Goal: Task Accomplishment & Management: Use online tool/utility

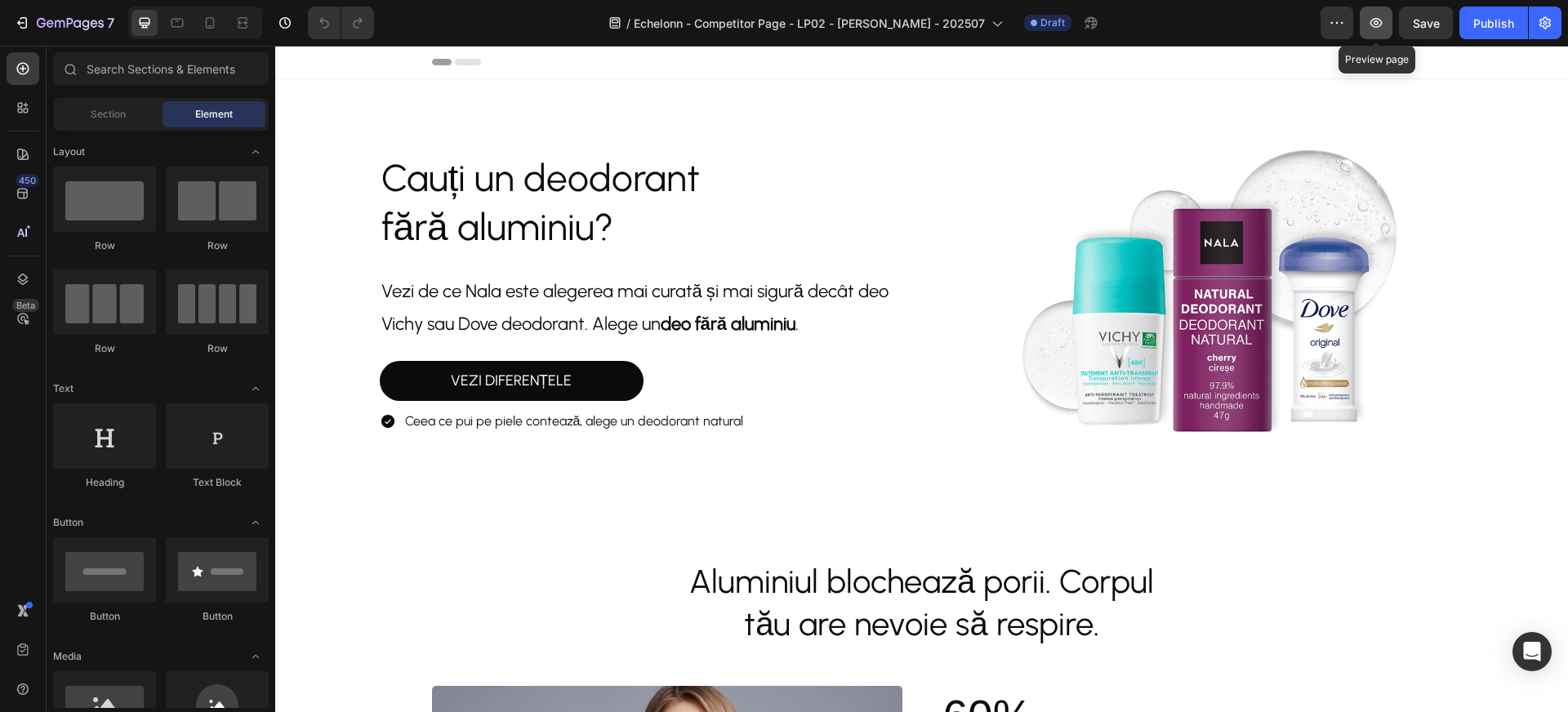
click at [1380, 26] on icon "button" at bounding box center [1376, 23] width 12 height 10
click at [45, 18] on icon "button" at bounding box center [69, 24] width 67 height 14
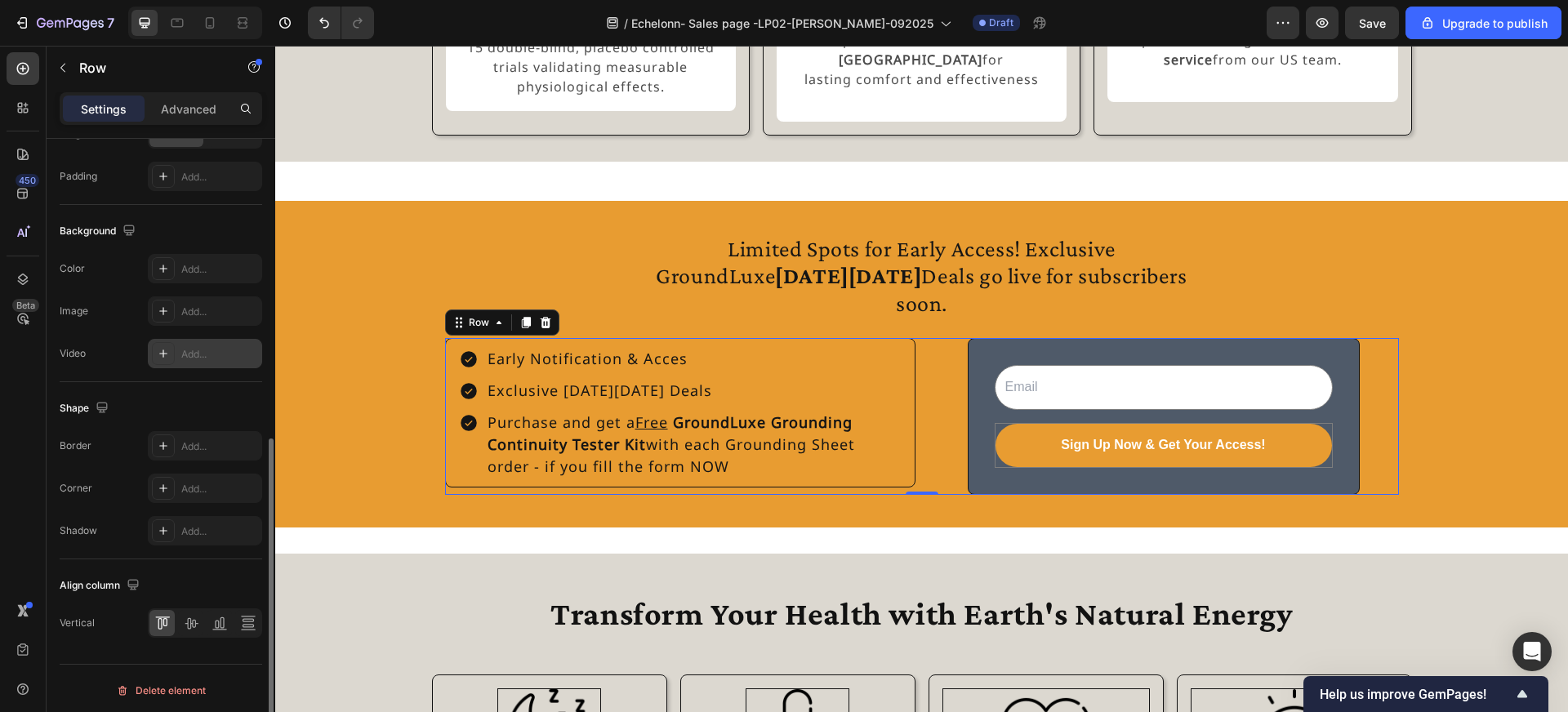
scroll to position [562, 0]
click at [188, 622] on icon at bounding box center [191, 619] width 16 height 16
click at [936, 474] on div "Email Field Sign Up Now & Get Your Access! Submit Button Row Newsletter" at bounding box center [1164, 417] width 470 height 157
click at [943, 439] on div "Email Field Sign Up Now & Get Your Access! Submit Button Row Newsletter" at bounding box center [1164, 417] width 470 height 157
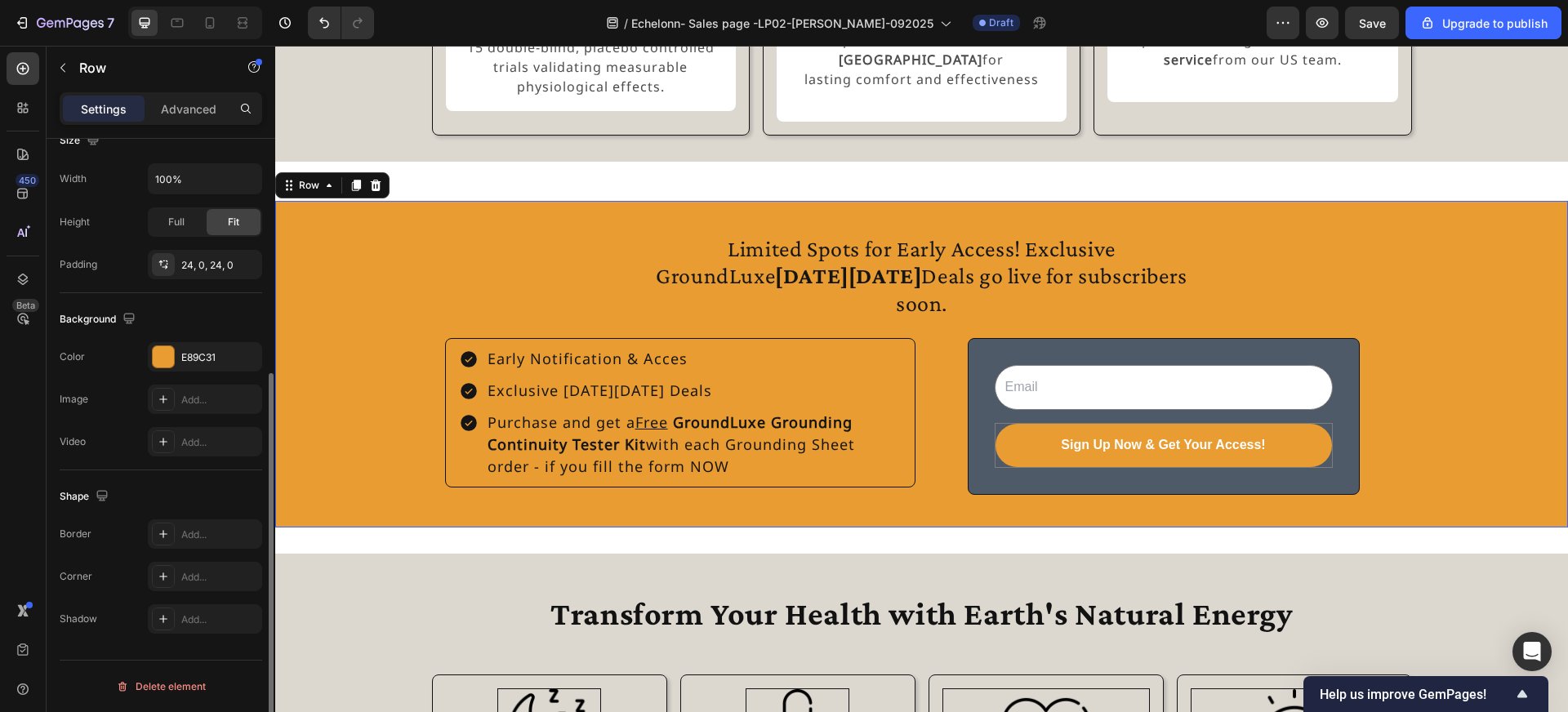
click at [904, 515] on div "Limited Spots for Early Access! Exclusive GroundLuxe Black Friday Deals go live…" at bounding box center [922, 364] width 1293 height 326
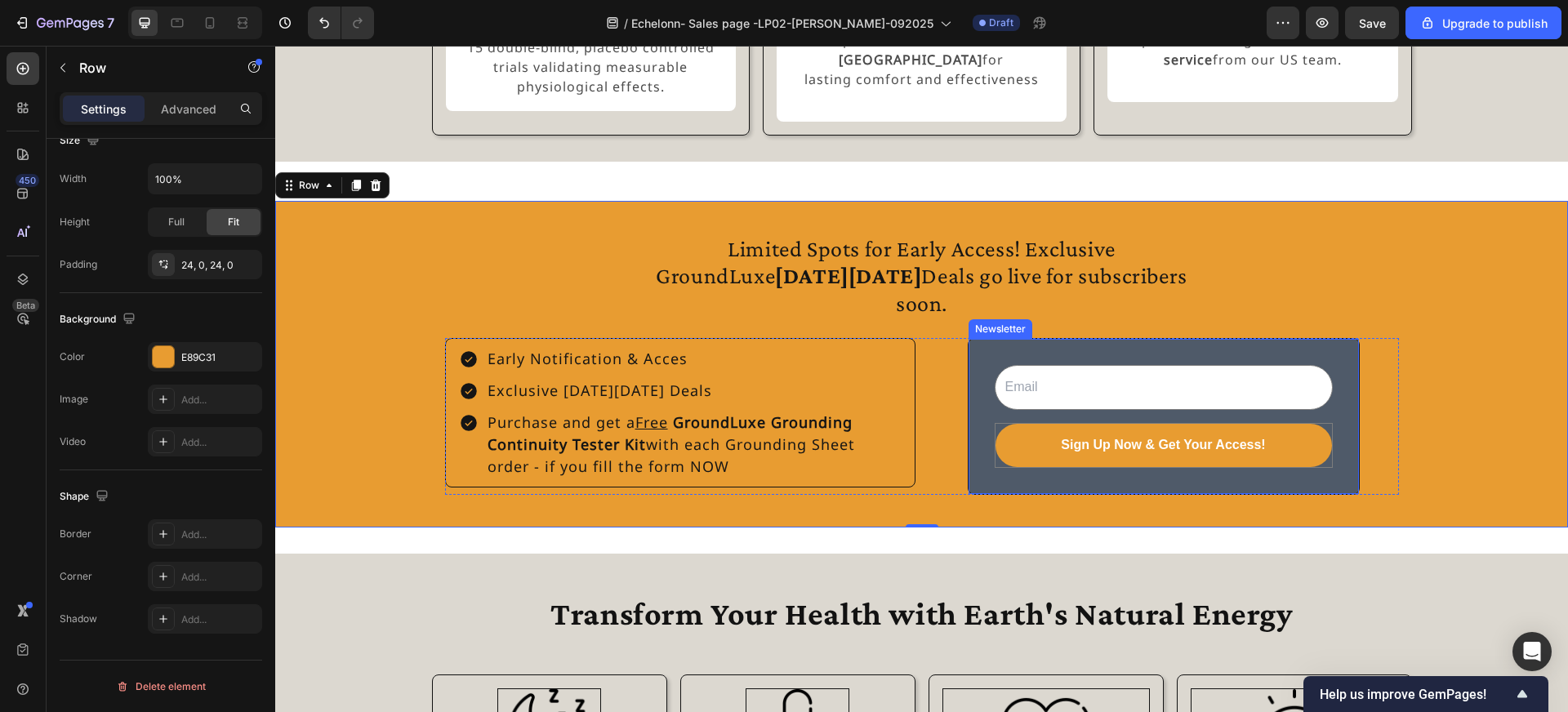
click at [997, 495] on div "Email Field Sign Up Now & Get Your Access! Submit Button Row Newsletter" at bounding box center [1164, 417] width 392 height 157
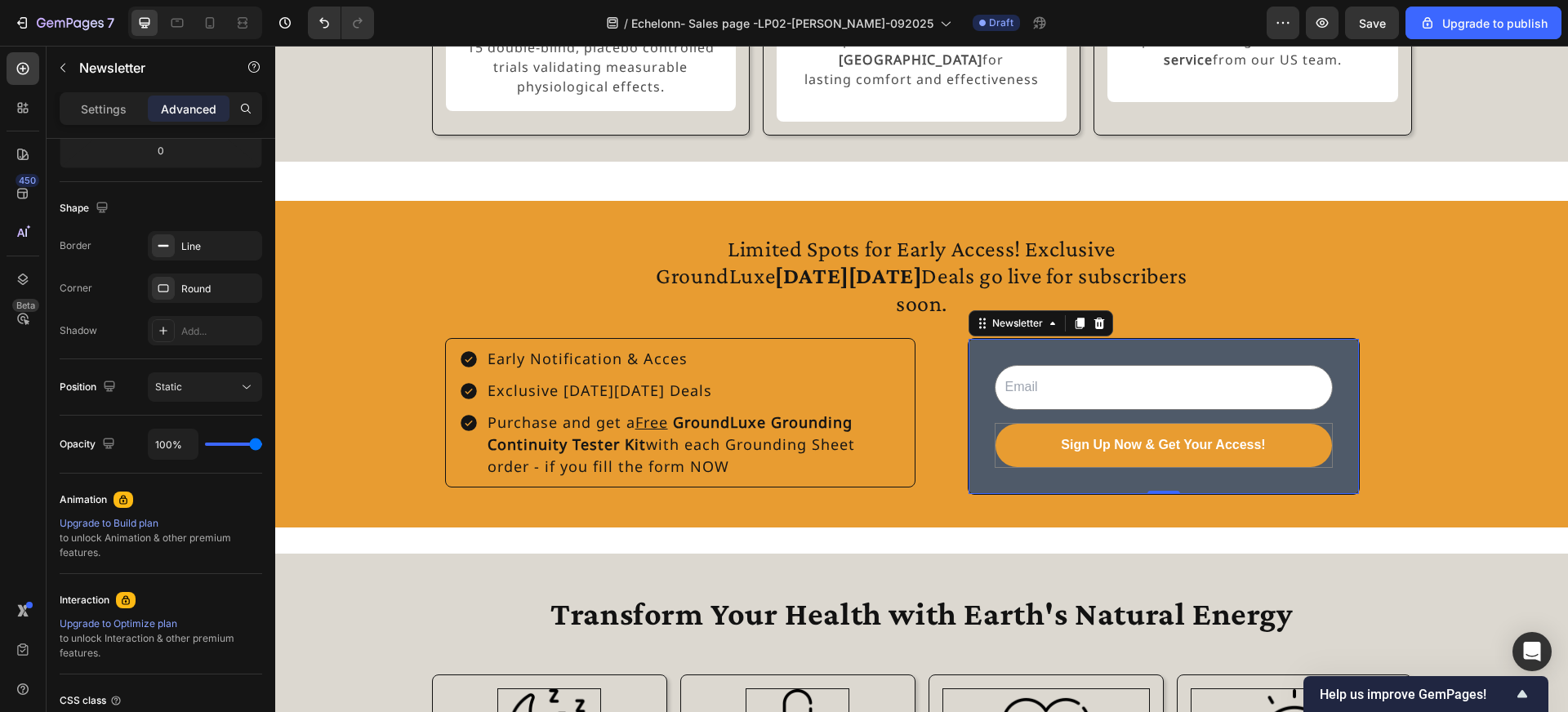
scroll to position [0, 0]
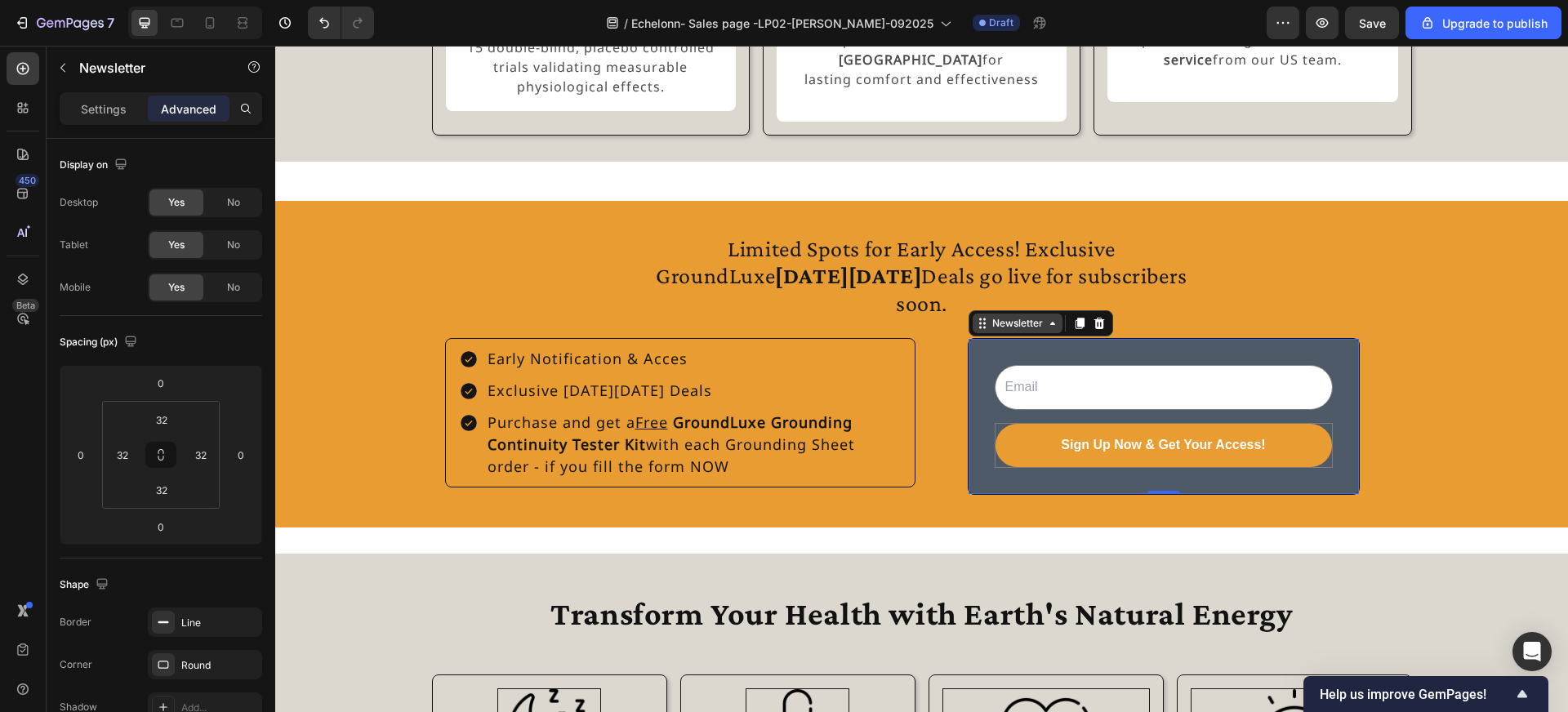
click at [1001, 334] on div "Newsletter" at bounding box center [1017, 324] width 90 height 20
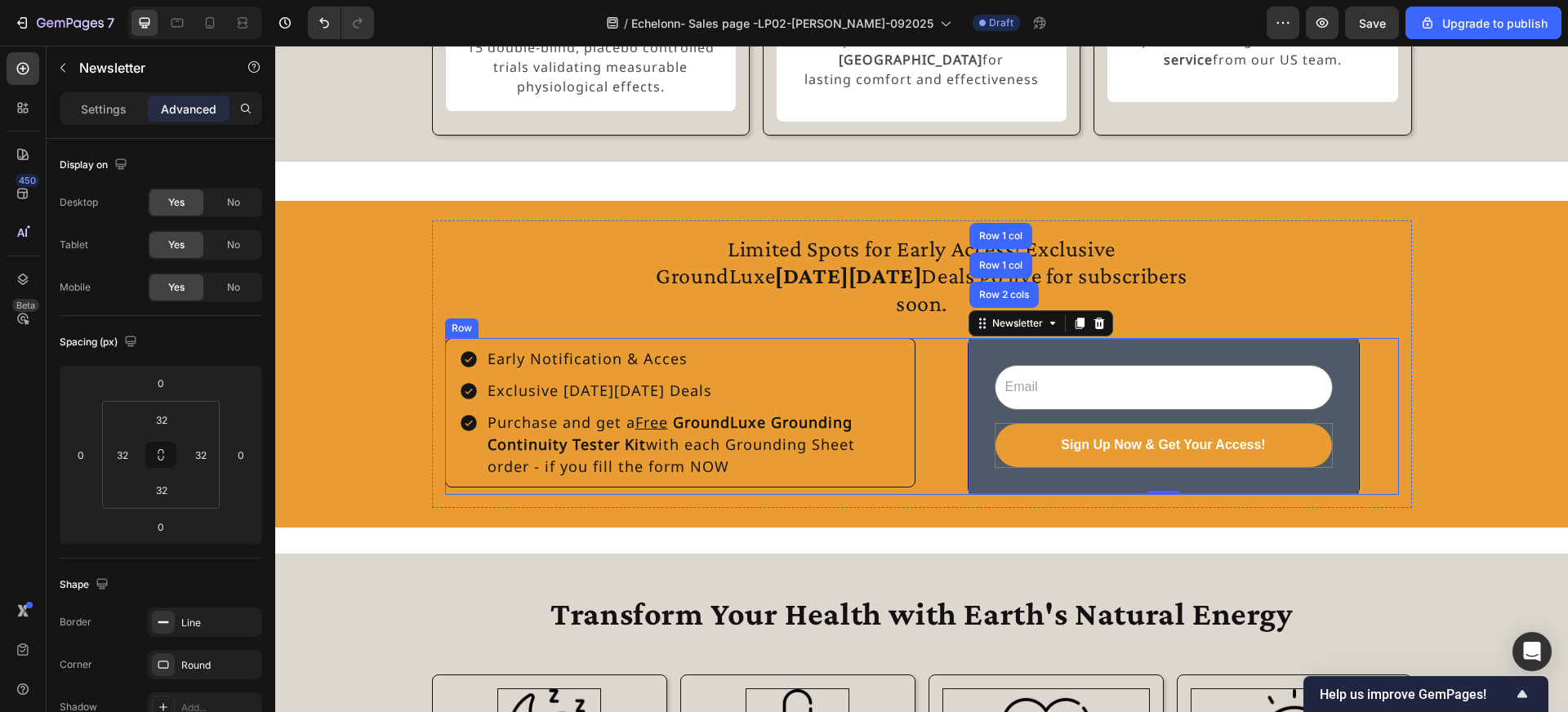
click at [954, 383] on div "Email Field Sign Up Now & Get Your Access! Submit Button Row Newsletter Row 2 c…" at bounding box center [1164, 417] width 470 height 157
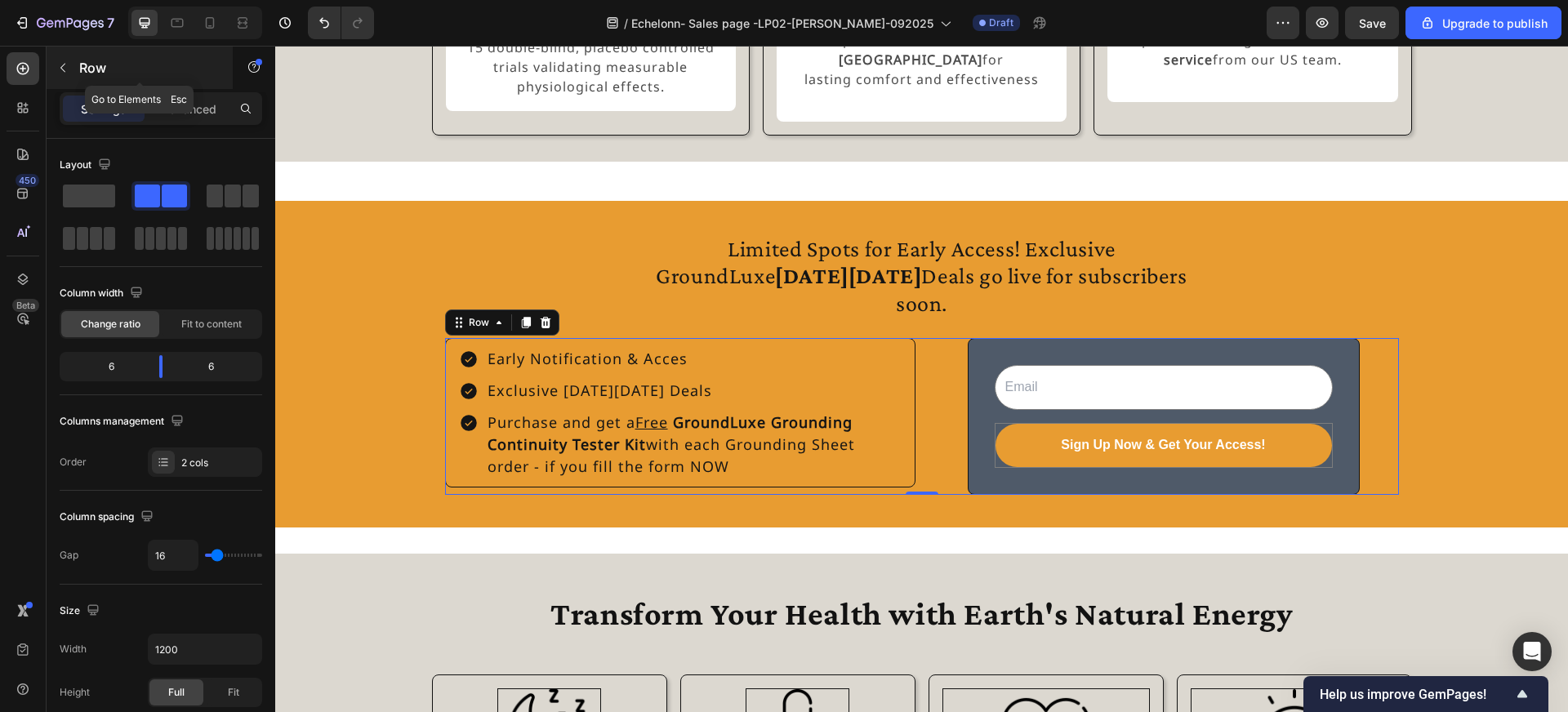
click at [84, 76] on p "Row" at bounding box center [149, 68] width 139 height 20
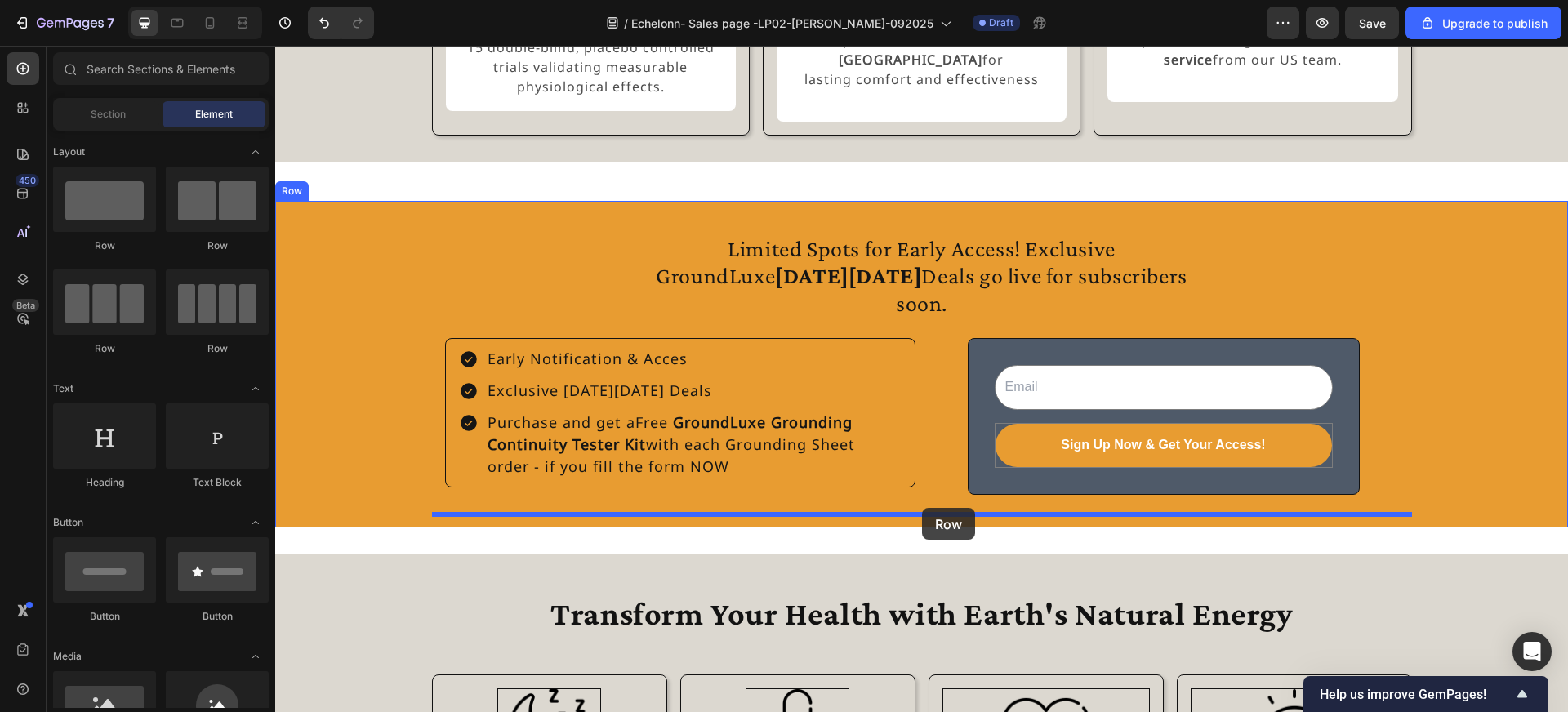
drag, startPoint x: 498, startPoint y: 259, endPoint x: 922, endPoint y: 508, distance: 491.7
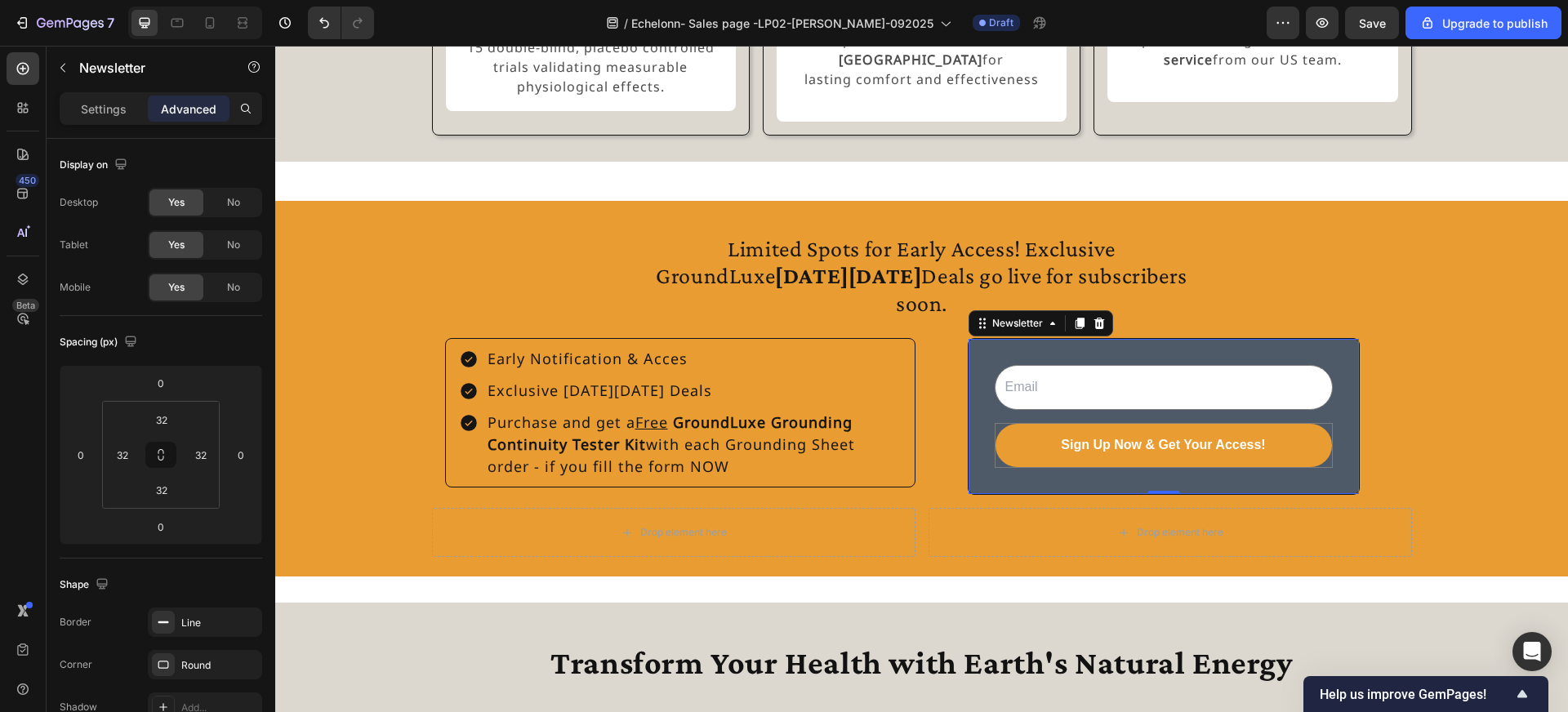
click at [990, 374] on div "Email Field Sign Up Now & Get Your Access! Submit Button Row Newsletter 0" at bounding box center [1164, 417] width 392 height 157
click at [1018, 331] on div "Newsletter" at bounding box center [1017, 324] width 57 height 15
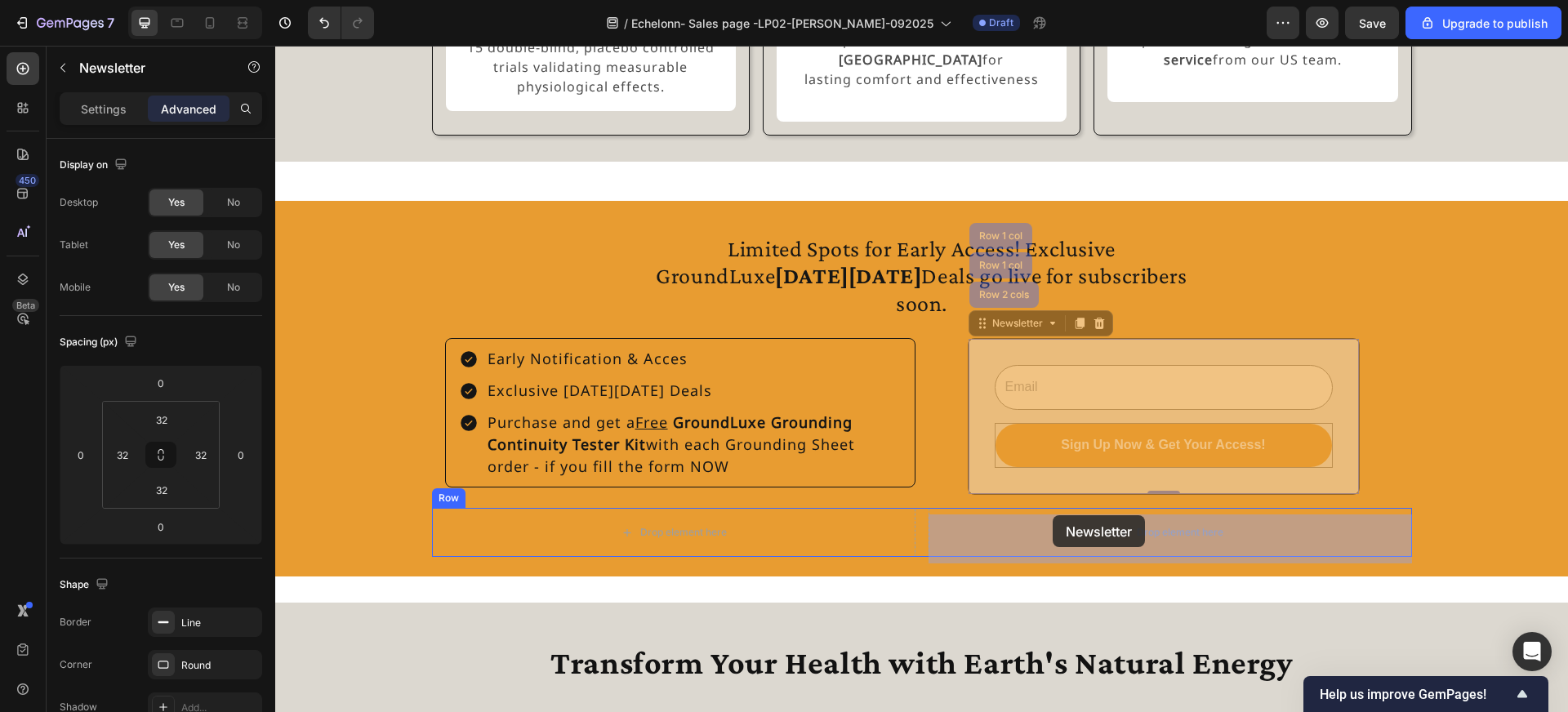
drag, startPoint x: 1011, startPoint y: 338, endPoint x: 1053, endPoint y: 515, distance: 181.9
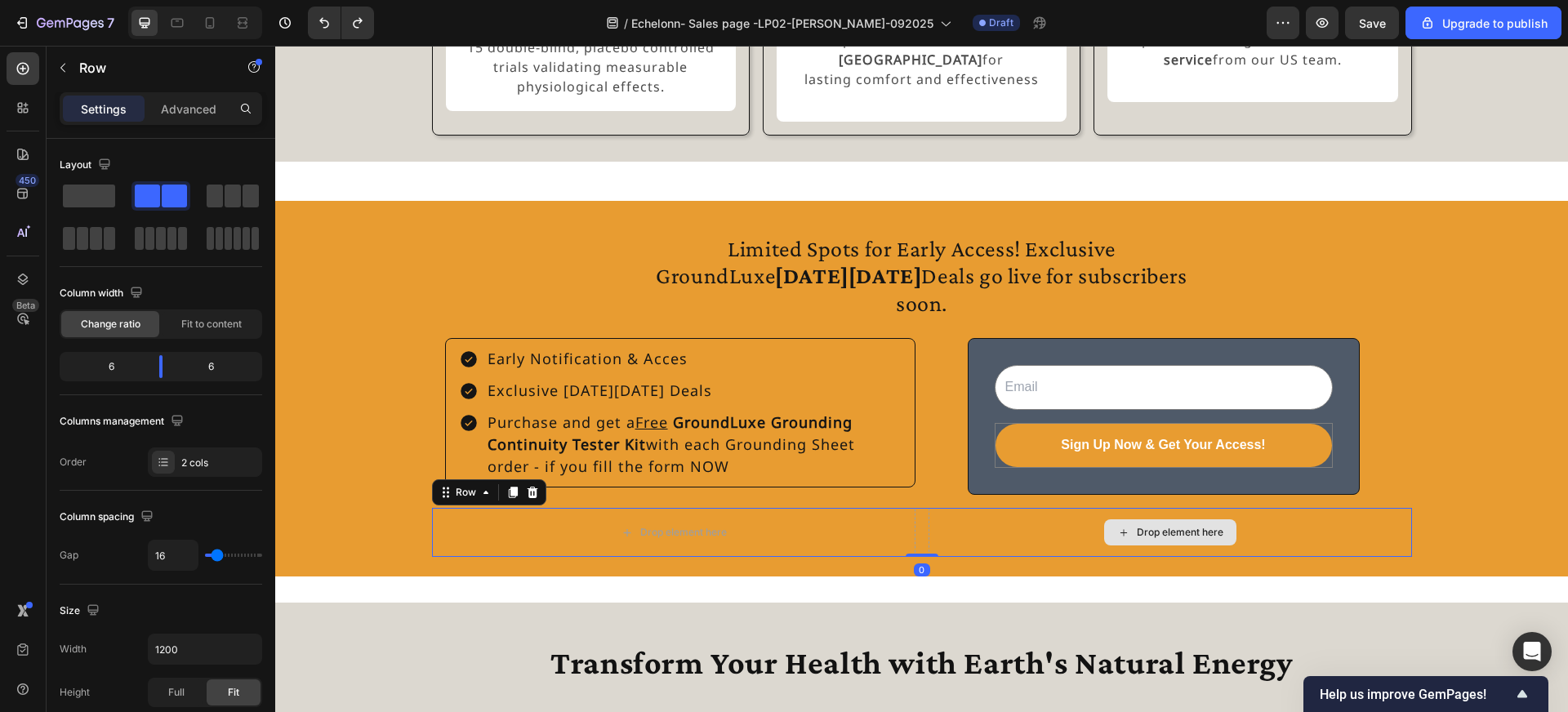
click at [984, 529] on div "Drop element here" at bounding box center [1171, 532] width 483 height 49
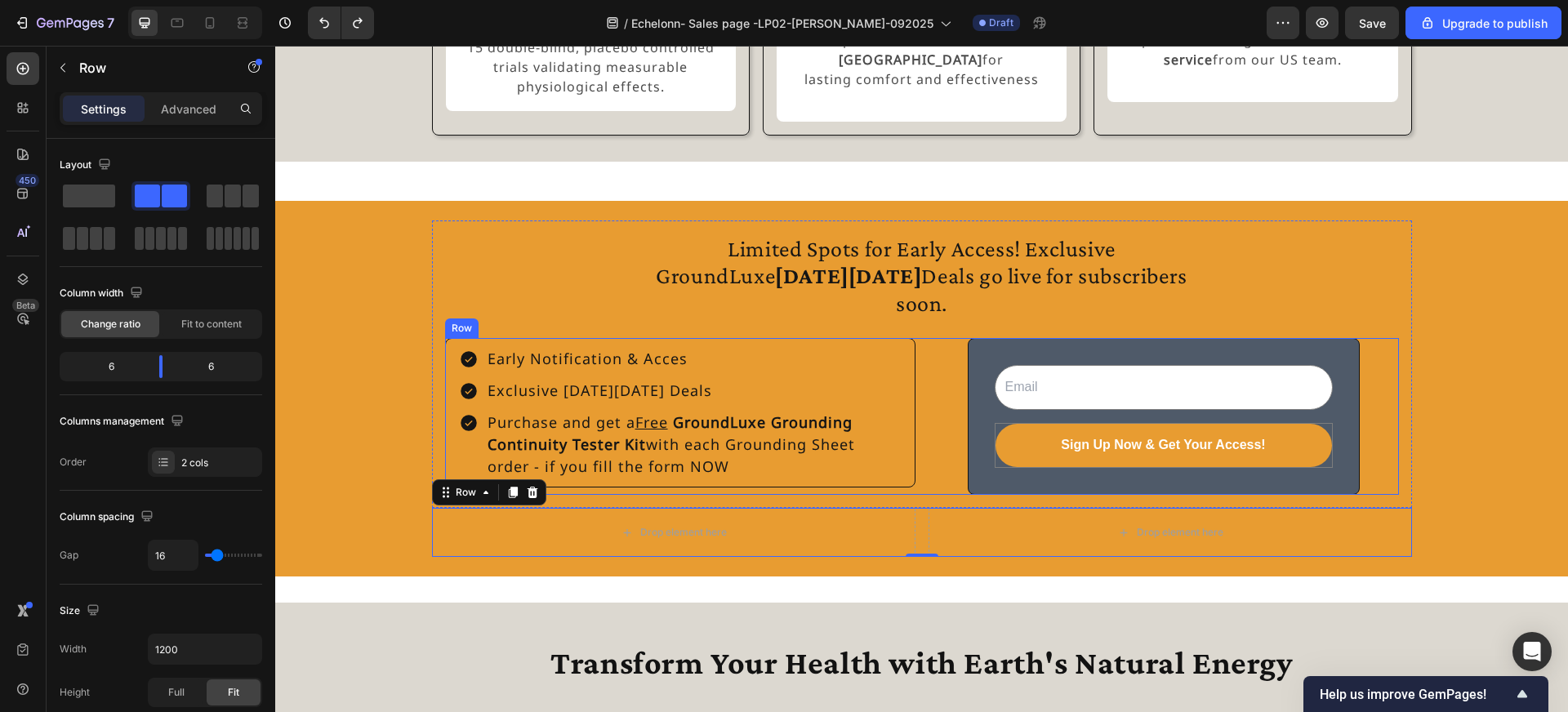
drag, startPoint x: 379, startPoint y: 247, endPoint x: 961, endPoint y: 489, distance: 630.3
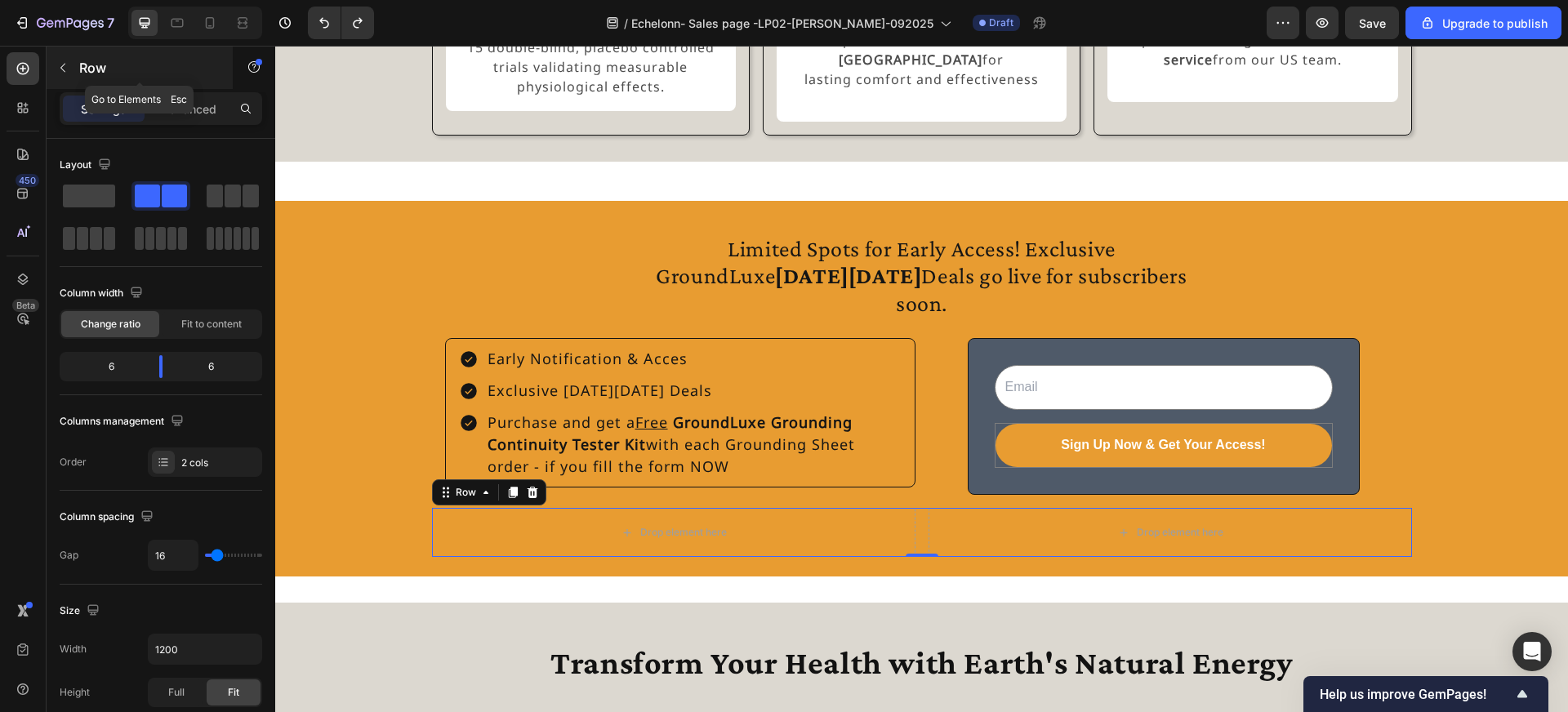
click at [68, 53] on div "Row" at bounding box center [139, 67] width 186 height 43
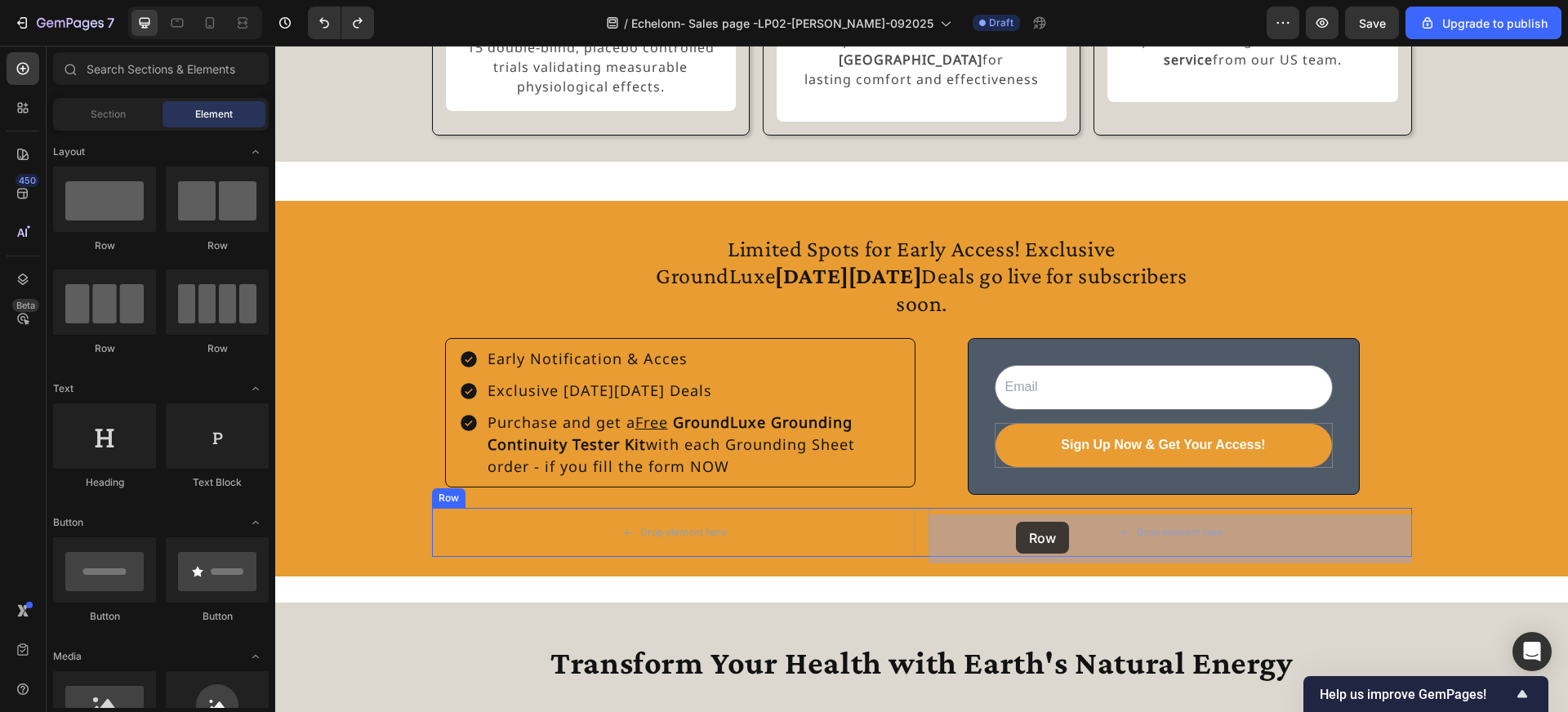
drag, startPoint x: 390, startPoint y: 247, endPoint x: 1016, endPoint y: 521, distance: 683.3
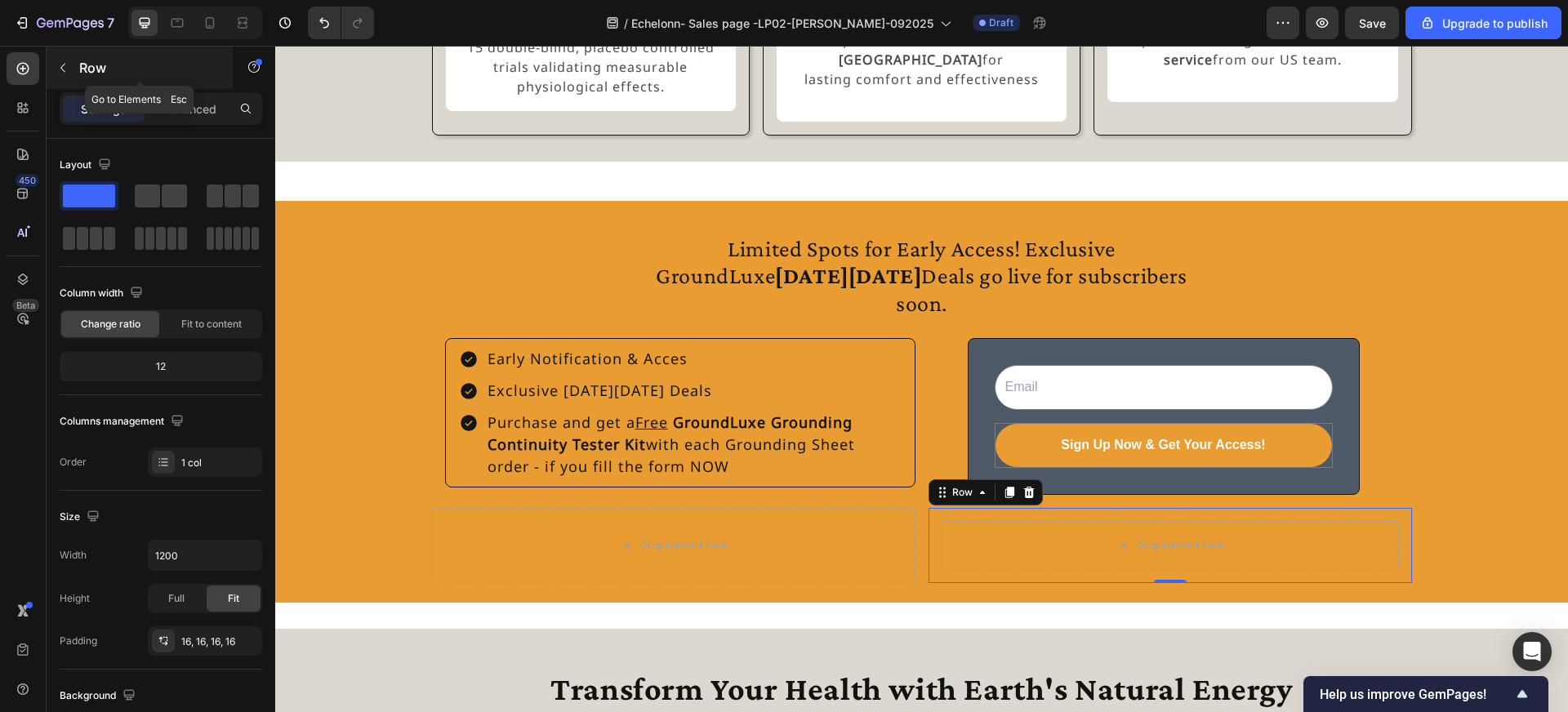
click at [67, 74] on icon "button" at bounding box center [63, 67] width 13 height 13
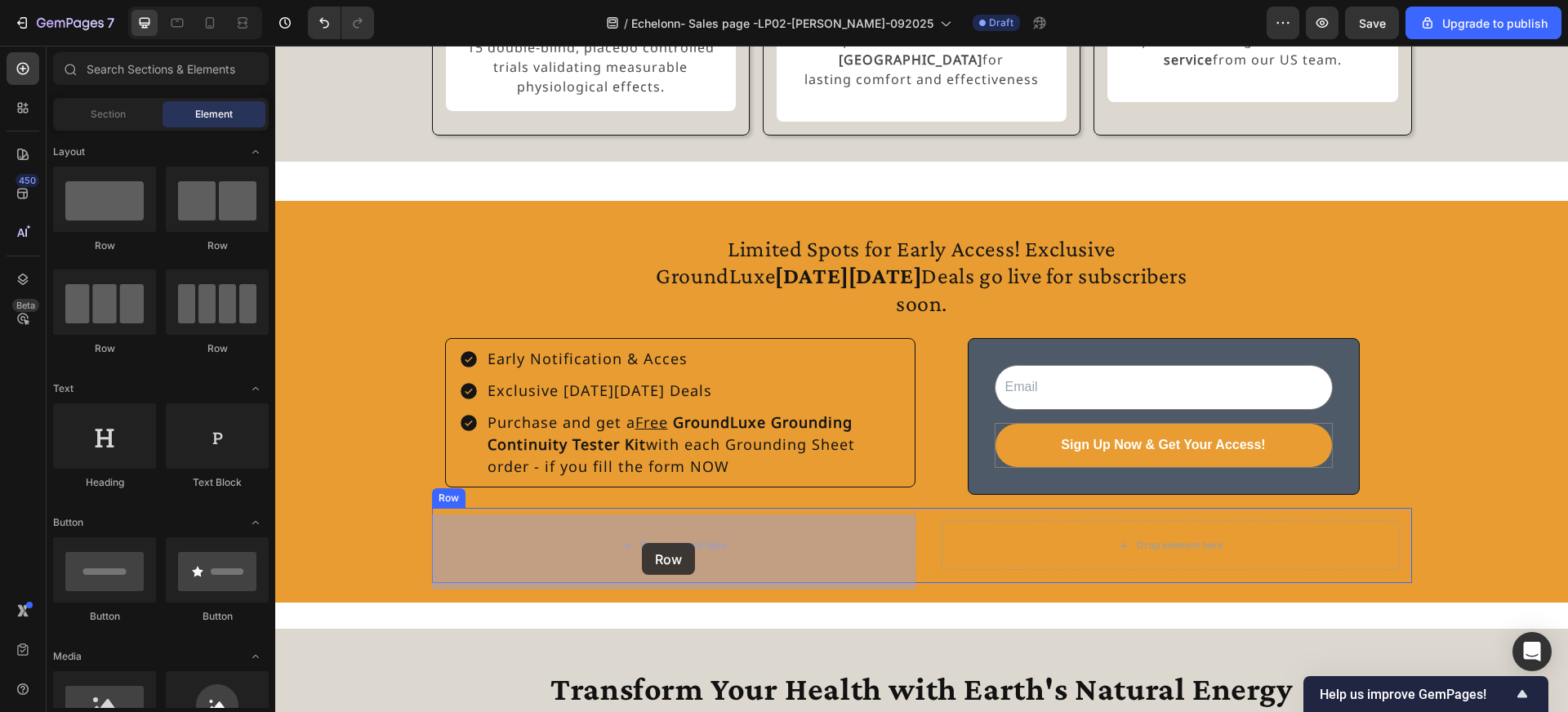
drag, startPoint x: 390, startPoint y: 243, endPoint x: 642, endPoint y: 543, distance: 391.8
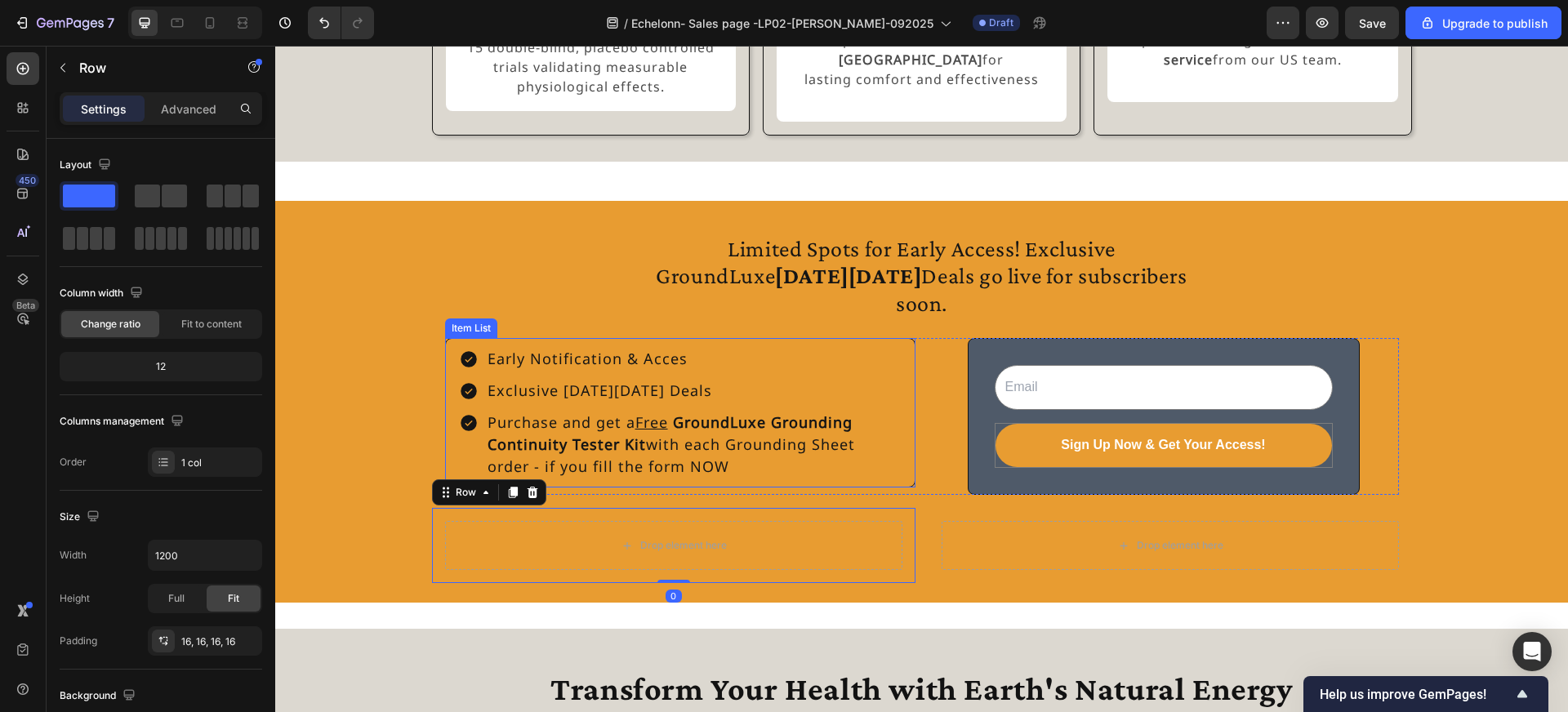
click at [480, 348] on div "Early Notification & Acces Exclusive Black Friday Deals Purchase and get a Free…" at bounding box center [680, 413] width 470 height 150
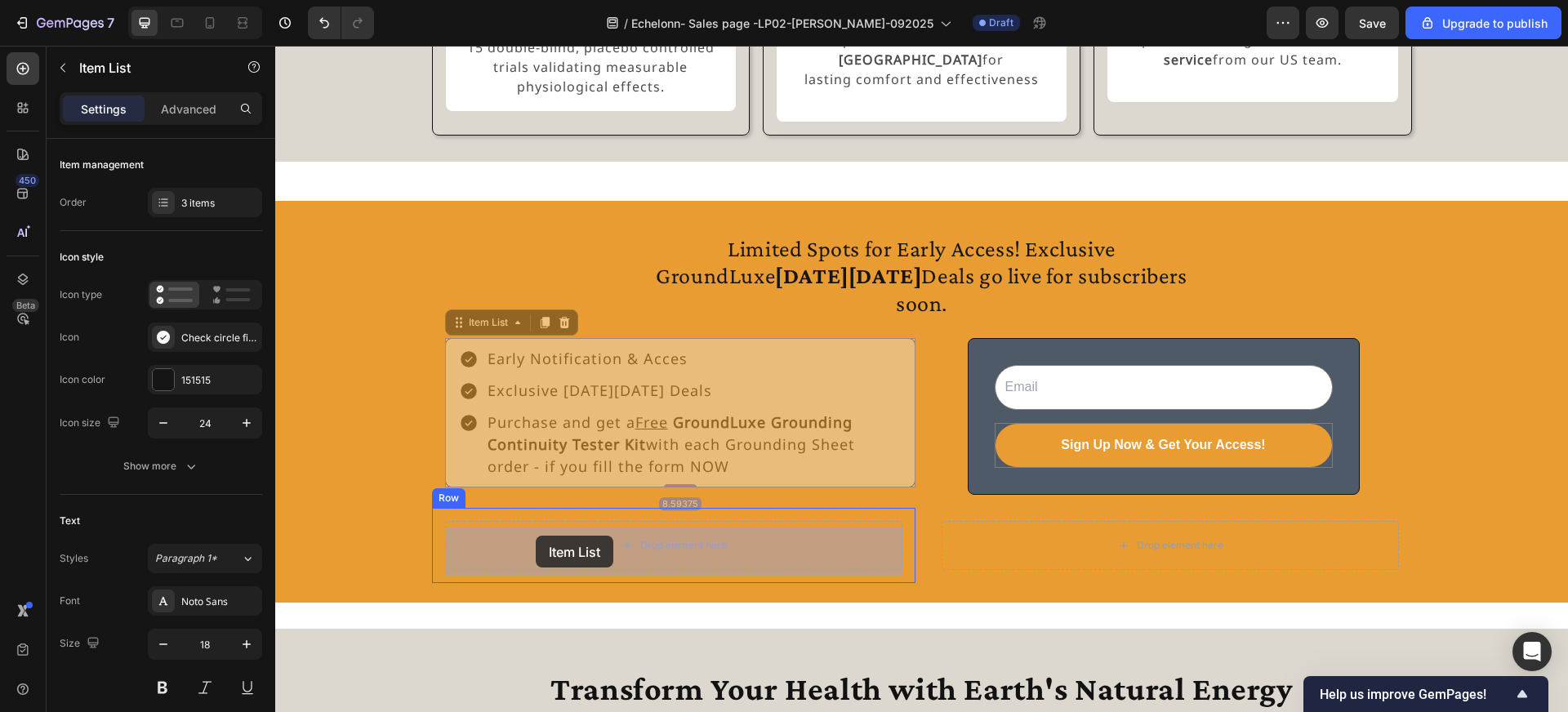
drag, startPoint x: 481, startPoint y: 335, endPoint x: 536, endPoint y: 536, distance: 208.4
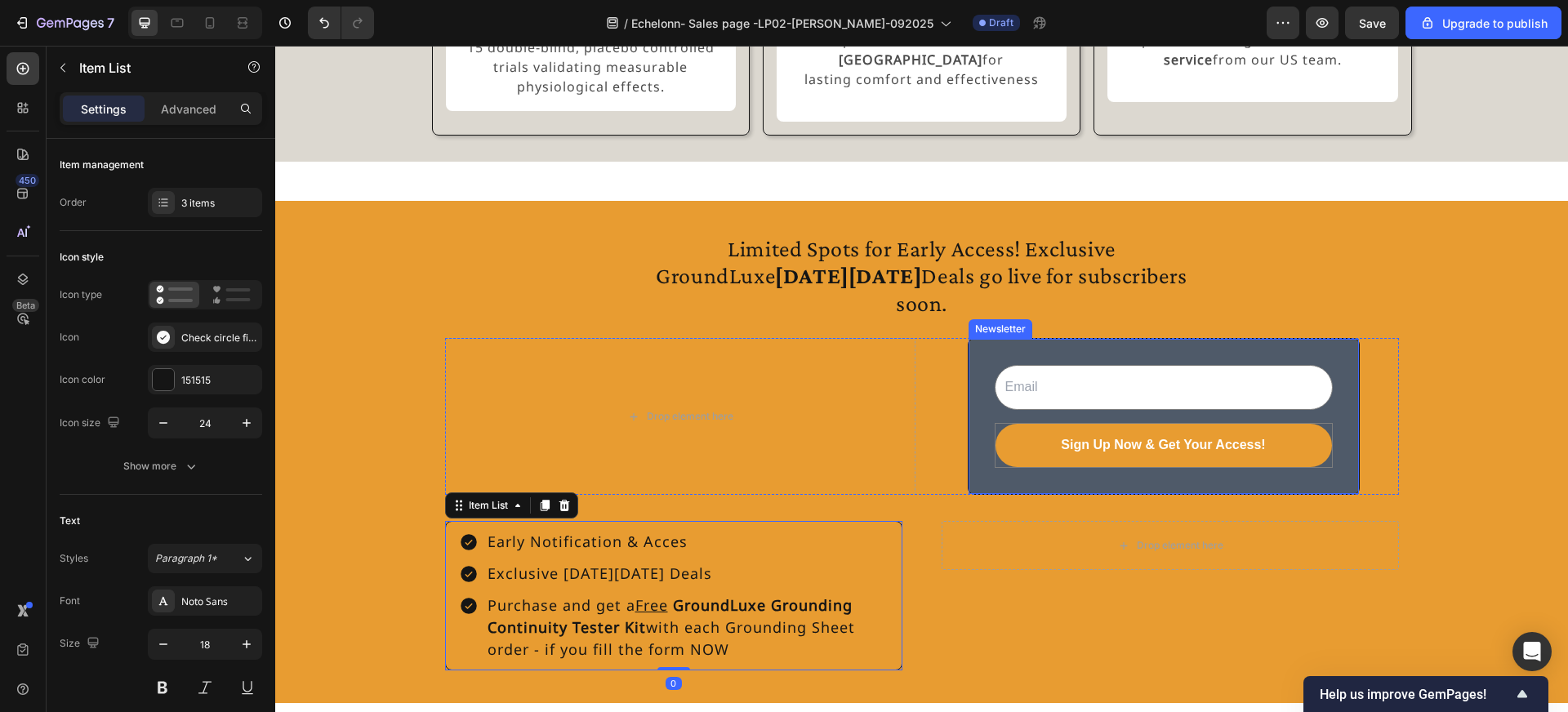
click at [985, 363] on div "Email Field Sign Up Now & Get Your Access! Submit Button Row Newsletter" at bounding box center [1164, 417] width 392 height 157
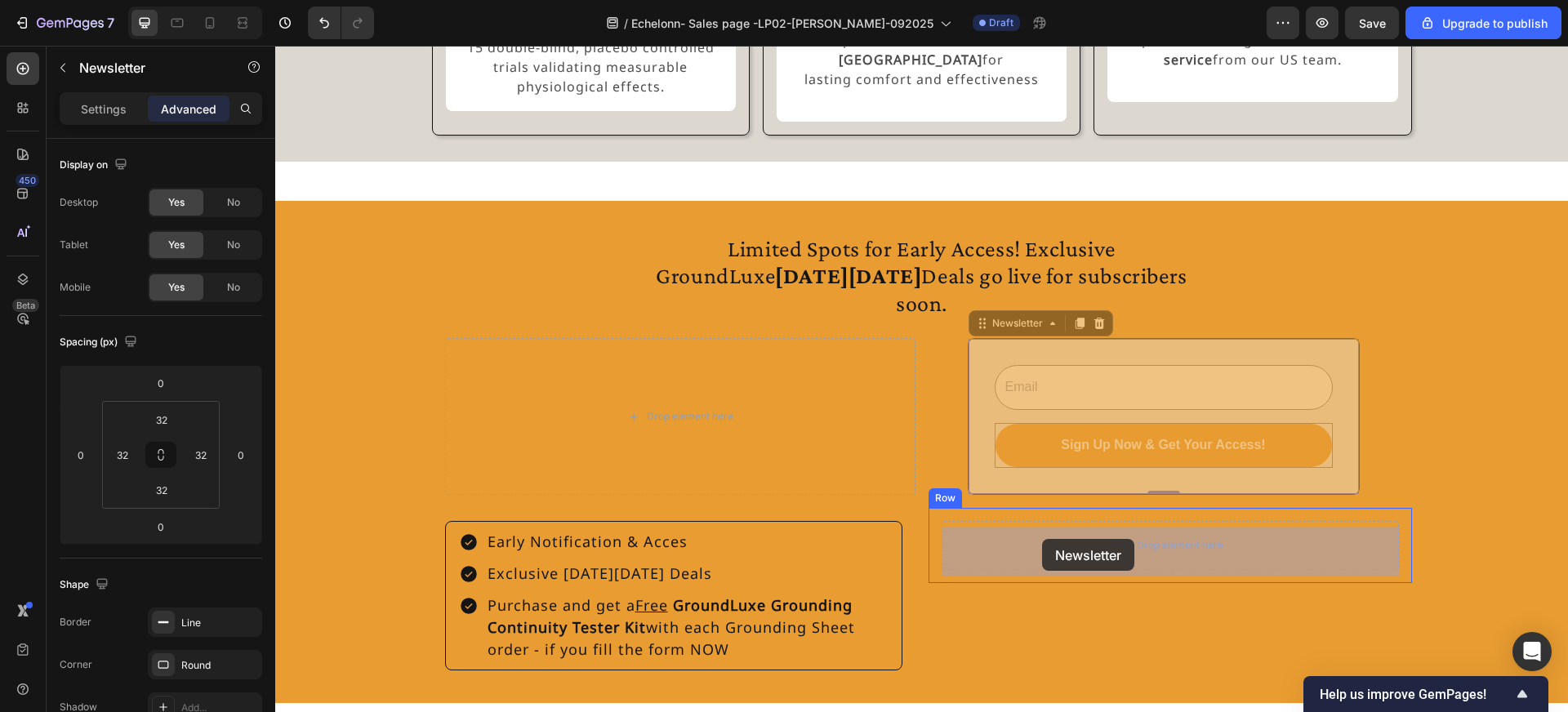
drag, startPoint x: 1006, startPoint y: 340, endPoint x: 1042, endPoint y: 539, distance: 202.2
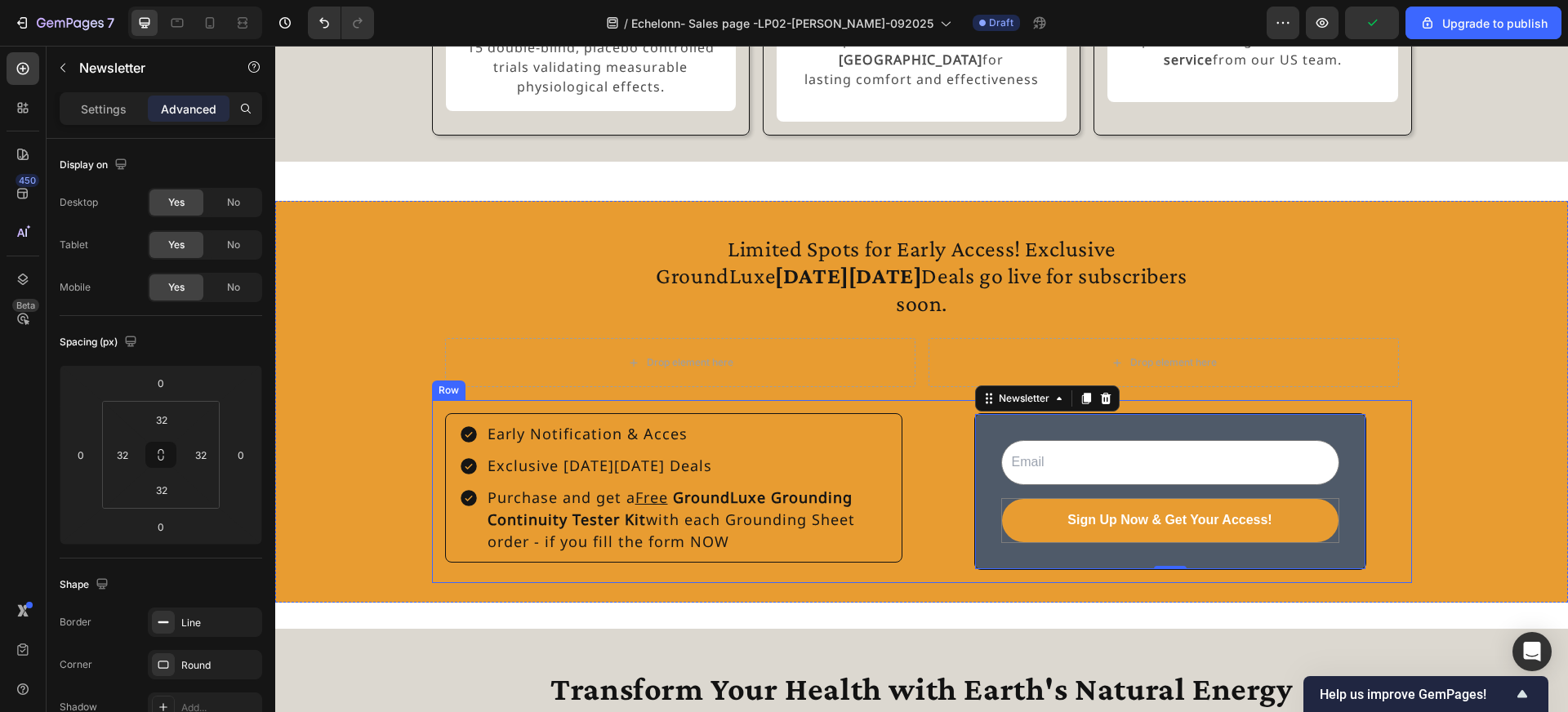
click at [920, 443] on div "Early Notification & Acces Exclusive Black Friday Deals Purchase and get a Free…" at bounding box center [922, 491] width 980 height 183
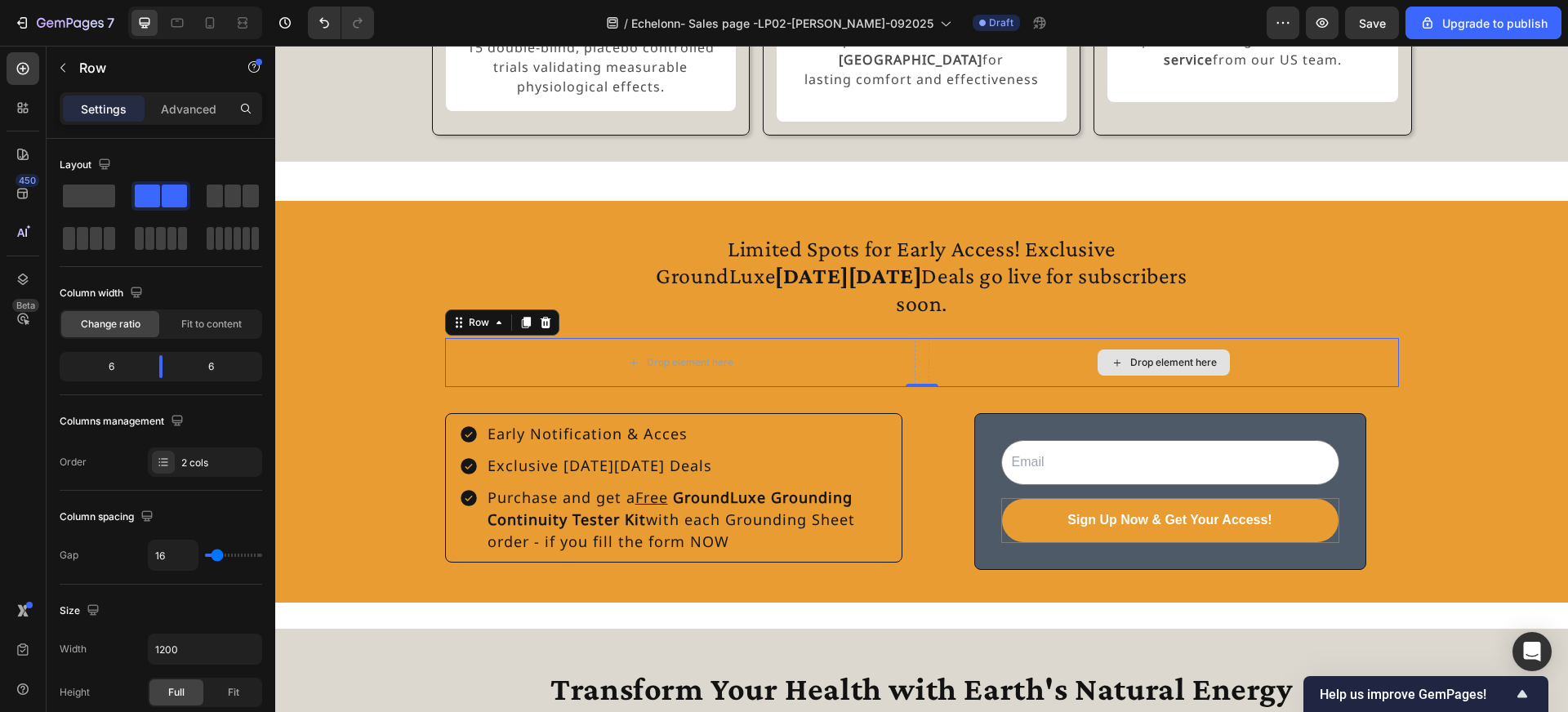
click at [943, 372] on div "Drop element here" at bounding box center [1164, 363] width 470 height 49
click at [559, 332] on div "Limited Spots for Early Access! Exclusive GroundLuxe Black Friday Deals go live…" at bounding box center [922, 310] width 954 height 154
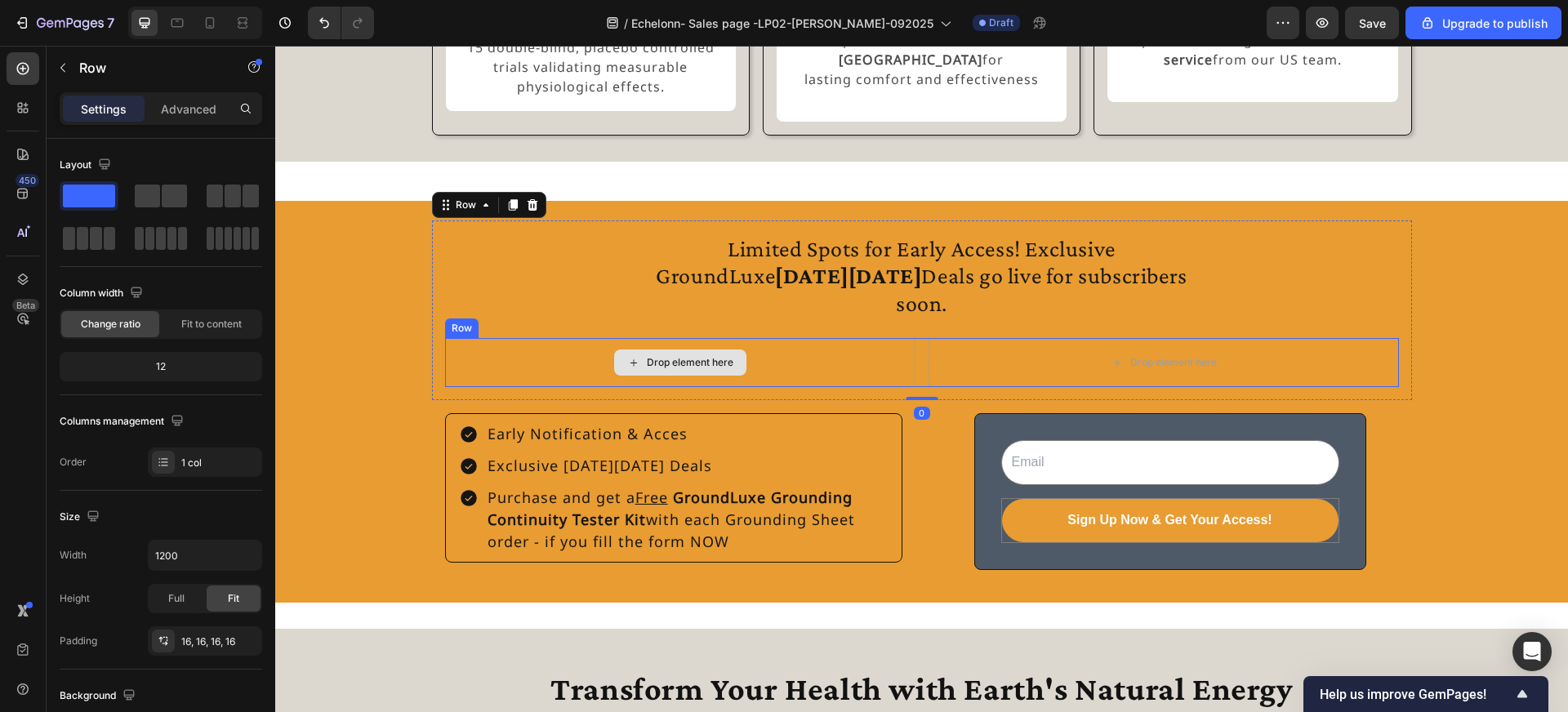
click at [550, 358] on div "Drop element here" at bounding box center [680, 363] width 470 height 49
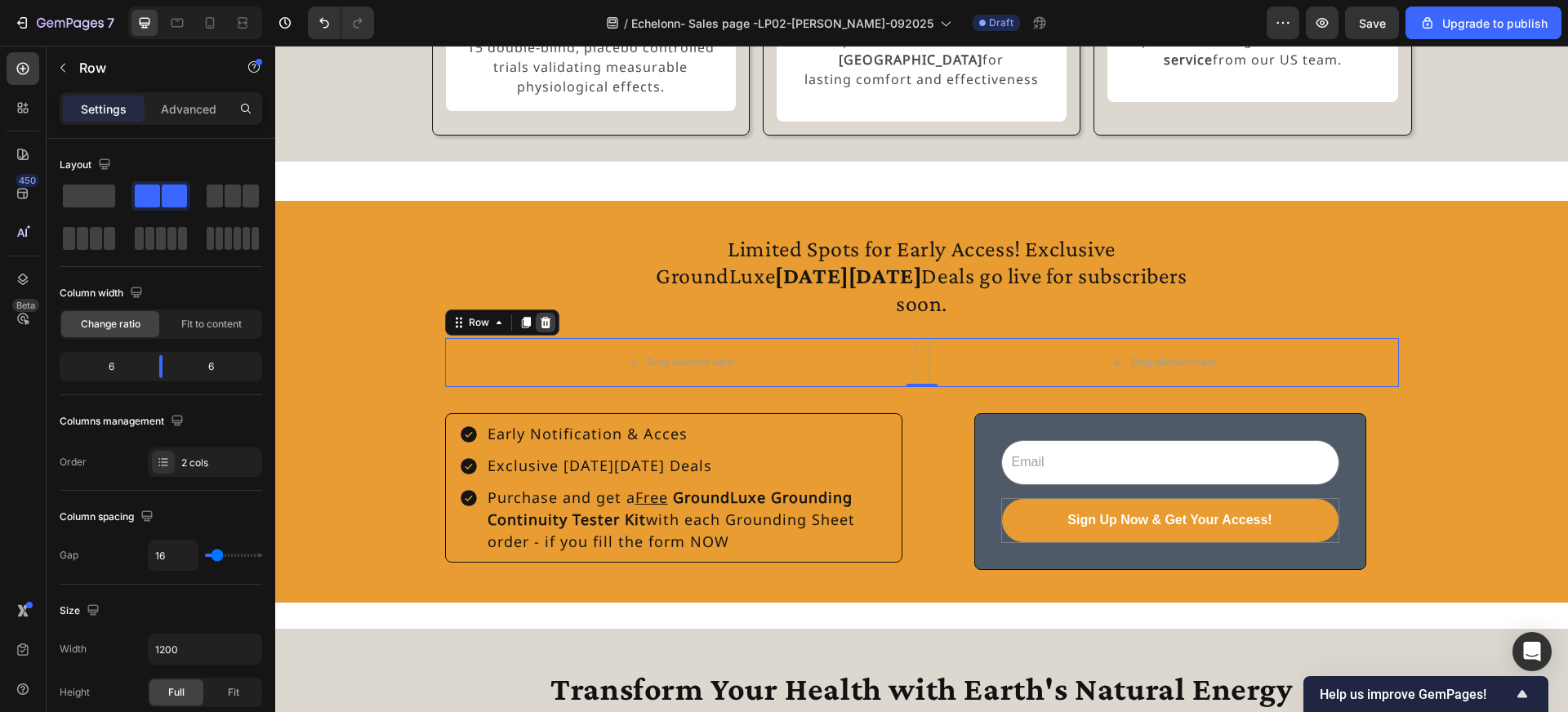
click at [544, 328] on icon at bounding box center [545, 323] width 11 height 12
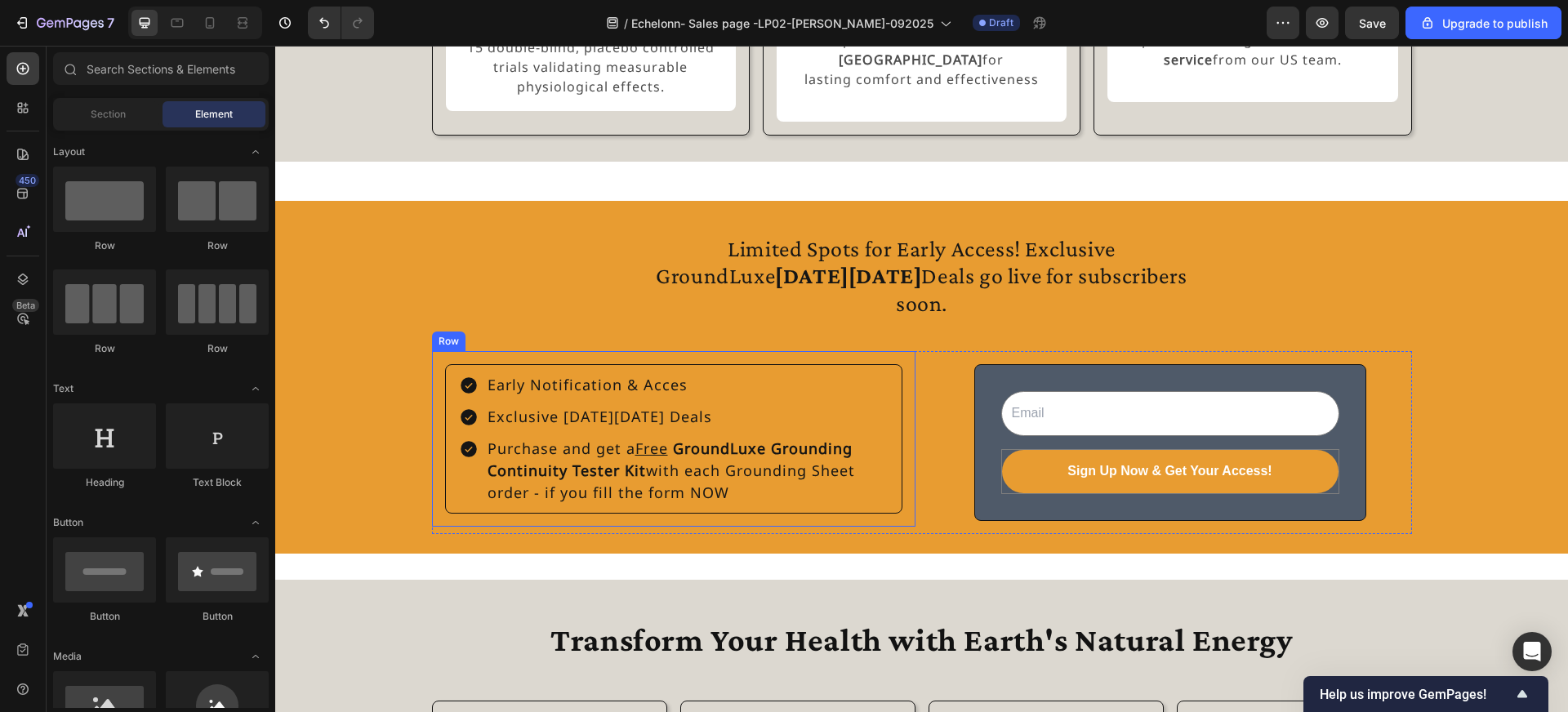
click at [459, 365] on div "Early Notification & Acces Exclusive Black Friday Deals Purchase and get a Free…" at bounding box center [674, 439] width 483 height 176
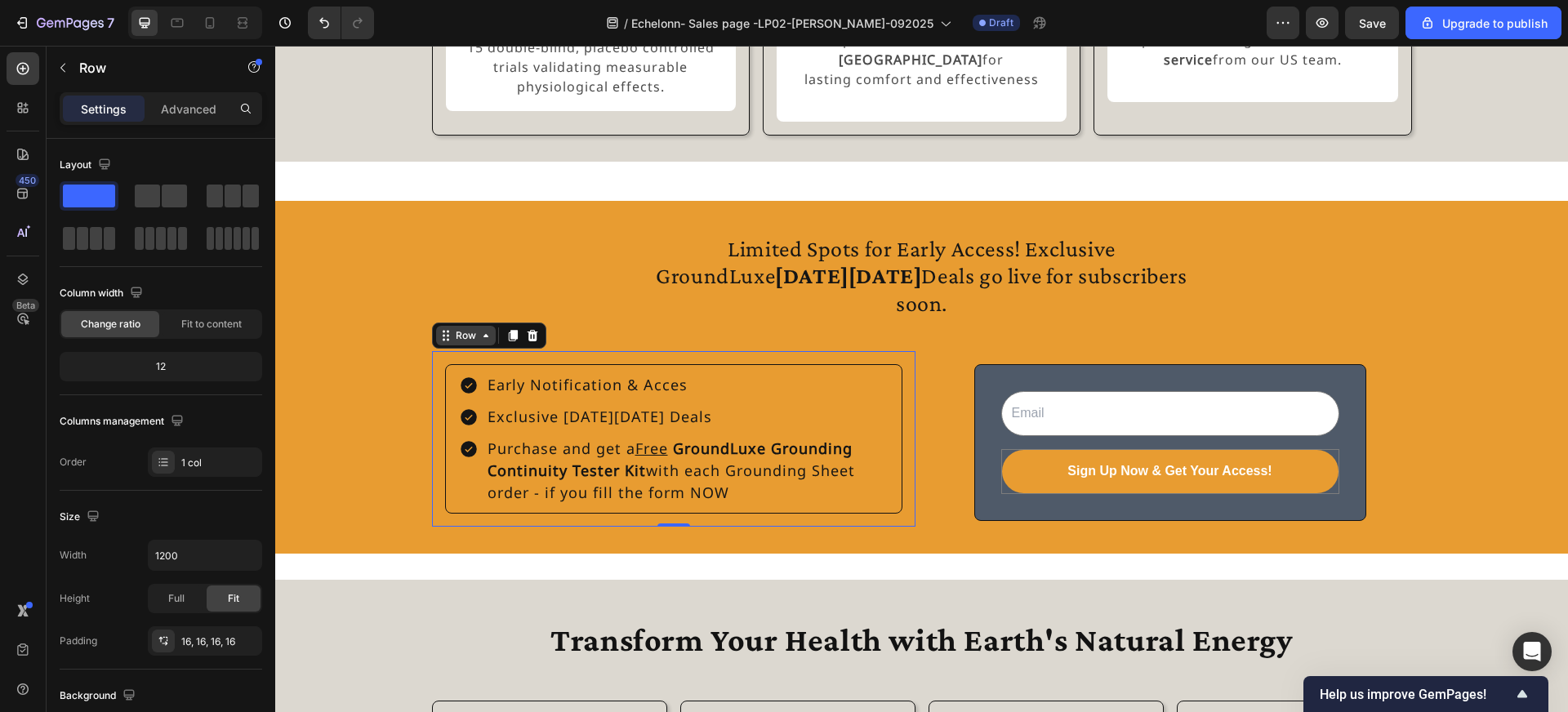
click at [474, 343] on div "Row" at bounding box center [466, 335] width 27 height 15
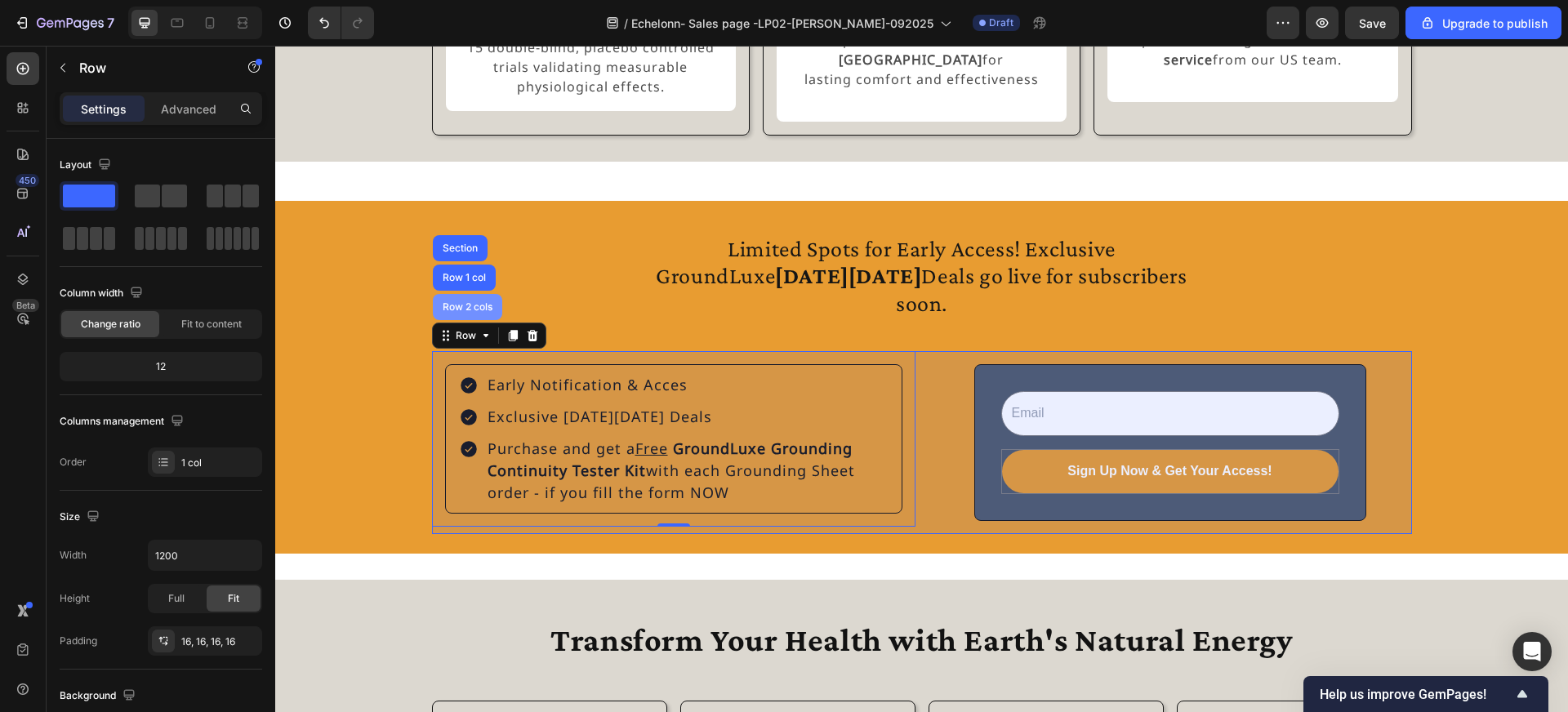
click at [476, 320] on div "Row 2 cols" at bounding box center [468, 307] width 69 height 26
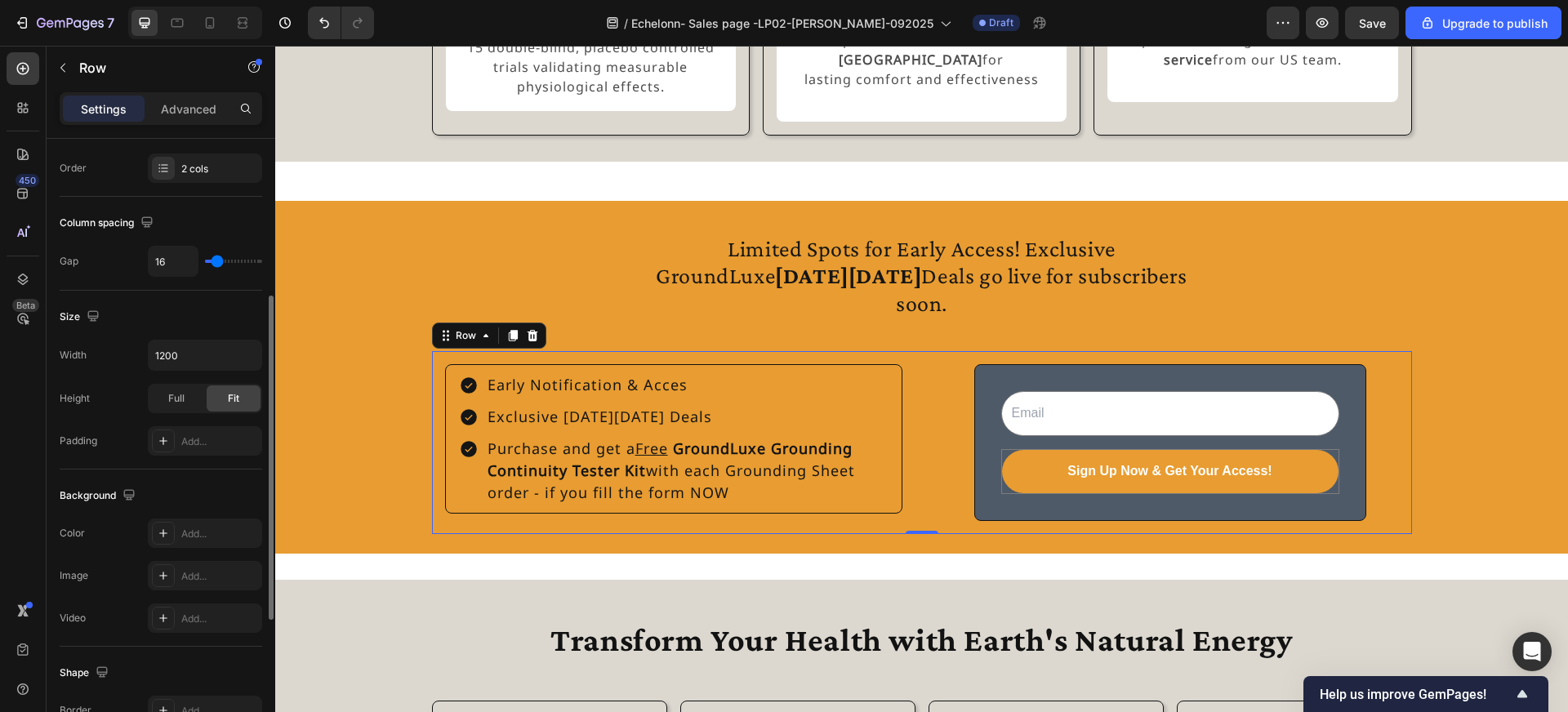
scroll to position [295, 0]
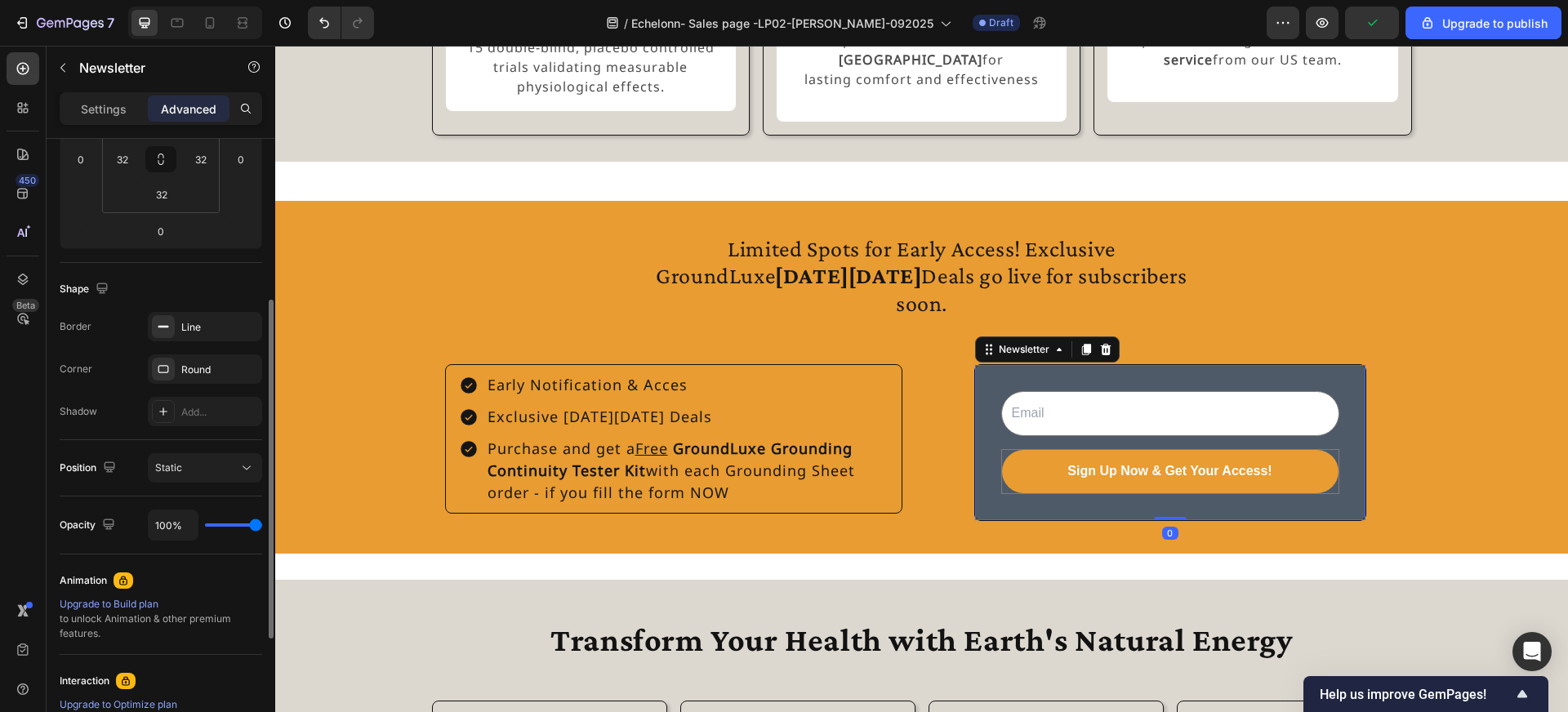
click at [985, 387] on div "Email Field Sign Up Now & Get Your Access! Submit Button Row Newsletter 0" at bounding box center [1171, 443] width 392 height 157
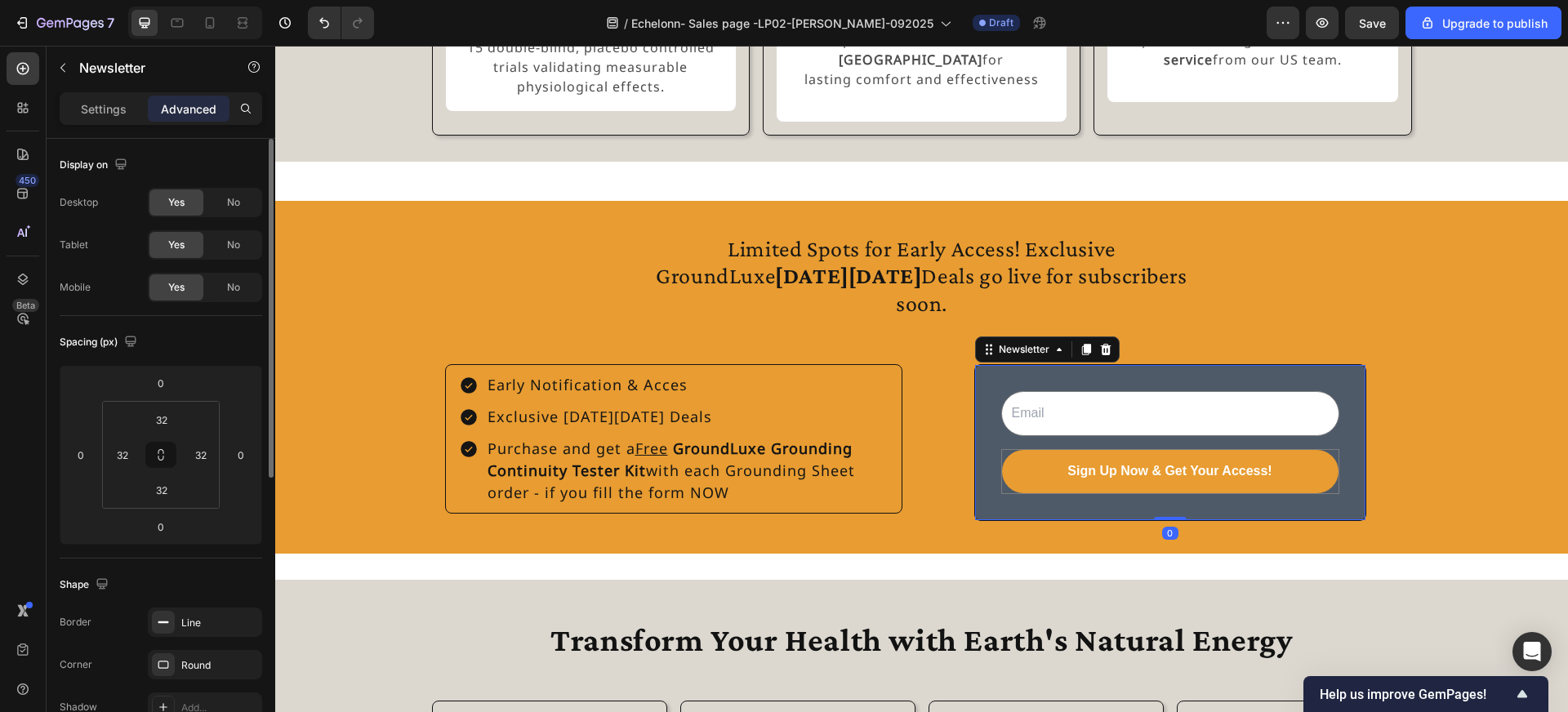
click at [989, 363] on div "Newsletter" at bounding box center [1047, 349] width 145 height 26
click at [995, 356] on div "Newsletter" at bounding box center [1024, 349] width 57 height 15
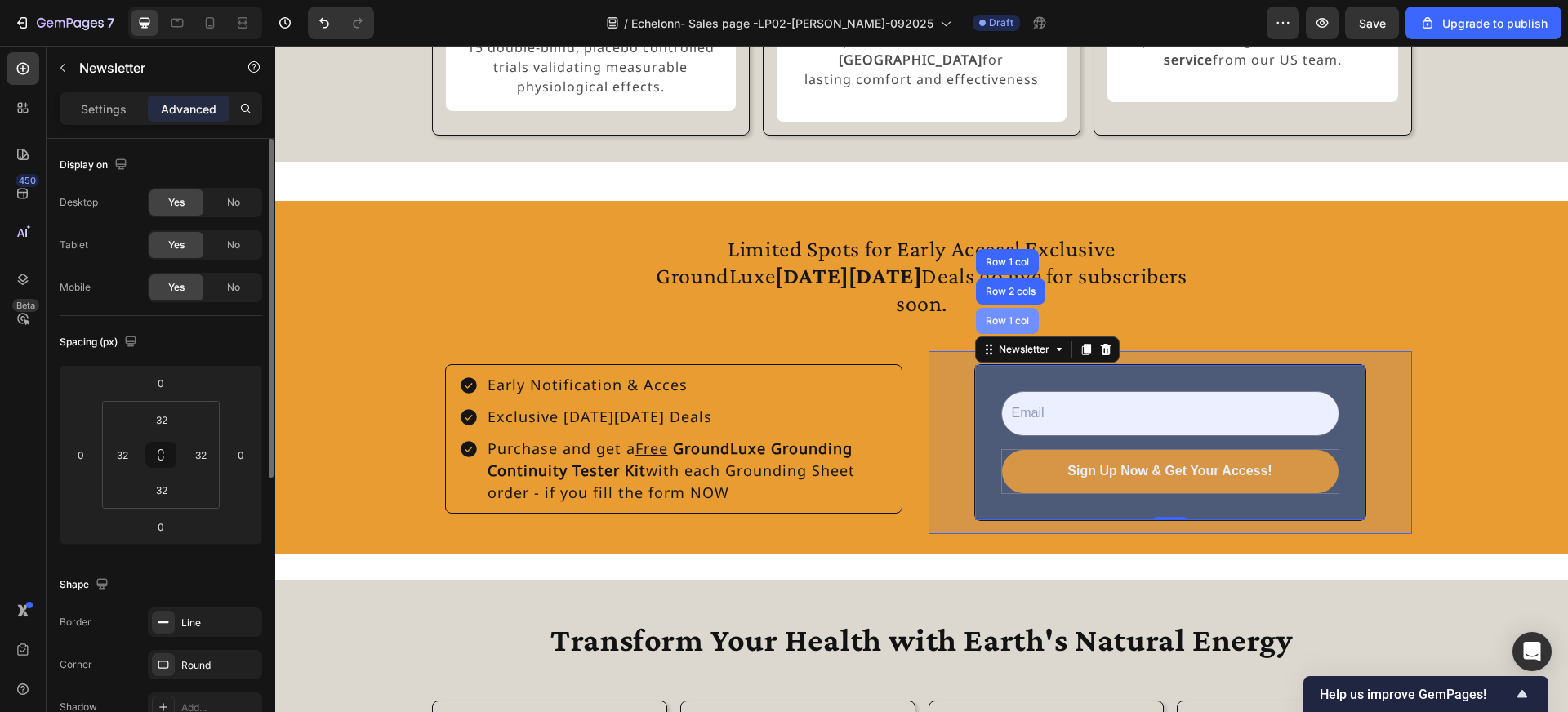
click at [1006, 334] on div "Row 1 col" at bounding box center [1007, 321] width 63 height 26
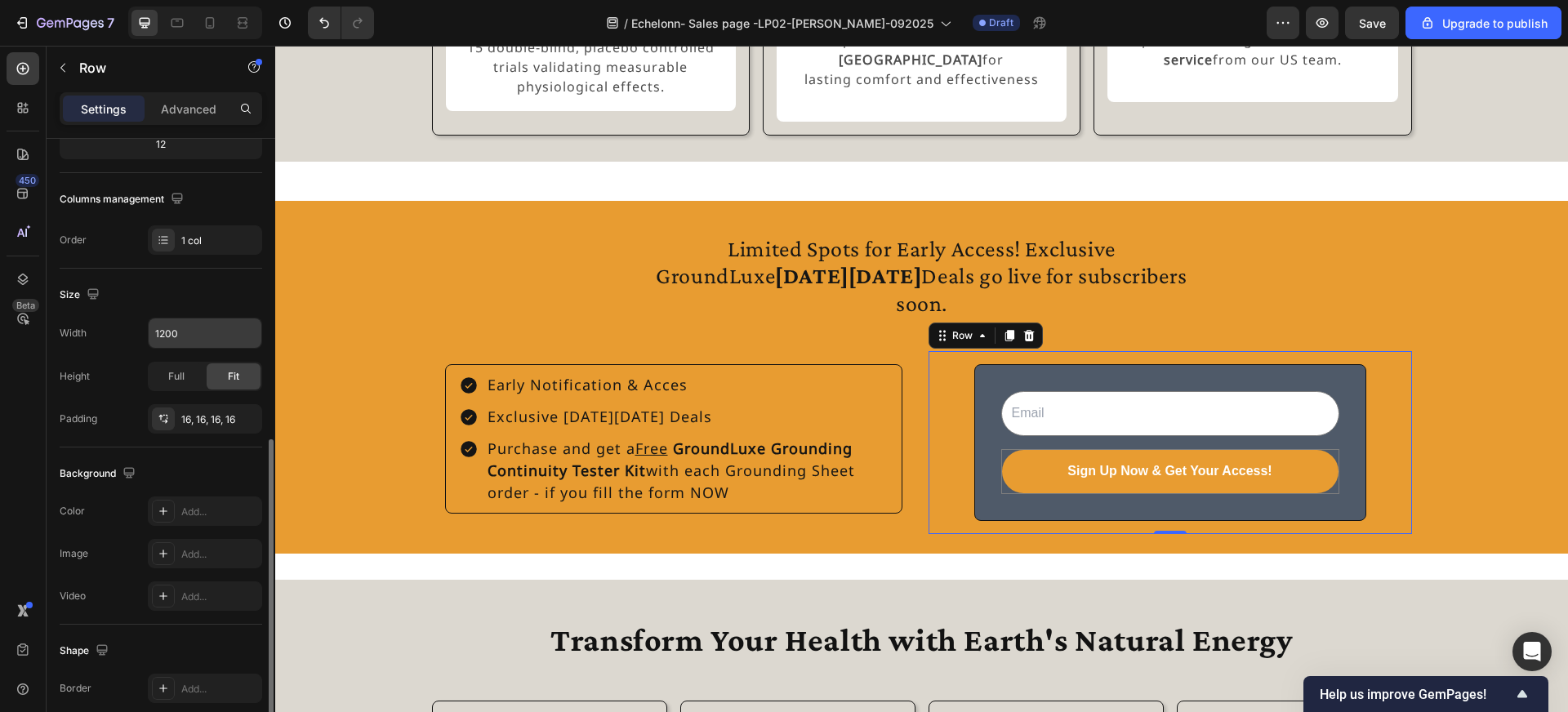
scroll to position [377, 0]
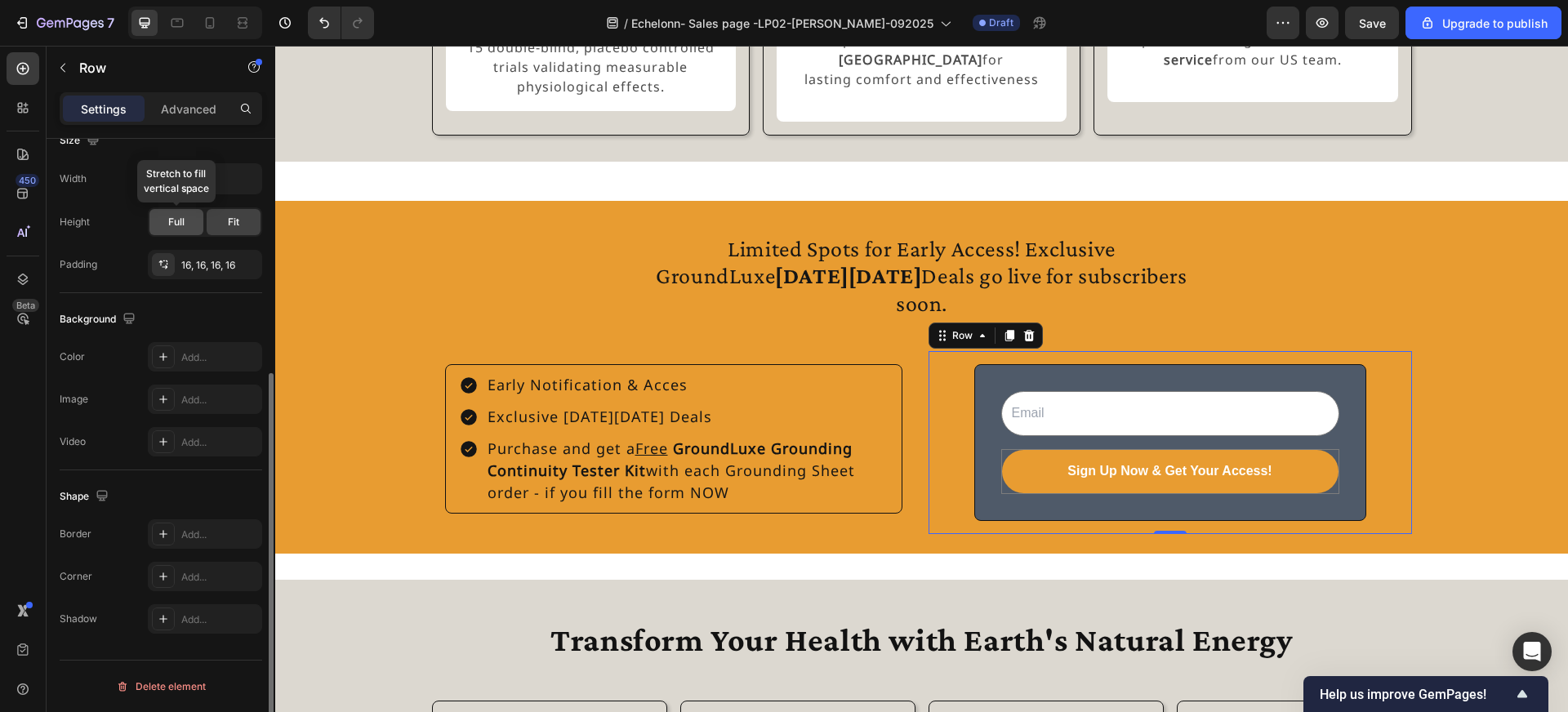
click at [193, 219] on div "Full" at bounding box center [176, 222] width 54 height 26
click at [949, 470] on div "Email Field Sign Up Now & Get Your Access! Submit Button Row Newsletter" at bounding box center [1171, 443] width 458 height 157
click at [975, 443] on div "Email Field Sign Up Now & Get Your Access! Submit Button Row Newsletter" at bounding box center [1171, 443] width 392 height 157
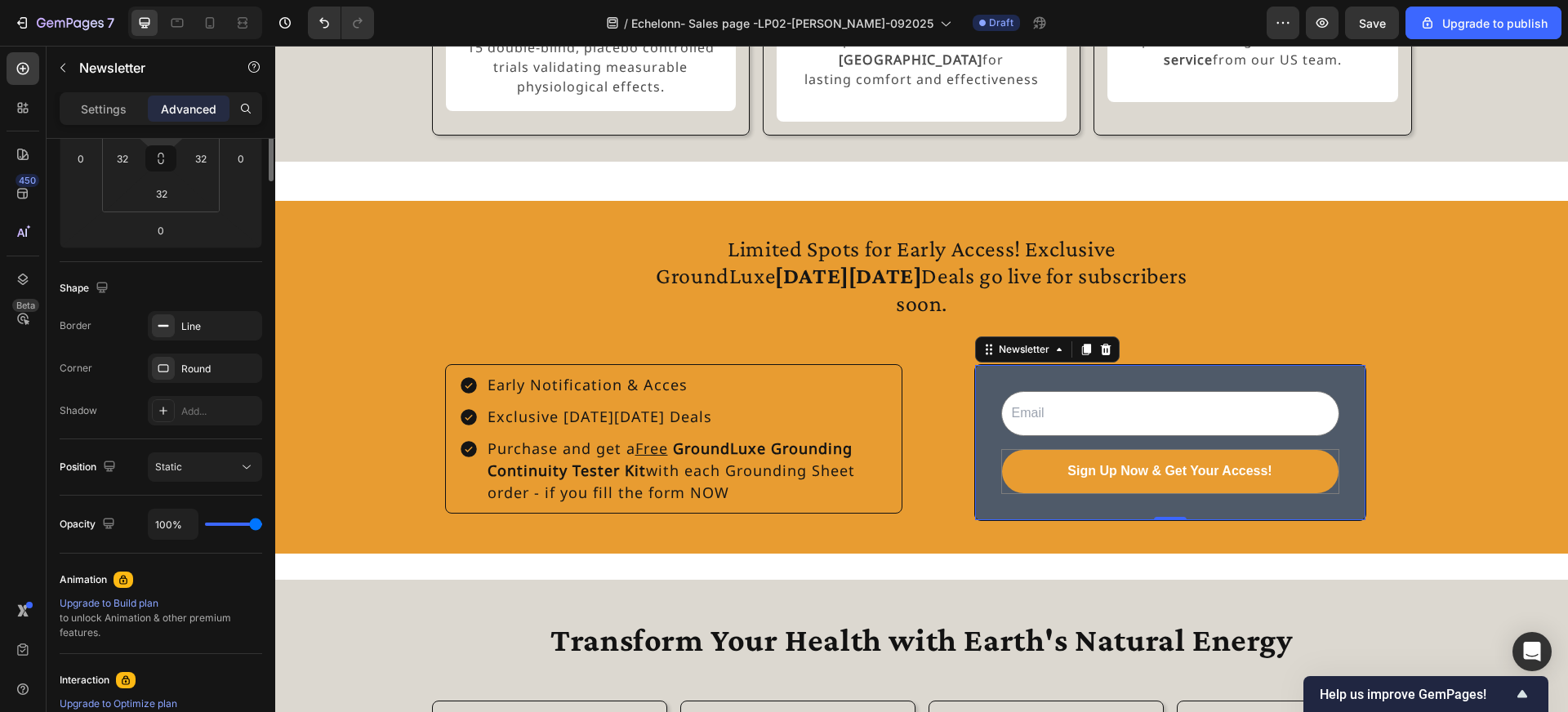
scroll to position [0, 0]
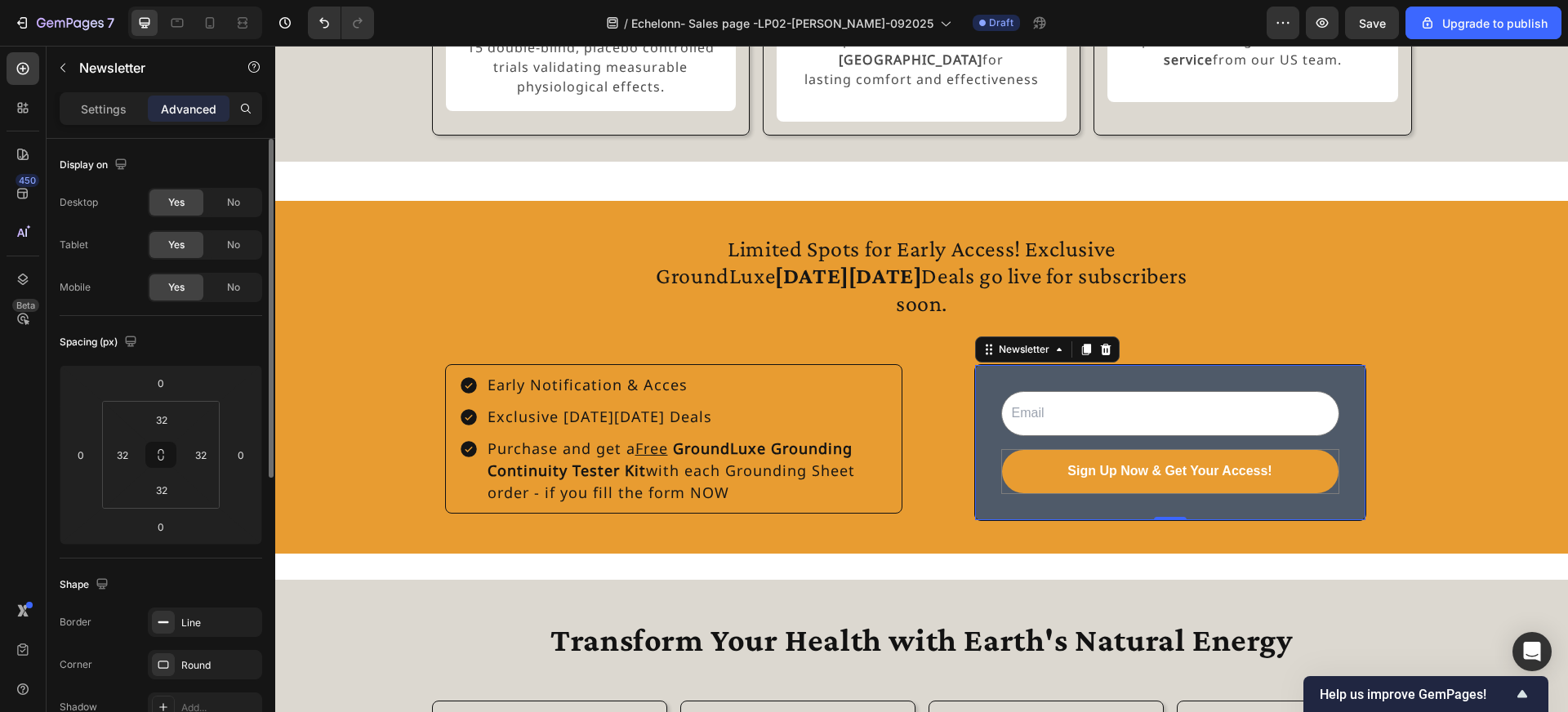
click at [103, 127] on div "Settings Advanced" at bounding box center [160, 115] width 229 height 46
click at [103, 114] on p "Settings" at bounding box center [104, 108] width 46 height 17
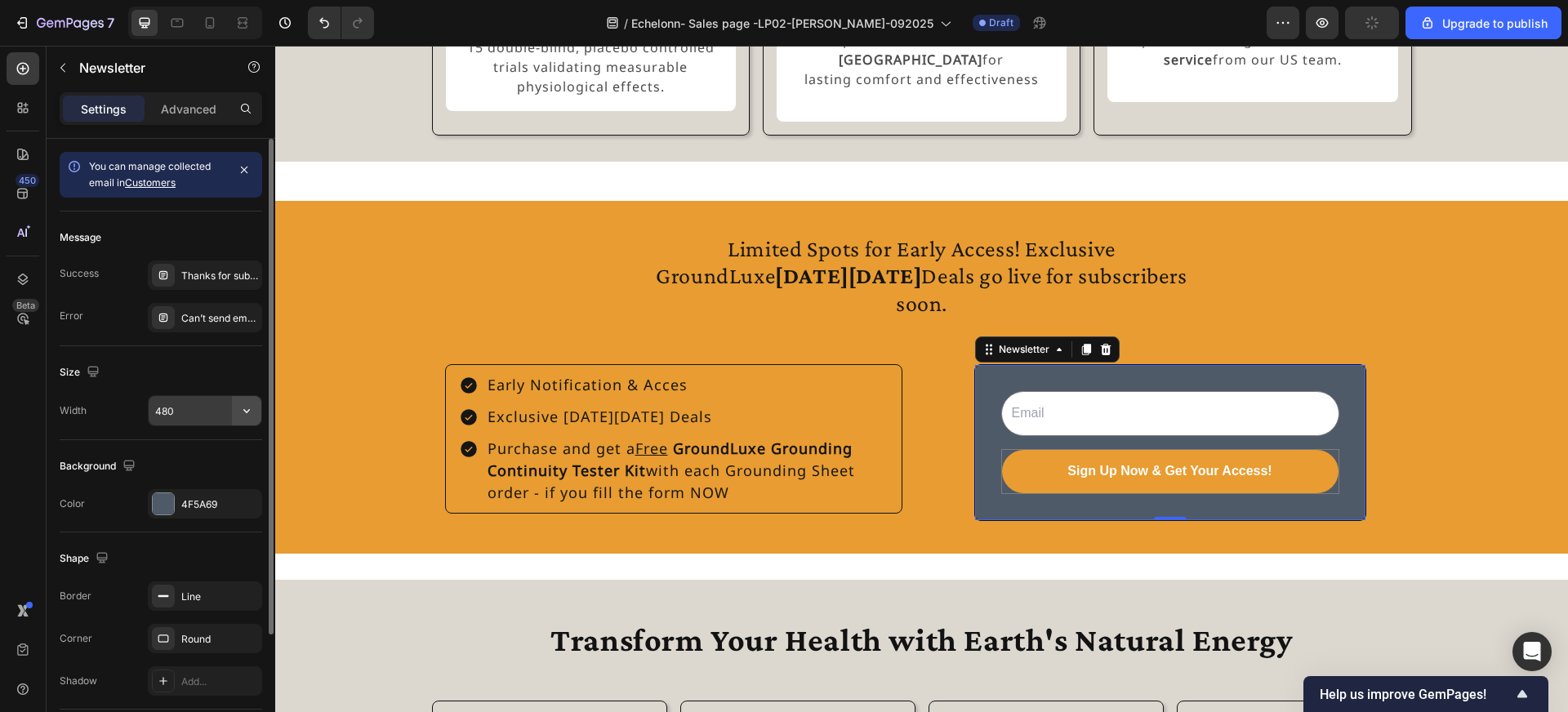
click at [242, 413] on icon "button" at bounding box center [247, 411] width 16 height 16
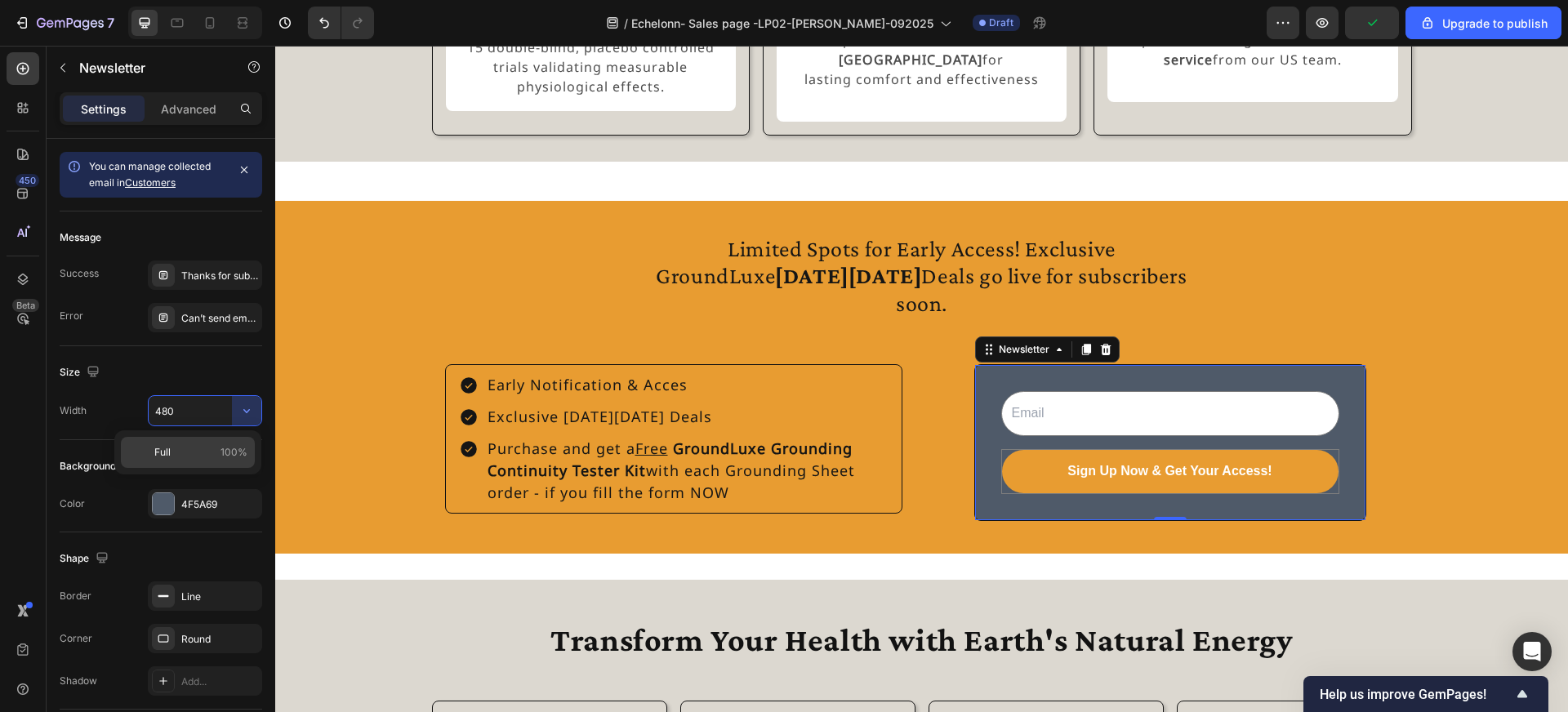
click at [231, 442] on div "Full 100%" at bounding box center [188, 452] width 134 height 31
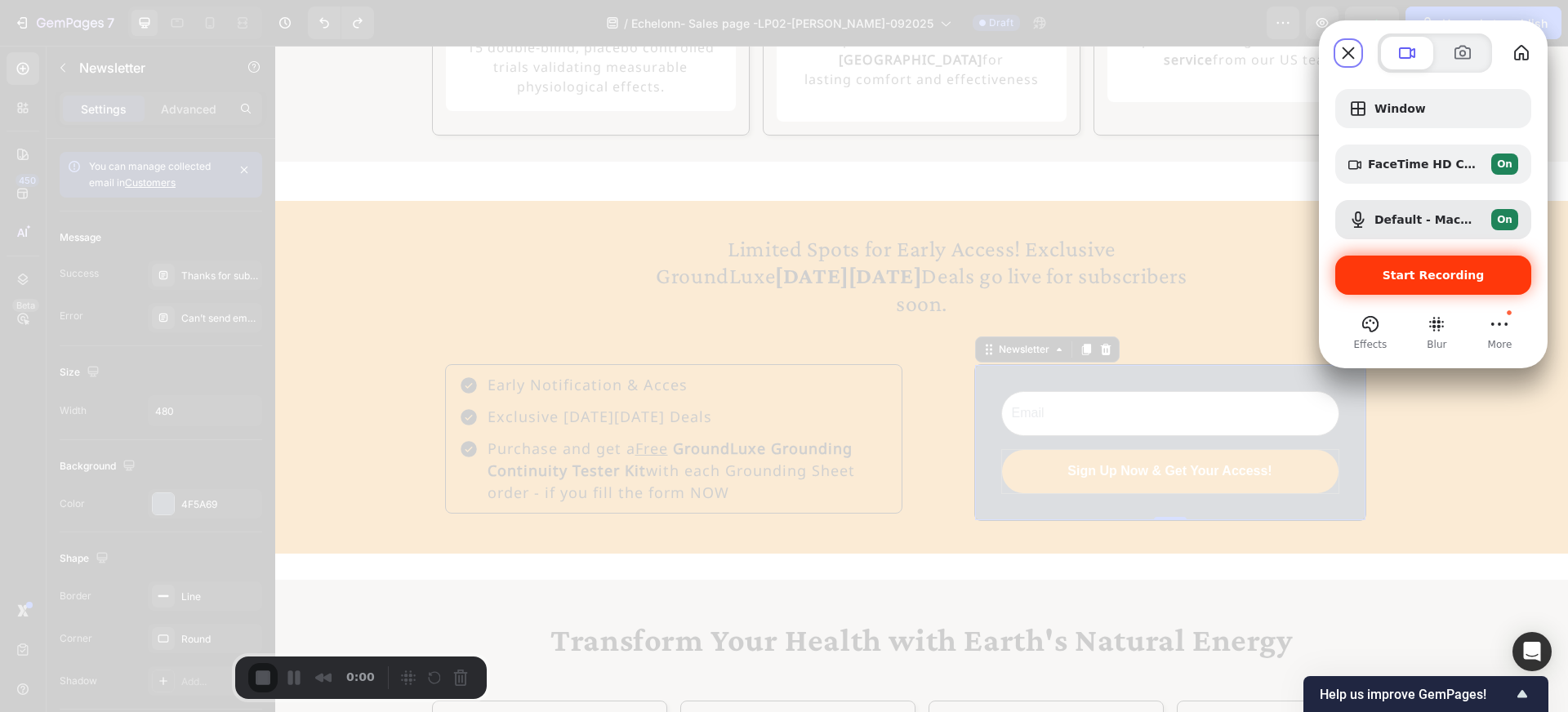
click at [1424, 284] on div "Start Recording" at bounding box center [1433, 274] width 196 height 39
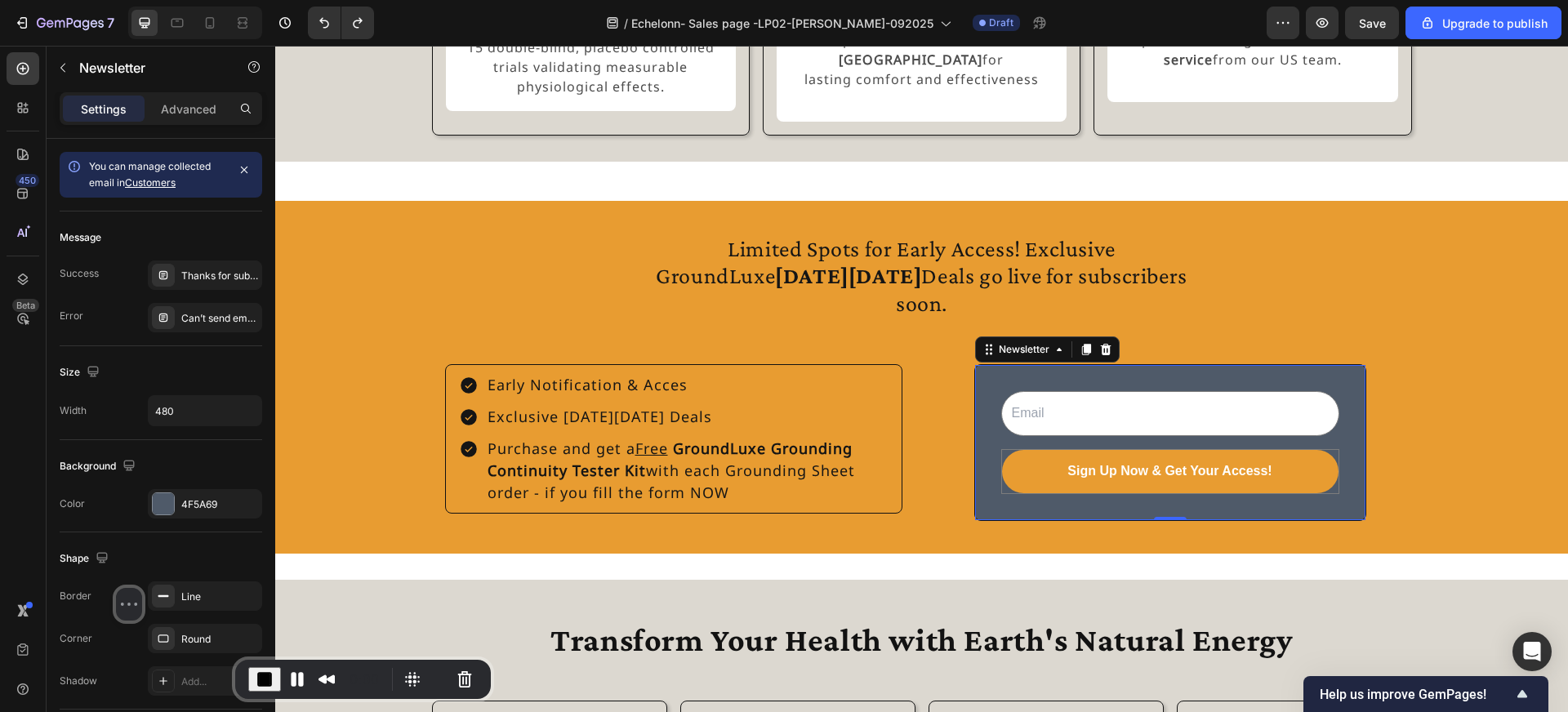
click at [66, 576] on div at bounding box center [129, 525] width 245 height 126
click at [121, 614] on button "Resize small" at bounding box center [131, 604] width 20 height 20
click at [90, 614] on button "Camera off" at bounding box center [100, 604] width 20 height 20
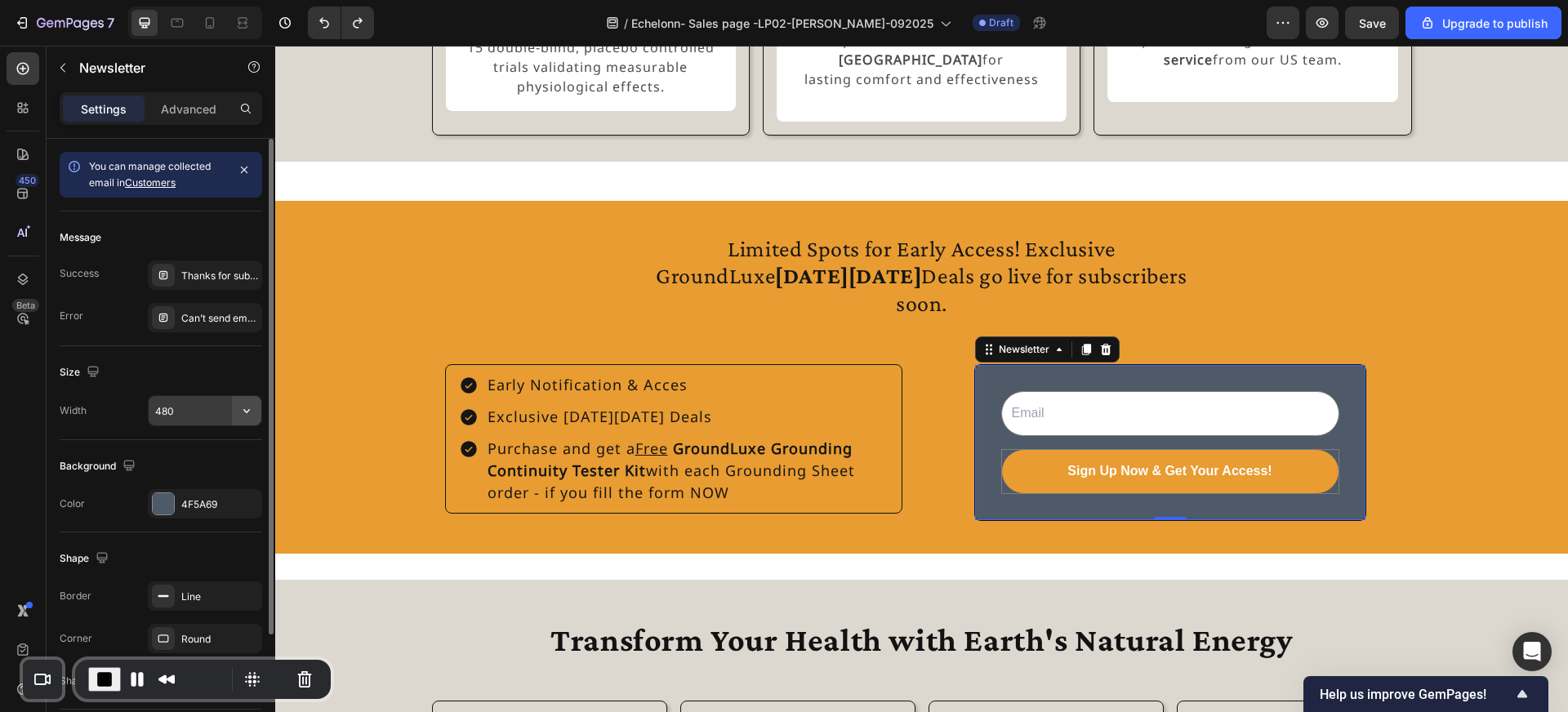
click at [246, 410] on icon "button" at bounding box center [247, 411] width 16 height 16
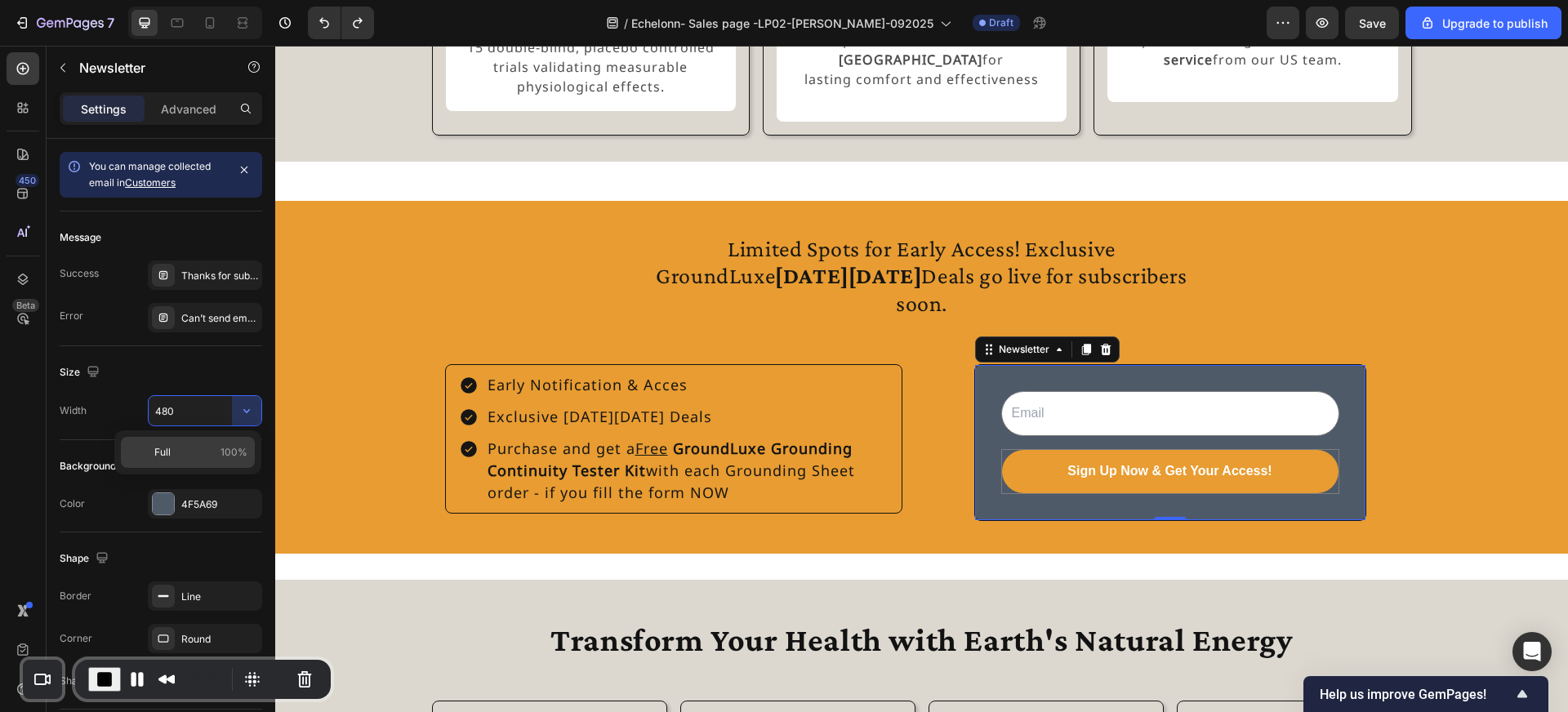
click at [222, 457] on span "100%" at bounding box center [234, 452] width 27 height 15
type input "100%"
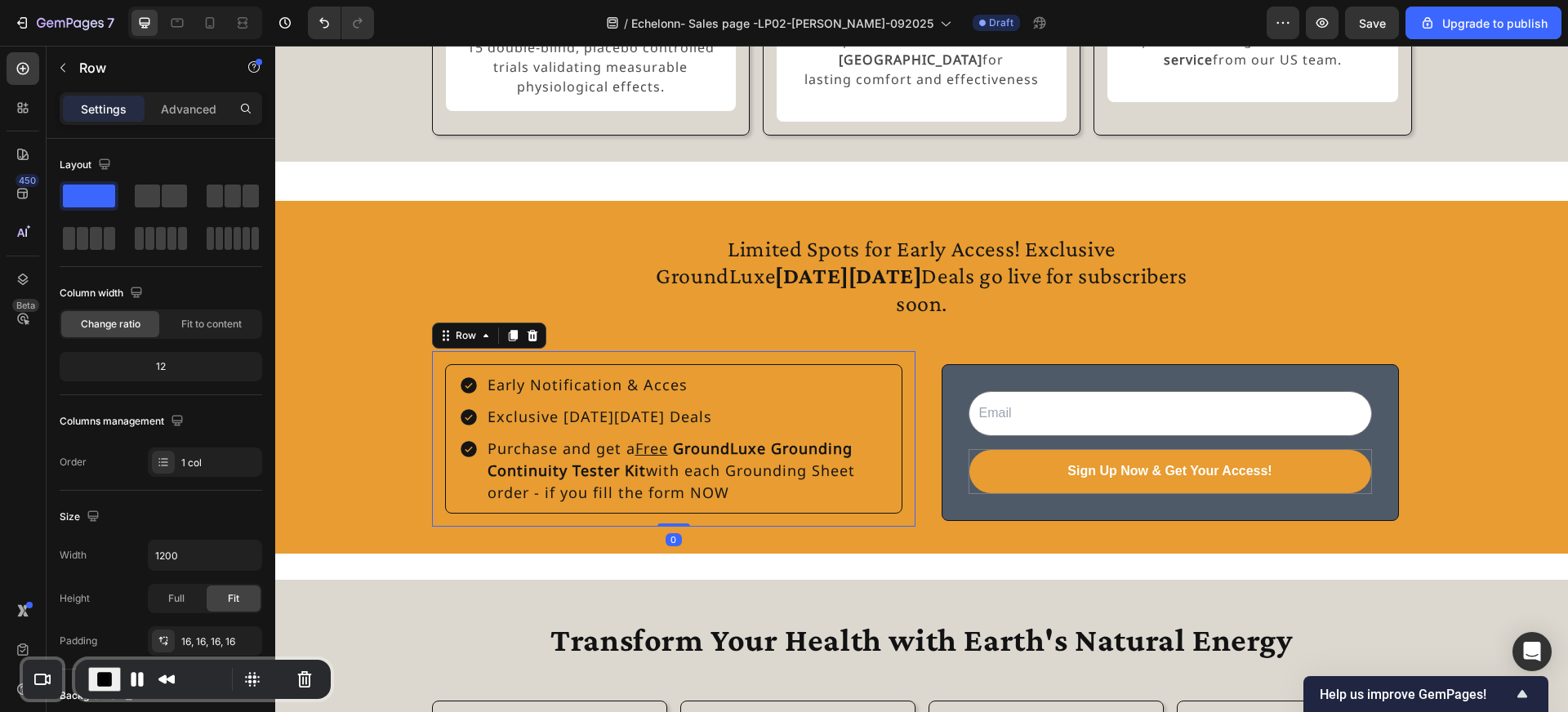
click at [686, 366] on div "Early Notification & Acces Exclusive Black Friday Deals Purchase and get a Free…" at bounding box center [674, 439] width 483 height 176
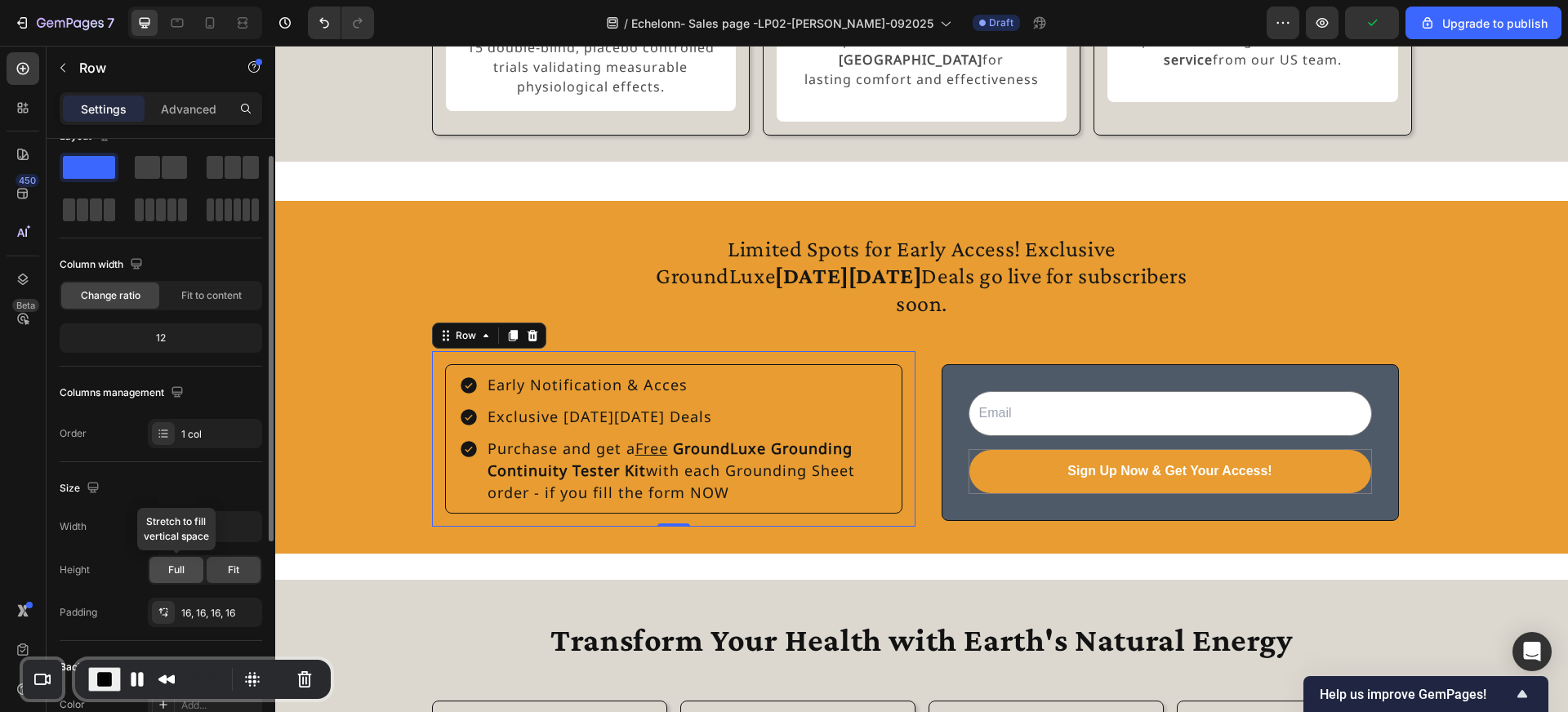
click at [184, 573] on span "Full" at bounding box center [177, 570] width 16 height 15
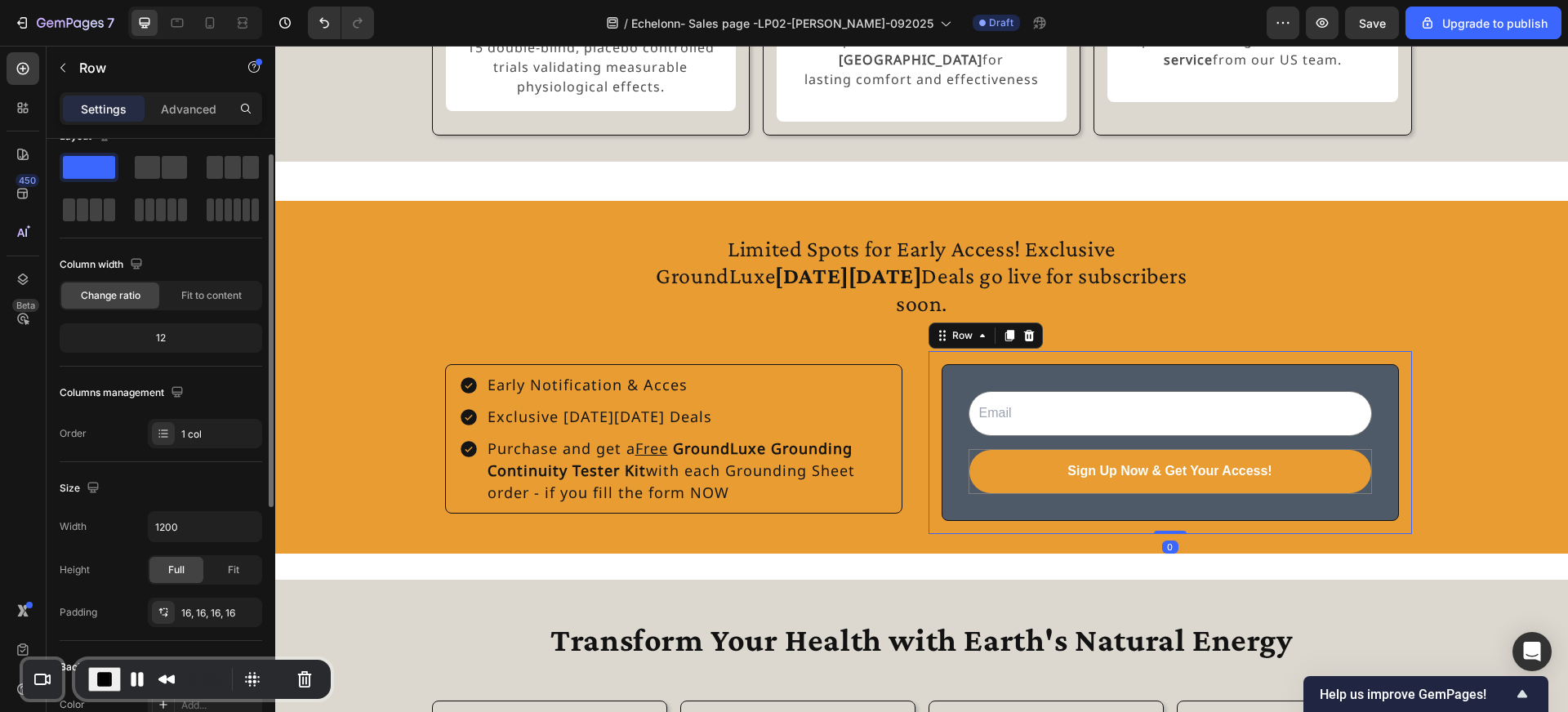
click at [944, 365] on div "Email Field Sign Up Now & Get Your Access! Submit Button Row Newsletter Row 0" at bounding box center [1171, 442] width 483 height 183
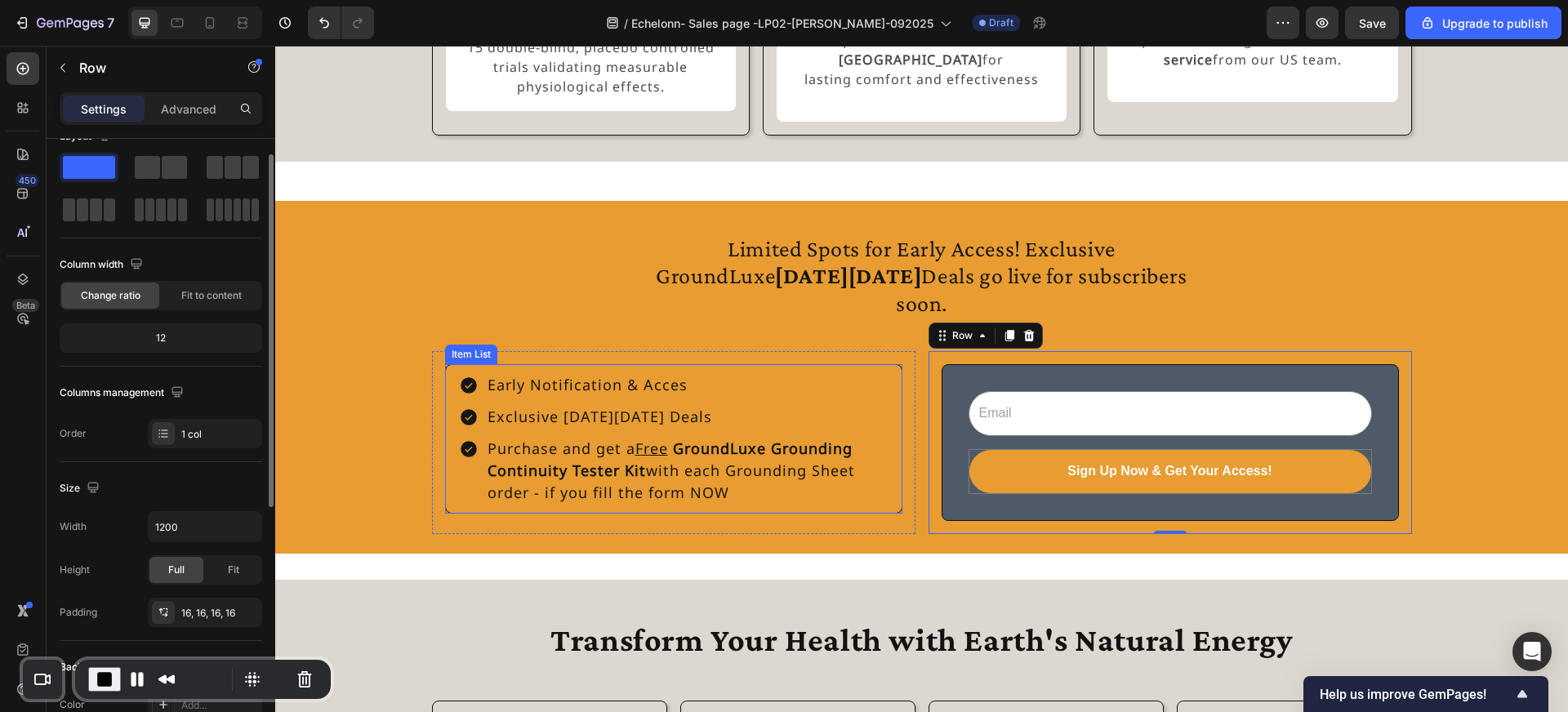
click at [463, 365] on div "Item List" at bounding box center [470, 355] width 52 height 20
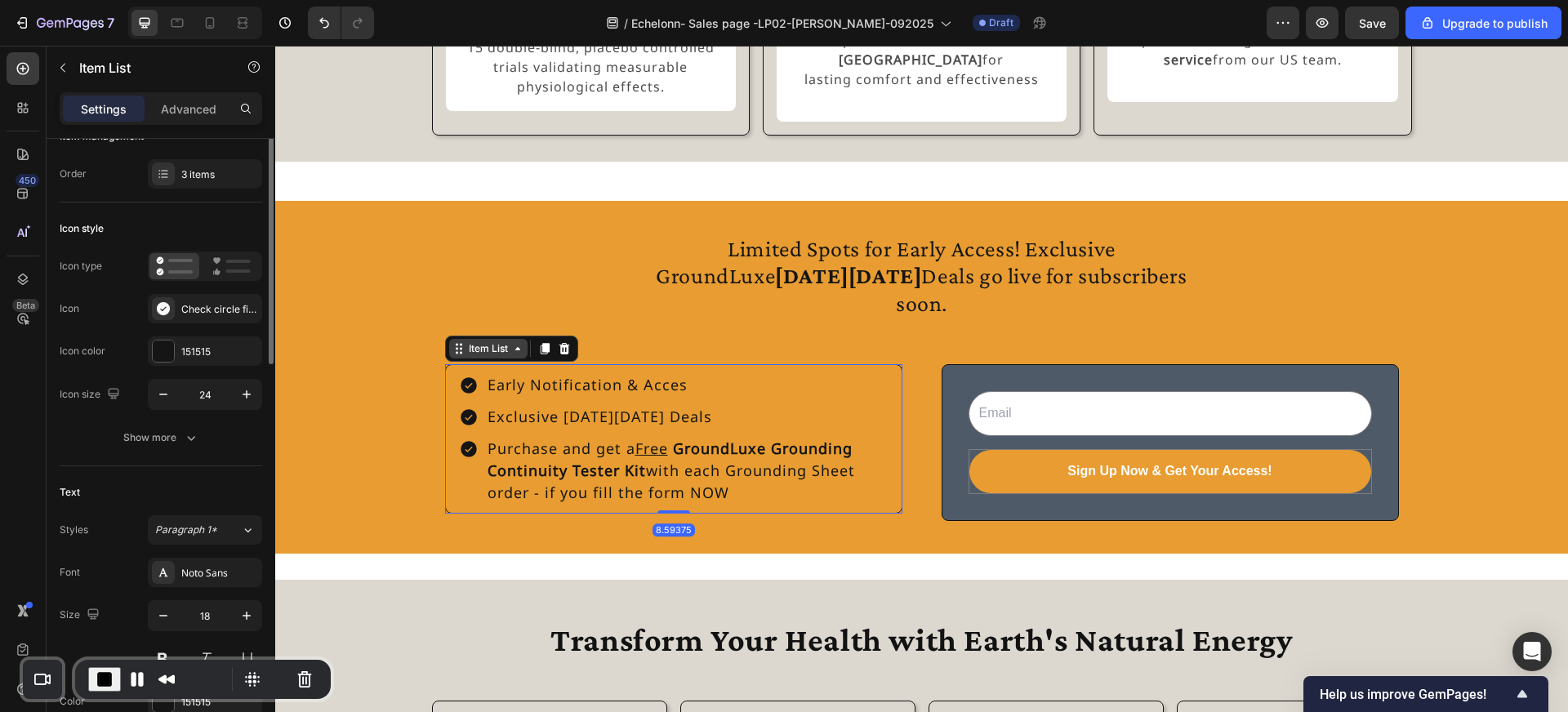
scroll to position [0, 0]
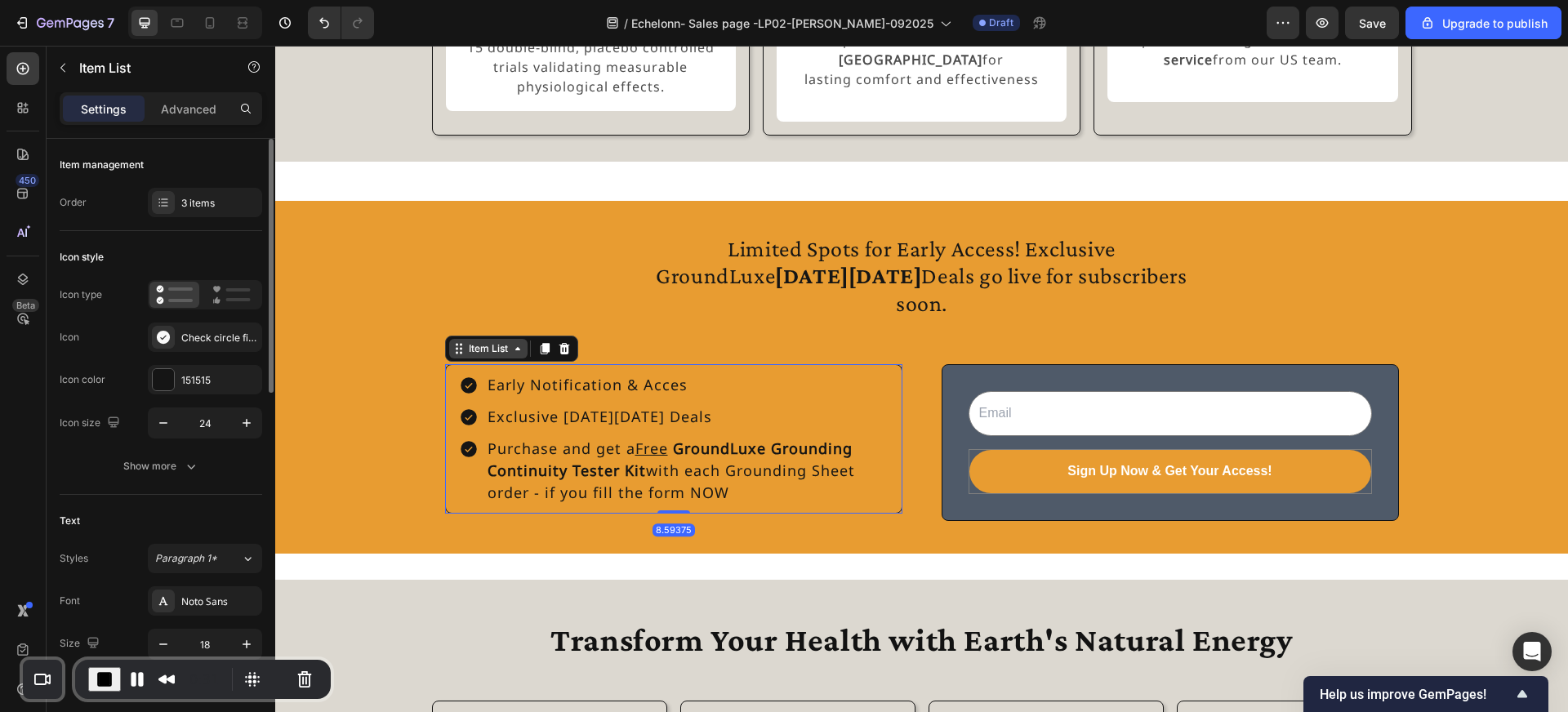
click at [468, 356] on div "Item List" at bounding box center [489, 348] width 46 height 15
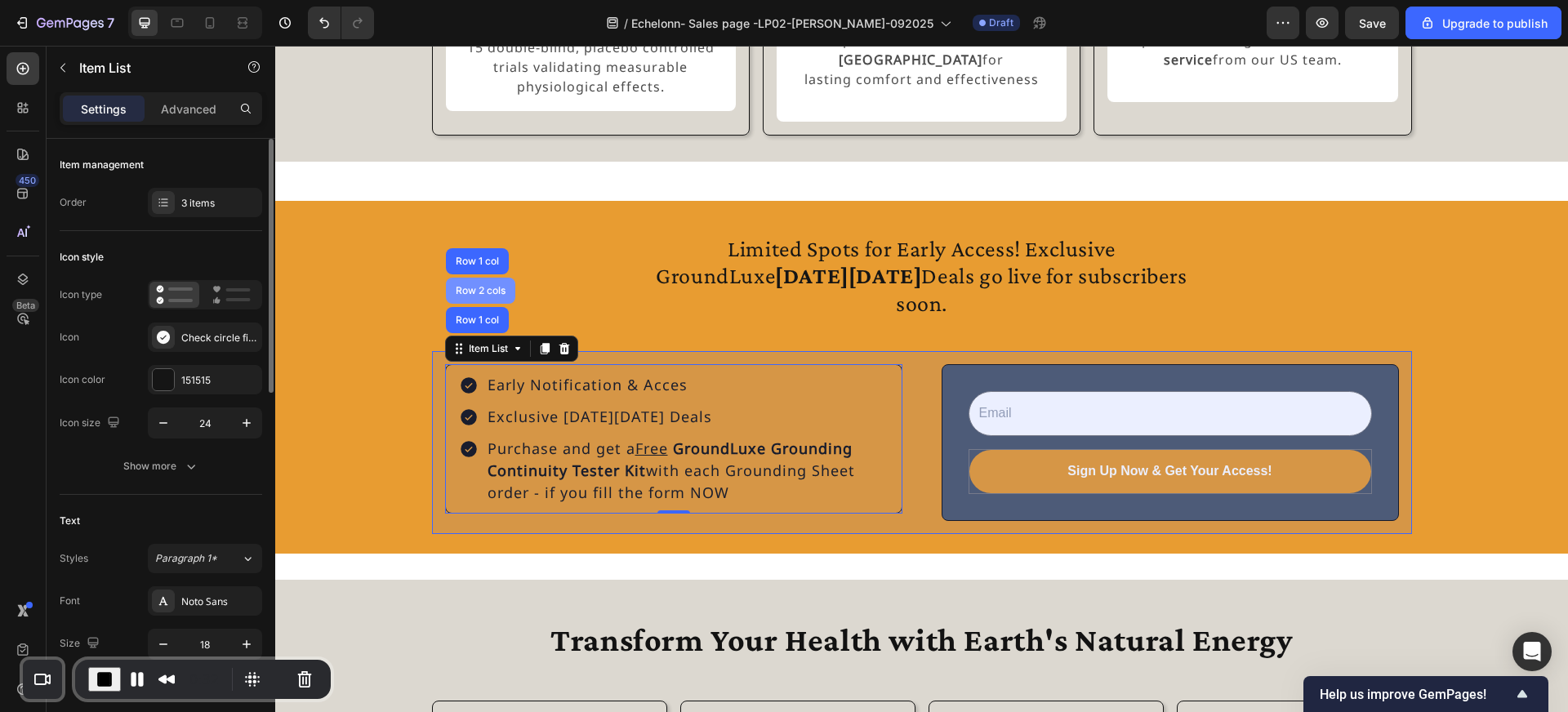
click at [485, 295] on div "Row 2 cols" at bounding box center [480, 291] width 57 height 10
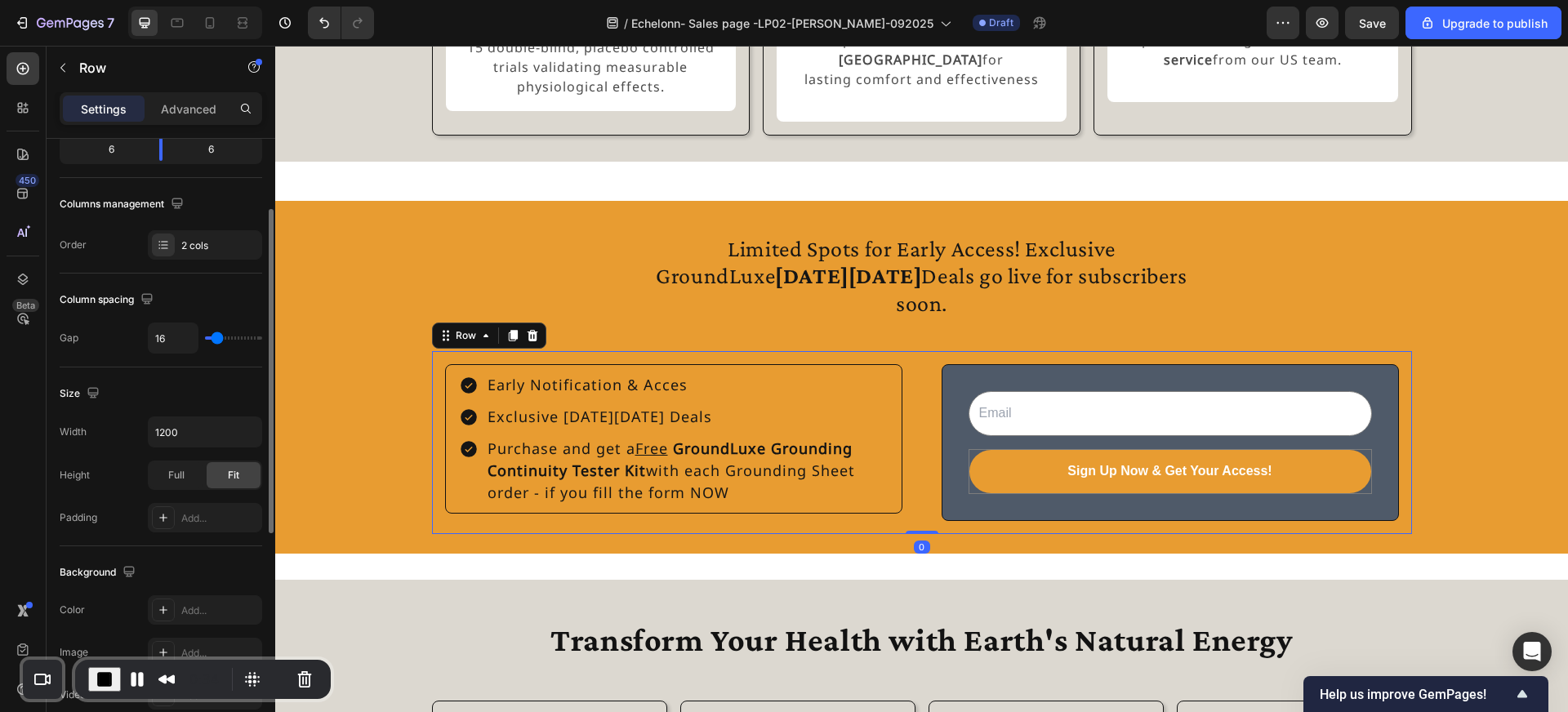
scroll to position [234, 0]
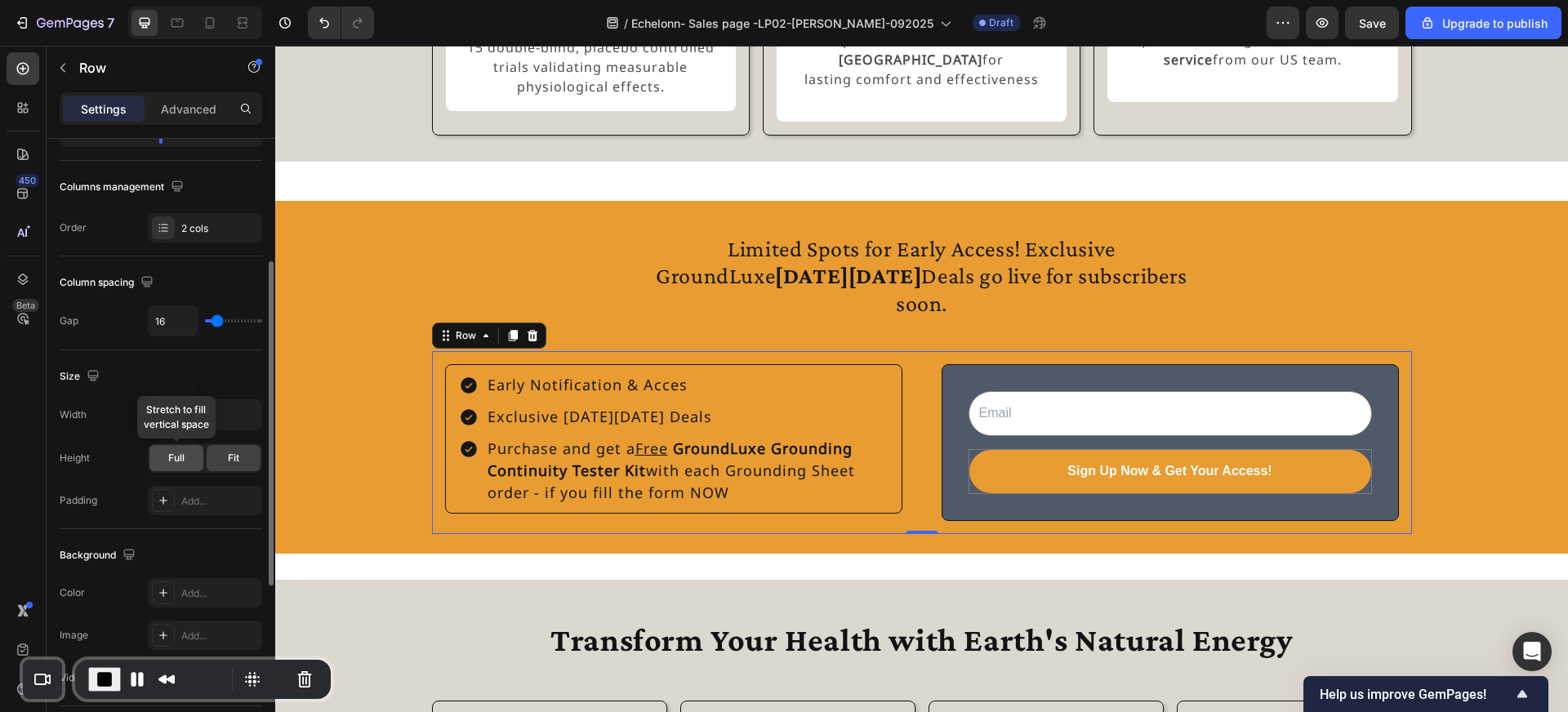
click at [186, 459] on div "Full" at bounding box center [176, 458] width 54 height 26
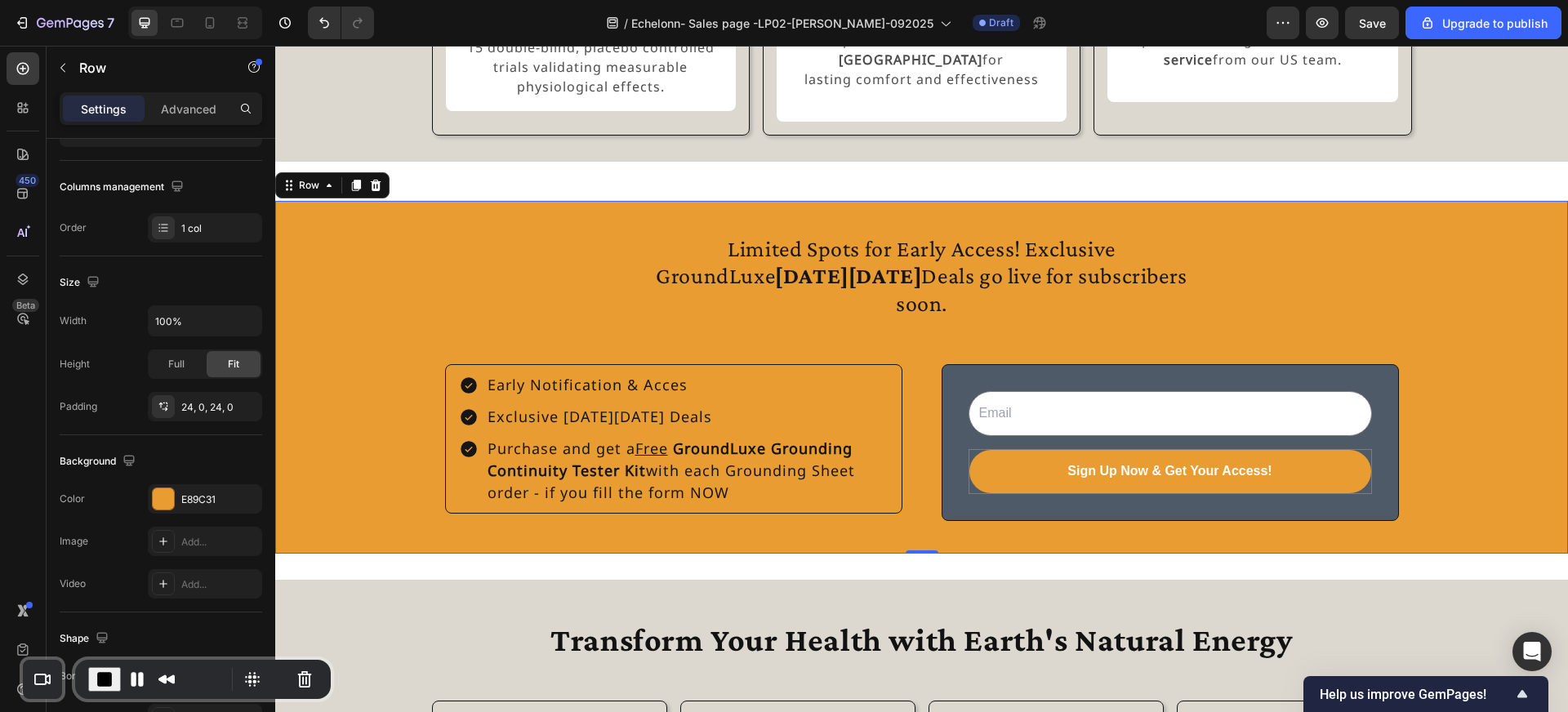
click at [402, 509] on div "Limited Spots for Early Access! Exclusive GroundLuxe Black Friday Deals go live…" at bounding box center [922, 377] width 1293 height 314
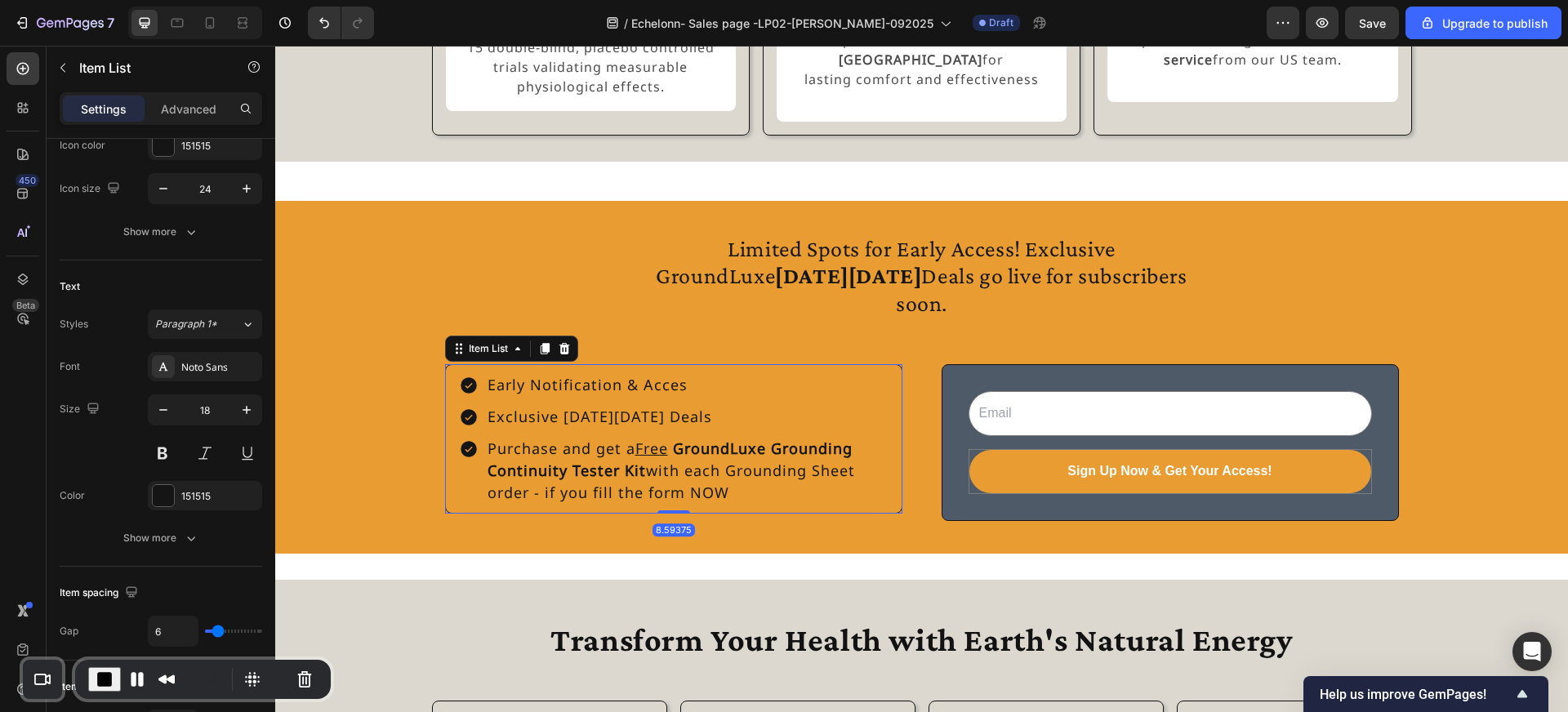
click at [676, 488] on p "Purchase and get a Free GroundLuxe Grounding Continuity Tester Kit with each Gr…" at bounding box center [686, 470] width 398 height 67
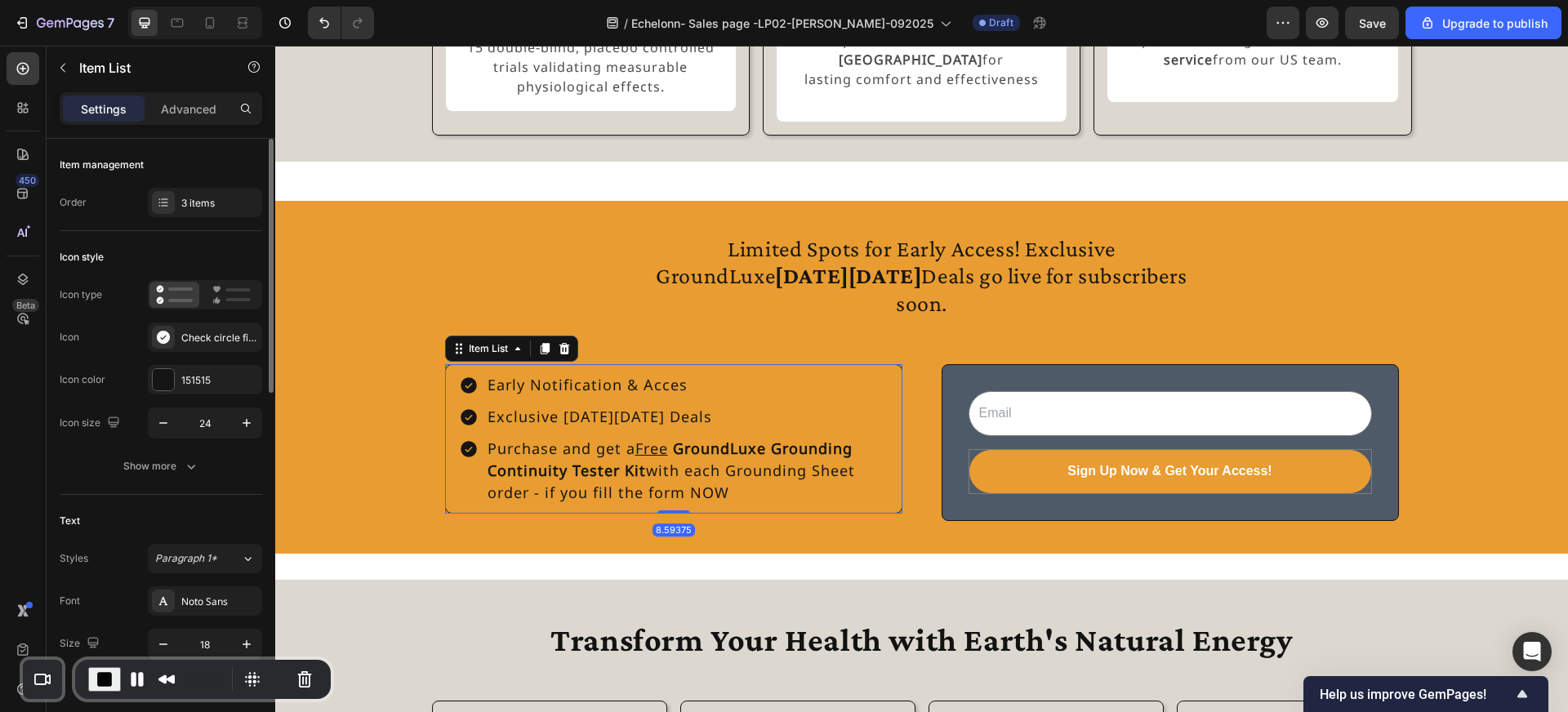
click at [689, 513] on div "Early Notification & Acces Exclusive [DATE][DATE] Deals Purchase and get a Free…" at bounding box center [674, 439] width 458 height 150
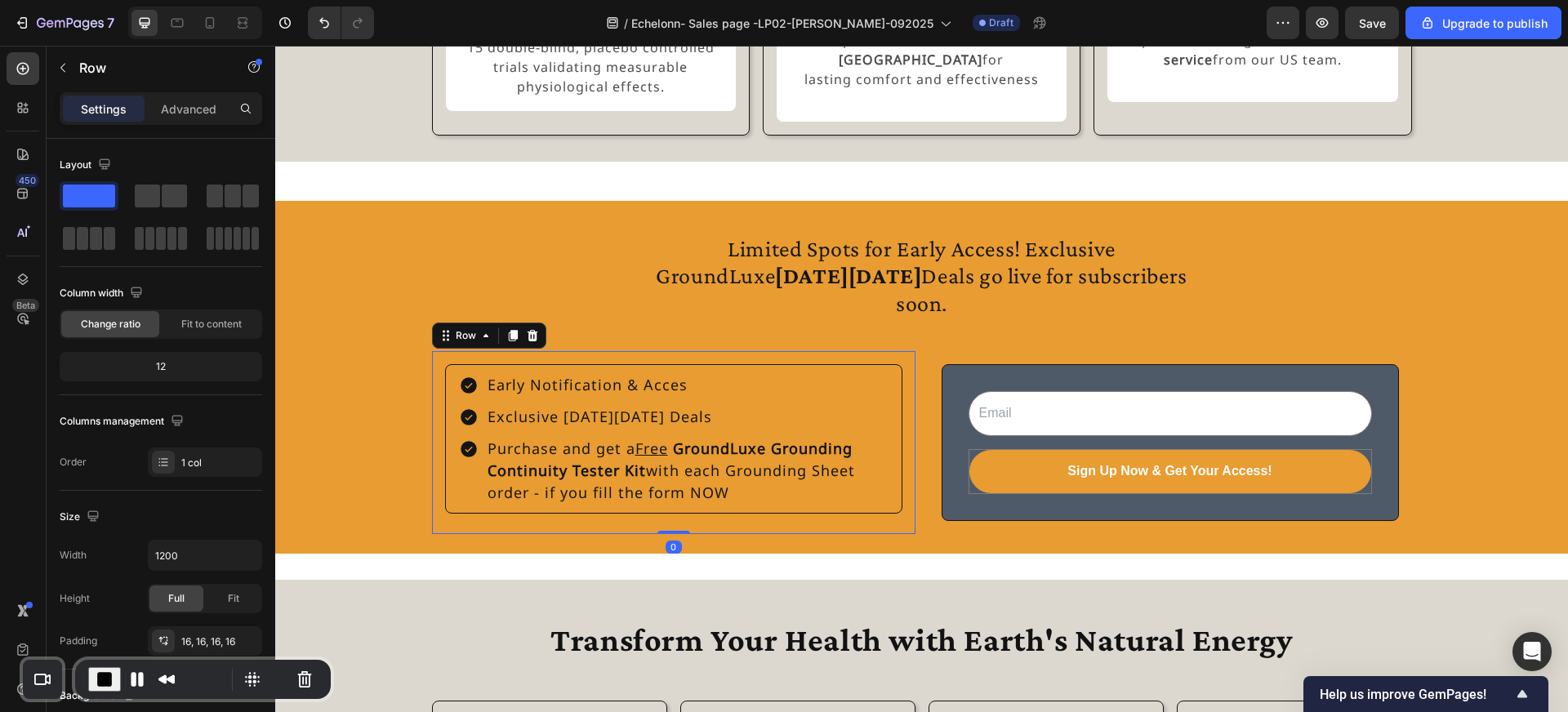
click at [745, 534] on div "Early Notification & Acces Exclusive Black Friday Deals Purchase and get a Free…" at bounding box center [674, 442] width 483 height 183
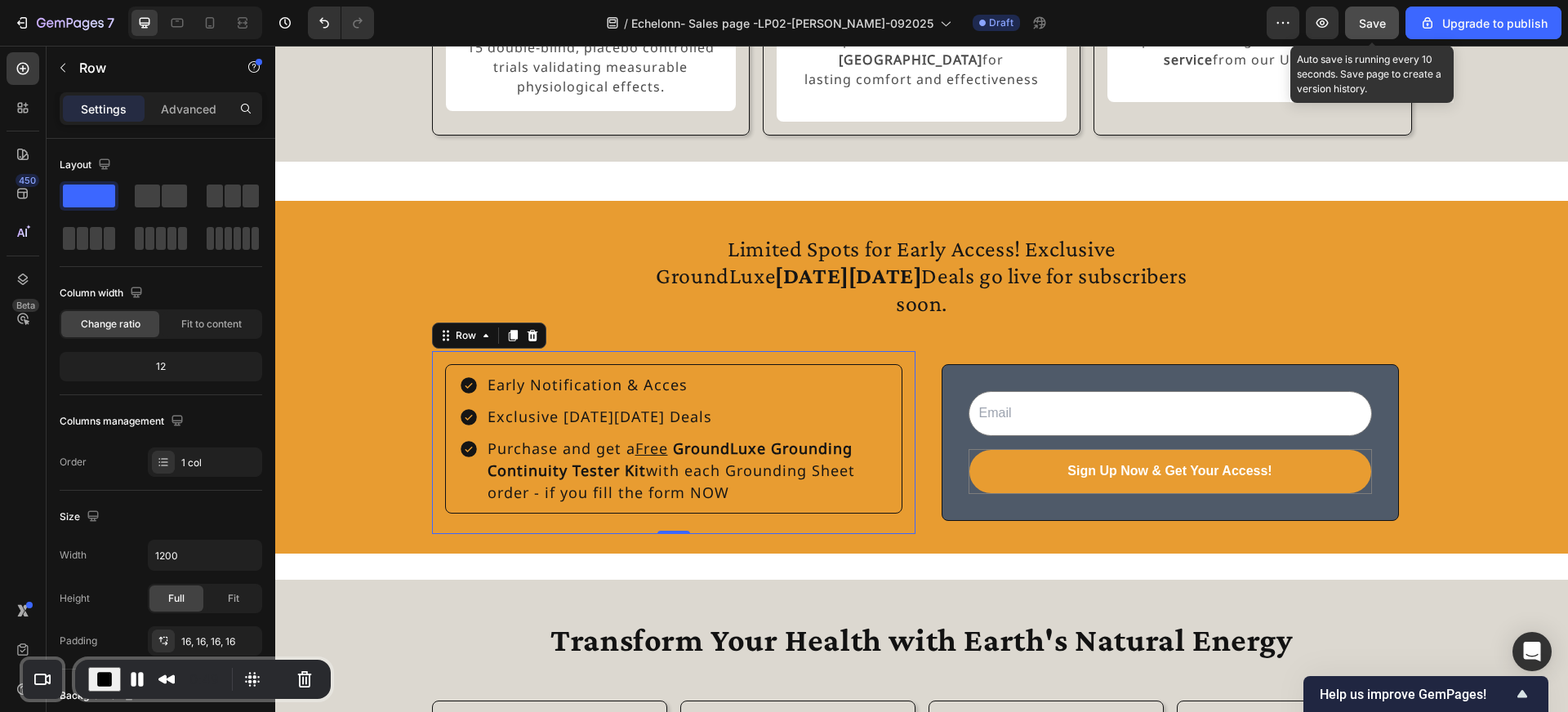
click at [1377, 29] on span "Save" at bounding box center [1373, 23] width 27 height 14
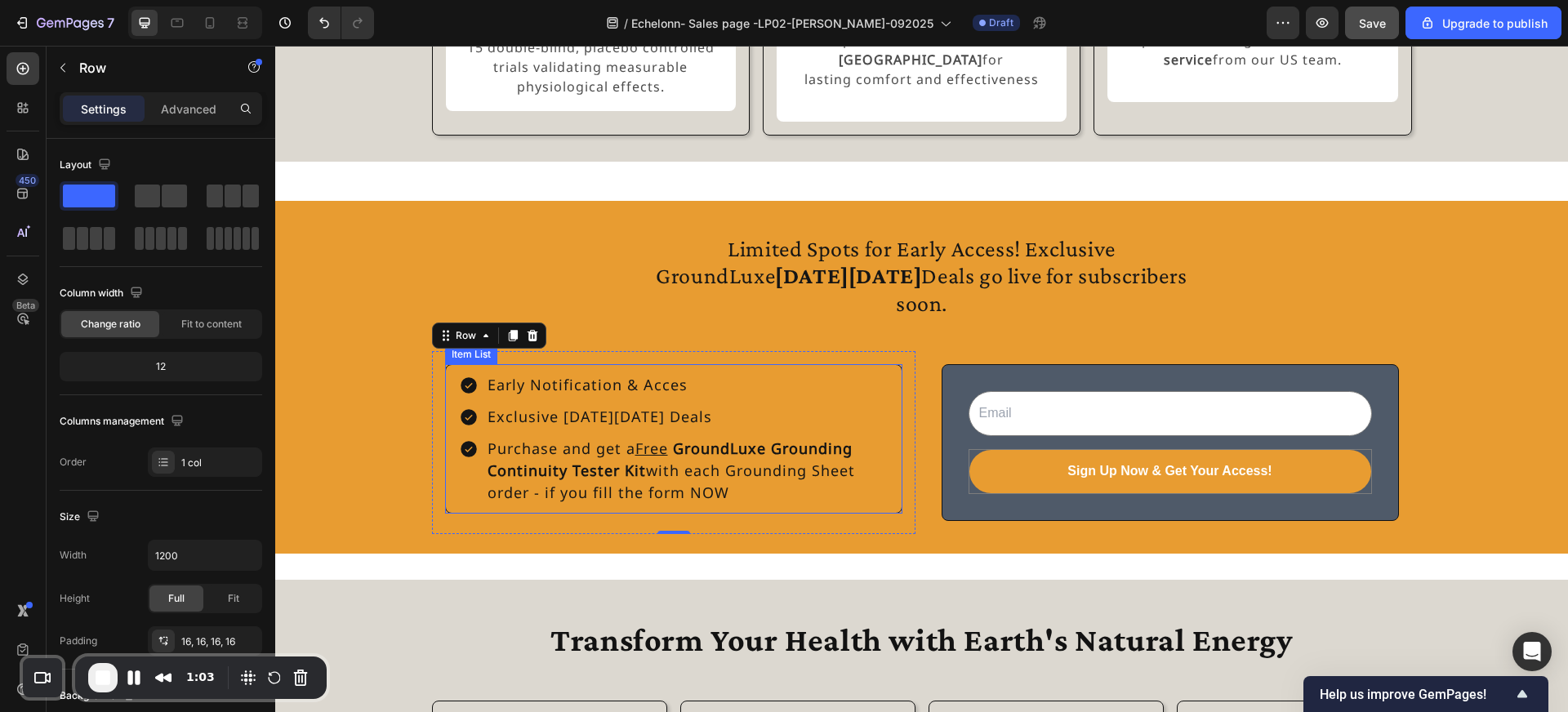
click at [644, 496] on p "Purchase and get a Free GroundLuxe Grounding Continuity Tester Kit with each Gr…" at bounding box center [686, 470] width 398 height 67
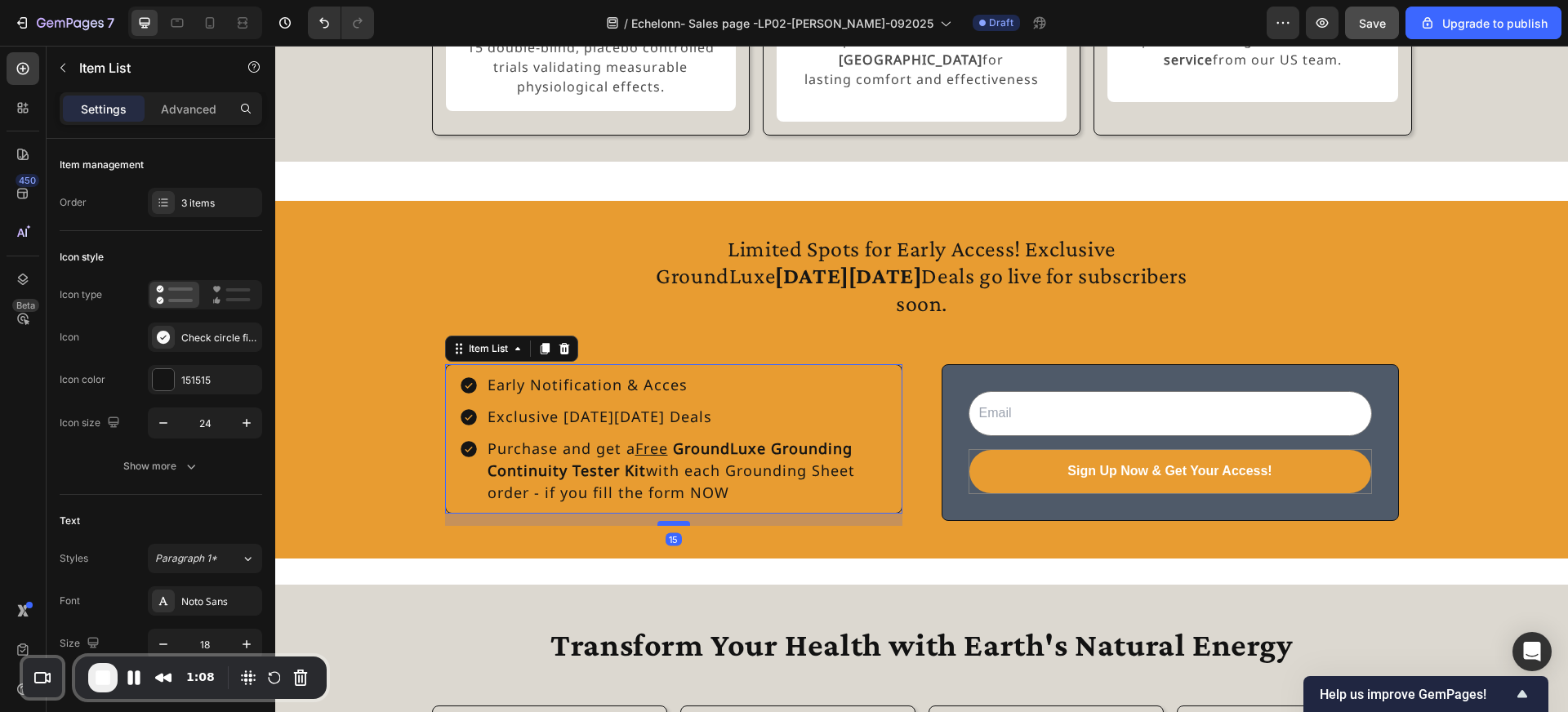
drag, startPoint x: 671, startPoint y: 519, endPoint x: 672, endPoint y: 531, distance: 12.0
click at [672, 526] on div at bounding box center [674, 523] width 33 height 5
type input "100%"
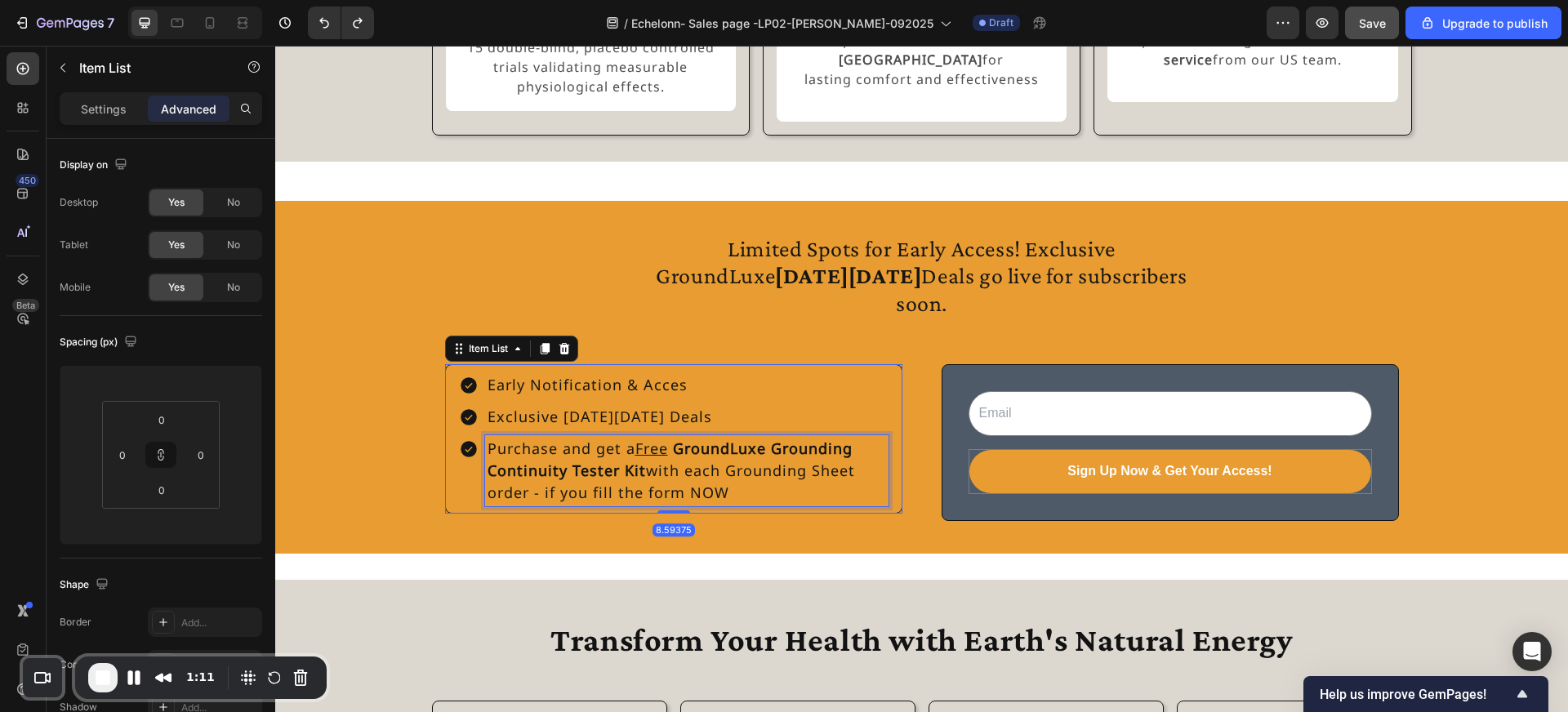
click at [684, 504] on p "Purchase and get a Free GroundLuxe Grounding Continuity Tester Kit with each Gr…" at bounding box center [686, 470] width 398 height 67
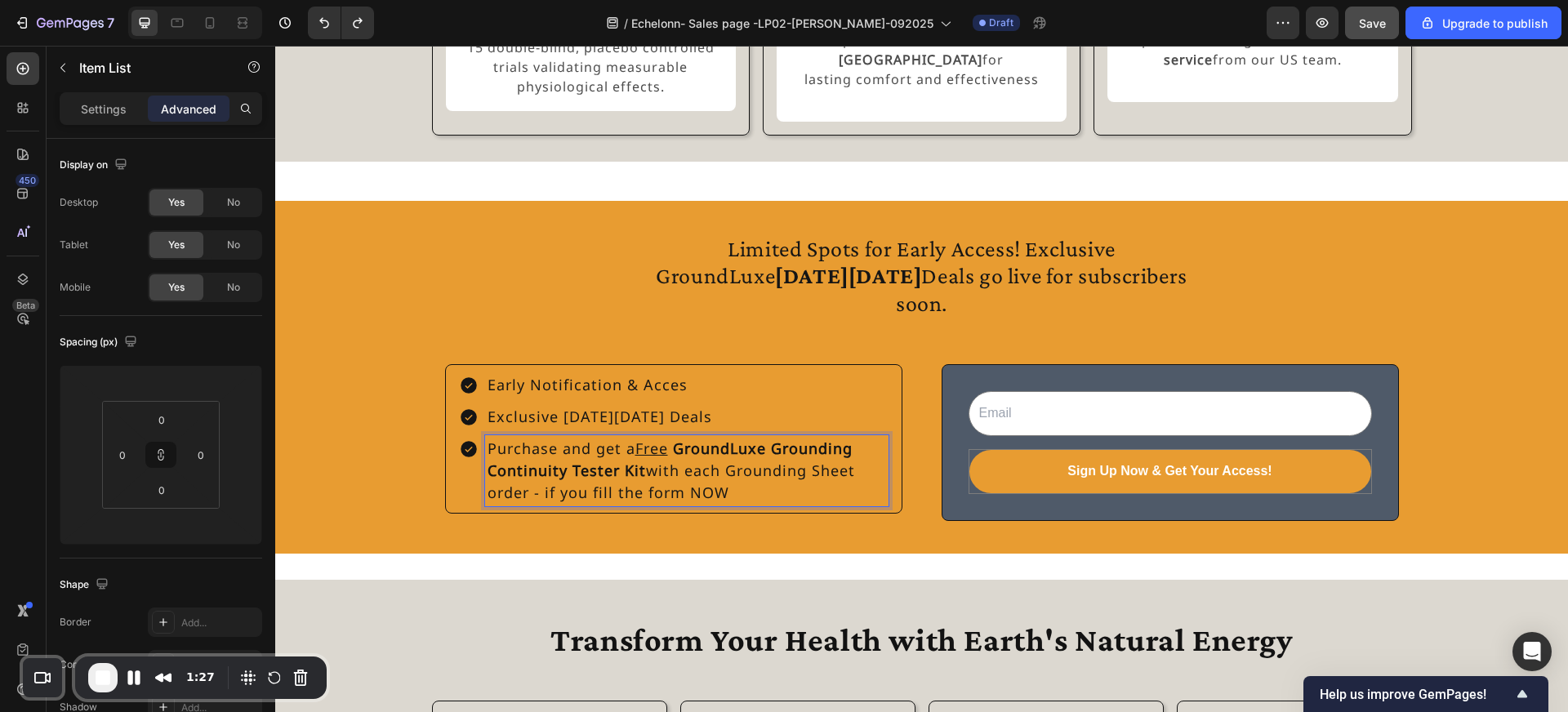
click at [733, 377] on div "Early Notification & Acces Exclusive [DATE][DATE] Deals Purchase and get a Free…" at bounding box center [674, 439] width 458 height 150
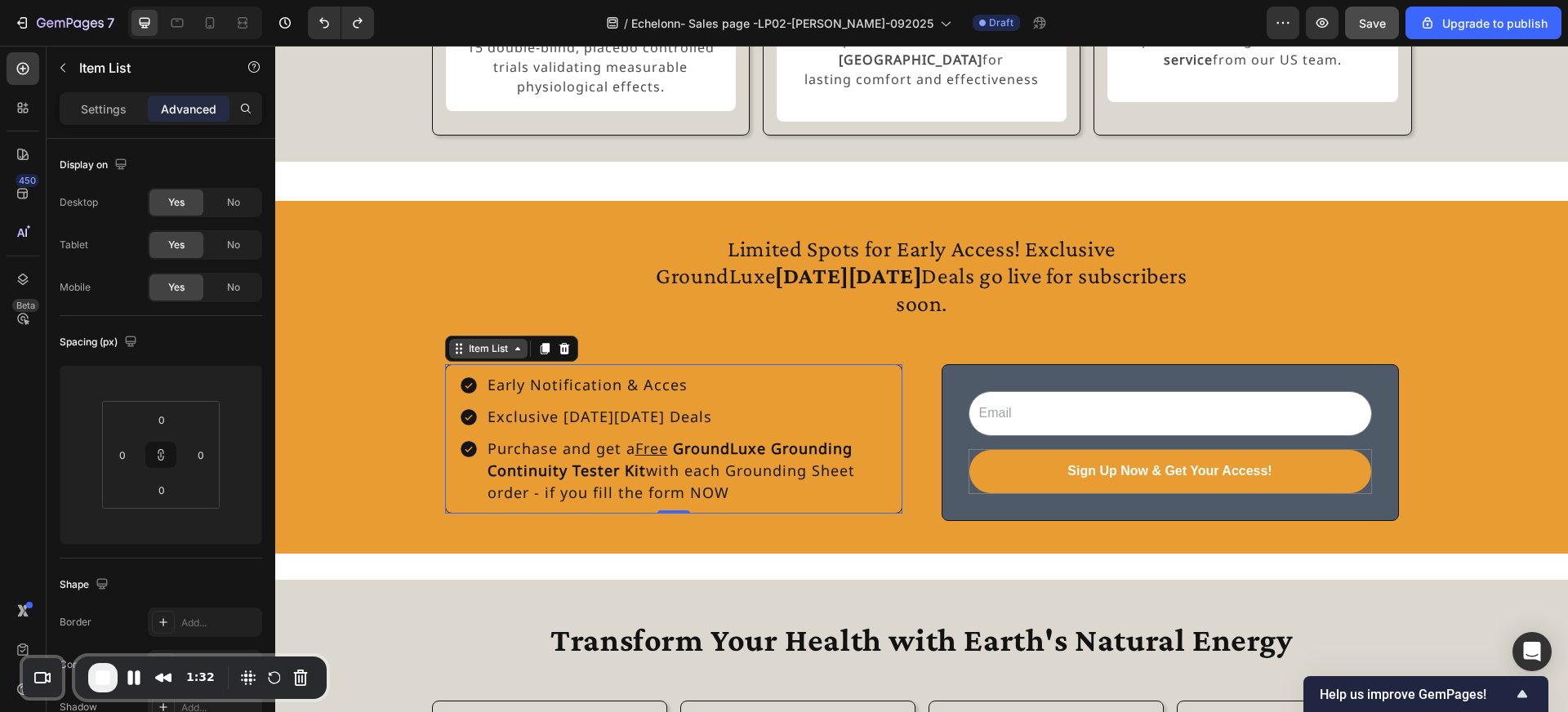
click at [500, 356] on div "Item List" at bounding box center [489, 348] width 46 height 15
click at [165, 490] on input "0" at bounding box center [161, 490] width 33 height 25
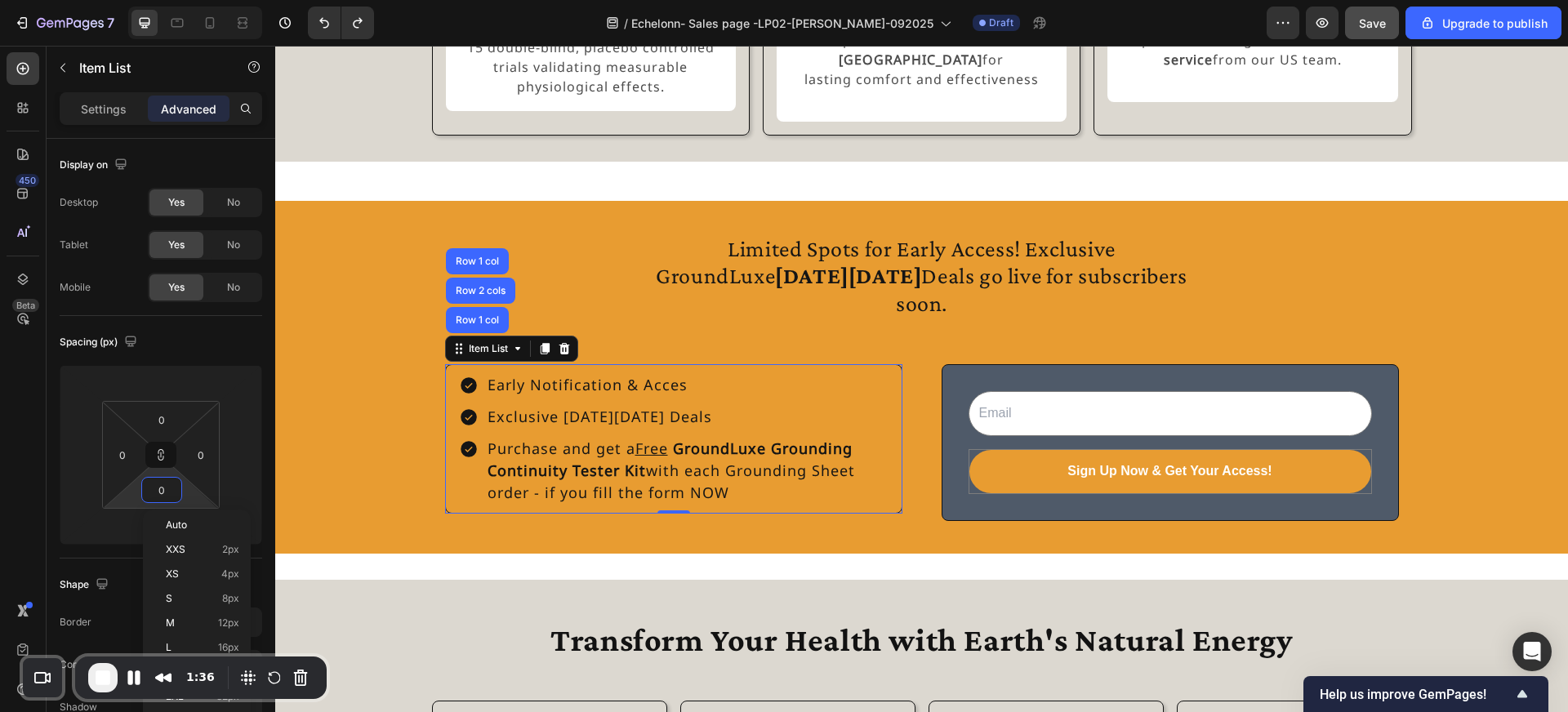
type input "5"
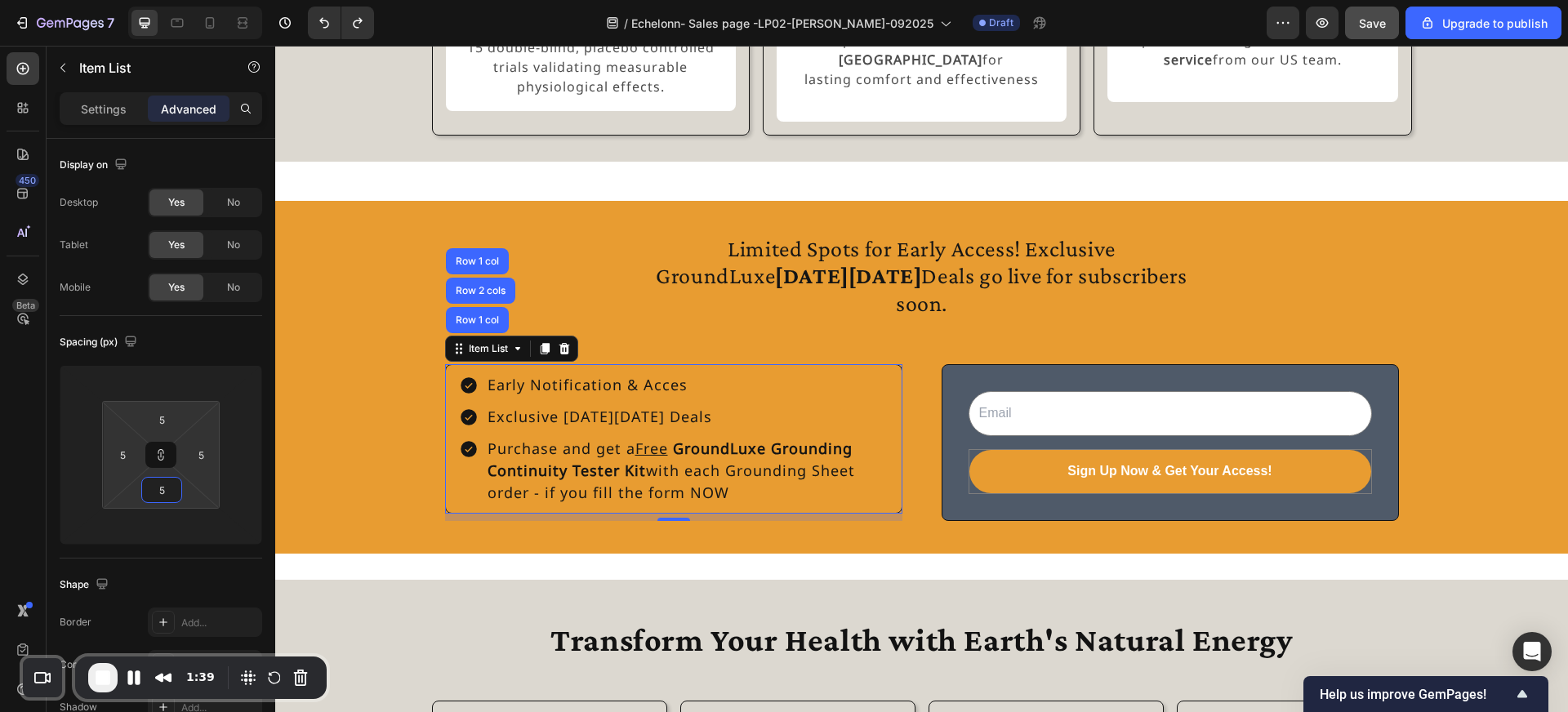
type input "0"
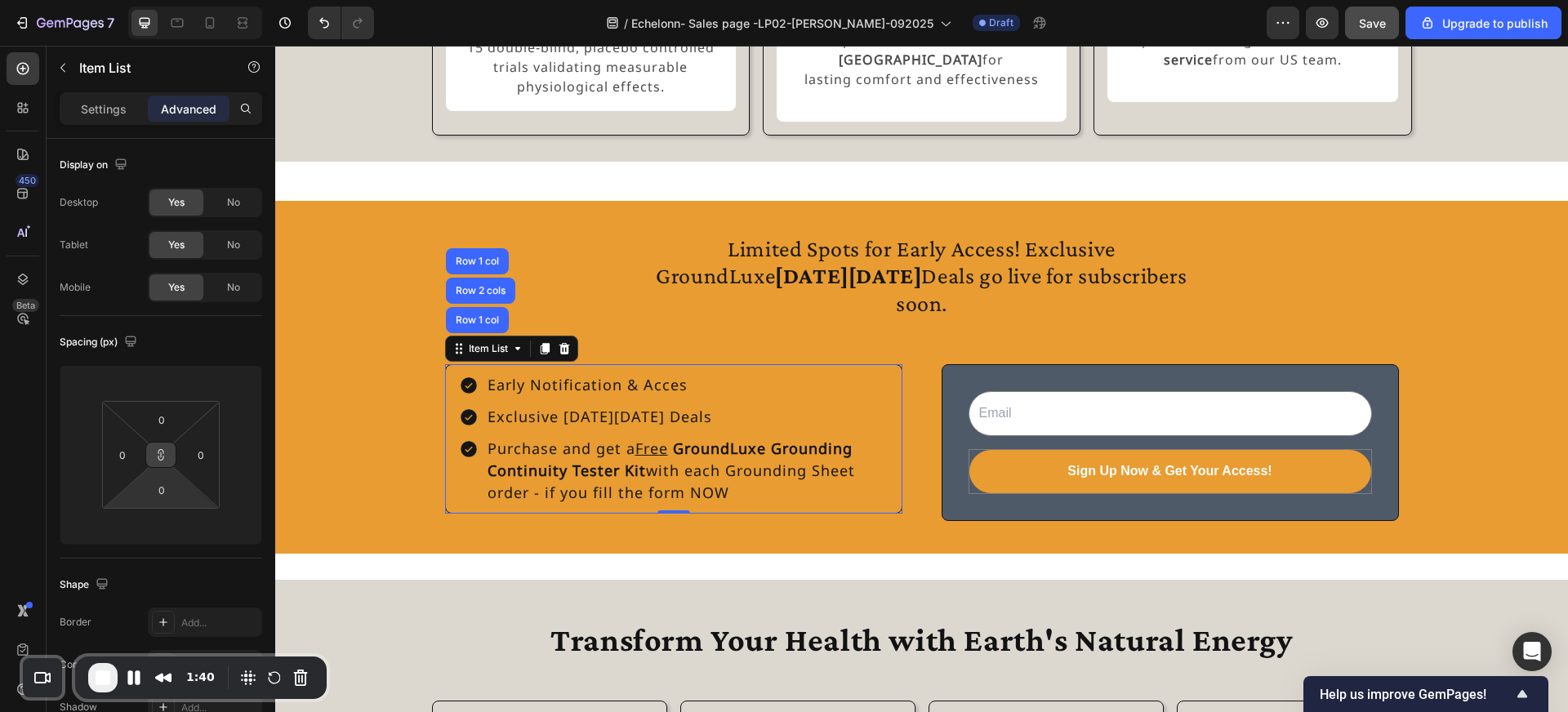
click at [161, 455] on icon at bounding box center [160, 455] width 13 height 13
click at [170, 500] on input "0" at bounding box center [161, 490] width 33 height 25
type input "5"
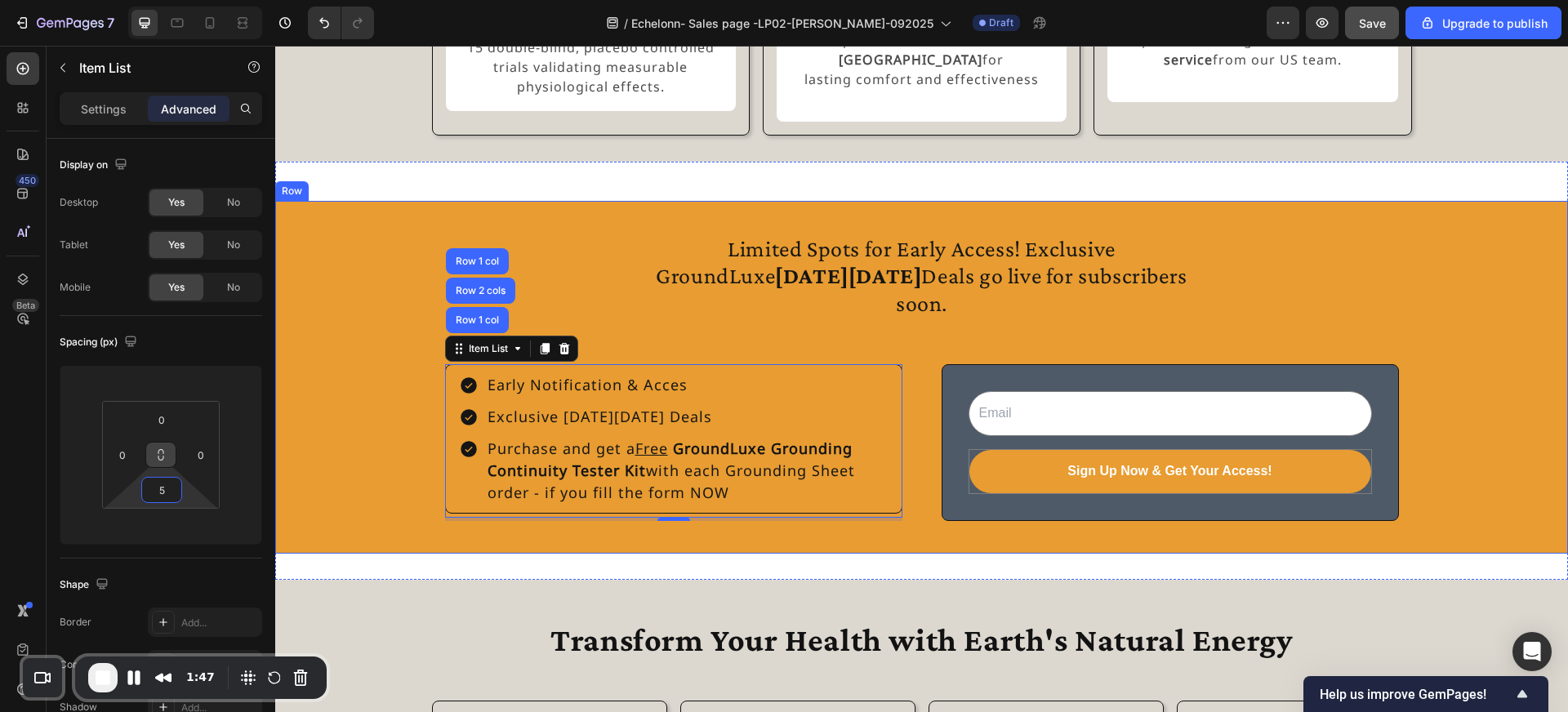
click at [372, 488] on div "Limited Spots for Early Access! Exclusive GroundLuxe Black Friday Deals go live…" at bounding box center [922, 377] width 1293 height 314
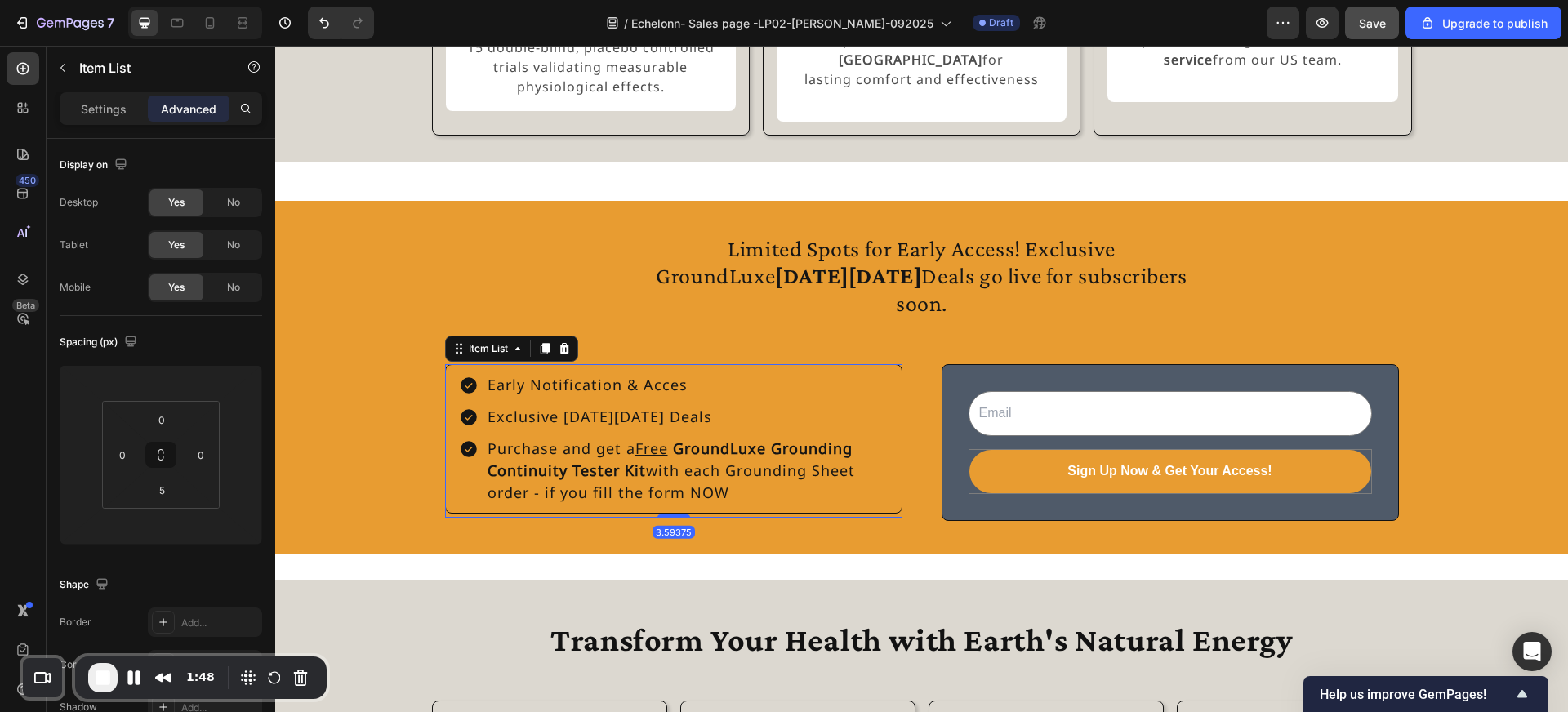
click at [499, 490] on p "Purchase and get a Free GroundLuxe Grounding Continuity Tester Kit with each Gr…" at bounding box center [686, 470] width 398 height 67
click at [666, 518] on div at bounding box center [674, 515] width 33 height 5
type input "0"
drag, startPoint x: 666, startPoint y: 522, endPoint x: 665, endPoint y: 513, distance: 9.1
click at [666, 513] on div "Early Notification & Acces Exclusive Black Friday Deals Purchase and get a Free…" at bounding box center [674, 441] width 458 height 153
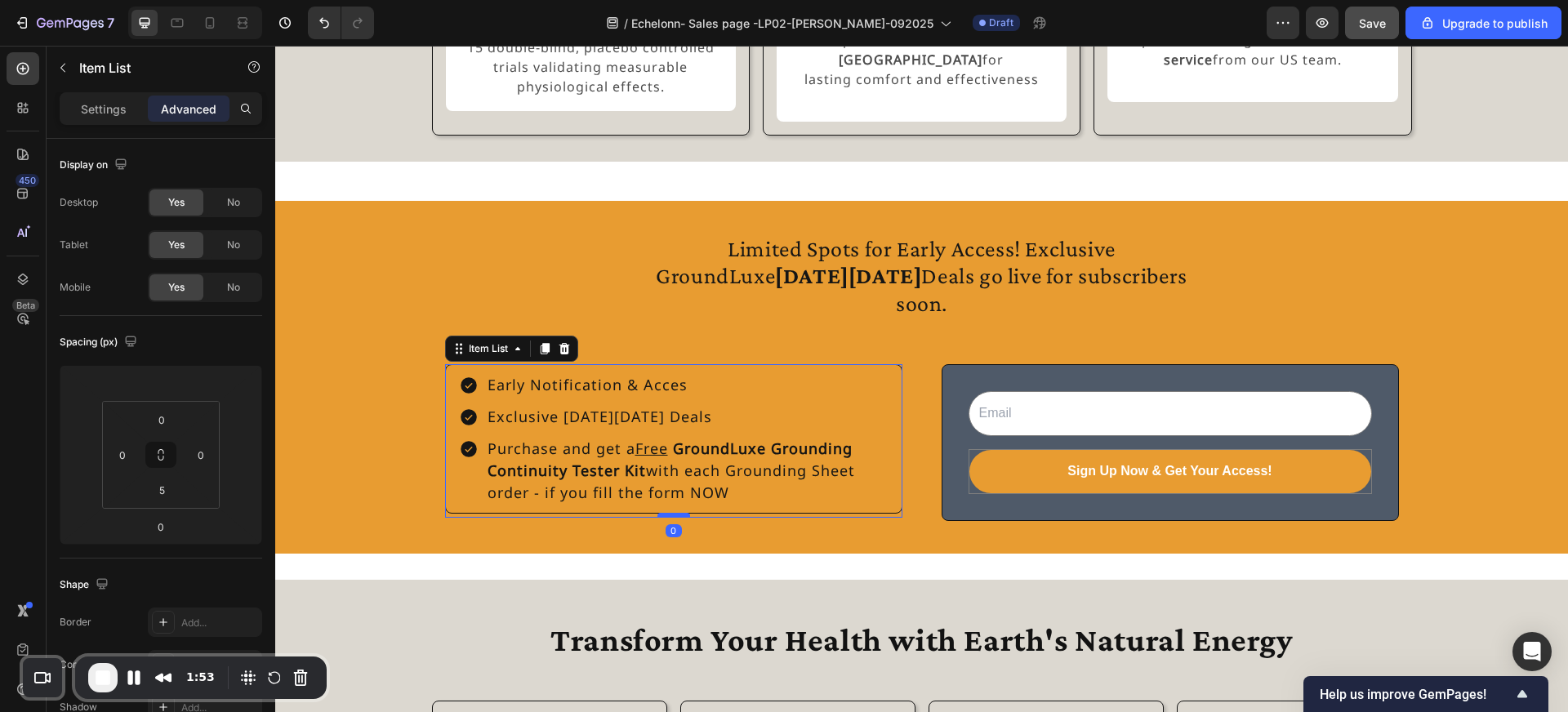
click at [674, 518] on div at bounding box center [674, 515] width 33 height 5
click at [707, 513] on div "Early Notification & Acces Exclusive [DATE][DATE] Deals Purchase and get a Free…" at bounding box center [674, 439] width 458 height 150
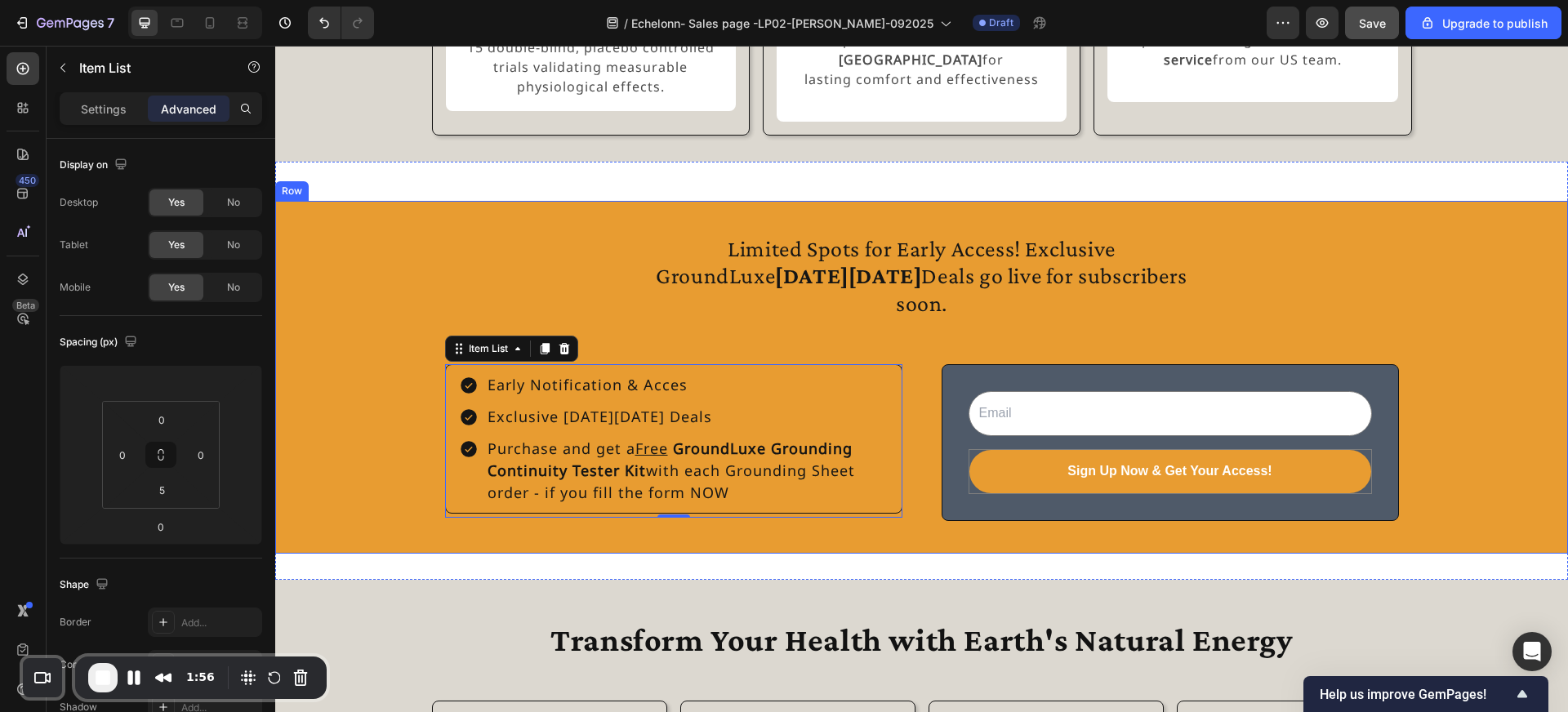
click at [405, 357] on div "Limited Spots for Early Access! Exclusive GroundLuxe Black Friday Deals go live…" at bounding box center [922, 377] width 1293 height 314
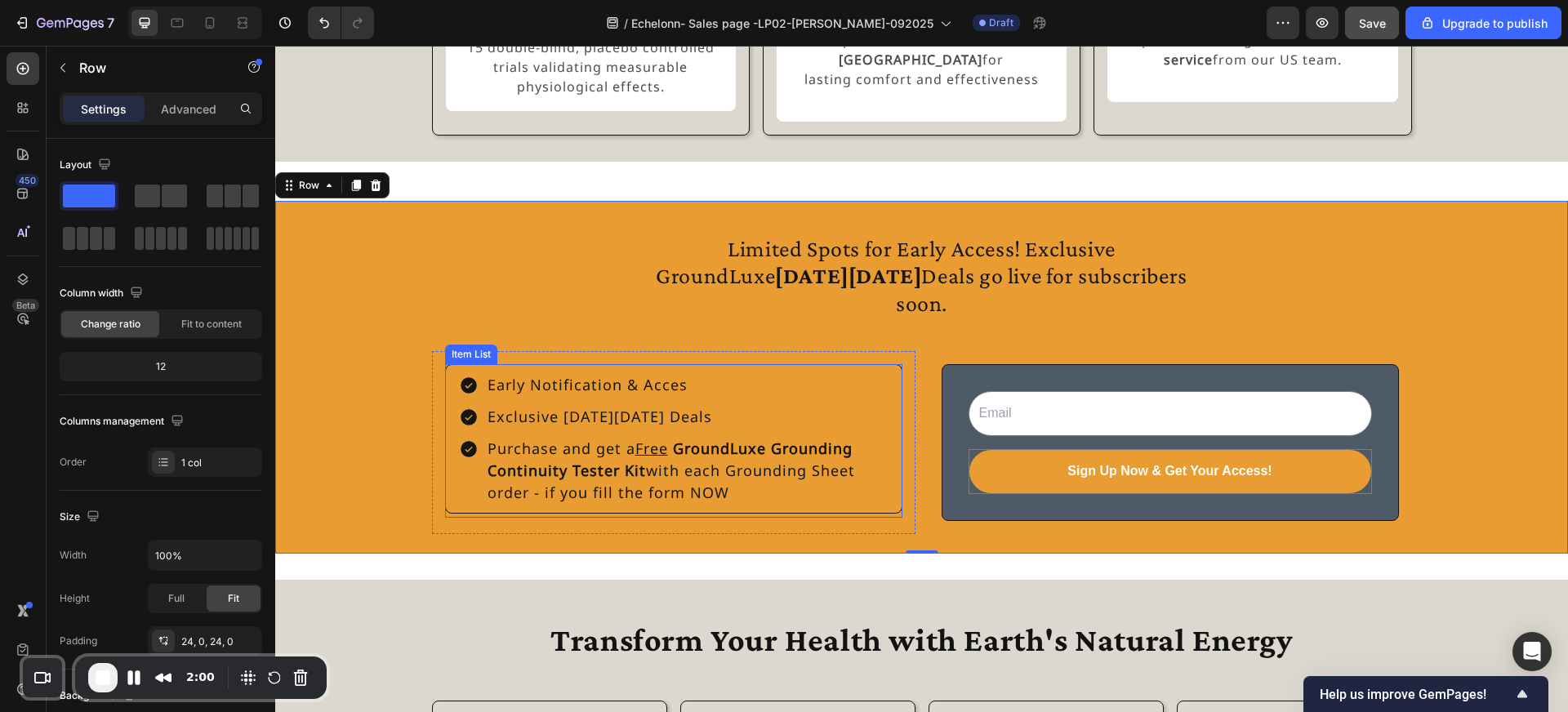
click at [714, 376] on div "Early Notification & Acces Exclusive [DATE][DATE] Deals Purchase and get a Free…" at bounding box center [674, 439] width 458 height 150
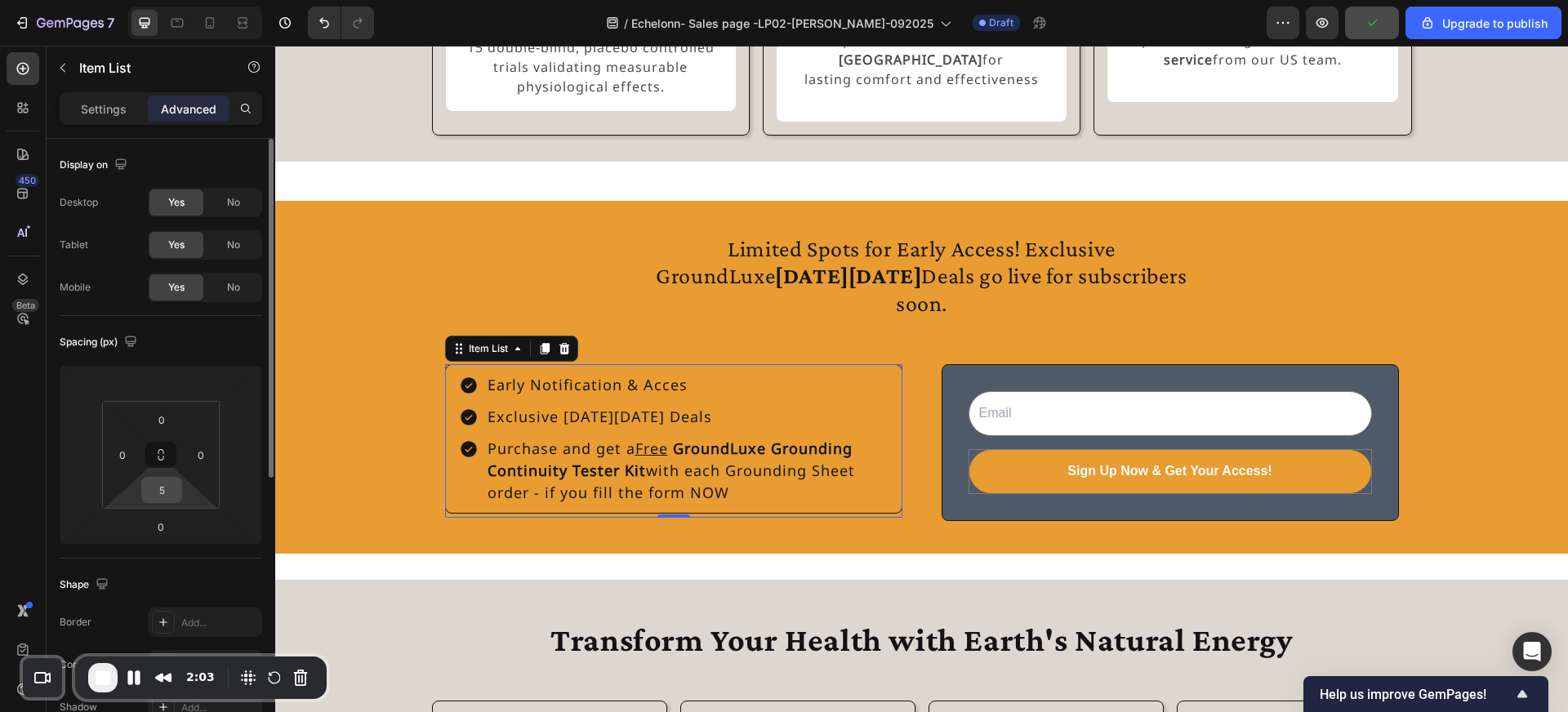
click at [168, 491] on input "5" at bounding box center [161, 490] width 33 height 25
type input "0"
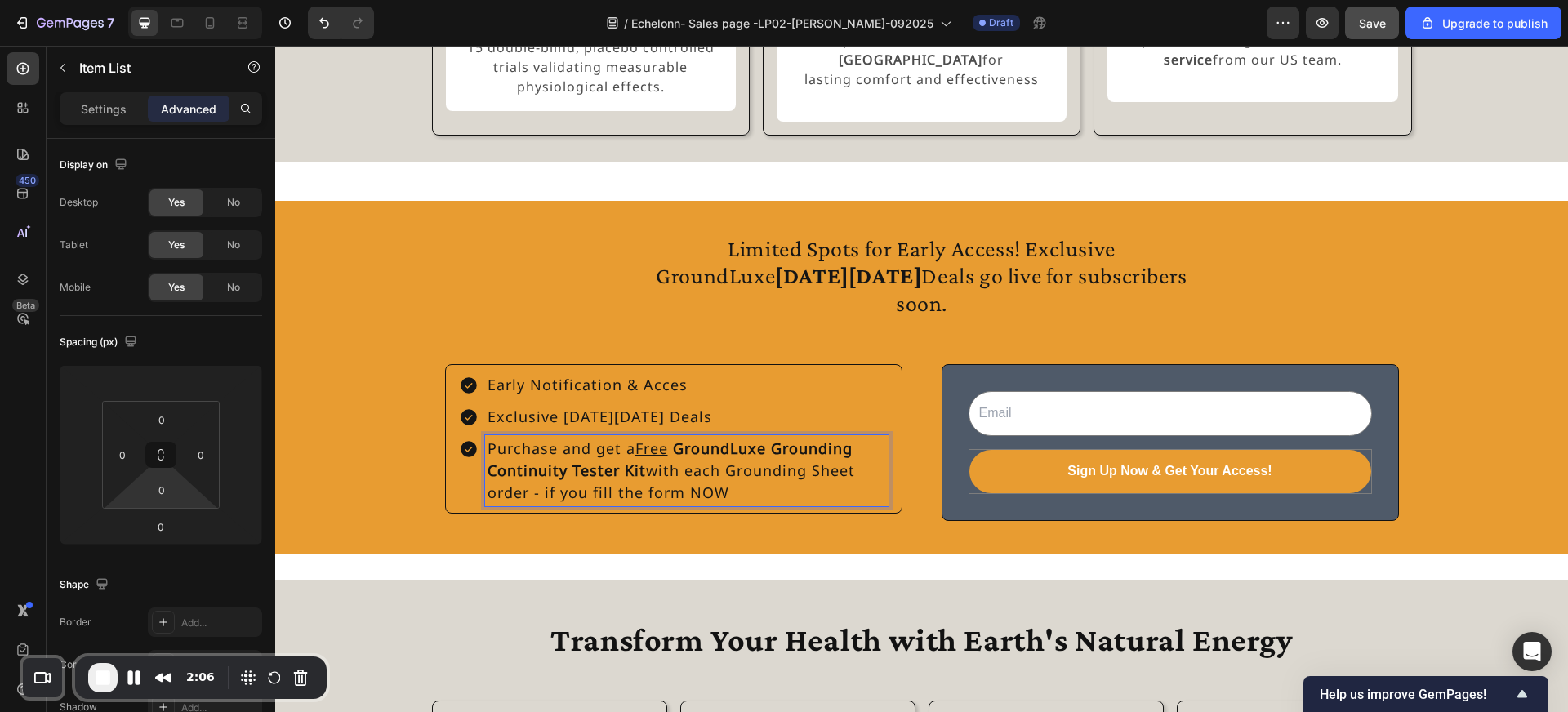
click at [462, 469] on div "Purchase and get a Free GroundLuxe Grounding Continuity Tester Kit with each Gr…" at bounding box center [673, 470] width 429 height 71
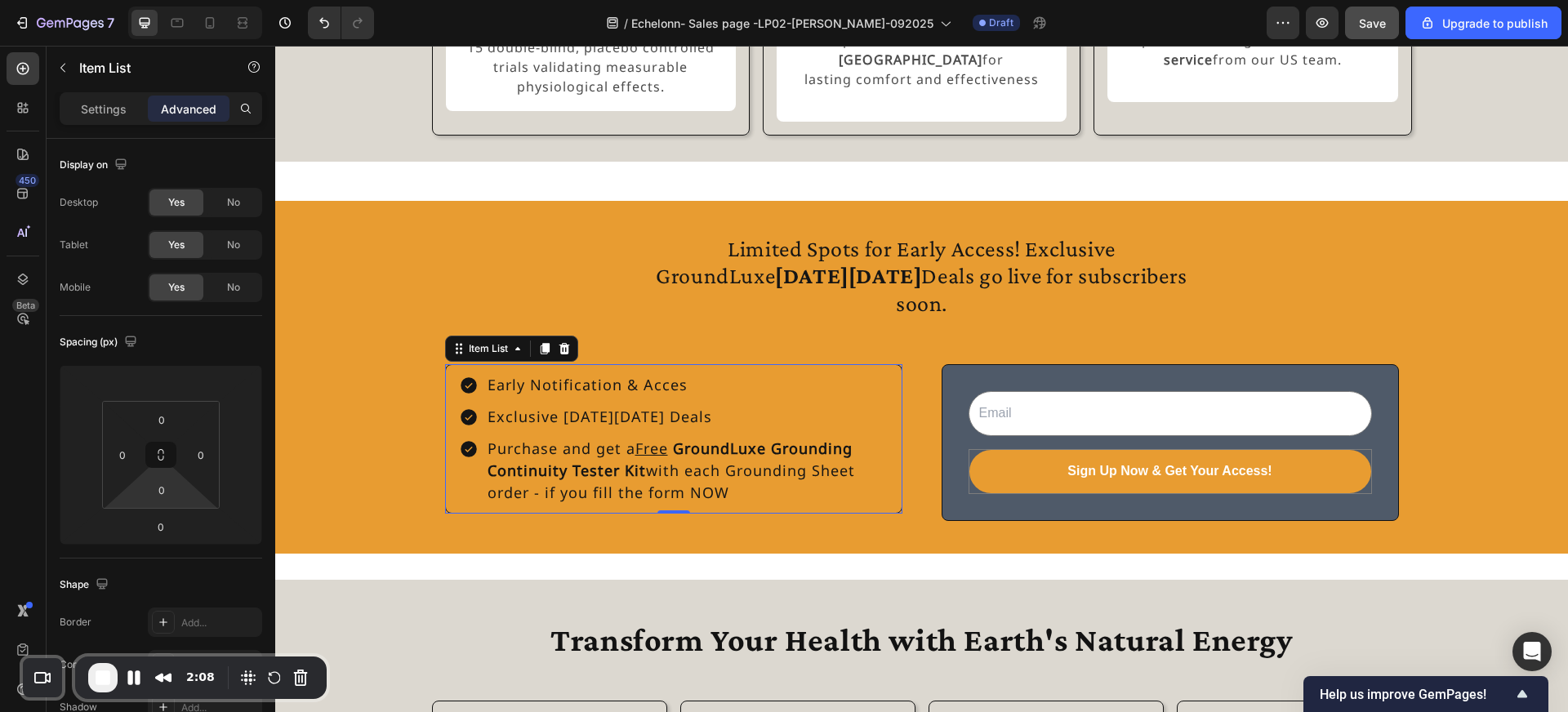
click at [591, 449] on p "Purchase and get a Free GroundLuxe Grounding Continuity Tester Kit with each Gr…" at bounding box center [686, 470] width 398 height 67
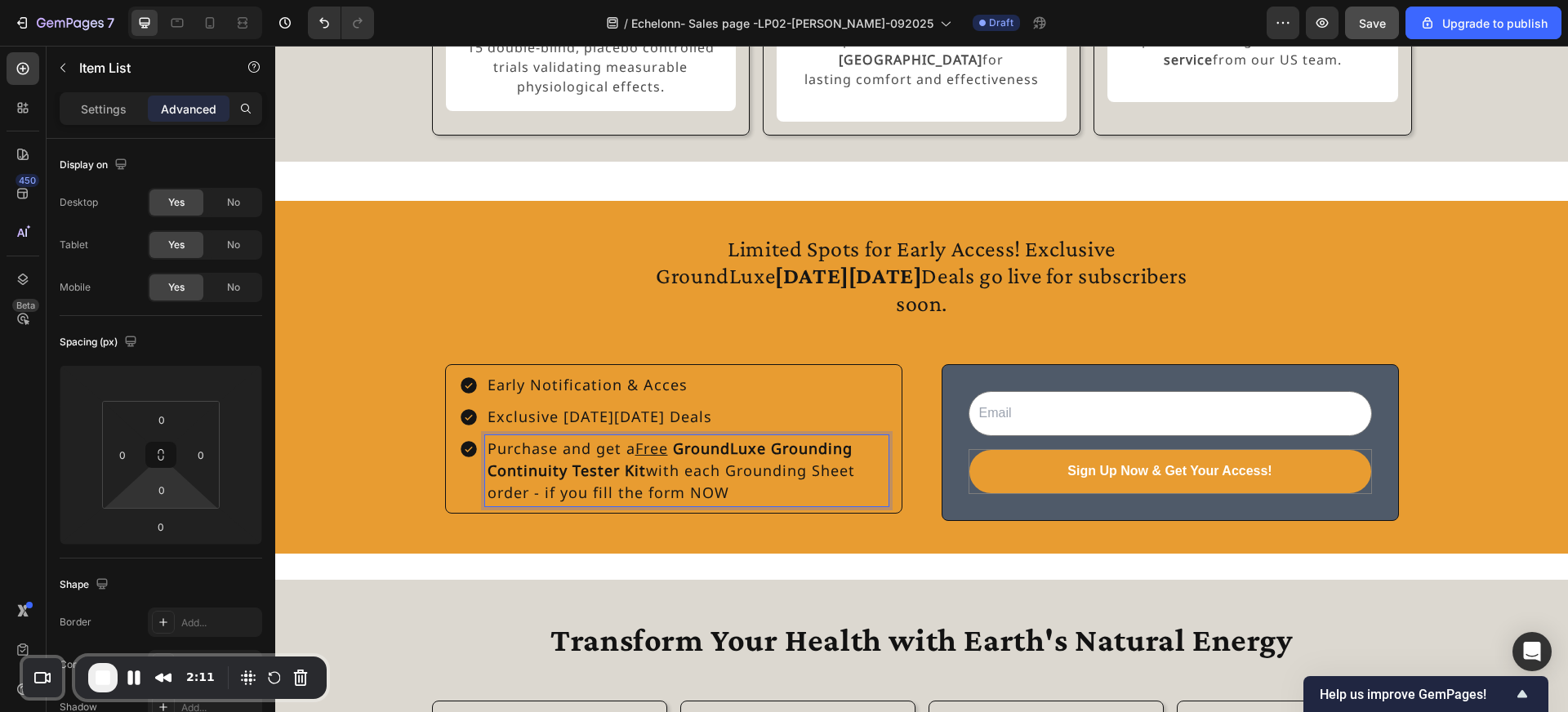
click at [739, 373] on div "Early Notification & Acces Exclusive [DATE][DATE] Deals Purchase and get a Free…" at bounding box center [674, 439] width 458 height 150
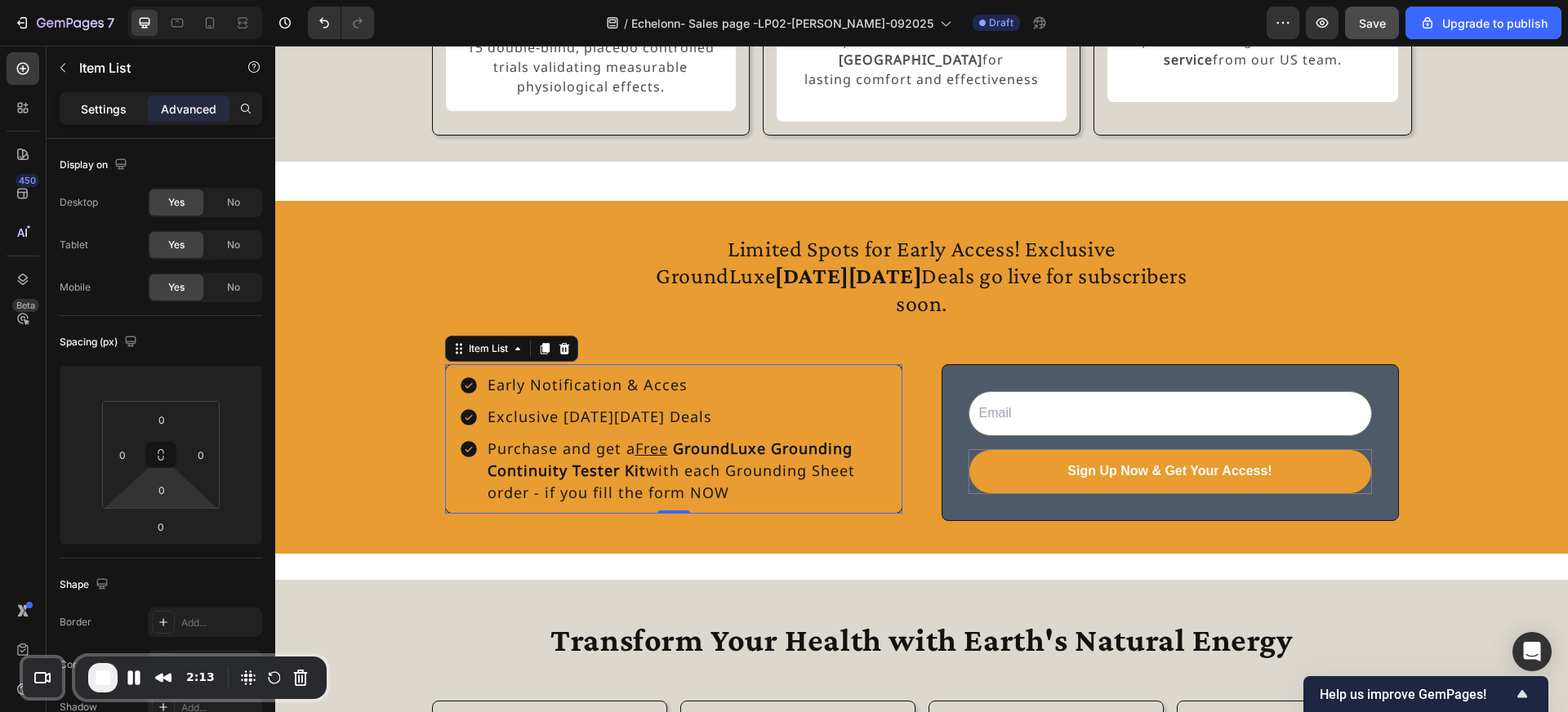
click at [115, 108] on p "Settings" at bounding box center [104, 108] width 46 height 17
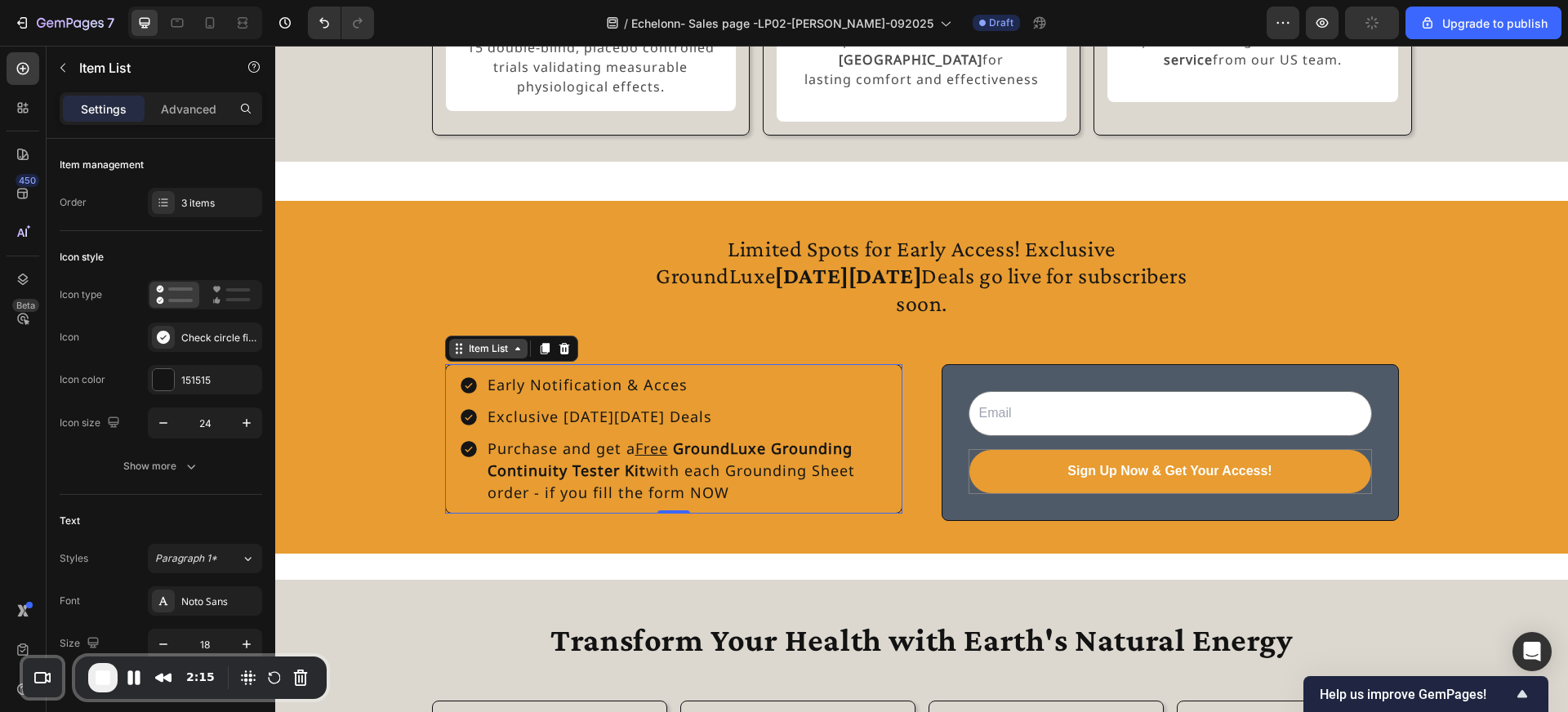
click at [492, 356] on div "Item List" at bounding box center [489, 348] width 46 height 15
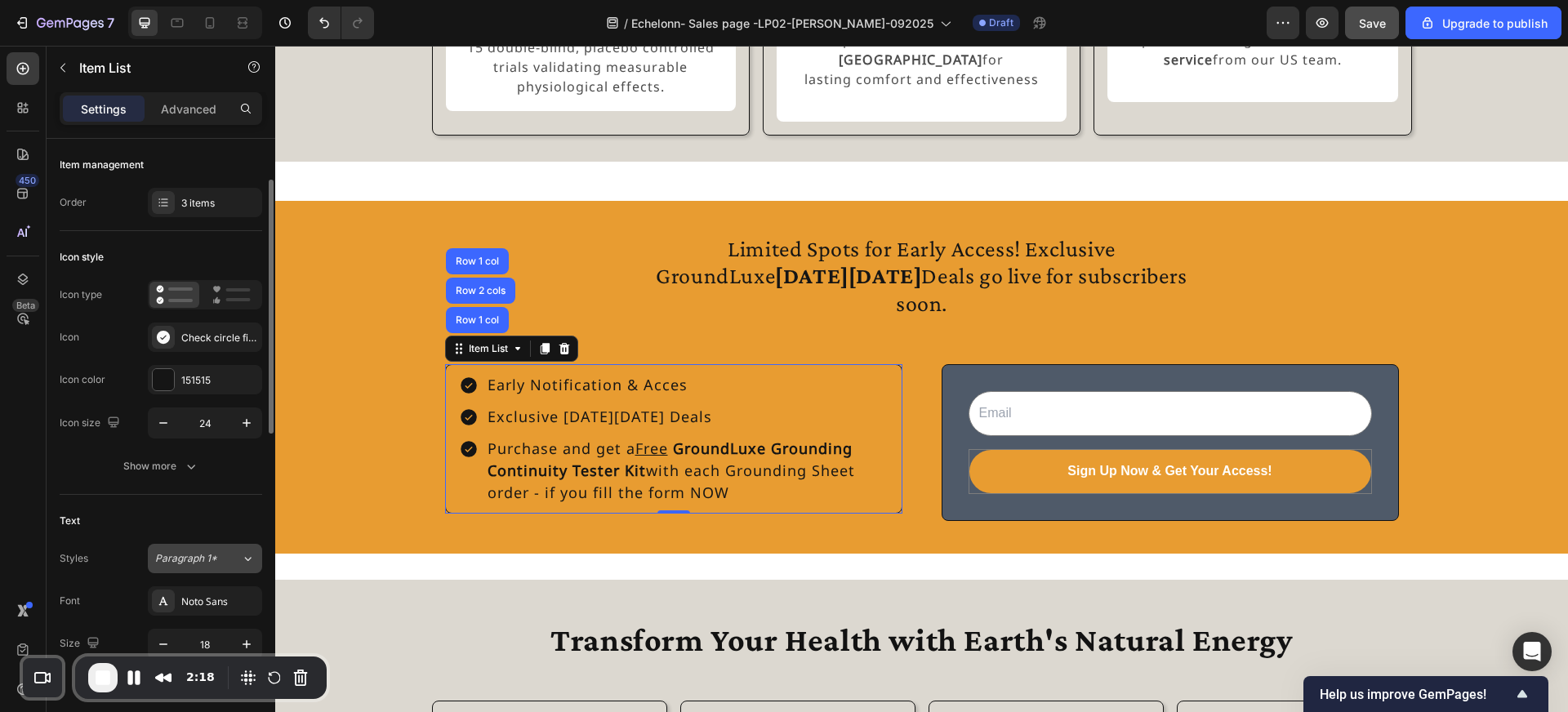
scroll to position [251, 0]
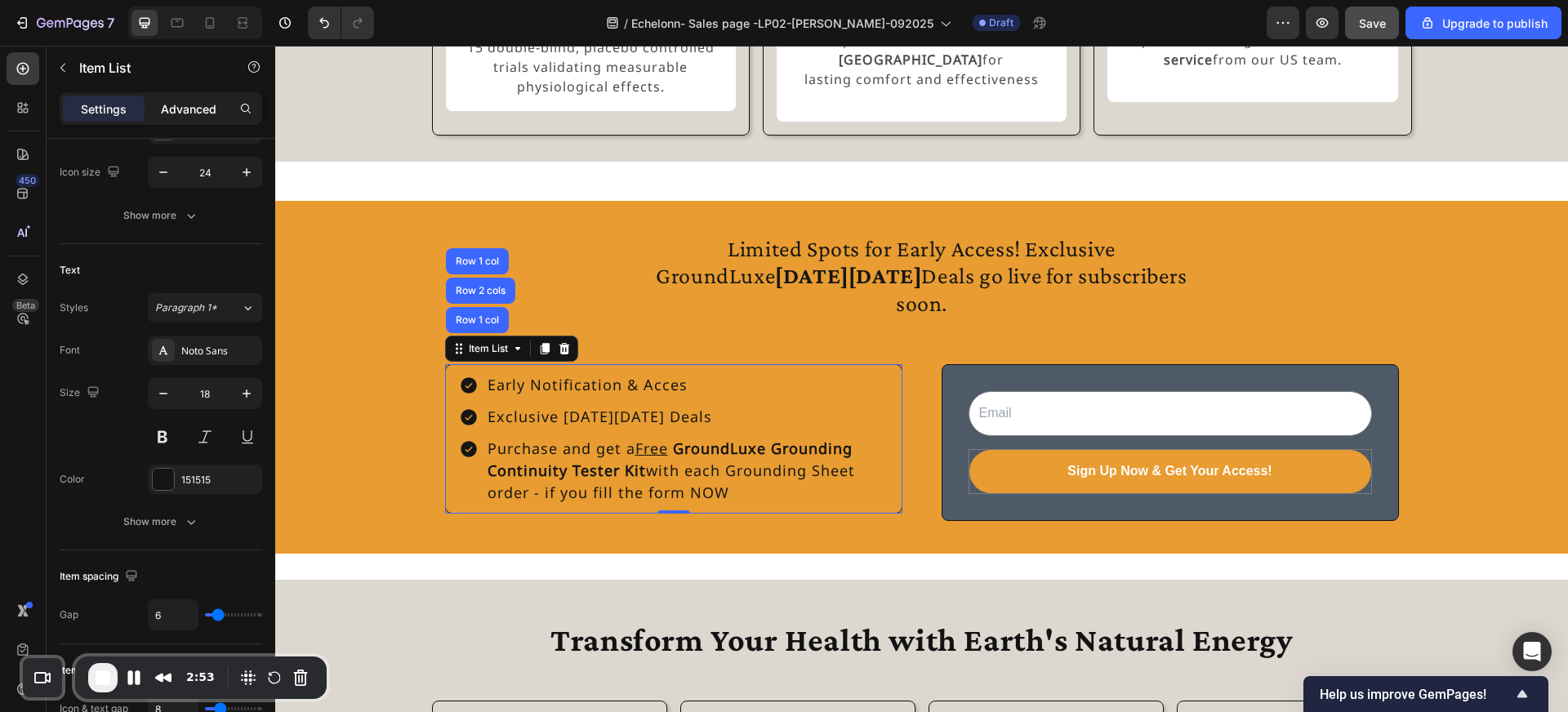
click at [181, 111] on p "Advanced" at bounding box center [188, 108] width 56 height 17
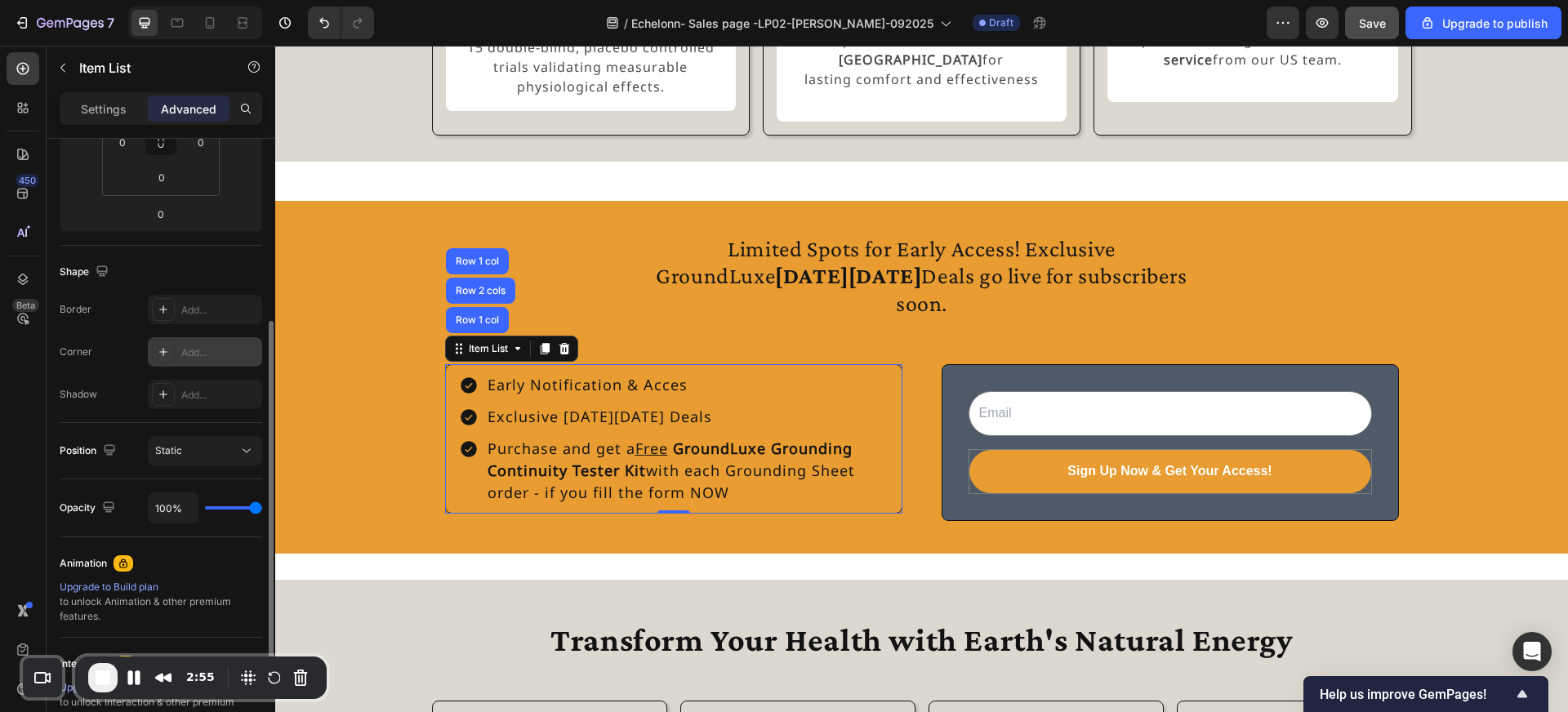
scroll to position [322, 0]
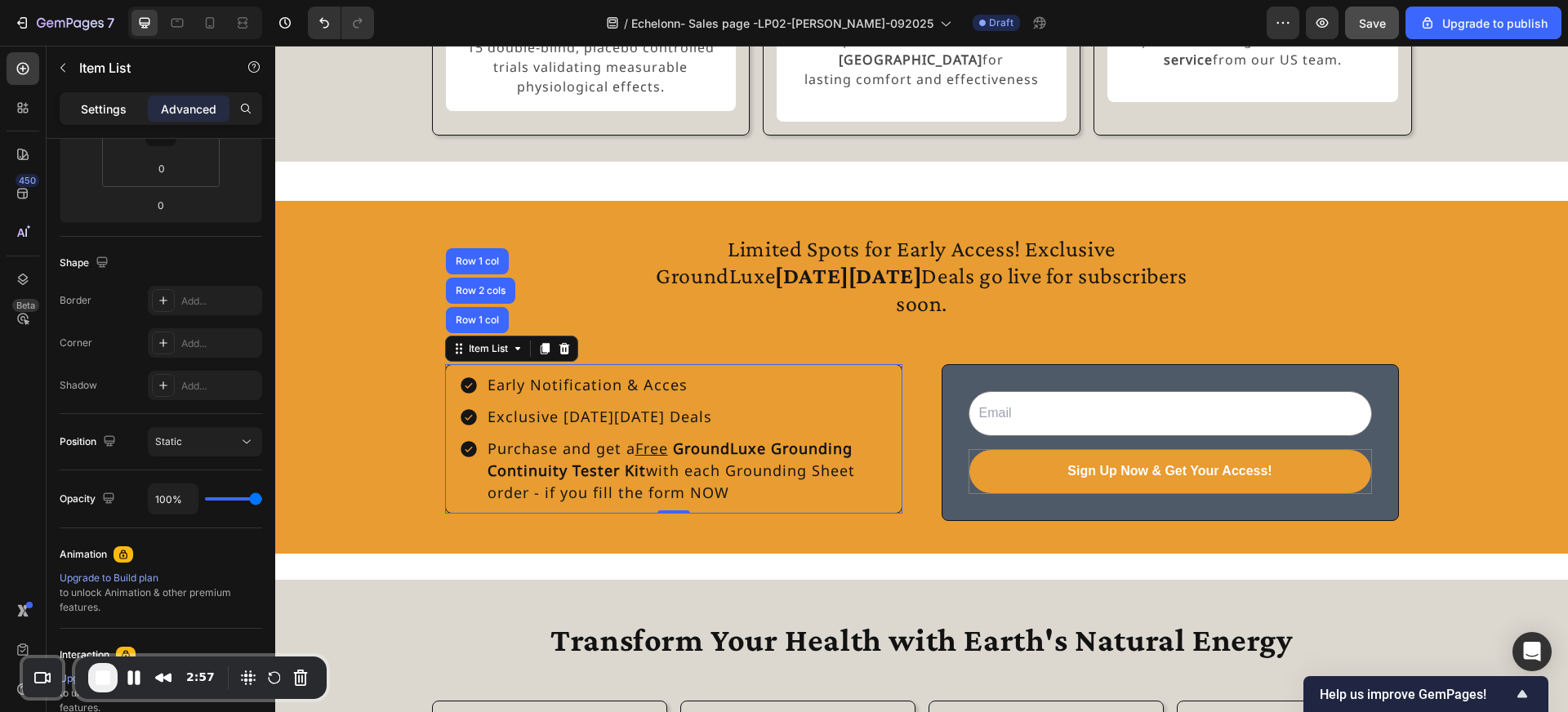
click at [91, 111] on p "Settings" at bounding box center [104, 108] width 46 height 17
type input "8"
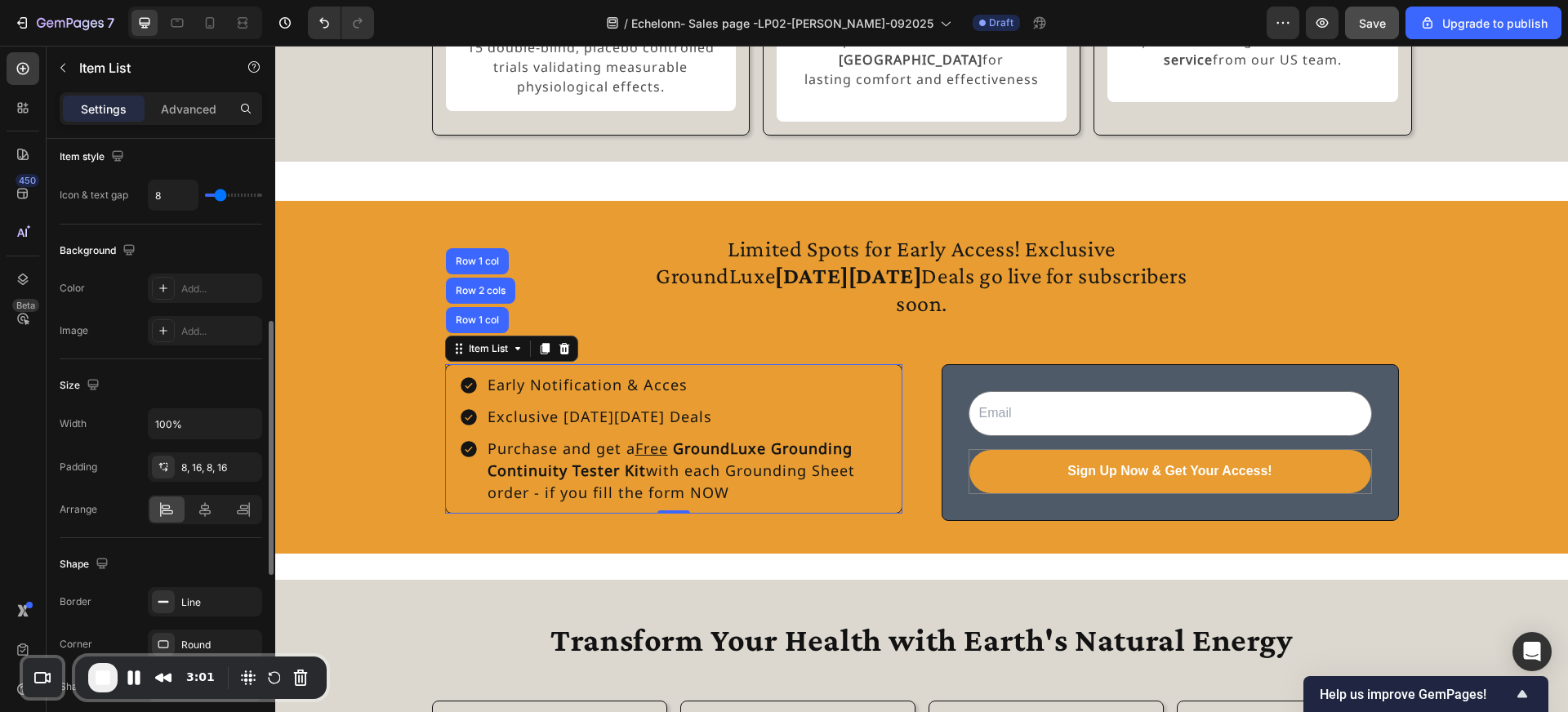
scroll to position [778, 0]
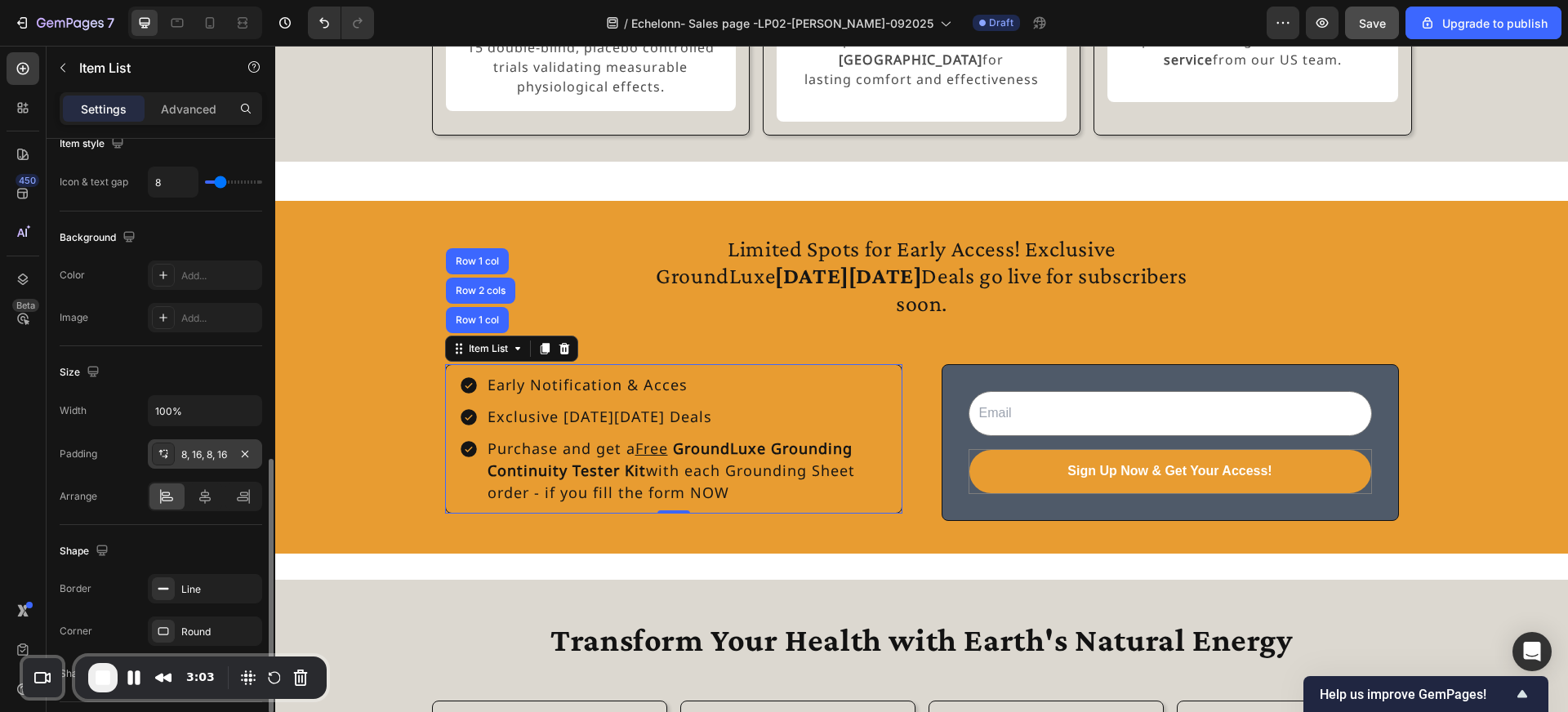
click at [217, 455] on div "8, 16, 8, 16" at bounding box center [205, 455] width 47 height 15
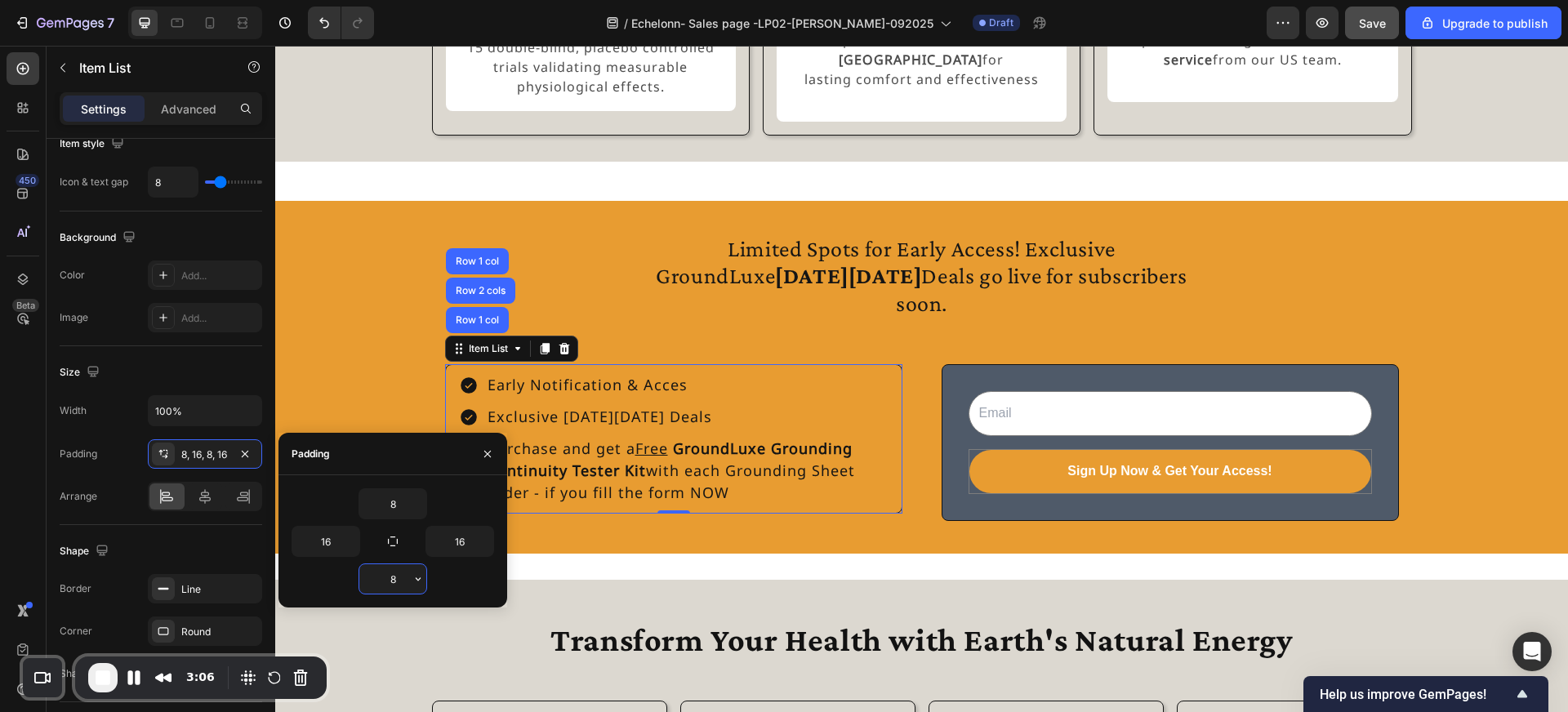
click at [400, 582] on input "8" at bounding box center [392, 579] width 67 height 29
type input "12"
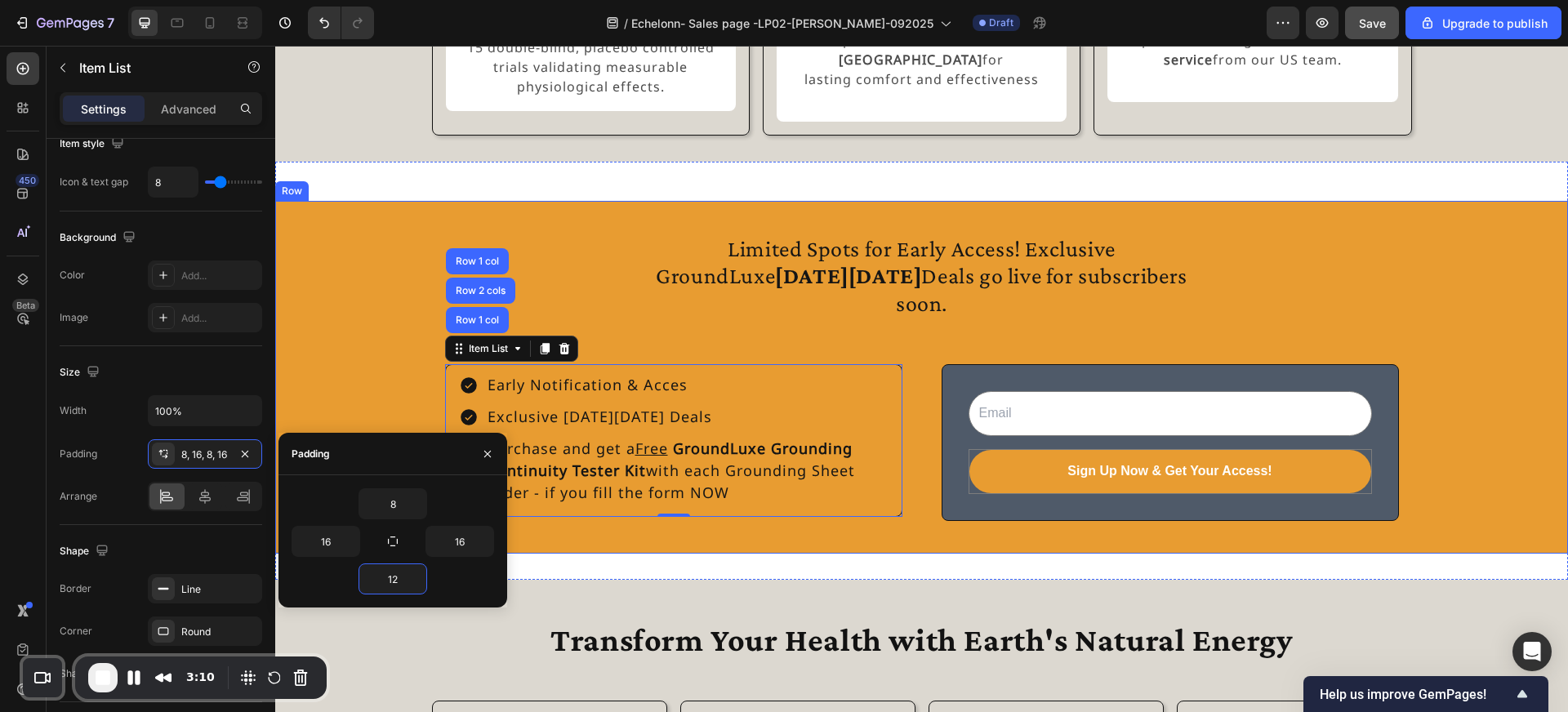
click at [705, 545] on div "Limited Spots for Early Access! Exclusive GroundLuxe Black Friday Deals go live…" at bounding box center [922, 377] width 1293 height 353
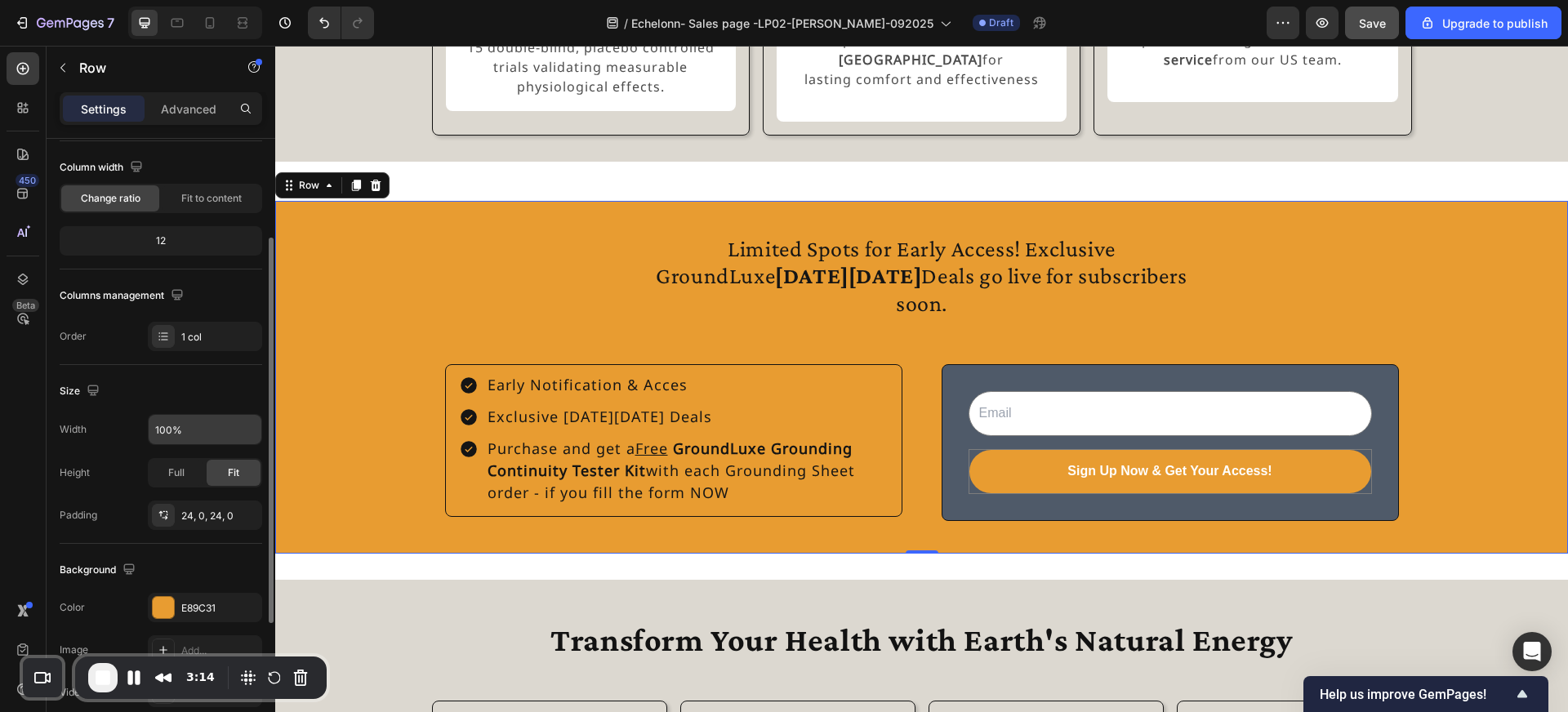
scroll to position [139, 0]
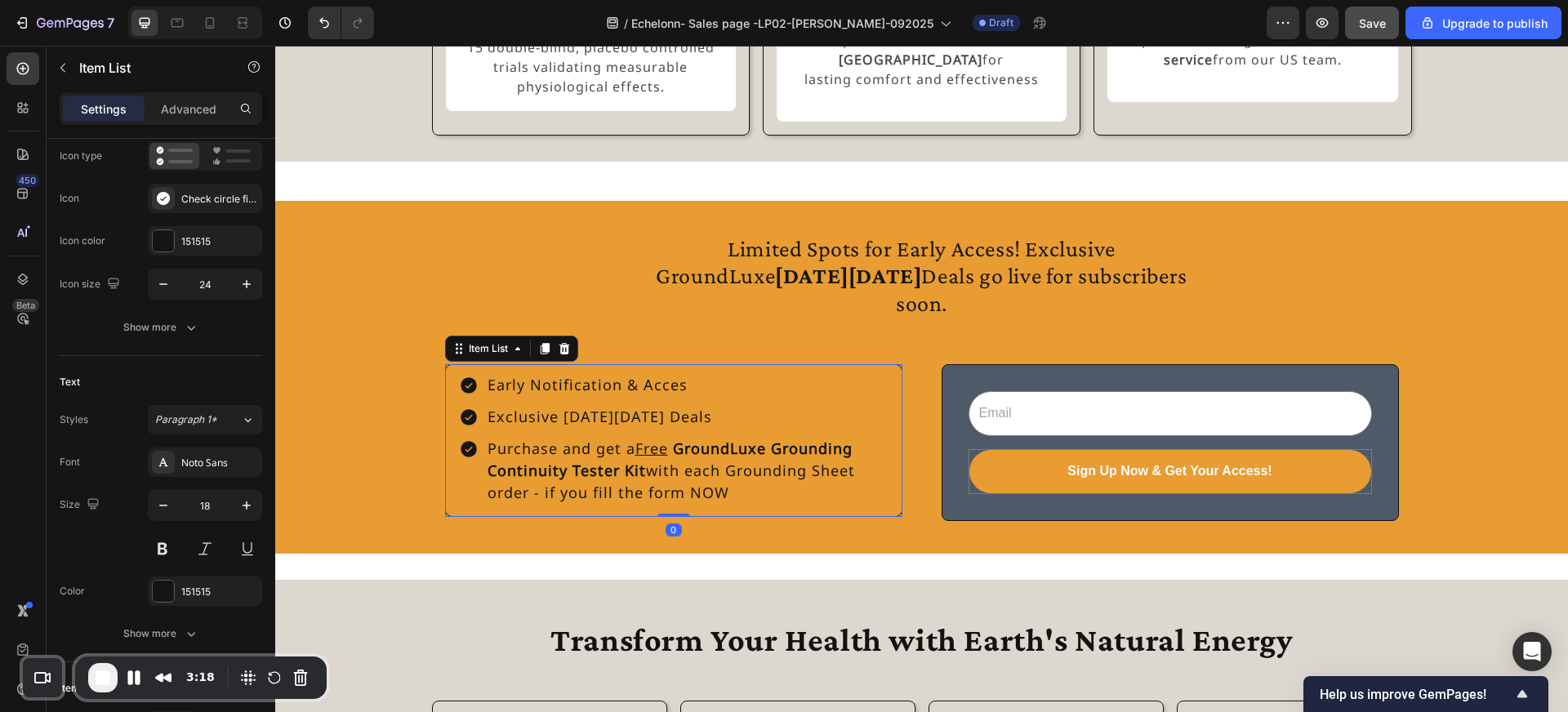
click at [477, 372] on div "Early Notification & Acces Exclusive [DATE][DATE] Deals Purchase and get a Free…" at bounding box center [674, 441] width 458 height 153
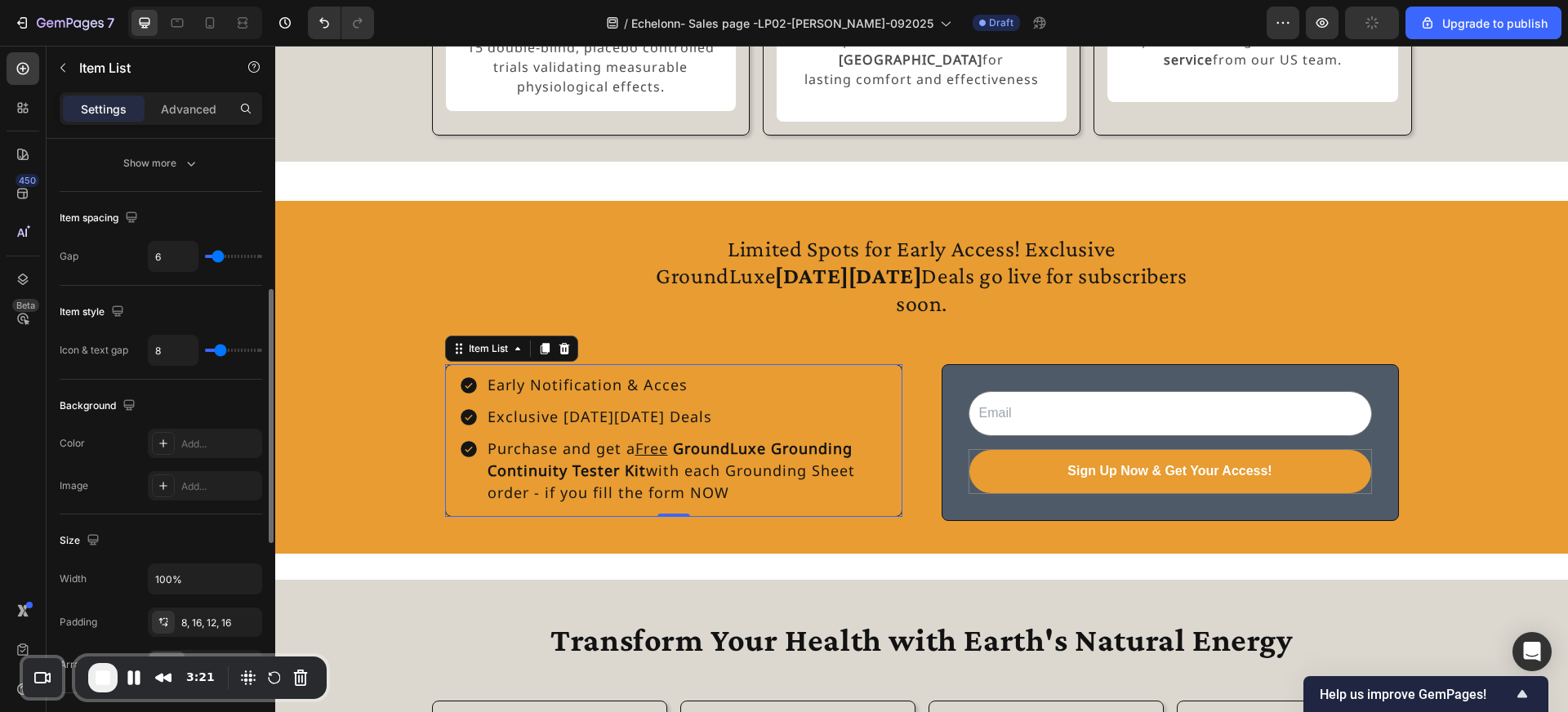
scroll to position [706, 0]
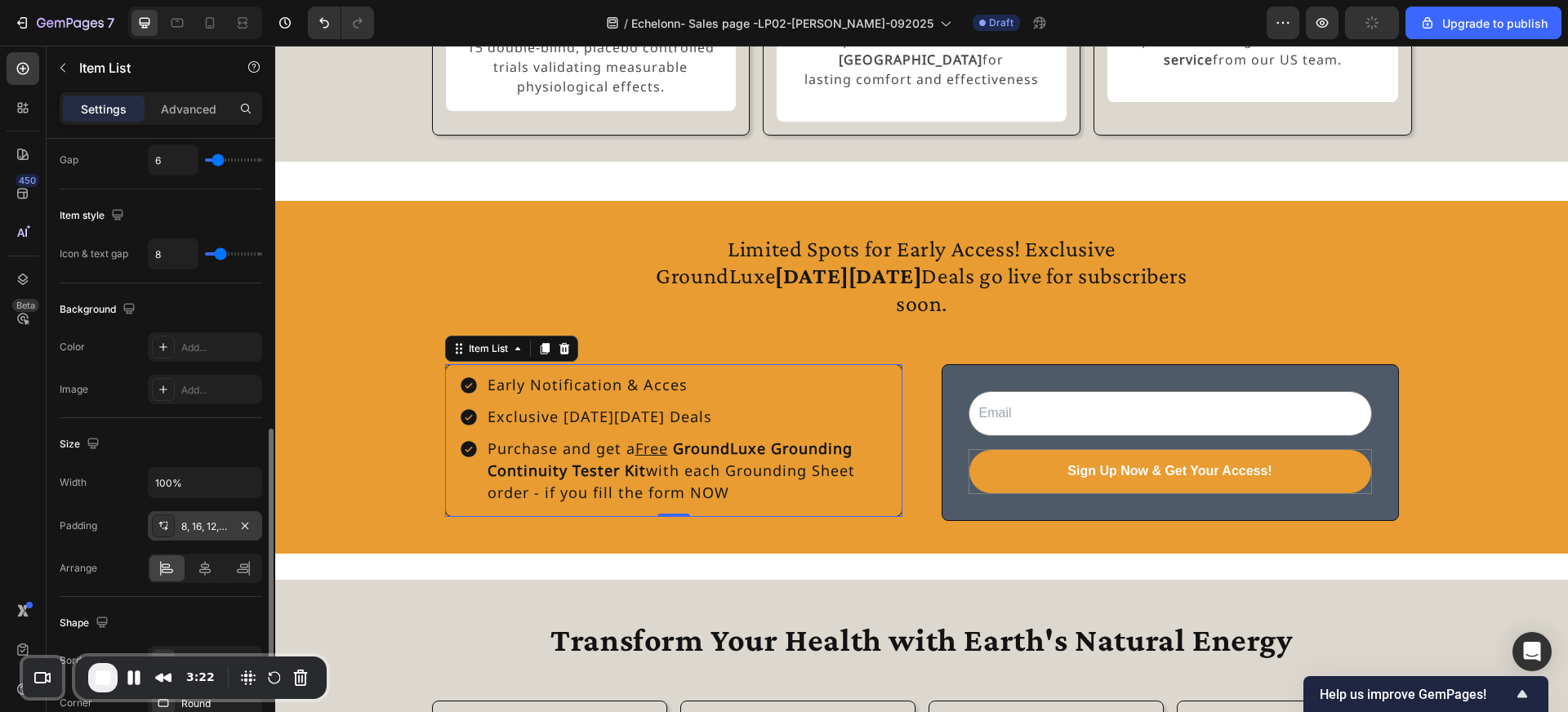
click at [222, 524] on div "8, 16, 12, 16" at bounding box center [205, 527] width 47 height 15
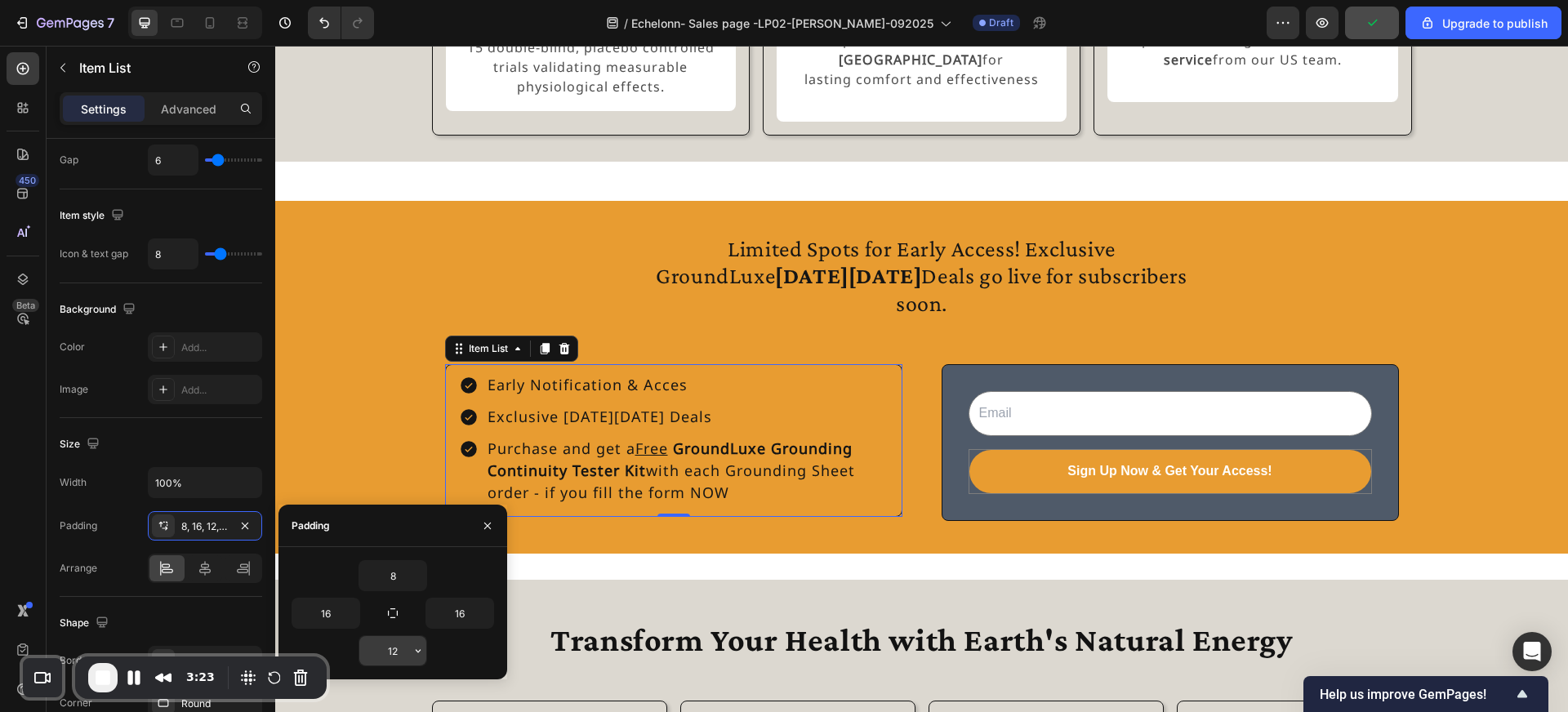
click at [407, 649] on input "12" at bounding box center [392, 651] width 67 height 29
type input "14"
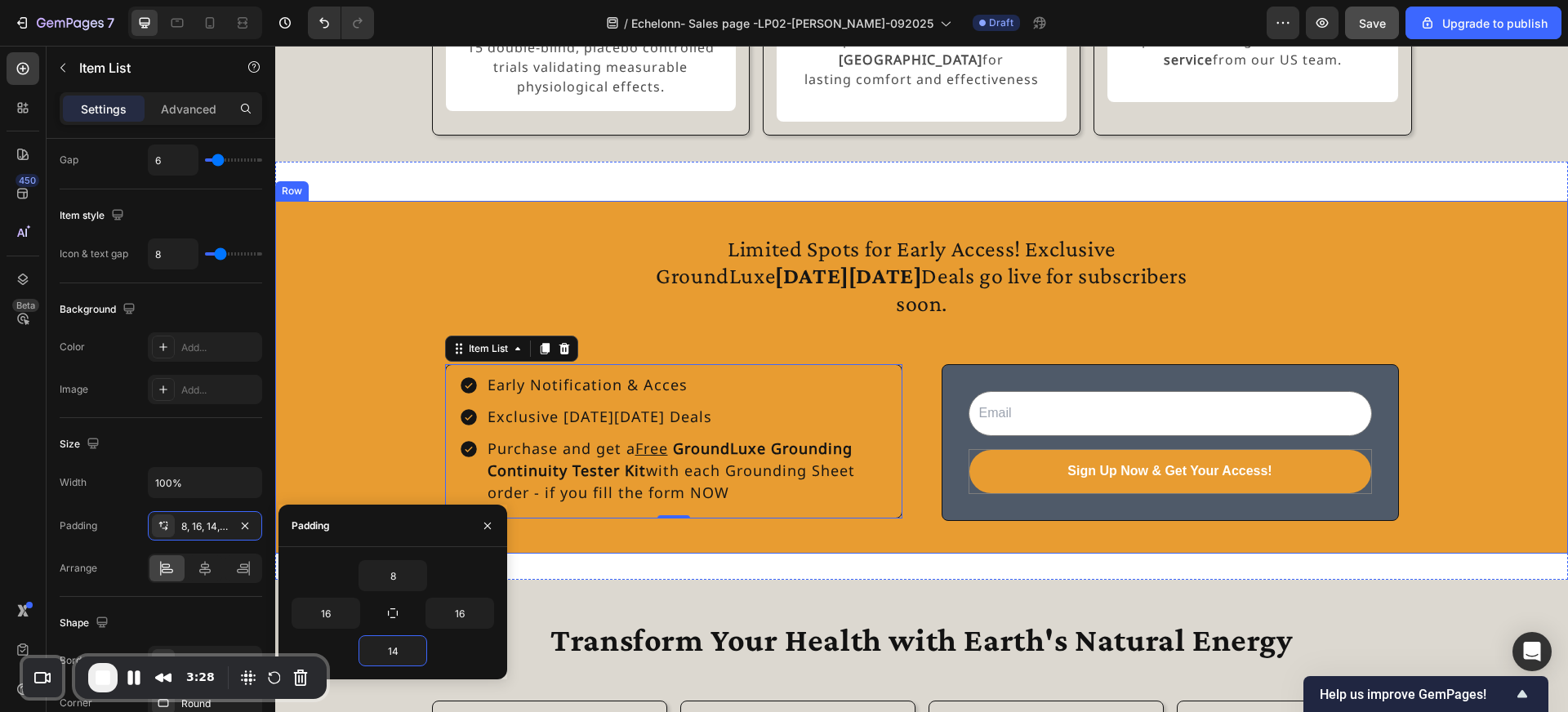
click at [637, 553] on div "Limited Spots for Early Access! Exclusive GroundLuxe Black Friday Deals go live…" at bounding box center [922, 377] width 1293 height 353
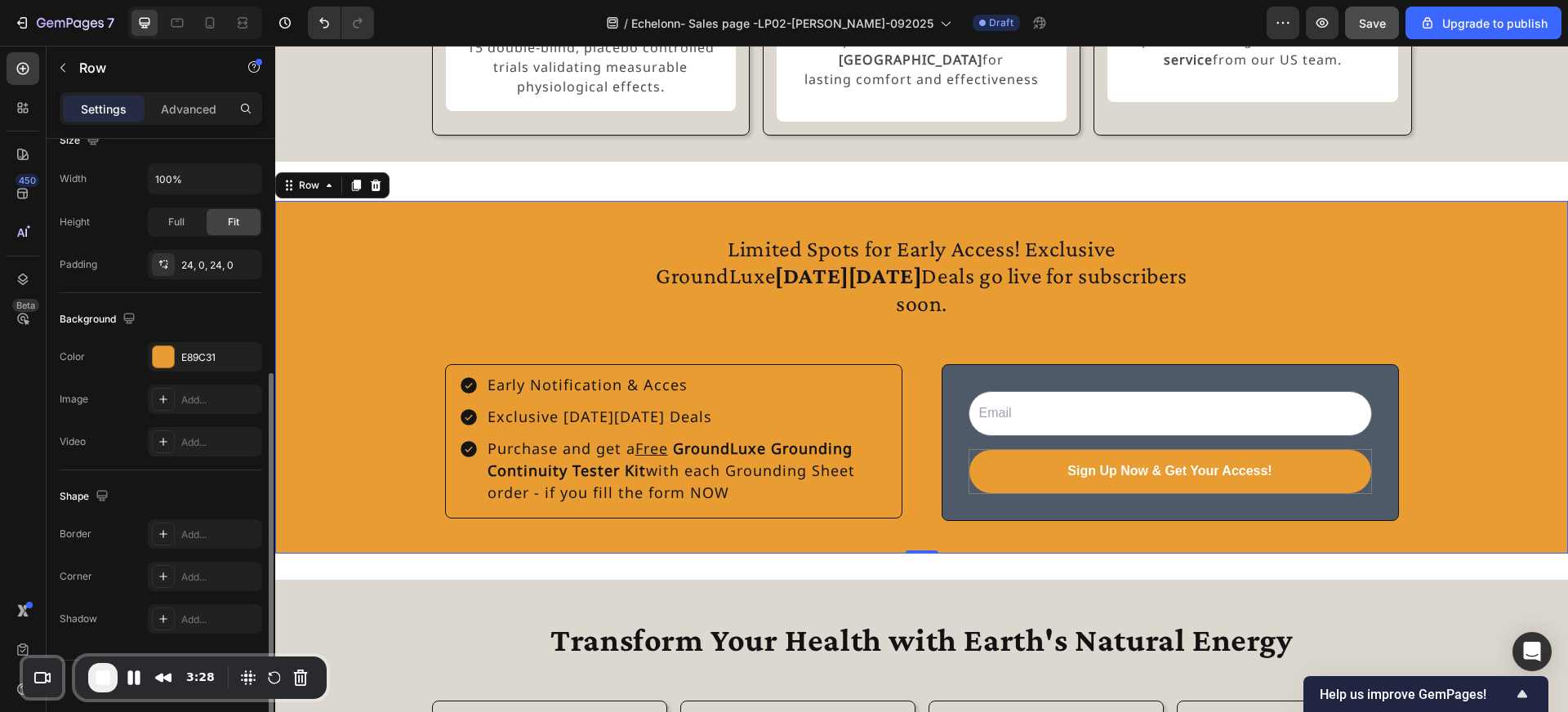
scroll to position [0, 0]
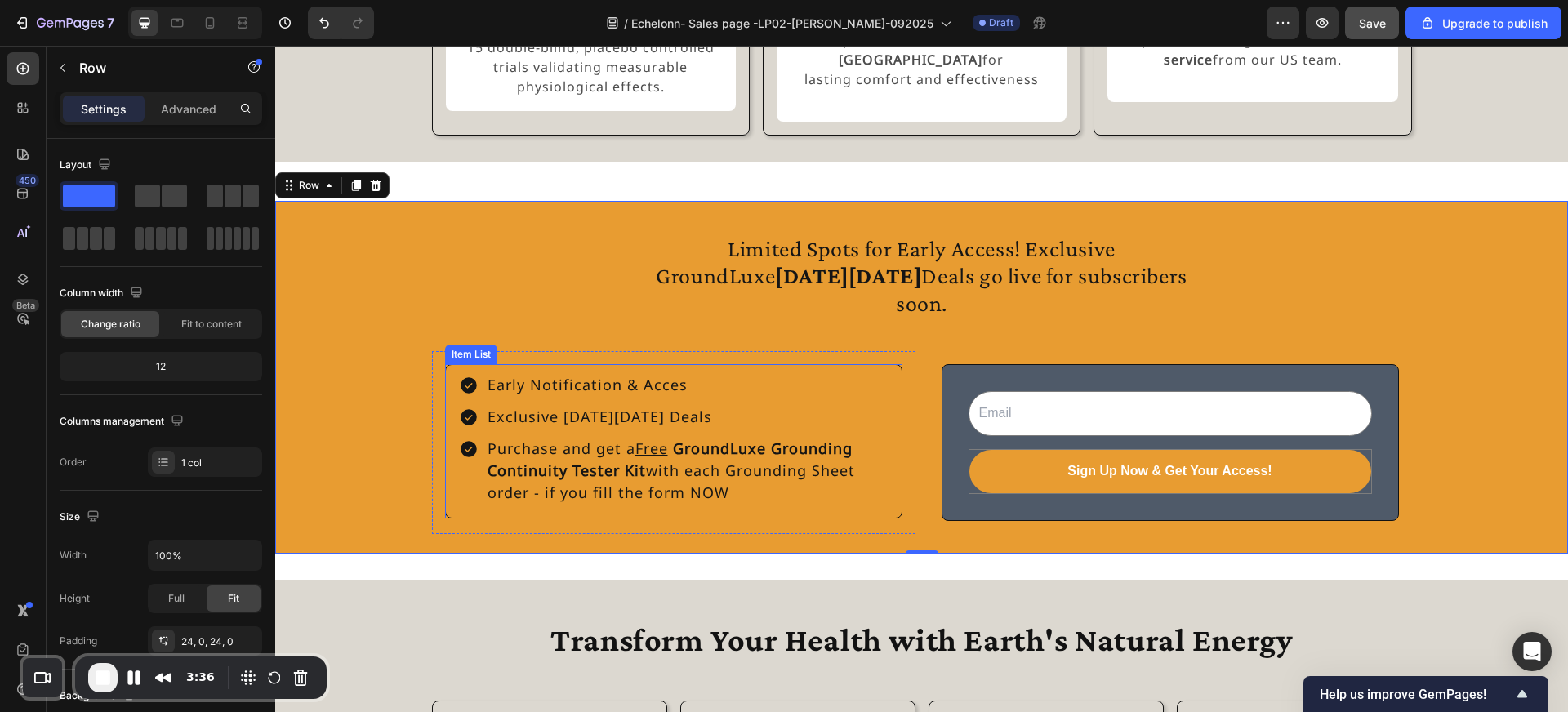
click at [509, 373] on div "Early Notification & Acces Exclusive [DATE][DATE] Deals Purchase and get a Free…" at bounding box center [674, 441] width 458 height 154
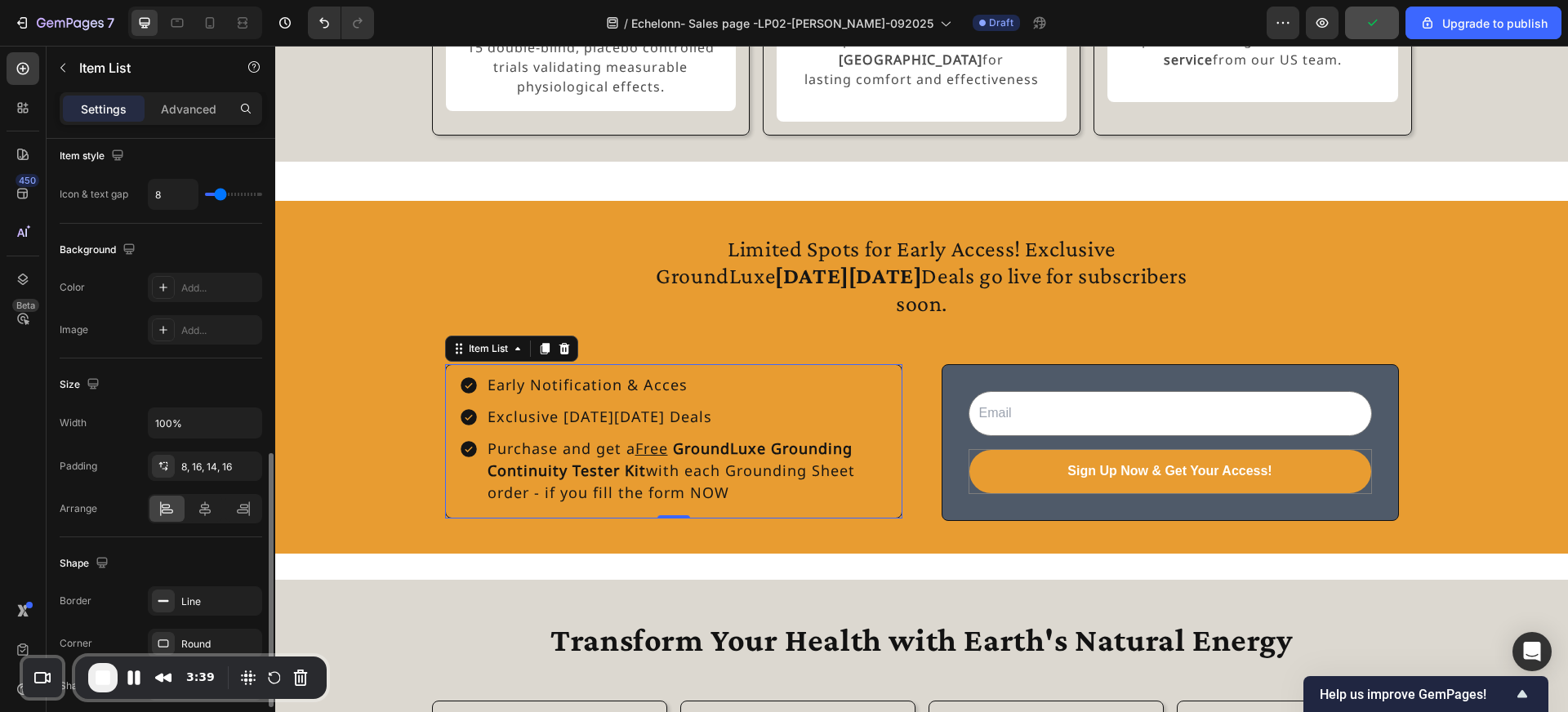
scroll to position [856, 0]
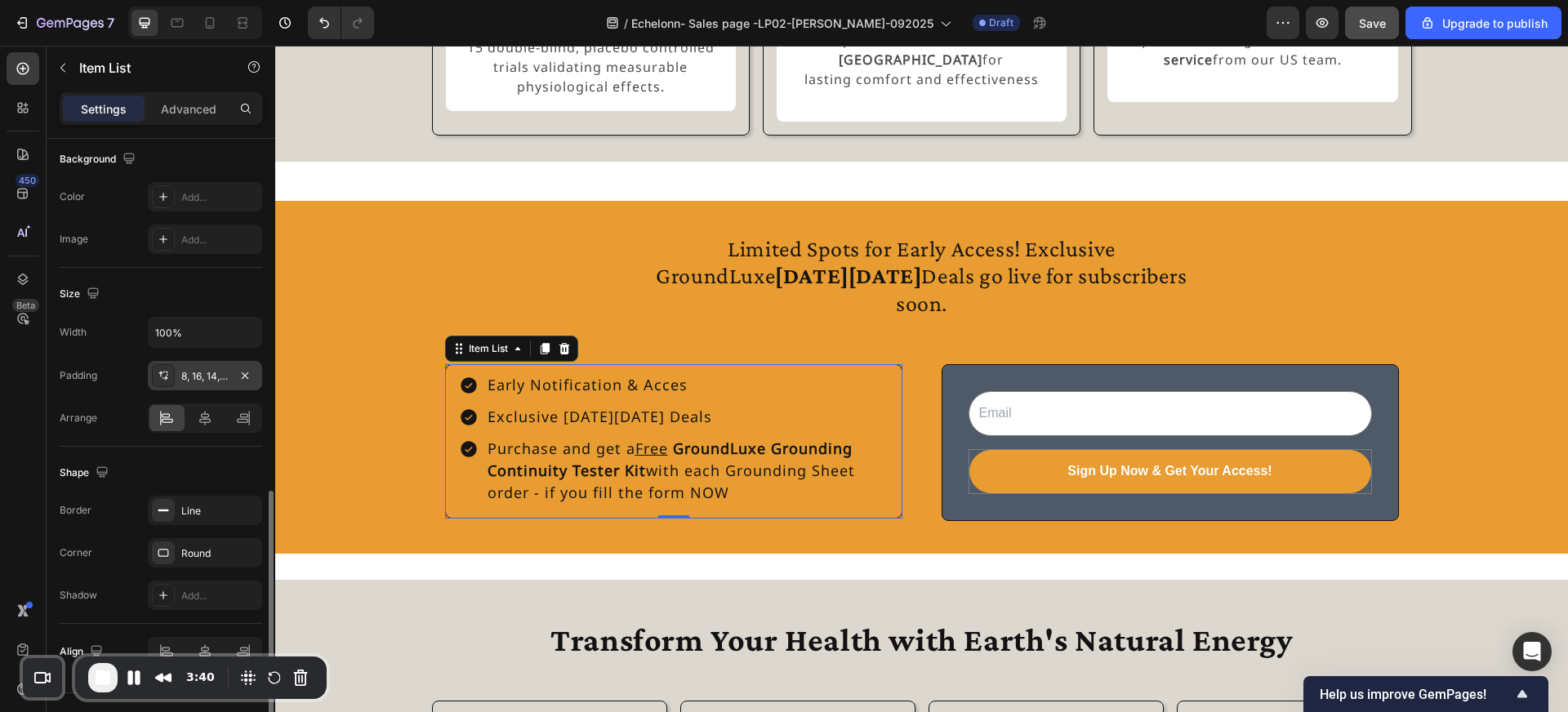
click at [227, 377] on div "8, 16, 14, 16" at bounding box center [205, 377] width 47 height 15
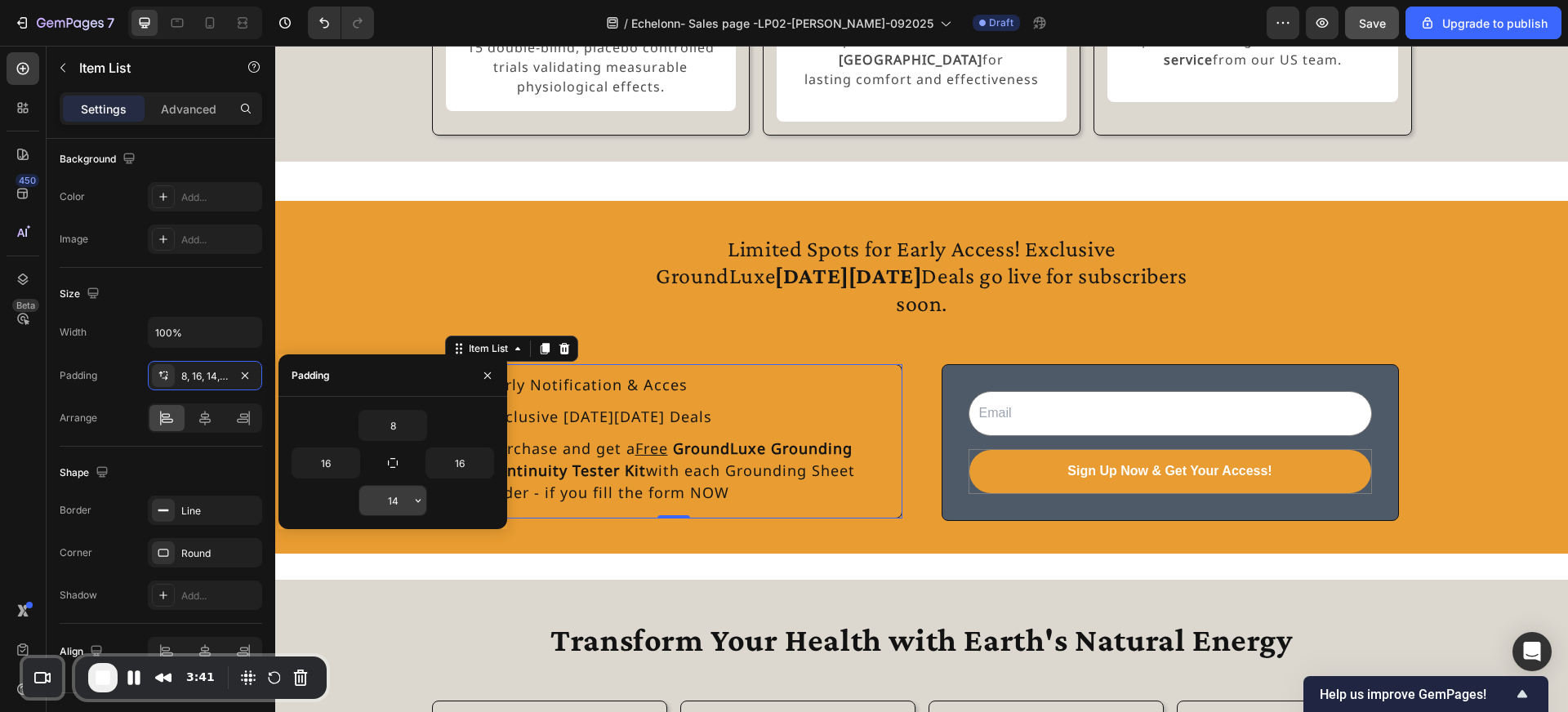
click at [396, 498] on input "14" at bounding box center [392, 500] width 67 height 29
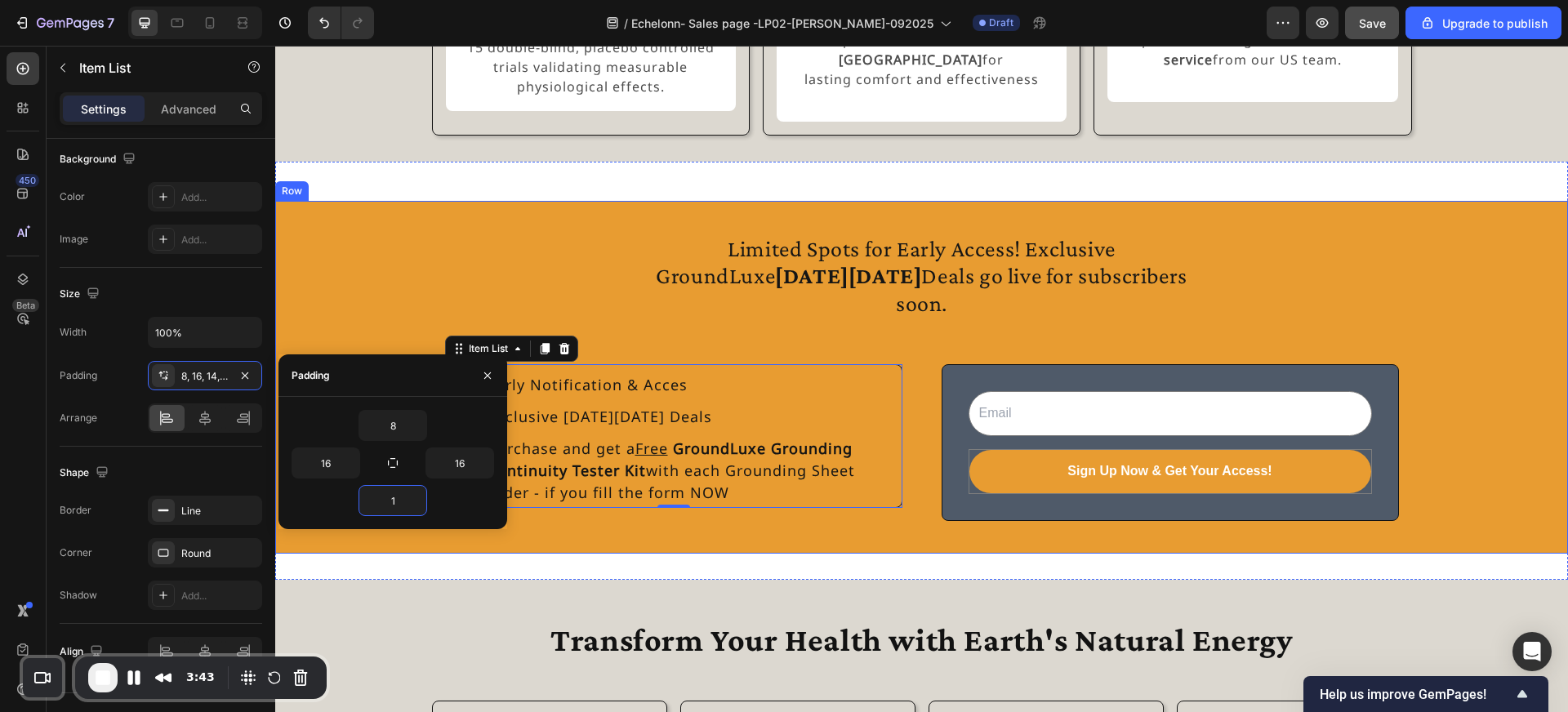
type input "16"
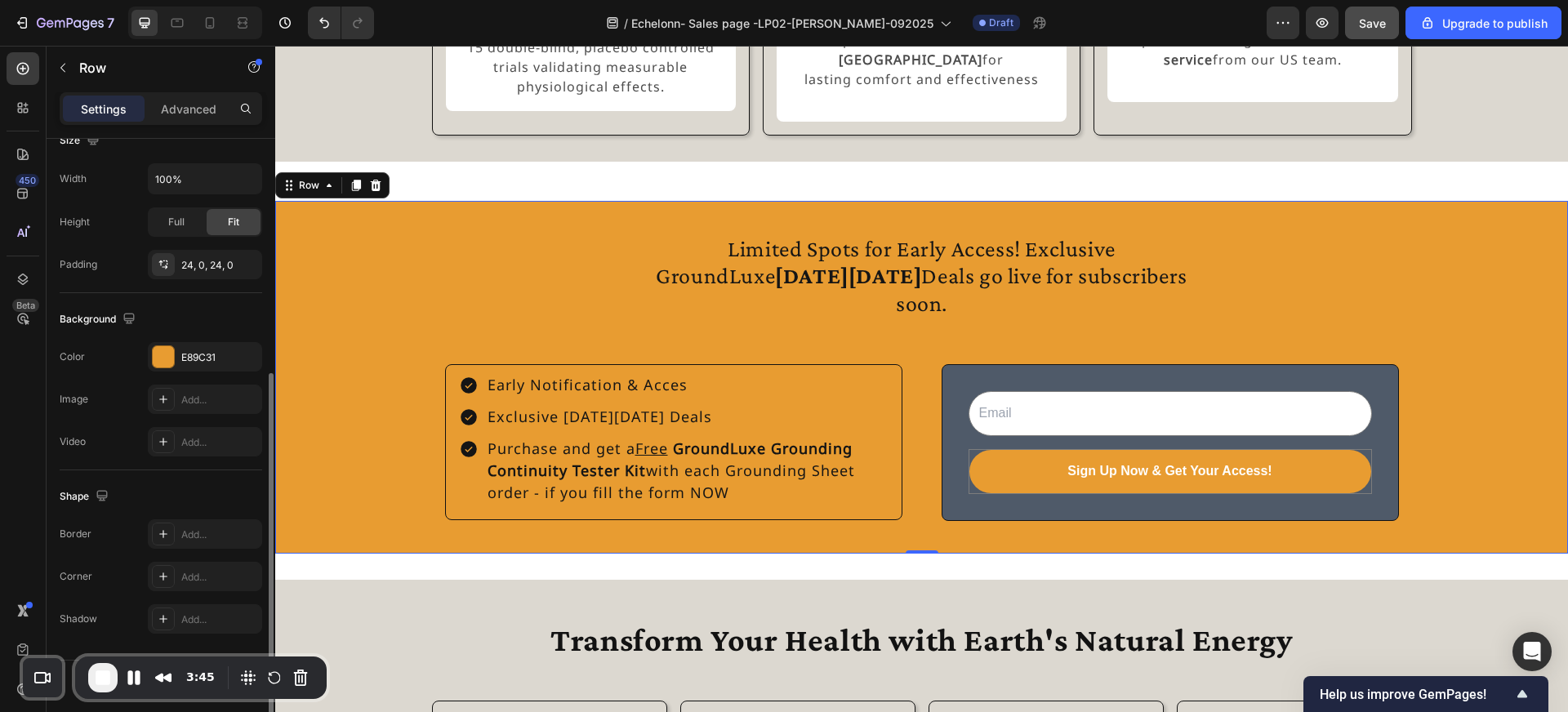
click at [700, 542] on div "Limited Spots for Early Access! Exclusive GroundLuxe [DATE][DATE] Deals go live…" at bounding box center [922, 377] width 1293 height 353
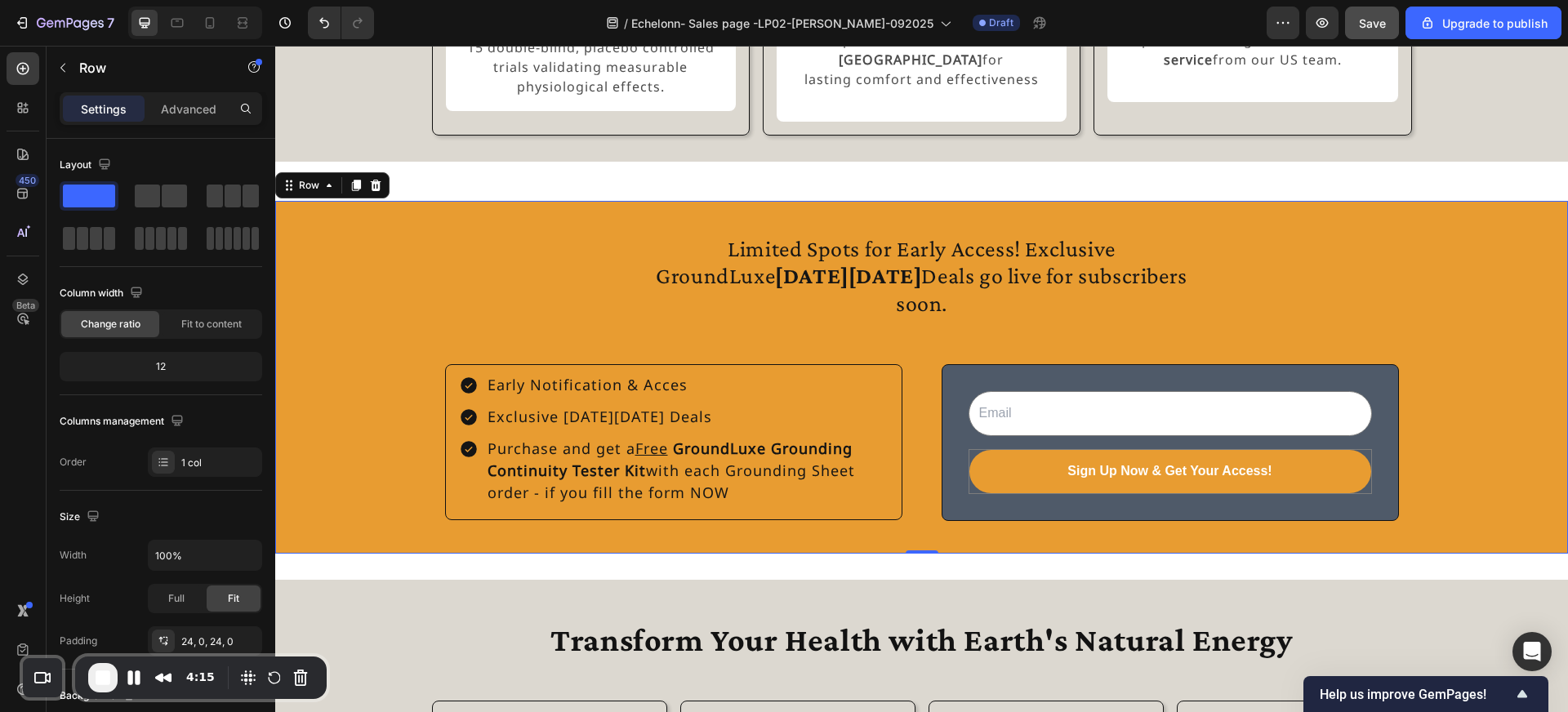
click at [413, 541] on div "Limited Spots for Early Access! Exclusive GroundLuxe [DATE][DATE] Deals go live…" at bounding box center [922, 377] width 1293 height 353
click at [988, 450] on div "Submit Button" at bounding box center [1008, 440] width 78 height 20
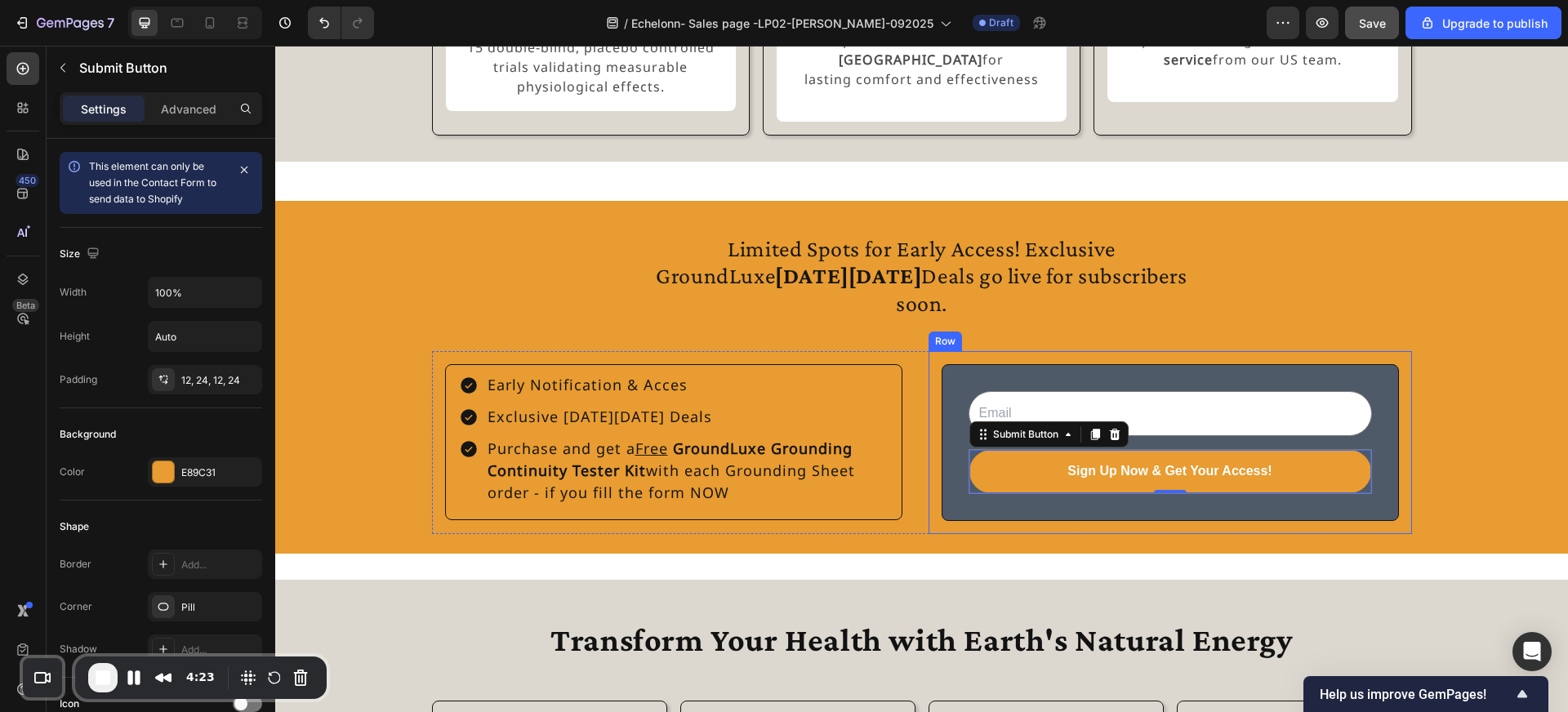
click at [961, 534] on div "Email Field Sign Up Now & Get Your Access! Submit Button 0 Row Newsletter Row" at bounding box center [1171, 442] width 483 height 183
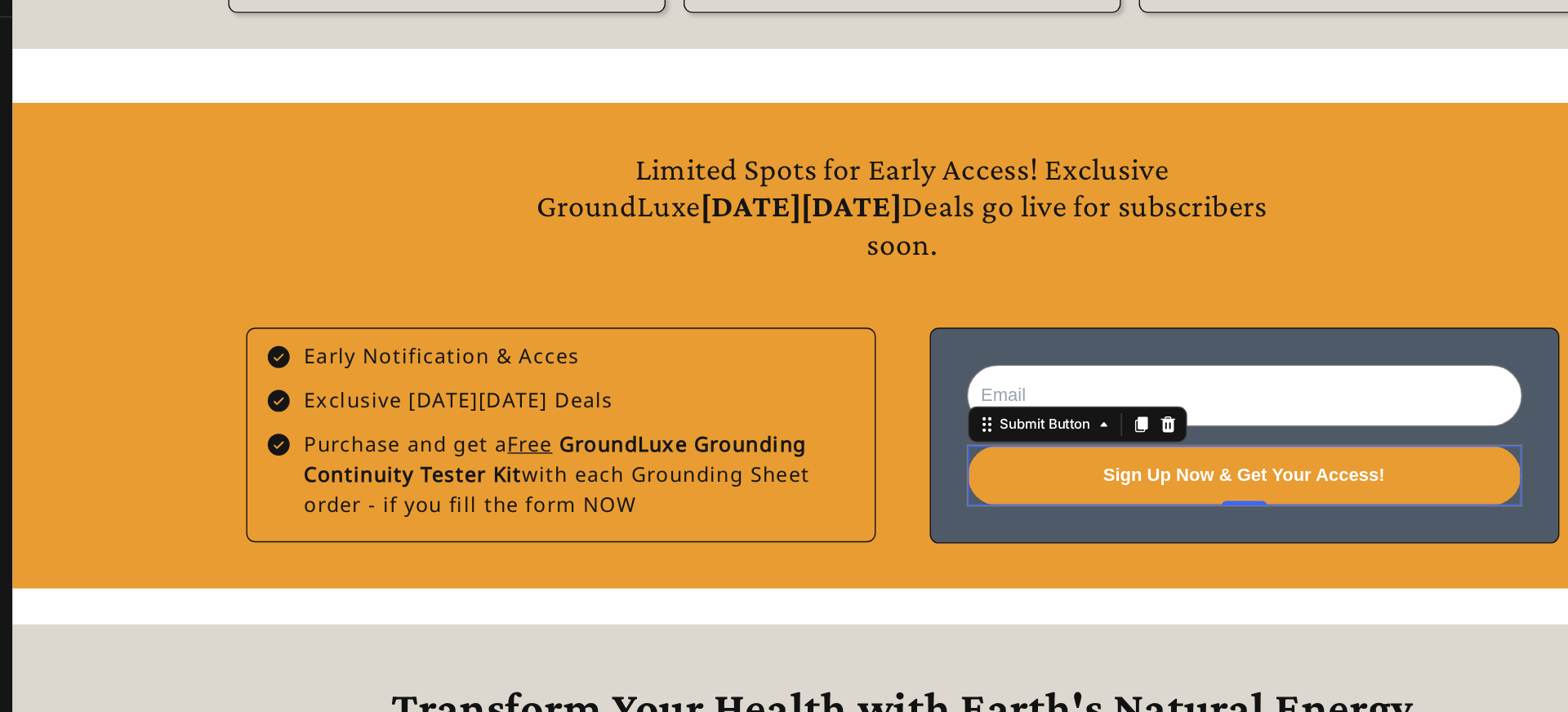
click at [709, 338] on div "Sign Up Now & Get Your Access! Submit Button 0" at bounding box center [907, 315] width 404 height 45
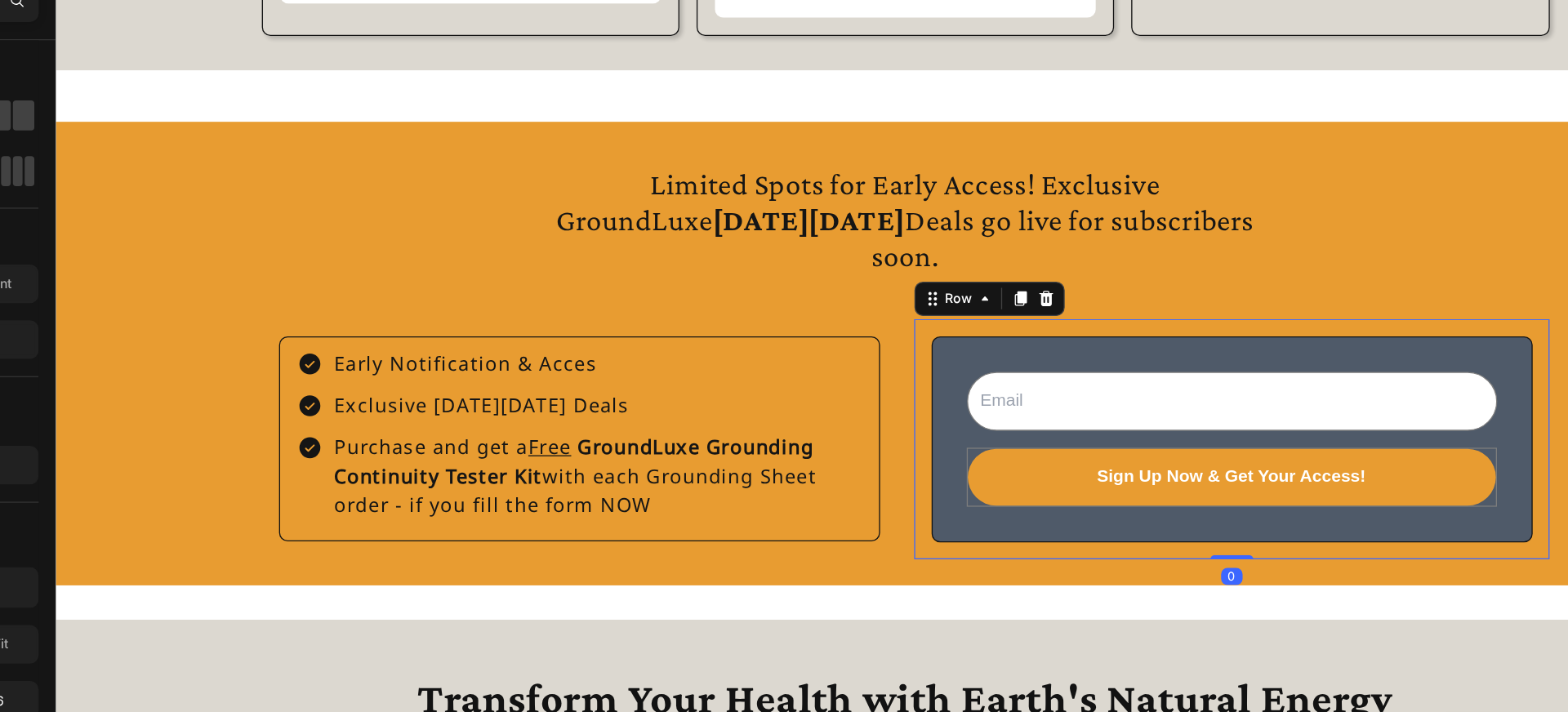
click at [759, 401] on div "Email Field Sign Up Now & Get Your Access! Submit Button Row Newsletter Row 0" at bounding box center [951, 315] width 483 height 183
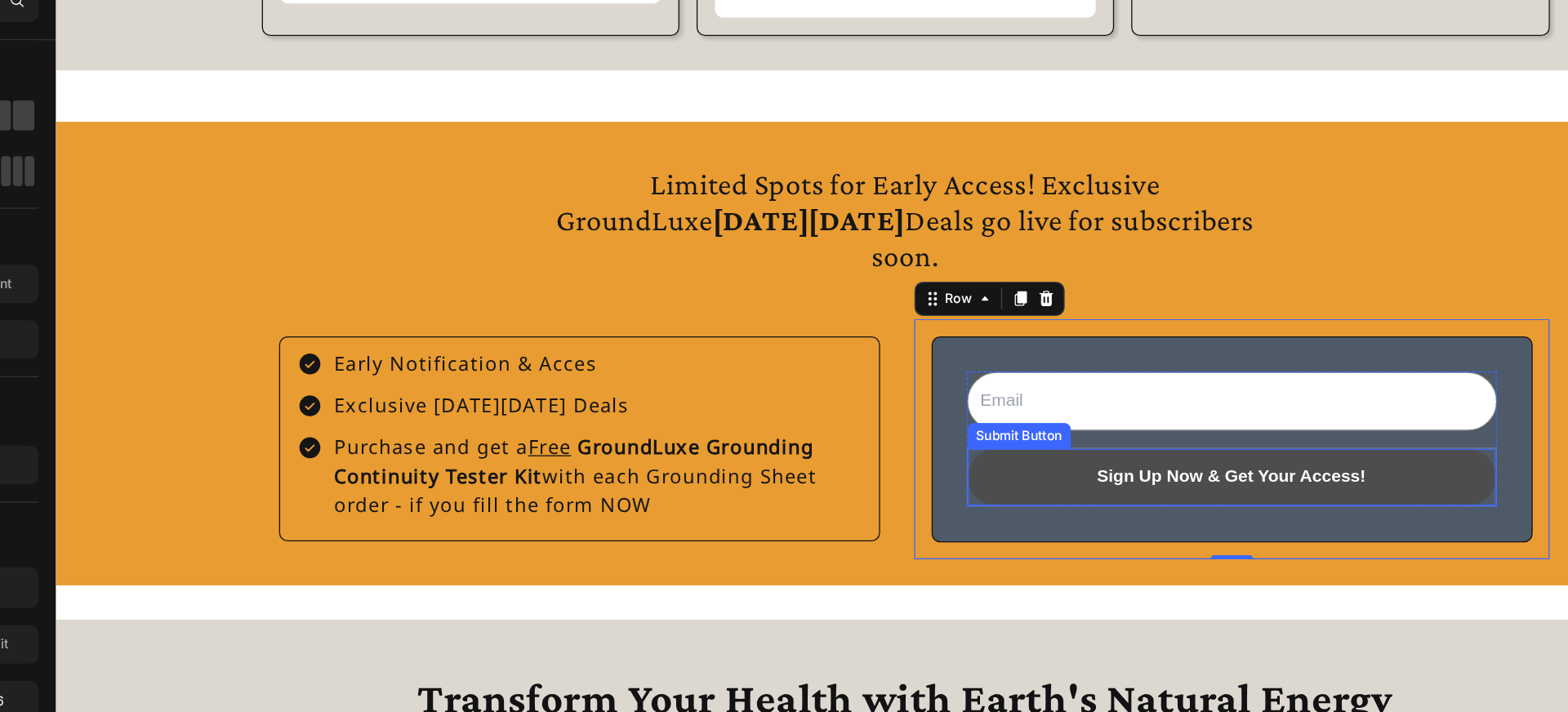
click at [765, 364] on button "Sign Up Now & Get Your Access!" at bounding box center [950, 344] width 402 height 43
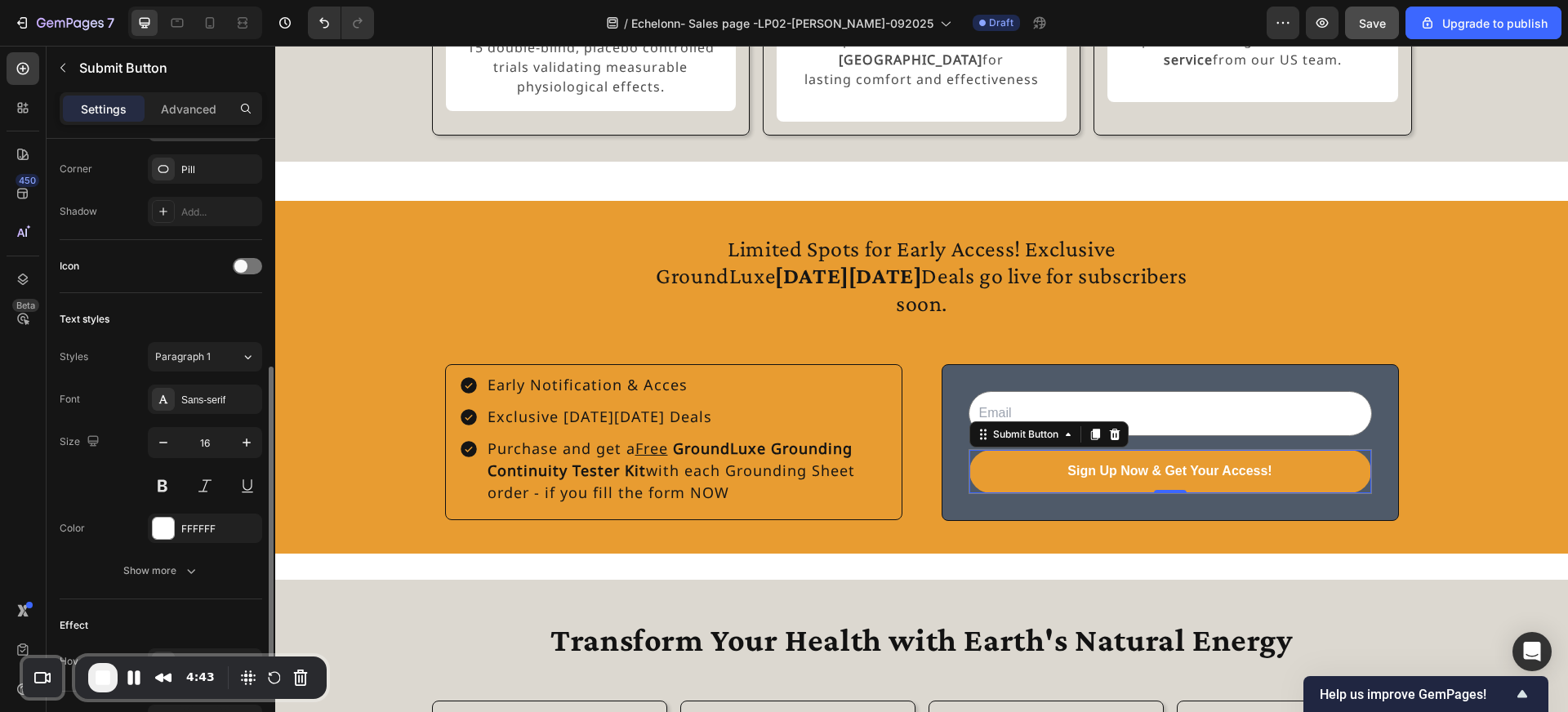
scroll to position [491, 0]
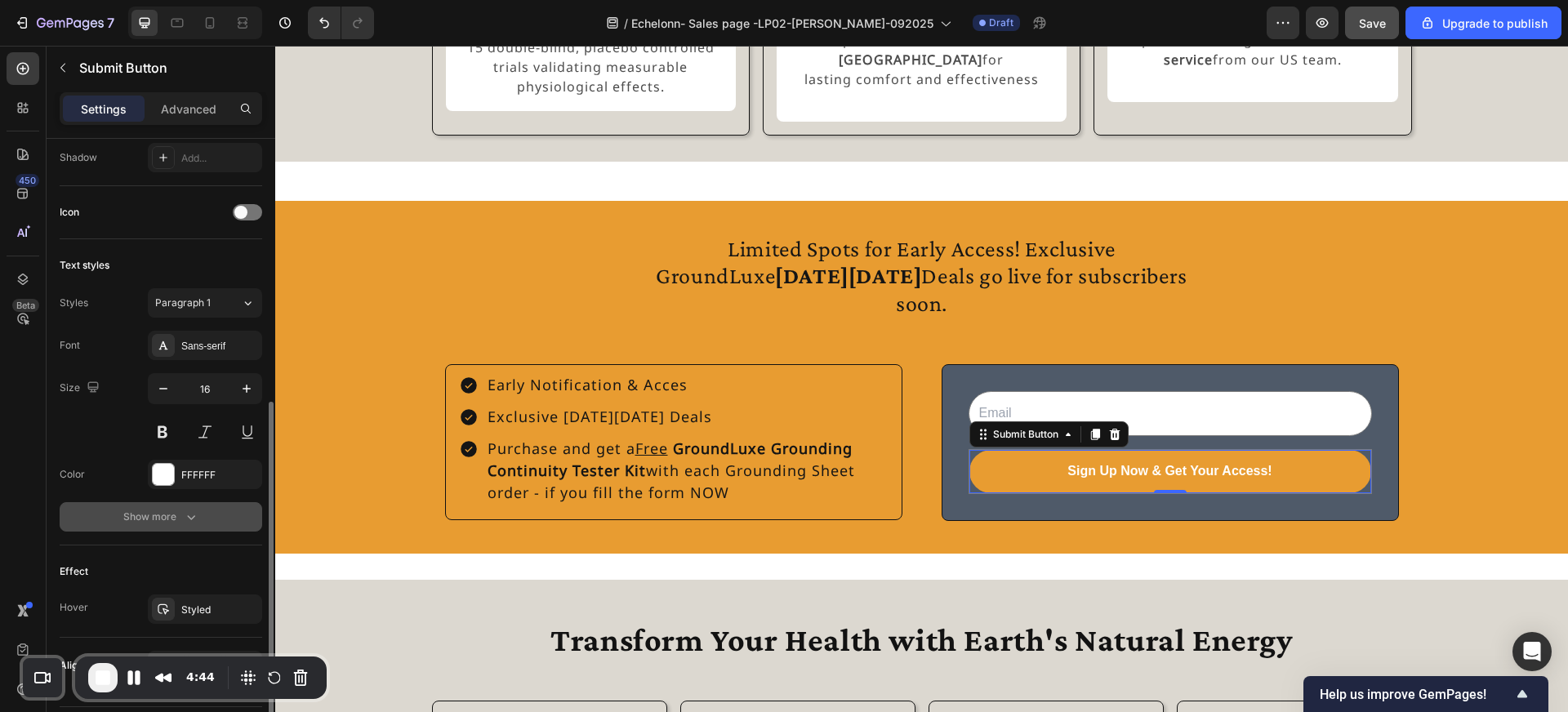
click at [169, 522] on div "Show more" at bounding box center [160, 517] width 76 height 16
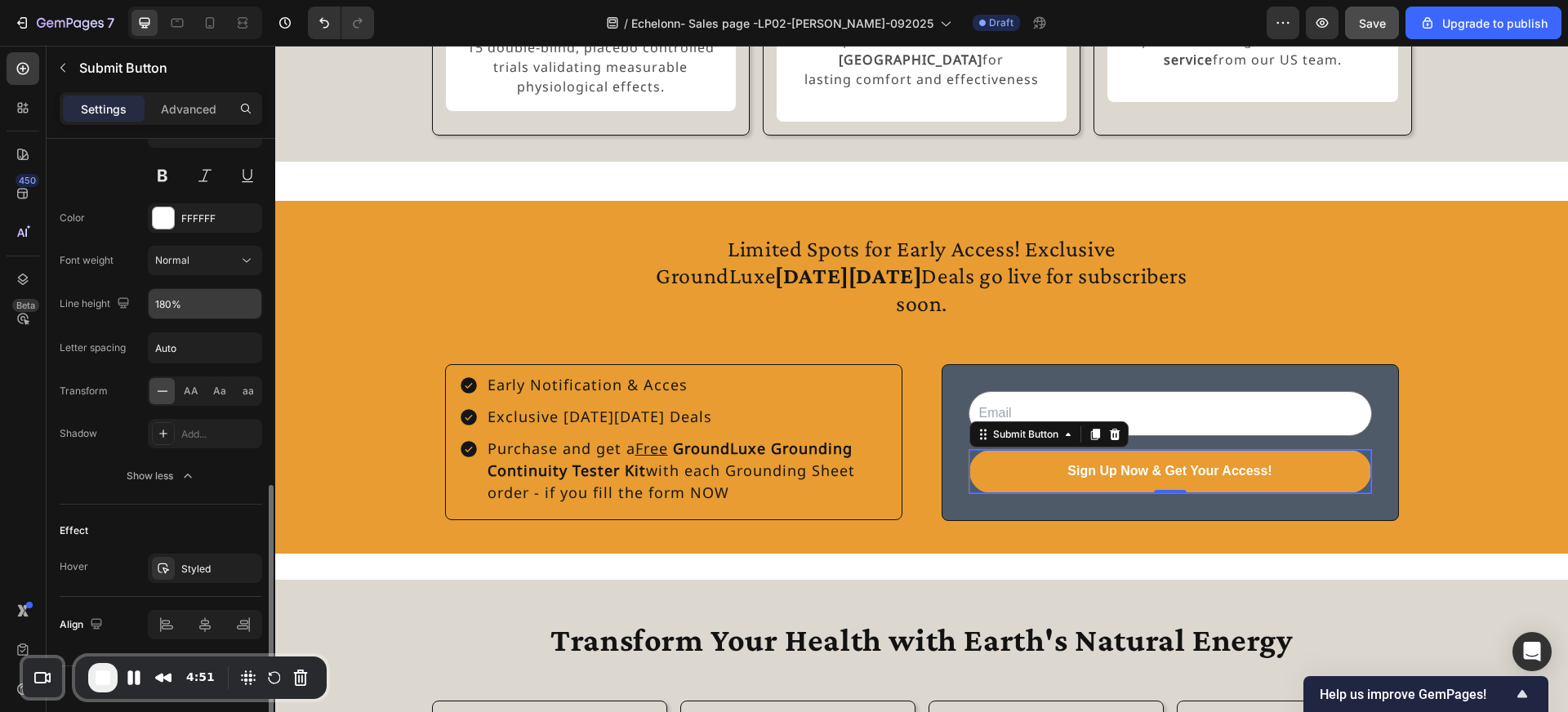
scroll to position [754, 0]
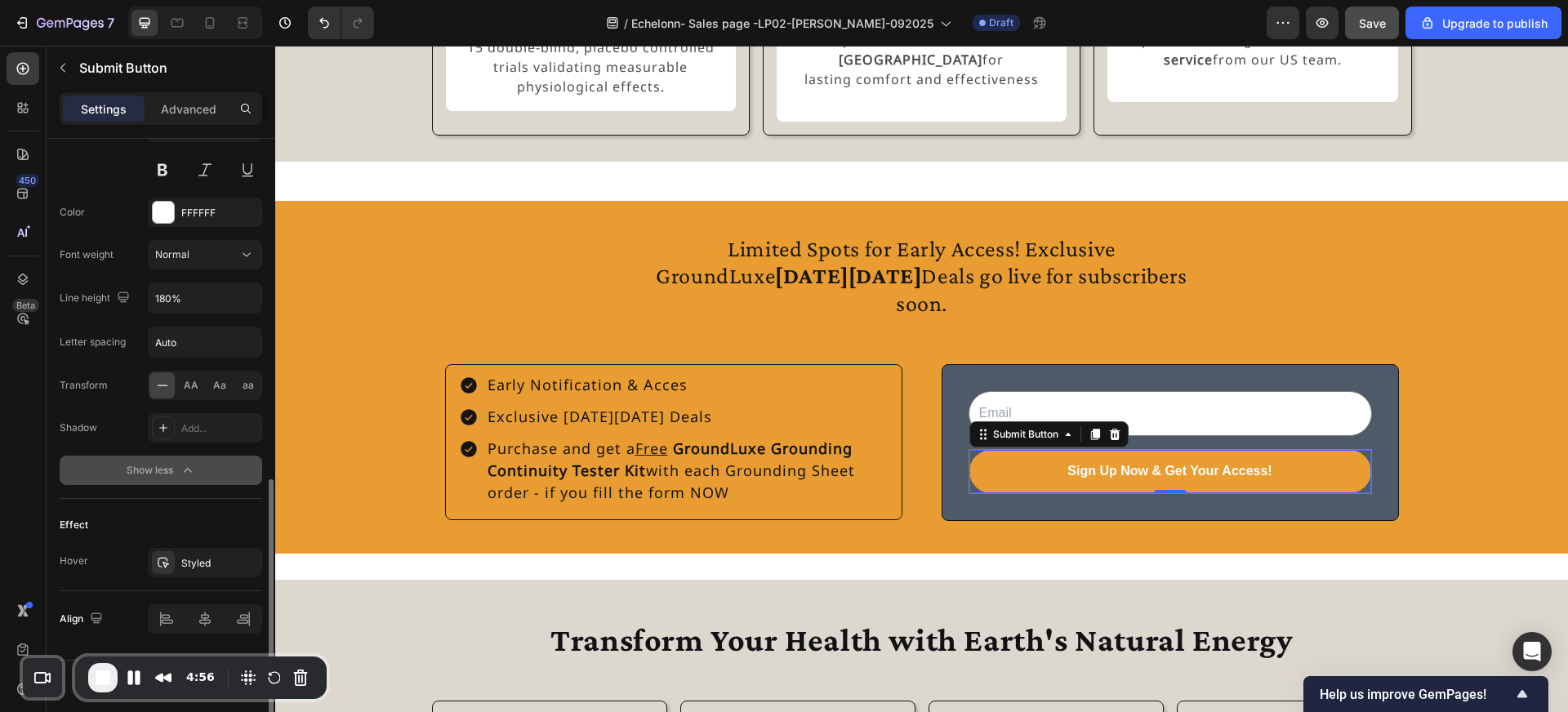
click at [173, 472] on div "Show less" at bounding box center [161, 470] width 69 height 16
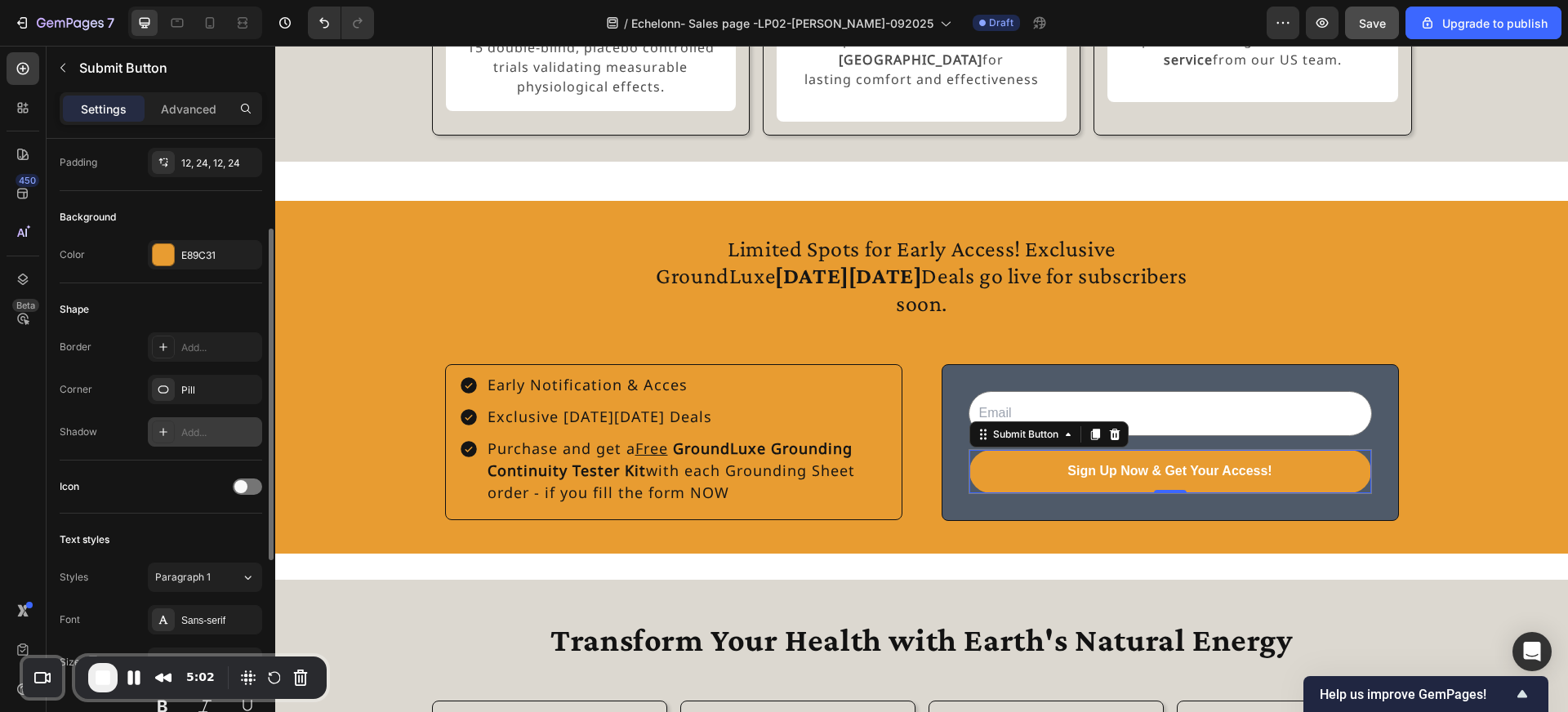
scroll to position [178, 0]
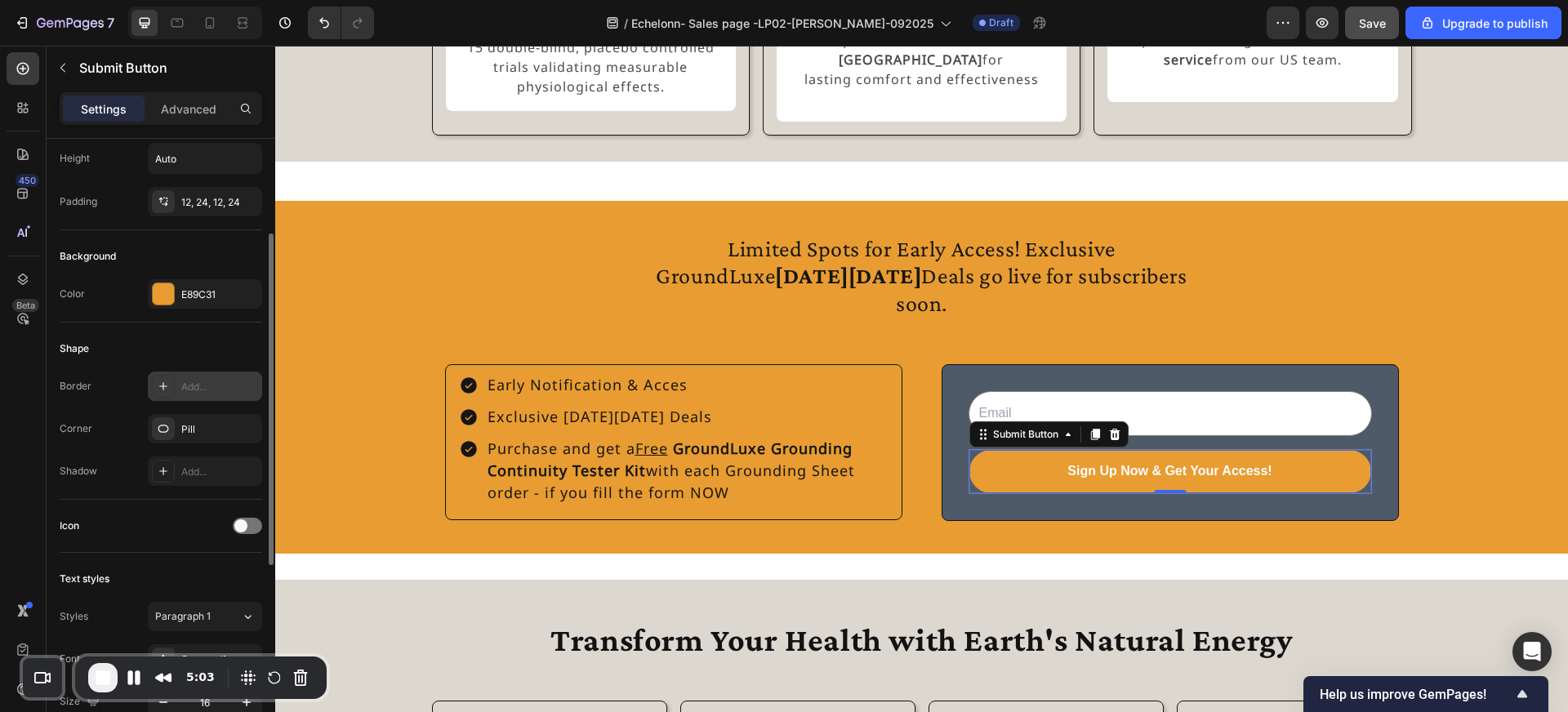
click at [162, 393] on div at bounding box center [163, 386] width 23 height 23
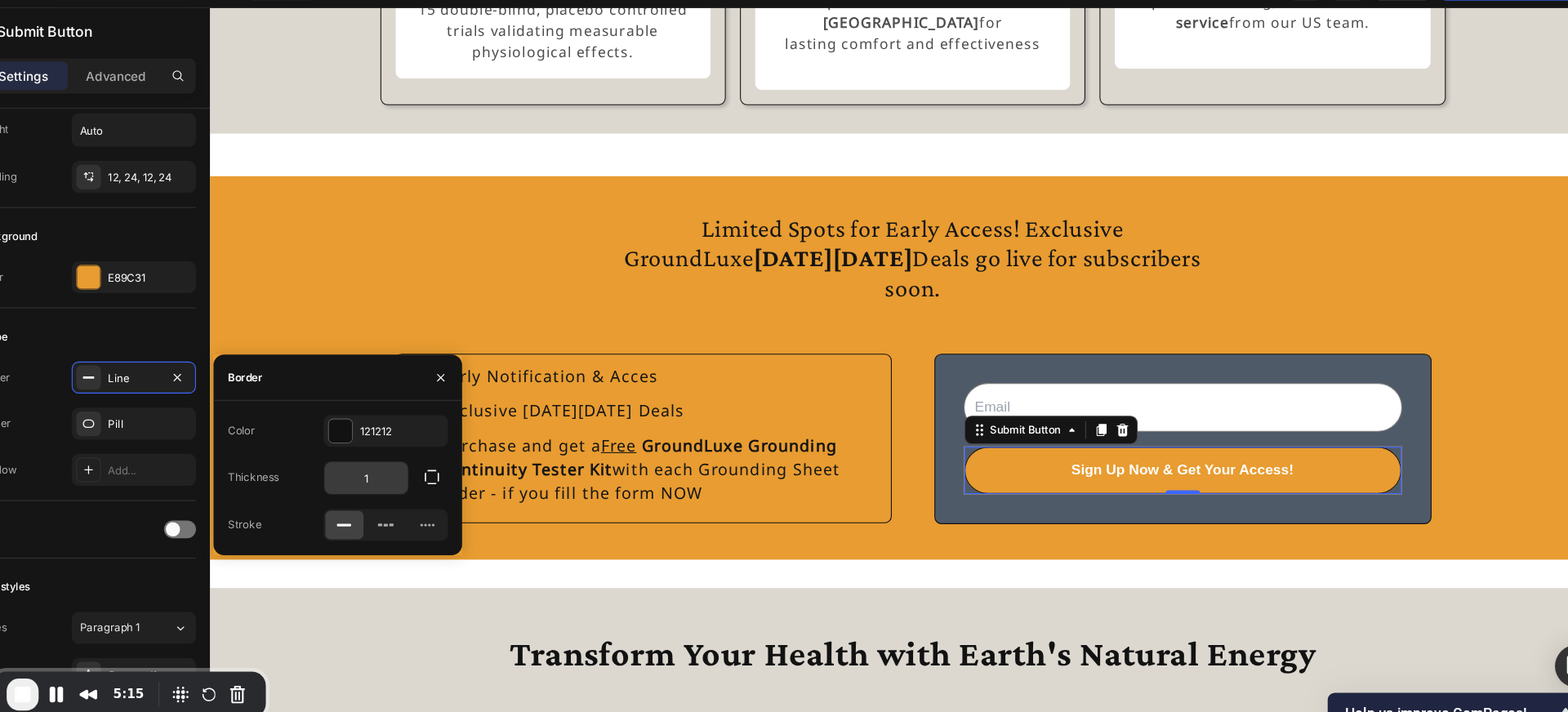
click at [432, 476] on input "1" at bounding box center [418, 479] width 77 height 29
type input "0"
click at [483, 385] on icon "button" at bounding box center [488, 387] width 13 height 13
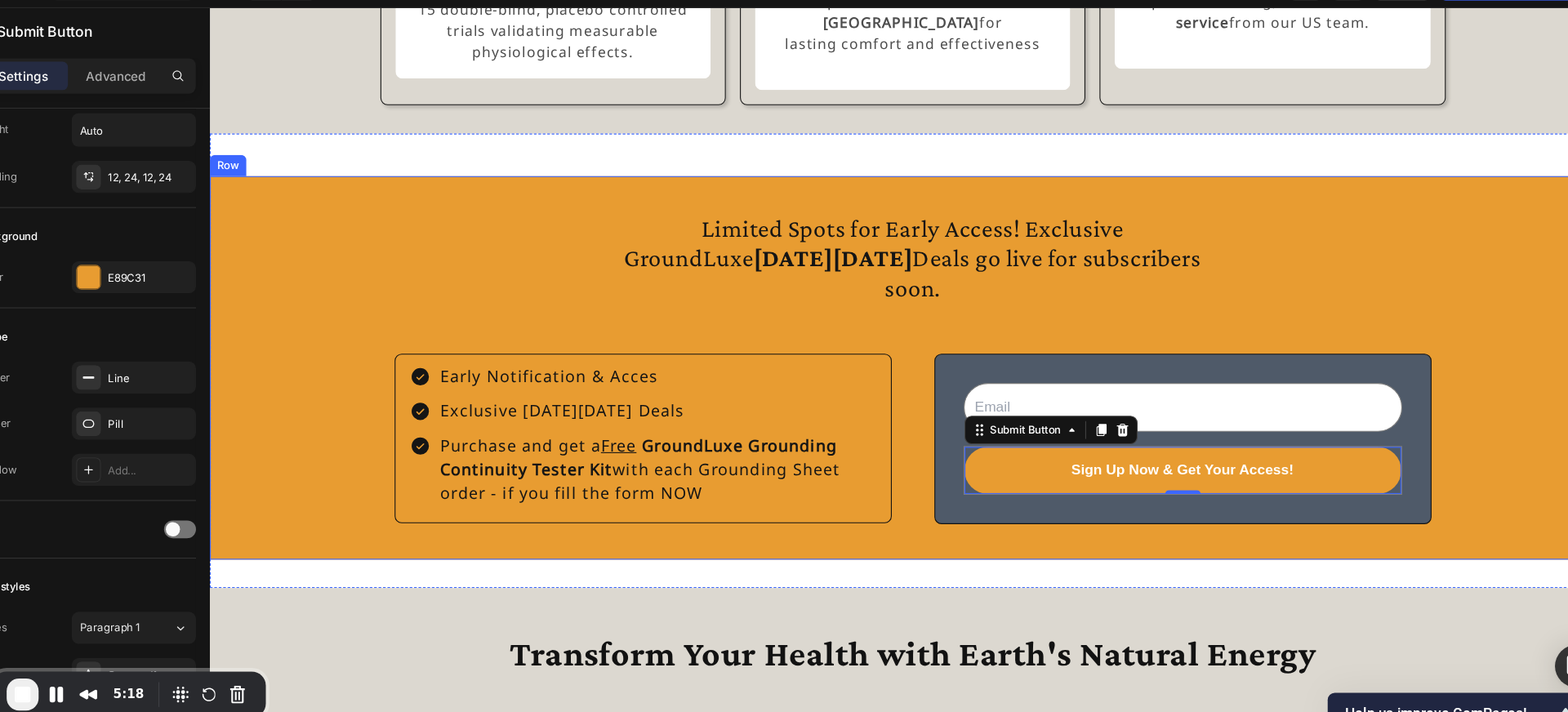
click at [737, 510] on div "Limited Spots for Early Access! Exclusive GroundLuxe Black Friday Deals go live…" at bounding box center [856, 338] width 1293 height 353
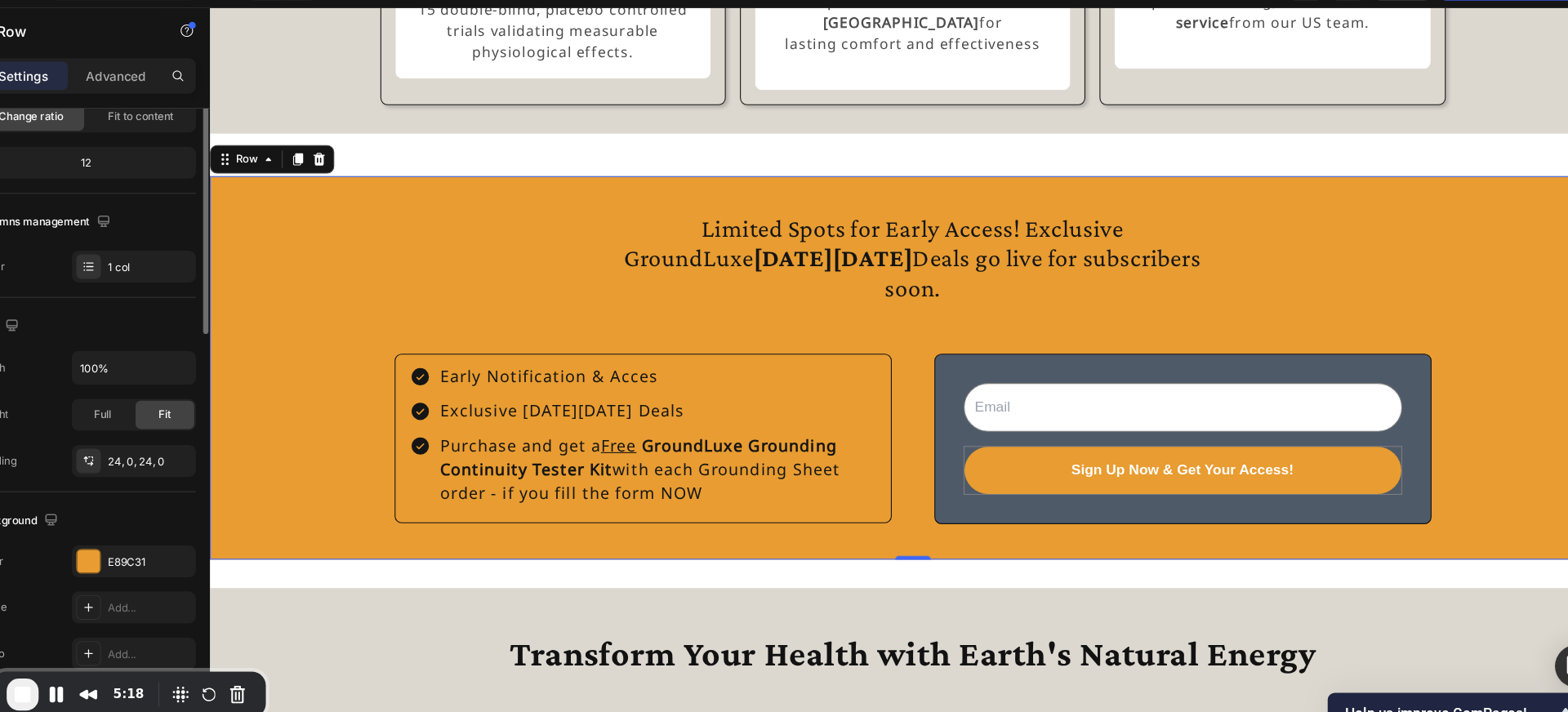
scroll to position [0, 0]
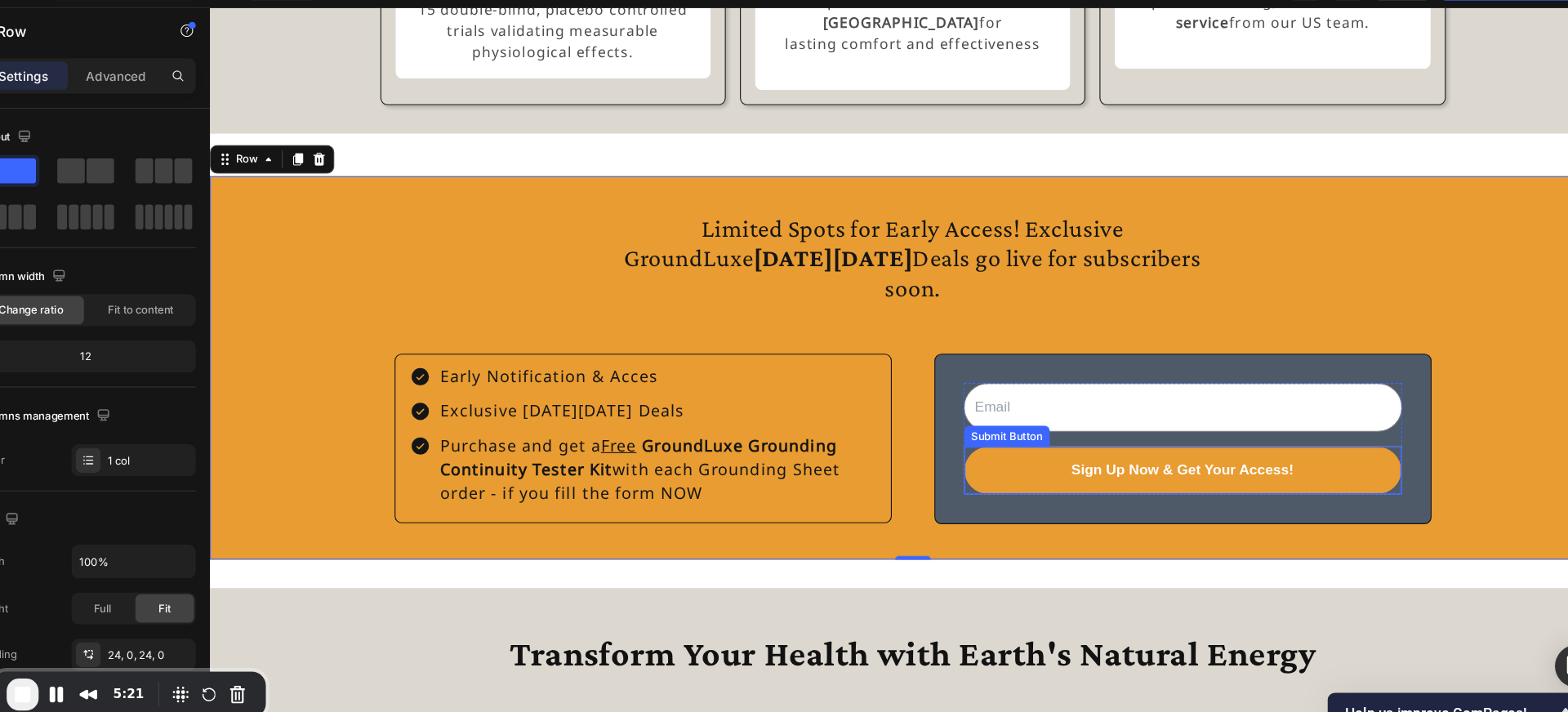
click at [908, 456] on div "Sign Up Now & Get Your Access! Submit Button" at bounding box center [1105, 433] width 404 height 45
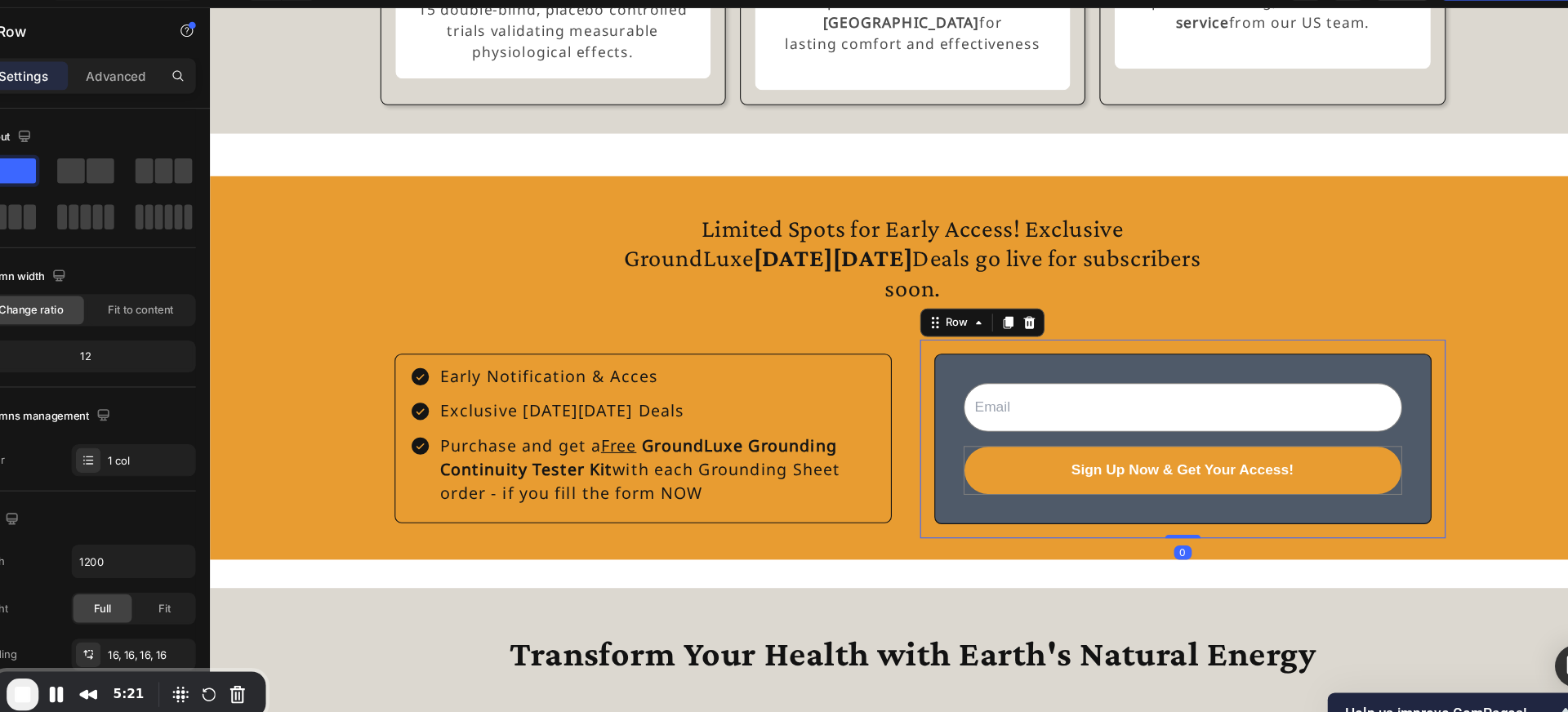
click at [878, 496] on div "Email Field Sign Up Now & Get Your Access! Submit Button Row Newsletter Row 0" at bounding box center [1105, 404] width 483 height 183
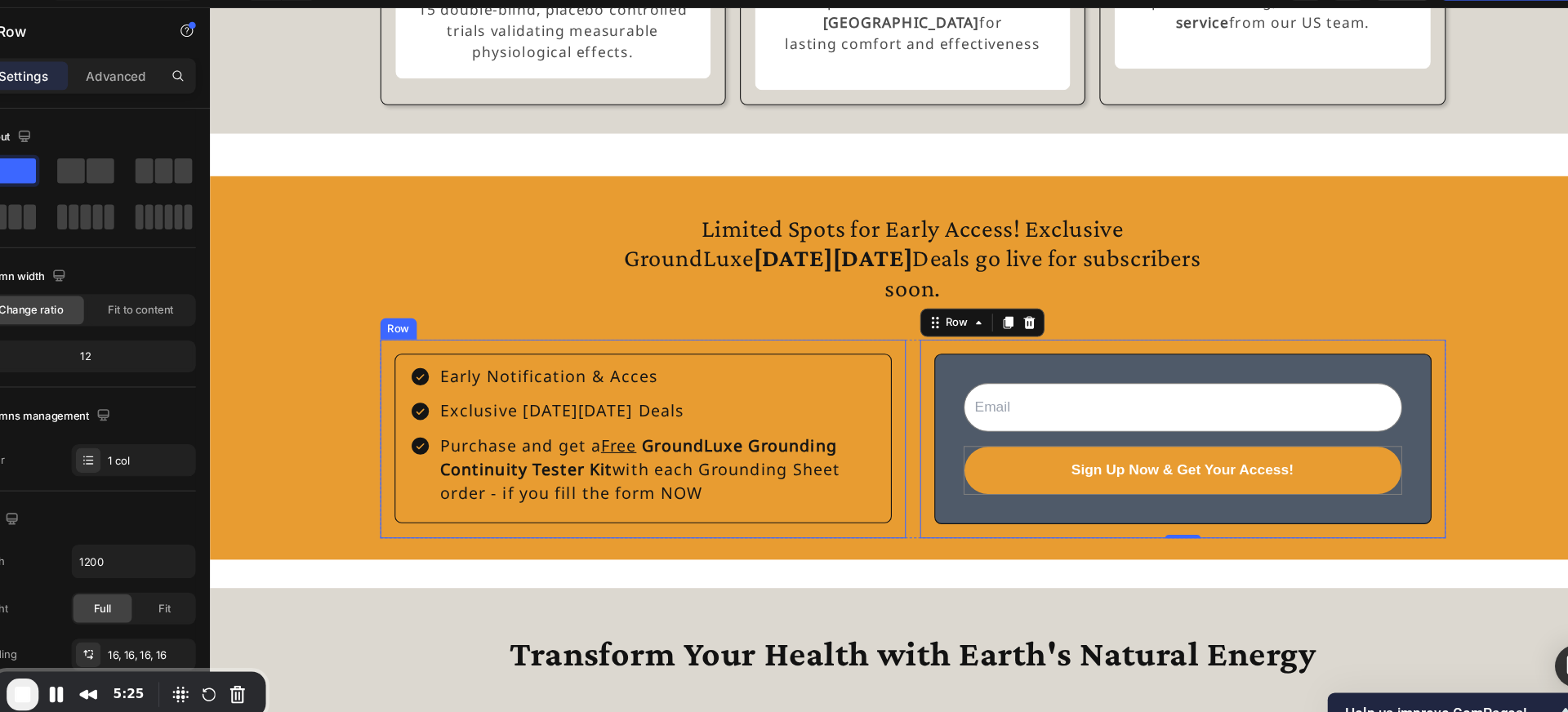
click at [667, 325] on div "Early Notification & Acces Exclusive Black Friday Deals Purchase and get a Free…" at bounding box center [608, 404] width 483 height 183
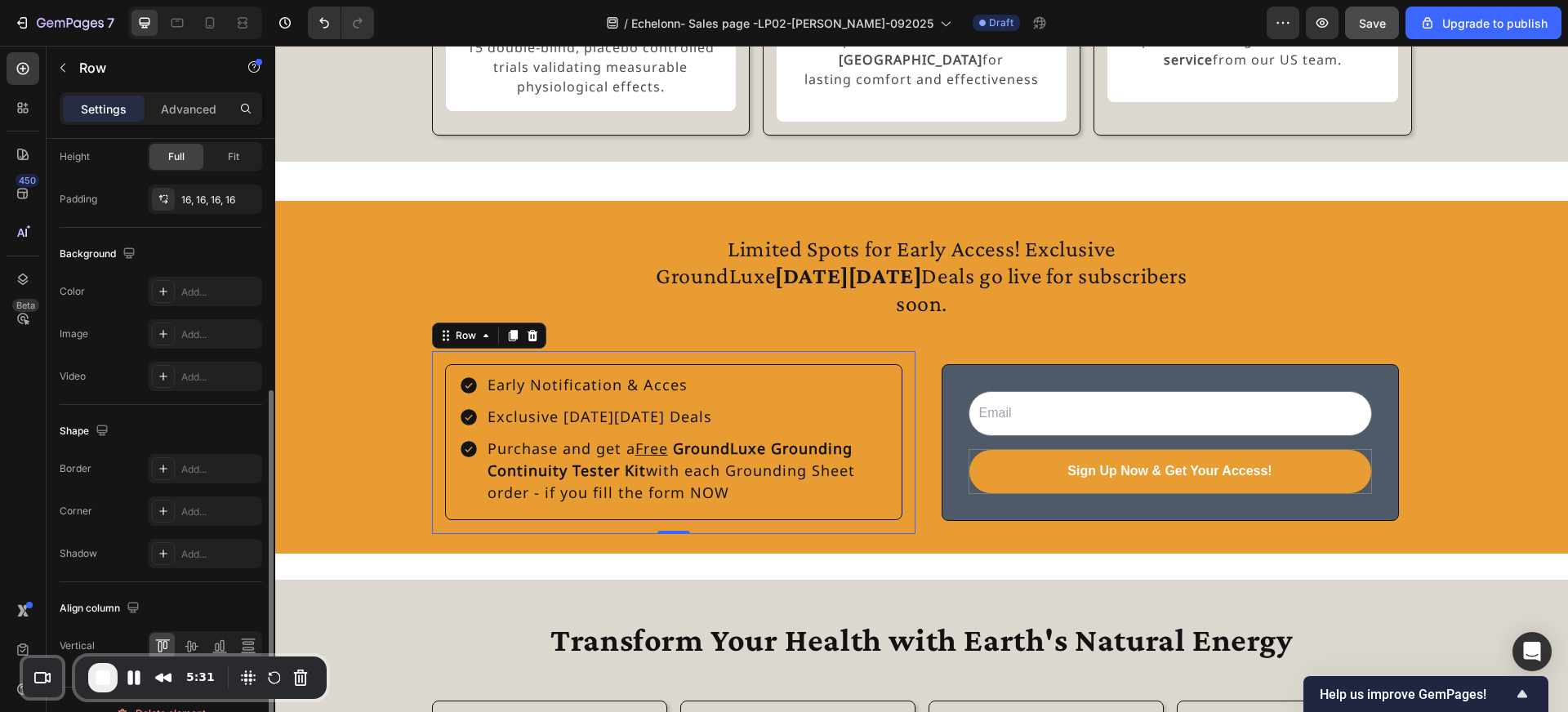
scroll to position [469, 0]
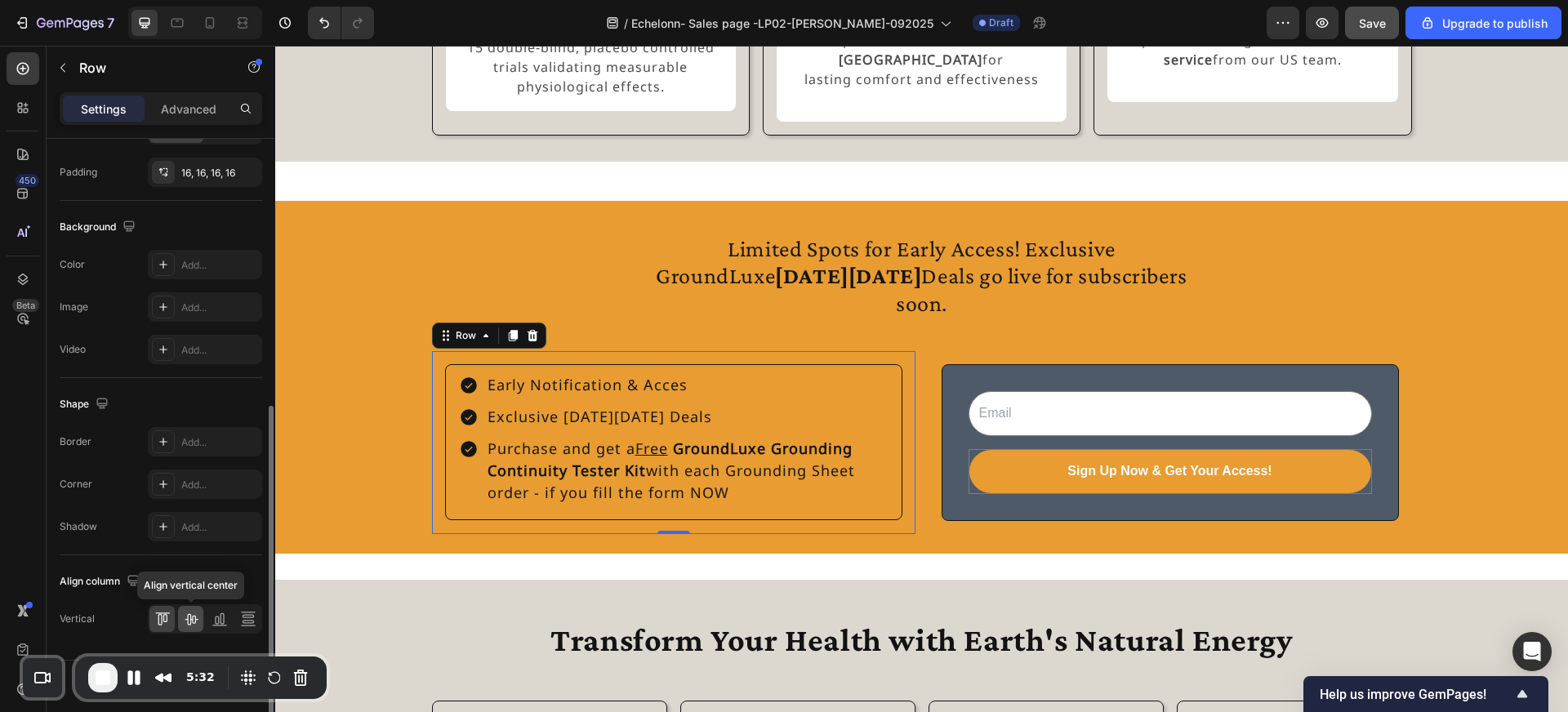
click at [191, 623] on icon at bounding box center [191, 620] width 13 height 12
click at [485, 337] on icon at bounding box center [485, 335] width 5 height 4
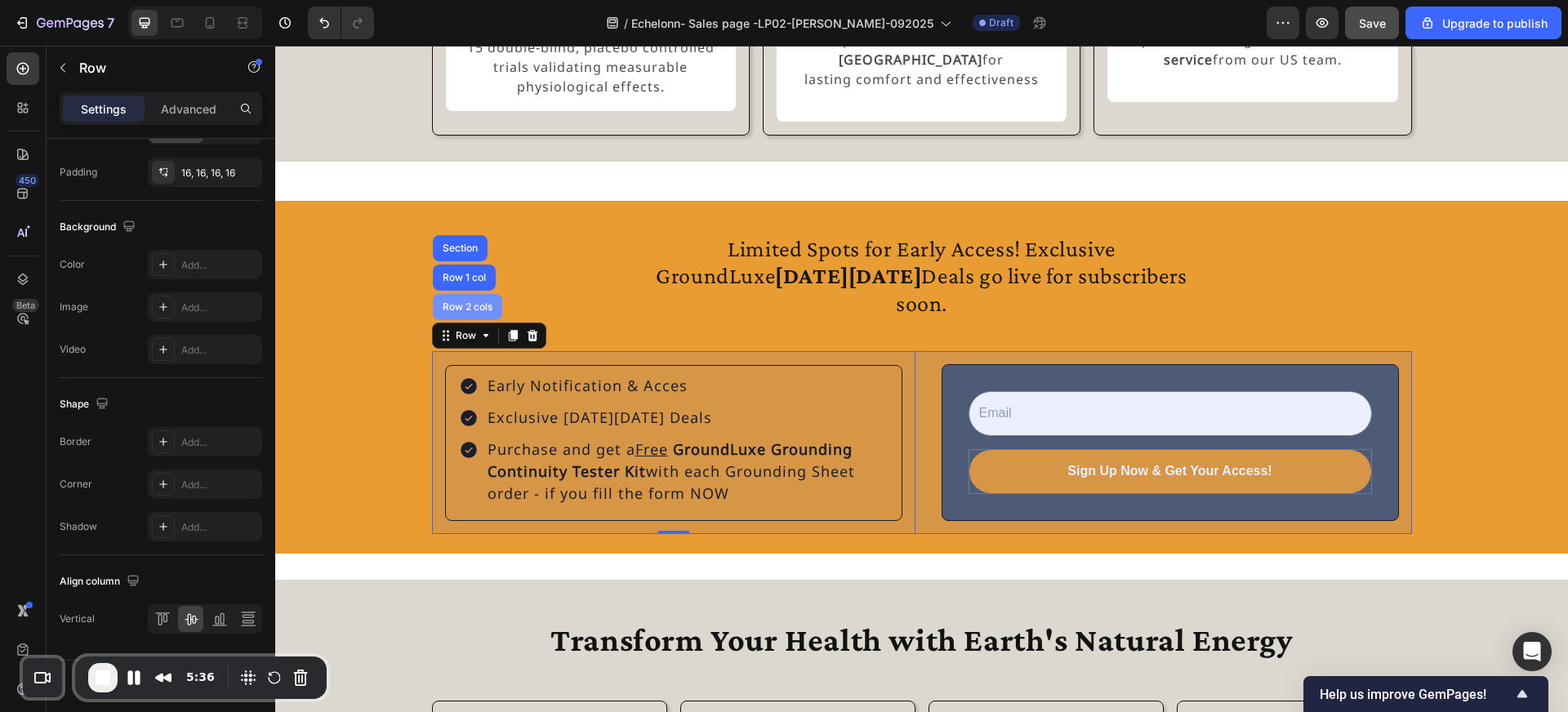
click at [477, 320] on div "Row 2 cols" at bounding box center [468, 307] width 69 height 26
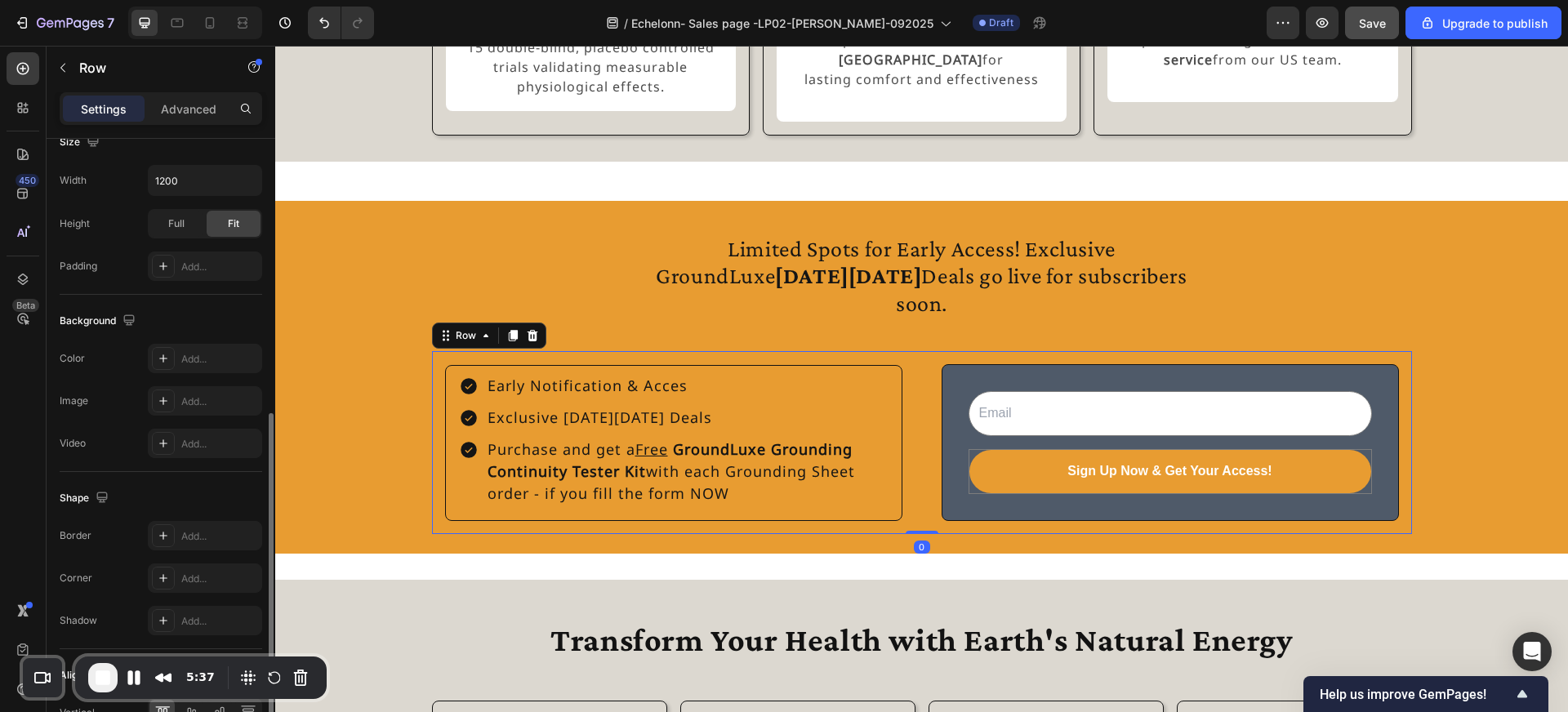
scroll to position [562, 0]
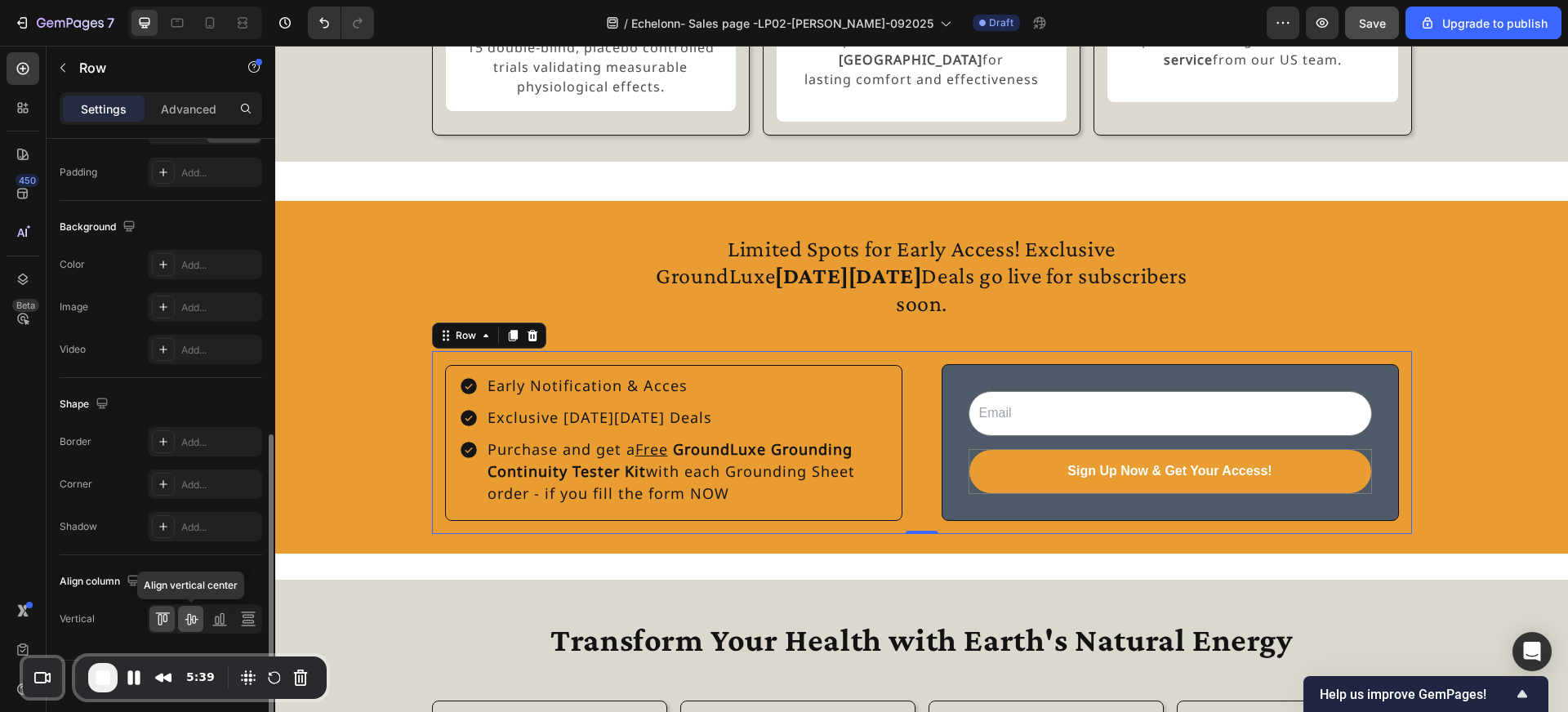
click at [201, 616] on div at bounding box center [191, 619] width 26 height 26
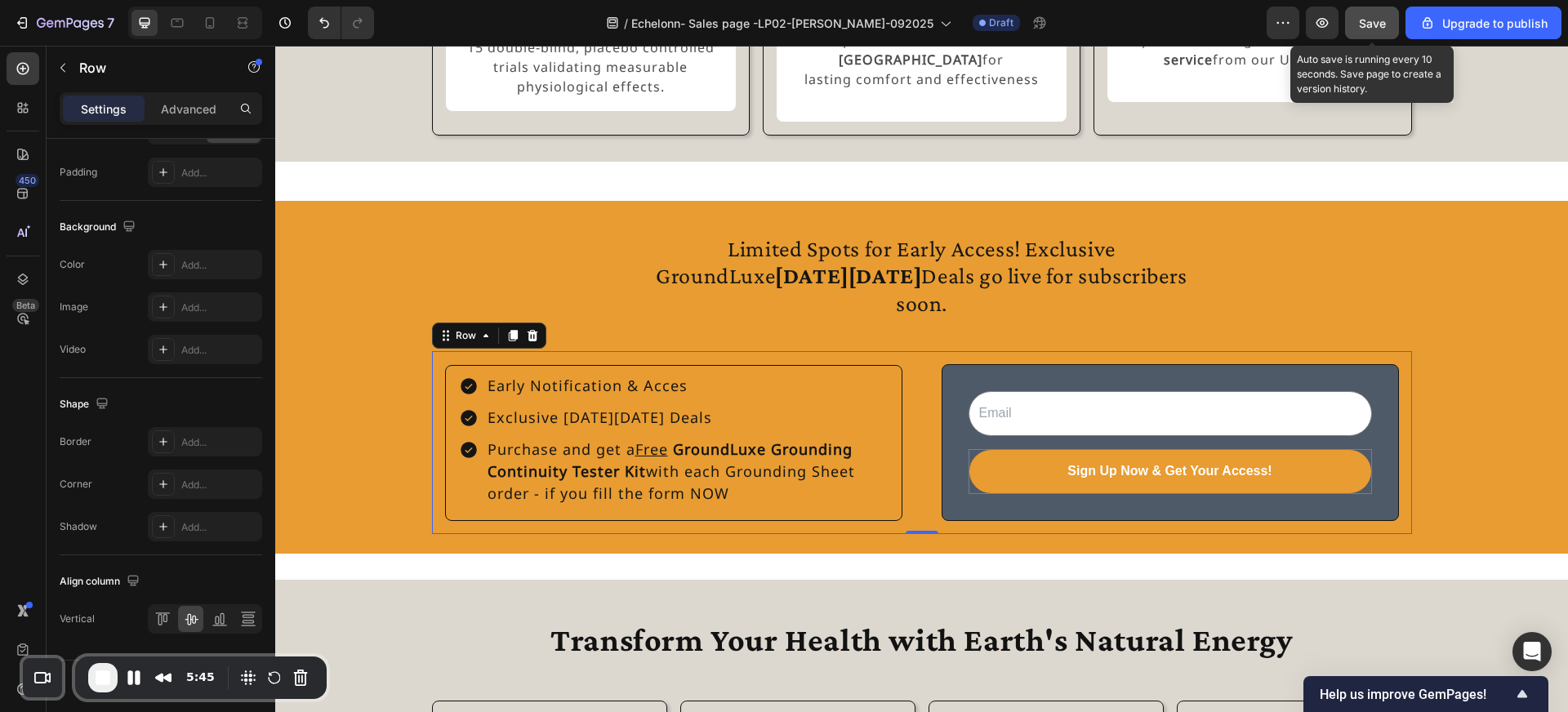
click at [1377, 24] on span "Save" at bounding box center [1373, 23] width 27 height 14
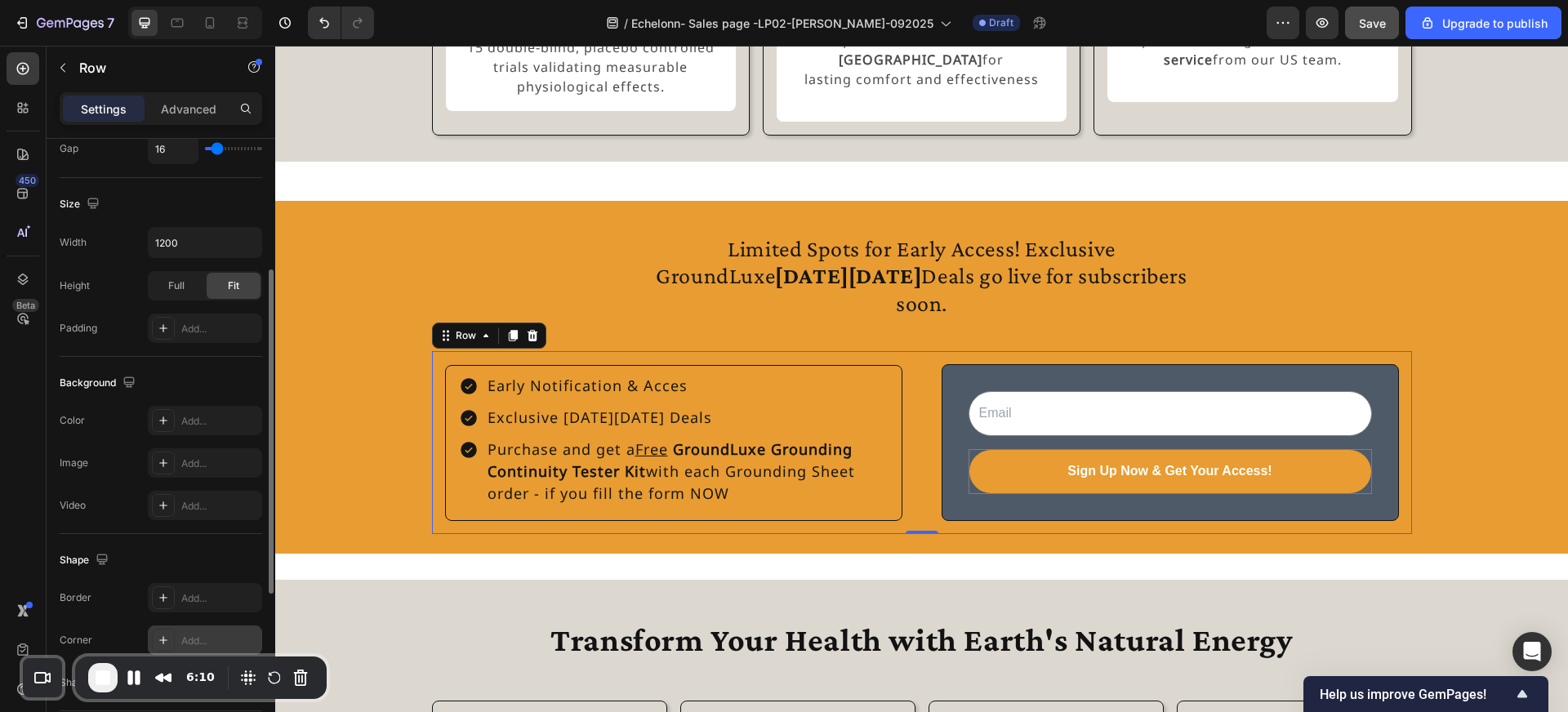
scroll to position [353, 0]
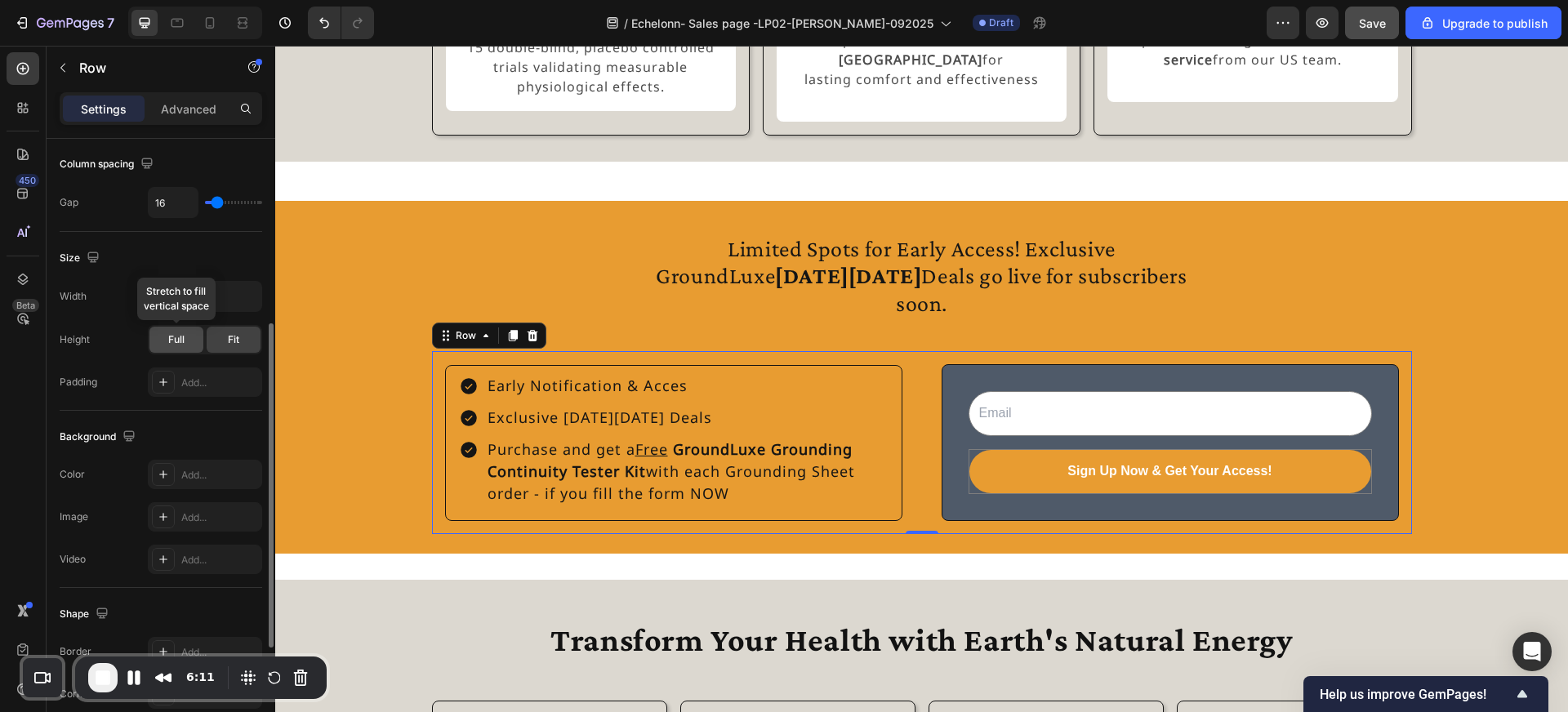
click at [183, 343] on span "Full" at bounding box center [177, 340] width 16 height 15
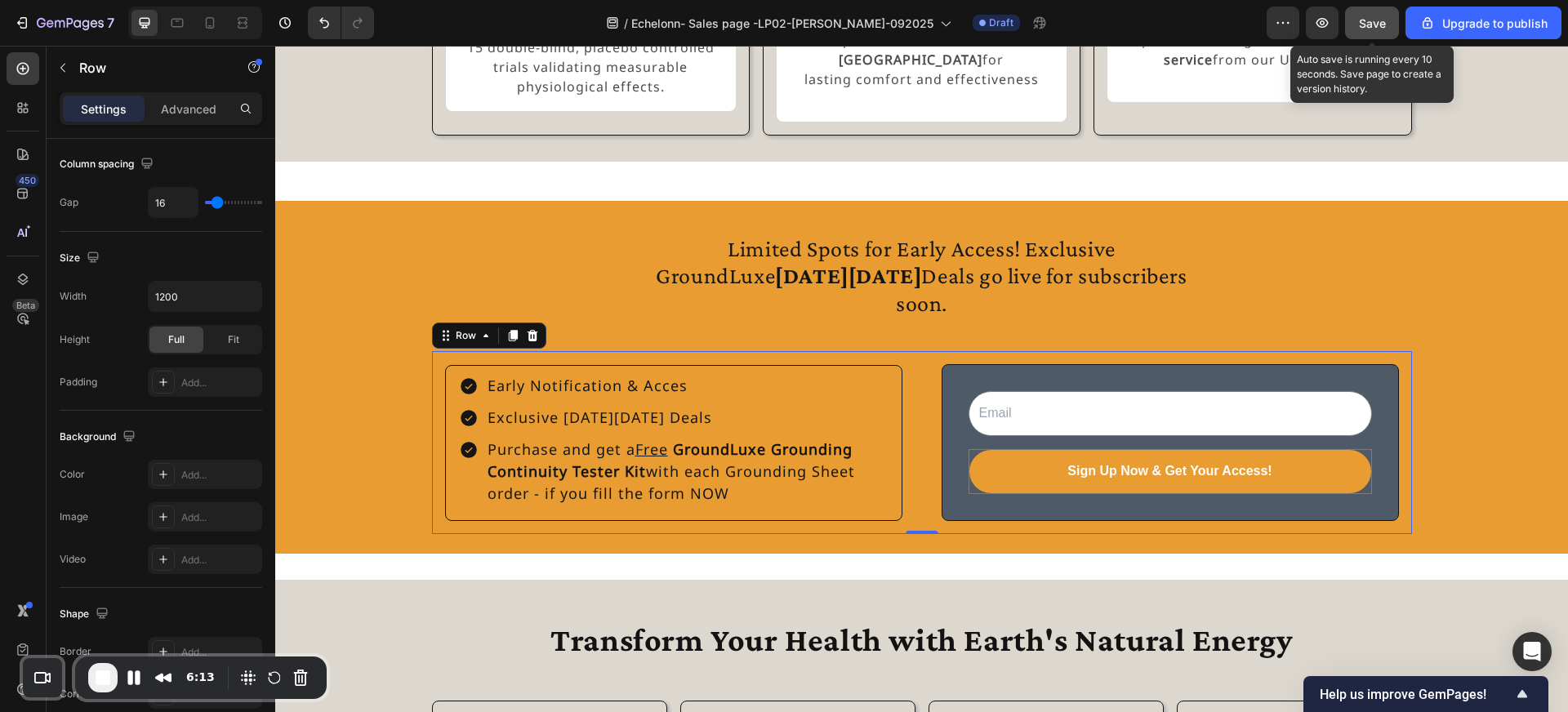
click at [1365, 26] on span "Save" at bounding box center [1373, 23] width 27 height 14
click at [544, 366] on div "Early Notification & Acces Exclusive Black Friday Deals Purchase and get a Free…" at bounding box center [674, 442] width 483 height 183
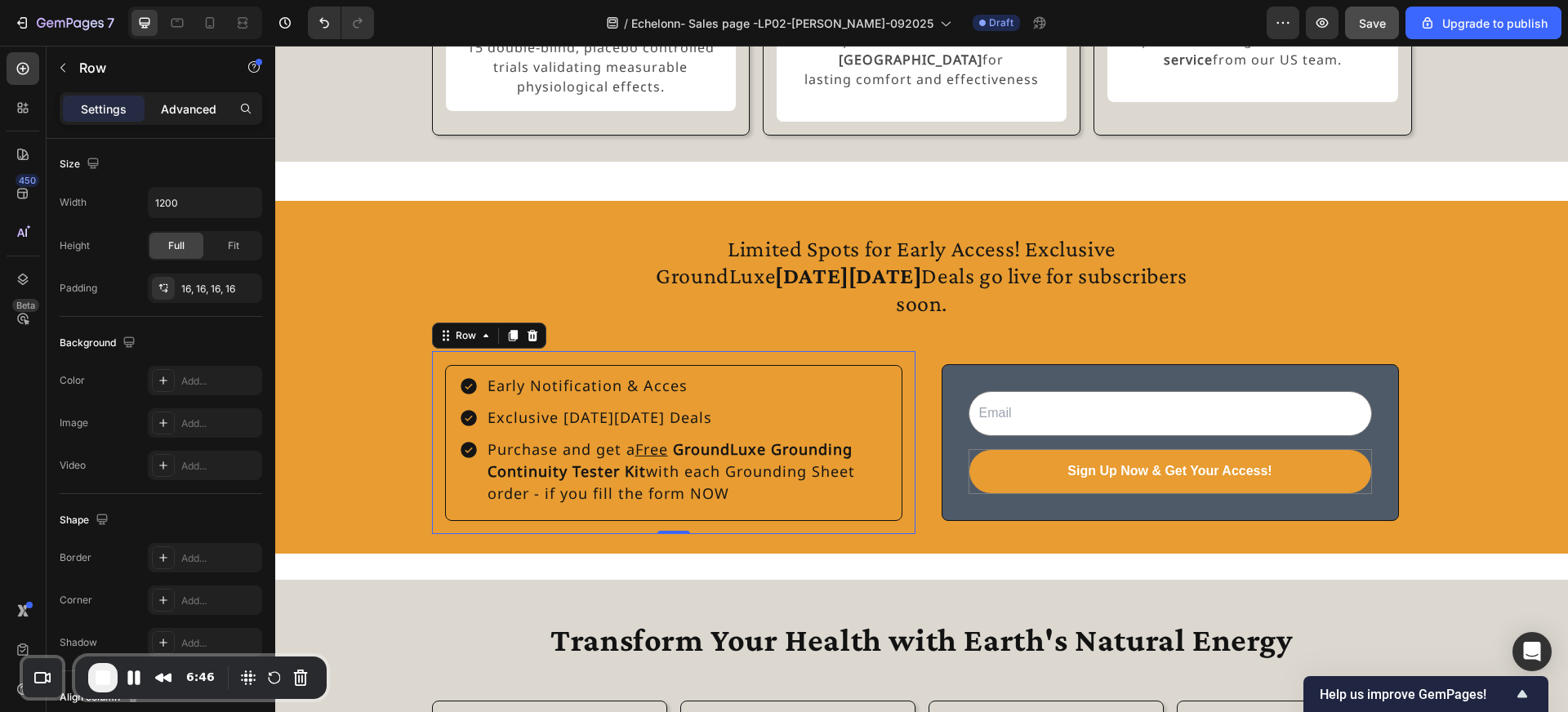
click at [200, 111] on p "Advanced" at bounding box center [188, 108] width 56 height 17
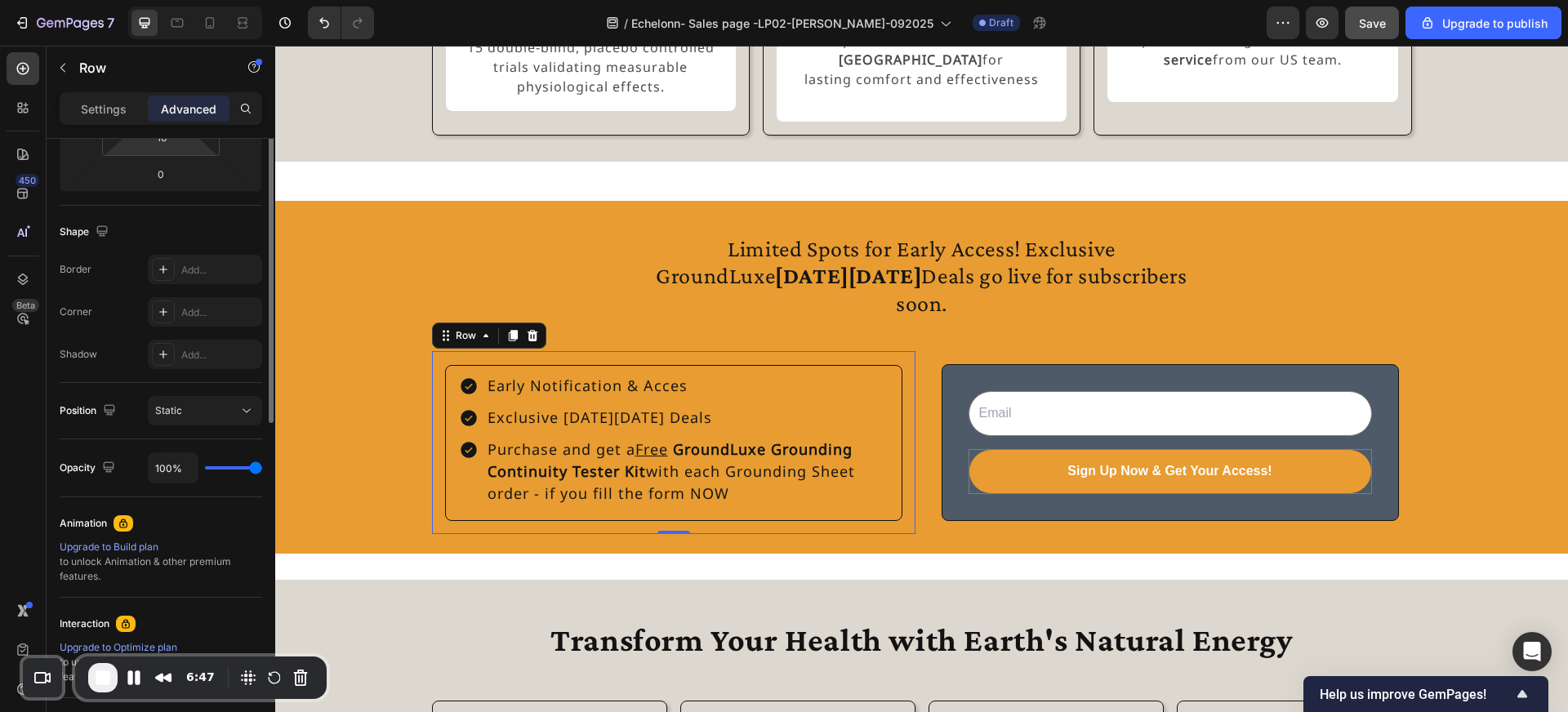
scroll to position [0, 0]
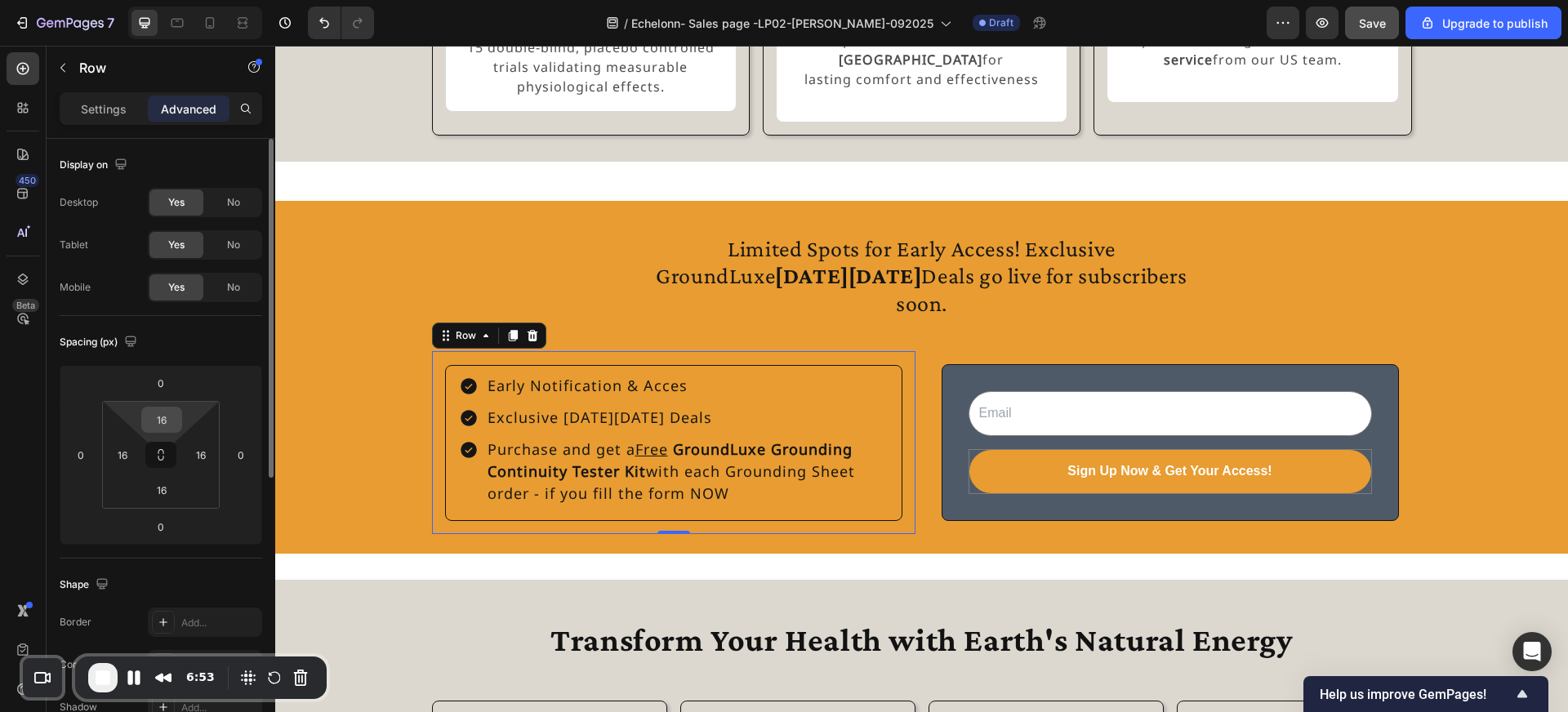
click at [167, 421] on input "16" at bounding box center [161, 419] width 33 height 25
click at [164, 462] on button at bounding box center [160, 455] width 31 height 26
click at [163, 420] on input "0" at bounding box center [161, 419] width 33 height 25
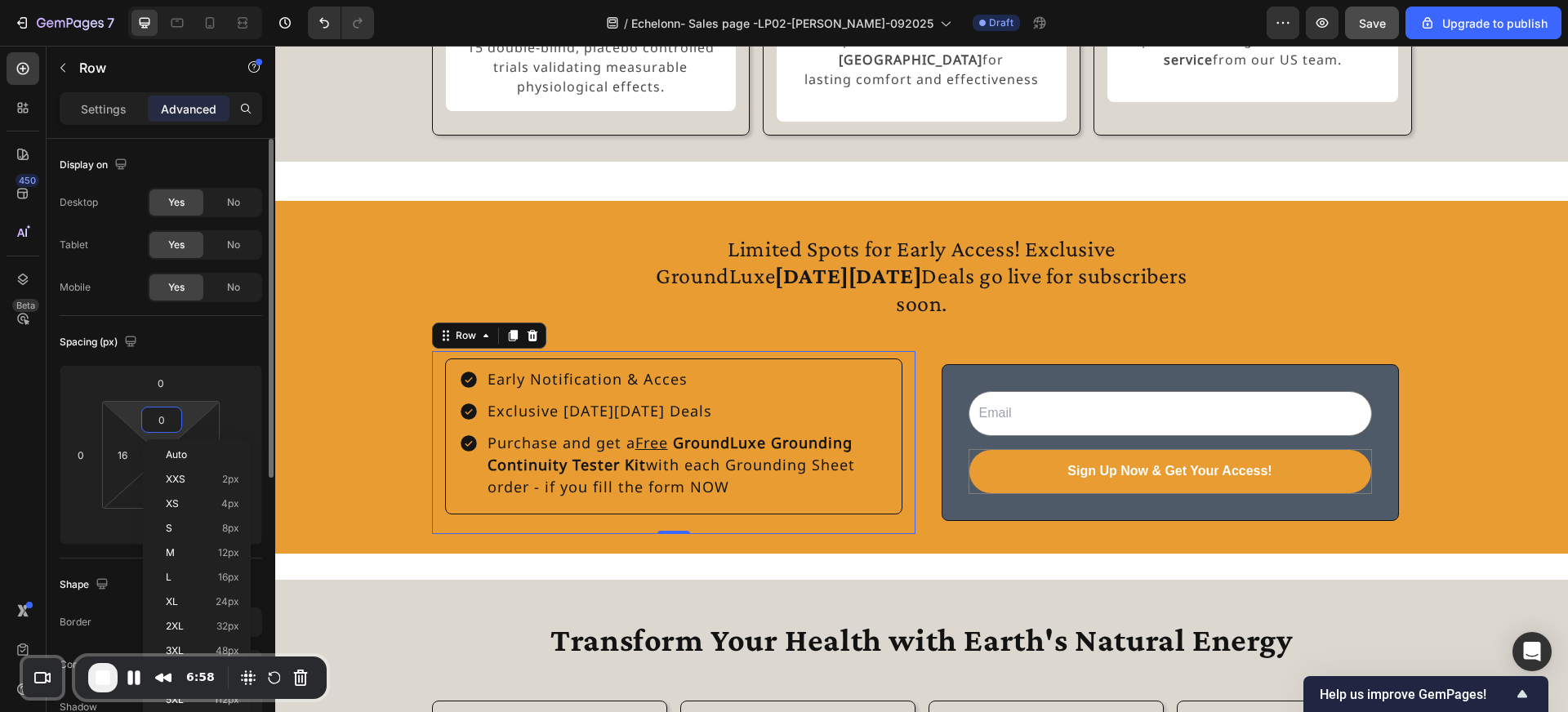
type input "00"
type input "0"
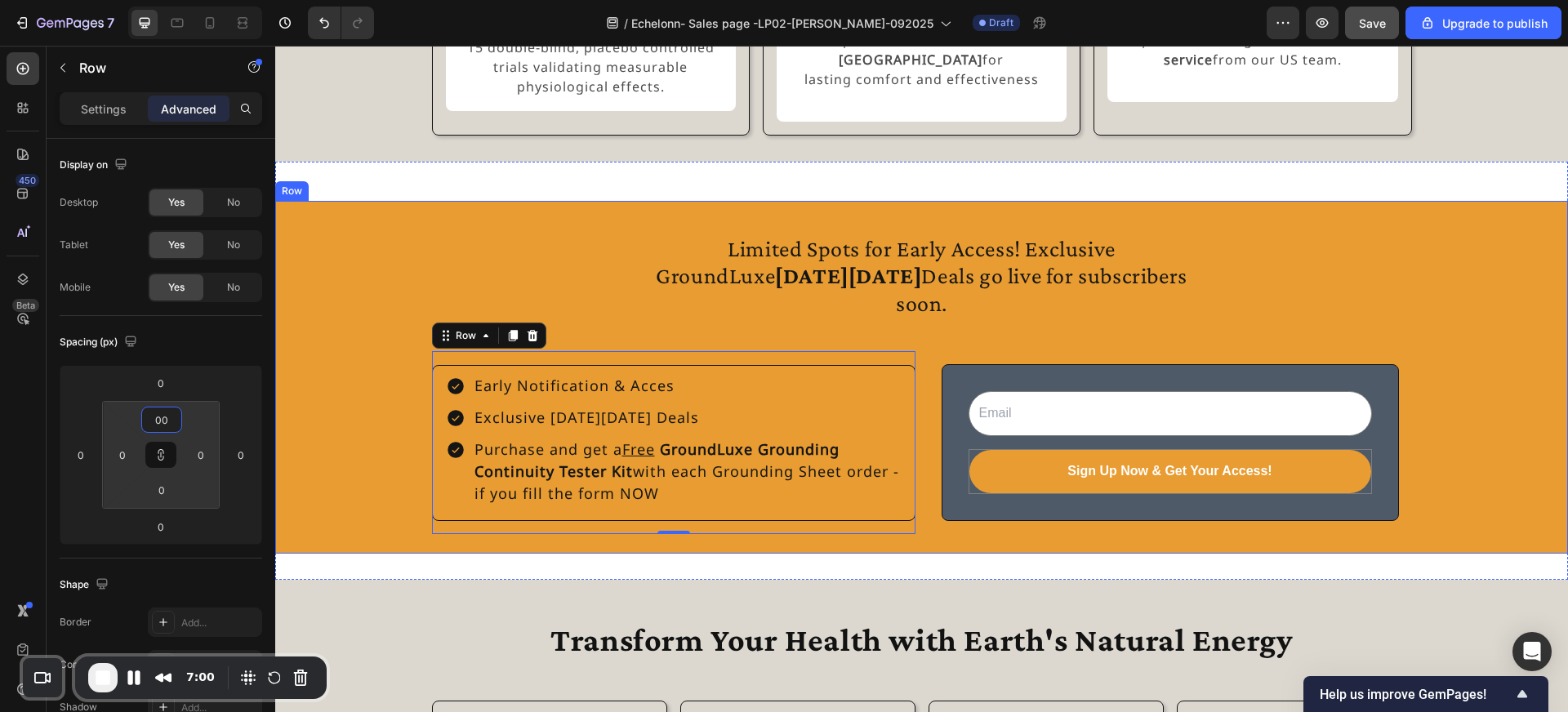
click at [380, 387] on div "Limited Spots for Early Access! Exclusive GroundLuxe Black Friday Deals go live…" at bounding box center [922, 377] width 1293 height 314
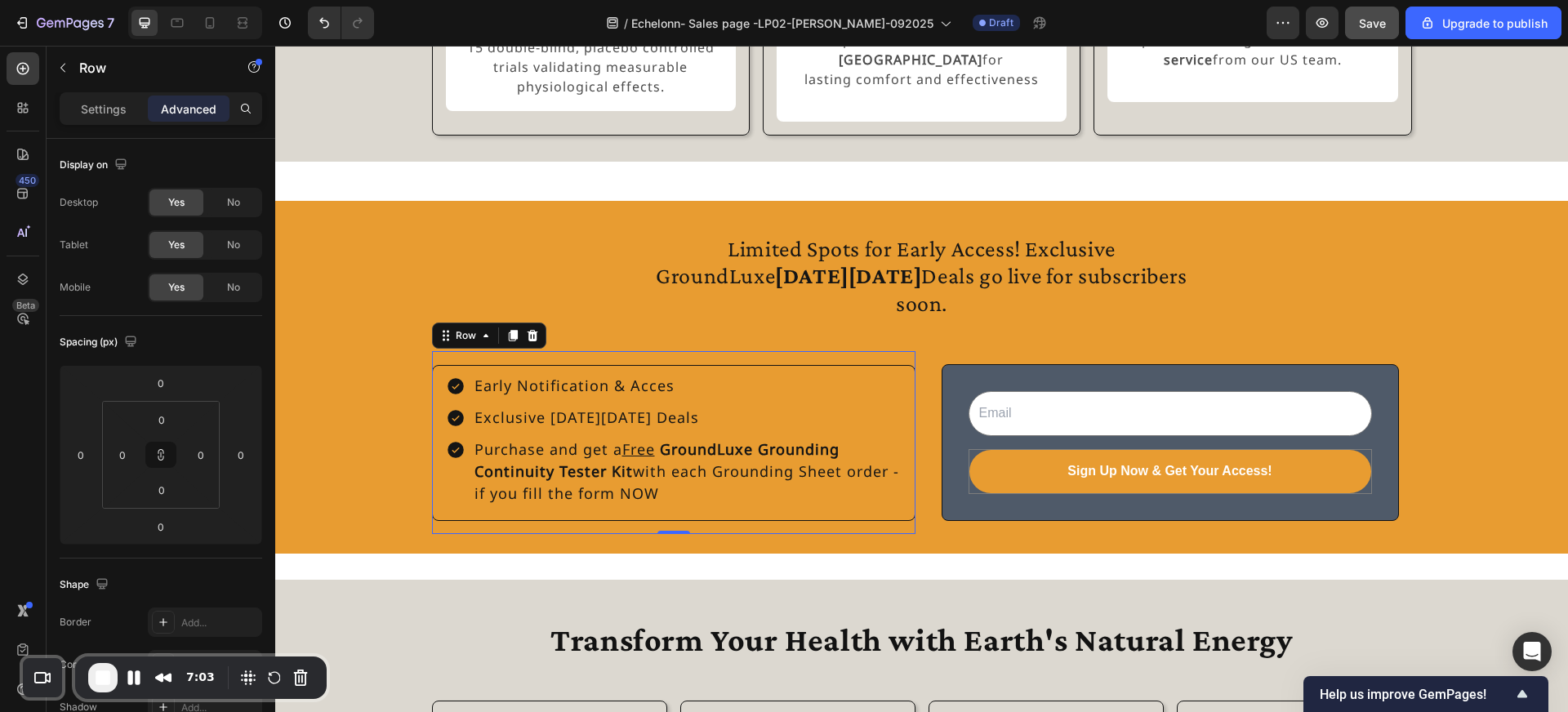
click at [513, 361] on div "Early Notification & Acces Exclusive Black Friday Deals Purchase and get a Free…" at bounding box center [674, 442] width 483 height 183
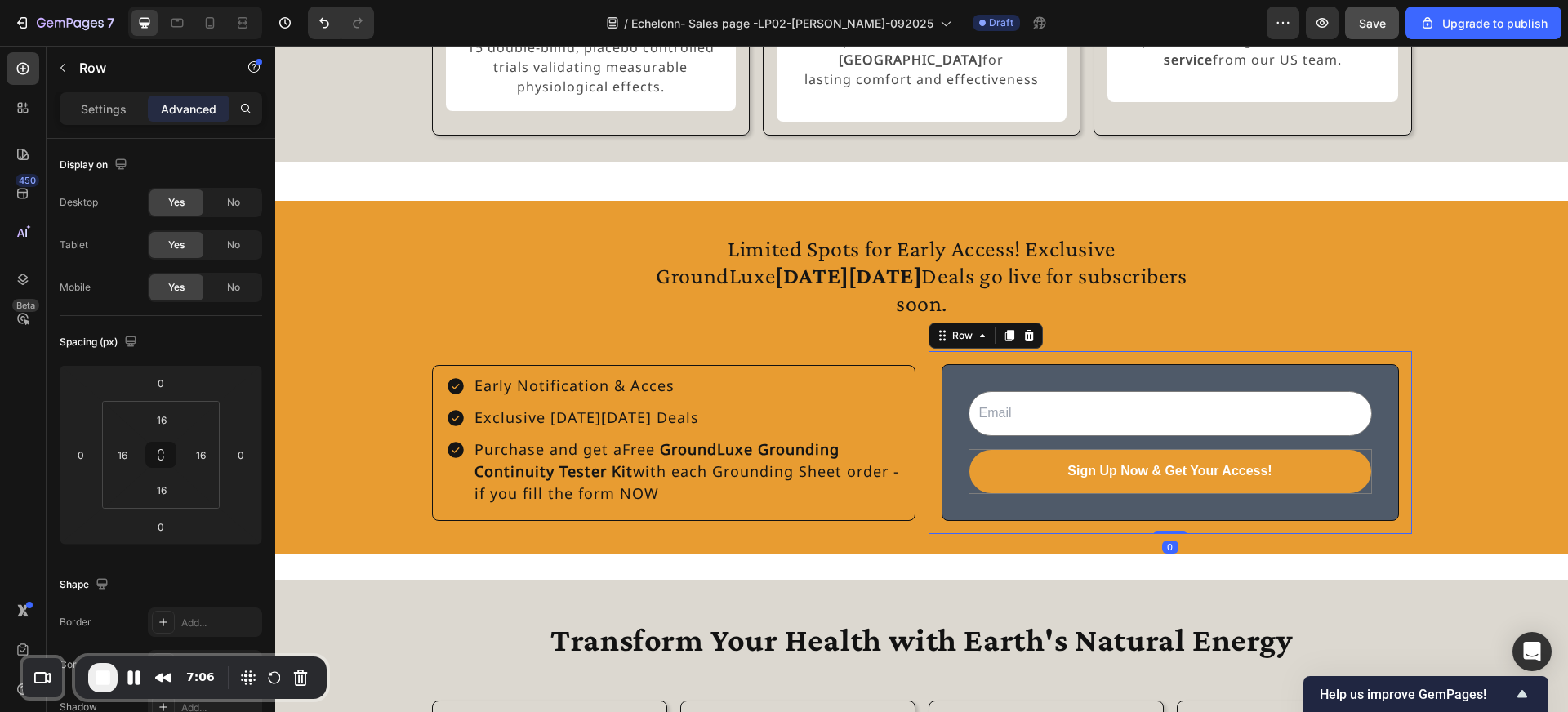
click at [963, 366] on div "Email Field Sign Up Now & Get Your Access! Submit Button Row Newsletter Row 0" at bounding box center [1171, 442] width 483 height 183
click at [1368, 27] on span "Save" at bounding box center [1373, 23] width 27 height 14
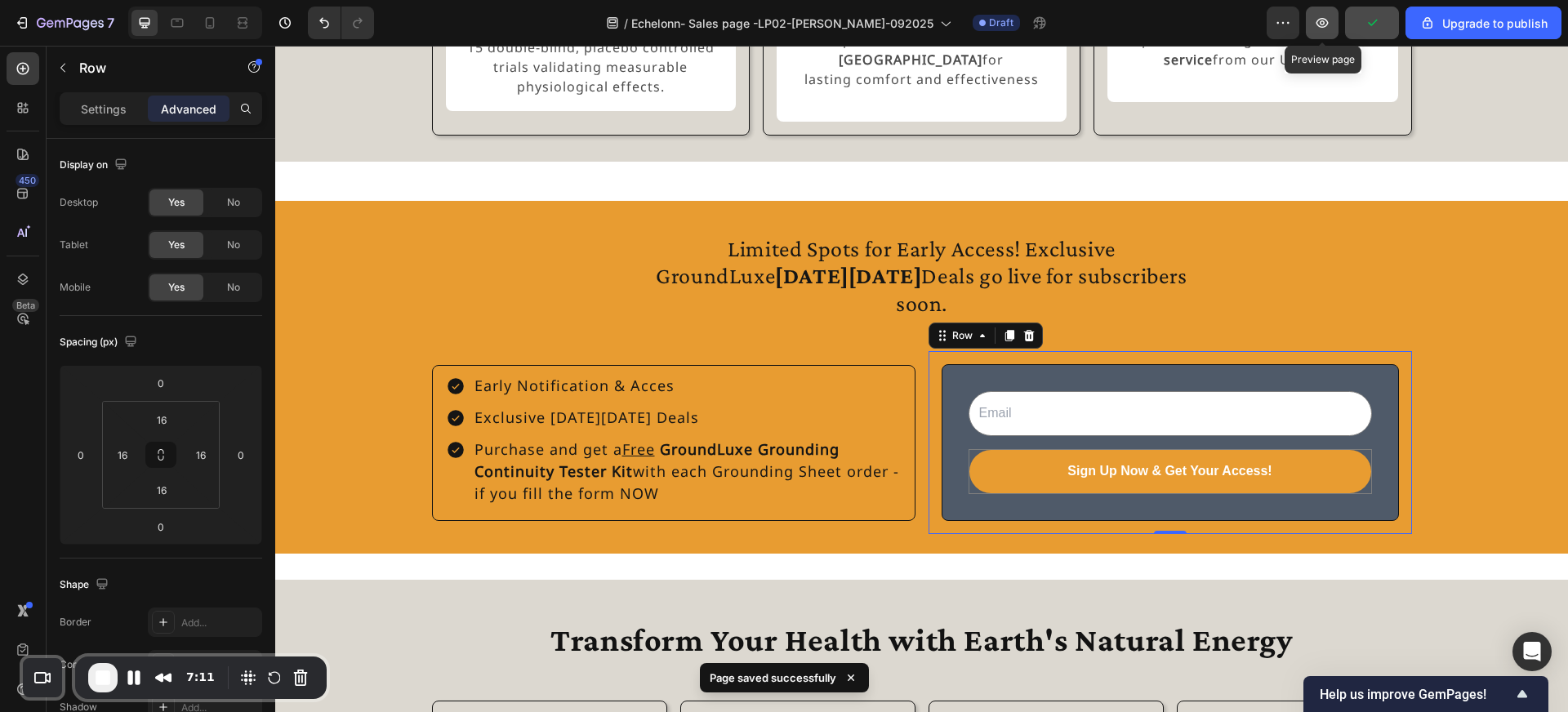
click at [1326, 27] on icon "button" at bounding box center [1322, 23] width 16 height 16
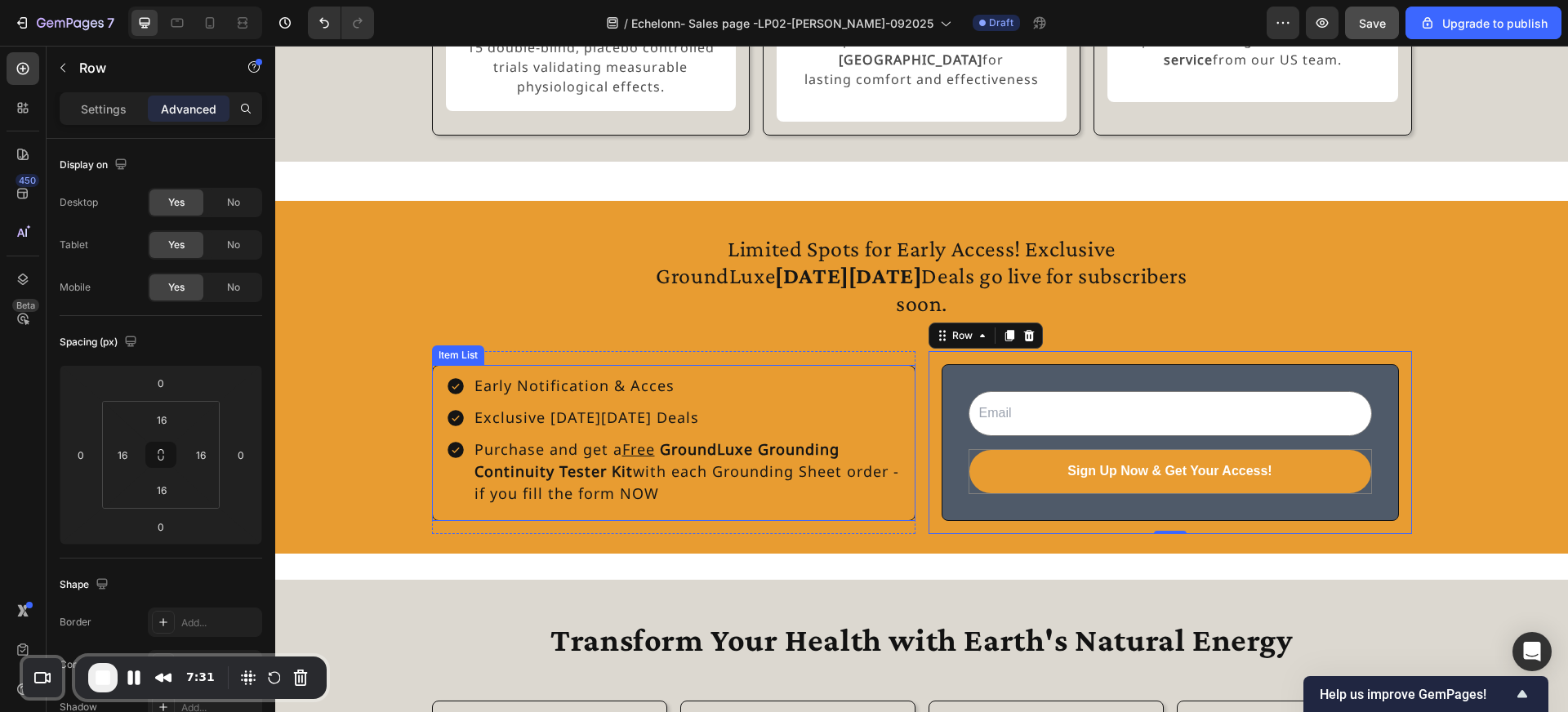
click at [737, 377] on div "Early Notification & Acces Exclusive Black Friday Deals Purchase and get a Free…" at bounding box center [674, 442] width 483 height 156
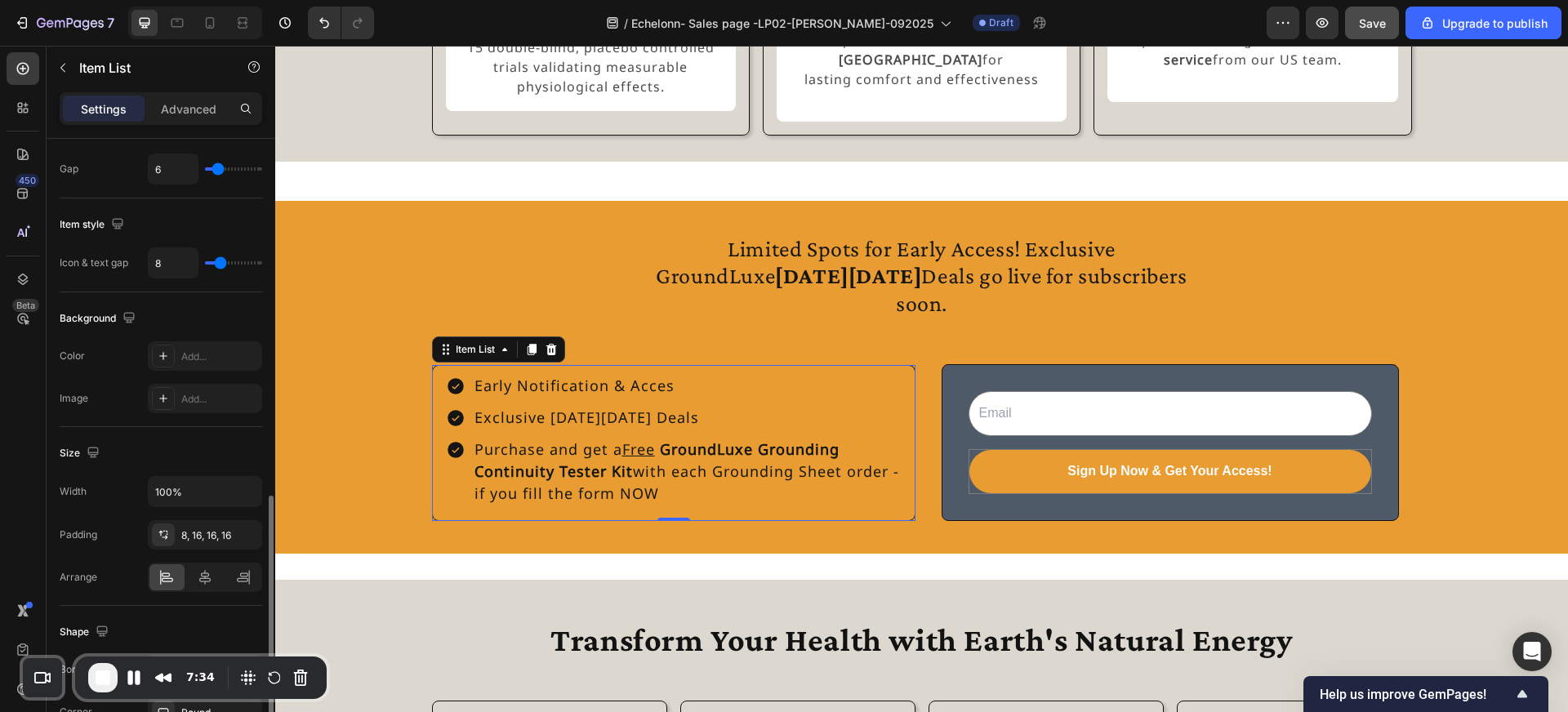
scroll to position [773, 0]
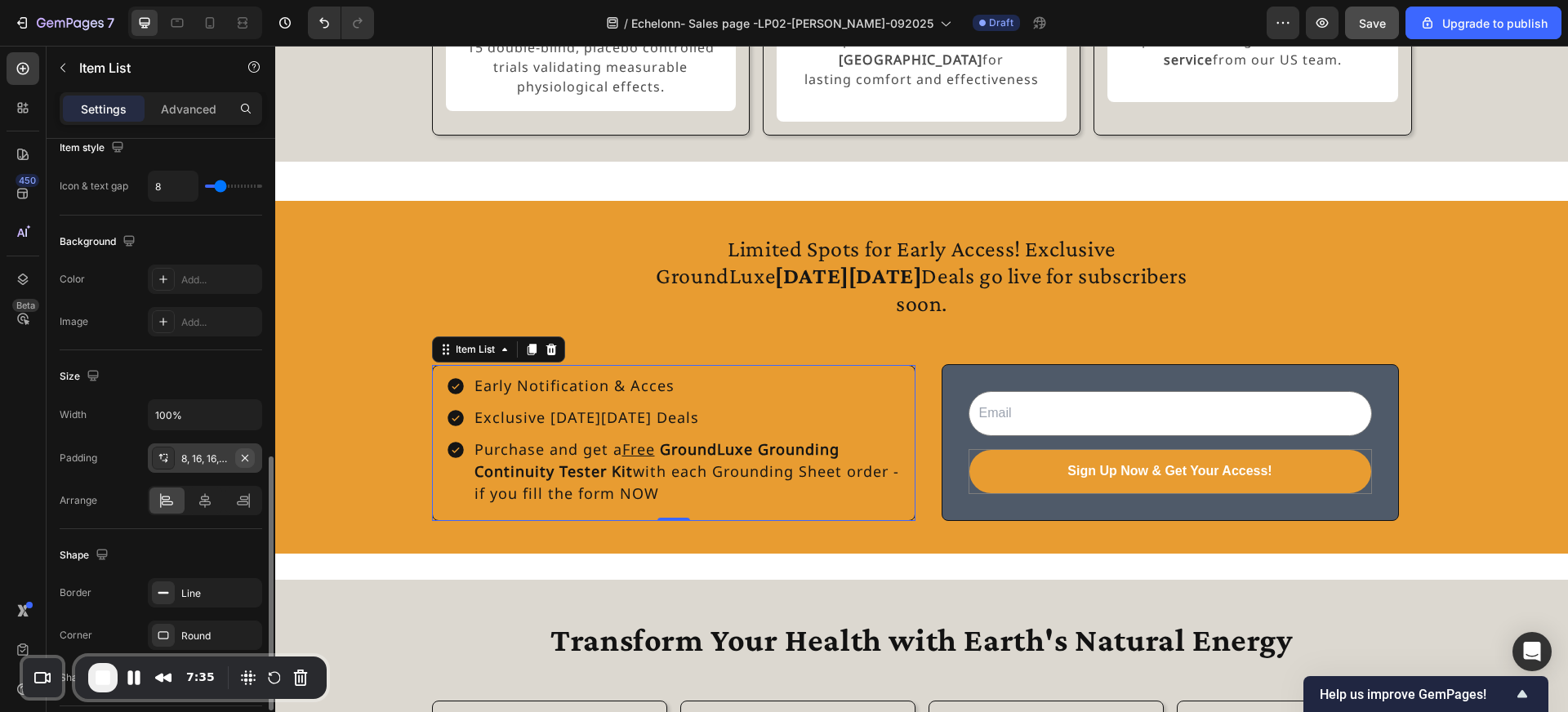
click at [248, 458] on icon "button" at bounding box center [245, 458] width 13 height 13
click at [197, 459] on div "8, 16, 16, 16" at bounding box center [205, 459] width 47 height 15
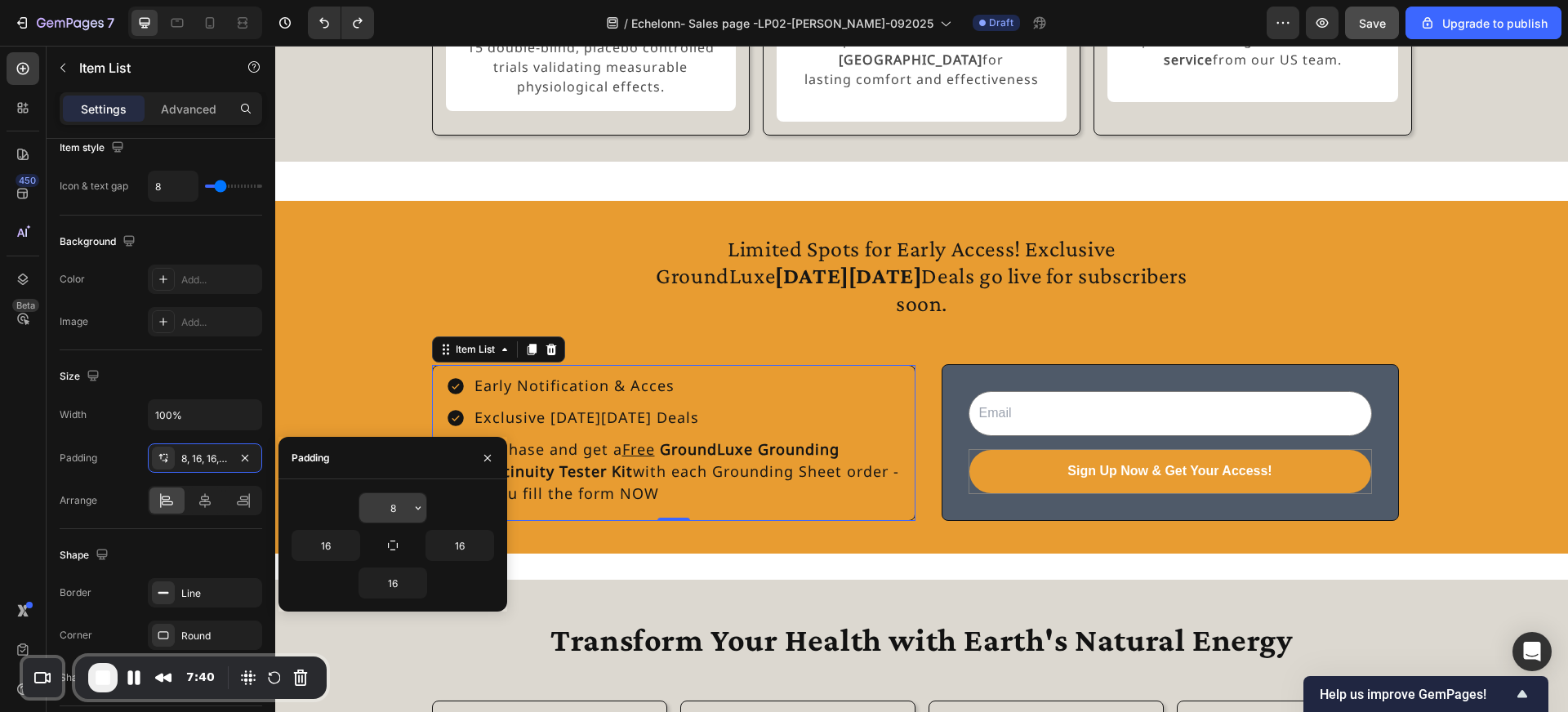
click at [405, 508] on input "8" at bounding box center [392, 508] width 67 height 29
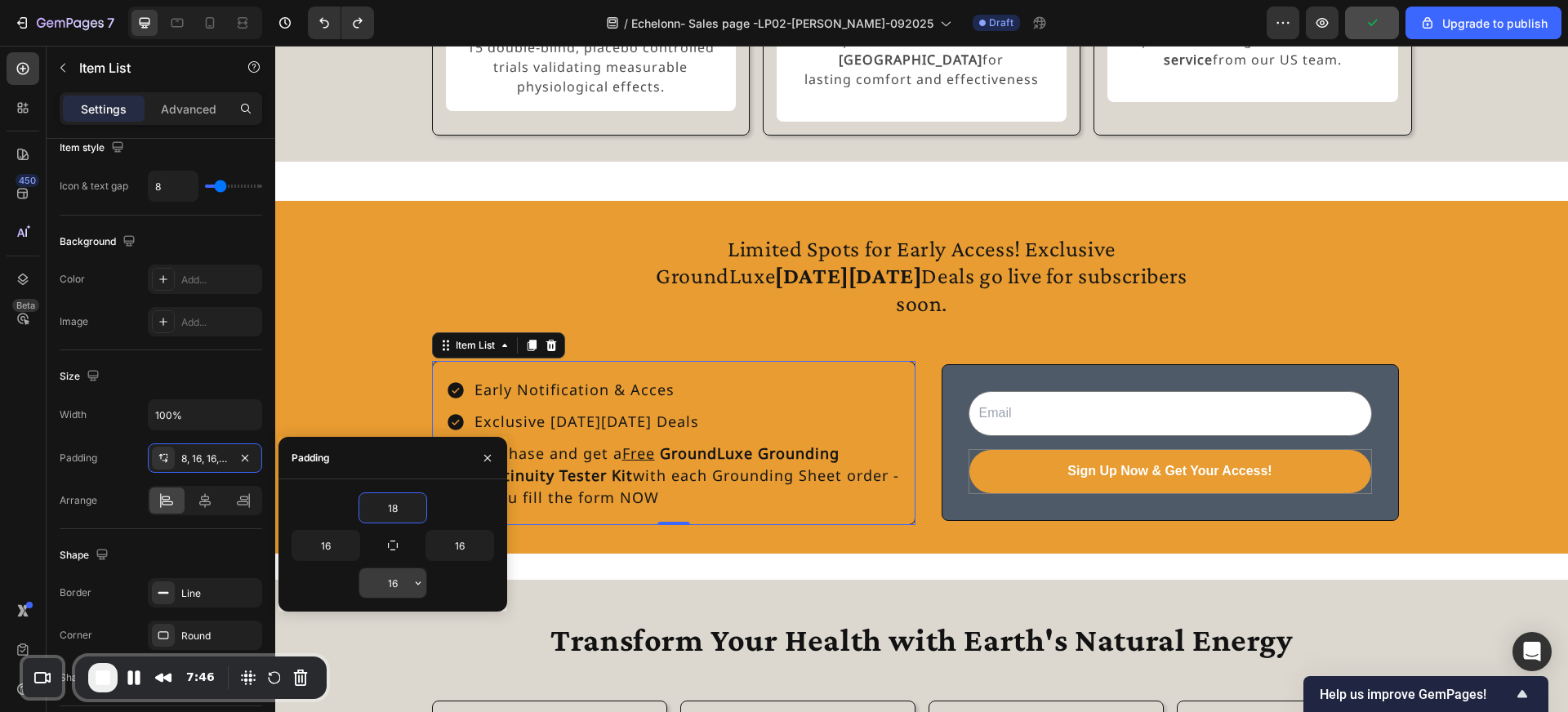
type input "18"
click at [396, 582] on input "16" at bounding box center [392, 583] width 67 height 29
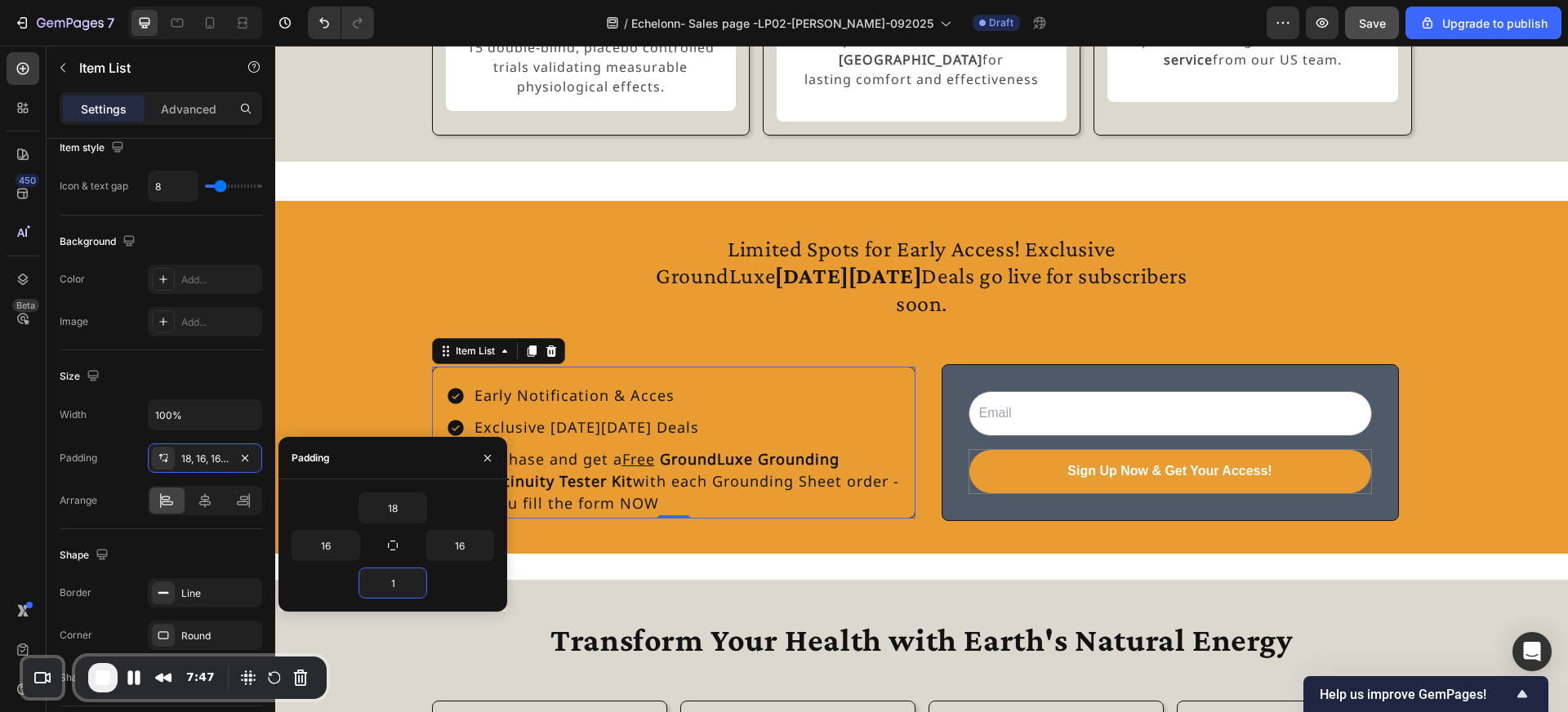
type input "18"
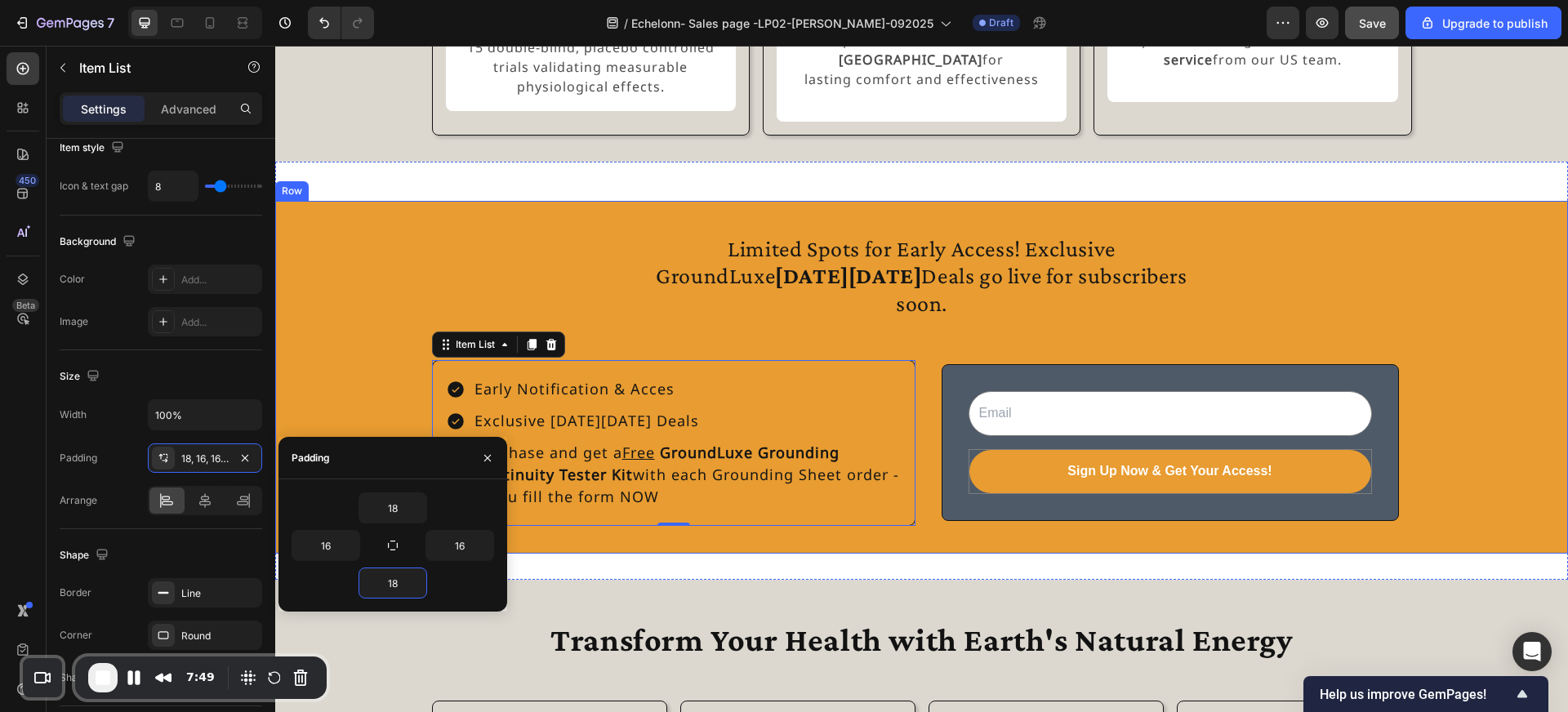
click at [624, 552] on div "Limited Spots for Early Access! Exclusive GroundLuxe Black Friday Deals go live…" at bounding box center [922, 377] width 1293 height 353
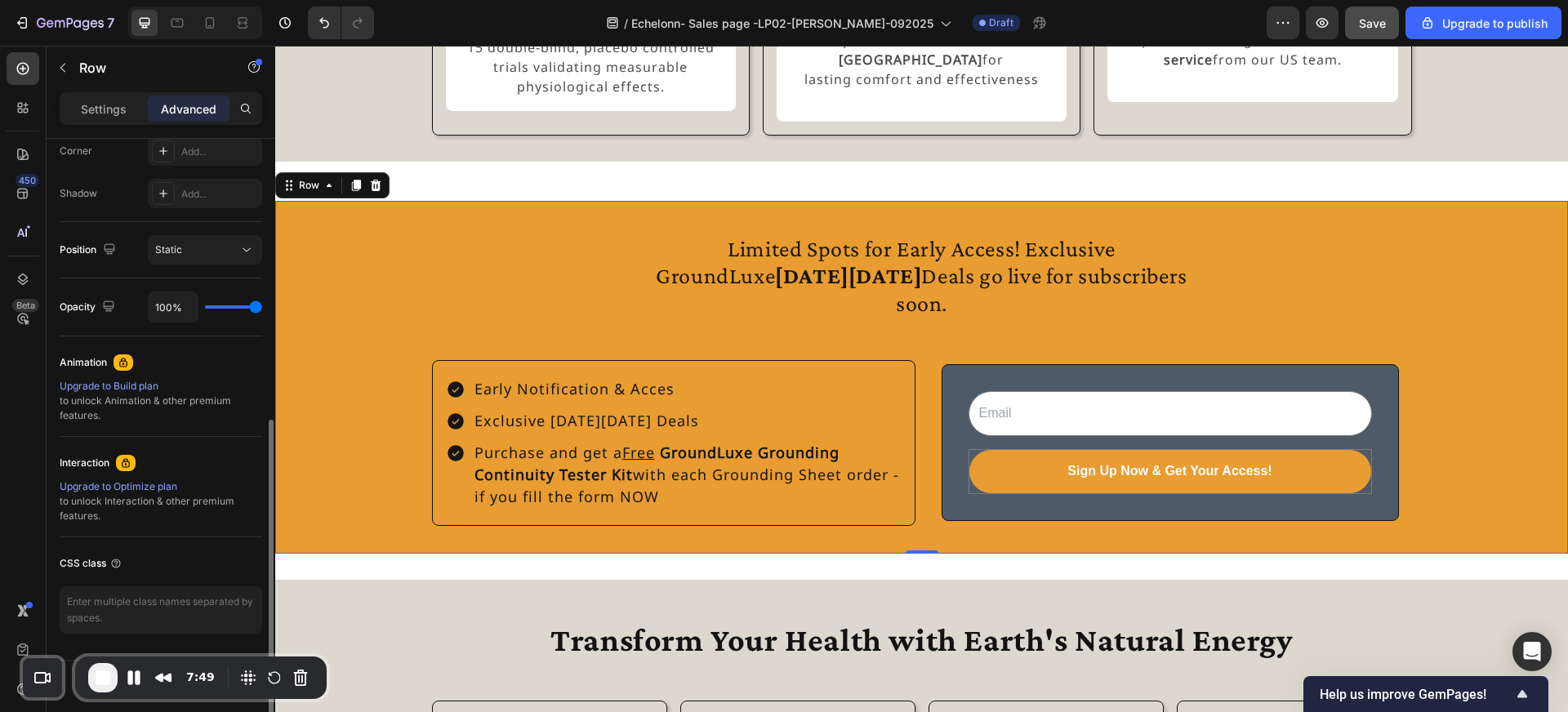
scroll to position [0, 0]
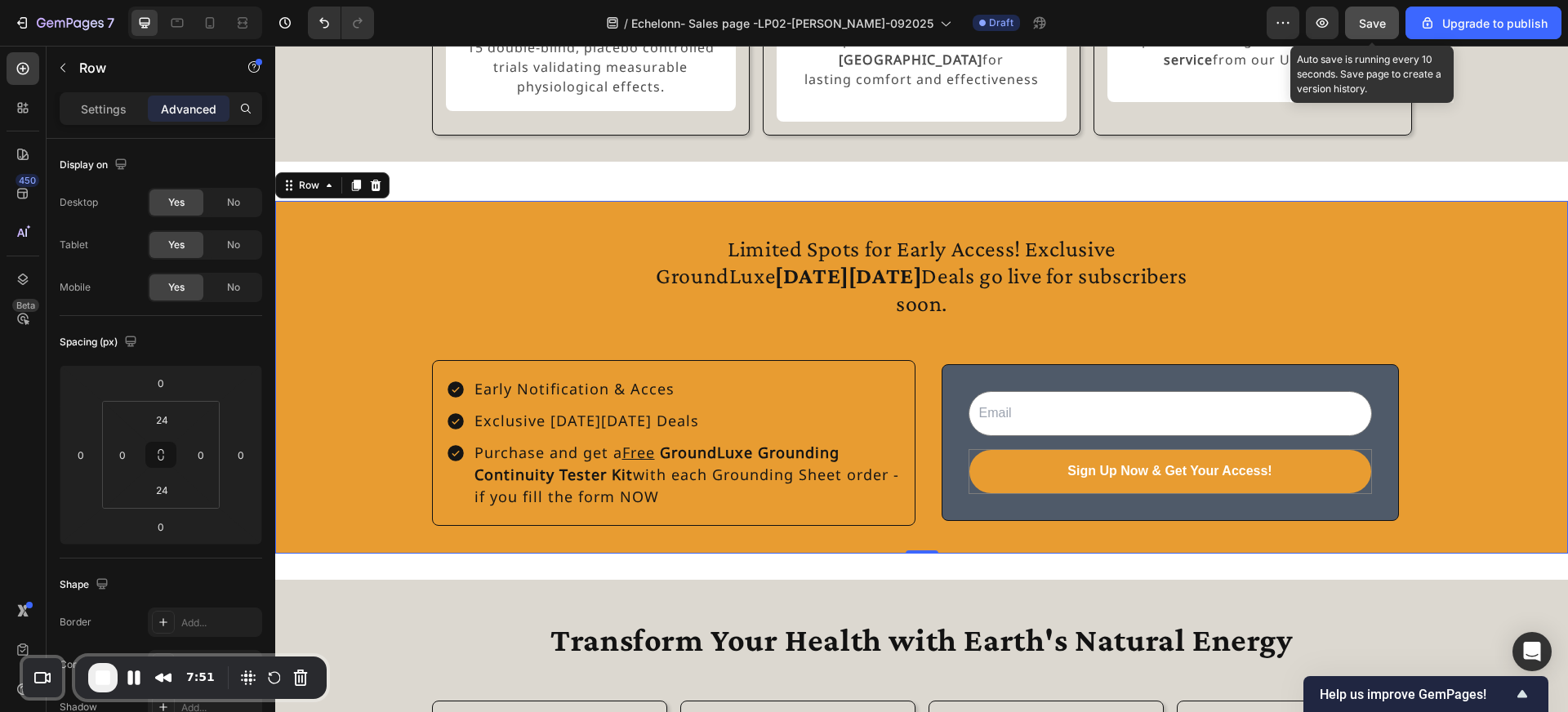
click at [1375, 28] on span "Save" at bounding box center [1373, 23] width 27 height 14
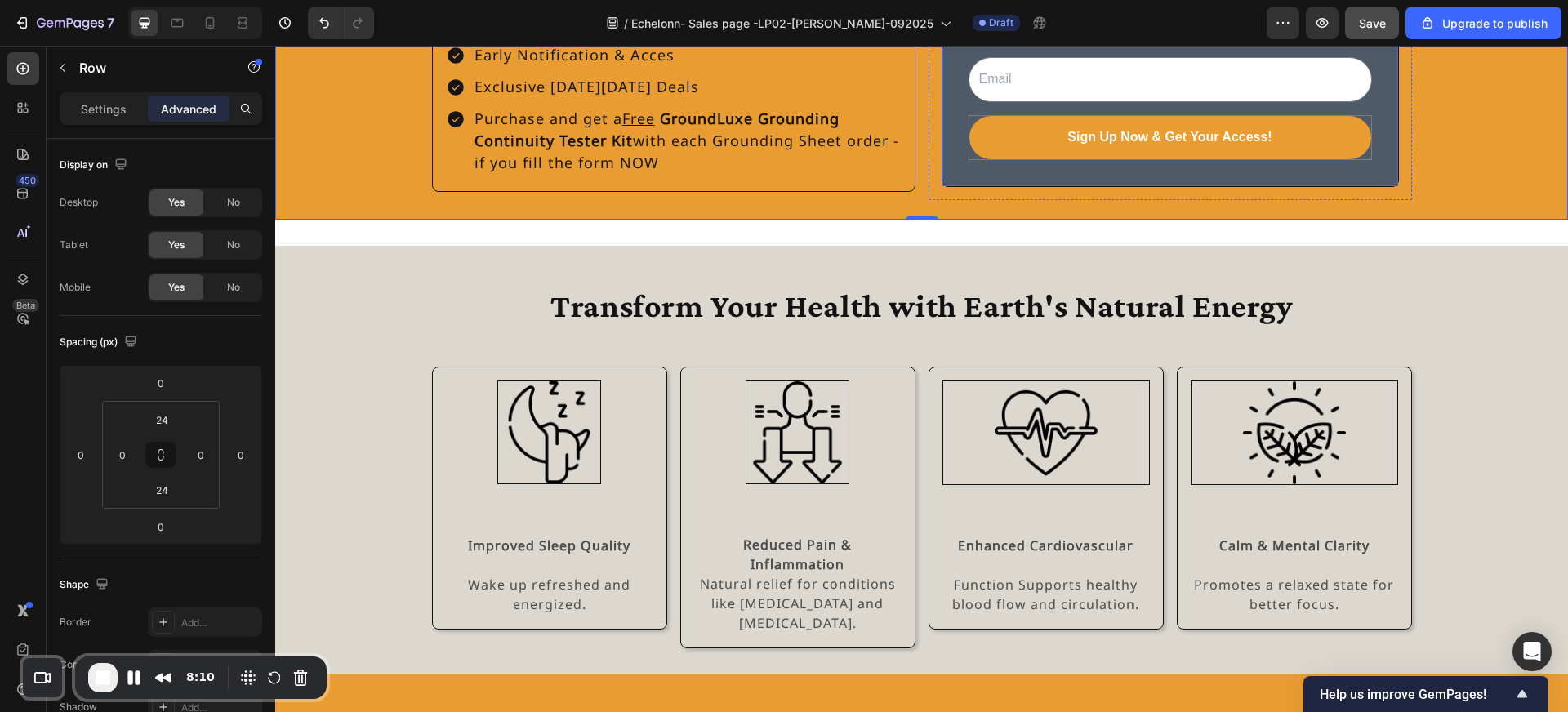
scroll to position [1920, 0]
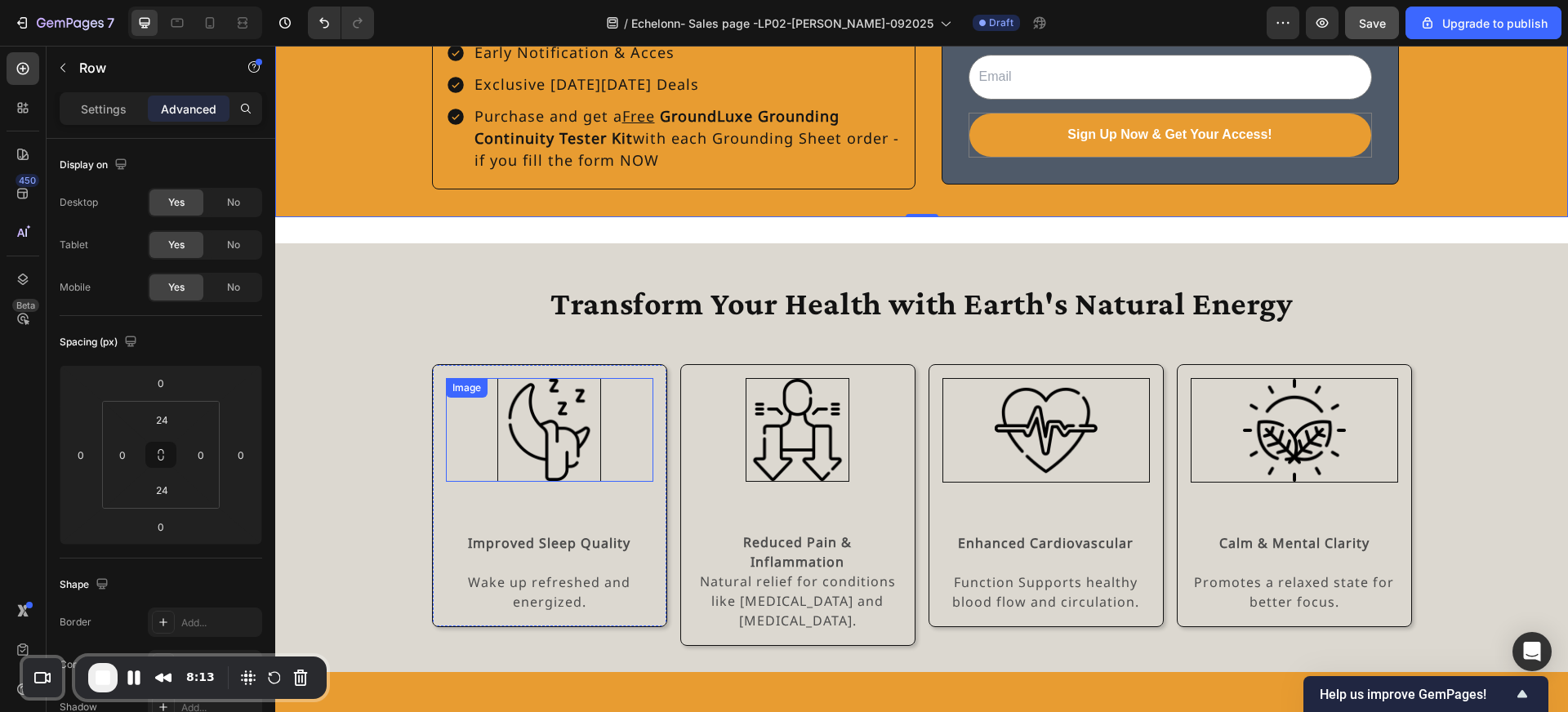
click at [570, 442] on img at bounding box center [550, 430] width 104 height 104
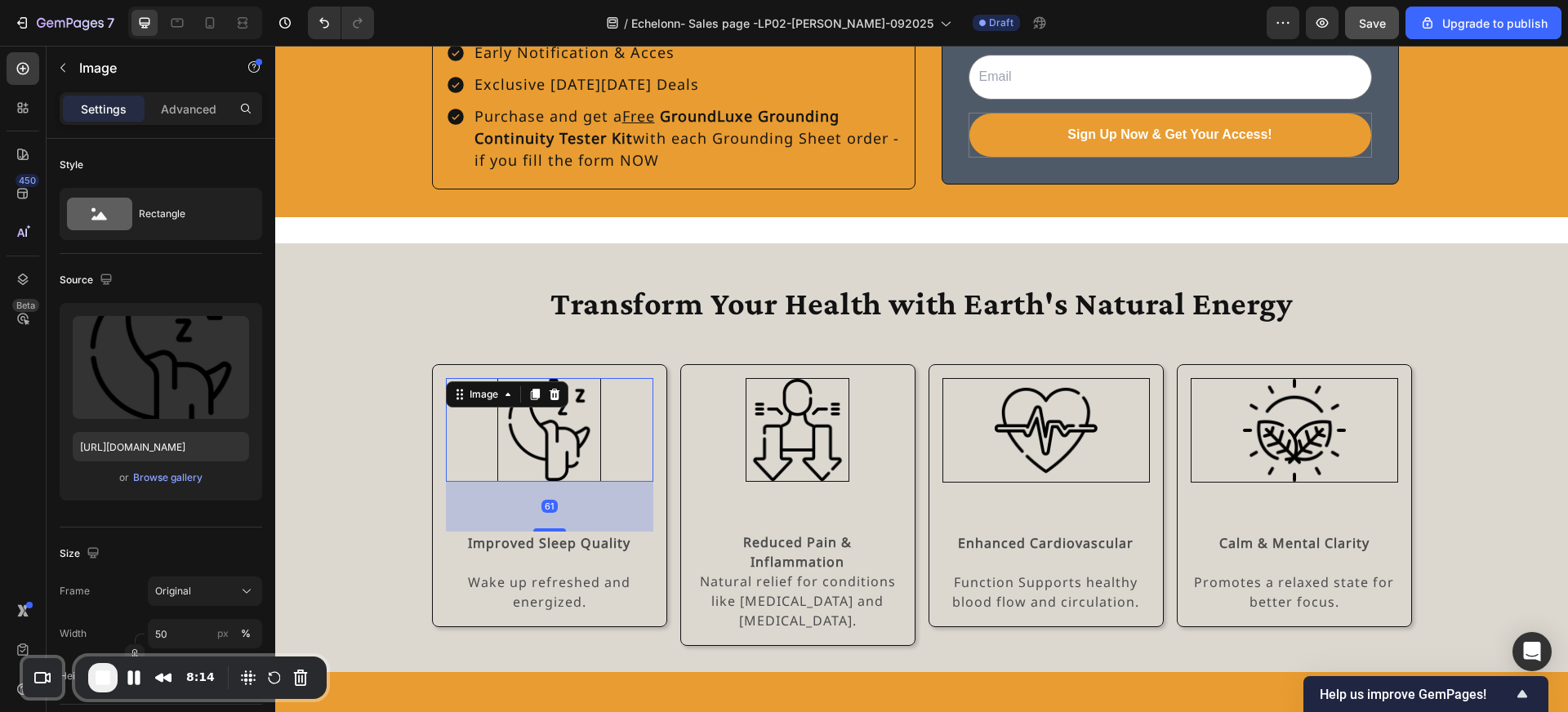
click at [614, 414] on div at bounding box center [550, 430] width 208 height 104
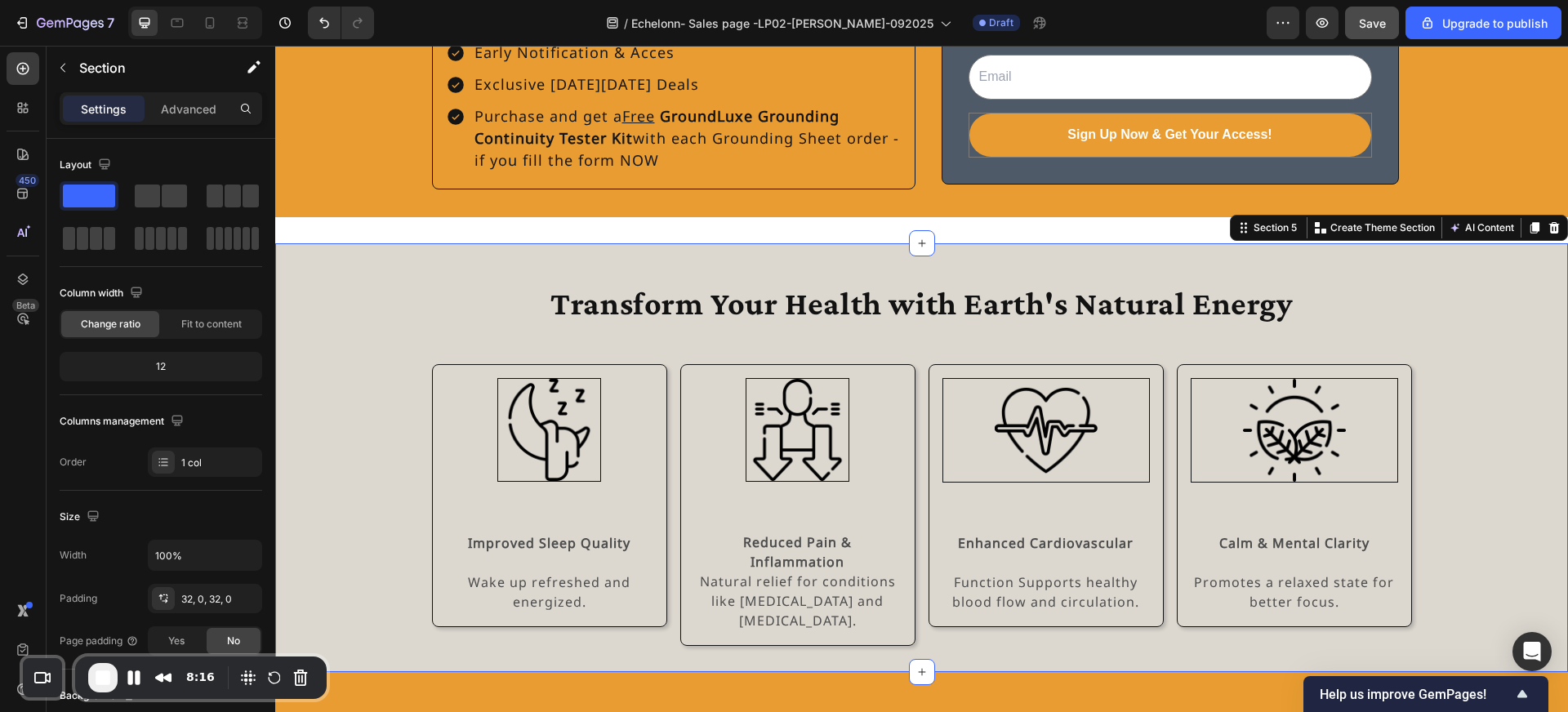
click at [392, 418] on div "Transform Your Health with Earth's Natural Energy Heading Row Image Improved Sl…" at bounding box center [922, 458] width 1293 height 377
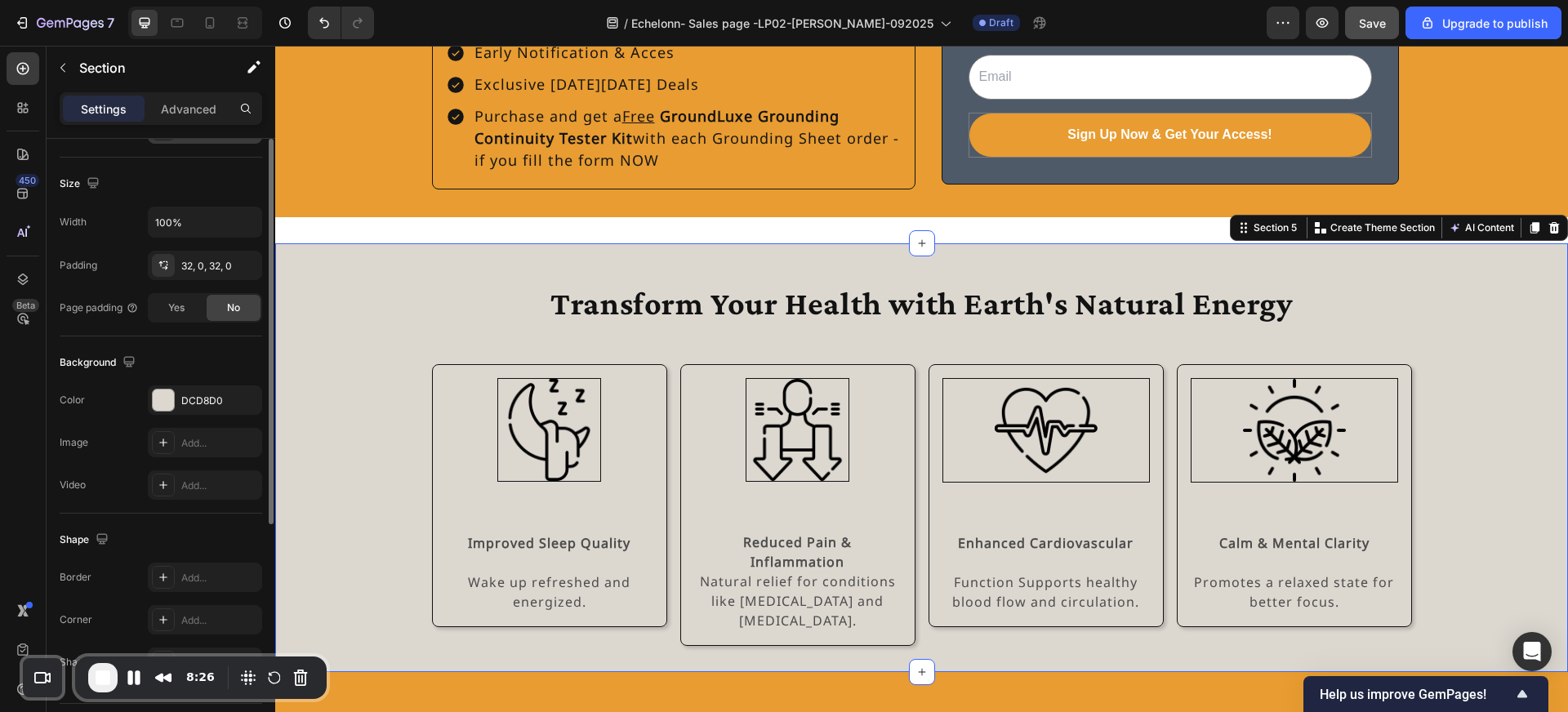
scroll to position [377, 0]
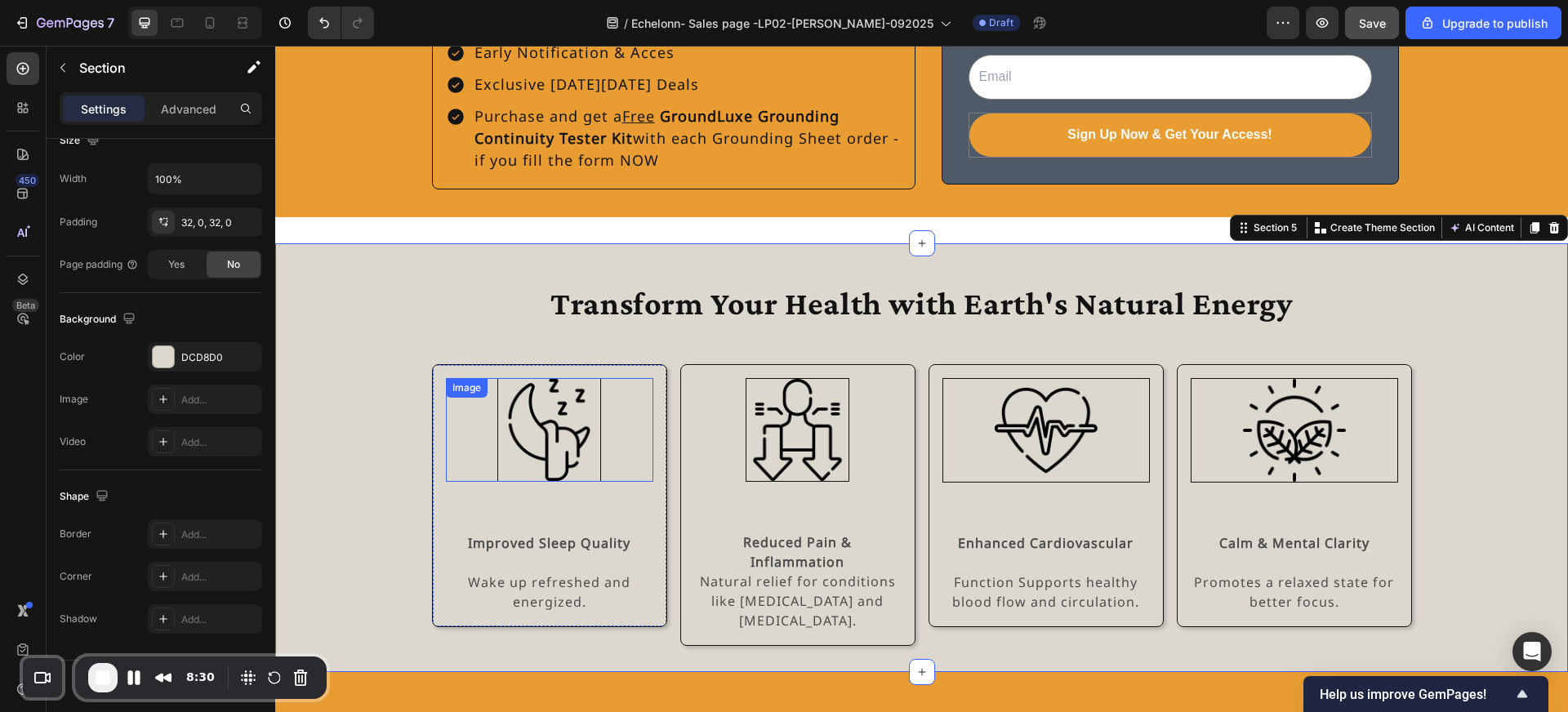
click at [498, 394] on img at bounding box center [550, 430] width 104 height 104
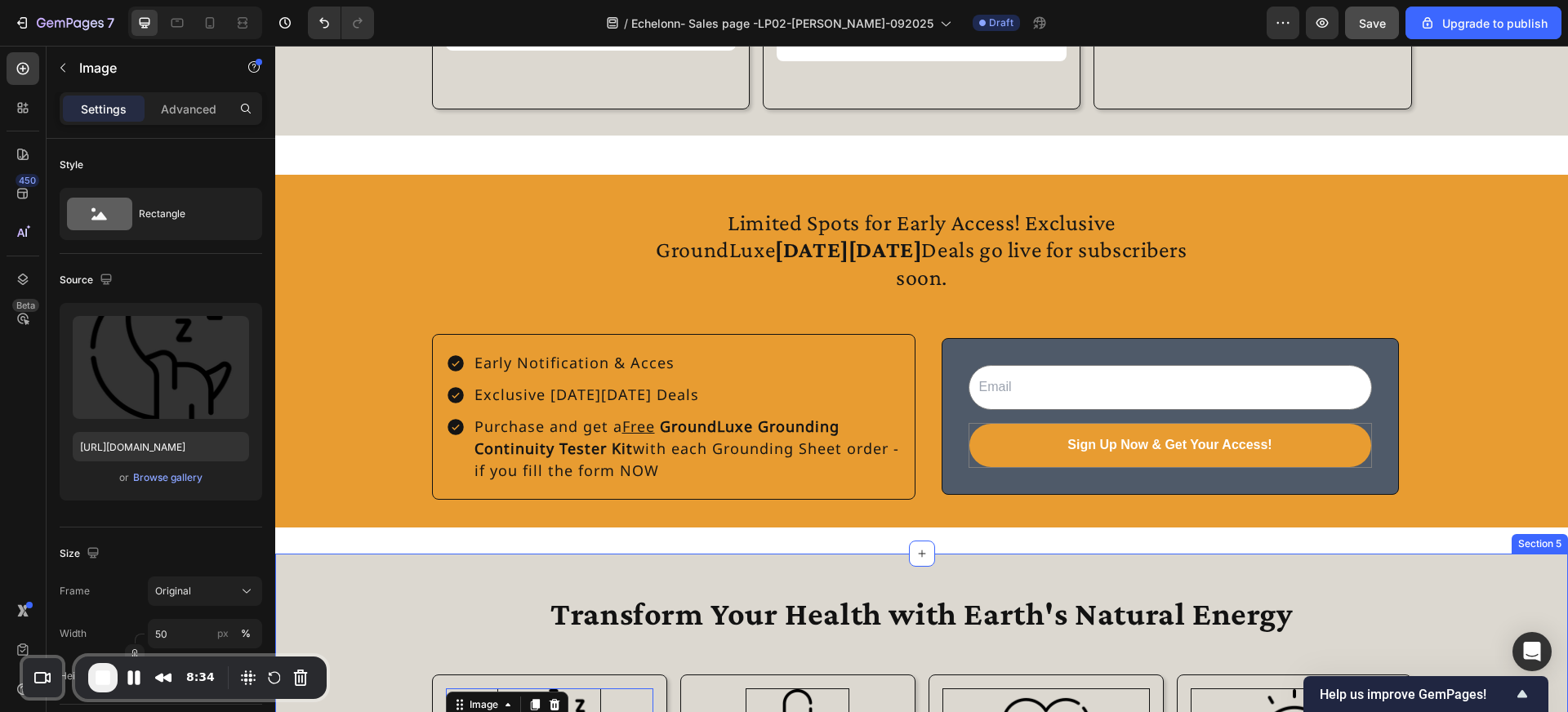
scroll to position [1597, 0]
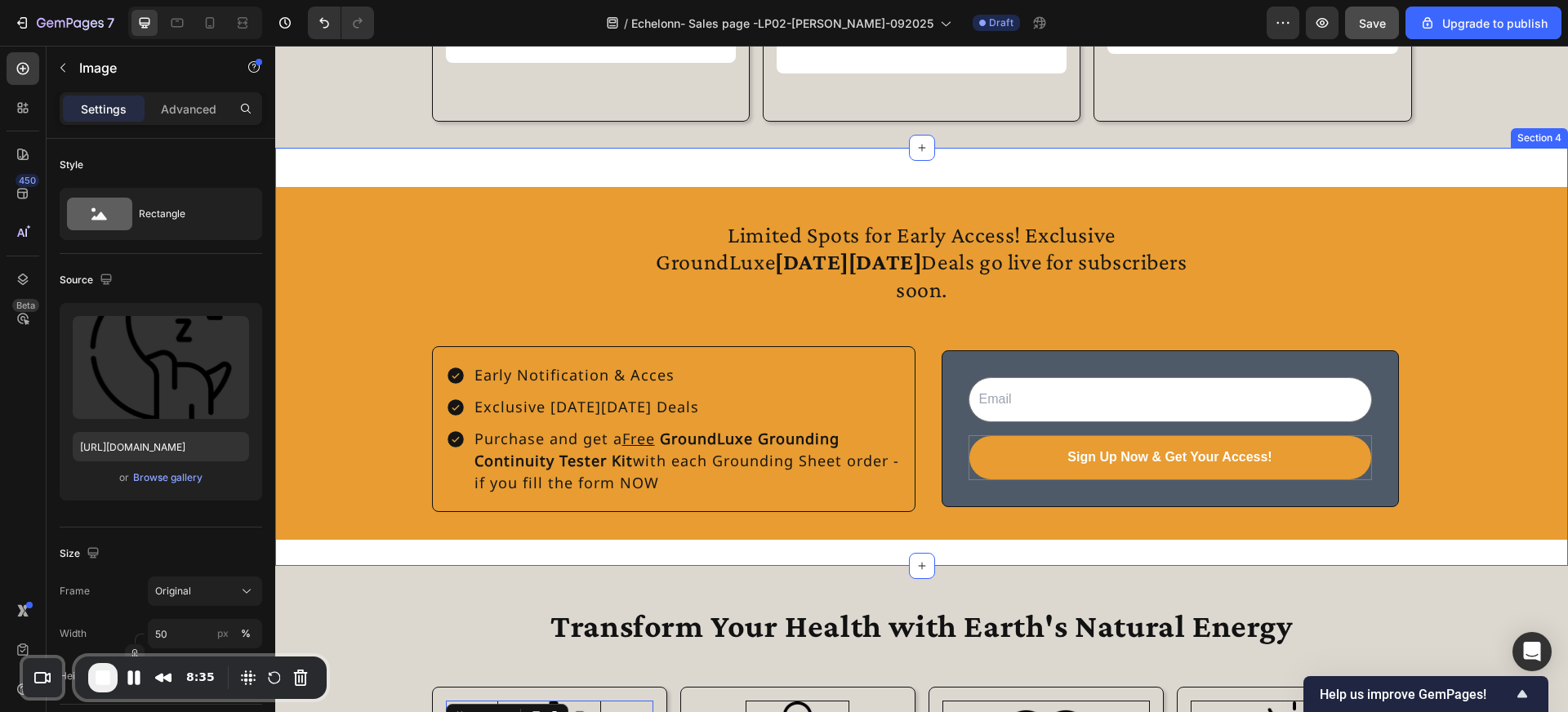
click at [596, 167] on div "Limited Spots for Early Access! Exclusive GroundLuxe Black Friday Deals go live…" at bounding box center [922, 356] width 1293 height 418
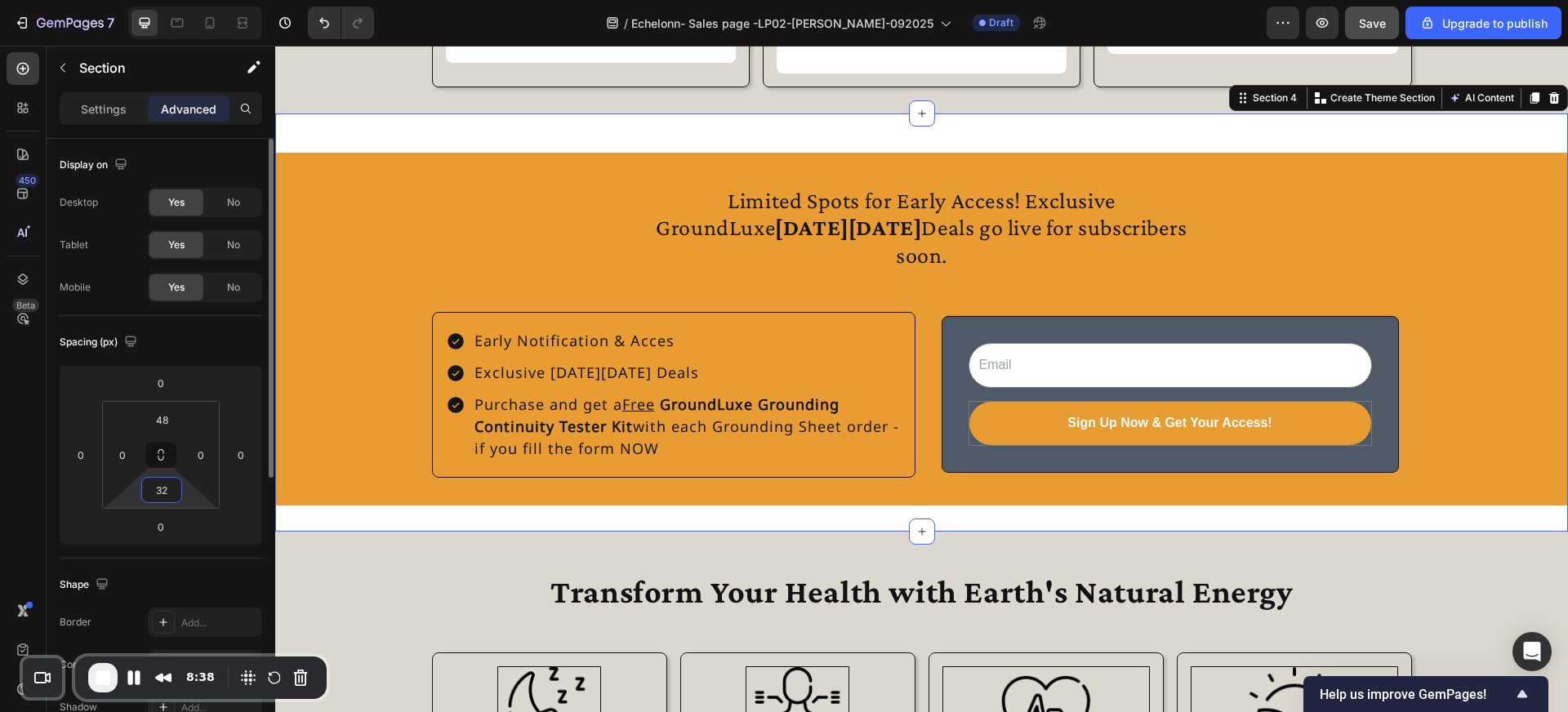
click at [173, 491] on input "32" at bounding box center [161, 490] width 33 height 25
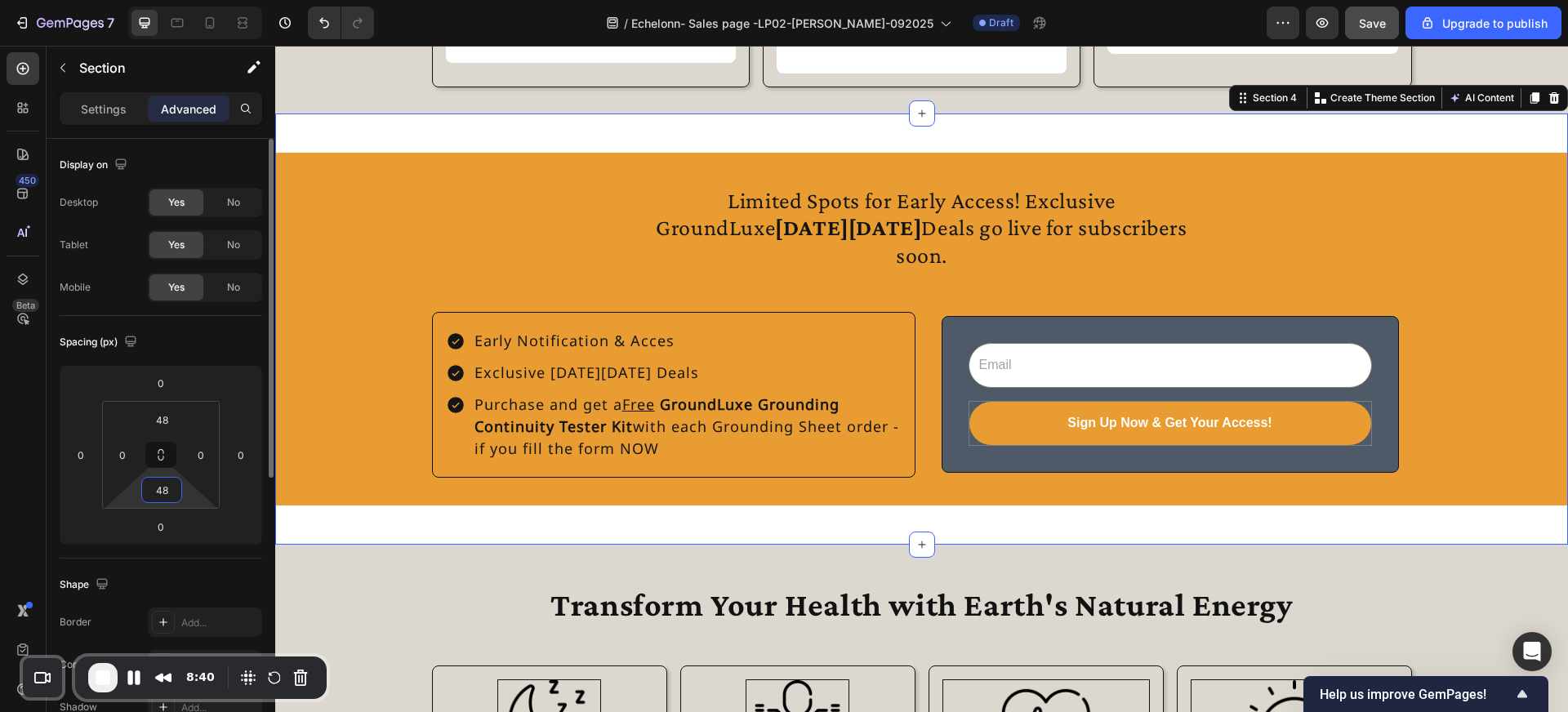
type input "48"
click at [371, 545] on div "Limited Spots for Early Access! Exclusive GroundLuxe Black Friday Deals go live…" at bounding box center [922, 329] width 1293 height 431
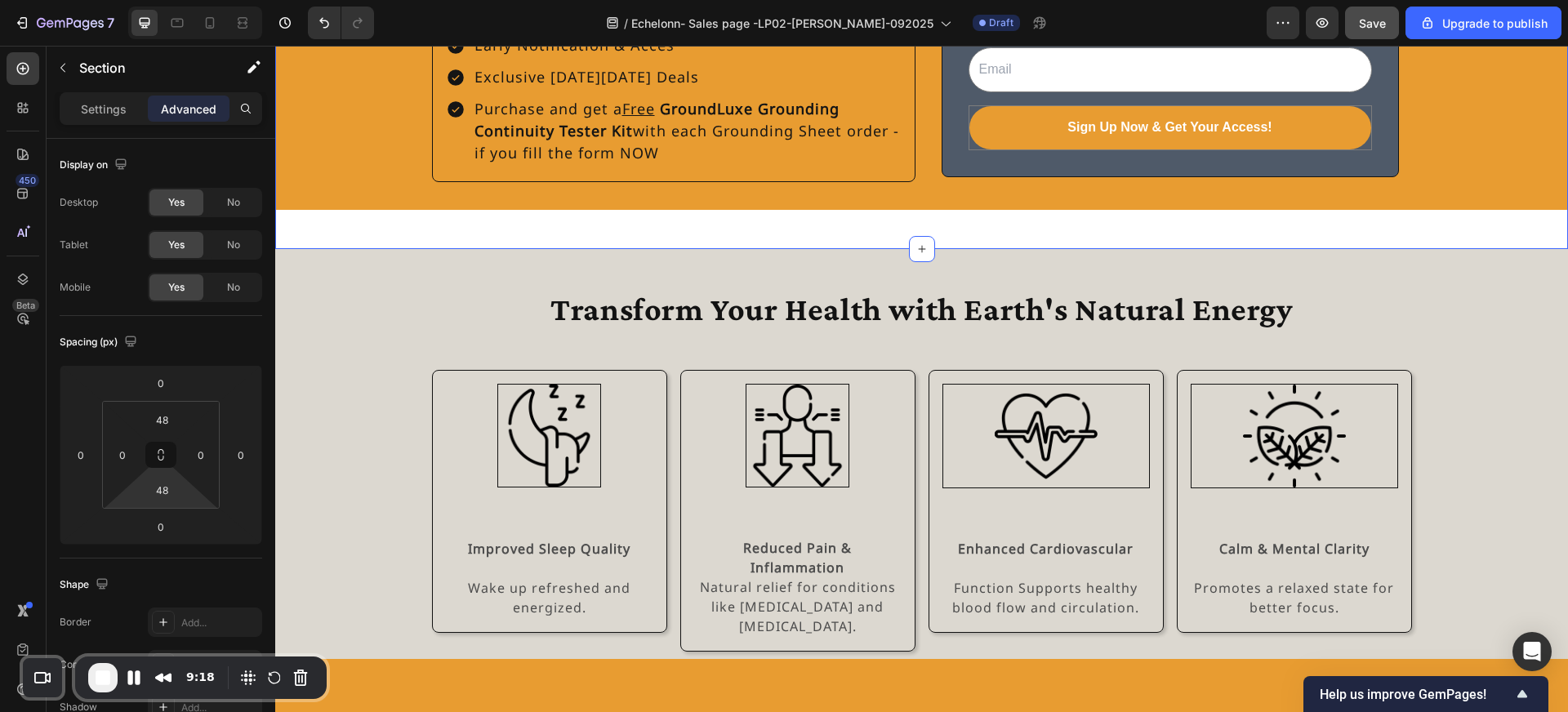
scroll to position [1966, 0]
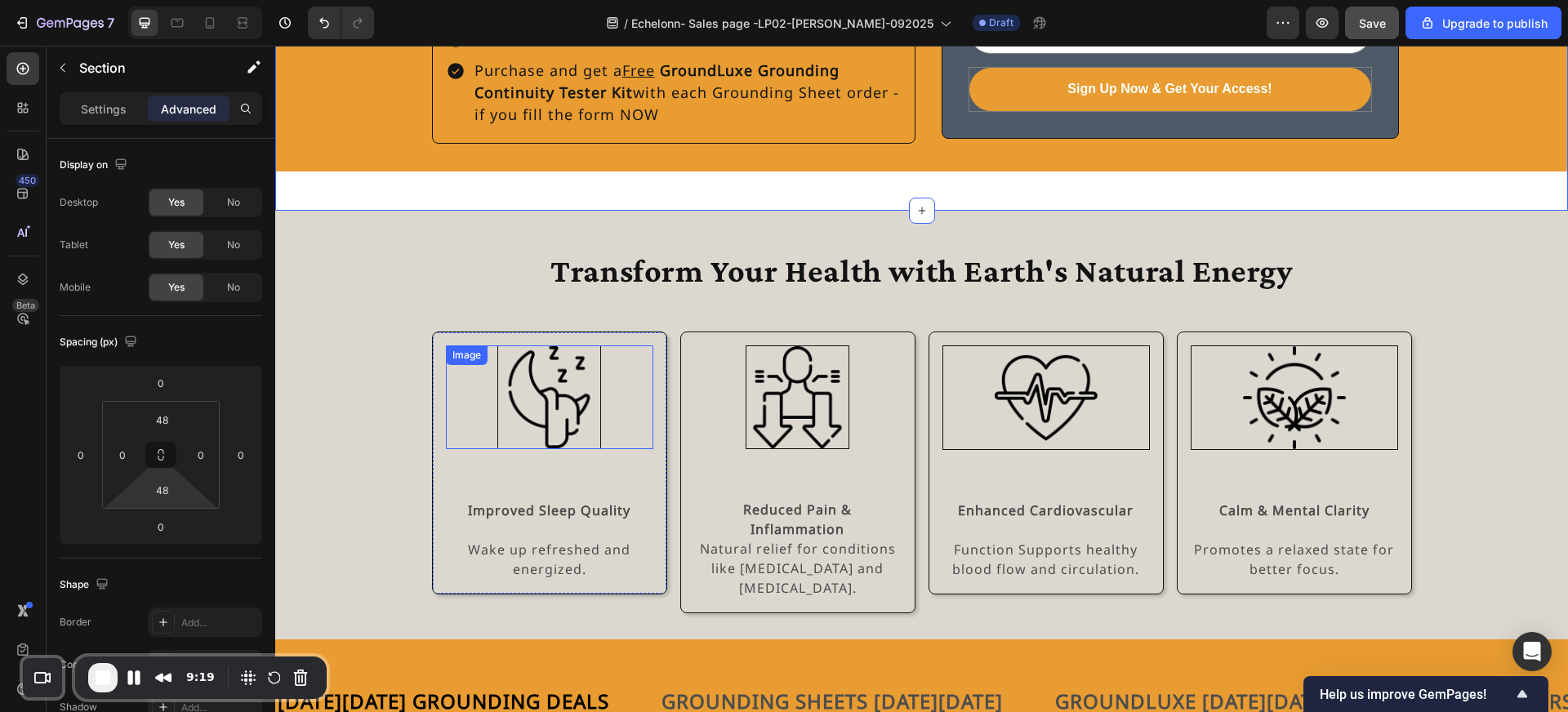
click at [608, 346] on div at bounding box center [550, 397] width 208 height 104
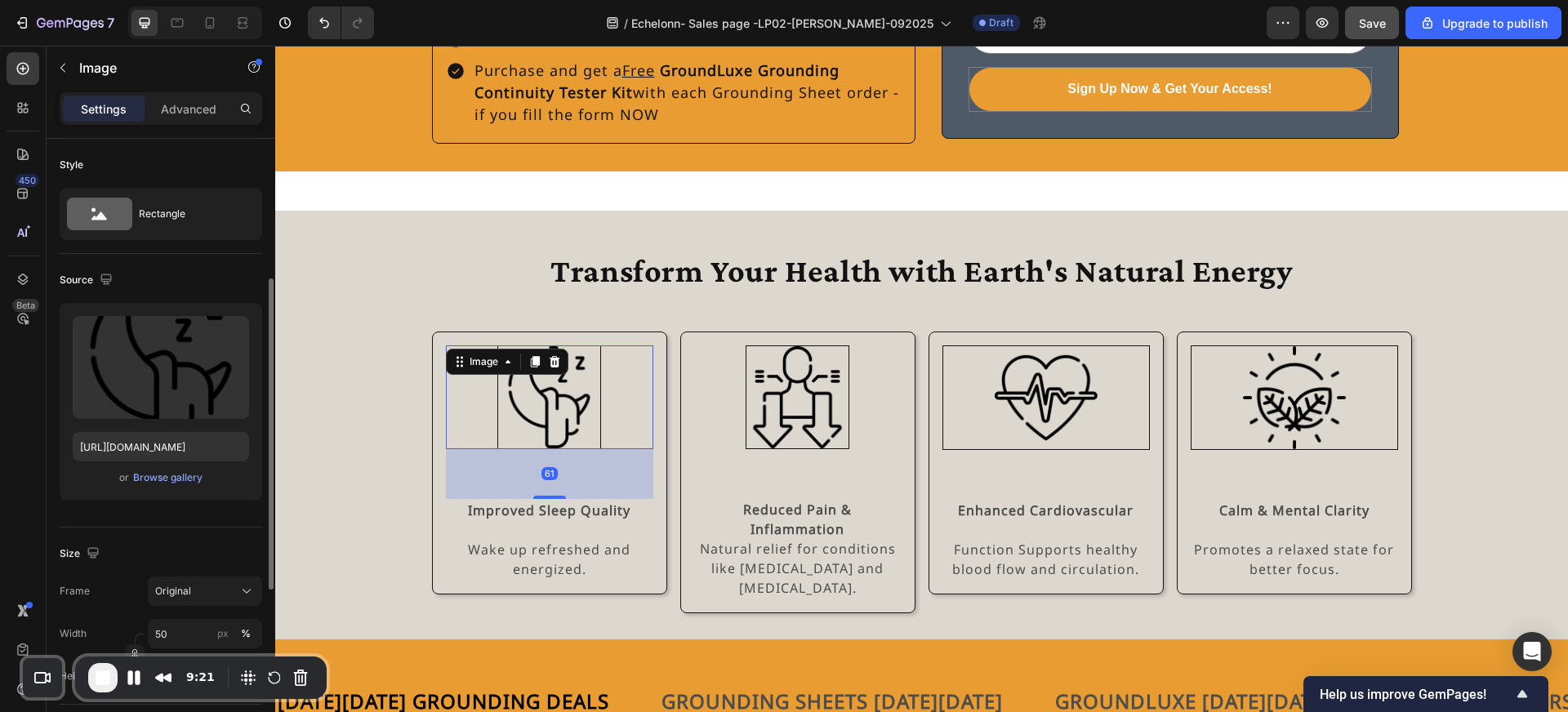
scroll to position [222, 0]
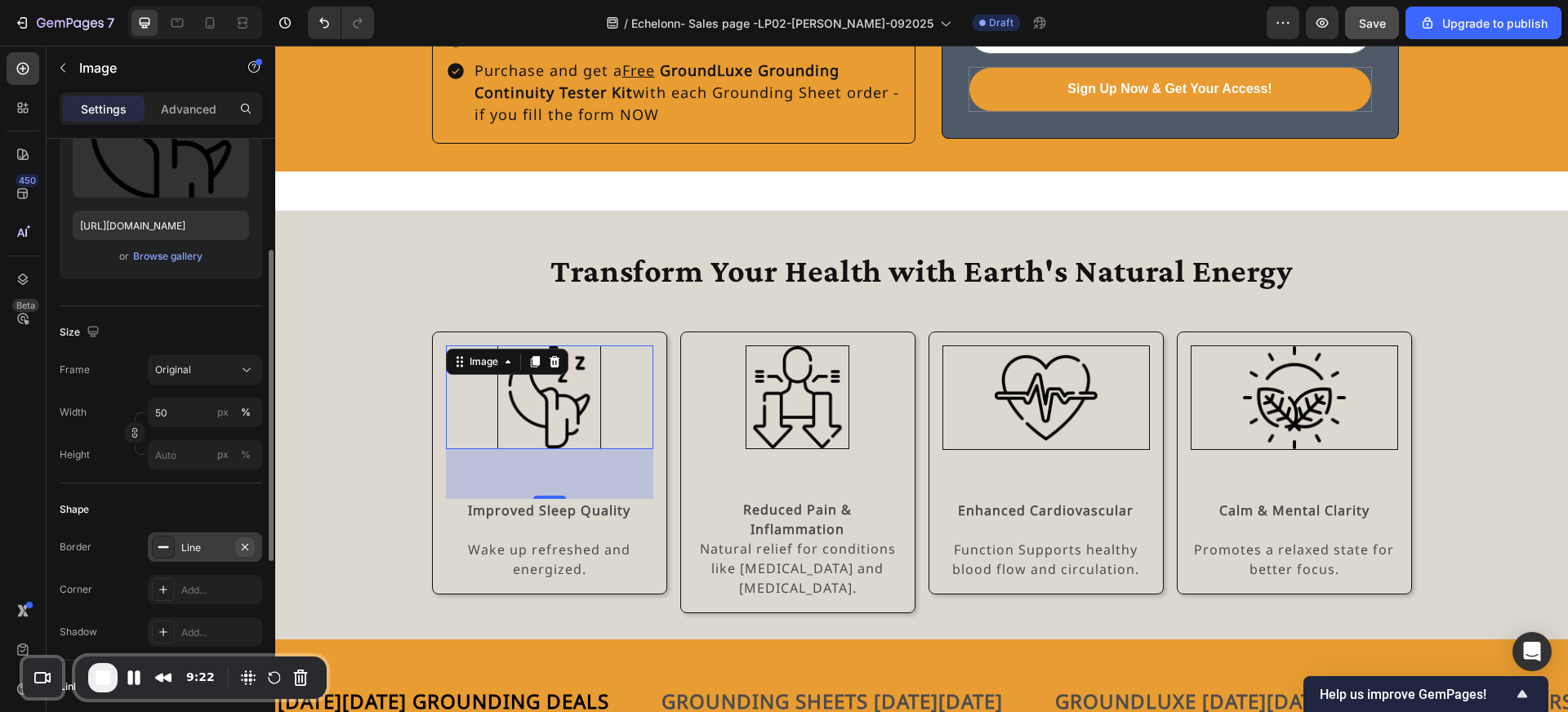
click at [253, 549] on button "button" at bounding box center [245, 547] width 20 height 20
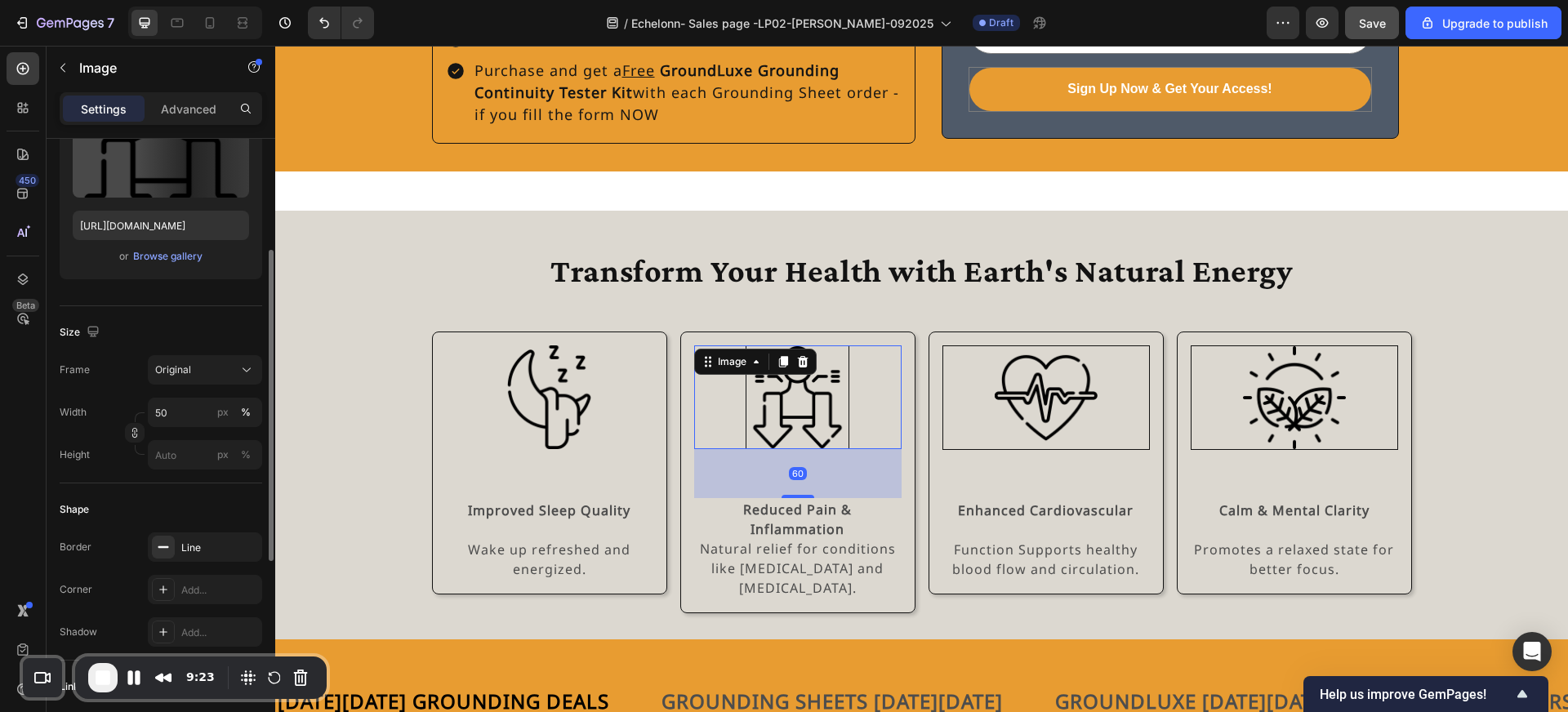
click at [752, 377] on img at bounding box center [798, 397] width 104 height 104
click at [251, 544] on icon "button" at bounding box center [245, 547] width 13 height 13
click at [981, 389] on div at bounding box center [1047, 397] width 206 height 103
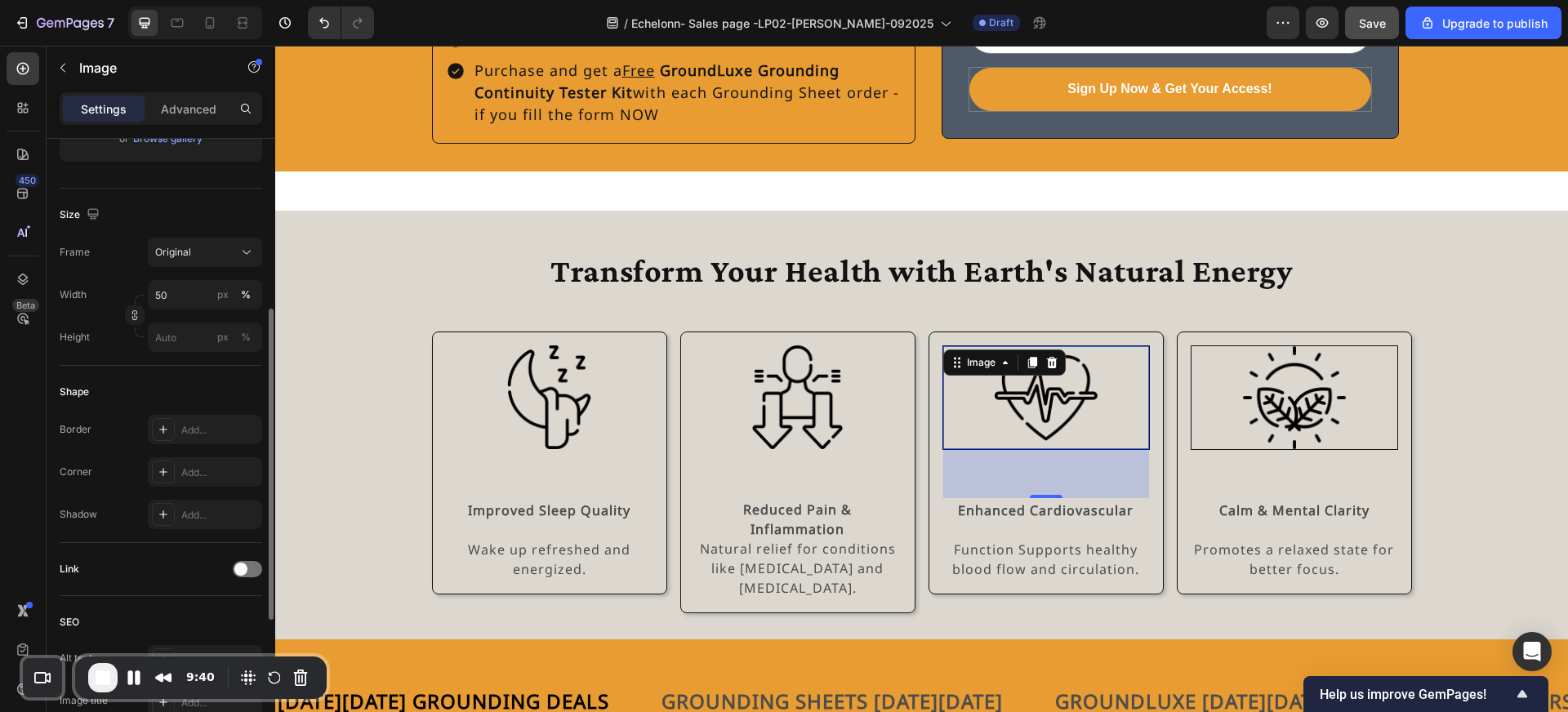
scroll to position [341, 0]
click at [961, 449] on div "60" at bounding box center [1047, 474] width 206 height 49
click at [978, 388] on div at bounding box center [1047, 397] width 206 height 103
click at [860, 278] on div "Transform Your Health with Earth's Natural Energy Heading" at bounding box center [922, 284] width 954 height 68
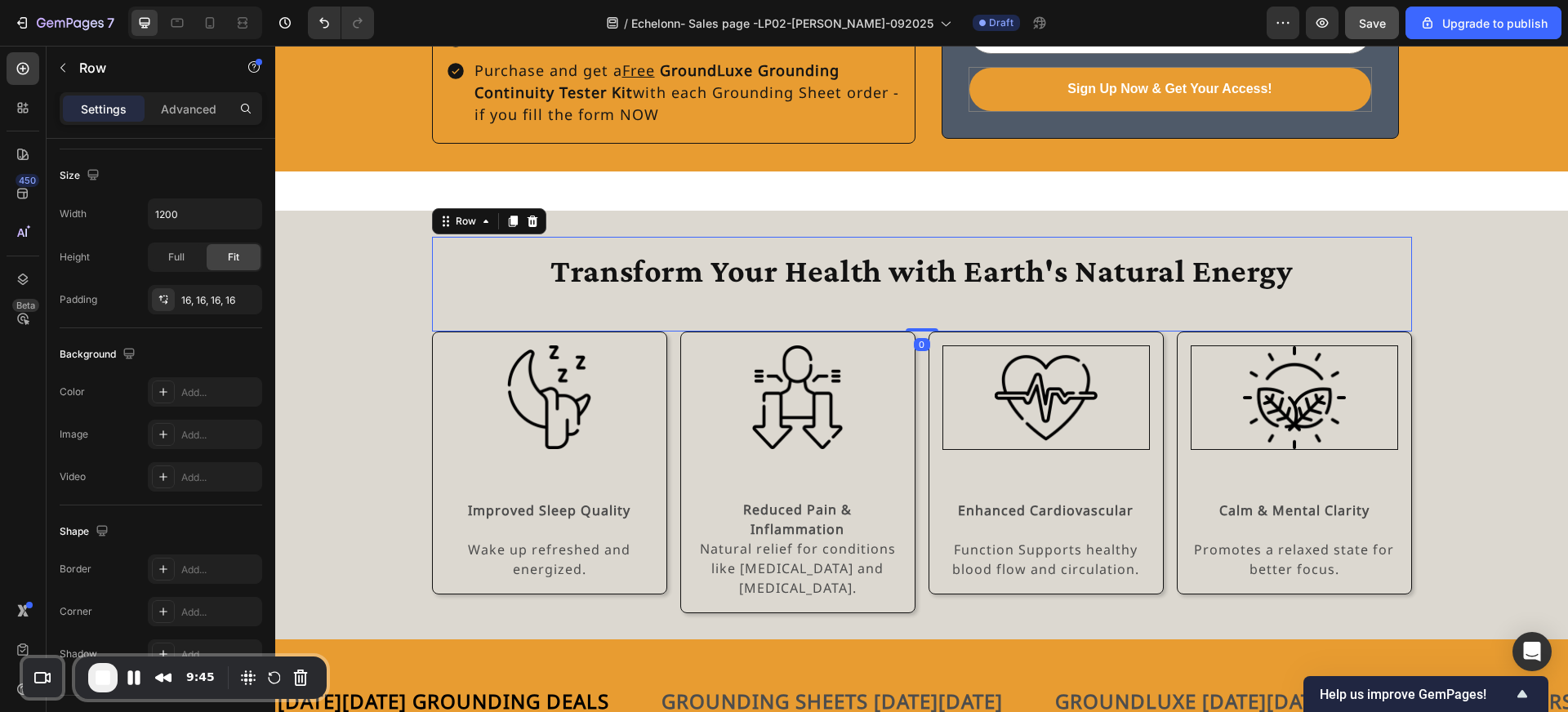
scroll to position [0, 0]
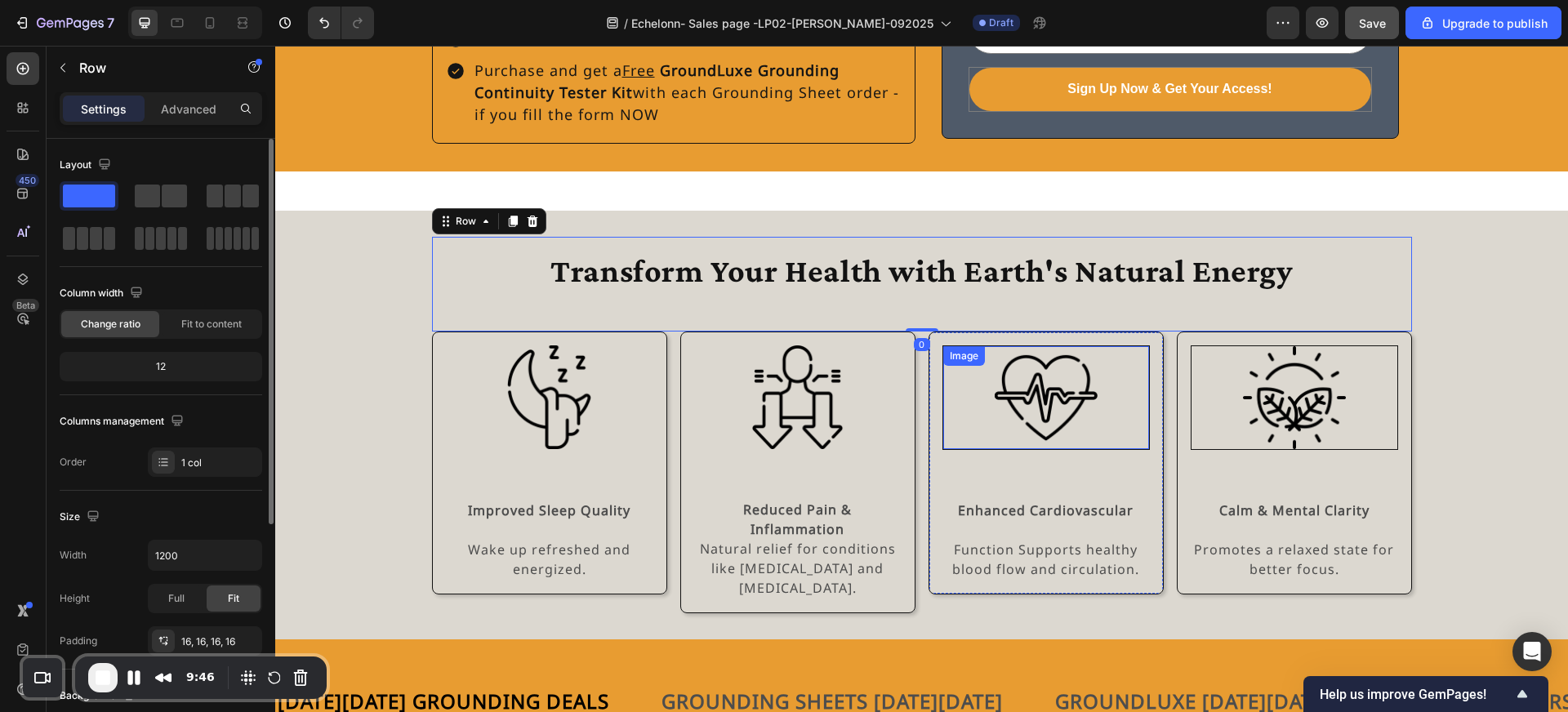
click at [999, 352] on img at bounding box center [1046, 397] width 103 height 103
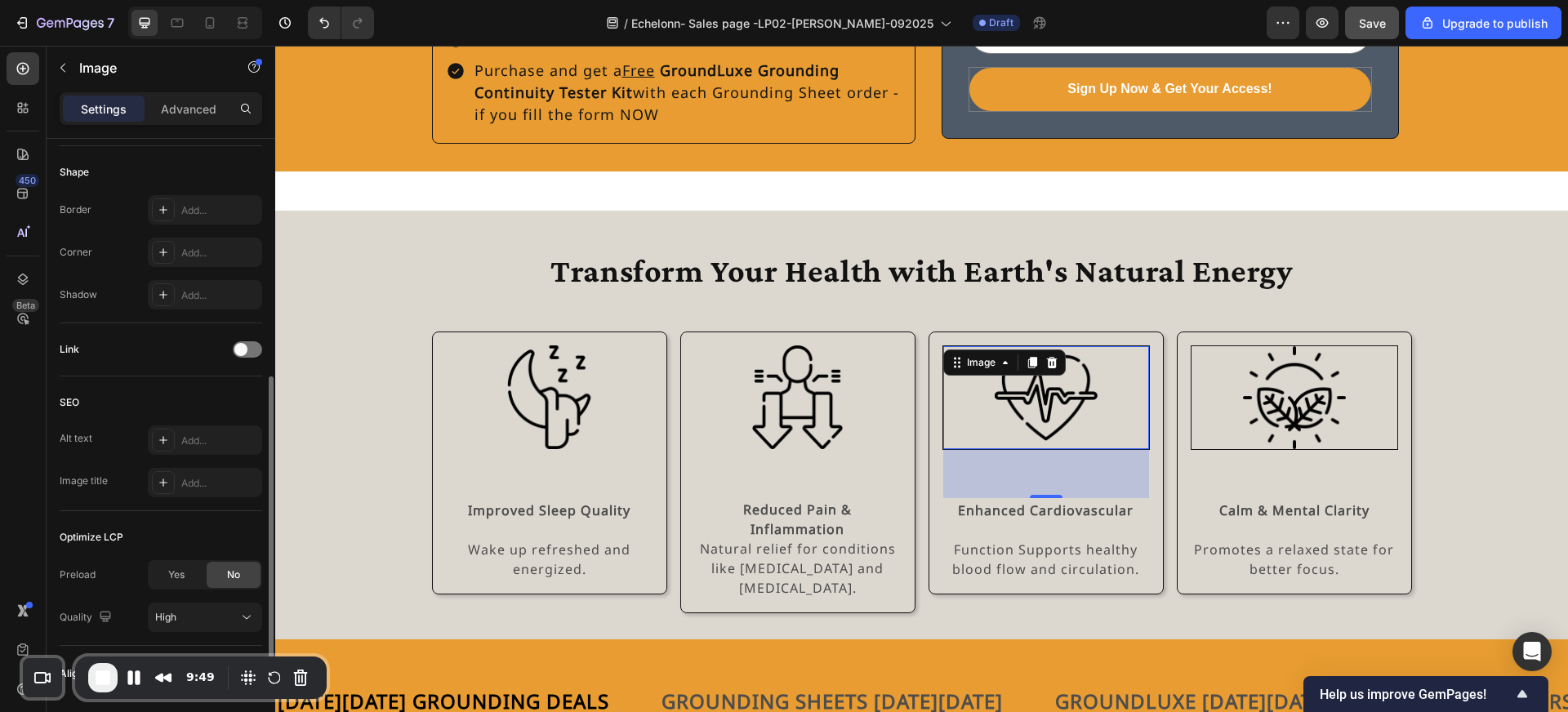
scroll to position [496, 0]
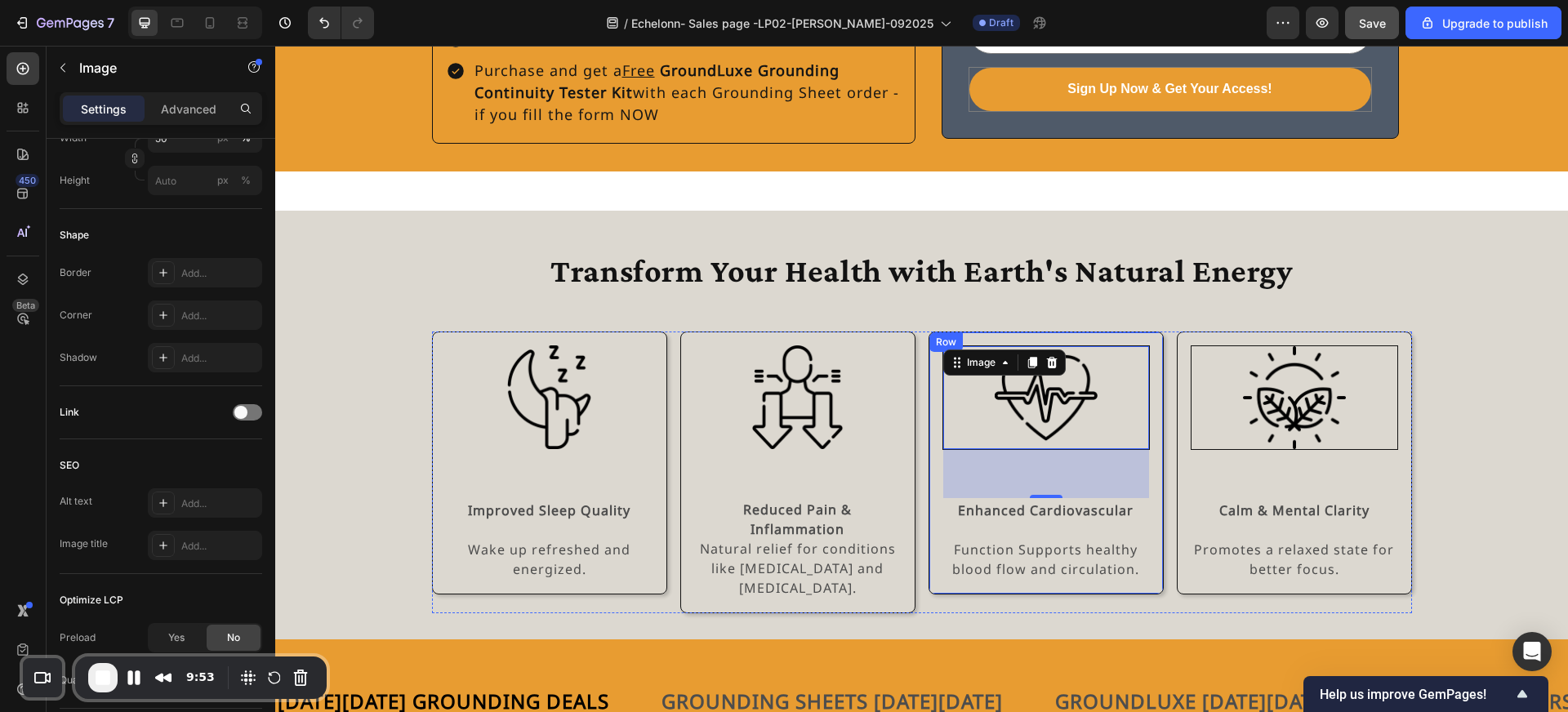
click at [1167, 434] on div "Image Improved Sleep Quality Wake up refreshed and energized. Text Block Row Im…" at bounding box center [922, 472] width 980 height 282
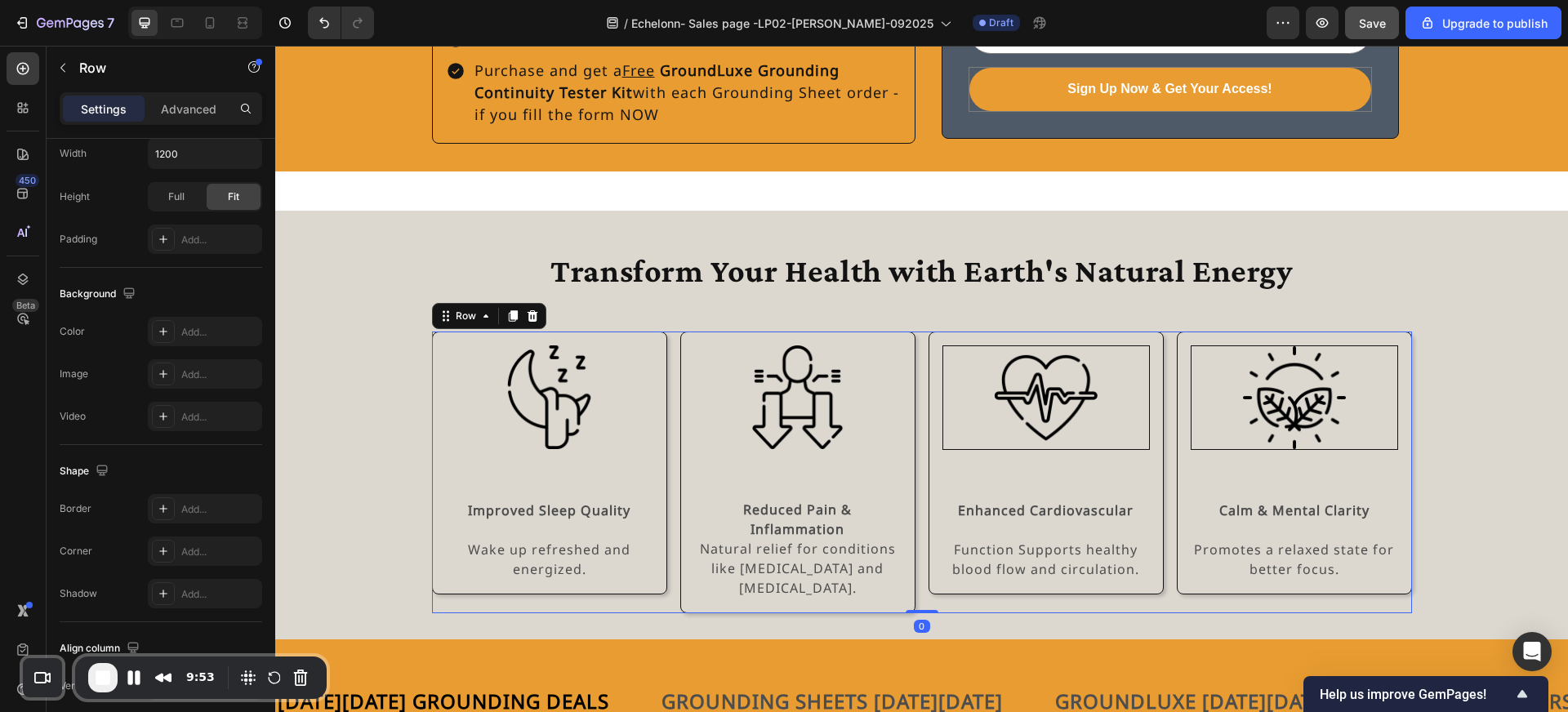
scroll to position [0, 0]
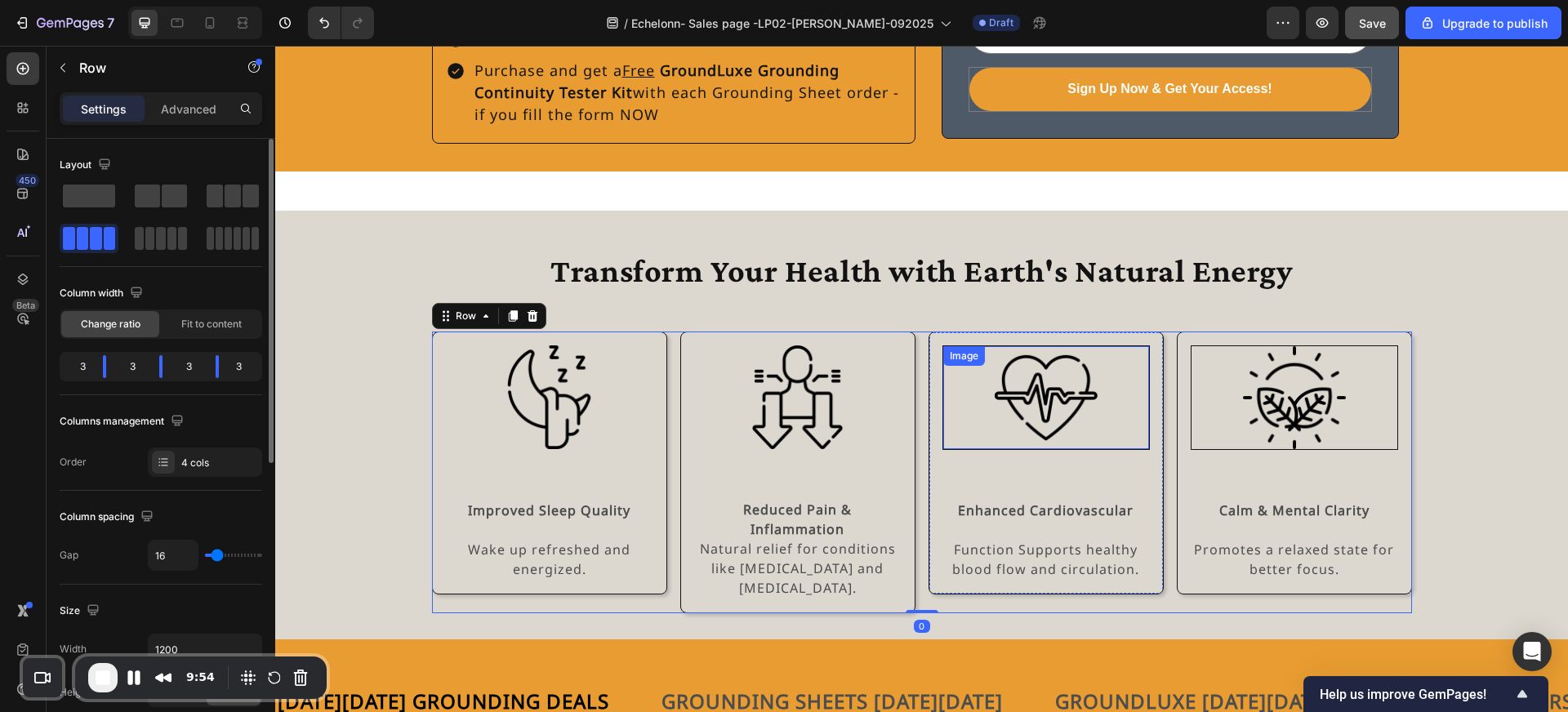
click at [1092, 420] on img at bounding box center [1046, 397] width 103 height 103
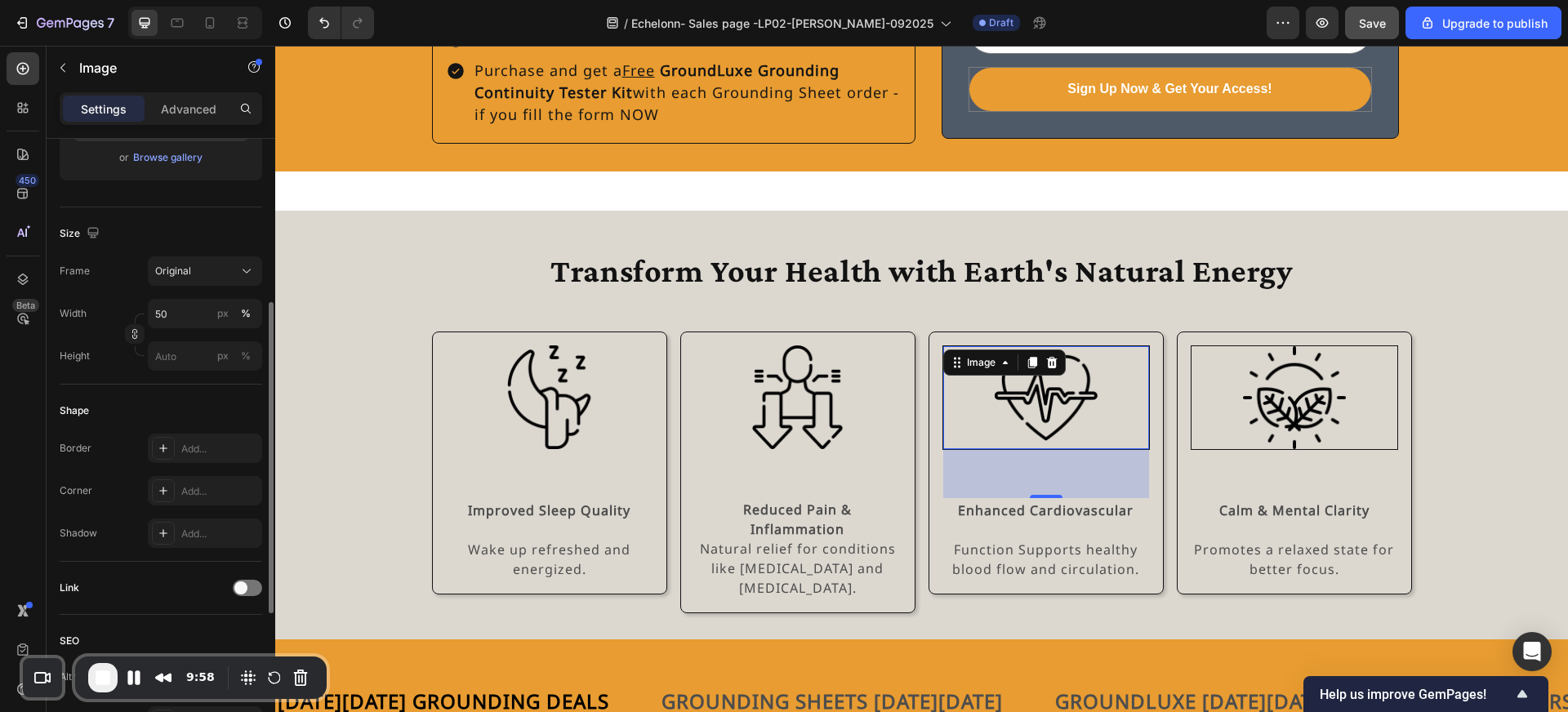
scroll to position [322, 0]
click at [191, 451] on div "Add..." at bounding box center [220, 448] width 77 height 15
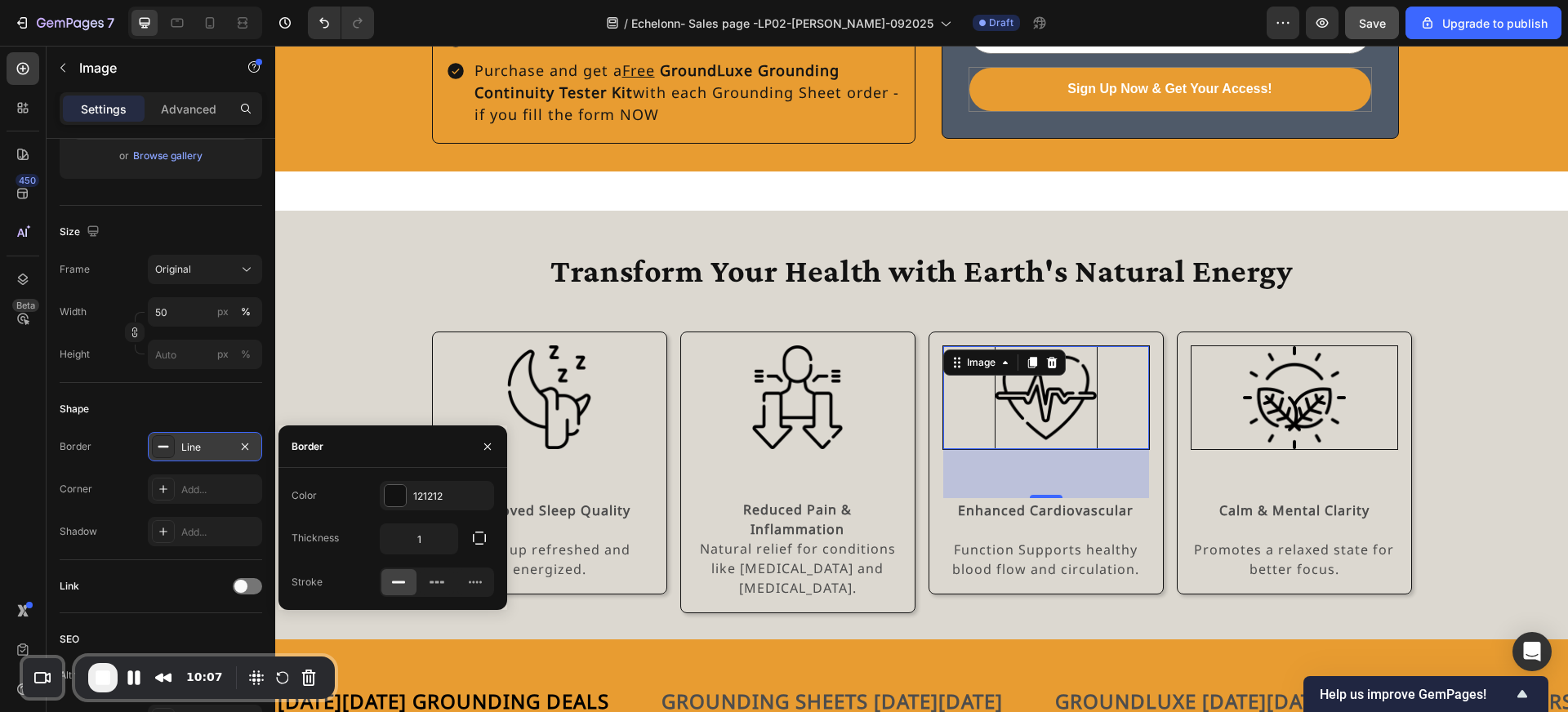
click at [192, 451] on div "Line" at bounding box center [205, 448] width 47 height 15
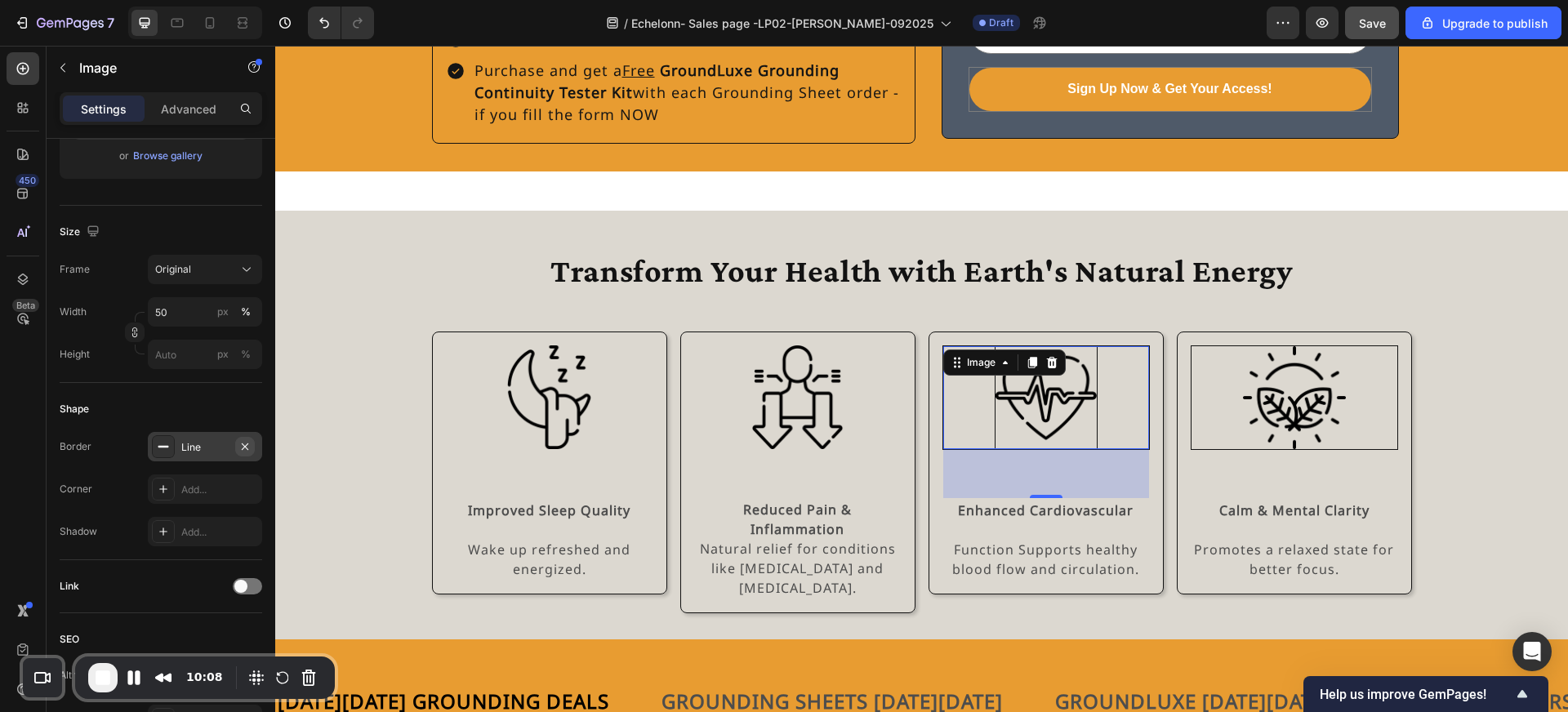
click at [242, 447] on icon "button" at bounding box center [245, 447] width 13 height 13
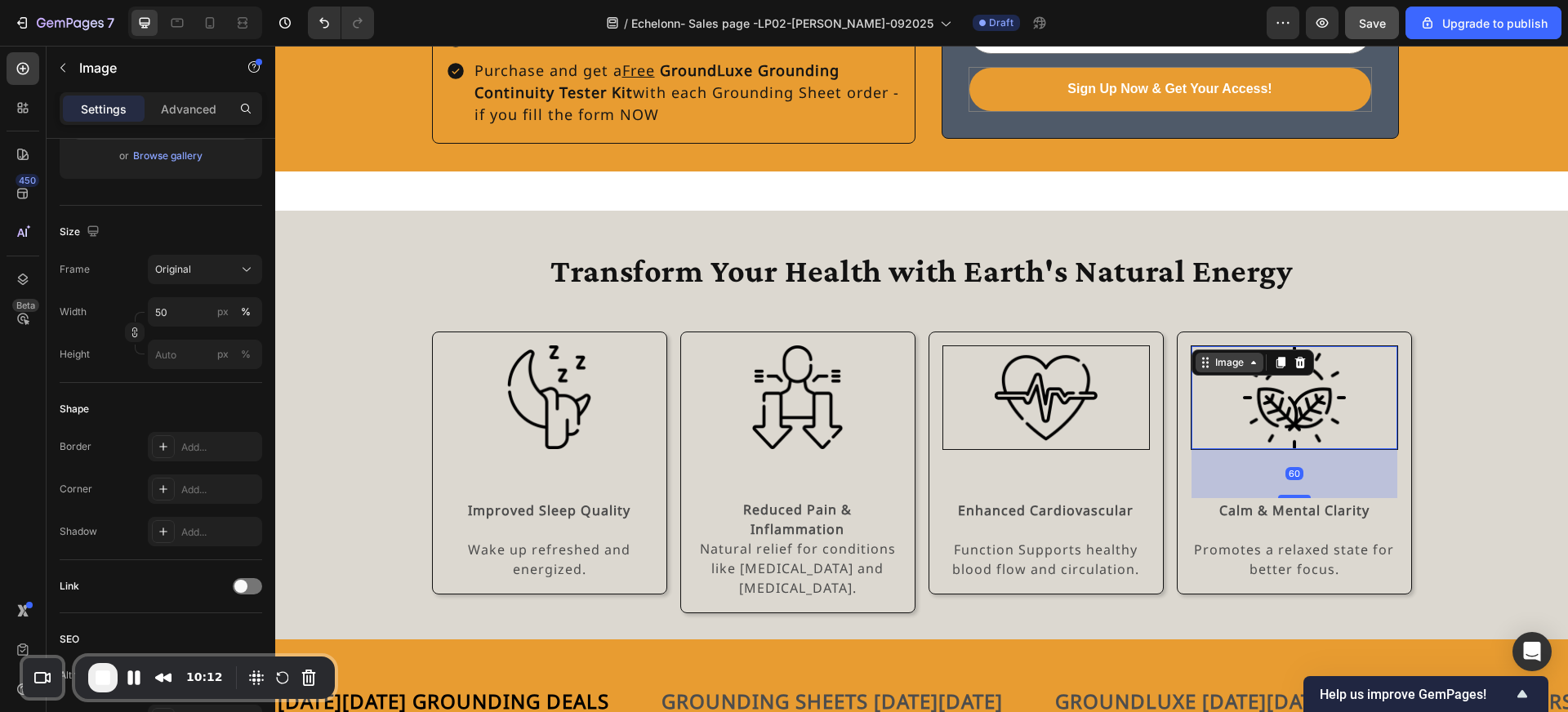
click at [1207, 353] on div "Image" at bounding box center [1230, 363] width 67 height 20
click at [1372, 365] on div at bounding box center [1295, 397] width 206 height 103
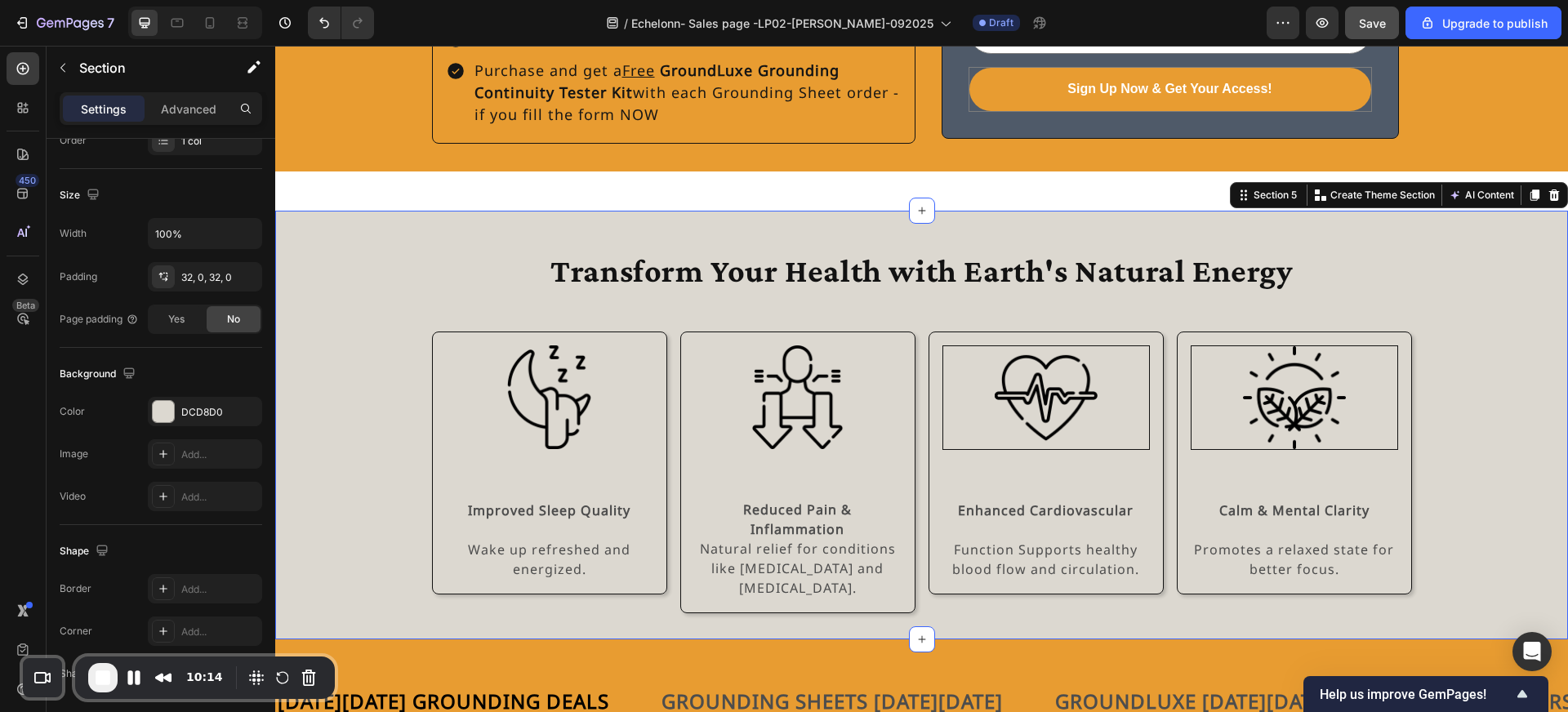
click at [1423, 372] on div "Transform Your Health with Earth's Natural Energy Heading Row Image Improved Sl…" at bounding box center [922, 425] width 1293 height 377
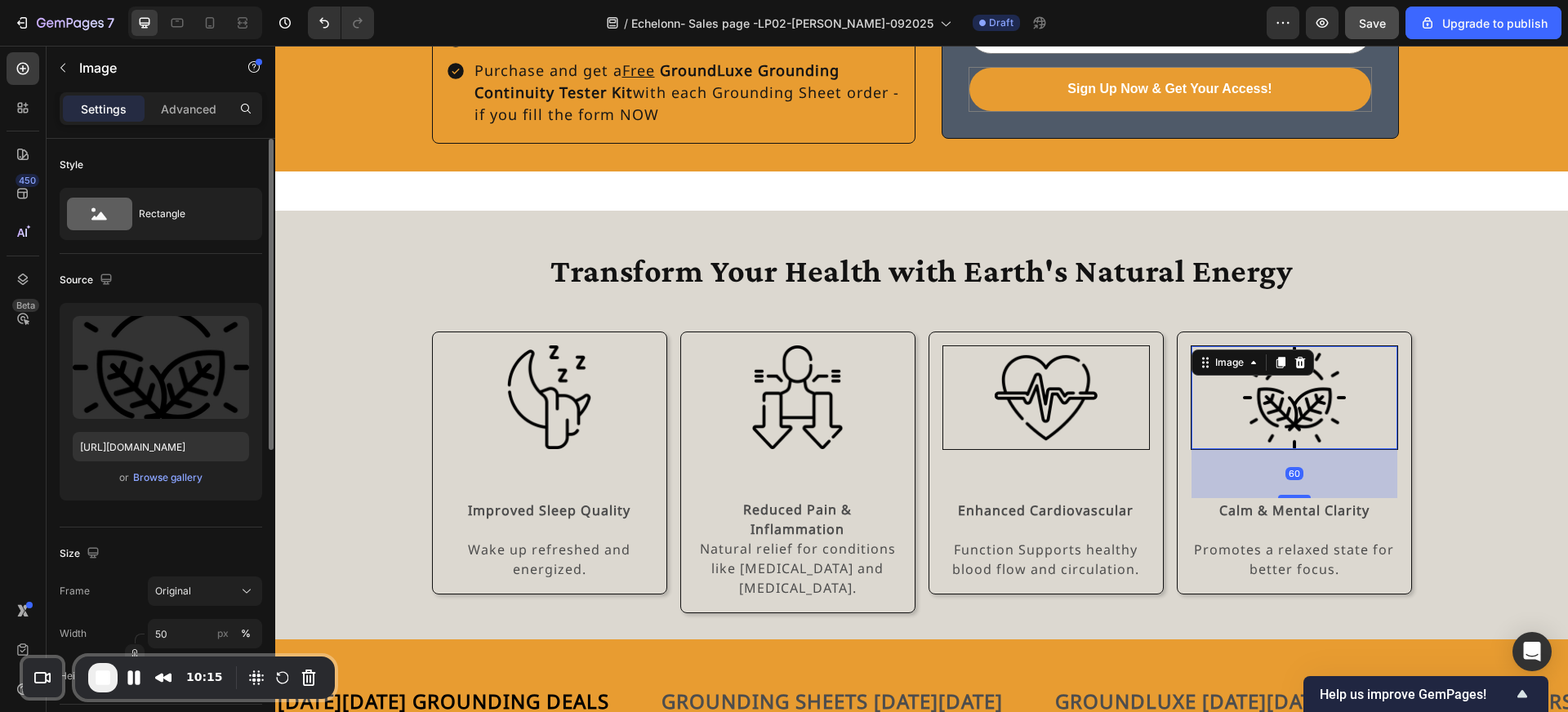
click at [1381, 363] on div at bounding box center [1295, 397] width 206 height 103
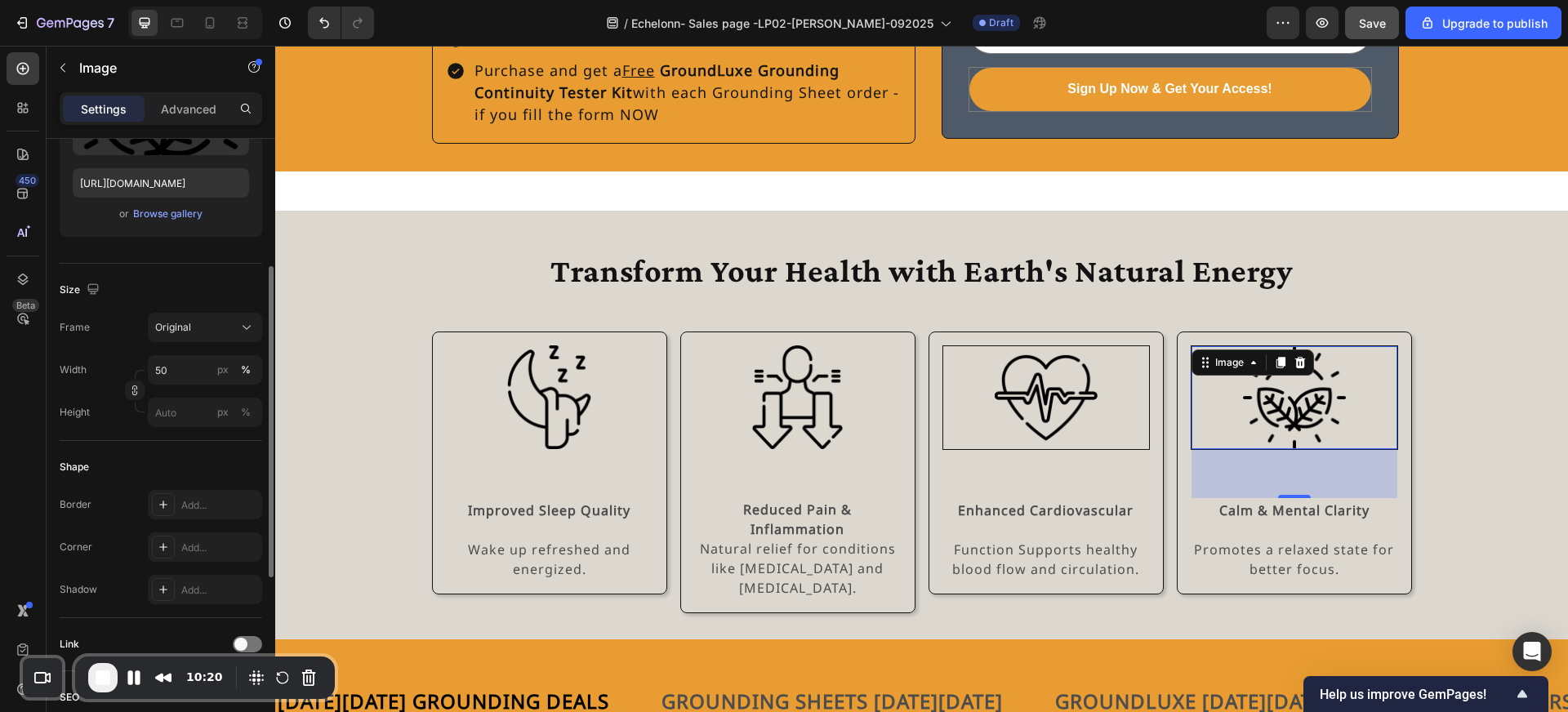
scroll to position [264, 0]
click at [833, 367] on img at bounding box center [798, 397] width 104 height 104
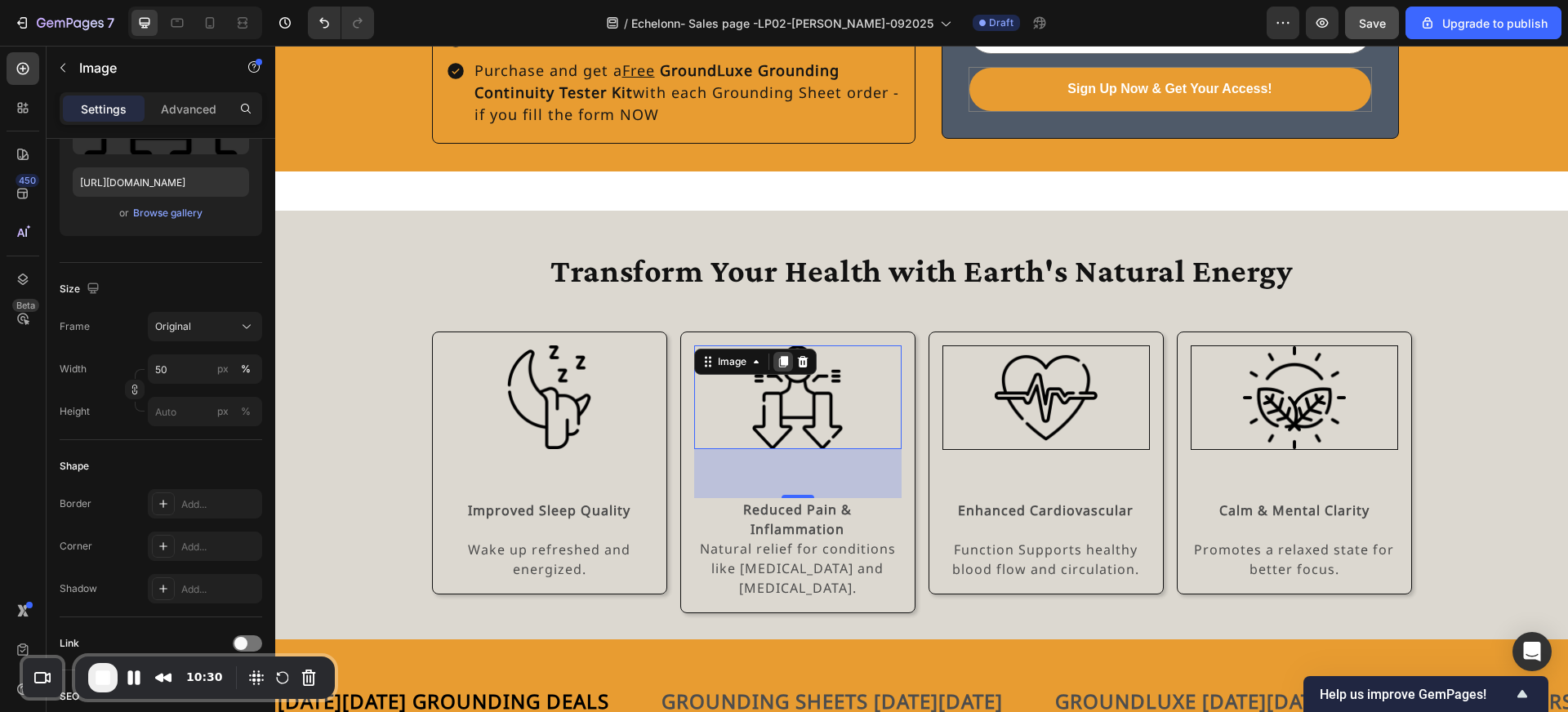
click at [784, 356] on icon at bounding box center [783, 362] width 13 height 13
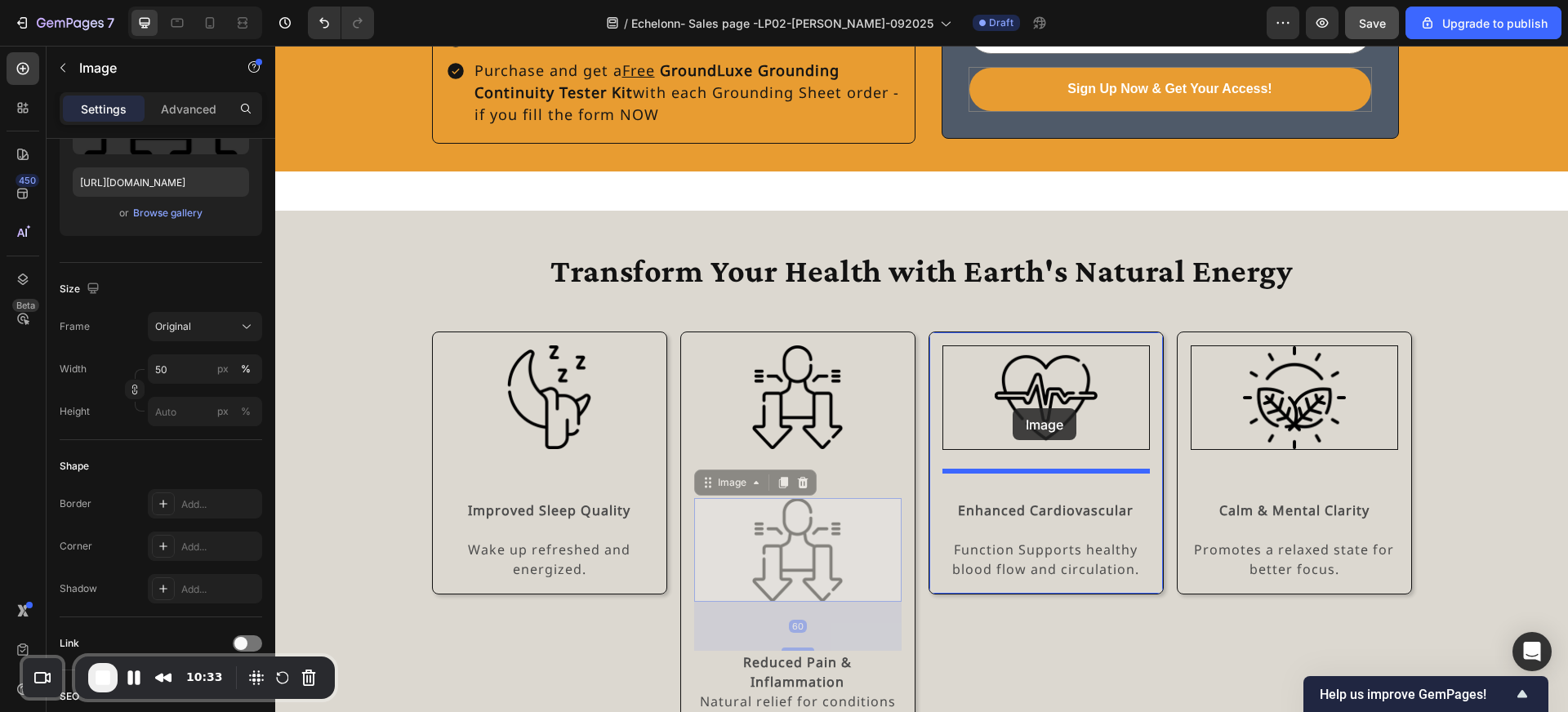
drag, startPoint x: 746, startPoint y: 459, endPoint x: 1013, endPoint y: 408, distance: 271.8
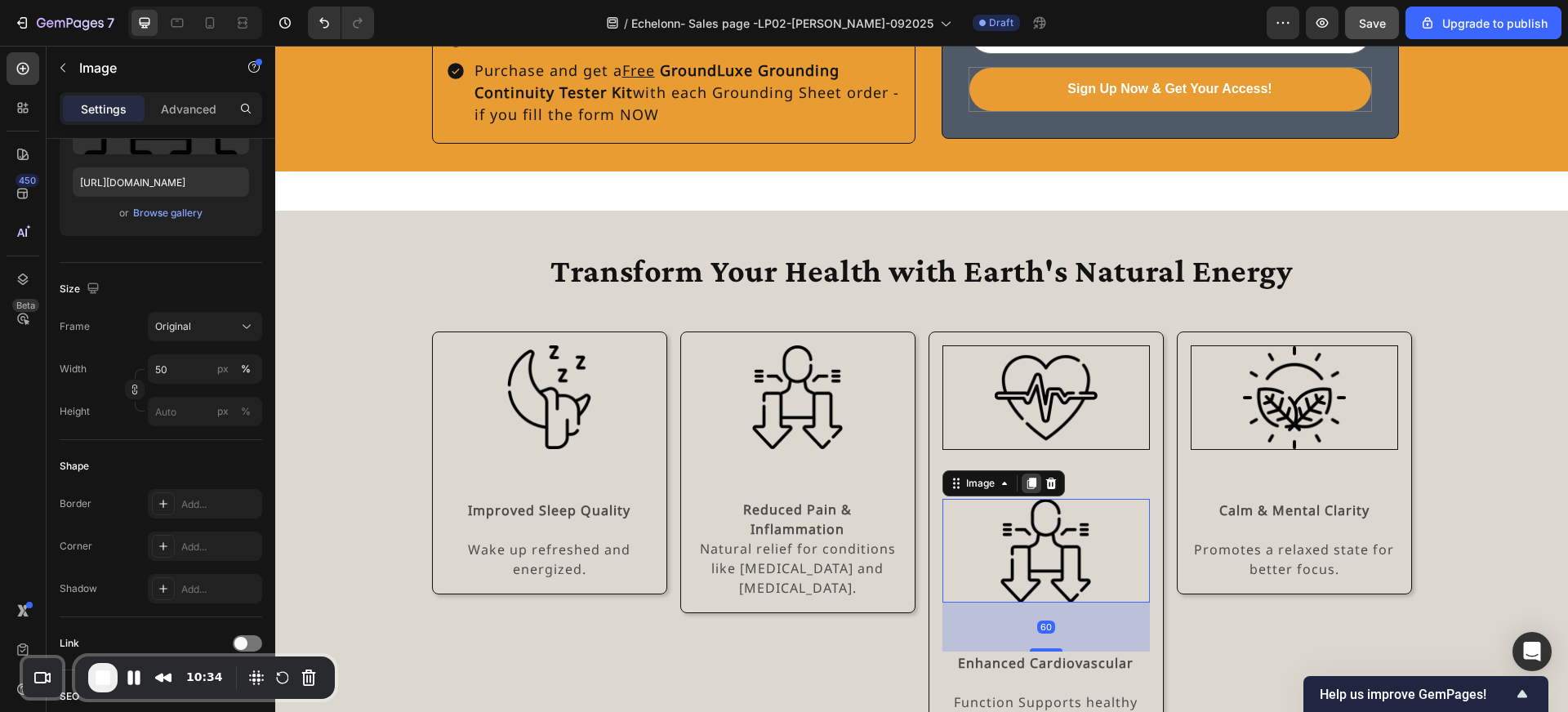
click at [1036, 477] on icon at bounding box center [1031, 483] width 13 height 13
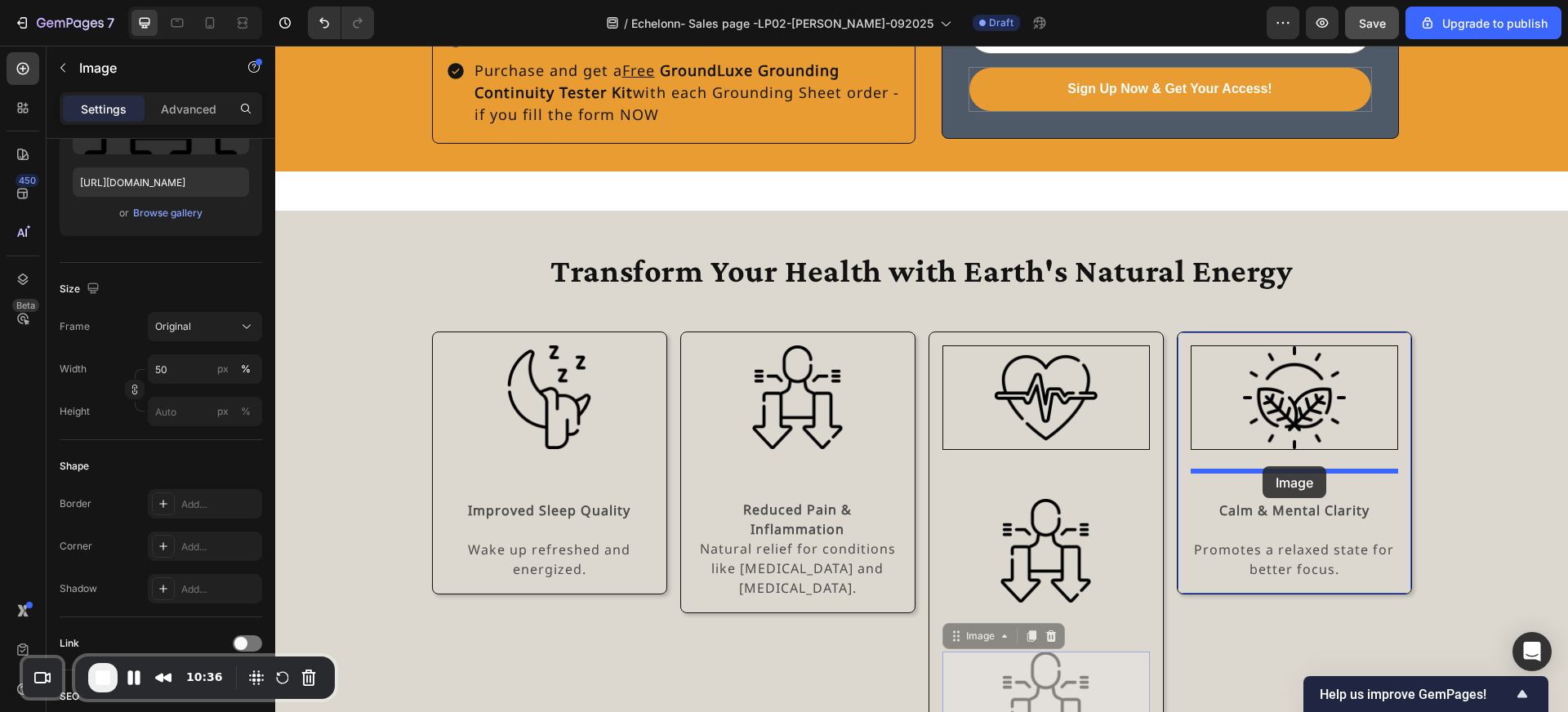
drag, startPoint x: 993, startPoint y: 613, endPoint x: 1263, endPoint y: 467, distance: 306.9
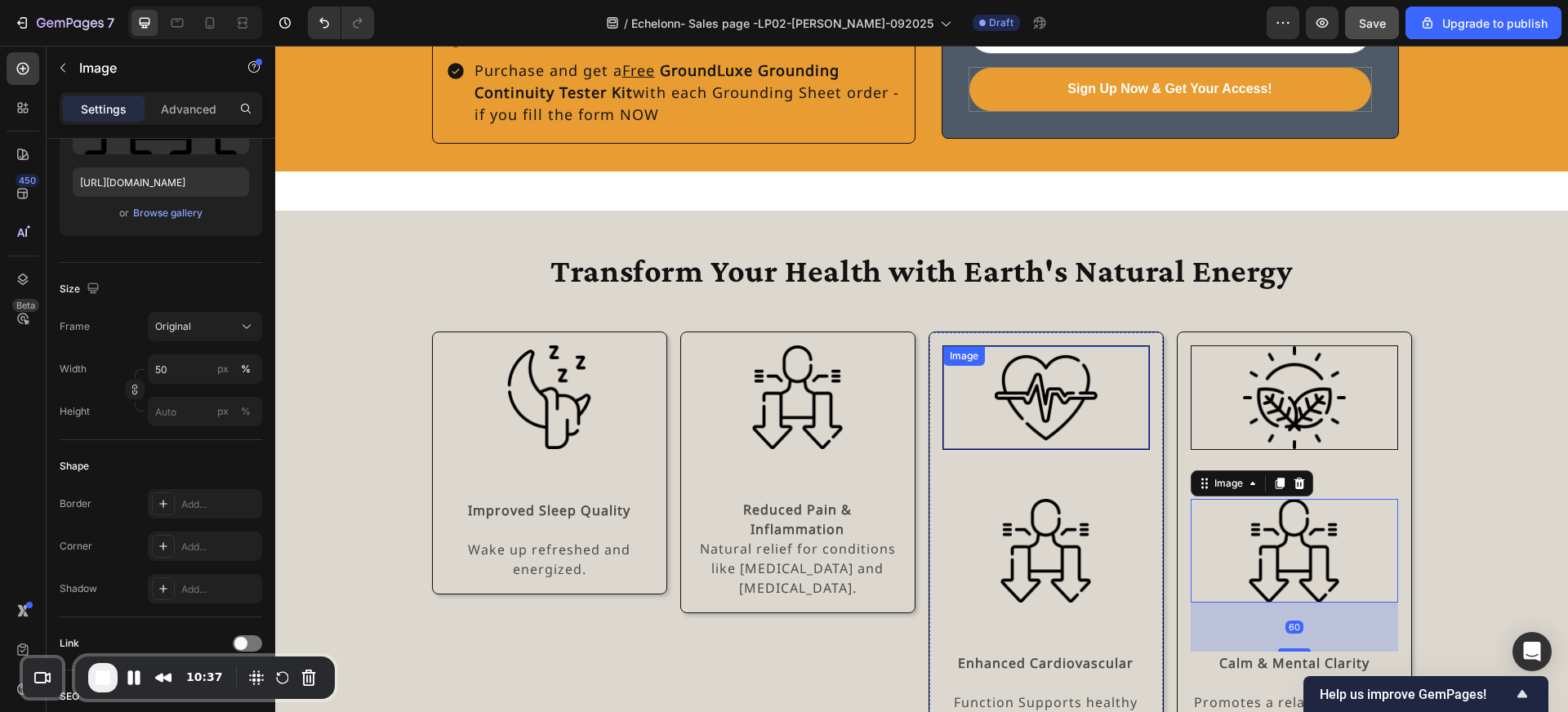
click at [1104, 395] on div at bounding box center [1047, 397] width 206 height 103
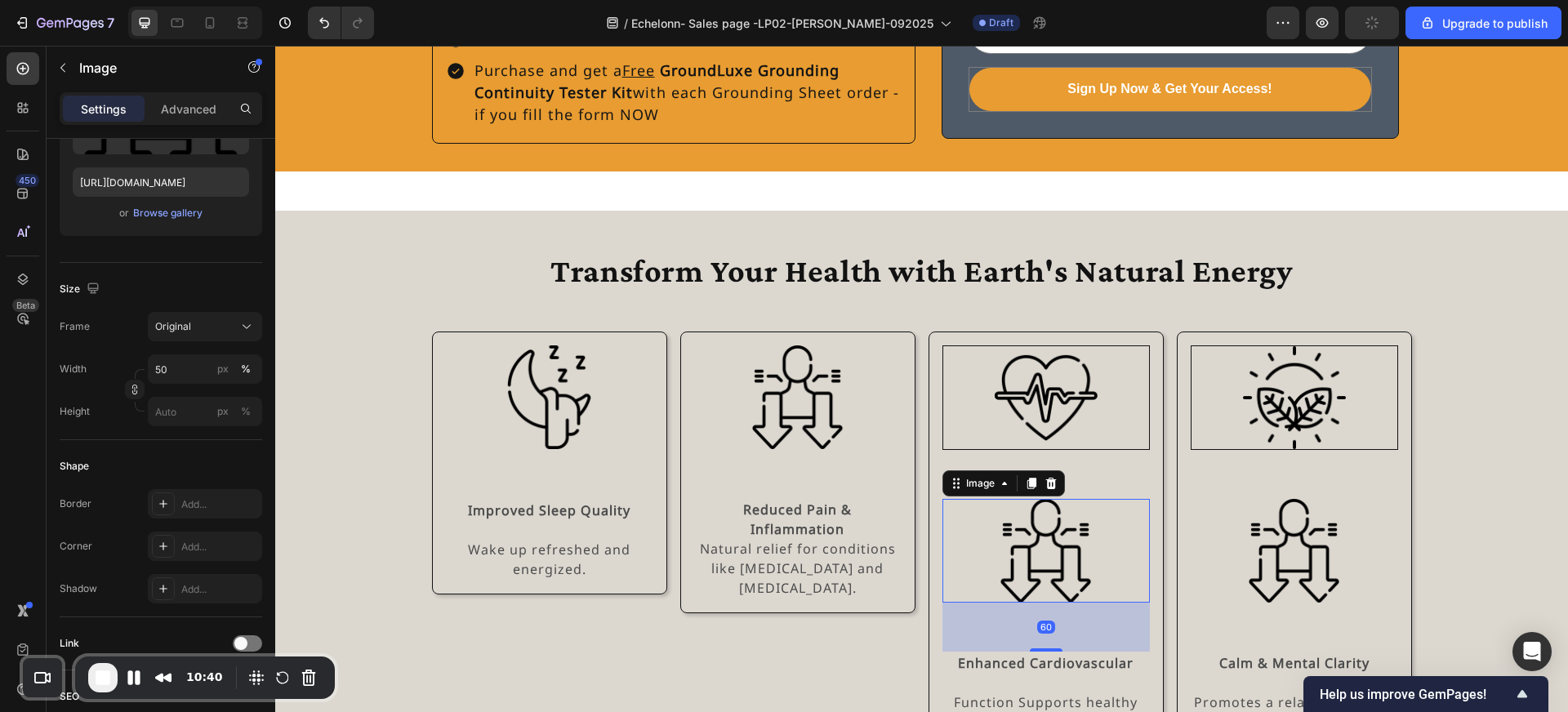
click at [1048, 499] on img at bounding box center [1046, 551] width 104 height 104
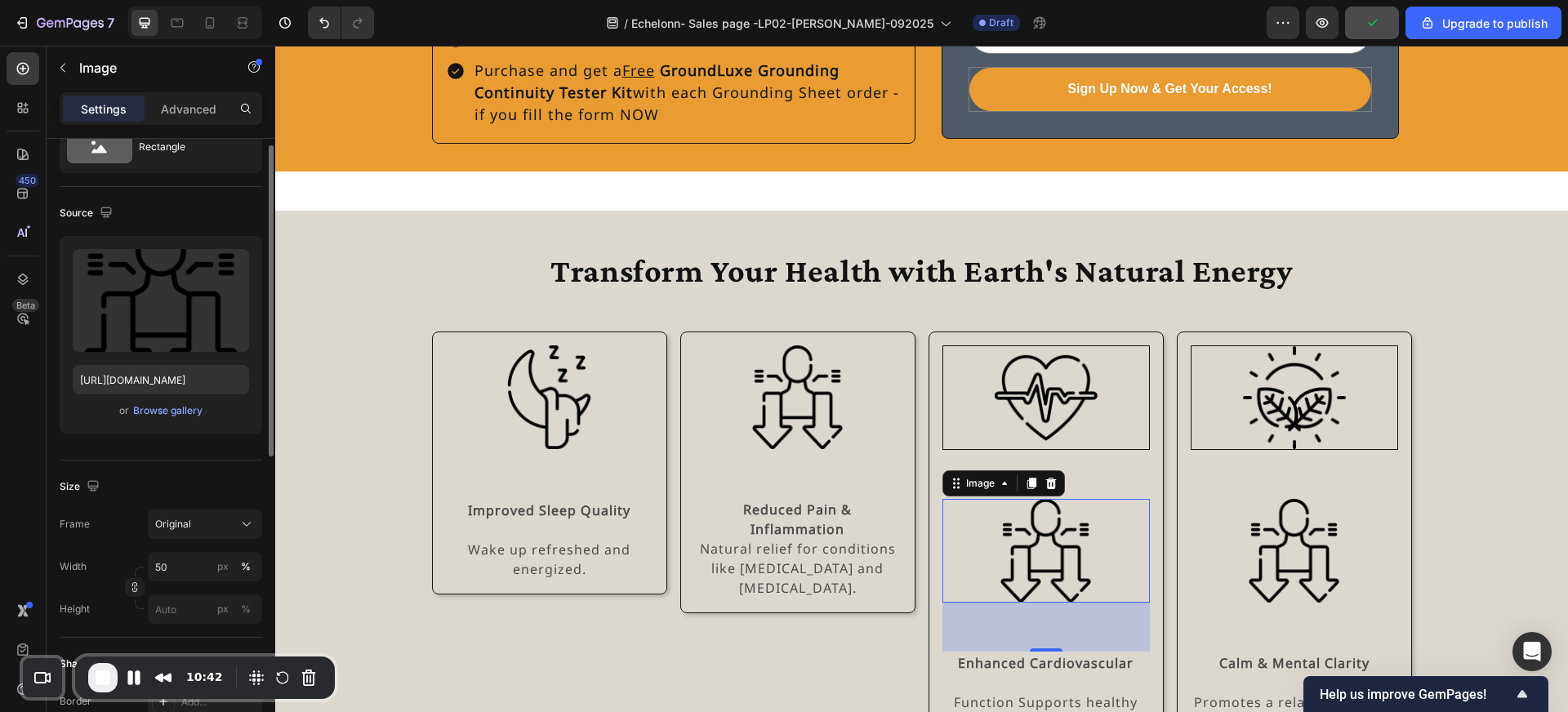
scroll to position [49, 0]
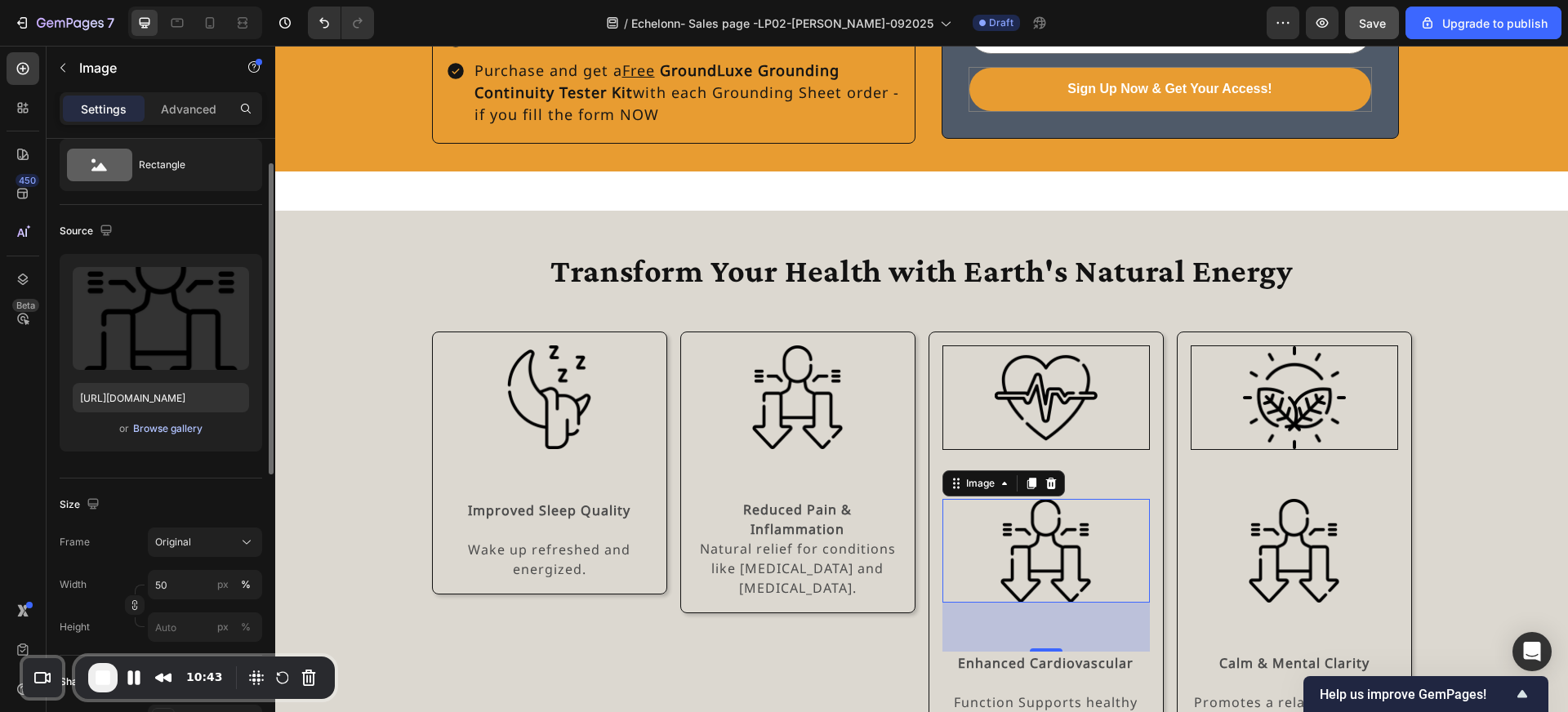
click at [171, 434] on div "Browse gallery" at bounding box center [168, 428] width 69 height 15
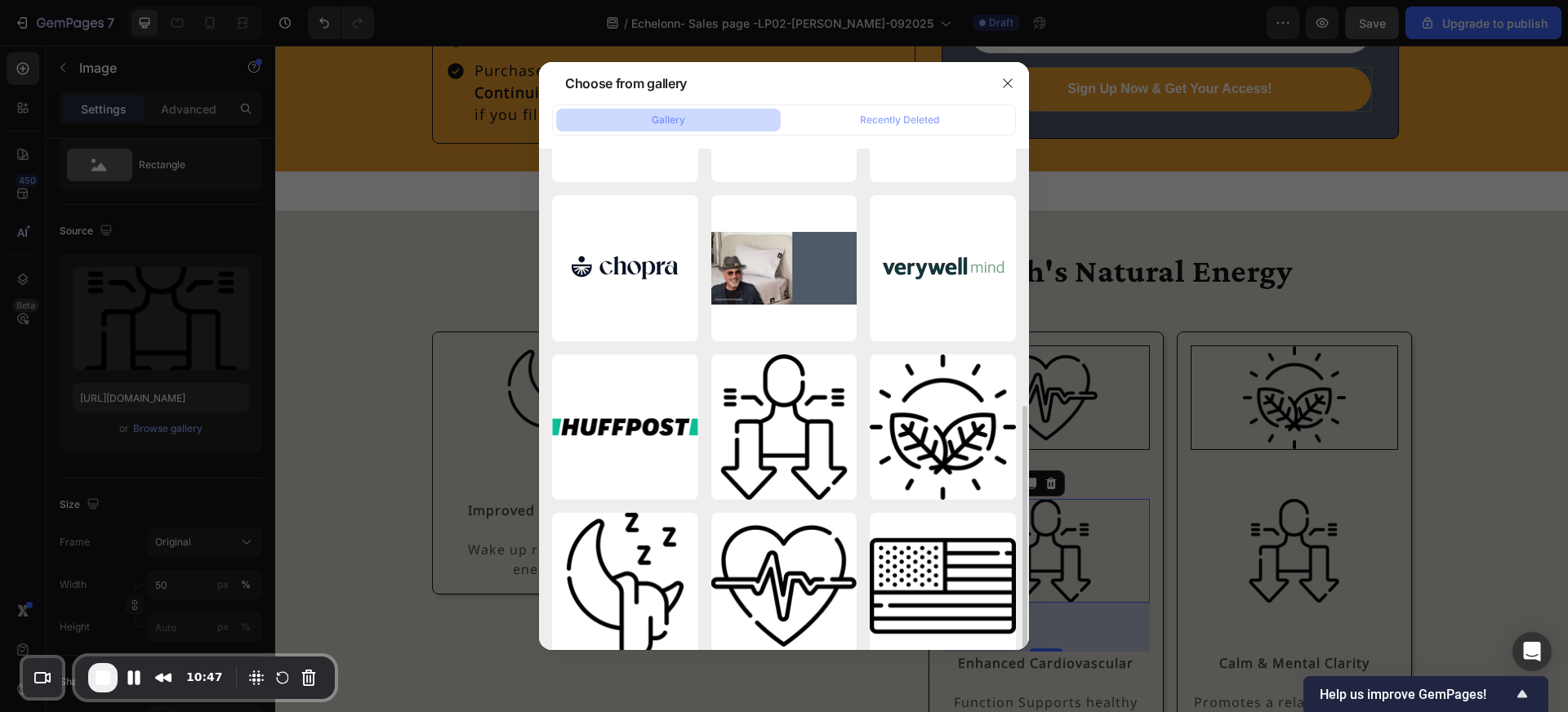
scroll to position [477, 0]
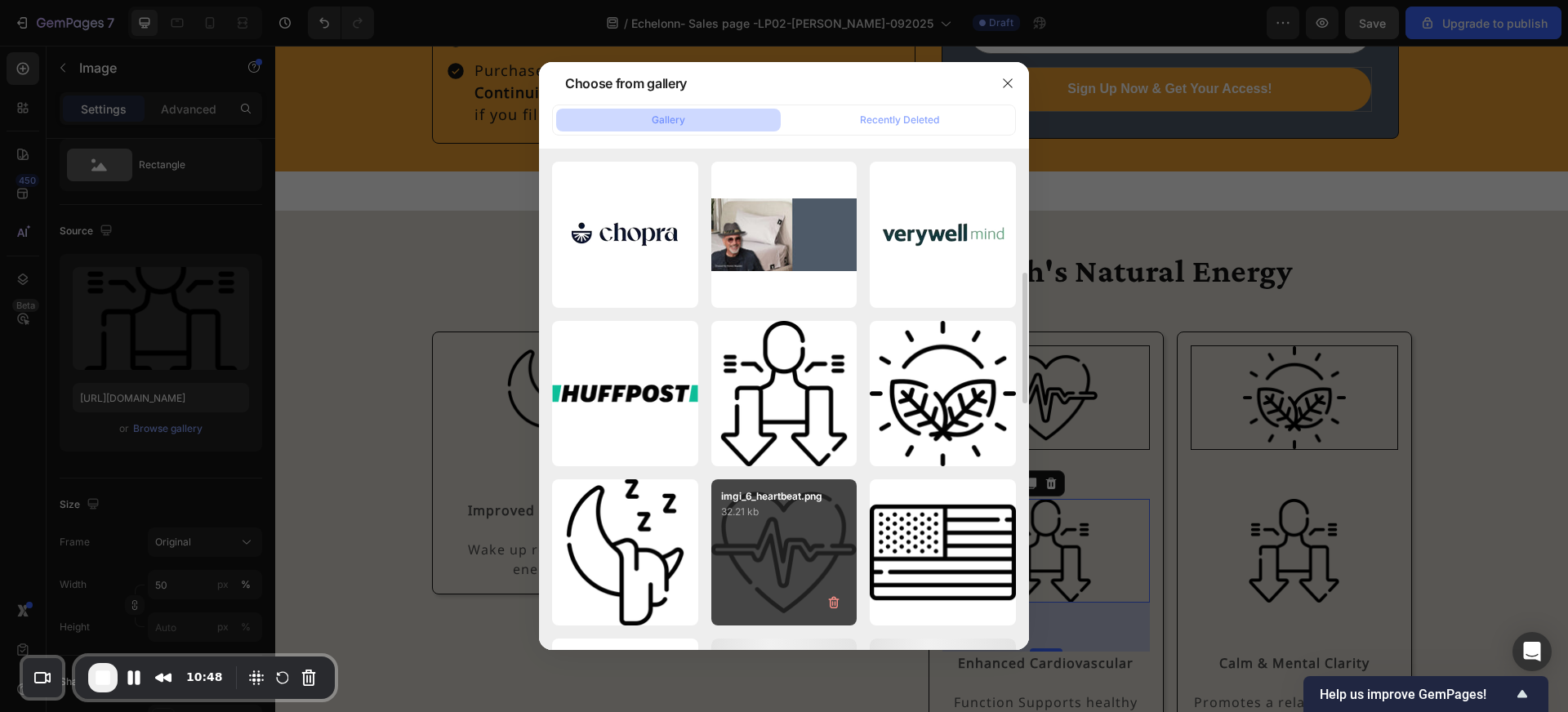
click at [775, 524] on div "imgi_6_heartbeat.png 32.21 kb" at bounding box center [784, 552] width 146 height 146
type input "https://cdn.shopify.com/s/files/1/0593/7328/9661/files/gempages_574793632628867…"
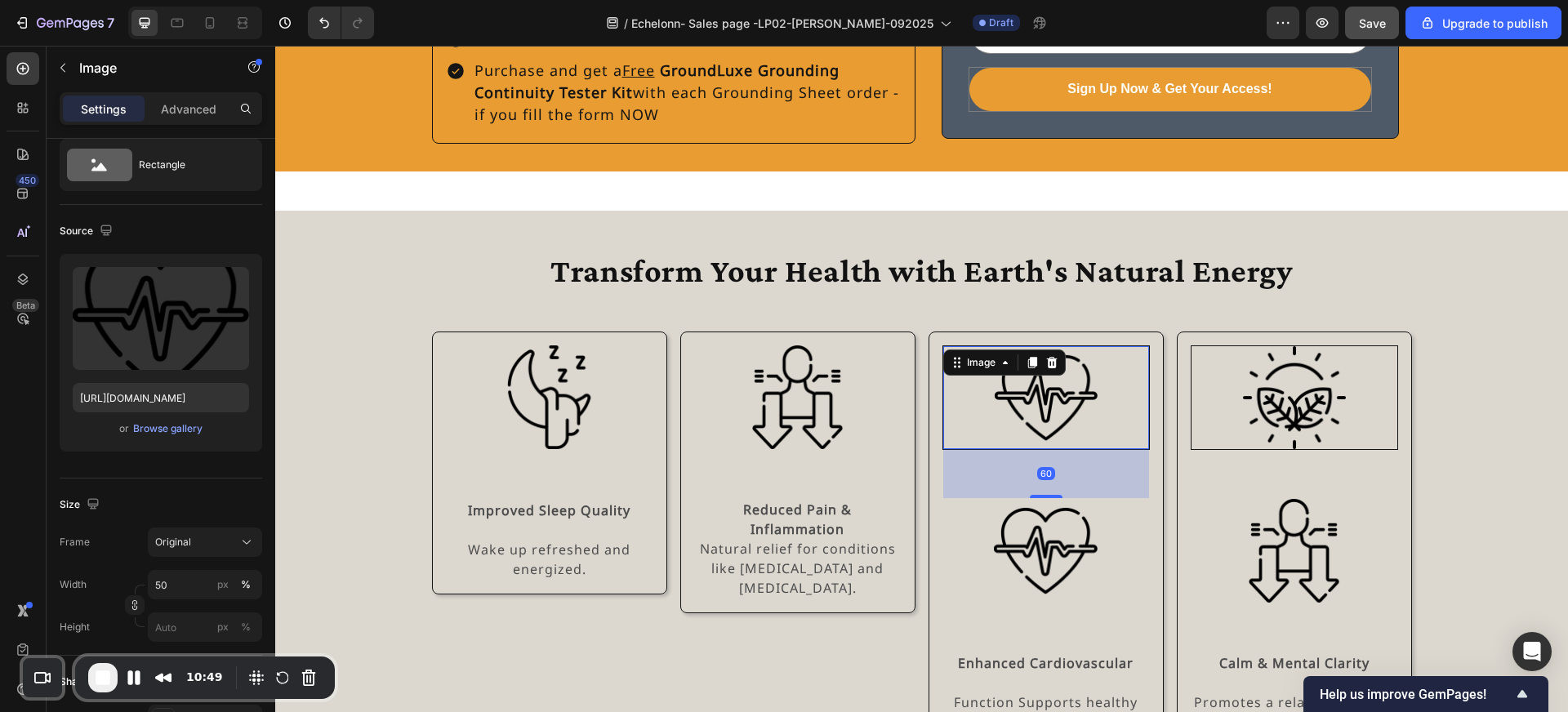
click at [995, 373] on img at bounding box center [1046, 397] width 103 height 103
click at [1050, 356] on icon at bounding box center [1052, 363] width 13 height 13
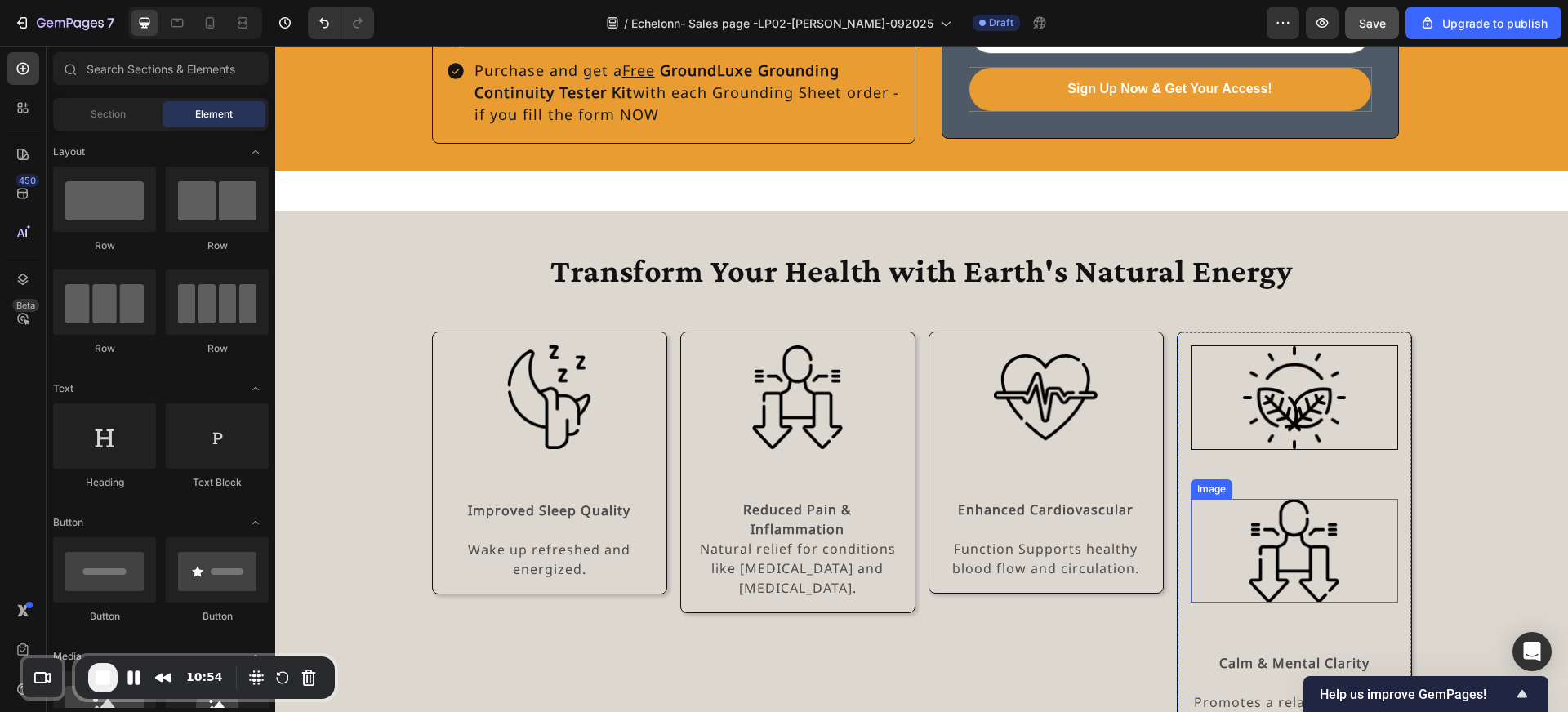
click at [1272, 536] on img at bounding box center [1295, 551] width 104 height 104
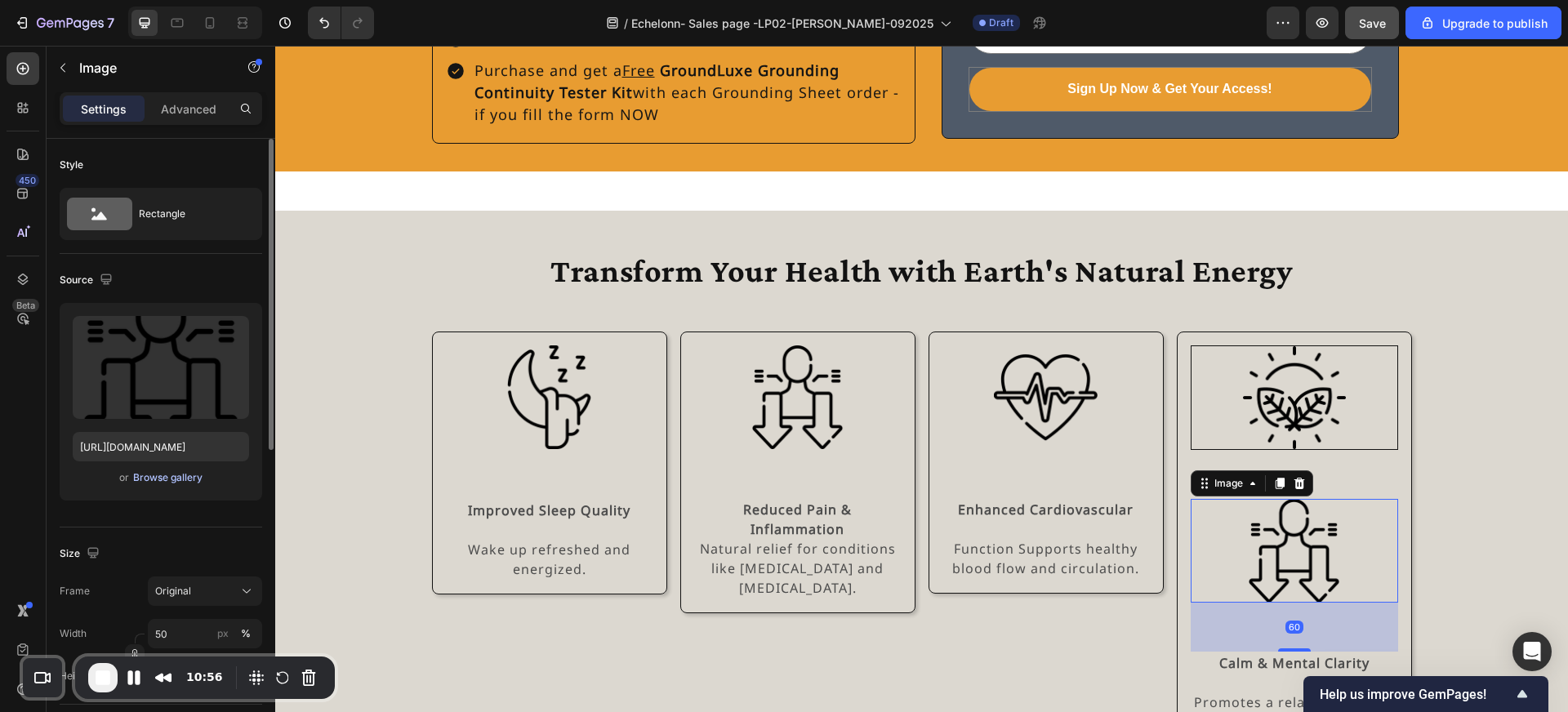
click at [171, 474] on div "Browse gallery" at bounding box center [168, 478] width 69 height 15
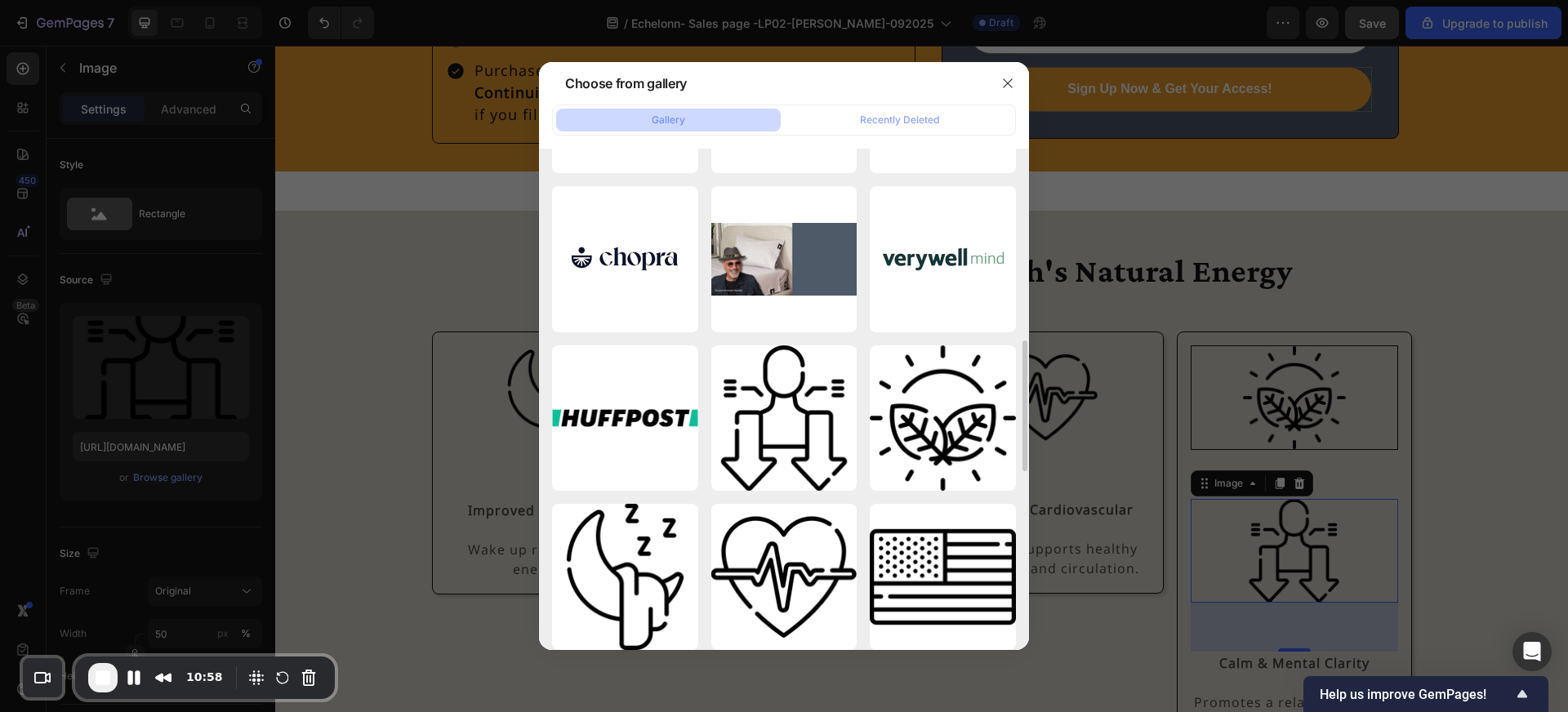
scroll to position [511, 0]
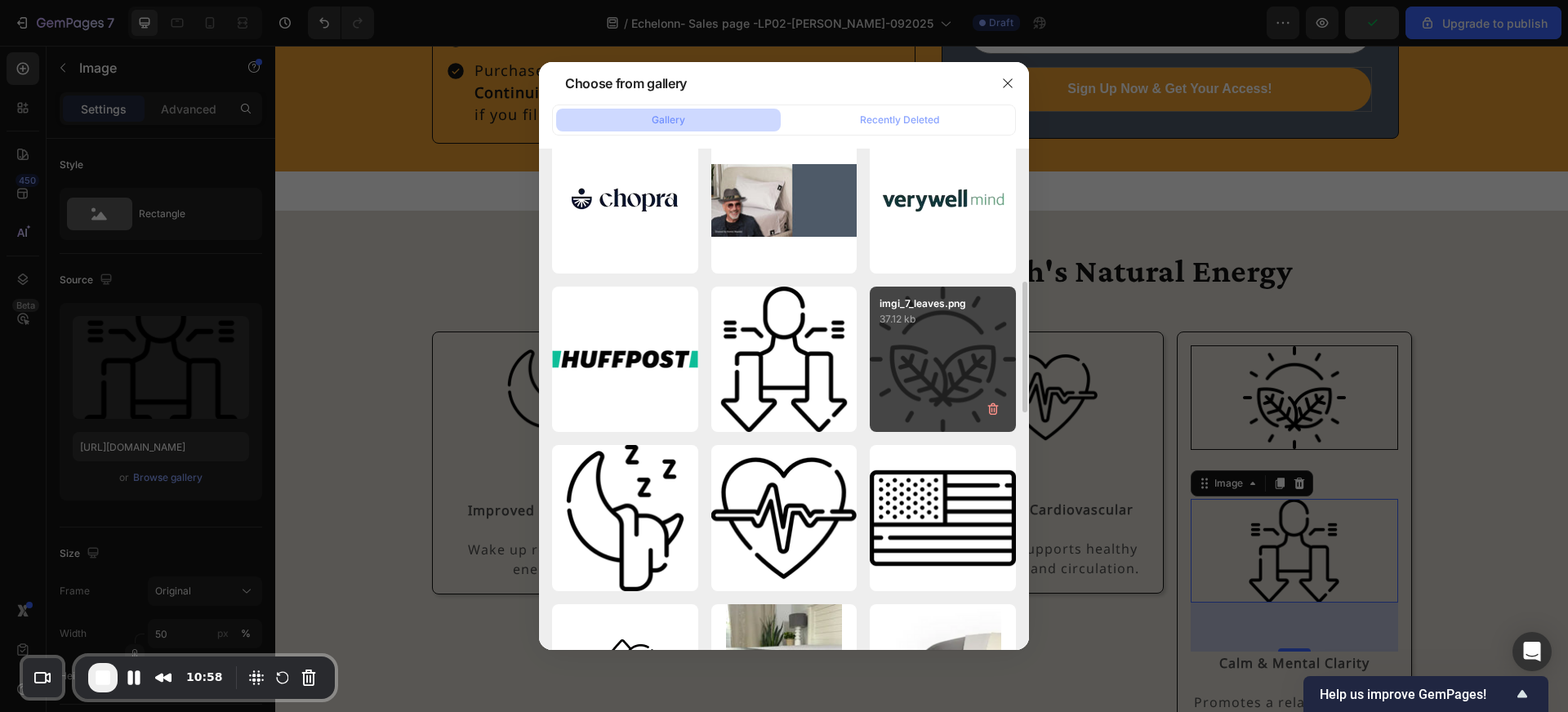
click at [906, 397] on div "imgi_7_leaves.png 37.12 kb" at bounding box center [943, 359] width 146 height 146
type input "https://cdn.shopify.com/s/files/1/0593/7328/9661/files/gempages_574793632628867…"
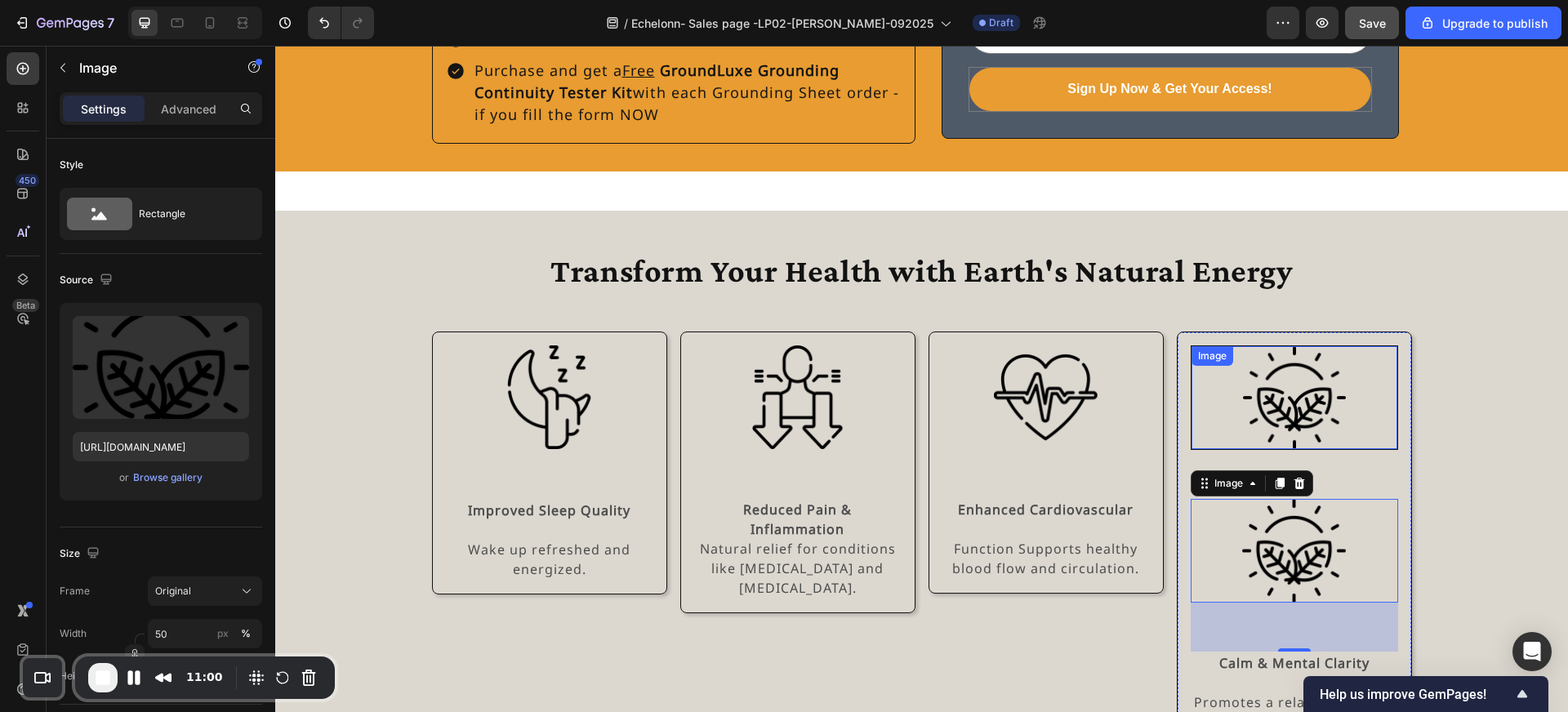
click at [1227, 415] on div at bounding box center [1295, 397] width 206 height 103
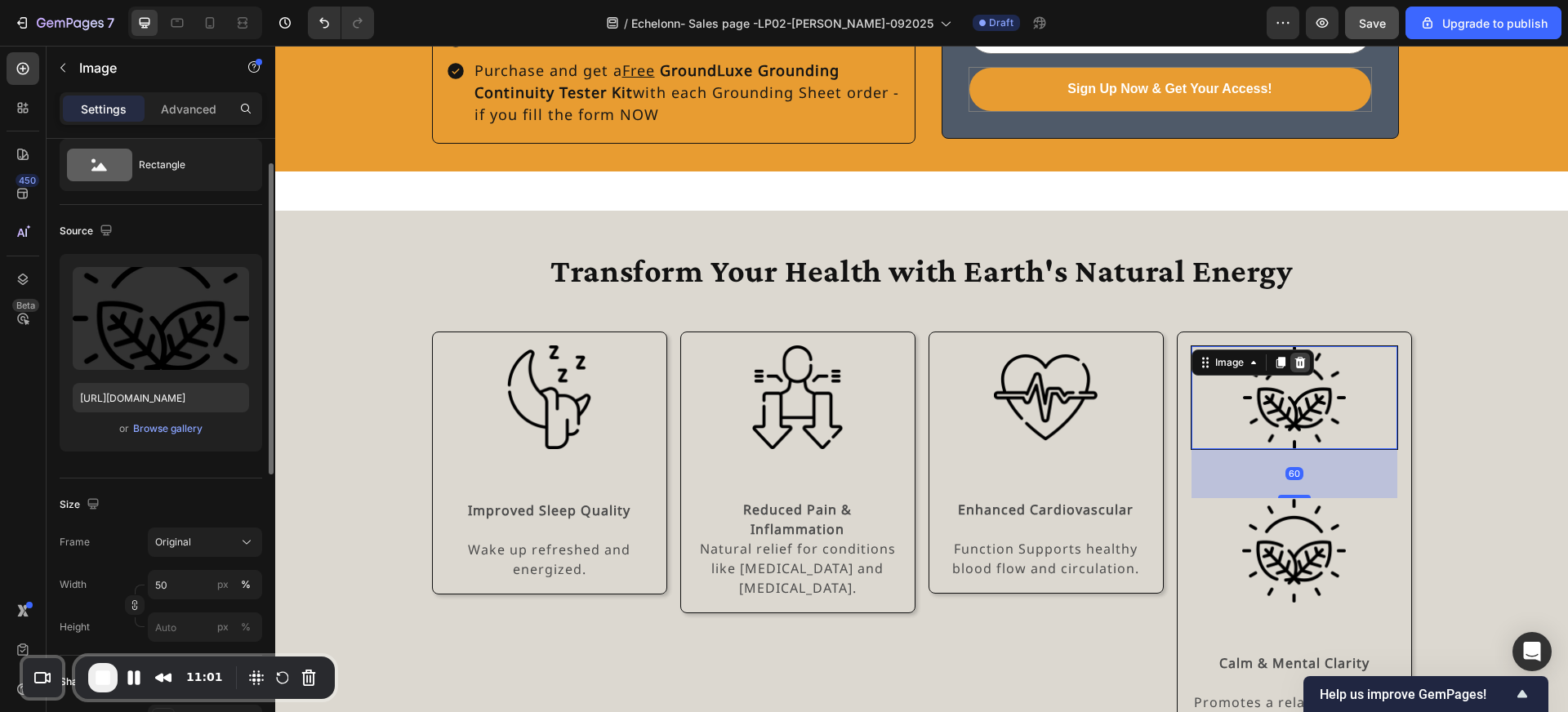
click at [1298, 356] on icon at bounding box center [1300, 362] width 11 height 12
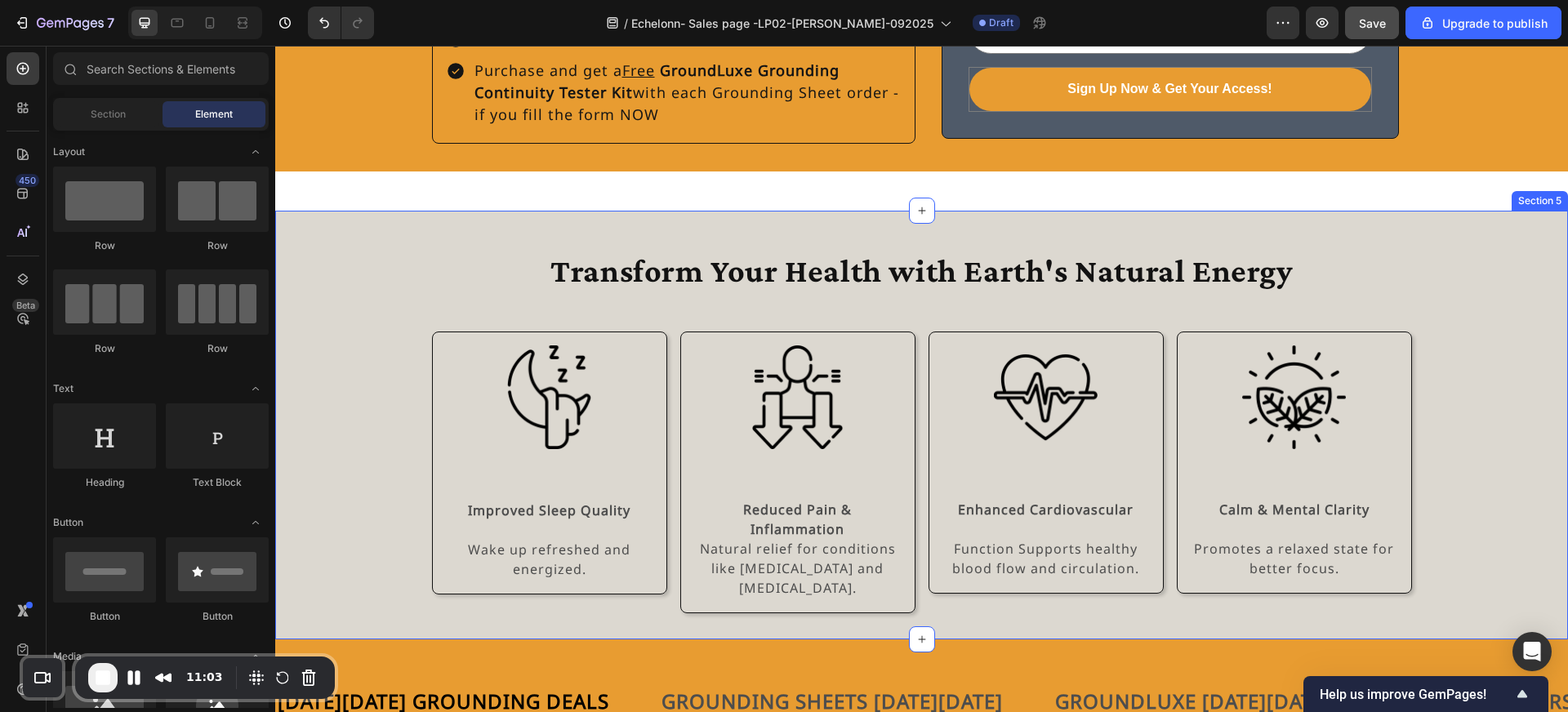
click at [1468, 412] on div "Transform Your Health with Earth's Natural Energy Heading Row Image Improved Sl…" at bounding box center [922, 425] width 1293 height 377
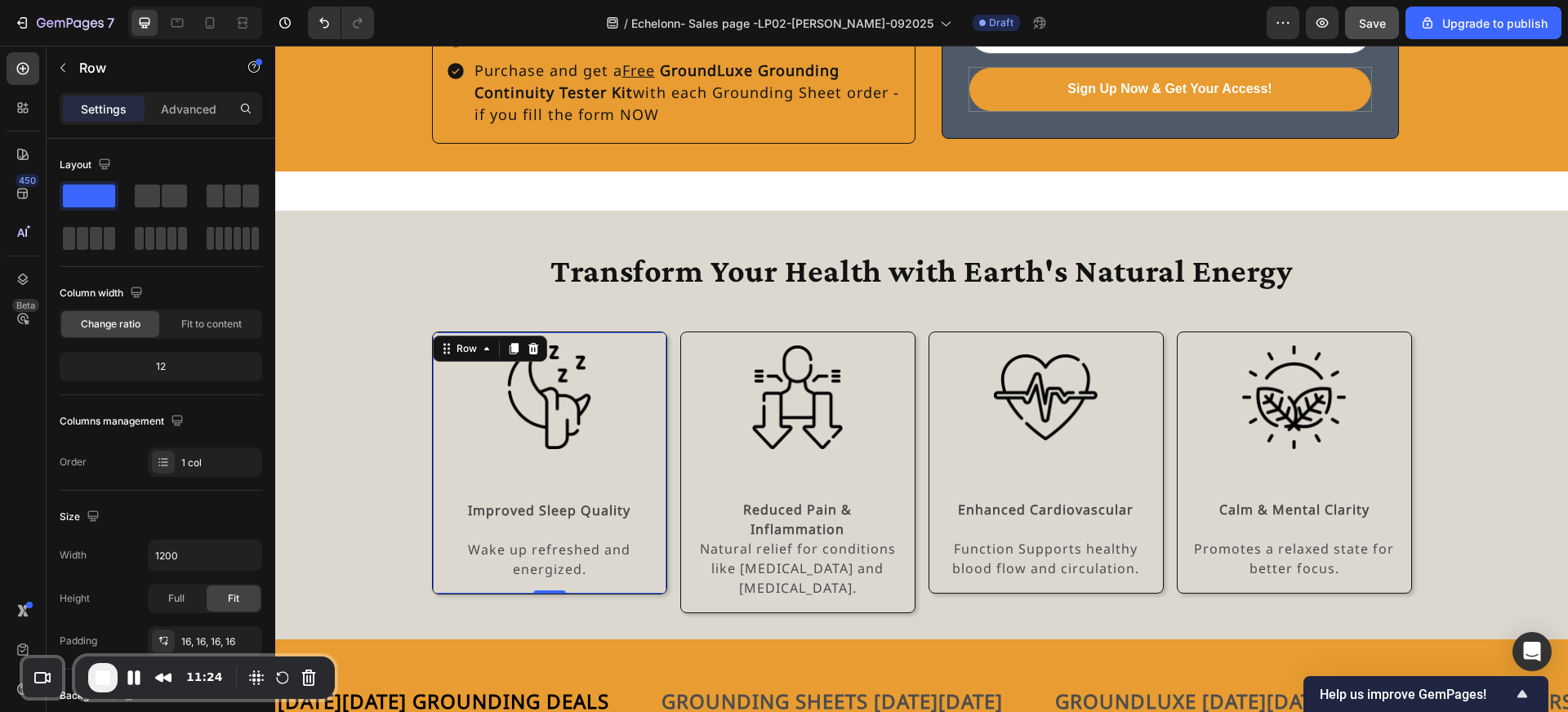
click at [562, 428] on div "Image Improved Sleep Quality Wake up refreshed and energized. Text Block" at bounding box center [550, 463] width 208 height 235
click at [555, 392] on img at bounding box center [550, 397] width 104 height 104
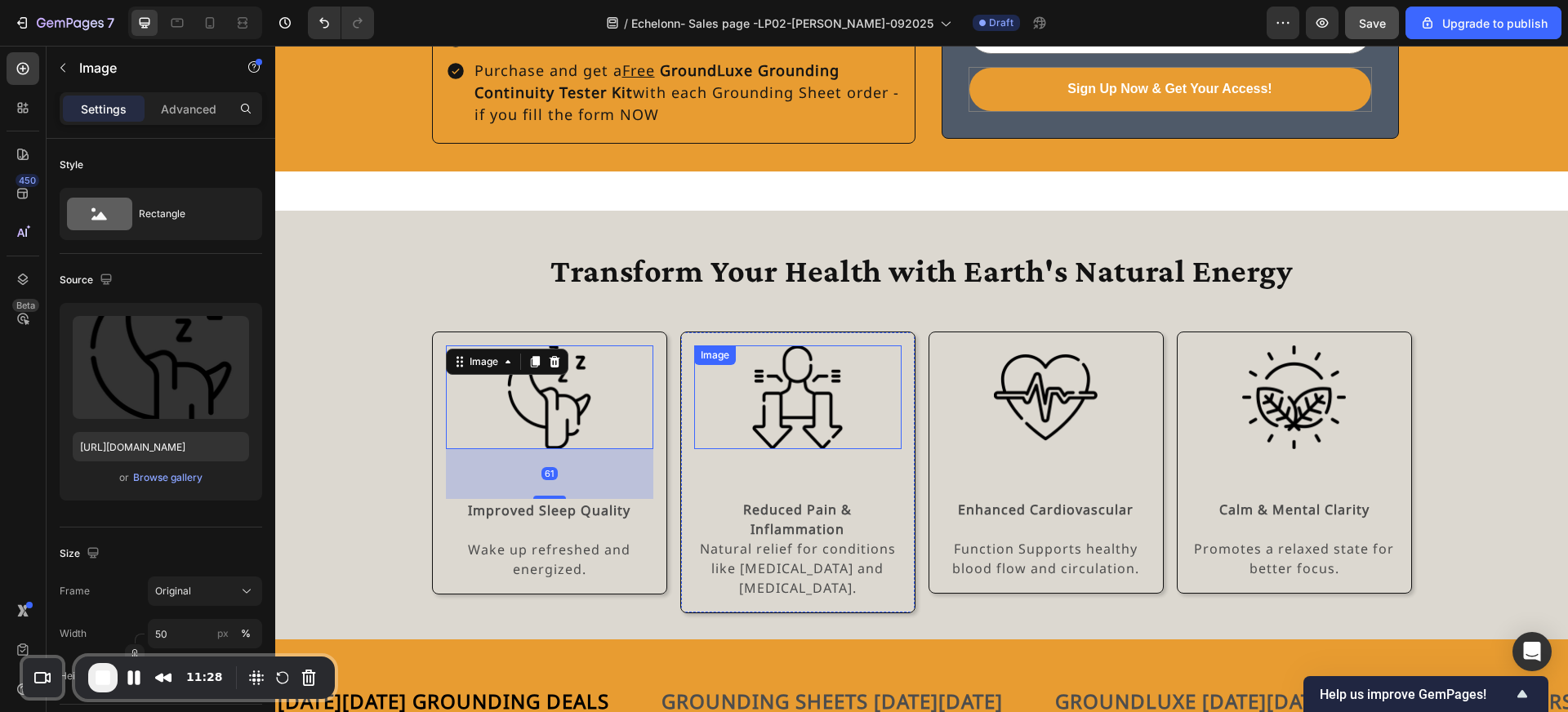
click at [766, 381] on img at bounding box center [798, 397] width 104 height 104
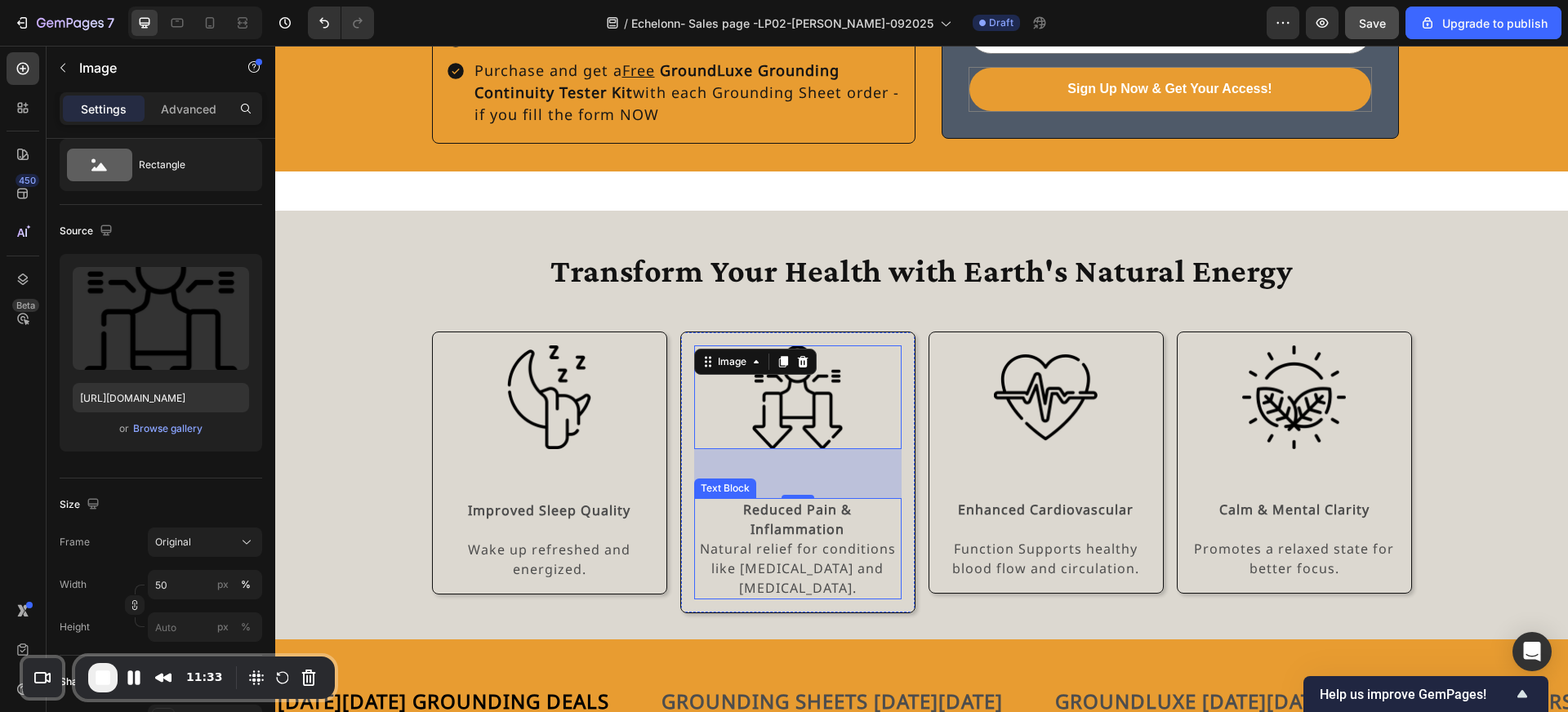
click at [818, 500] on strong "Reduced Pain &" at bounding box center [797, 510] width 108 height 18
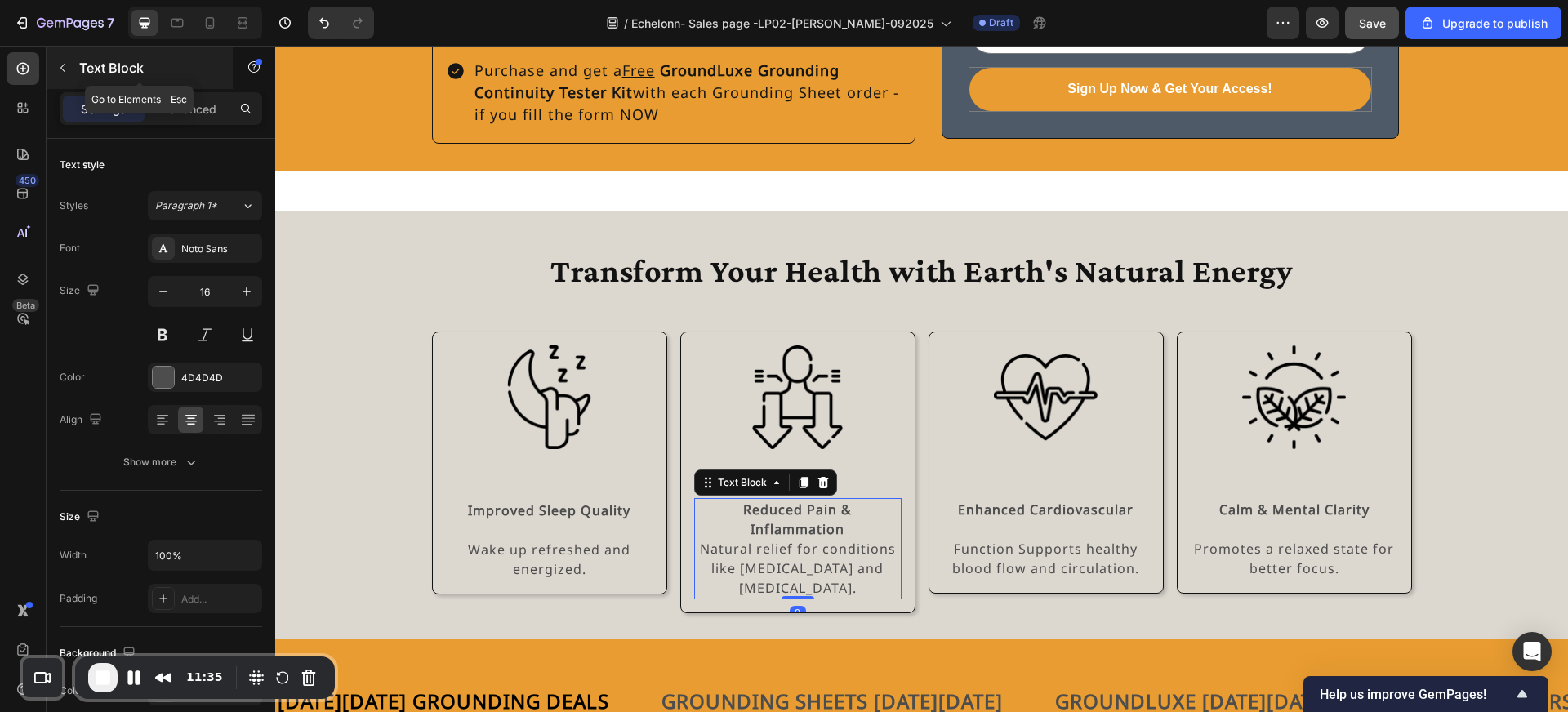
click at [77, 70] on div "Text Block" at bounding box center [139, 67] width 186 height 43
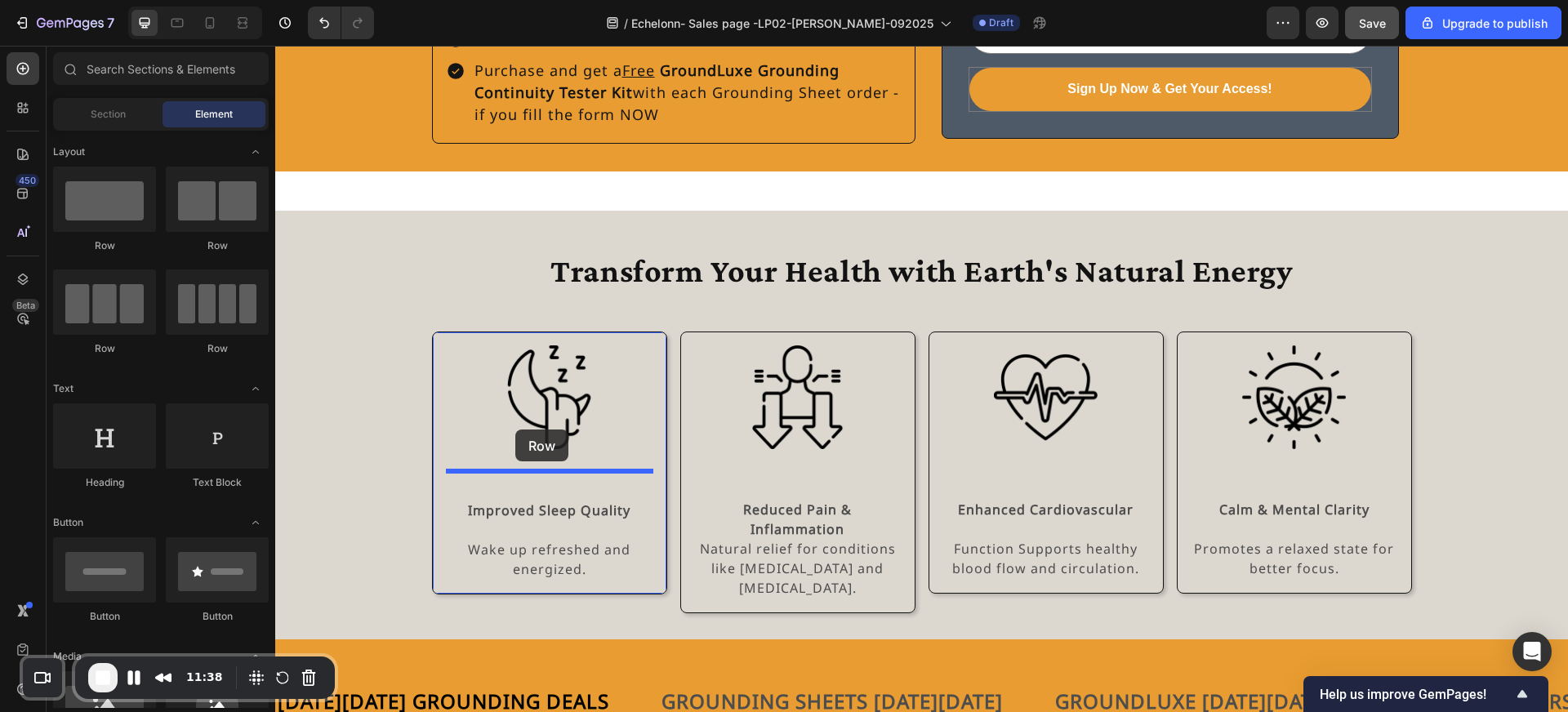
drag, startPoint x: 389, startPoint y: 253, endPoint x: 515, endPoint y: 429, distance: 216.5
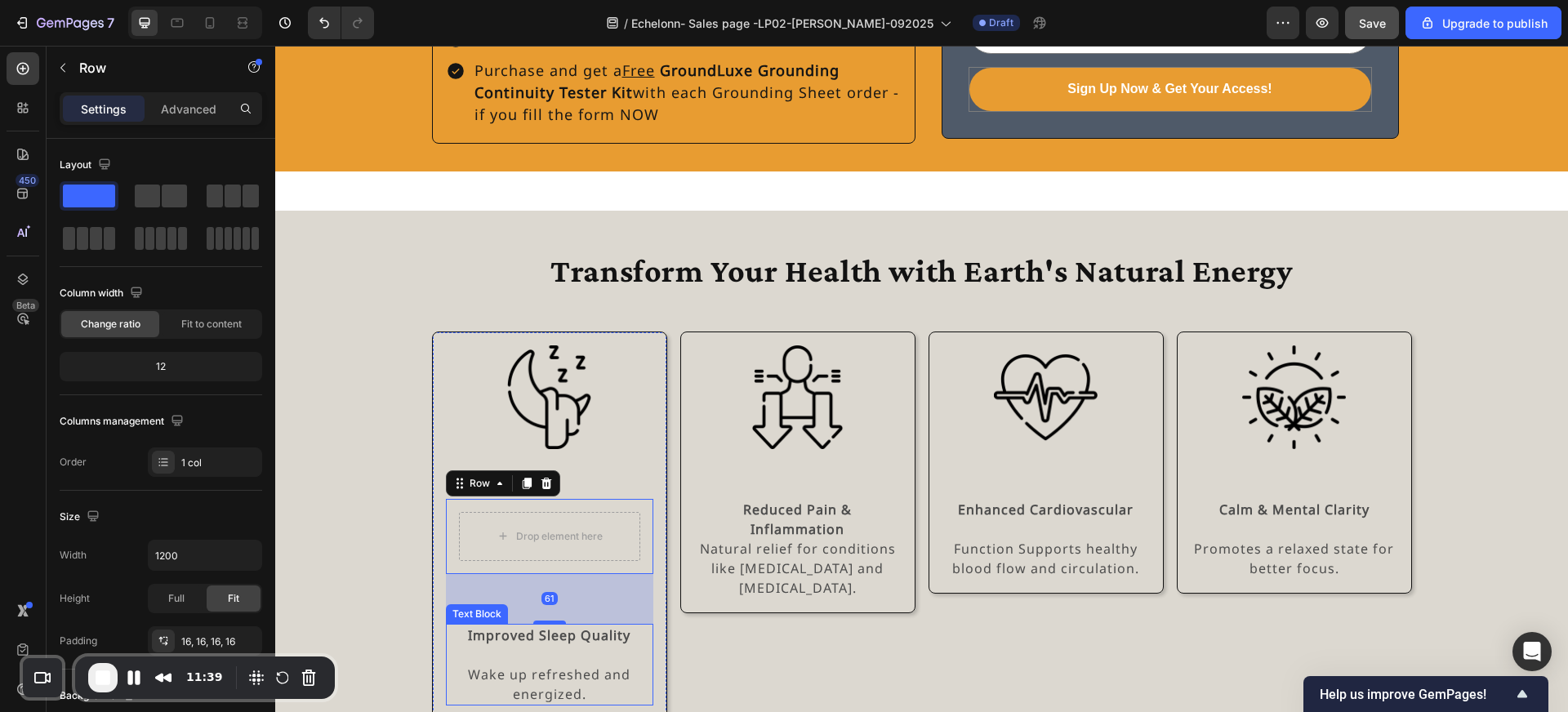
click at [554, 626] on strong "Improved Sleep Quality" at bounding box center [549, 635] width 162 height 18
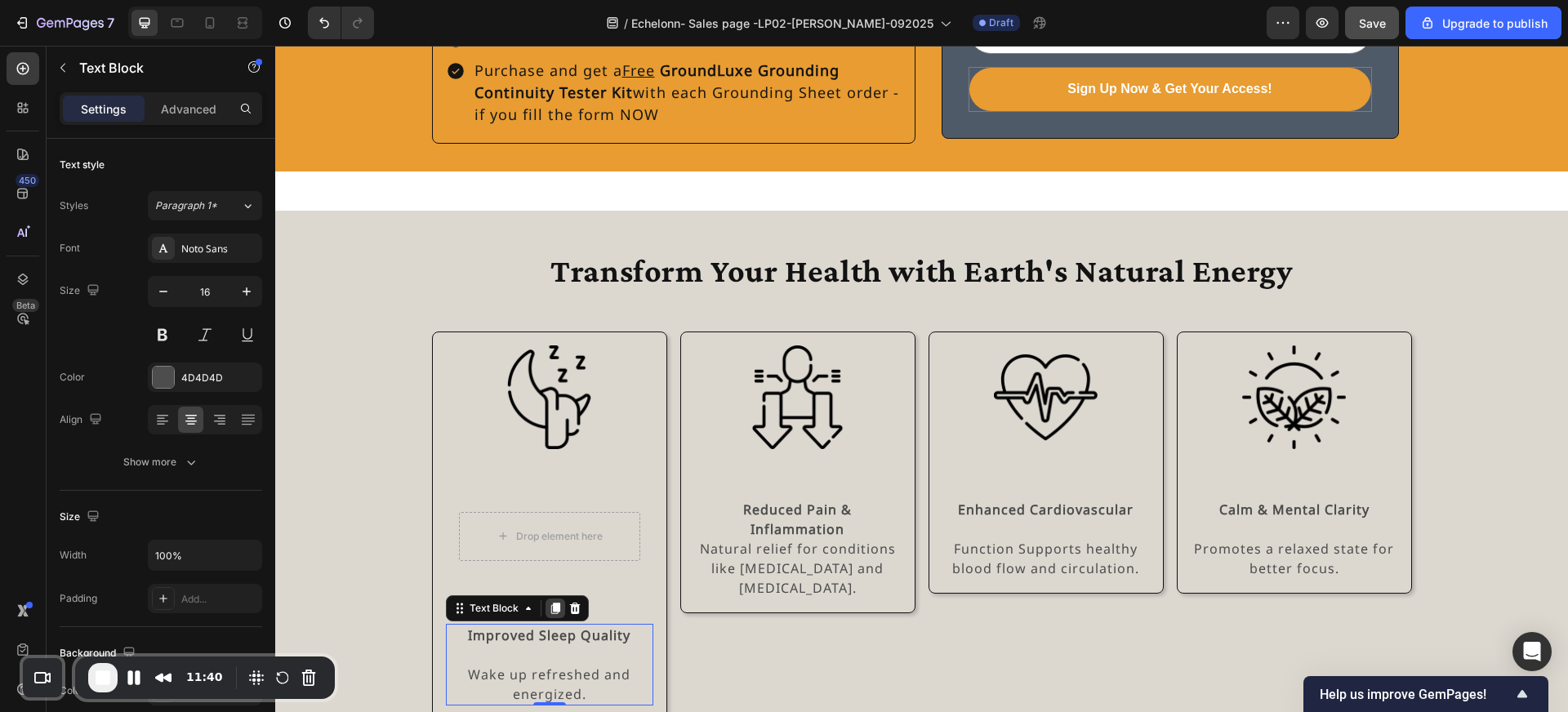
click at [553, 603] on icon at bounding box center [555, 608] width 9 height 12
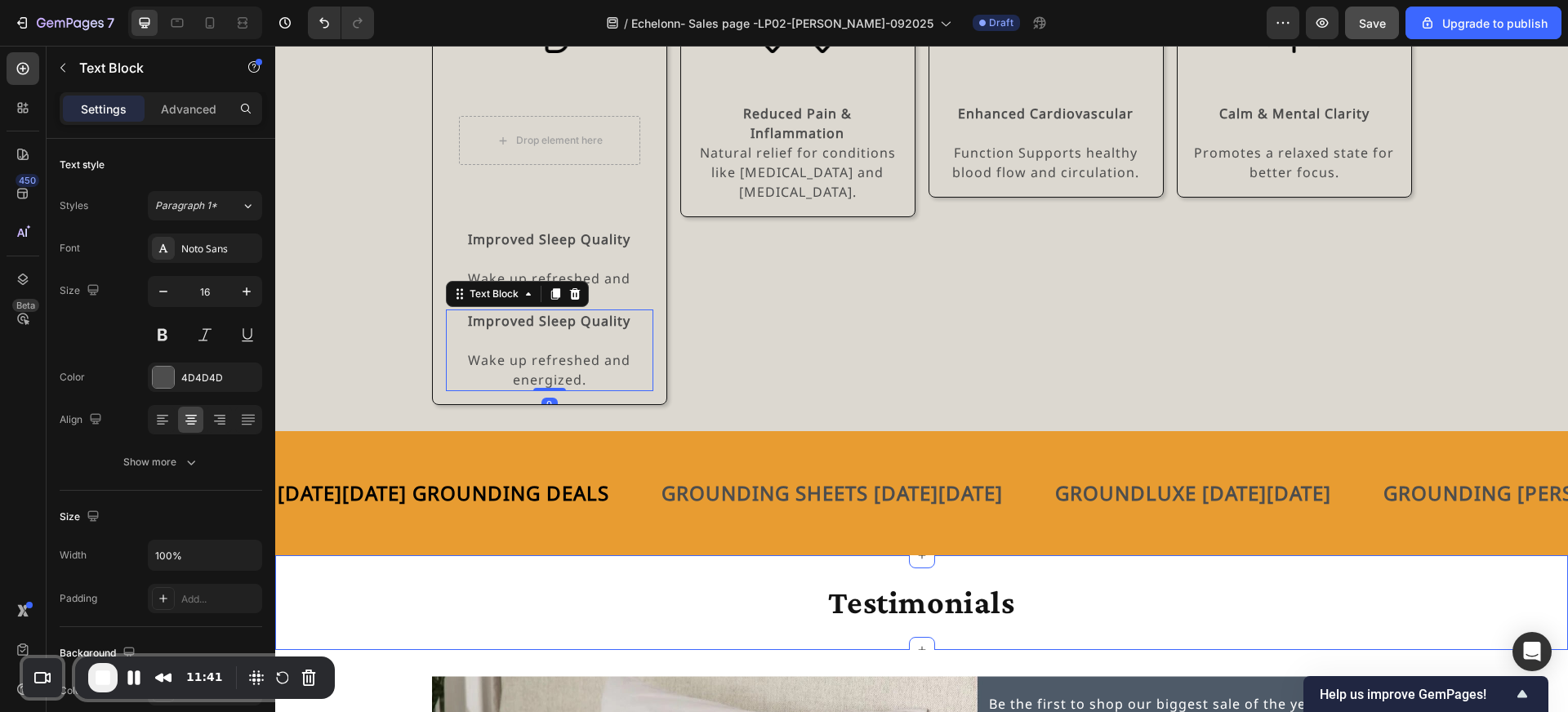
scroll to position [2276, 0]
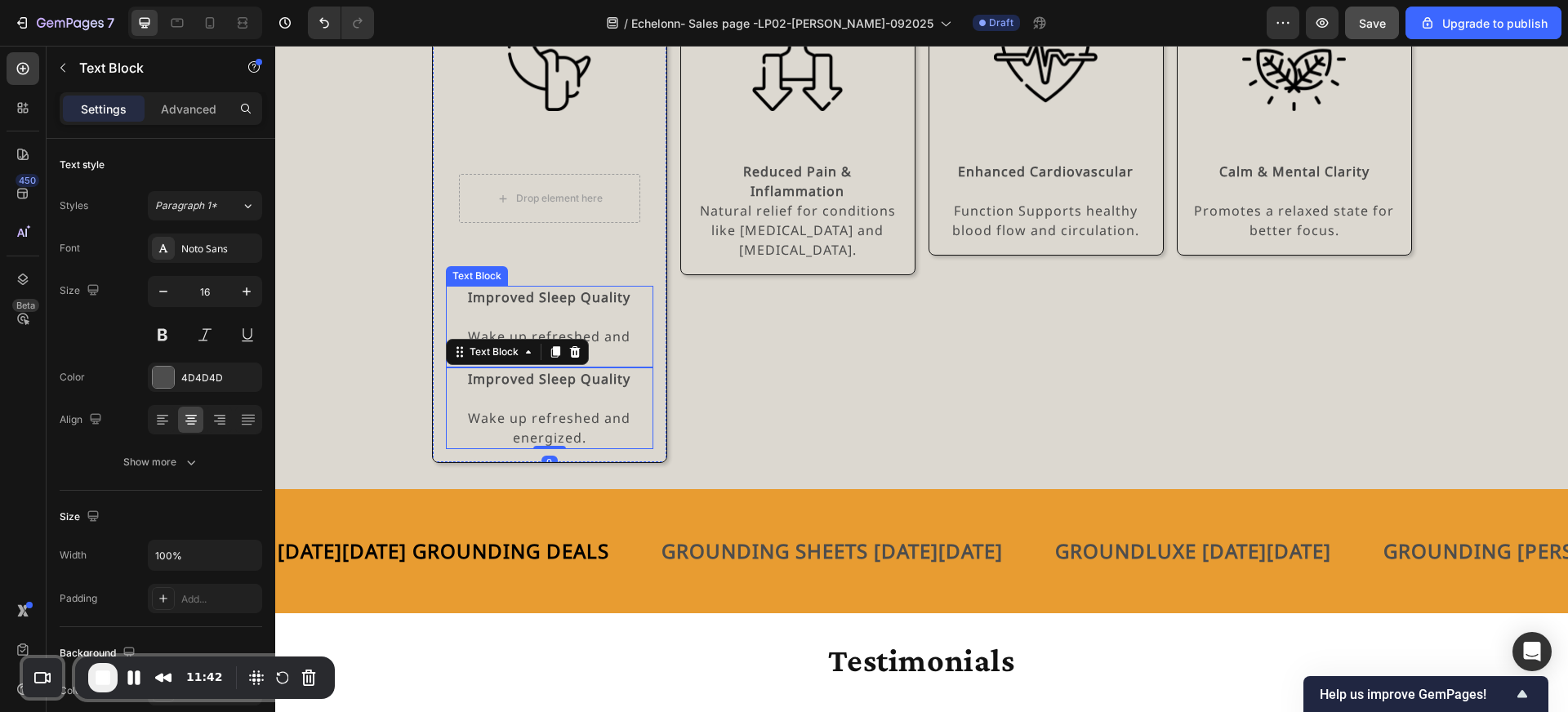
click at [542, 327] on p "Wake up refreshed and energized." at bounding box center [550, 346] width 204 height 39
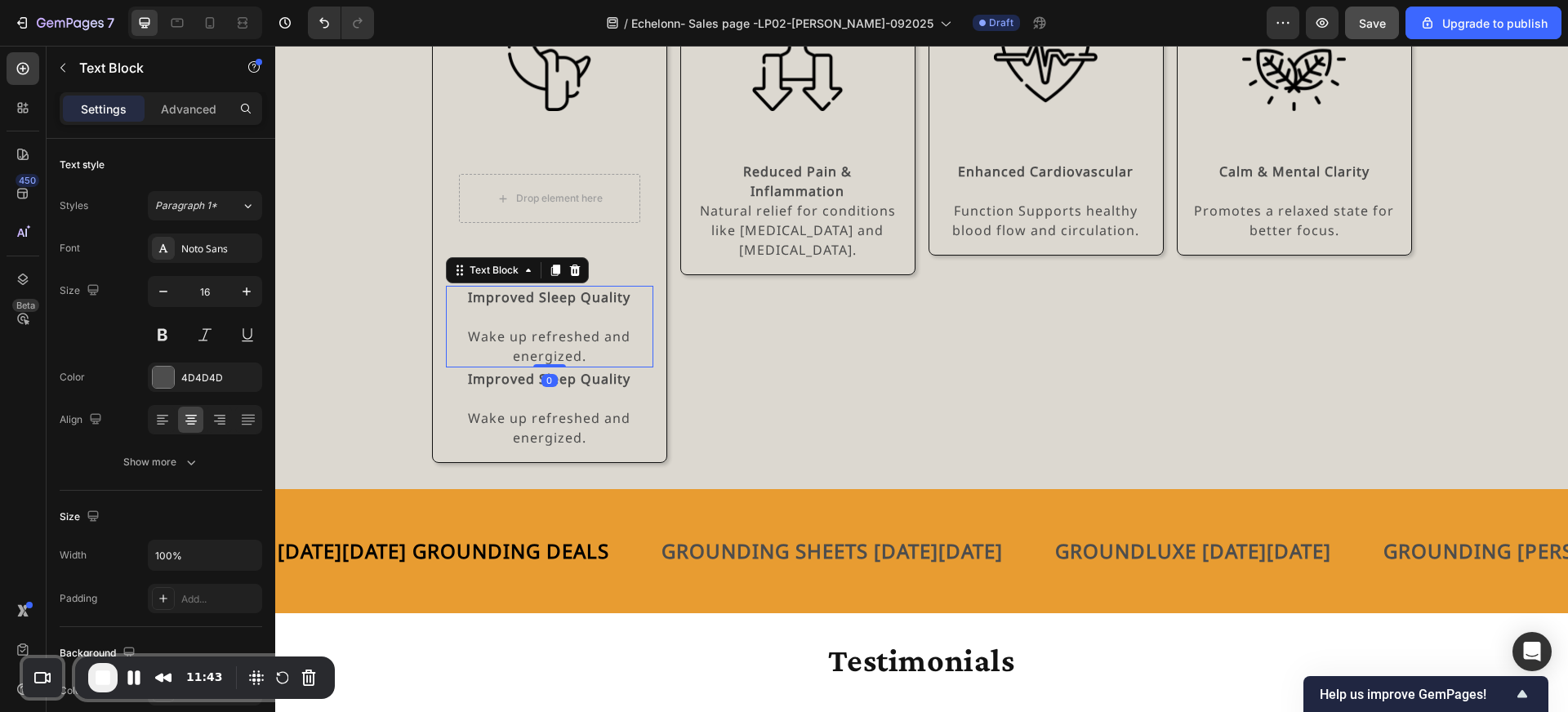
click at [548, 333] on p "Wake up refreshed and energized." at bounding box center [550, 346] width 204 height 39
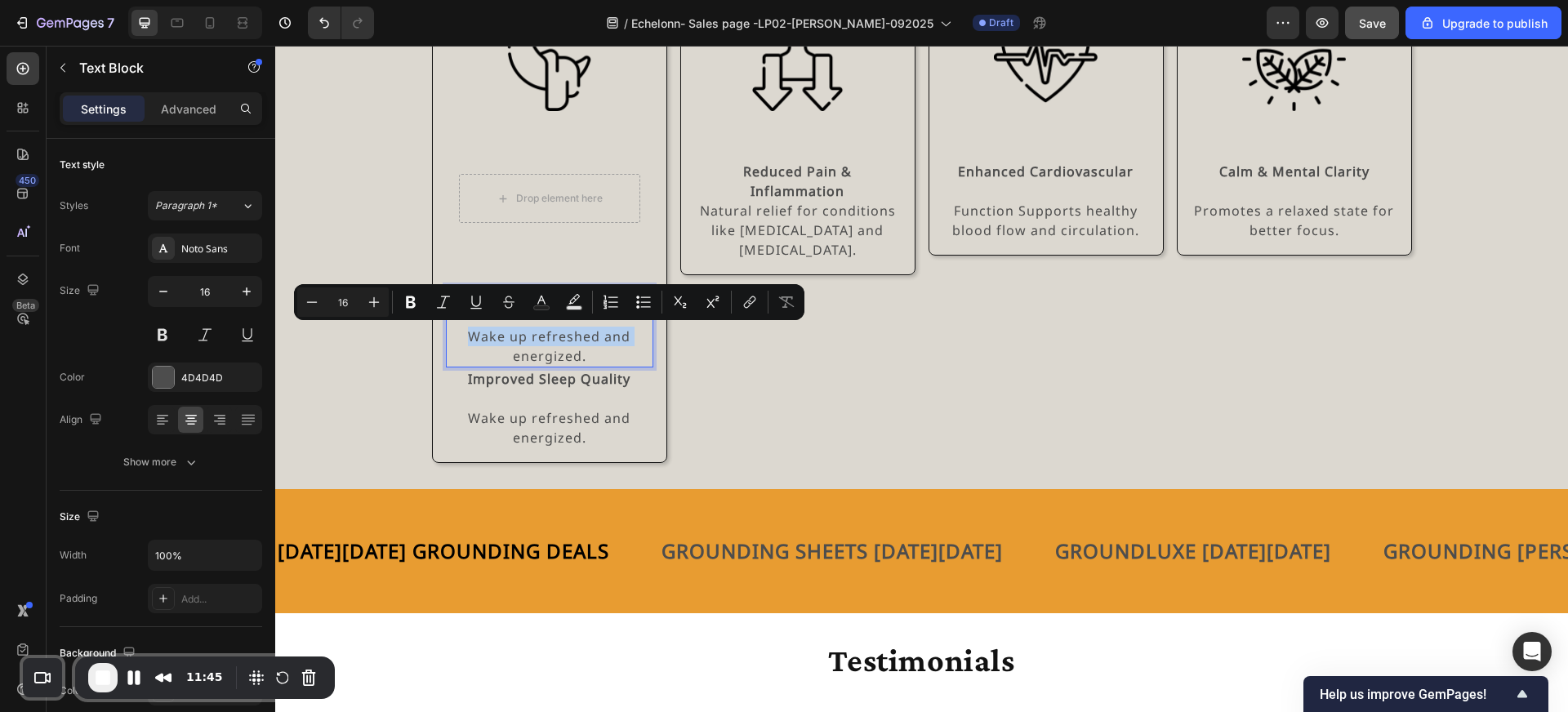
click at [592, 343] on p "Wake up refreshed and energized." at bounding box center [550, 346] width 204 height 39
drag, startPoint x: 589, startPoint y: 355, endPoint x: 451, endPoint y: 334, distance: 139.6
click at [451, 334] on p "Wake up refreshed and energized." at bounding box center [550, 346] width 204 height 39
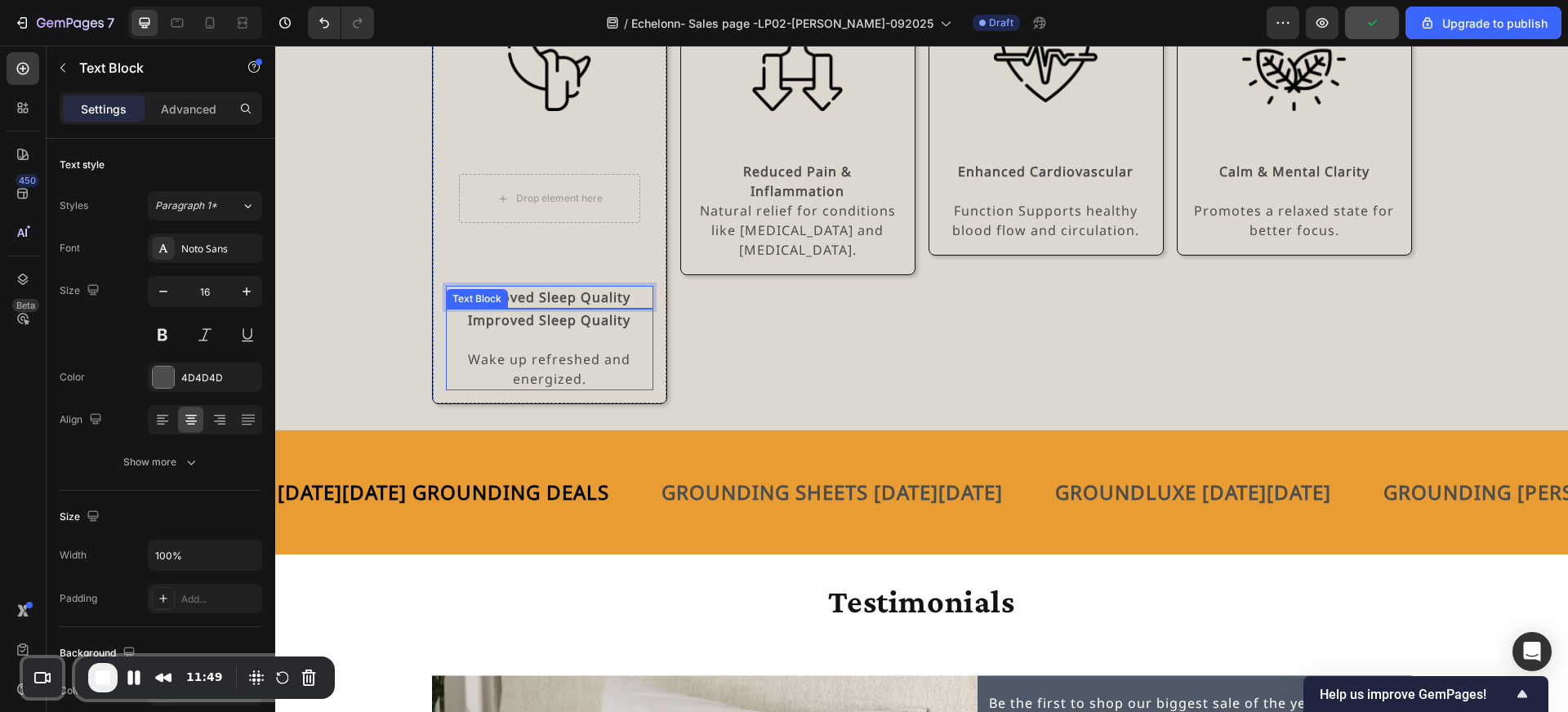
click at [510, 341] on p at bounding box center [550, 340] width 204 height 20
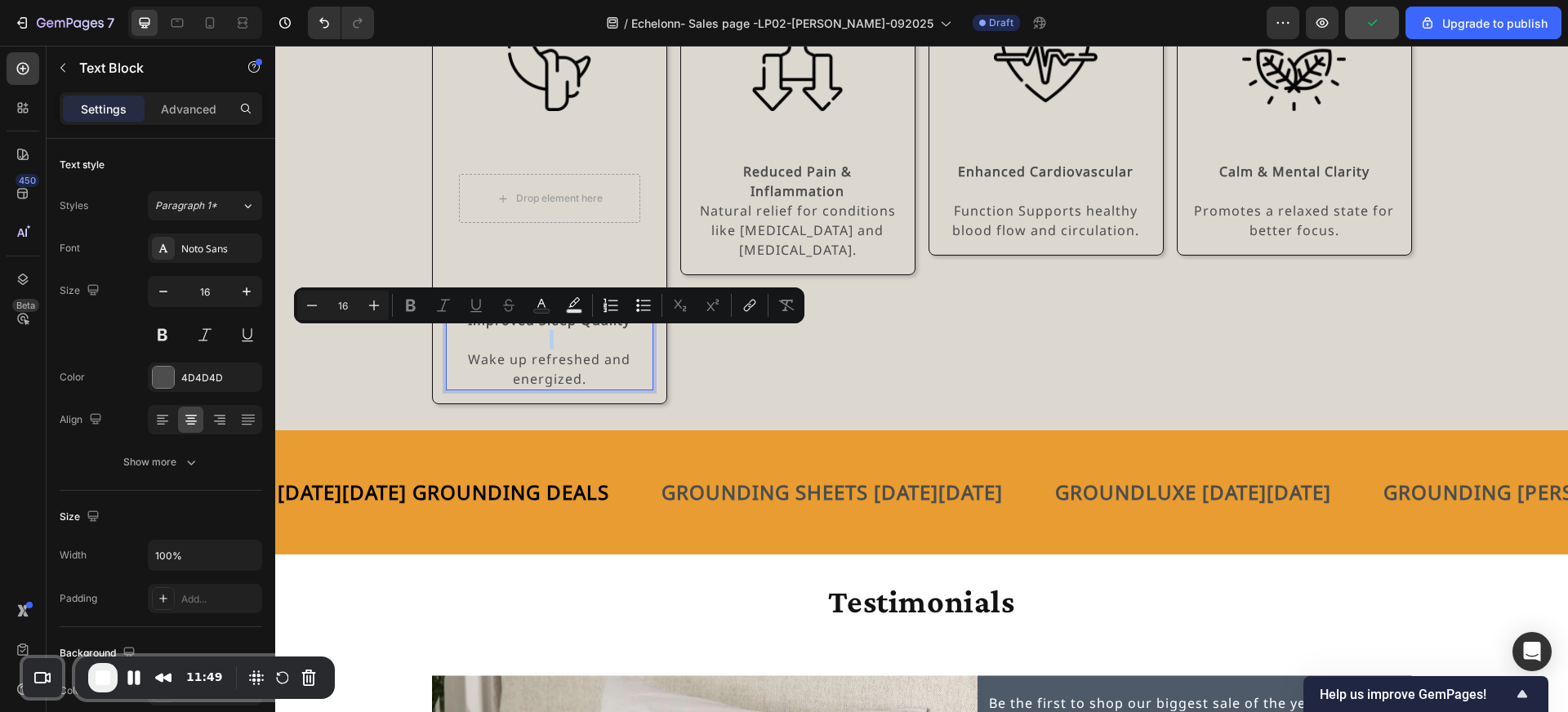
click at [510, 341] on p "Rich Text Editor. Editing area: main" at bounding box center [550, 340] width 204 height 20
click at [537, 342] on p "Rich Text Editor. Editing area: main" at bounding box center [550, 340] width 204 height 20
click at [592, 342] on p "Rich Text Editor. Editing area: main" at bounding box center [550, 340] width 204 height 20
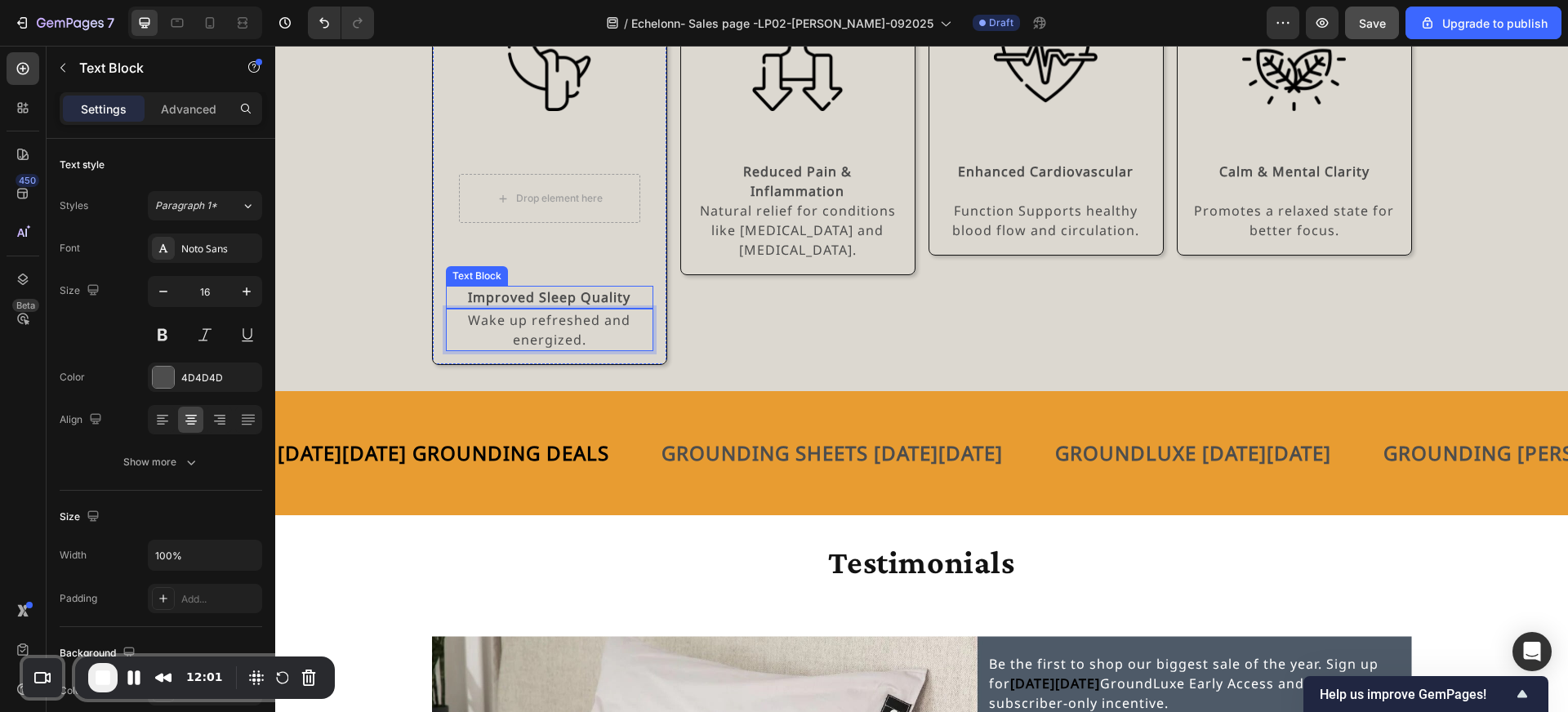
click at [596, 295] on strong "Improved Sleep Quality" at bounding box center [549, 297] width 162 height 18
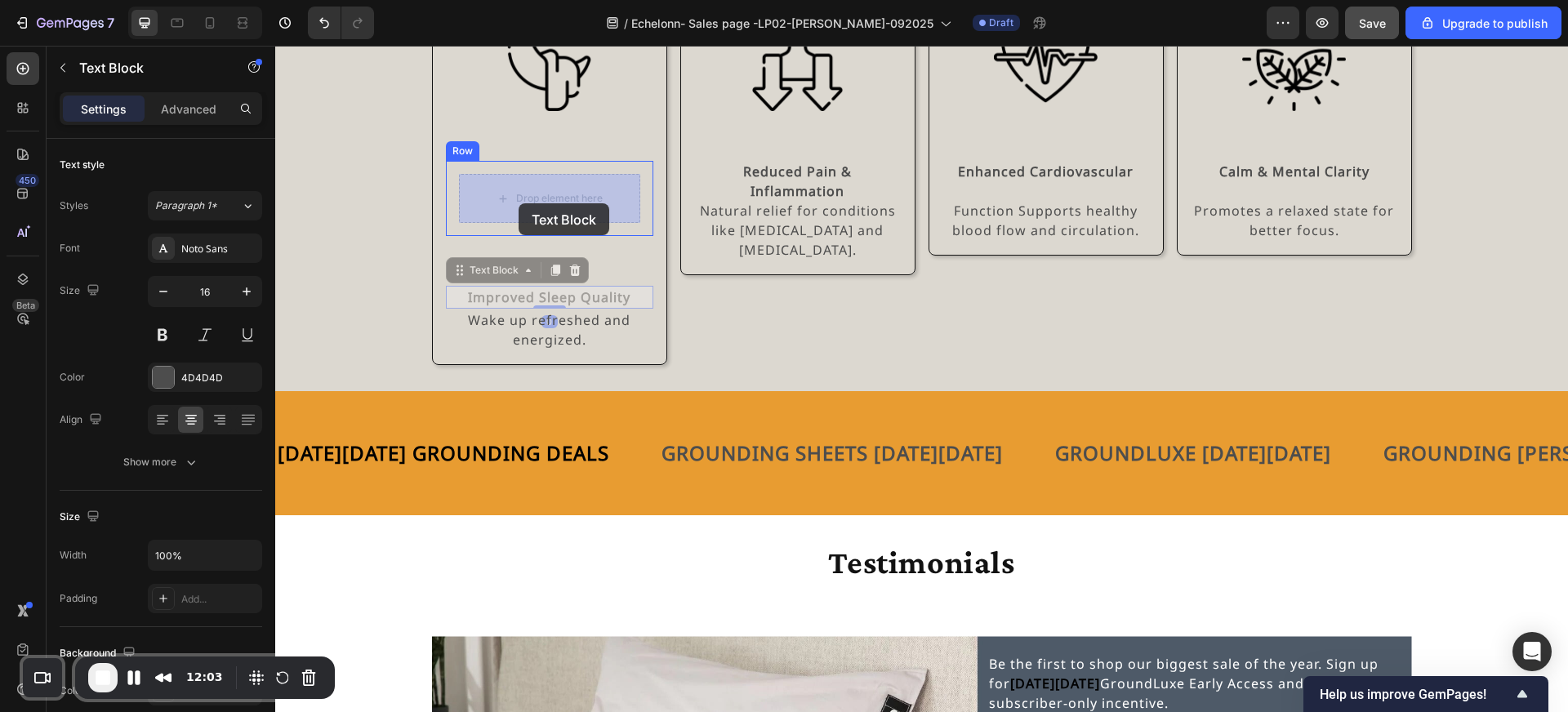
drag, startPoint x: 513, startPoint y: 275, endPoint x: 519, endPoint y: 203, distance: 72.2
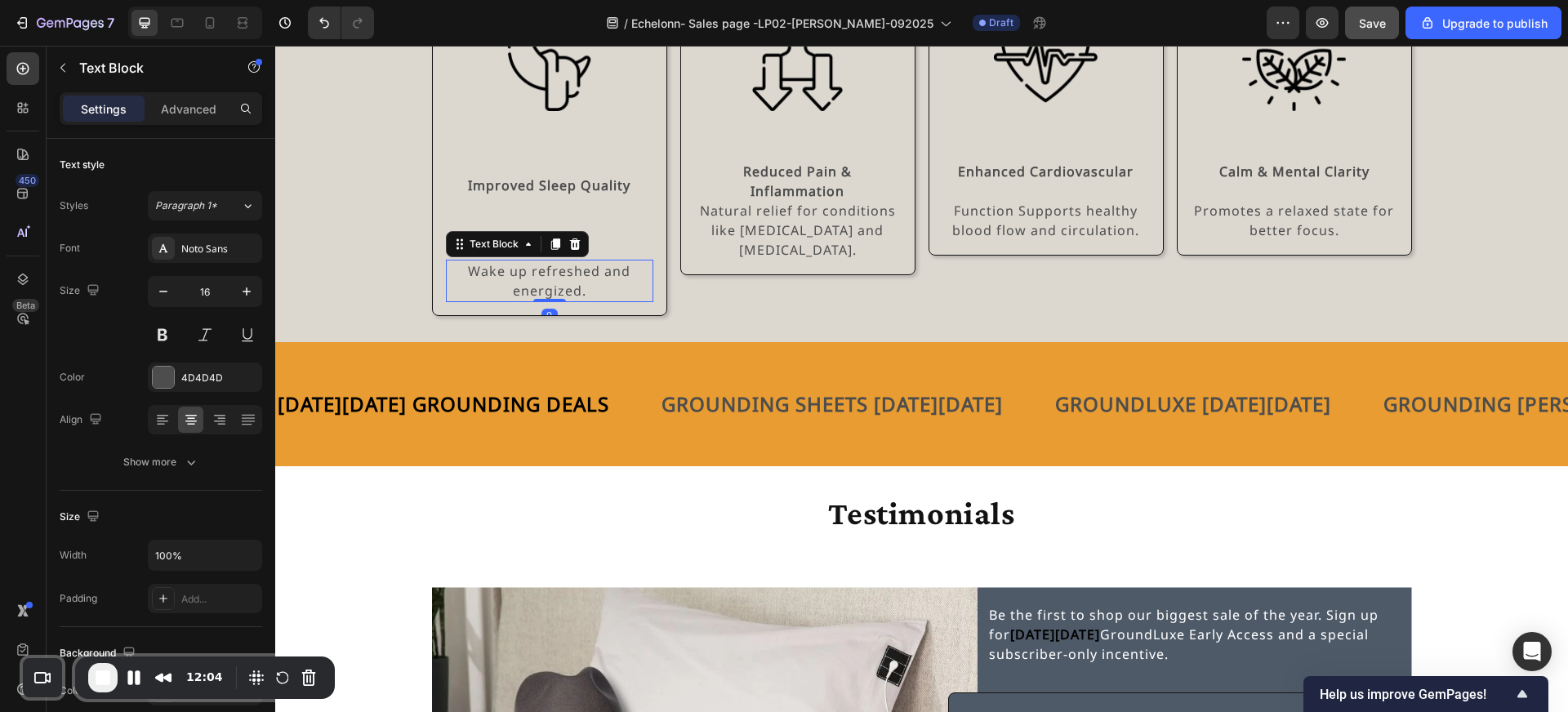
click at [522, 272] on p "Wake up refreshed and energized." at bounding box center [550, 281] width 204 height 39
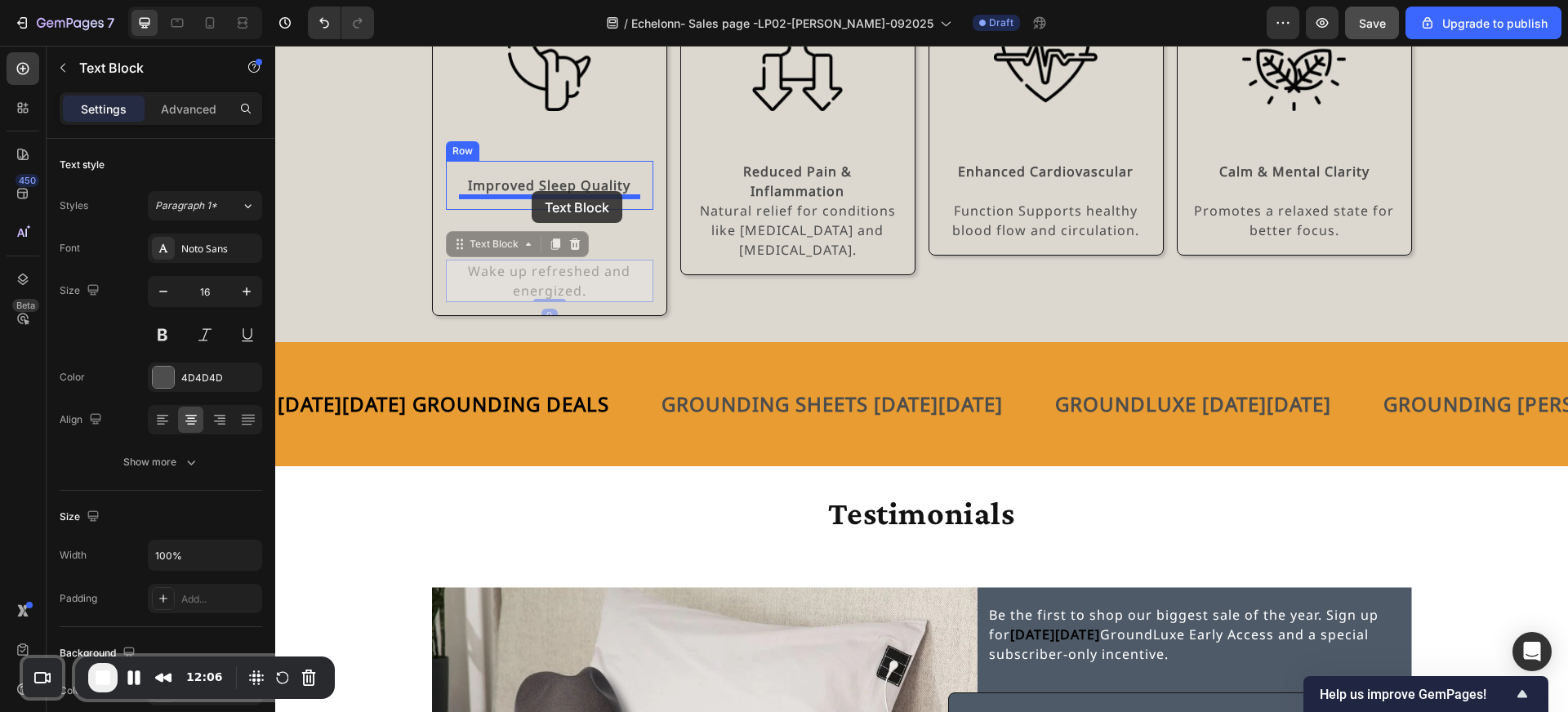
drag, startPoint x: 502, startPoint y: 253, endPoint x: 531, endPoint y: 191, distance: 68.4
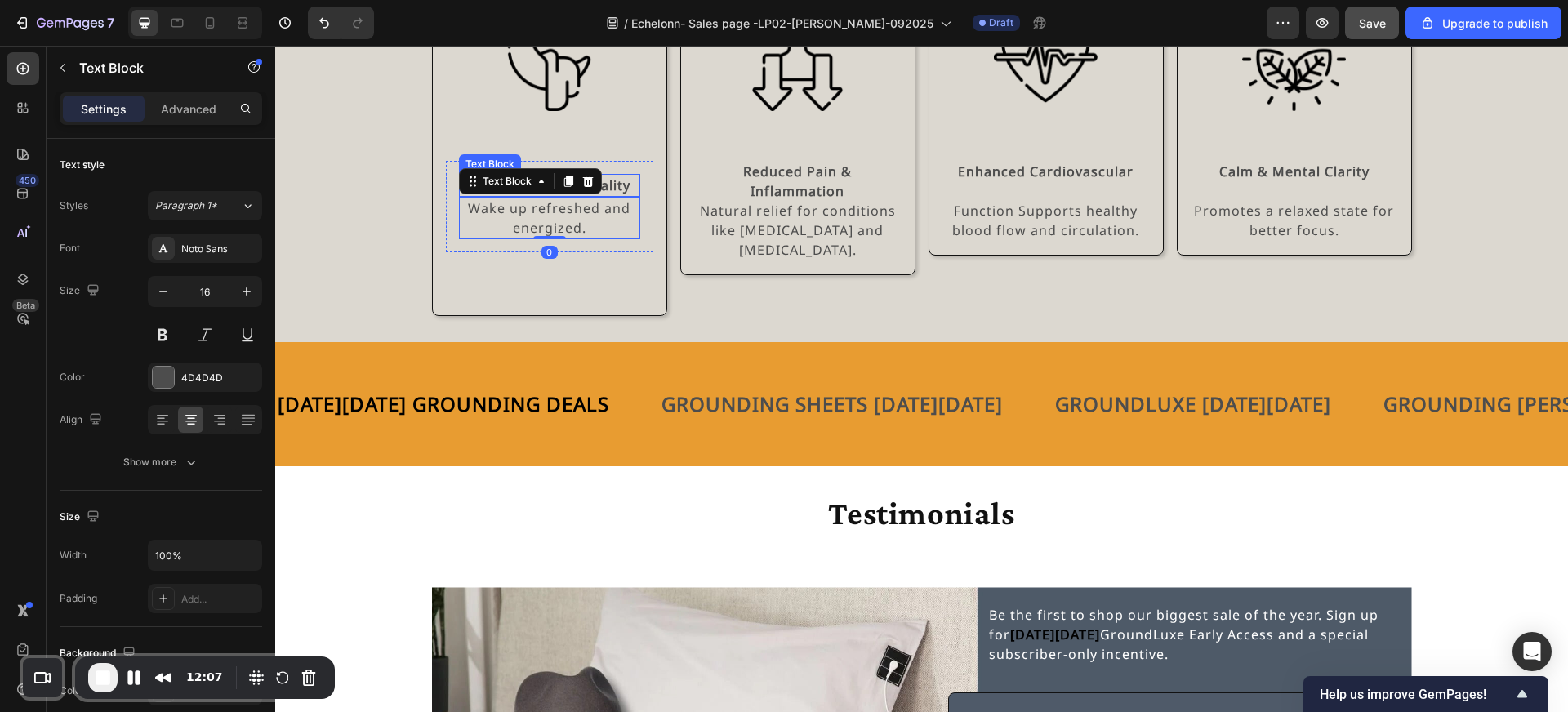
click at [636, 181] on p "Improved Sleep Quality" at bounding box center [549, 186] width 178 height 20
click at [208, 113] on p "Advanced" at bounding box center [188, 108] width 56 height 17
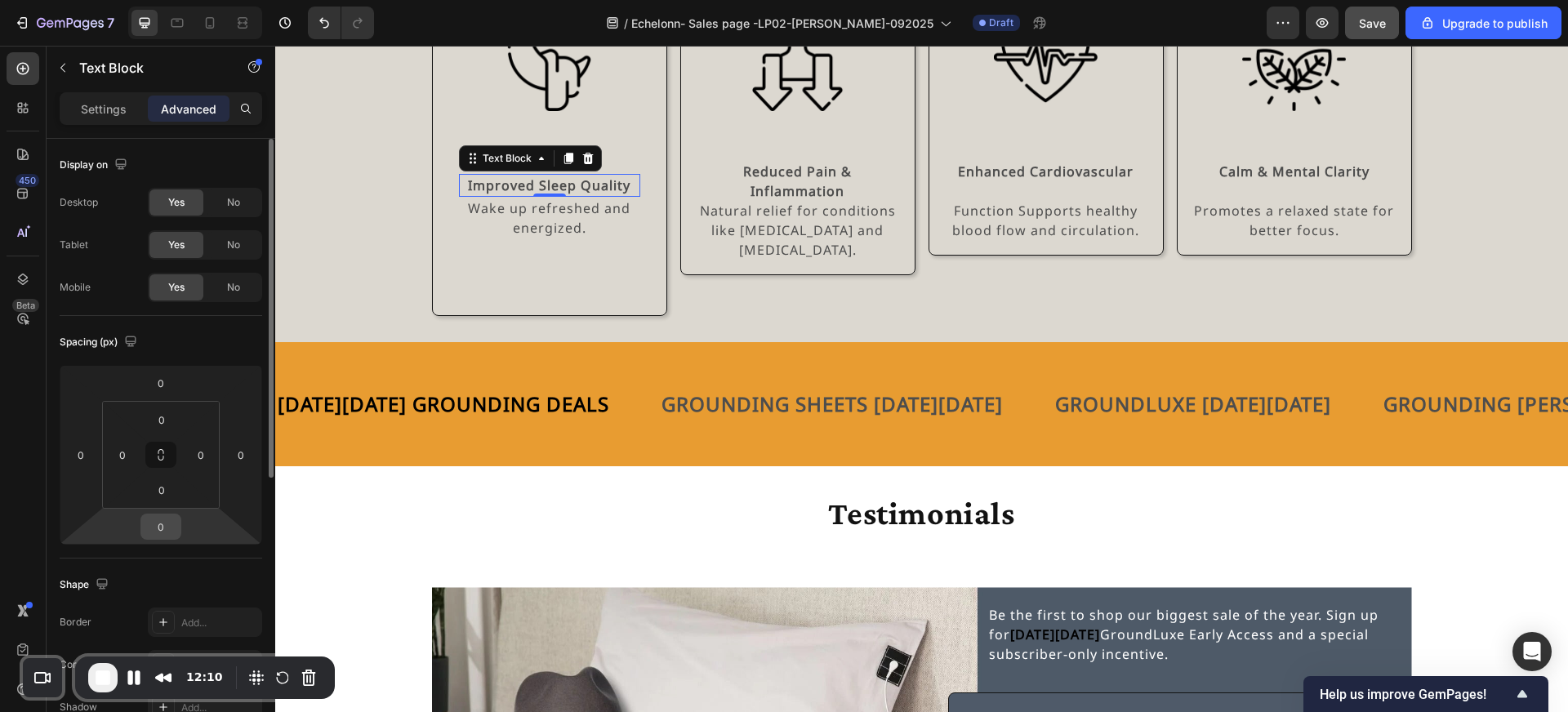
click at [160, 532] on input "0" at bounding box center [161, 526] width 33 height 25
type input "8"
type input "16"
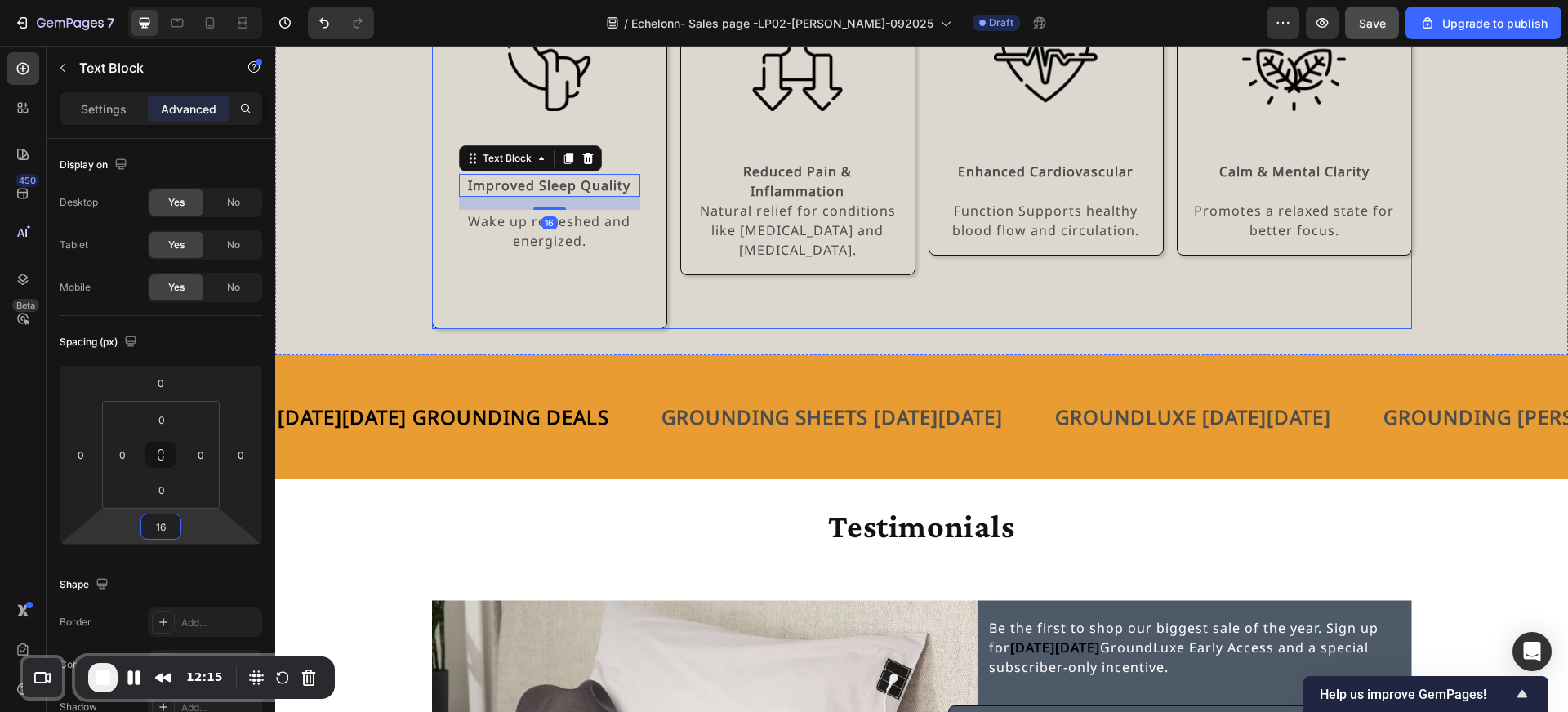
click at [706, 302] on div "Image Reduced Pain & Inflammation Natural relief for conditions like arthritis …" at bounding box center [798, 161] width 235 height 335
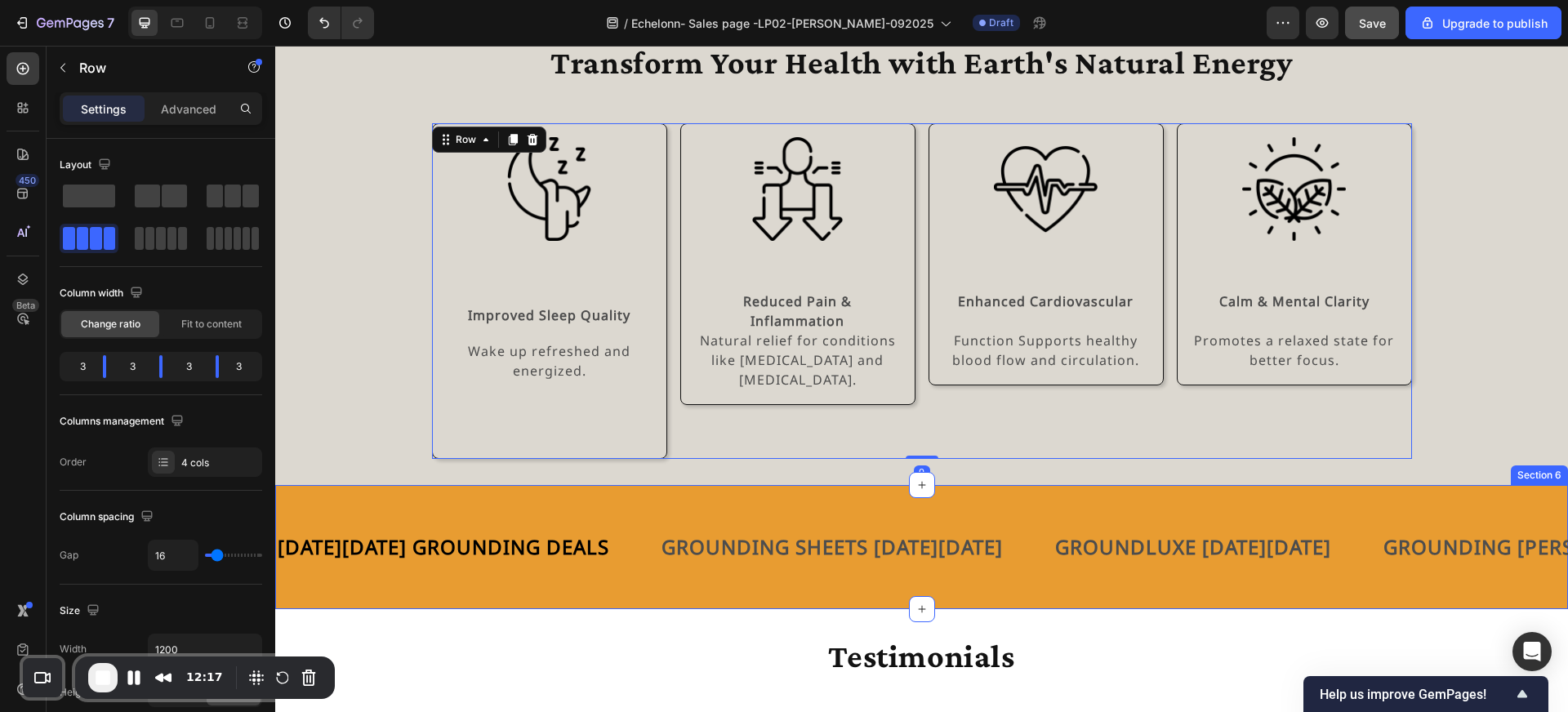
scroll to position [2127, 0]
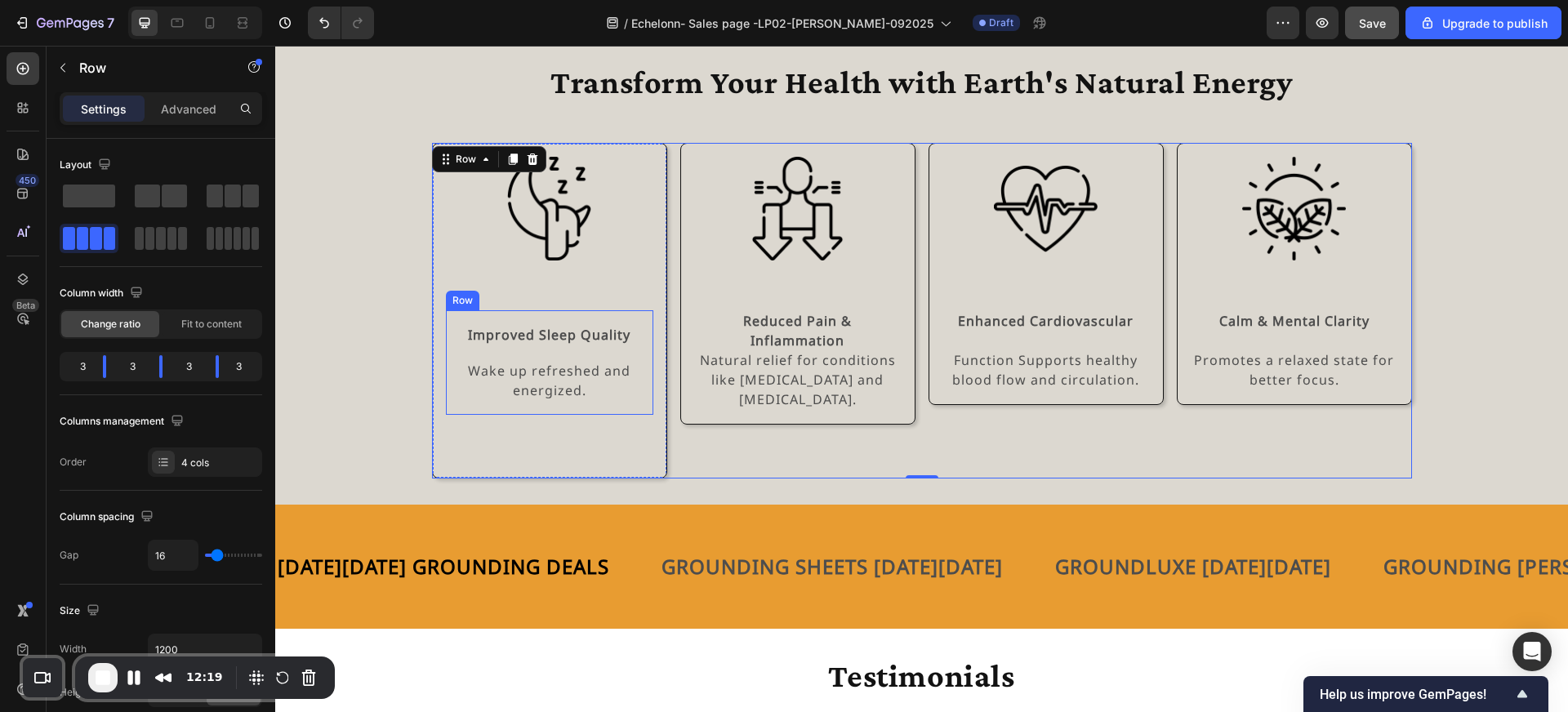
click at [612, 404] on div "Improved Sleep Quality Text Block Wake up refreshed and energized. Text Block R…" at bounding box center [550, 362] width 208 height 105
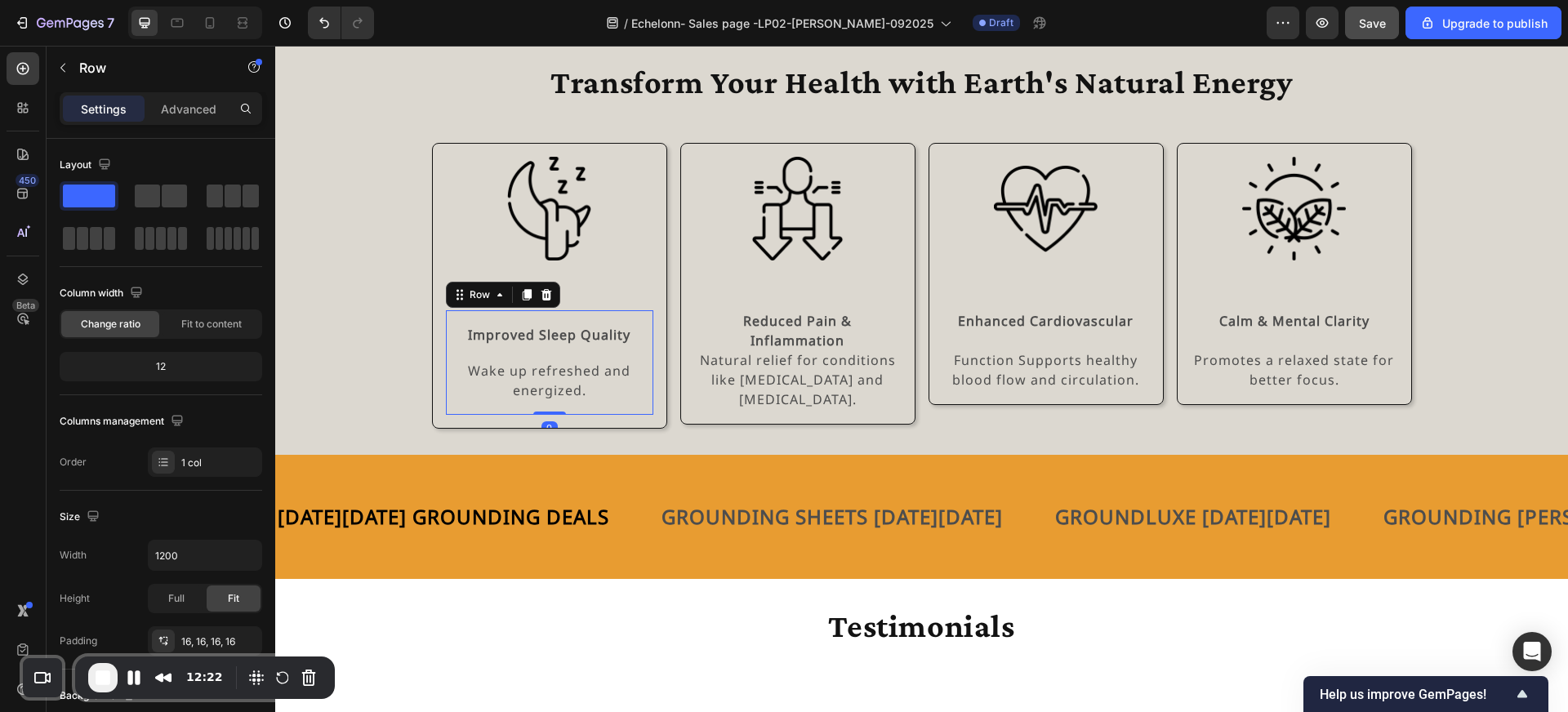
drag, startPoint x: 554, startPoint y: 461, endPoint x: 553, endPoint y: 396, distance: 65.0
click at [553, 396] on div "Improved Sleep Quality Text Block Wake up refreshed and energized. Text Block R…" at bounding box center [550, 362] width 208 height 105
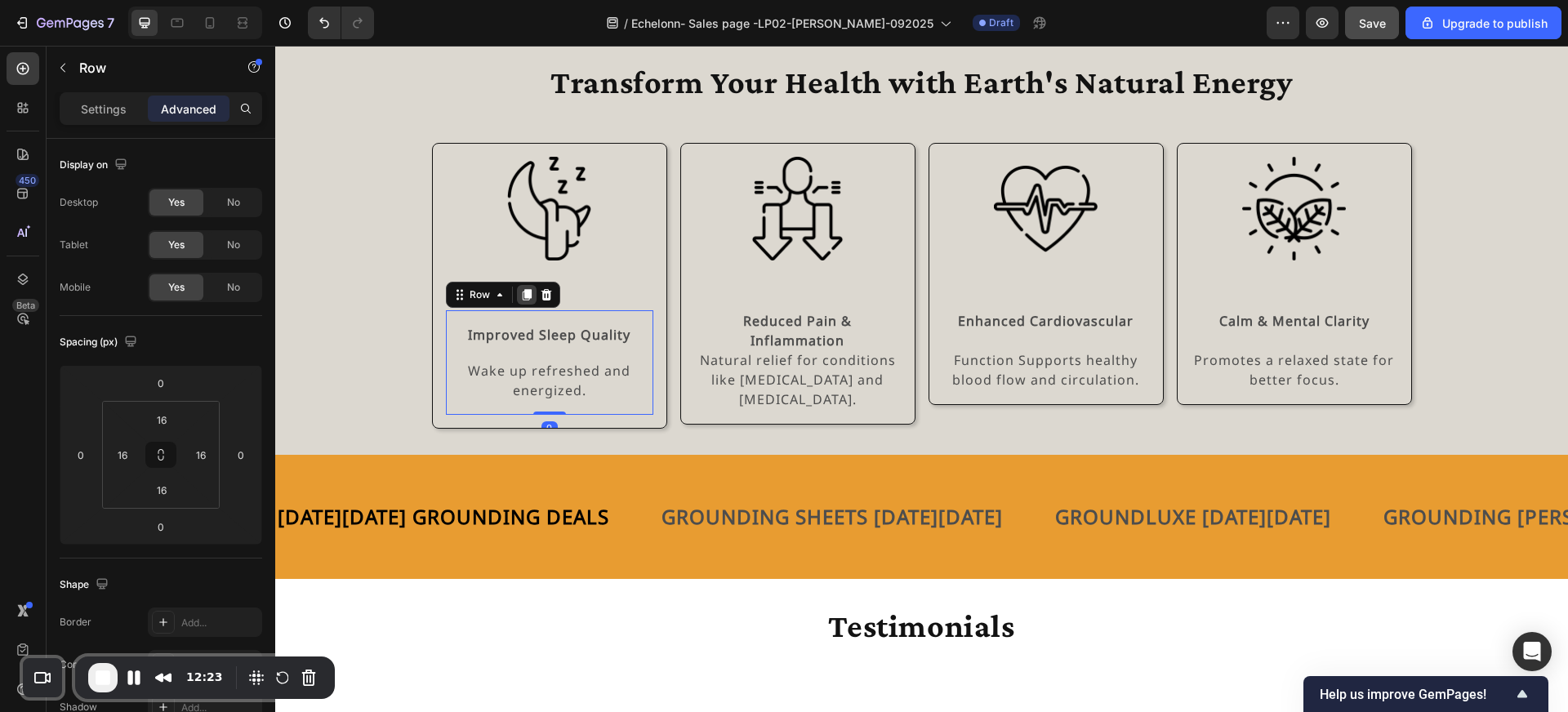
click at [527, 294] on icon at bounding box center [526, 295] width 9 height 12
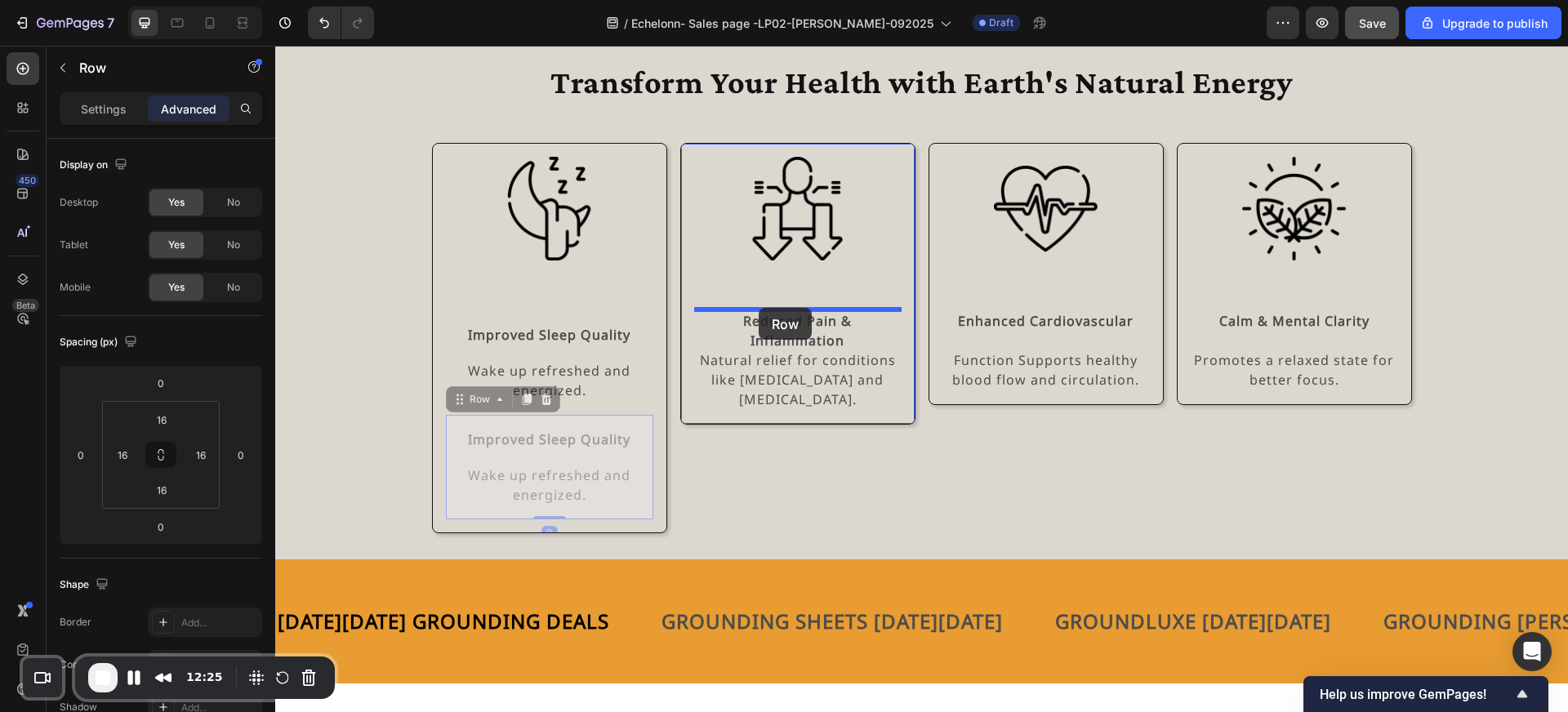
drag, startPoint x: 494, startPoint y: 404, endPoint x: 758, endPoint y: 308, distance: 280.9
type input "60"
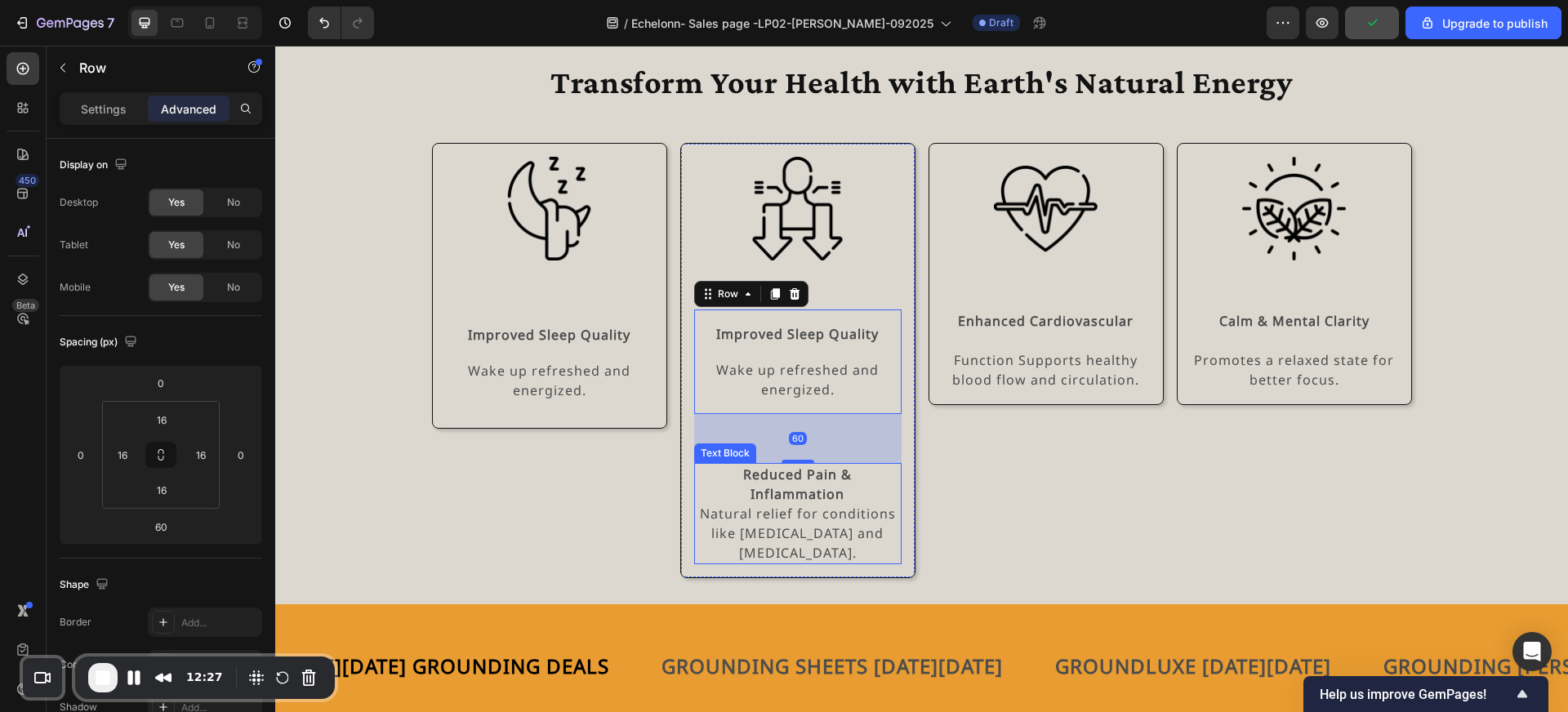
click at [782, 474] on strong "Reduced Pain &" at bounding box center [797, 475] width 108 height 18
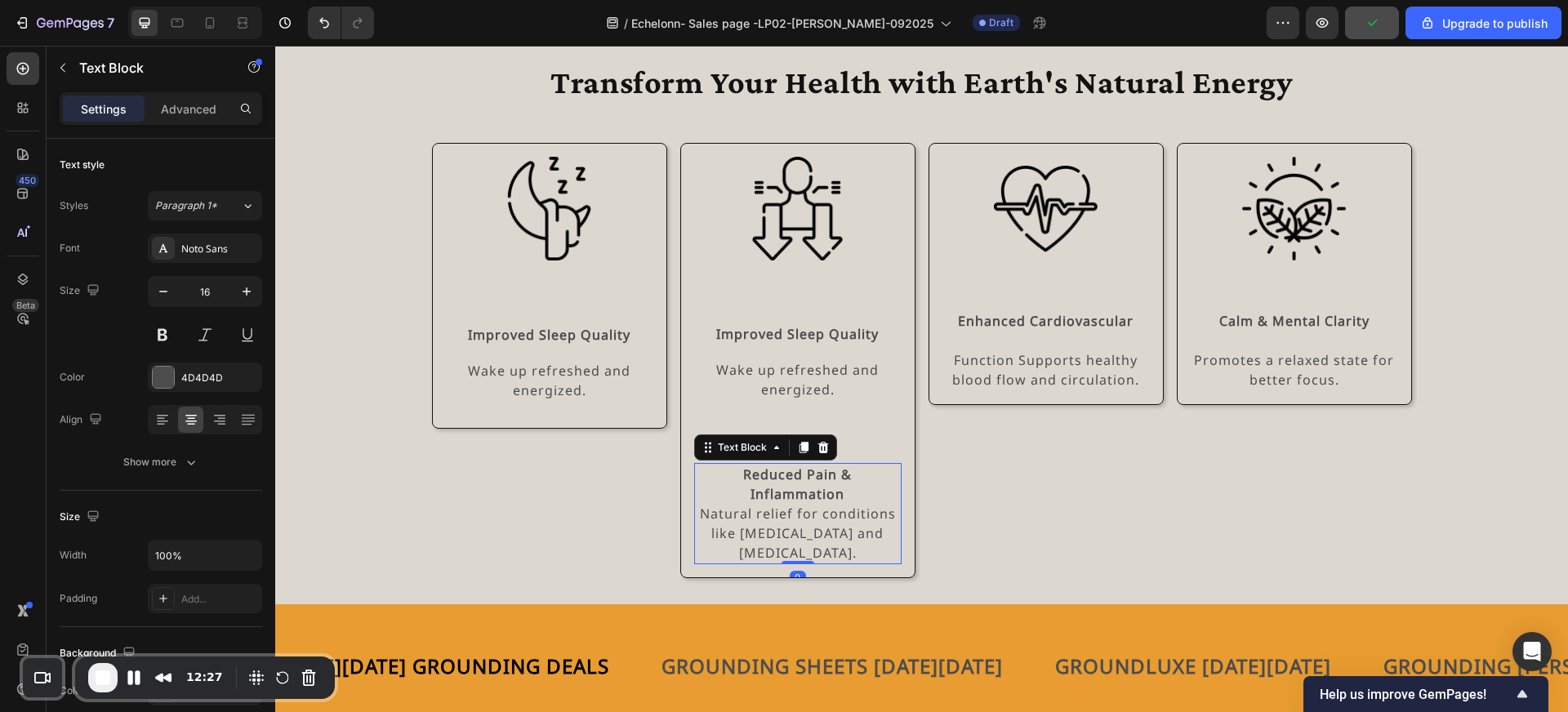
click at [782, 474] on strong "Reduced Pain &" at bounding box center [797, 475] width 108 height 18
drag, startPoint x: 843, startPoint y: 491, endPoint x: 738, endPoint y: 474, distance: 106.4
click at [738, 474] on p "Reduced Pain & Inflammation" at bounding box center [798, 484] width 204 height 39
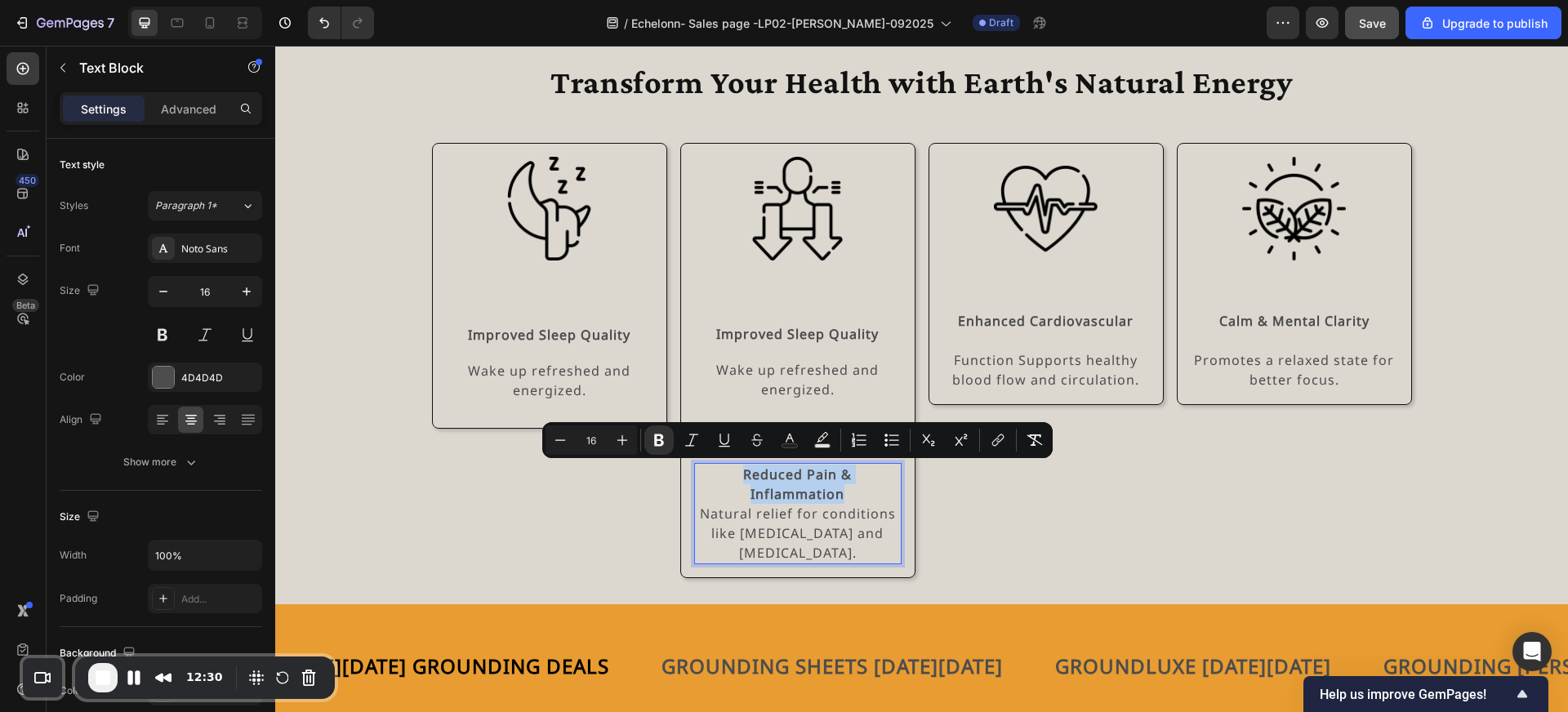
copy p "Reduced Pain & Inflammation"
click at [811, 335] on strong "Improved Sleep Quality" at bounding box center [798, 335] width 162 height 18
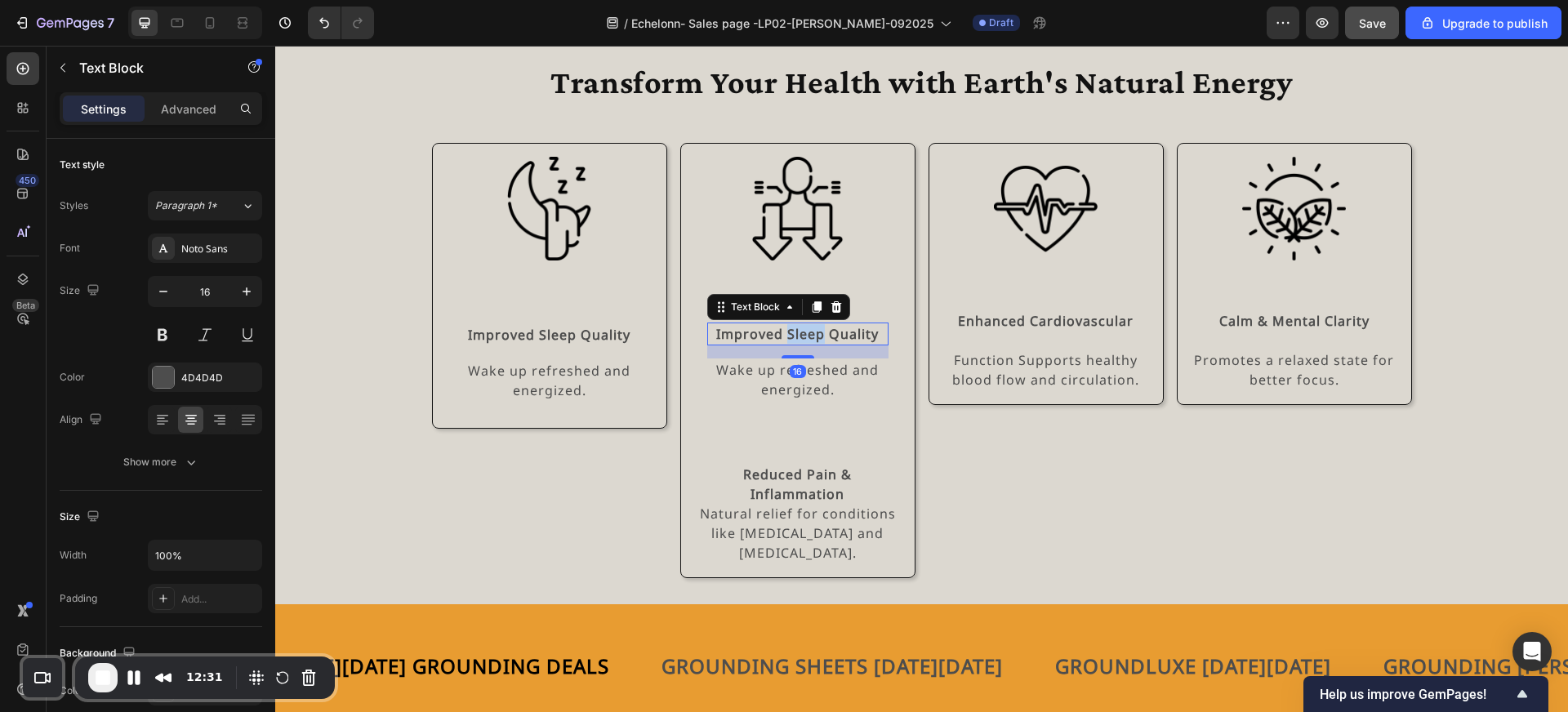
click at [811, 335] on strong "Improved Sleep Quality" at bounding box center [798, 335] width 162 height 18
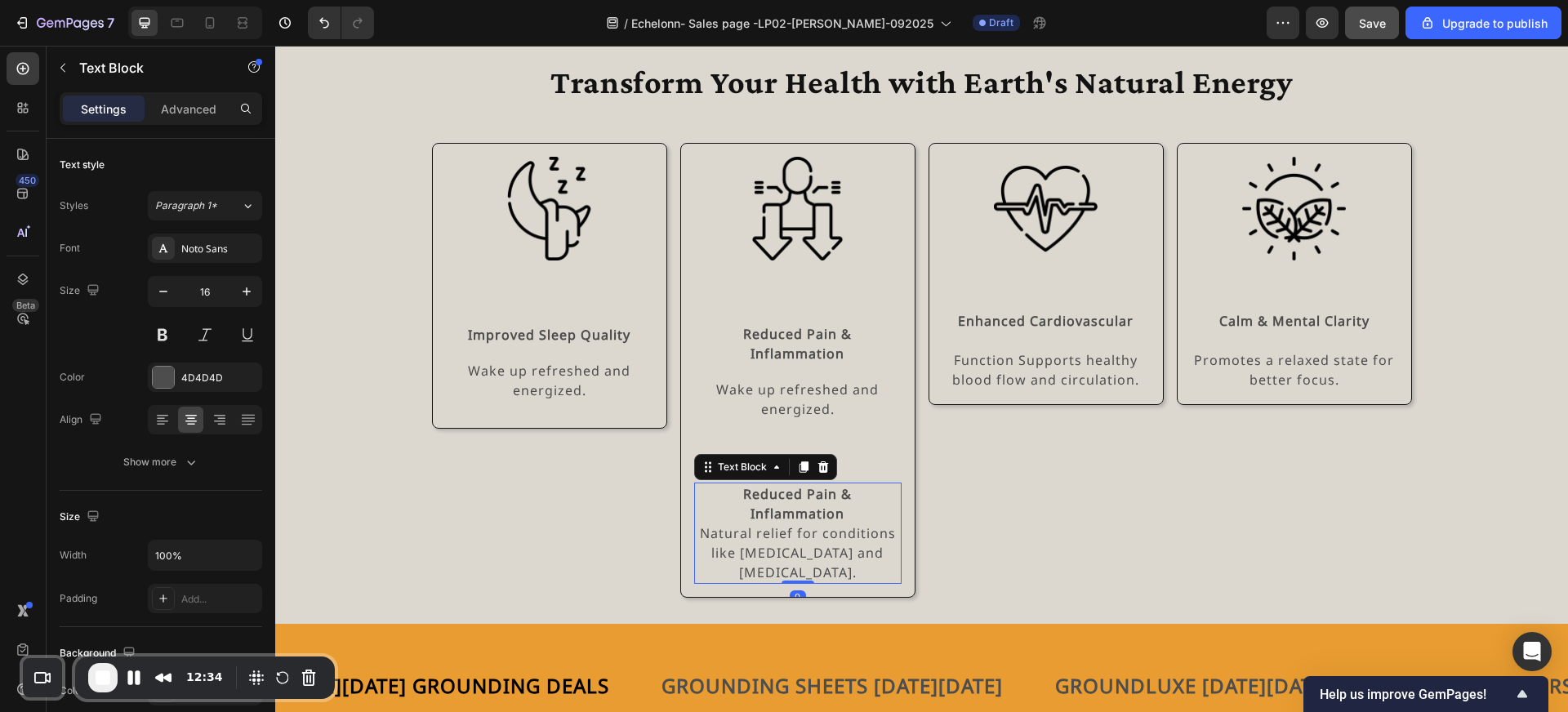
click at [811, 537] on p "Natural relief for conditions like arthritis and neuropathy." at bounding box center [798, 552] width 204 height 59
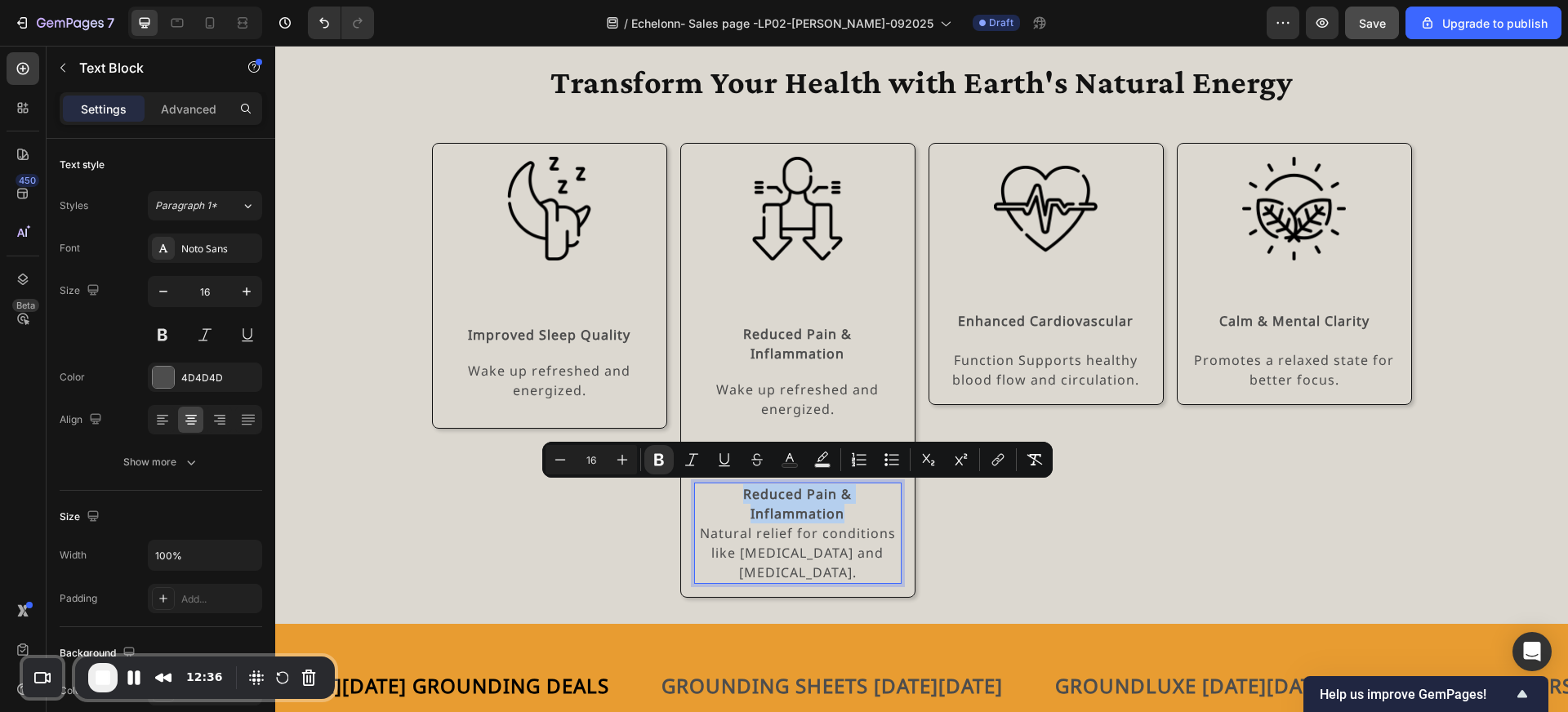
drag, startPoint x: 853, startPoint y: 513, endPoint x: 728, endPoint y: 490, distance: 127.1
click at [727, 490] on p "Reduced Pain & Inflammation" at bounding box center [798, 503] width 204 height 39
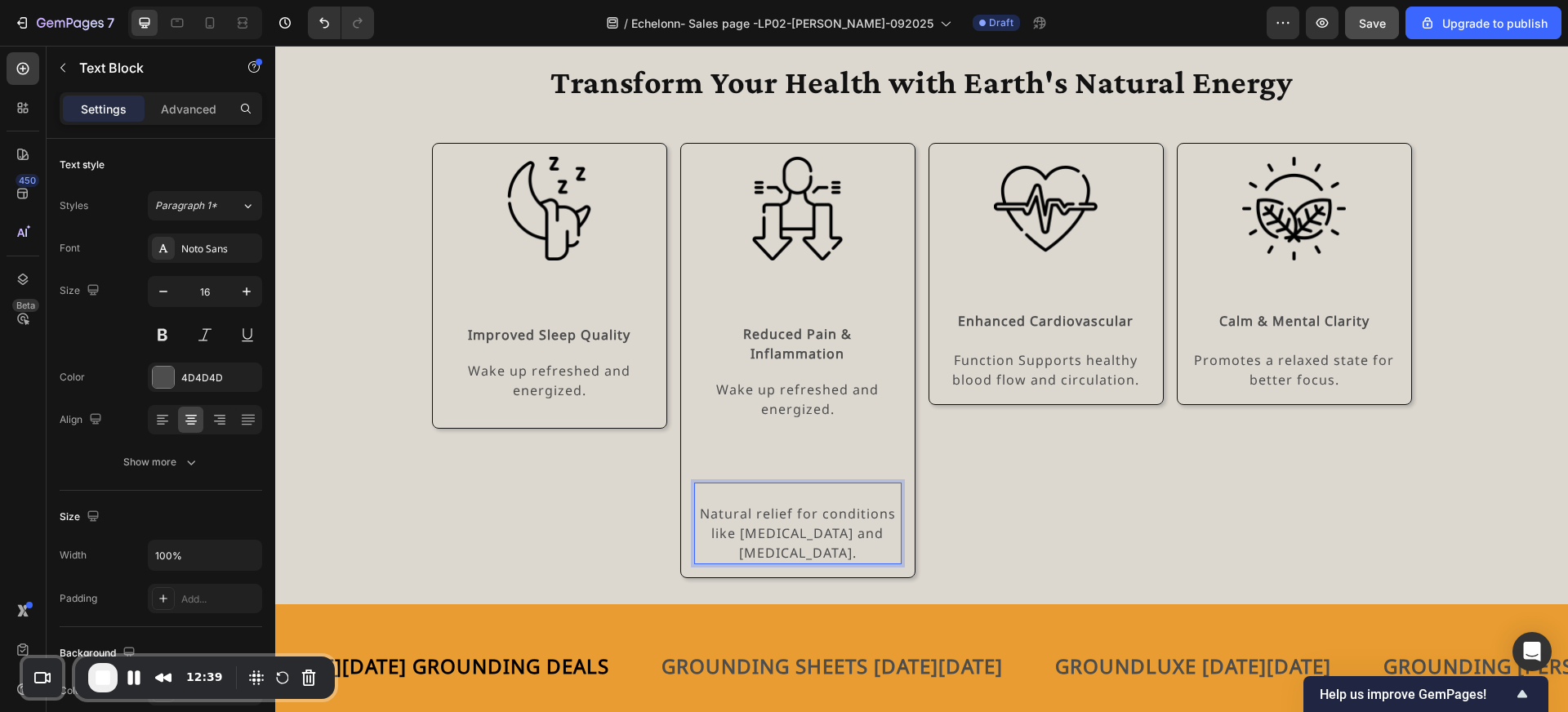
click at [828, 516] on p "Natural relief for conditions like arthritis and neuropathy." at bounding box center [798, 533] width 204 height 59
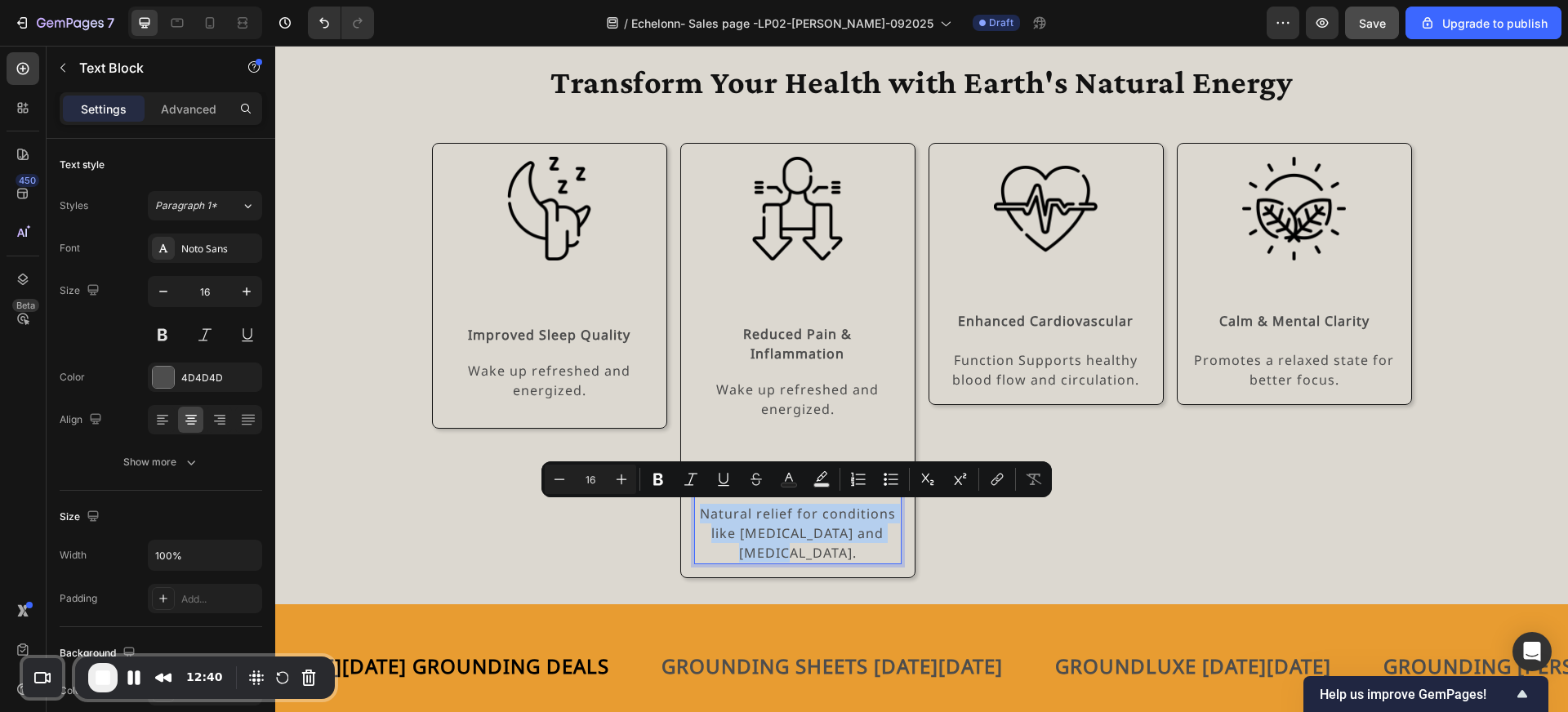
copy p "Natural relief for conditions like arthritis and neuropathy."
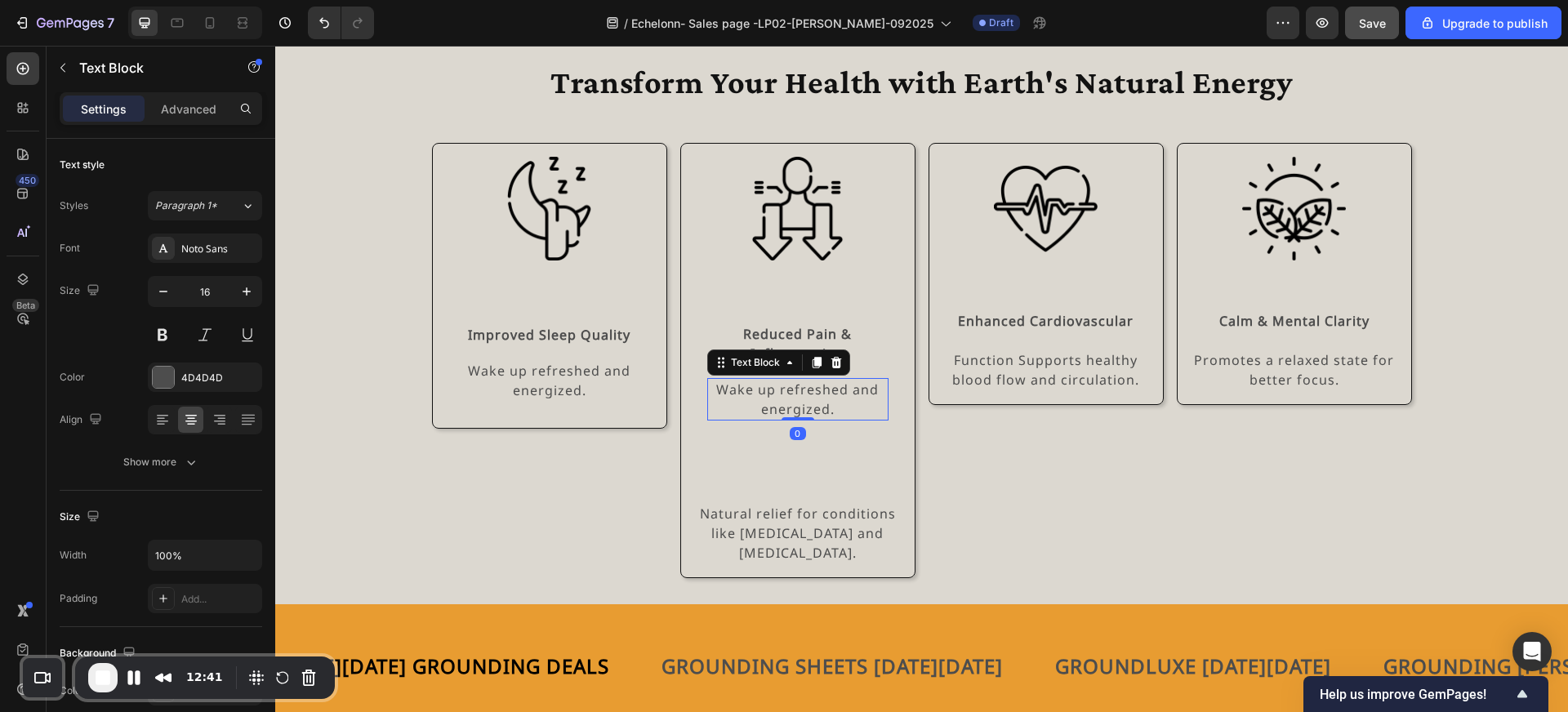
click at [789, 396] on p "Wake up refreshed and energized." at bounding box center [798, 399] width 178 height 39
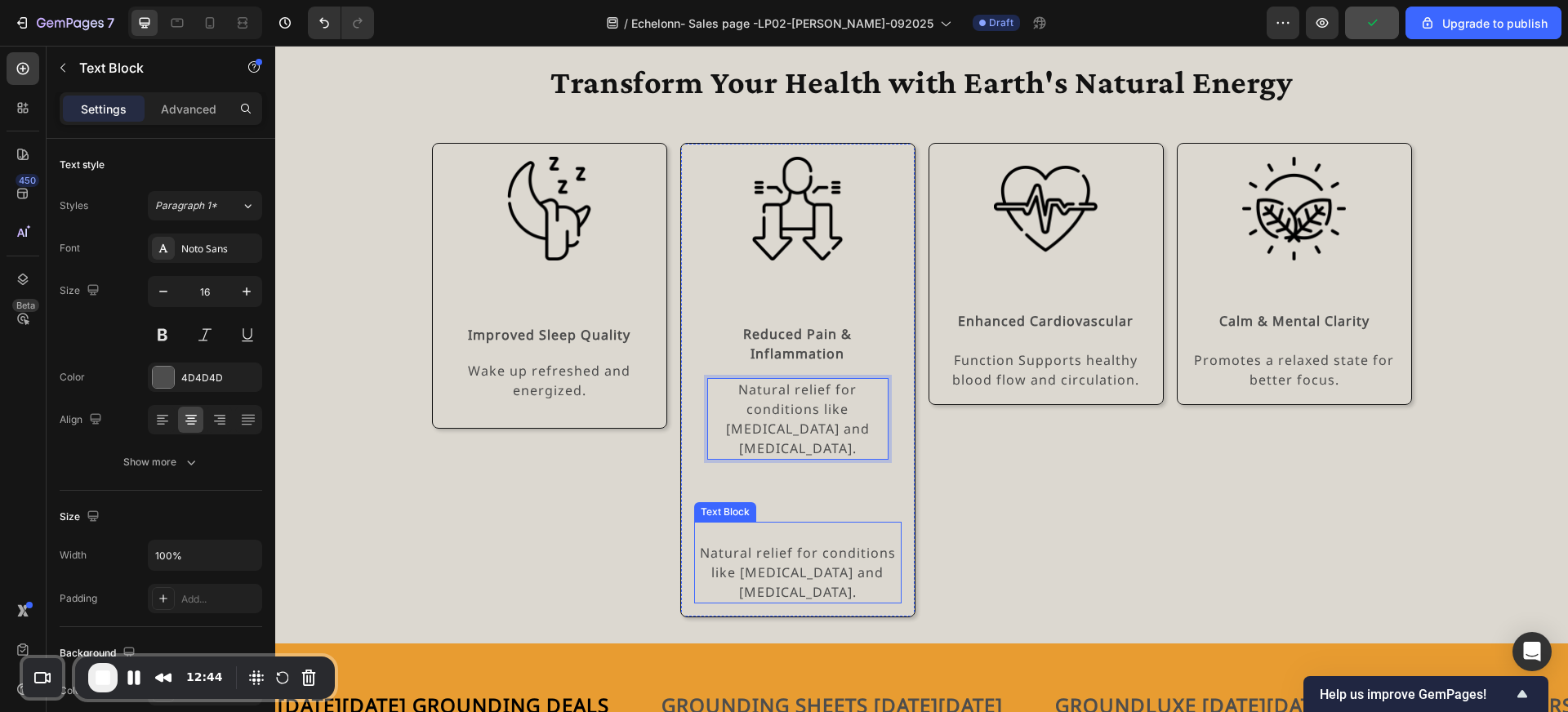
click at [805, 523] on p "Rich Text Editor. Editing area: main" at bounding box center [798, 533] width 204 height 20
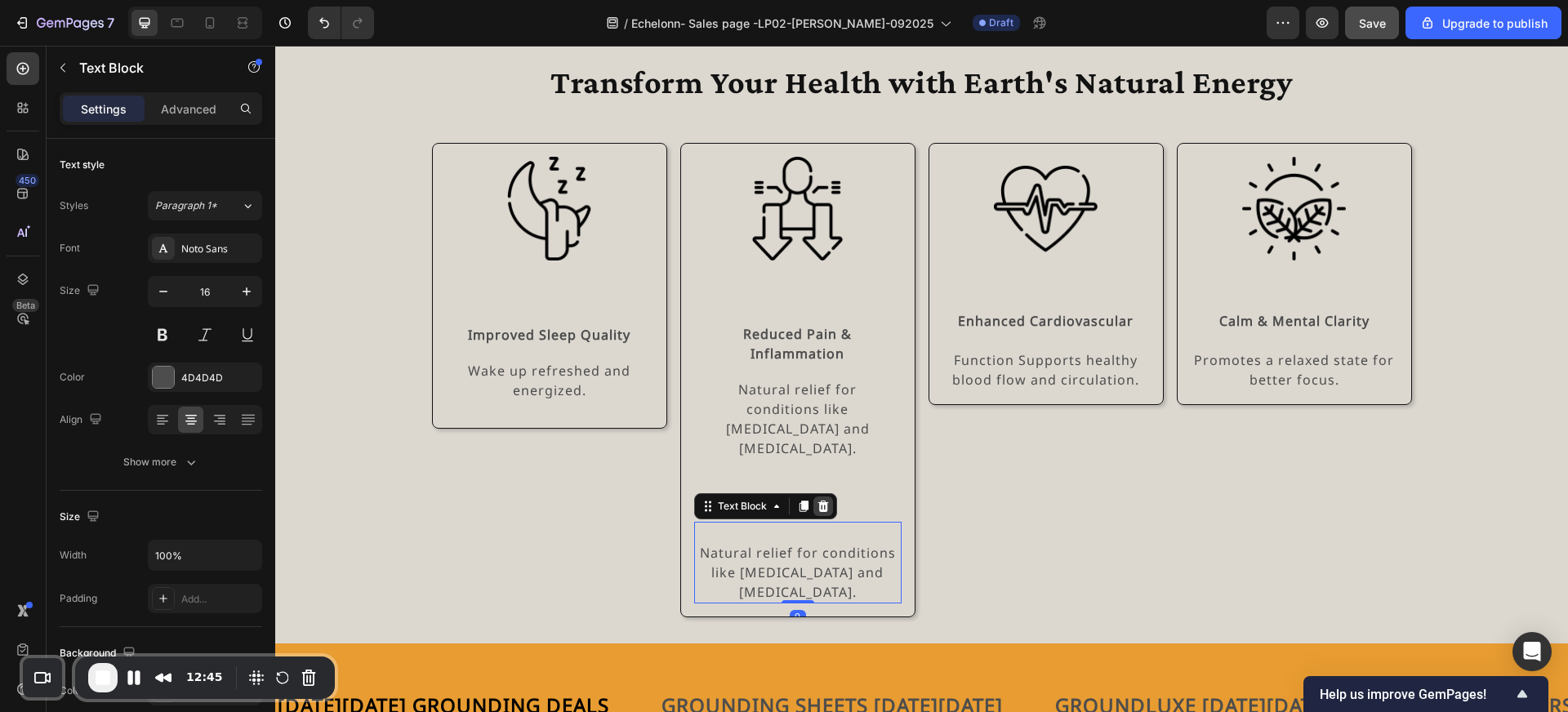
click at [820, 500] on icon at bounding box center [823, 506] width 11 height 12
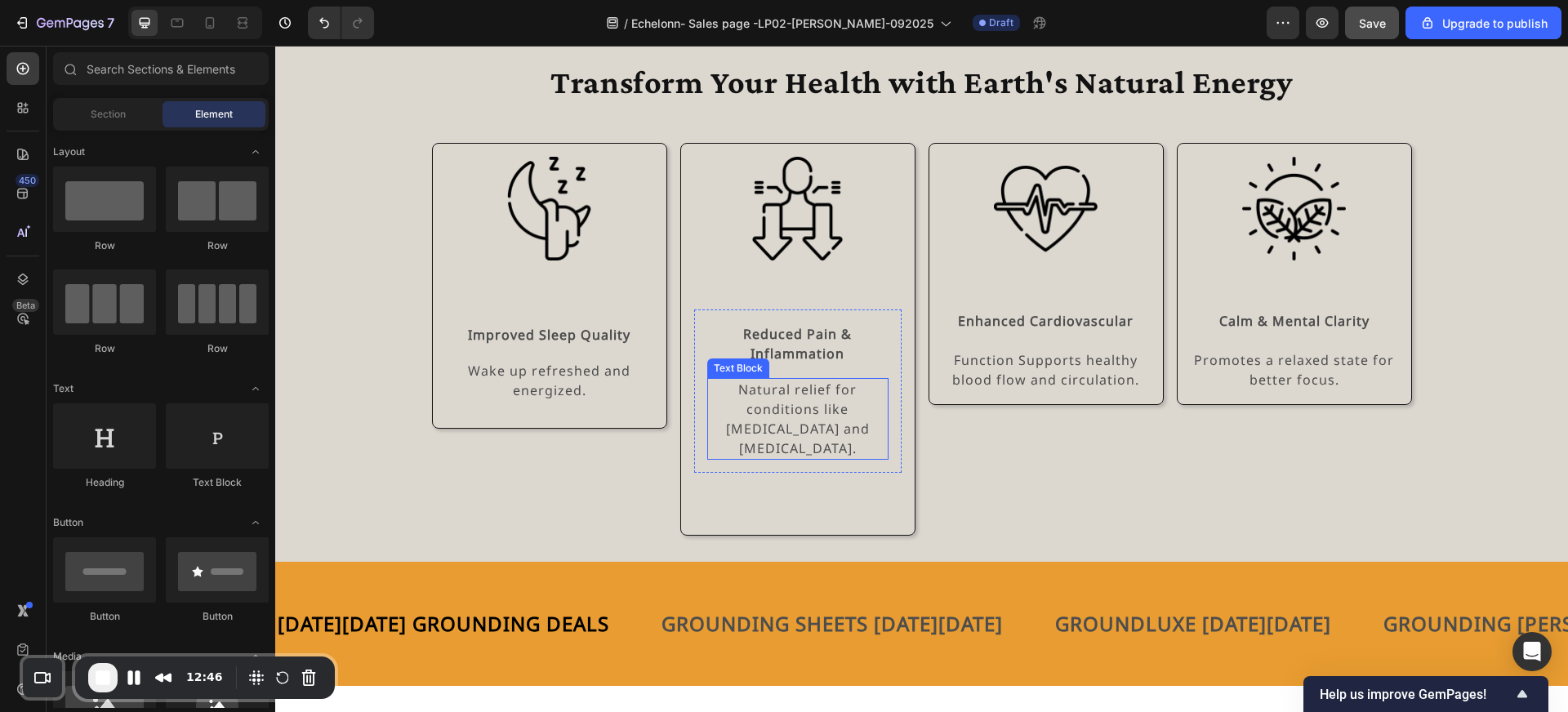
click at [820, 408] on p "Natural relief for conditions like arthritis and neuropathy." at bounding box center [798, 419] width 178 height 78
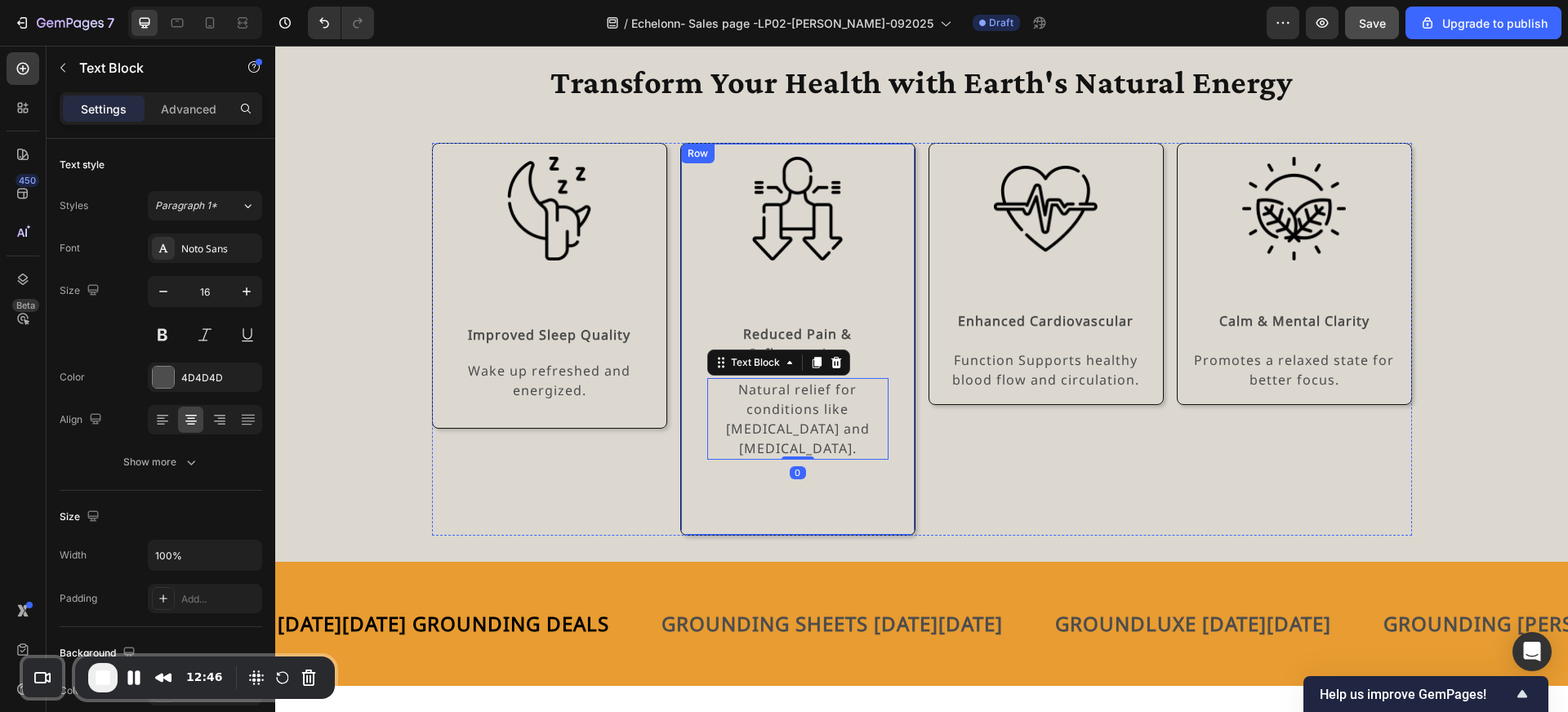
click at [813, 471] on div "Image Reduced Pain & Inflammation Text Block Natural relief for conditions like…" at bounding box center [798, 339] width 208 height 365
click at [800, 411] on p "Natural relief for conditions like arthritis and neuropathy." at bounding box center [798, 419] width 178 height 78
click at [810, 315] on div "Reduced Pain & Inflammation Text Block Natural relief for conditions like arthr…" at bounding box center [798, 391] width 208 height 163
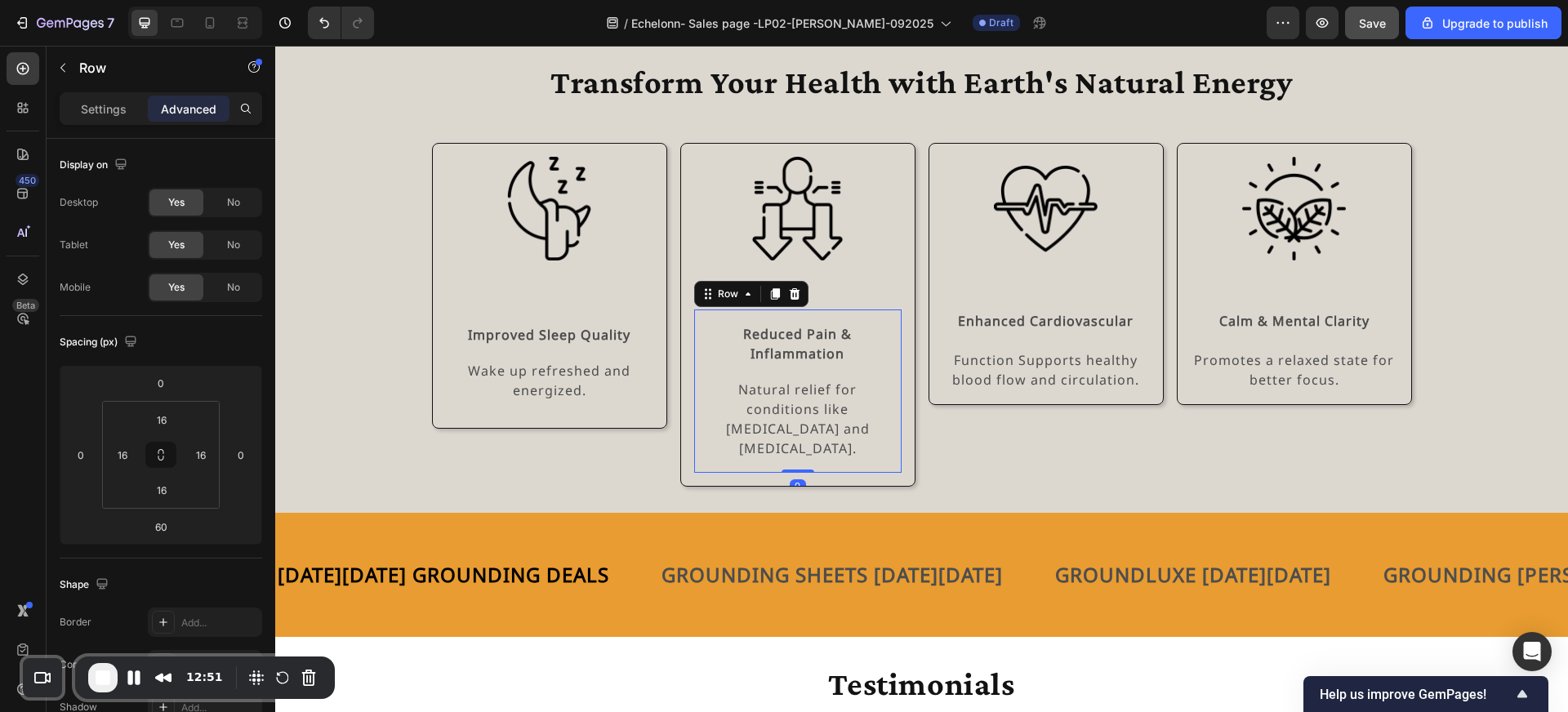
drag, startPoint x: 799, startPoint y: 498, endPoint x: 794, endPoint y: 421, distance: 77.2
click at [794, 421] on div "Reduced Pain & Inflammation Text Block Natural relief for conditions like arthr…" at bounding box center [798, 391] width 208 height 163
type input "0"
click at [731, 298] on div "Row" at bounding box center [728, 294] width 27 height 15
click at [778, 293] on icon at bounding box center [775, 294] width 9 height 12
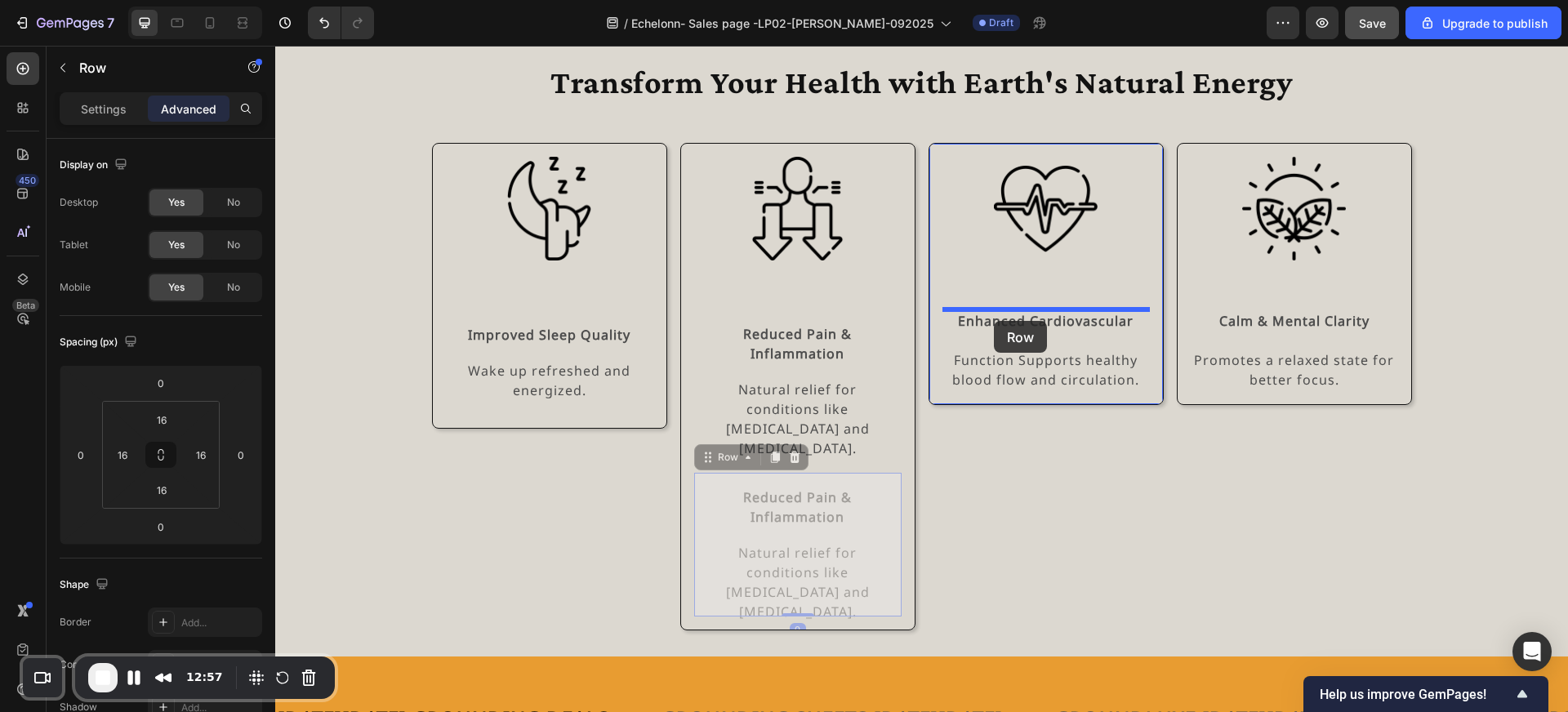
drag, startPoint x: 745, startPoint y: 446, endPoint x: 994, endPoint y: 321, distance: 278.6
type input "60"
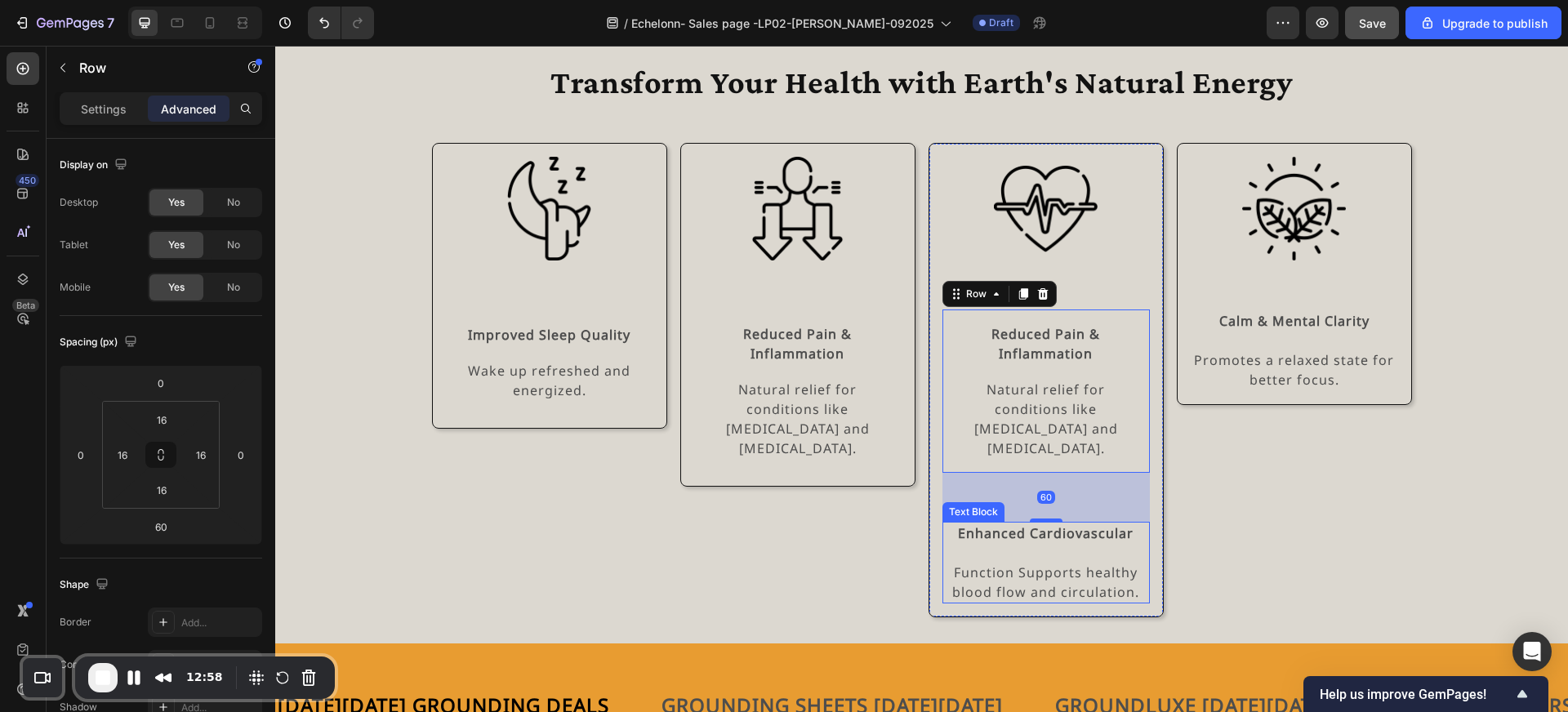
click at [1037, 524] on strong "Enhanced Cardiovascular" at bounding box center [1046, 533] width 176 height 18
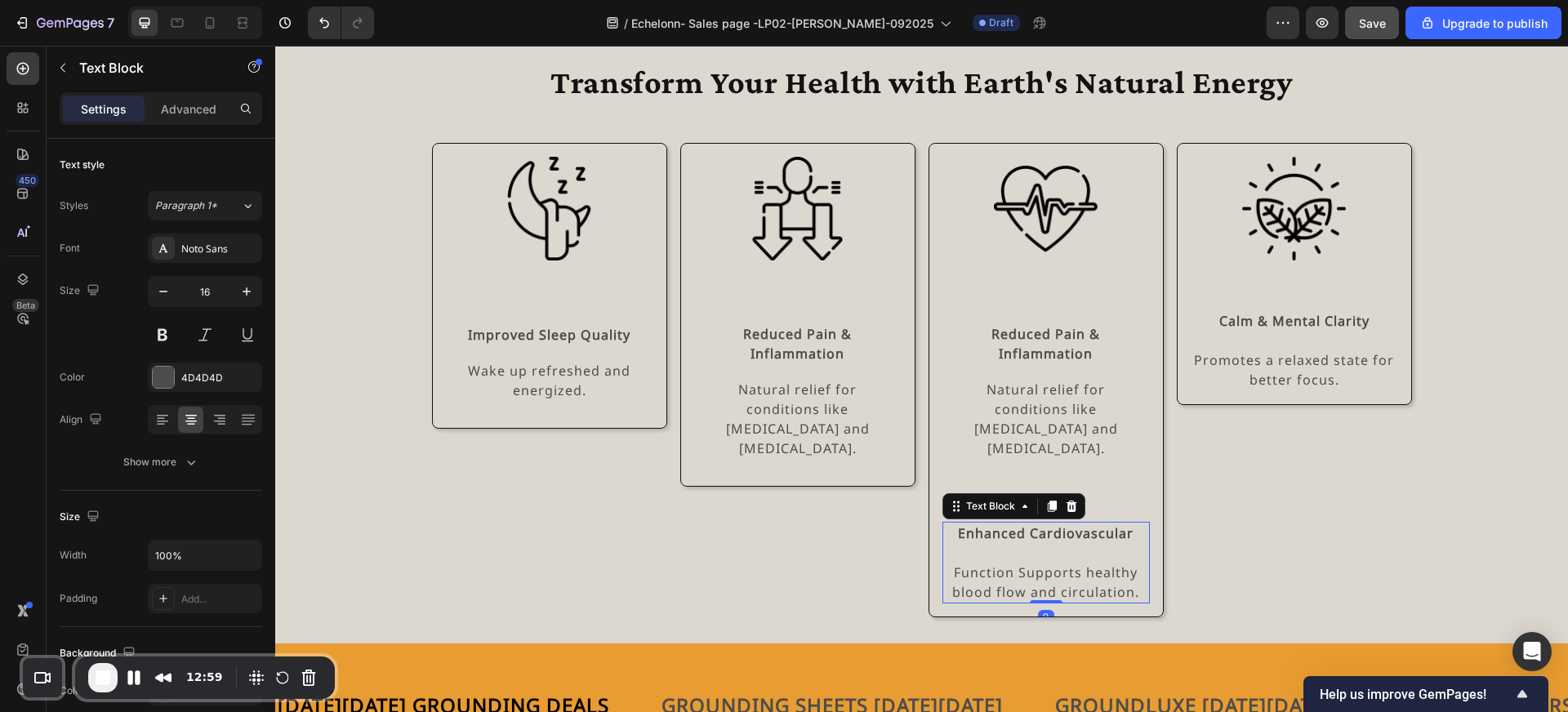
click at [1066, 524] on strong "Enhanced Cardiovascular" at bounding box center [1046, 533] width 176 height 18
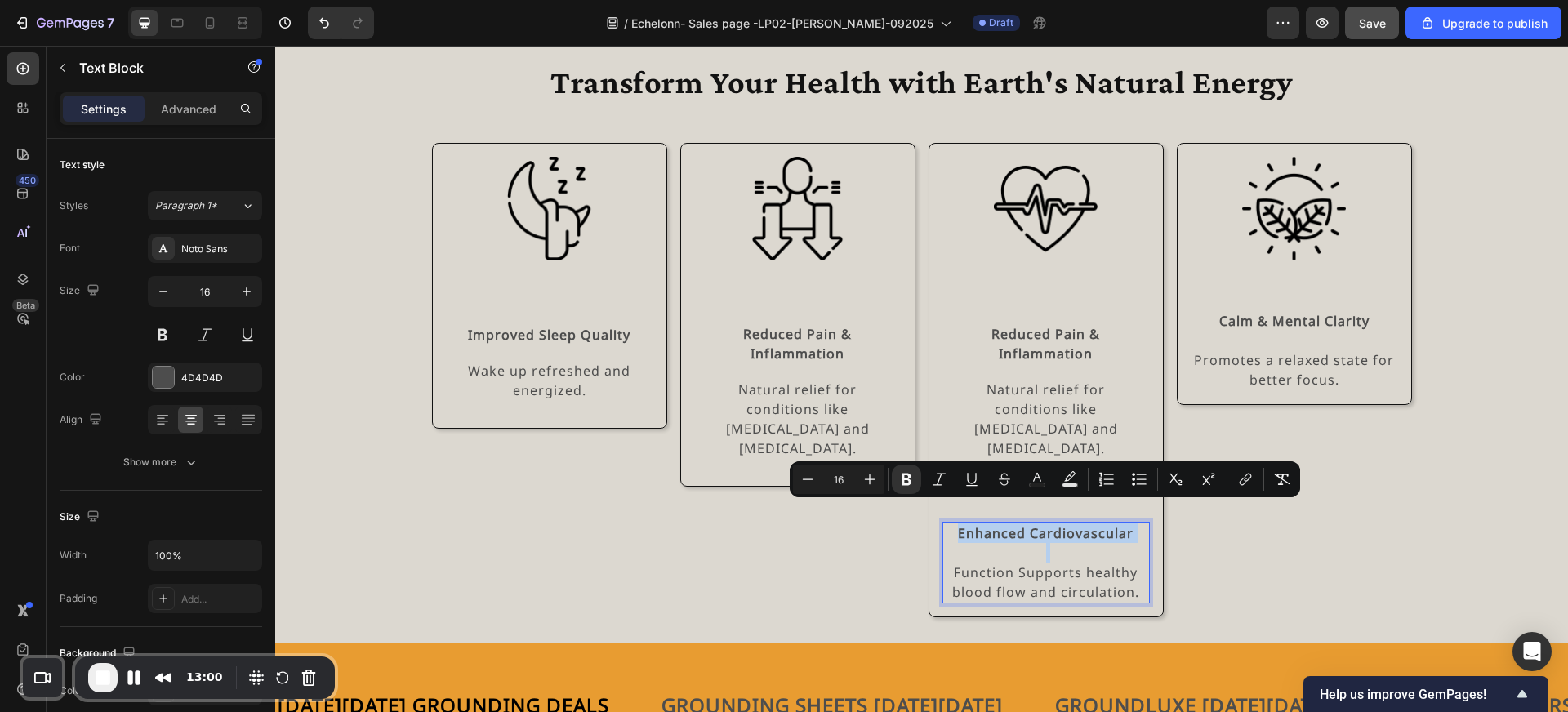
copy strong "Enhanced Cardiovascular"
click at [1047, 340] on strong "Reduced Pain &" at bounding box center [1046, 335] width 108 height 18
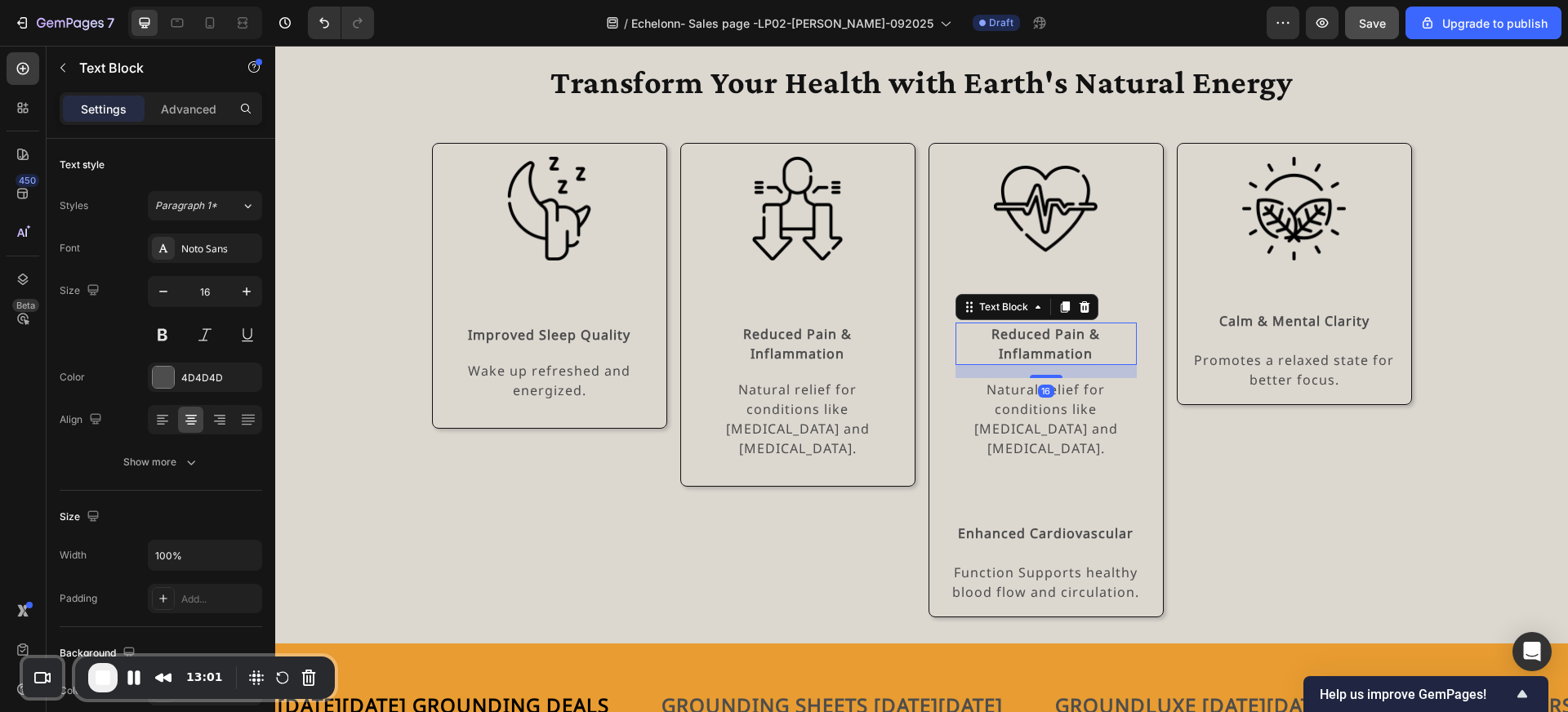
click at [1047, 340] on strong "Reduced Pain &" at bounding box center [1046, 335] width 108 height 18
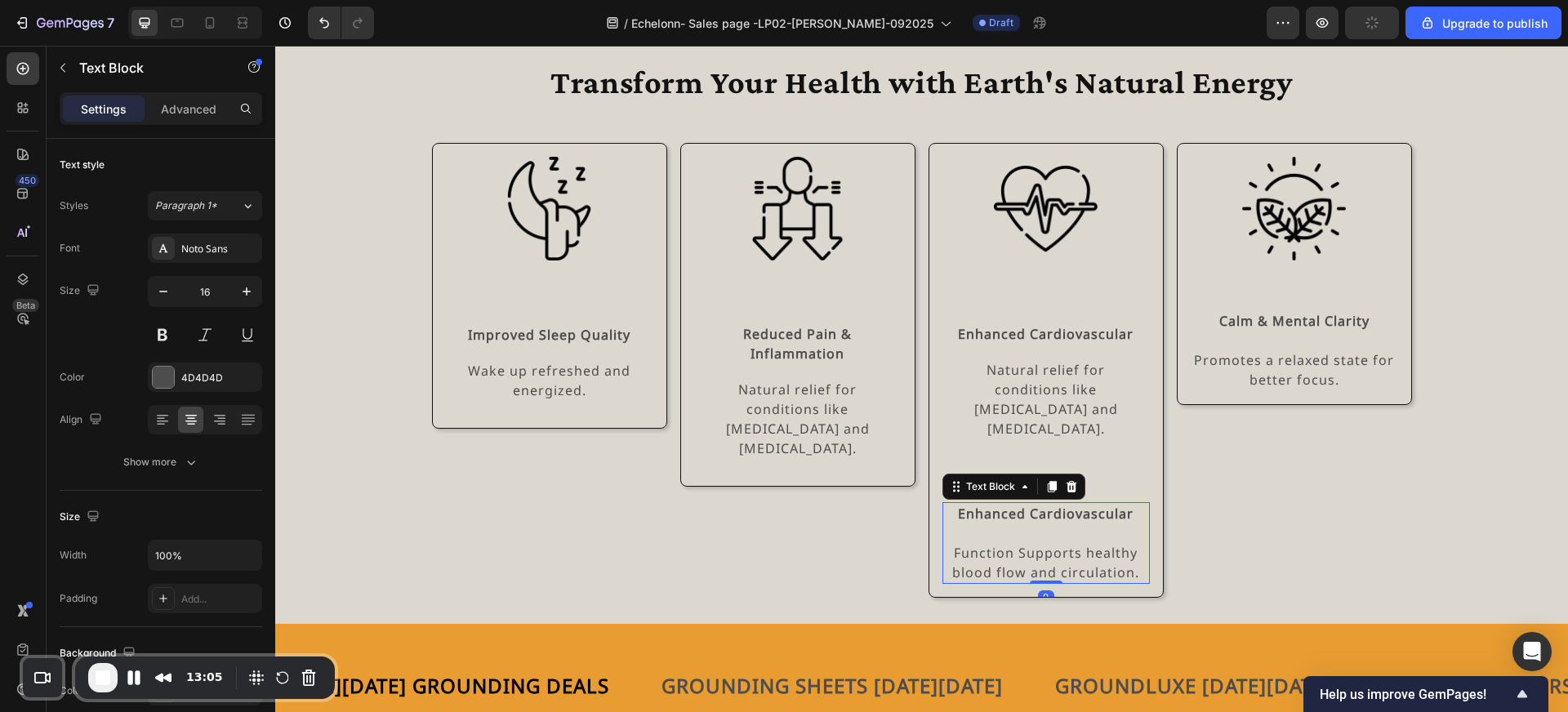
click at [1031, 545] on p "Function Supports healthy blood flow and circulation." at bounding box center [1047, 562] width 204 height 39
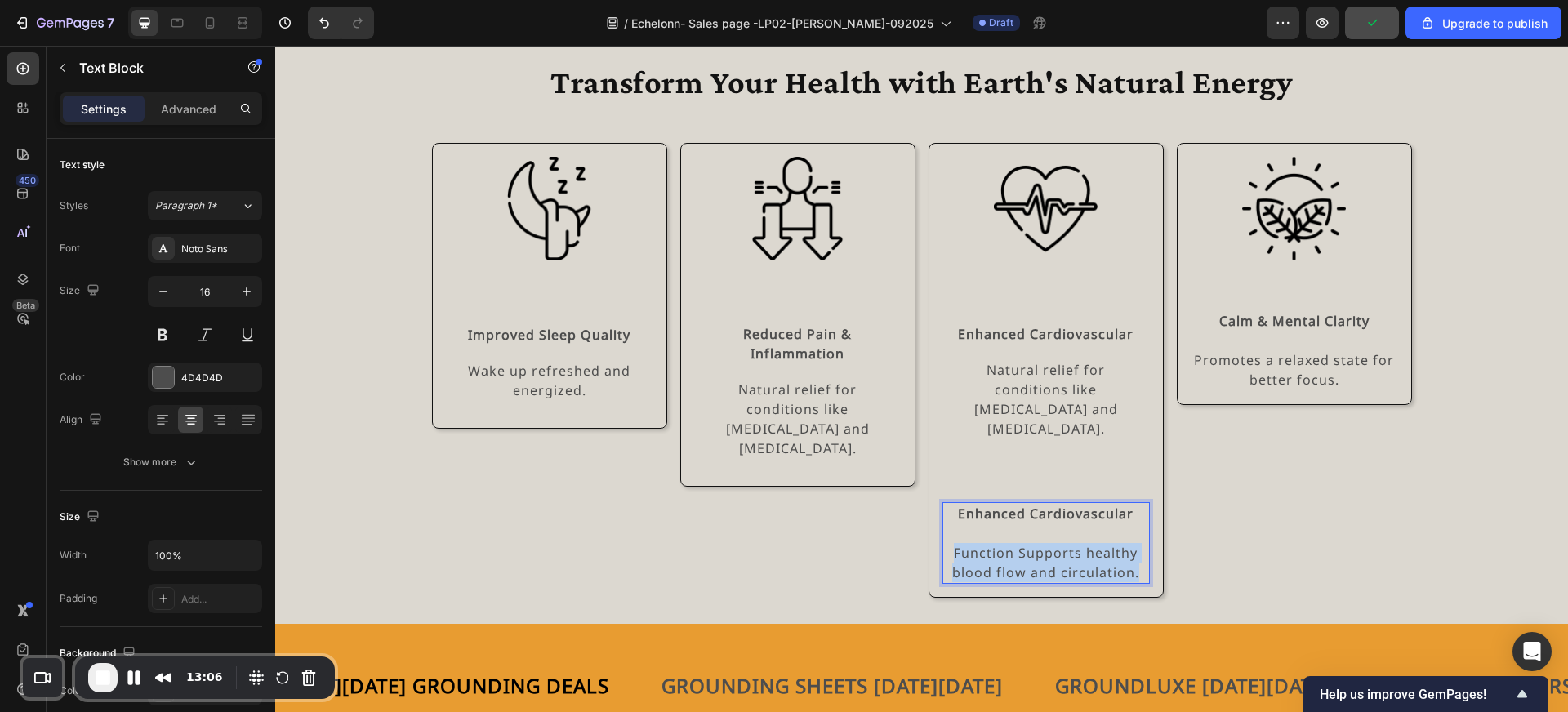
click at [1031, 545] on p "Function Supports healthy blood flow and circulation." at bounding box center [1047, 562] width 204 height 39
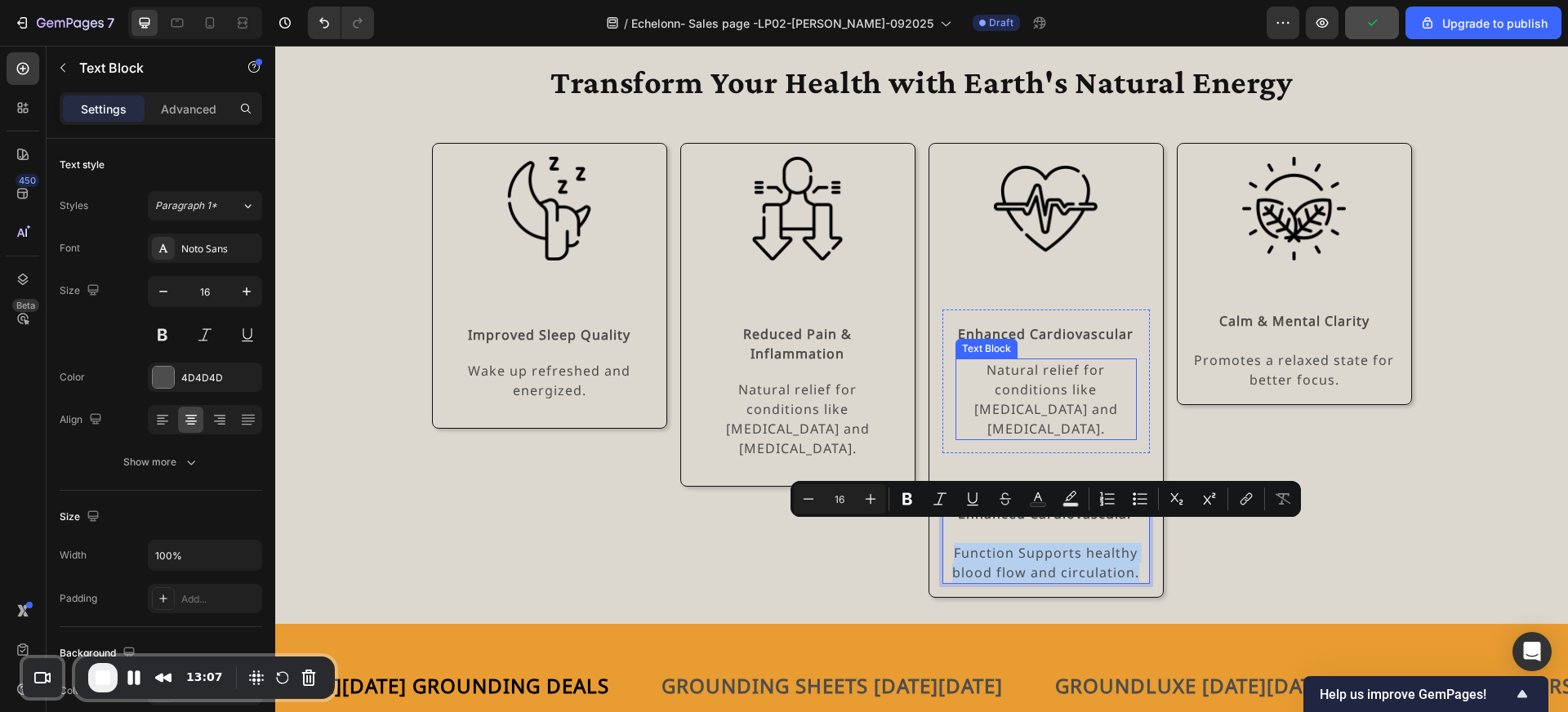
click at [1037, 397] on p "Natural relief for conditions like arthritis and neuropathy." at bounding box center [1046, 399] width 178 height 78
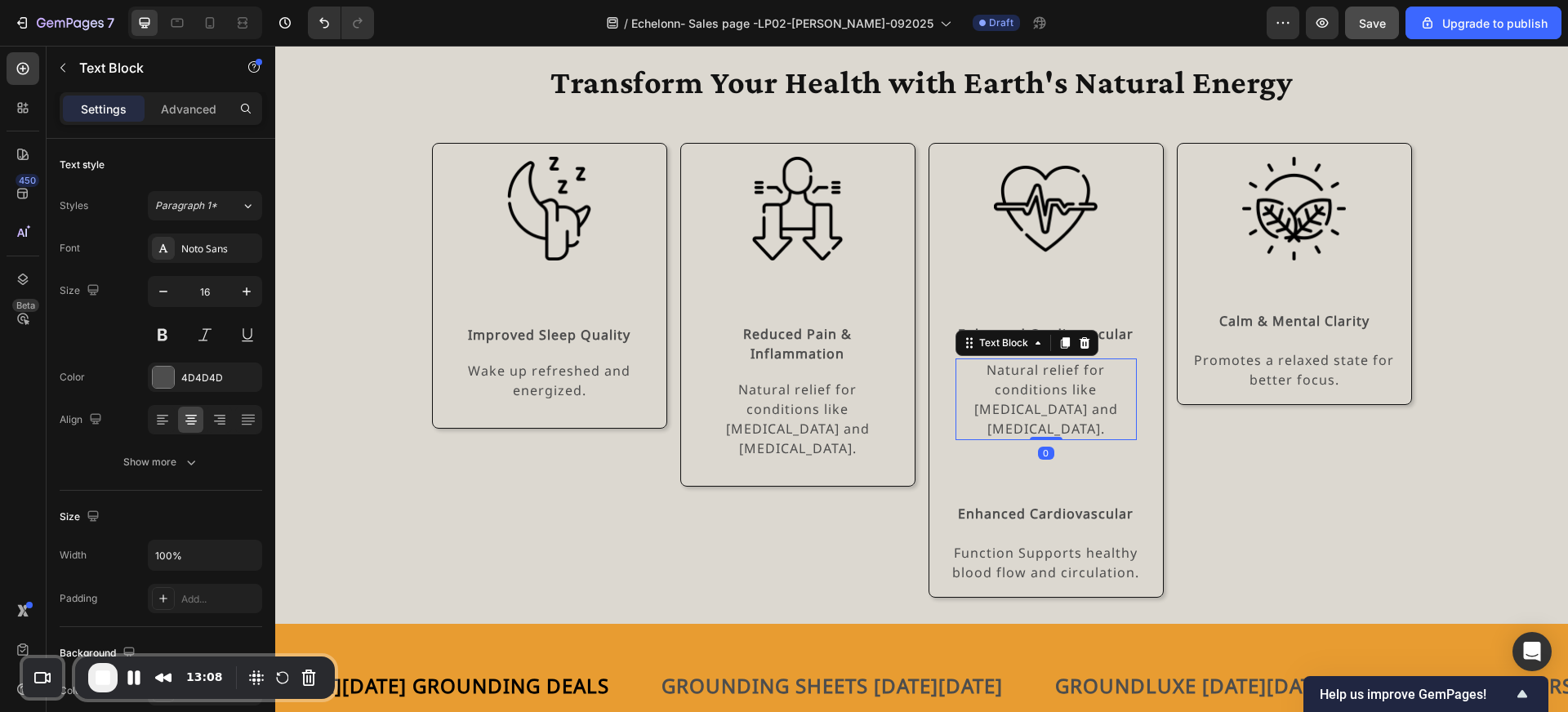
click at [1037, 397] on p "Natural relief for conditions like arthritis and neuropathy." at bounding box center [1046, 399] width 178 height 78
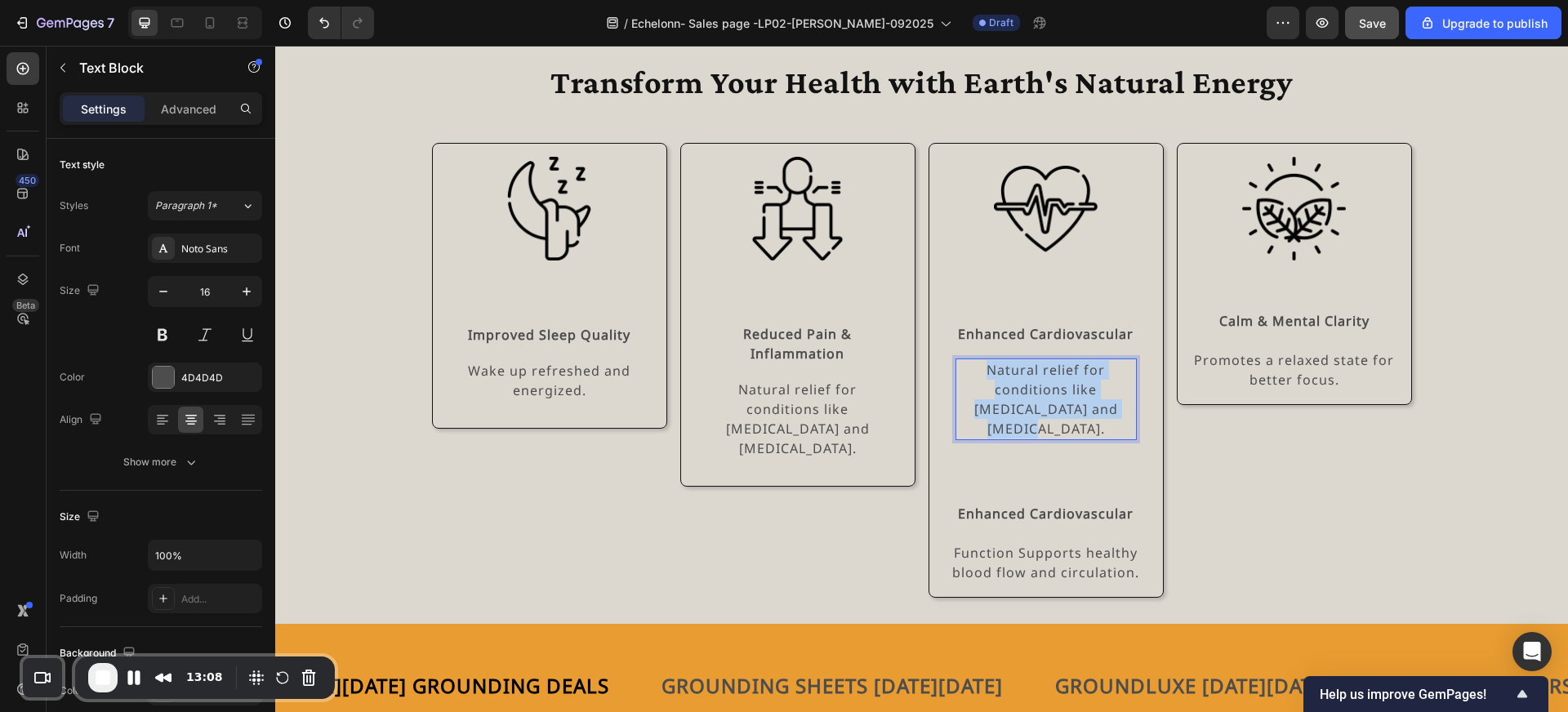
click at [1037, 397] on p "Natural relief for conditions like arthritis and neuropathy." at bounding box center [1046, 399] width 178 height 78
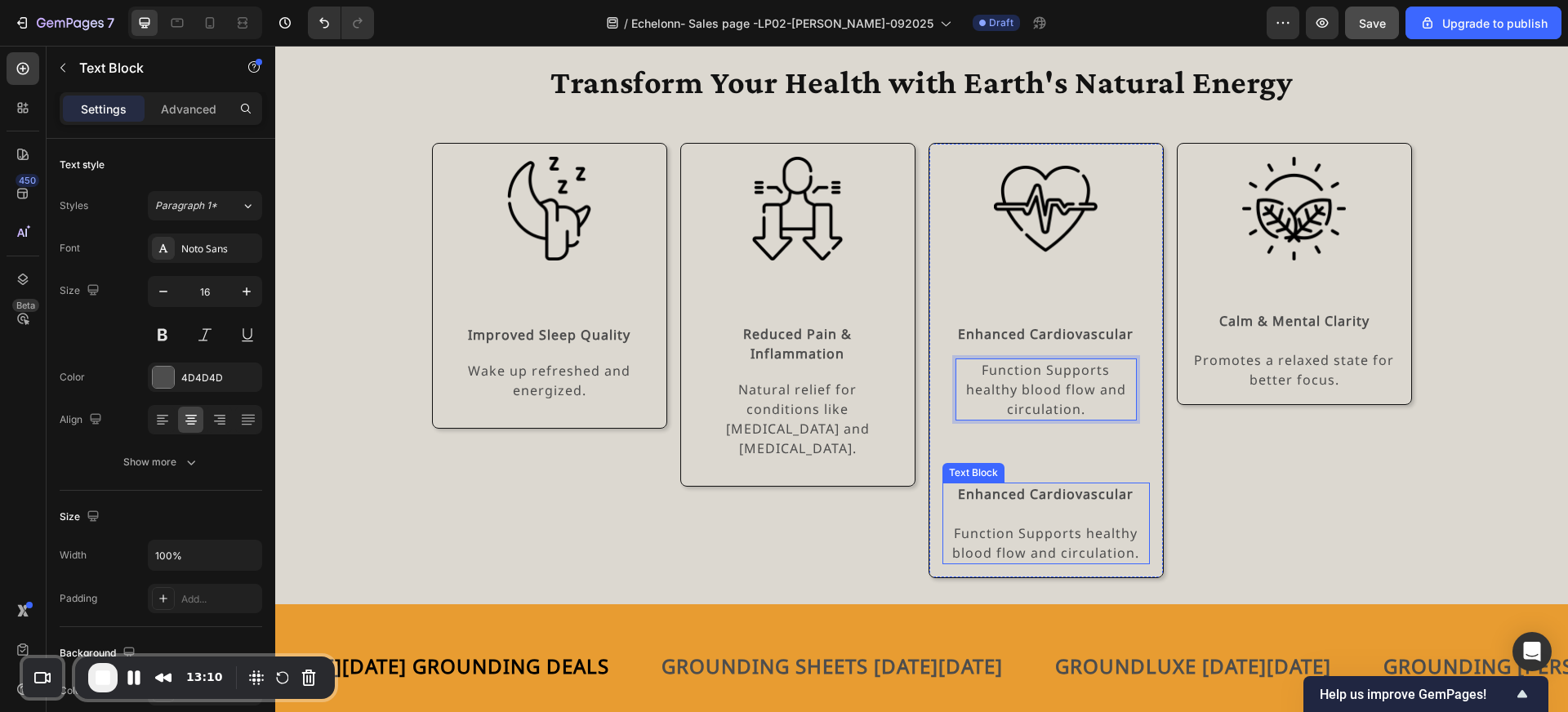
click at [1012, 490] on strong "Enhanced Cardiovascular" at bounding box center [1046, 494] width 176 height 18
click at [1068, 465] on icon at bounding box center [1071, 467] width 11 height 12
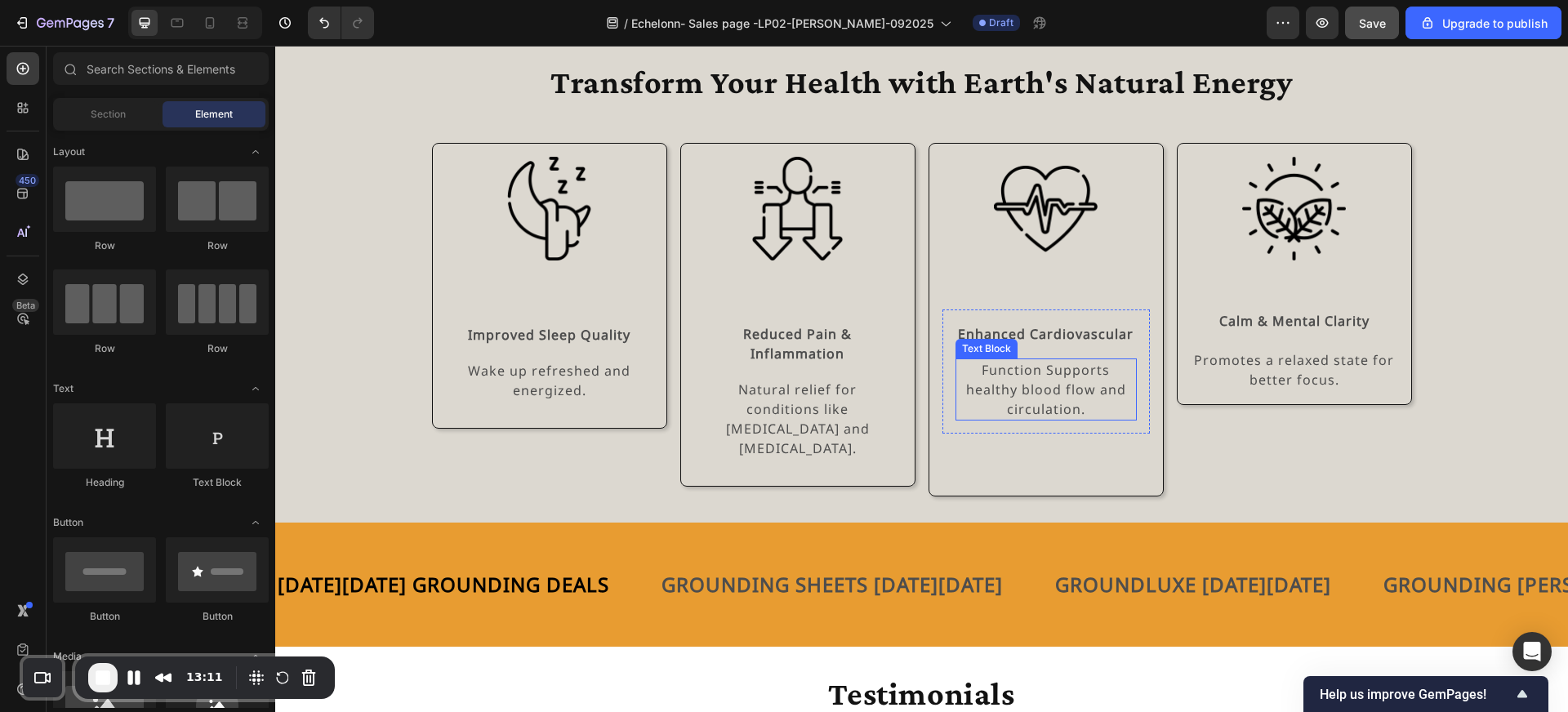
click at [1060, 408] on p "Function Supports healthy blood flow and circulation." at bounding box center [1046, 389] width 178 height 59
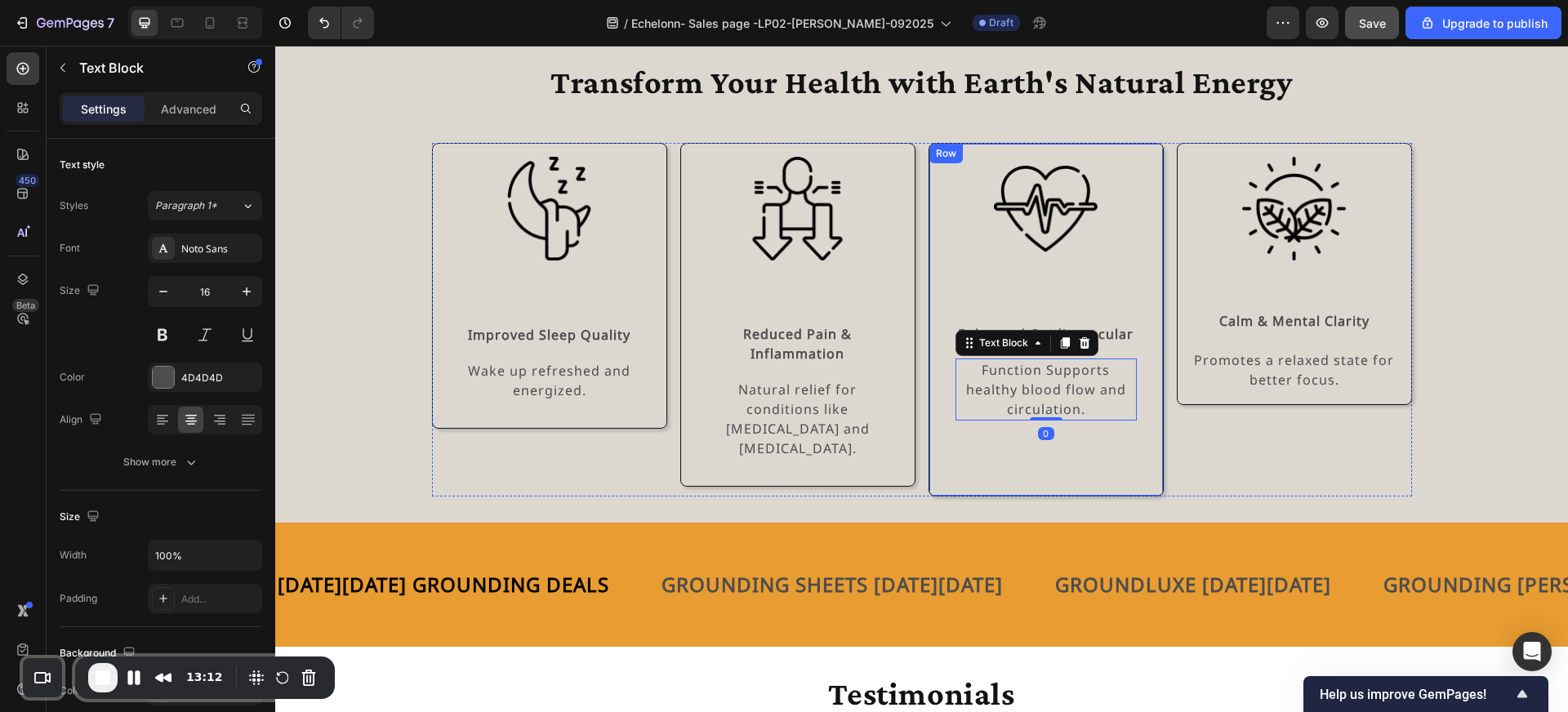
click at [1068, 439] on div "Image Enhanced Cardiovascular Text Block Function Supports healthy blood flow a…" at bounding box center [1047, 319] width 208 height 325
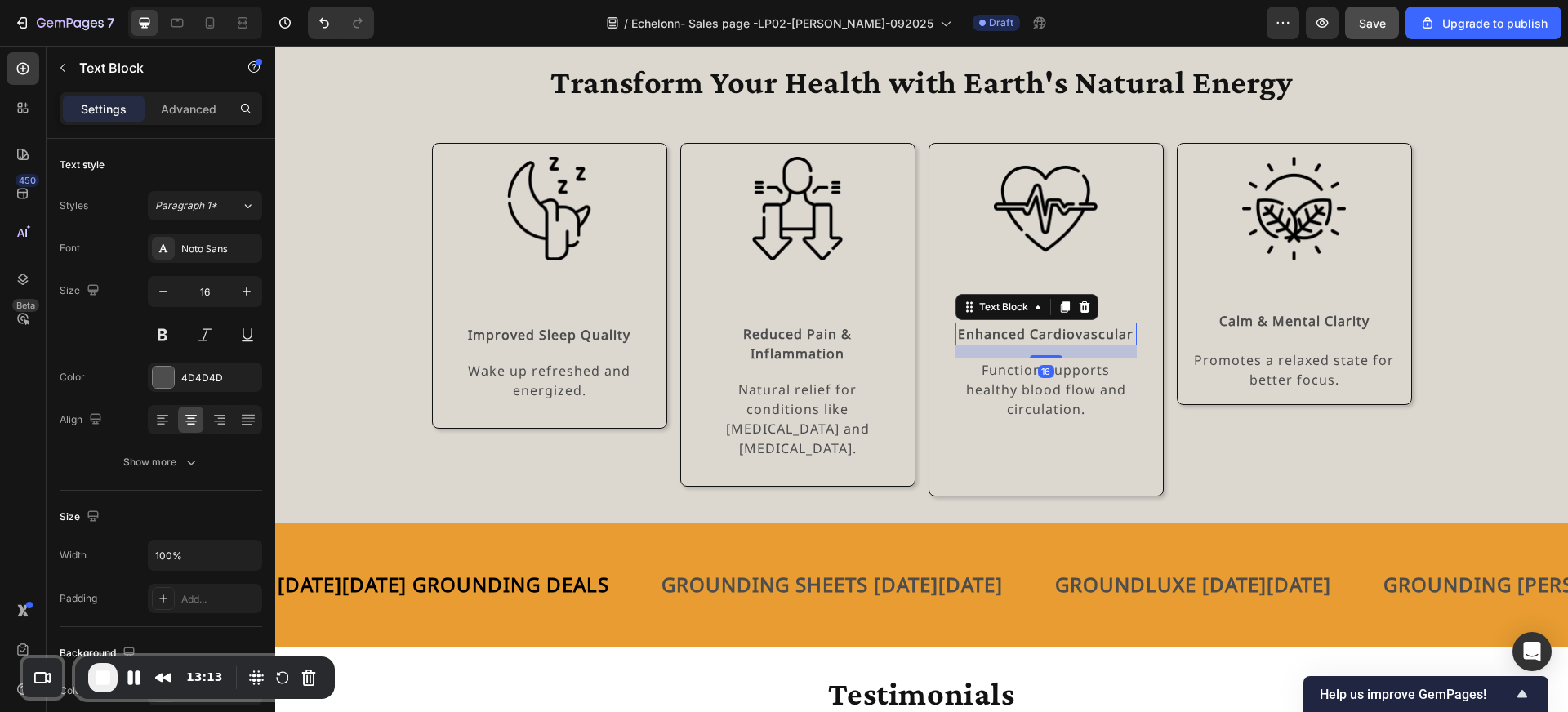
click at [1060, 344] on div "Enhanced Cardiovascular" at bounding box center [1046, 334] width 181 height 23
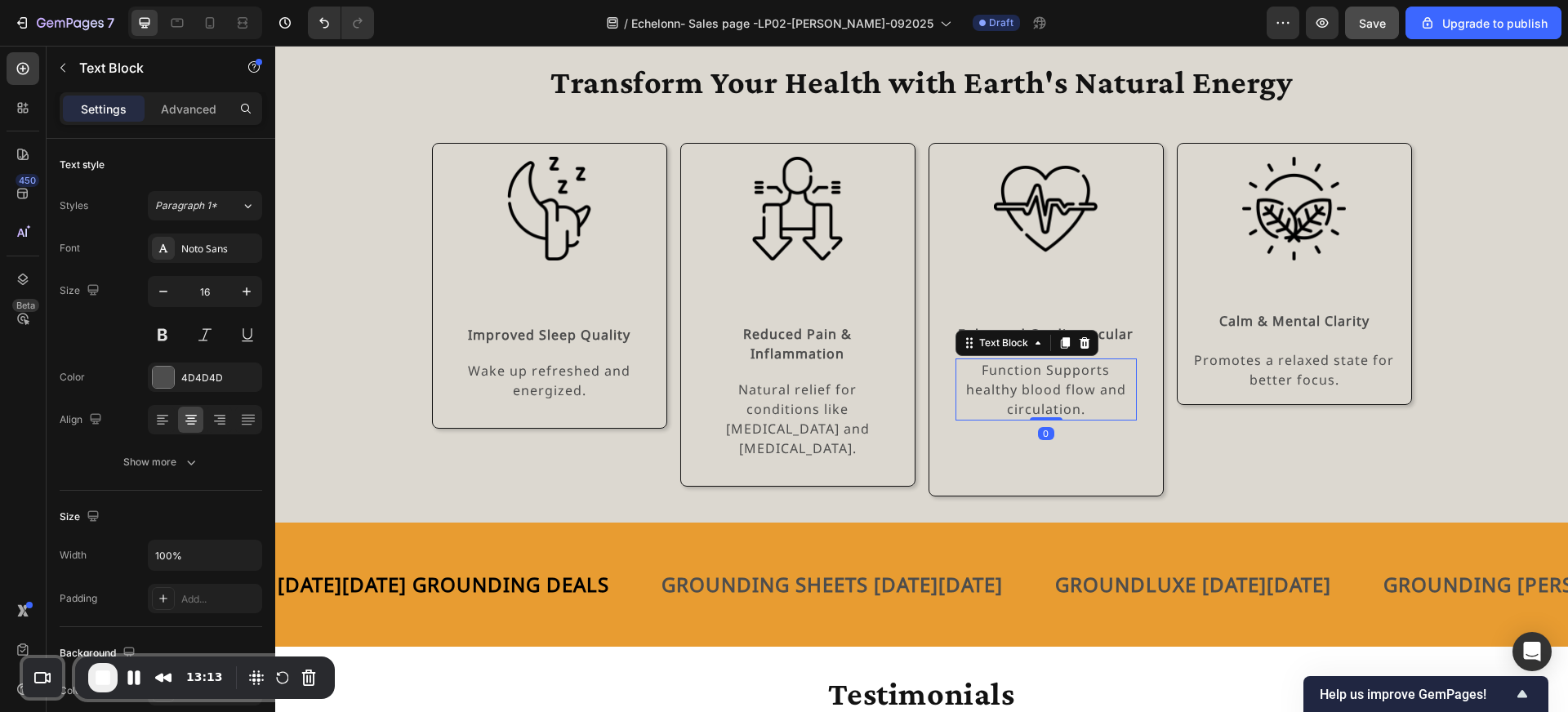
click at [1065, 376] on p "Function Supports healthy blood flow and circulation." at bounding box center [1046, 389] width 178 height 59
click at [1026, 346] on div "Text Block" at bounding box center [1004, 343] width 56 height 15
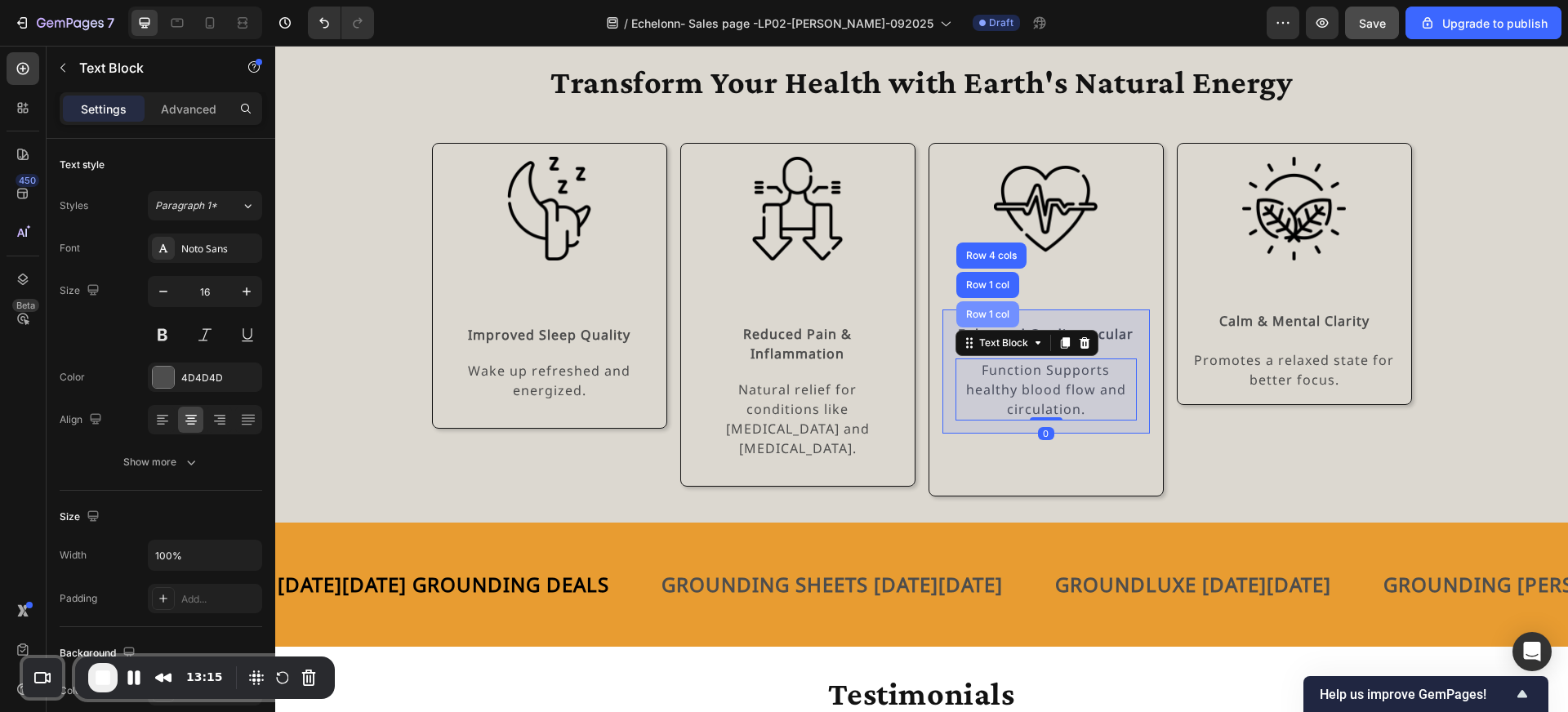
click at [1012, 326] on div "Row 1 col" at bounding box center [987, 315] width 63 height 26
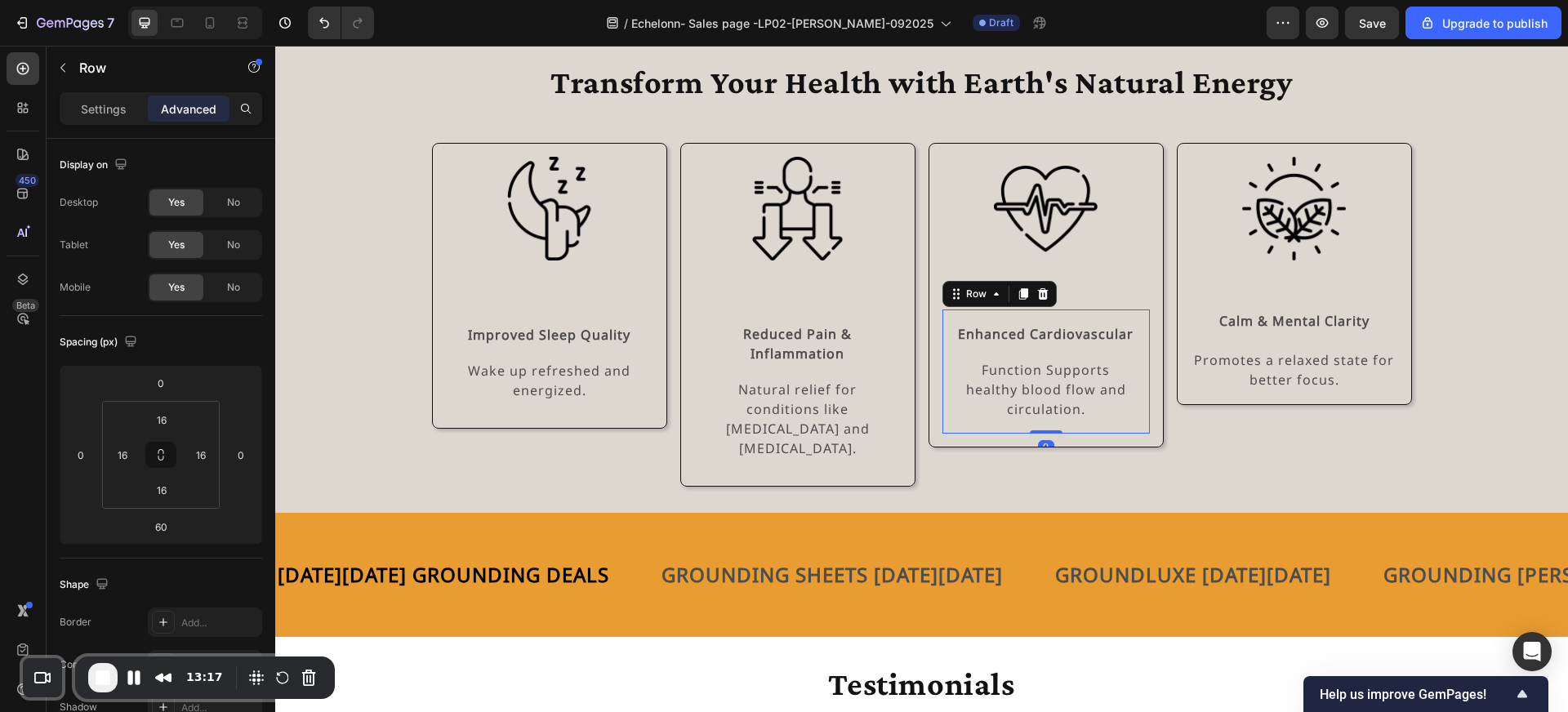
drag, startPoint x: 1050, startPoint y: 480, endPoint x: 1047, endPoint y: 393, distance: 87.1
click at [1047, 393] on div "Enhanced Cardiovascular Text Block Function Supports healthy blood flow and cir…" at bounding box center [1047, 372] width 208 height 124
type input "0"
click at [1020, 296] on icon at bounding box center [1023, 294] width 9 height 12
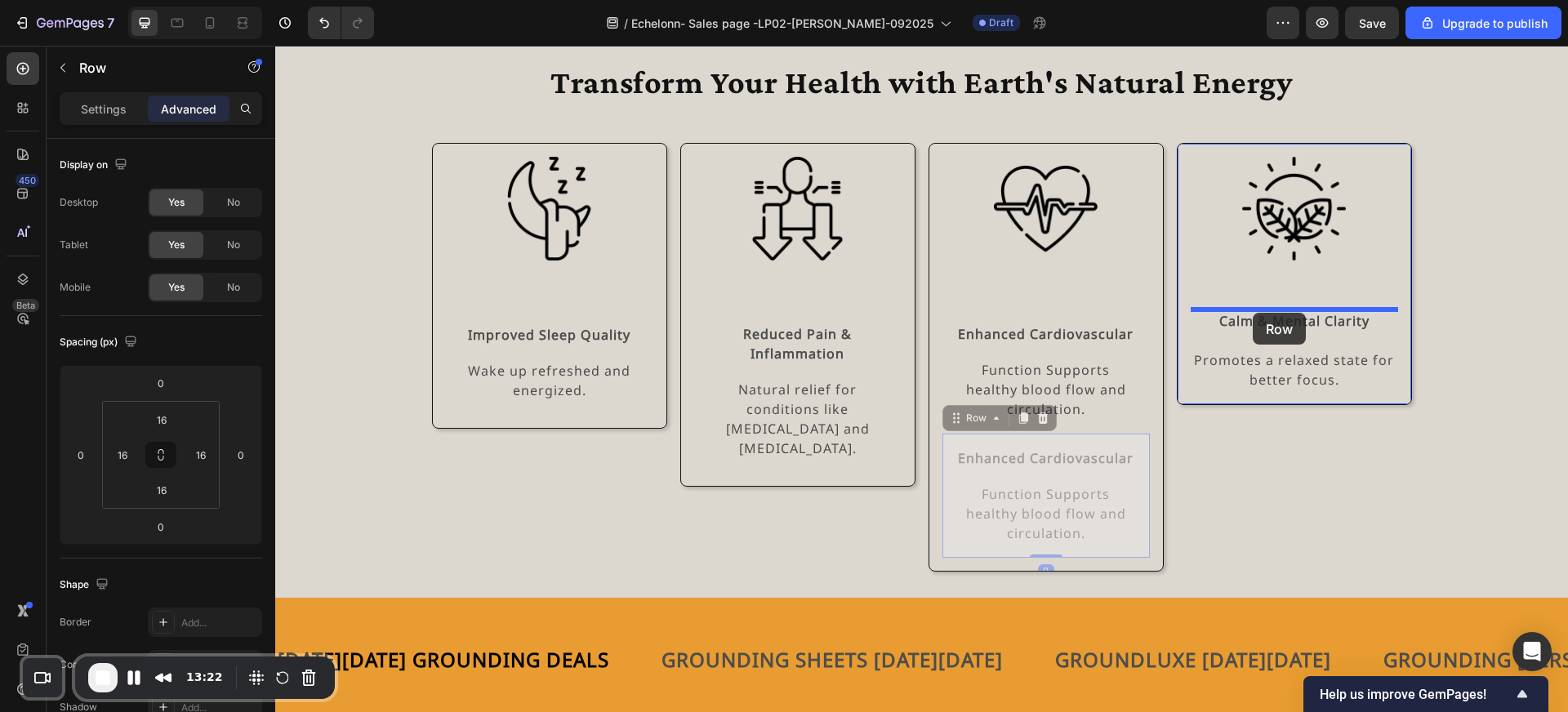
drag, startPoint x: 995, startPoint y: 427, endPoint x: 1253, endPoint y: 313, distance: 282.1
type input "60"
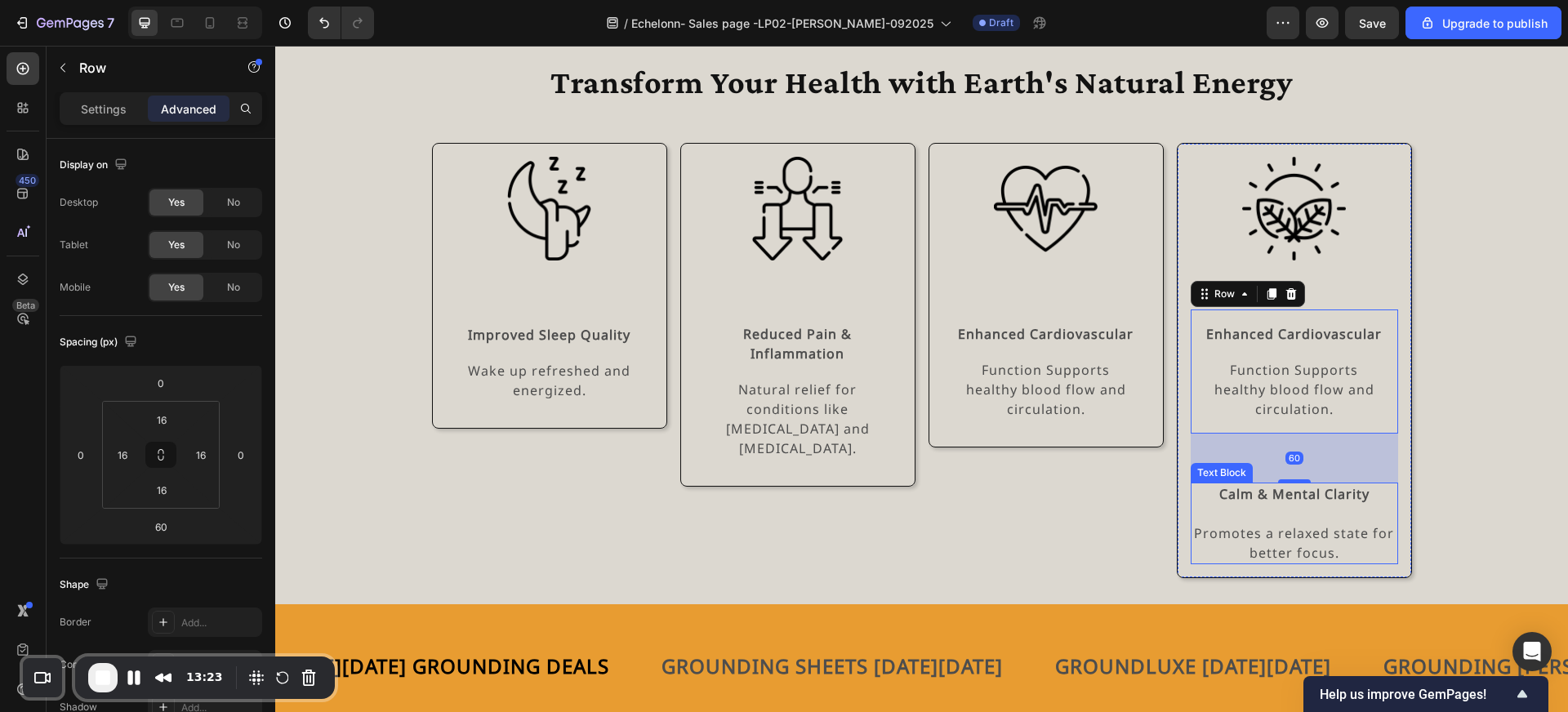
click at [1282, 495] on strong "Calm & Mental Clarity" at bounding box center [1295, 494] width 150 height 18
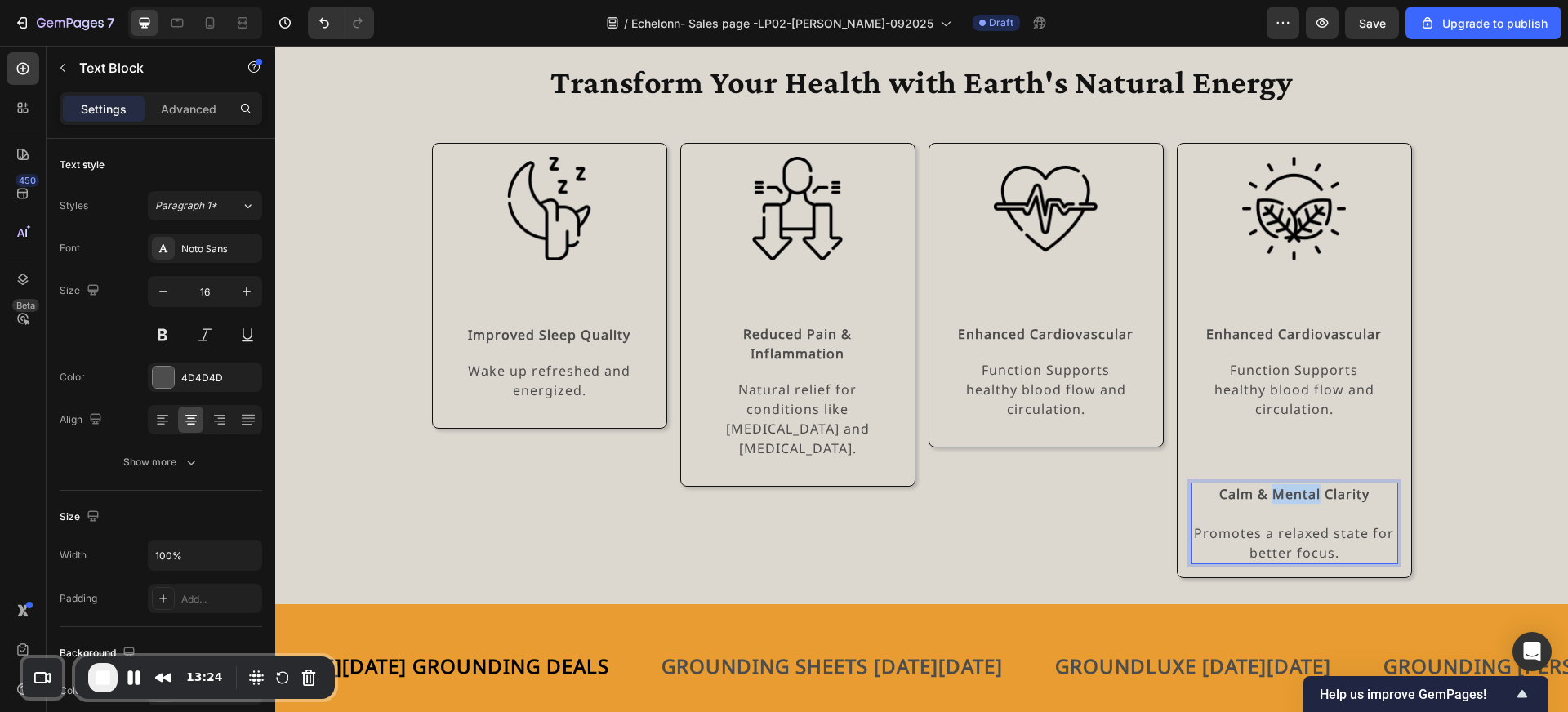
click at [1282, 495] on strong "Calm & Mental Clarity" at bounding box center [1295, 494] width 150 height 18
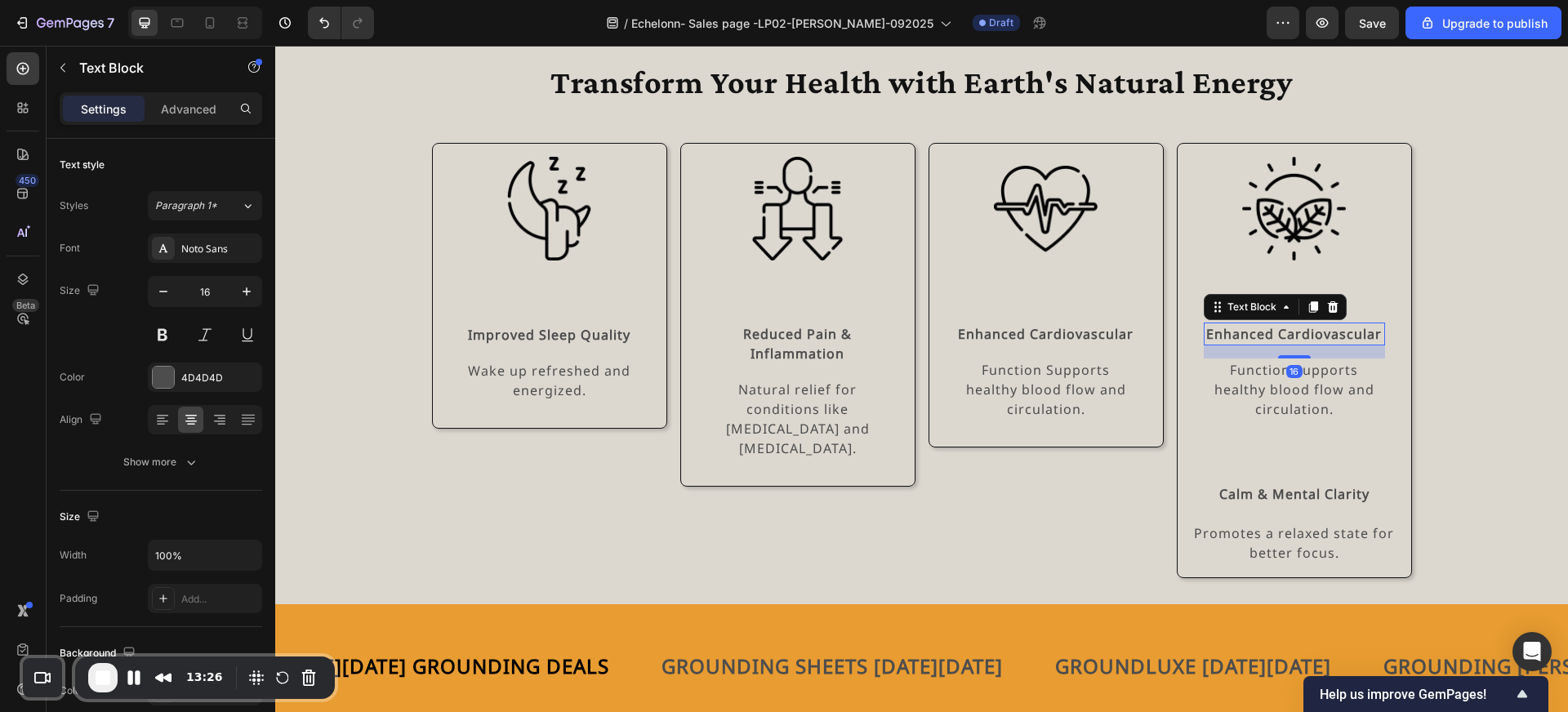
click at [1291, 336] on strong "Enhanced Cardiovascular" at bounding box center [1294, 335] width 176 height 18
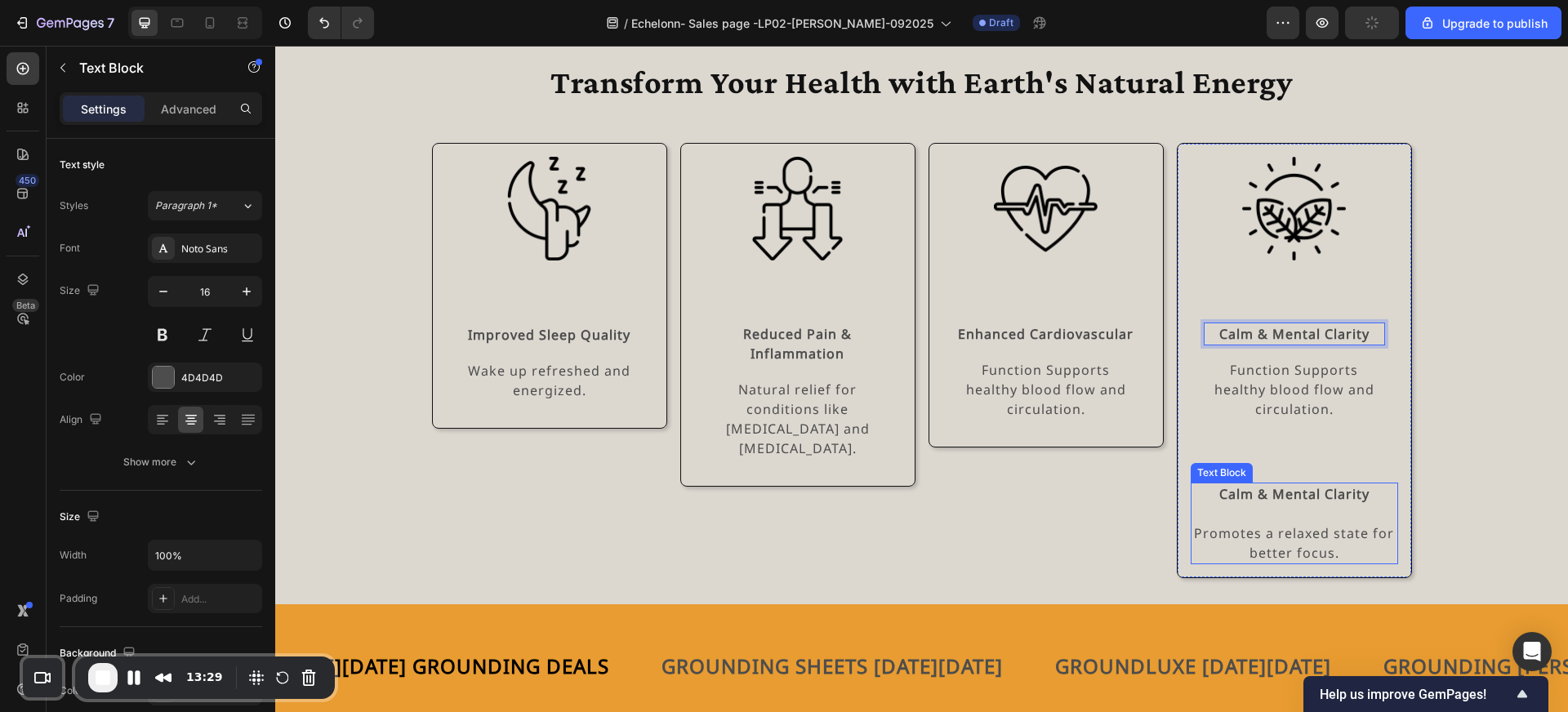
click at [1279, 537] on p "Promotes a relaxed state for better focus." at bounding box center [1295, 542] width 204 height 39
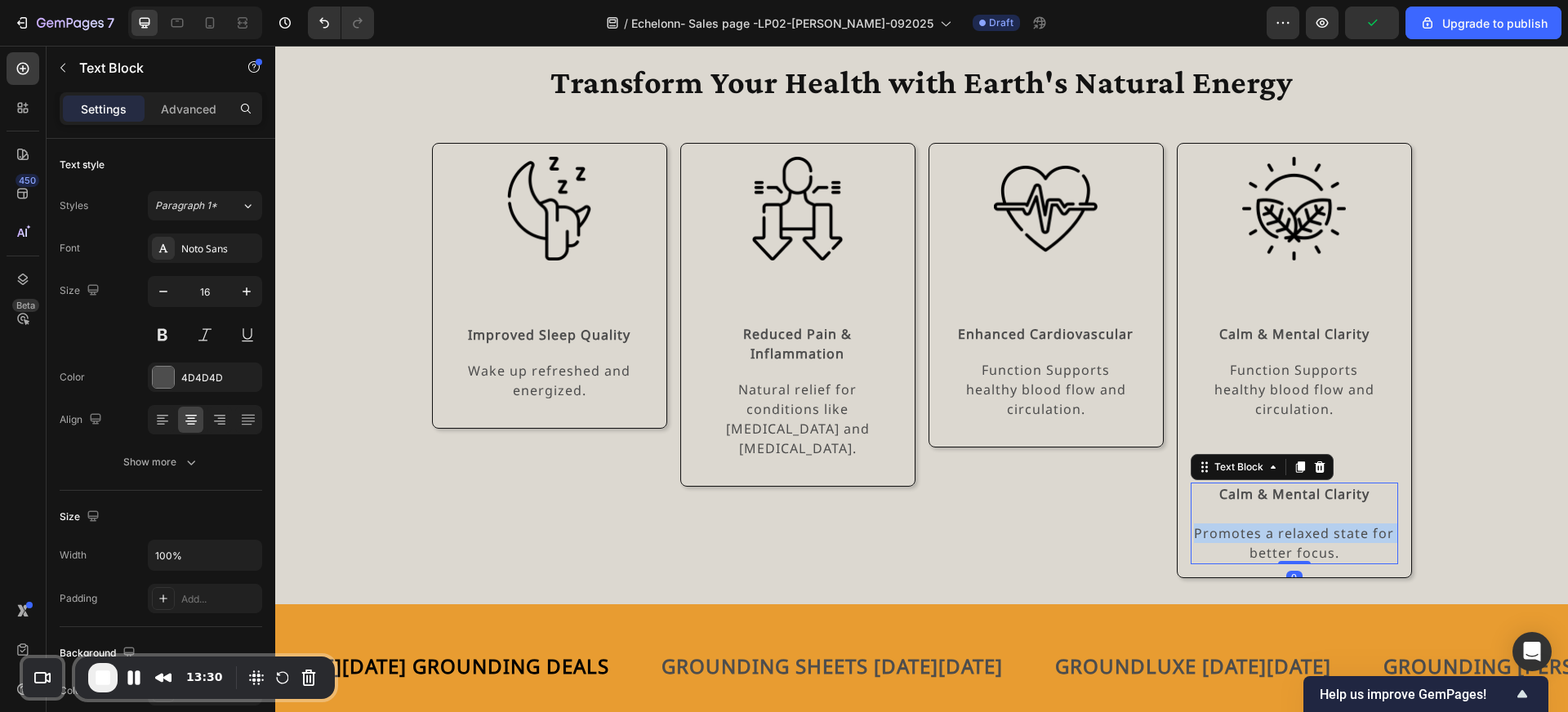
click at [1279, 537] on p "Promotes a relaxed state for better focus." at bounding box center [1295, 542] width 204 height 39
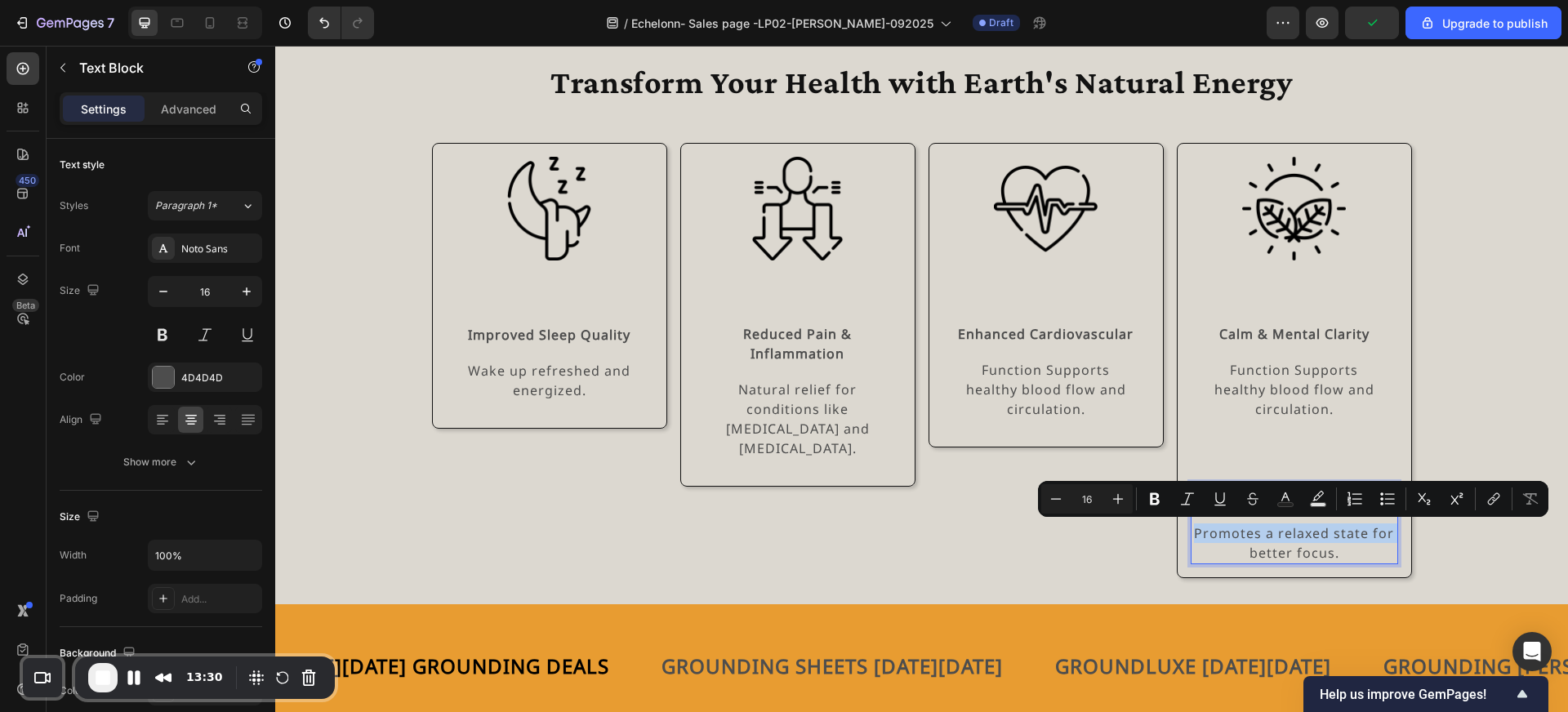
click at [1298, 542] on p "Promotes a relaxed state for better focus." at bounding box center [1295, 542] width 204 height 39
click at [1344, 551] on p "Promotes a relaxed state for better focus." at bounding box center [1295, 542] width 204 height 39
drag, startPoint x: 1344, startPoint y: 551, endPoint x: 1187, endPoint y: 530, distance: 158.4
click at [1187, 530] on div "Image Calm & Mental Clarity Text Block Function Supports healthy blood flow and…" at bounding box center [1295, 360] width 235 height 435
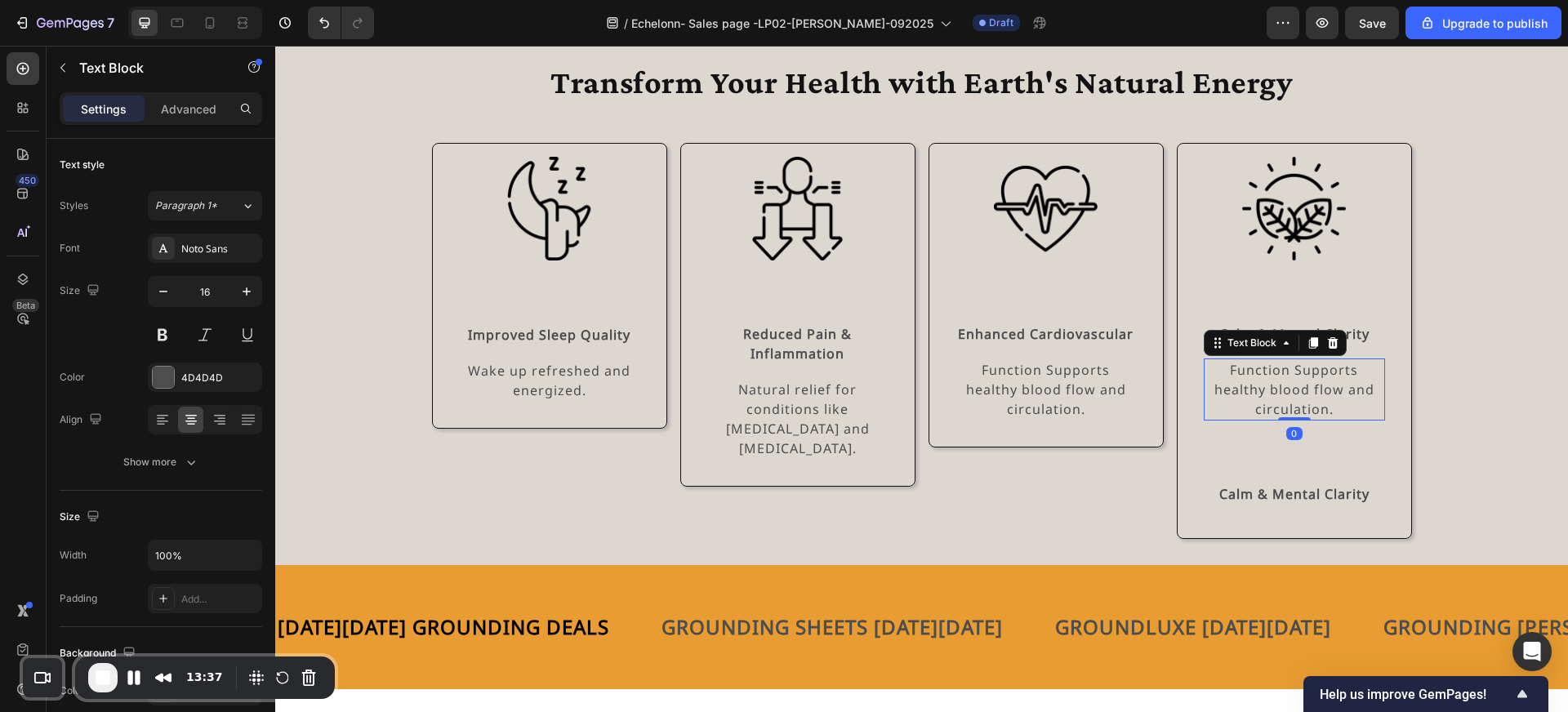
click at [1297, 387] on p "Function Supports healthy blood flow and circulation." at bounding box center [1294, 389] width 178 height 59
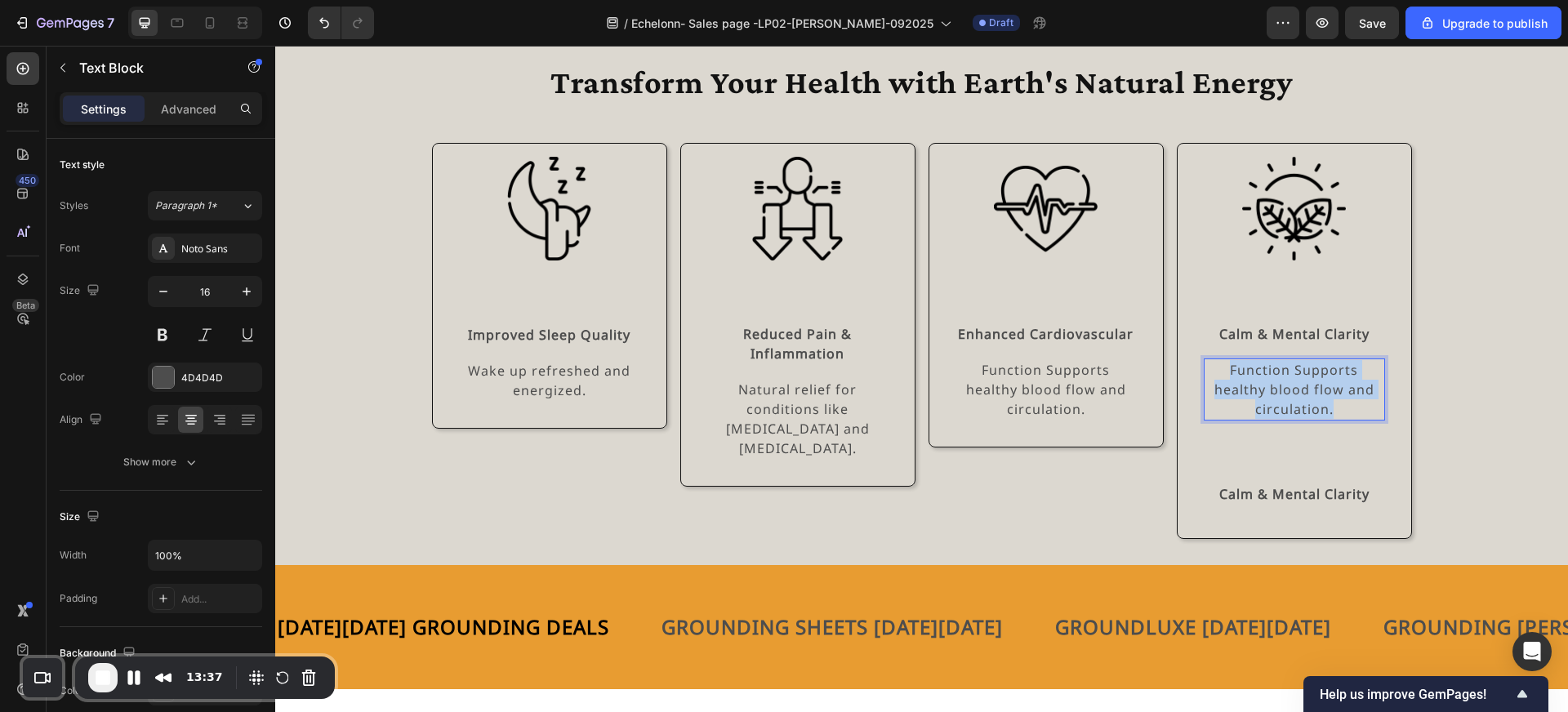
click at [1297, 387] on p "Function Supports healthy blood flow and circulation." at bounding box center [1294, 389] width 178 height 59
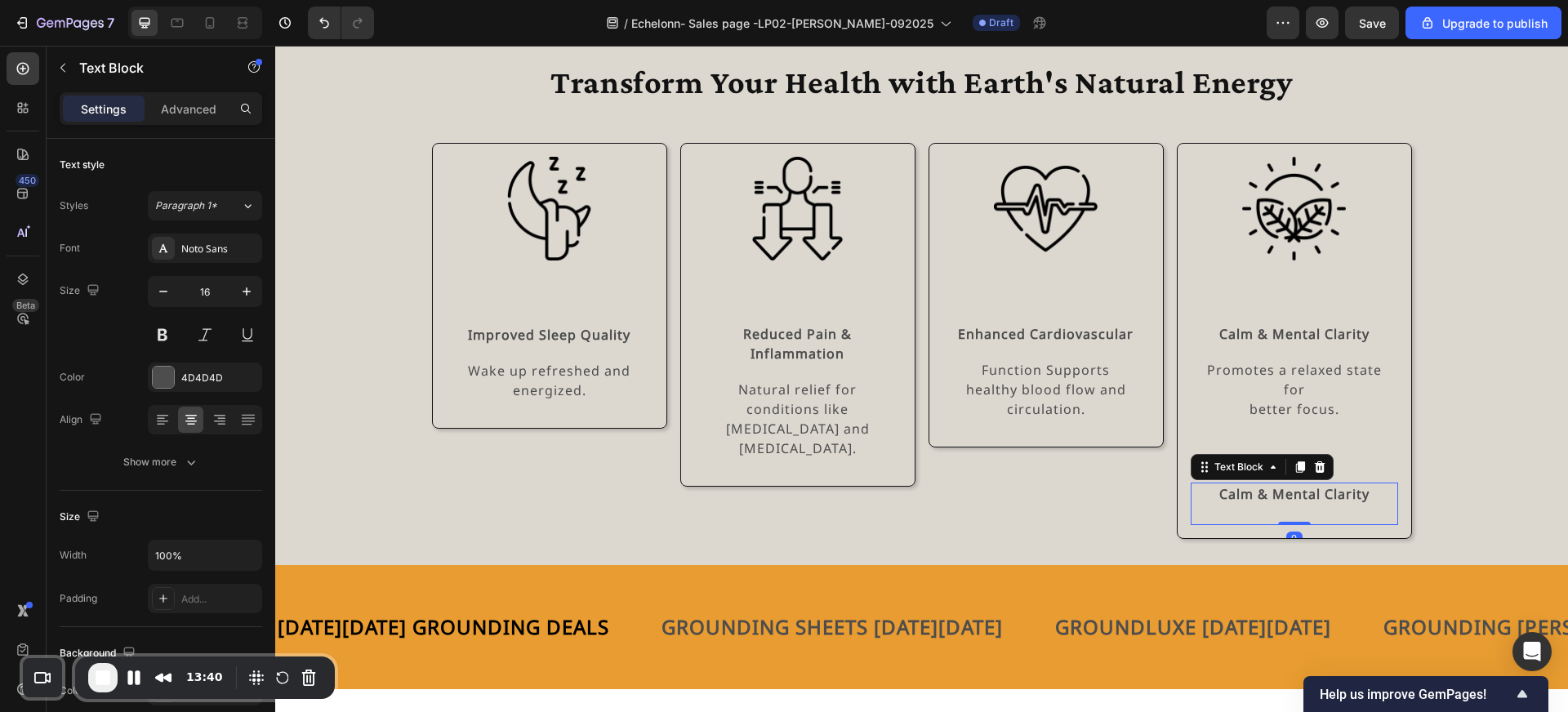
click at [1305, 499] on strong "Calm & Mental Clarity" at bounding box center [1295, 494] width 150 height 18
click at [1316, 474] on div at bounding box center [1320, 468] width 20 height 20
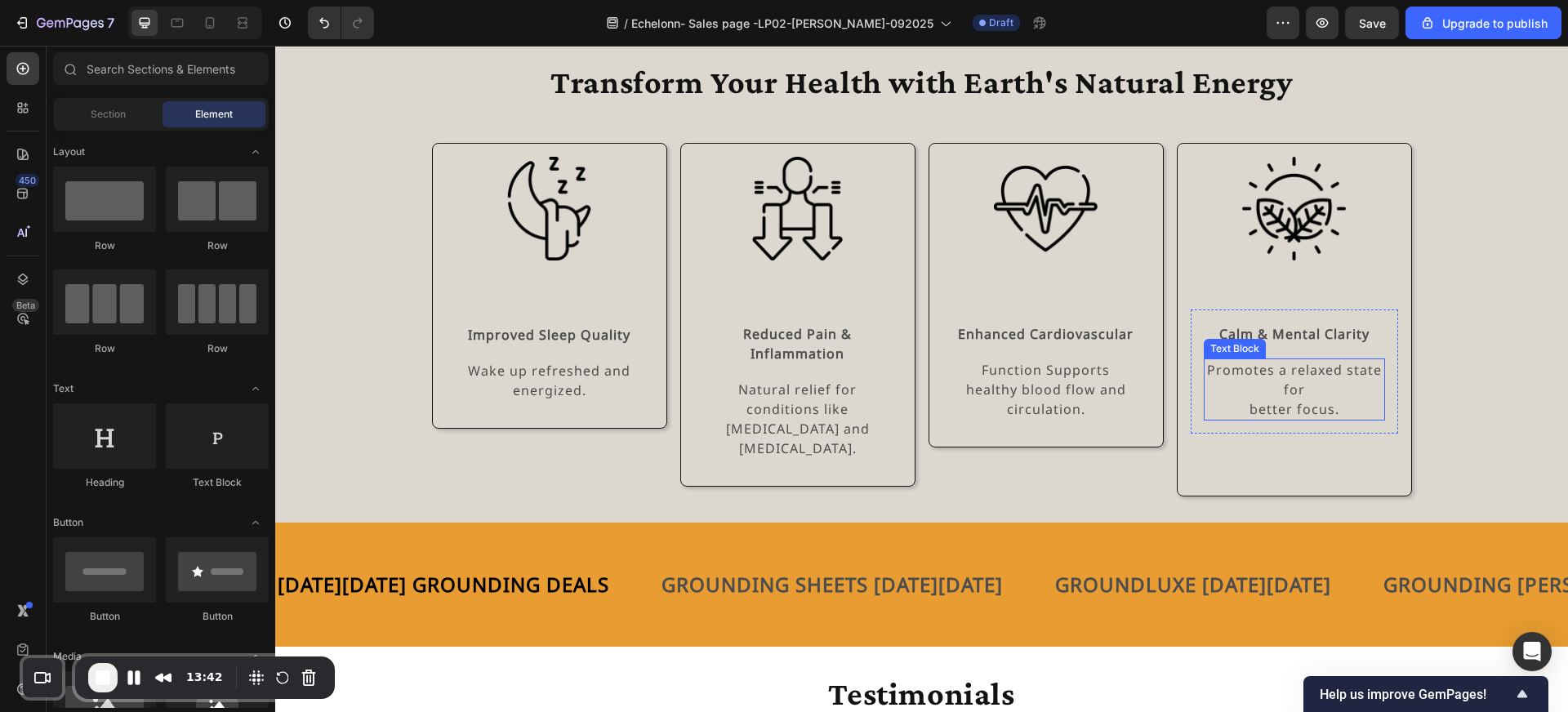
click at [1315, 416] on p "Promotes a relaxed state for better focus." at bounding box center [1294, 389] width 178 height 59
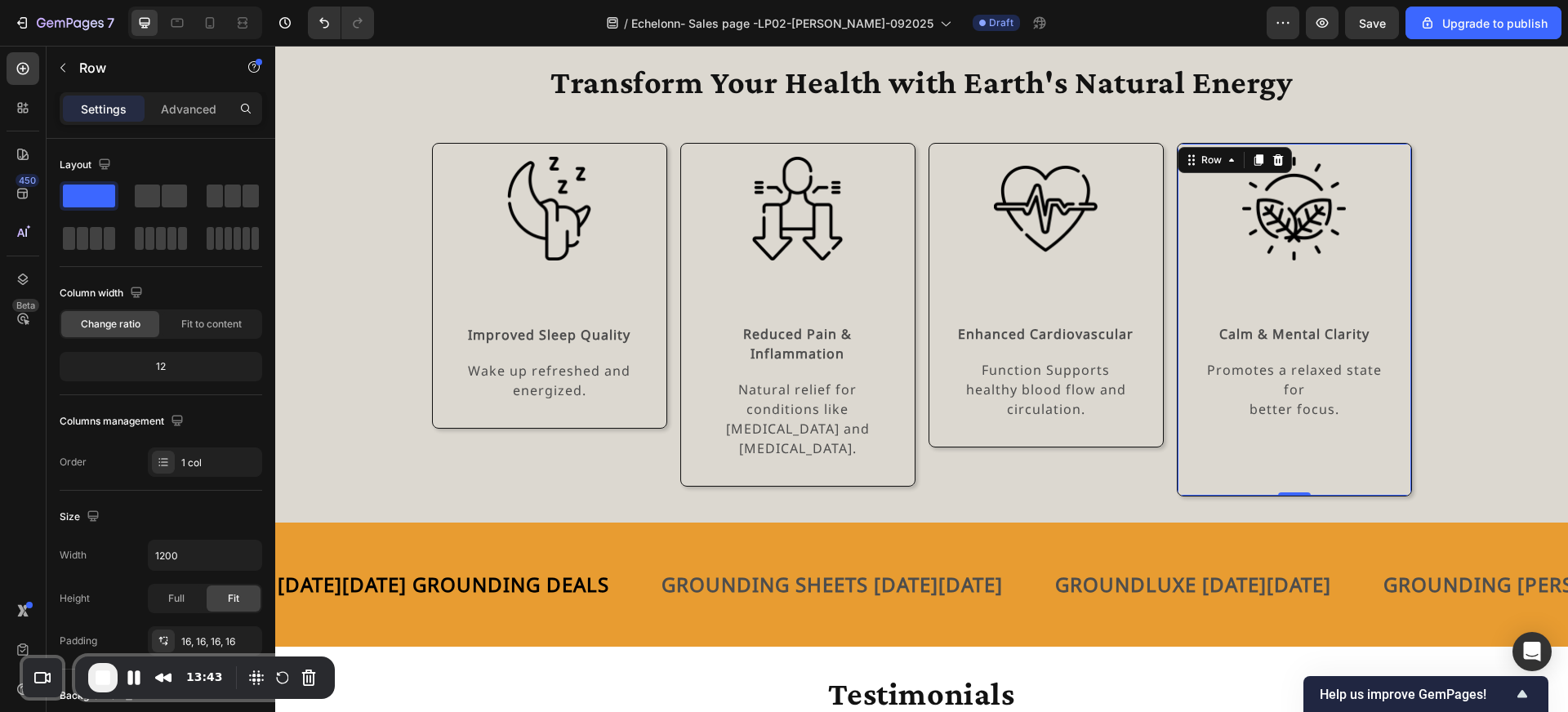
click at [1322, 439] on div "Image Calm & Mental Clarity Text Block Promotes a relaxed state for better focu…" at bounding box center [1295, 319] width 208 height 325
click at [1284, 336] on strong "Calm & Mental Clarity" at bounding box center [1295, 335] width 150 height 18
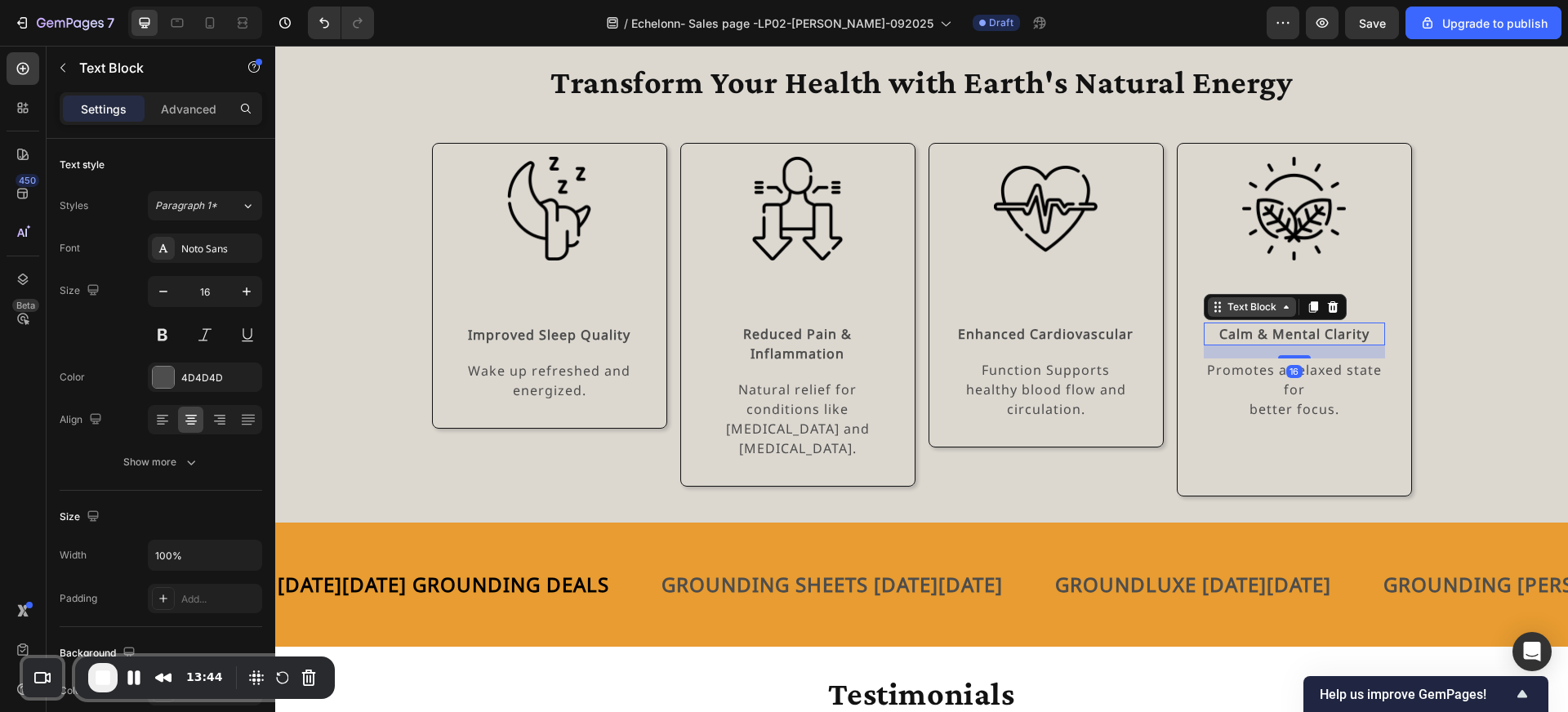
click at [1271, 315] on div "Text Block" at bounding box center [1252, 307] width 88 height 20
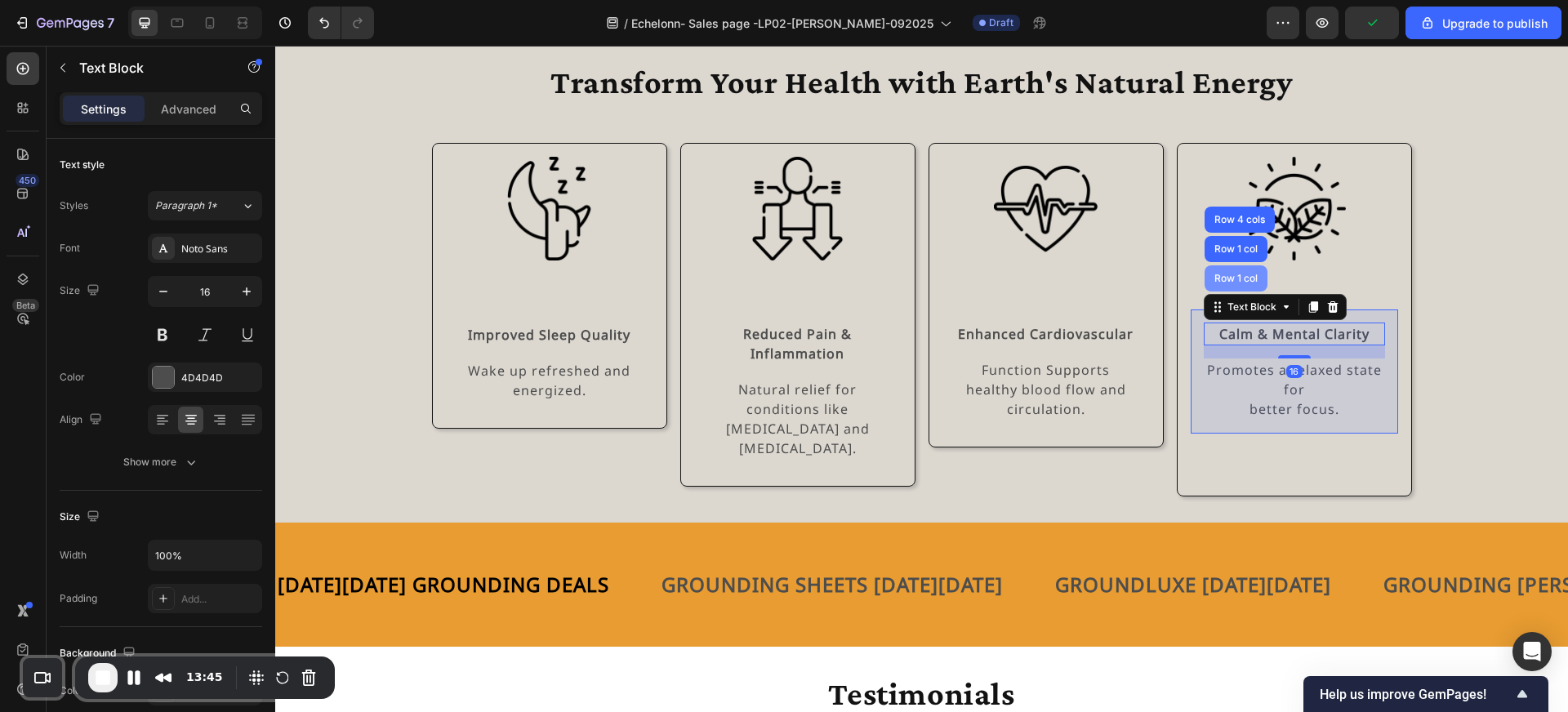
click at [1255, 287] on div "Row 1 col" at bounding box center [1235, 278] width 63 height 26
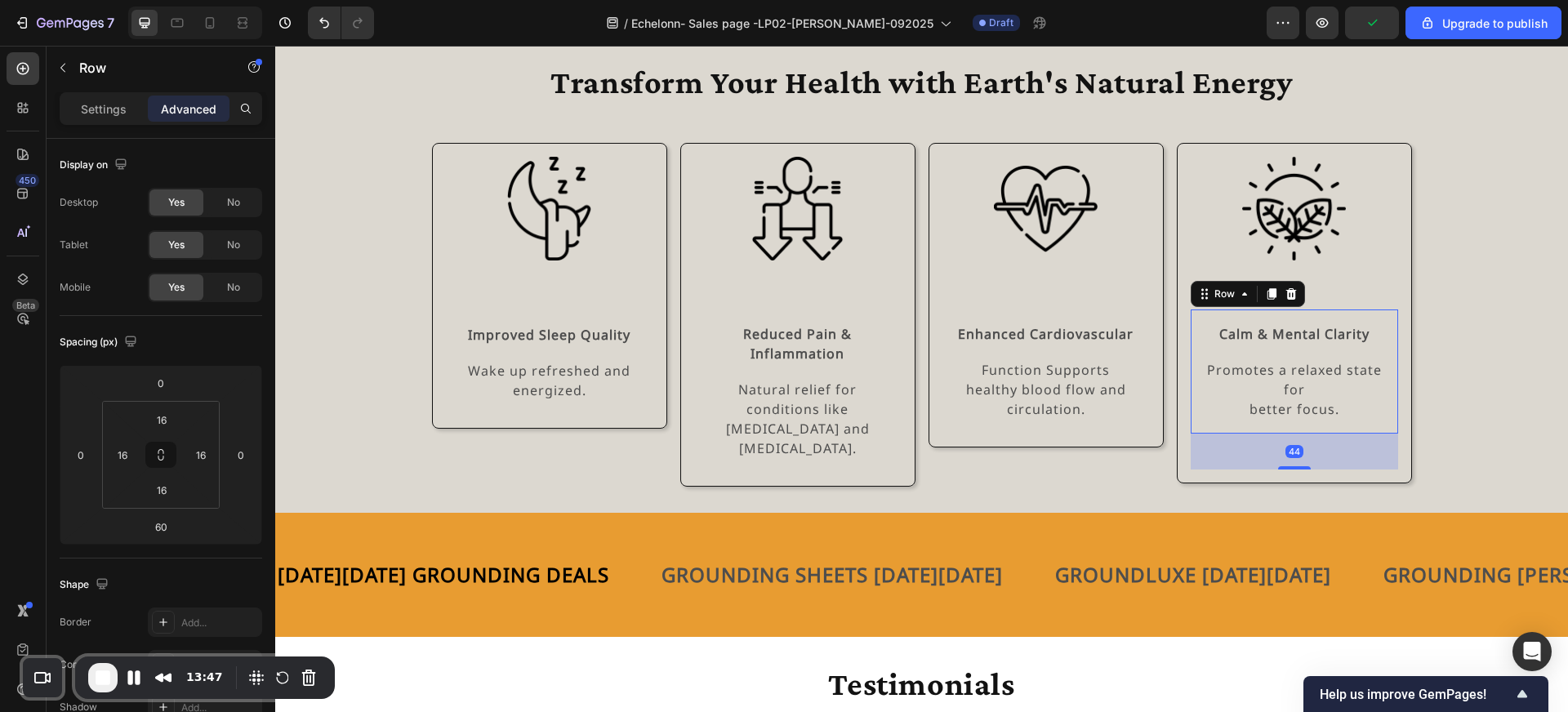
drag, startPoint x: 1300, startPoint y: 480, endPoint x: 1292, endPoint y: 393, distance: 87.4
click at [1292, 393] on div "Calm & Mental Clarity Text Block Promotes a relaxed state for better focus. Tex…" at bounding box center [1295, 372] width 208 height 124
type input "0"
click at [456, 146] on div "Row" at bounding box center [449, 154] width 34 height 20
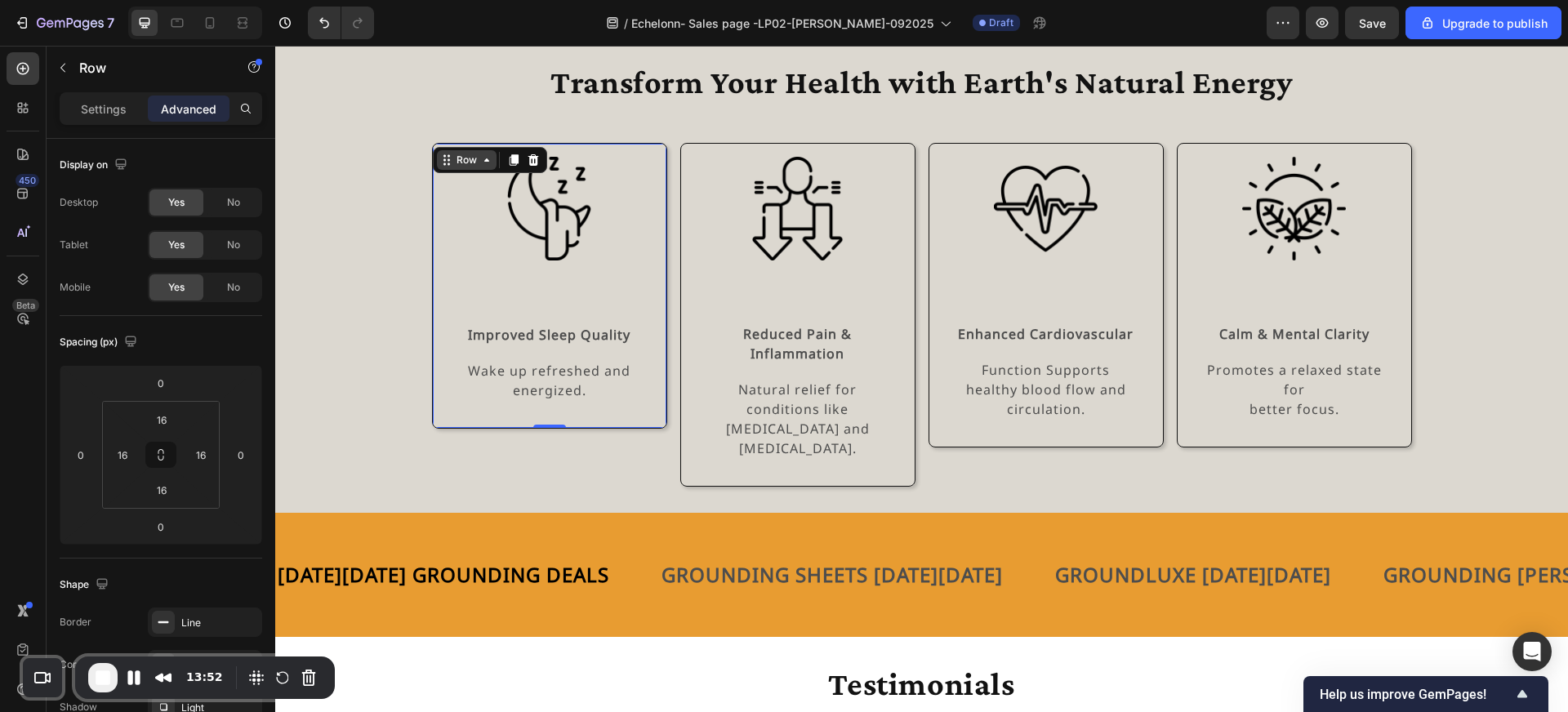
click at [461, 162] on div "Row" at bounding box center [467, 160] width 27 height 15
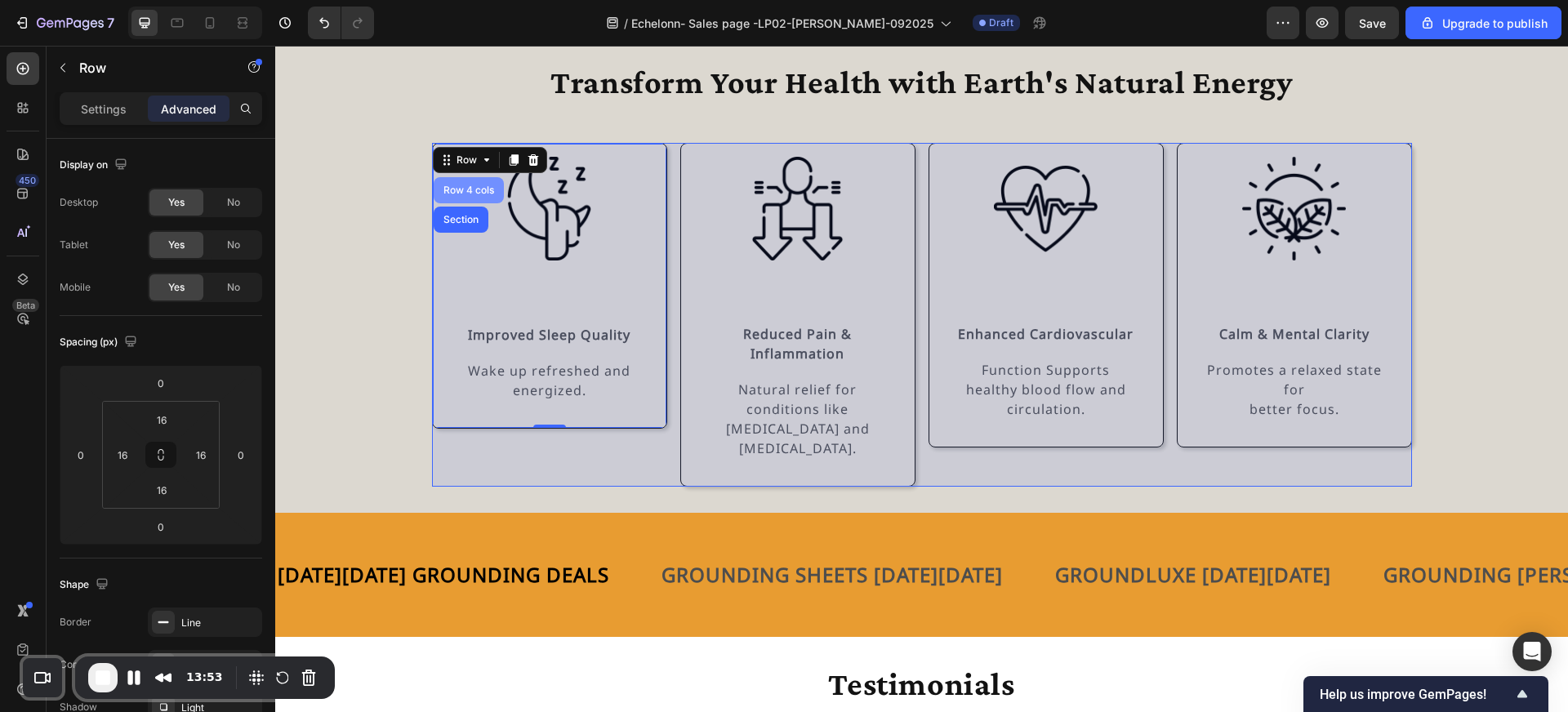
click at [468, 191] on div "Row 4 cols" at bounding box center [469, 190] width 57 height 10
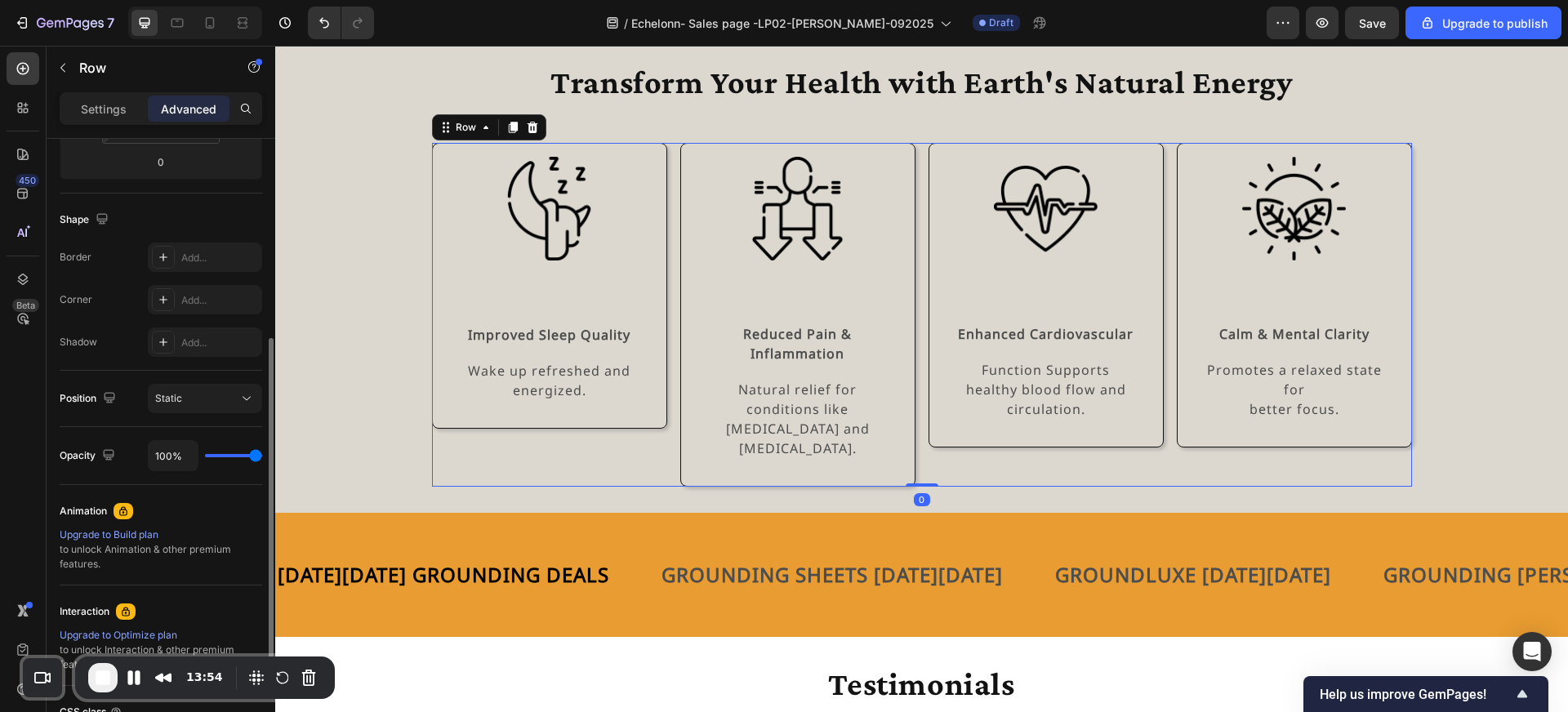
scroll to position [397, 0]
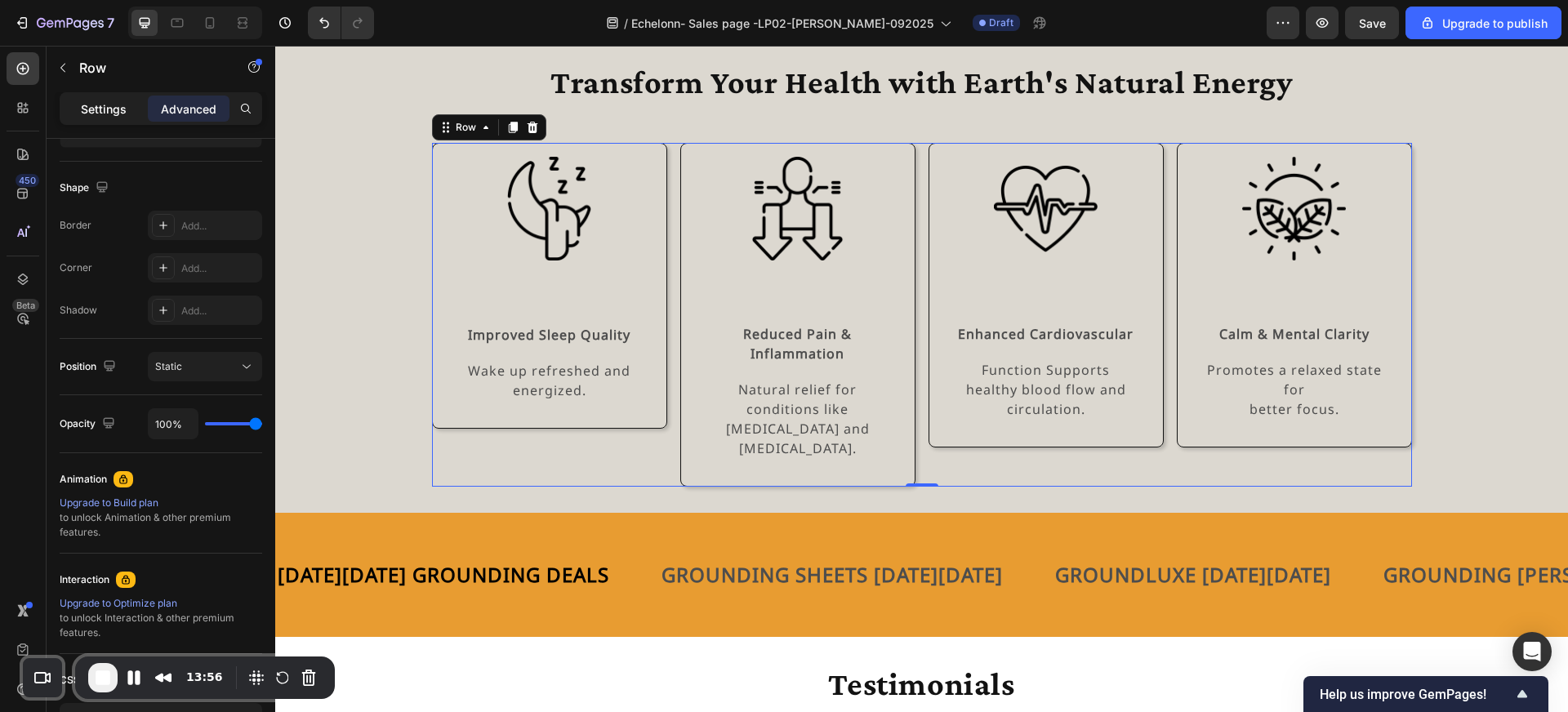
click at [90, 105] on p "Settings" at bounding box center [104, 108] width 46 height 17
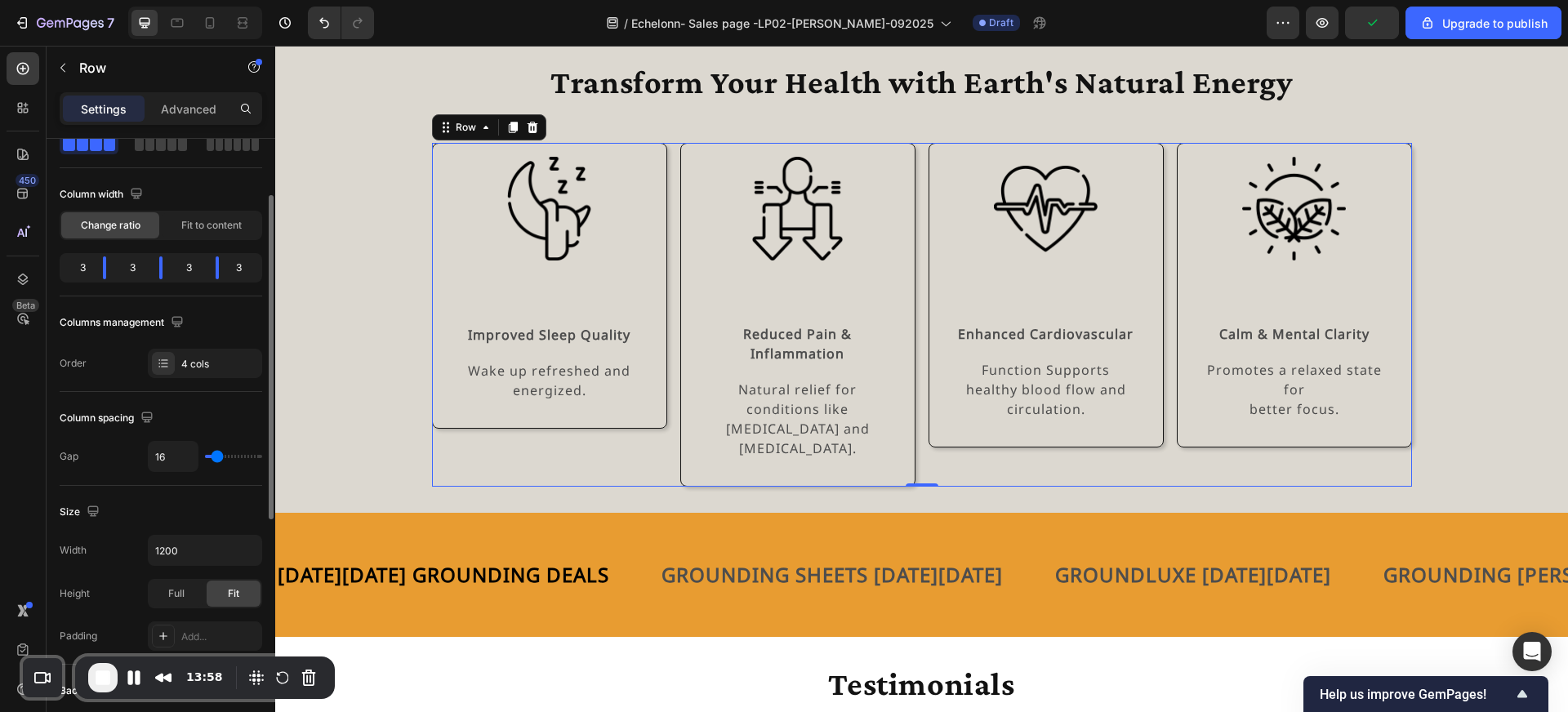
scroll to position [98, 0]
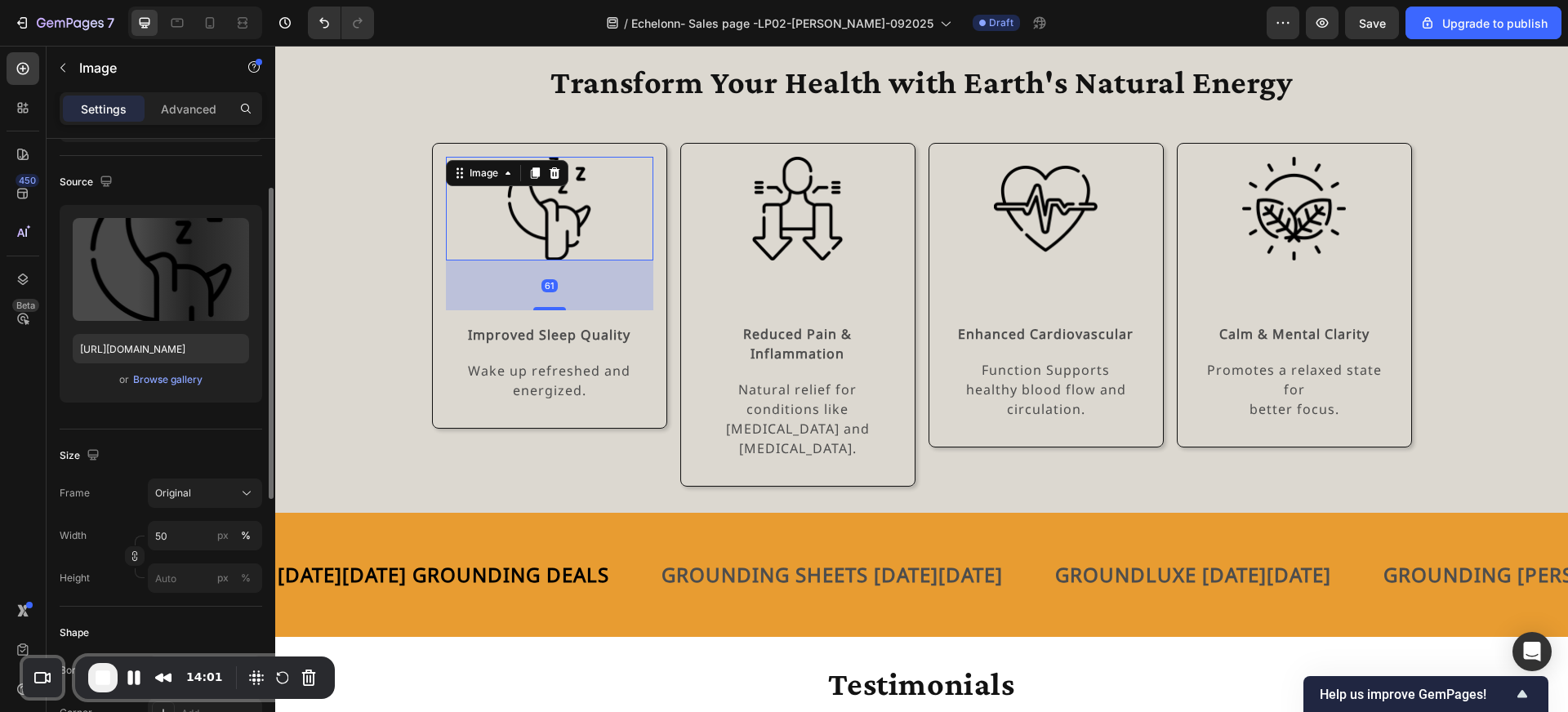
click at [568, 235] on img at bounding box center [550, 209] width 104 height 104
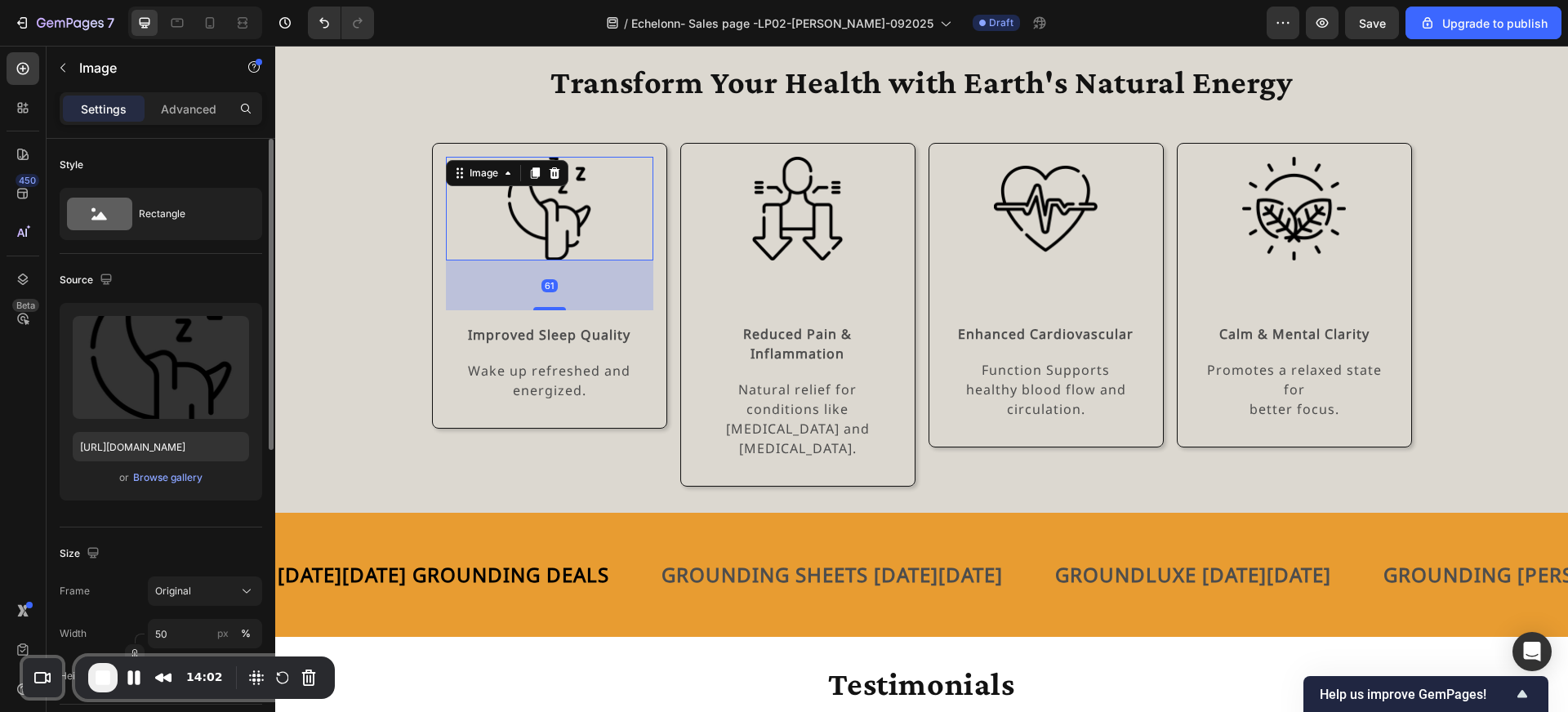
click at [551, 304] on div "61" at bounding box center [550, 285] width 208 height 50
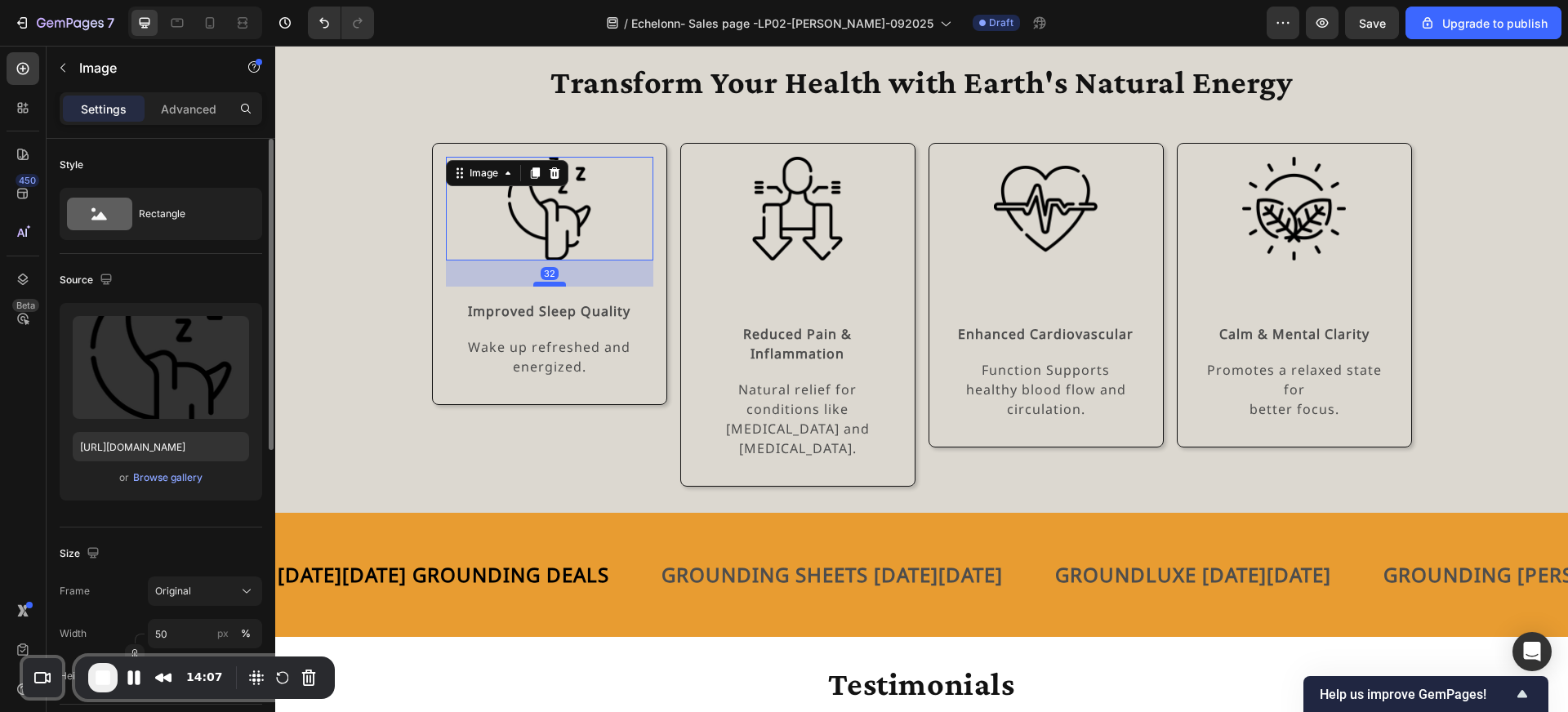
drag, startPoint x: 552, startPoint y: 309, endPoint x: 552, endPoint y: 285, distance: 24.0
click at [552, 285] on div at bounding box center [550, 284] width 33 height 5
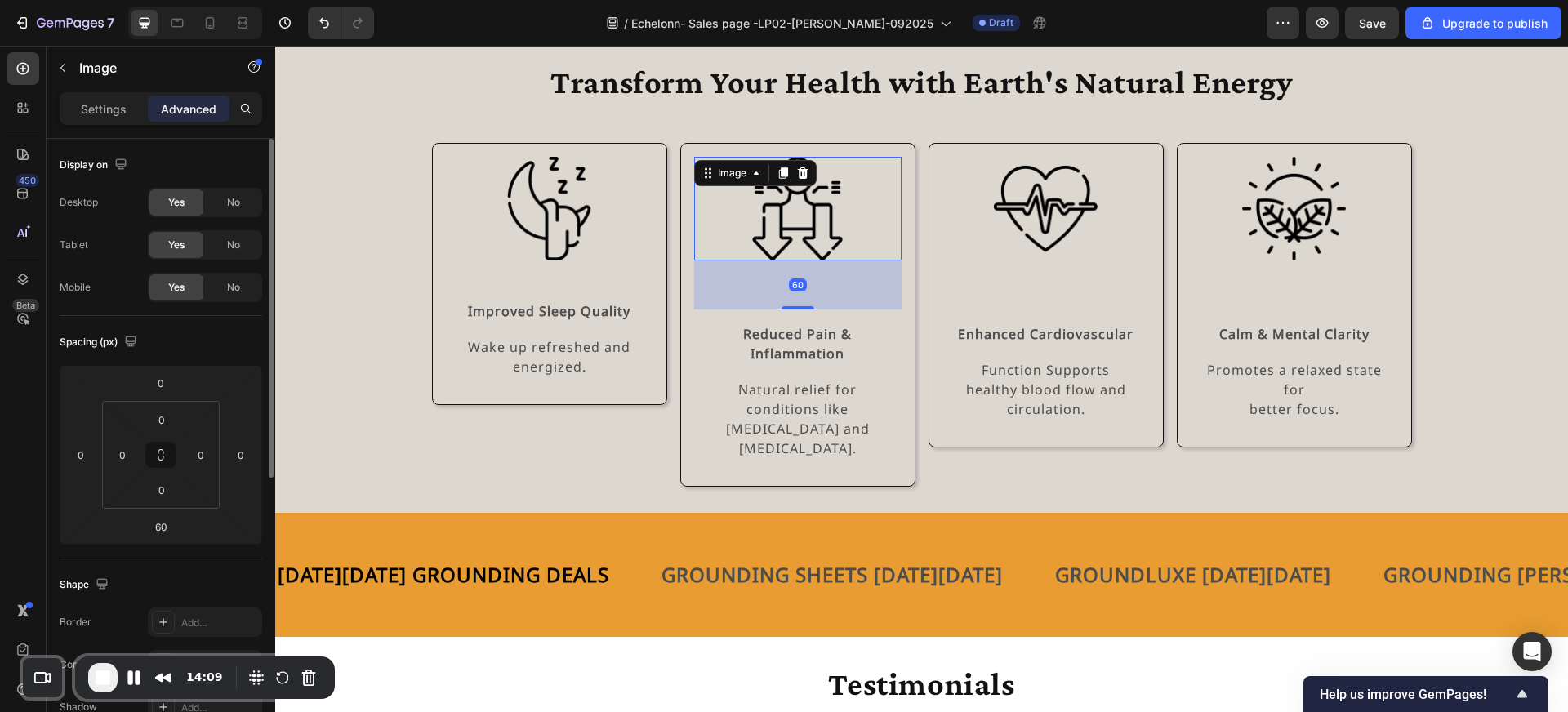
click at [777, 249] on img at bounding box center [798, 209] width 104 height 104
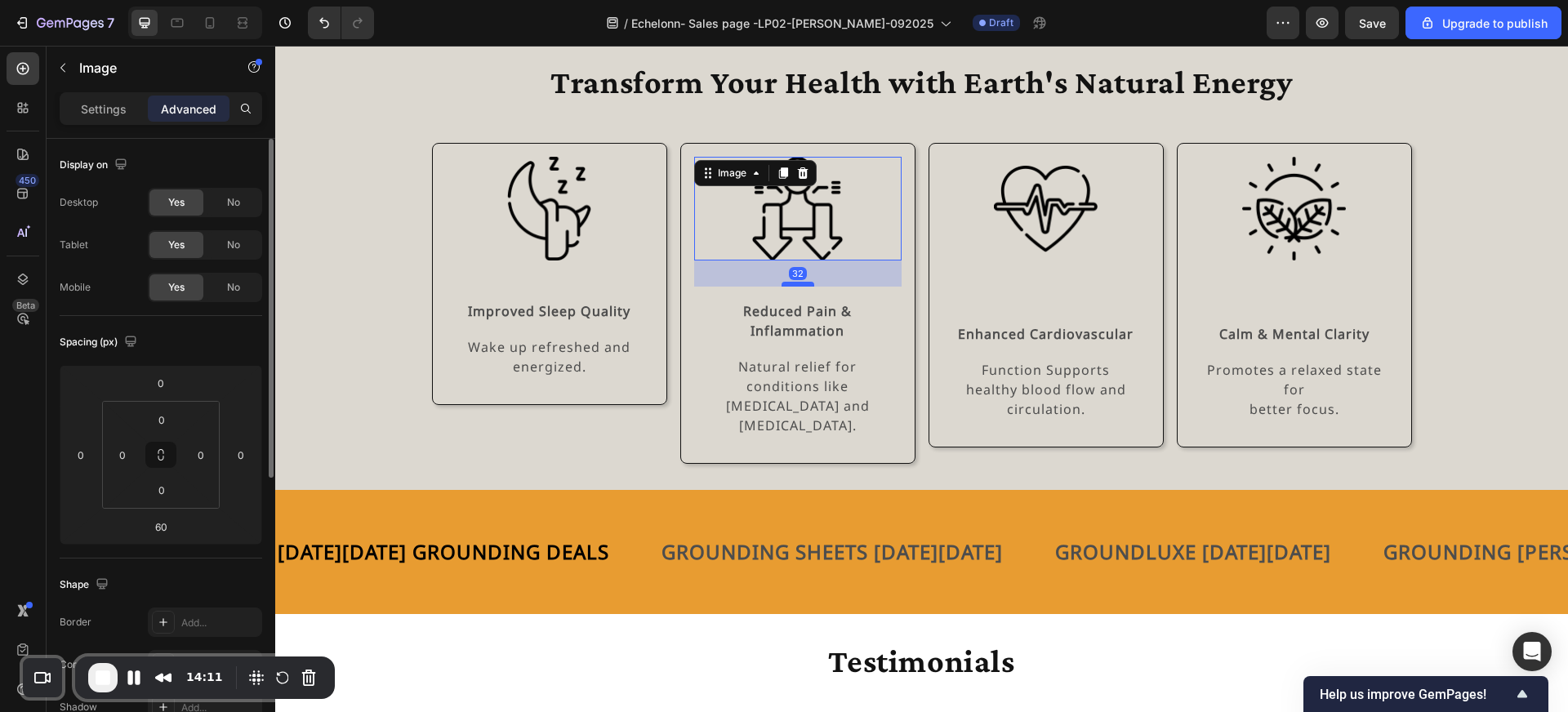
drag, startPoint x: 799, startPoint y: 306, endPoint x: 800, endPoint y: 284, distance: 22.0
click at [800, 284] on div at bounding box center [798, 284] width 33 height 5
type input "32"
click at [1037, 246] on img at bounding box center [1046, 209] width 104 height 104
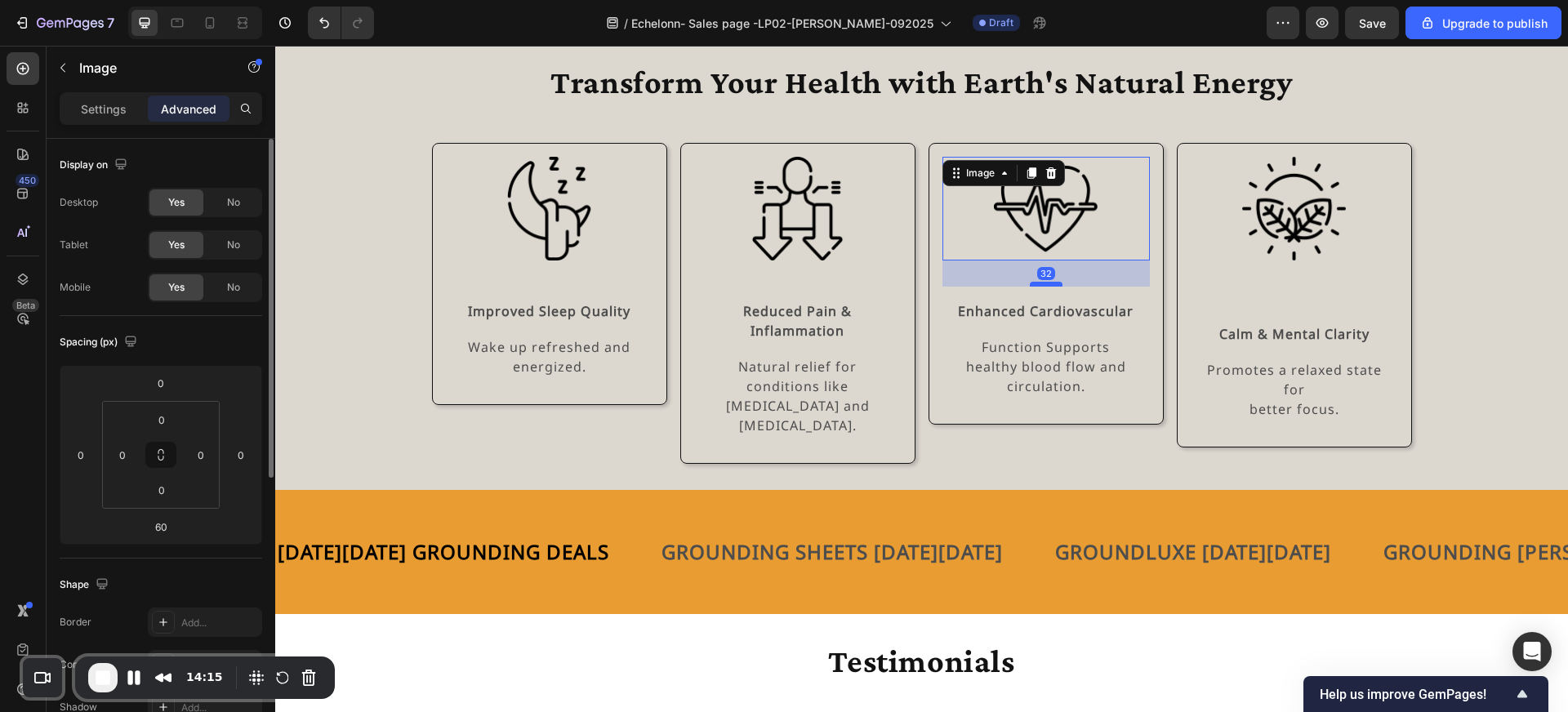
drag, startPoint x: 1055, startPoint y: 307, endPoint x: 1055, endPoint y: 284, distance: 23.0
click at [1055, 284] on div at bounding box center [1047, 284] width 33 height 5
type input "32"
click at [1283, 254] on img at bounding box center [1295, 209] width 104 height 104
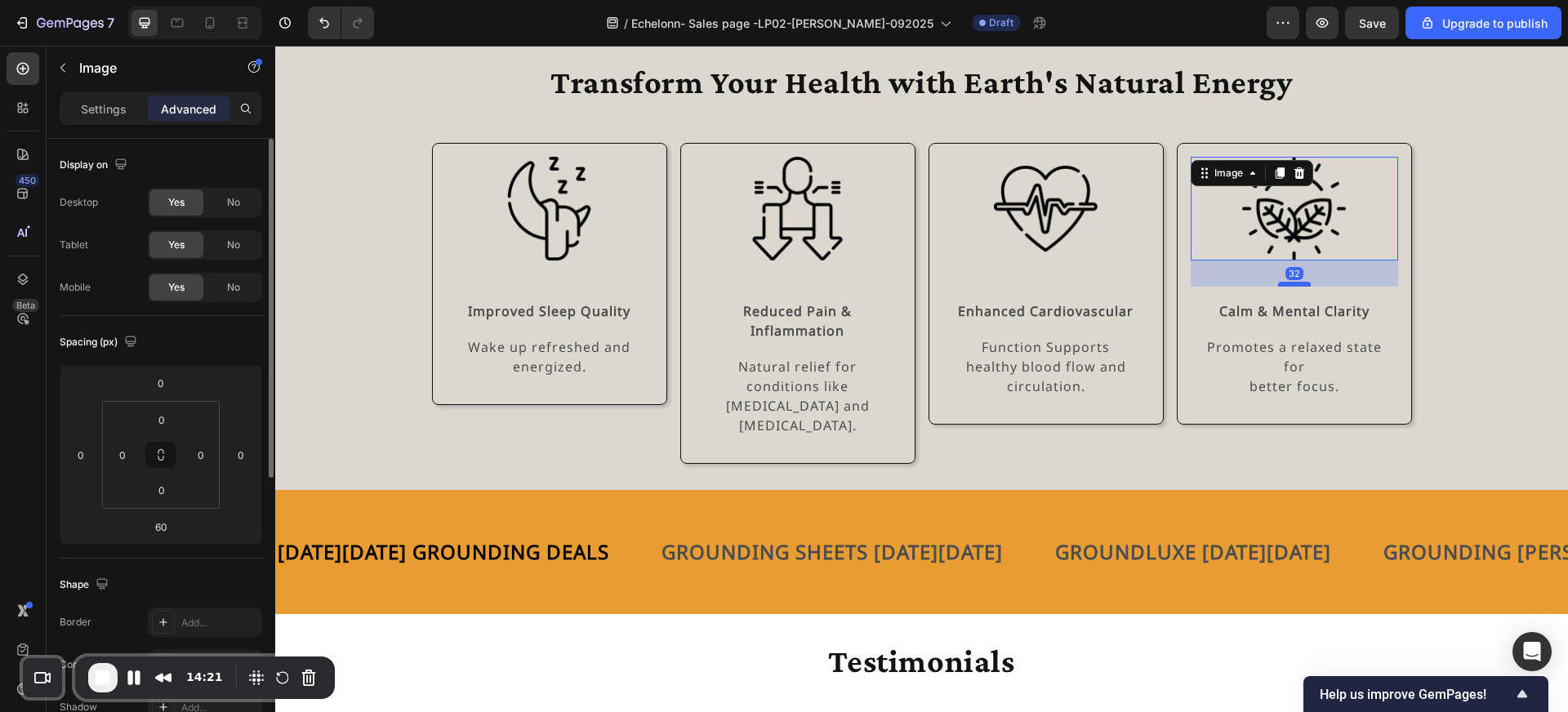
drag, startPoint x: 1294, startPoint y: 307, endPoint x: 1295, endPoint y: 284, distance: 23.0
click at [1295, 284] on div at bounding box center [1295, 284] width 33 height 5
type input "32"
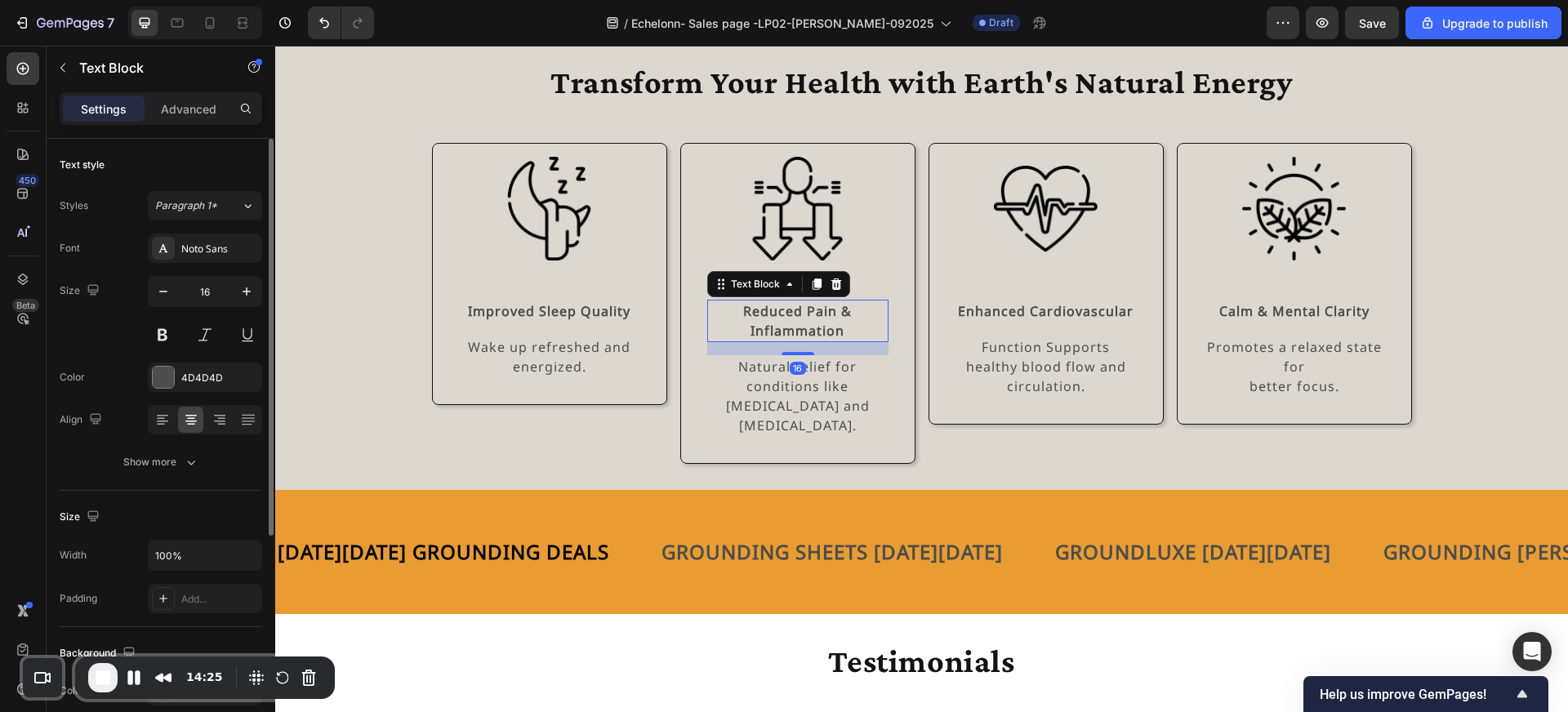
click at [838, 331] on strong "Inflammation" at bounding box center [797, 331] width 94 height 18
click at [703, 322] on div "Reduced Pain & Inflammation Text Block 16 Natural relief for conditions like ar…" at bounding box center [798, 367] width 208 height 163
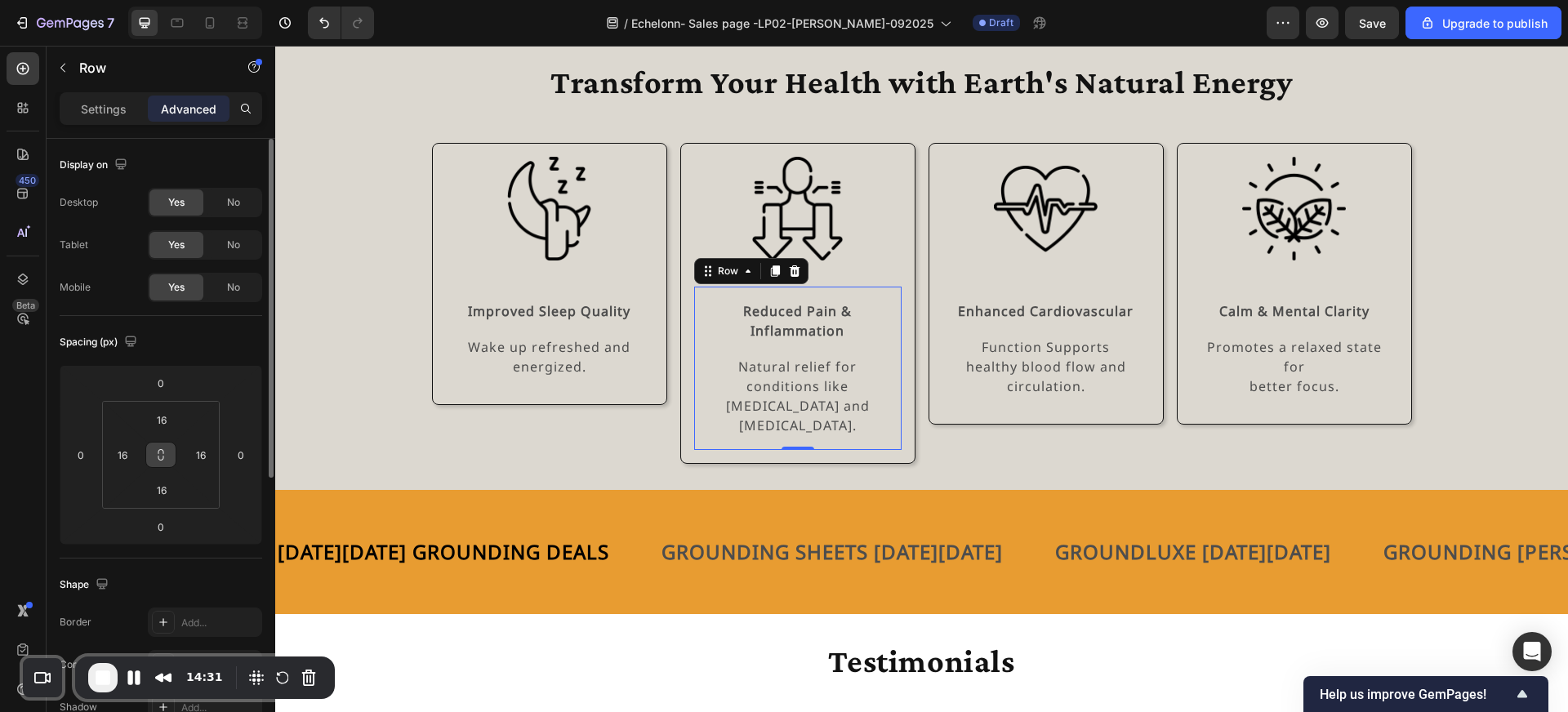
click at [160, 458] on icon at bounding box center [160, 455] width 13 height 13
click at [169, 420] on input "16" at bounding box center [161, 419] width 33 height 25
type input "1"
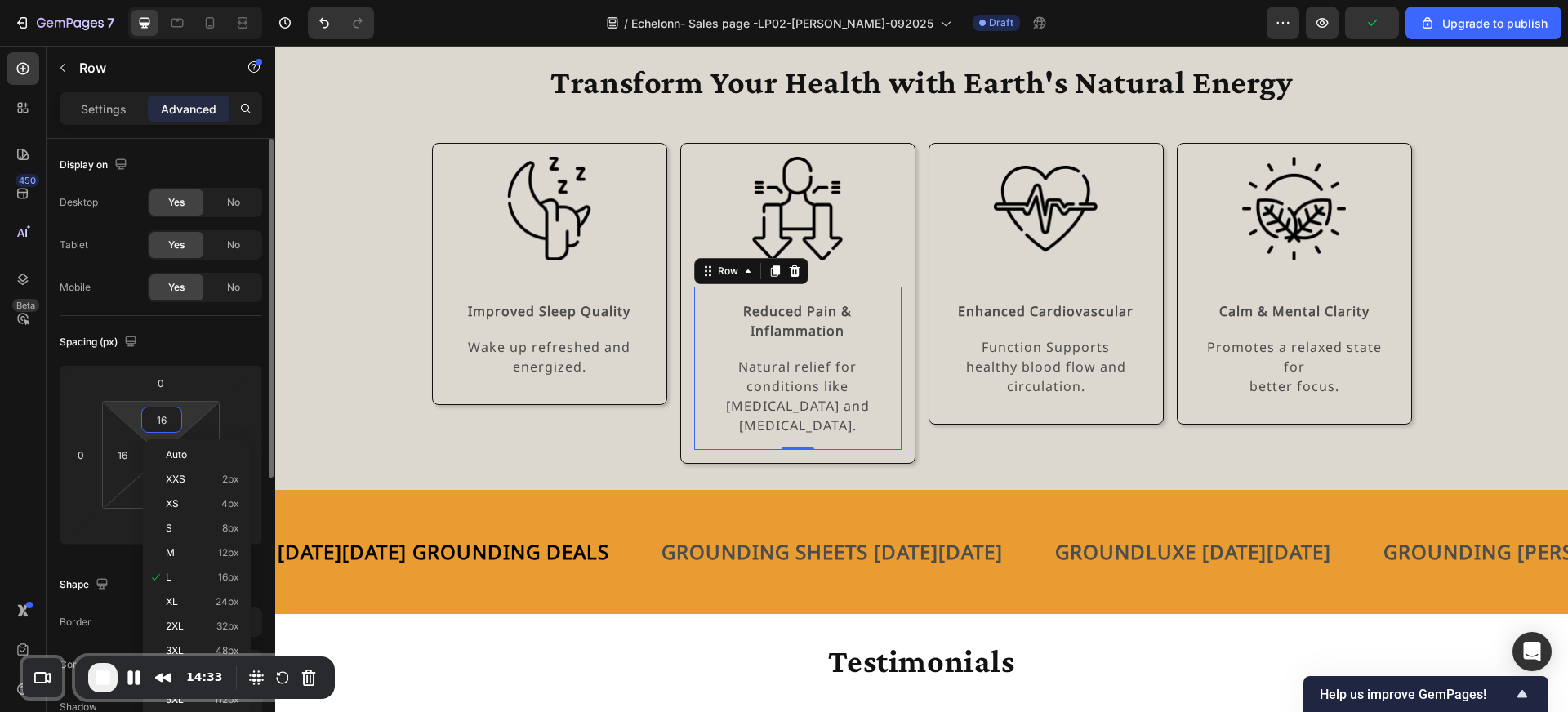
type input "1"
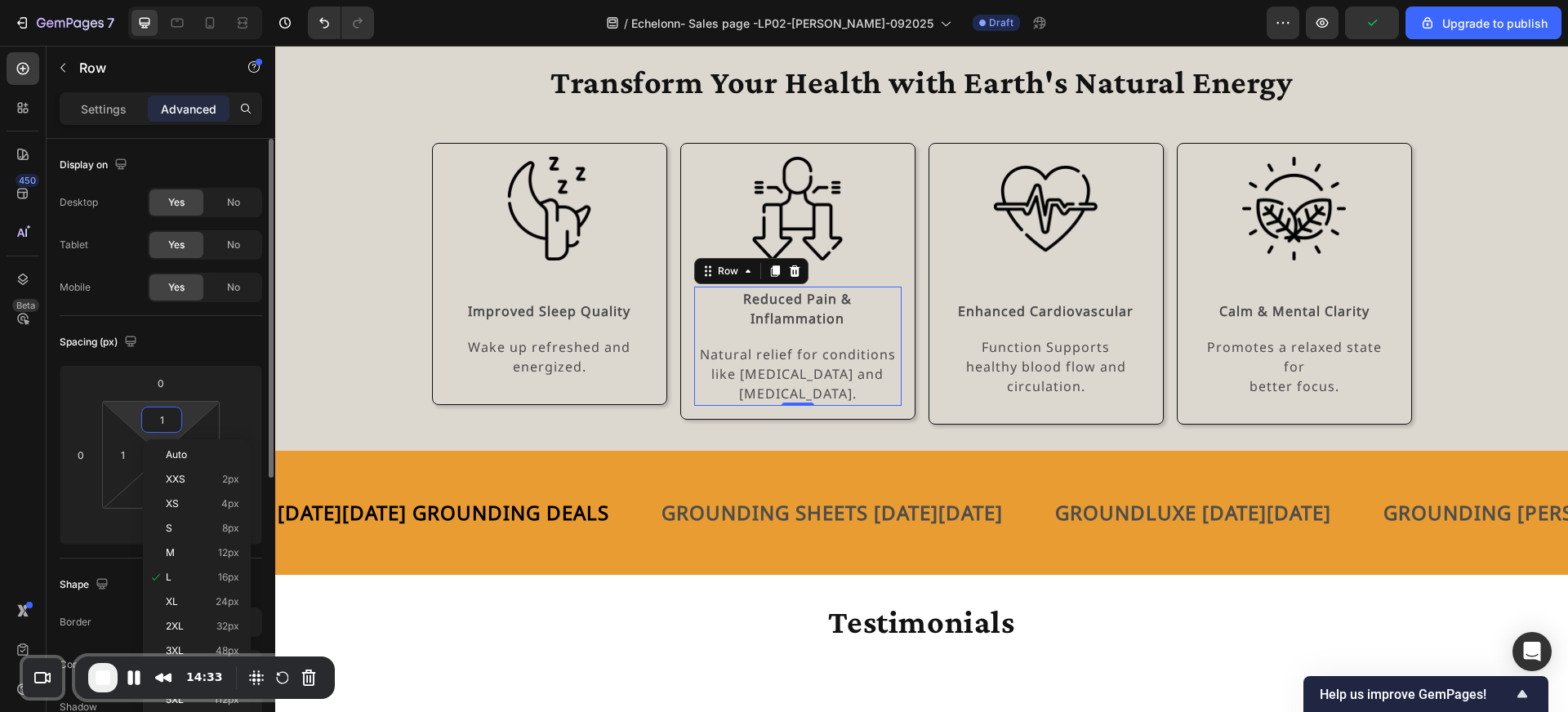
type input "12"
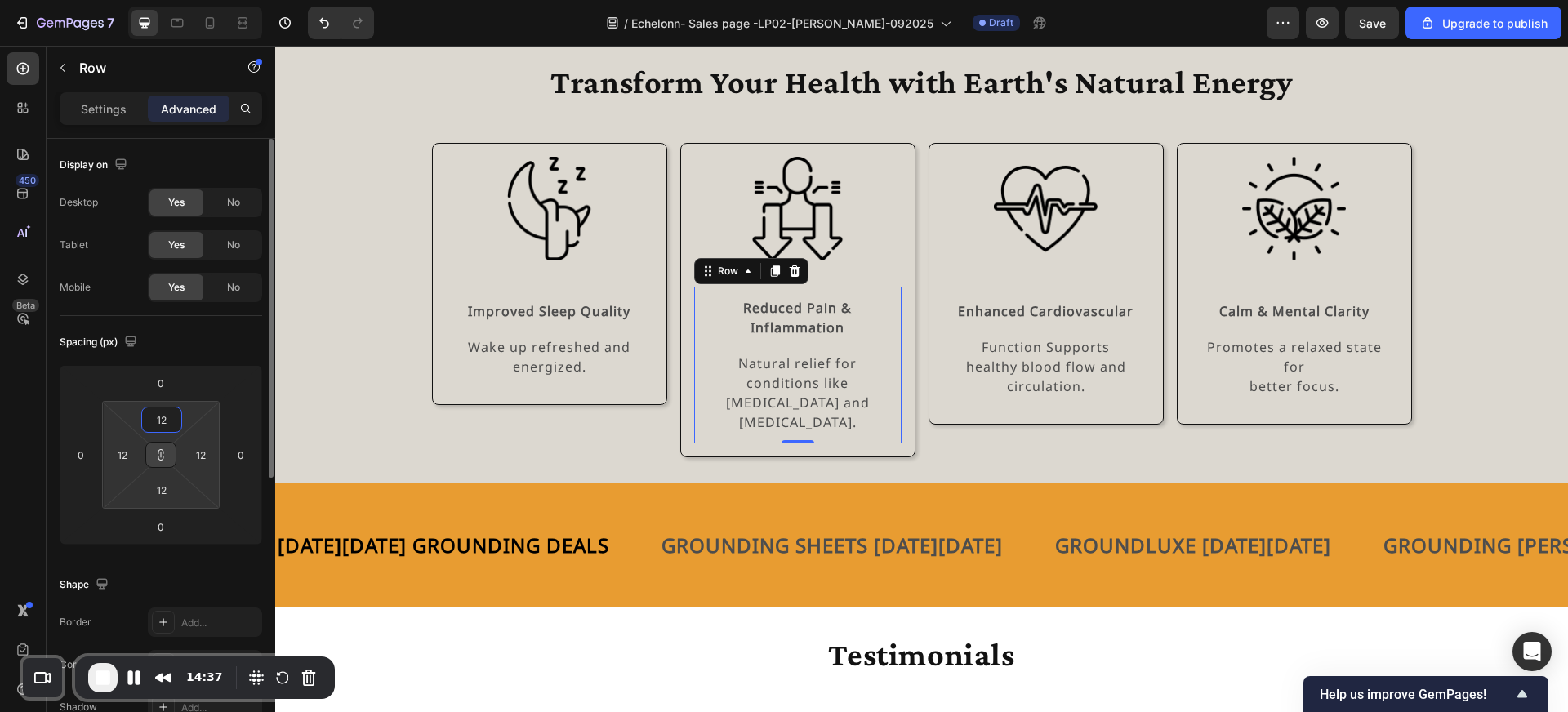
type input "1"
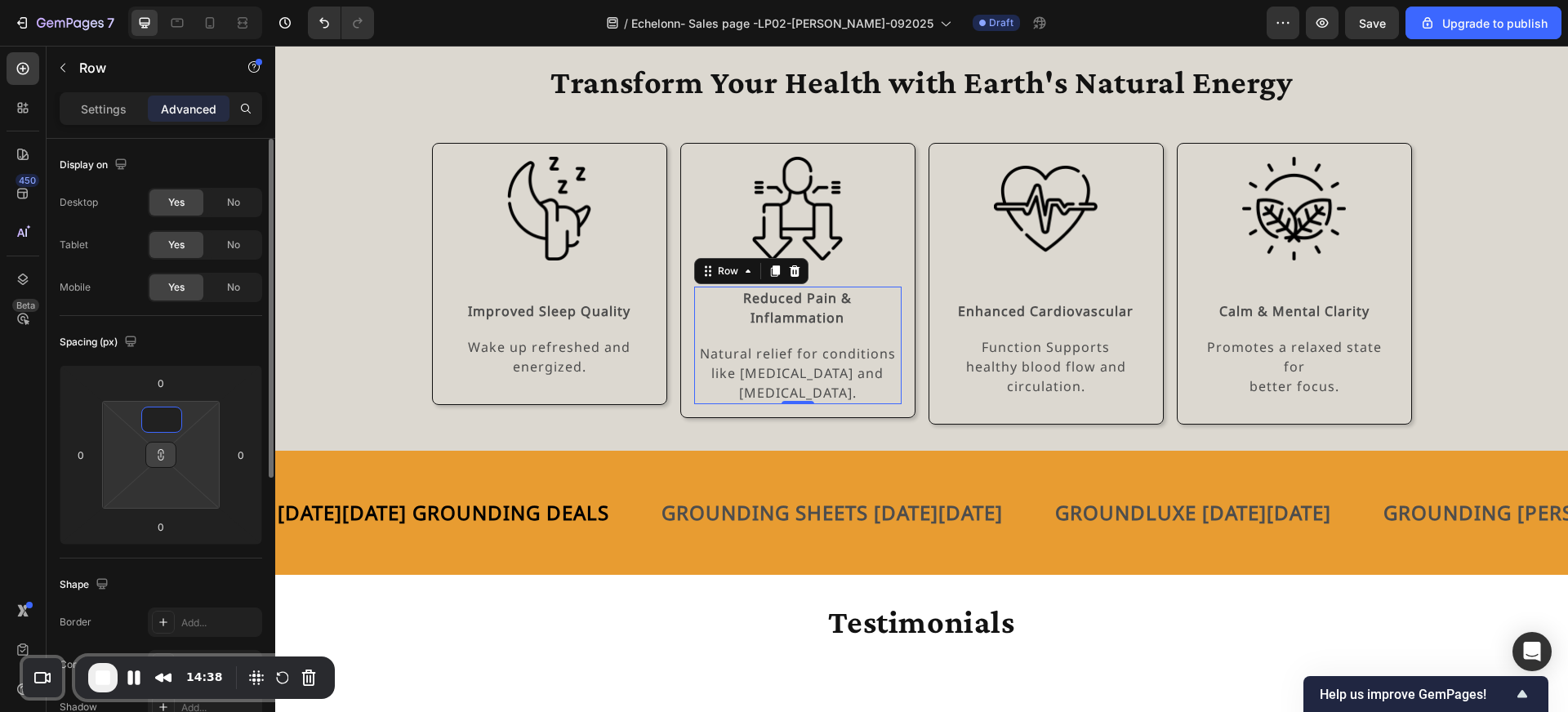
type input "0"
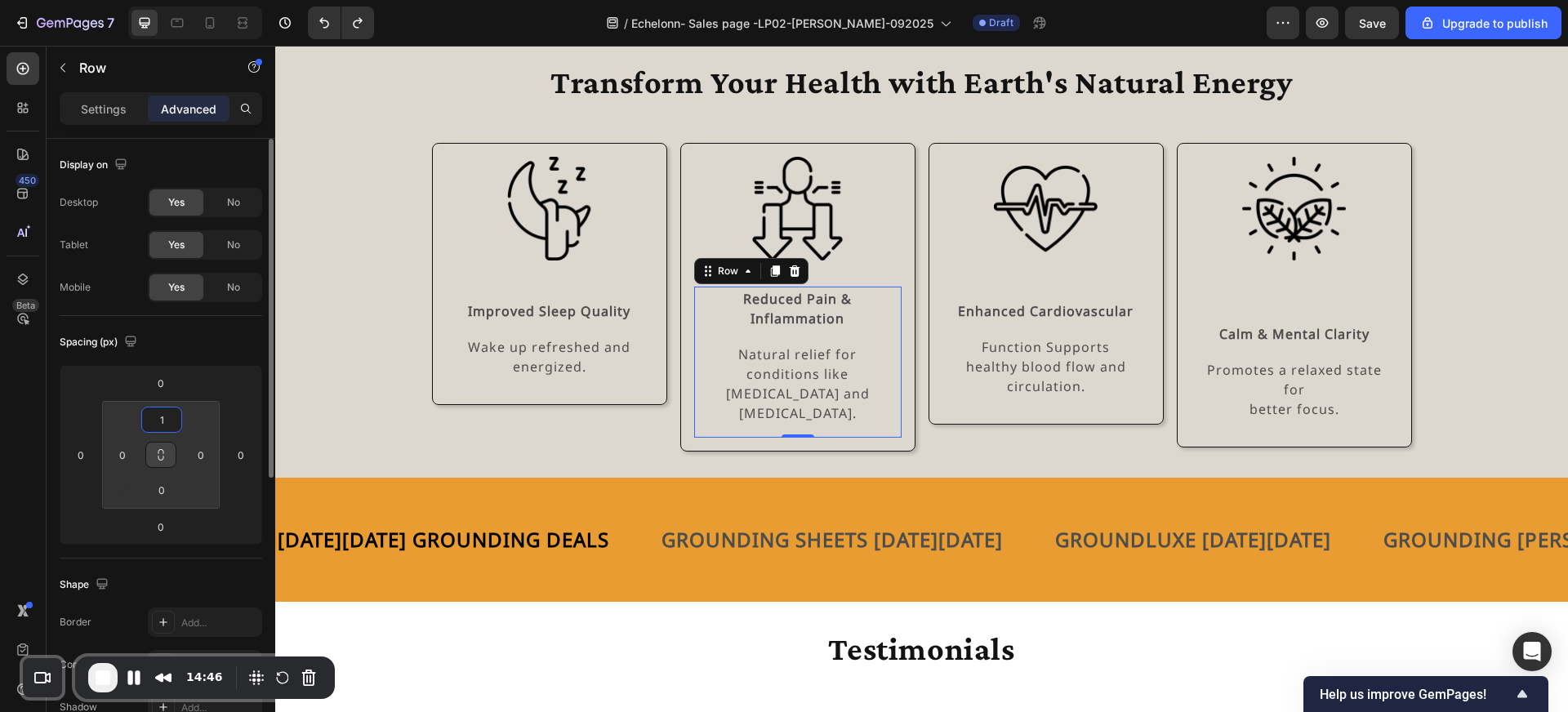
type input "16"
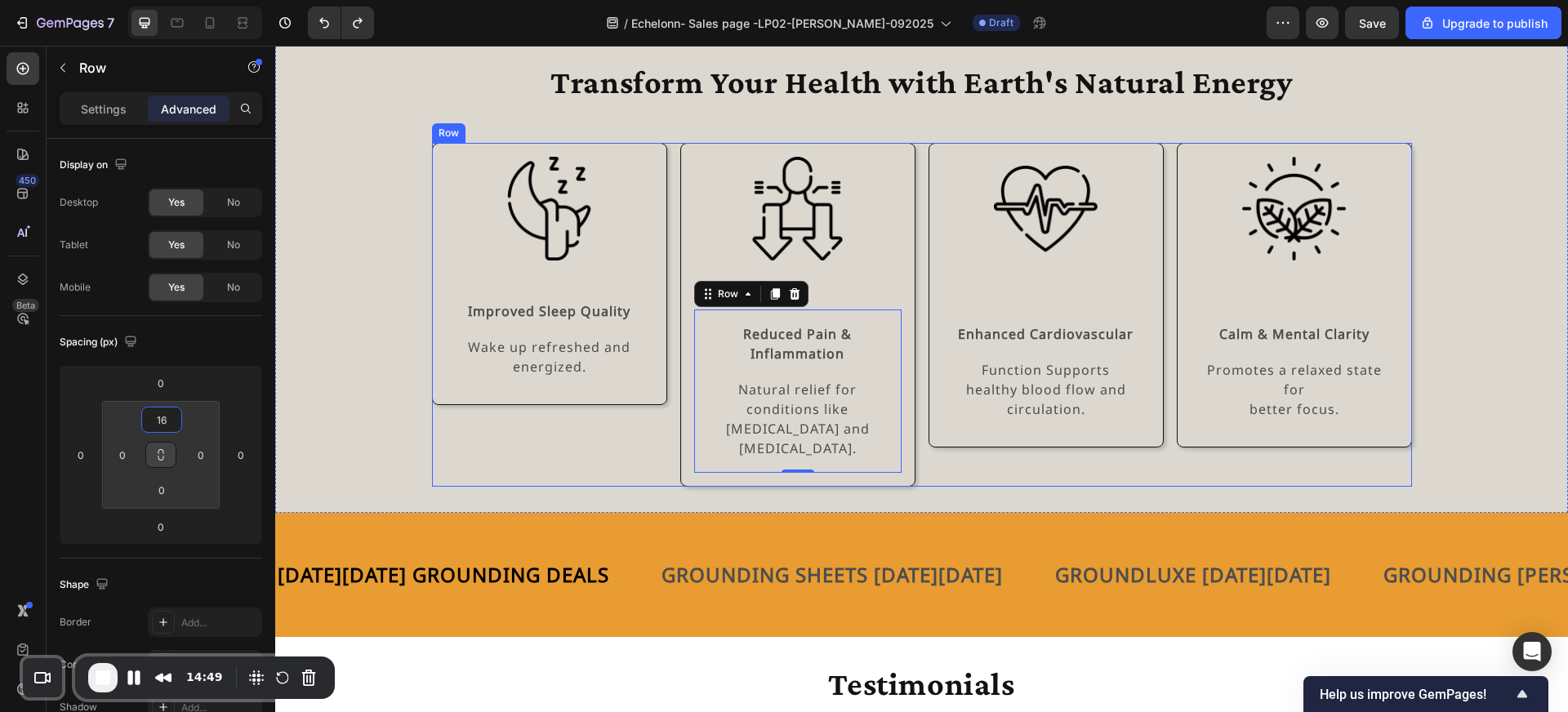
click at [459, 460] on div "Image Improved Sleep Quality Text Block Wake up refreshed and energized. Text B…" at bounding box center [550, 315] width 235 height 344
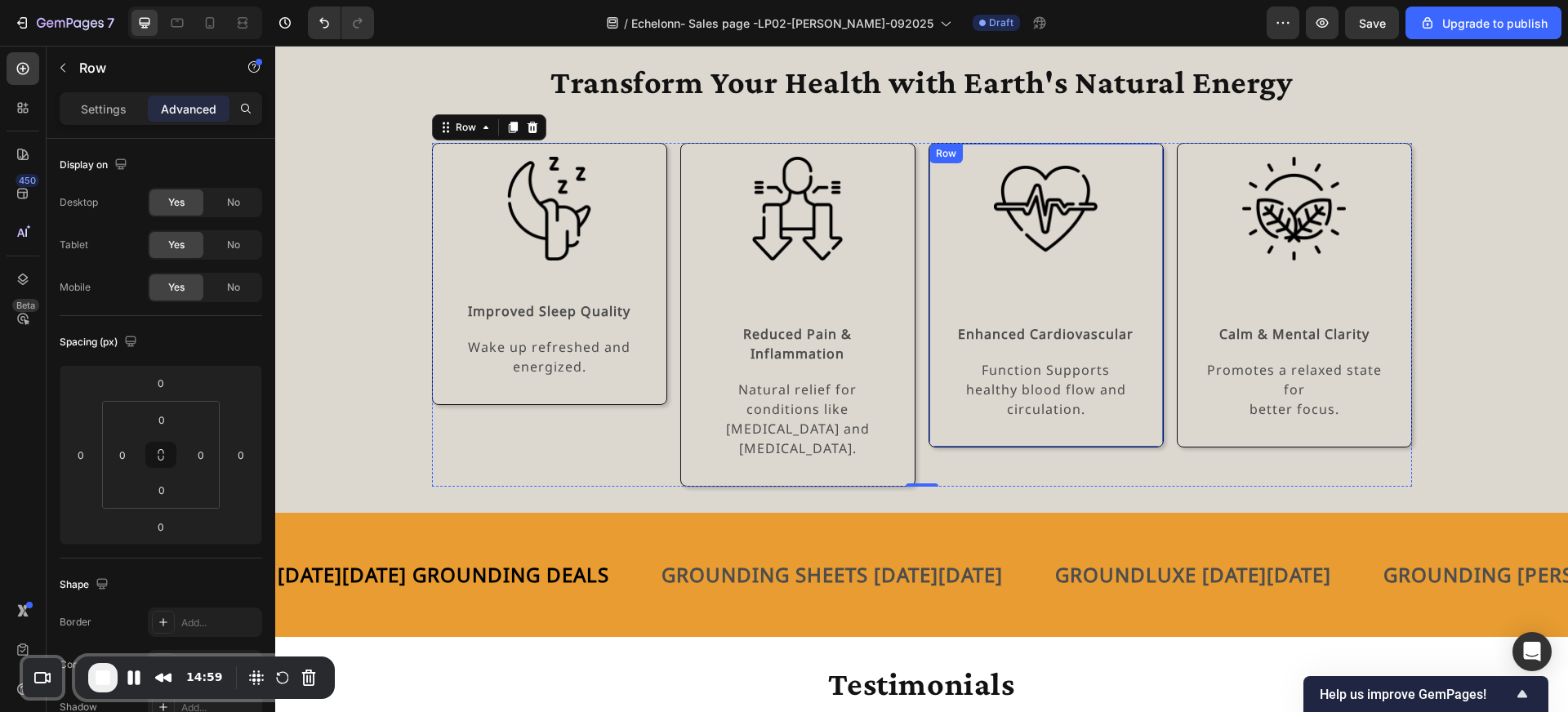
click at [1060, 260] on div "Image" at bounding box center [1047, 209] width 208 height 104
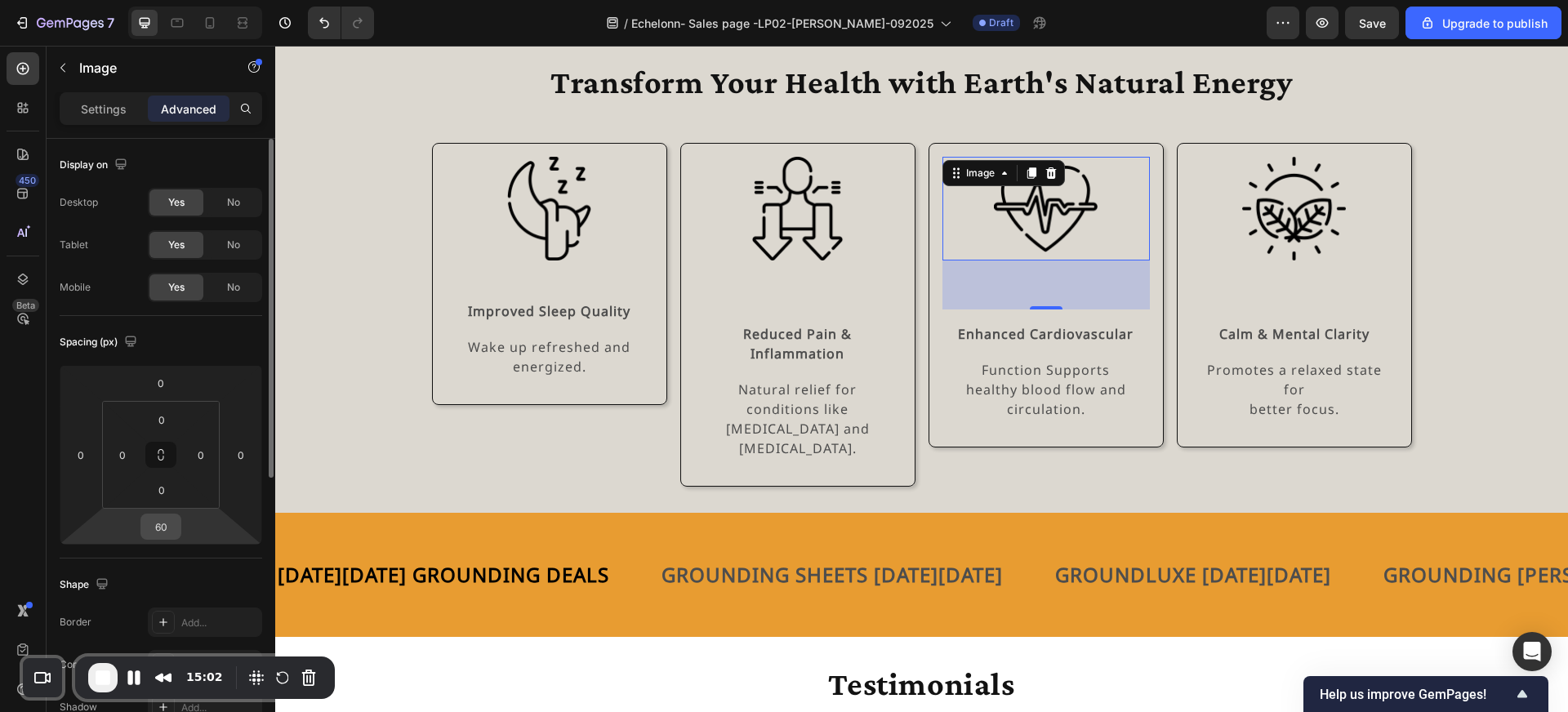
click at [169, 526] on input "60" at bounding box center [161, 526] width 33 height 25
type input "32"
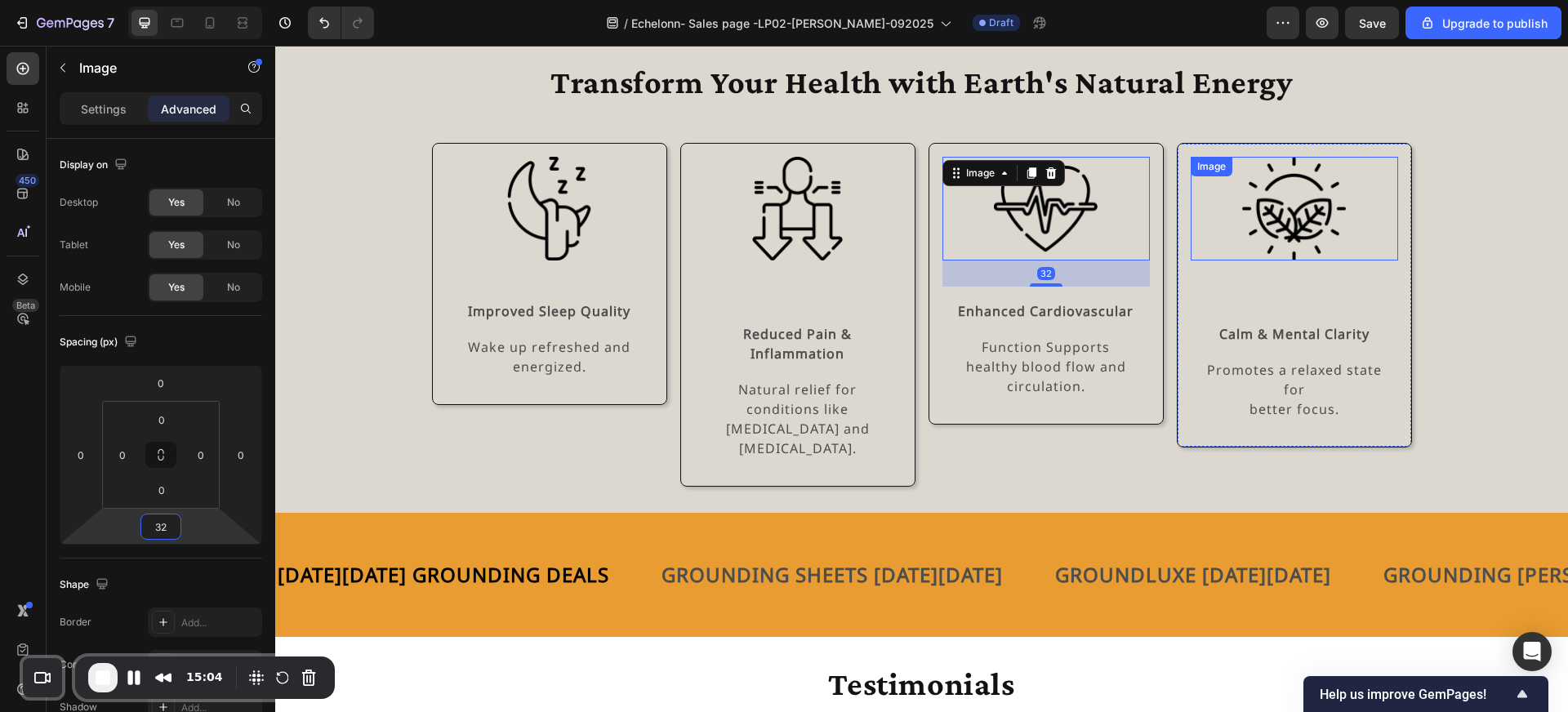
click at [1290, 234] on img at bounding box center [1295, 209] width 104 height 104
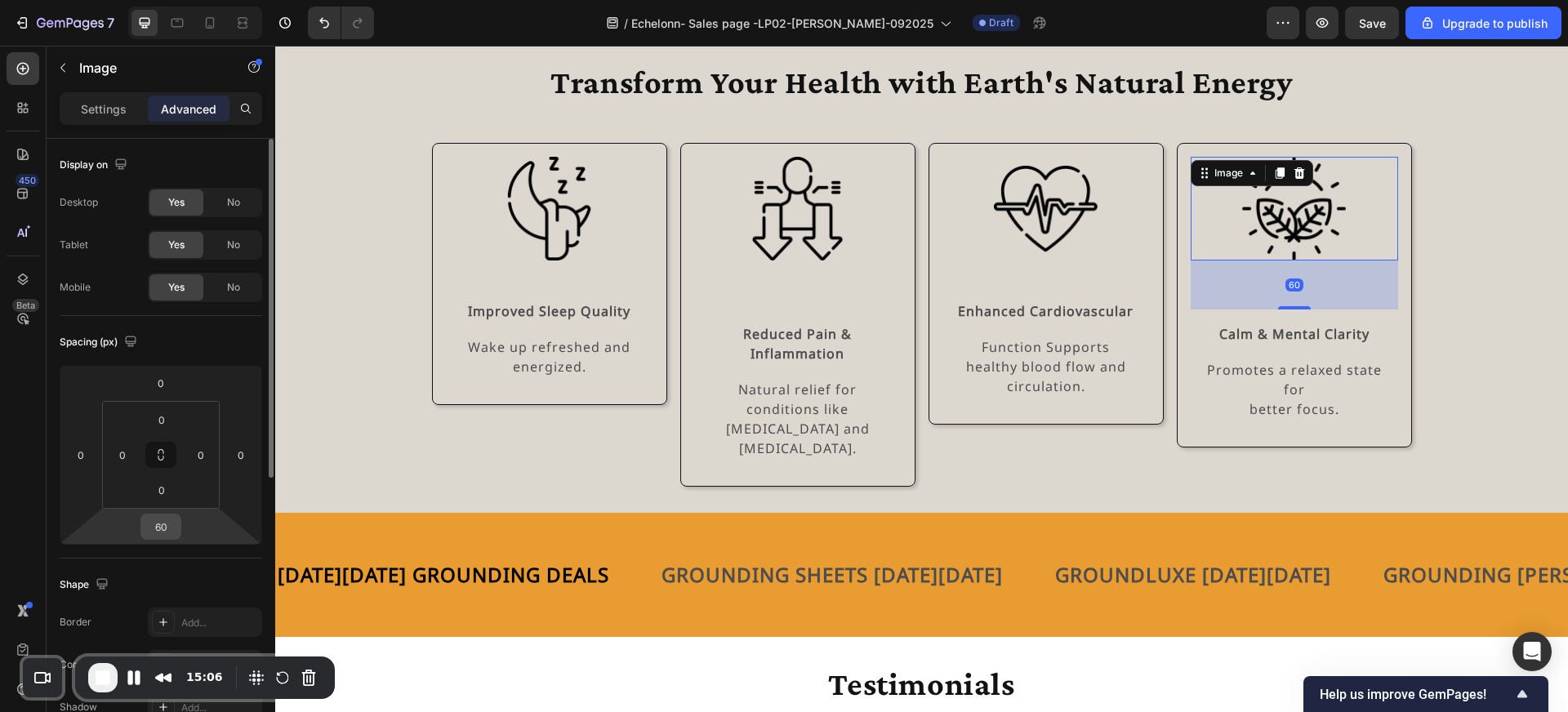
click at [177, 525] on input "60" at bounding box center [161, 526] width 33 height 25
type input "32"
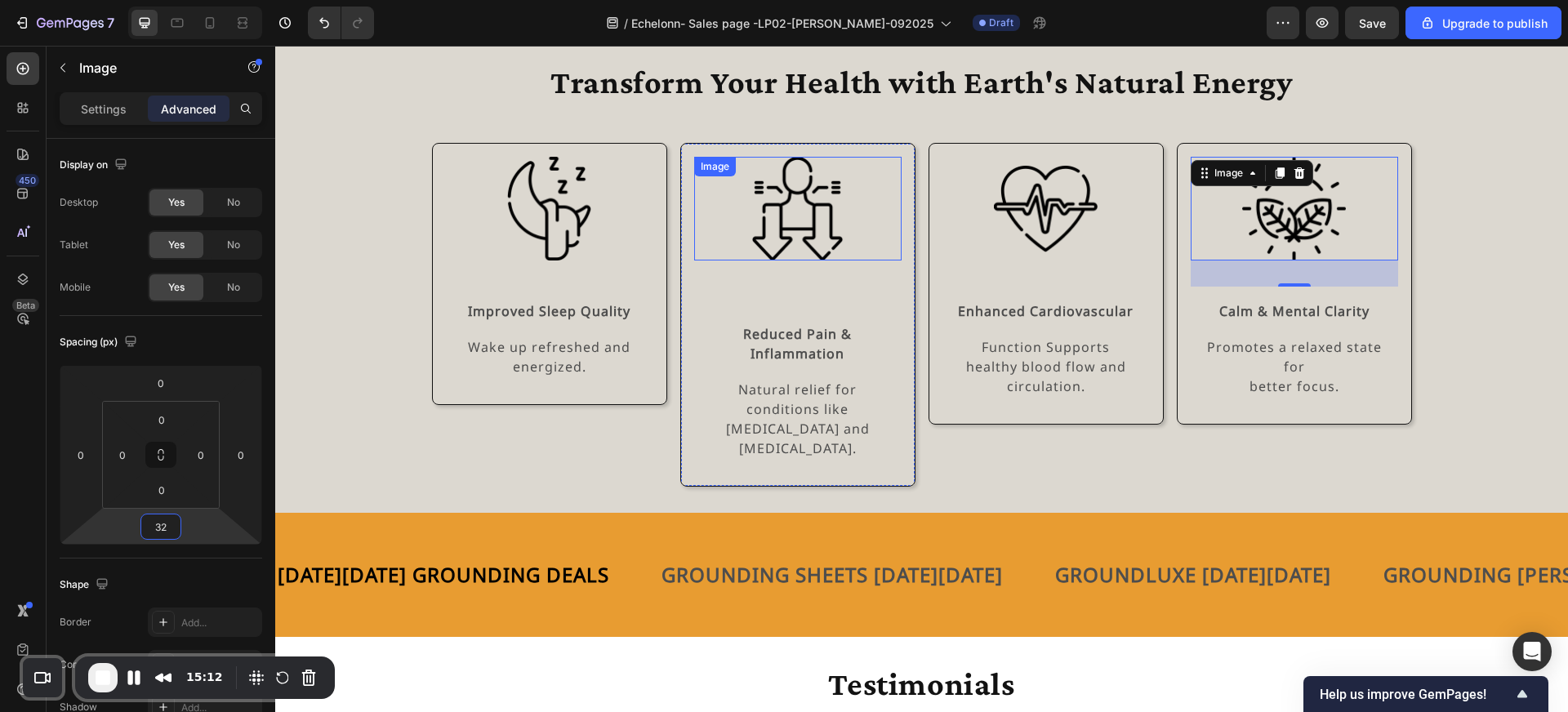
click at [773, 244] on img at bounding box center [798, 209] width 104 height 104
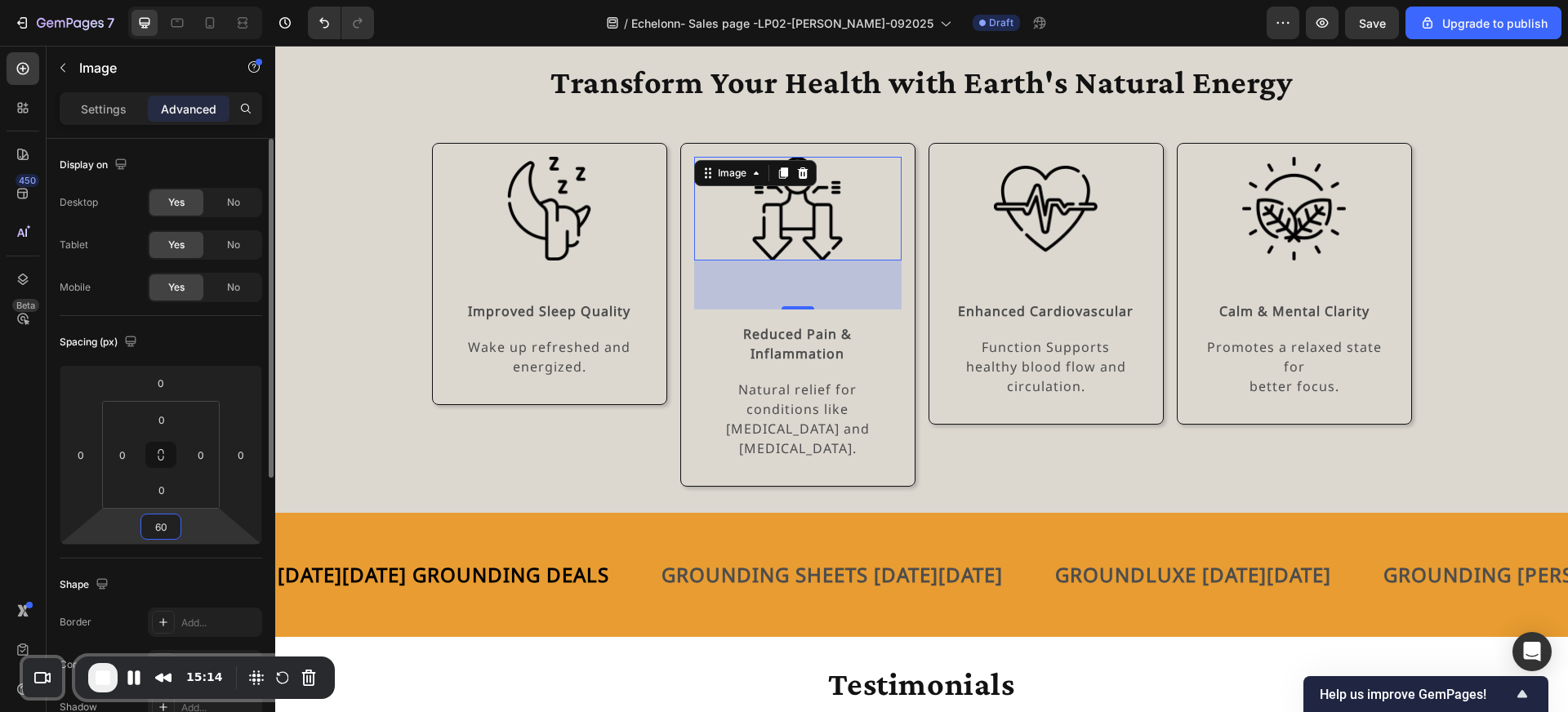
click at [164, 526] on input "60" at bounding box center [161, 526] width 33 height 25
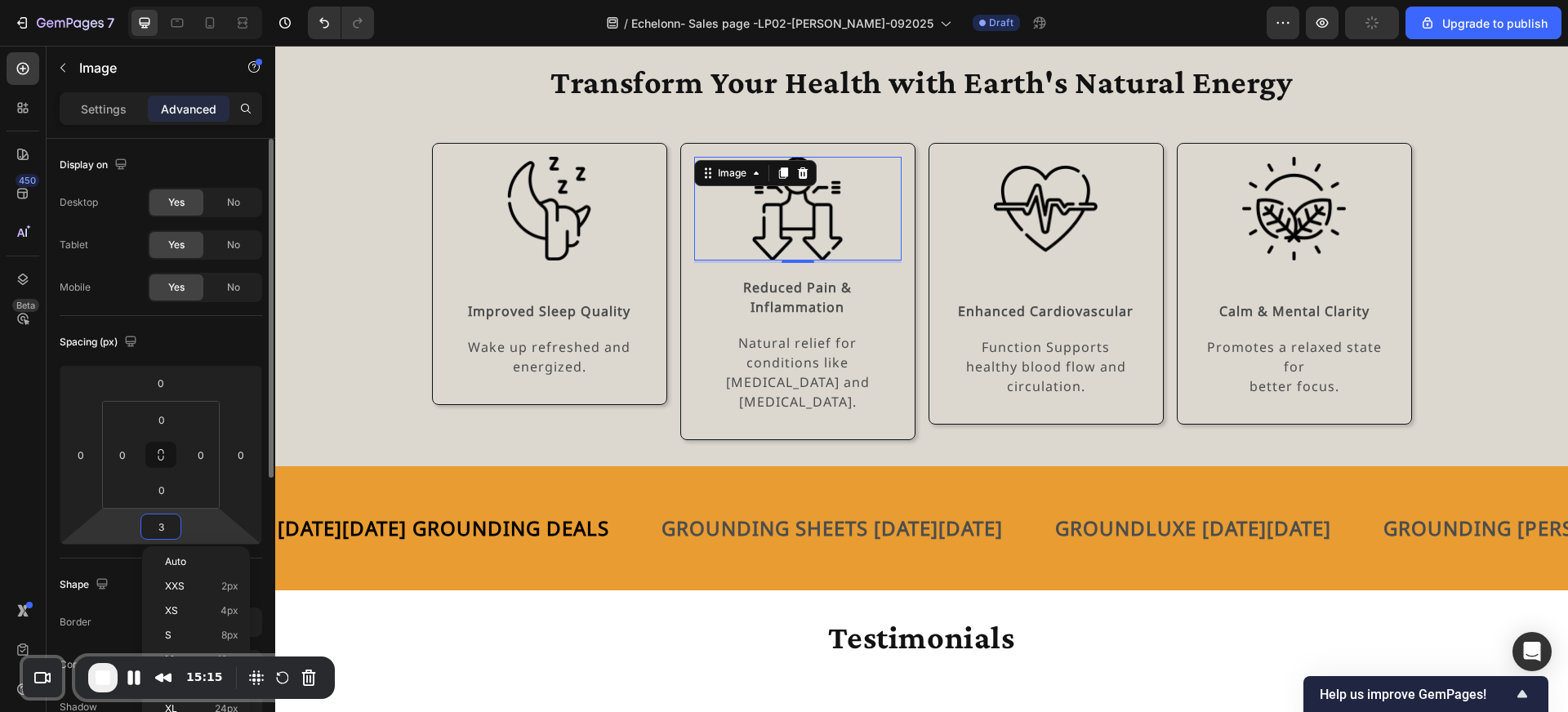
type input "32"
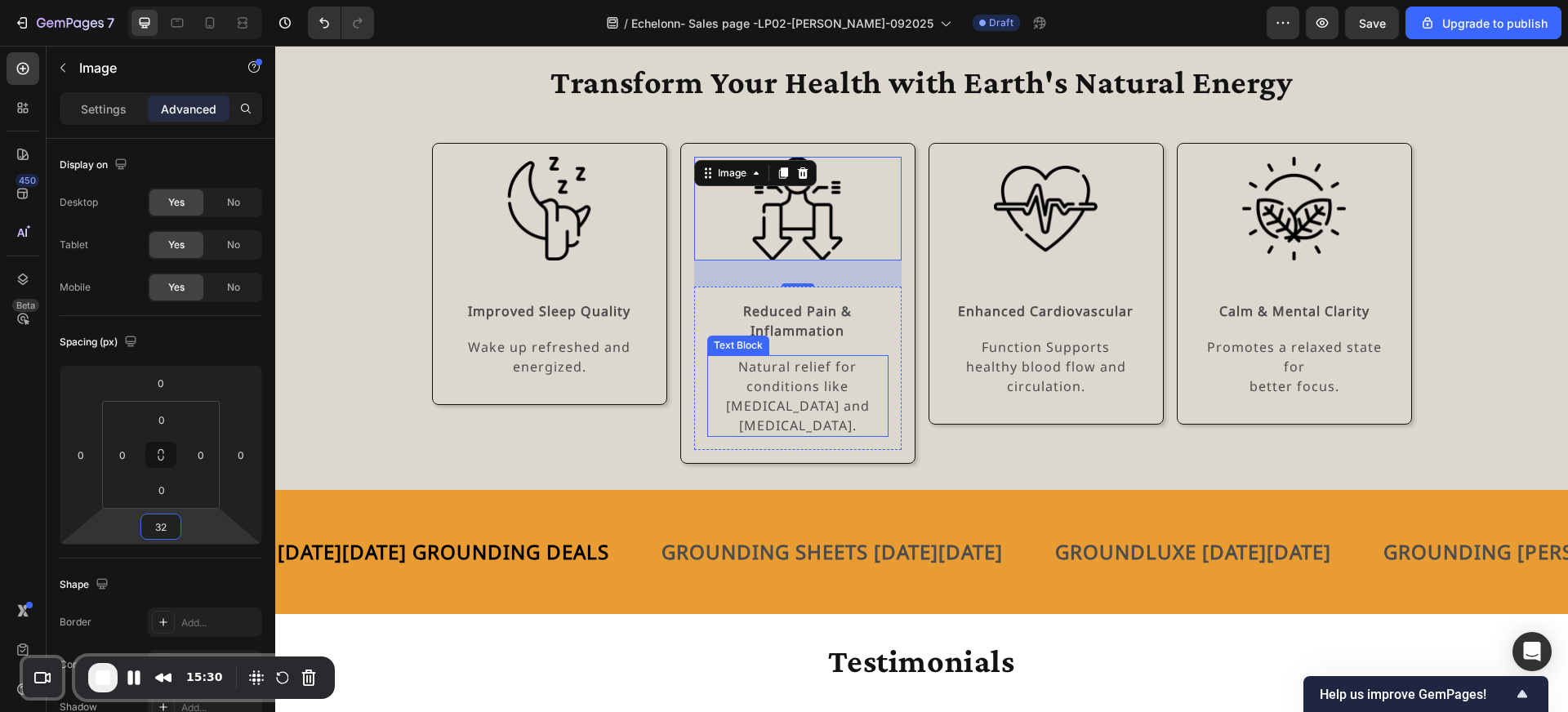
click at [796, 406] on p "Natural relief for conditions like [MEDICAL_DATA] and [MEDICAL_DATA]." at bounding box center [798, 396] width 178 height 78
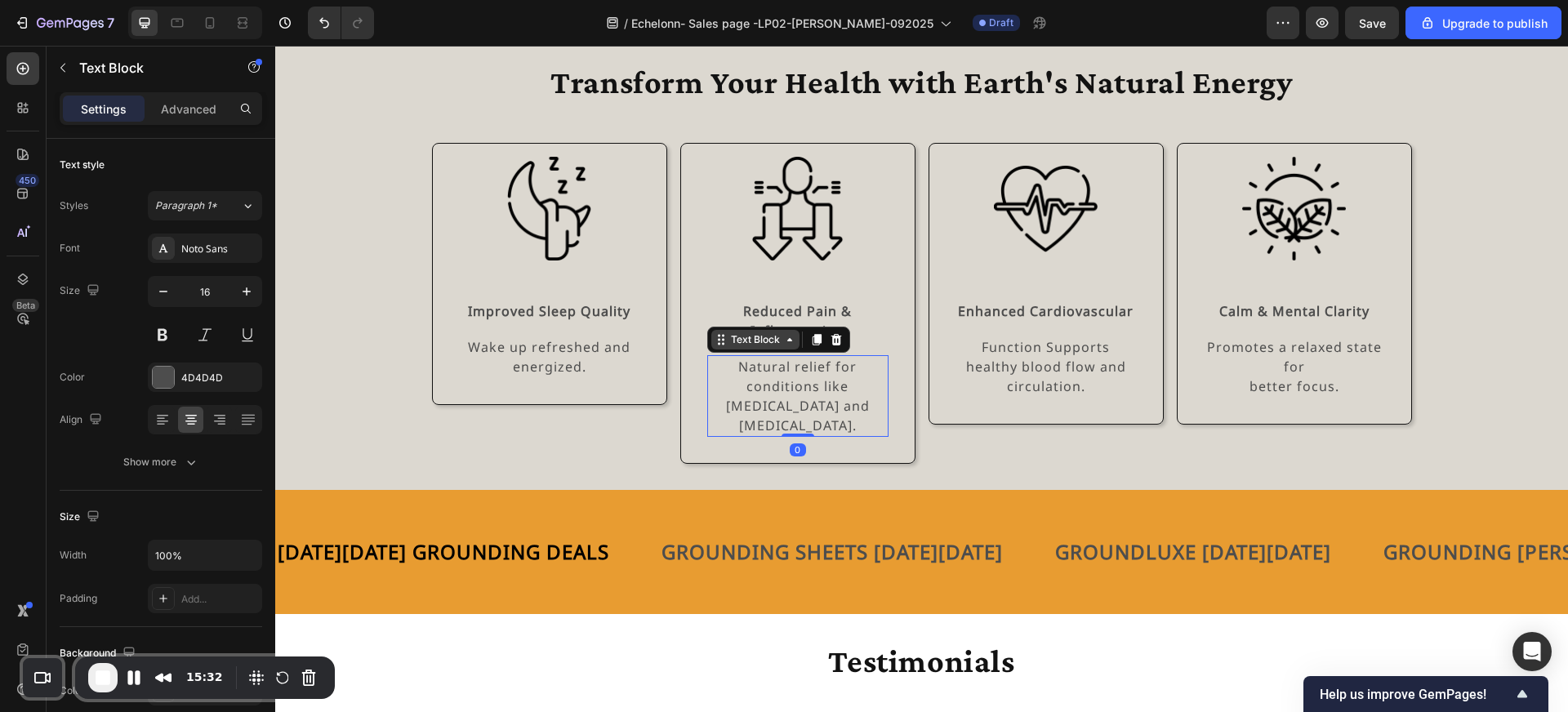
click at [769, 341] on div "Text Block" at bounding box center [755, 340] width 56 height 15
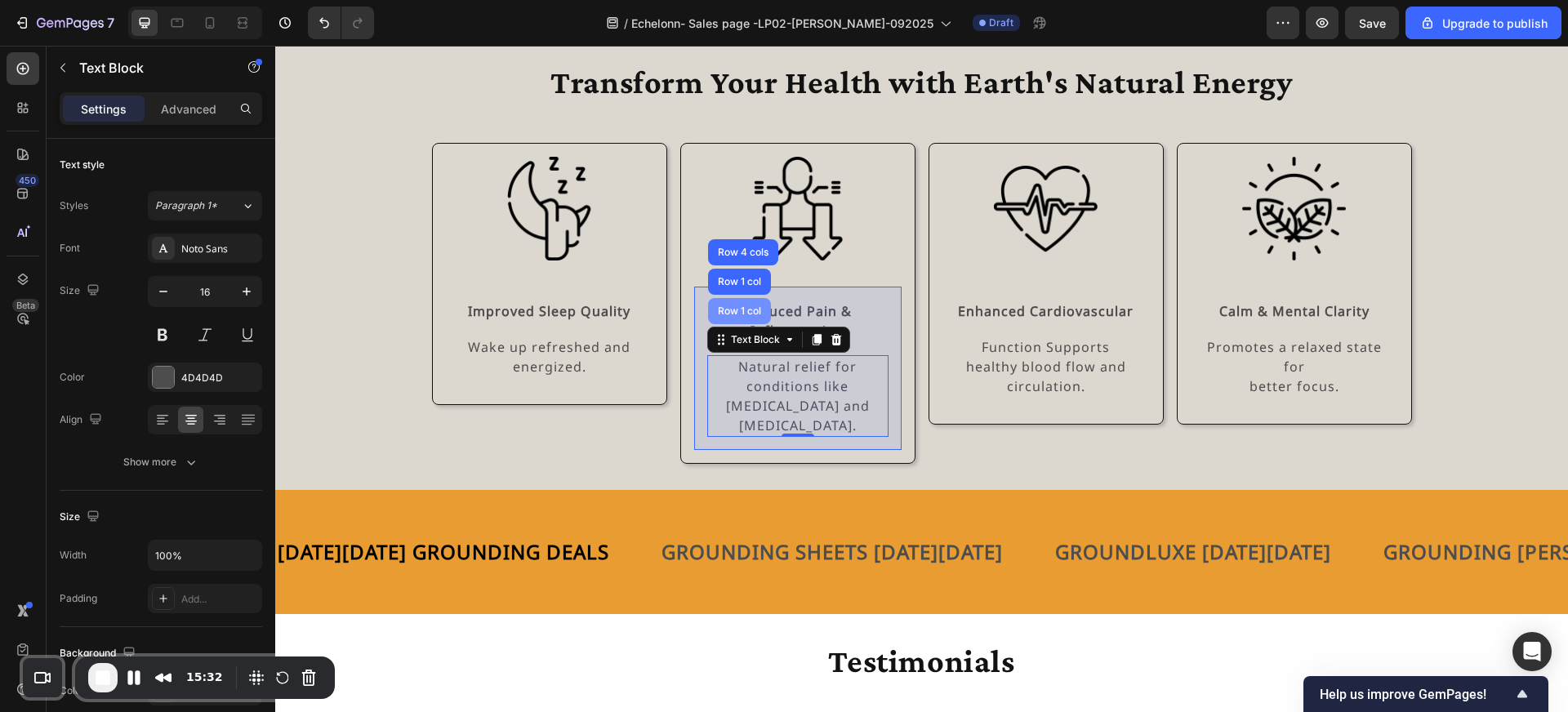
click at [756, 318] on div "Row 1 col" at bounding box center [739, 311] width 63 height 26
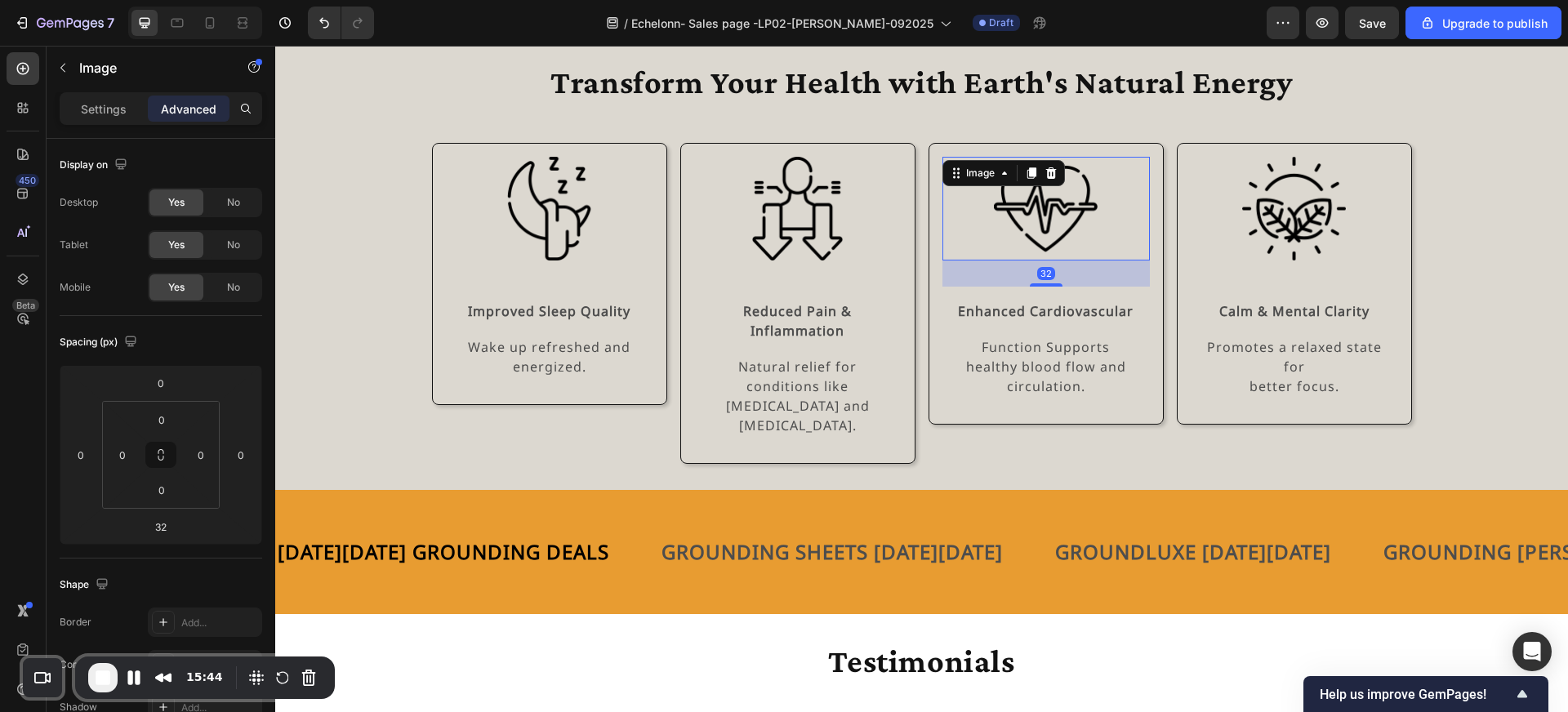
click at [1049, 240] on img at bounding box center [1046, 209] width 104 height 104
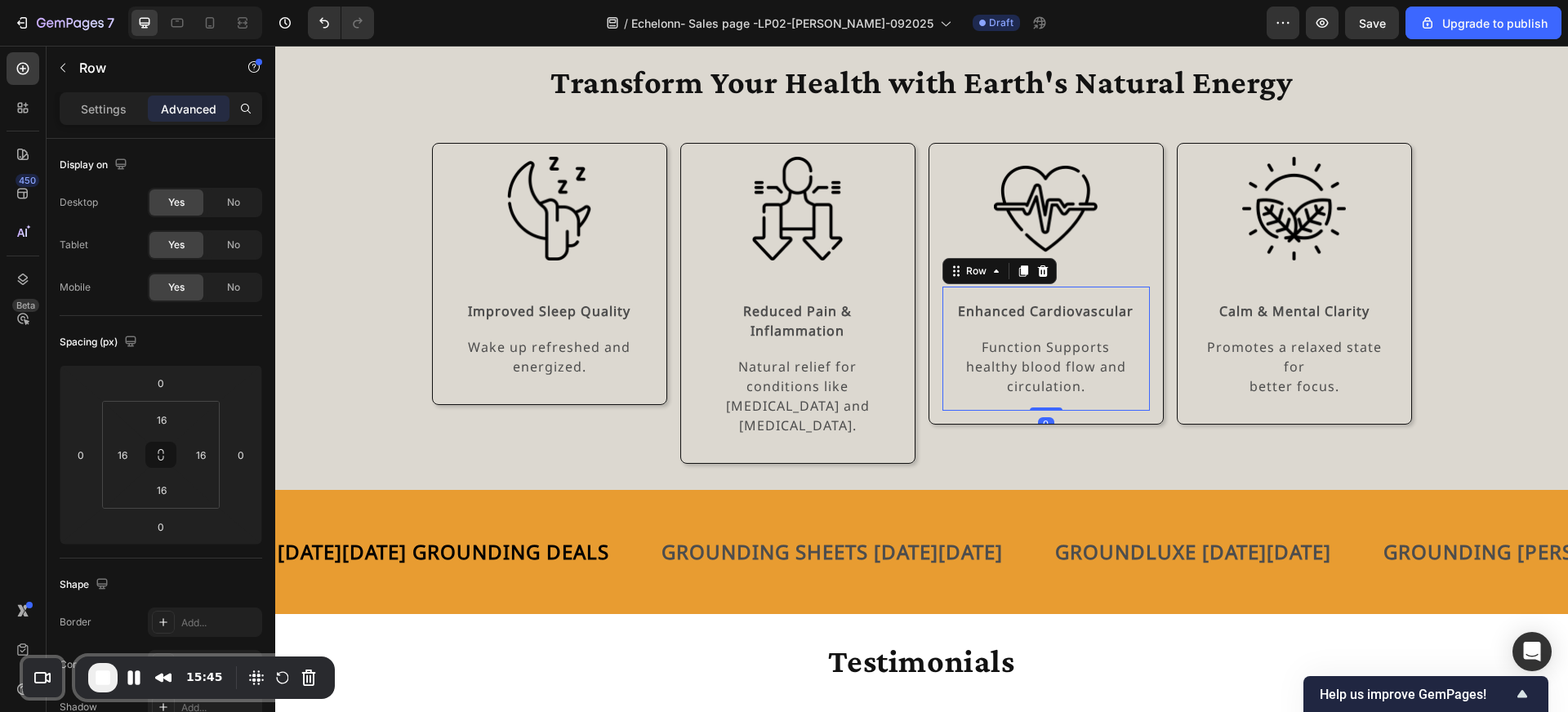
click at [1057, 297] on div "Enhanced Cardiovascular Text Block Function Supports healthy blood flow and cir…" at bounding box center [1047, 348] width 208 height 124
click at [1111, 438] on div "Image Enhanced Cardiovascular Text Block Function Supports healthy blood flow a…" at bounding box center [1047, 304] width 235 height 321
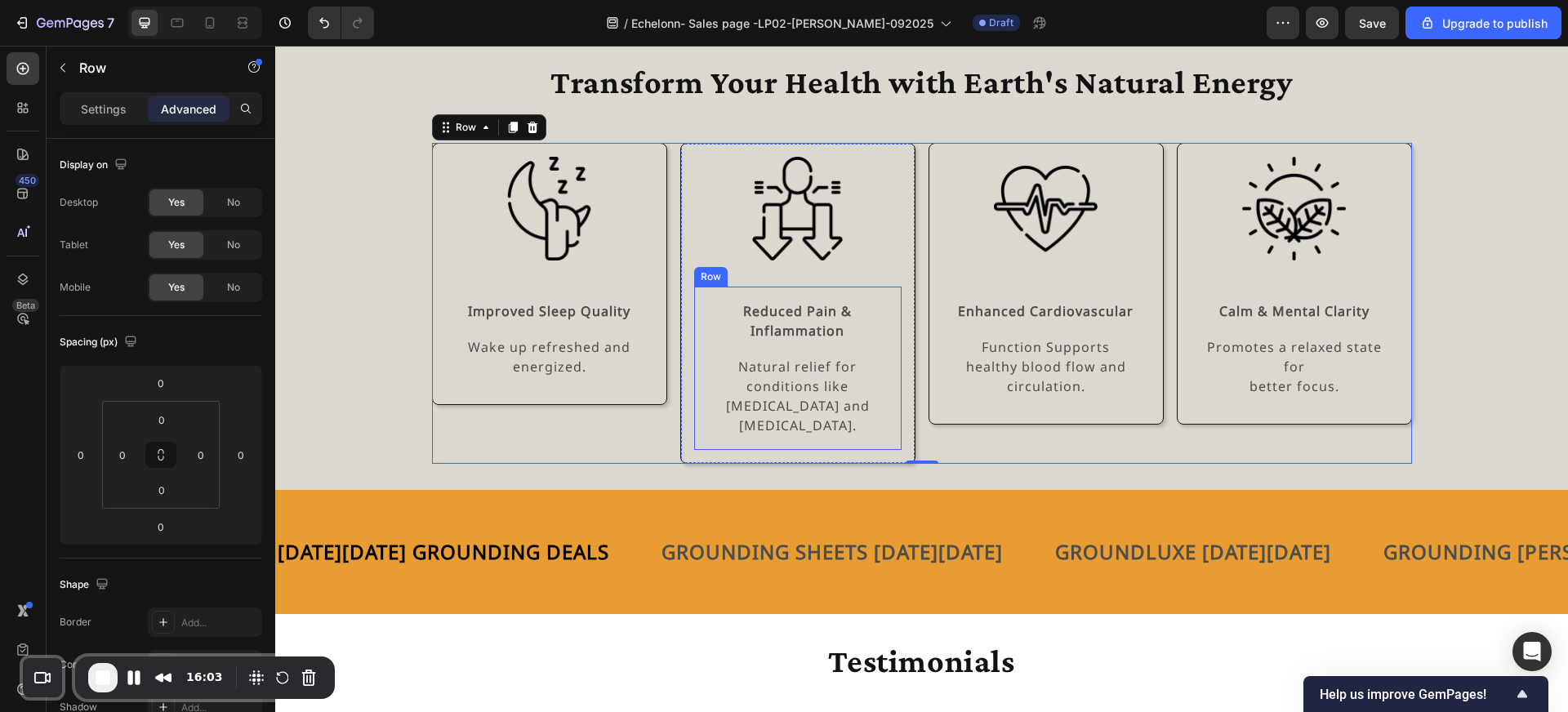
click at [831, 295] on div "Reduced Pain & Inflammation Text Block Natural relief for conditions like arthr…" at bounding box center [798, 367] width 208 height 163
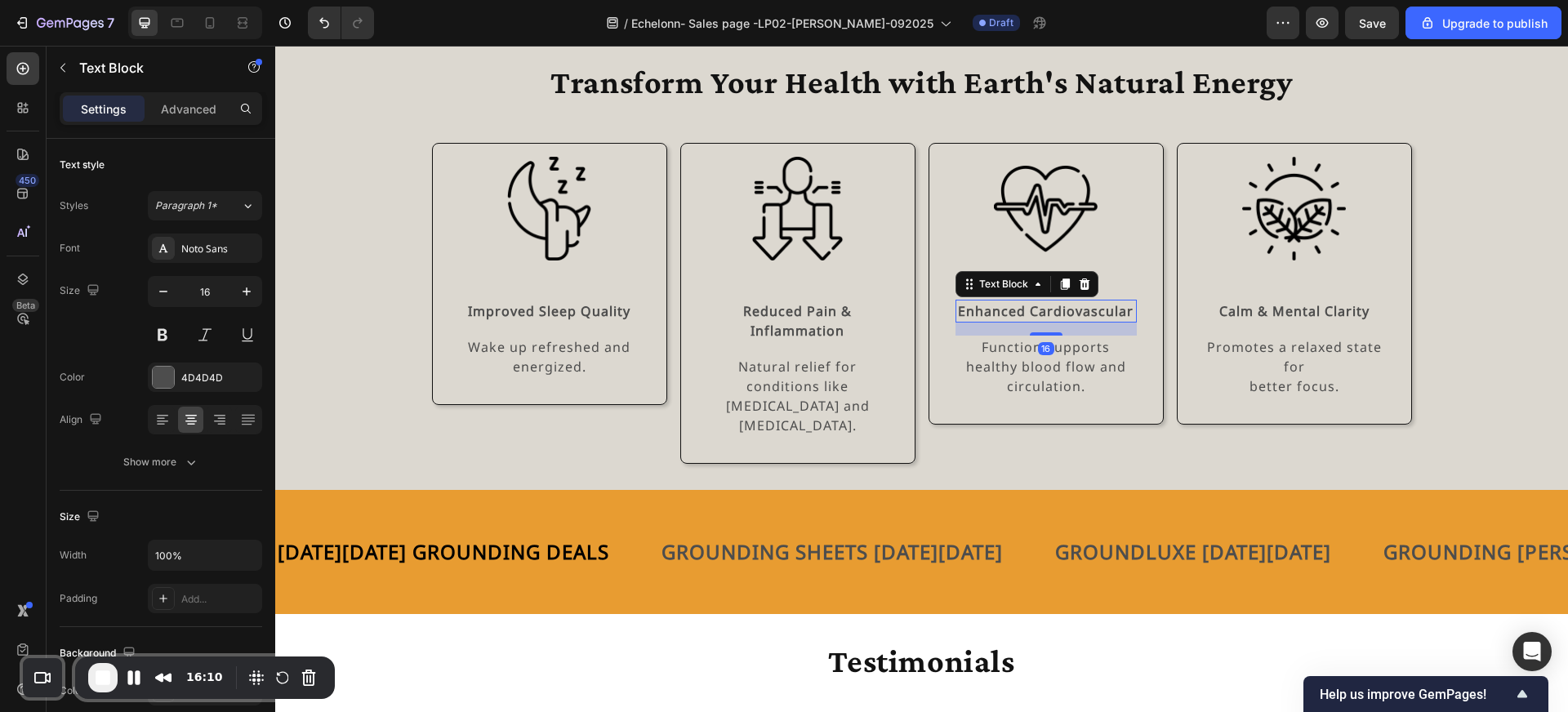
click at [1060, 302] on strong "Enhanced Cardiovascular" at bounding box center [1046, 311] width 176 height 18
drag, startPoint x: 1047, startPoint y: 335, endPoint x: 1047, endPoint y: 349, distance: 14.0
click at [1047, 349] on div "Enhanced Cardiovascular Text Block 33 Function Supports healthy blood flow and …" at bounding box center [1046, 356] width 181 height 112
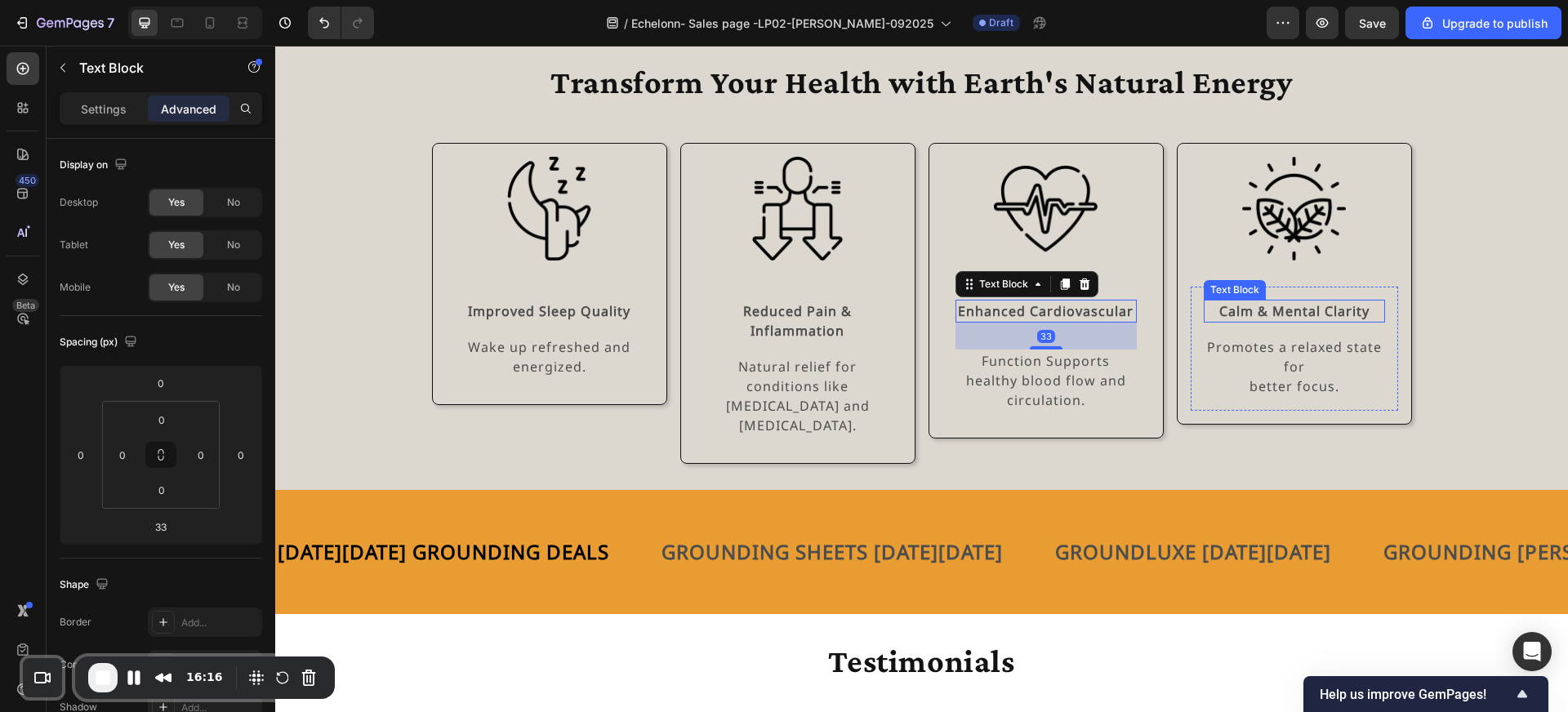
click at [1263, 318] on strong "Calm & Mental Clarity" at bounding box center [1295, 311] width 150 height 18
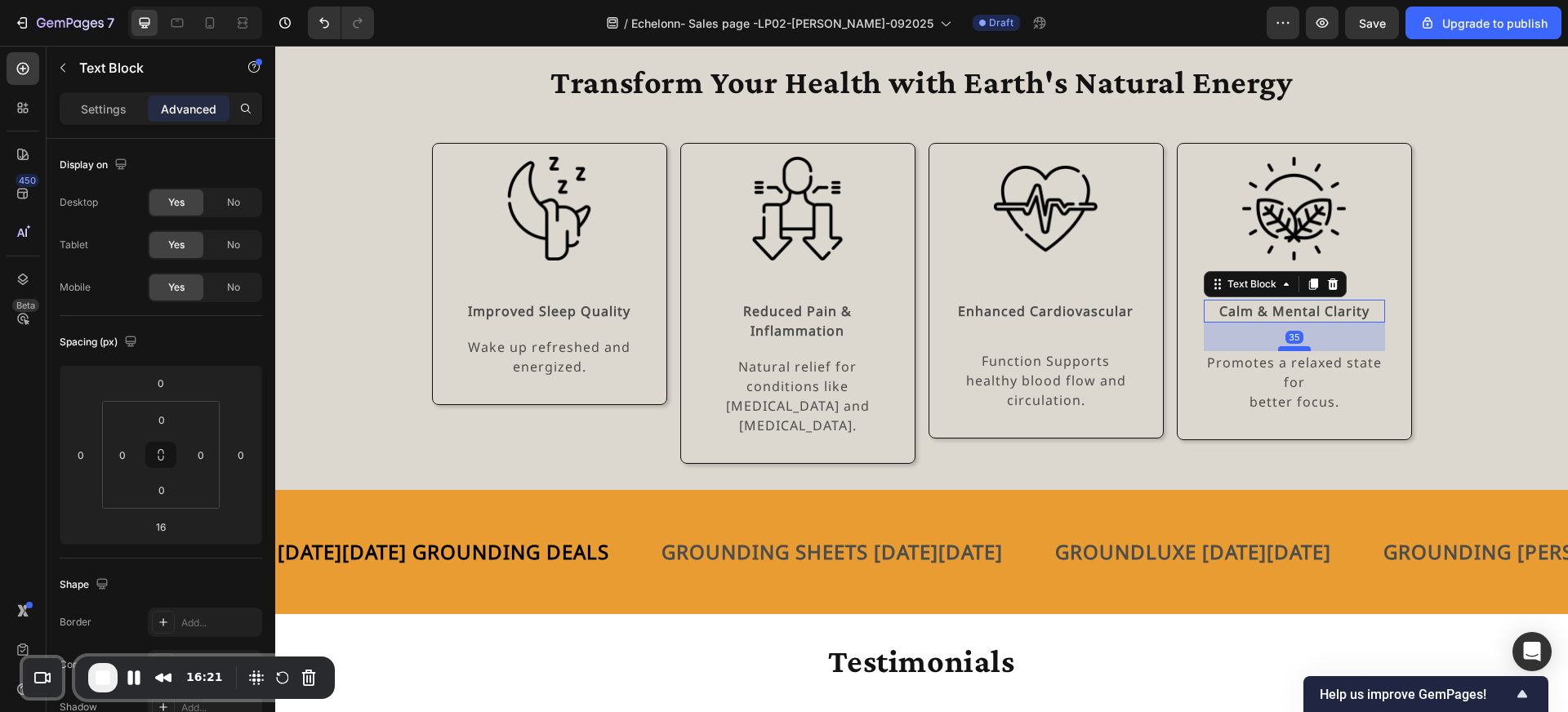
drag, startPoint x: 1295, startPoint y: 335, endPoint x: 1295, endPoint y: 350, distance: 15.0
click at [1295, 350] on div at bounding box center [1295, 348] width 33 height 5
click at [1293, 356] on div at bounding box center [1295, 356] width 33 height 5
type input "44"
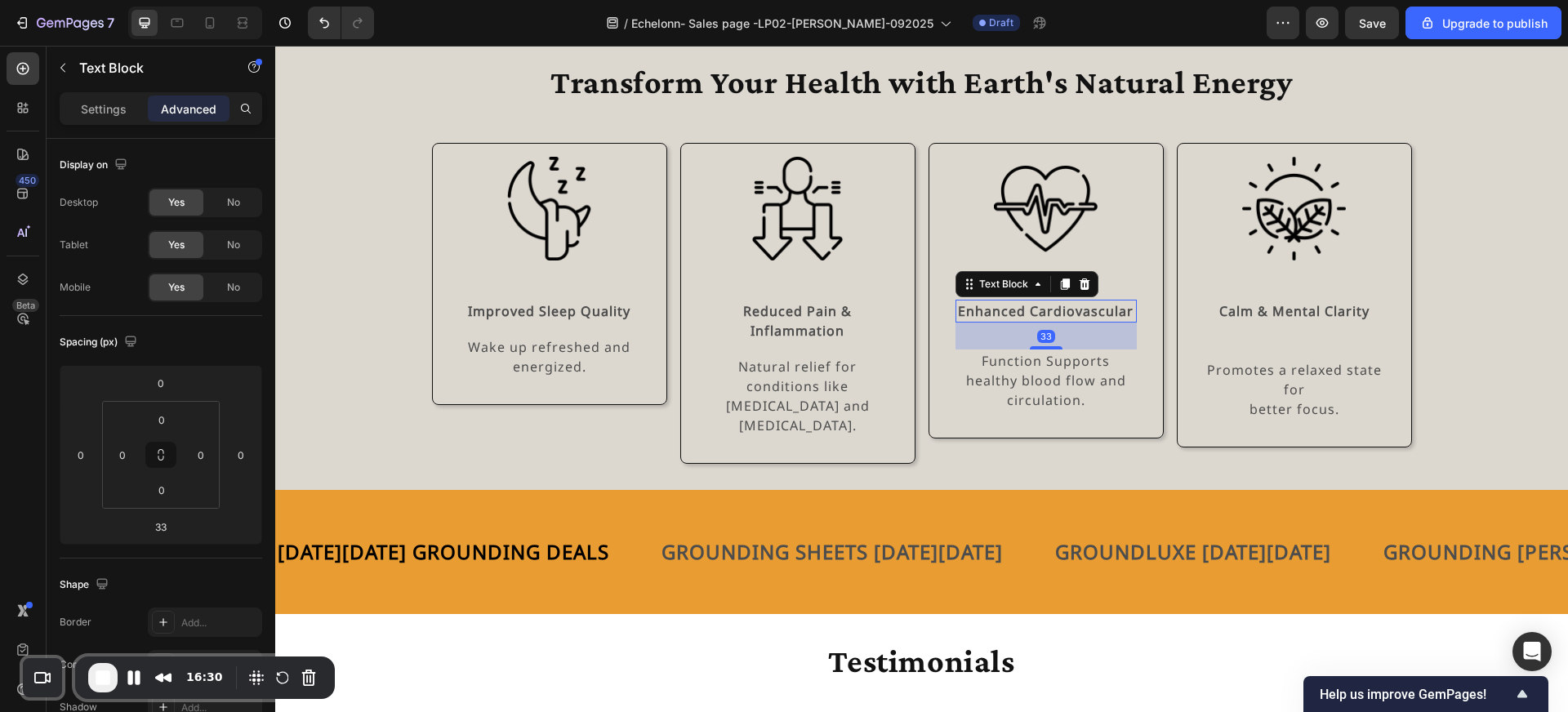
click at [1076, 317] on strong "Enhanced Cardiovascular" at bounding box center [1046, 311] width 176 height 18
drag, startPoint x: 1048, startPoint y: 349, endPoint x: 1048, endPoint y: 357, distance: 8.0
click at [1048, 357] on div at bounding box center [1047, 356] width 33 height 5
type input "44"
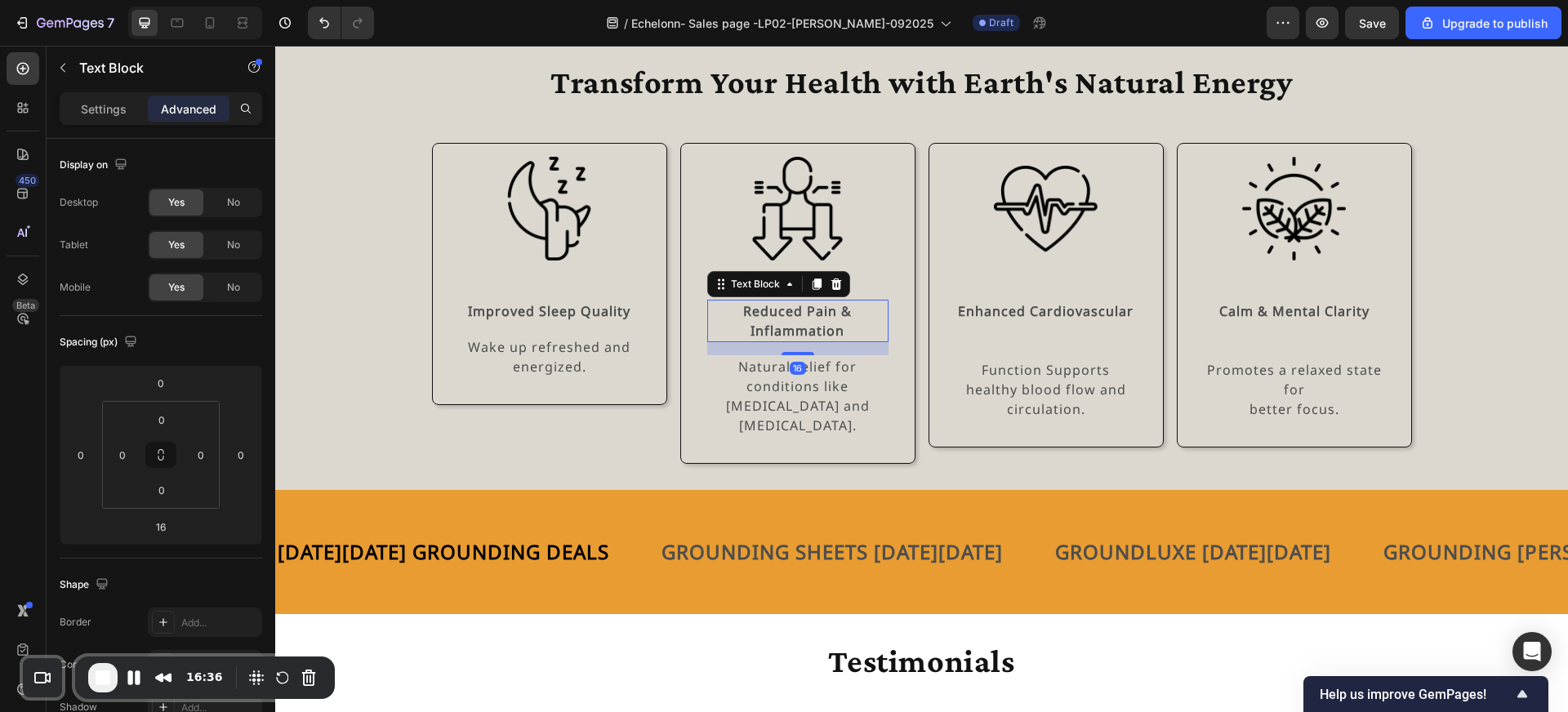
click at [829, 336] on strong "Inflammation" at bounding box center [797, 331] width 94 height 18
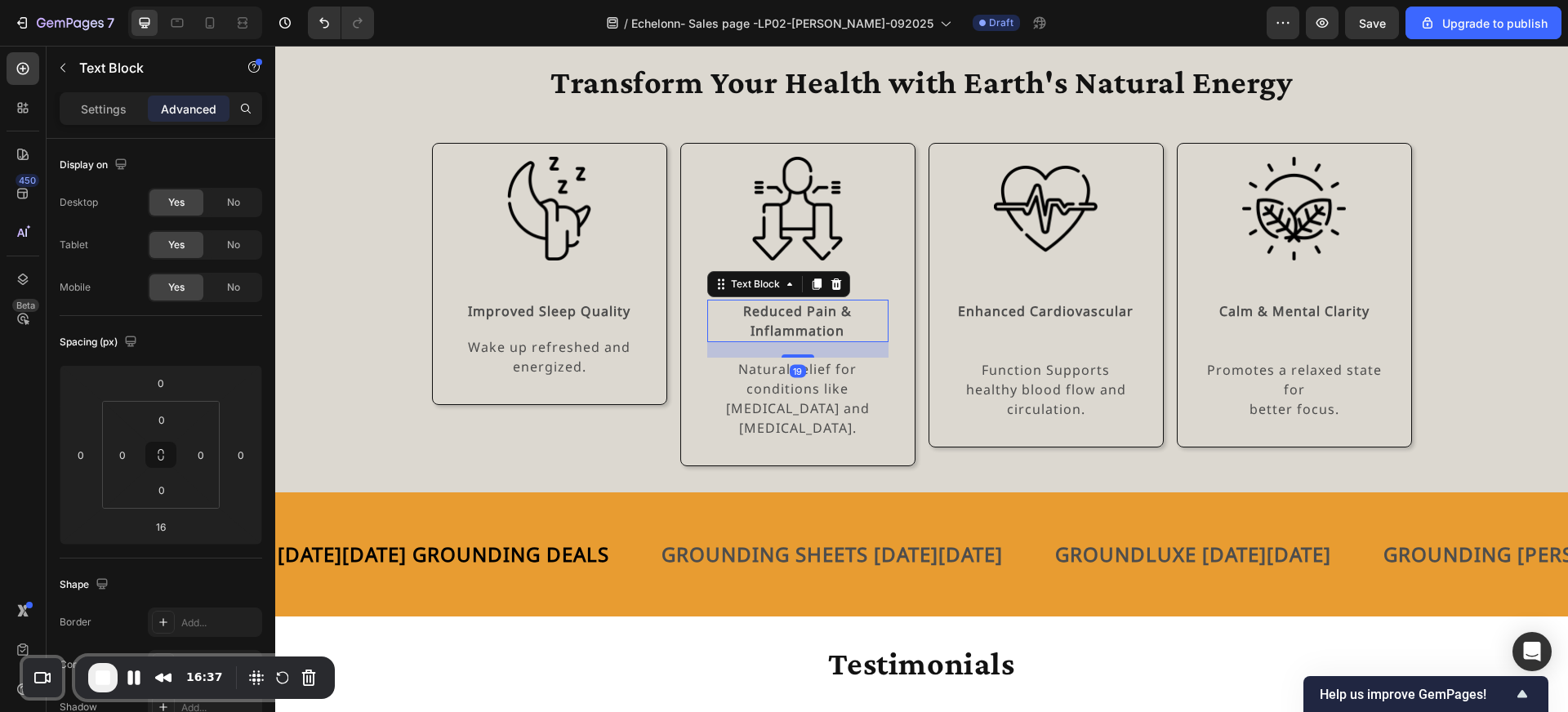
click at [804, 357] on div at bounding box center [798, 356] width 33 height 4
type input "20"
click at [589, 310] on strong "Improved Sleep Quality" at bounding box center [549, 311] width 162 height 18
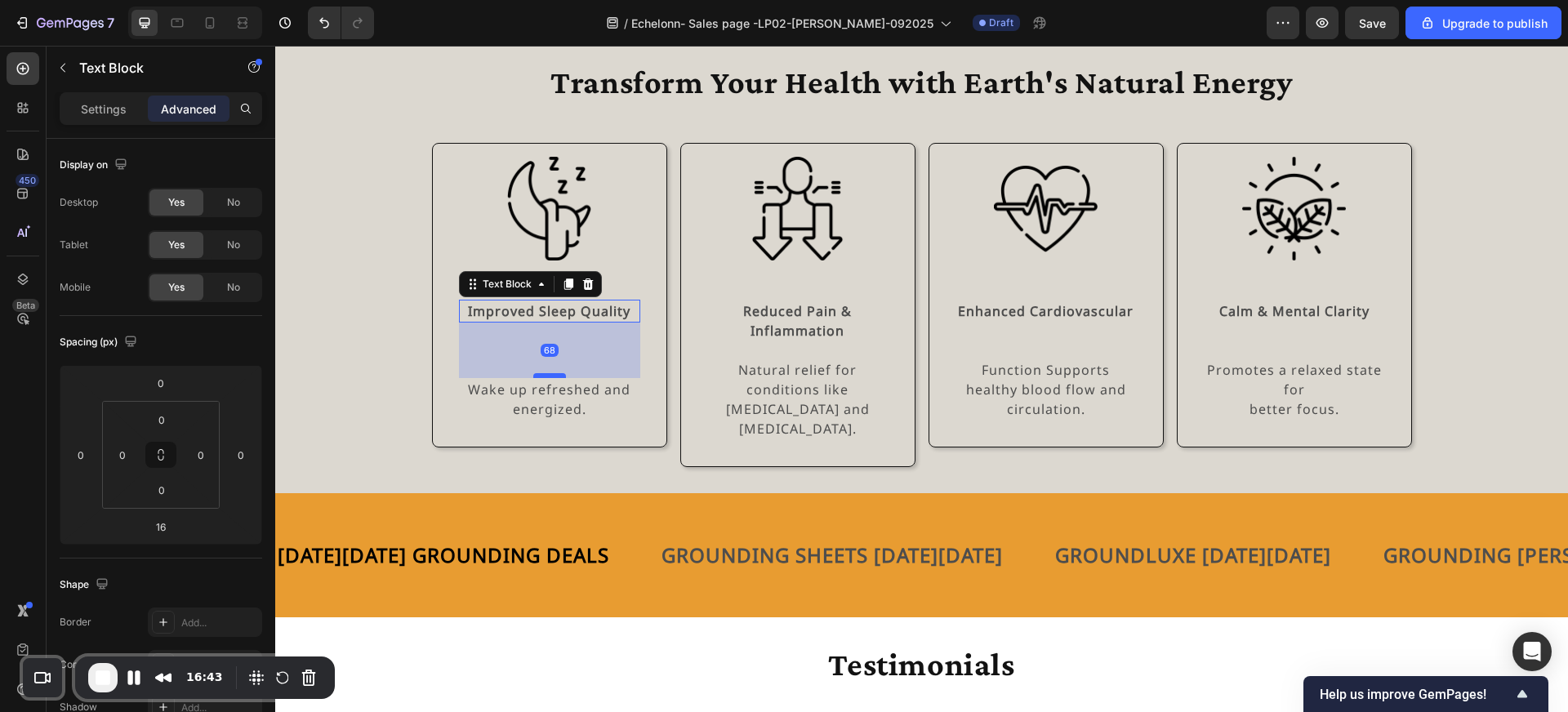
drag, startPoint x: 548, startPoint y: 334, endPoint x: 555, endPoint y: 377, distance: 43.6
click at [555, 377] on div at bounding box center [550, 375] width 33 height 5
type input "68"
click at [366, 365] on div "Transform Your Health with Earth's Natural Energy Heading Row Image Improved Sl…" at bounding box center [922, 258] width 1293 height 419
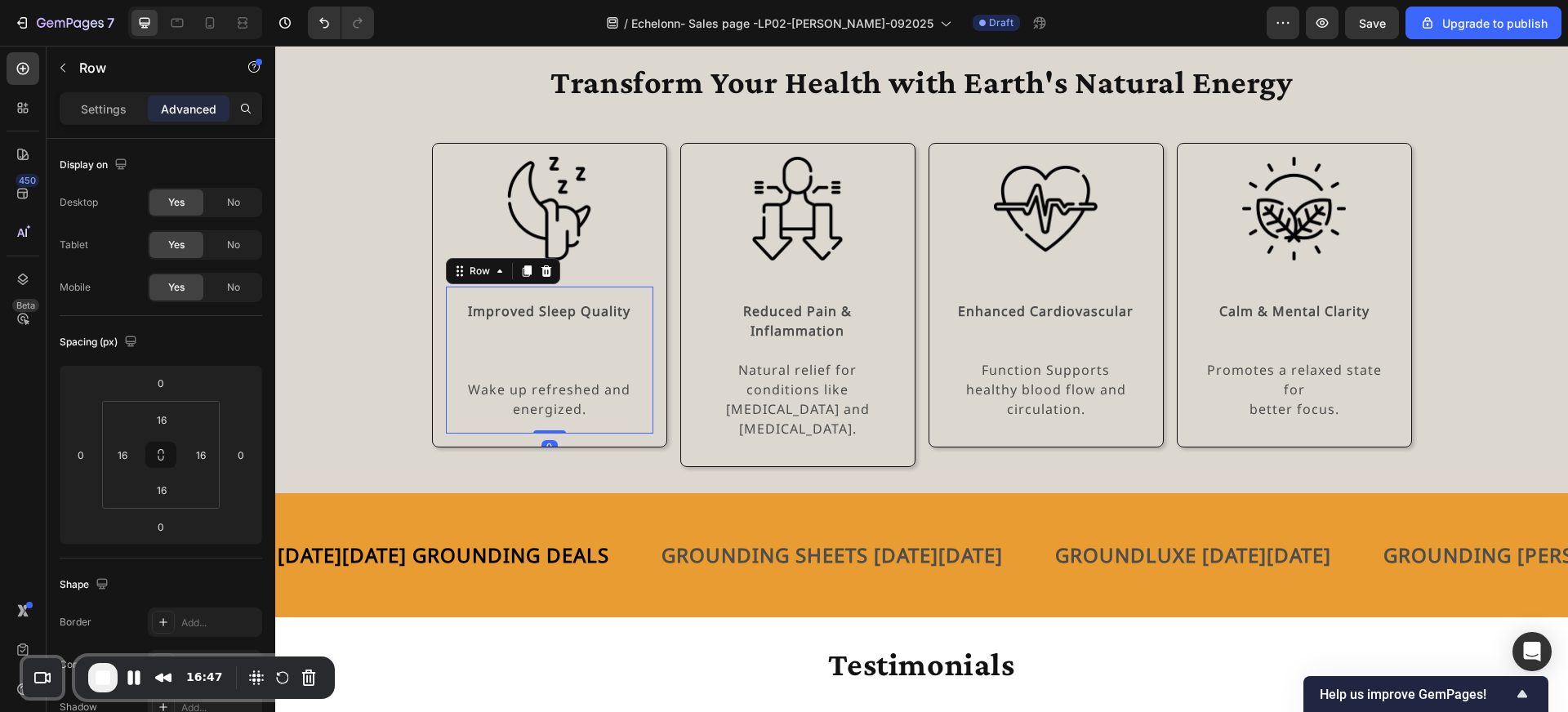
click at [550, 323] on div "Improved Sleep Quality Text Block Wake up refreshed and energized. Text Block" at bounding box center [549, 360] width 181 height 121
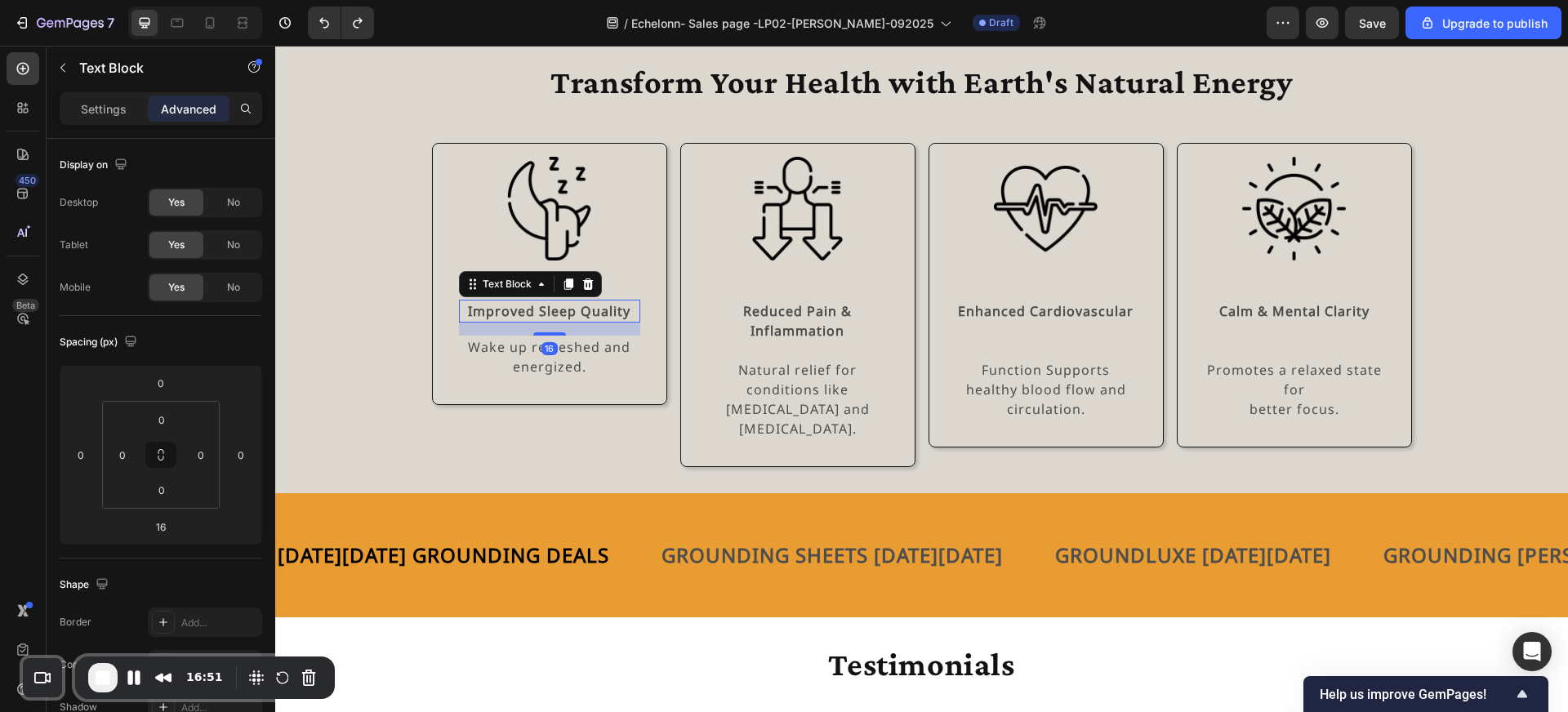
click at [562, 310] on strong "Improved Sleep Quality" at bounding box center [549, 311] width 162 height 18
drag, startPoint x: 550, startPoint y: 334, endPoint x: 552, endPoint y: 356, distance: 22.1
click at [552, 356] on div at bounding box center [550, 354] width 33 height 5
type input "42"
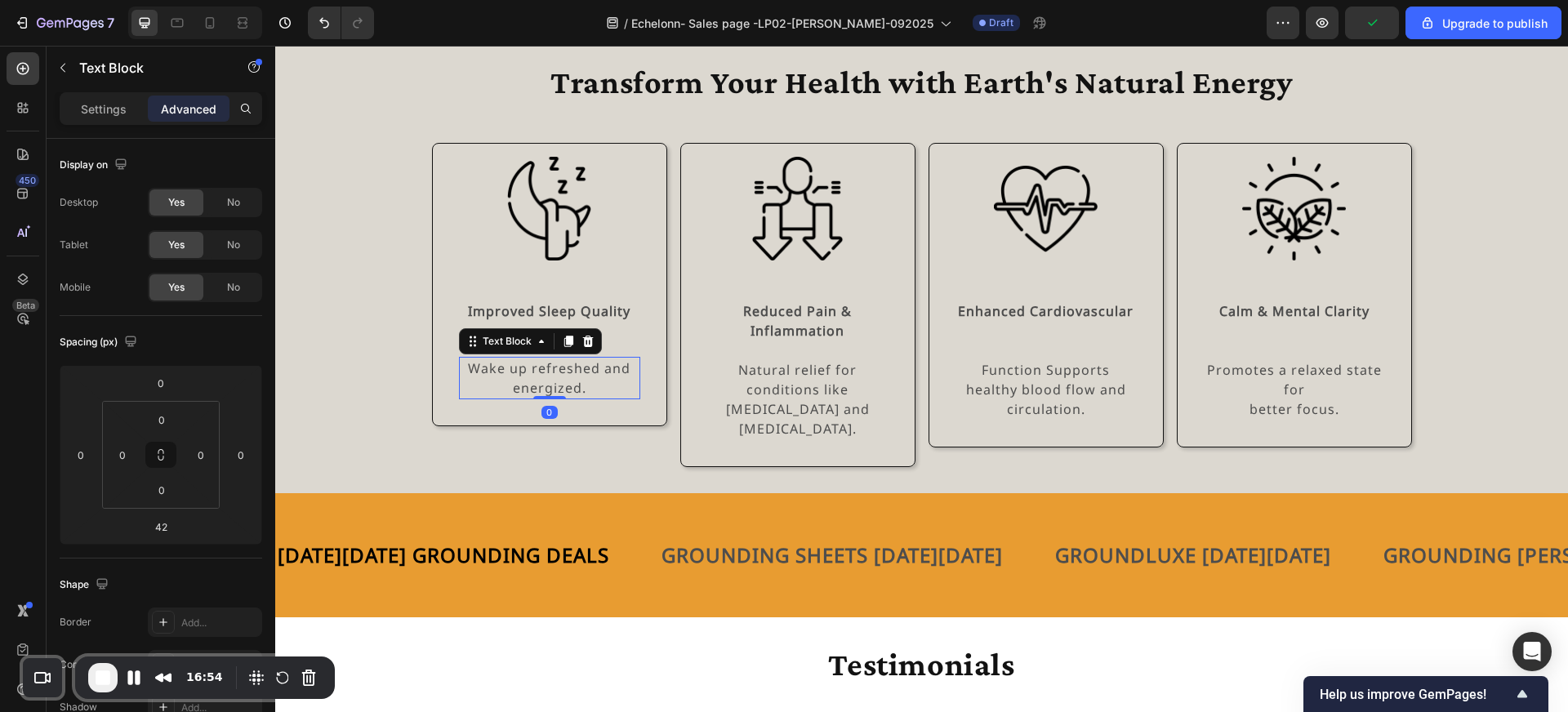
click at [552, 380] on p "Wake up refreshed and energized." at bounding box center [549, 377] width 178 height 39
drag, startPoint x: 552, startPoint y: 396, endPoint x: 552, endPoint y: 416, distance: 20.0
click at [552, 416] on div at bounding box center [550, 416] width 33 height 5
type input "24"
click at [428, 350] on div "Transform Your Health with Earth's Natural Energy Heading Row Image Improved Sl…" at bounding box center [922, 258] width 1293 height 419
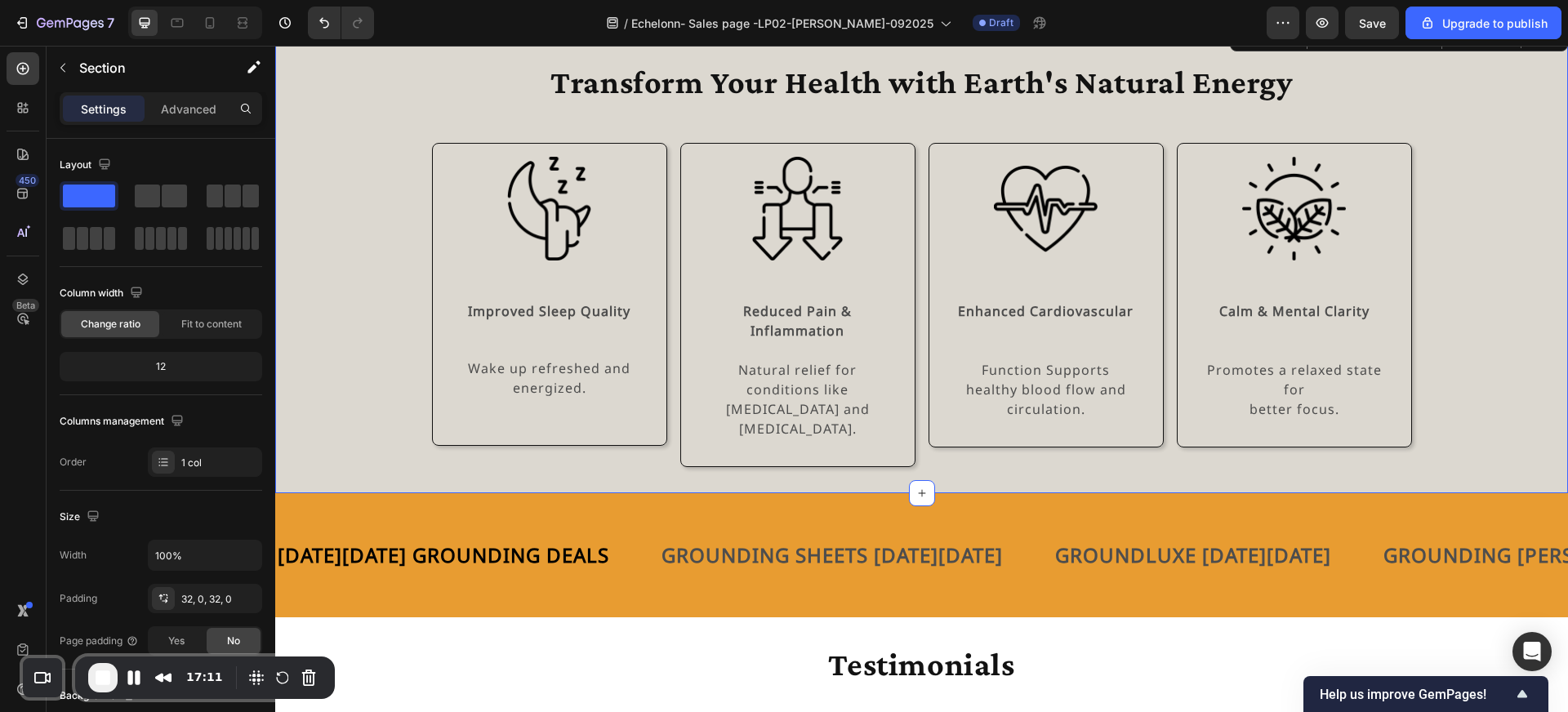
click at [362, 356] on div "Transform Your Health with Earth's Natural Energy Heading Row Image Improved Sl…" at bounding box center [922, 258] width 1293 height 419
click at [712, 305] on p "Reduced Pain & Inflammation" at bounding box center [798, 321] width 178 height 39
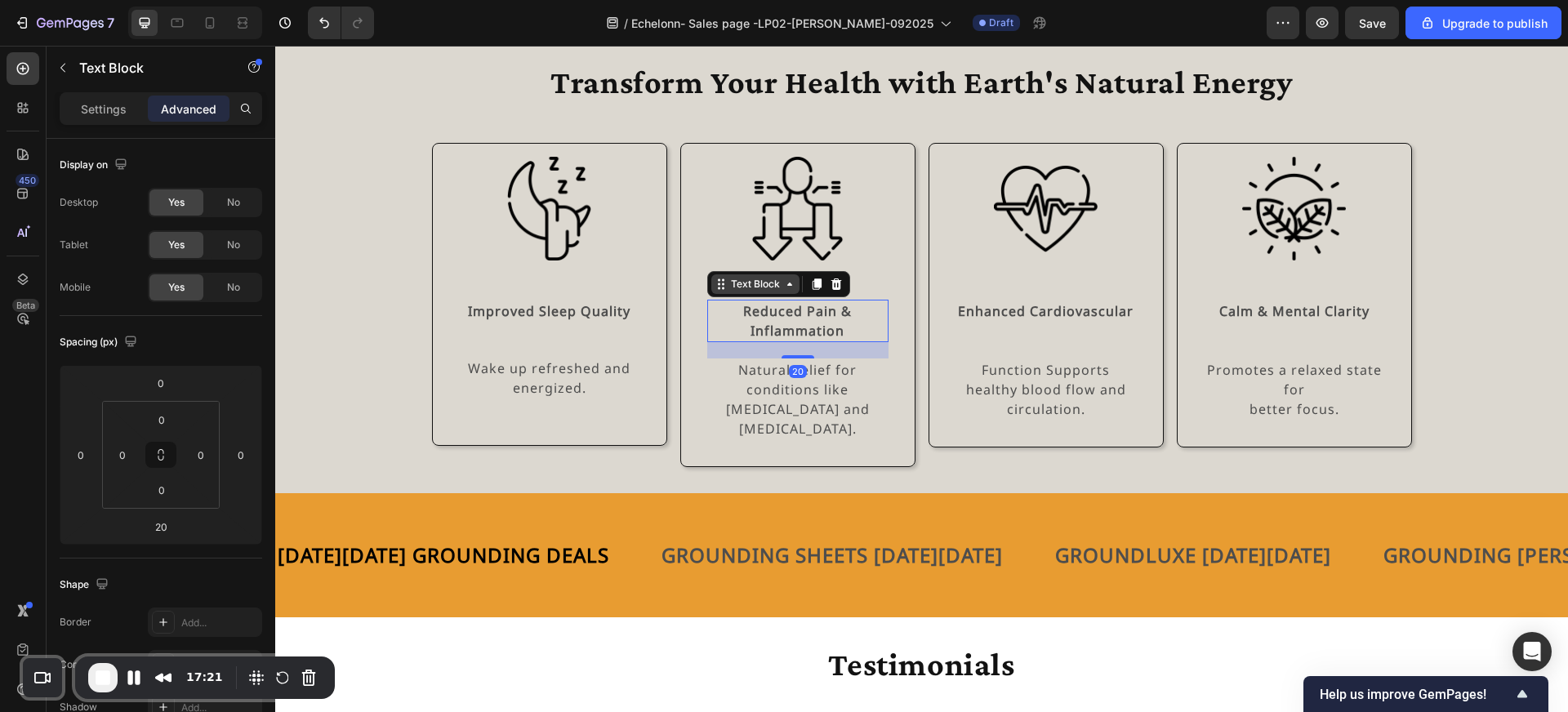
click at [726, 280] on icon at bounding box center [721, 284] width 13 height 13
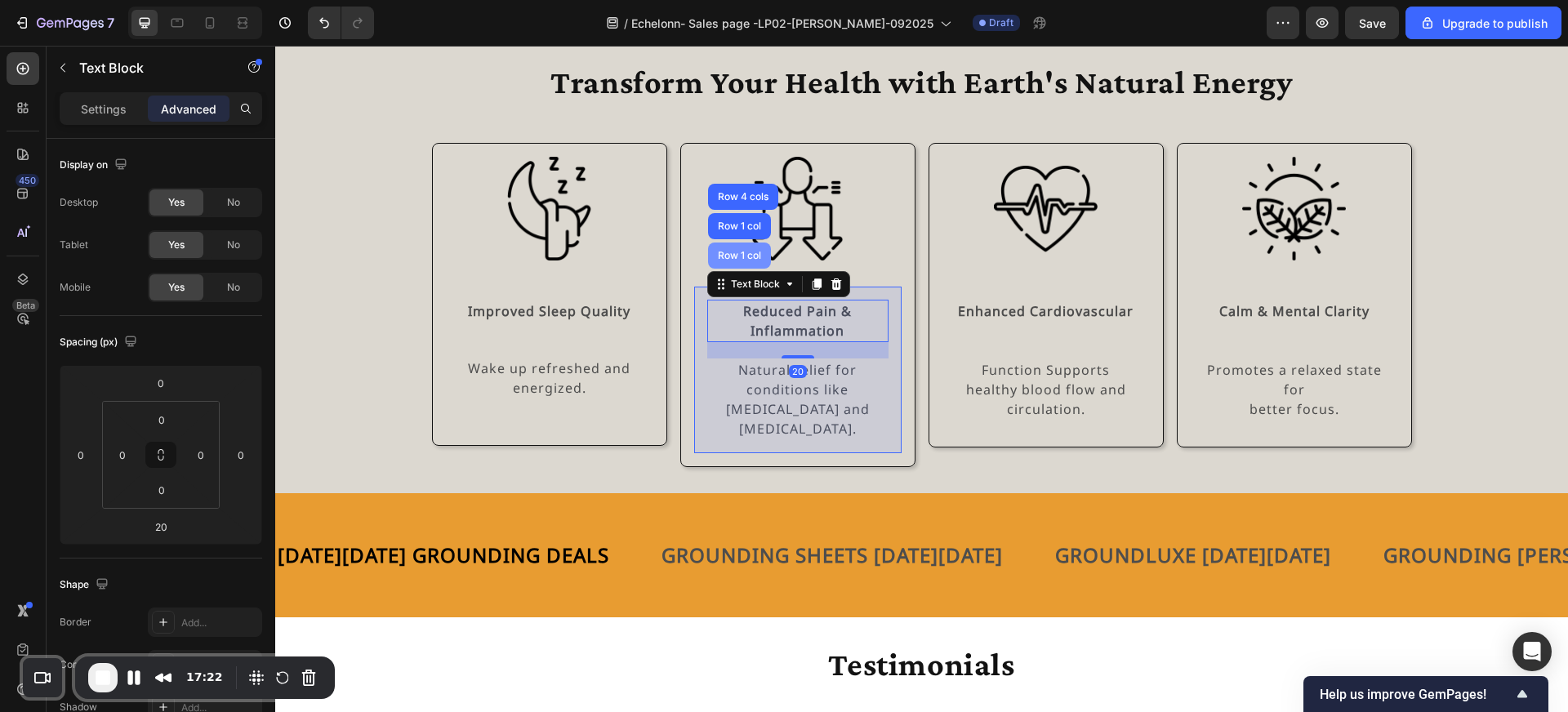
click at [731, 266] on div "Row 1 col" at bounding box center [739, 255] width 63 height 26
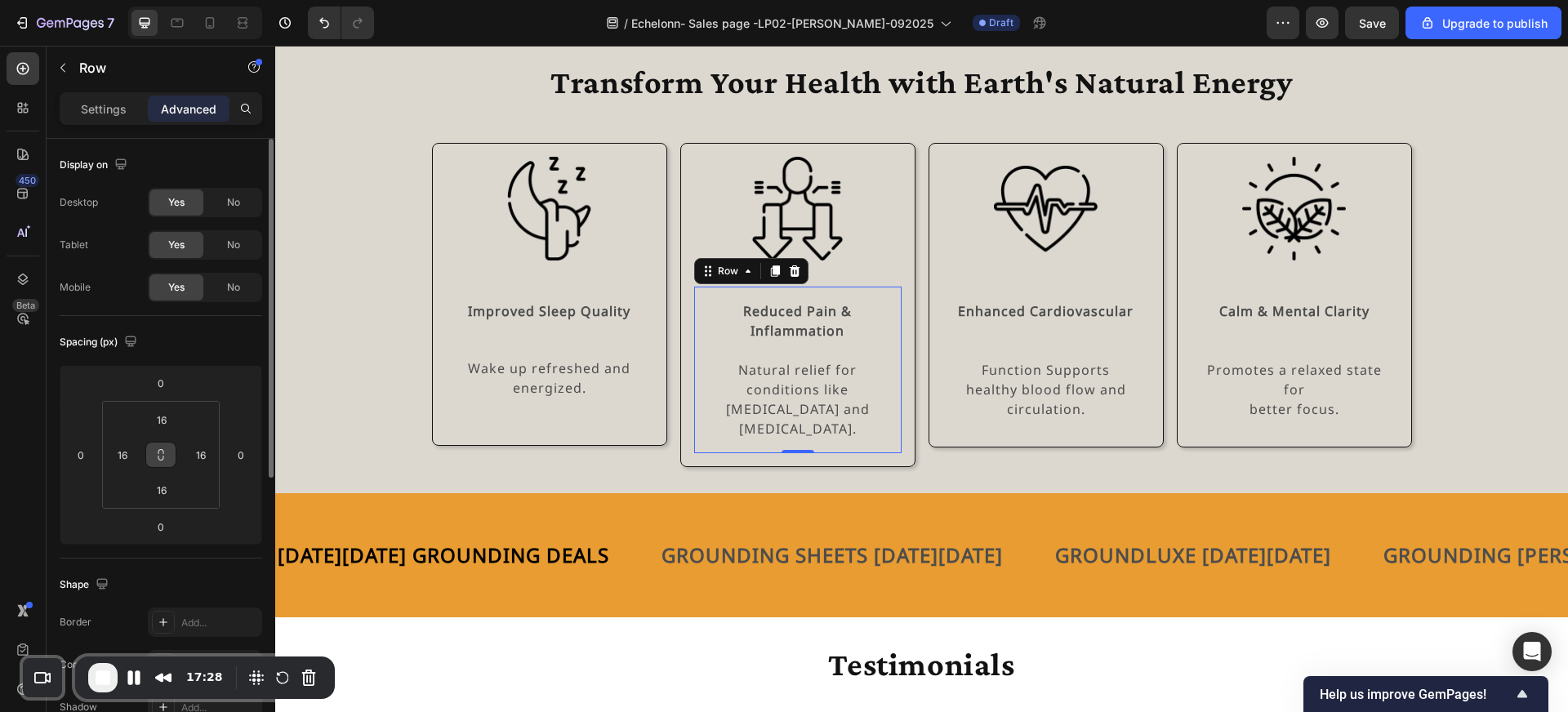
click at [159, 460] on icon at bounding box center [160, 455] width 13 height 13
click at [169, 408] on input "16" at bounding box center [161, 419] width 33 height 25
type input "0"
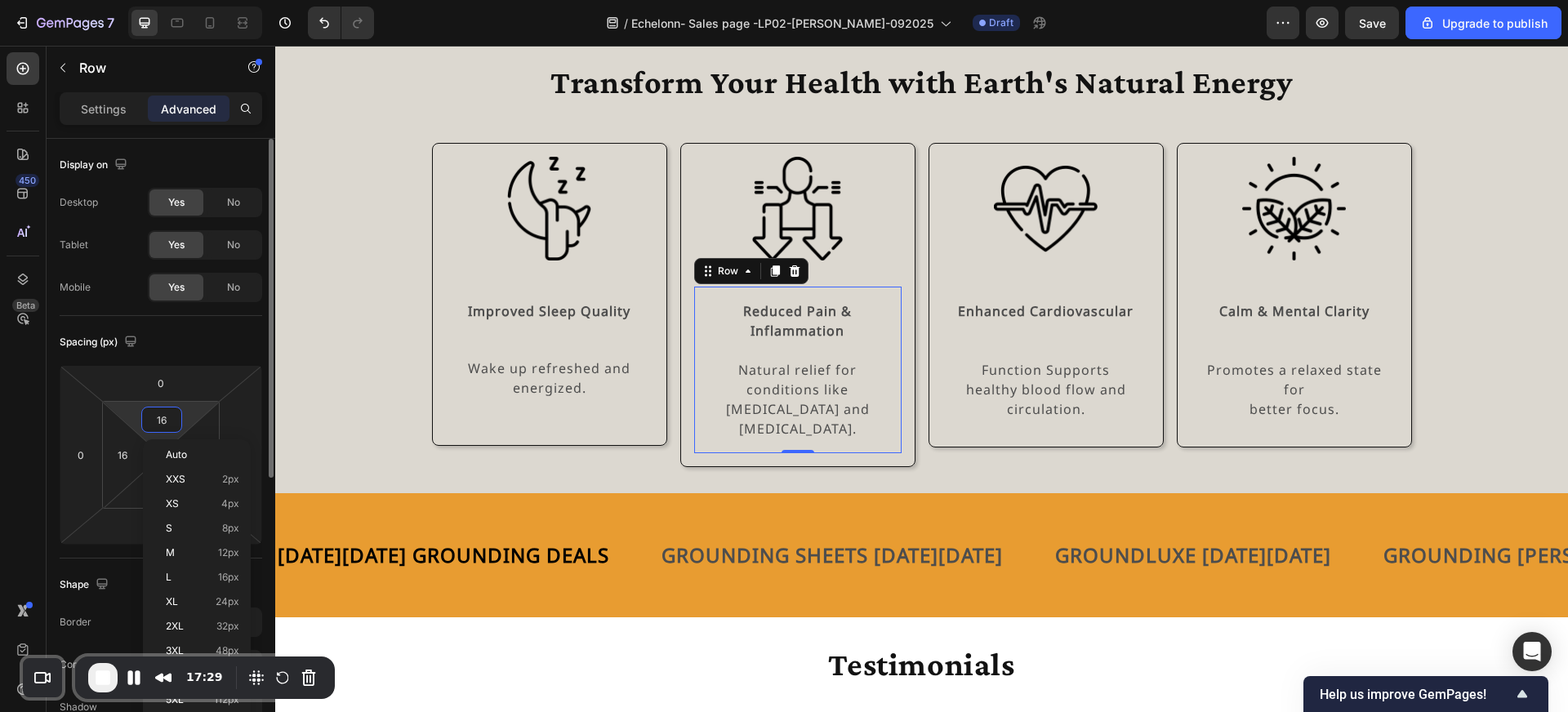
type input "0"
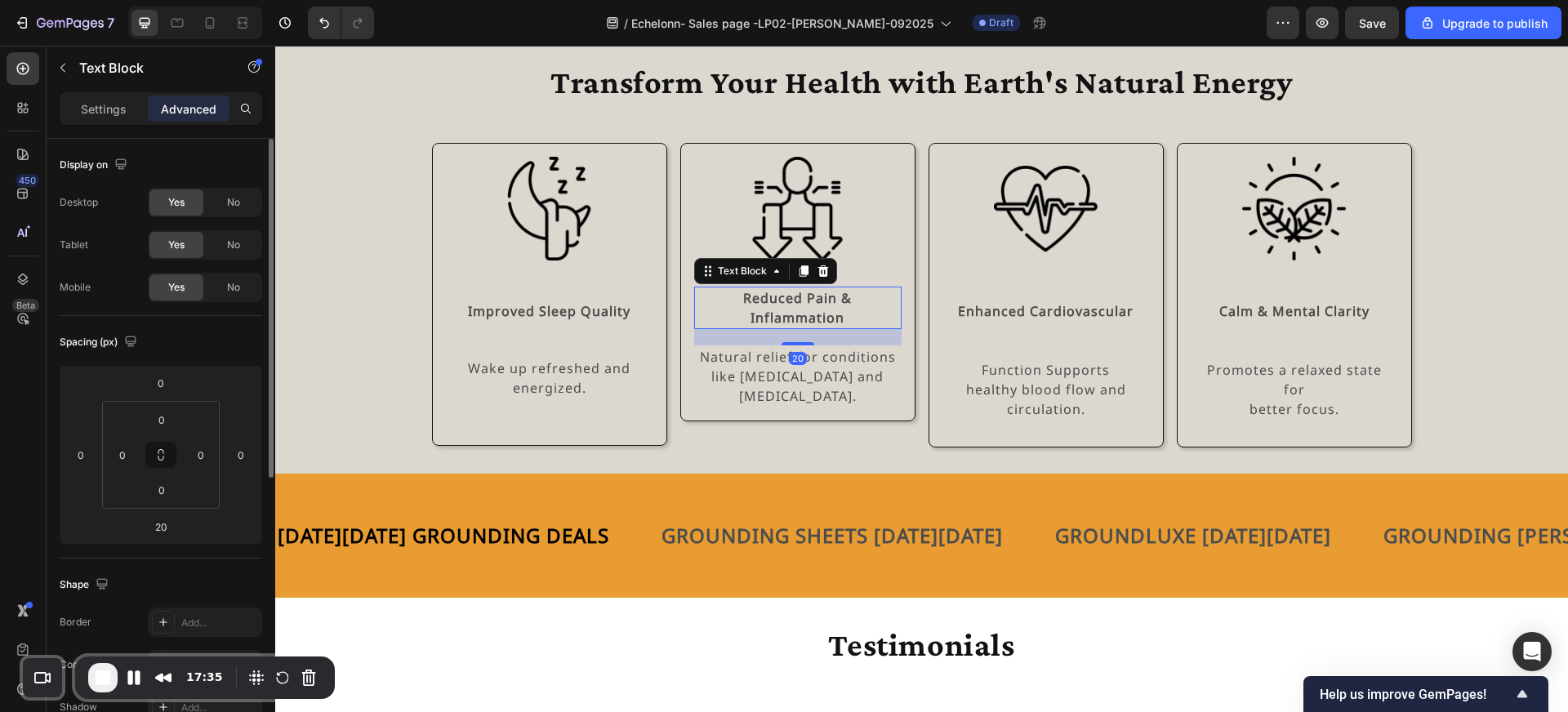
click at [847, 298] on strong "Reduced Pain &" at bounding box center [797, 298] width 108 height 18
click at [89, 114] on p "Settings" at bounding box center [104, 108] width 46 height 17
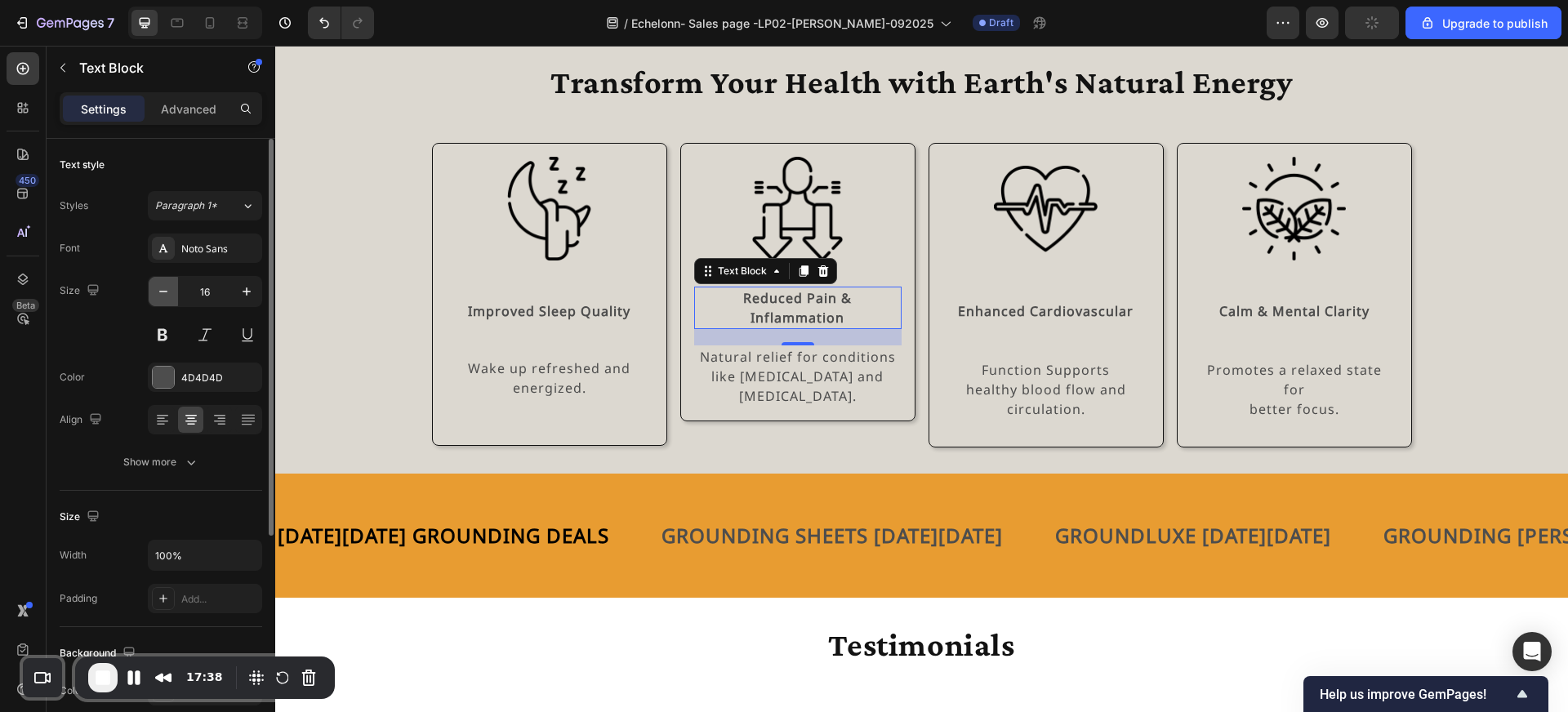
click at [155, 289] on icon "button" at bounding box center [163, 292] width 16 height 16
click at [159, 294] on icon "button" at bounding box center [163, 292] width 16 height 16
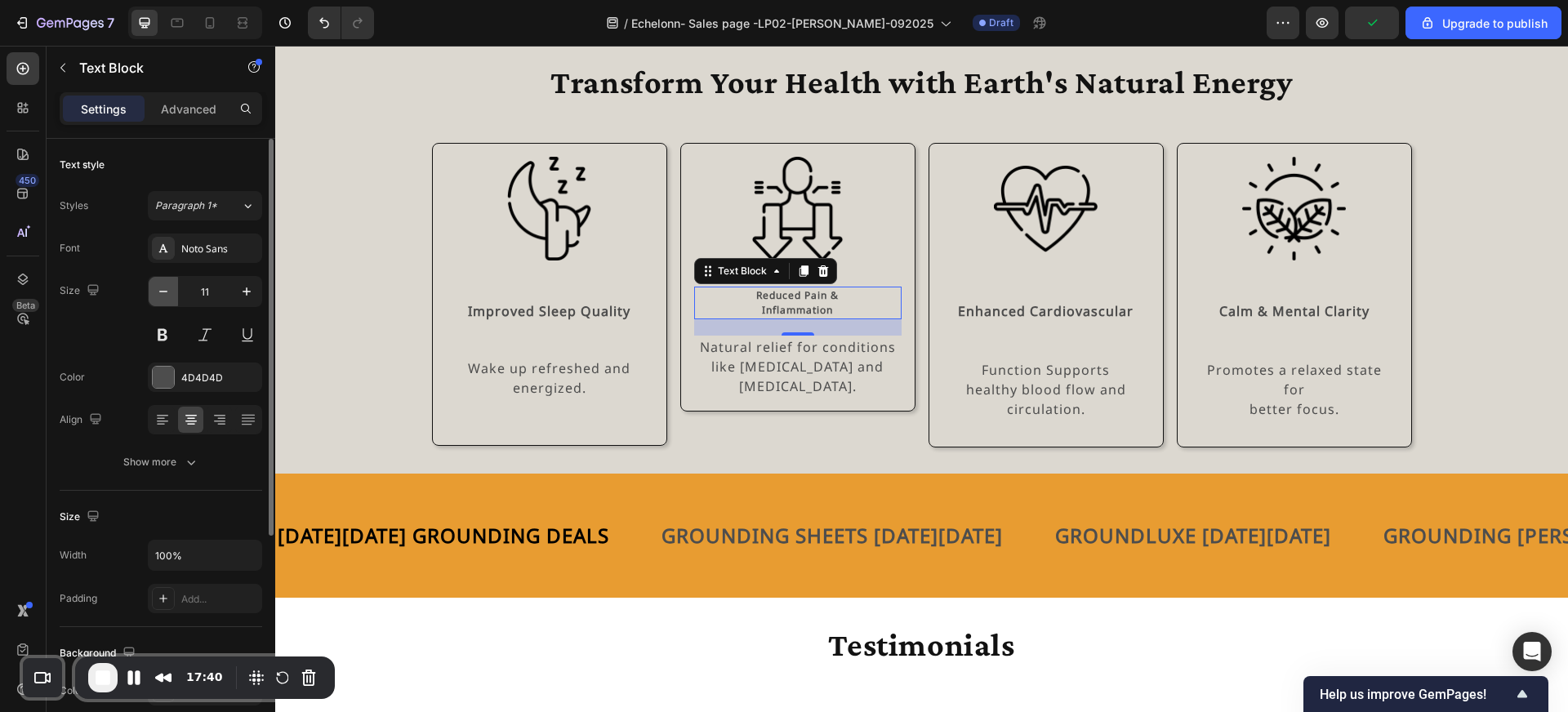
click at [159, 294] on icon "button" at bounding box center [163, 292] width 16 height 16
click at [247, 289] on icon "button" at bounding box center [247, 292] width 16 height 16
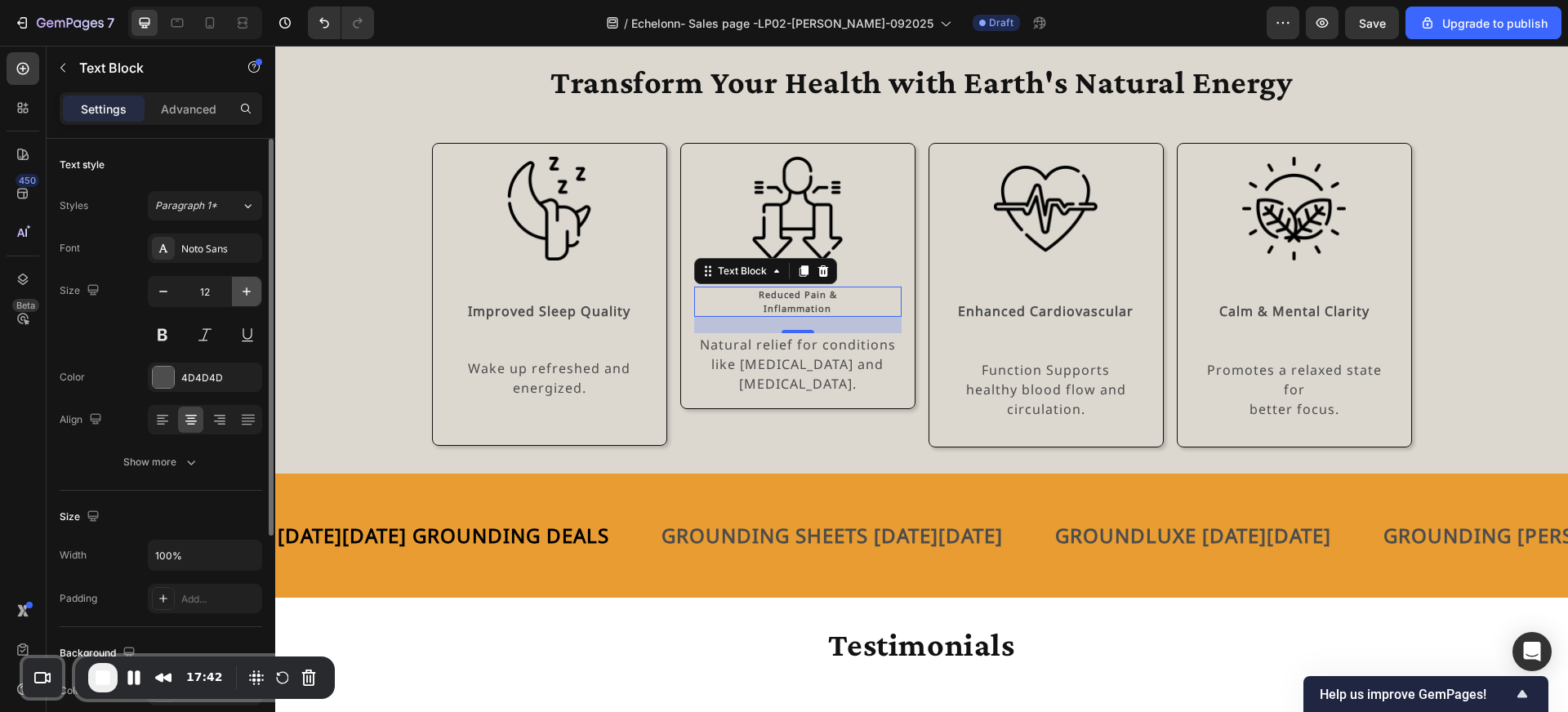
click at [247, 289] on icon "button" at bounding box center [247, 292] width 16 height 16
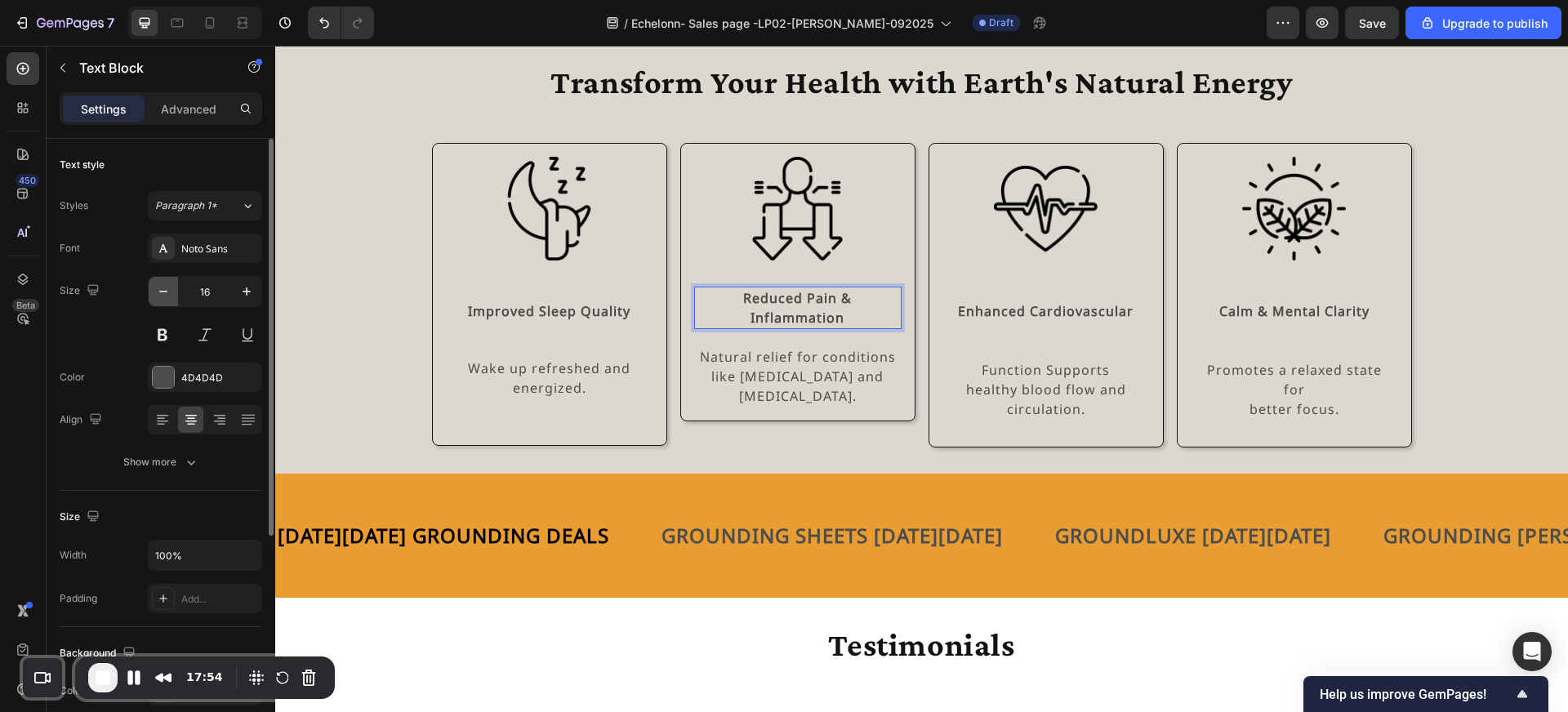
click at [175, 289] on button "button" at bounding box center [163, 292] width 29 height 29
type input "15"
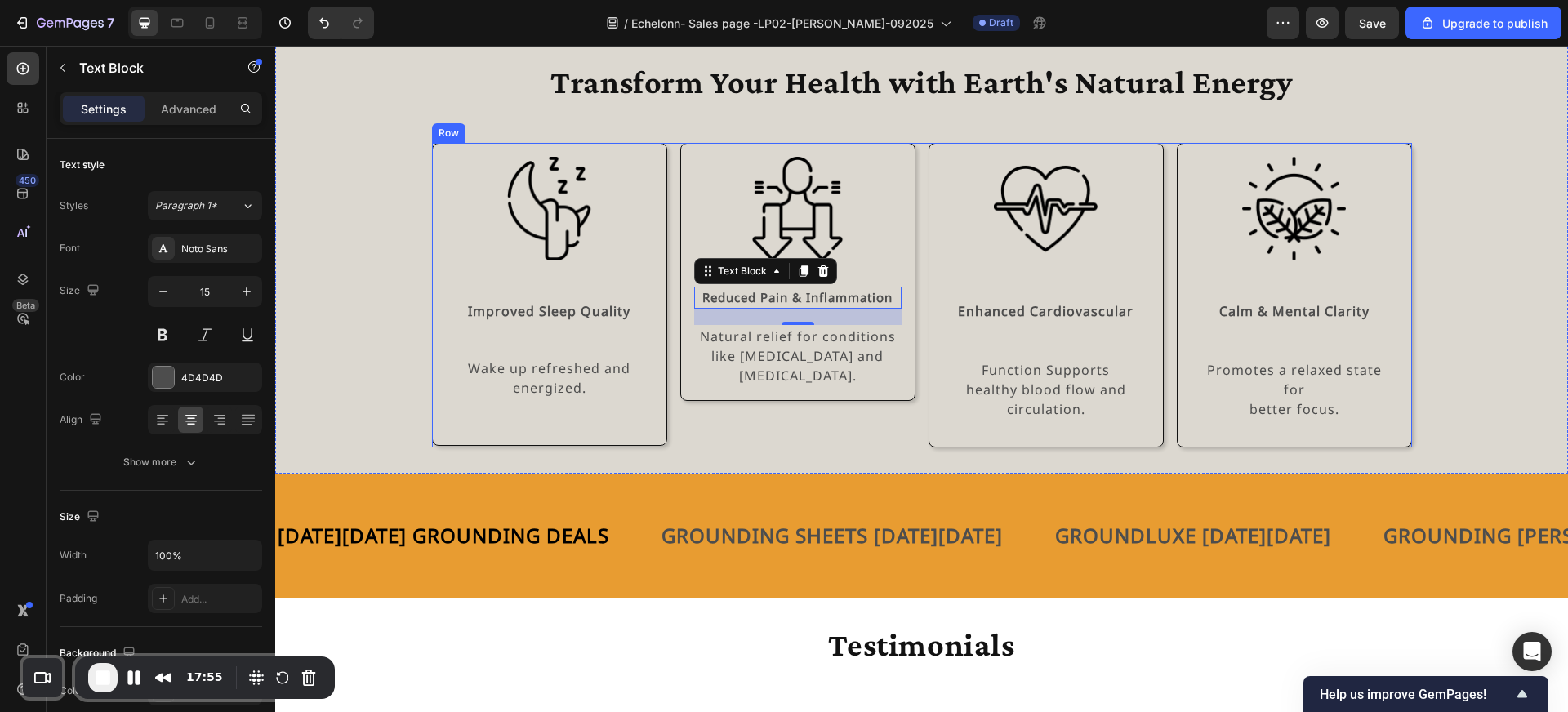
click at [749, 413] on div "Image Reduced Pain & Inflammation Text Block 20 Natural relief for conditions l…" at bounding box center [798, 295] width 235 height 304
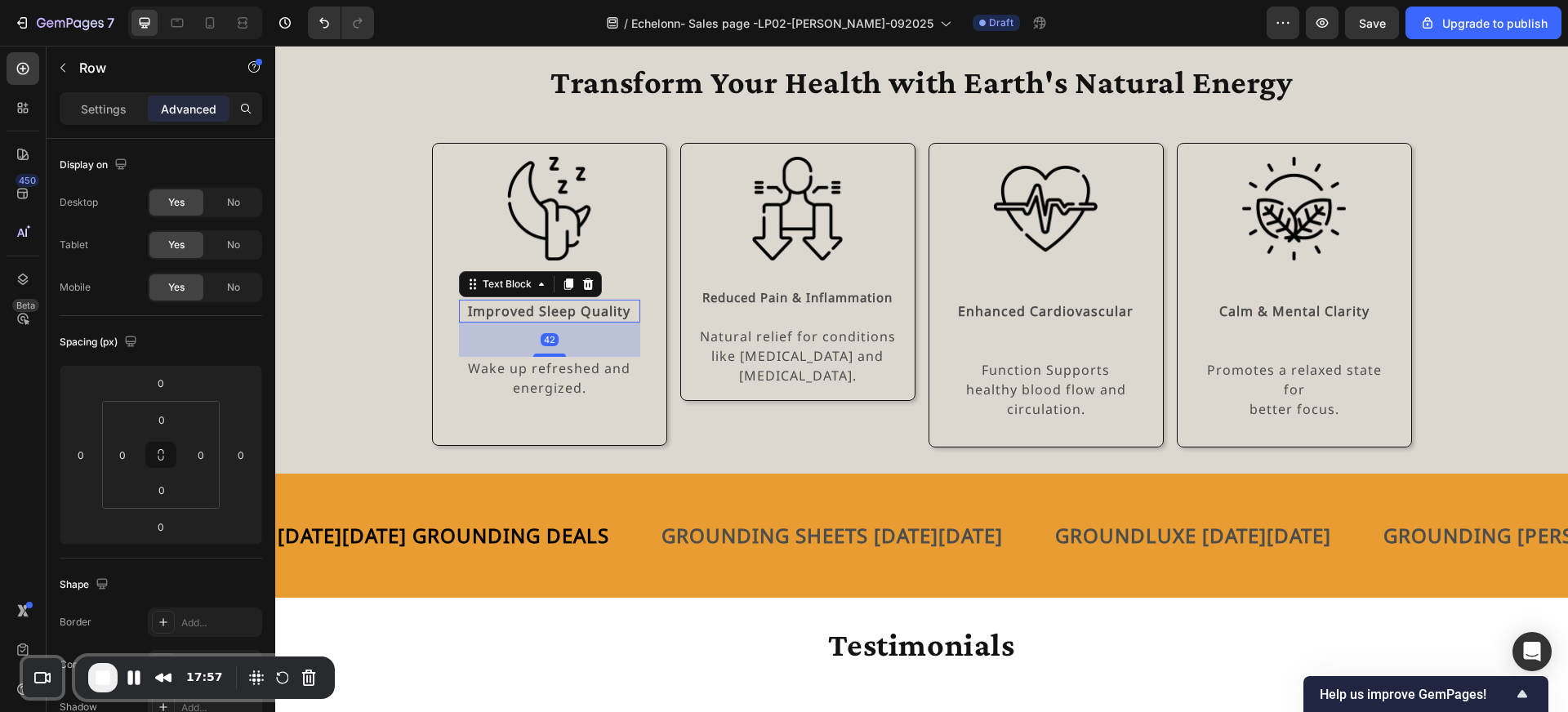
click at [569, 315] on strong "Improved Sleep Quality" at bounding box center [549, 311] width 162 height 18
click at [109, 115] on p "Settings" at bounding box center [104, 108] width 46 height 17
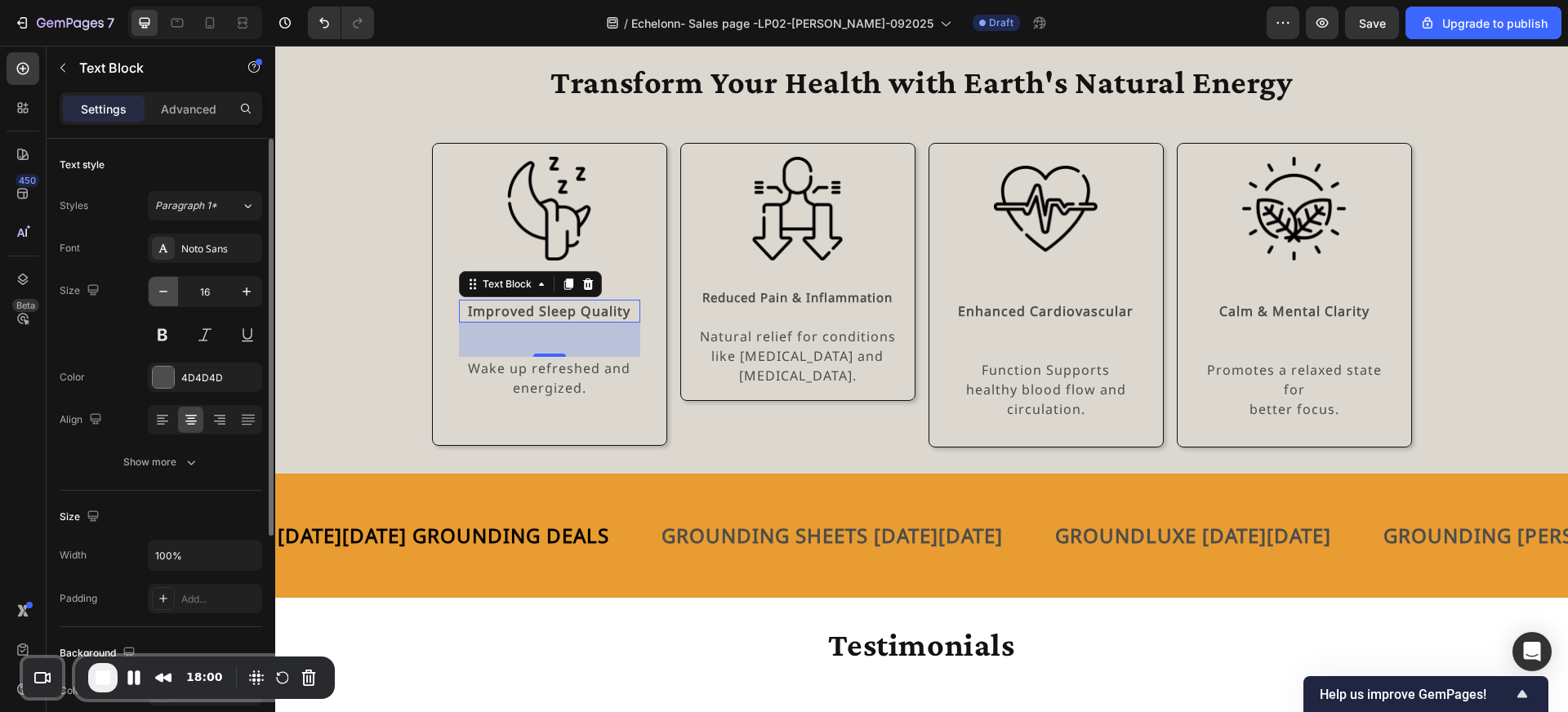
click at [165, 296] on icon "button" at bounding box center [163, 292] width 16 height 16
type input "15"
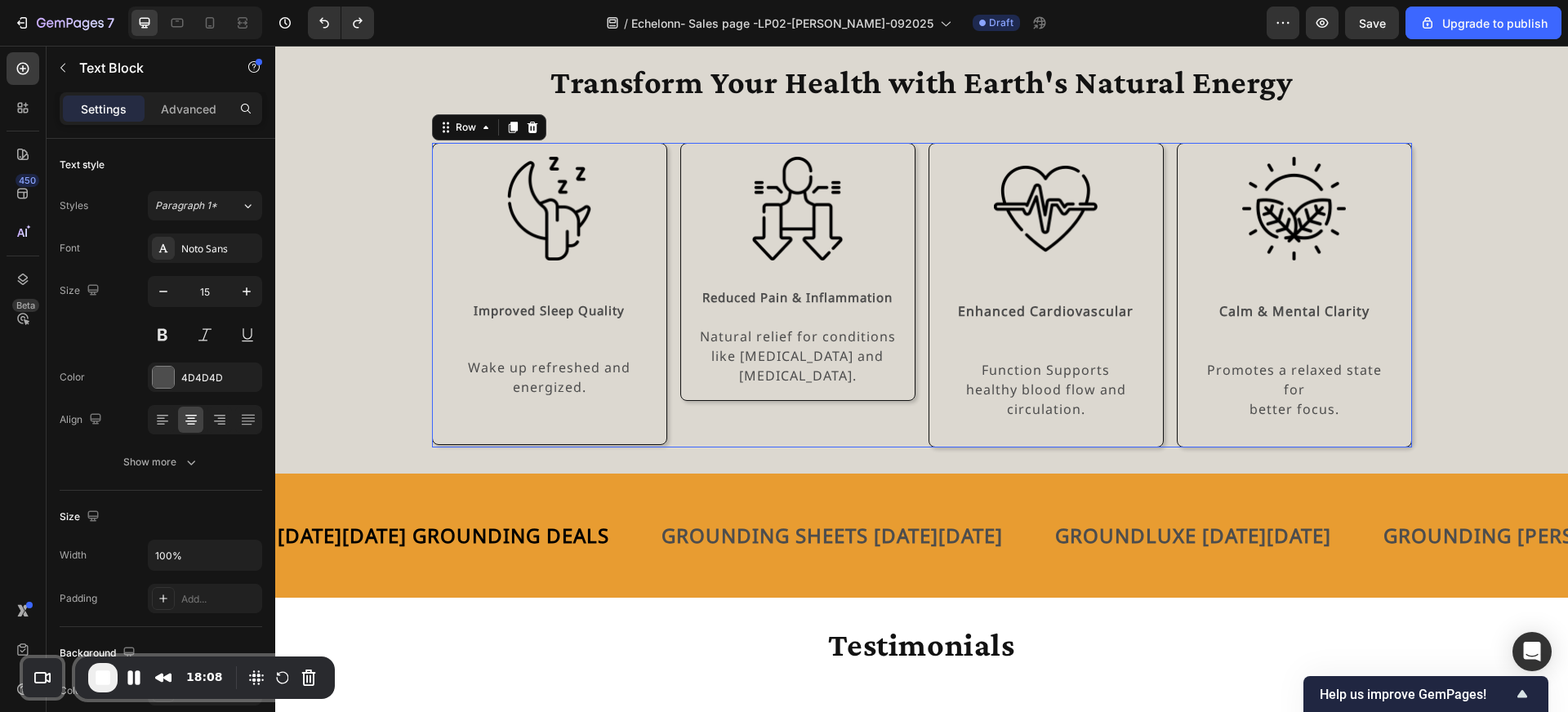
click at [844, 404] on div "Image Reduced Pain & Inflammation Text Block Natural relief for conditions like…" at bounding box center [798, 295] width 235 height 304
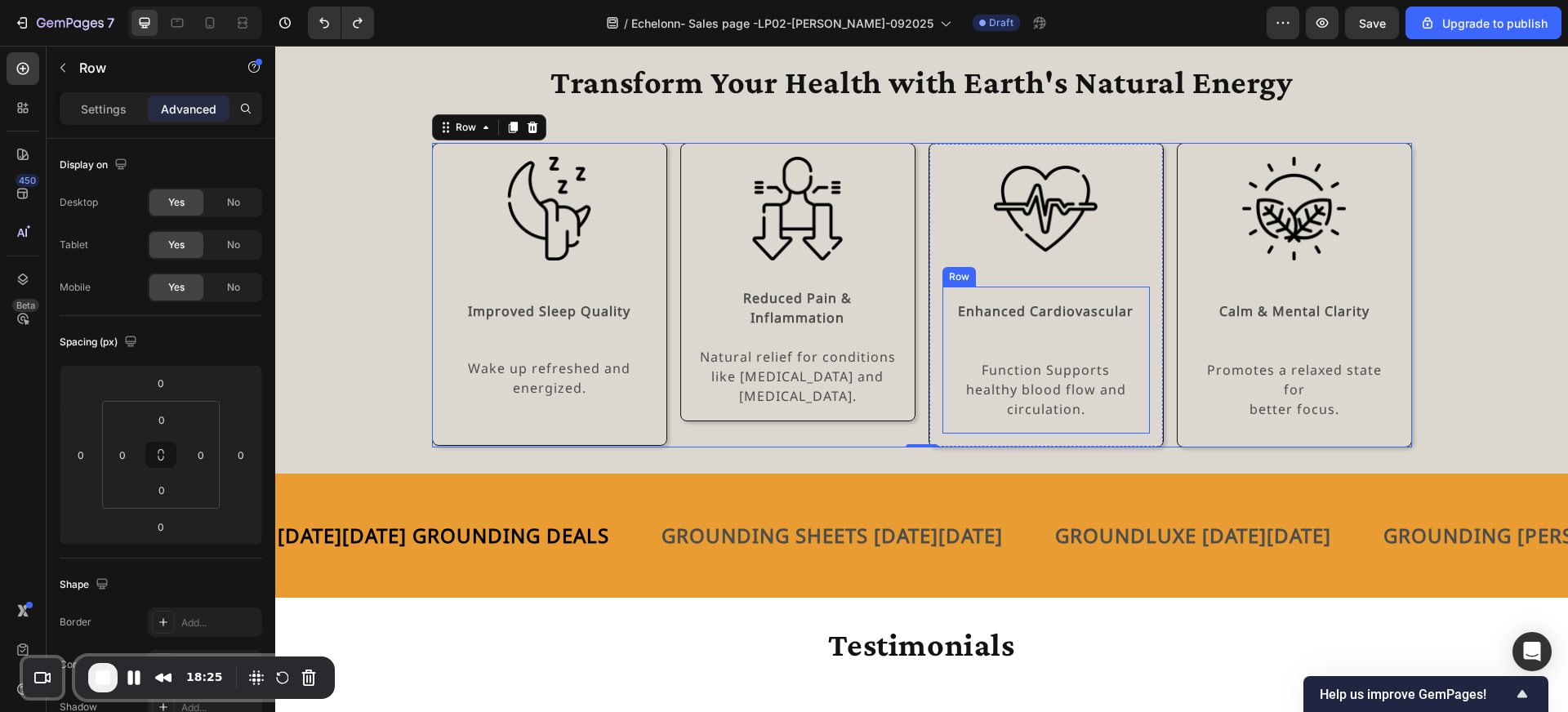
click at [1039, 294] on div "Enhanced Cardiovascular Text Block Function Supports healthy blood flow and cir…" at bounding box center [1047, 359] width 208 height 147
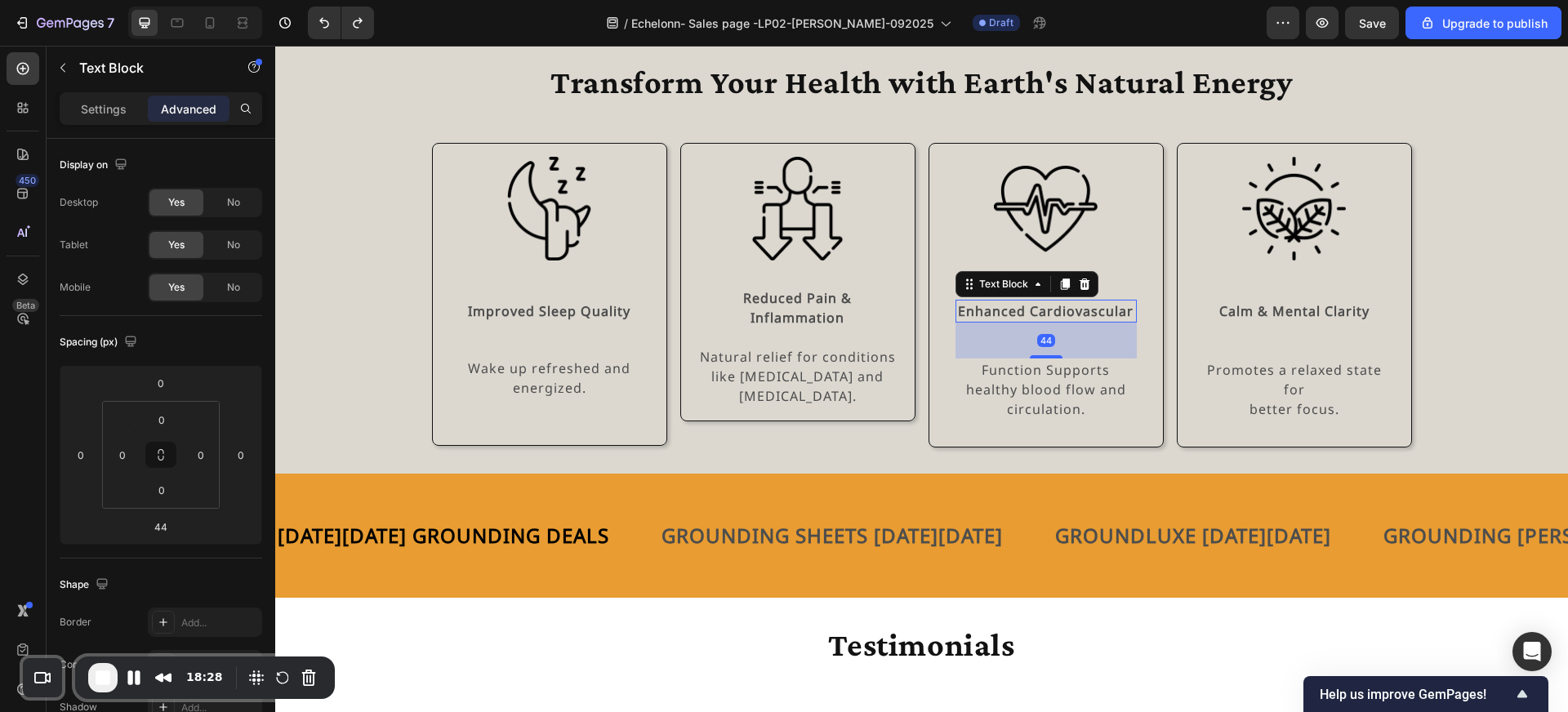
click at [1057, 316] on strong "Enhanced Cardiovascular" at bounding box center [1046, 311] width 176 height 18
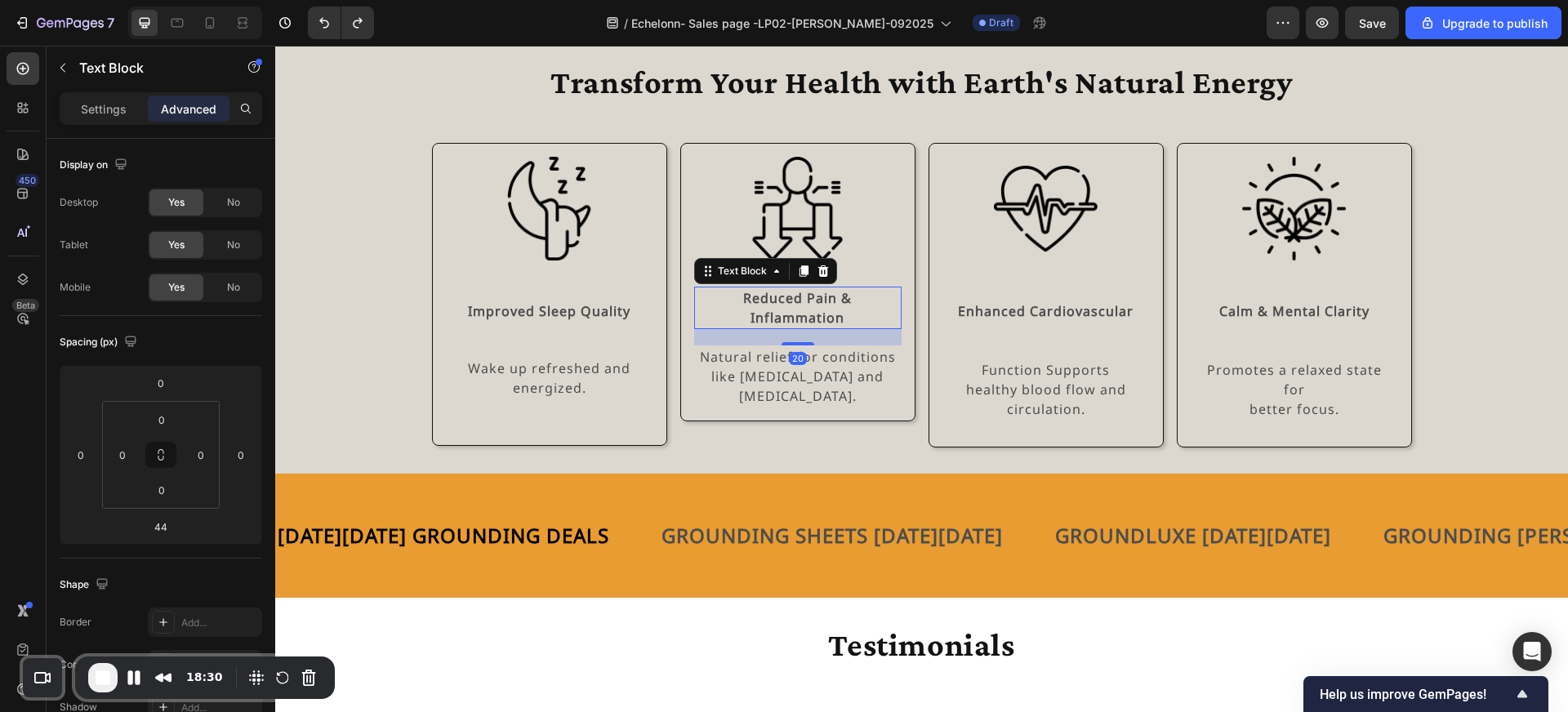
click at [786, 309] on strong "Reduced Pain & Inflammation" at bounding box center [797, 307] width 108 height 37
click at [1067, 312] on strong "Enhanced Cardiovascular" at bounding box center [1046, 311] width 176 height 18
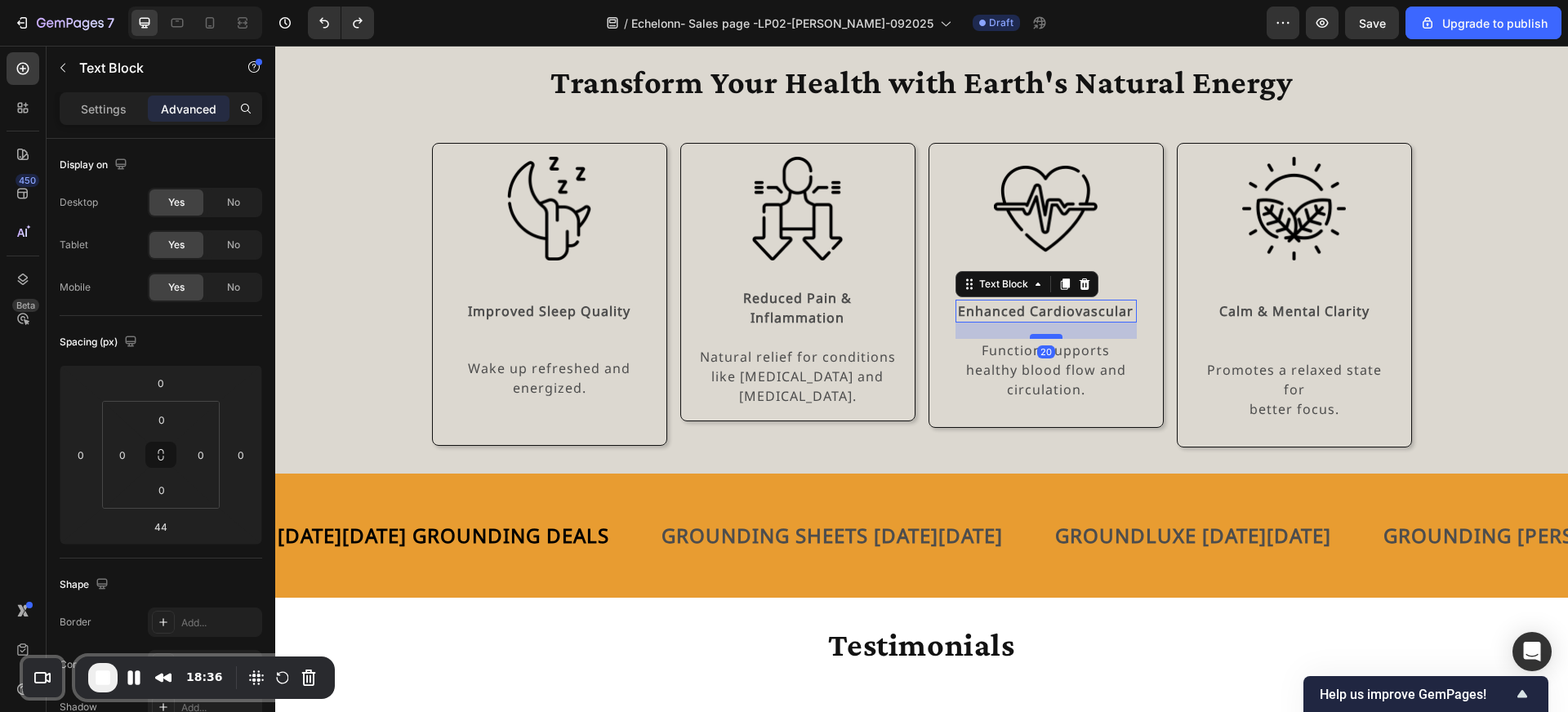
drag, startPoint x: 1045, startPoint y: 355, endPoint x: 1044, endPoint y: 335, distance: 20.0
click at [1044, 335] on div at bounding box center [1047, 335] width 33 height 5
type input "20"
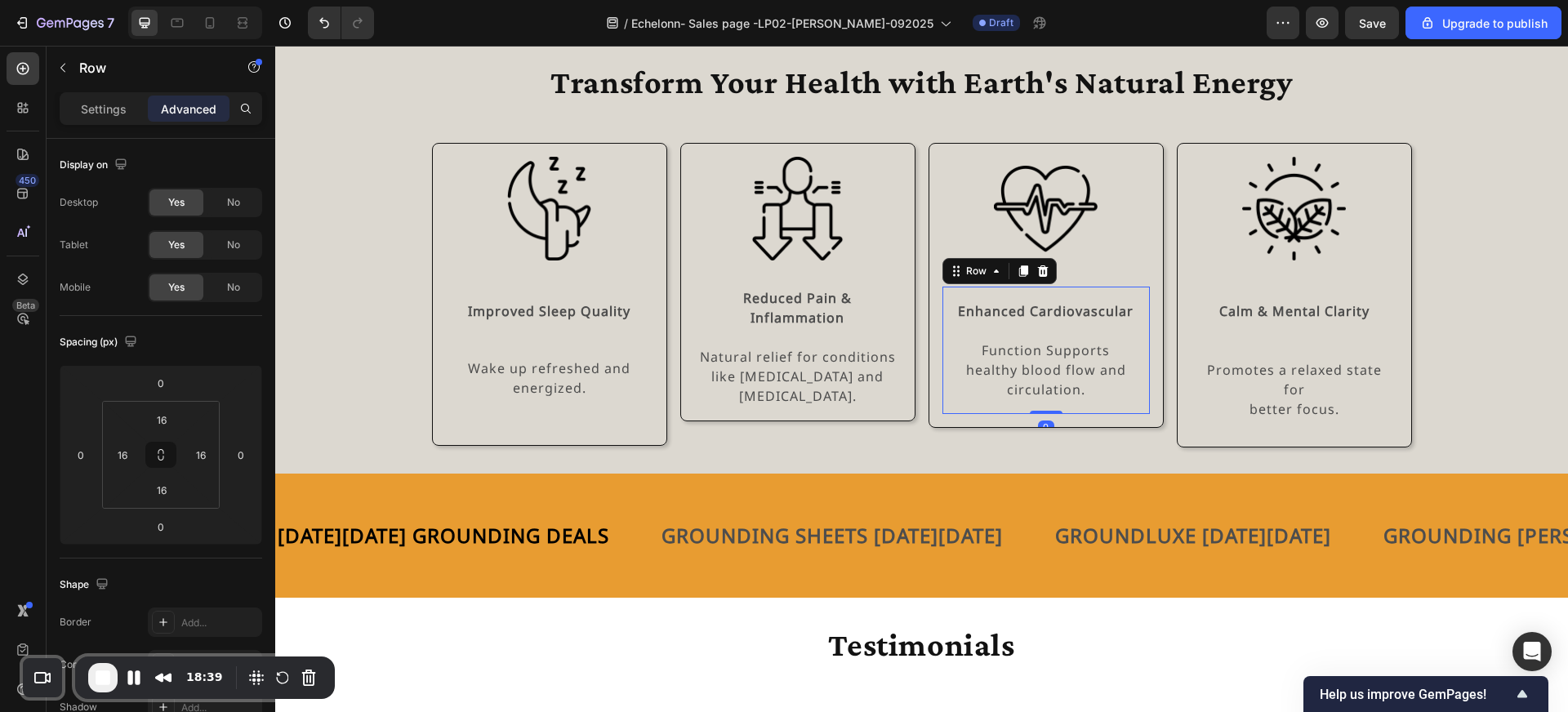
click at [1136, 293] on div "Enhanced Cardiovascular Text Block Function Supports healthy blood flow and cir…" at bounding box center [1047, 350] width 208 height 128
click at [155, 450] on icon at bounding box center [160, 455] width 13 height 13
click at [169, 428] on input "16" at bounding box center [161, 419] width 33 height 25
type input "0"
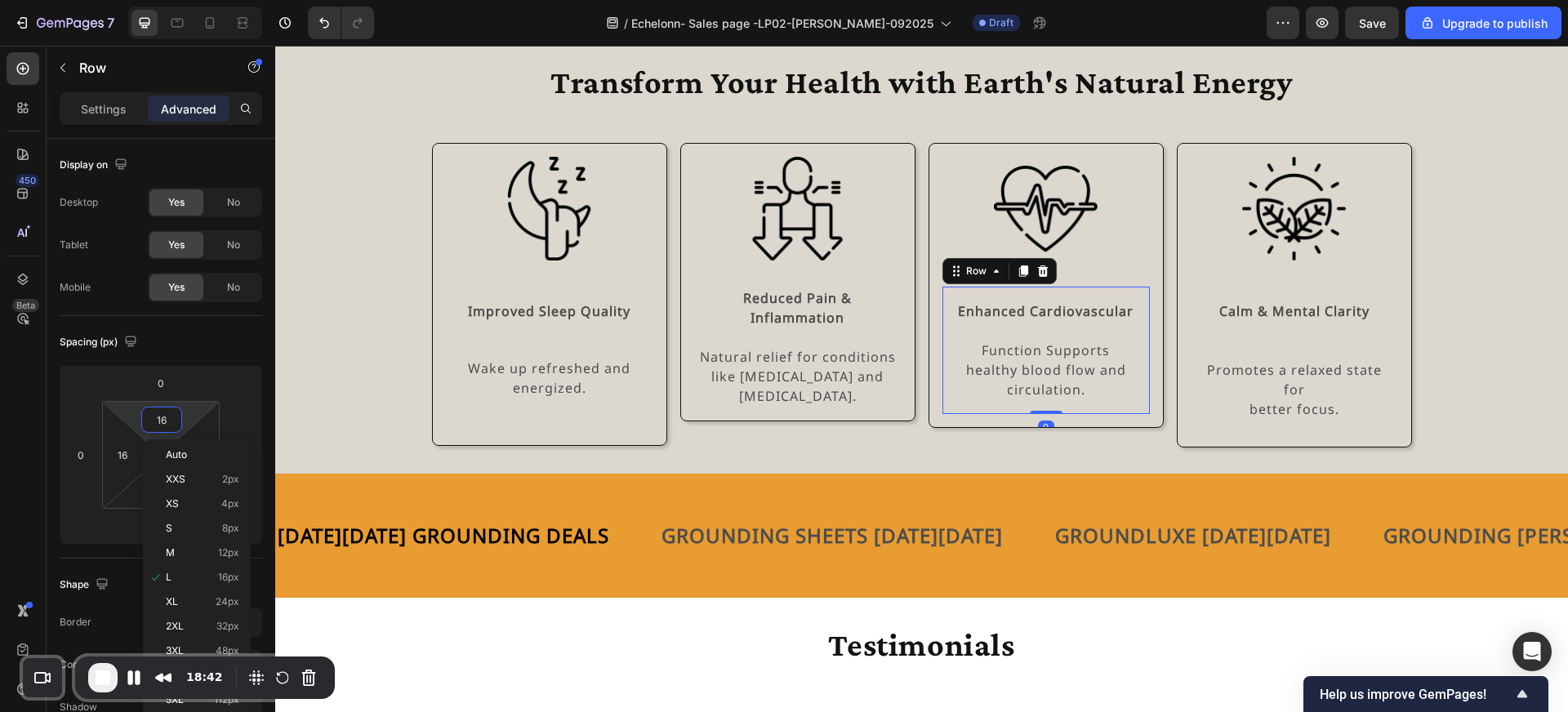
type input "0"
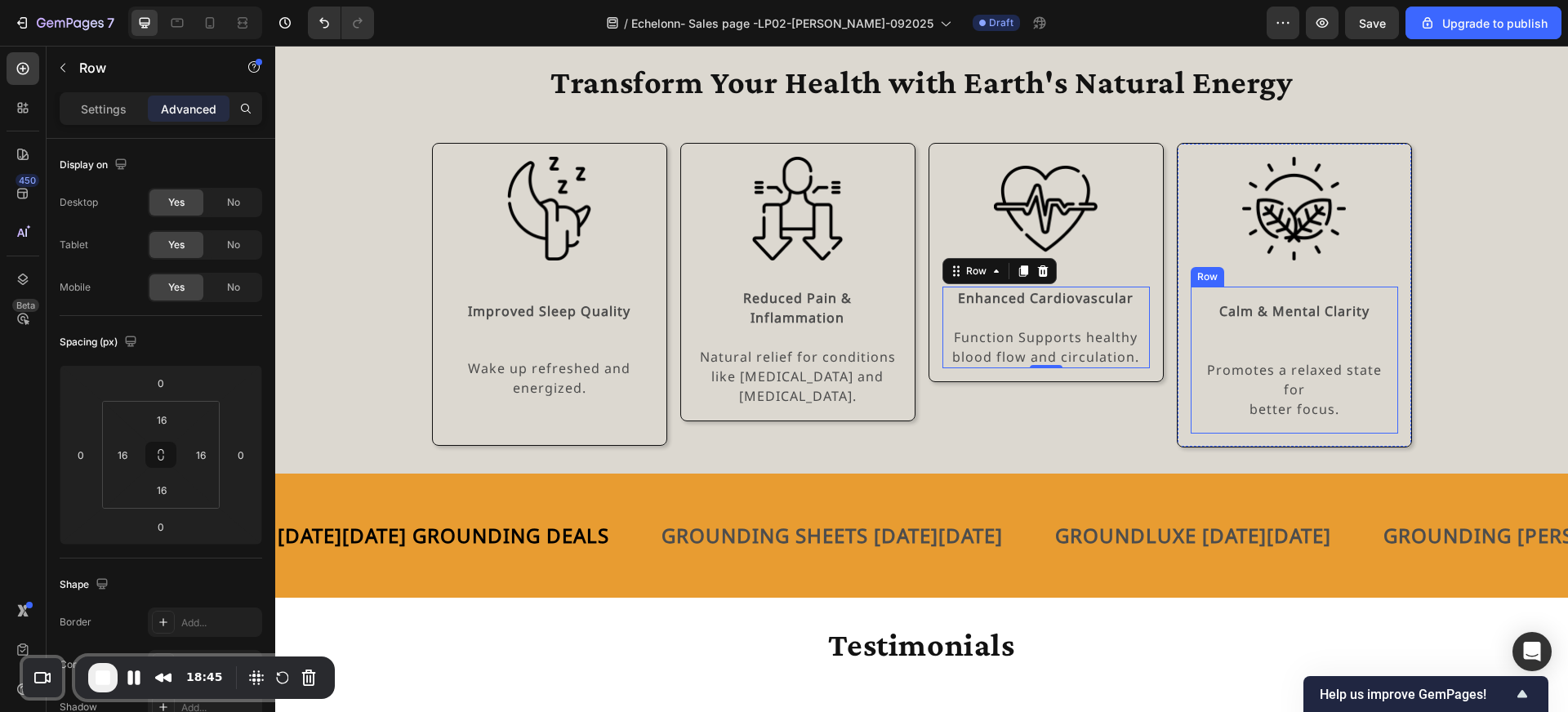
click at [1243, 323] on div "Calm & Mental Clarity Text Block Promotes a relaxed state for better focus. Tex…" at bounding box center [1294, 360] width 181 height 121
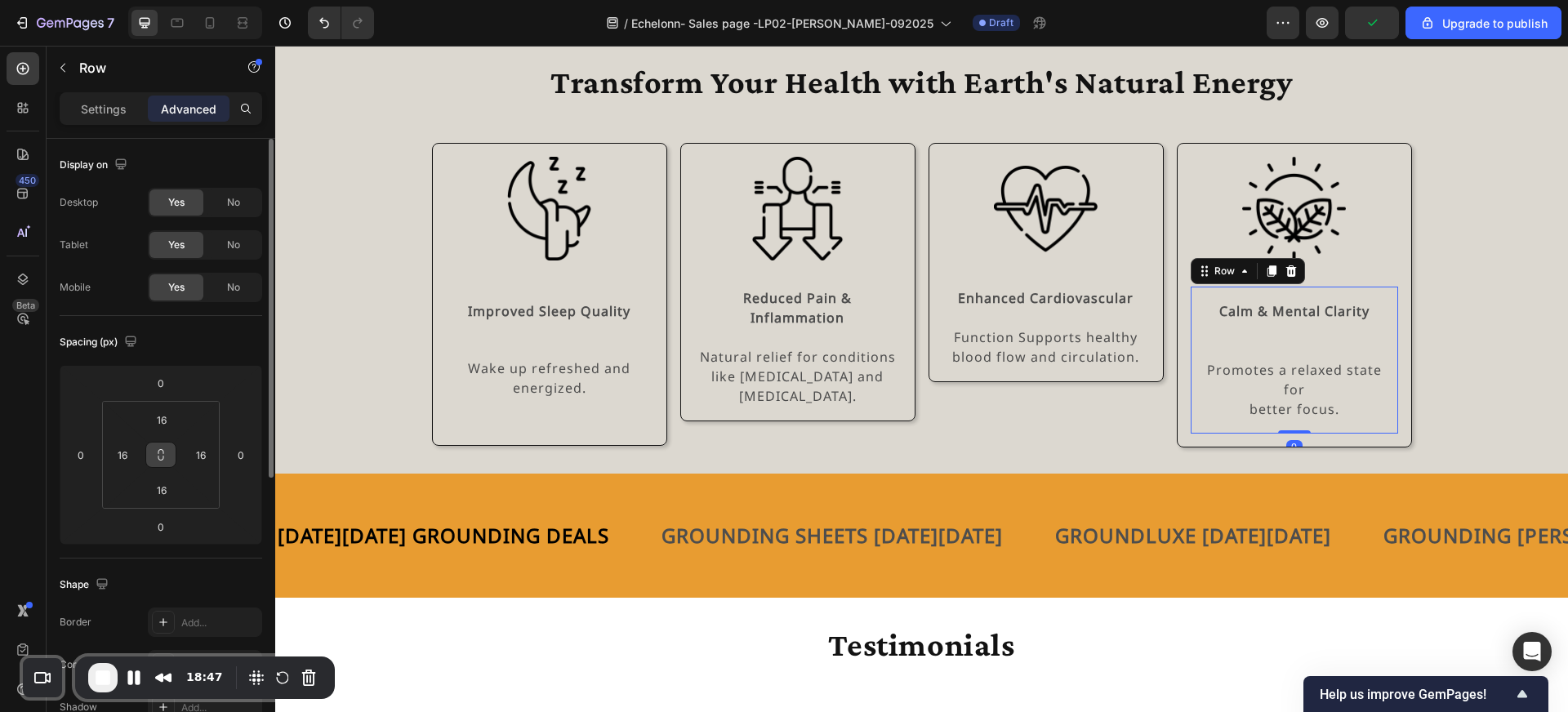
click at [163, 452] on icon at bounding box center [161, 451] width 5 height 5
click at [163, 421] on input "16" at bounding box center [161, 419] width 33 height 25
type input "0"
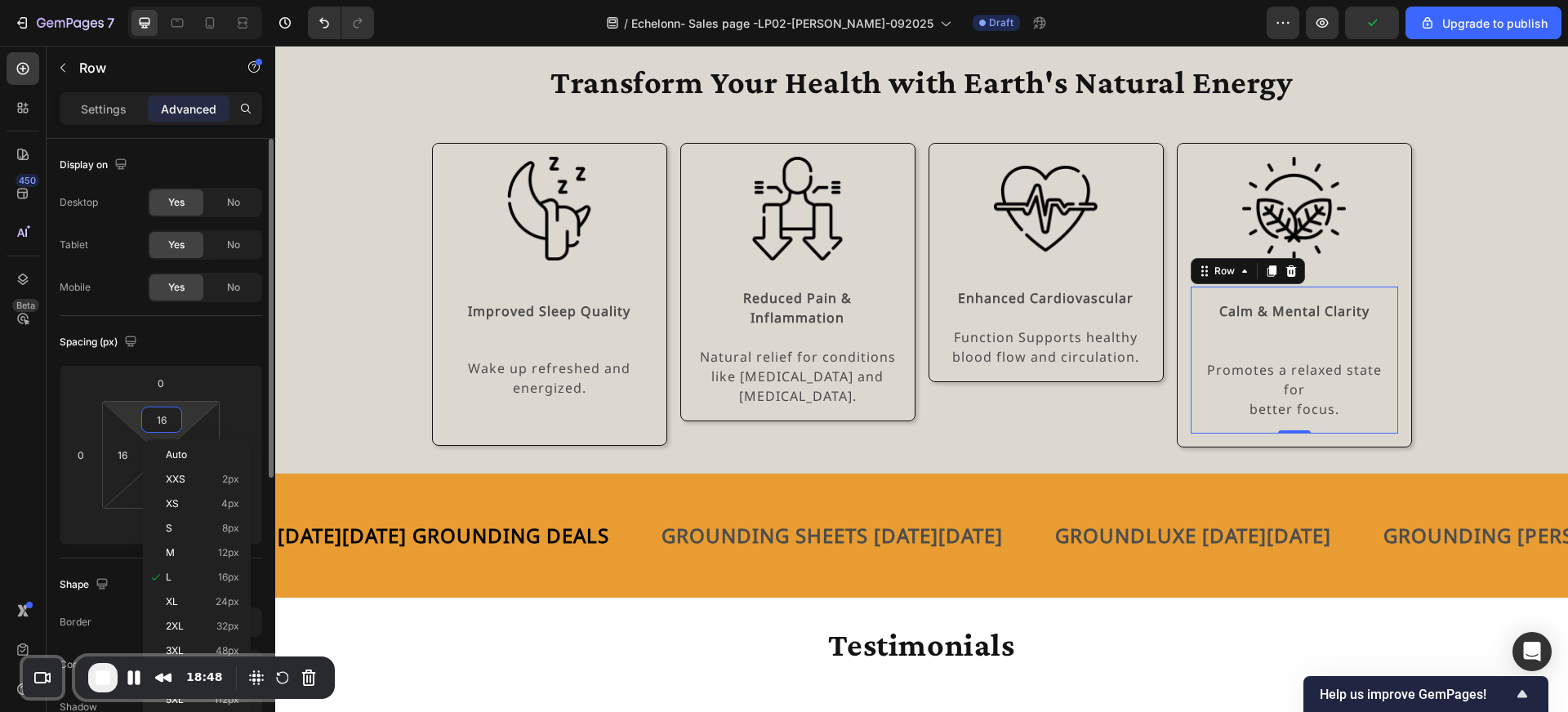
type input "0"
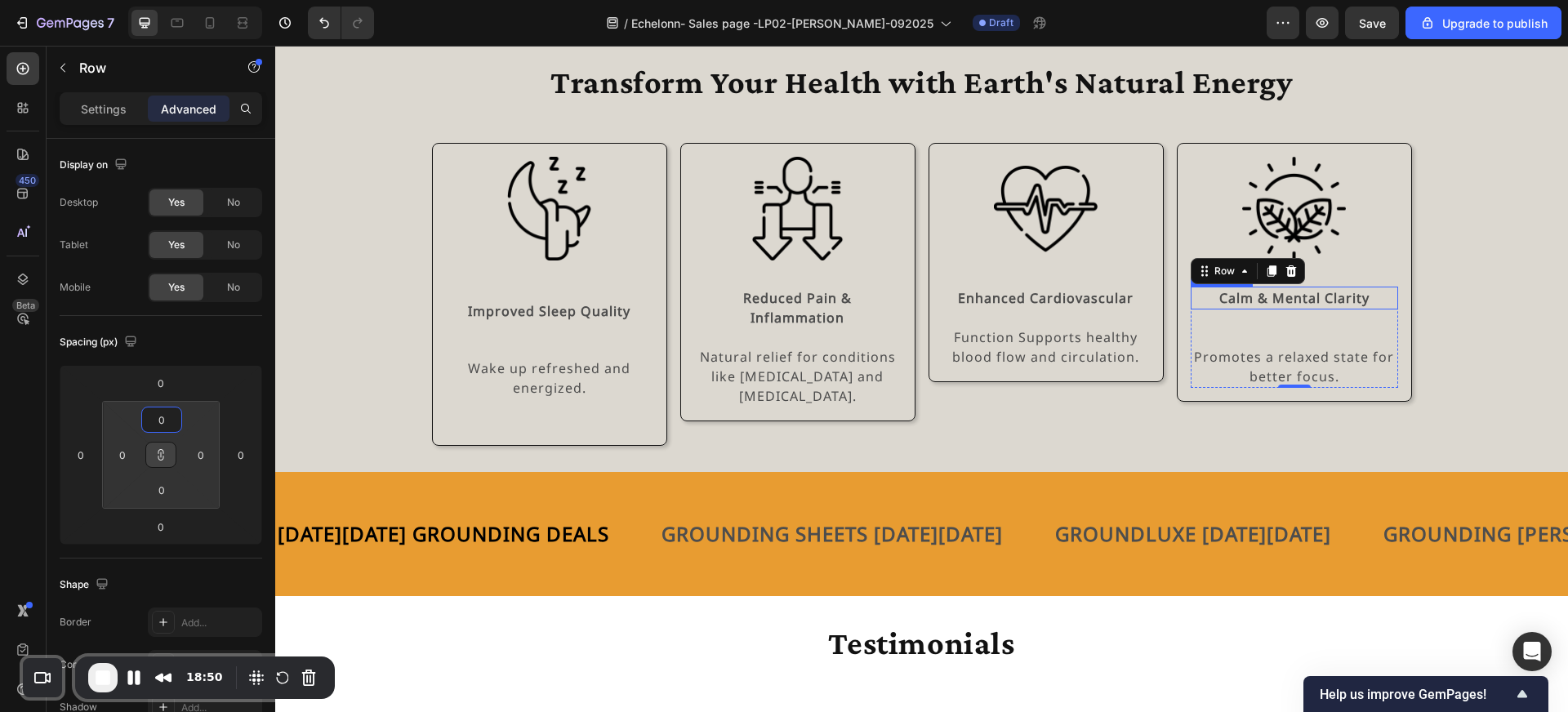
click at [1291, 294] on strong "Calm & Mental Clarity" at bounding box center [1295, 298] width 150 height 18
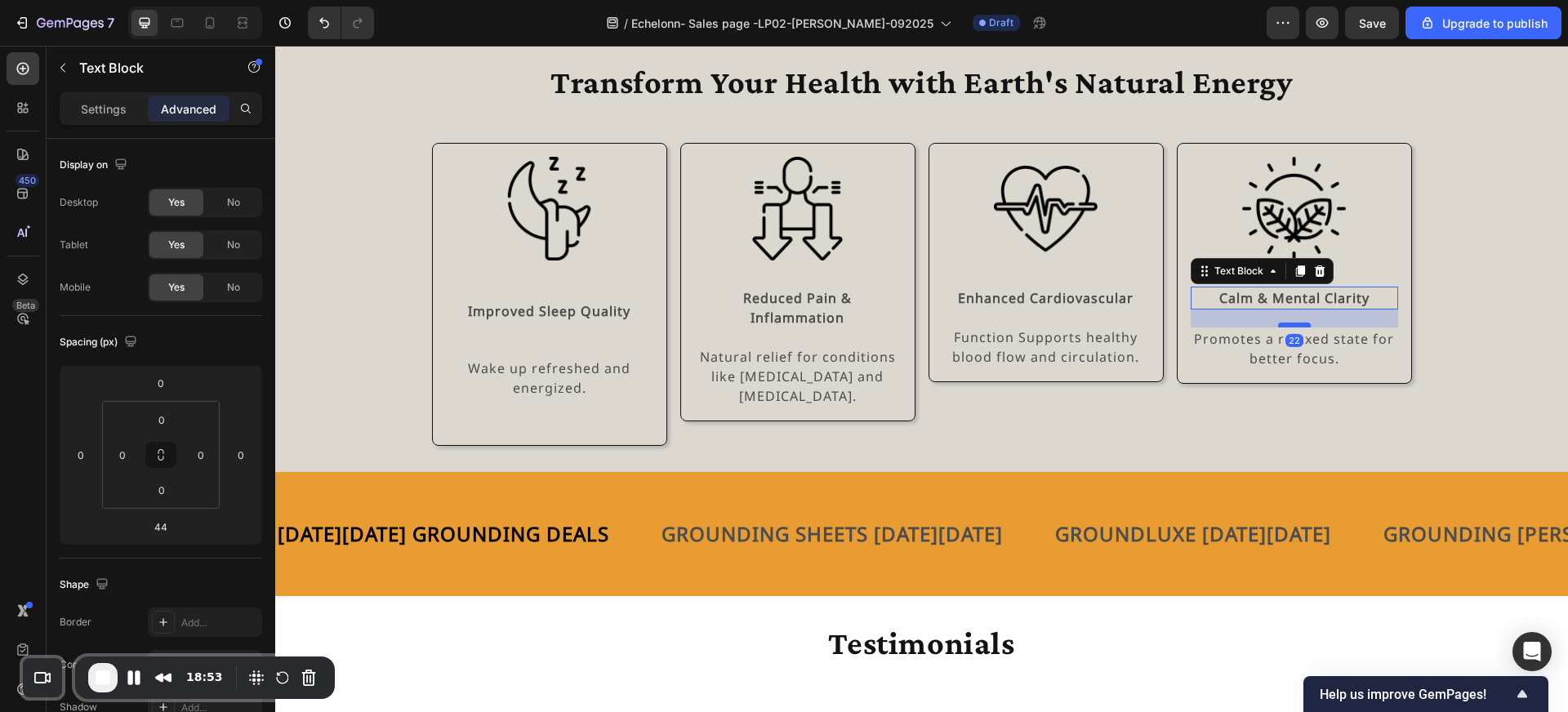
drag, startPoint x: 1294, startPoint y: 342, endPoint x: 1294, endPoint y: 325, distance: 17.0
click at [1294, 325] on div at bounding box center [1295, 325] width 33 height 5
type input "22"
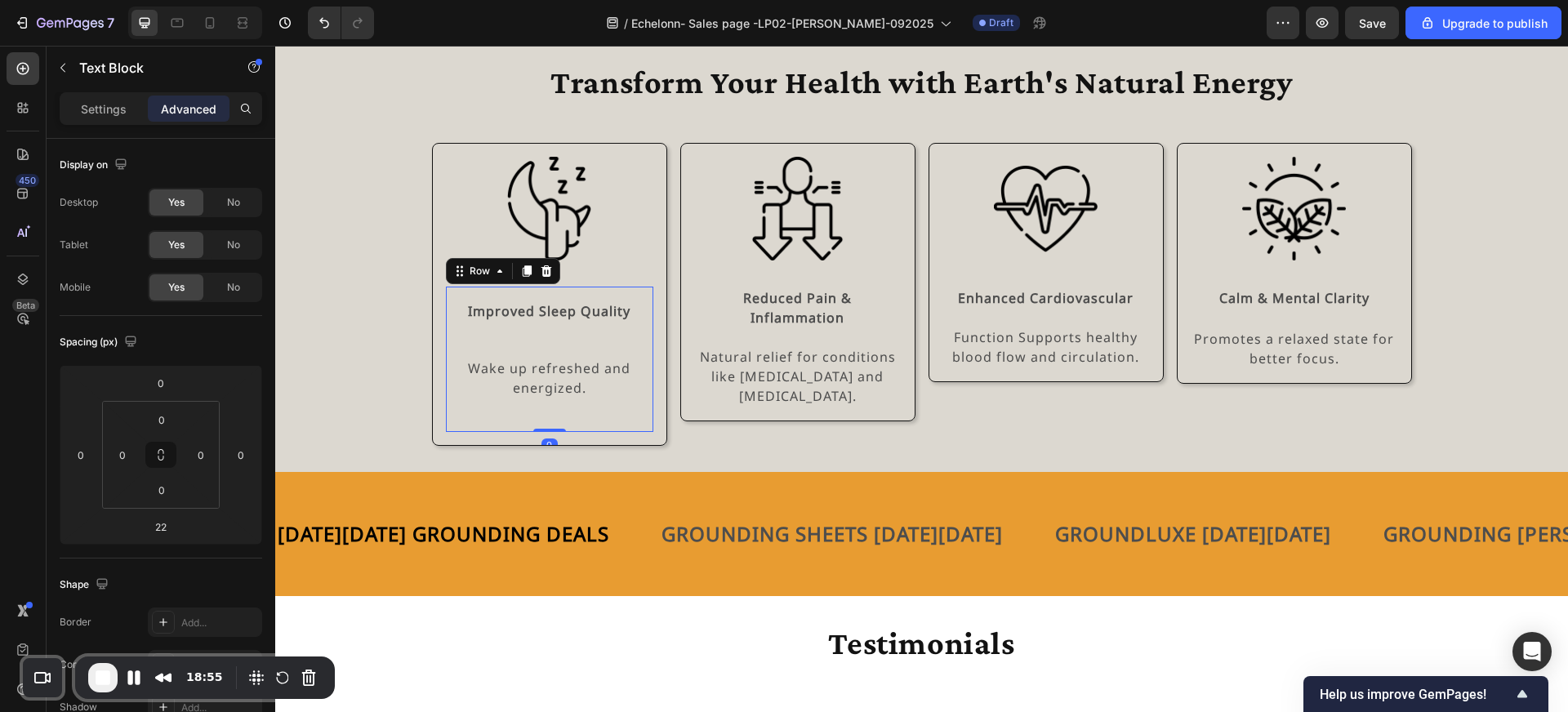
click at [573, 294] on div "Improved Sleep Quality Text Block Wake up refreshed and energized. Text Block R…" at bounding box center [550, 358] width 208 height 145
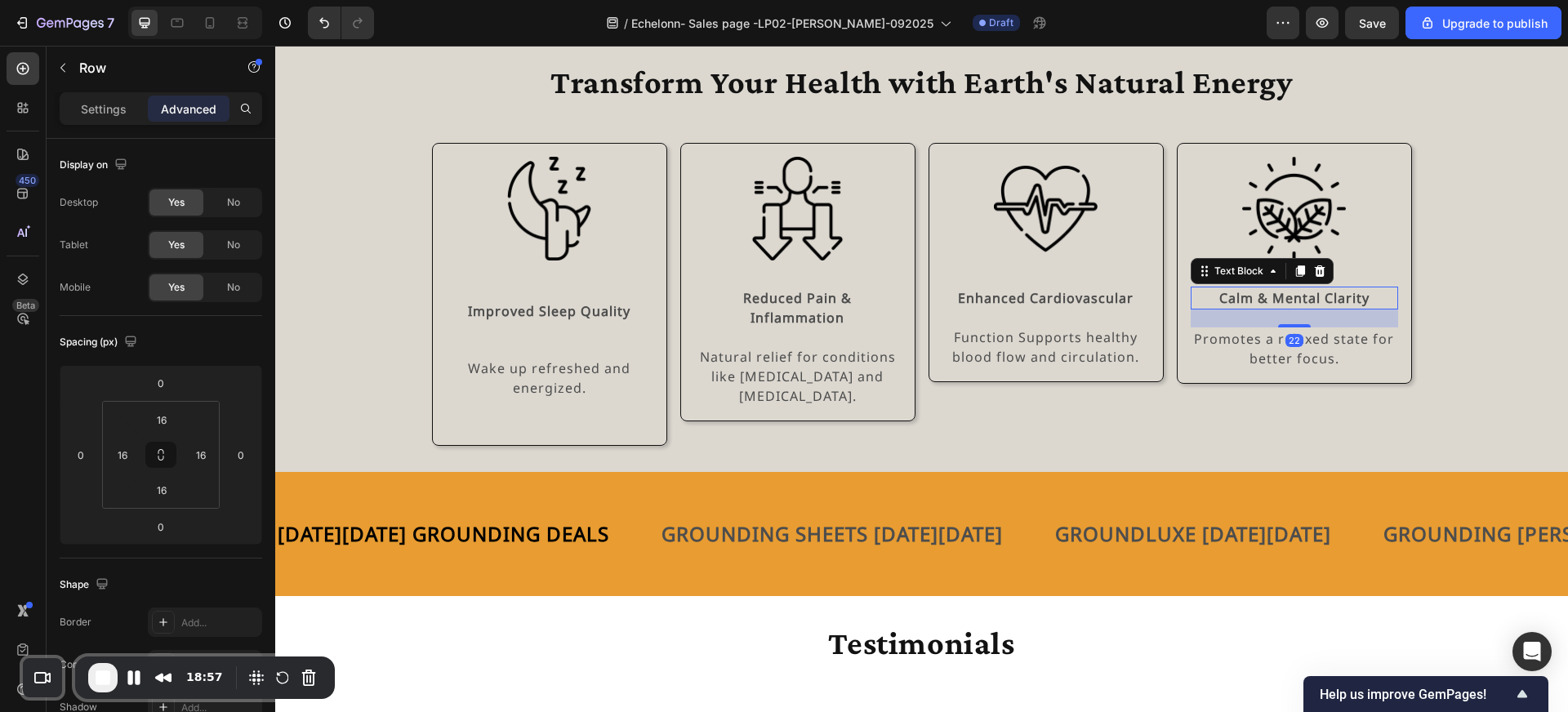
click at [1284, 289] on strong "Calm & Mental Clarity" at bounding box center [1295, 298] width 150 height 18
click at [172, 522] on input "22" at bounding box center [161, 526] width 33 height 25
type input "20"
click at [512, 321] on div "Improved Sleep Quality" at bounding box center [549, 311] width 181 height 23
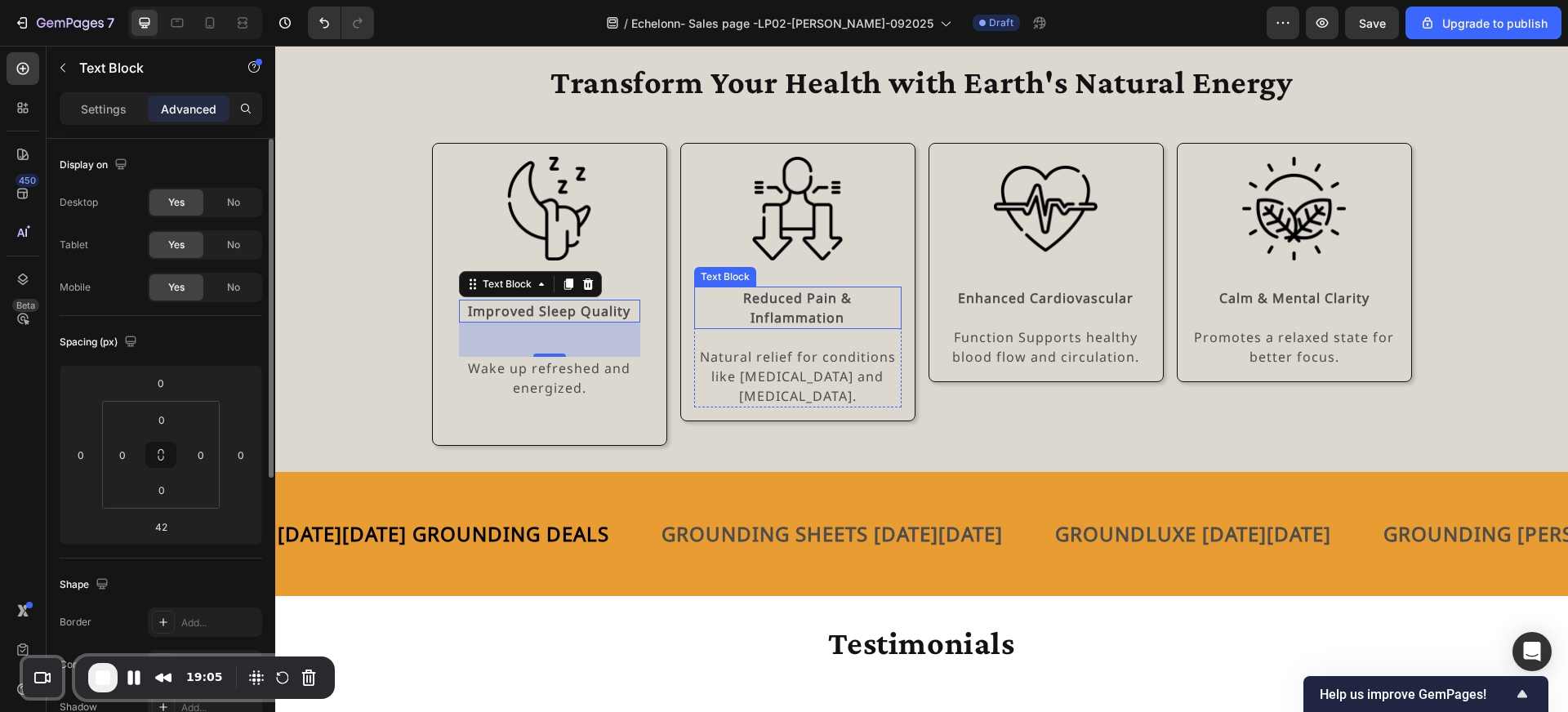
click at [758, 324] on strong "Reduced Pain & Inflammation" at bounding box center [797, 307] width 108 height 37
click at [562, 305] on strong "Improved Sleep Quality" at bounding box center [549, 311] width 162 height 18
click at [167, 523] on input "42" at bounding box center [161, 526] width 33 height 25
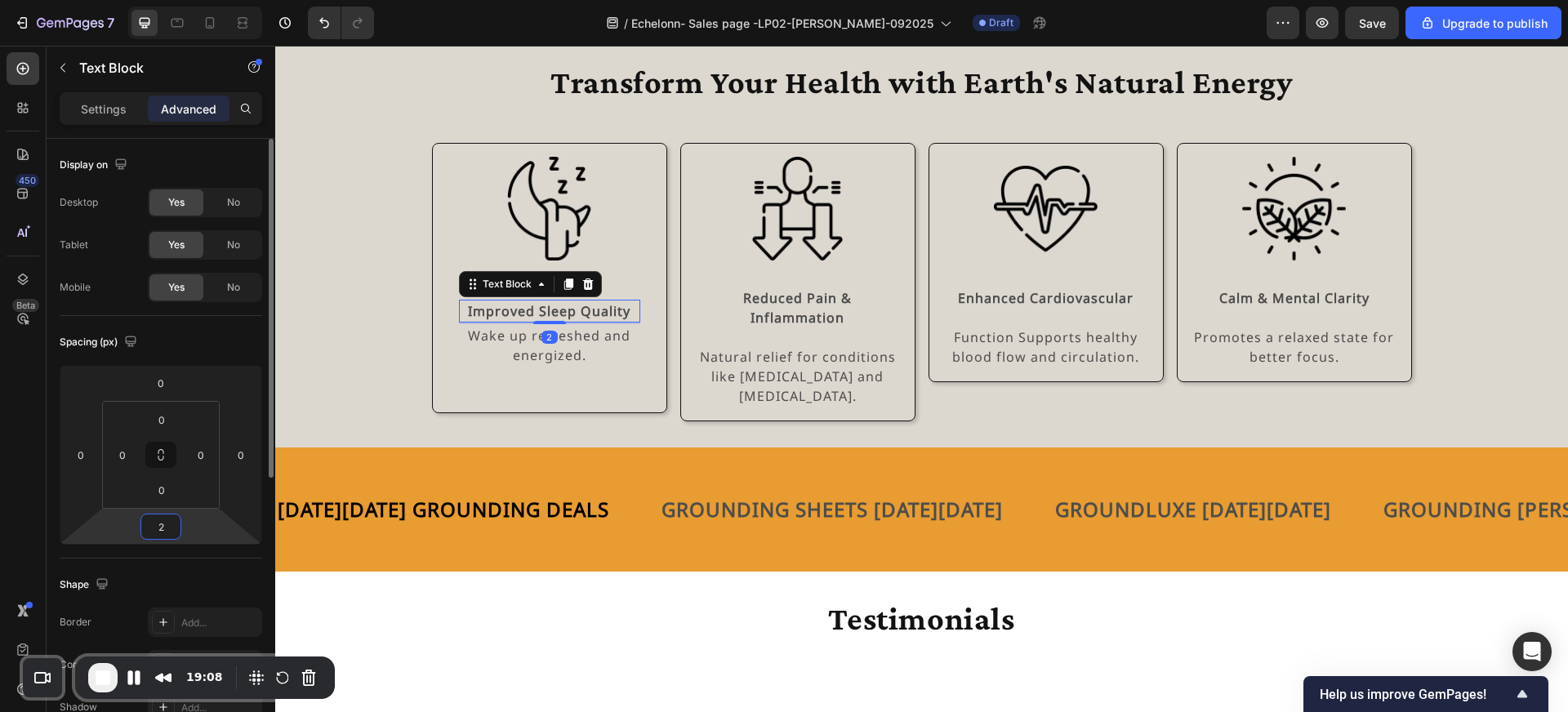
type input "20"
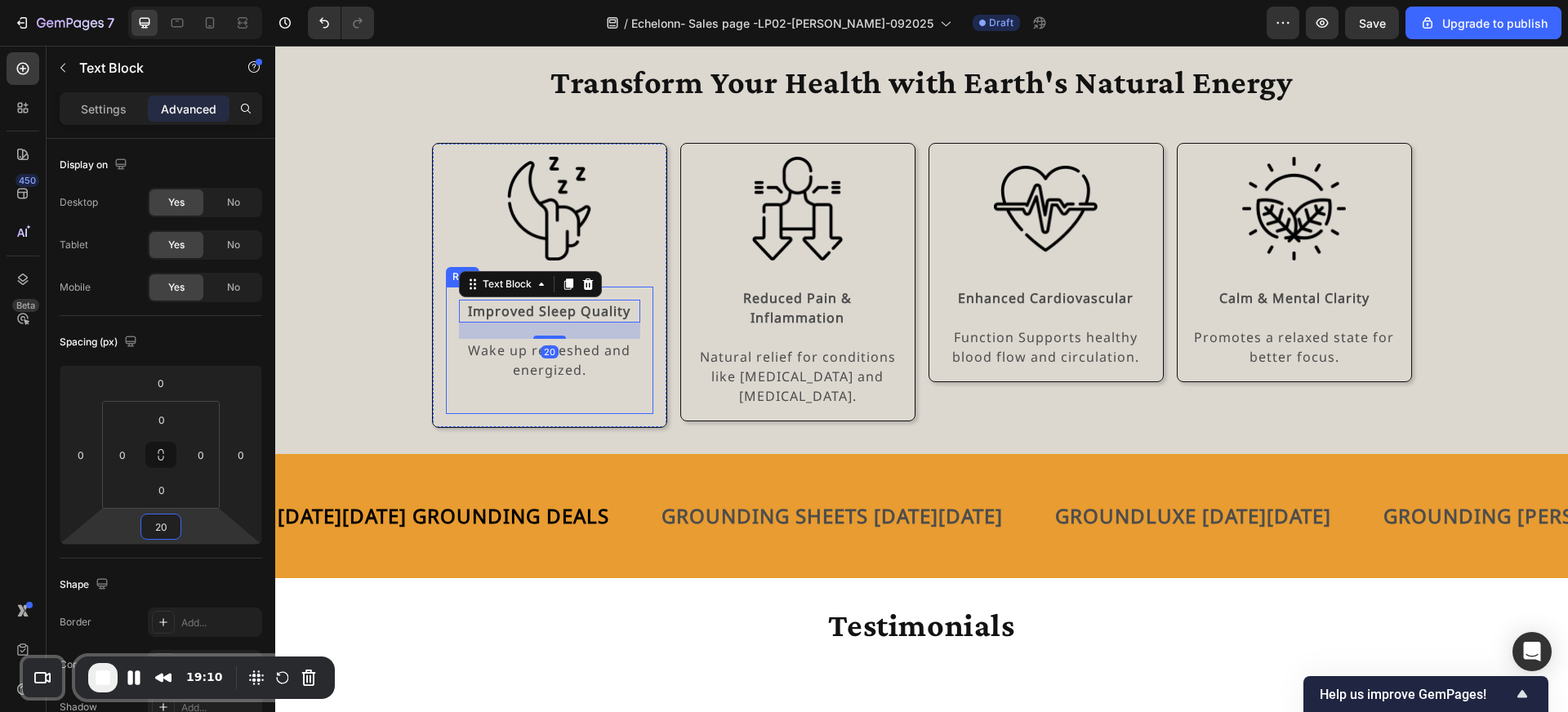
click at [626, 407] on div "Improved Sleep Quality Text Block 20 Wake up refreshed and energized. Text Bloc…" at bounding box center [550, 350] width 208 height 128
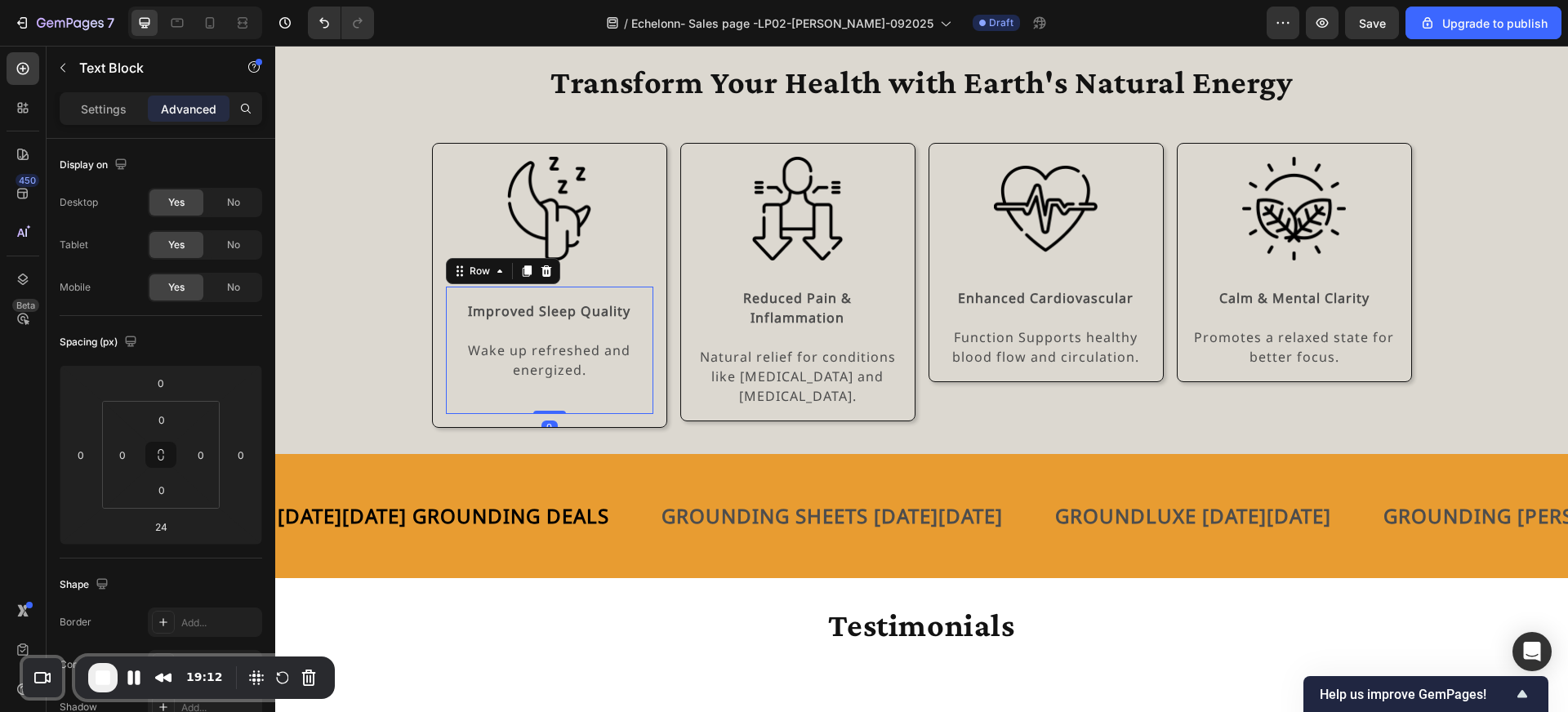
click at [552, 371] on p "Wake up refreshed and energized." at bounding box center [549, 360] width 178 height 39
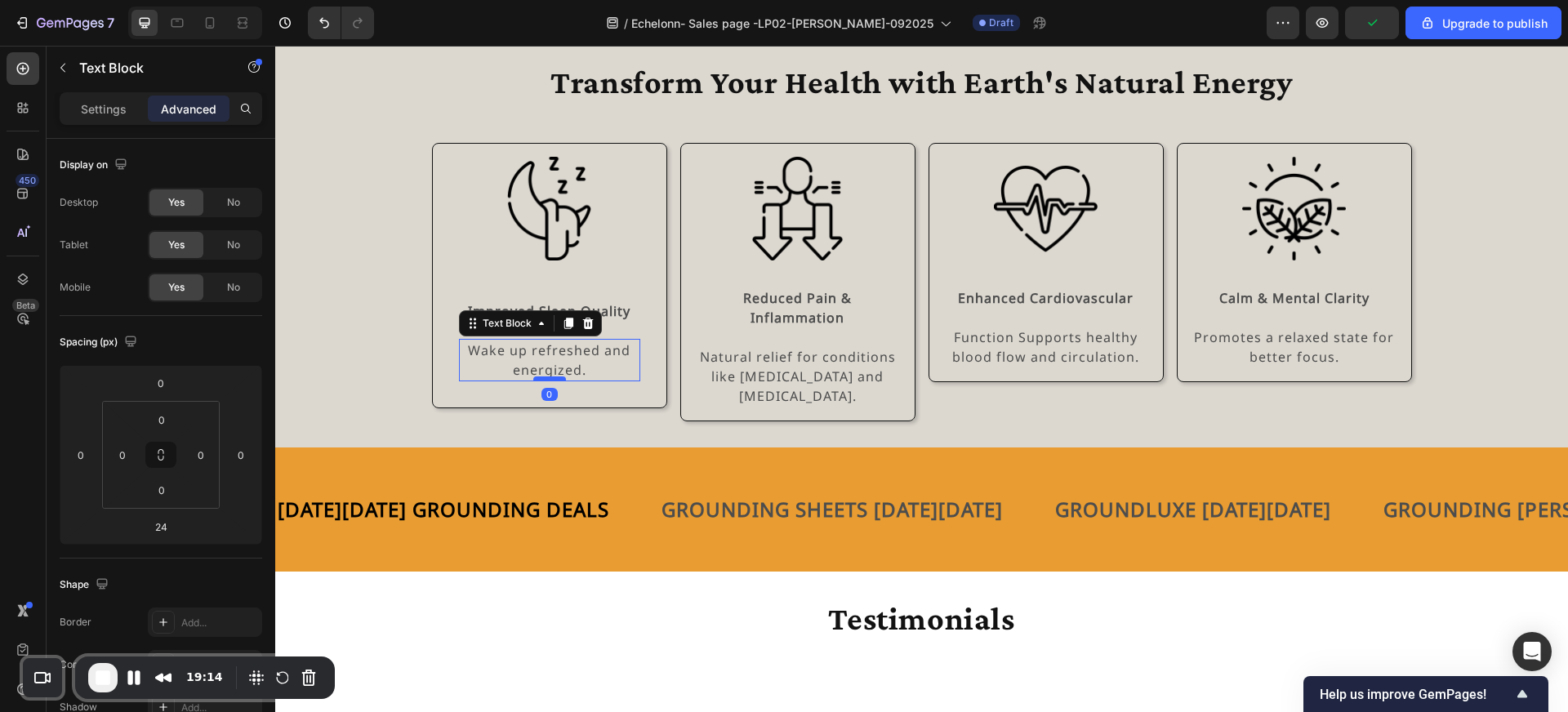
drag, startPoint x: 548, startPoint y: 399, endPoint x: 548, endPoint y: 377, distance: 22.0
click at [548, 377] on div at bounding box center [550, 378] width 33 height 5
type input "0"
click at [608, 388] on div "Improved Sleep Quality Text Block Wake up refreshed and energized. Text Block 0…" at bounding box center [550, 340] width 208 height 108
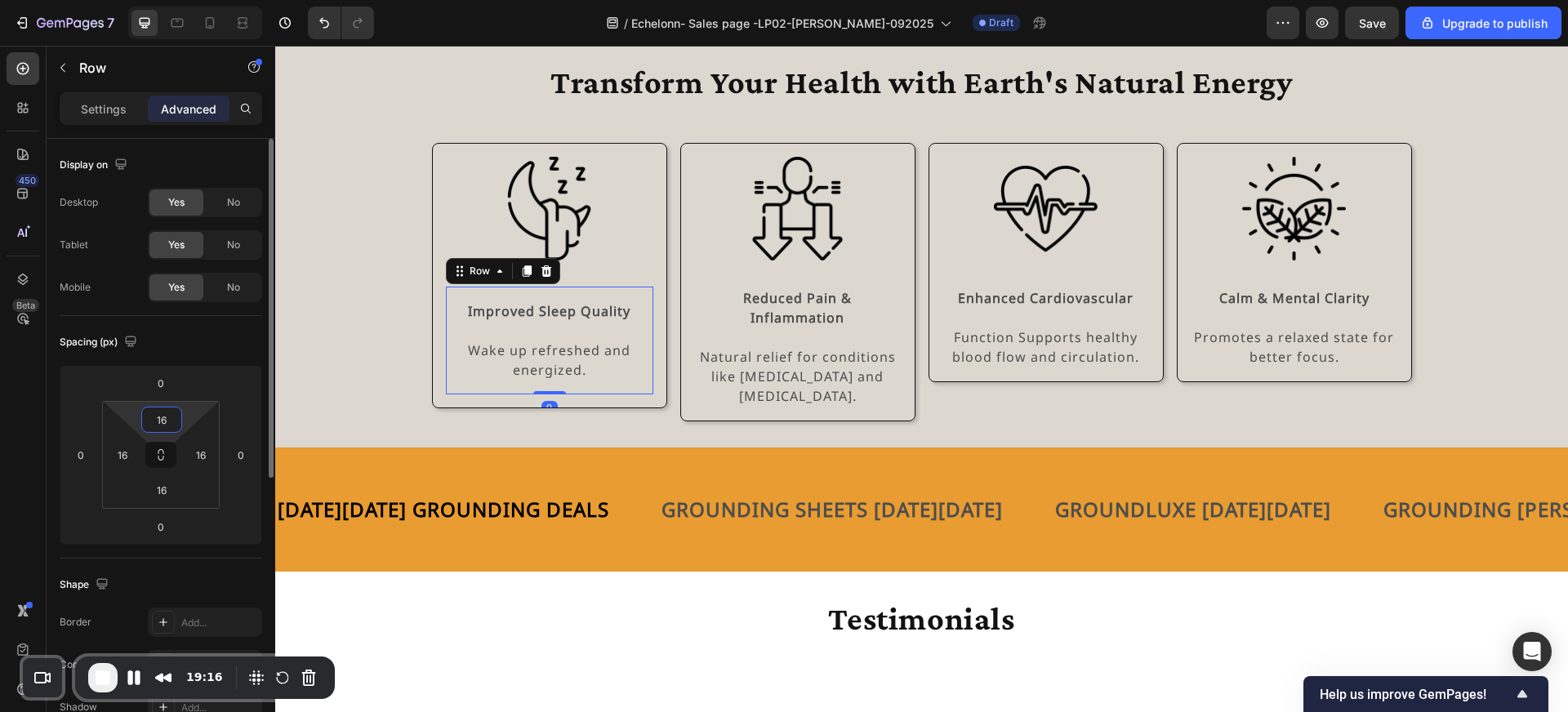
click at [167, 418] on input "16" at bounding box center [161, 419] width 33 height 25
click at [122, 0] on html "7 / Echelonn- Sales page -LP02-[PERSON_NAME]-092025 Draft Preview Save Upgrade …" at bounding box center [784, 0] width 1568 height 0
click at [162, 459] on icon at bounding box center [160, 455] width 13 height 13
click at [172, 427] on input "16" at bounding box center [161, 419] width 33 height 25
type input "0"
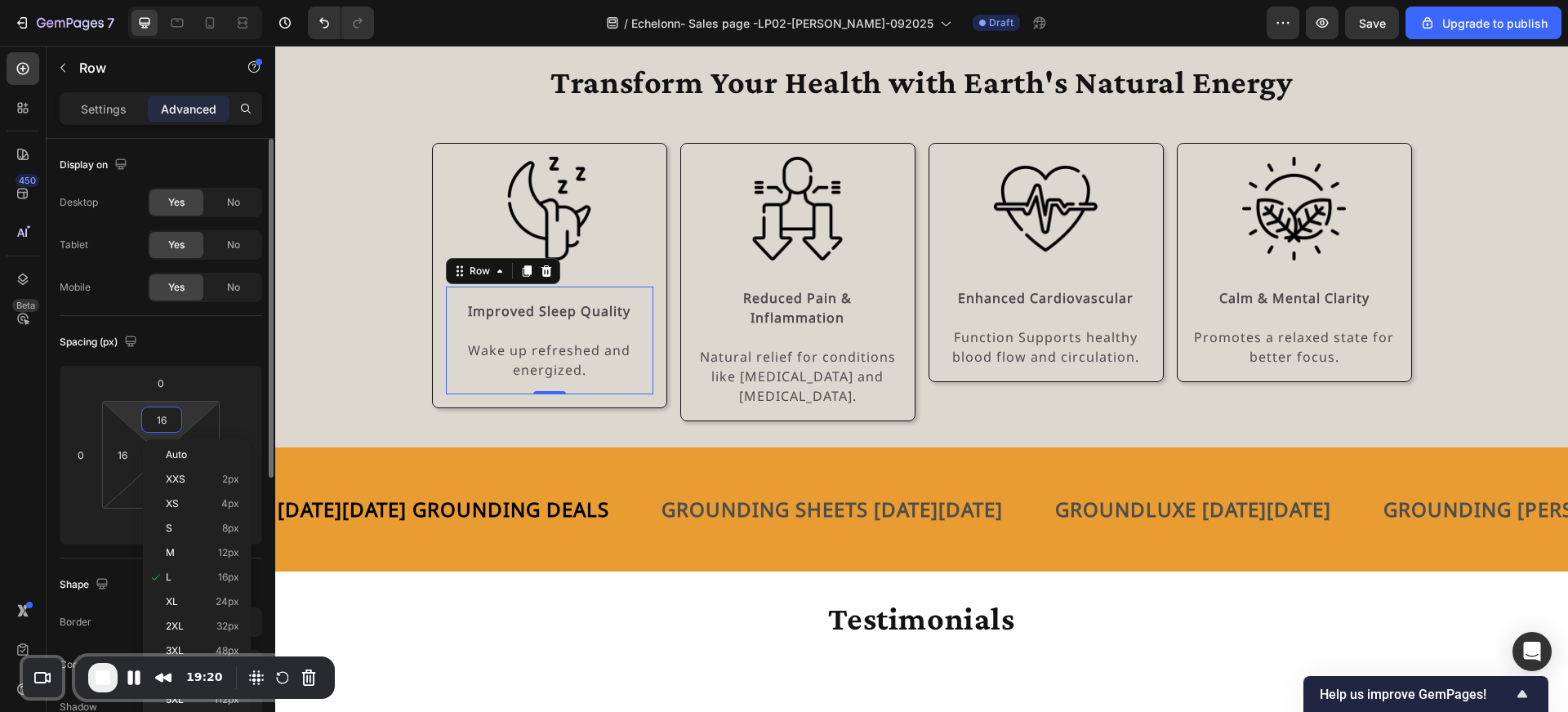
type input "0"
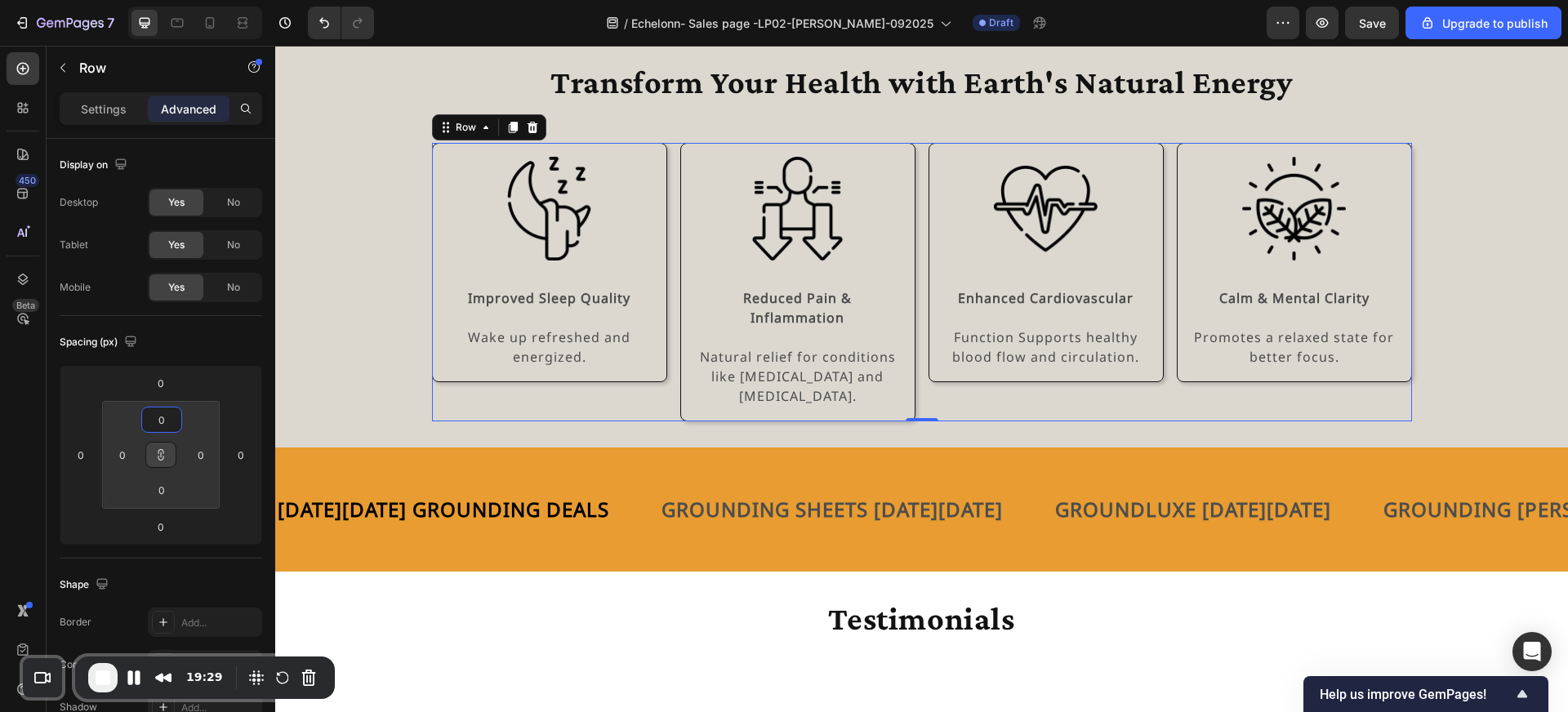
click at [653, 392] on div "Image Improved Sleep Quality Text Block Wake up refreshed and energized. Text B…" at bounding box center [550, 282] width 235 height 278
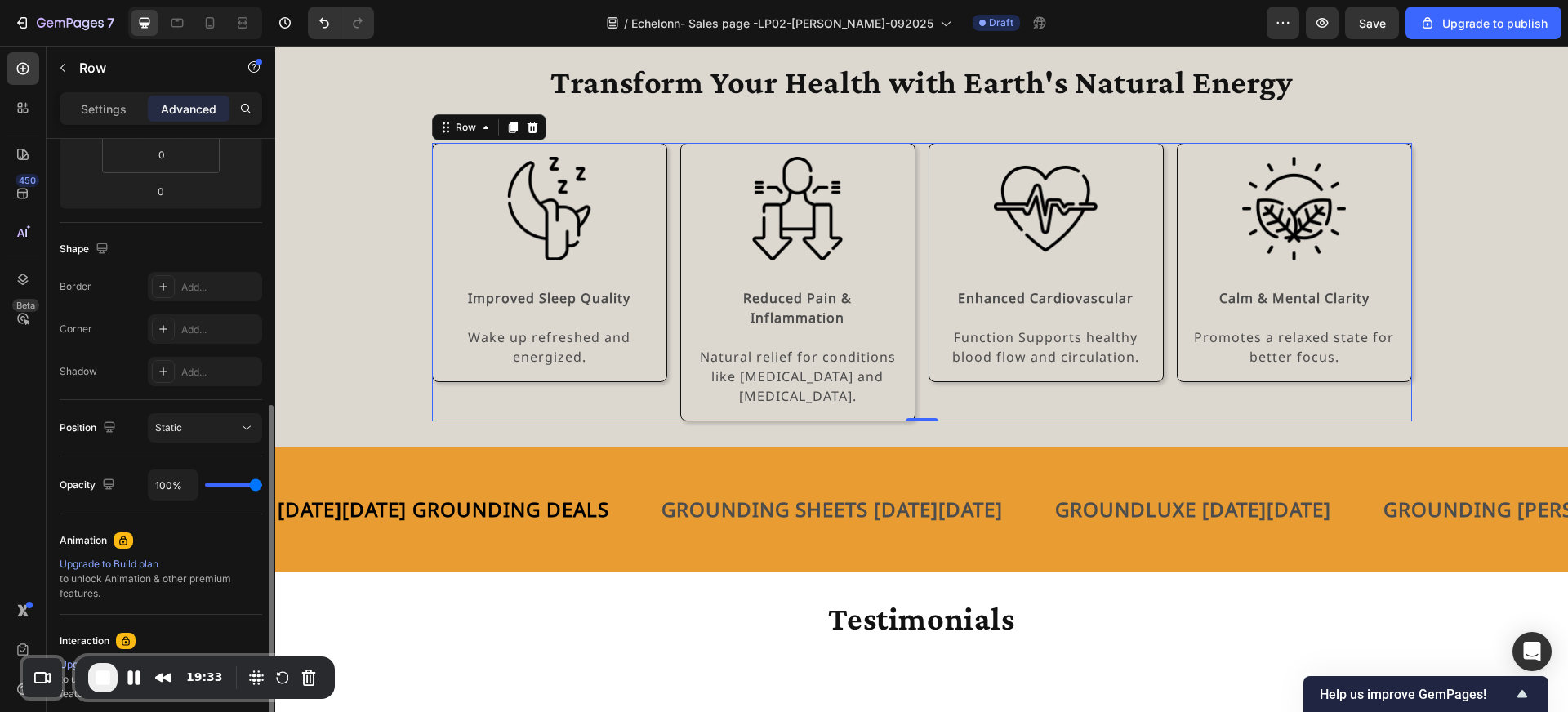
scroll to position [389, 0]
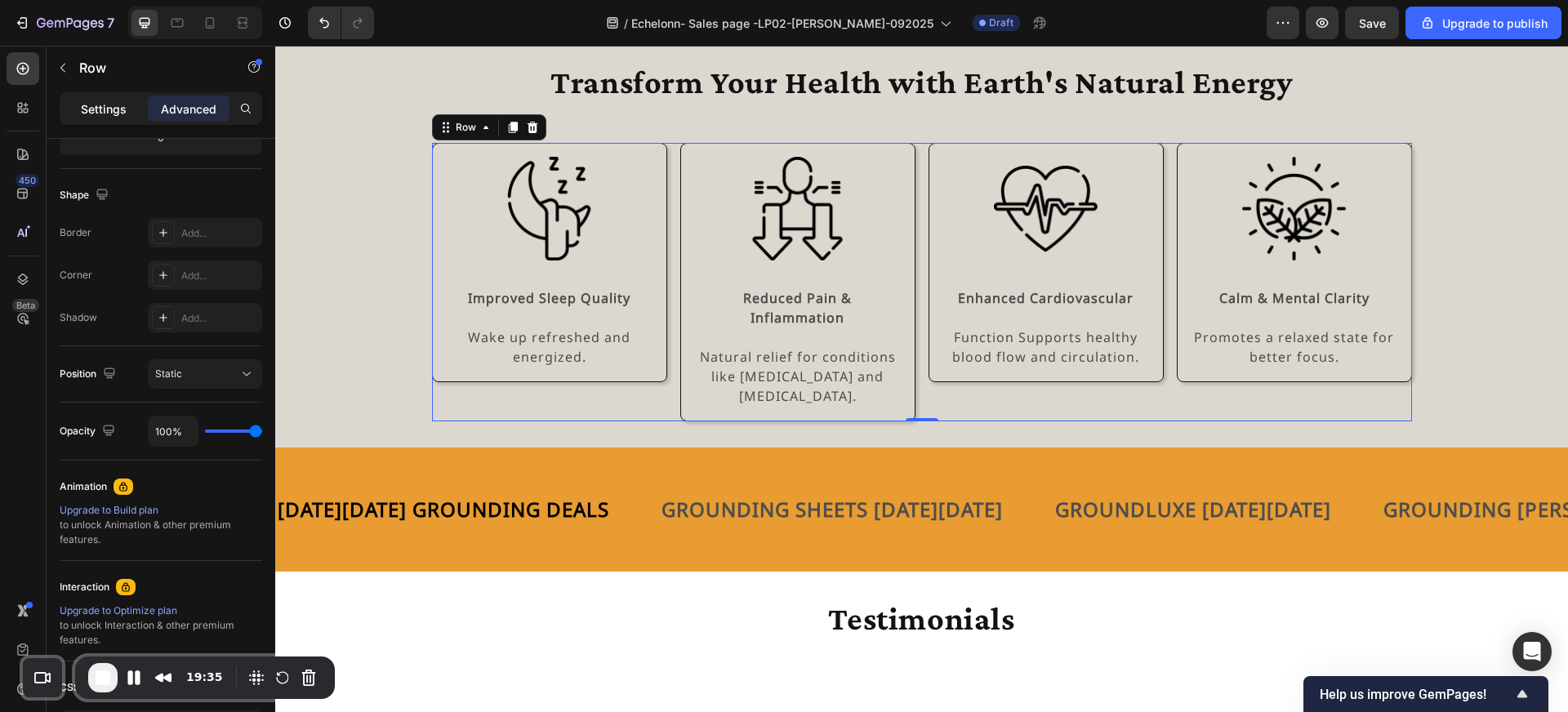
click at [98, 110] on p "Settings" at bounding box center [104, 108] width 46 height 17
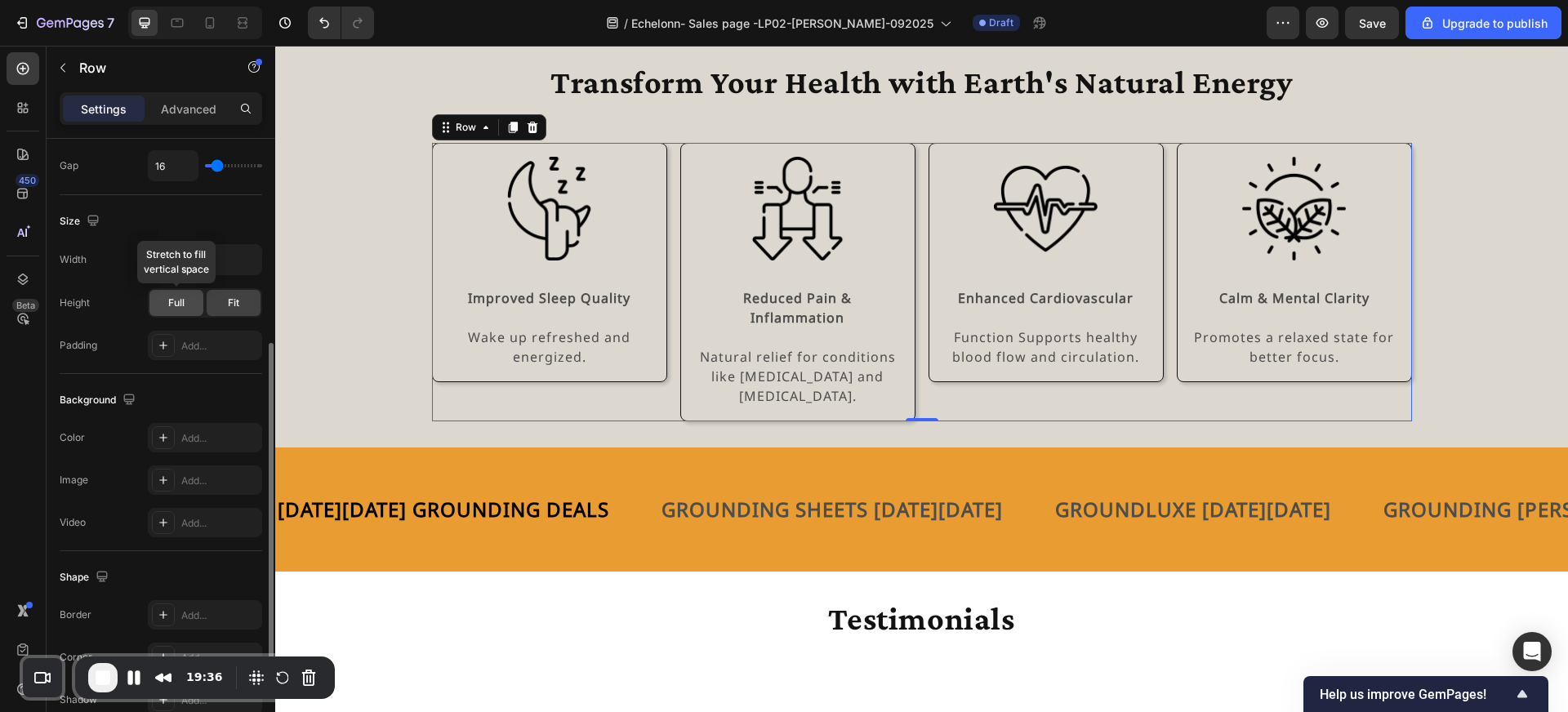
click at [181, 294] on div "Full" at bounding box center [176, 303] width 54 height 26
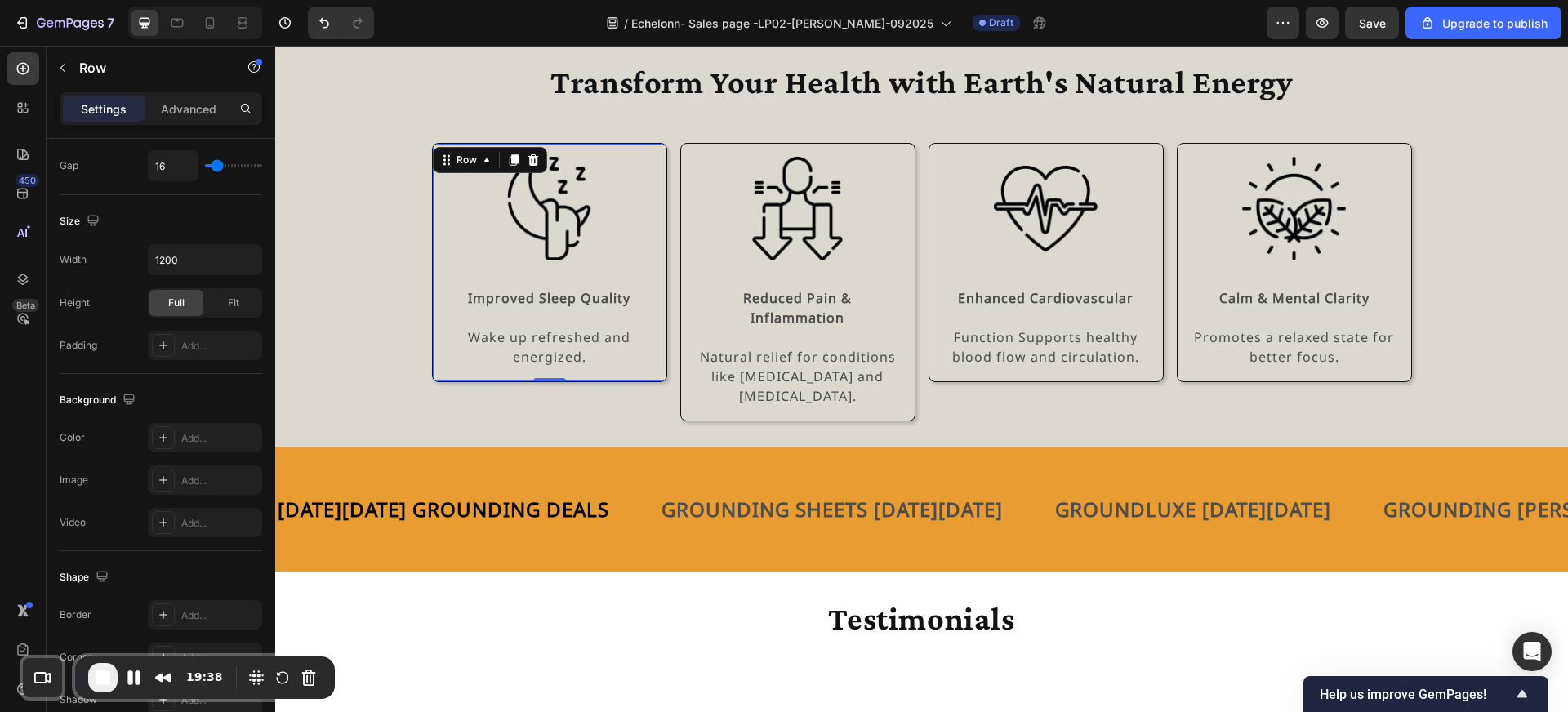
click at [593, 147] on div "Image Improved Sleep Quality Text Block Wake up refreshed and energized. Text B…" at bounding box center [550, 263] width 235 height 239
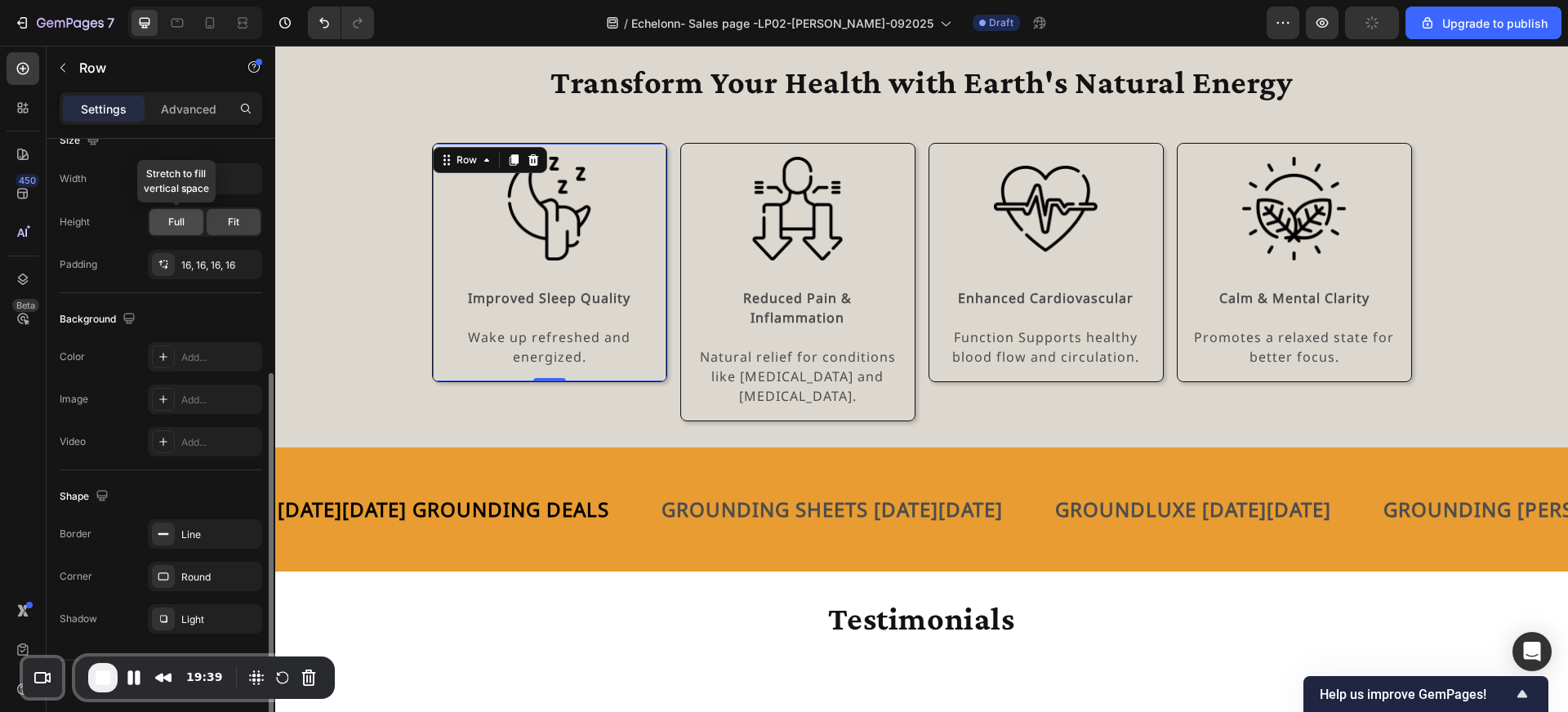
click at [185, 222] on div "Full" at bounding box center [176, 222] width 54 height 26
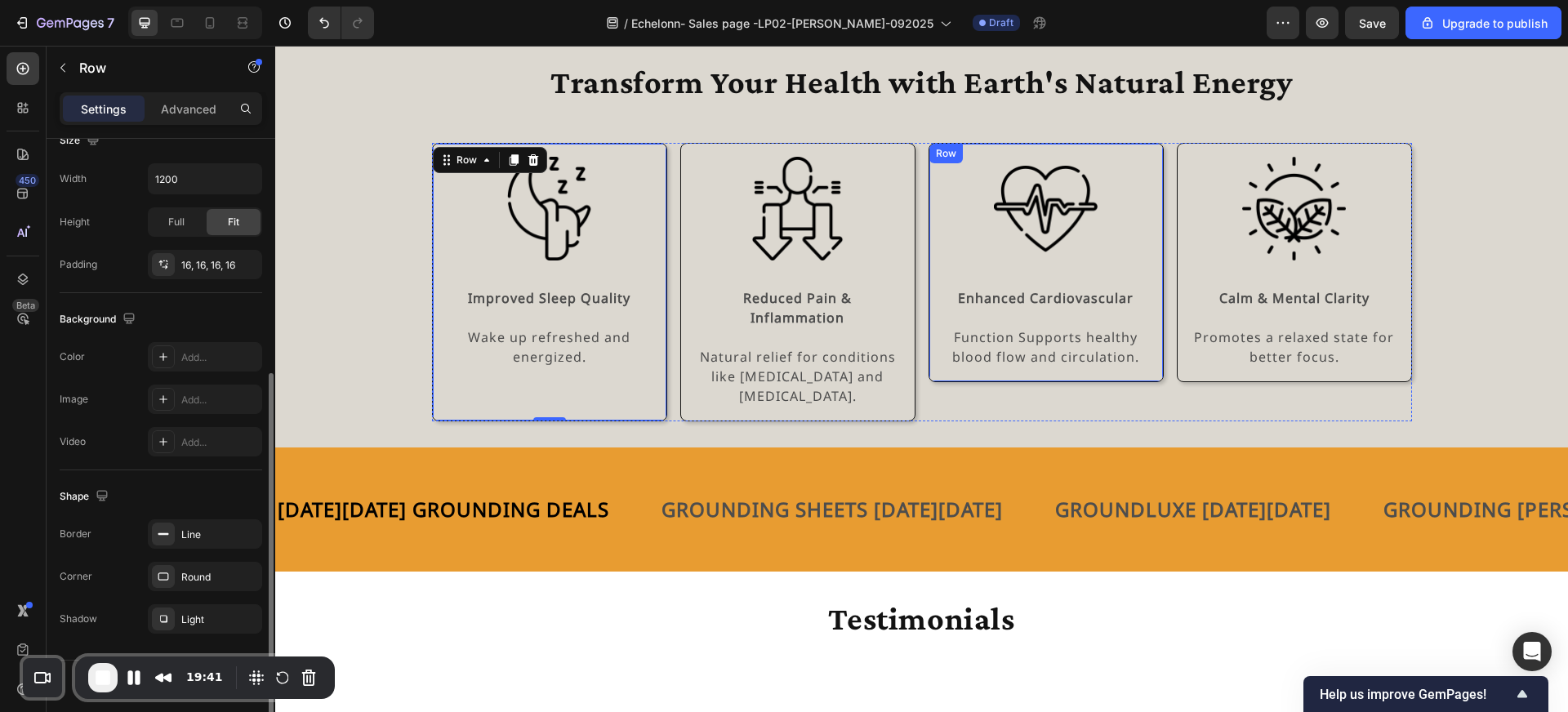
click at [981, 143] on div "Image Enhanced Cardiovascular Text Block Function Supports healthy blood flow a…" at bounding box center [1047, 263] width 235 height 239
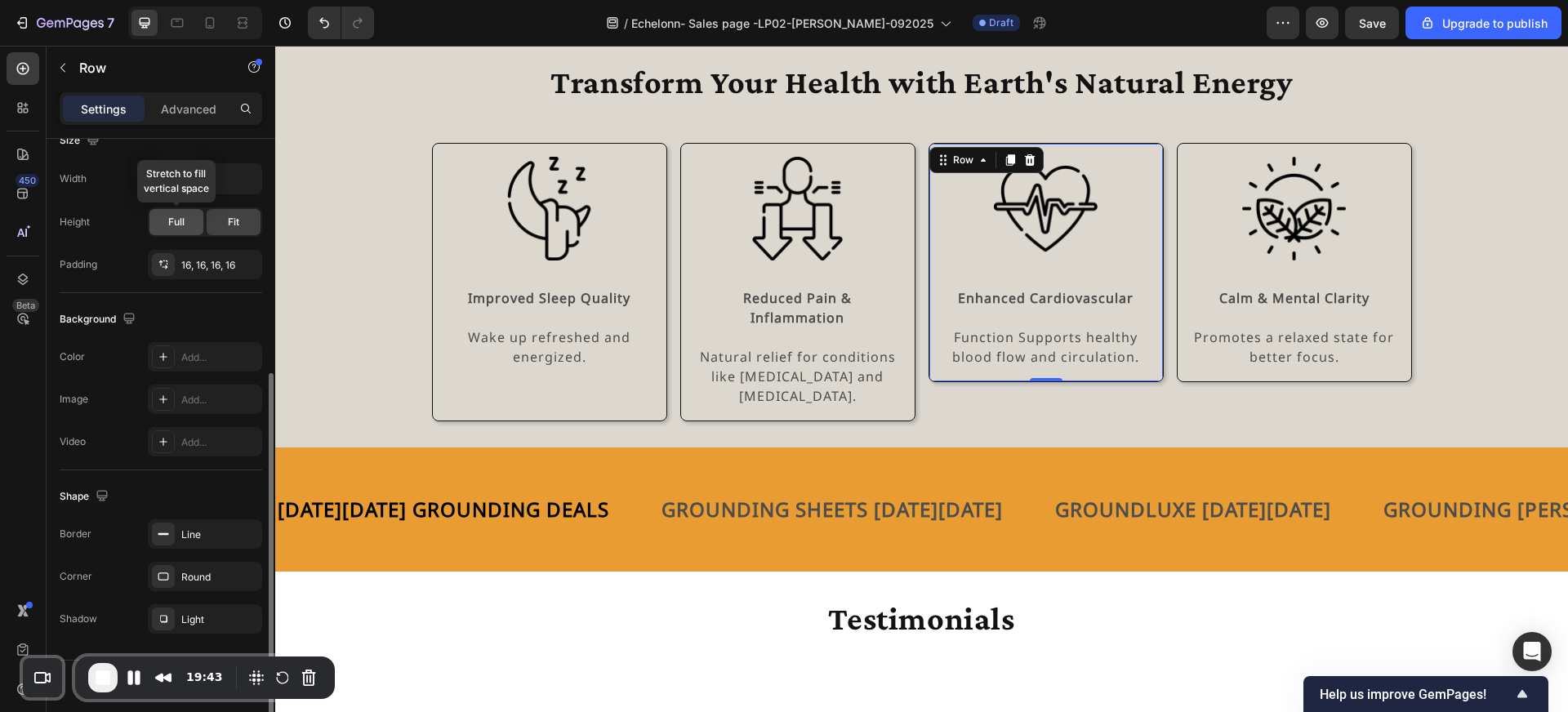
click at [182, 225] on span "Full" at bounding box center [177, 222] width 16 height 15
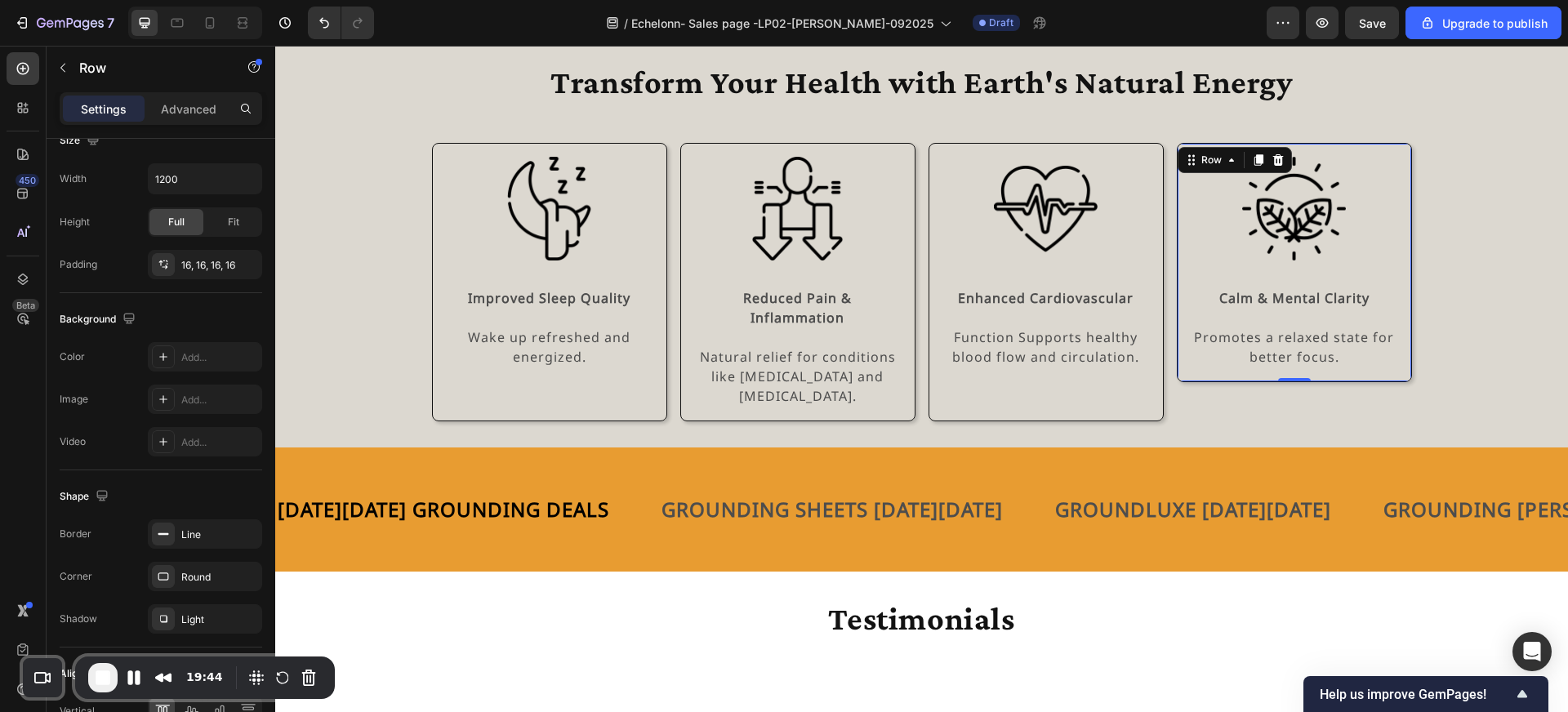
click at [1230, 152] on div "Image Calm & Mental Clarity Text Block Promotes a relaxed state for better focu…" at bounding box center [1295, 263] width 235 height 239
click at [184, 223] on span "Full" at bounding box center [177, 222] width 16 height 15
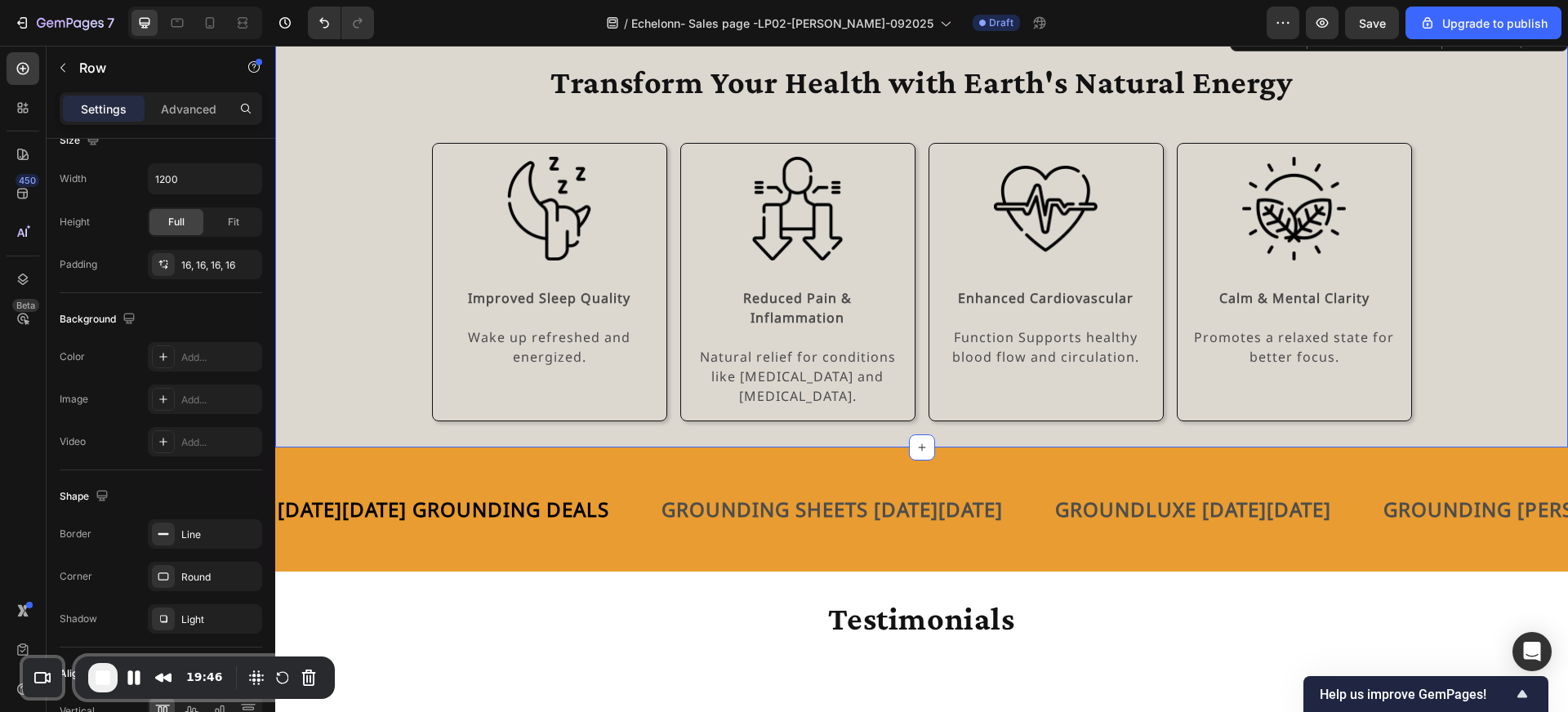
click at [338, 301] on div "Transform Your Health with Earth's Natural Energy Heading Row Image Improved Sl…" at bounding box center [922, 234] width 1293 height 373
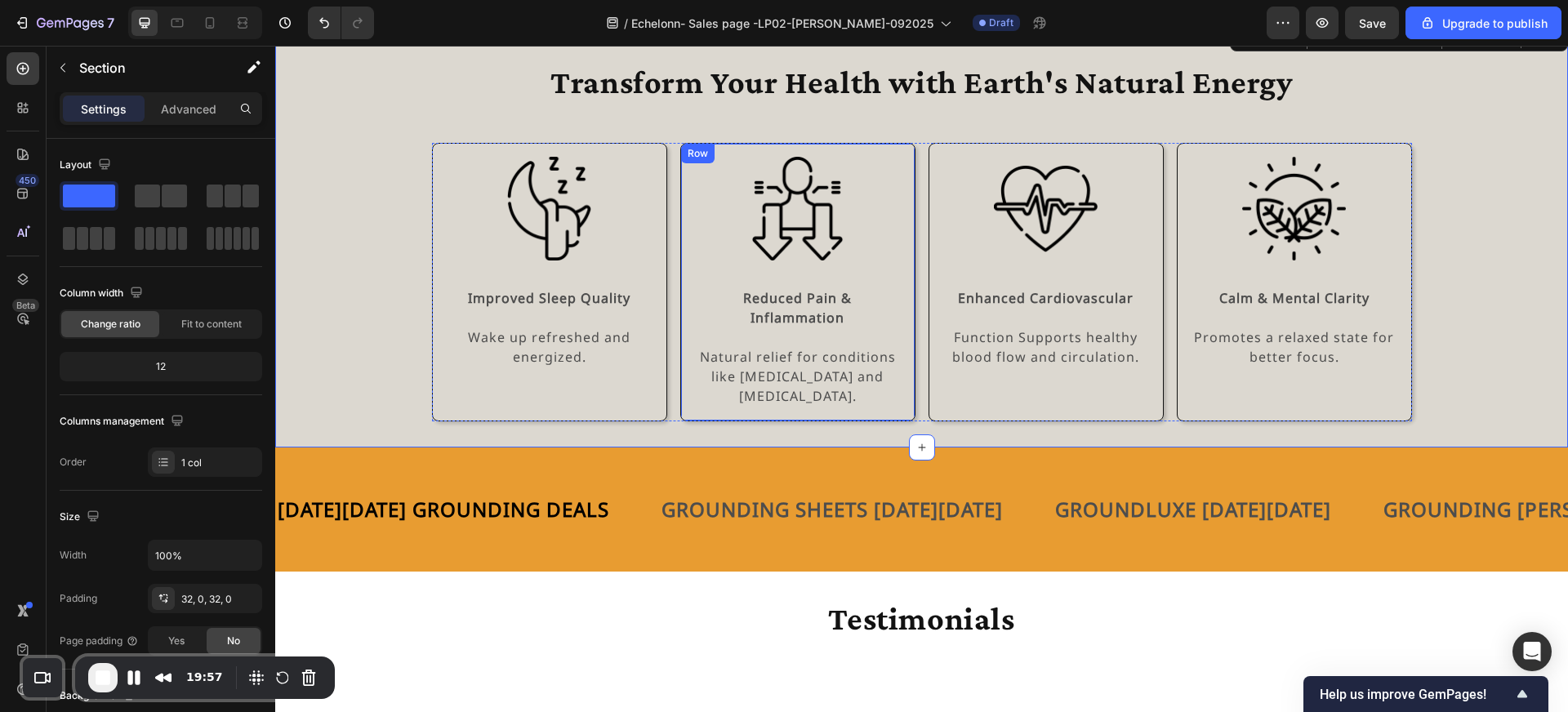
click at [694, 153] on div "Row" at bounding box center [698, 153] width 27 height 15
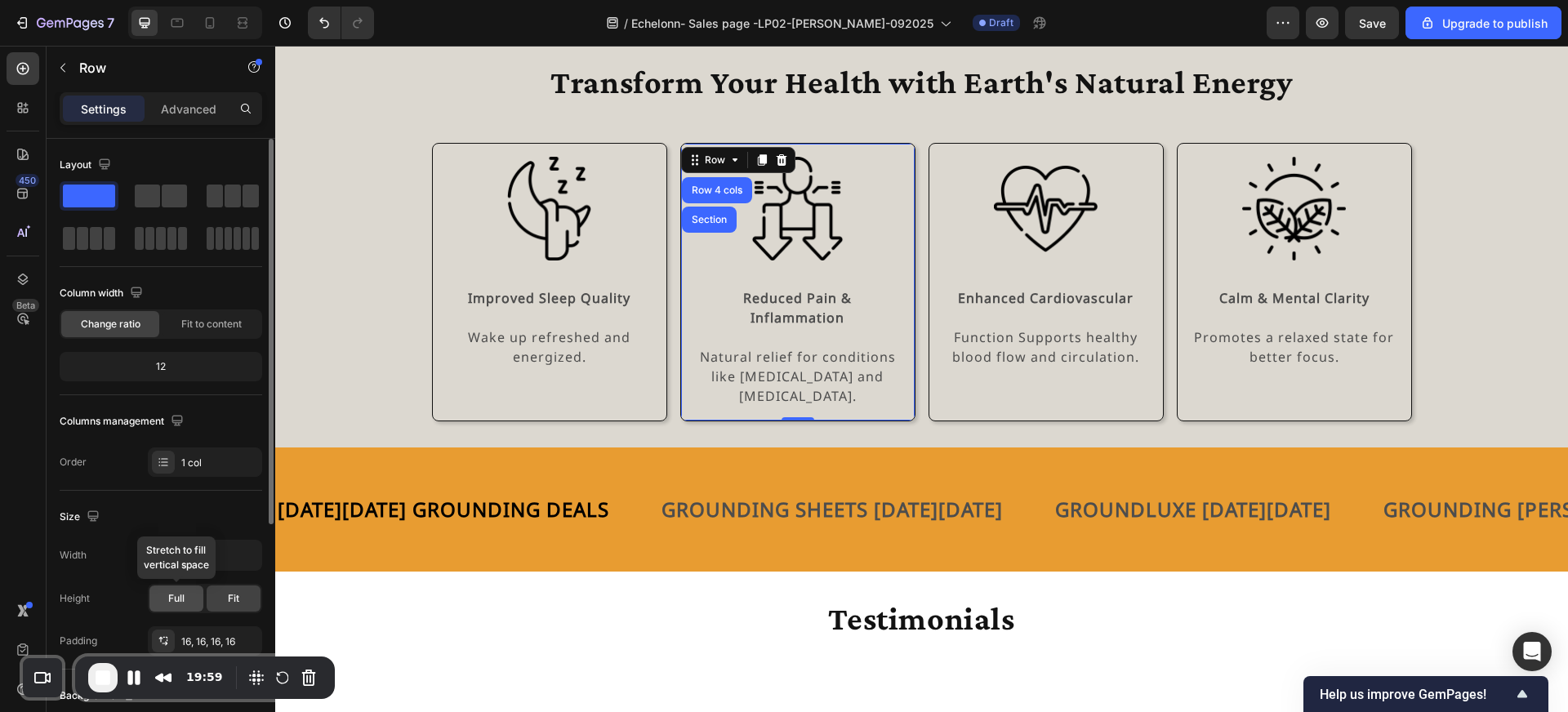
click at [172, 588] on div "Full" at bounding box center [176, 598] width 54 height 26
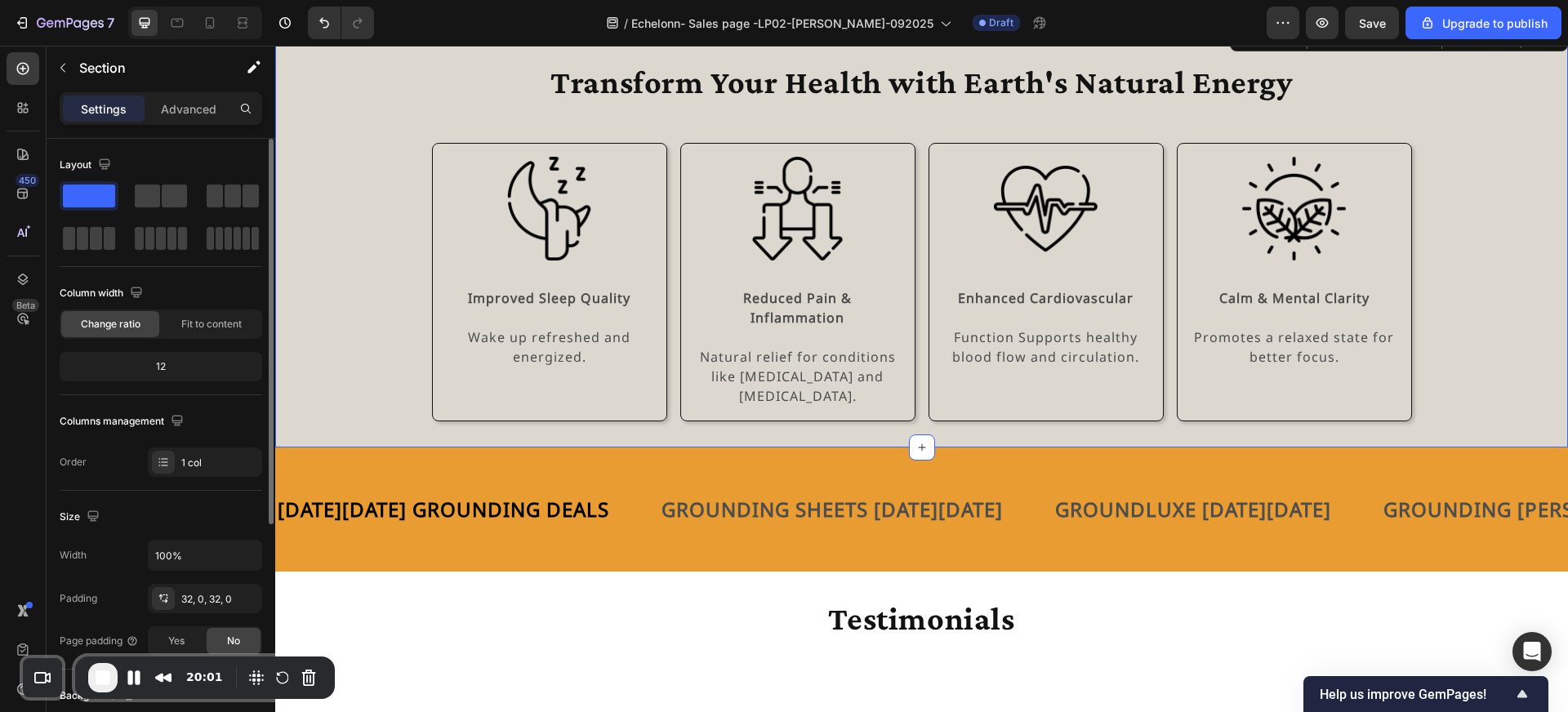
click at [365, 359] on div "Transform Your Health with Earth's Natural Energy Heading Row Image Improved Sl…" at bounding box center [922, 234] width 1293 height 373
click at [572, 314] on div "Improved Sleep Quality Text Block Wake up refreshed and energized. Text Block" at bounding box center [550, 327] width 208 height 82
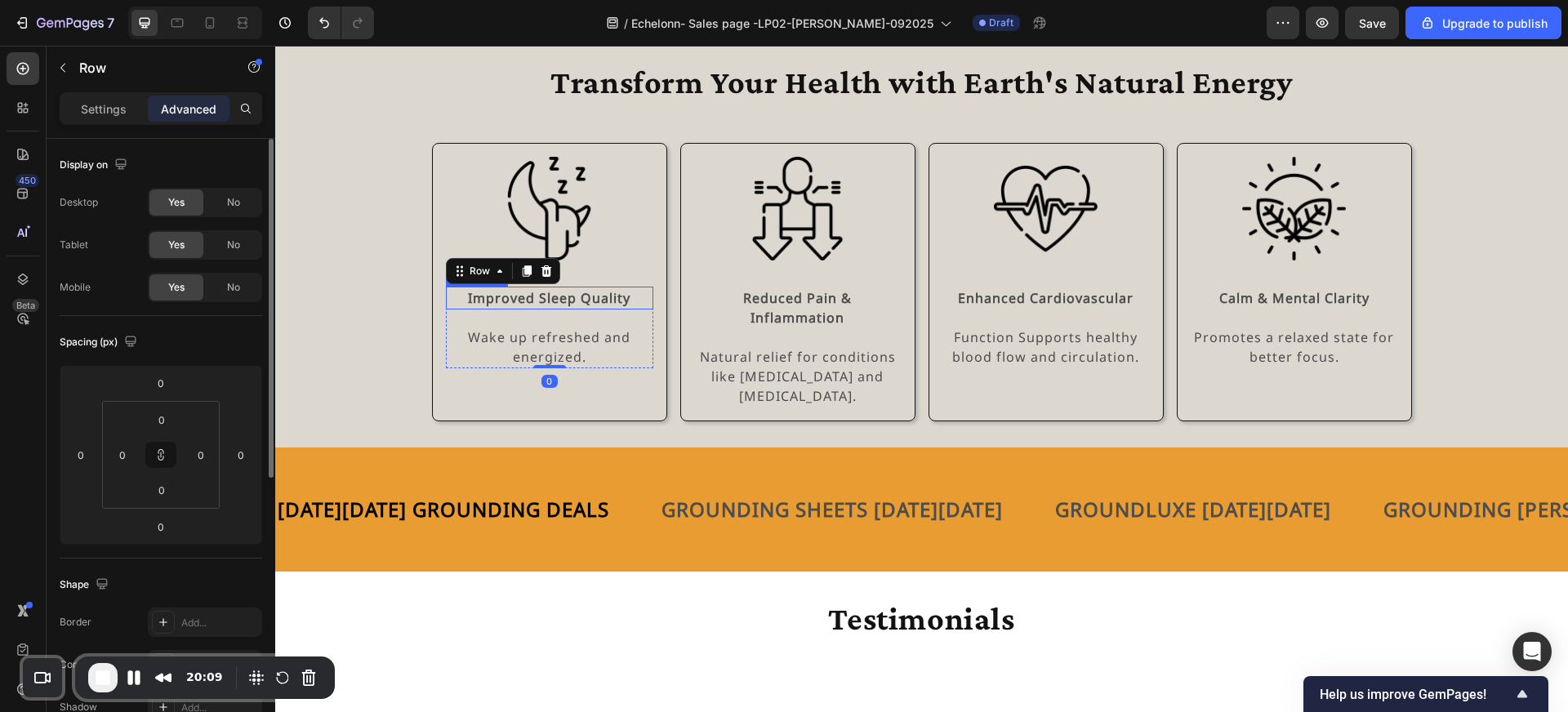
click at [571, 308] on div "Improved Sleep Quality" at bounding box center [550, 297] width 208 height 23
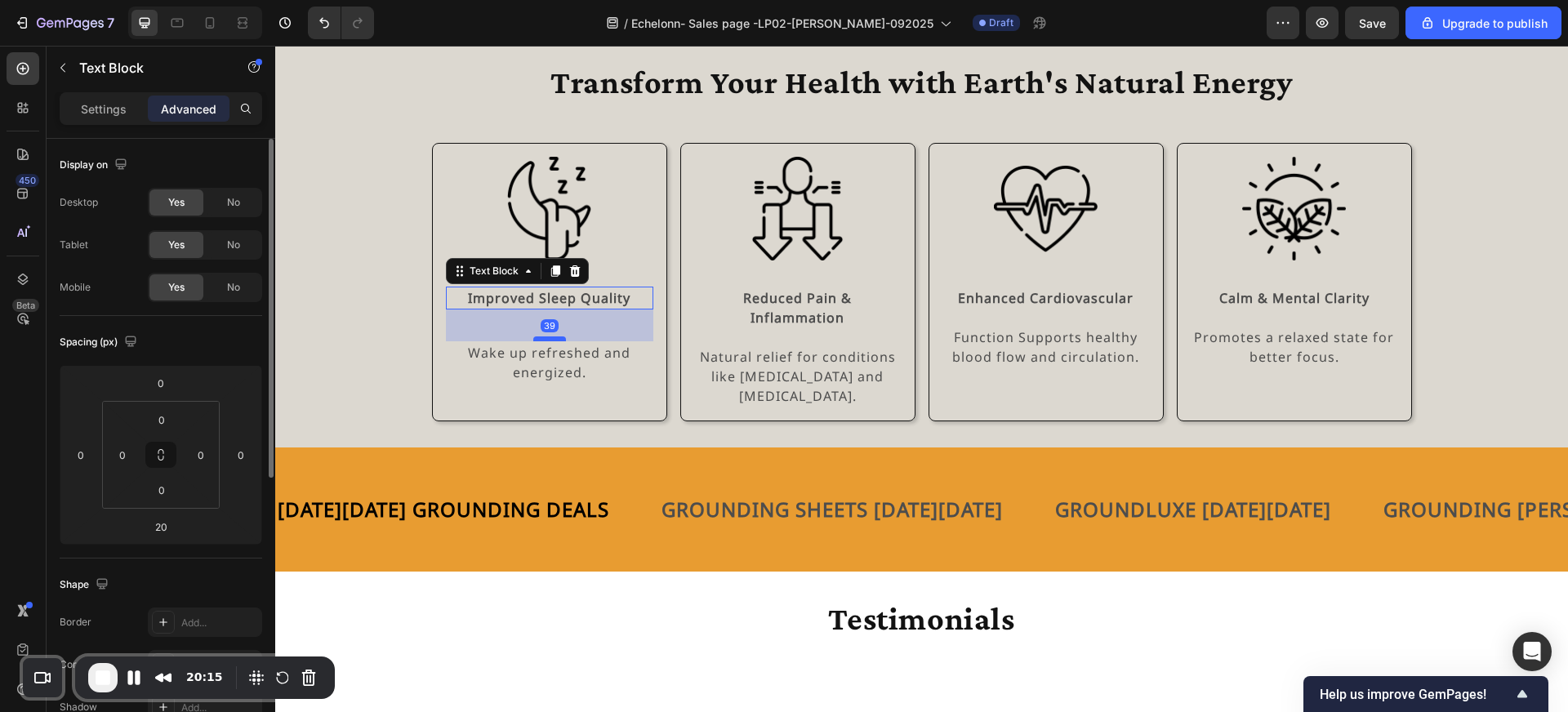
drag, startPoint x: 548, startPoint y: 324, endPoint x: 549, endPoint y: 339, distance: 15.0
click at [549, 339] on div at bounding box center [550, 338] width 33 height 5
type input "39"
click at [1080, 295] on strong "Enhanced Cardiovascular" at bounding box center [1046, 298] width 176 height 18
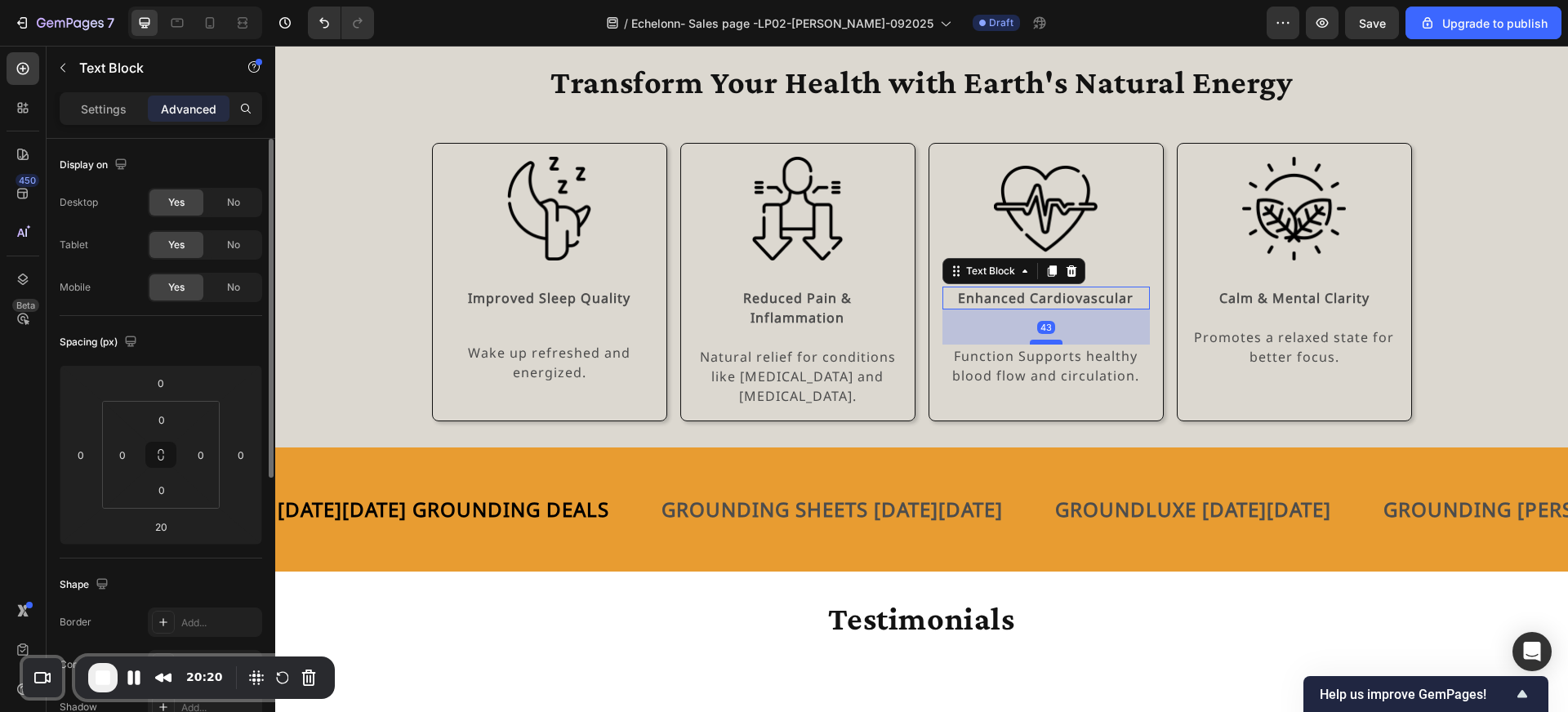
drag, startPoint x: 1049, startPoint y: 325, endPoint x: 1050, endPoint y: 344, distance: 19.0
click at [1050, 344] on div at bounding box center [1047, 342] width 33 height 5
type input "43"
click at [1276, 301] on strong "Calm & Mental Clarity" at bounding box center [1295, 298] width 150 height 18
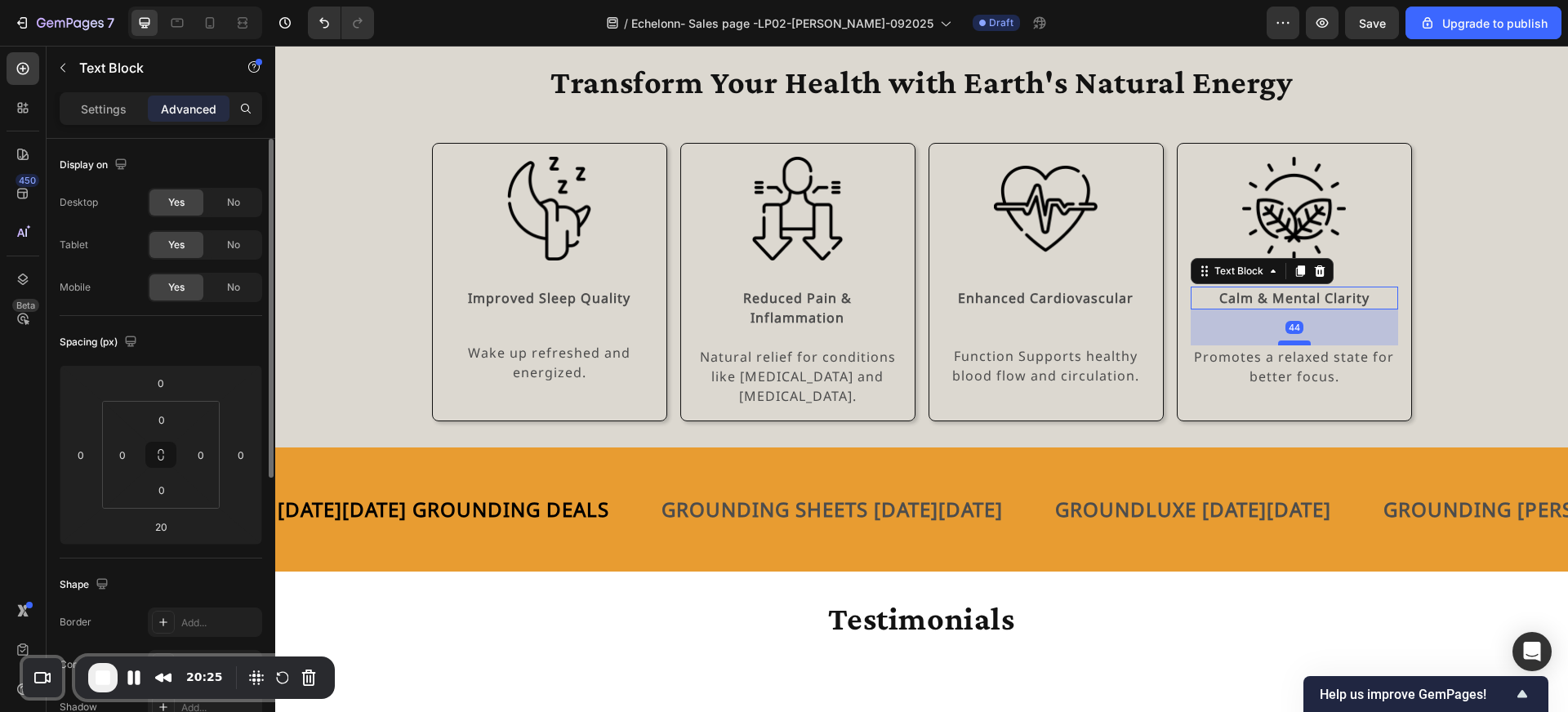
drag, startPoint x: 1293, startPoint y: 325, endPoint x: 1293, endPoint y: 344, distance: 19.0
click at [1293, 344] on div at bounding box center [1295, 343] width 33 height 5
type input "44"
click at [1480, 357] on div "Transform Your Health with Earth's Natural Energy Heading Row Image Improved Sl…" at bounding box center [922, 234] width 1293 height 373
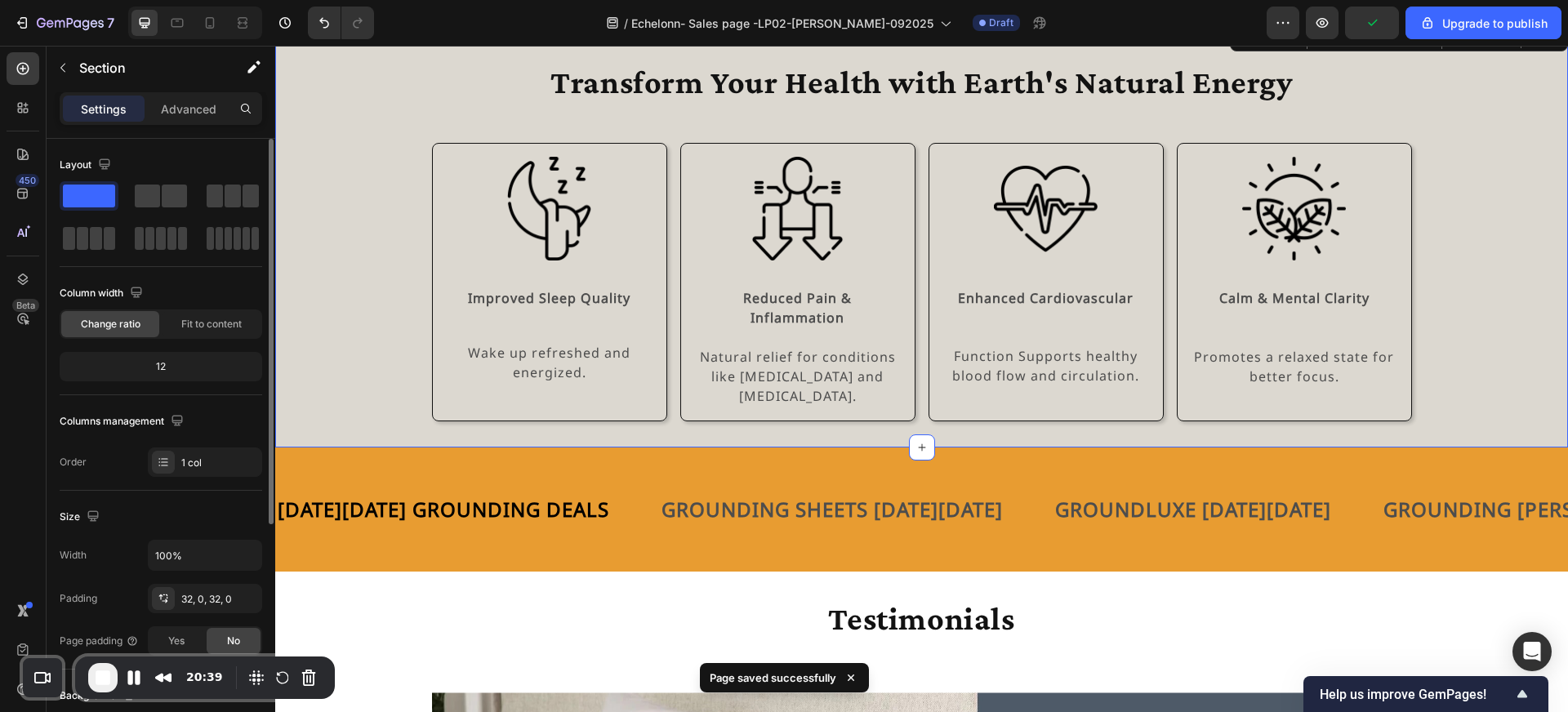
scroll to position [1956, 0]
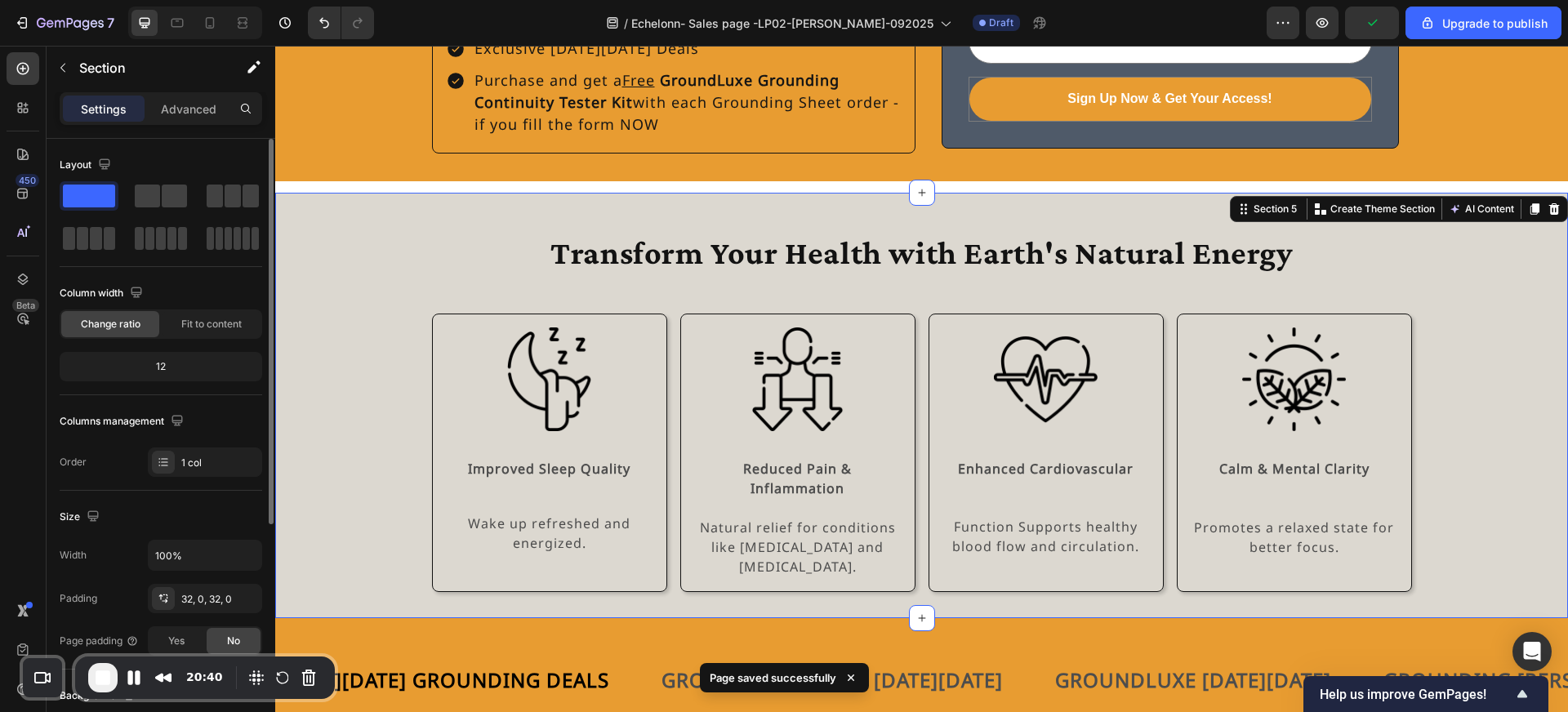
click at [1505, 291] on div "Transform Your Health with Earth's Natural Energy Heading Row Image Improved Sl…" at bounding box center [922, 405] width 1293 height 373
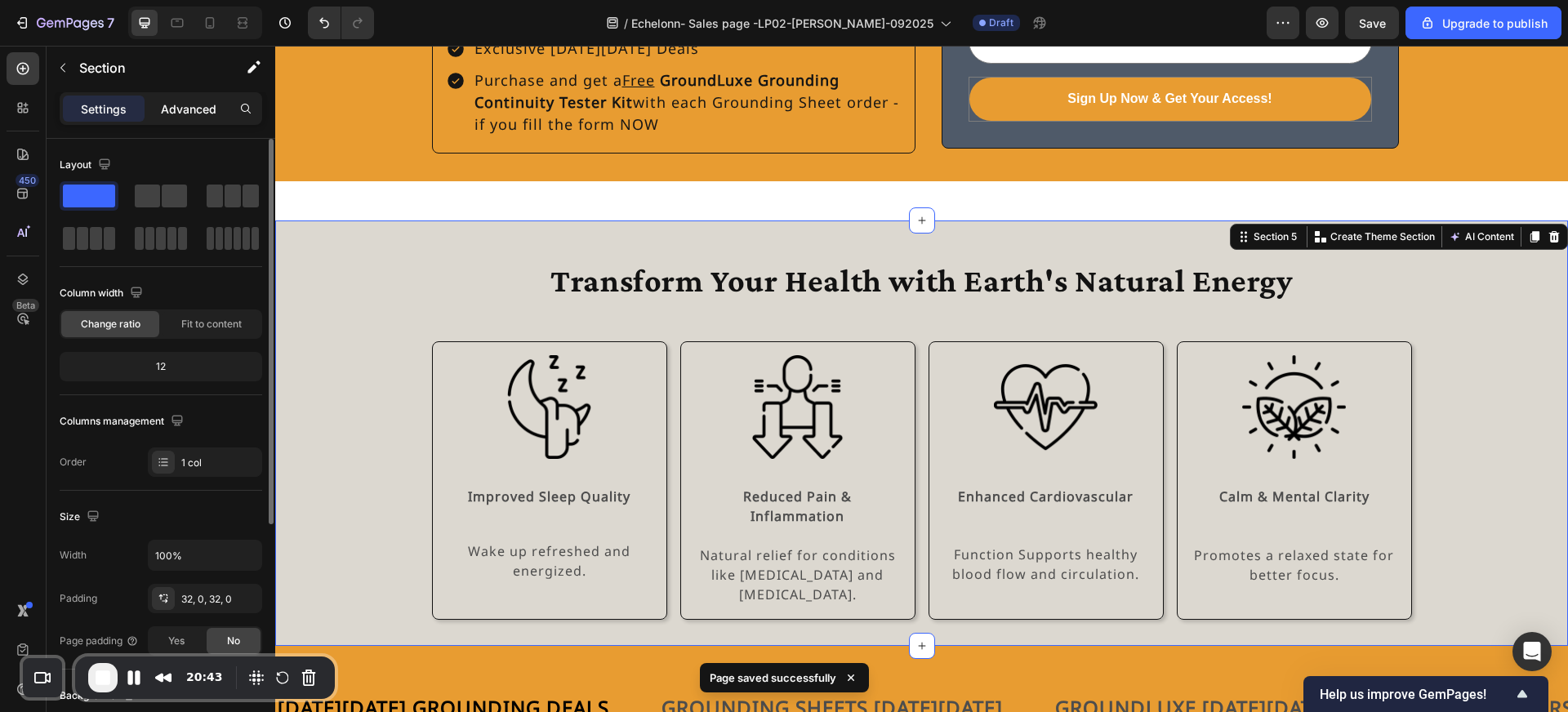
click at [200, 114] on p "Advanced" at bounding box center [188, 108] width 56 height 17
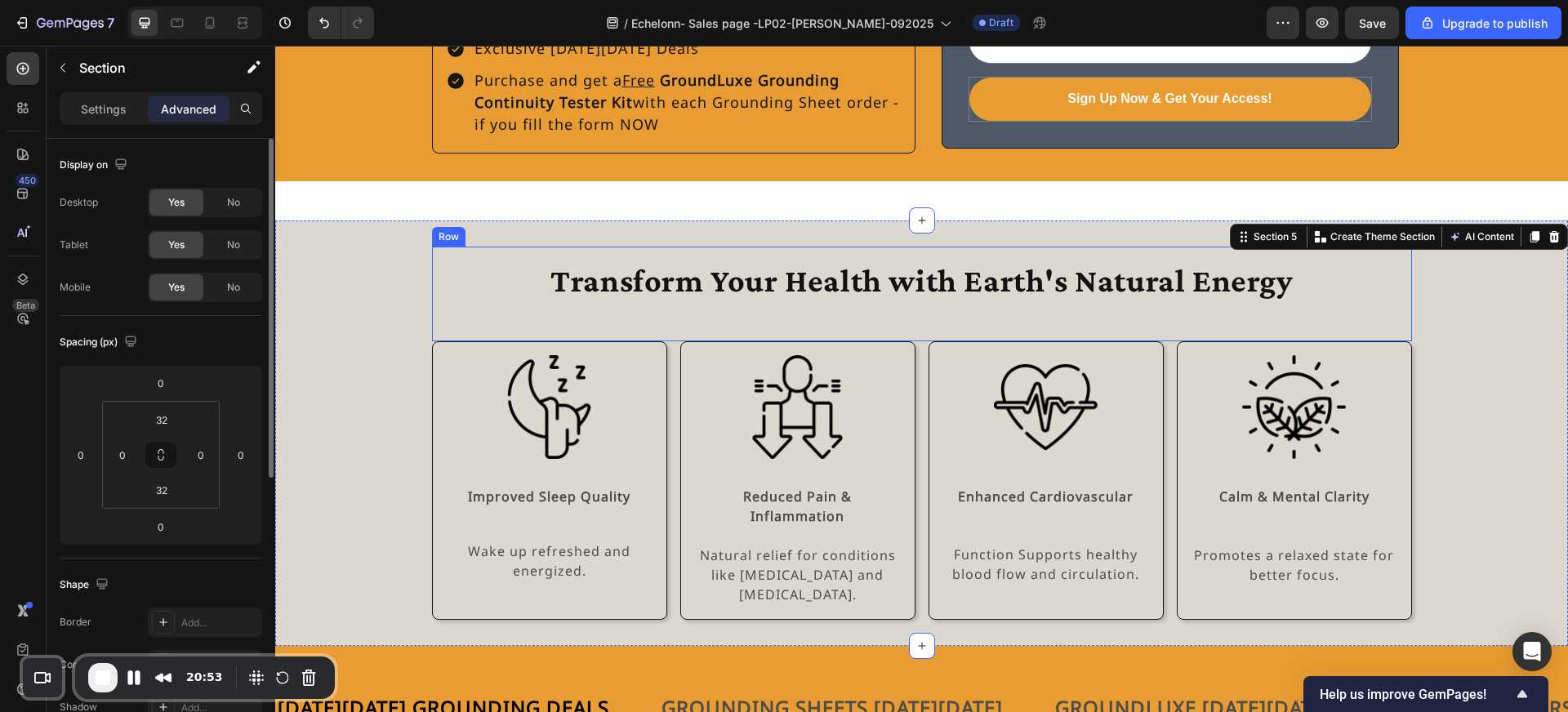
click at [623, 247] on div "Transform Your Health with Earth's Natural Energy Heading Row" at bounding box center [922, 294] width 980 height 95
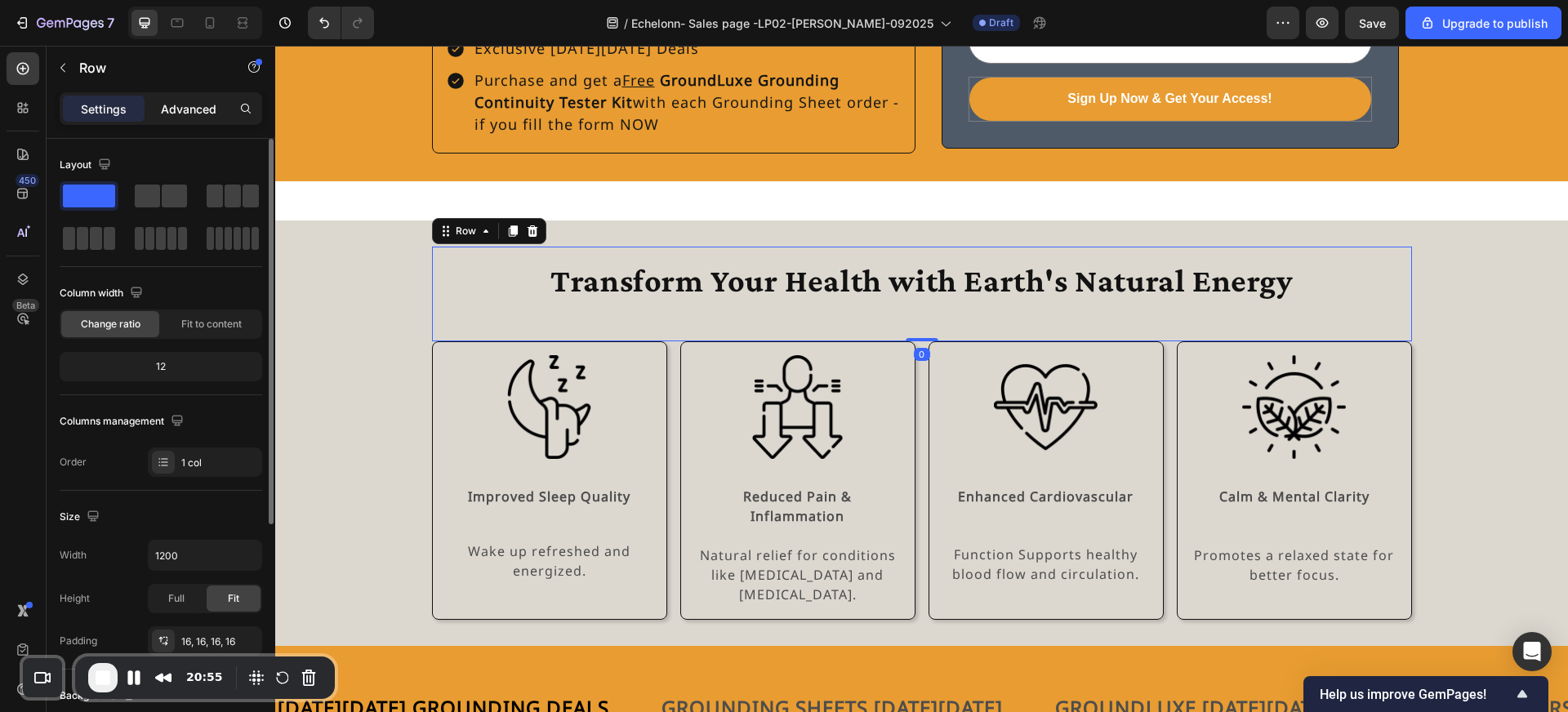
click at [188, 106] on p "Advanced" at bounding box center [188, 108] width 56 height 17
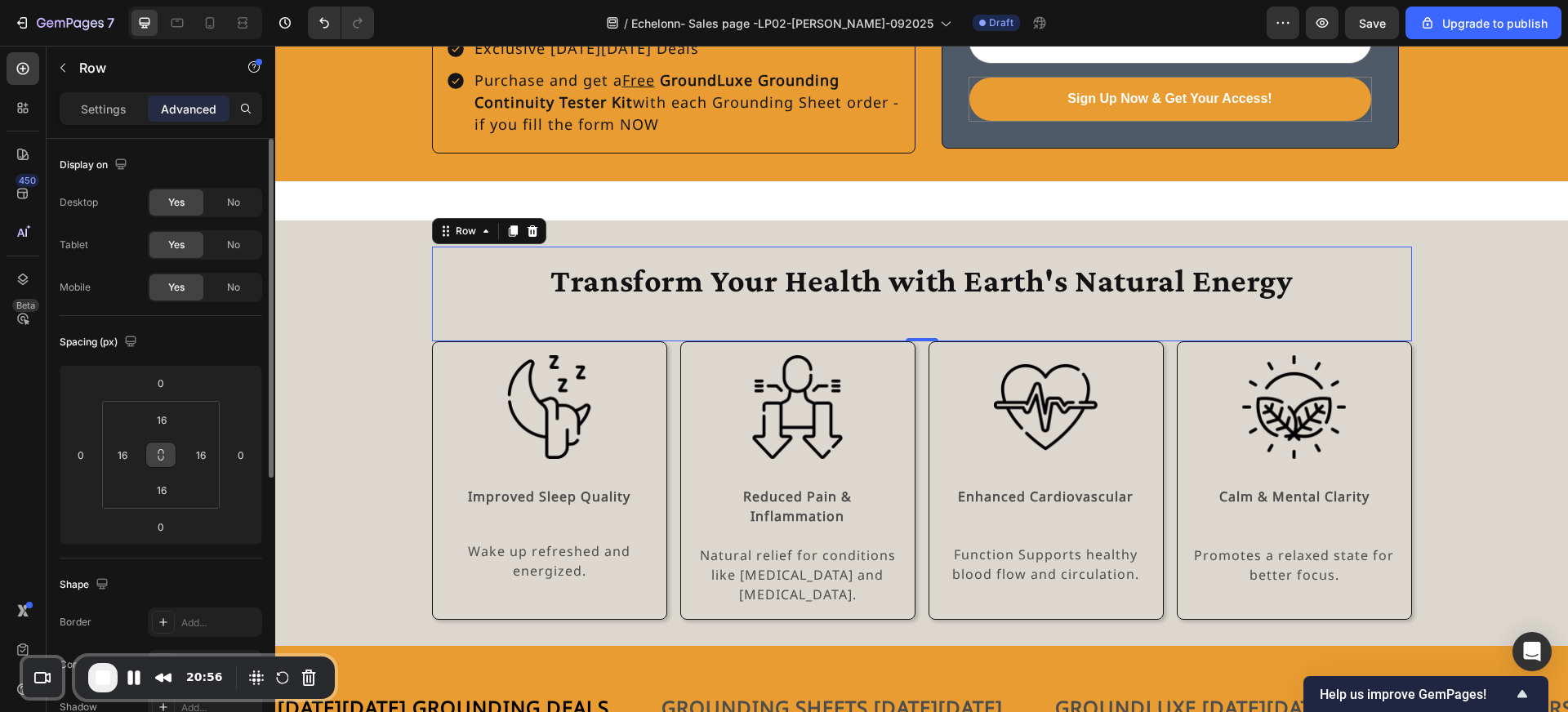
click at [161, 456] on icon at bounding box center [160, 455] width 13 height 13
click at [166, 422] on input "16" at bounding box center [161, 419] width 33 height 25
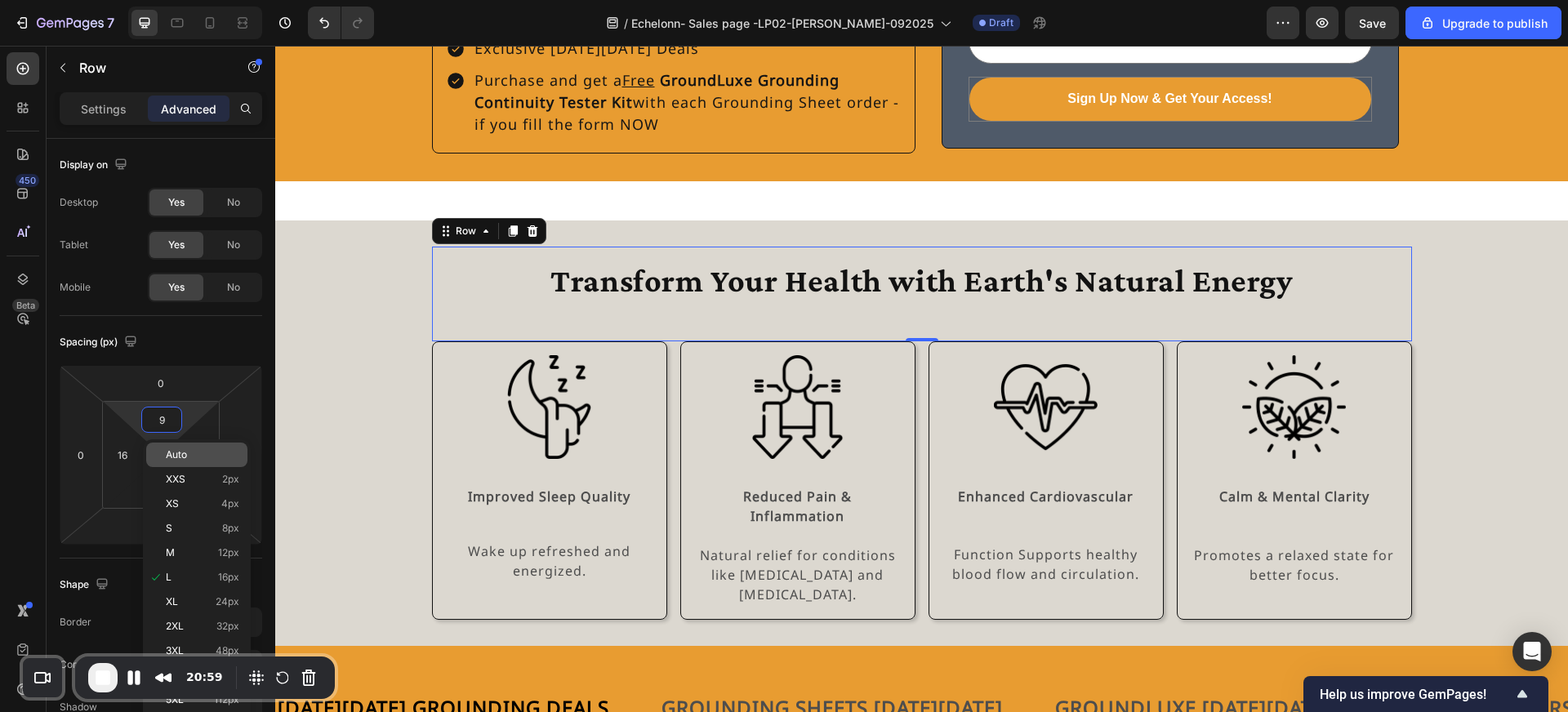
type input "90"
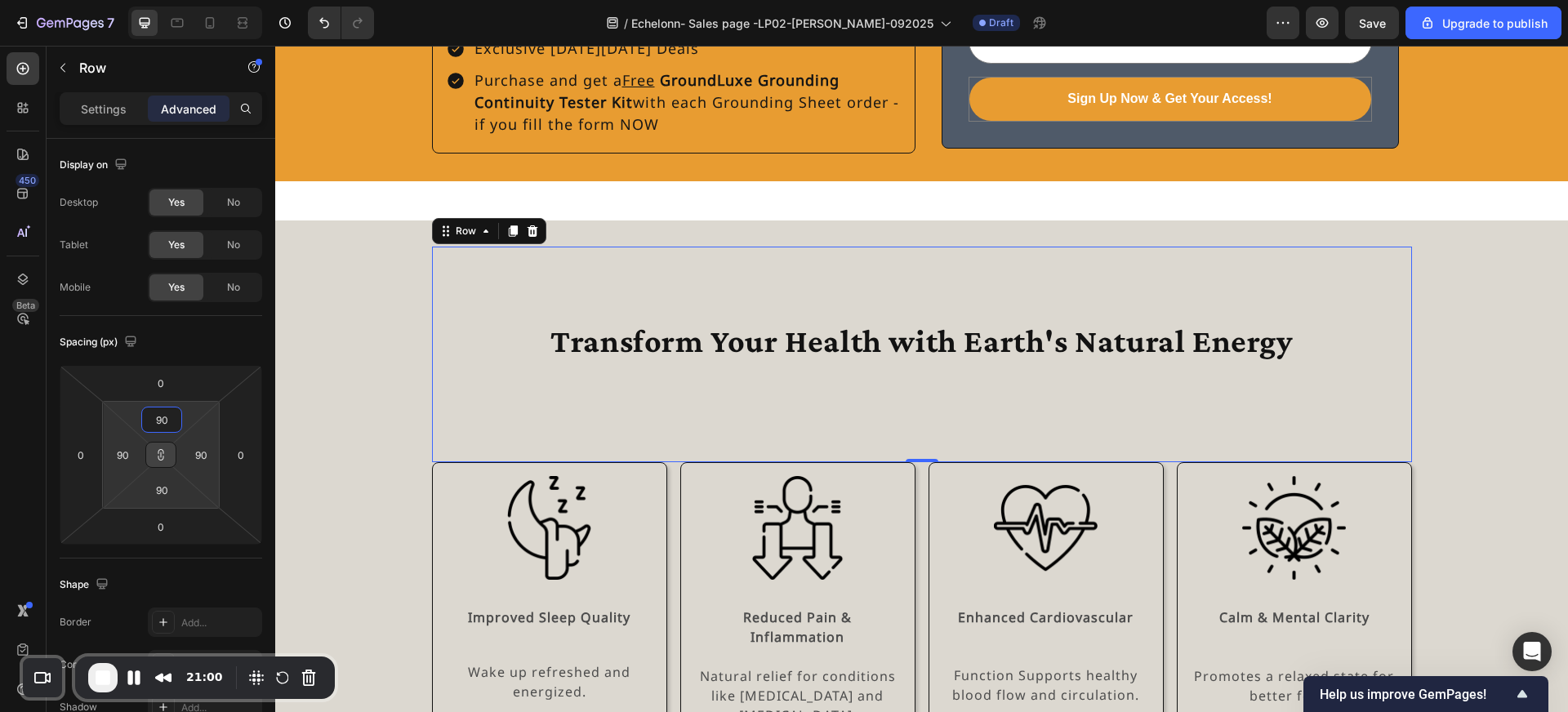
type input "9"
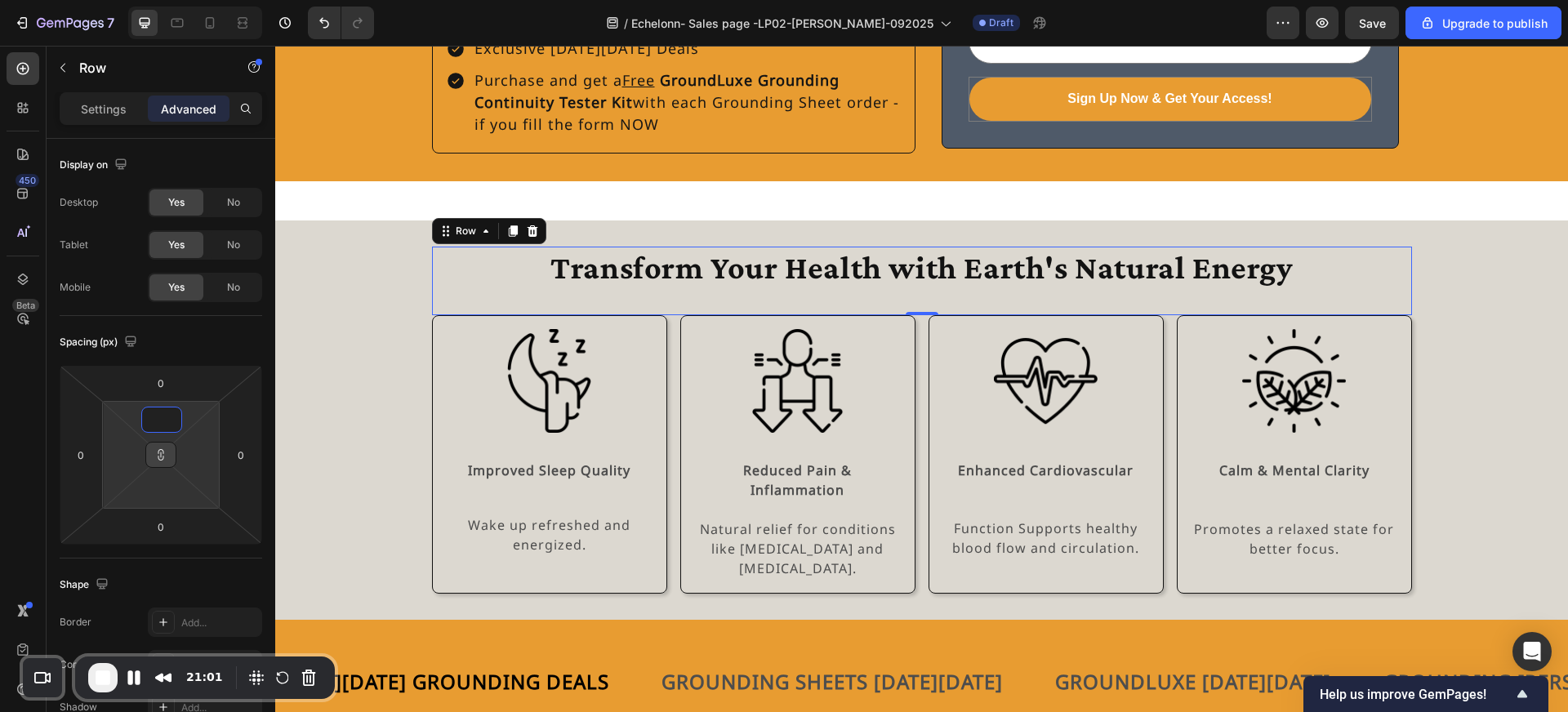
type input "0"
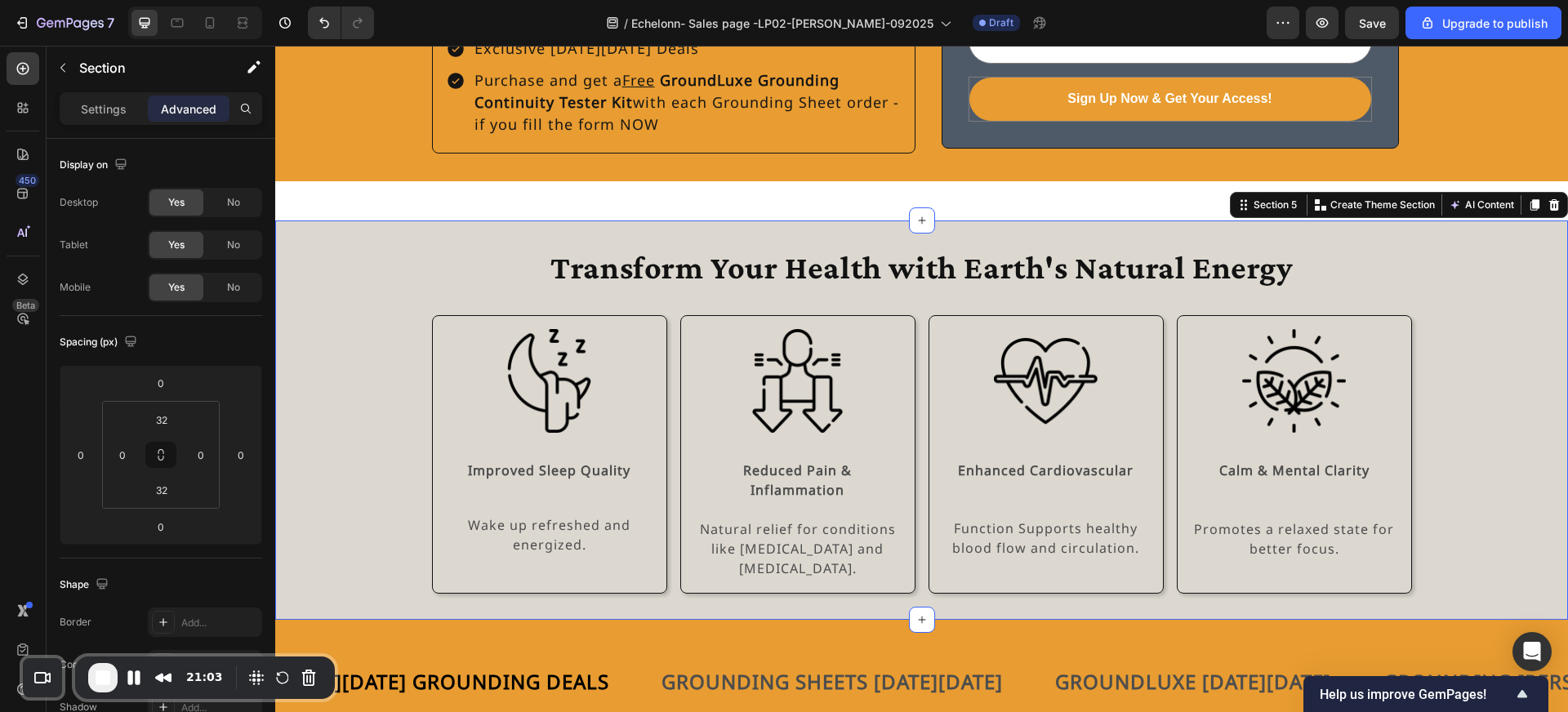
click at [347, 465] on div "Transform Your Health with Earth's Natural Energy Heading Row Image Improved Sl…" at bounding box center [922, 420] width 1293 height 347
click at [854, 221] on div "Transform Your Health with Earth's Natural Energy Heading Row Image Improved Sl…" at bounding box center [922, 420] width 1293 height 399
click at [167, 491] on input "32" at bounding box center [161, 490] width 33 height 25
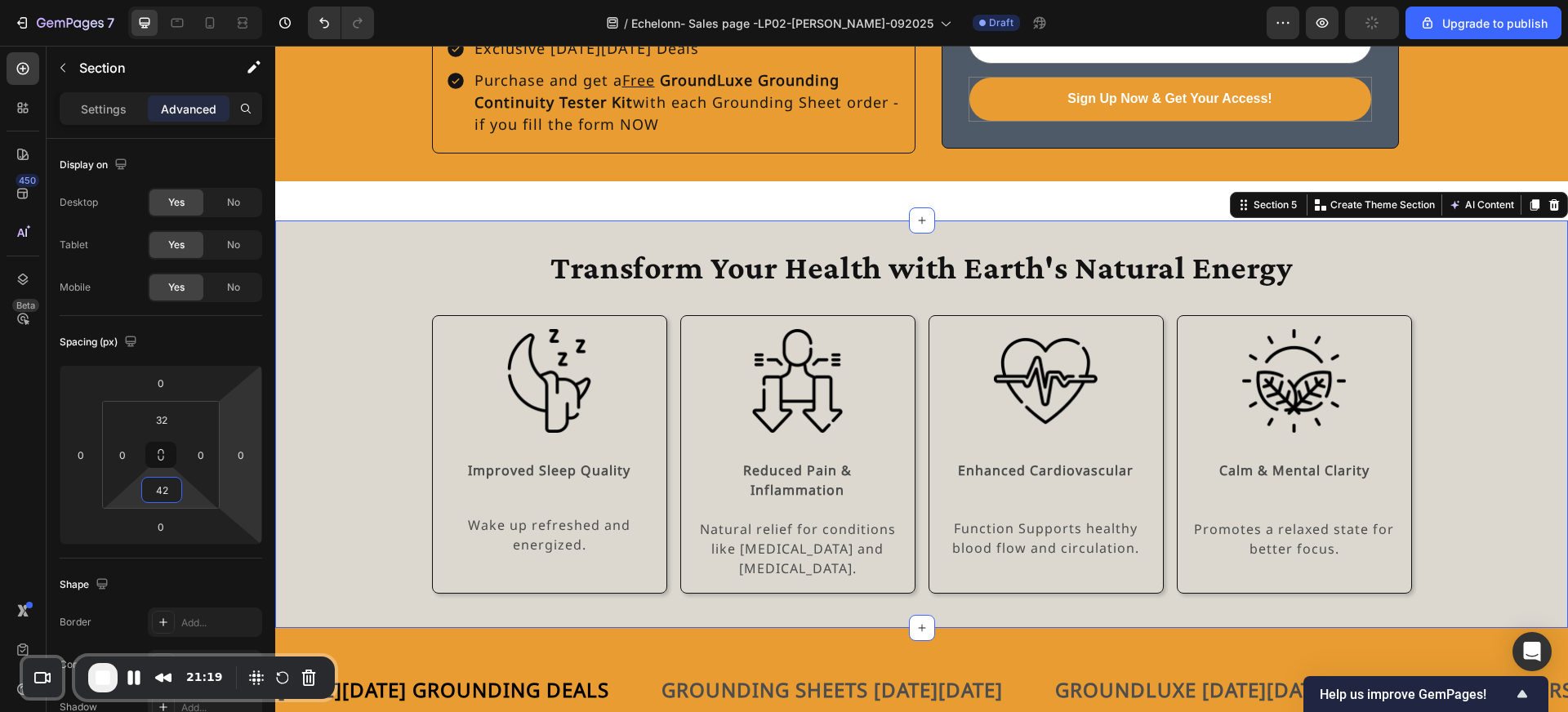
type input "42"
click at [334, 452] on div "Transform Your Health with Earth's Natural Energy Heading Row Image Improved Sl…" at bounding box center [922, 420] width 1293 height 347
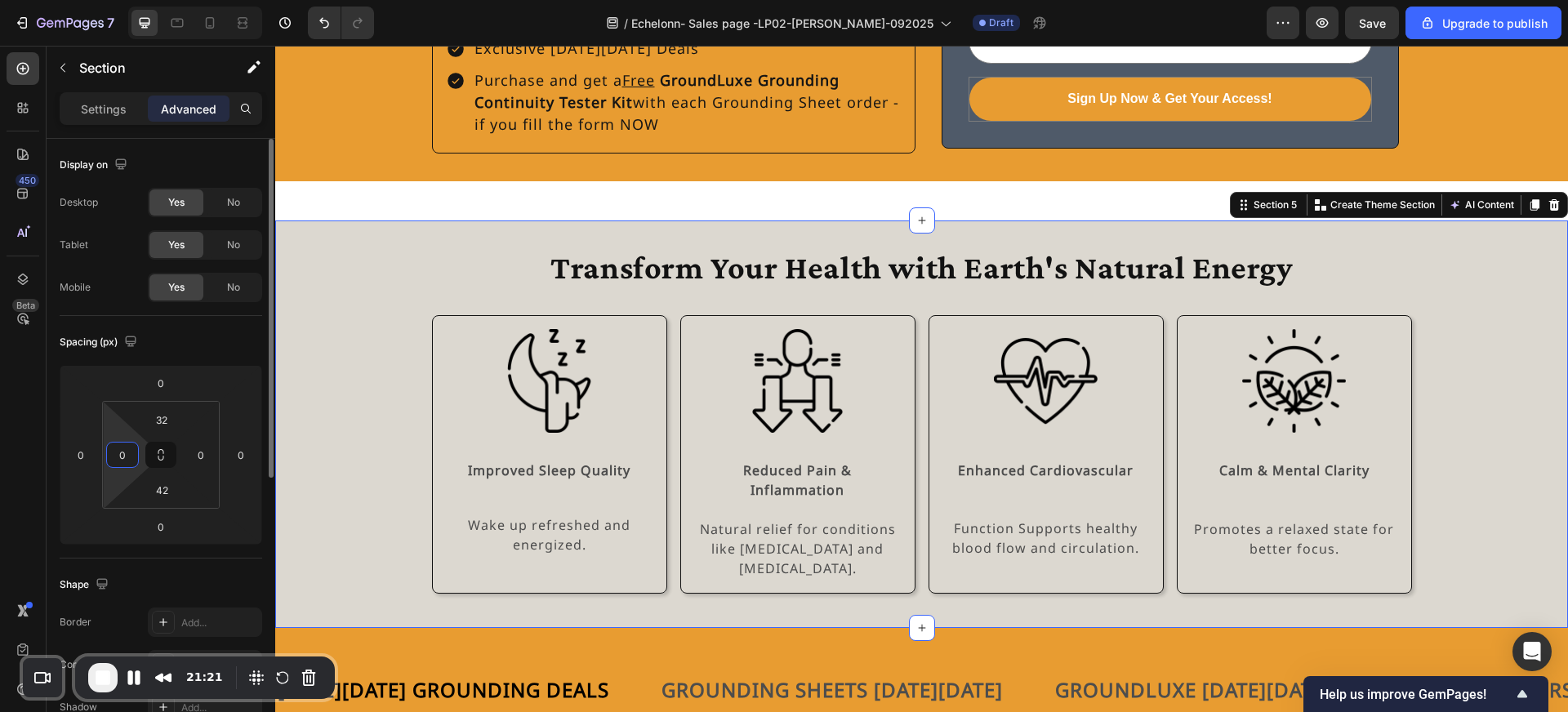
click at [129, 454] on input "0" at bounding box center [122, 455] width 25 height 25
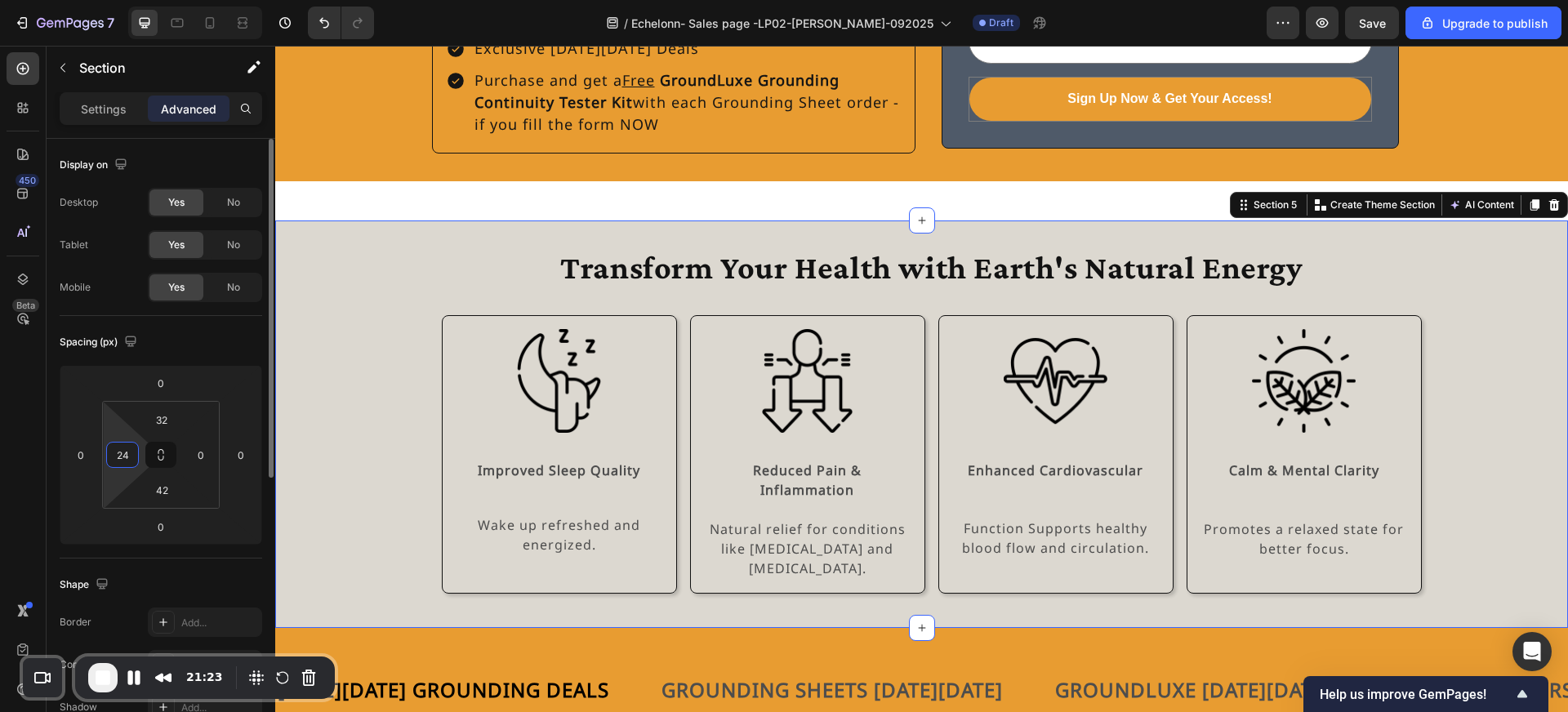
type input "24"
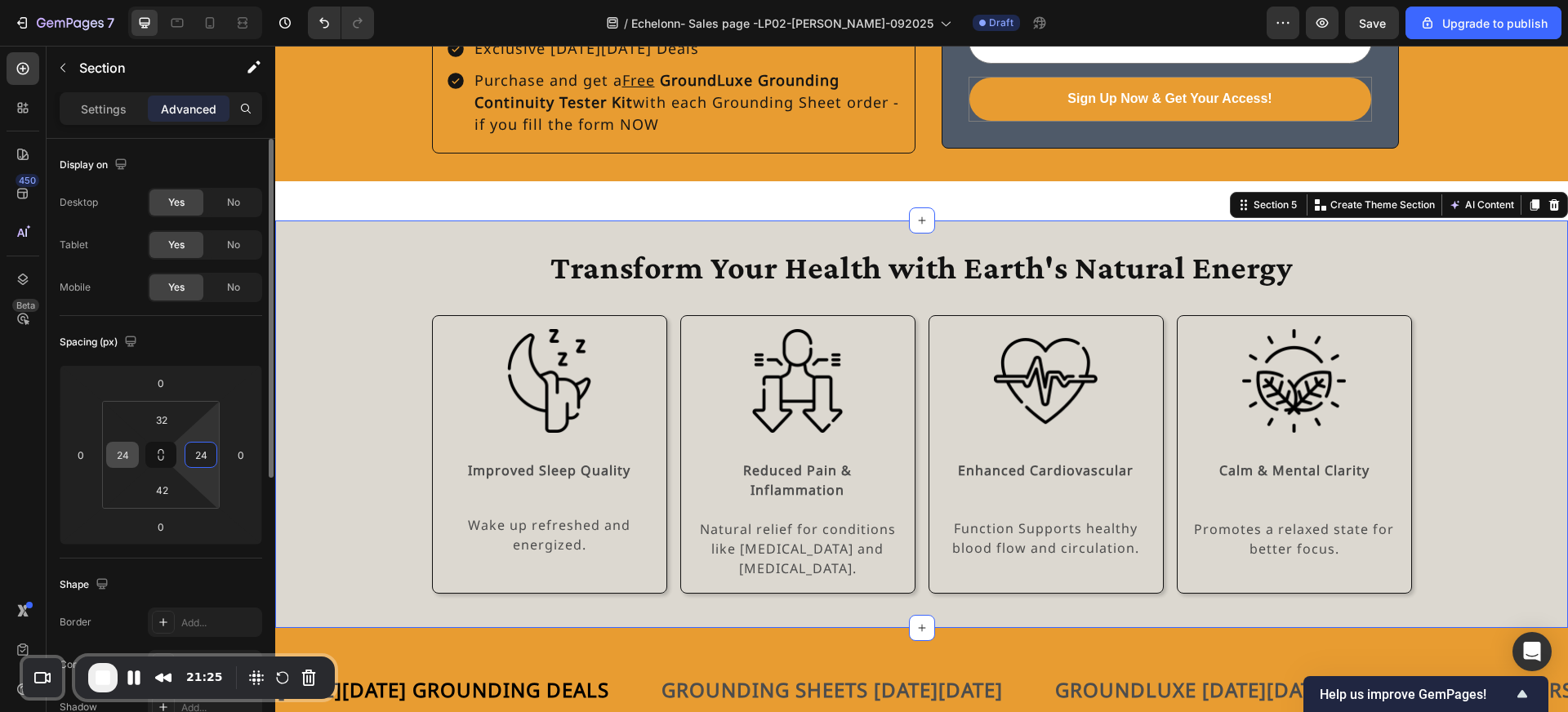
type input "24"
click at [330, 511] on div "Transform Your Health with Earth's Natural Energy Heading Row Image Improved Sl…" at bounding box center [921, 420] width 1253 height 347
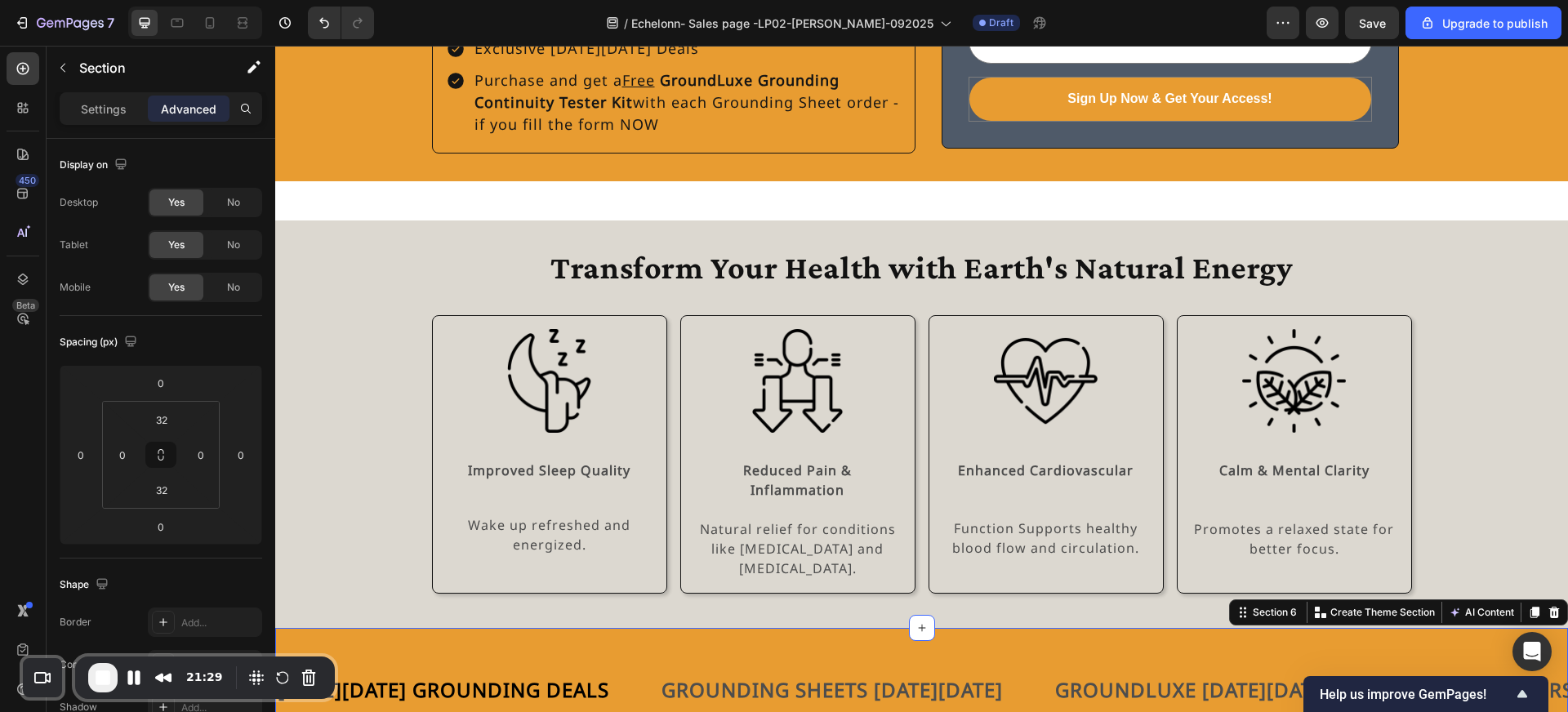
click at [399, 628] on div "BLACK FRIDAY GROUNDING DEALS Text Block GROUNDING SHEETS BLACK FRIDAY Text Bloc…" at bounding box center [922, 690] width 1293 height 124
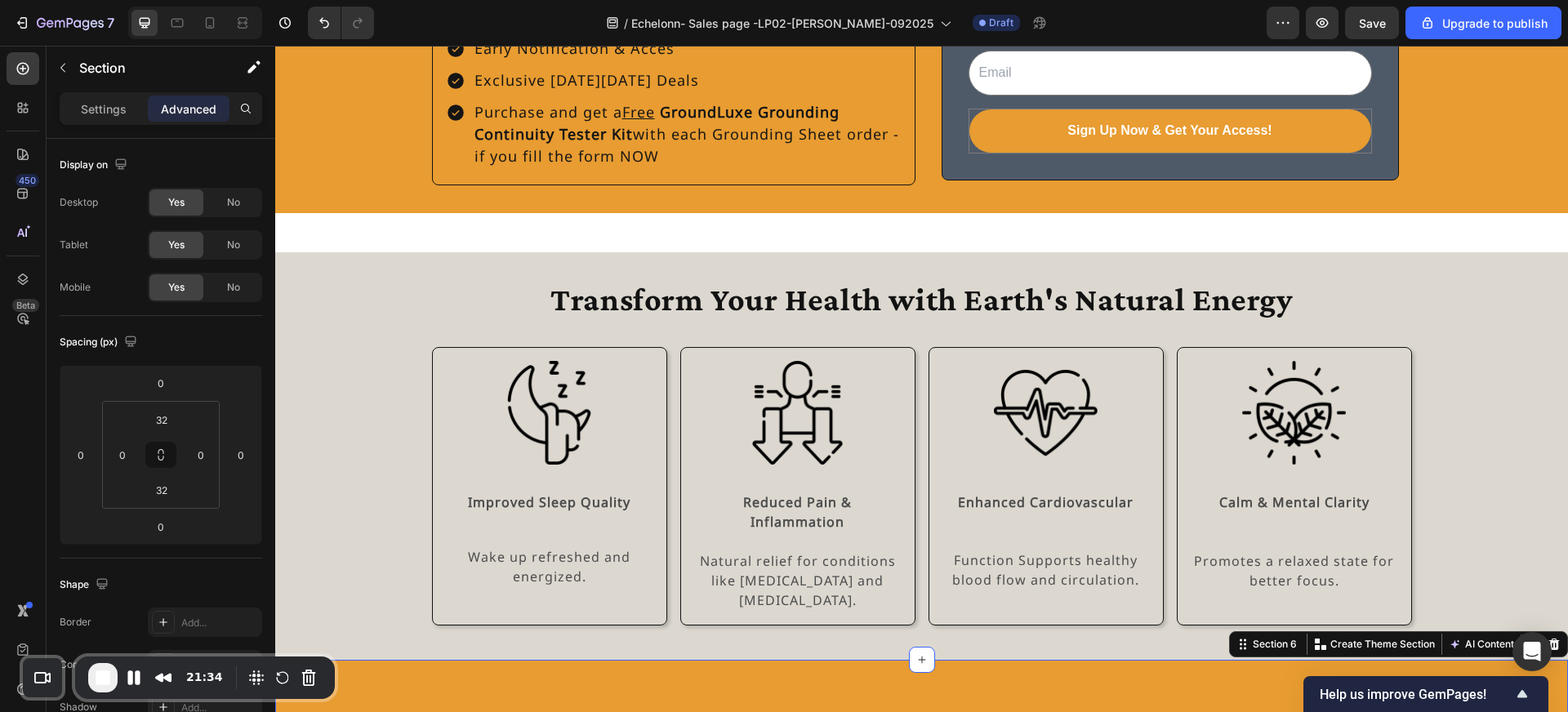
scroll to position [1919, 0]
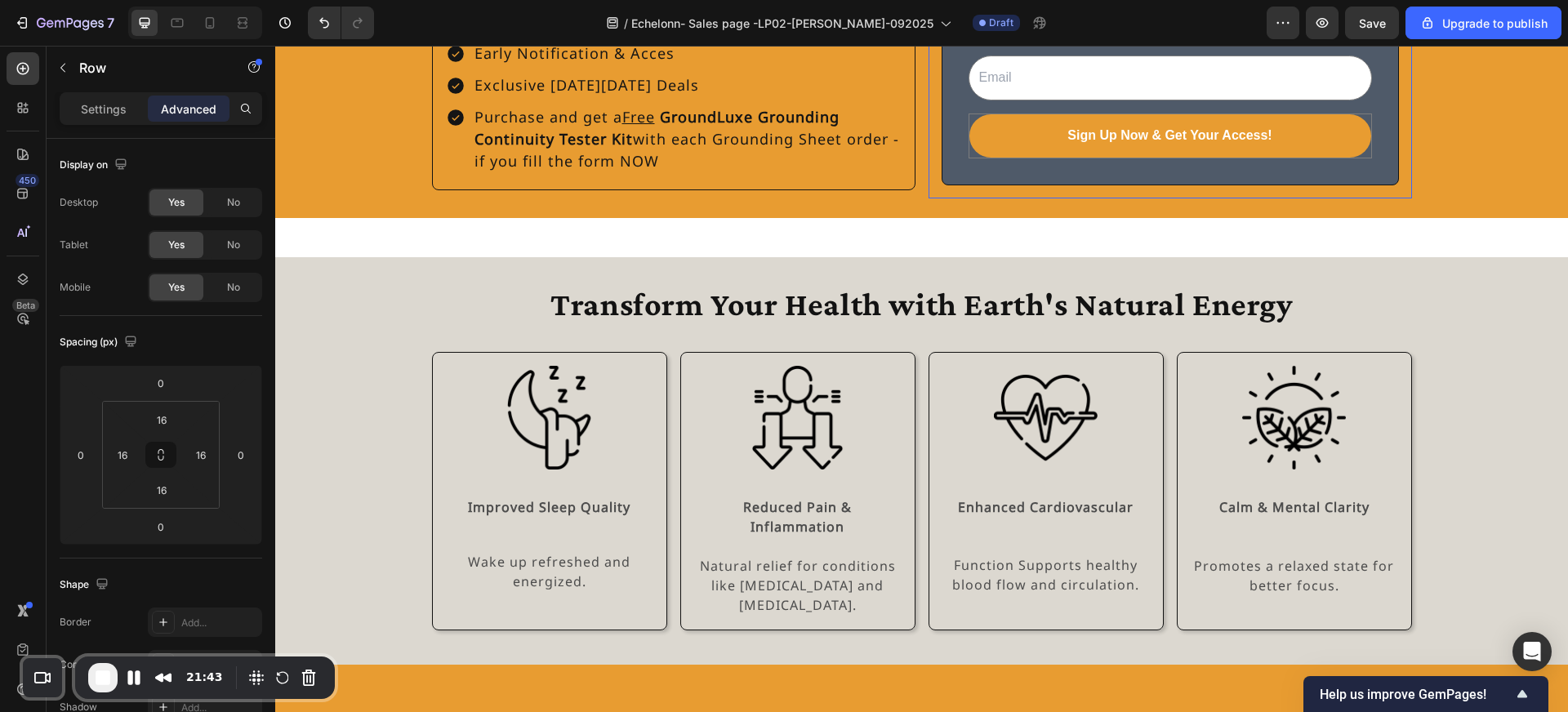
click at [986, 165] on div "Email Field Sign Up Now & Get Your Access! Submit Button Row Newsletter Row 0" at bounding box center [1171, 107] width 483 height 183
click at [159, 459] on icon at bounding box center [160, 455] width 13 height 13
click at [167, 418] on input "16" at bounding box center [161, 419] width 33 height 25
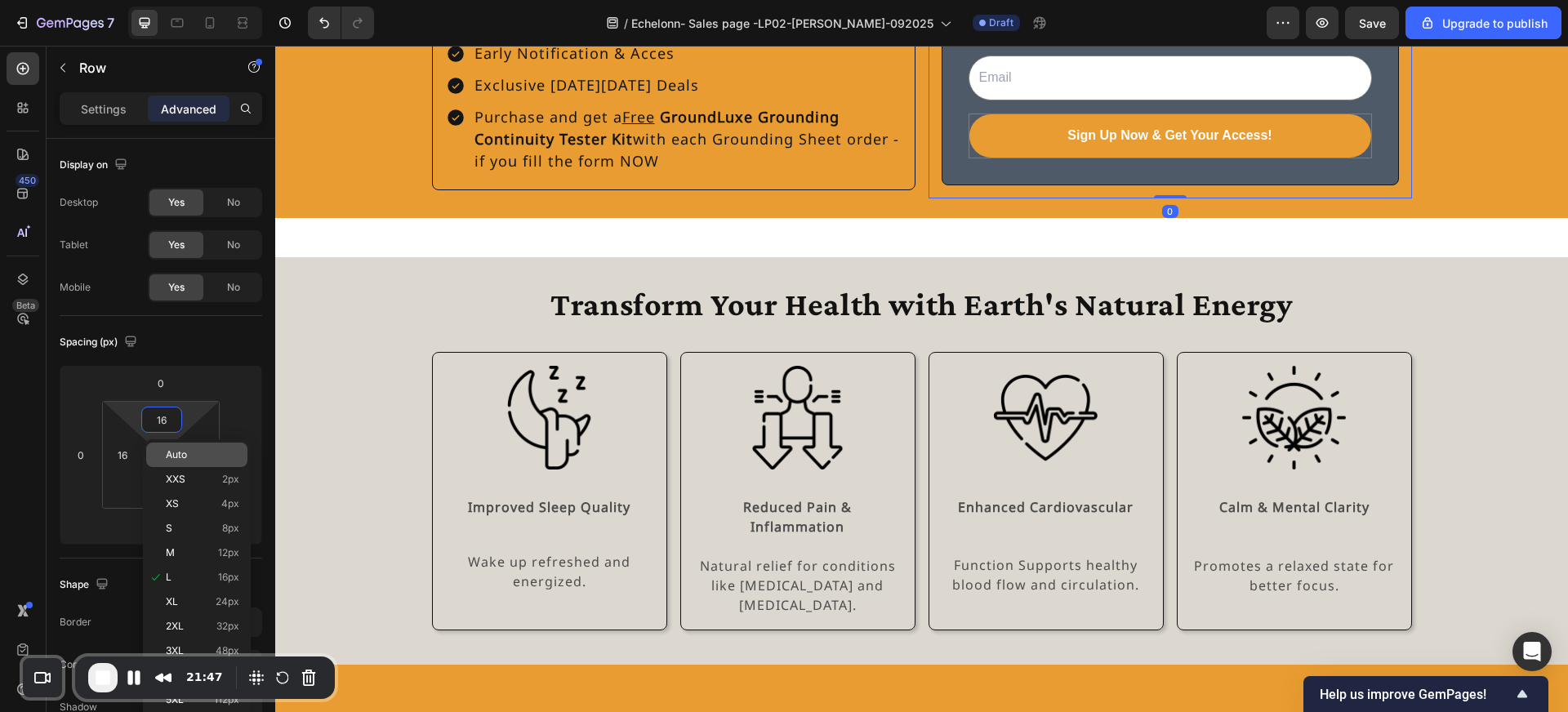
type input "0"
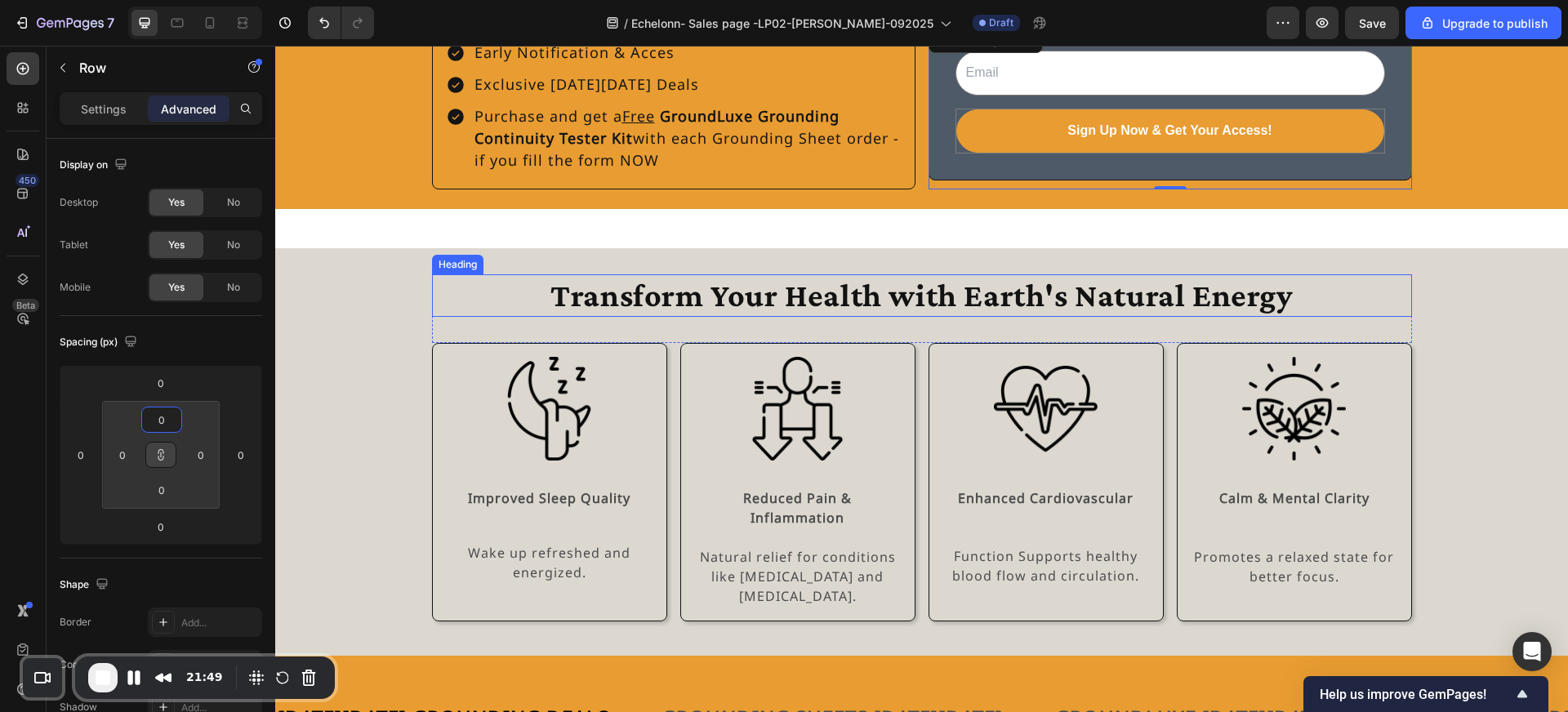
click at [443, 274] on h2 "Transform Your Health with Earth's Natural Energy" at bounding box center [922, 295] width 980 height 43
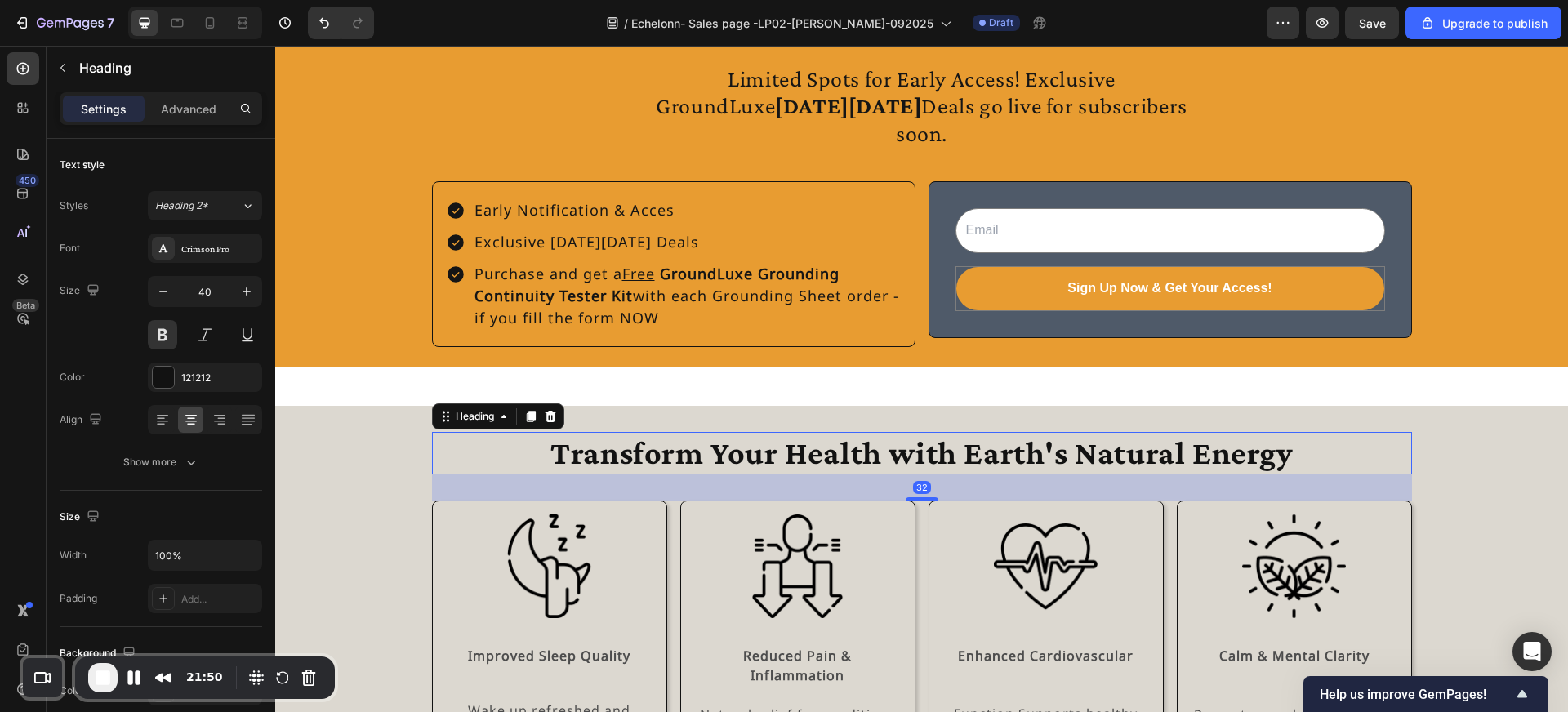
scroll to position [1753, 0]
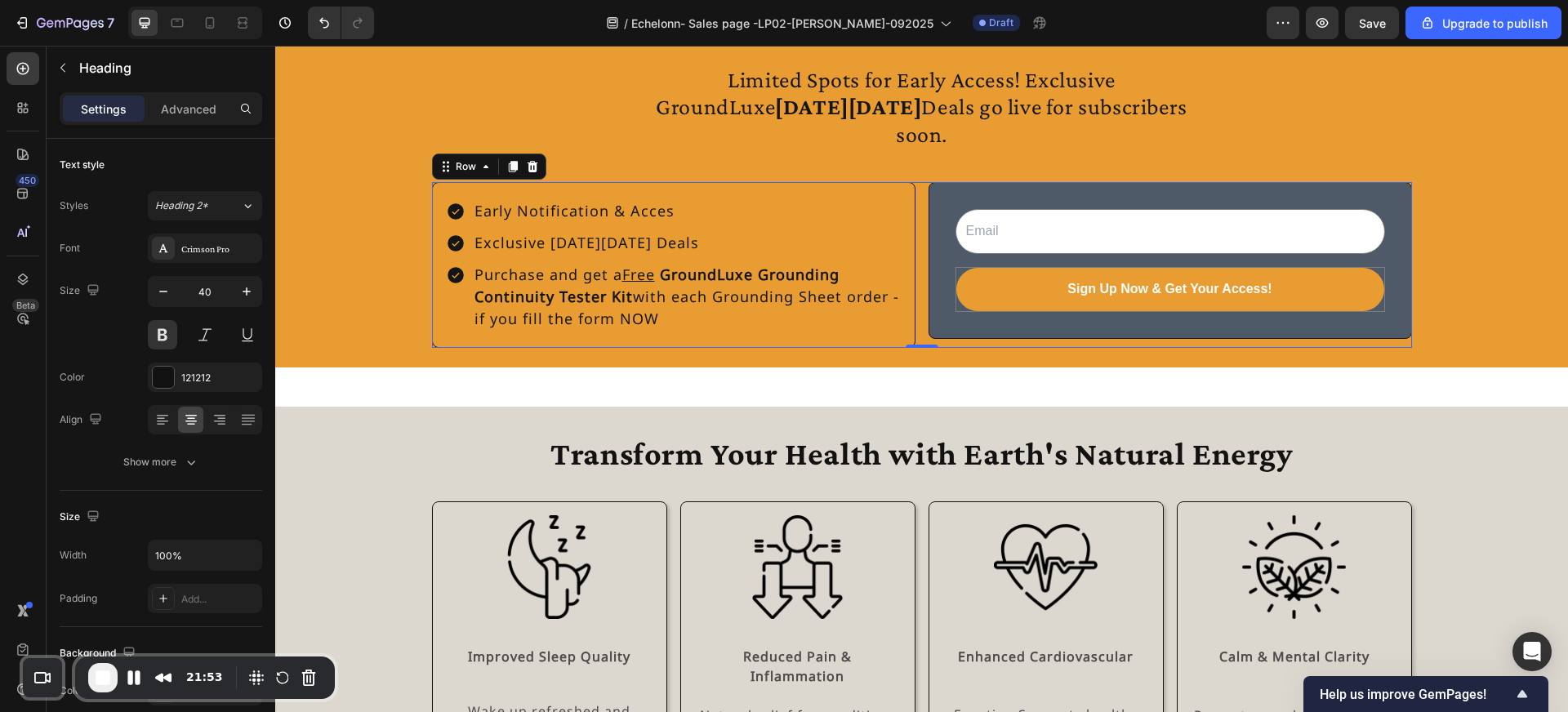
click at [923, 182] on div "Early Notification & Acces Exclusive Black Friday Deals Purchase and get a Free…" at bounding box center [922, 265] width 980 height 166
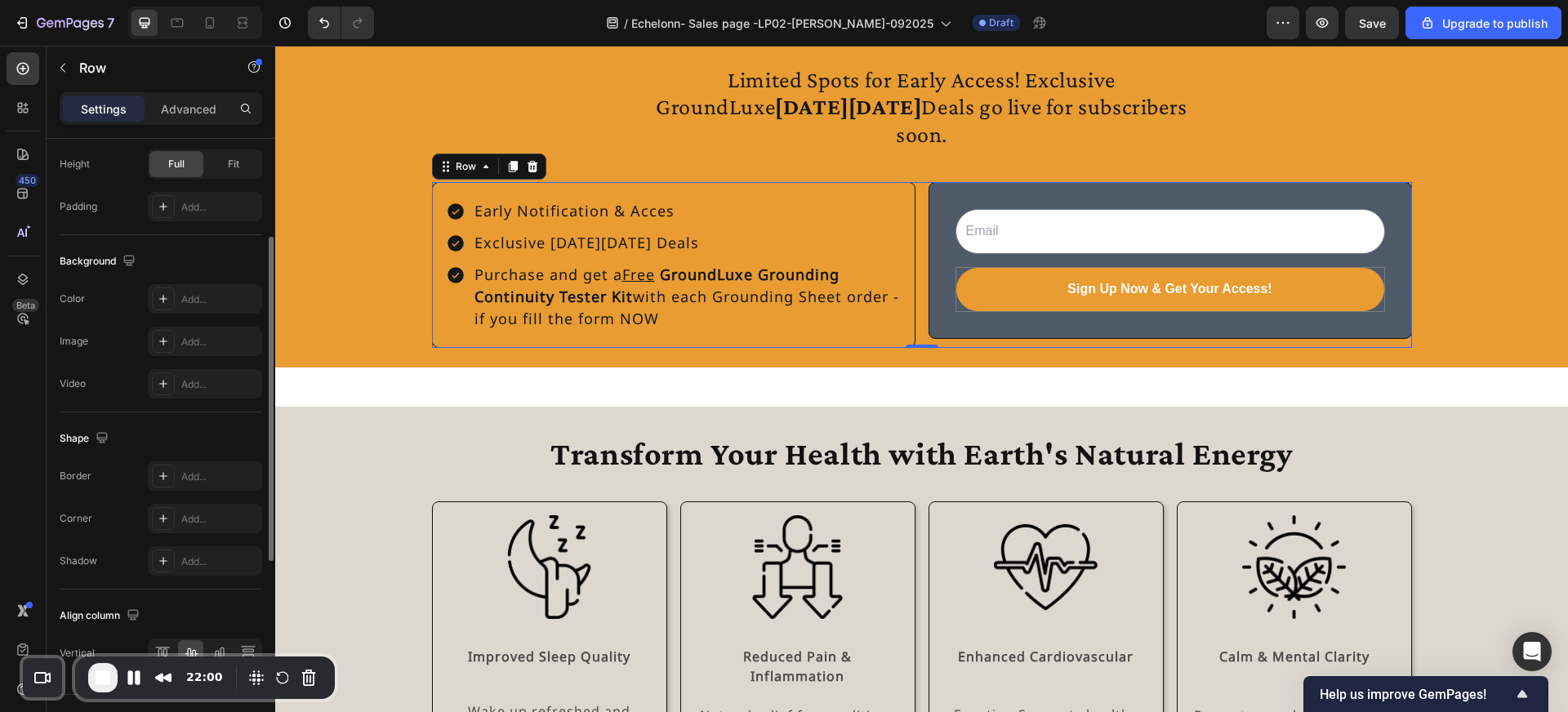
scroll to position [562, 0]
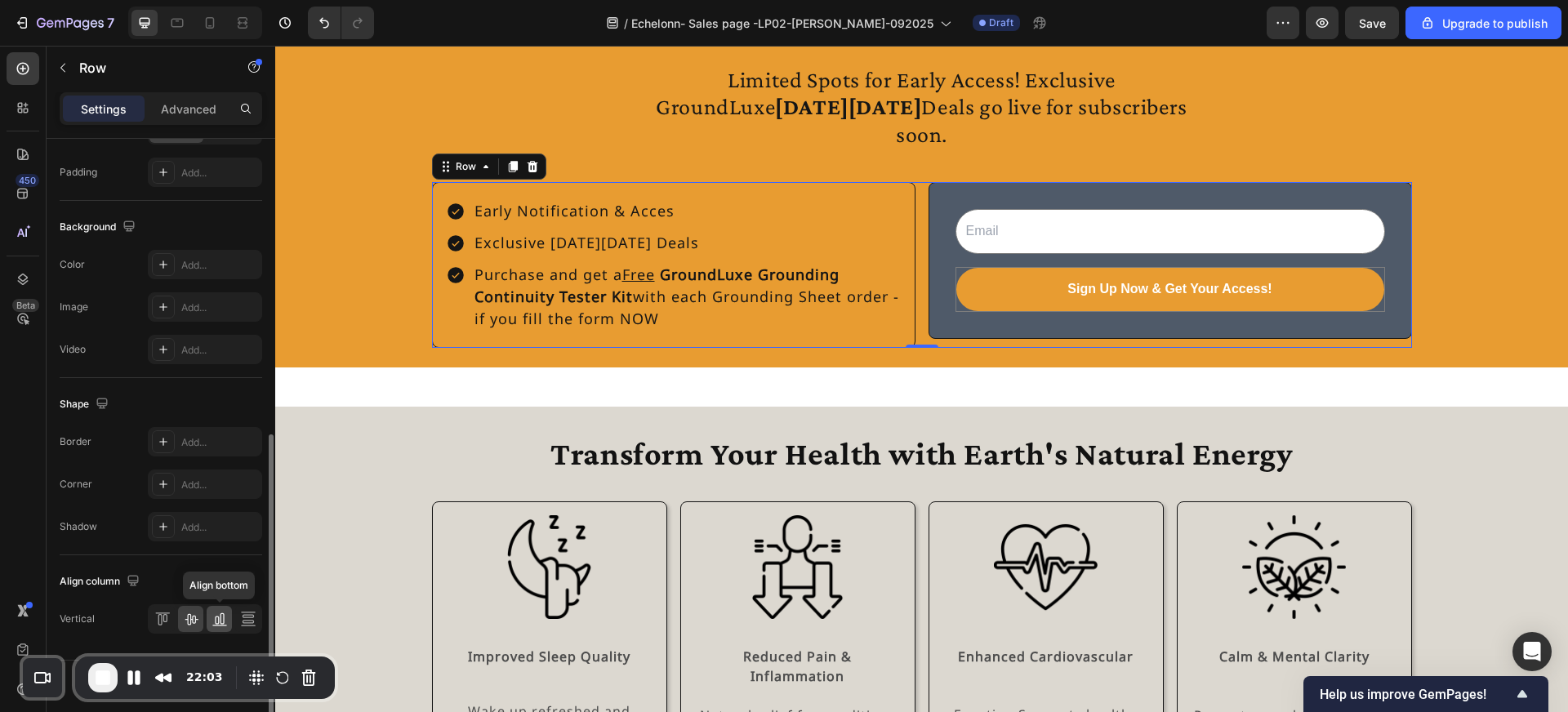
click at [215, 617] on icon at bounding box center [217, 620] width 4 height 8
click at [200, 619] on div at bounding box center [191, 619] width 26 height 26
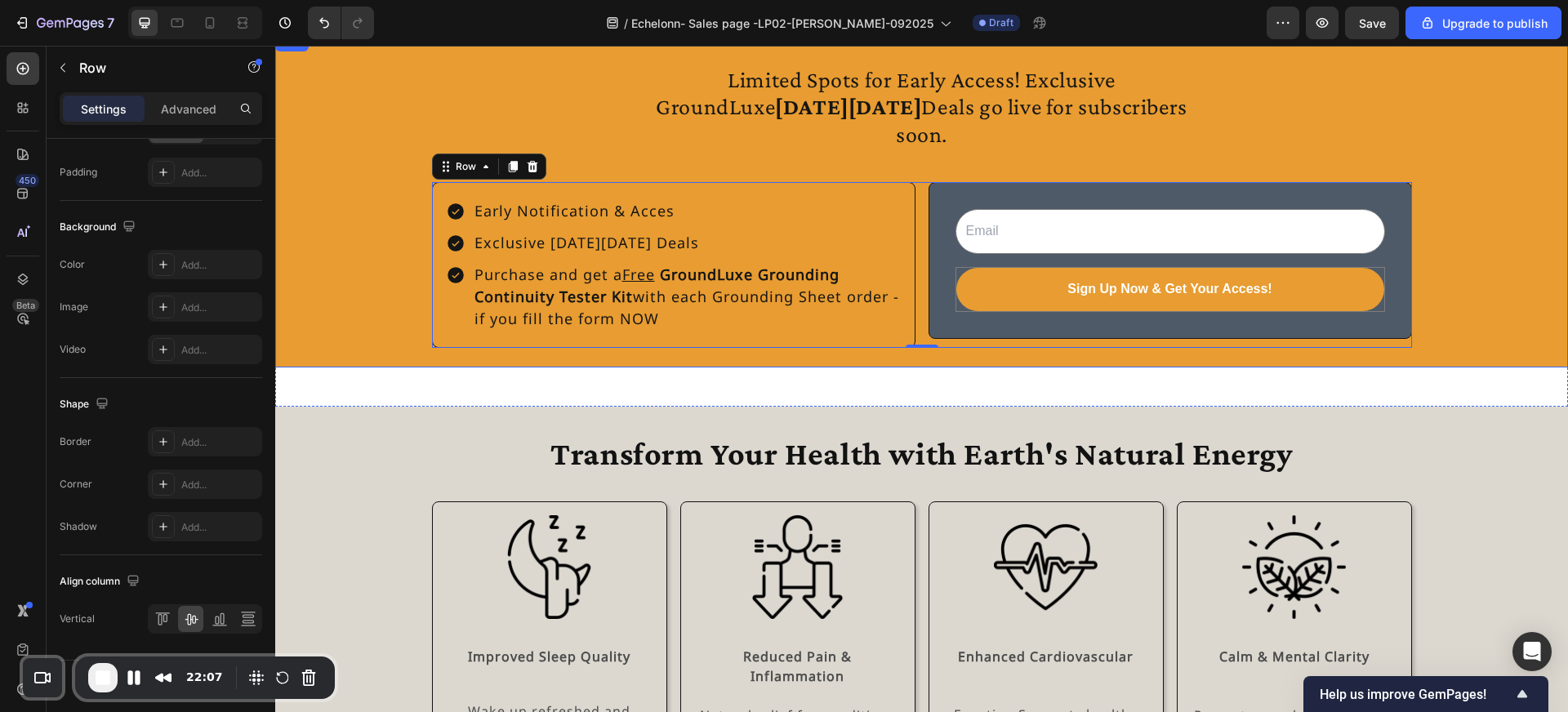
click at [392, 263] on div "Limited Spots for Early Access! Exclusive GroundLuxe Black Friday Deals go live…" at bounding box center [922, 200] width 1293 height 297
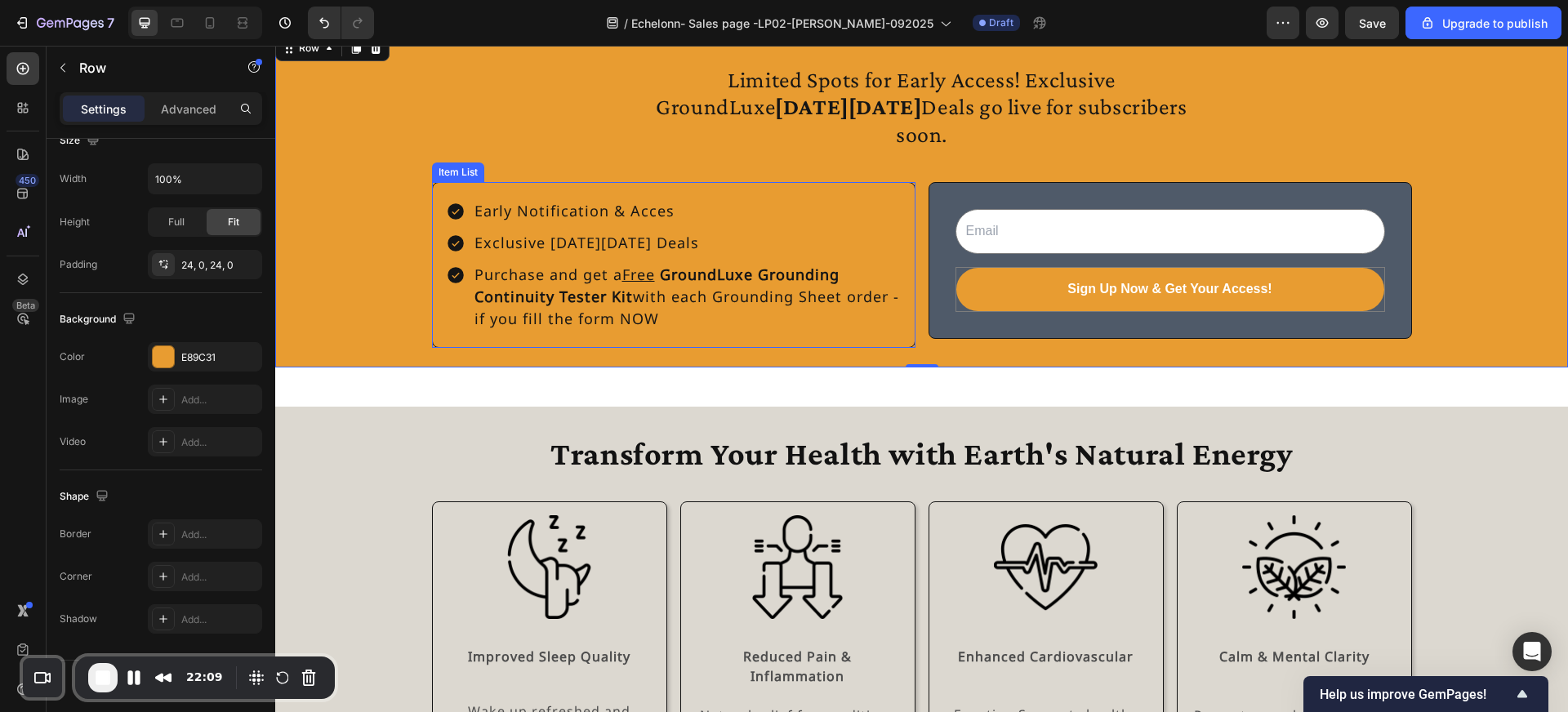
click at [465, 162] on div "Item List" at bounding box center [458, 172] width 52 height 20
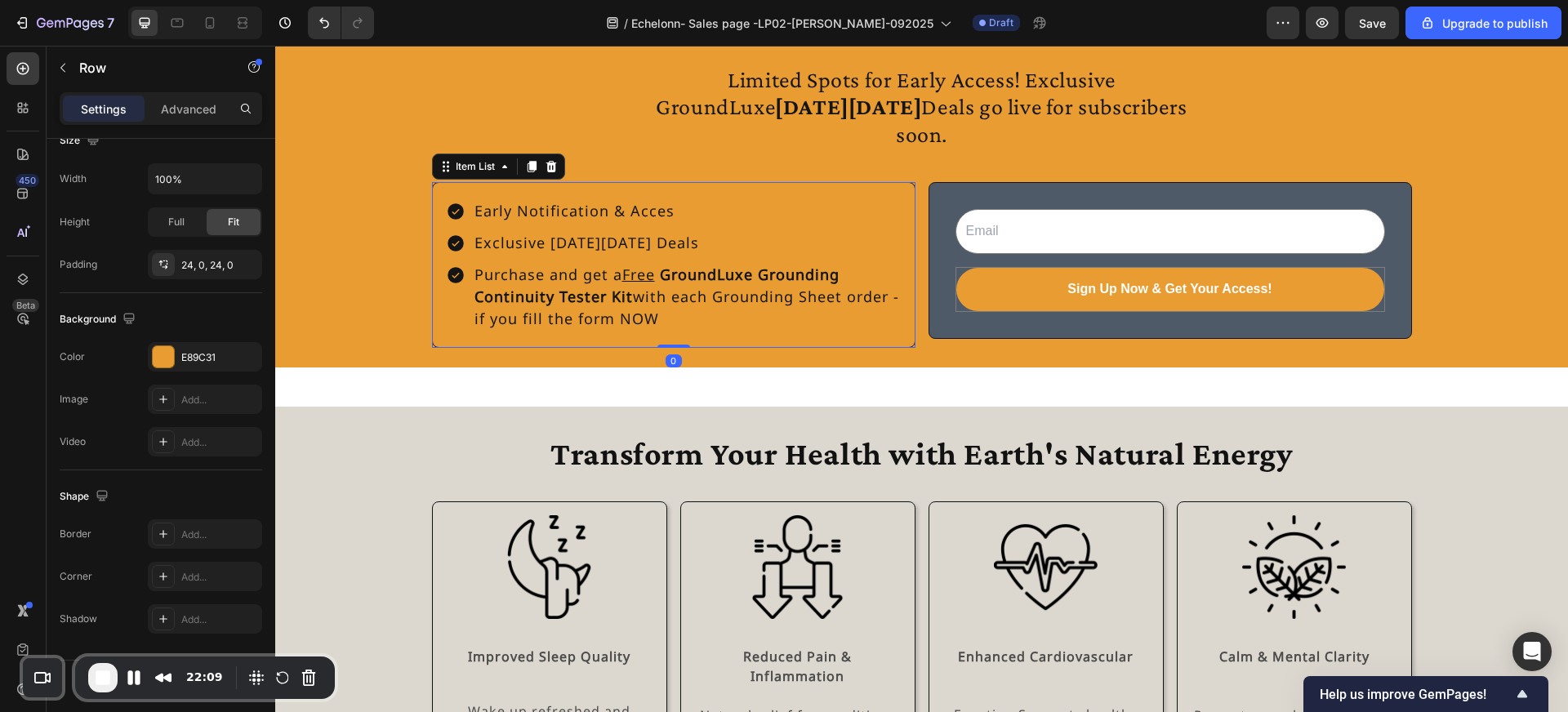
scroll to position [0, 0]
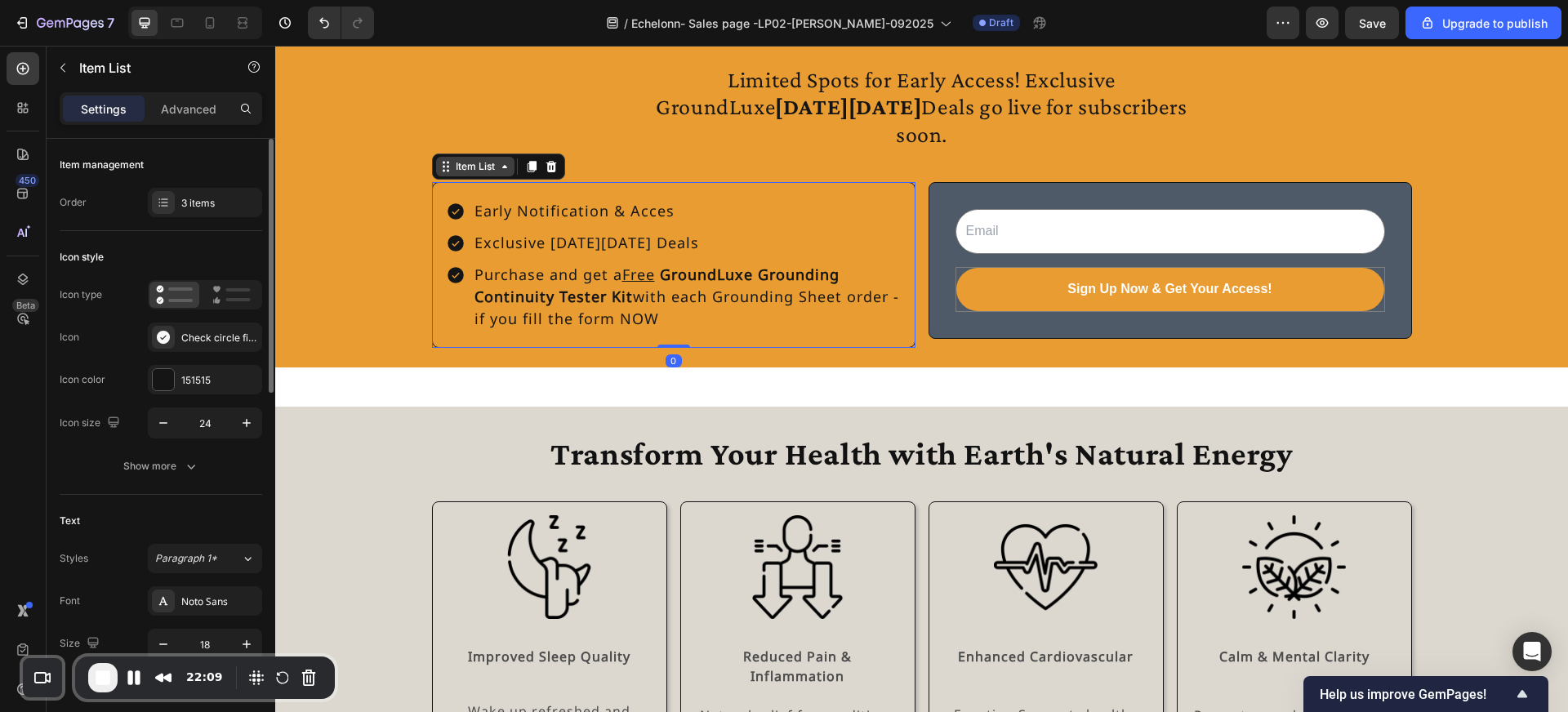
click at [468, 160] on div "Item List" at bounding box center [475, 167] width 46 height 15
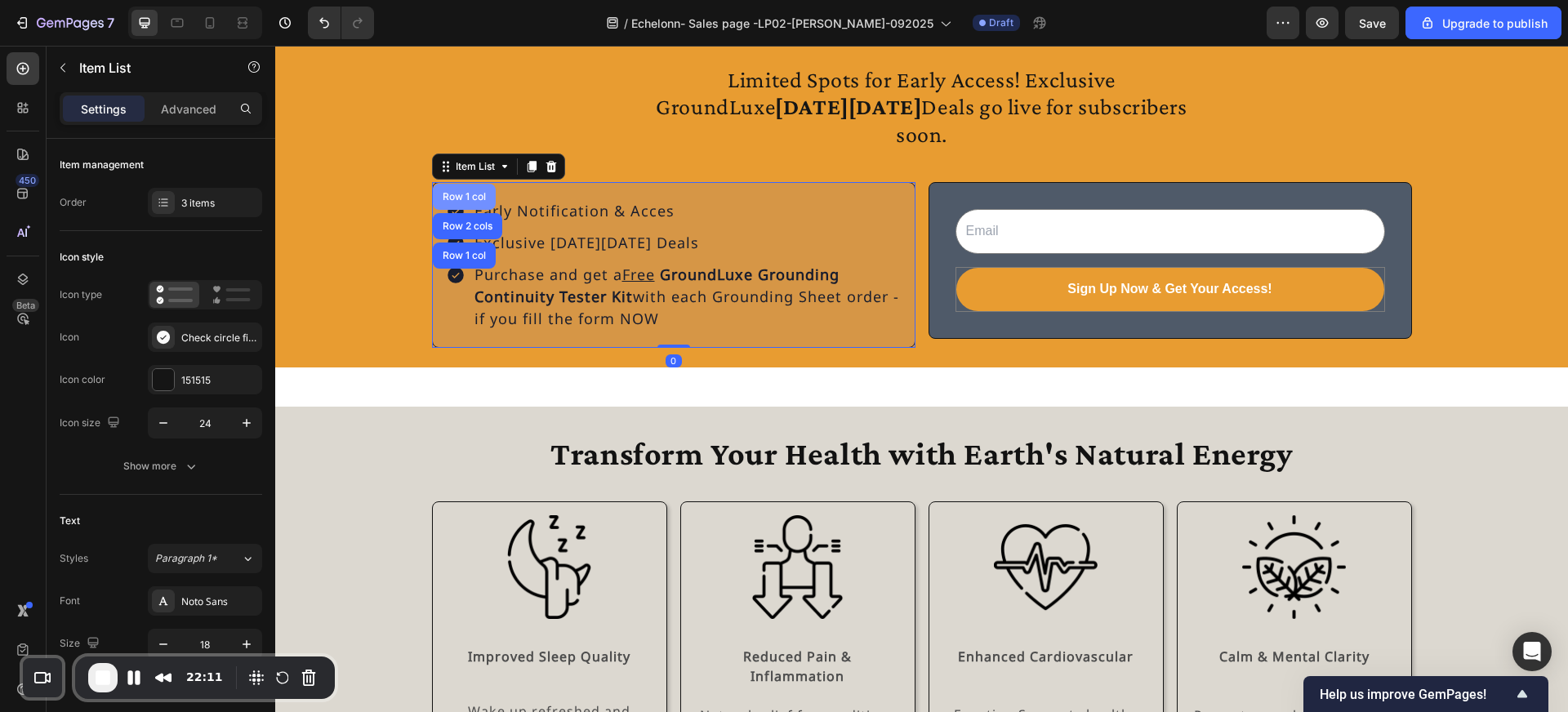
click at [474, 192] on div "Row 1 col" at bounding box center [464, 197] width 50 height 10
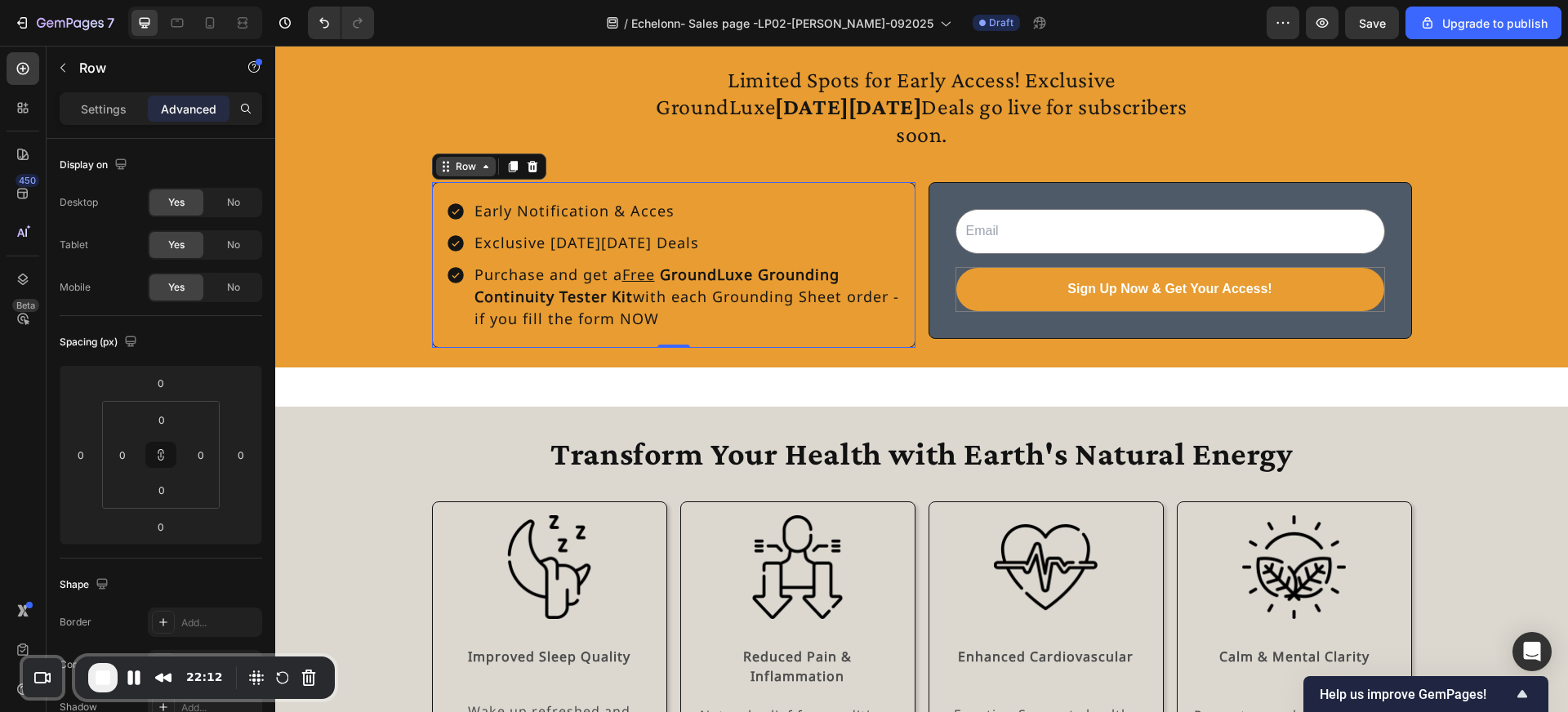
click at [477, 160] on div "Row" at bounding box center [466, 167] width 27 height 15
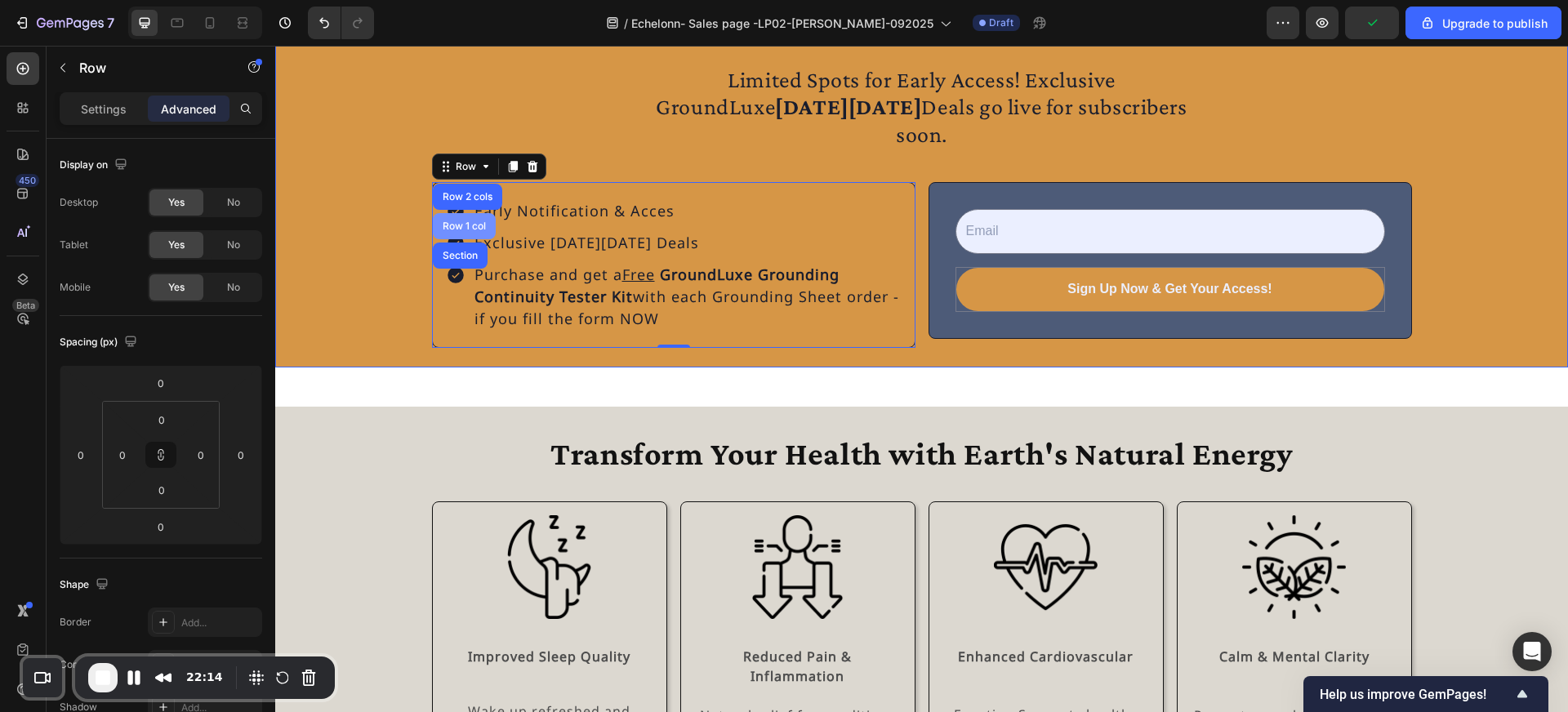
click at [477, 222] on div "Row 1 col" at bounding box center [464, 226] width 50 height 10
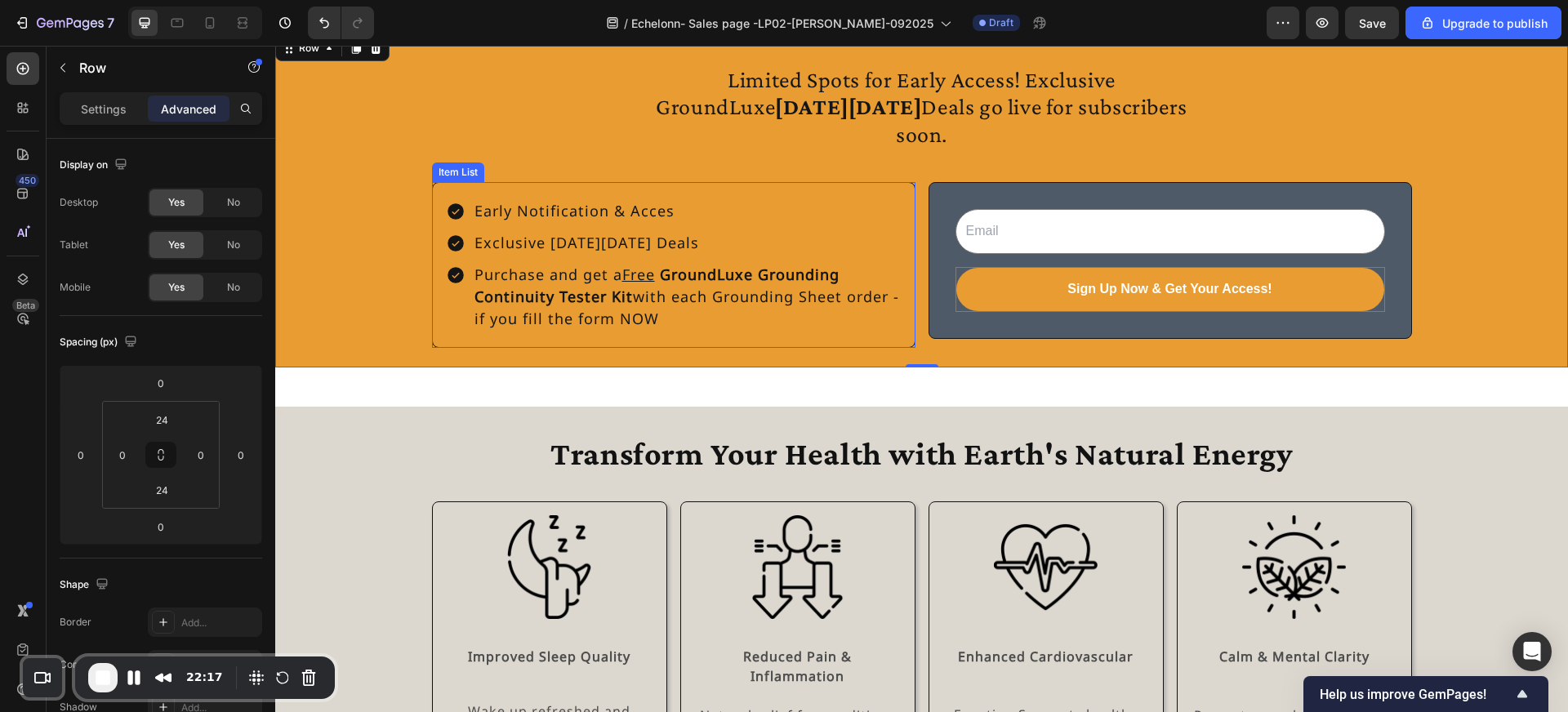
scroll to position [1636, 0]
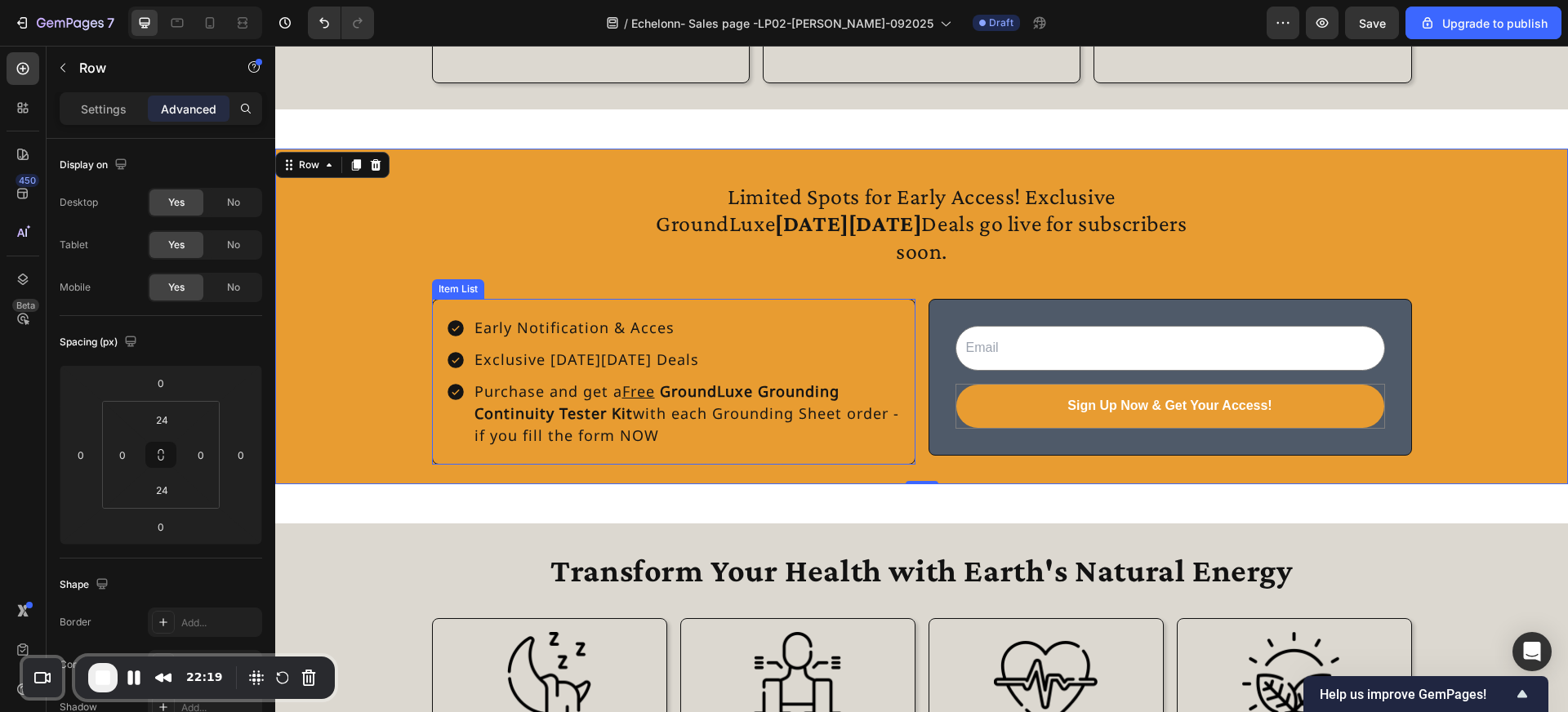
click at [462, 299] on div "Early Notification & Acces Exclusive [DATE][DATE] Deals Purchase and get a Free…" at bounding box center [674, 382] width 483 height 166
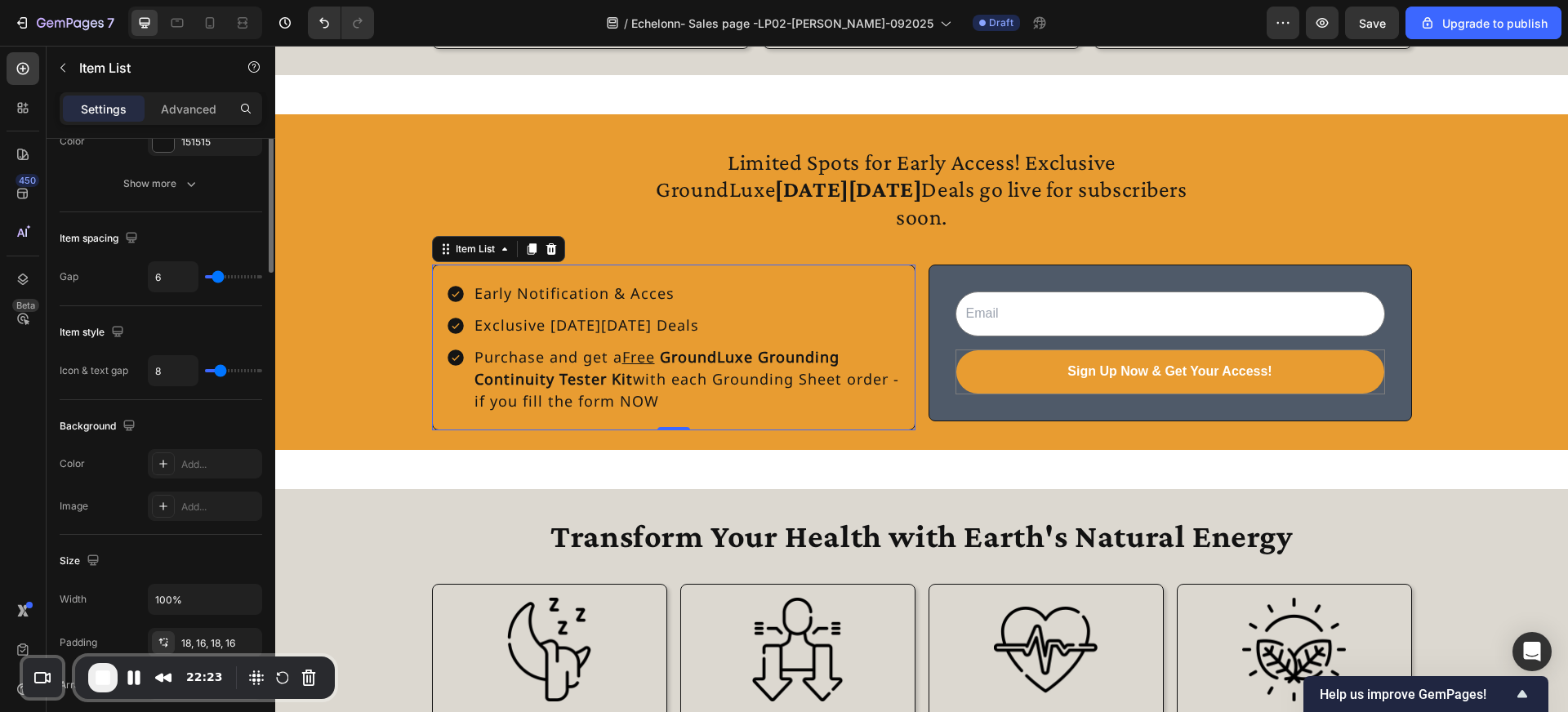
scroll to position [672, 0]
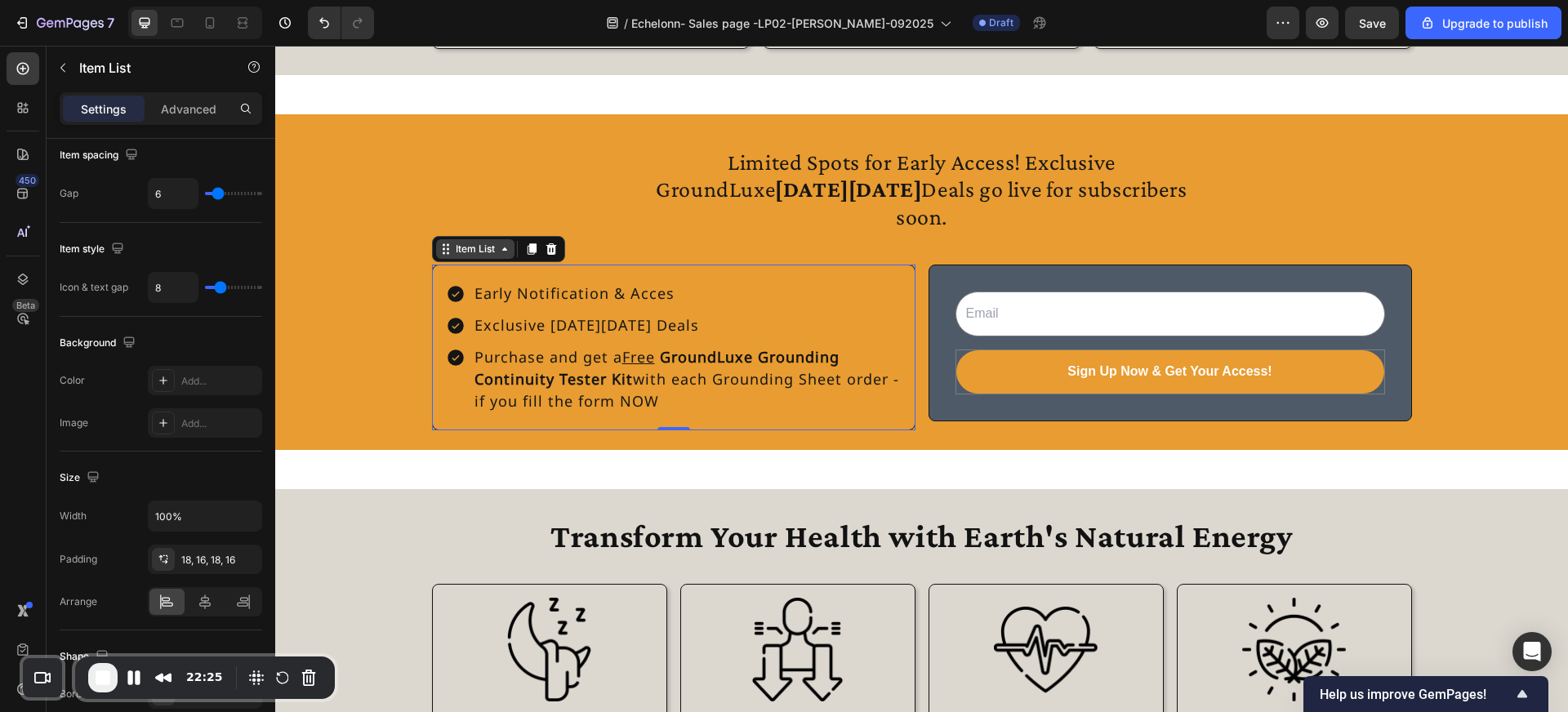
click at [487, 249] on div "Item List" at bounding box center [475, 249] width 46 height 15
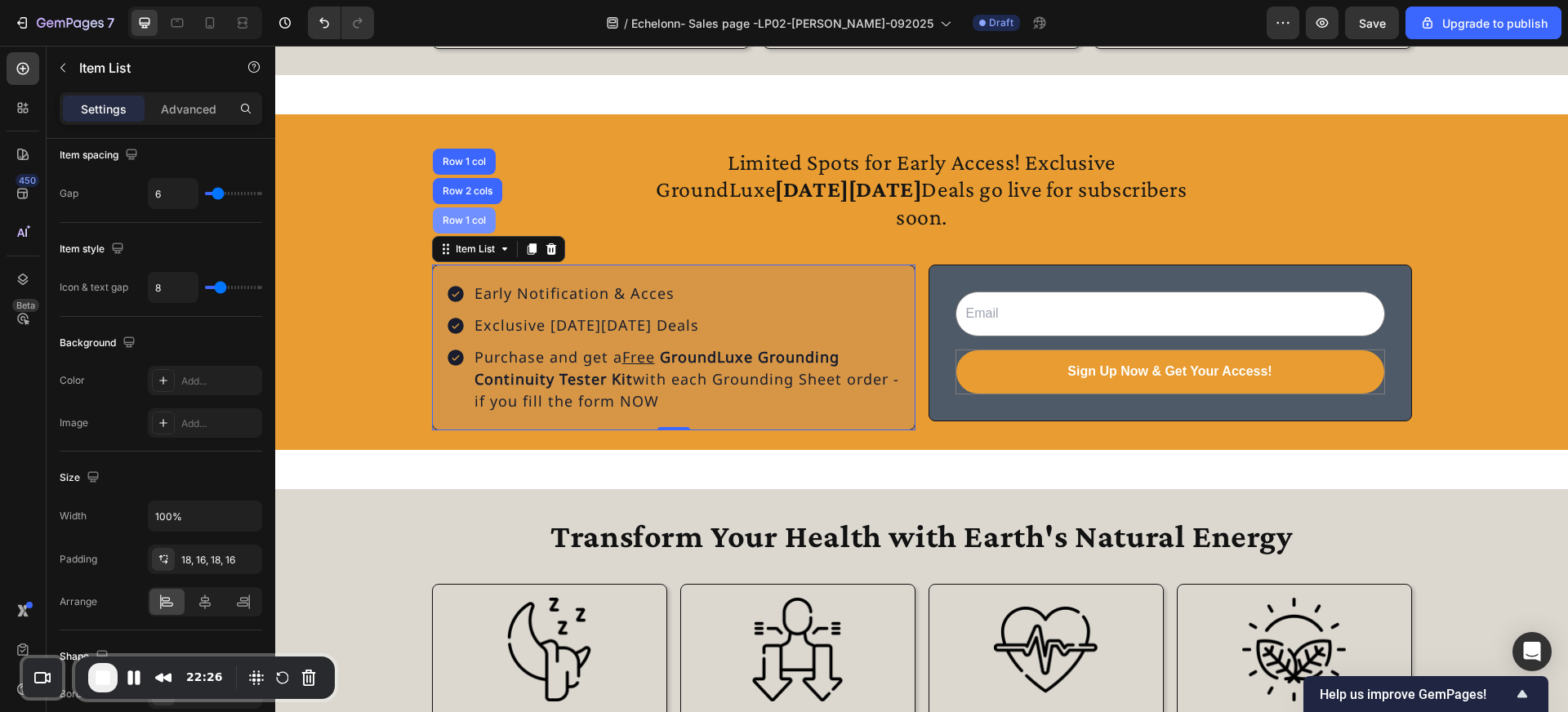
click at [482, 233] on div "Row 1 col" at bounding box center [464, 221] width 63 height 26
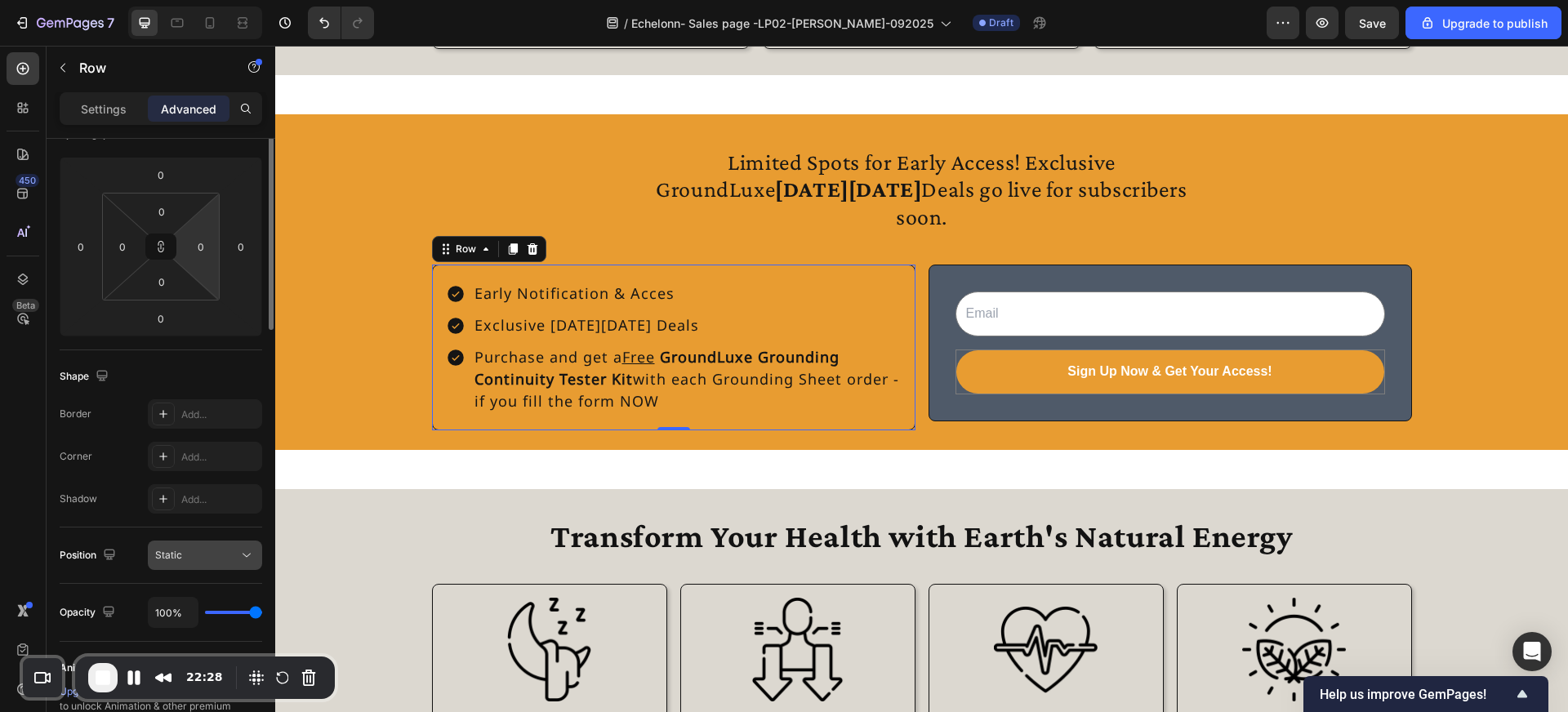
scroll to position [0, 0]
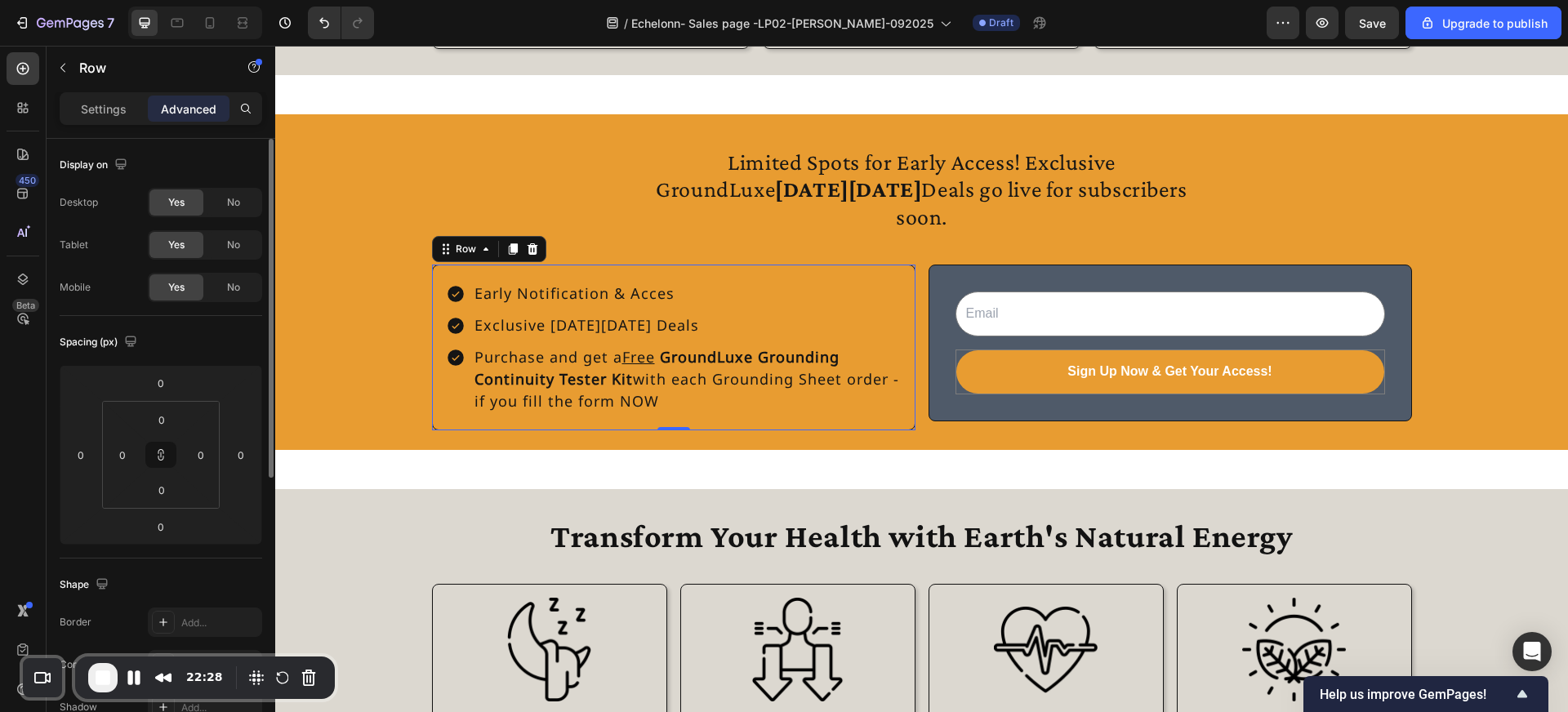
click at [92, 126] on div "Settings Advanced" at bounding box center [160, 115] width 229 height 46
click at [98, 111] on p "Settings" at bounding box center [104, 108] width 46 height 17
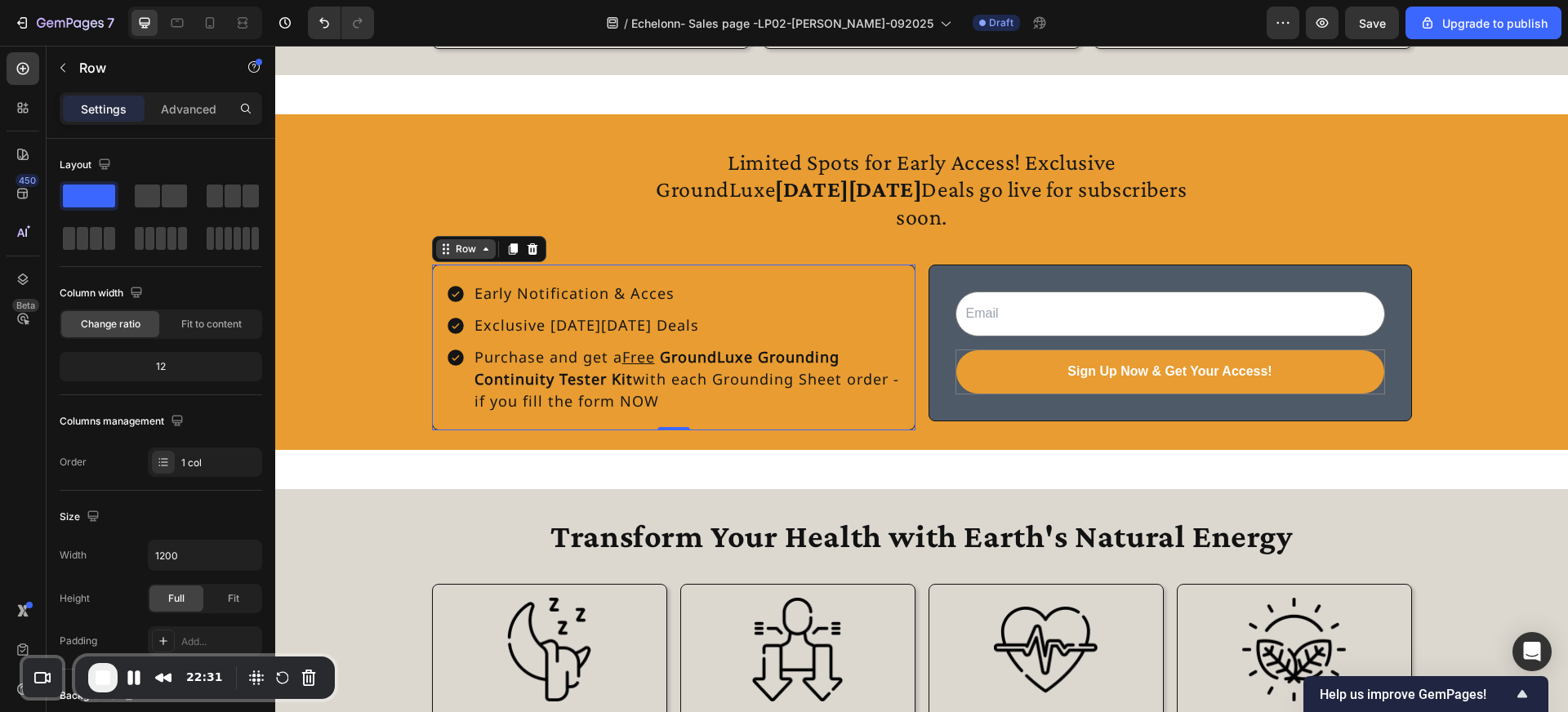
click at [453, 255] on div "Row" at bounding box center [466, 249] width 27 height 15
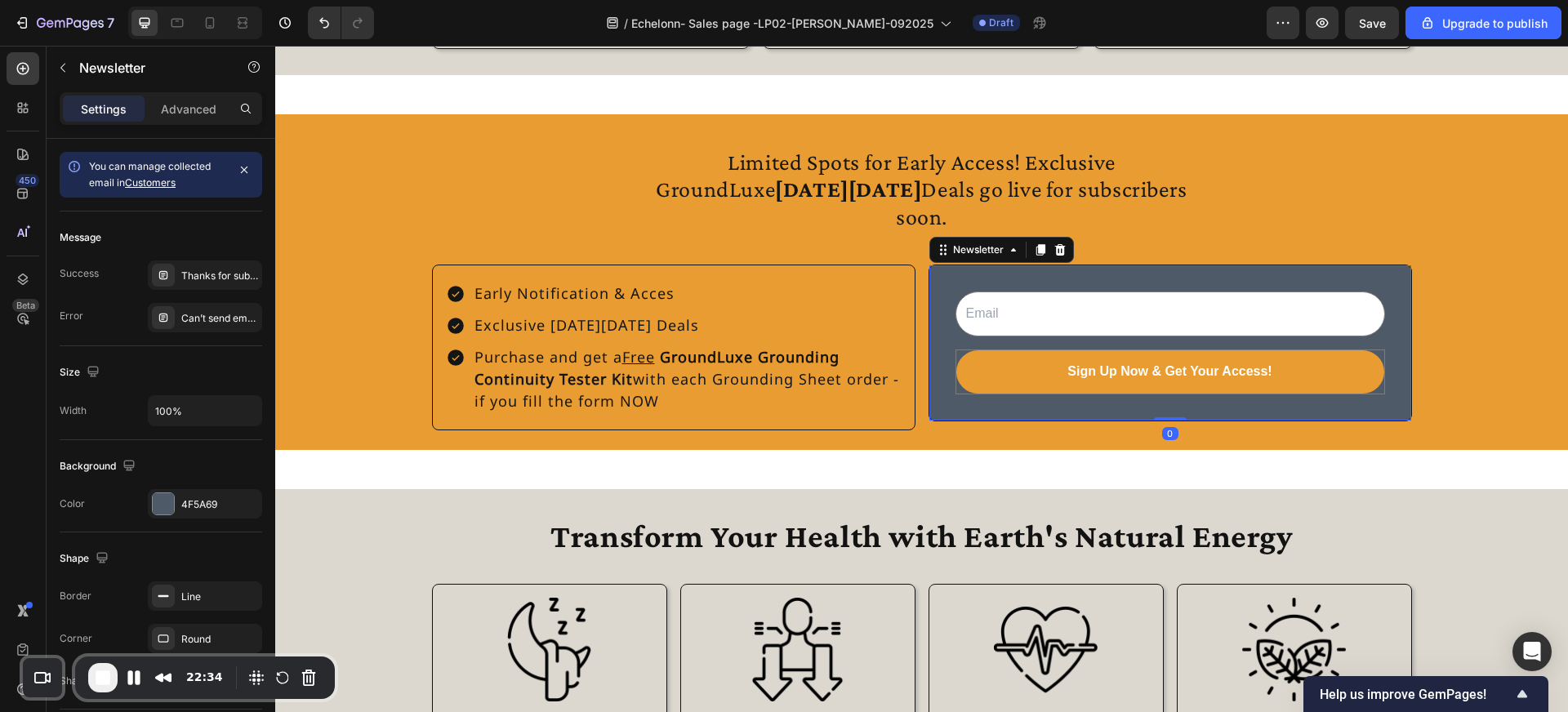
click at [945, 275] on div "Email Field Sign Up Now & Get Your Access! Submit Button Row Newsletter 0" at bounding box center [1171, 343] width 483 height 157
click at [945, 256] on icon at bounding box center [944, 250] width 13 height 13
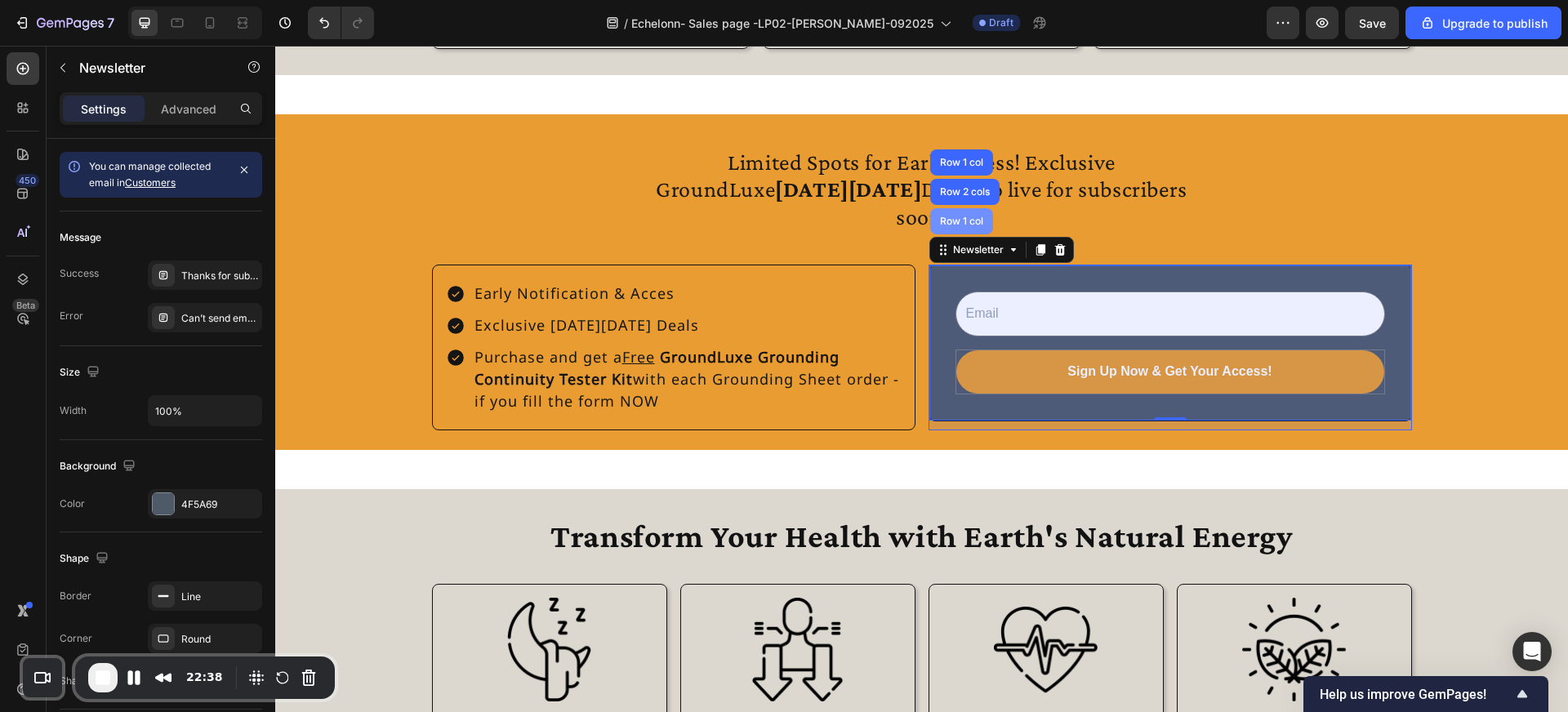
click at [951, 234] on div "Row 1 col" at bounding box center [961, 221] width 63 height 26
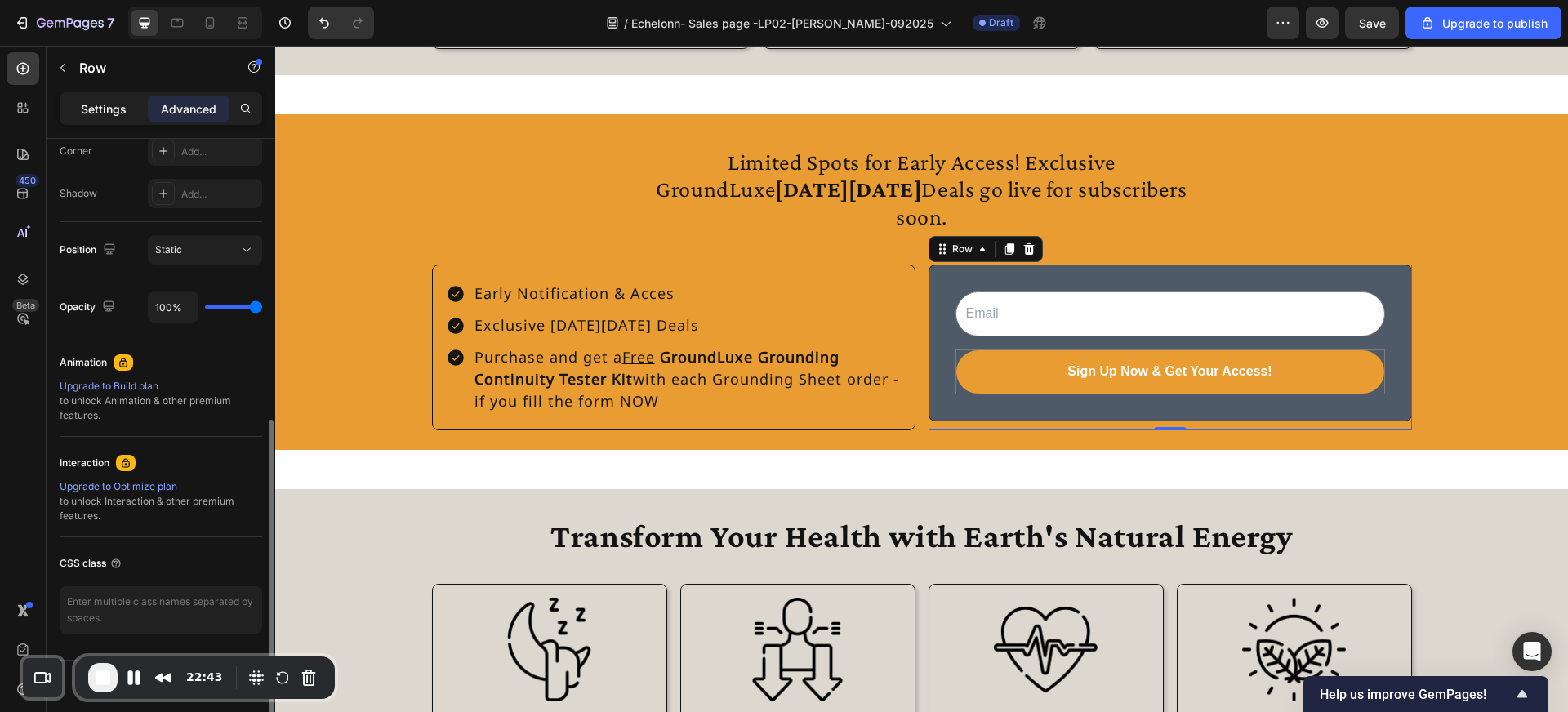
click at [107, 107] on p "Settings" at bounding box center [104, 108] width 46 height 17
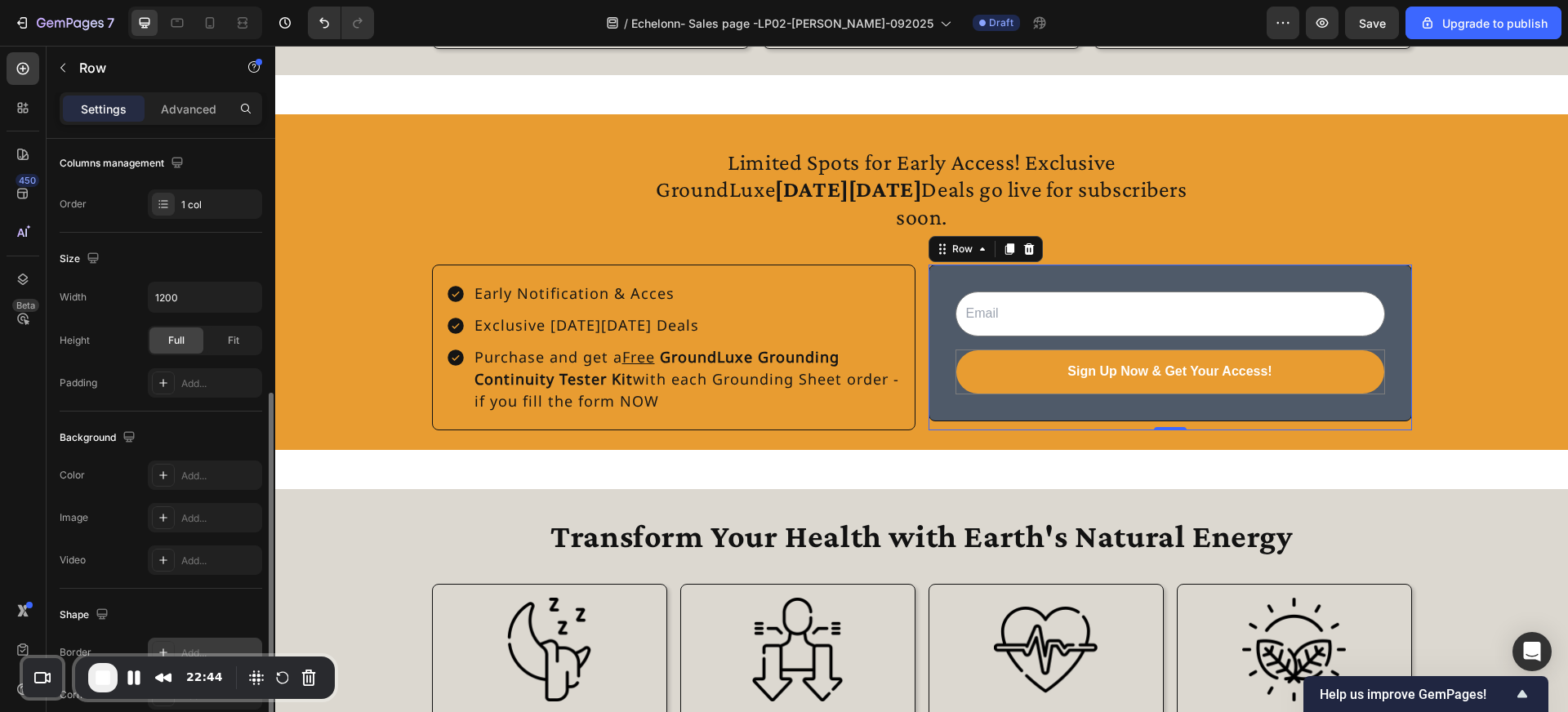
scroll to position [118, 0]
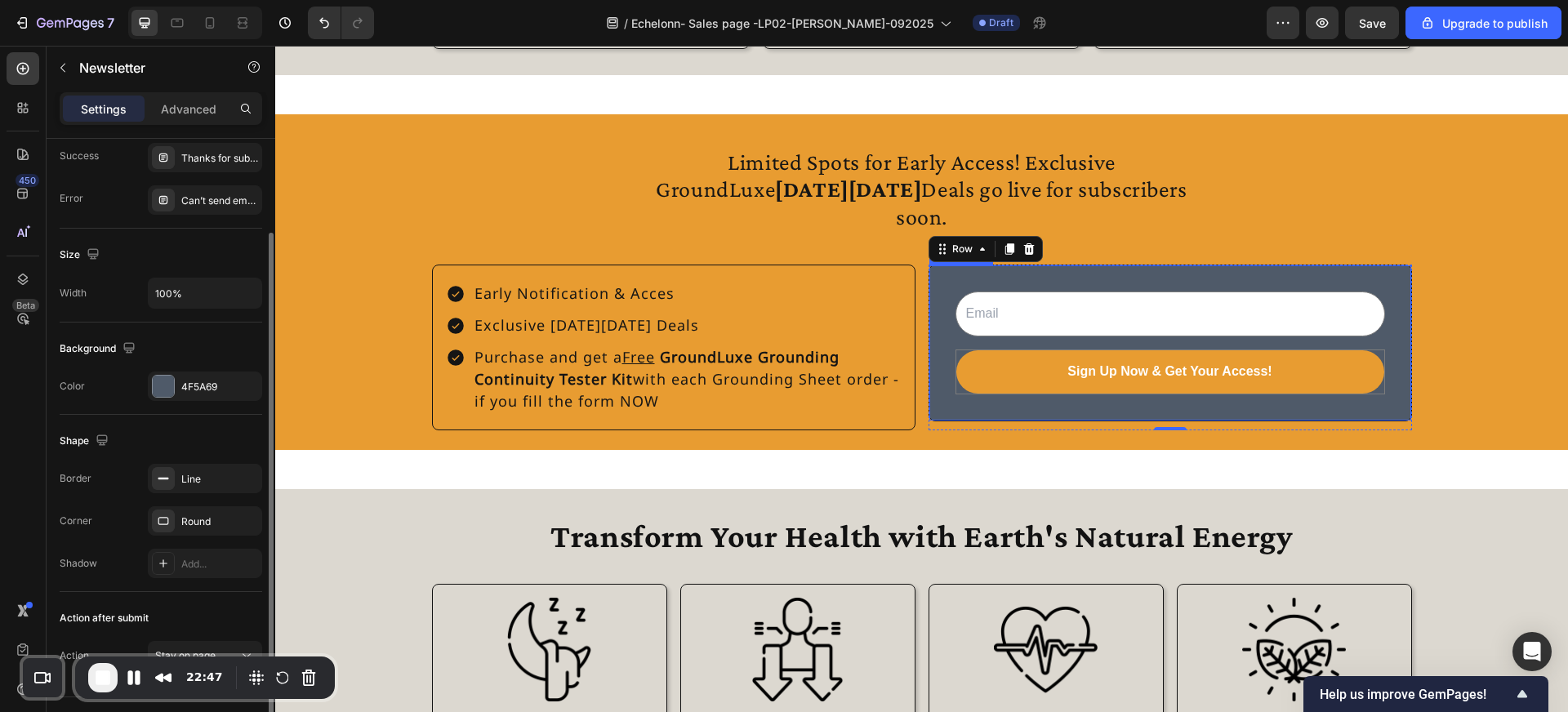
click at [1099, 418] on div "Email Field Sign Up Now & Get Your Access! Submit Button Row Newsletter" at bounding box center [1171, 343] width 483 height 157
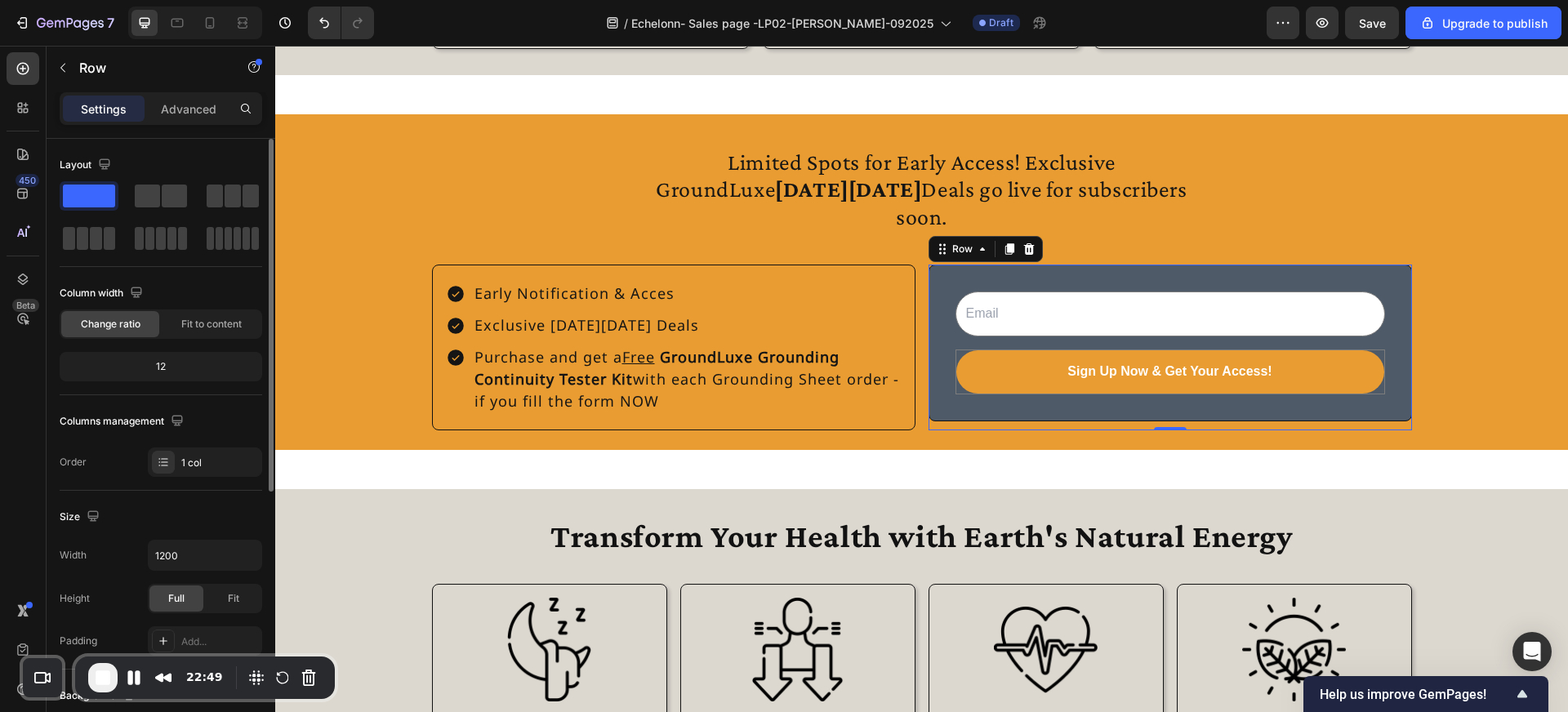
click at [1158, 430] on div "Email Field Sign Up Now & Get Your Access! Submit Button Row Newsletter Row 0" at bounding box center [1171, 347] width 483 height 166
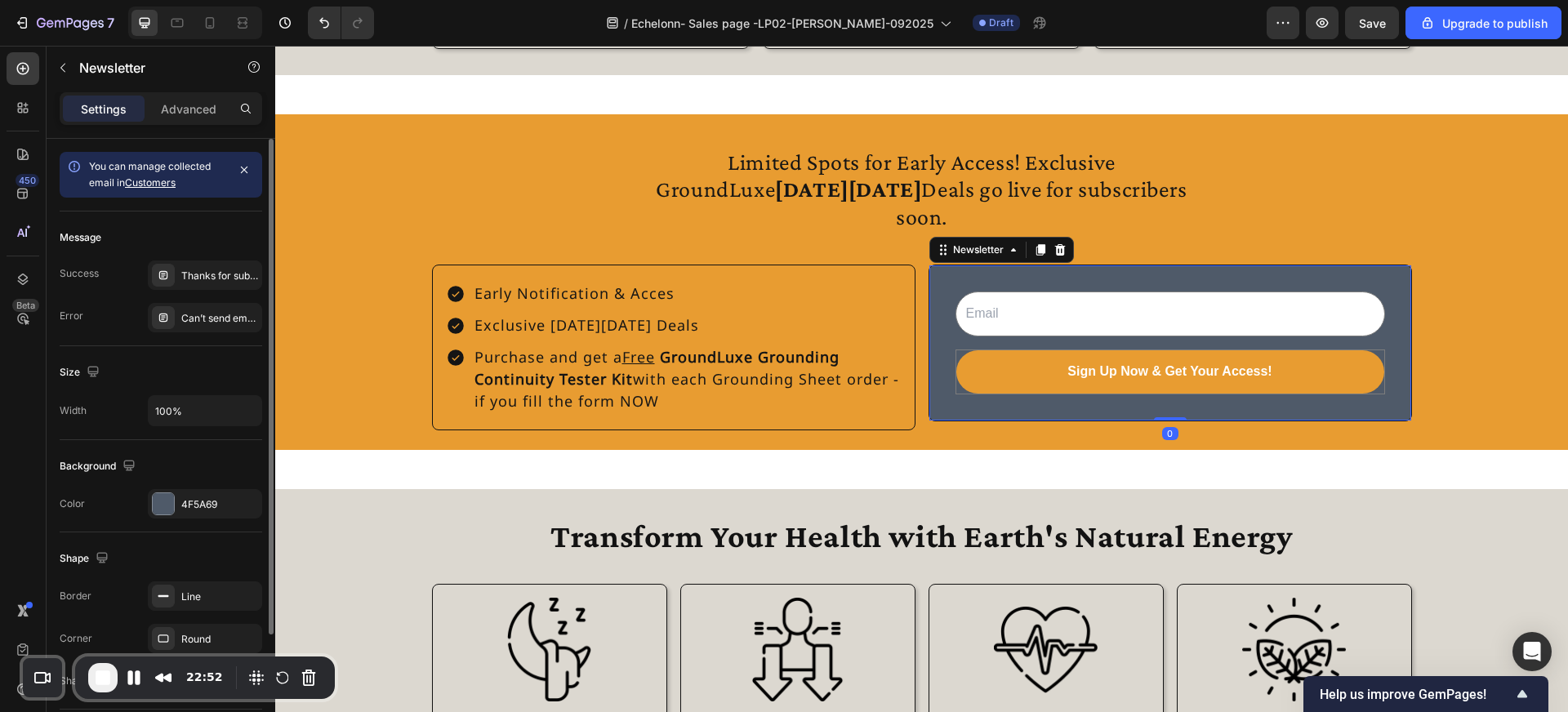
click at [946, 285] on div "Email Field Sign Up Now & Get Your Access! Submit Button Row Newsletter 0" at bounding box center [1171, 343] width 483 height 157
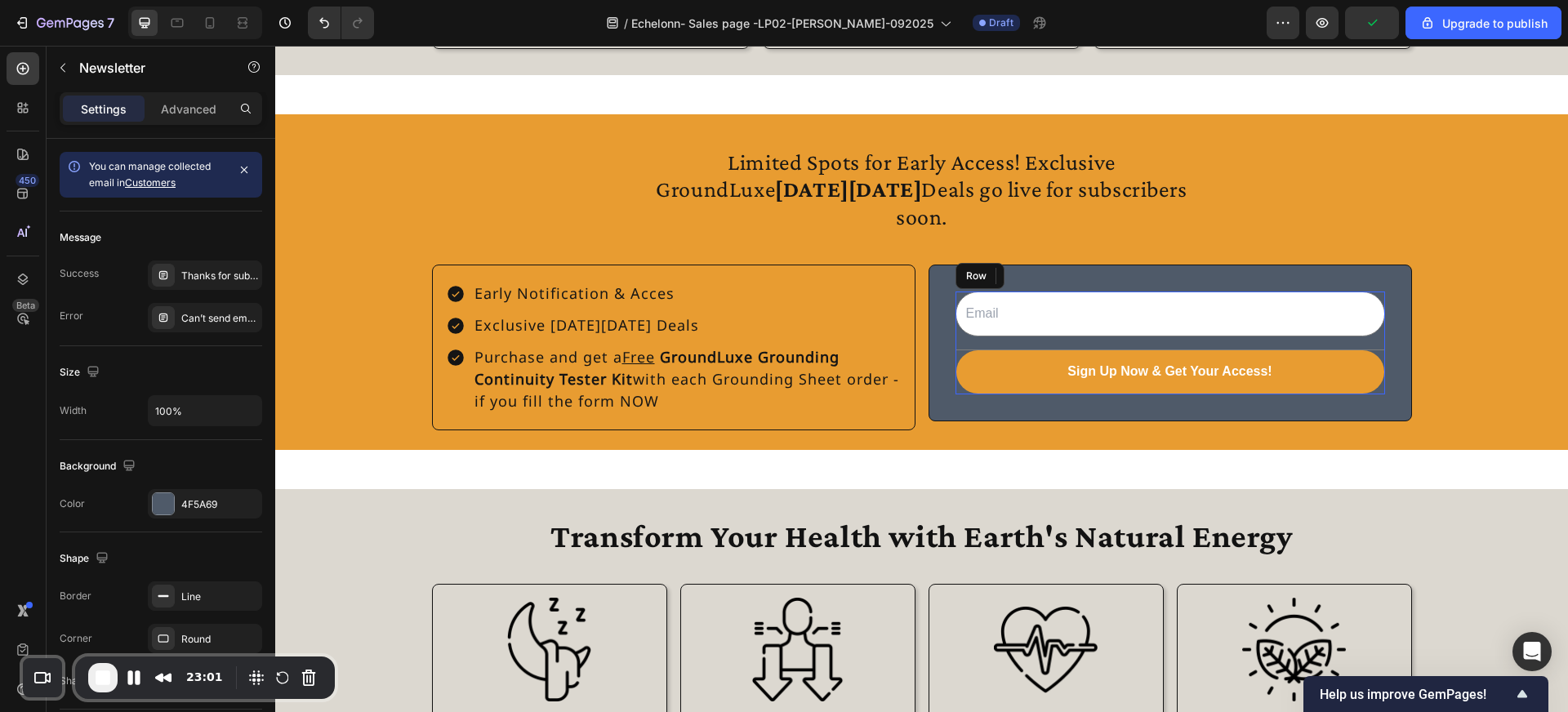
click at [1123, 347] on div "Email Field Sign Up Now & Get Your Access! Submit Button" at bounding box center [1170, 343] width 429 height 103
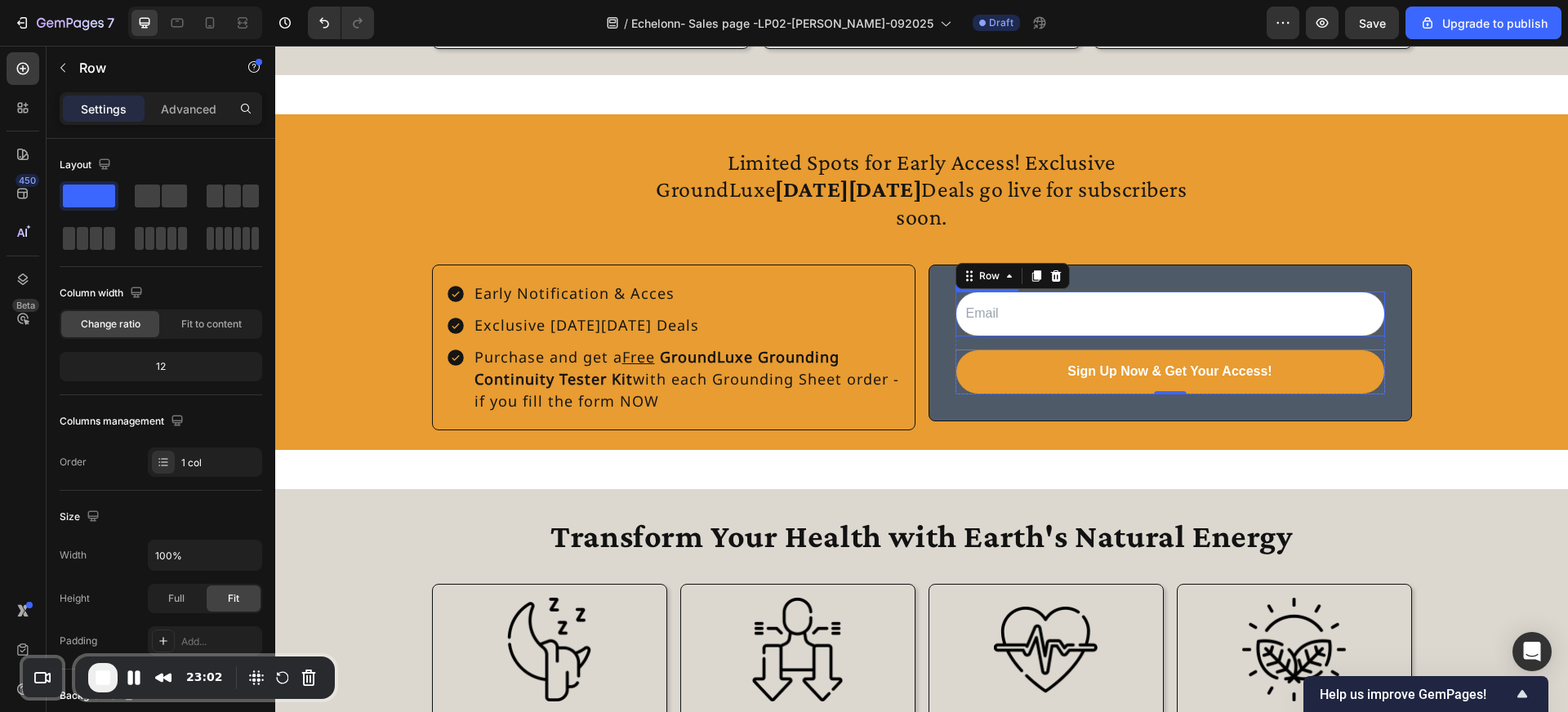
click at [1123, 336] on input "email" at bounding box center [1170, 314] width 429 height 45
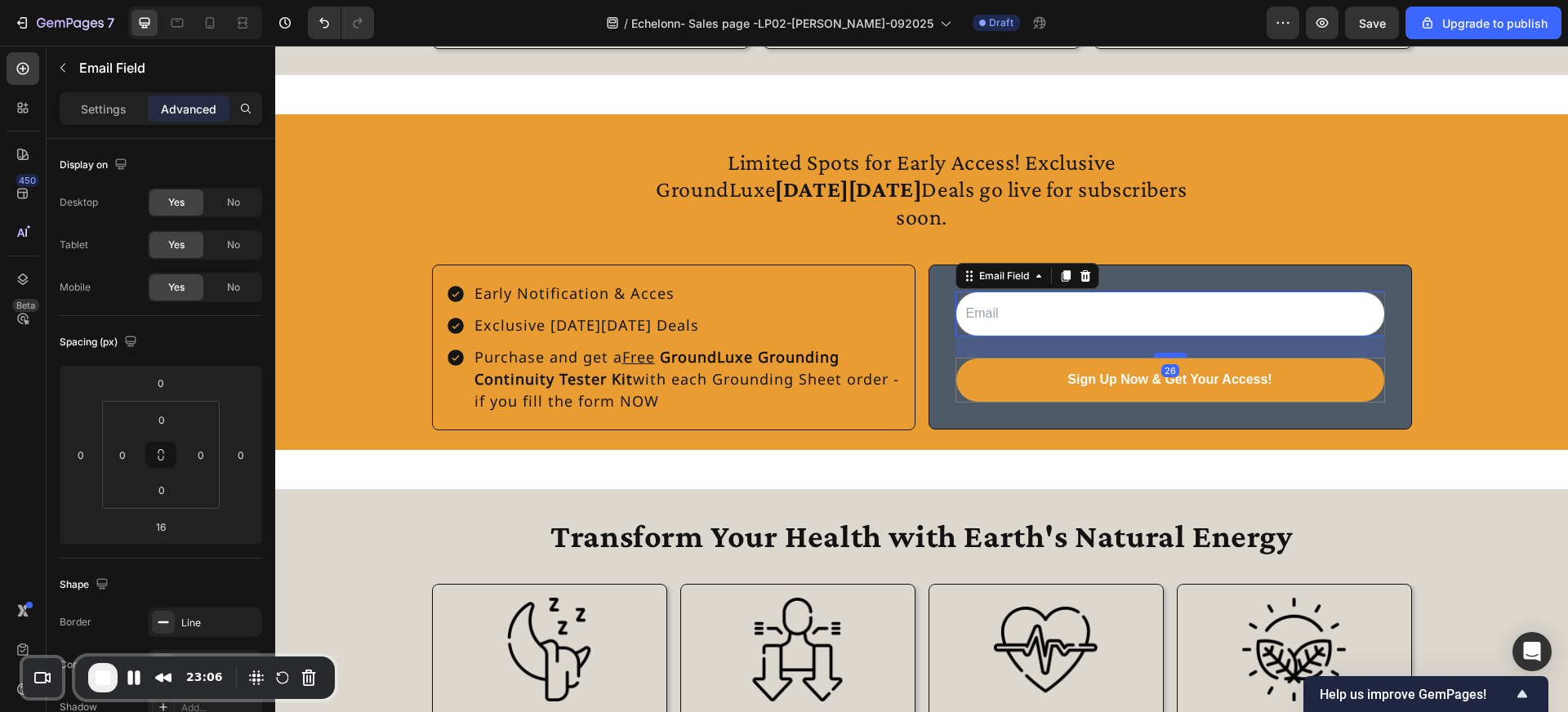
click at [1173, 357] on div at bounding box center [1171, 355] width 33 height 5
type input "26"
click at [1424, 438] on div "Limited Spots for Early Access! Exclusive GroundLuxe Black Friday Deals go live…" at bounding box center [922, 282] width 1293 height 336
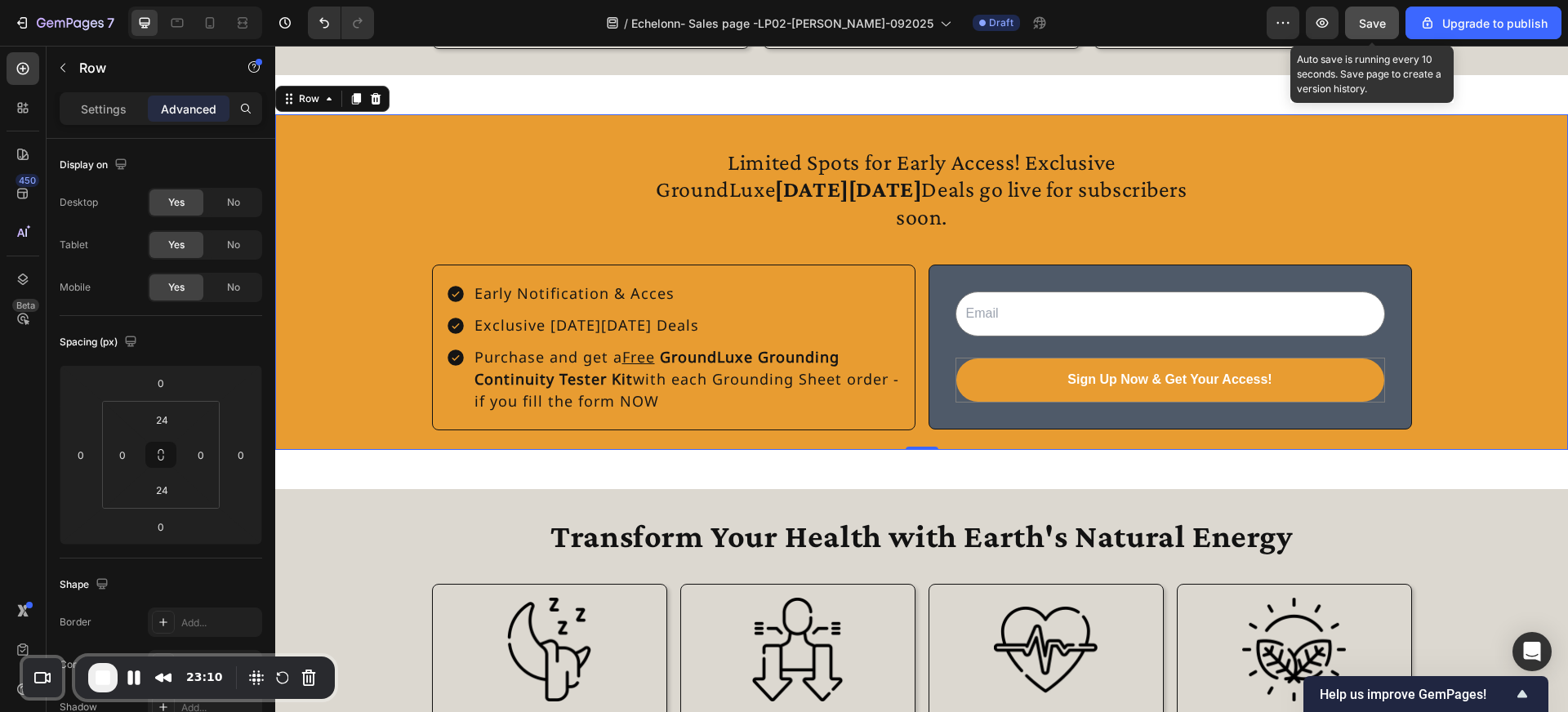
click at [1383, 27] on span "Save" at bounding box center [1373, 23] width 27 height 14
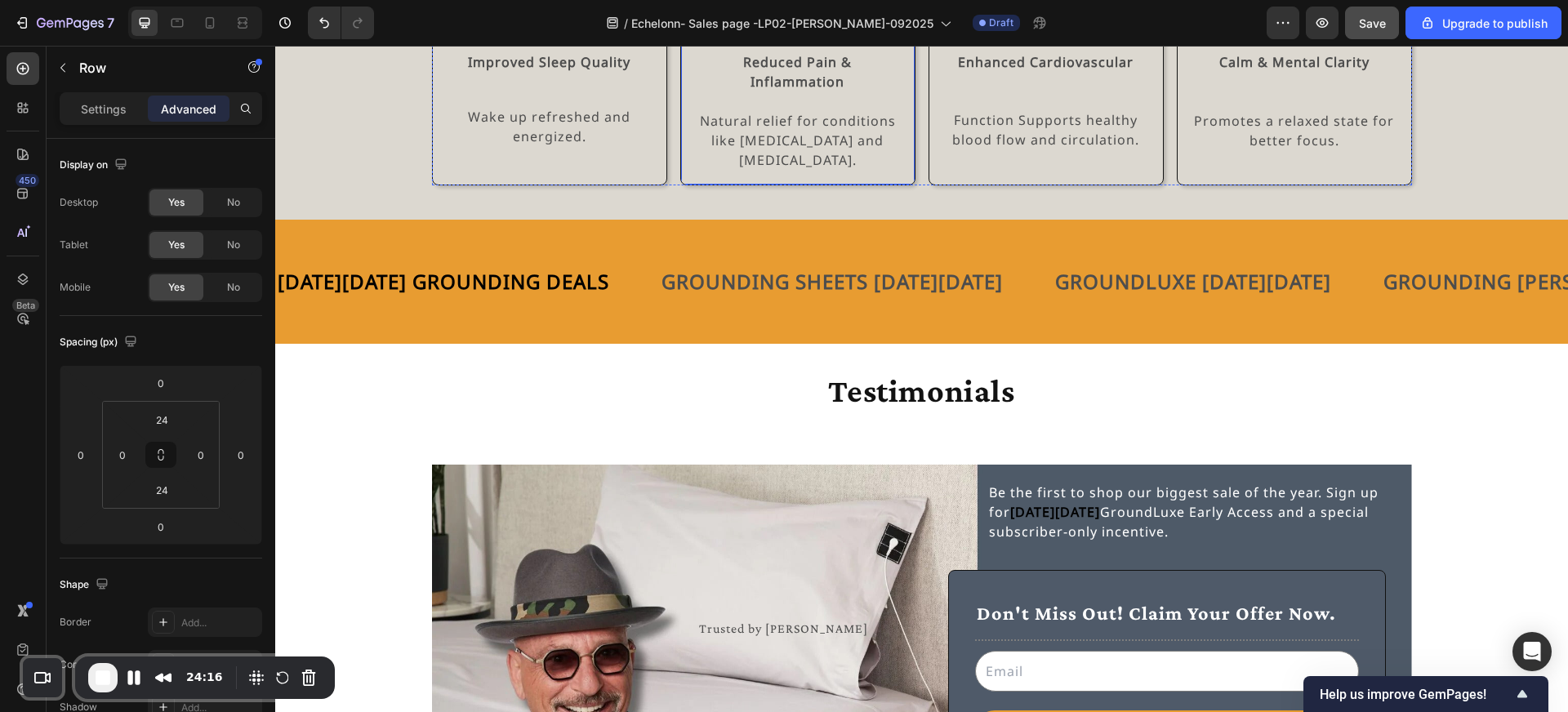
scroll to position [2337, 0]
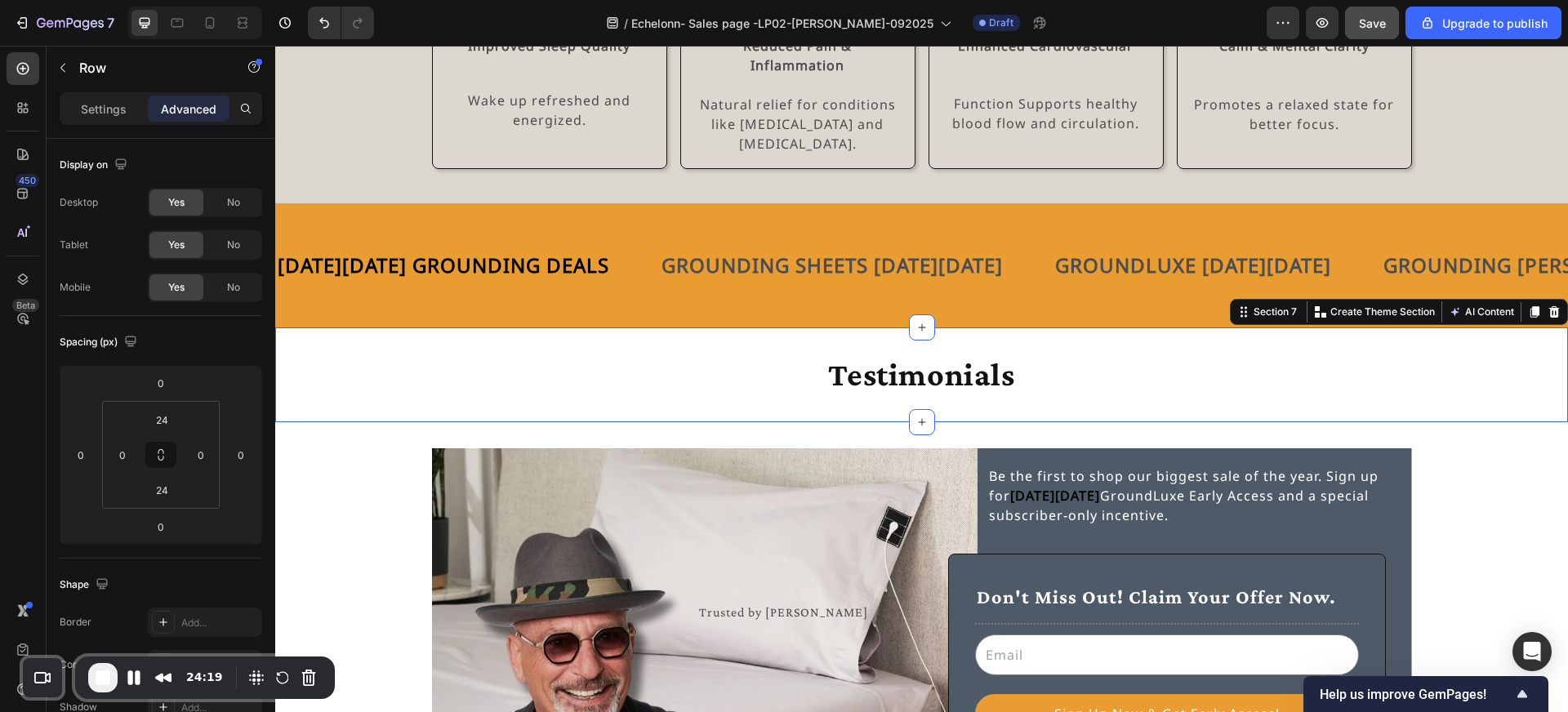
click at [790, 382] on div "Testimonials Heading Section 7 You can create reusable sections Create Theme Se…" at bounding box center [922, 375] width 1293 height 95
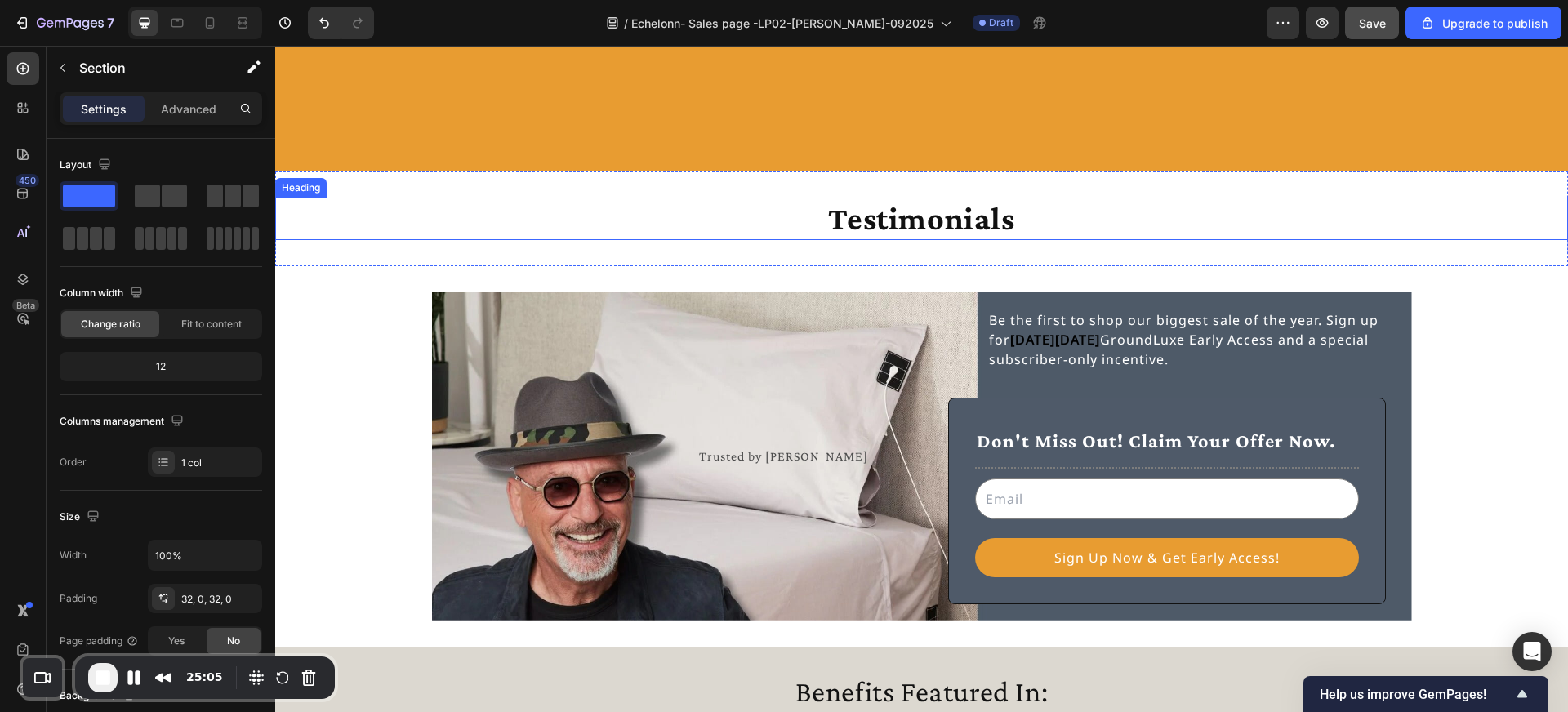
scroll to position [2650, 0]
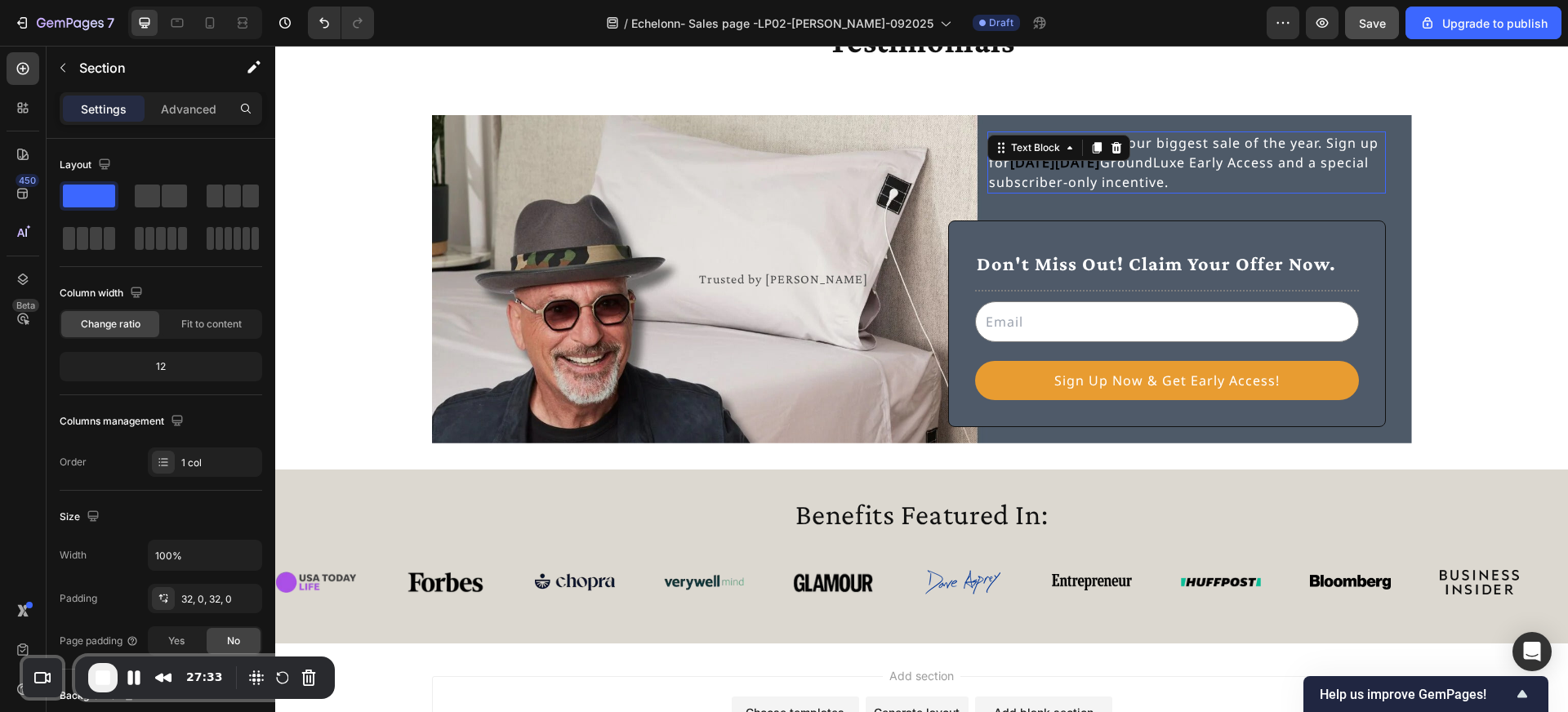
click at [987, 188] on div "Be the first to shop our biggest sale of the year. Sign up for Black Friday Gro…" at bounding box center [1186, 162] width 398 height 62
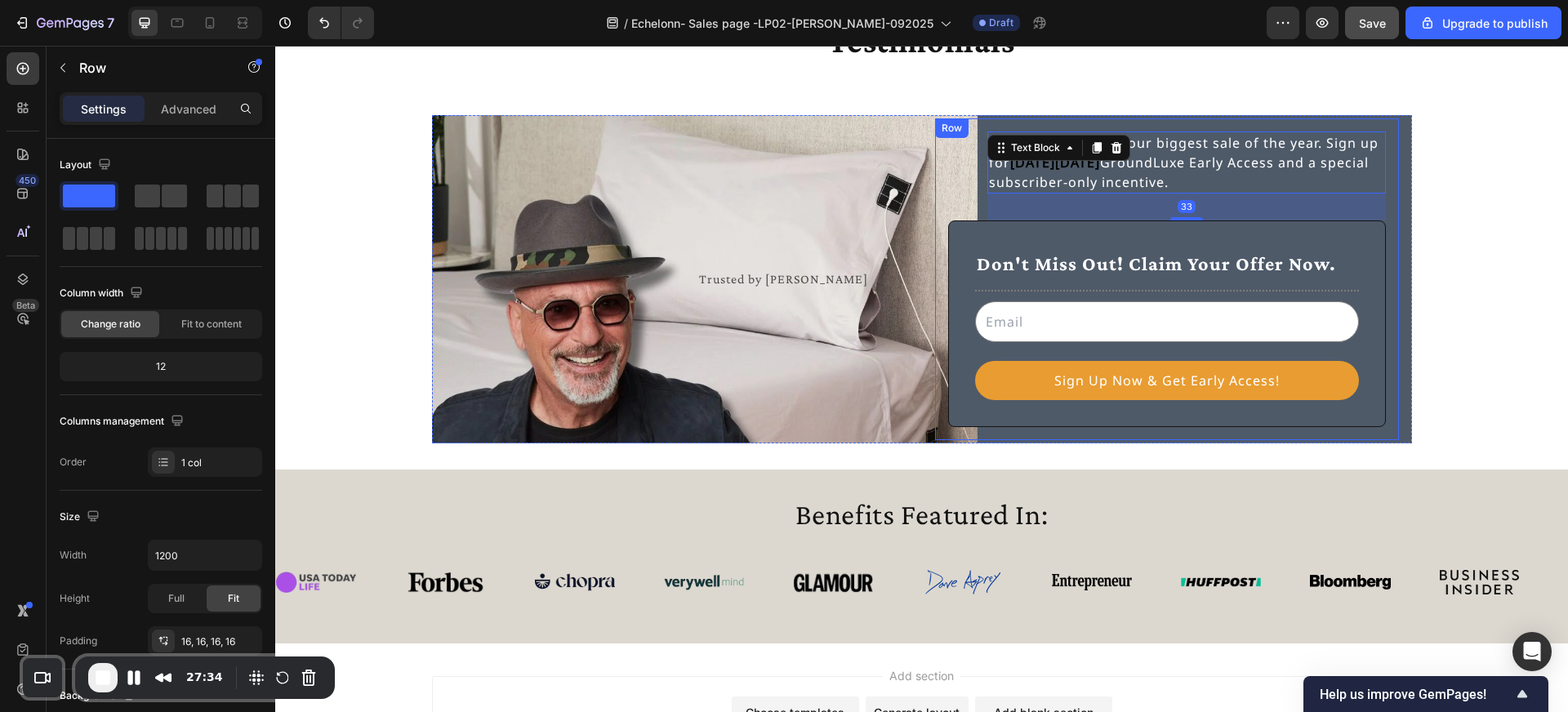
click at [985, 123] on div "Be the first to shop our biggest sale of the year. Sign up for Black Friday Gro…" at bounding box center [1167, 279] width 464 height 322
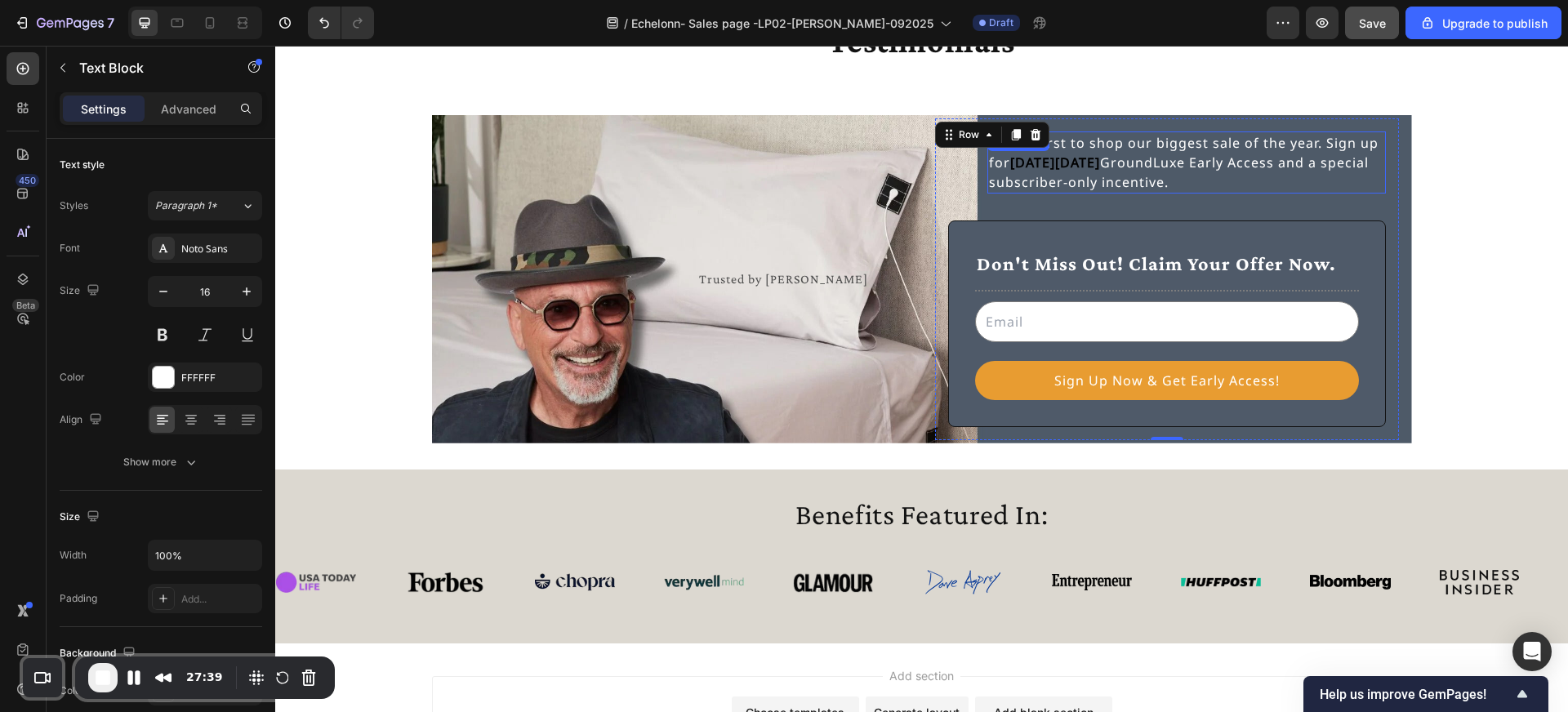
click at [1073, 178] on p "Be the first to shop our biggest sale of the year. Sign up for Black Friday Gro…" at bounding box center [1187, 162] width 396 height 59
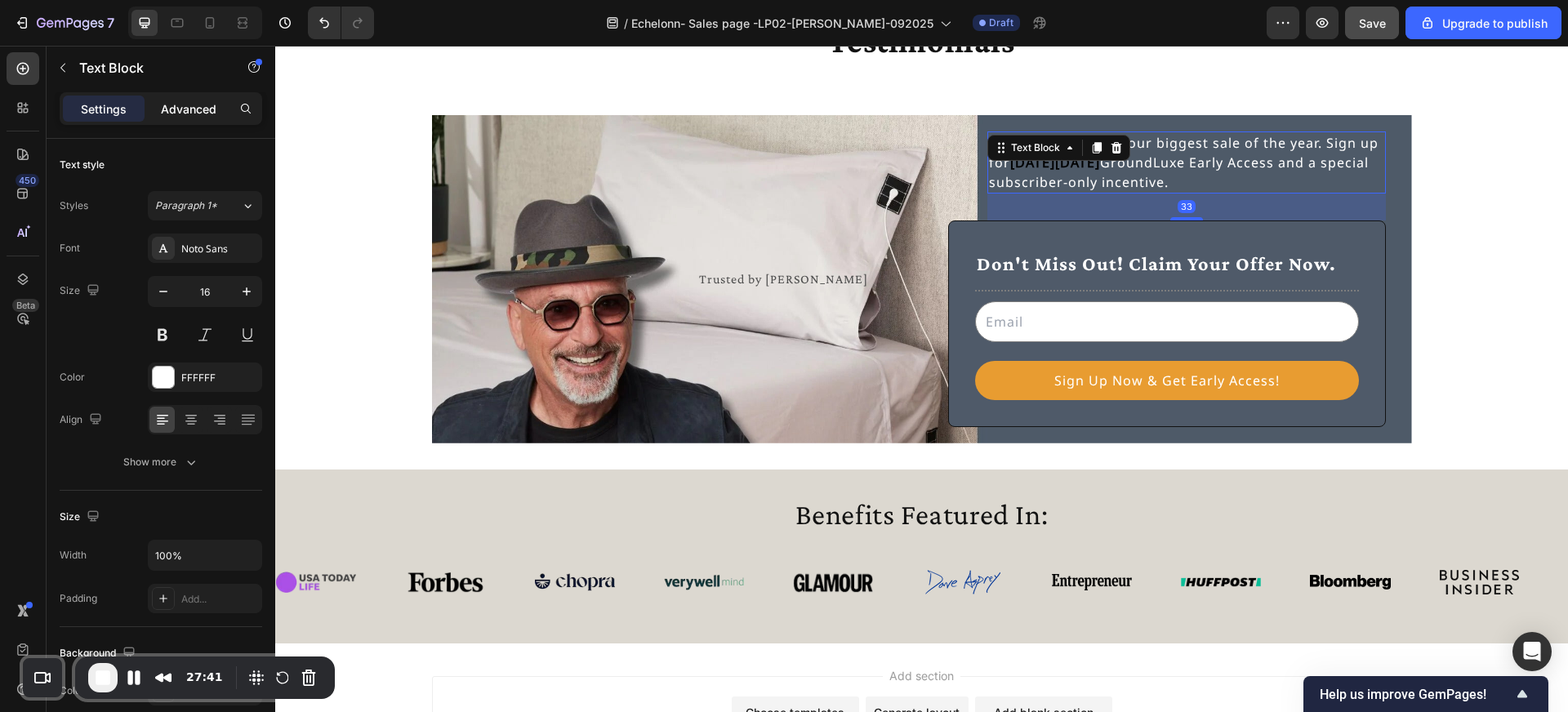
click at [209, 114] on p "Advanced" at bounding box center [188, 108] width 56 height 17
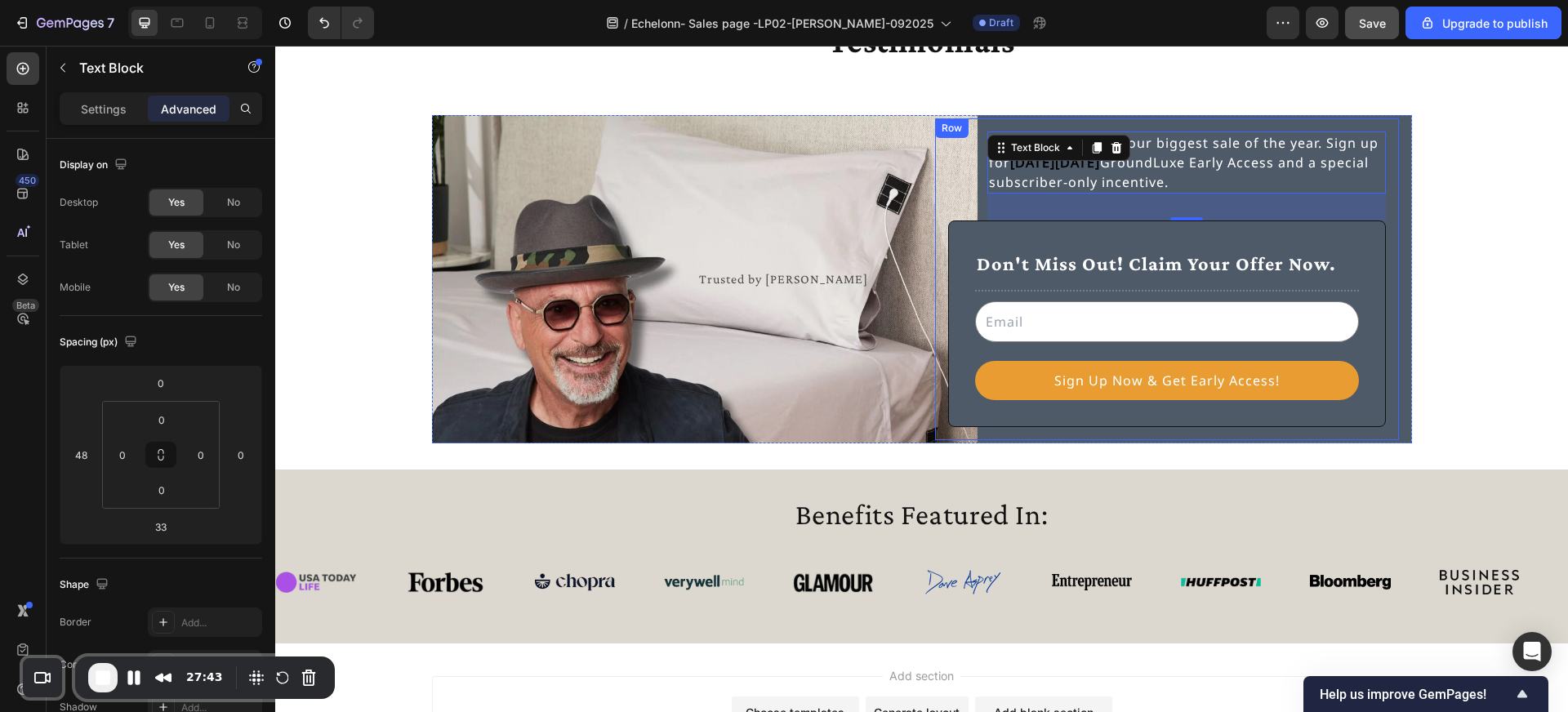
click at [1109, 122] on div "Be the first to shop our biggest sale of the year. Sign up for Black Friday Gro…" at bounding box center [1167, 279] width 464 height 322
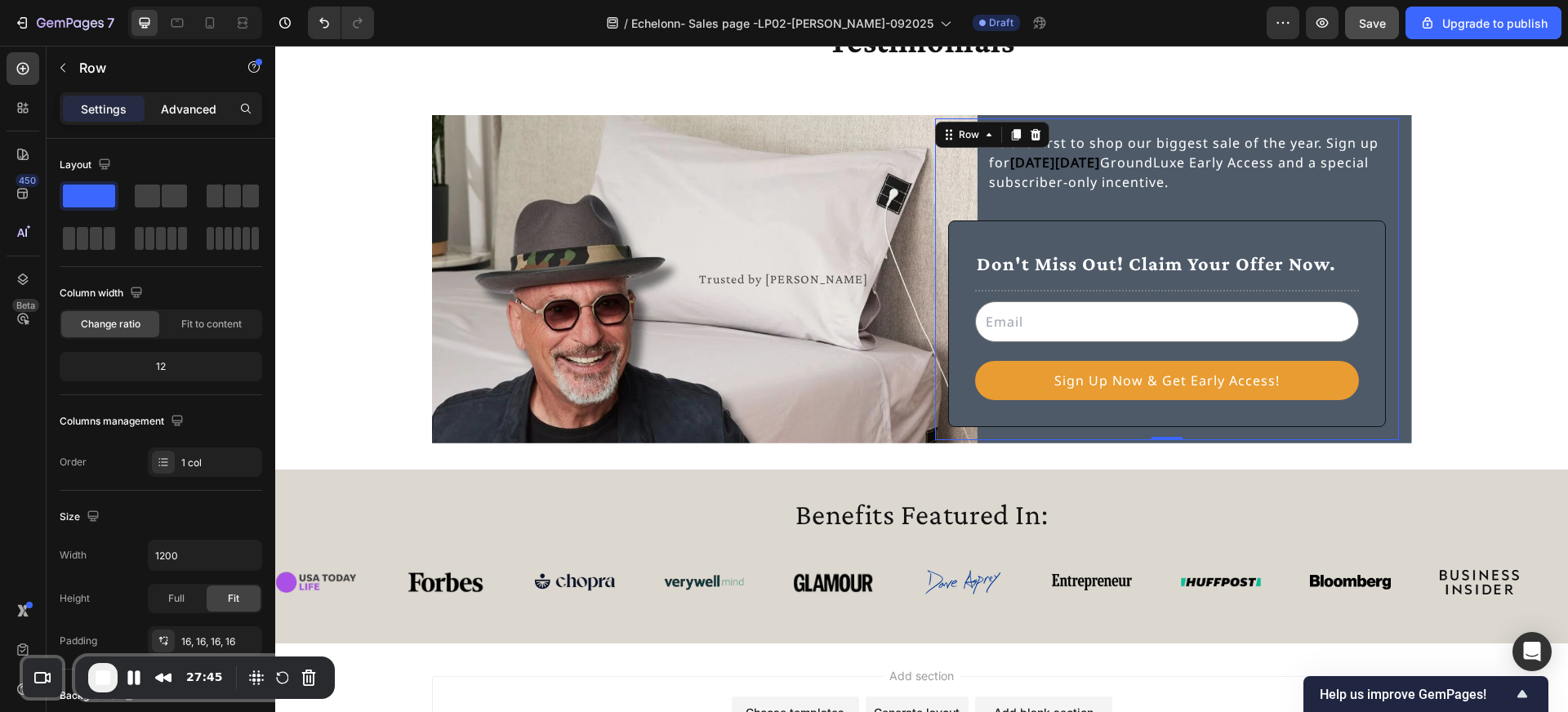
click at [191, 112] on p "Advanced" at bounding box center [188, 108] width 56 height 17
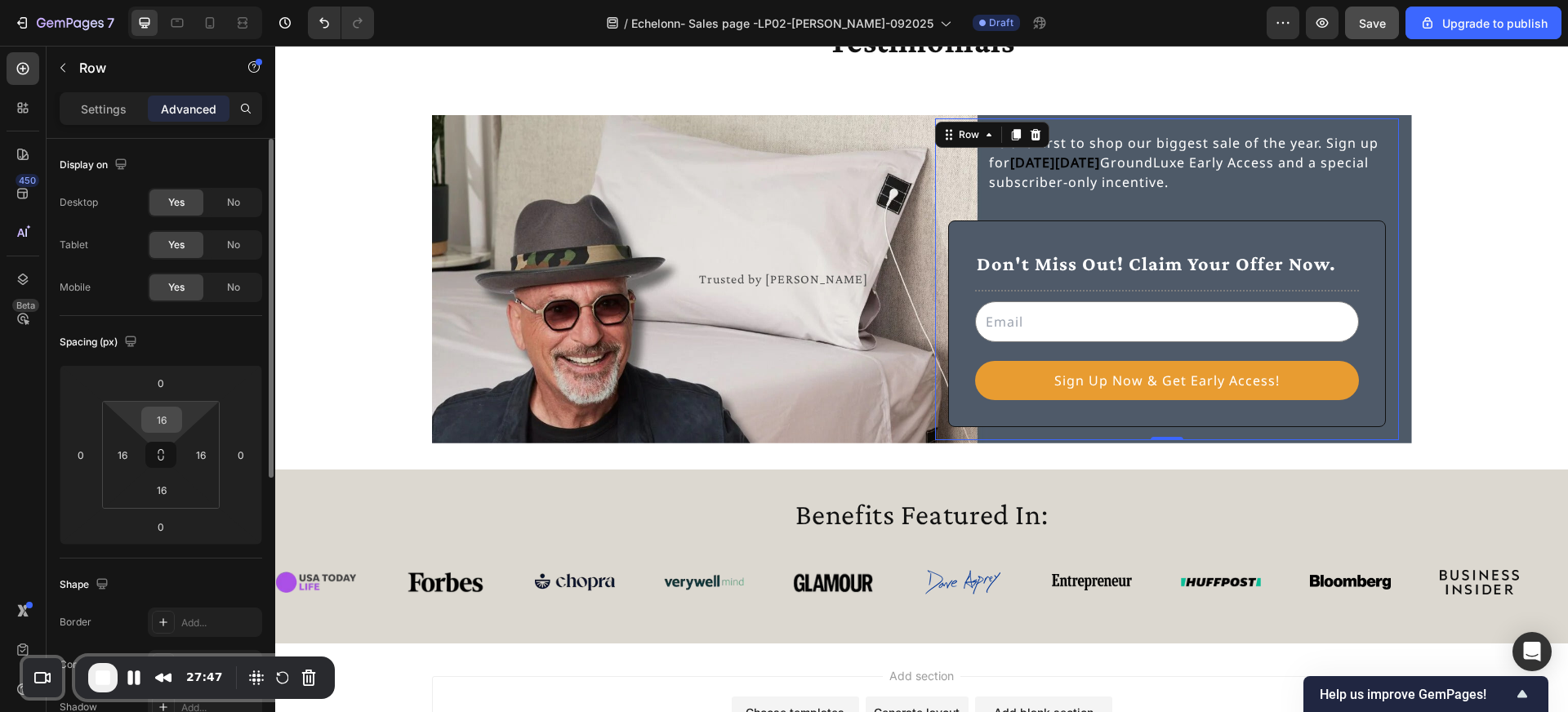
click at [168, 416] on input "16" at bounding box center [161, 419] width 33 height 25
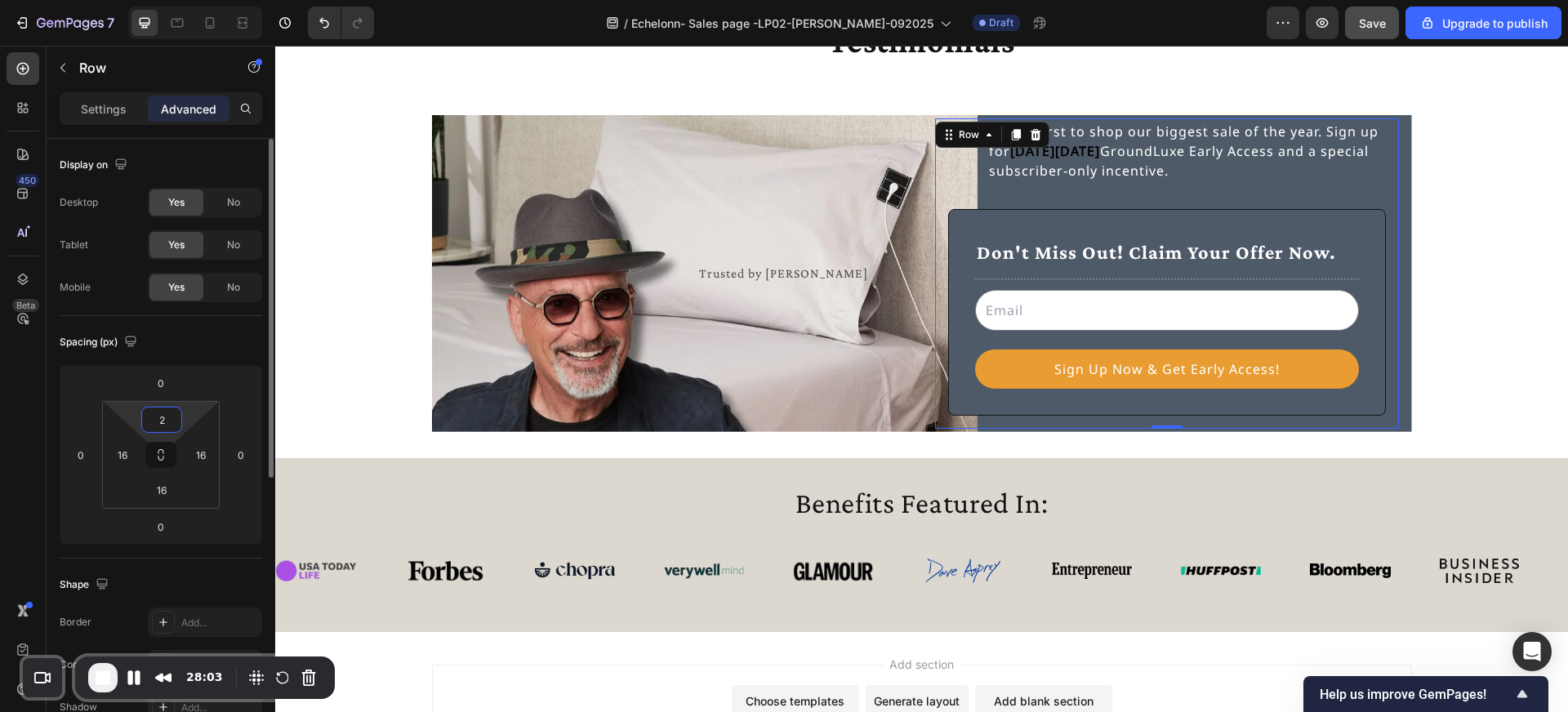
type input "24"
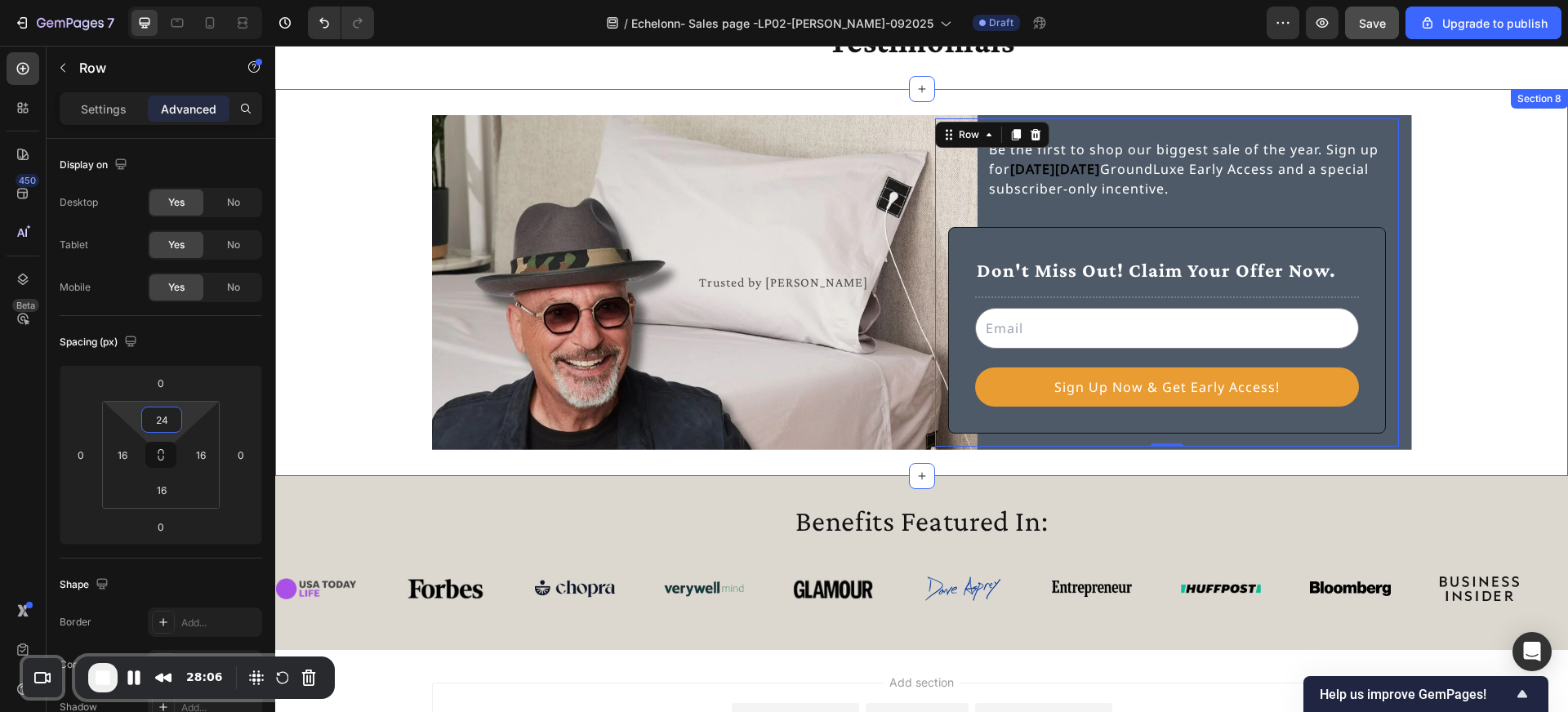
click at [1493, 251] on div "Trusted by Howie Mandel Text Block Be the first to shop our biggest sale of the…" at bounding box center [922, 282] width 1293 height 335
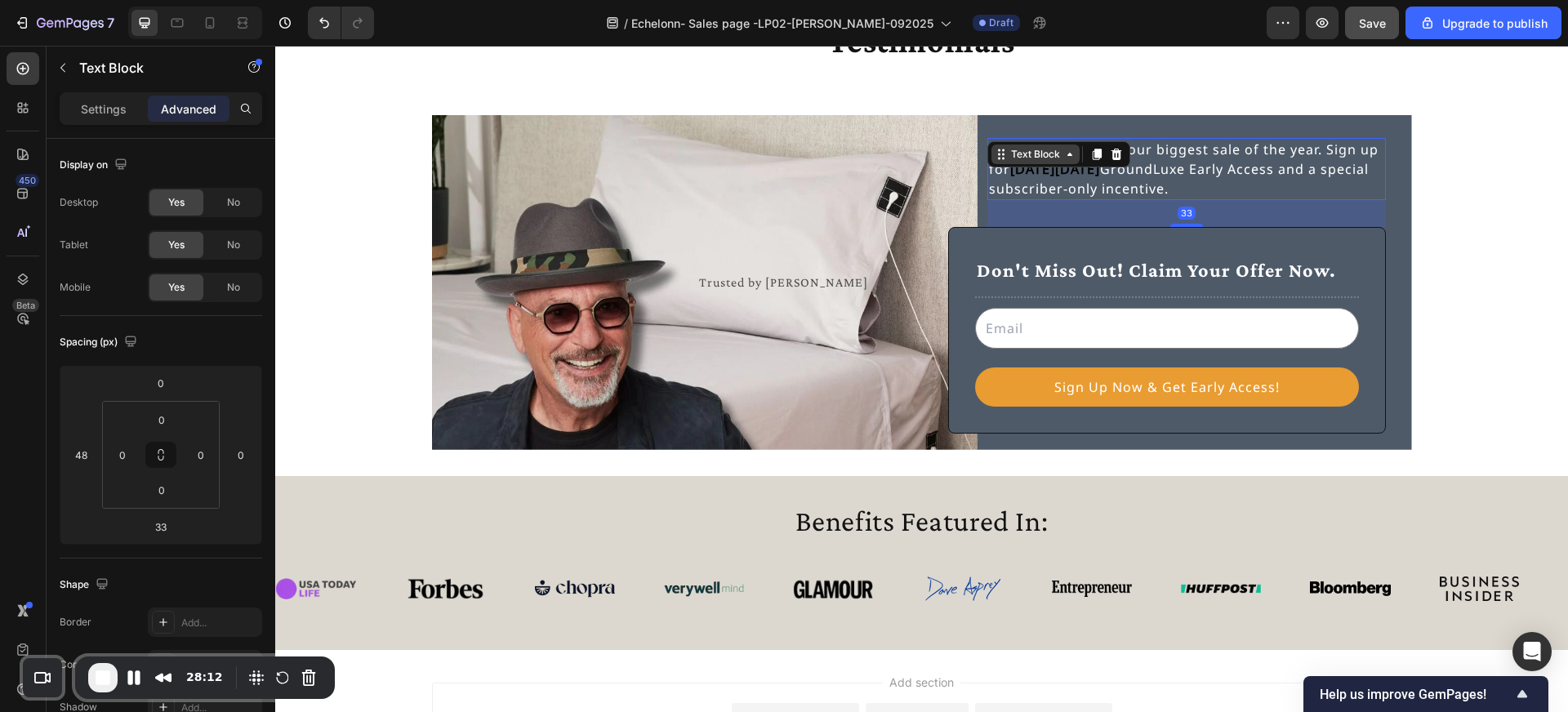
click at [1019, 152] on div "Text Block" at bounding box center [1035, 154] width 56 height 15
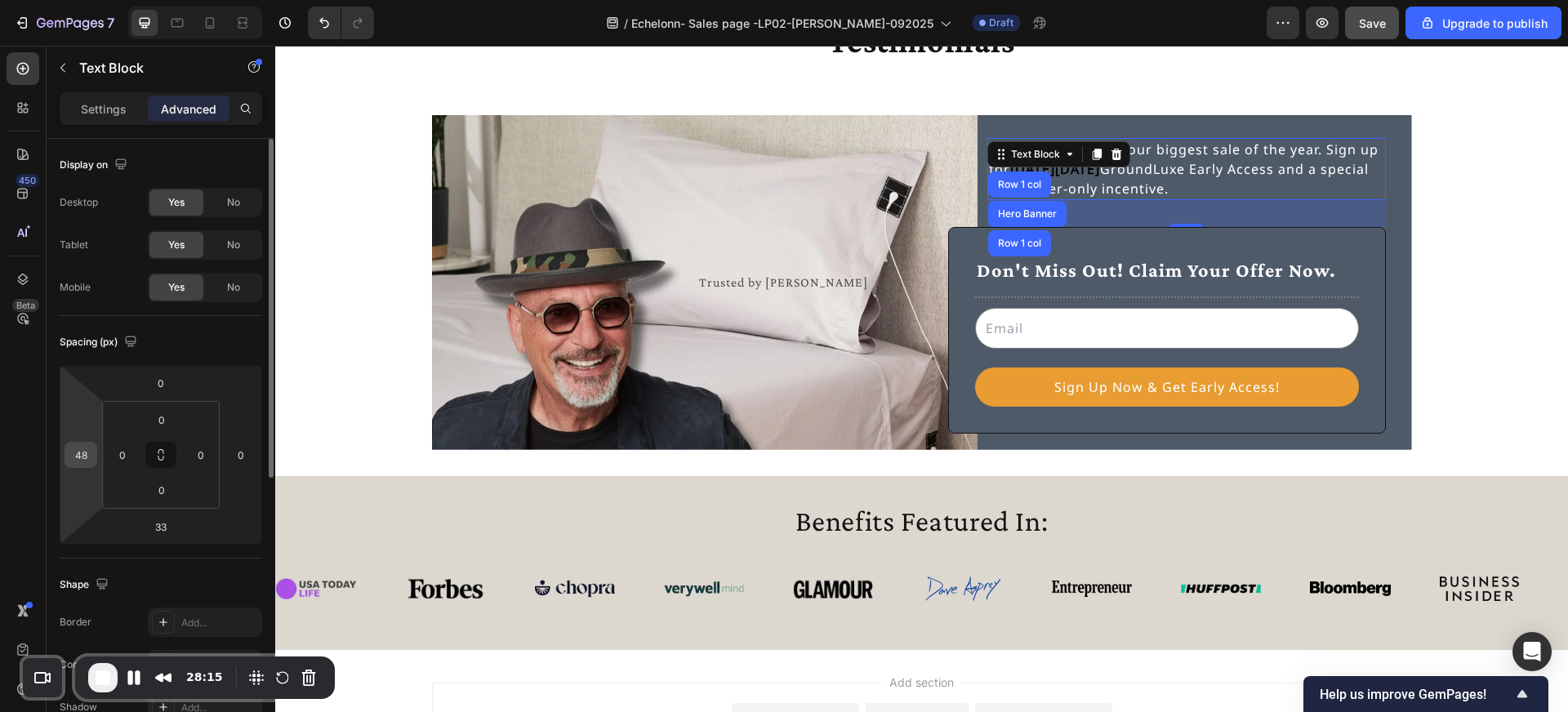
click at [89, 455] on input "48" at bounding box center [80, 455] width 25 height 25
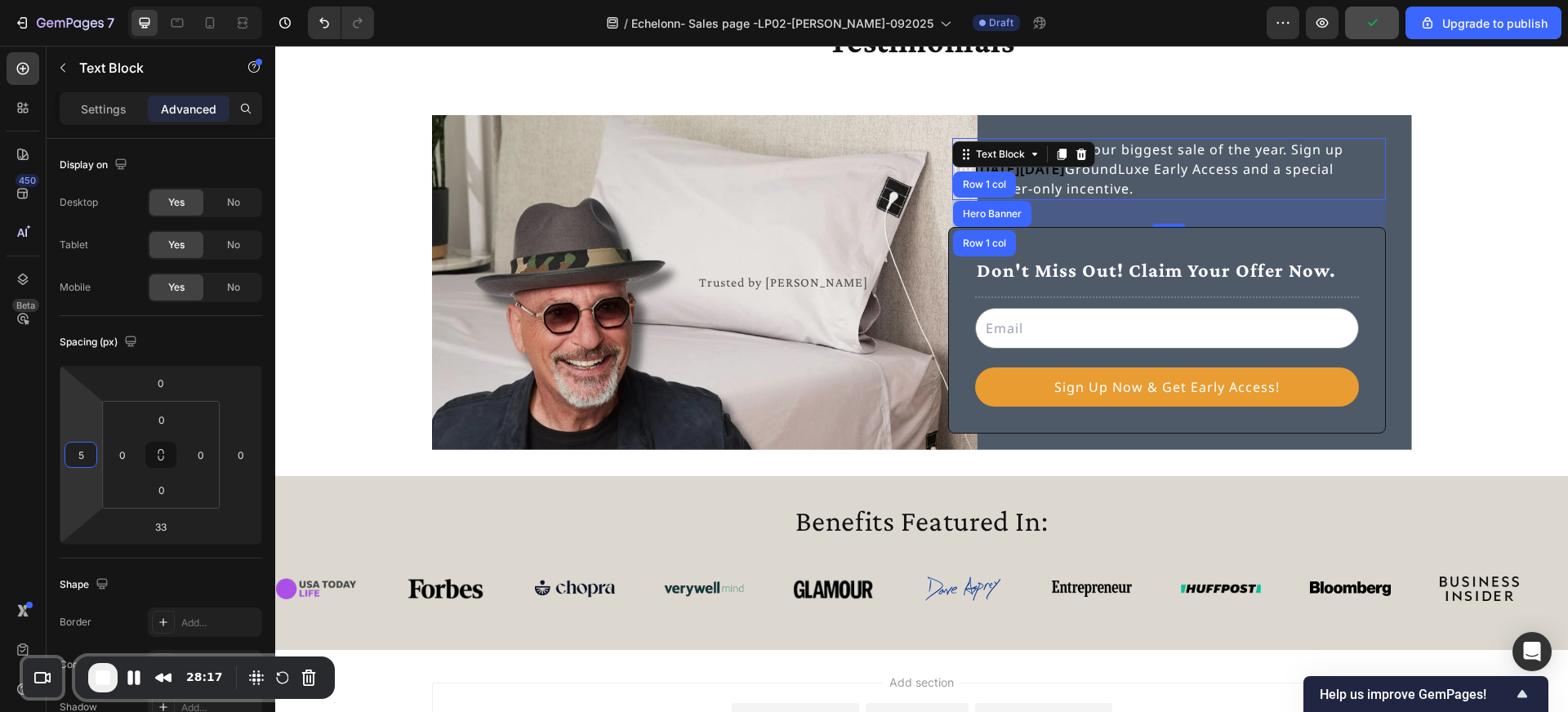
type input "56"
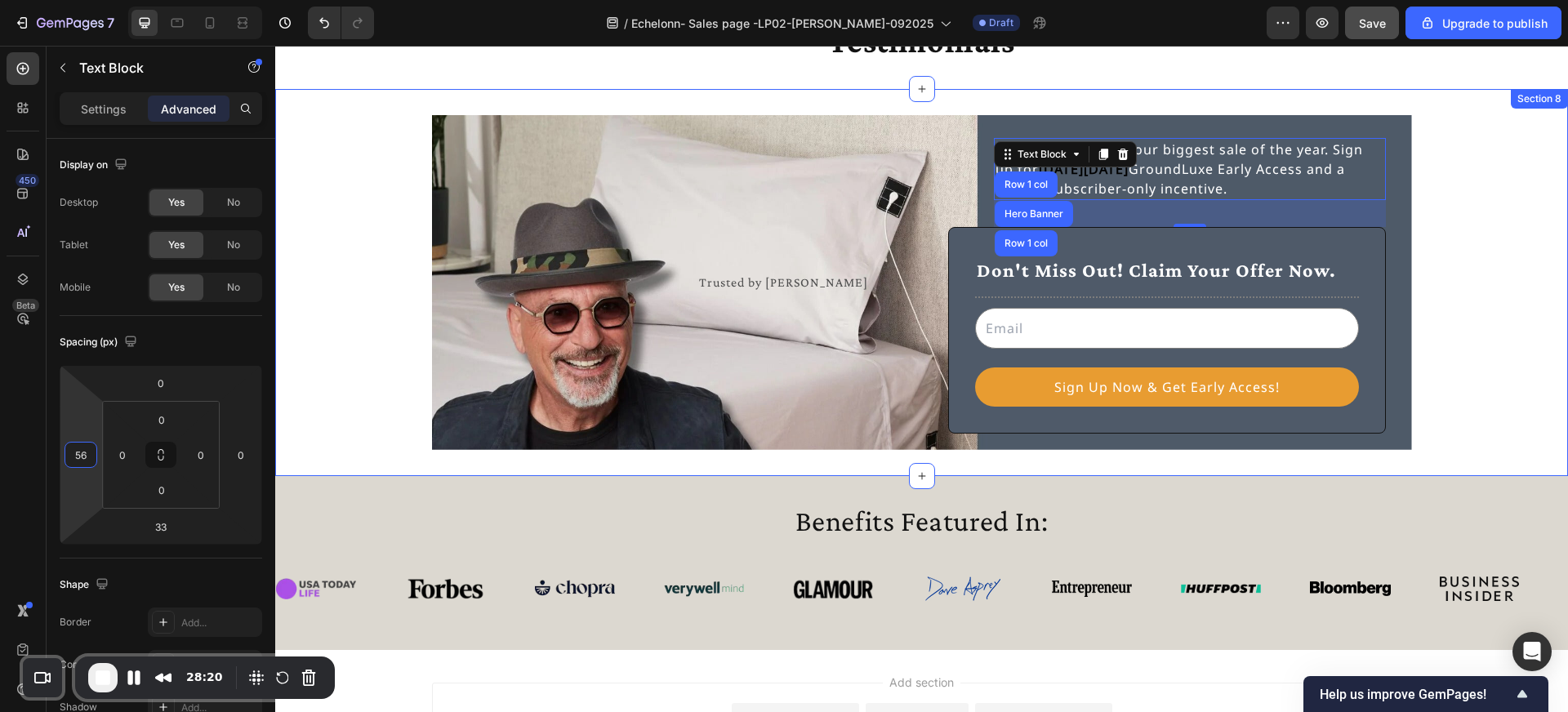
click at [1510, 382] on div "Trusted by Howie Mandel Text Block Be the first to shop our biggest sale of the…" at bounding box center [922, 282] width 1293 height 335
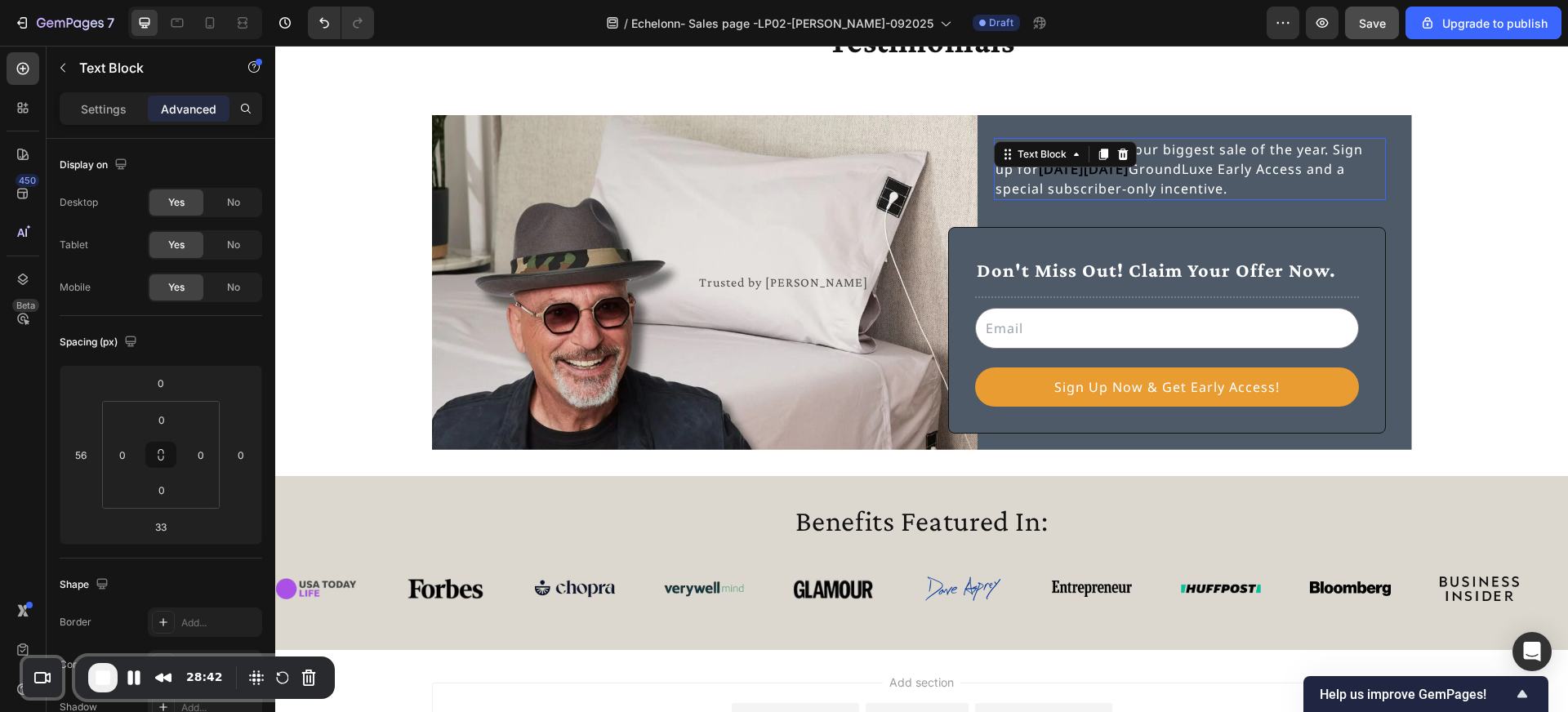
click at [1013, 171] on p "Be the first to shop our biggest sale of the year. Sign up for Black Friday Gro…" at bounding box center [1190, 169] width 388 height 59
click at [1008, 171] on p "Be the first to shop our biggest sale of the year. Sign up for Black Friday Gro…" at bounding box center [1190, 169] width 388 height 59
click at [1016, 173] on p "Be the first to shop our biggest sale of the year. Sign up for Black Friday Gro…" at bounding box center [1190, 169] width 388 height 59
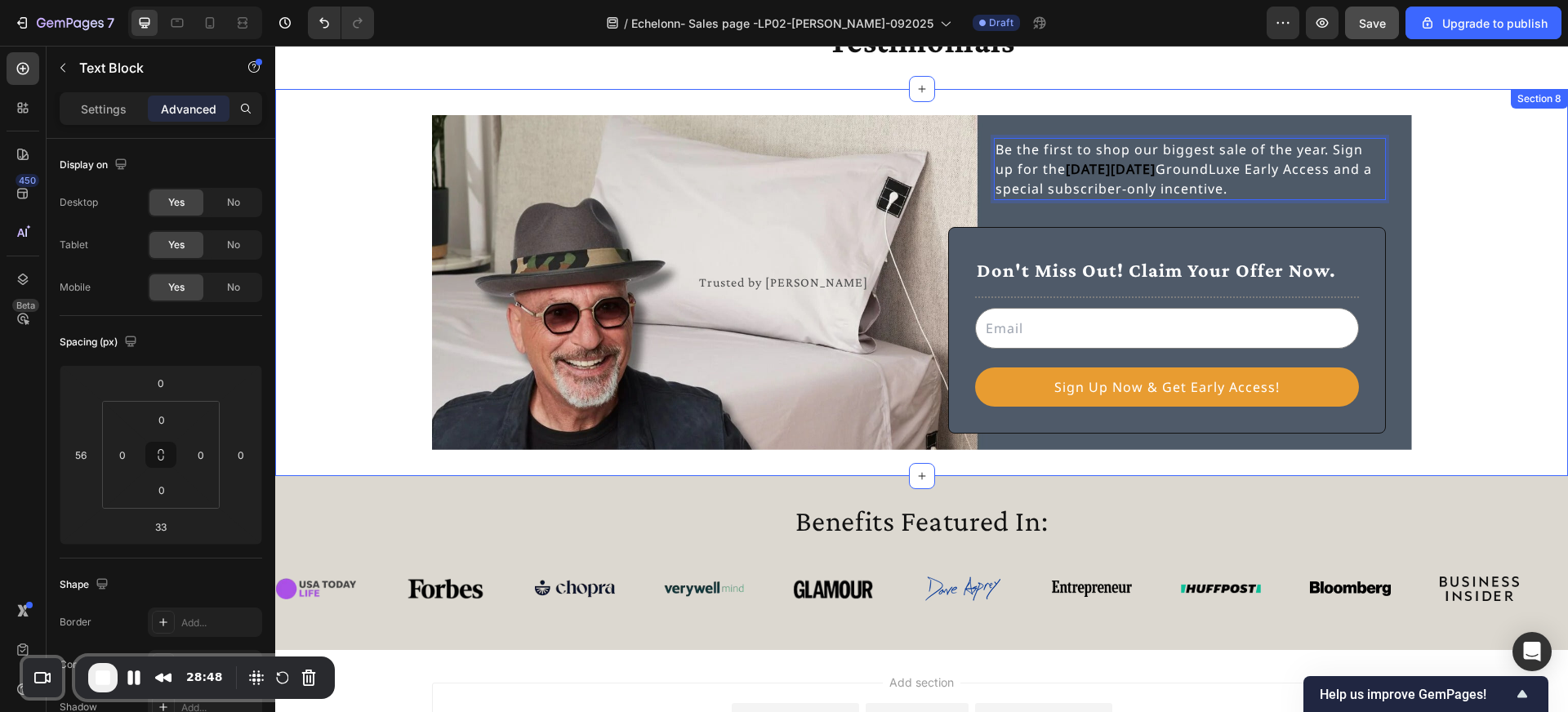
click at [1460, 242] on div "Trusted by Howie Mandel Text Block Be the first to shop our biggest sale of the…" at bounding box center [922, 282] width 1293 height 335
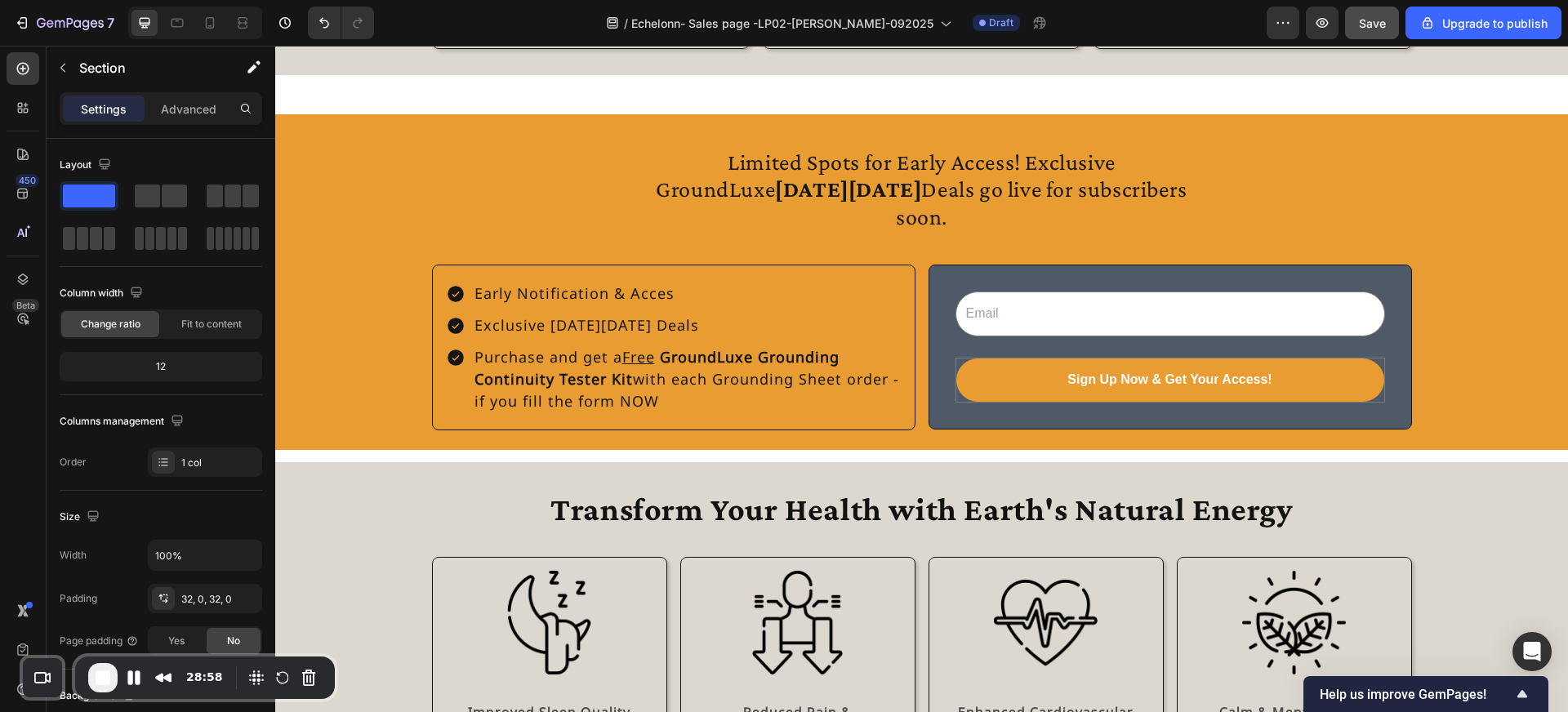
scroll to position [1636, 0]
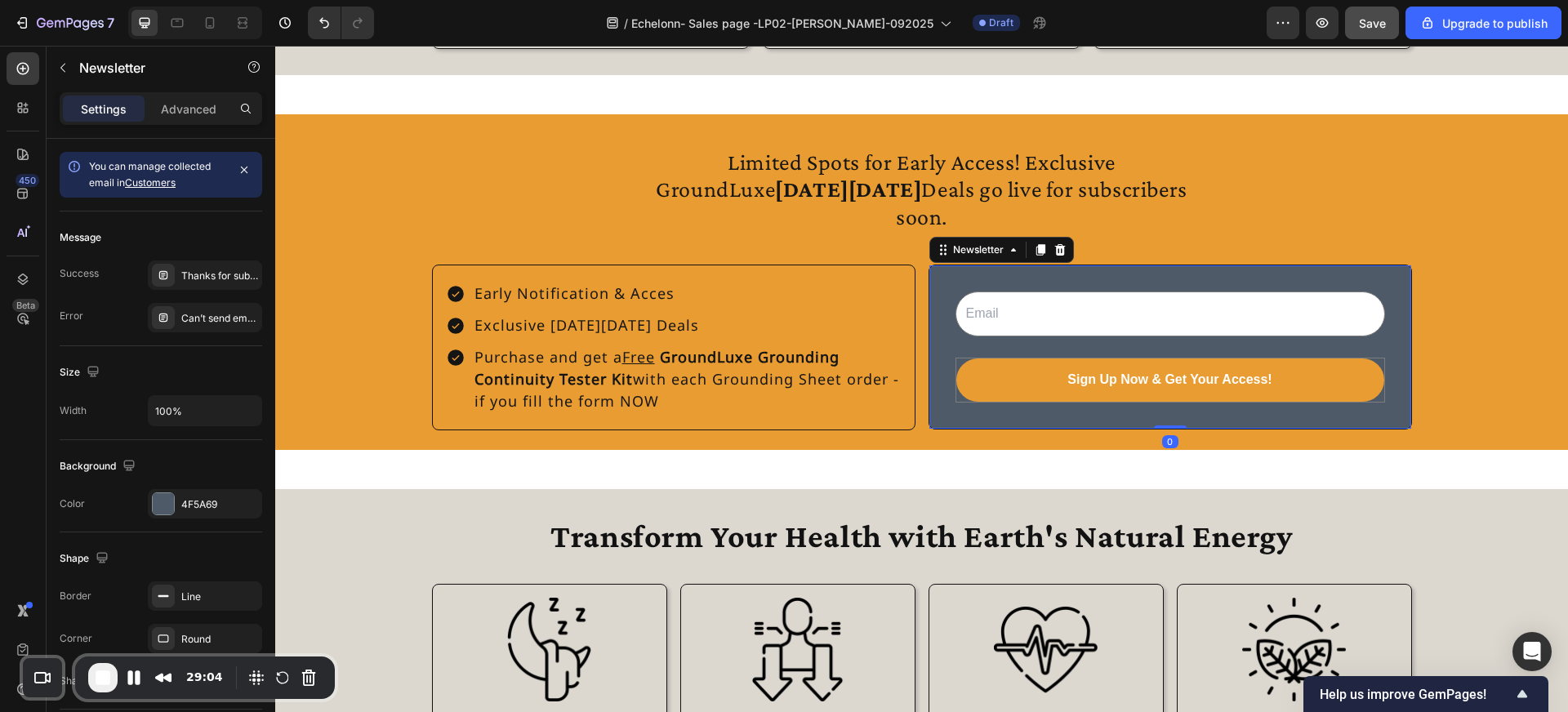
click at [987, 276] on div "Email Field Sign Up Now & Get Your Access! Submit Button Row Newsletter 0" at bounding box center [1171, 346] width 483 height 165
click at [1039, 256] on icon at bounding box center [1040, 251] width 9 height 12
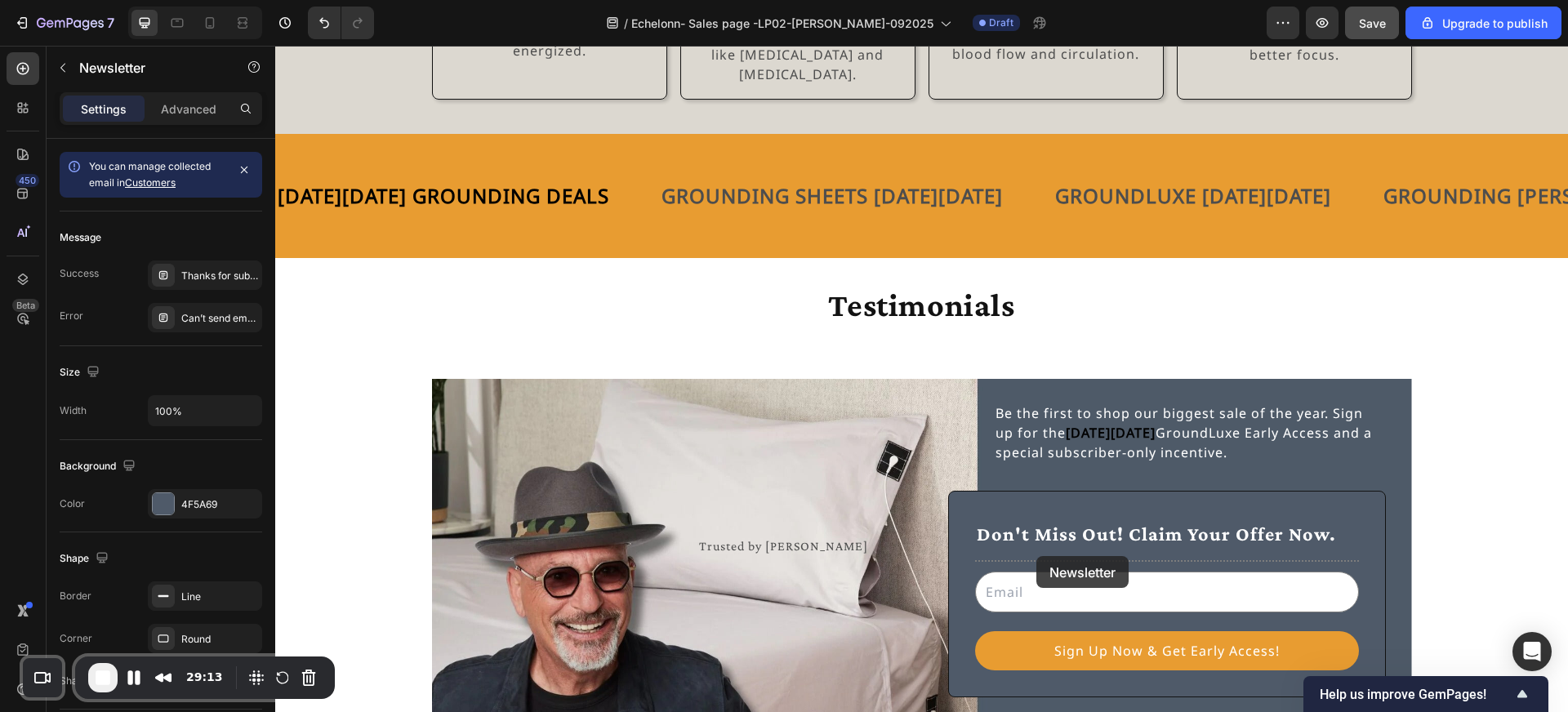
scroll to position [2592, 0]
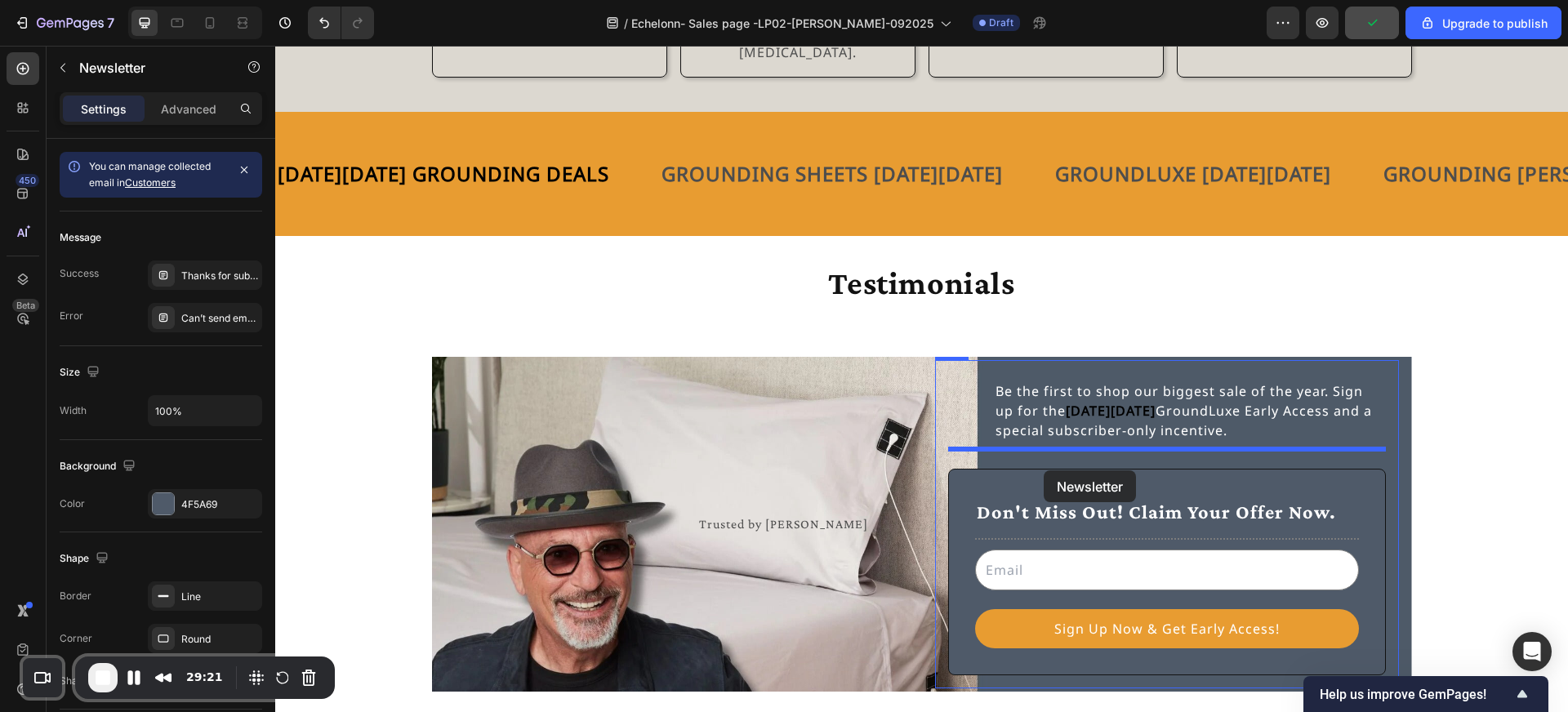
drag, startPoint x: 1000, startPoint y: 427, endPoint x: 1044, endPoint y: 470, distance: 61.5
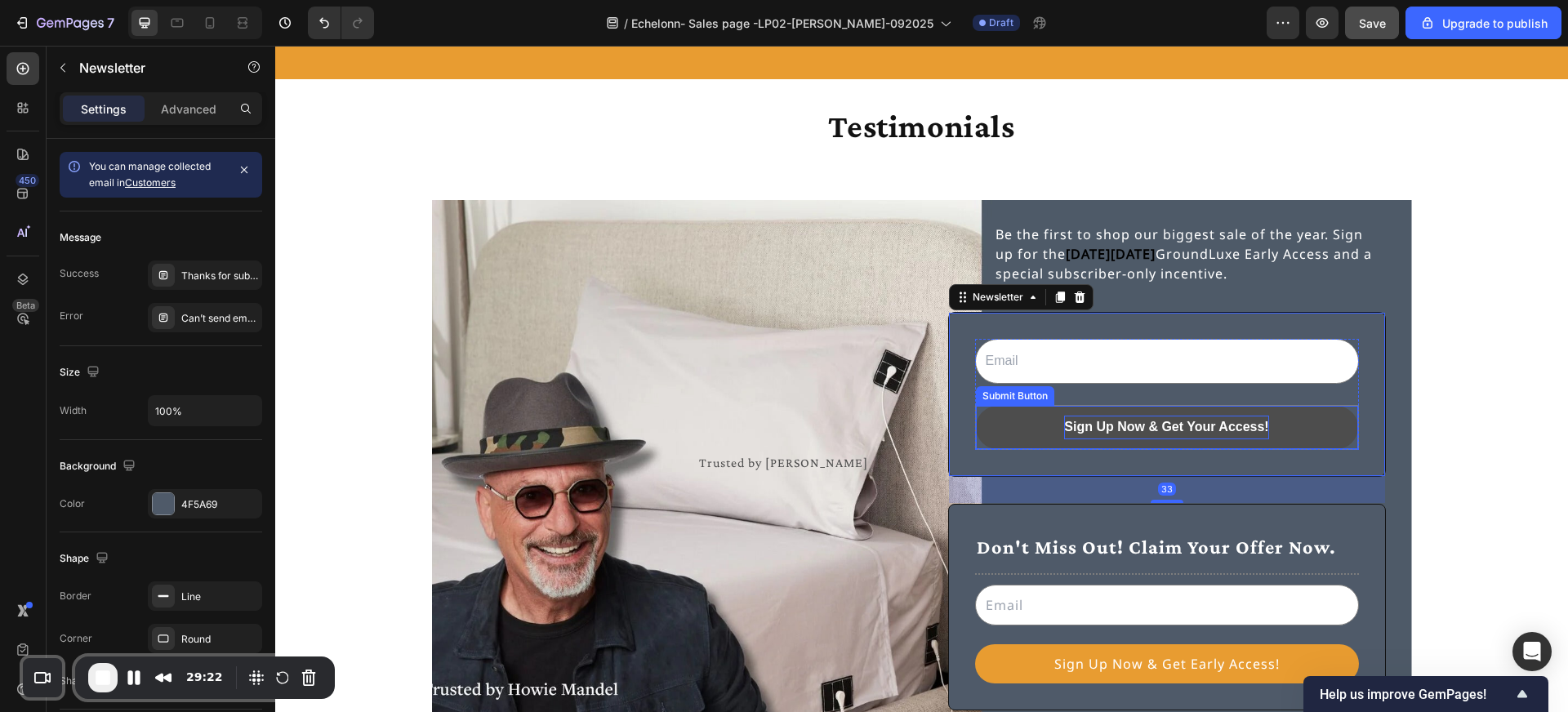
scroll to position [2733, 0]
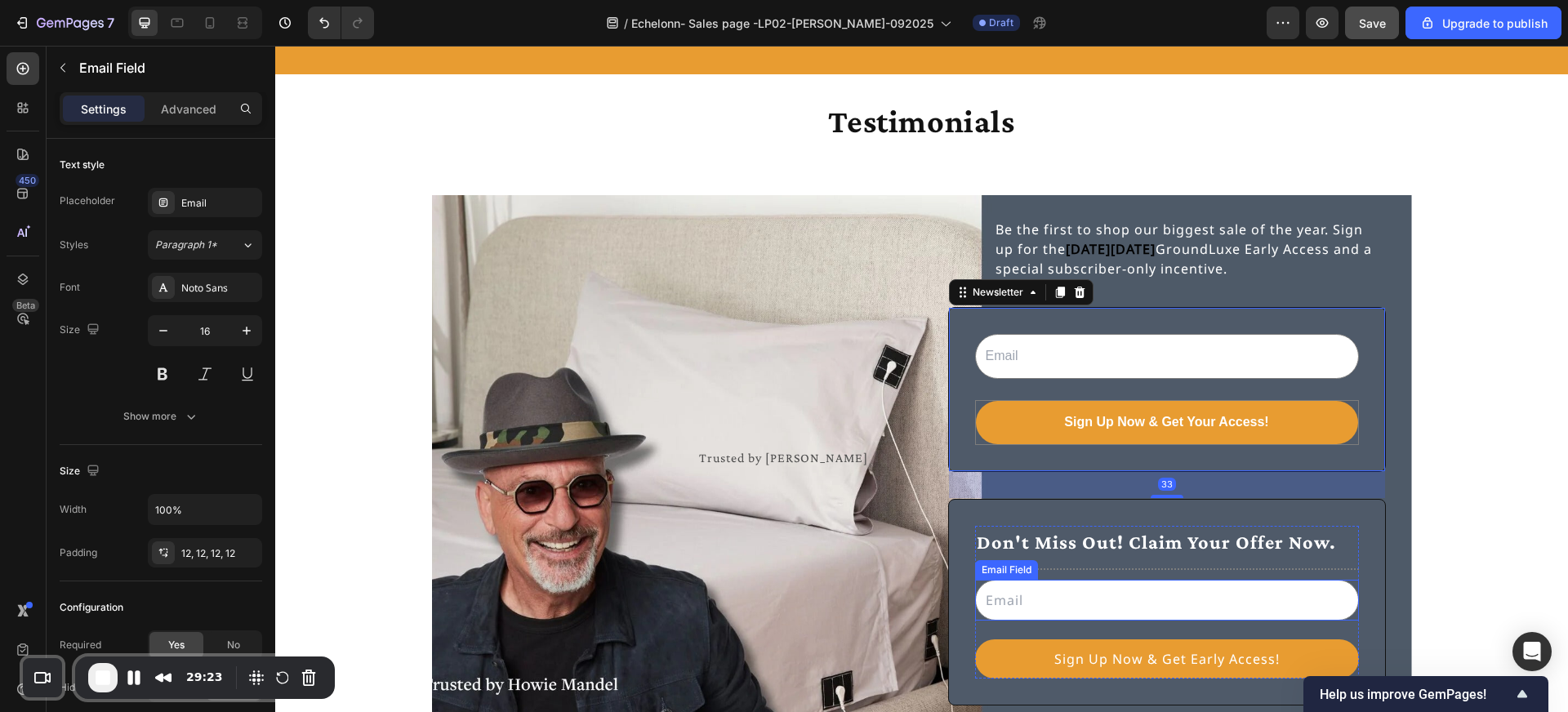
click at [1099, 580] on input "email" at bounding box center [1167, 600] width 384 height 41
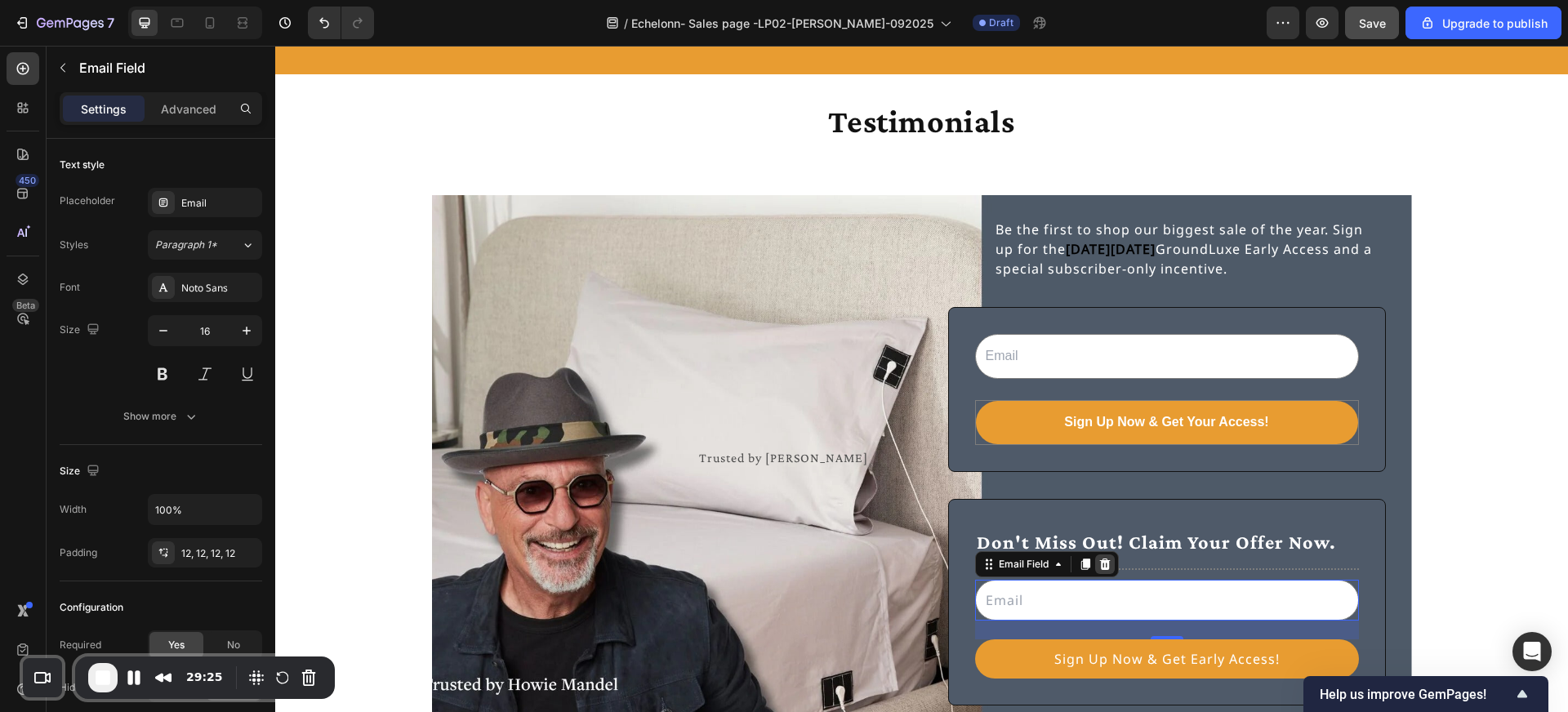
click at [1103, 564] on icon at bounding box center [1105, 564] width 13 height 13
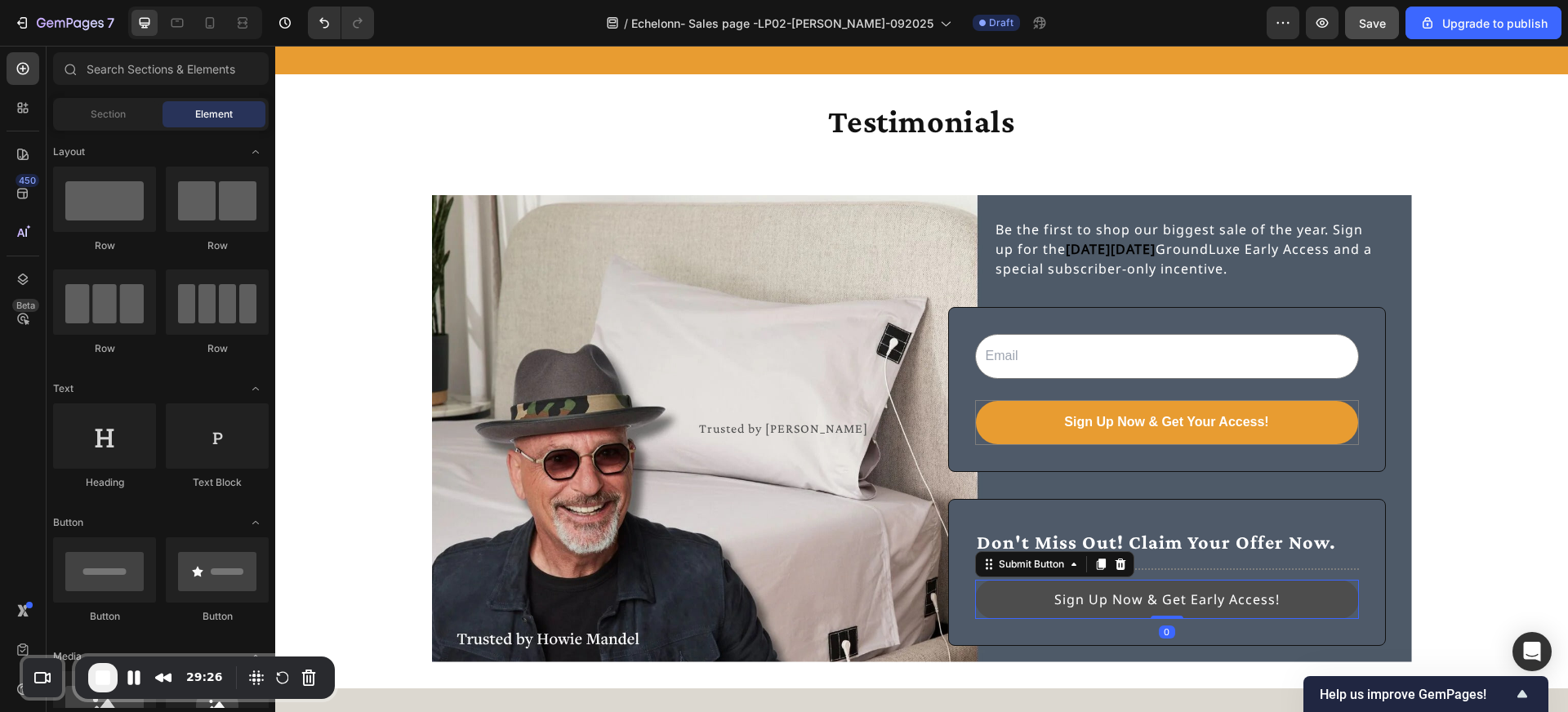
click at [1103, 588] on button "Sign Up Now & Get Early Access!" at bounding box center [1167, 599] width 384 height 39
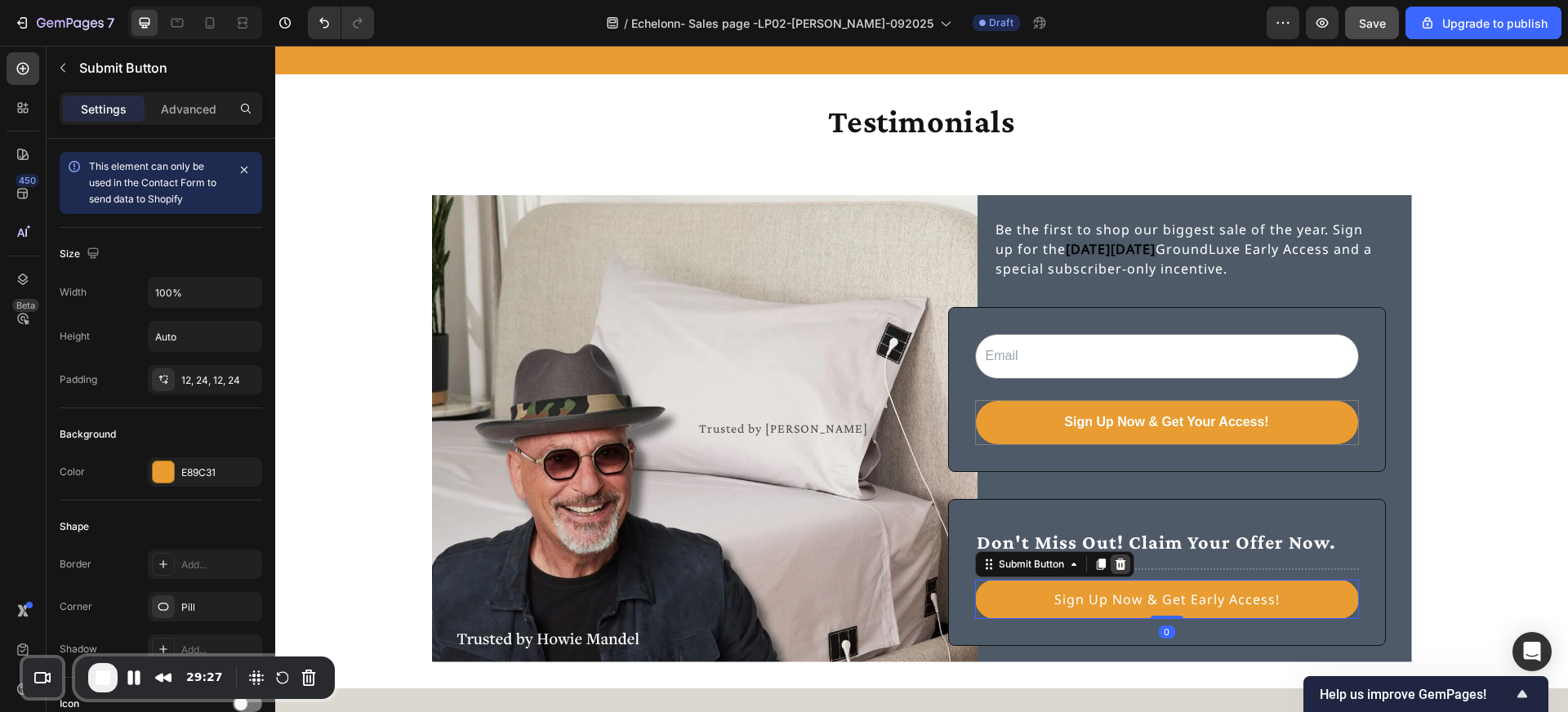
click at [1122, 563] on icon at bounding box center [1120, 564] width 13 height 13
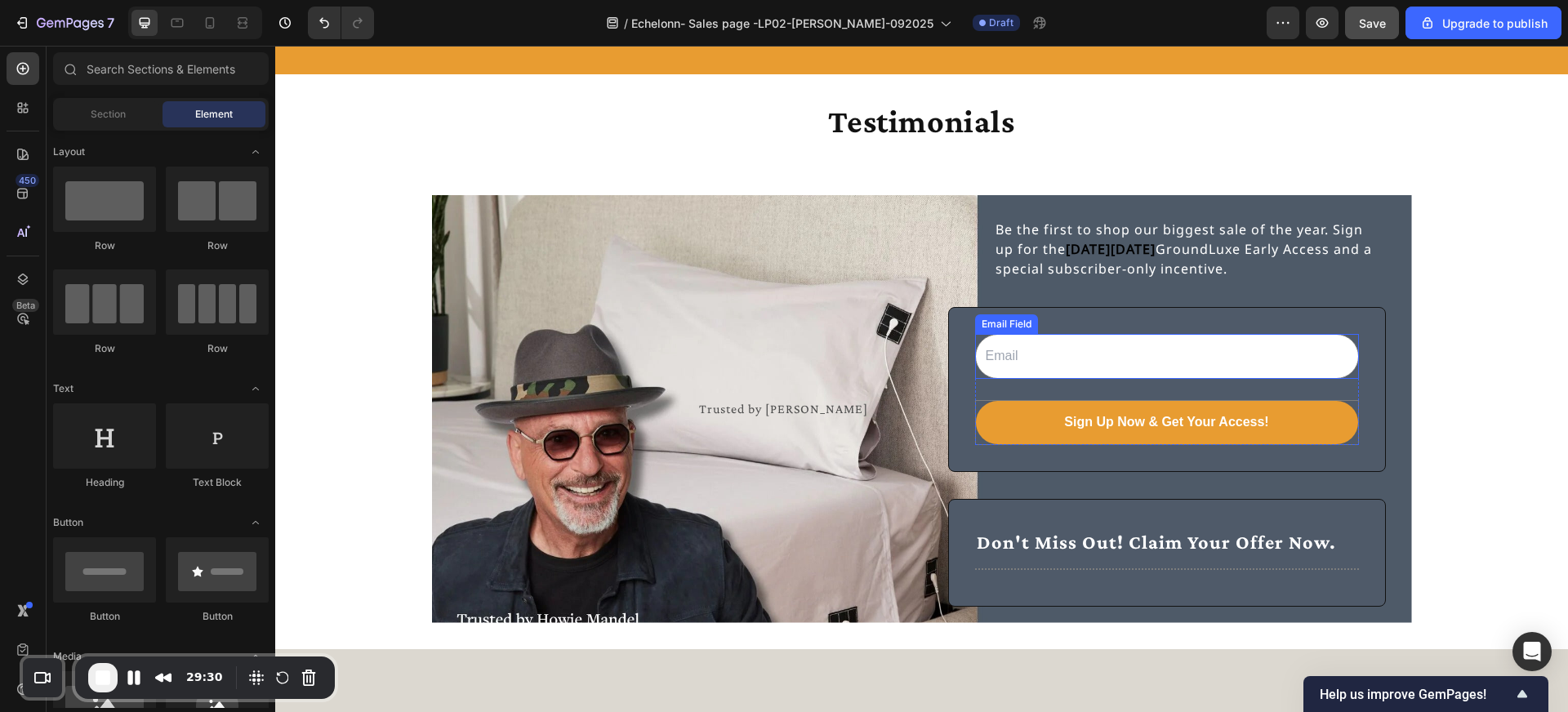
click at [1006, 326] on div "Email Field" at bounding box center [1006, 325] width 57 height 15
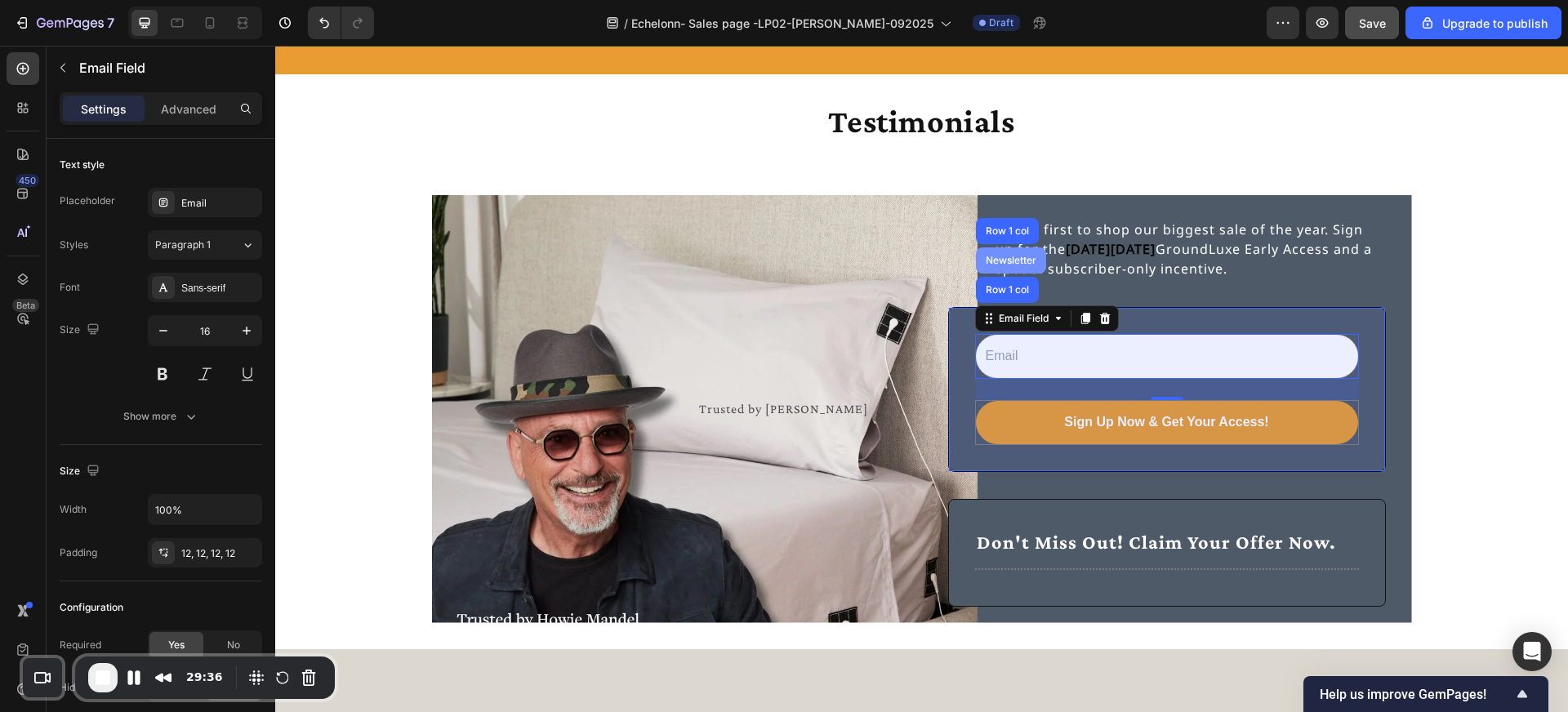
click at [1011, 263] on div "Newsletter" at bounding box center [1011, 260] width 57 height 10
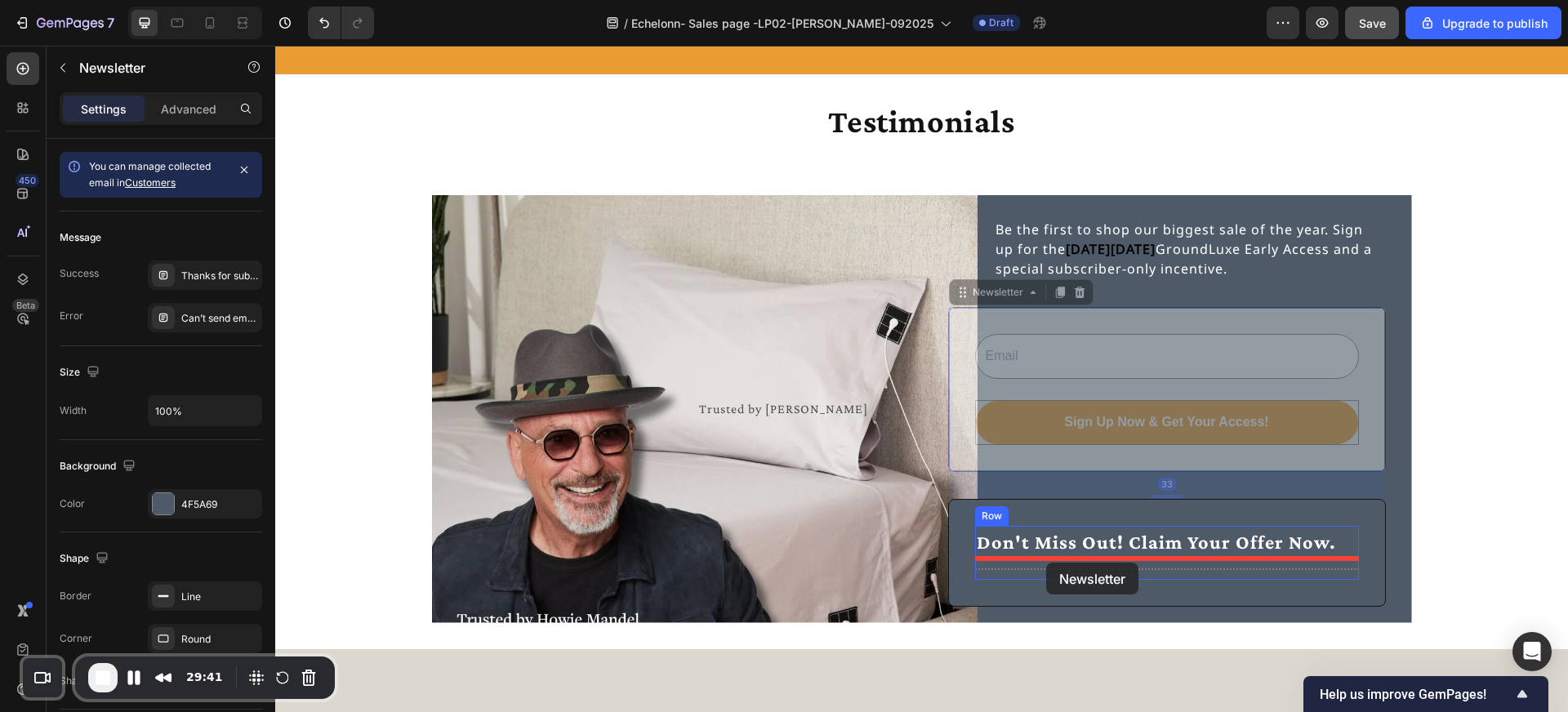
drag, startPoint x: 1005, startPoint y: 299, endPoint x: 1047, endPoint y: 562, distance: 266.3
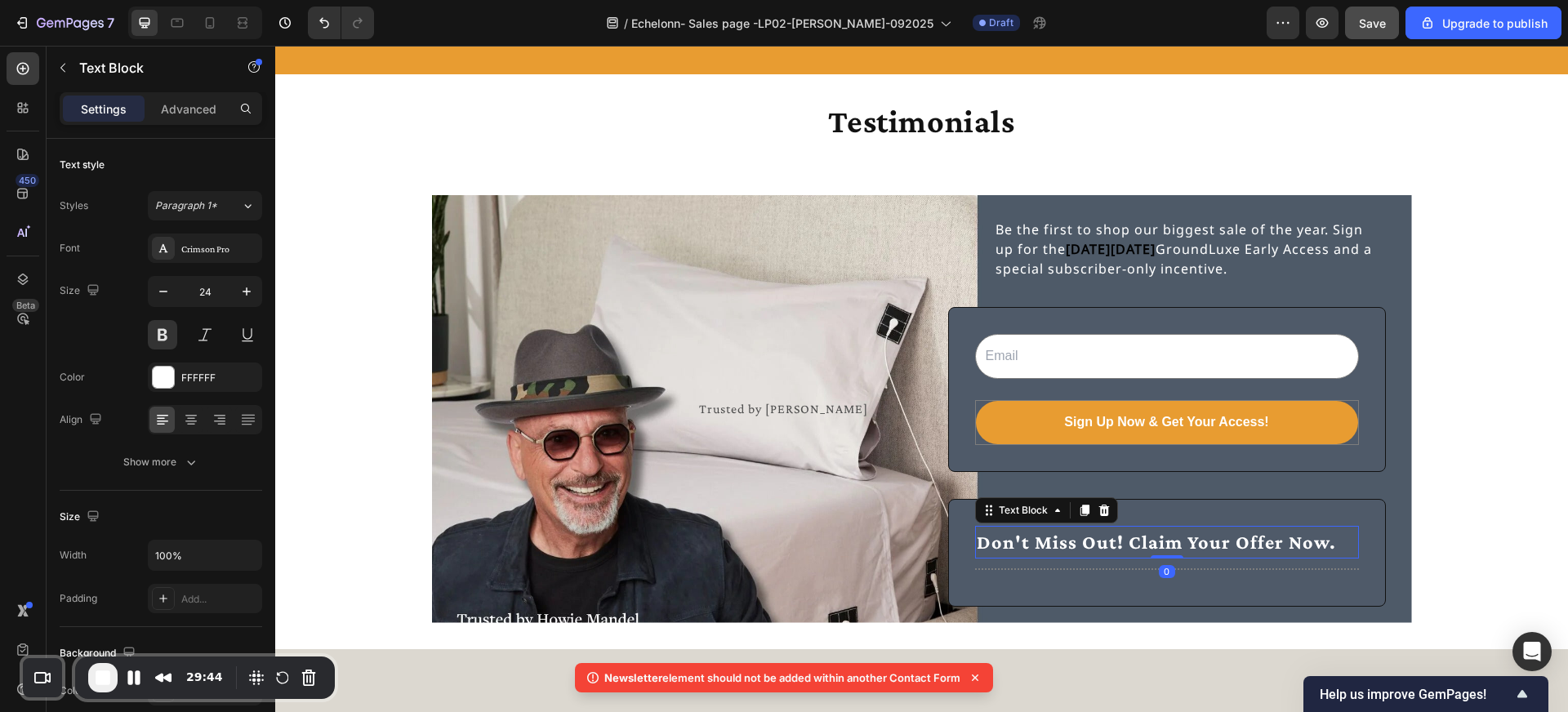
click at [1057, 545] on p "Don't Miss Out! Claim Your Offer Now." at bounding box center [1166, 542] width 380 height 29
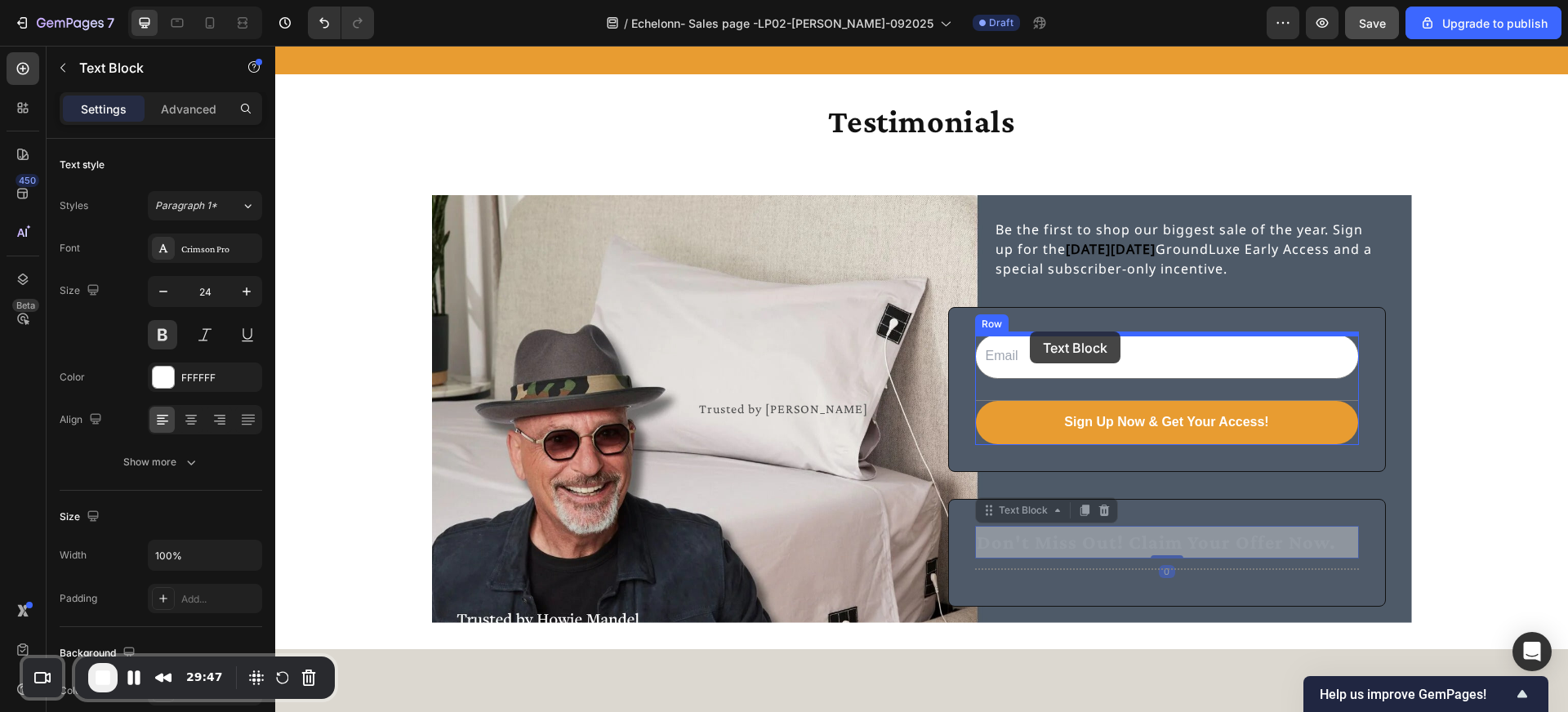
drag, startPoint x: 1035, startPoint y: 514, endPoint x: 1030, endPoint y: 332, distance: 182.1
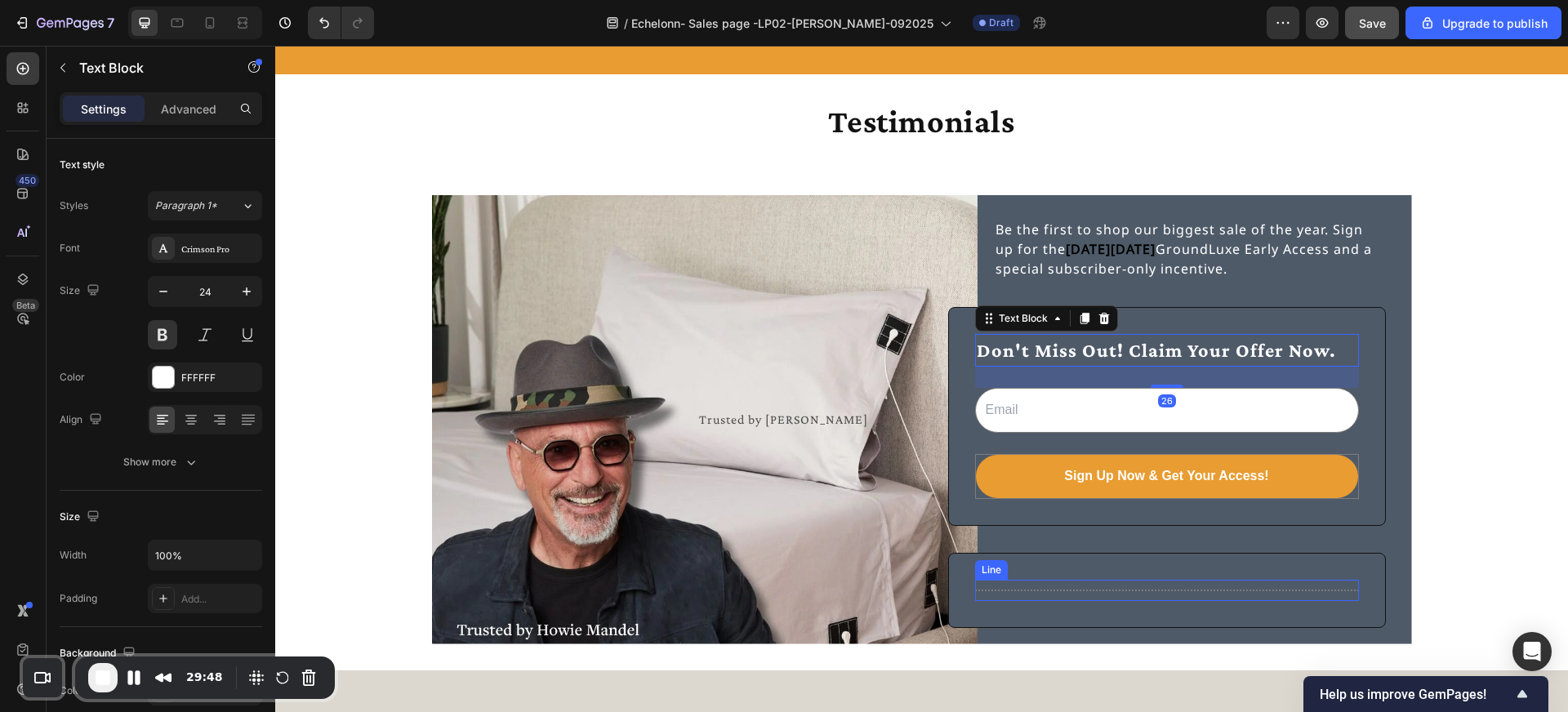
click at [1057, 591] on div "Title Line" at bounding box center [1167, 590] width 384 height 21
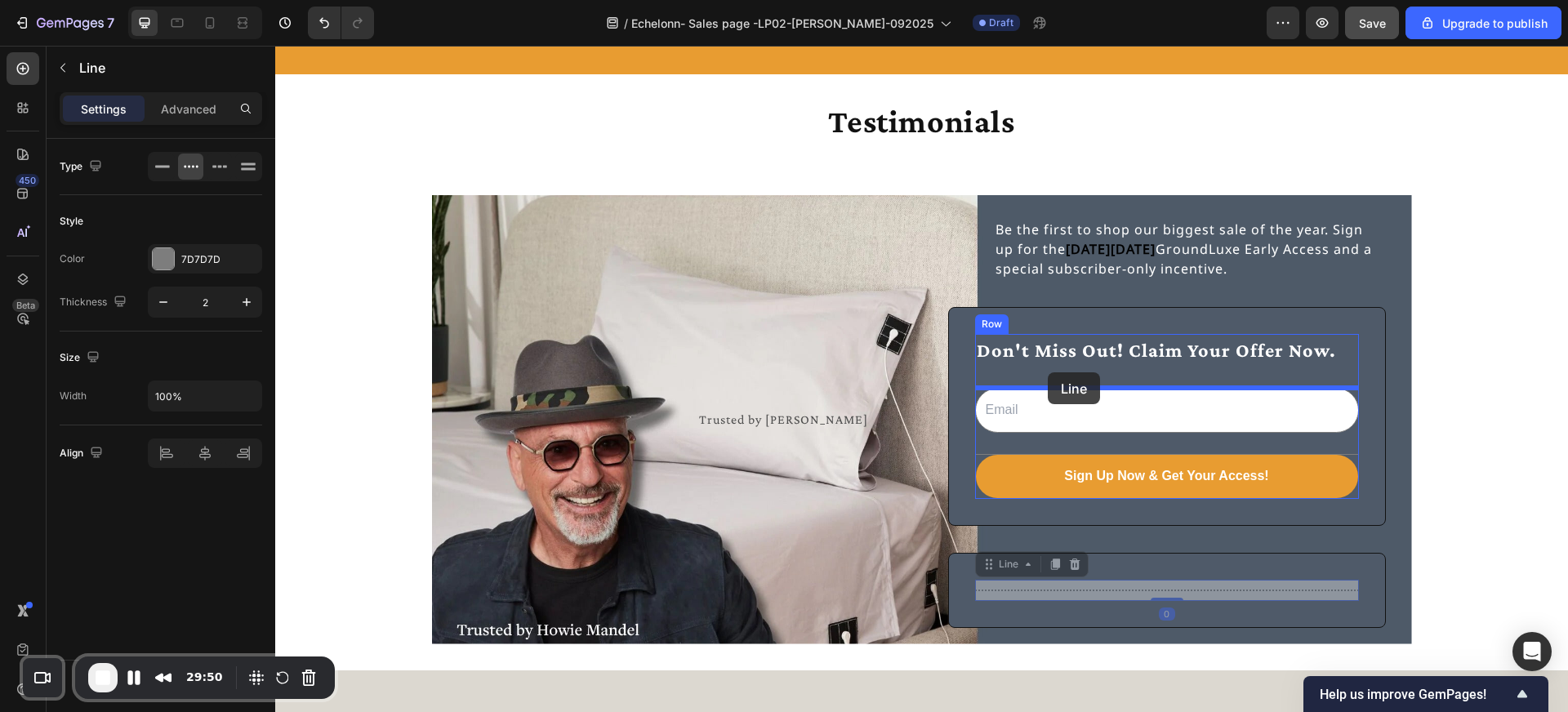
drag, startPoint x: 1057, startPoint y: 591, endPoint x: 1047, endPoint y: 373, distance: 218.2
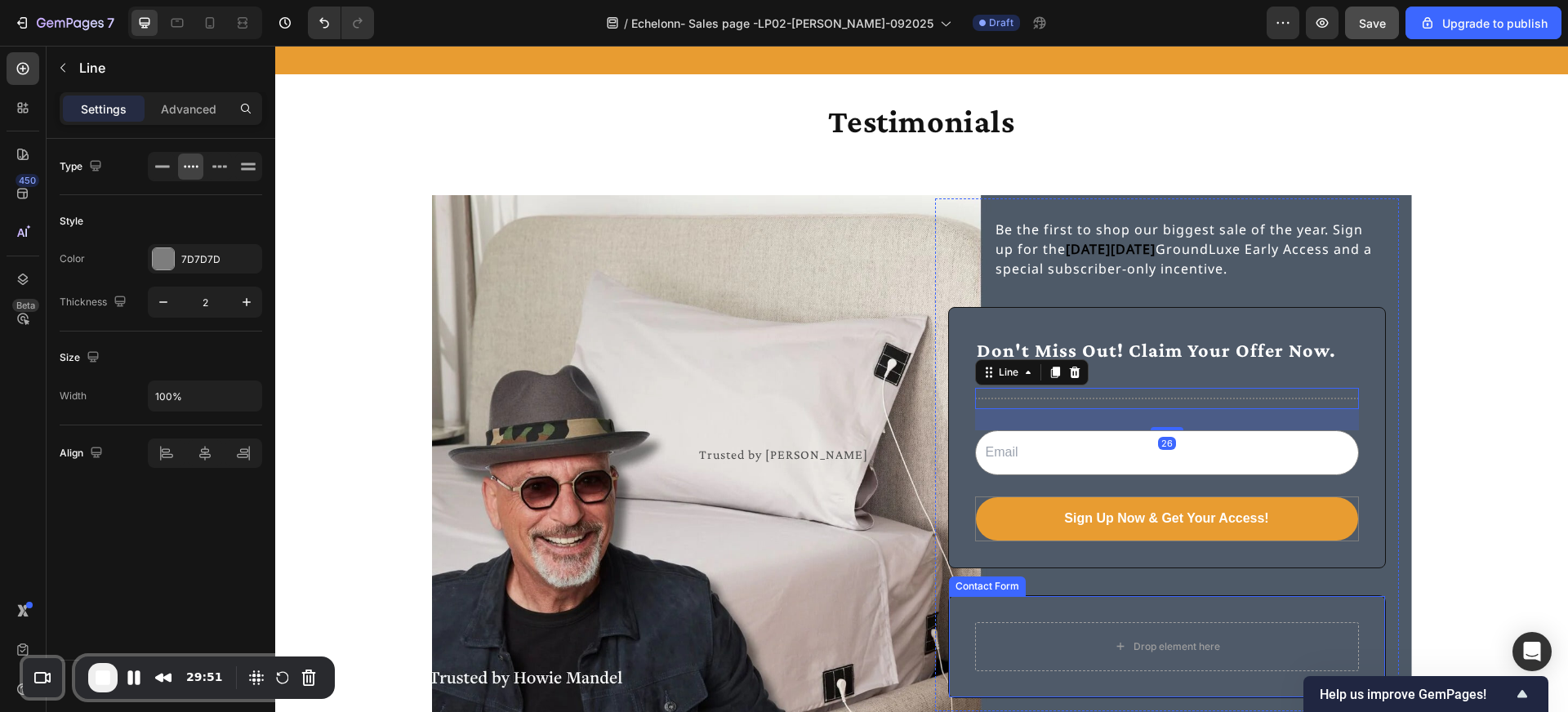
click at [1055, 604] on div "Drop element here Row Contact Form" at bounding box center [1167, 646] width 438 height 103
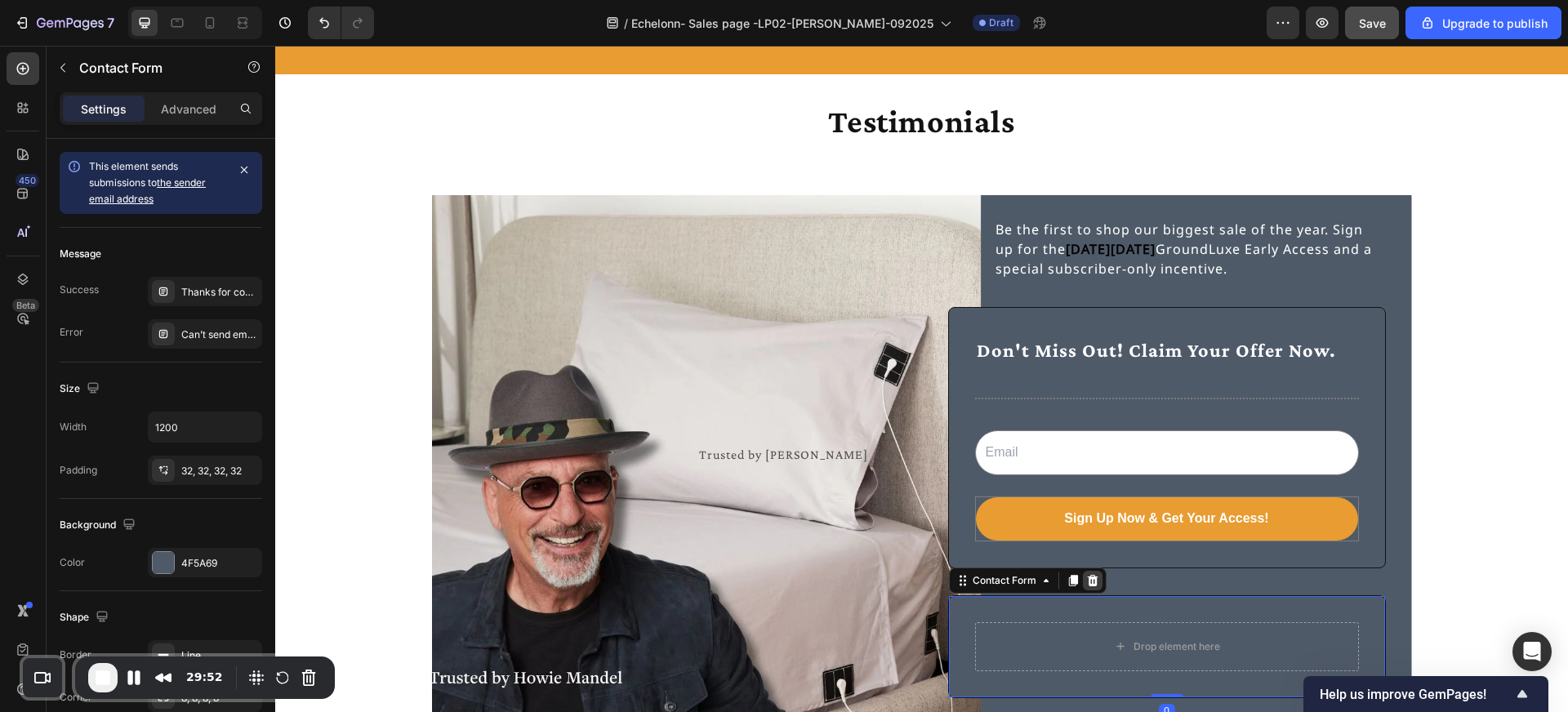
click at [1094, 583] on icon at bounding box center [1092, 580] width 11 height 12
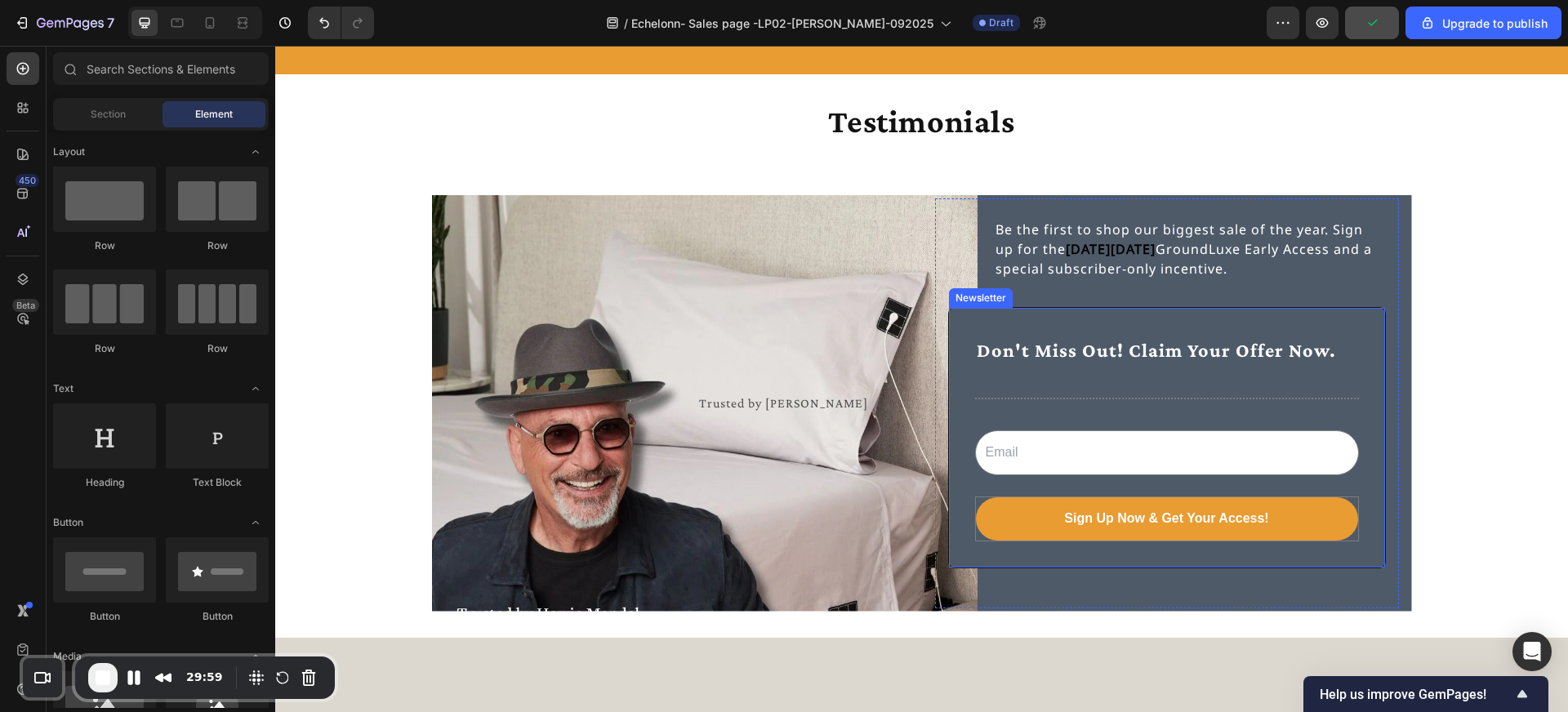
click at [1170, 325] on div "Don't Miss Out! Claim Your Offer Now. Text Block Title Line Email Field Sign Up…" at bounding box center [1167, 438] width 438 height 262
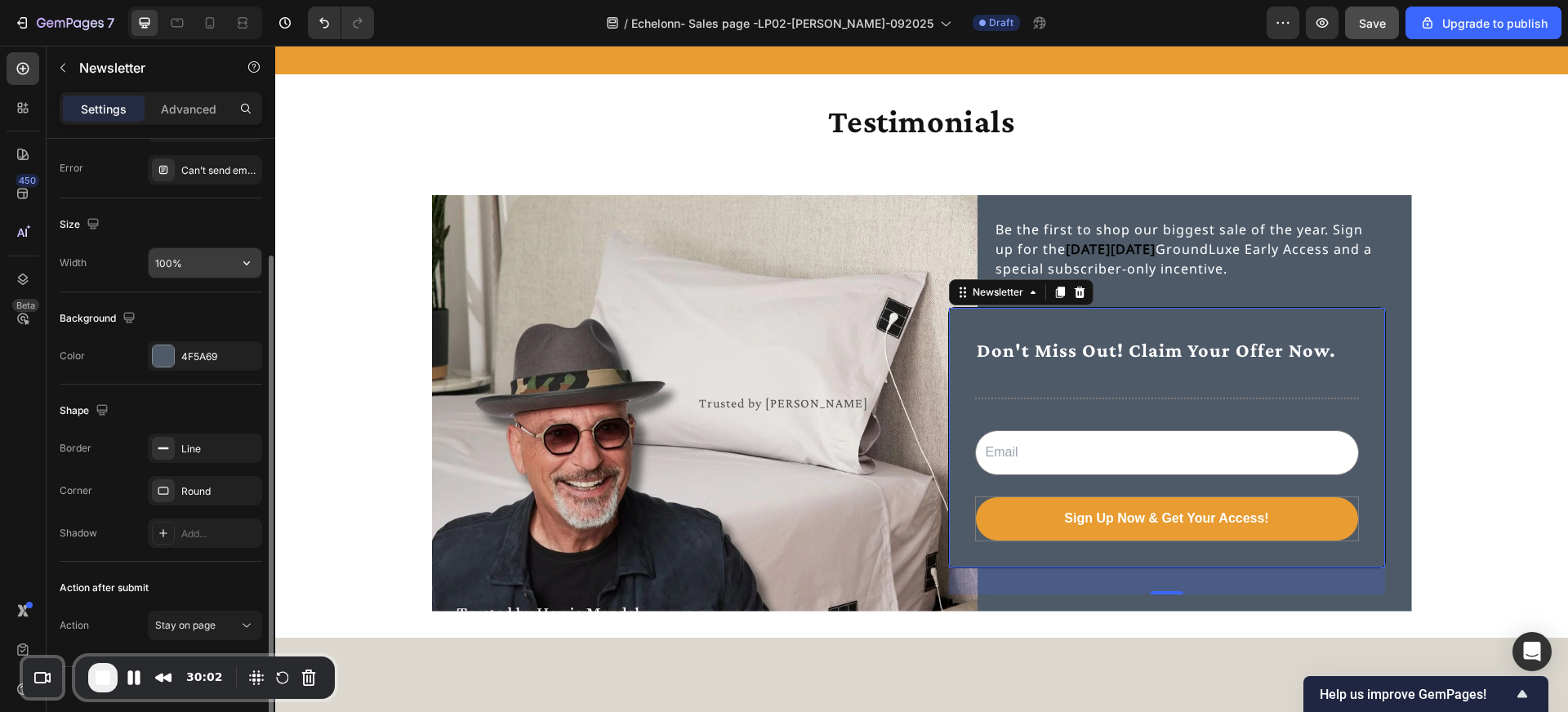
scroll to position [146, 0]
click at [193, 109] on p "Advanced" at bounding box center [188, 108] width 56 height 17
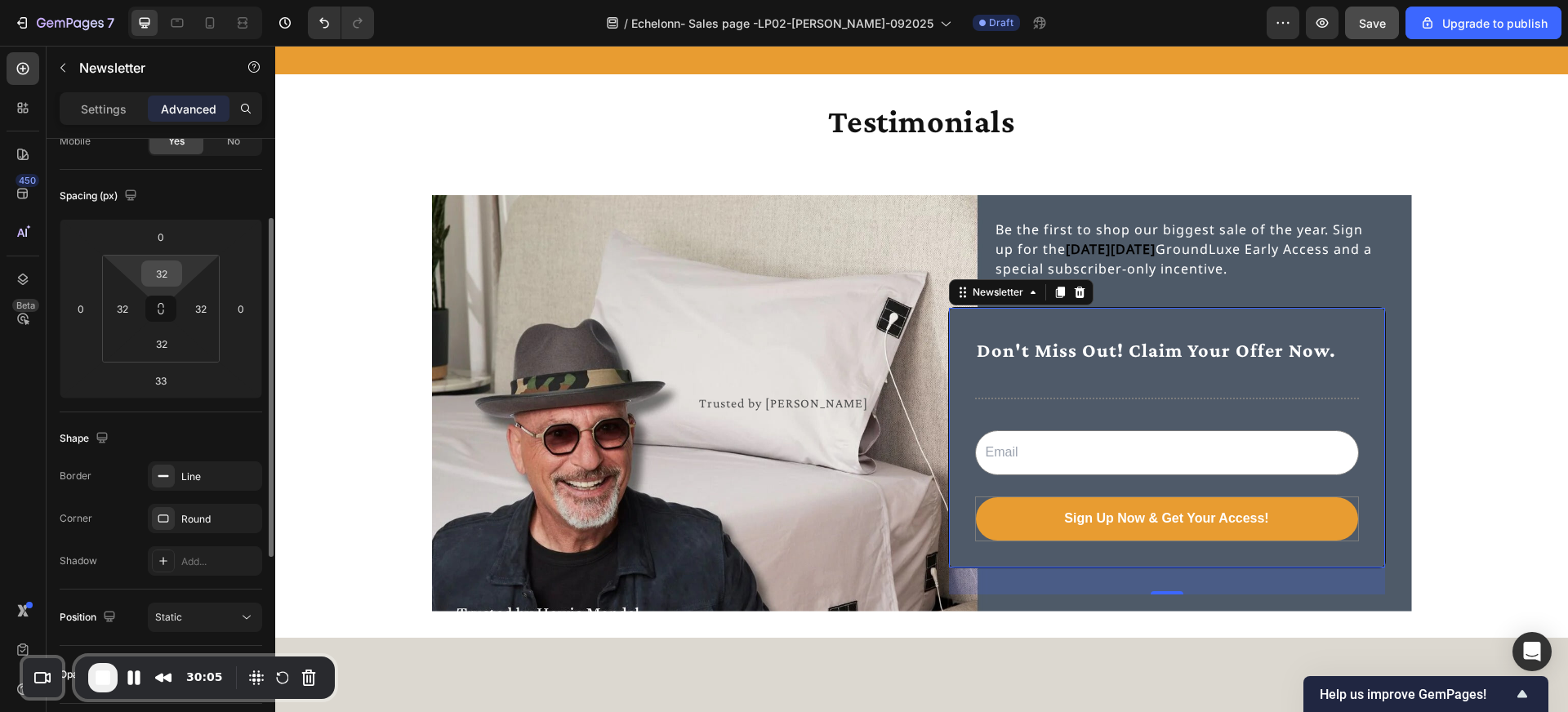
click at [169, 271] on input "32" at bounding box center [161, 273] width 33 height 25
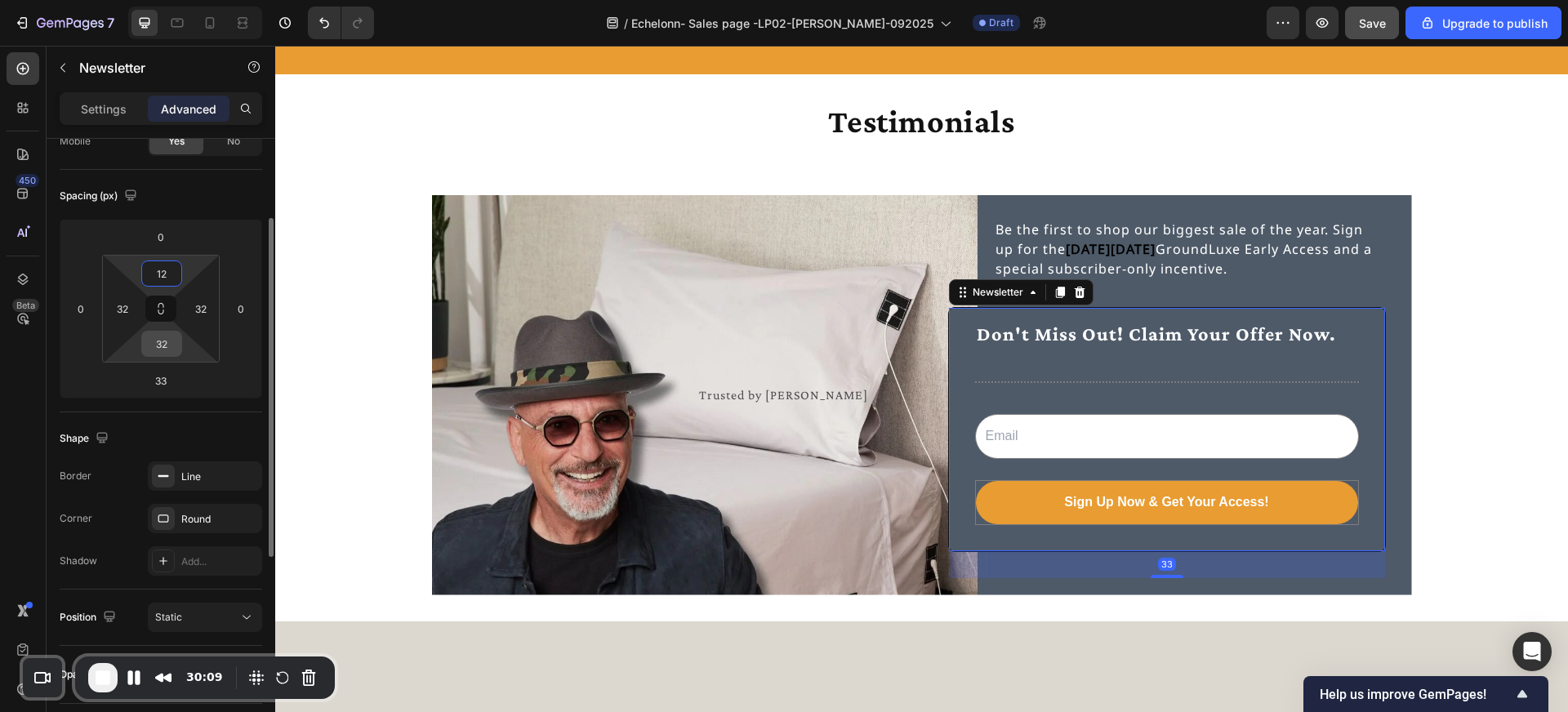
type input "12"
click at [164, 345] on input "32" at bounding box center [161, 344] width 33 height 25
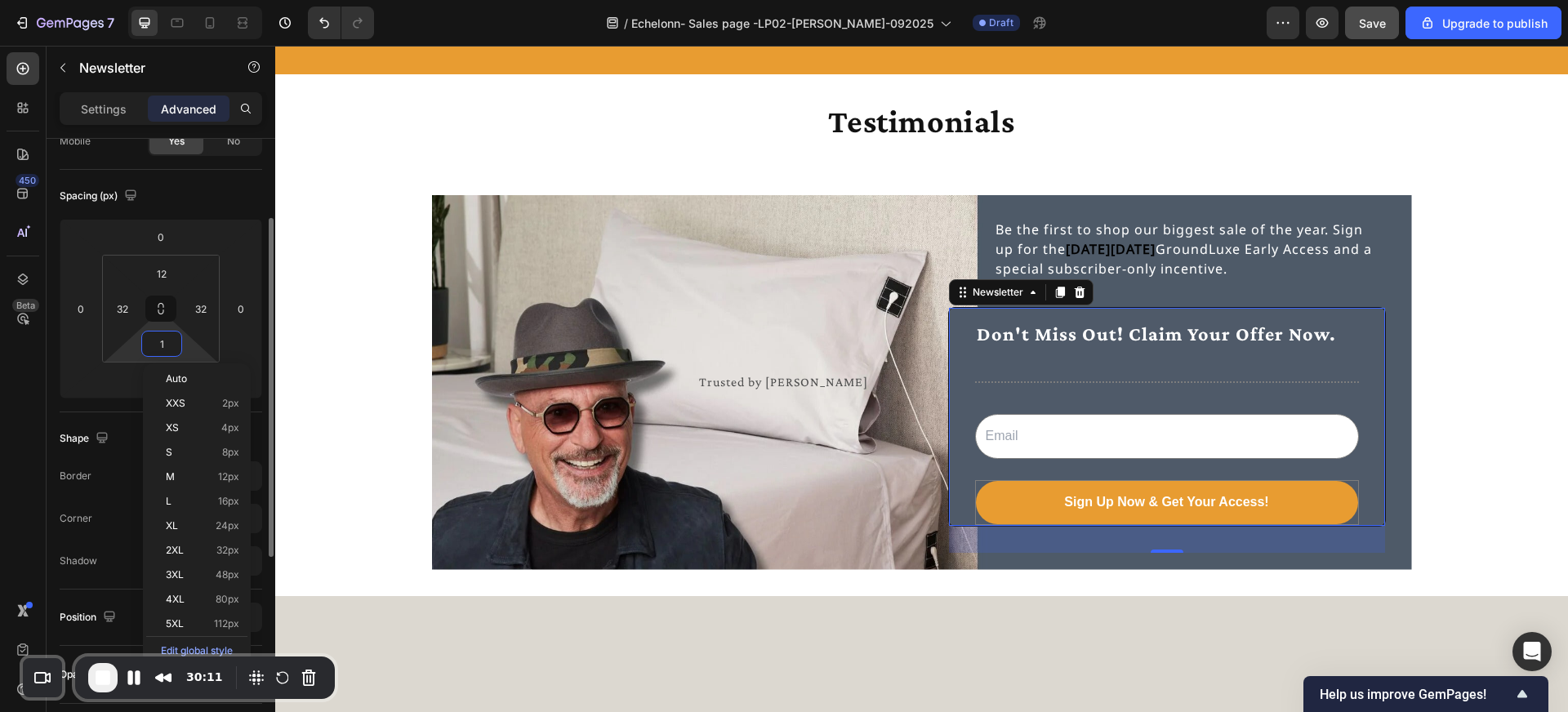
type input "12"
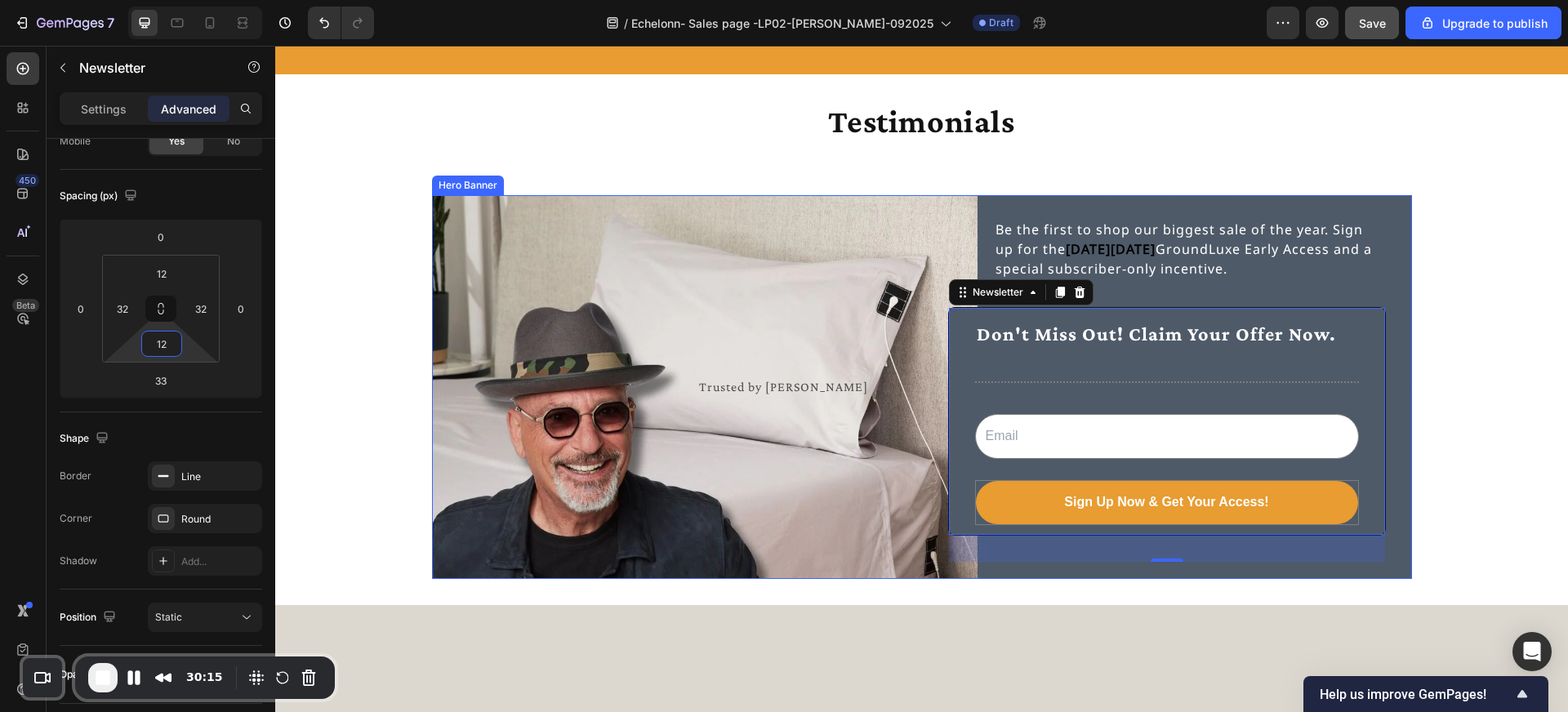
click at [1410, 428] on div "Trusted by Howie Mandel Text Block Be the first to shop our biggest sale of the…" at bounding box center [922, 387] width 980 height 384
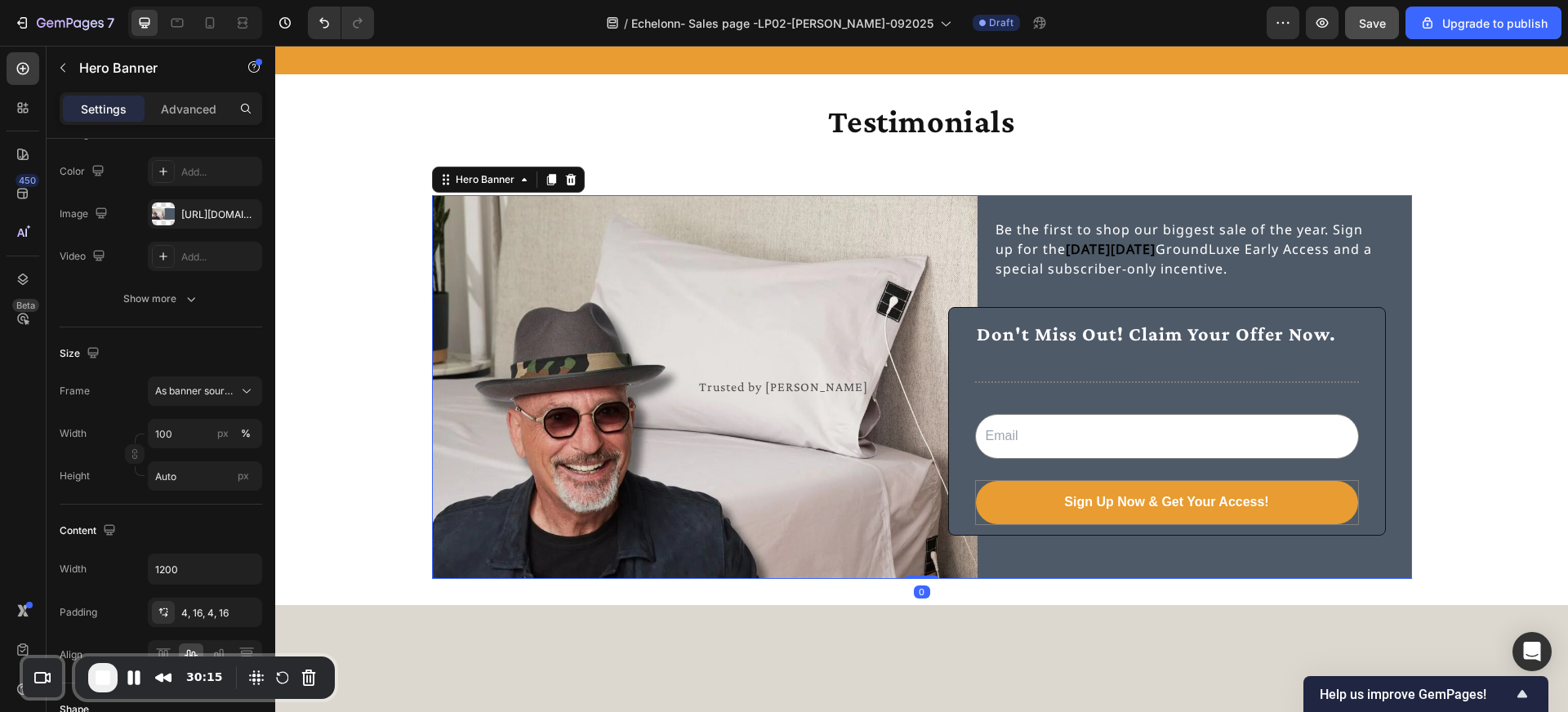
scroll to position [0, 0]
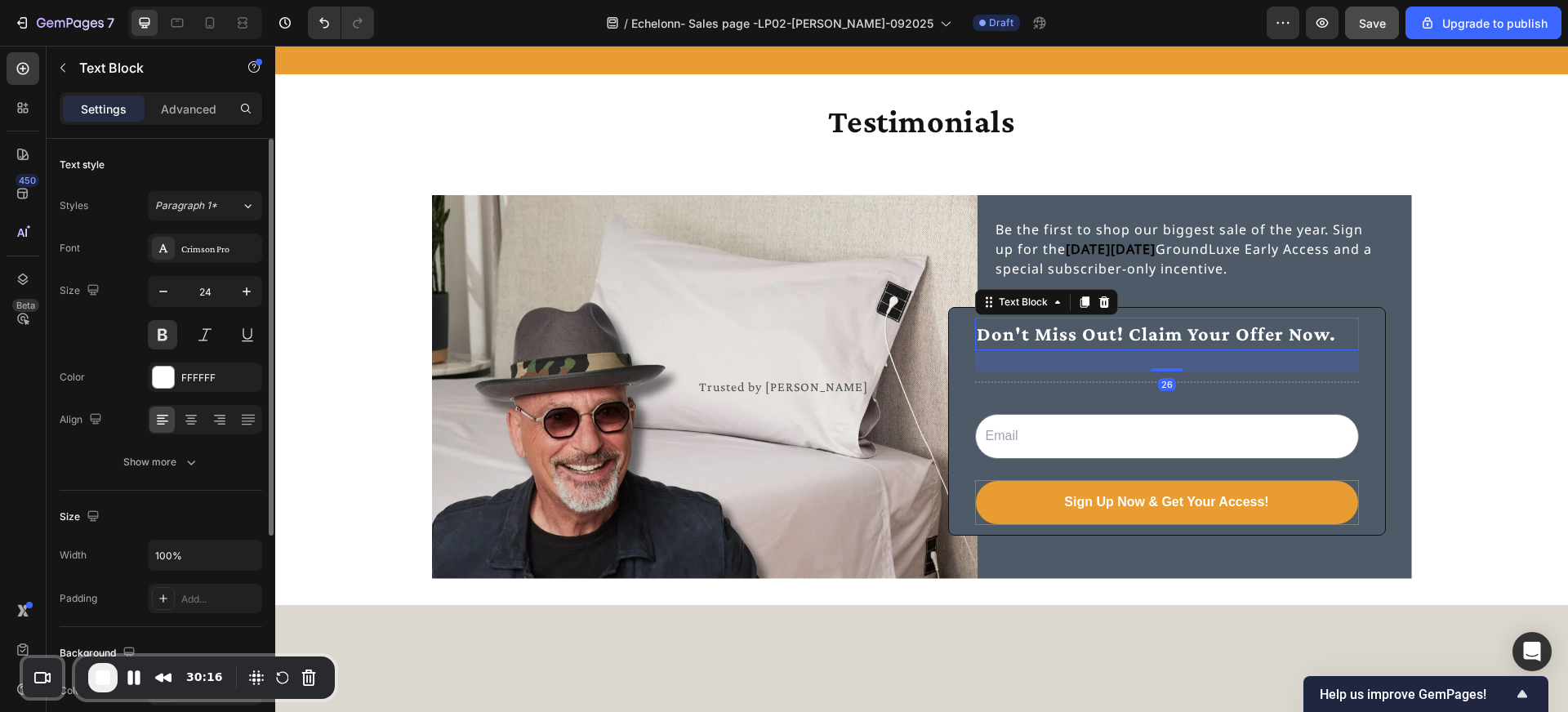
click at [1215, 334] on p "Don't Miss Out! Claim Your Offer Now." at bounding box center [1166, 334] width 380 height 29
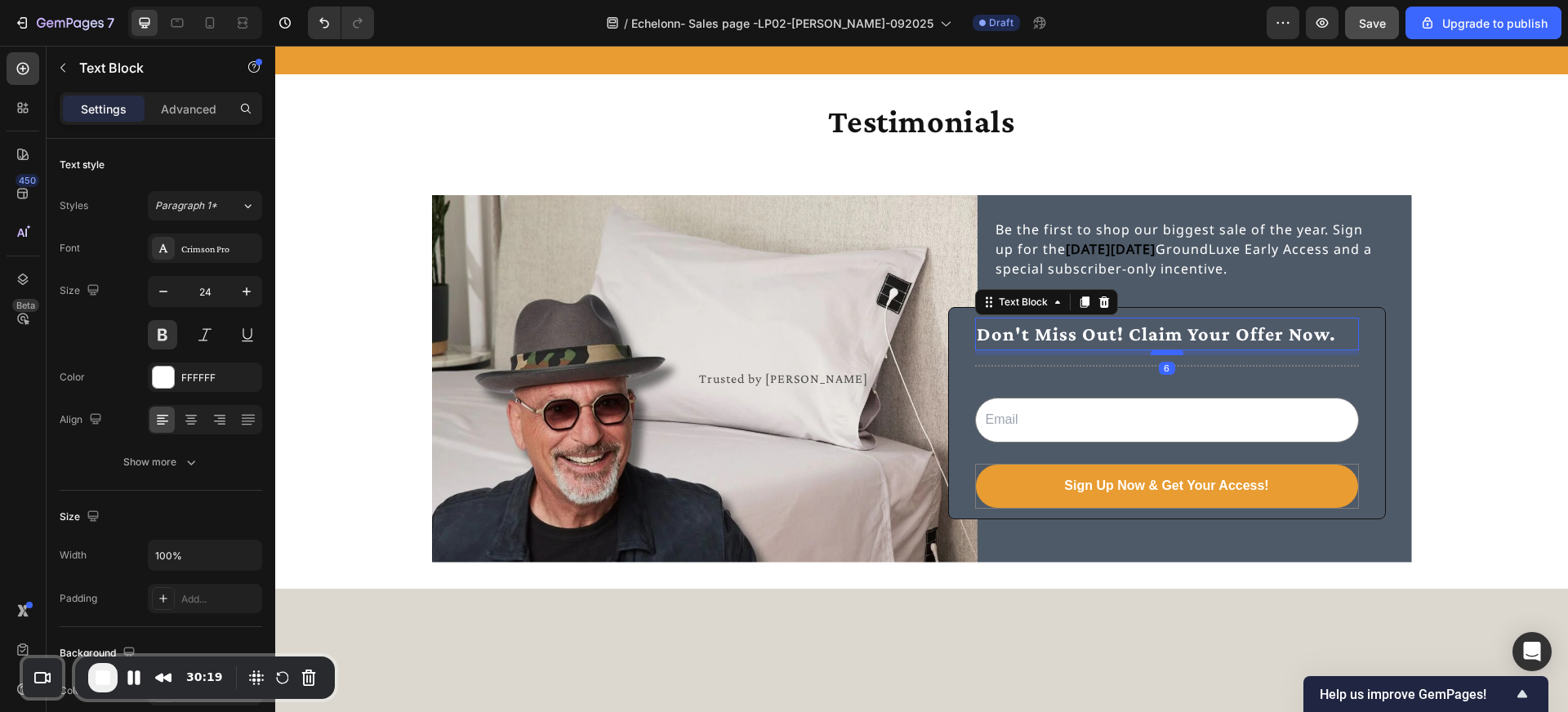
drag, startPoint x: 1171, startPoint y: 369, endPoint x: 1170, endPoint y: 353, distance: 16.0
click at [1170, 353] on div at bounding box center [1167, 352] width 33 height 5
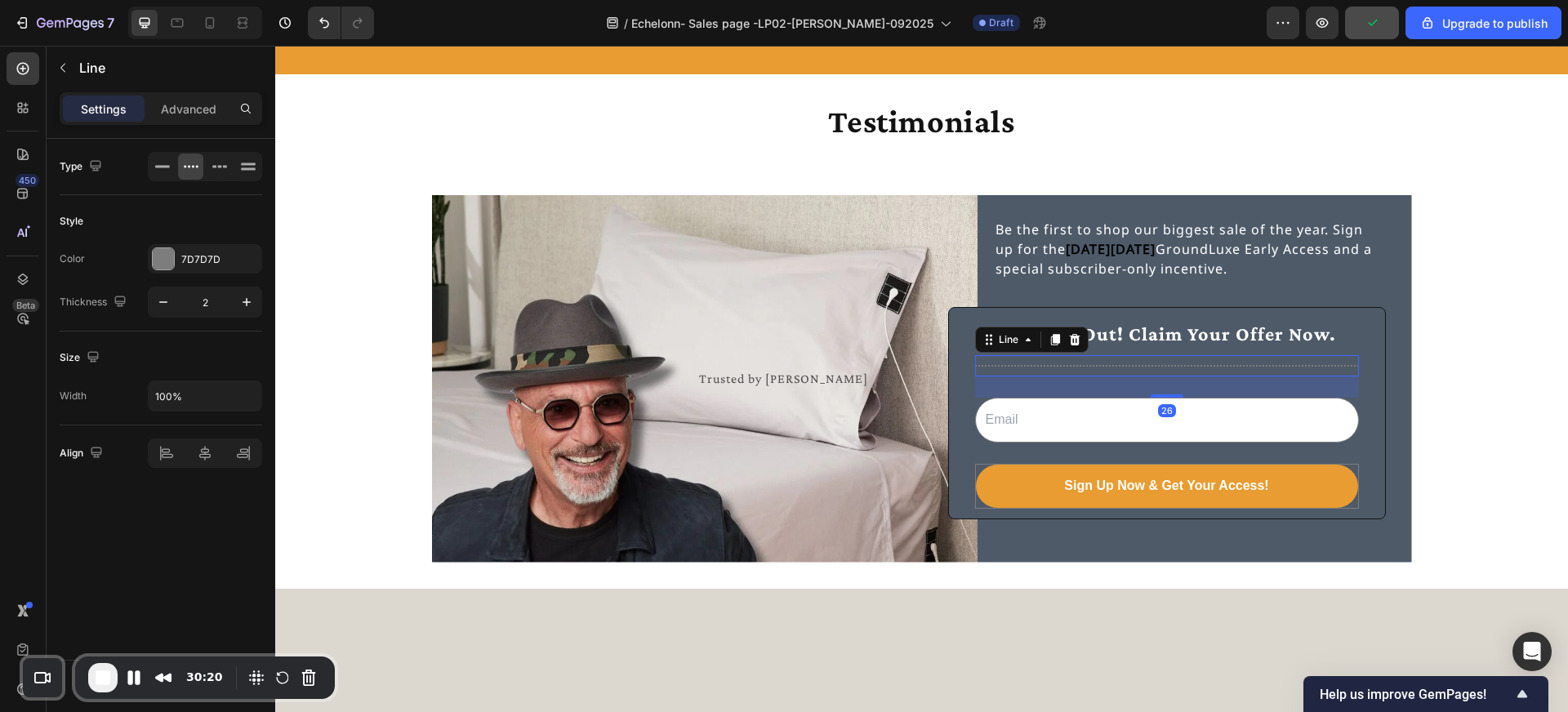
click at [1187, 372] on div "Title Line 26" at bounding box center [1167, 366] width 384 height 21
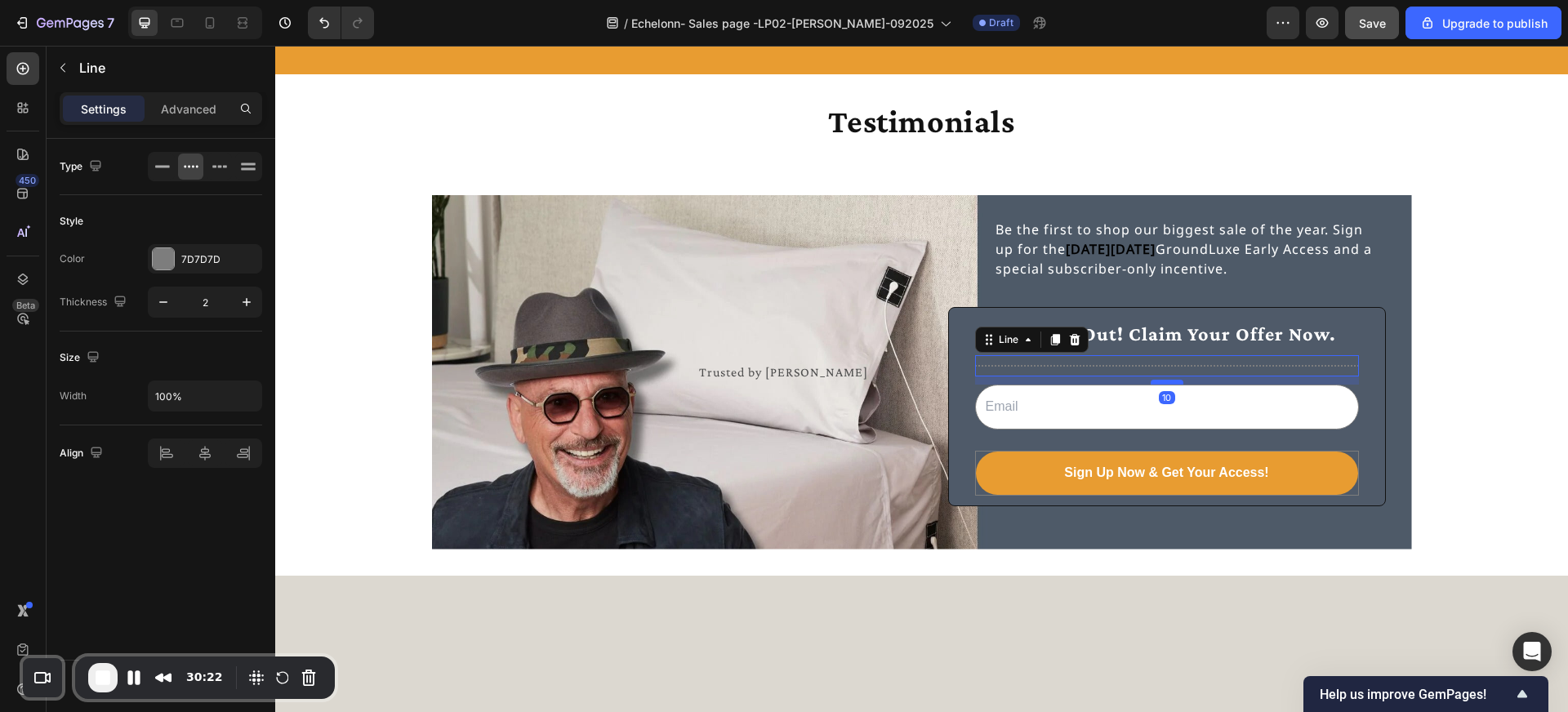
drag, startPoint x: 1167, startPoint y: 396, endPoint x: 1168, endPoint y: 381, distance: 15.0
click at [1168, 381] on div at bounding box center [1167, 382] width 33 height 5
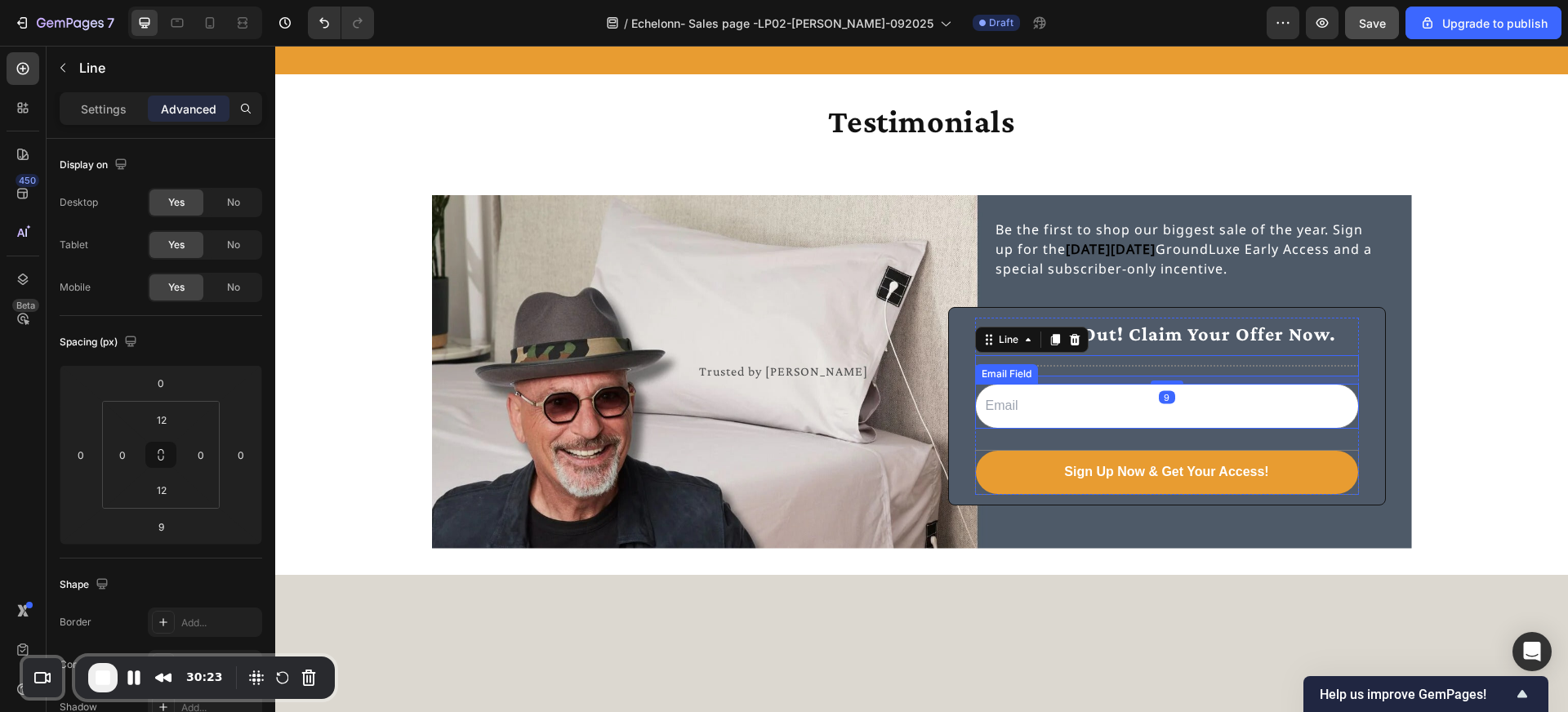
click at [1177, 427] on input "email" at bounding box center [1167, 406] width 384 height 45
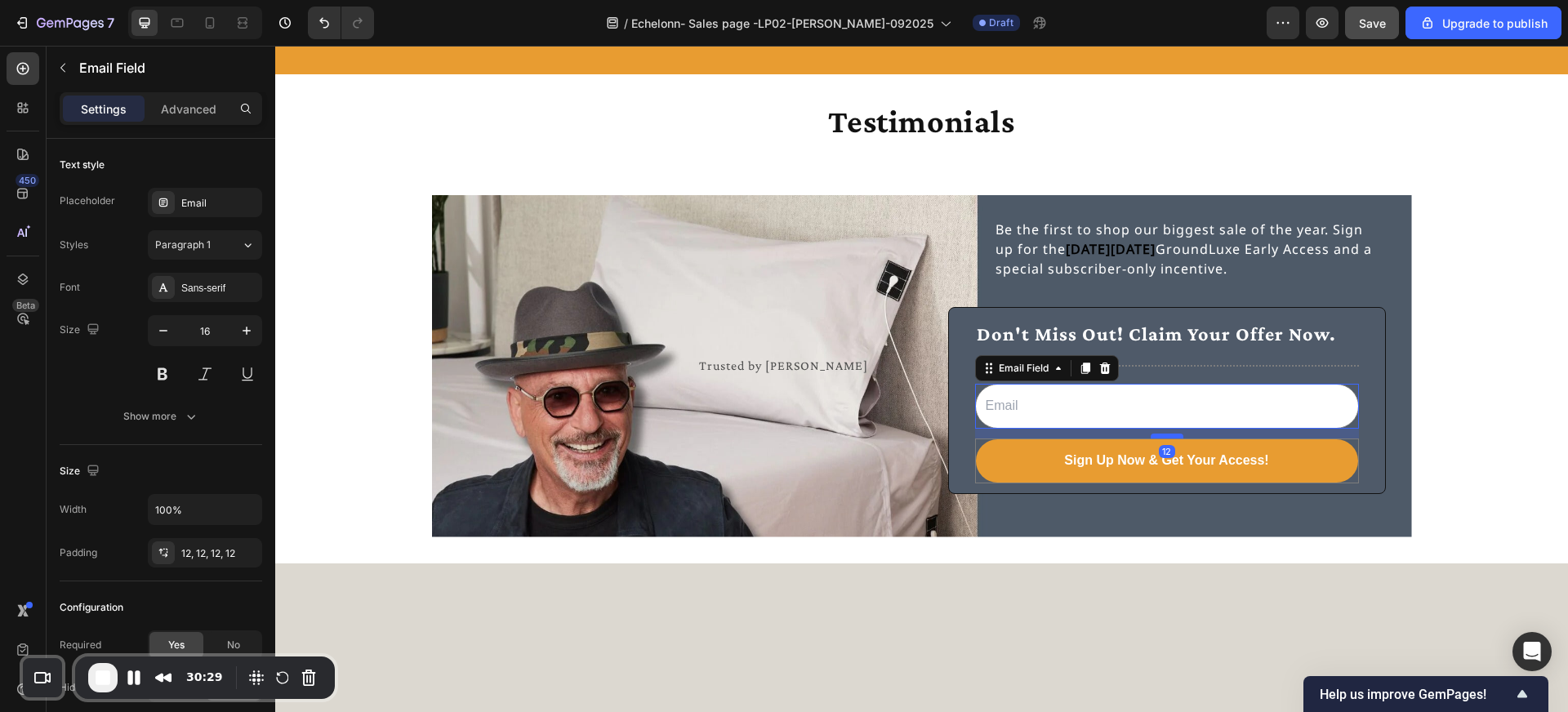
drag, startPoint x: 1168, startPoint y: 449, endPoint x: 1168, endPoint y: 437, distance: 12.0
click at [1168, 437] on div at bounding box center [1167, 436] width 33 height 5
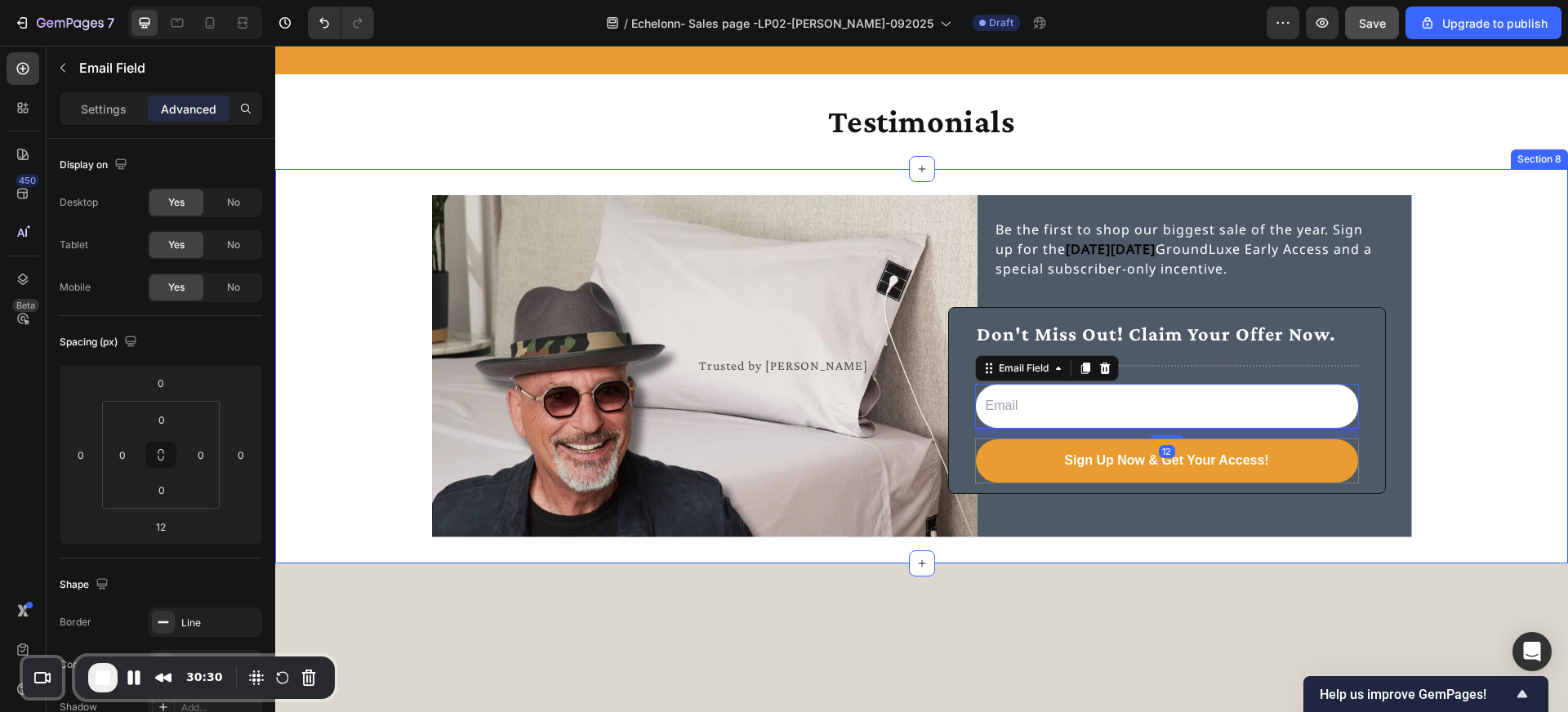
click at [1470, 438] on div "Trusted by Howie Mandel Text Block Be the first to shop our biggest sale of the…" at bounding box center [922, 366] width 1293 height 342
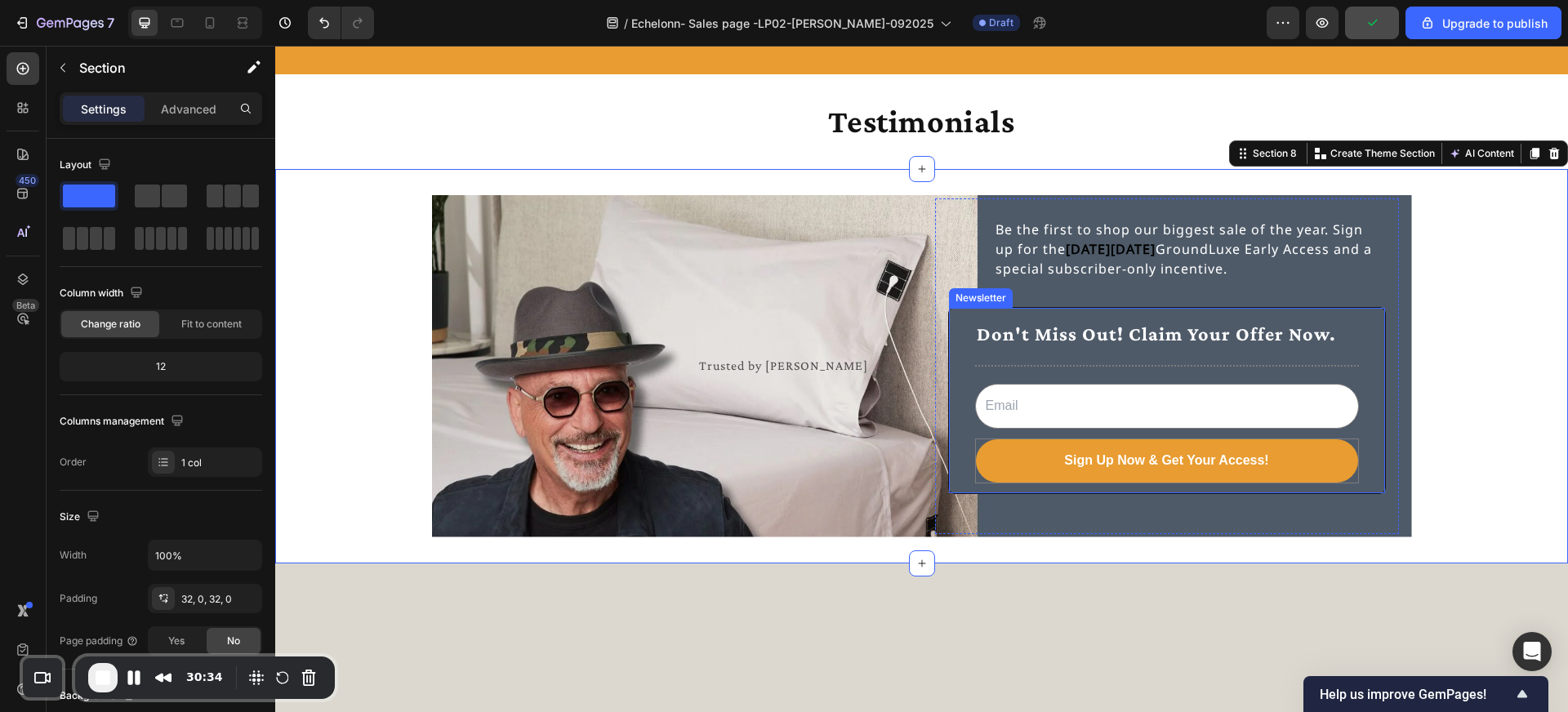
click at [1146, 315] on div "Don't Miss Out! Claim Your Offer Now. Text Block Title Line Email Field Sign Up…" at bounding box center [1167, 400] width 438 height 187
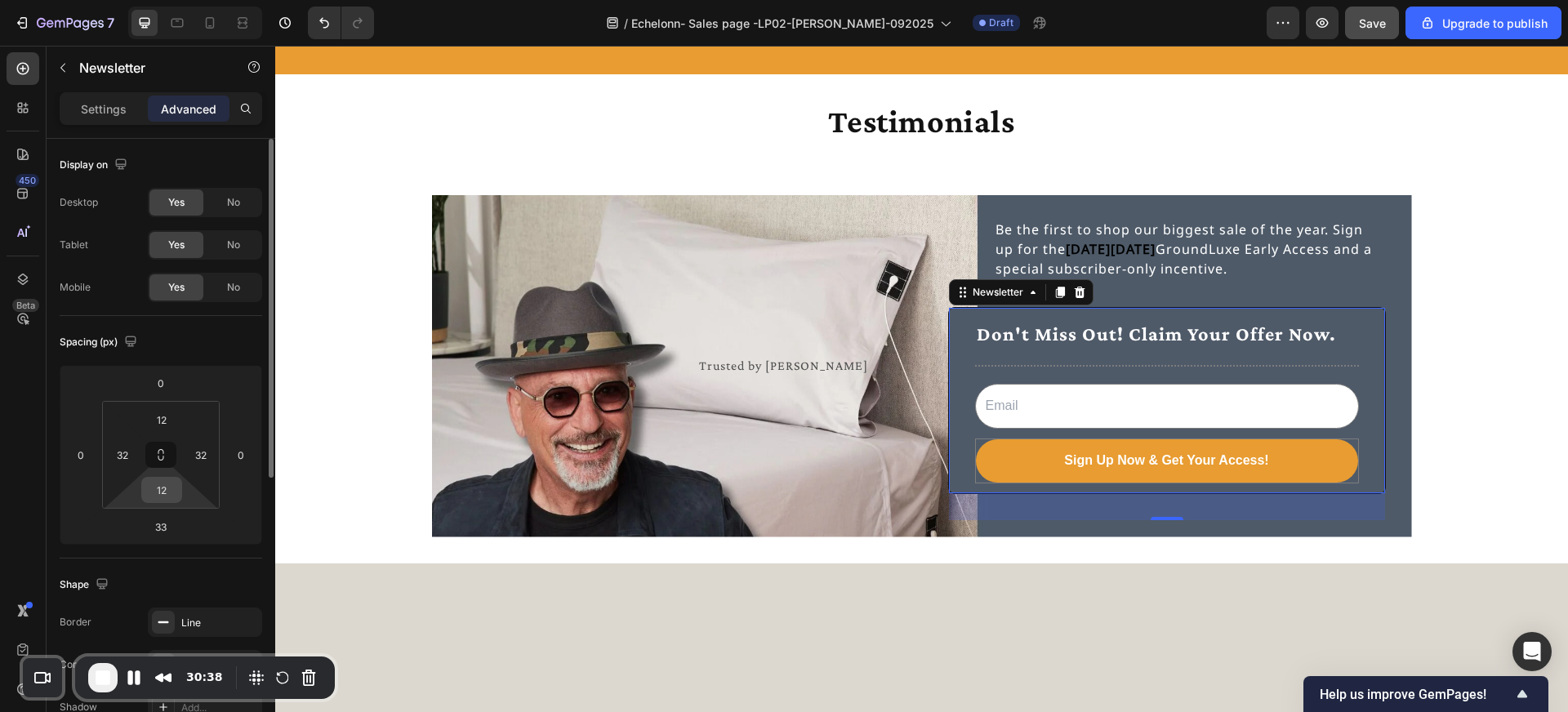
click at [175, 485] on input "12" at bounding box center [161, 490] width 33 height 25
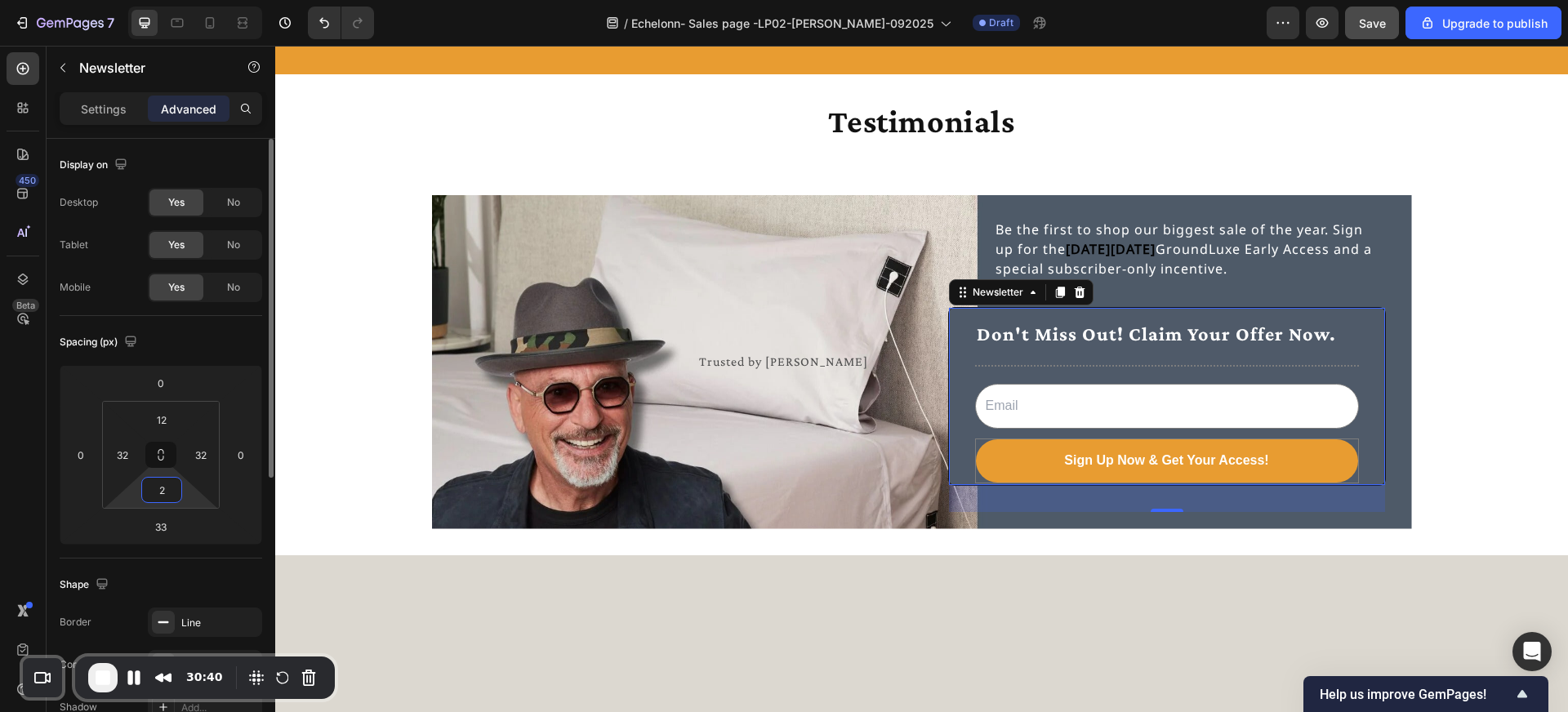
type input "20"
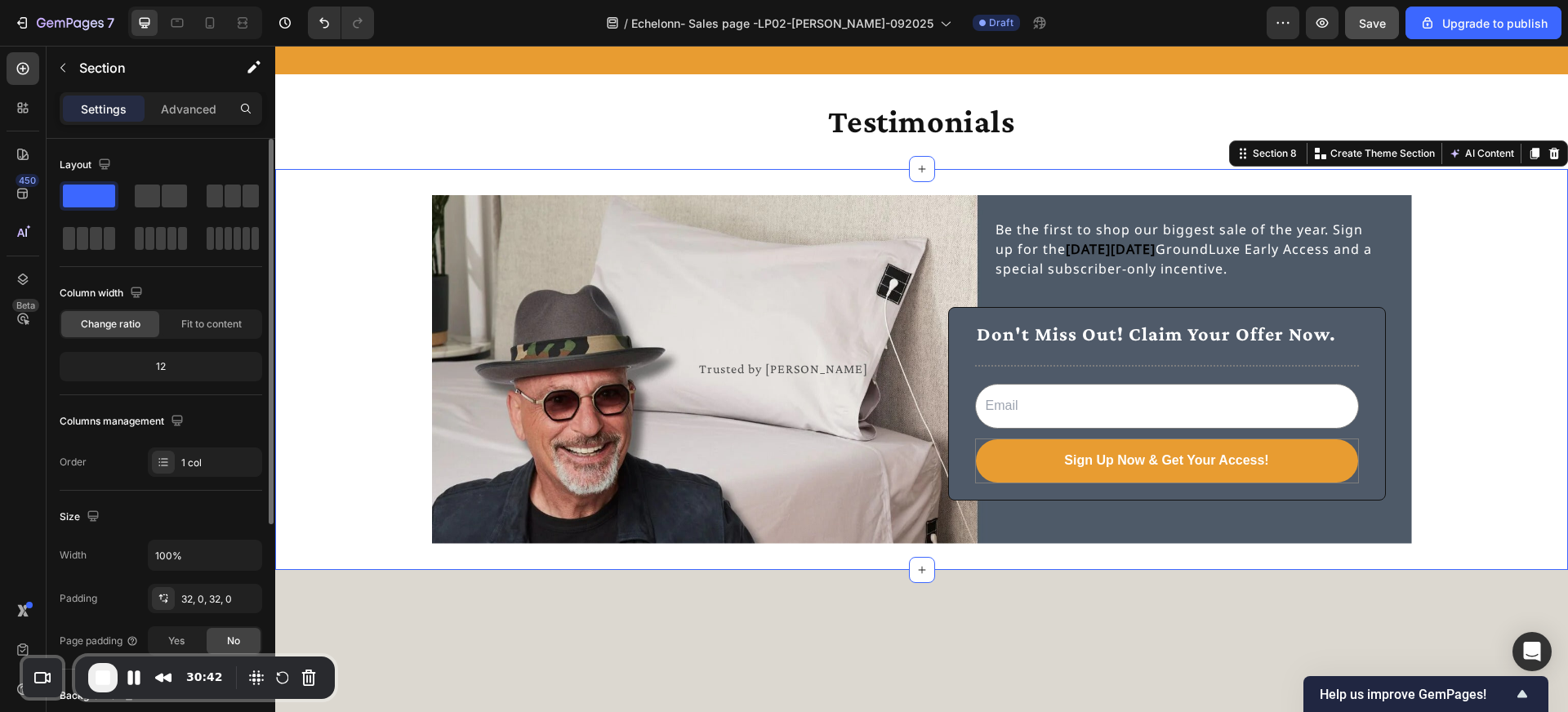
click at [1486, 477] on div "Trusted by [PERSON_NAME] Text Block Be the first to shop our biggest sale of th…" at bounding box center [922, 369] width 1293 height 349
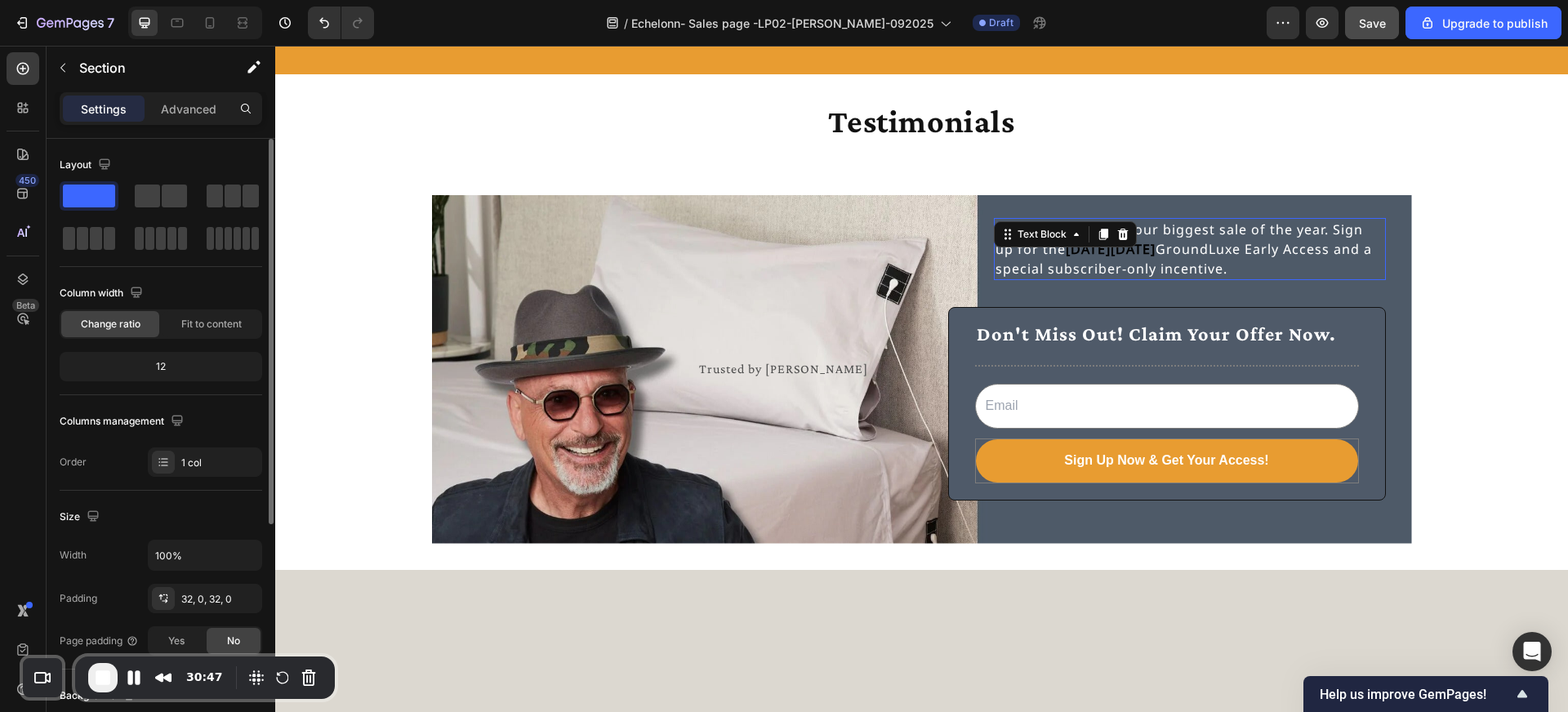
click at [1235, 267] on p "Be the first to shop our biggest sale of the year. Sign up for the [DATE][DATE]…" at bounding box center [1190, 249] width 388 height 59
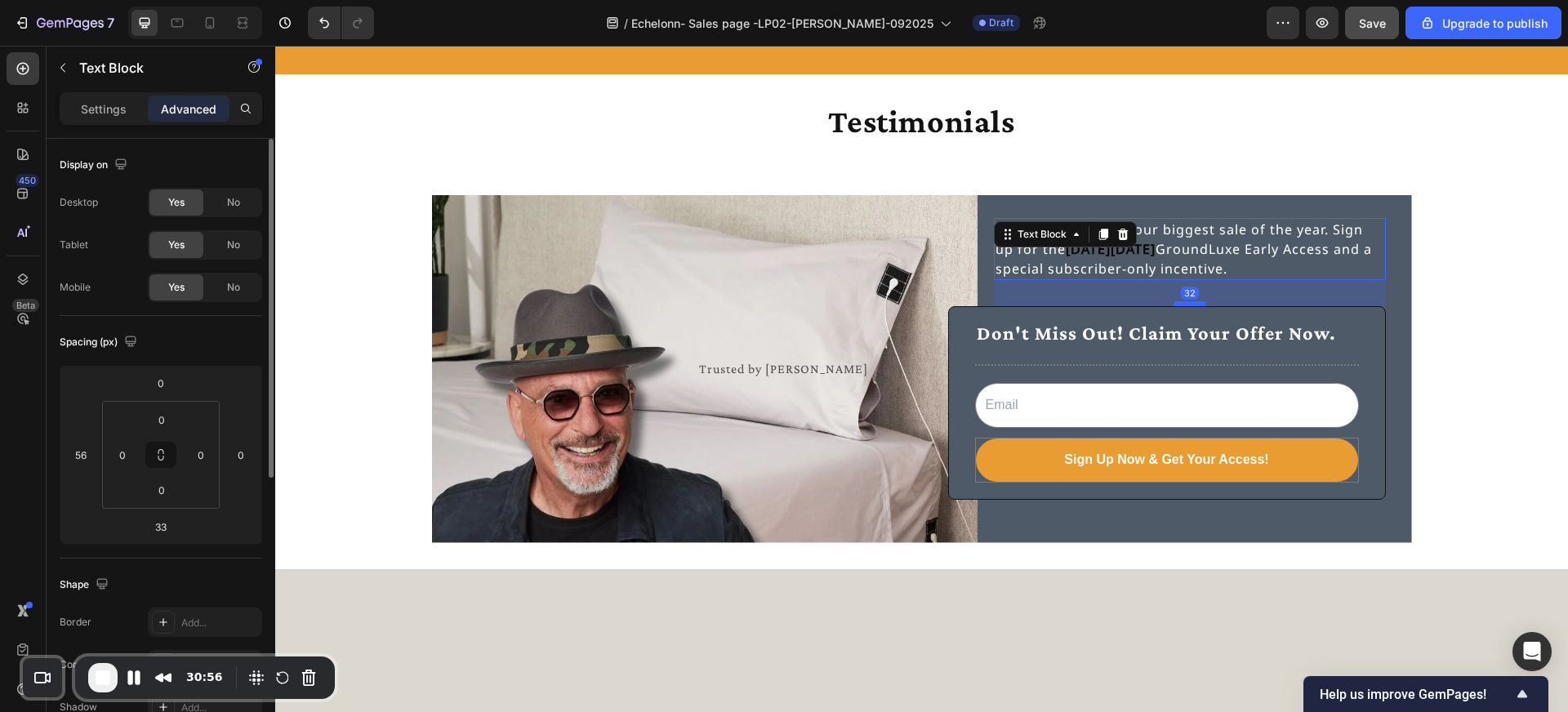
click at [1193, 304] on div at bounding box center [1190, 304] width 33 height 5
type input "32"
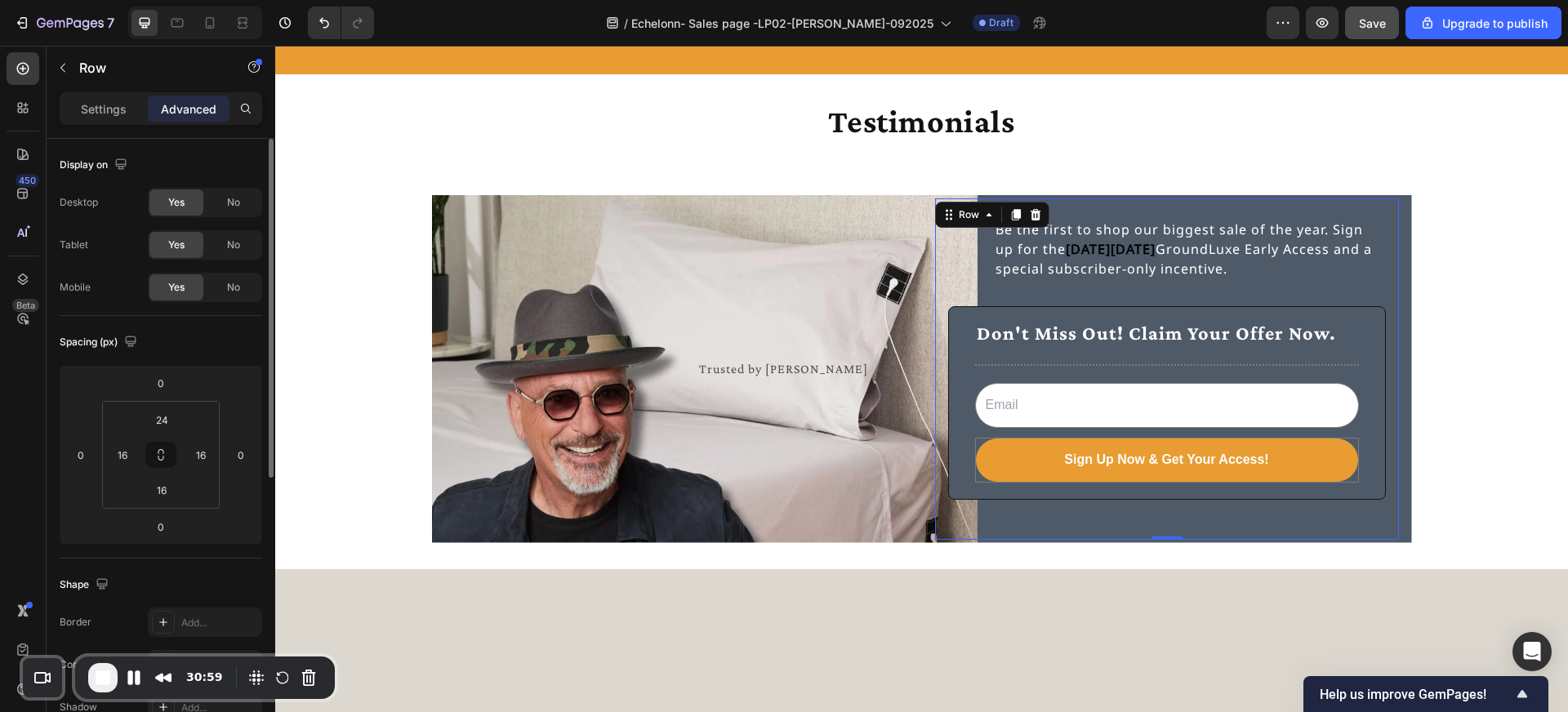
click at [1348, 521] on div "Be the first to shop our biggest sale of the year. Sign up for the [DATE][DATE]…" at bounding box center [1167, 372] width 438 height 309
click at [1284, 500] on div "Be the first to shop our biggest sale of the year. Sign up for the [DATE][DATE]…" at bounding box center [1167, 372] width 438 height 309
click at [1077, 485] on div "Don't Miss Out! Claim Your Offer Now. Text Block Title Line Email Field Sign Up…" at bounding box center [1167, 403] width 438 height 193
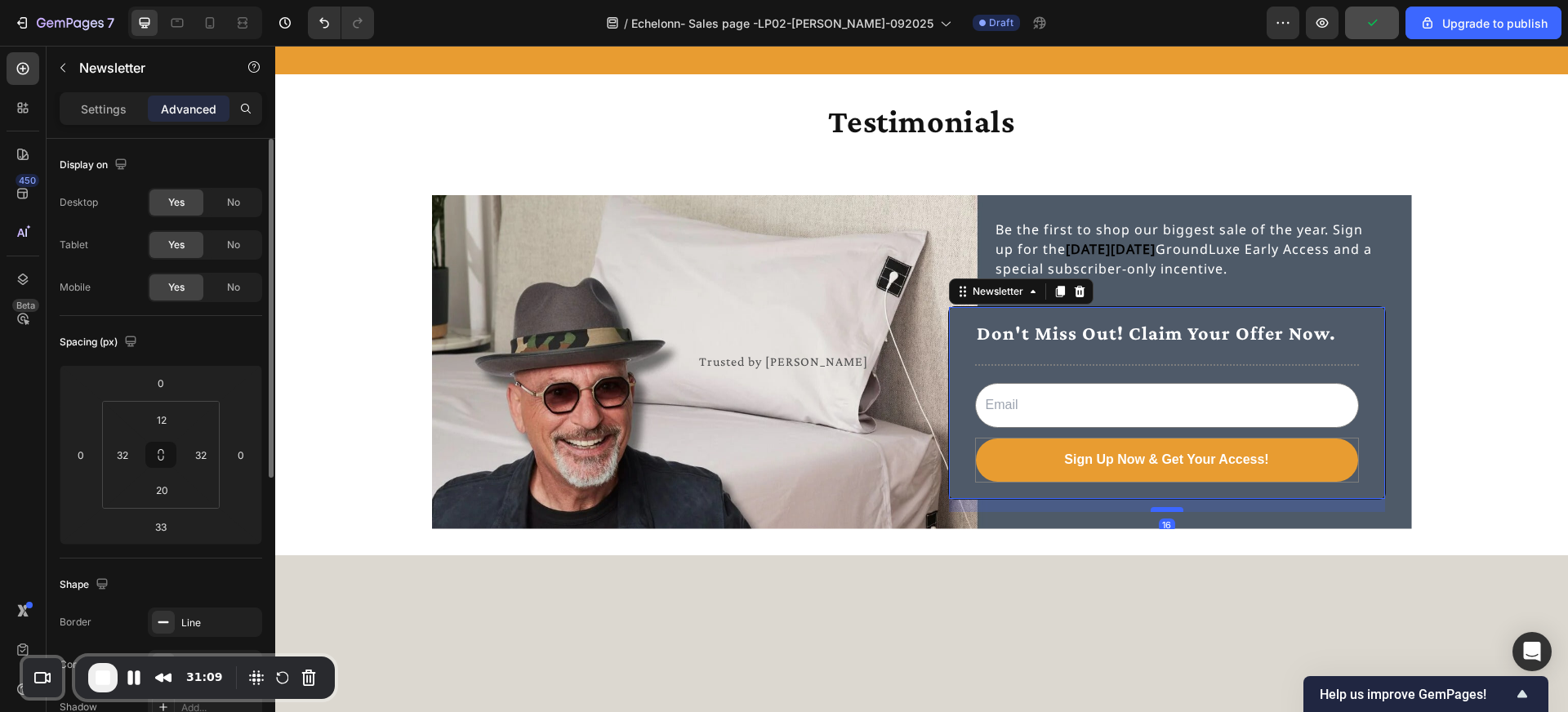
drag, startPoint x: 1163, startPoint y: 524, endPoint x: 1163, endPoint y: 511, distance: 13.0
click at [1163, 511] on div at bounding box center [1167, 509] width 33 height 5
type input "16"
click at [1169, 546] on div "Trusted by Howie Mandel Text Block Be the first to shop our biggest sale of the…" at bounding box center [922, 362] width 1293 height 387
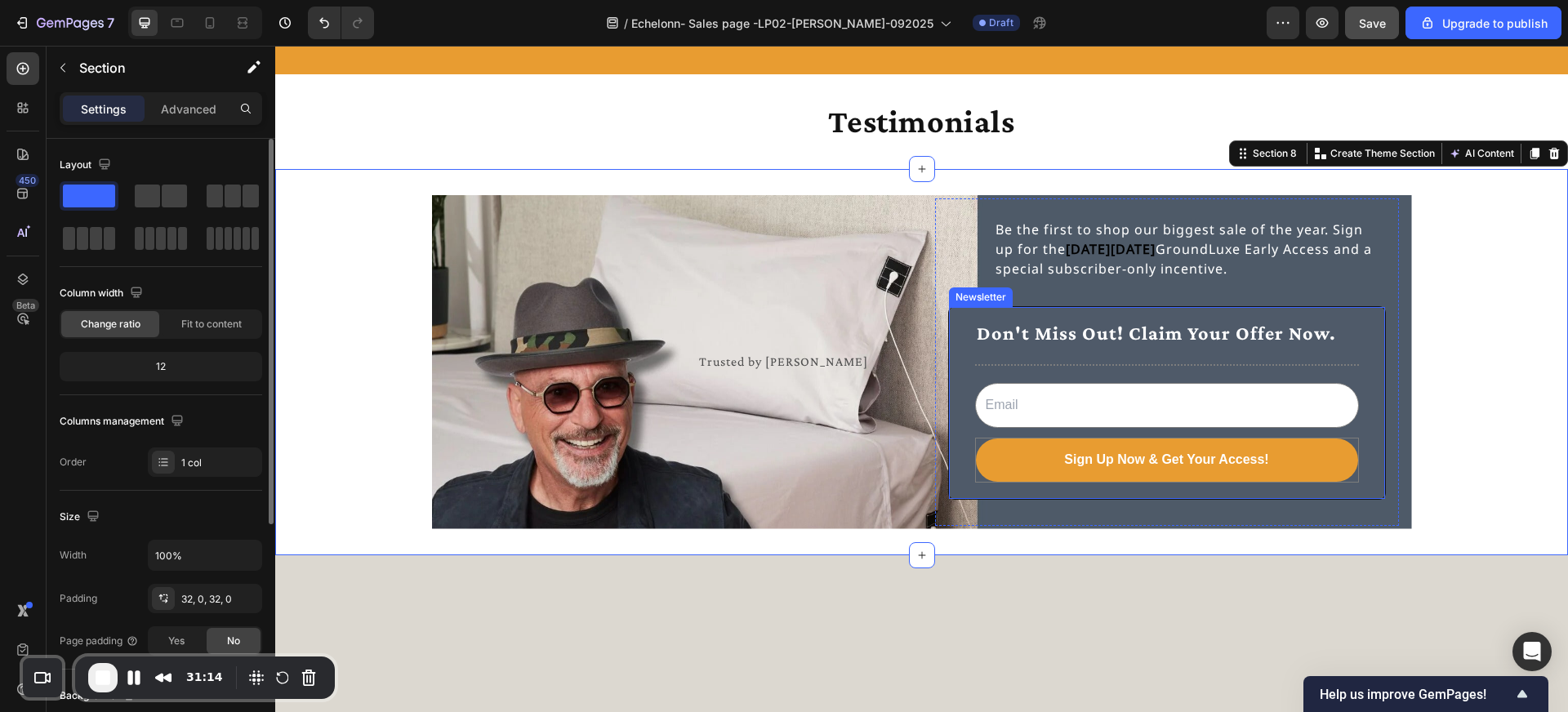
click at [1172, 497] on div "Don't Miss Out! Claim Your Offer Now. Text Block Title Line Email Field Sign Up…" at bounding box center [1167, 403] width 438 height 193
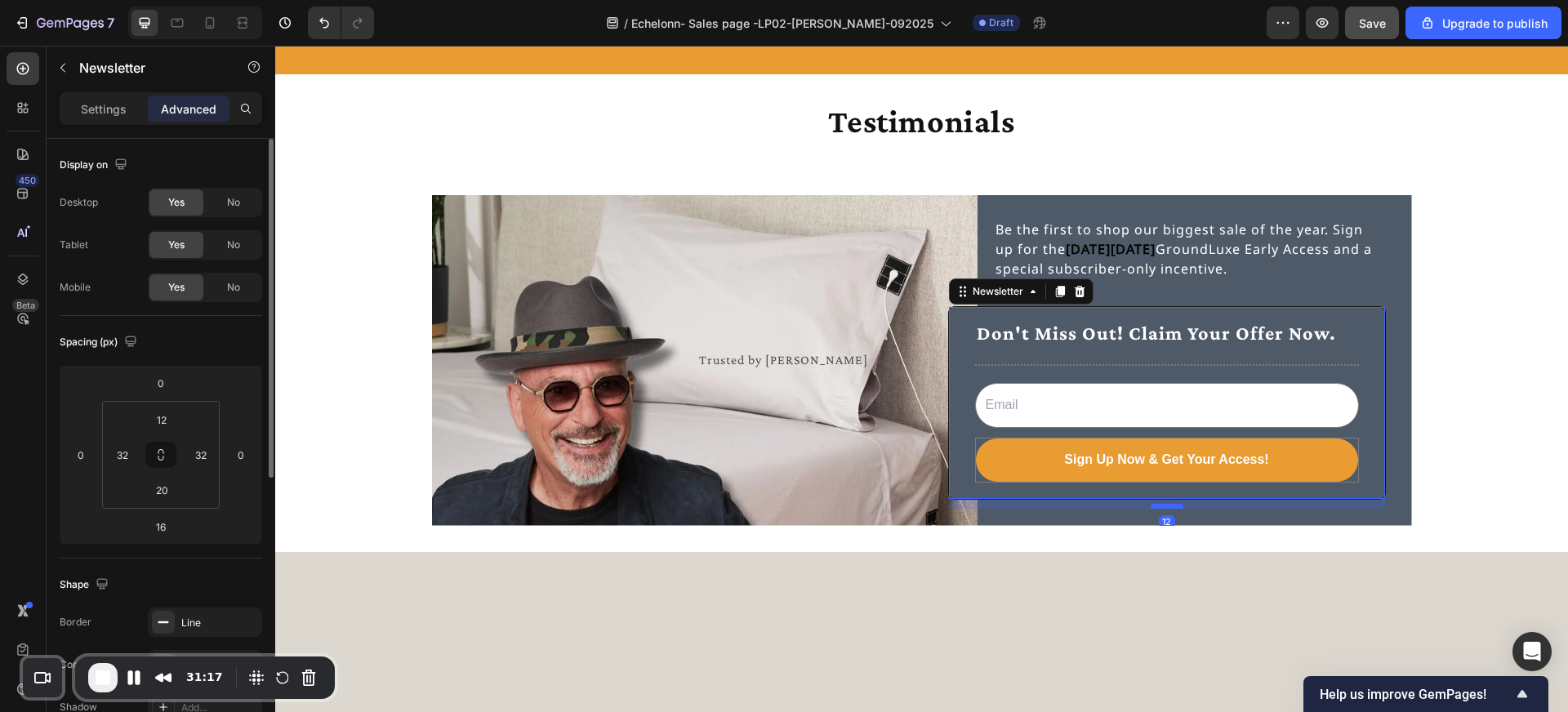
click at [1168, 507] on div at bounding box center [1167, 506] width 33 height 5
type input "12"
click at [1175, 537] on div "Trusted by Howie Mandel Text Block Be the first to shop our biggest sale of the…" at bounding box center [922, 360] width 1293 height 383
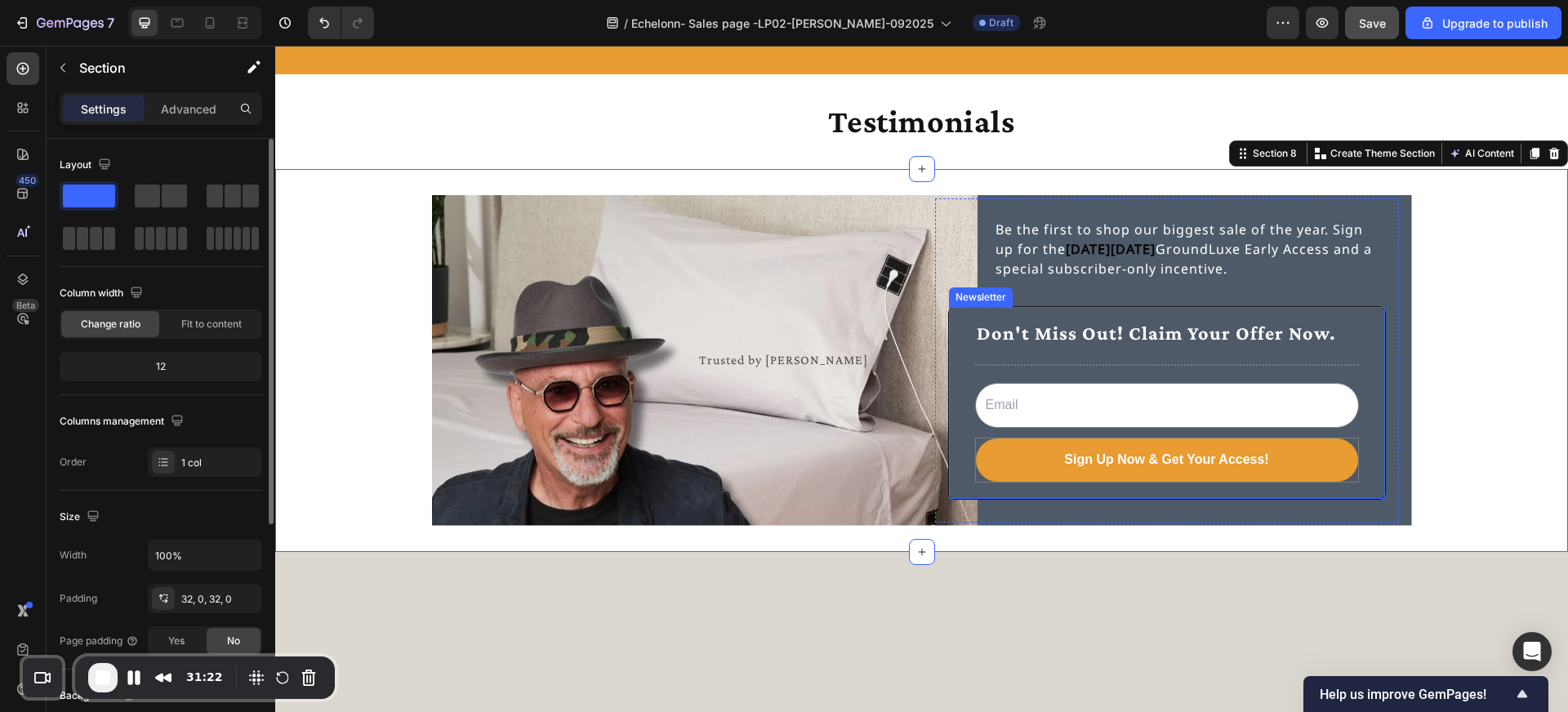
click at [1178, 498] on div "Don't Miss Out! Claim Your Offer Now. Text Block Title Line Email Field Sign Up…" at bounding box center [1167, 403] width 438 height 193
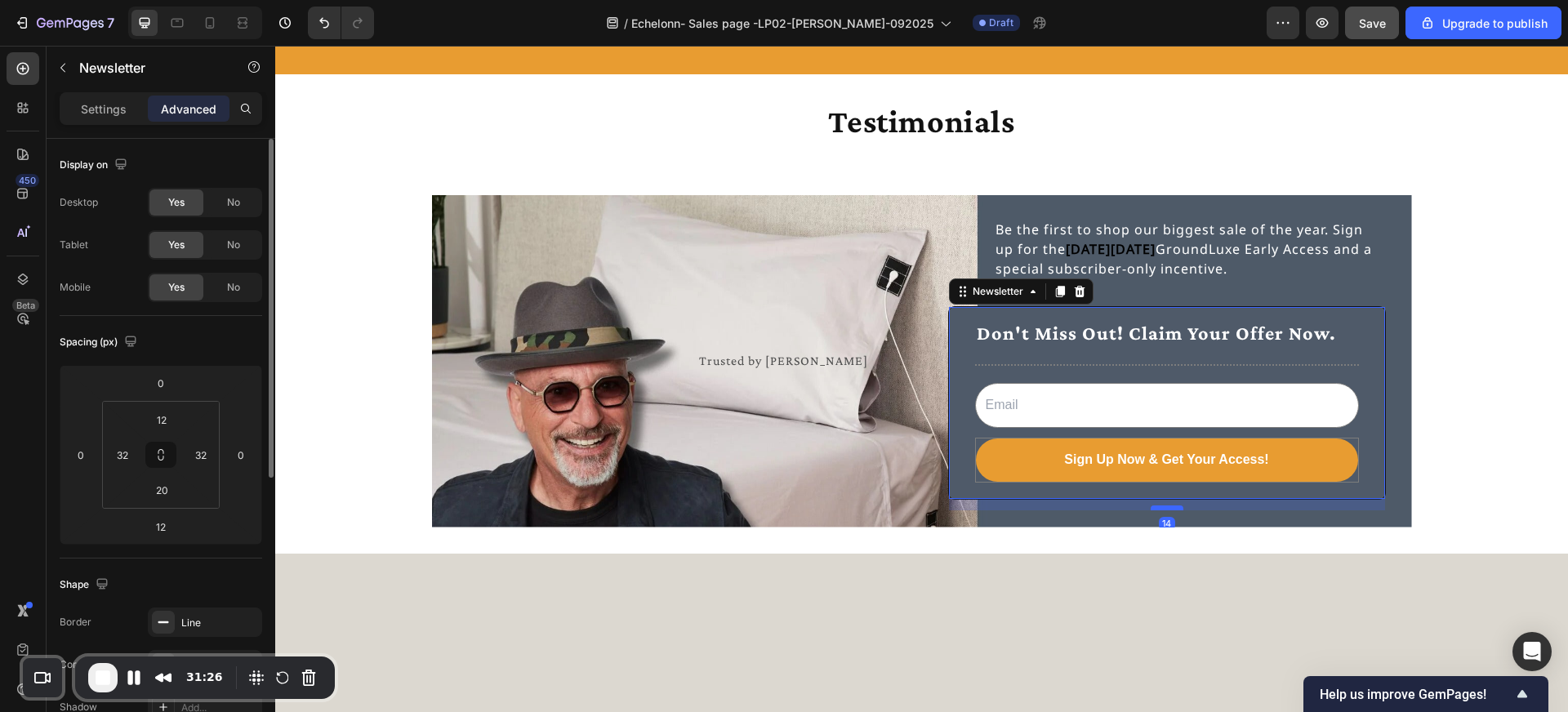
click at [1169, 509] on div at bounding box center [1167, 508] width 33 height 5
type input "14"
click at [1213, 543] on div "Trusted by Howie Mandel Text Block Be the first to shop our biggest sale of the…" at bounding box center [922, 361] width 1293 height 385
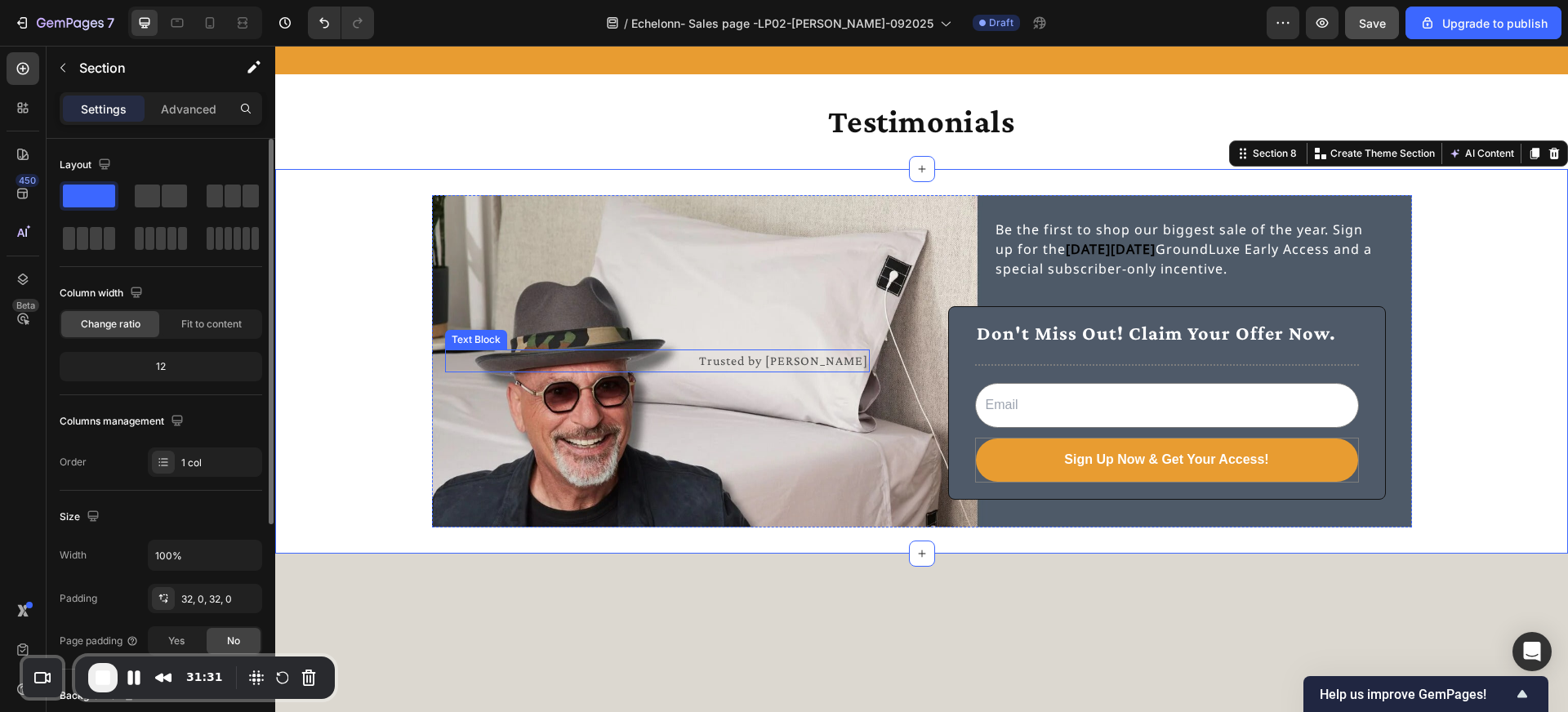
click at [778, 364] on p "Trusted by [PERSON_NAME]" at bounding box center [657, 361] width 421 height 20
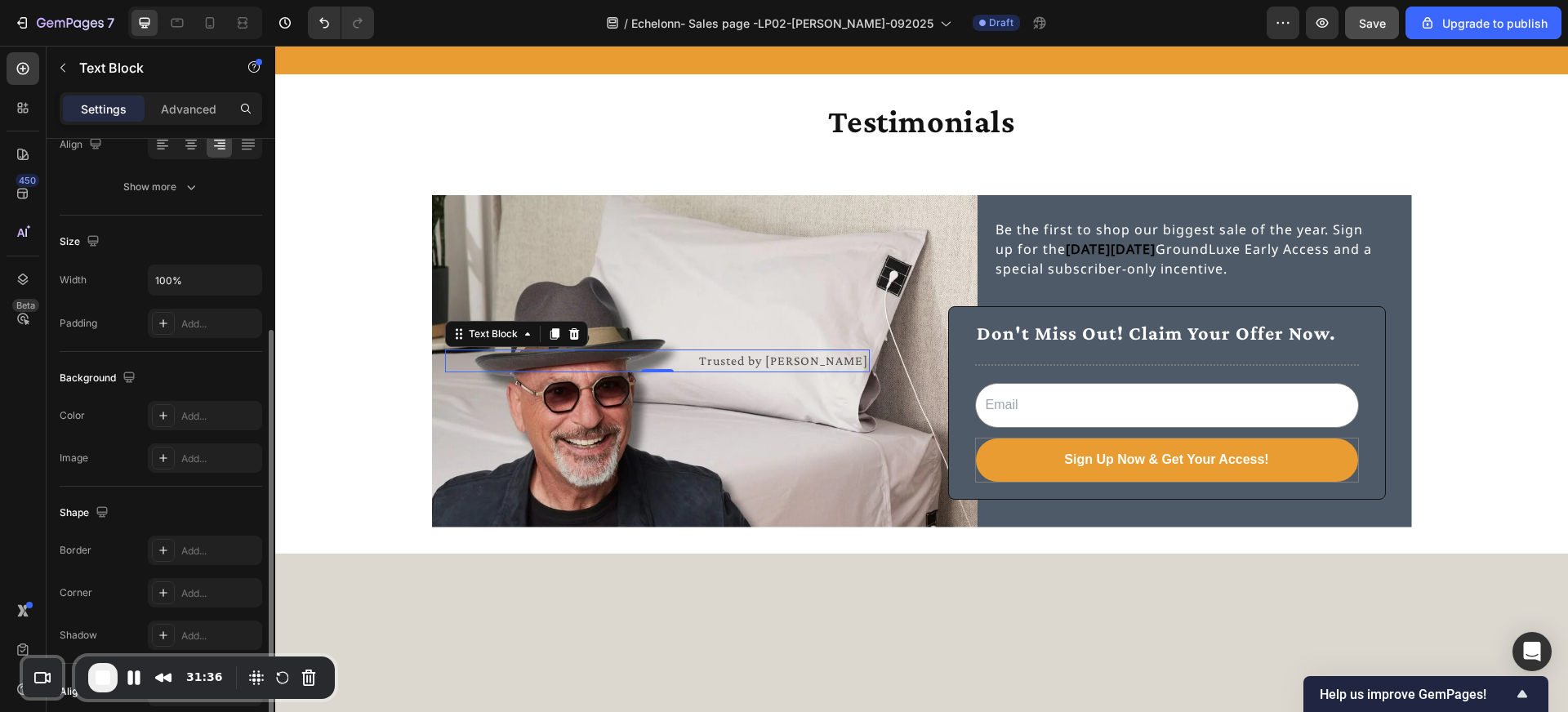
scroll to position [348, 0]
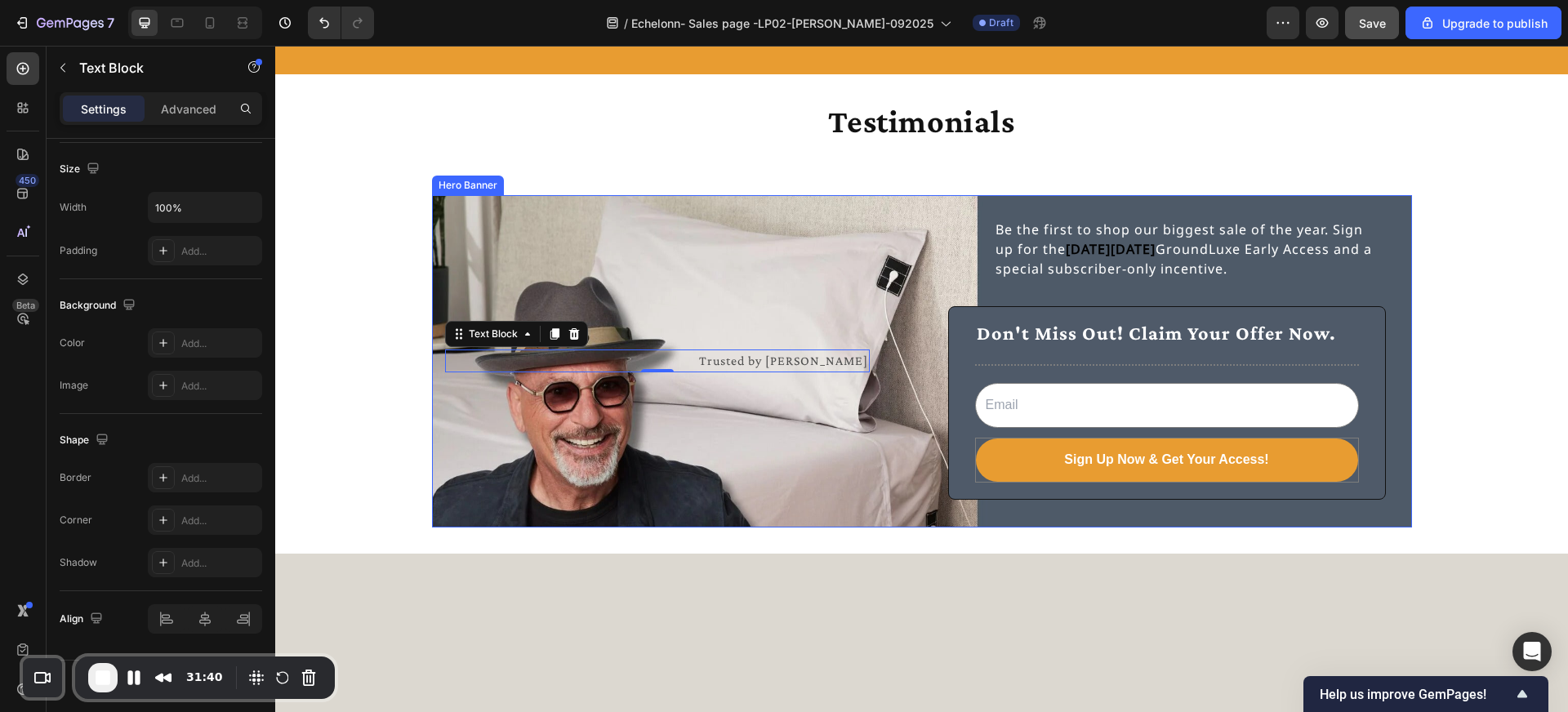
click at [445, 292] on div "Trusted by Howie Mandel Text Block 0" at bounding box center [676, 361] width 464 height 325
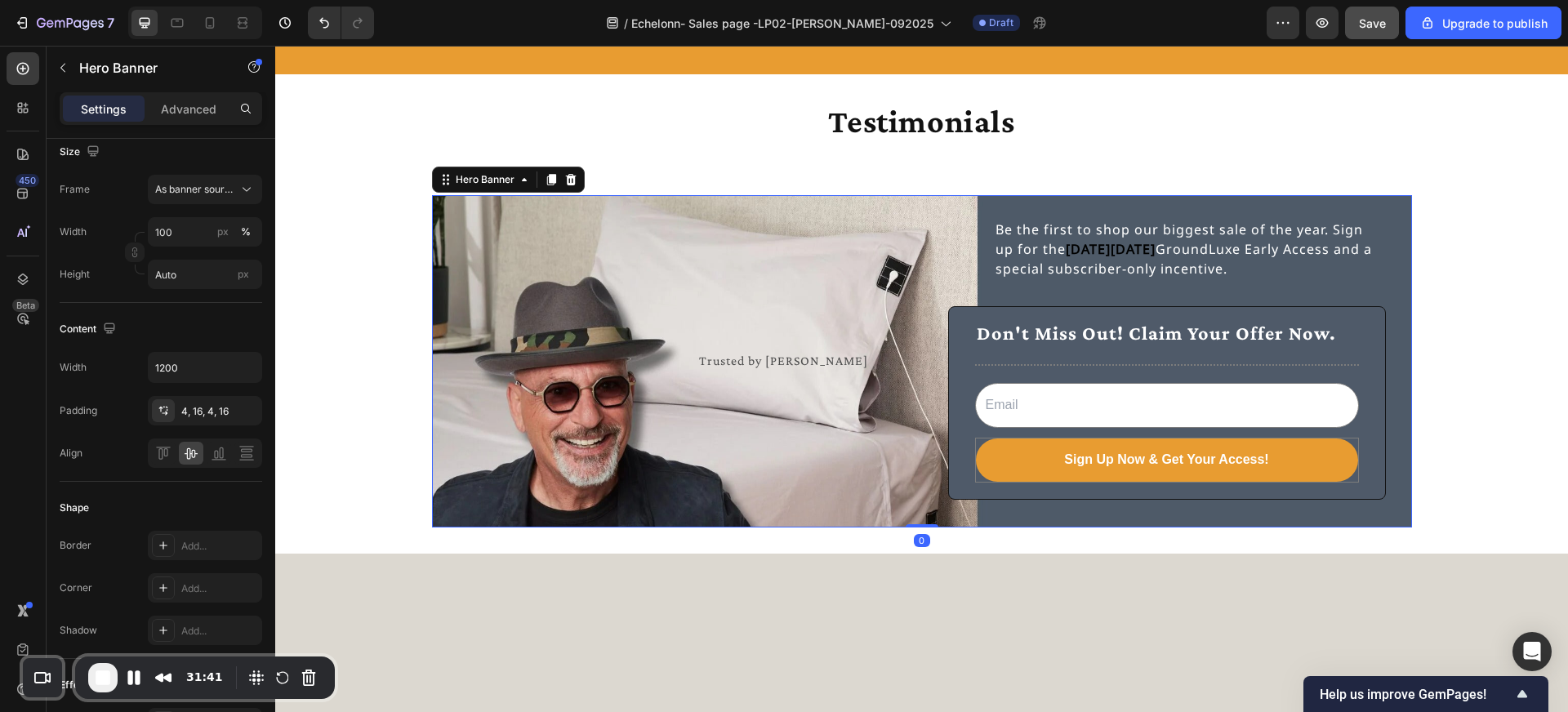
scroll to position [0, 0]
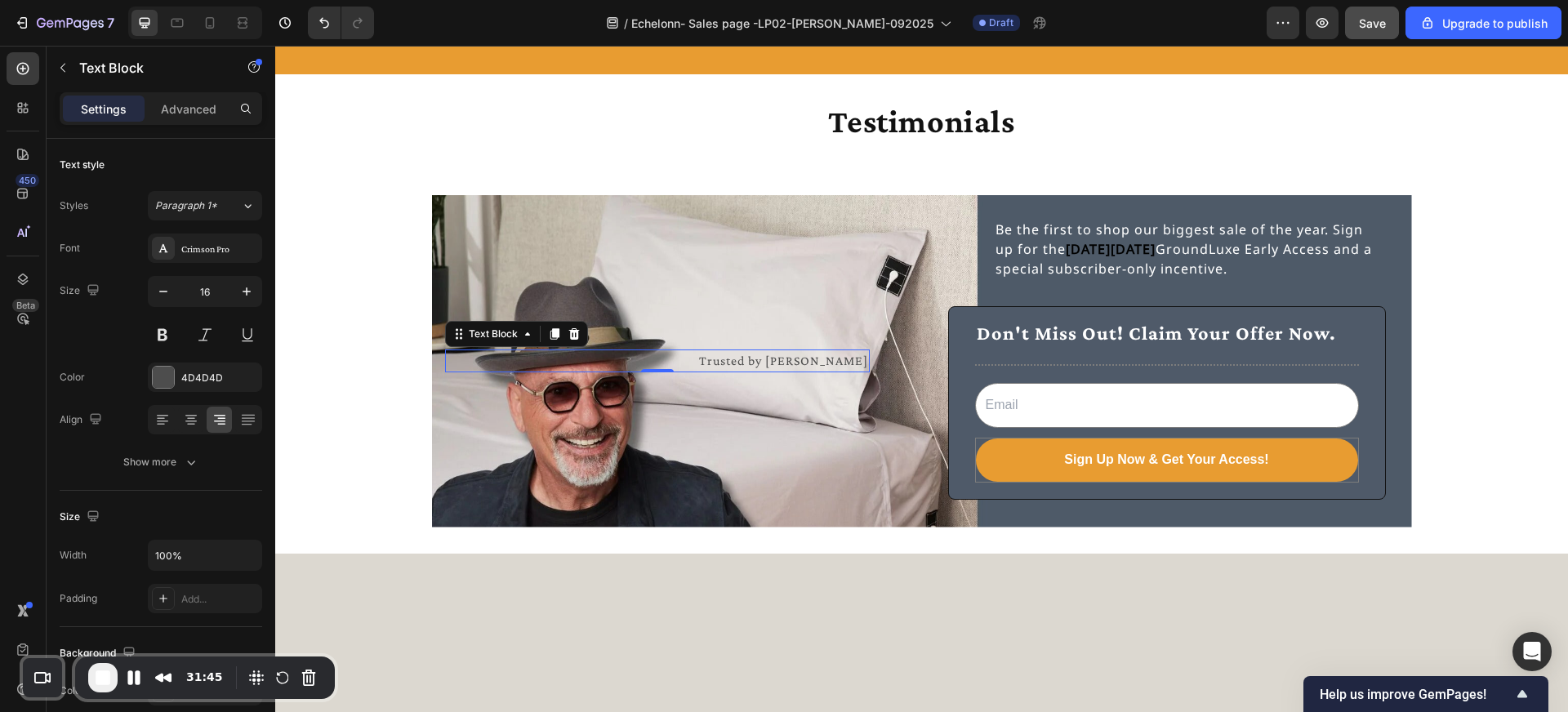
click at [560, 362] on p "Trusted by [PERSON_NAME]" at bounding box center [657, 361] width 421 height 20
click at [185, 98] on div "Advanced" at bounding box center [189, 108] width 82 height 26
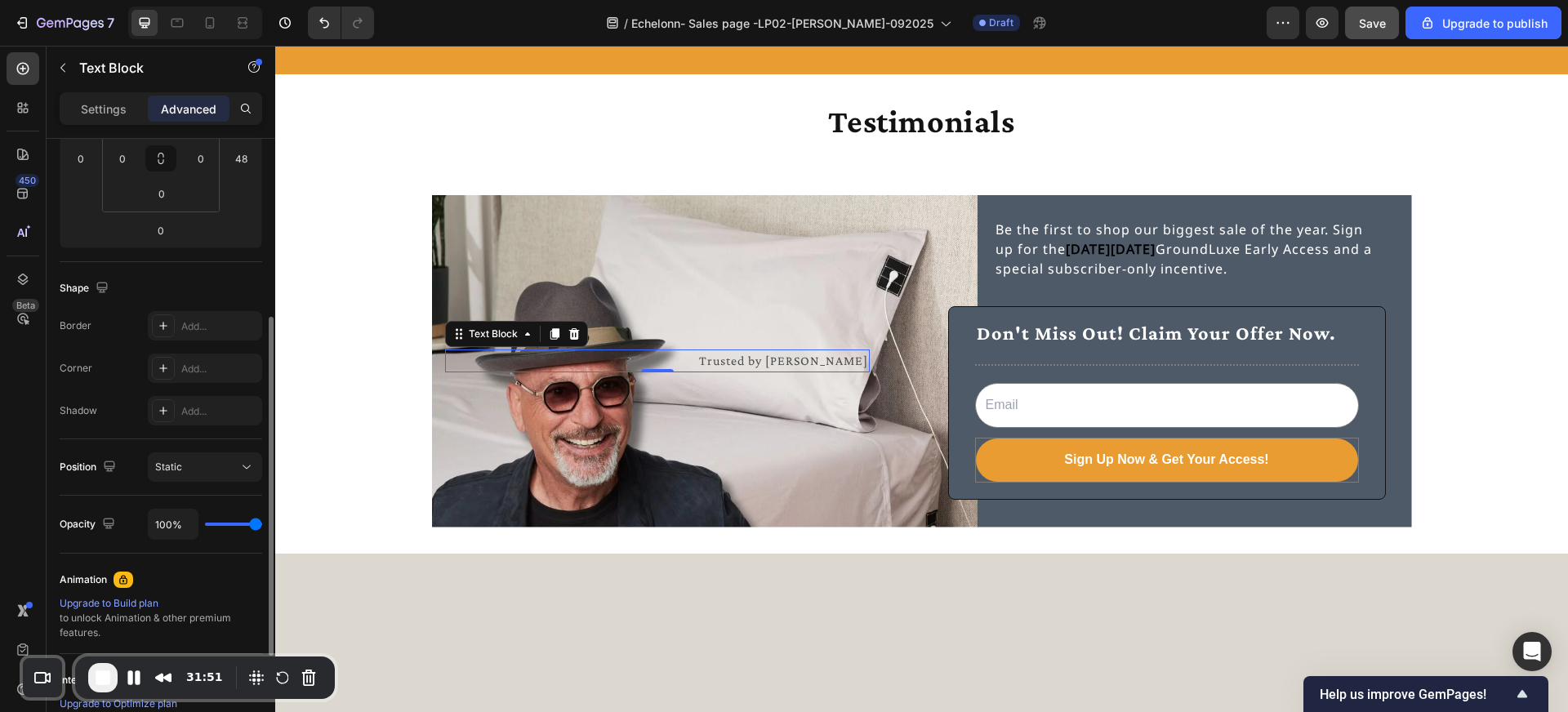
scroll to position [307, 0]
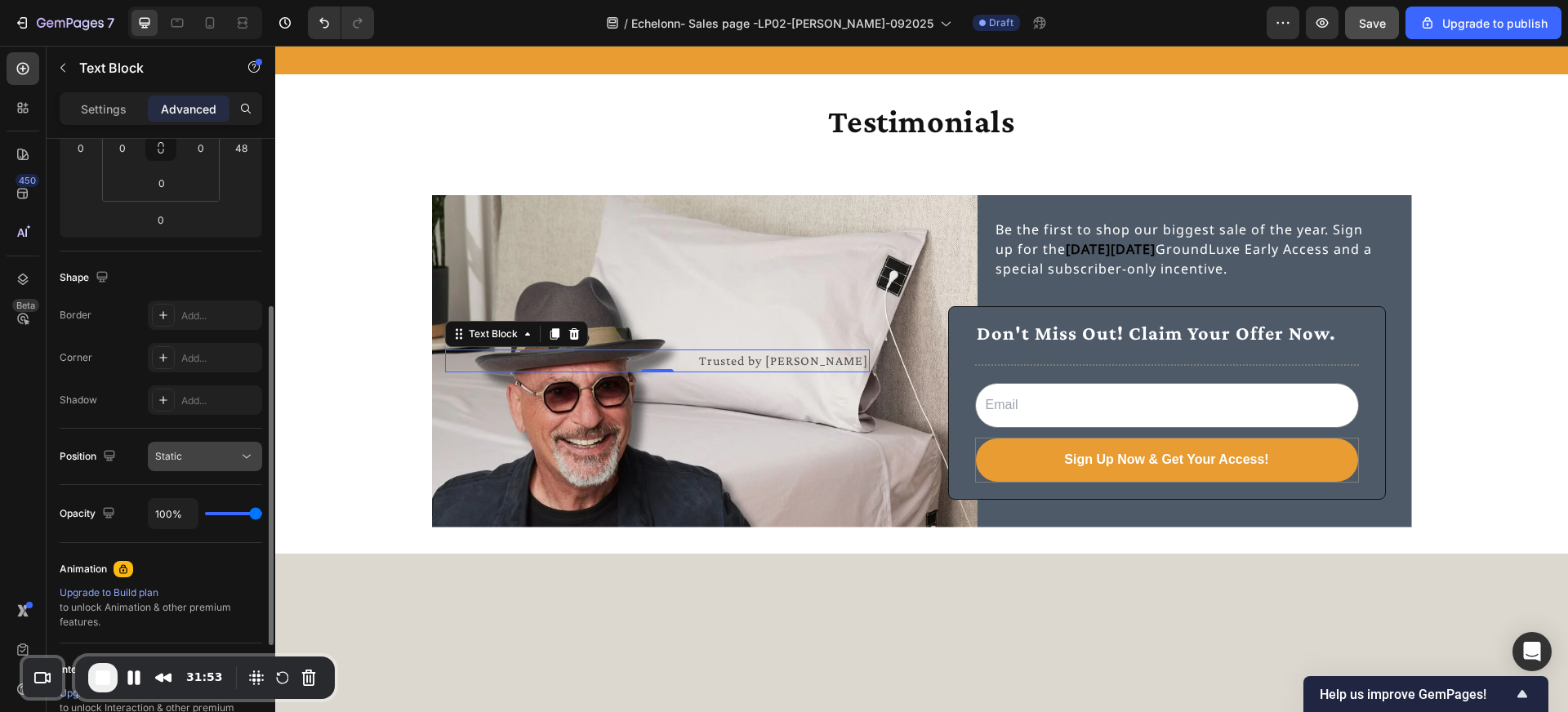
click at [243, 454] on icon at bounding box center [247, 457] width 16 height 16
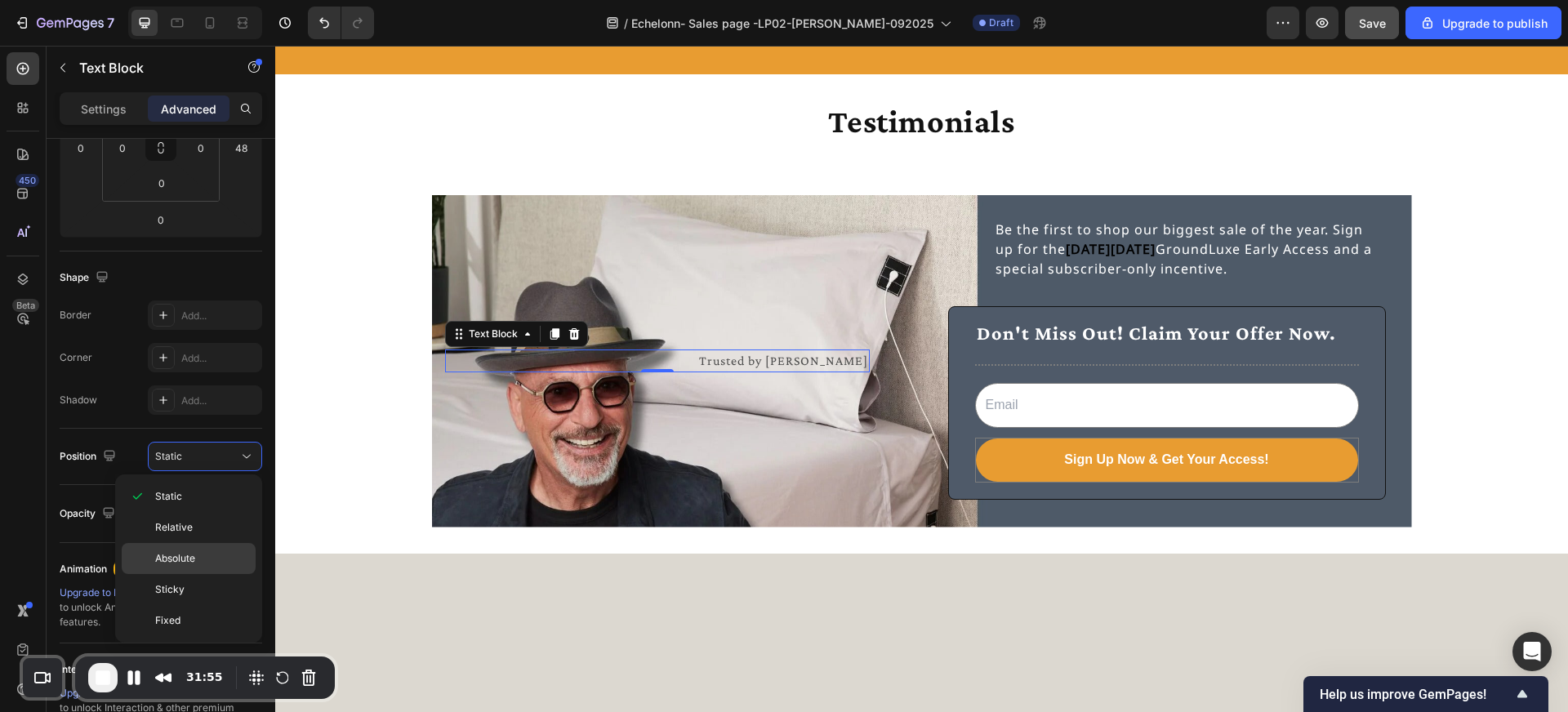
click at [214, 552] on p "Absolute" at bounding box center [201, 559] width 93 height 15
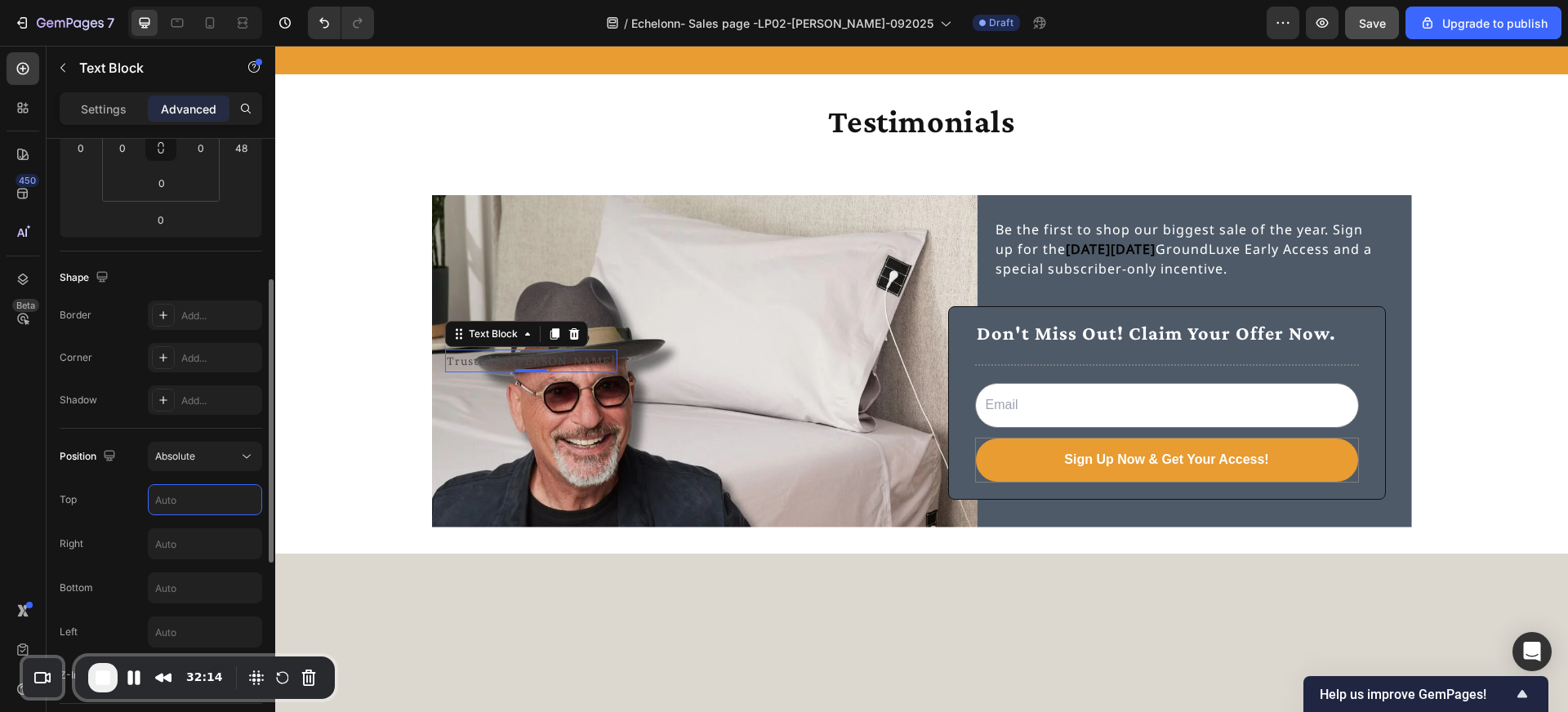
click at [224, 504] on input "text" at bounding box center [205, 500] width 113 height 29
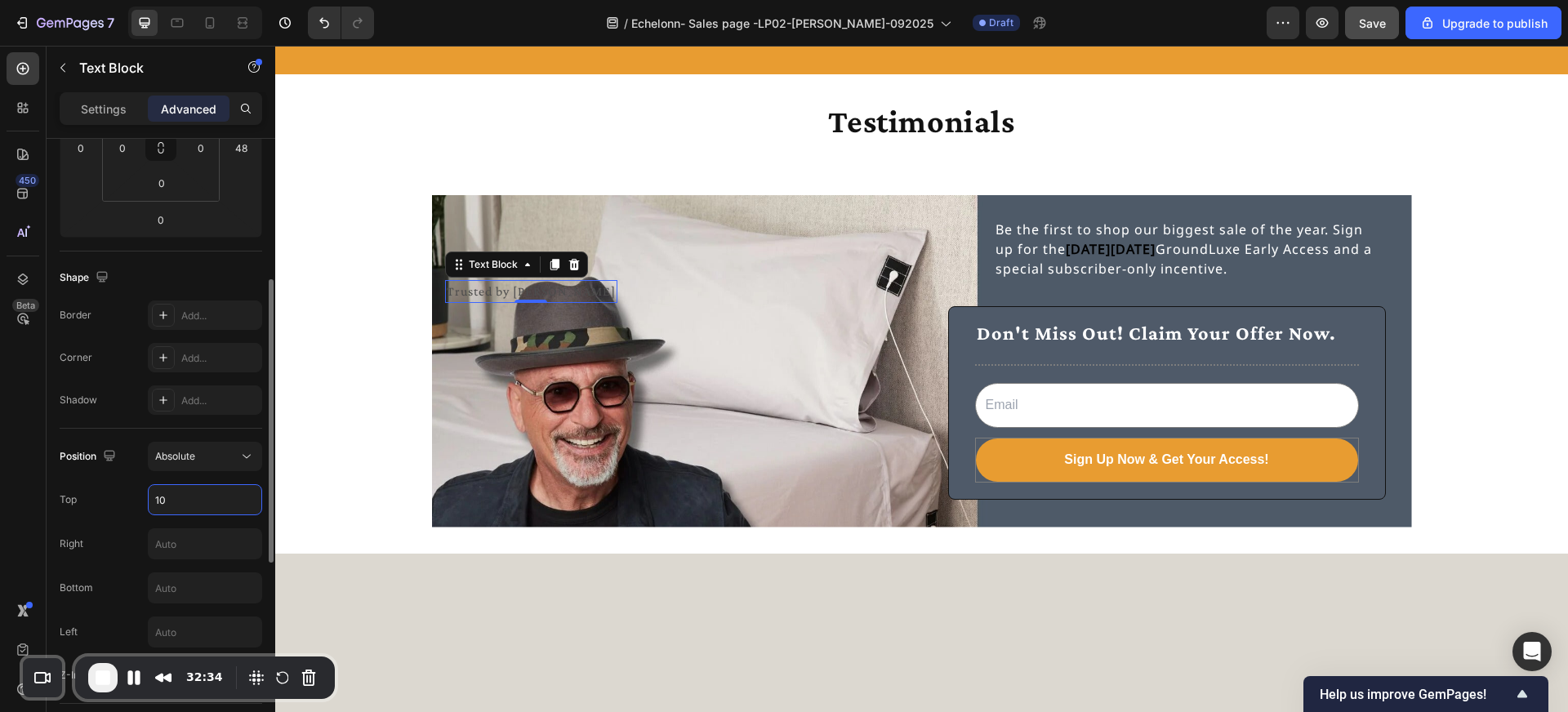
type input "1"
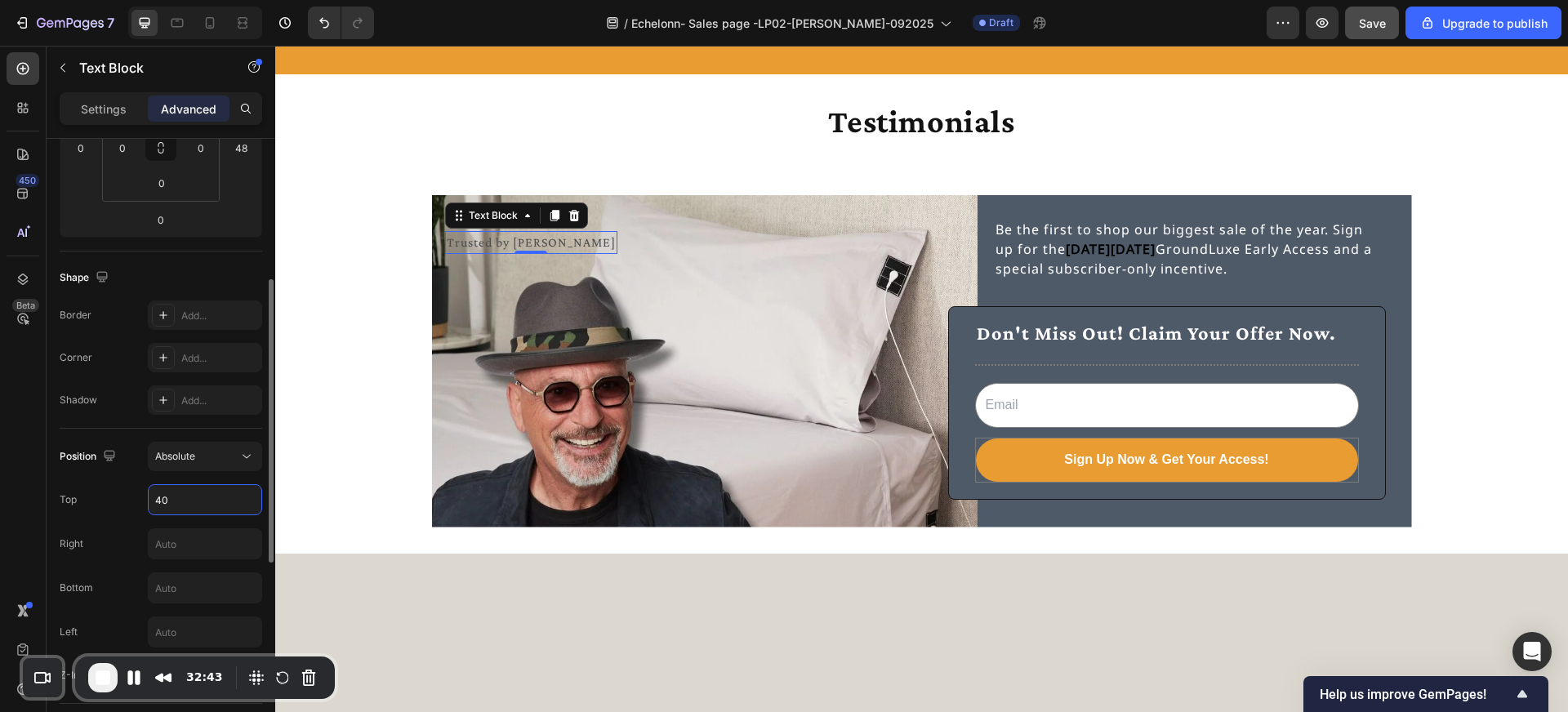
type input "4"
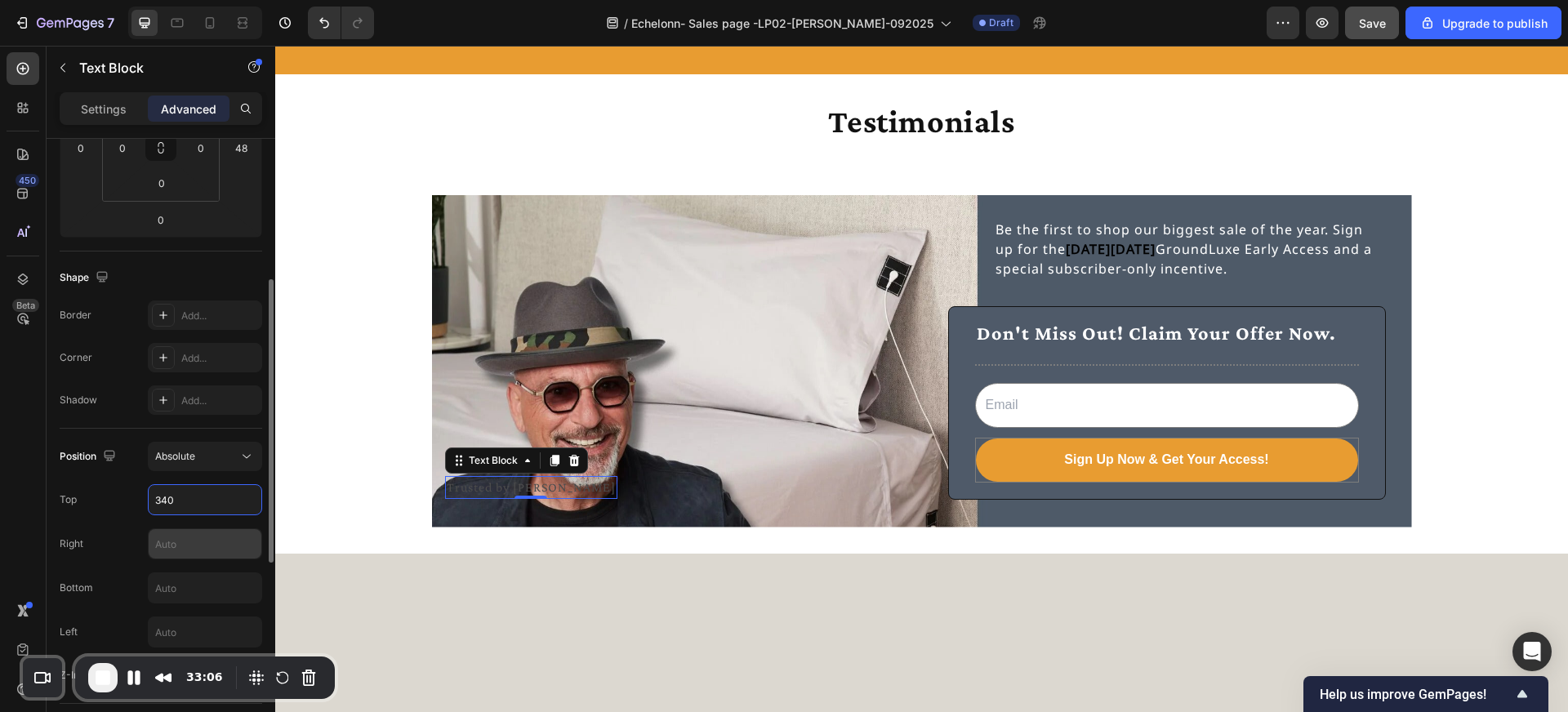
type input "340"
click at [169, 545] on input "text" at bounding box center [205, 544] width 113 height 29
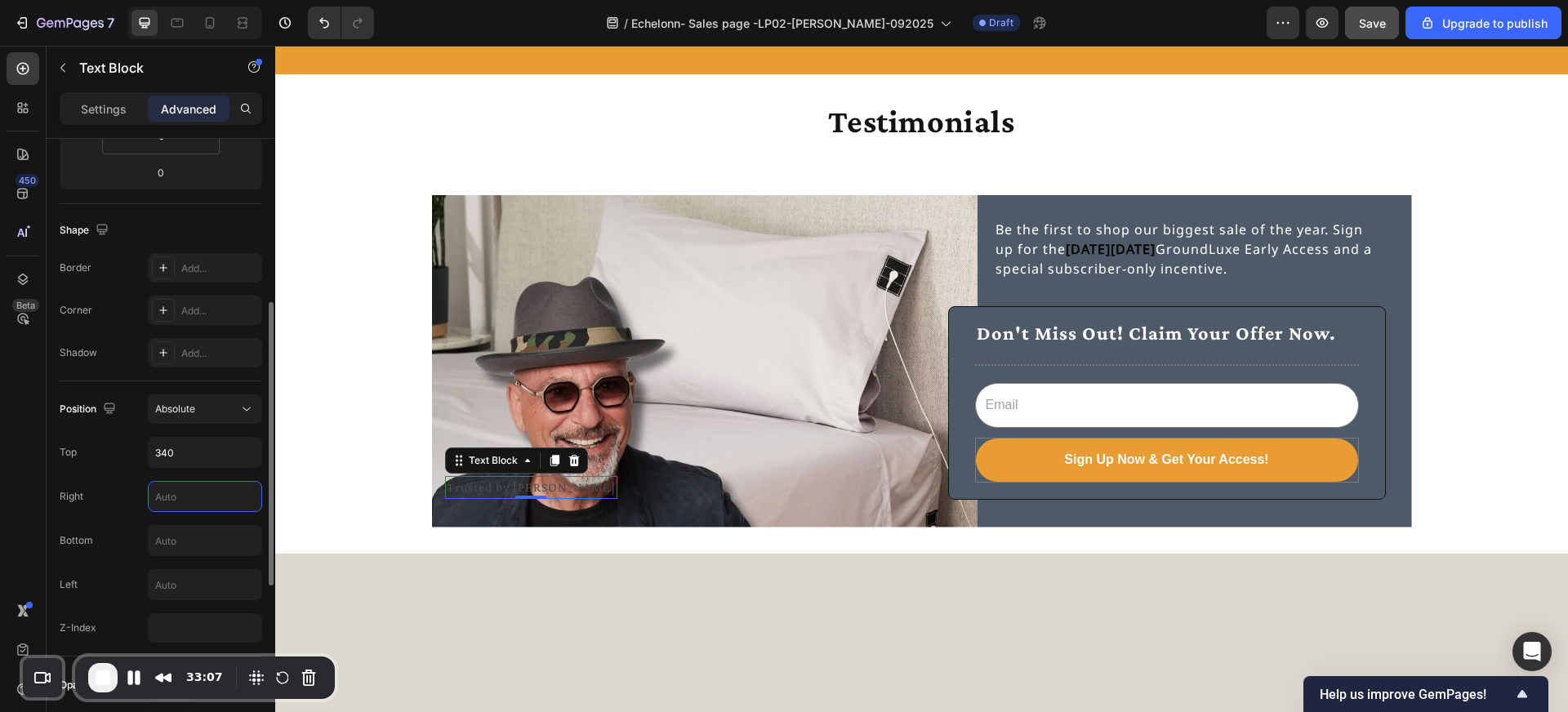
scroll to position [356, 0]
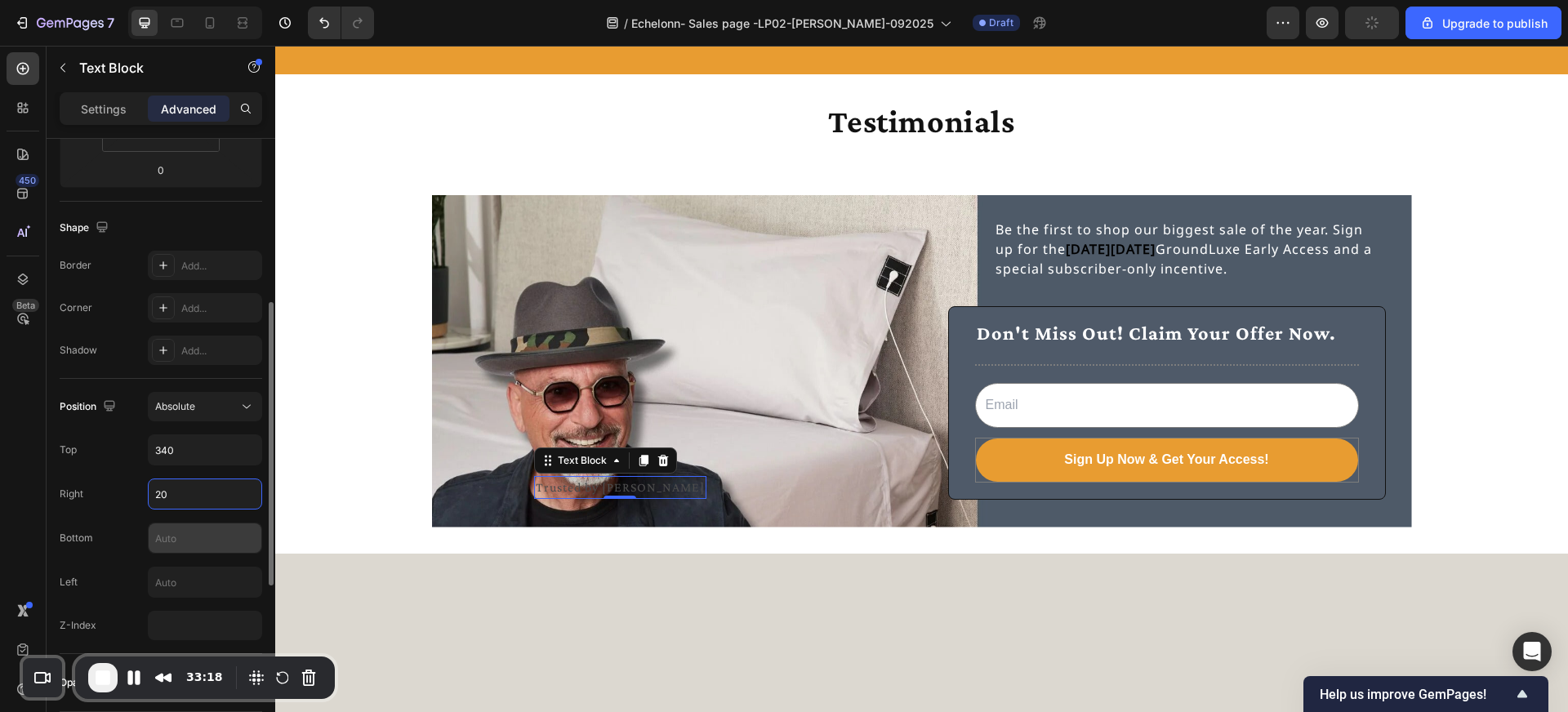
type input "2"
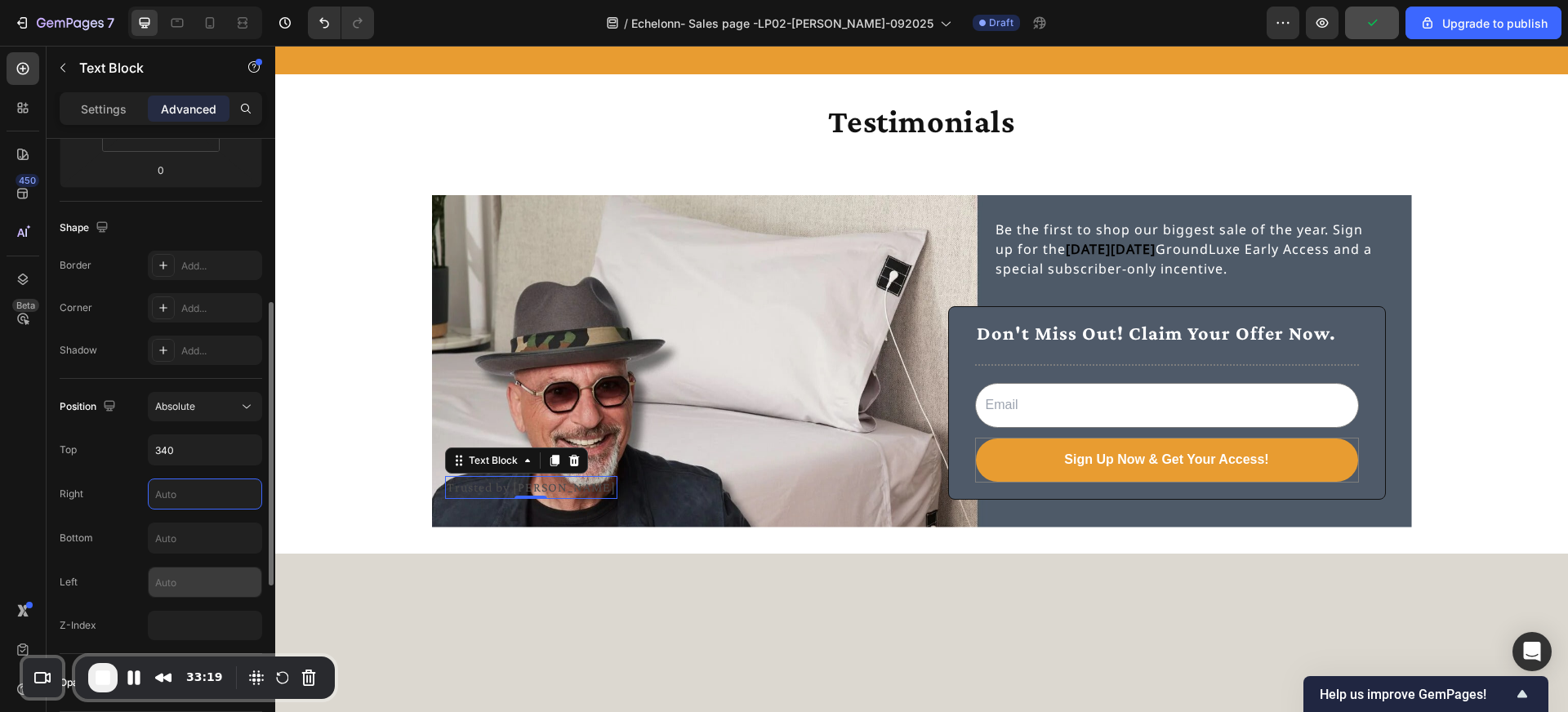
click at [169, 576] on input "text" at bounding box center [205, 583] width 113 height 29
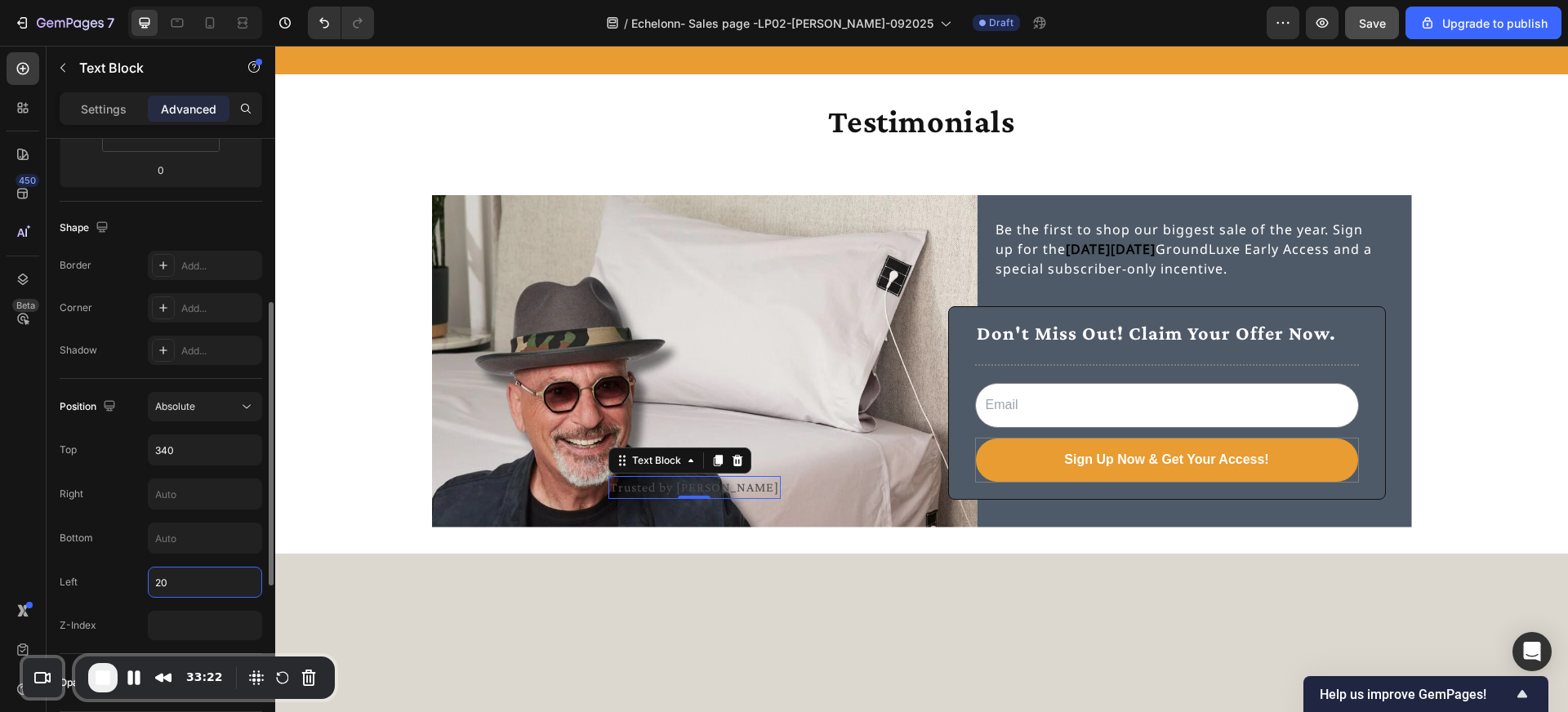
type input "2"
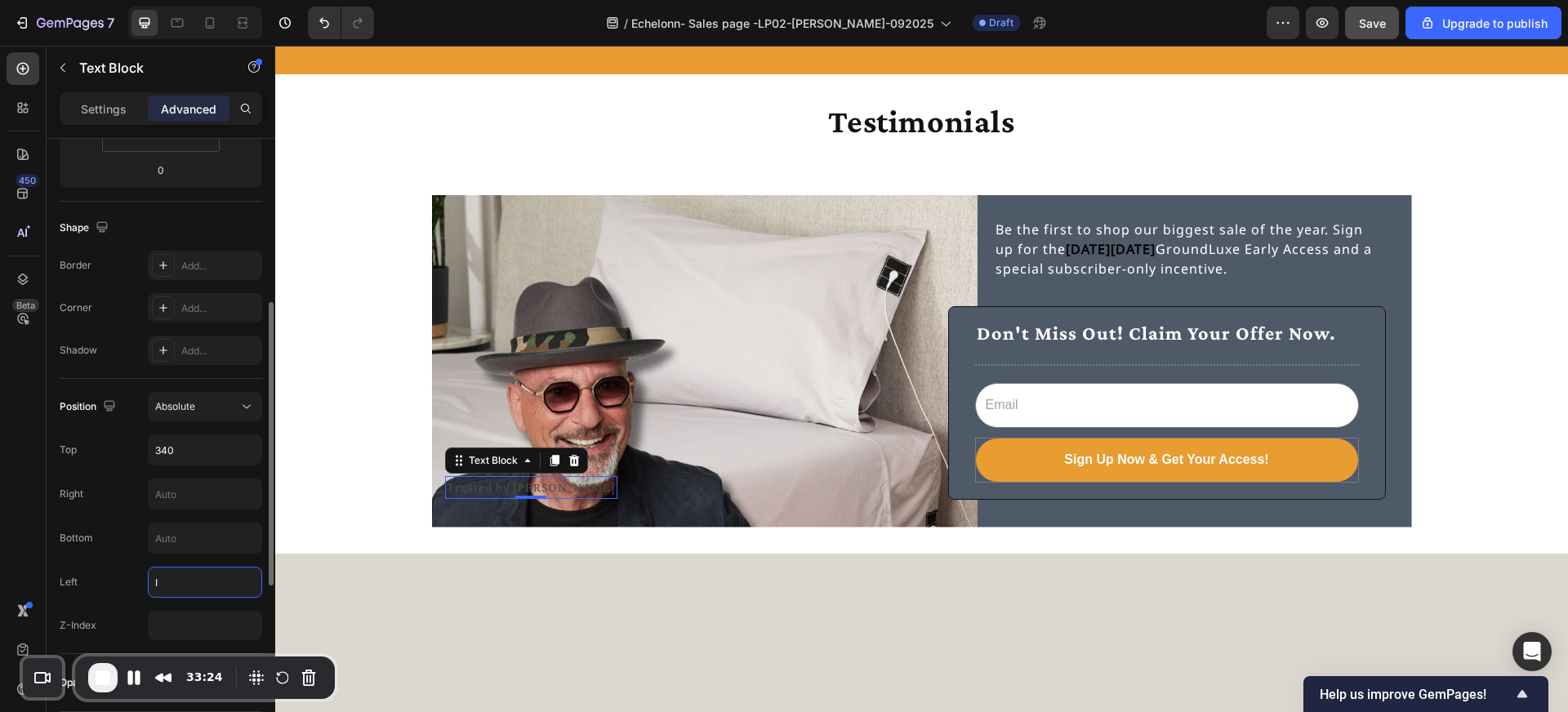
type input "I"
type input "400"
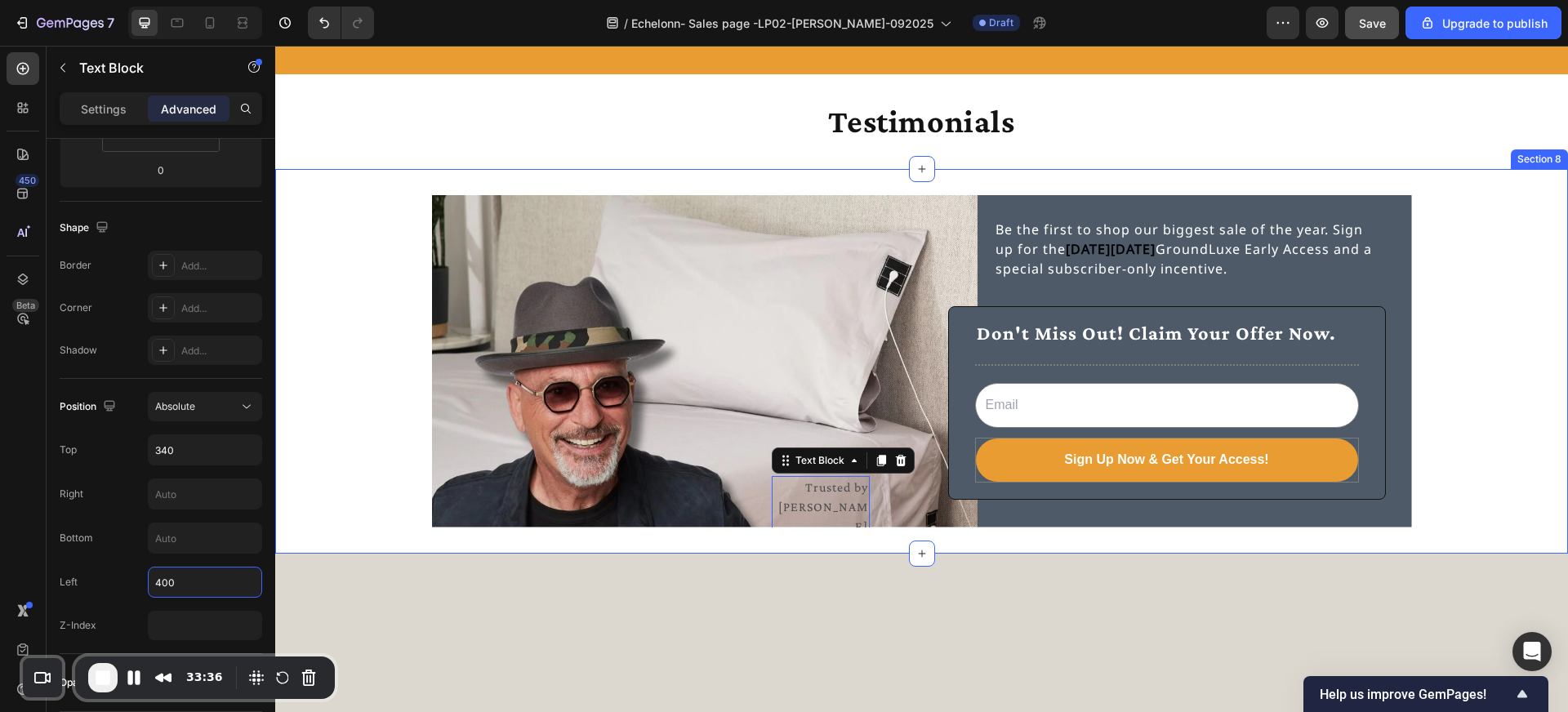
click at [315, 512] on div "Trusted by Howie Mandel Text Block 0 Be the first to shop our biggest sale of t…" at bounding box center [922, 361] width 1293 height 333
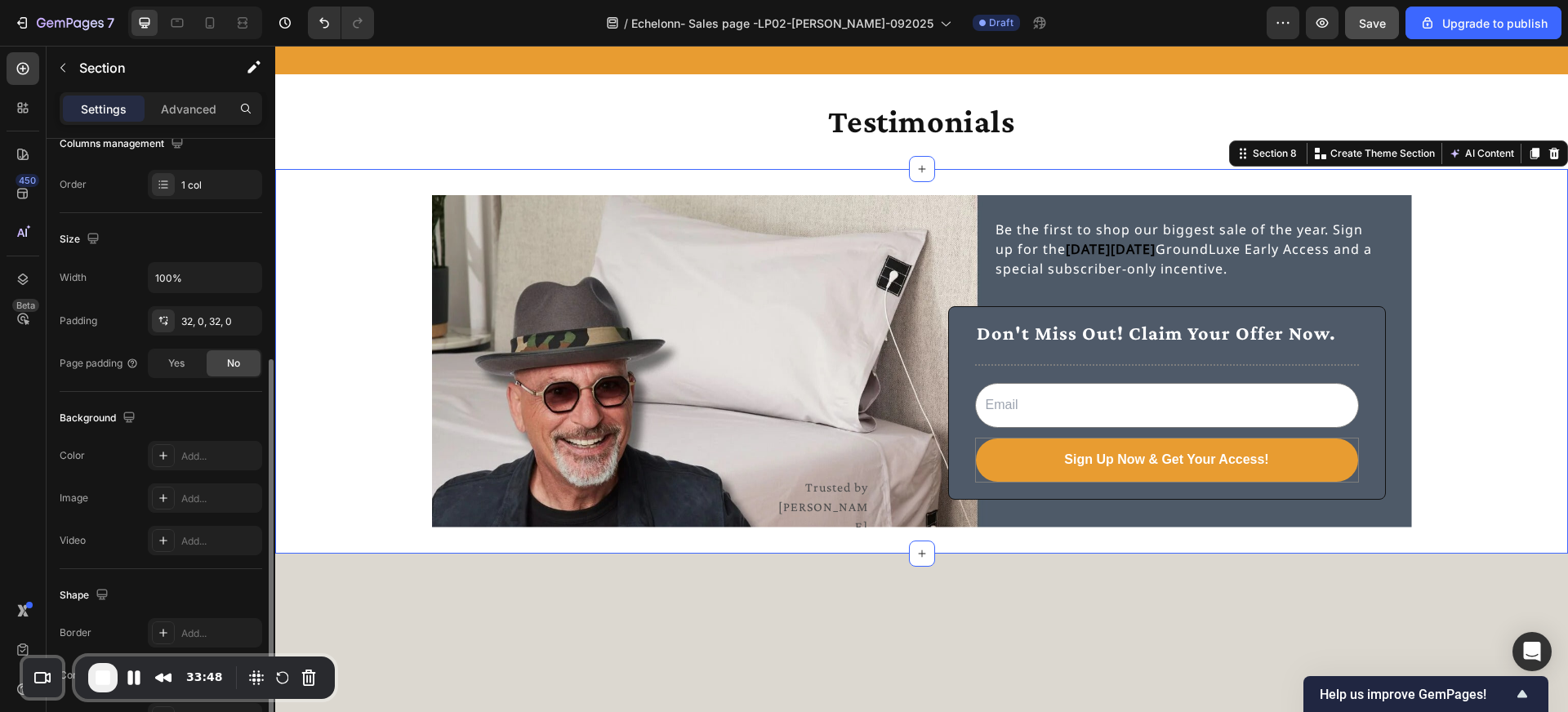
scroll to position [377, 0]
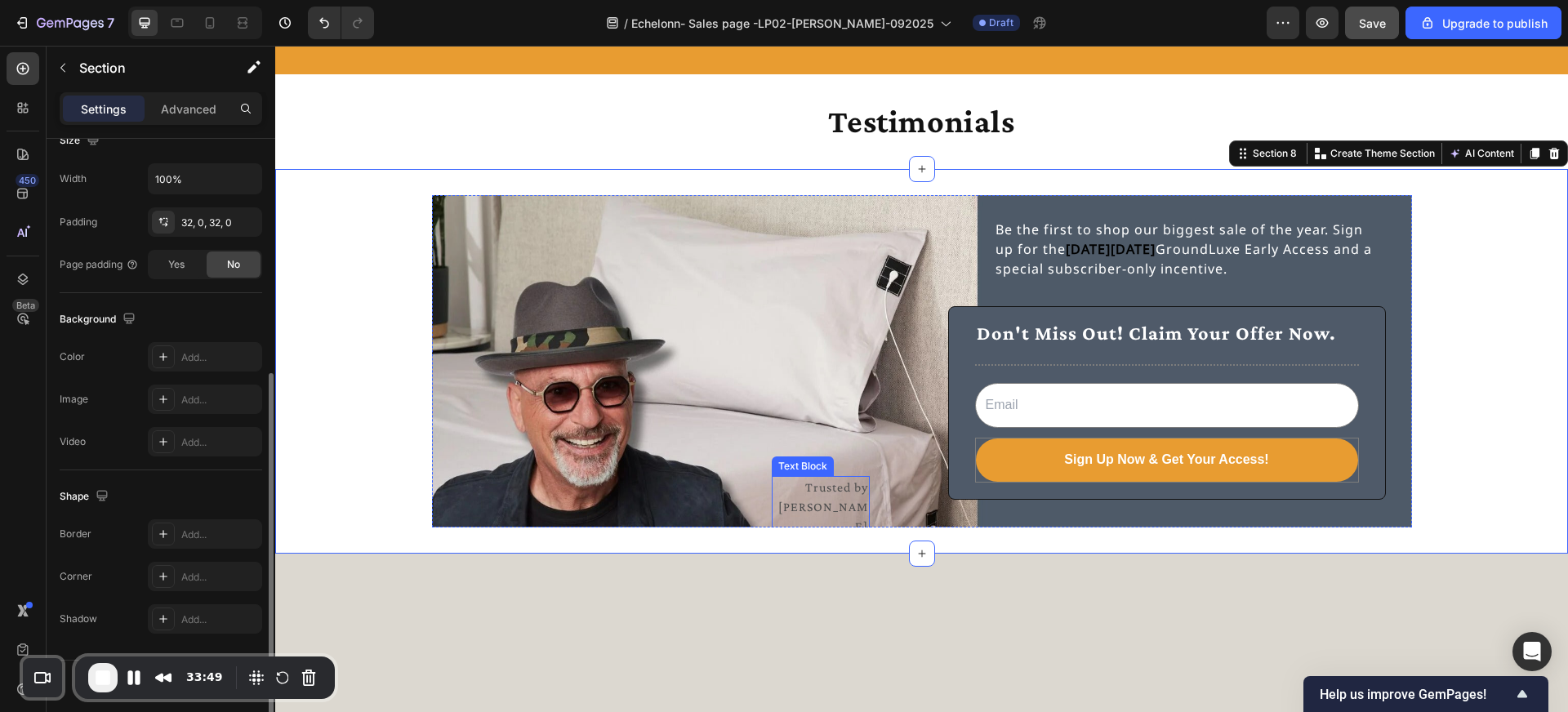
click at [813, 489] on p "Trusted by [PERSON_NAME]" at bounding box center [820, 507] width 95 height 59
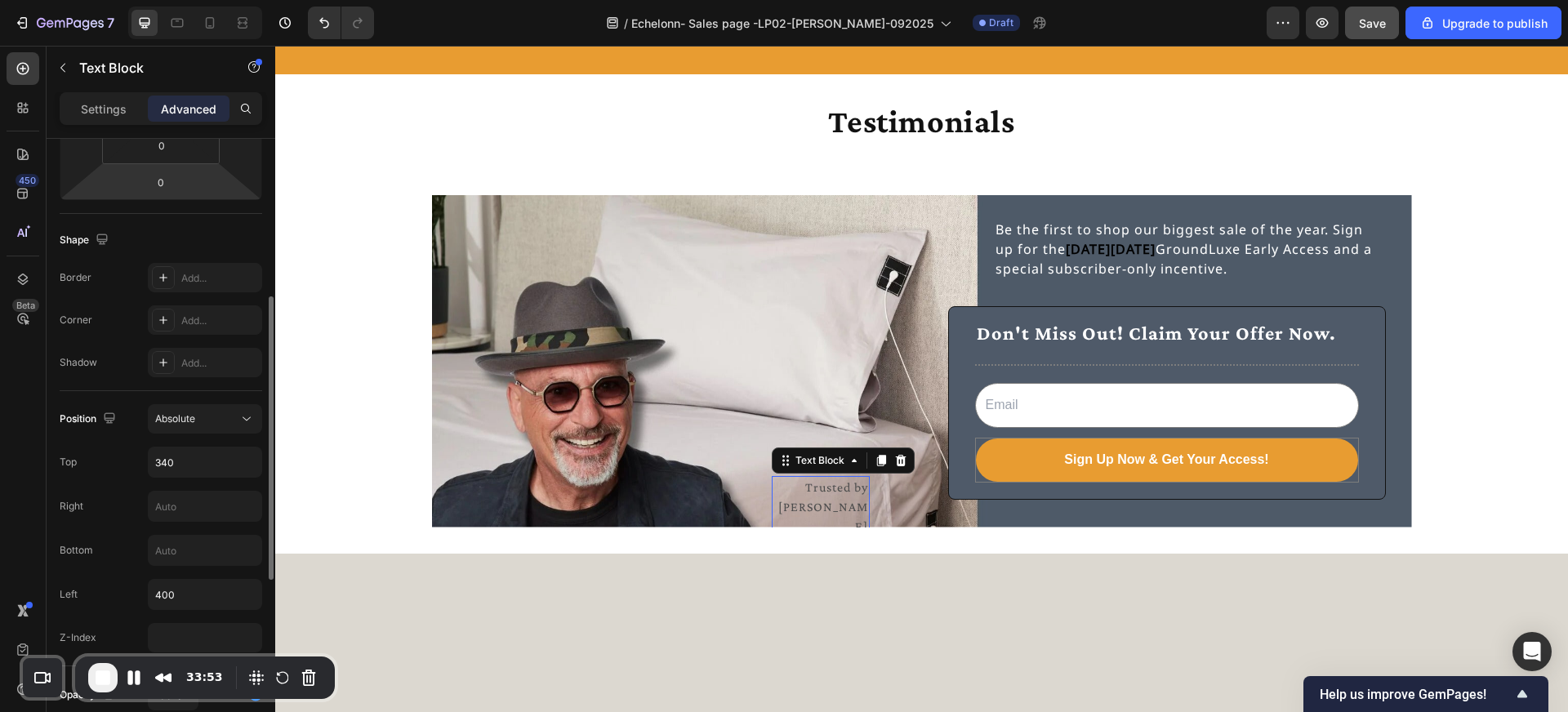
scroll to position [362, 0]
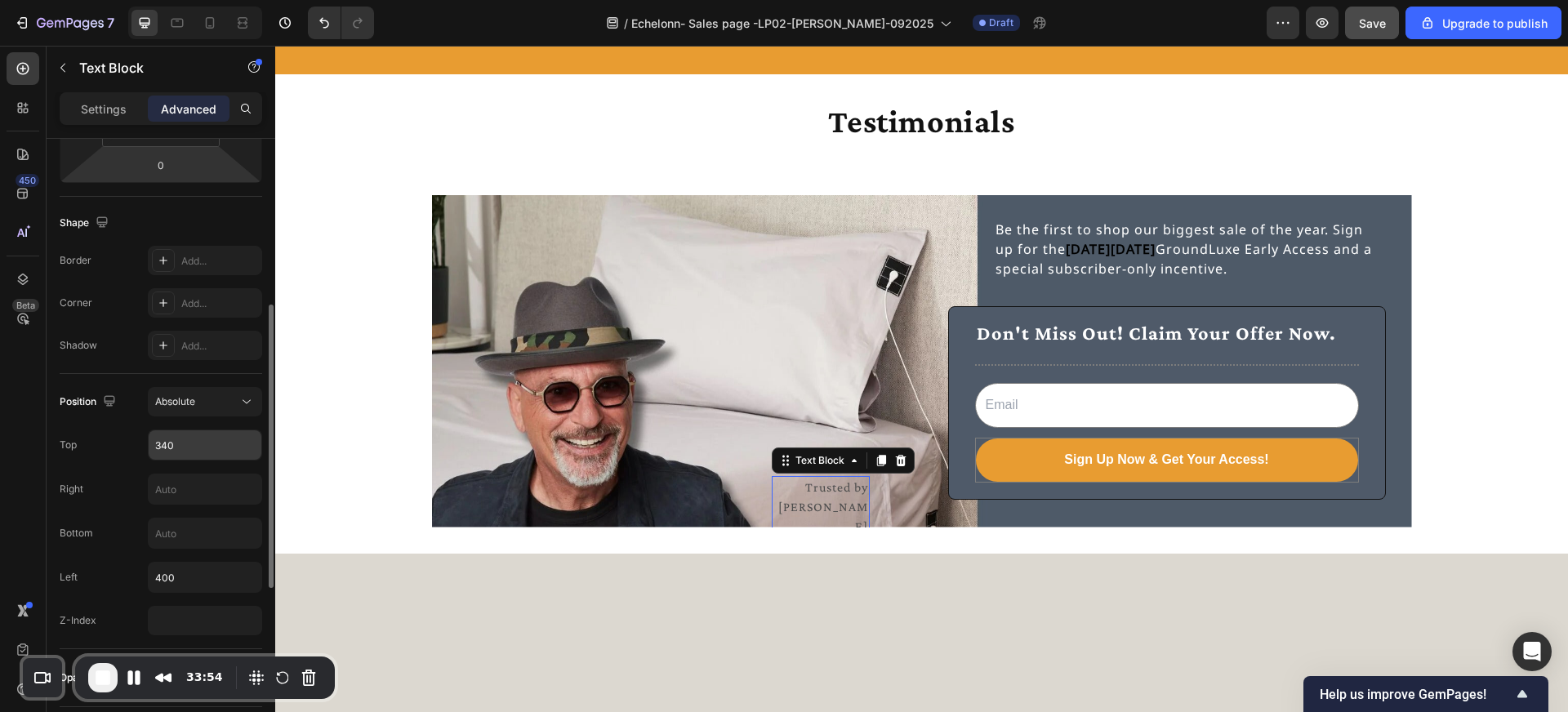
click at [169, 448] on input "340" at bounding box center [205, 445] width 113 height 29
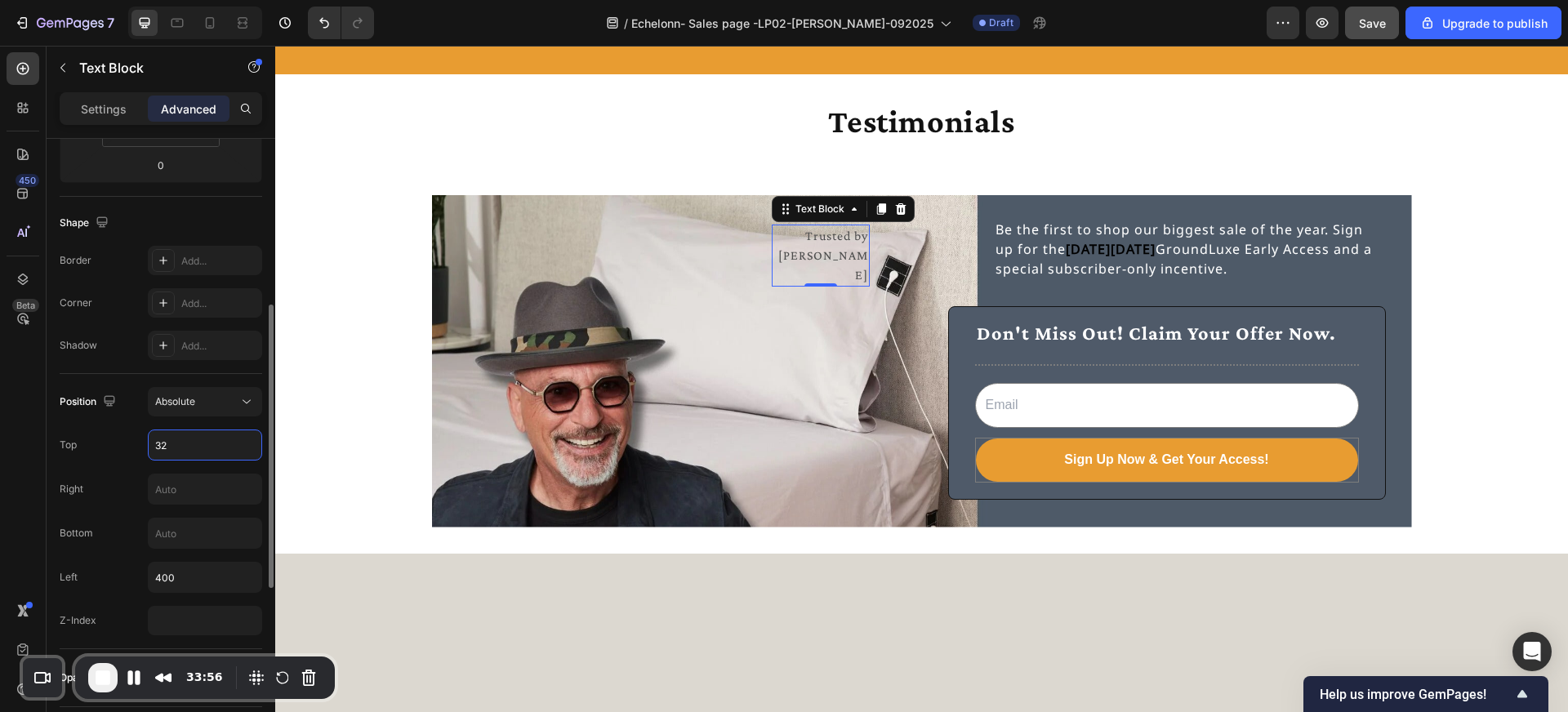
type input "320"
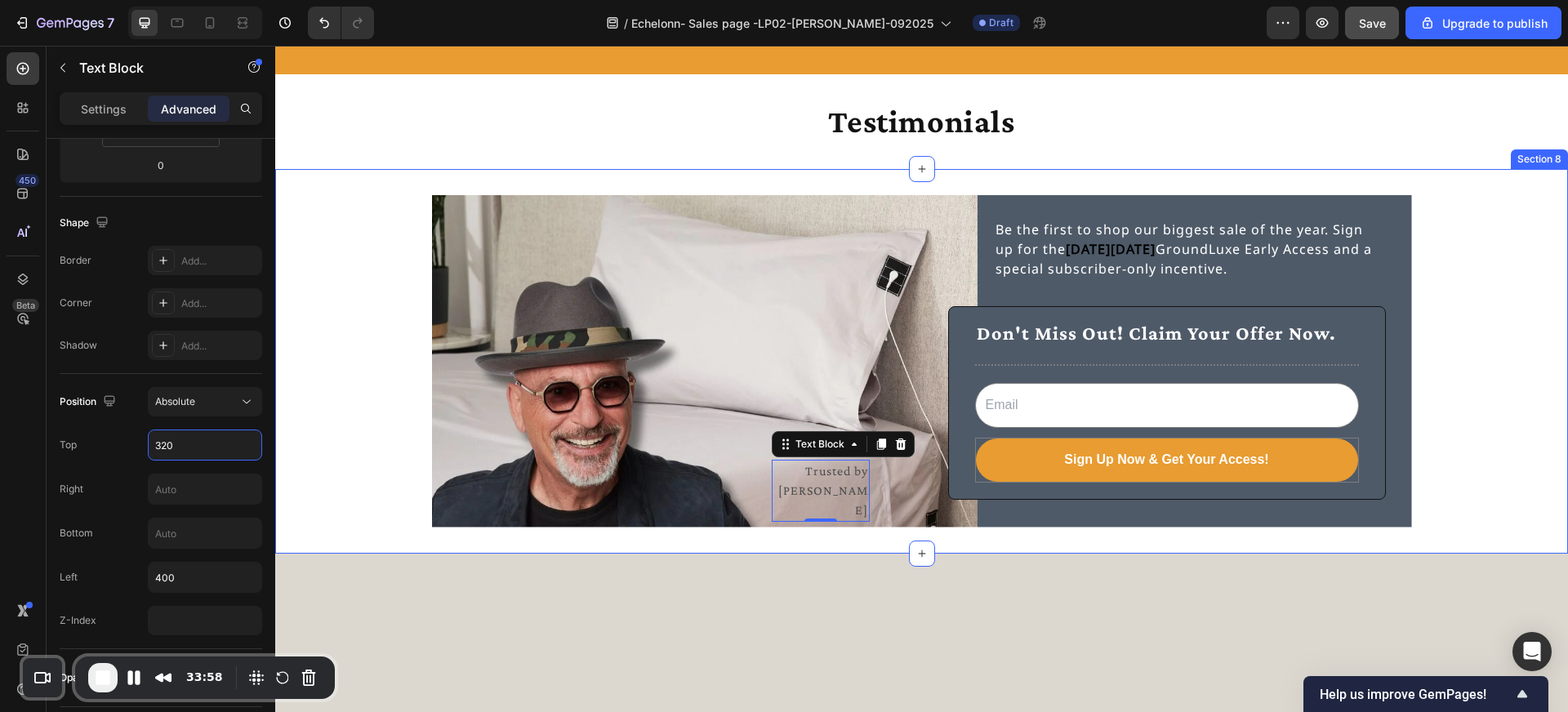
click at [373, 451] on div "Trusted by Howie Mandel Text Block 0 Be the first to shop our biggest sale of t…" at bounding box center [922, 361] width 1293 height 333
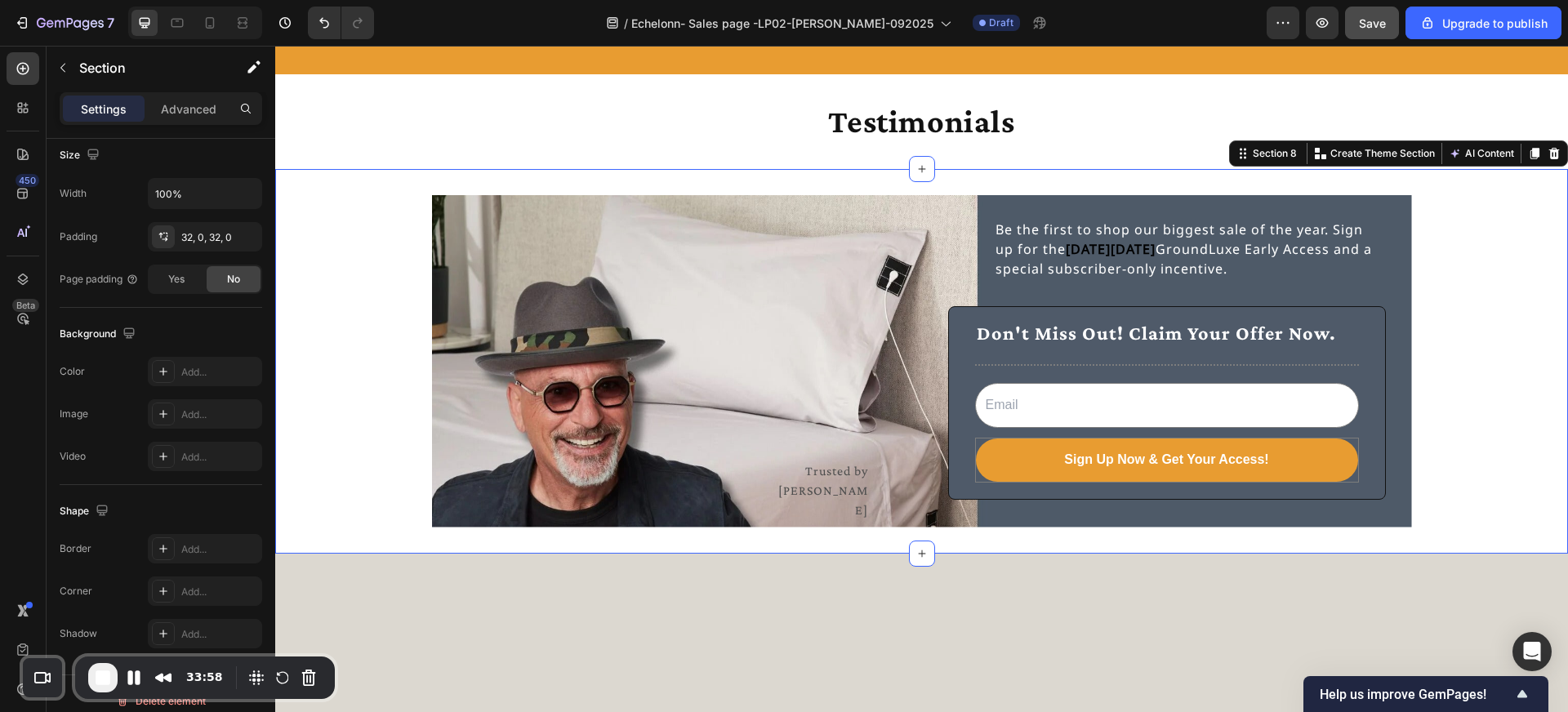
scroll to position [0, 0]
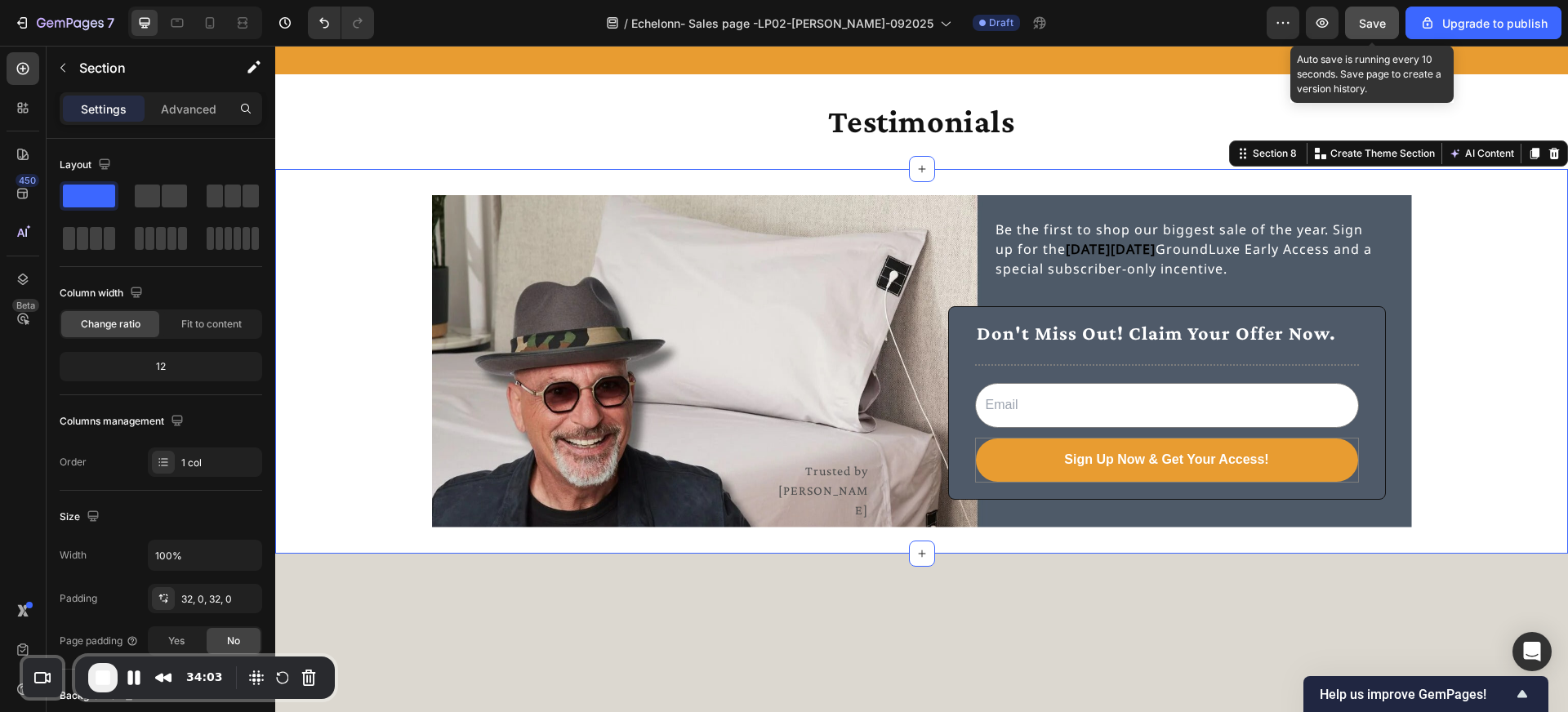
click at [1378, 29] on div "Save" at bounding box center [1373, 23] width 27 height 17
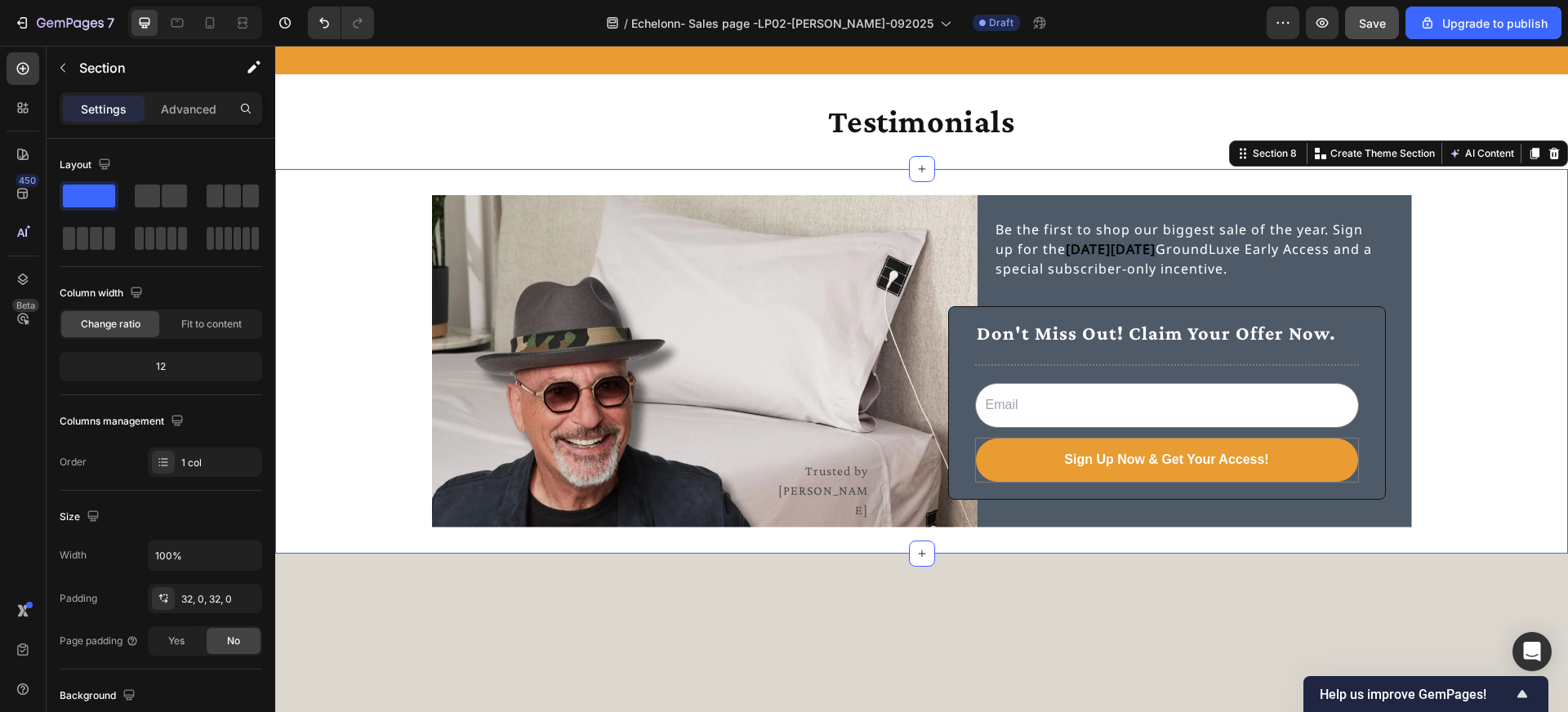
click at [821, 479] on p "Trusted by [PERSON_NAME]" at bounding box center [820, 490] width 95 height 59
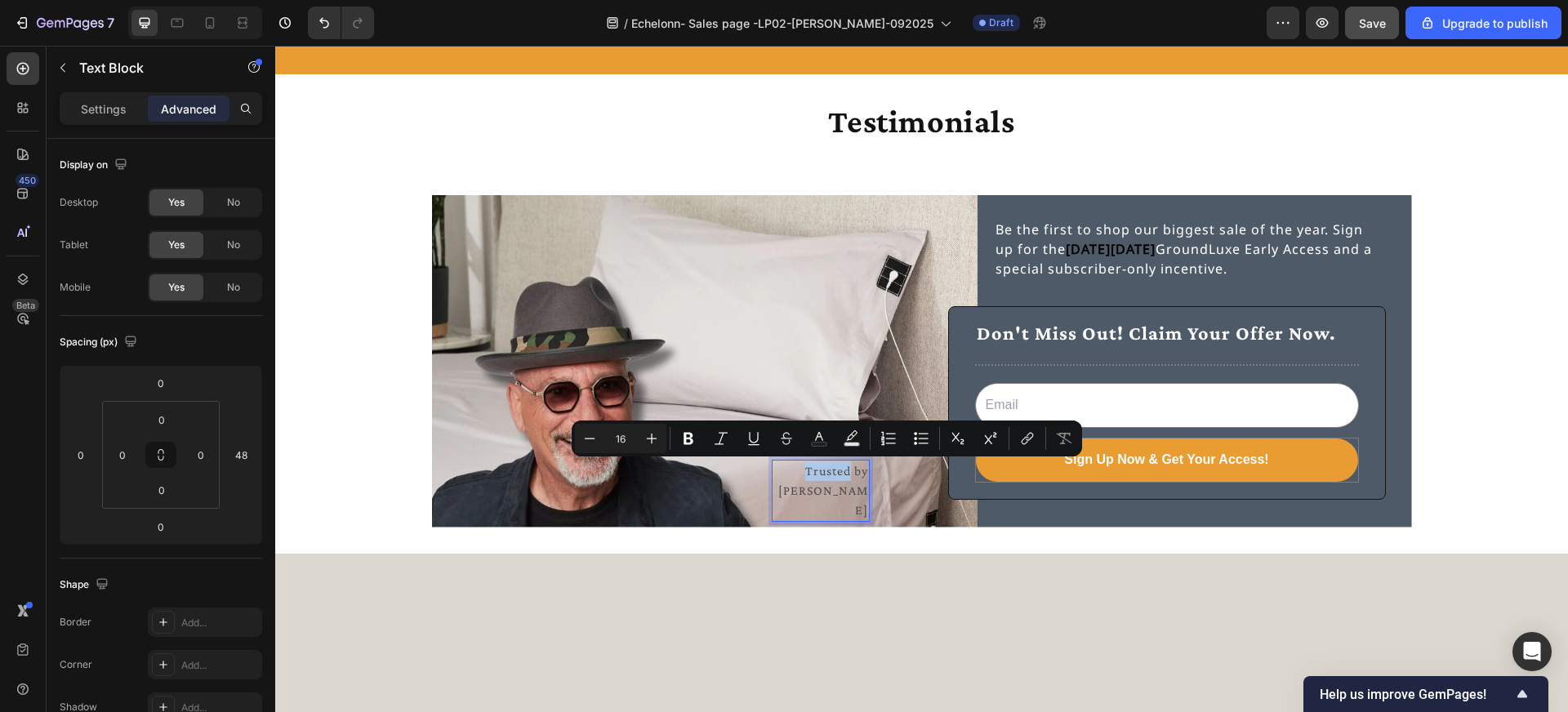
click at [780, 473] on p "Trusted by [PERSON_NAME]" at bounding box center [820, 490] width 95 height 59
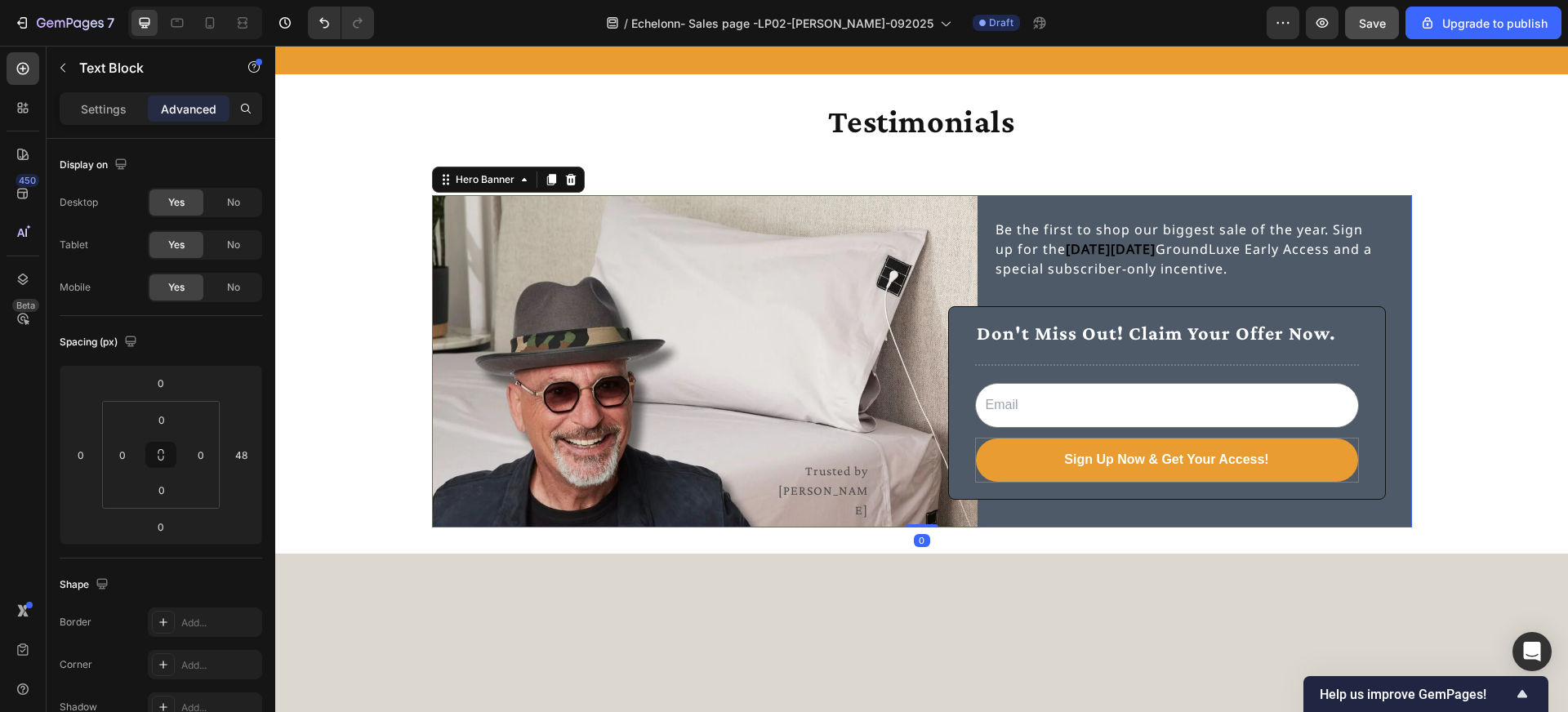
click at [763, 470] on div "Trusted by [PERSON_NAME] Text Block" at bounding box center [676, 361] width 464 height 325
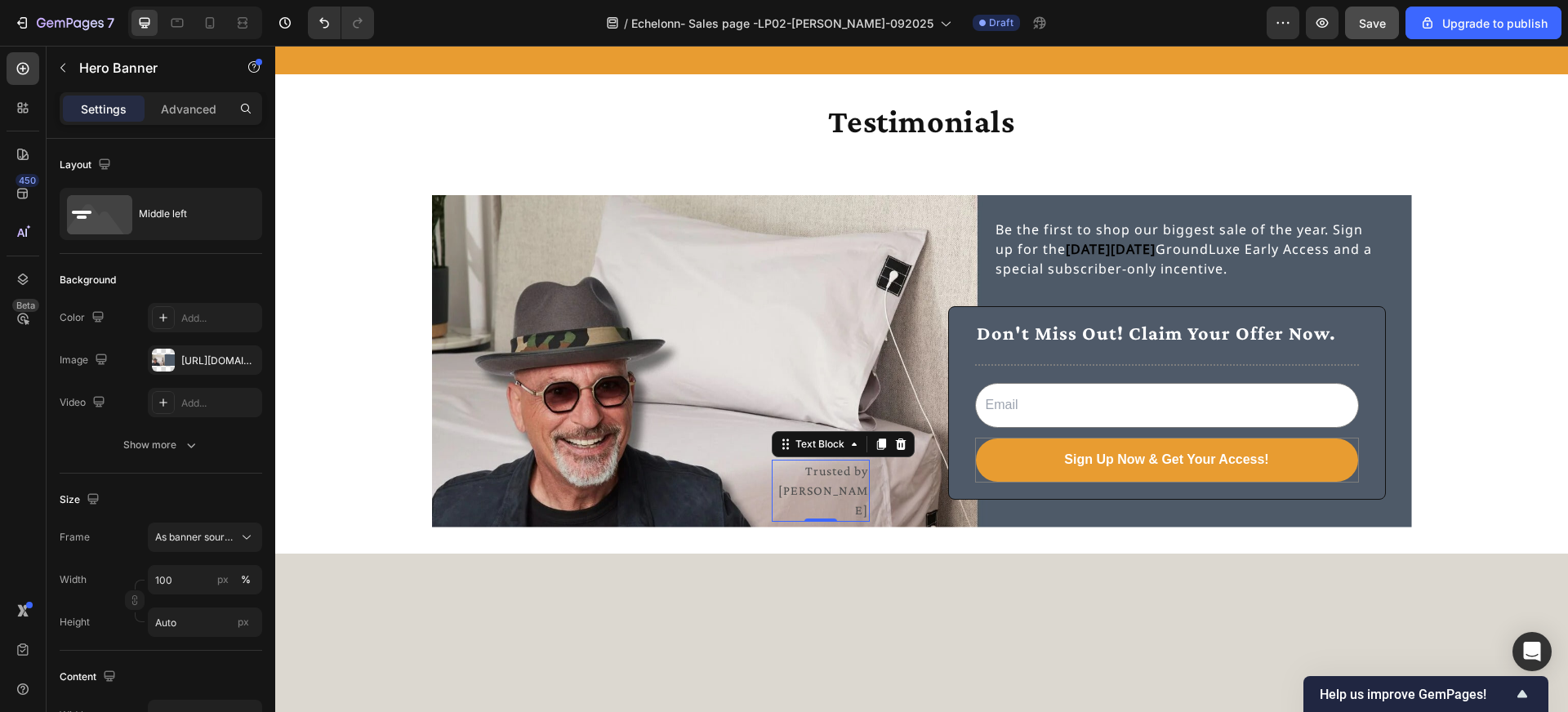
click at [790, 470] on p "Trusted by [PERSON_NAME]" at bounding box center [820, 490] width 95 height 59
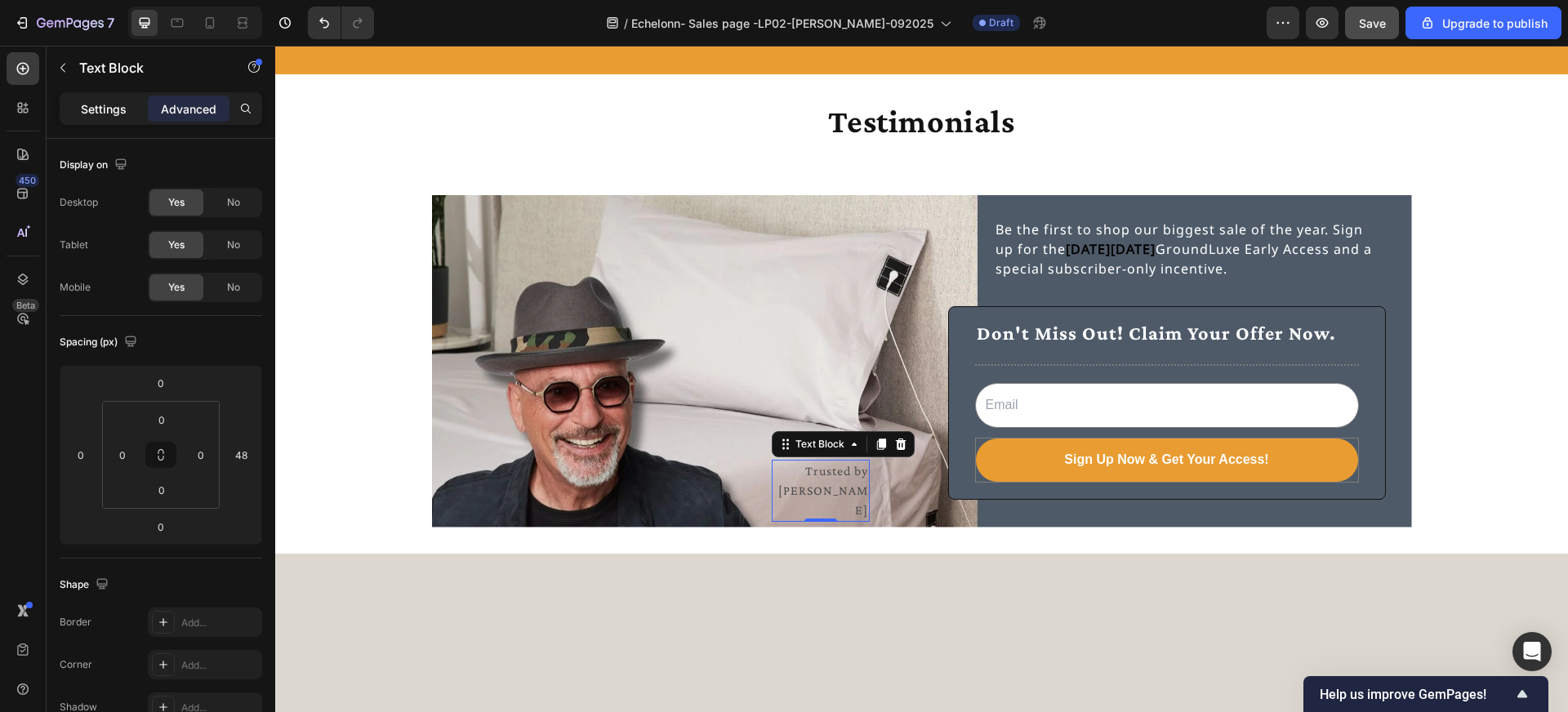
click at [104, 108] on p "Settings" at bounding box center [104, 108] width 46 height 17
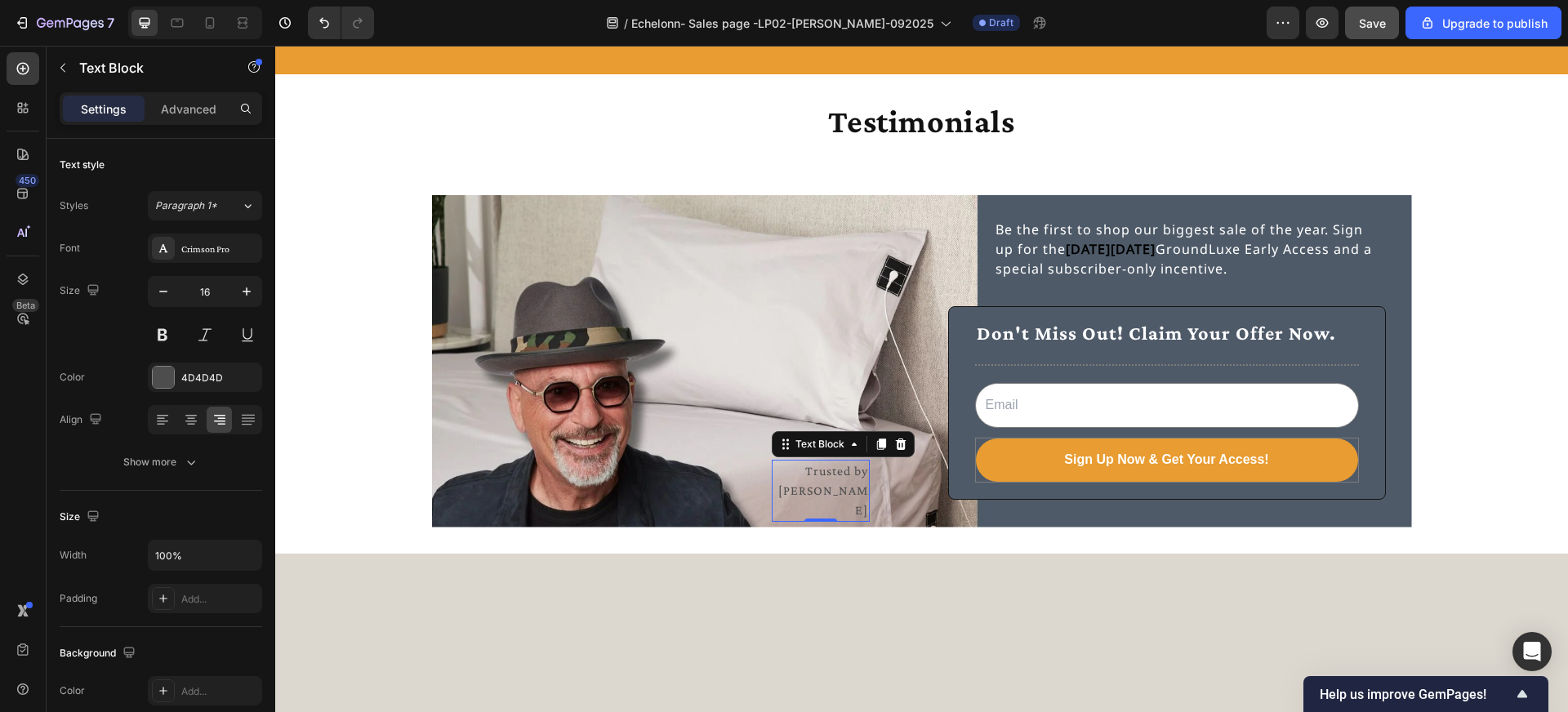
click at [864, 539] on div "Trusted by Howie Mandel Text Block 0 Be the first to shop our biggest sale of t…" at bounding box center [922, 361] width 1293 height 385
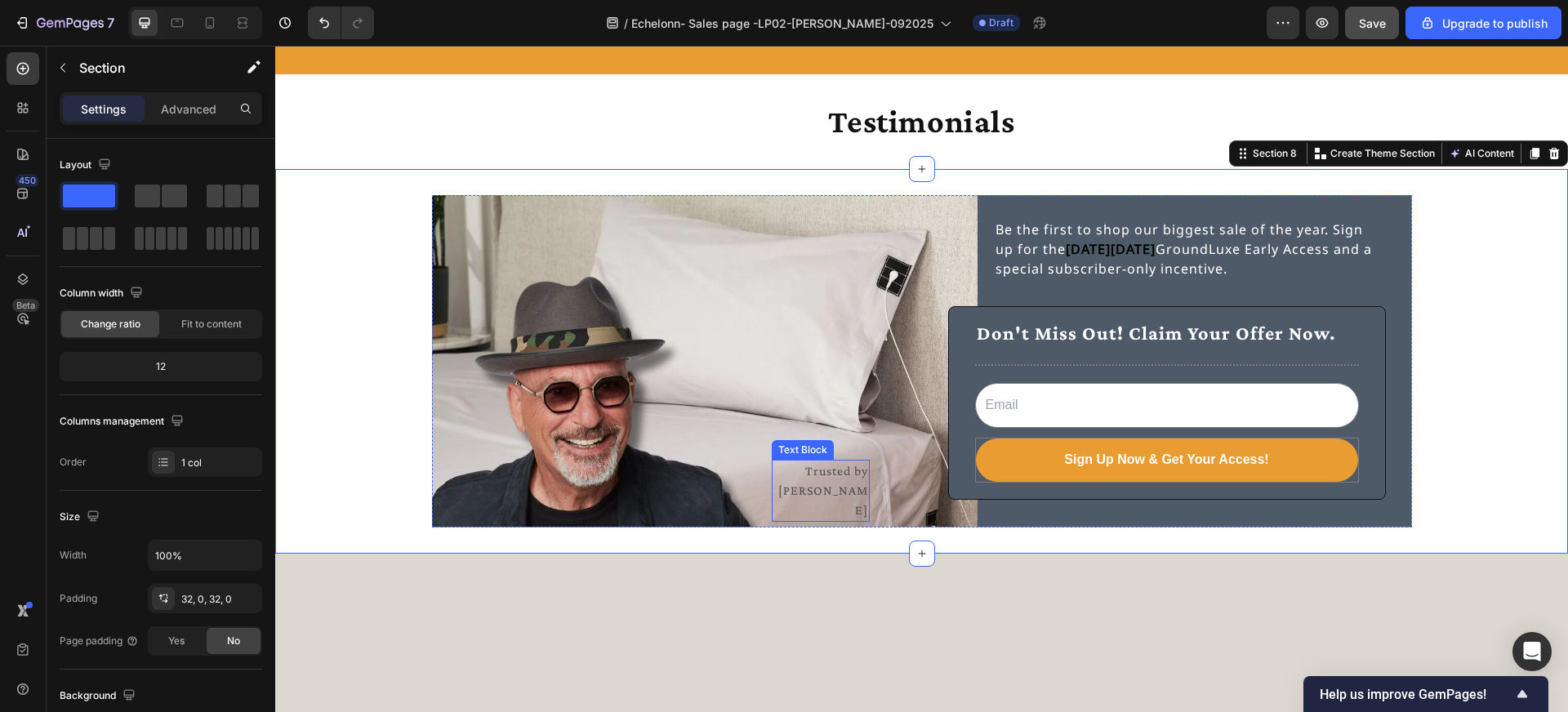
click at [842, 492] on p "Trusted by [PERSON_NAME]" at bounding box center [820, 490] width 95 height 59
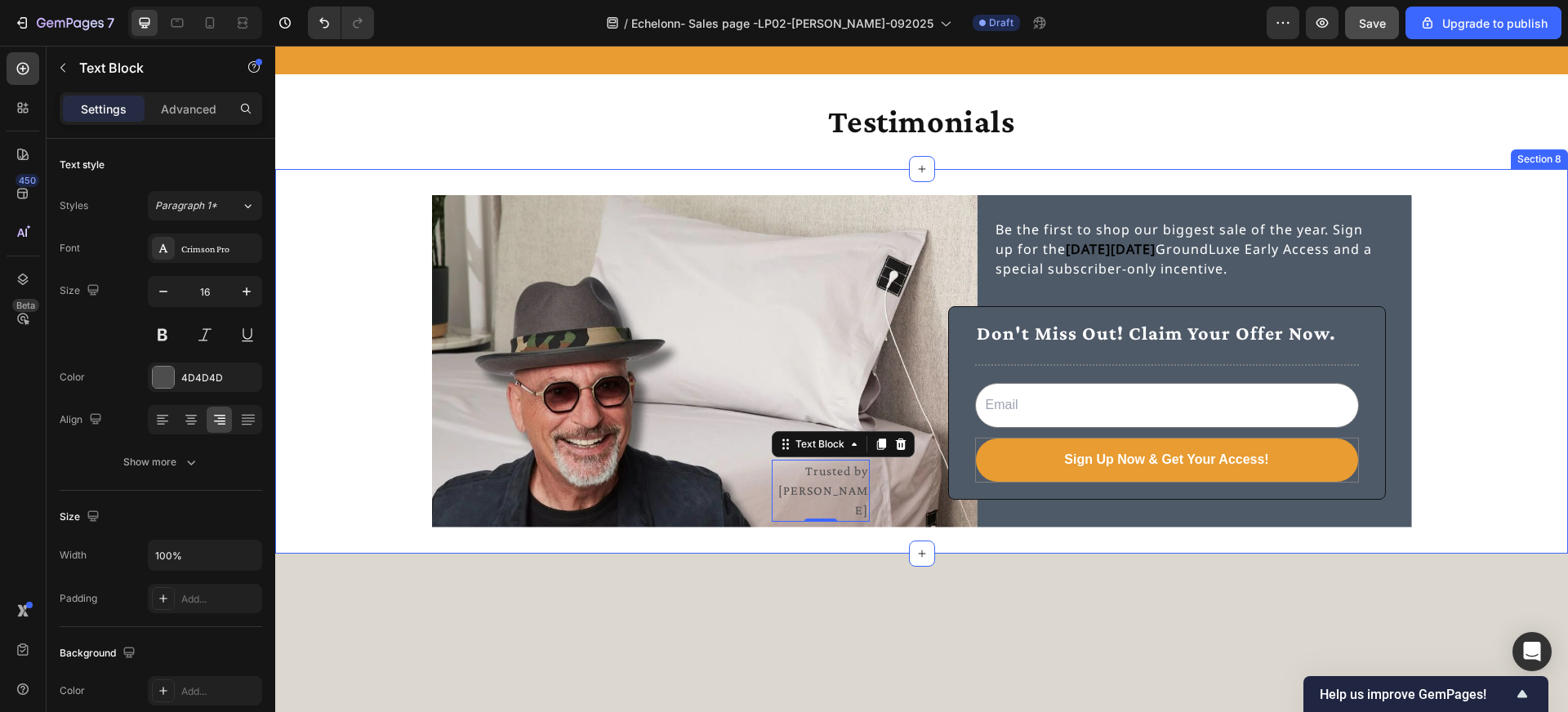
click at [858, 537] on div "Trusted by Howie Mandel Text Block 0 Be the first to shop our biggest sale of t…" at bounding box center [922, 361] width 1293 height 385
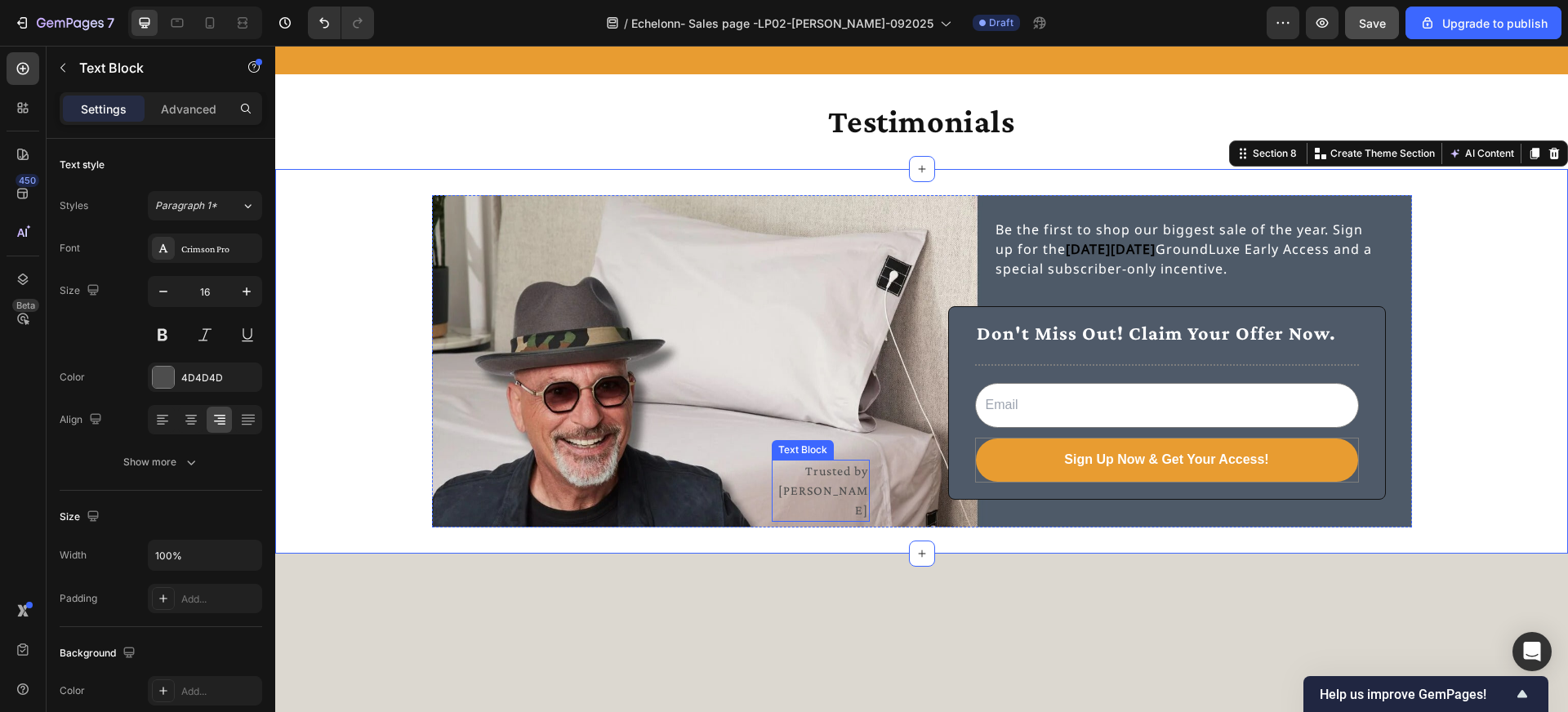
click at [851, 476] on p "Trusted by [PERSON_NAME]" at bounding box center [820, 490] width 95 height 59
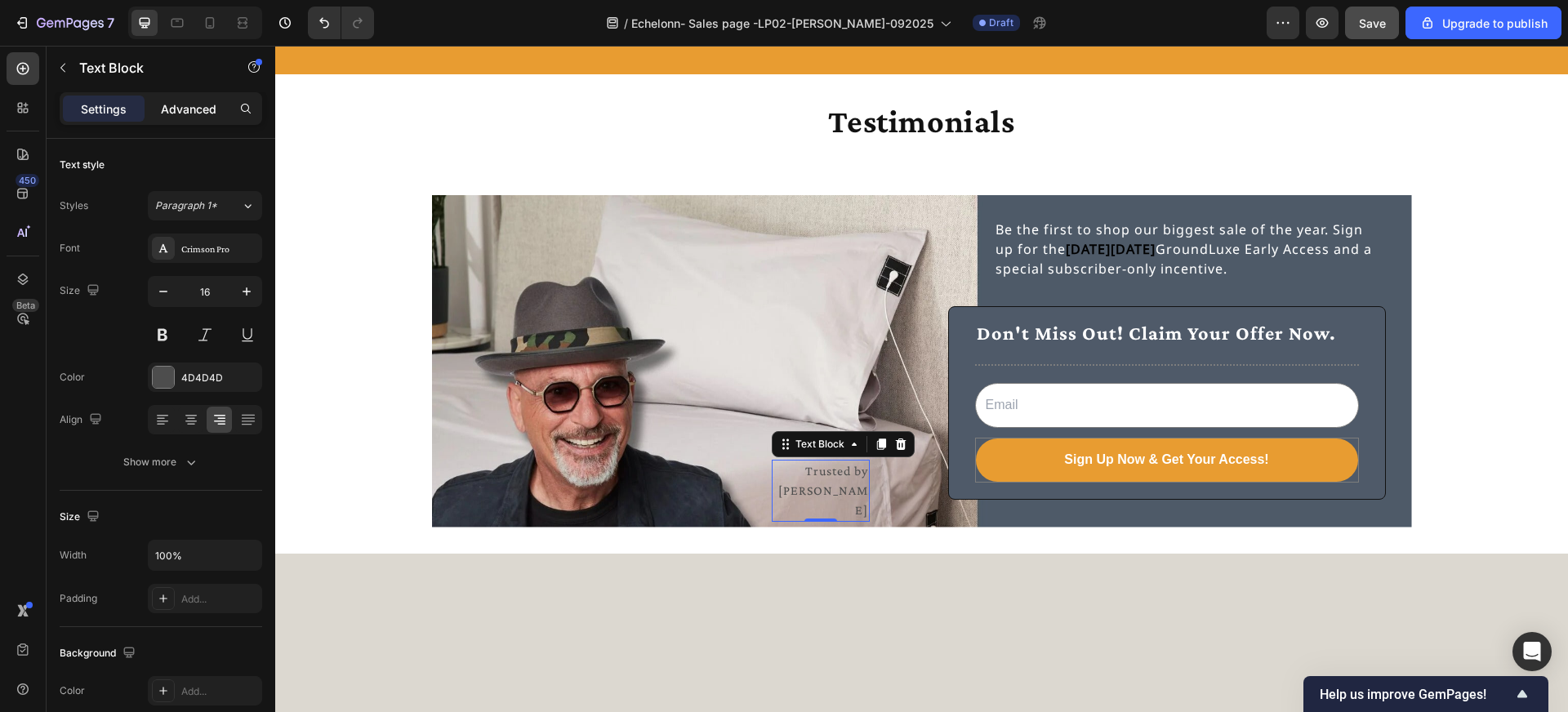
click at [210, 118] on div "Advanced" at bounding box center [189, 108] width 82 height 26
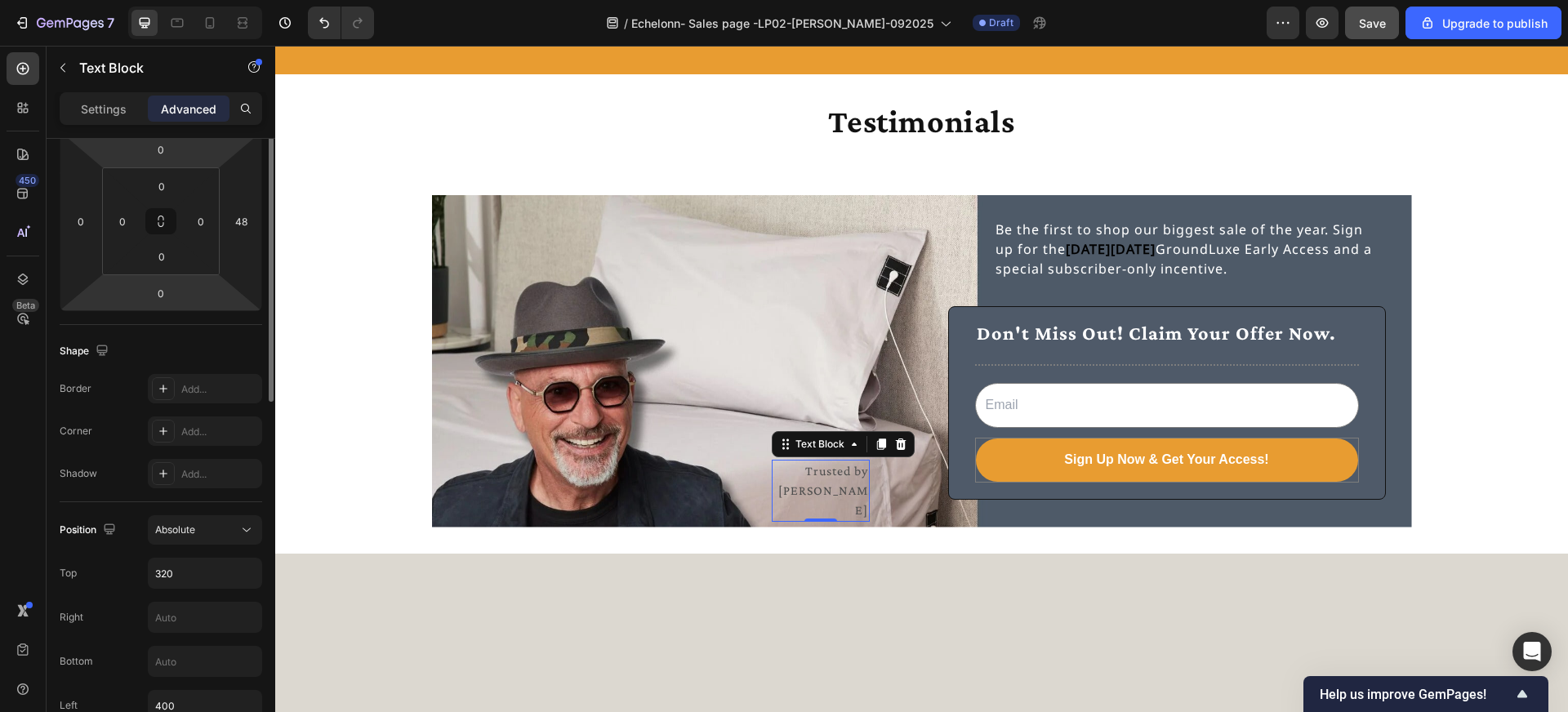
scroll to position [324, 0]
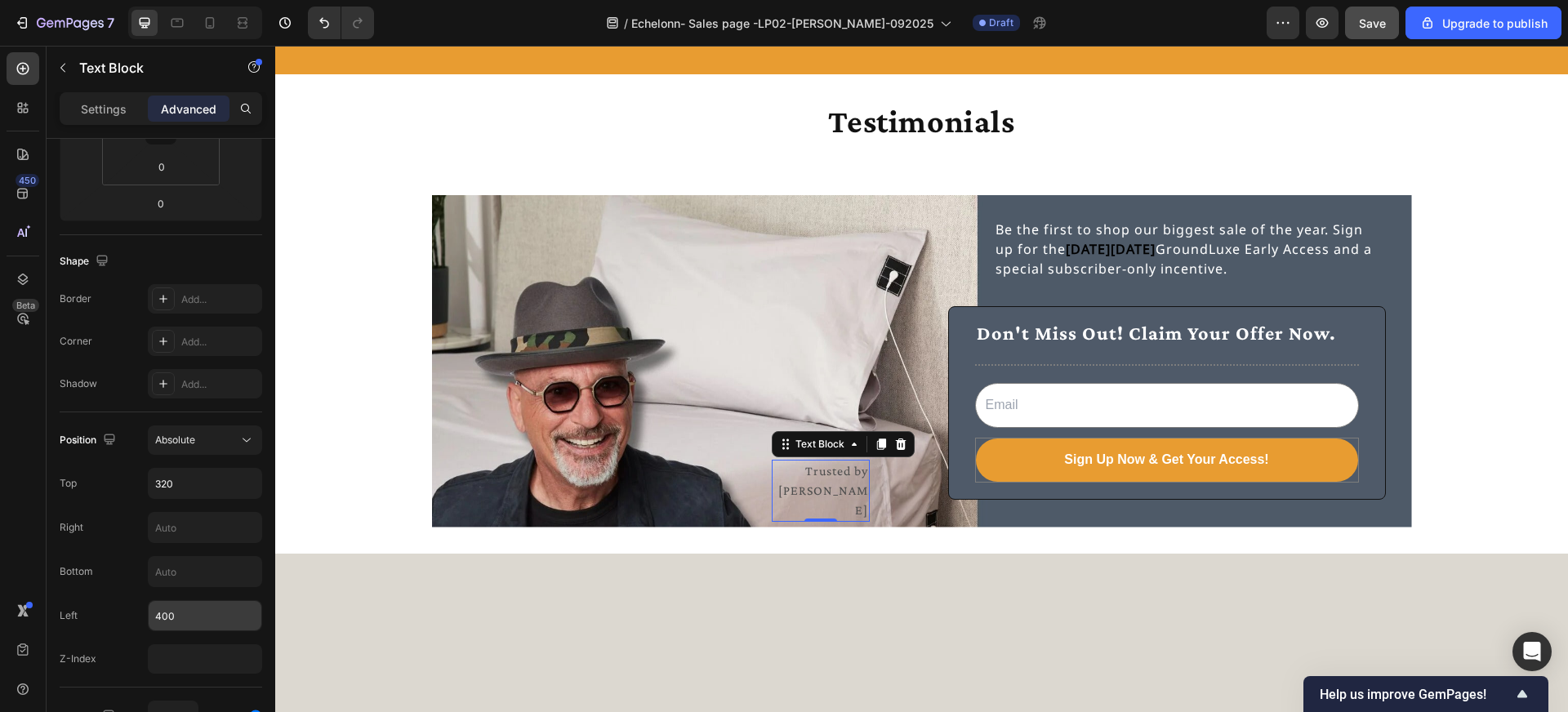
click at [167, 617] on input "400" at bounding box center [205, 615] width 113 height 29
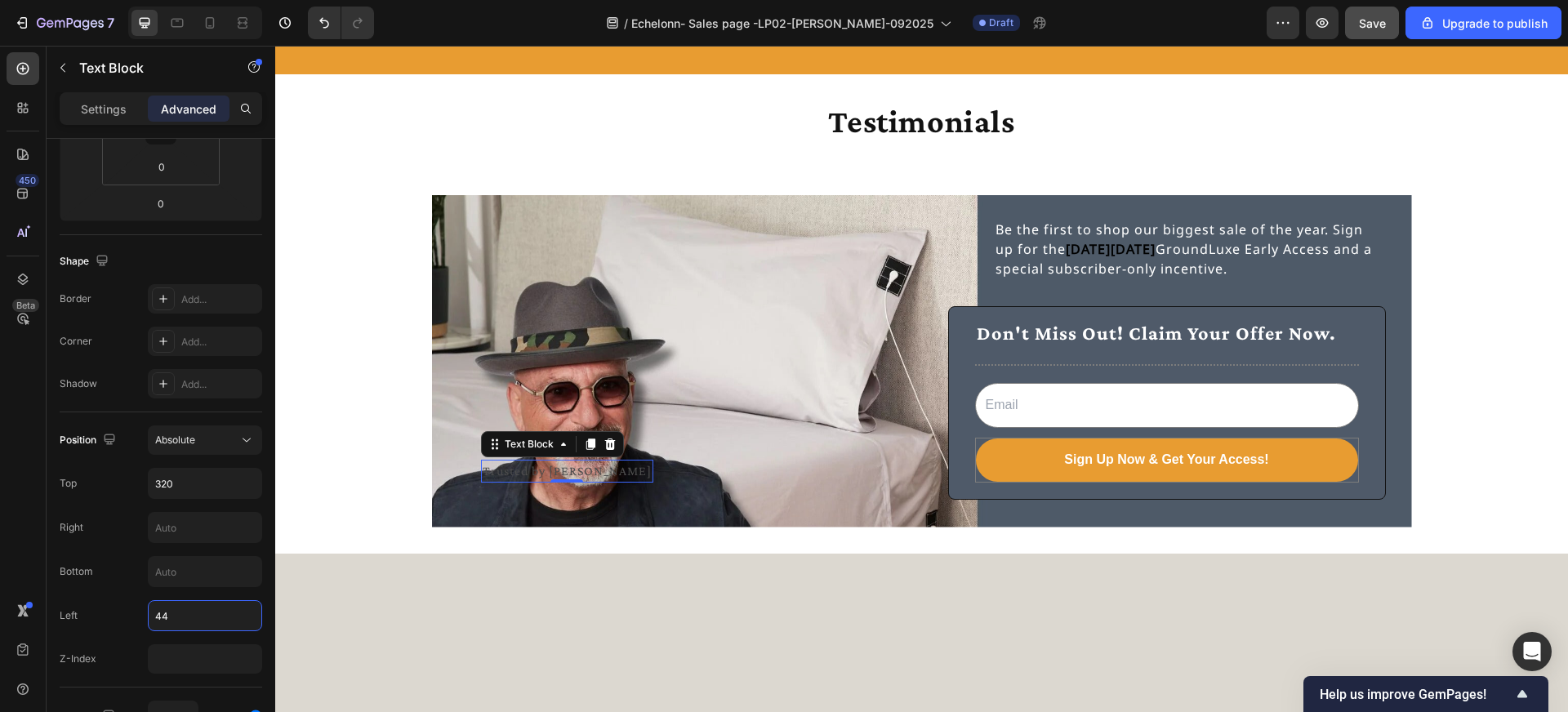
type input "440"
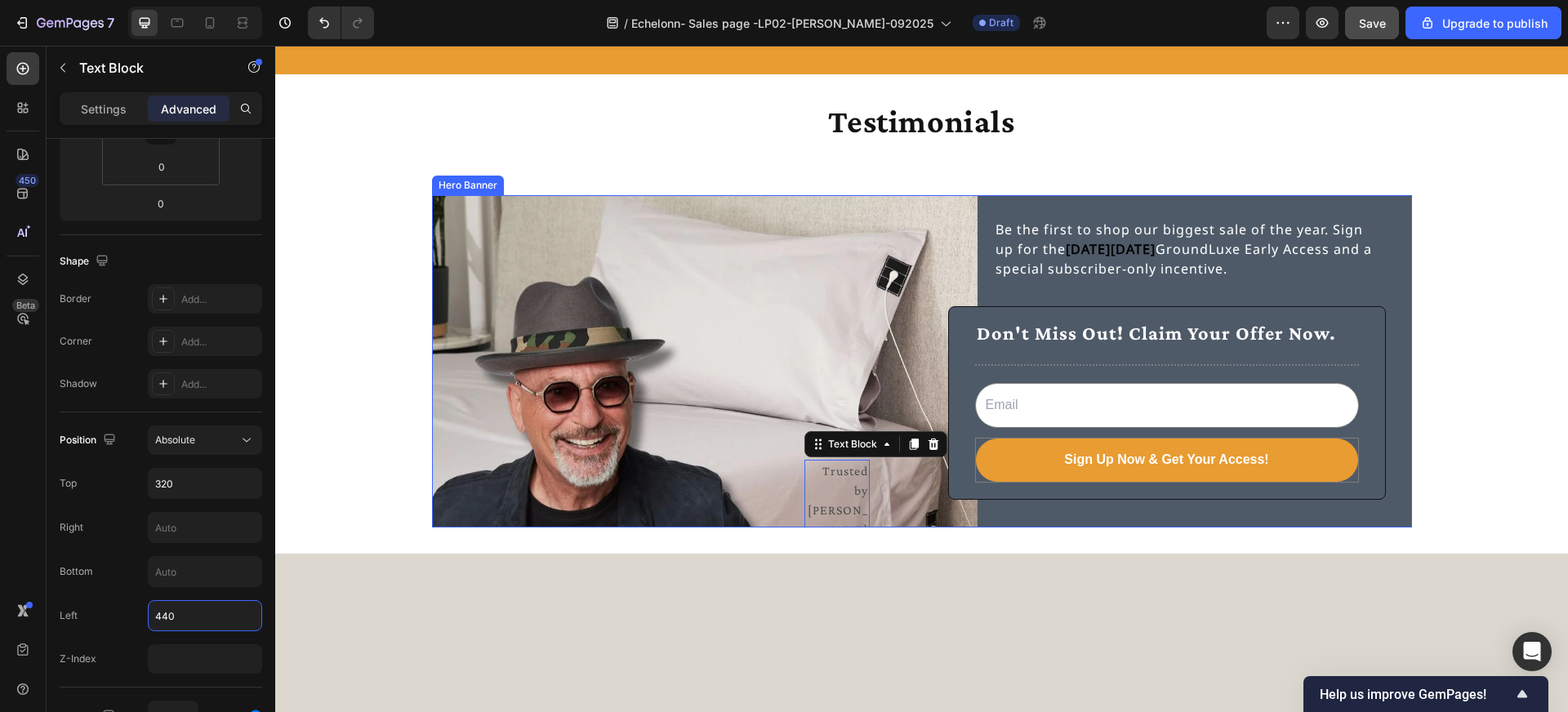
type input "340"
type input "400"
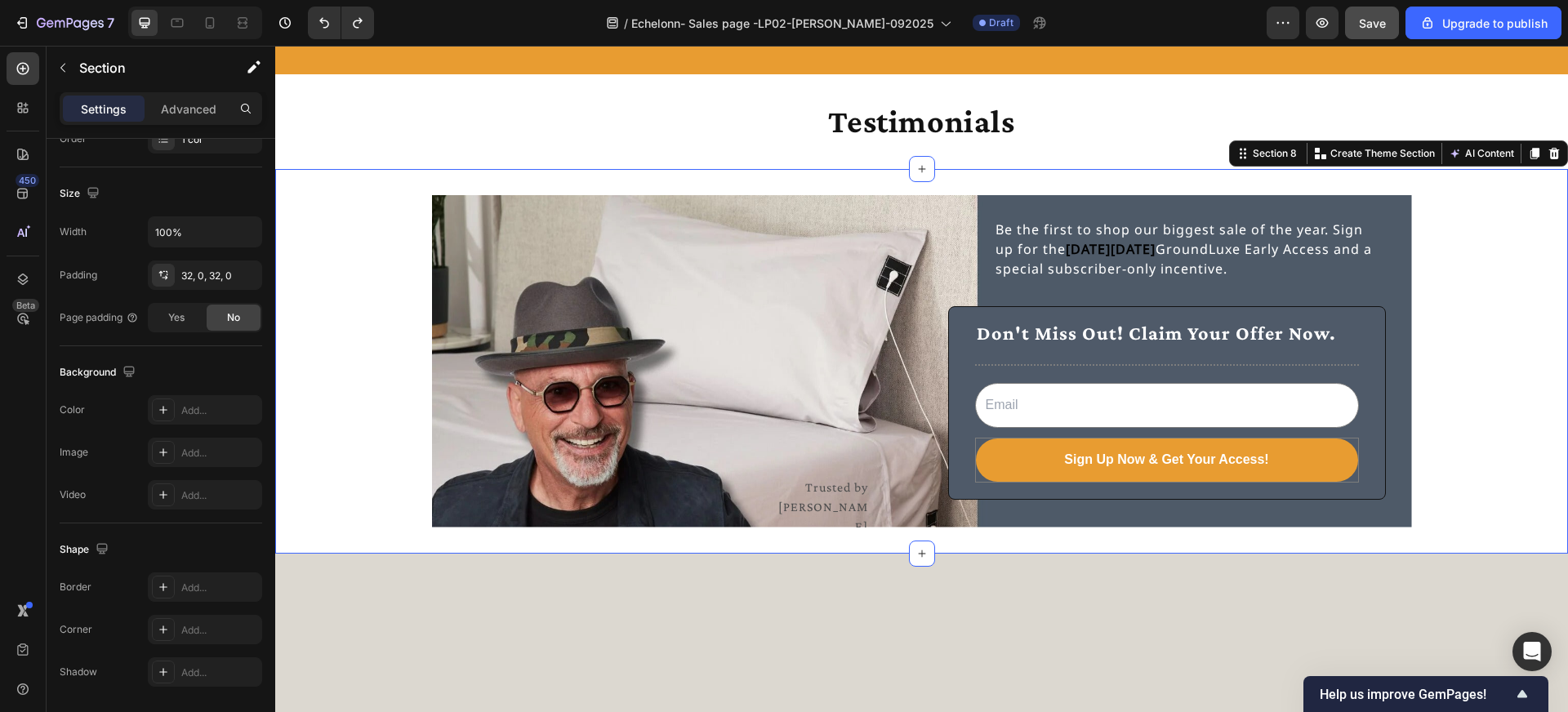
click at [880, 543] on div "Trusted by Howie Mandel Text Block Be the first to shop our biggest sale of the…" at bounding box center [922, 361] width 1293 height 385
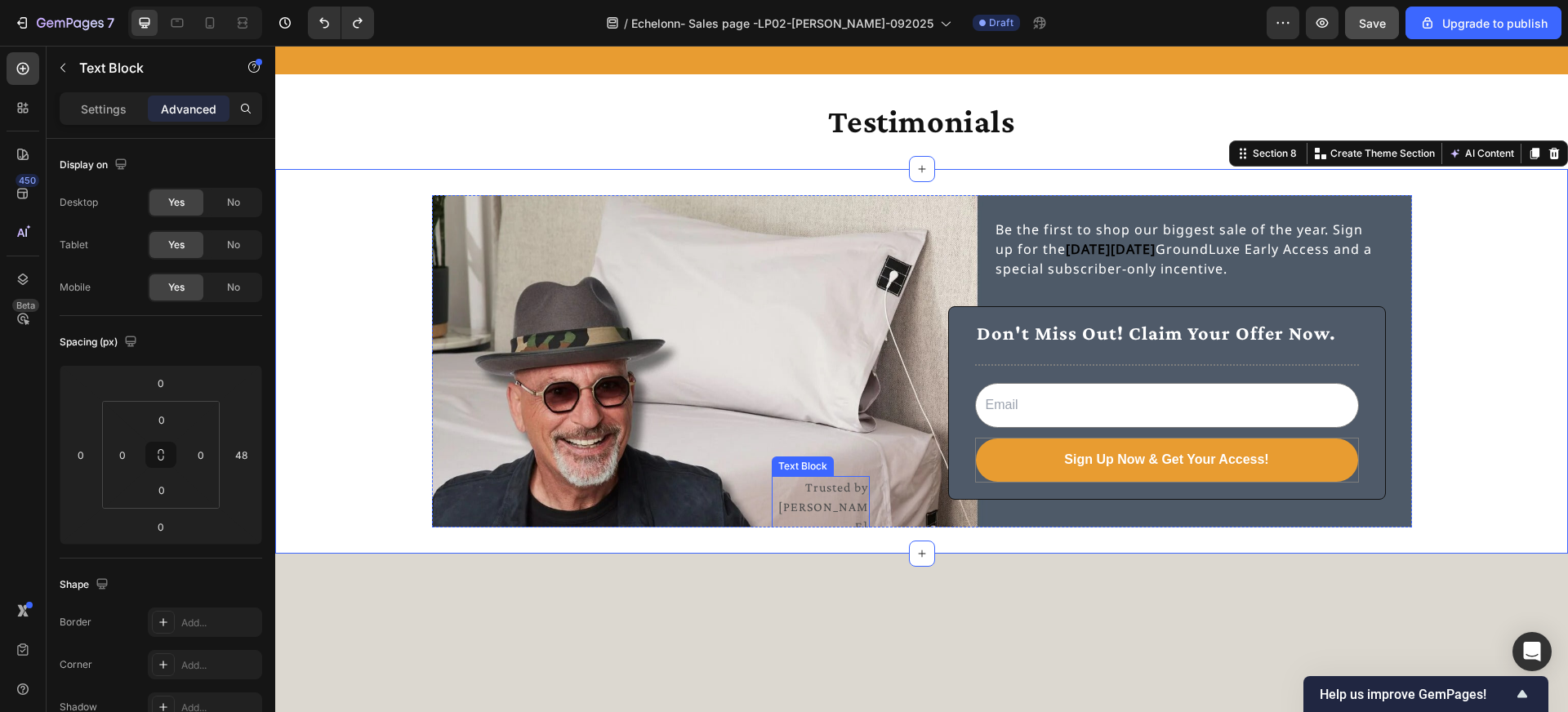
click at [827, 483] on p "Trusted by [PERSON_NAME]" at bounding box center [820, 507] width 95 height 59
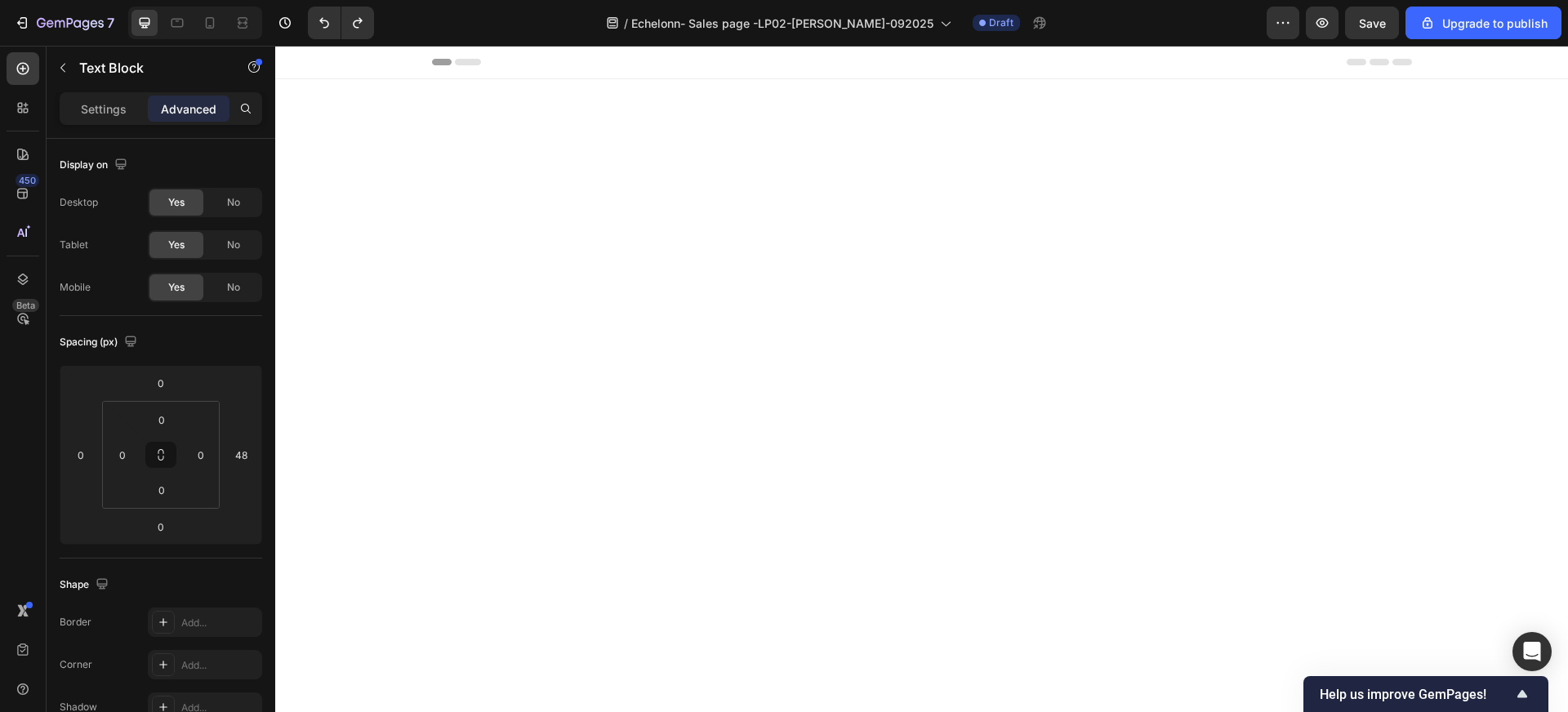
scroll to position [2733, 0]
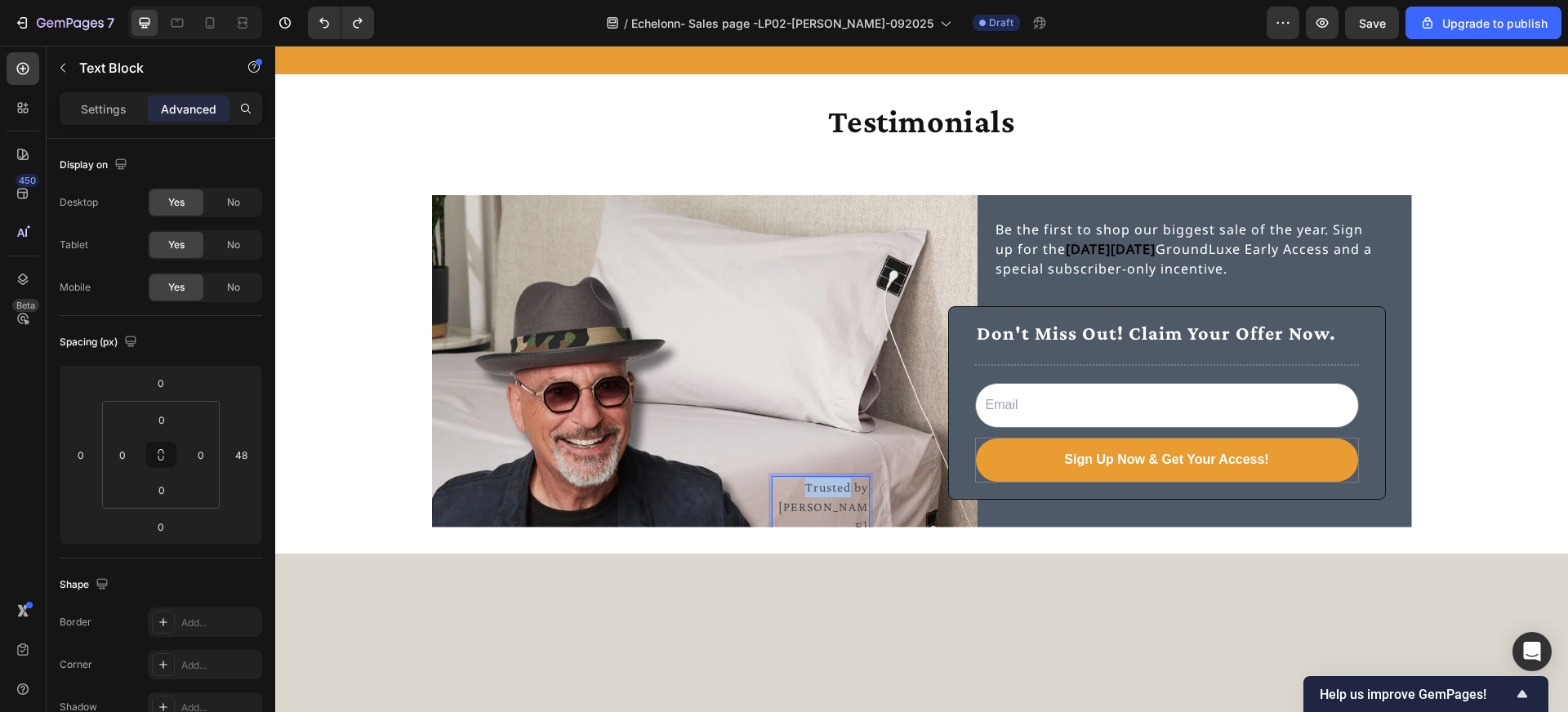
click at [819, 488] on p "Trusted by Howie Mandel" at bounding box center [820, 507] width 95 height 59
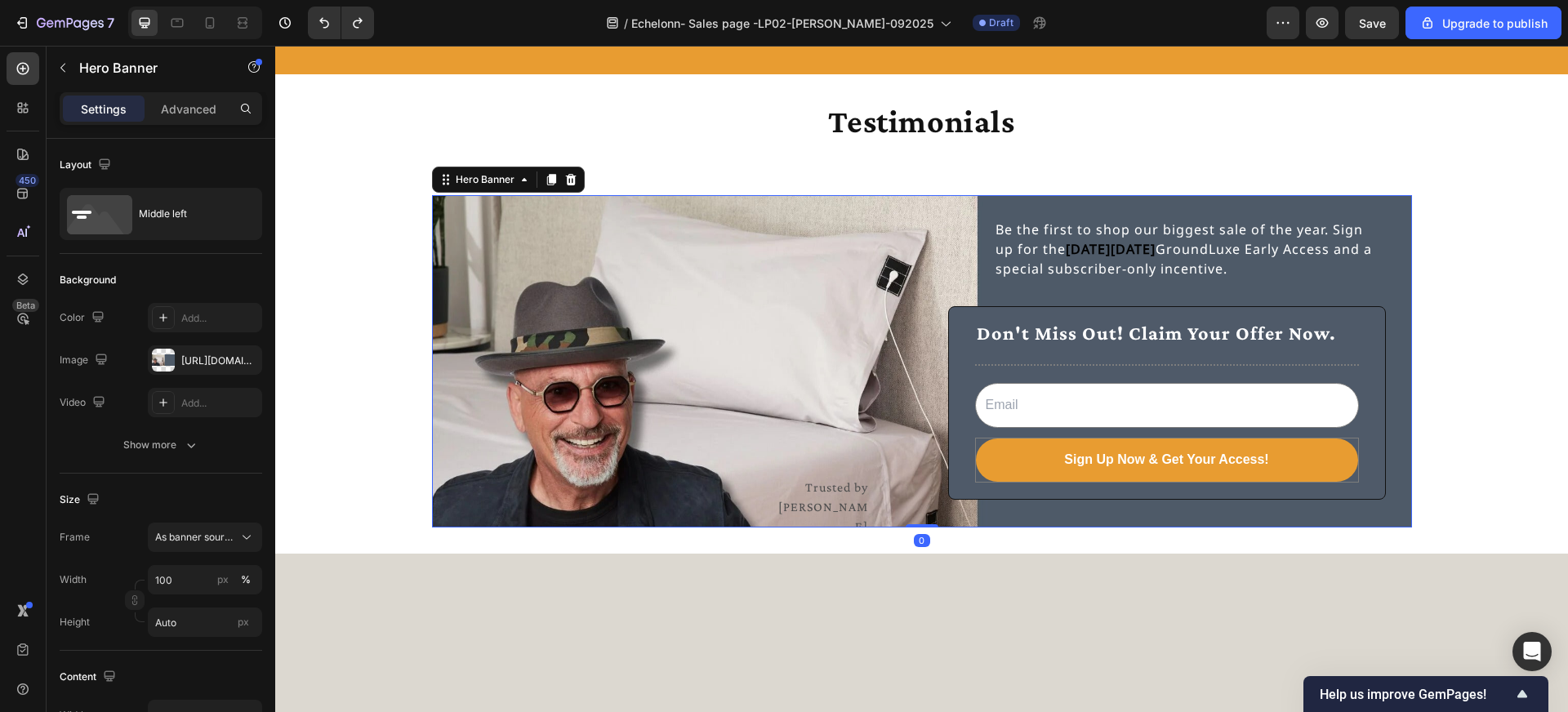
click at [632, 483] on div "Trusted by Howie Mandel Text Block" at bounding box center [676, 361] width 464 height 325
click at [799, 484] on p "Trusted by Howie Mandel" at bounding box center [820, 507] width 95 height 59
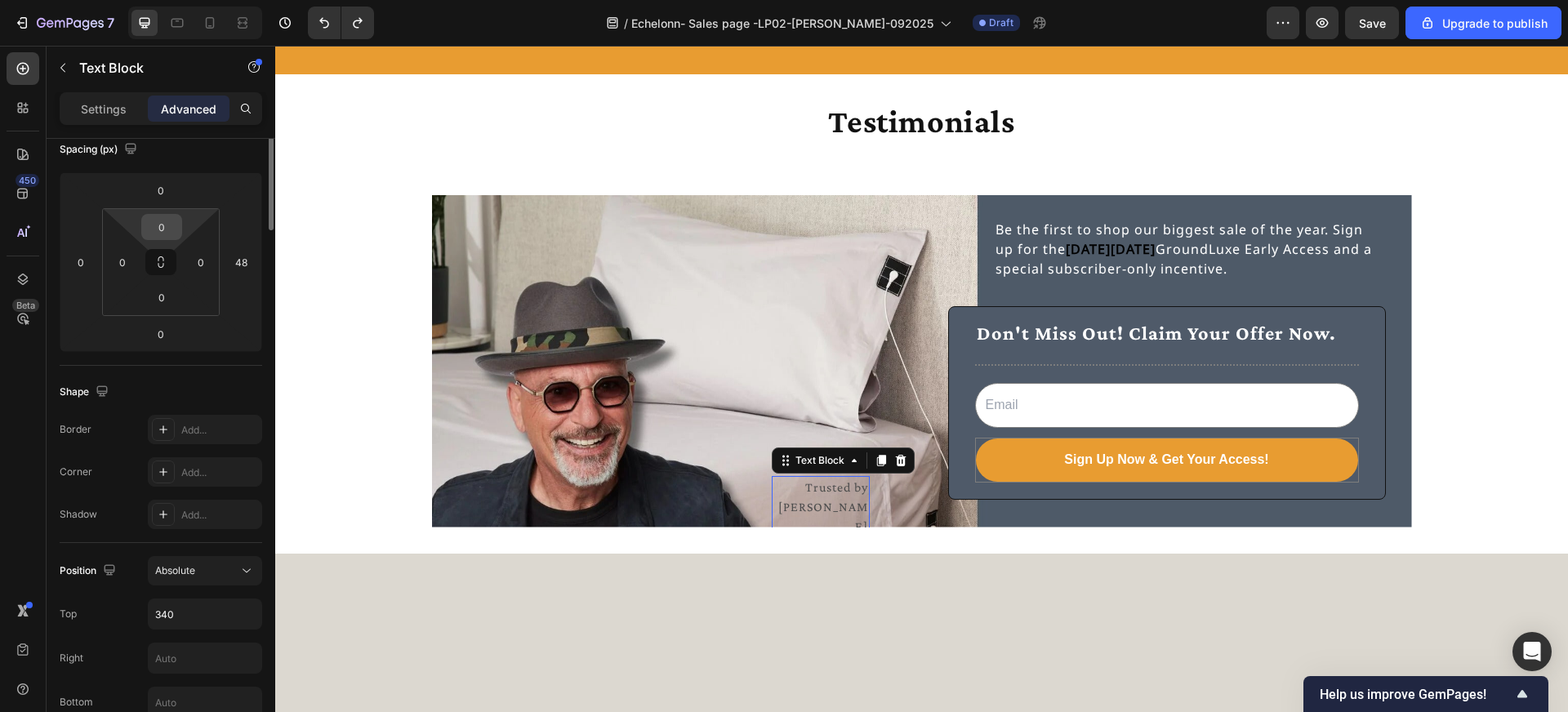
scroll to position [313, 0]
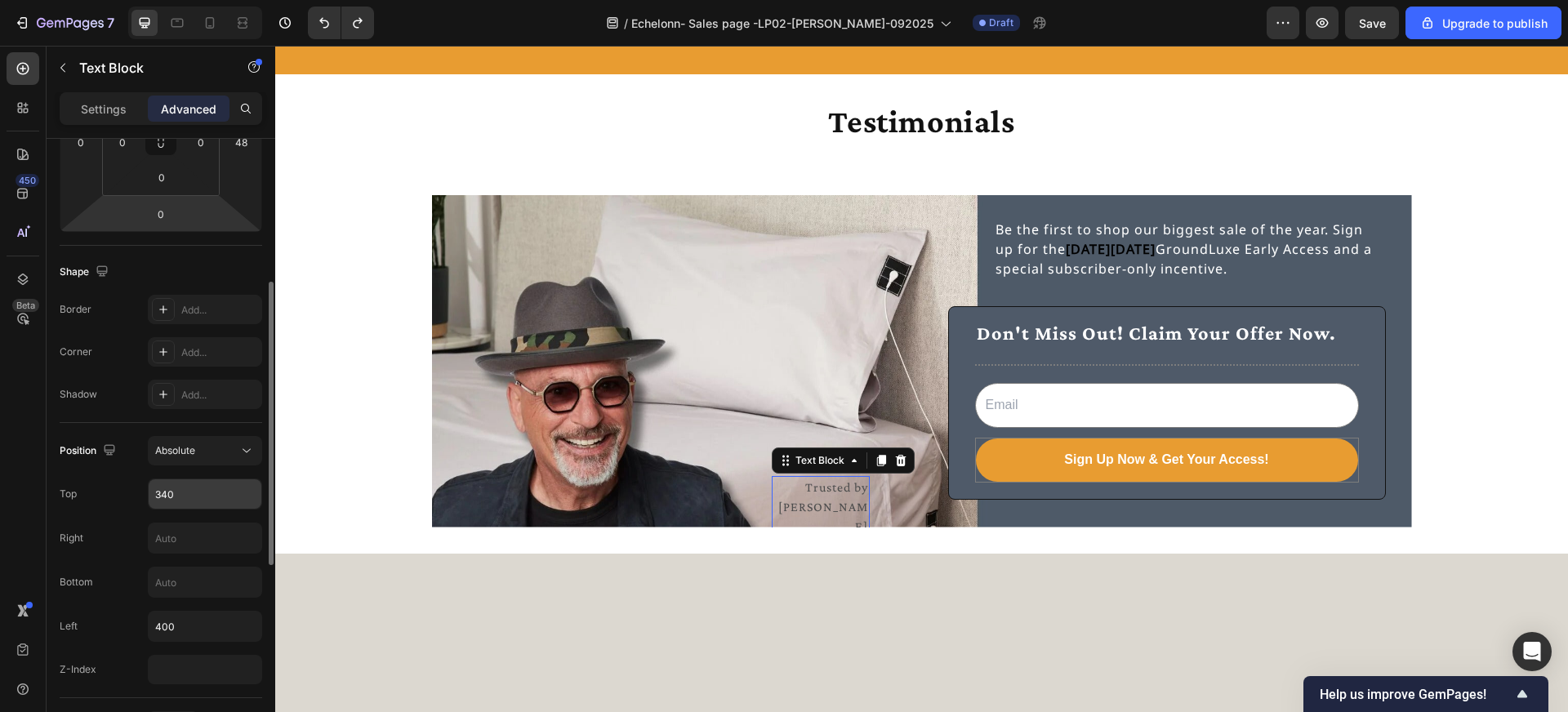
click at [182, 486] on input "340" at bounding box center [205, 494] width 113 height 29
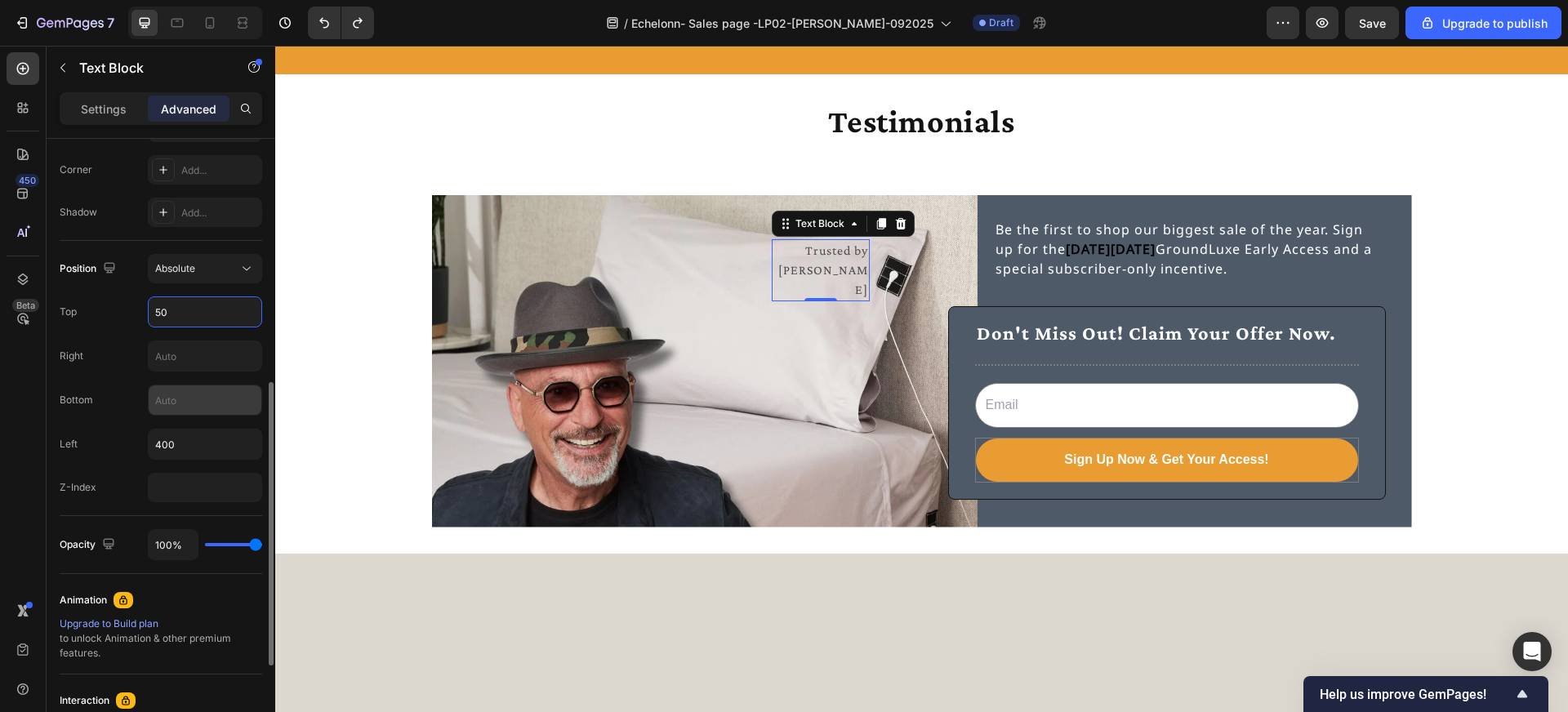
scroll to position [527, 0]
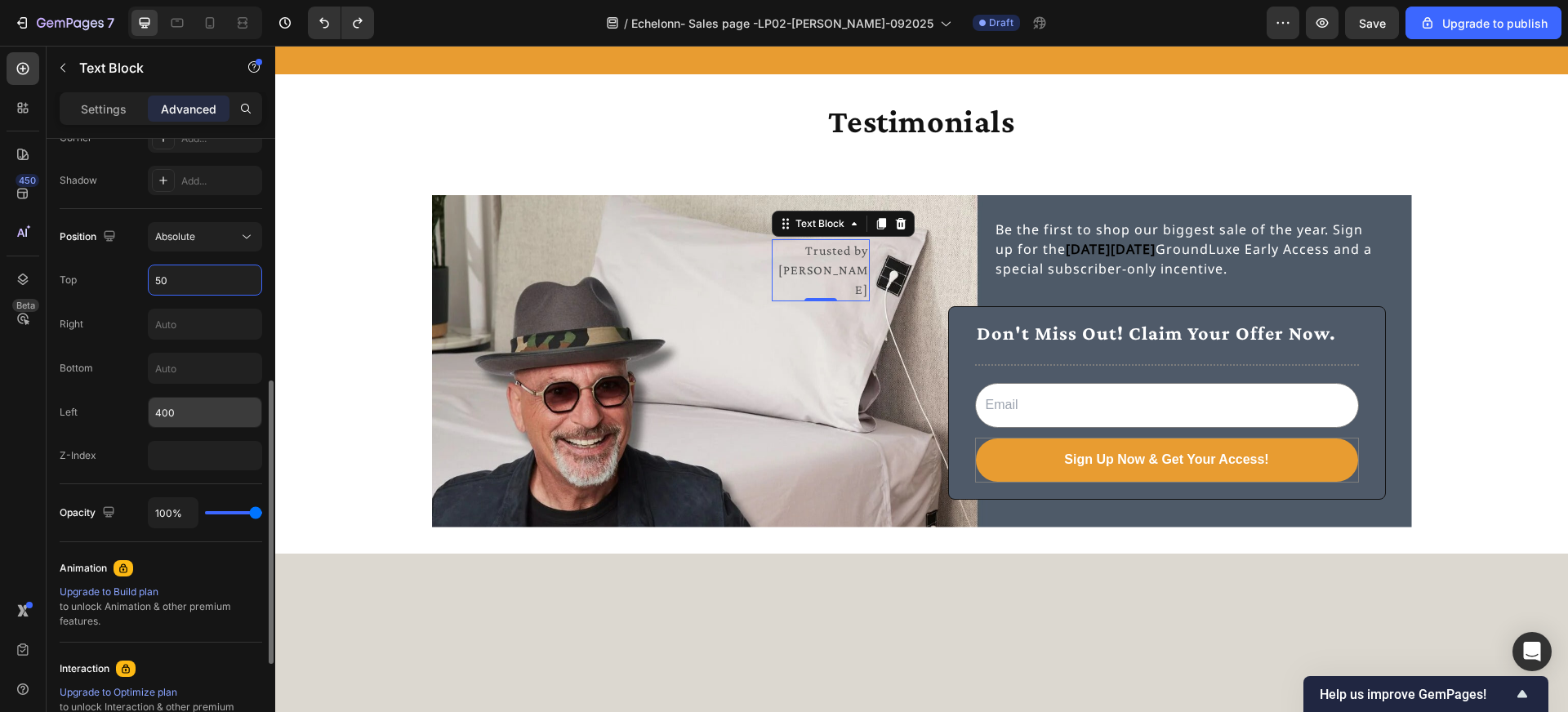
type input "50"
click at [188, 413] on input "400" at bounding box center [205, 412] width 113 height 29
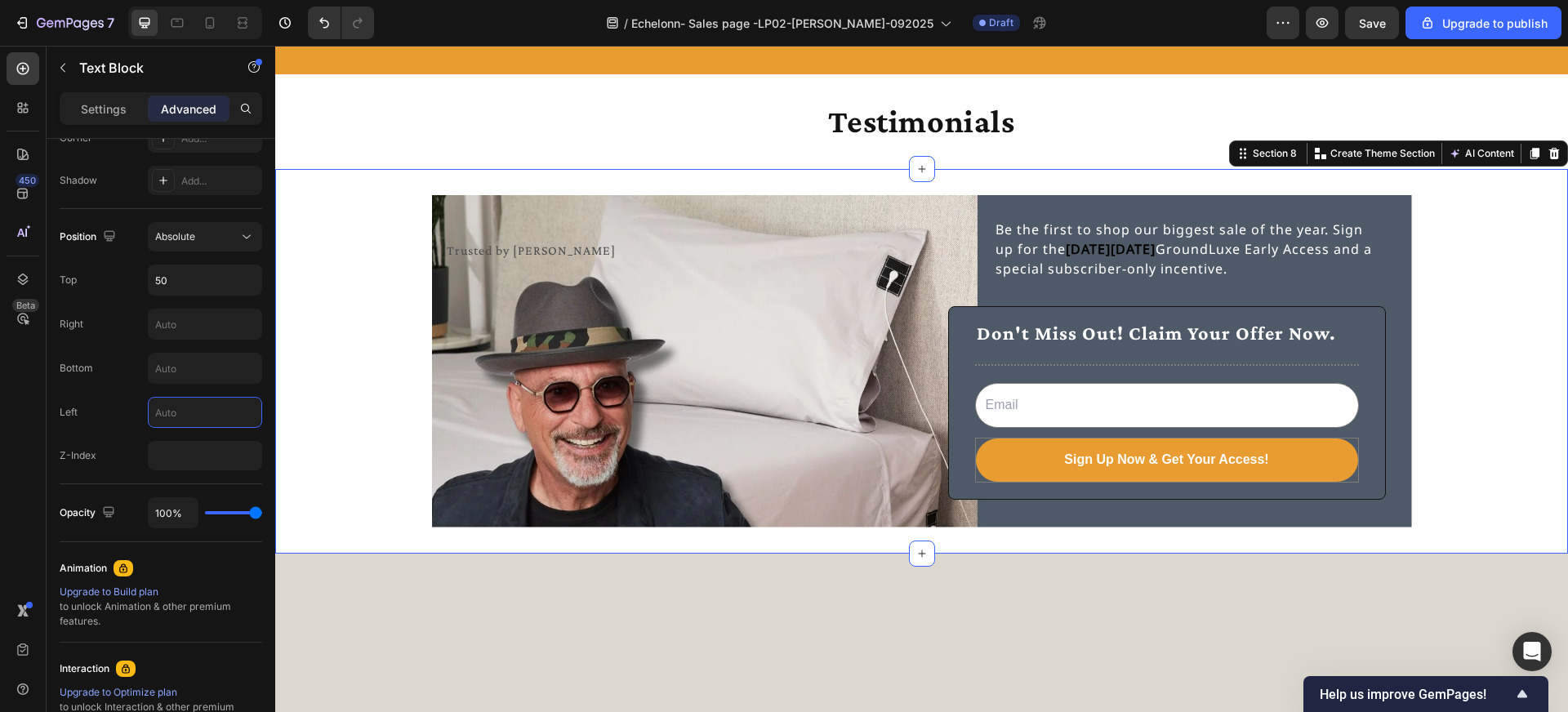
click at [377, 213] on div "Trusted by Howie Mandel Text Block Be the first to shop our biggest sale of the…" at bounding box center [922, 361] width 1293 height 333
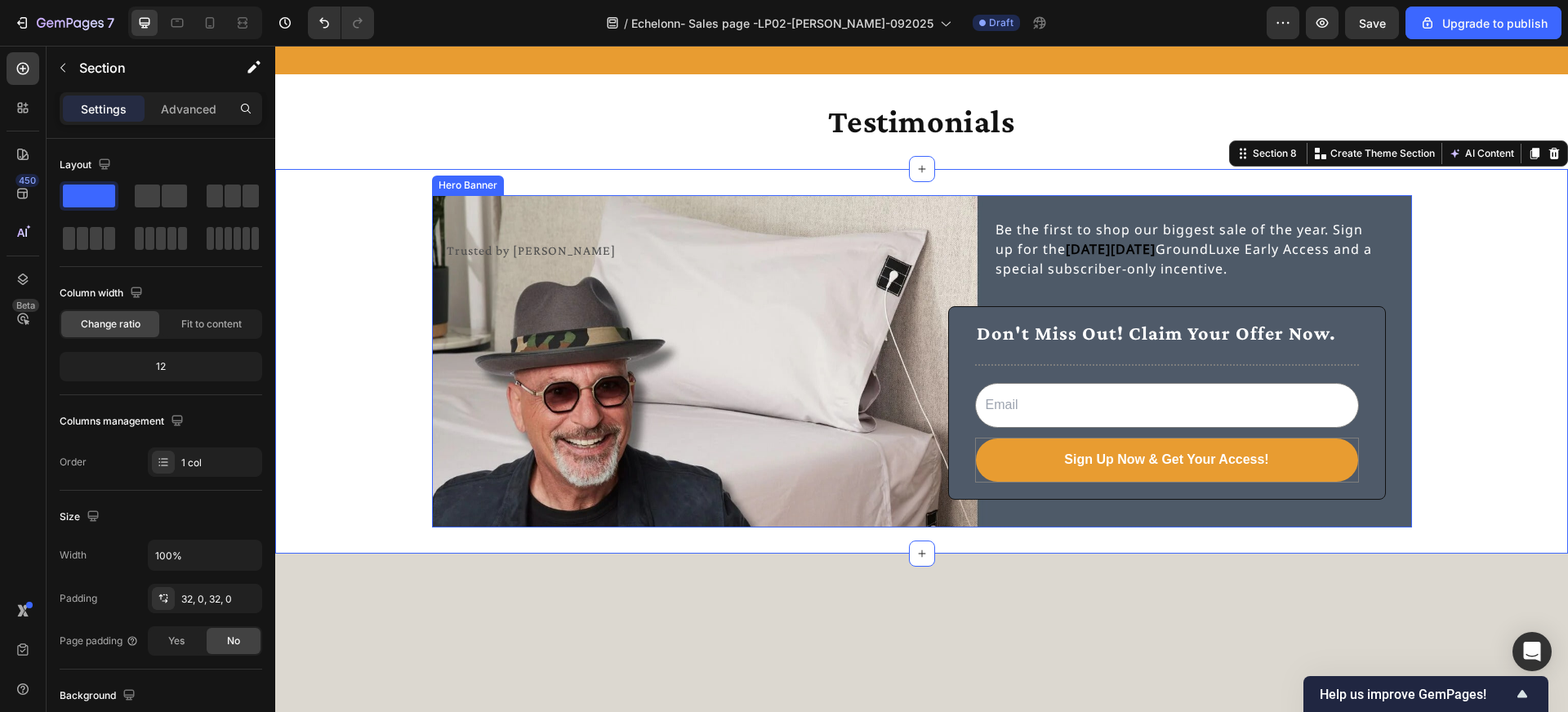
click at [494, 222] on div "Trusted by Howie Mandel Text Block" at bounding box center [676, 361] width 464 height 325
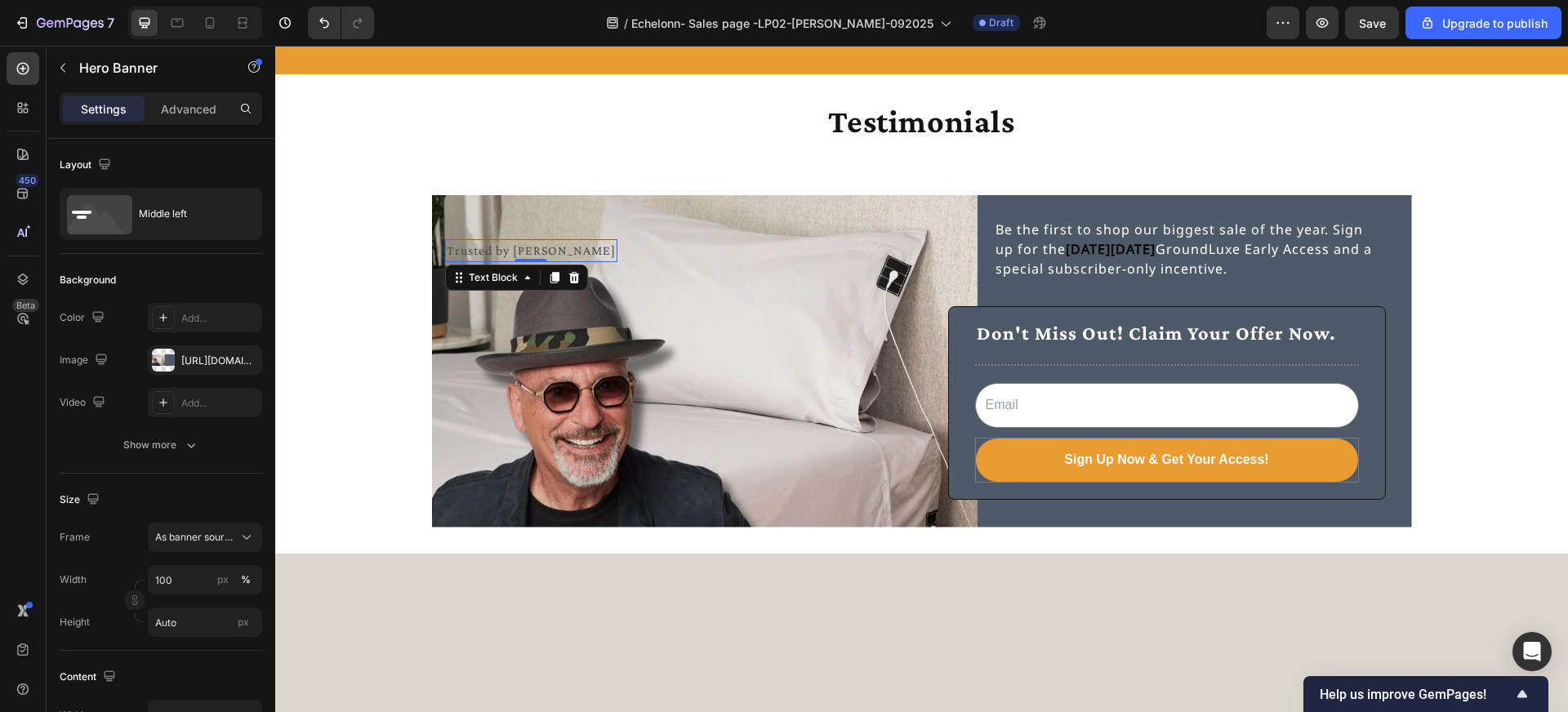
click at [496, 250] on p "Trusted by Howie Mandel" at bounding box center [531, 251] width 169 height 20
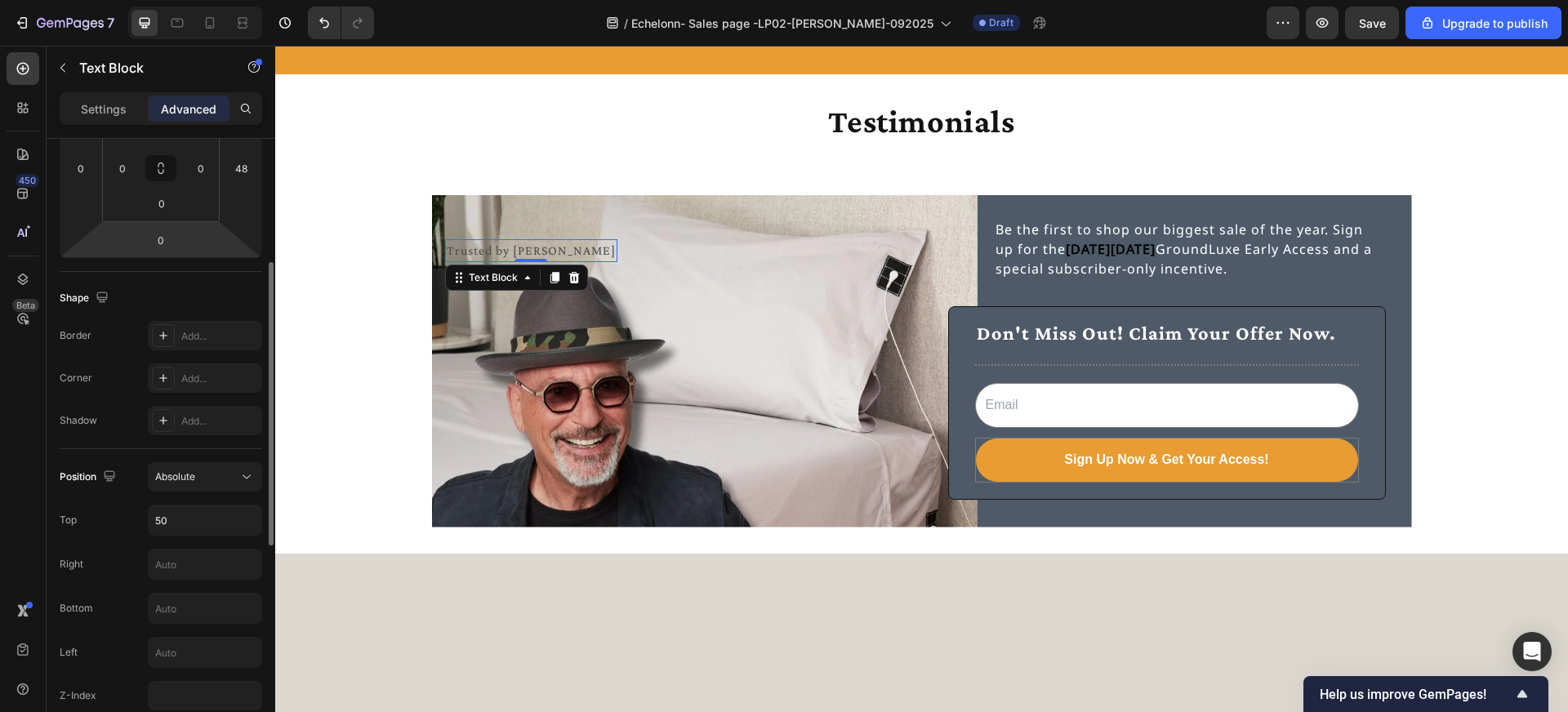
scroll to position [295, 0]
click at [171, 509] on input "50" at bounding box center [205, 511] width 113 height 29
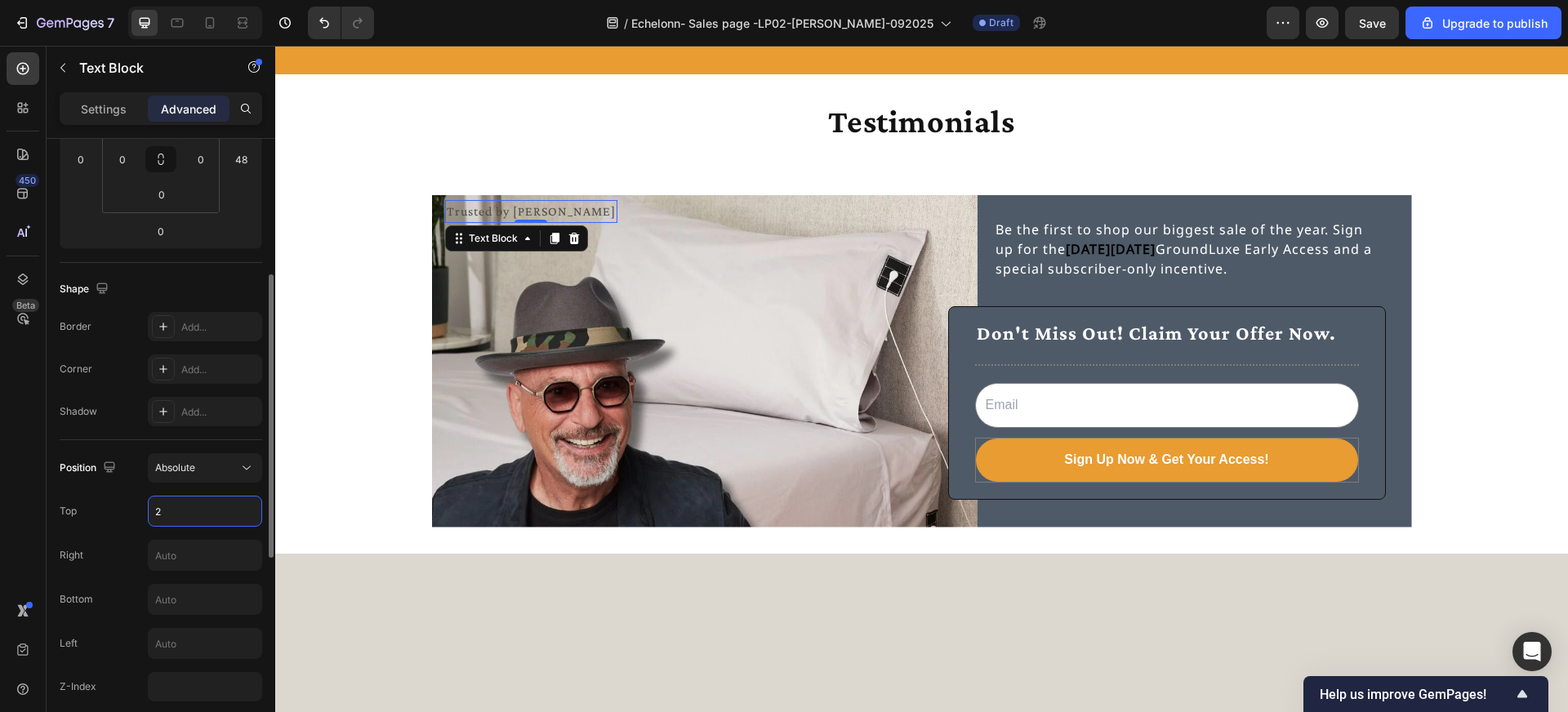
type input "20"
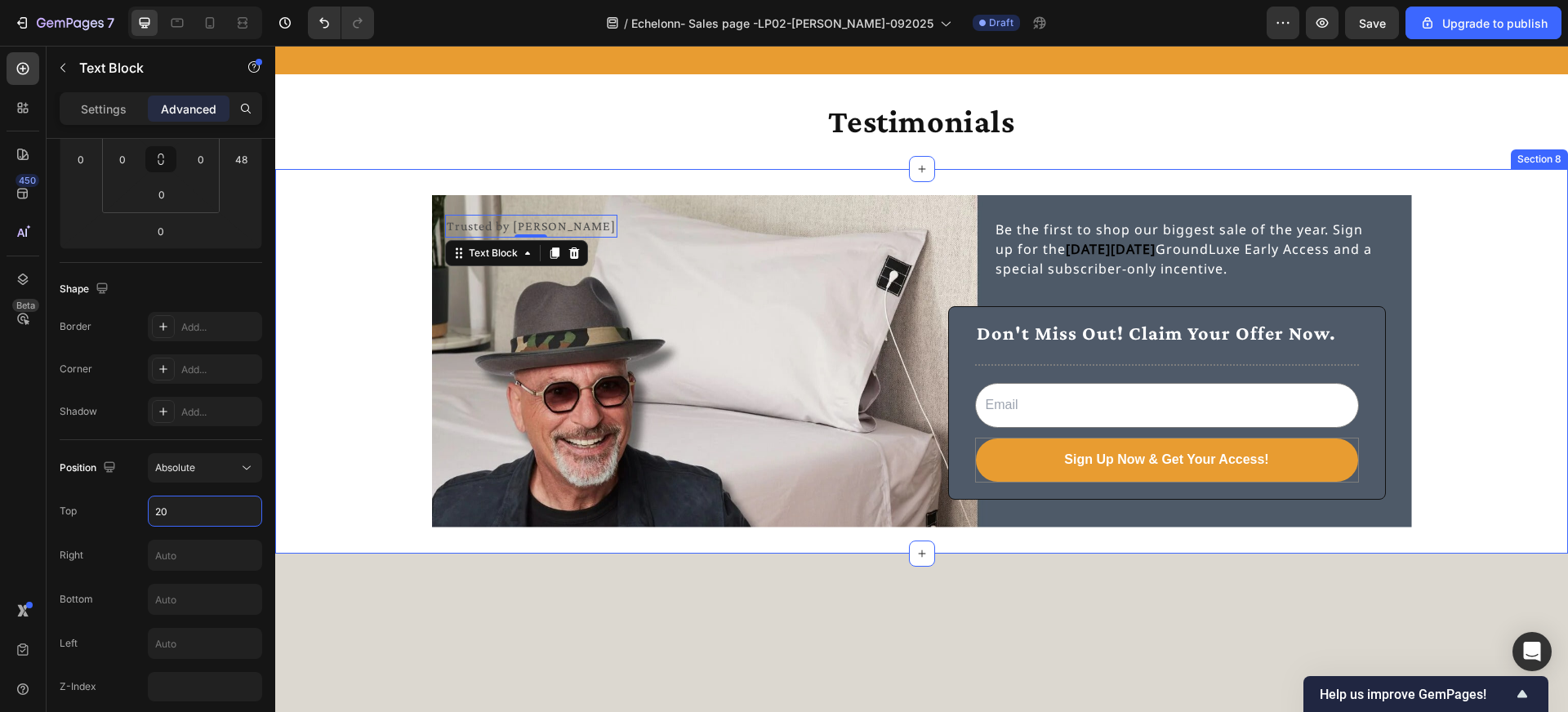
click at [348, 286] on div "Trusted by Howie Mandel Text Block 0 Be the first to shop our biggest sale of t…" at bounding box center [922, 361] width 1293 height 333
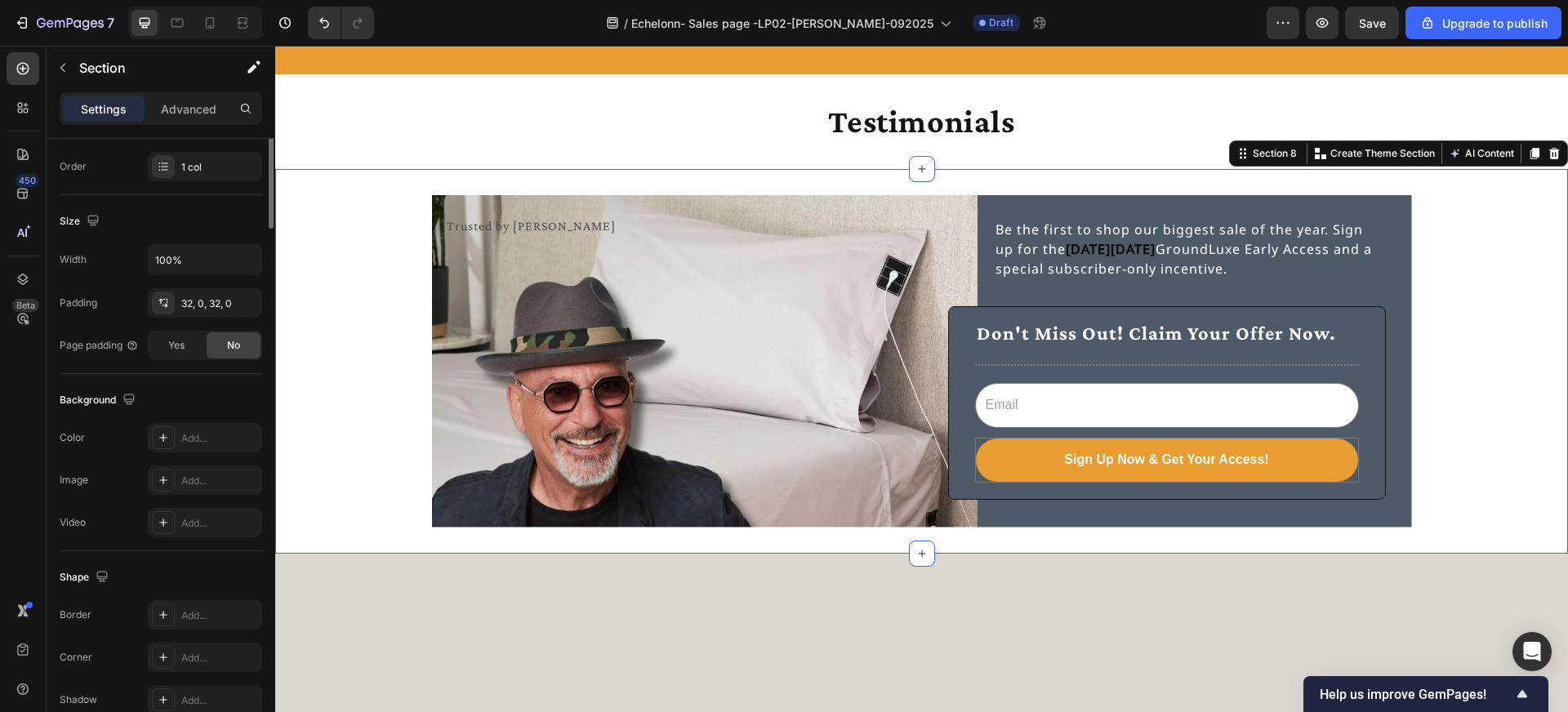
scroll to position [0, 0]
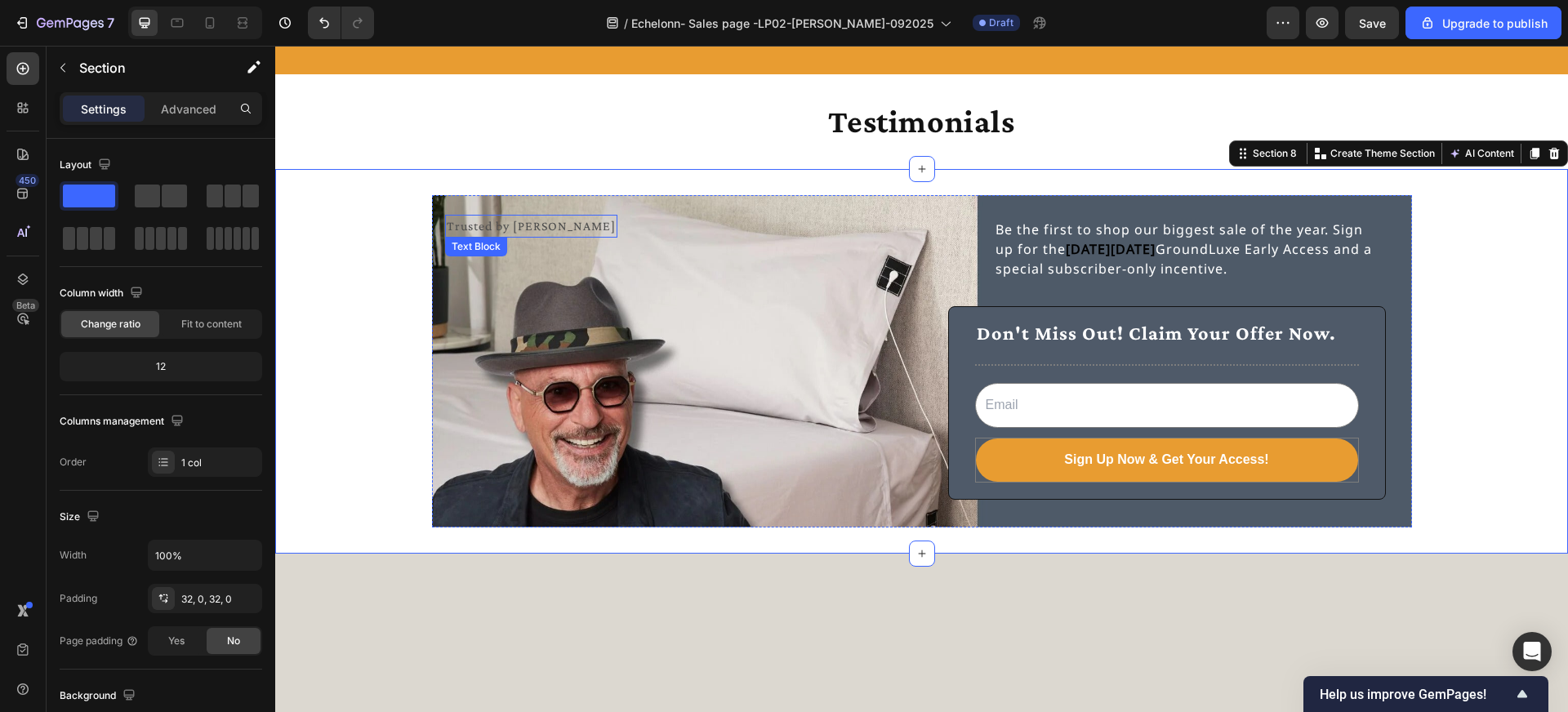
click at [468, 215] on div "Trusted by Howie Mandel" at bounding box center [531, 226] width 172 height 23
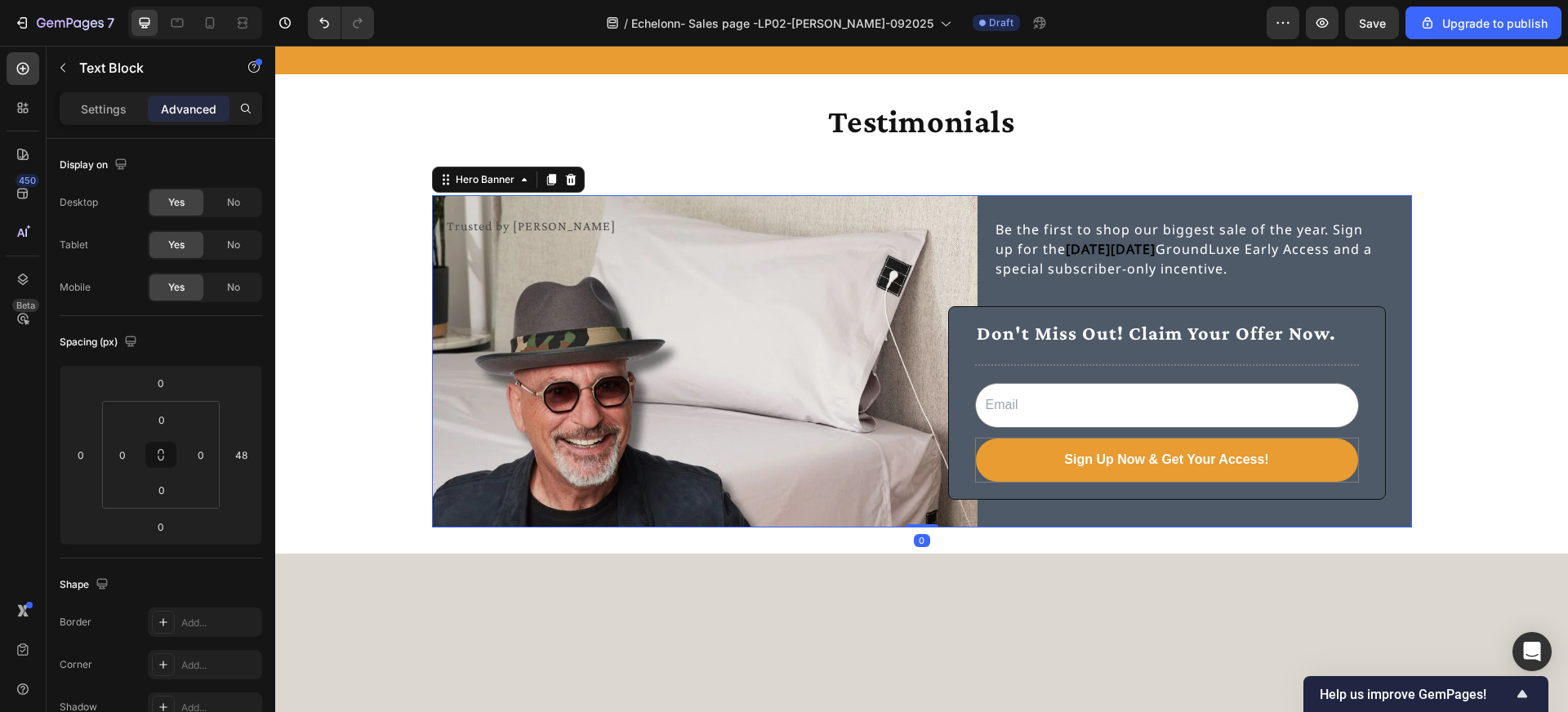
click at [469, 209] on div "Trusted by Howie Mandel Text Block" at bounding box center [676, 361] width 464 height 325
click at [468, 232] on p "Trusted by Howie Mandel" at bounding box center [531, 226] width 169 height 20
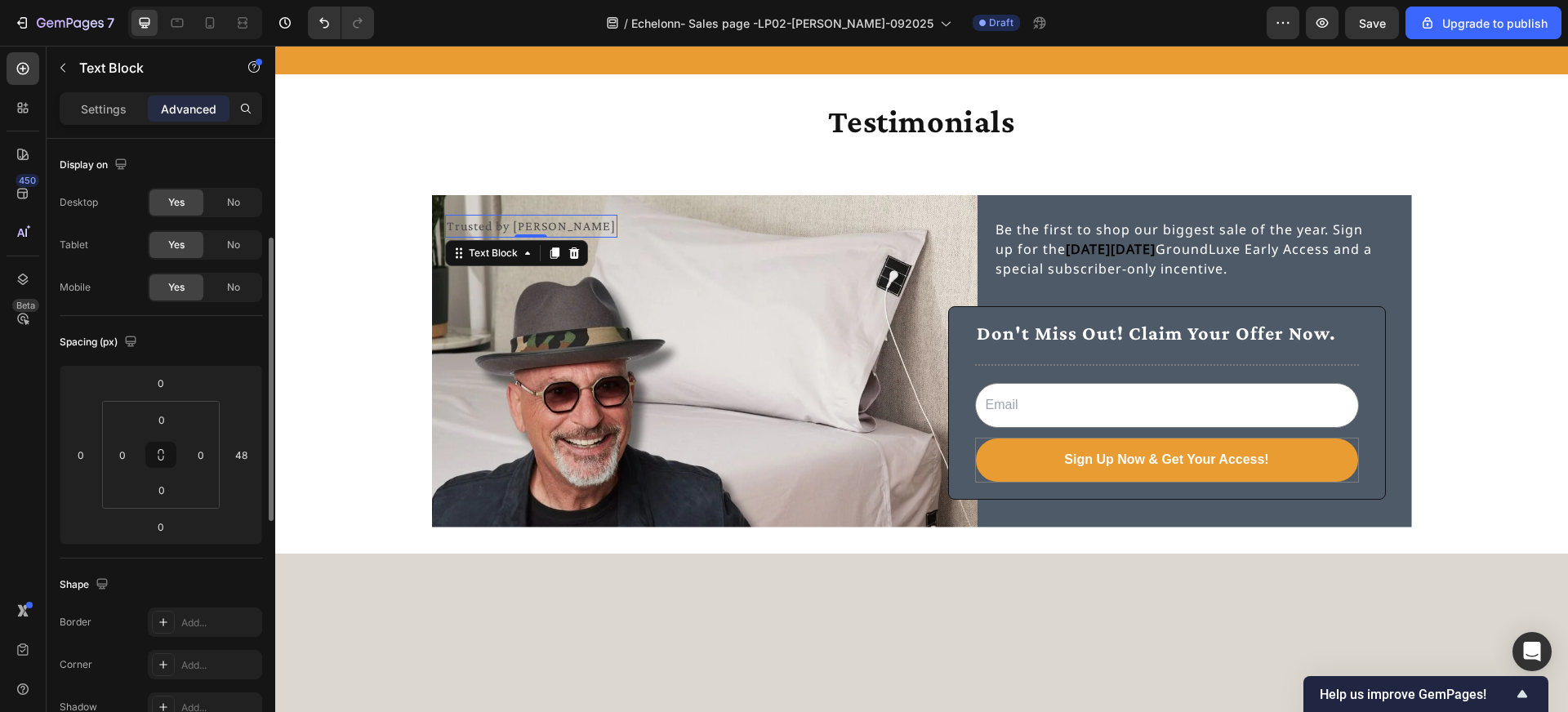
scroll to position [248, 0]
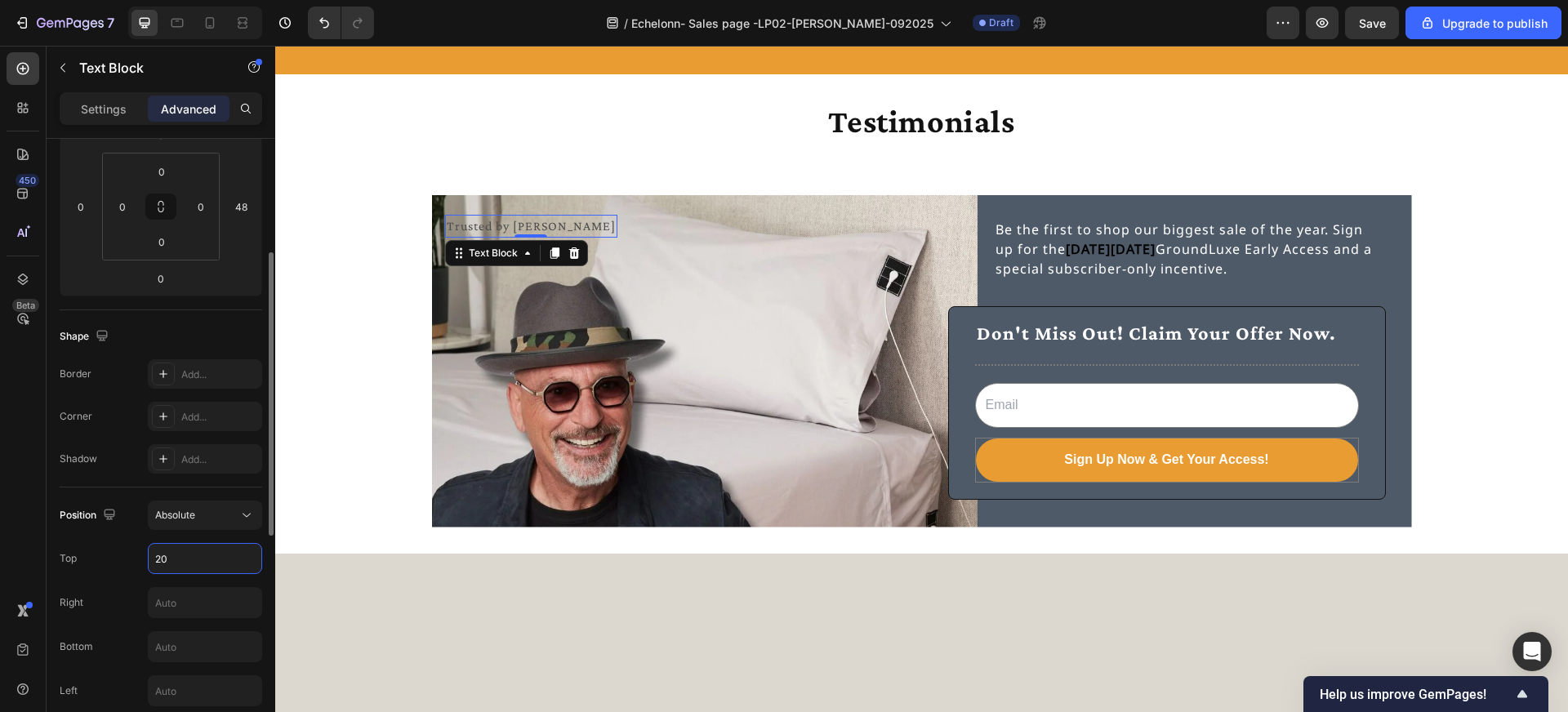
click at [177, 554] on input "20" at bounding box center [205, 559] width 113 height 29
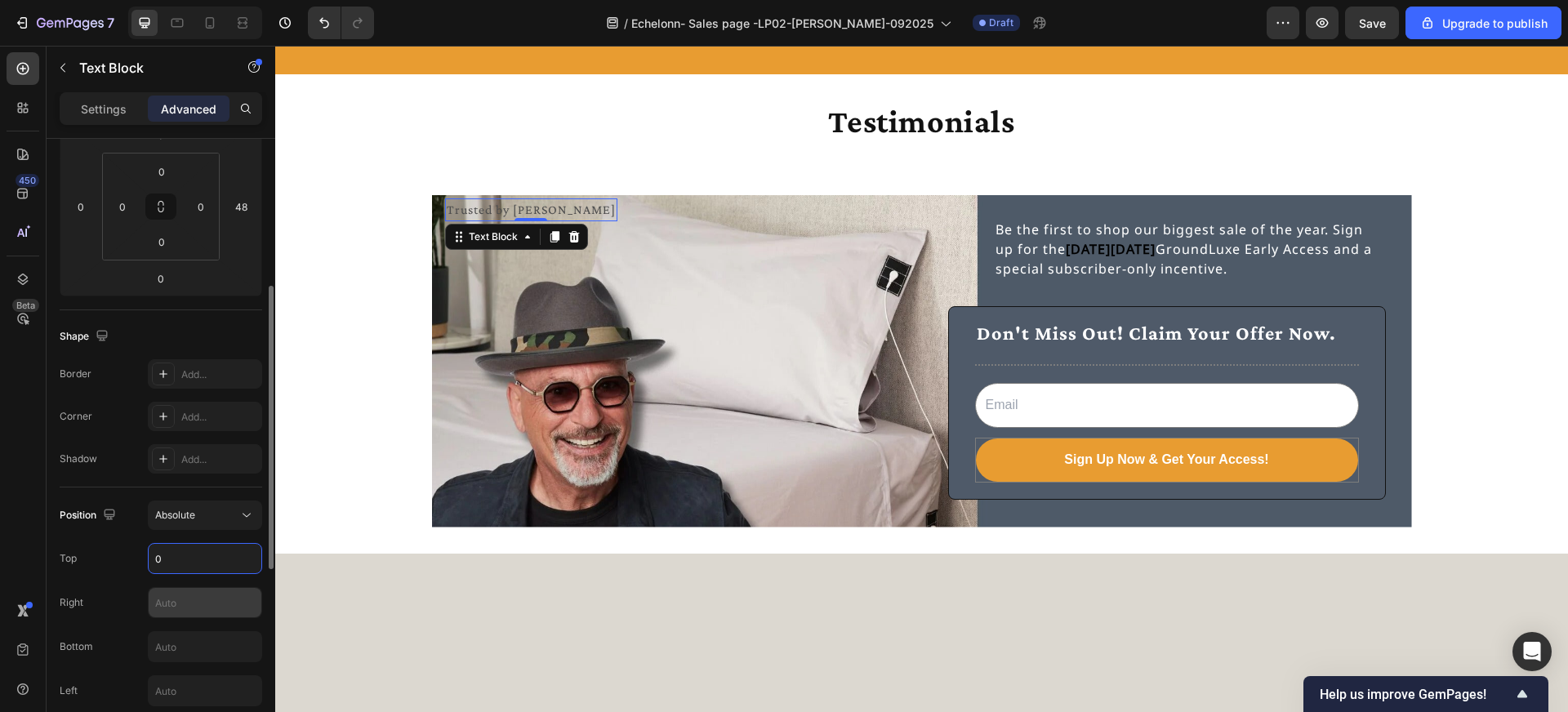
scroll to position [345, 0]
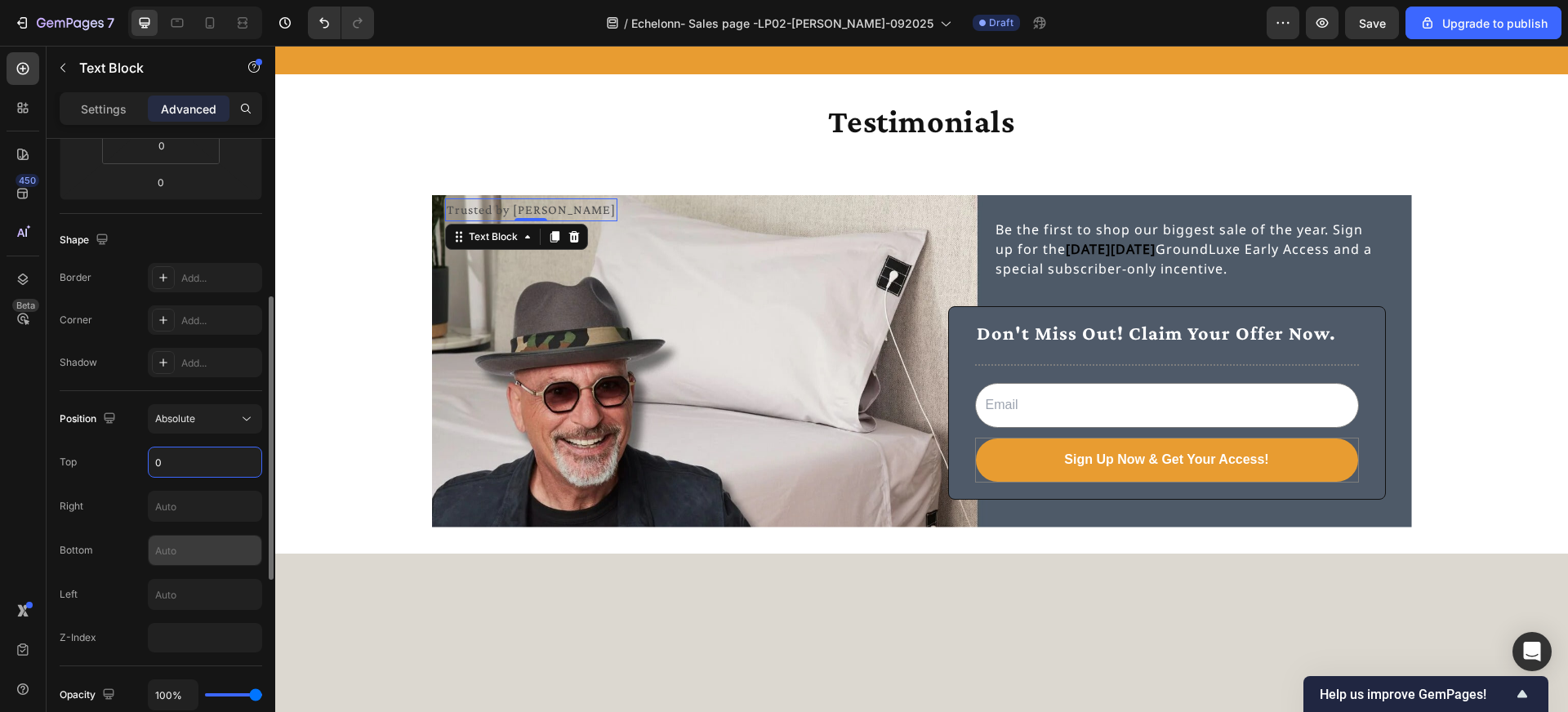
type input "0"
click at [168, 554] on input "text" at bounding box center [205, 551] width 113 height 29
type input "2"
click at [157, 592] on input "text" at bounding box center [205, 594] width 113 height 29
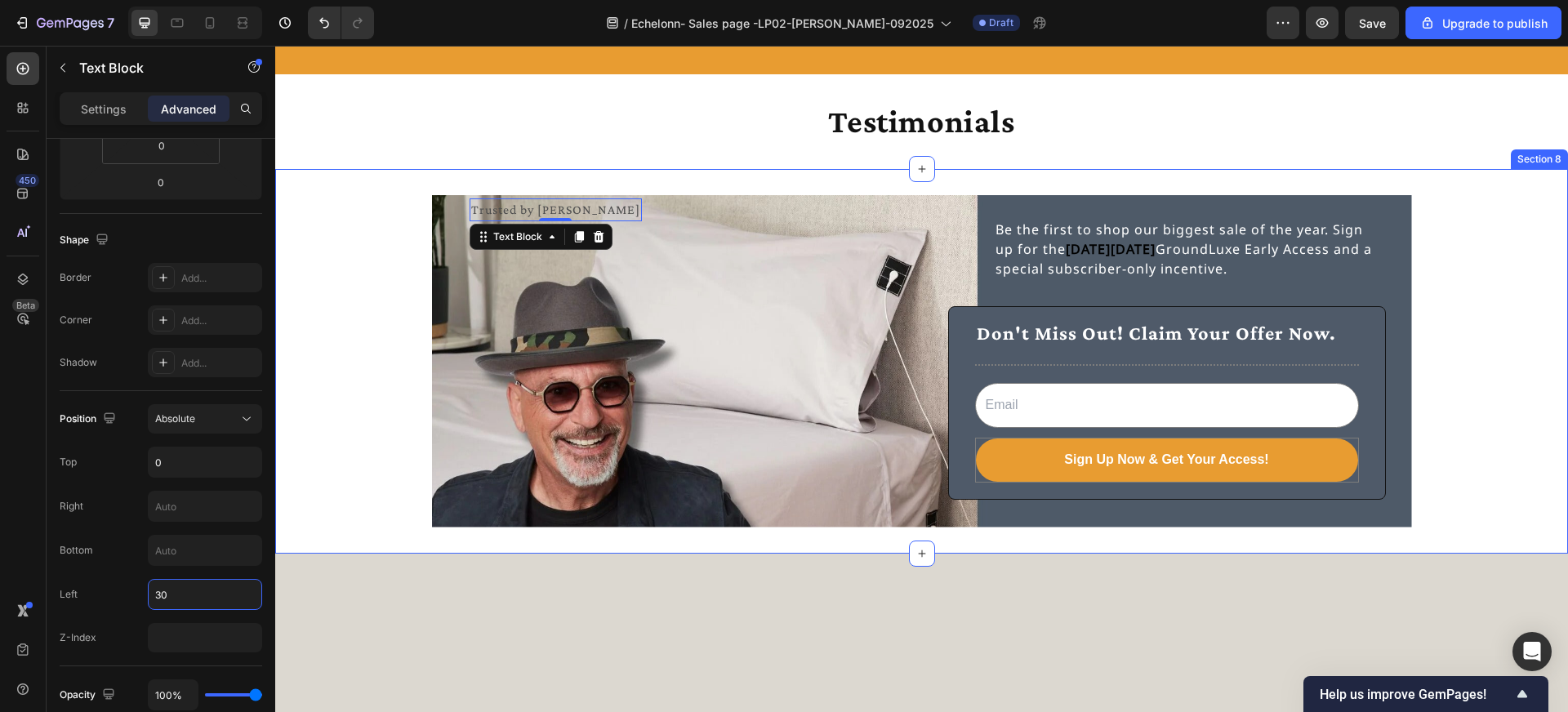
type input "320"
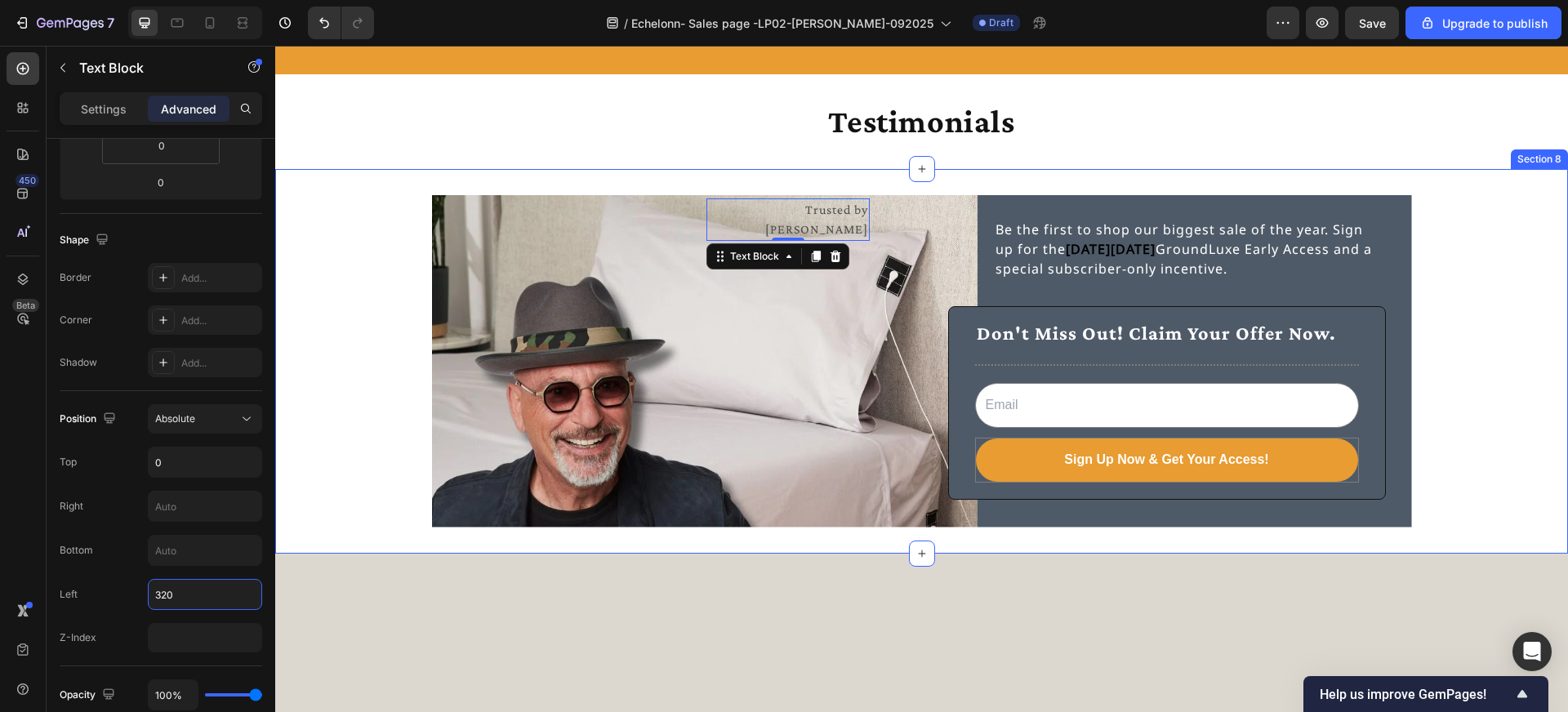
click at [371, 267] on div "Trusted by Howie Mandel Text Block 0 Be the first to shop our biggest sale of t…" at bounding box center [922, 361] width 1293 height 333
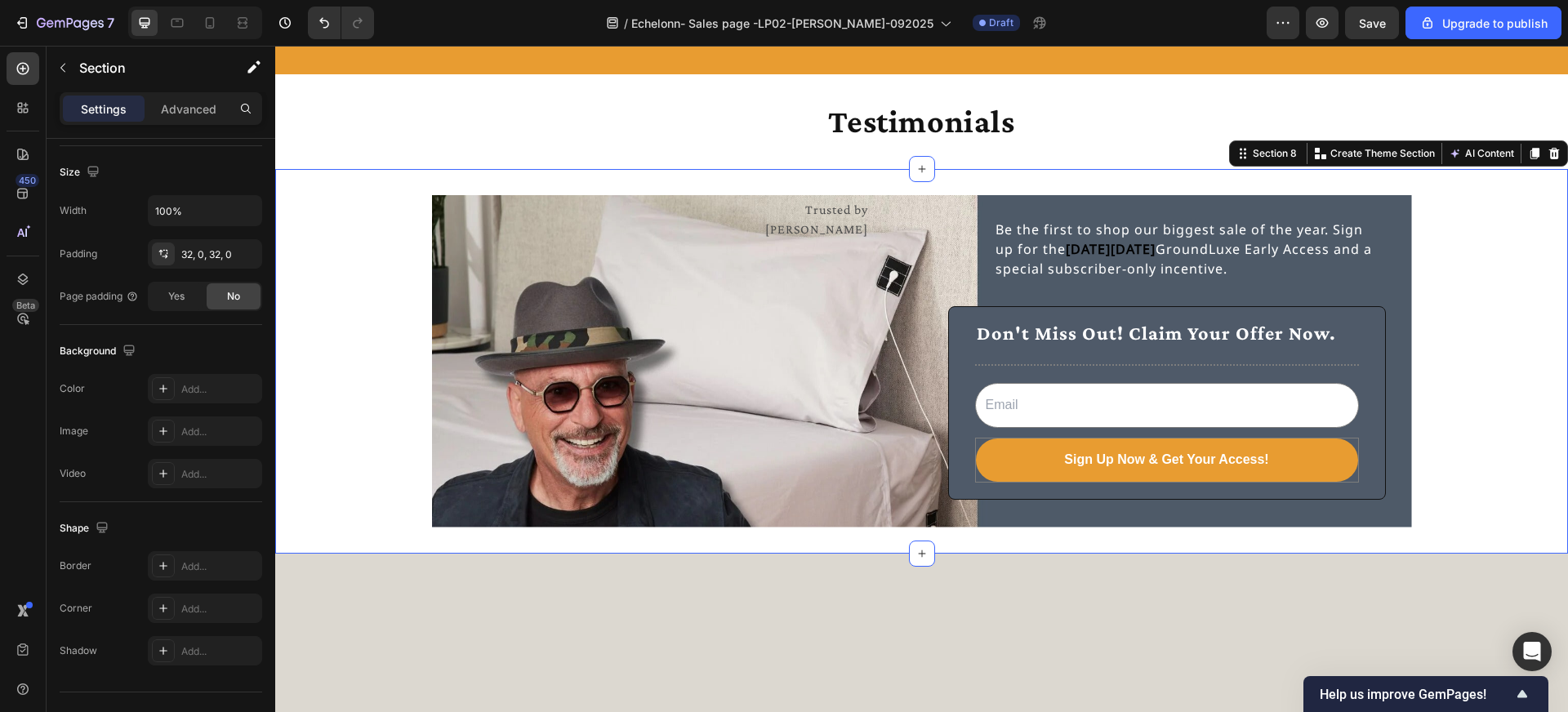
scroll to position [0, 0]
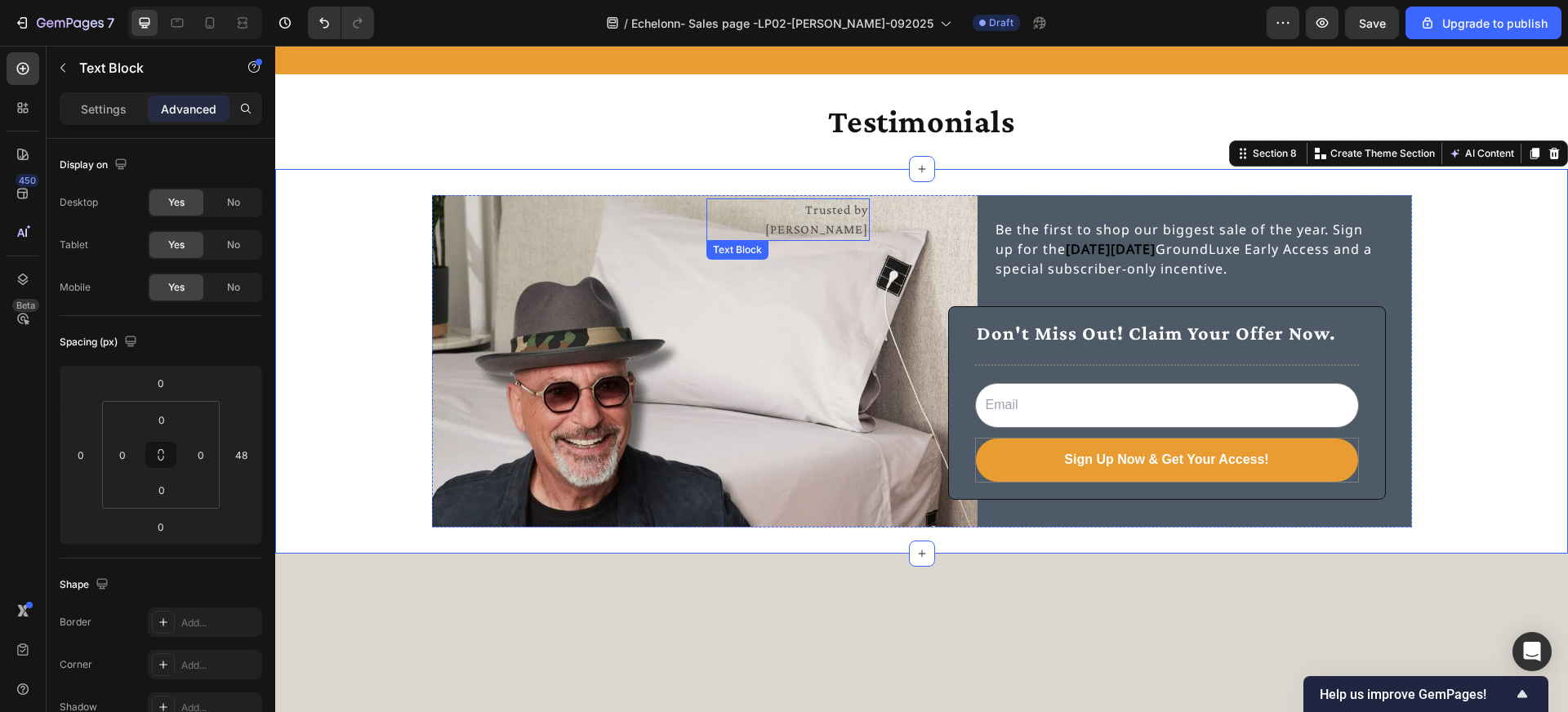
click at [804, 204] on p "Trusted by Howie Mandel" at bounding box center [789, 219] width 160 height 39
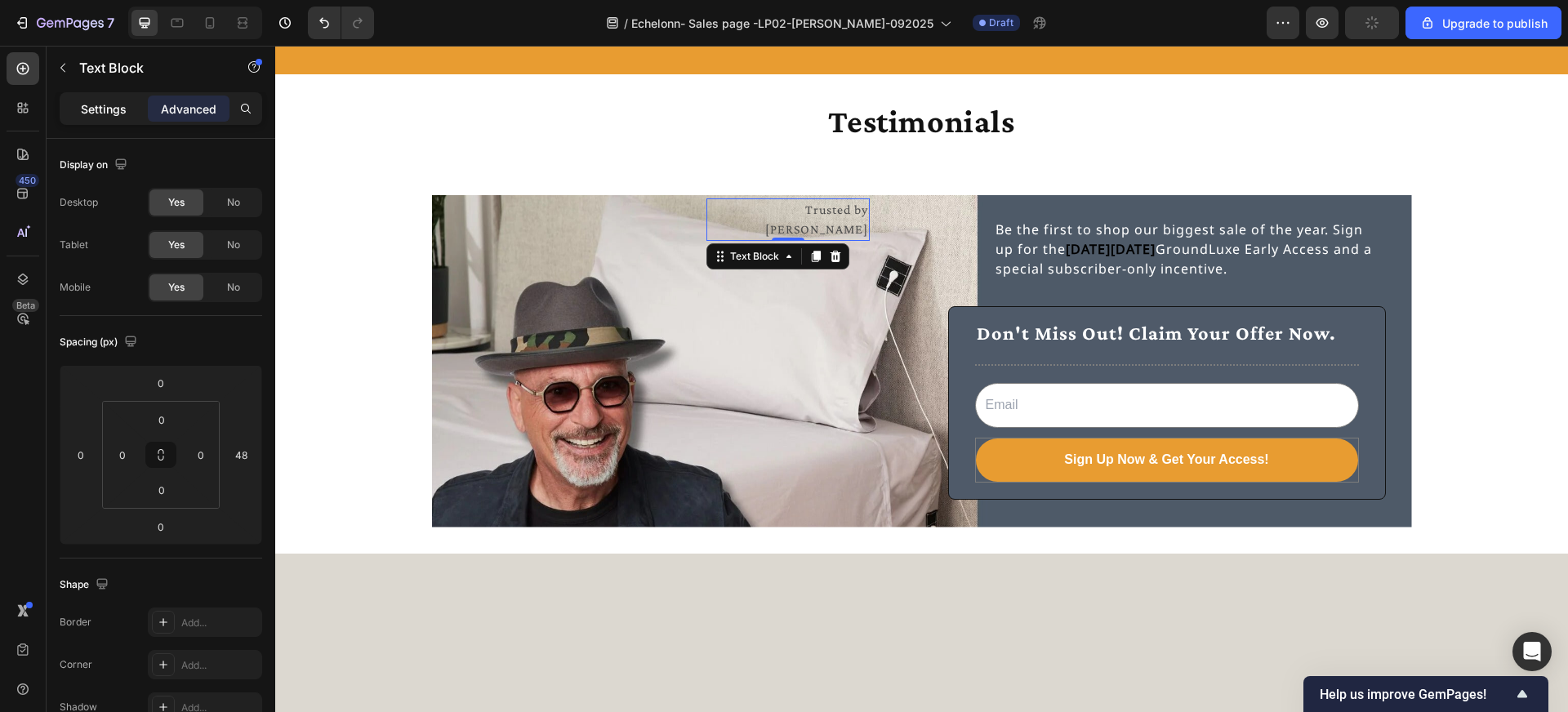
click at [103, 108] on p "Settings" at bounding box center [104, 108] width 46 height 17
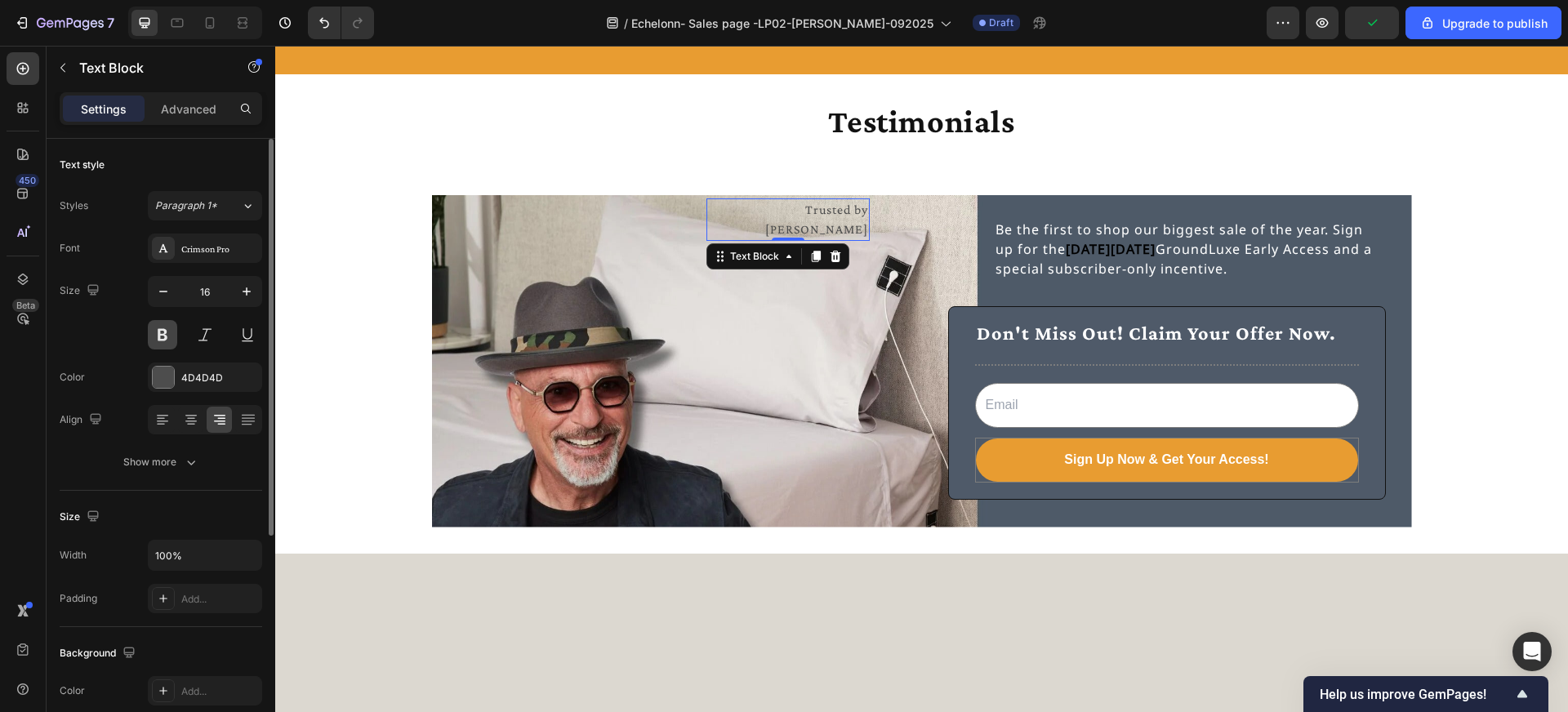
click at [160, 337] on button at bounding box center [162, 335] width 29 height 29
click at [166, 377] on div at bounding box center [163, 377] width 21 height 21
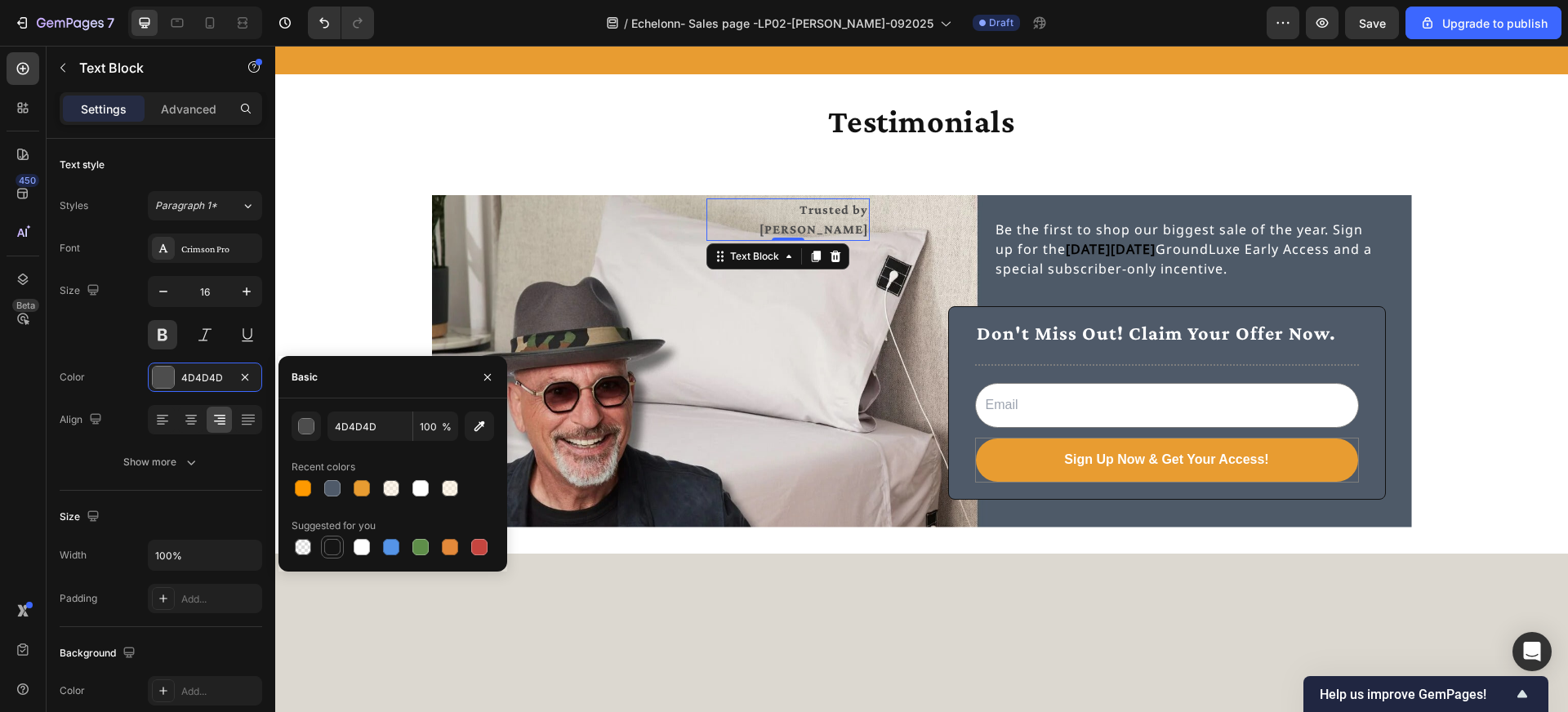
click at [333, 545] on div at bounding box center [333, 547] width 16 height 16
type input "151515"
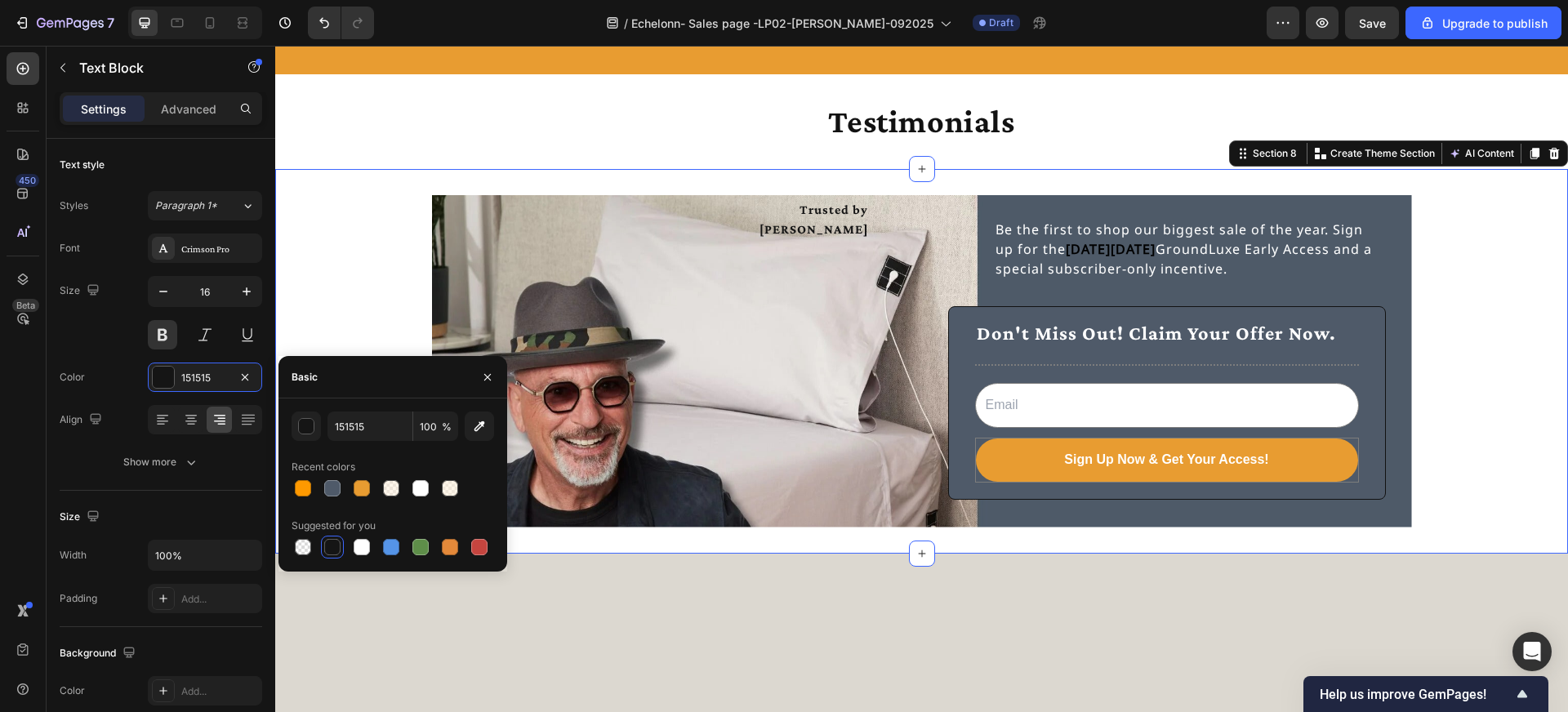
click at [350, 284] on div "Trusted by Howie Mandel Text Block Be the first to shop our biggest sale of the…" at bounding box center [922, 361] width 1293 height 333
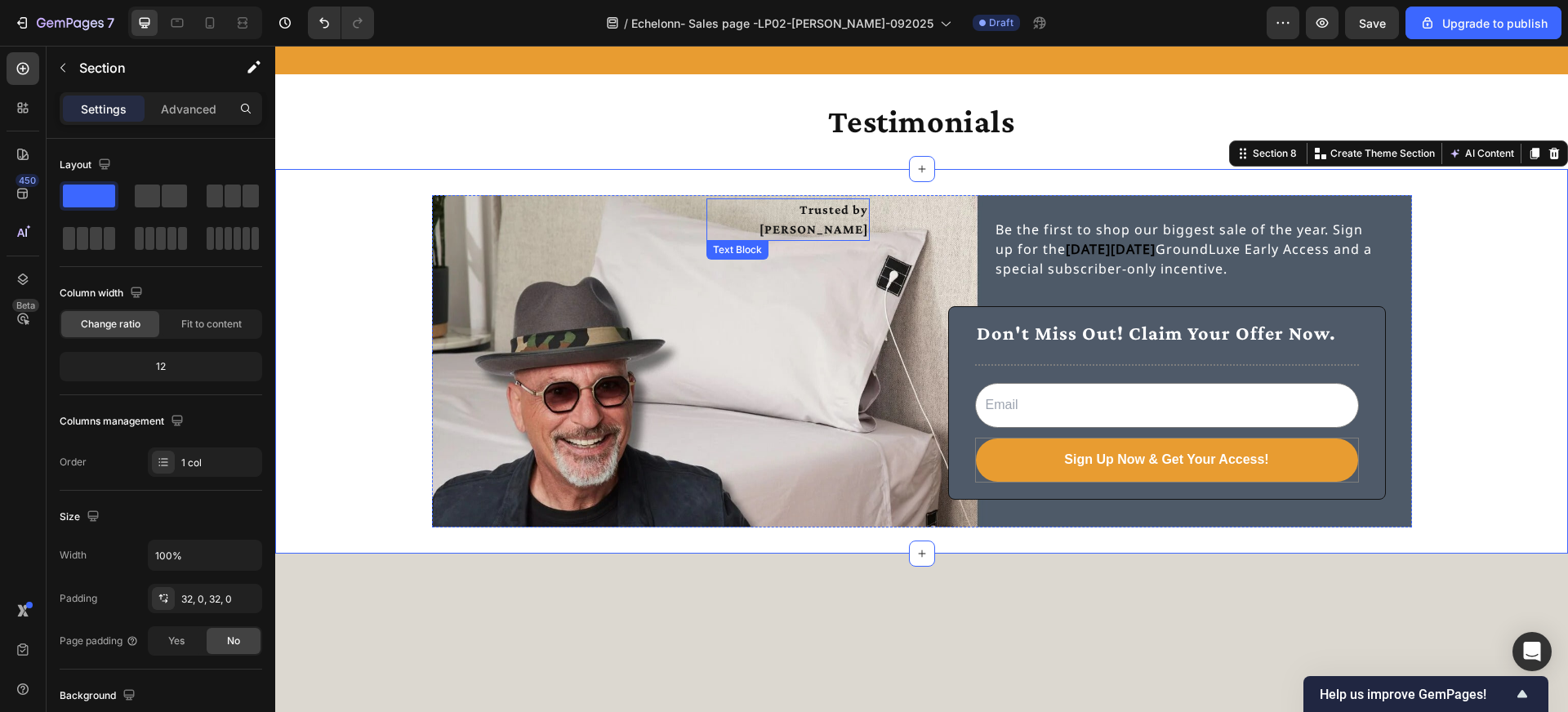
click at [786, 208] on p "Trusted by Howie Mandel" at bounding box center [789, 219] width 160 height 39
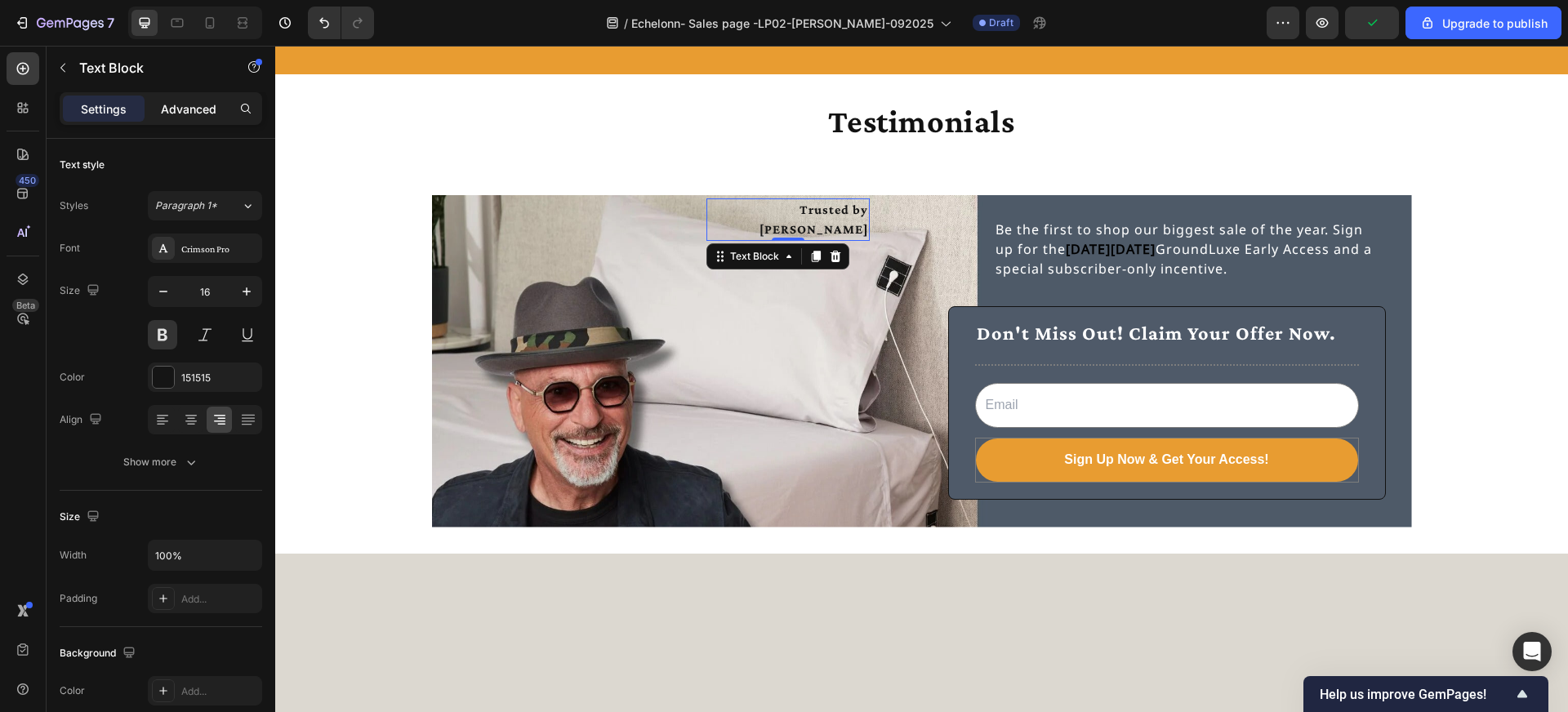
click at [200, 106] on p "Advanced" at bounding box center [188, 108] width 56 height 17
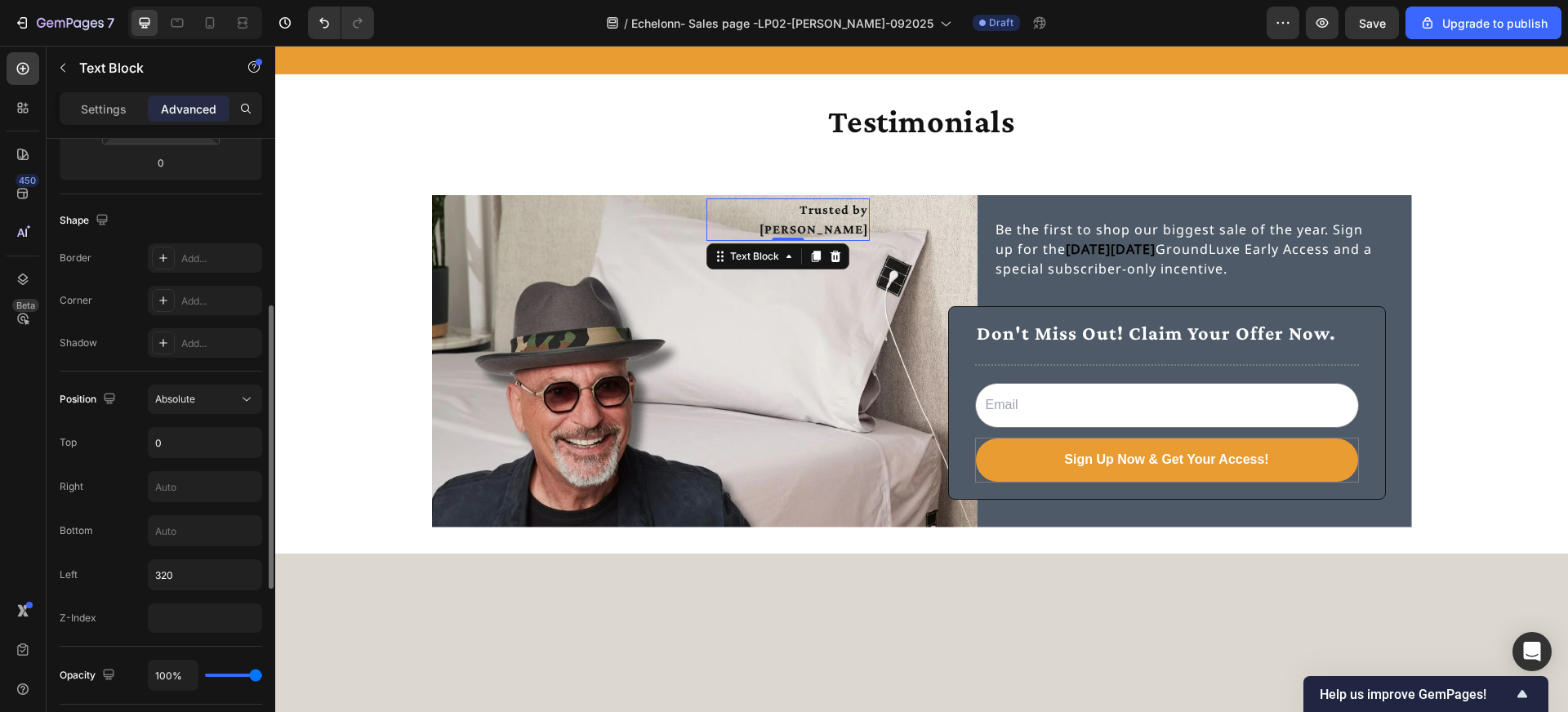
scroll to position [367, 0]
click at [166, 565] on input "320" at bounding box center [205, 572] width 113 height 29
click at [167, 569] on input "320" at bounding box center [205, 572] width 113 height 29
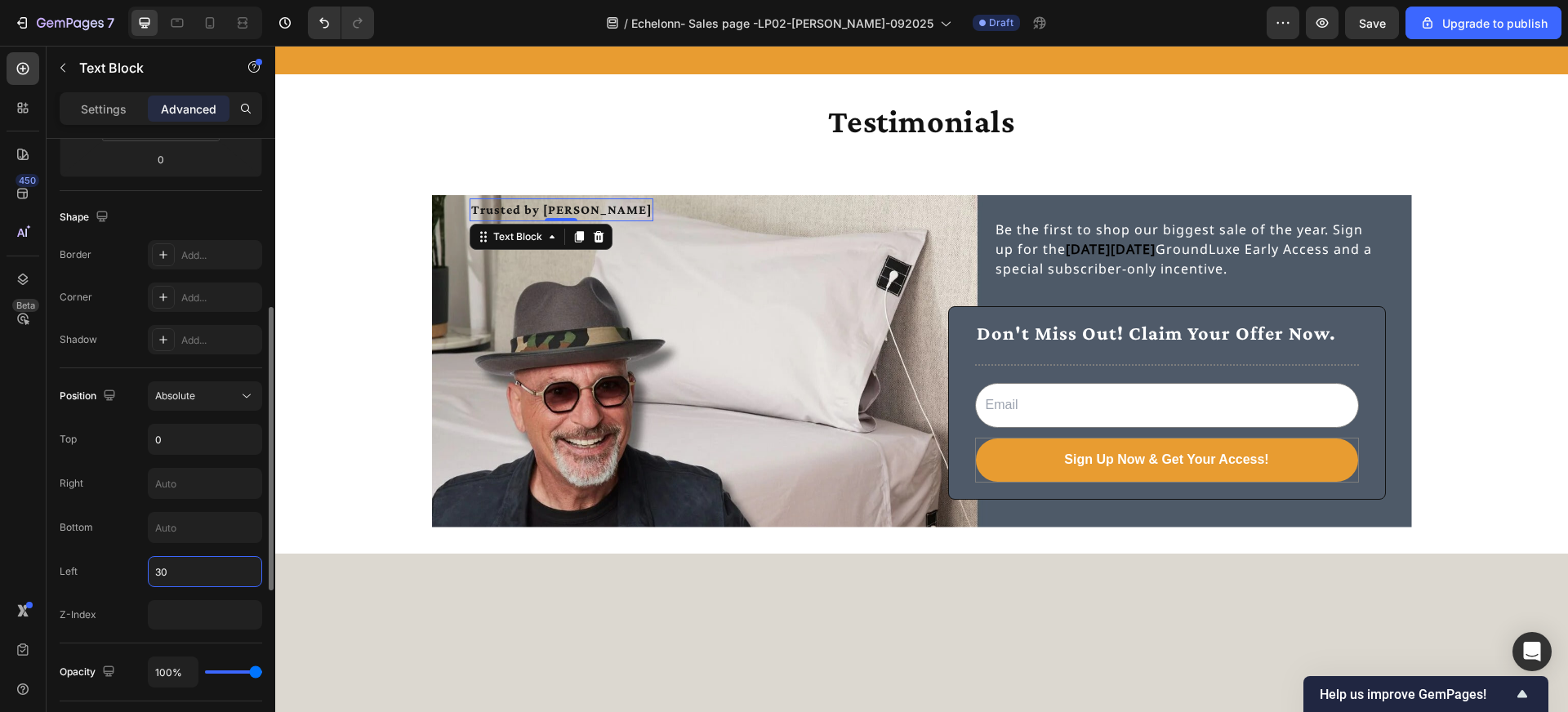
type input "310"
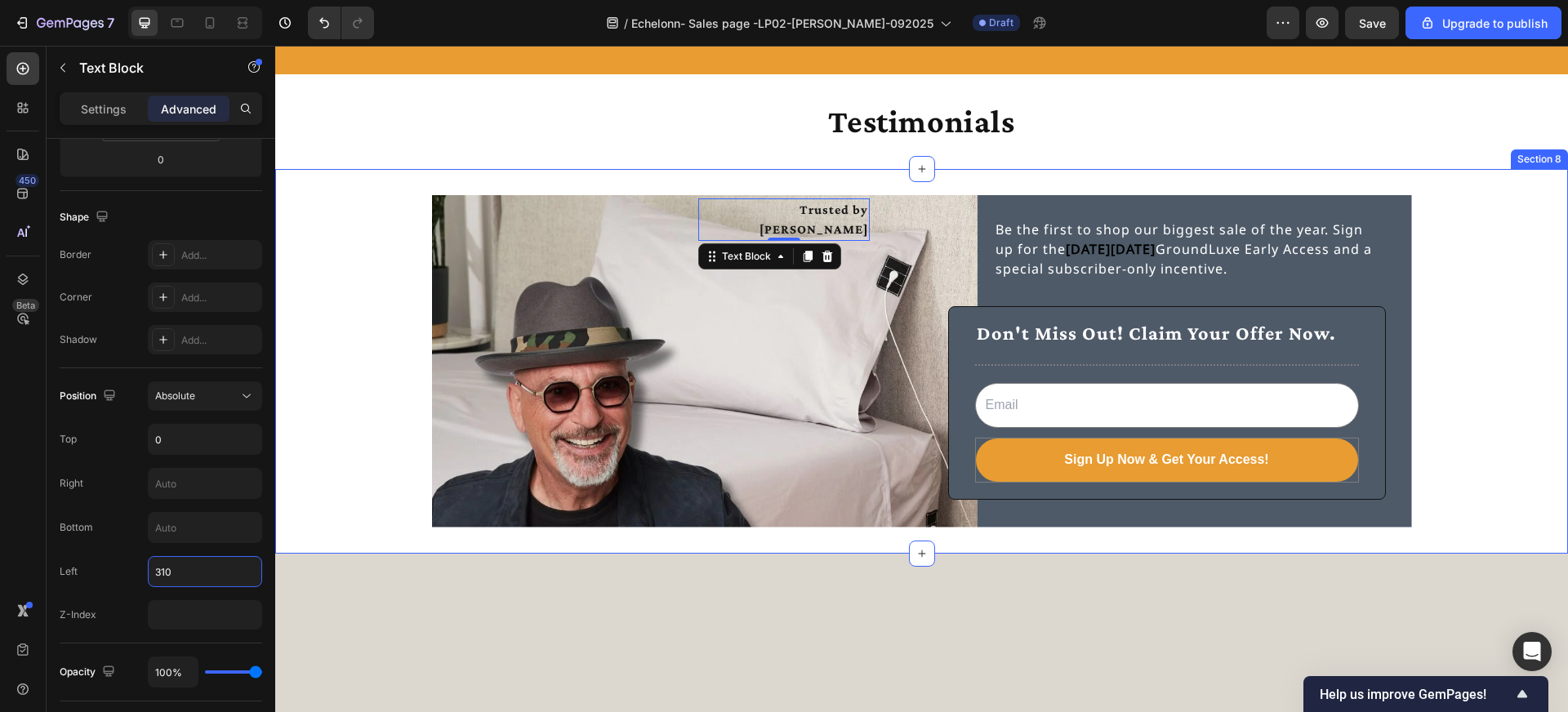
click at [384, 376] on div "Trusted by Howie Mandel Text Block 0 Be the first to shop our biggest sale of t…" at bounding box center [922, 361] width 1293 height 333
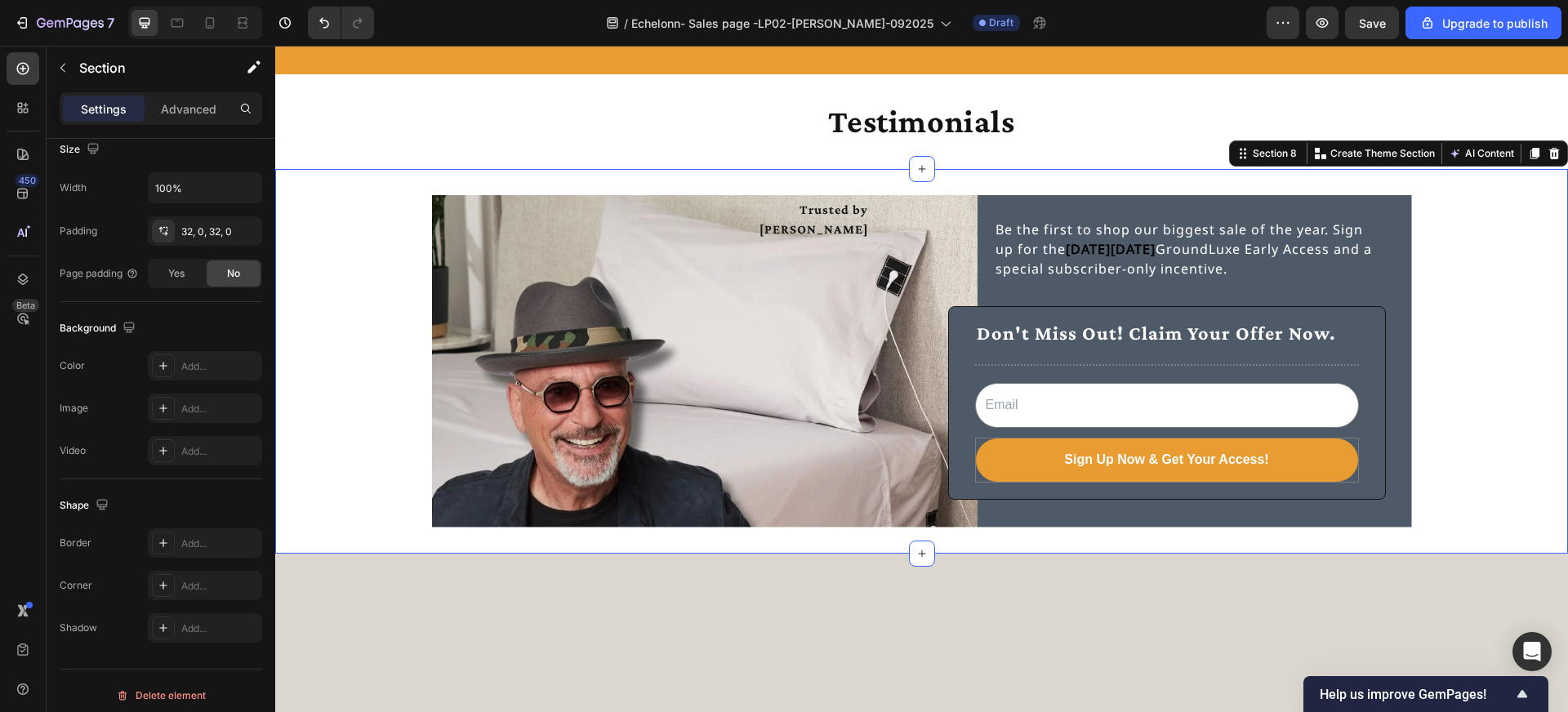
scroll to position [0, 0]
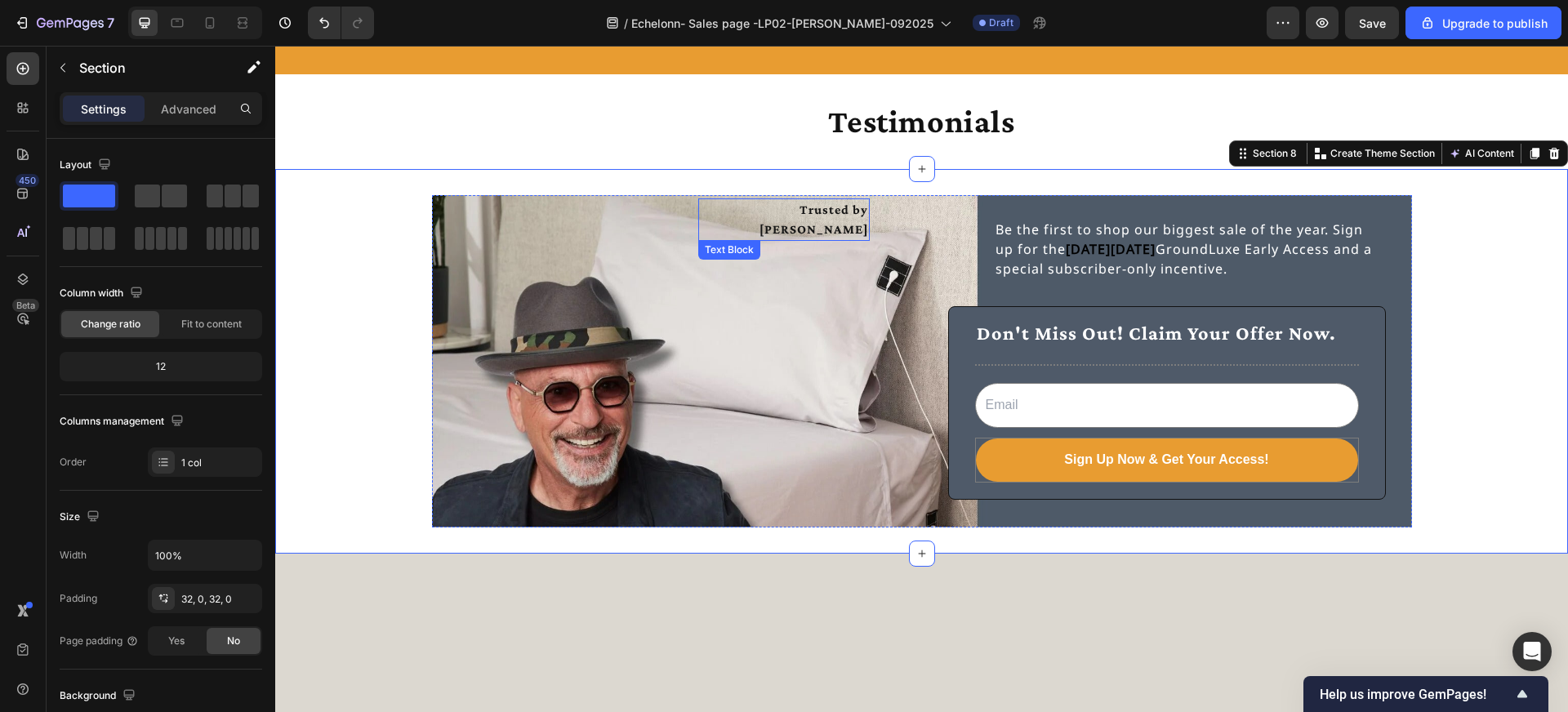
click at [726, 212] on p "Trusted by Howie Mandel" at bounding box center [784, 219] width 169 height 39
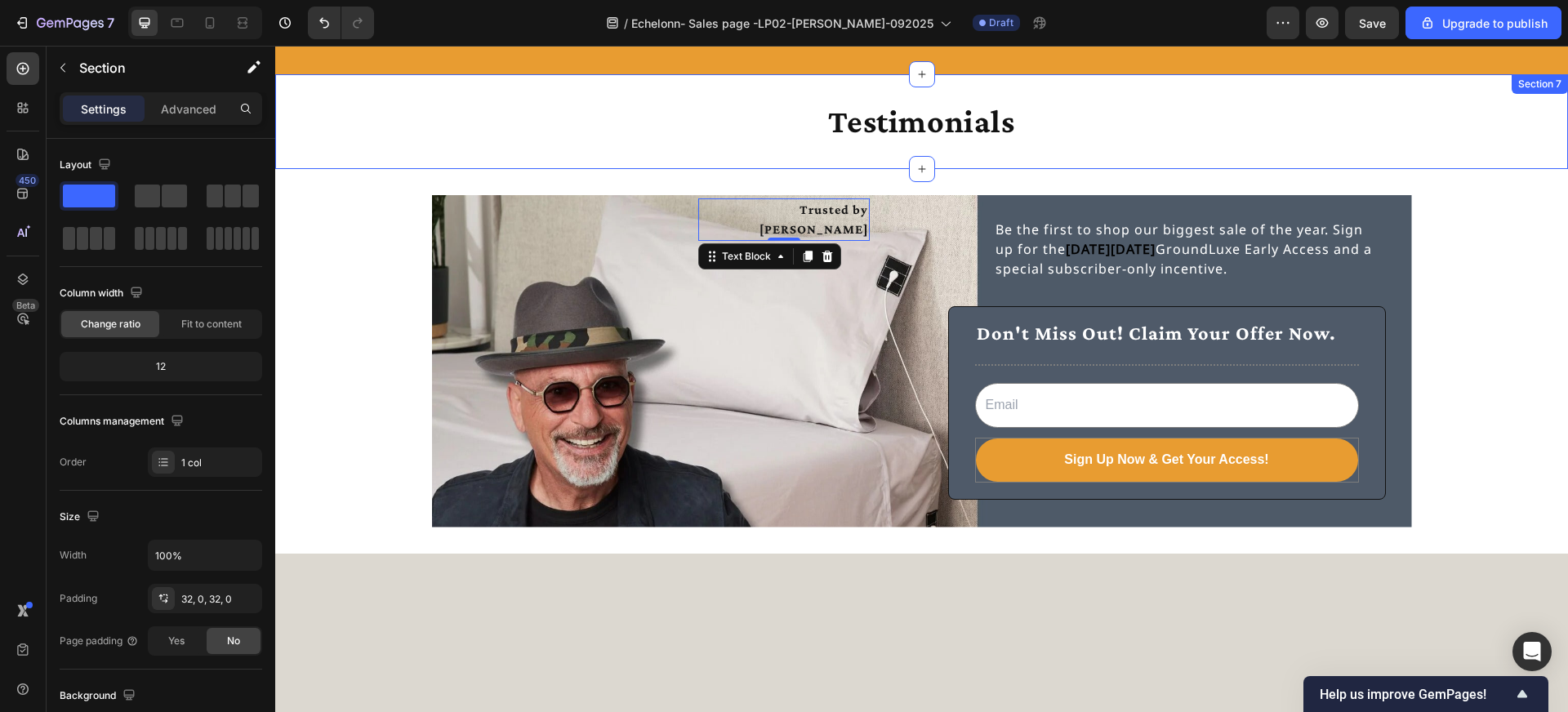
click at [712, 142] on div "Testimonials Heading Section 7" at bounding box center [922, 122] width 1293 height 95
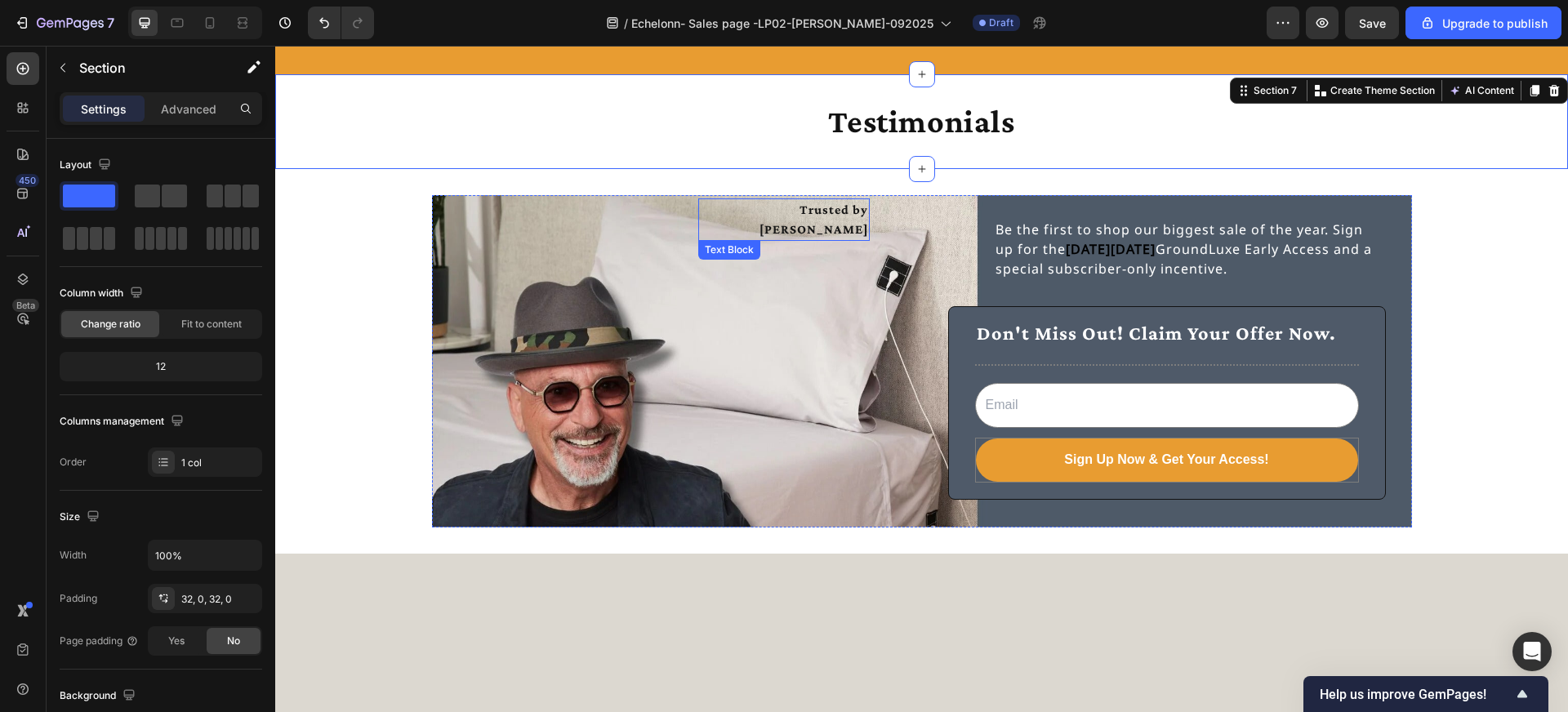
click at [772, 209] on p "Trusted by Howie Mandel" at bounding box center [784, 219] width 169 height 39
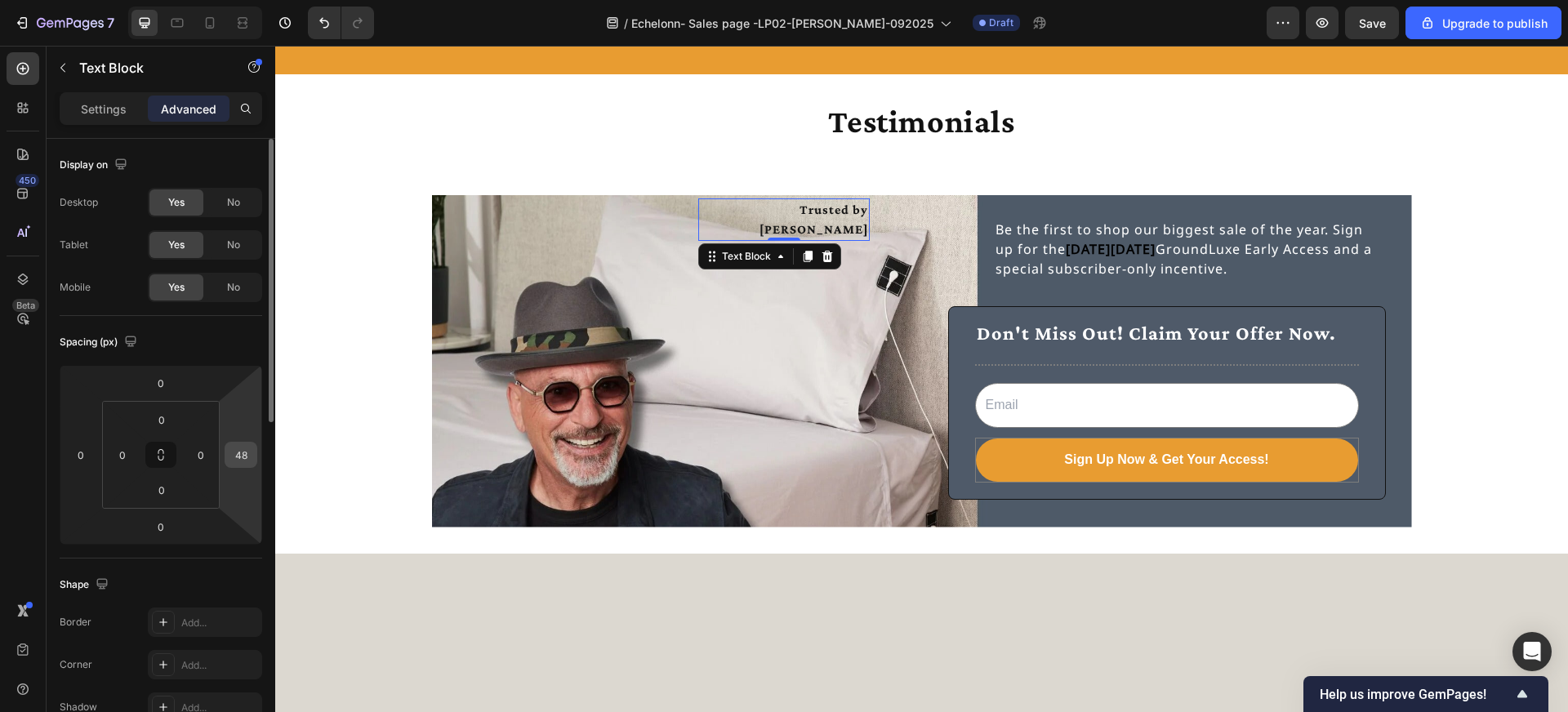
click at [247, 456] on input "48" at bounding box center [241, 455] width 25 height 25
type input "0"
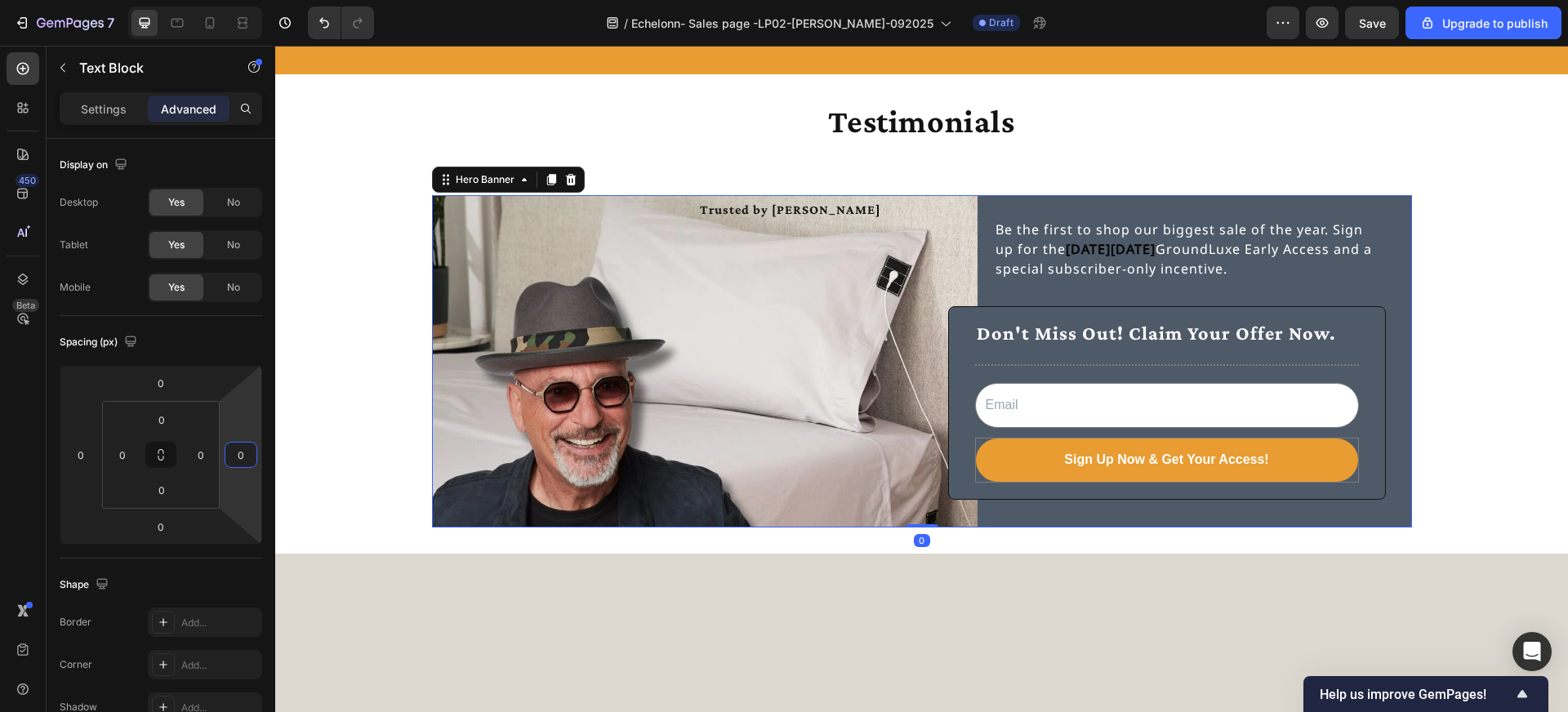
click at [459, 380] on div "Trusted by Howie Mandel Text Block" at bounding box center [676, 361] width 464 height 325
click at [719, 209] on p "Trusted by Howie Mandel" at bounding box center [790, 210] width 181 height 20
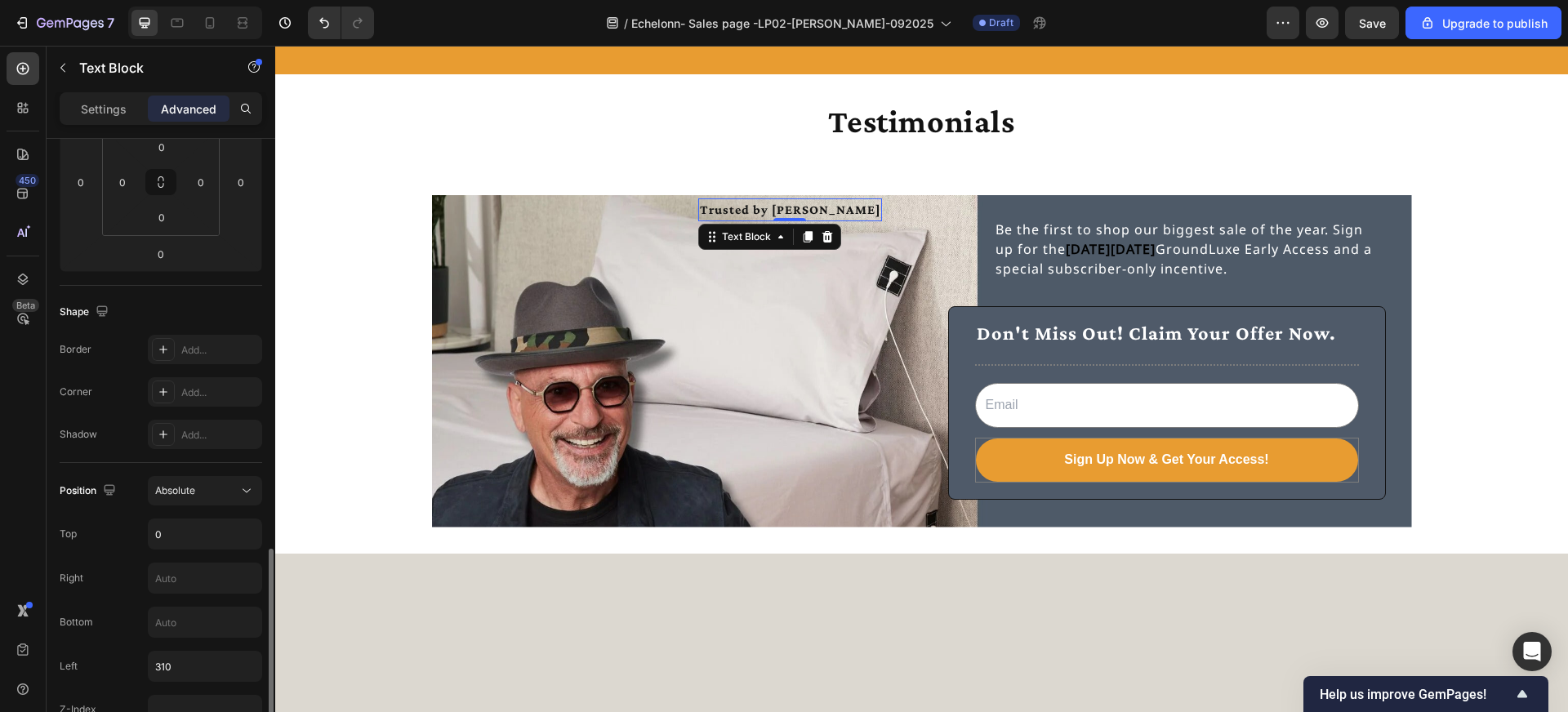
scroll to position [468, 0]
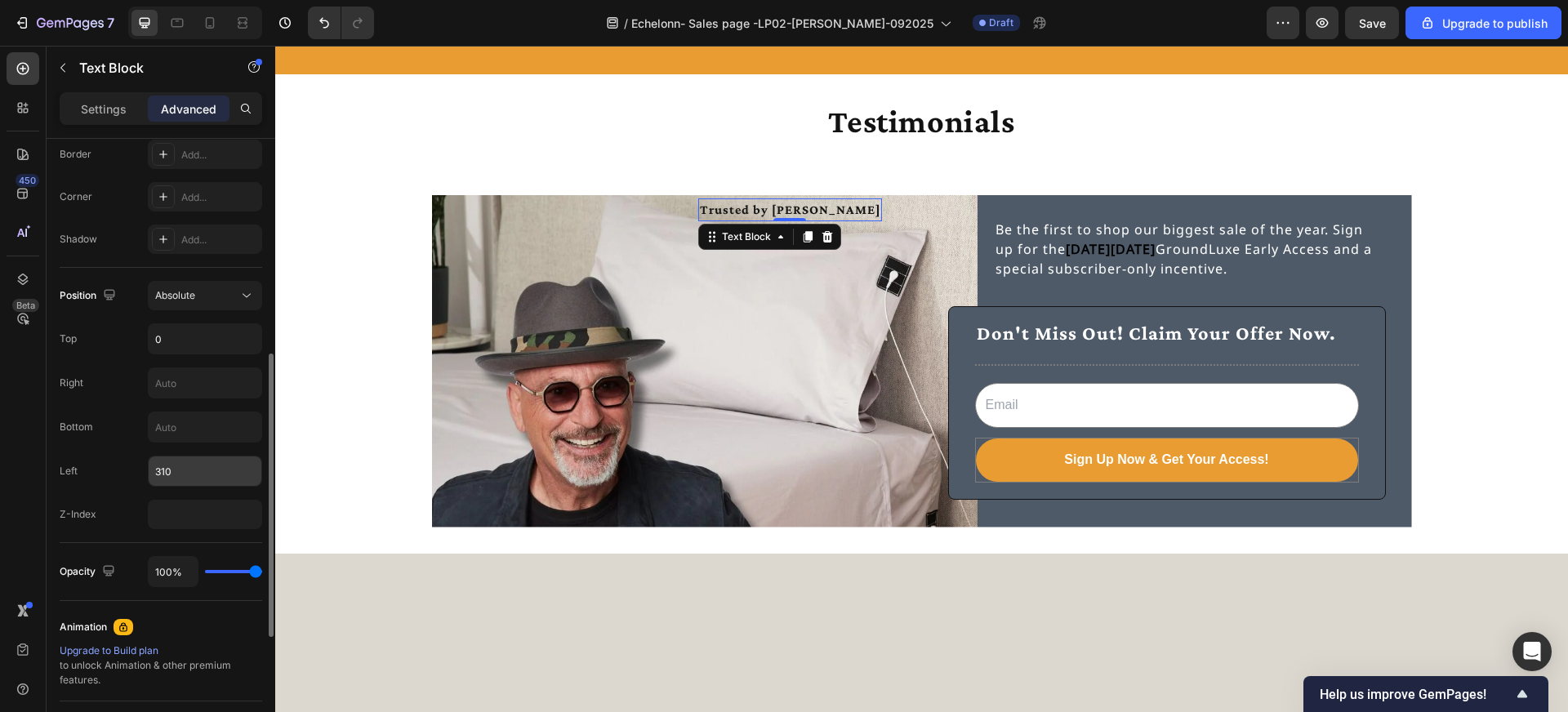
click at [169, 470] on input "310" at bounding box center [205, 471] width 113 height 29
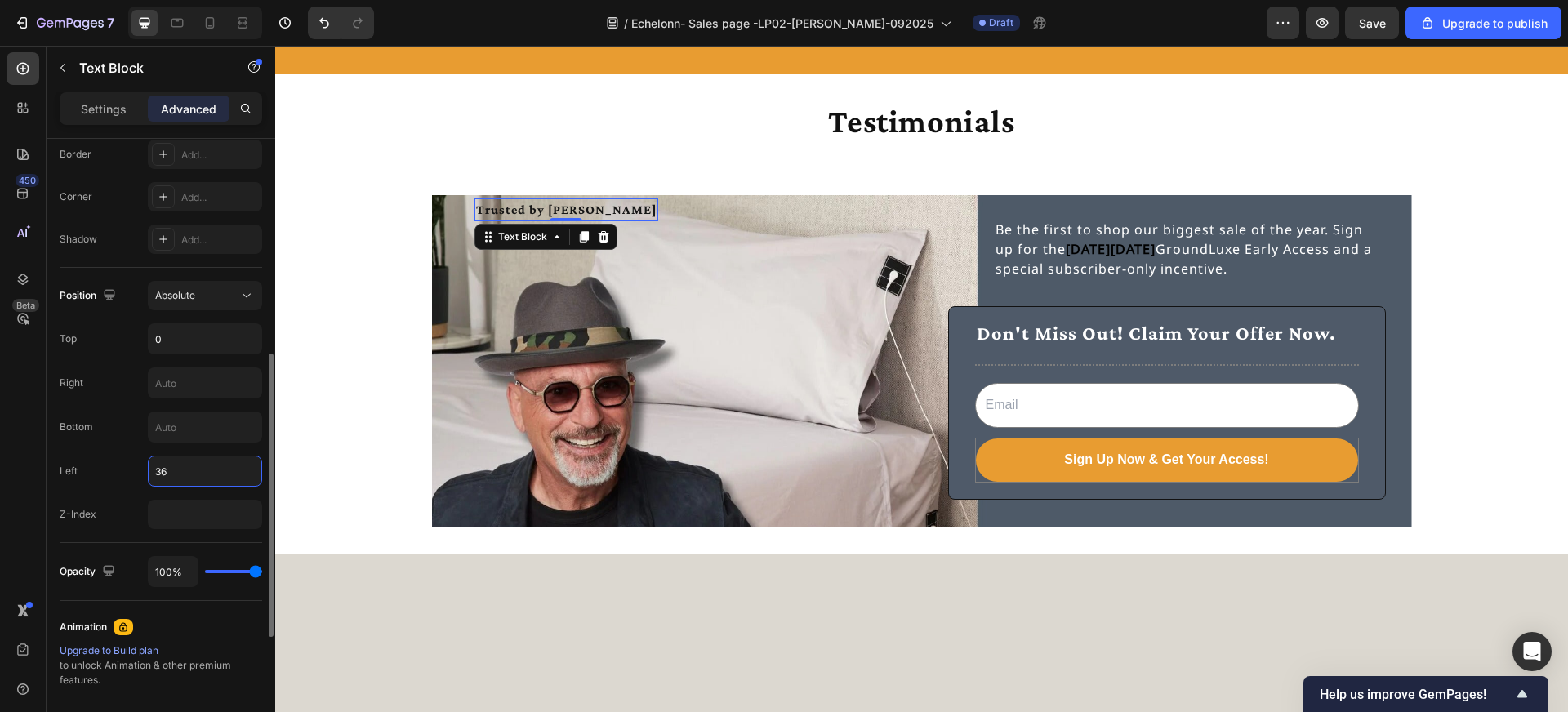
type input "3"
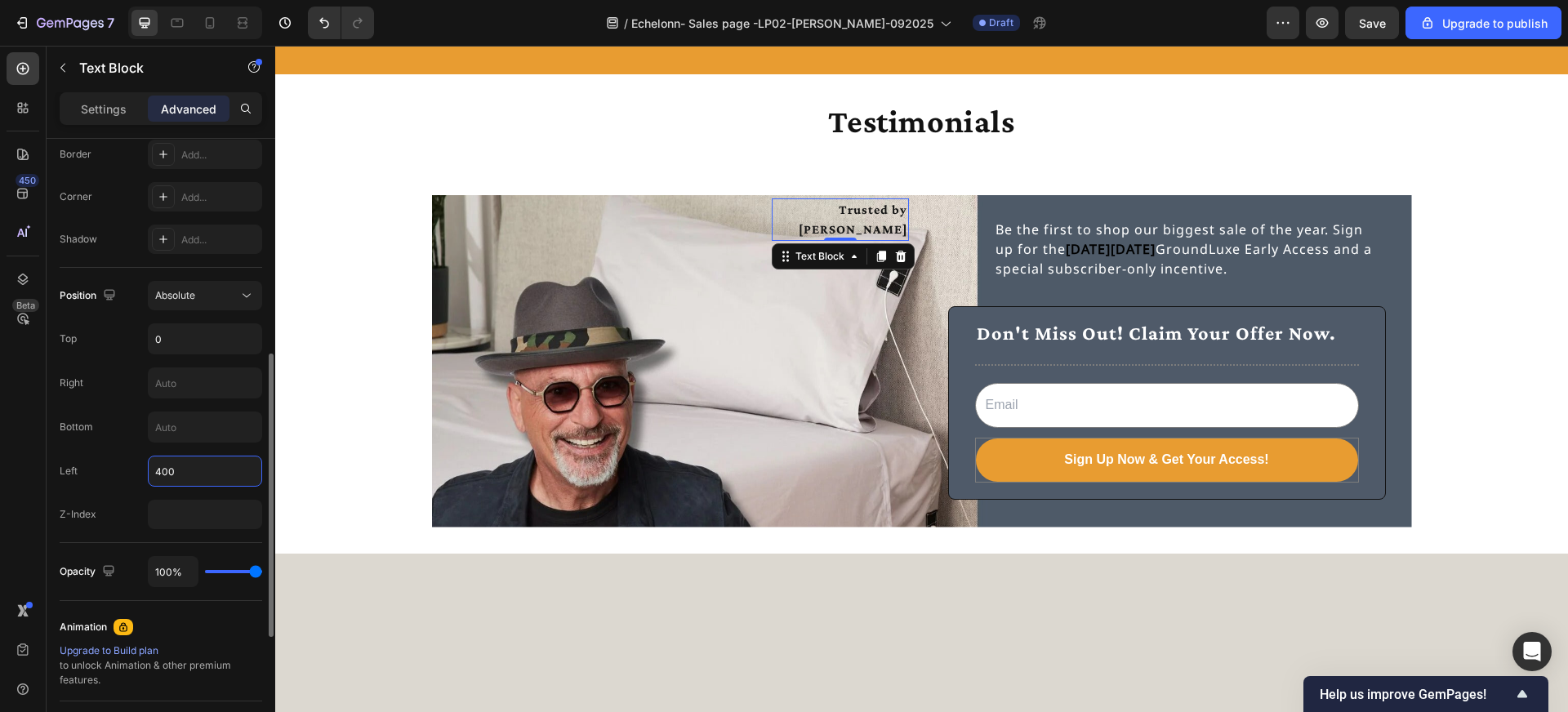
click at [166, 469] on input "400" at bounding box center [205, 471] width 113 height 29
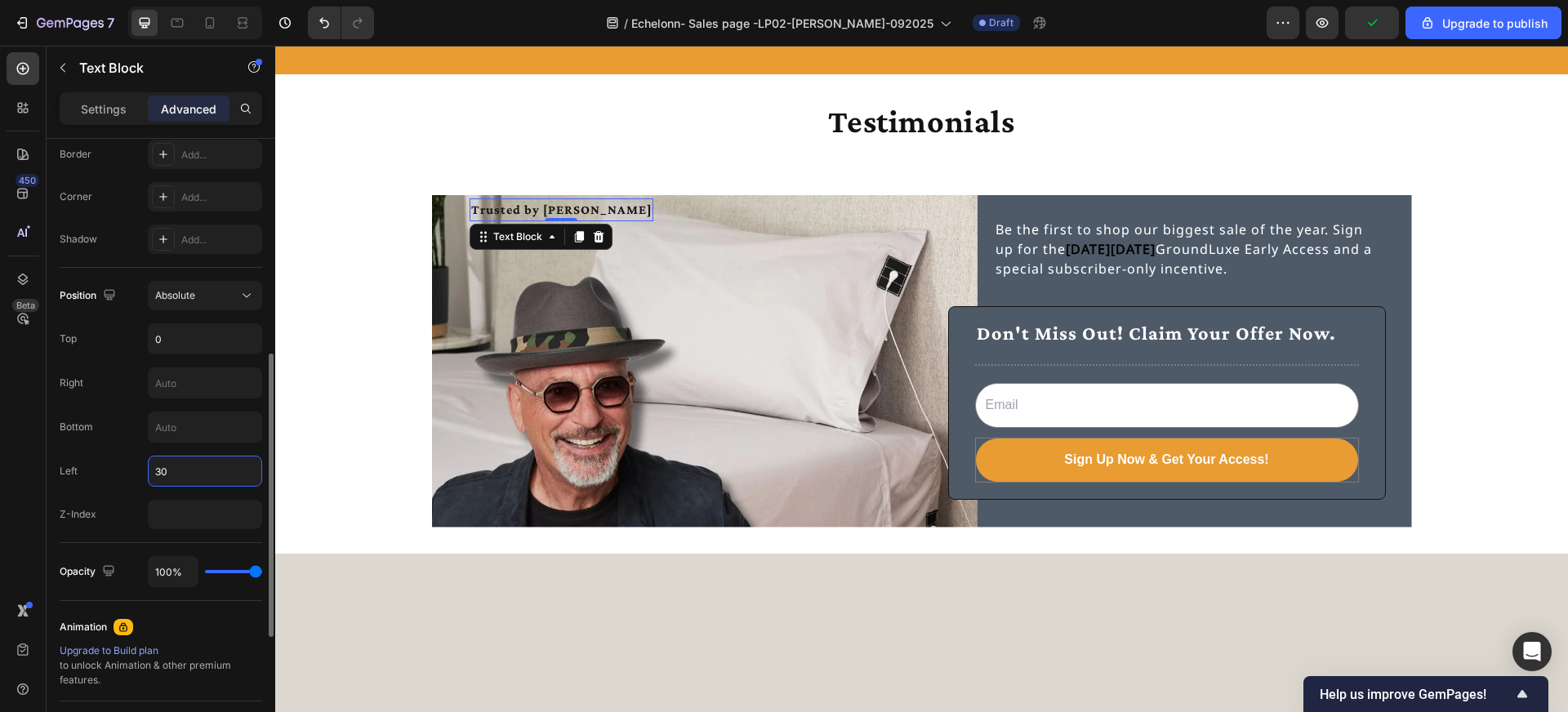
type input "390"
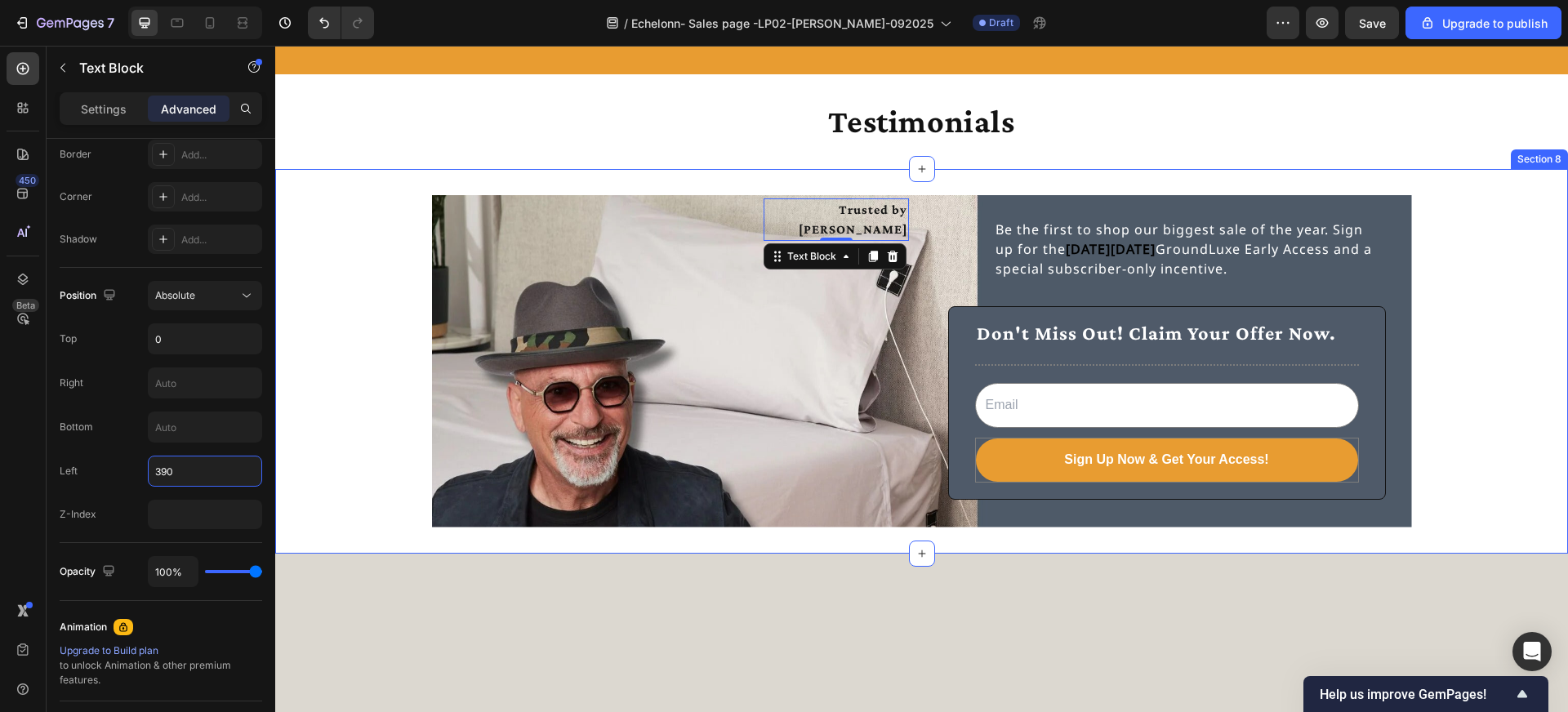
click at [370, 283] on div "Trusted by Howie Mandel Text Block 0 Be the first to shop our biggest sale of t…" at bounding box center [922, 361] width 1293 height 333
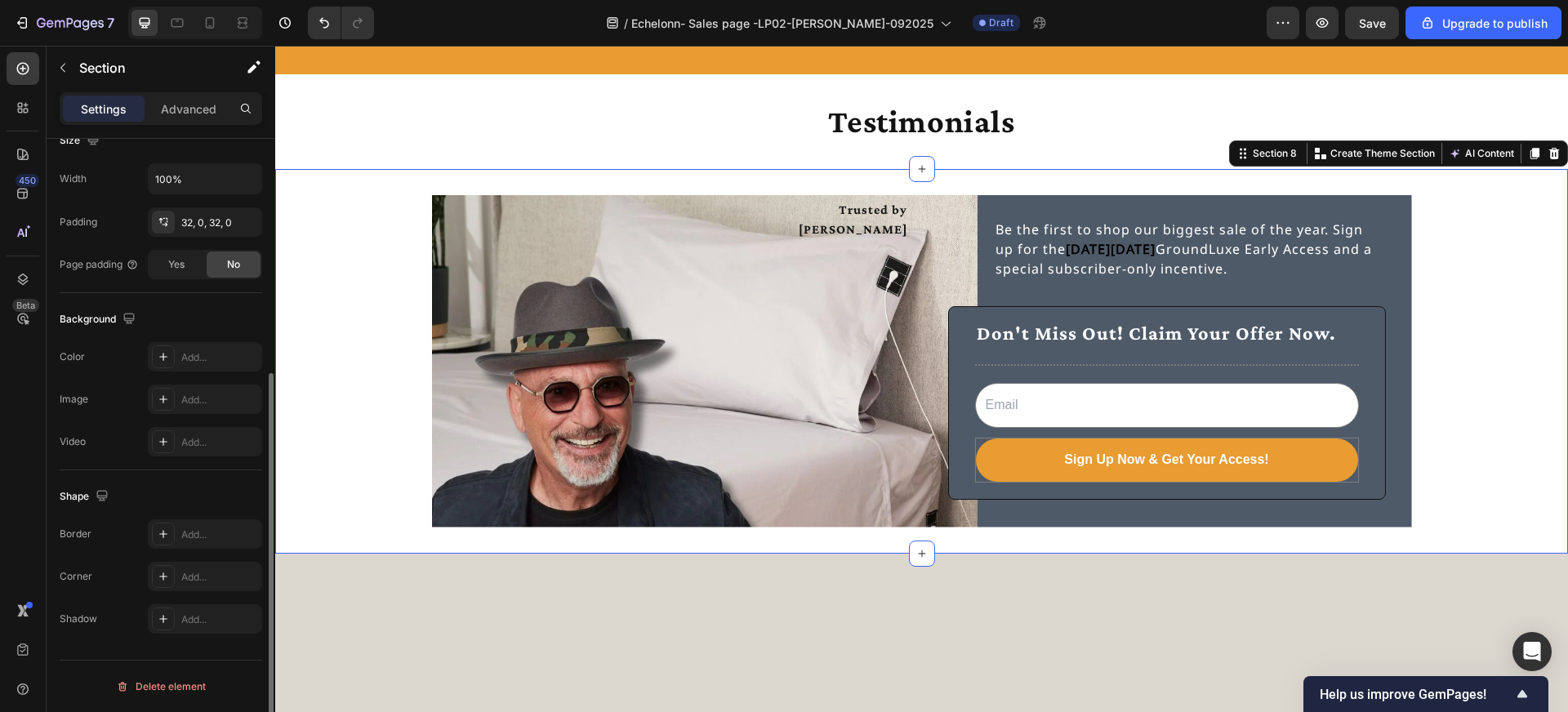
scroll to position [0, 0]
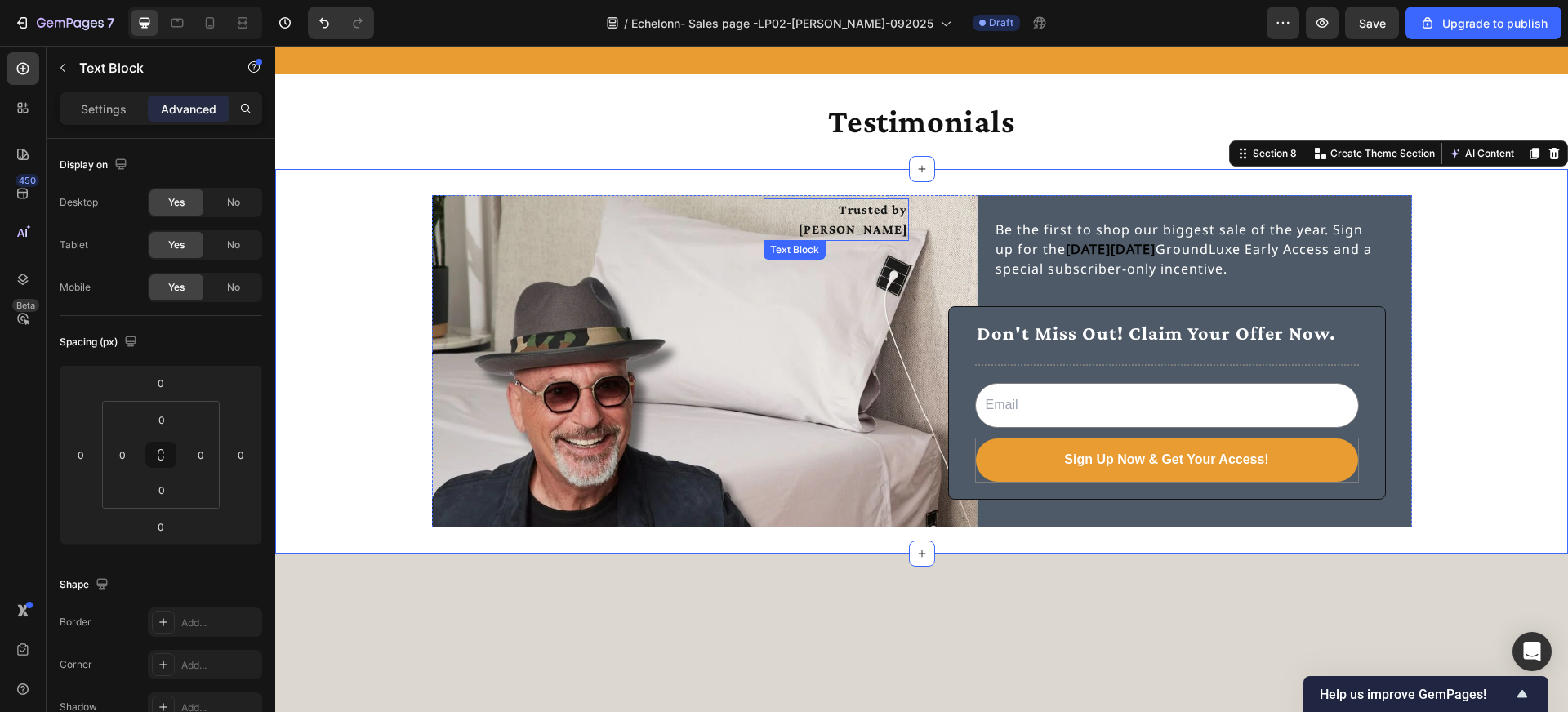
click at [840, 213] on p "Trusted by Howie Mandel" at bounding box center [836, 219] width 142 height 39
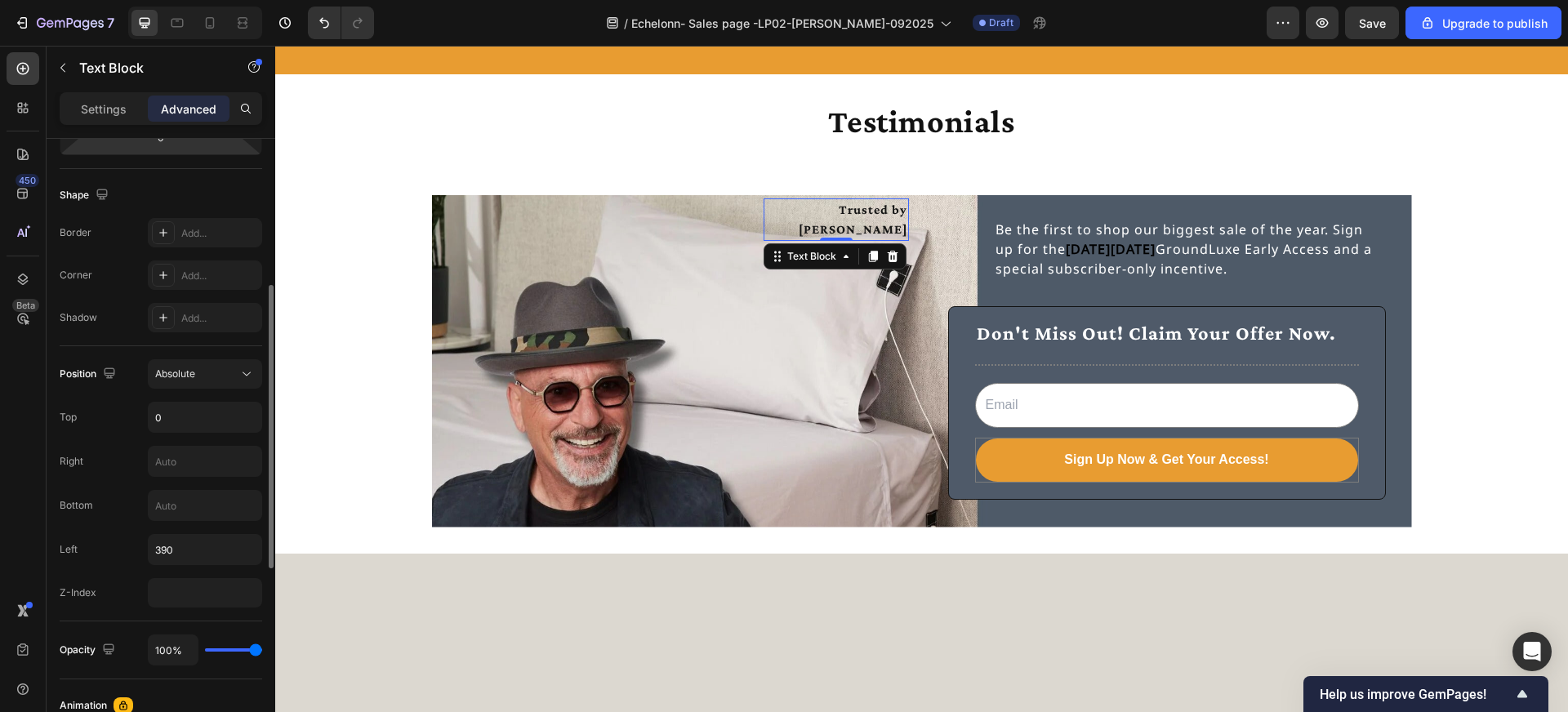
scroll to position [396, 0]
click at [168, 542] on input "390" at bounding box center [205, 543] width 113 height 29
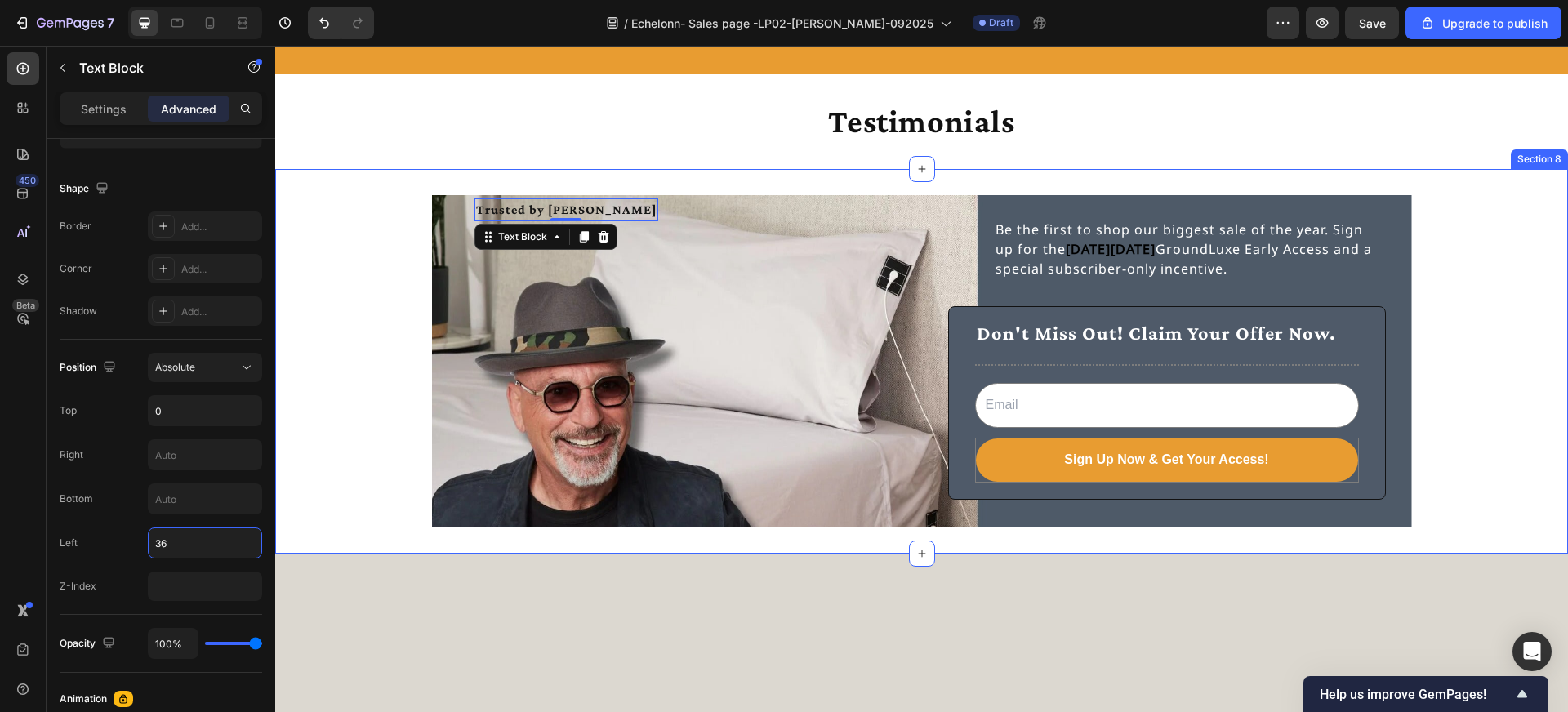
type input "365"
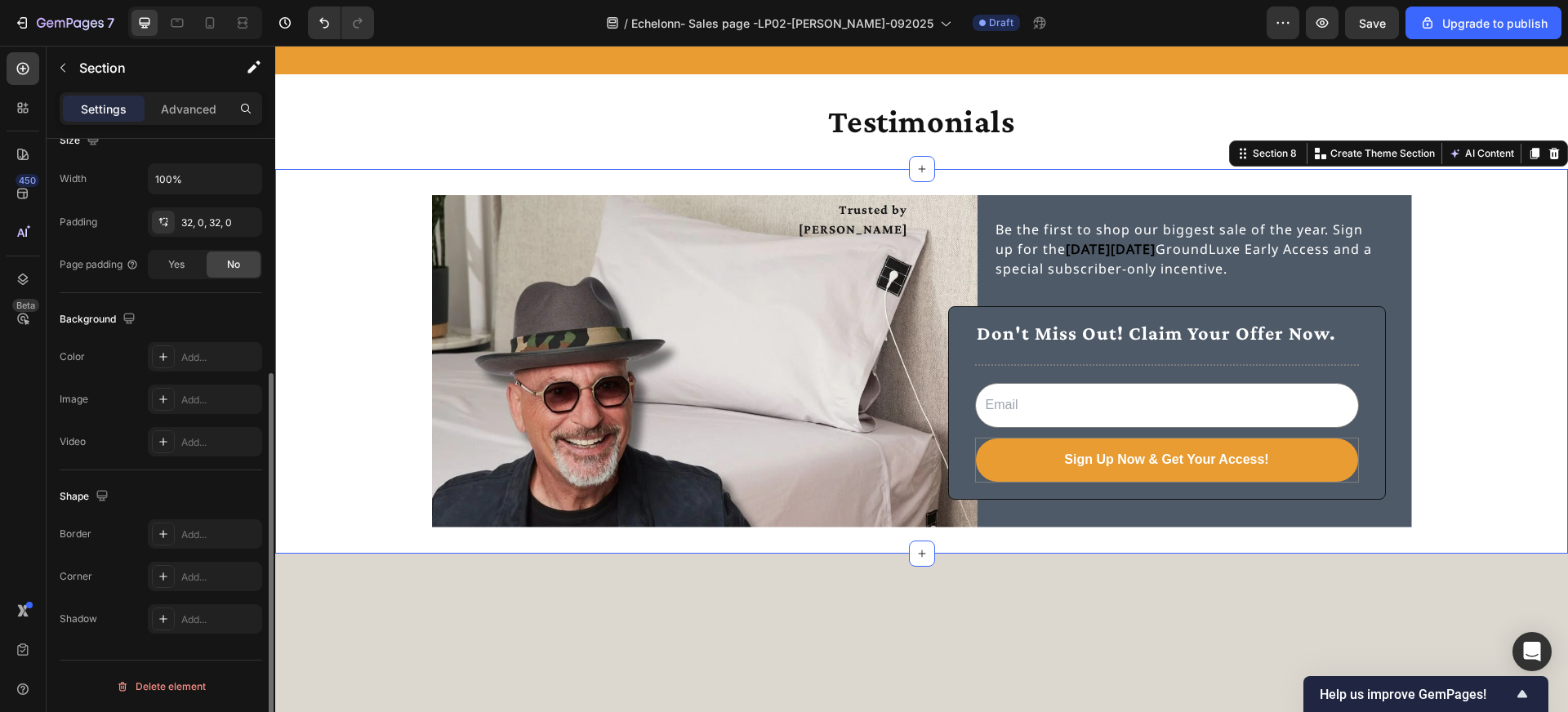
click at [397, 346] on div "Trusted by Howie Mandel Text Block Be the first to shop our biggest sale of the…" at bounding box center [922, 361] width 1293 height 333
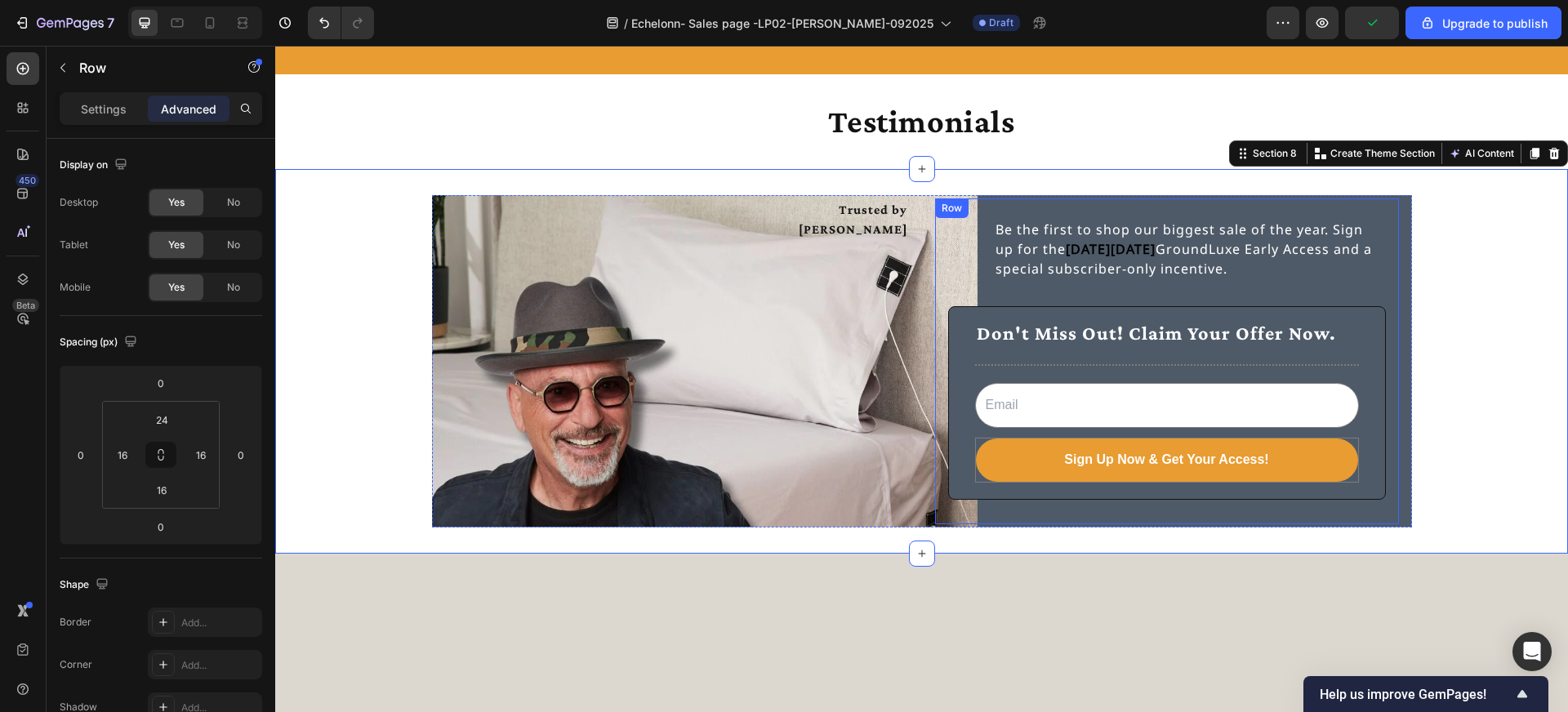
click at [944, 227] on div "Be the first to shop our biggest sale of the year. Sign up for the Black Friday…" at bounding box center [1167, 361] width 464 height 325
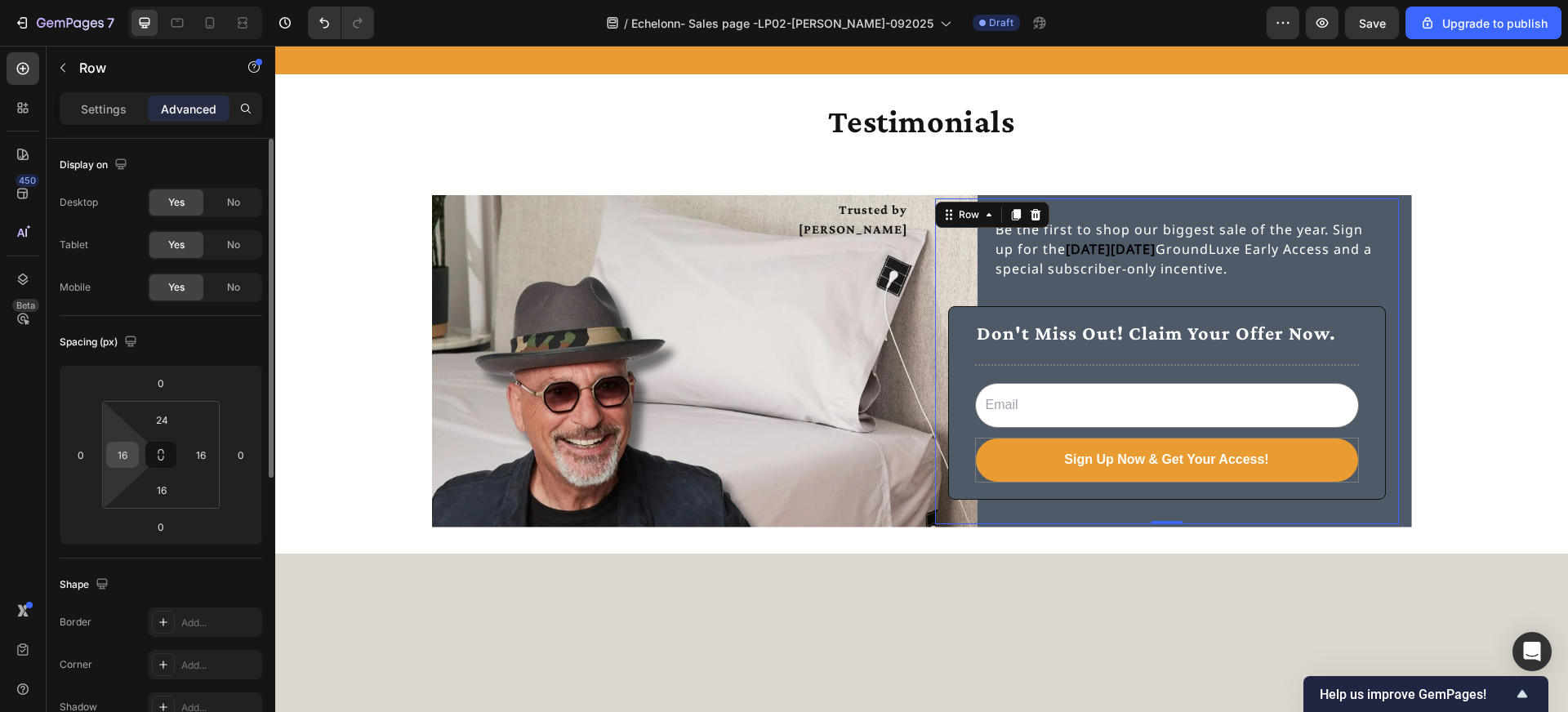
click at [129, 448] on input "16" at bounding box center [122, 455] width 25 height 25
type input "0"
click at [633, 407] on div "Trusted by Howie Mandel Text Block" at bounding box center [676, 361] width 464 height 325
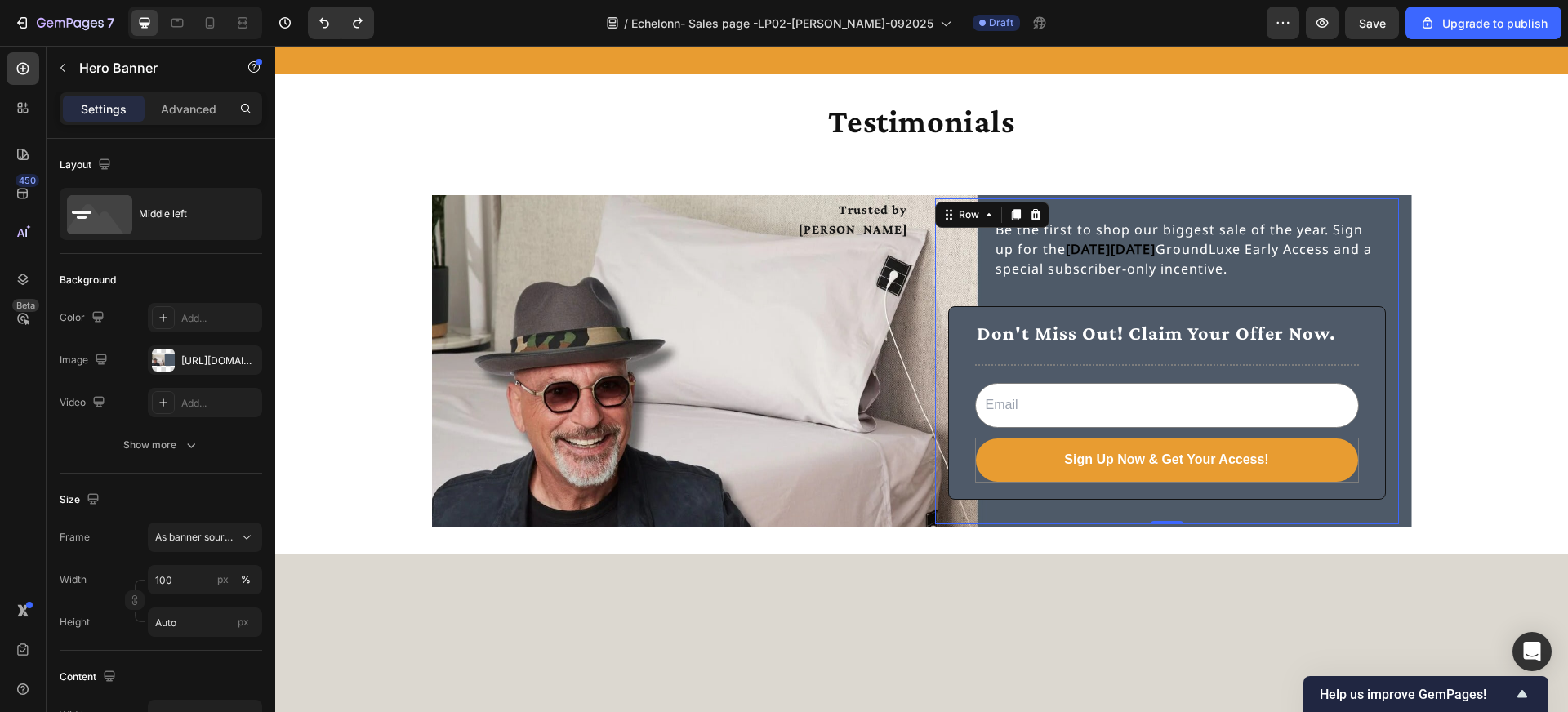
click at [954, 260] on div "Be the first to shop our biggest sale of the year. Sign up for the Black Friday…" at bounding box center [1167, 365] width 438 height 294
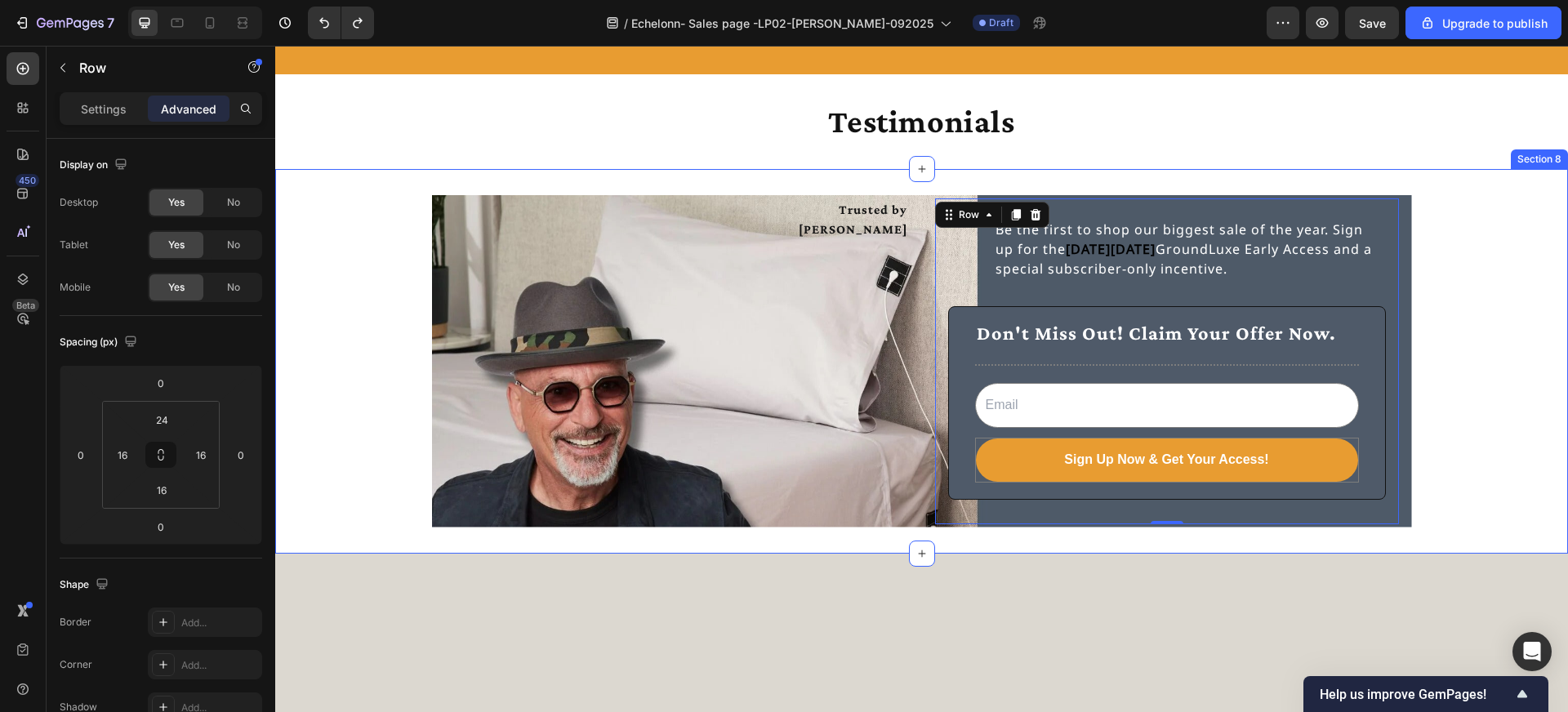
click at [335, 403] on div "Trusted by Howie Mandel Text Block Be the first to shop our biggest sale of the…" at bounding box center [922, 361] width 1293 height 333
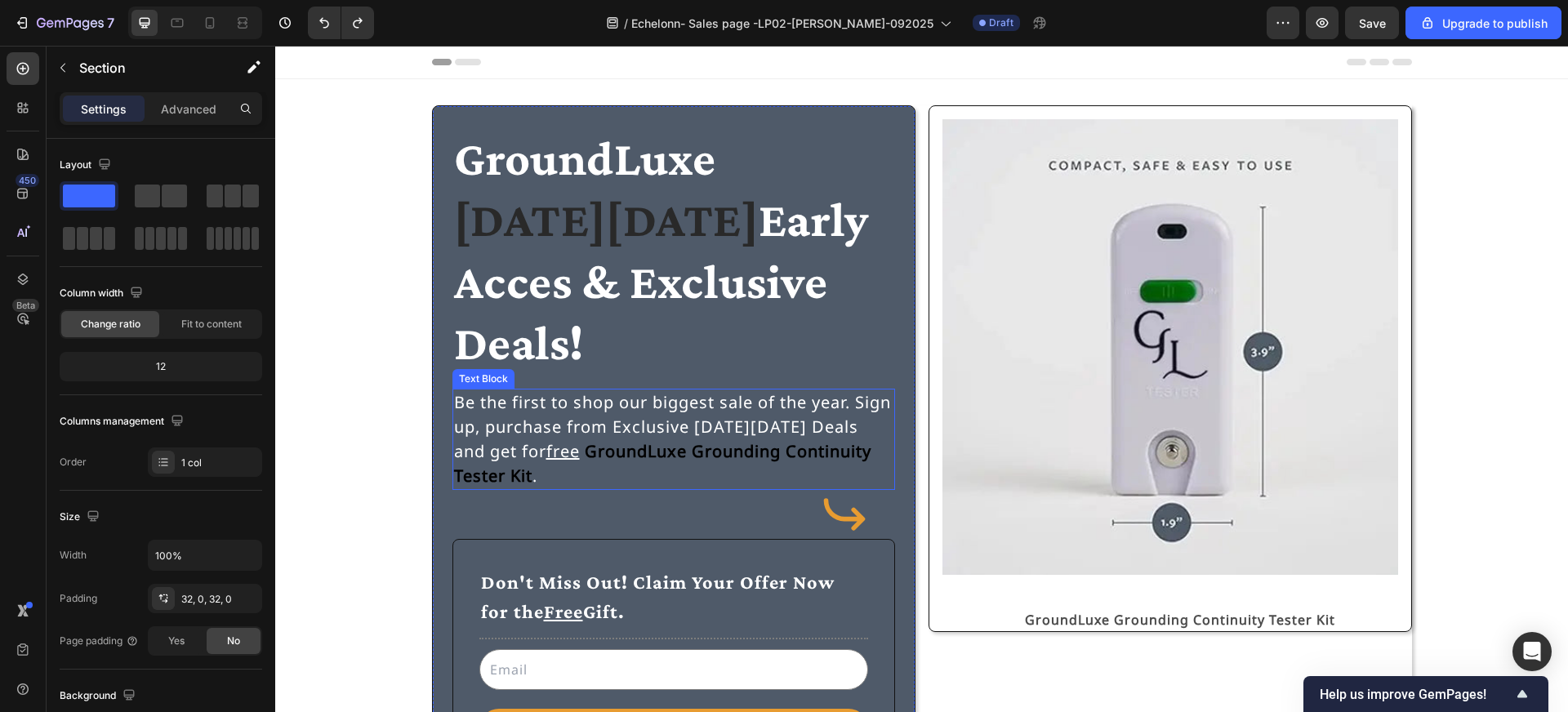
click at [593, 446] on strong "GroundLuxe Grounding Continuity Tester Kit" at bounding box center [663, 463] width 418 height 46
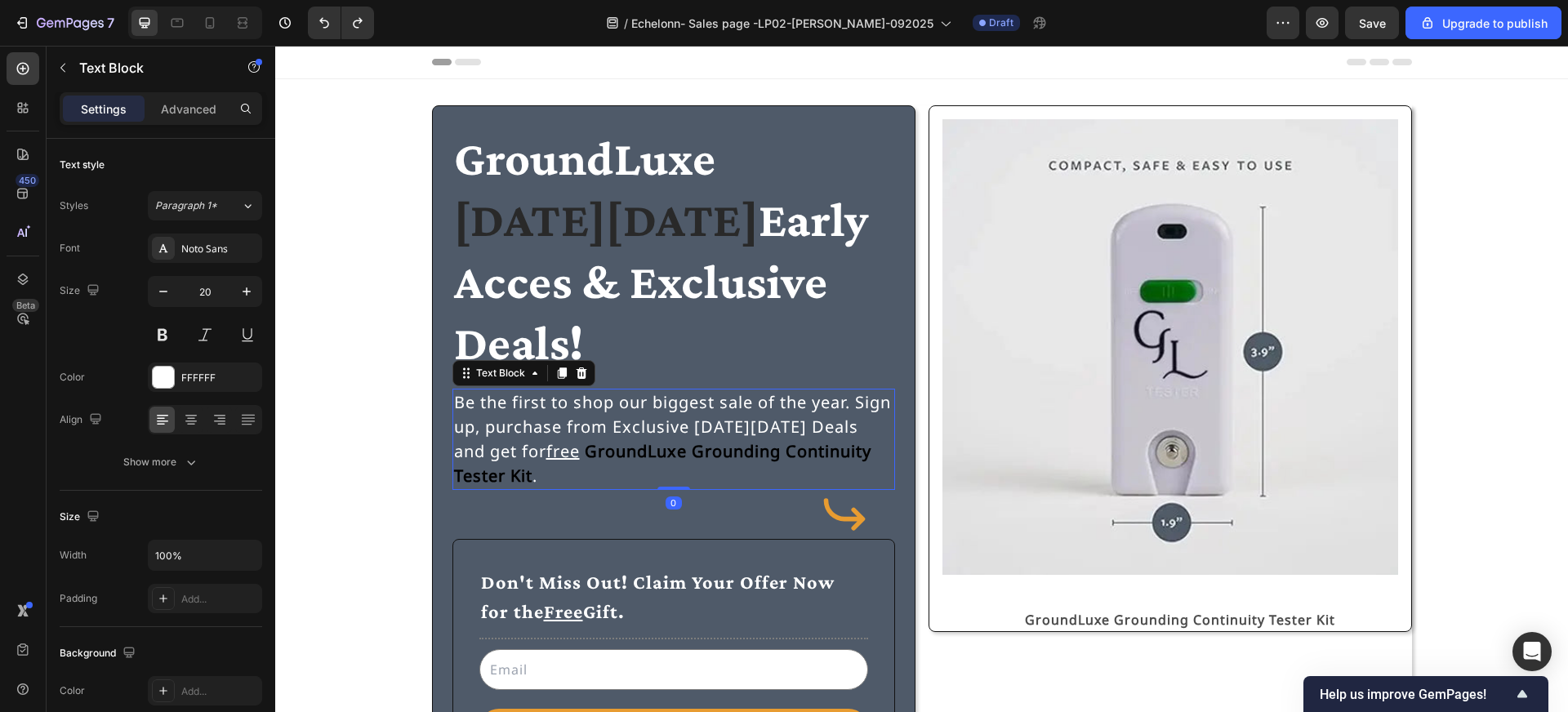
click at [592, 452] on strong "GroundLuxe Grounding Continuity Tester Kit" at bounding box center [663, 463] width 418 height 46
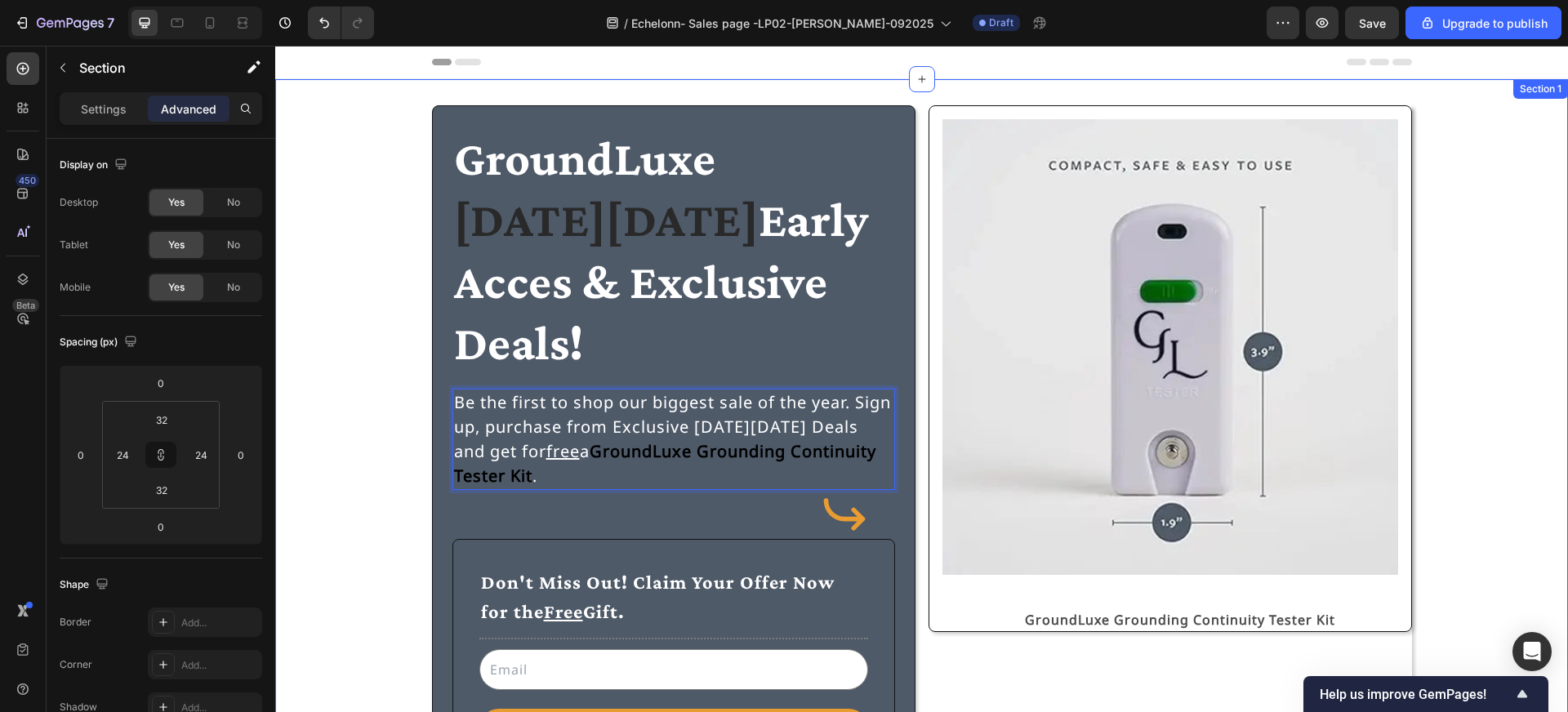
click at [419, 432] on div "GroundLuxe Black Friday Early Acces & Exclusive Deals! Heading Be the first to …" at bounding box center [921, 457] width 1253 height 702
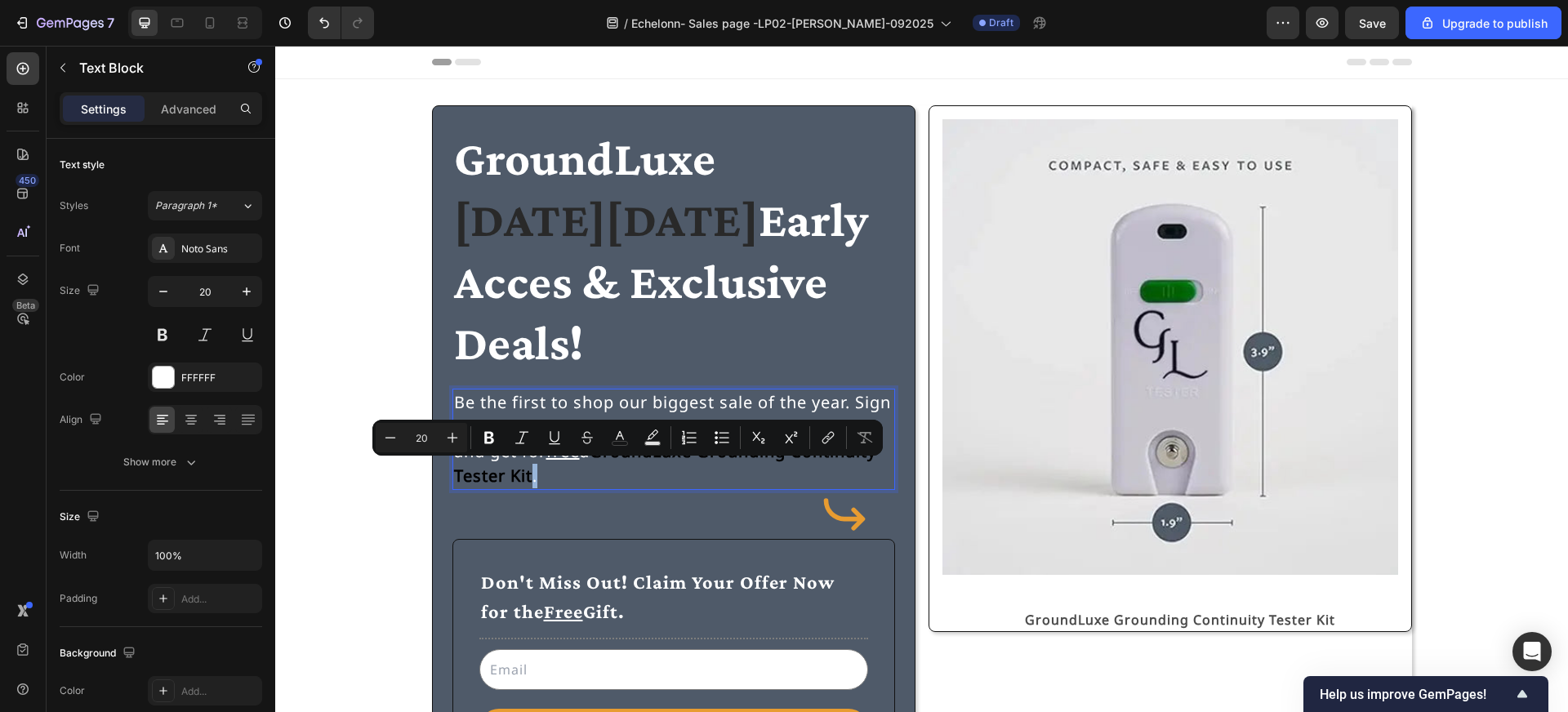
click at [632, 479] on p "Be the first to shop our biggest sale of the year. Sign up, purchase from Exclu…" at bounding box center [674, 439] width 439 height 98
click at [621, 443] on icon "Editor contextual toolbar" at bounding box center [620, 438] width 16 height 16
type input "FFFFFF"
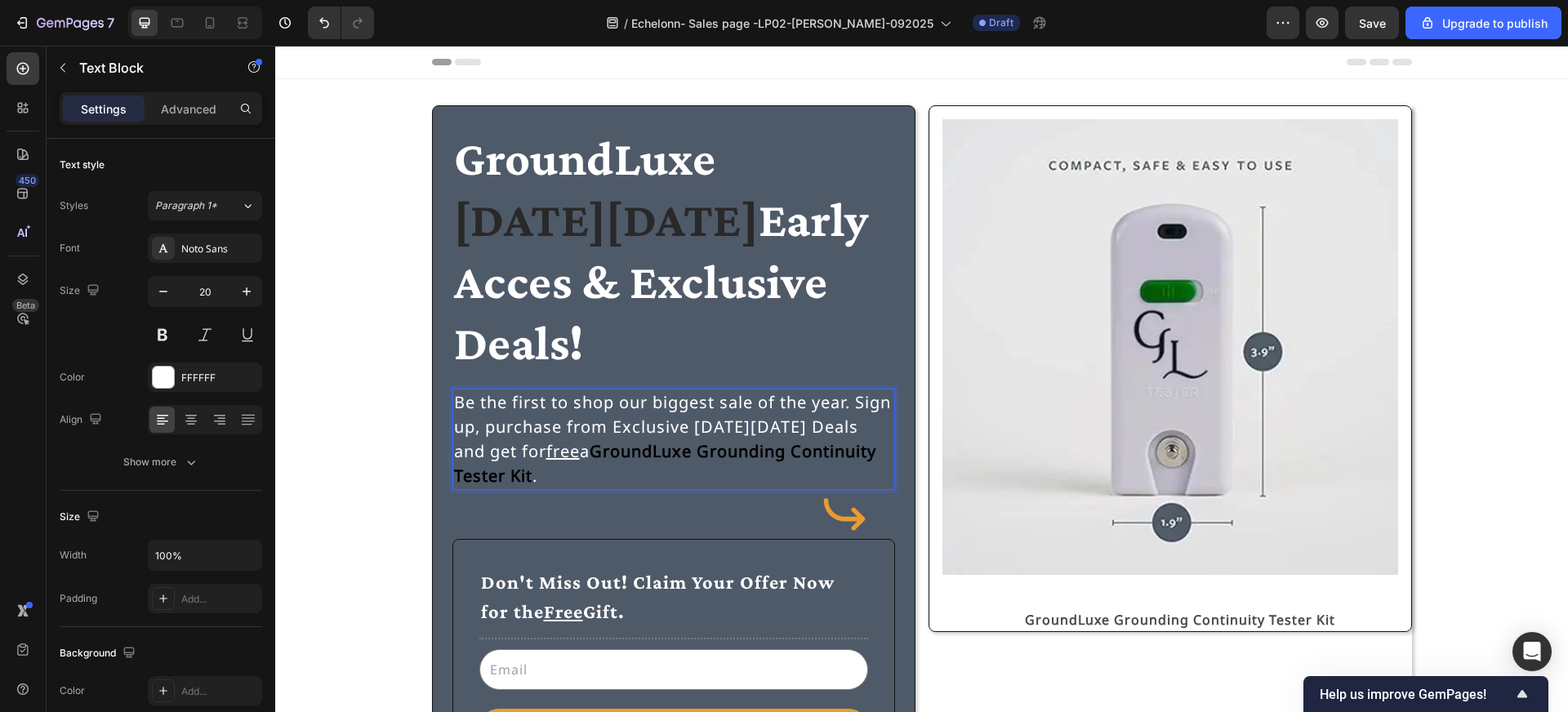
click at [604, 475] on strong "GroundLuxe Grounding Continuity Tester Kit" at bounding box center [665, 463] width 422 height 46
drag, startPoint x: 602, startPoint y: 476, endPoint x: 613, endPoint y: 475, distance: 11.0
click at [613, 475] on strong "GroundLuxe Grounding Continuity Tester Kit" at bounding box center [665, 463] width 422 height 46
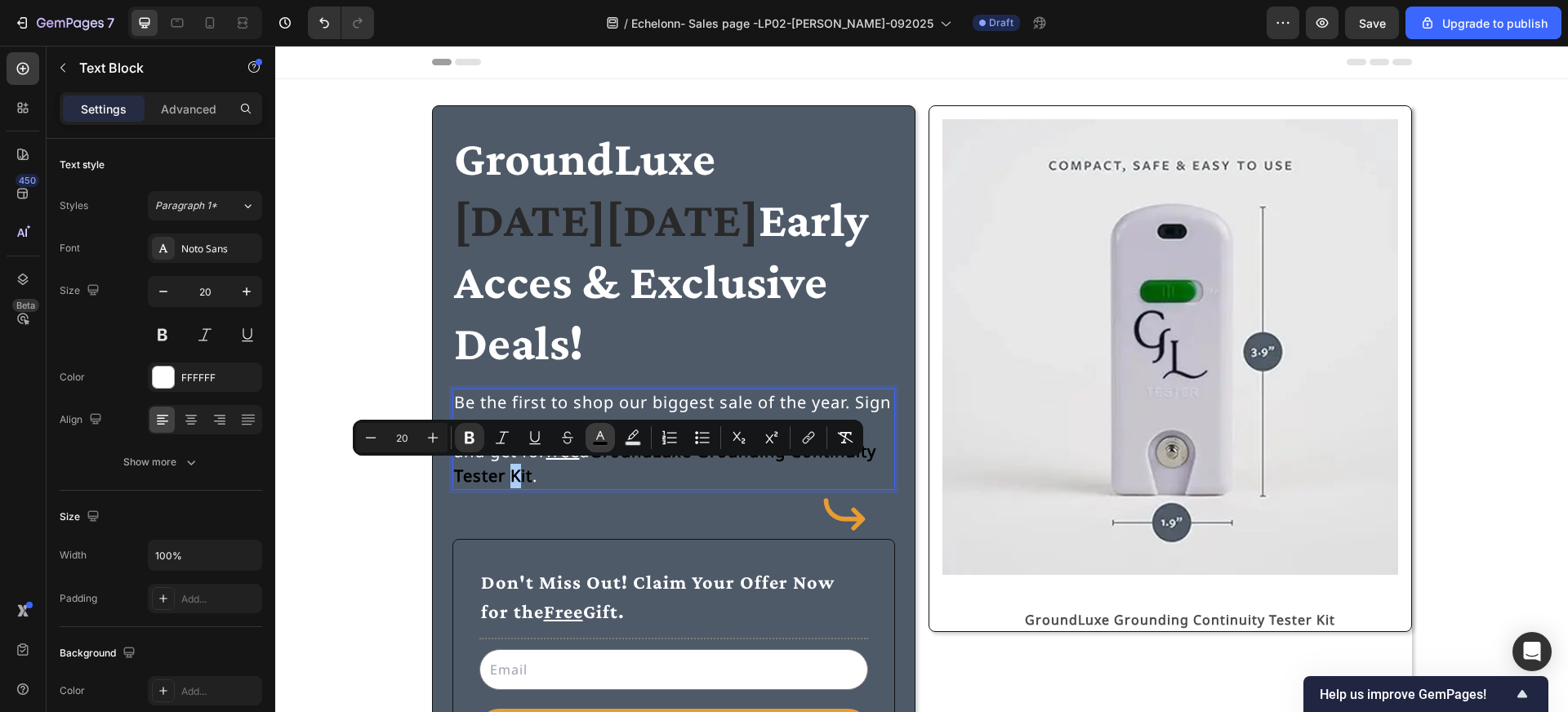
click at [602, 446] on button "color" at bounding box center [600, 438] width 29 height 29
type input "000000"
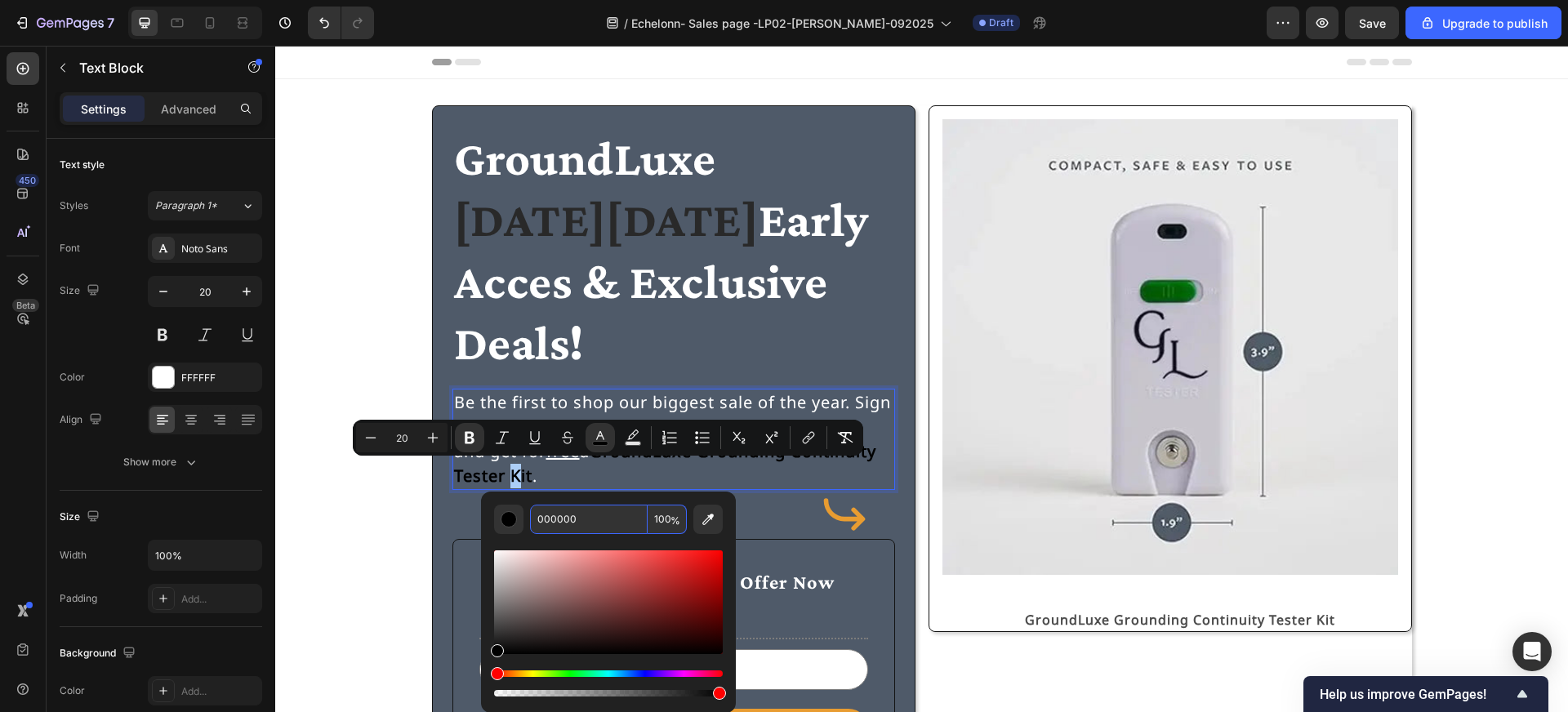
click at [584, 518] on input "000000" at bounding box center [588, 520] width 118 height 29
click at [636, 480] on p "Be the first to shop our biggest sale of the year. Sign up, purchase from Exclu…" at bounding box center [674, 439] width 439 height 98
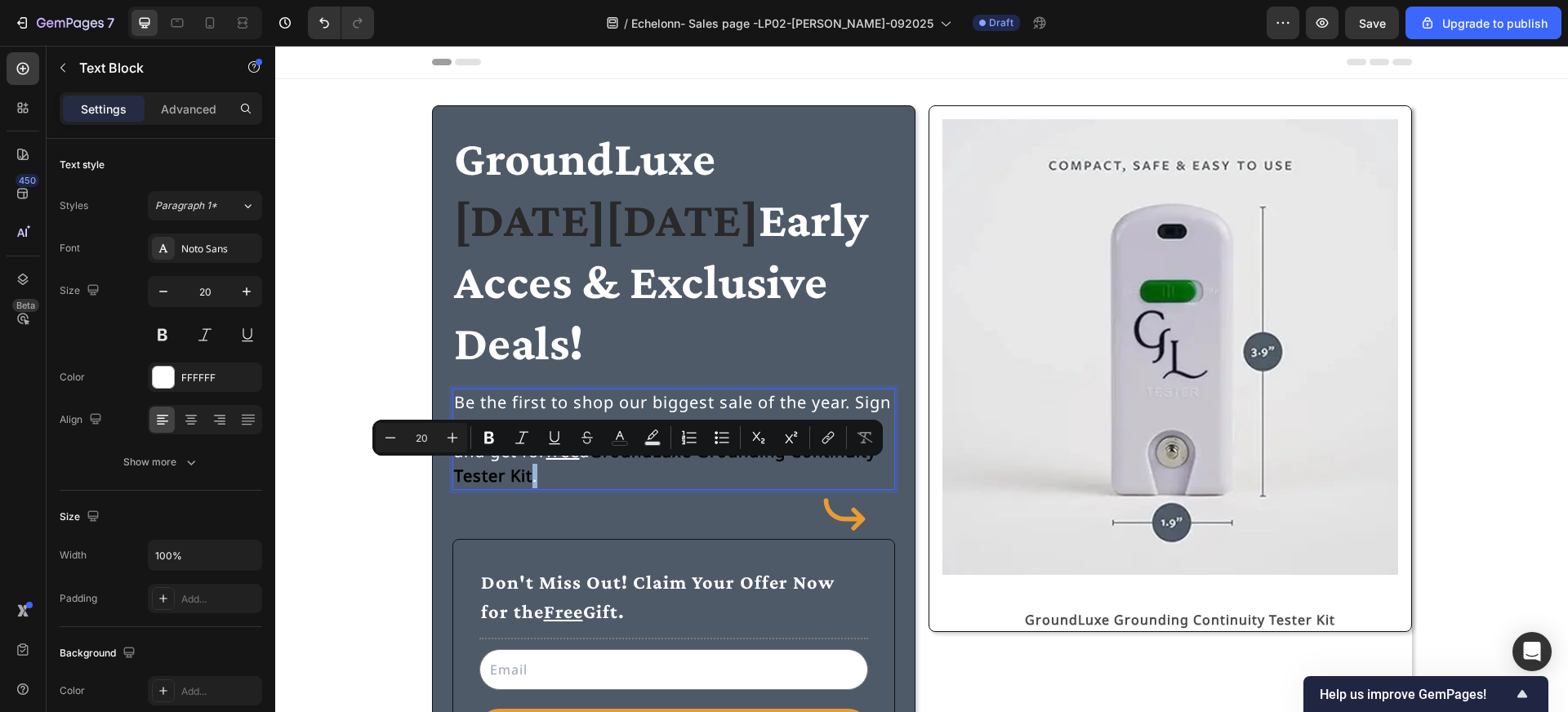
drag, startPoint x: 636, startPoint y: 480, endPoint x: 626, endPoint y: 480, distance: 10.0
click at [626, 480] on p "Be the first to shop our biggest sale of the year. Sign up, purchase from Exclu…" at bounding box center [674, 439] width 439 height 98
click at [615, 440] on icon "Editor contextual toolbar" at bounding box center [620, 438] width 16 height 16
type input "FFFFFF"
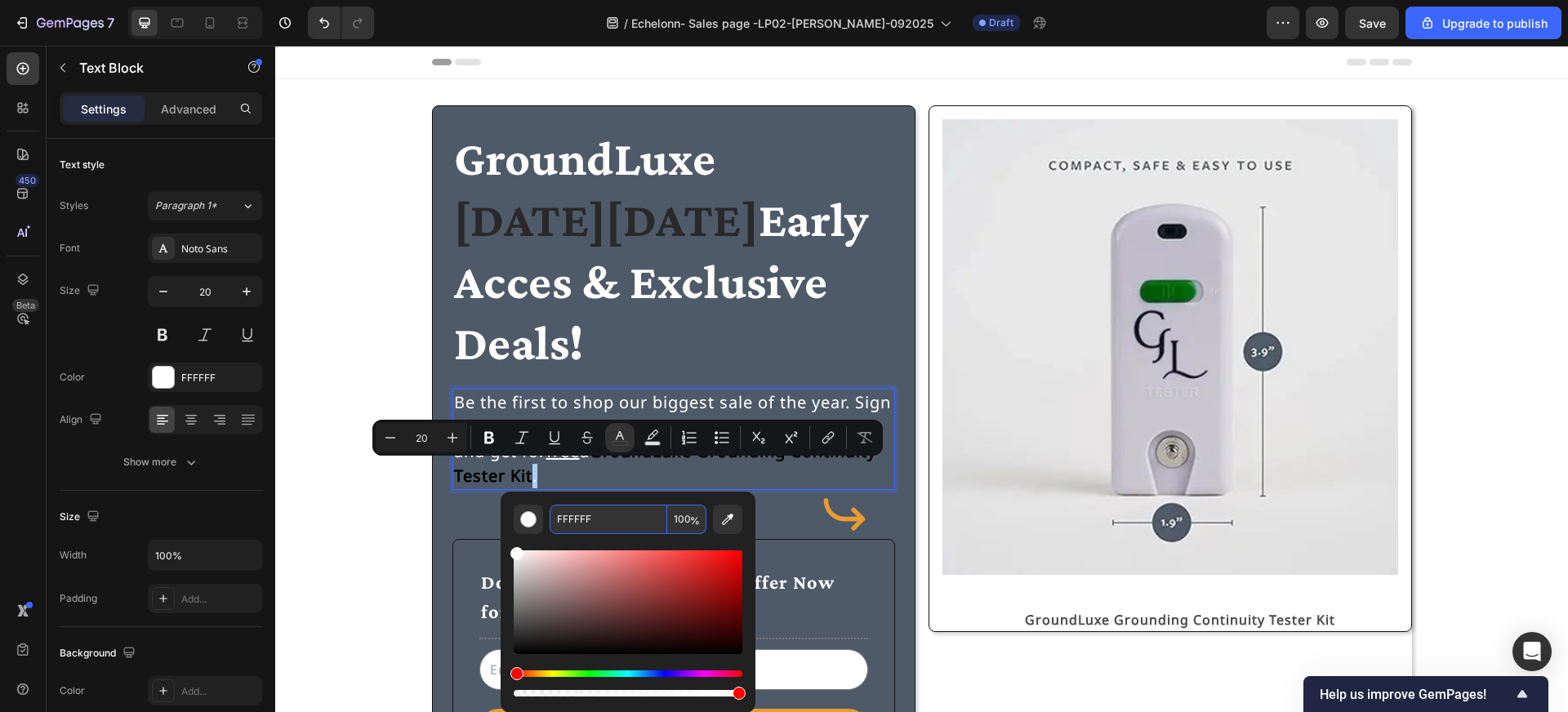
click at [613, 513] on input "FFFFFF" at bounding box center [608, 520] width 118 height 29
paste input "000000"
type input "000000"
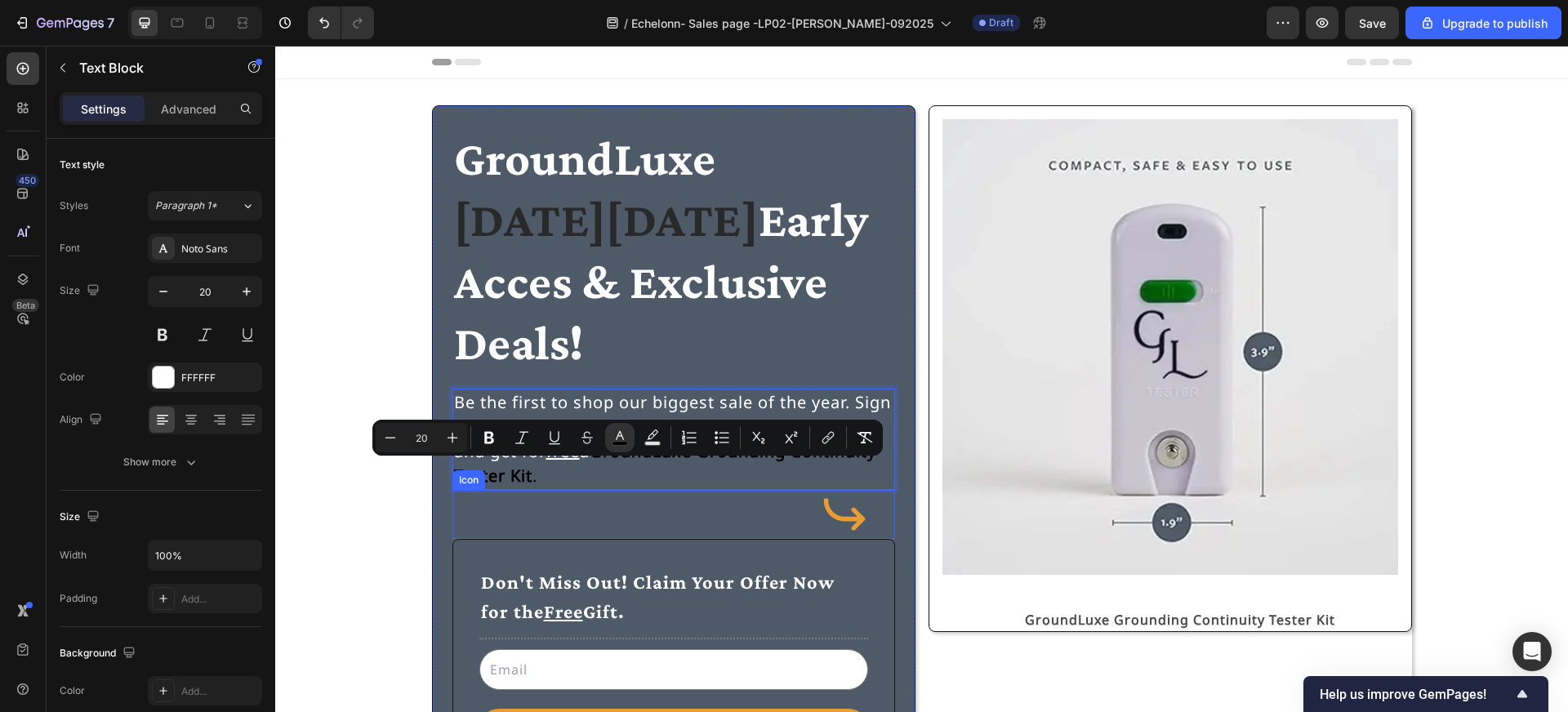
click at [418, 473] on div "GroundLuxe Black Friday Early Acces & Exclusive Deals! Heading Be the first to …" at bounding box center [921, 457] width 1253 height 702
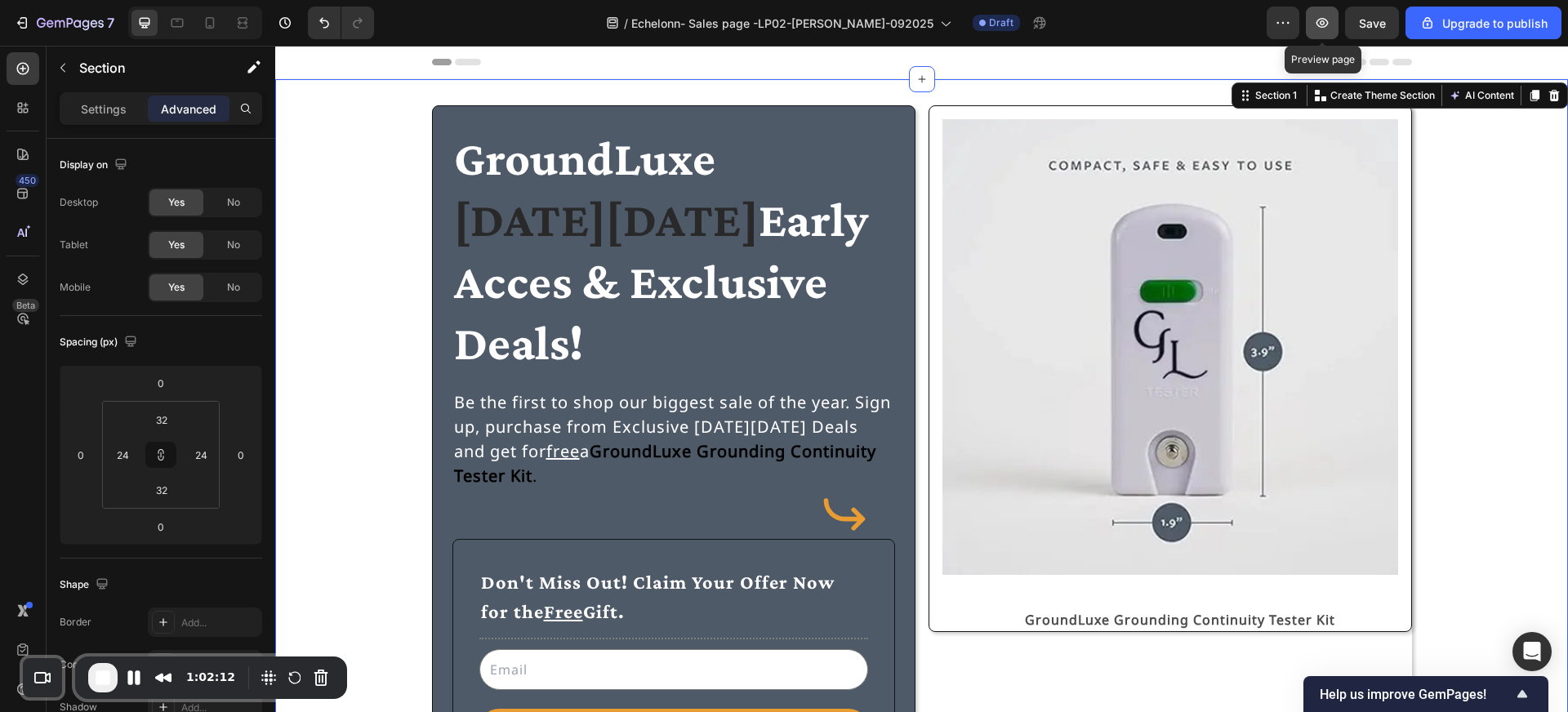
click at [1330, 26] on icon "button" at bounding box center [1322, 23] width 16 height 16
click at [707, 267] on span "Early Acces & Exclusive Deals!" at bounding box center [661, 281] width 415 height 178
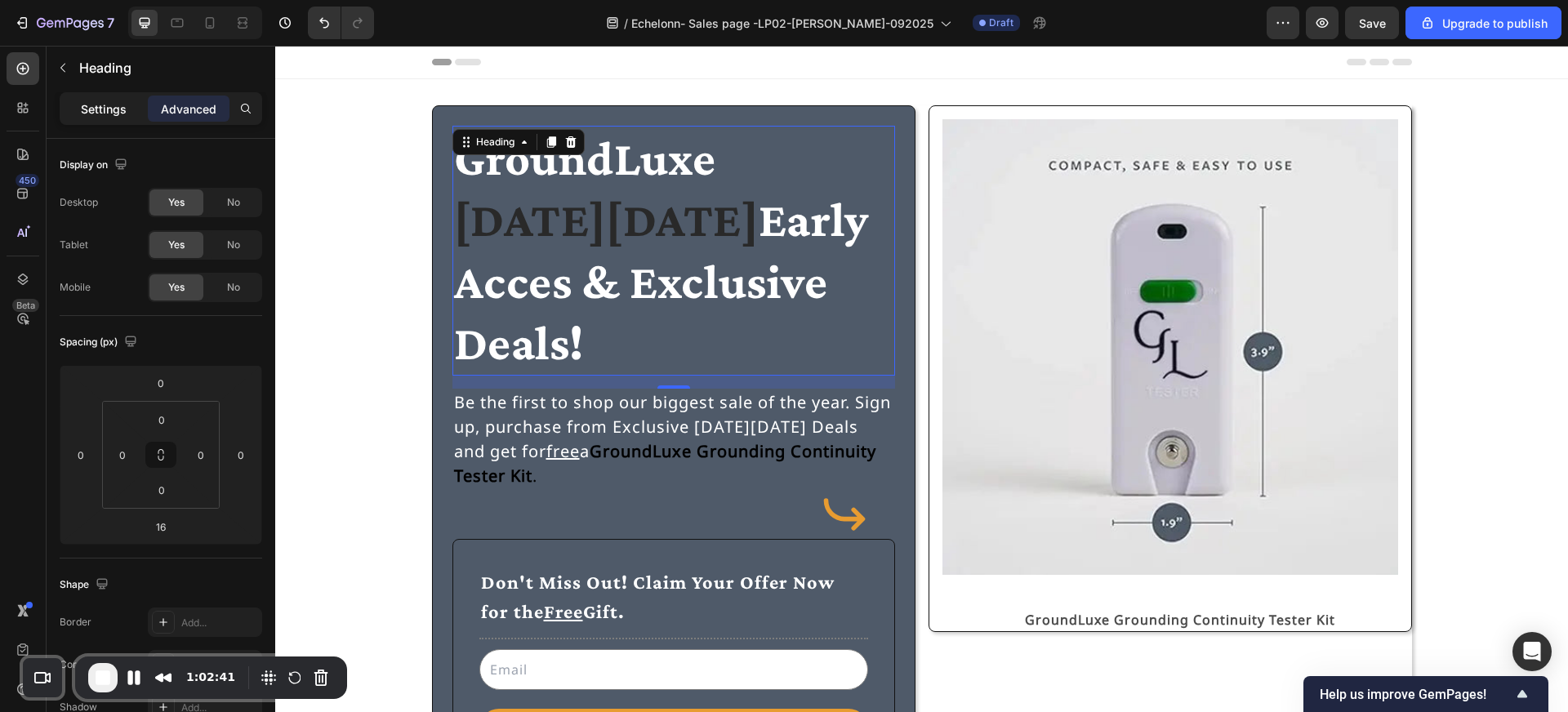
click at [92, 114] on p "Settings" at bounding box center [104, 108] width 46 height 17
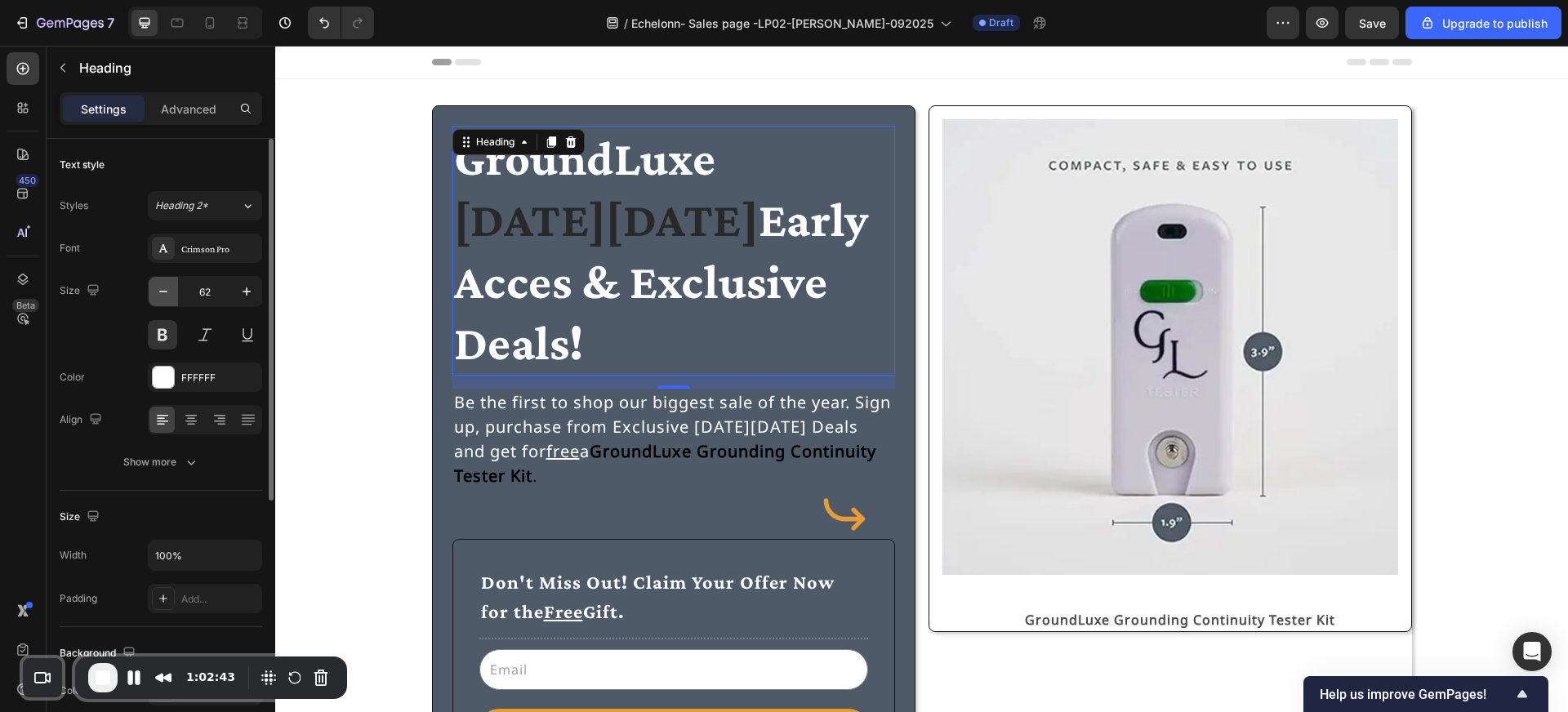
click at [153, 292] on button "button" at bounding box center [163, 292] width 29 height 29
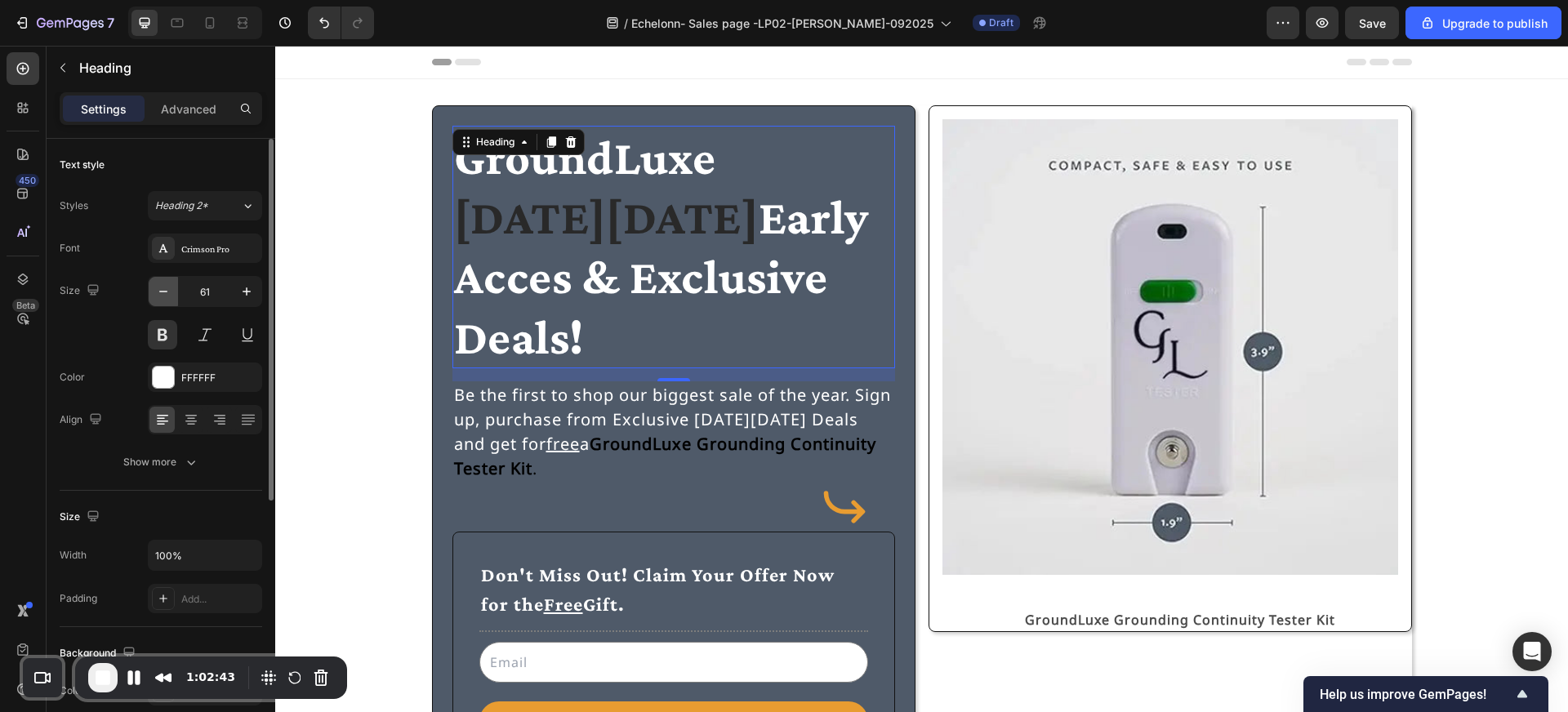
click at [153, 292] on button "button" at bounding box center [163, 292] width 29 height 29
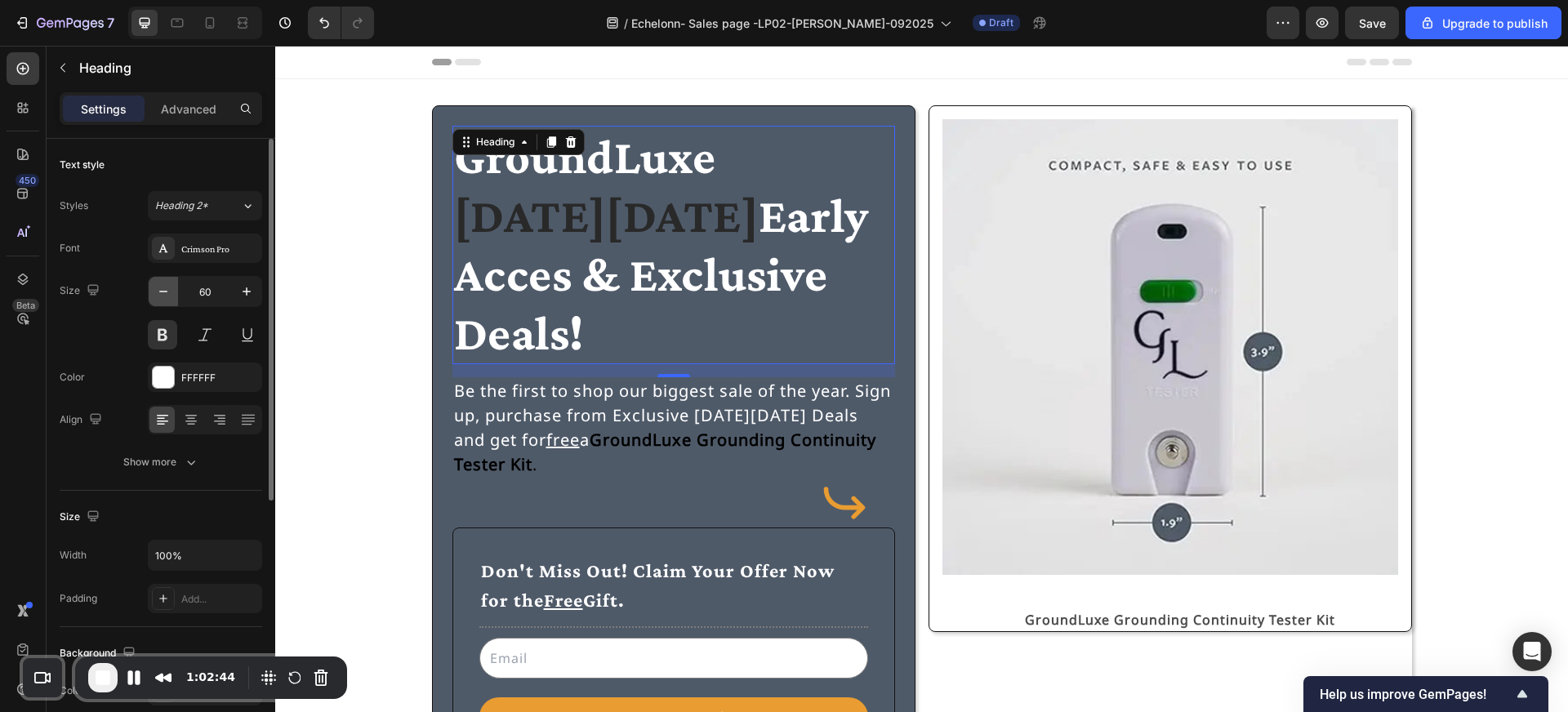
click at [153, 292] on button "button" at bounding box center [163, 292] width 29 height 29
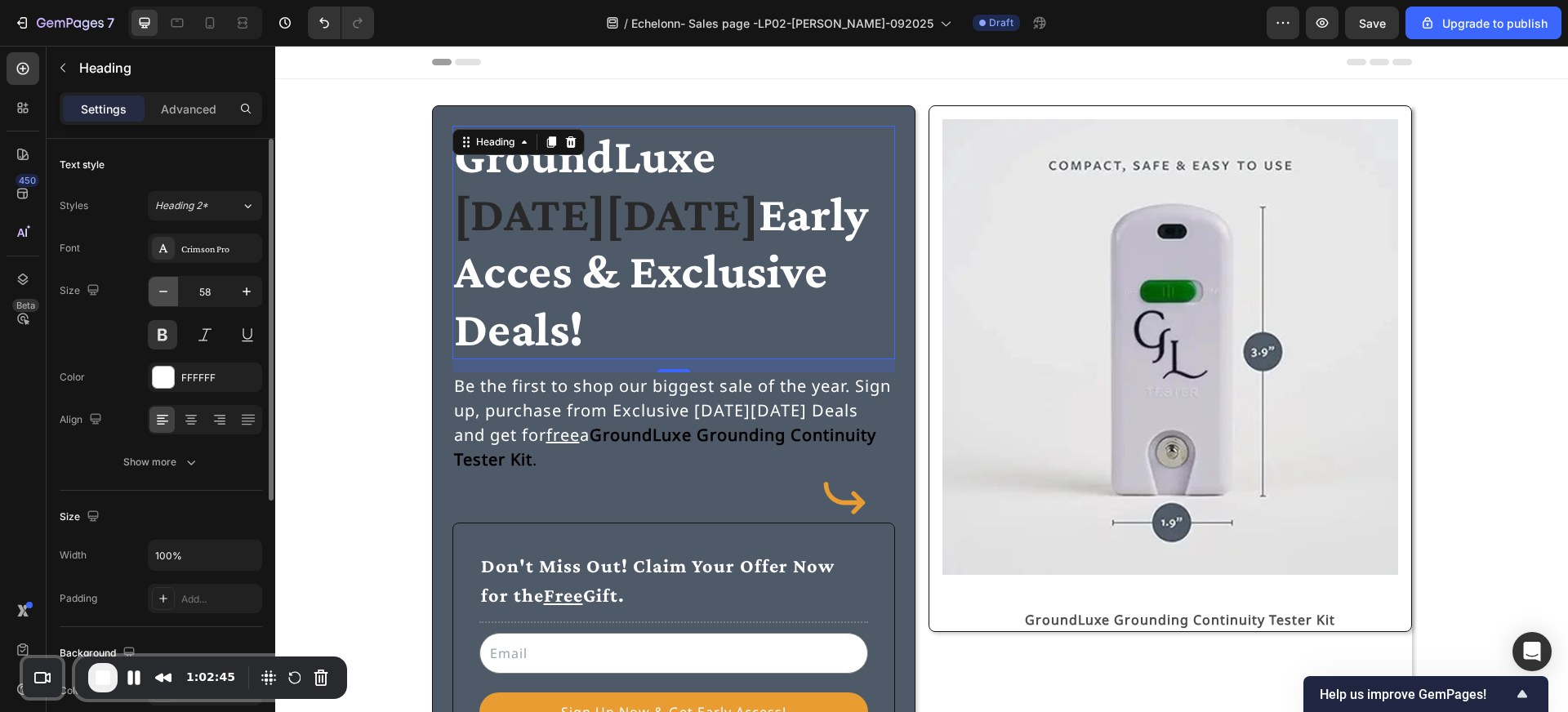
click at [161, 287] on icon "button" at bounding box center [163, 292] width 16 height 16
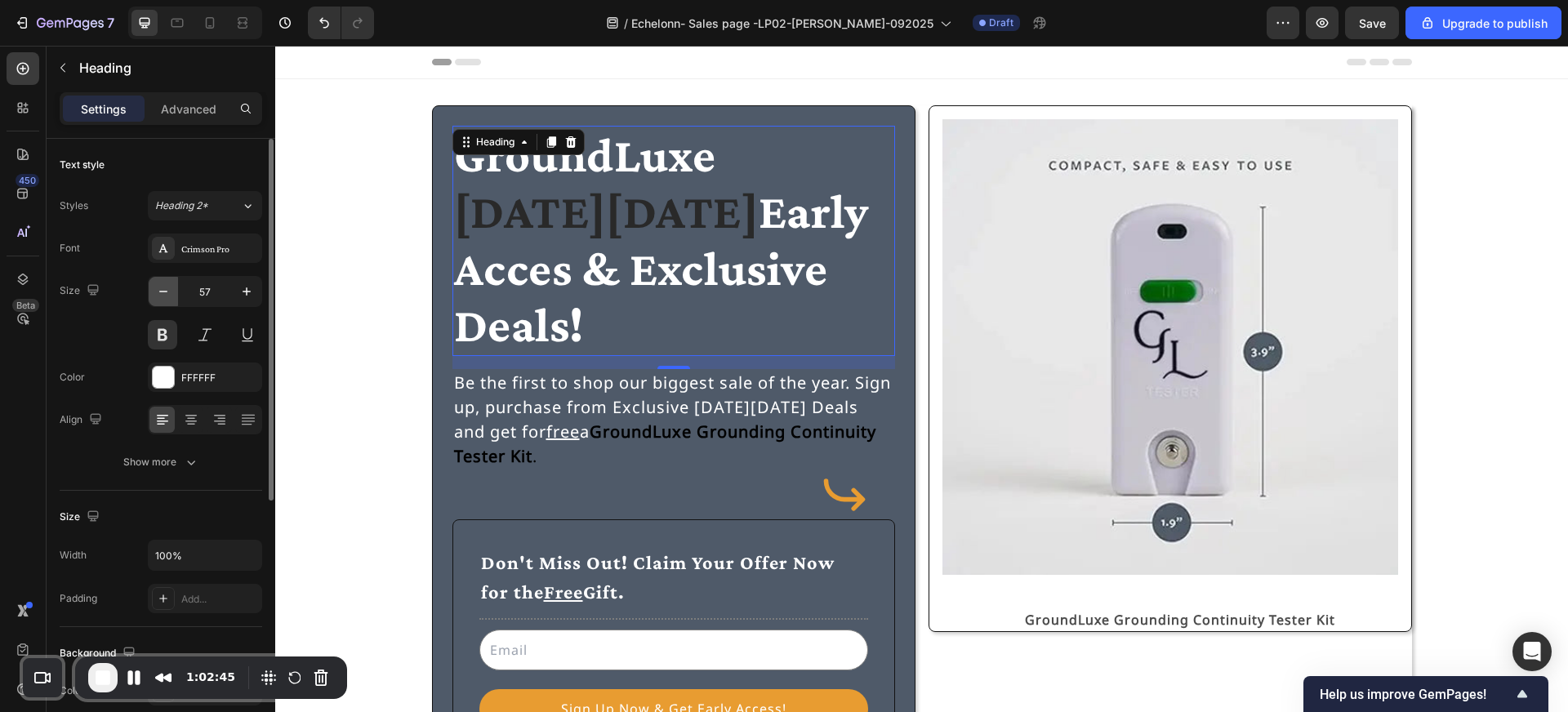
click at [161, 287] on icon "button" at bounding box center [163, 292] width 16 height 16
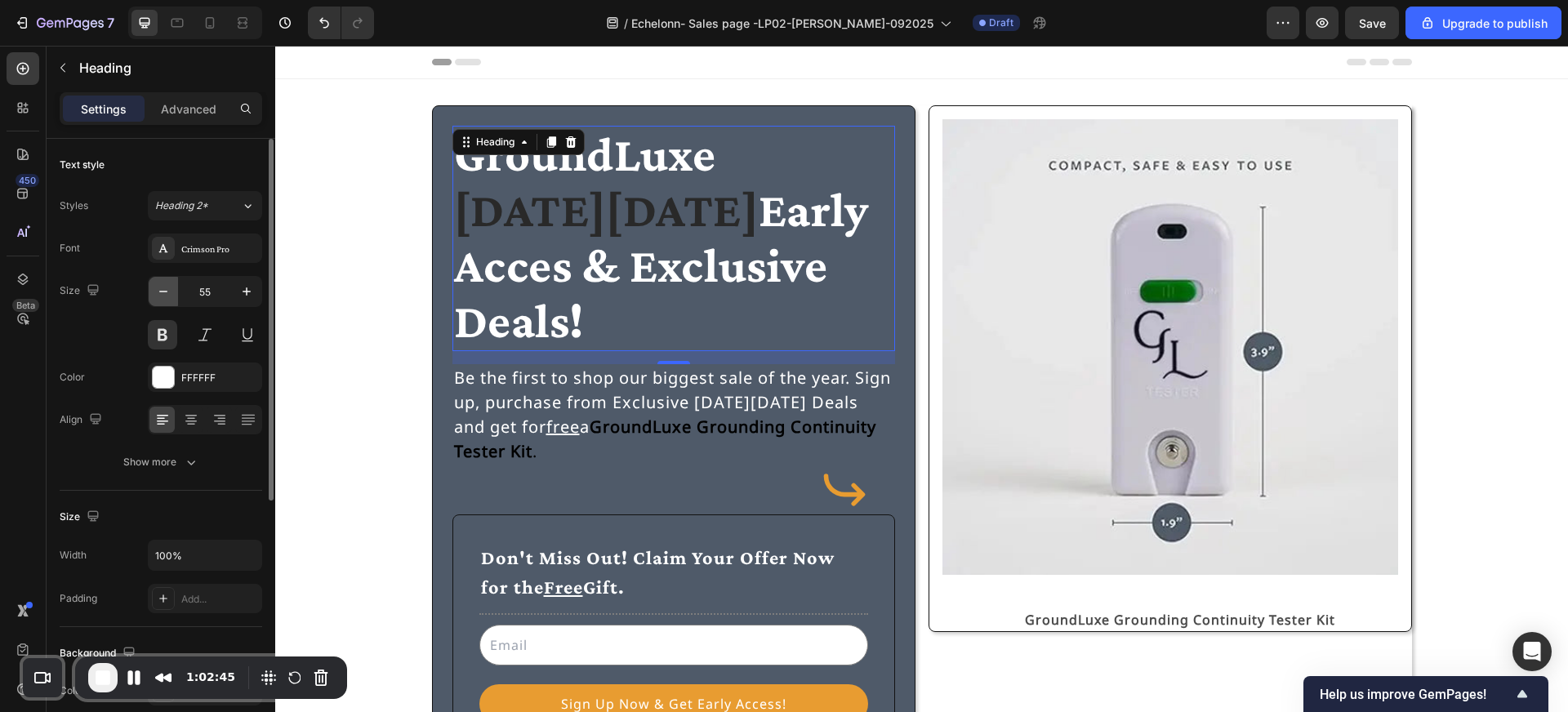
click at [161, 287] on icon "button" at bounding box center [163, 292] width 16 height 16
type input "54"
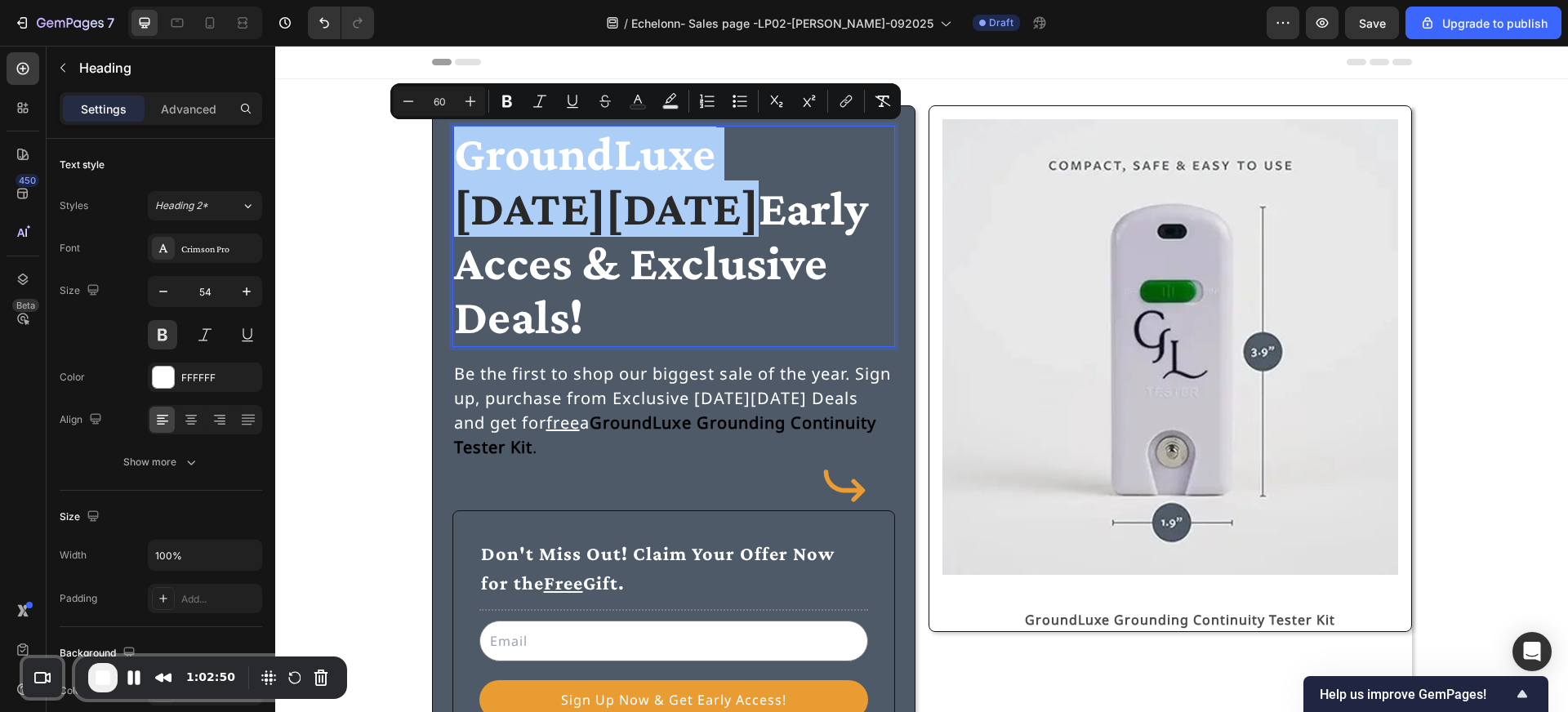
click at [446, 104] on input "60" at bounding box center [439, 101] width 33 height 20
type input "54"
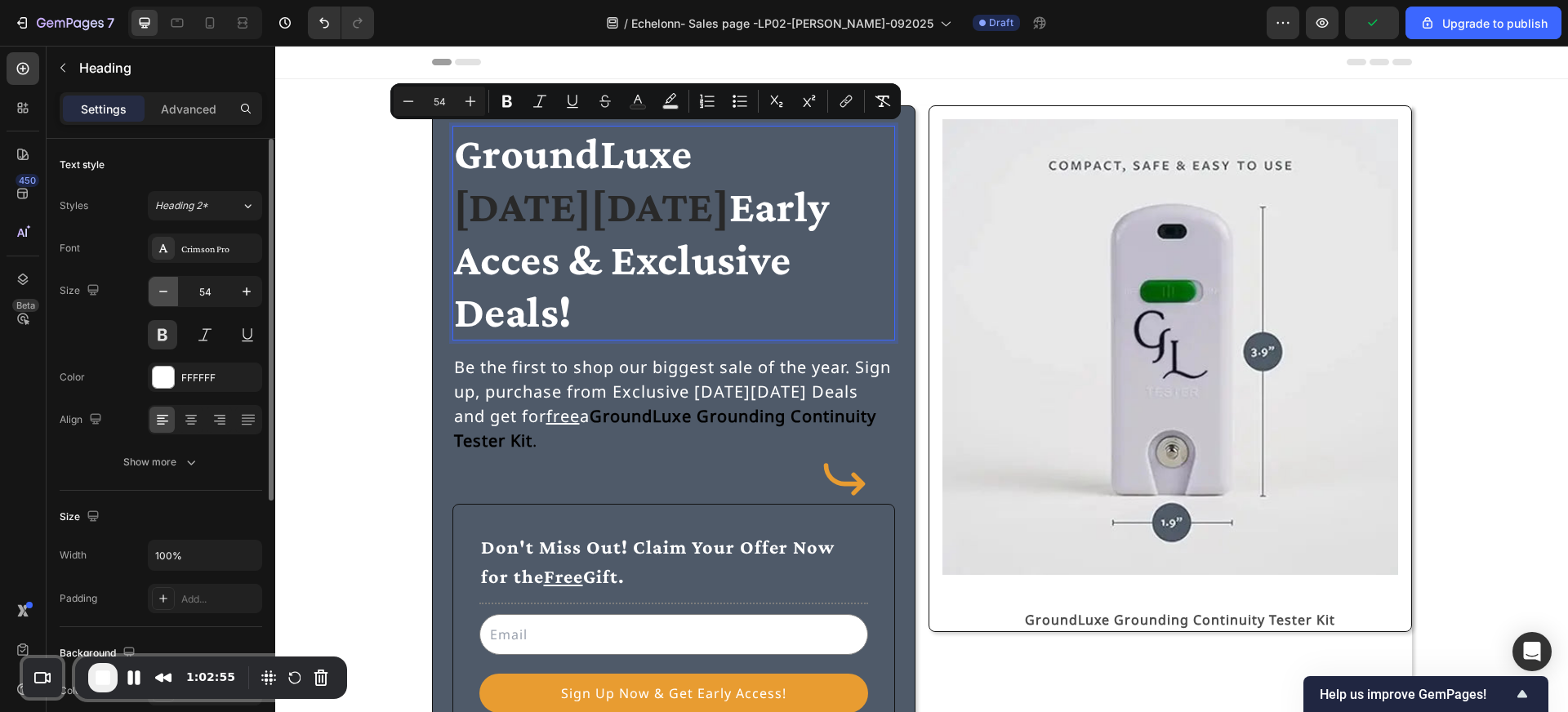
click at [160, 294] on icon "button" at bounding box center [163, 292] width 16 height 16
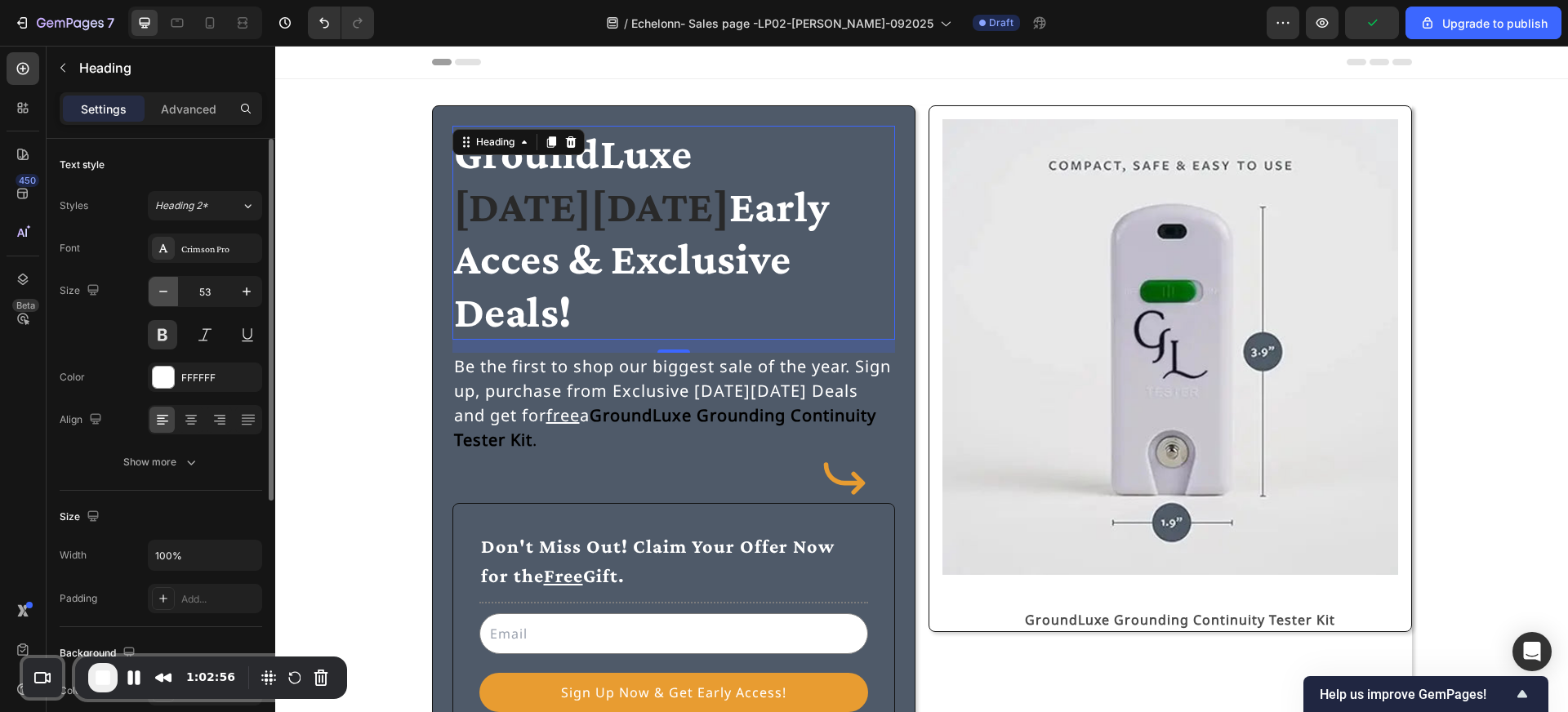
click at [160, 294] on icon "button" at bounding box center [163, 292] width 16 height 16
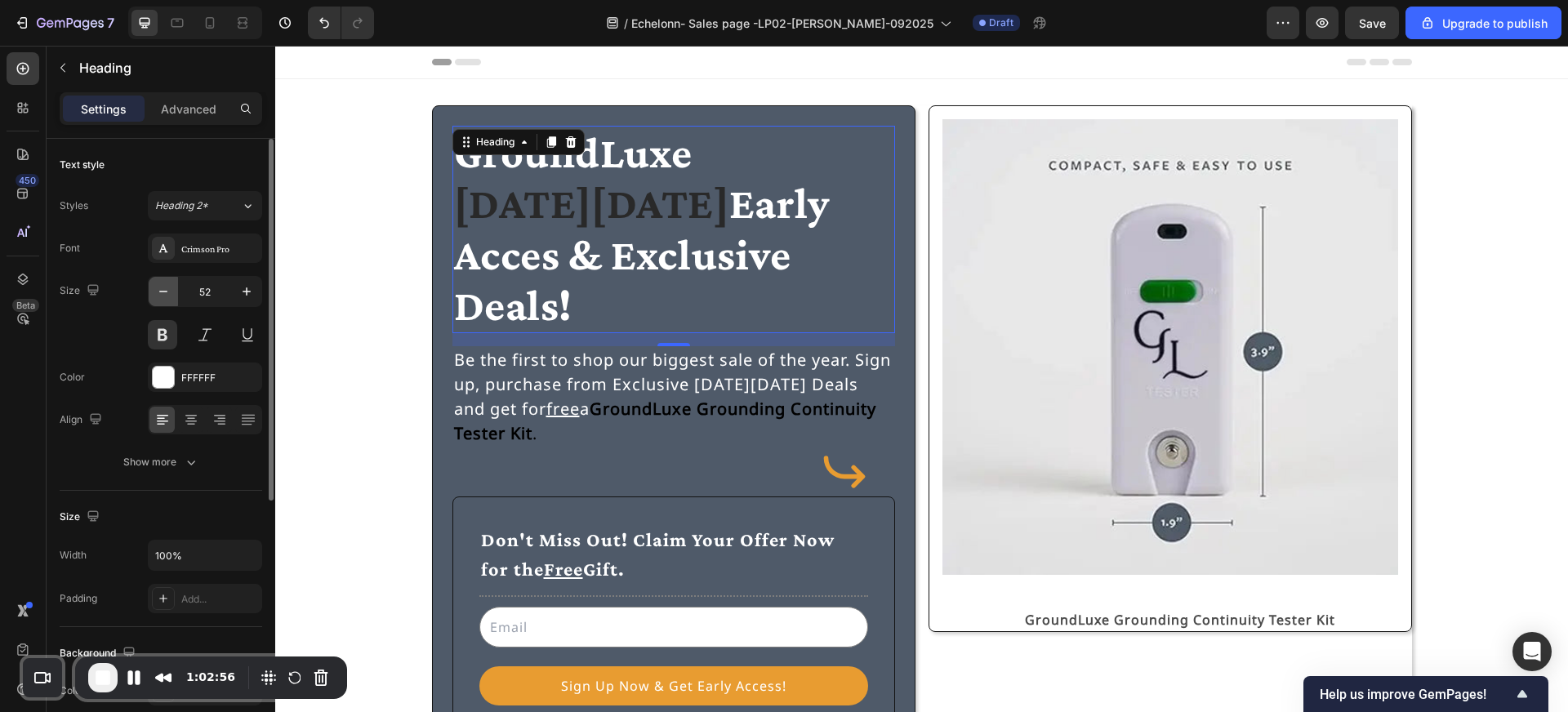
click at [160, 294] on icon "button" at bounding box center [163, 292] width 16 height 16
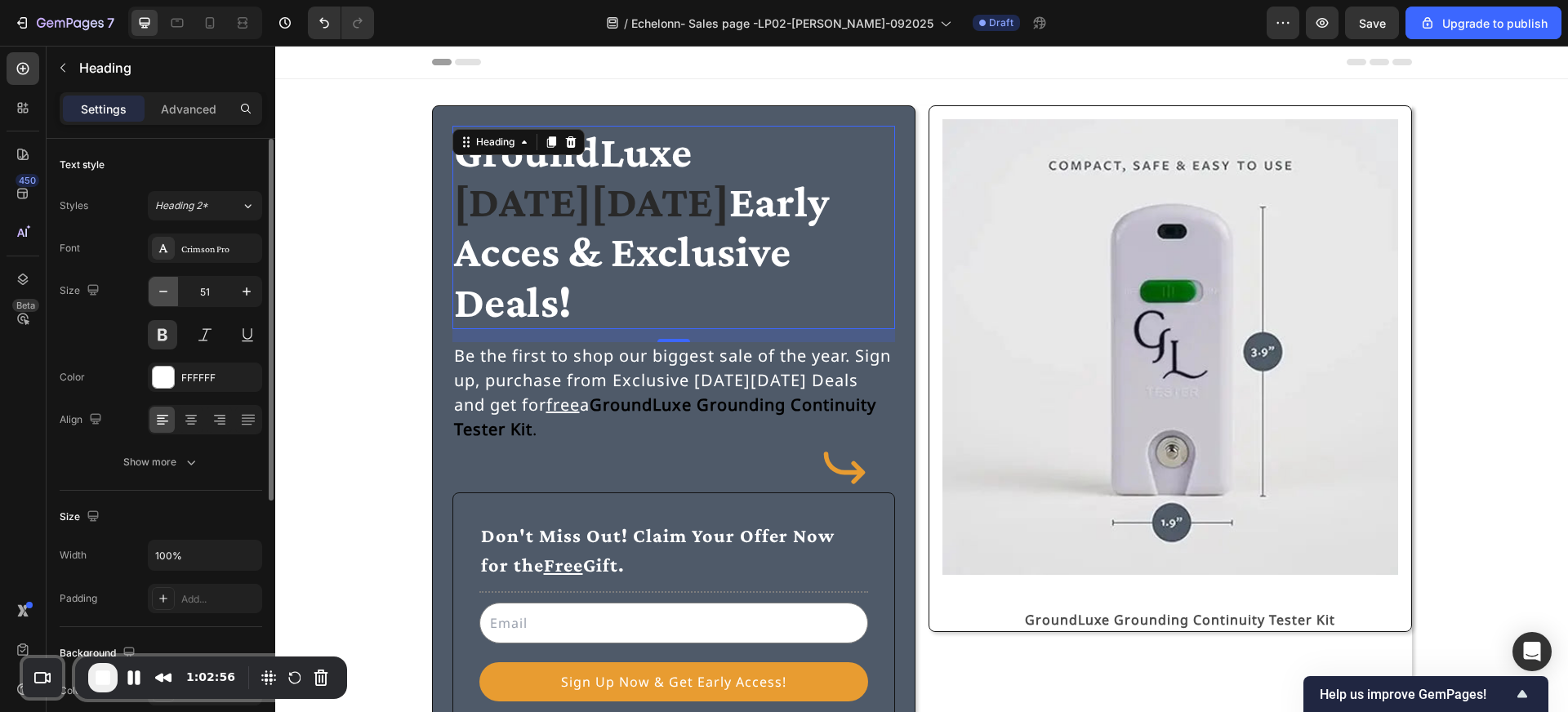
click at [160, 294] on icon "button" at bounding box center [163, 292] width 16 height 16
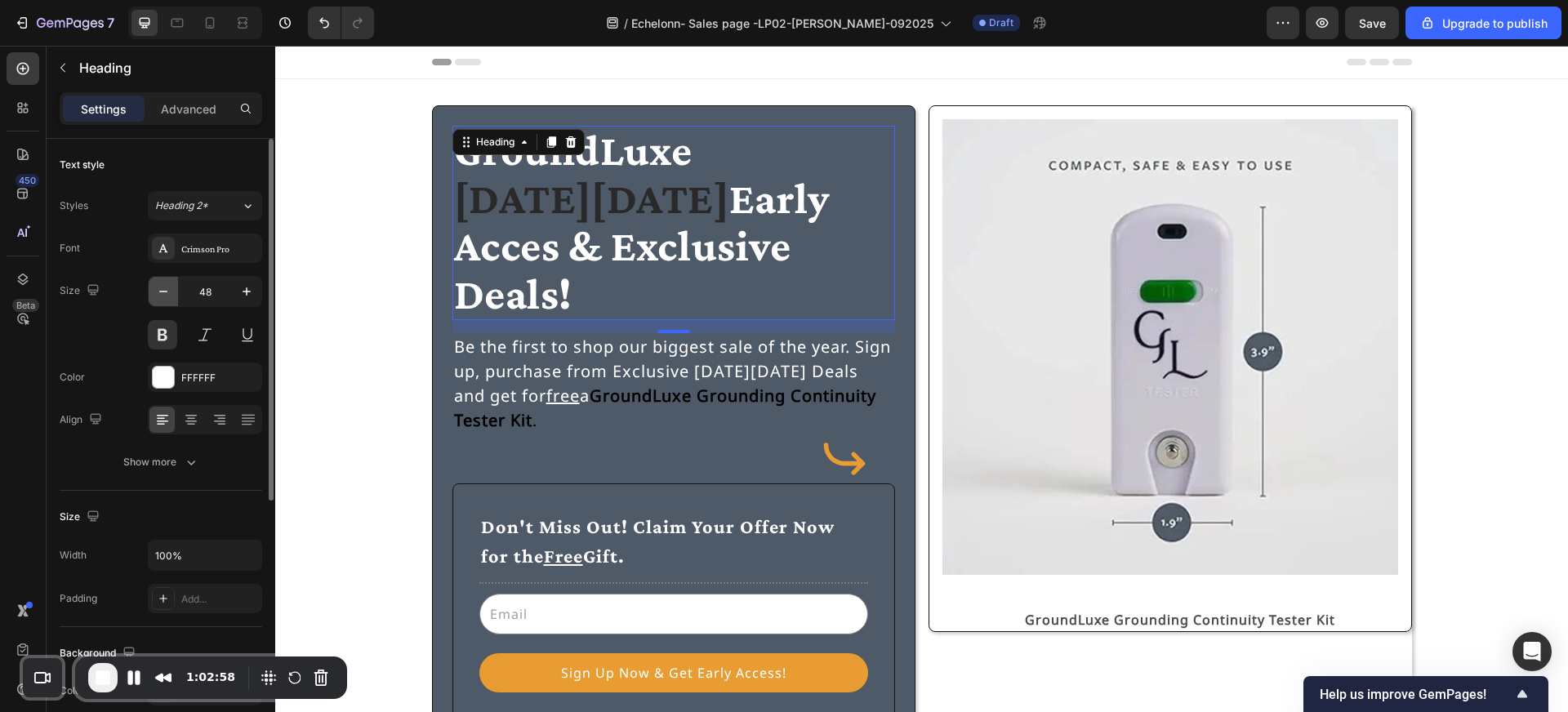
click at [160, 295] on icon "button" at bounding box center [163, 292] width 16 height 16
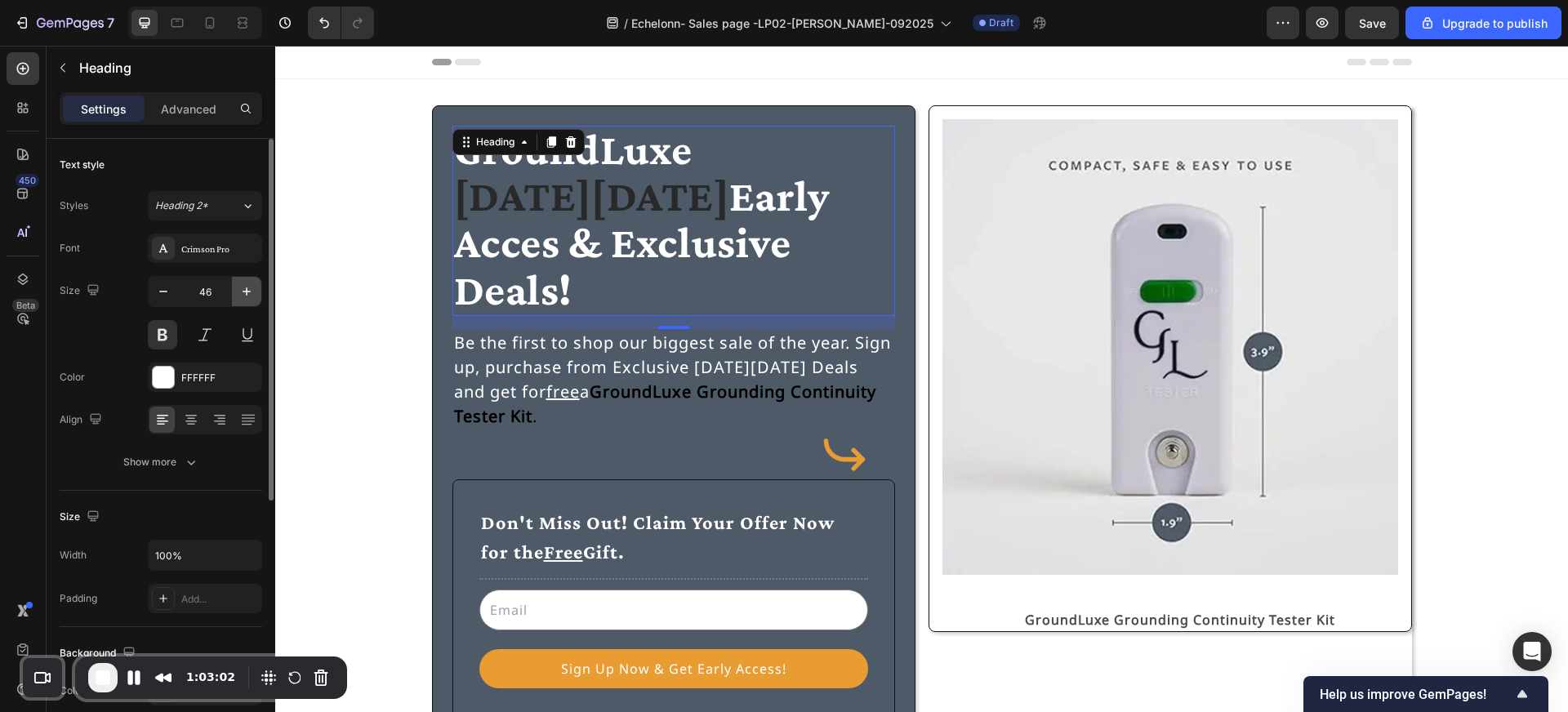
click at [246, 296] on icon "button" at bounding box center [247, 292] width 16 height 16
type input "47"
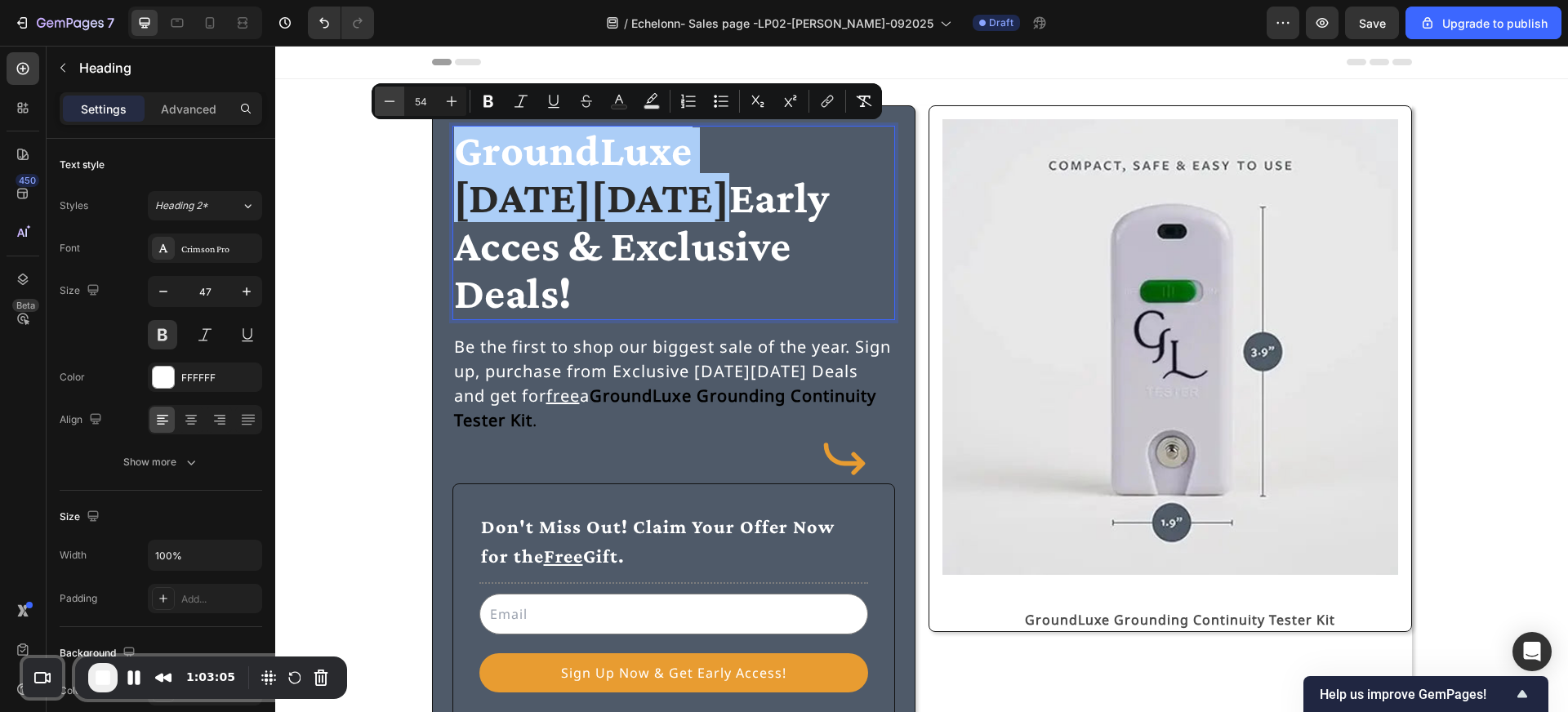
click at [399, 98] on button "Minus" at bounding box center [389, 101] width 29 height 29
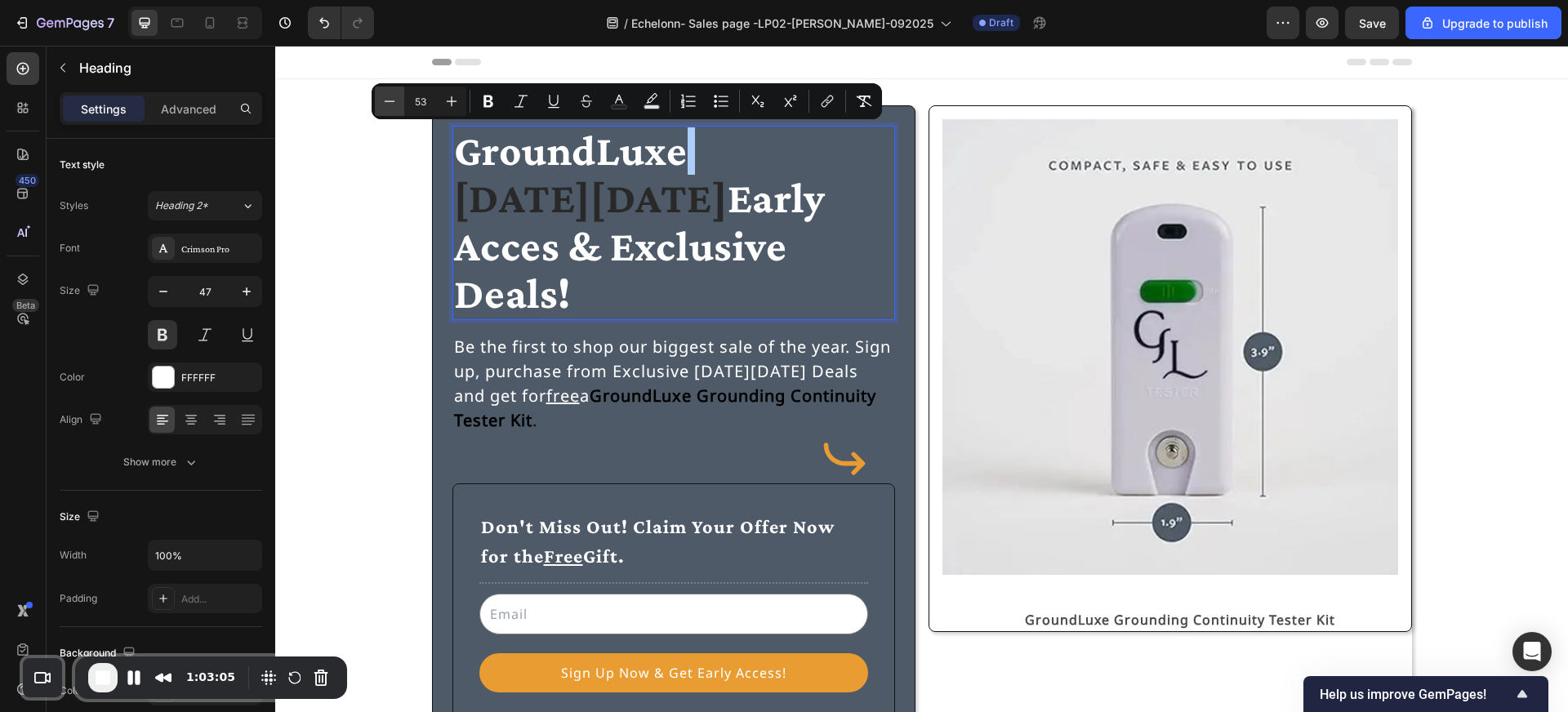
click at [399, 98] on button "Minus" at bounding box center [389, 101] width 29 height 29
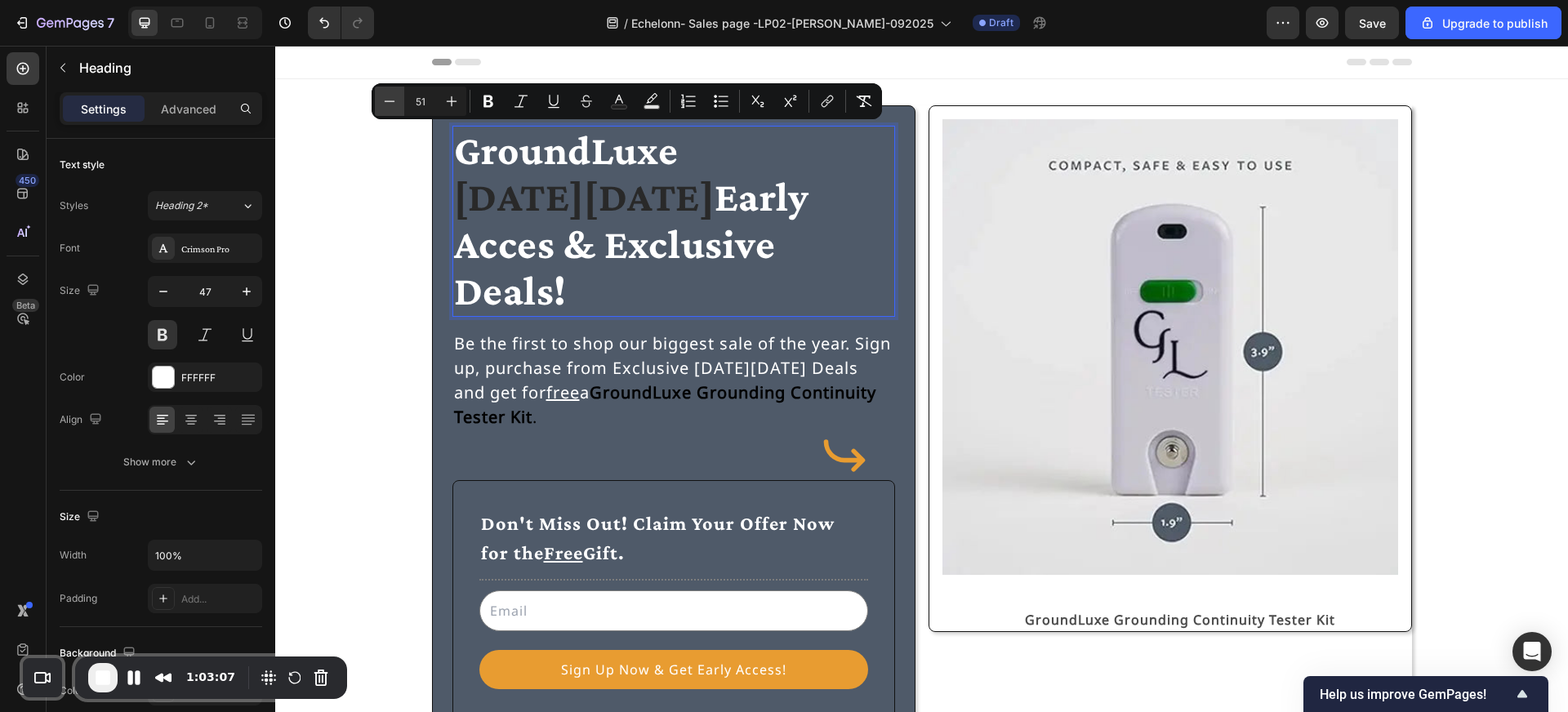
click at [397, 98] on icon "Editor contextual toolbar" at bounding box center [389, 101] width 16 height 16
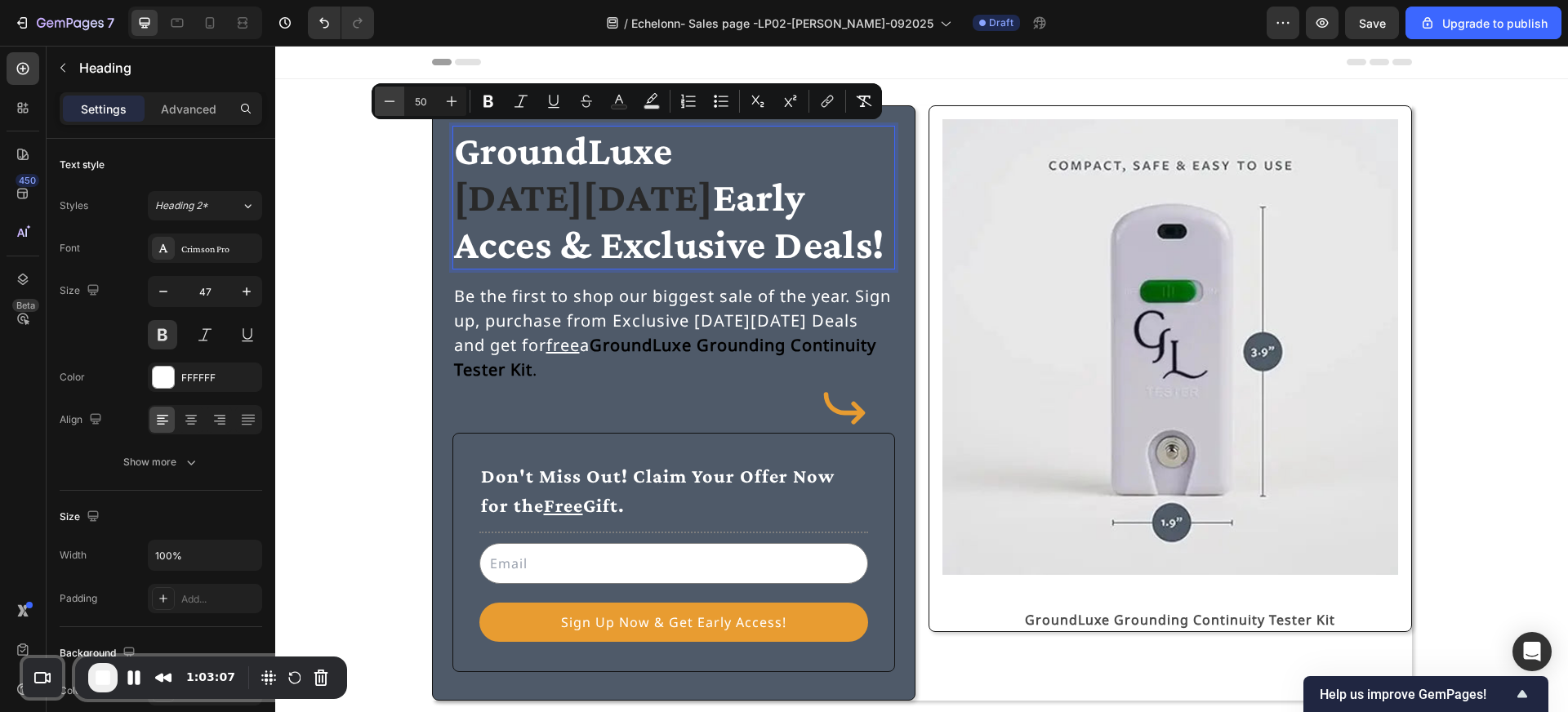
click at [397, 98] on icon "Editor contextual toolbar" at bounding box center [389, 101] width 16 height 16
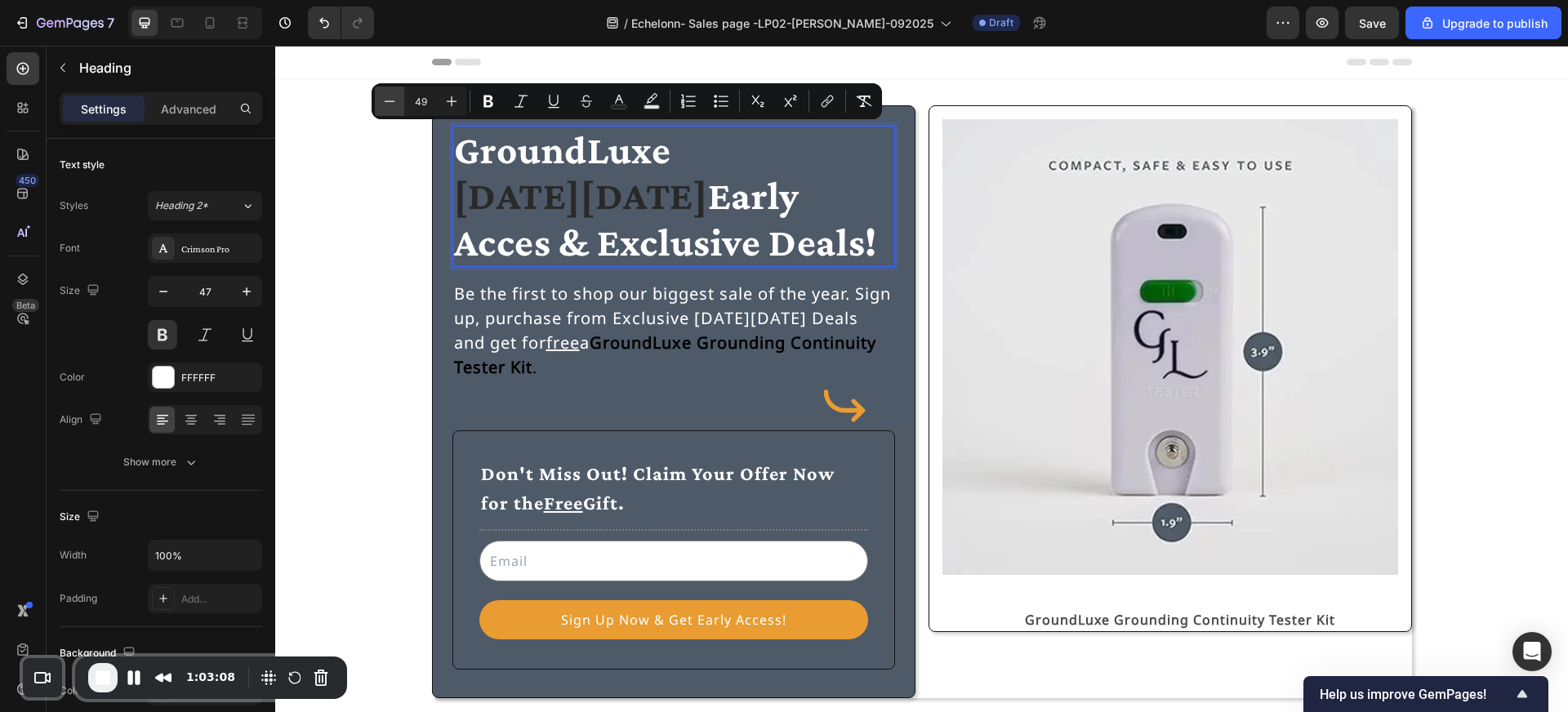
click at [396, 99] on icon "Editor contextual toolbar" at bounding box center [389, 101] width 16 height 16
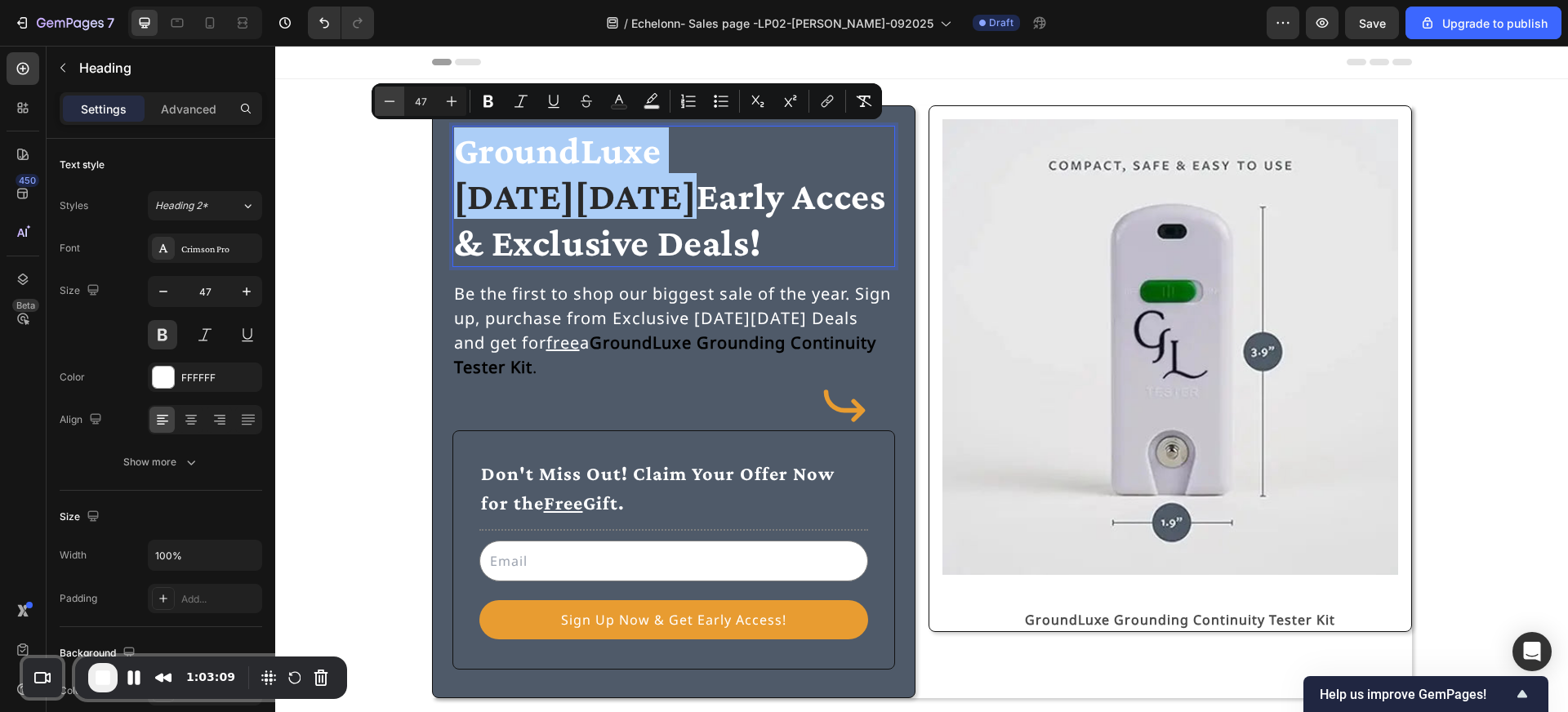
click at [396, 99] on icon "Editor contextual toolbar" at bounding box center [389, 101] width 16 height 16
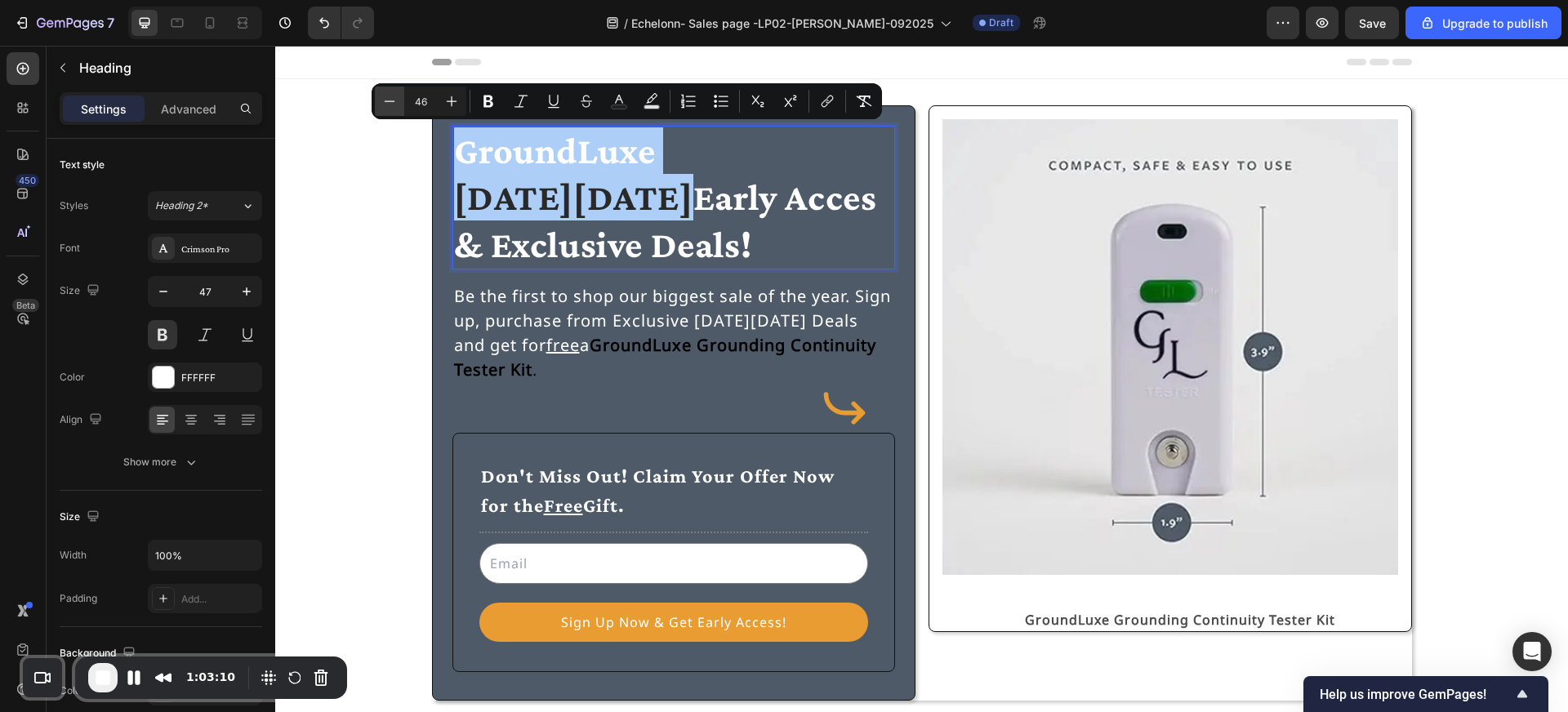
click at [396, 99] on icon "Editor contextual toolbar" at bounding box center [389, 101] width 16 height 16
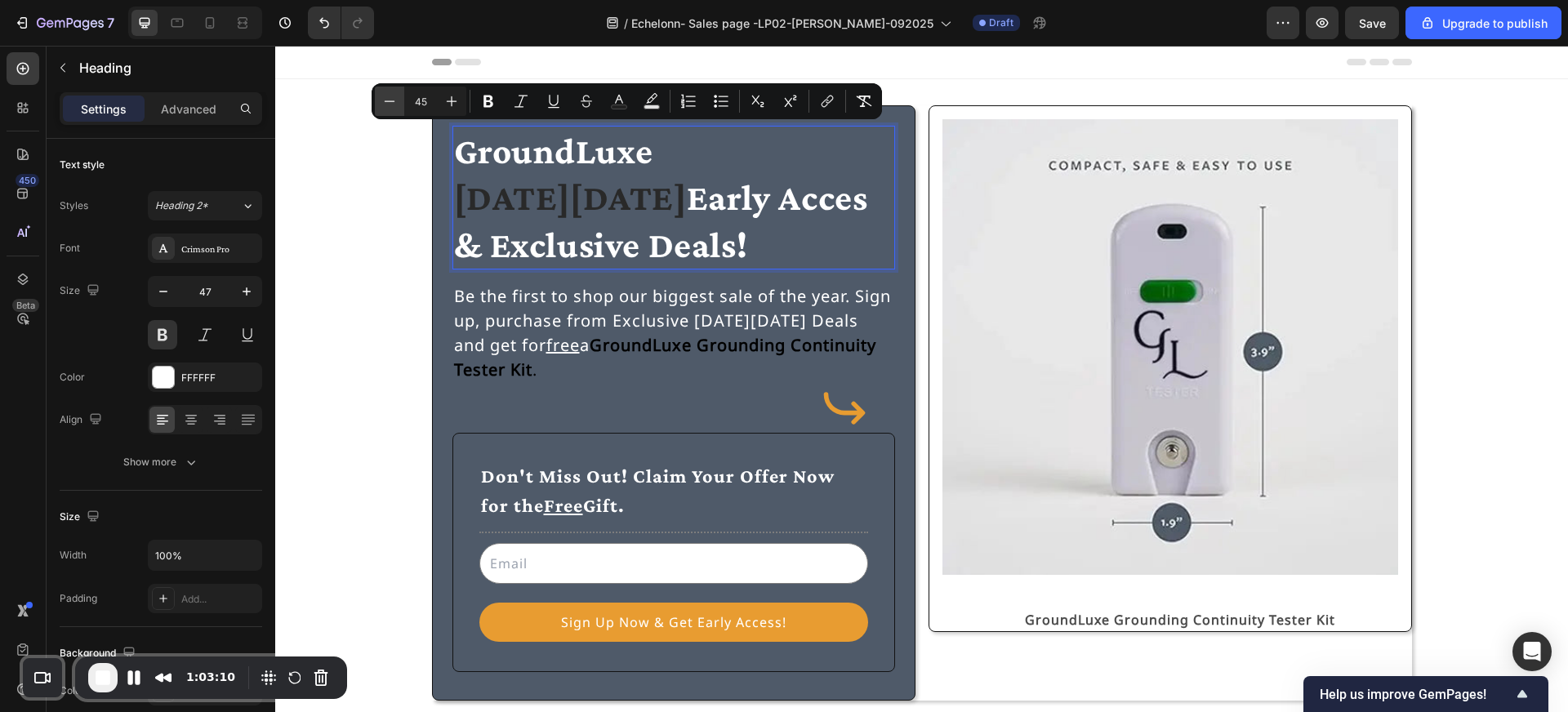
click at [396, 99] on icon "Editor contextual toolbar" at bounding box center [389, 101] width 16 height 16
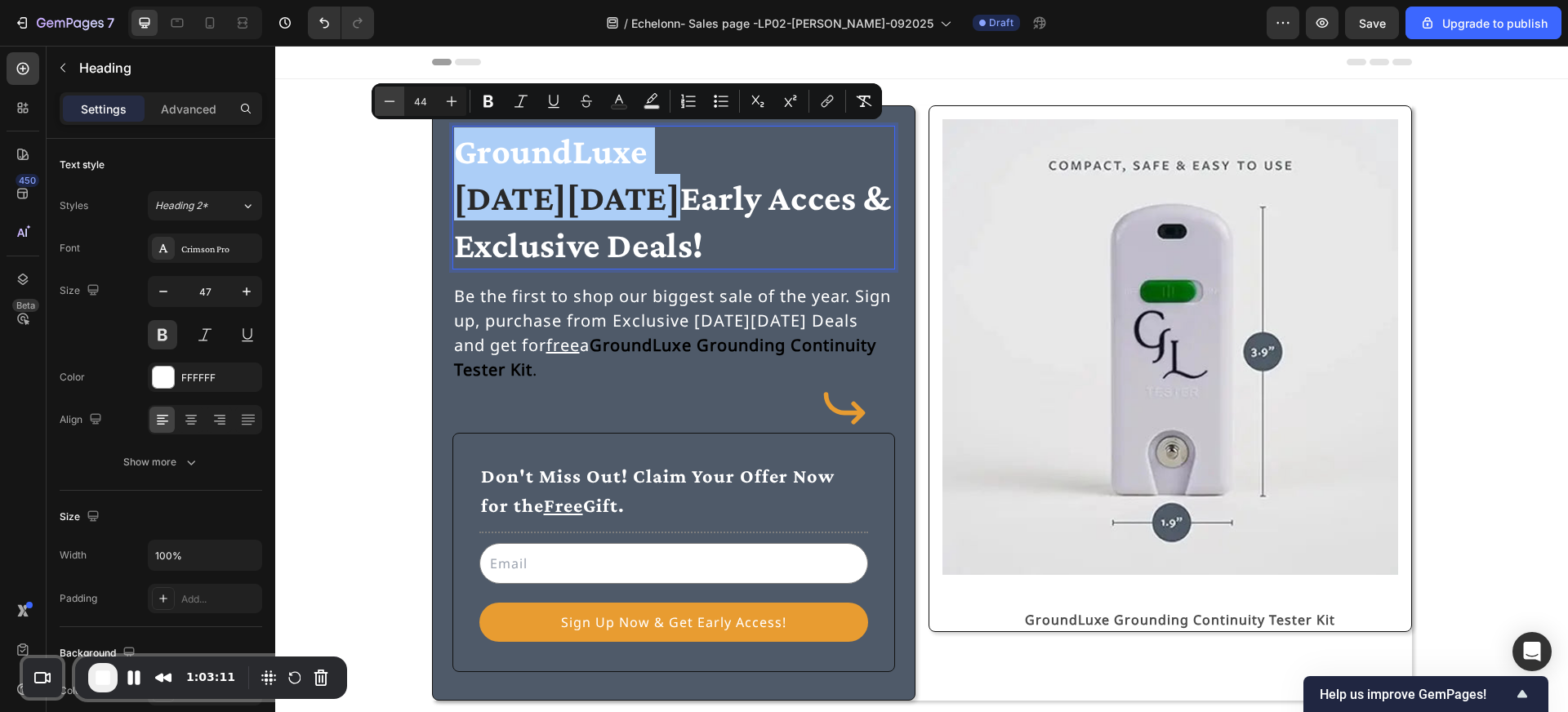
click at [396, 99] on icon "Editor contextual toolbar" at bounding box center [389, 101] width 16 height 16
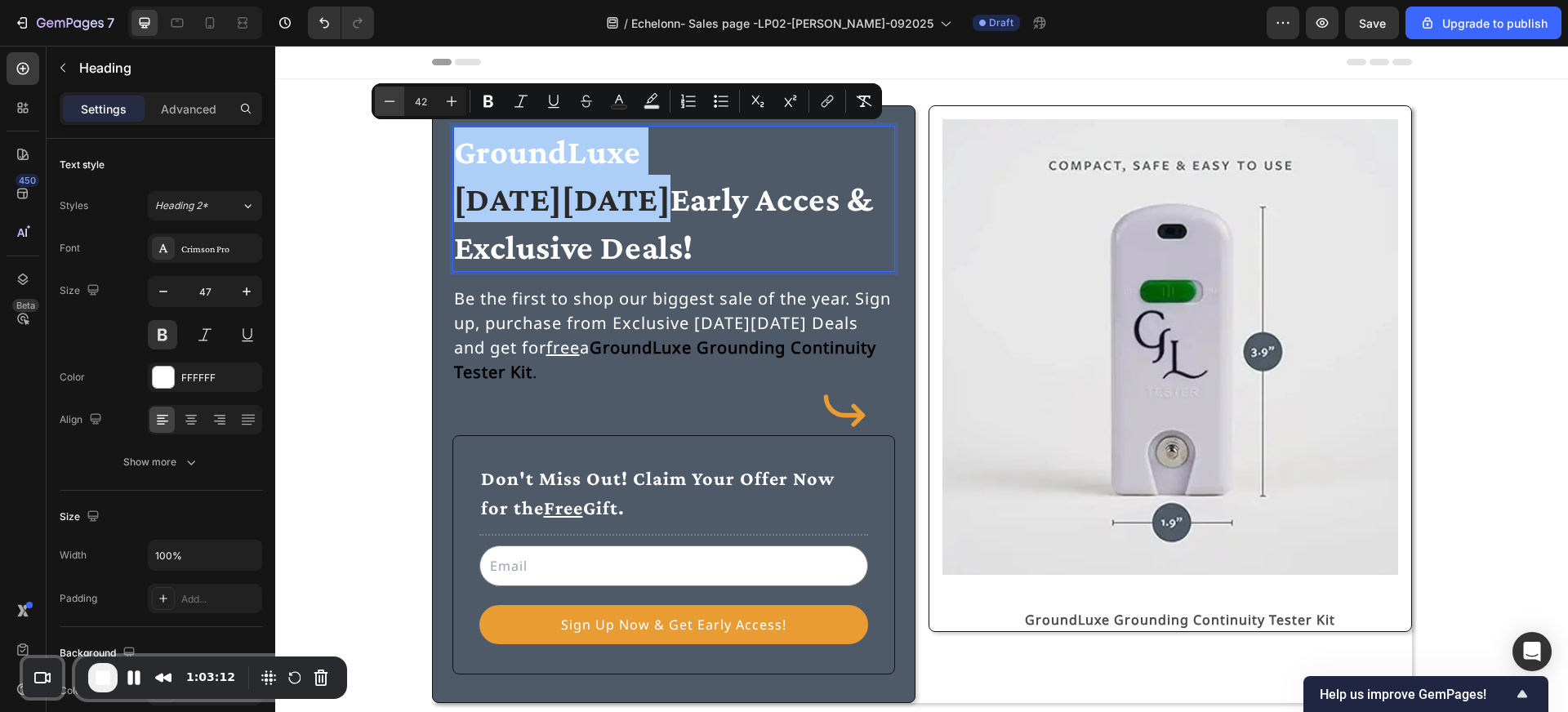
click at [396, 99] on icon "Editor contextual toolbar" at bounding box center [389, 101] width 16 height 16
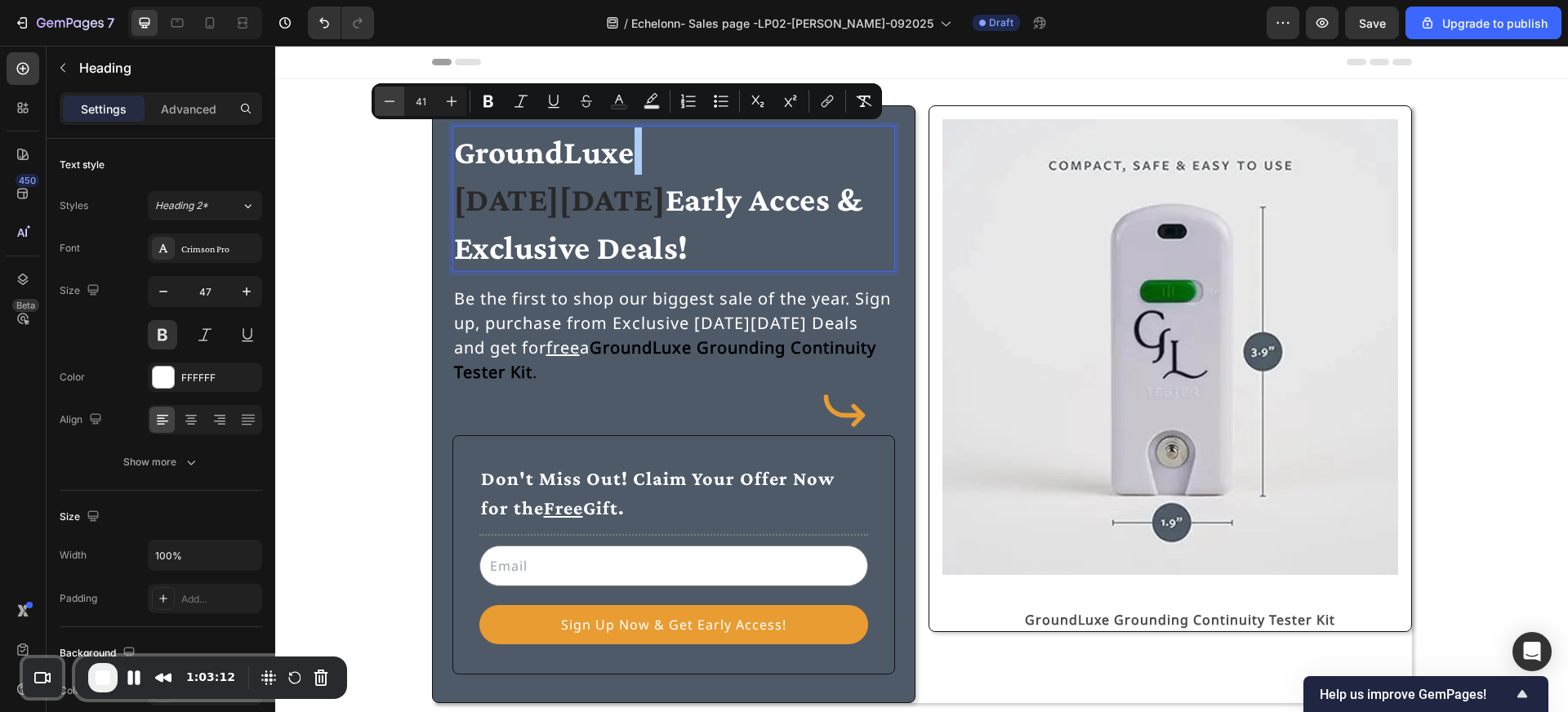
click at [396, 99] on icon "Editor contextual toolbar" at bounding box center [389, 101] width 16 height 16
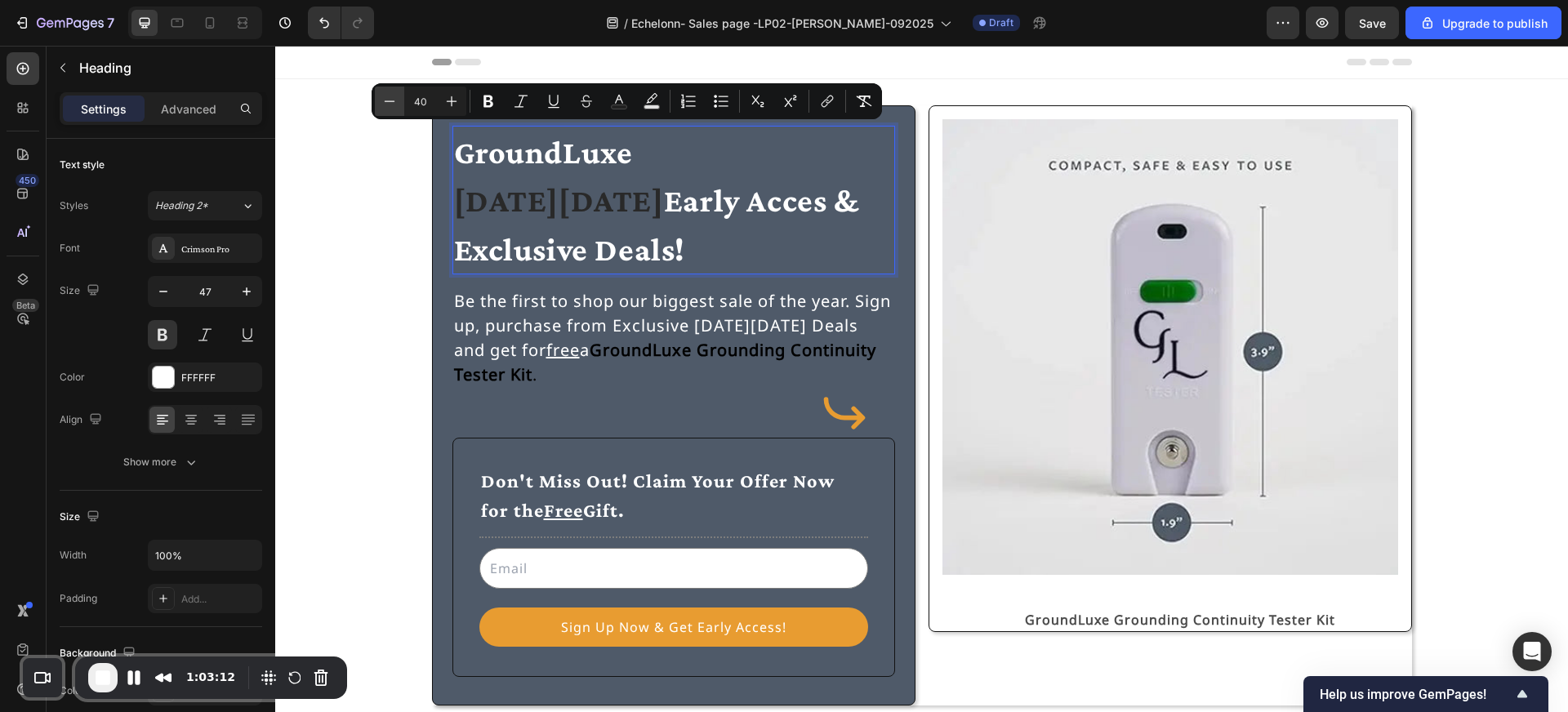
click at [396, 99] on icon "Editor contextual toolbar" at bounding box center [389, 101] width 16 height 16
type input "39"
click at [459, 194] on strong "[DATE][DATE]" at bounding box center [553, 201] width 200 height 36
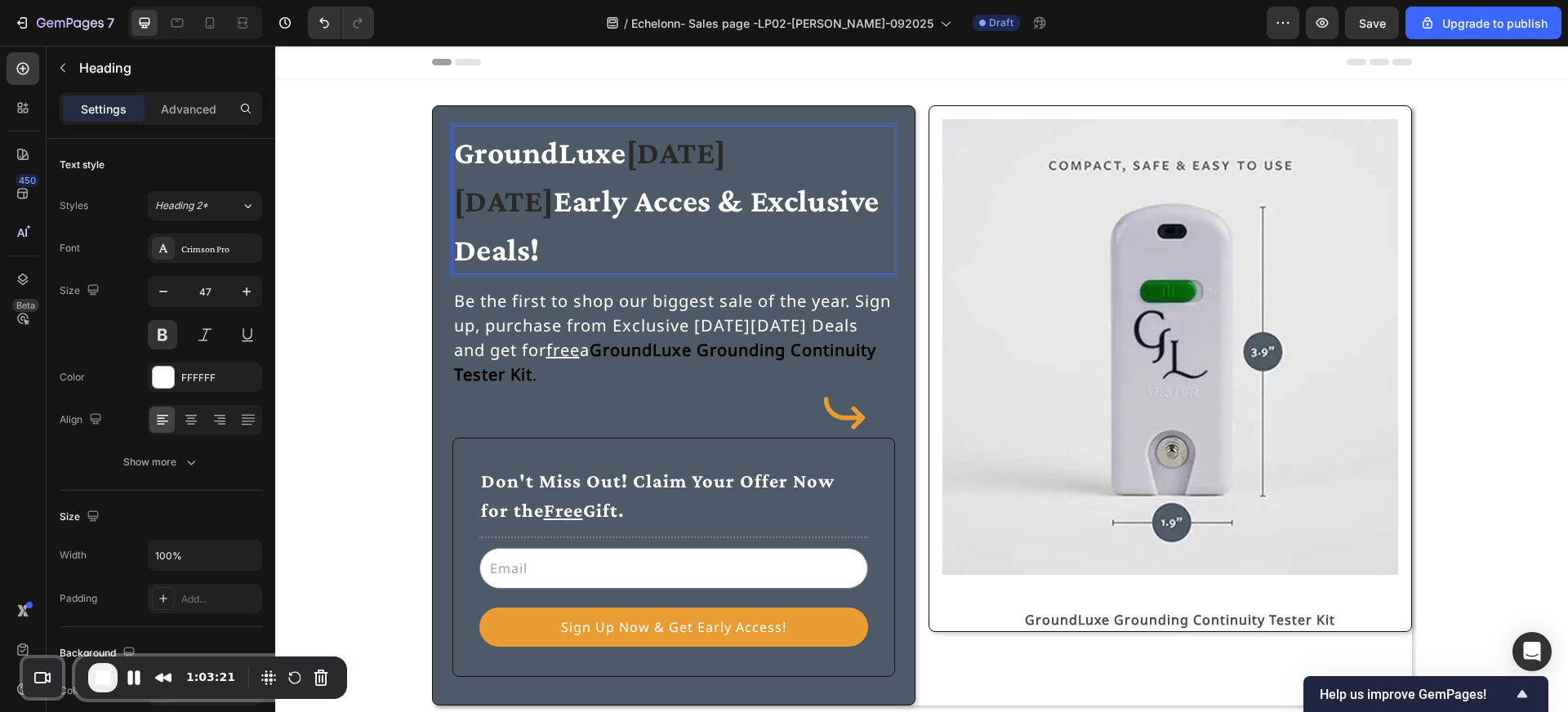
click at [820, 183] on span "Early Acces & Exclusive Deals!" at bounding box center [666, 224] width 426 height 83
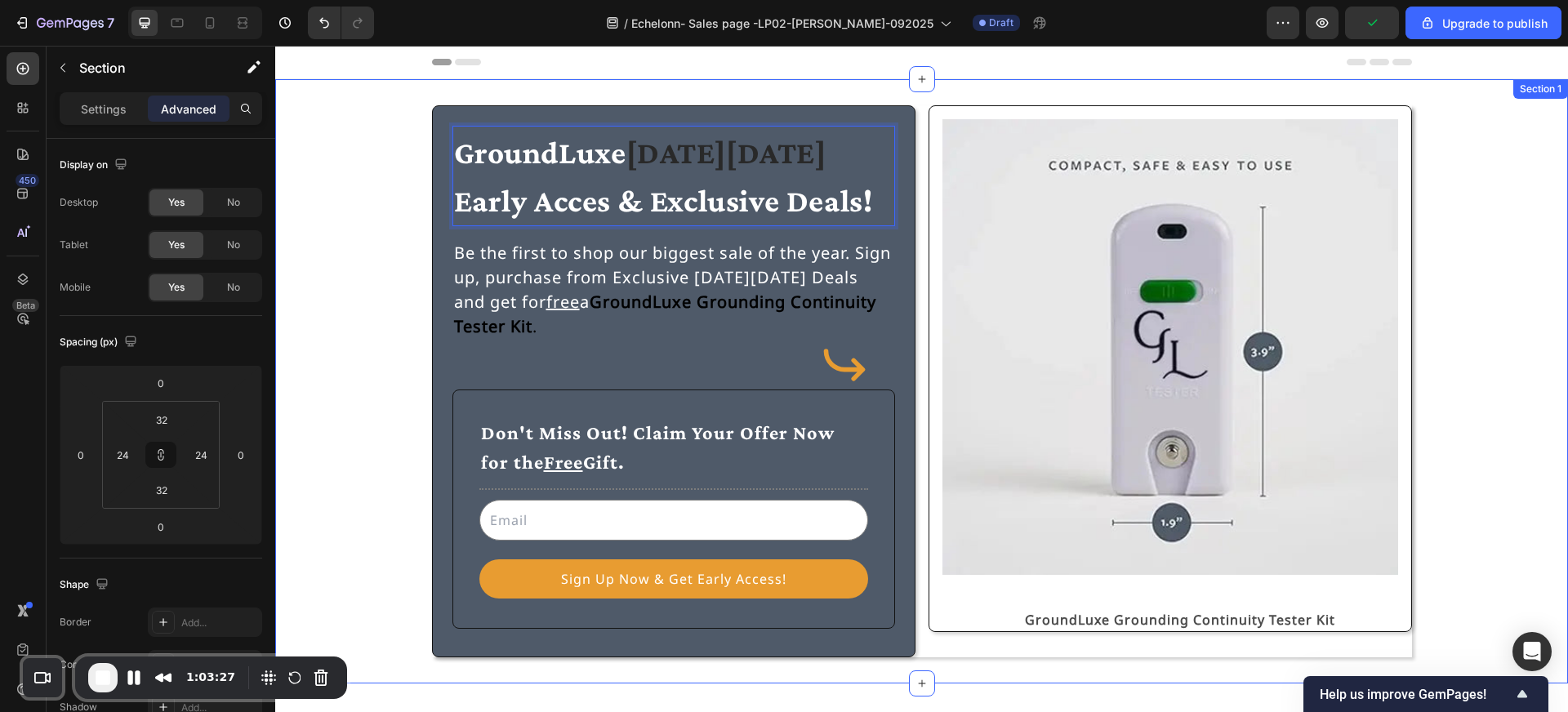
click at [367, 212] on div "GroundLuxe Black Friday ⁠⁠⁠⁠⁠⁠⁠ Early Acces & Exclusive Deals! Heading 16 Be th…" at bounding box center [921, 382] width 1253 height 552
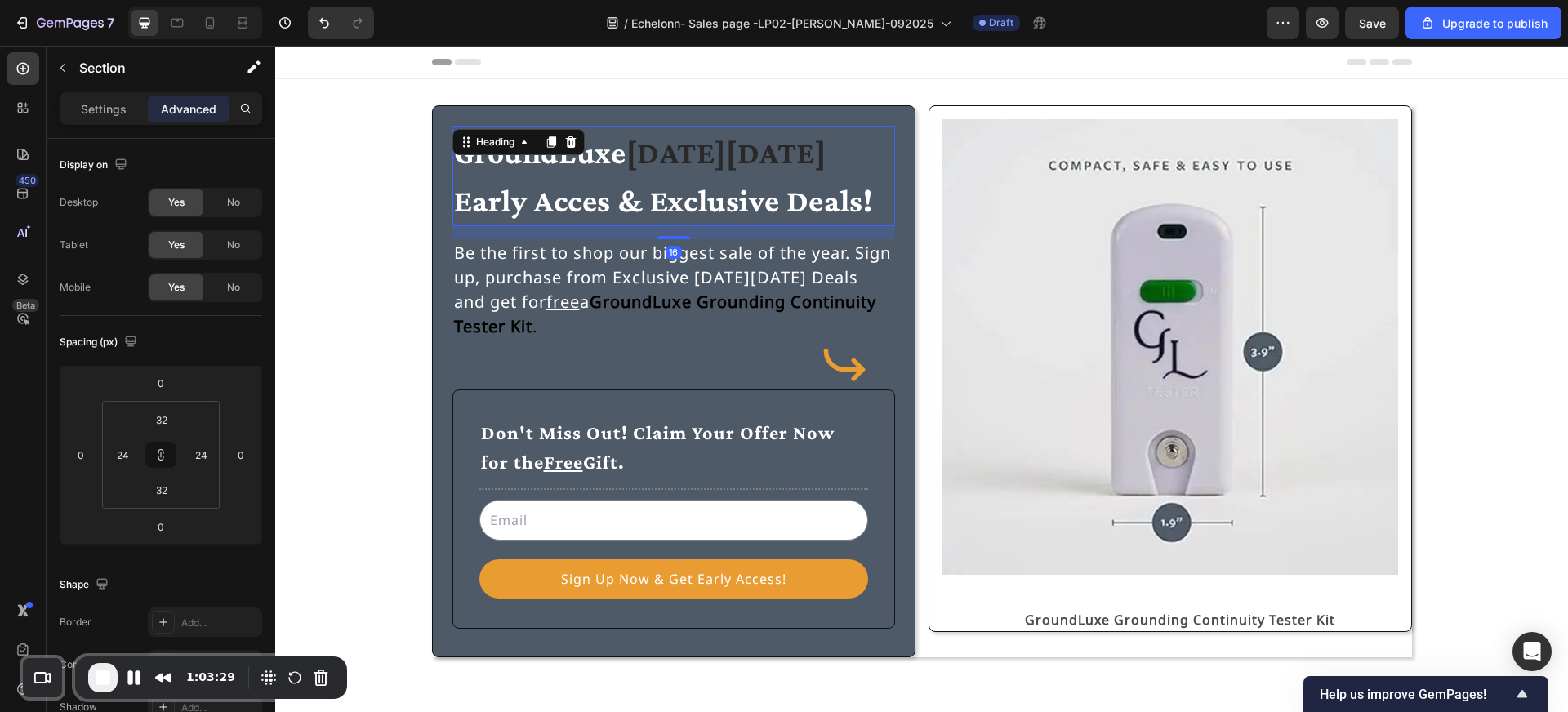
click at [622, 171] on p "⁠⁠⁠⁠⁠⁠⁠ GroundLuxe Black Friday Early Acces & Exclusive Deals!" at bounding box center [674, 176] width 439 height 98
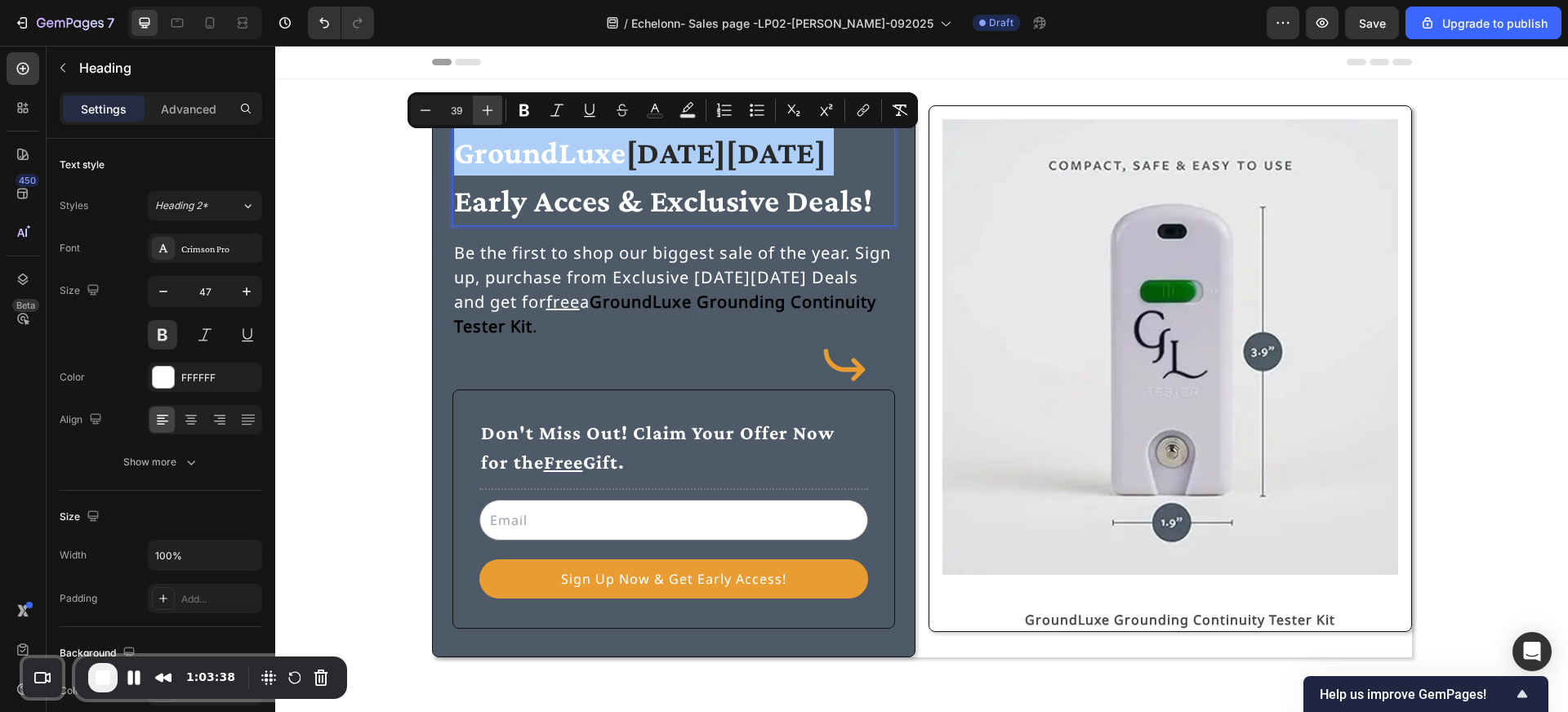
click at [485, 111] on icon "Editor contextual toolbar" at bounding box center [488, 110] width 16 height 16
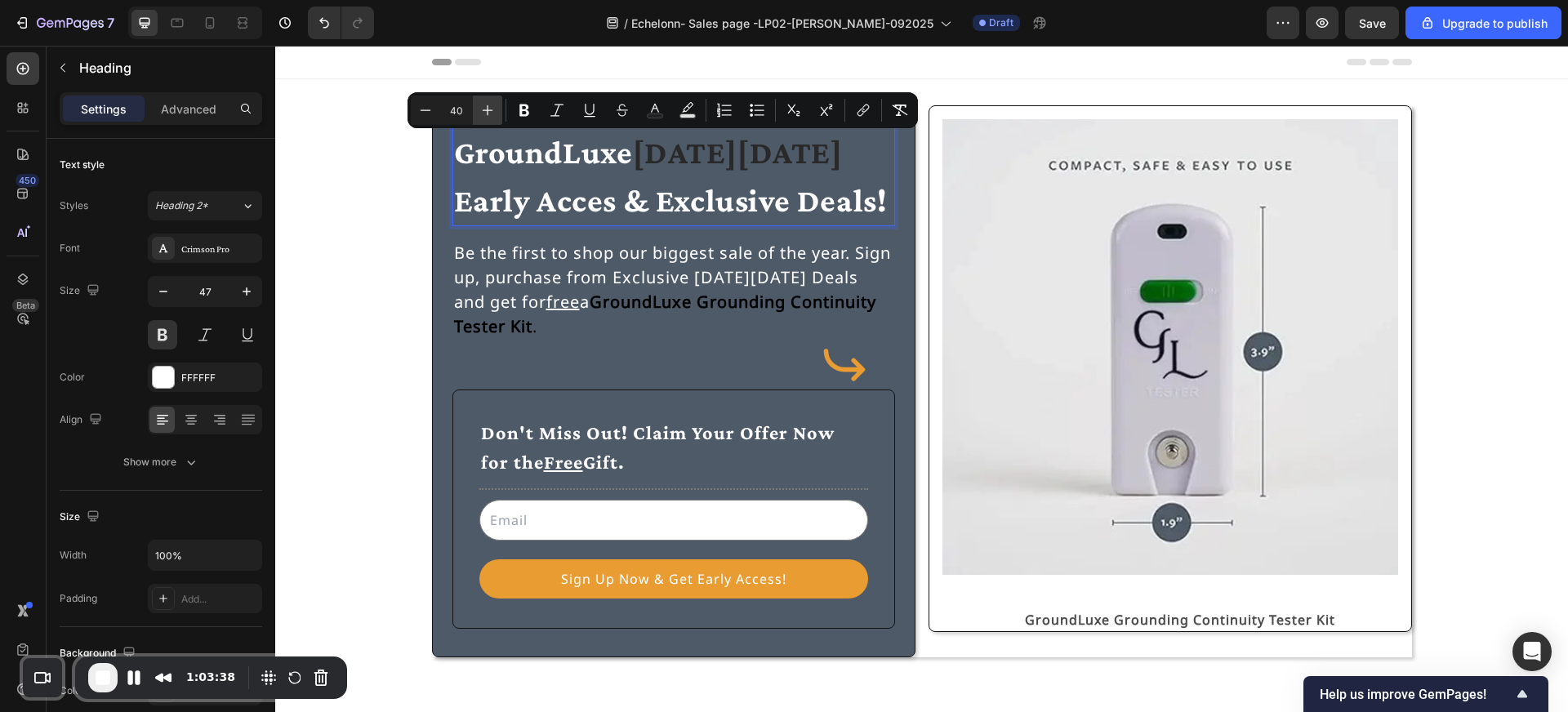
click at [485, 111] on icon "Editor contextual toolbar" at bounding box center [488, 110] width 16 height 16
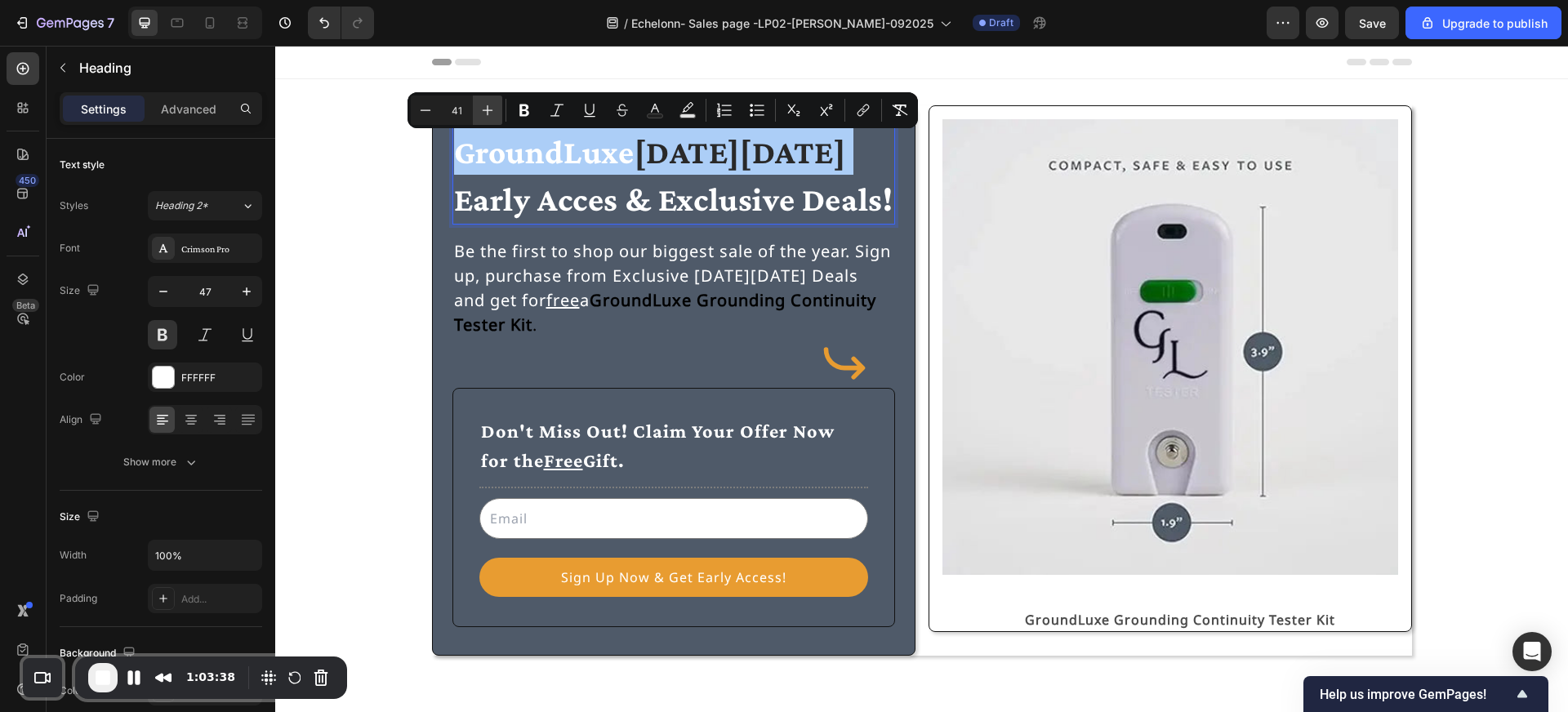
click at [485, 111] on icon "Editor contextual toolbar" at bounding box center [488, 110] width 16 height 16
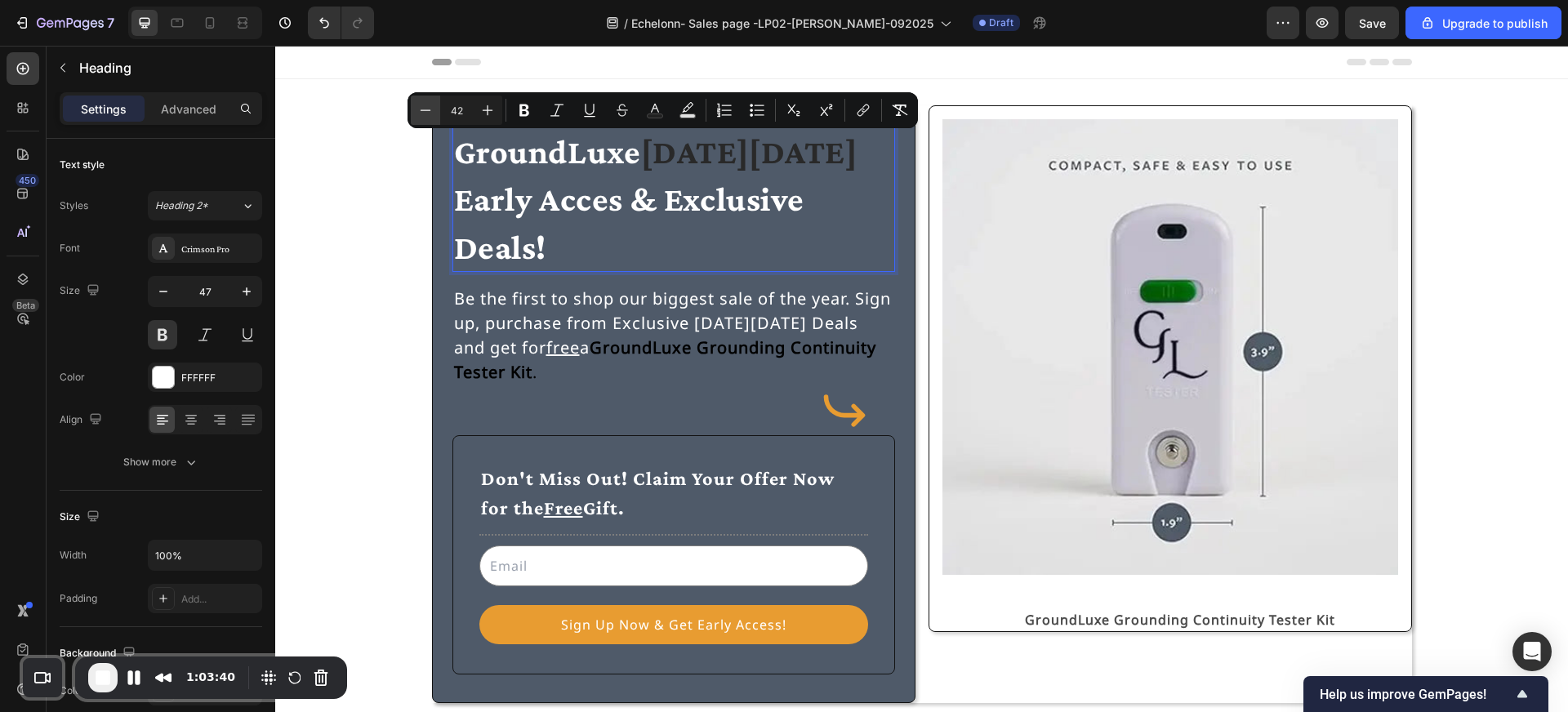
click at [433, 119] on button "Minus" at bounding box center [426, 110] width 29 height 29
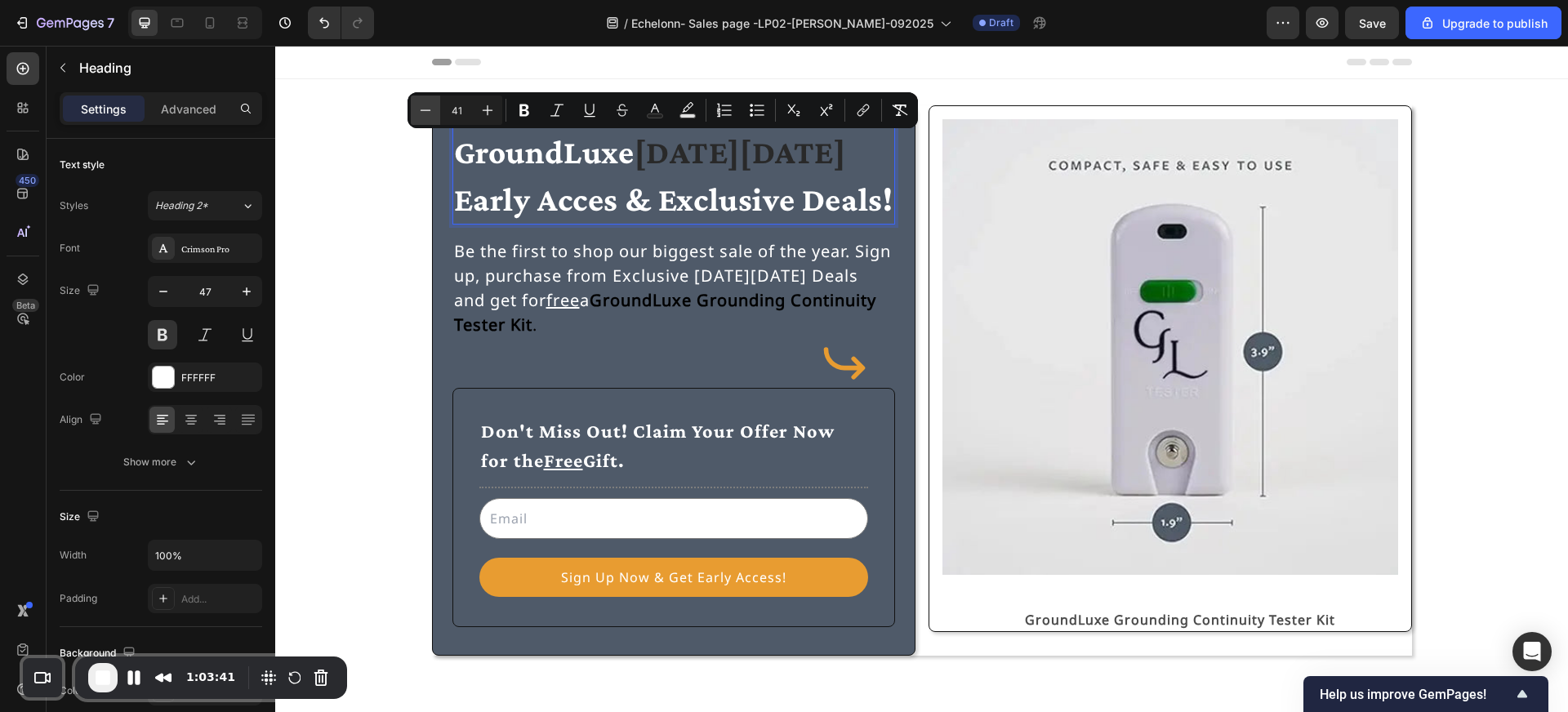
click at [433, 119] on button "Minus" at bounding box center [426, 110] width 29 height 29
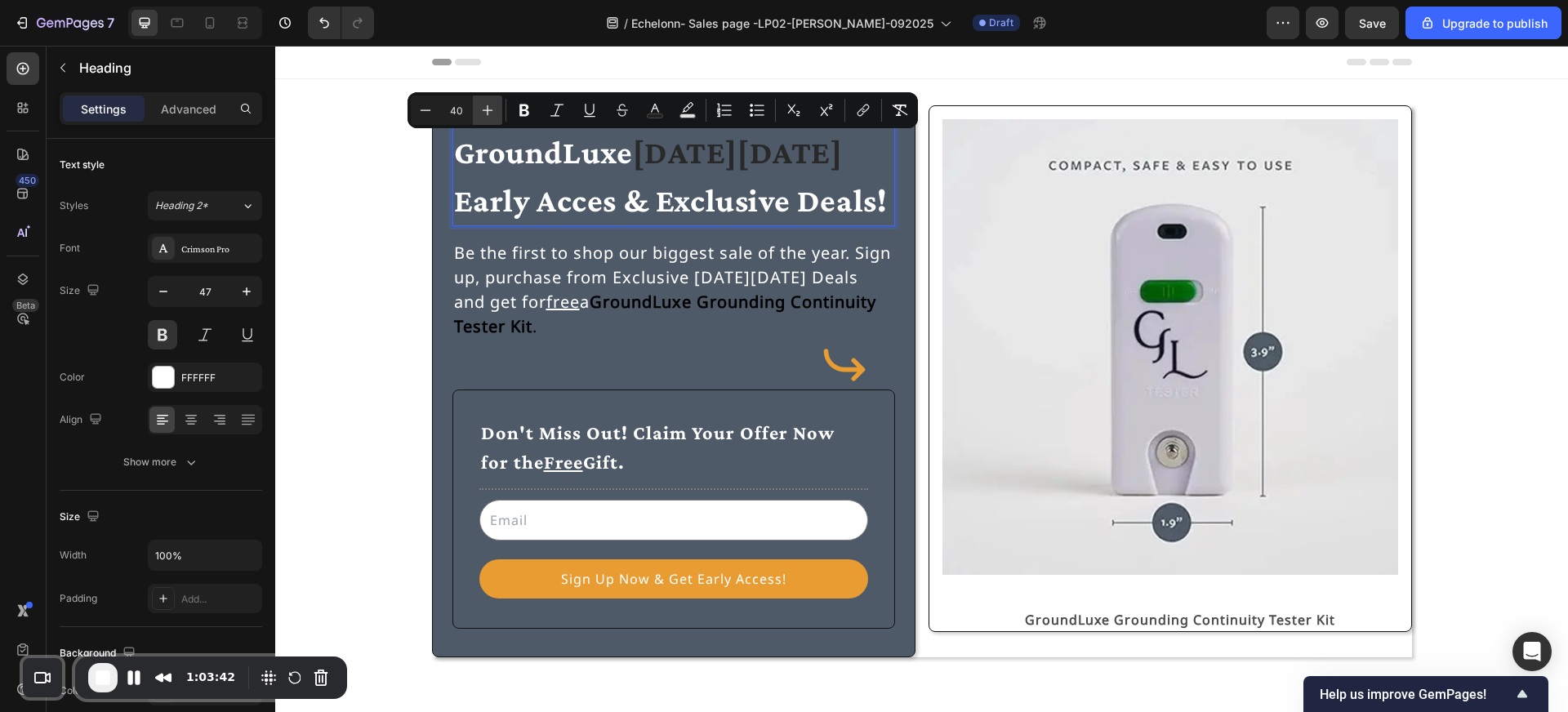
click at [484, 114] on icon "Editor contextual toolbar" at bounding box center [488, 110] width 16 height 16
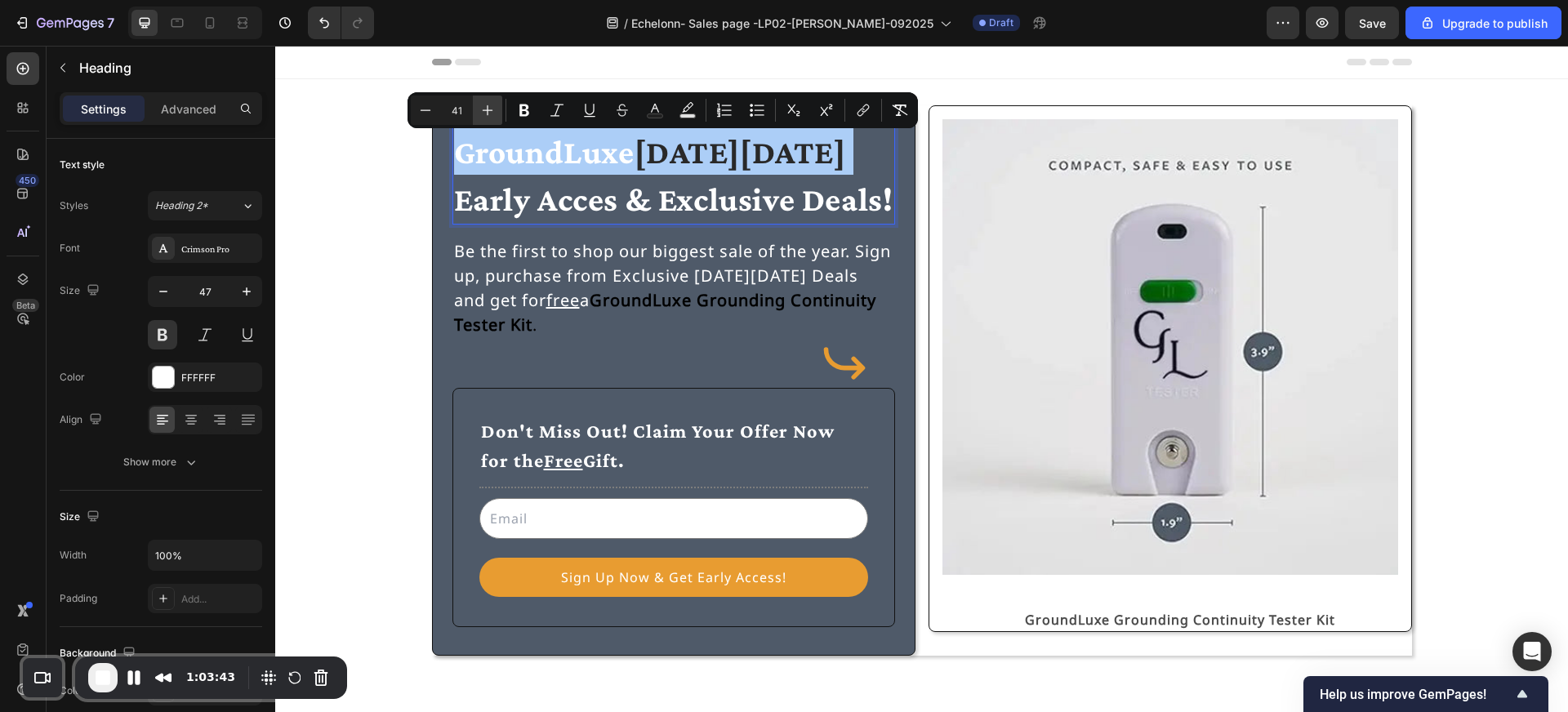
click at [484, 114] on icon "Editor contextual toolbar" at bounding box center [488, 110] width 16 height 16
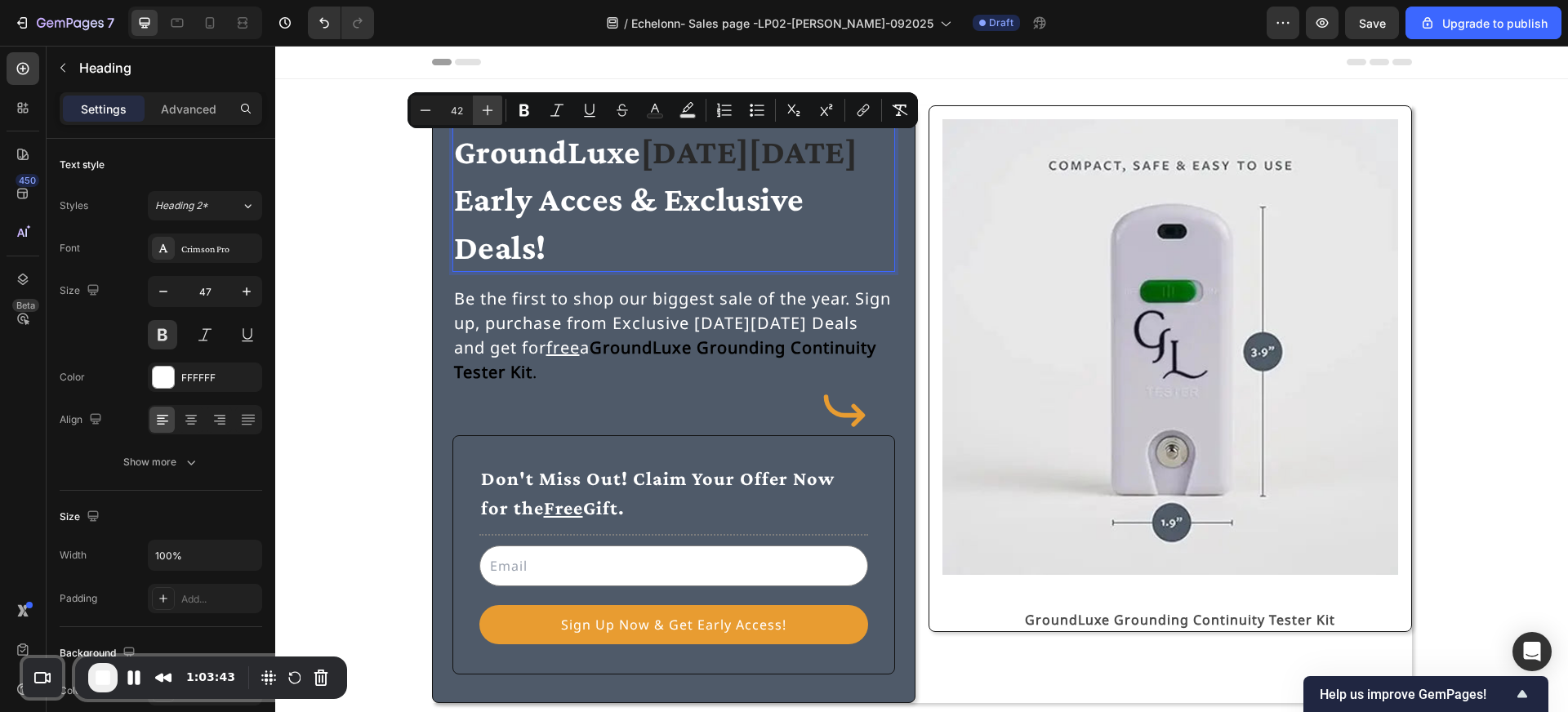
click at [484, 114] on icon "Editor contextual toolbar" at bounding box center [488, 110] width 16 height 16
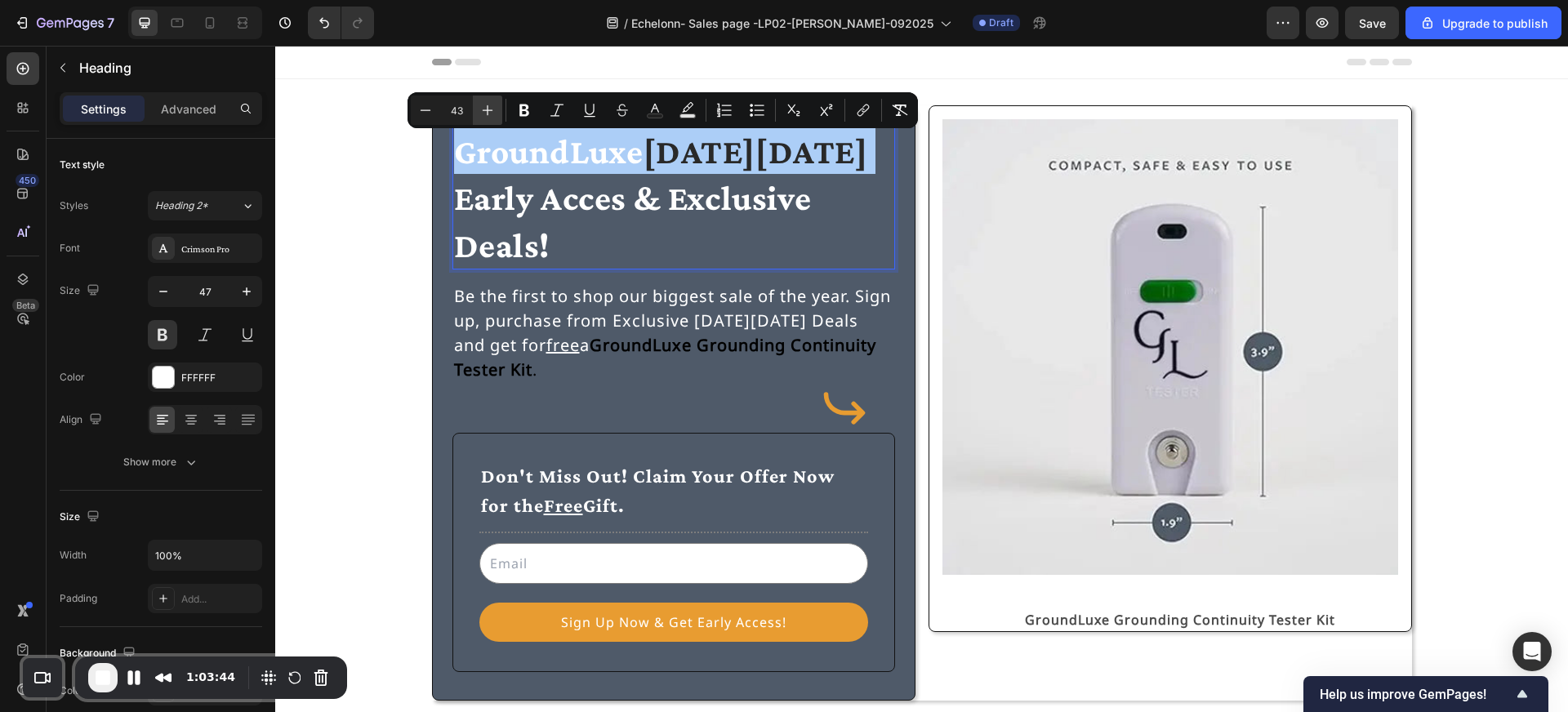
click at [484, 114] on icon "Editor contextual toolbar" at bounding box center [488, 110] width 16 height 16
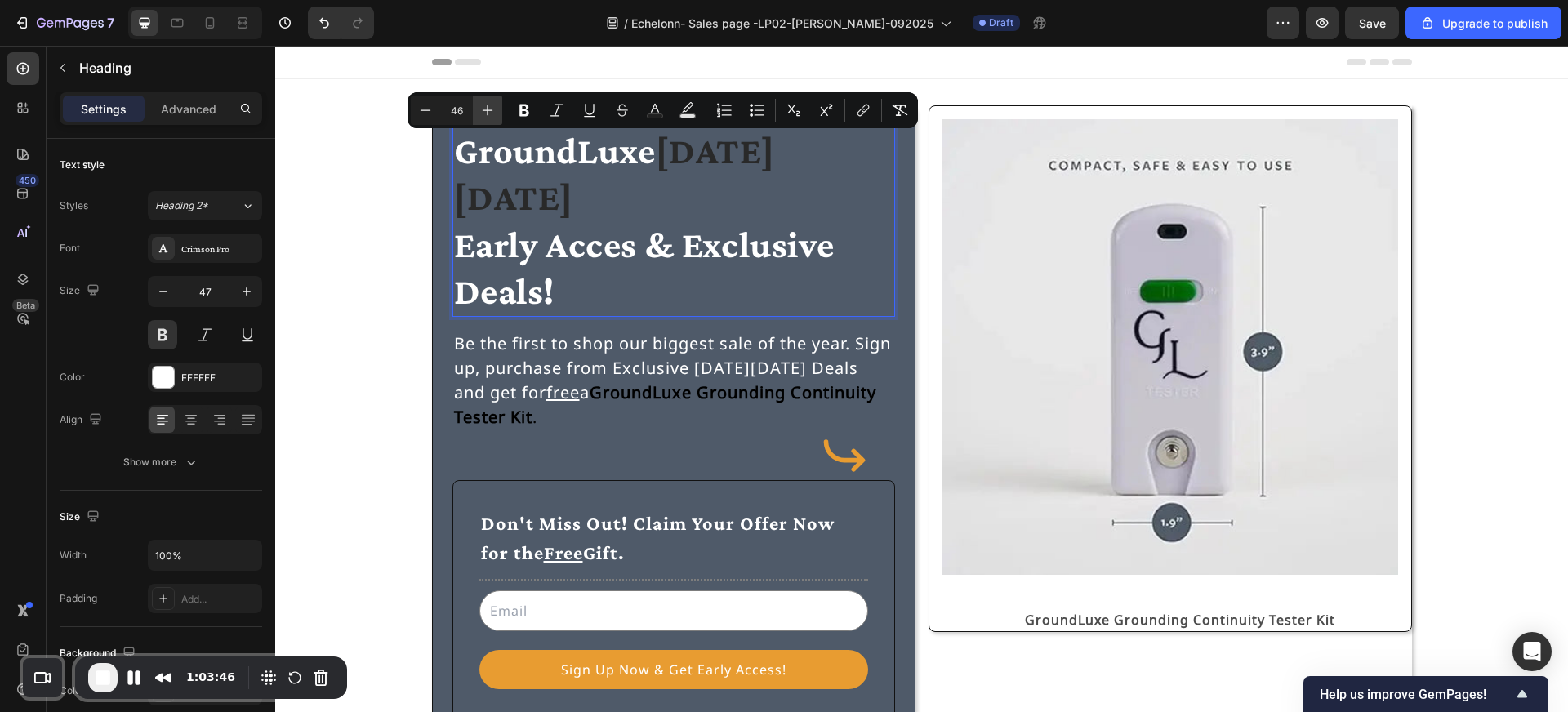
click at [484, 114] on icon "Editor contextual toolbar" at bounding box center [488, 110] width 16 height 16
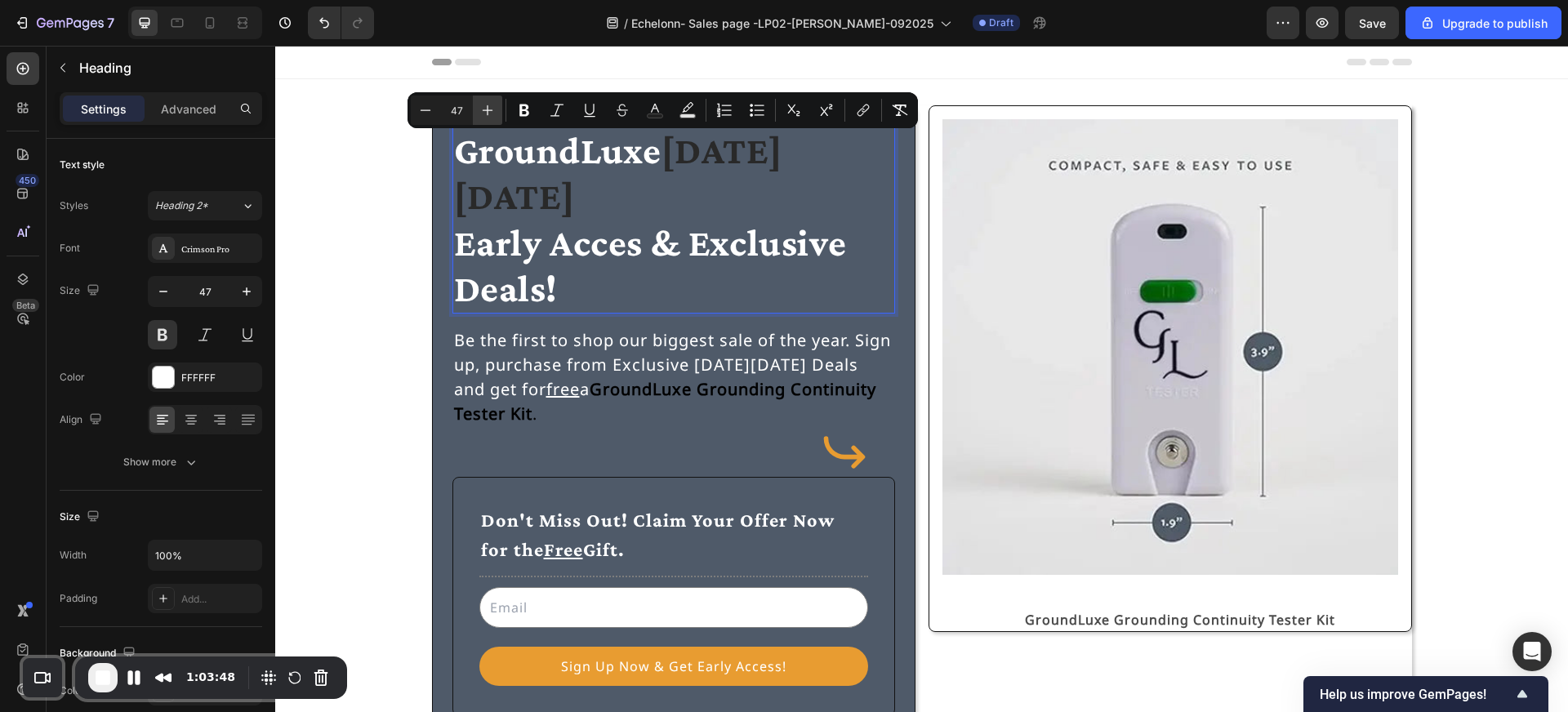
click at [484, 114] on icon "Editor contextual toolbar" at bounding box center [488, 110] width 16 height 16
type input "49"
click at [458, 243] on span "Early Acces & Exclusive Deals!" at bounding box center [657, 264] width 407 height 90
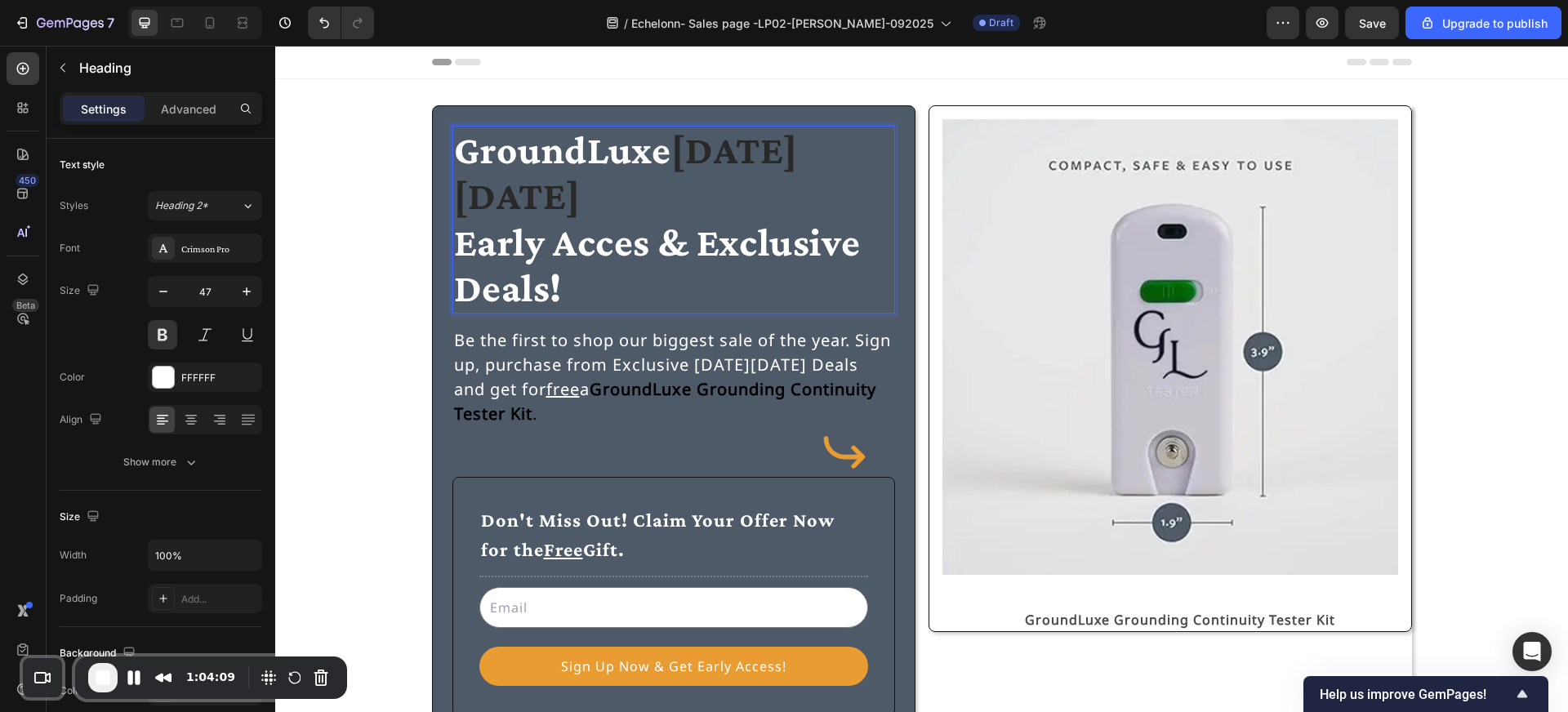
click at [452, 201] on h2 "GroundLuxe Black Friday ⁠⁠⁠⁠⁠⁠⁠ Early Acces & Exclusive Deals!" at bounding box center [674, 220] width 443 height 188
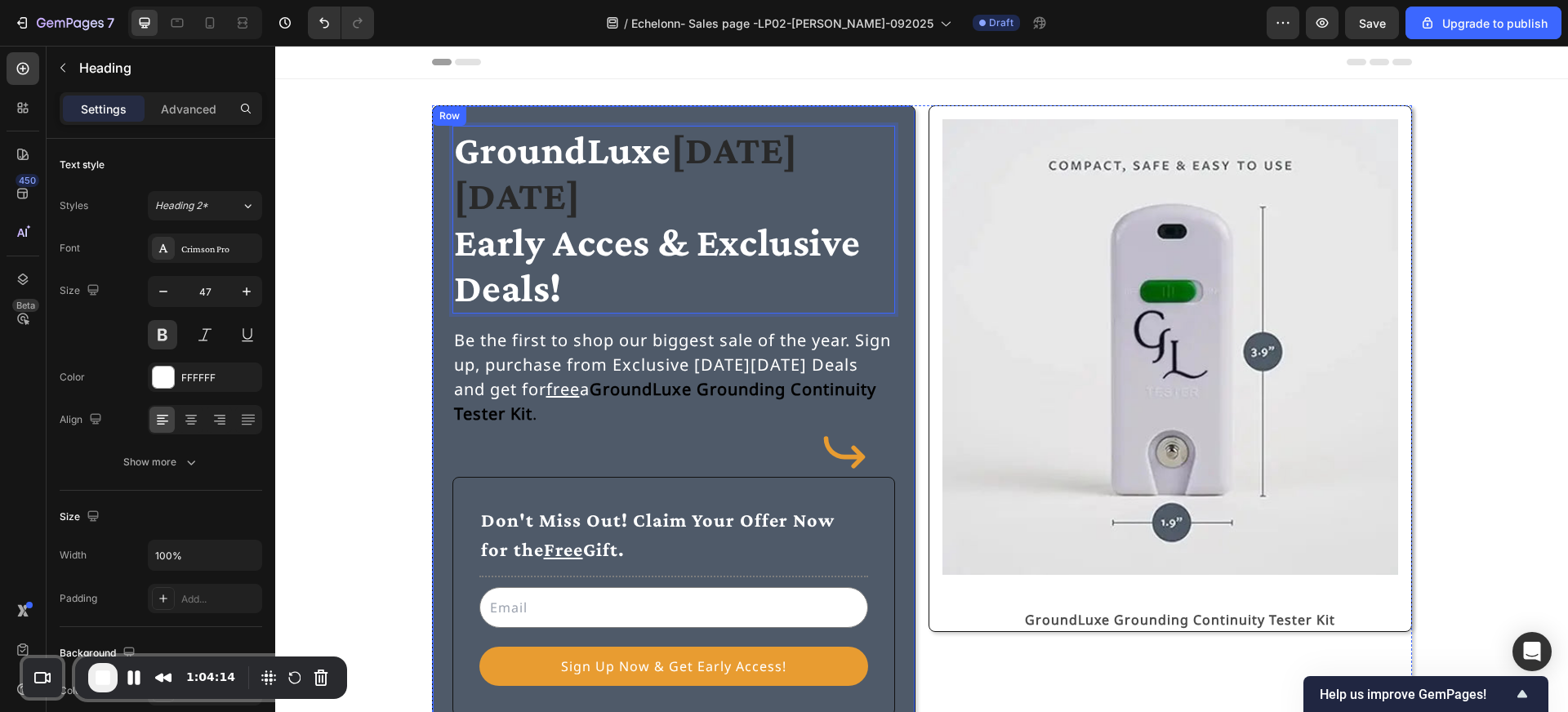
drag, startPoint x: 573, startPoint y: 203, endPoint x: 438, endPoint y: 148, distance: 145.8
click at [438, 148] on div "GroundLuxe Black Friday Early Acces & Exclusive Deals! Heading 16 Be the first …" at bounding box center [674, 425] width 483 height 639
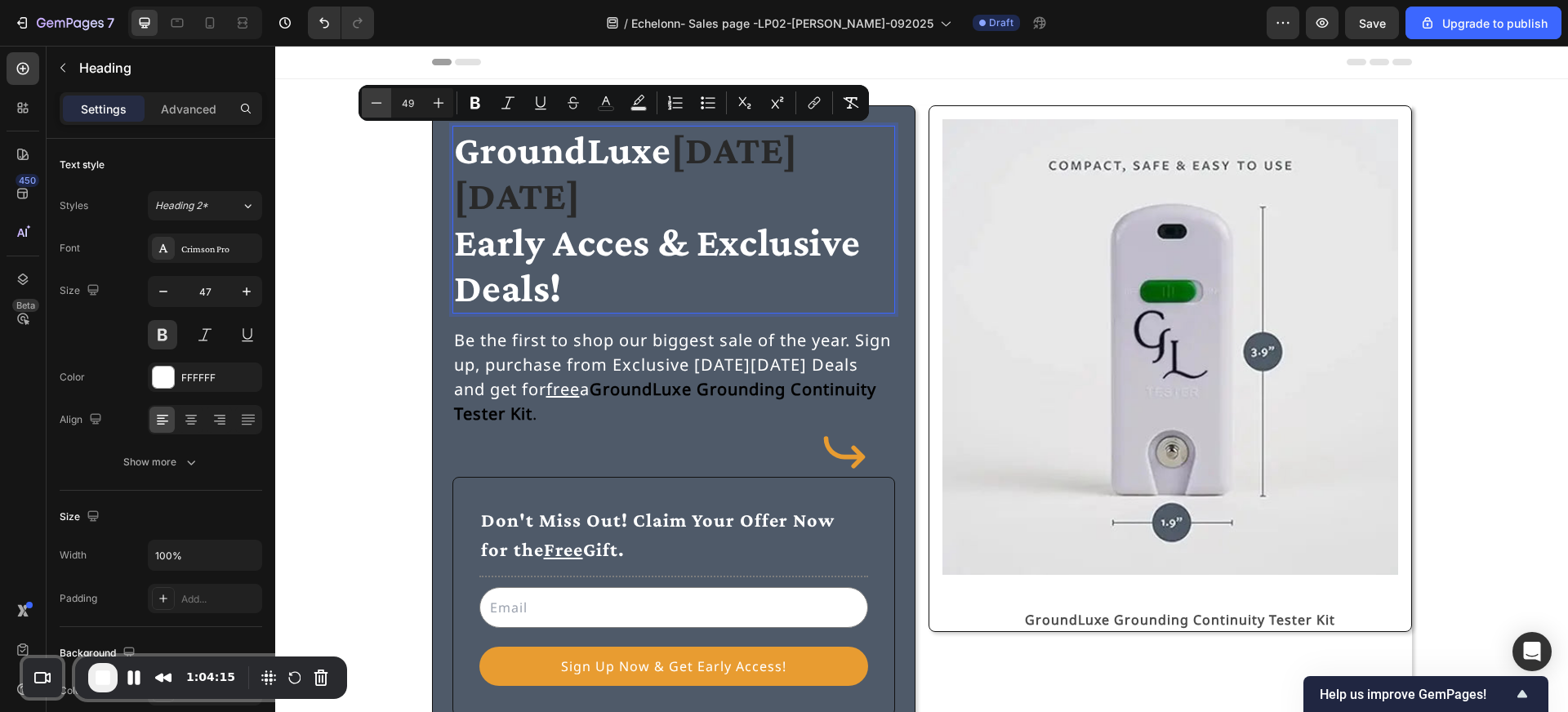
click at [377, 99] on icon "Editor contextual toolbar" at bounding box center [377, 103] width 16 height 16
click at [377, 100] on icon "Editor contextual toolbar" at bounding box center [377, 103] width 16 height 16
type input "47"
click at [616, 232] on p "GroundLuxe Black Friday Early Acces & Exclusive Deals!" at bounding box center [674, 220] width 439 height 184
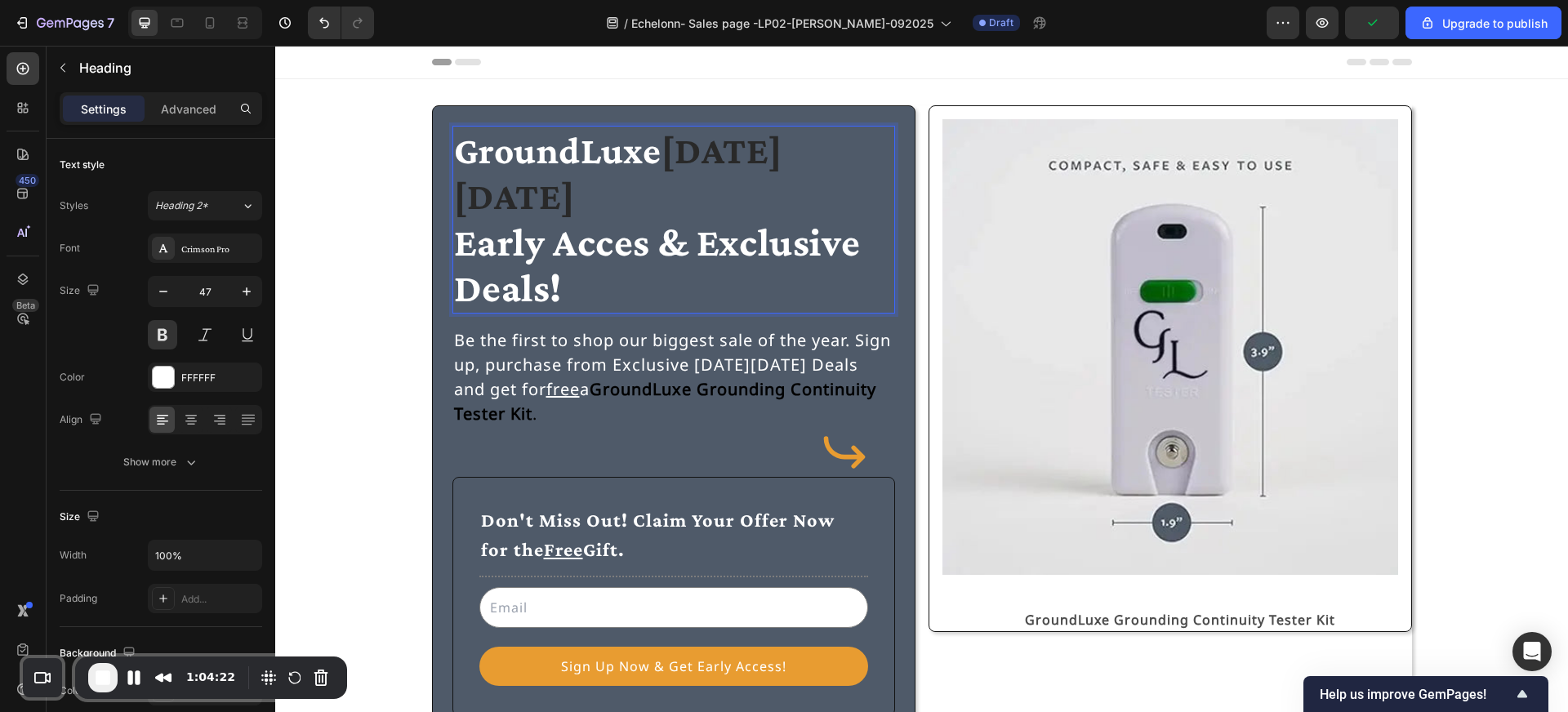
click at [646, 220] on span "Early Acces & Exclusive Deals!" at bounding box center [657, 264] width 407 height 90
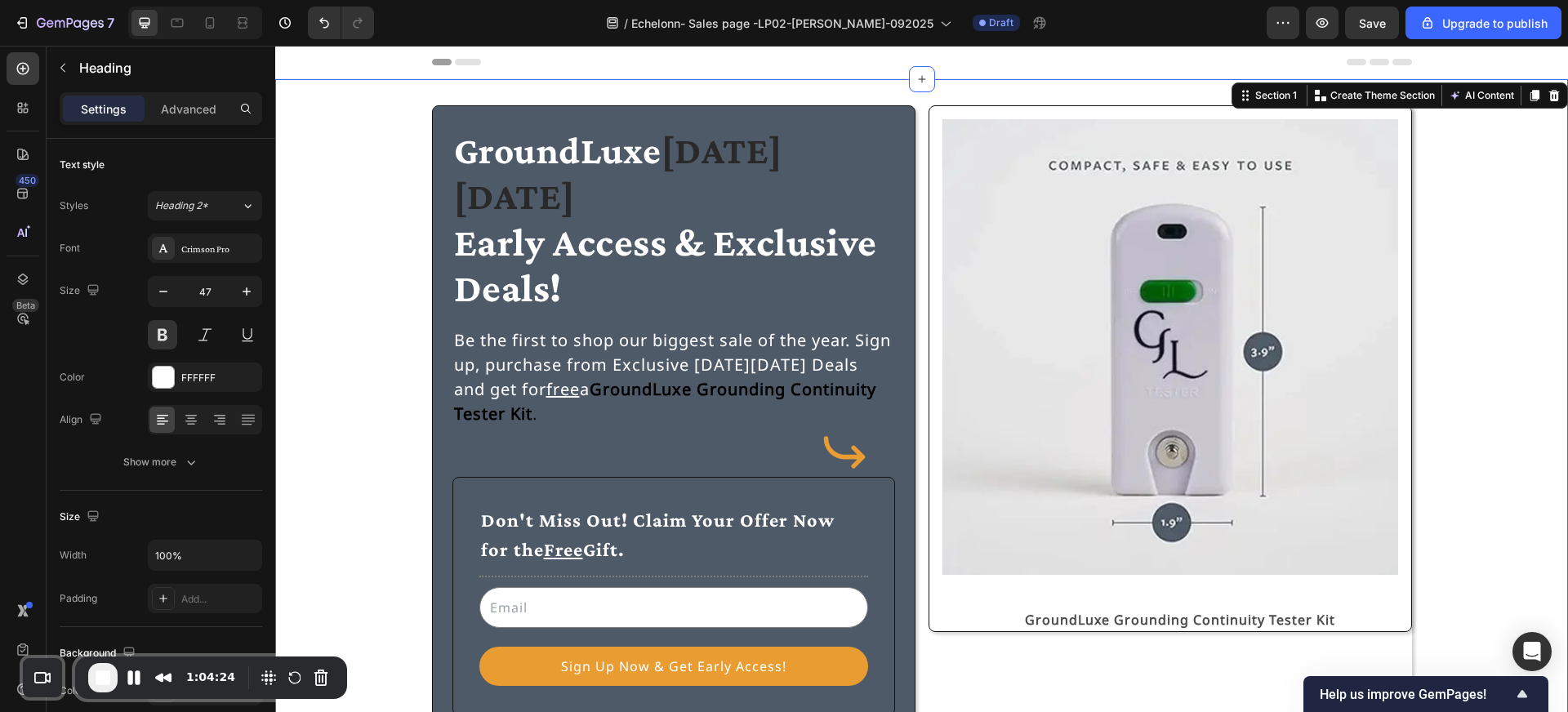
click at [420, 237] on div "⁠⁠⁠⁠⁠⁠⁠ GroundLuxe Black Friday Early Access & Exclusive Deals! Heading Be the …" at bounding box center [921, 425] width 1253 height 639
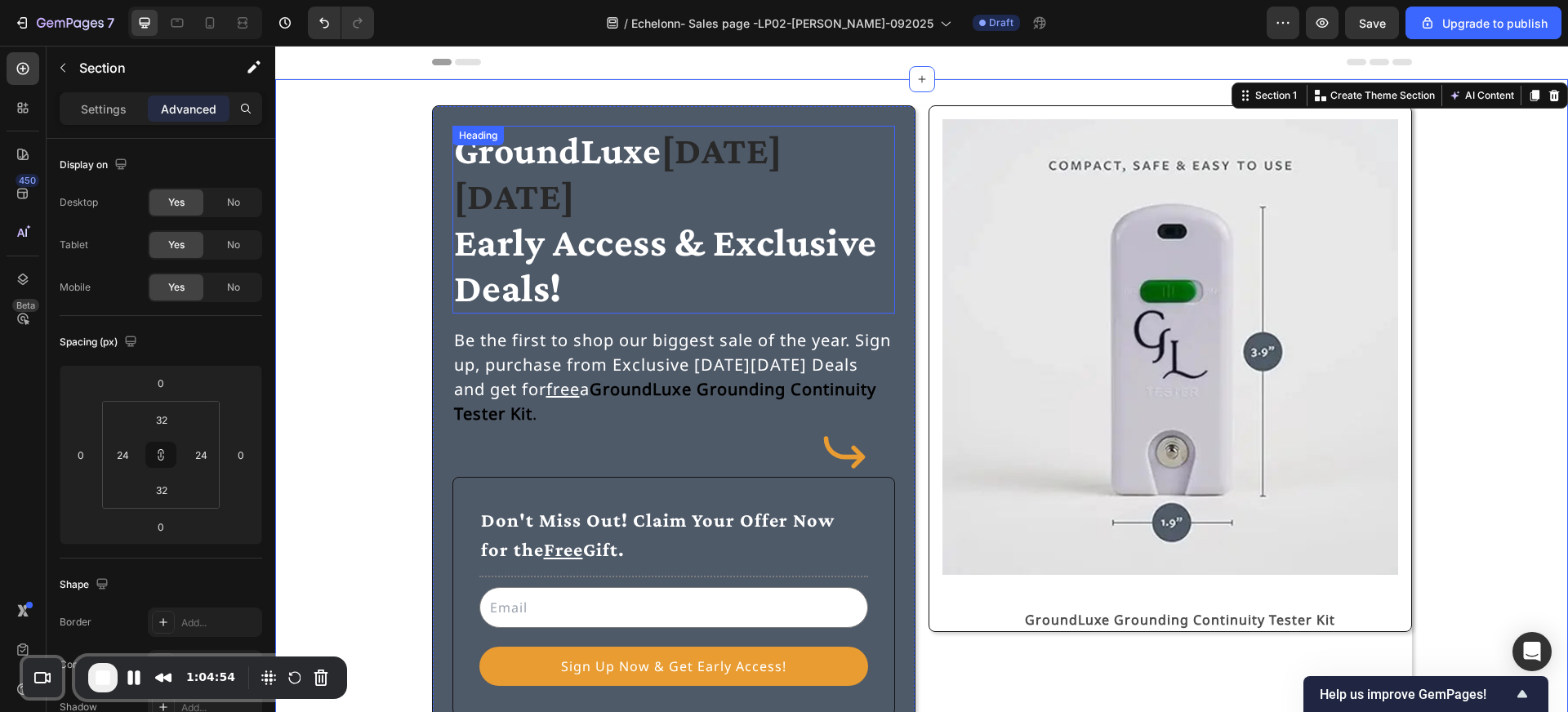
click at [495, 229] on span "Early Access & Exclusive Deals!" at bounding box center [665, 264] width 423 height 90
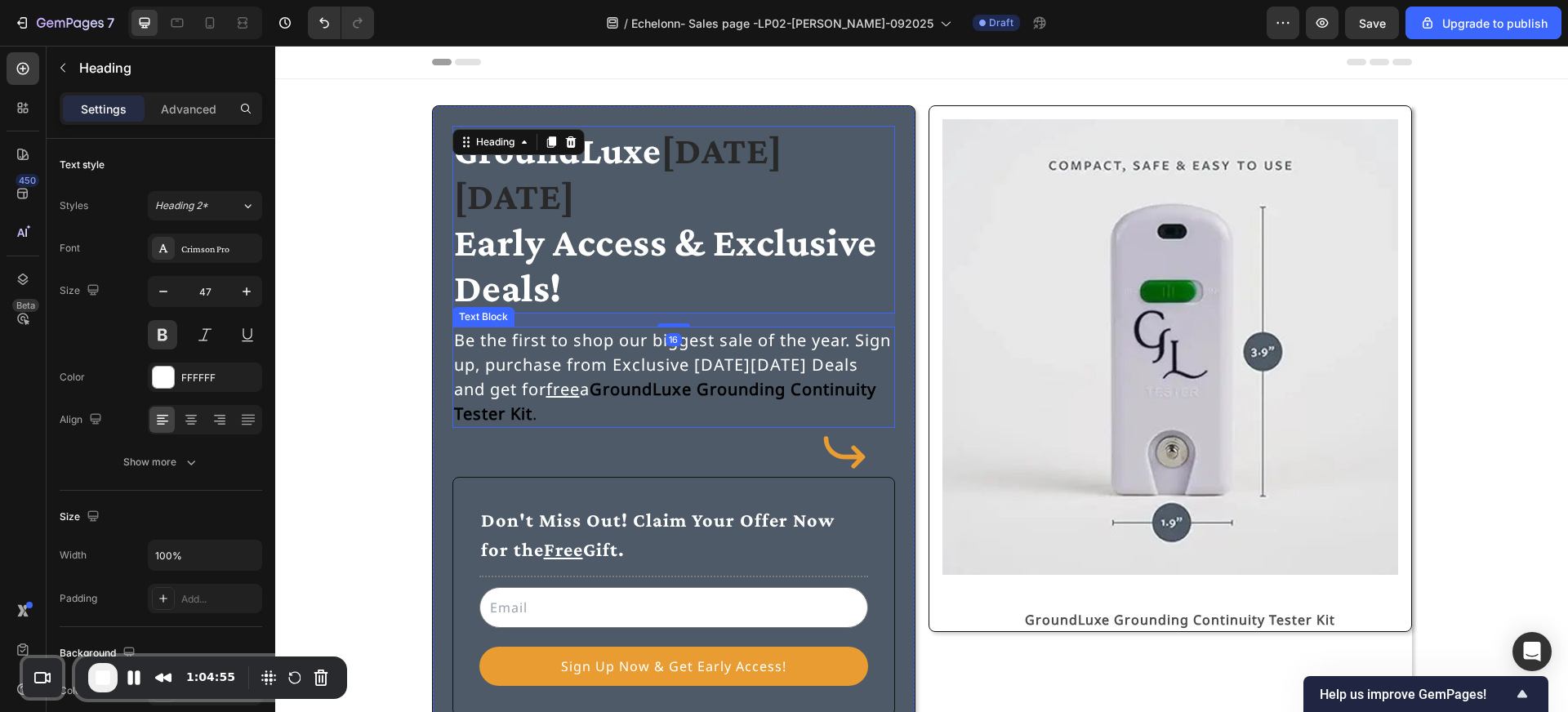
click at [543, 329] on p "Be the first to shop our biggest sale of the year. Sign up, purchase from Exclu…" at bounding box center [674, 377] width 439 height 98
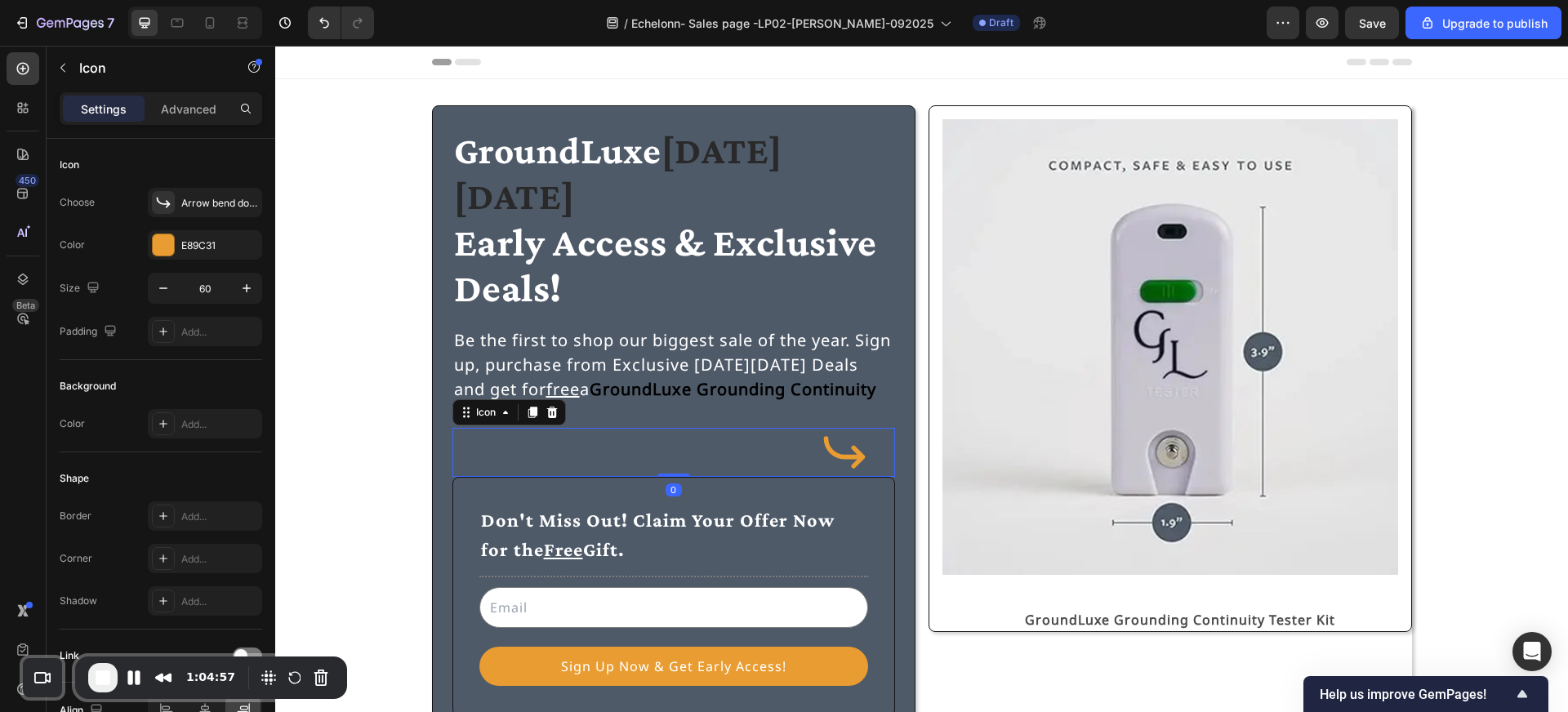
click at [573, 428] on div "Icon 0" at bounding box center [674, 452] width 443 height 49
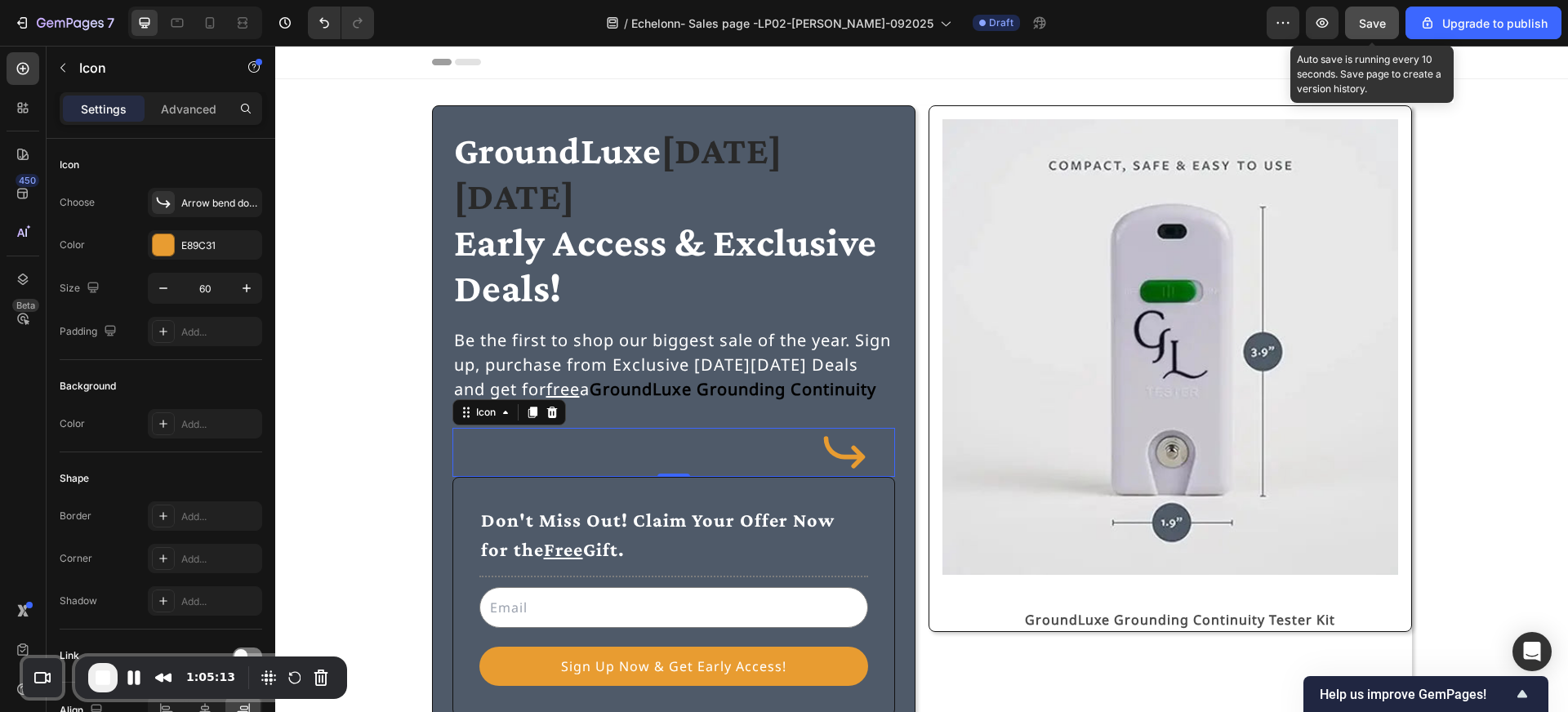
click at [1371, 22] on span "Save" at bounding box center [1373, 23] width 27 height 14
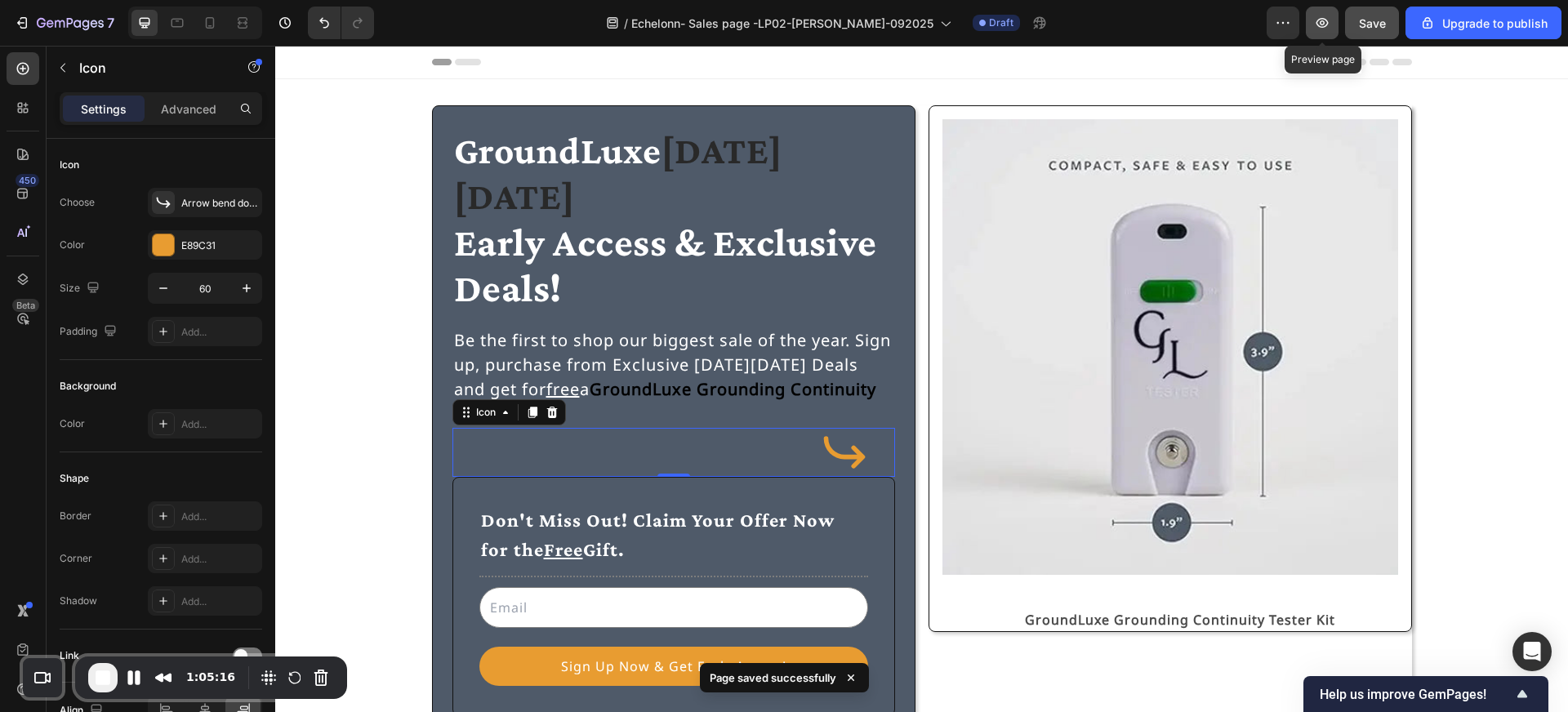
click at [1322, 27] on icon "button" at bounding box center [1322, 23] width 12 height 10
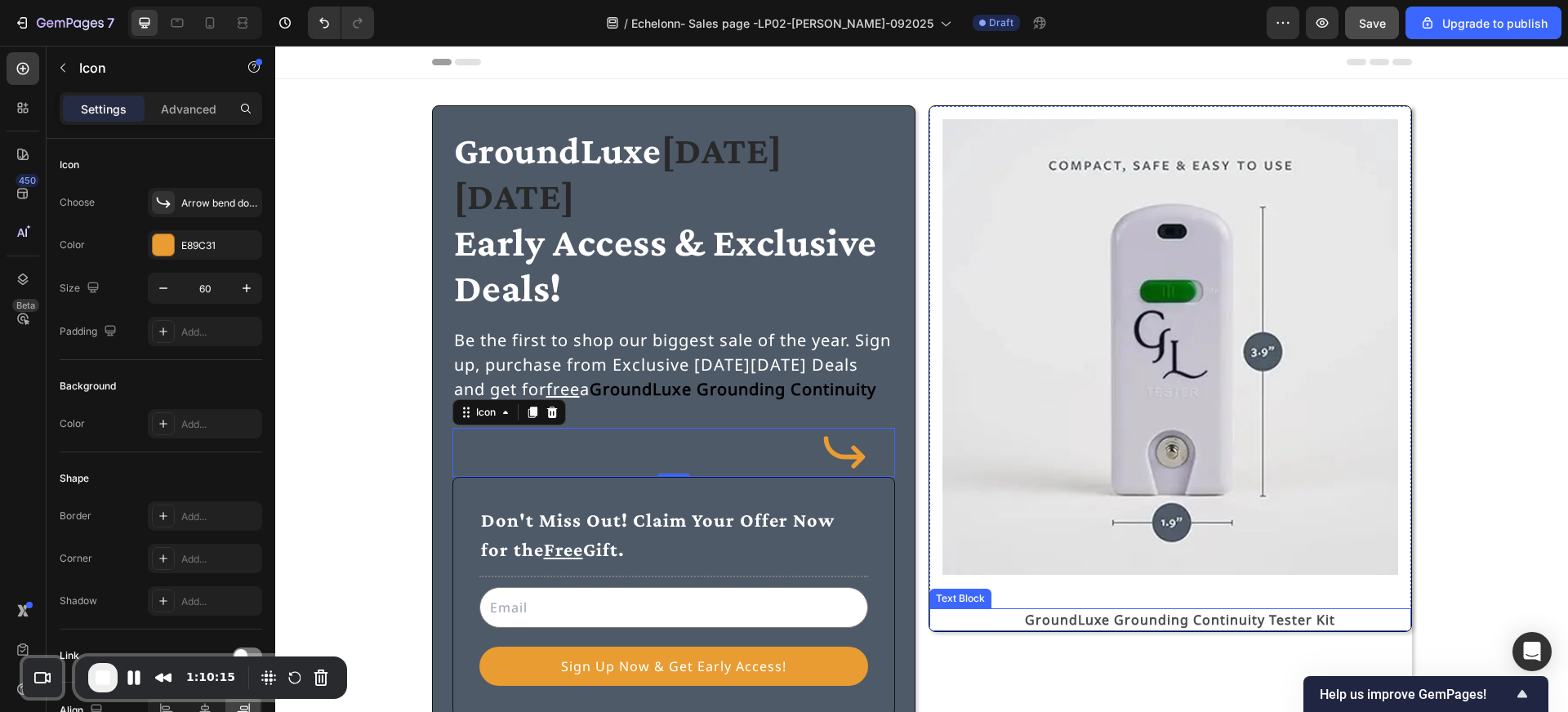
click at [1099, 623] on p "GroundLuxe Grounding Continuity Tester Kit" at bounding box center [1180, 620] width 459 height 20
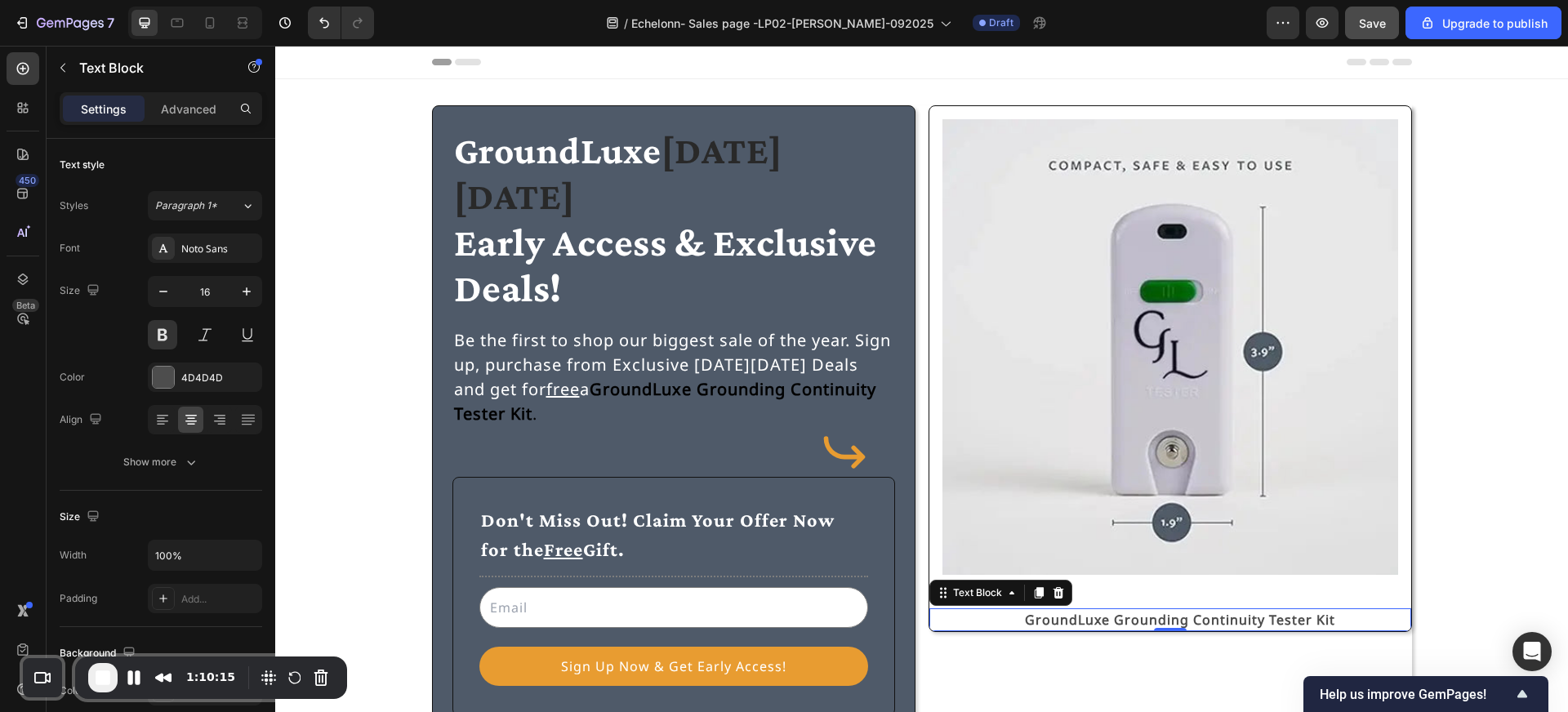
click at [1099, 623] on p "GroundLuxe Grounding Continuity Tester Kit" at bounding box center [1180, 620] width 459 height 20
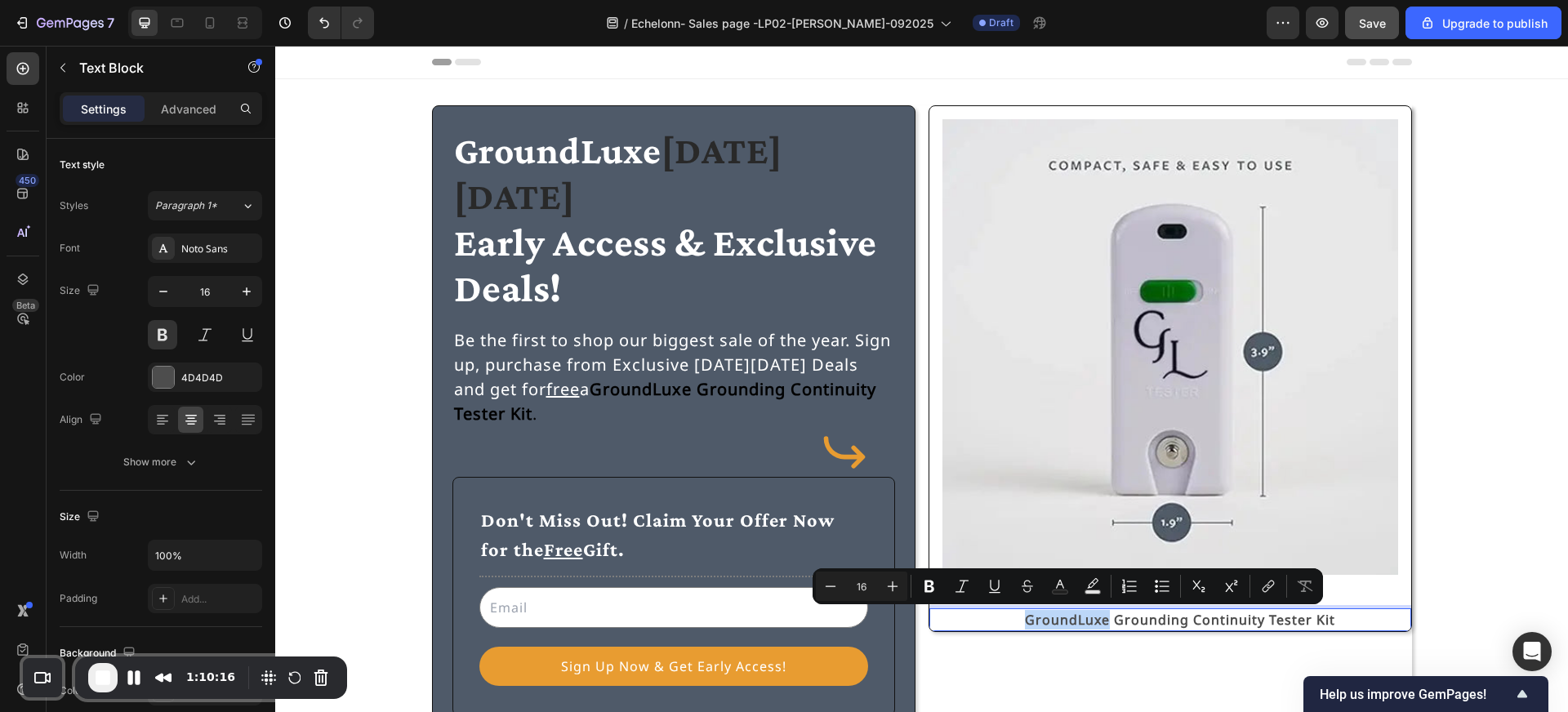
click at [1110, 622] on p "GroundLuxe Grounding Continuity Tester Kit" at bounding box center [1180, 620] width 459 height 20
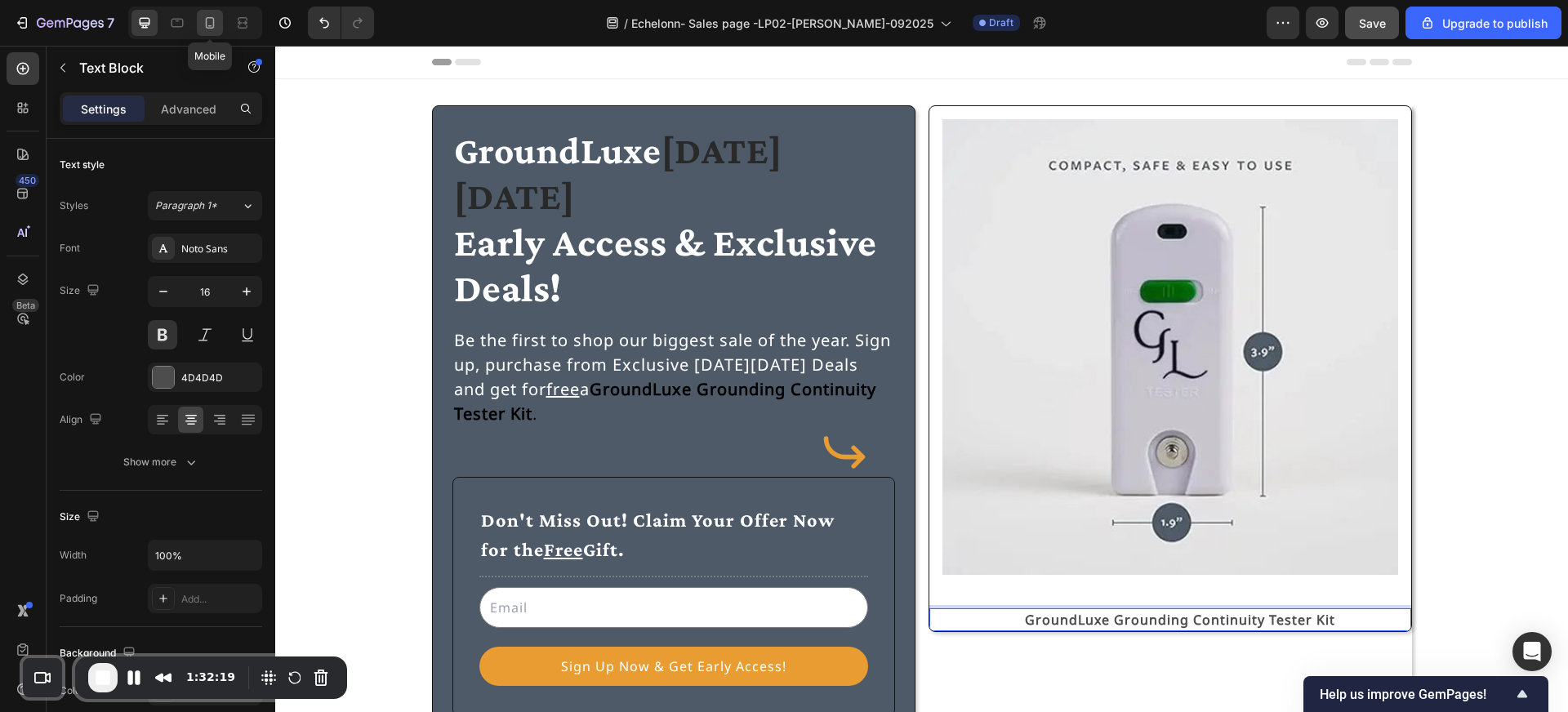
click at [211, 28] on icon at bounding box center [210, 23] width 16 height 16
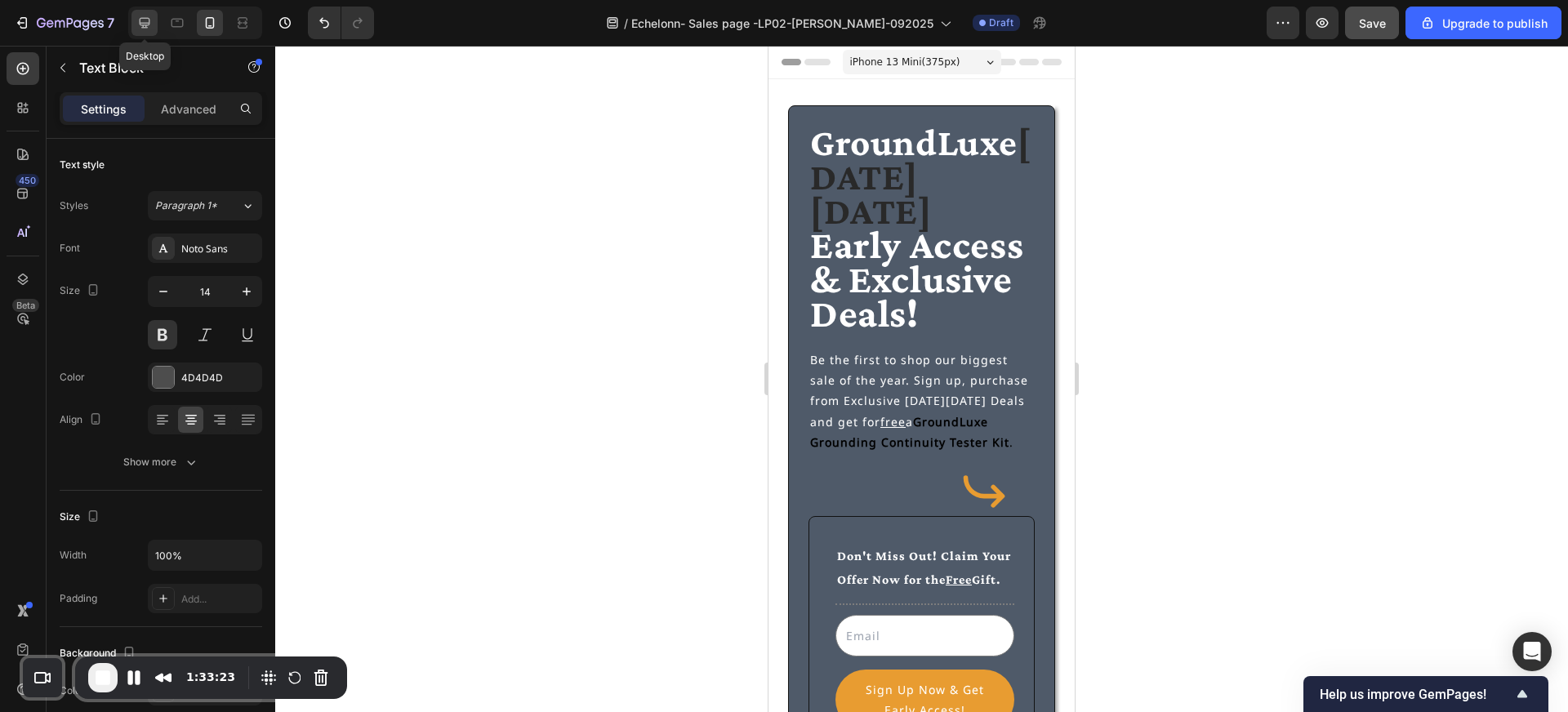
click at [144, 25] on icon at bounding box center [145, 24] width 11 height 11
type input "16"
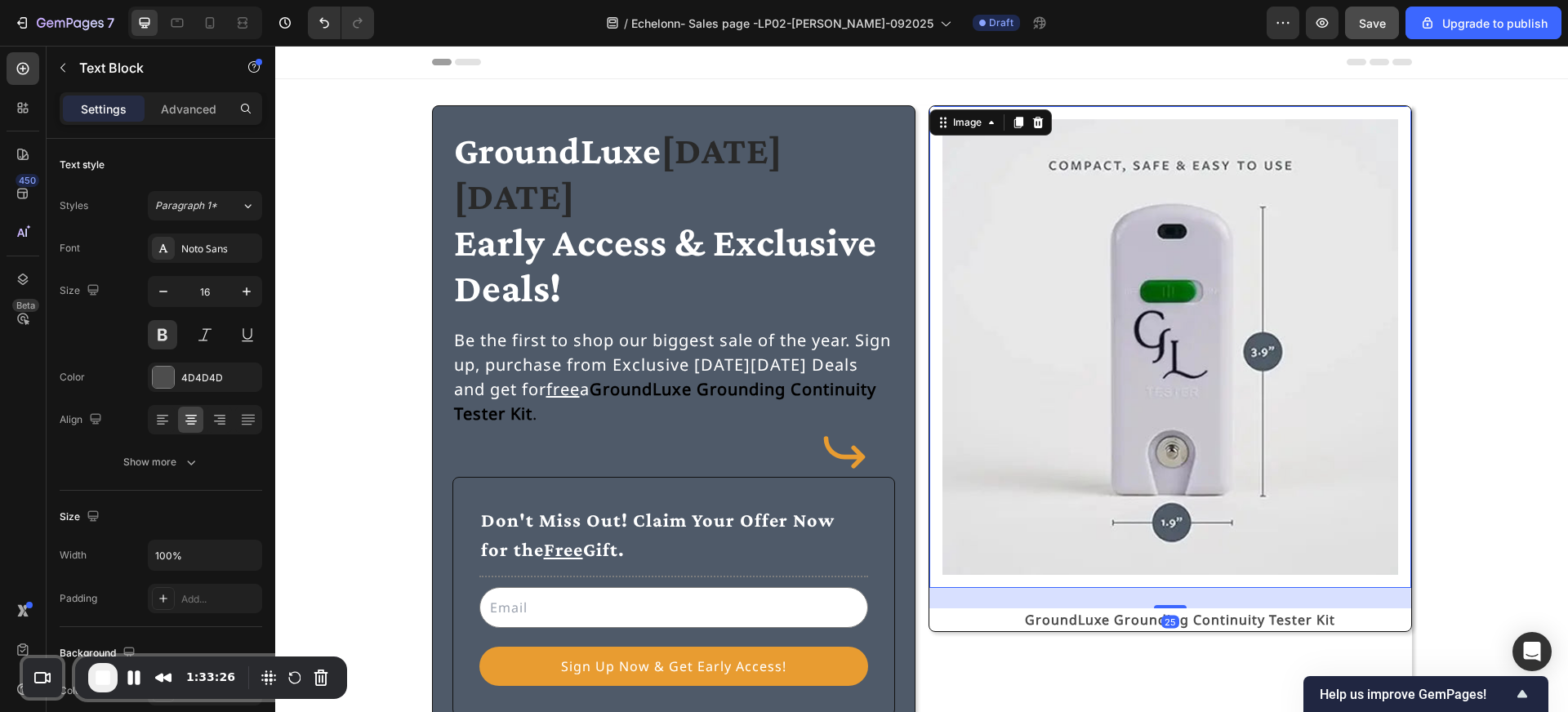
click at [999, 368] on img at bounding box center [1171, 347] width 456 height 456
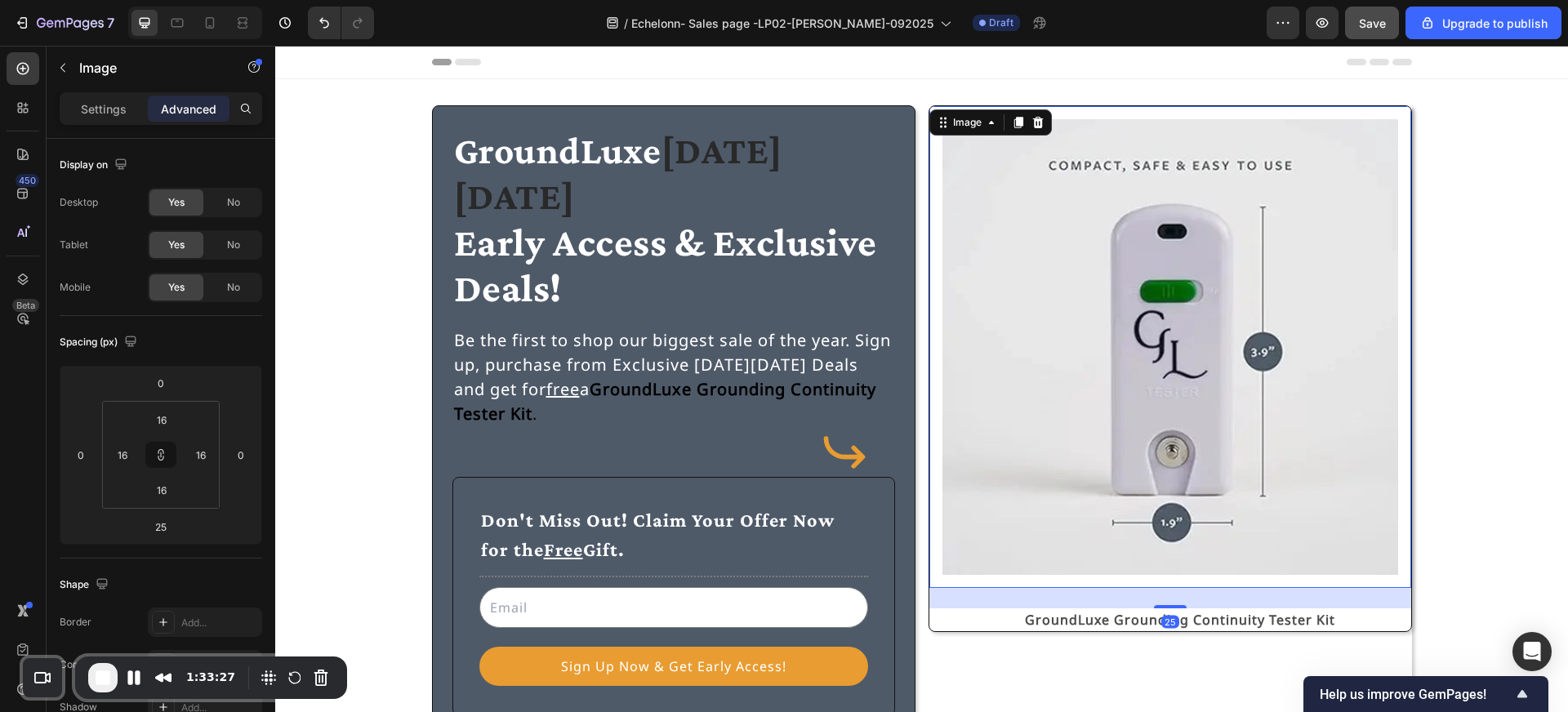
click at [999, 368] on img at bounding box center [1171, 347] width 456 height 456
click at [171, 419] on input "16" at bounding box center [161, 419] width 33 height 25
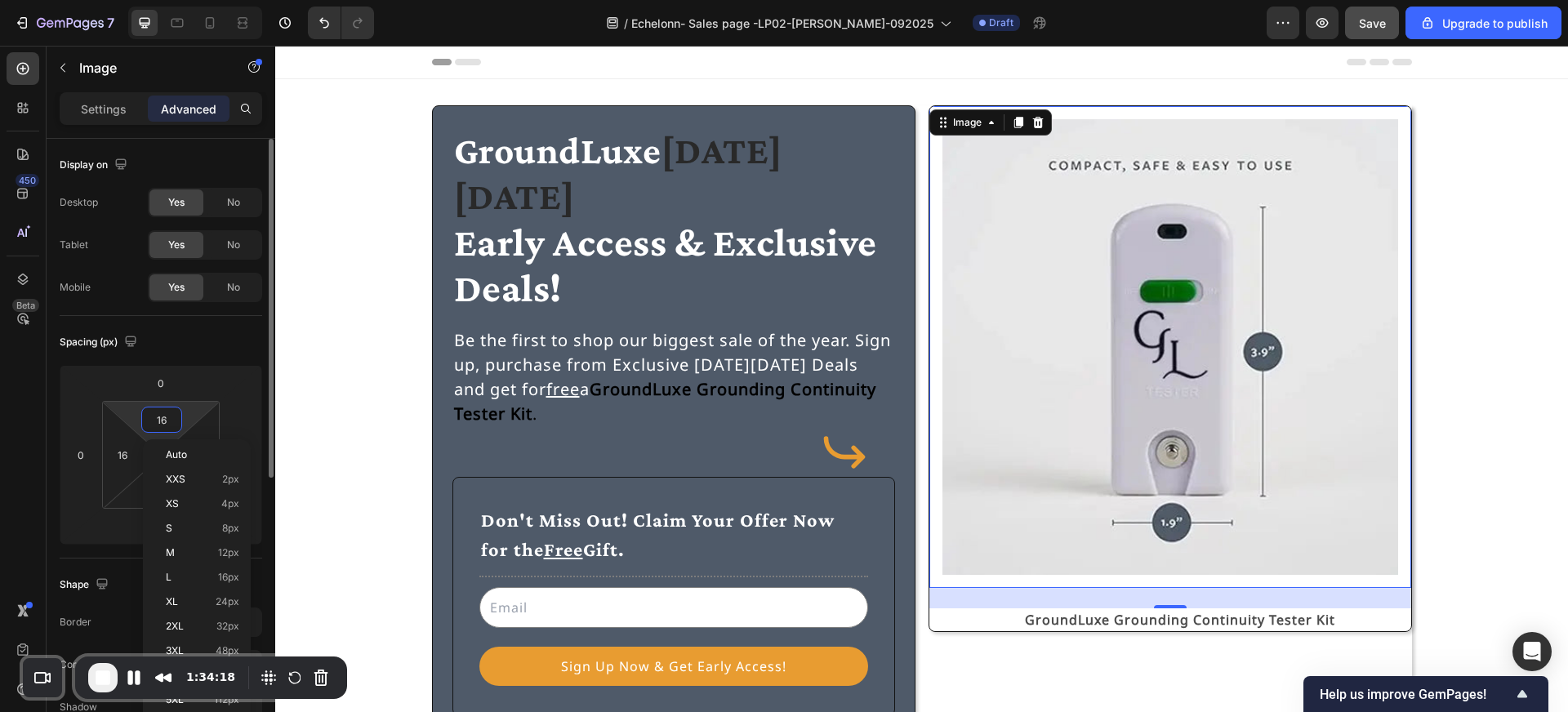
type input "0"
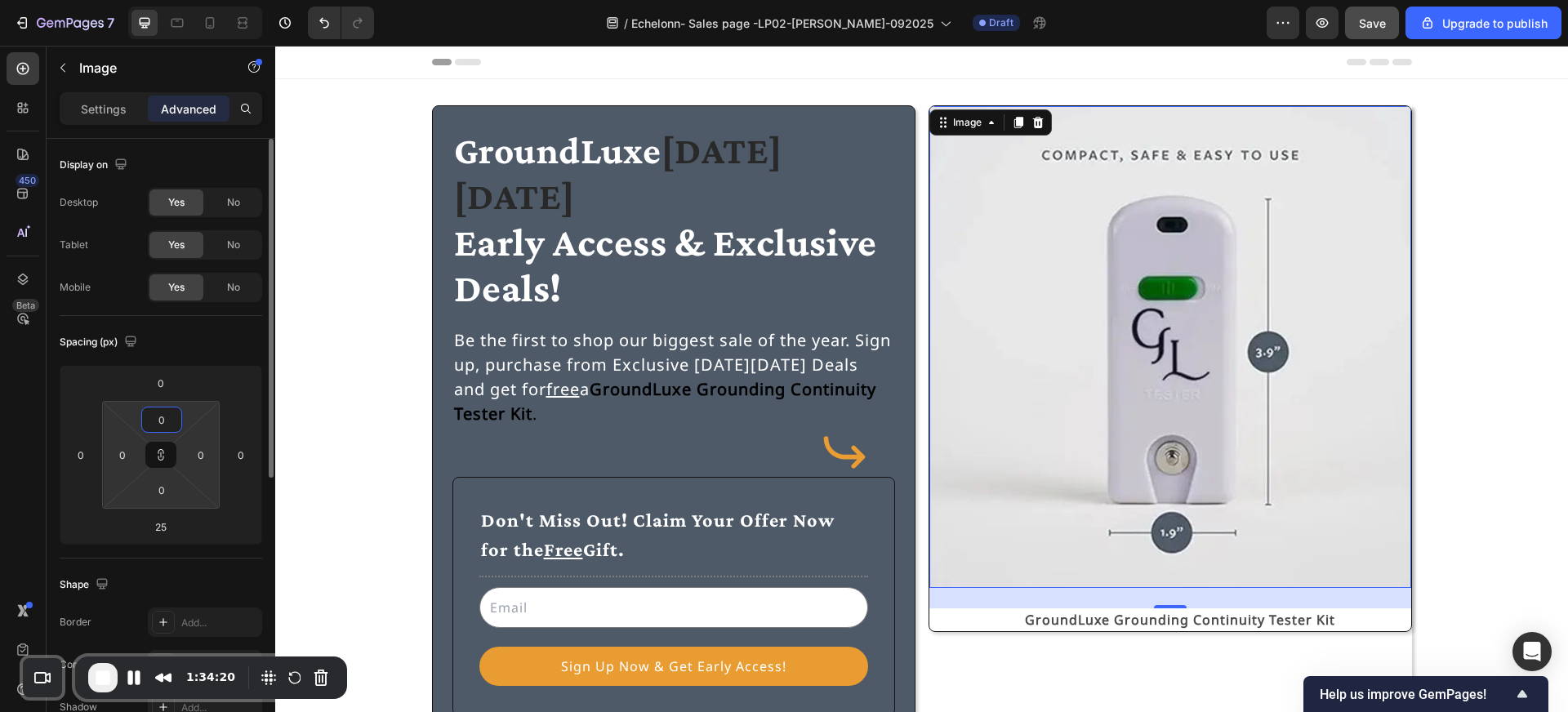
type input "1"
type input "15"
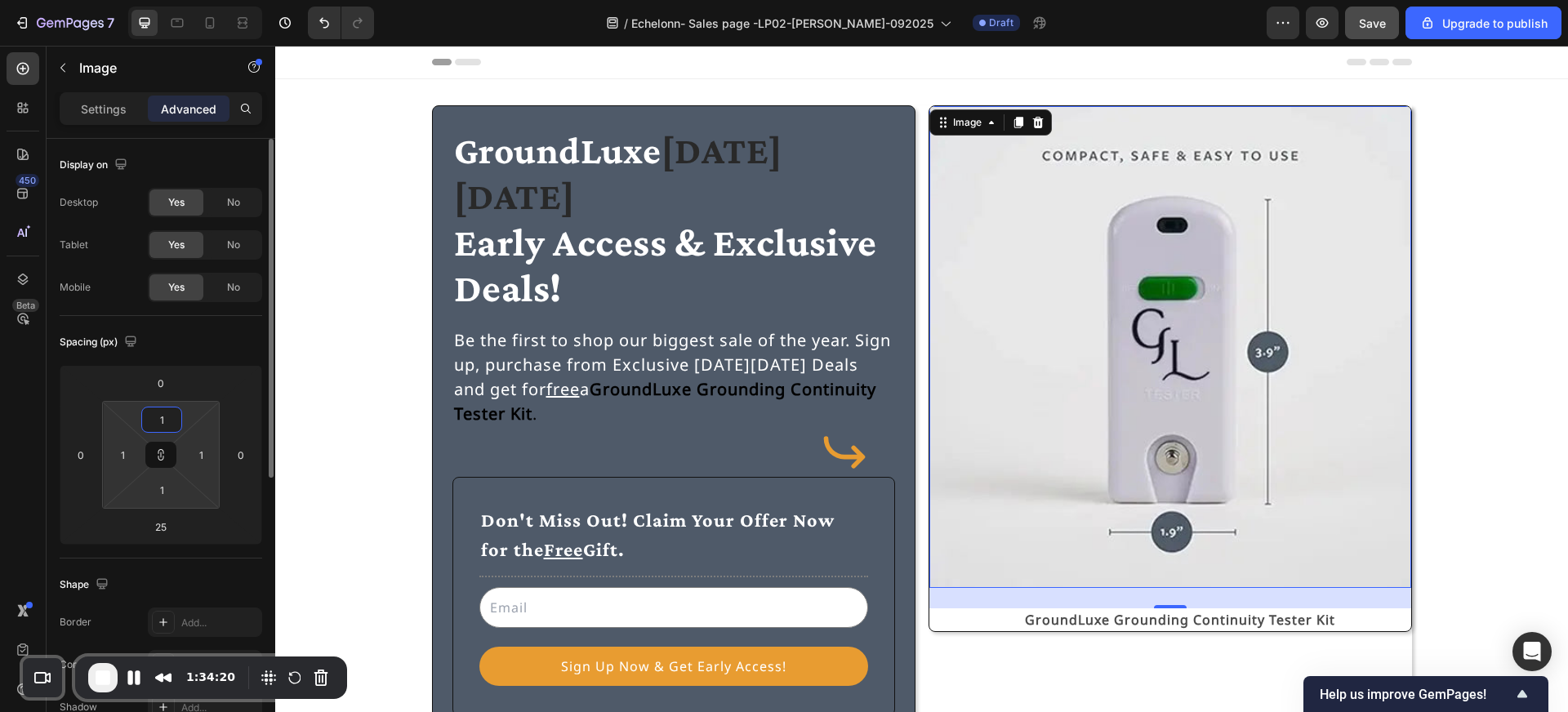
type input "15"
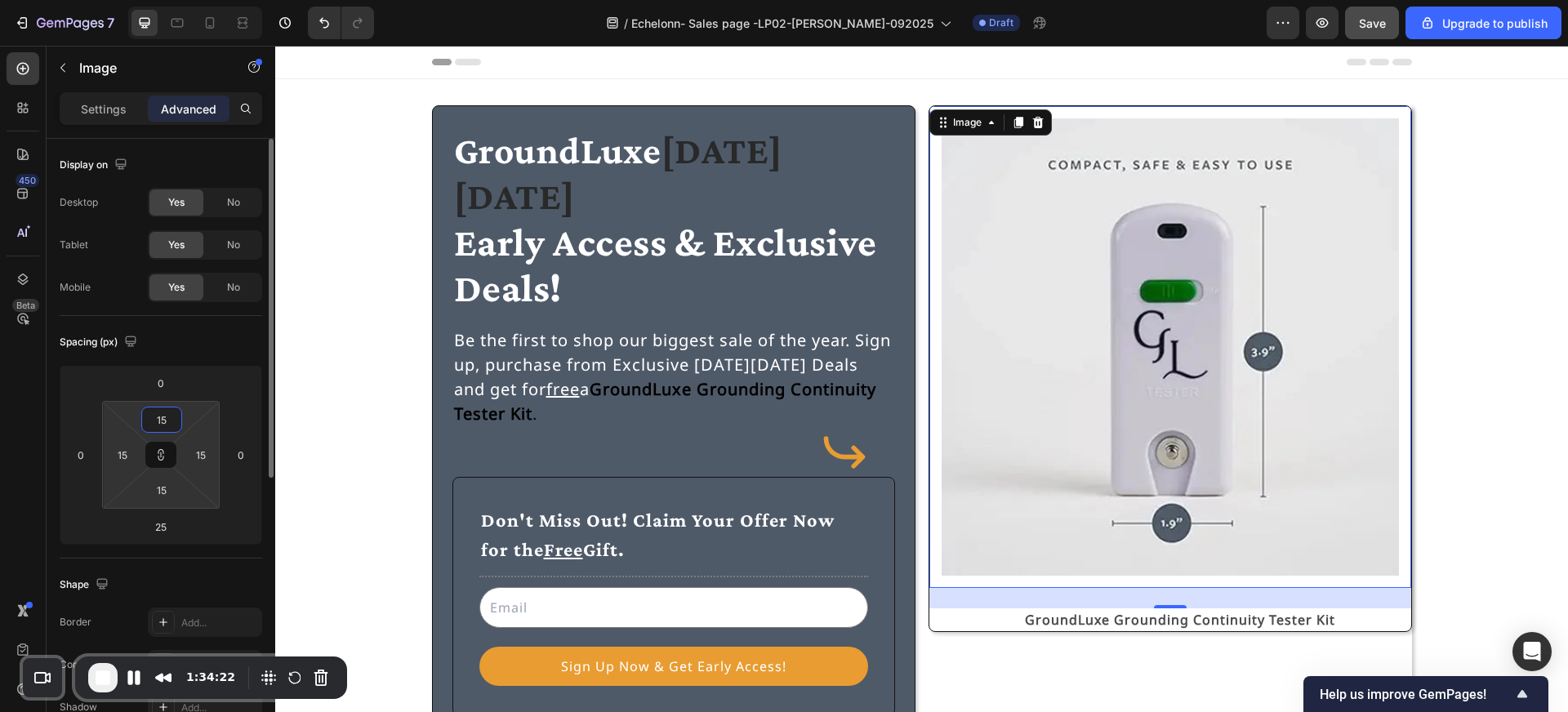
type input "1"
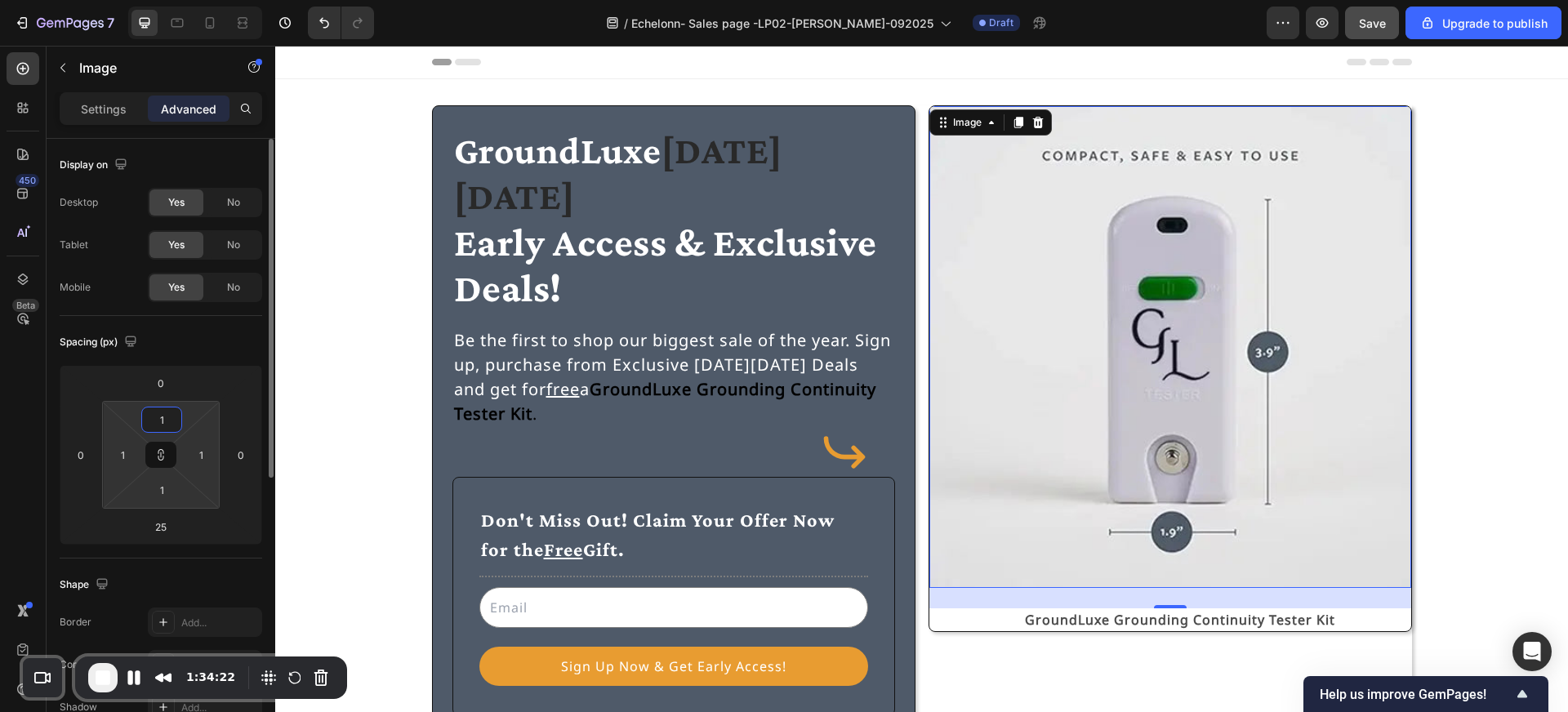
type input "16"
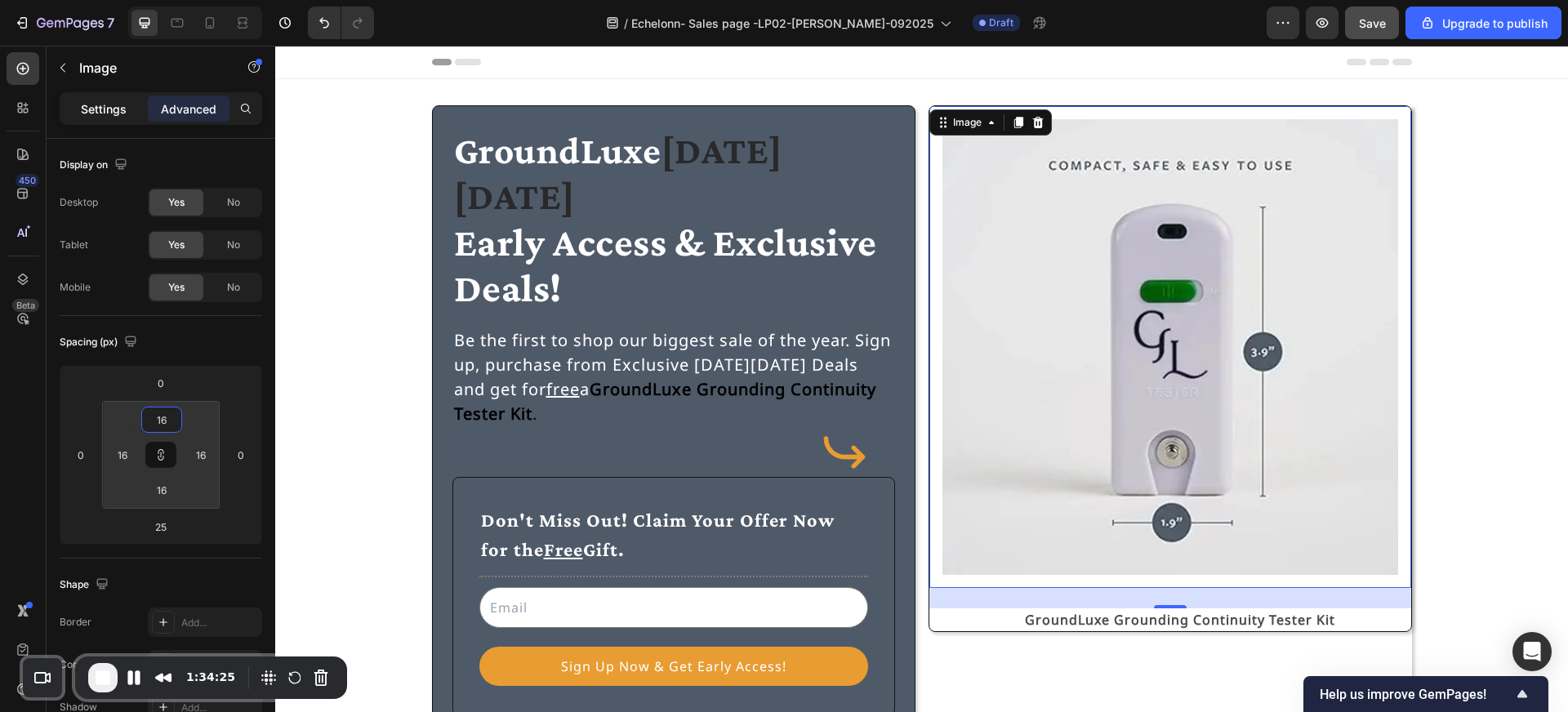
click at [122, 112] on p "Settings" at bounding box center [104, 108] width 46 height 17
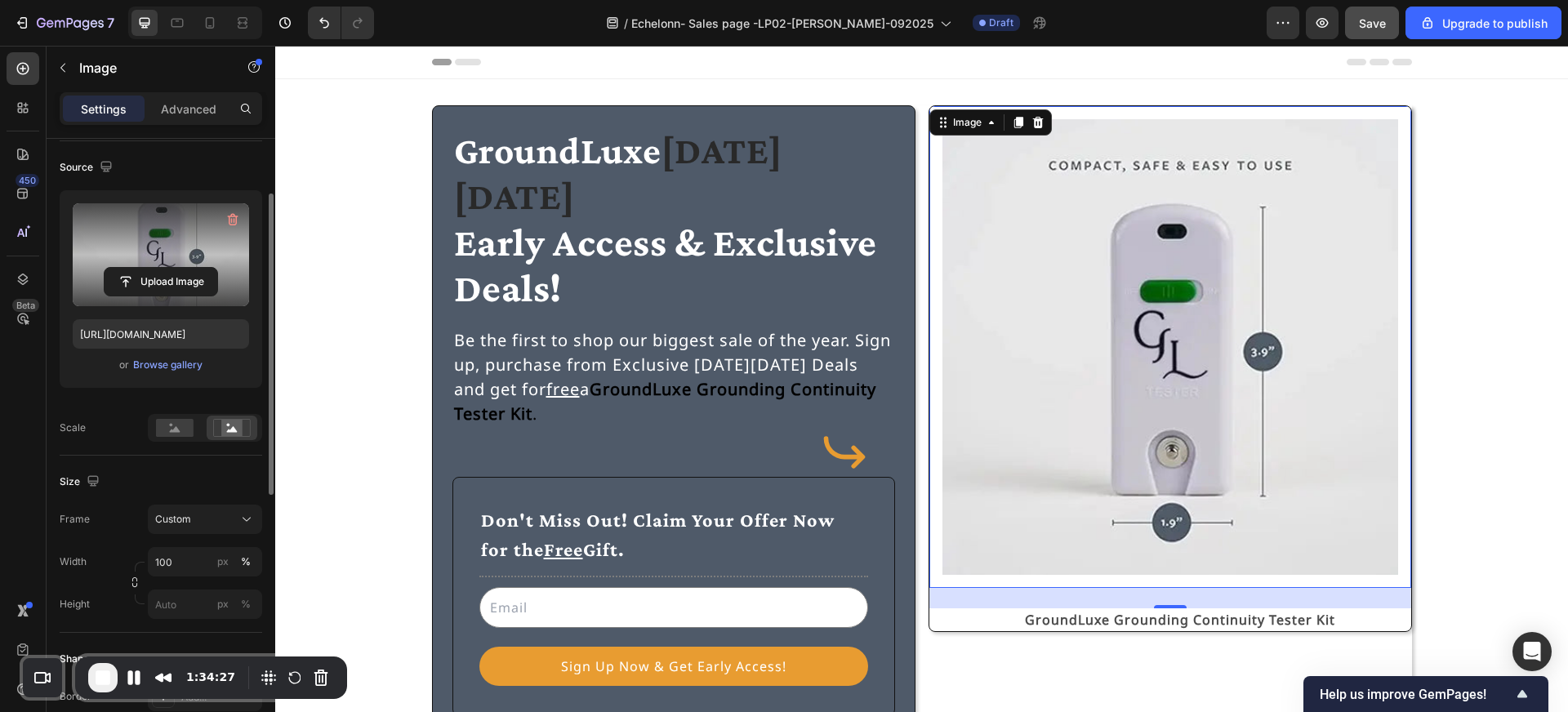
scroll to position [188, 0]
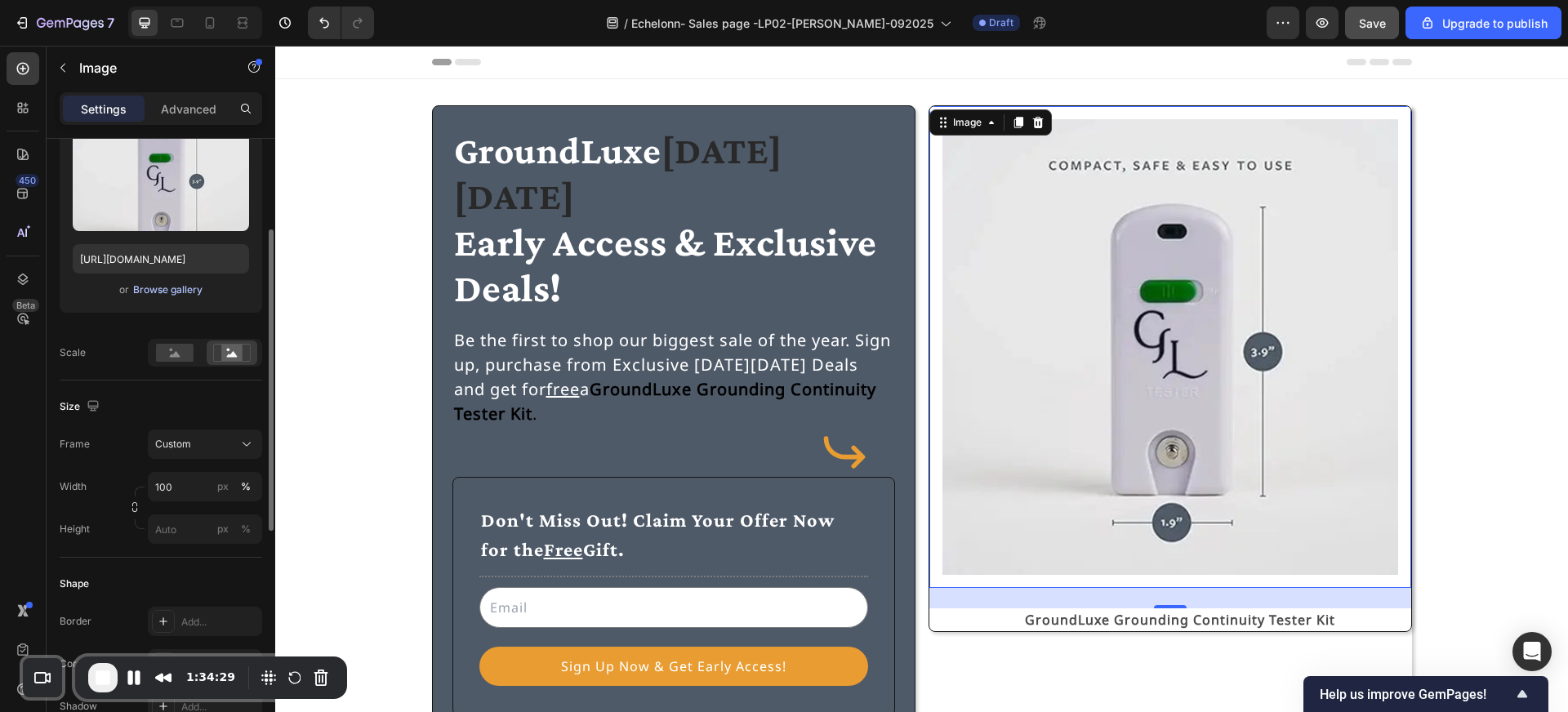
click at [172, 287] on div "Browse gallery" at bounding box center [168, 290] width 69 height 15
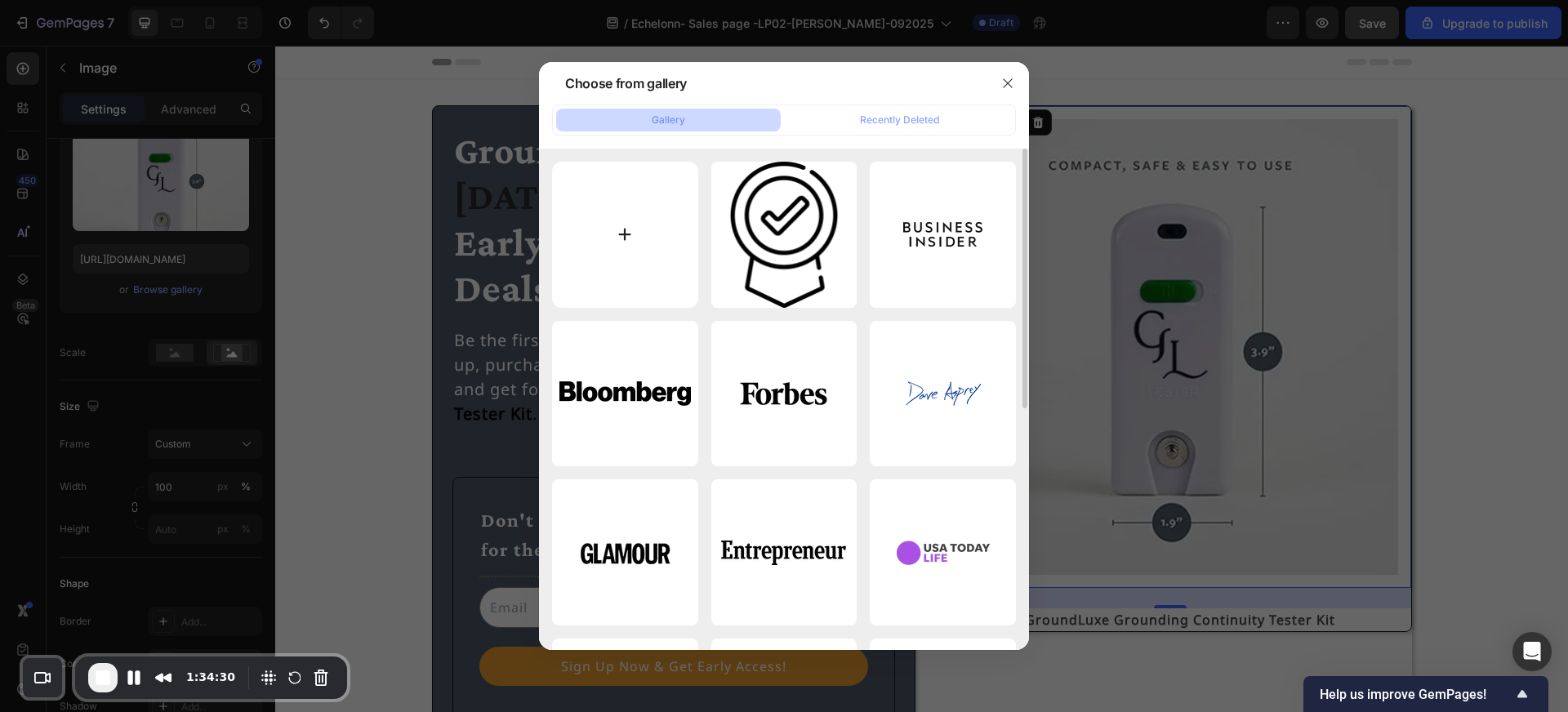
click at [624, 236] on input "file" at bounding box center [625, 234] width 146 height 146
click at [621, 230] on input "file" at bounding box center [625, 234] width 146 height 146
type input "C:\fakepath\Groundluxe tester.webp"
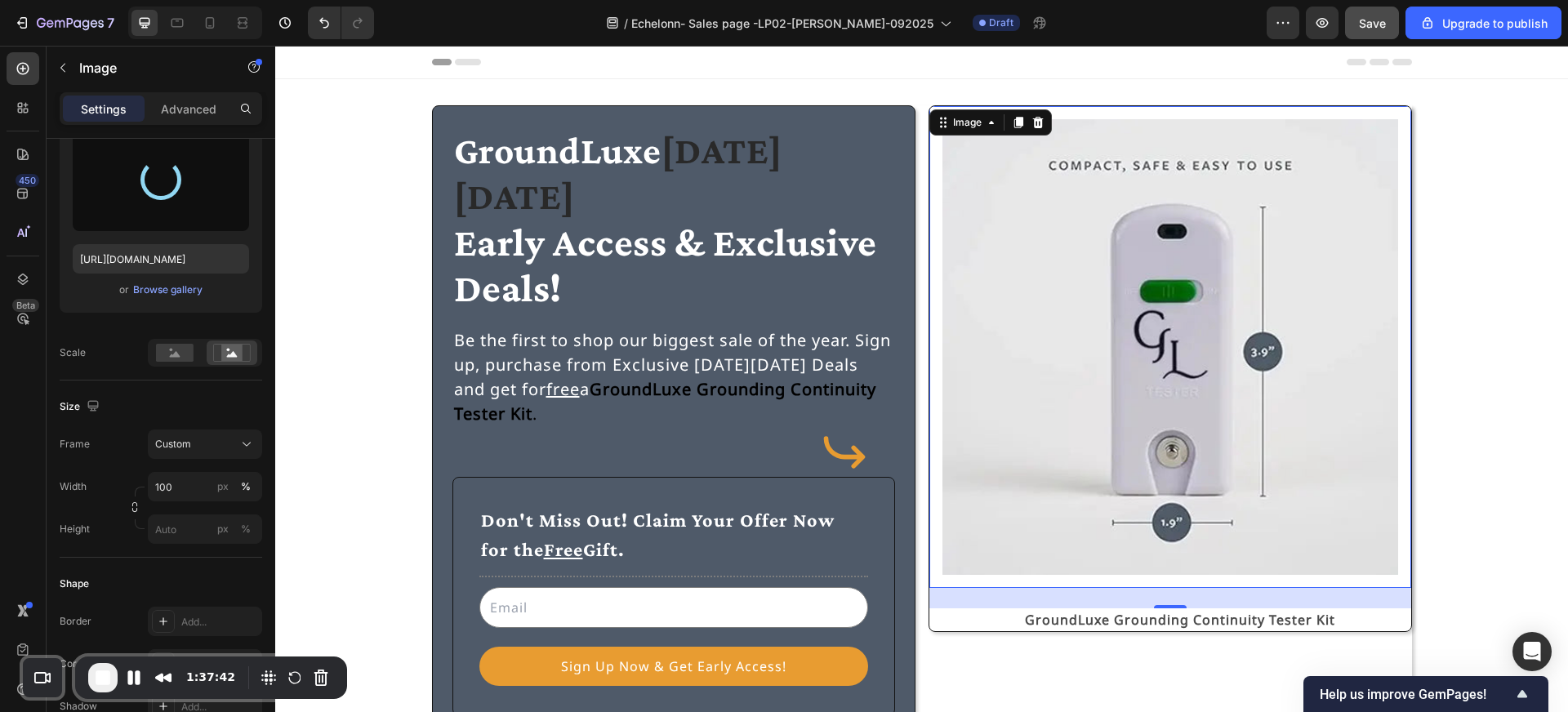
type input "https://cdn.shopify.com/s/files/1/0593/7328/9661/files/gempages_574793632628867…"
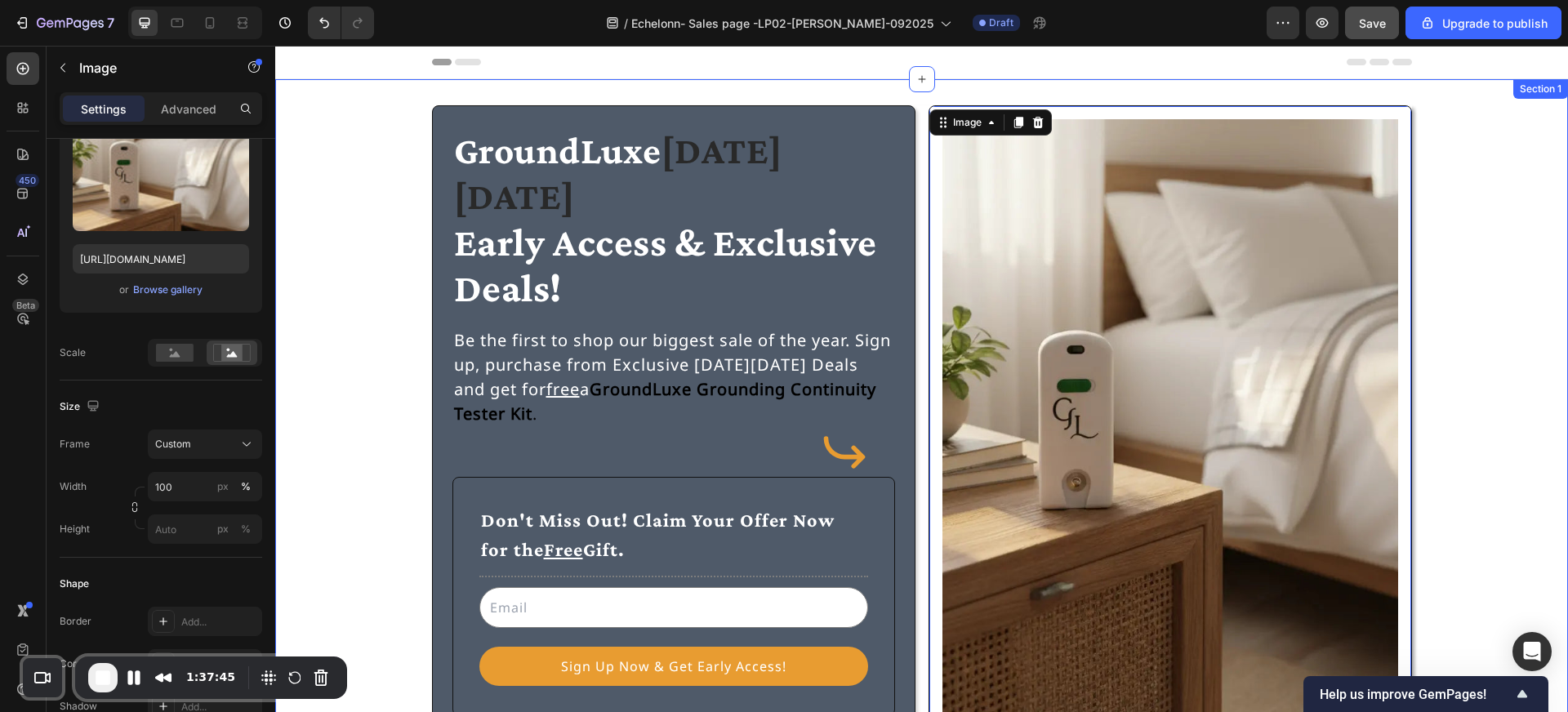
click at [1500, 461] on div "⁠⁠⁠⁠⁠⁠⁠ GroundLuxe Black Friday Early Access & Exclusive Deals! Heading Be the …" at bounding box center [921, 452] width 1253 height 693
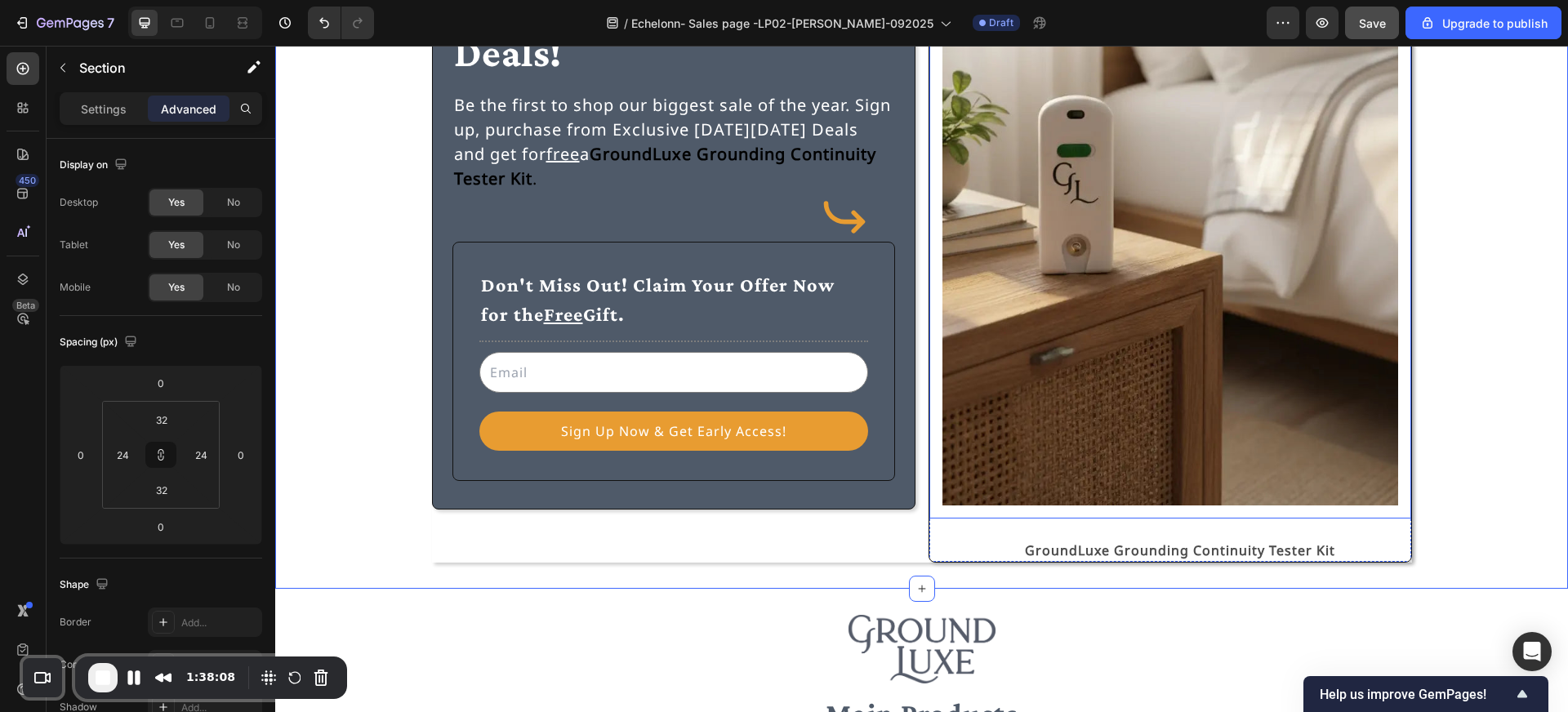
scroll to position [237, 0]
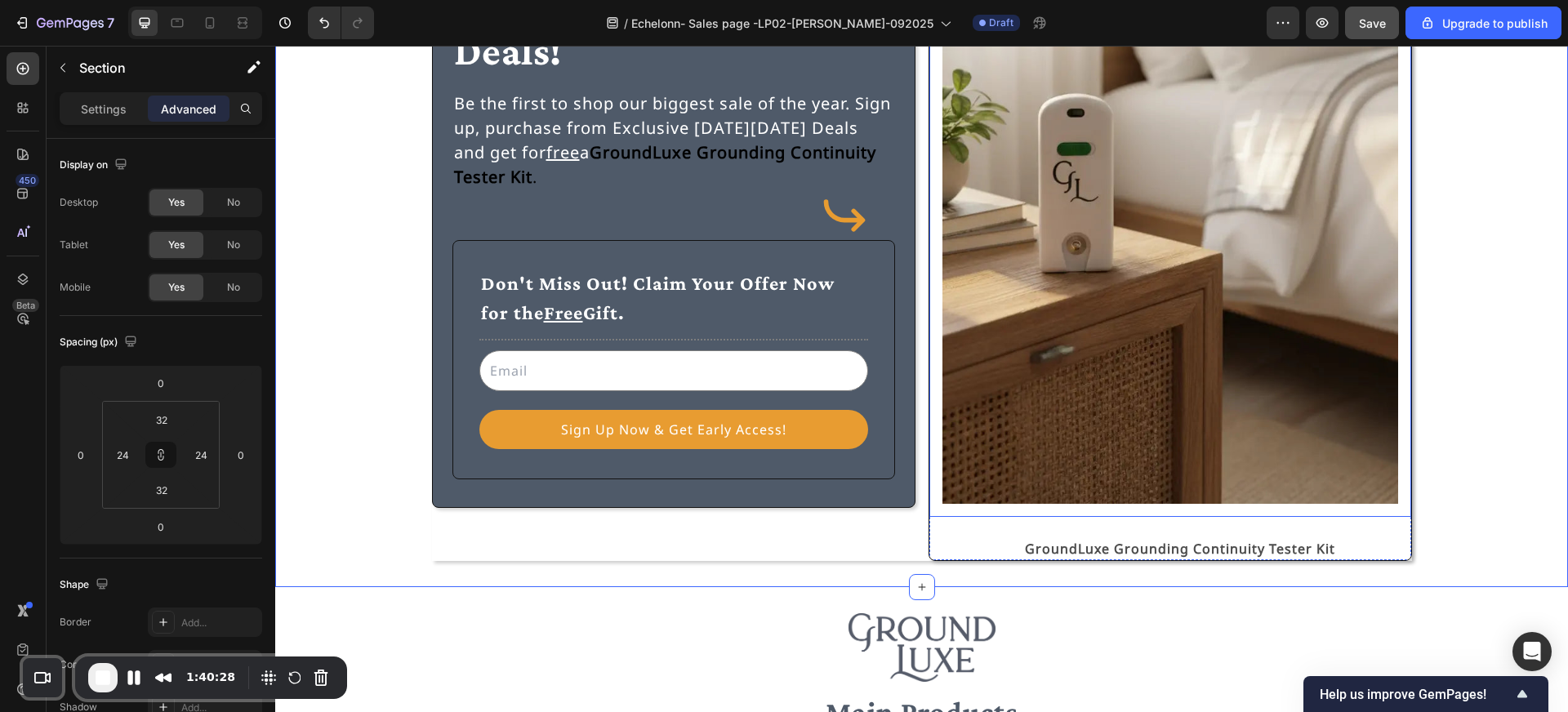
click at [1047, 333] on img at bounding box center [1171, 193] width 456 height 622
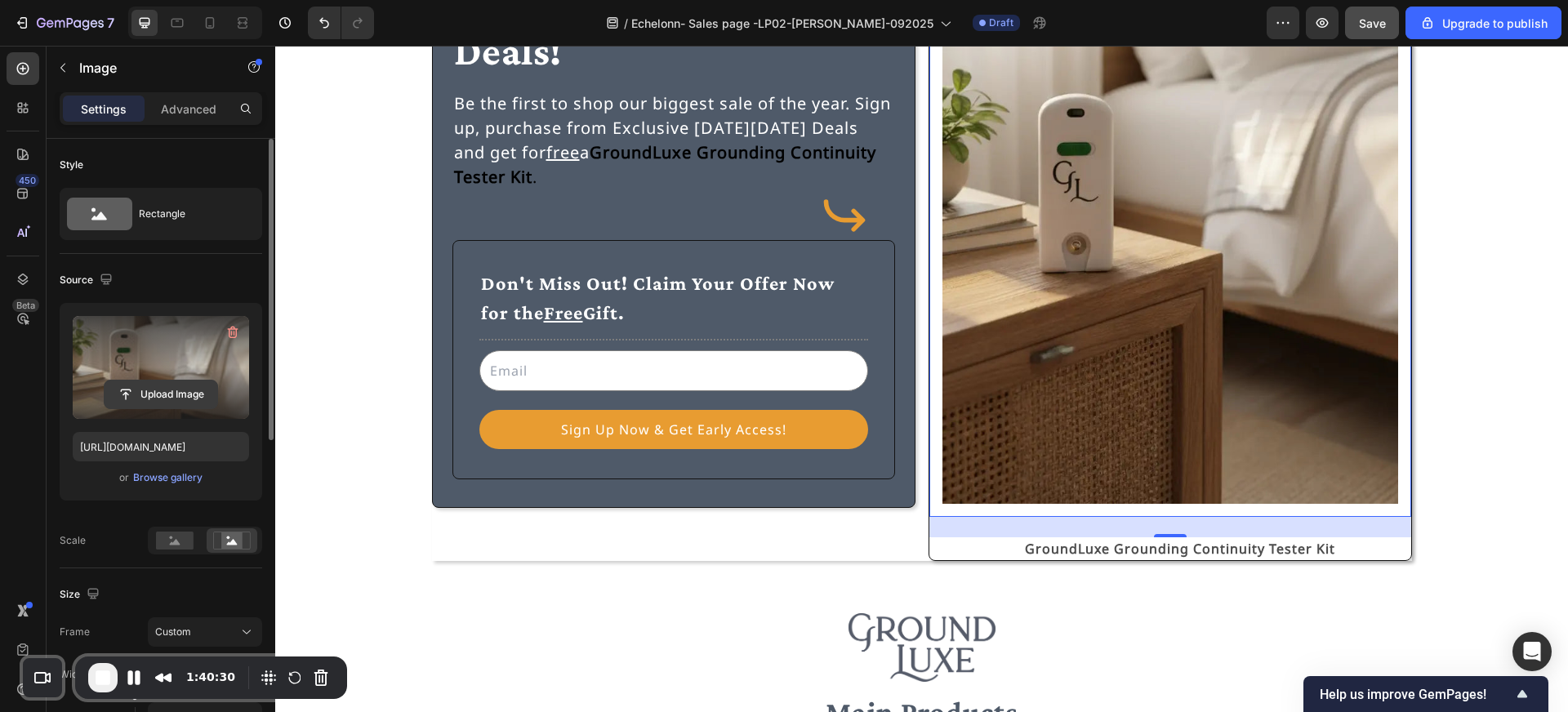
click at [138, 397] on input "file" at bounding box center [161, 394] width 113 height 27
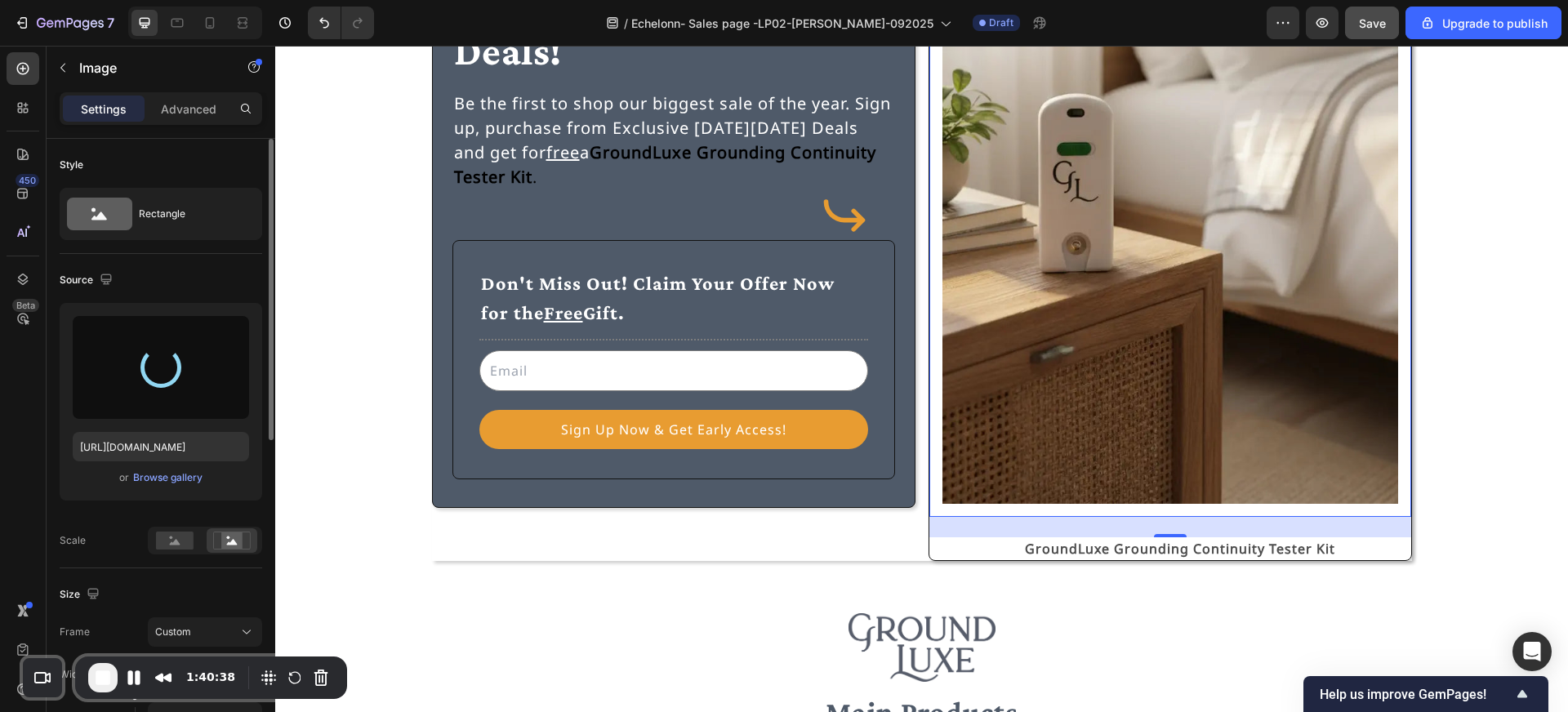
type input "https://cdn.shopify.com/s/files/1/0593/7328/9661/files/gempages_574793632628867…"
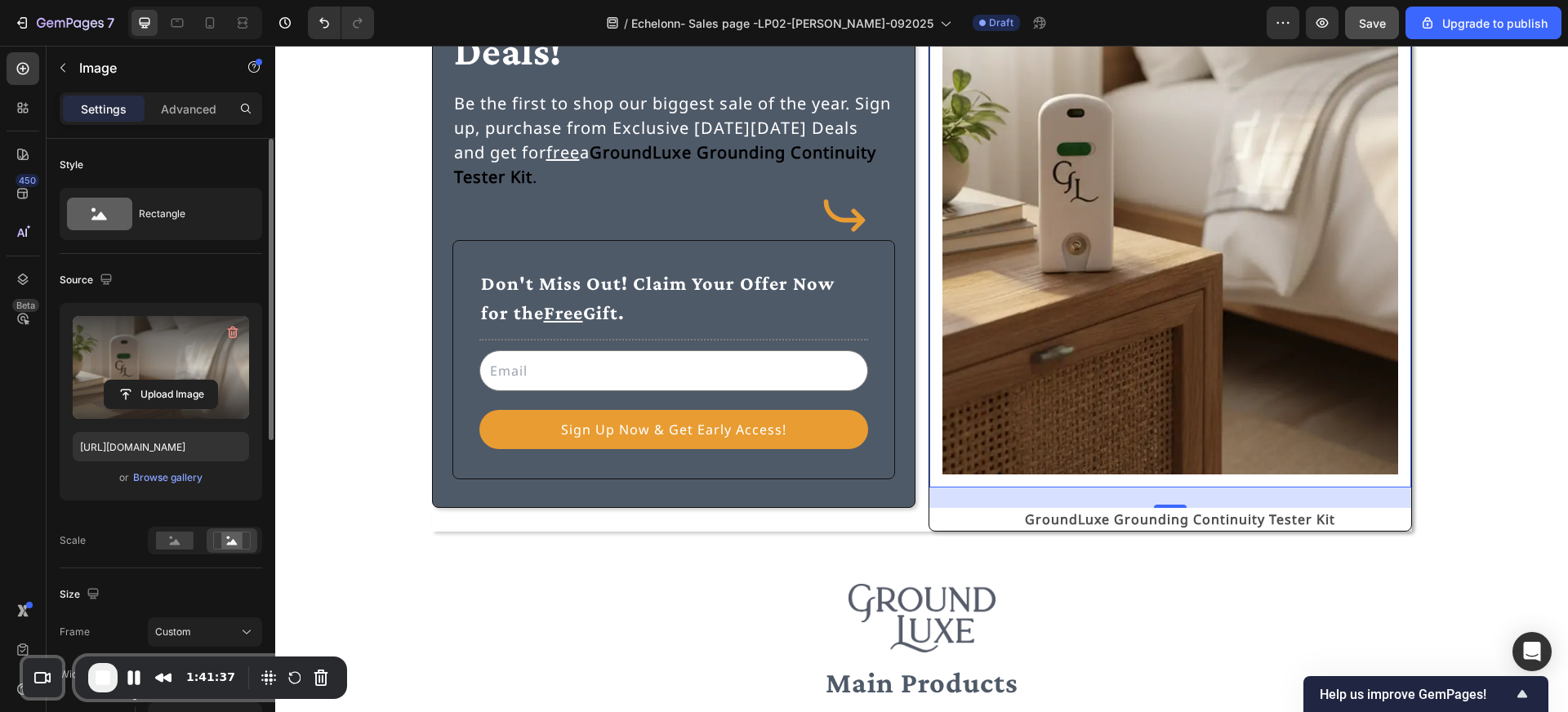
click at [1054, 312] on img at bounding box center [1171, 178] width 456 height 592
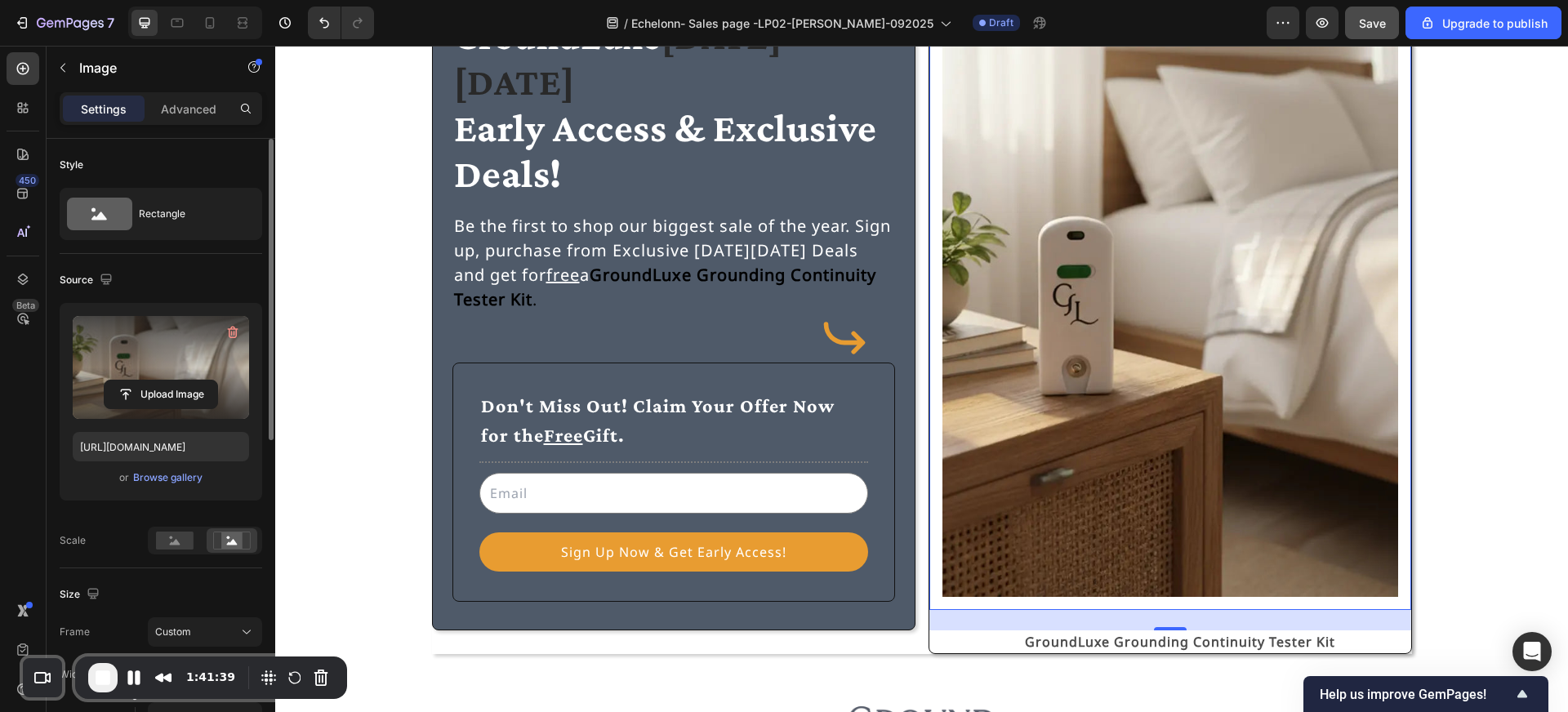
scroll to position [73, 0]
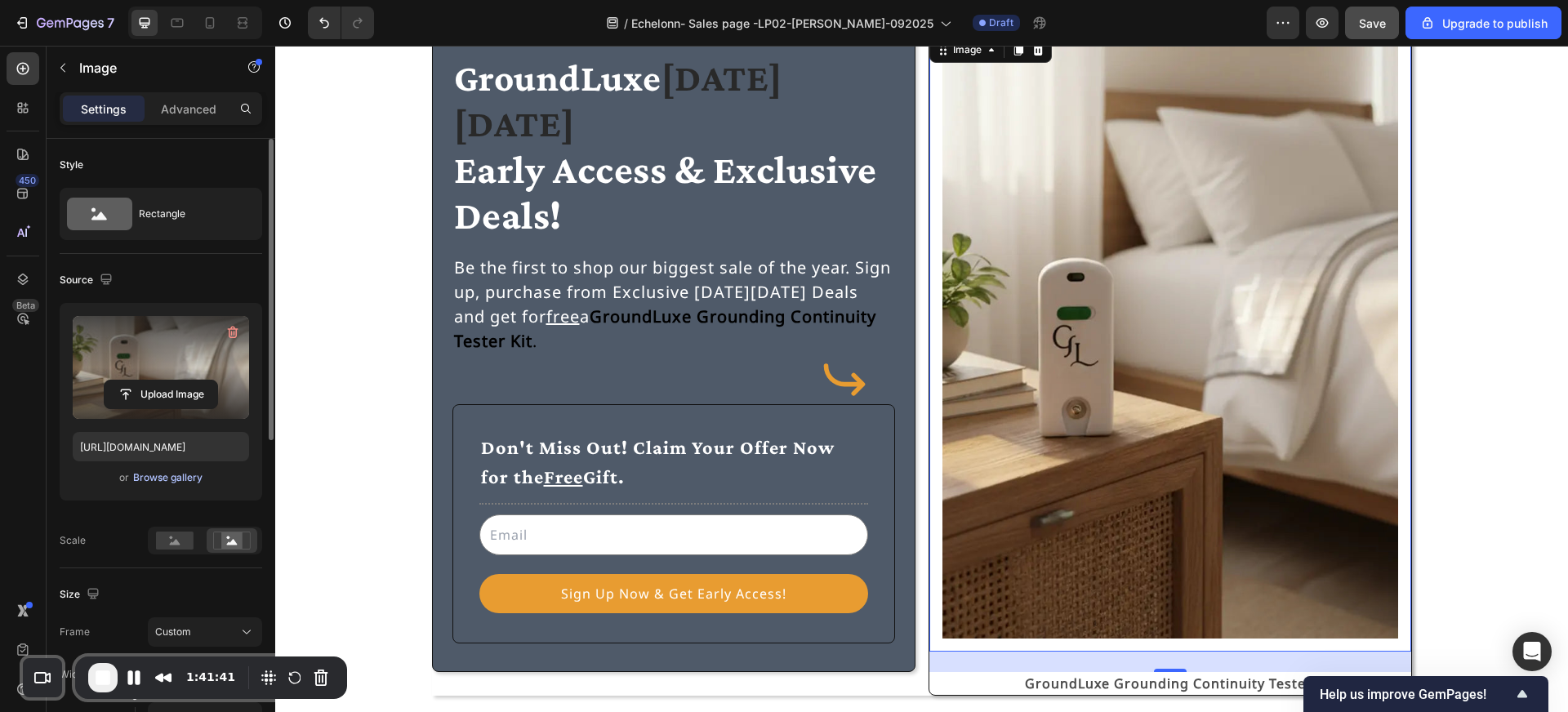
click at [186, 474] on div "Browse gallery" at bounding box center [168, 478] width 69 height 15
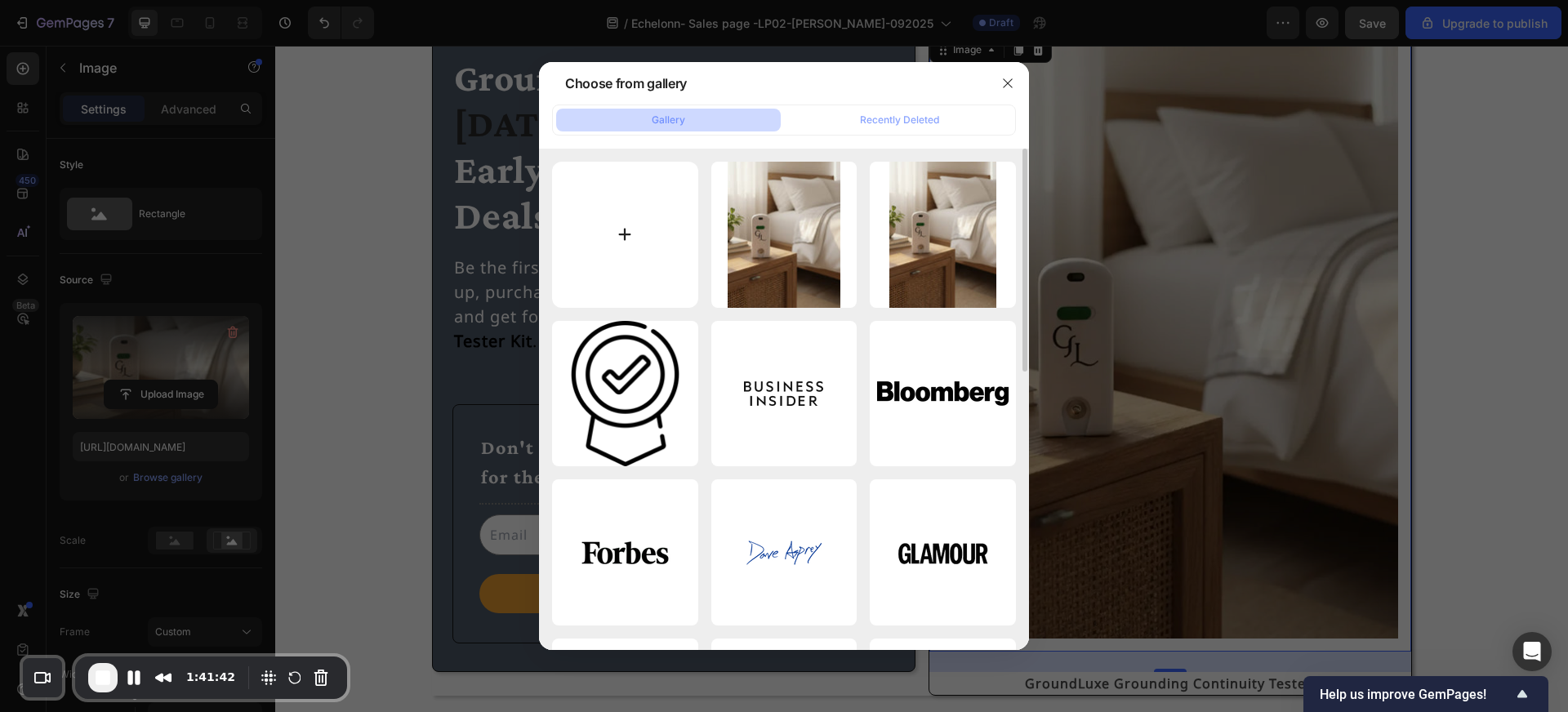
click at [625, 238] on input "file" at bounding box center [625, 234] width 146 height 146
type input "C:\fakepath\tester 2.webp"
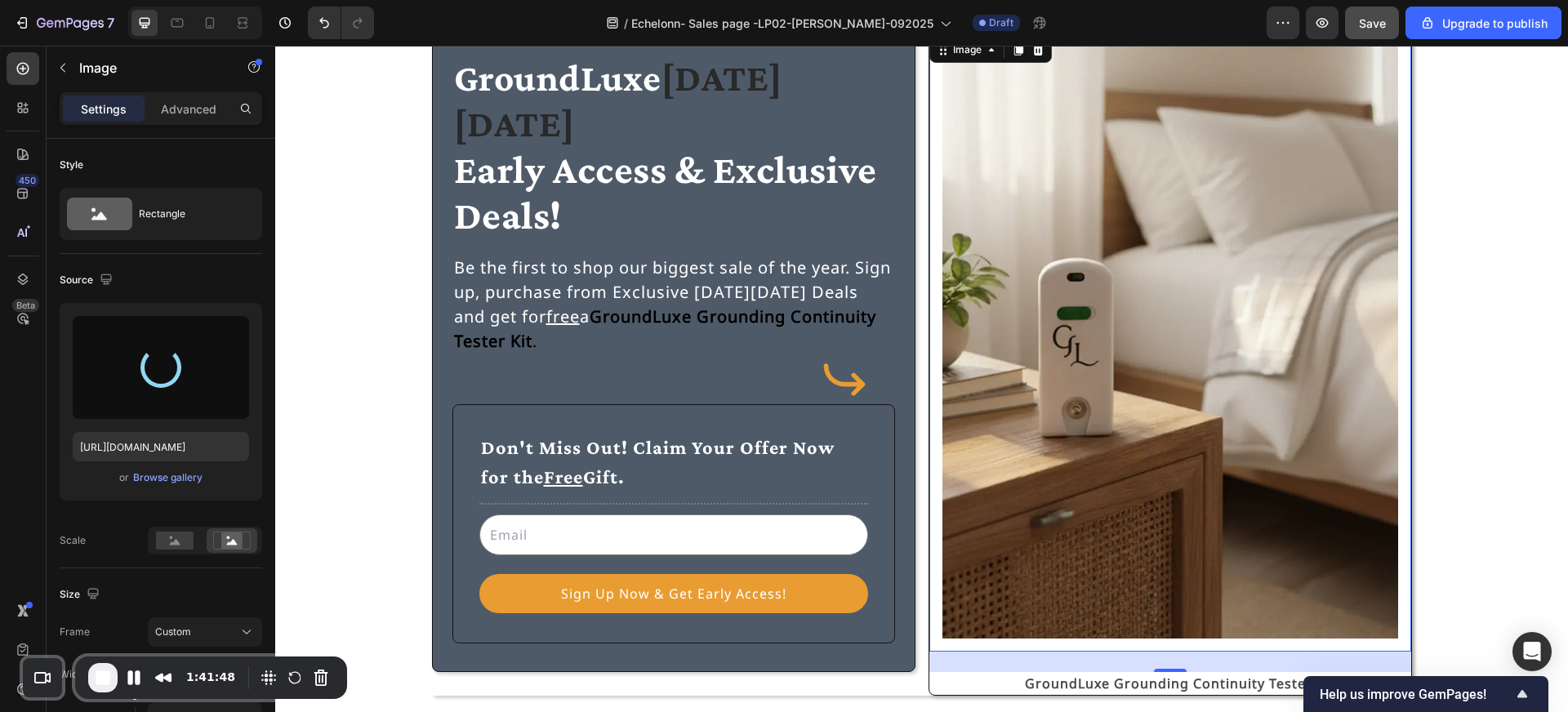
type input "https://cdn.shopify.com/s/files/1/0593/7328/9661/files/gempages_574793632628867…"
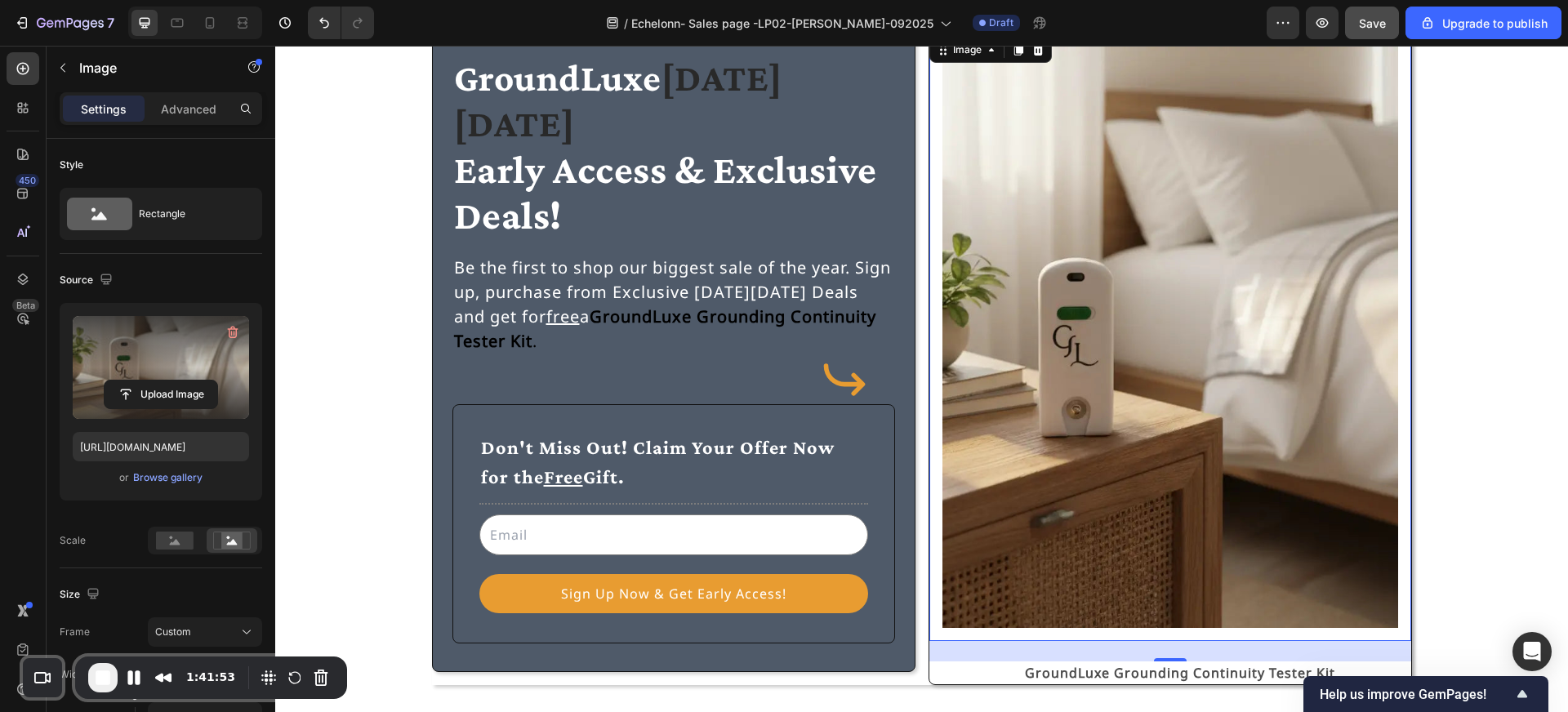
click at [1429, 592] on div "⁠⁠⁠⁠⁠⁠⁠ GroundLuxe Black Friday Early Access & Exclusive Deals! Heading Be the …" at bounding box center [921, 359] width 1253 height 653
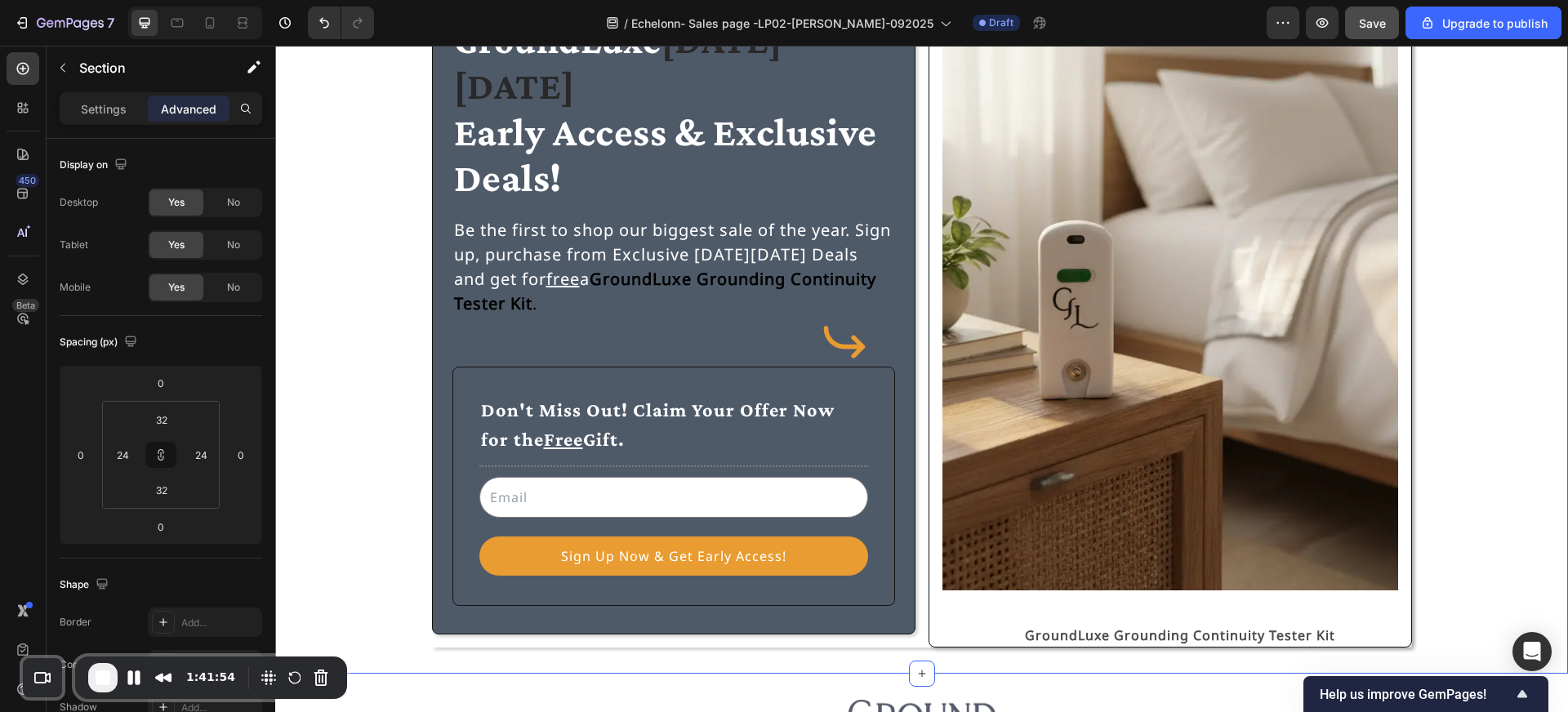
scroll to position [150, 0]
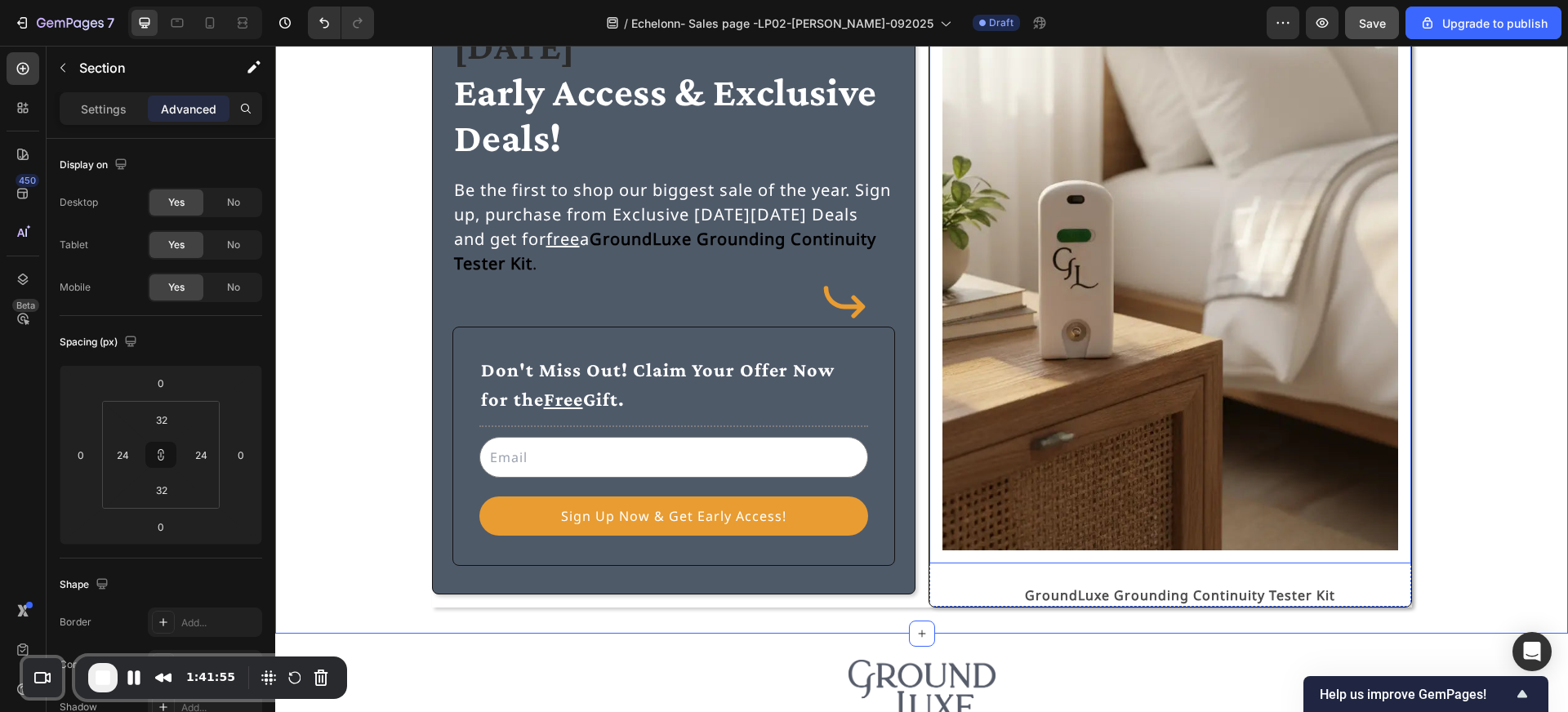
click at [1248, 562] on div "Image" at bounding box center [1170, 260] width 482 height 608
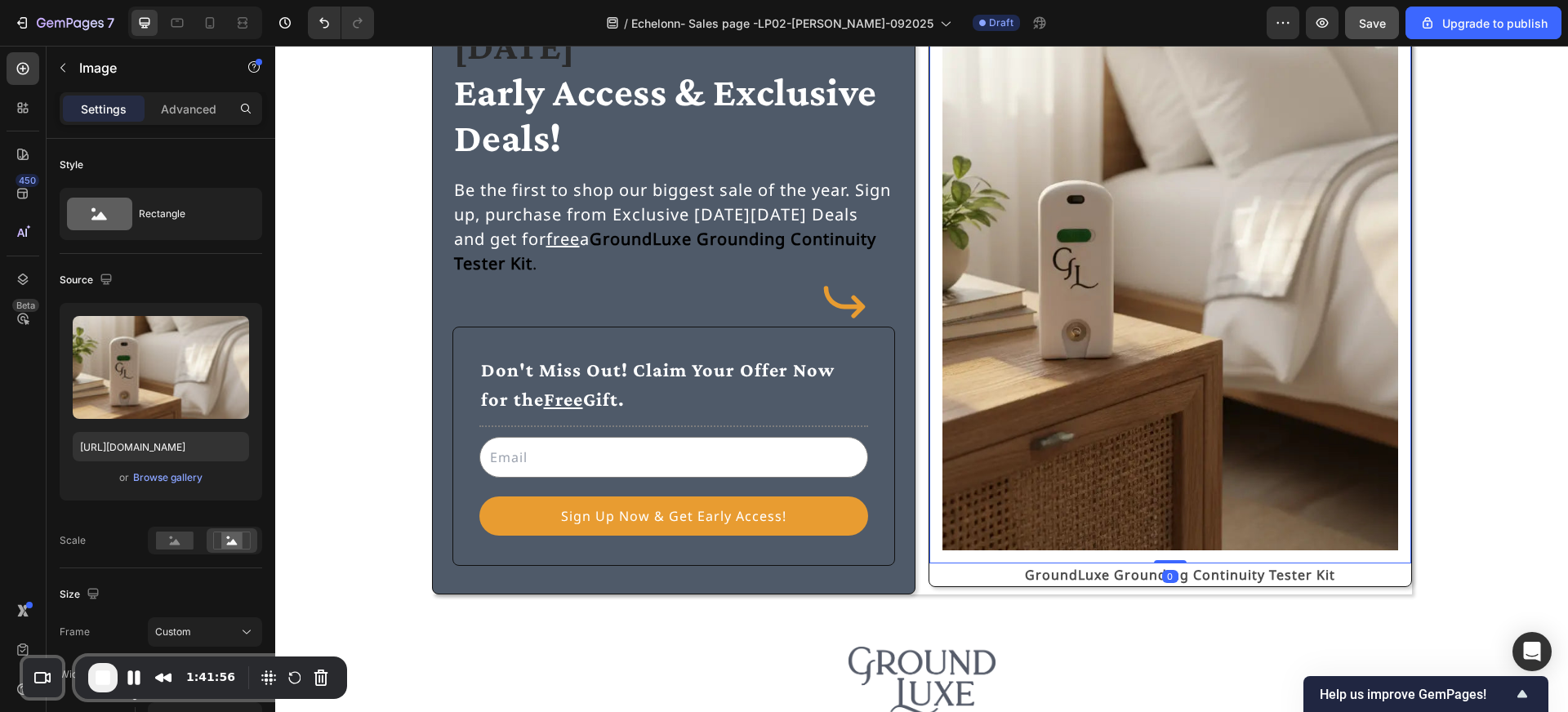
drag, startPoint x: 1174, startPoint y: 582, endPoint x: 1171, endPoint y: 540, distance: 42.1
click at [1171, 540] on div "Image 0" at bounding box center [1170, 260] width 482 height 608
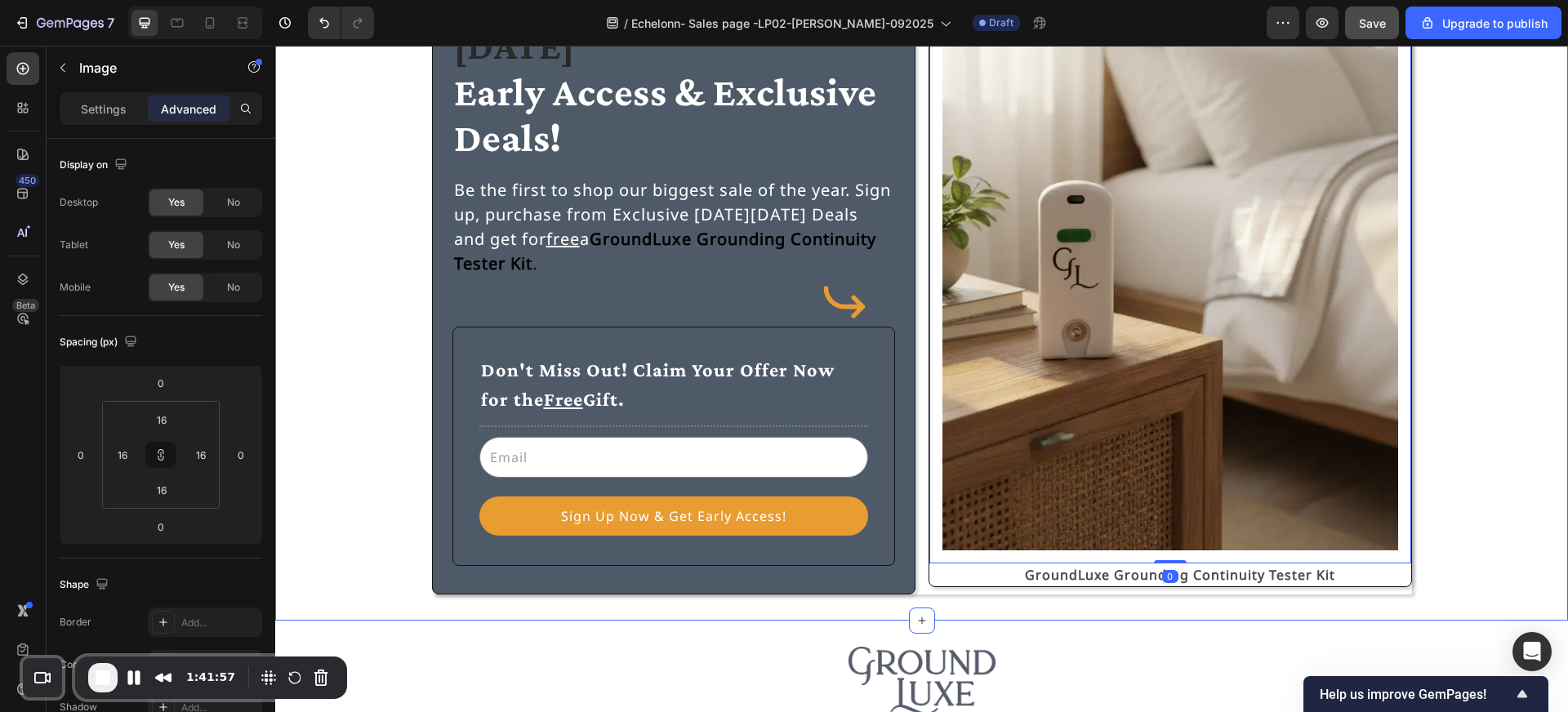
click at [1470, 466] on div "⁠⁠⁠⁠⁠⁠⁠ GroundLuxe Black Friday Early Access & Exclusive Deals! Heading Be the …" at bounding box center [921, 274] width 1253 height 639
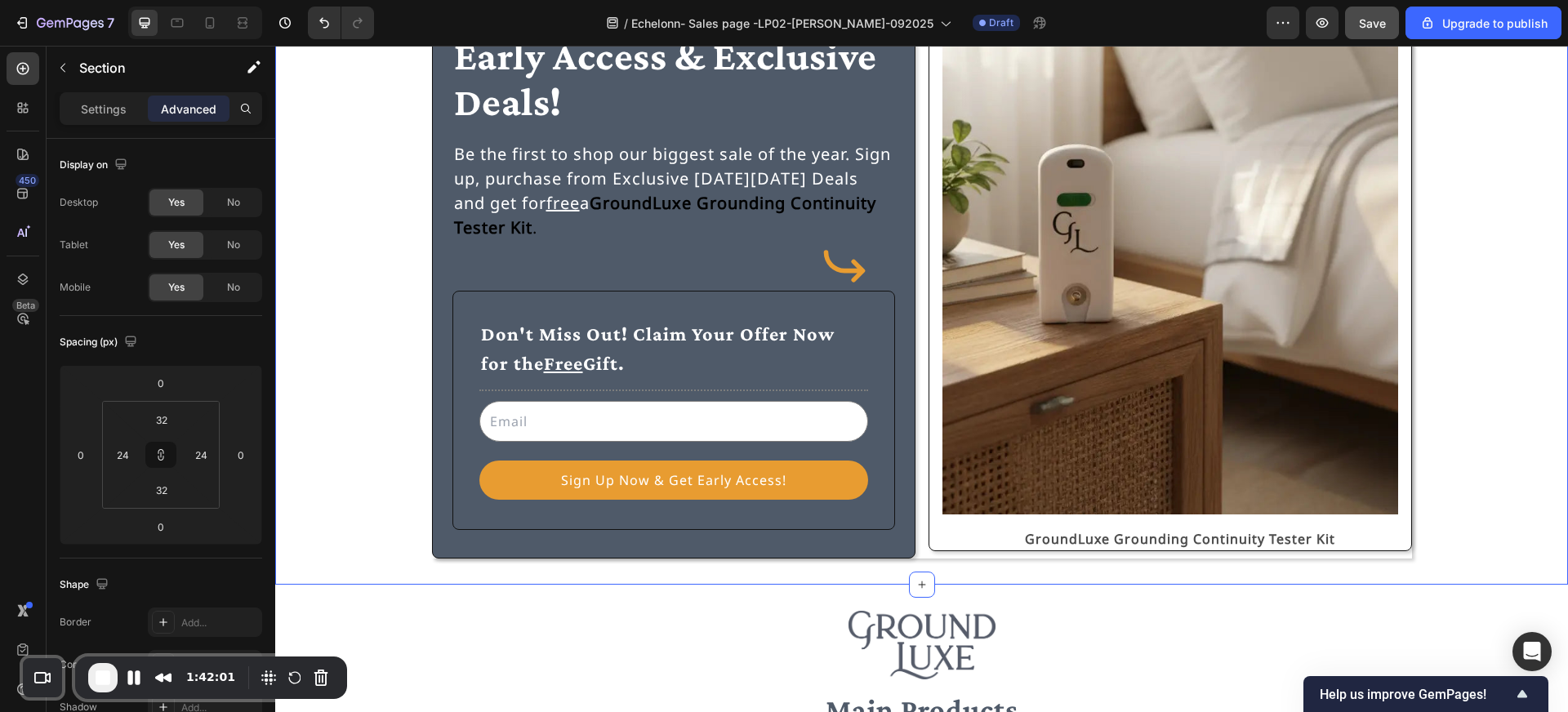
scroll to position [198, 0]
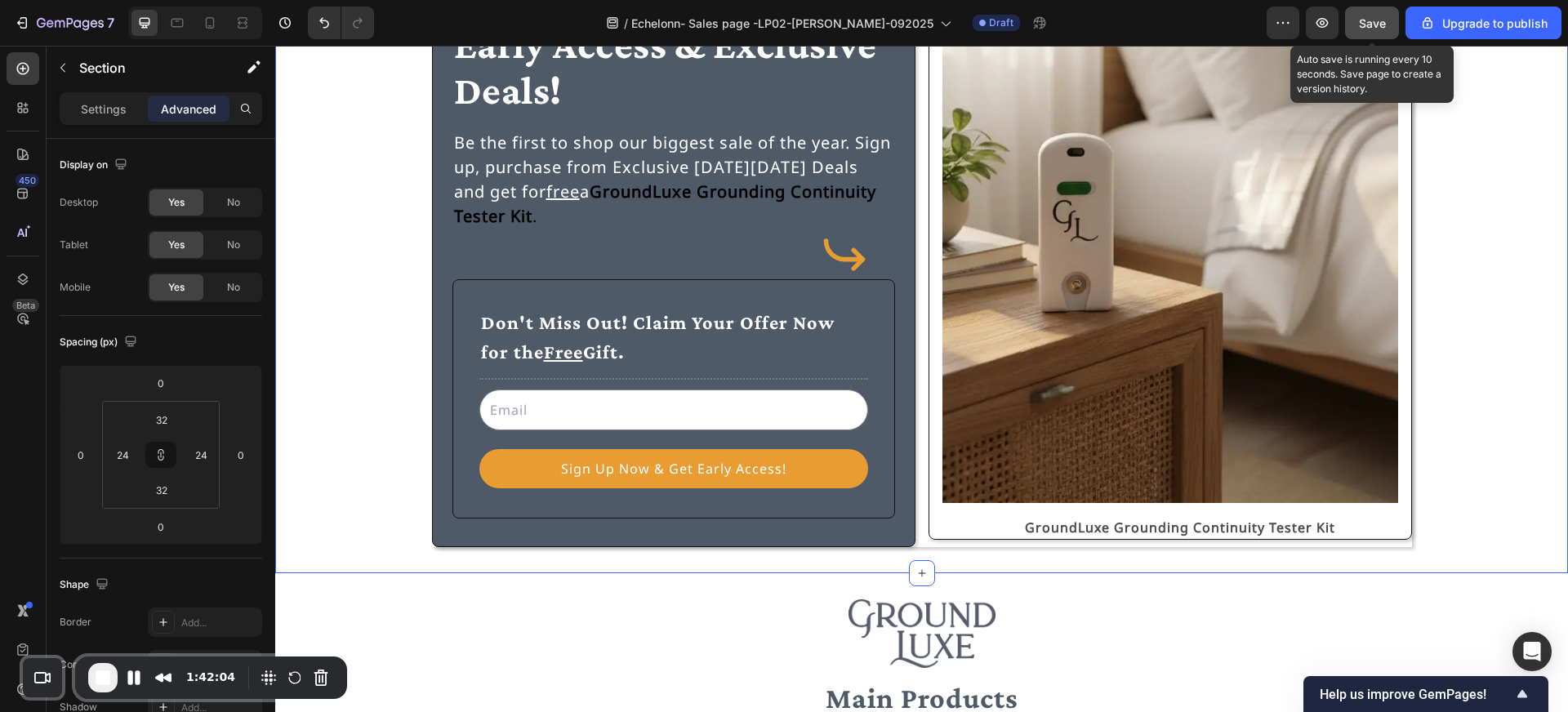
click at [1366, 21] on span "Save" at bounding box center [1373, 23] width 27 height 14
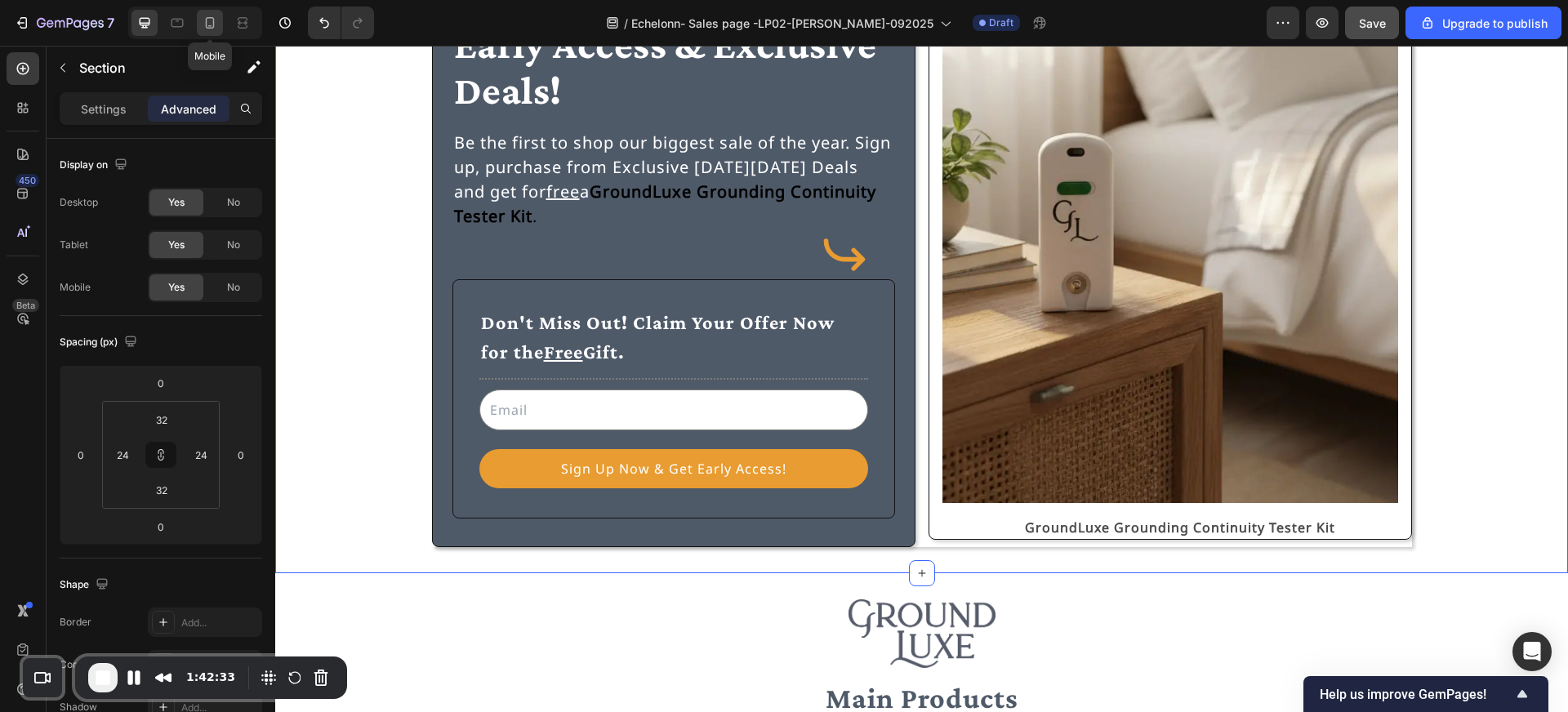
click at [210, 28] on icon at bounding box center [210, 23] width 16 height 16
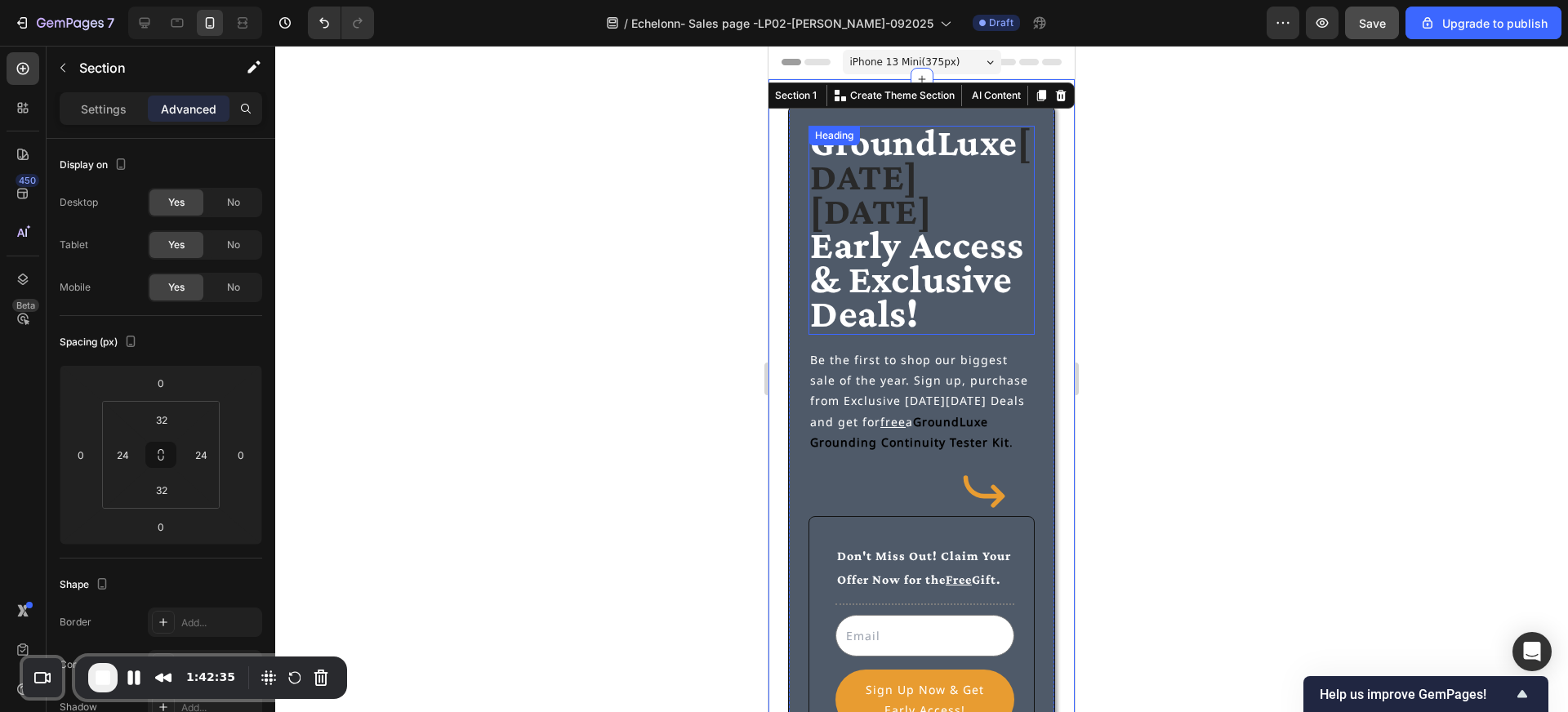
click at [870, 225] on span "Early Access & Exclusive Deals!" at bounding box center [917, 279] width 213 height 114
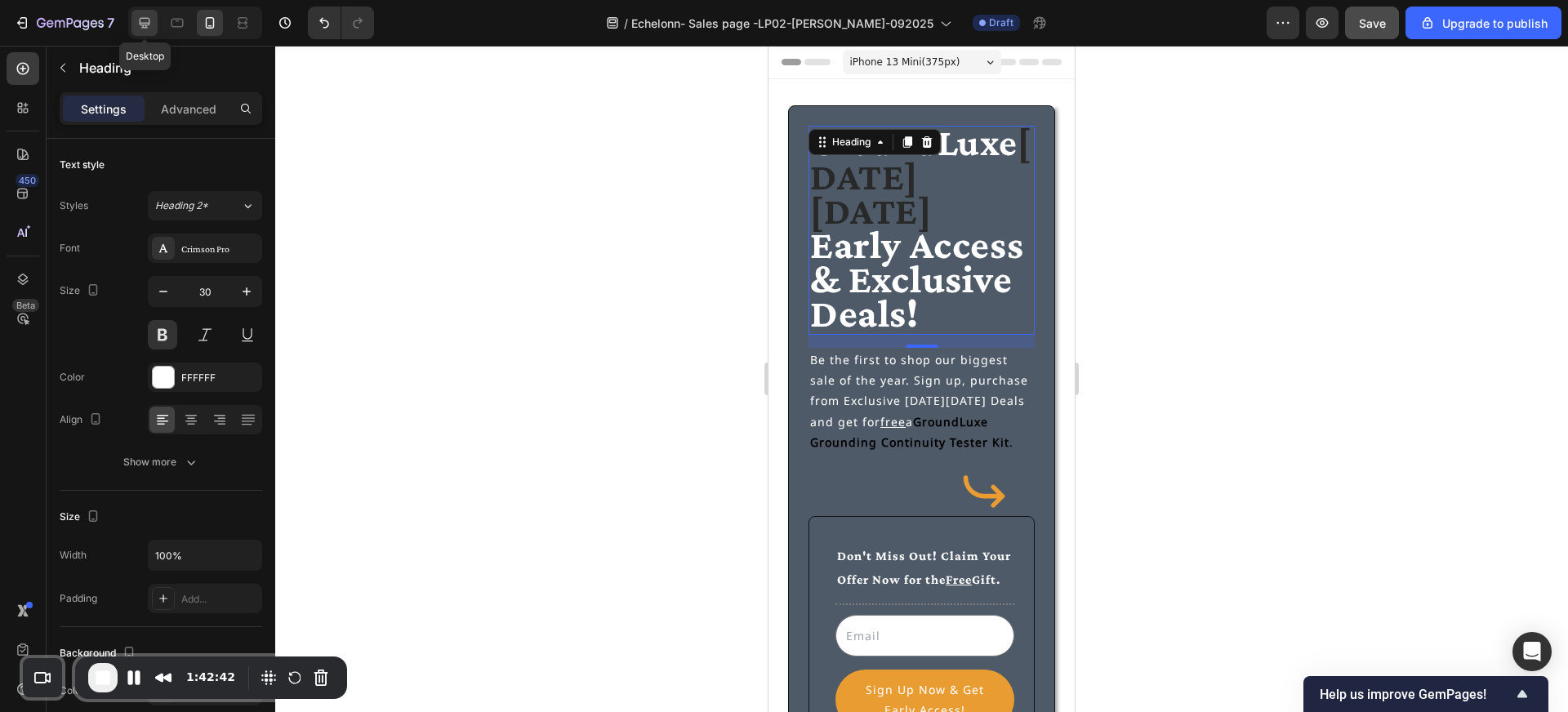
click at [145, 27] on icon at bounding box center [145, 24] width 11 height 11
type input "47"
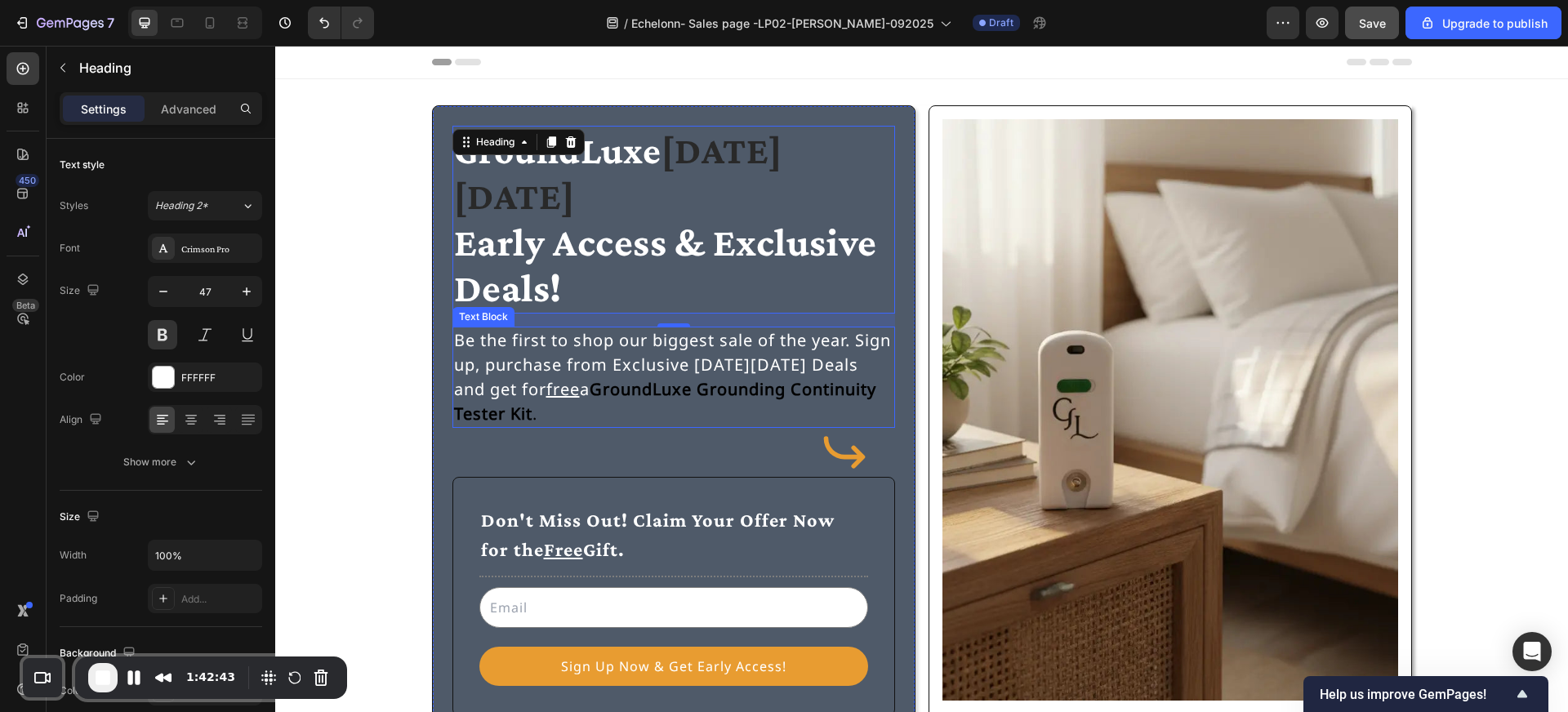
scroll to position [23, 0]
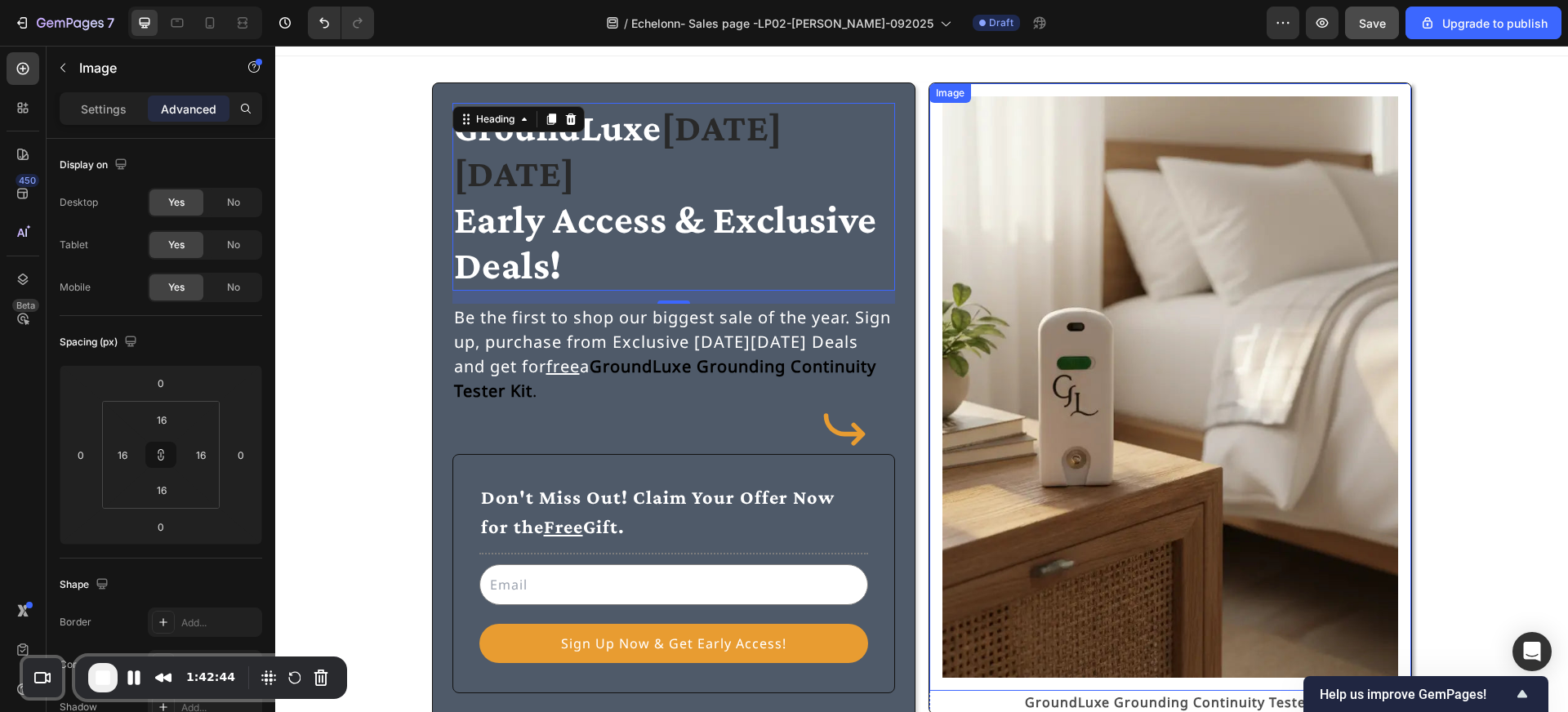
click at [1039, 377] on img at bounding box center [1171, 387] width 456 height 582
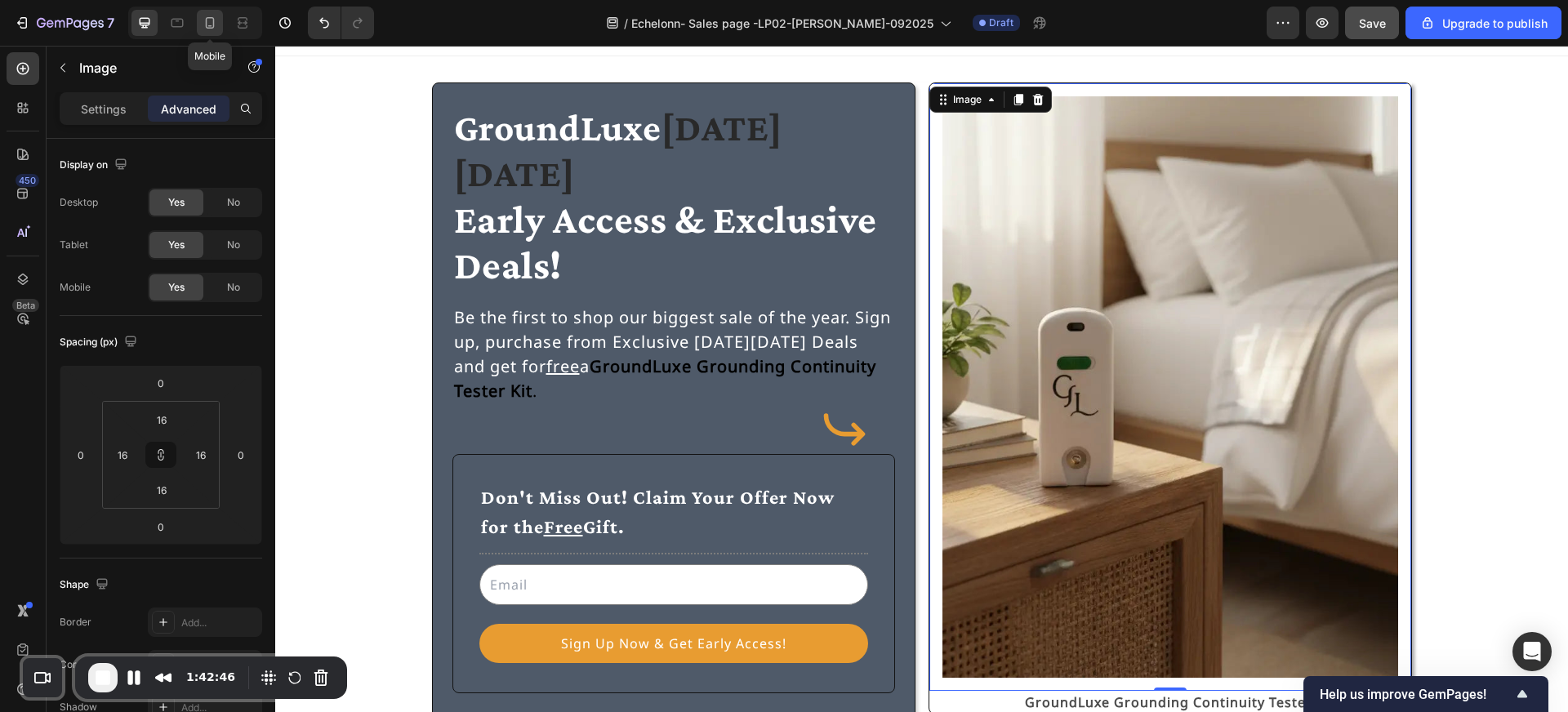
click at [208, 12] on div at bounding box center [210, 23] width 26 height 26
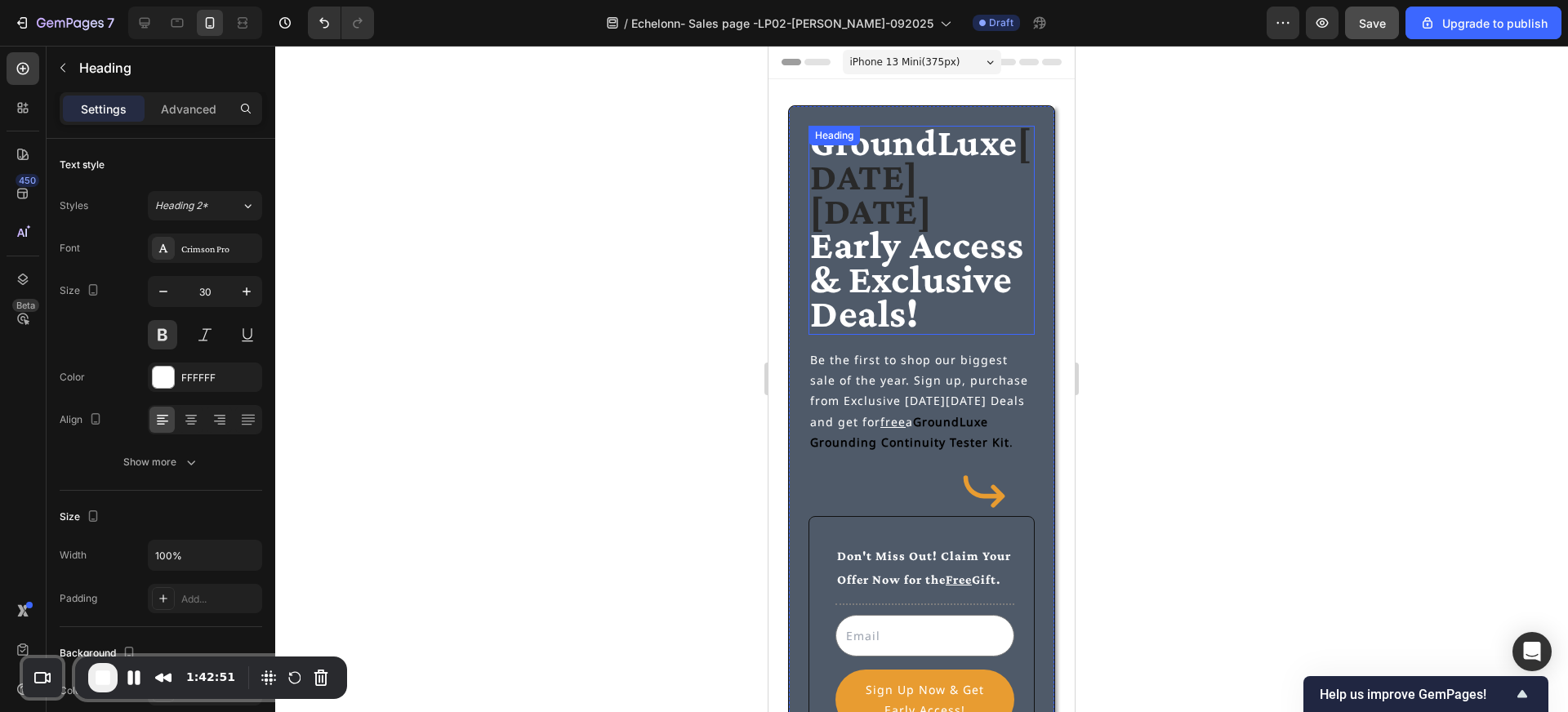
click at [871, 242] on span "Early Access & Exclusive Deals!" at bounding box center [917, 279] width 213 height 114
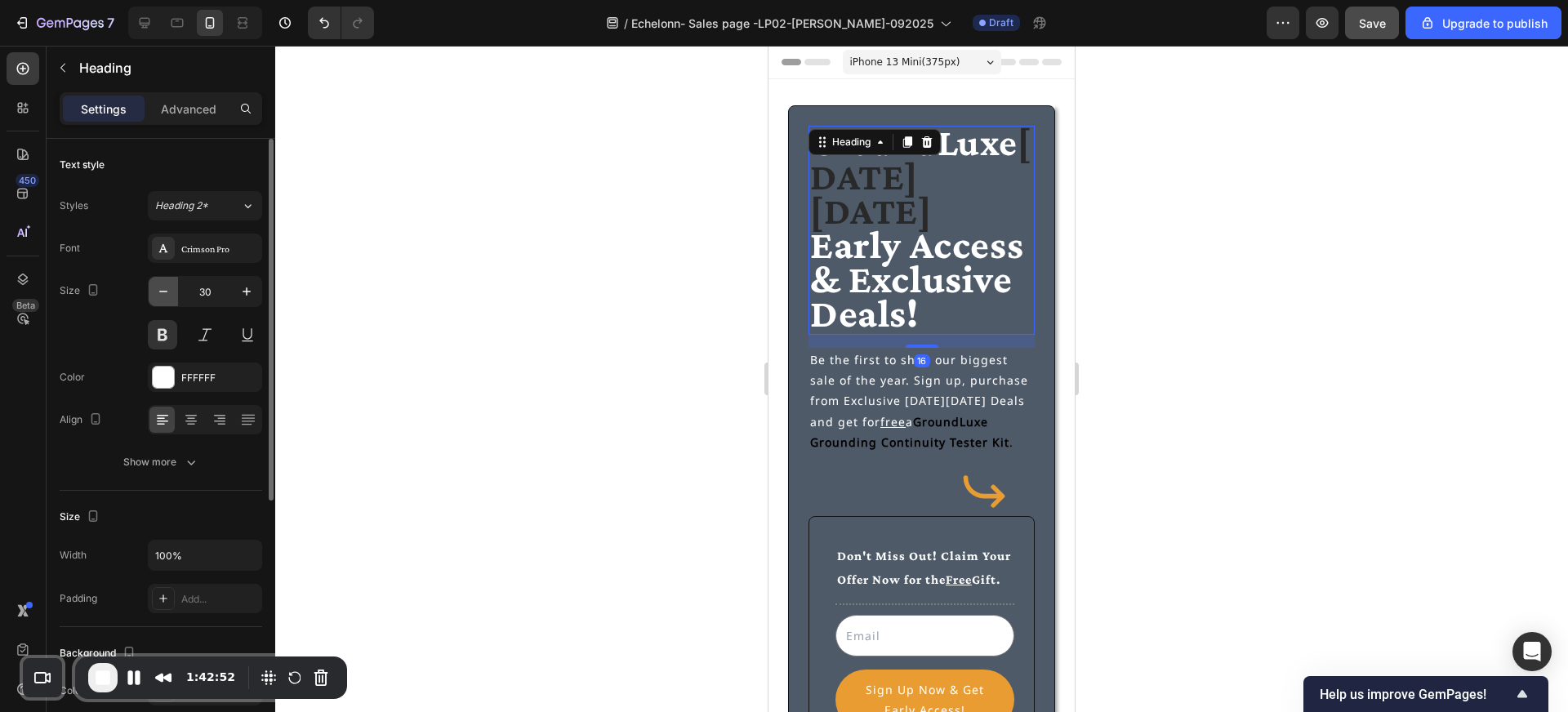
click at [165, 293] on icon "button" at bounding box center [163, 292] width 16 height 16
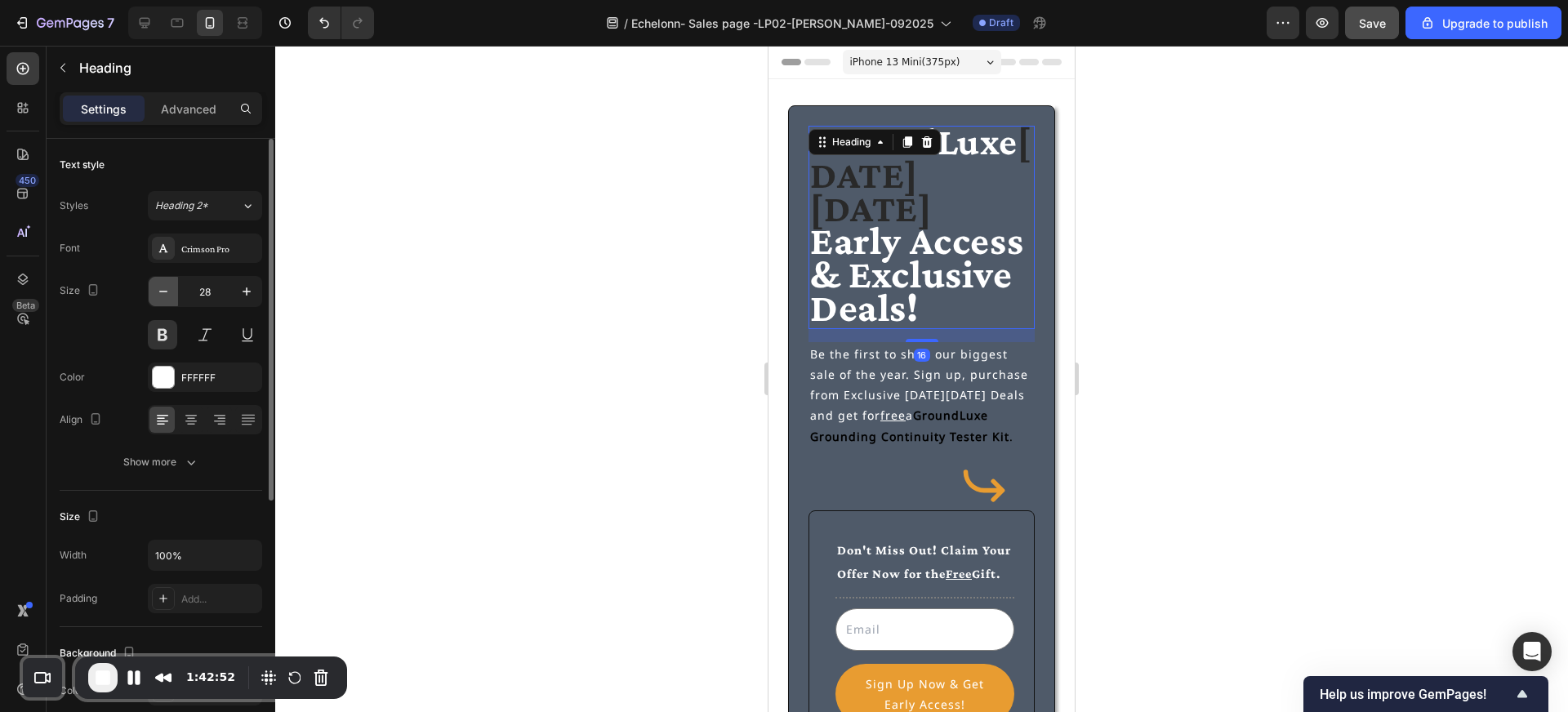
click at [165, 293] on icon "button" at bounding box center [163, 292] width 16 height 16
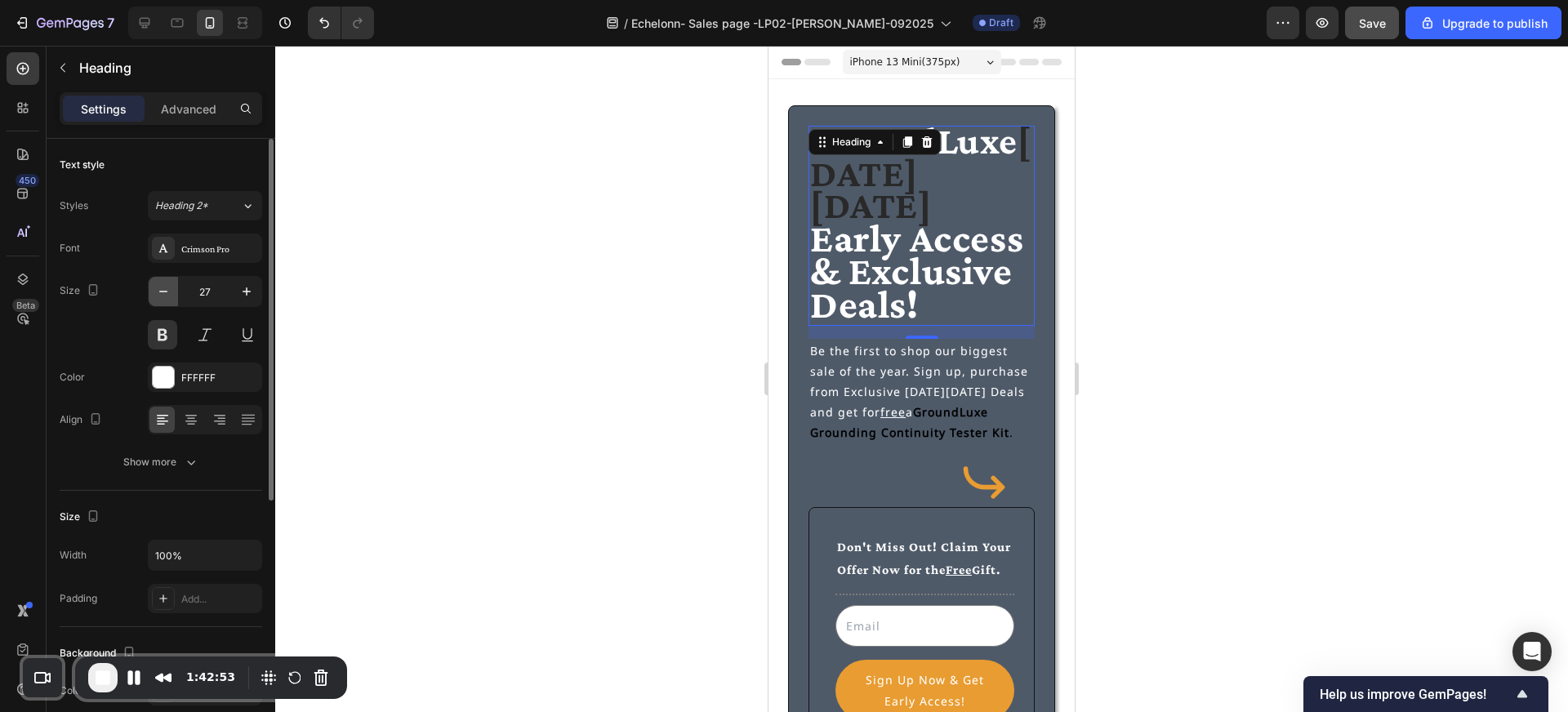
click at [165, 293] on icon "button" at bounding box center [163, 292] width 16 height 16
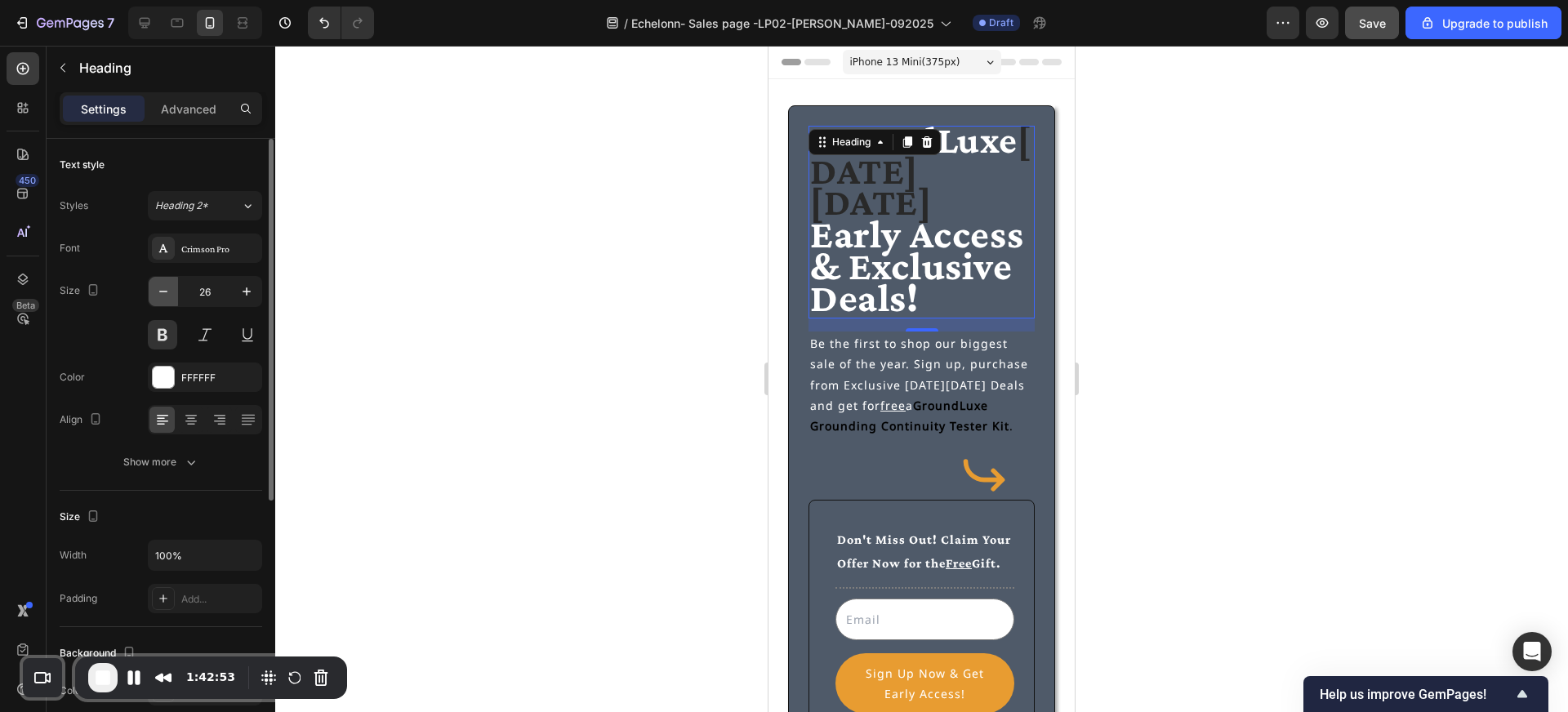
click at [165, 293] on icon "button" at bounding box center [163, 292] width 16 height 16
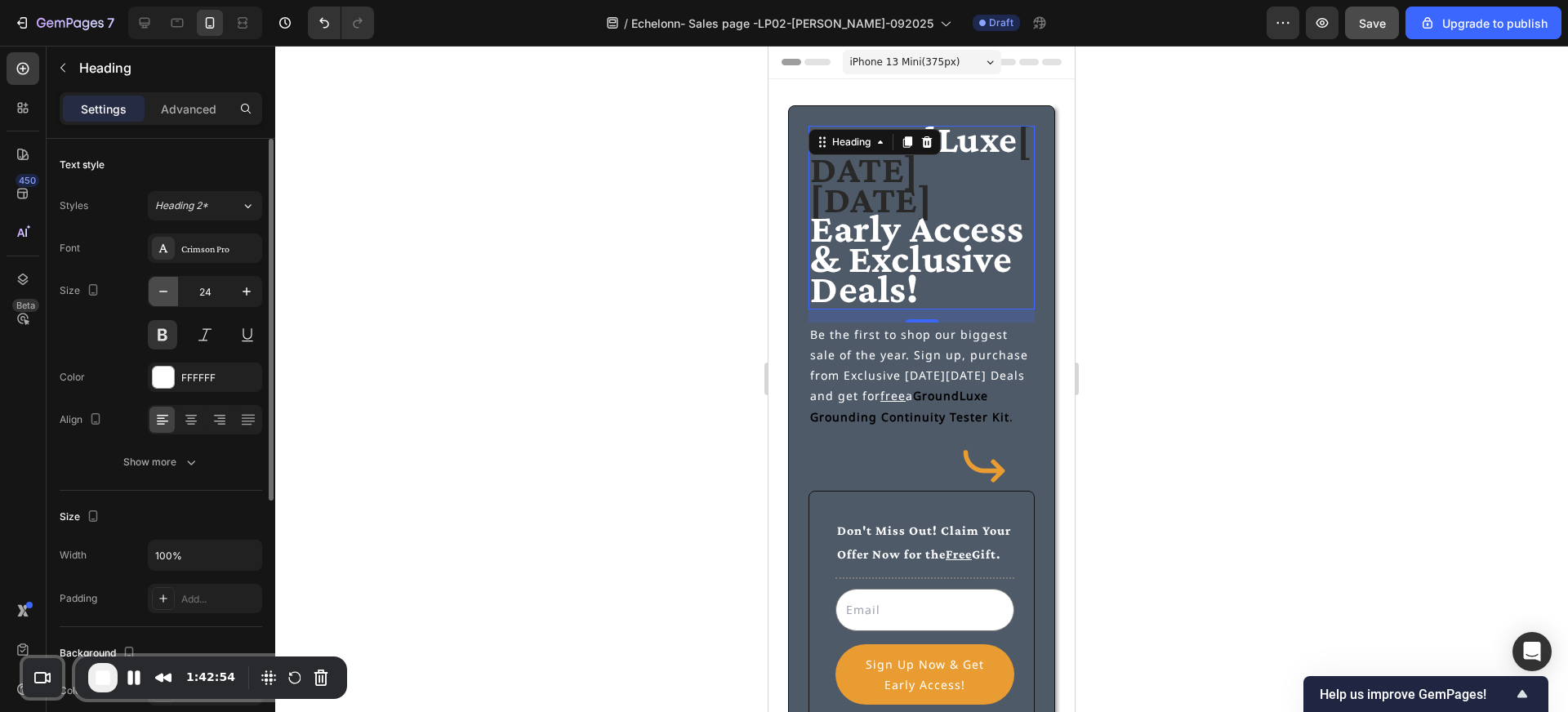
click at [165, 293] on icon "button" at bounding box center [163, 292] width 16 height 16
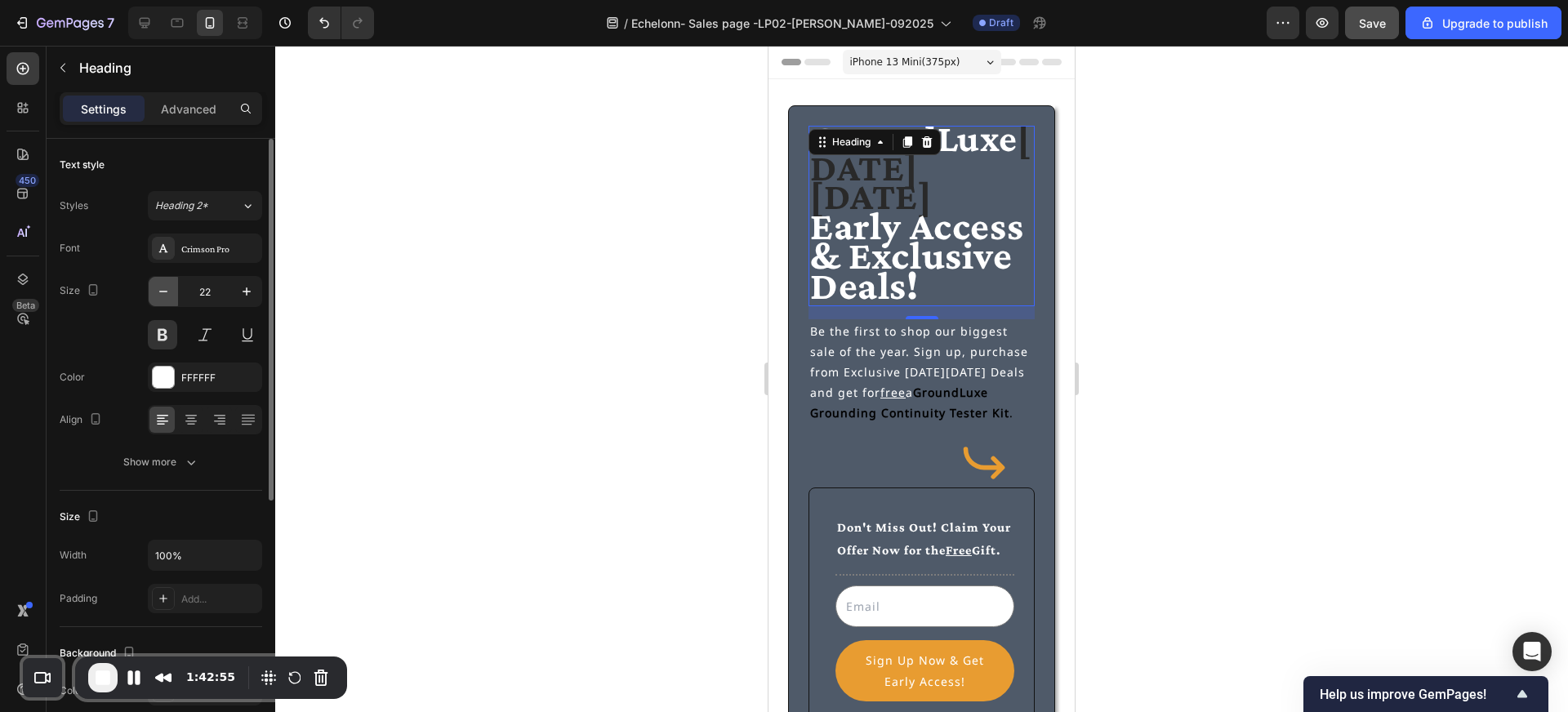
click at [165, 293] on icon "button" at bounding box center [163, 292] width 16 height 16
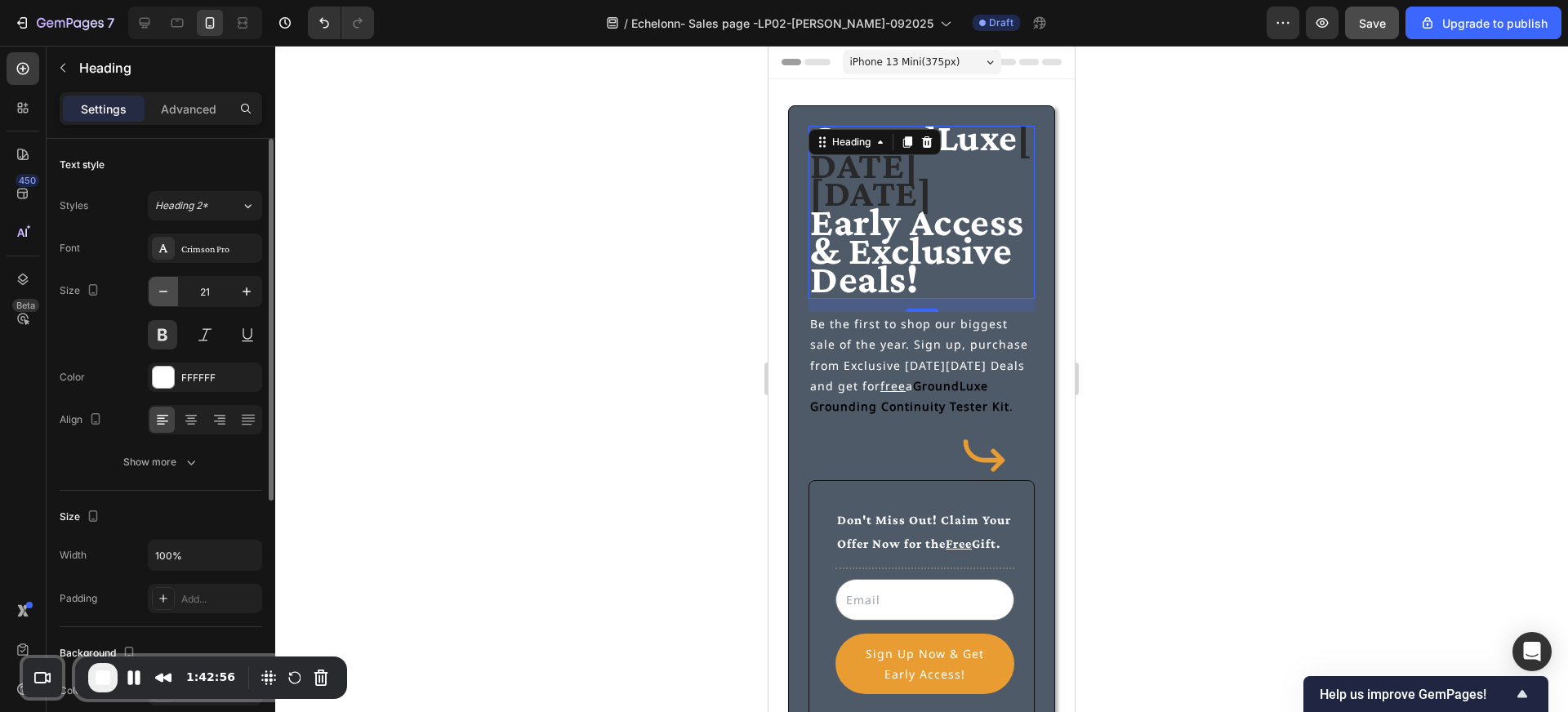
click at [165, 293] on icon "button" at bounding box center [163, 292] width 16 height 16
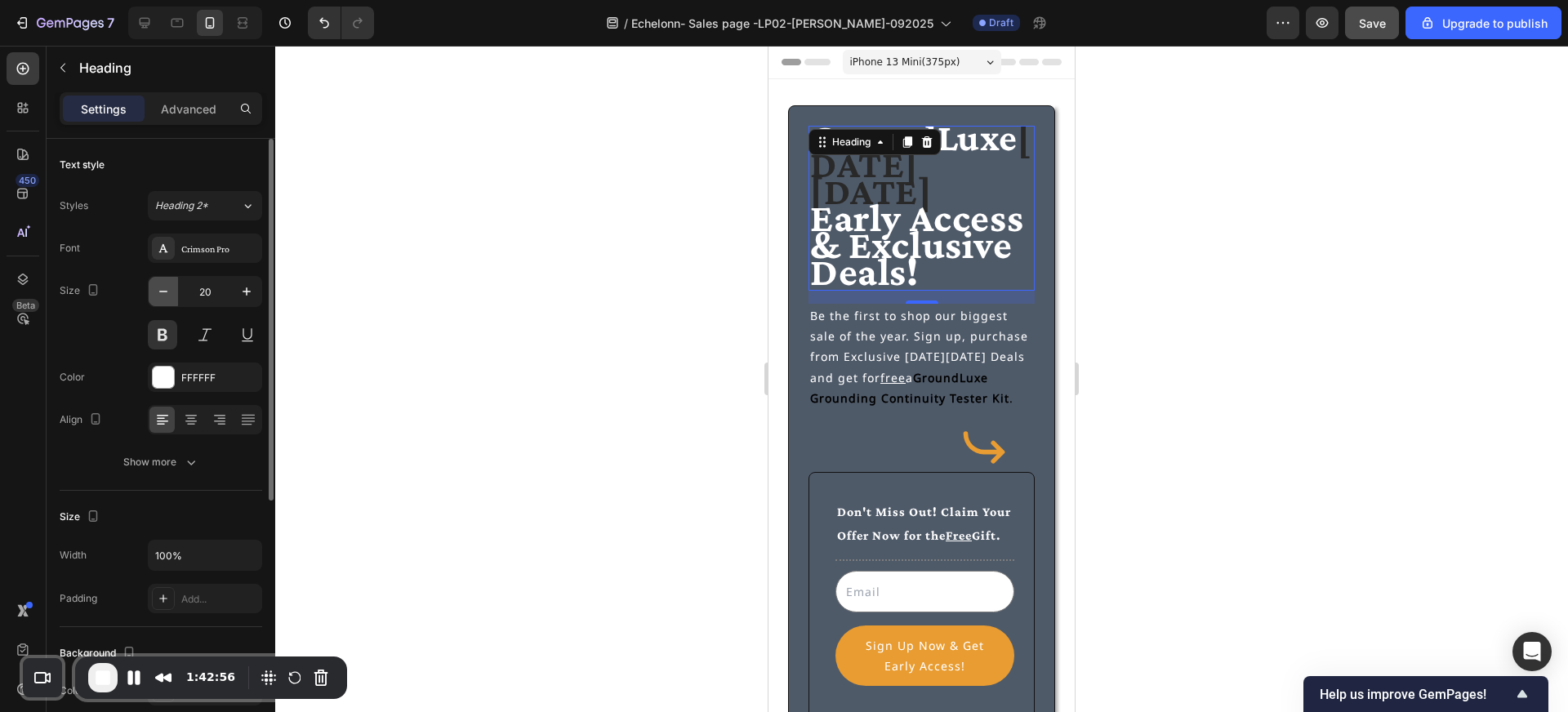
click at [165, 293] on icon "button" at bounding box center [163, 292] width 16 height 16
type input "19"
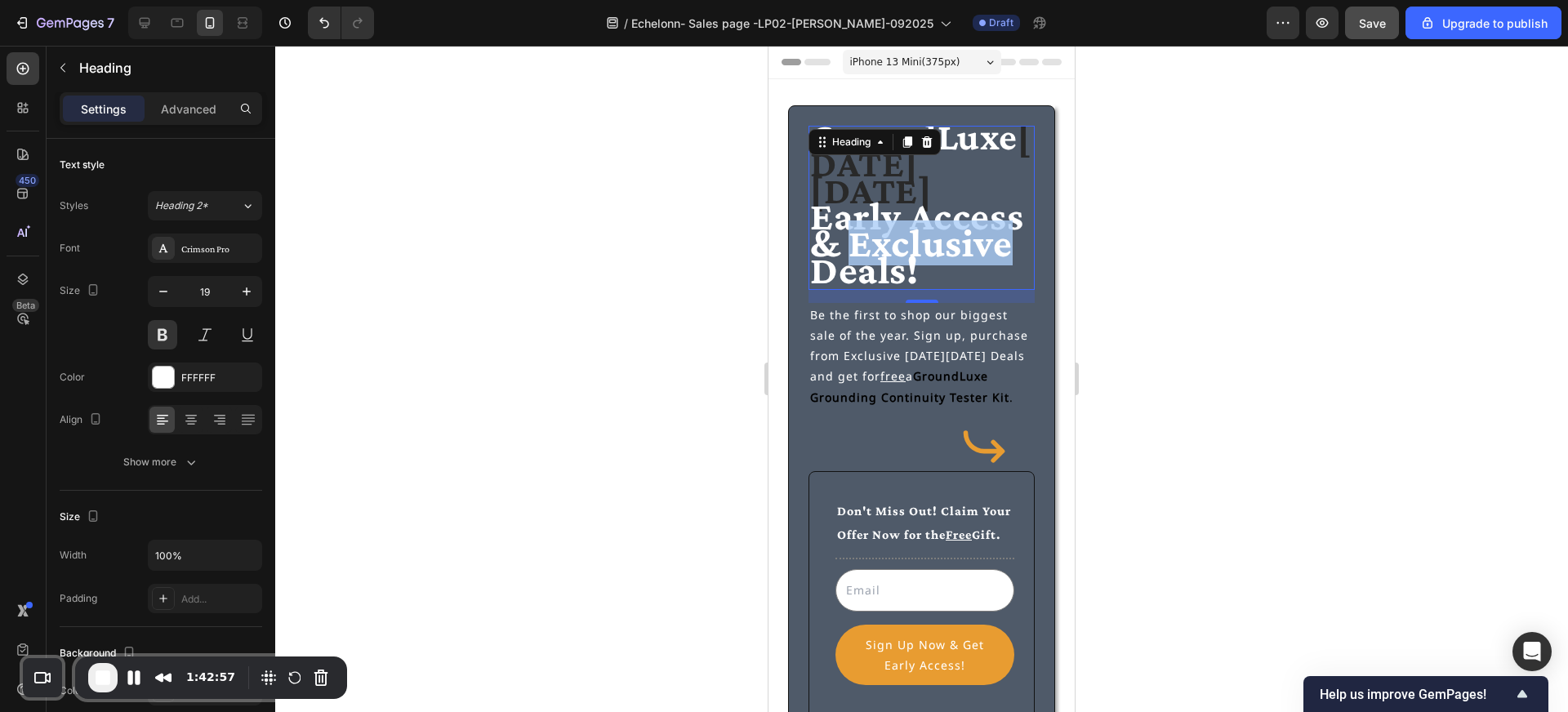
click at [949, 223] on span "Early Access & Exclusive Deals!" at bounding box center [917, 242] width 213 height 98
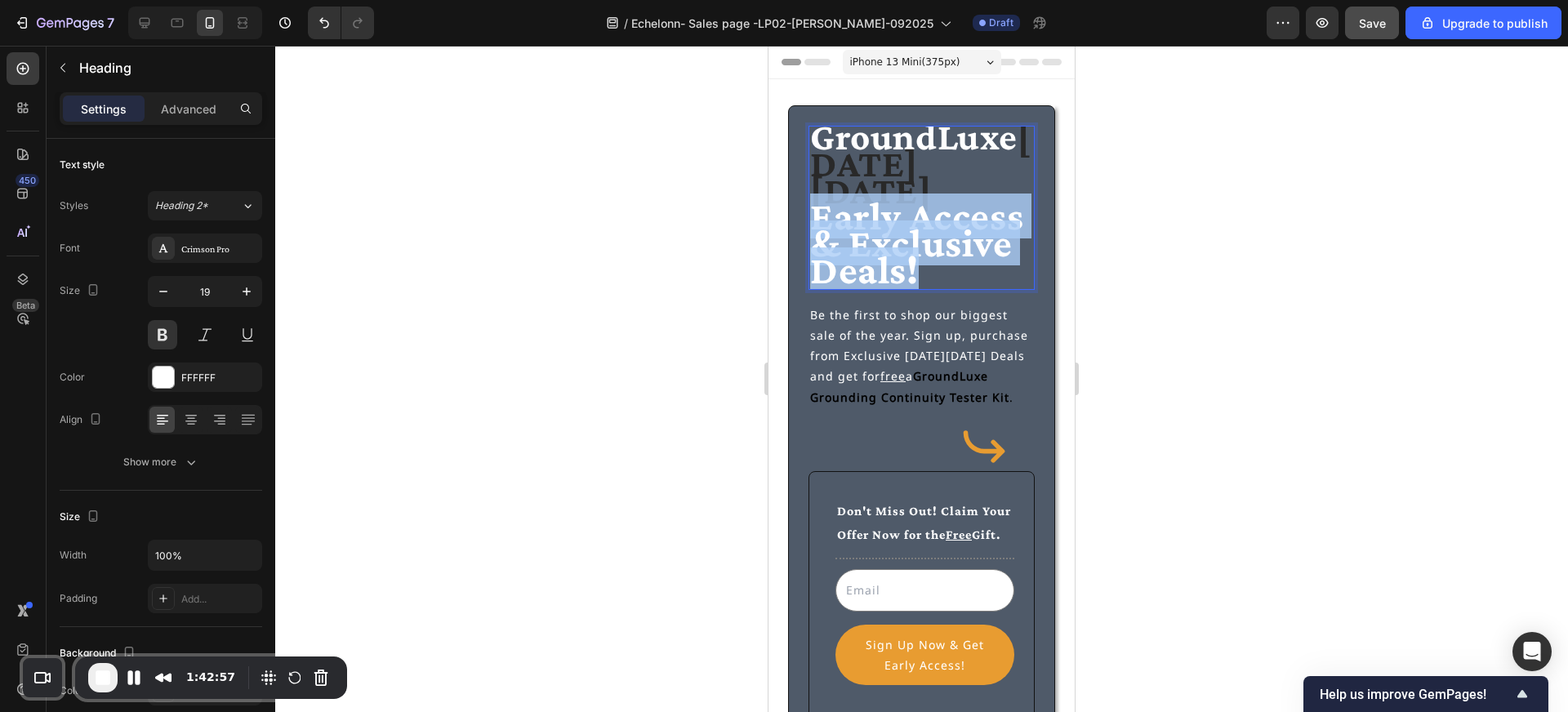
click at [949, 223] on span "Early Access & Exclusive Deals!" at bounding box center [917, 242] width 213 height 98
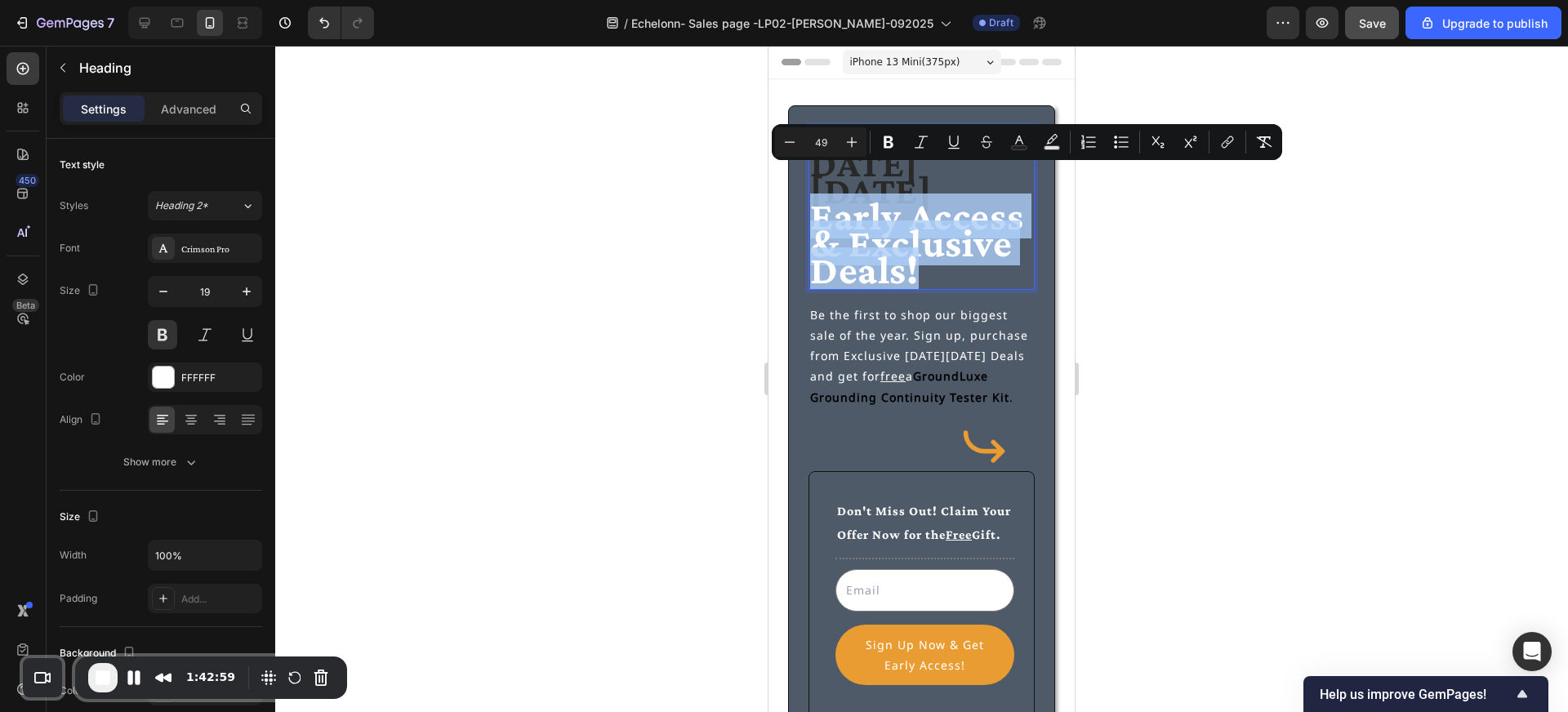
type input "47"
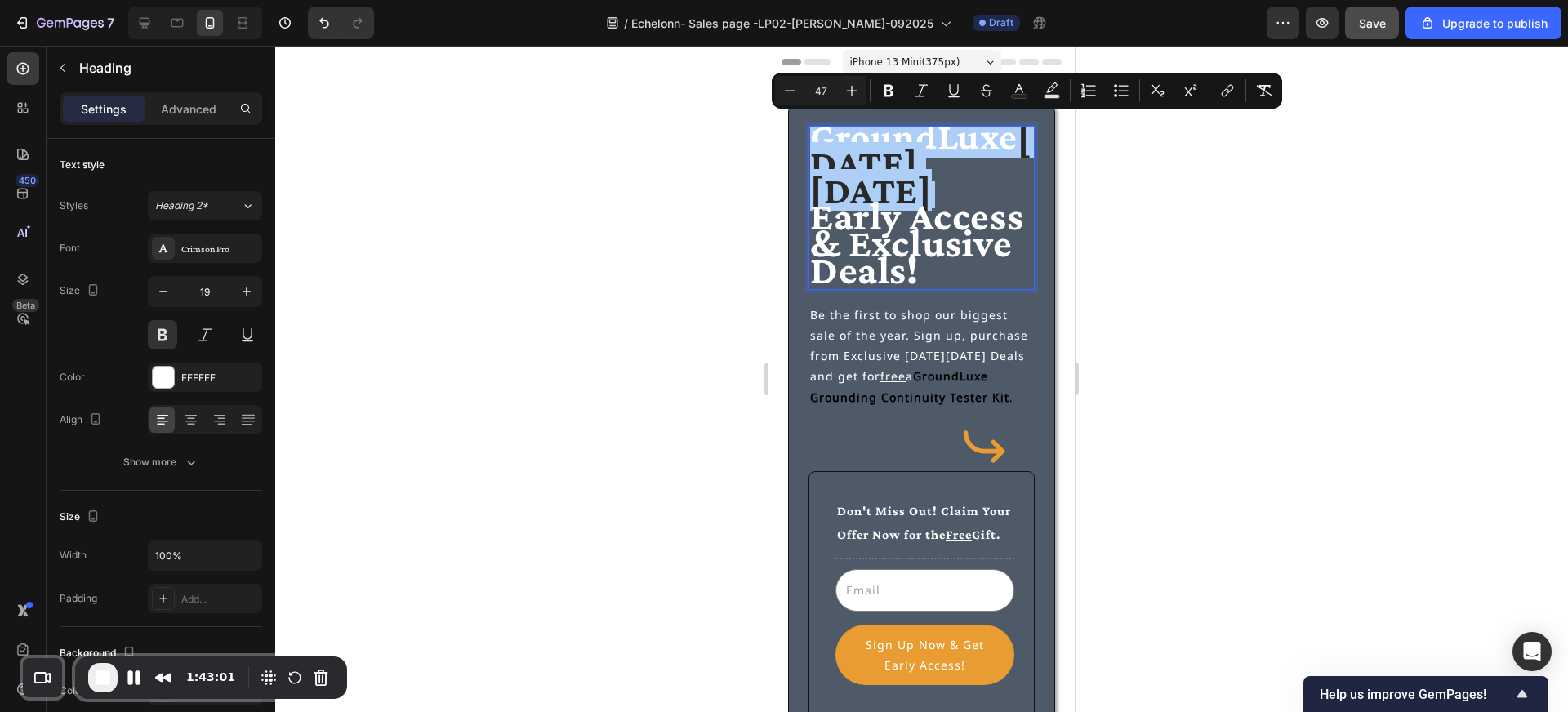
click at [828, 83] on input "47" at bounding box center [820, 91] width 33 height 20
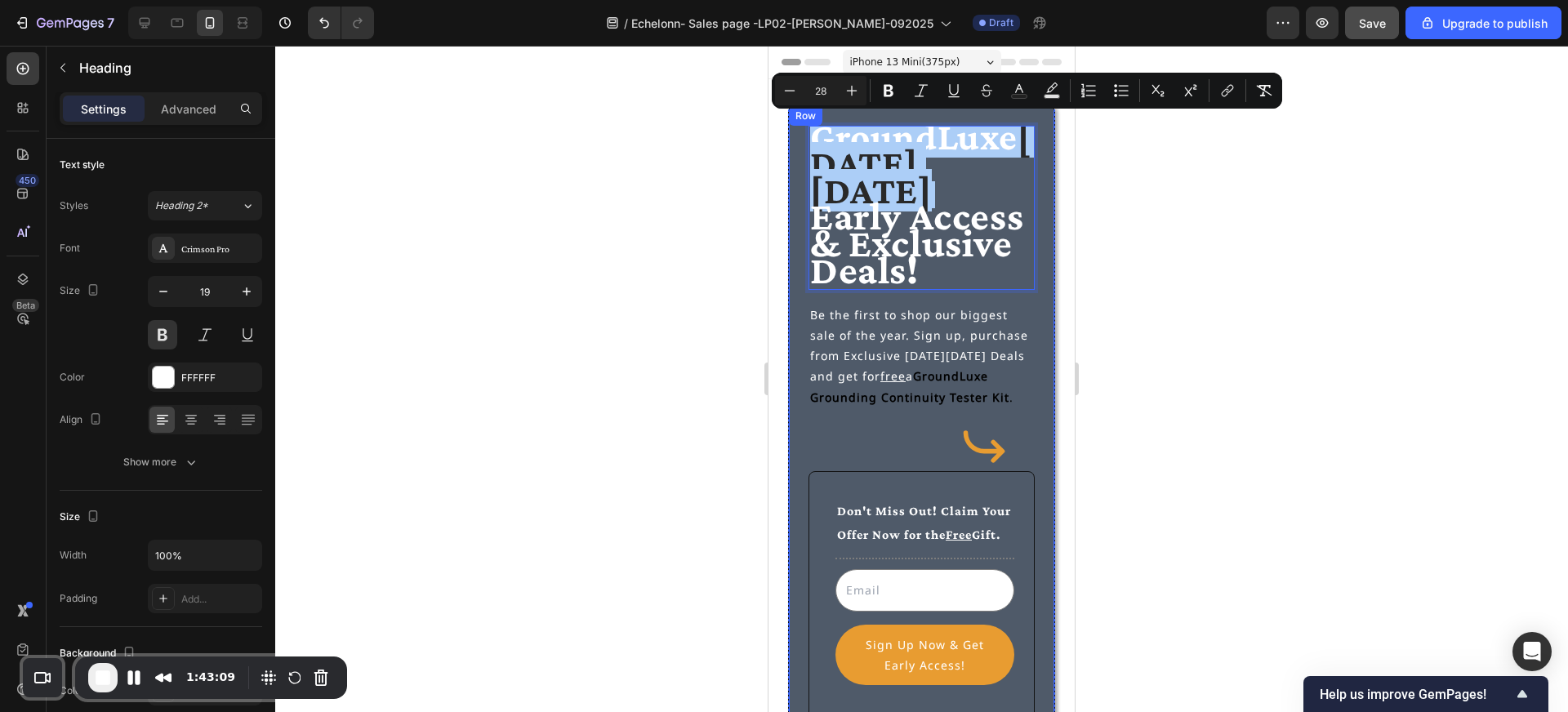
type input "28"
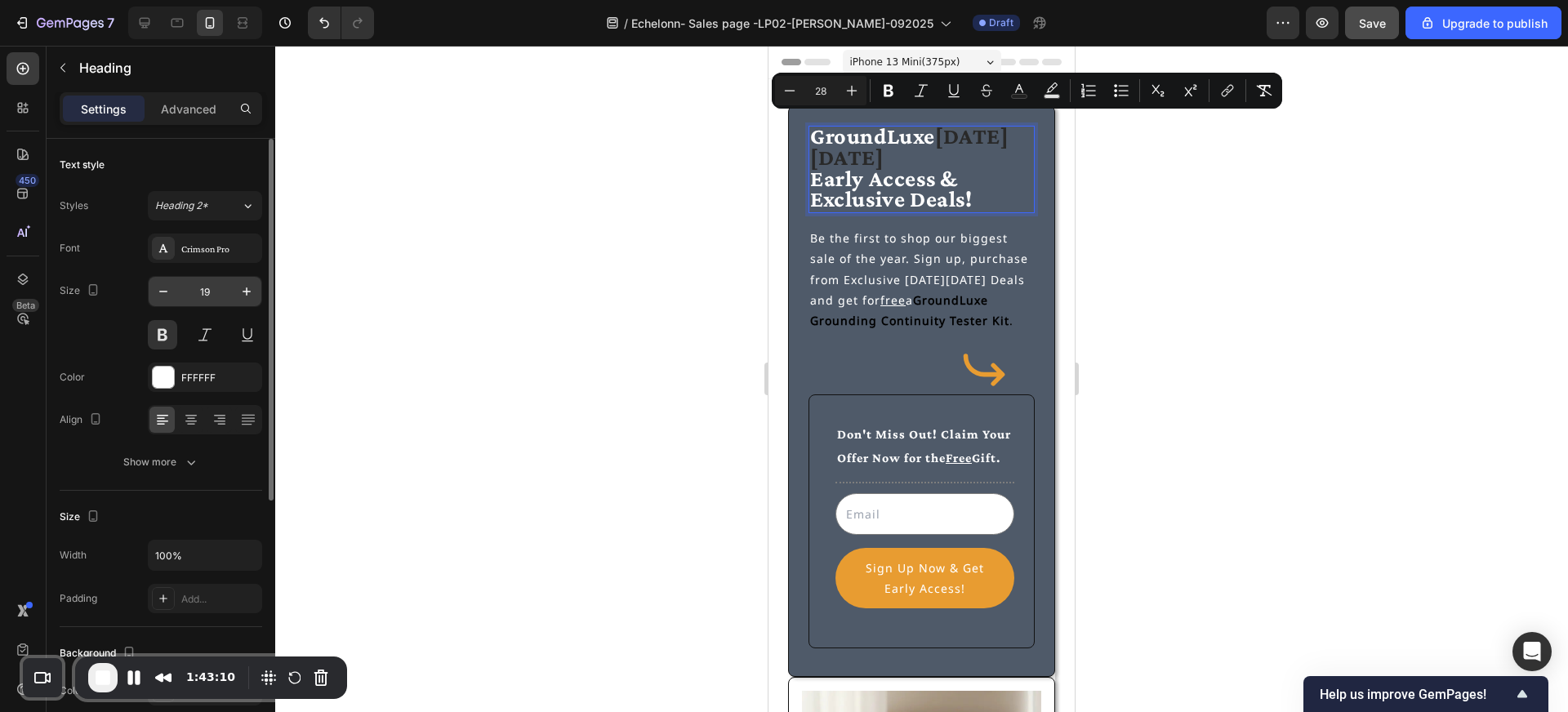
click at [216, 289] on input "19" at bounding box center [204, 292] width 54 height 29
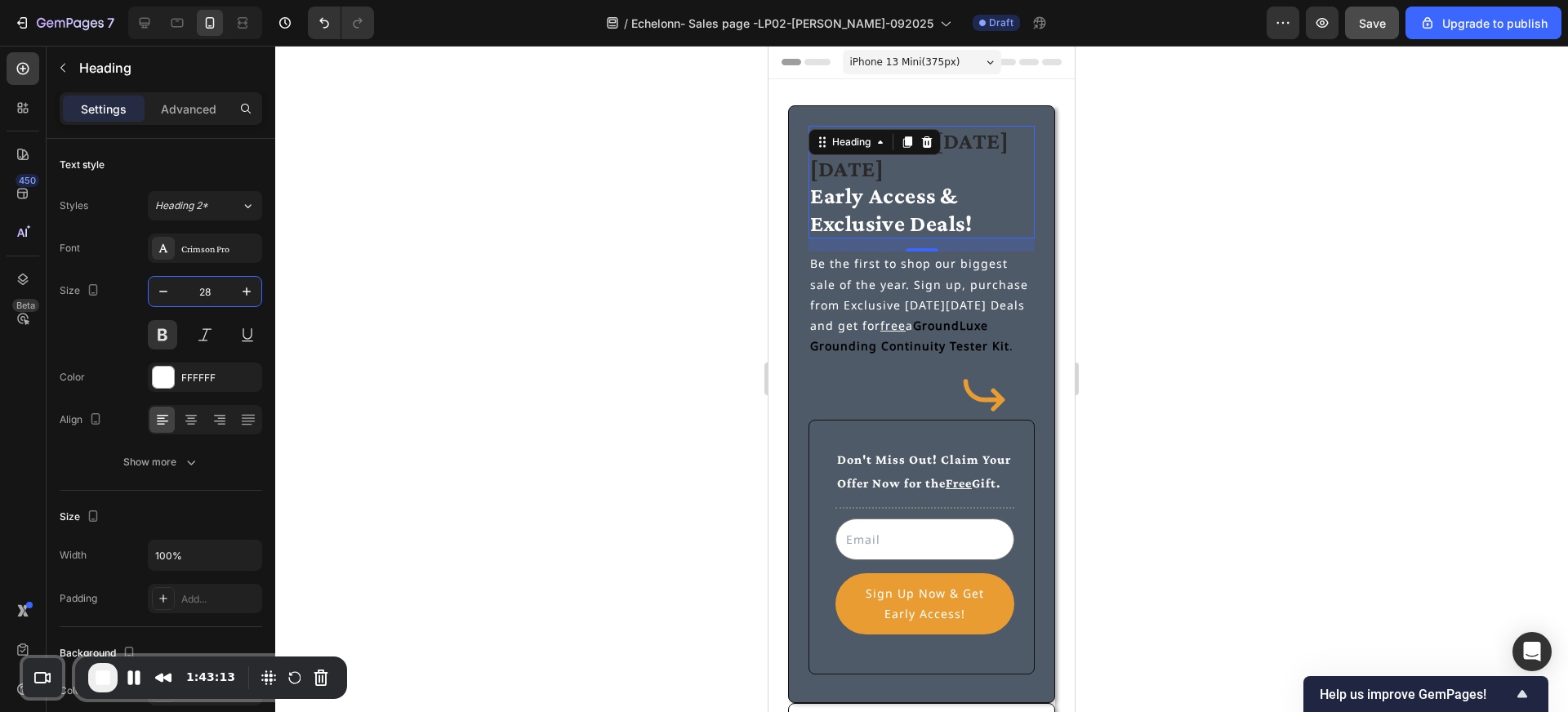
type input "28"
click at [609, 167] on div at bounding box center [922, 378] width 1293 height 666
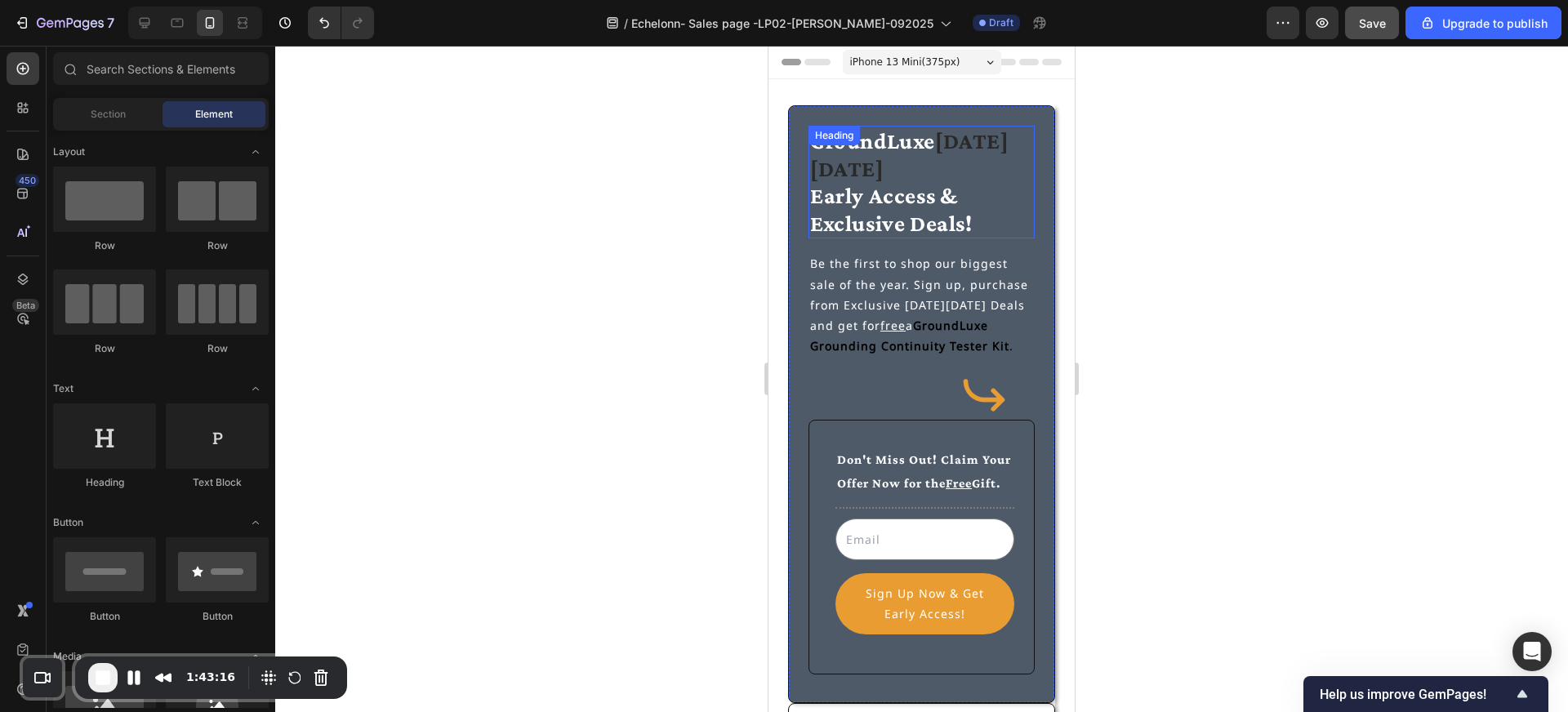
click at [879, 196] on span "Early Access & Exclusive Deals!" at bounding box center [892, 210] width 162 height 53
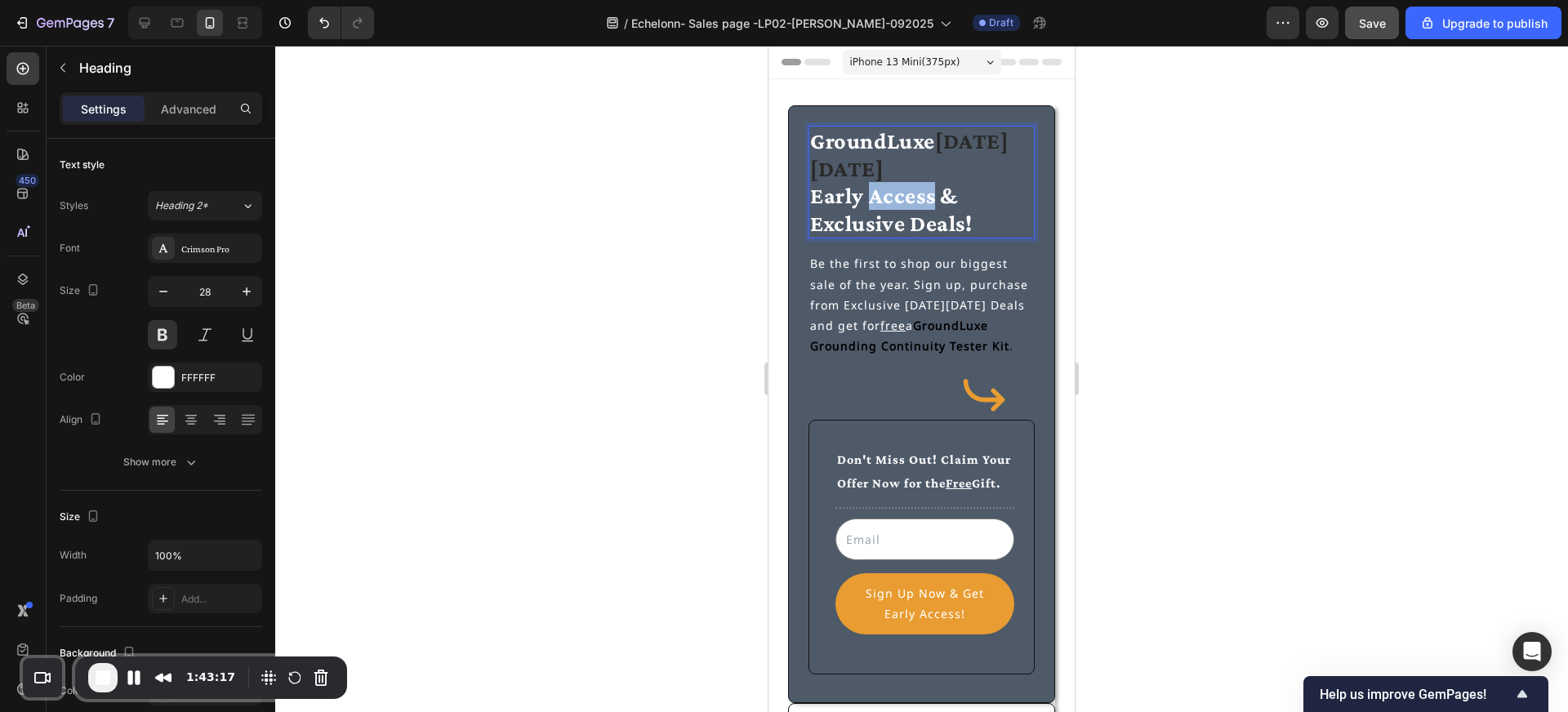
click at [896, 196] on span "Early Access & Exclusive Deals!" at bounding box center [892, 210] width 162 height 53
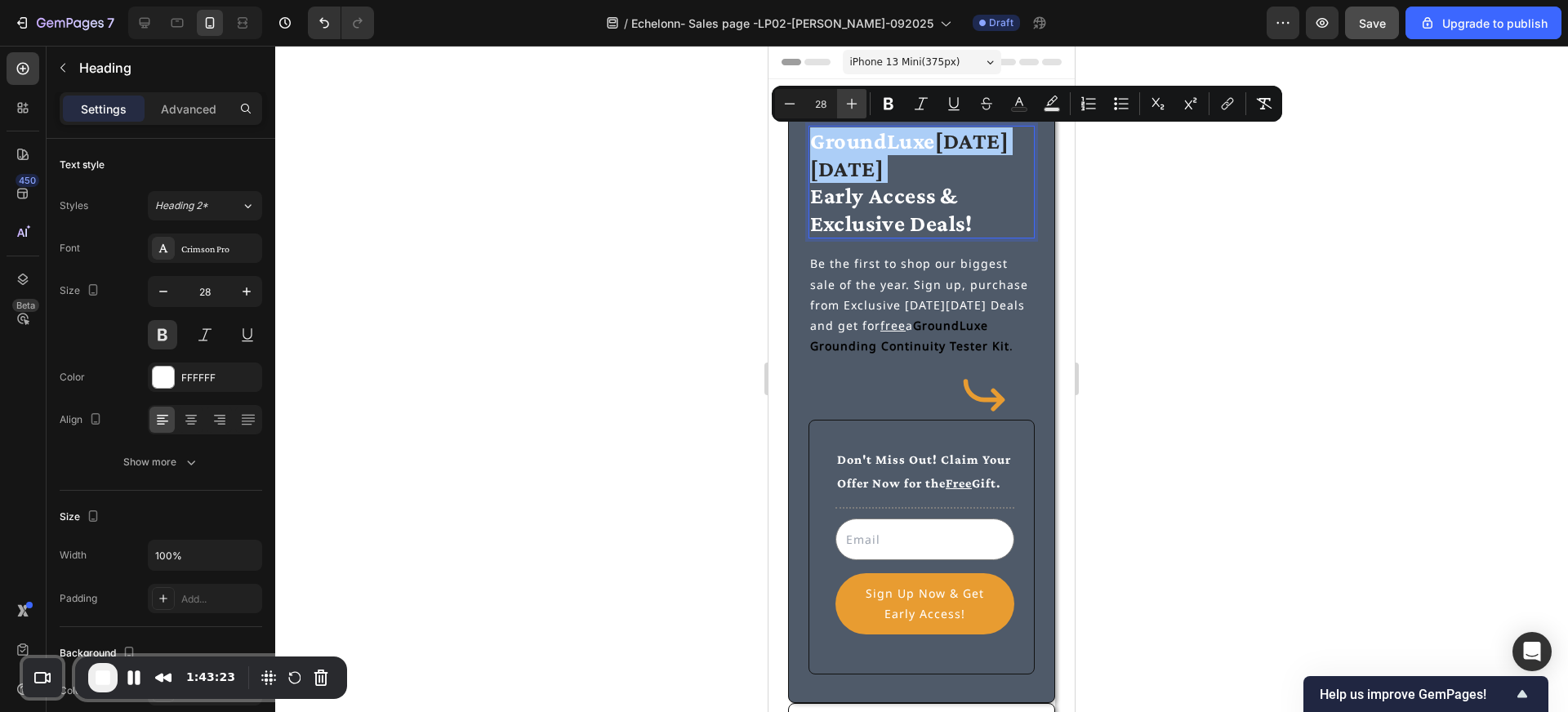
click at [855, 105] on icon "Editor contextual toolbar" at bounding box center [851, 104] width 16 height 16
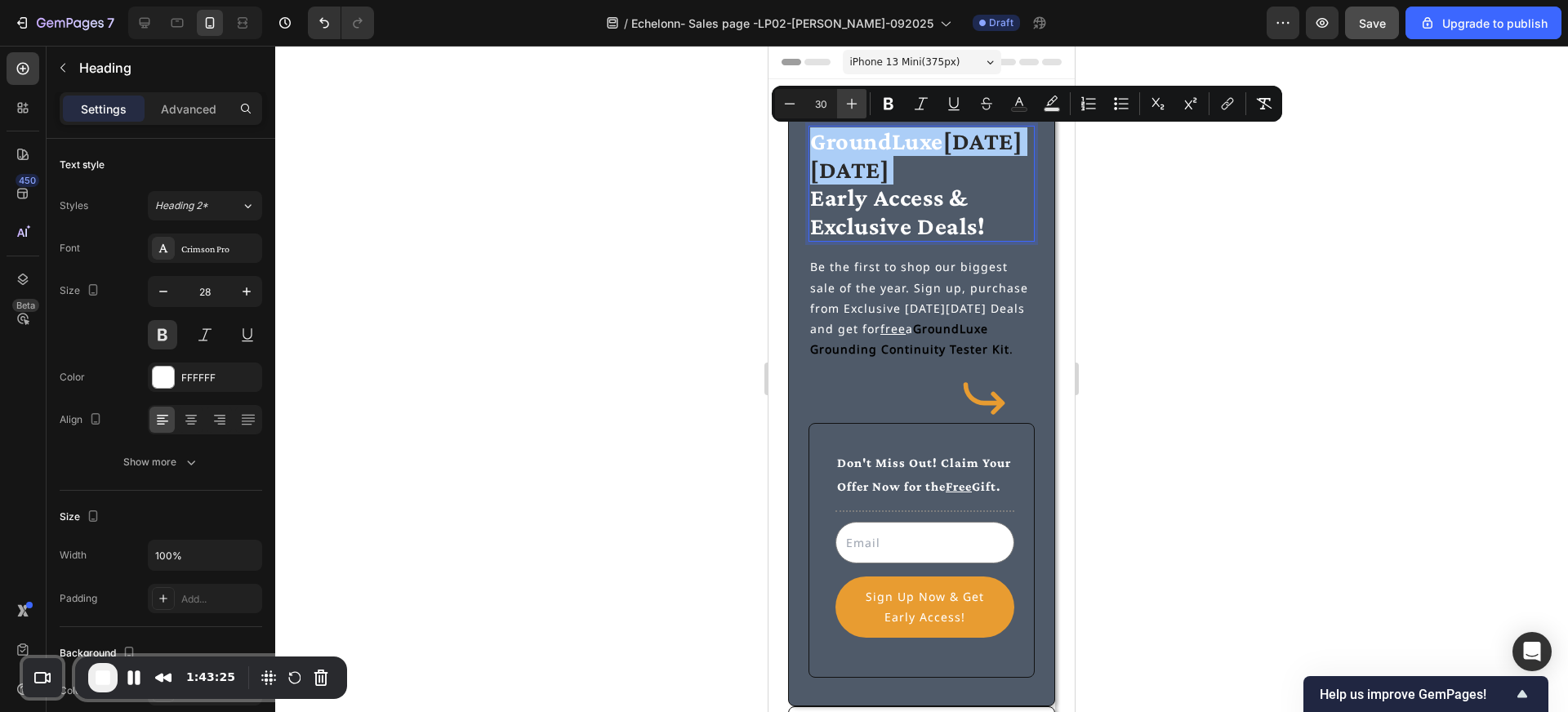
click at [859, 104] on icon "Editor contextual toolbar" at bounding box center [851, 104] width 16 height 16
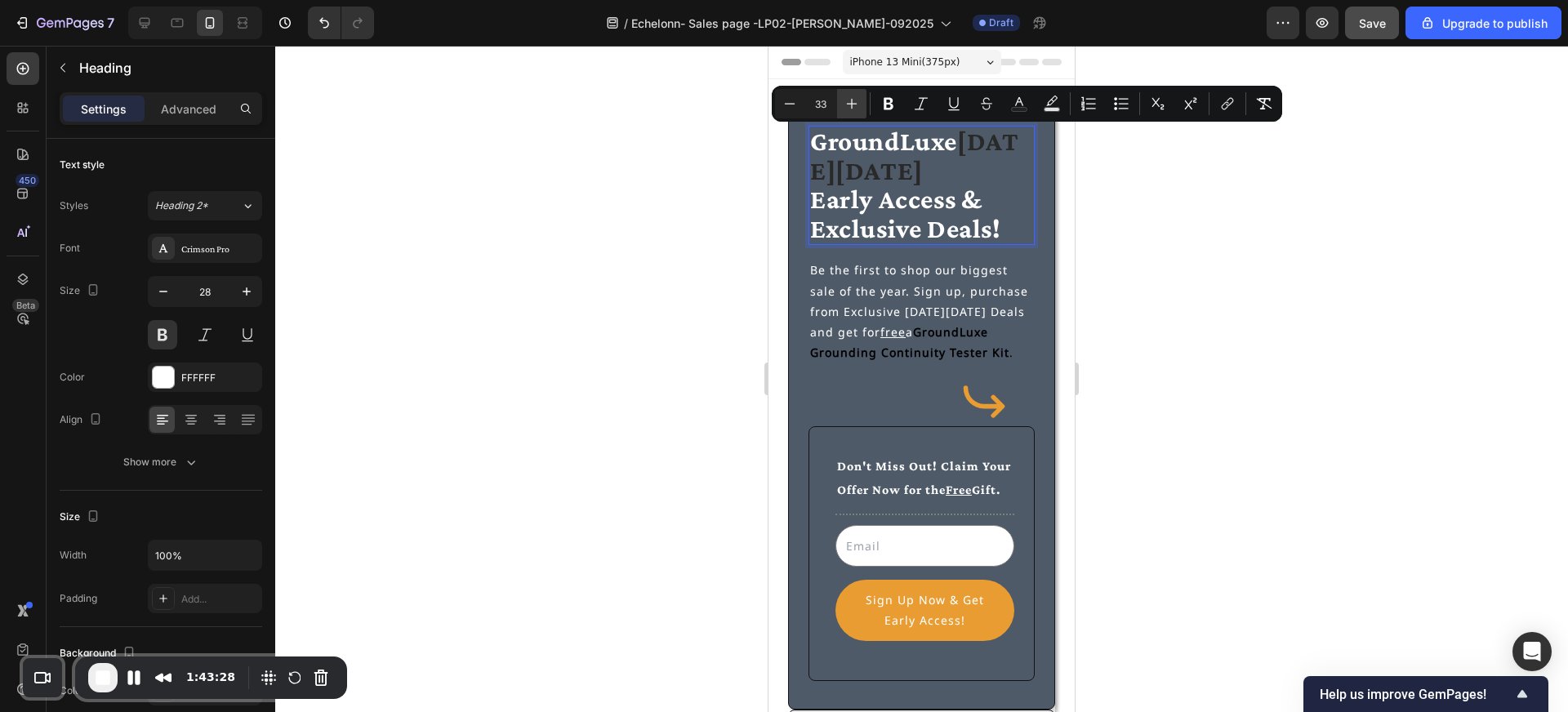
click at [859, 104] on icon "Editor contextual toolbar" at bounding box center [851, 104] width 16 height 16
type input "34"
click at [213, 294] on input "28" at bounding box center [204, 292] width 54 height 29
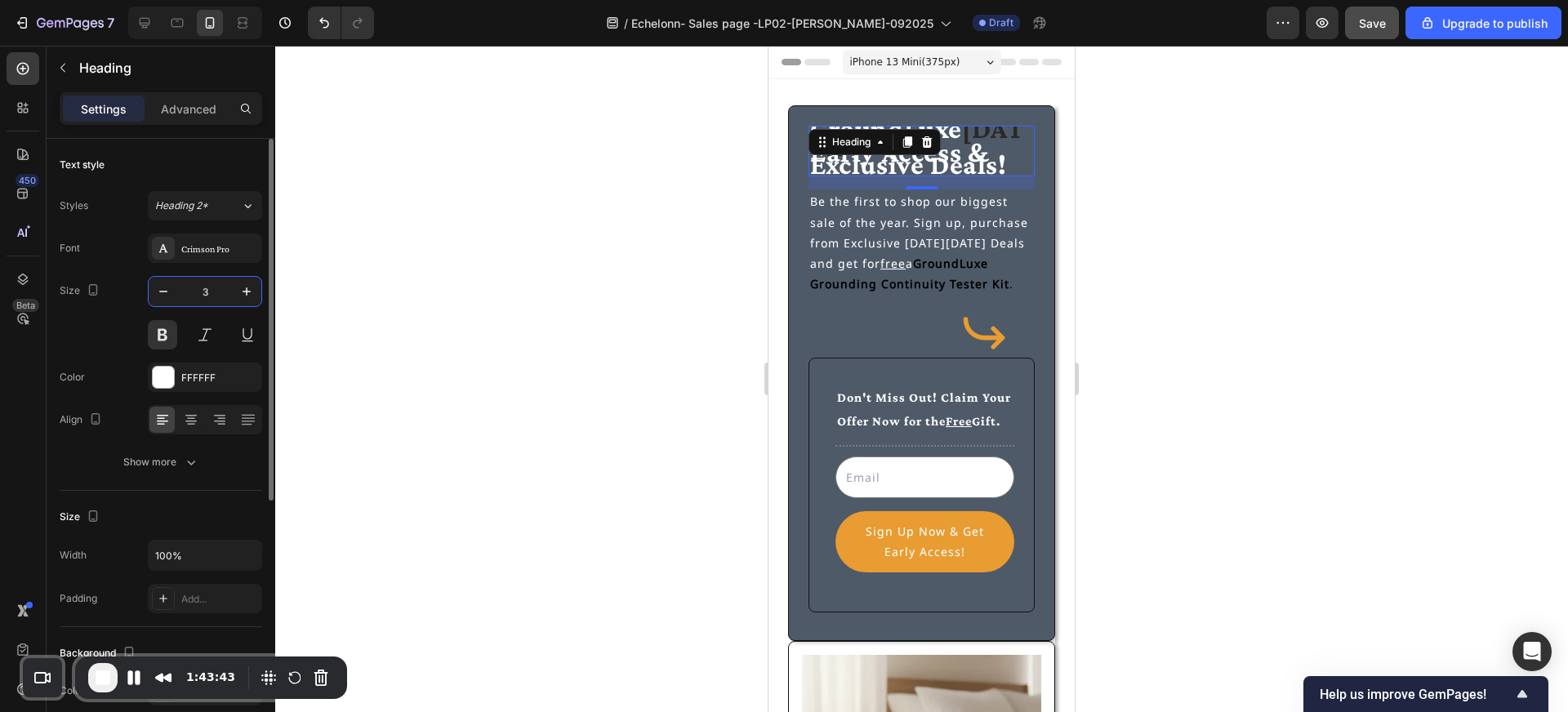
type input "34"
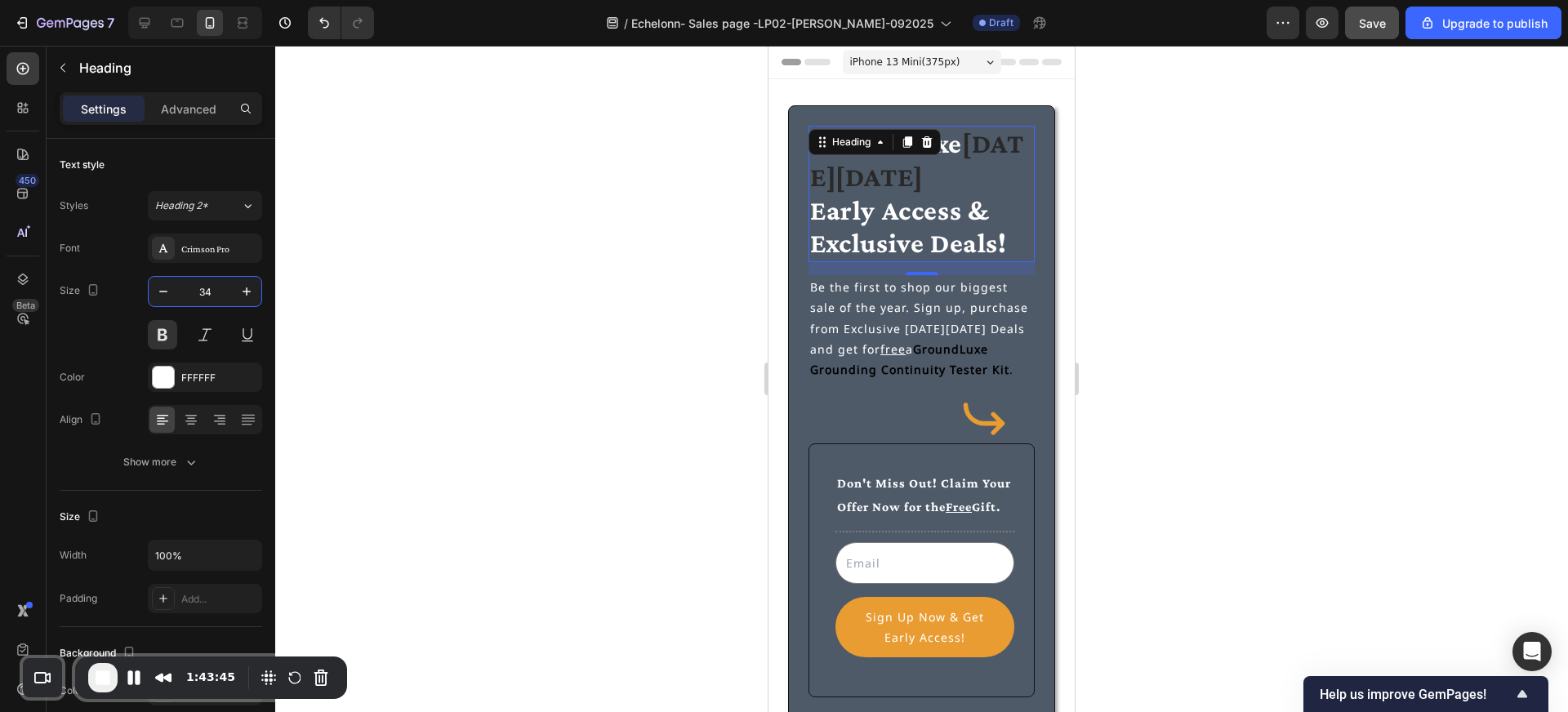
click at [712, 232] on div at bounding box center [922, 378] width 1293 height 666
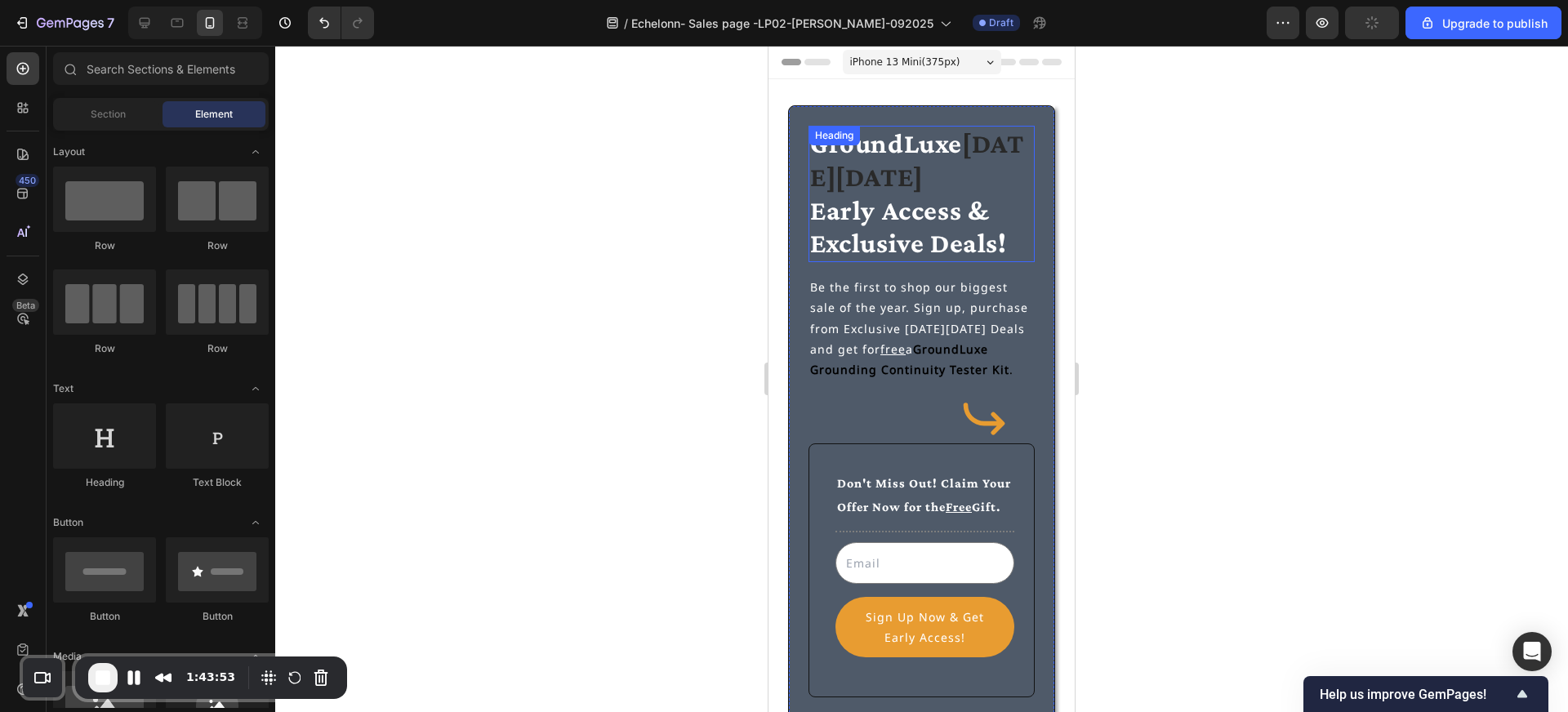
click at [959, 143] on span "GroundLuxe" at bounding box center [886, 143] width 152 height 30
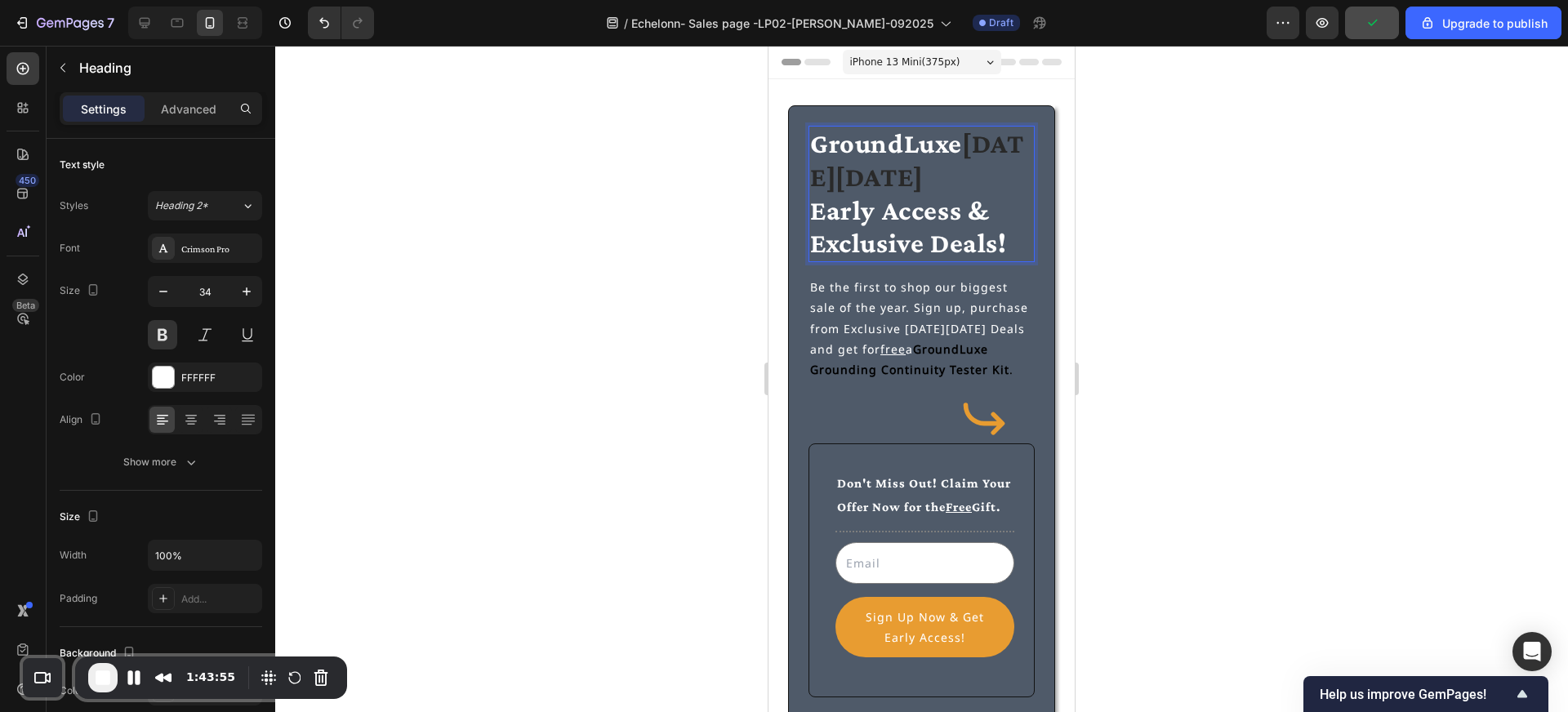
click at [961, 143] on span "GroundLuxe" at bounding box center [886, 143] width 152 height 30
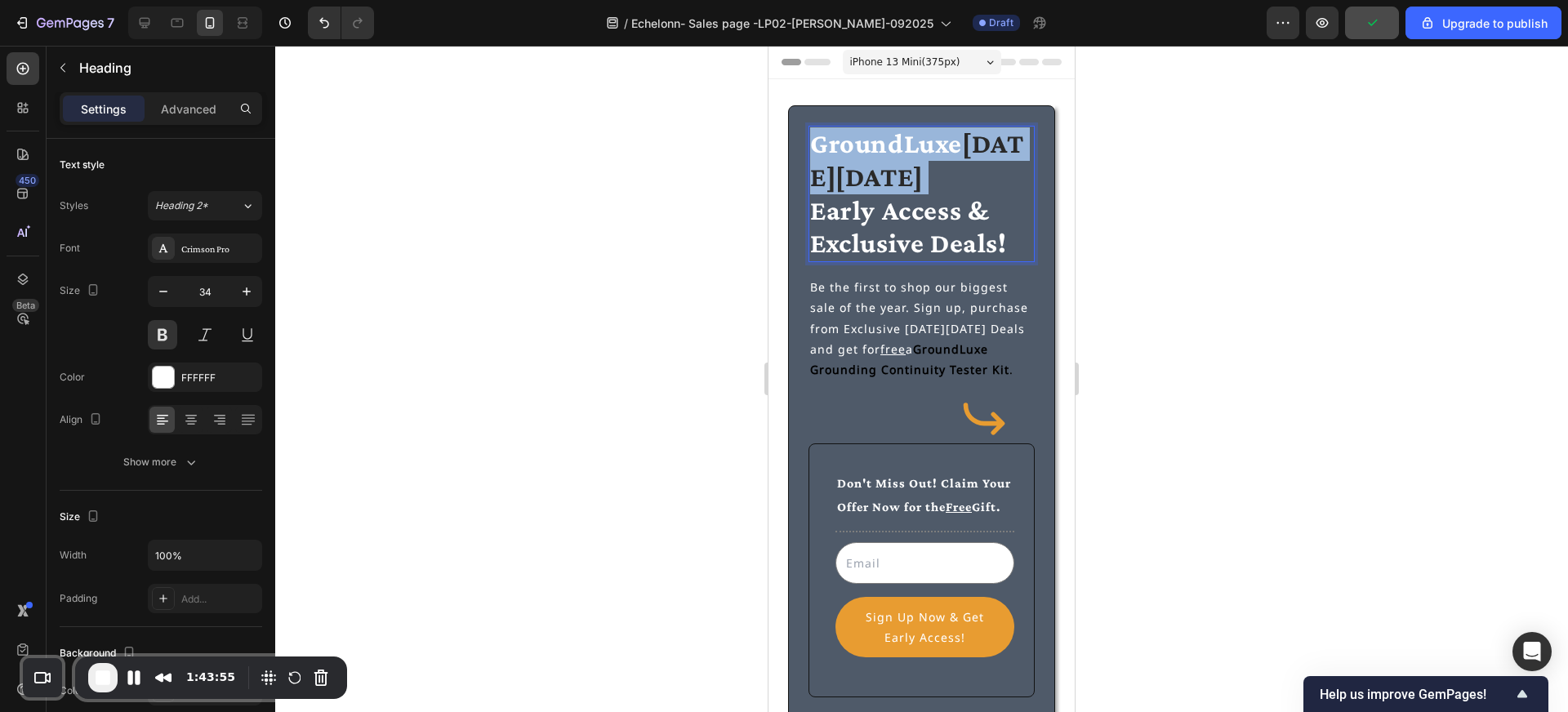
click at [961, 143] on span "GroundLuxe" at bounding box center [886, 143] width 152 height 30
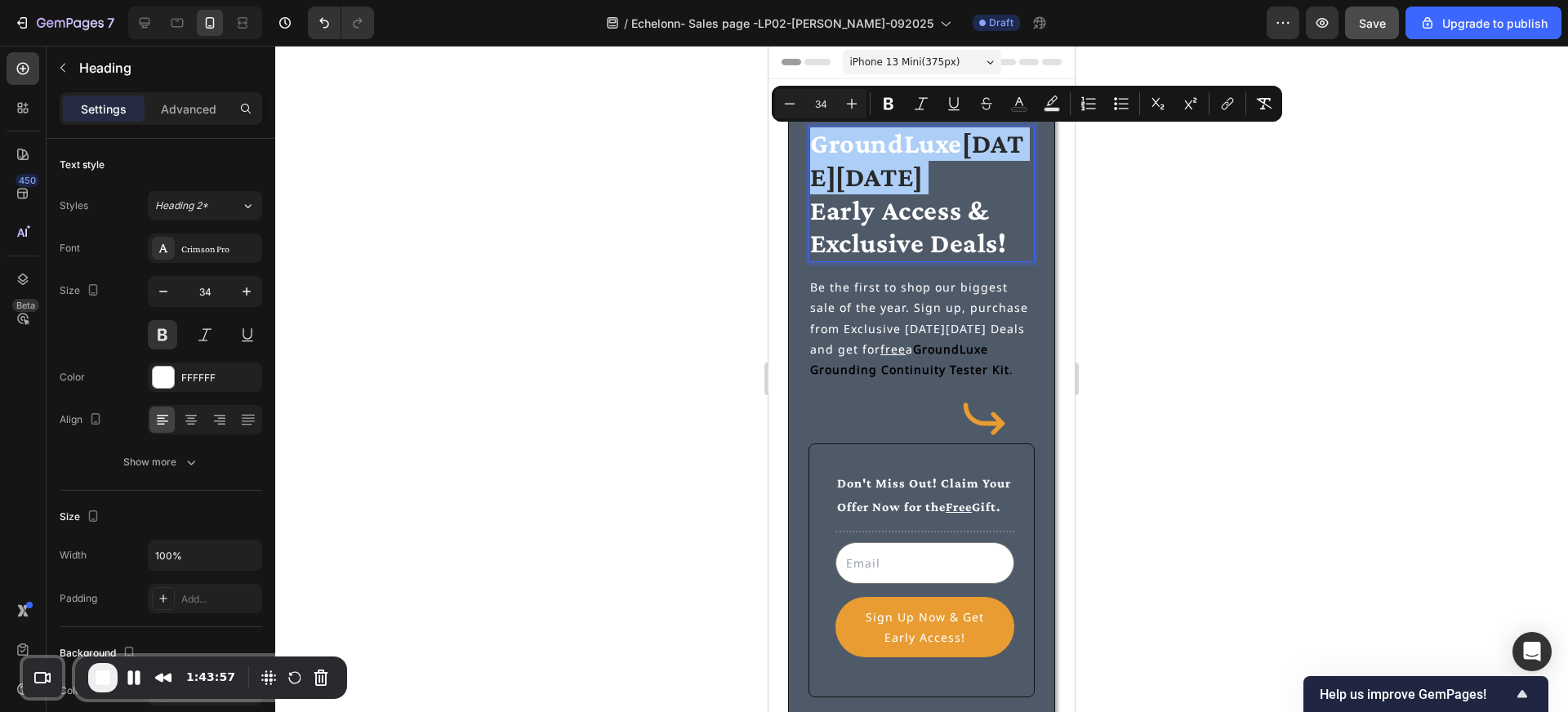
click at [748, 177] on div at bounding box center [922, 378] width 1293 height 666
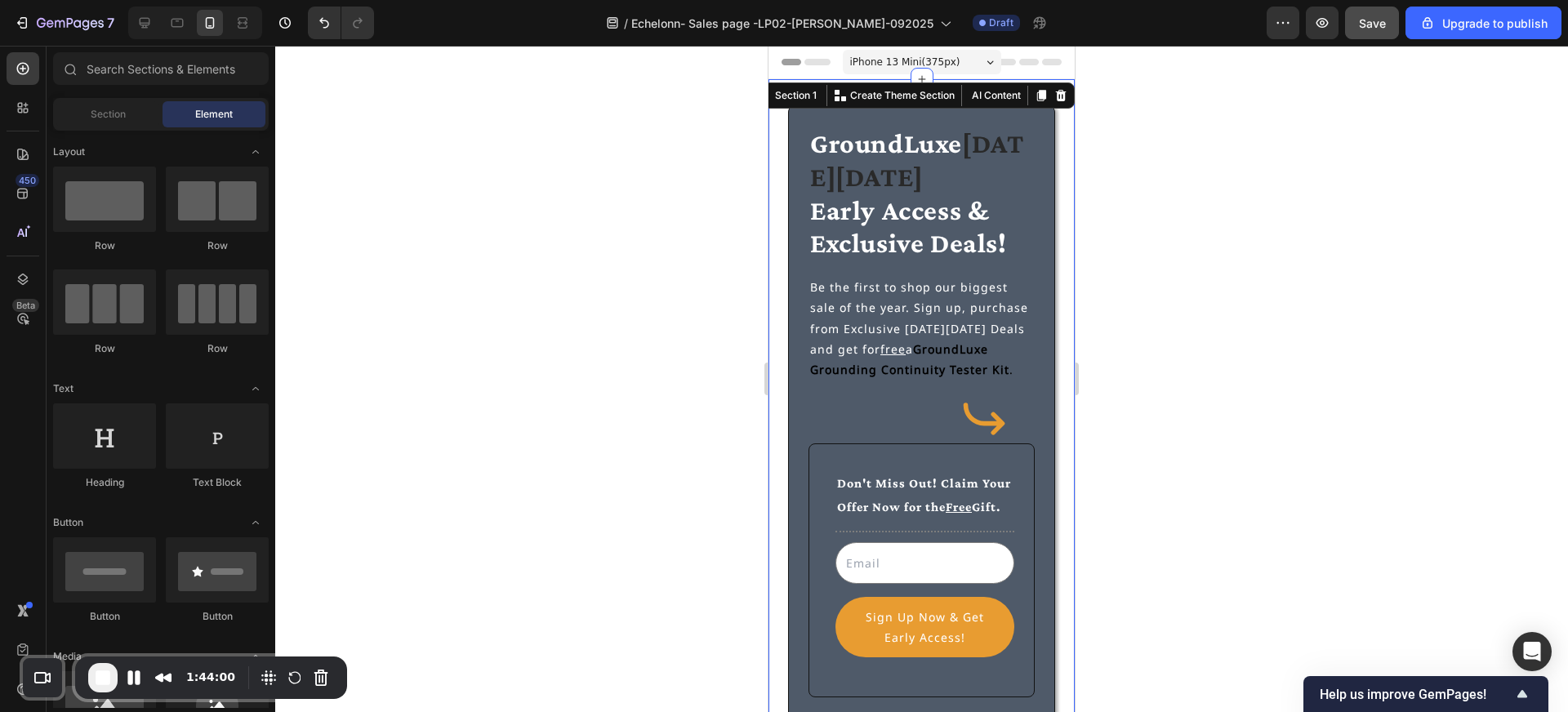
click at [934, 89] on div "⁠⁠⁠⁠⁠⁠⁠ GroundLuxe Black Friday Early Access & Exclusive Deals! Heading Be the …" at bounding box center [922, 604] width 306 height 1051
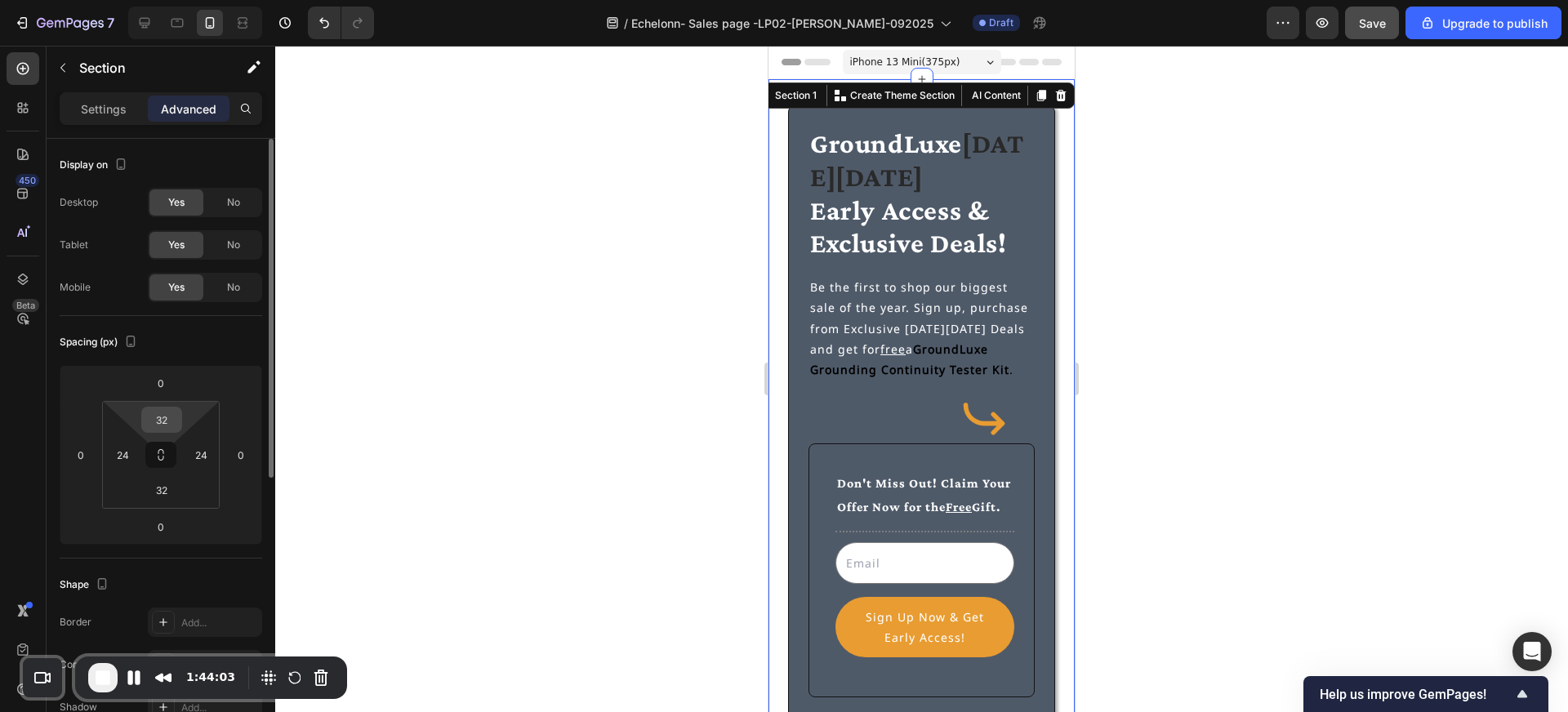
click at [170, 418] on input "32" at bounding box center [161, 419] width 33 height 25
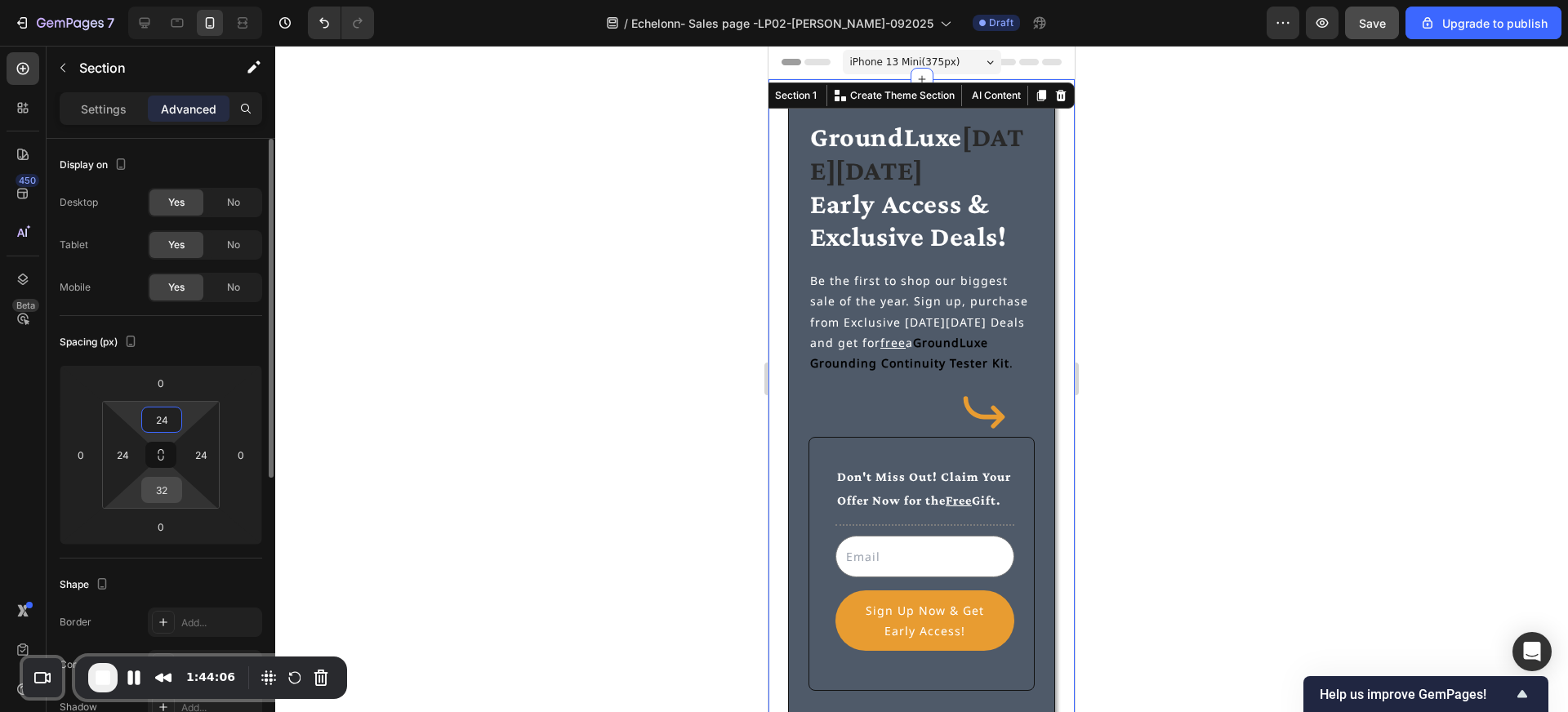
type input "24"
click at [167, 485] on input "32" at bounding box center [161, 490] width 33 height 25
type input "24"
click at [125, 453] on input "24" at bounding box center [122, 455] width 25 height 25
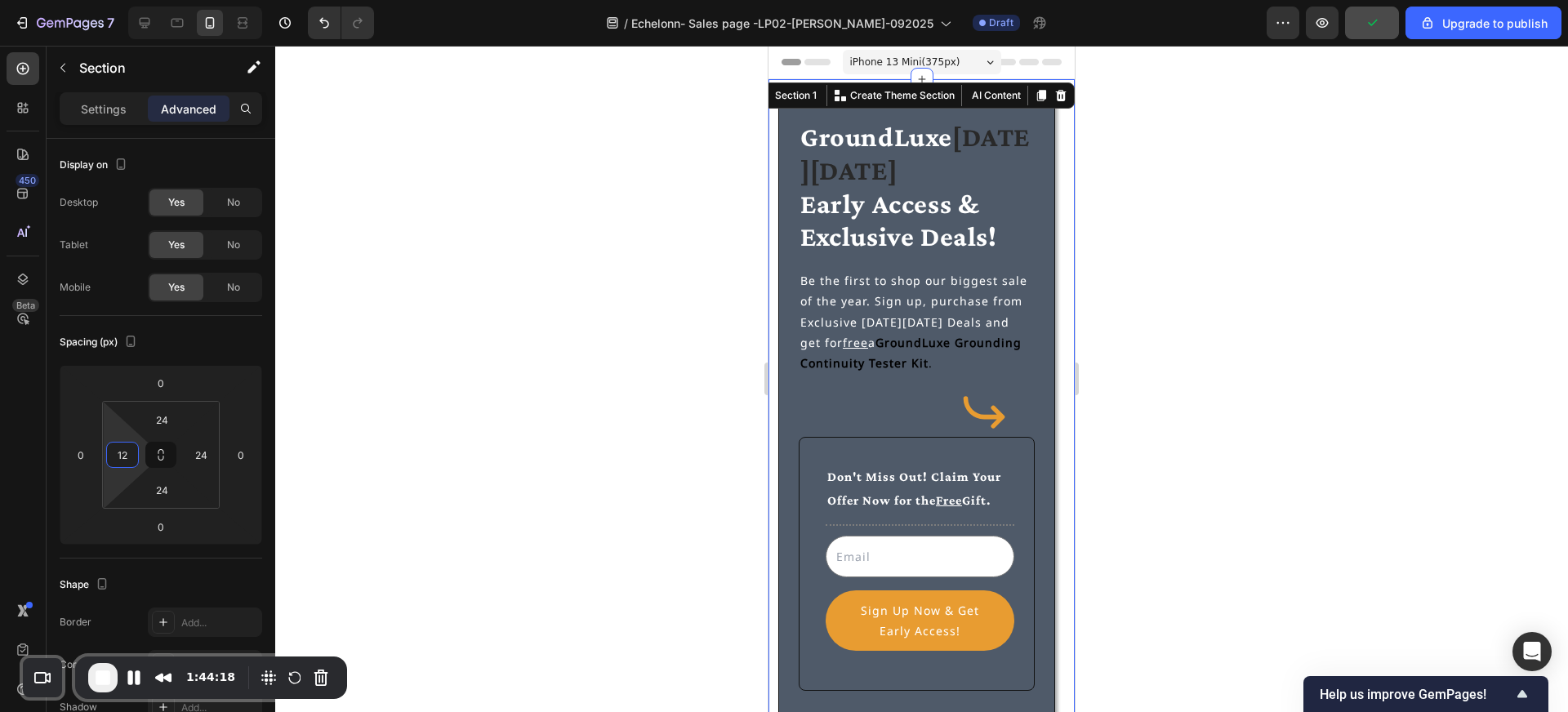
type input "12"
click at [1066, 287] on div "⁠⁠⁠⁠⁠⁠⁠ GroundLuxe Black Friday Early Access & Exclusive Deals! Heading Be the …" at bounding box center [922, 604] width 306 height 1050
click at [204, 455] on input "24" at bounding box center [201, 455] width 25 height 25
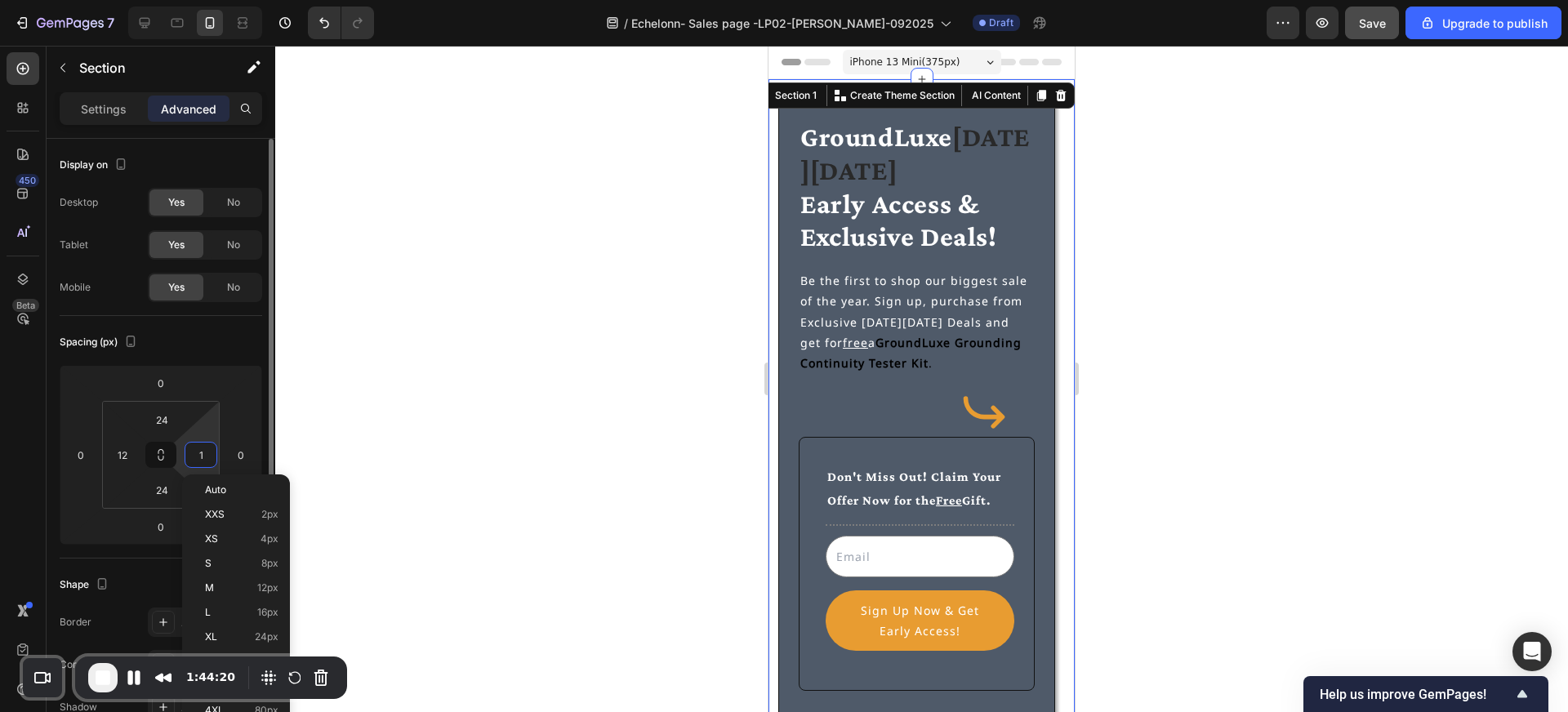
type input "12"
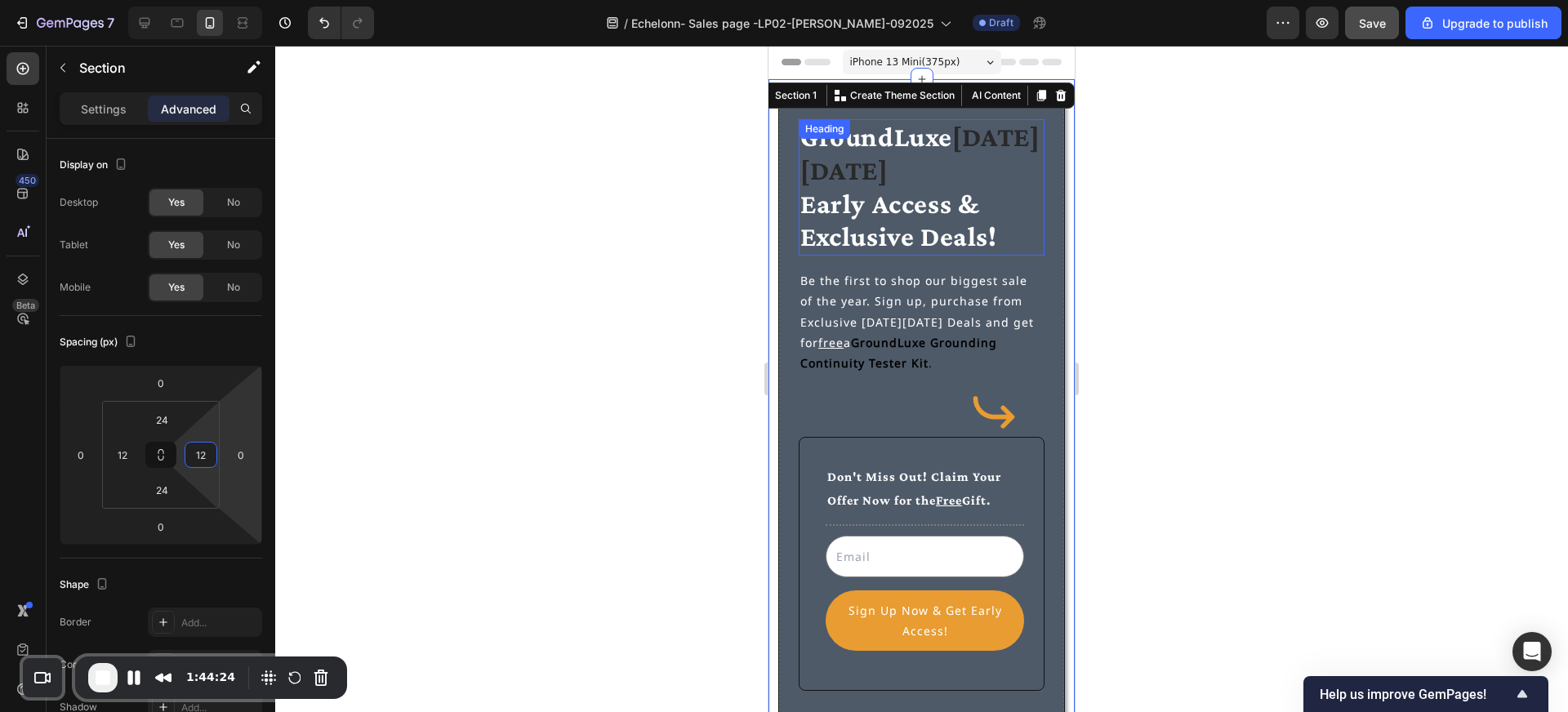
click at [877, 173] on strong "[DATE][DATE]" at bounding box center [920, 153] width 239 height 64
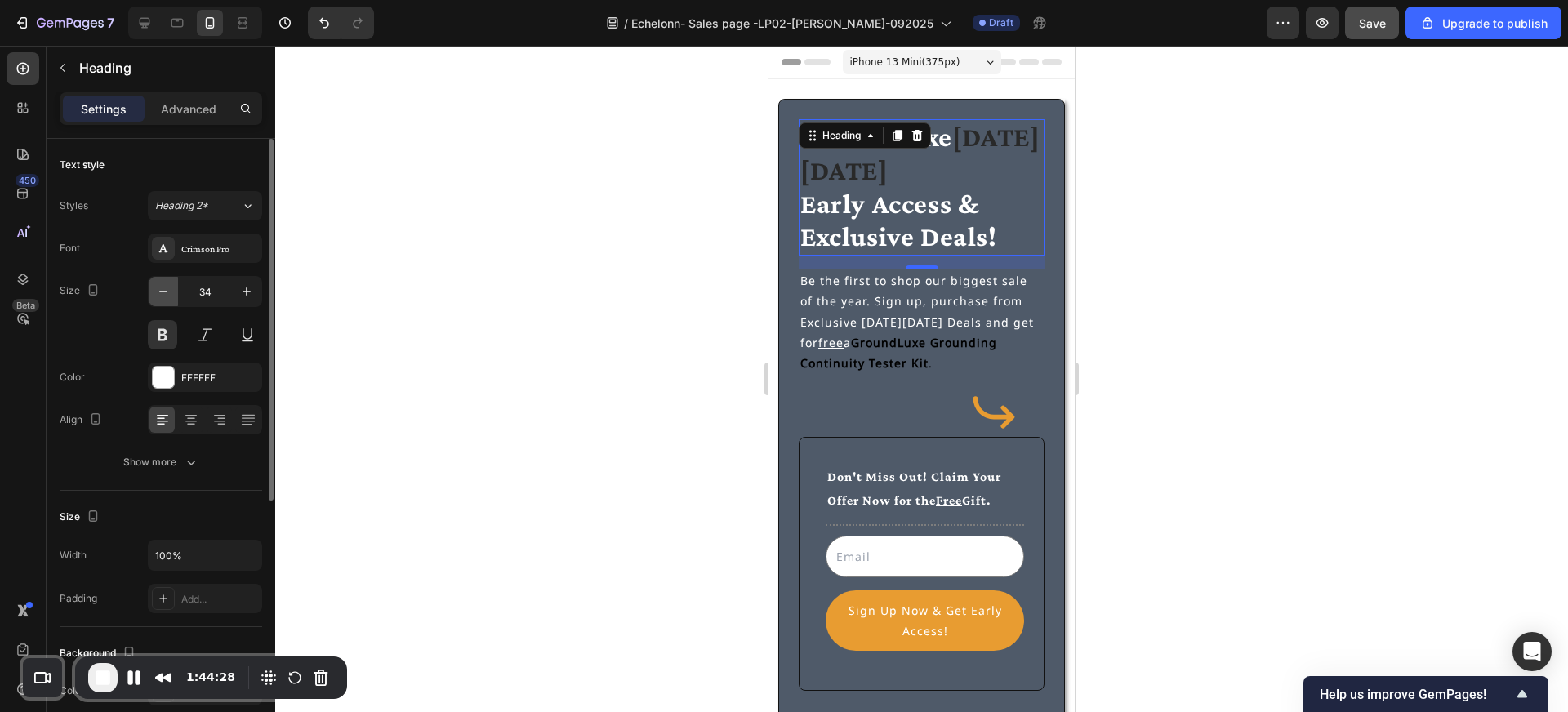
click at [160, 288] on icon "button" at bounding box center [163, 292] width 16 height 16
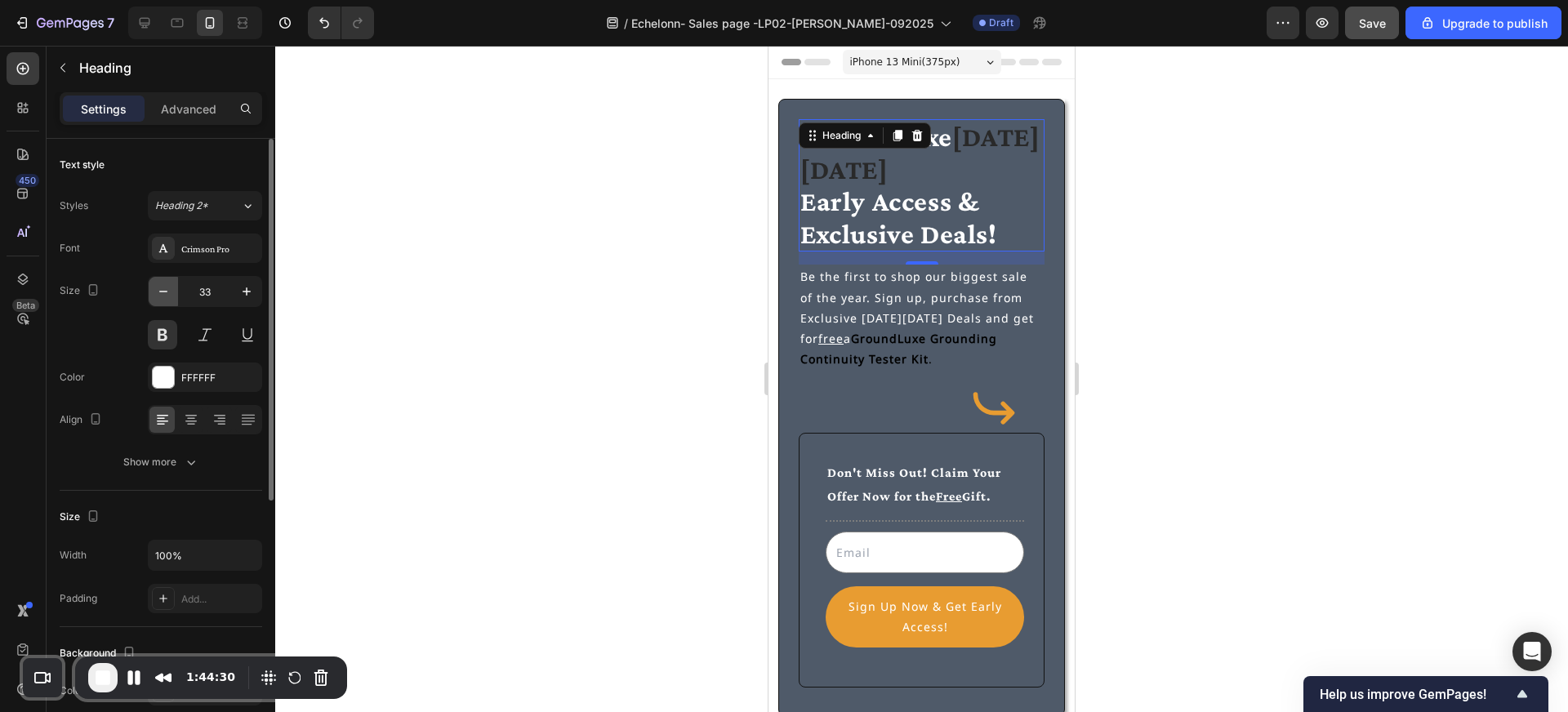
click at [160, 289] on icon "button" at bounding box center [163, 292] width 16 height 16
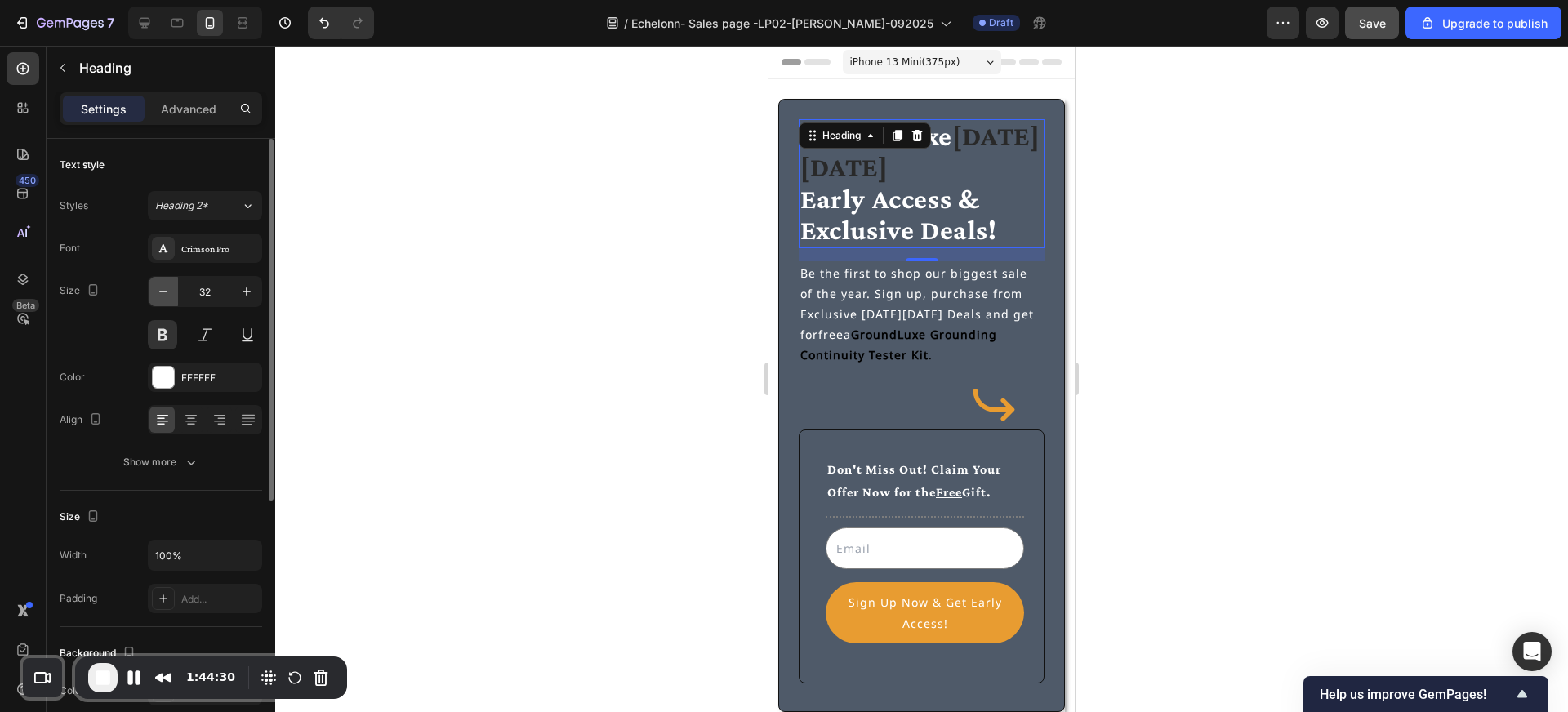
type input "31"
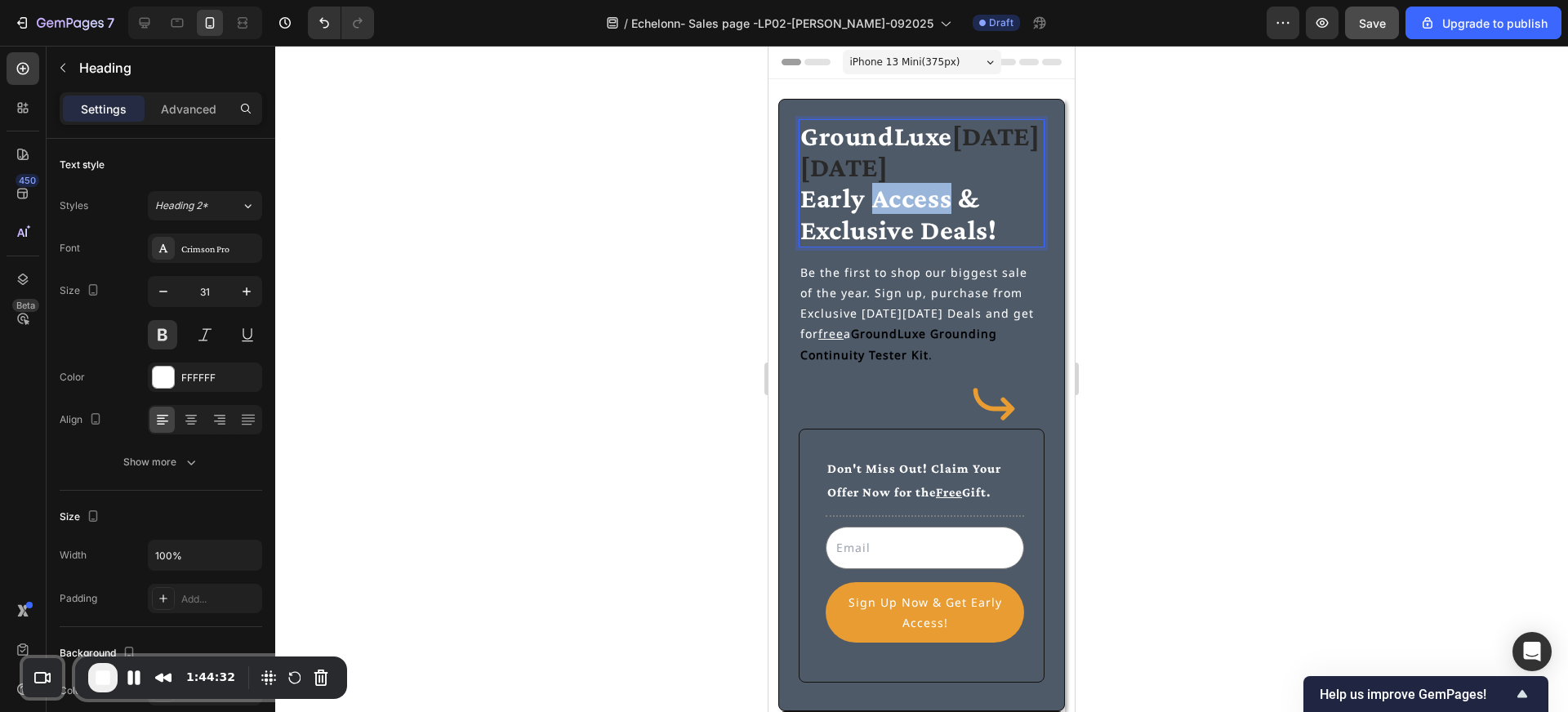
click at [931, 200] on span "Early Access & Exclusive Deals!" at bounding box center [899, 213] width 197 height 61
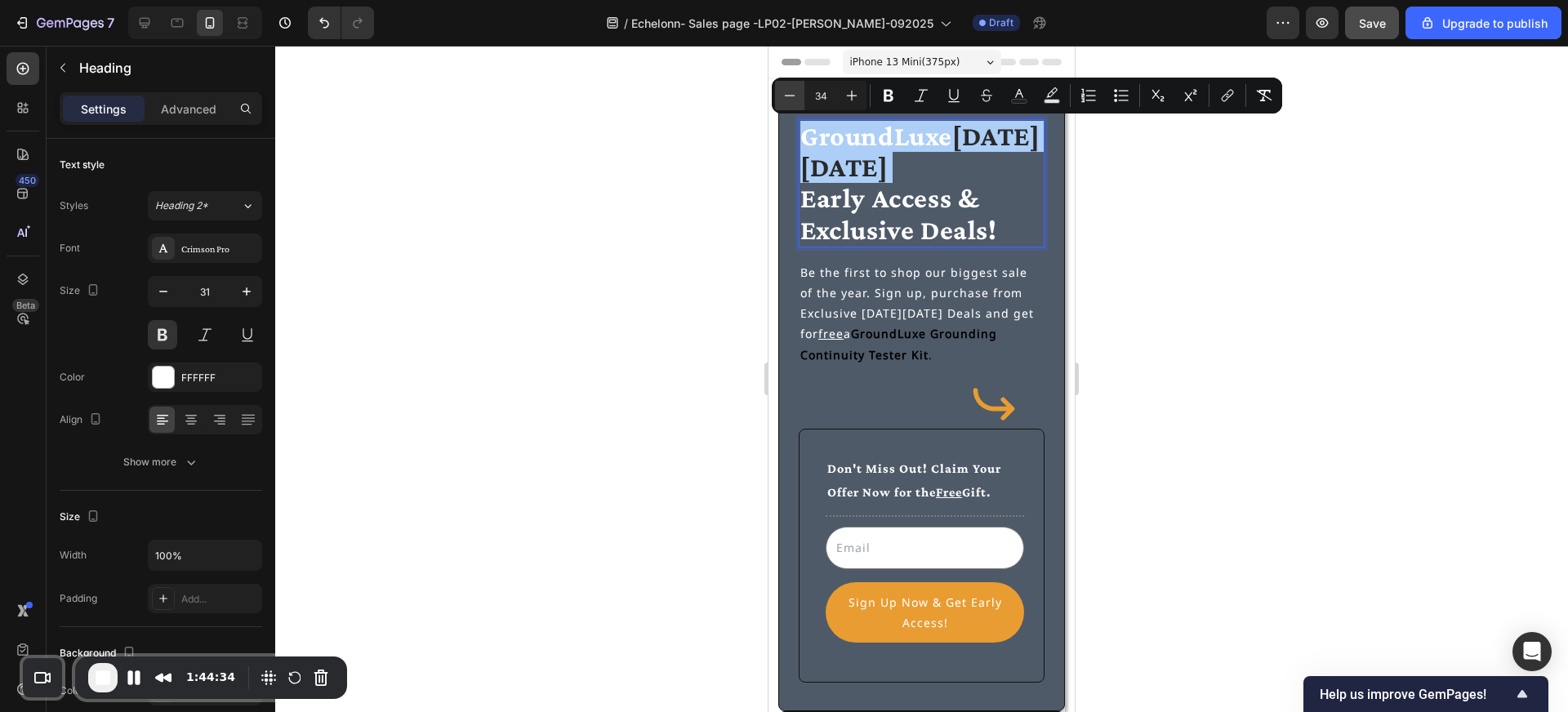
click at [802, 95] on button "Minus" at bounding box center [789, 96] width 29 height 29
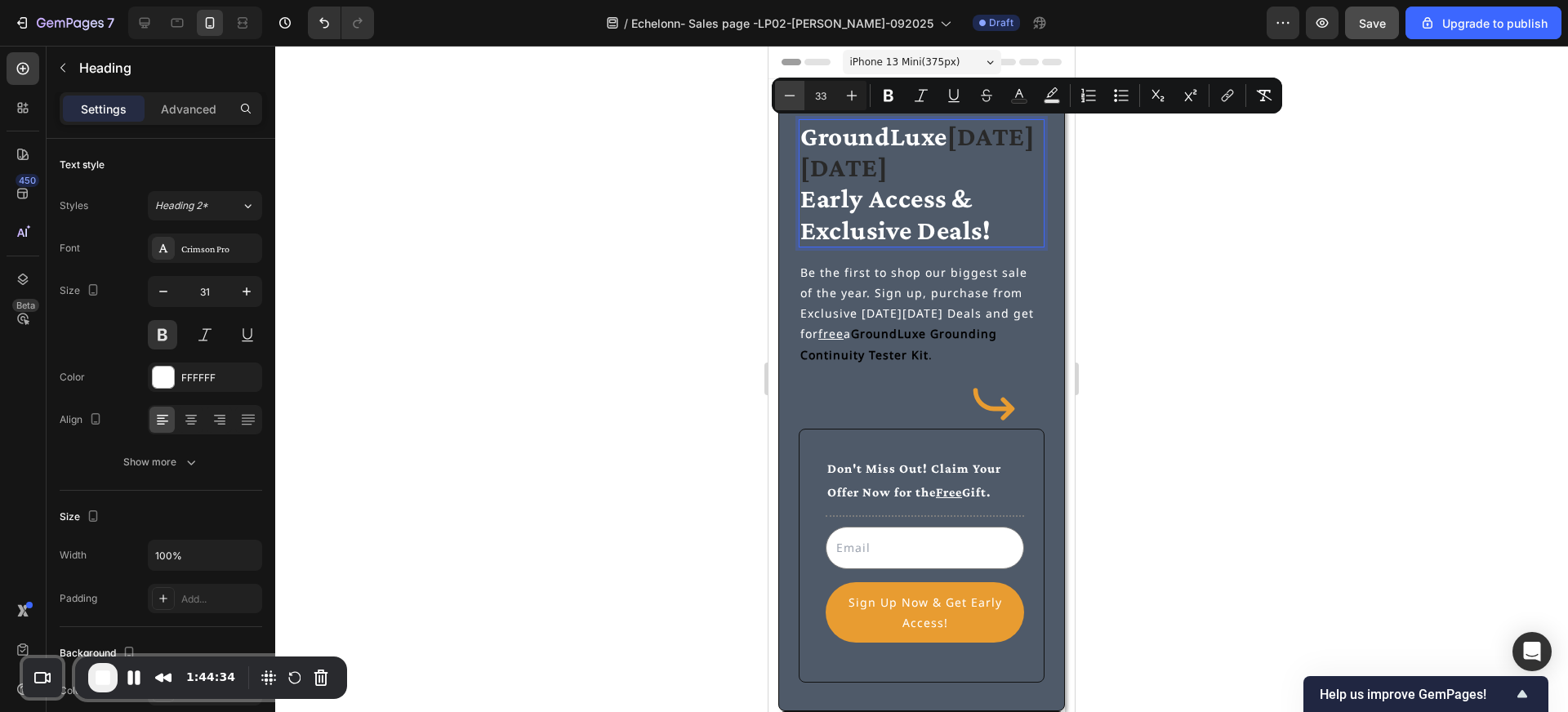
click at [801, 97] on button "Minus" at bounding box center [789, 96] width 29 height 29
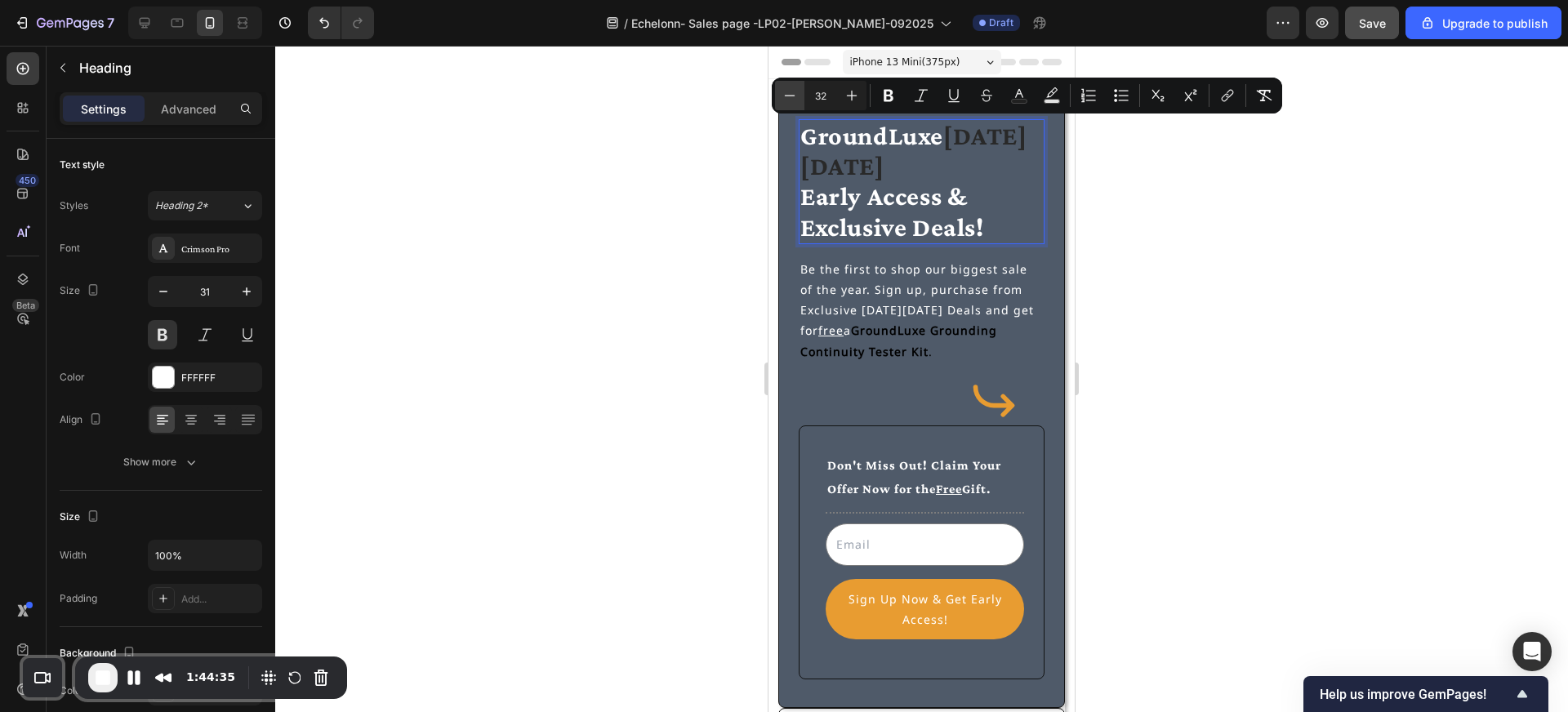
click at [801, 97] on button "Minus" at bounding box center [789, 96] width 29 height 29
click at [794, 91] on icon "Editor contextual toolbar" at bounding box center [789, 96] width 16 height 16
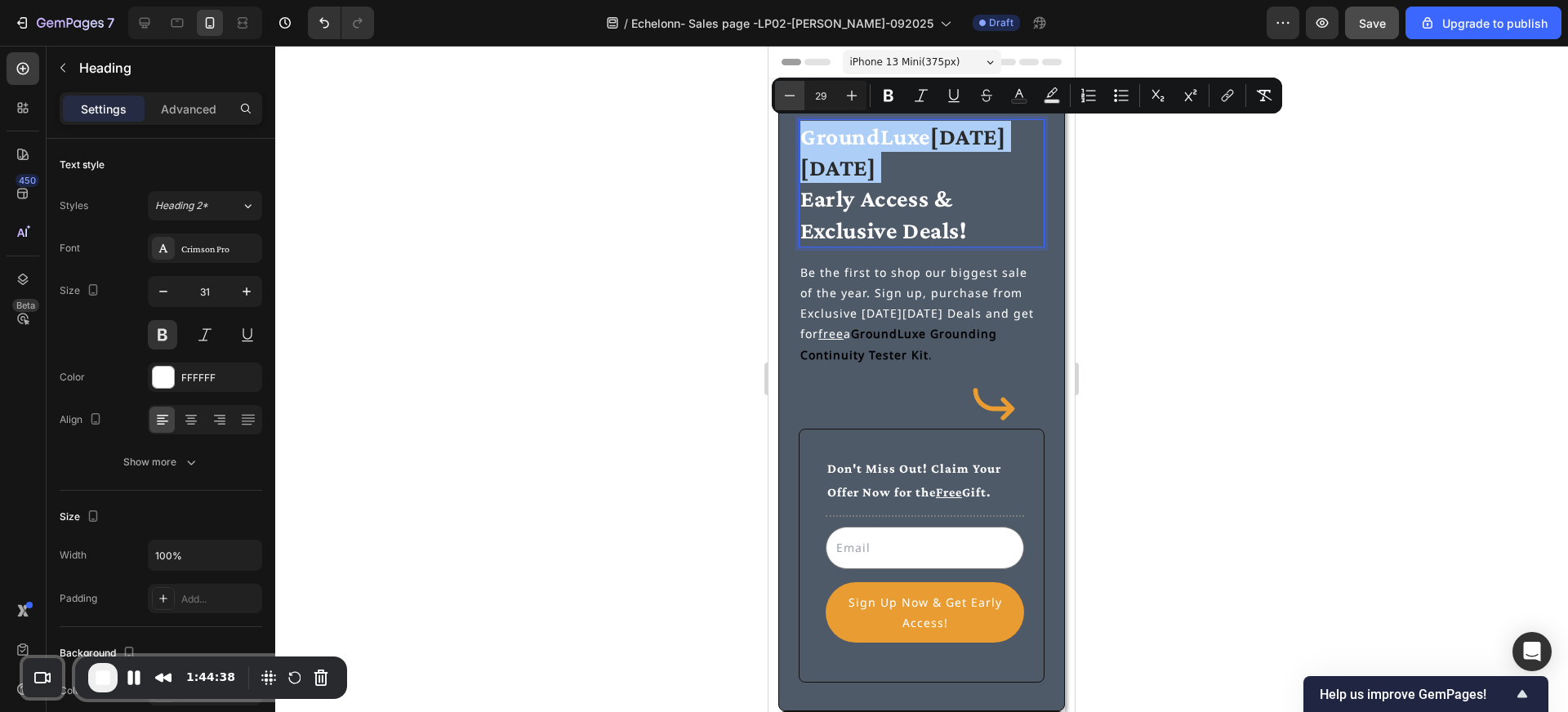
click at [794, 91] on icon "Editor contextual toolbar" at bounding box center [789, 96] width 16 height 16
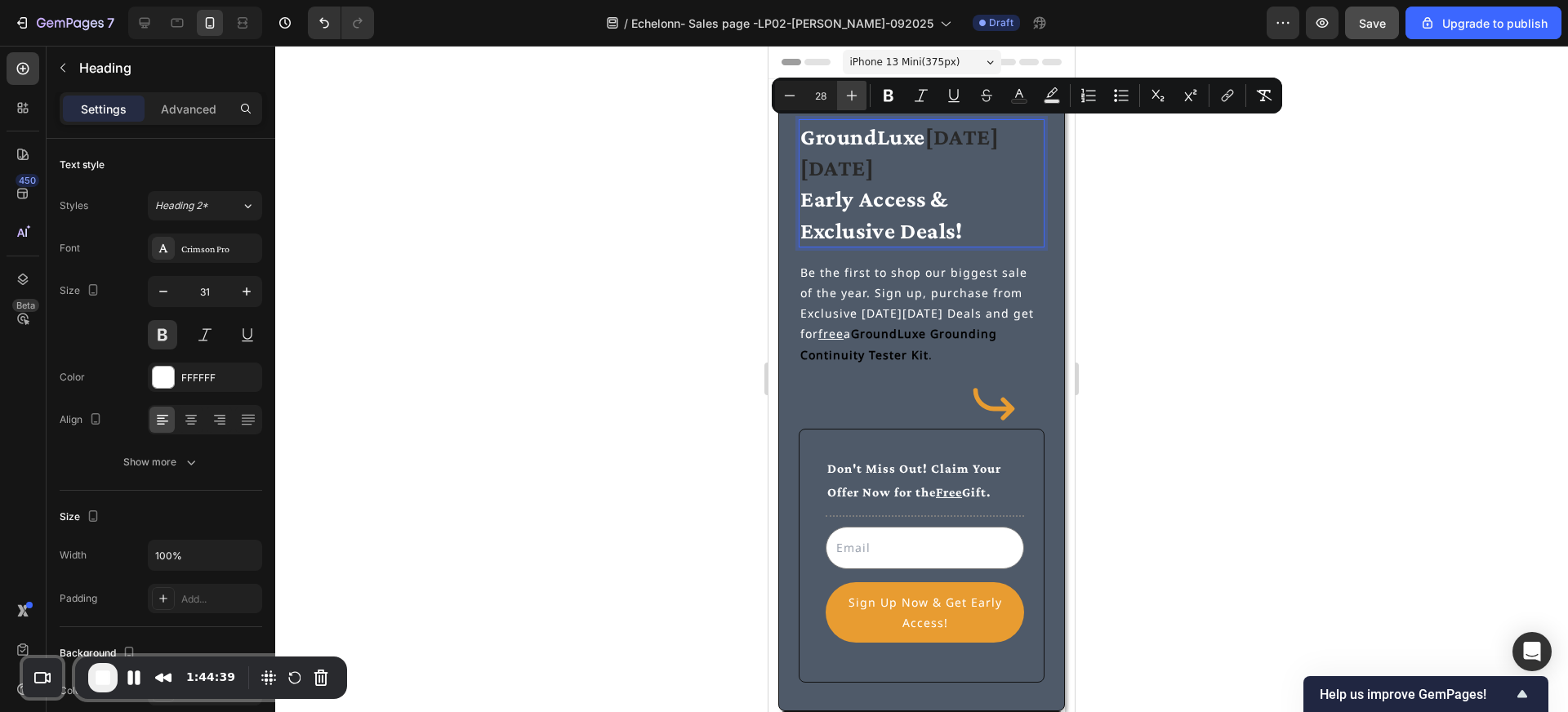
click at [851, 93] on icon "Editor contextual toolbar" at bounding box center [851, 96] width 16 height 16
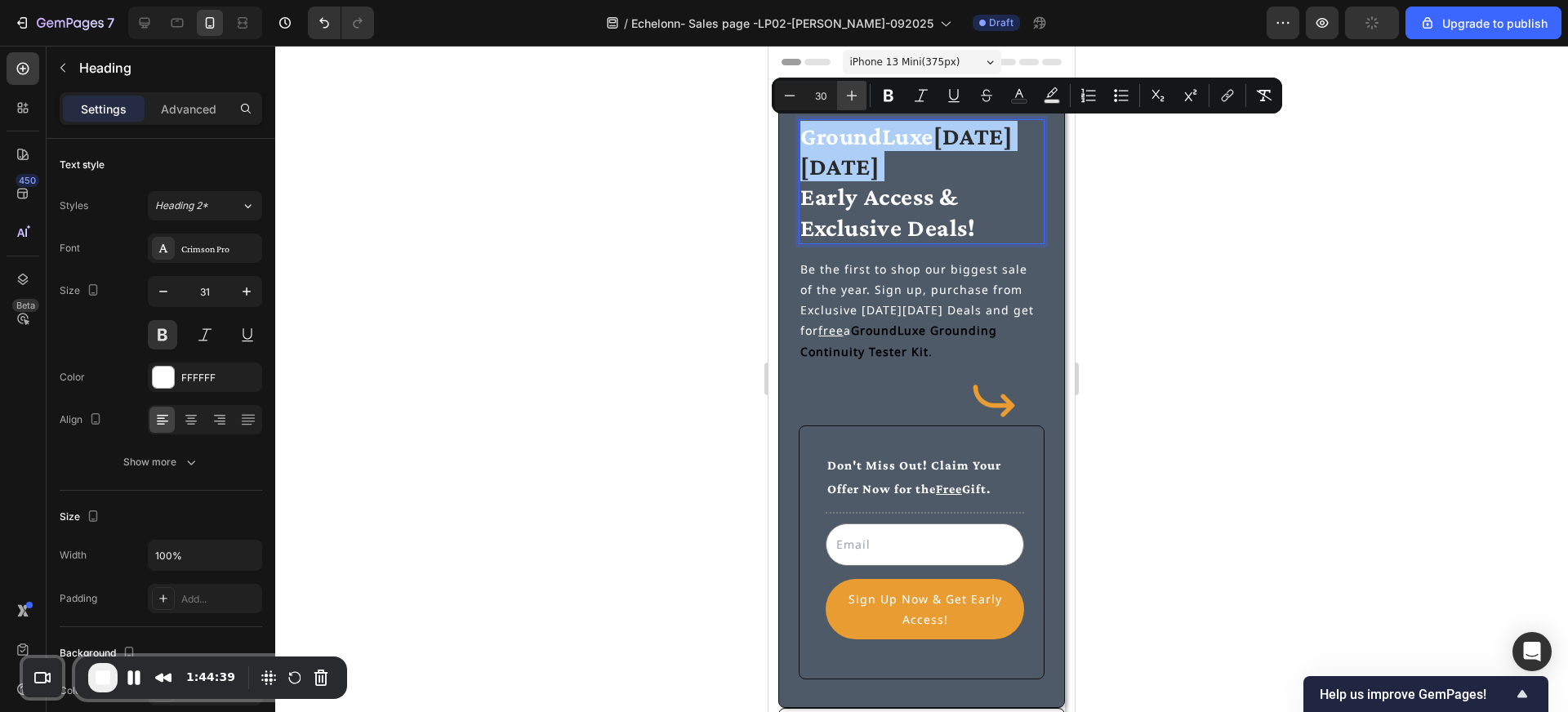
click at [851, 93] on icon "Editor contextual toolbar" at bounding box center [851, 96] width 16 height 16
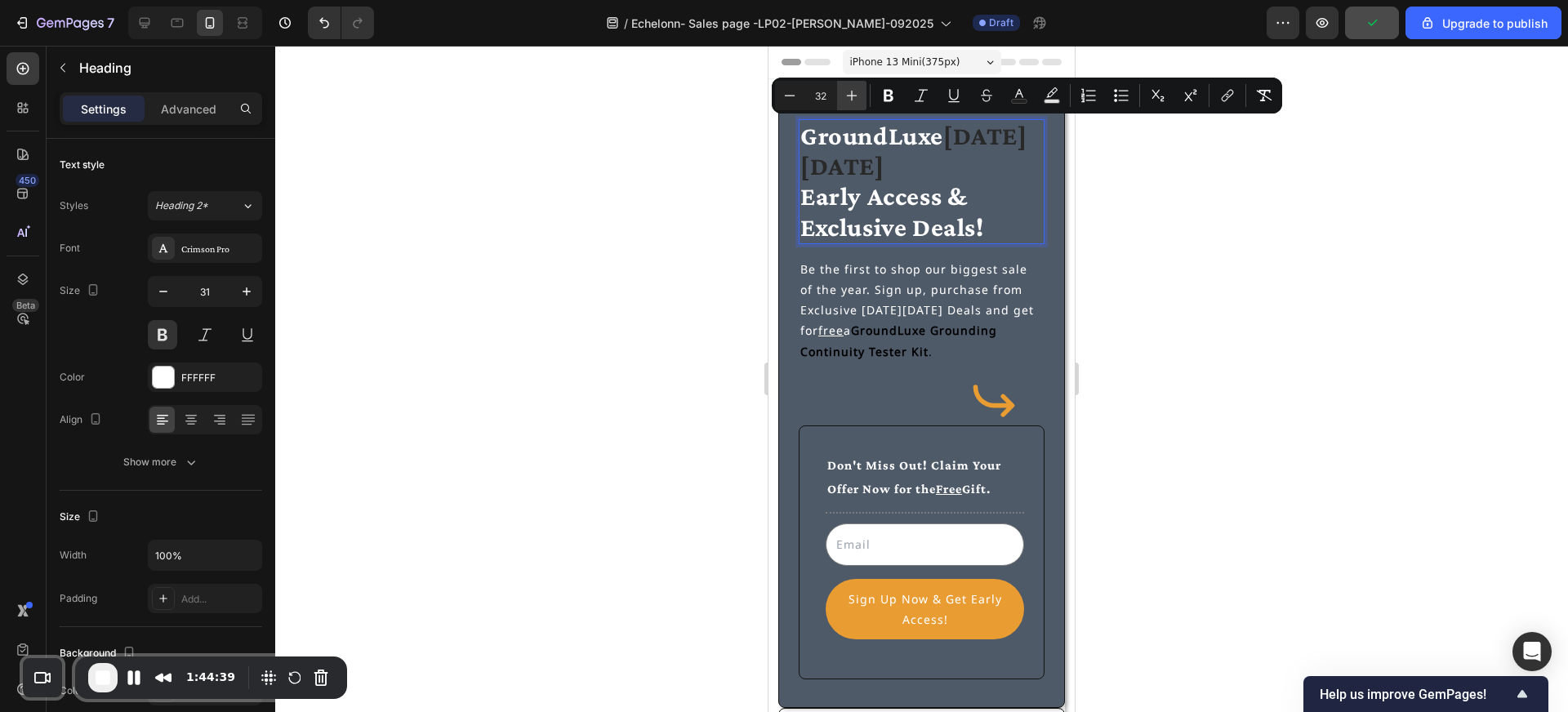
click at [851, 93] on icon "Editor contextual toolbar" at bounding box center [851, 96] width 16 height 16
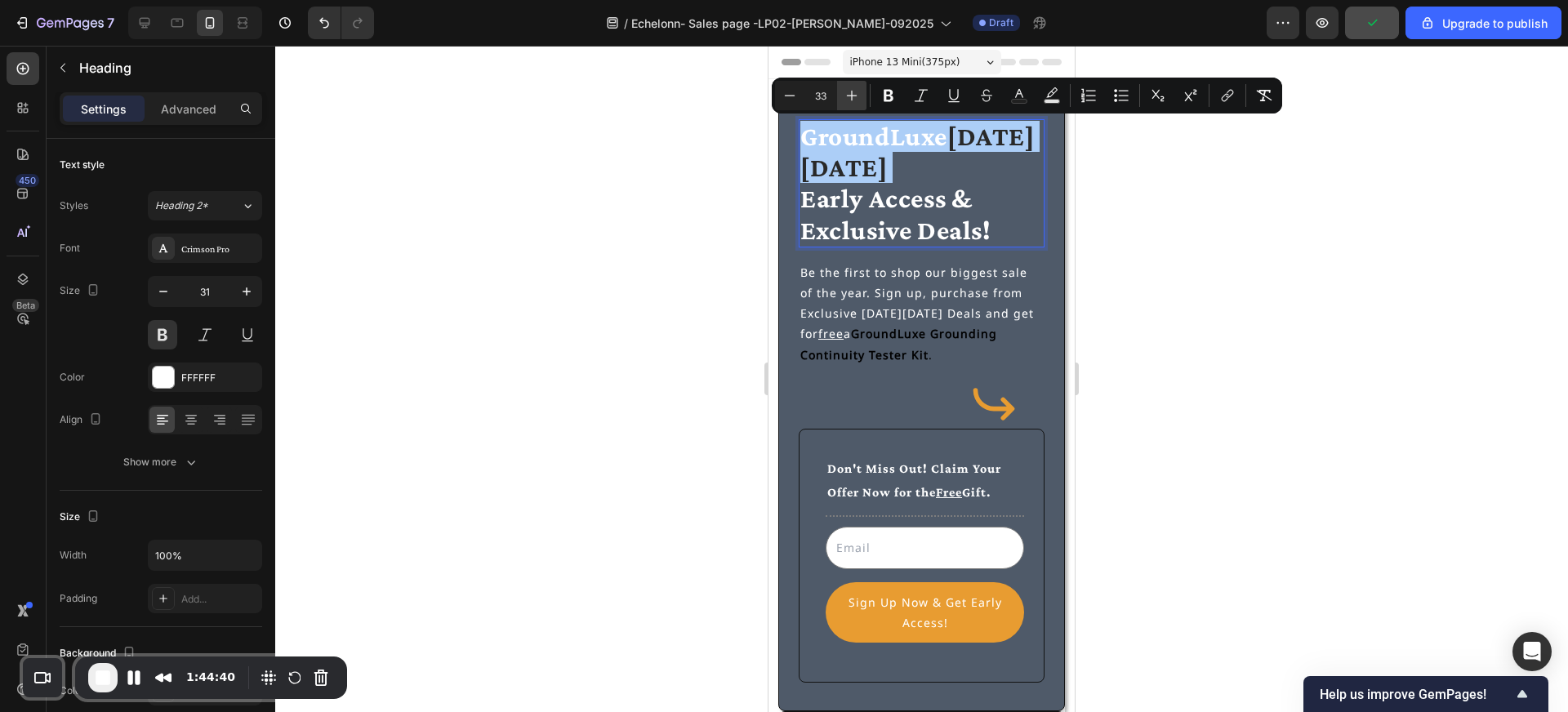
click at [851, 93] on icon "Editor contextual toolbar" at bounding box center [851, 96] width 16 height 16
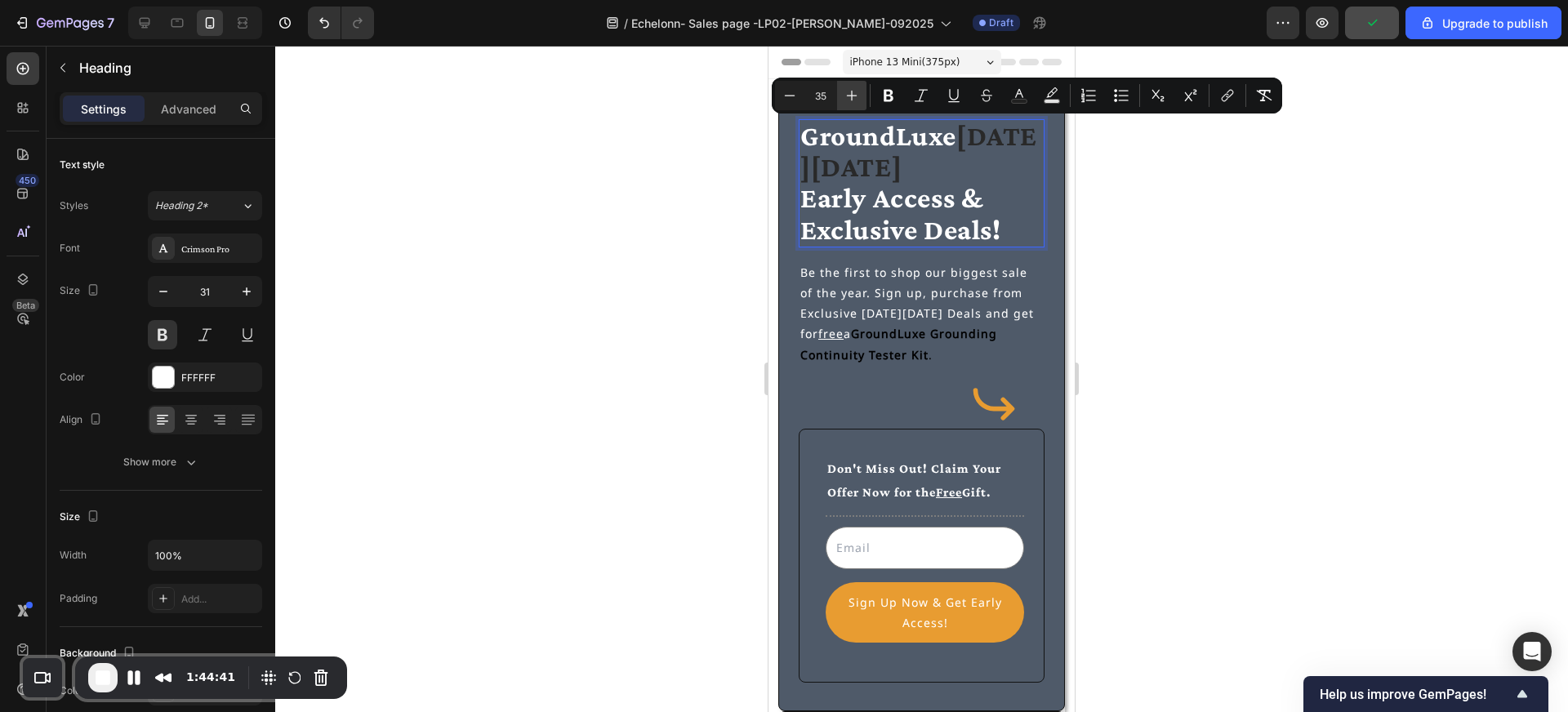
click at [851, 93] on icon "Editor contextual toolbar" at bounding box center [851, 96] width 16 height 16
type input "37"
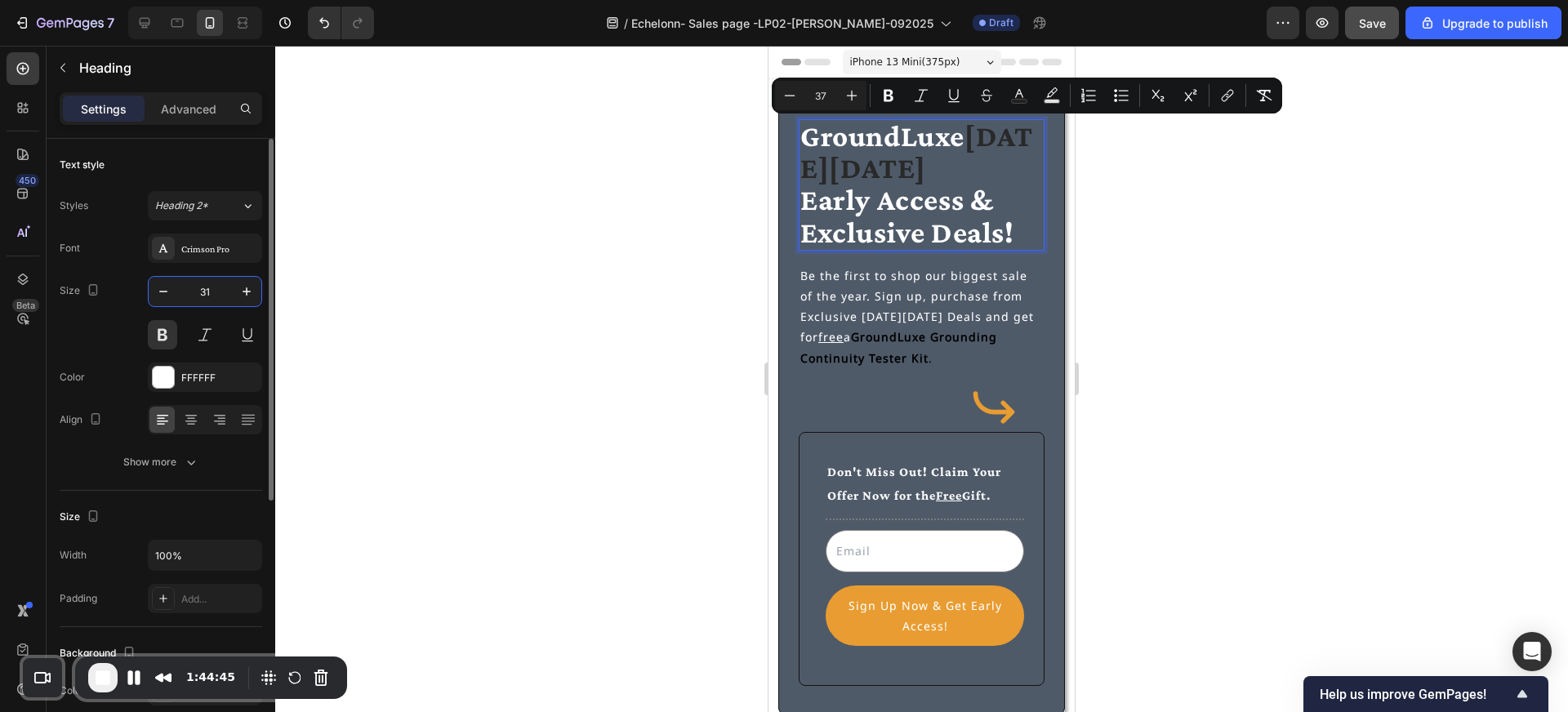
click at [218, 291] on input "31" at bounding box center [204, 292] width 54 height 29
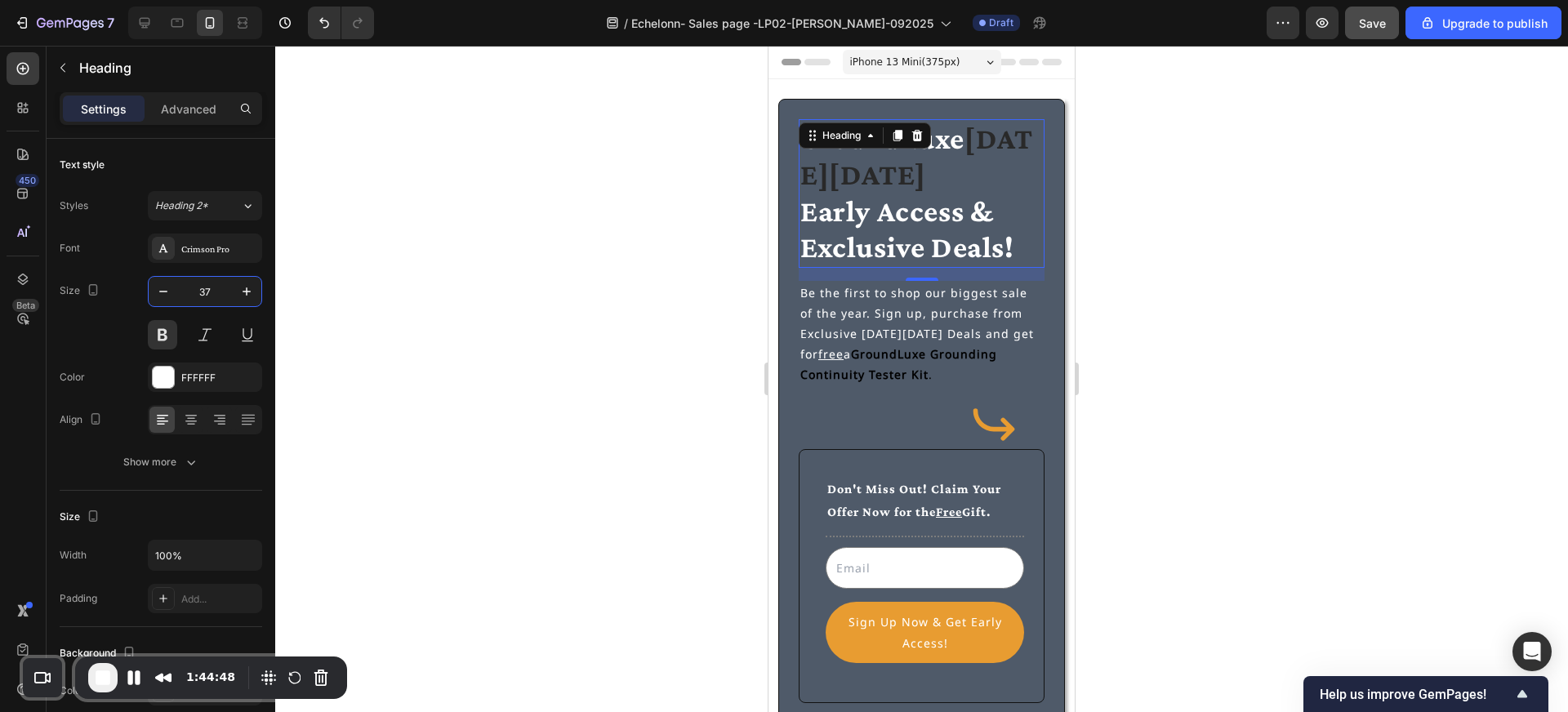
type input "37"
click at [496, 286] on div at bounding box center [922, 378] width 1293 height 666
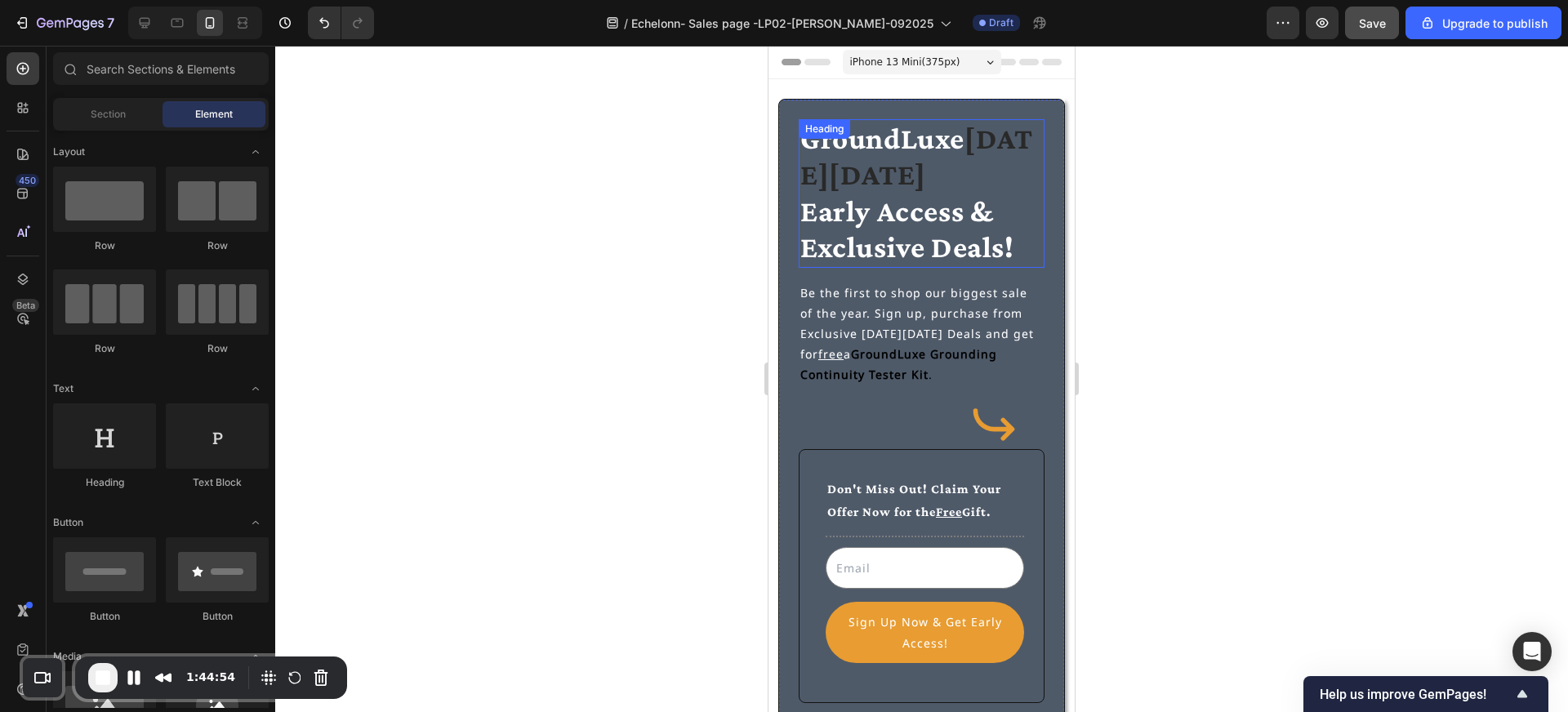
click at [879, 232] on span "Early Access & Exclusive Deals!" at bounding box center [907, 229] width 214 height 69
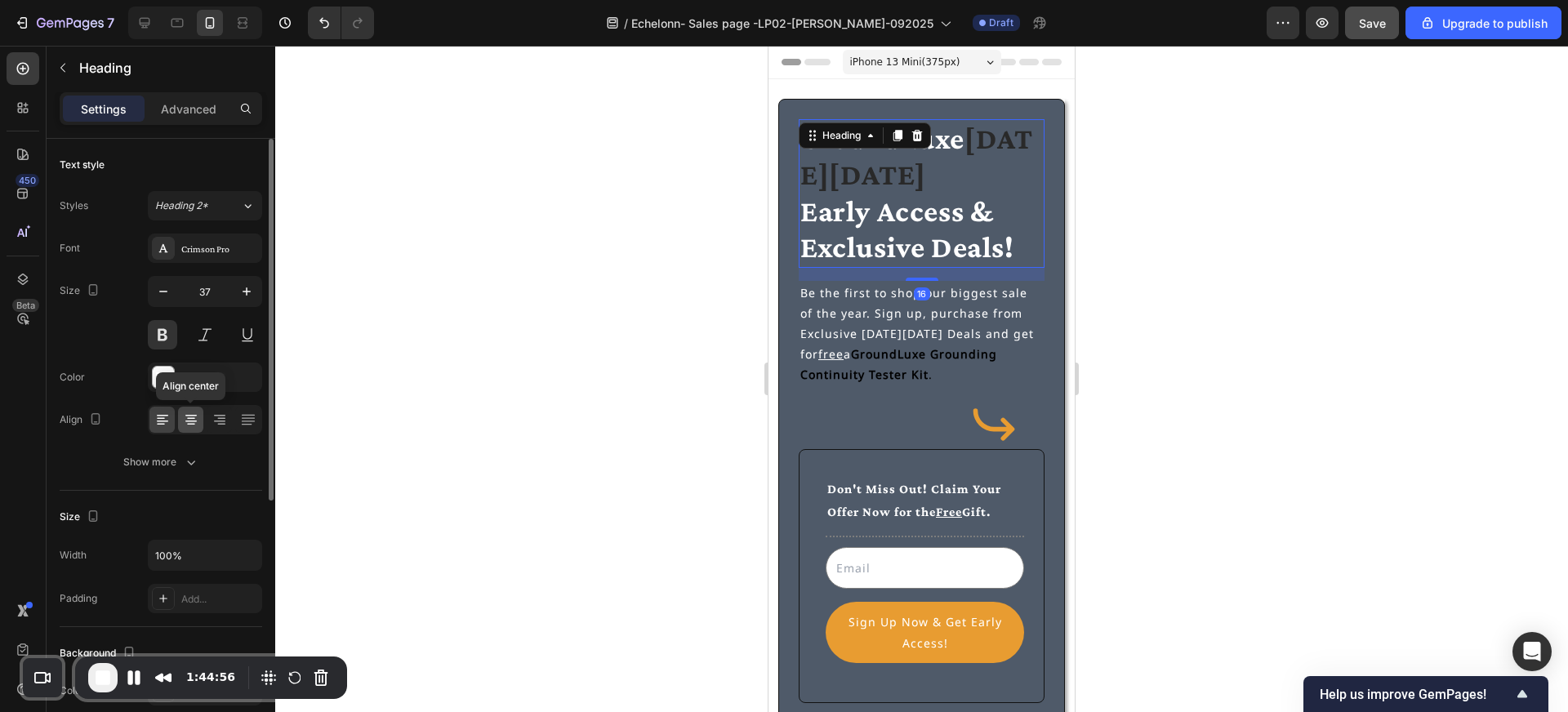
click at [198, 418] on icon at bounding box center [191, 420] width 16 height 16
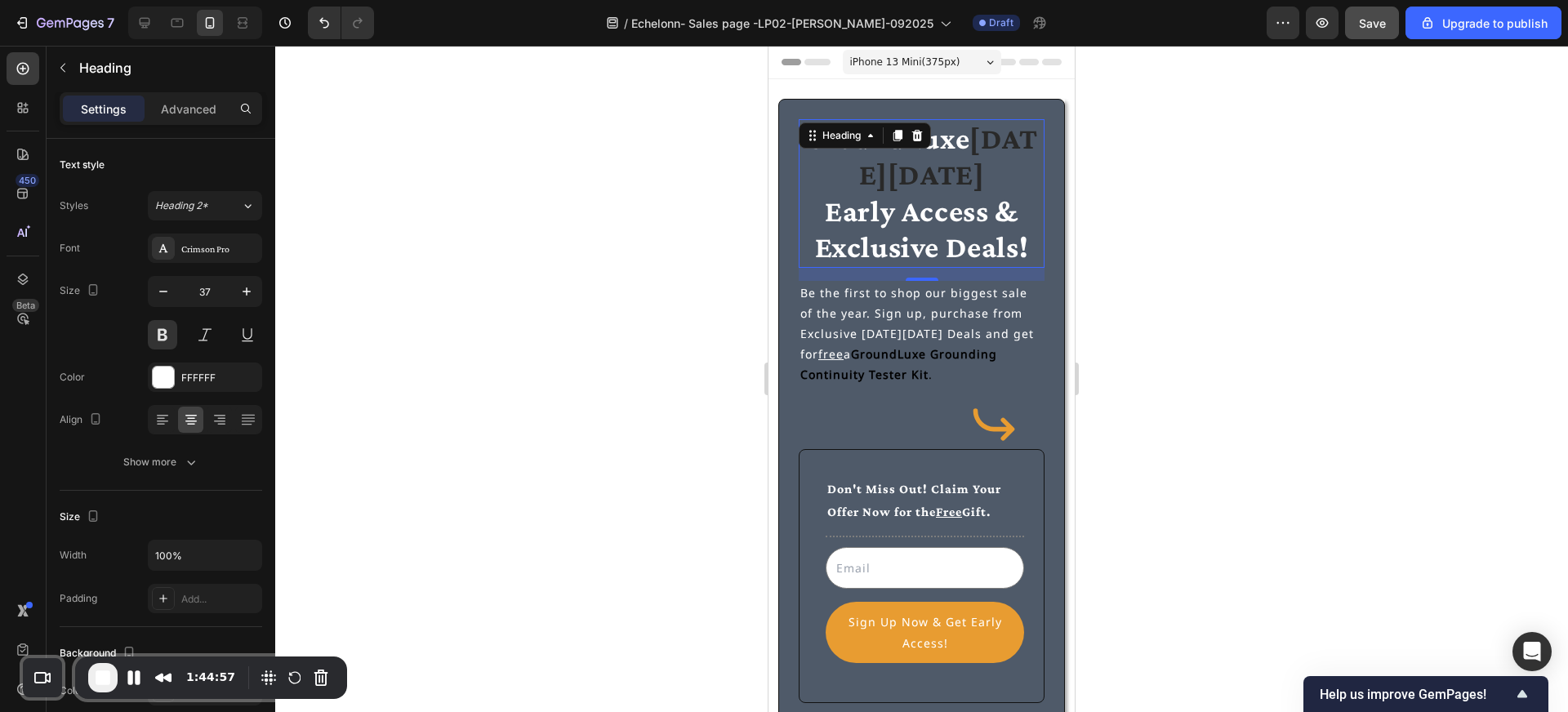
click at [488, 277] on div at bounding box center [922, 378] width 1293 height 666
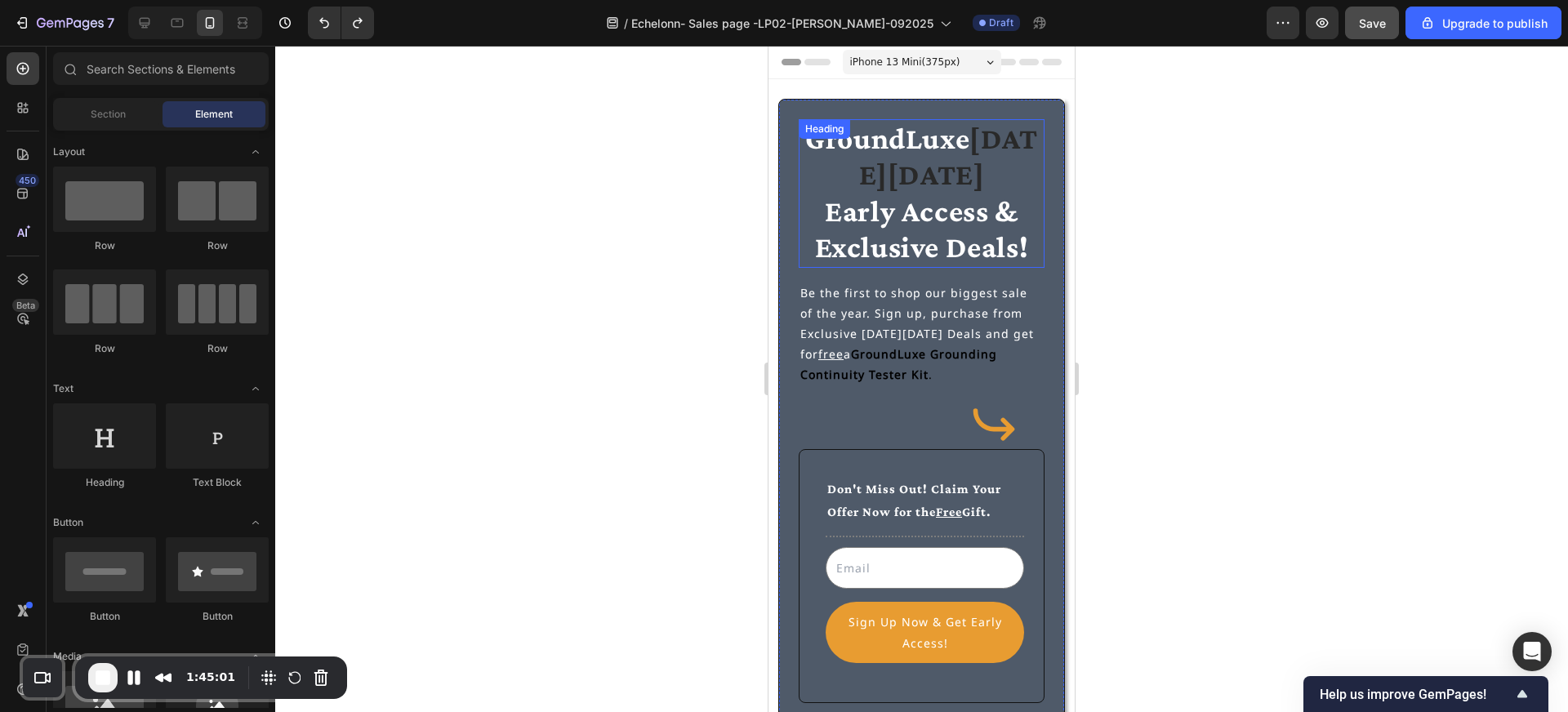
click at [837, 208] on span "Early Access & Exclusive Deals!" at bounding box center [922, 229] width 214 height 69
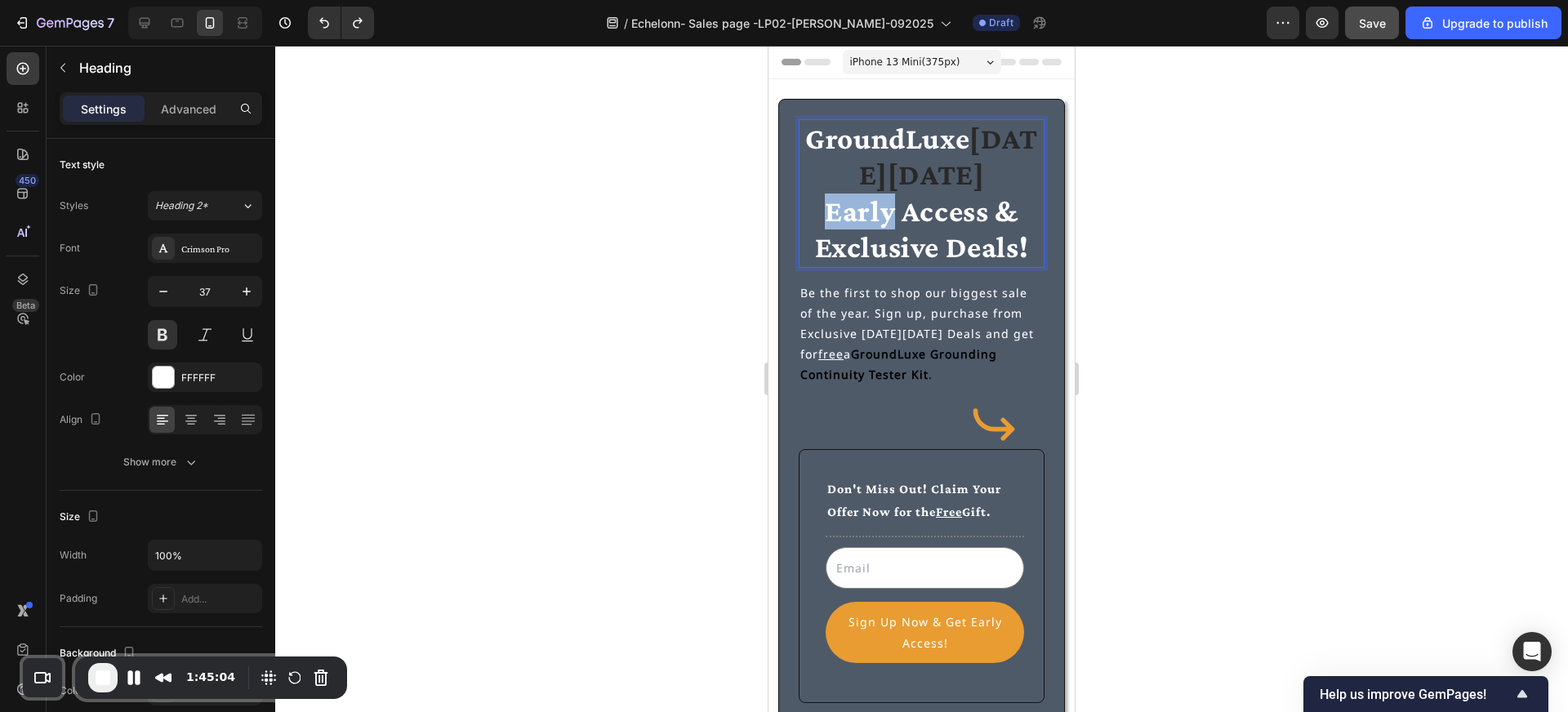
click at [884, 209] on span "Early Access & Exclusive Deals!" at bounding box center [922, 229] width 214 height 69
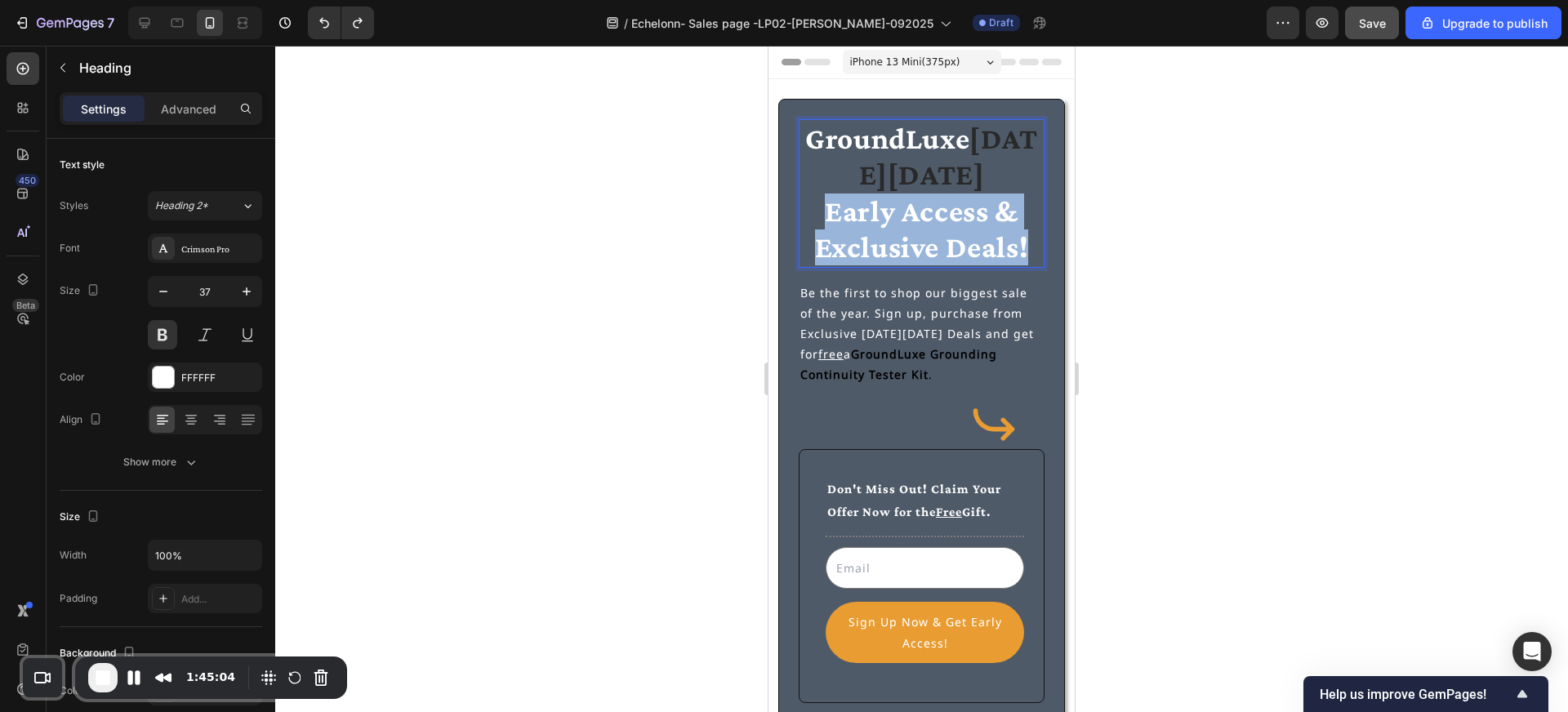
click at [884, 209] on span "Early Access & Exclusive Deals!" at bounding box center [922, 229] width 214 height 69
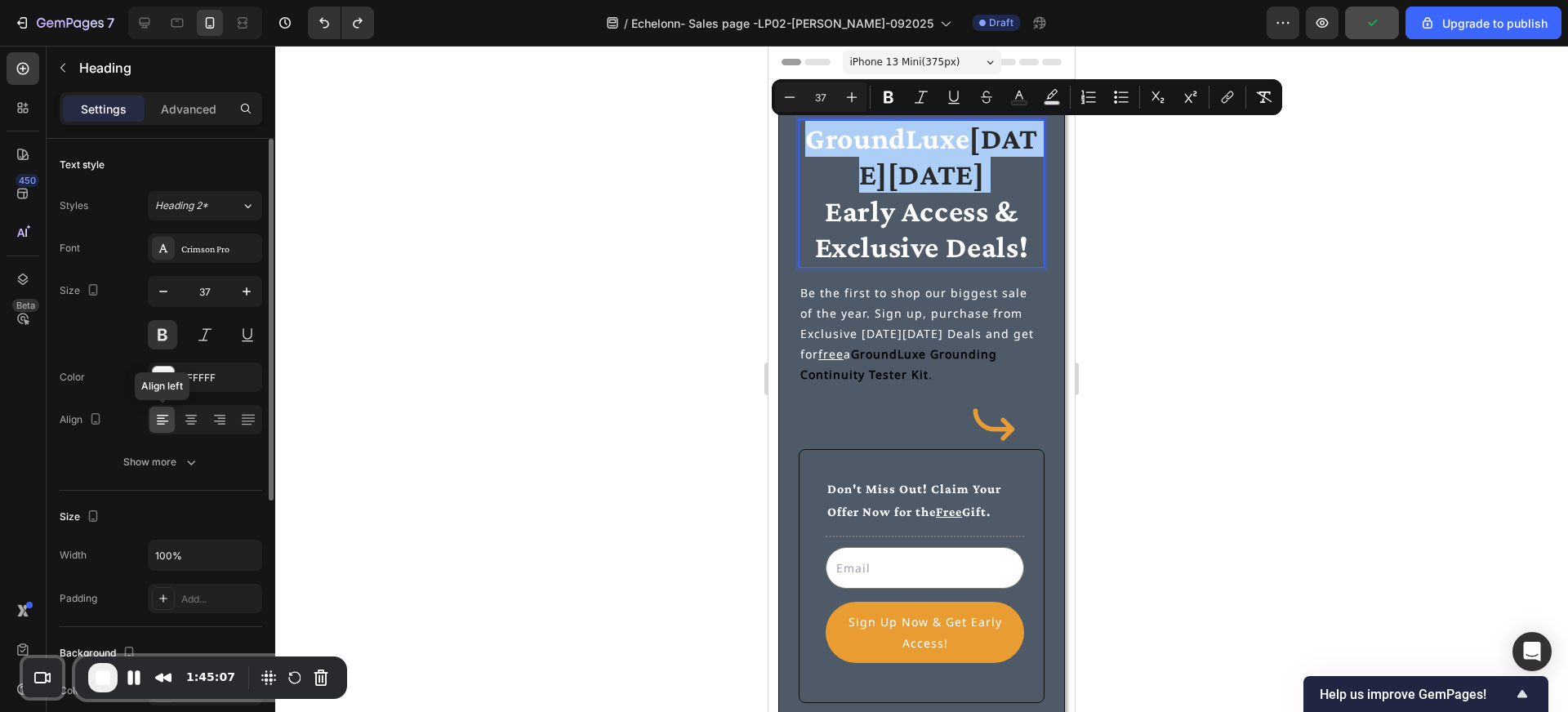
click at [159, 425] on icon at bounding box center [162, 420] width 16 height 16
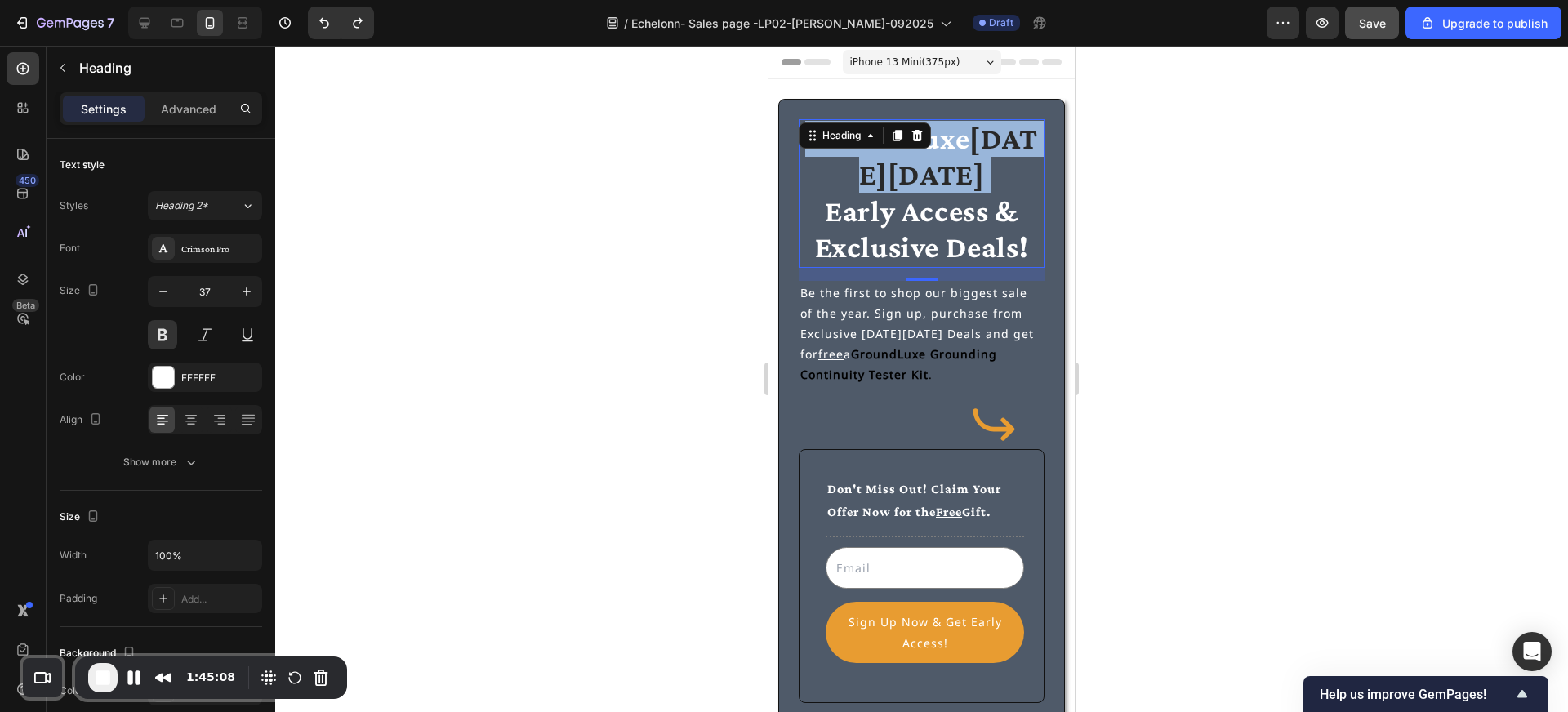
click at [911, 191] on strong "[DATE][DATE]" at bounding box center [948, 156] width 179 height 69
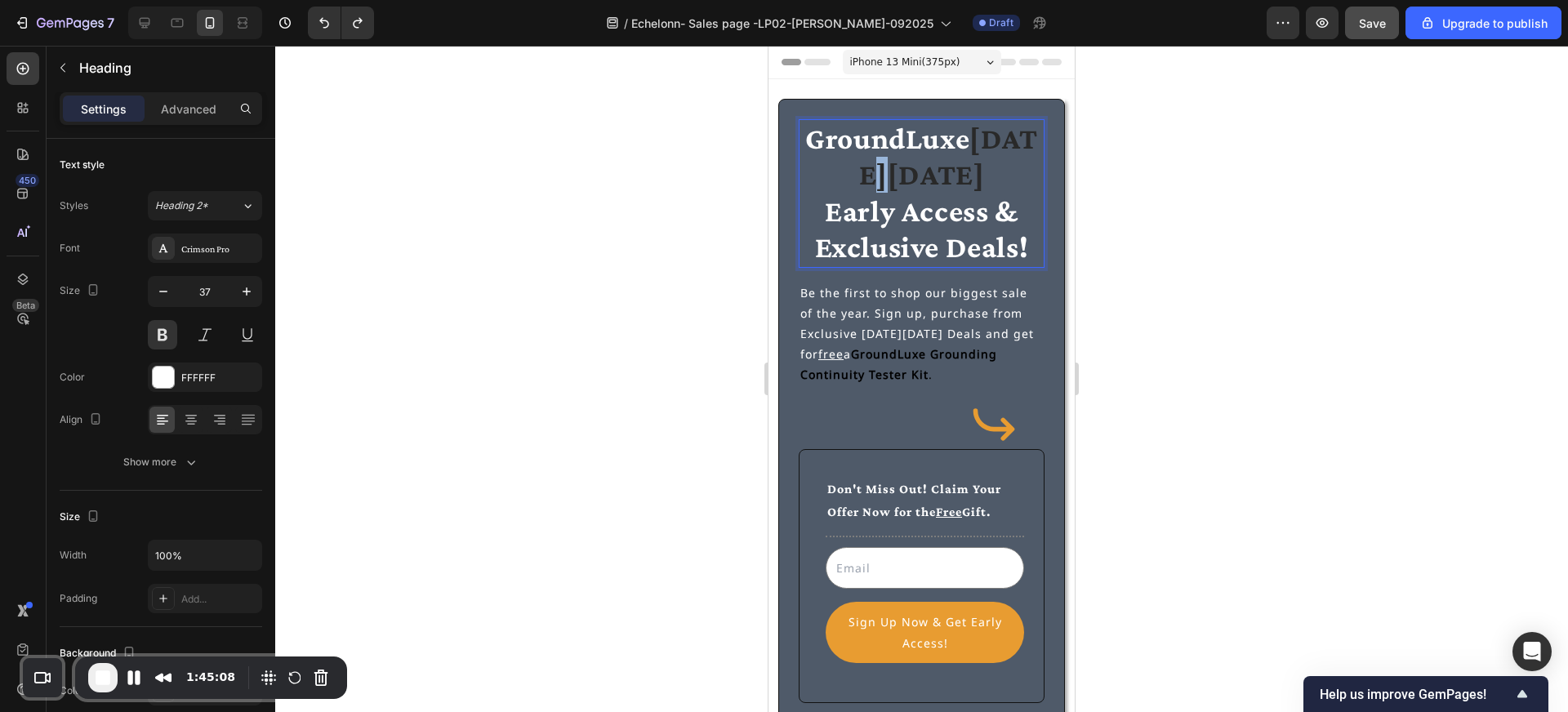
click at [911, 191] on strong "[DATE][DATE]" at bounding box center [948, 156] width 179 height 69
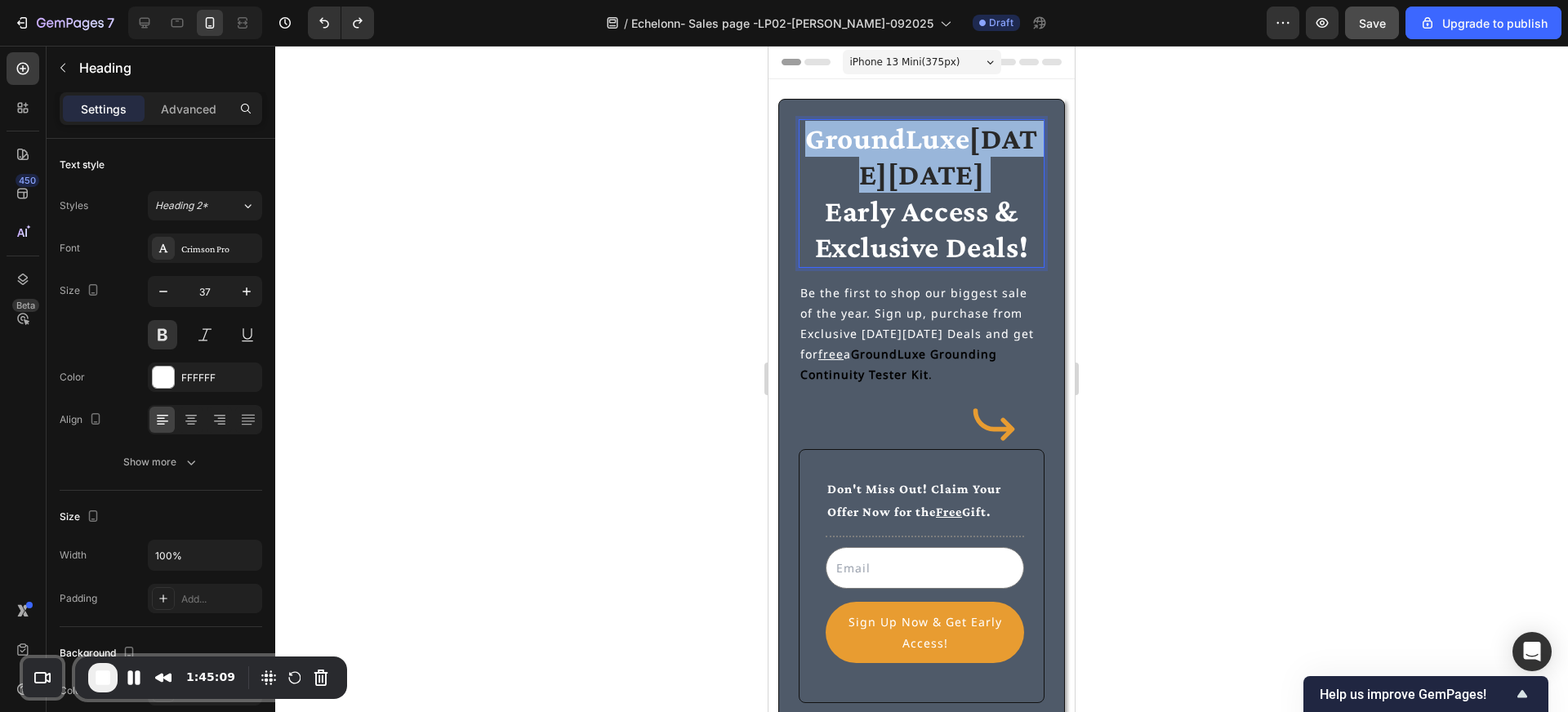
click at [911, 191] on strong "[DATE][DATE]" at bounding box center [948, 156] width 179 height 69
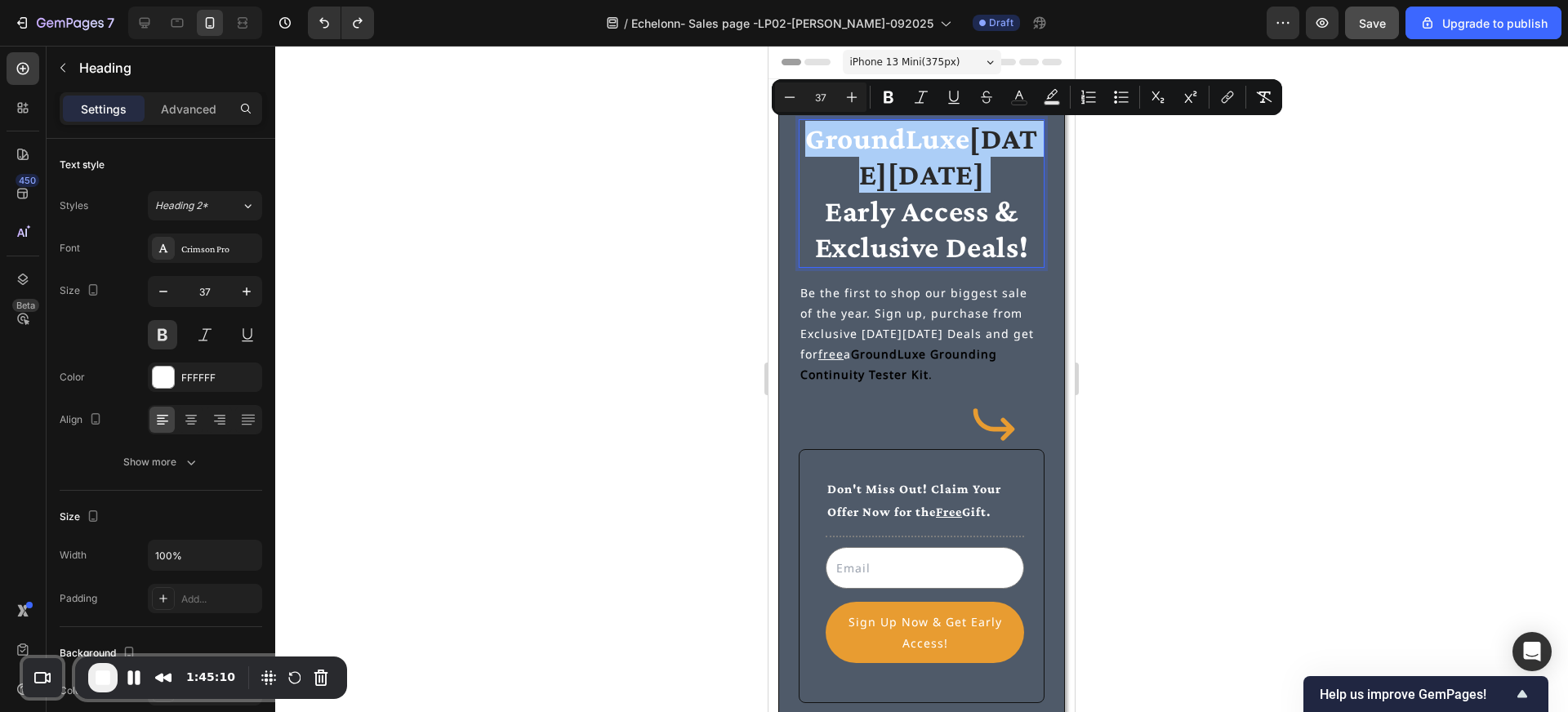
click at [702, 236] on div at bounding box center [922, 378] width 1293 height 666
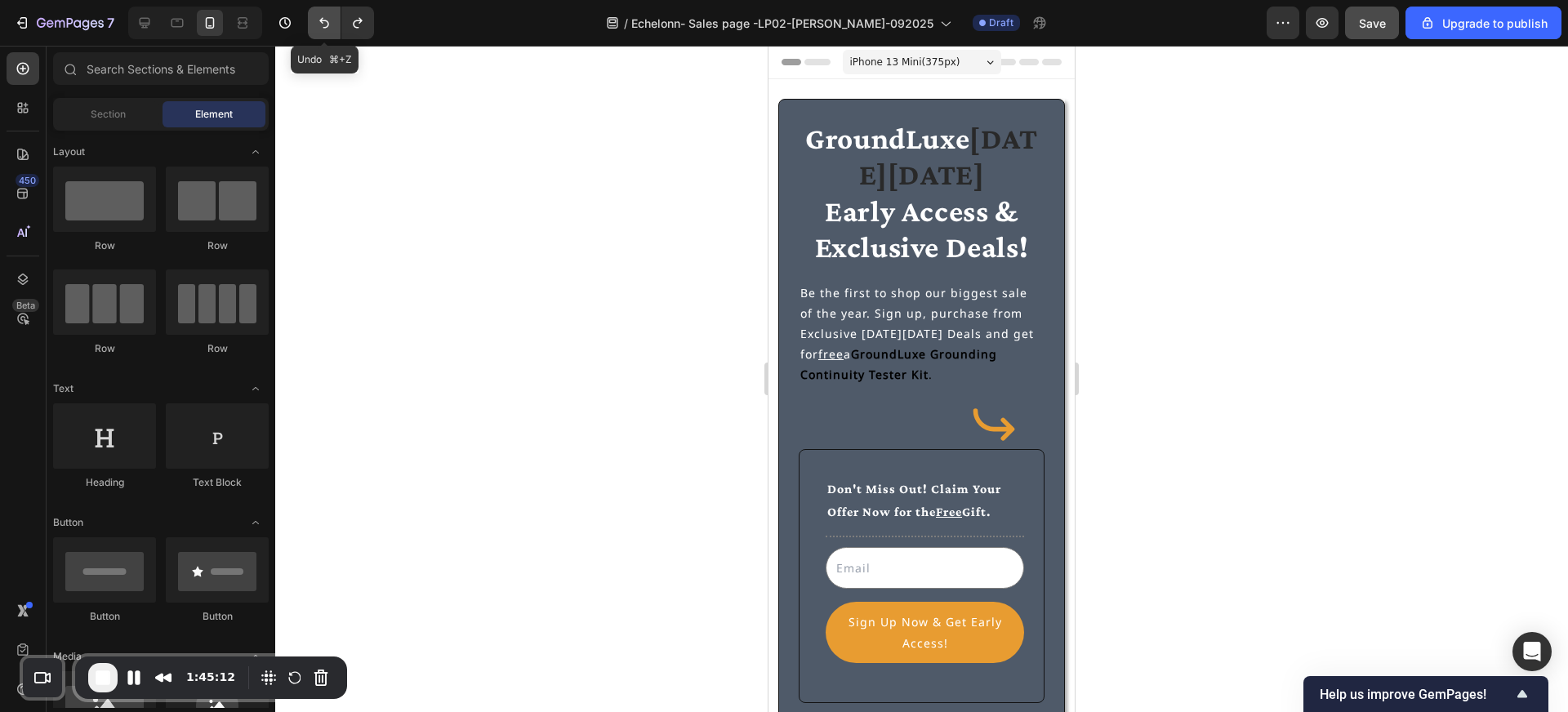
click at [325, 29] on icon "Undo/Redo" at bounding box center [325, 23] width 16 height 16
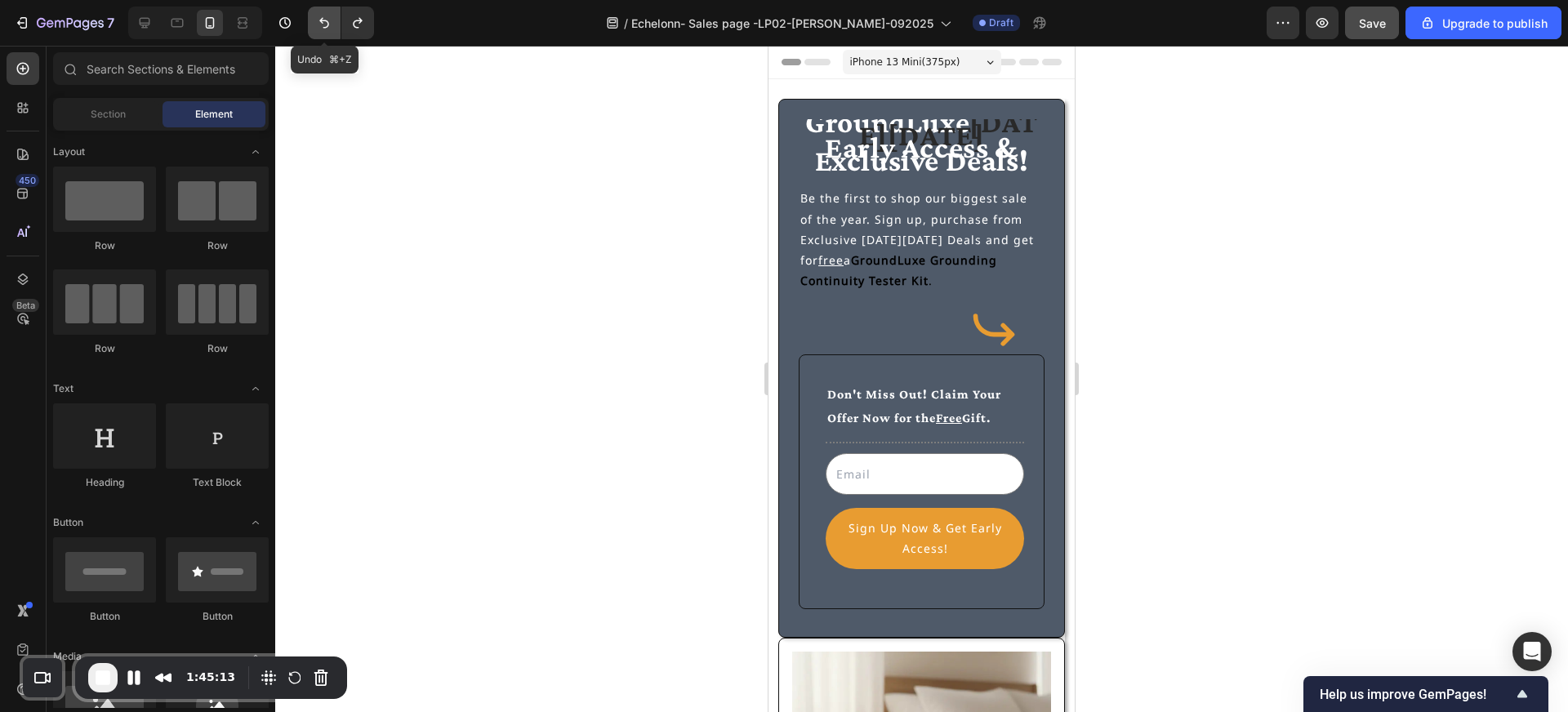
click at [325, 29] on icon "Undo/Redo" at bounding box center [325, 23] width 16 height 16
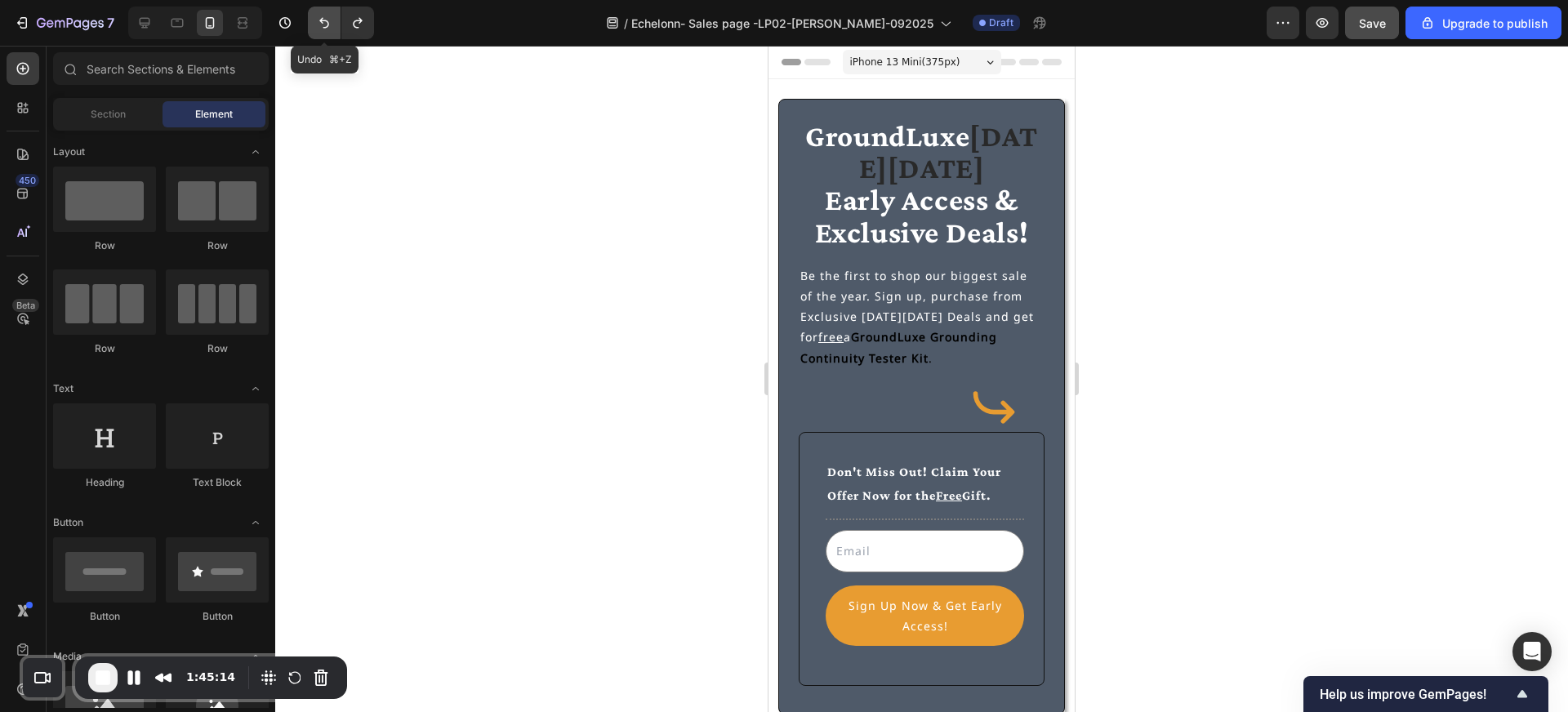
click at [325, 29] on icon "Undo/Redo" at bounding box center [325, 23] width 16 height 16
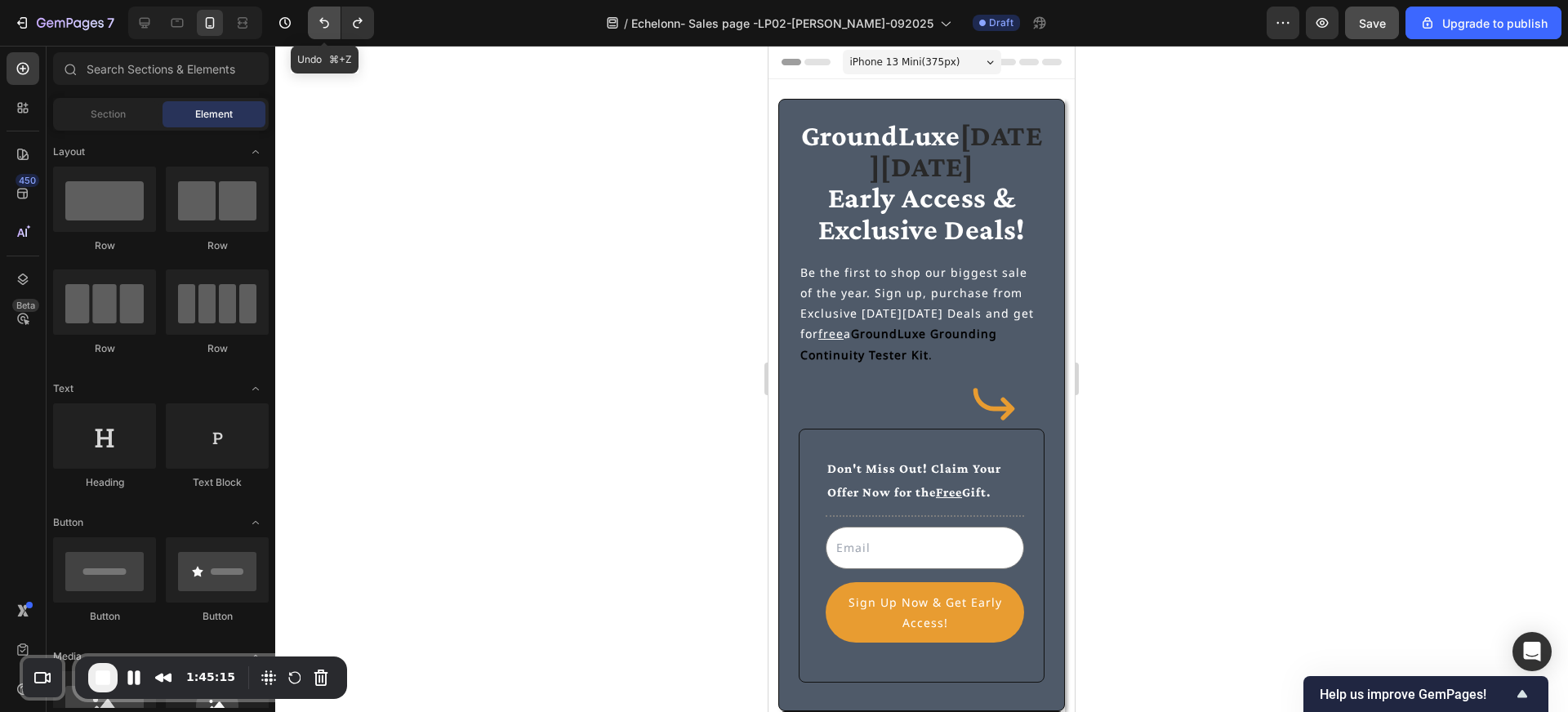
click at [325, 29] on icon "Undo/Redo" at bounding box center [325, 23] width 16 height 16
click at [362, 23] on icon "Undo/Redo" at bounding box center [357, 23] width 16 height 16
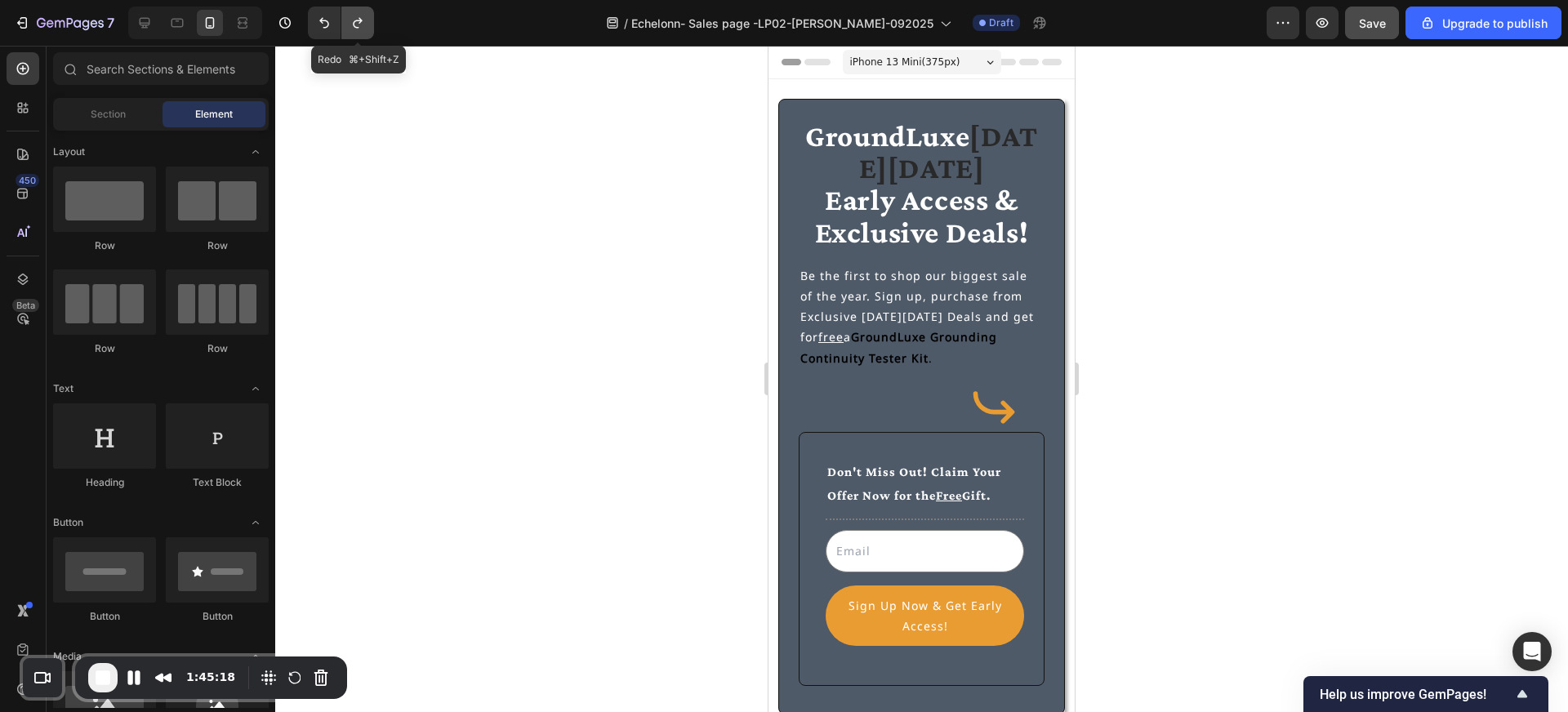
click at [362, 23] on icon "Undo/Redo" at bounding box center [357, 23] width 16 height 16
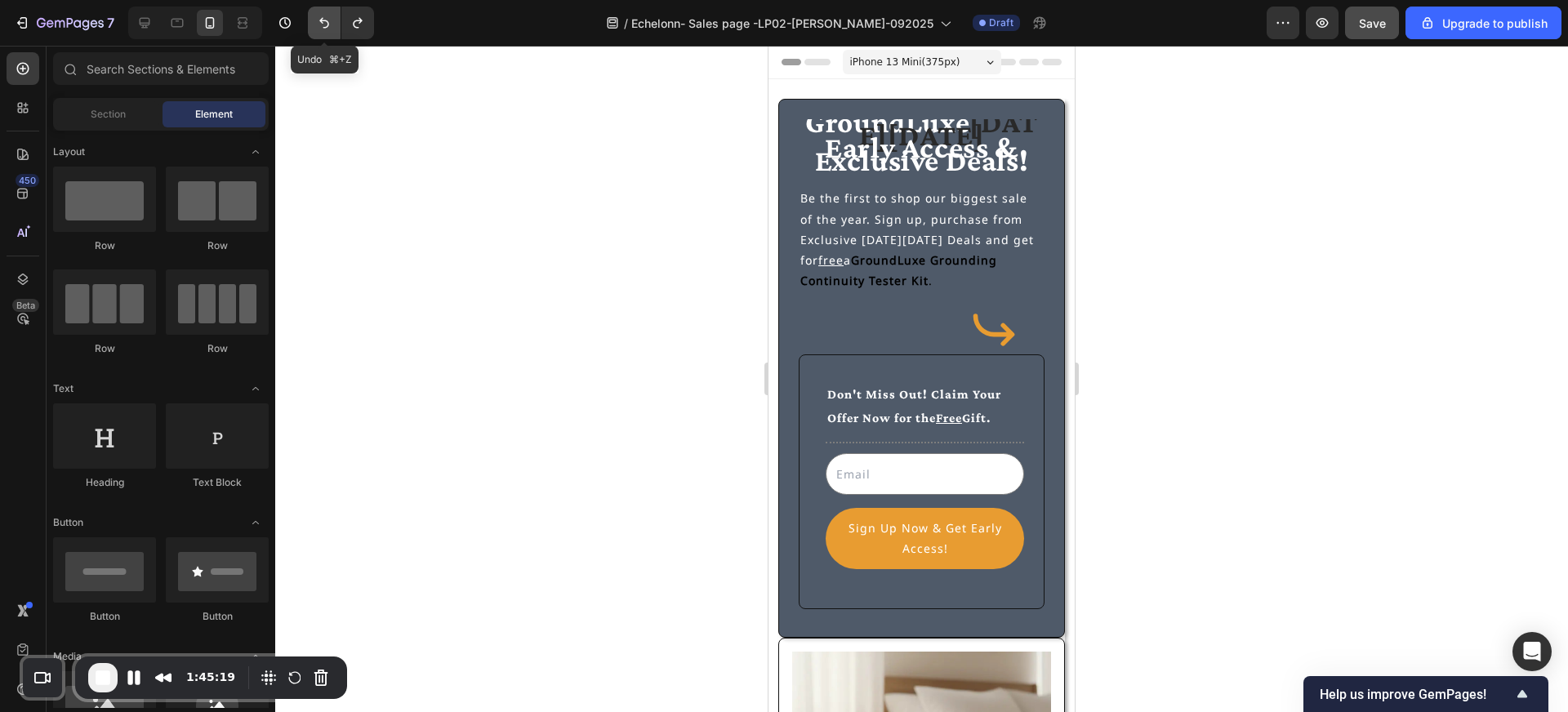
click at [326, 28] on icon "Undo/Redo" at bounding box center [325, 23] width 16 height 16
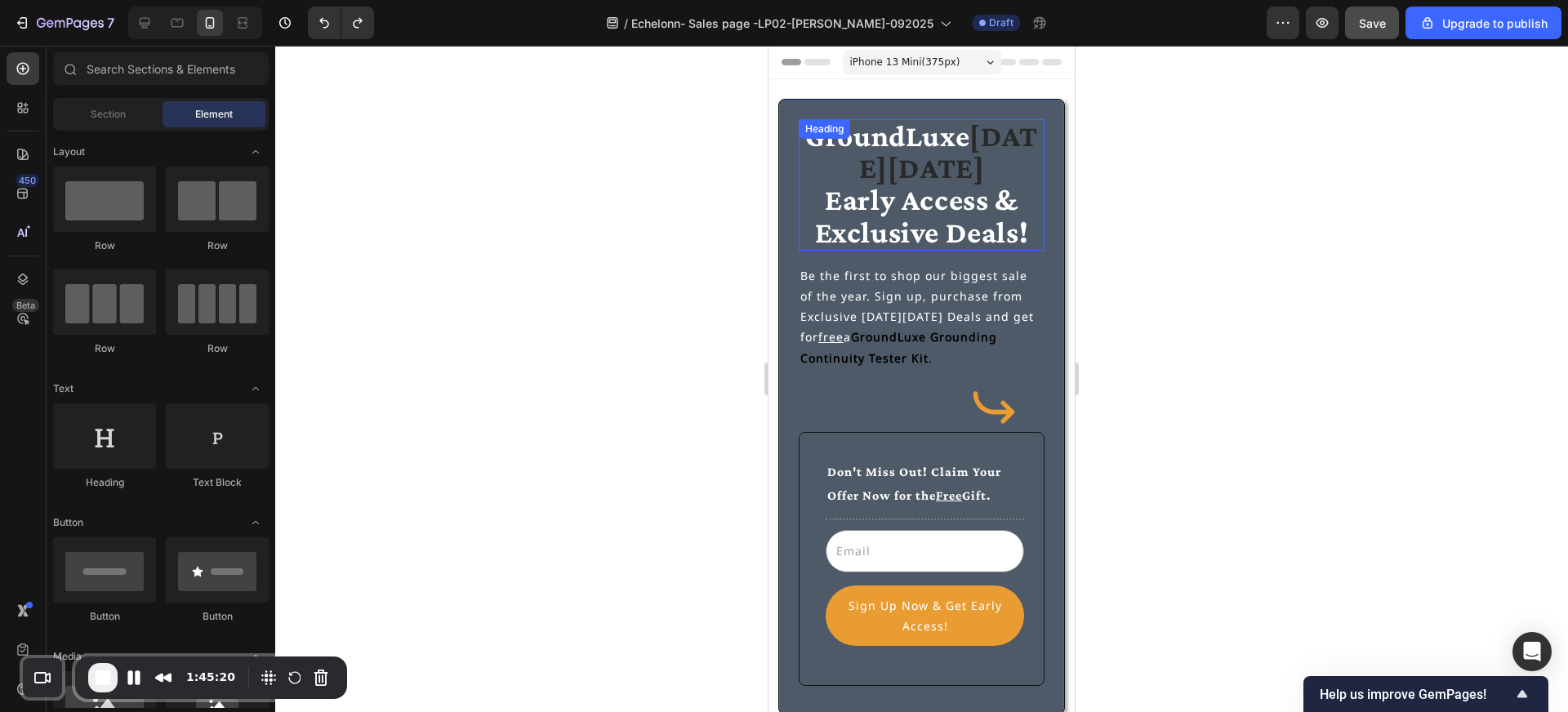
click at [832, 181] on h2 "GroundLuxe Black Friday Early Access & Exclusive Deals!" at bounding box center [922, 185] width 246 height 131
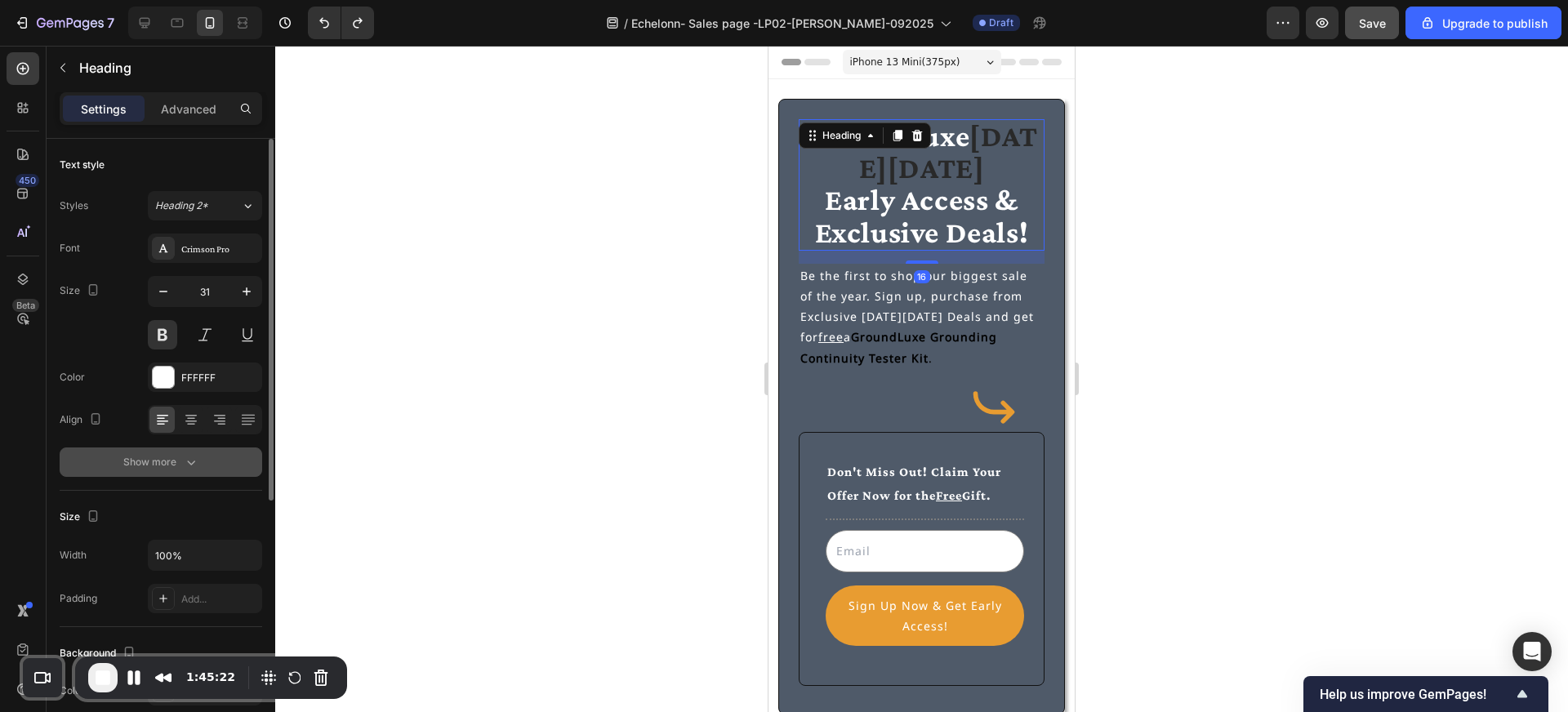
click at [174, 465] on div "Show more" at bounding box center [160, 462] width 76 height 16
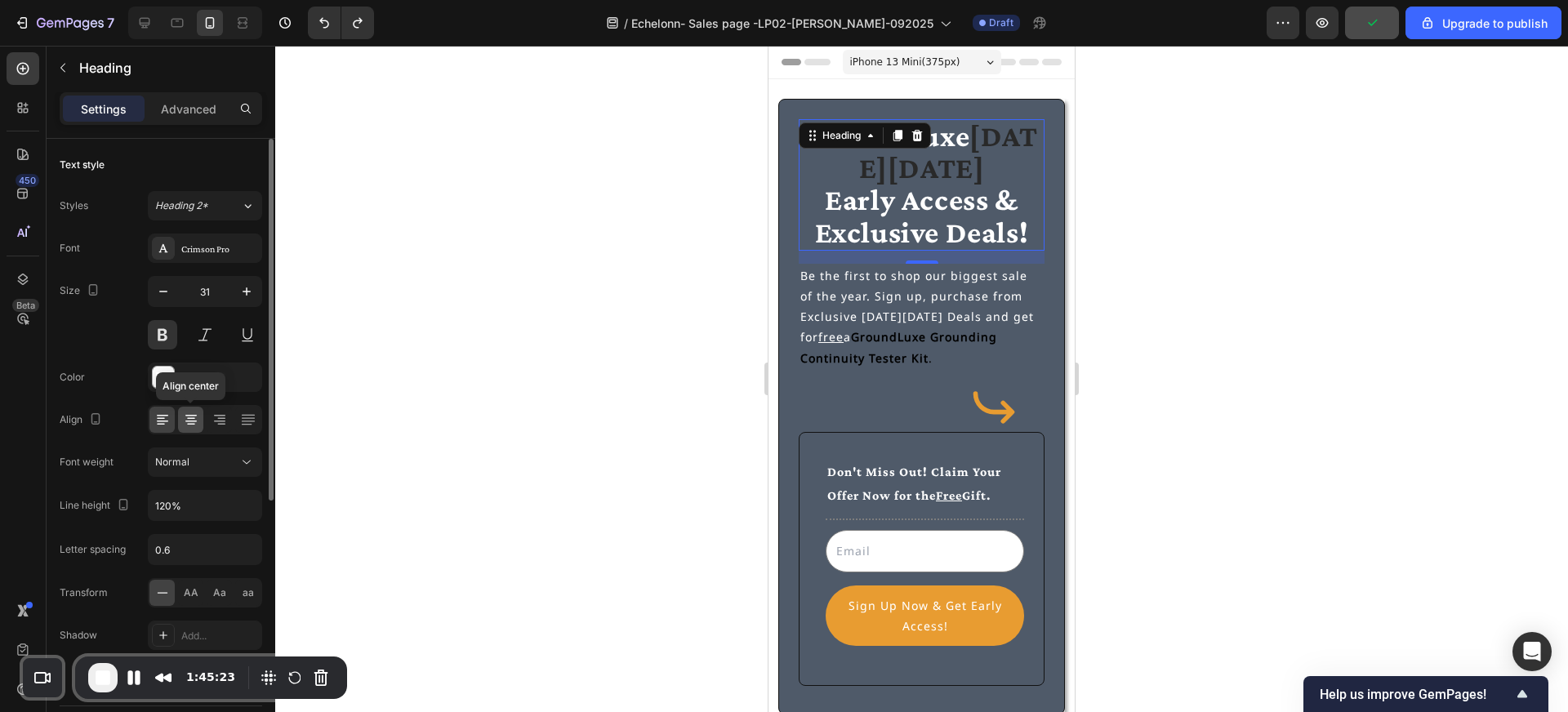
click at [192, 412] on icon at bounding box center [191, 420] width 16 height 16
click at [162, 424] on icon at bounding box center [160, 425] width 8 height 2
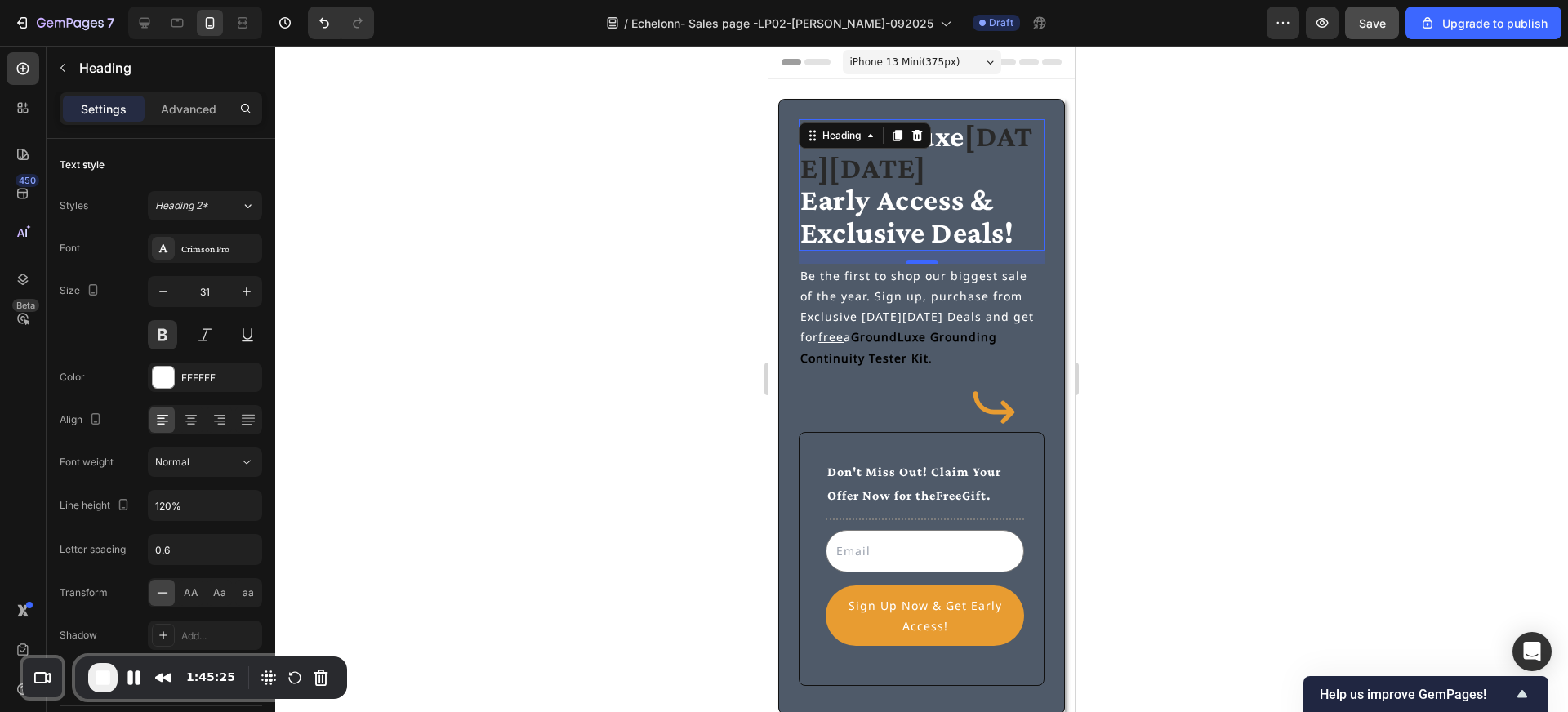
click at [390, 428] on div at bounding box center [922, 378] width 1293 height 666
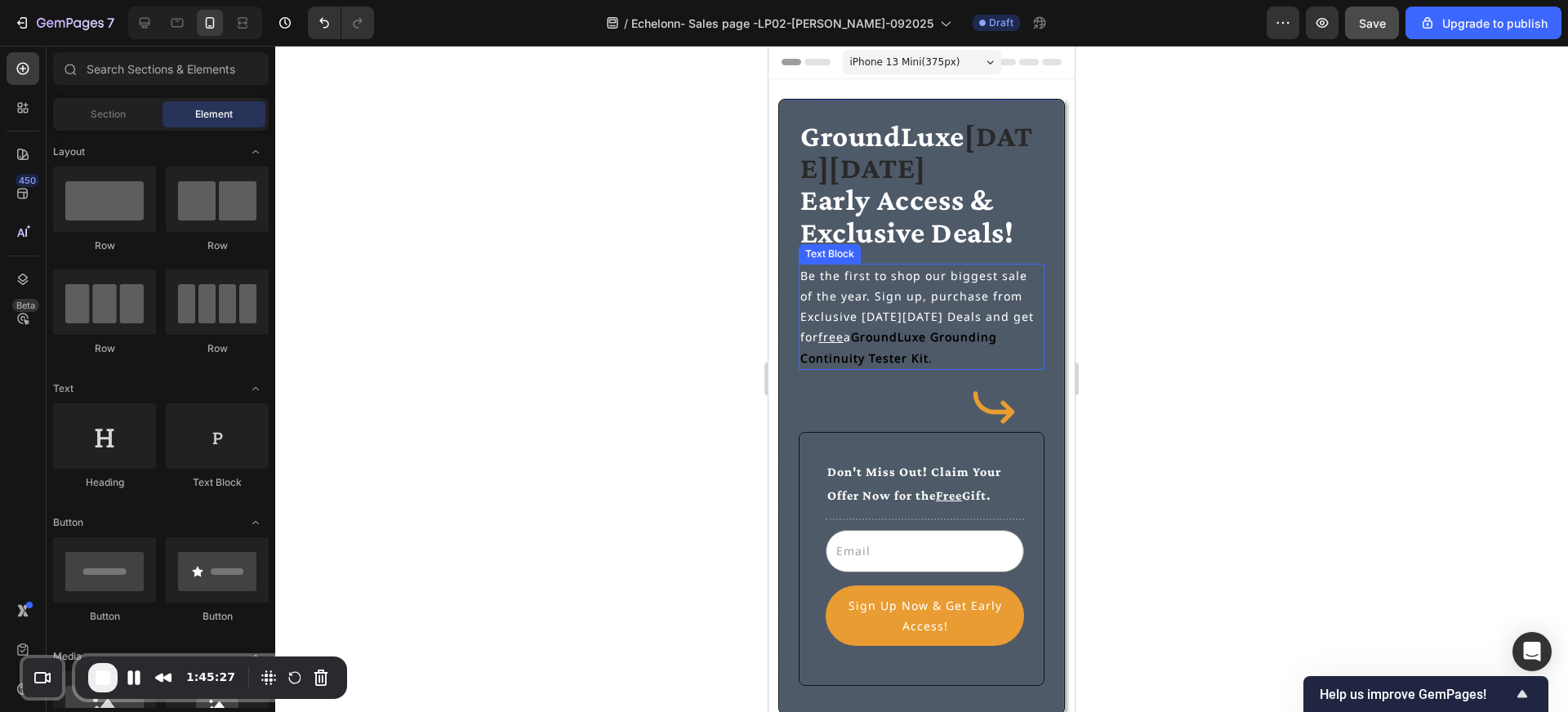
click at [843, 335] on u "free" at bounding box center [831, 336] width 26 height 15
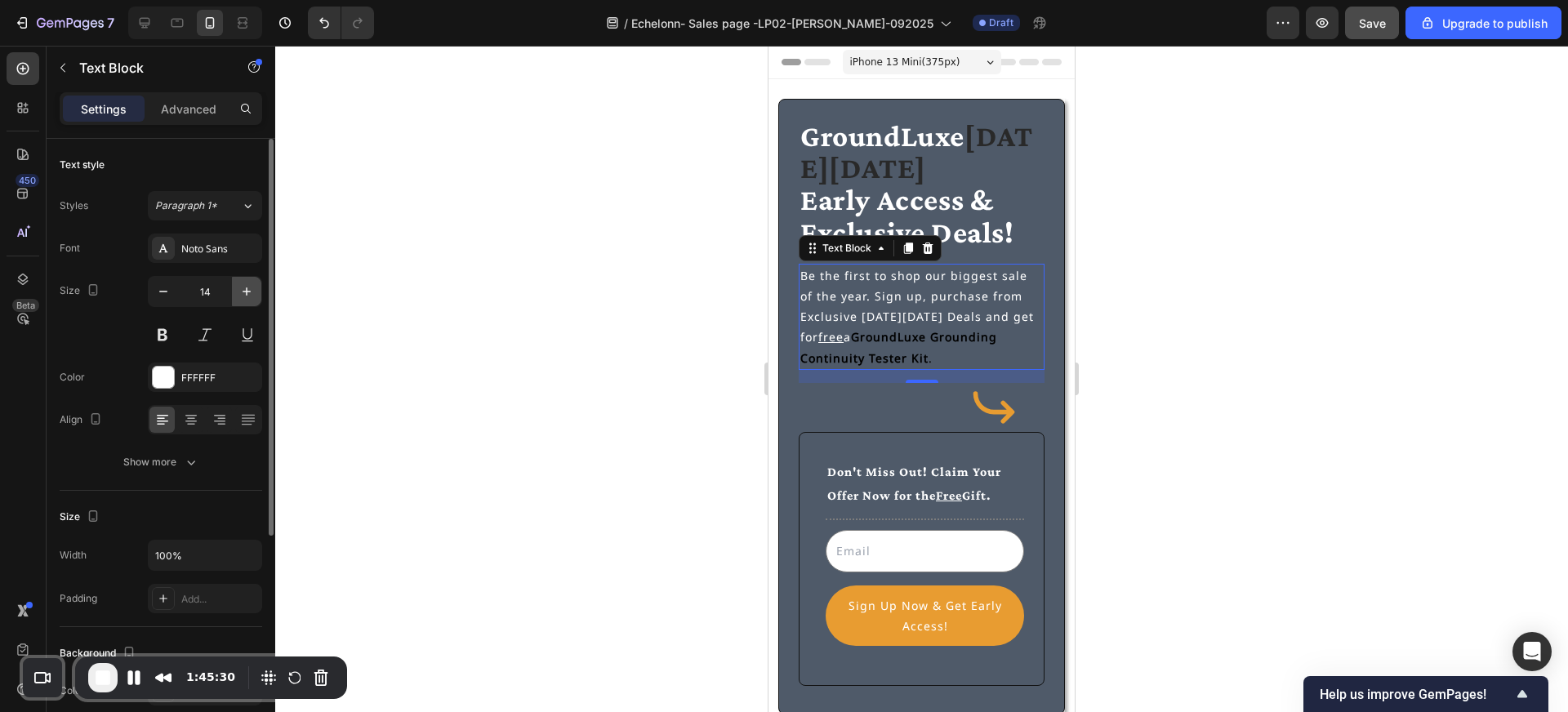
click at [242, 288] on icon "button" at bounding box center [247, 292] width 16 height 16
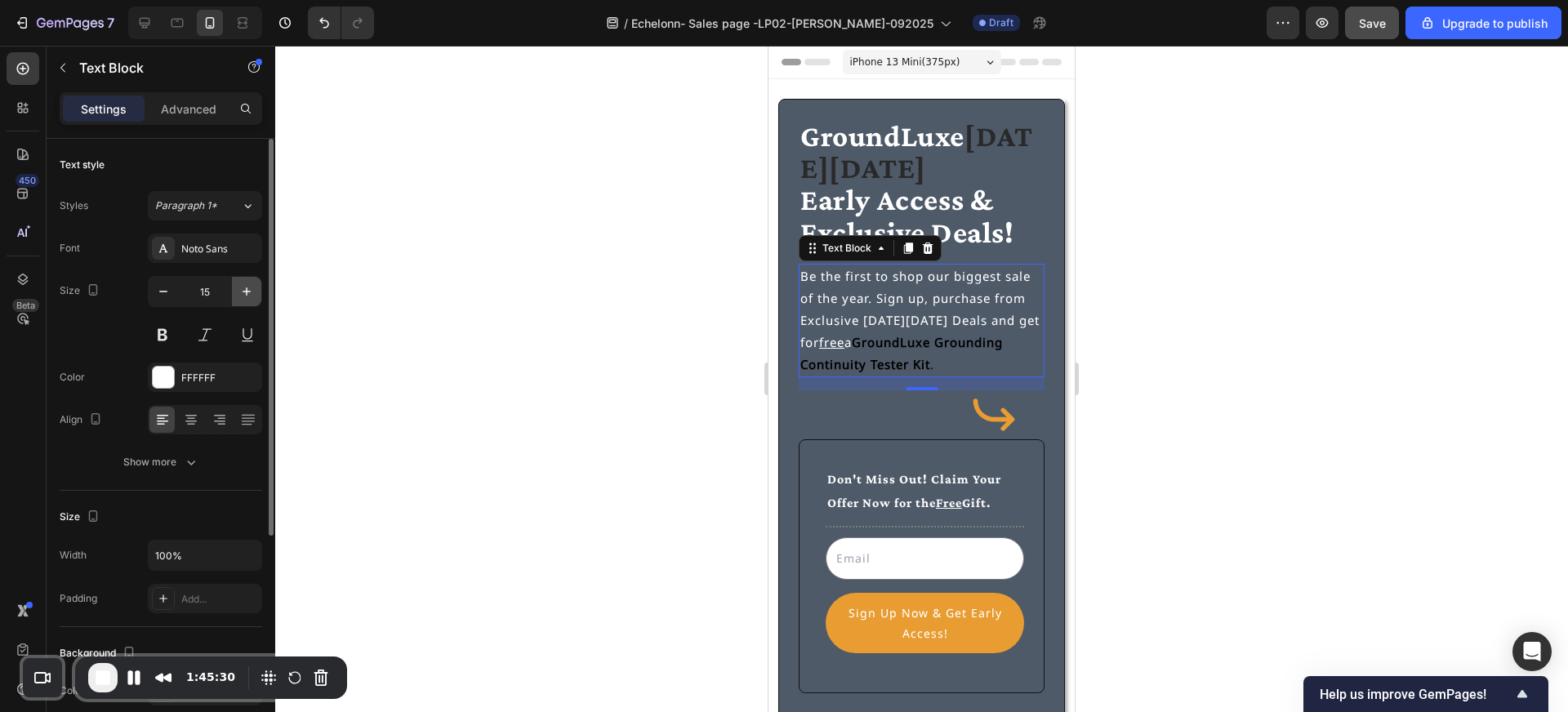
click at [242, 288] on icon "button" at bounding box center [247, 292] width 16 height 16
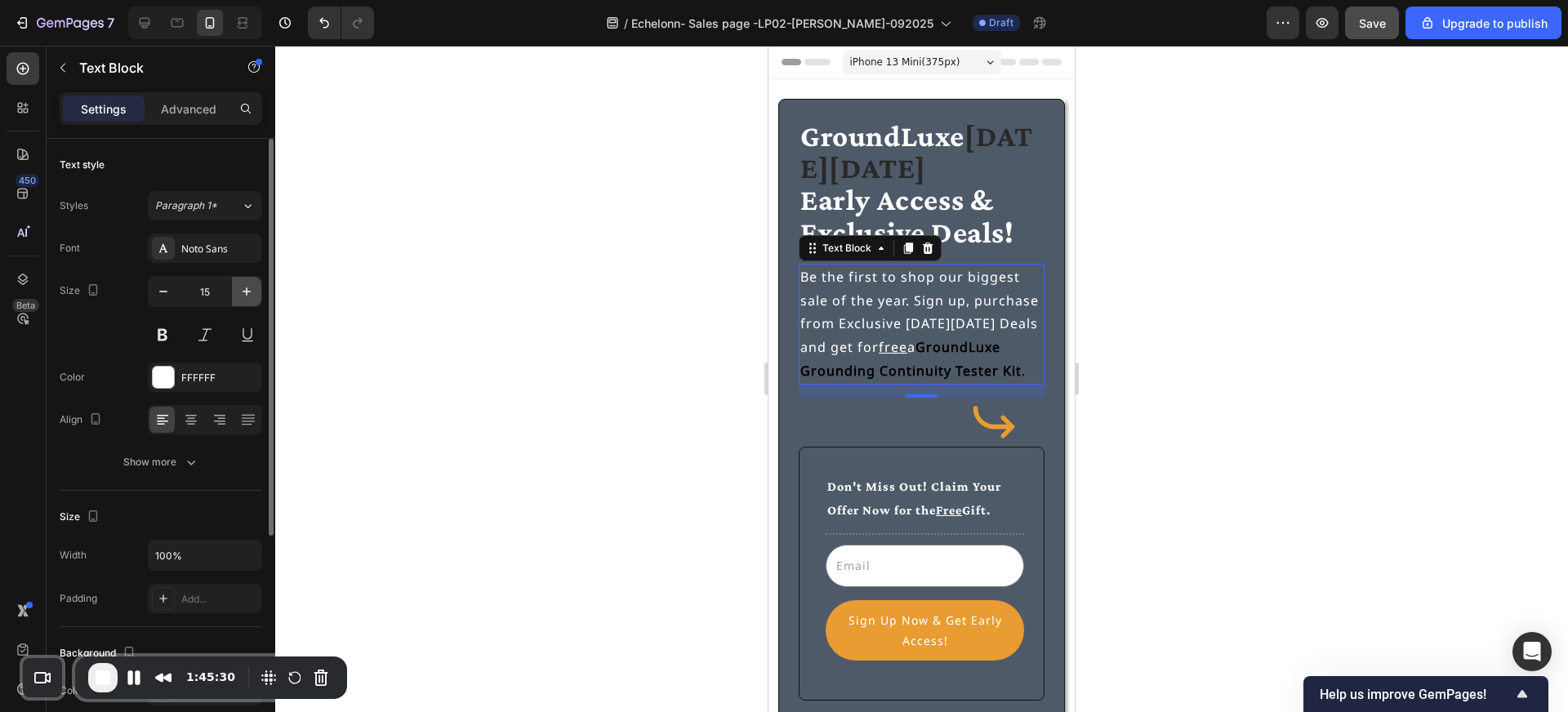
type input "16"
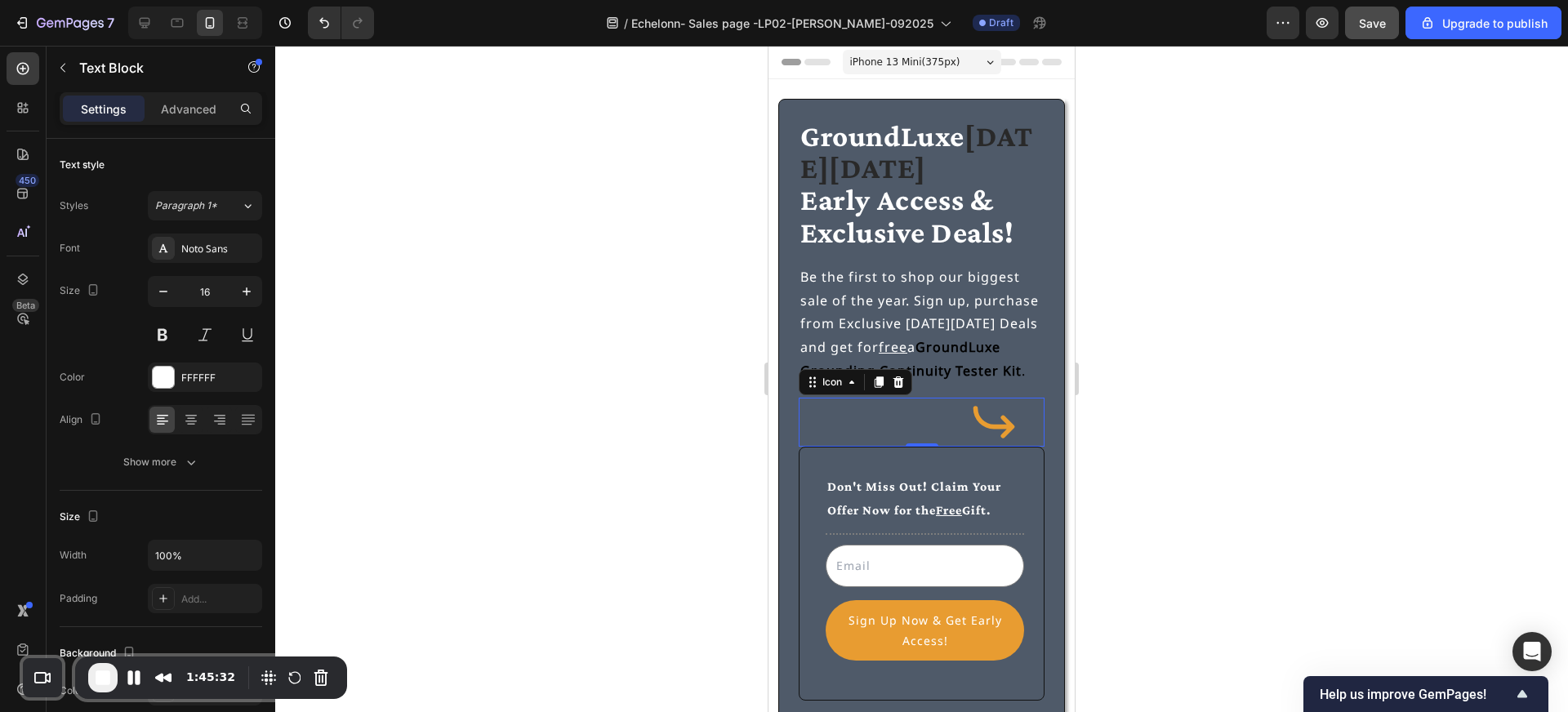
click at [847, 419] on div "Icon 0" at bounding box center [922, 422] width 246 height 49
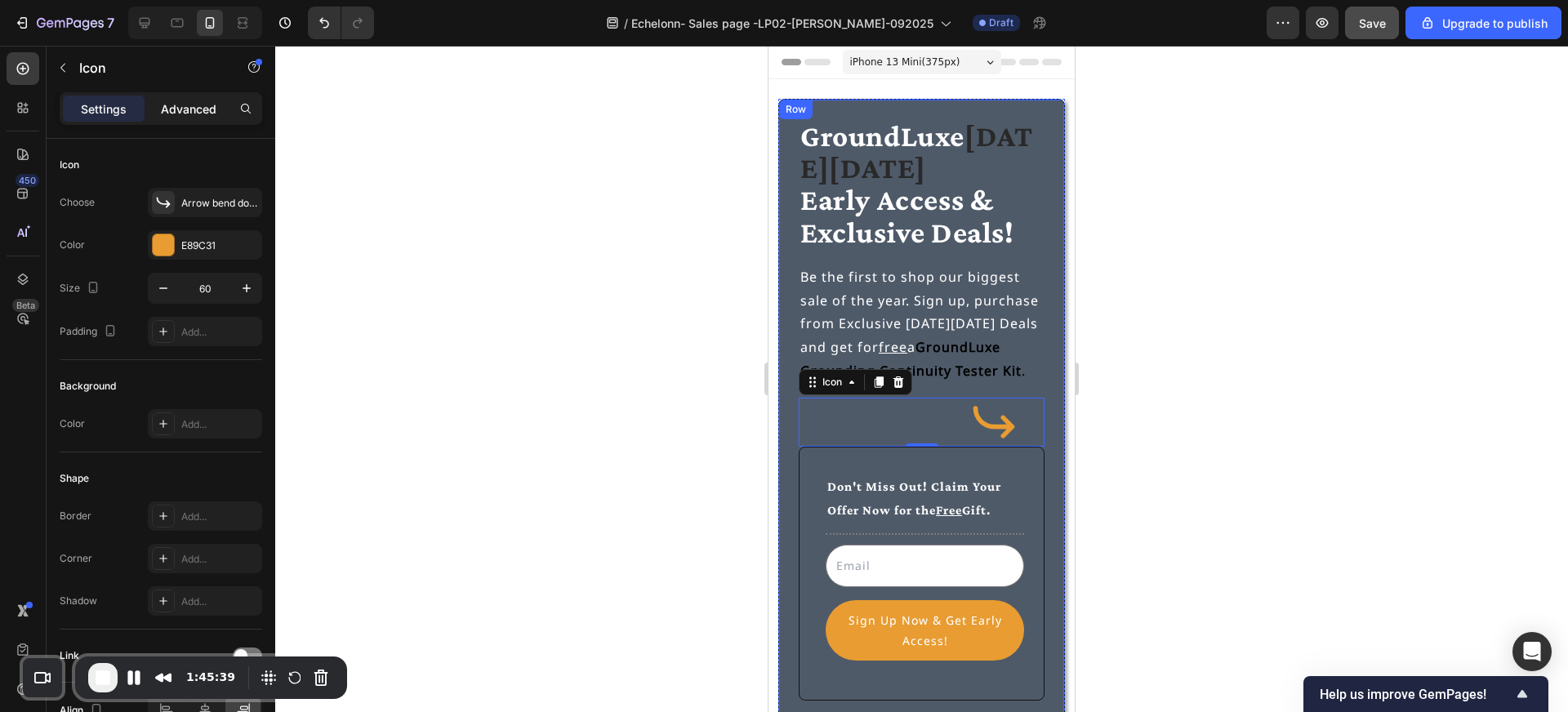
click at [208, 113] on p "Advanced" at bounding box center [188, 108] width 56 height 17
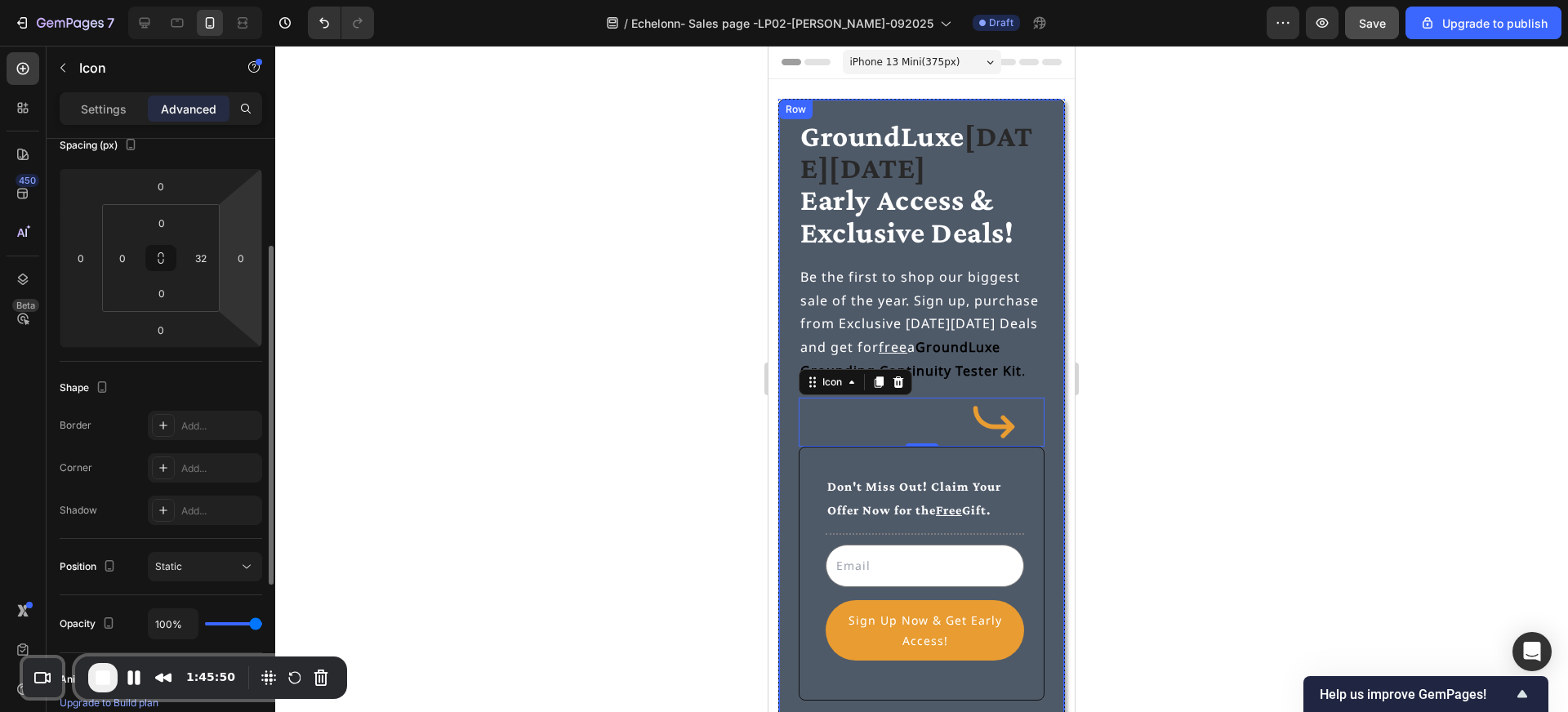
scroll to position [199, 0]
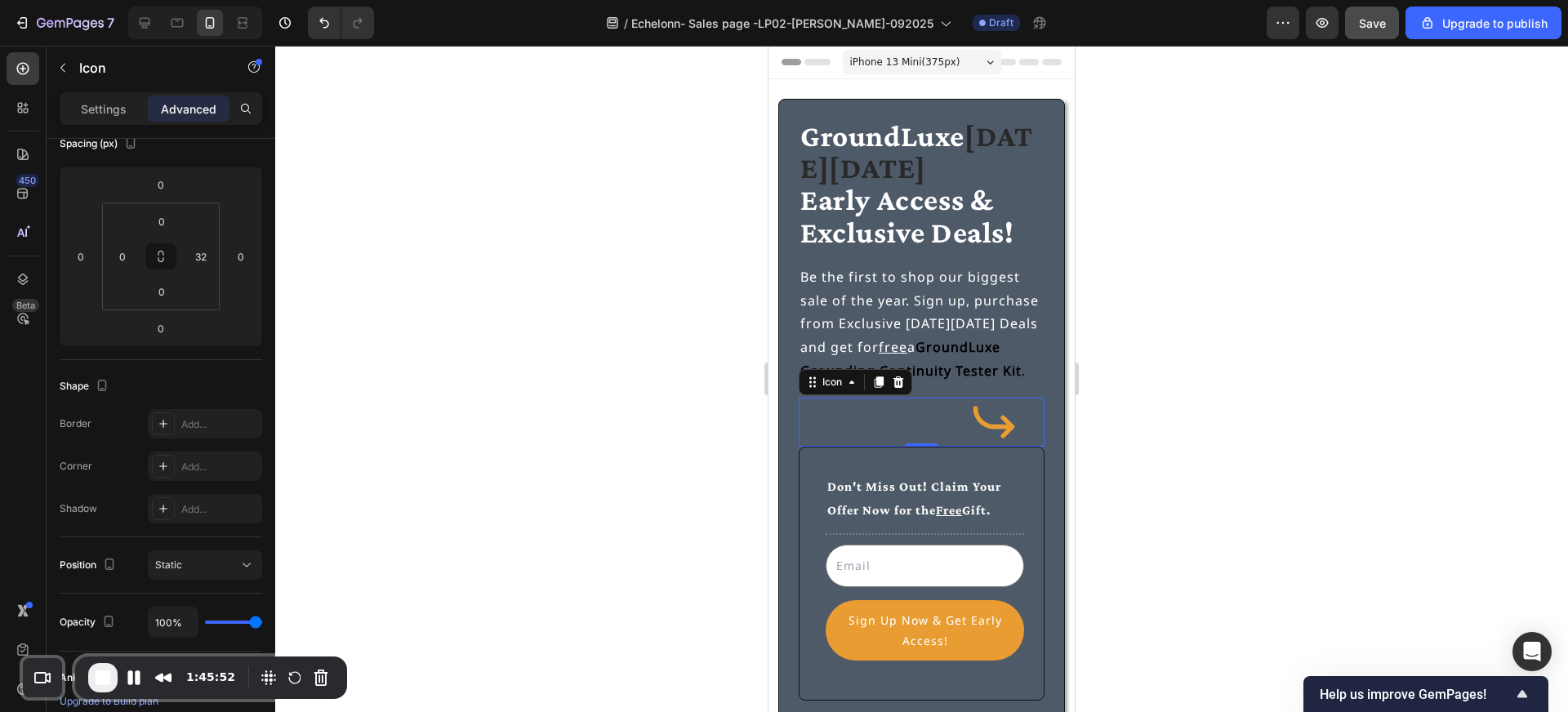
click at [1148, 468] on div at bounding box center [922, 378] width 1293 height 666
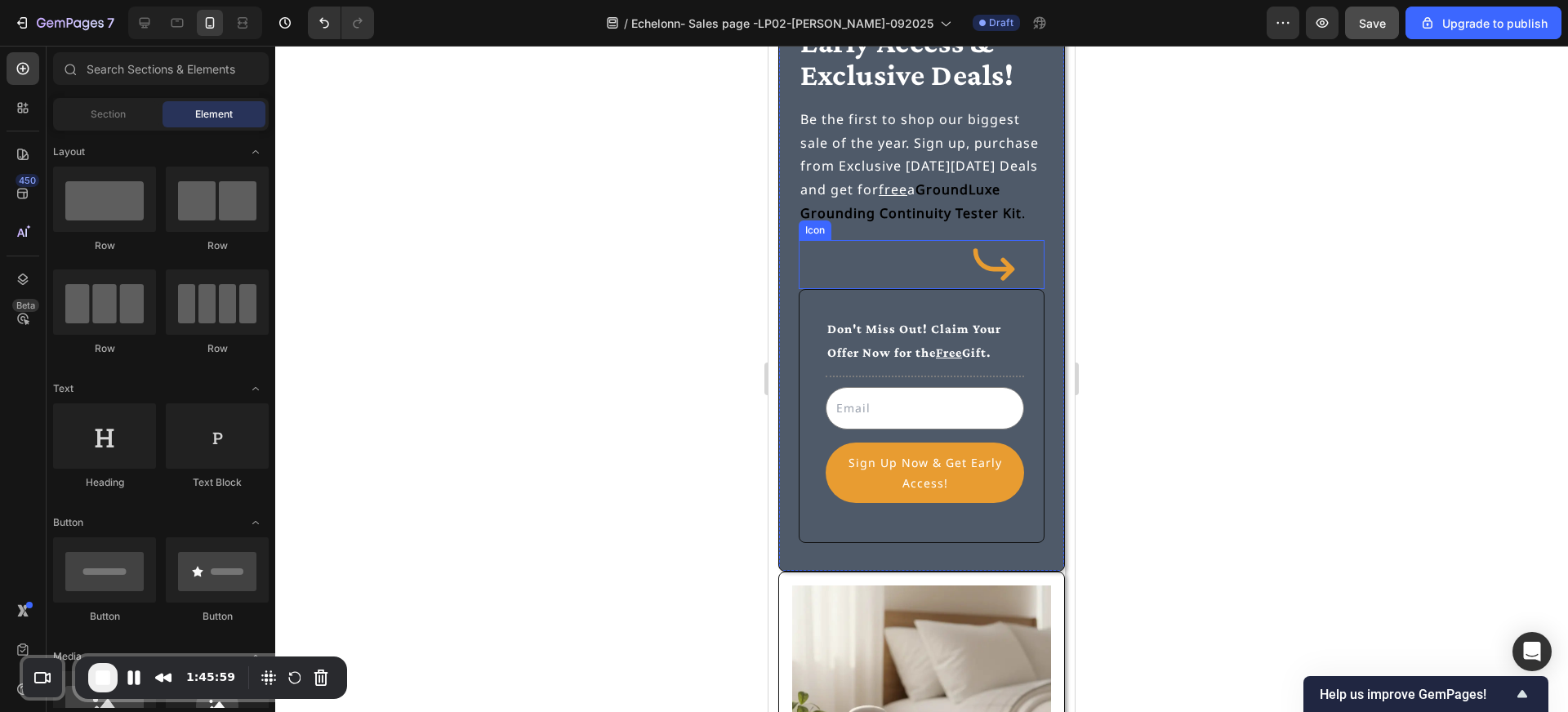
scroll to position [156, 0]
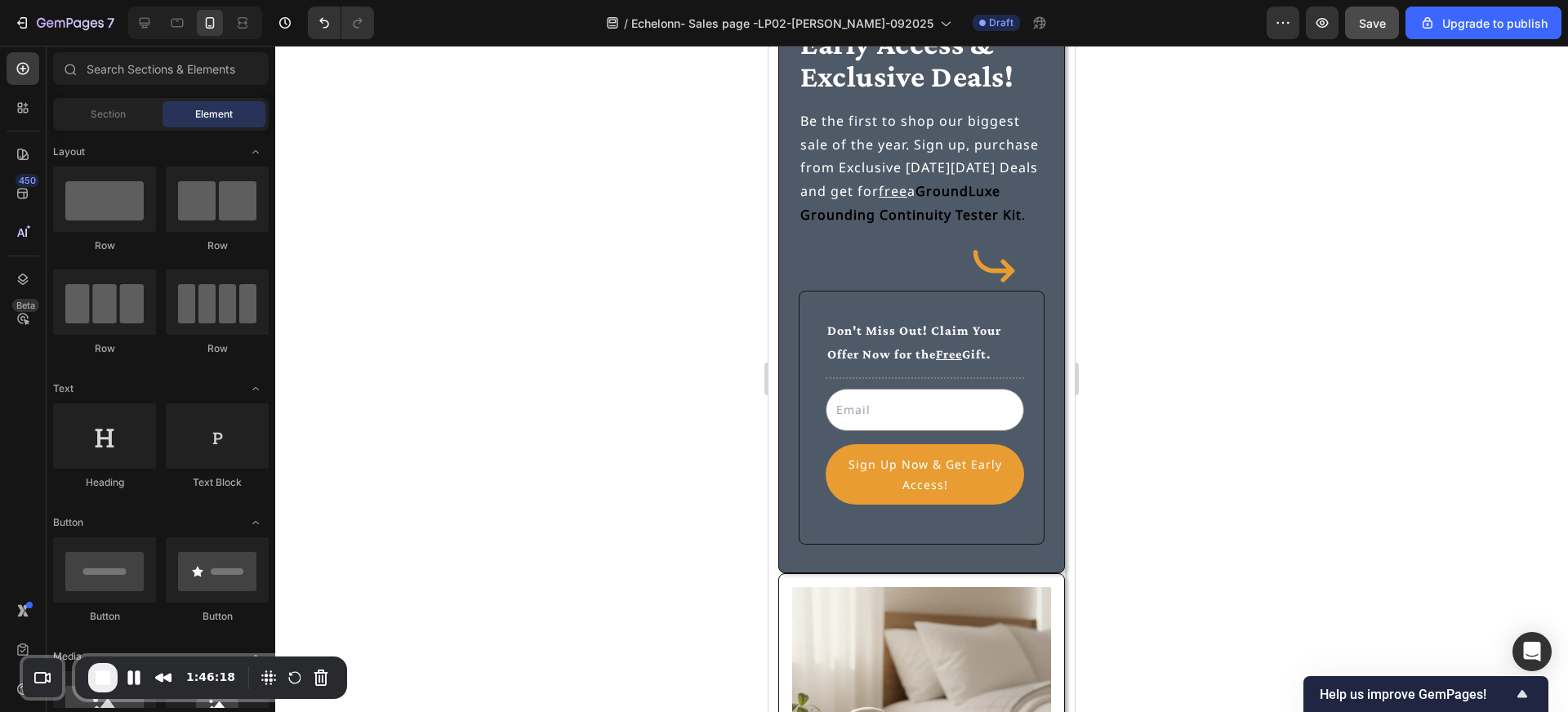
click at [1191, 393] on div at bounding box center [922, 378] width 1293 height 666
click at [137, 23] on icon at bounding box center [145, 23] width 16 height 16
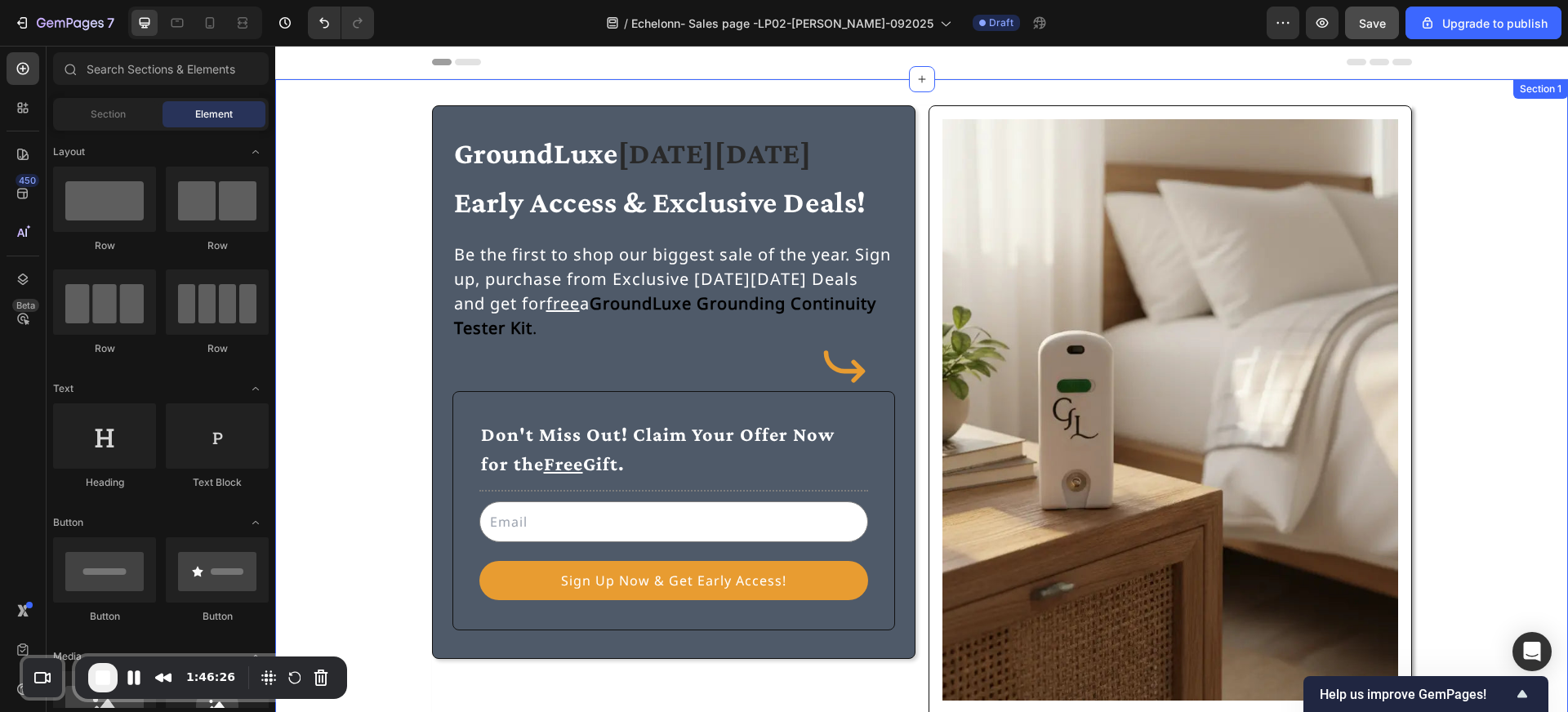
click at [445, 98] on div "GroundLuxe Black Friday Early Access & Exclusive Deals! Heading Be the first to…" at bounding box center [922, 421] width 1293 height 685
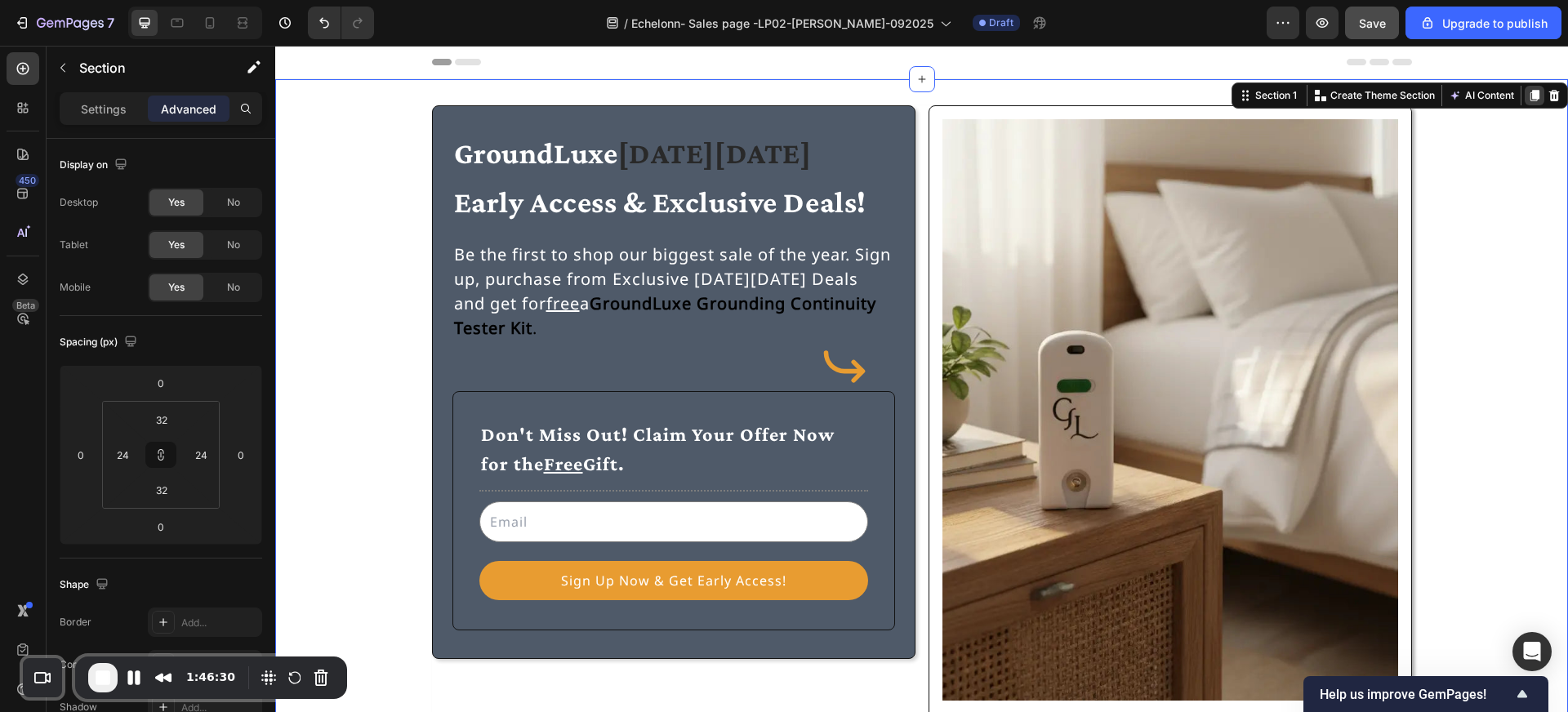
click at [1535, 95] on icon at bounding box center [1535, 96] width 9 height 12
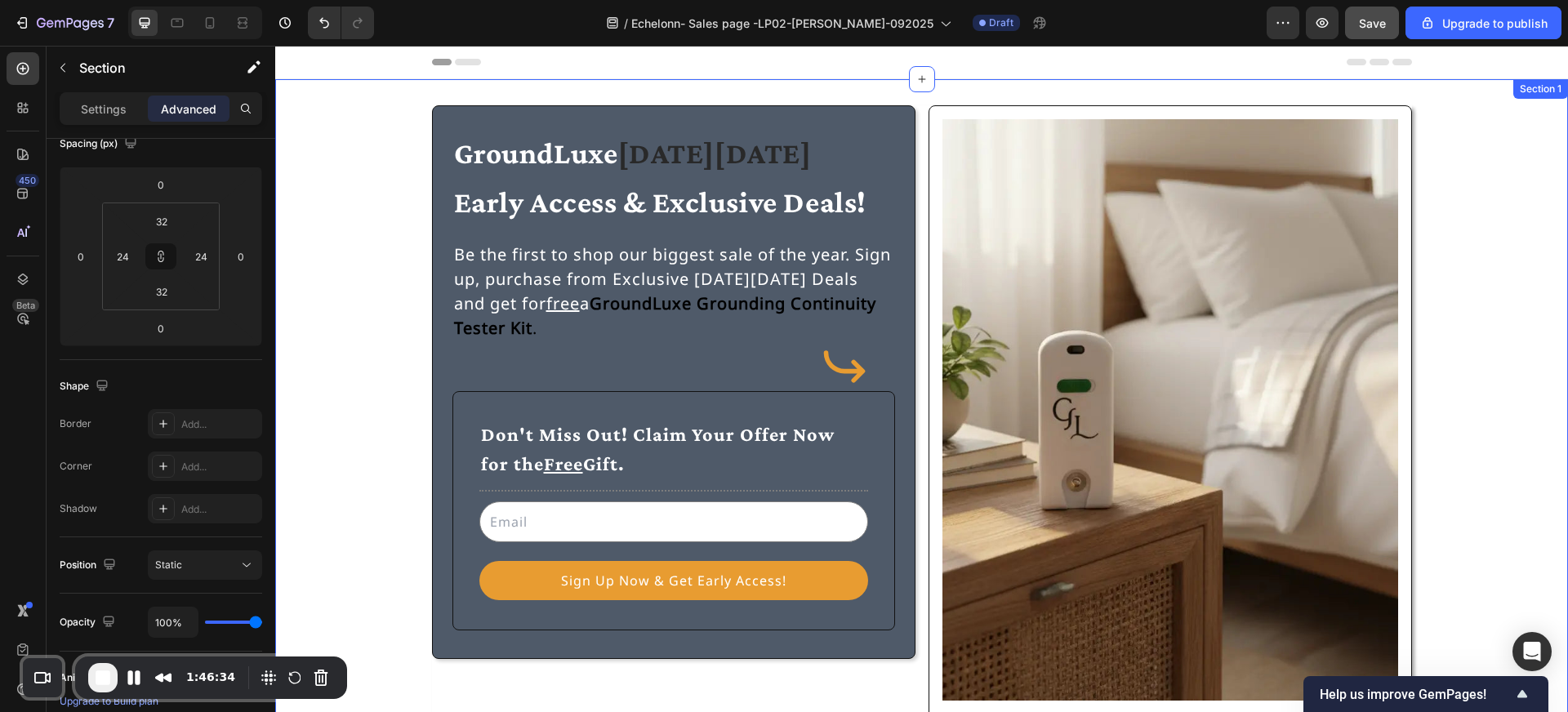
click at [1460, 150] on div "GroundLuxe Black Friday Early Access & Exclusive Deals! Heading Be the first to…" at bounding box center [921, 421] width 1253 height 632
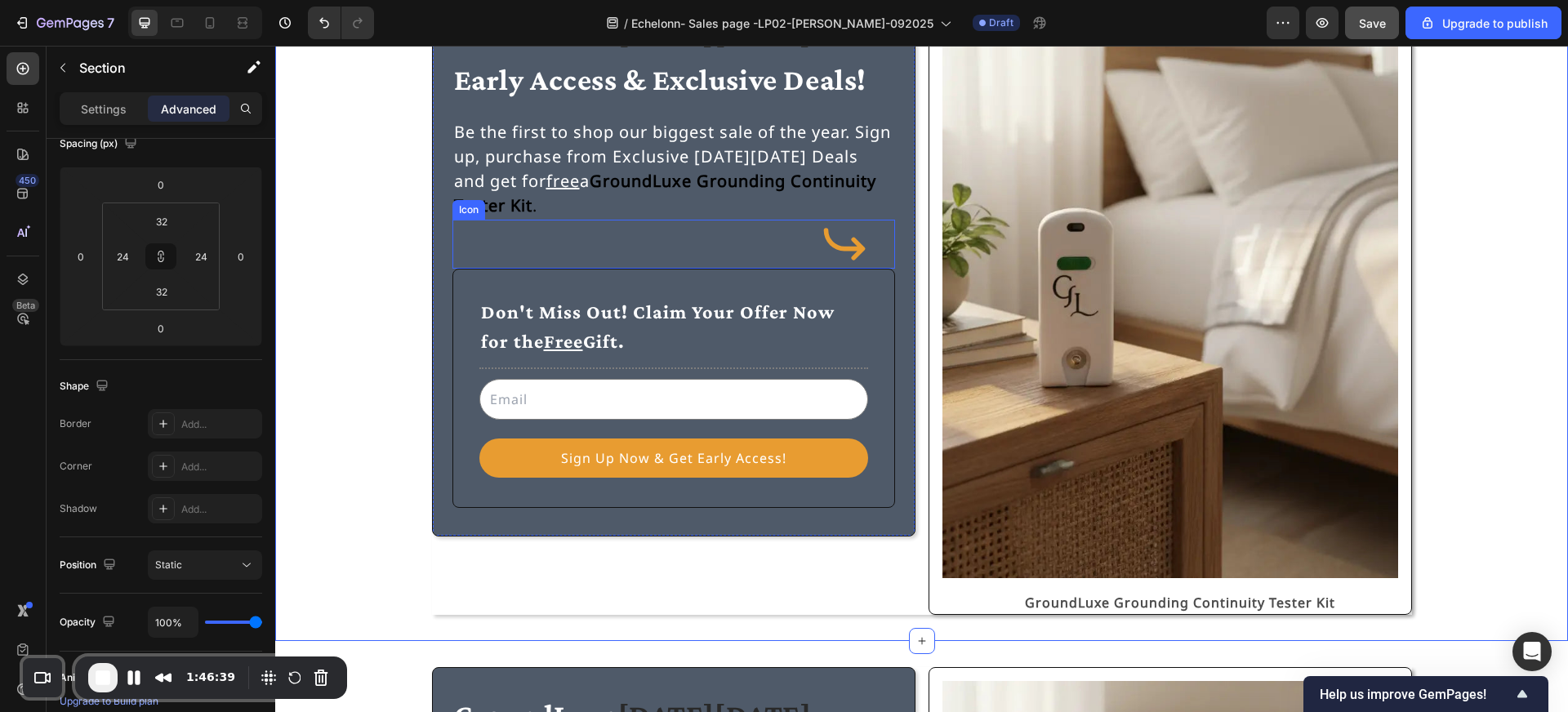
scroll to position [147, 0]
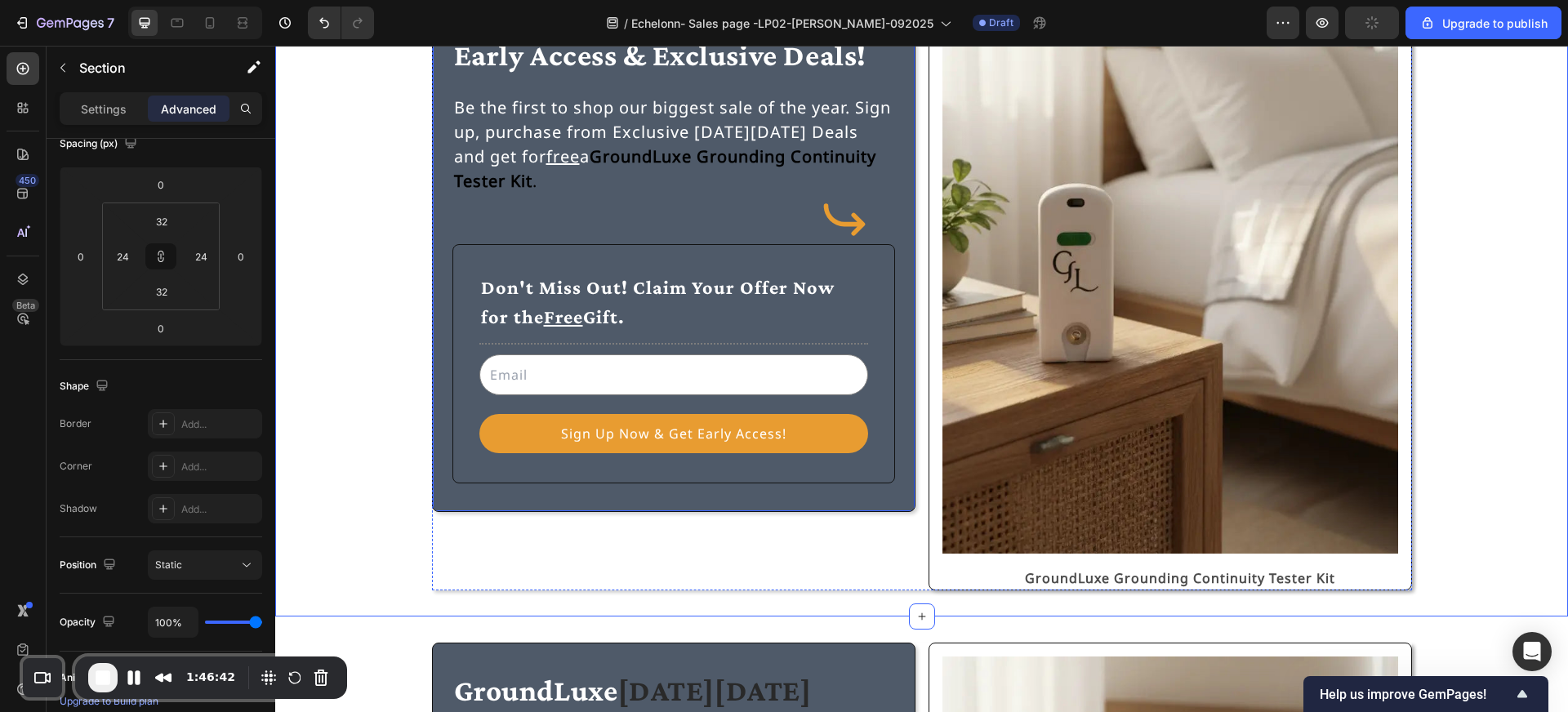
click at [660, 502] on div "GroundLuxe Black Friday Early Access & Exclusive Deals! Heading Be the first to…" at bounding box center [674, 234] width 483 height 553
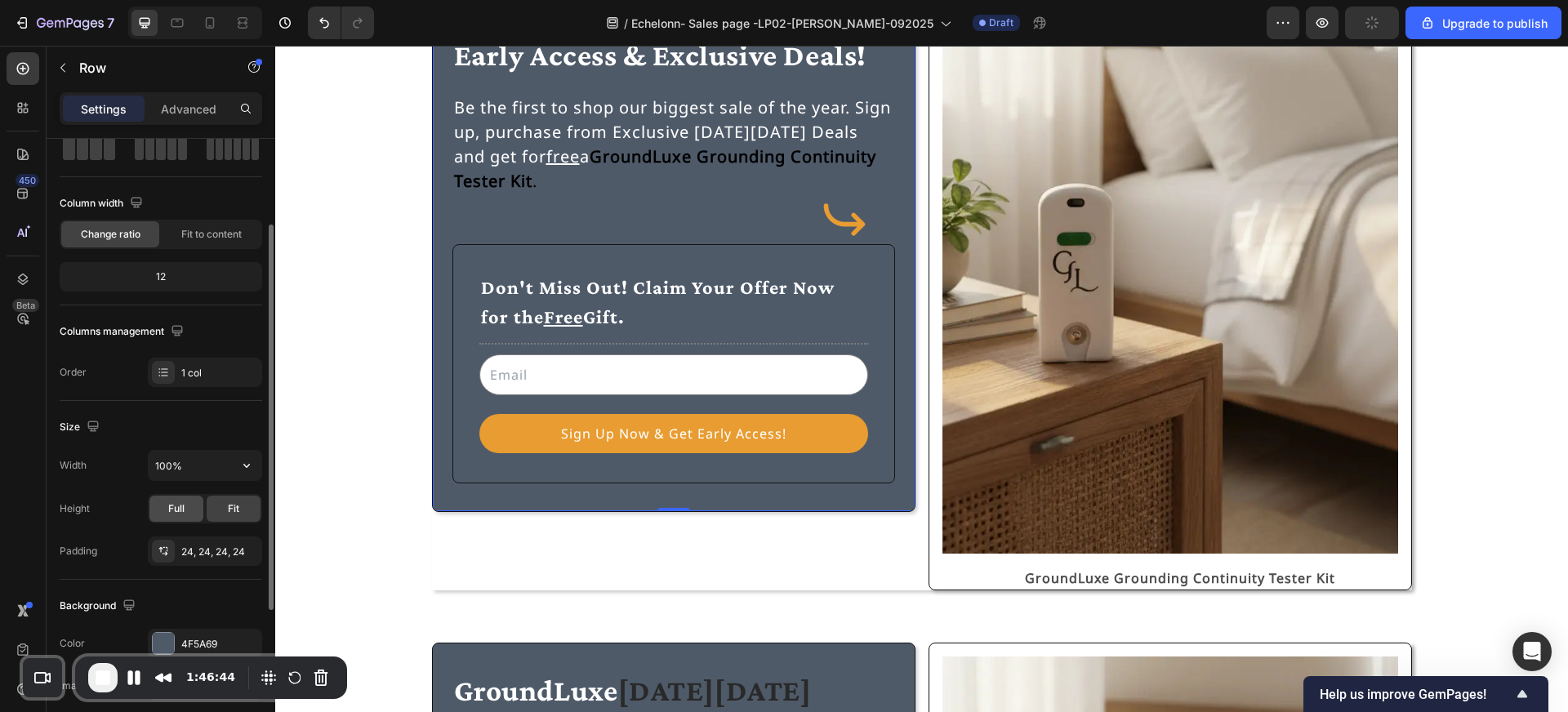
scroll to position [108, 0]
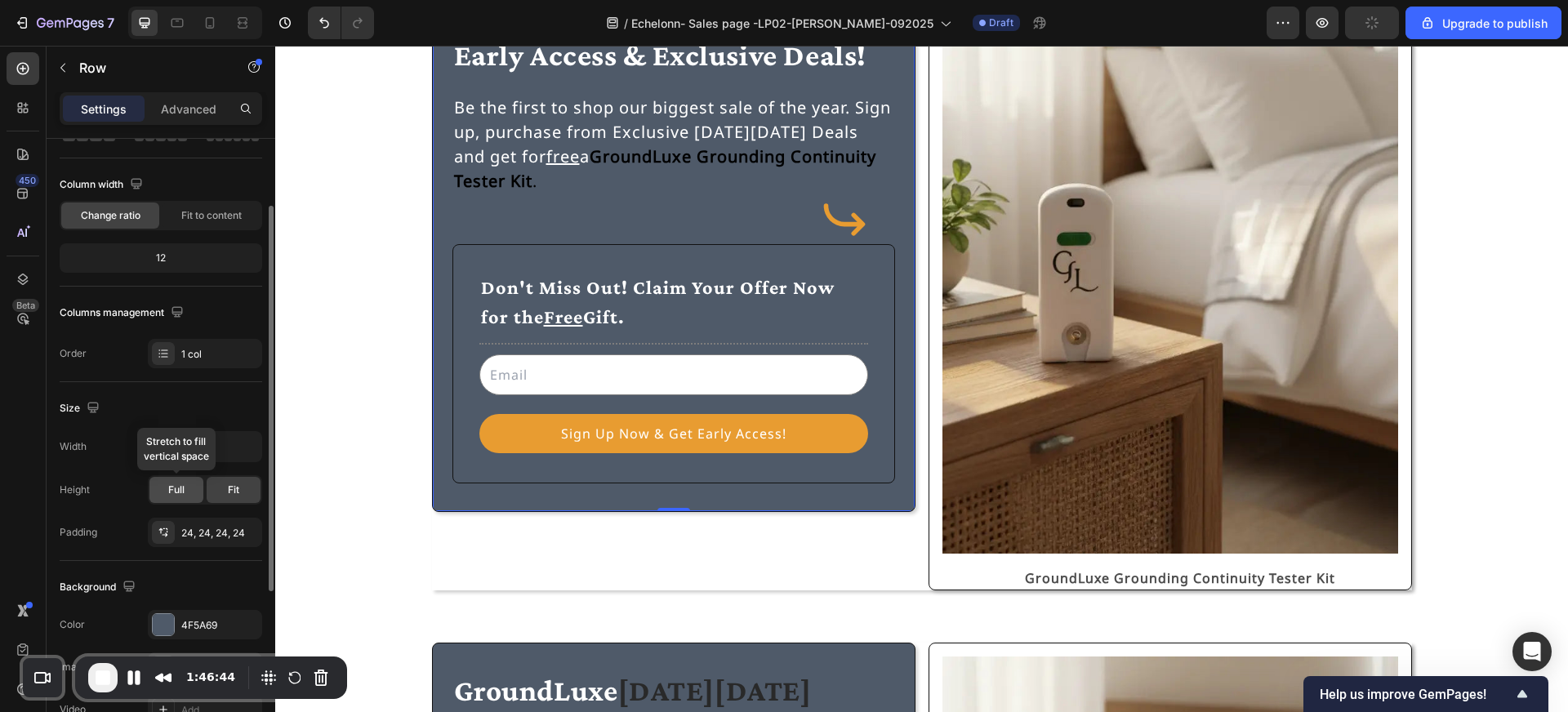
click at [178, 494] on span "Full" at bounding box center [177, 490] width 16 height 15
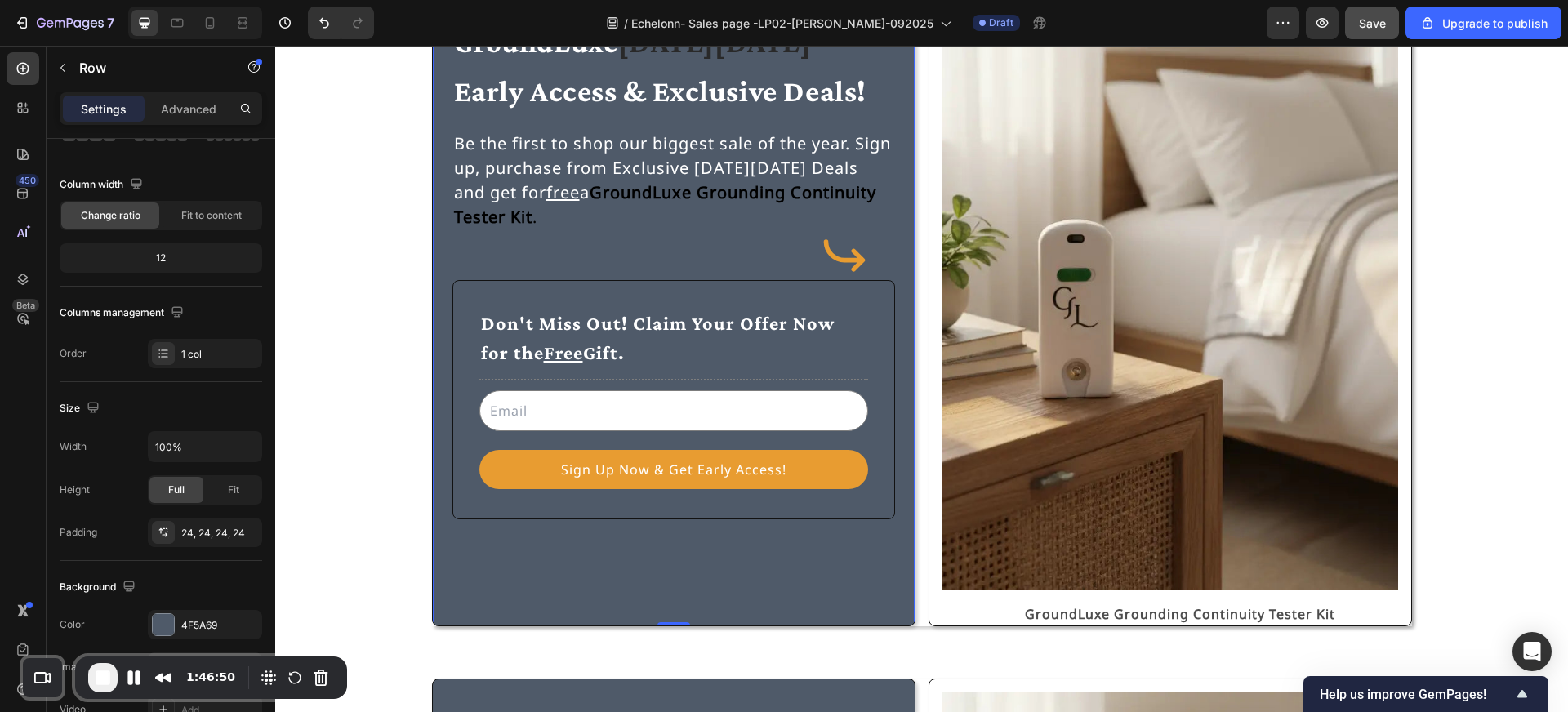
scroll to position [150, 0]
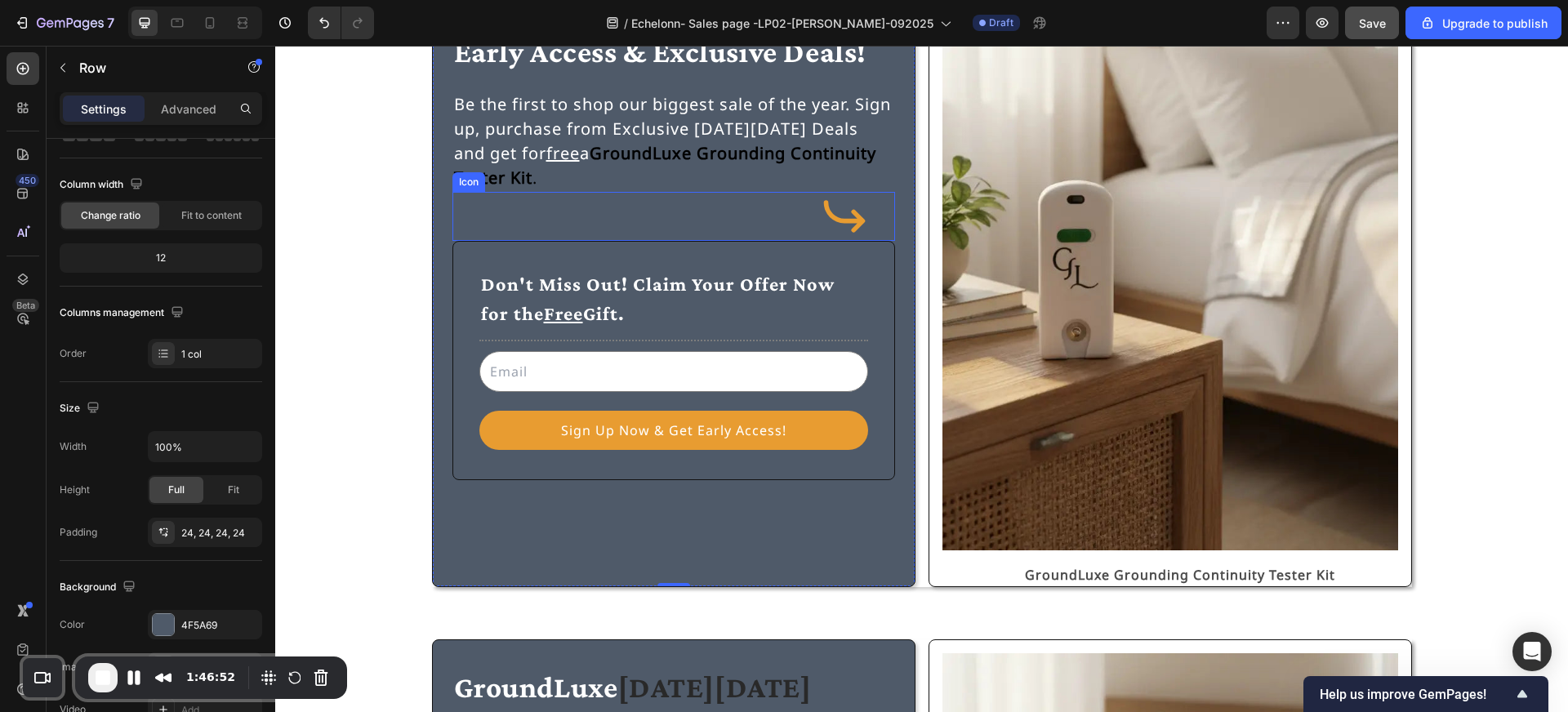
click at [559, 218] on div "Icon" at bounding box center [674, 217] width 443 height 49
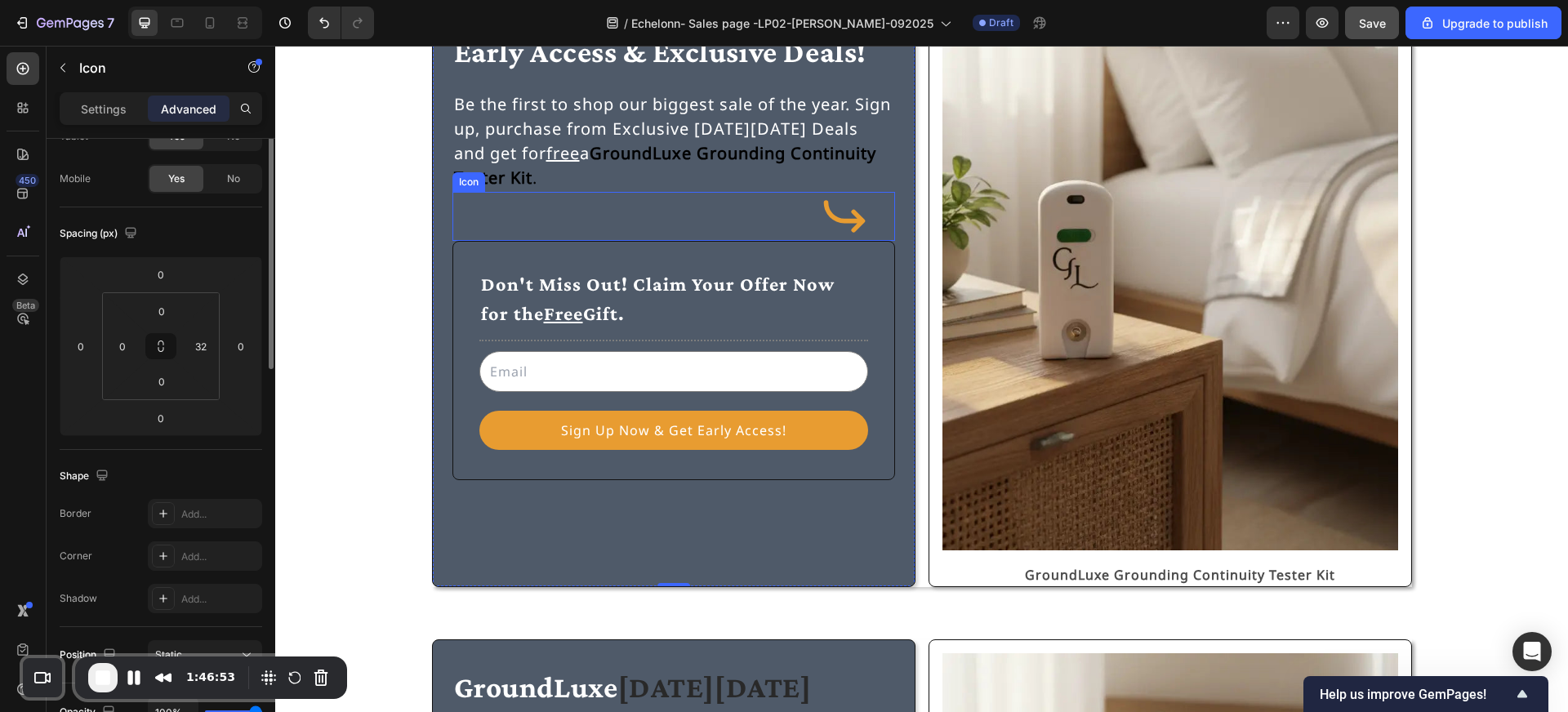
scroll to position [0, 0]
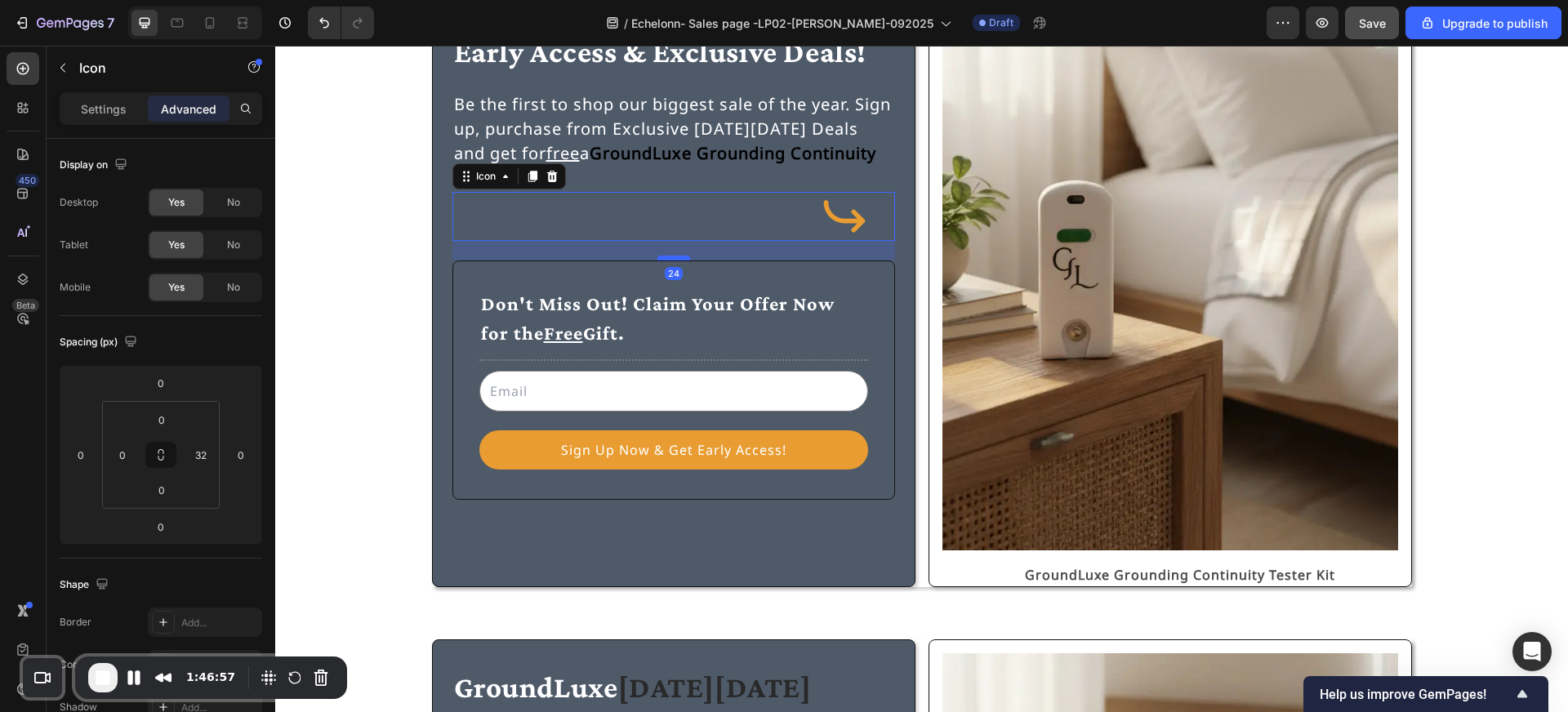
drag, startPoint x: 675, startPoint y: 239, endPoint x: 677, endPoint y: 258, distance: 19.1
click at [677, 258] on div at bounding box center [674, 257] width 33 height 5
type input "24"
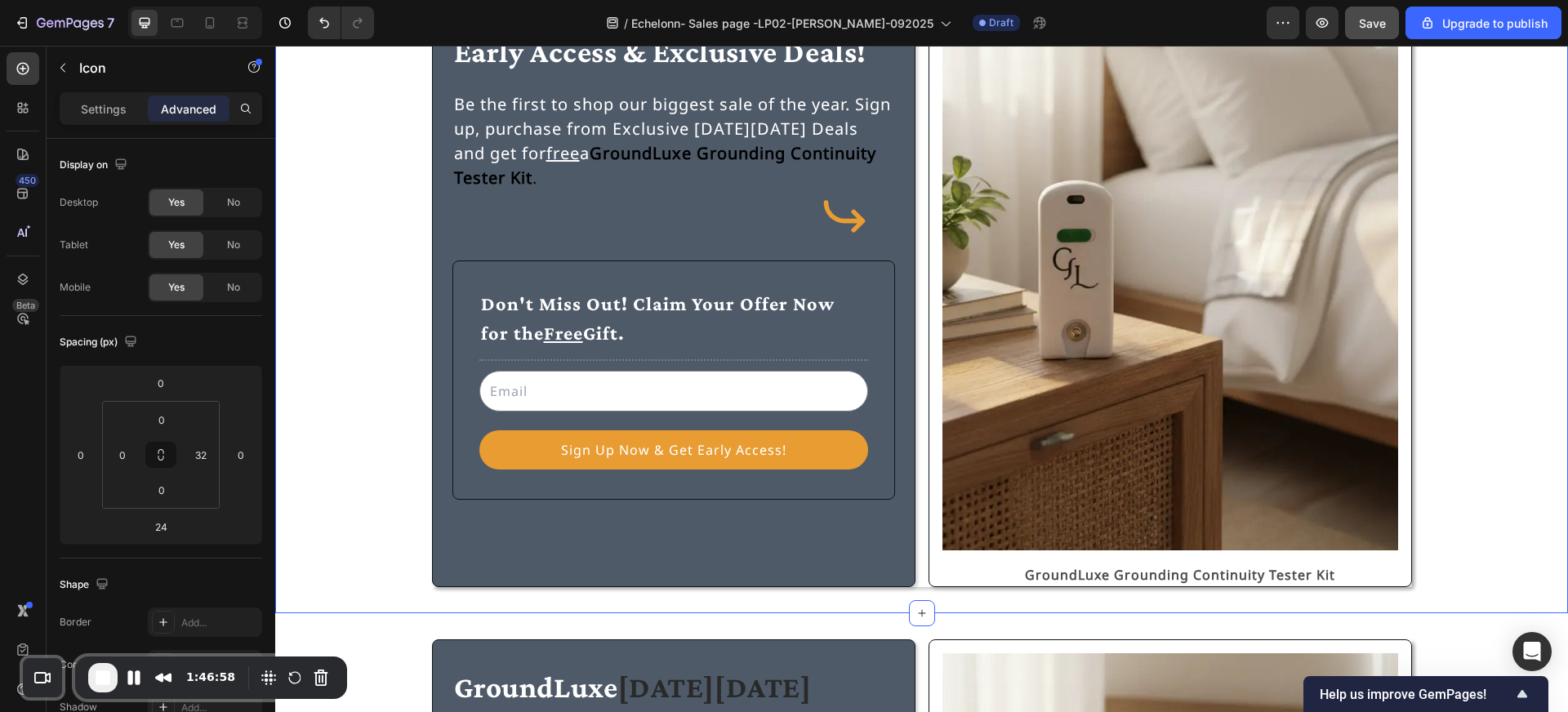
click at [393, 251] on div "GroundLuxe Black Friday Early Access & Exclusive Deals! Heading Be the first to…" at bounding box center [921, 271] width 1253 height 632
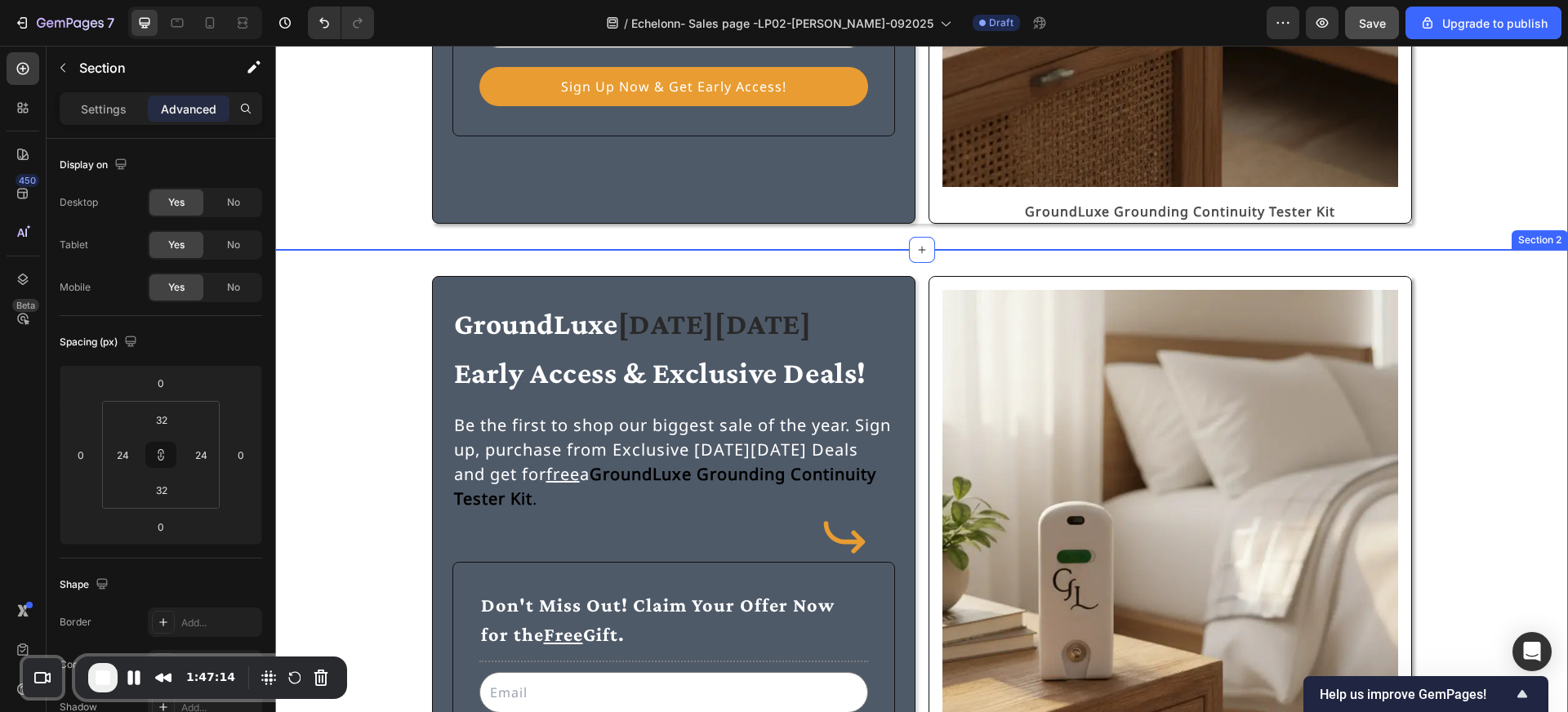
scroll to position [567, 0]
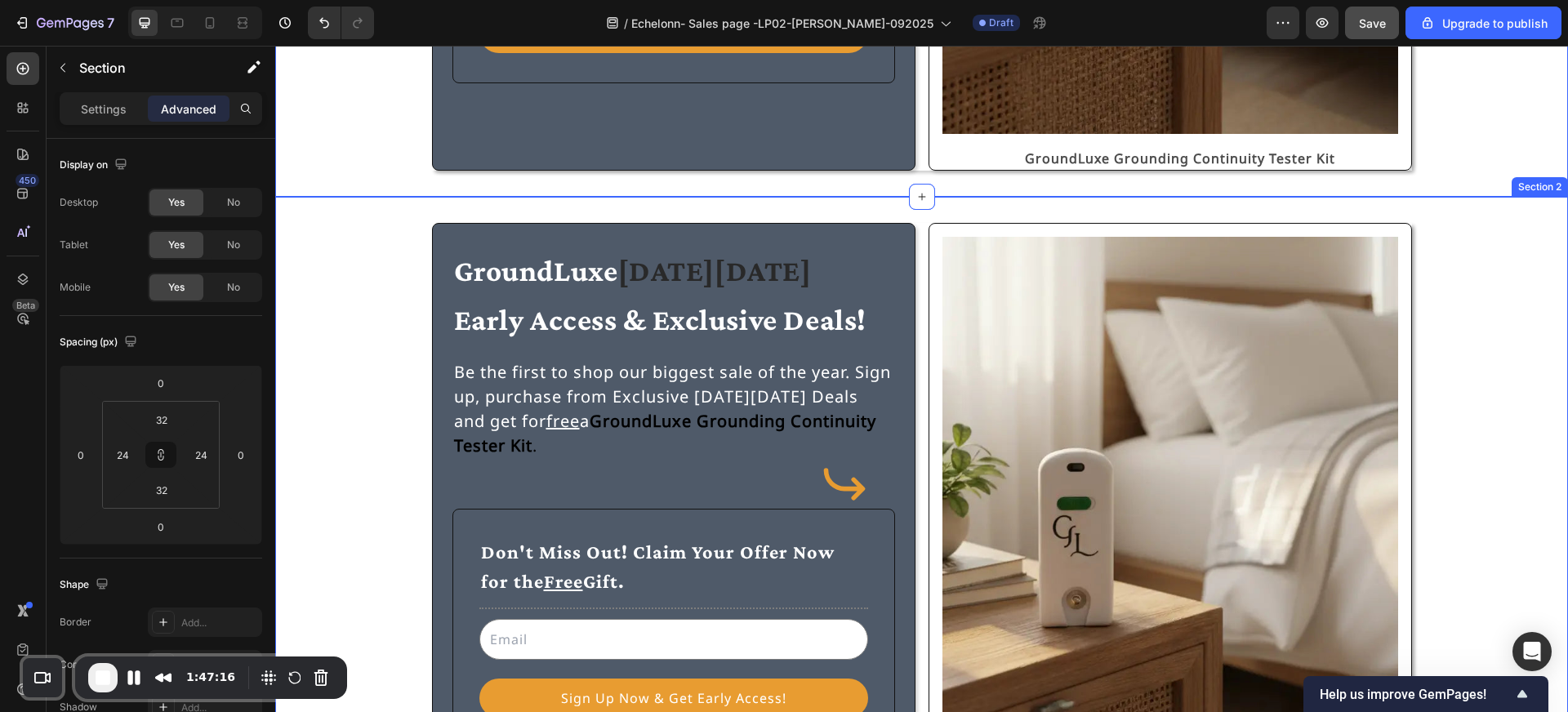
click at [561, 213] on div "GroundLuxe Black Friday Early Access & Exclusive Deals! Heading Be the first to…" at bounding box center [922, 539] width 1293 height 685
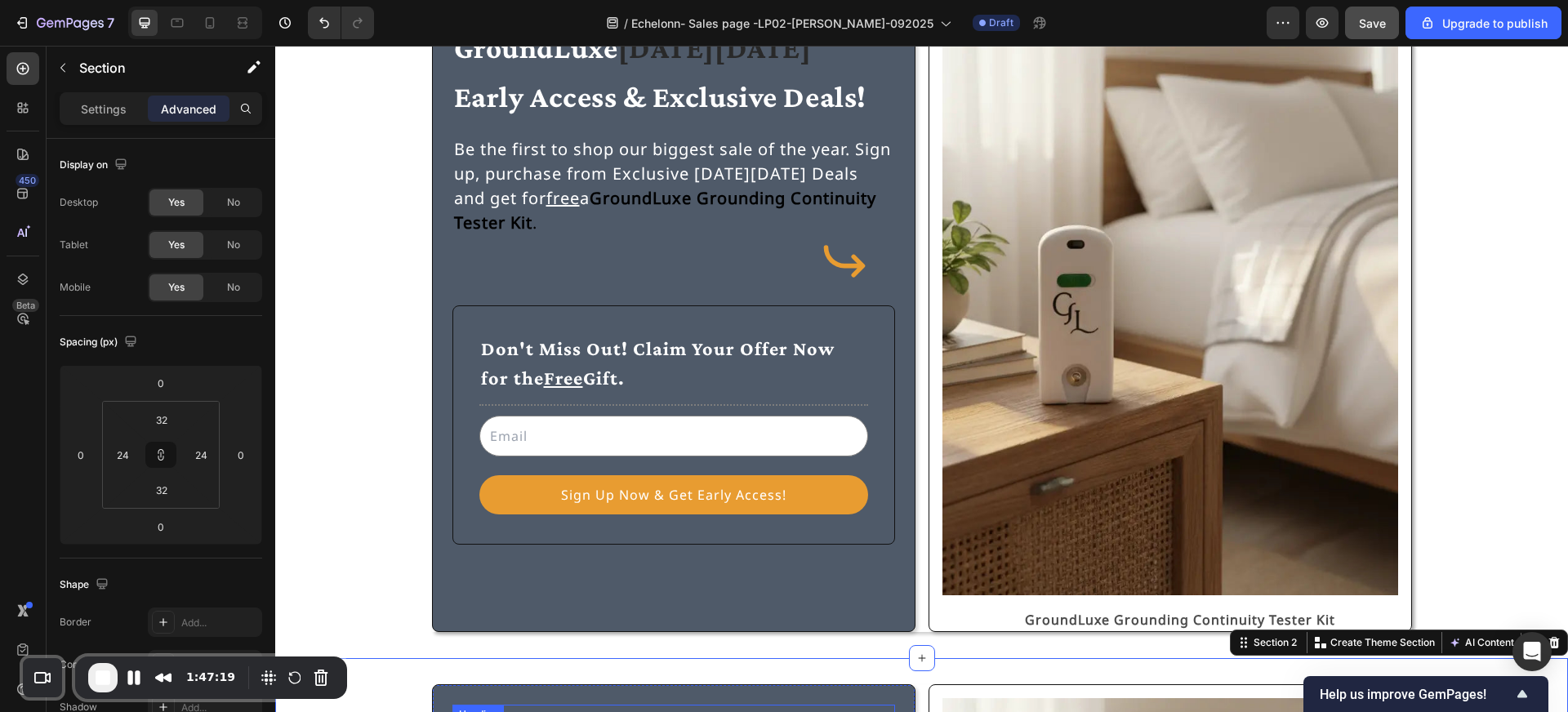
scroll to position [0, 0]
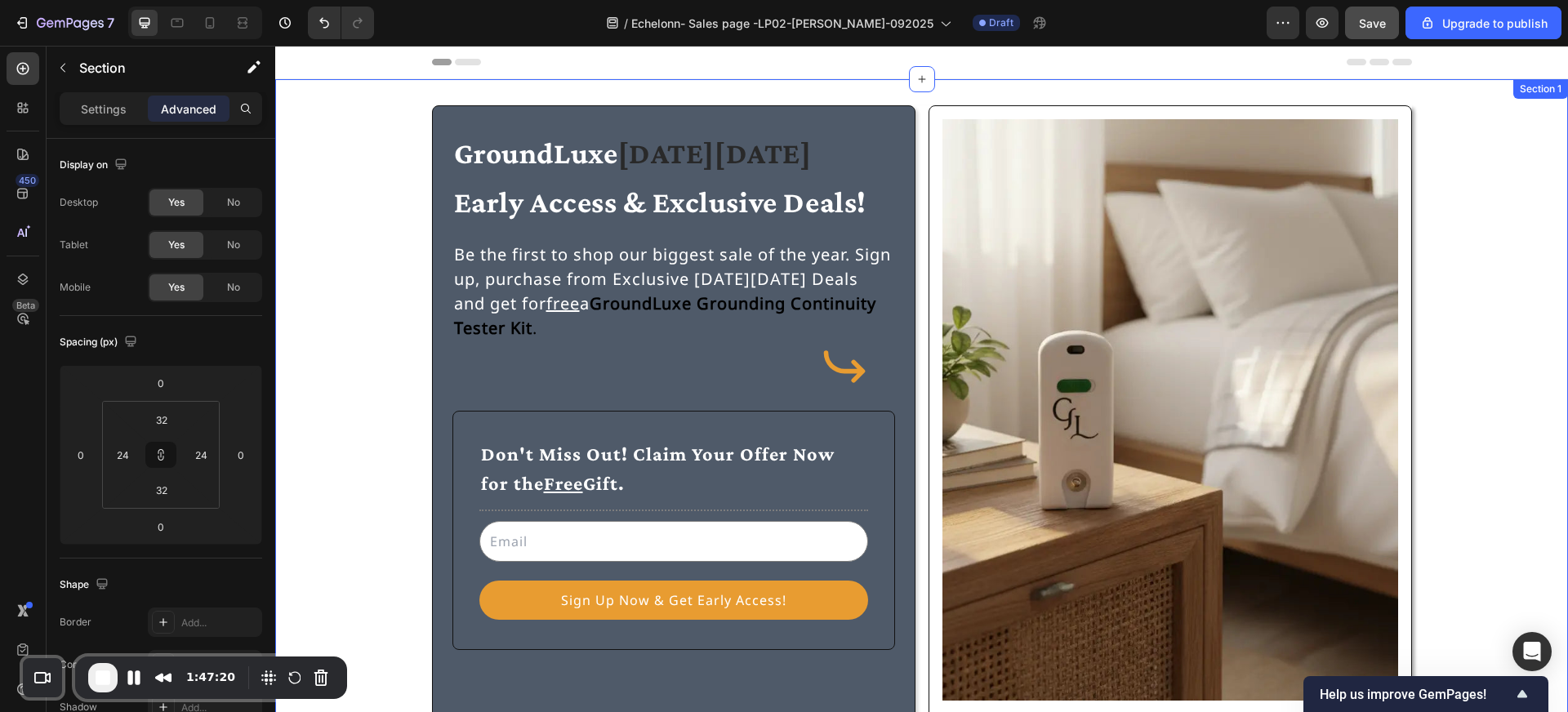
click at [536, 88] on div "GroundLuxe Black Friday Early Access & Exclusive Deals! Heading Be the first to…" at bounding box center [922, 421] width 1293 height 685
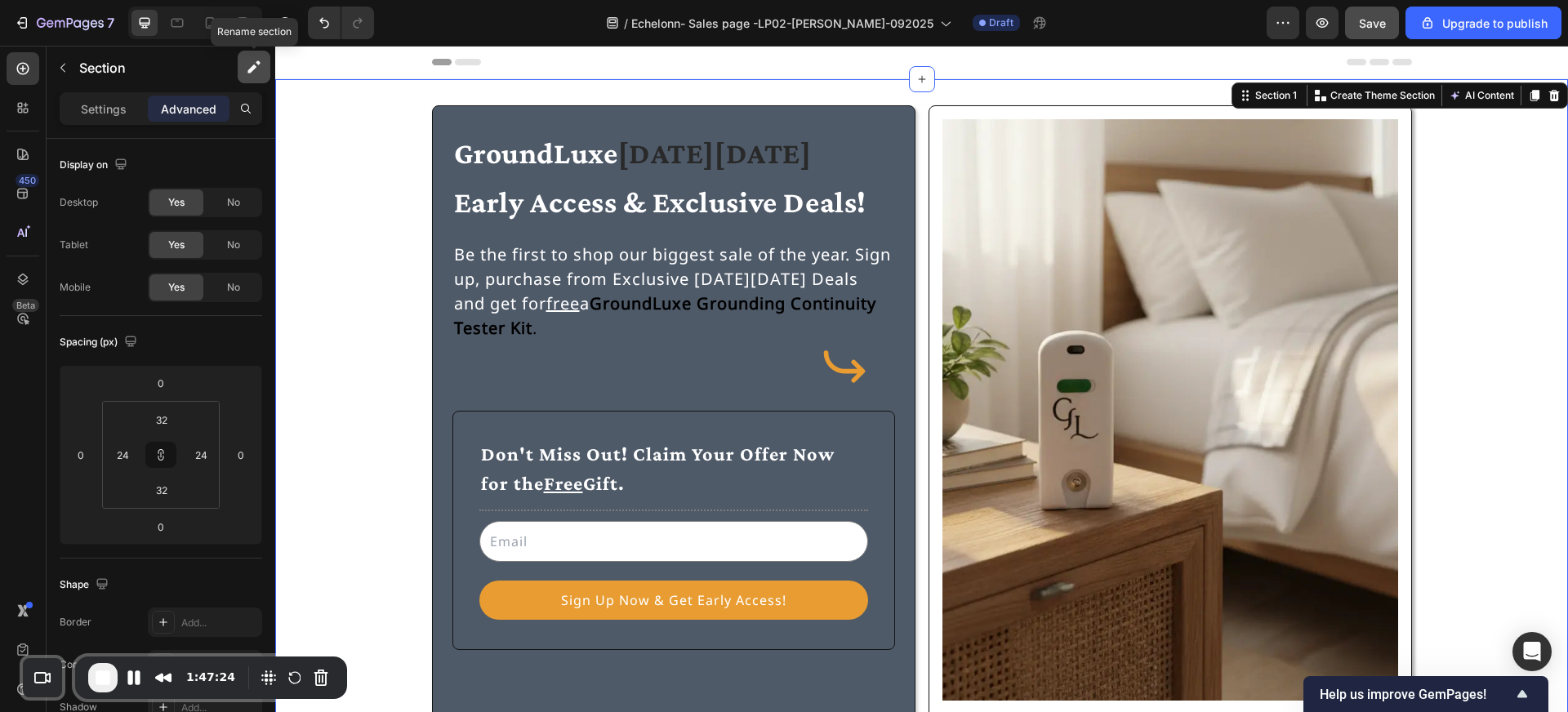
click at [253, 69] on icon "button" at bounding box center [252, 69] width 9 height 9
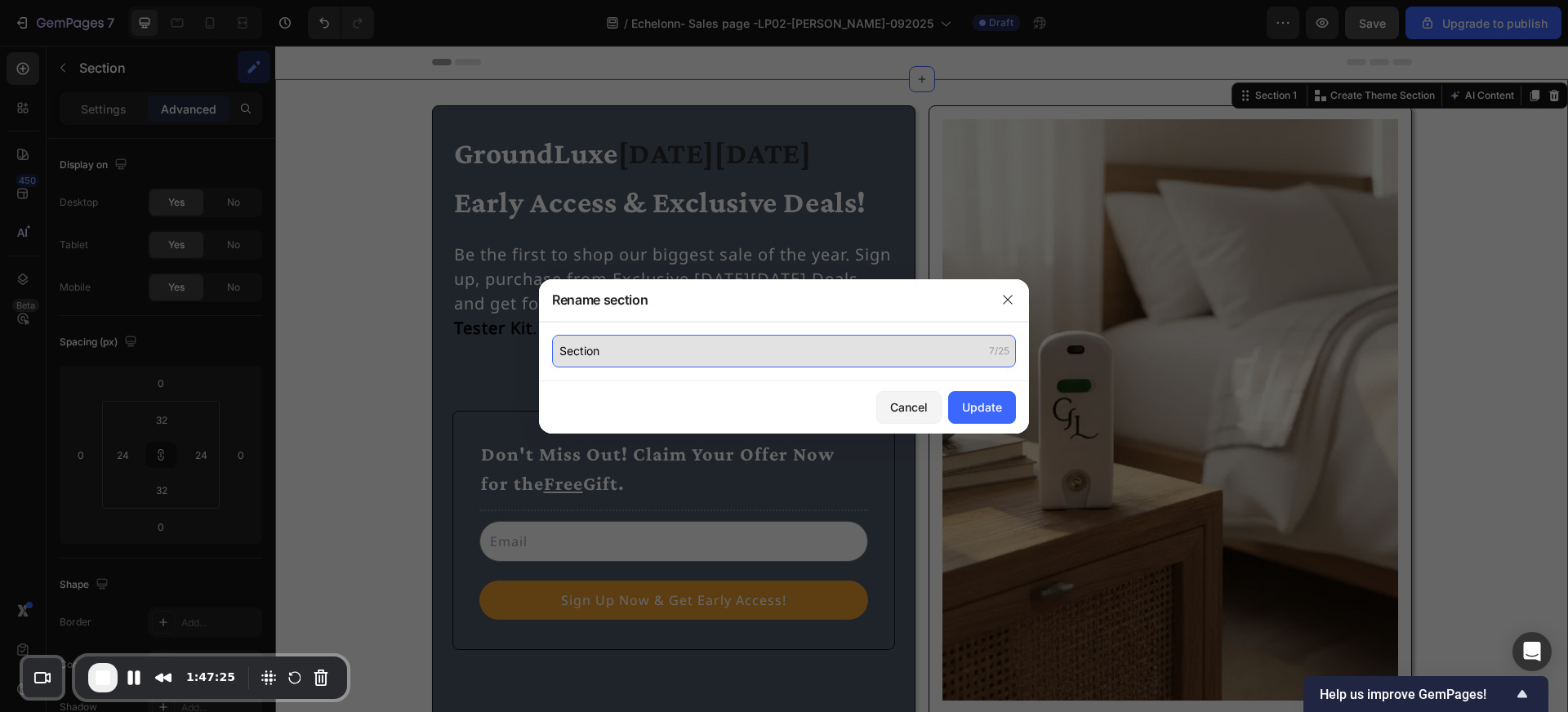
click at [638, 339] on input "Section" at bounding box center [784, 351] width 464 height 33
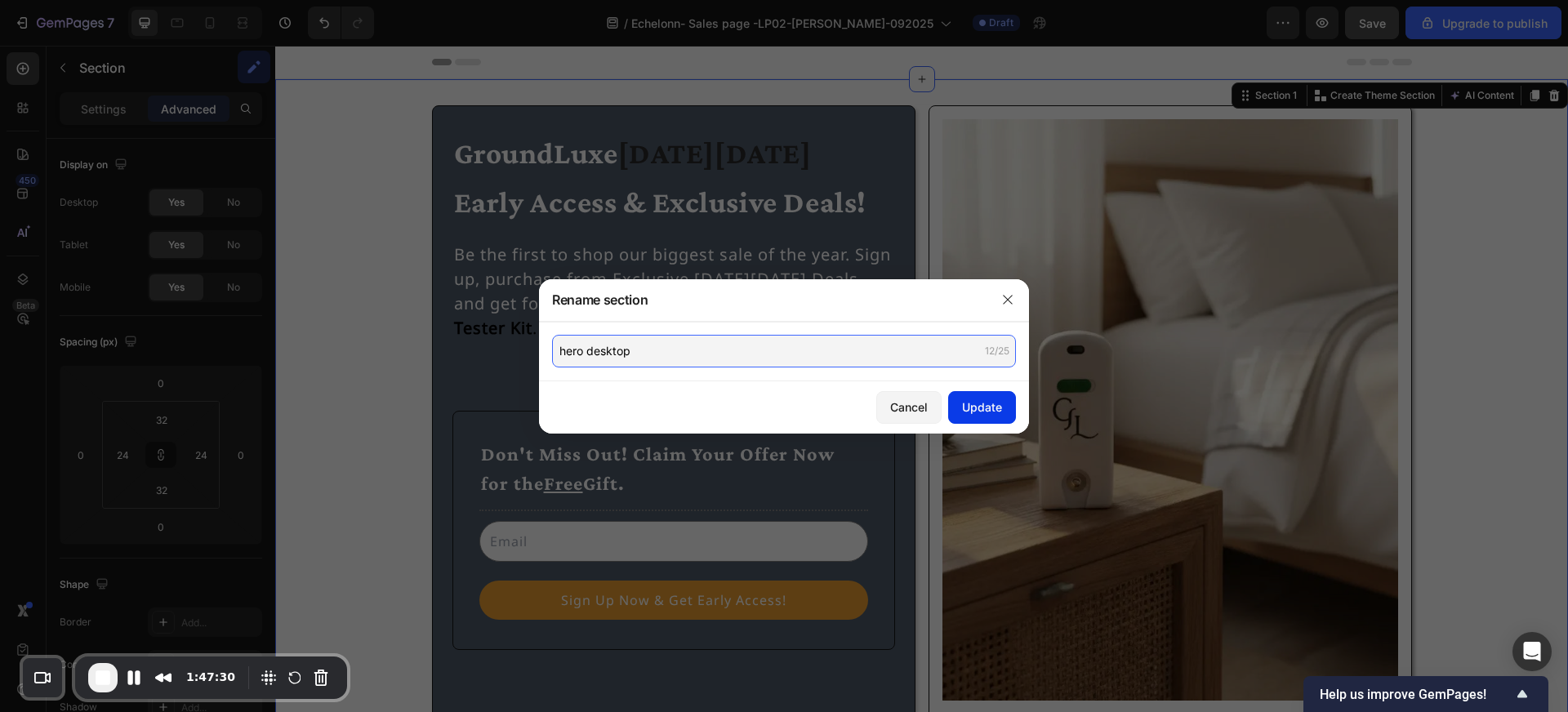
type input "hero desktop"
click at [985, 402] on div "Update" at bounding box center [982, 407] width 40 height 17
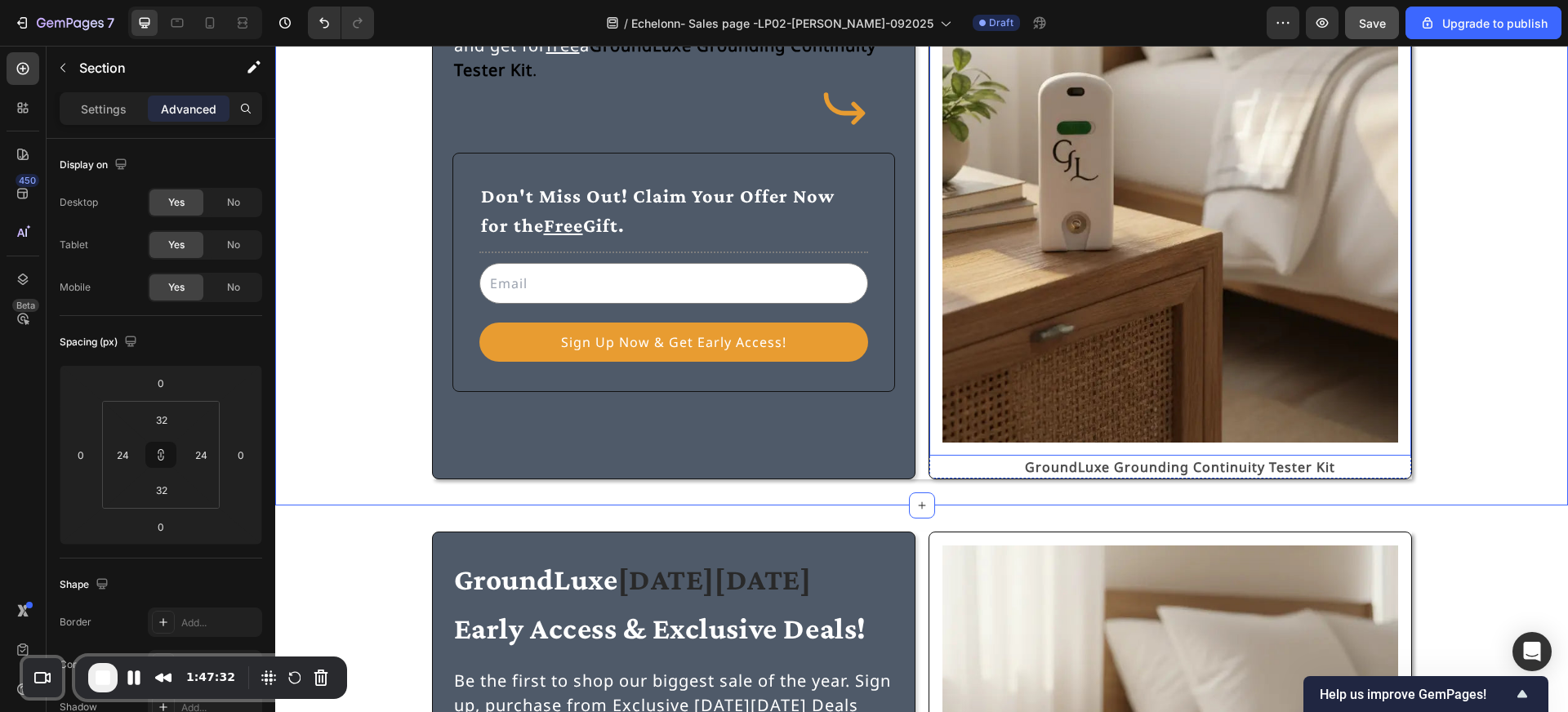
scroll to position [268, 0]
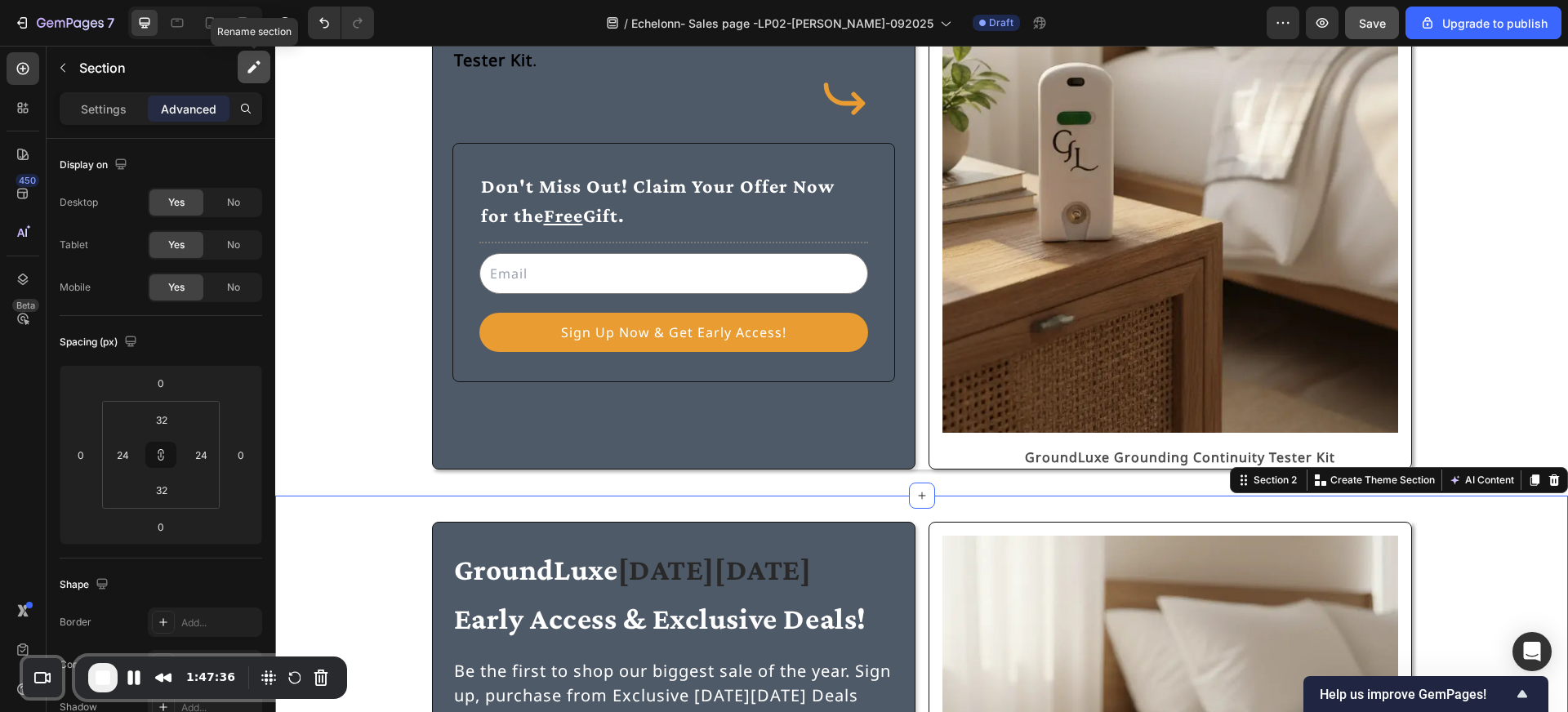
click at [255, 64] on icon "button" at bounding box center [254, 67] width 16 height 16
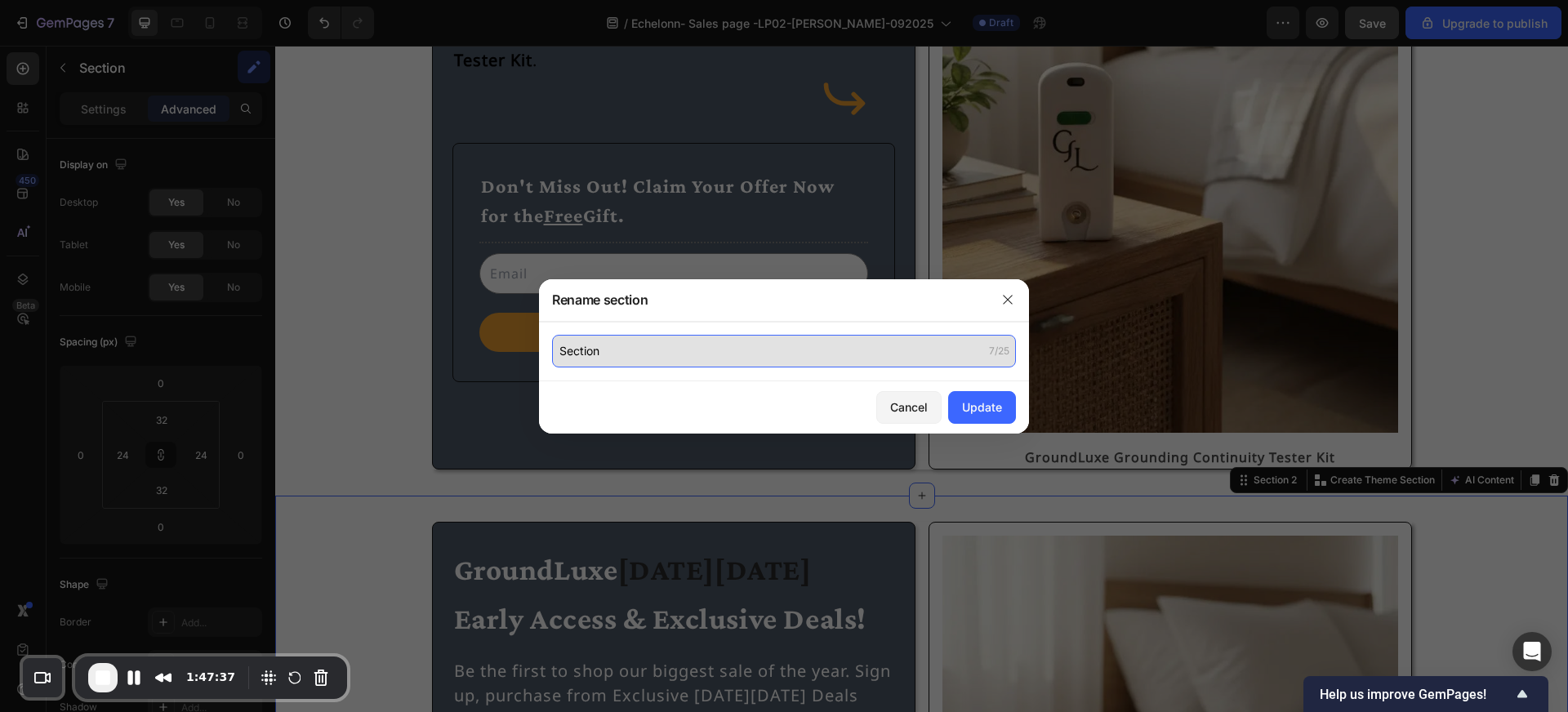
click at [664, 345] on input "Section" at bounding box center [784, 351] width 464 height 33
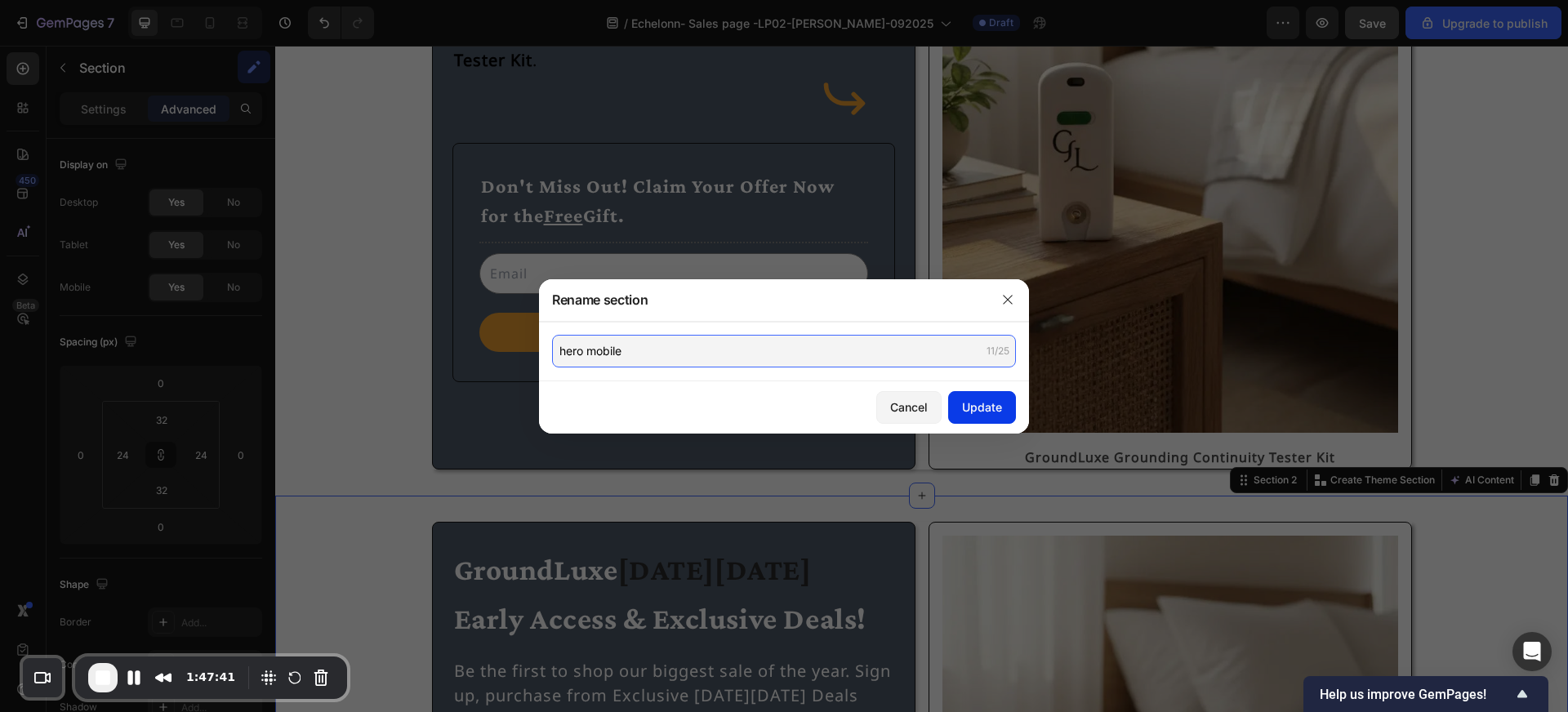
type input "hero mobile"
click at [985, 412] on div "Update" at bounding box center [982, 407] width 40 height 17
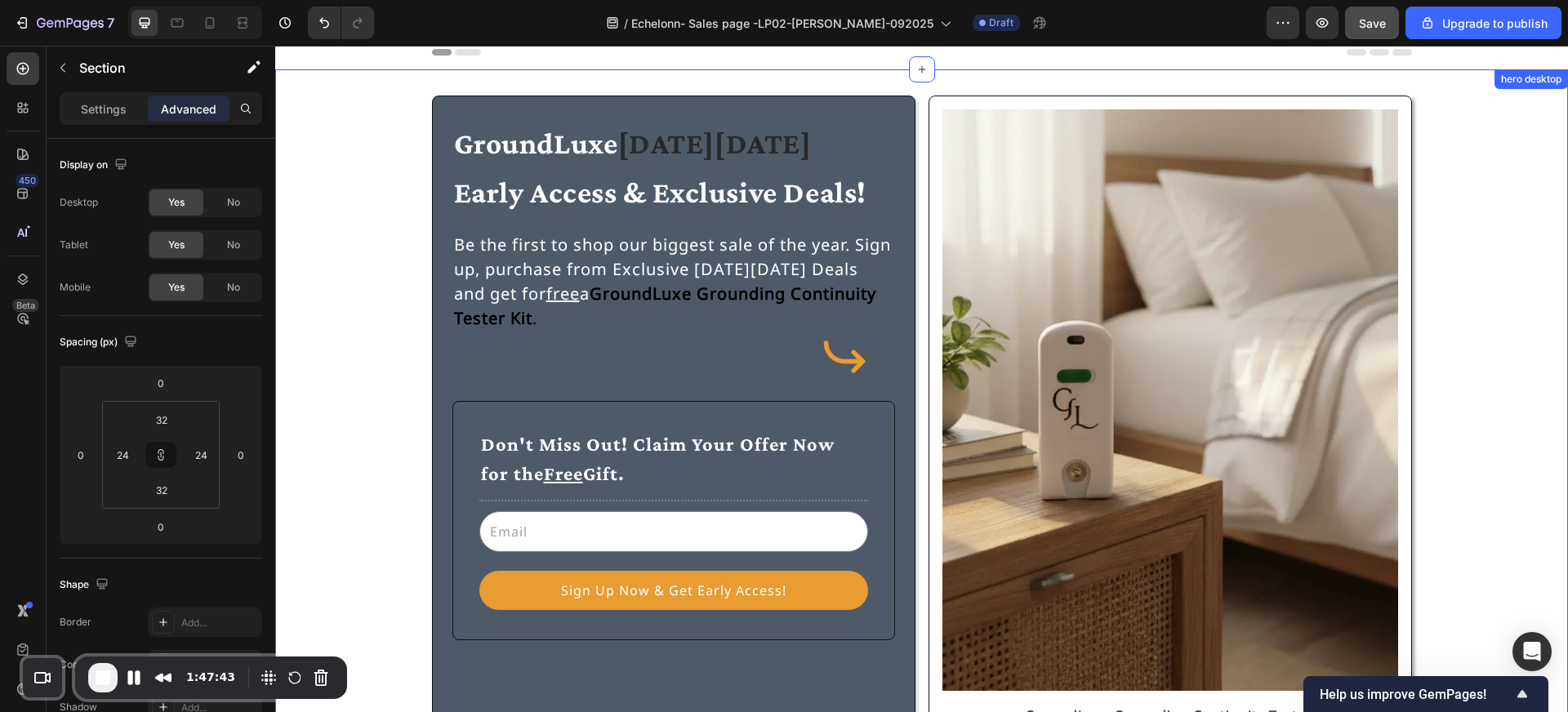
scroll to position [0, 0]
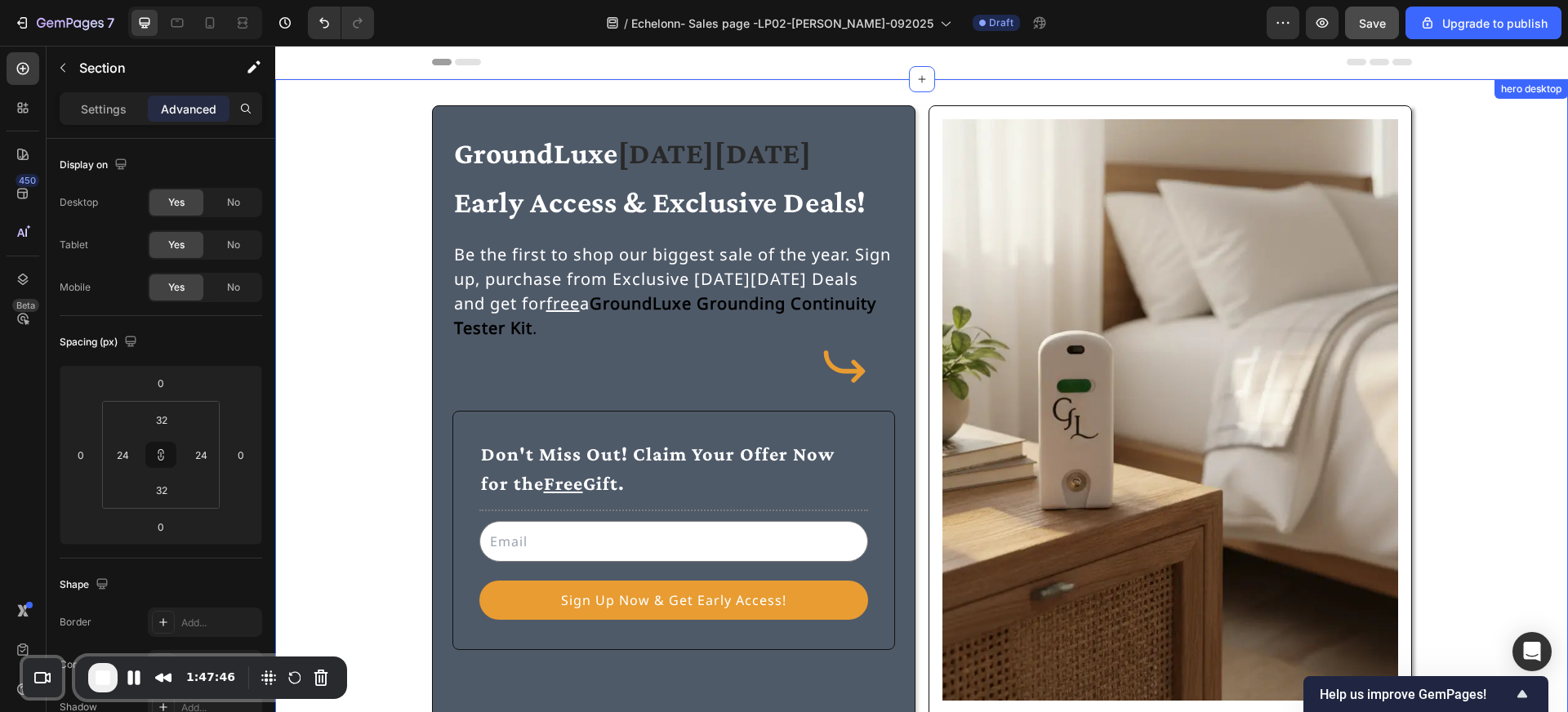
click at [655, 94] on div "GroundLuxe Black Friday Early Access & Exclusive Deals! Heading Be the first to…" at bounding box center [922, 421] width 1293 height 685
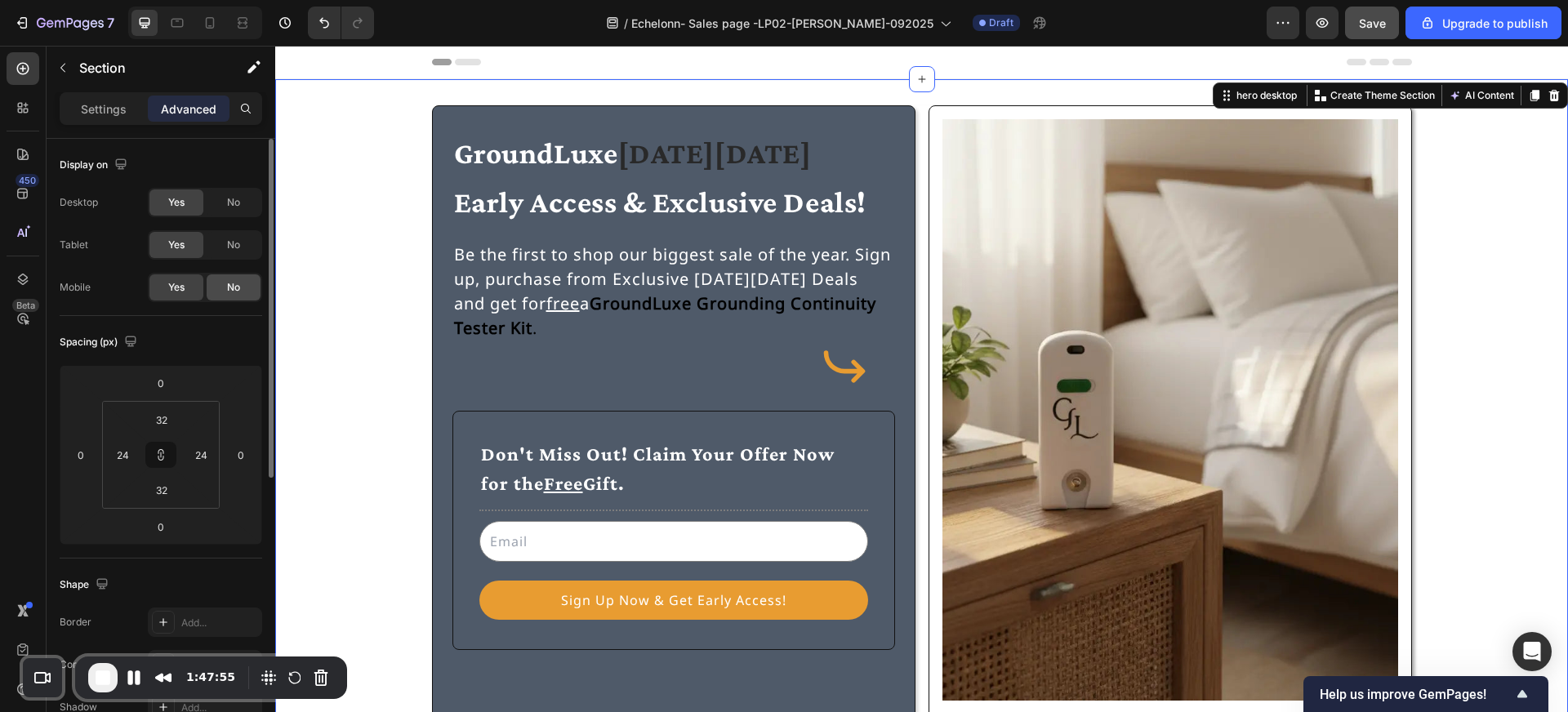
click at [232, 284] on span "No" at bounding box center [233, 287] width 13 height 15
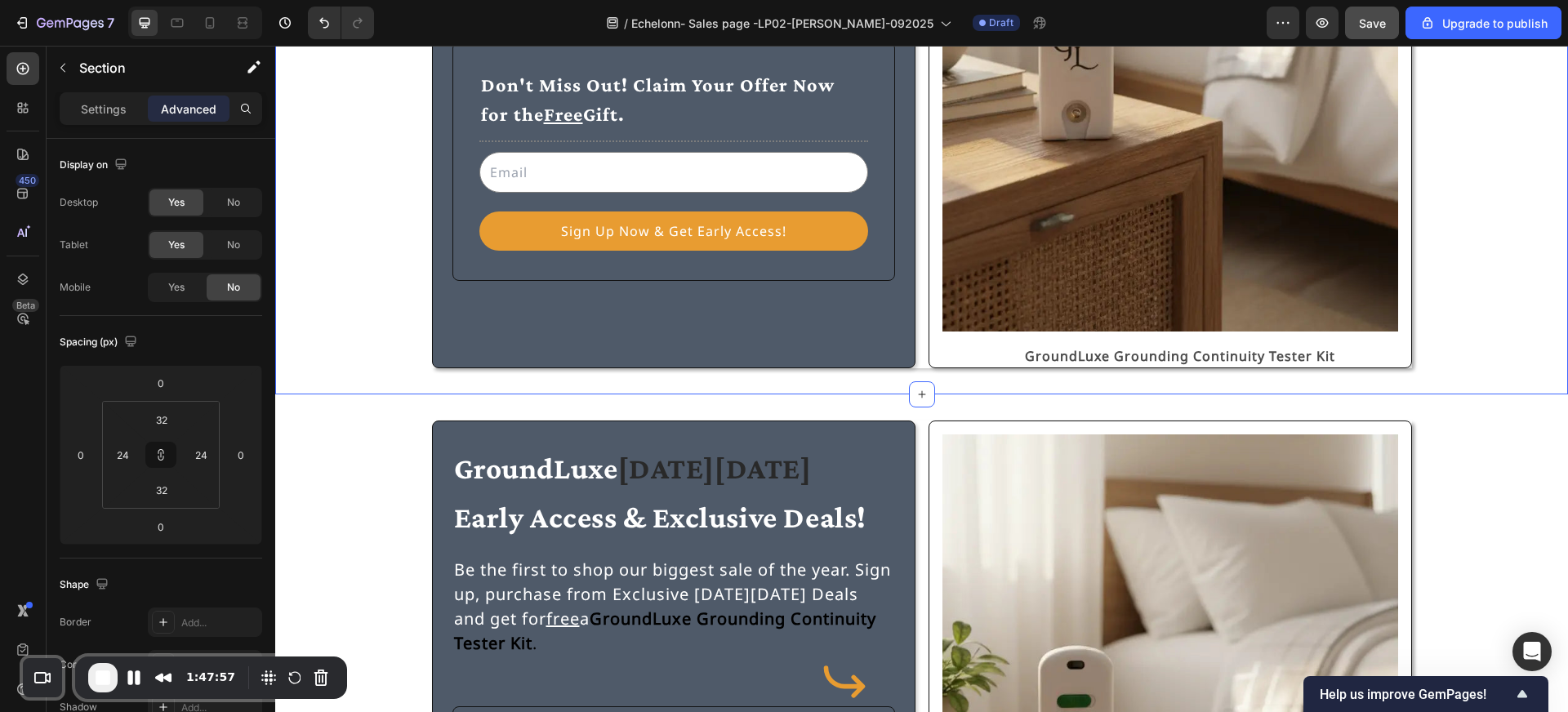
scroll to position [370, 0]
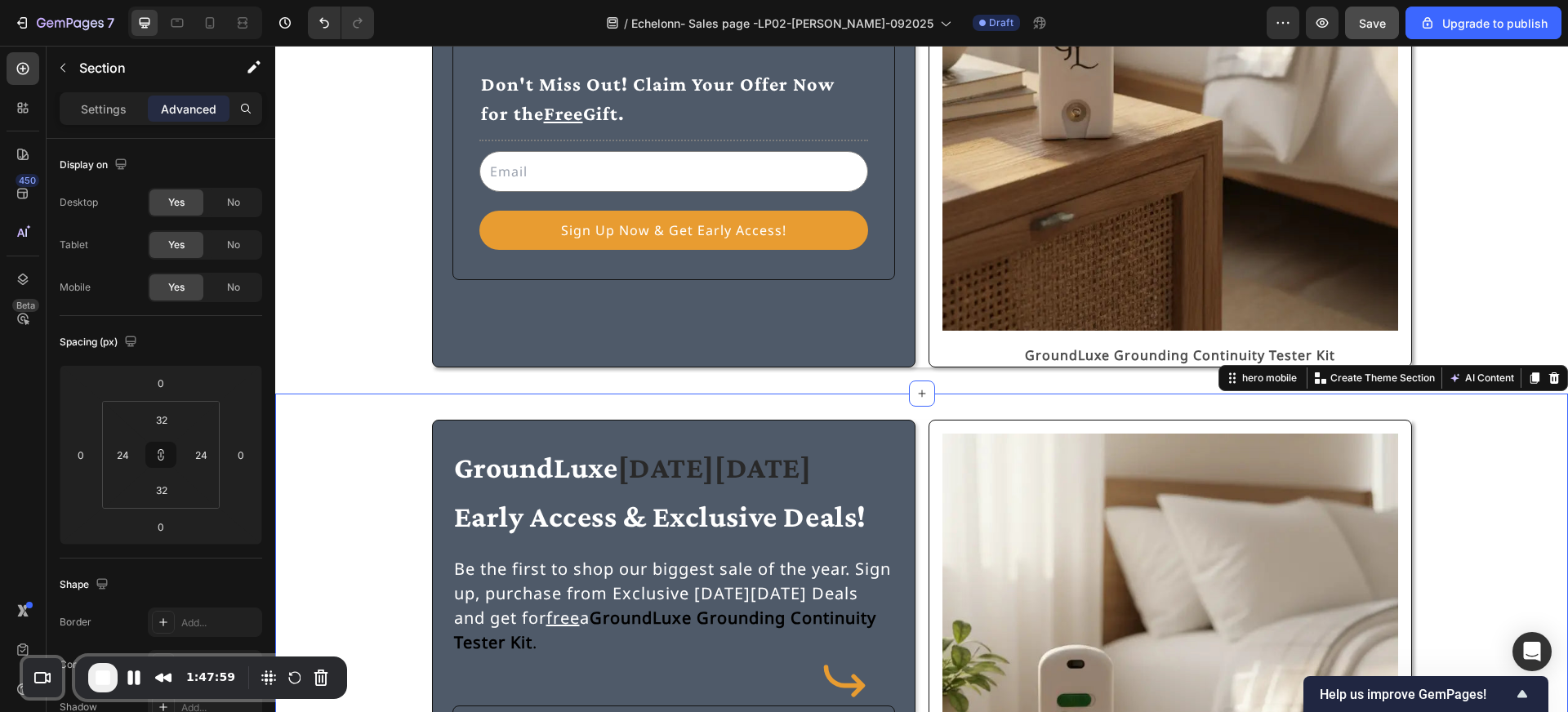
click at [230, 204] on span "No" at bounding box center [233, 202] width 13 height 15
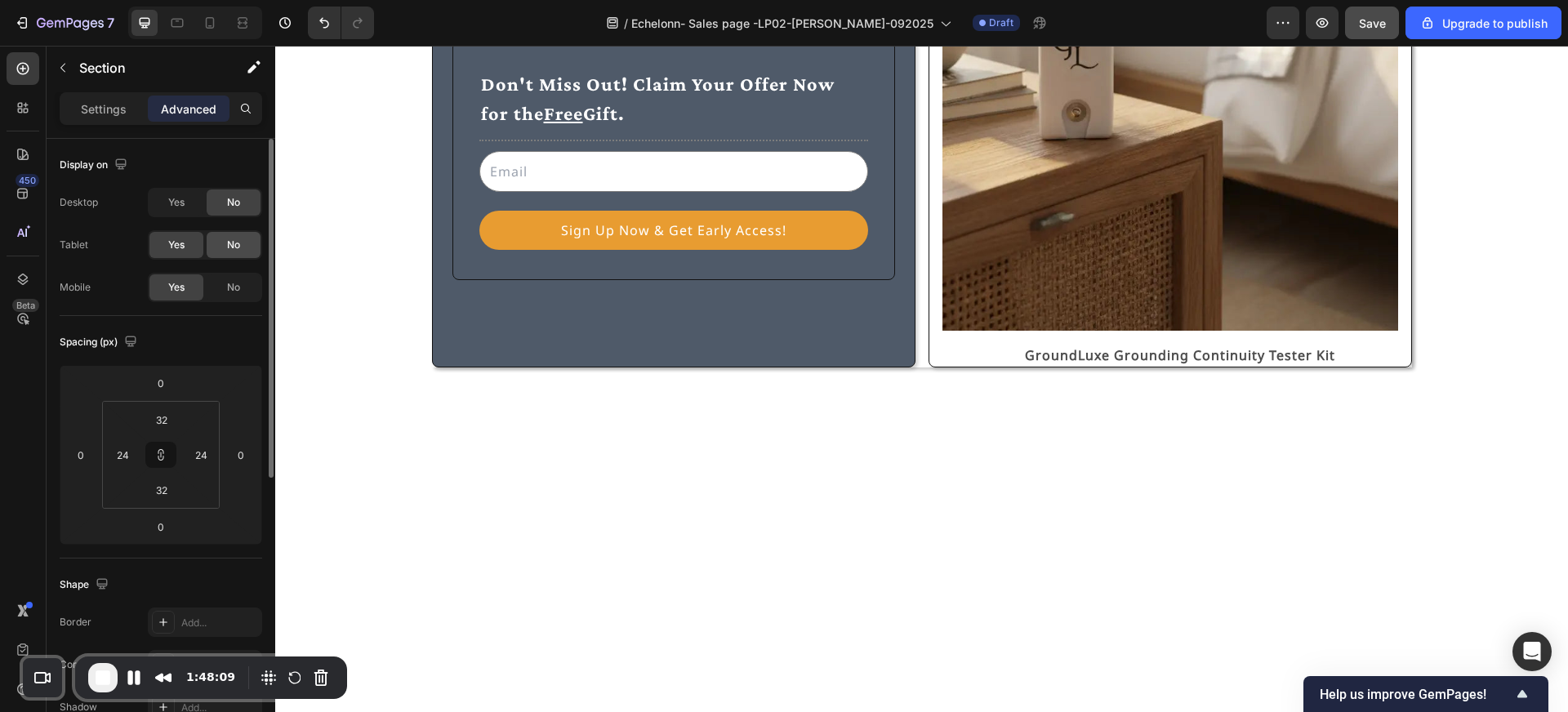
click at [233, 247] on span "No" at bounding box center [233, 245] width 13 height 15
click at [213, 24] on icon at bounding box center [211, 23] width 9 height 12
type input "24"
type input "12"
type input "24"
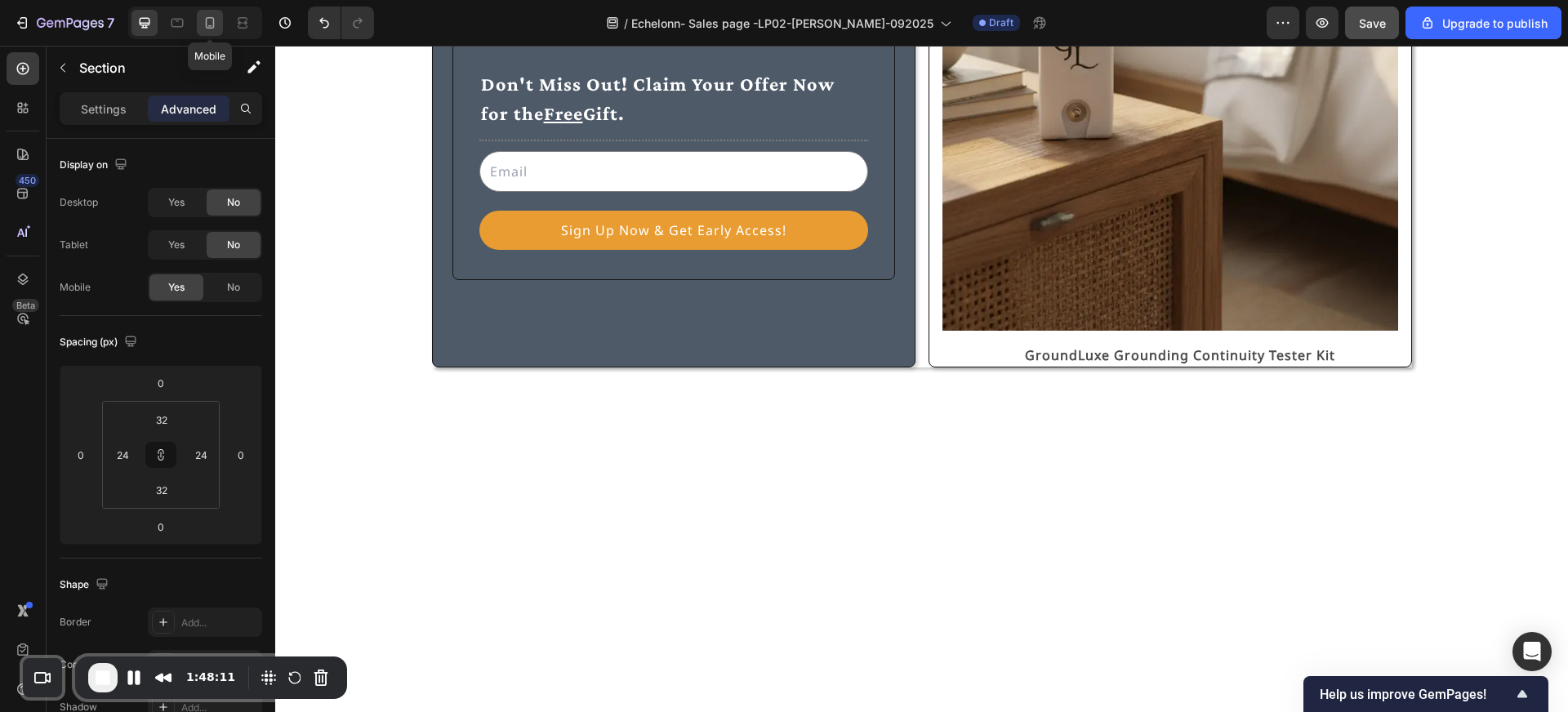
type input "12"
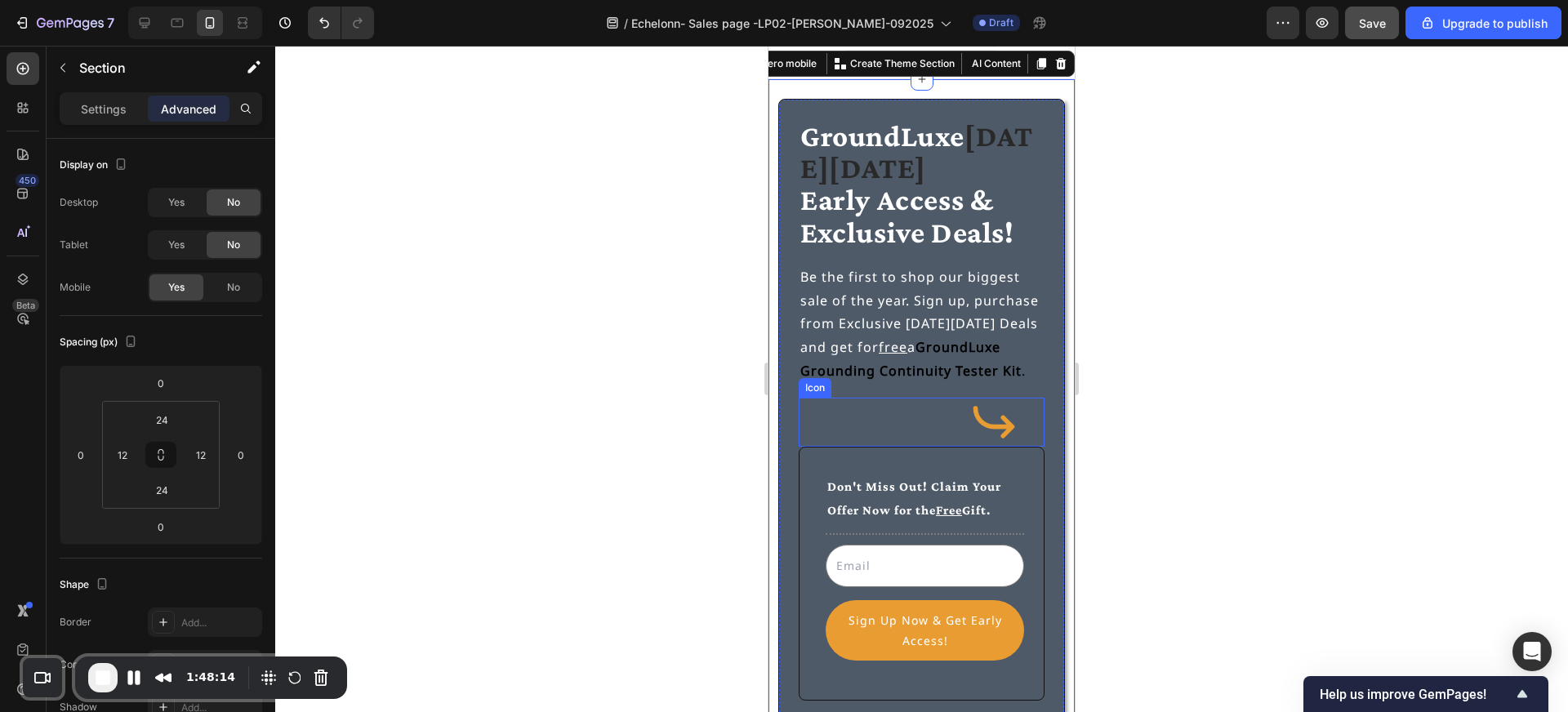
click at [865, 443] on div "Icon" at bounding box center [922, 422] width 246 height 49
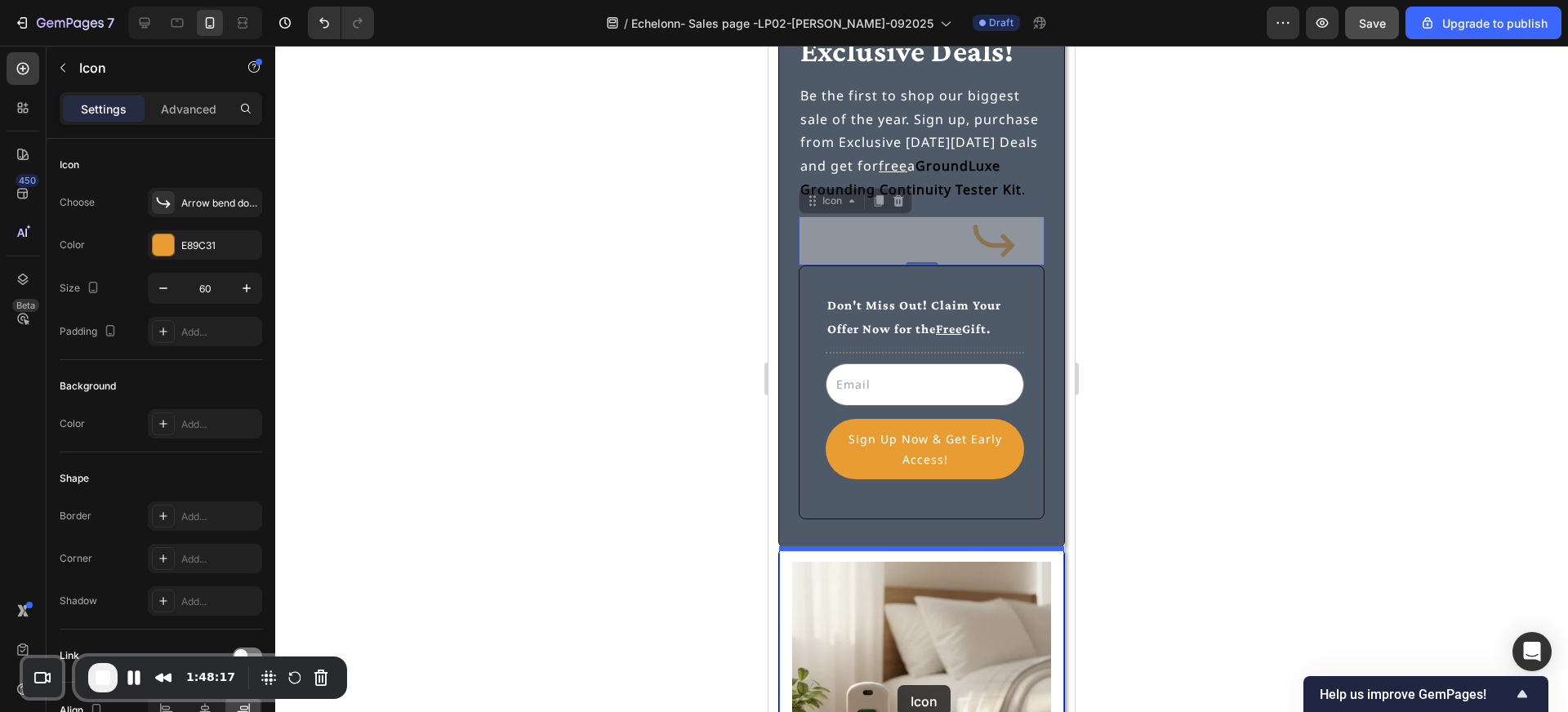
scroll to position [200, 0]
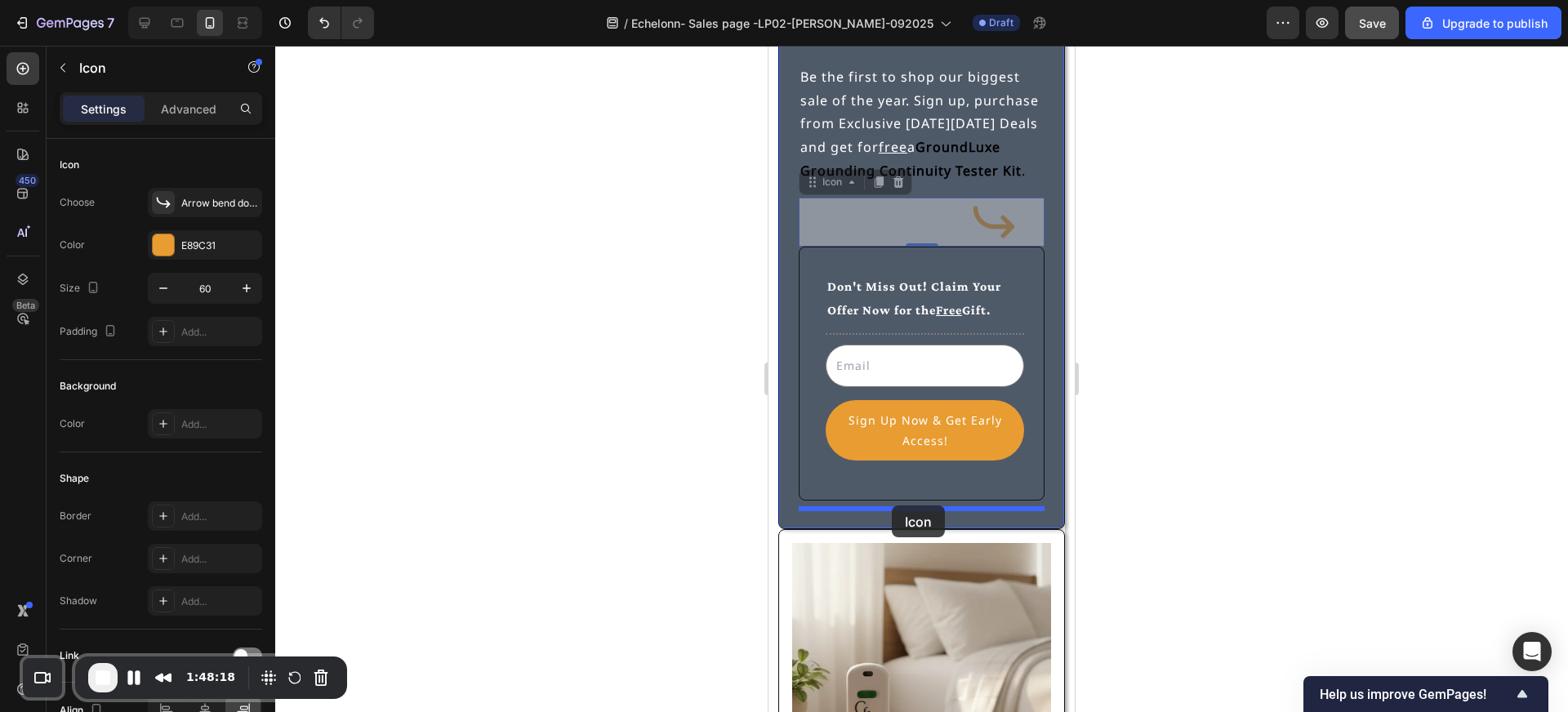
drag, startPoint x: 835, startPoint y: 385, endPoint x: 892, endPoint y: 506, distance: 133.8
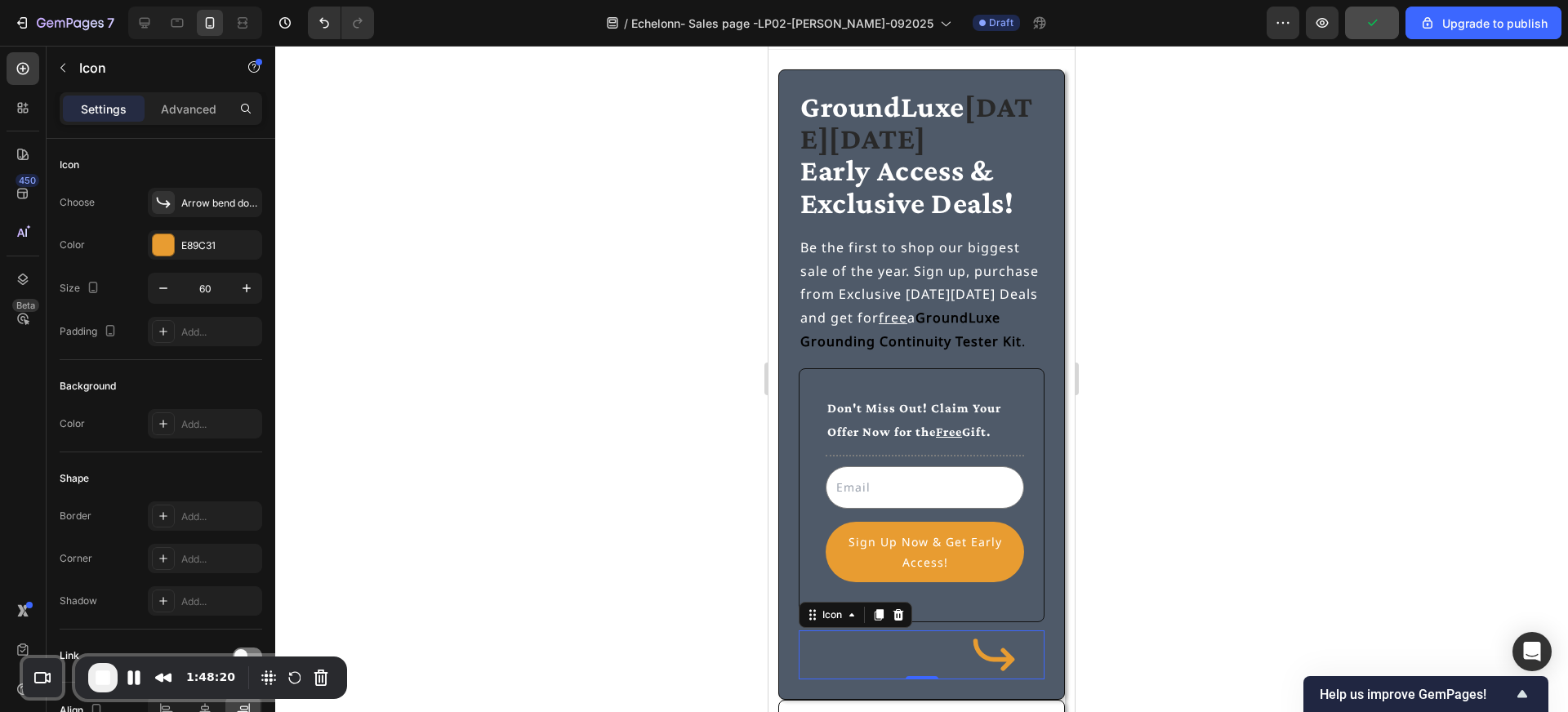
scroll to position [0, 0]
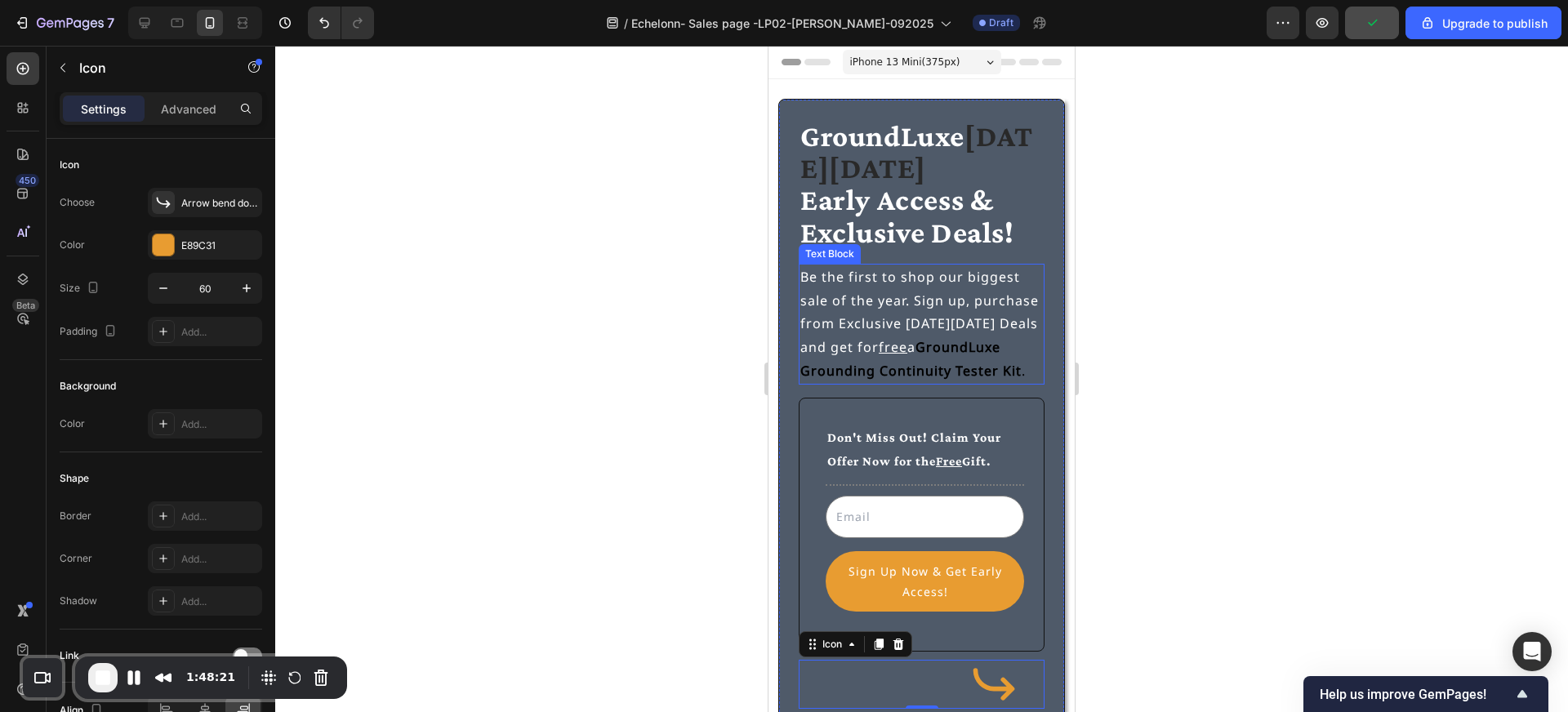
click at [899, 319] on p "Be the first to shop our biggest sale of the year. Sign up, purchase from Exclu…" at bounding box center [922, 324] width 242 height 118
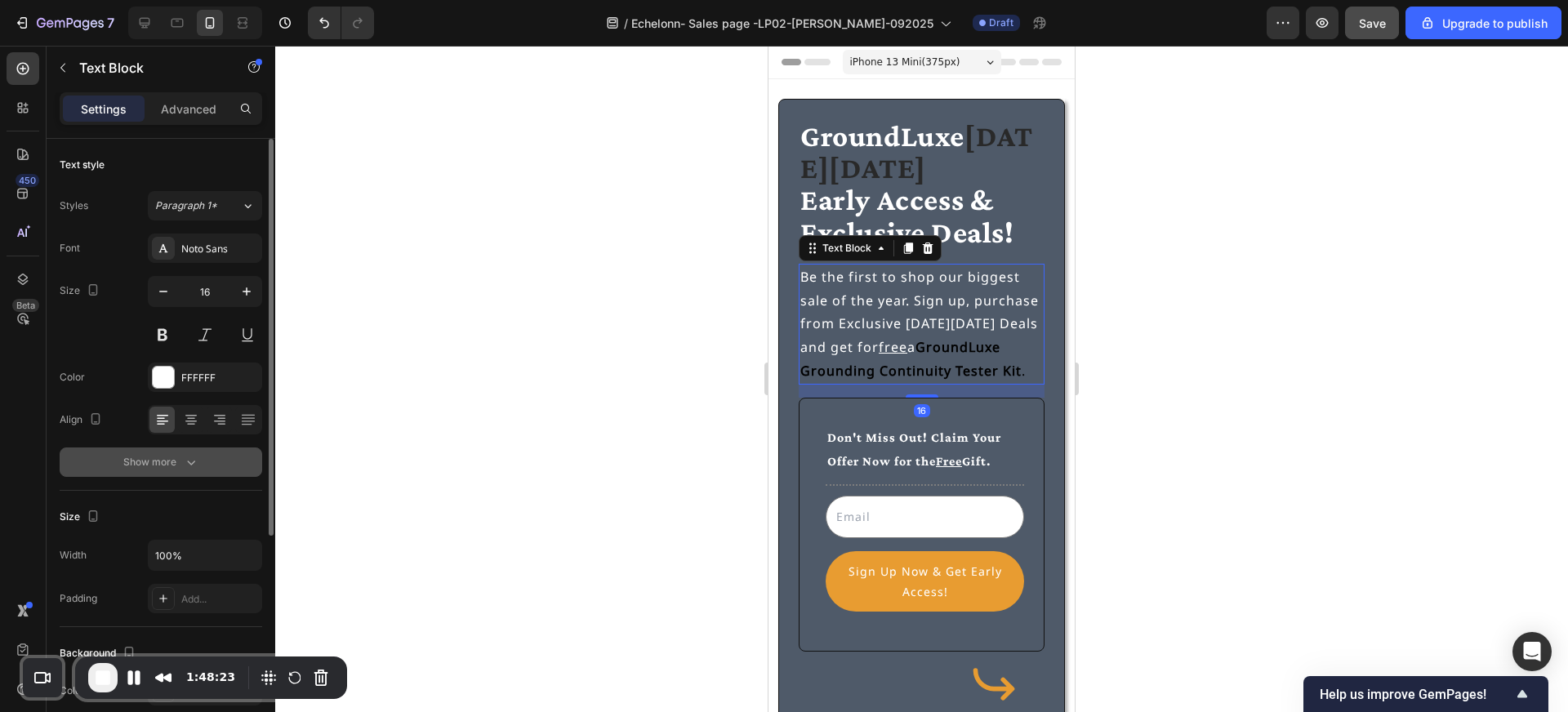
click at [159, 459] on div "Show more" at bounding box center [160, 462] width 76 height 16
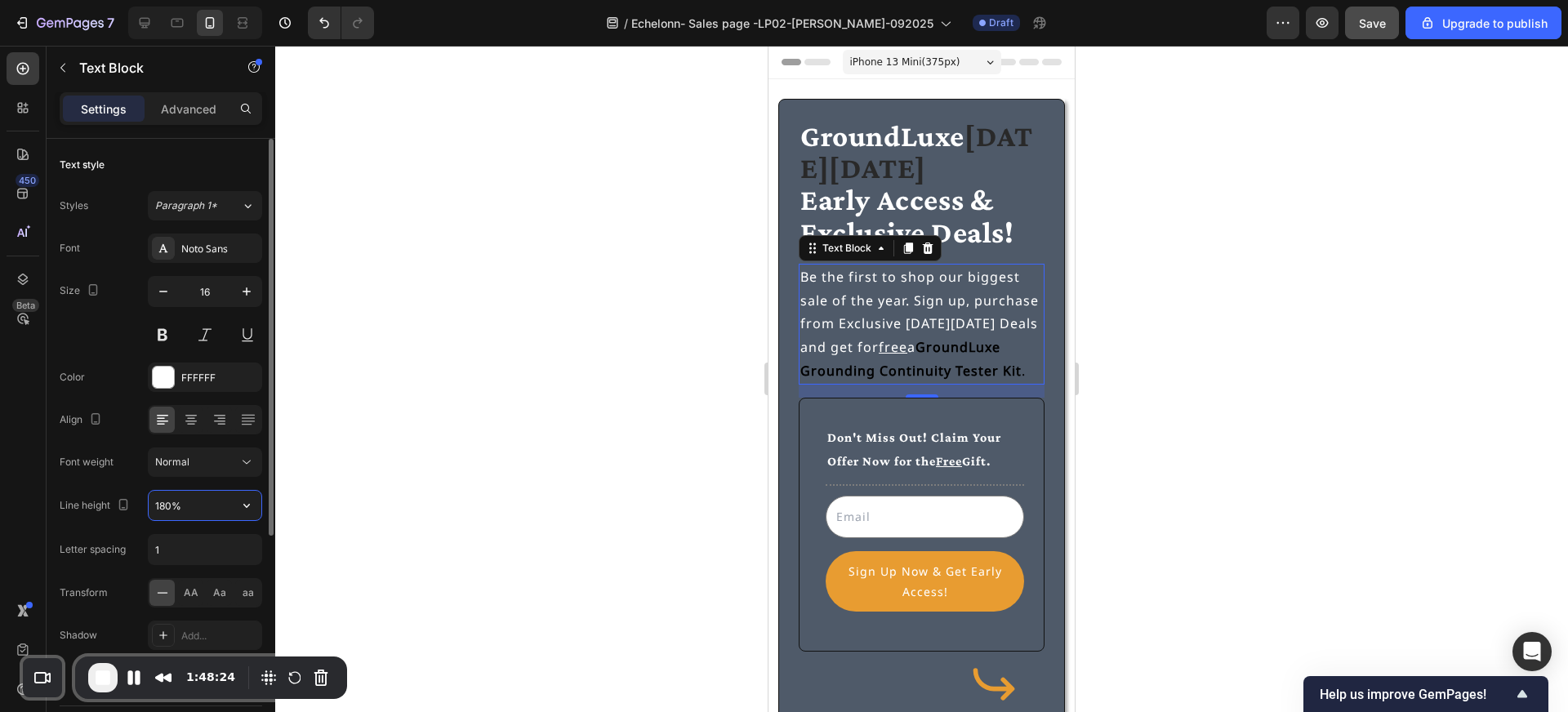
click at [184, 498] on input "180%" at bounding box center [205, 505] width 113 height 29
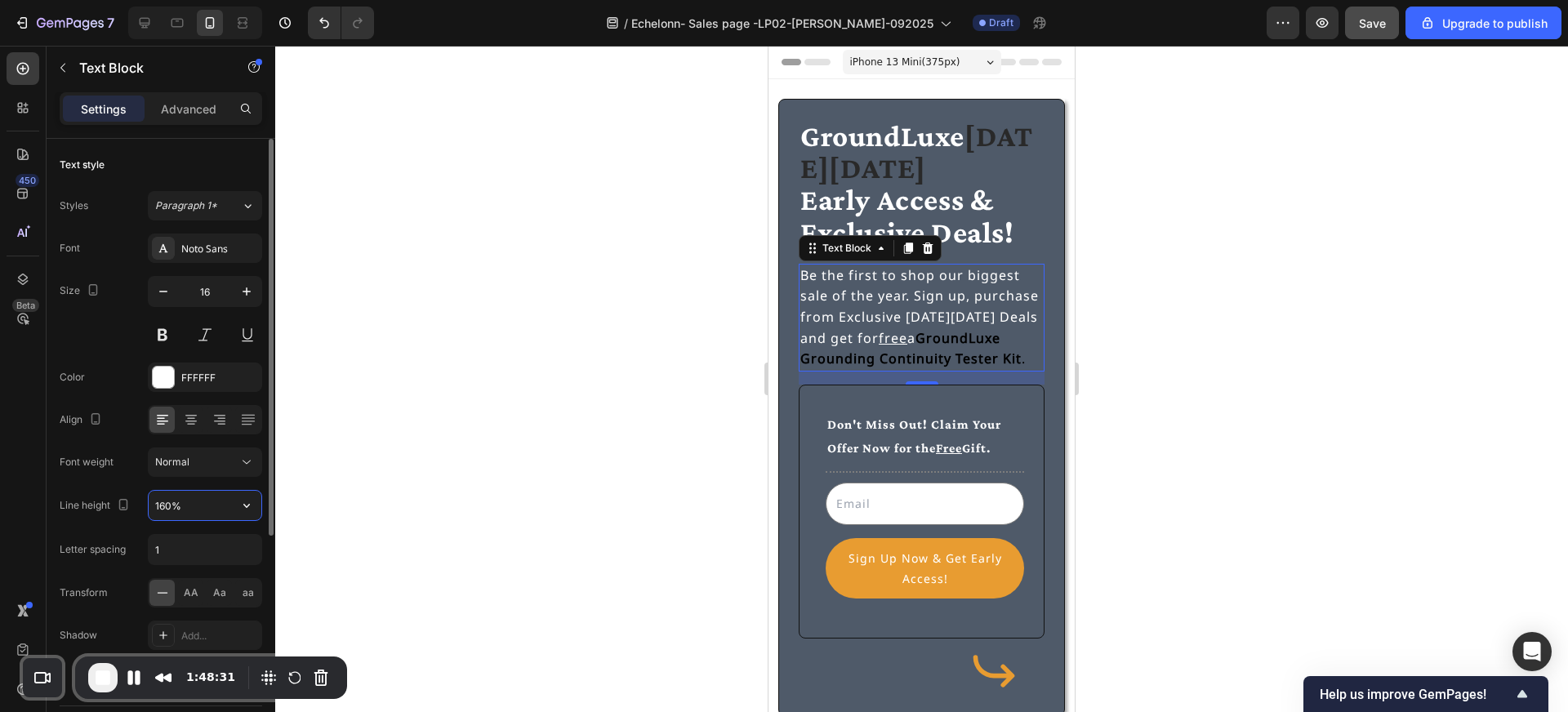
type input "160%"
click at [882, 339] on u "free" at bounding box center [892, 338] width 28 height 18
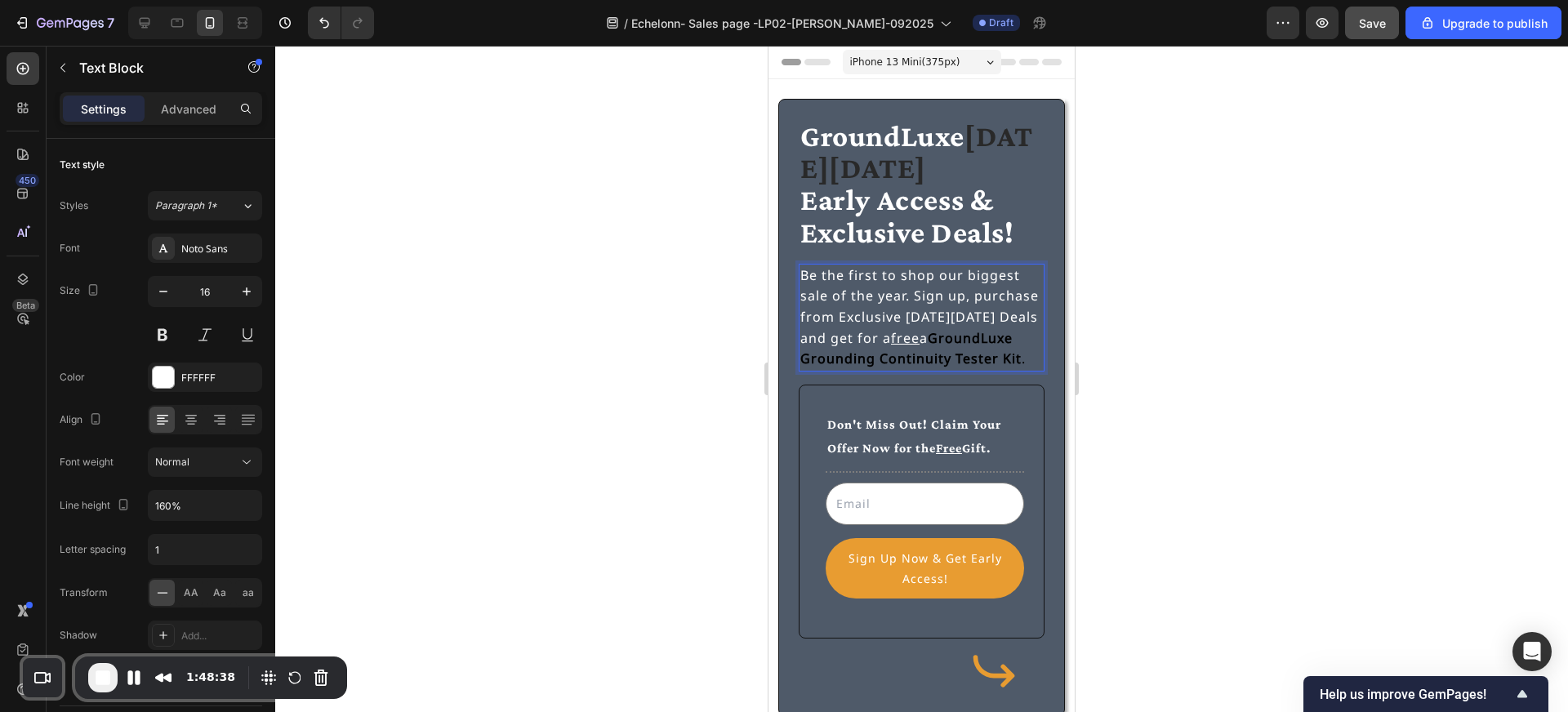
click at [934, 337] on p "Be the first to shop our biggest sale of the year. Sign up, purchase from Exclu…" at bounding box center [922, 317] width 242 height 105
click at [139, 20] on icon at bounding box center [145, 24] width 11 height 11
type input "20"
type input "150%"
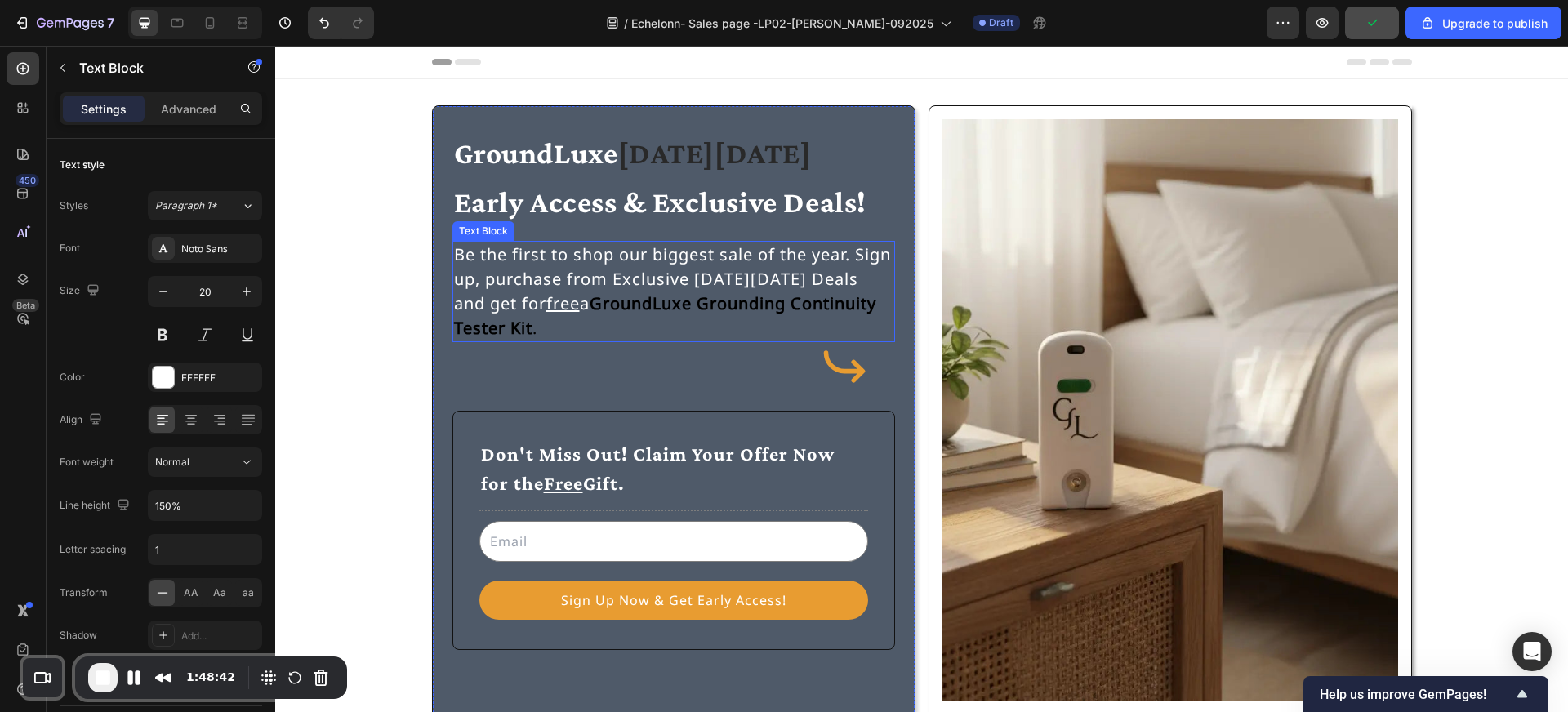
click at [602, 303] on p "Be the first to shop our biggest sale of the year. Sign up, purchase from Exclu…" at bounding box center [674, 292] width 439 height 98
click at [547, 303] on p "Be the first to shop our biggest sale of the year. Sign up, purchase from Exclu…" at bounding box center [674, 292] width 439 height 98
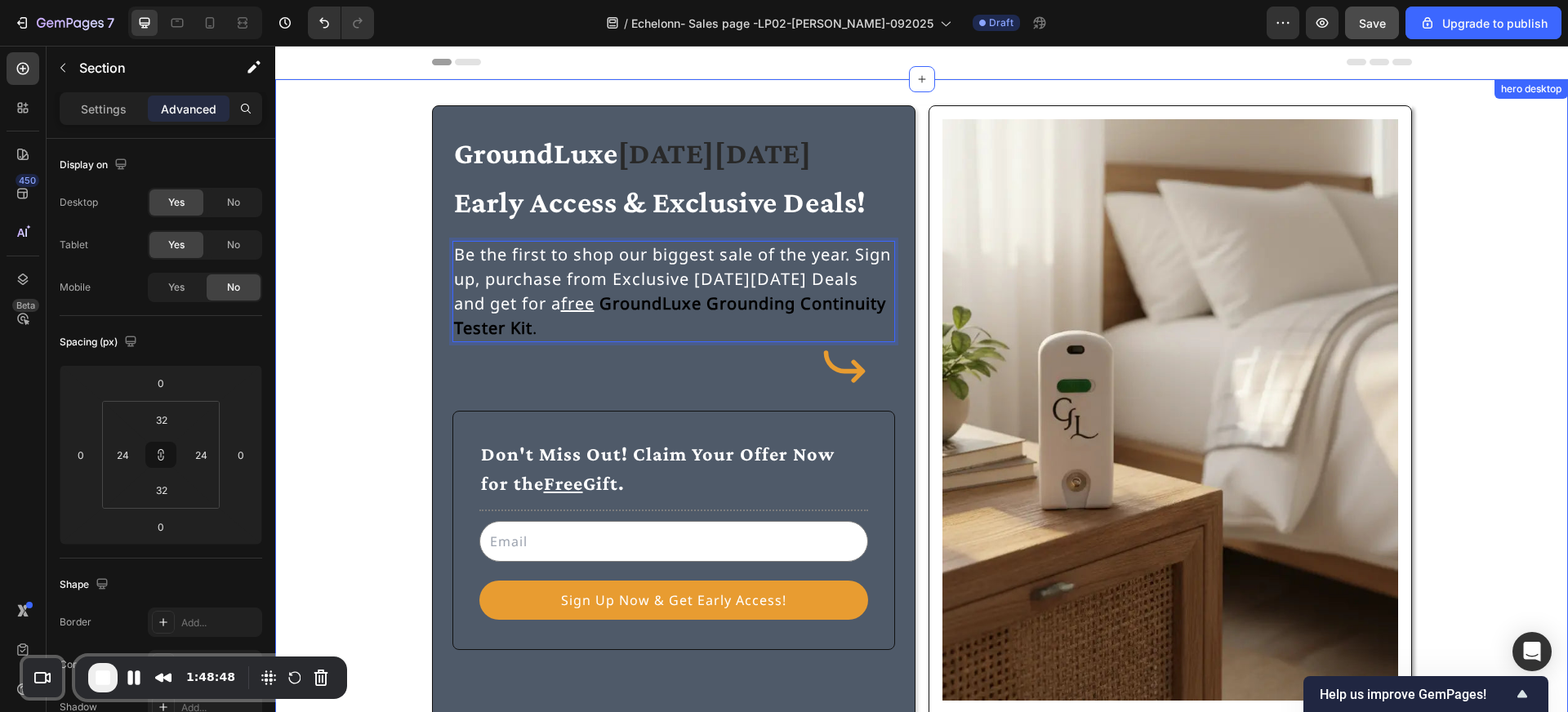
click at [395, 261] on div "GroundLuxe Black Friday Early Access & Exclusive Deals! Heading Be the first to…" at bounding box center [921, 421] width 1253 height 632
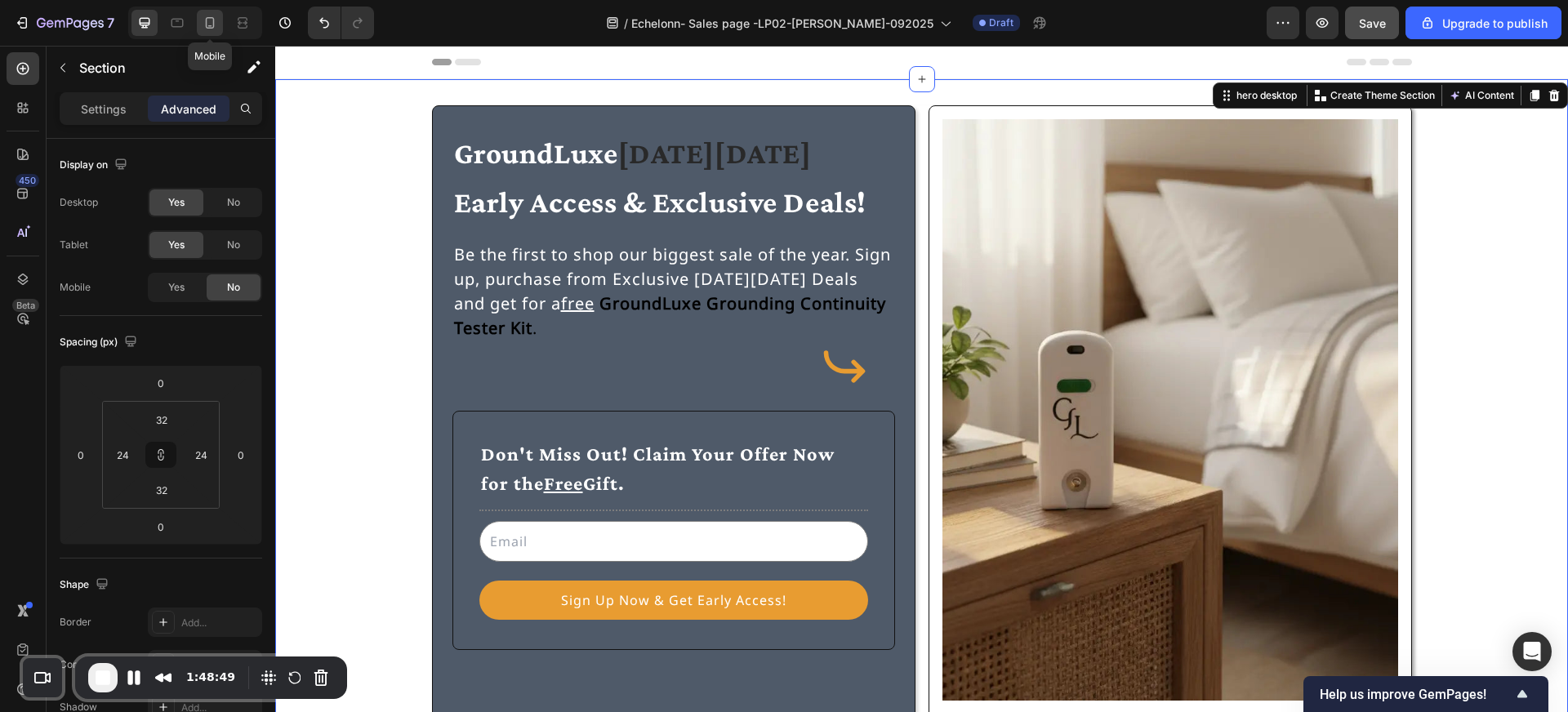
click at [211, 31] on div at bounding box center [210, 23] width 26 height 26
type input "24"
type input "12"
type input "24"
type input "12"
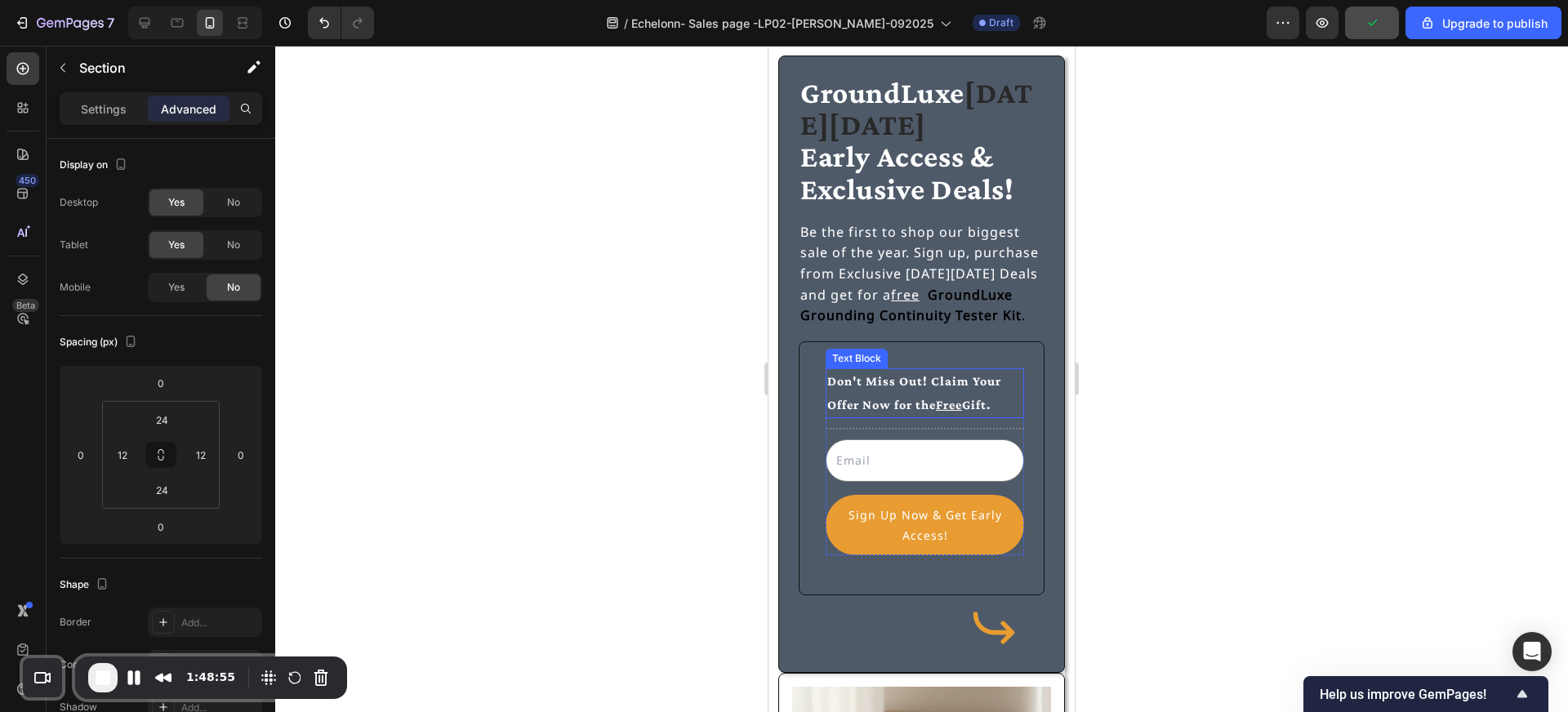
scroll to position [44, 0]
click at [882, 296] on p "Be the first to shop our biggest sale of the year. Sign up, purchase from Exclu…" at bounding box center [922, 273] width 242 height 105
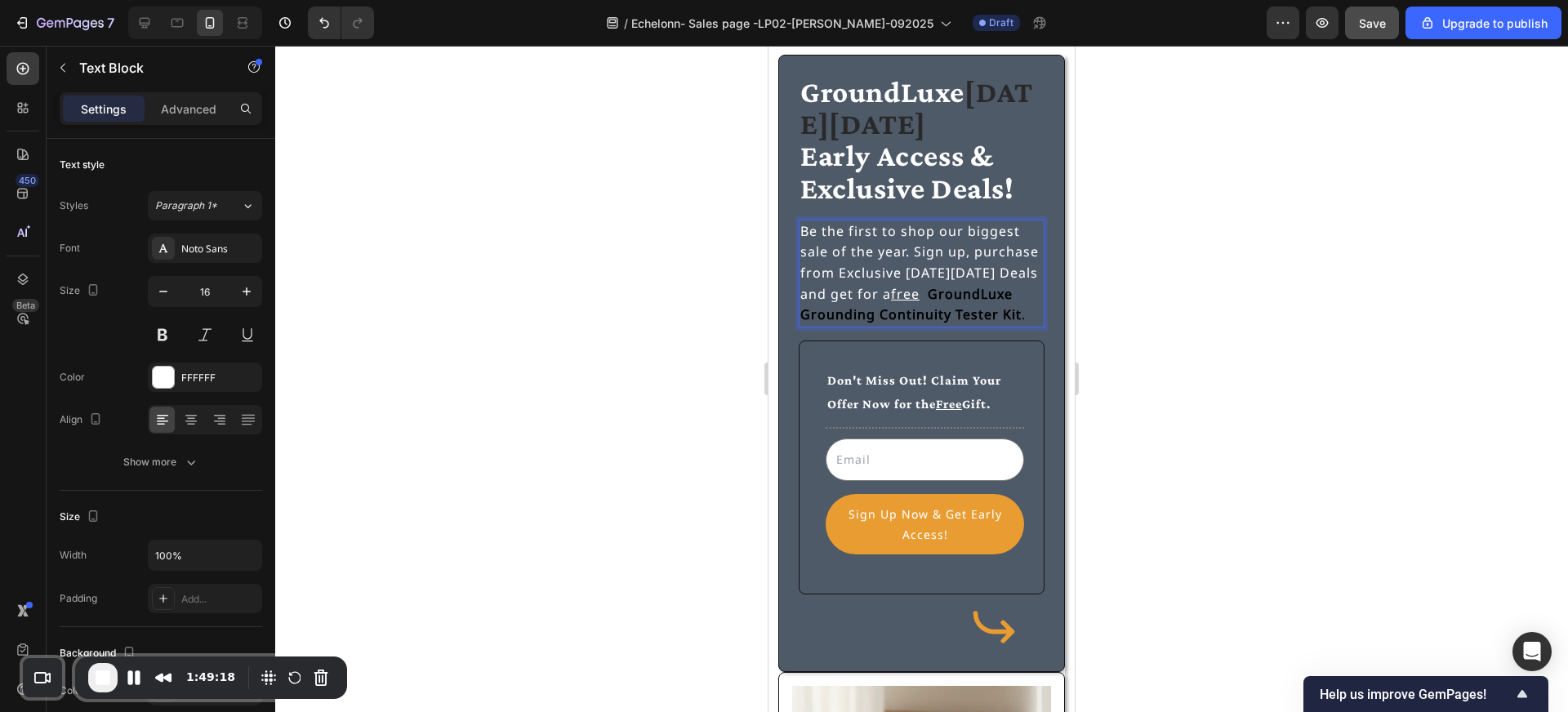
click at [882, 296] on p "Be the first to shop our biggest sale of the year. Sign up, purchase from Exclu…" at bounding box center [922, 273] width 242 height 105
click at [914, 294] on p "Be the first to shop our biggest sale of the year. Sign up, purchase from Exclu…" at bounding box center [922, 273] width 242 height 105
click at [143, 21] on icon at bounding box center [145, 23] width 16 height 16
type input "20"
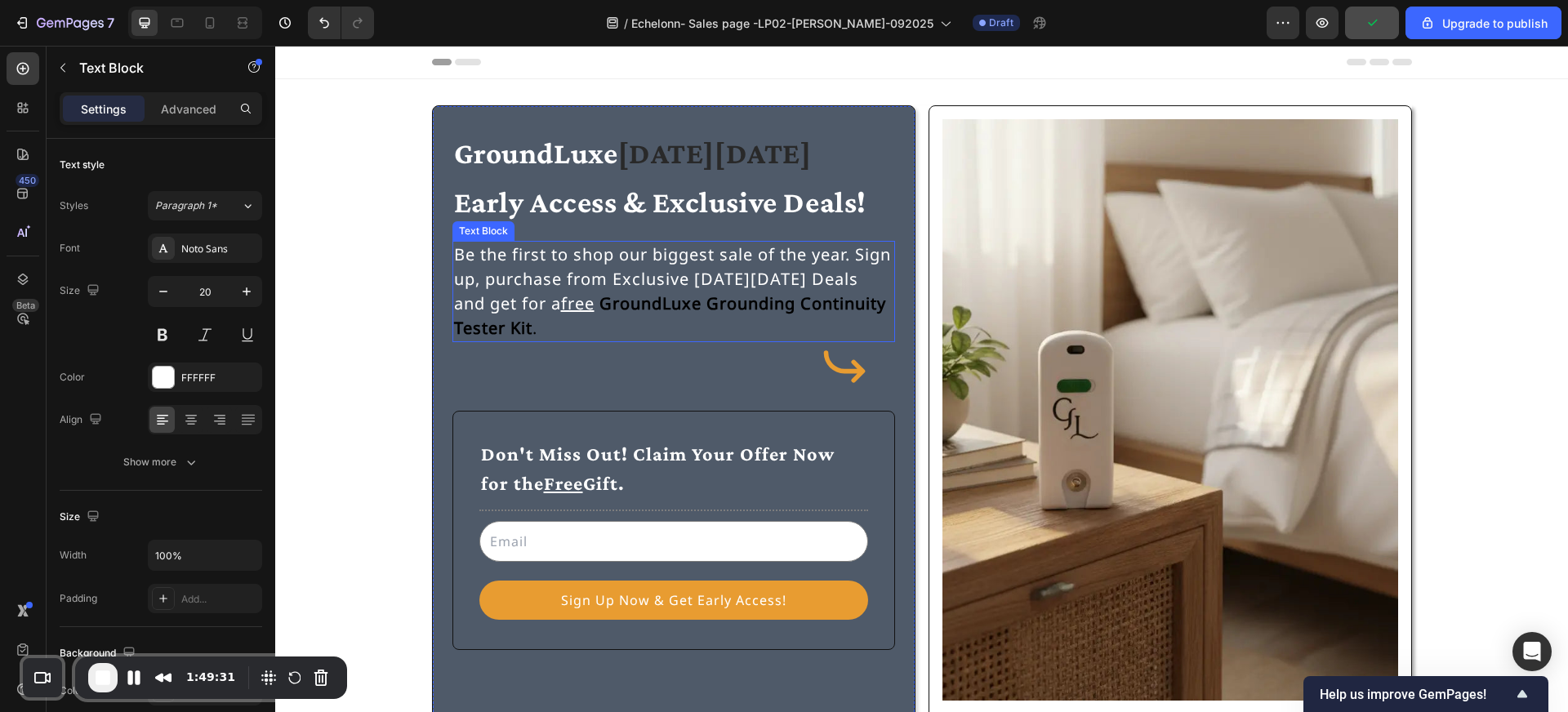
click at [561, 303] on p "Be the first to shop our biggest sale of the year. Sign up, purchase from Exclu…" at bounding box center [674, 292] width 439 height 98
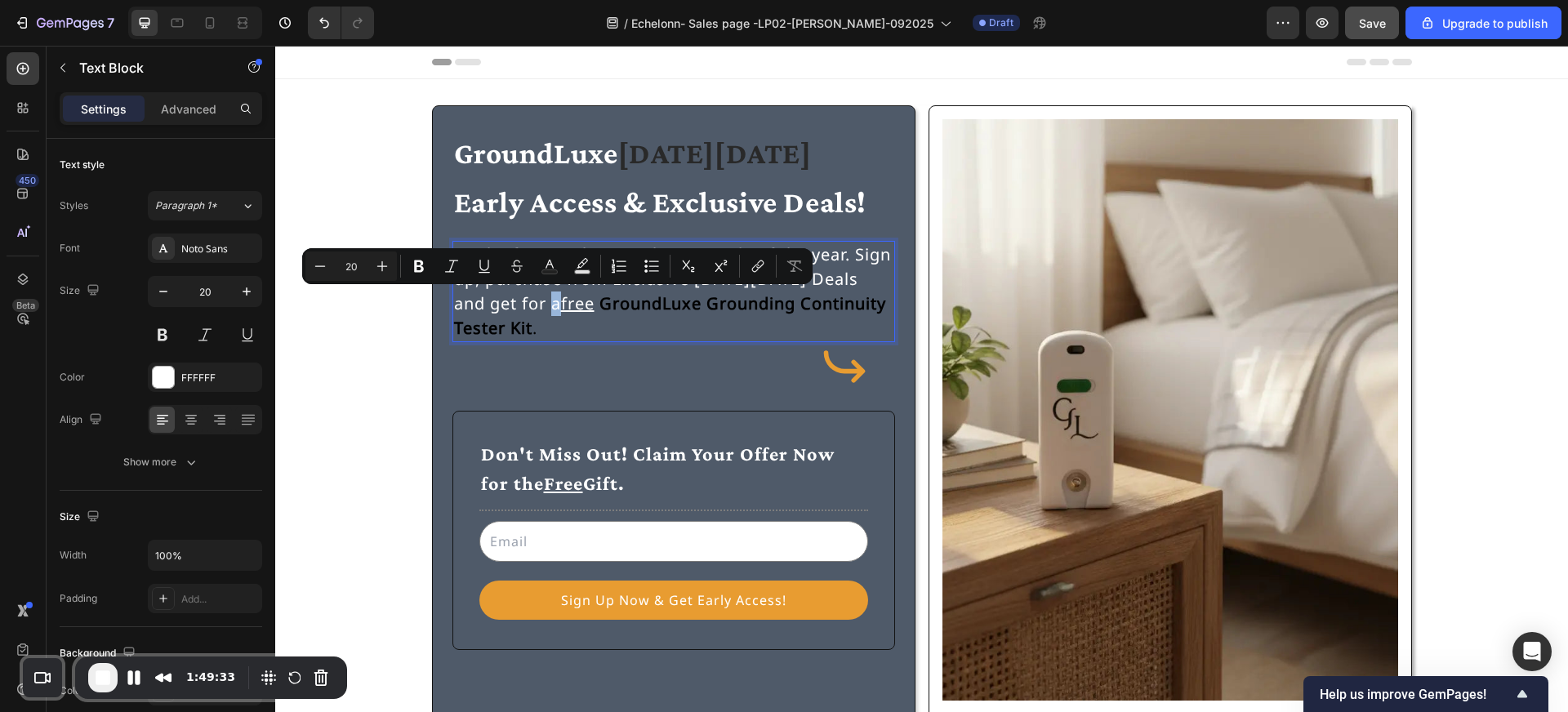
click at [553, 308] on p "Be the first to shop our biggest sale of the year. Sign up, purchase from Exclu…" at bounding box center [674, 292] width 439 height 98
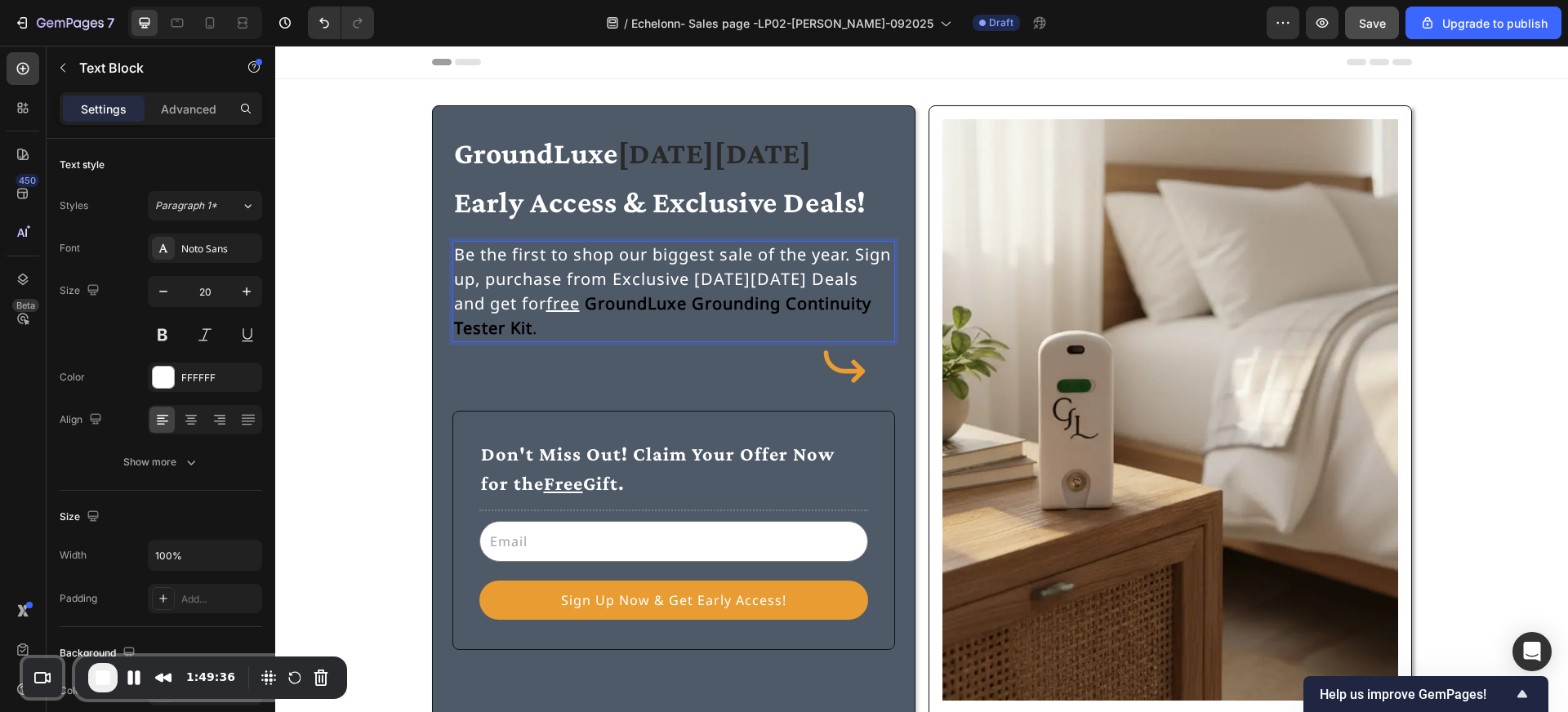
click at [592, 305] on strong "GroundLuxe Grounding Continuity Tester Kit" at bounding box center [663, 315] width 418 height 46
click at [214, 27] on icon at bounding box center [211, 23] width 9 height 12
type input "16"
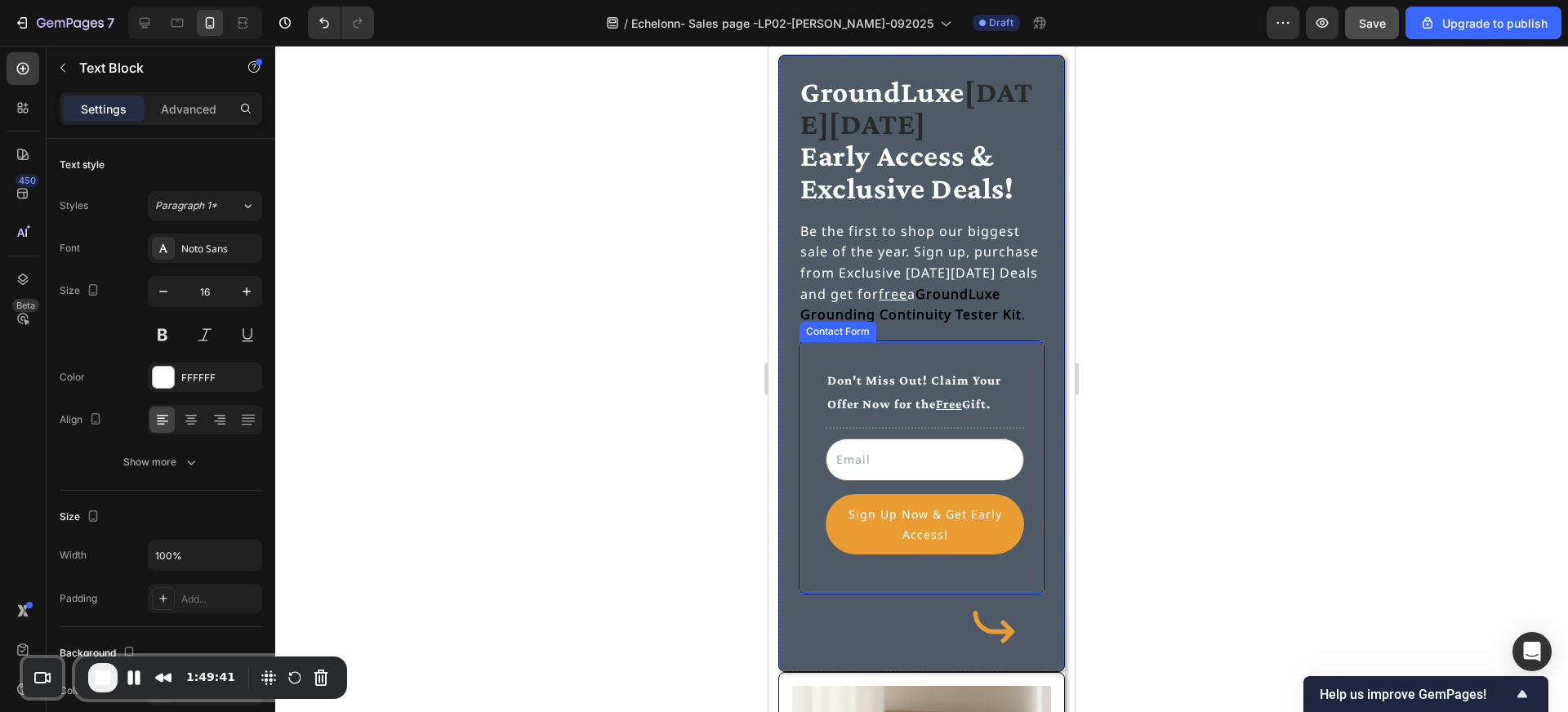
scroll to position [52, 0]
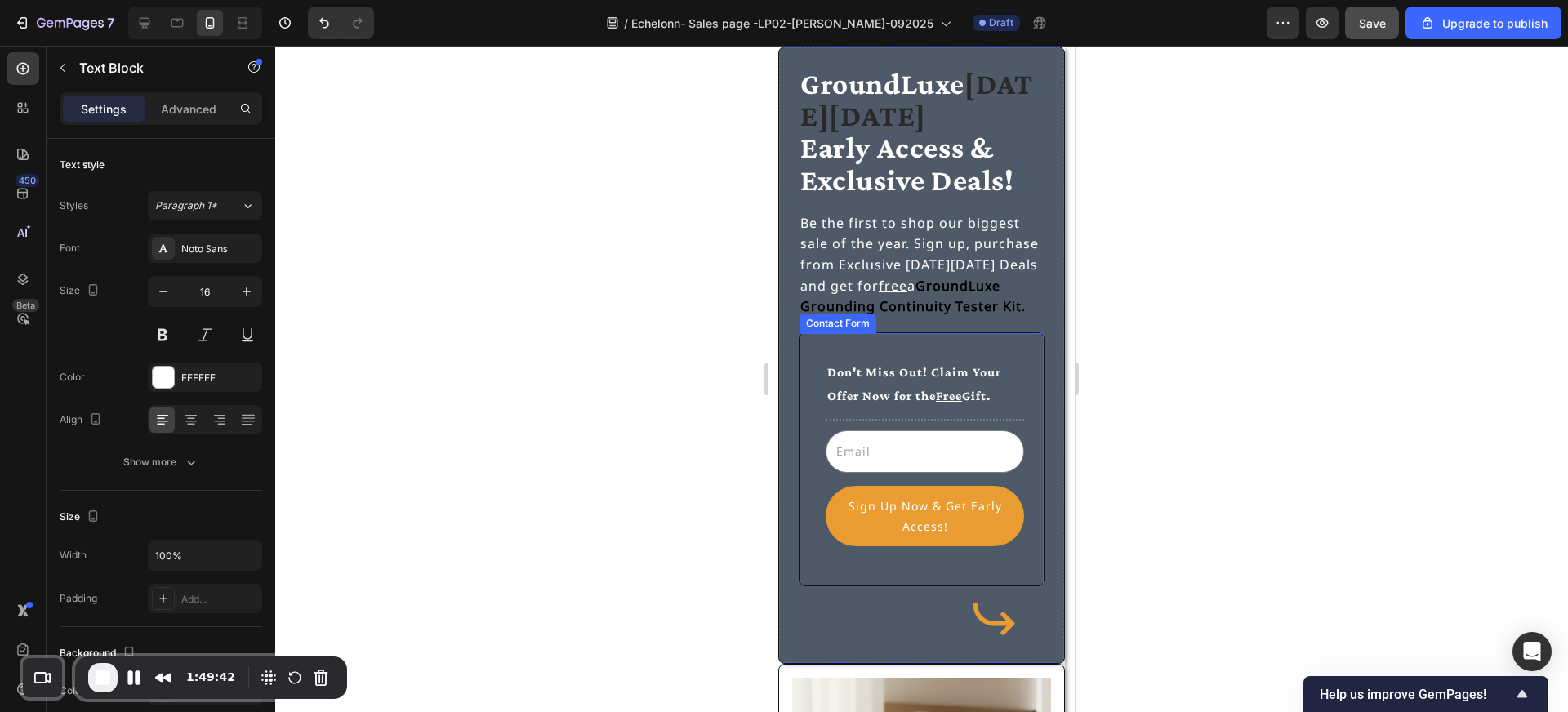
click at [849, 356] on div "Don't Miss Out! Claim Your Offer Now for the Free Gift. Text Block Title Line E…" at bounding box center [922, 459] width 246 height 254
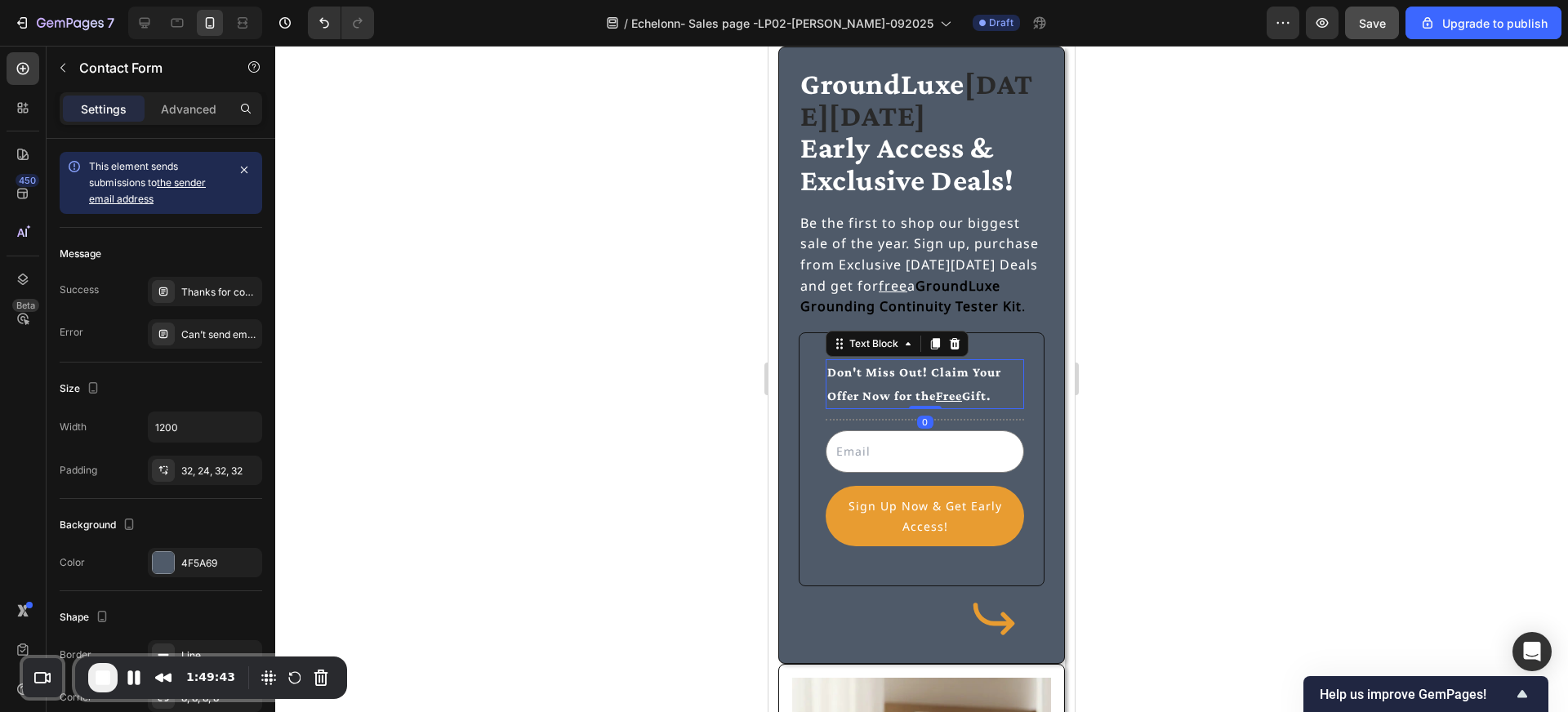
click at [872, 377] on p "Don't Miss Out! Claim Your Offer Now for the Free Gift." at bounding box center [925, 385] width 195 height 47
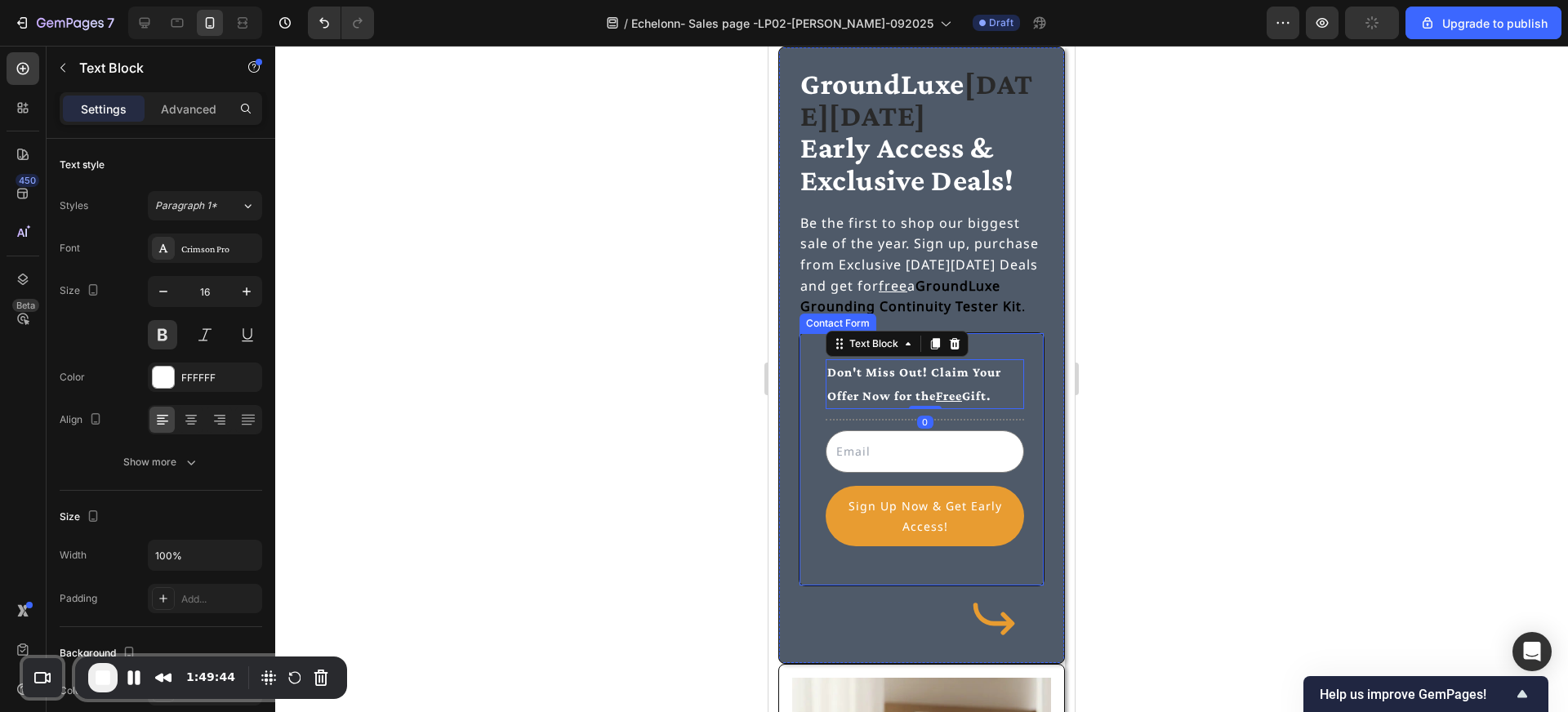
click at [997, 347] on div "Don't Miss Out! Claim Your Offer Now for the Free Gift. Text Block 0 Title Line…" at bounding box center [922, 459] width 246 height 254
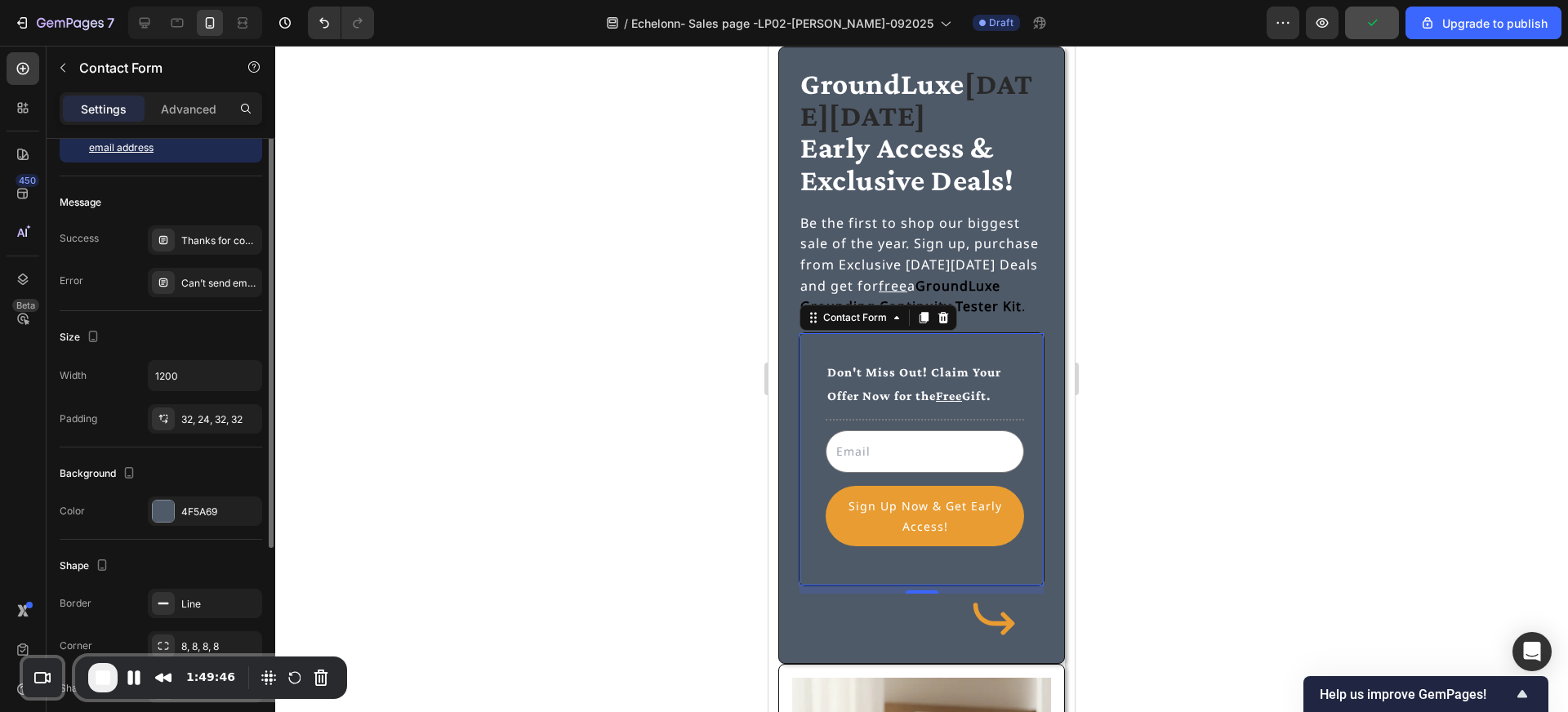
scroll to position [0, 0]
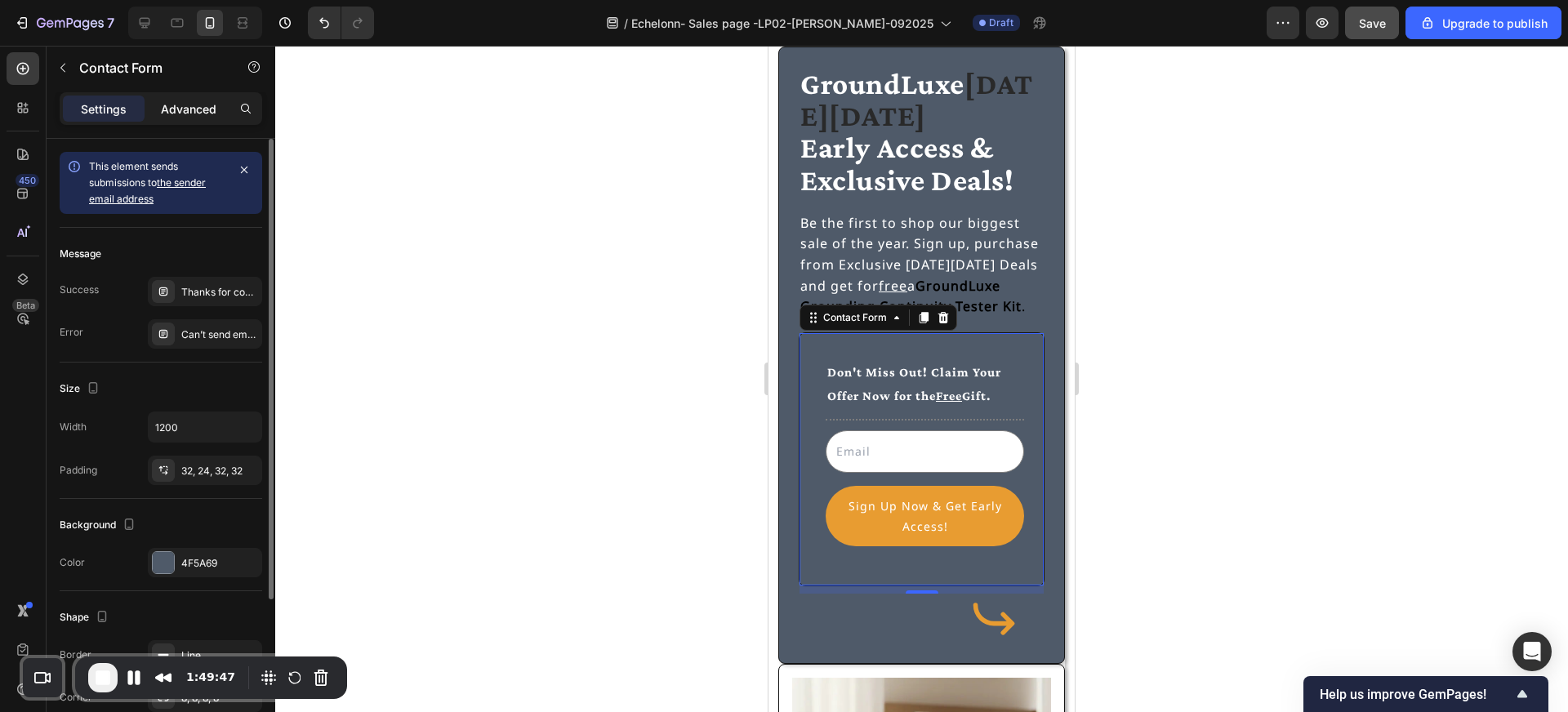
click at [191, 104] on p "Advanced" at bounding box center [188, 108] width 56 height 17
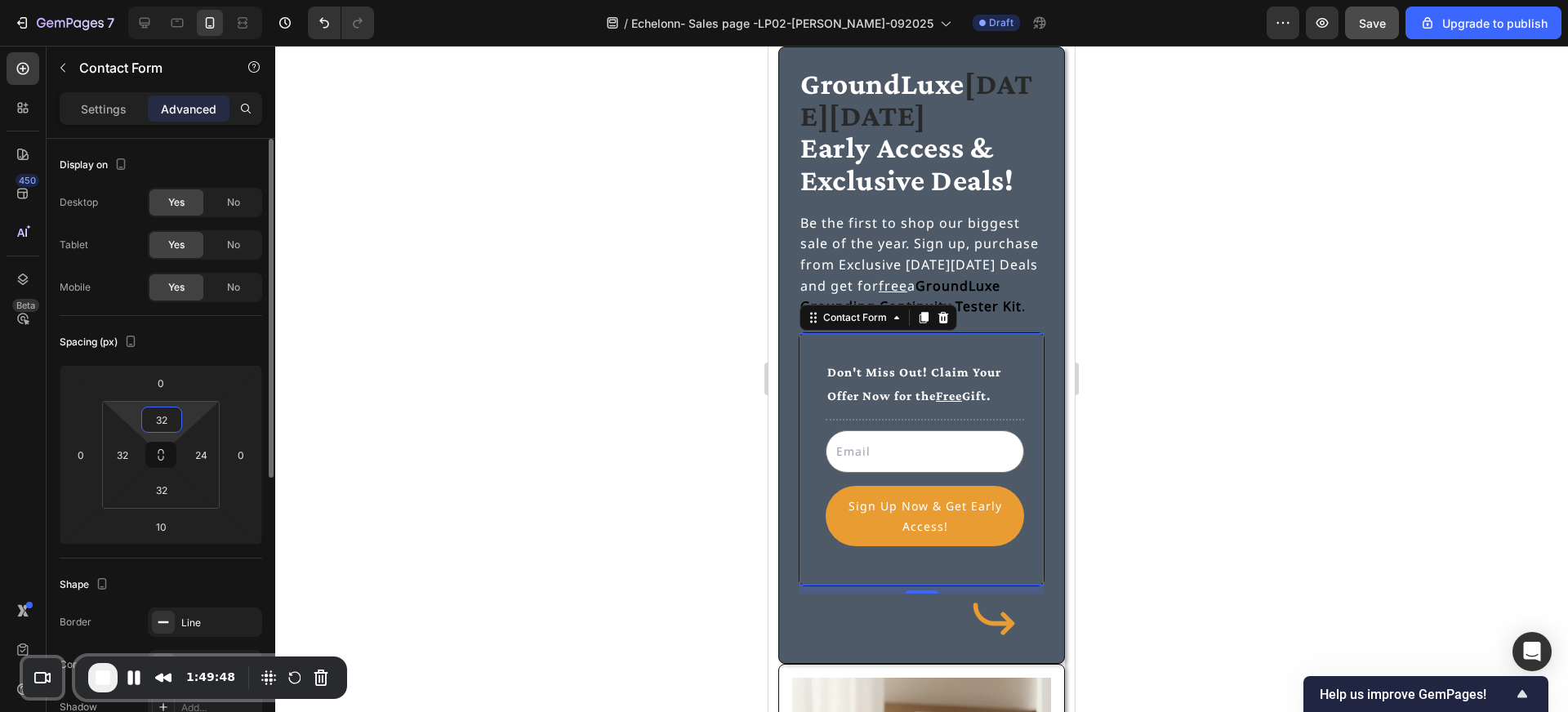
click at [167, 418] on input "32" at bounding box center [161, 419] width 33 height 25
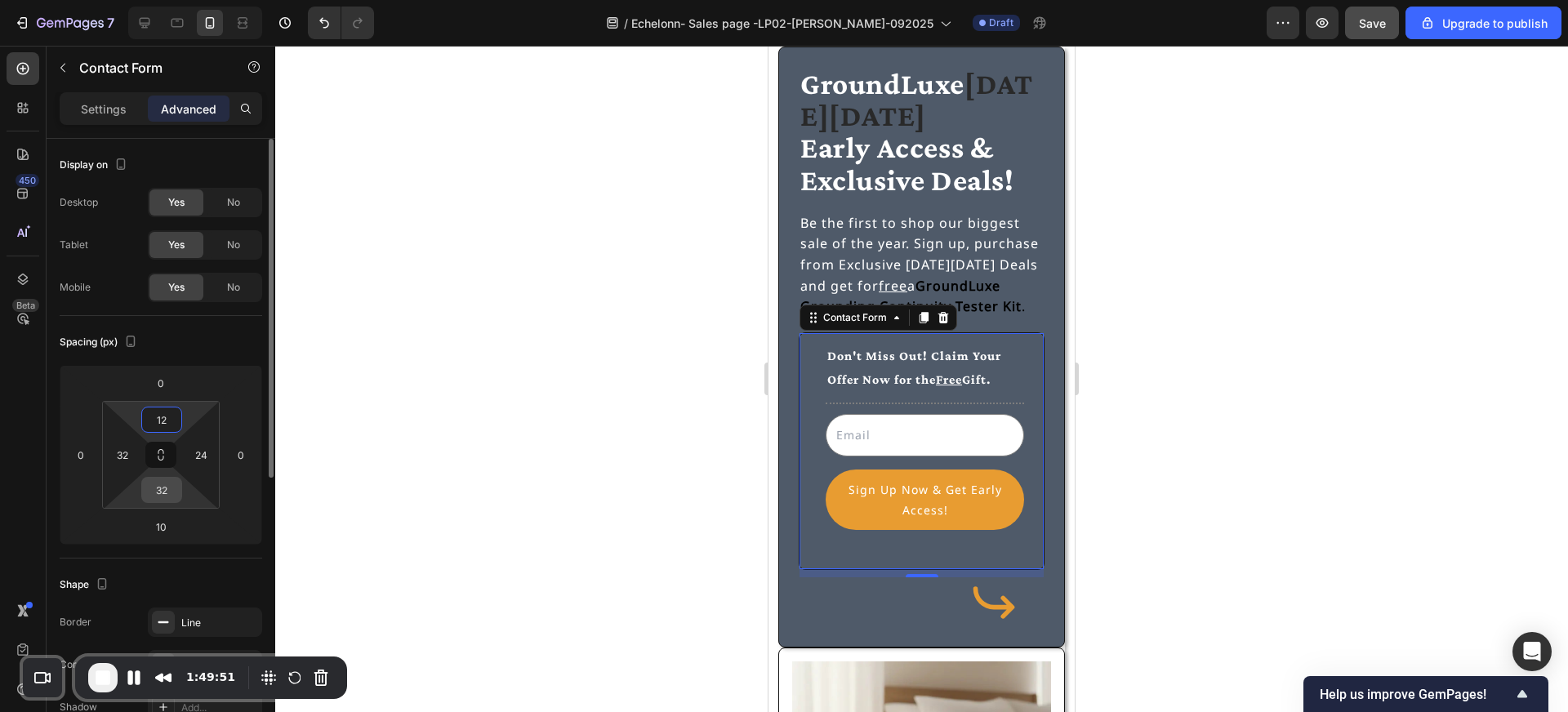
type input "12"
click at [159, 488] on input "32" at bounding box center [161, 490] width 33 height 25
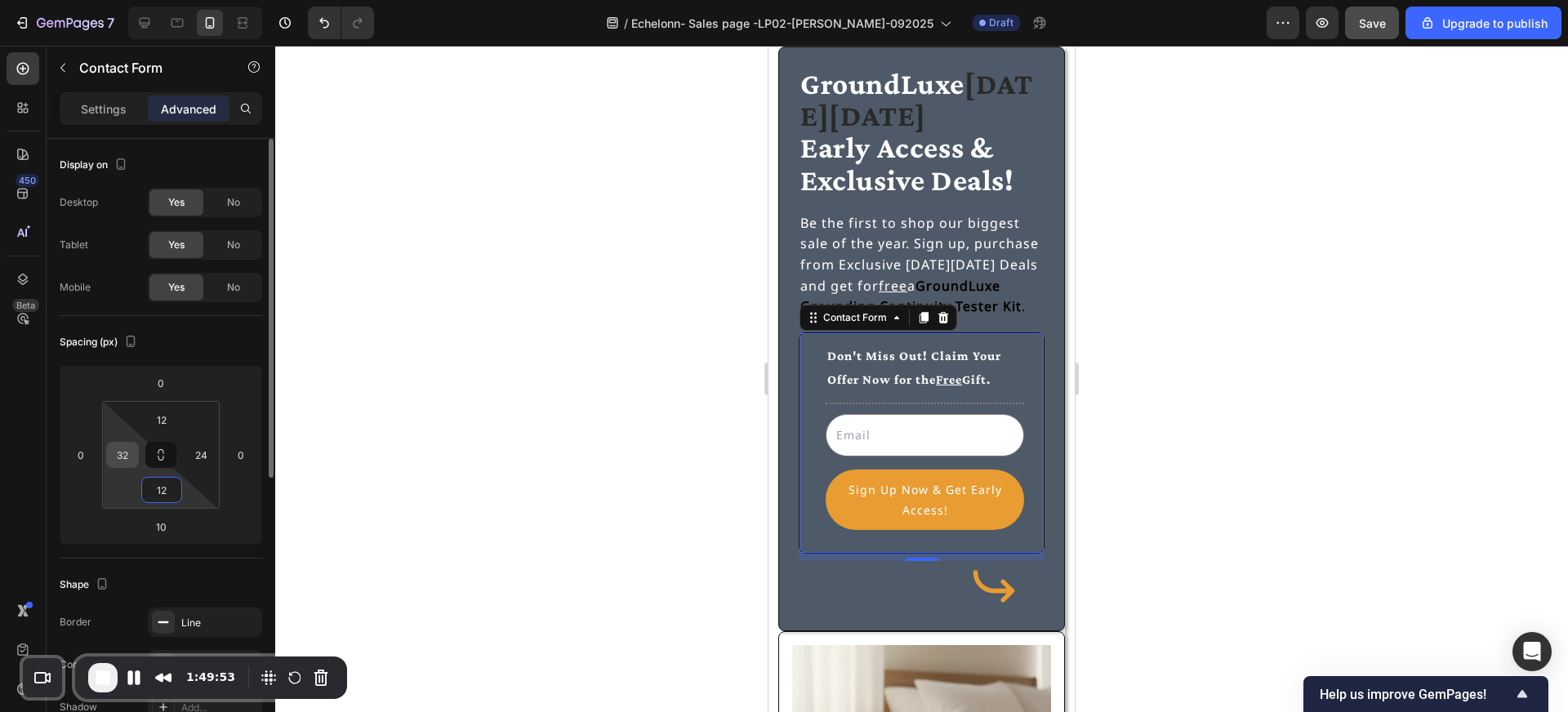
type input "12"
click at [130, 459] on input "32" at bounding box center [122, 455] width 25 height 25
type input "16"
click at [201, 452] on input "24" at bounding box center [201, 455] width 25 height 25
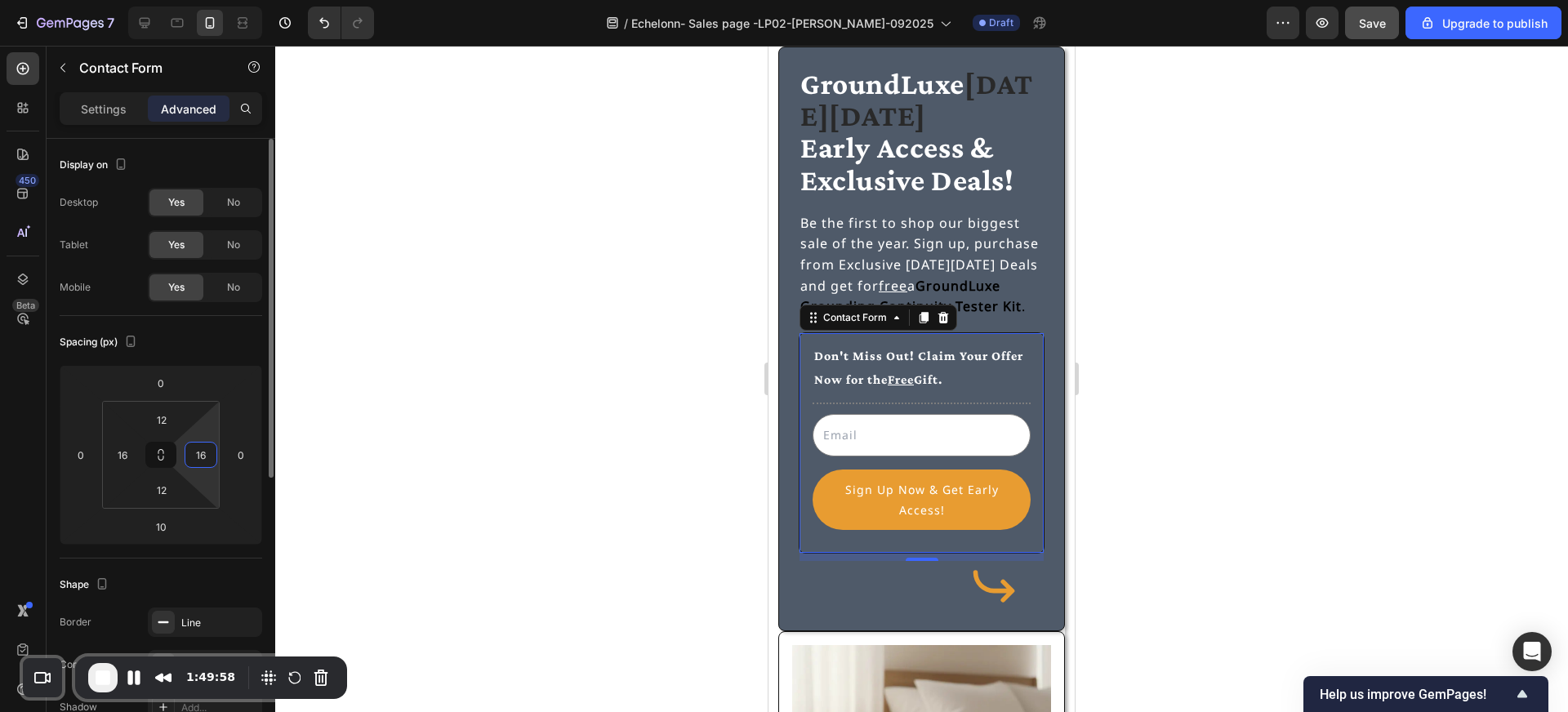
type input "16"
click at [666, 431] on div at bounding box center [922, 378] width 1293 height 666
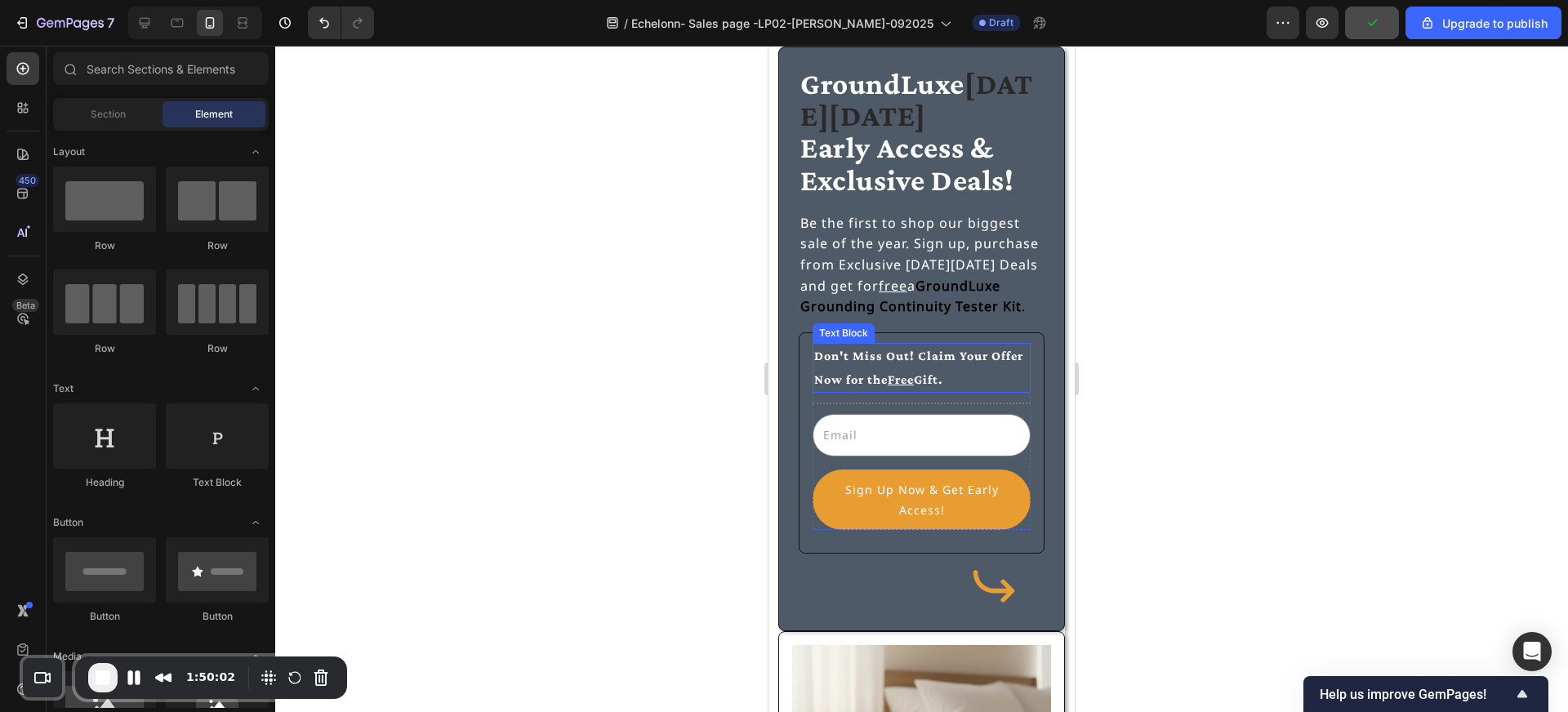
click at [851, 368] on p "Don't Miss Out! Claim Your Offer Now for the Free Gift." at bounding box center [922, 368] width 215 height 47
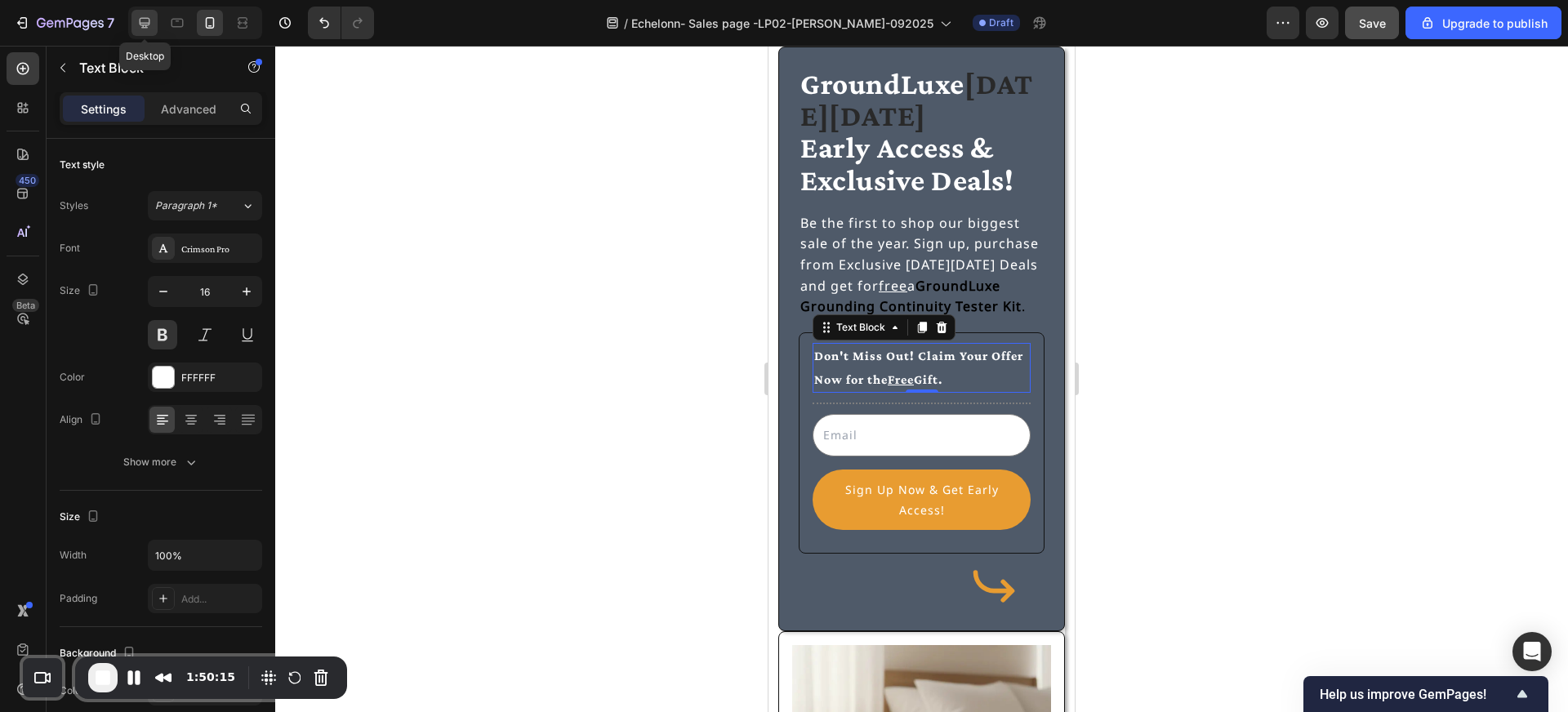
click at [145, 17] on icon at bounding box center [145, 23] width 16 height 16
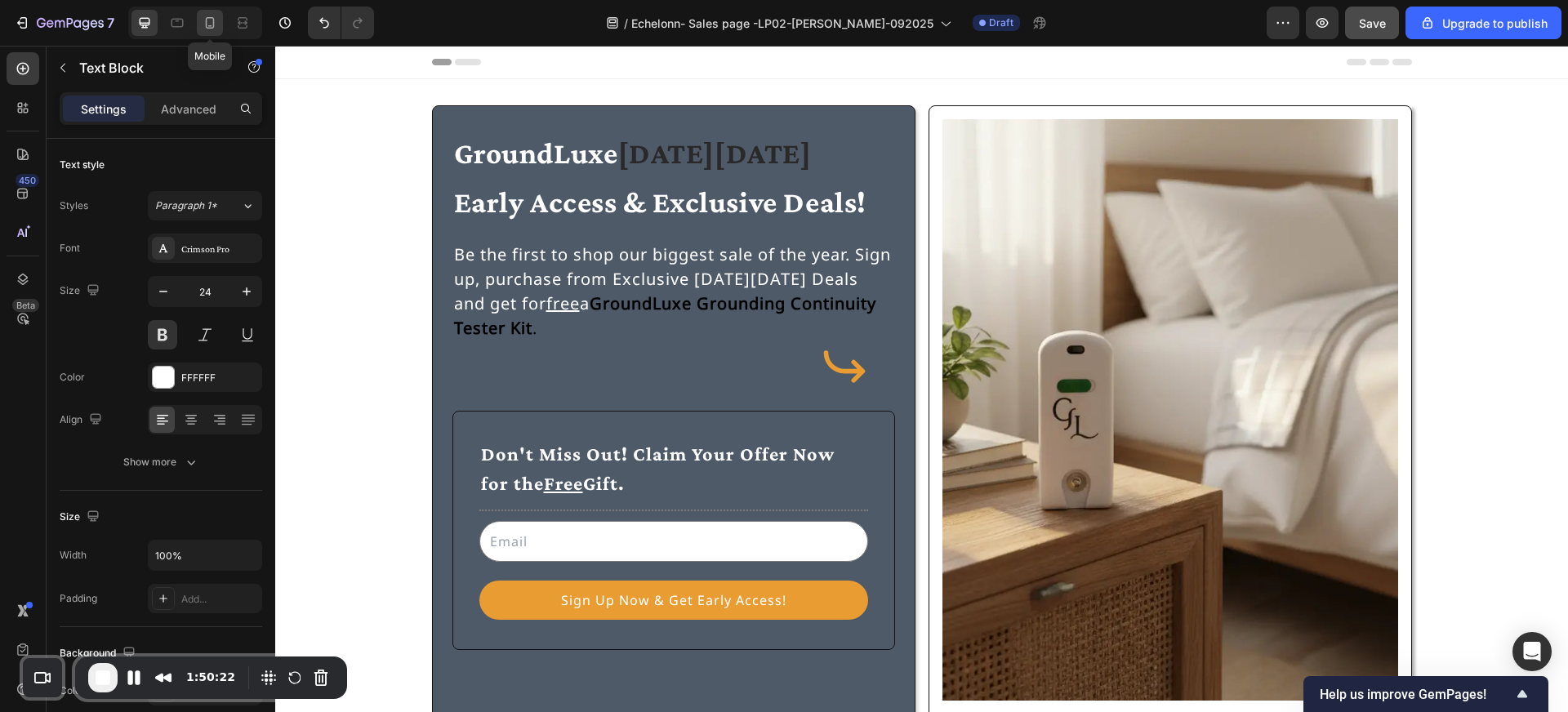
click at [211, 20] on icon at bounding box center [210, 23] width 16 height 16
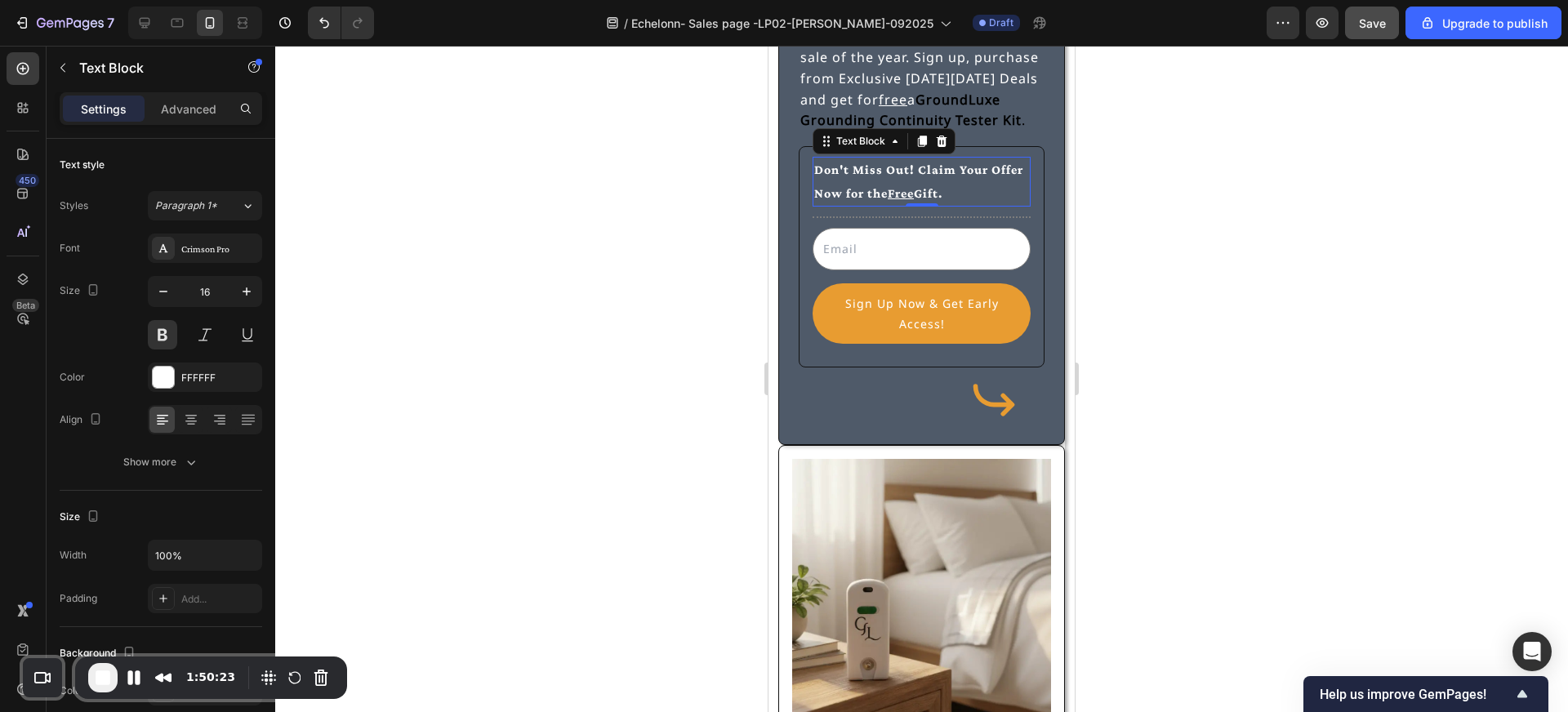
scroll to position [293, 0]
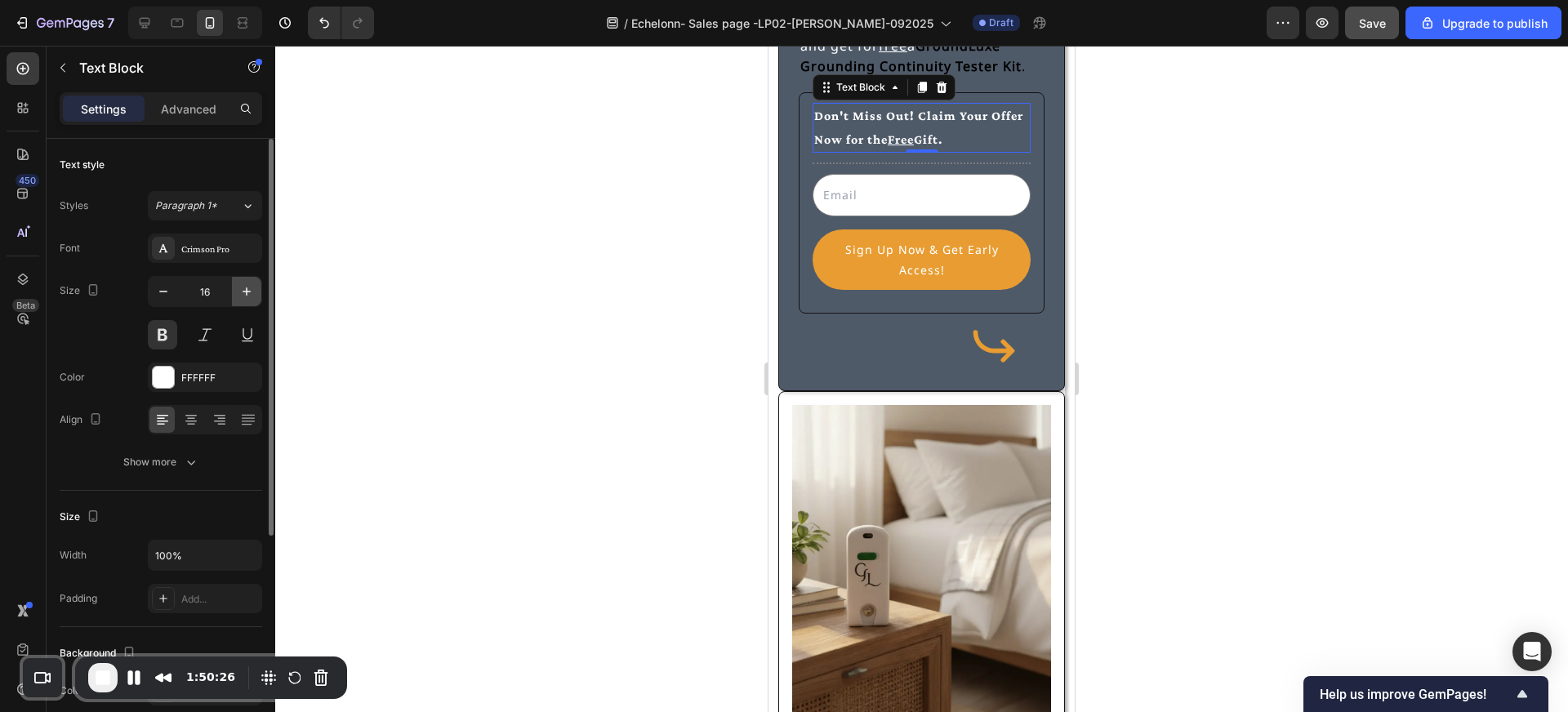
click at [248, 296] on icon "button" at bounding box center [247, 292] width 16 height 16
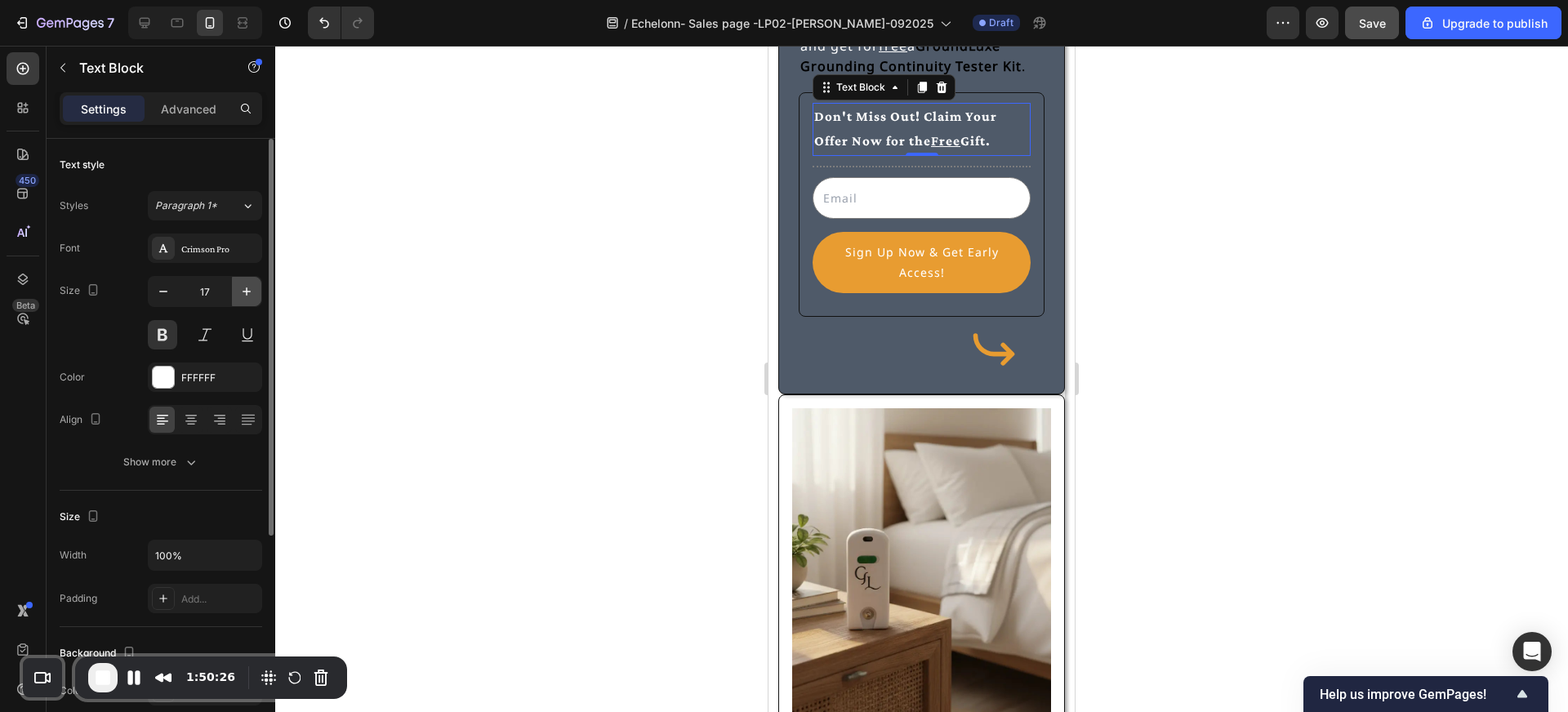
type input "18"
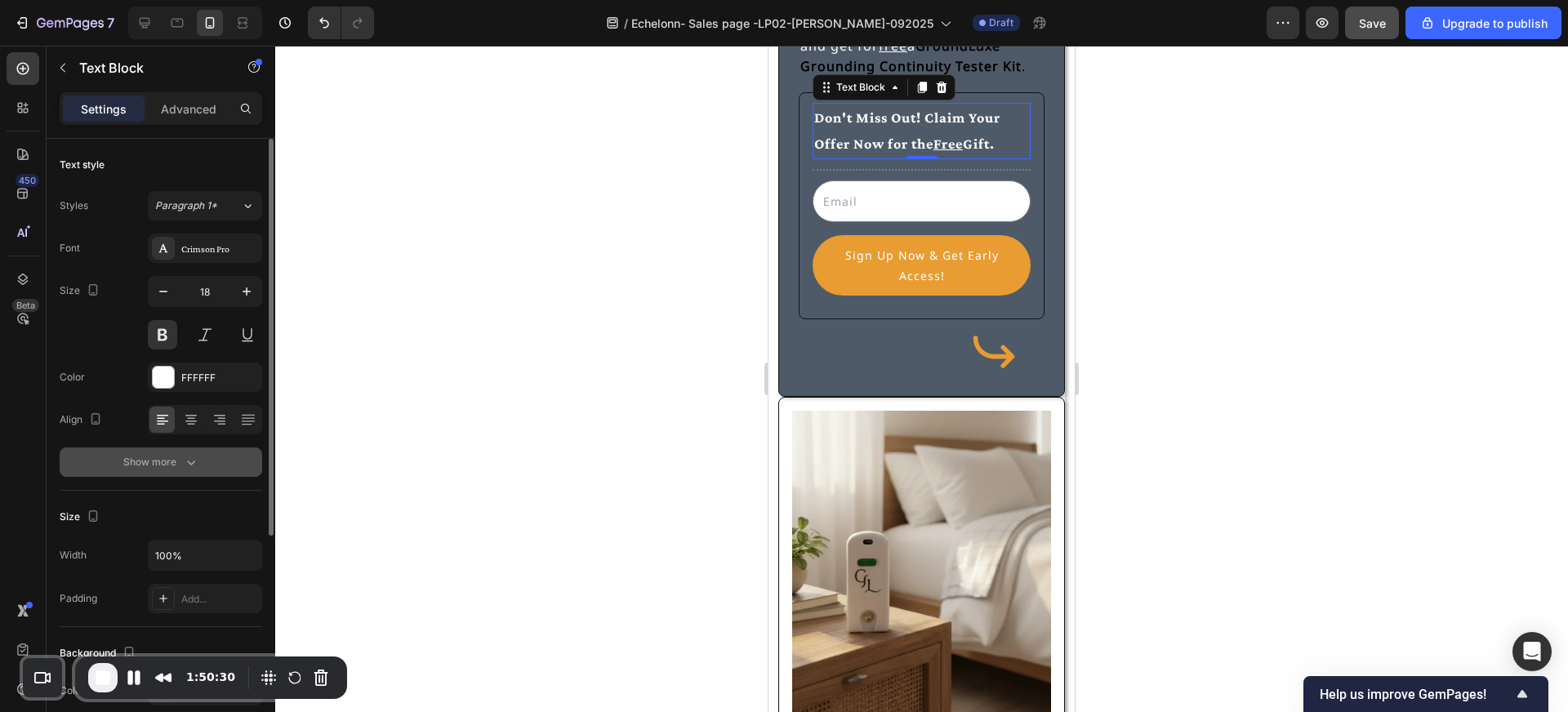
click at [200, 467] on button "Show more" at bounding box center [160, 462] width 202 height 29
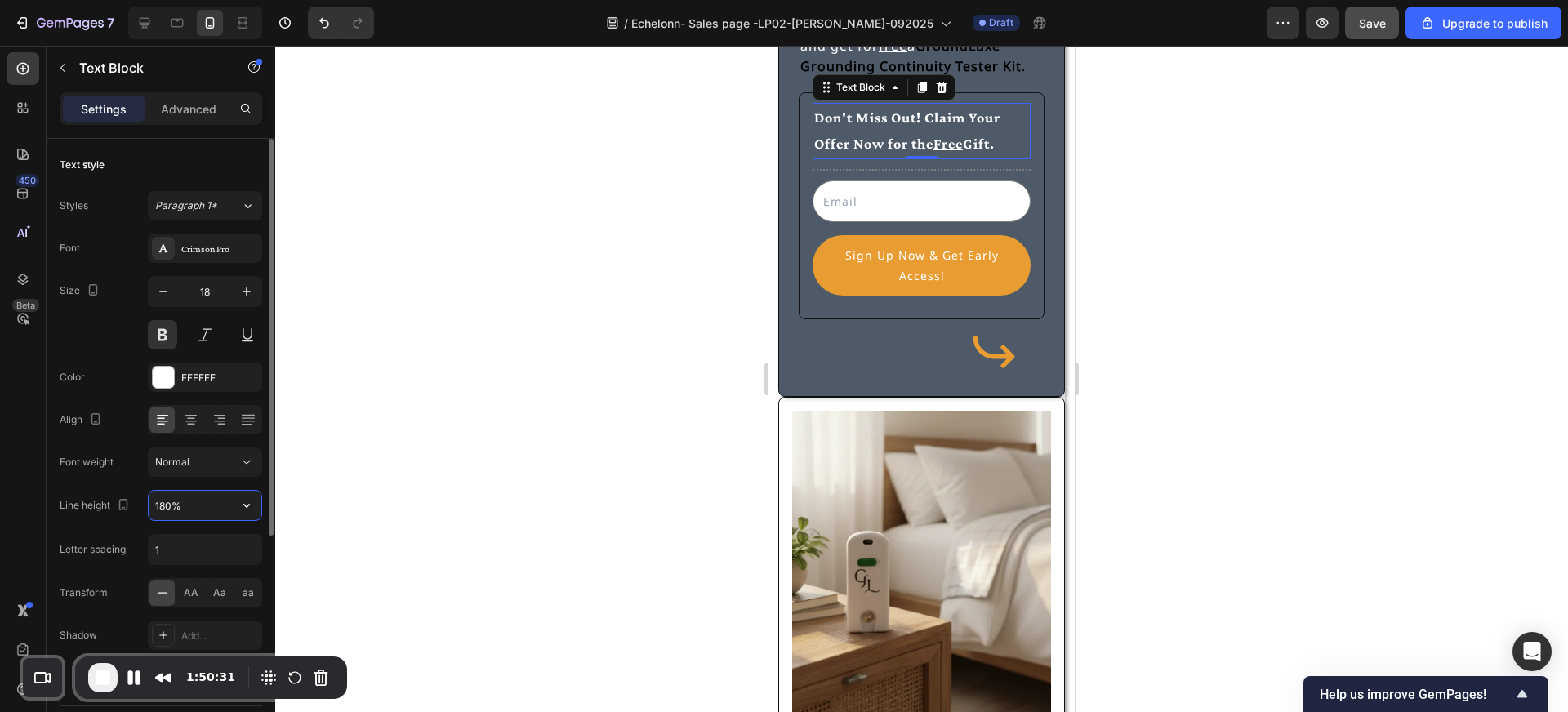
click at [160, 501] on input "180%" at bounding box center [205, 505] width 113 height 29
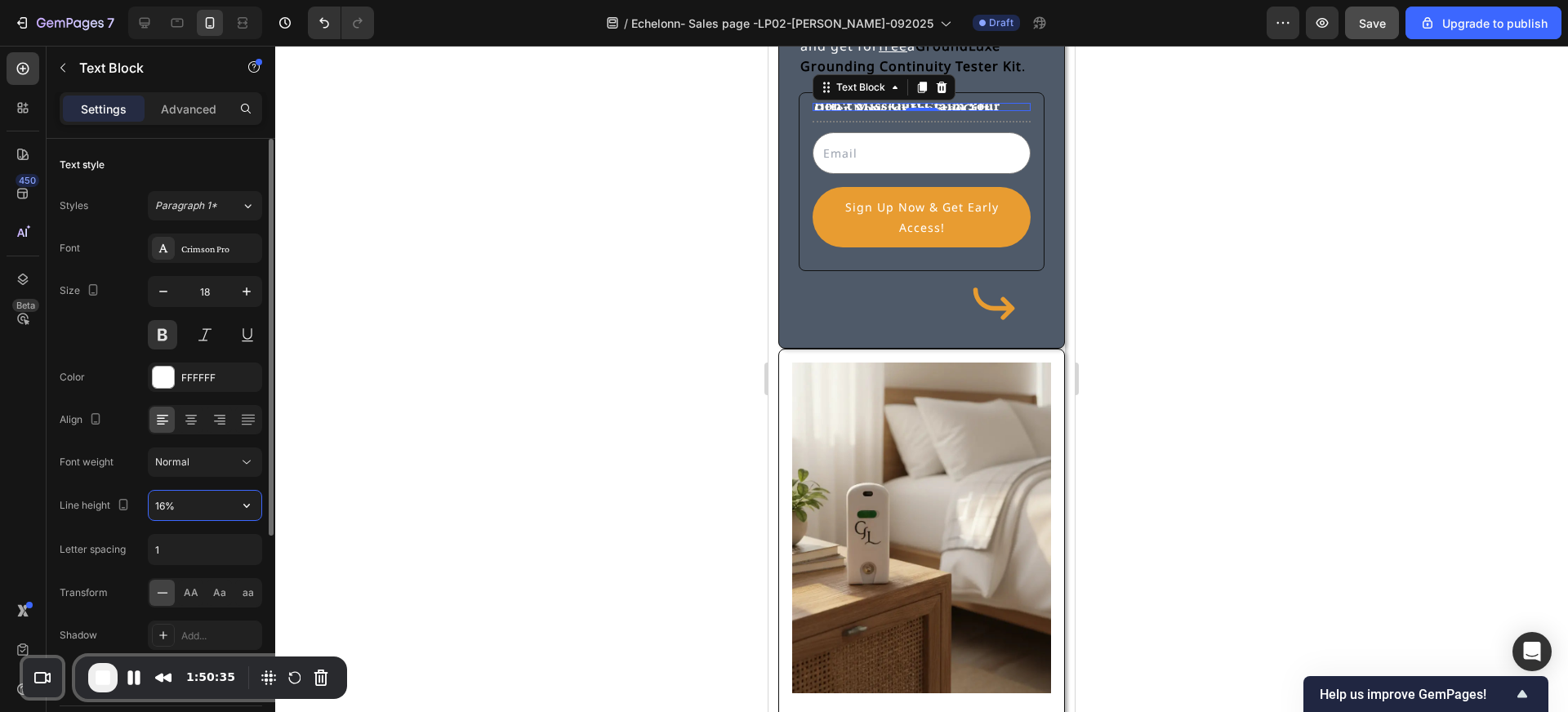
type input "160%"
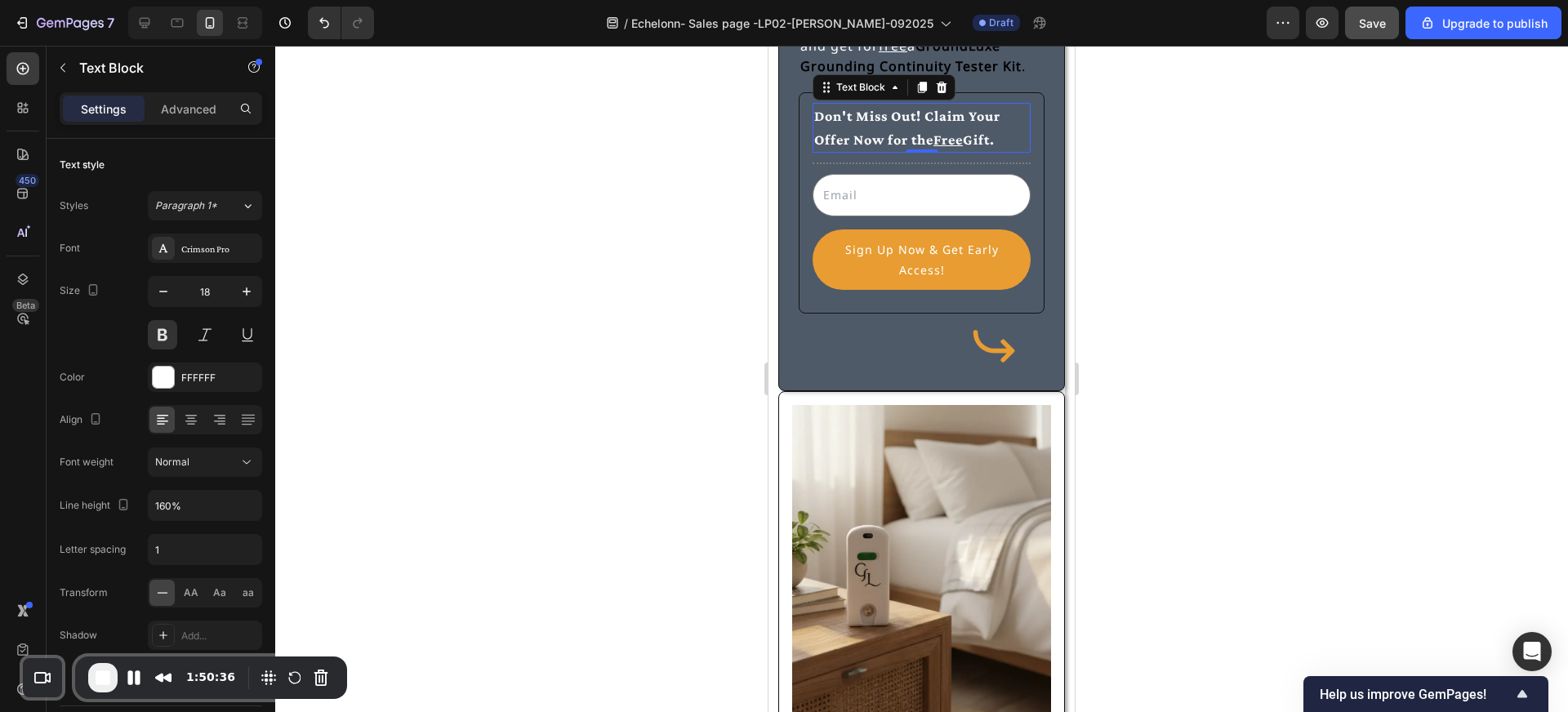
click at [639, 399] on div at bounding box center [922, 378] width 1293 height 666
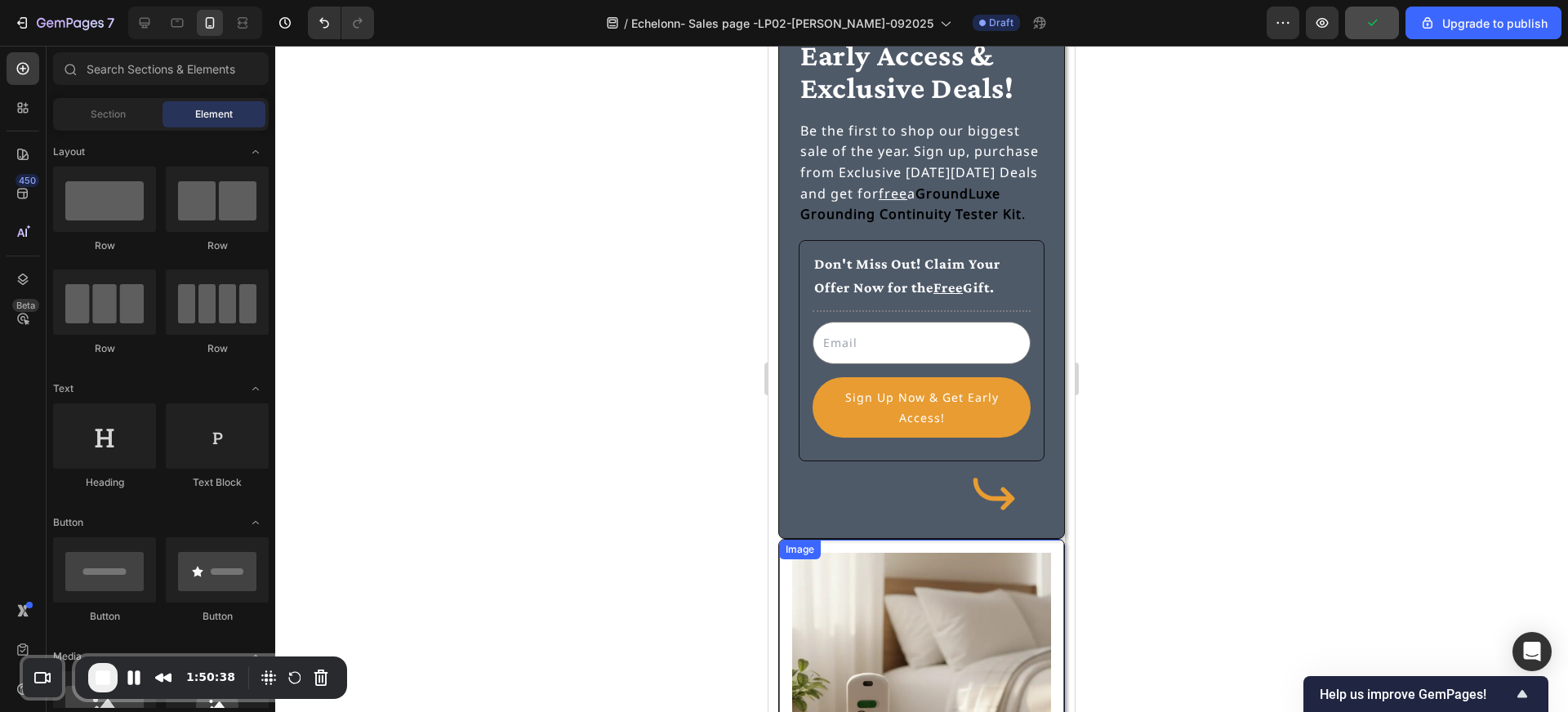
scroll to position [140, 0]
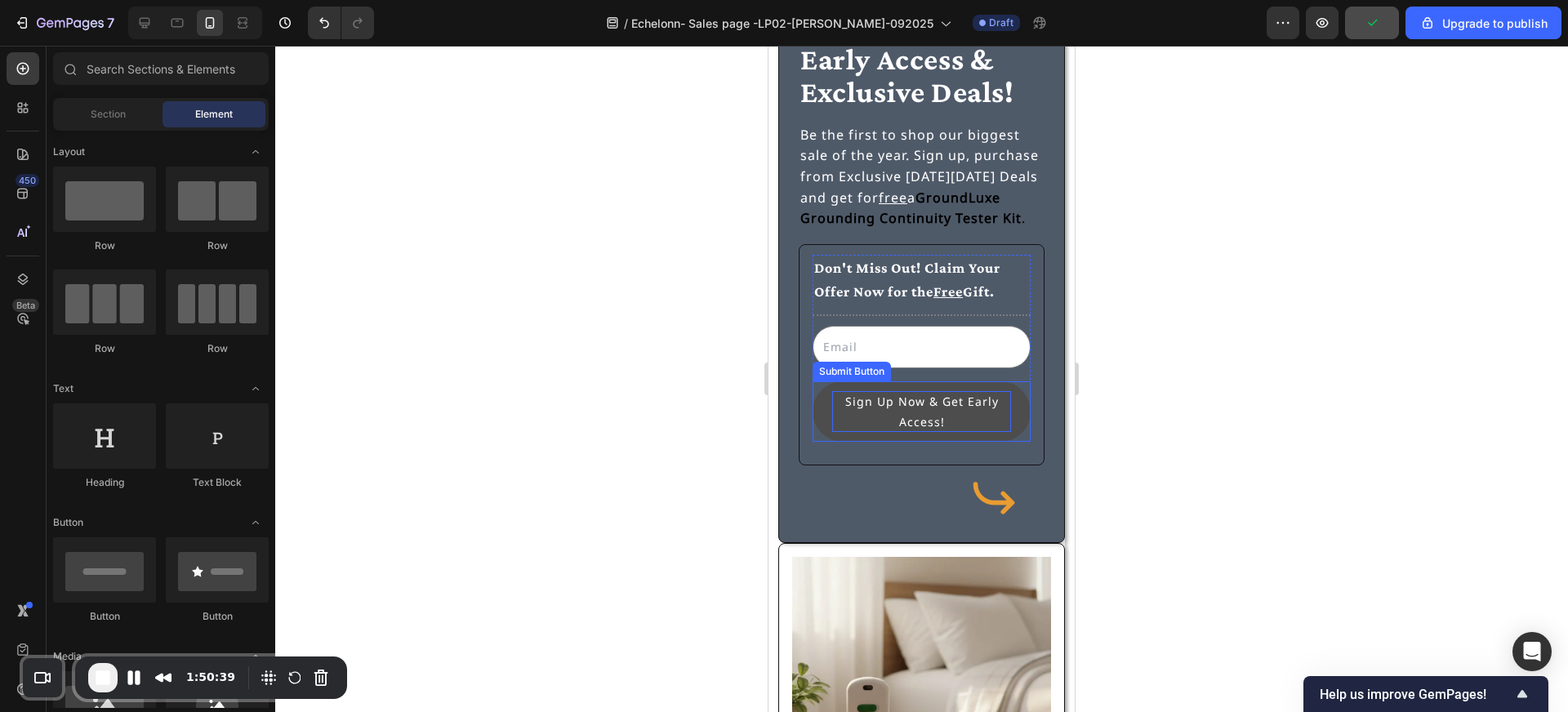
click at [903, 412] on div "Sign Up Now & Get Early Access!" at bounding box center [922, 411] width 179 height 41
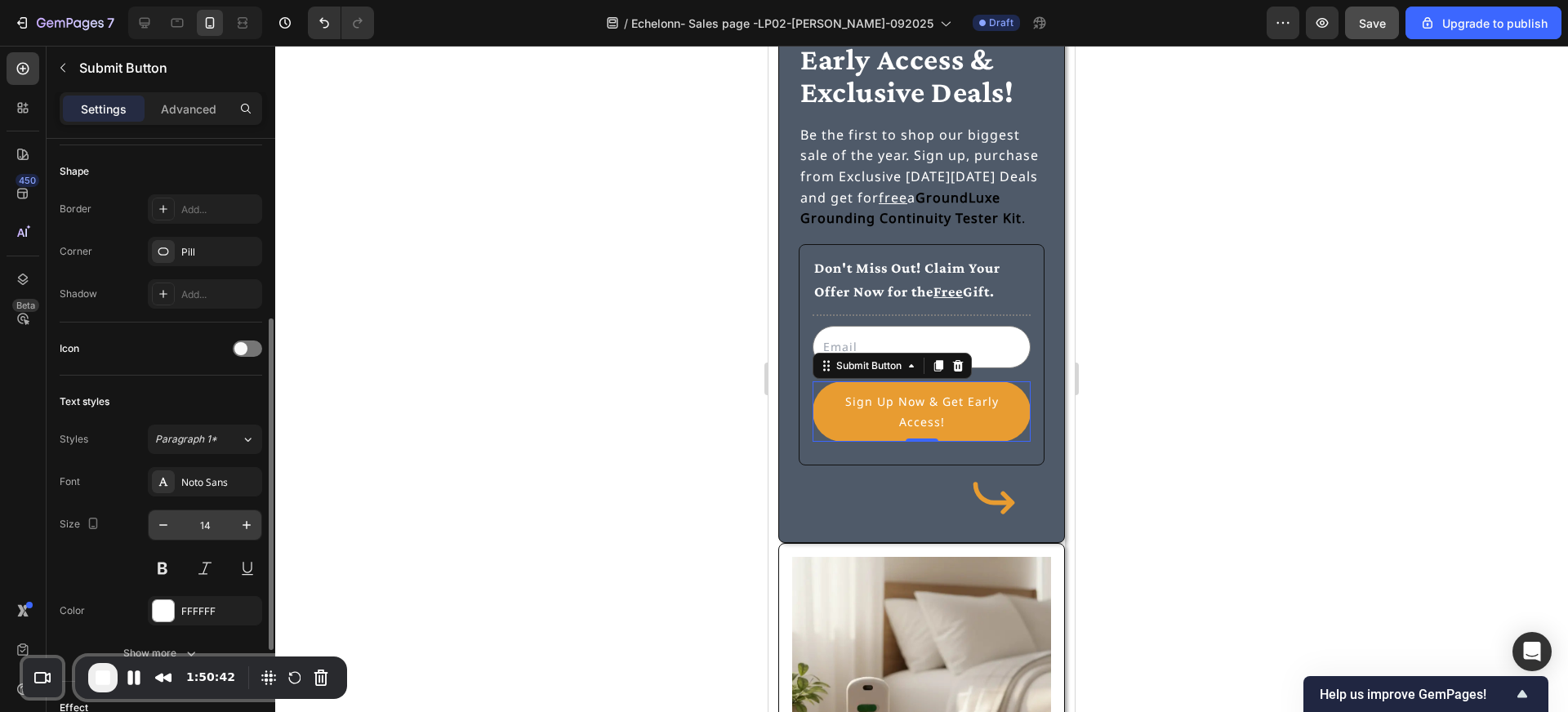
scroll to position [383, 0]
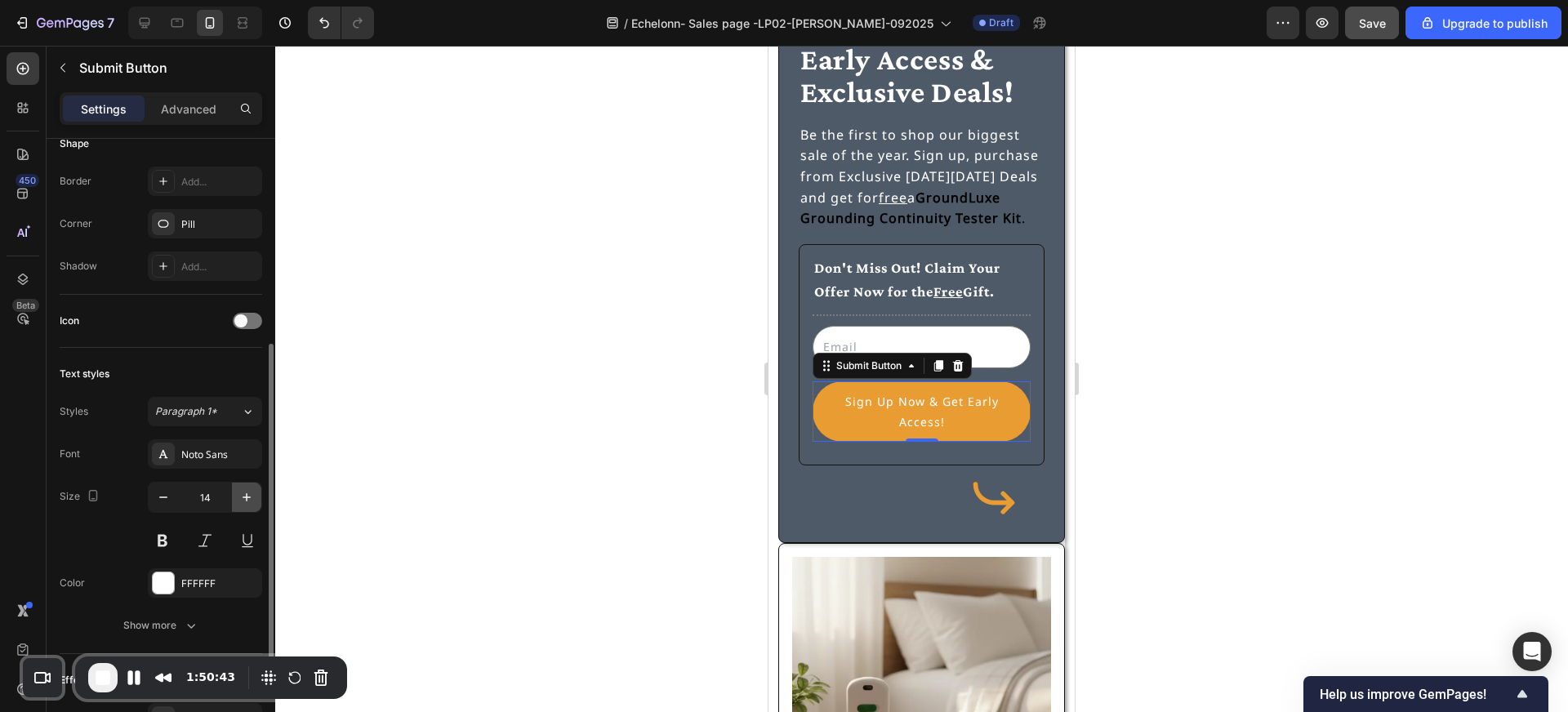
click at [249, 496] on icon "button" at bounding box center [247, 498] width 16 height 16
type input "15"
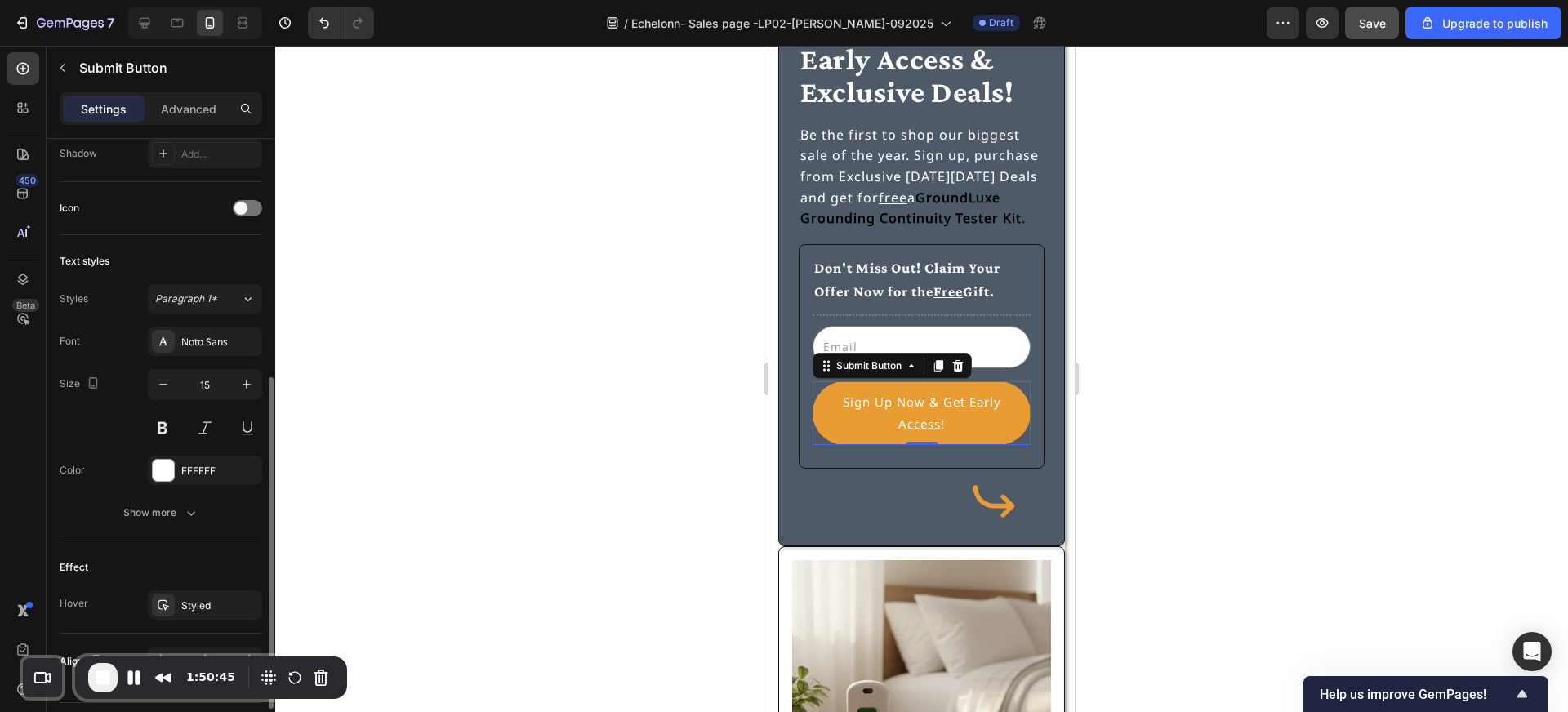
scroll to position [516, 0]
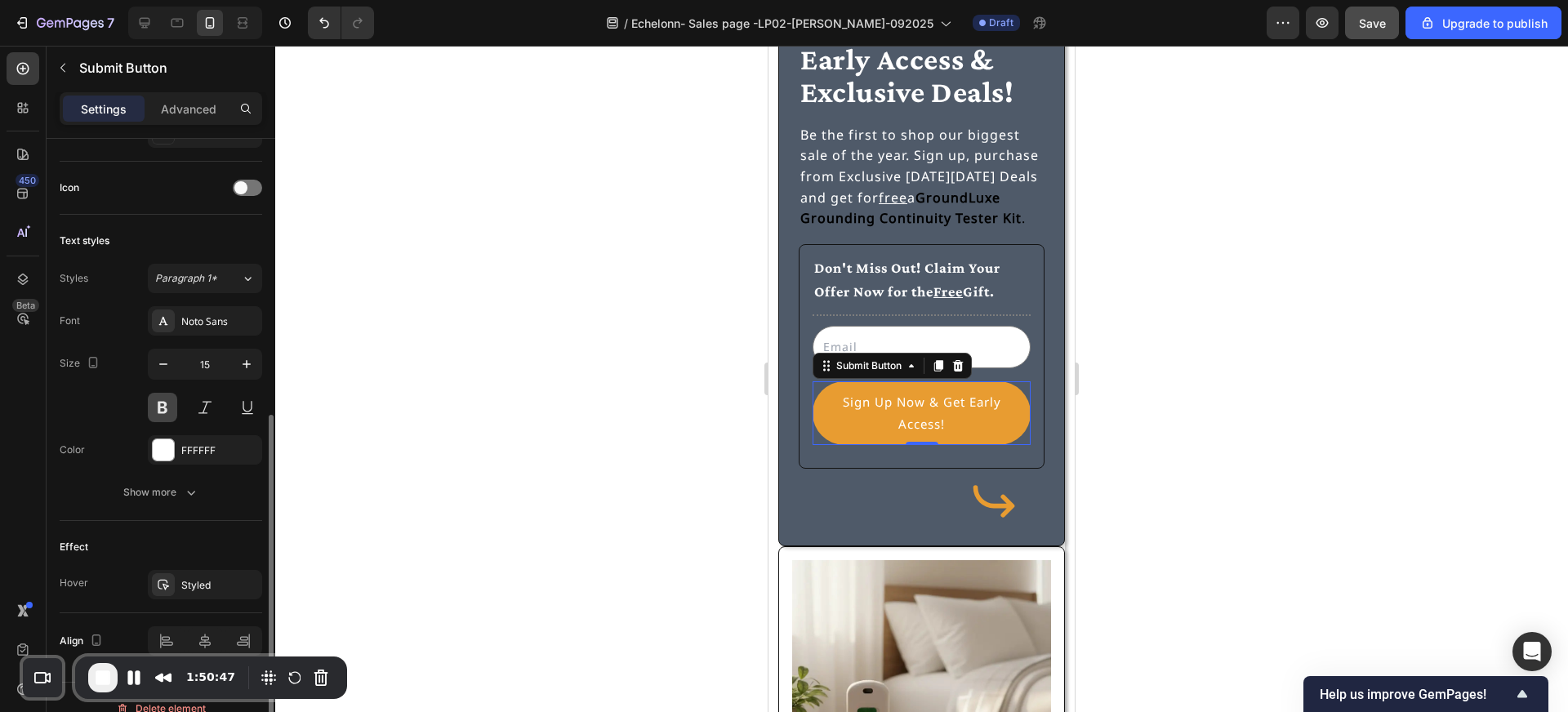
click at [162, 403] on button at bounding box center [162, 408] width 29 height 29
click at [560, 490] on div at bounding box center [922, 378] width 1293 height 666
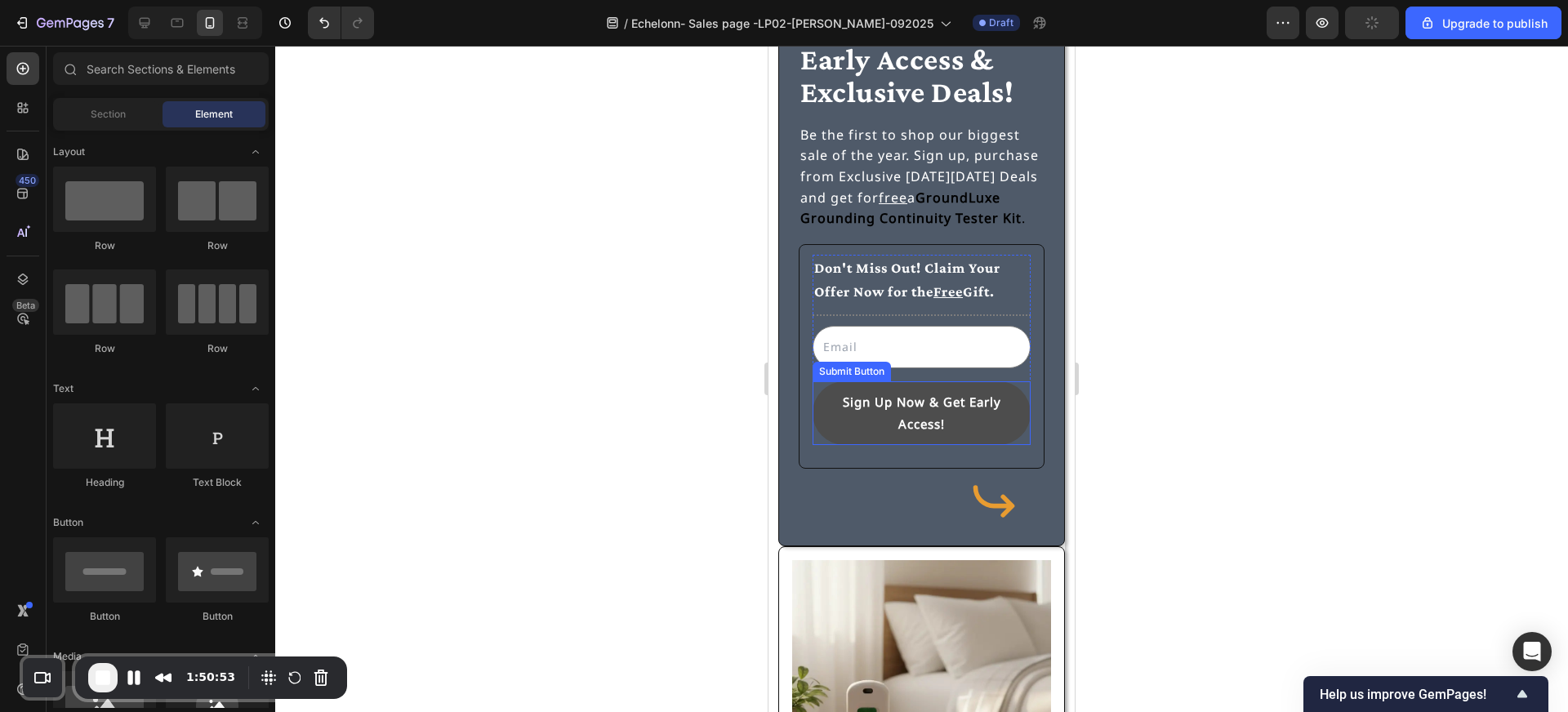
click at [869, 436] on button "Sign Up Now & Get Early Access!" at bounding box center [921, 413] width 218 height 64
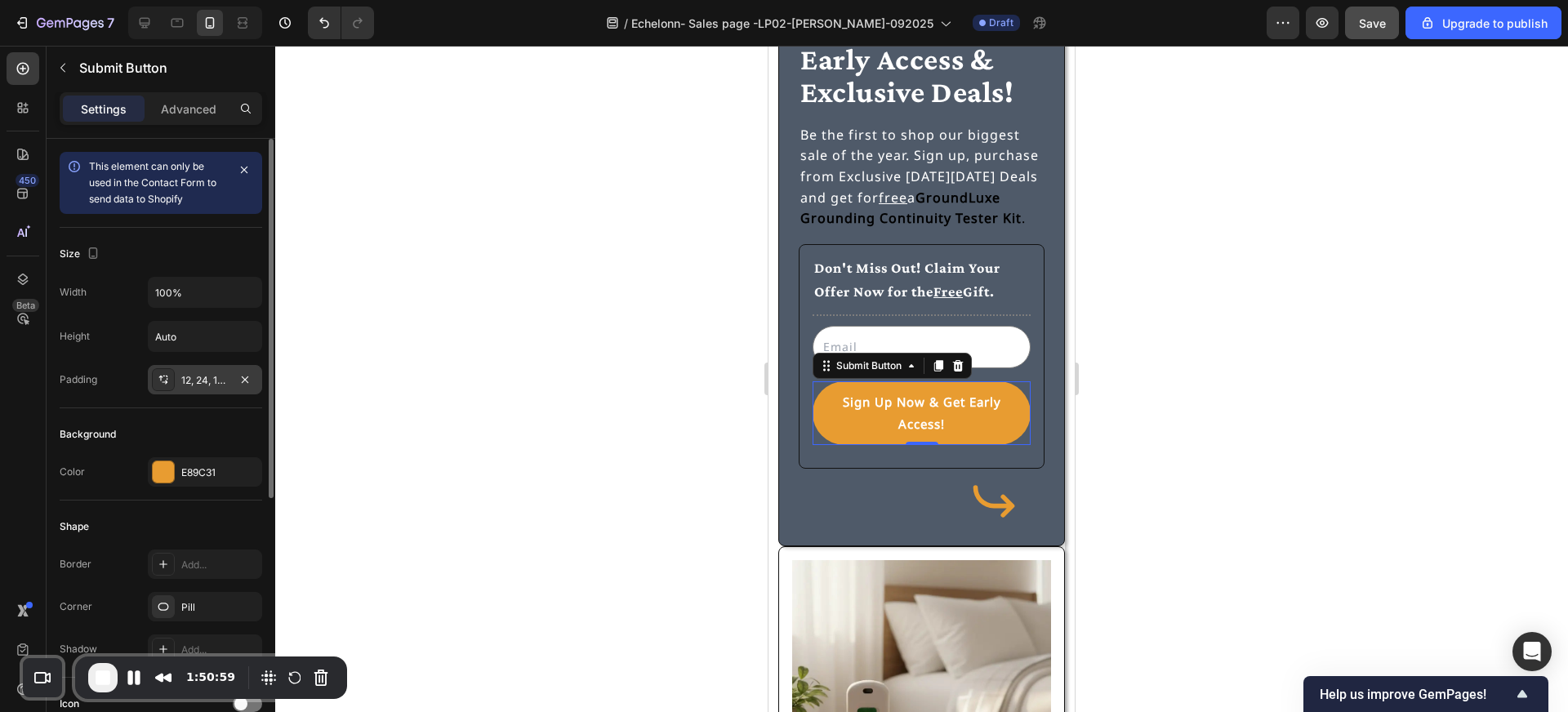
click at [195, 380] on div "12, 24, 12, 24" at bounding box center [205, 380] width 47 height 15
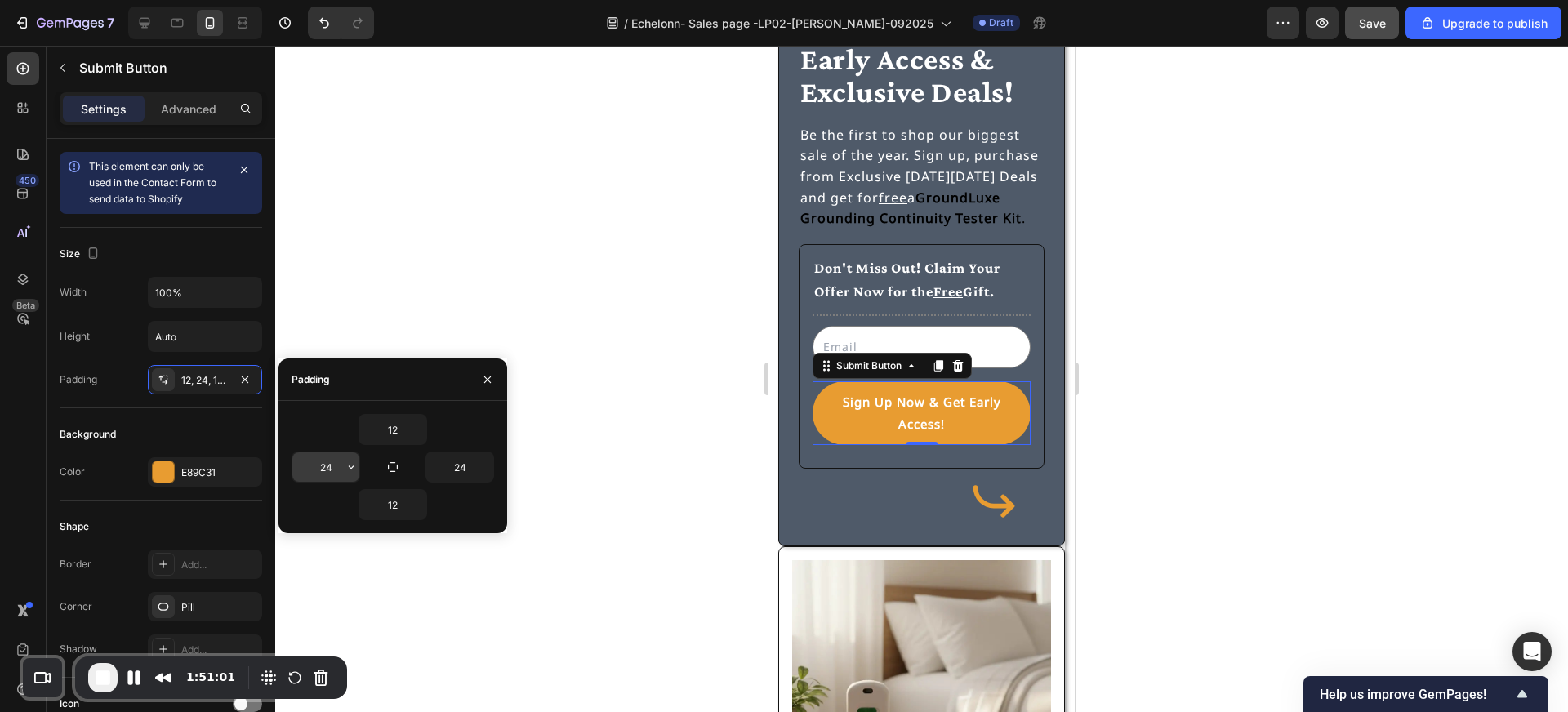
click at [335, 467] on input "24" at bounding box center [325, 467] width 67 height 29
type input "12"
click at [467, 467] on input "24" at bounding box center [459, 467] width 67 height 29
type input "1"
type input "0"
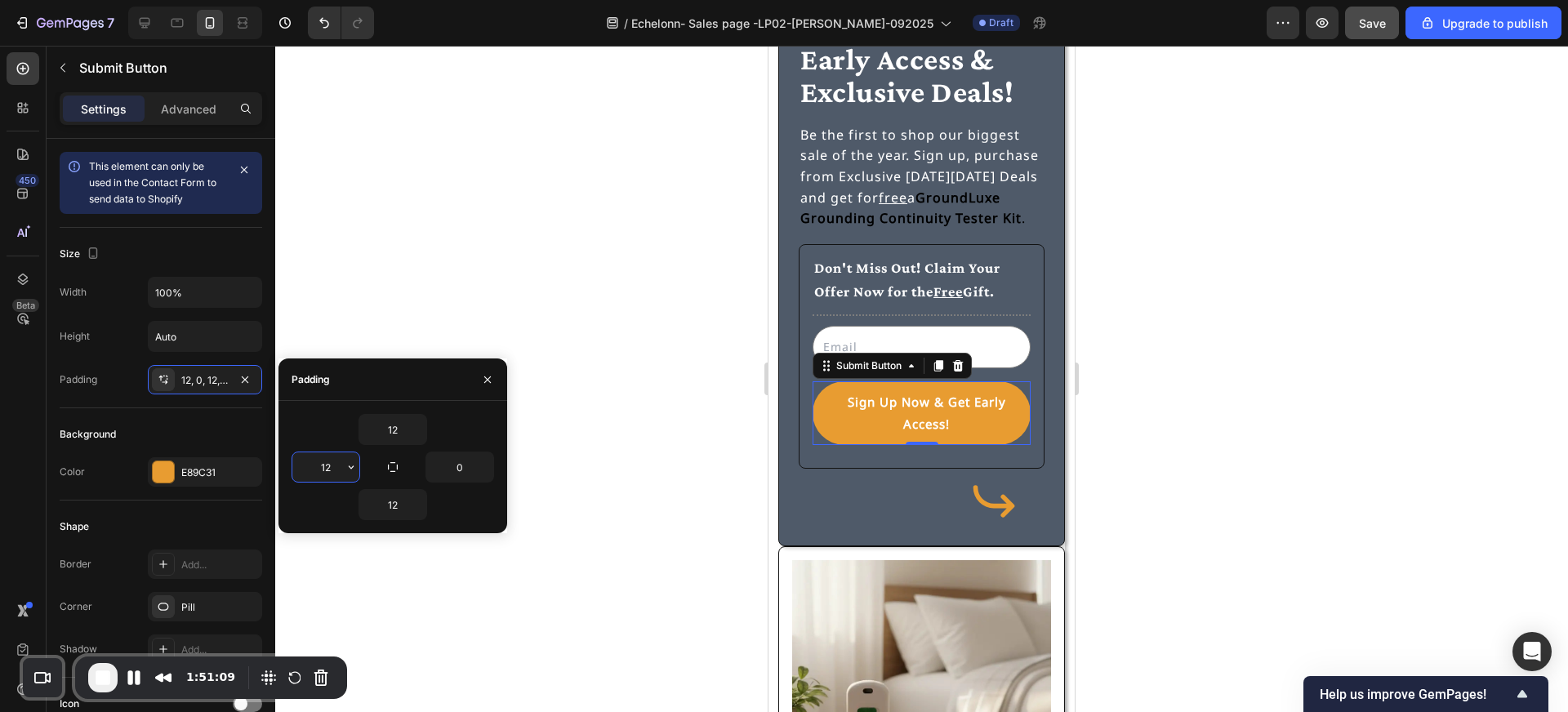
click at [334, 467] on input "12" at bounding box center [325, 467] width 67 height 29
type input "0"
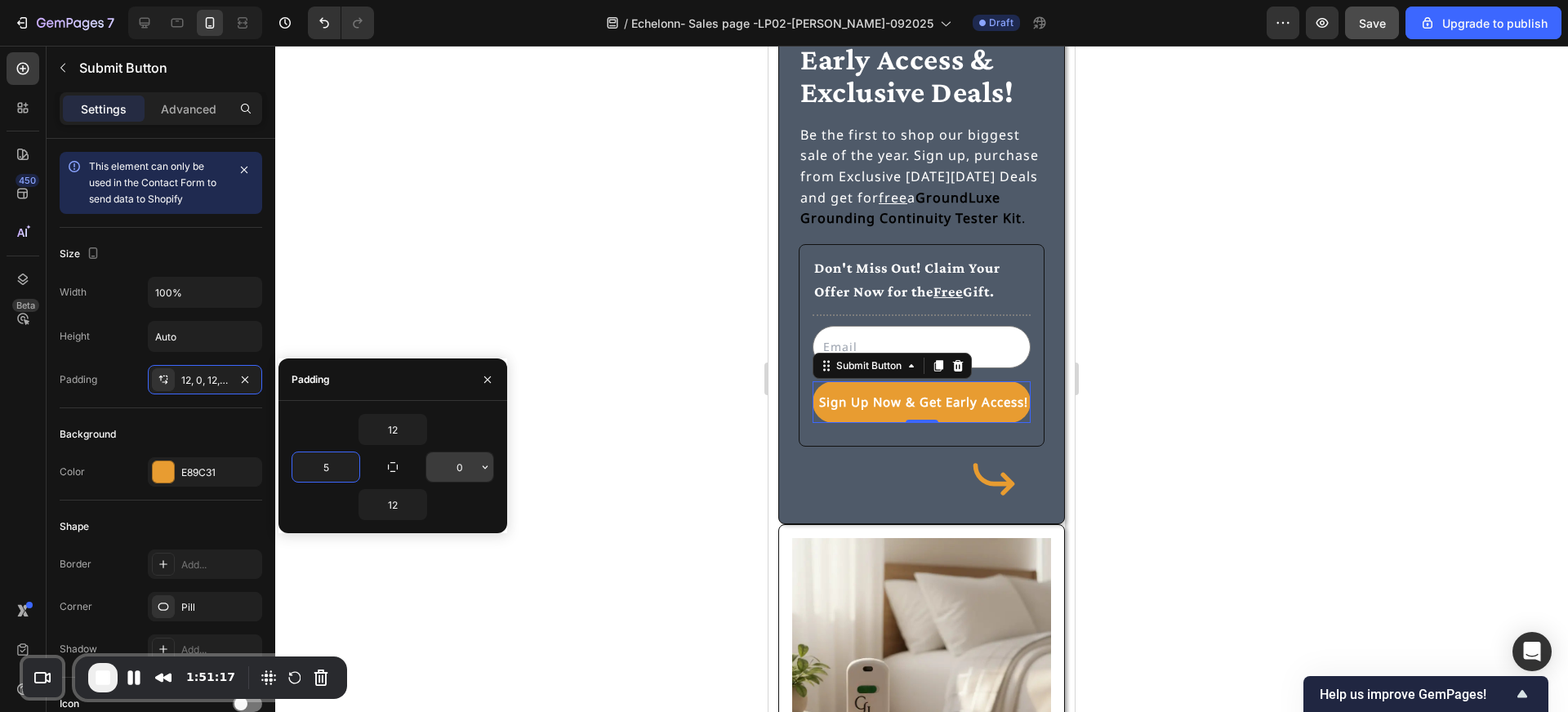
type input "5"
click at [462, 470] on input "0" at bounding box center [459, 467] width 67 height 29
type input "5"
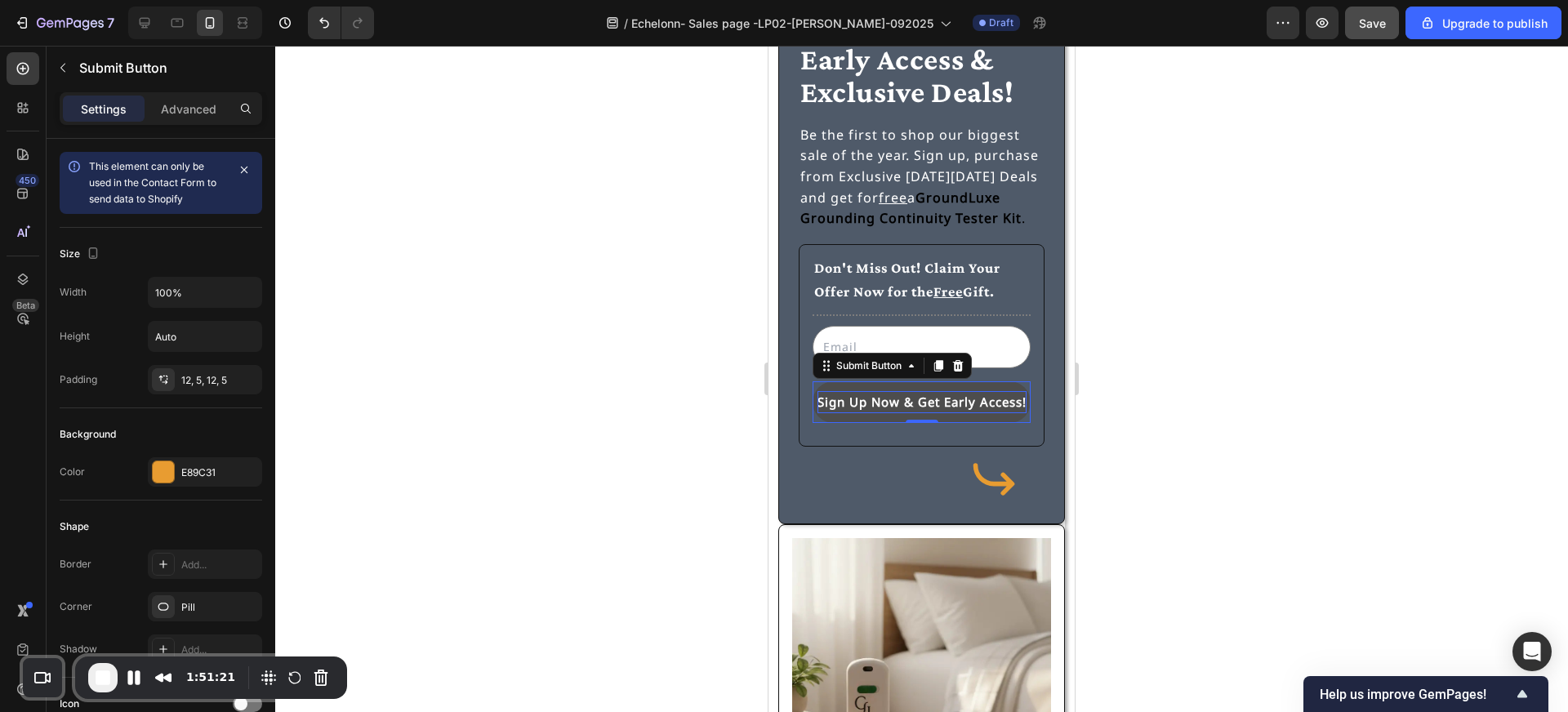
click at [892, 413] on div "Sign Up Now & Get Early Access!" at bounding box center [922, 402] width 209 height 22
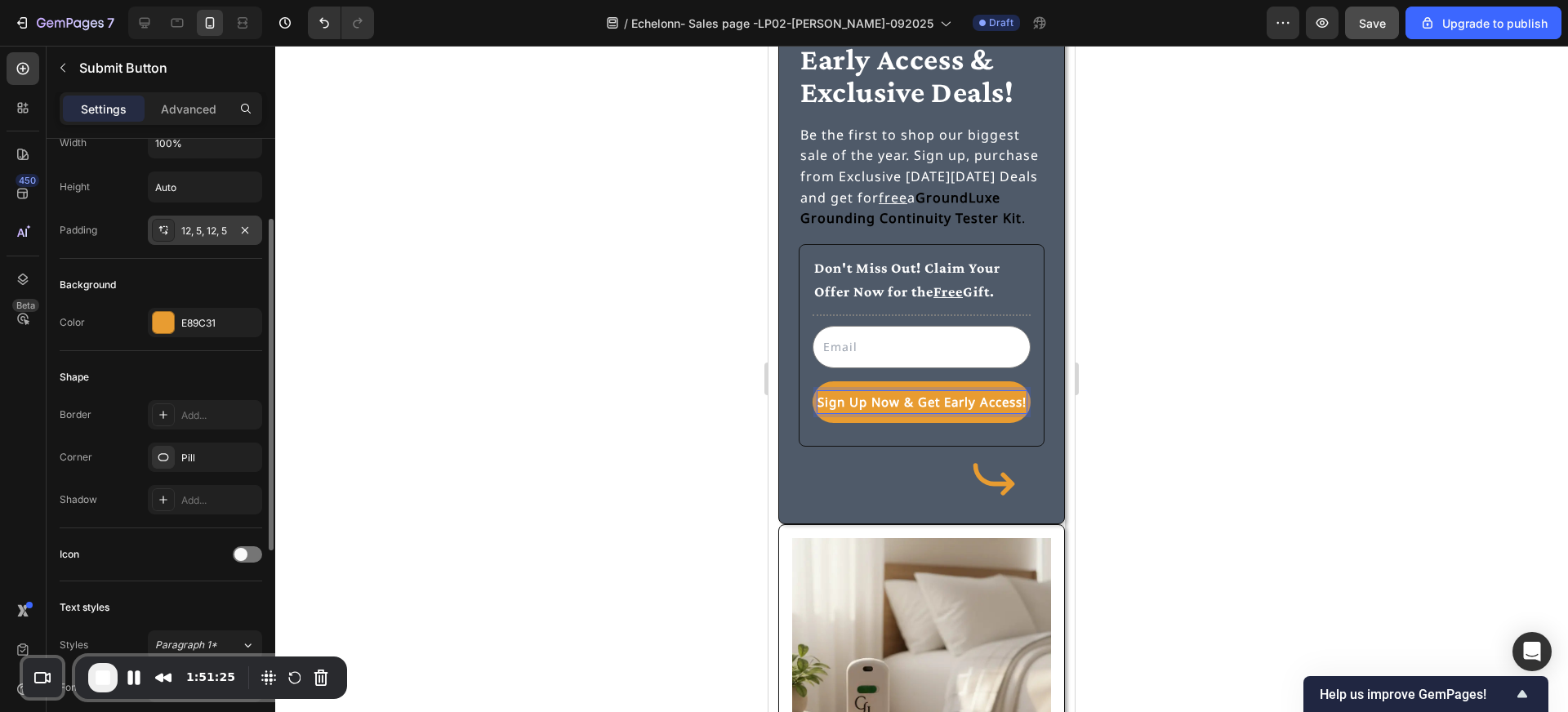
scroll to position [0, 0]
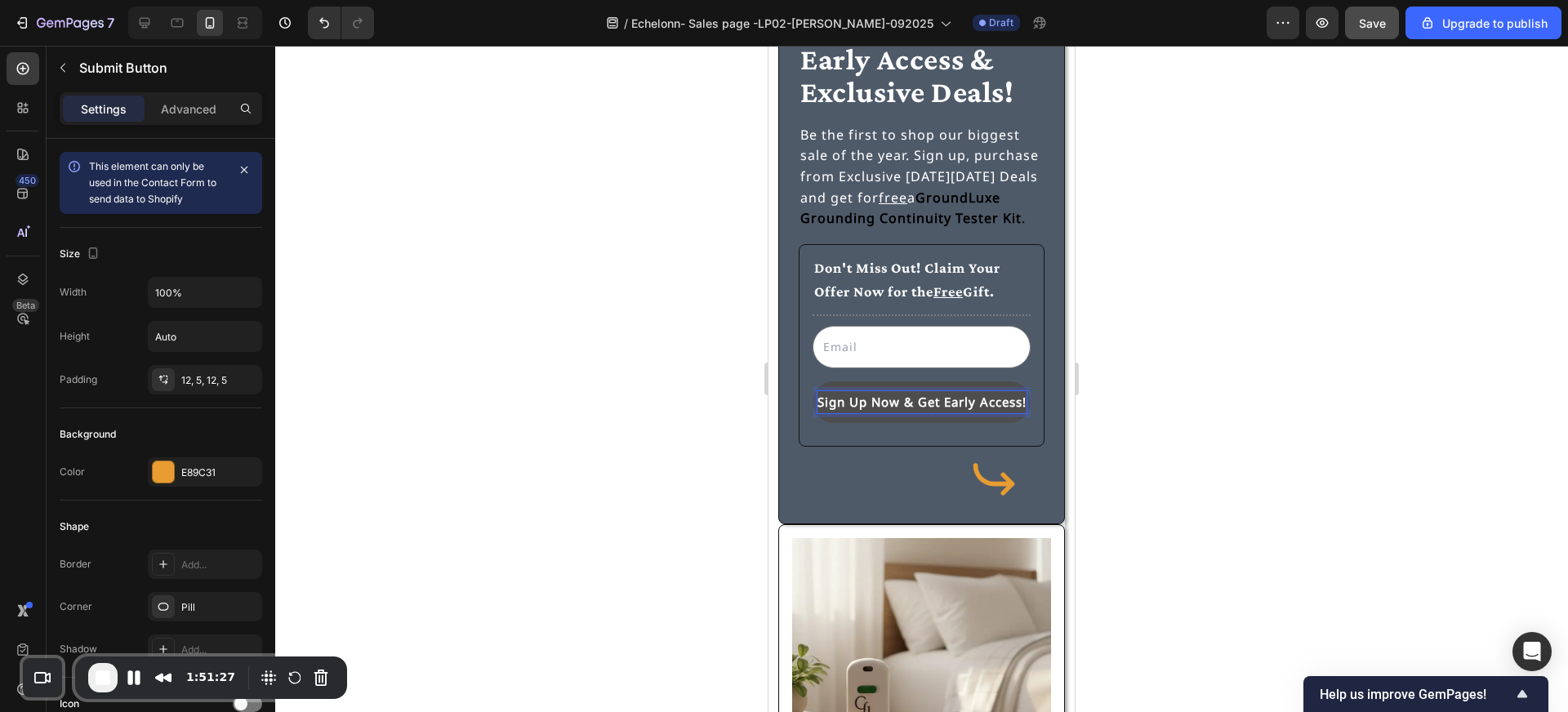
click at [882, 400] on p "Sign Up Now & Get Early Access!" at bounding box center [922, 402] width 209 height 22
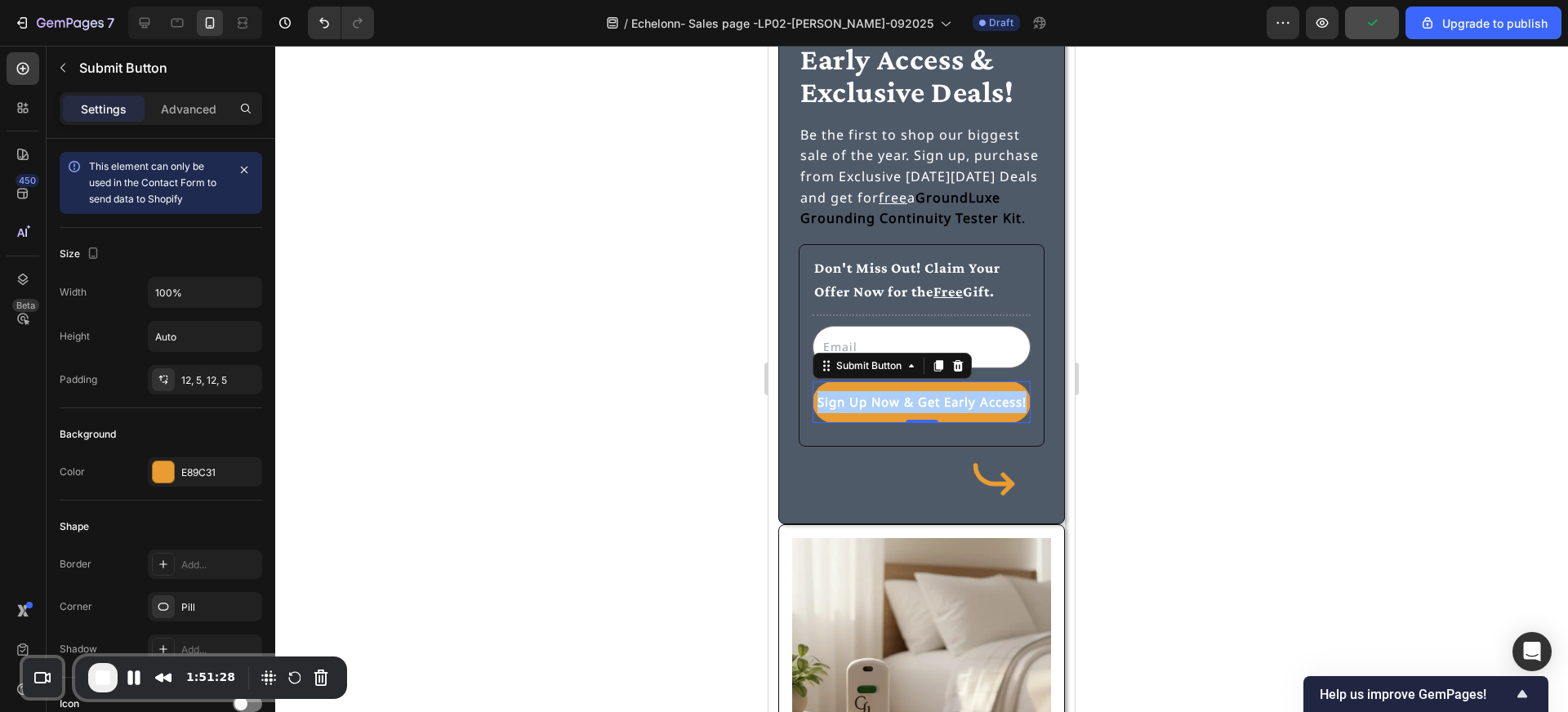
click at [545, 355] on div at bounding box center [922, 378] width 1293 height 666
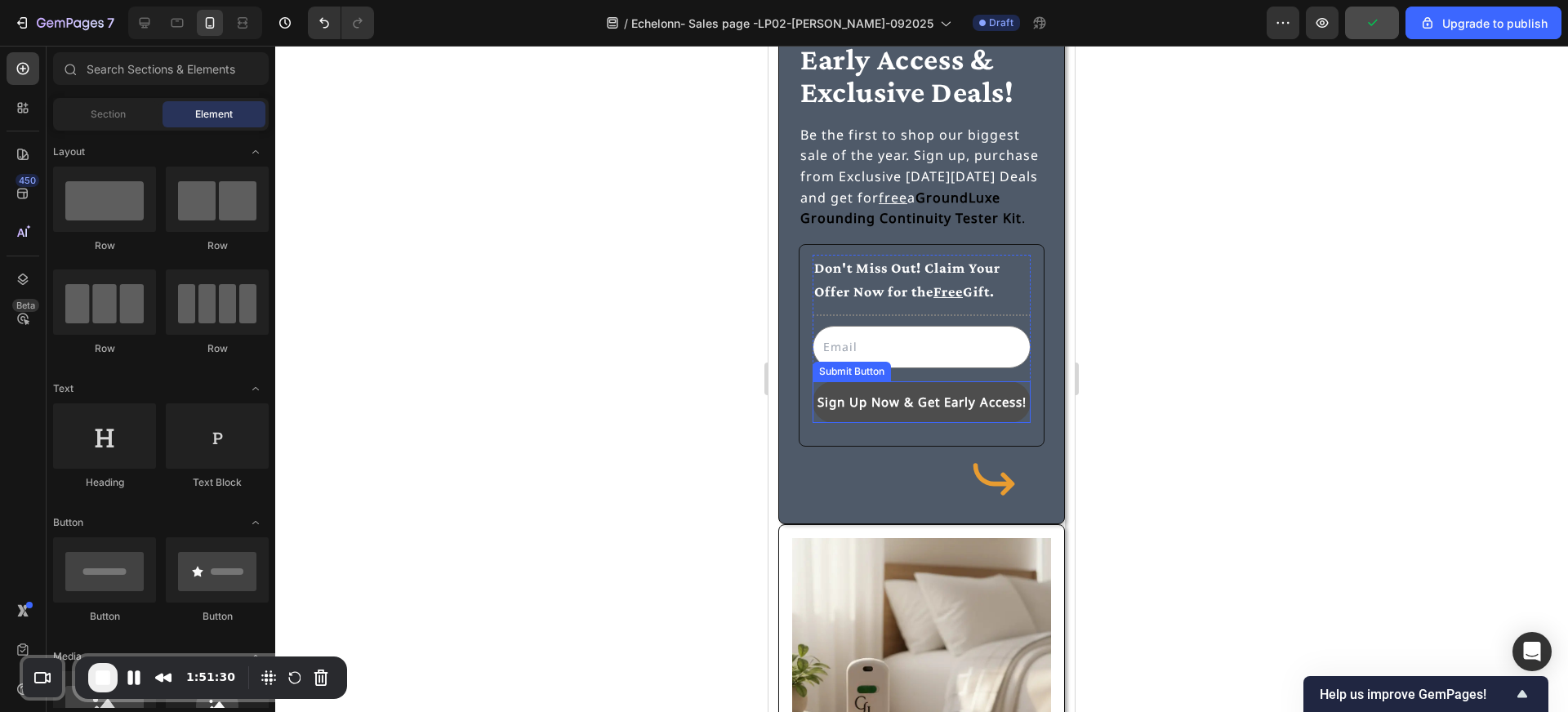
click at [814, 408] on button "Sign Up Now & Get Early Access!" at bounding box center [921, 402] width 218 height 42
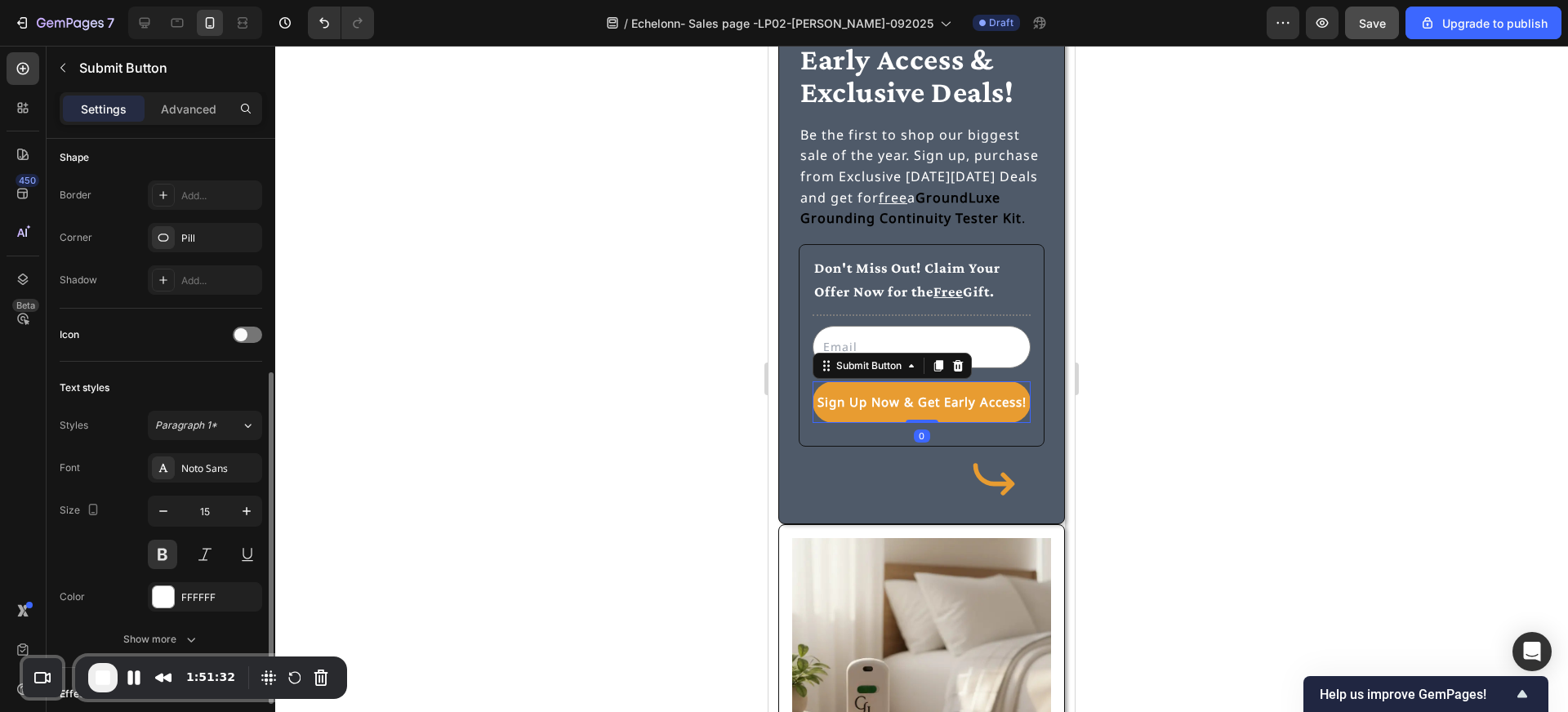
scroll to position [404, 0]
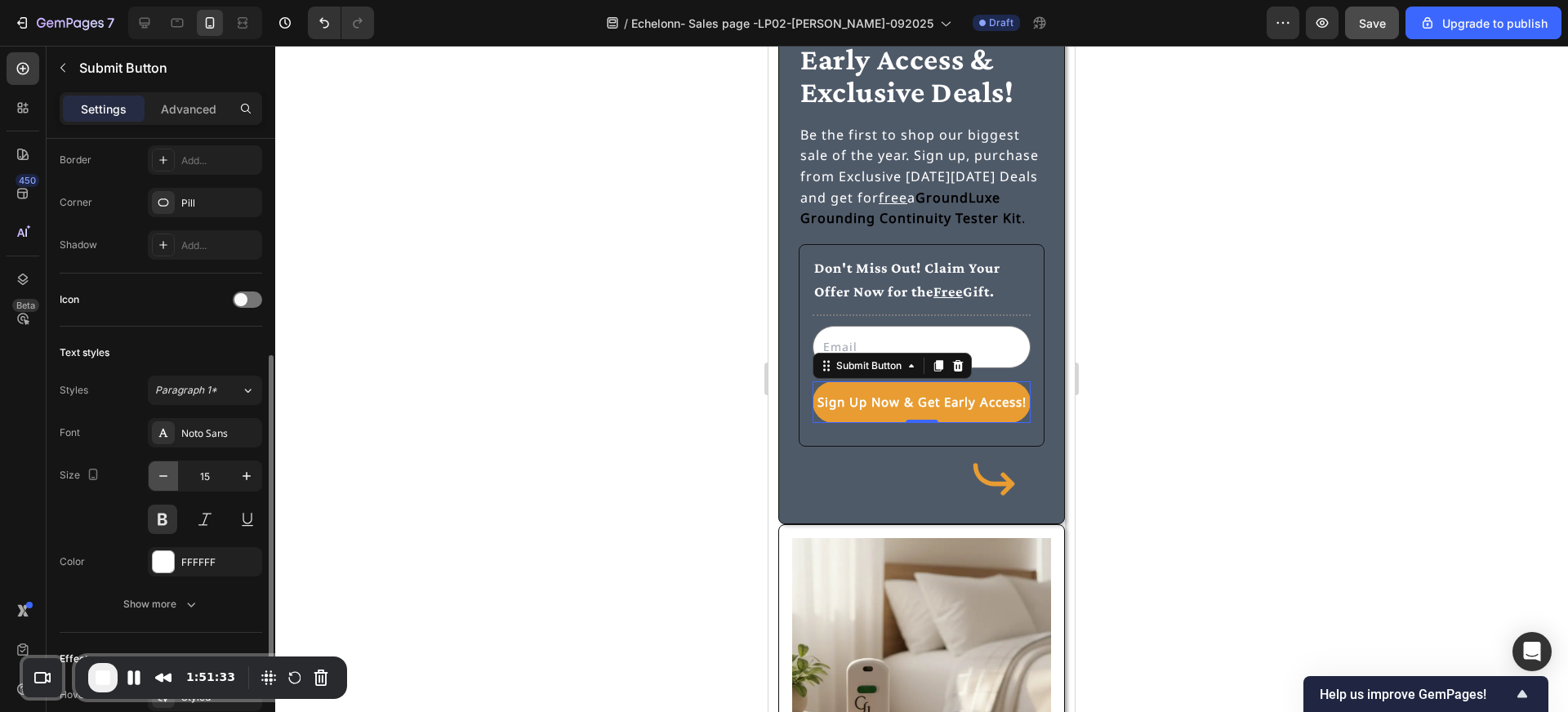
click at [167, 474] on icon "button" at bounding box center [163, 476] width 16 height 16
type input "14"
click at [403, 466] on div at bounding box center [922, 378] width 1293 height 666
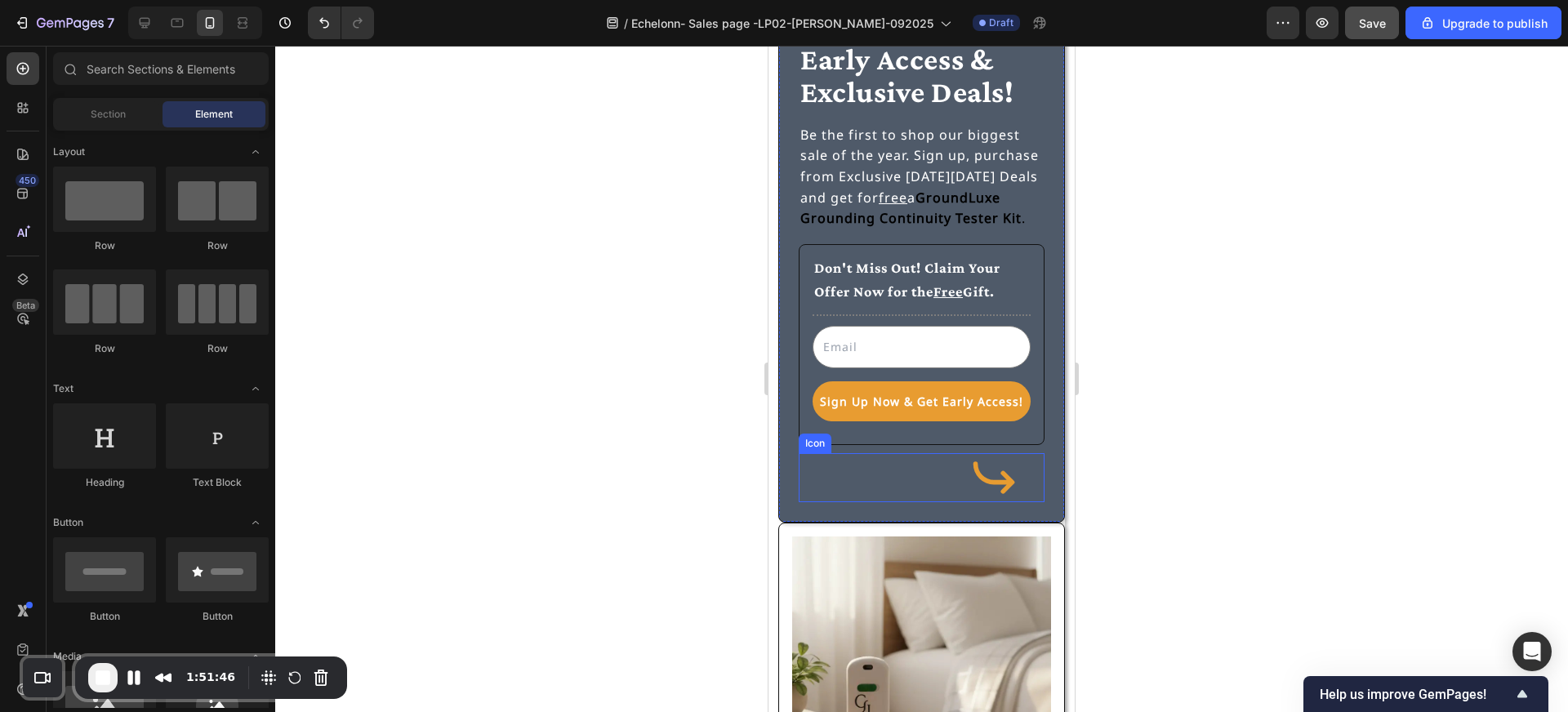
click at [883, 488] on div "Icon" at bounding box center [922, 478] width 246 height 49
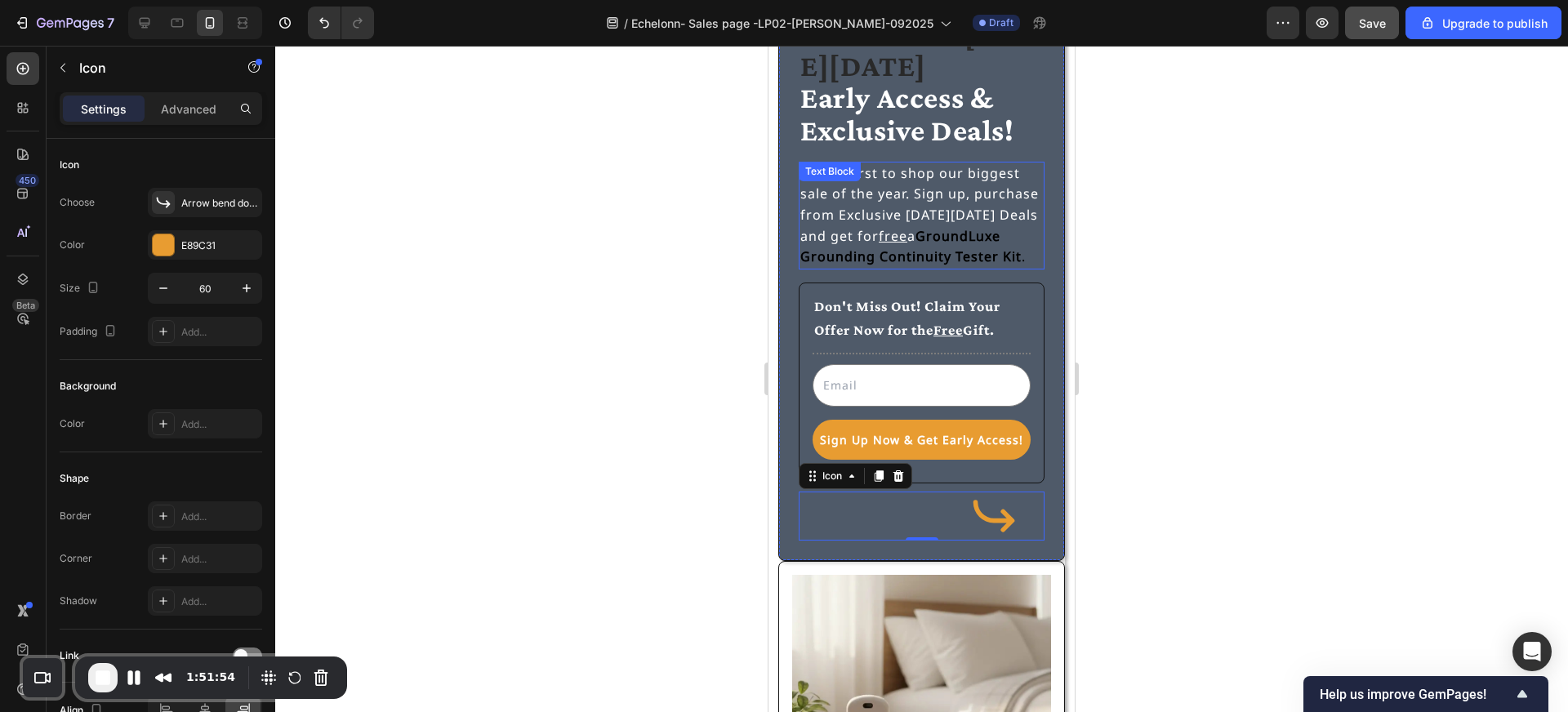
scroll to position [98, 0]
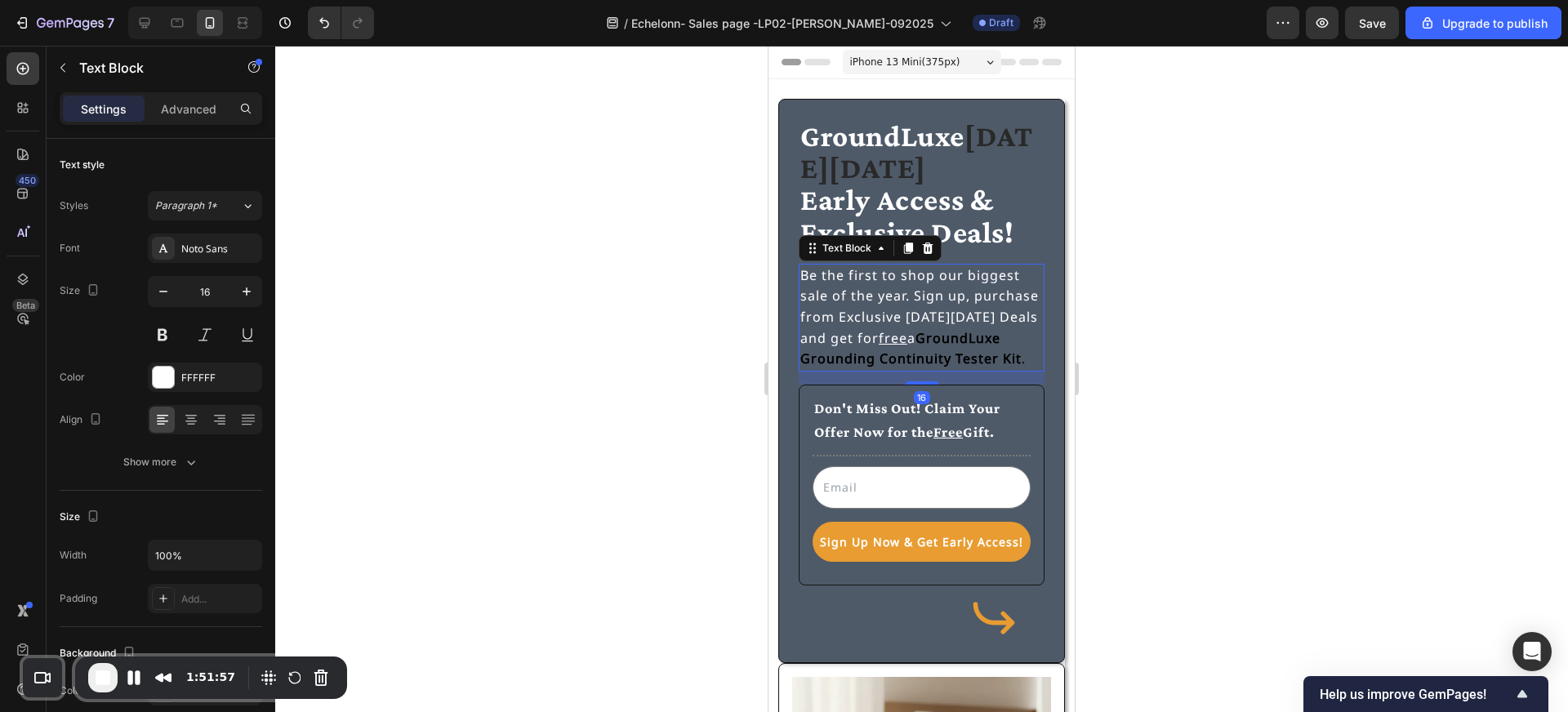
scroll to position [98, 0]
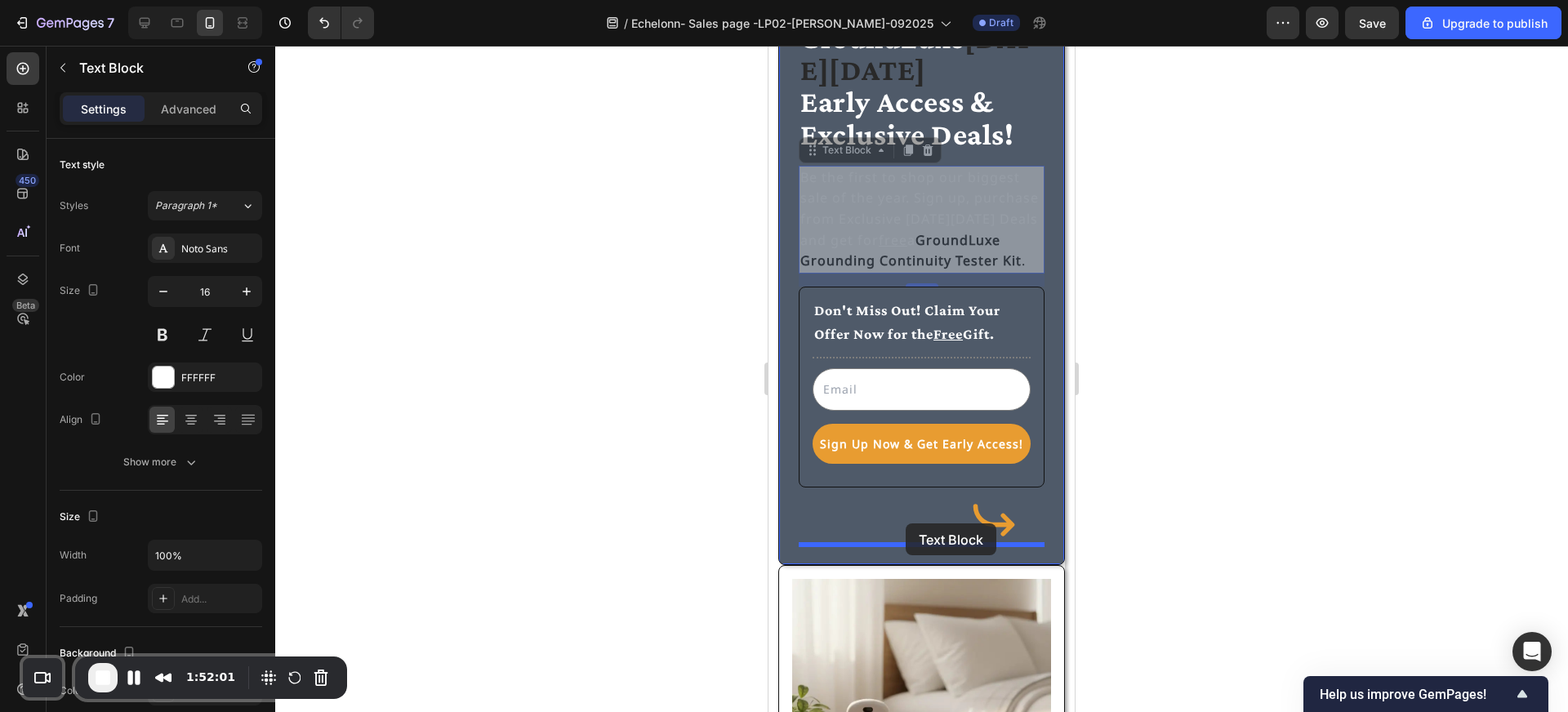
drag, startPoint x: 844, startPoint y: 153, endPoint x: 906, endPoint y: 523, distance: 375.2
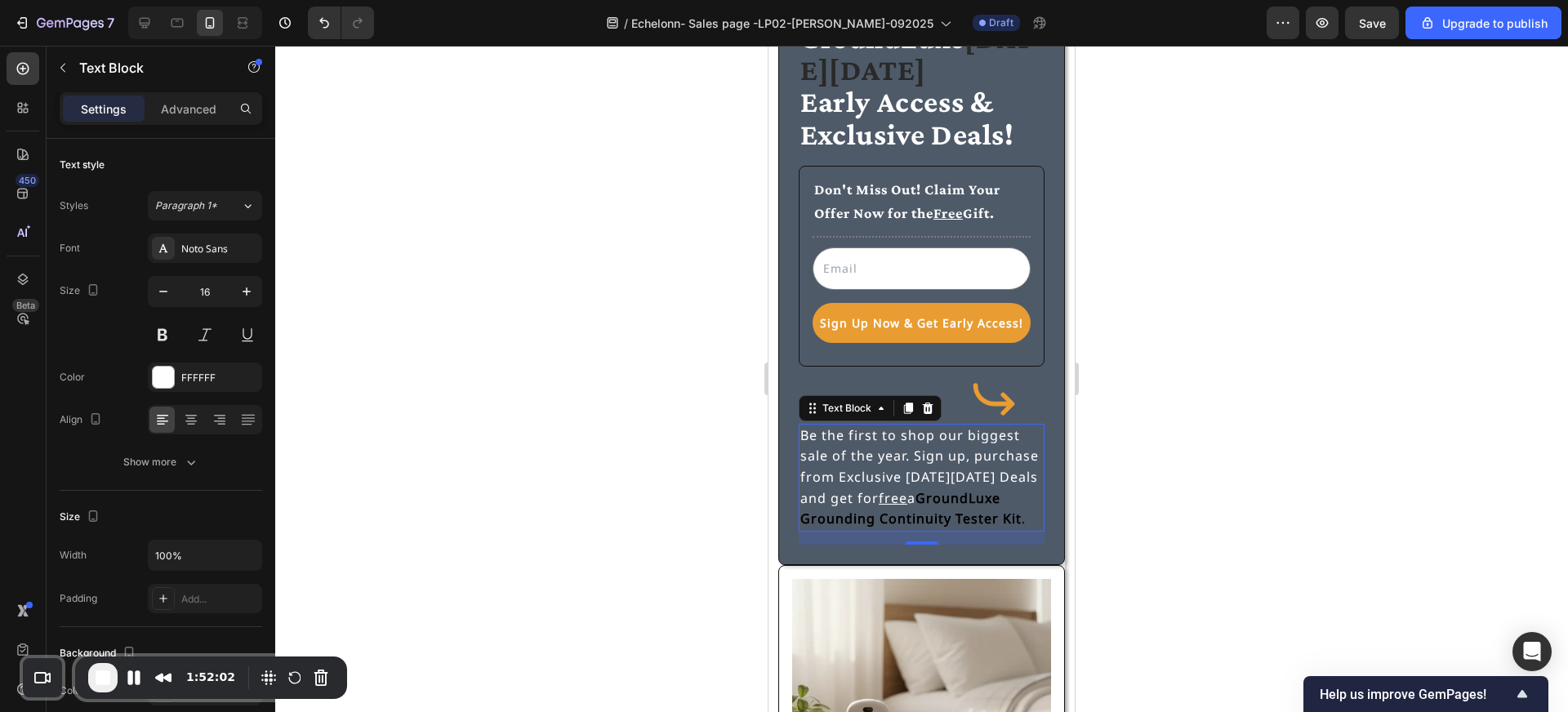
click at [688, 380] on div at bounding box center [922, 378] width 1293 height 666
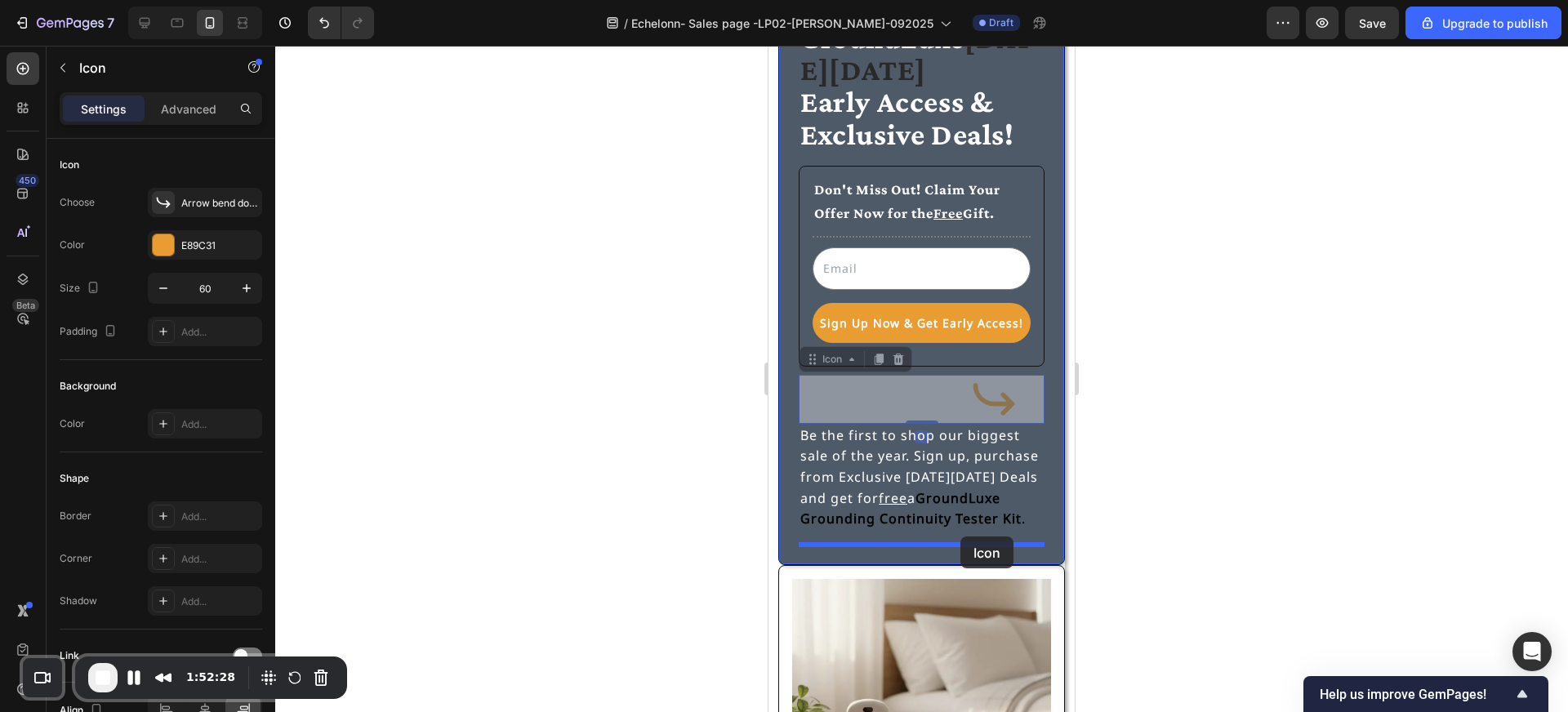
drag, startPoint x: 995, startPoint y: 401, endPoint x: 961, endPoint y: 537, distance: 140.2
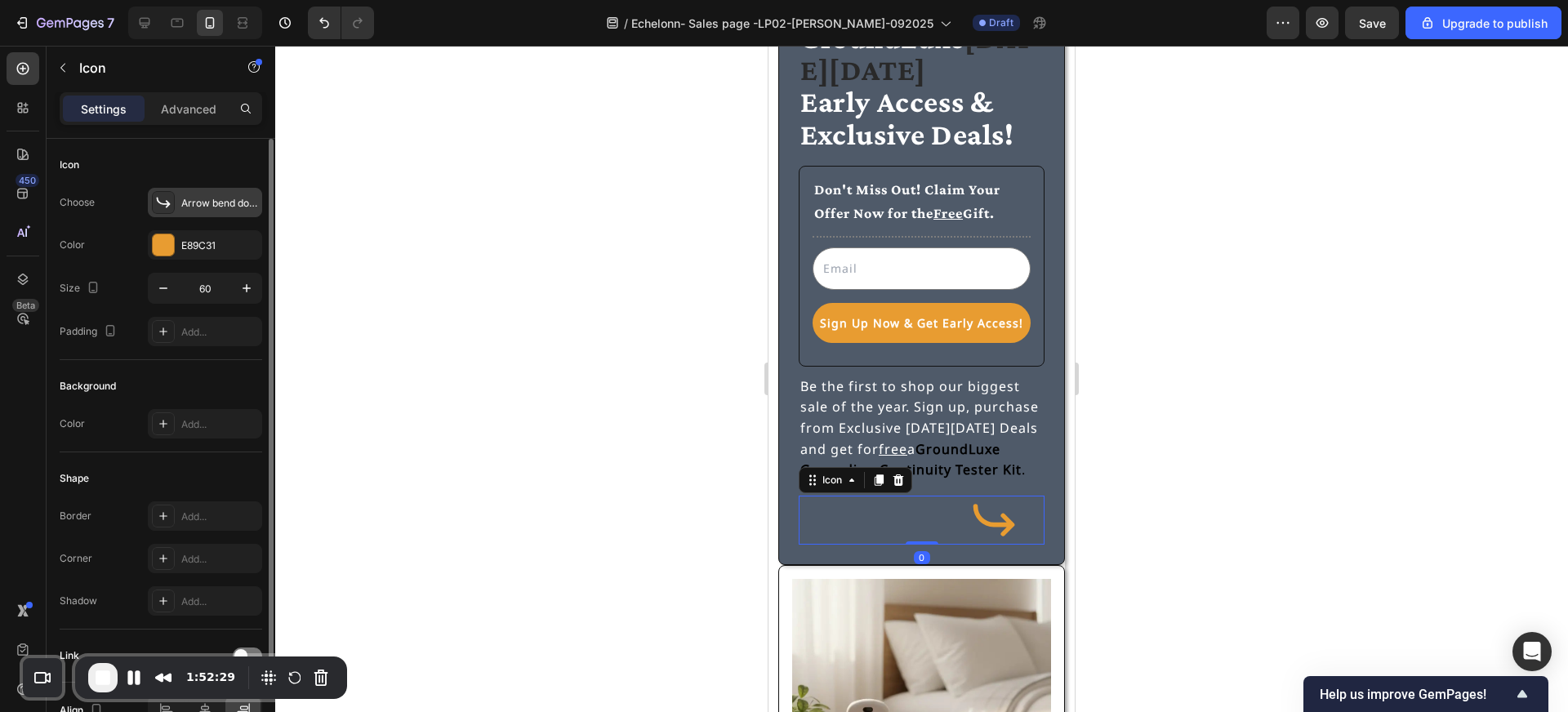
click at [164, 198] on icon at bounding box center [163, 202] width 16 height 16
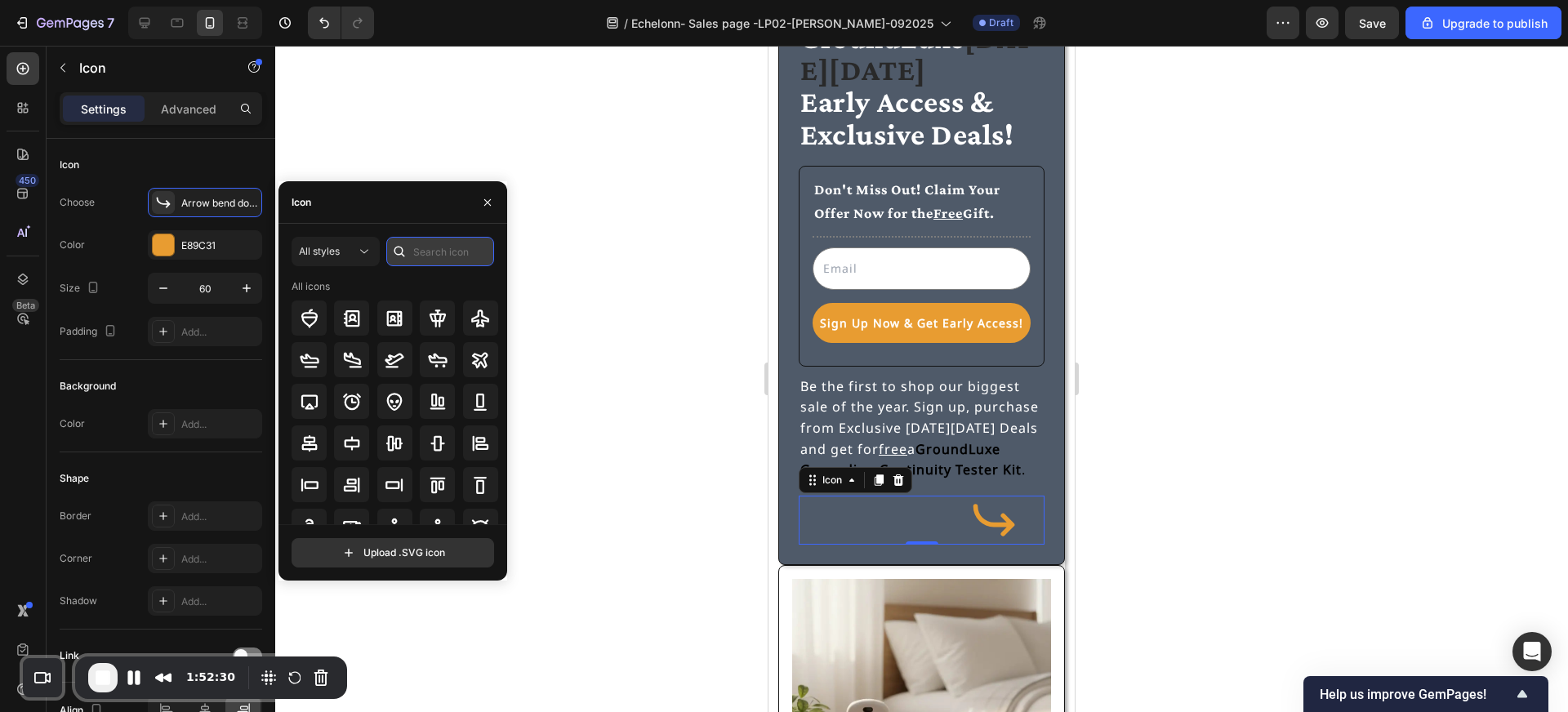
click at [449, 250] on input "text" at bounding box center [440, 252] width 108 height 29
type input "arrow"
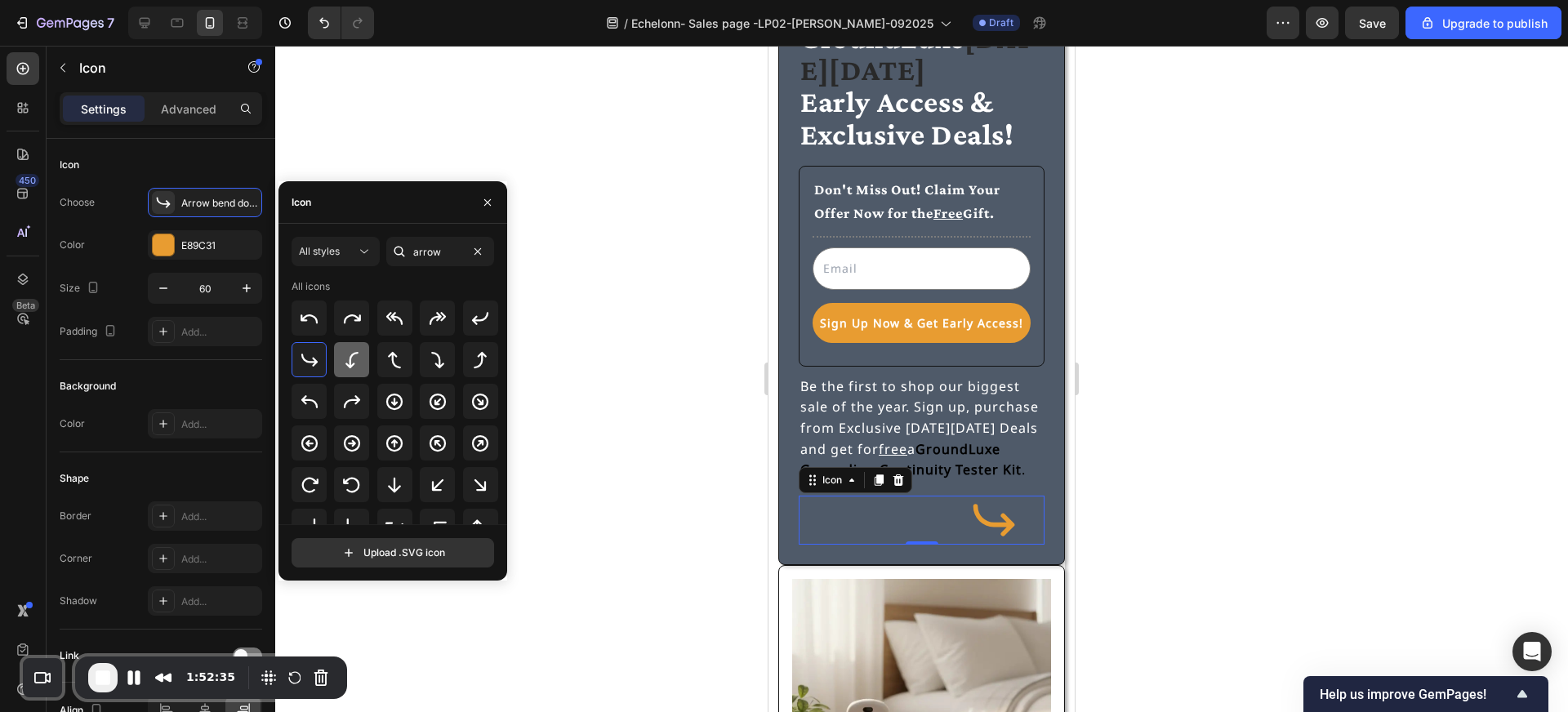
click at [343, 366] on icon at bounding box center [352, 360] width 20 height 20
click at [428, 358] on icon at bounding box center [438, 360] width 20 height 20
click at [673, 454] on div at bounding box center [922, 378] width 1293 height 666
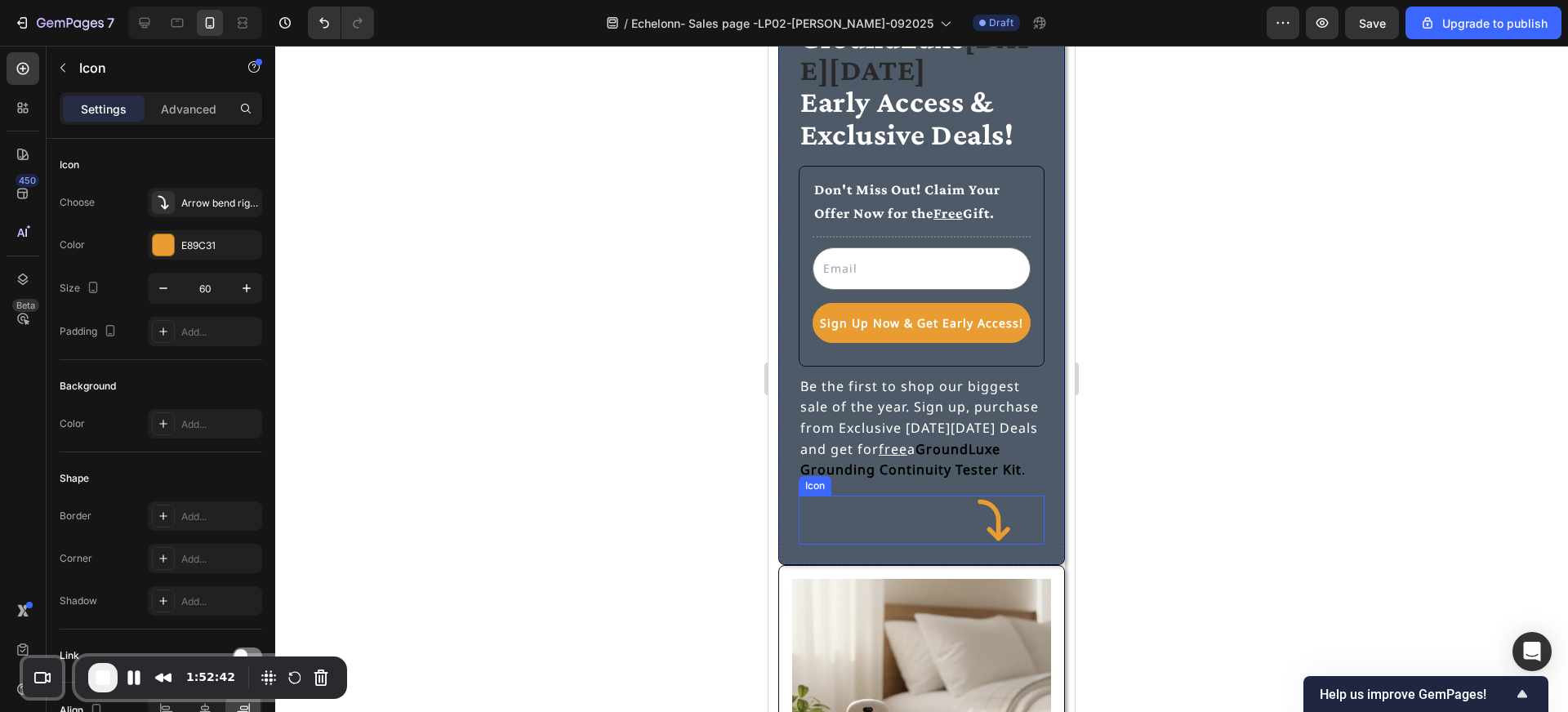
click at [863, 526] on div "Icon" at bounding box center [922, 521] width 246 height 49
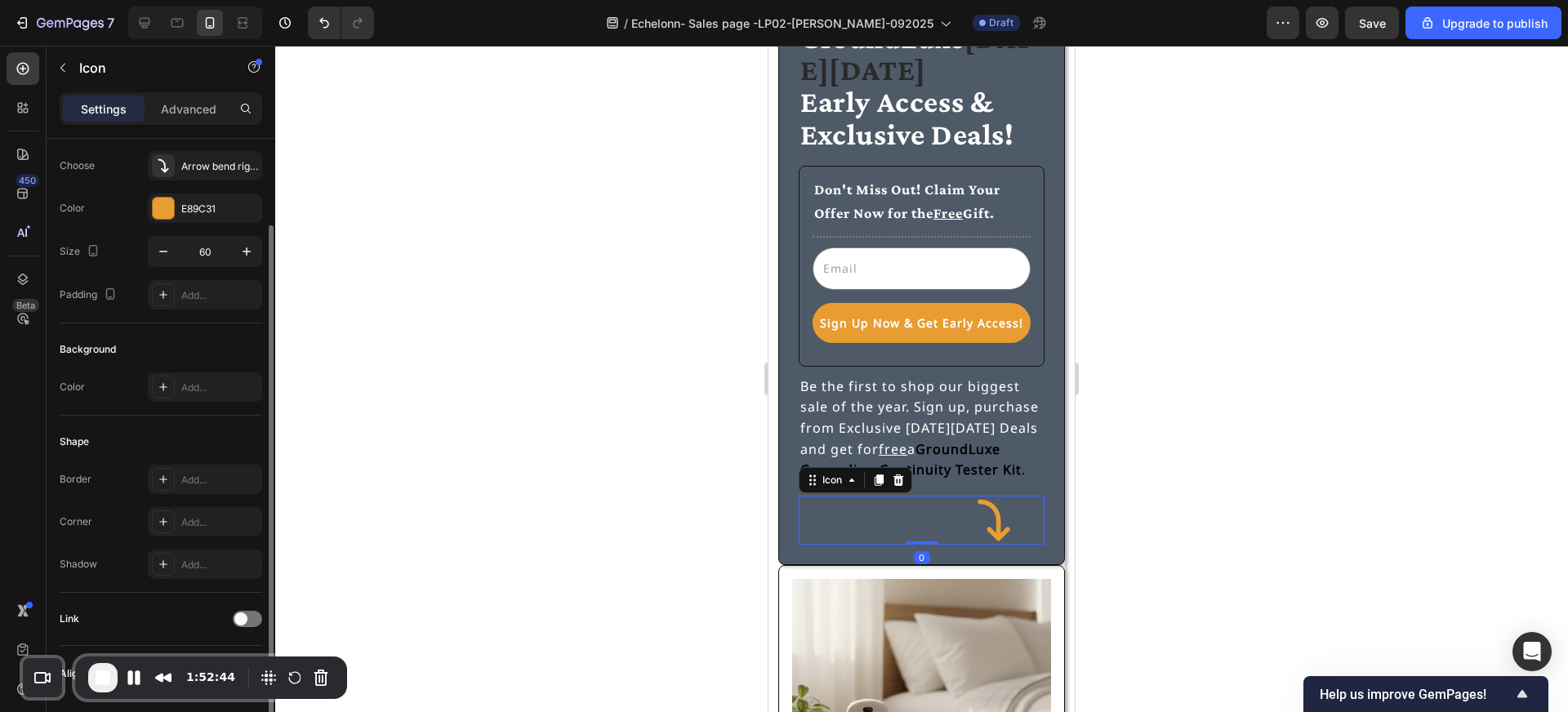
scroll to position [91, 0]
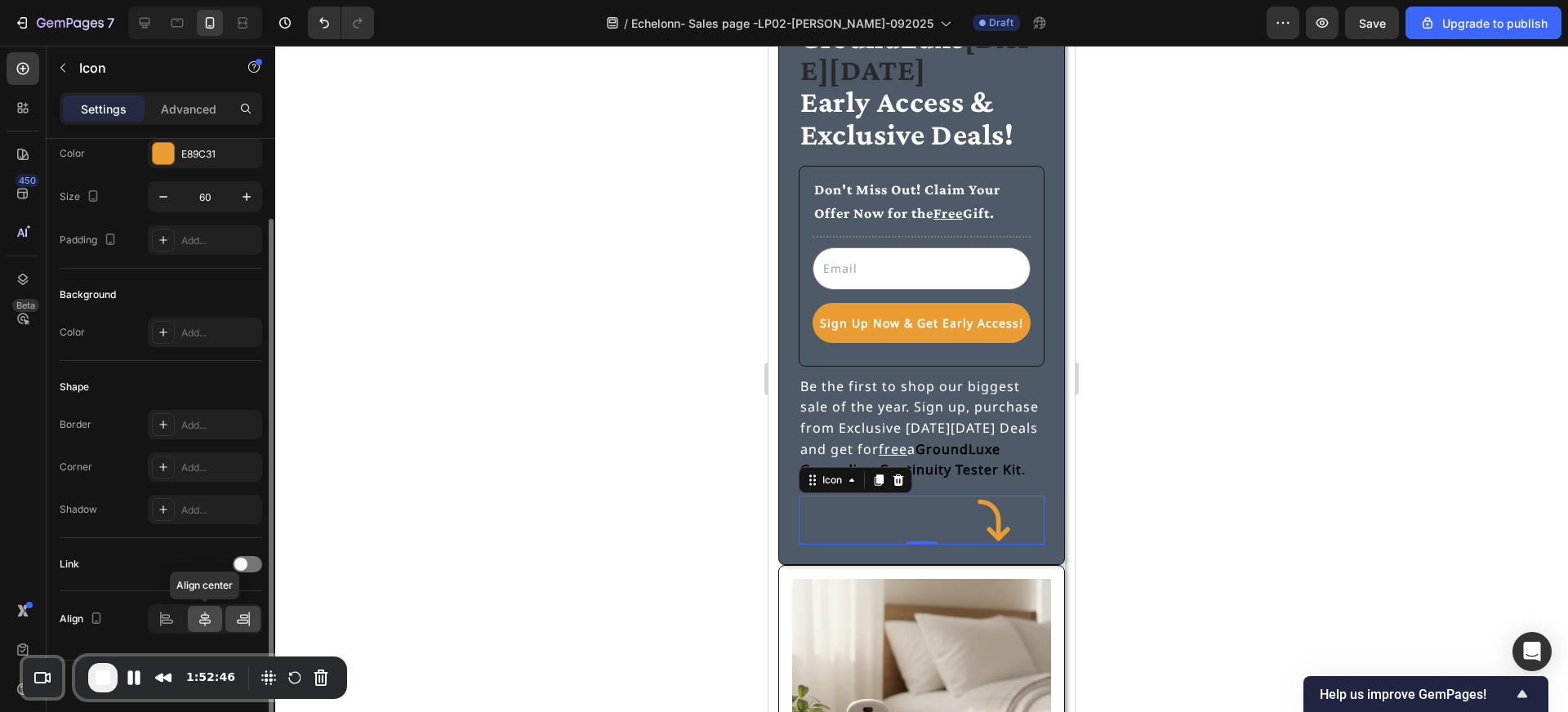
click at [203, 615] on icon at bounding box center [205, 619] width 16 height 16
click at [532, 528] on div at bounding box center [922, 378] width 1293 height 666
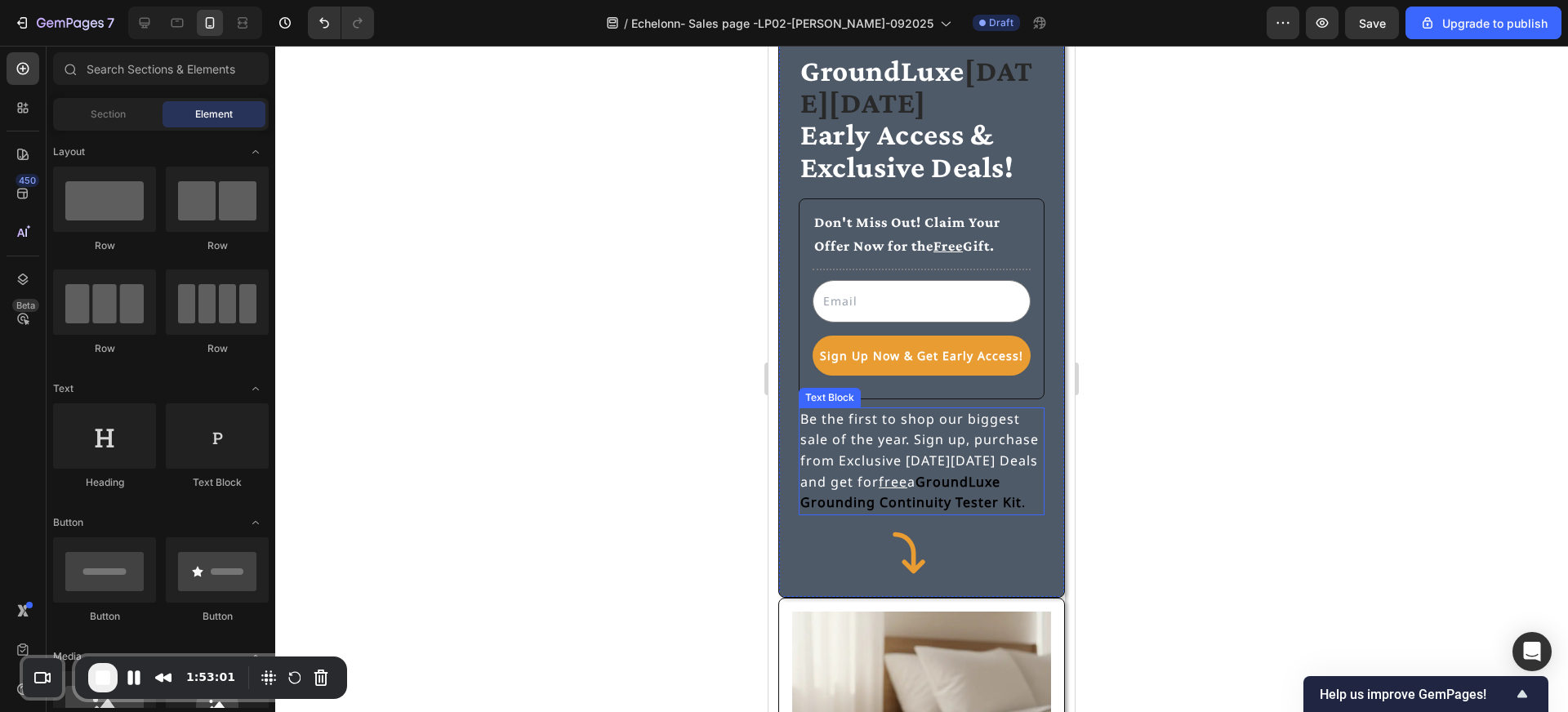
scroll to position [61, 0]
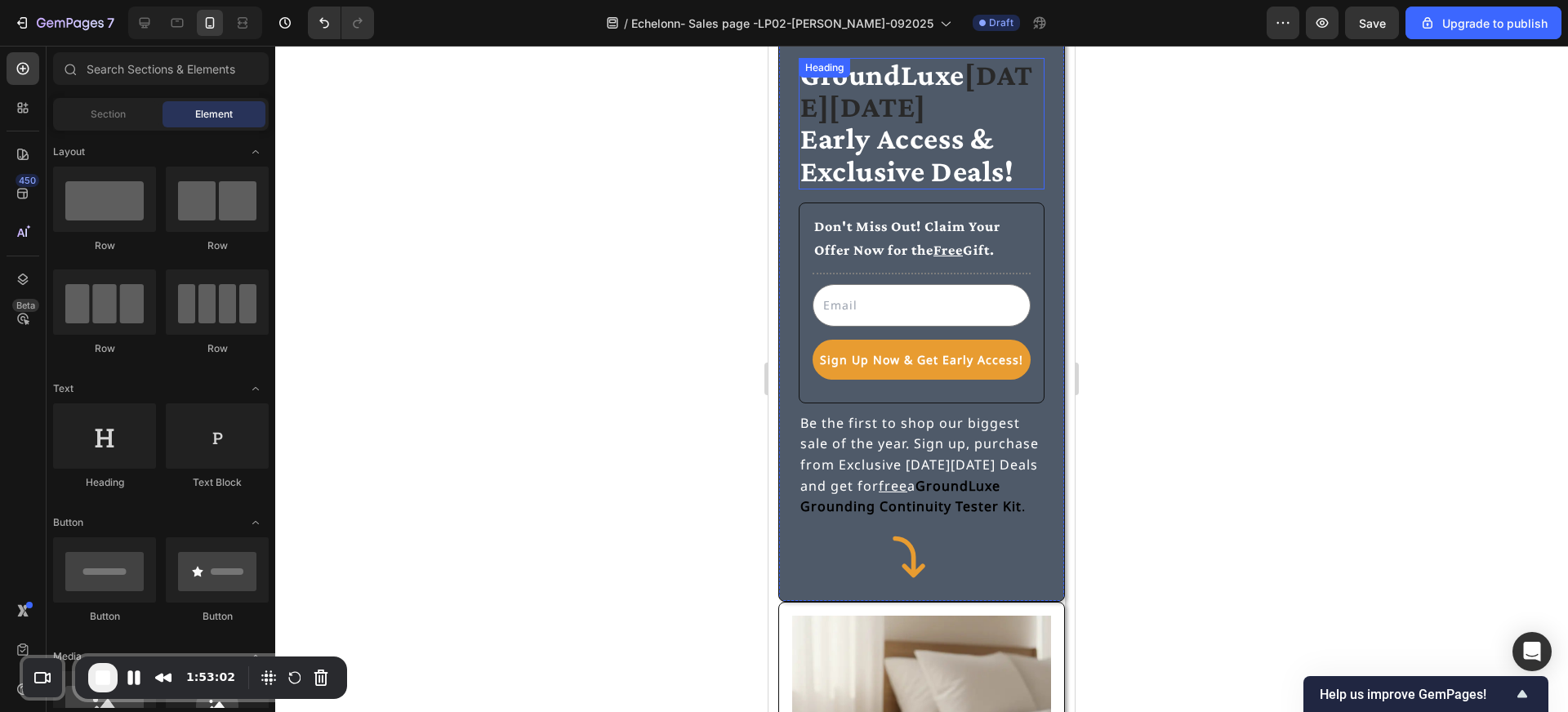
click at [943, 170] on span "Early Access & Exclusive Deals!" at bounding box center [907, 154] width 214 height 66
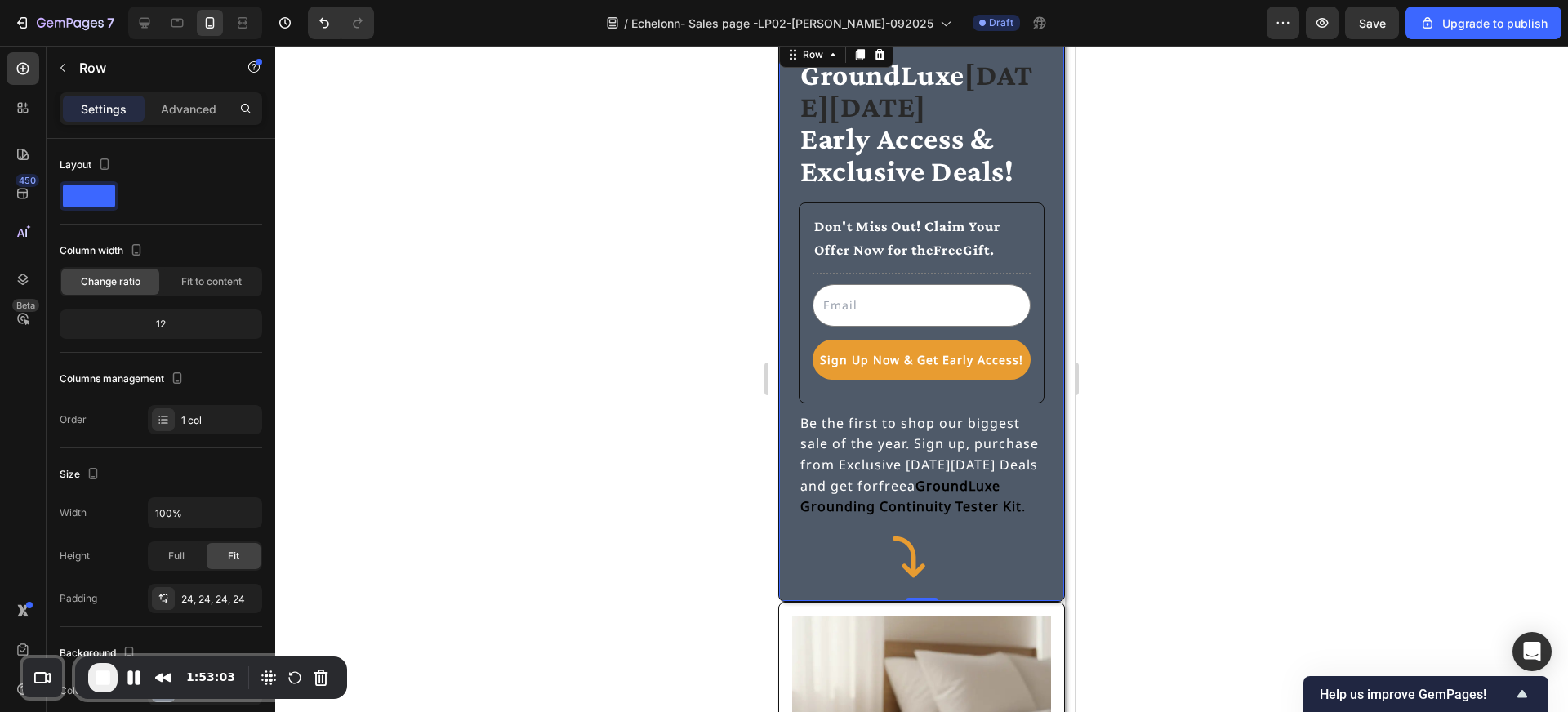
click at [937, 404] on div "GroundLuxe [DATE][DATE] Early Access & Exclusive Deals! Heading Don't Miss Out!…" at bounding box center [922, 320] width 246 height 523
click at [935, 391] on div "Don't Miss Out! Claim Your Offer Now for the Free Gift. Text Block Title Line E…" at bounding box center [922, 303] width 246 height 201
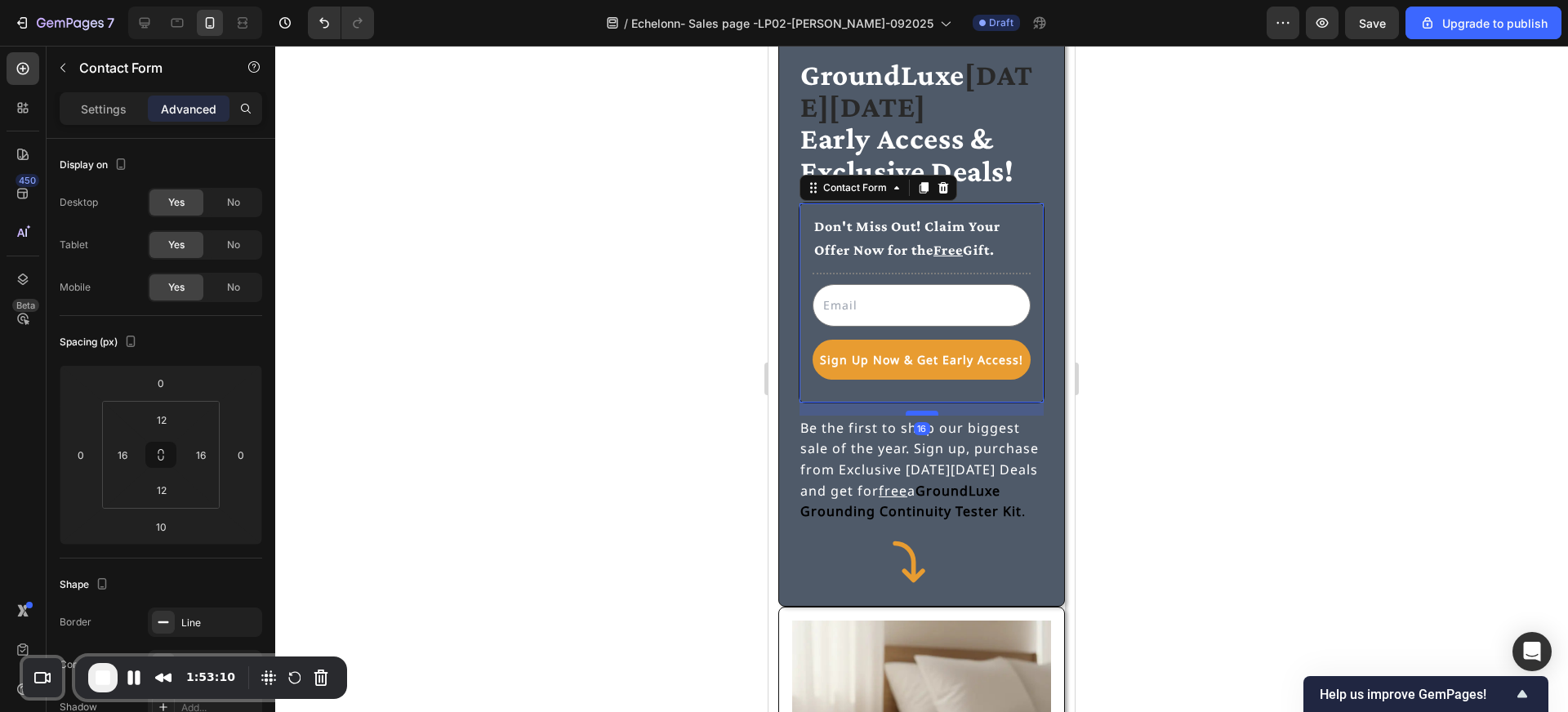
click at [923, 412] on div at bounding box center [923, 413] width 33 height 5
type input "16"
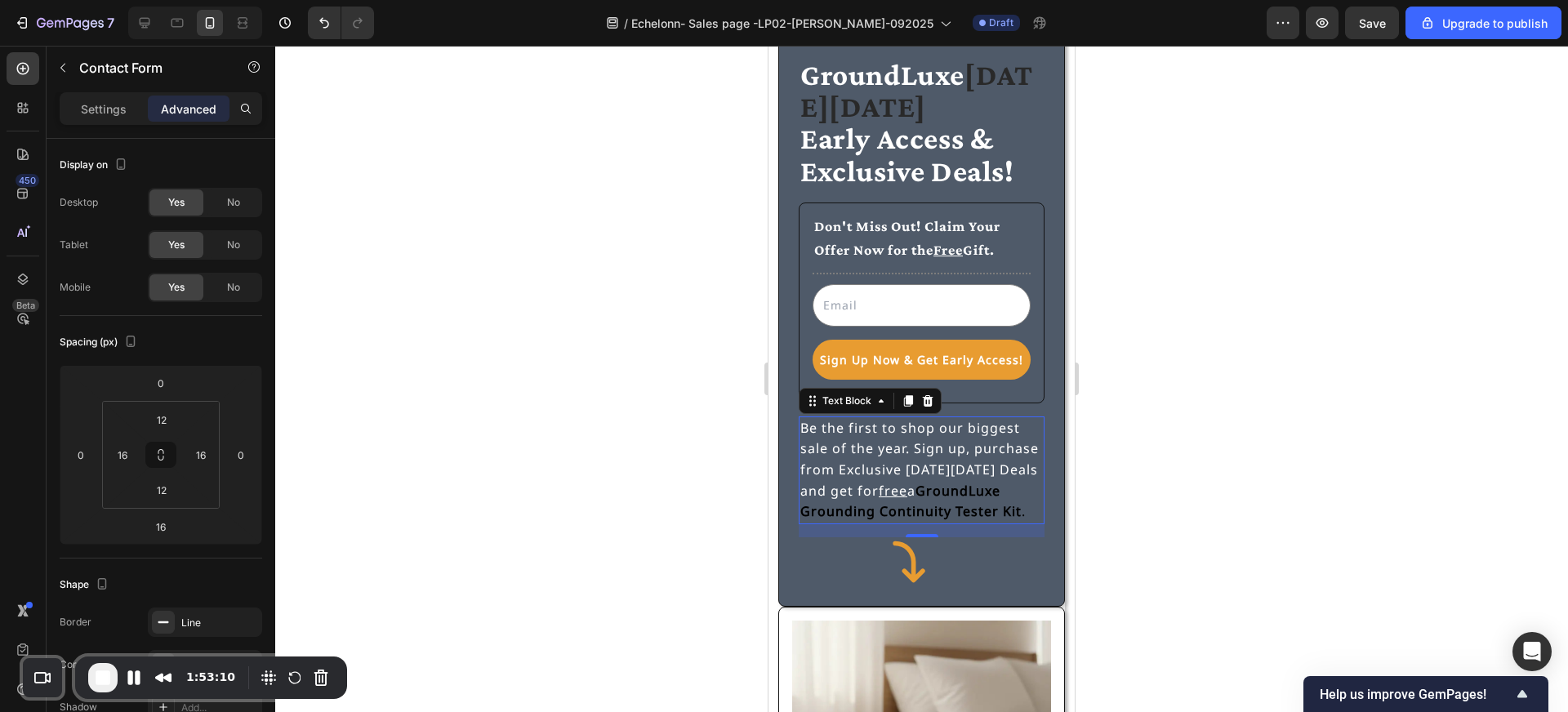
click at [945, 501] on p "Be the first to shop our biggest sale of the year. Sign up, purchase from Exclu…" at bounding box center [922, 470] width 242 height 105
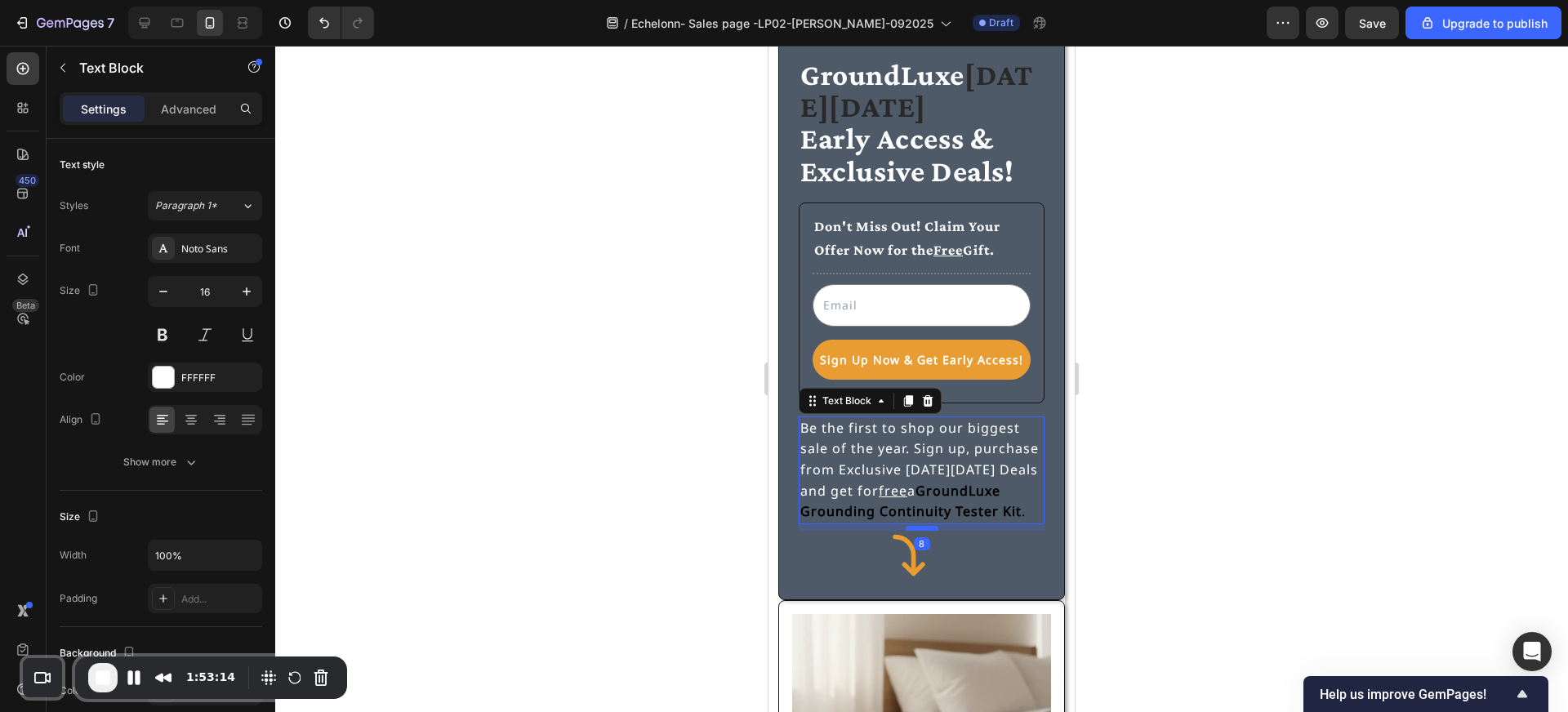
click at [922, 529] on div at bounding box center [923, 528] width 33 height 5
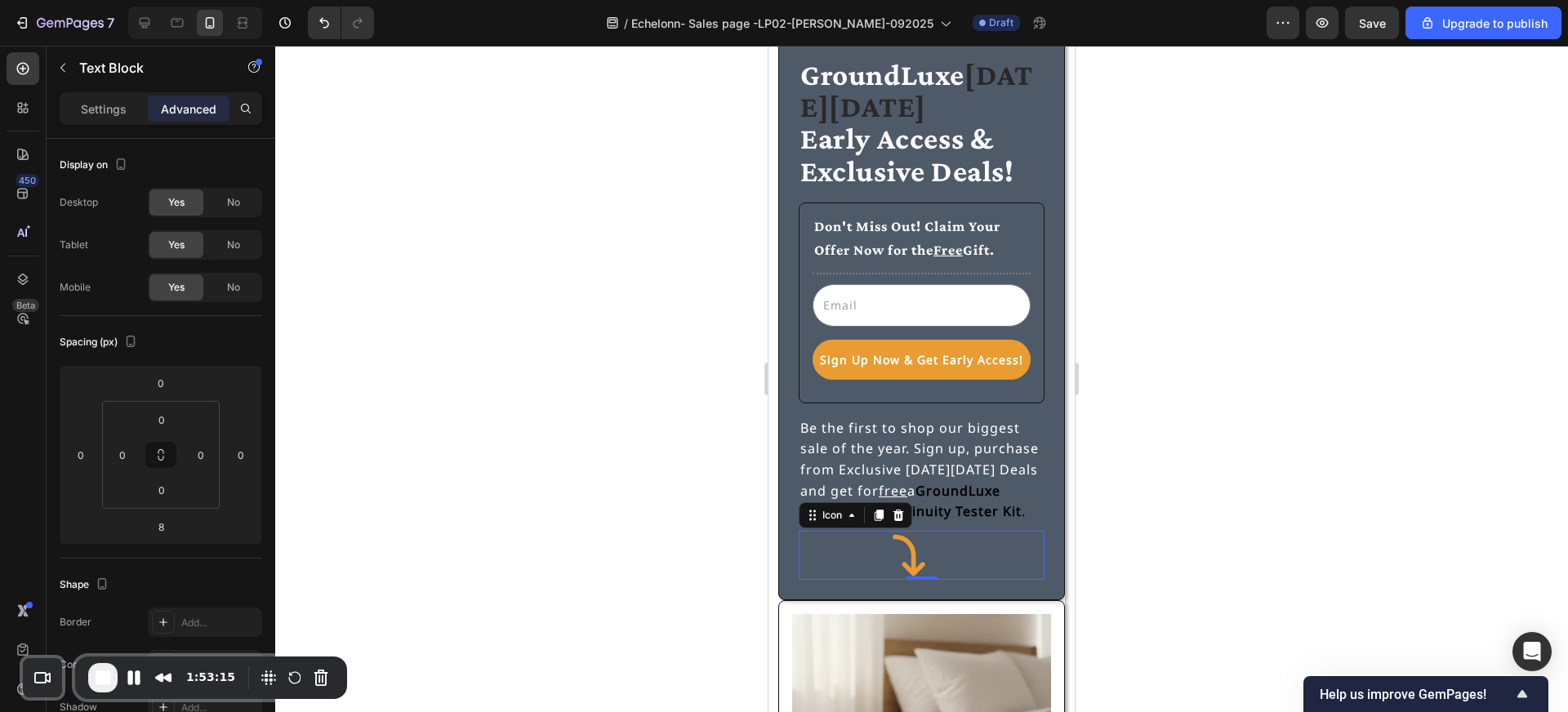
click at [835, 555] on div "Icon 0" at bounding box center [922, 555] width 246 height 49
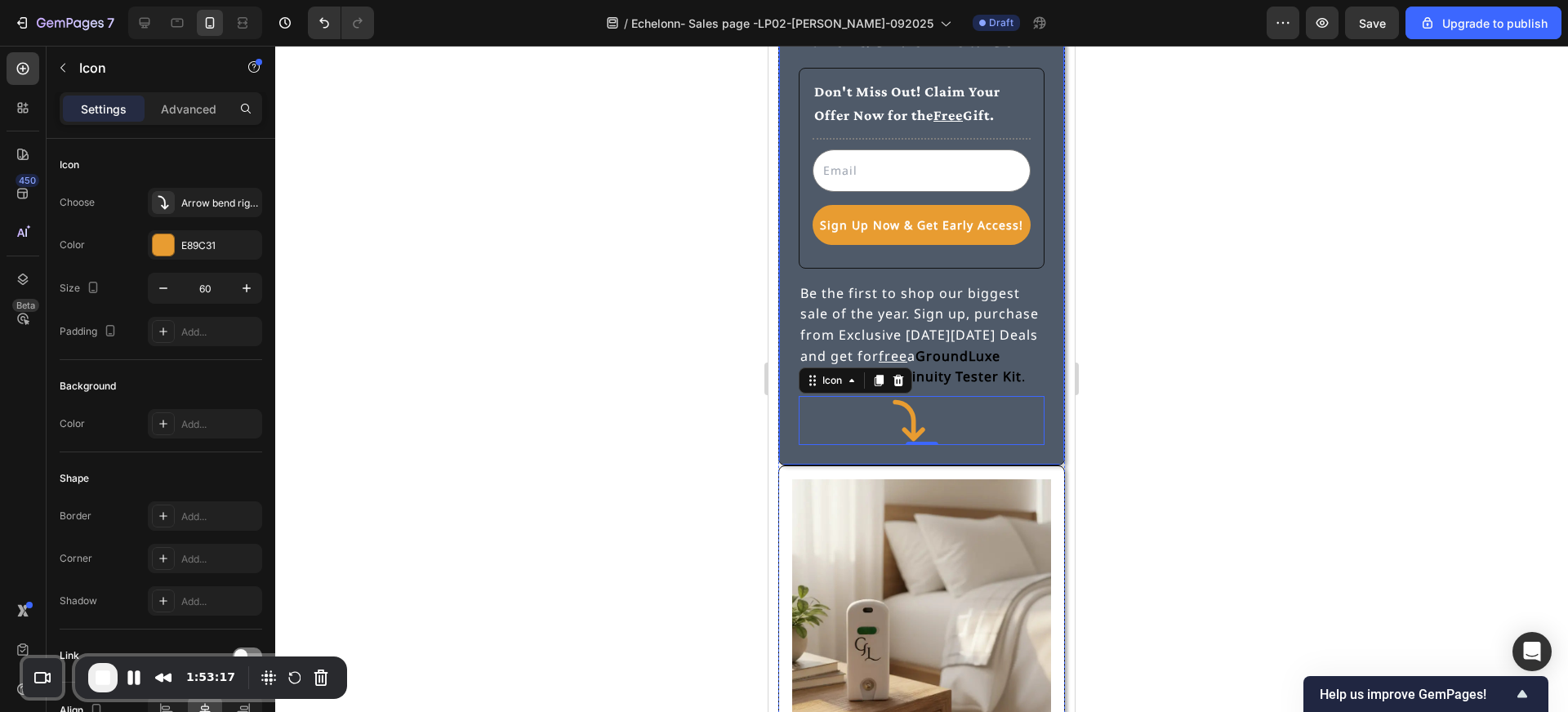
scroll to position [247, 0]
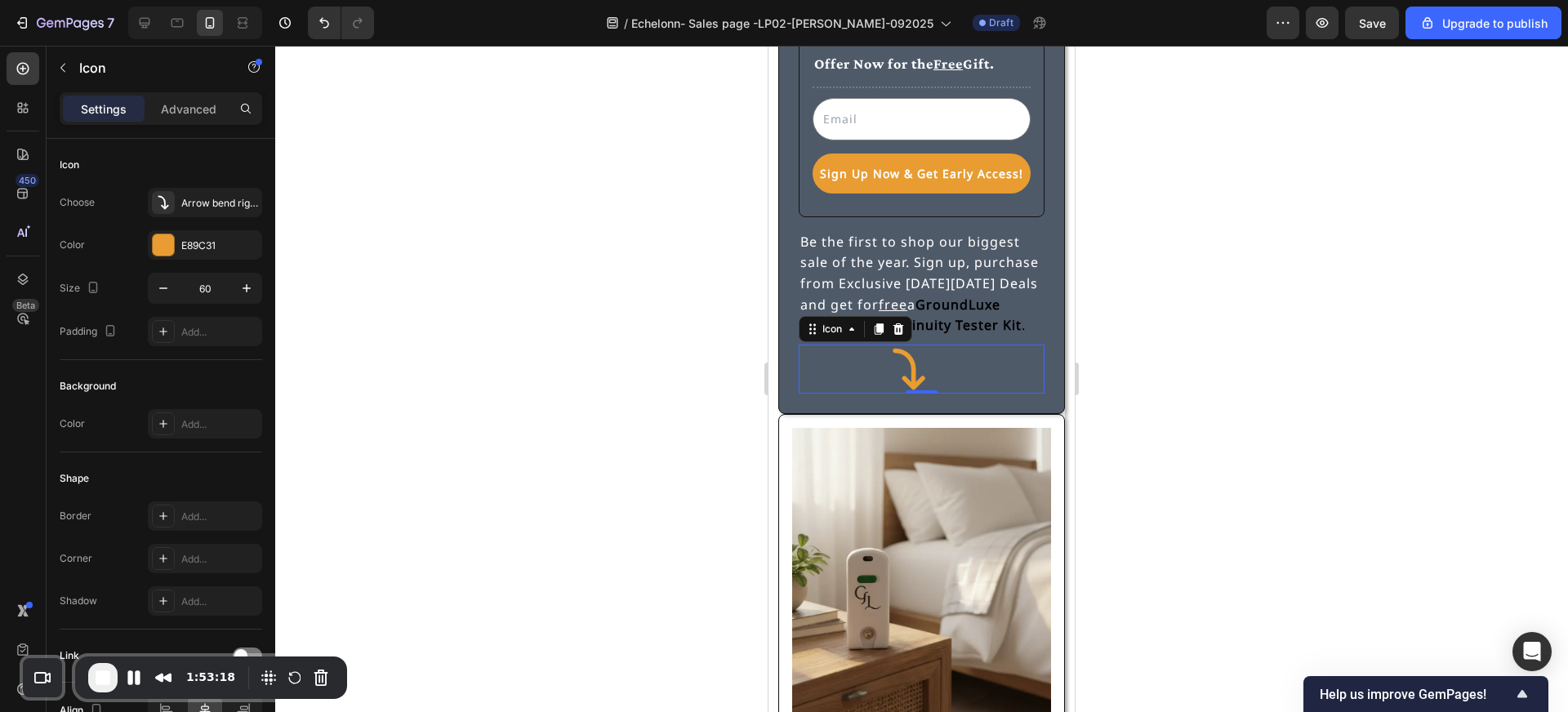
click at [680, 475] on div at bounding box center [922, 378] width 1293 height 666
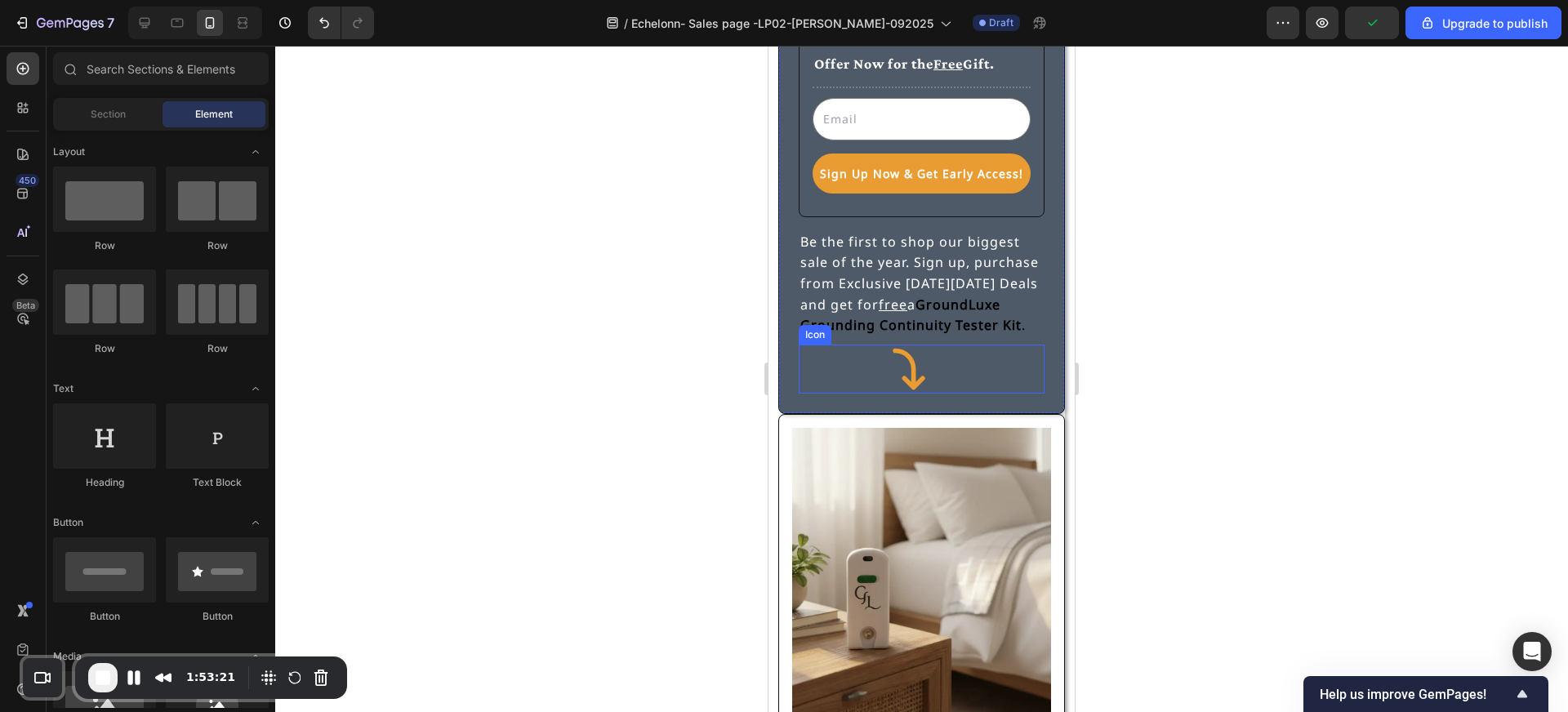
click at [997, 360] on div "Icon" at bounding box center [922, 369] width 246 height 49
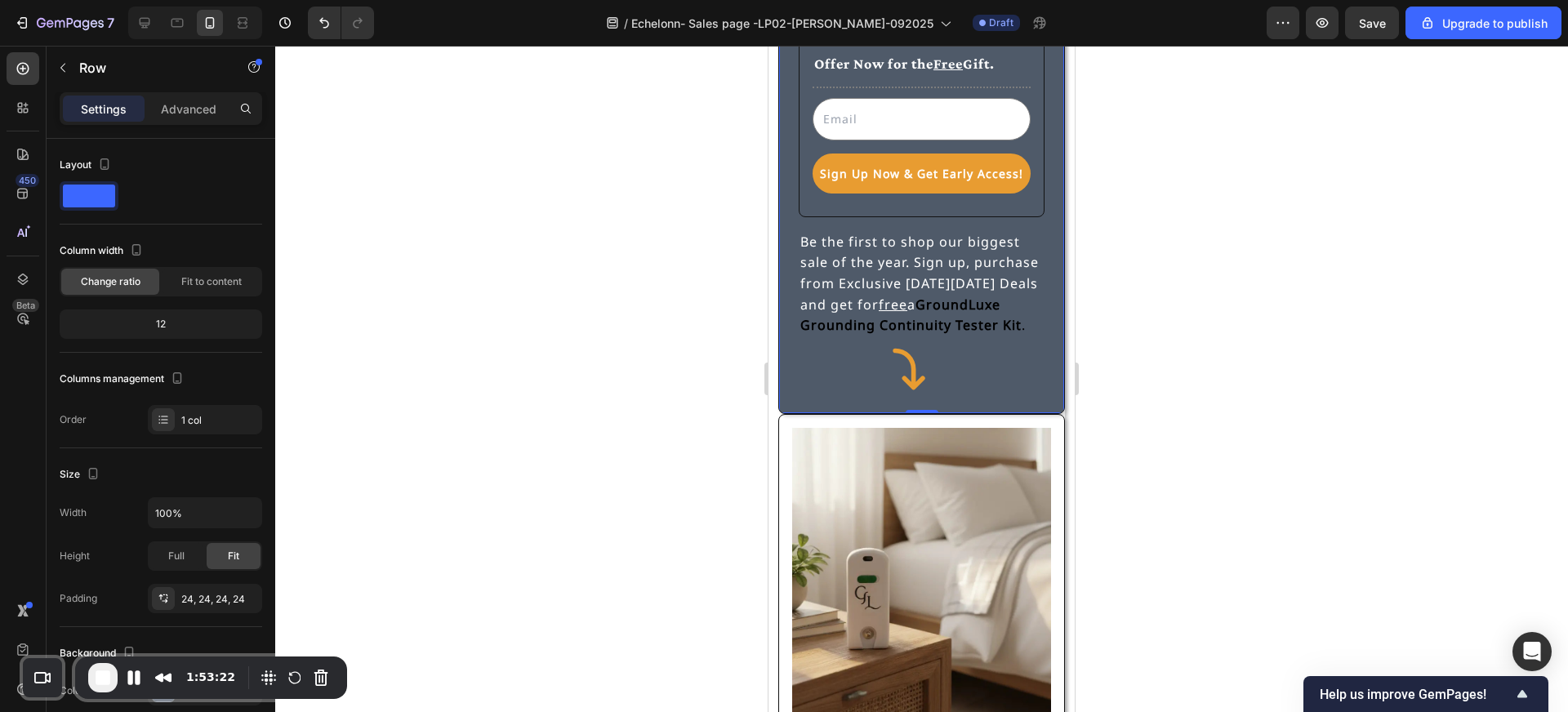
click at [1018, 400] on div "GroundLuxe [DATE][DATE] Early Access & Exclusive Deals! Heading Don't Miss Out!…" at bounding box center [922, 132] width 286 height 562
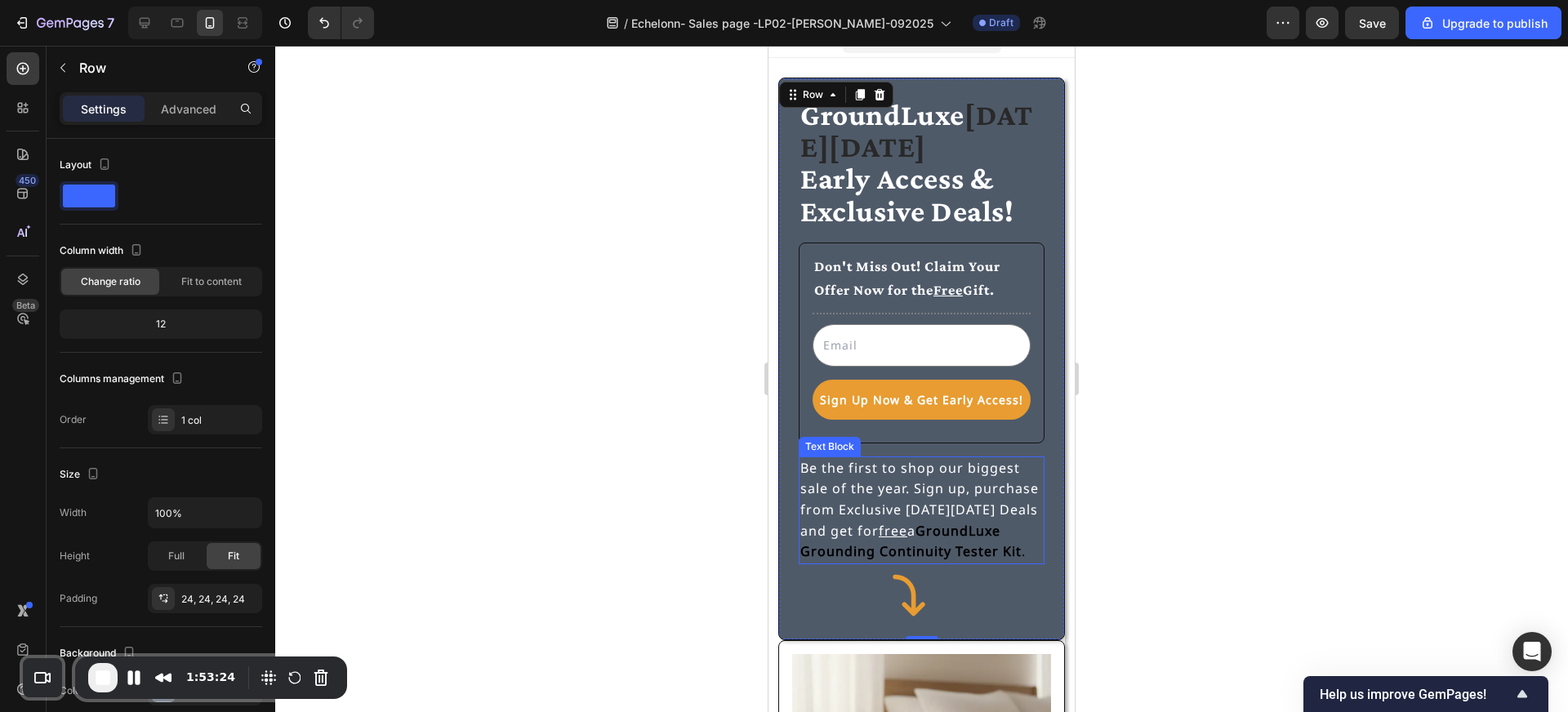
scroll to position [0, 0]
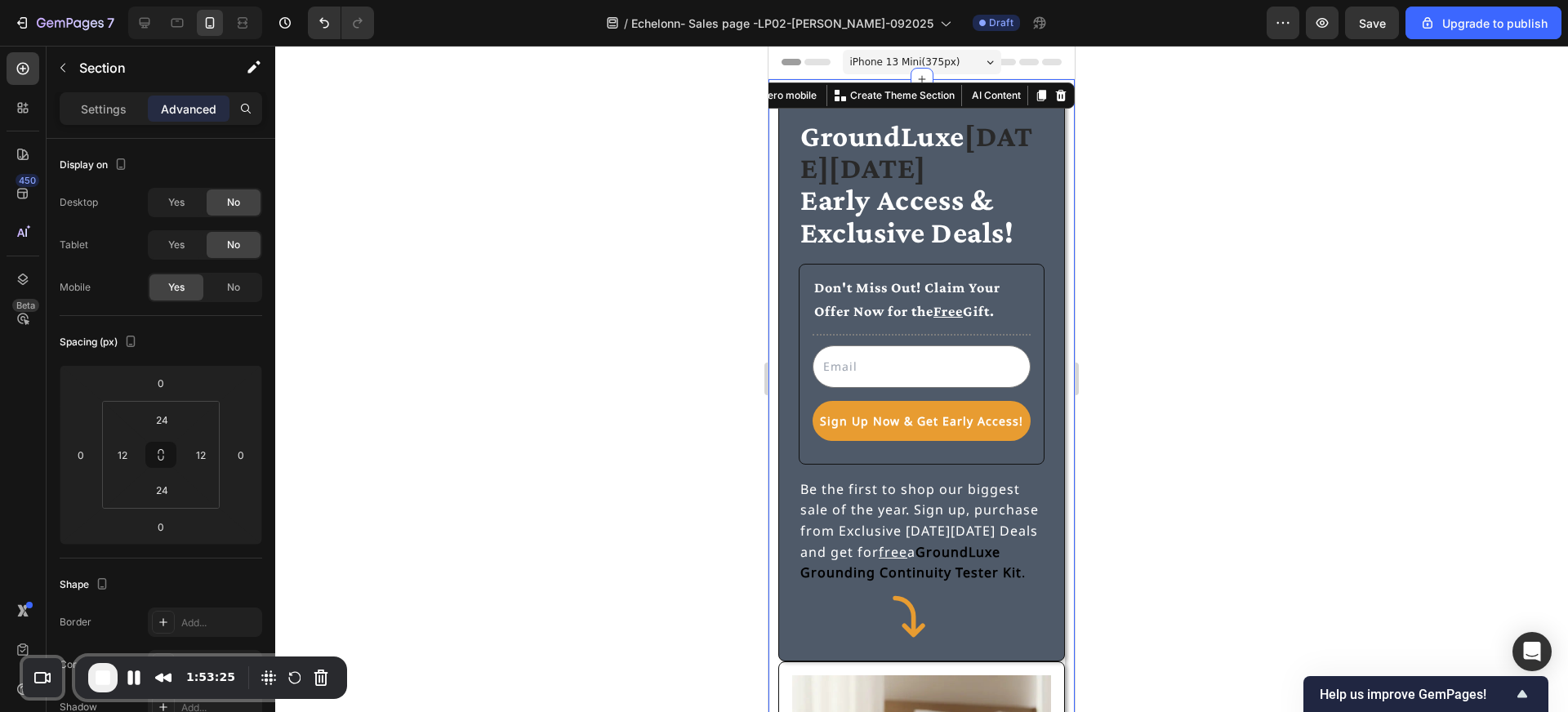
click at [983, 90] on div "GroundLuxe [DATE][DATE] Early Access & Exclusive Deals! Heading Don't Miss Out!…" at bounding box center [922, 582] width 306 height 1005
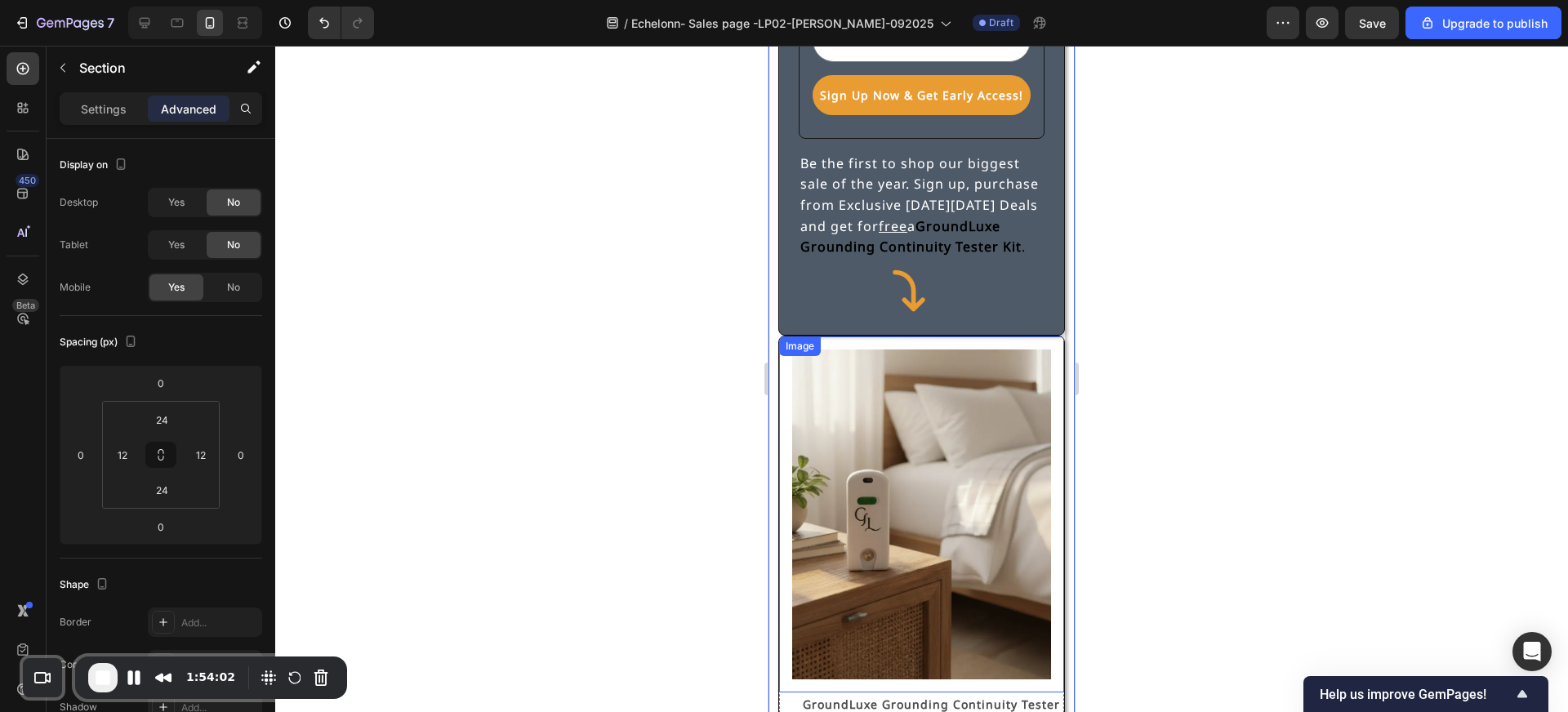
scroll to position [330, 0]
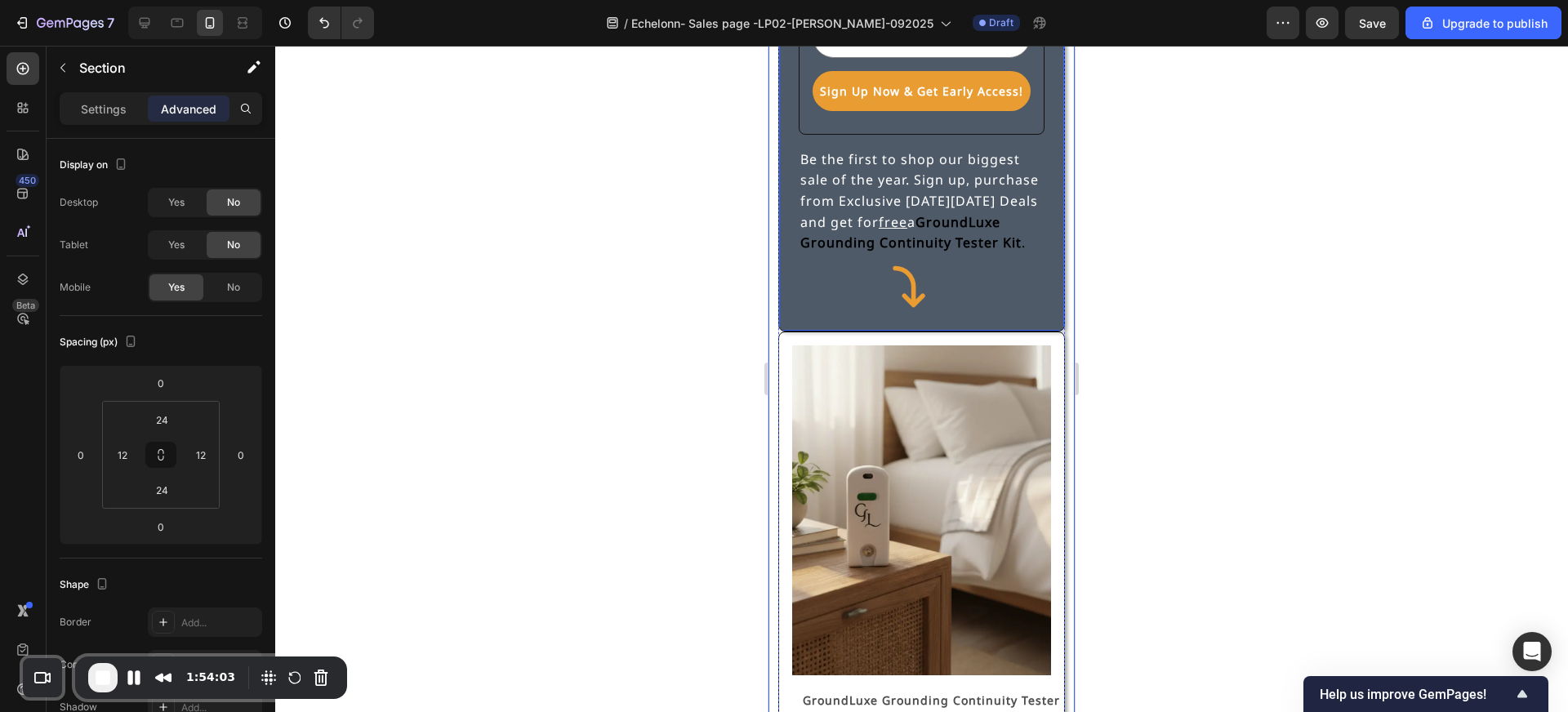
click at [989, 327] on div "GroundLuxe [DATE][DATE] Early Access & Exclusive Deals! Heading Don't Miss Out!…" at bounding box center [922, 49] width 286 height 562
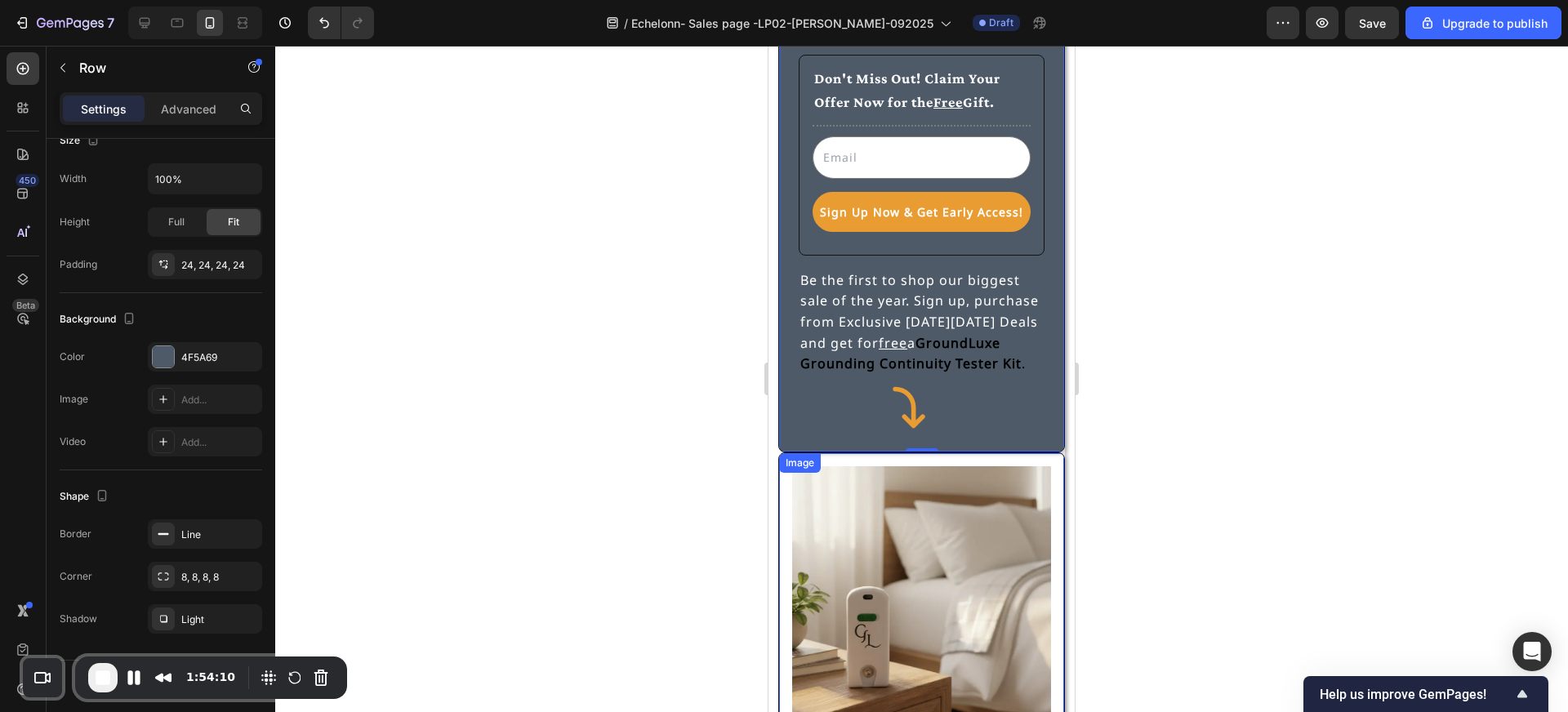
scroll to position [0, 0]
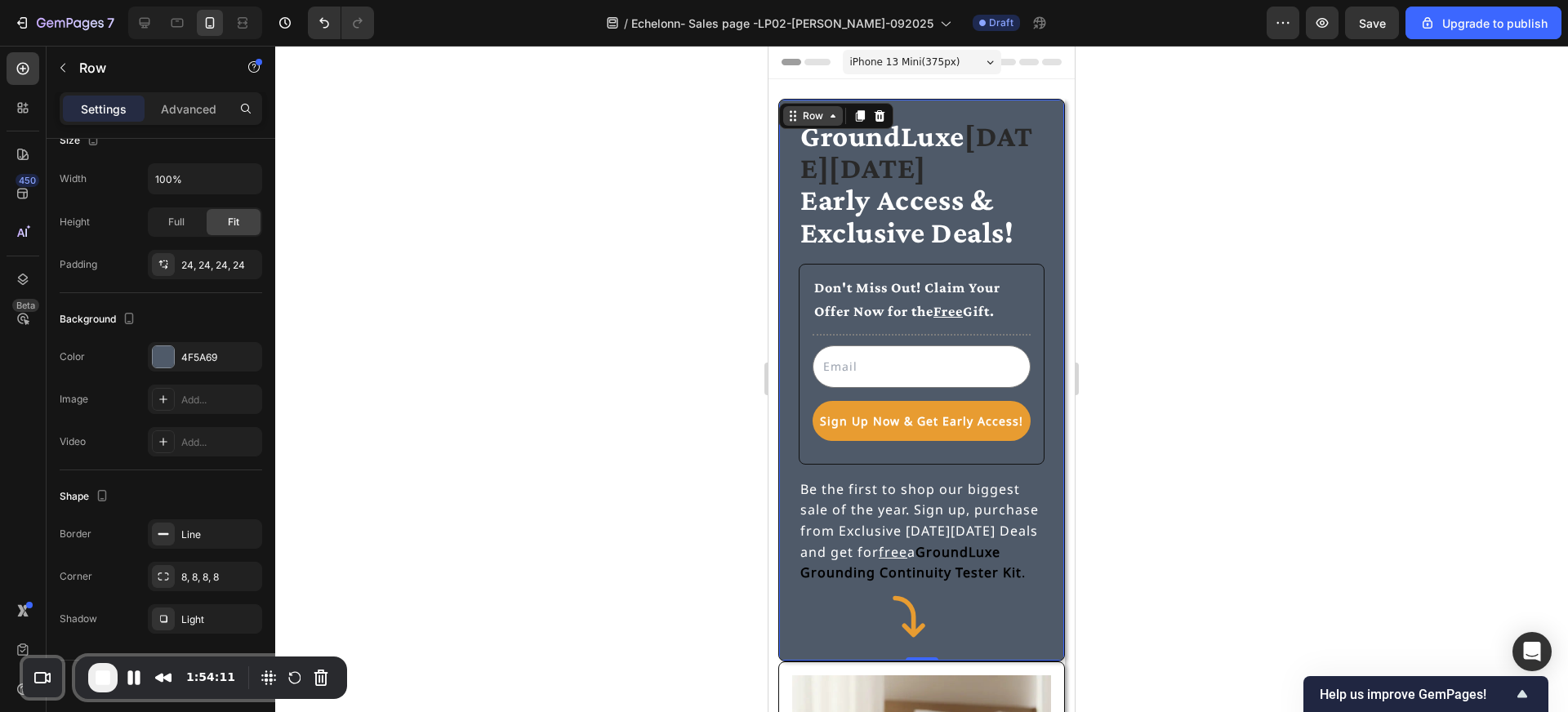
click at [811, 109] on div "Row" at bounding box center [813, 116] width 27 height 15
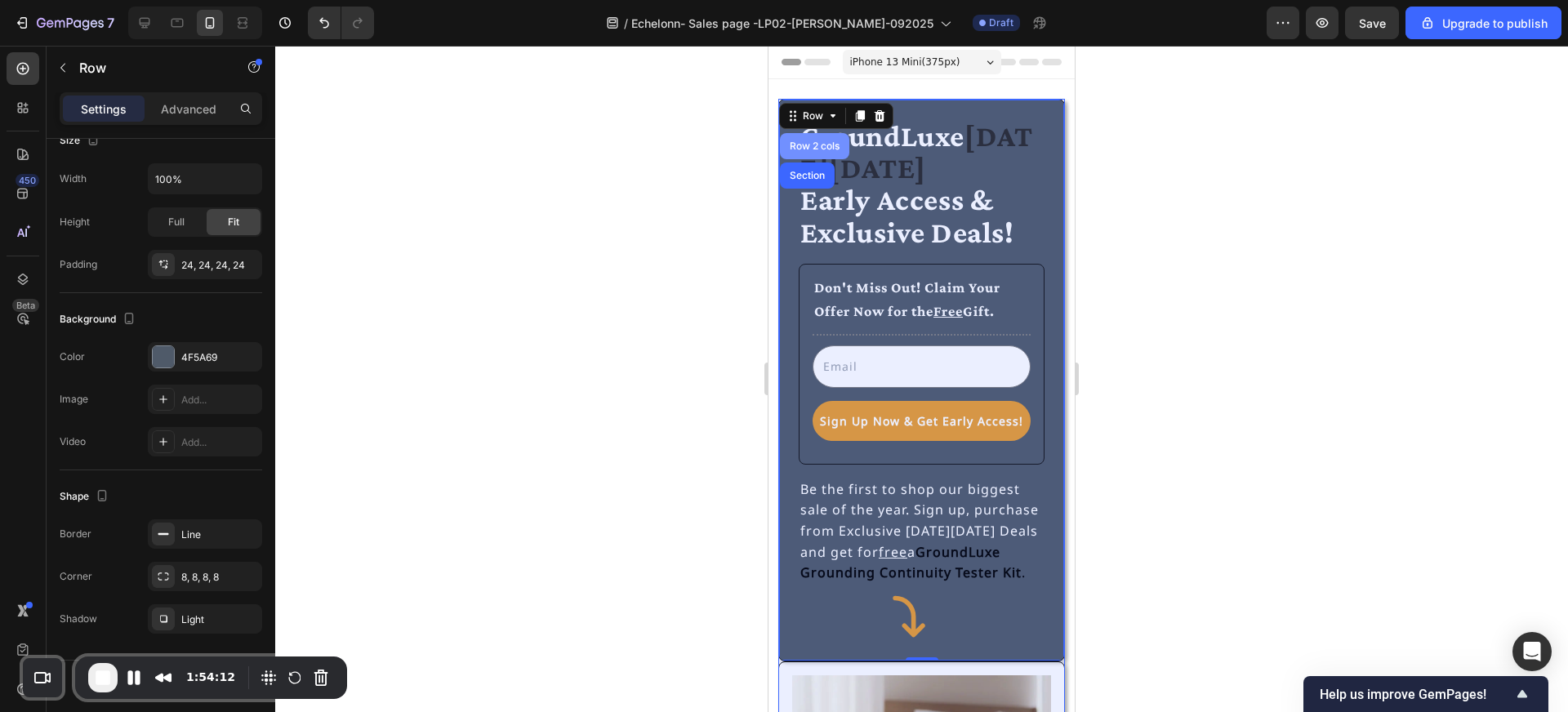
click at [811, 143] on div "Row 2 cols" at bounding box center [815, 146] width 57 height 10
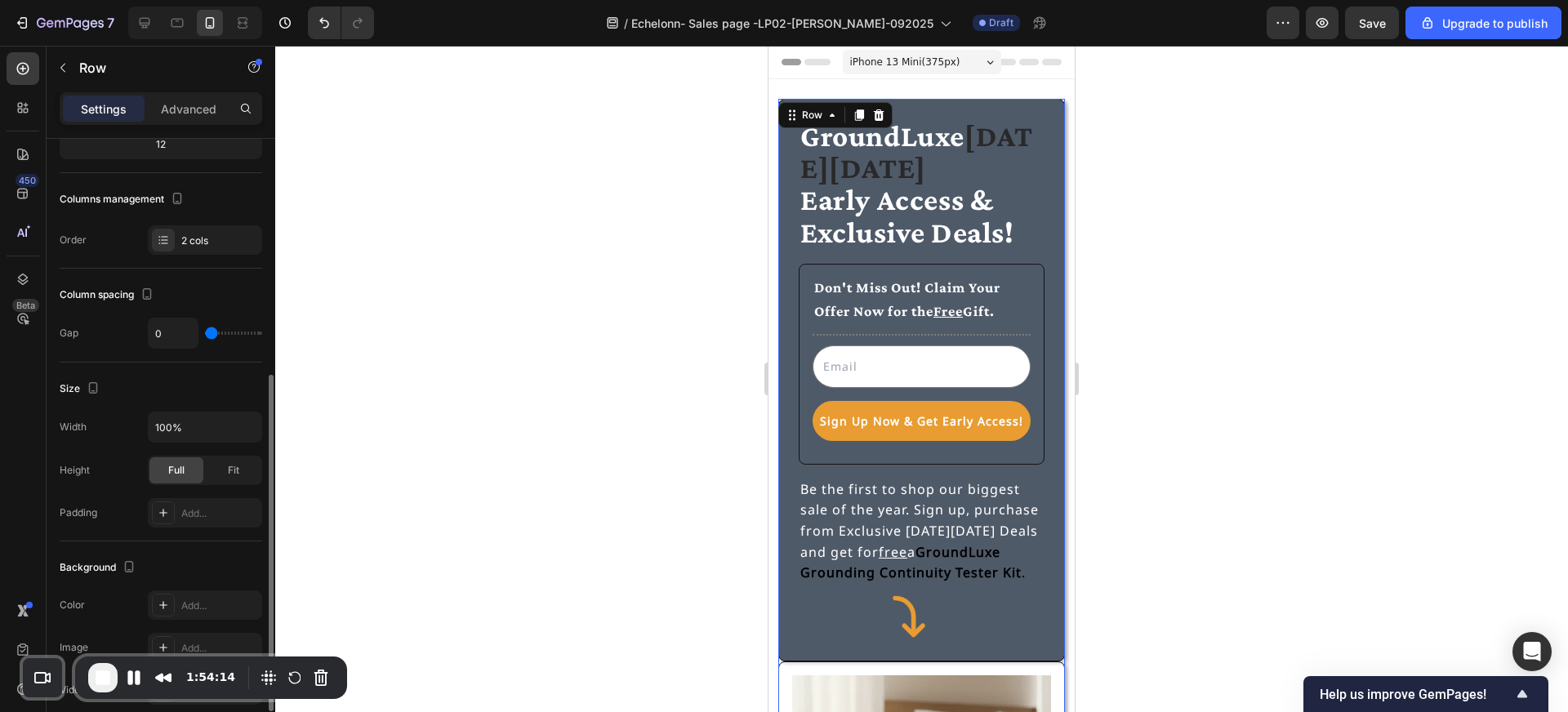
scroll to position [173, 0]
type input "5"
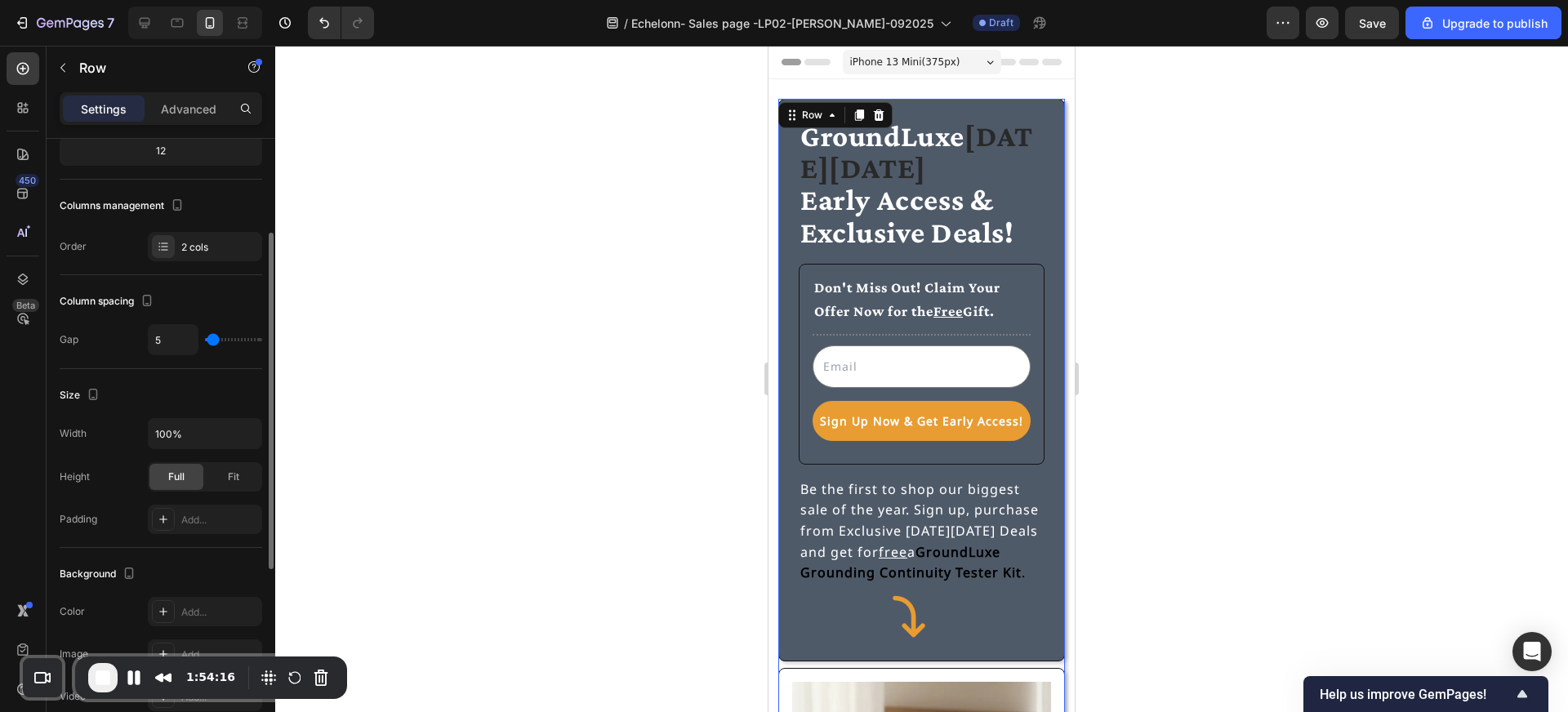
type input "8"
type input "11"
type input "18"
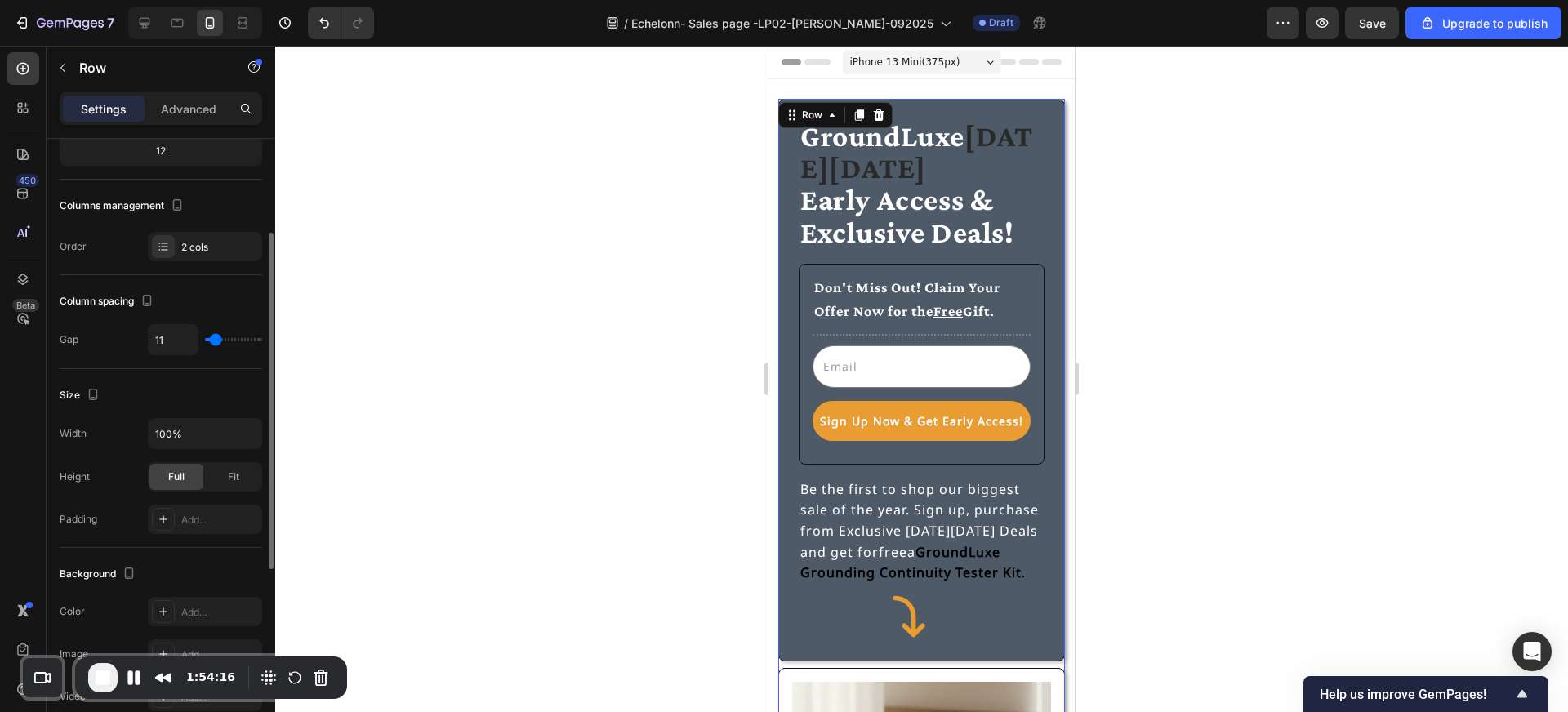
type input "18"
type input "19"
type input "20"
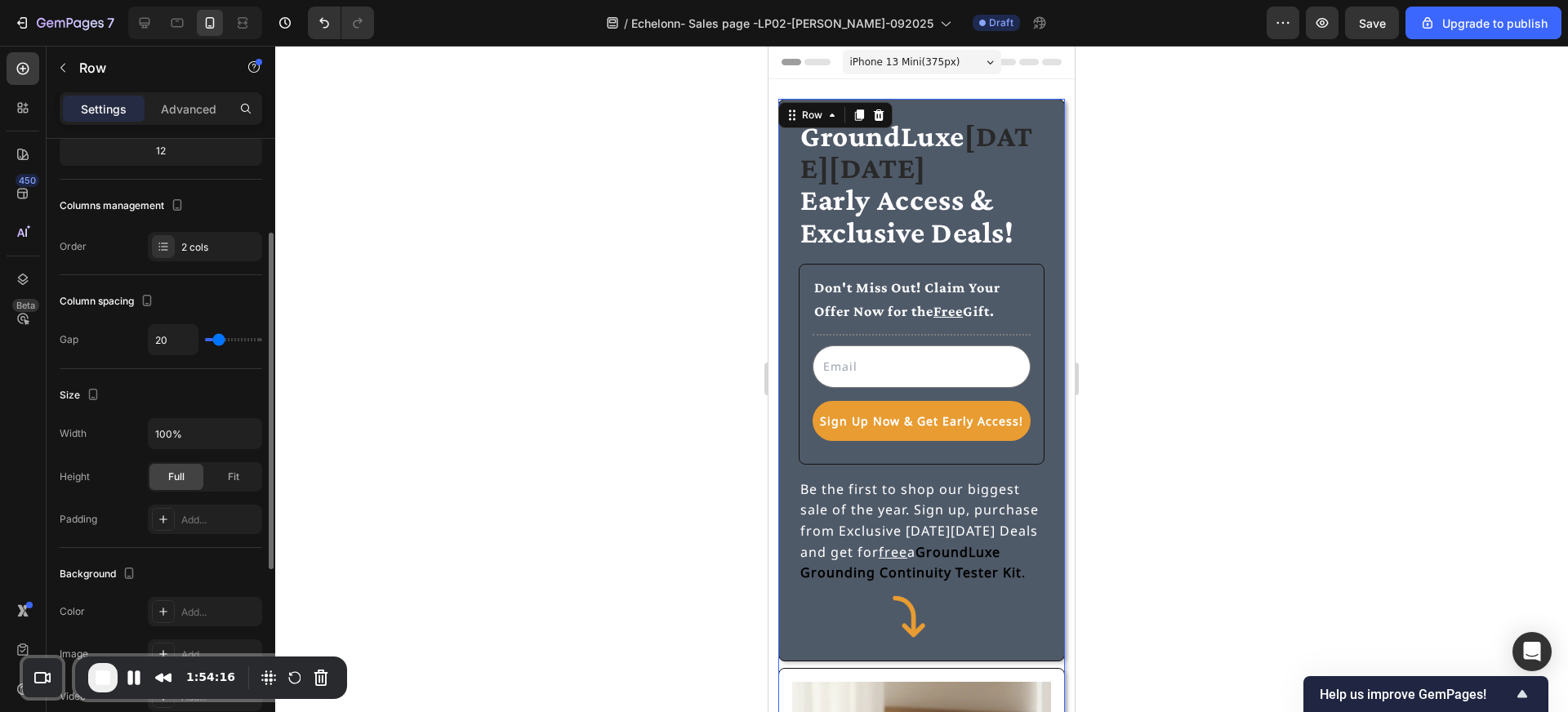
type input "21"
type input "22"
type input "23"
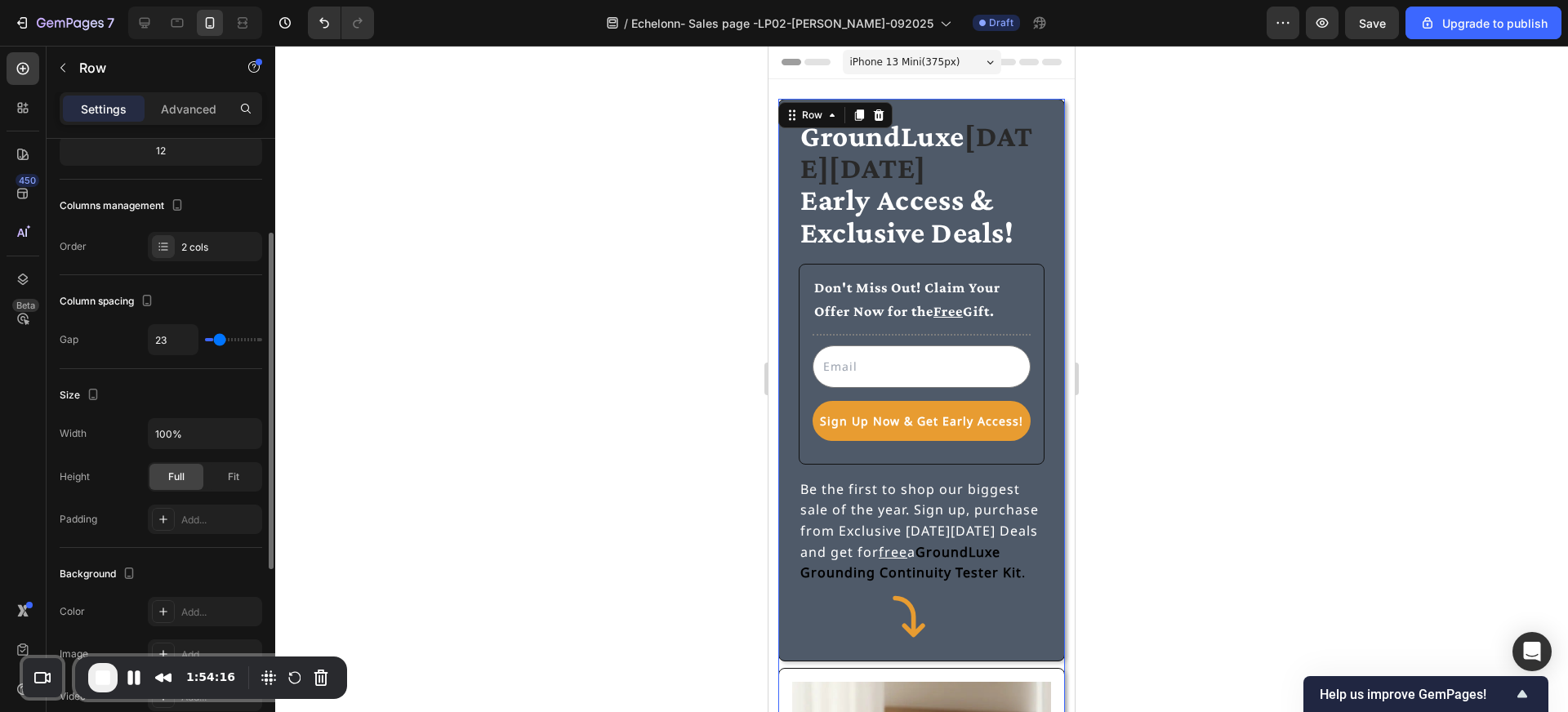
type input "23"
type input "24"
type input "22"
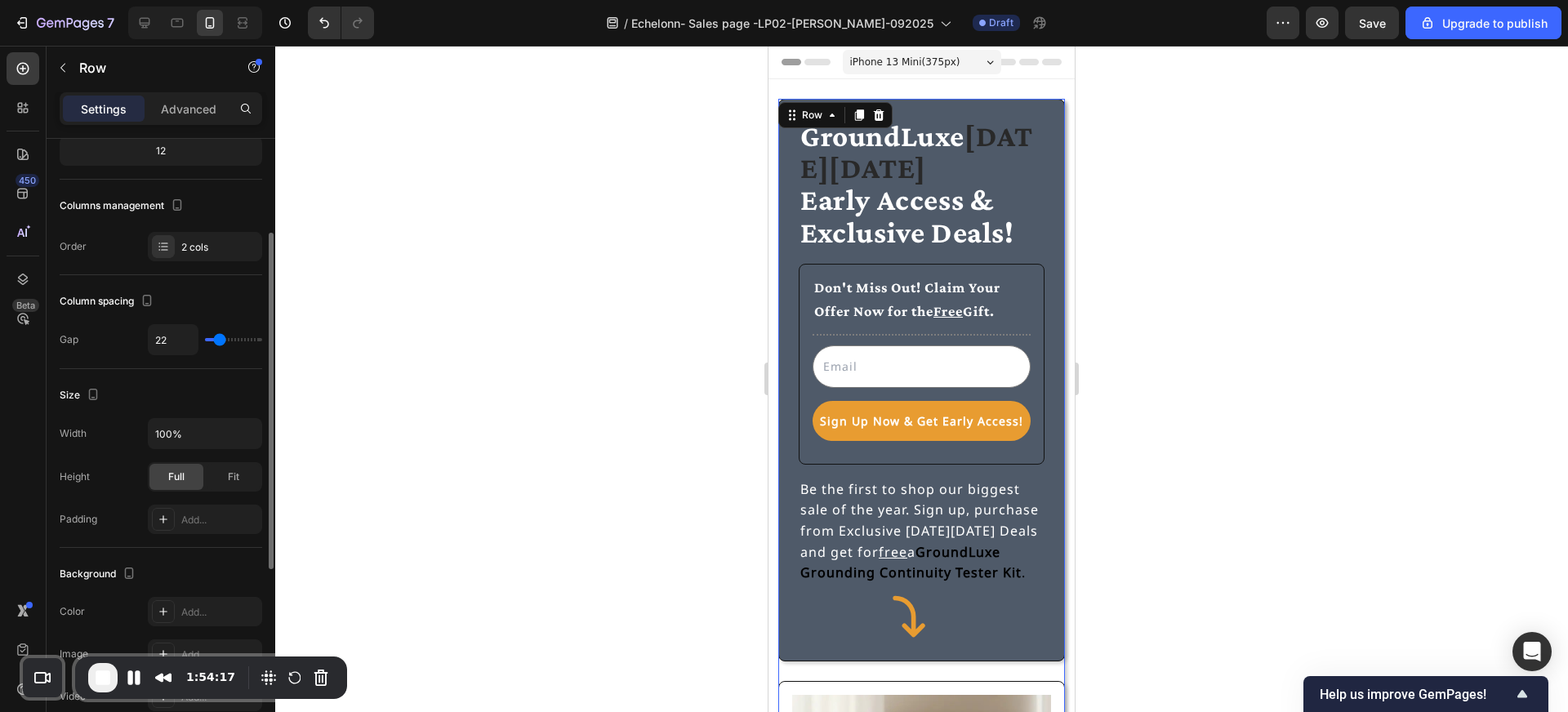
type input "21"
type input "20"
type input "18"
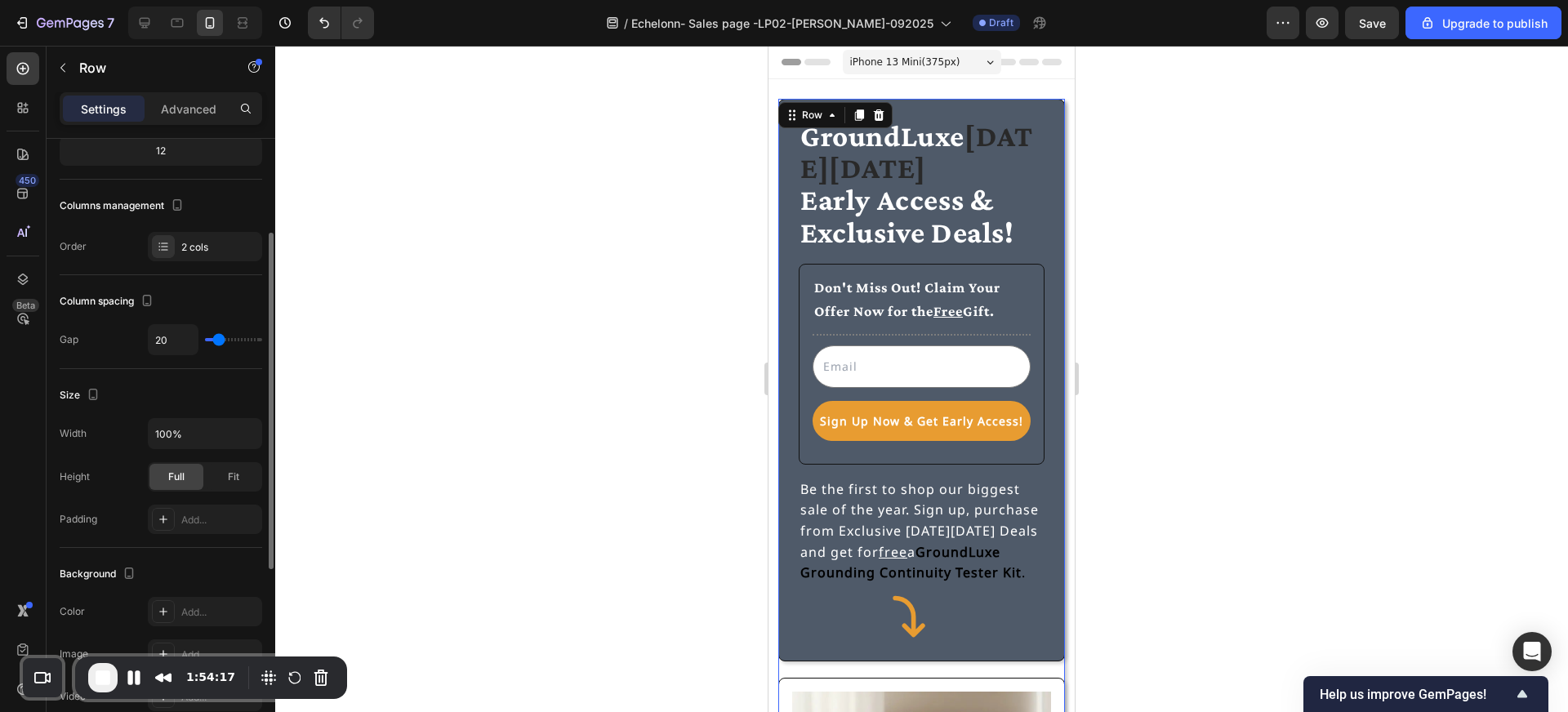
type input "18"
type input "16"
type input "15"
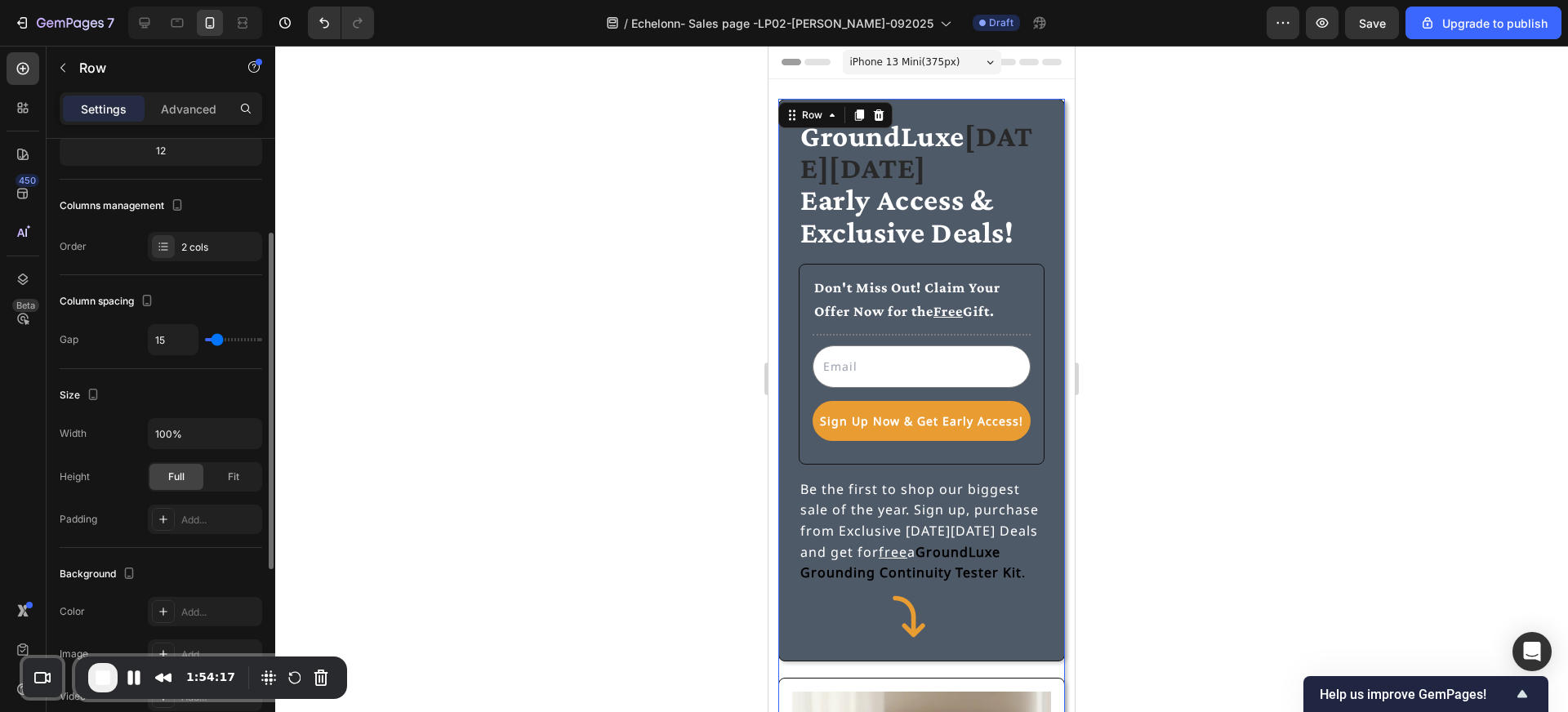
type input "13"
type input "12"
type input "11"
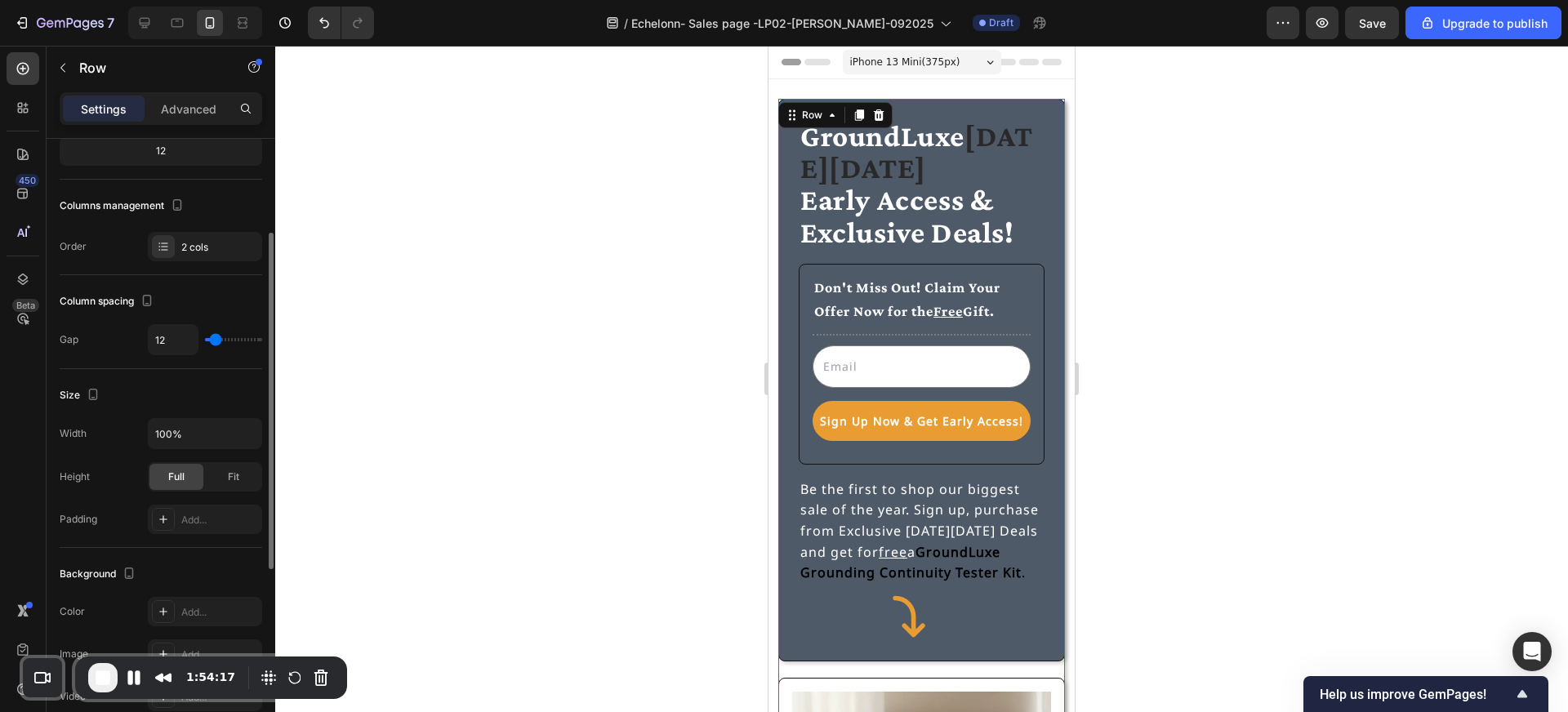
type input "11"
type input "10"
type input "9"
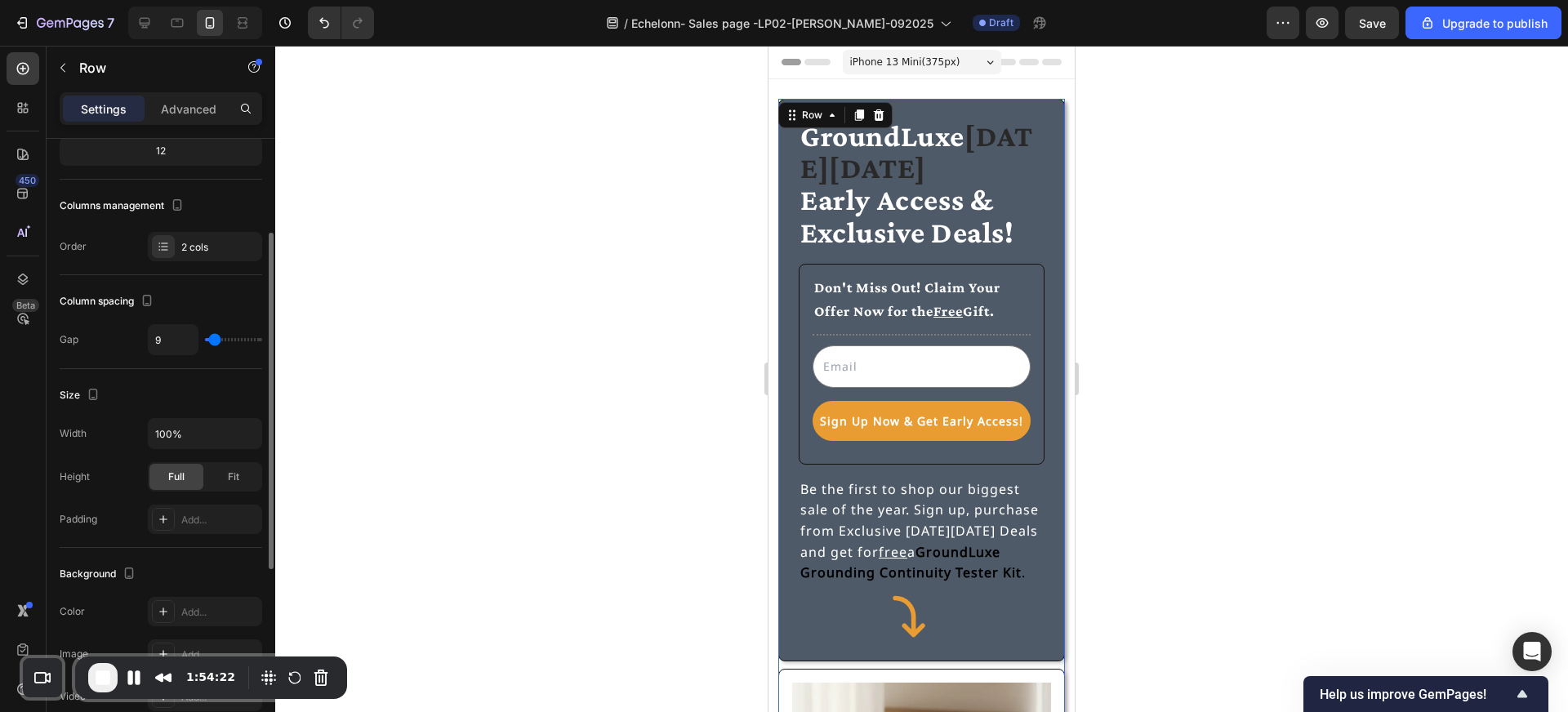
type input "8"
click at [214, 341] on input "range" at bounding box center [233, 340] width 57 height 4
click at [484, 531] on div at bounding box center [922, 378] width 1293 height 666
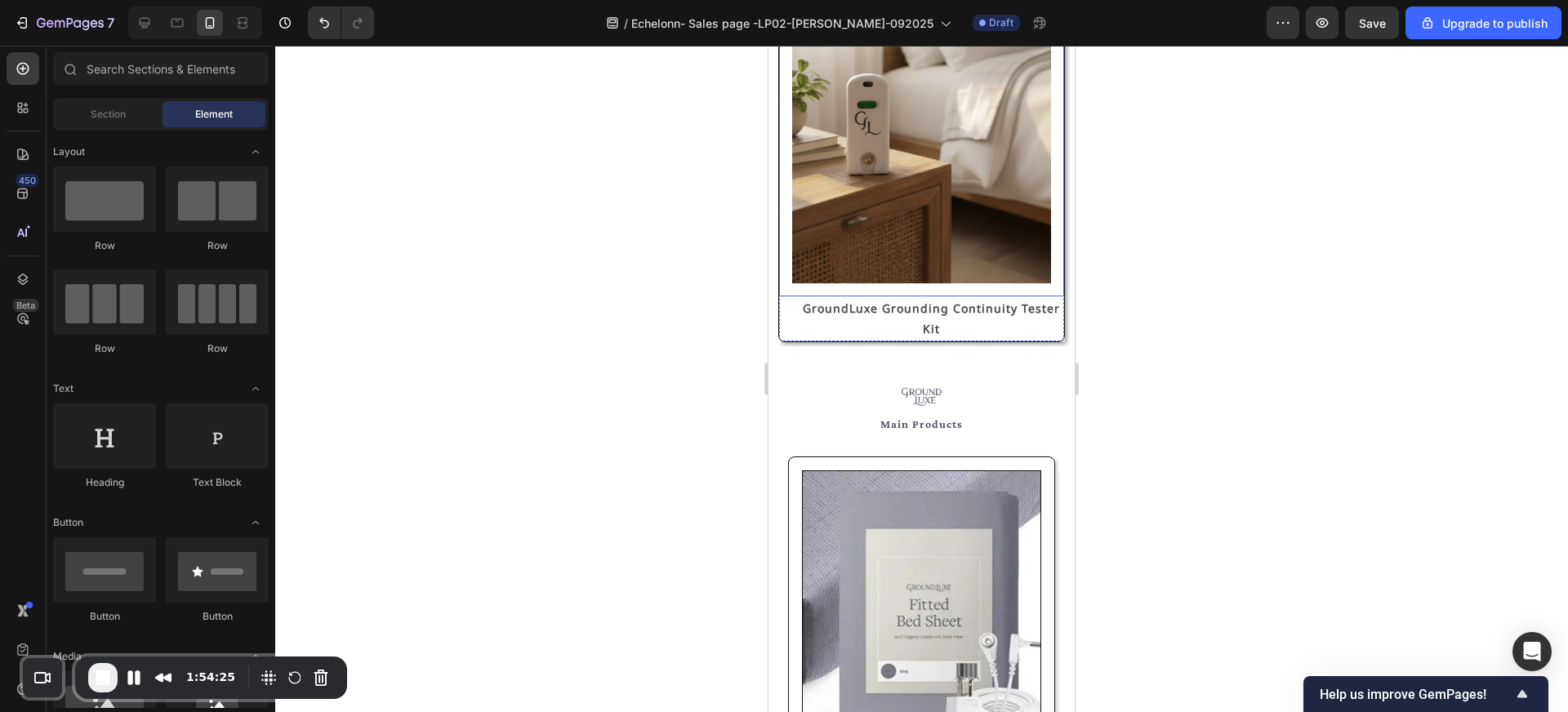
scroll to position [763, 0]
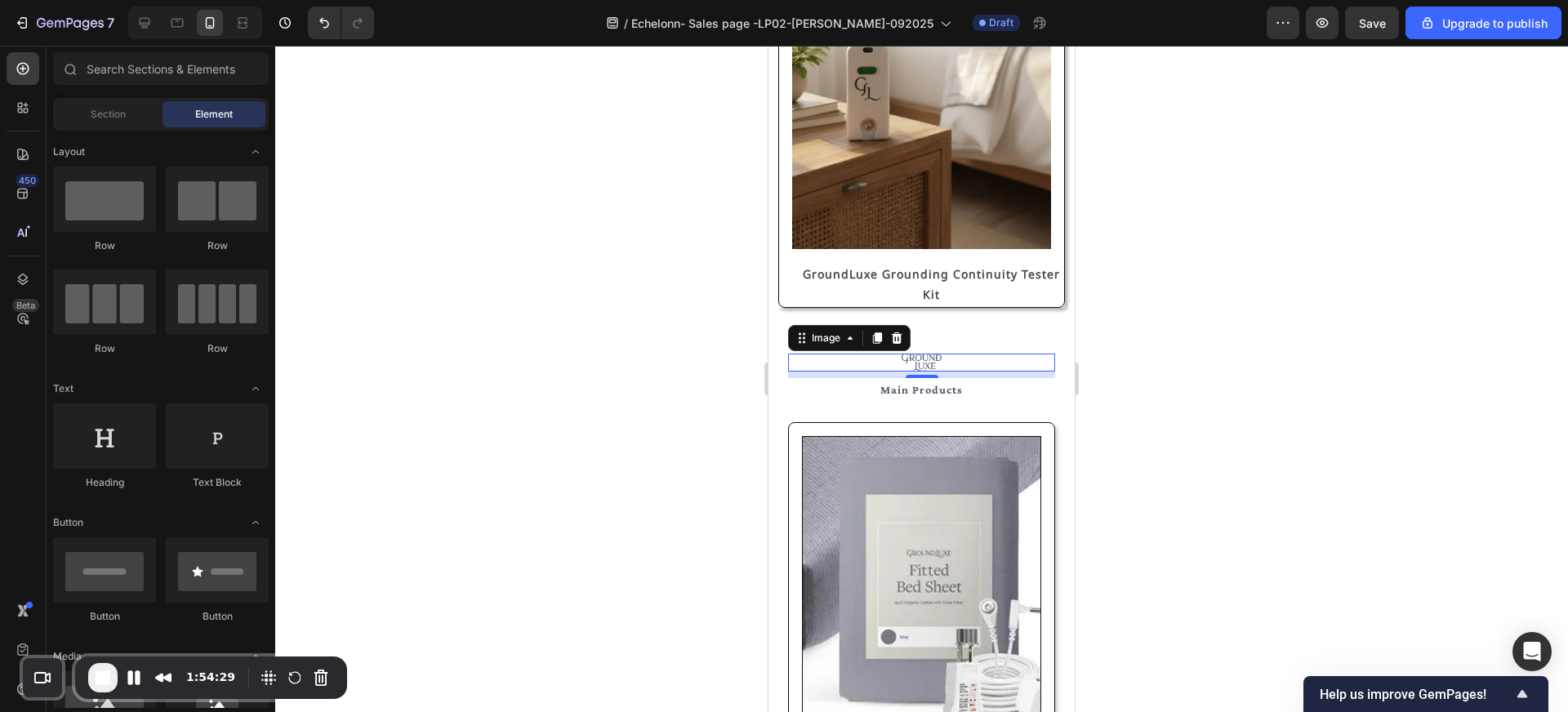
click at [899, 361] on div at bounding box center [922, 363] width 267 height 19
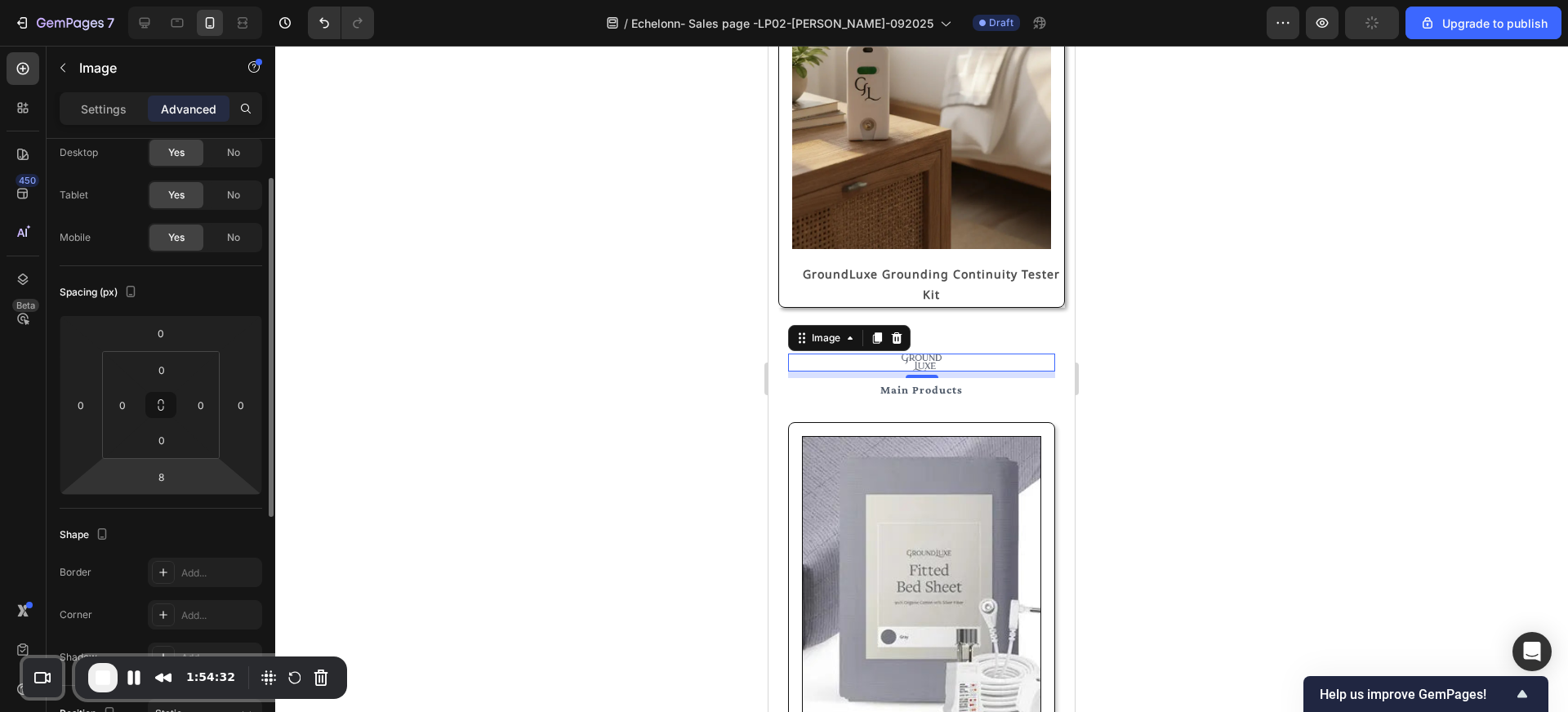
scroll to position [0, 0]
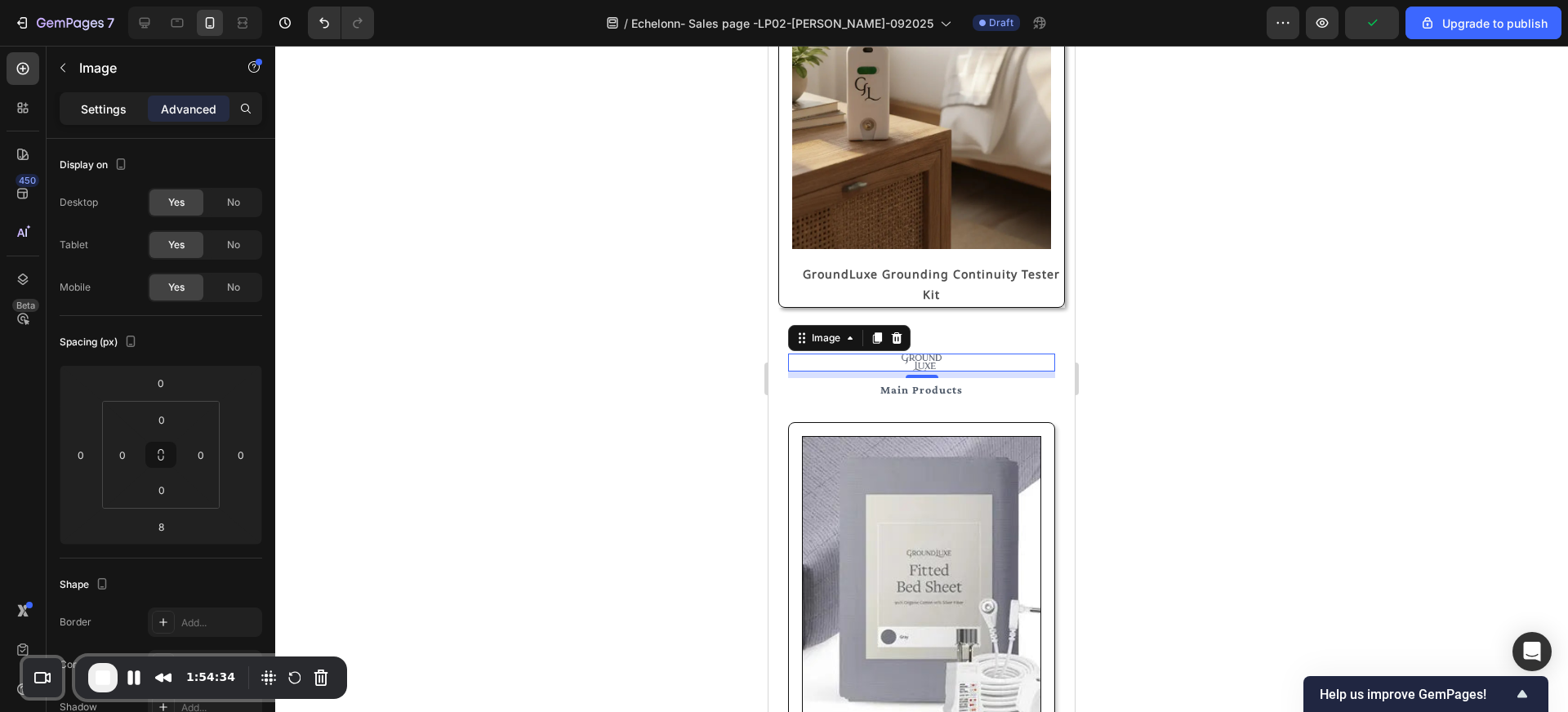
click at [87, 105] on p "Settings" at bounding box center [104, 108] width 46 height 17
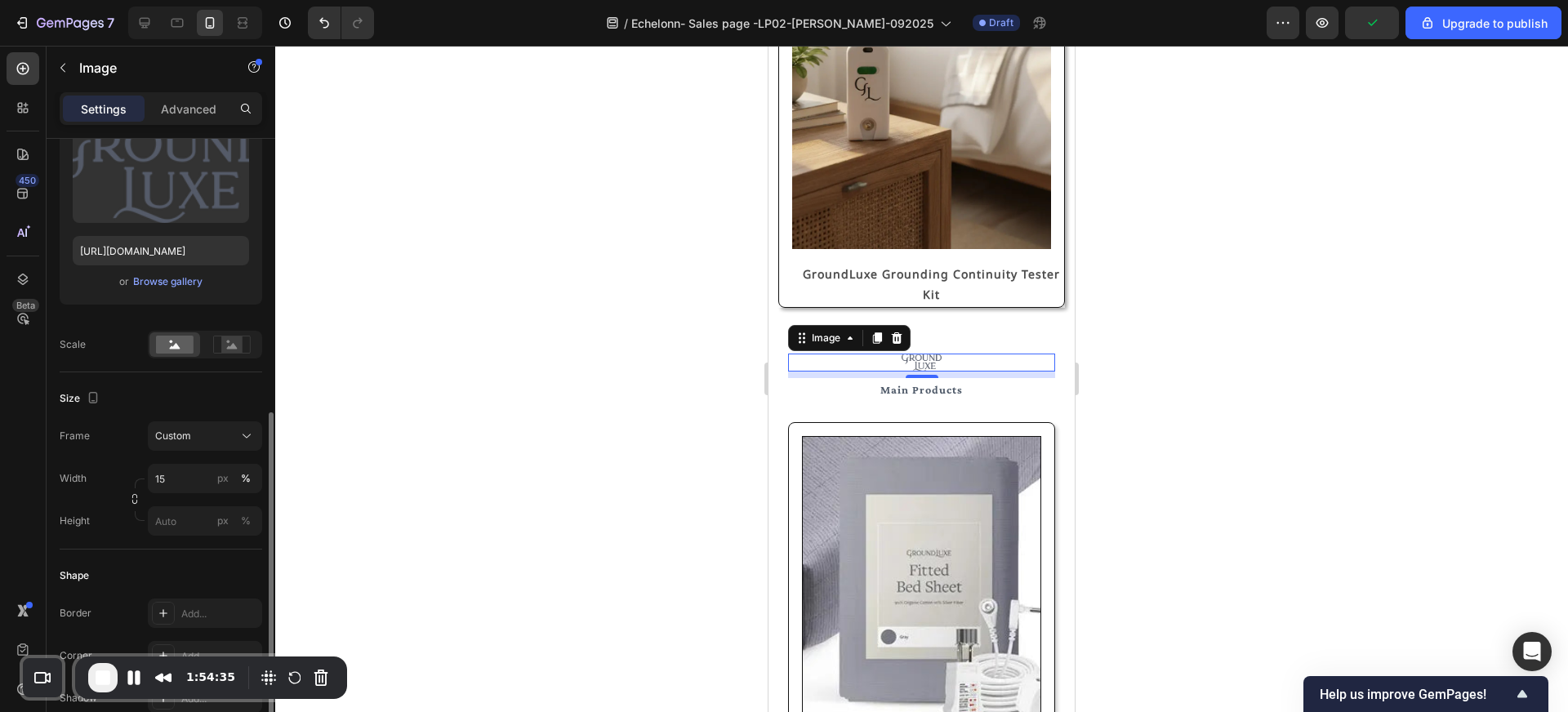
scroll to position [334, 0]
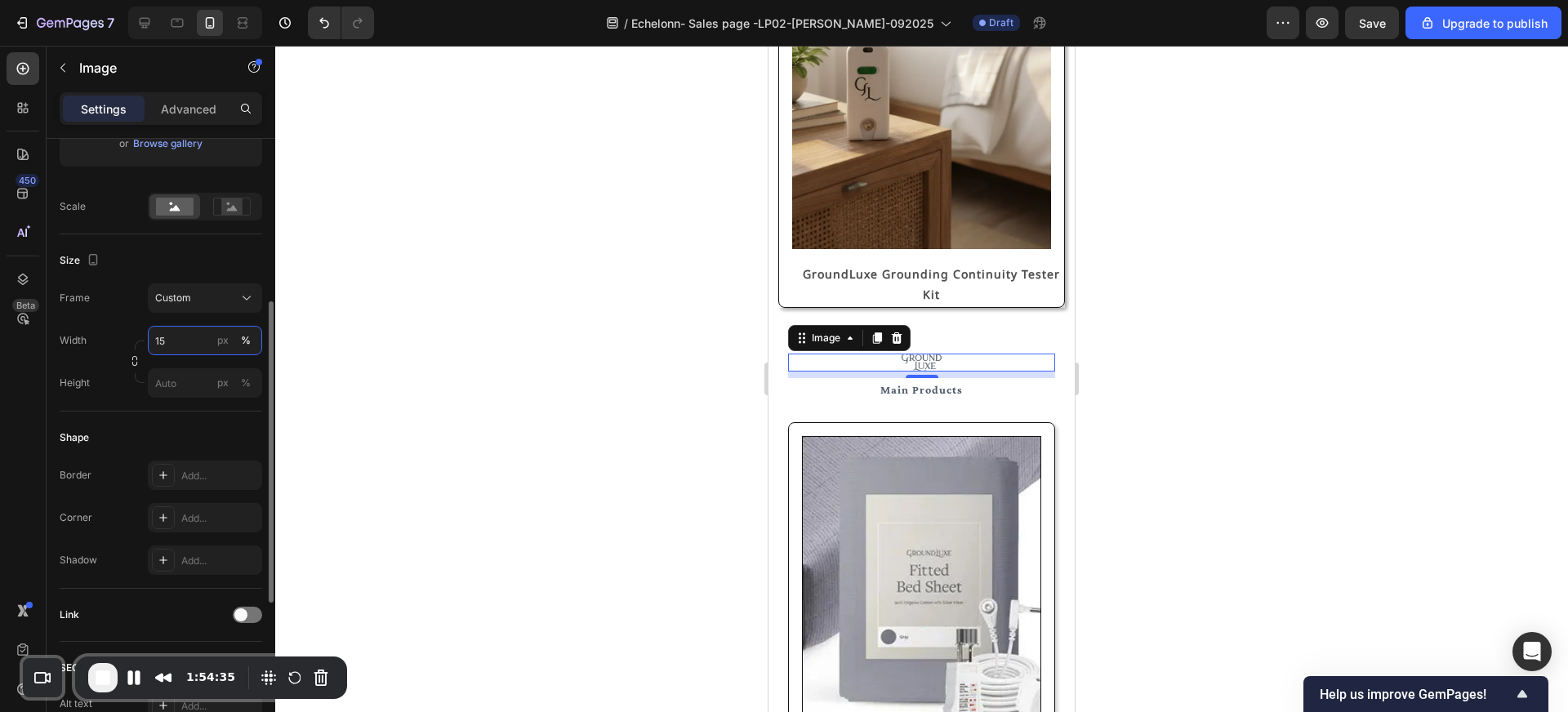
click at [180, 344] on input "15" at bounding box center [204, 340] width 114 height 29
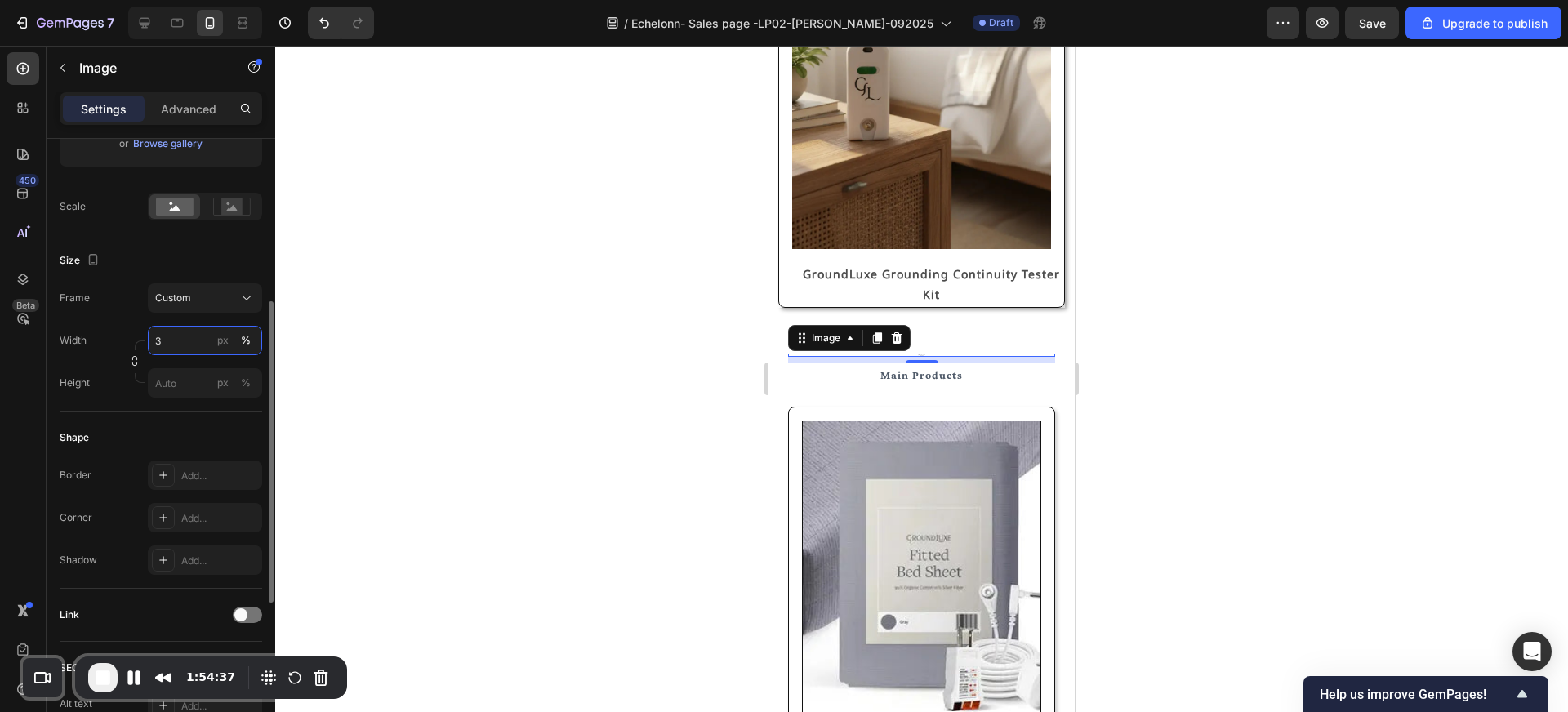
type input "35"
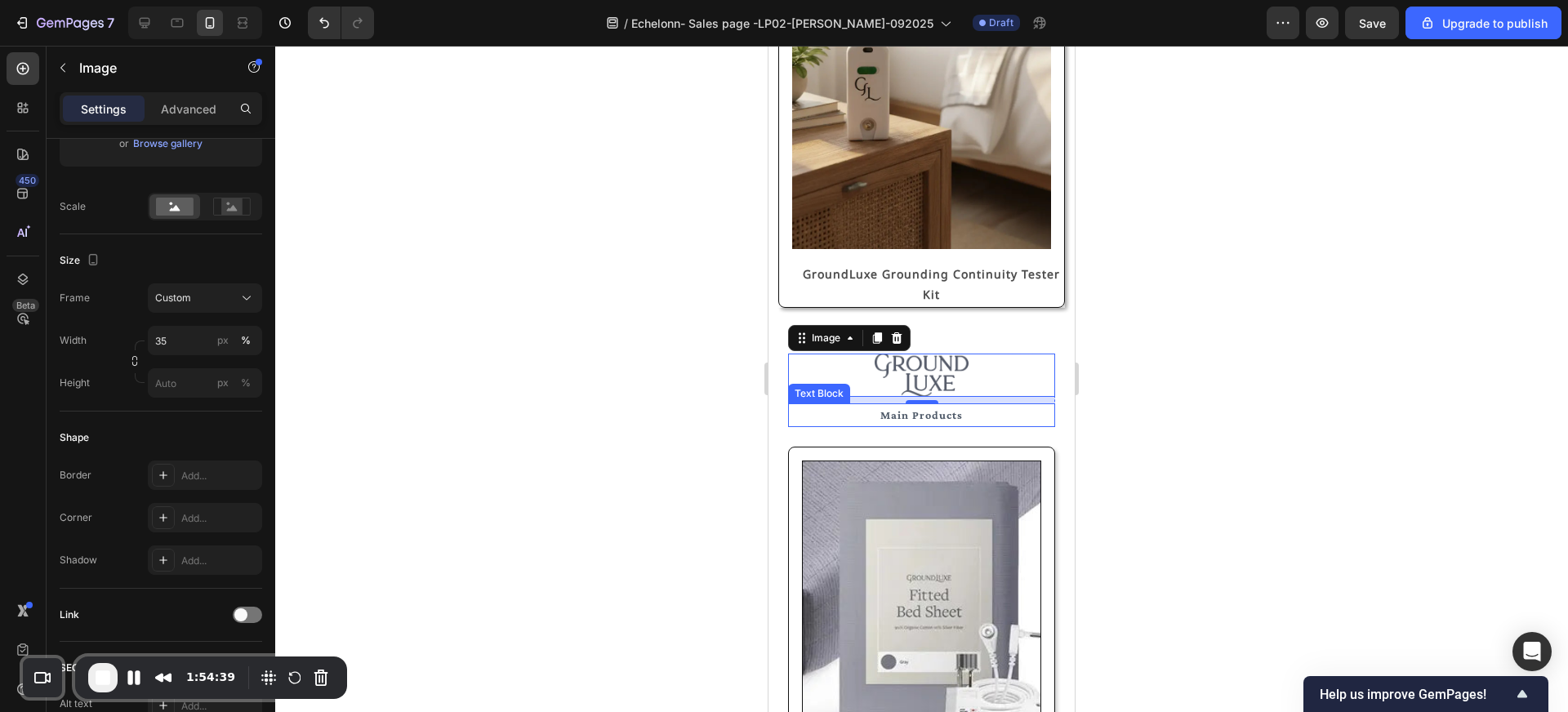
click at [966, 417] on p "Main Products" at bounding box center [921, 415] width 263 height 20
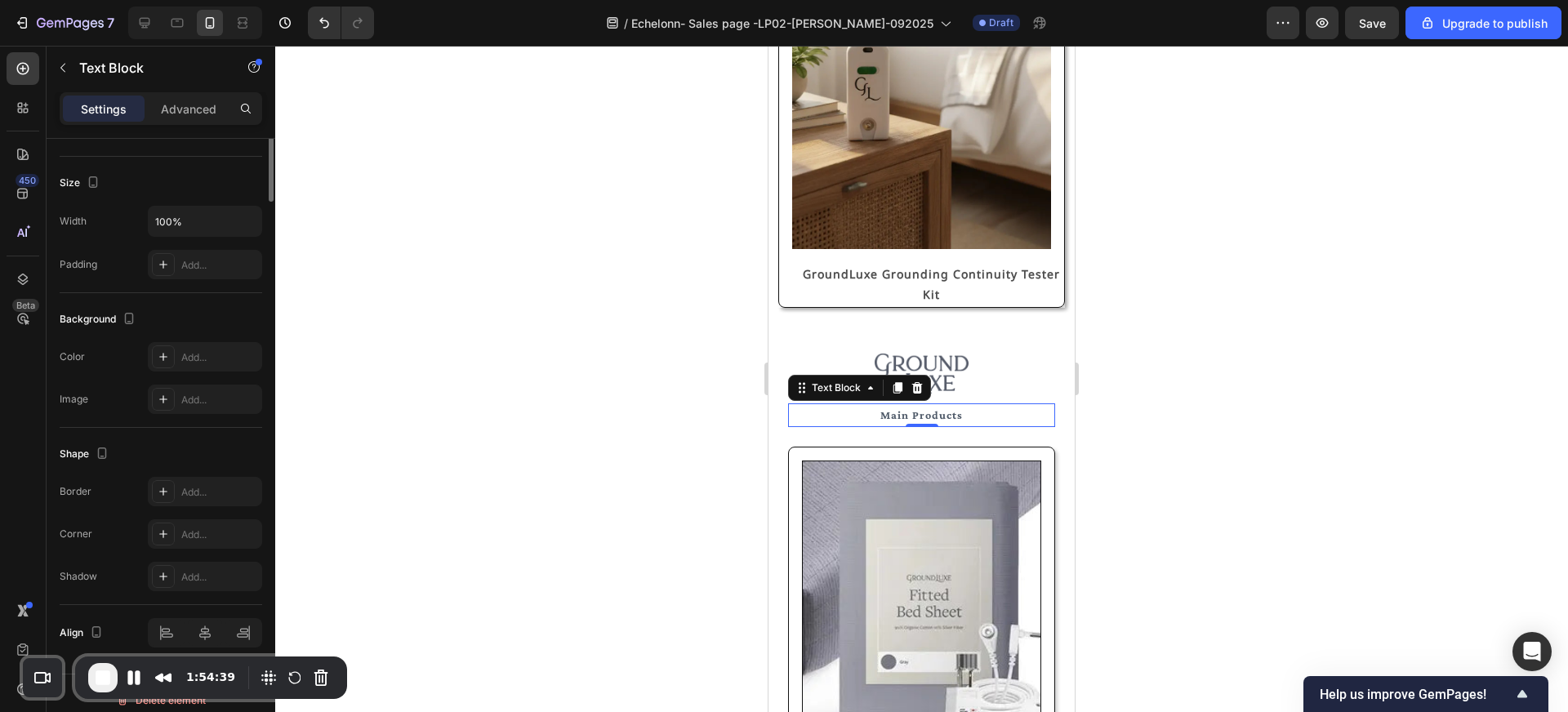
scroll to position [0, 0]
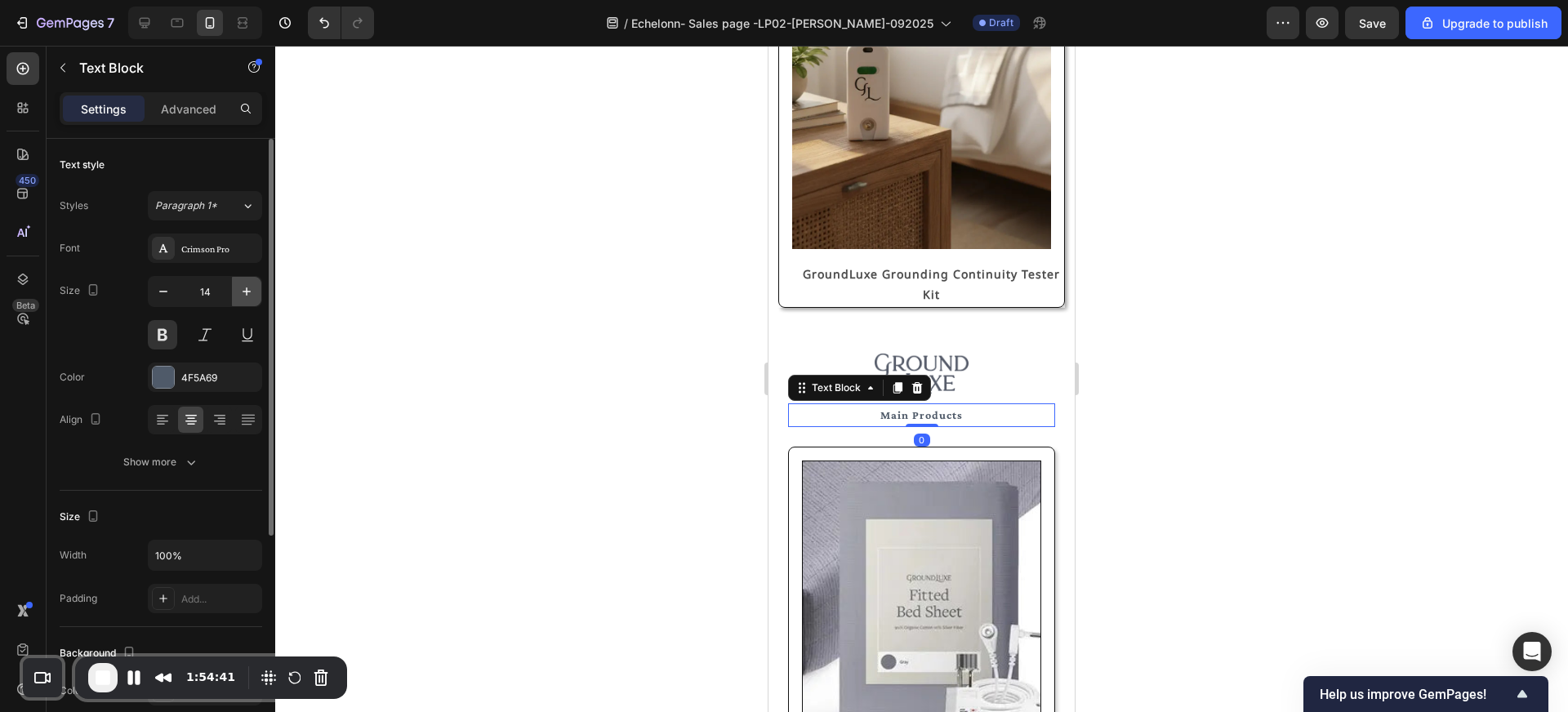
click at [252, 294] on icon "button" at bounding box center [247, 292] width 16 height 16
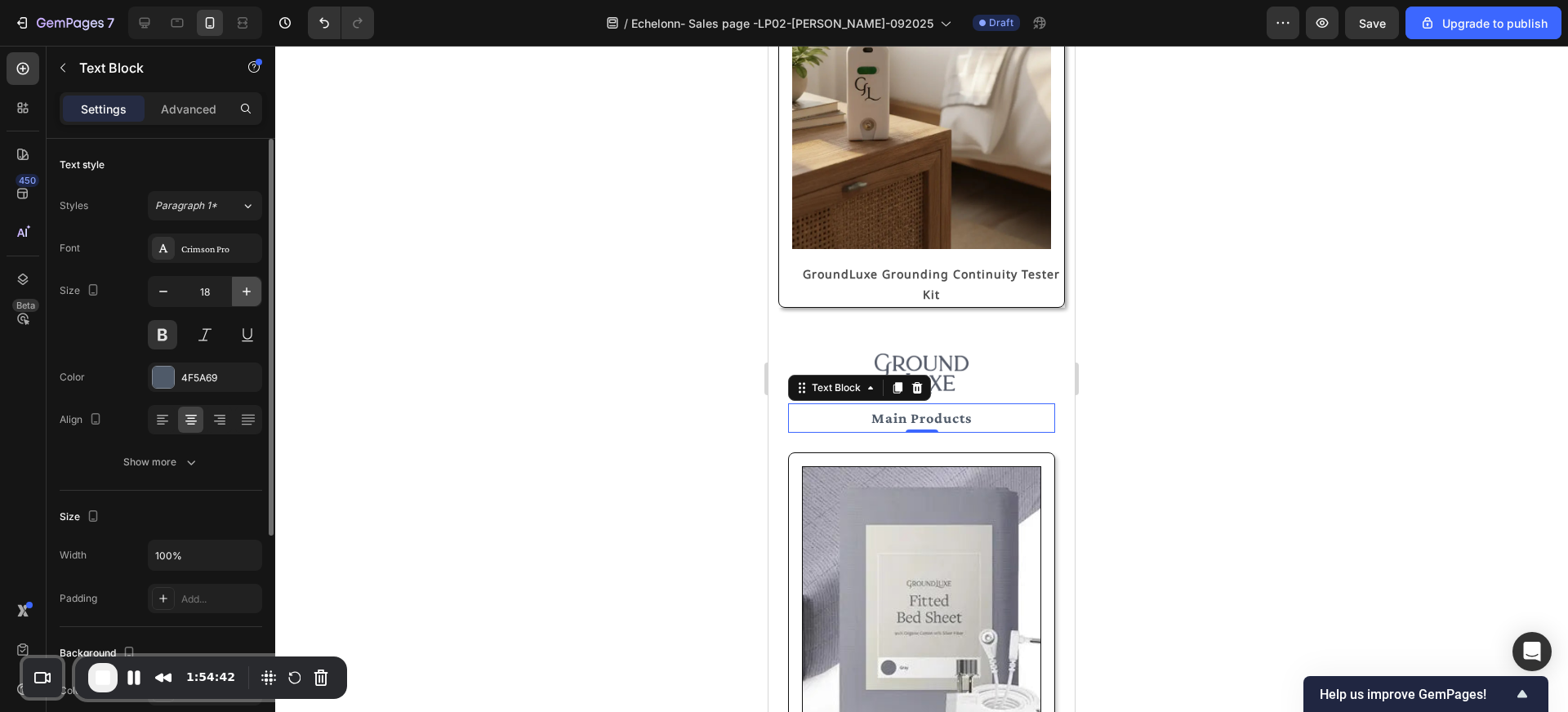
click at [252, 294] on icon "button" at bounding box center [247, 292] width 16 height 16
click at [254, 302] on button "button" at bounding box center [246, 292] width 29 height 29
type input "22"
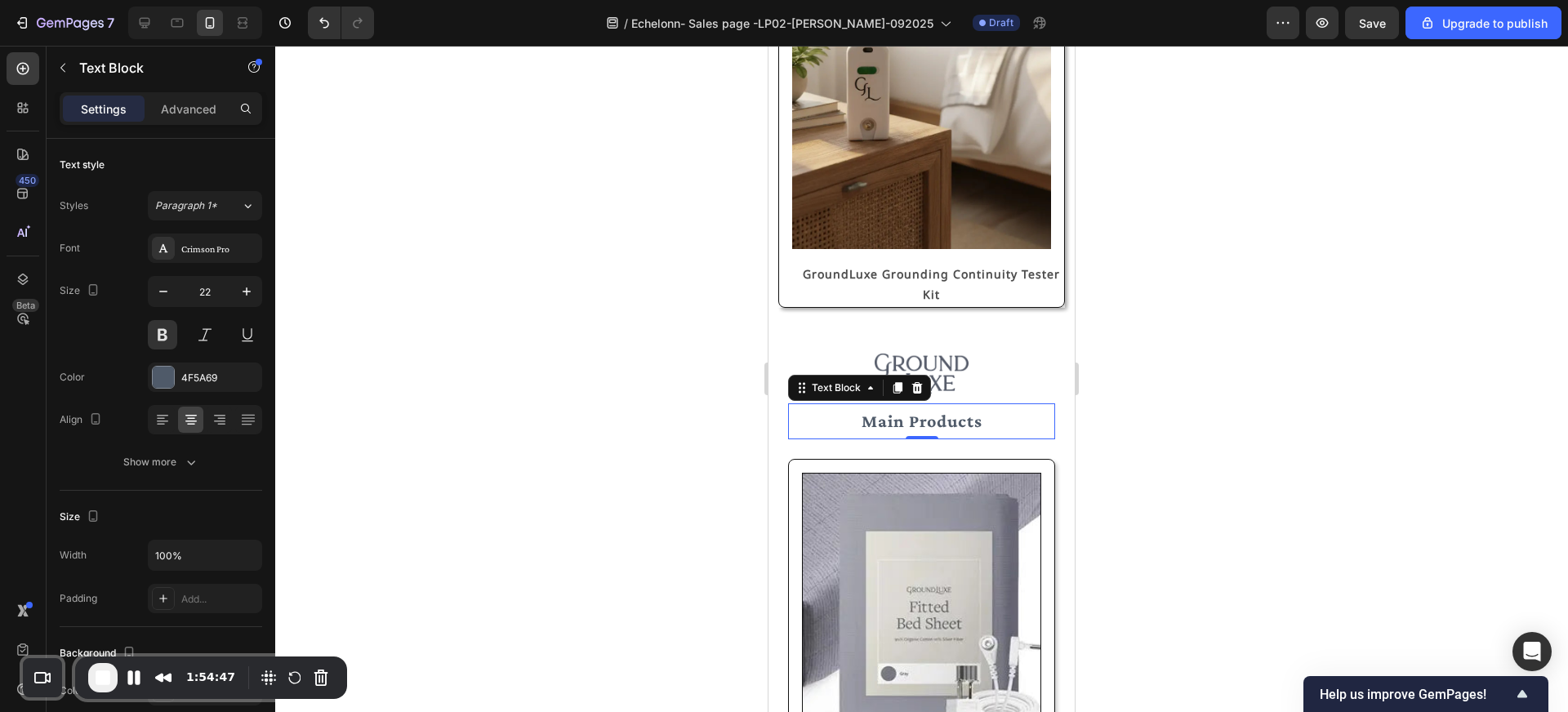
click at [545, 407] on div at bounding box center [922, 378] width 1293 height 666
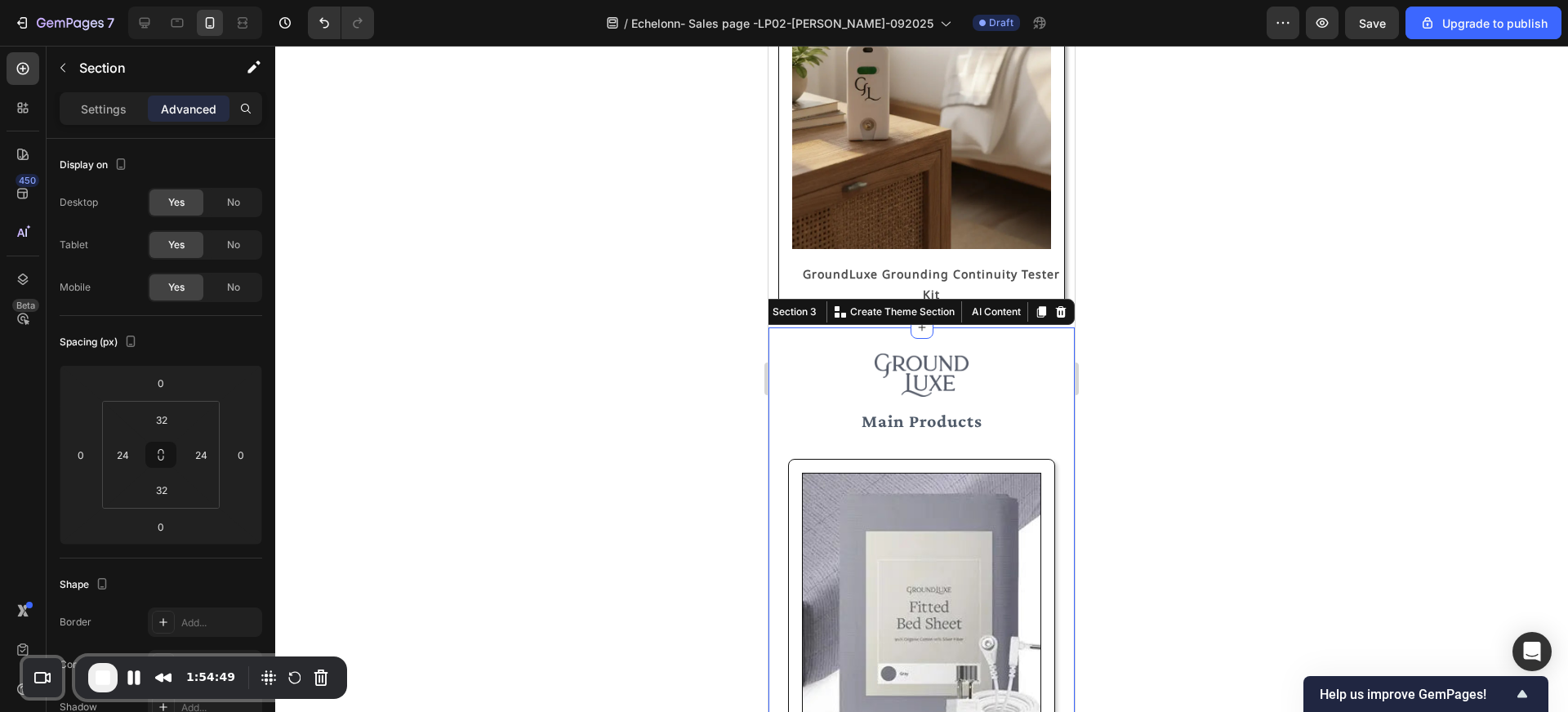
click at [170, 422] on input "32" at bounding box center [161, 419] width 33 height 25
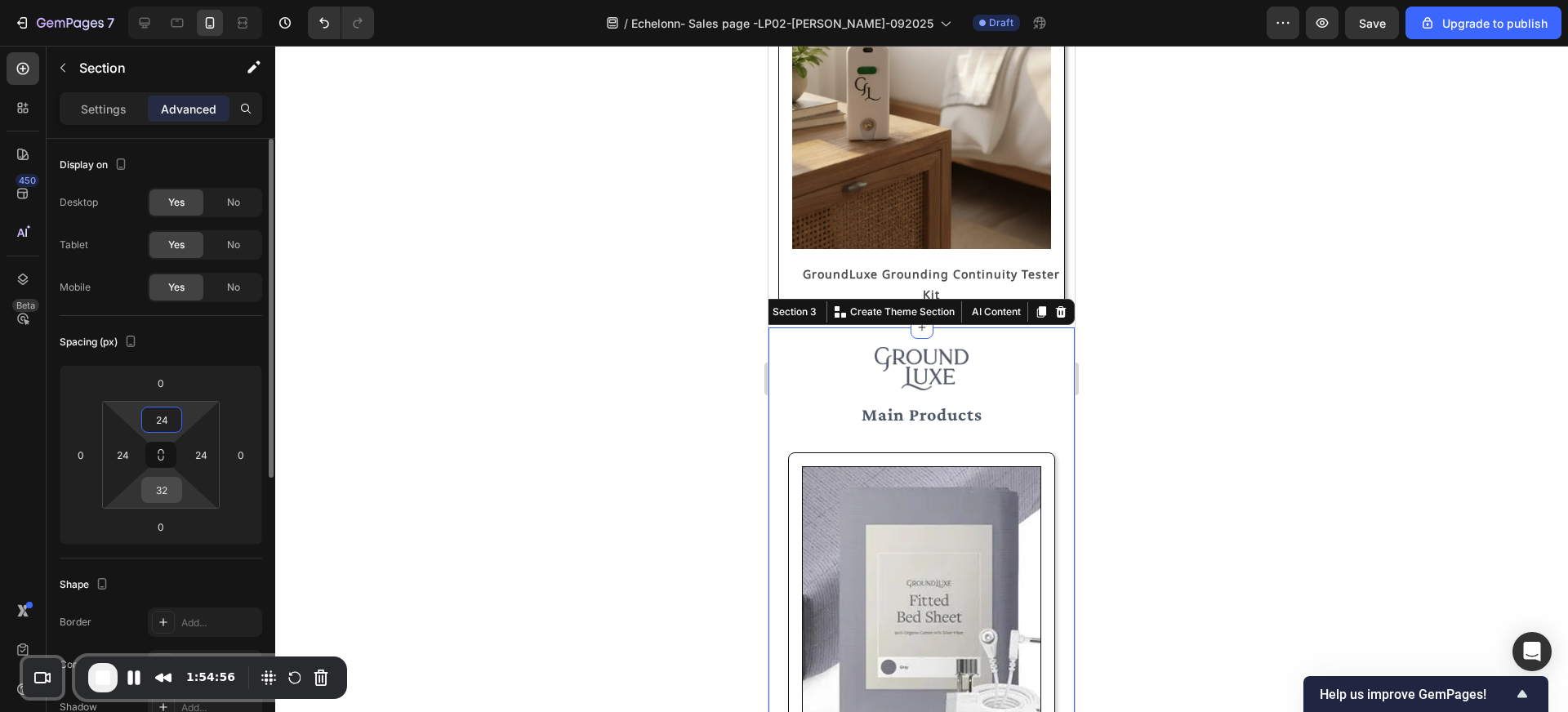
type input "24"
click at [170, 495] on input "32" at bounding box center [161, 490] width 33 height 25
type input "24"
click at [726, 426] on div at bounding box center [922, 378] width 1293 height 666
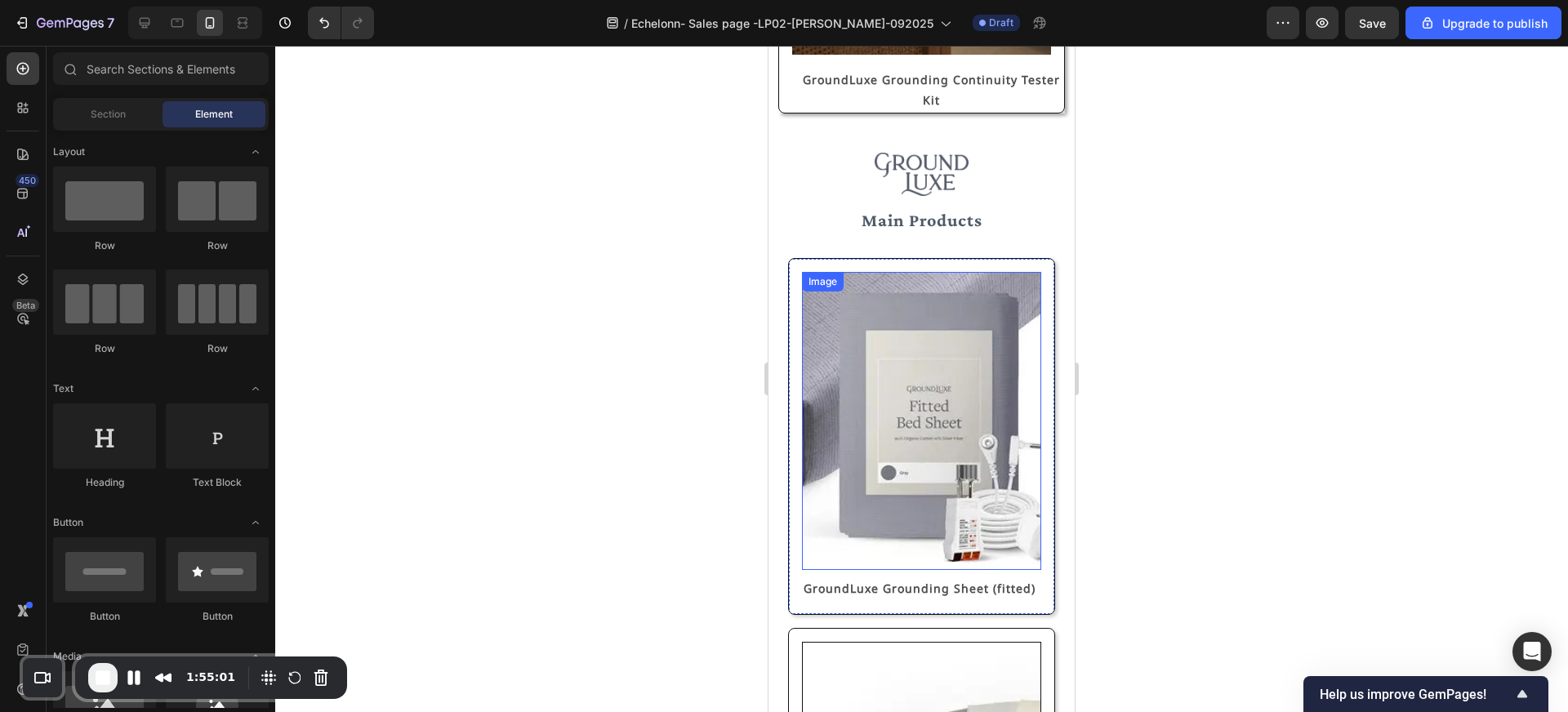
scroll to position [961, 0]
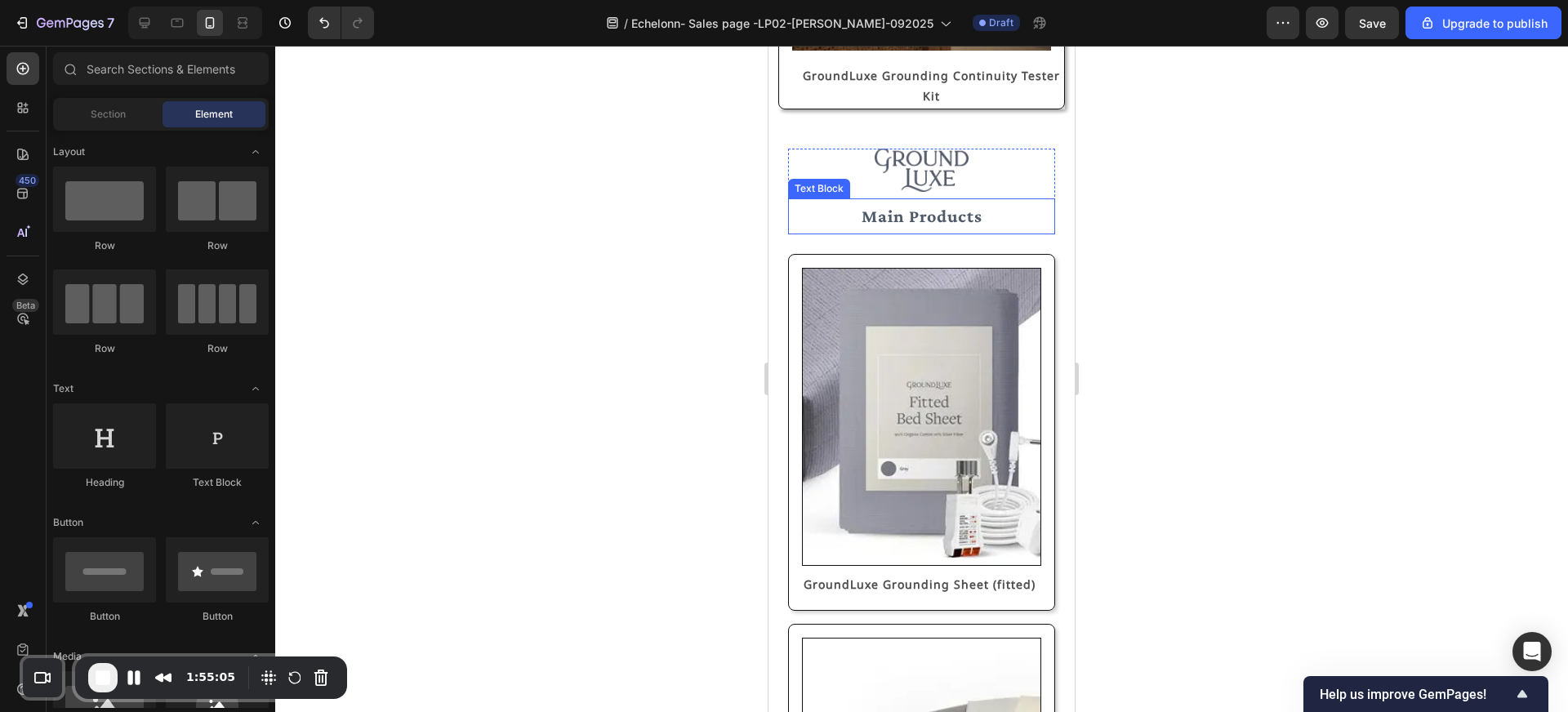
click at [948, 226] on p "Main Products" at bounding box center [921, 216] width 263 height 33
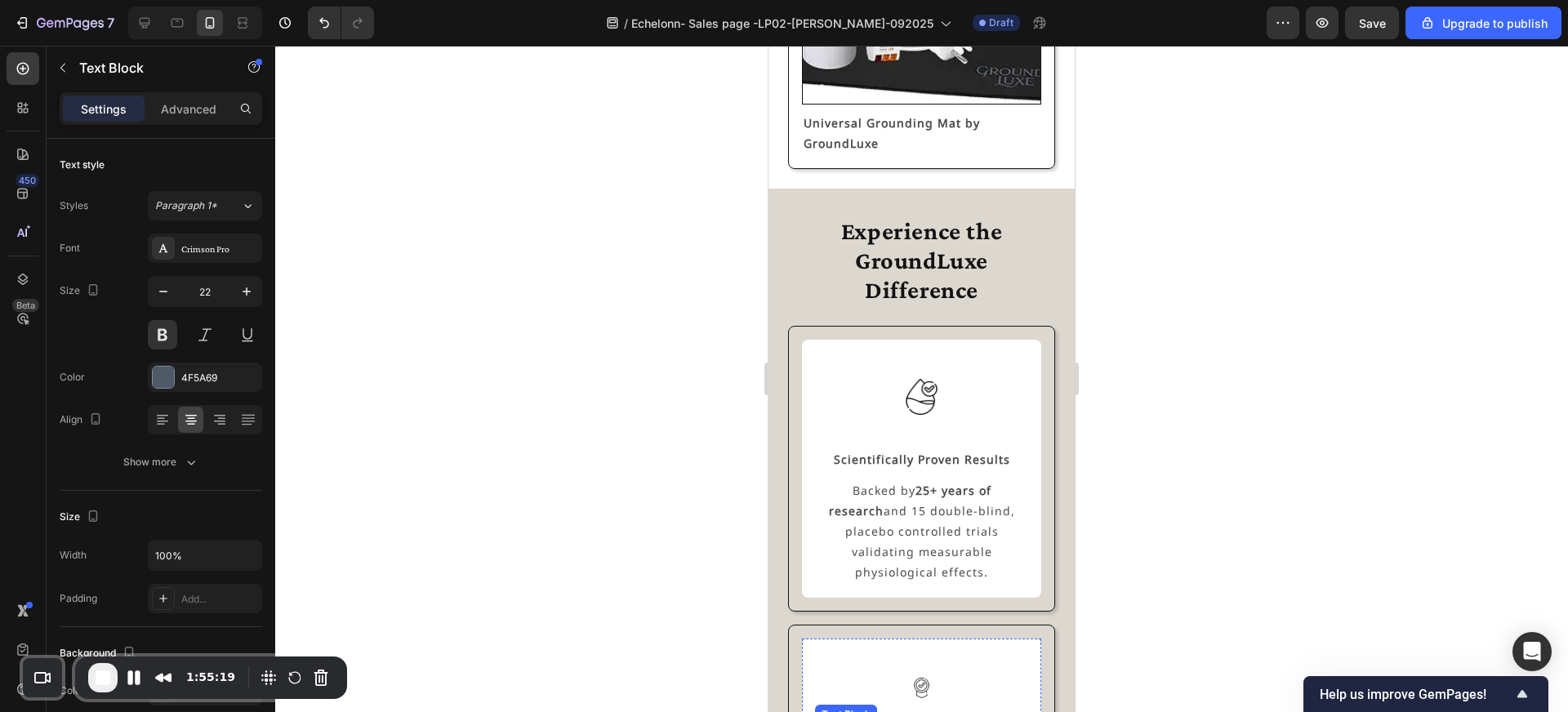
scroll to position [2416, 0]
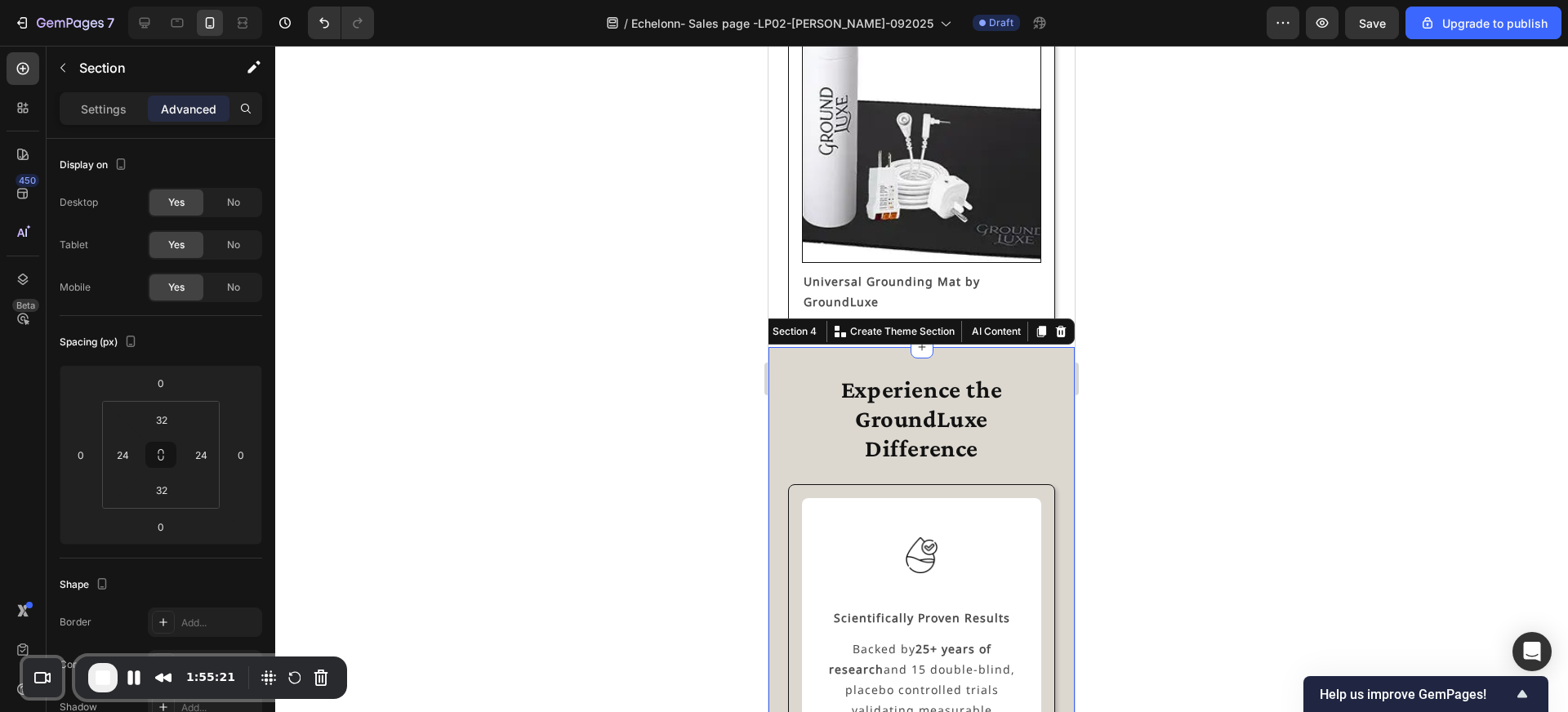
click at [178, 424] on div "32" at bounding box center [161, 419] width 41 height 26
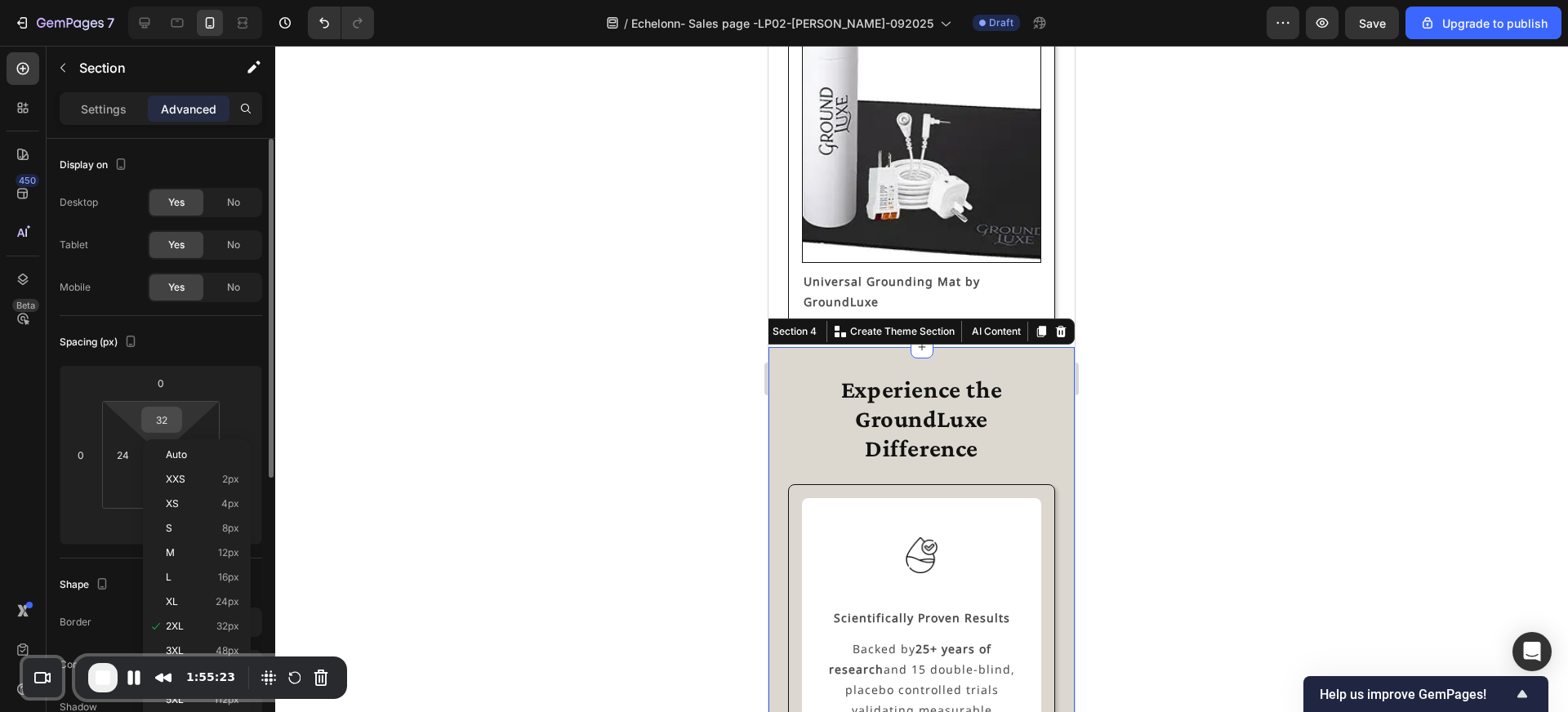
click at [170, 421] on input "32" at bounding box center [161, 419] width 33 height 25
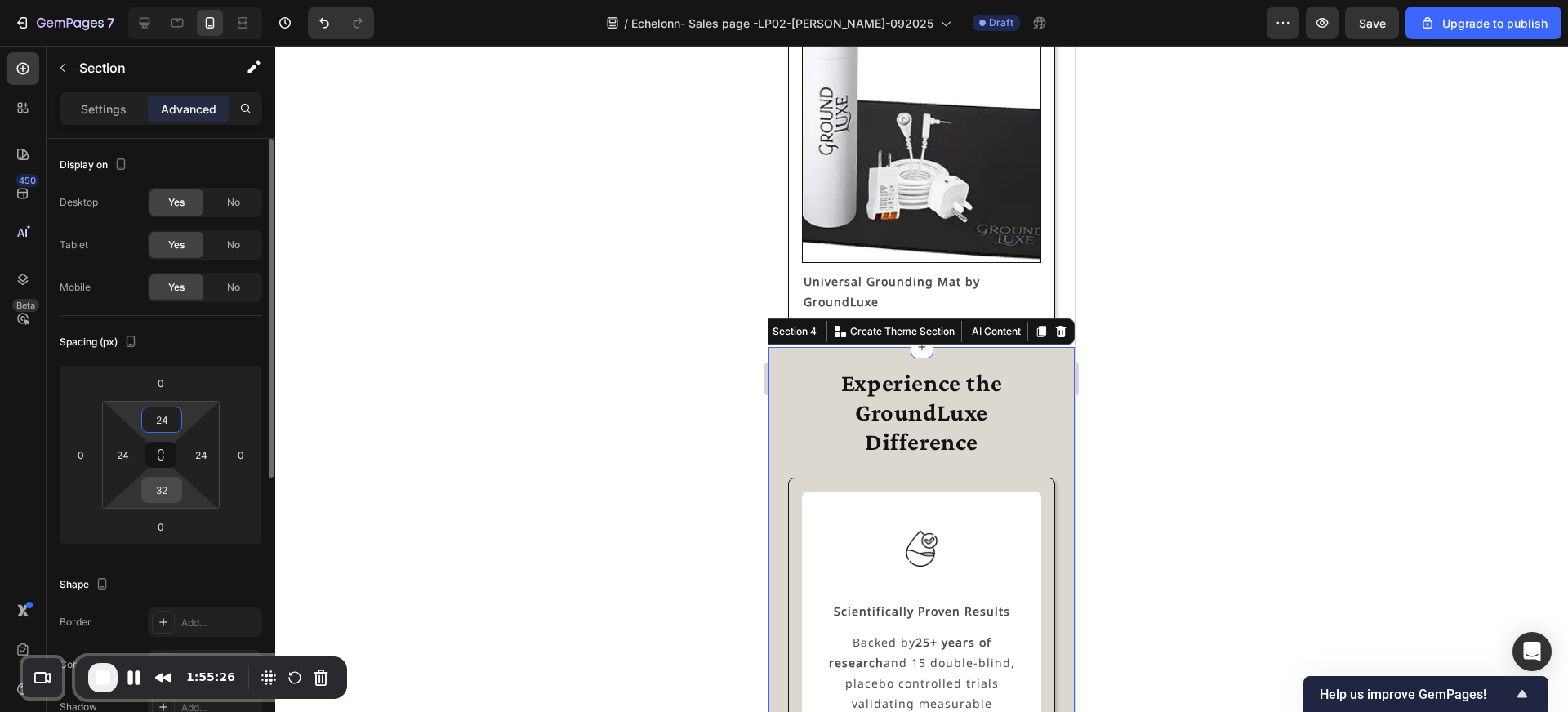
type input "24"
click at [170, 486] on input "32" at bounding box center [161, 490] width 33 height 25
type input "24"
click at [686, 456] on div at bounding box center [922, 378] width 1293 height 666
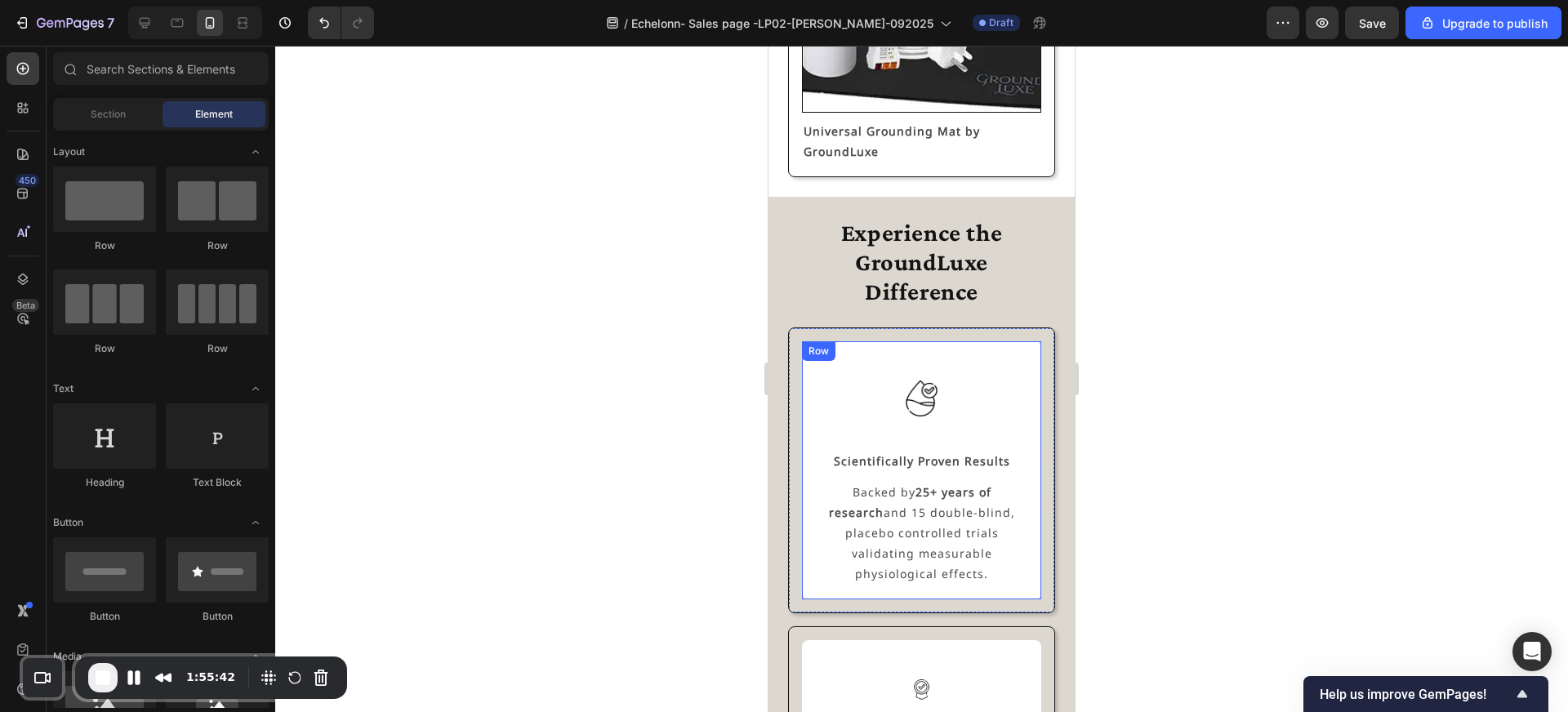
scroll to position [2552, 0]
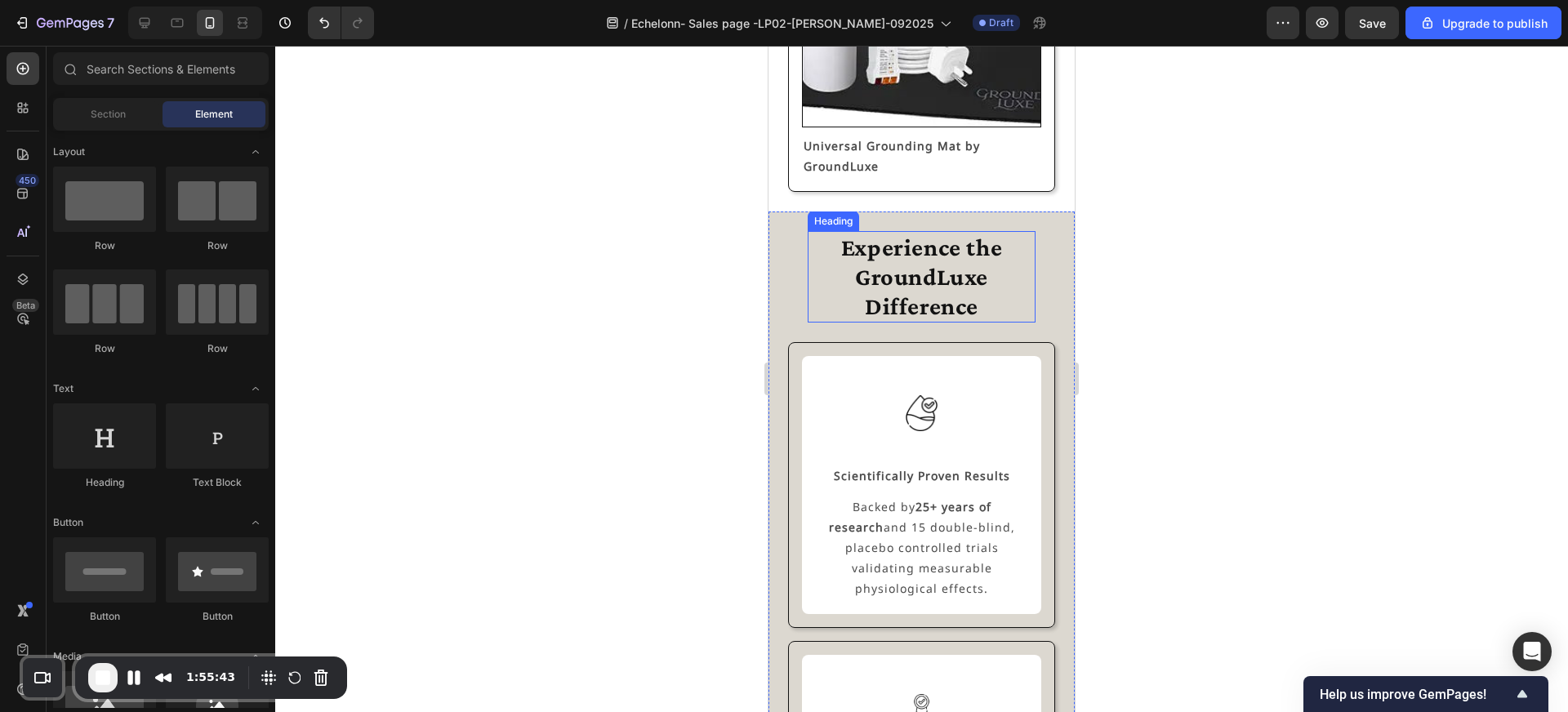
click at [941, 287] on h2 "Experience the GroundLuxe Difference" at bounding box center [922, 277] width 228 height 91
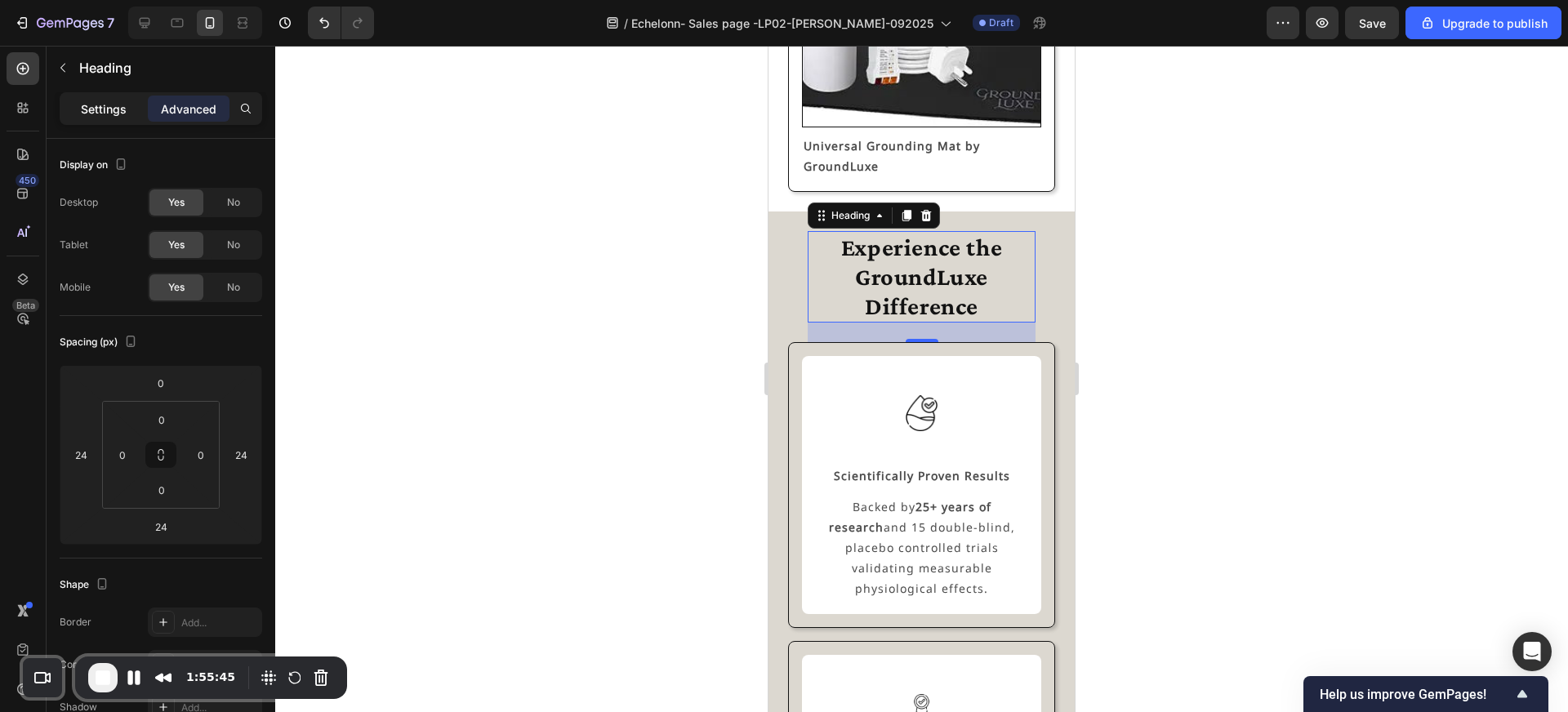
click at [101, 114] on p "Settings" at bounding box center [104, 108] width 46 height 17
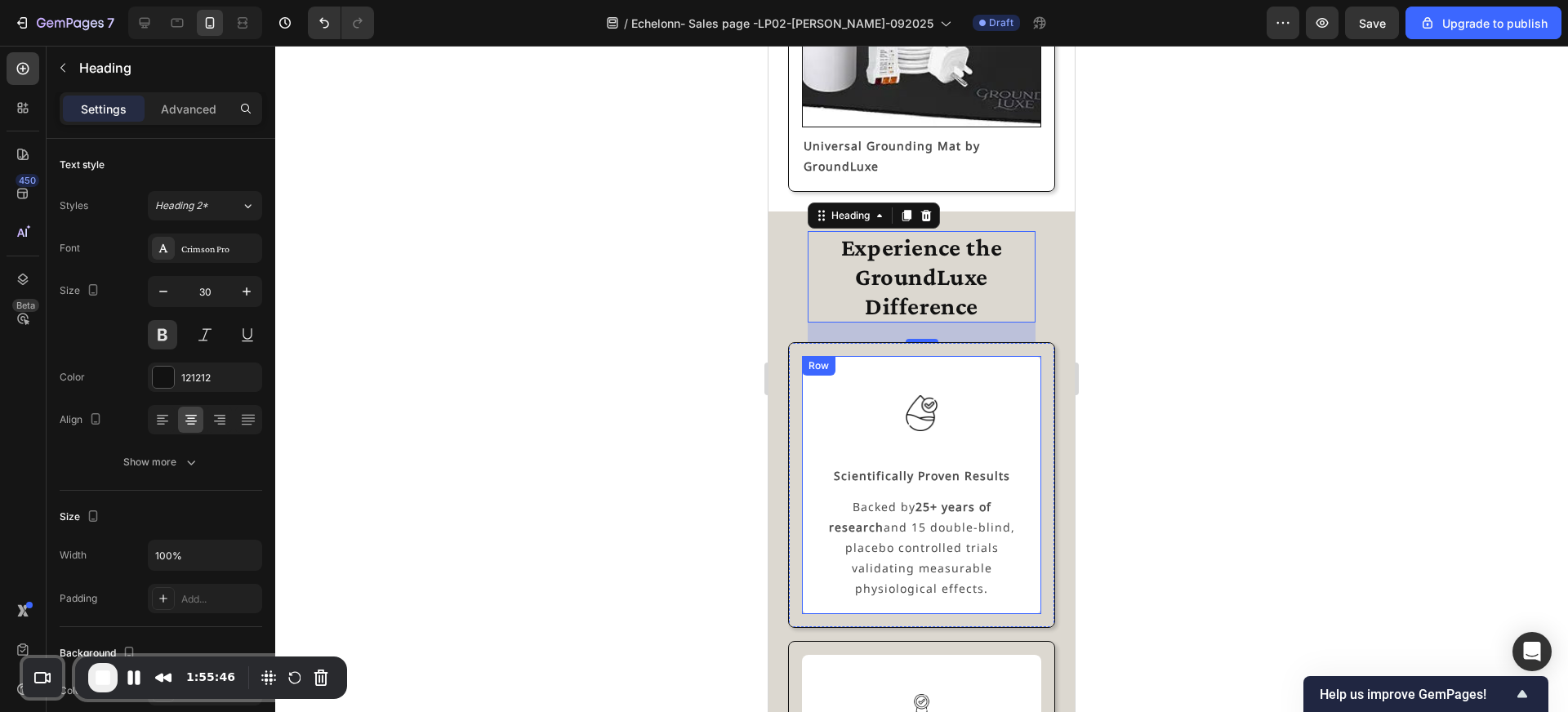
click at [844, 449] on div "Image Scientifically Proven Results Text Block Backed by 25+ years of research …" at bounding box center [922, 485] width 213 height 232
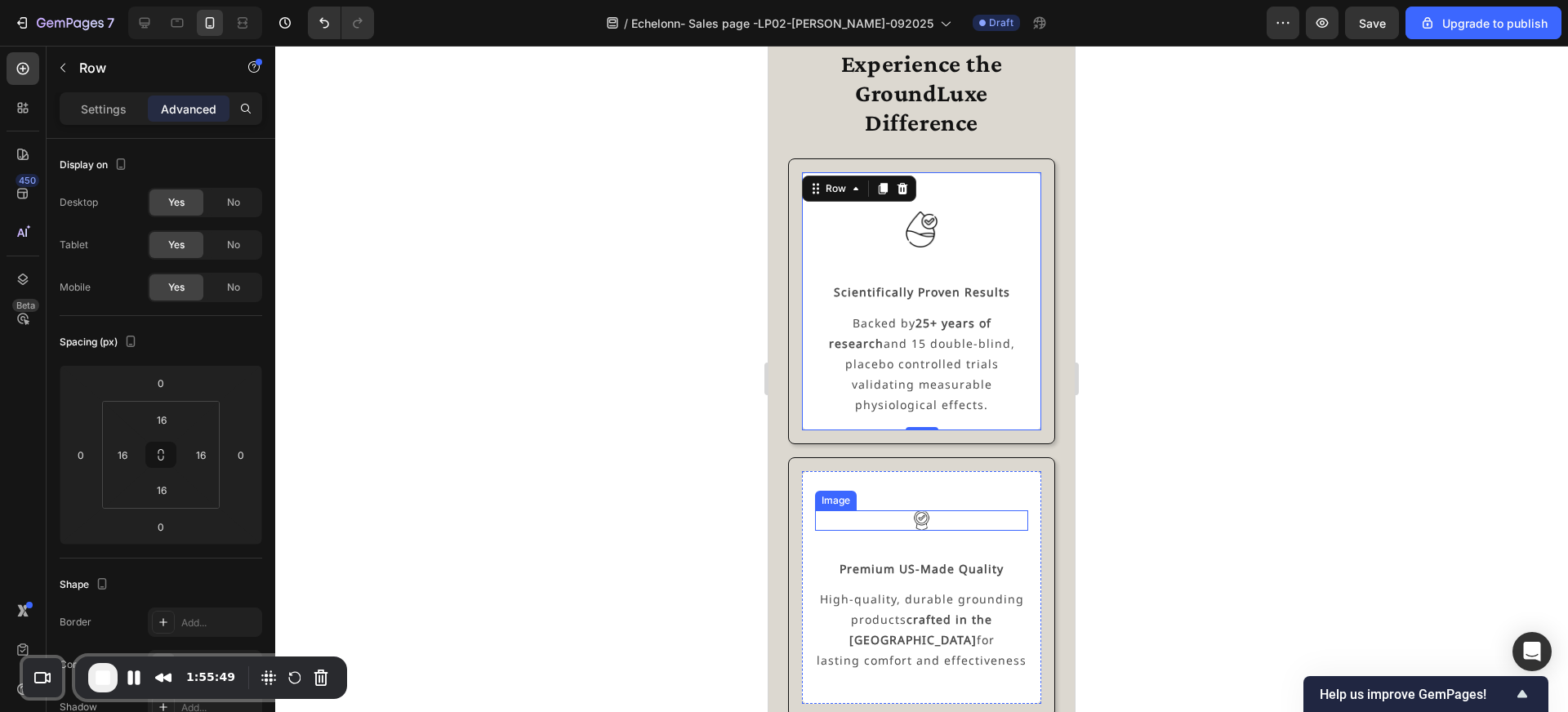
scroll to position [2773, 0]
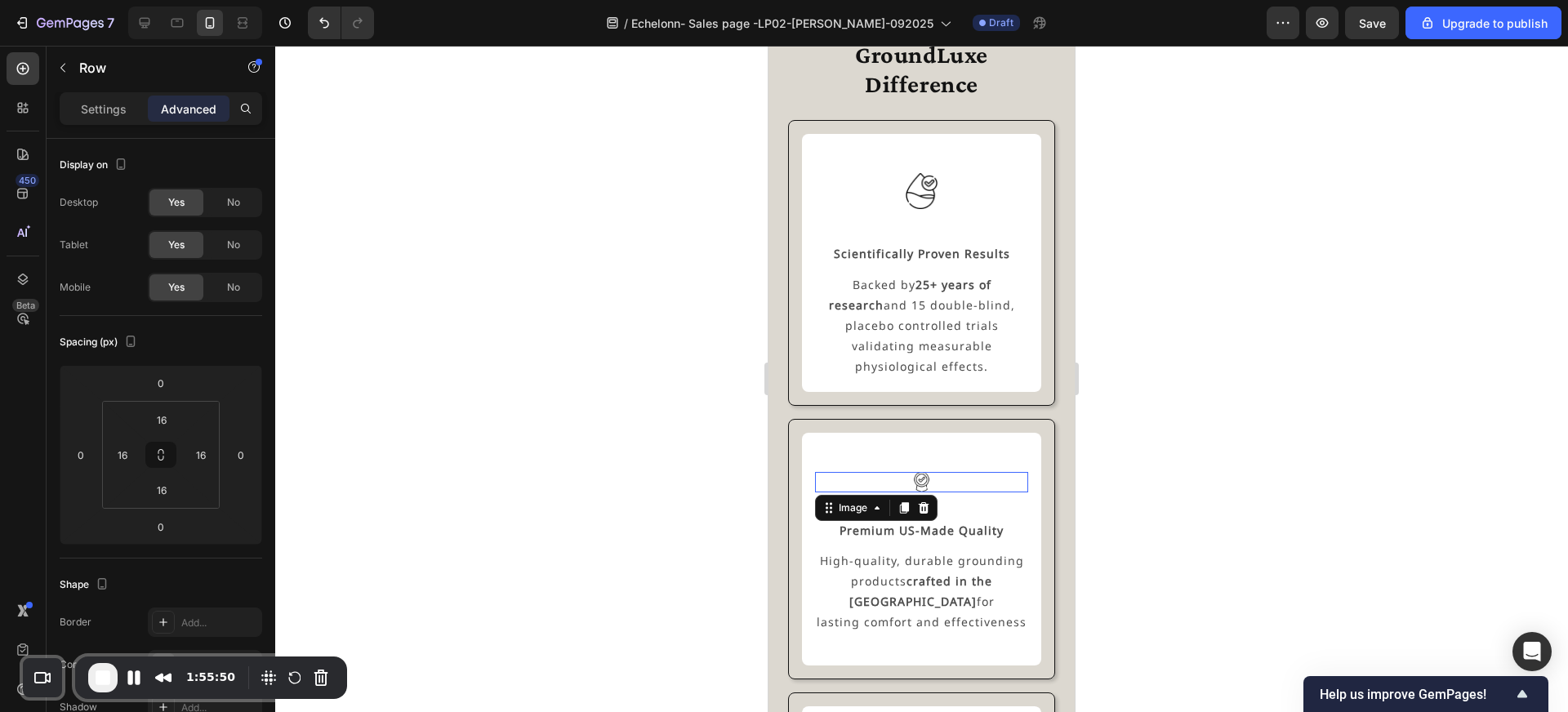
click at [915, 472] on img at bounding box center [922, 482] width 20 height 20
click at [922, 214] on div "Image Scientifically Proven Results Text Block Backed by 25+ years of research …" at bounding box center [922, 263] width 213 height 232
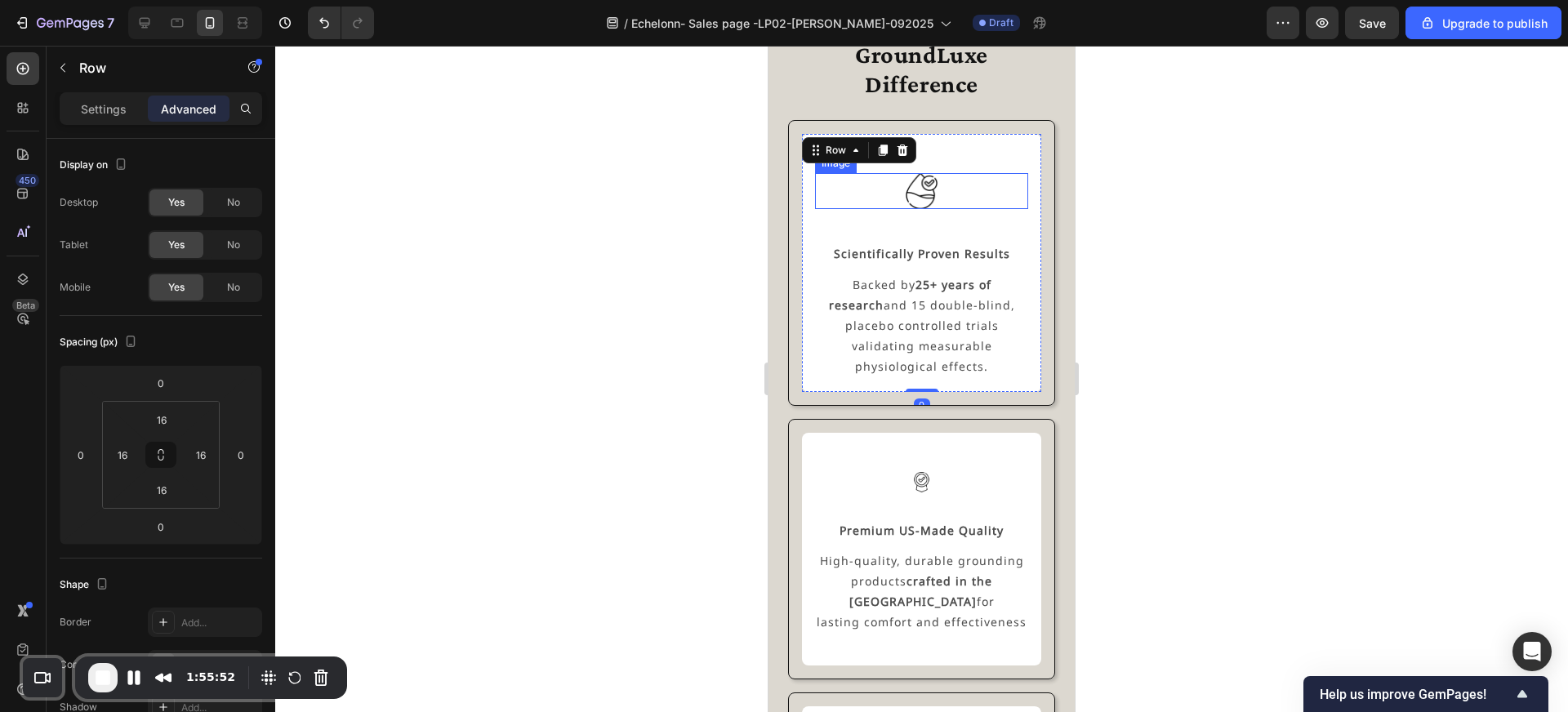
click at [922, 187] on img at bounding box center [921, 191] width 36 height 36
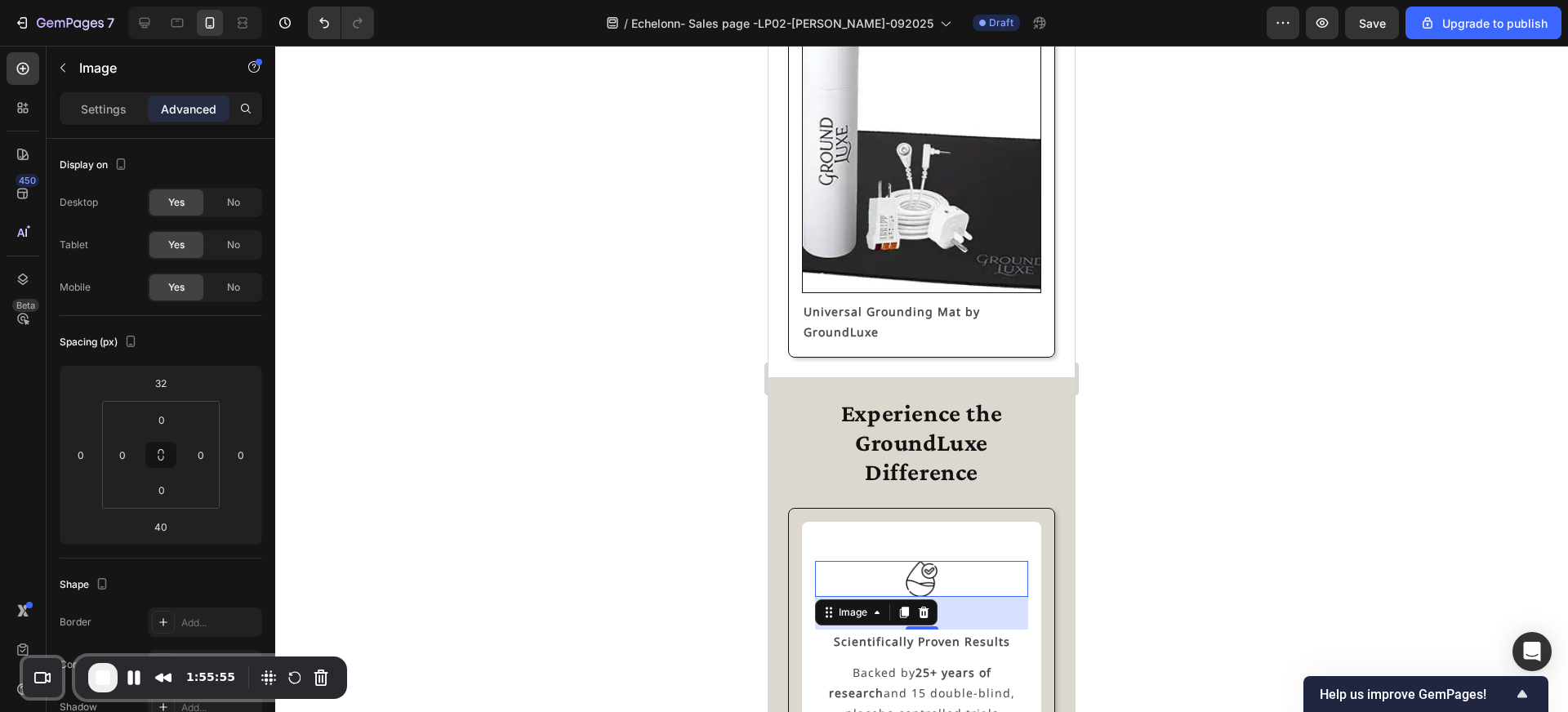
scroll to position [2372, 0]
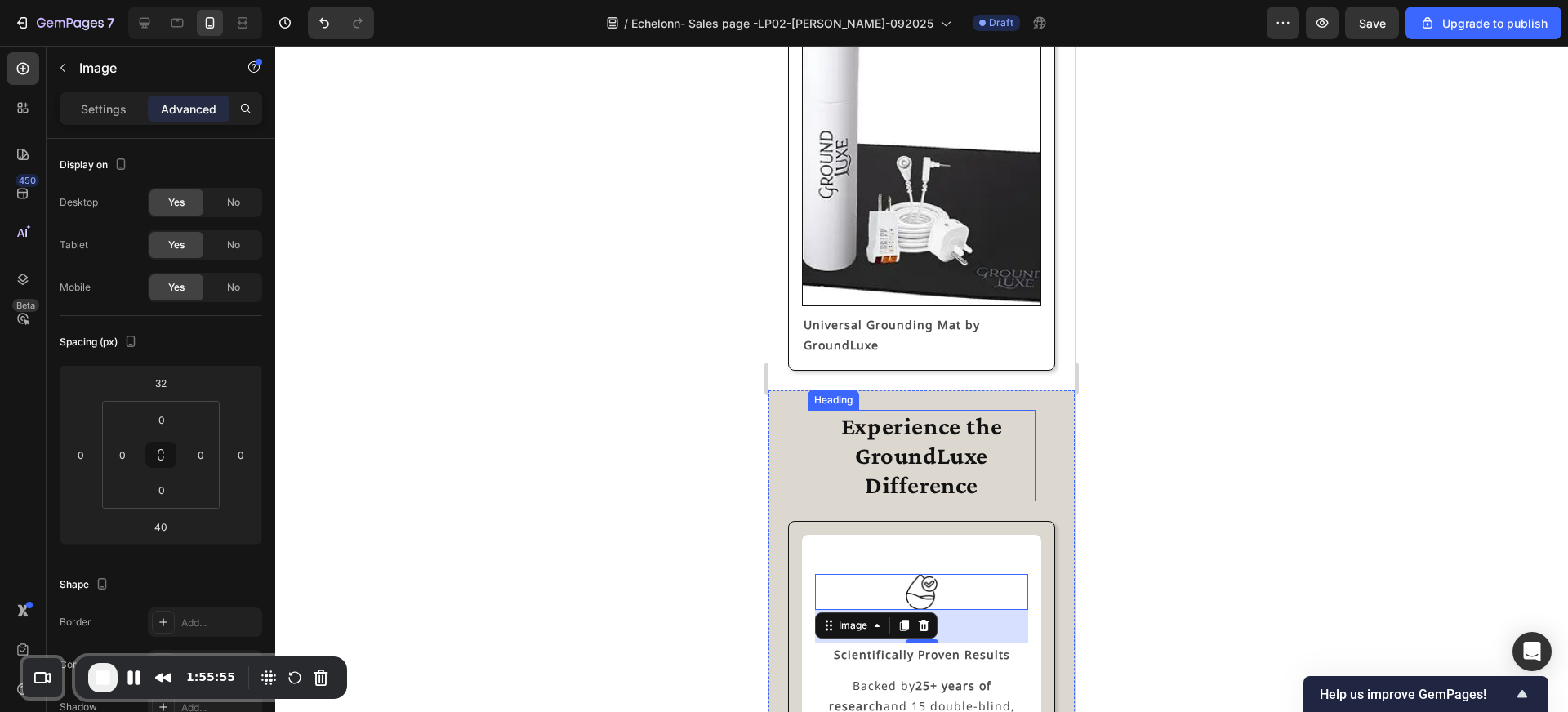
click at [909, 453] on h2 "Experience the GroundLuxe Difference" at bounding box center [922, 456] width 228 height 91
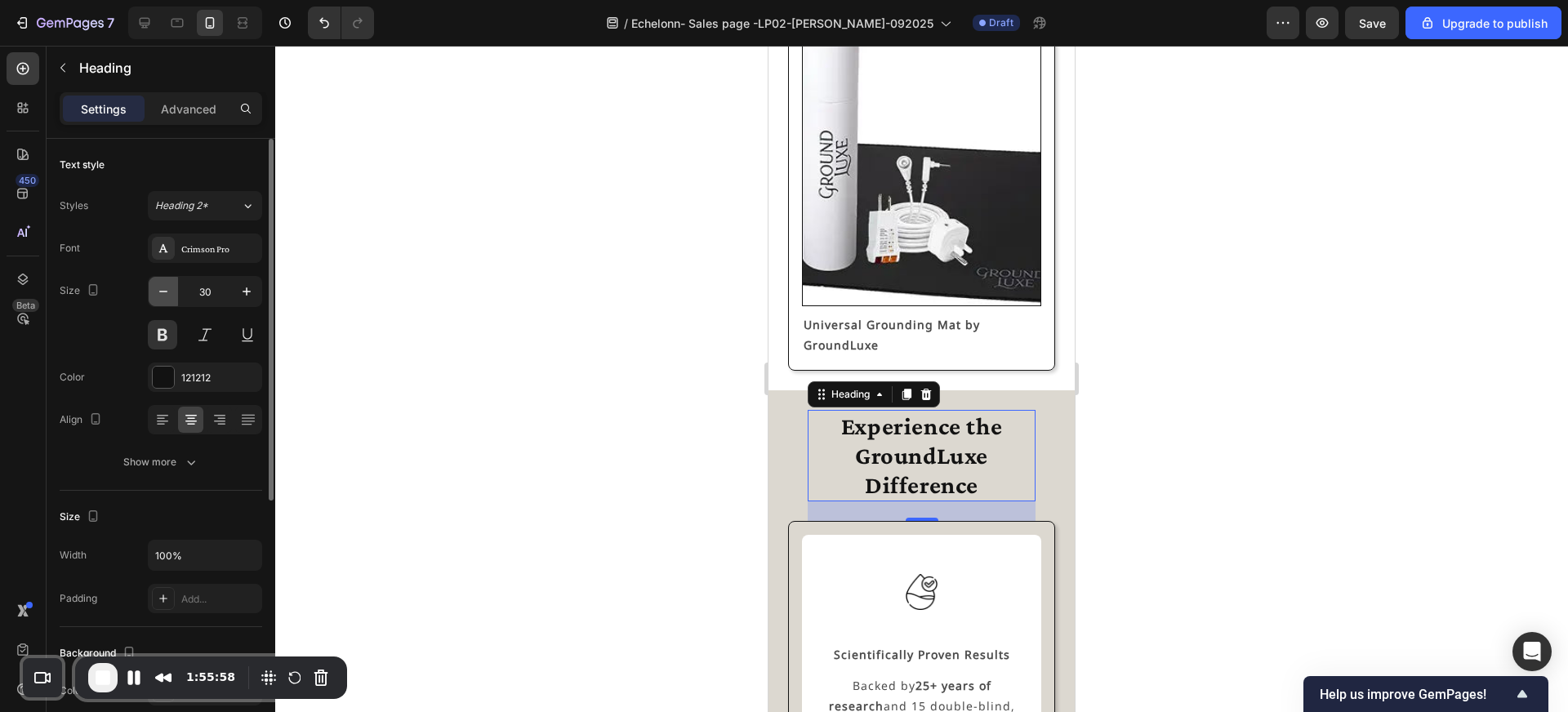
click at [168, 290] on icon "button" at bounding box center [163, 292] width 16 height 16
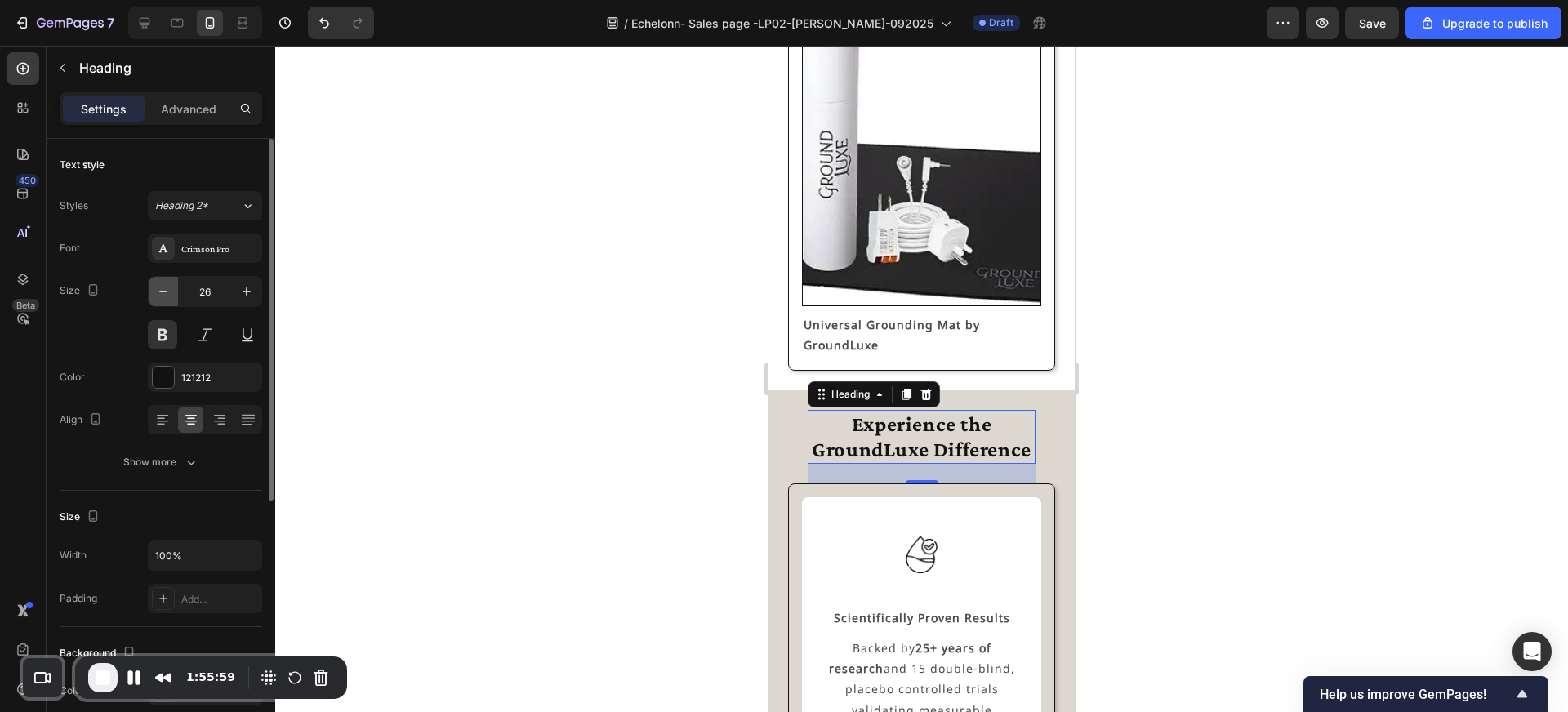
click at [168, 290] on icon "button" at bounding box center [163, 292] width 16 height 16
click at [247, 289] on icon "button" at bounding box center [246, 291] width 8 height 8
click at [169, 295] on icon "button" at bounding box center [163, 292] width 16 height 16
click at [173, 298] on button "button" at bounding box center [163, 292] width 29 height 29
type input "24"
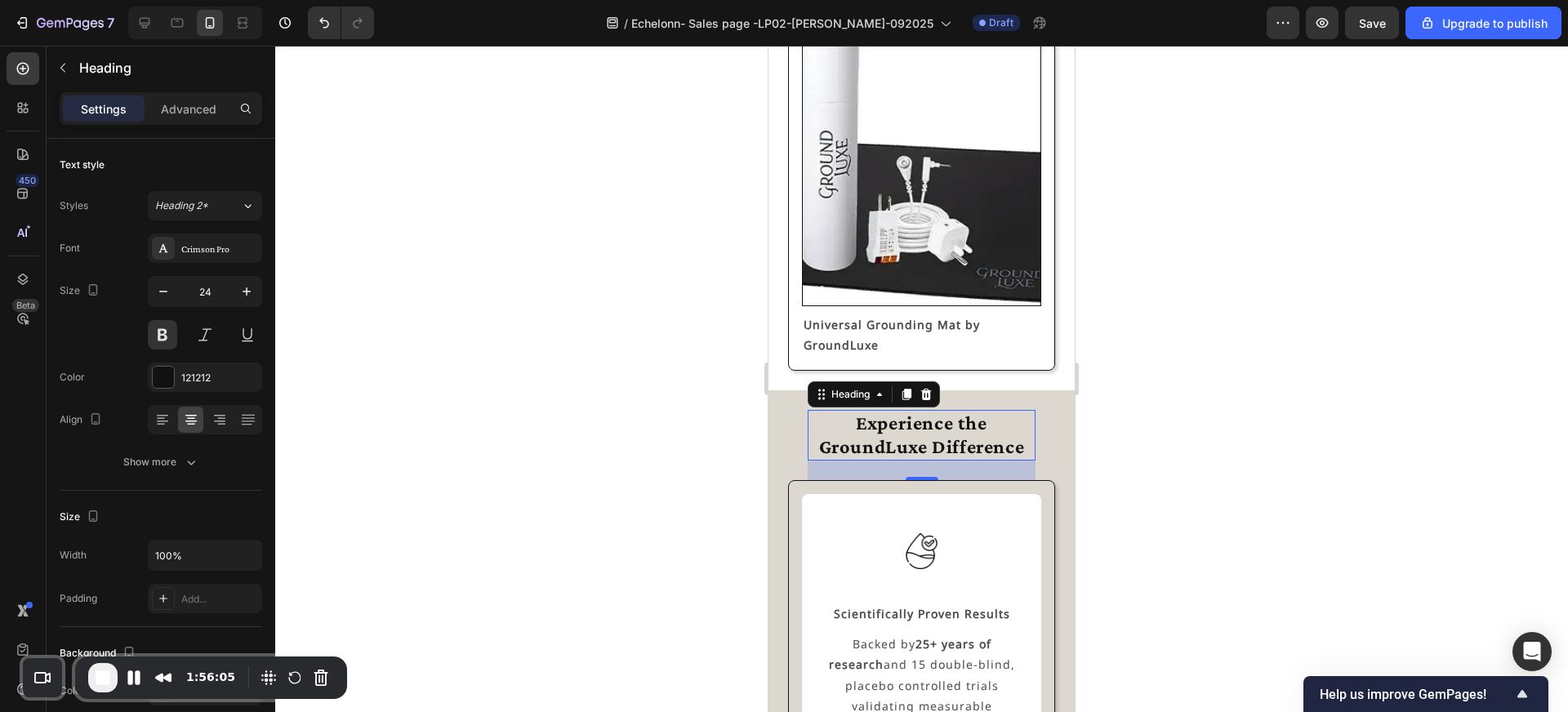
click at [531, 474] on div at bounding box center [922, 378] width 1293 height 666
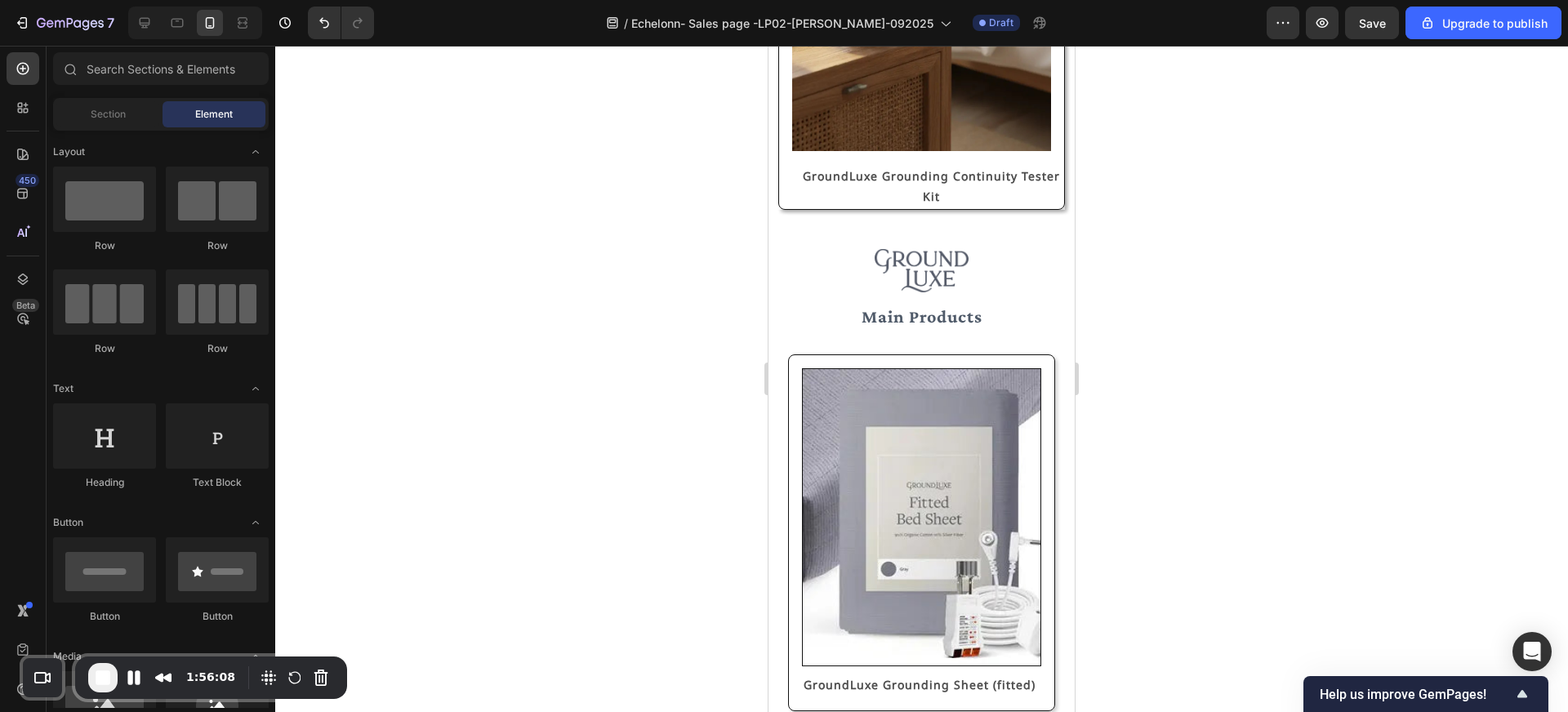
scroll to position [746, 0]
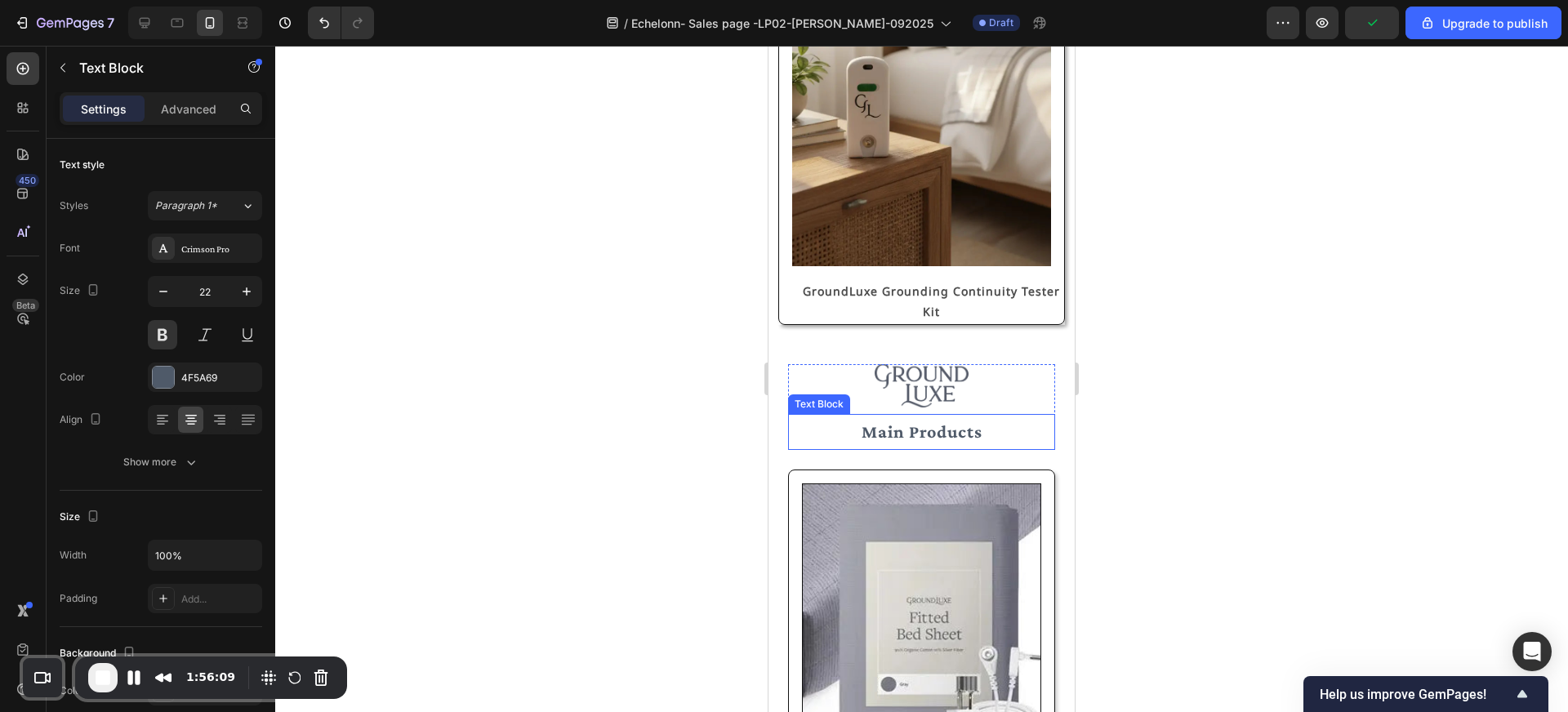
click at [920, 434] on p "Main Products" at bounding box center [921, 432] width 263 height 33
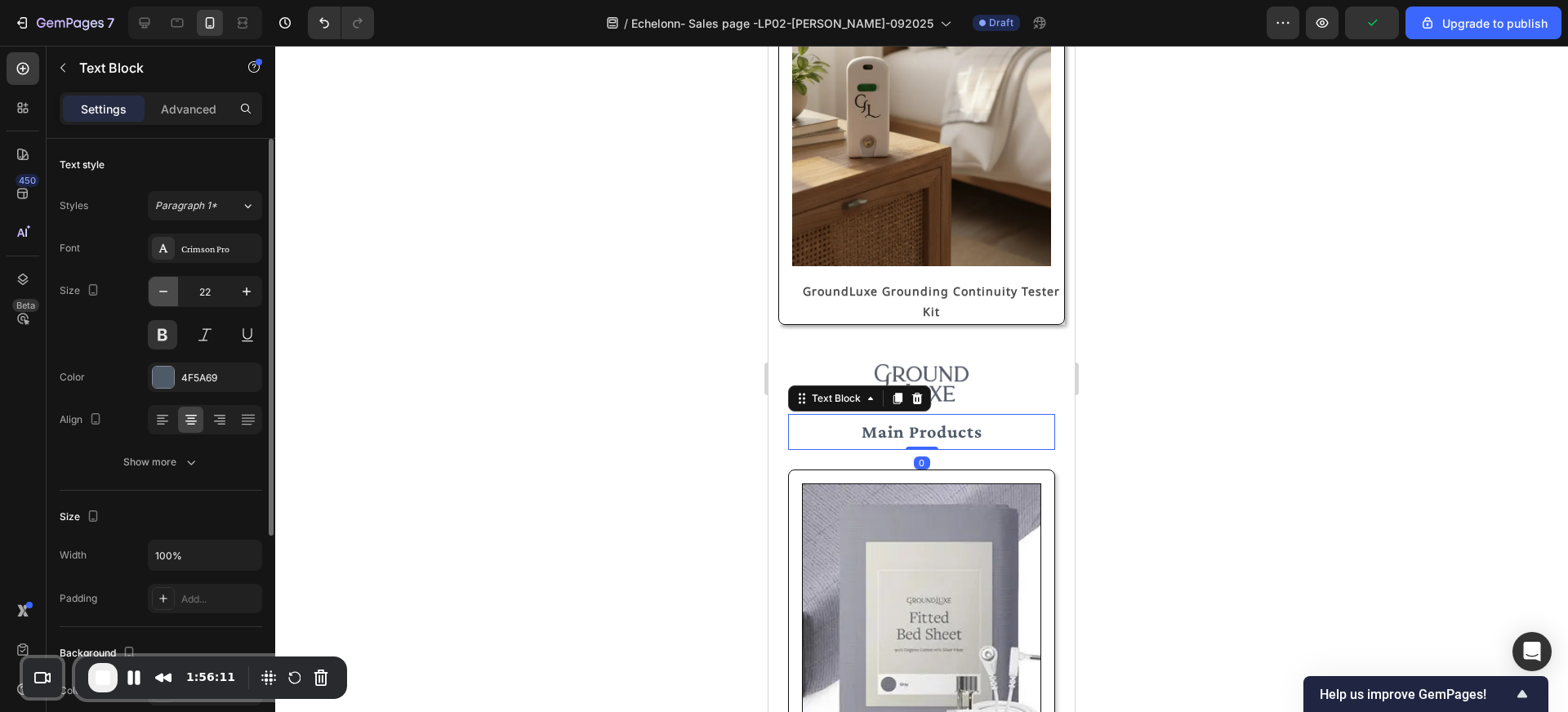
click at [165, 294] on icon "button" at bounding box center [163, 292] width 16 height 16
click at [247, 293] on icon "button" at bounding box center [247, 292] width 16 height 16
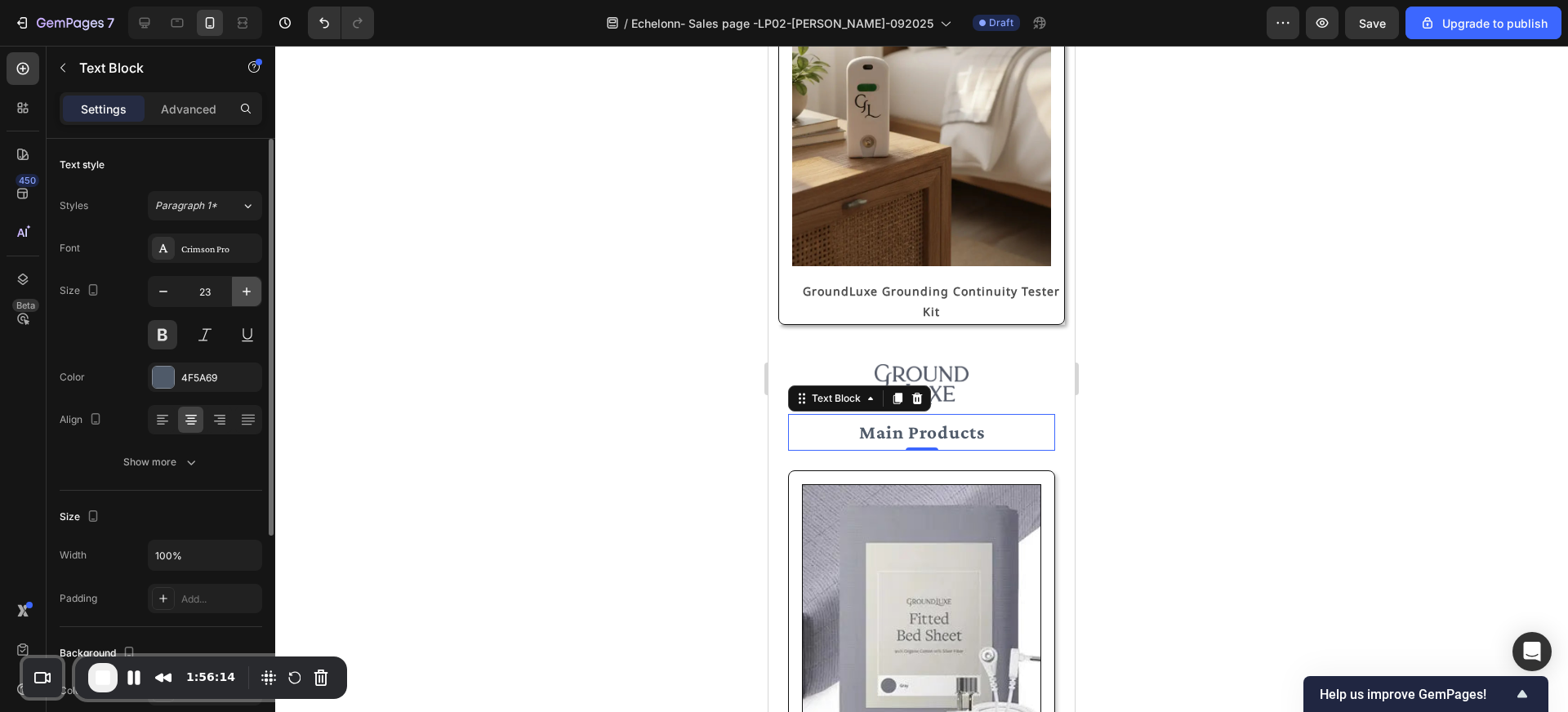
click at [247, 293] on icon "button" at bounding box center [247, 292] width 16 height 16
type input "24"
click at [497, 366] on div at bounding box center [922, 378] width 1293 height 666
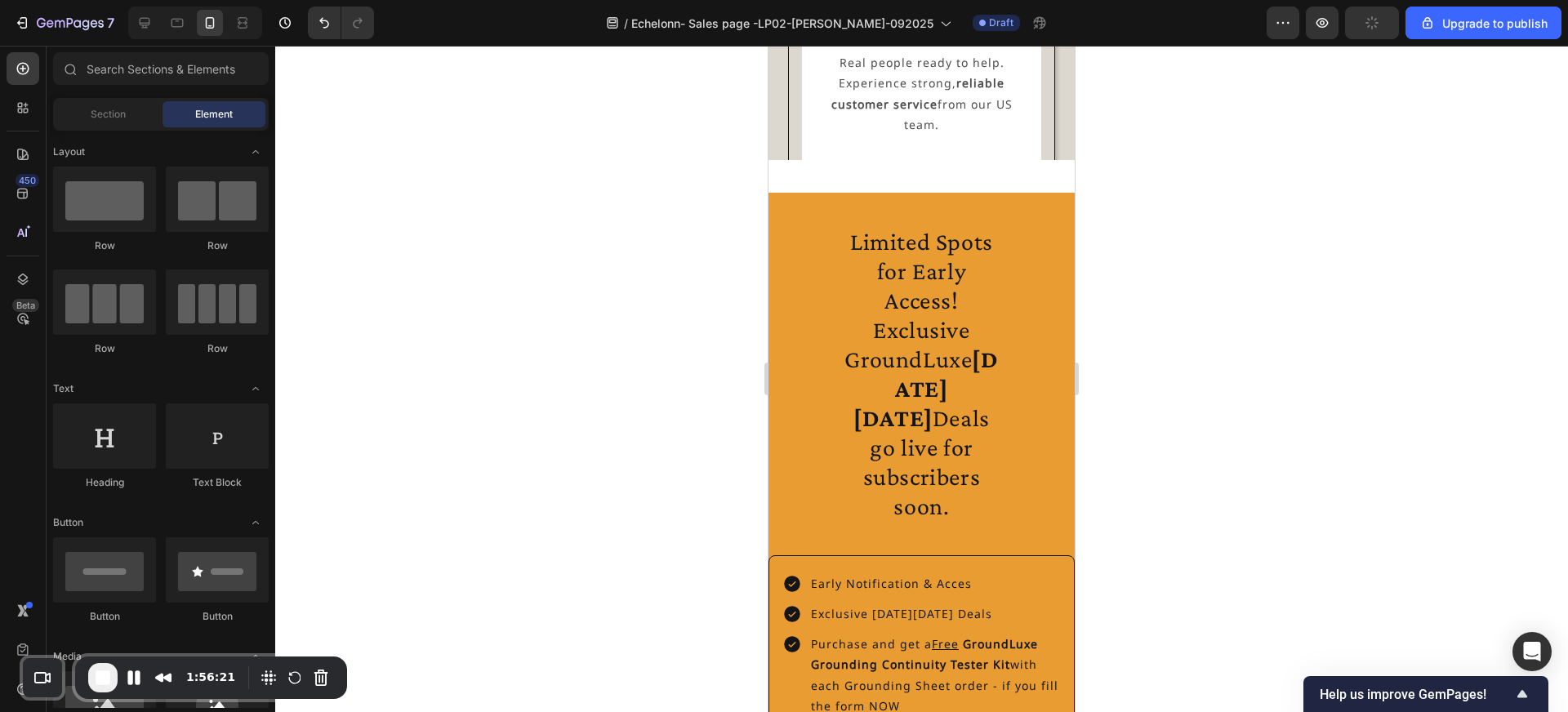
scroll to position [3445, 0]
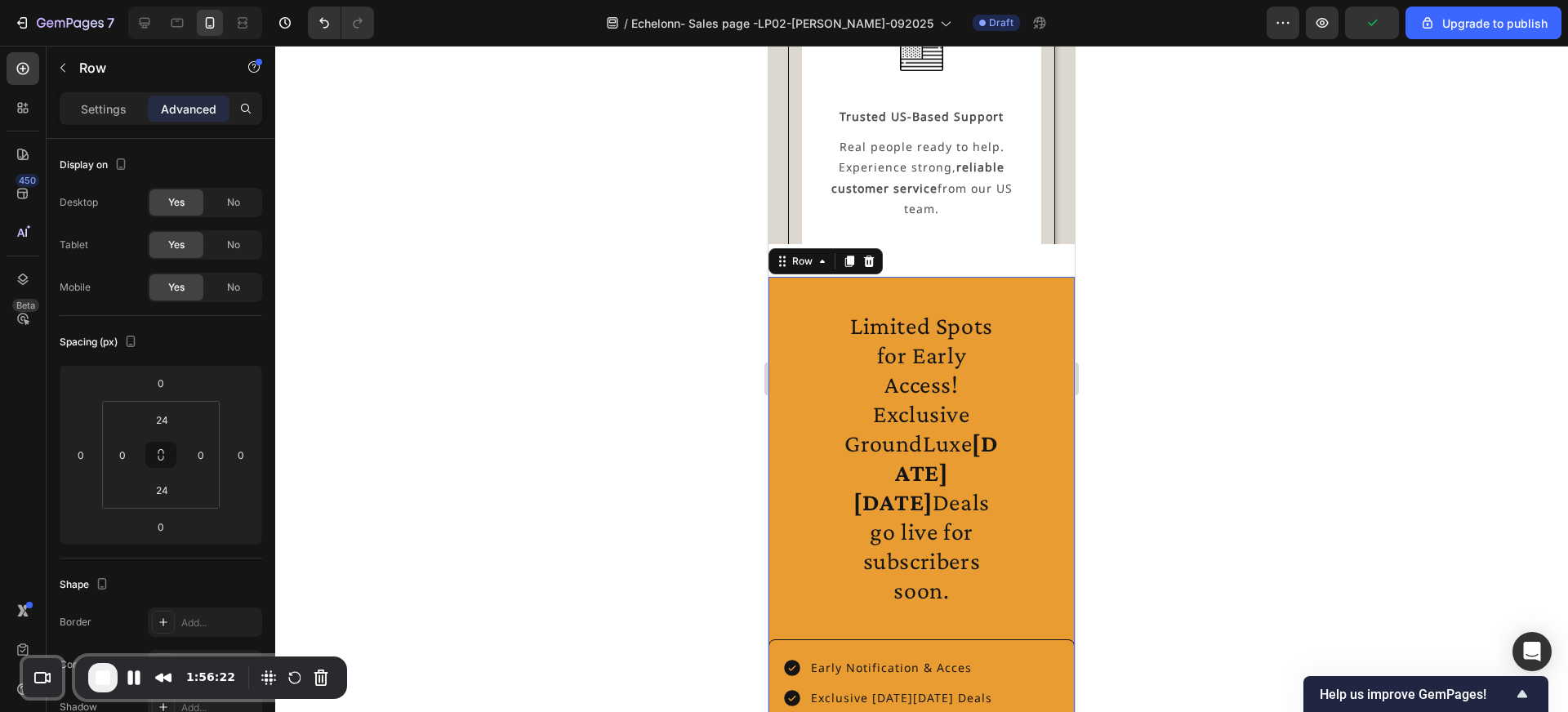
click at [836, 284] on div "Limited Spots for Early Access! Exclusive GroundLuxe [DATE][DATE] Deals go live…" at bounding box center [922, 644] width 306 height 733
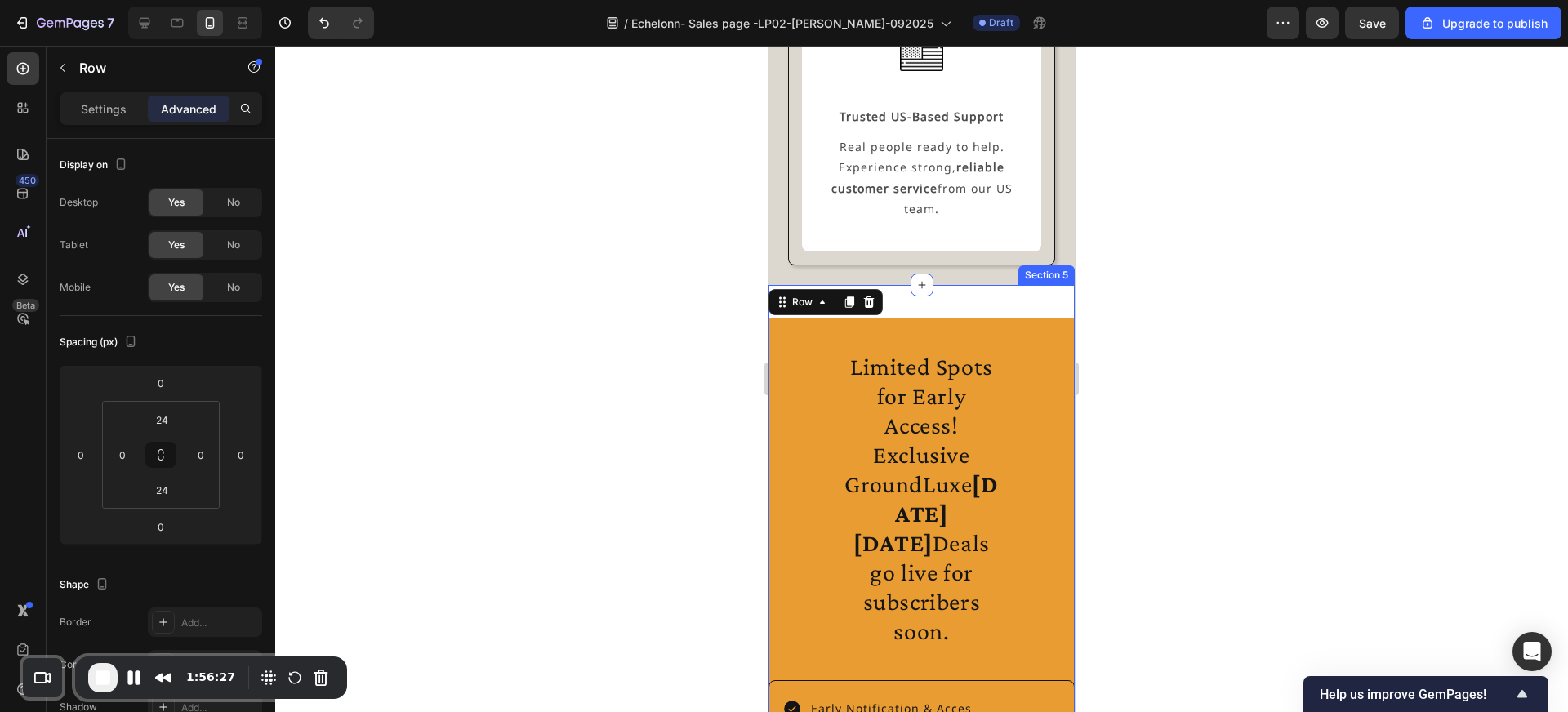
click at [958, 285] on div "Limited Spots for Early Access! Exclusive GroundLuxe [DATE][DATE] Deals go live…" at bounding box center [922, 685] width 306 height 799
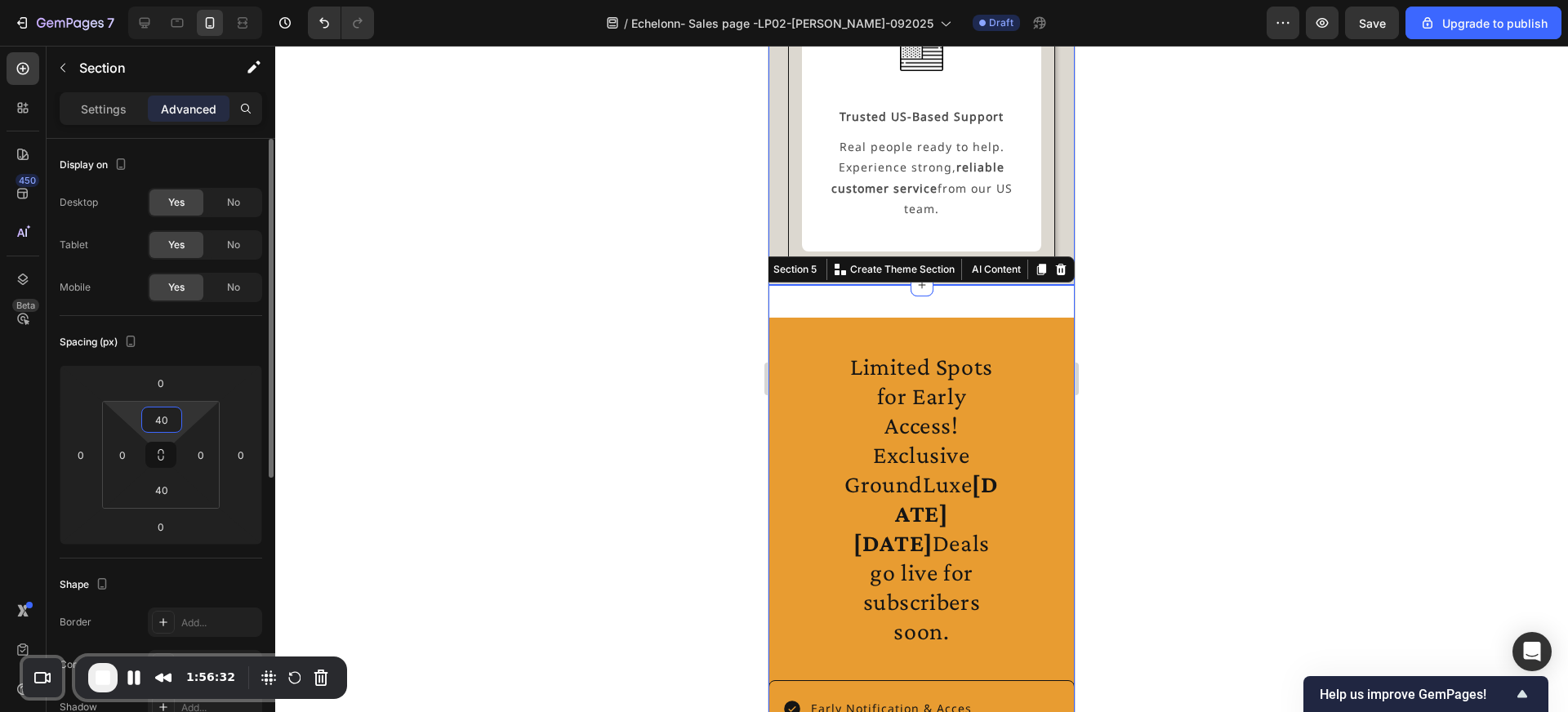
click at [170, 415] on input "40" at bounding box center [161, 419] width 33 height 25
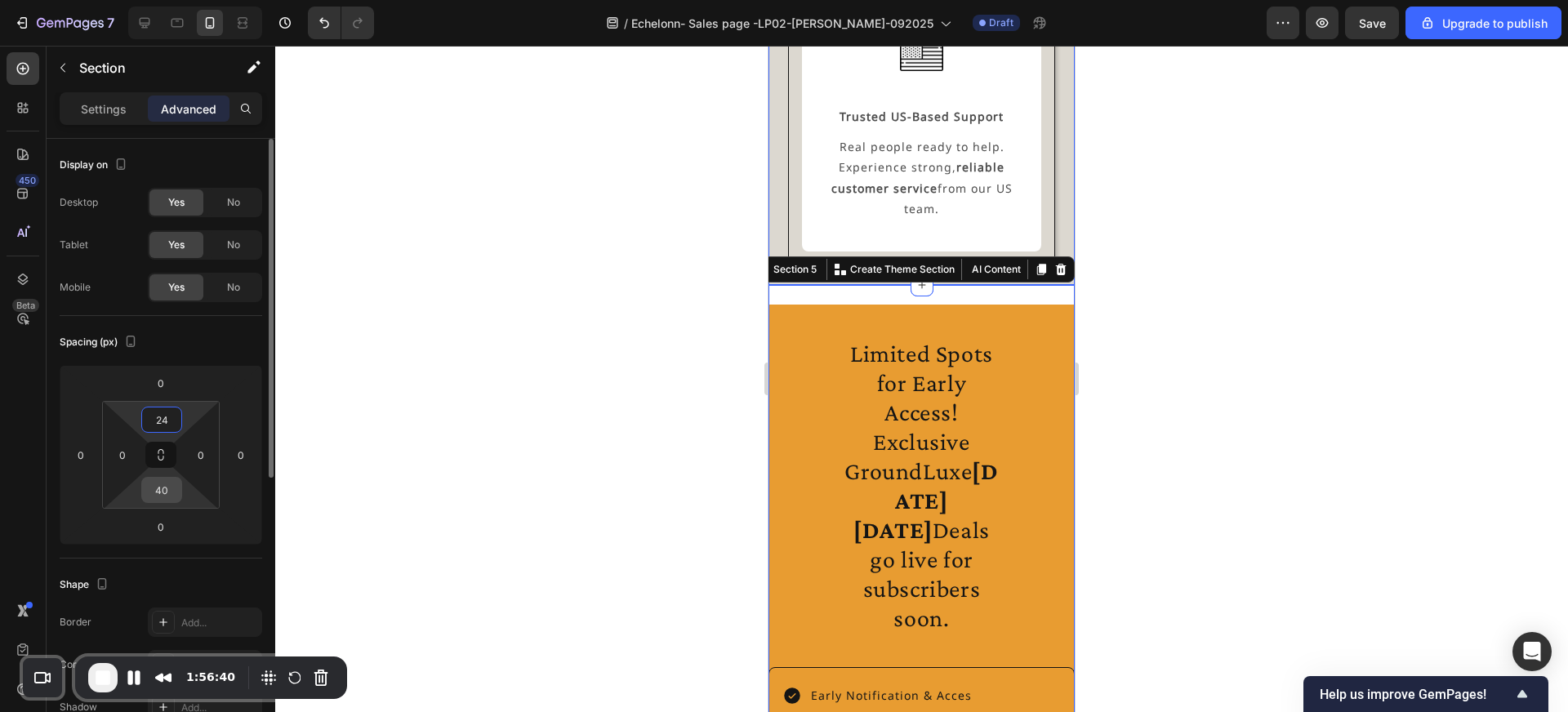
type input "24"
click at [169, 489] on input "40" at bounding box center [161, 490] width 33 height 25
type input "24"
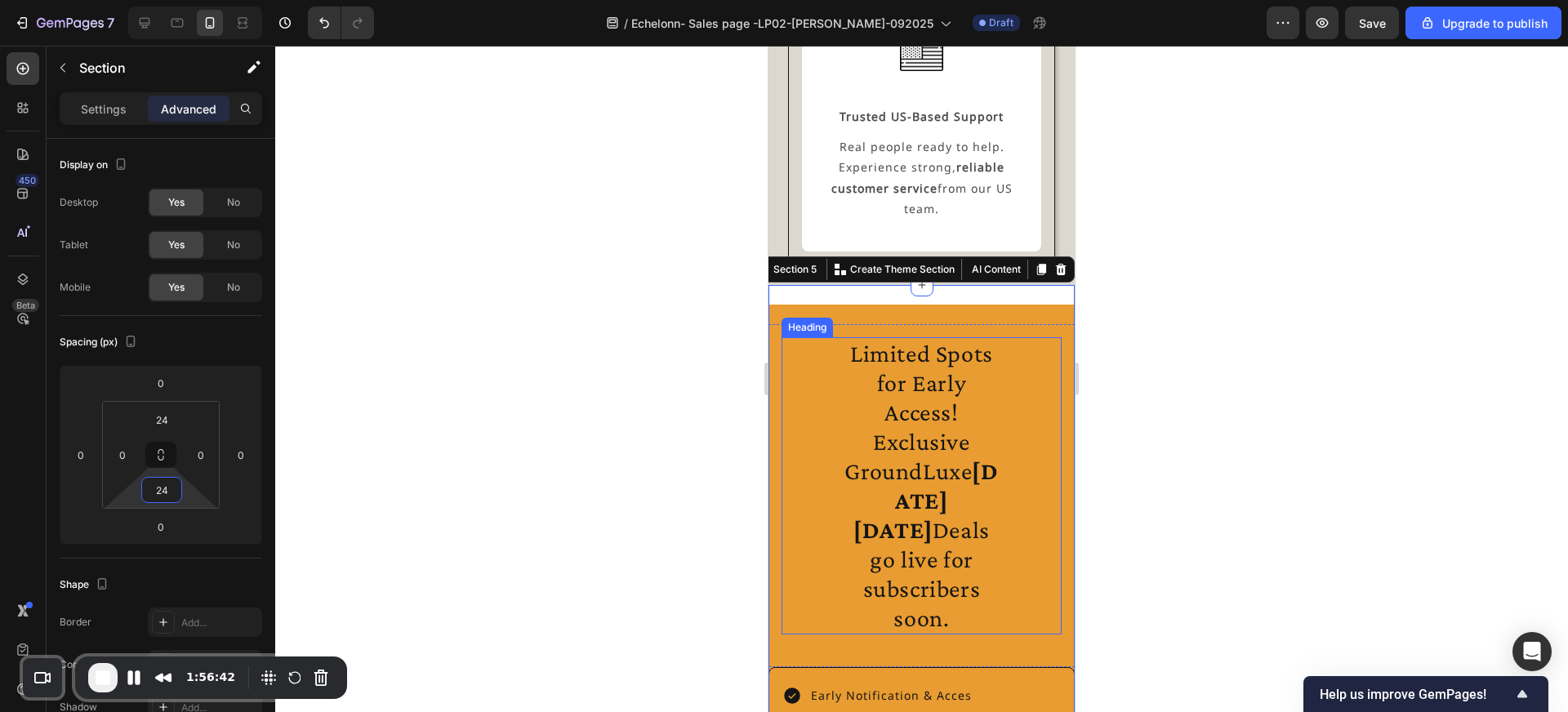
click at [852, 460] on h2 "Limited Spots for Early Access! Exclusive GroundLuxe [DATE][DATE] Deals go live…" at bounding box center [922, 486] width 169 height 297
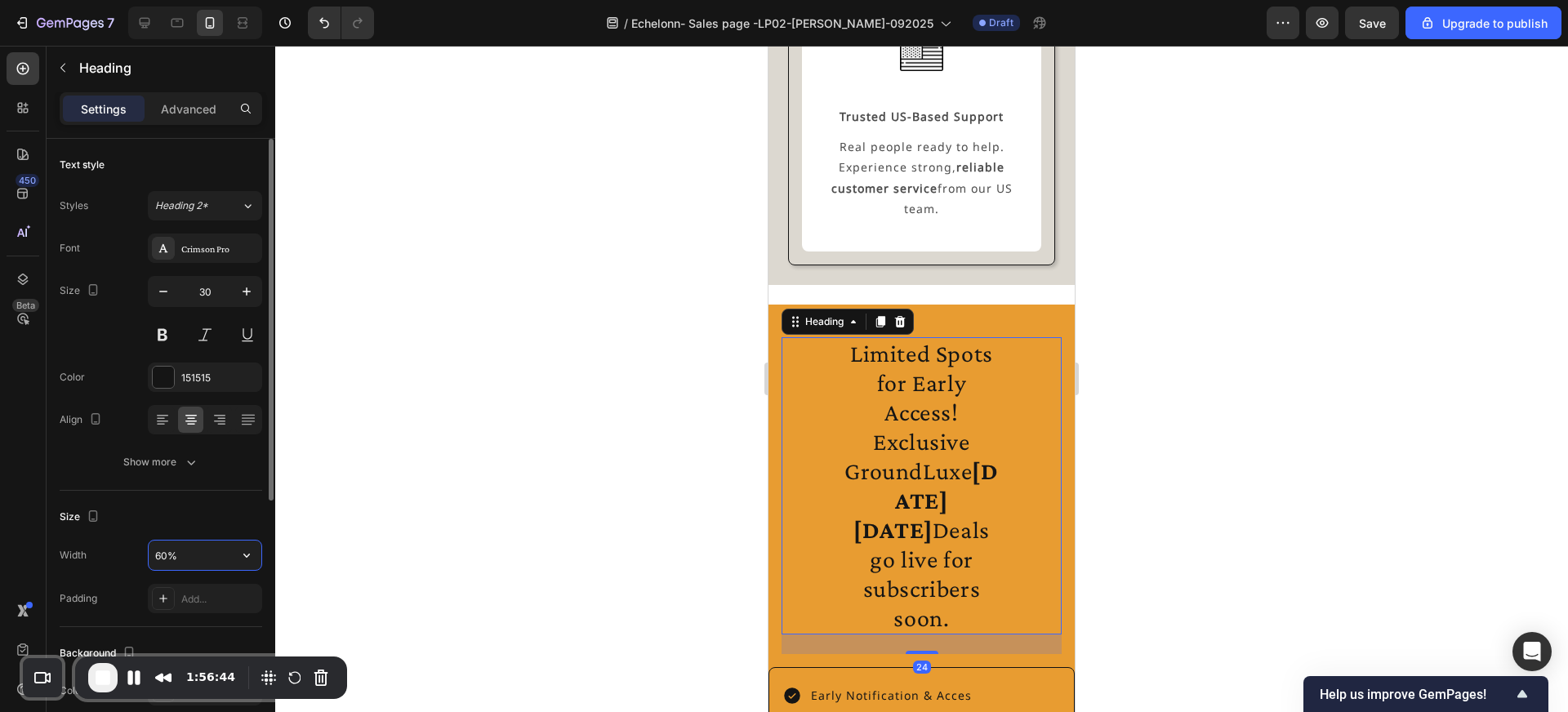
click at [161, 554] on input "60%" at bounding box center [205, 555] width 113 height 29
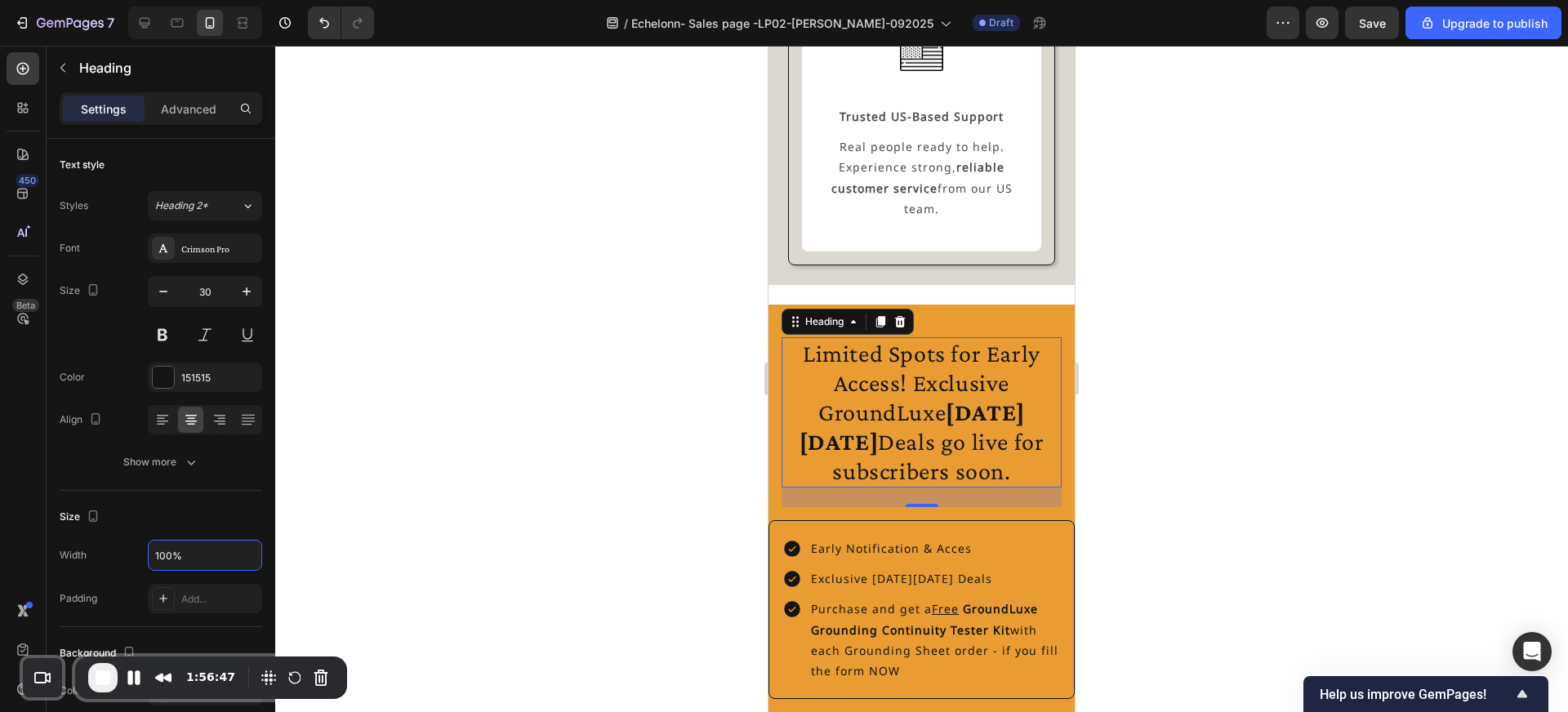
type input "100%"
click at [599, 473] on div at bounding box center [922, 378] width 1293 height 666
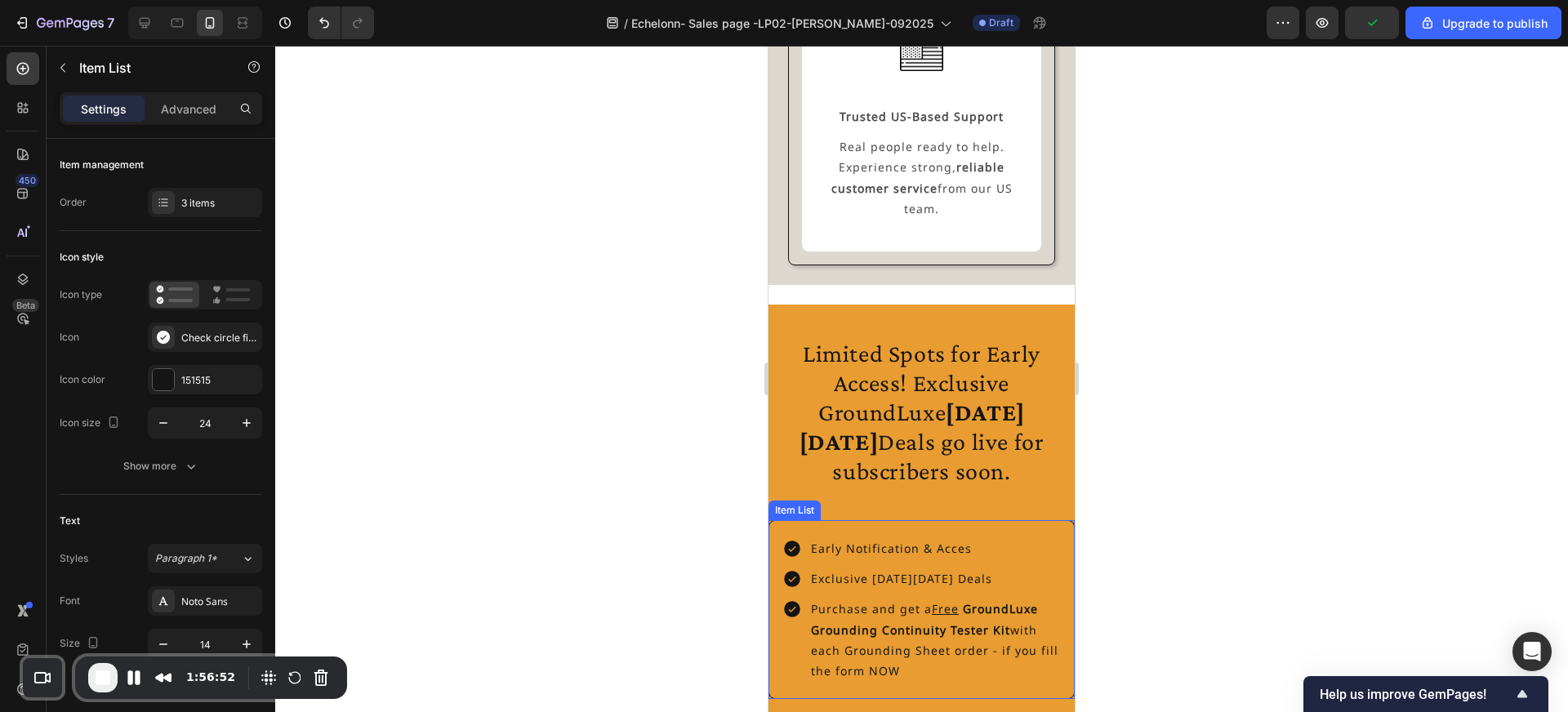
click at [862, 521] on div "Early Notification & Acces Exclusive [DATE][DATE] Deals Purchase and get a Free…" at bounding box center [922, 610] width 306 height 179
click at [200, 115] on p "Advanced" at bounding box center [188, 108] width 56 height 17
type input "100%"
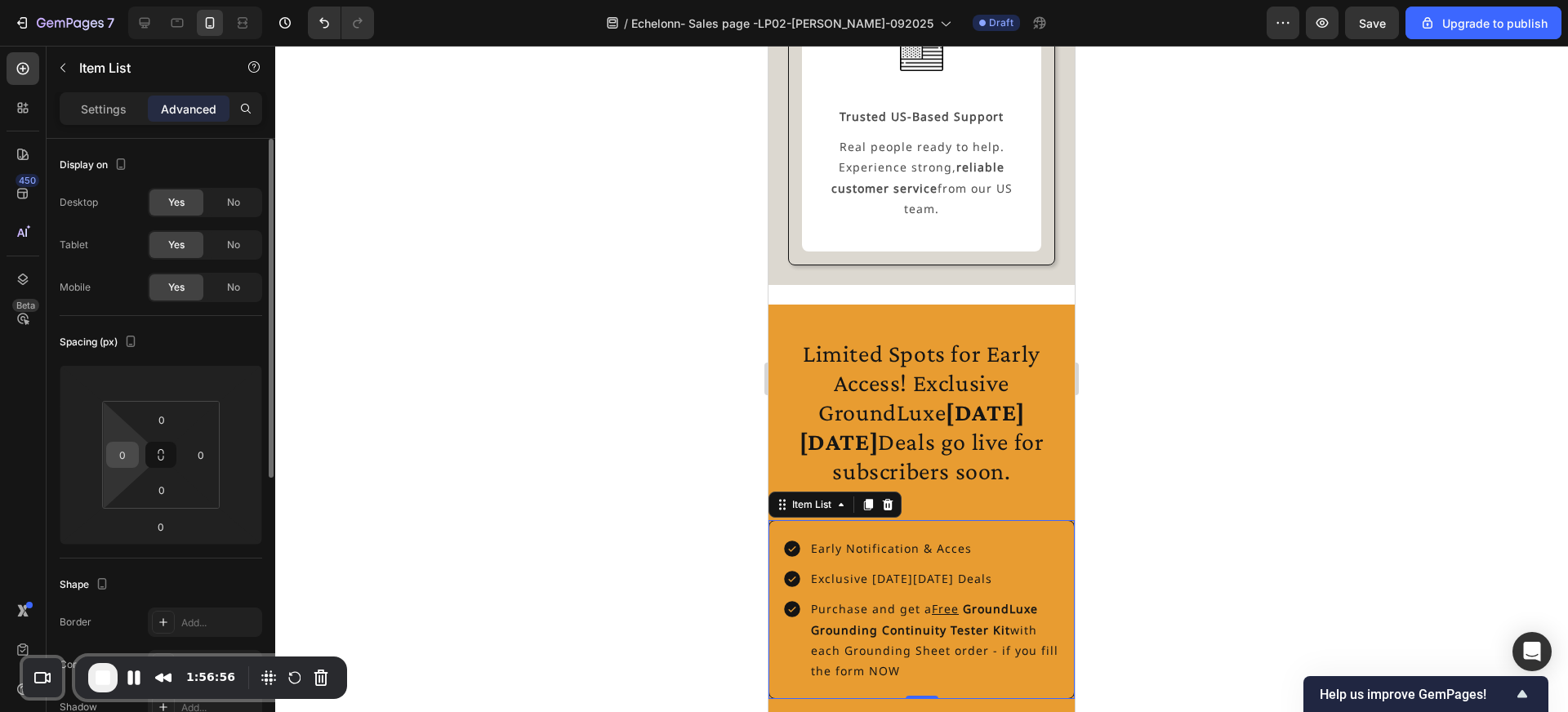
click at [121, 453] on input "0" at bounding box center [122, 455] width 25 height 25
type input "24"
click at [201, 454] on input "0" at bounding box center [201, 455] width 25 height 25
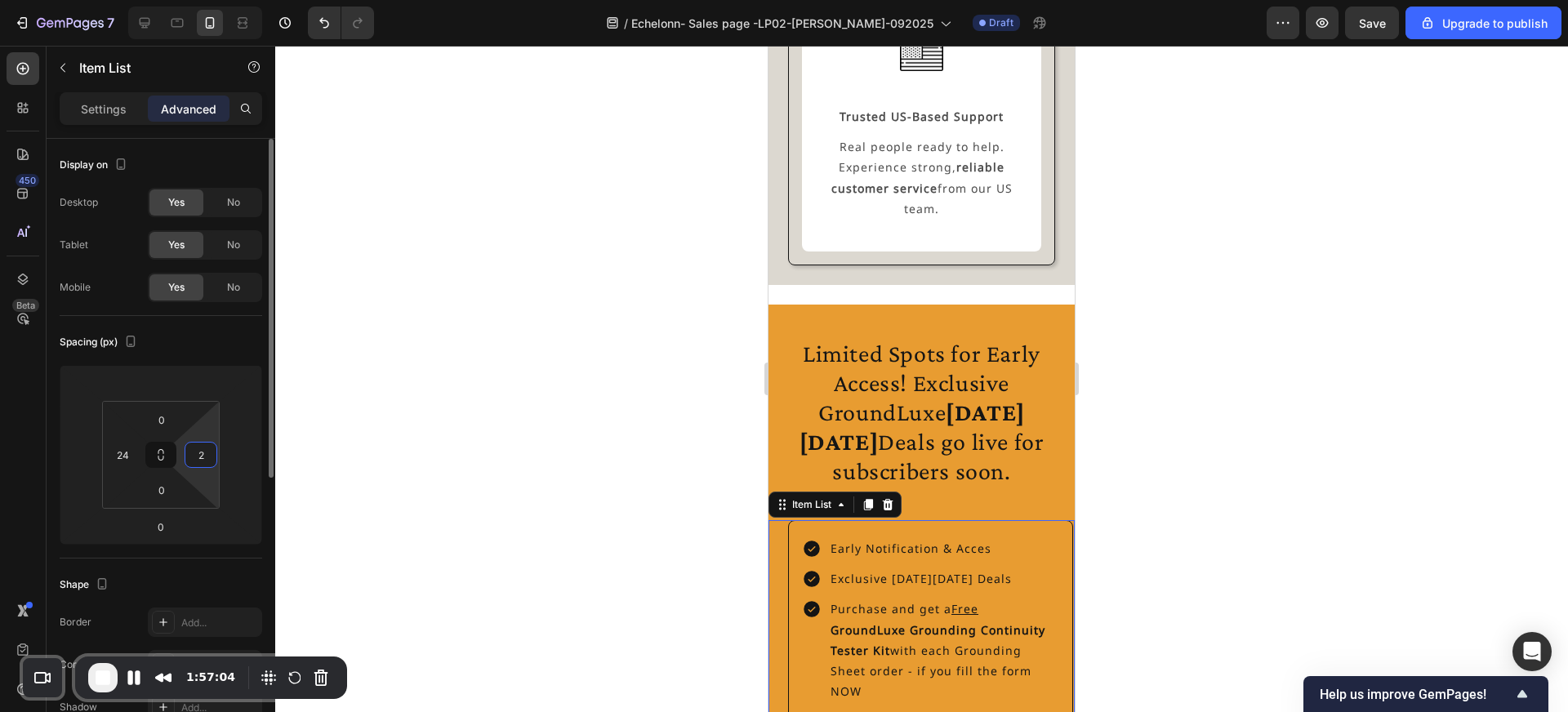
type input "24"
click at [571, 471] on div at bounding box center [922, 378] width 1293 height 666
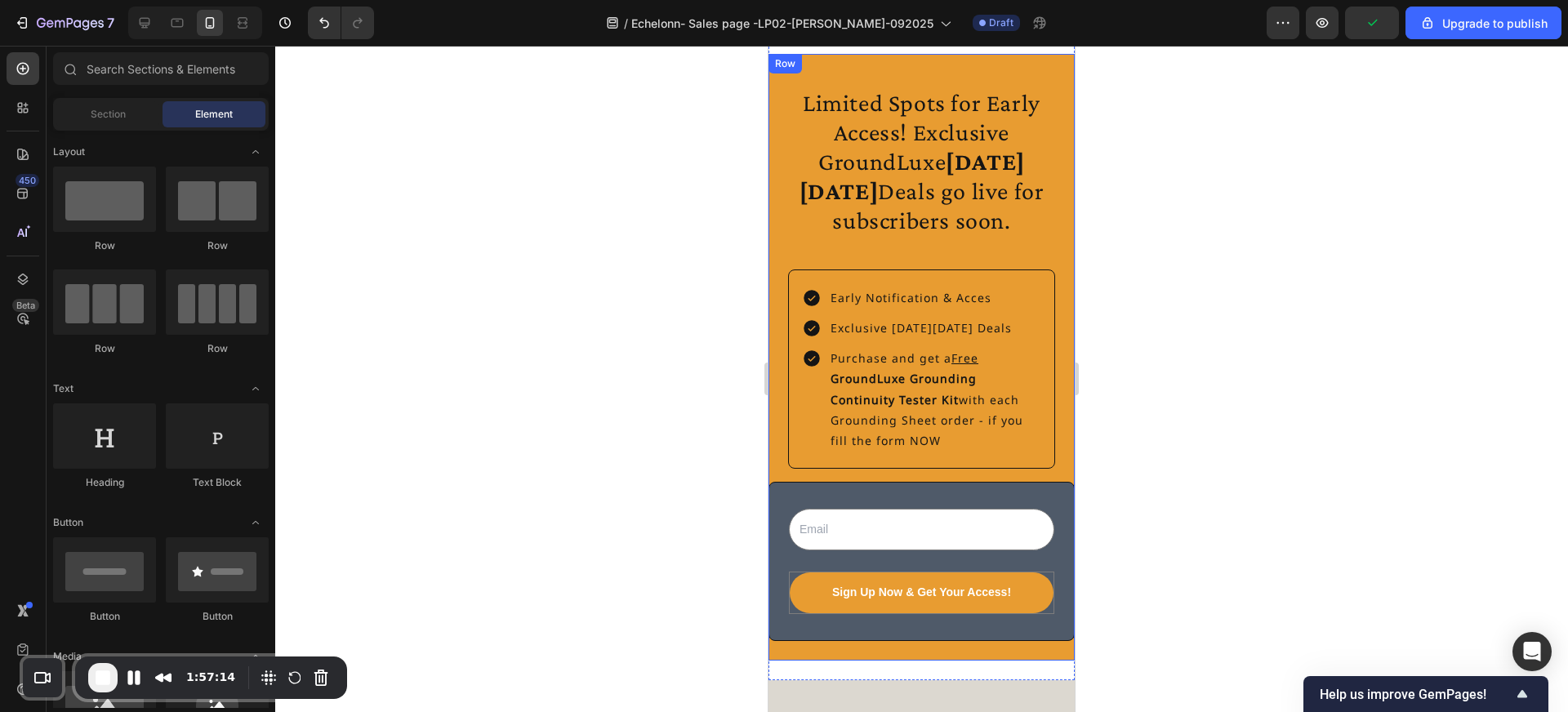
scroll to position [3691, 0]
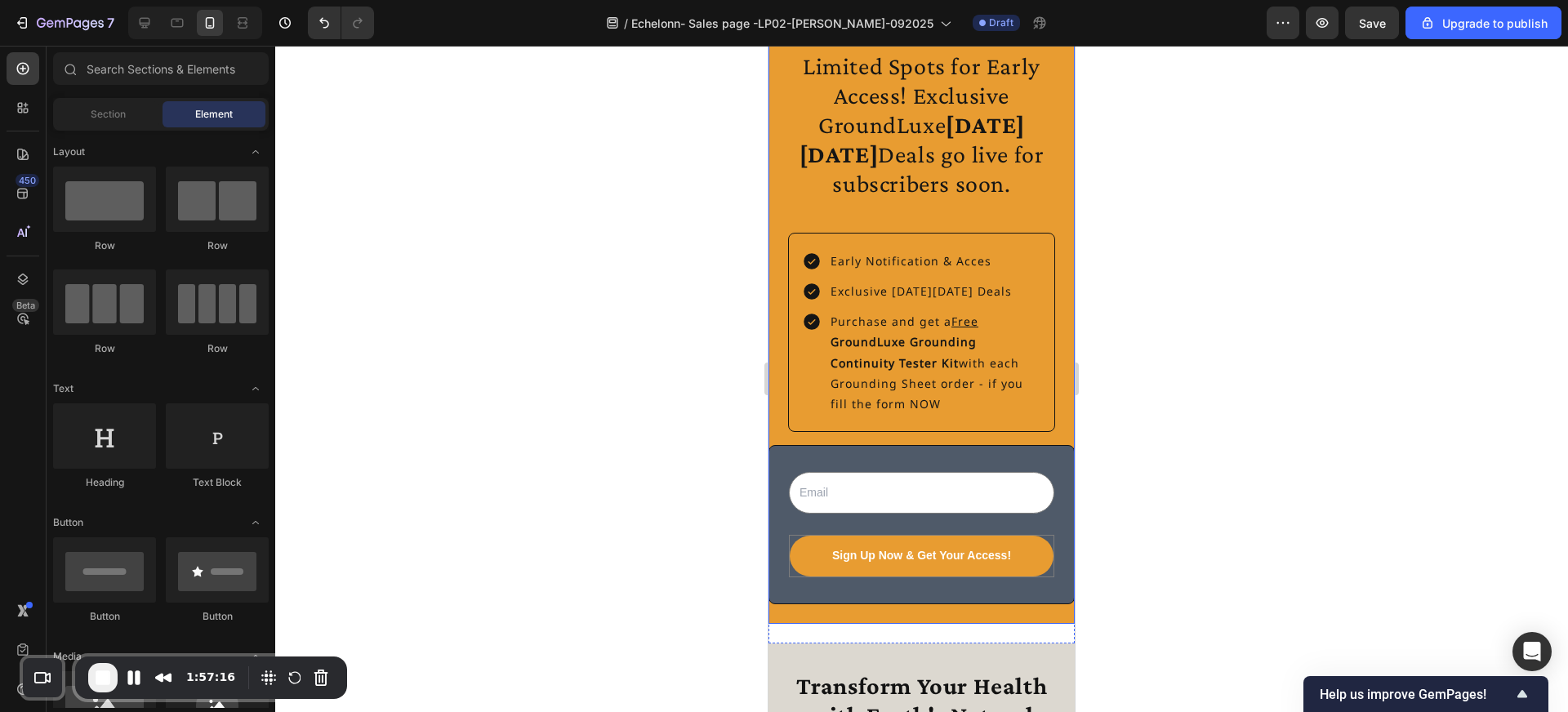
click at [830, 609] on div "Limited Spots for Early Access! Exclusive GroundLuxe [DATE][DATE] Deals go live…" at bounding box center [922, 321] width 306 height 607
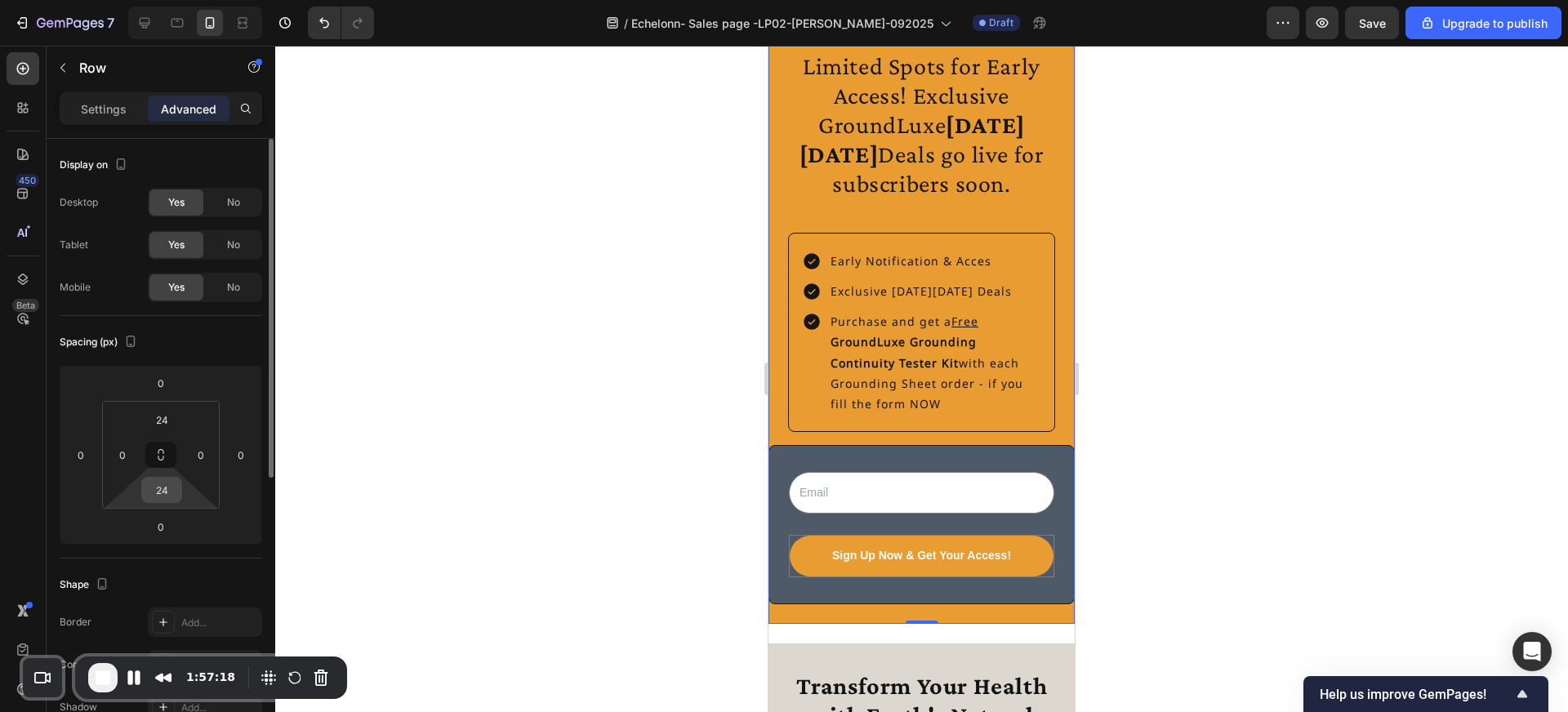
click at [165, 487] on input "24" at bounding box center [161, 490] width 33 height 25
type input "0"
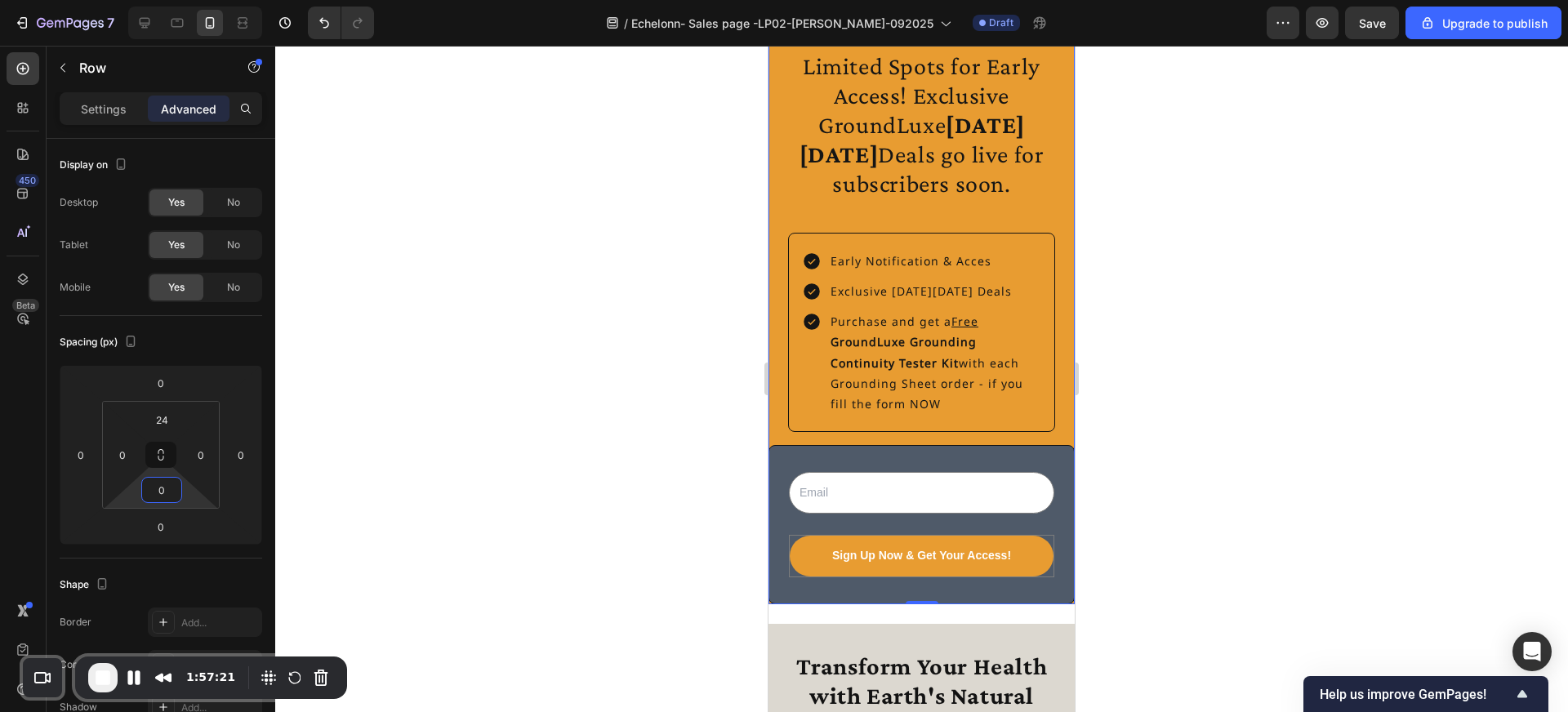
click at [600, 327] on div at bounding box center [922, 378] width 1293 height 666
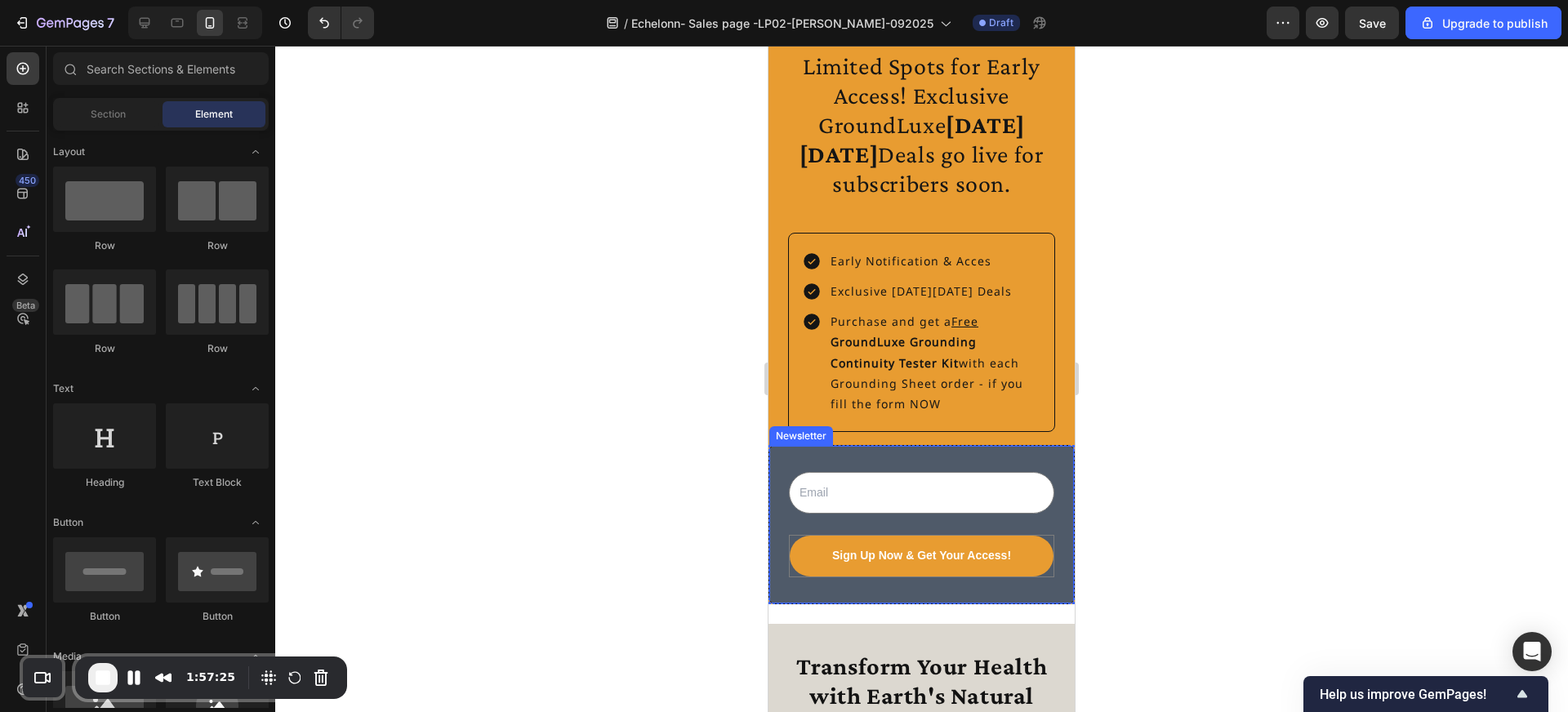
click at [781, 449] on div "Email Field Sign Up Now & Get Your Access! Submit Button Row Newsletter" at bounding box center [922, 524] width 306 height 159
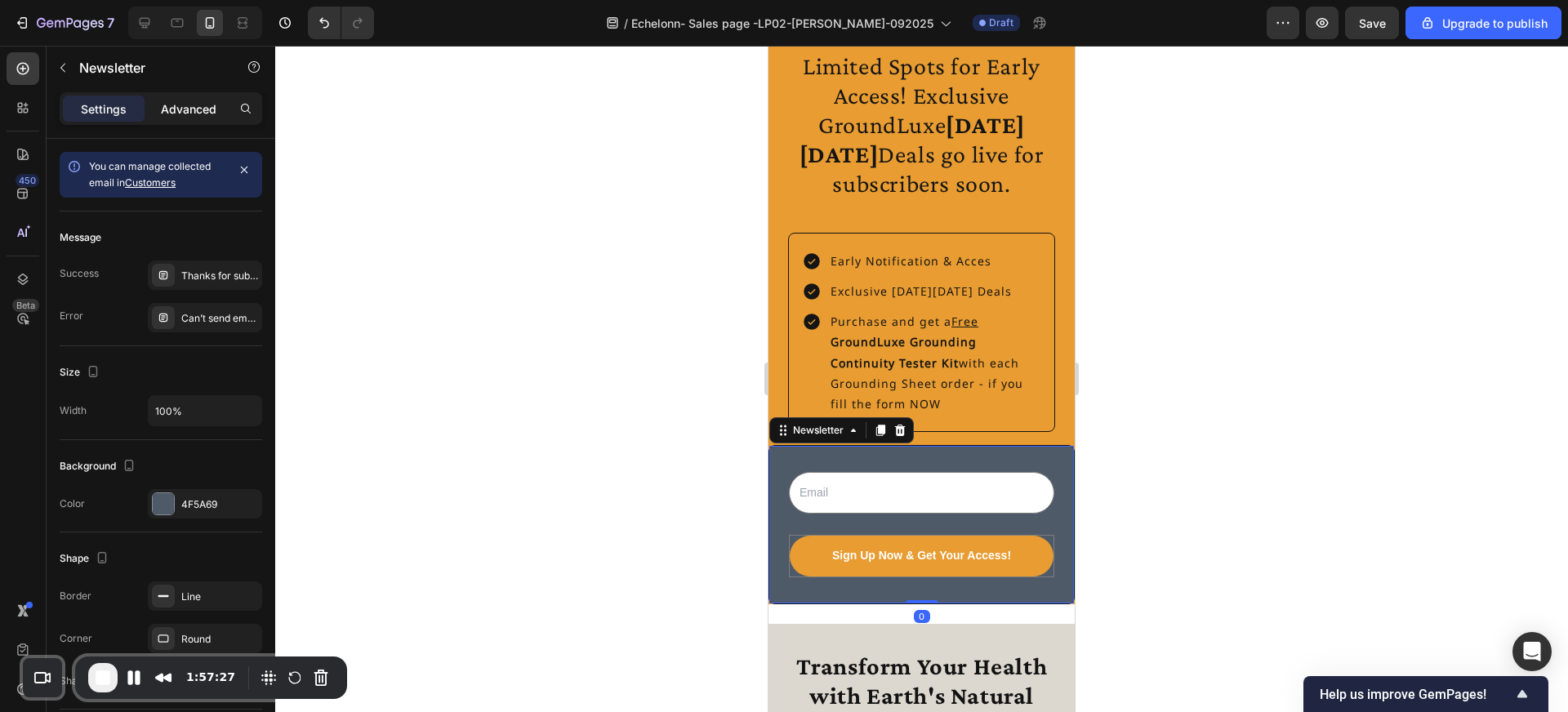
click at [191, 108] on p "Advanced" at bounding box center [188, 108] width 56 height 17
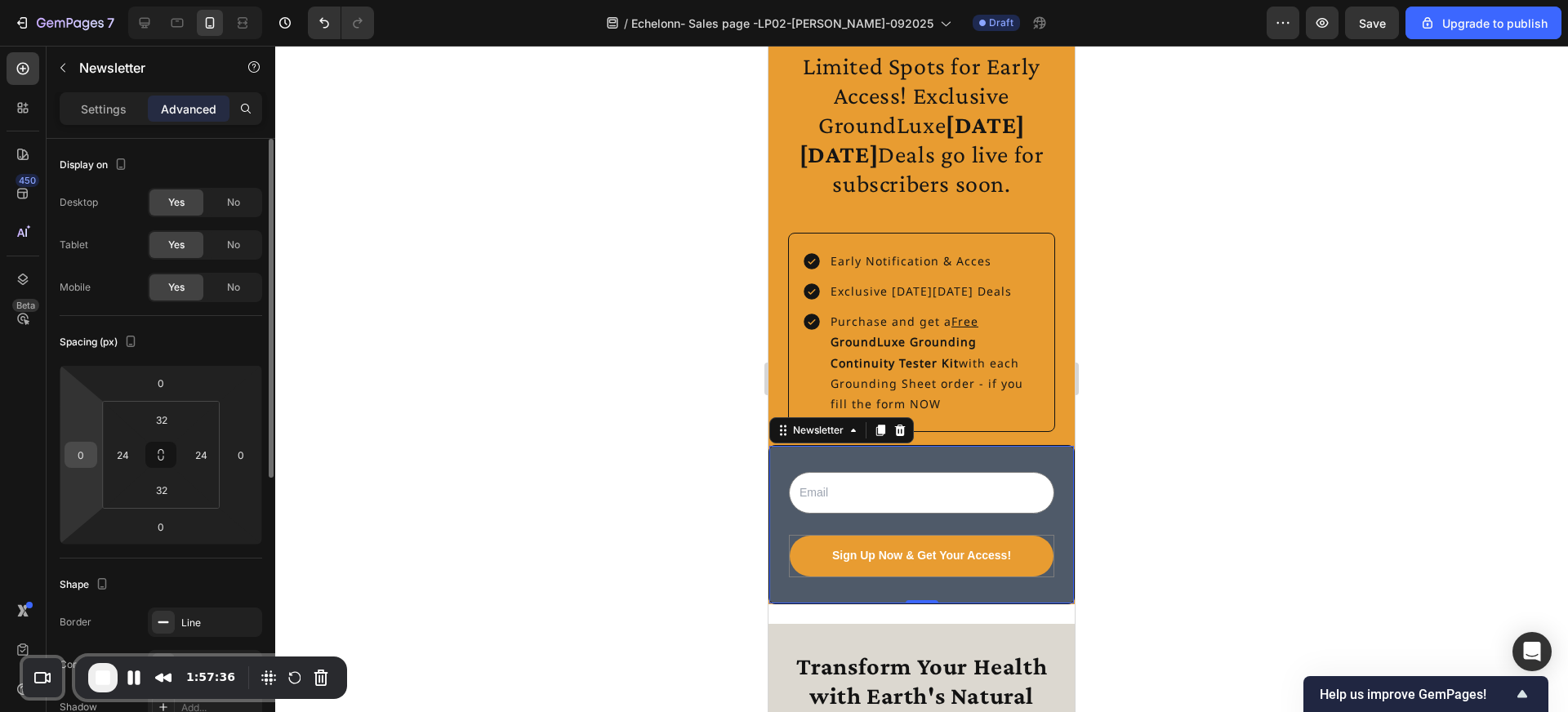
click at [86, 445] on input "0" at bounding box center [80, 455] width 25 height 25
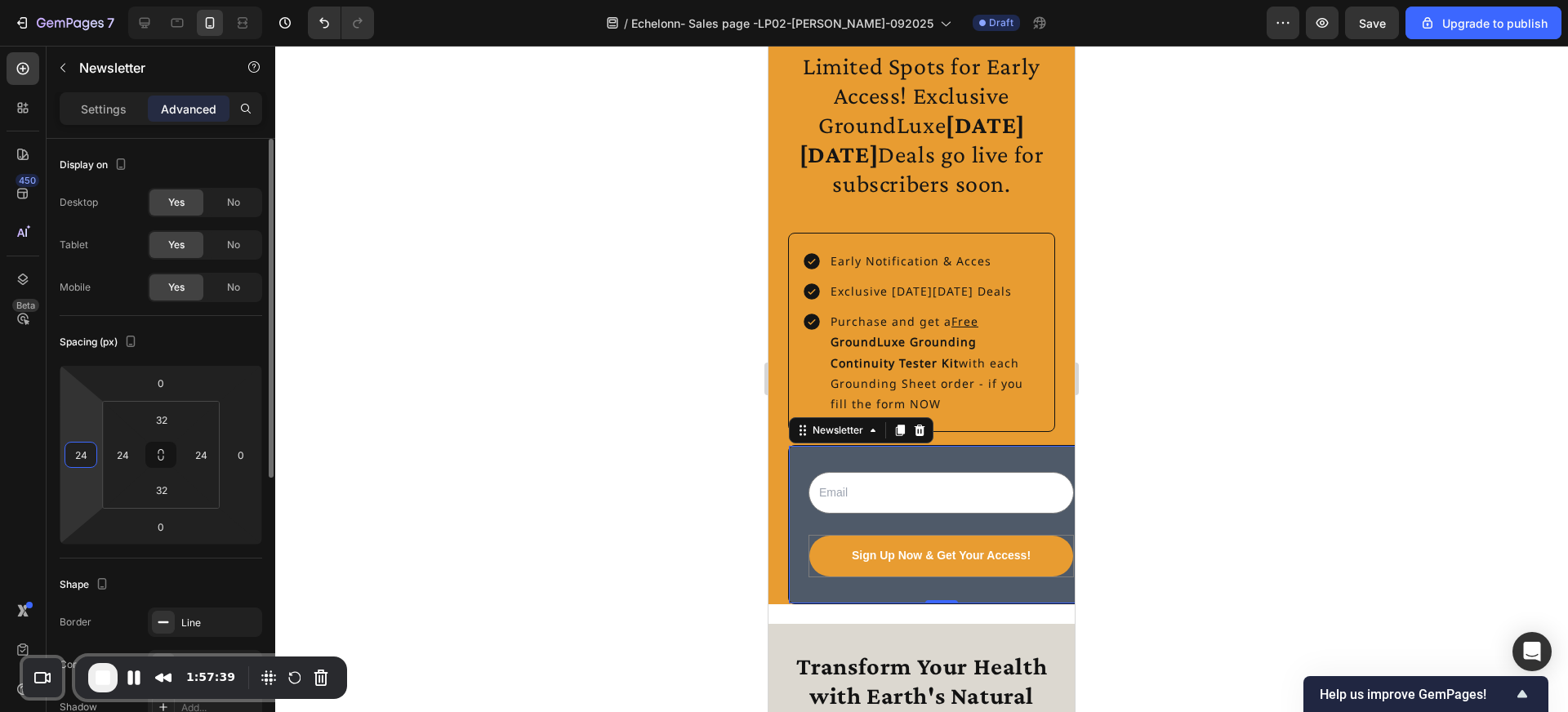
type input "2"
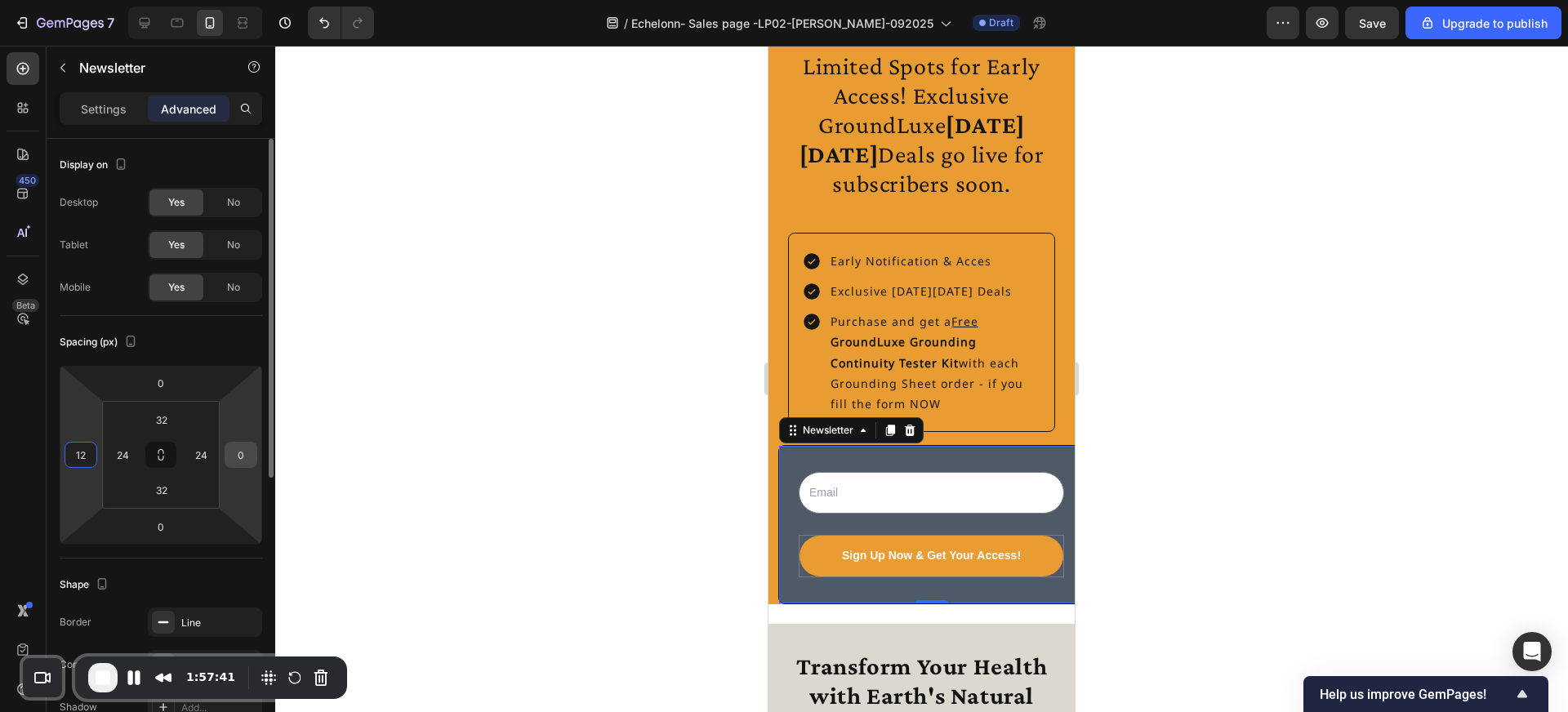
type input "12"
click at [239, 454] on input "0" at bounding box center [241, 455] width 25 height 25
type input "12"
click at [488, 485] on div at bounding box center [922, 378] width 1293 height 666
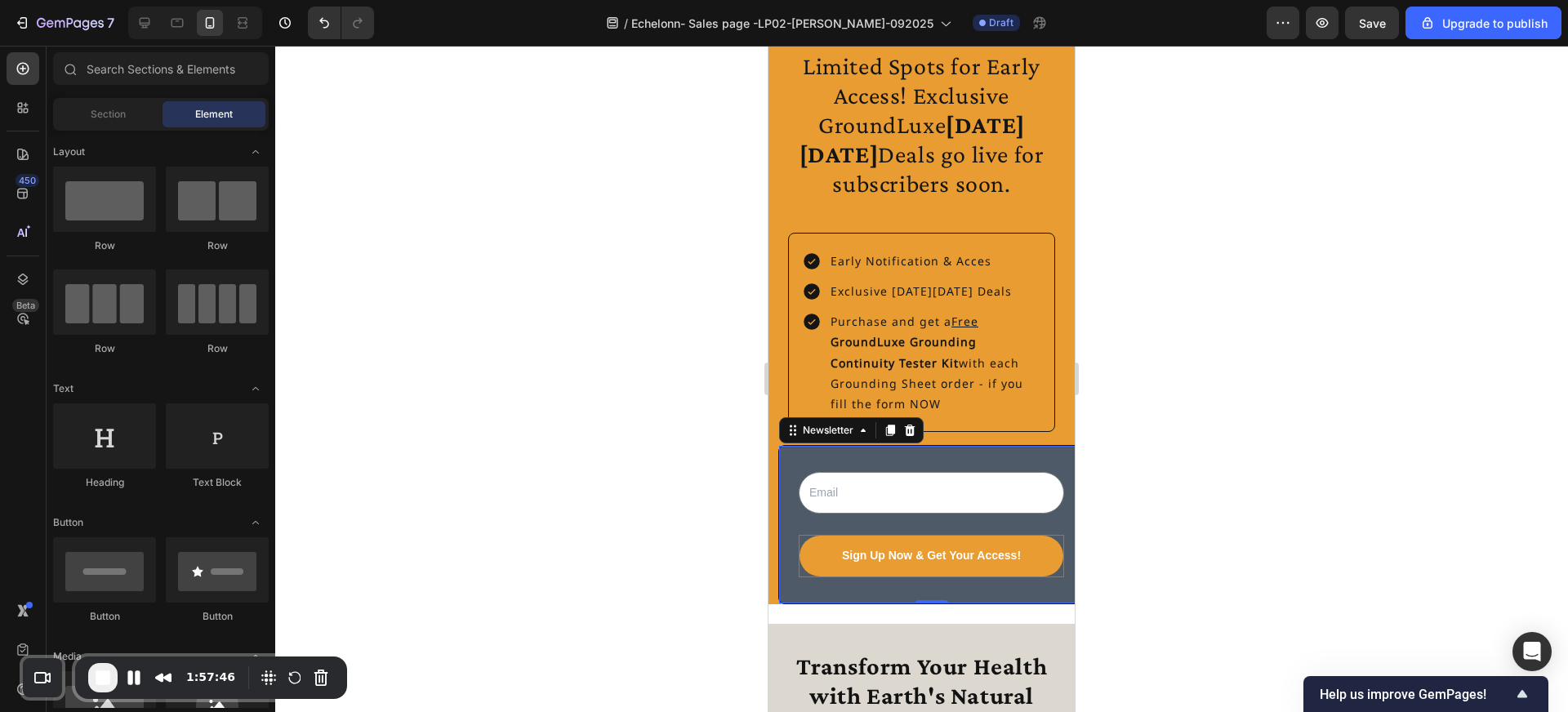
click at [795, 459] on div "Email Field Sign Up Now & Get Your Access! Submit Button Row Newsletter 0" at bounding box center [932, 524] width 306 height 159
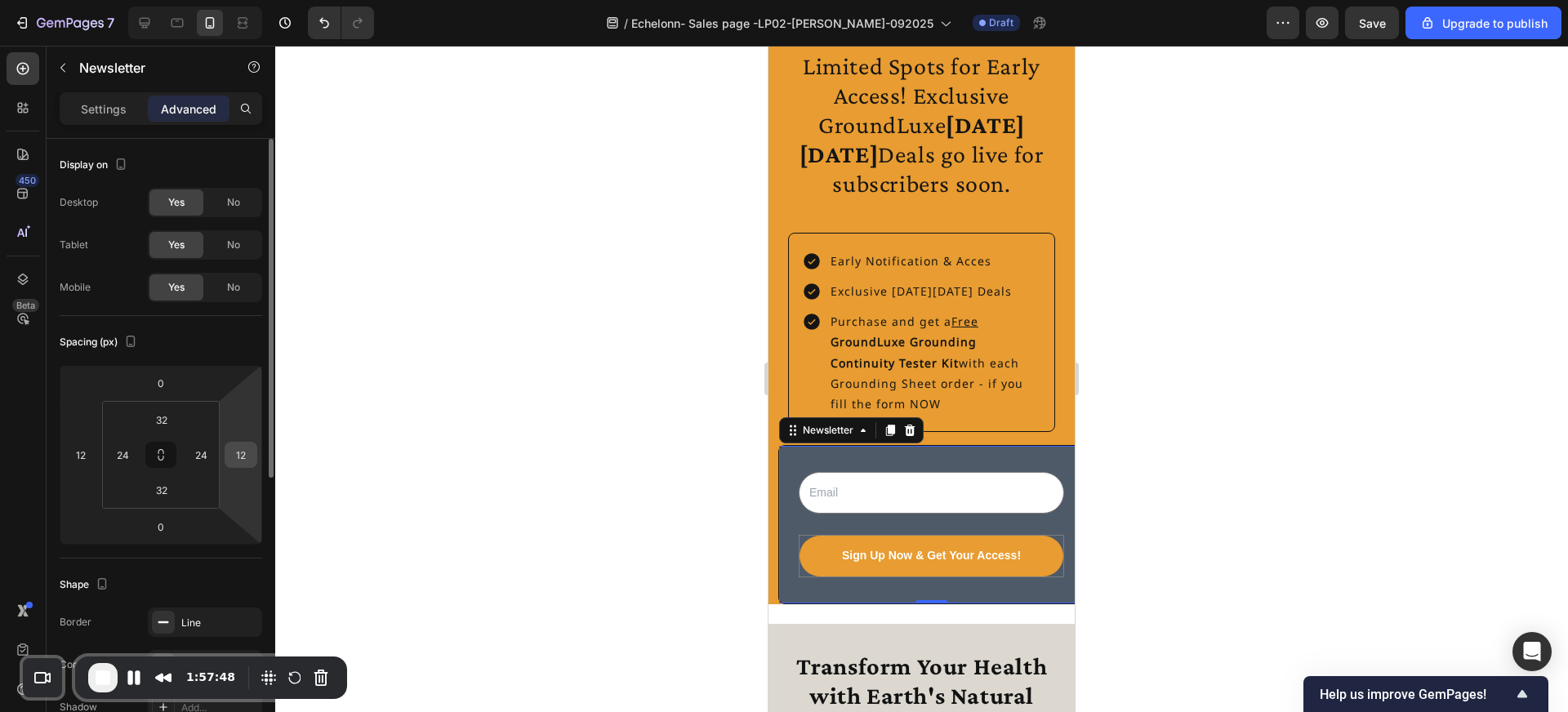
click at [243, 455] on input "12" at bounding box center [241, 455] width 25 height 25
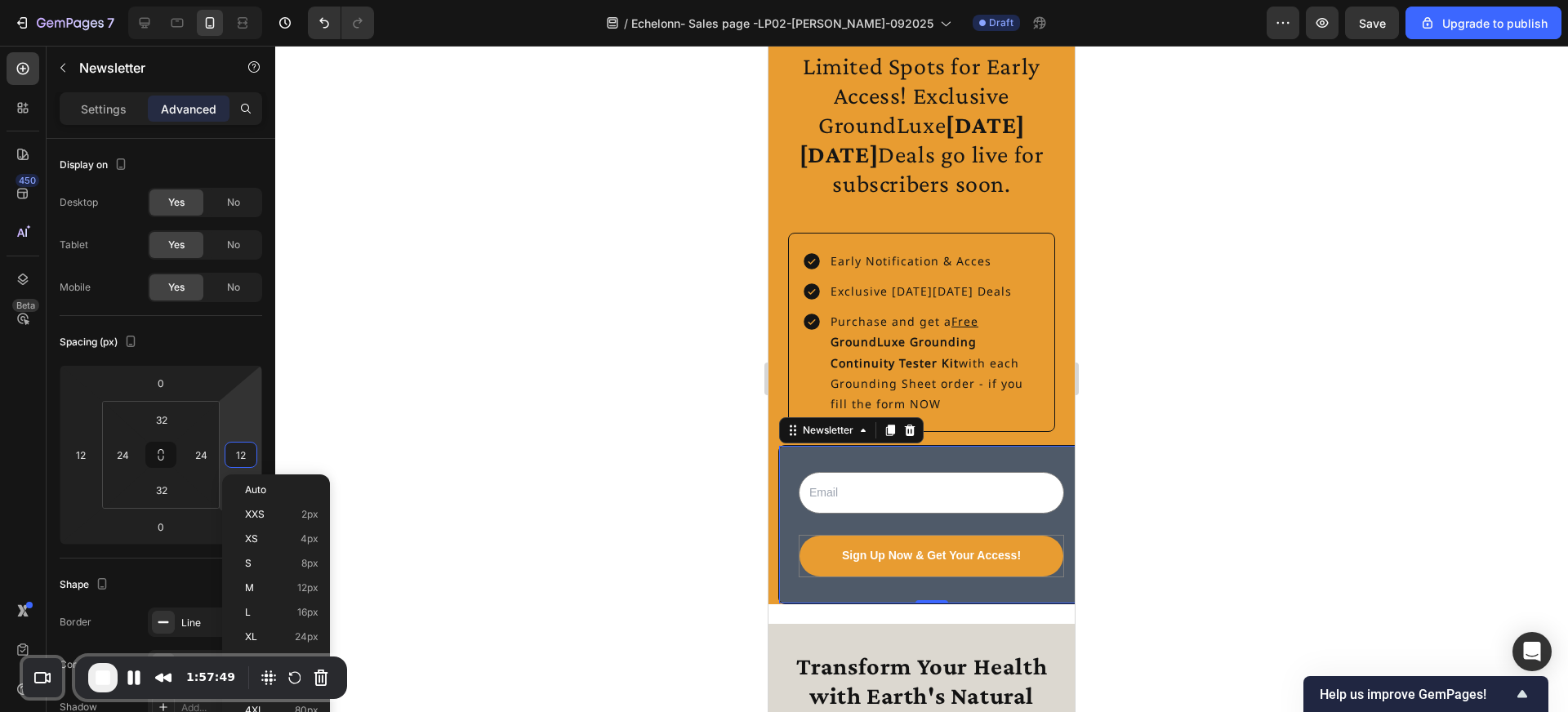
click at [424, 500] on div at bounding box center [922, 378] width 1293 height 666
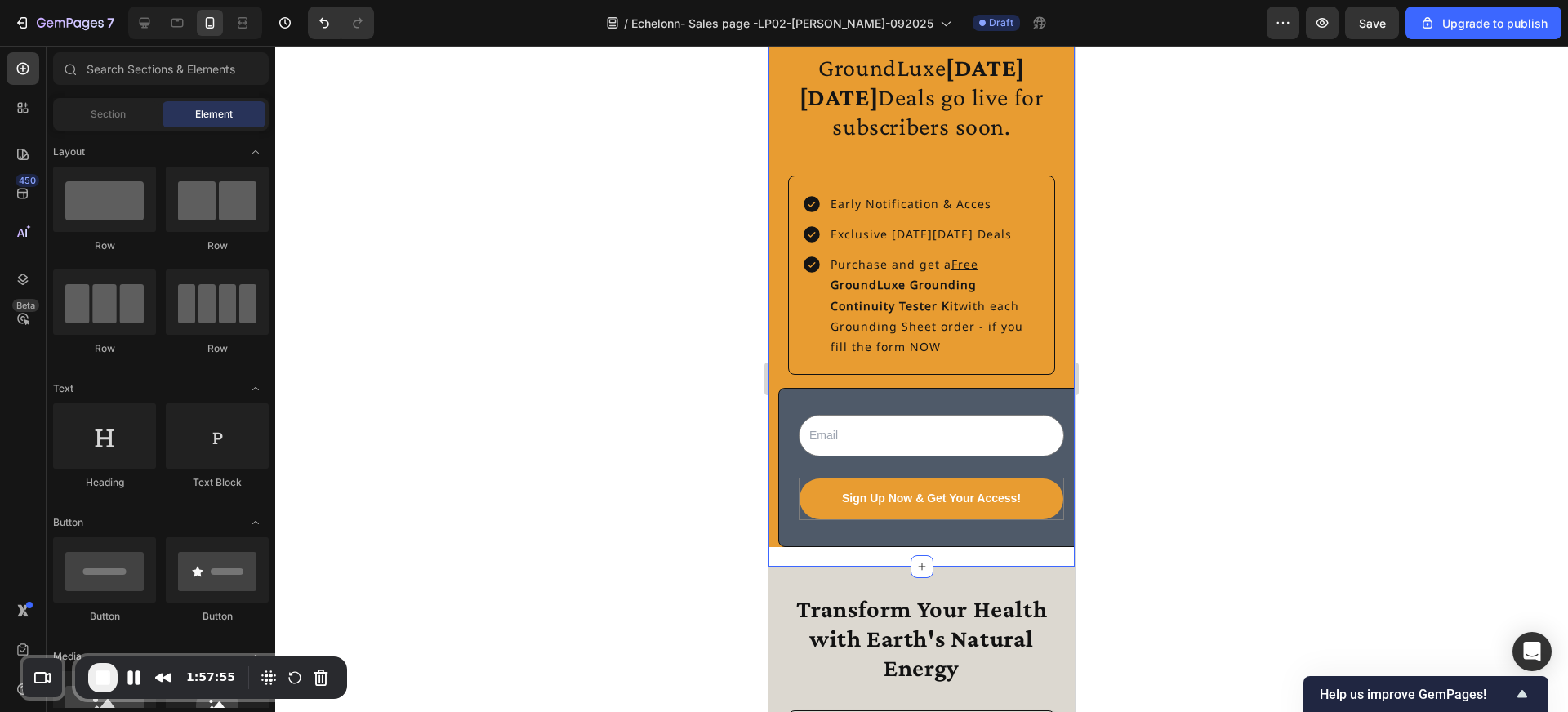
scroll to position [3886, 0]
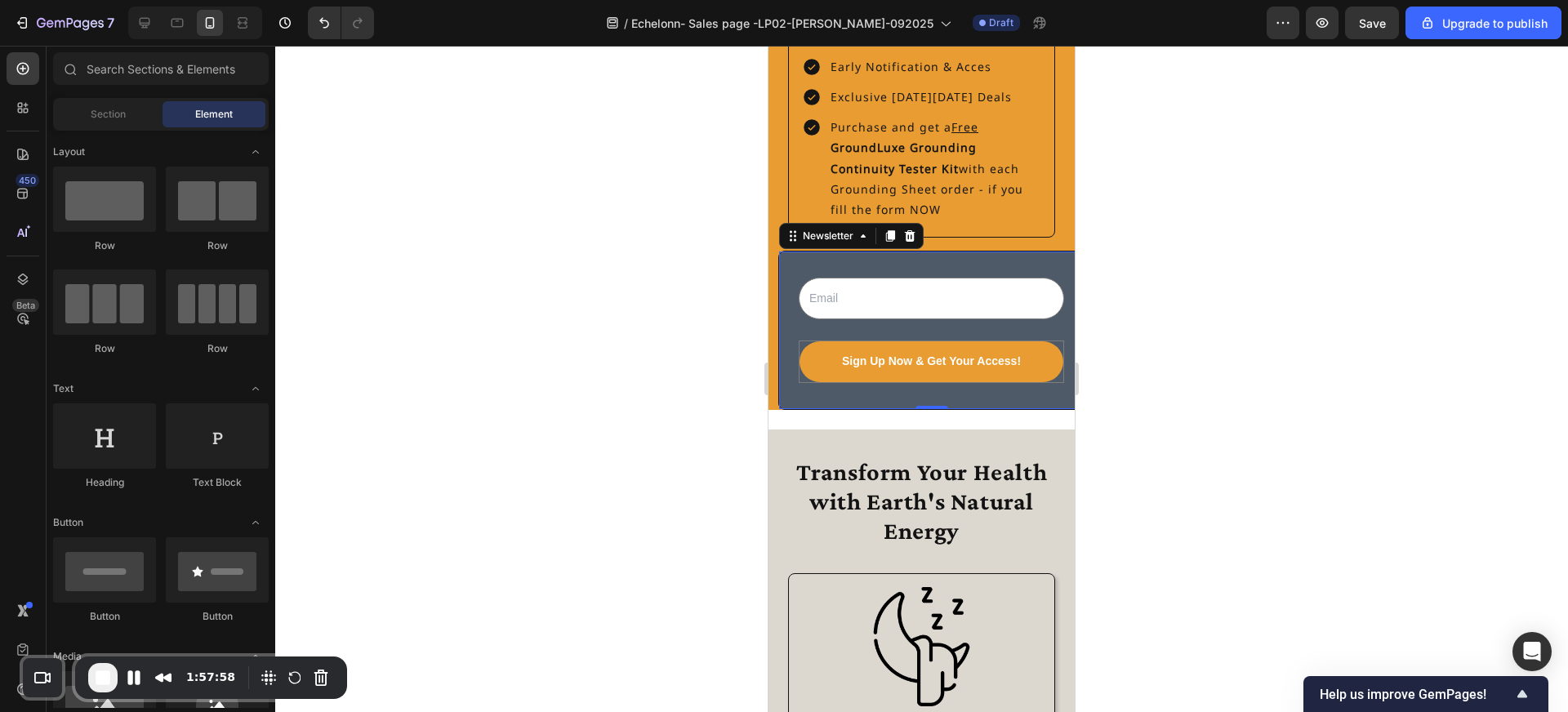
click at [954, 262] on div "Email Field Sign Up Now & Get Your Access! Submit Button Row Newsletter 0" at bounding box center [932, 330] width 306 height 159
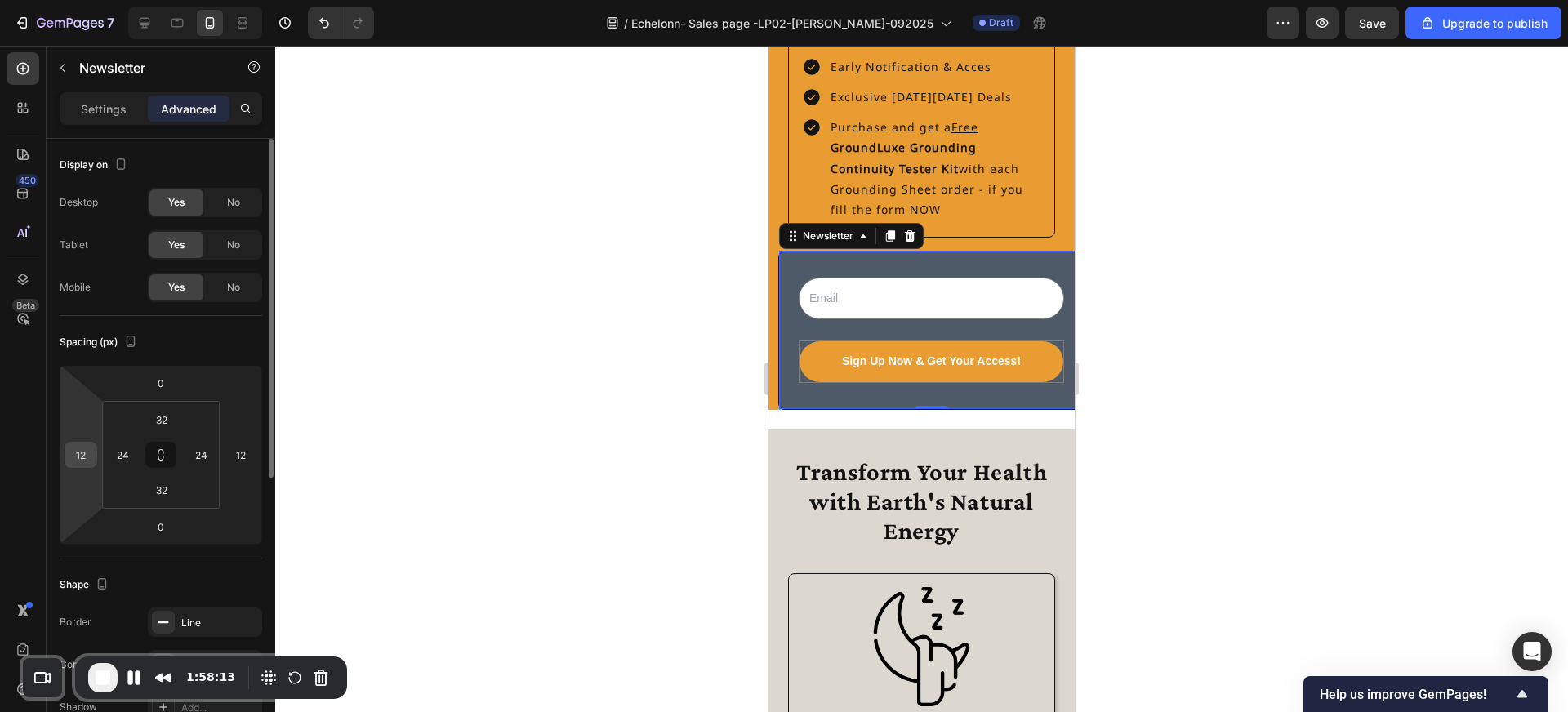
click at [79, 454] on input "12" at bounding box center [80, 455] width 25 height 25
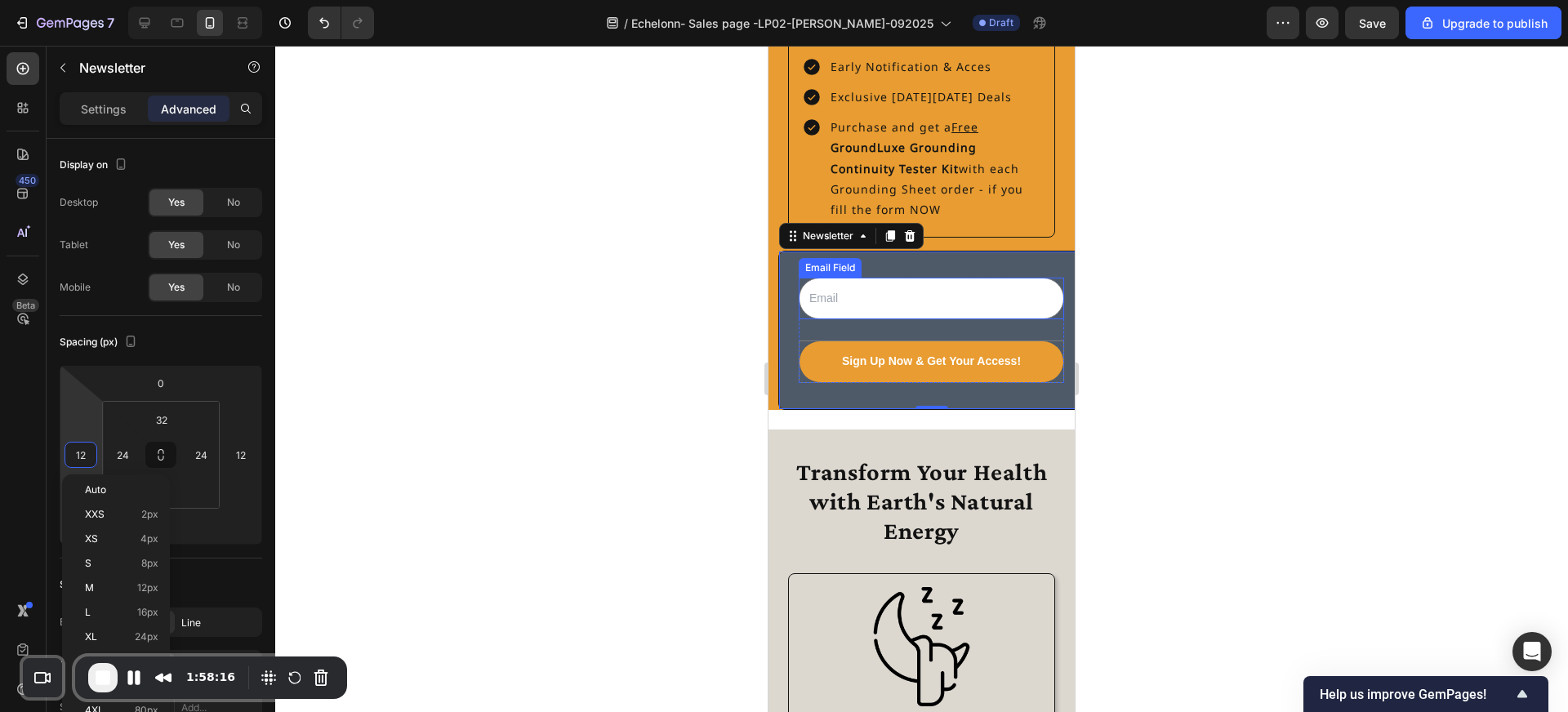
click at [821, 271] on div "Email Field" at bounding box center [830, 268] width 57 height 15
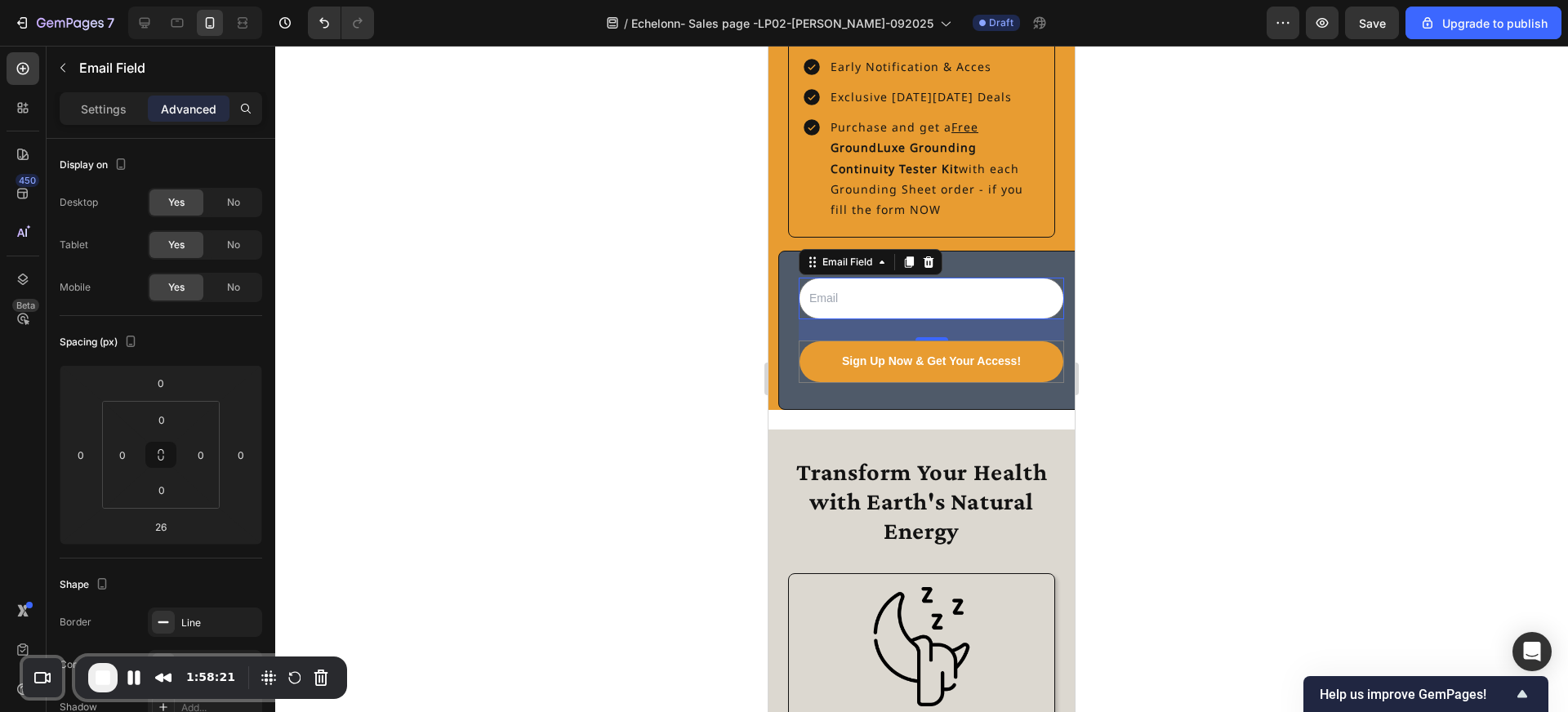
click at [835, 304] on input "email" at bounding box center [931, 299] width 265 height 42
click at [707, 309] on div at bounding box center [922, 378] width 1293 height 666
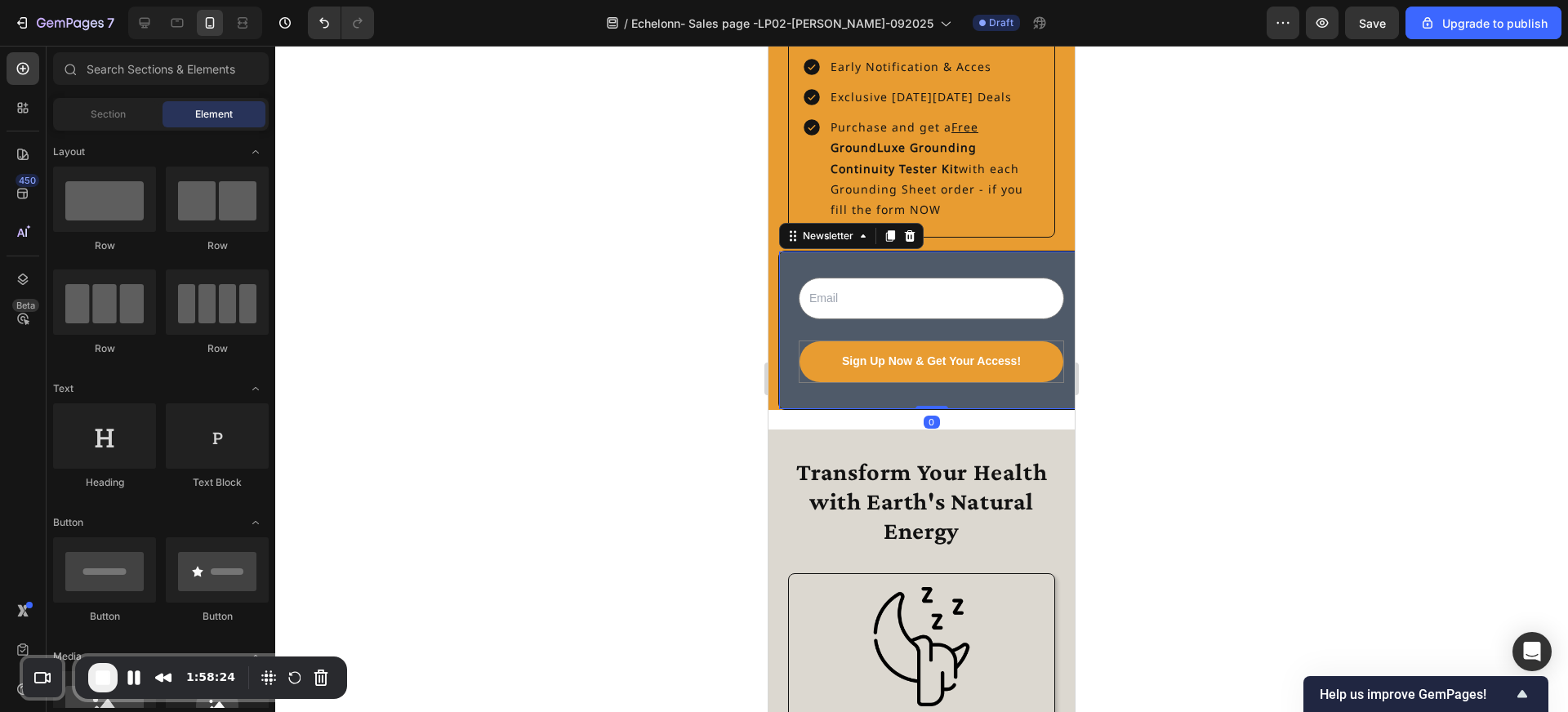
click at [792, 311] on div "Email Field Sign Up Now & Get Your Access! Submit Button Row Newsletter 0" at bounding box center [932, 330] width 306 height 159
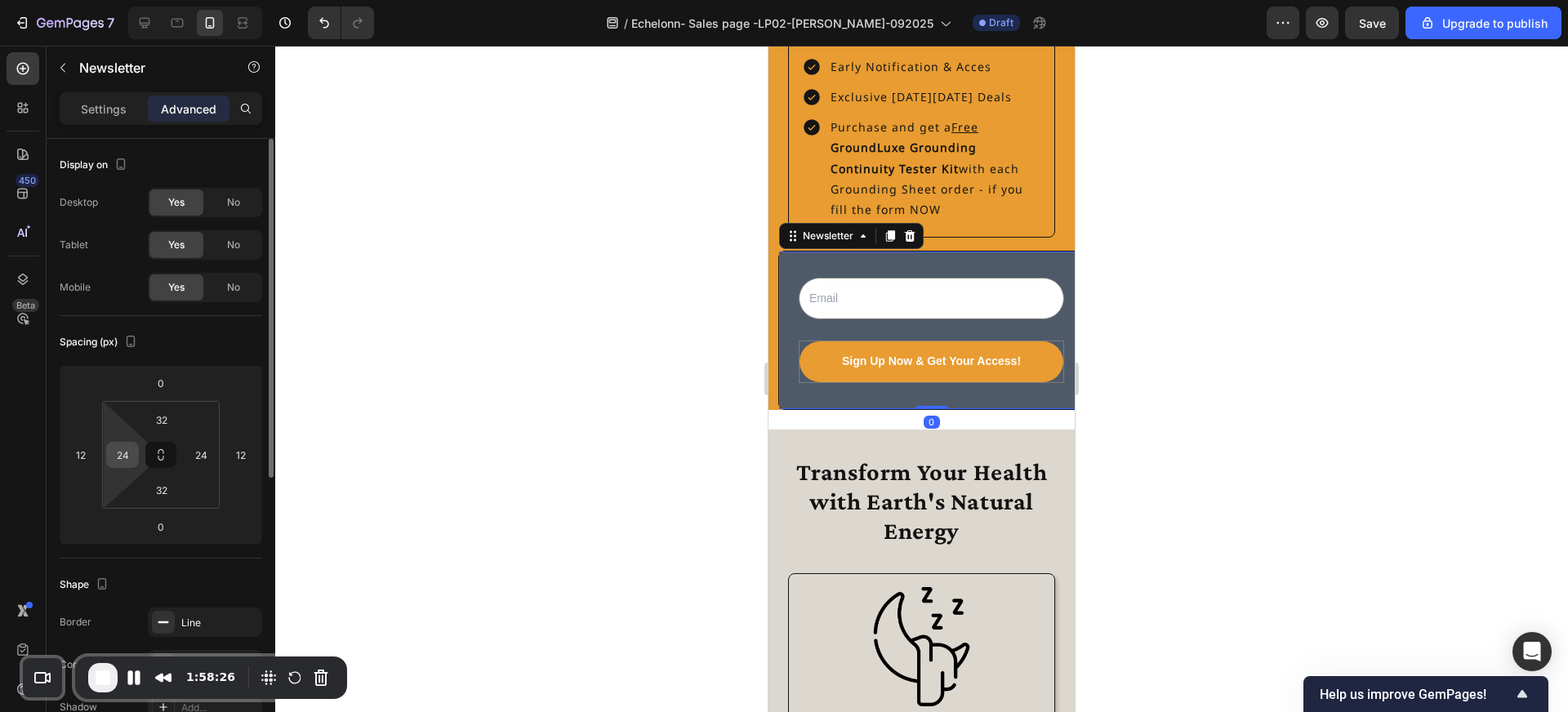
click at [127, 453] on input "24" at bounding box center [122, 455] width 25 height 25
type input "12"
click at [198, 455] on input "24" at bounding box center [201, 455] width 25 height 25
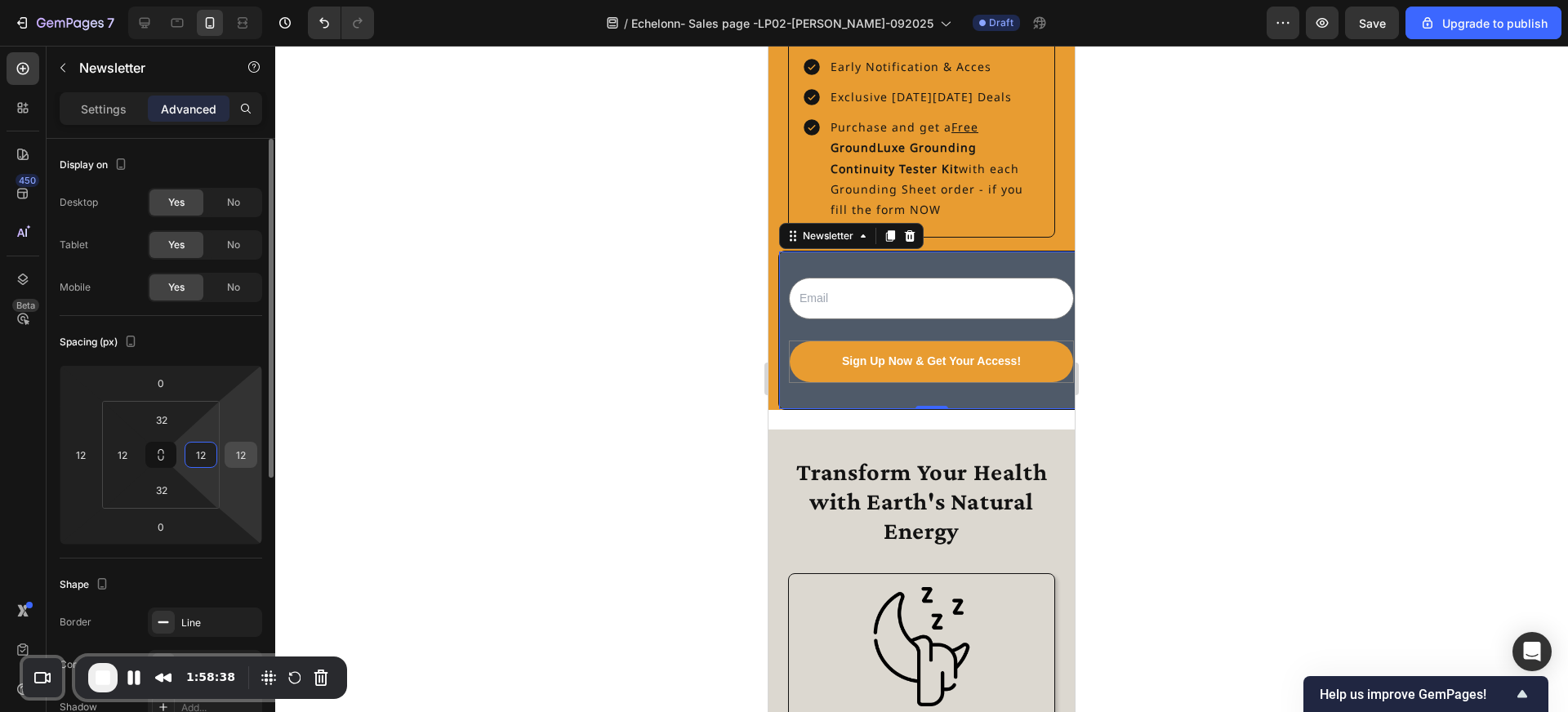
type input "12"
click at [246, 449] on input "12" at bounding box center [241, 455] width 25 height 25
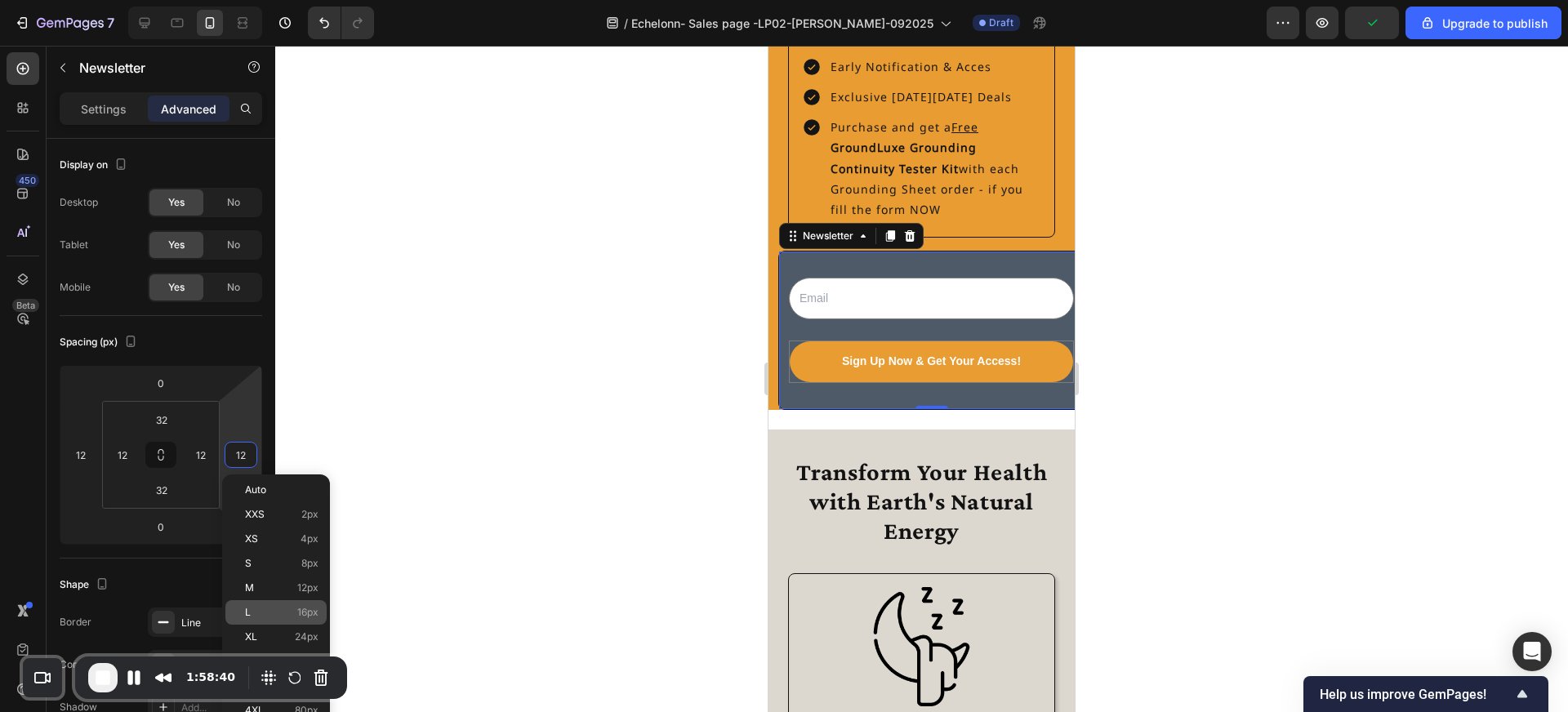
click at [270, 604] on div "L 16px" at bounding box center [275, 612] width 101 height 25
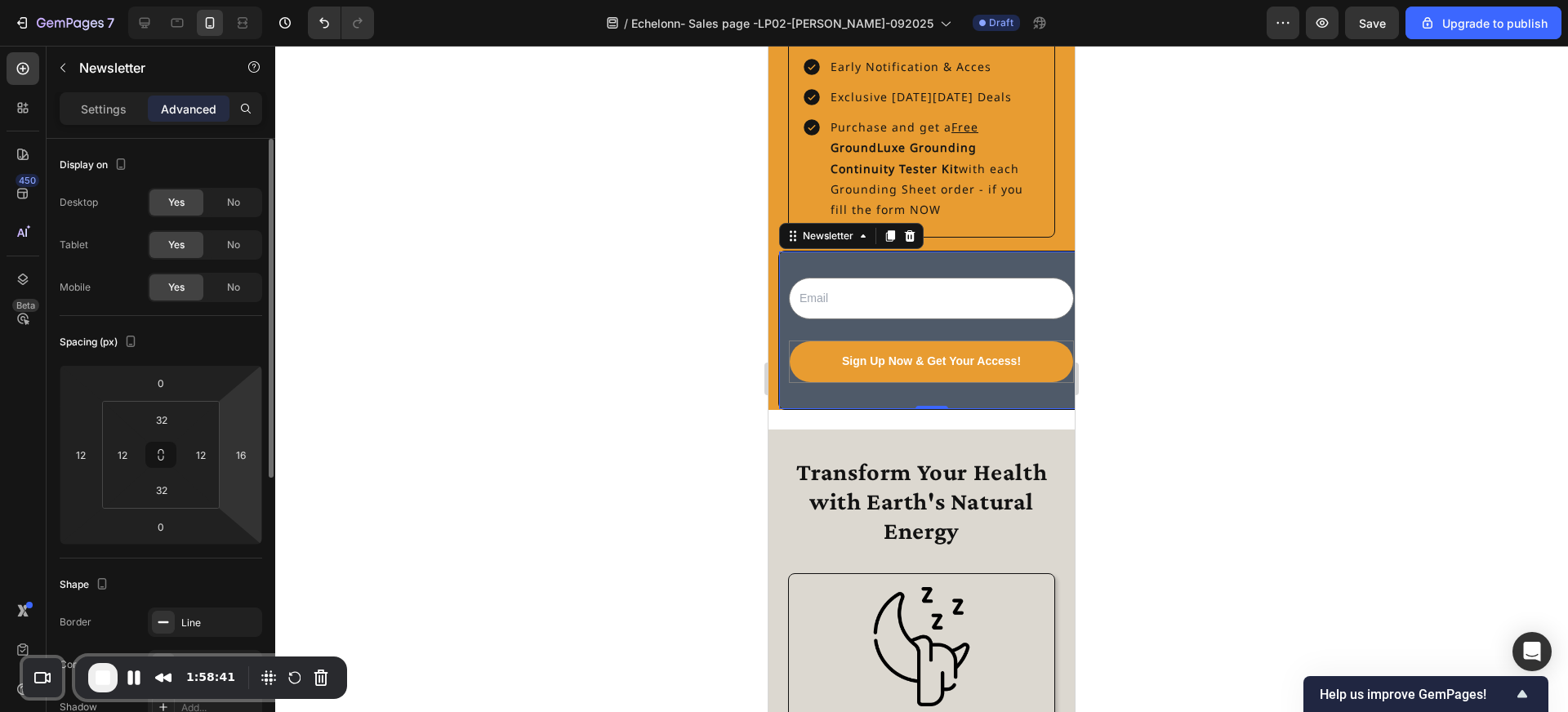
click at [245, 0] on html "7 / Echelonn- Sales page -LP02-[PERSON_NAME]-092025 Draft Preview Save Upgrade …" at bounding box center [784, 0] width 1568 height 0
type input "3"
type input "0"
click at [373, 475] on div at bounding box center [922, 378] width 1293 height 666
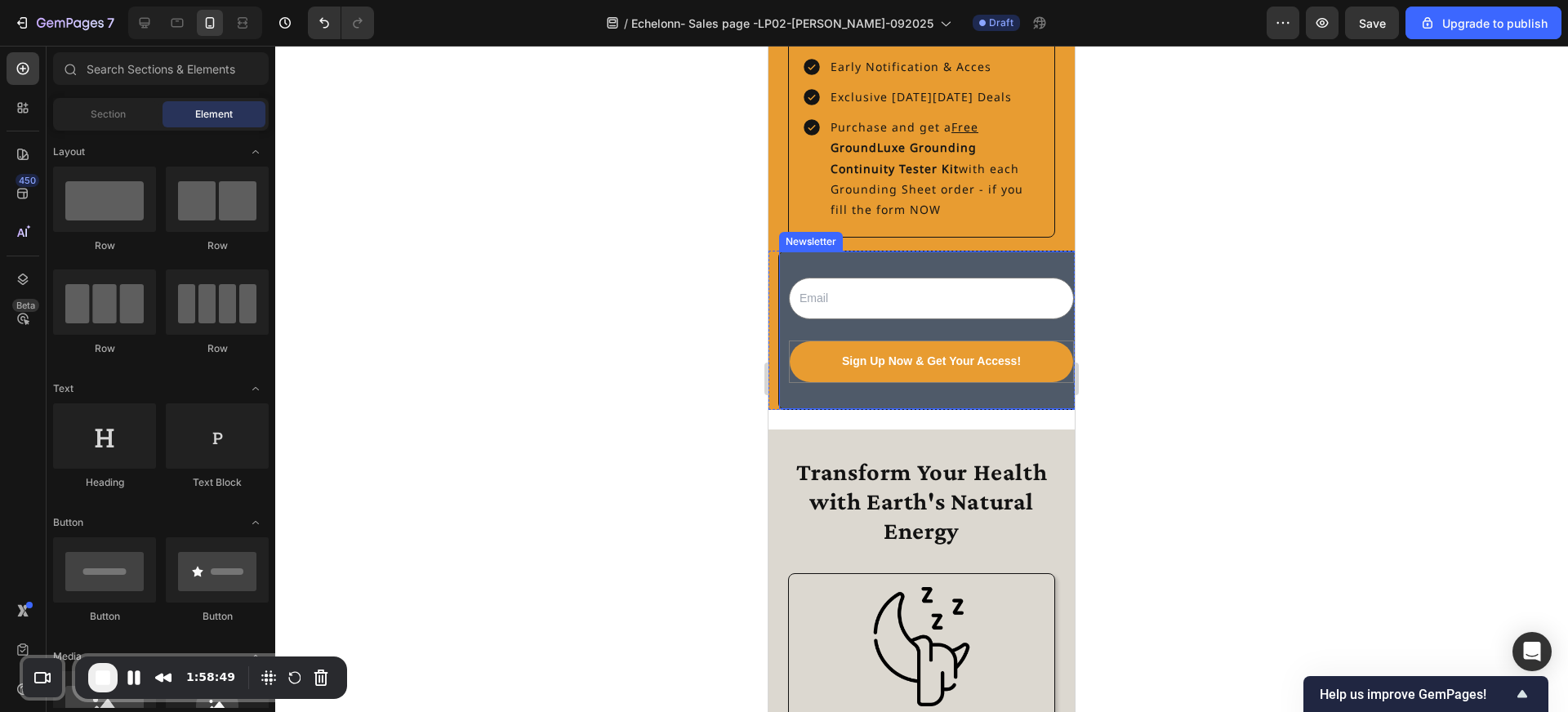
click at [789, 263] on div "Email Field Sign Up Now & Get Your Access! Submit Button Row Newsletter" at bounding box center [932, 330] width 306 height 159
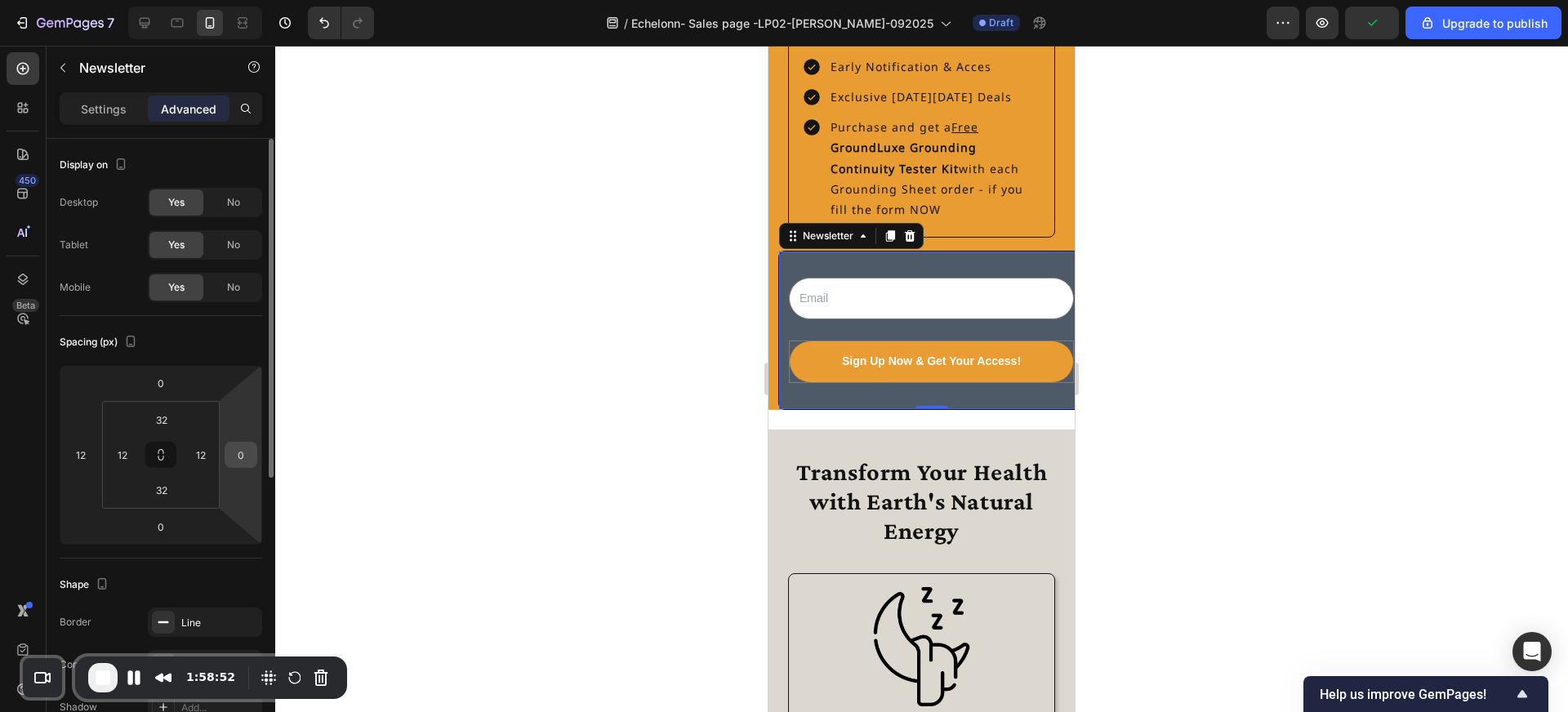
click at [242, 446] on input "0" at bounding box center [241, 455] width 25 height 25
type input "12"
click at [83, 449] on input "12" at bounding box center [80, 455] width 25 height 25
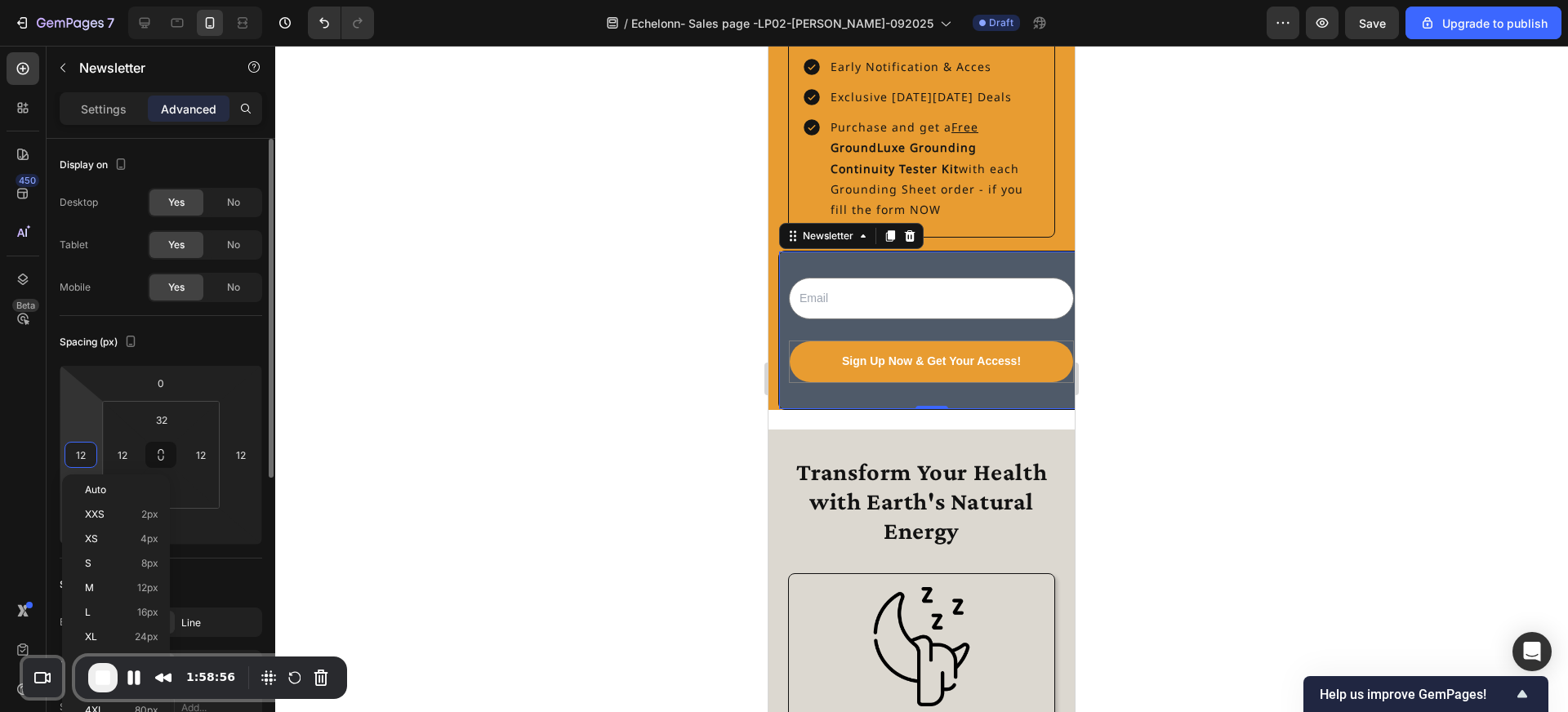
type input "0"
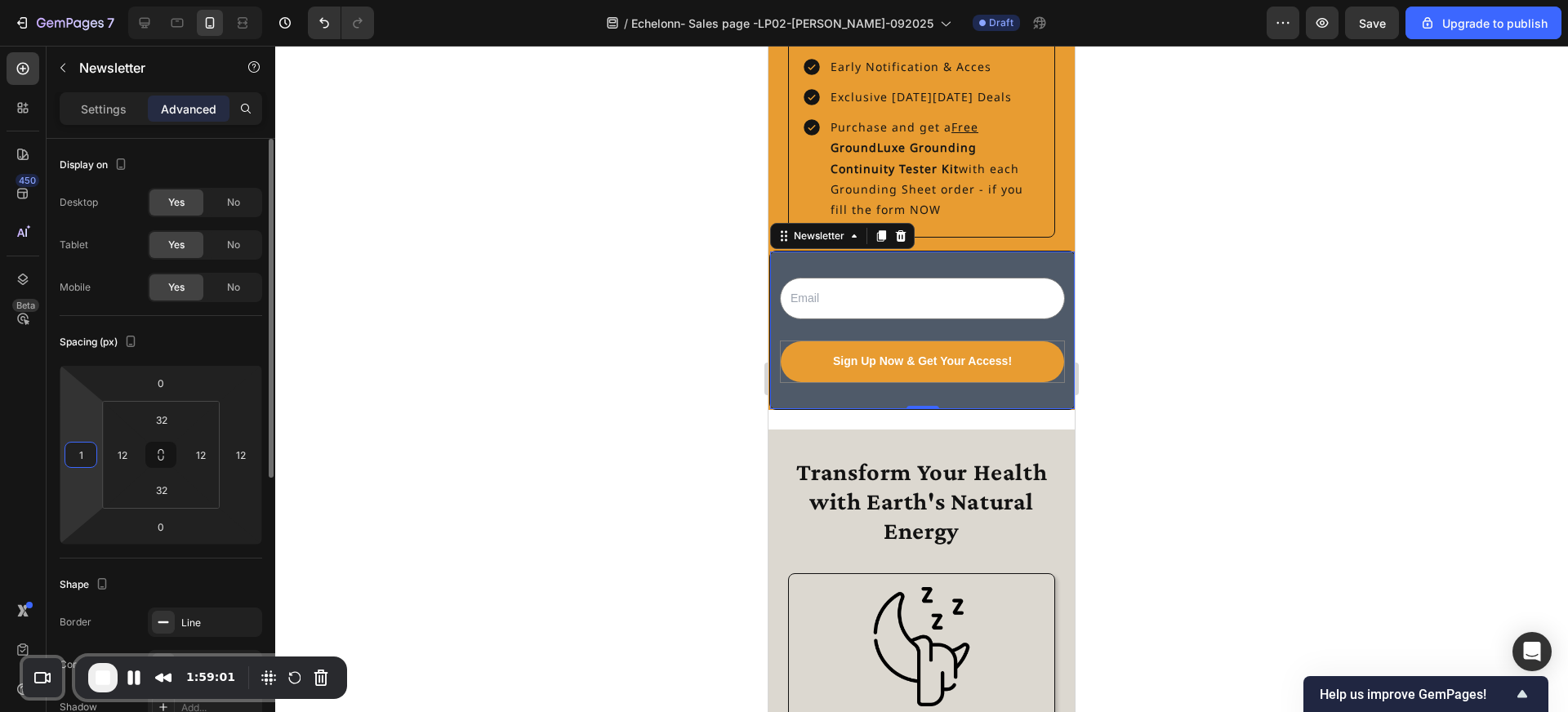
type input "12"
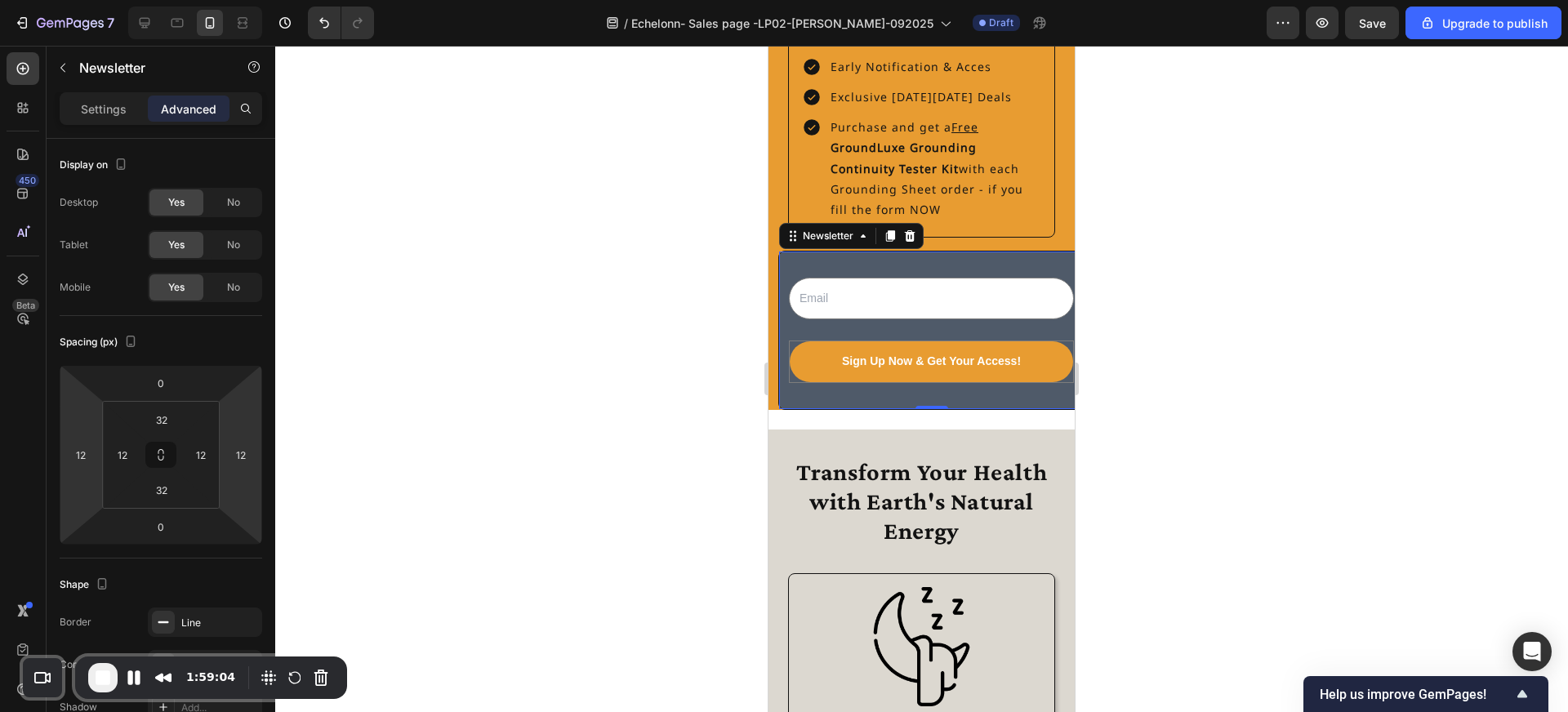
click at [312, 490] on div at bounding box center [922, 378] width 1293 height 666
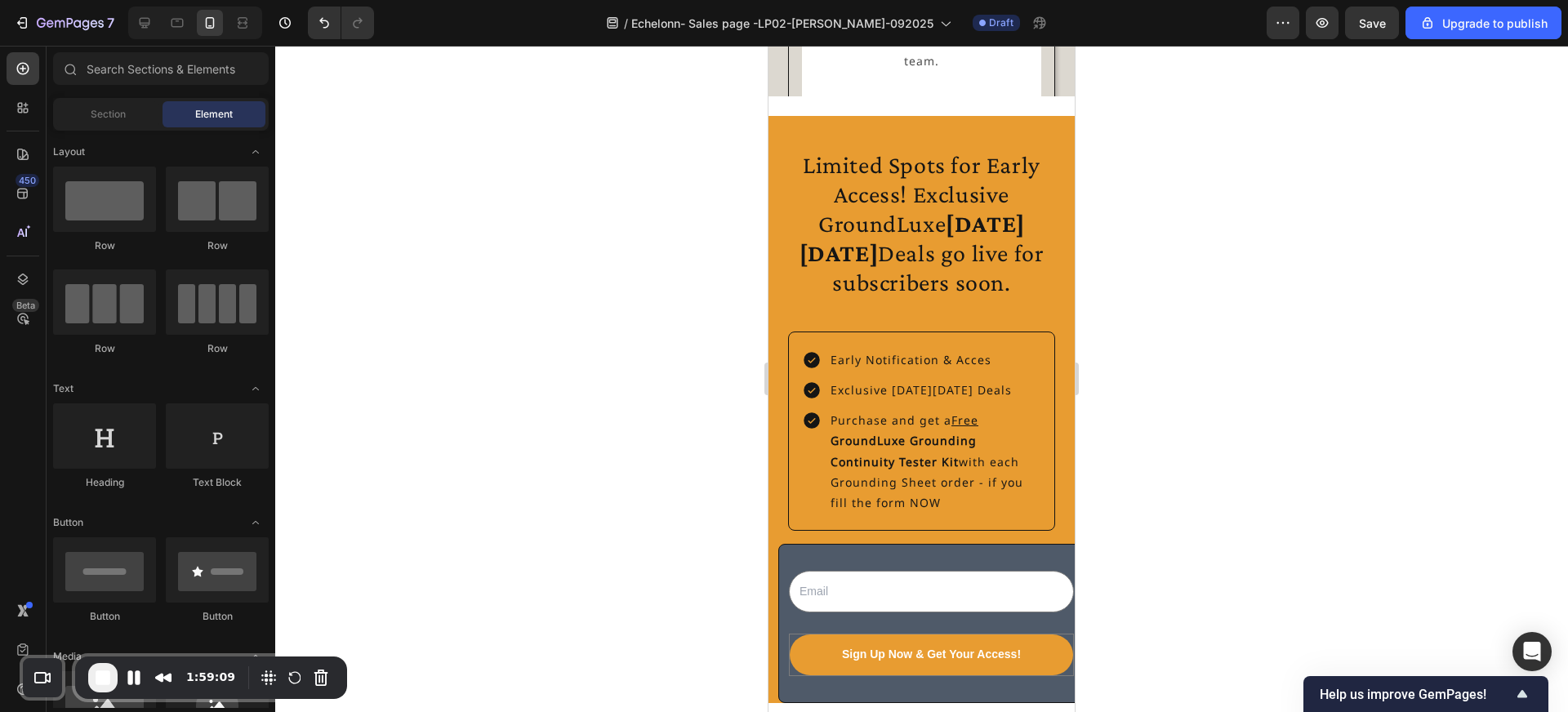
scroll to position [3606, 0]
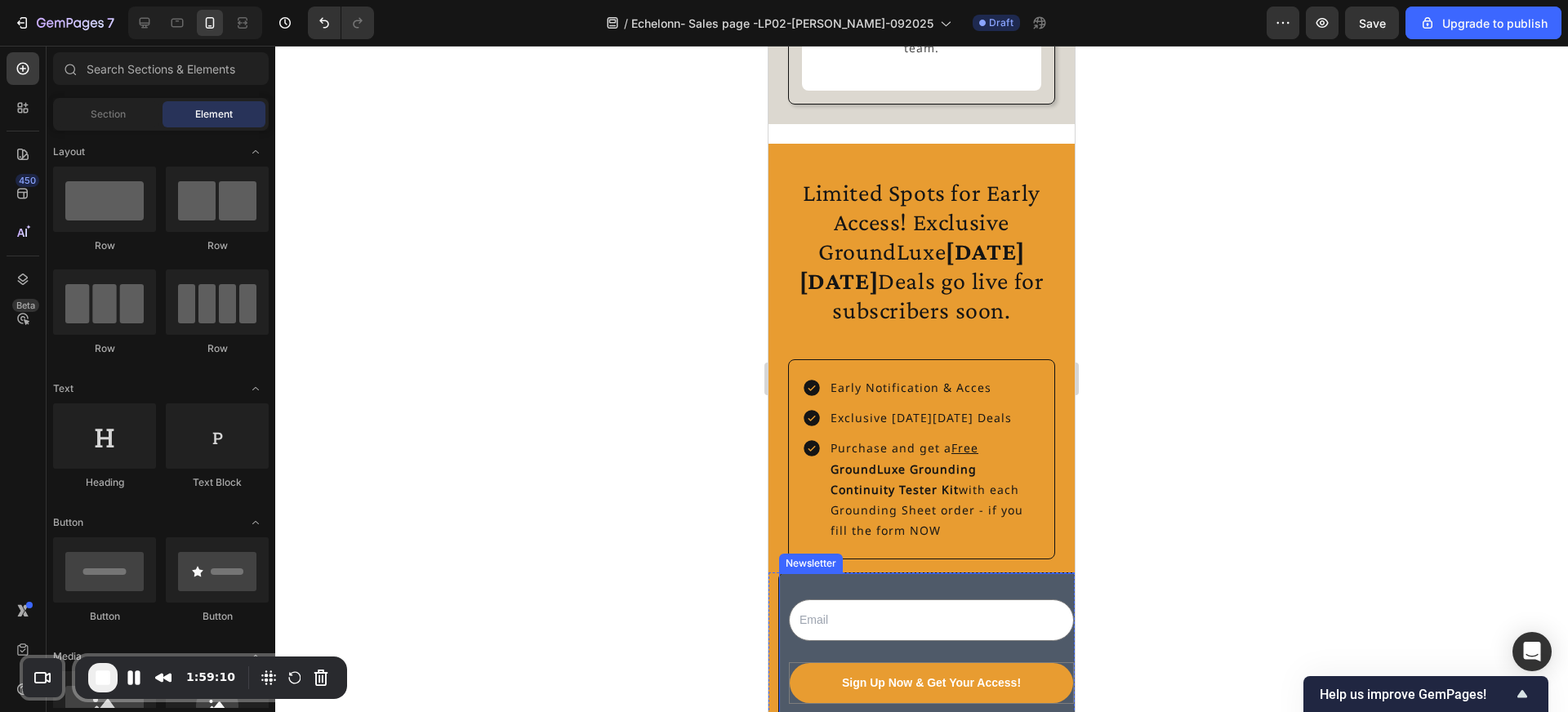
click at [785, 573] on div "Email Field Sign Up Now & Get Your Access! Submit Button Row Newsletter" at bounding box center [932, 652] width 306 height 159
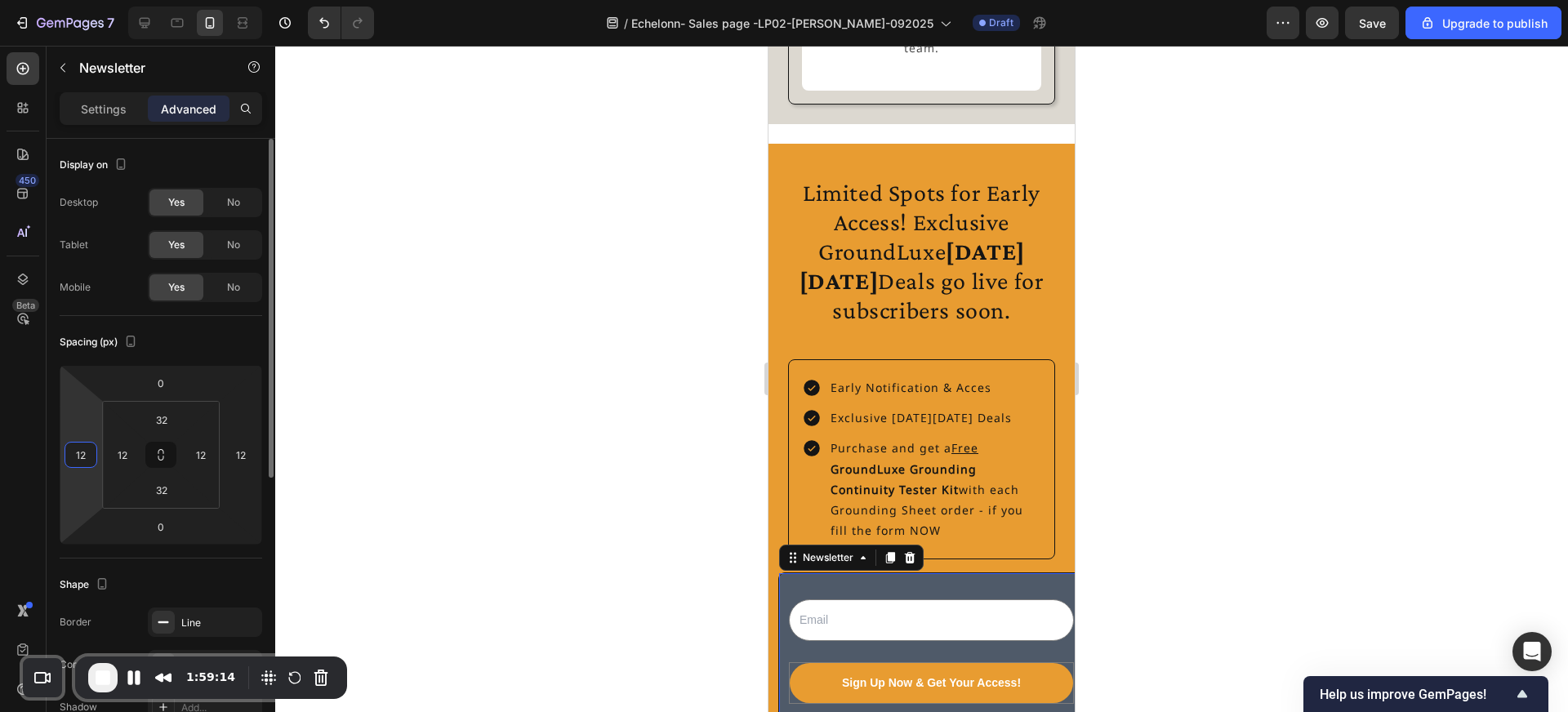
click at [88, 451] on input "12" at bounding box center [80, 455] width 25 height 25
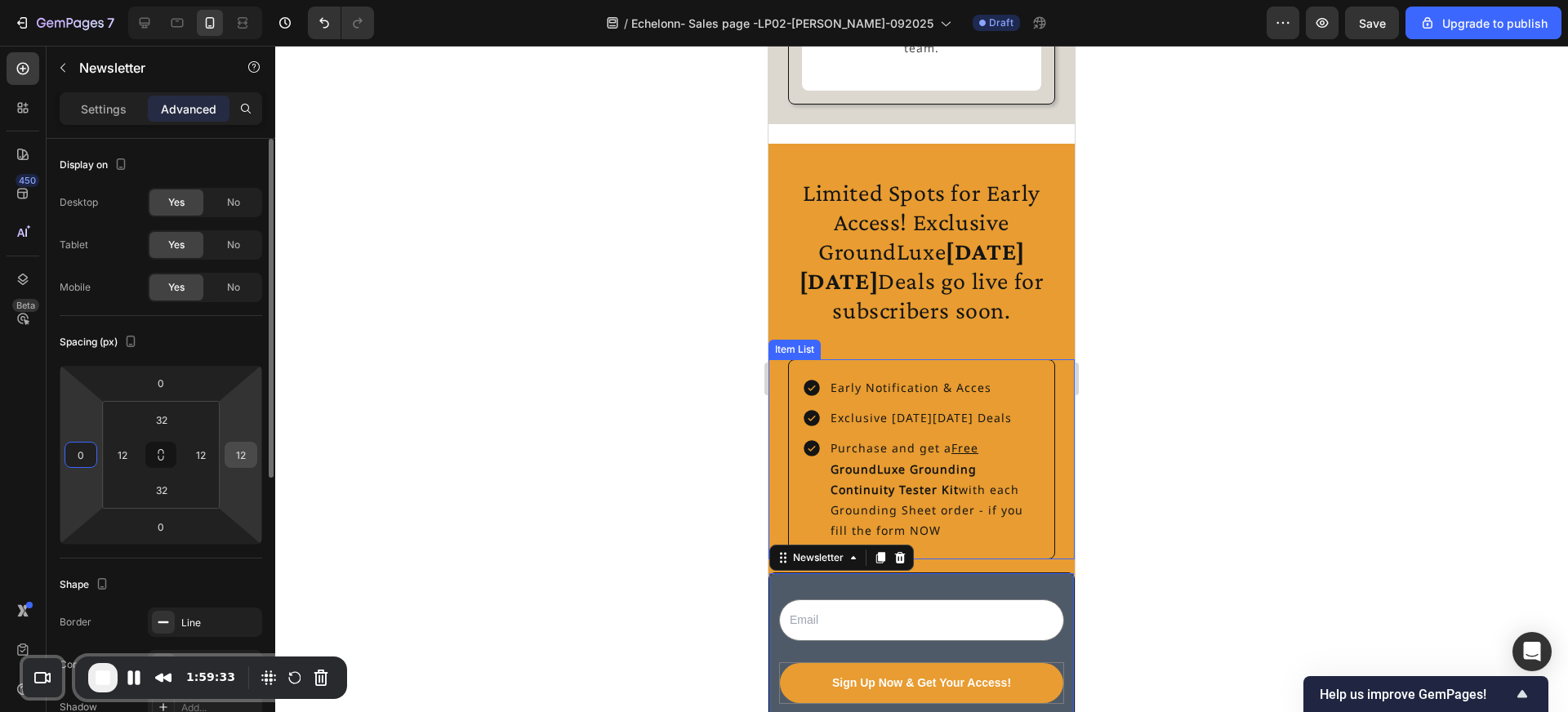
type input "0"
click at [244, 445] on input "12" at bounding box center [241, 455] width 25 height 25
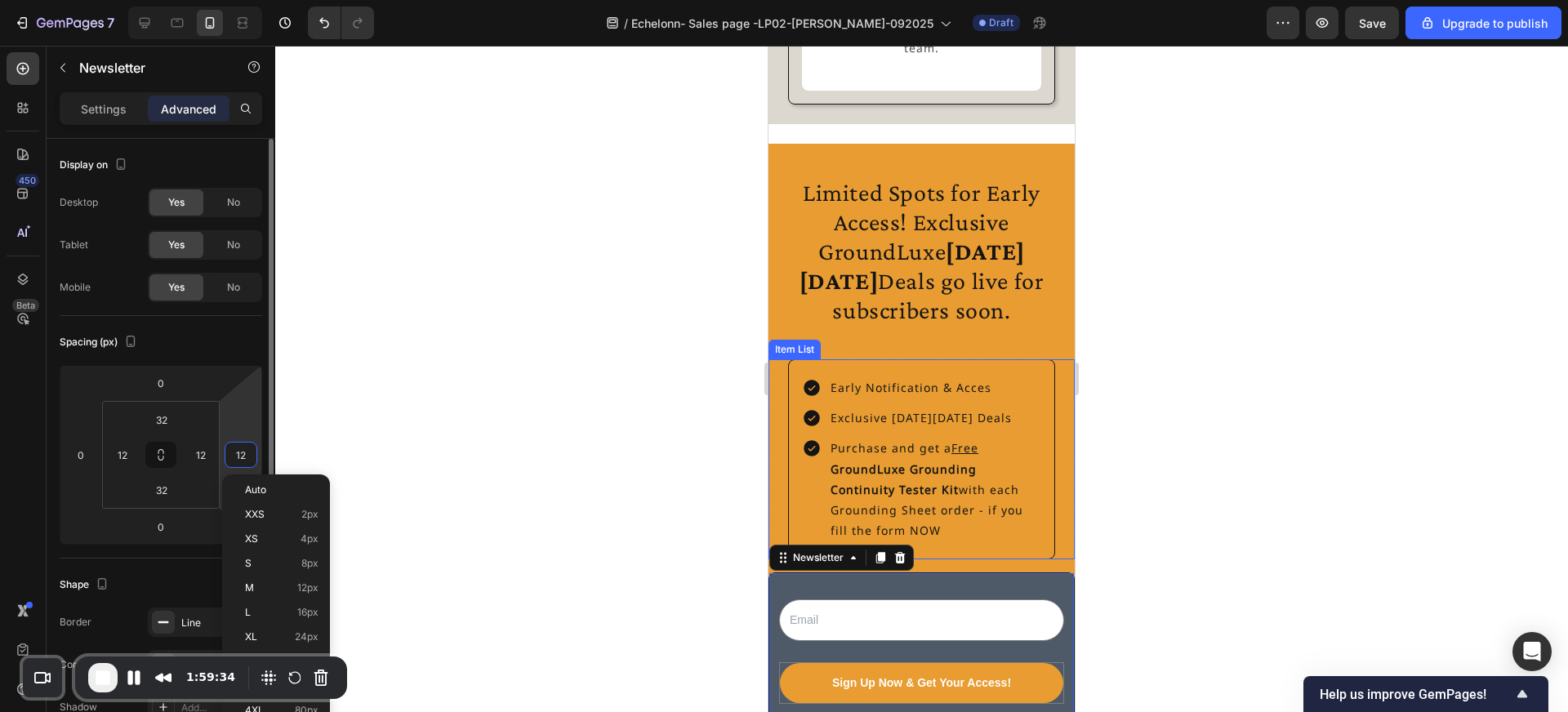
type input "0"
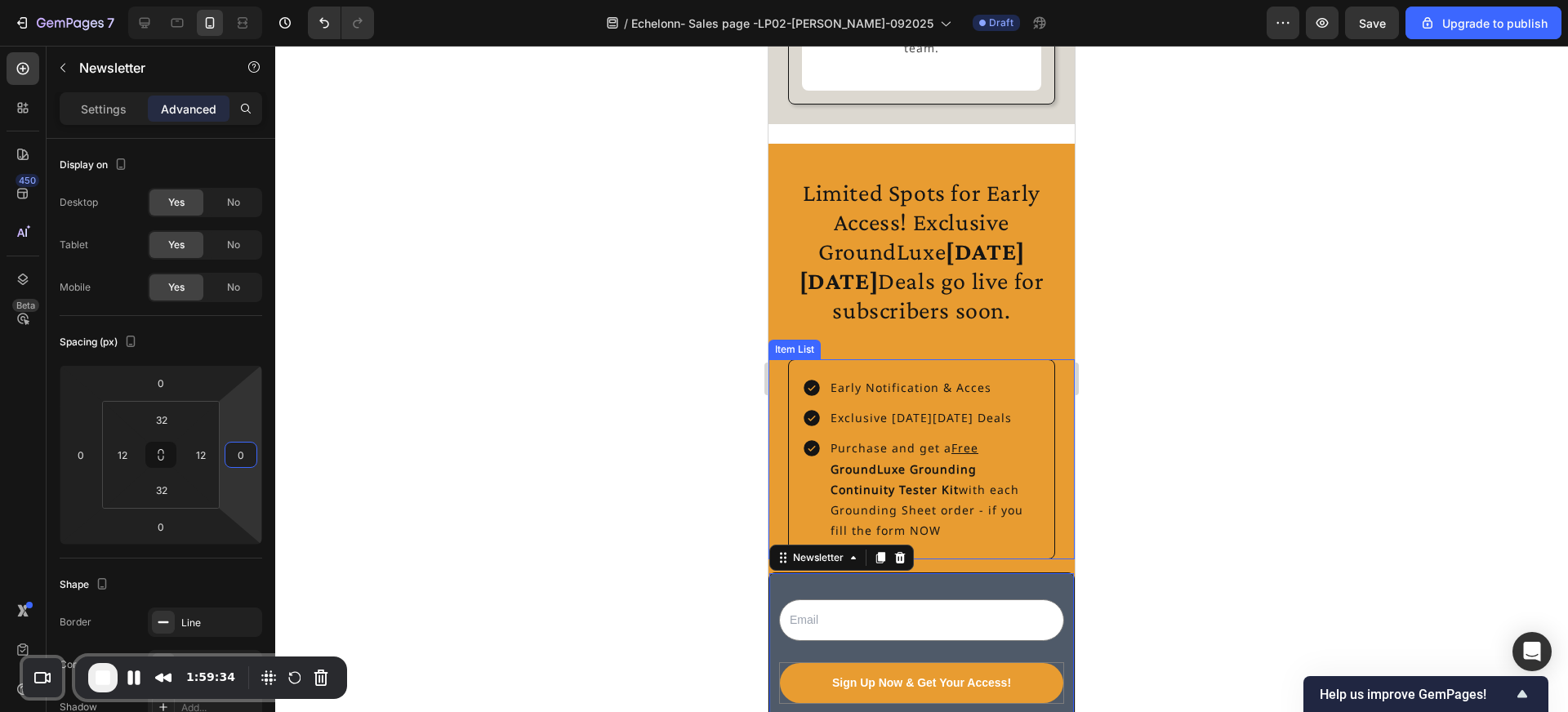
click at [477, 501] on div at bounding box center [922, 378] width 1293 height 666
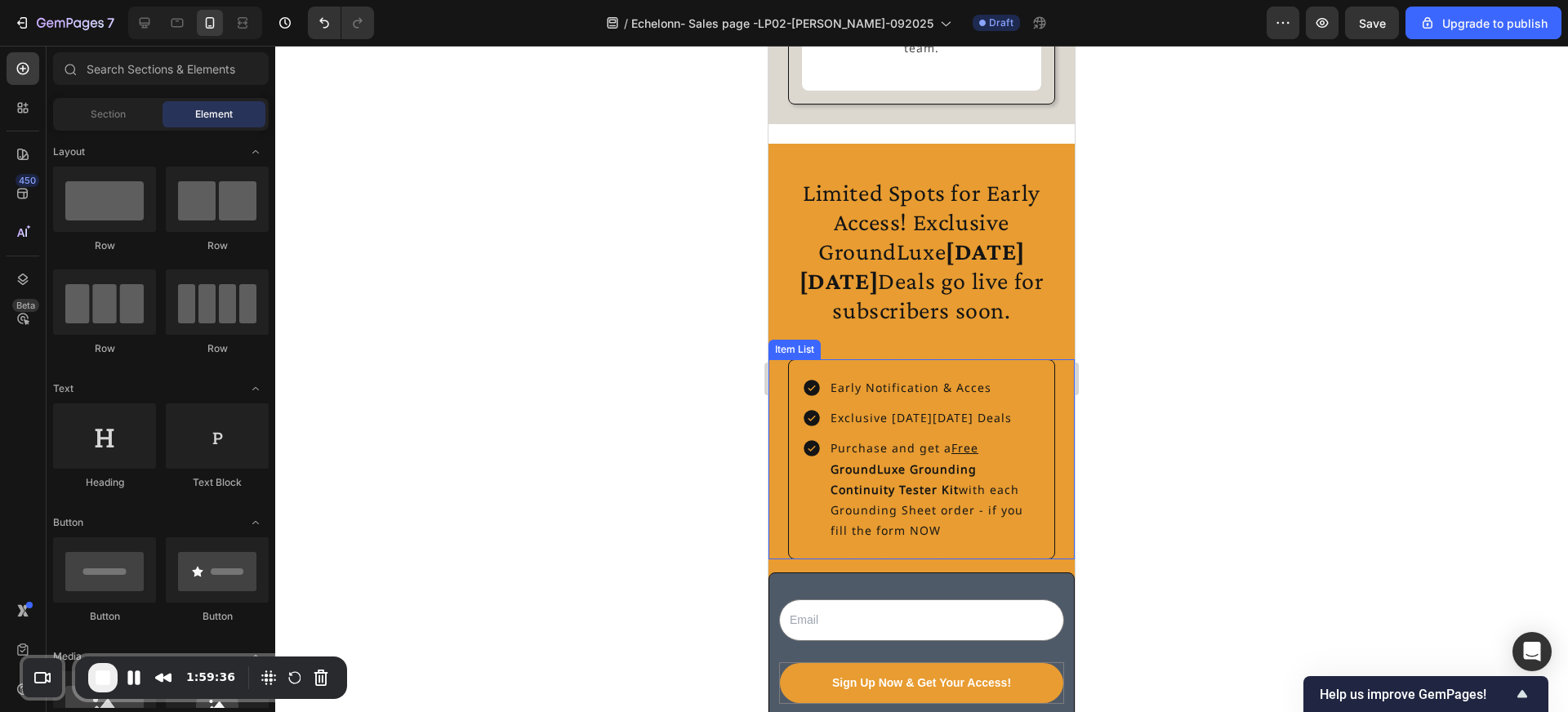
click at [782, 359] on div "Early Notification & Acces Exclusive Black Friday Deals Purchase and get a Free…" at bounding box center [922, 459] width 306 height 200
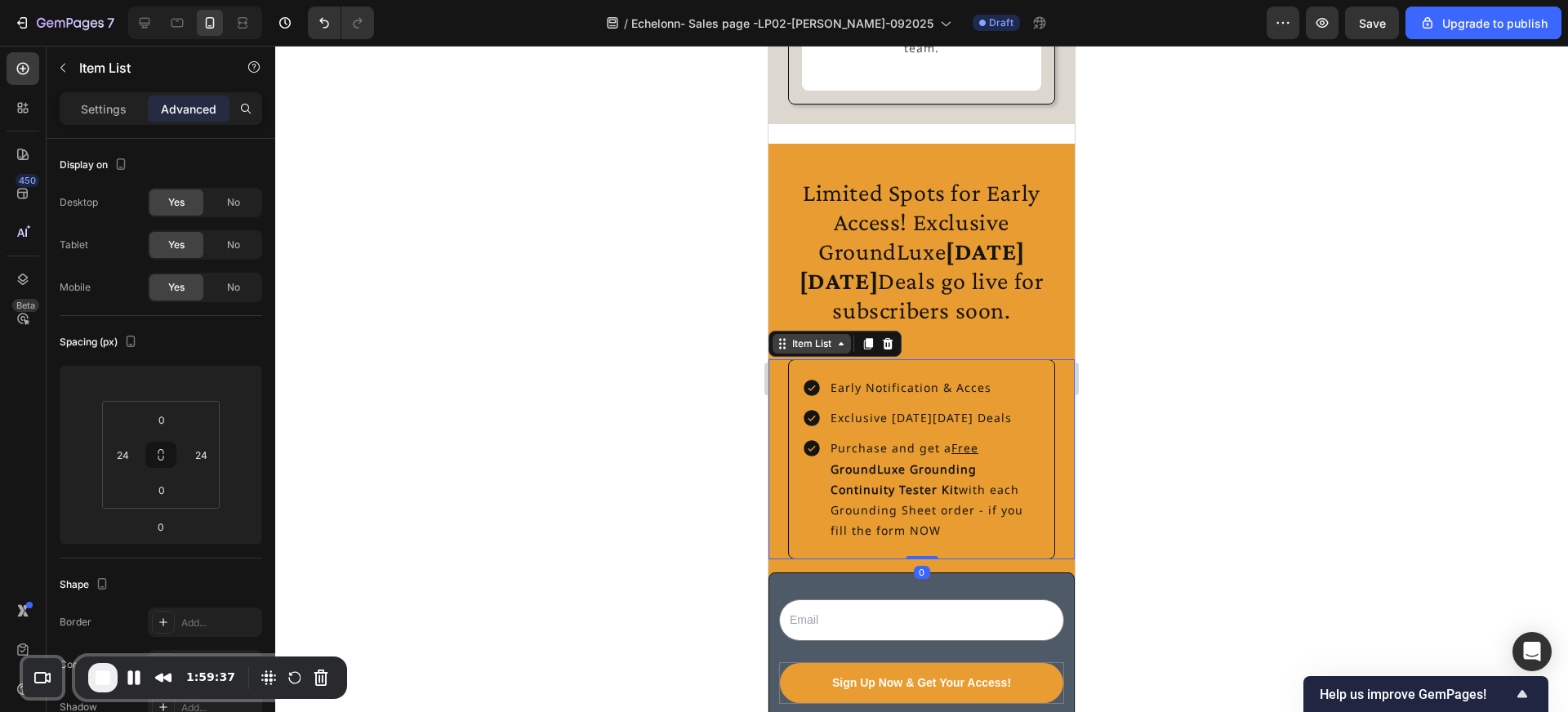
click at [796, 336] on div "Item List" at bounding box center [811, 344] width 46 height 15
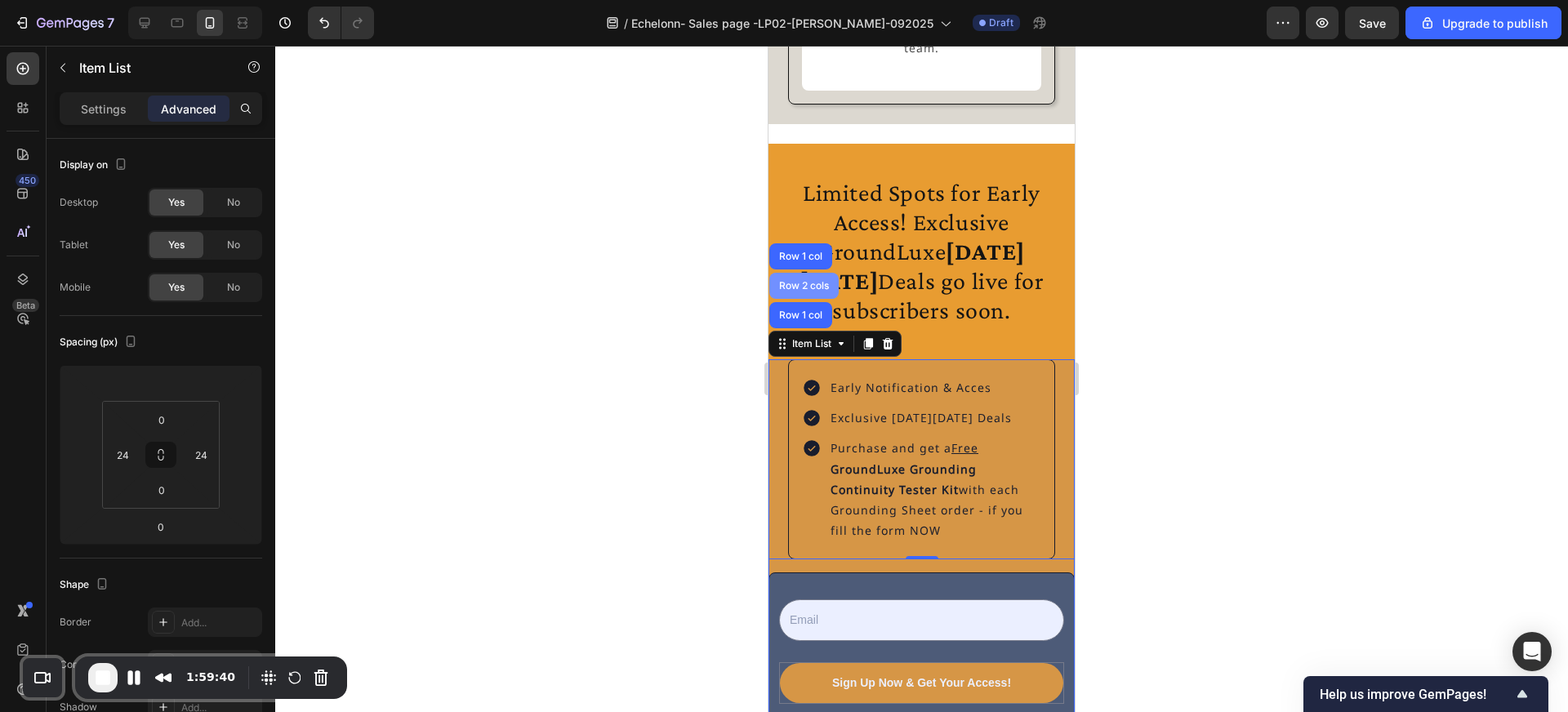
click at [799, 281] on div "Row 2 cols" at bounding box center [804, 285] width 57 height 10
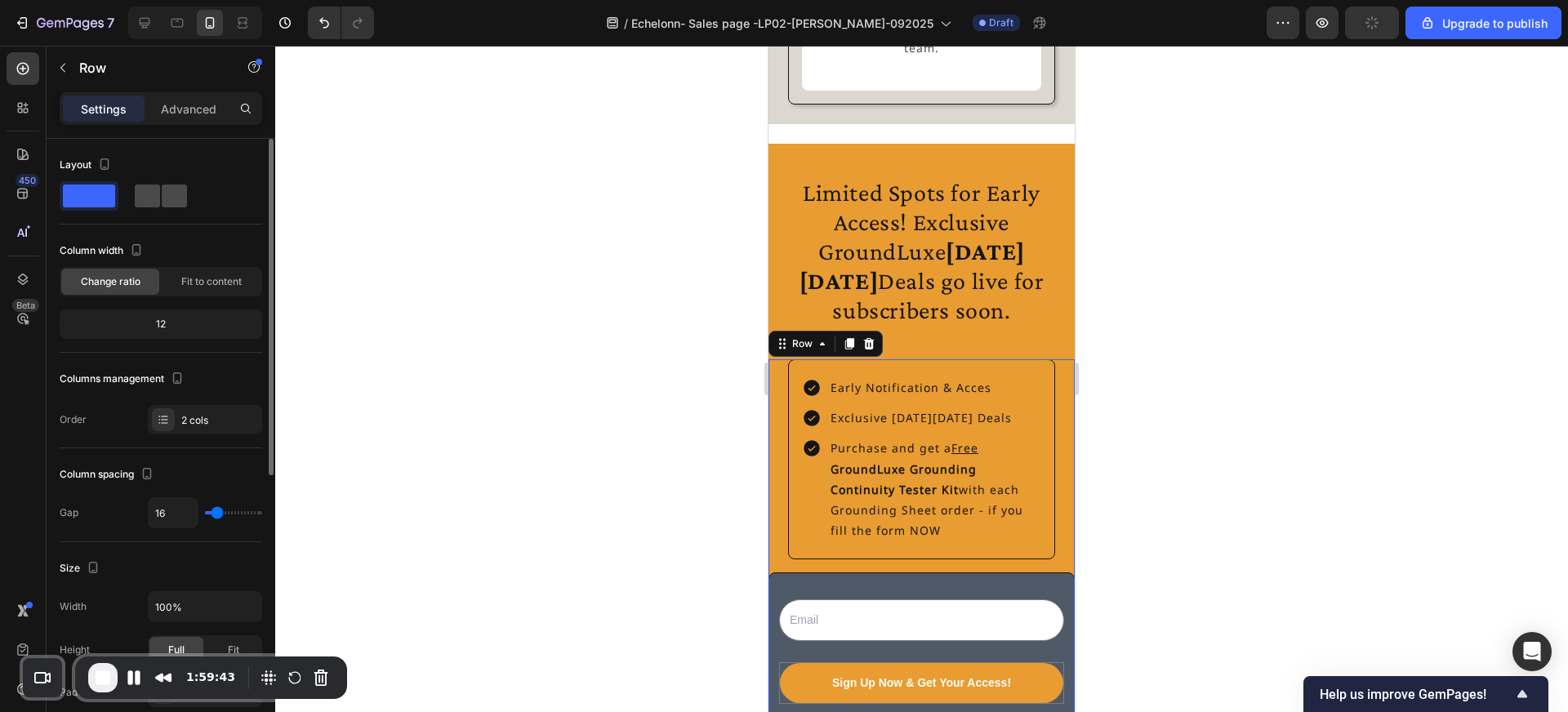
click at [159, 200] on span at bounding box center [148, 195] width 26 height 23
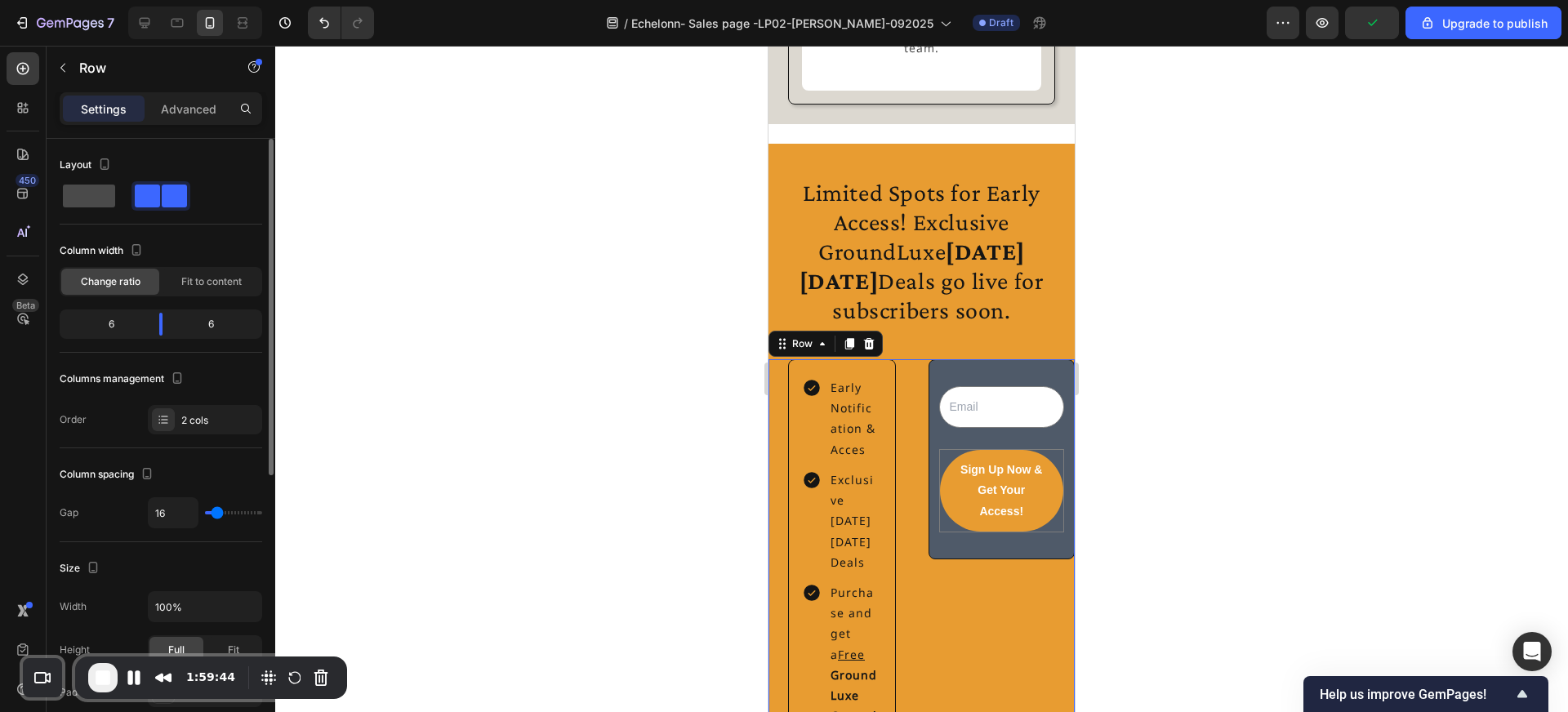
click at [89, 195] on span at bounding box center [88, 195] width 52 height 23
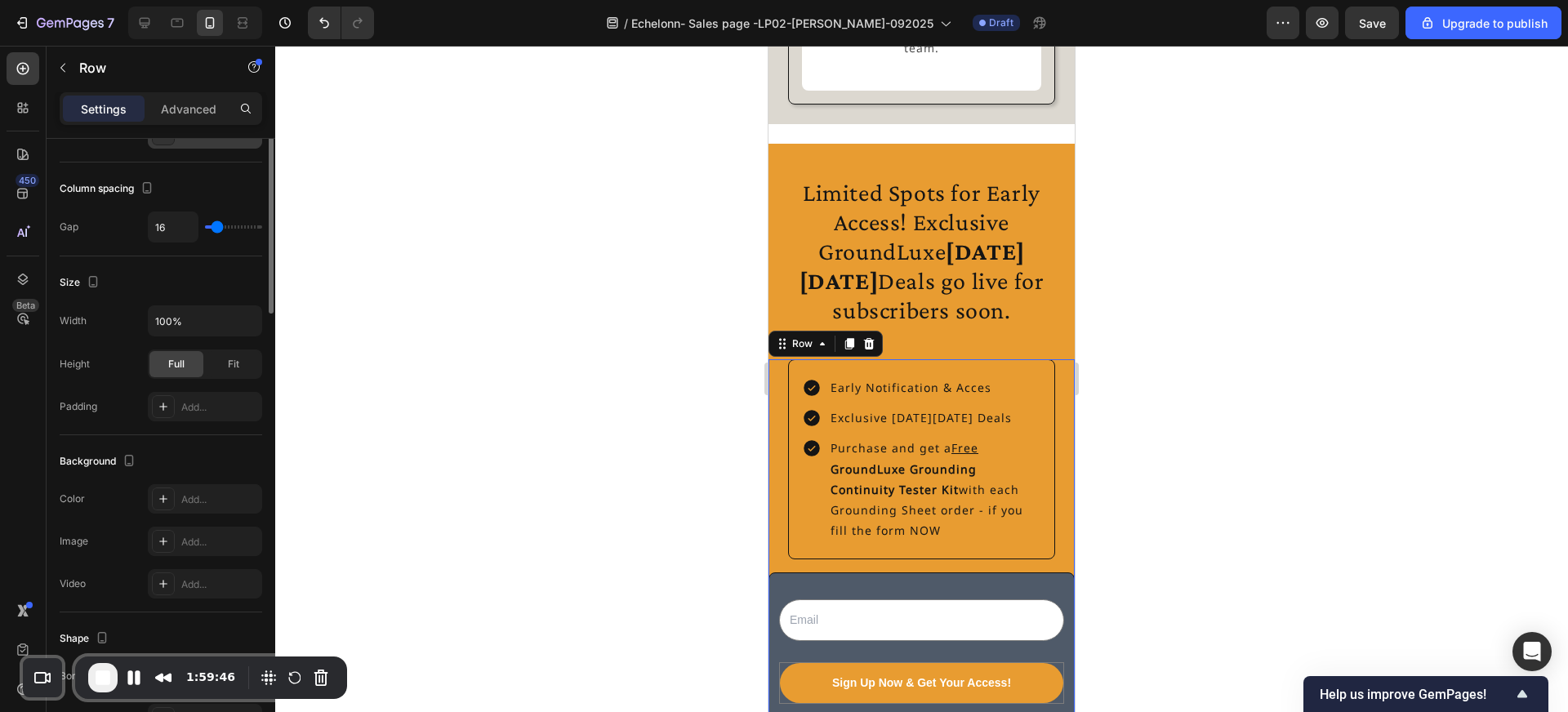
scroll to position [308, 0]
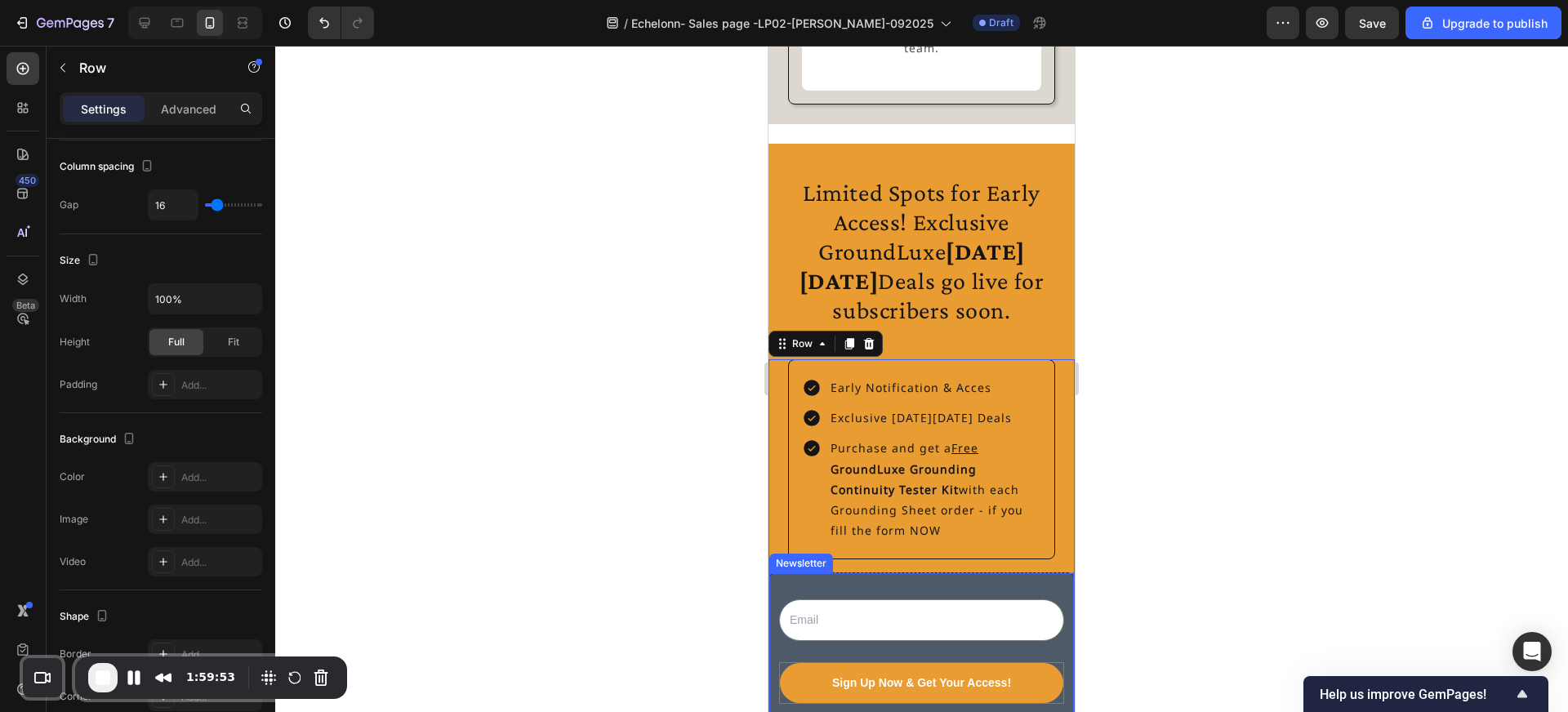
click at [820, 573] on div "Email Field Sign Up Now & Get Your Access! Submit Button Row Newsletter" at bounding box center [922, 652] width 306 height 159
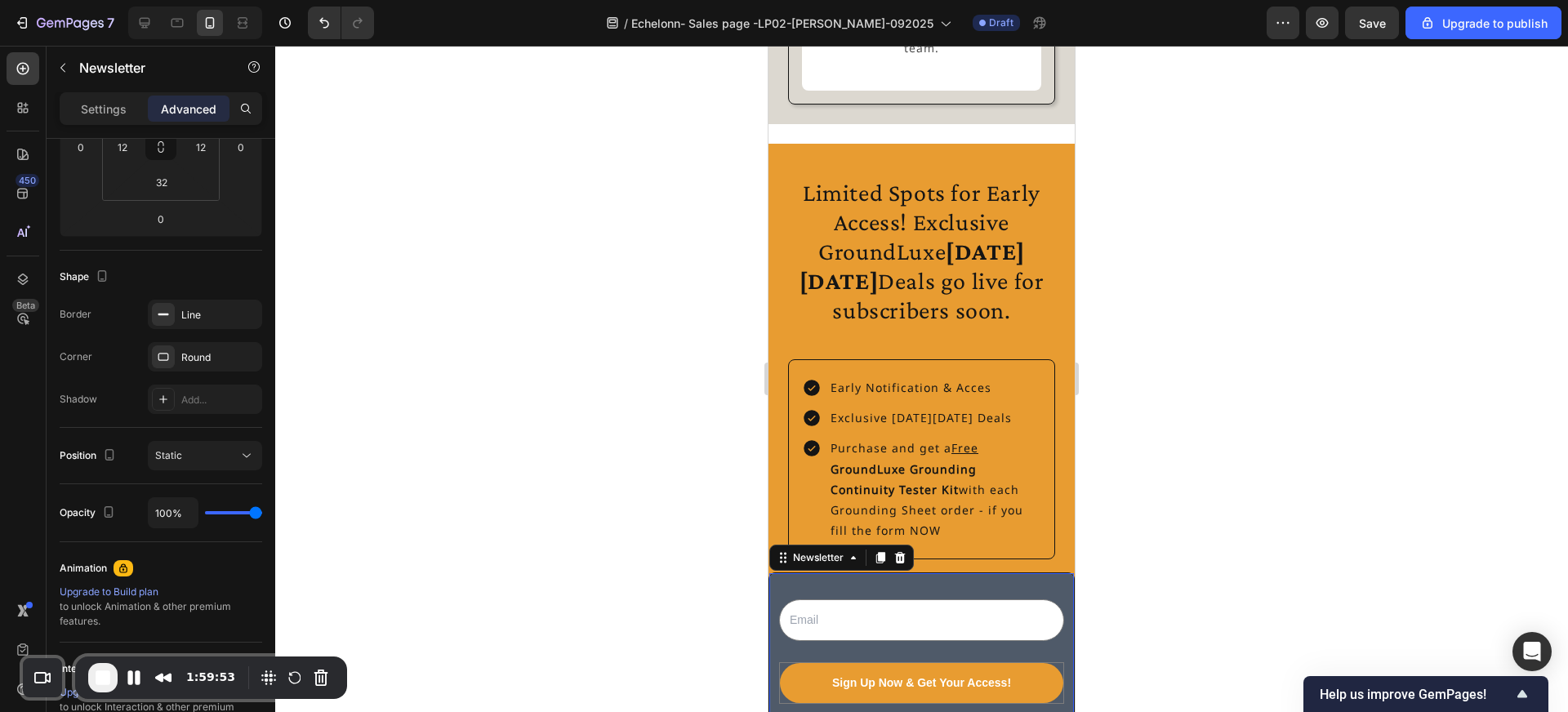
scroll to position [0, 0]
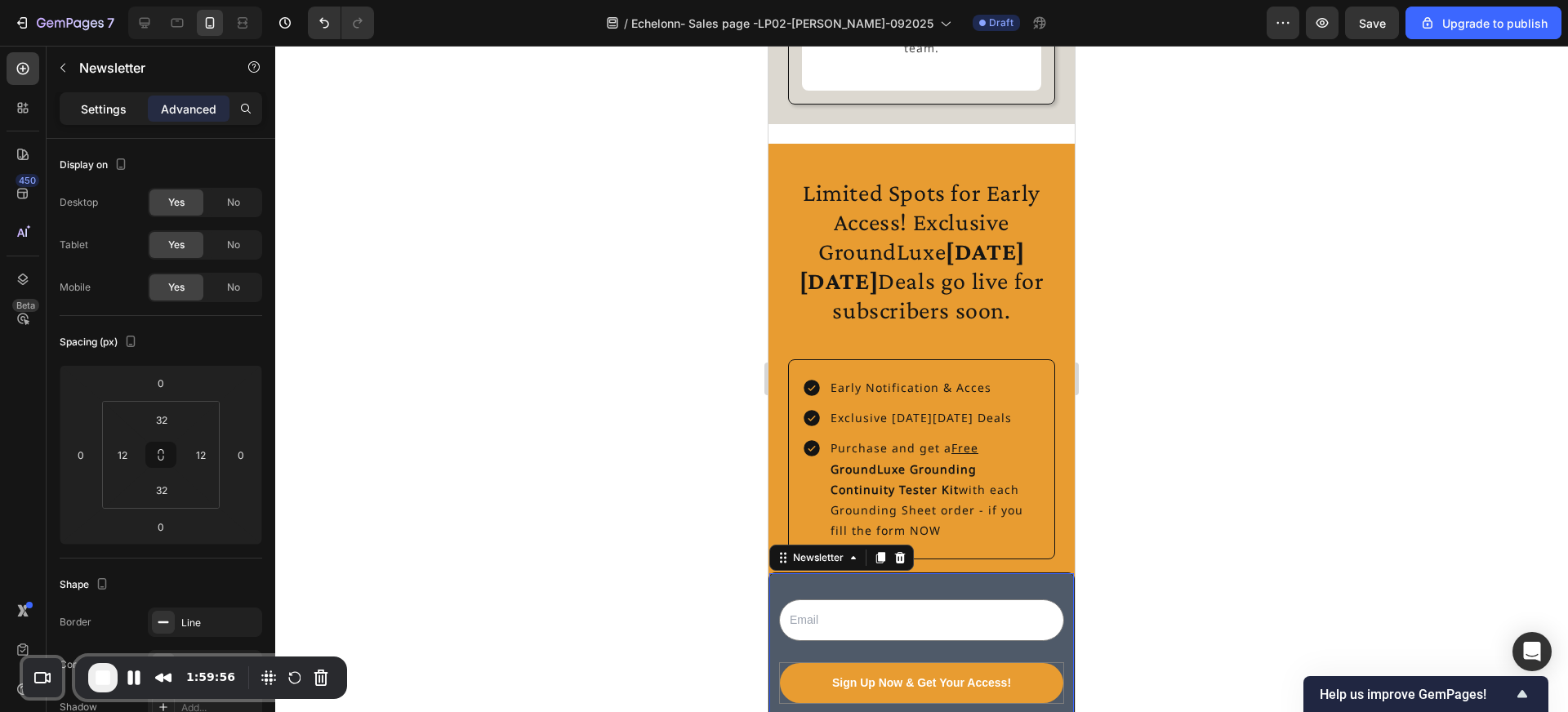
click at [119, 104] on p "Settings" at bounding box center [104, 108] width 46 height 17
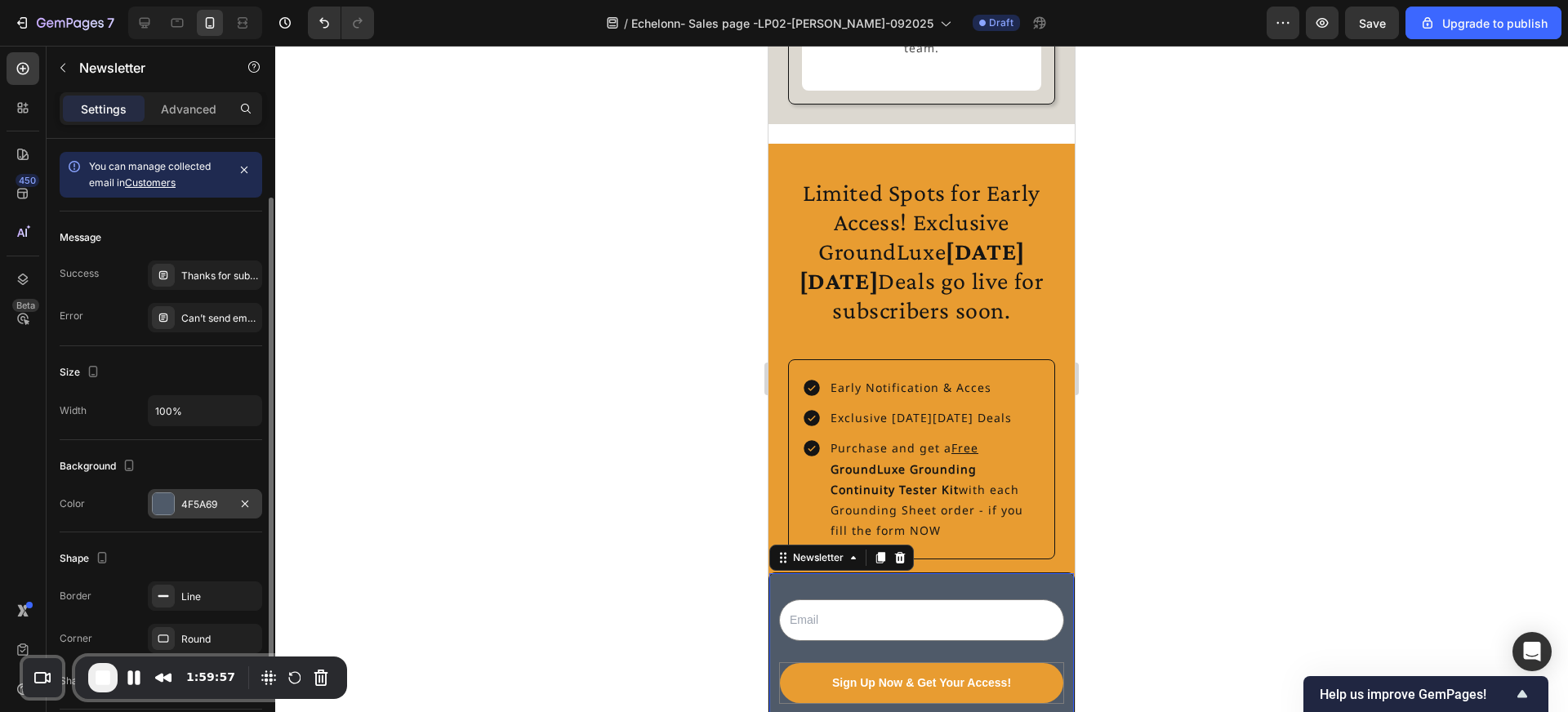
scroll to position [154, 0]
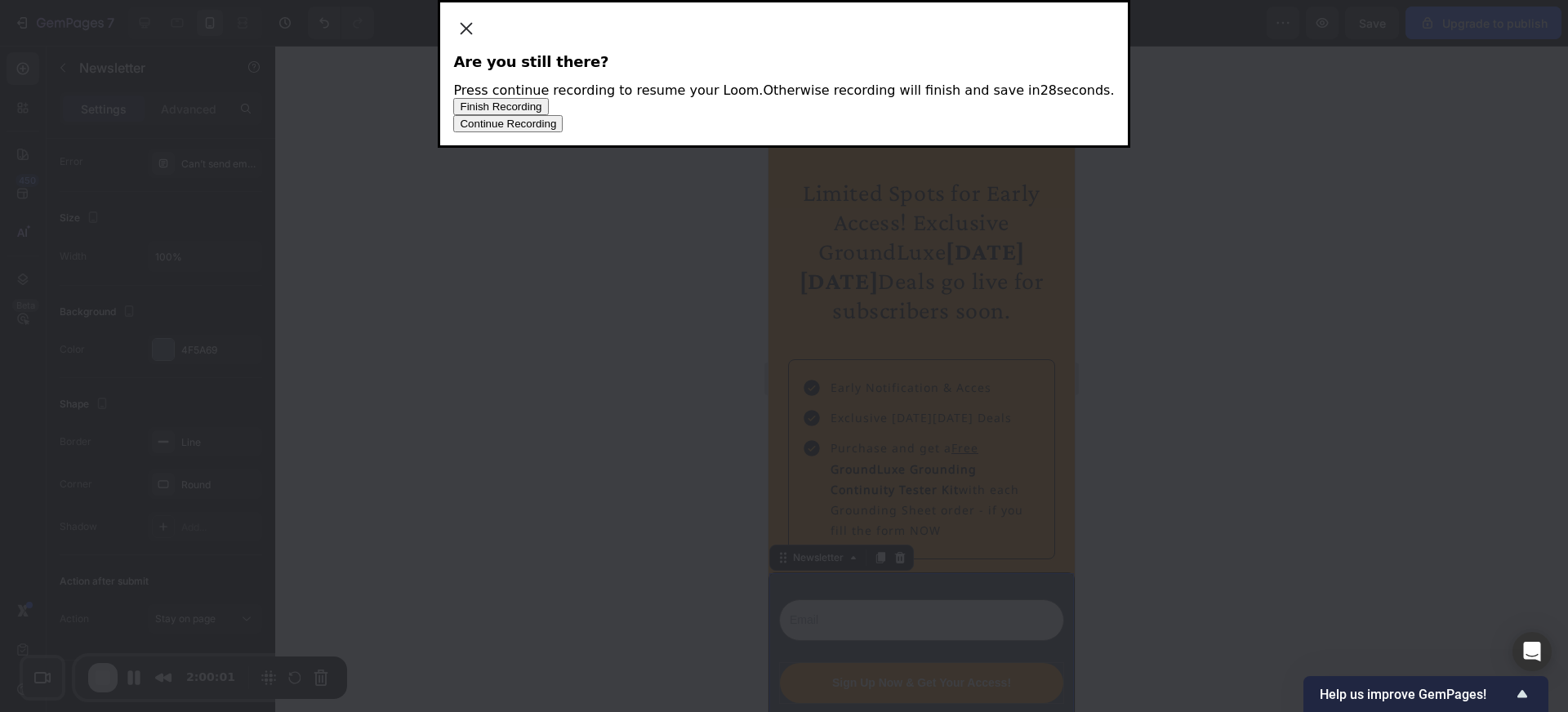
click at [556, 129] on span "Continue Recording" at bounding box center [508, 123] width 97 height 12
click at [548, 115] on button "Finish Recording" at bounding box center [500, 107] width 95 height 17
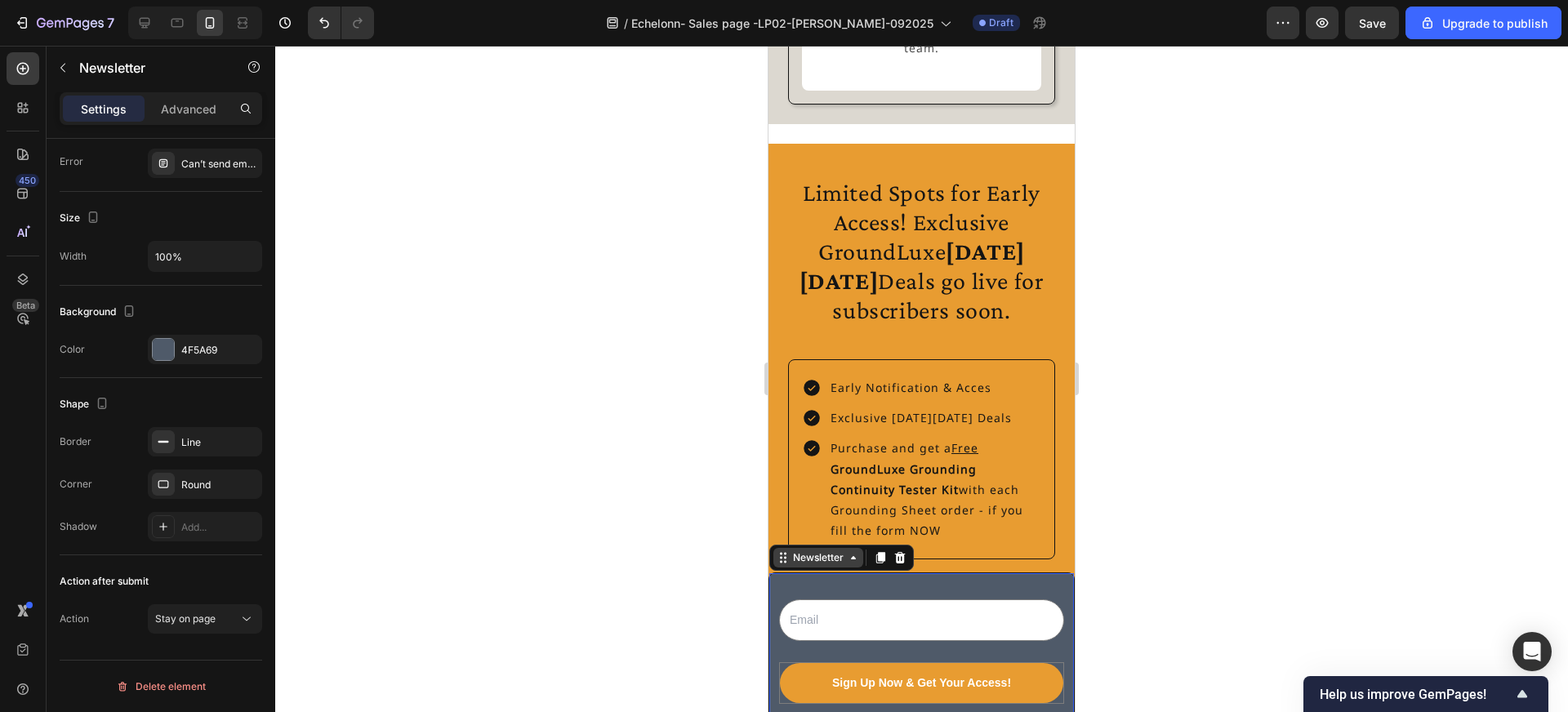
click at [838, 551] on div "Newsletter" at bounding box center [818, 558] width 57 height 15
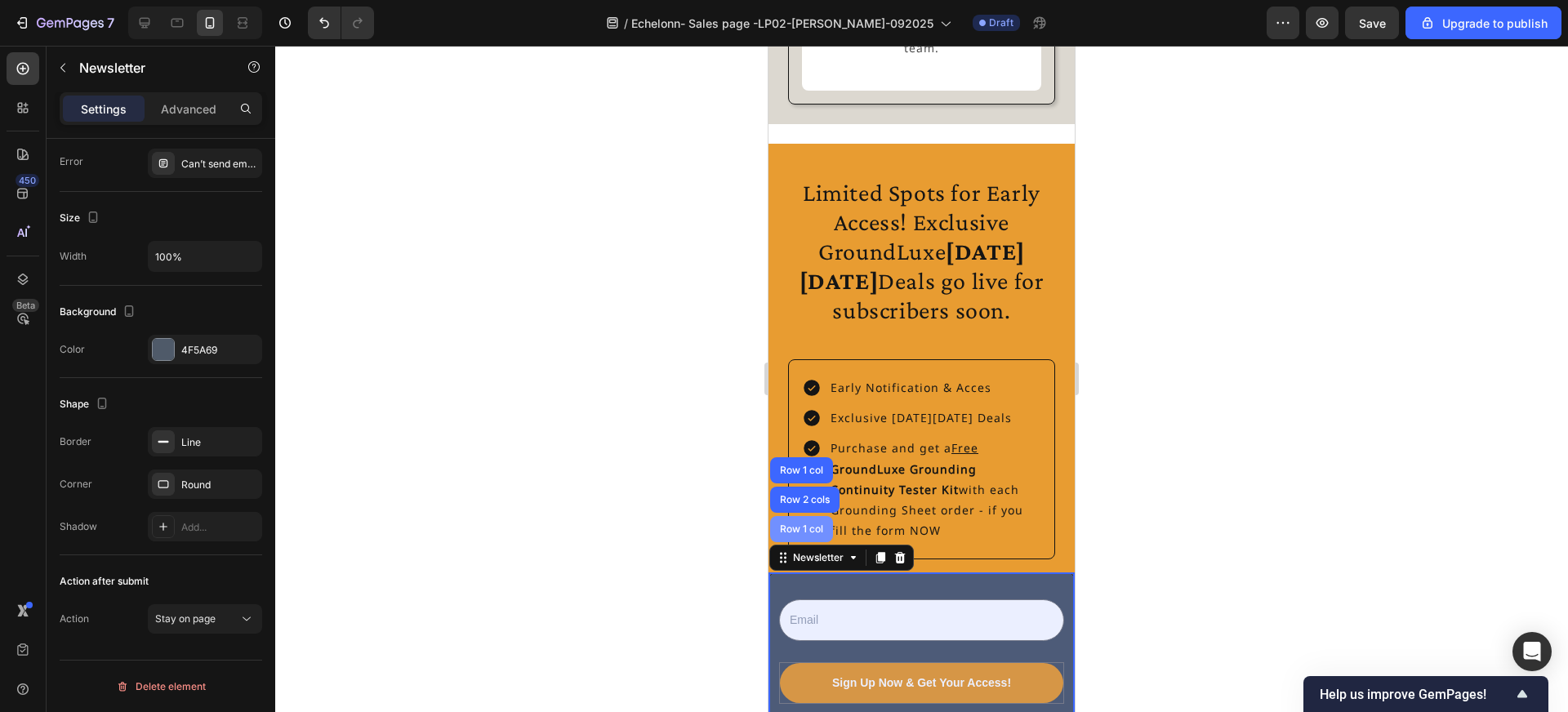
click at [809, 524] on div "Row 1 col" at bounding box center [801, 529] width 50 height 10
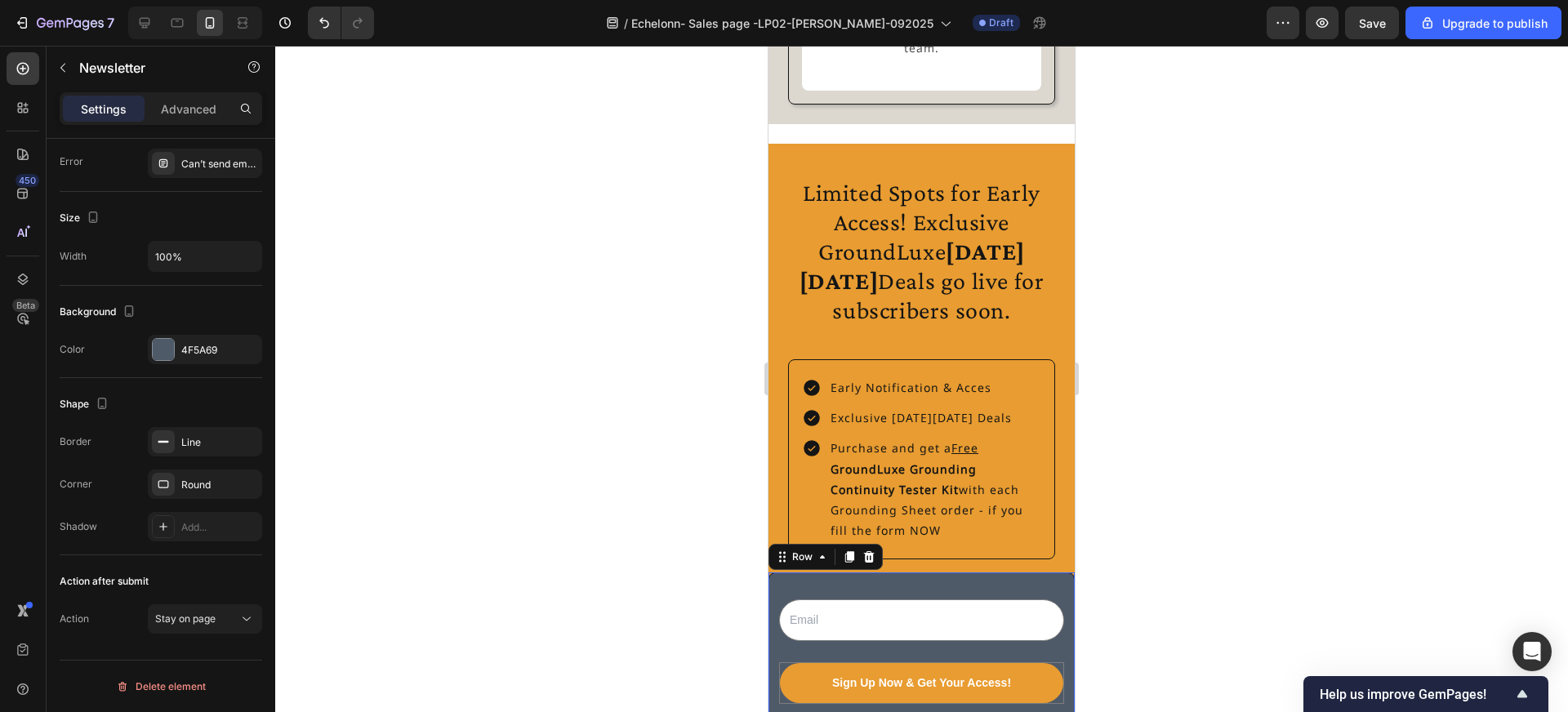
scroll to position [0, 0]
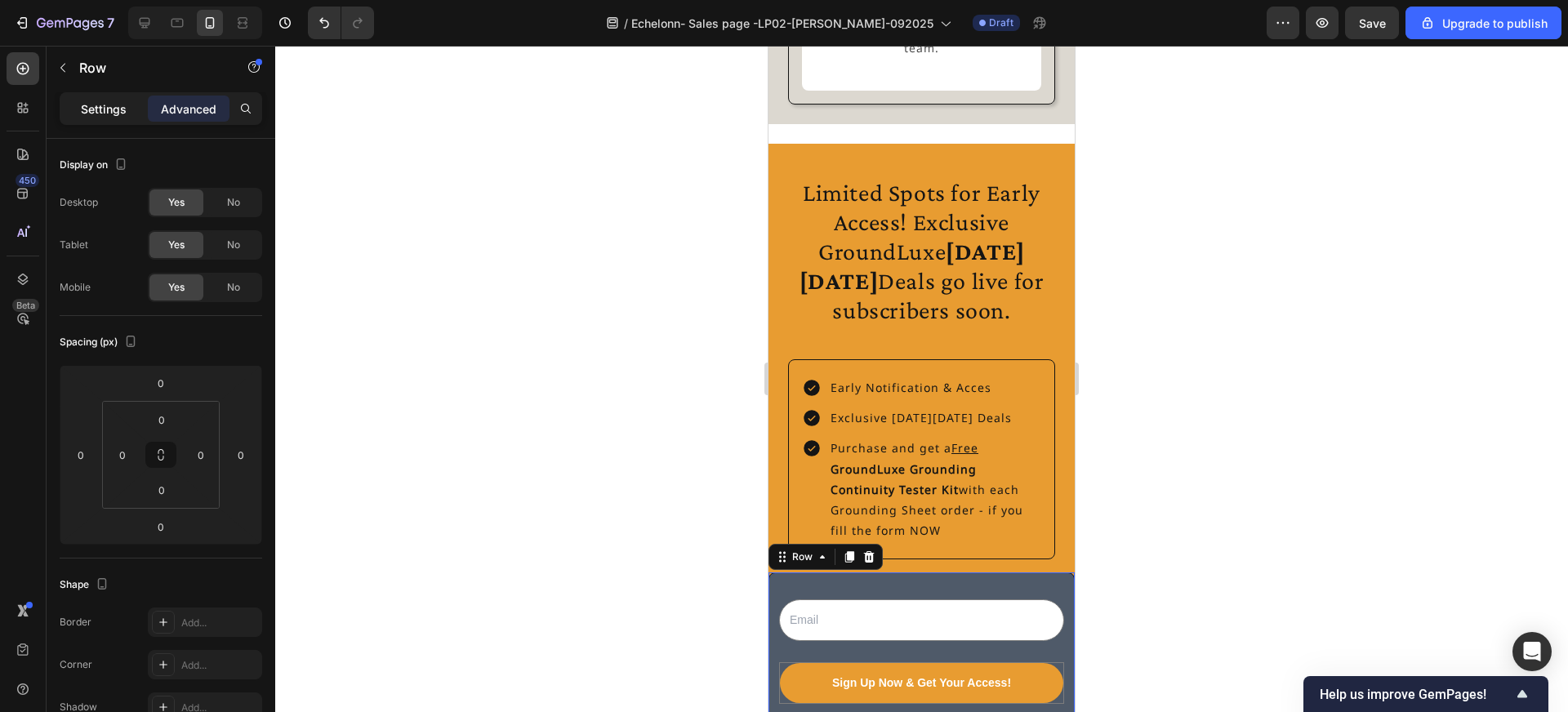
click at [114, 117] on div "Settings" at bounding box center [104, 108] width 82 height 26
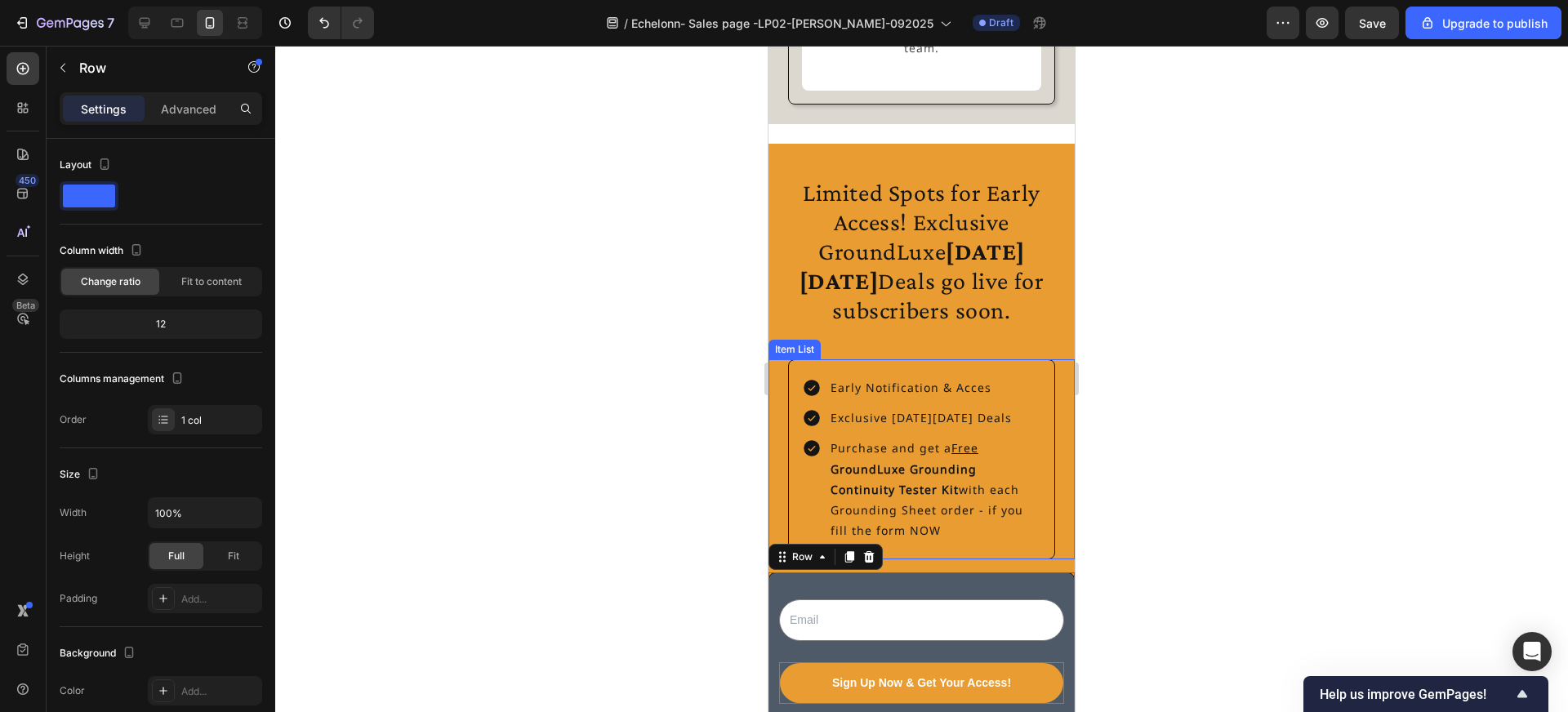
click at [779, 434] on div "Early Notification & Acces Exclusive Black Friday Deals Purchase and get a Free…" at bounding box center [922, 459] width 306 height 200
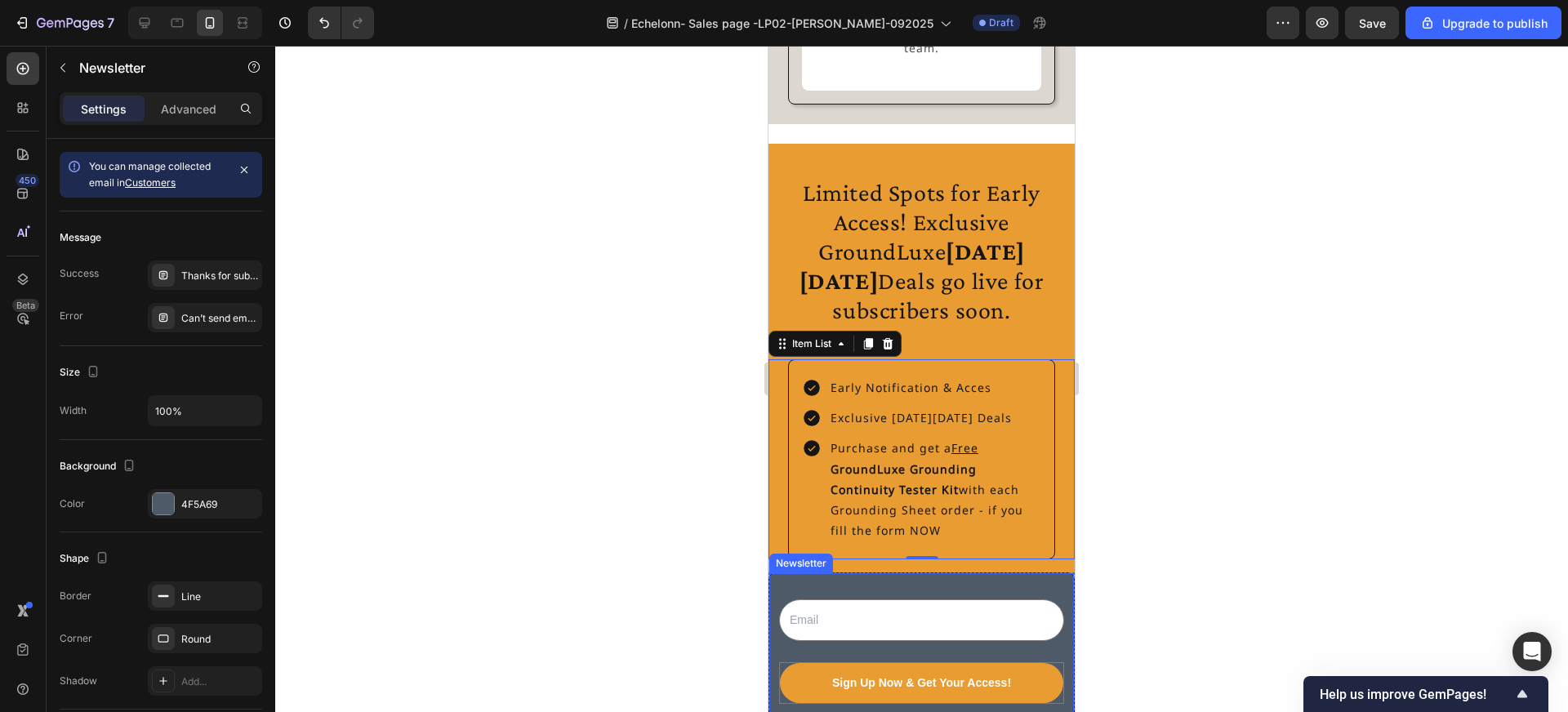
click at [809, 573] on div "Email Field Sign Up Now & Get Your Access! Submit Button Row Newsletter" at bounding box center [922, 652] width 306 height 159
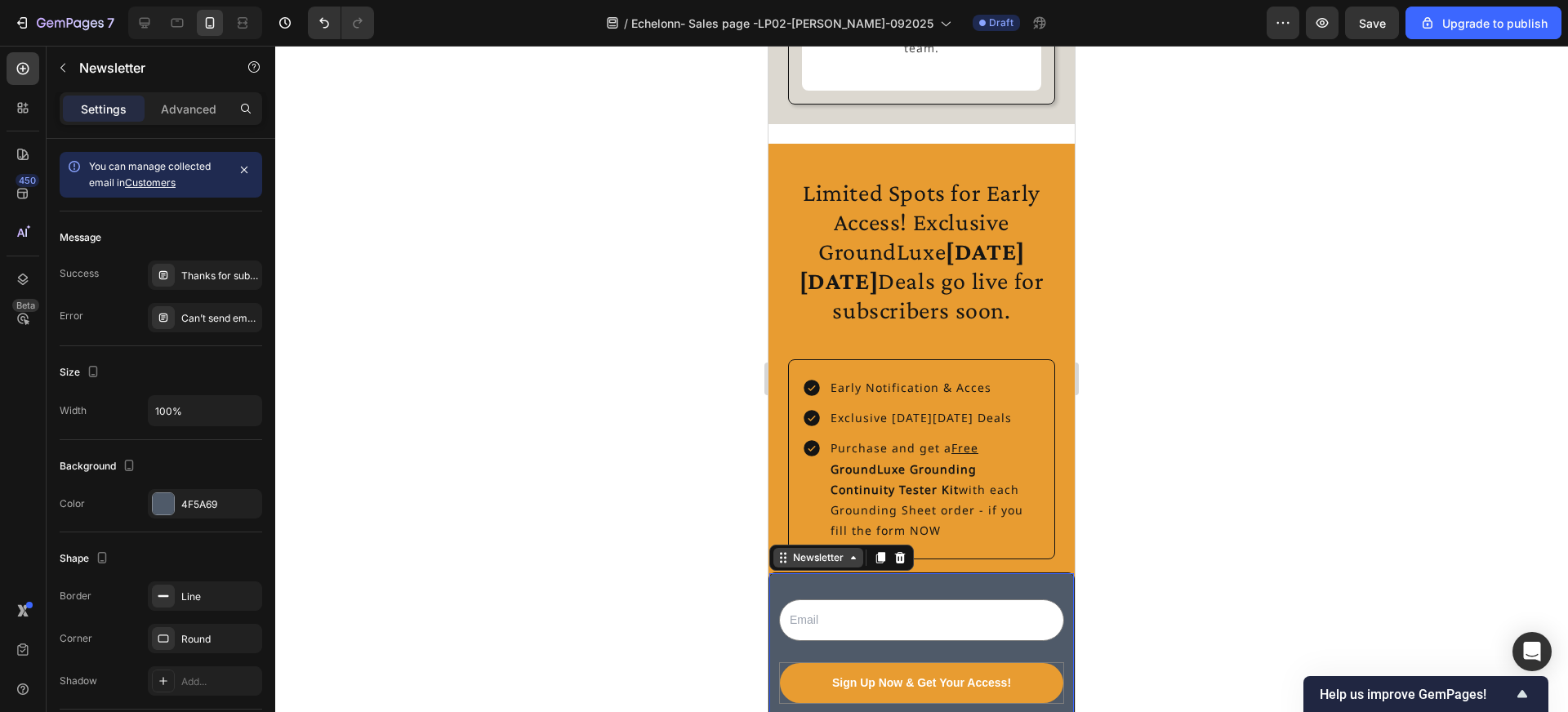
click at [811, 551] on div "Newsletter" at bounding box center [818, 558] width 57 height 15
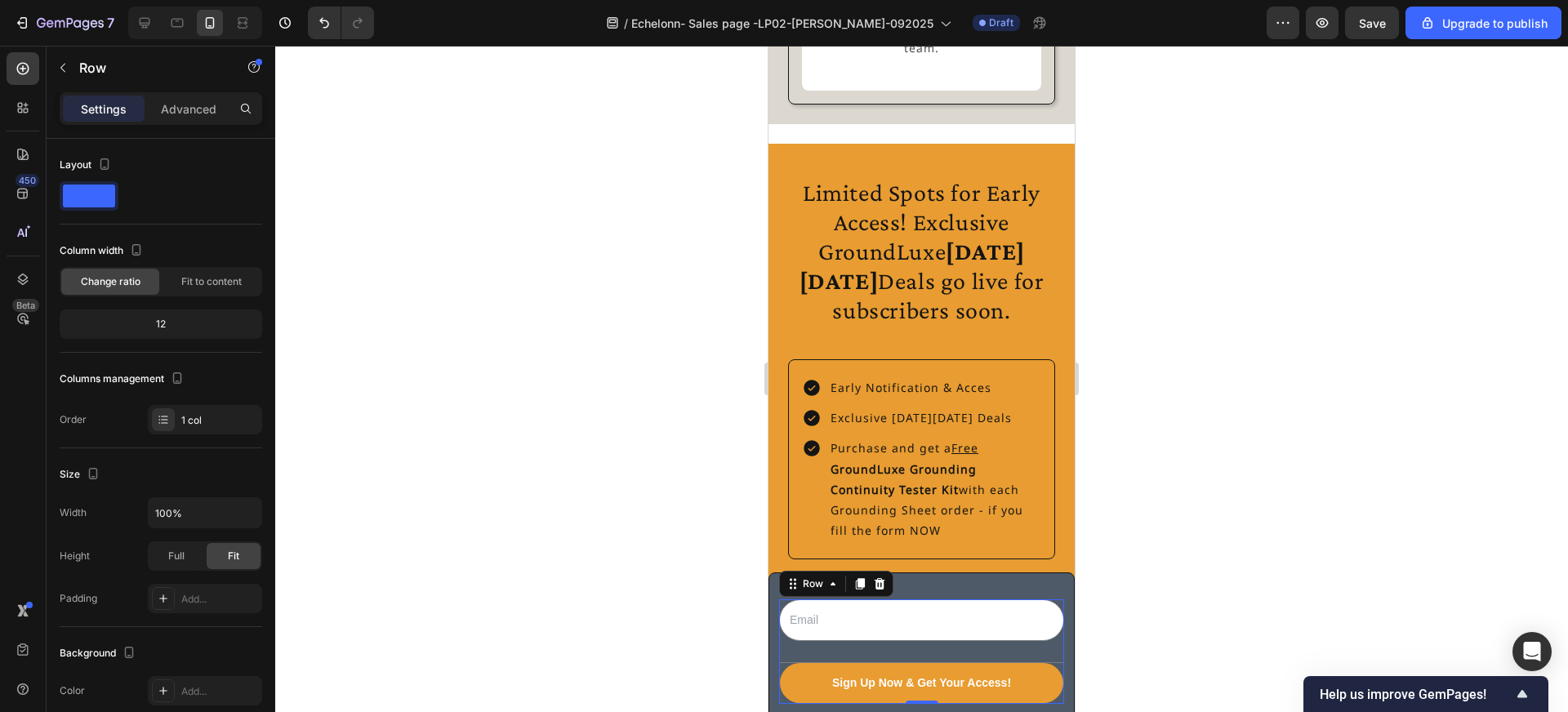
click at [889, 610] on div "Email Field Sign Up Now & Get Your Access! Submit Button" at bounding box center [922, 652] width 285 height 105
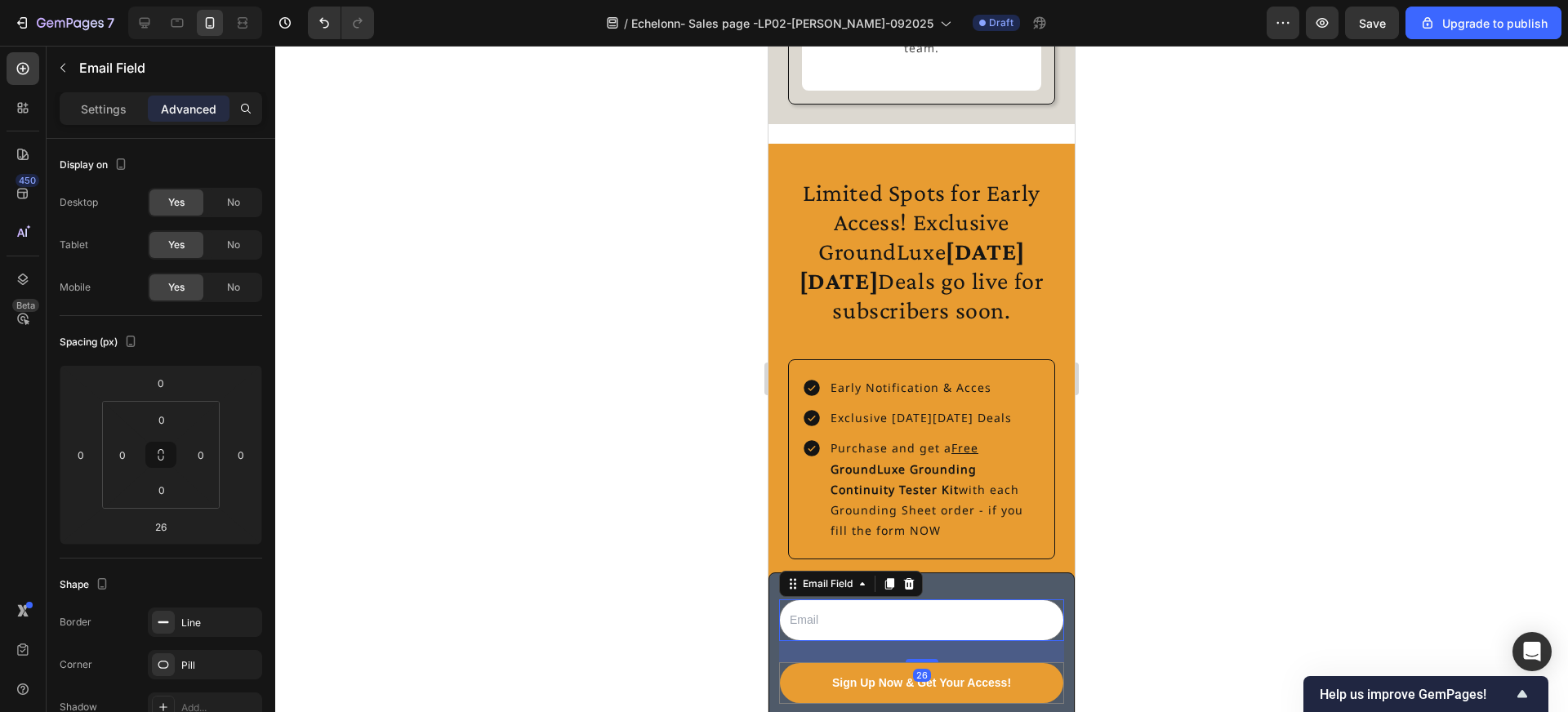
click at [919, 600] on input "email" at bounding box center [922, 621] width 285 height 42
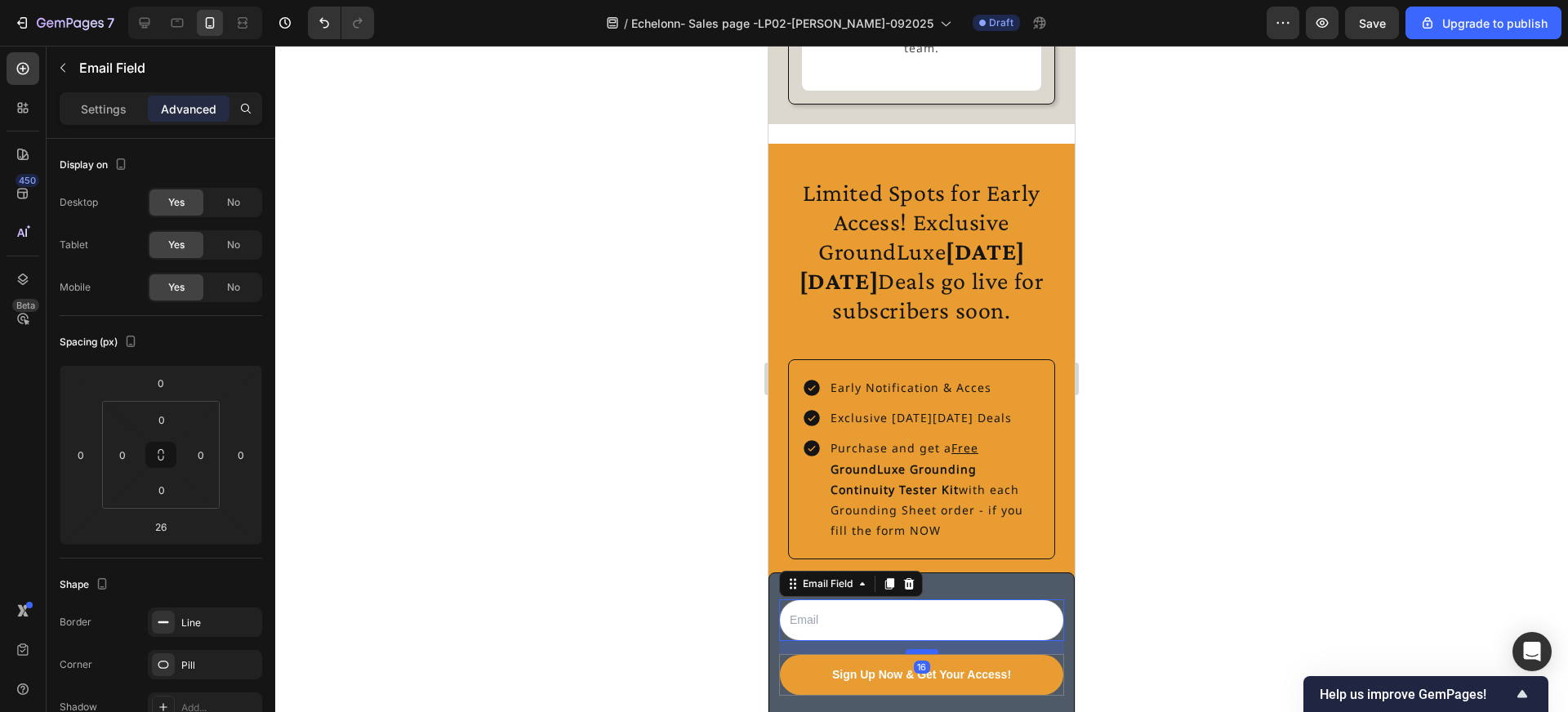
drag, startPoint x: 925, startPoint y: 618, endPoint x: 924, endPoint y: 610, distance: 8.1
click at [924, 649] on div at bounding box center [923, 651] width 33 height 5
type input "16"
click at [1193, 671] on div at bounding box center [922, 378] width 1293 height 666
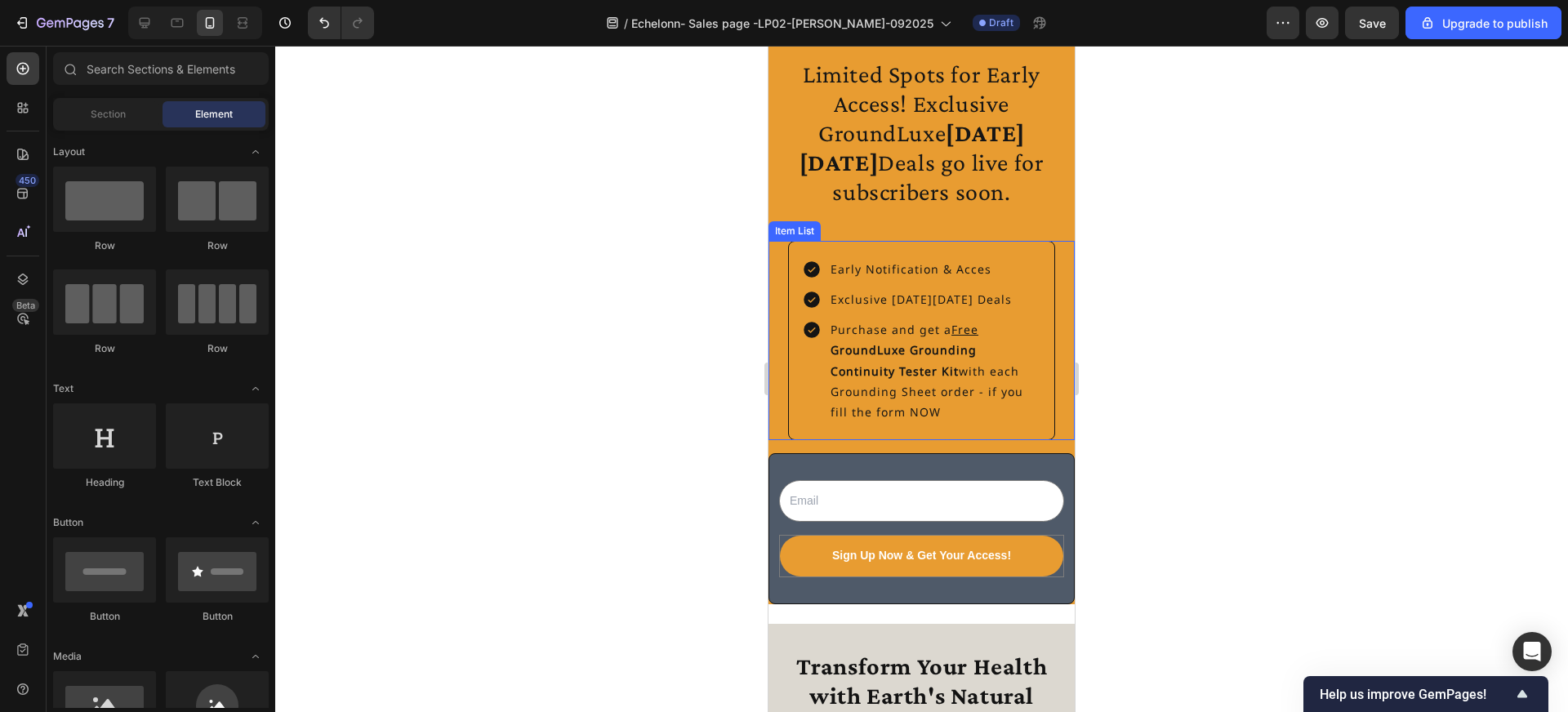
scroll to position [3775, 0]
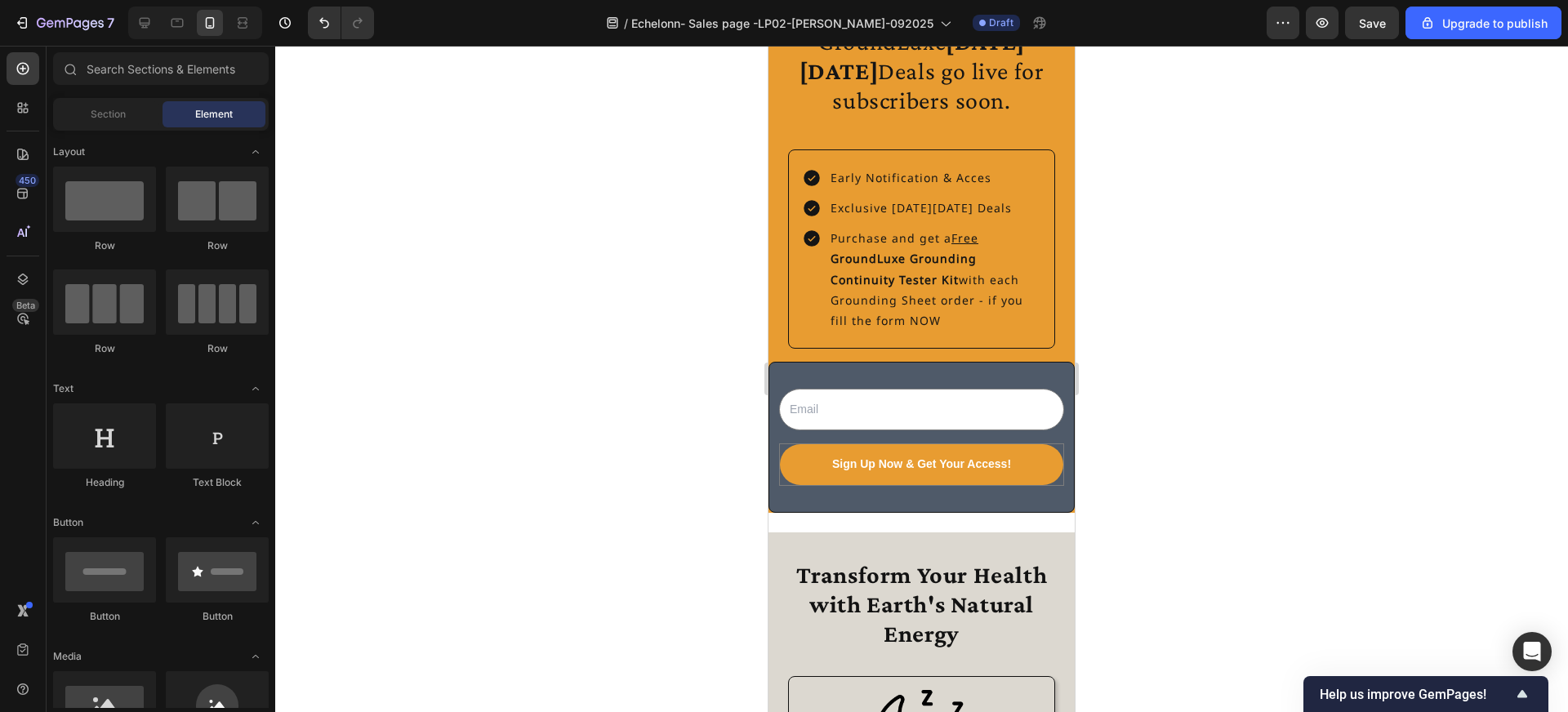
click at [1164, 568] on div at bounding box center [922, 378] width 1293 height 666
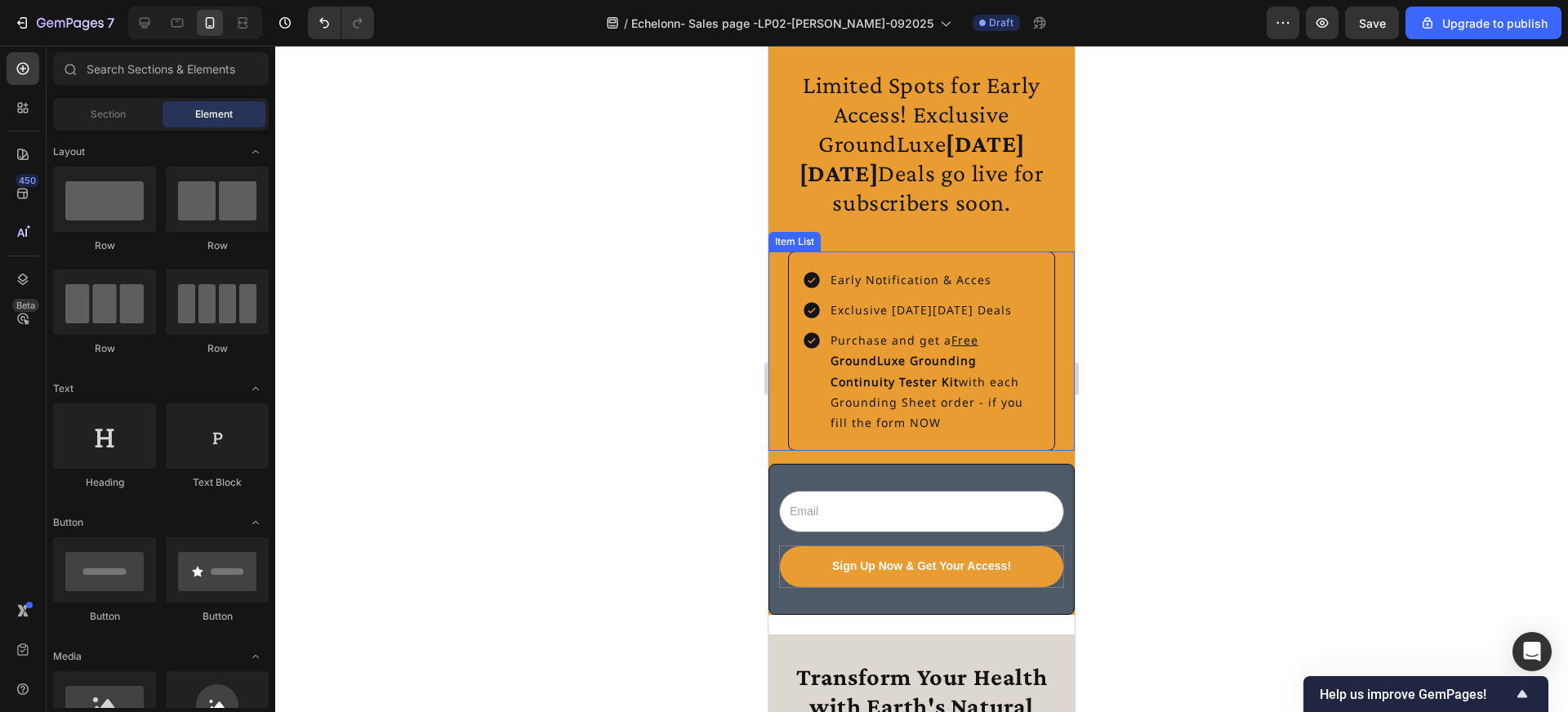
scroll to position [3571, 0]
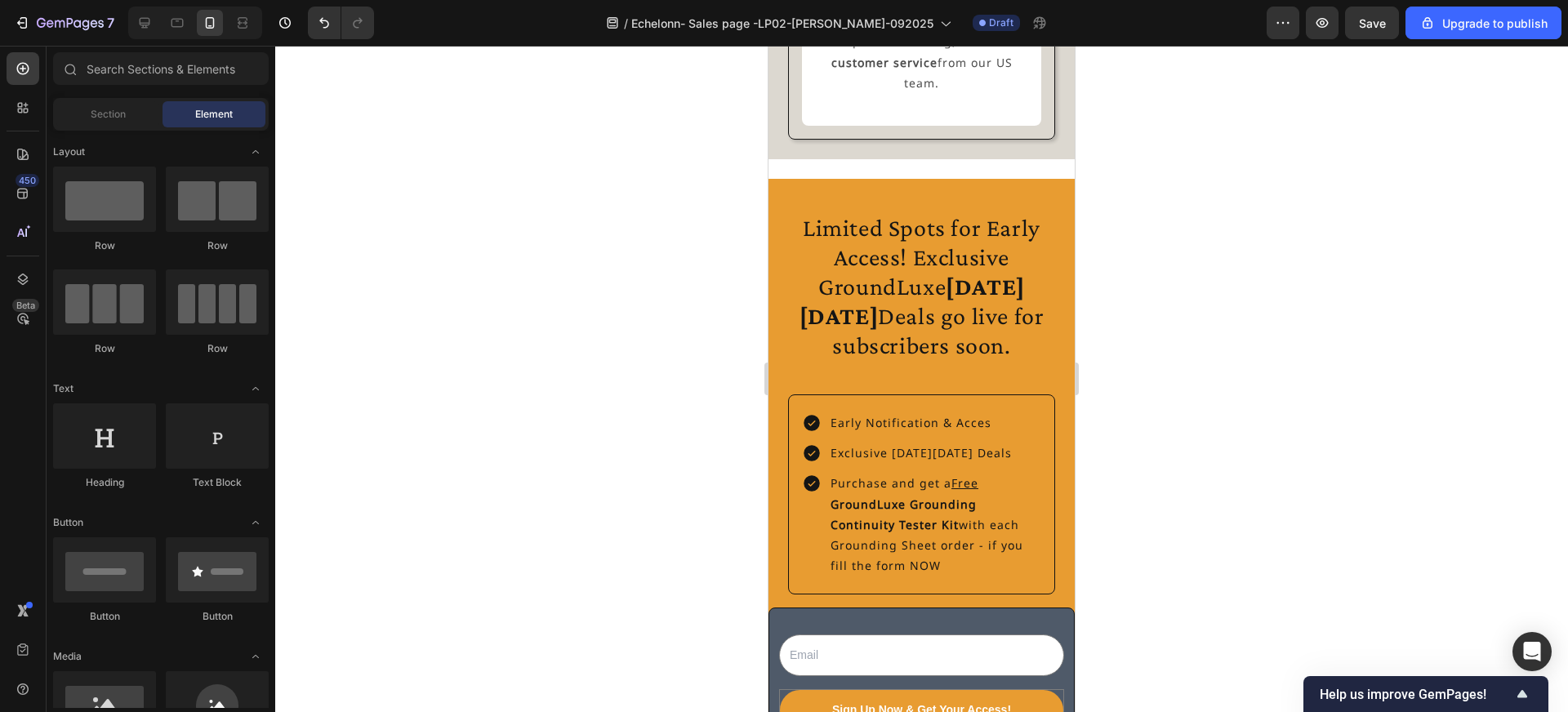
click at [1125, 352] on div at bounding box center [922, 378] width 1293 height 666
click at [951, 297] on h2 "Limited Spots for Early Access! Exclusive GroundLuxe Black Friday Deals go live…" at bounding box center [921, 286] width 280 height 150
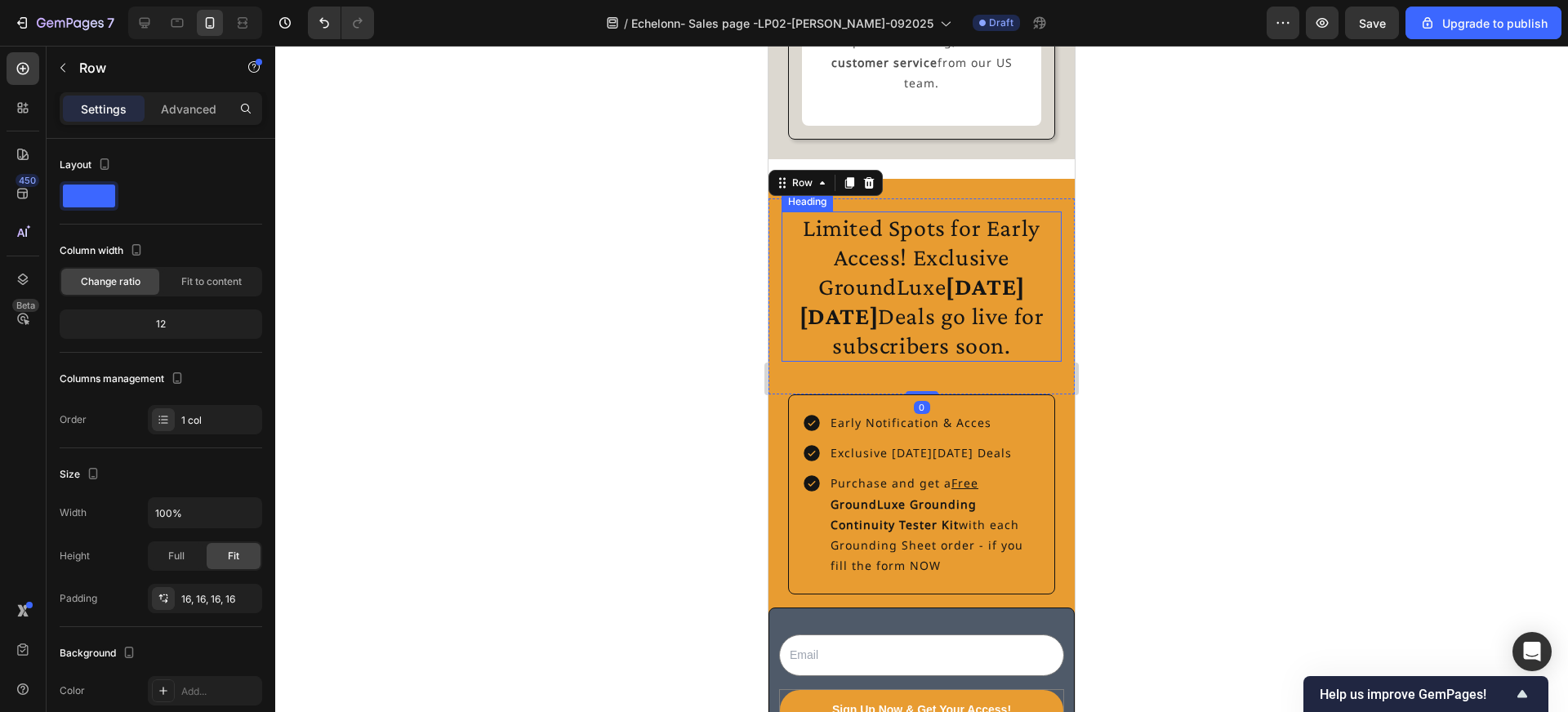
click at [933, 301] on h2 "Limited Spots for Early Access! Exclusive GroundLuxe Black Friday Deals go live…" at bounding box center [921, 286] width 280 height 150
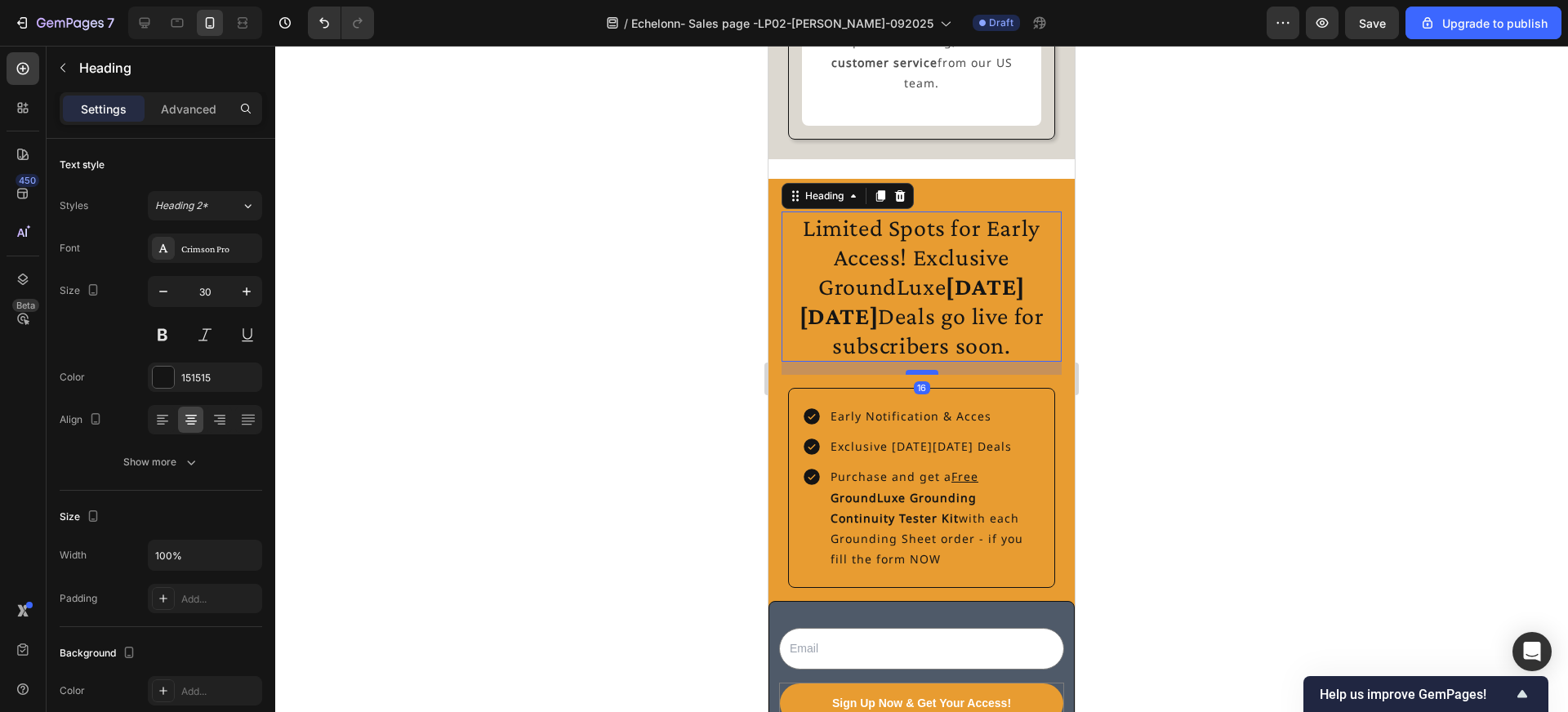
click at [922, 370] on div at bounding box center [923, 372] width 33 height 5
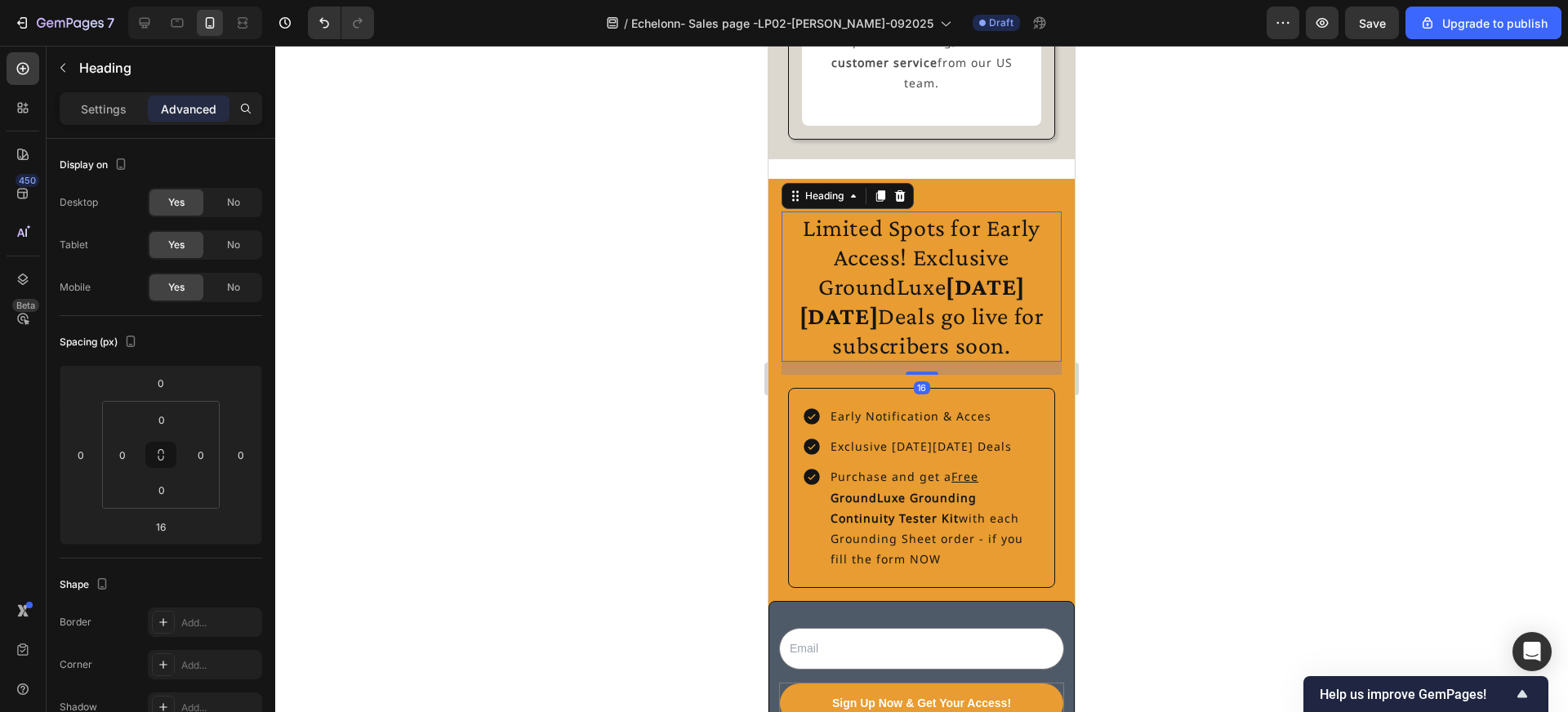
click at [1219, 427] on div at bounding box center [922, 378] width 1293 height 666
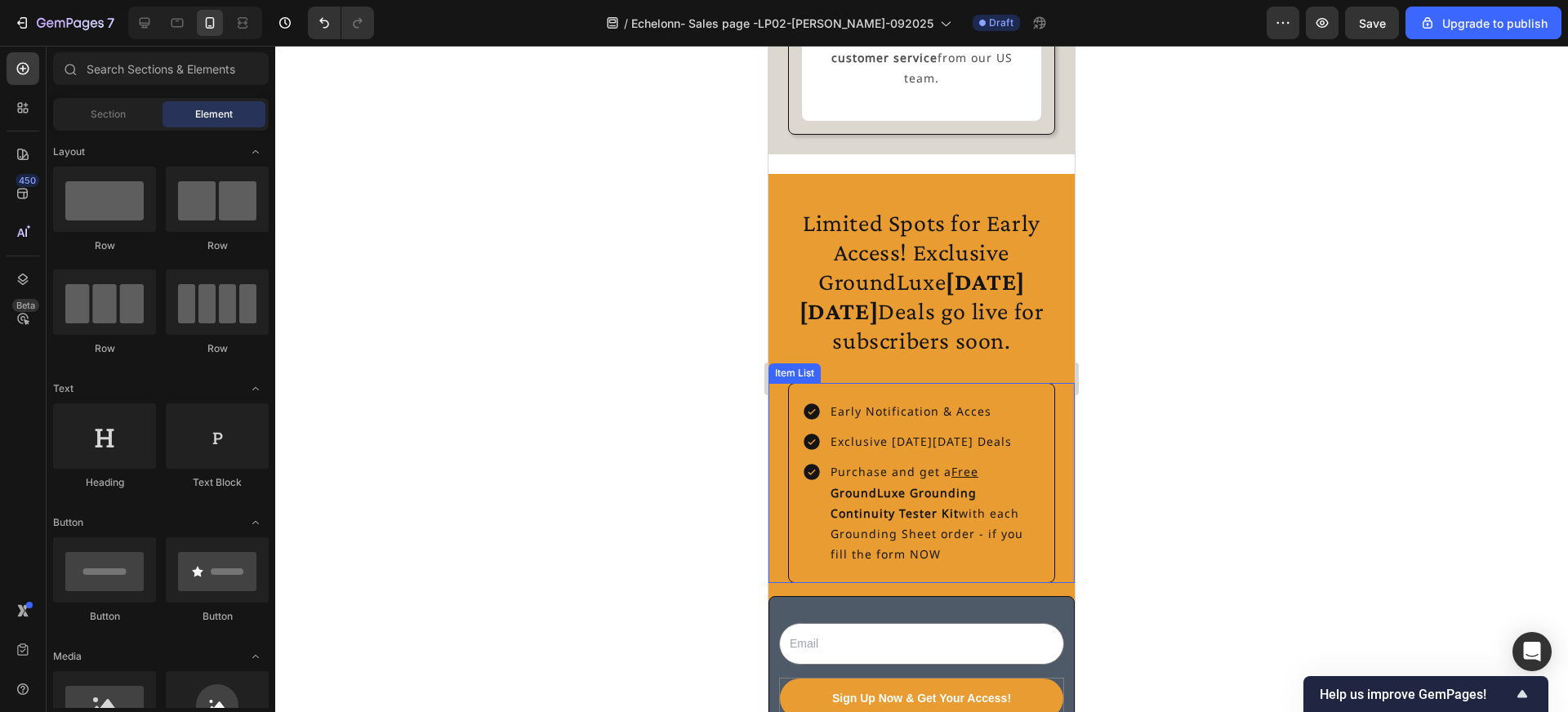
scroll to position [3578, 0]
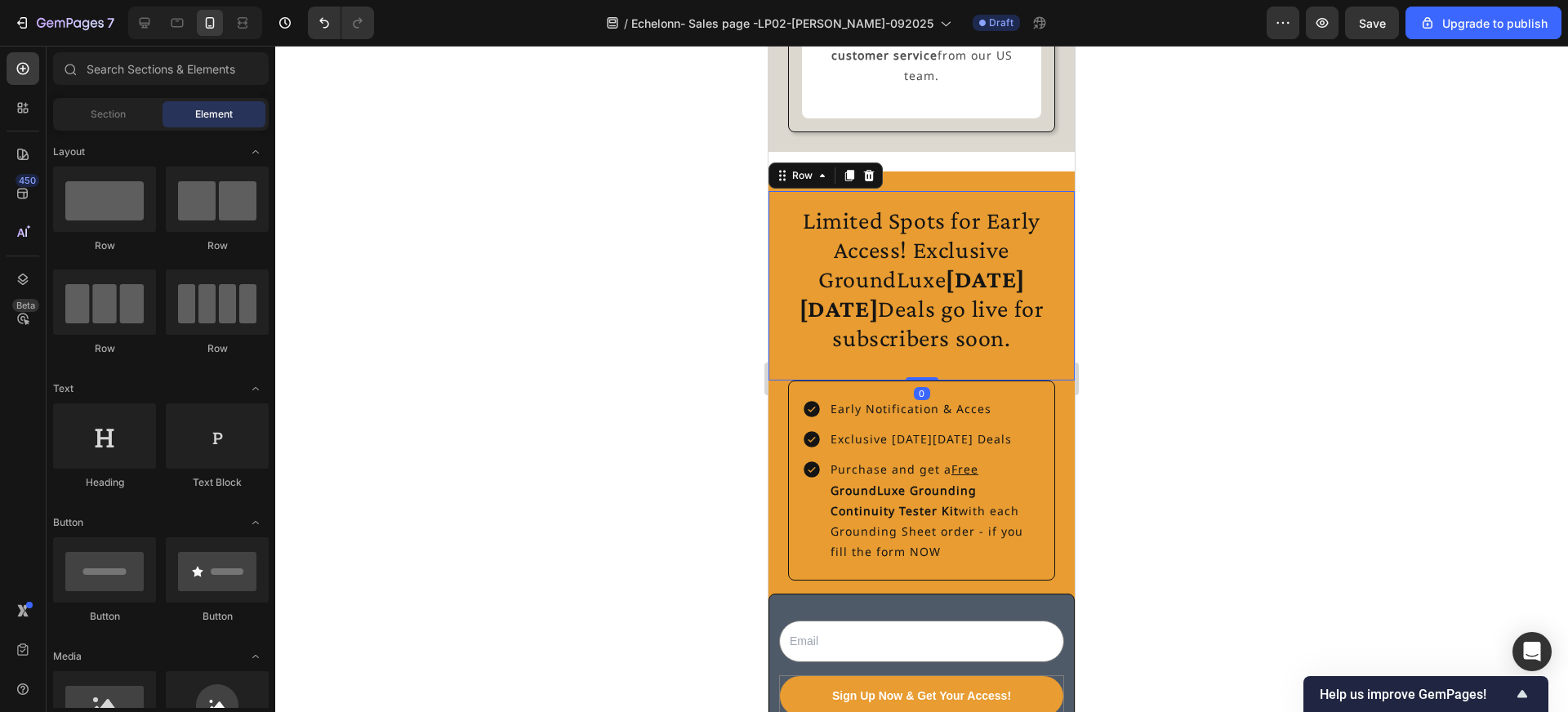
click at [937, 191] on div "Limited Spots for Early Access! Exclusive GroundLuxe Black Friday Deals go live…" at bounding box center [922, 286] width 306 height 190
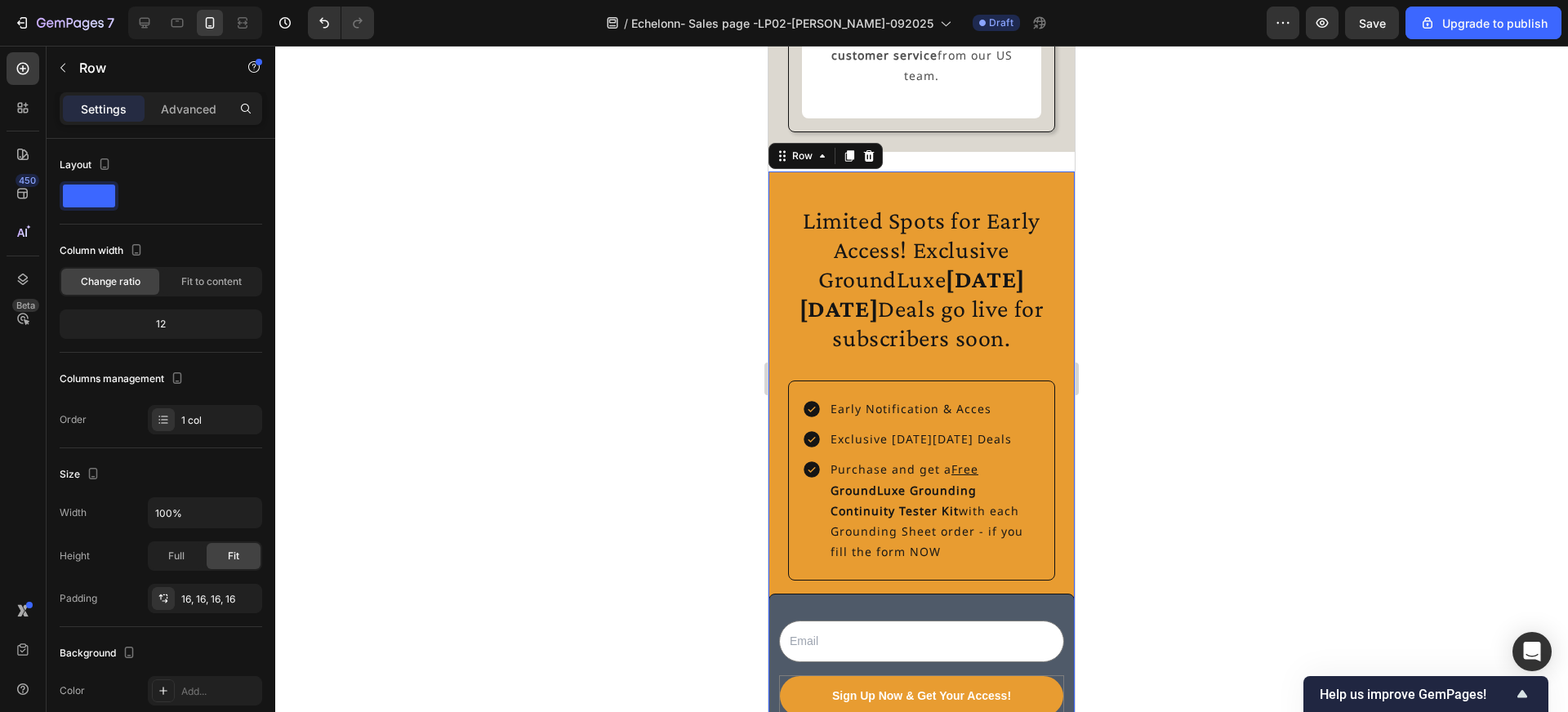
click at [950, 171] on div "Limited Spots for Early Access! Exclusive GroundLuxe Black Friday Deals go live…" at bounding box center [922, 458] width 306 height 573
click at [192, 110] on p "Advanced" at bounding box center [188, 108] width 56 height 17
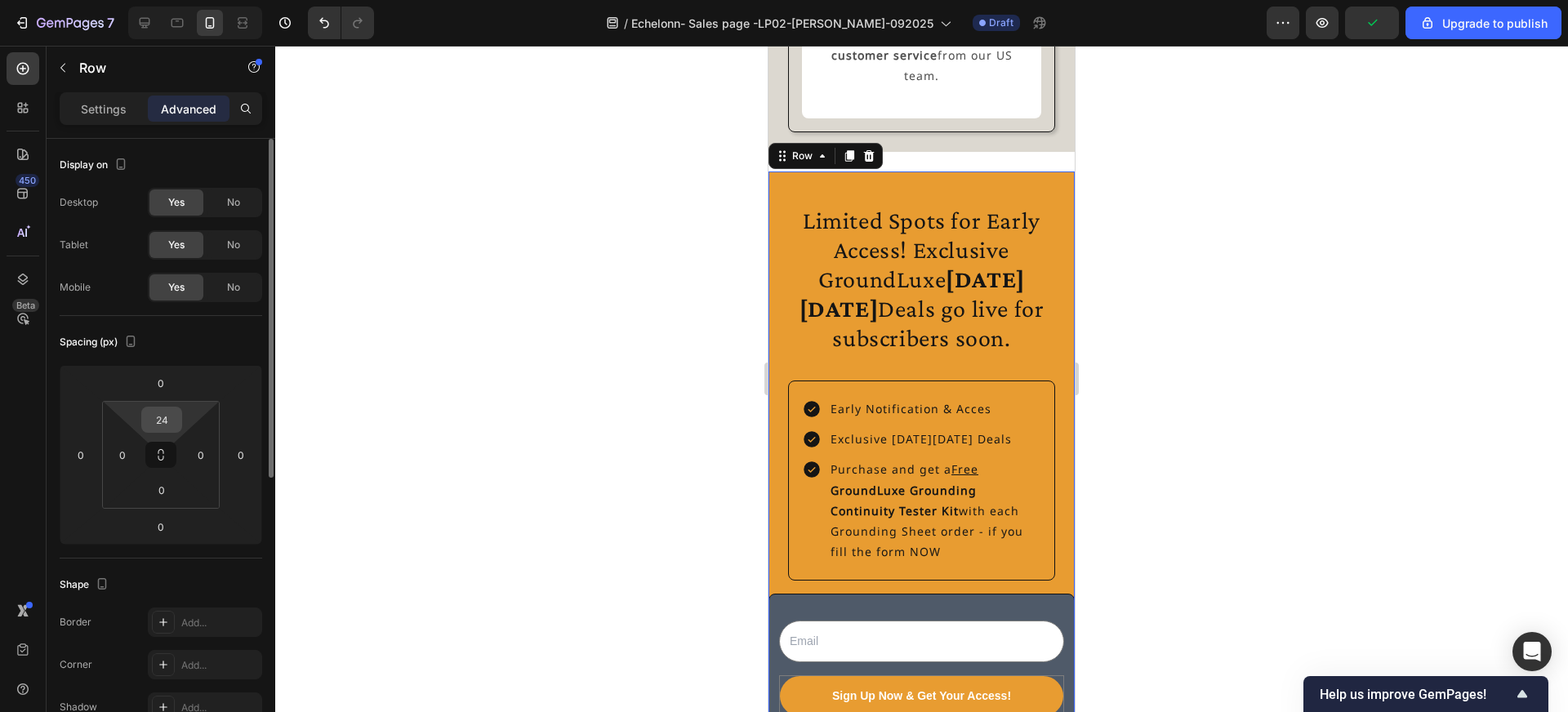
click at [169, 422] on input "24" at bounding box center [161, 419] width 33 height 25
type input "0"
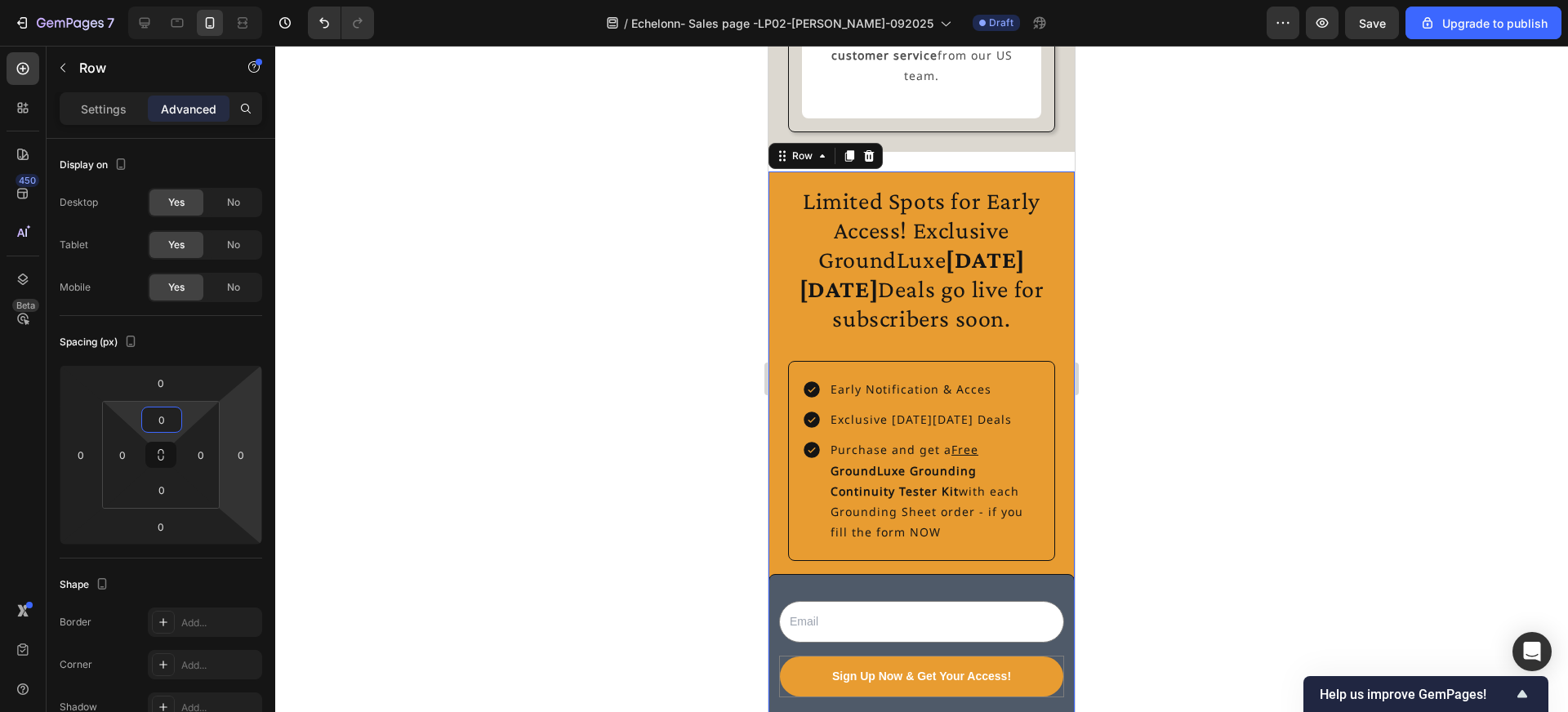
click at [523, 445] on div at bounding box center [922, 378] width 1293 height 666
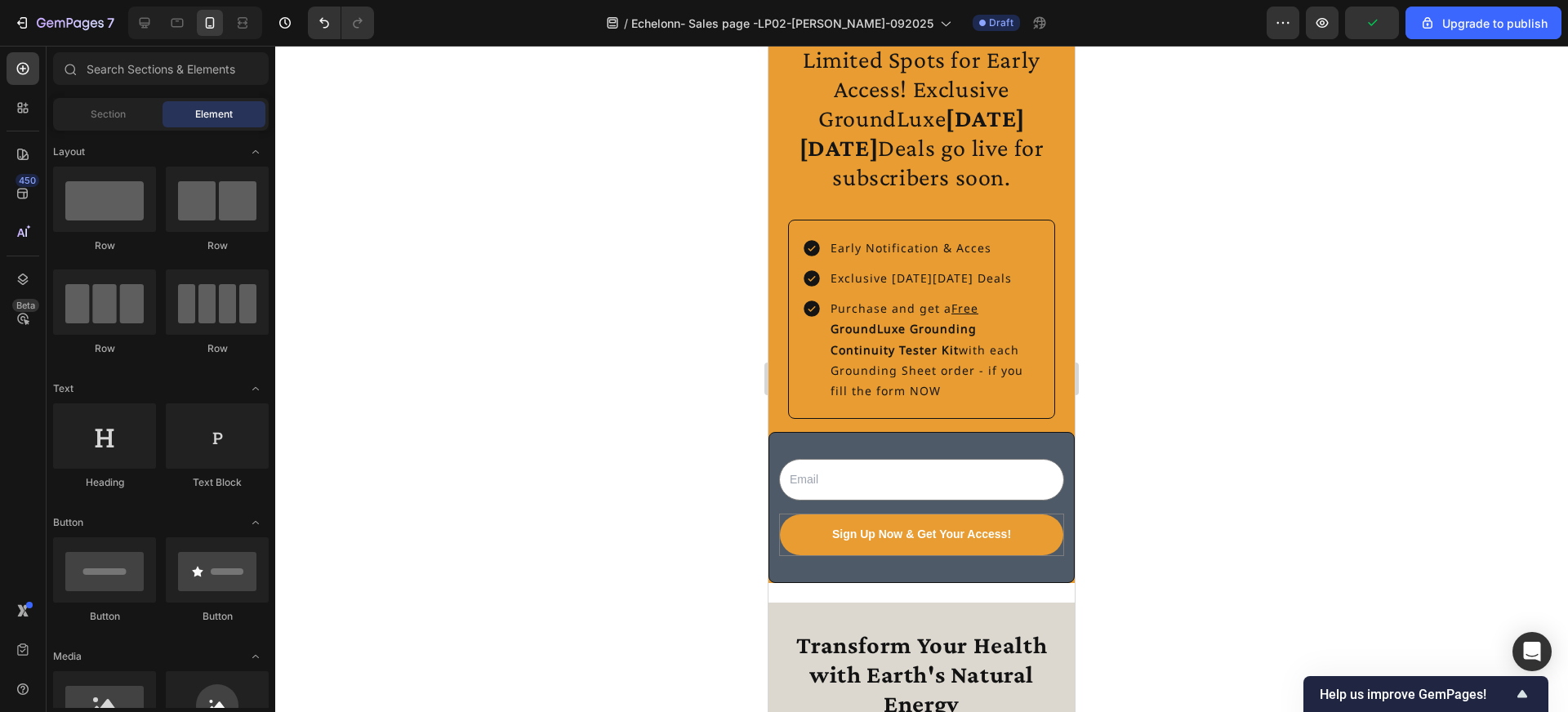
scroll to position [3850, 0]
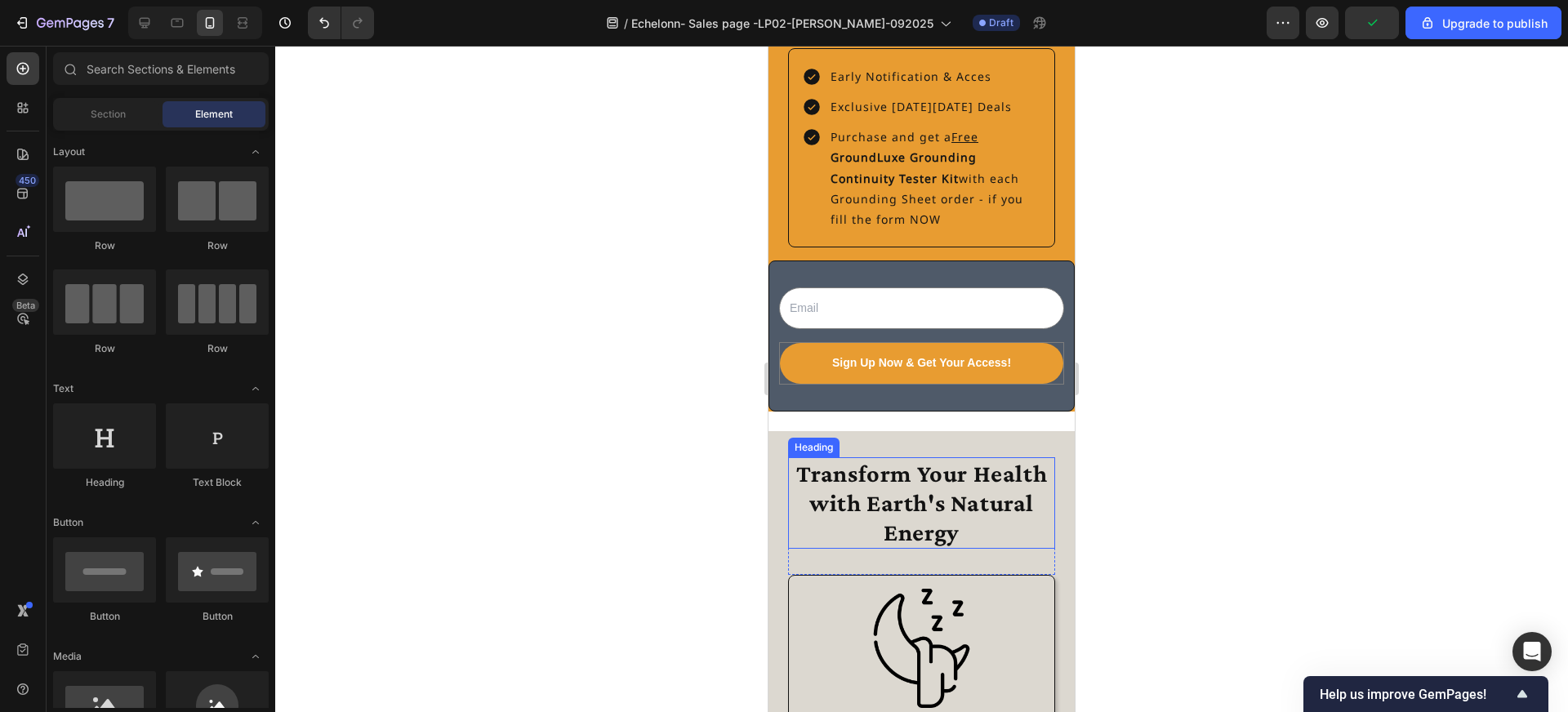
click at [897, 489] on h2 "Transform Your Health with Earth's Natural Energy" at bounding box center [922, 503] width 267 height 91
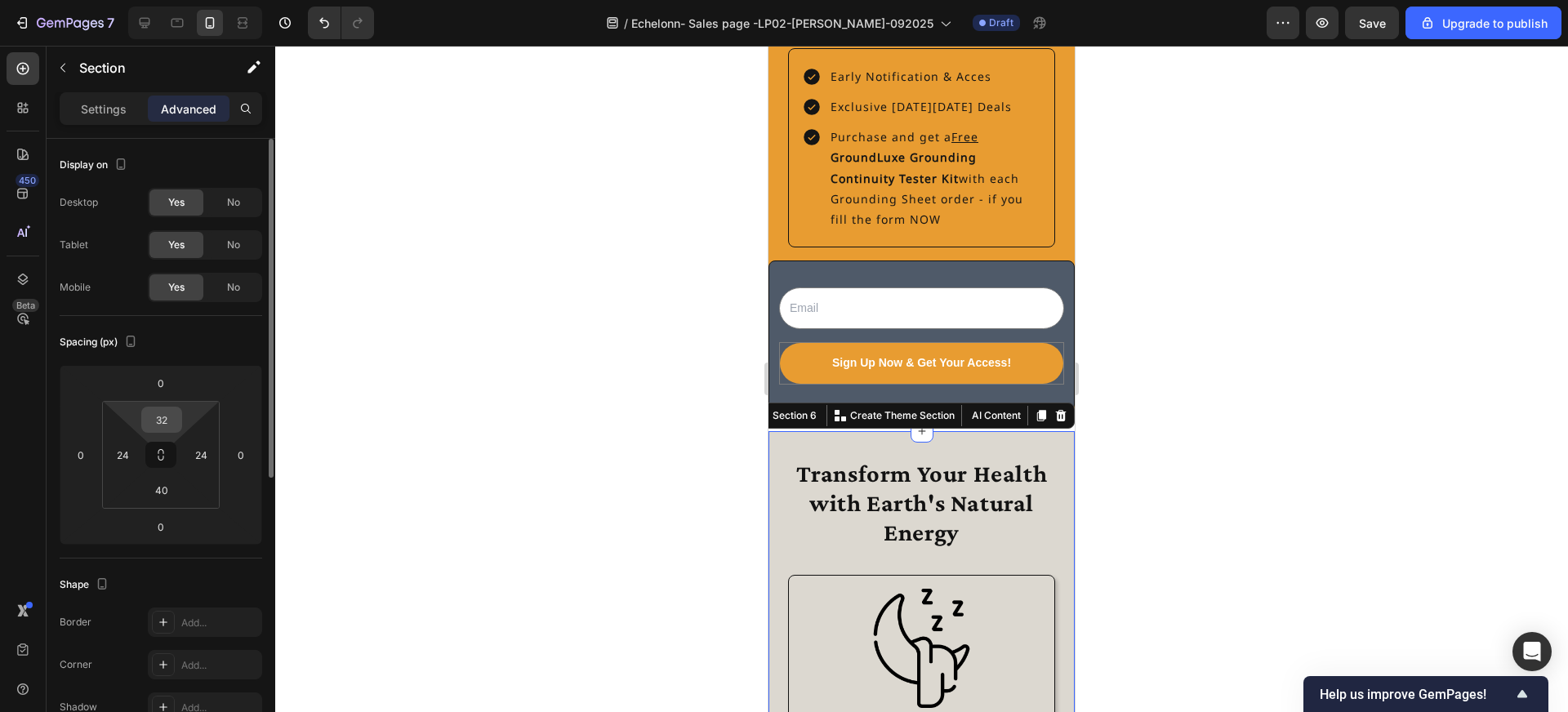
click at [171, 419] on input "32" at bounding box center [161, 419] width 33 height 25
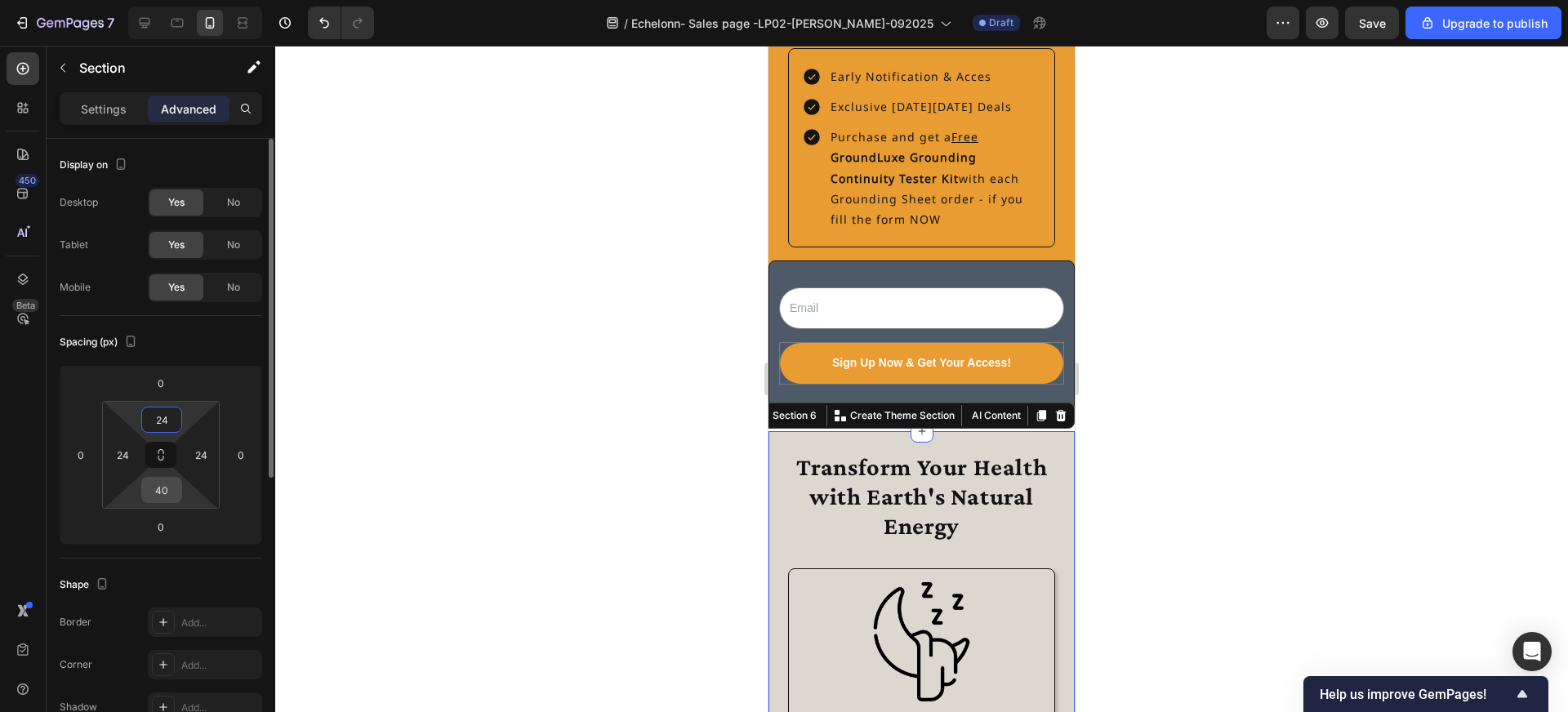
type input "24"
click at [169, 487] on input "40" at bounding box center [161, 490] width 33 height 25
type input "24"
click at [373, 504] on div at bounding box center [922, 378] width 1293 height 666
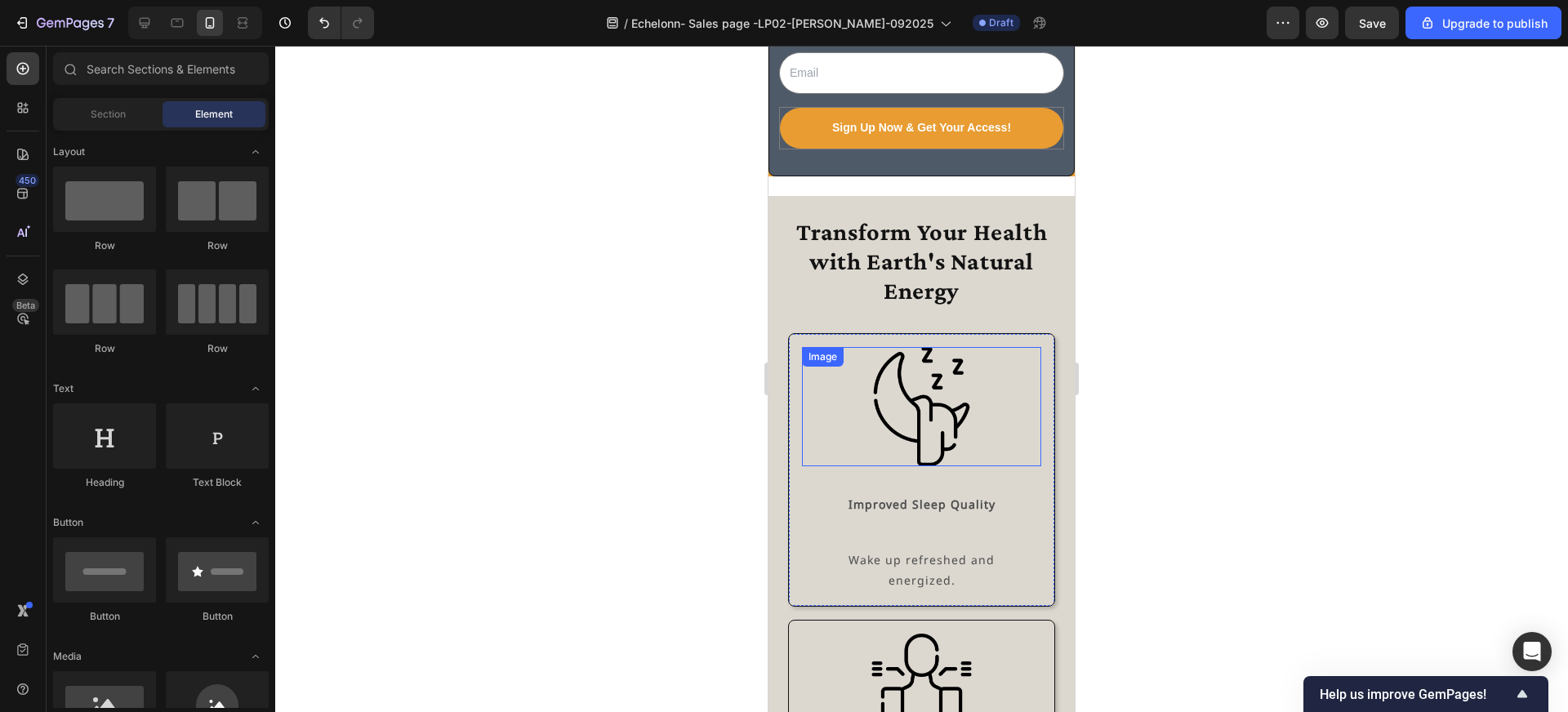
scroll to position [4070, 0]
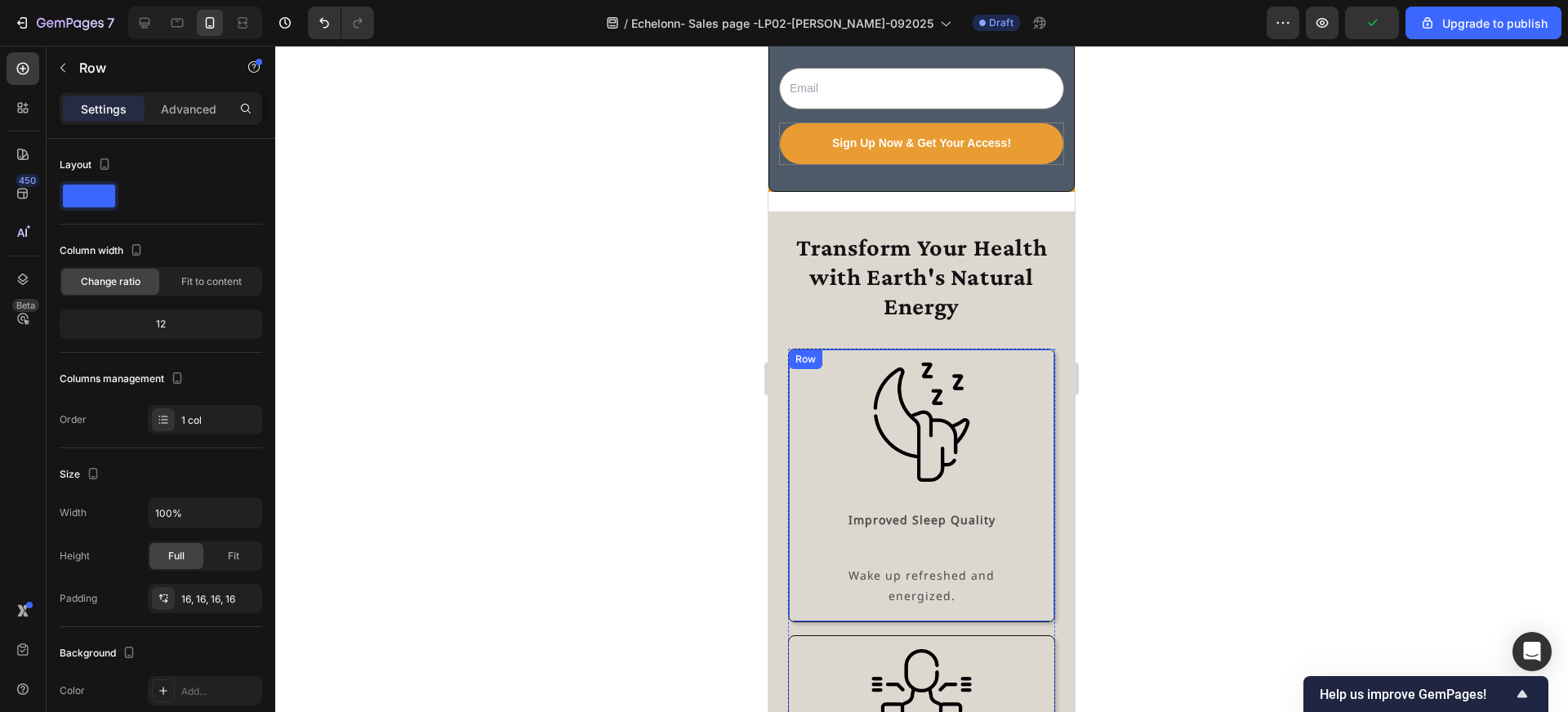
click at [940, 488] on div "Image Improved Sleep Quality Text Block Wake up refreshed and energized. Text B…" at bounding box center [922, 486] width 239 height 246
click at [939, 468] on img at bounding box center [922, 423] width 120 height 120
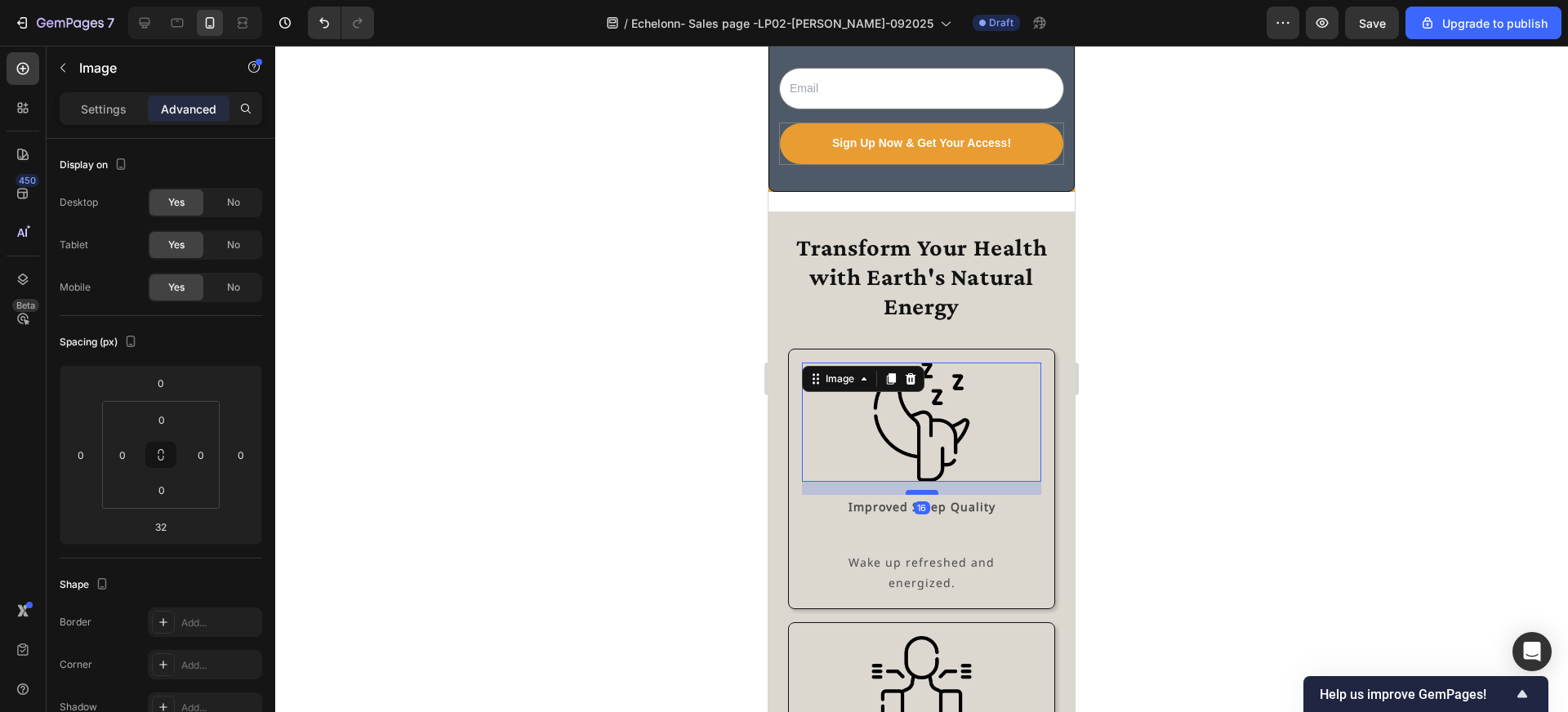
drag, startPoint x: 924, startPoint y: 505, endPoint x: 923, endPoint y: 491, distance: 14.0
click at [923, 491] on div at bounding box center [923, 492] width 33 height 5
type input "16"
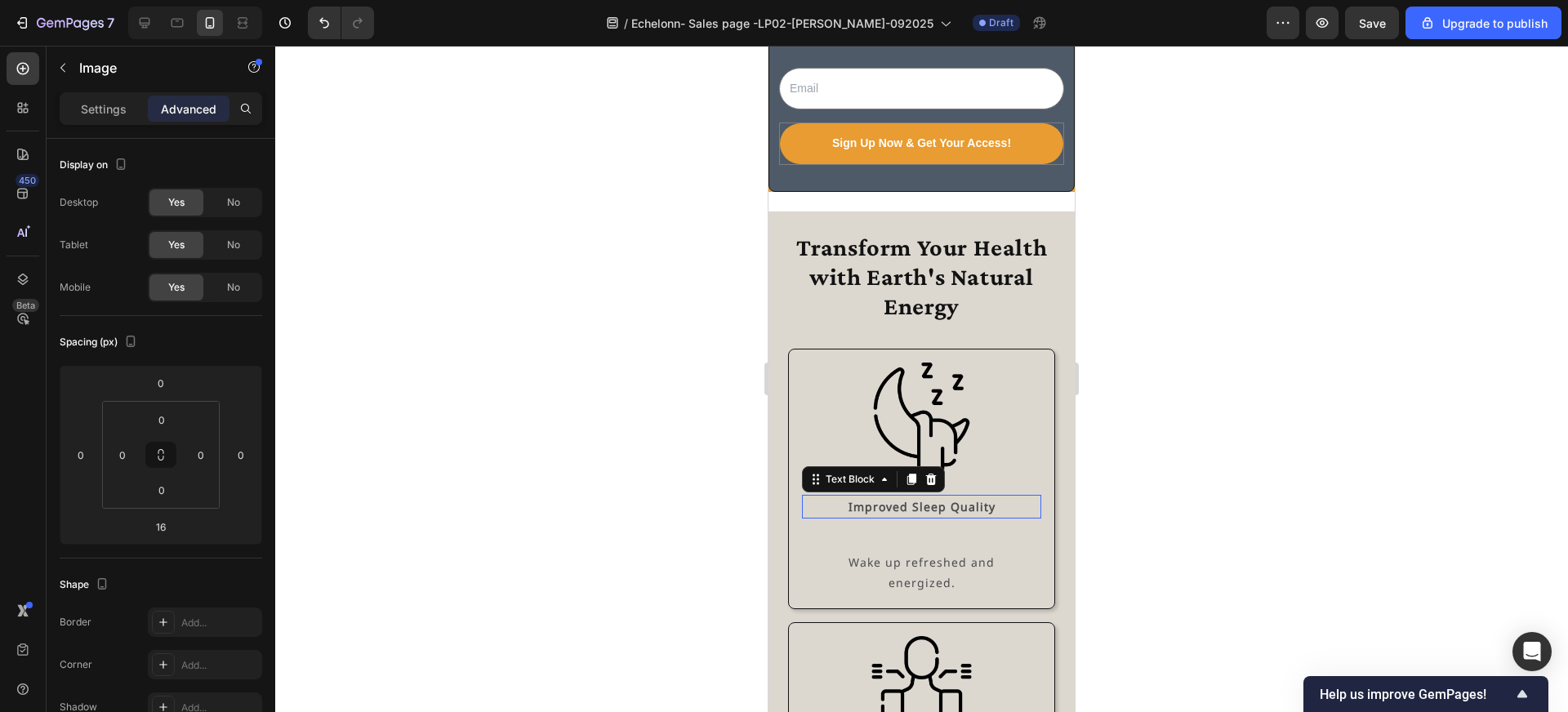
click at [946, 511] on strong "Improved Sleep Quality" at bounding box center [922, 506] width 147 height 15
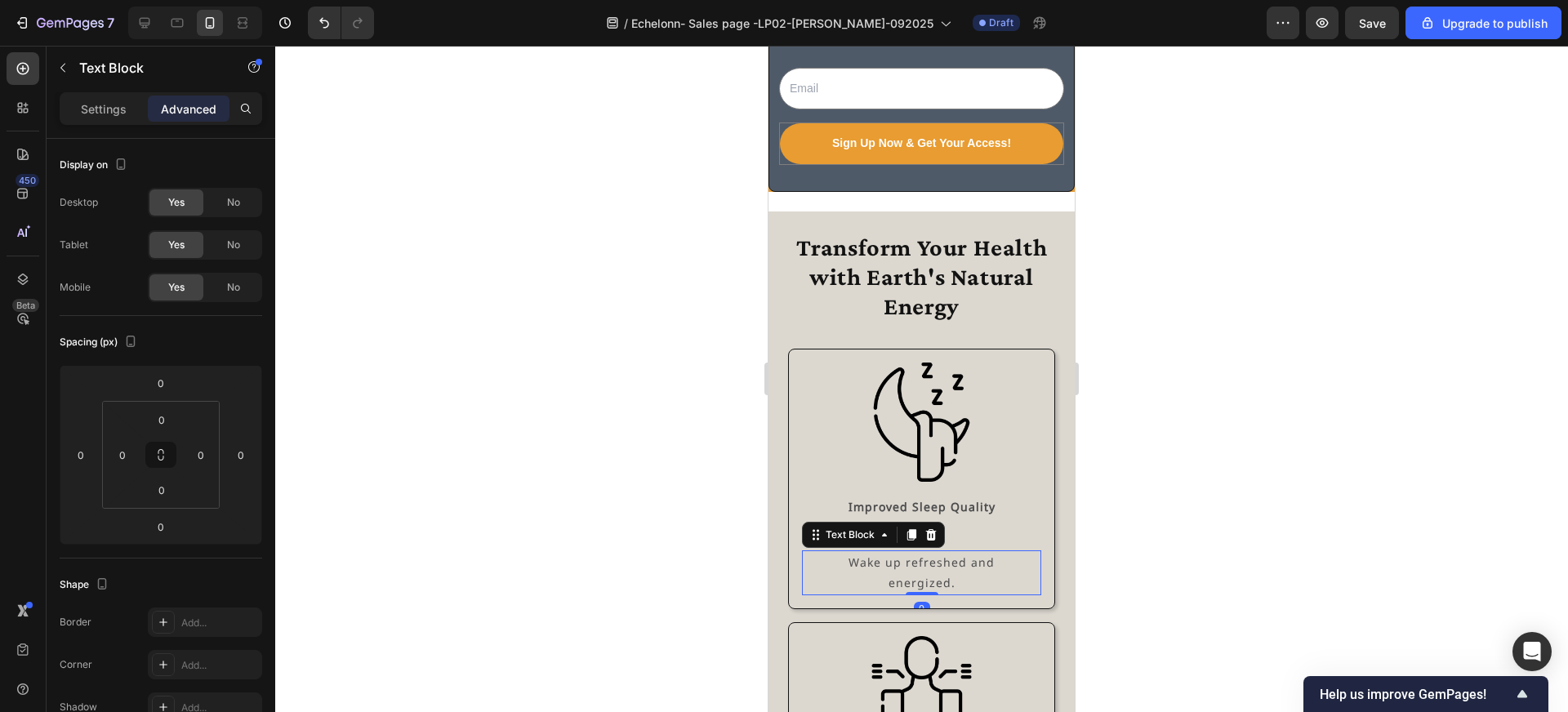
click at [922, 551] on div "Wake up refreshed and energized." at bounding box center [922, 573] width 239 height 44
click at [986, 531] on div "Improved Sleep Quality Text Block Wake up refreshed and energized. Text Block 0" at bounding box center [922, 545] width 239 height 100
click at [928, 518] on div "Improved Sleep Quality Text Block Wake up refreshed and energized. Text Block" at bounding box center [922, 545] width 239 height 100
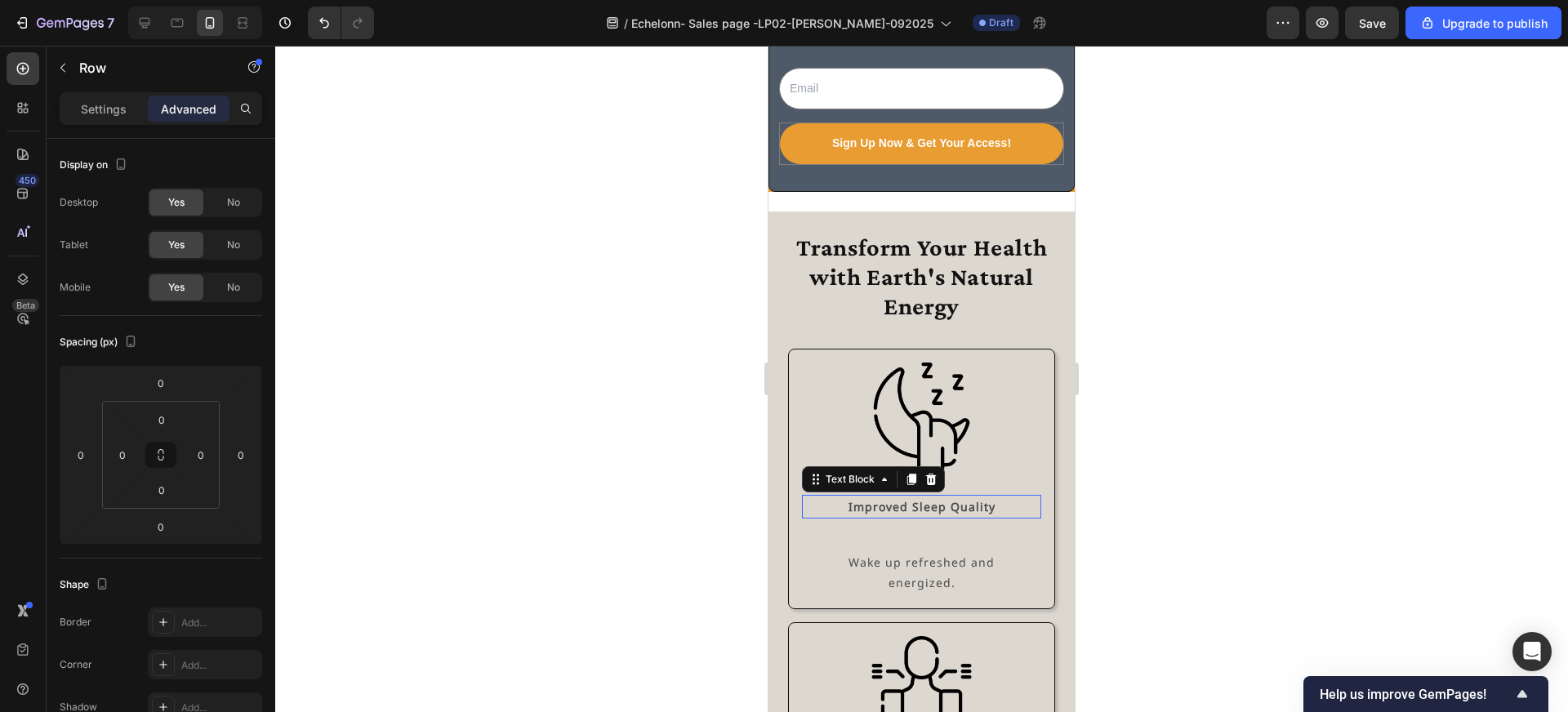
click at [934, 506] on strong "Improved Sleep Quality" at bounding box center [922, 506] width 147 height 15
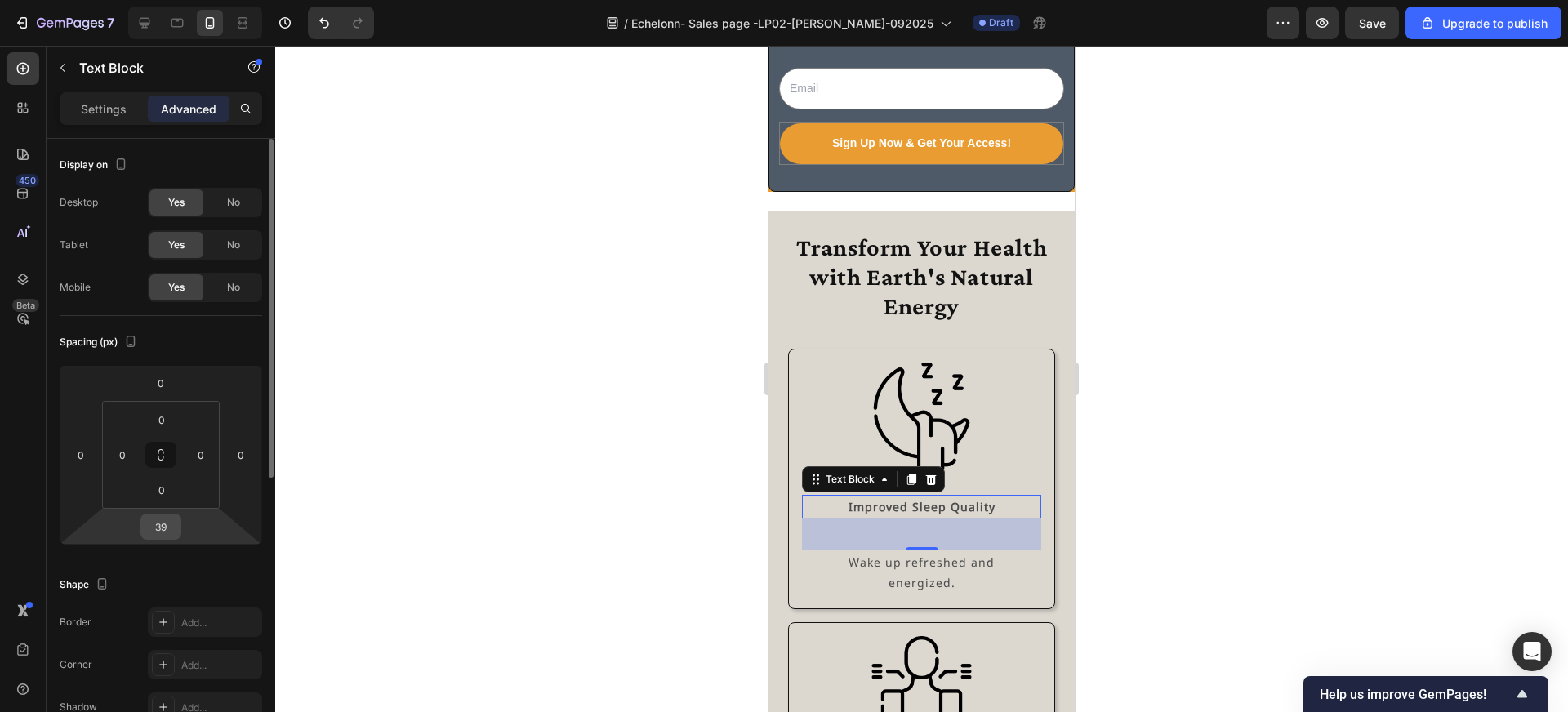
click at [169, 527] on input "39" at bounding box center [161, 526] width 33 height 25
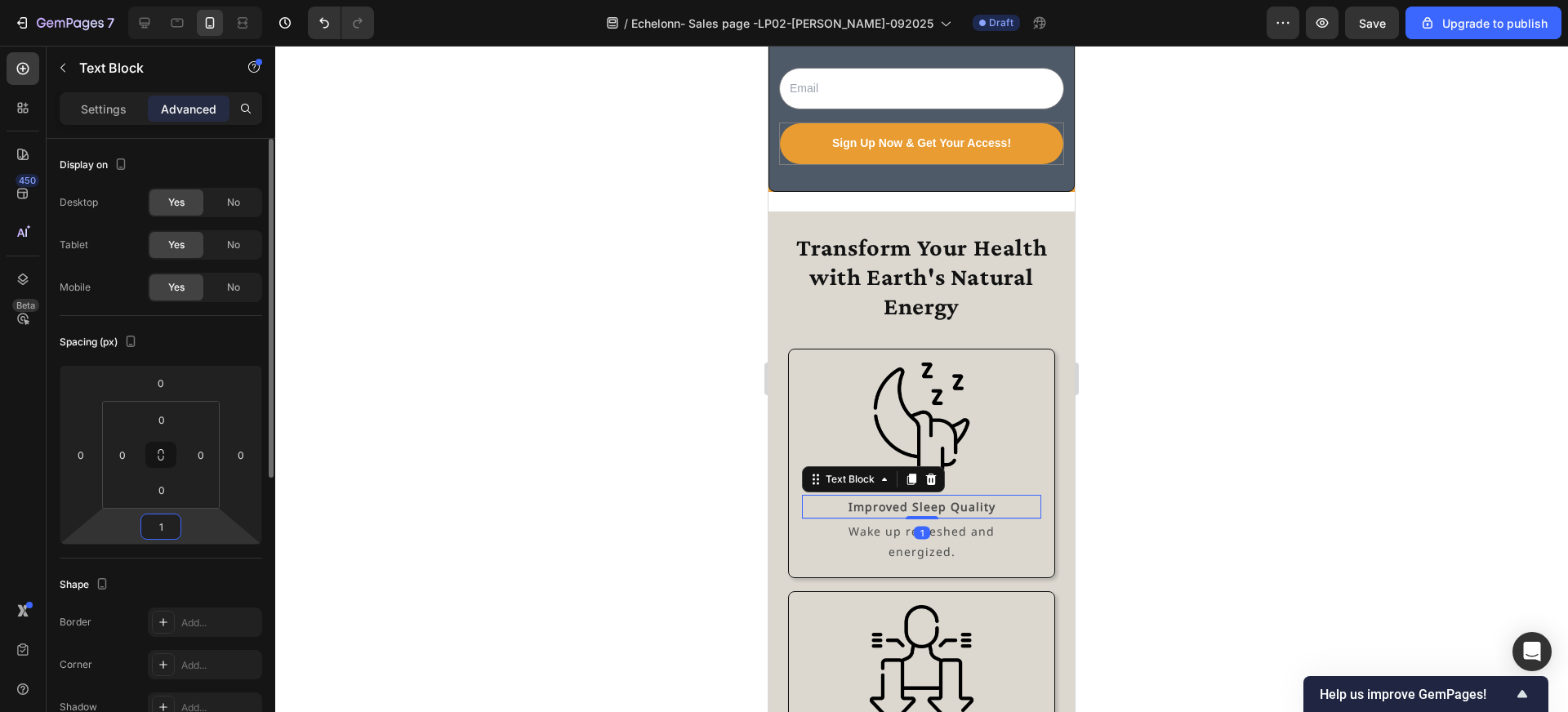
type input "16"
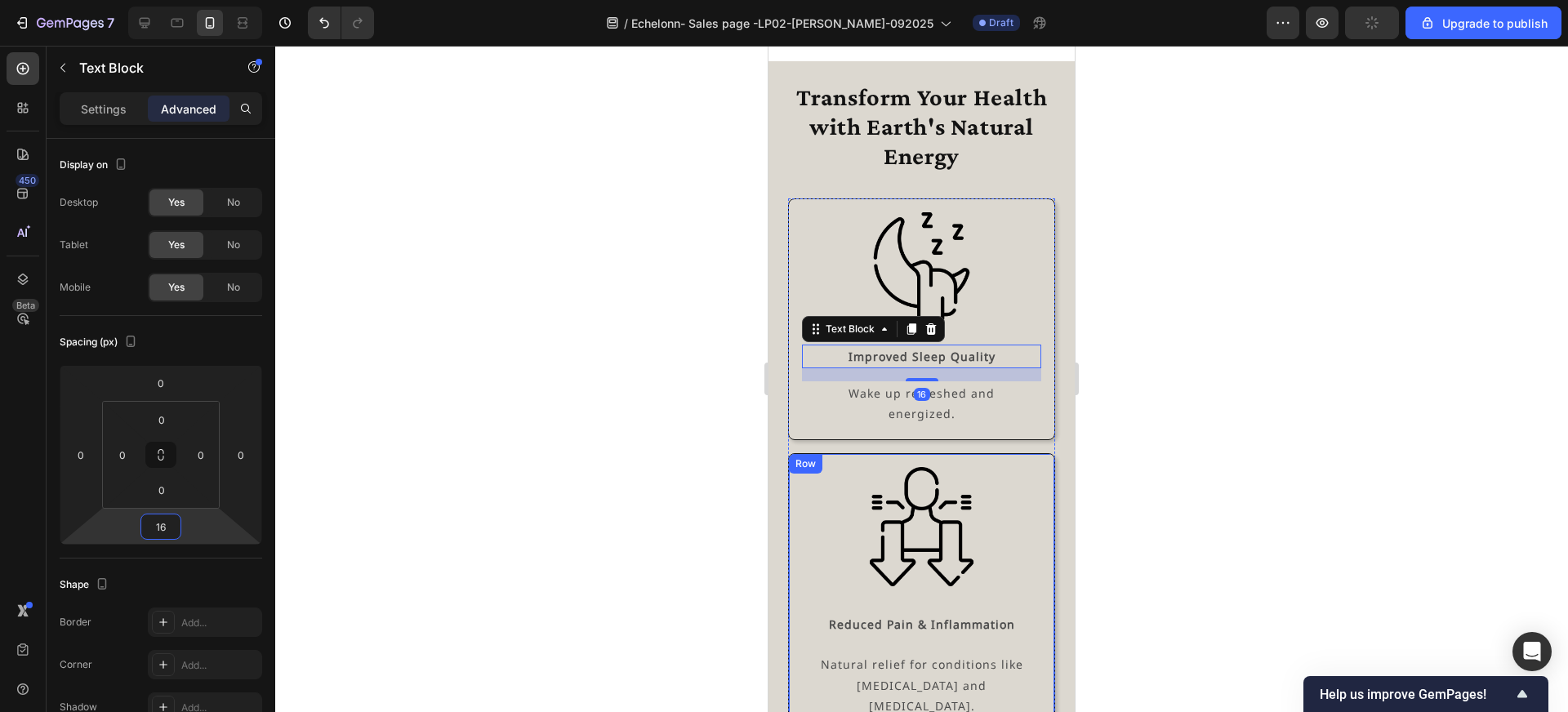
scroll to position [4243, 0]
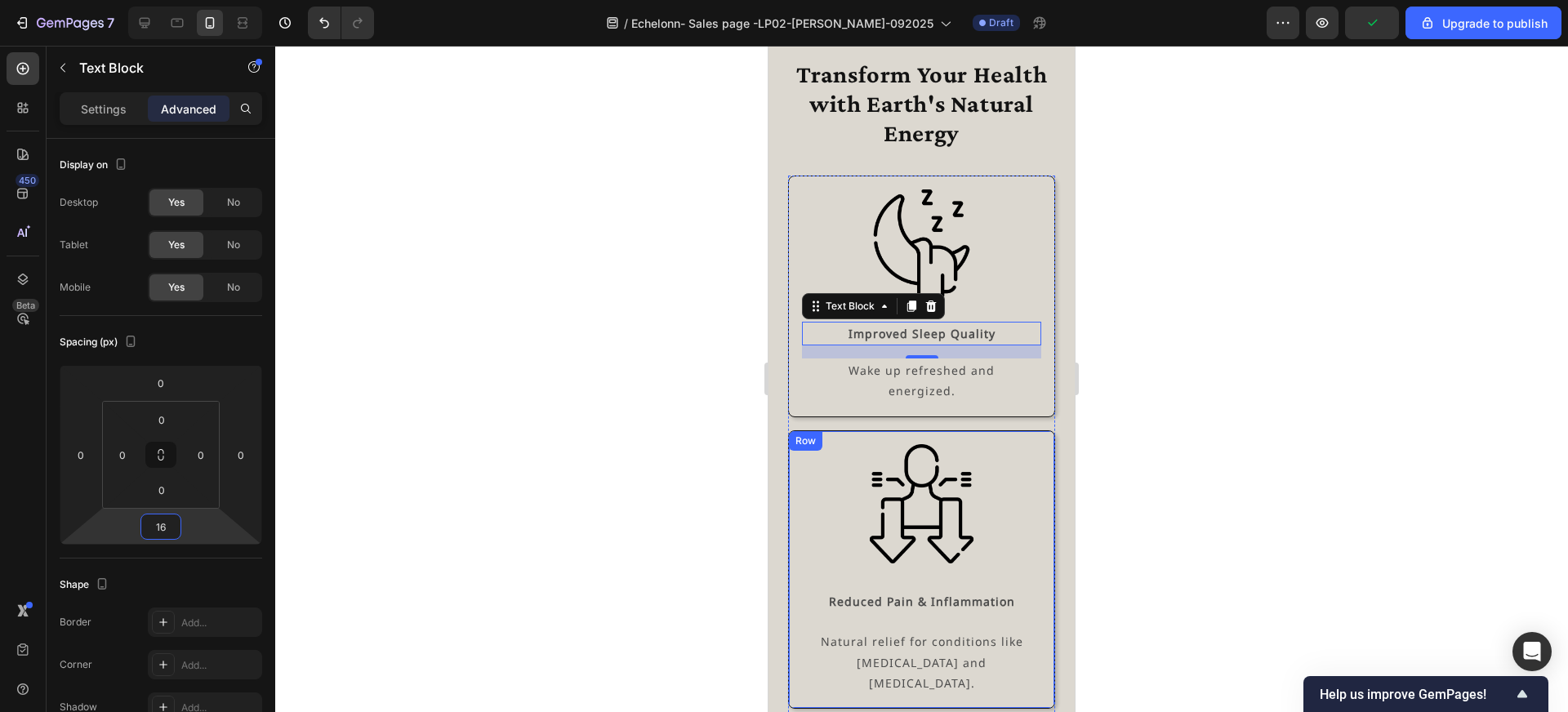
click at [932, 556] on img at bounding box center [922, 504] width 120 height 120
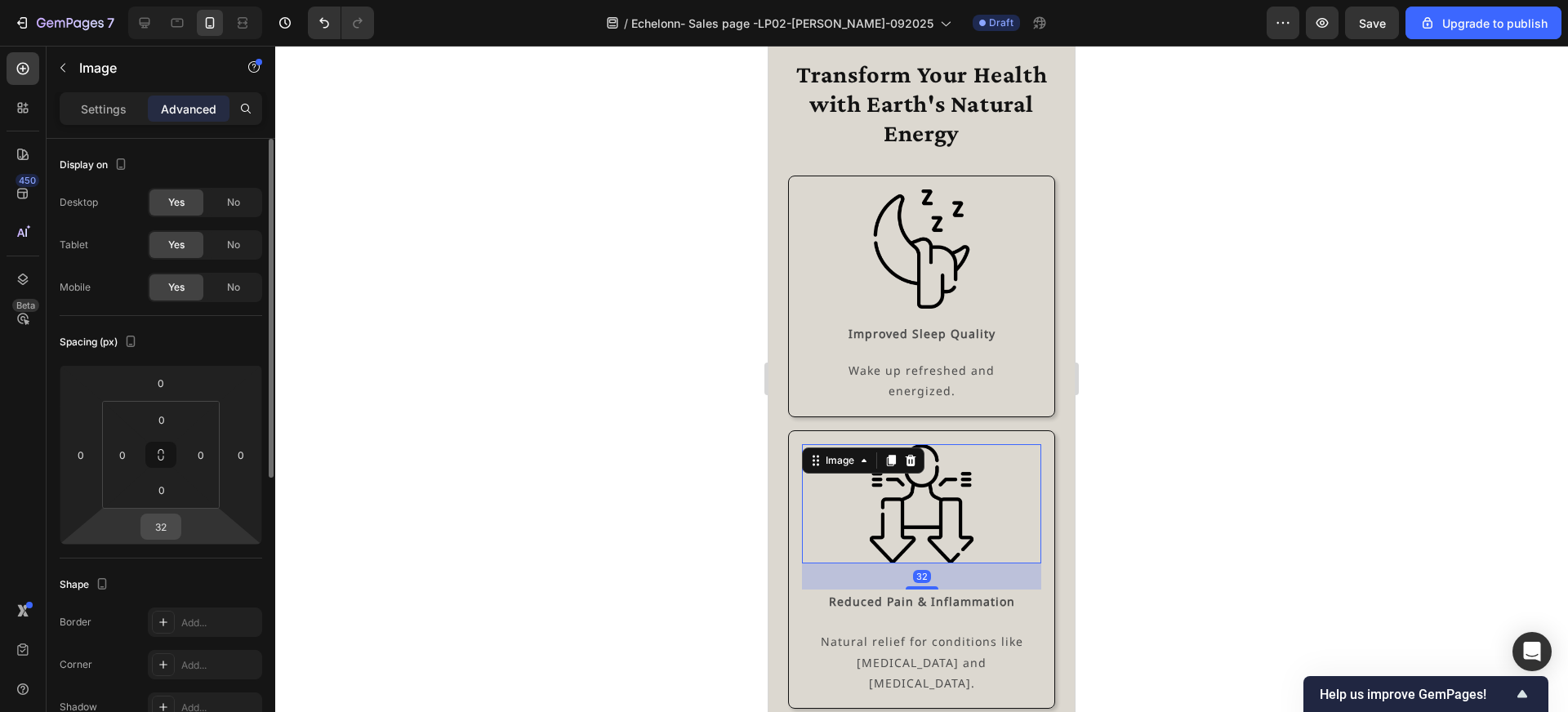
click at [170, 526] on input "32" at bounding box center [161, 526] width 33 height 25
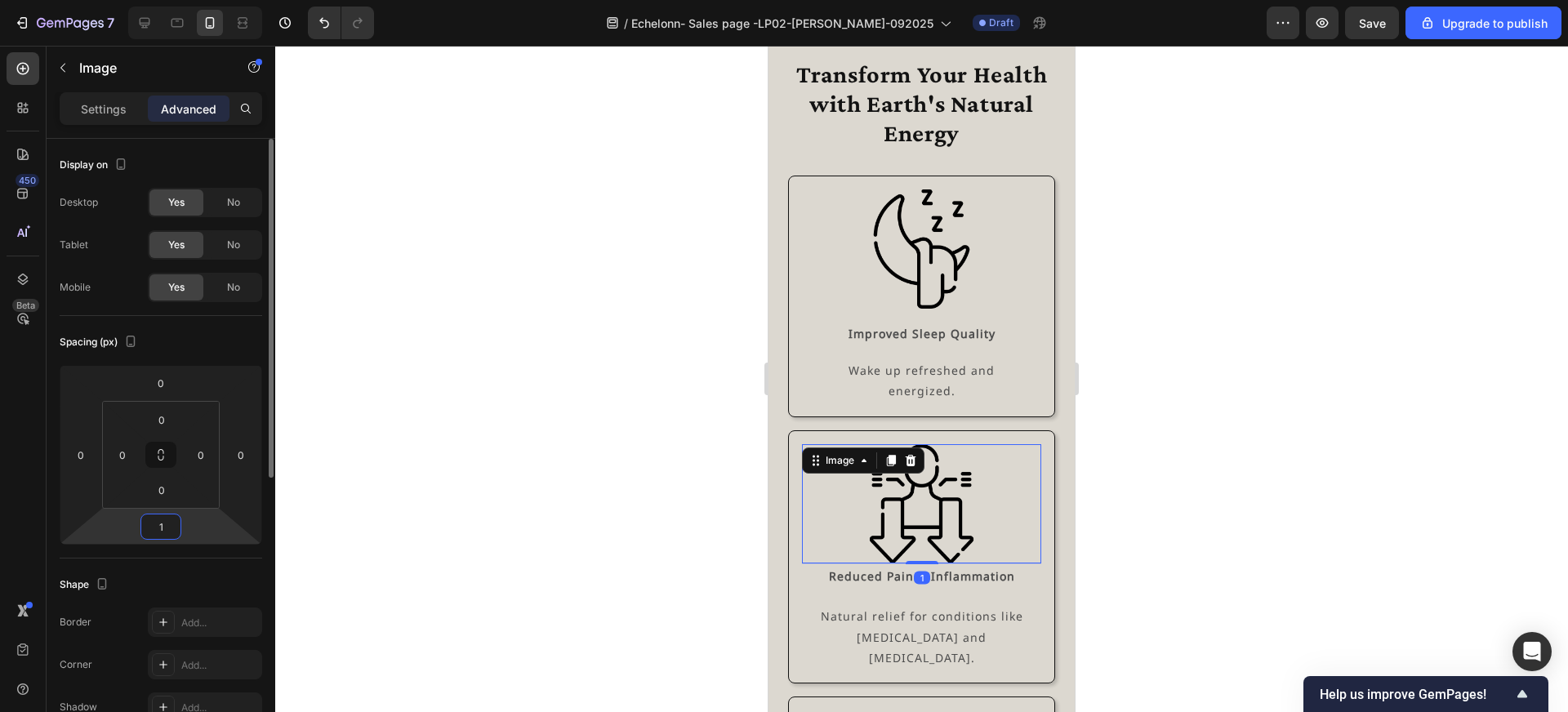
type input "16"
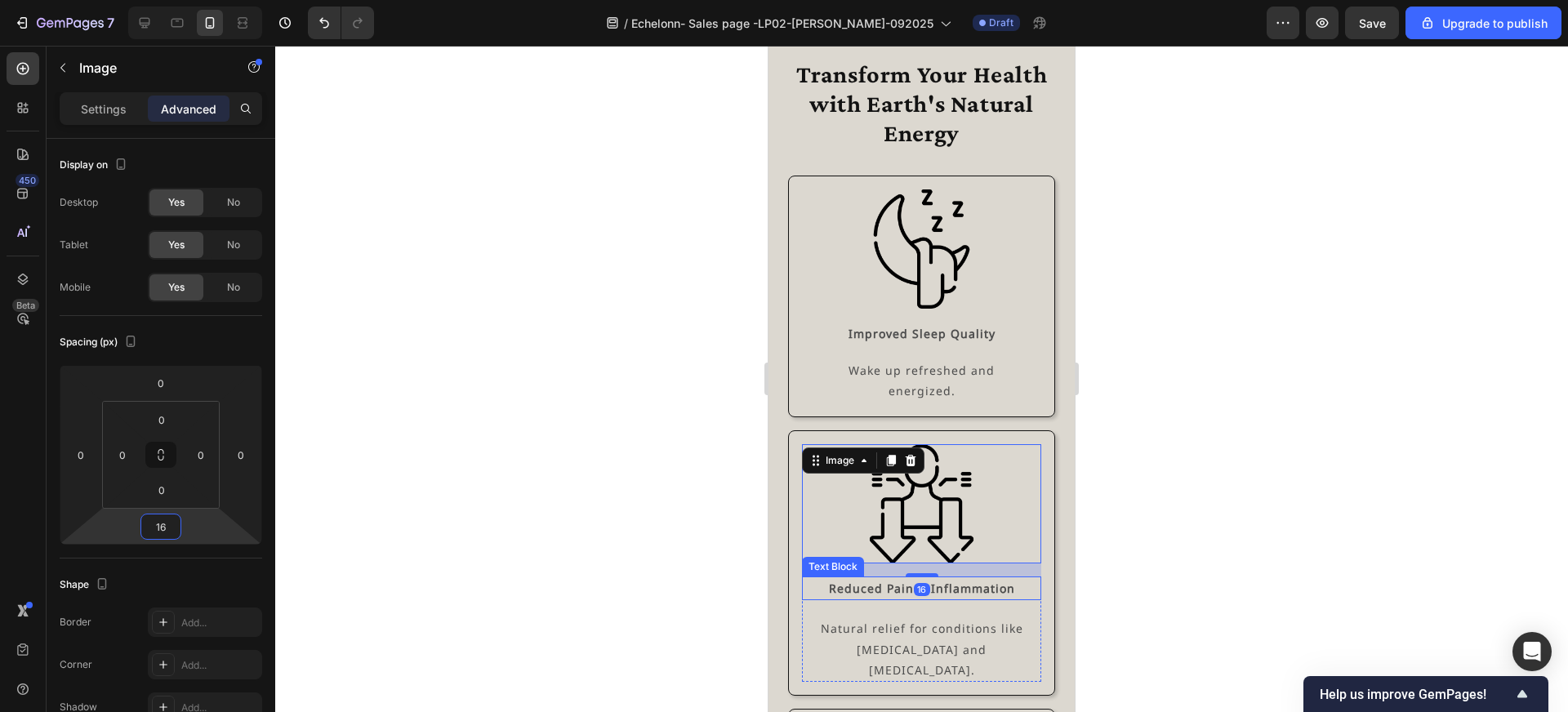
click at [960, 590] on strong "Reduced Pain & Inflammation" at bounding box center [922, 588] width 186 height 15
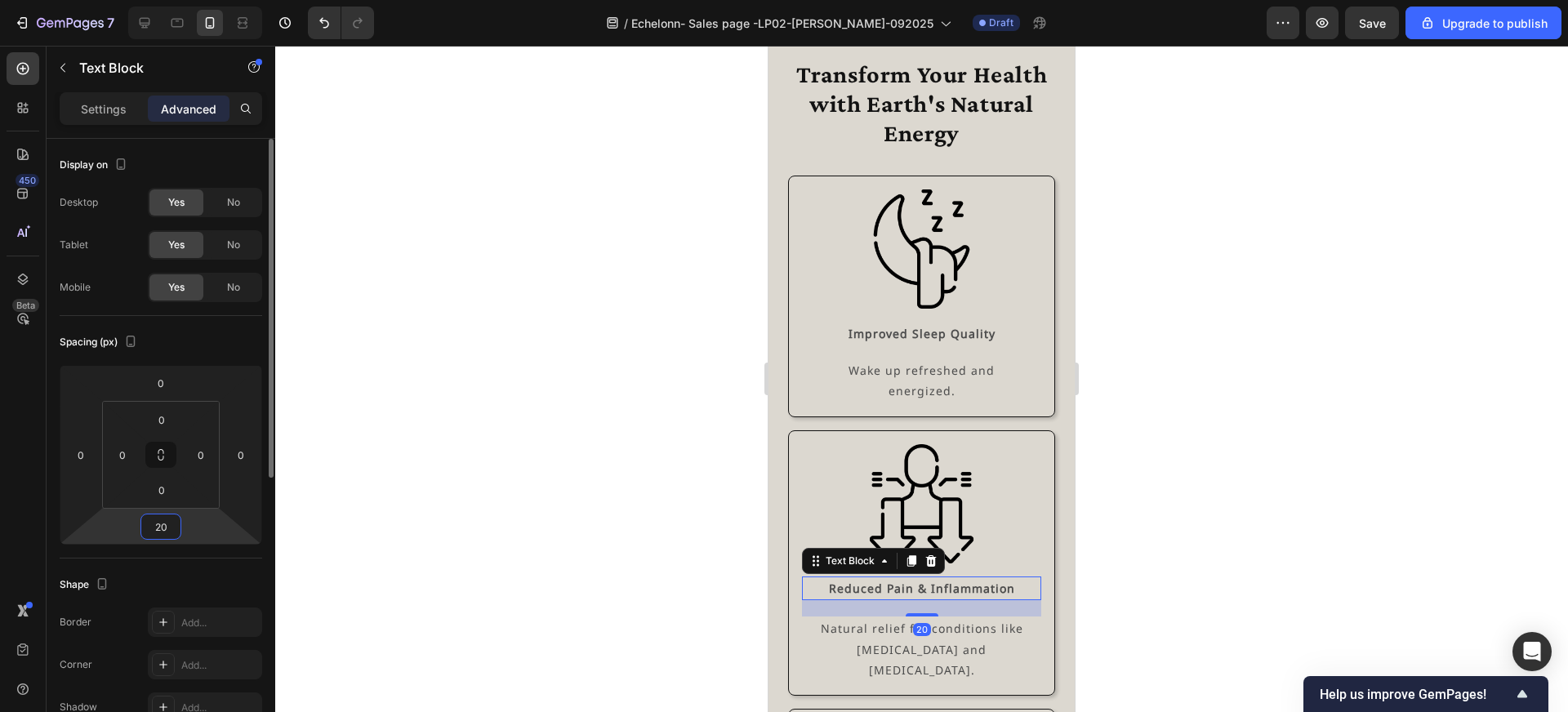
click at [169, 522] on input "20" at bounding box center [161, 526] width 33 height 25
type input "16"
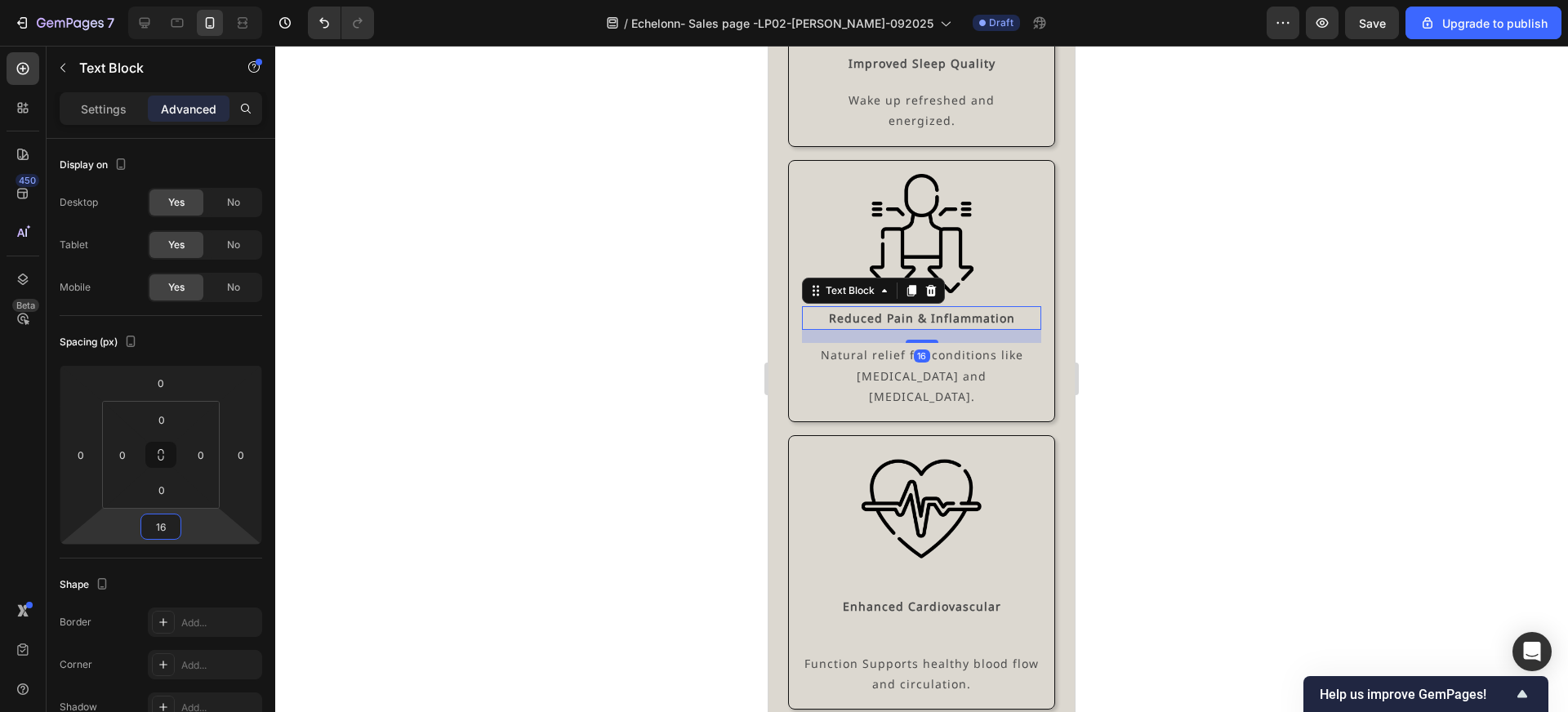
scroll to position [4514, 0]
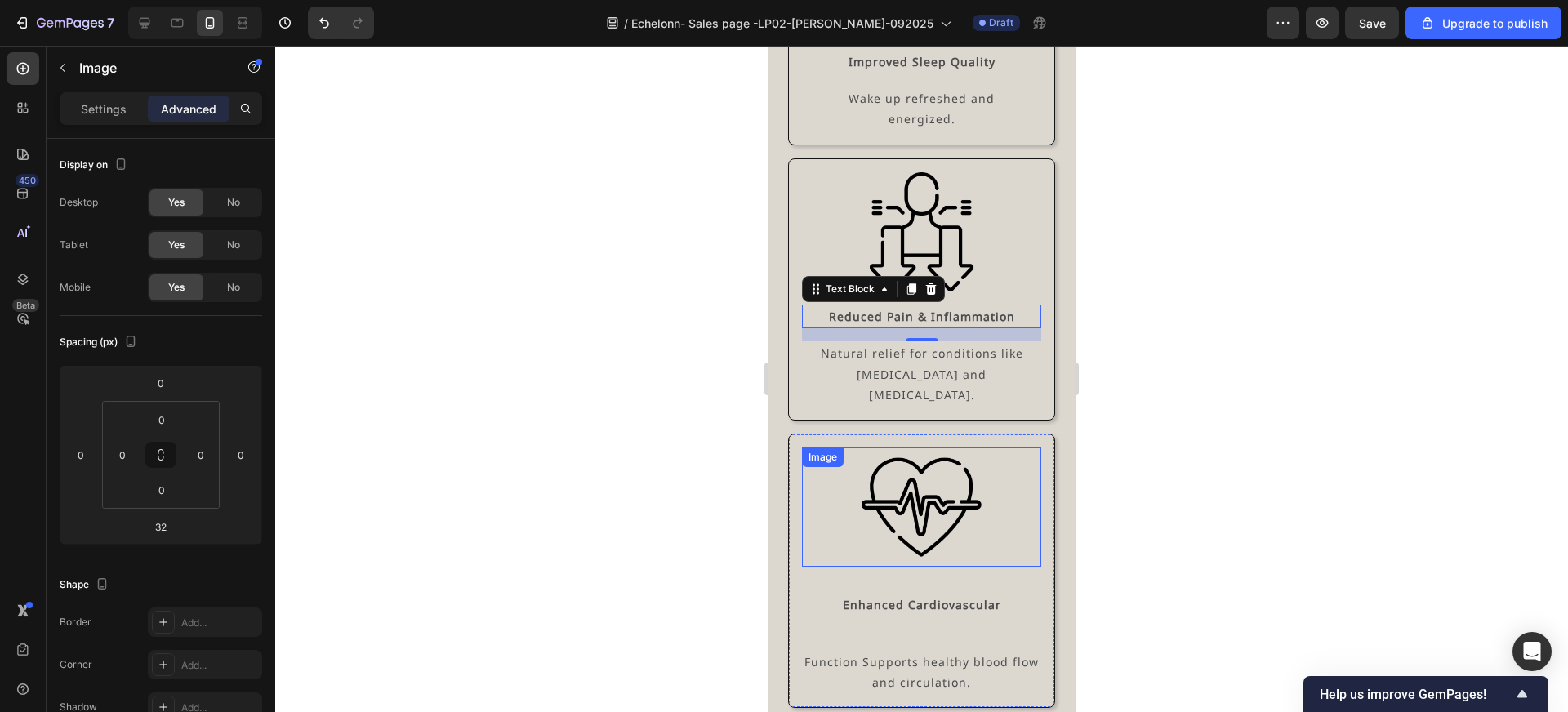
click at [920, 521] on img at bounding box center [922, 508] width 120 height 120
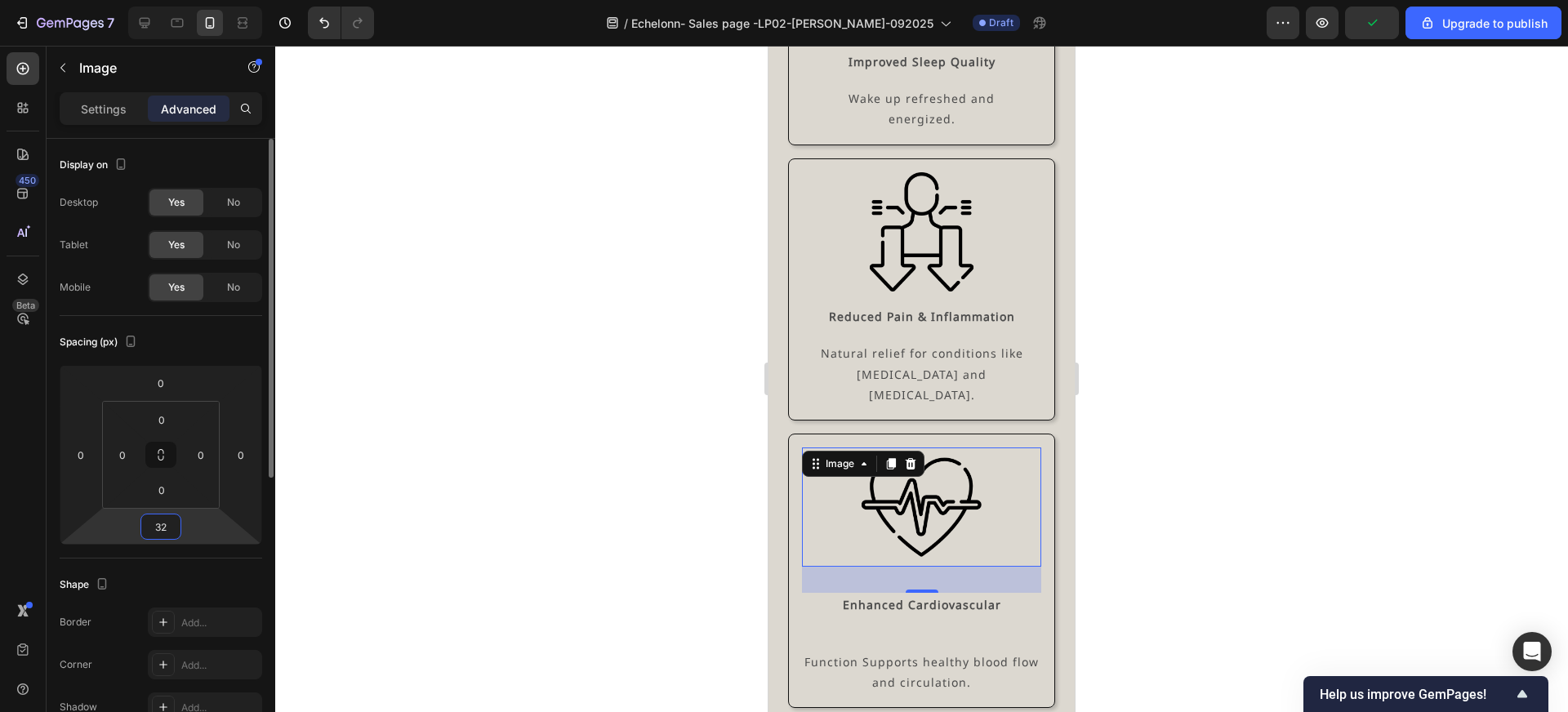
click at [167, 522] on input "32" at bounding box center [161, 526] width 33 height 25
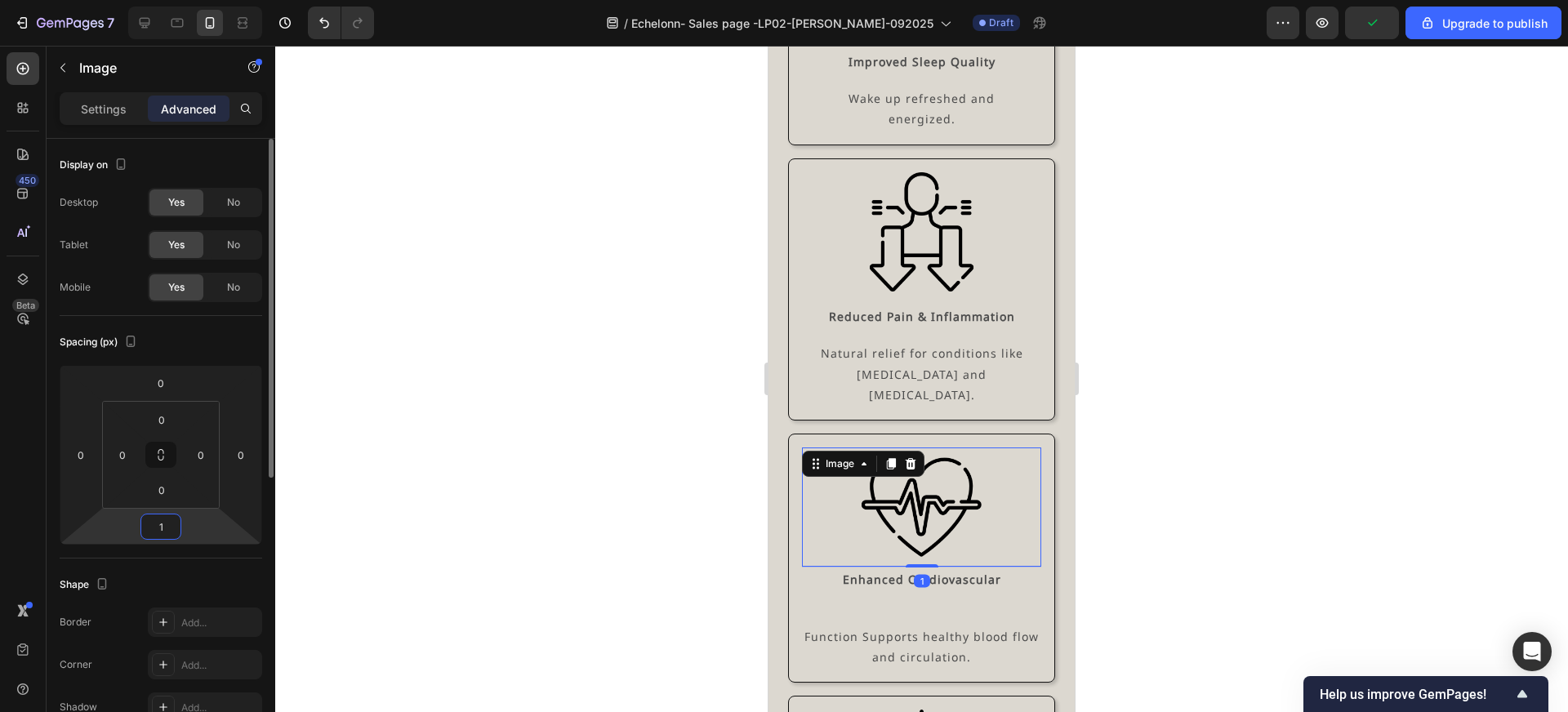
type input "16"
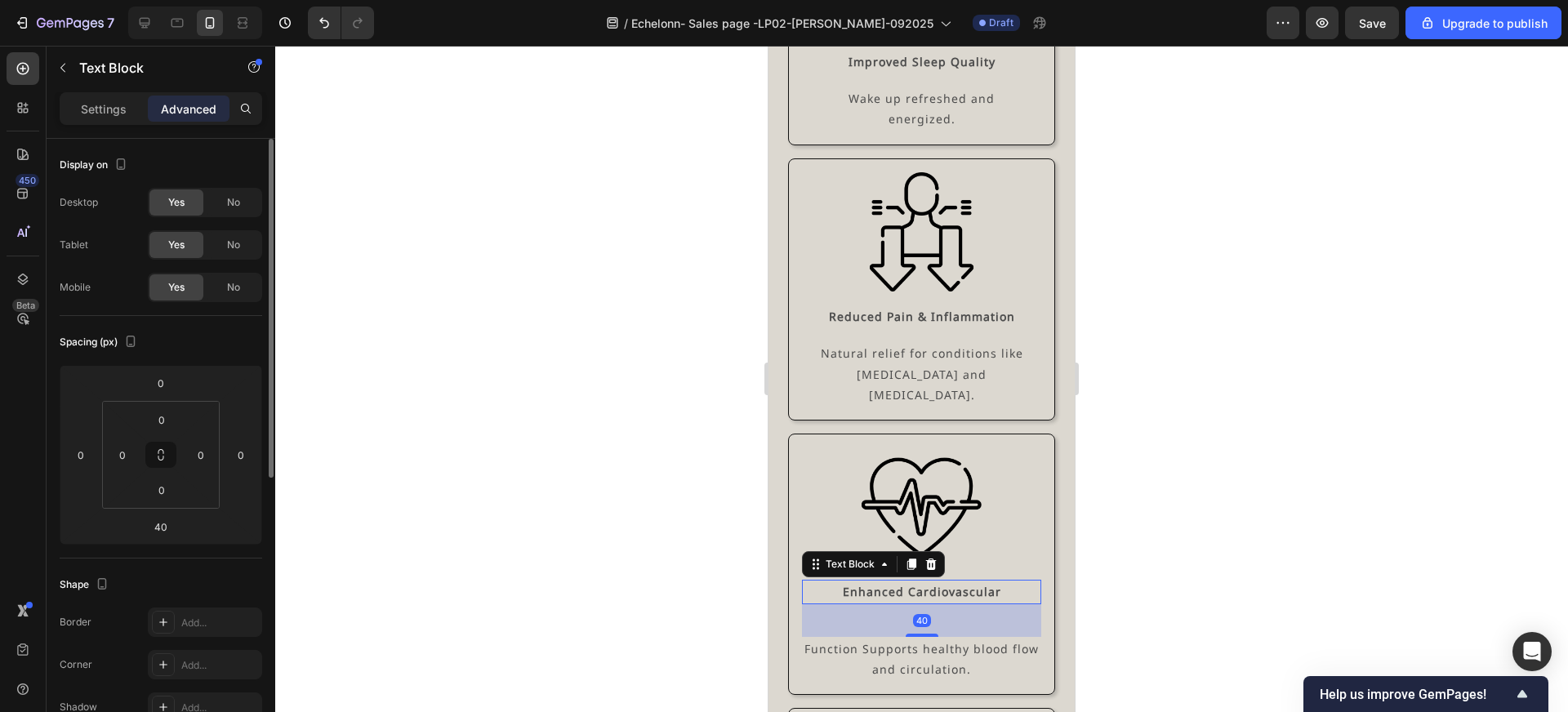
click at [947, 584] on strong "Enhanced Cardiovascular" at bounding box center [923, 592] width 159 height 15
click at [172, 529] on input "40" at bounding box center [161, 526] width 33 height 25
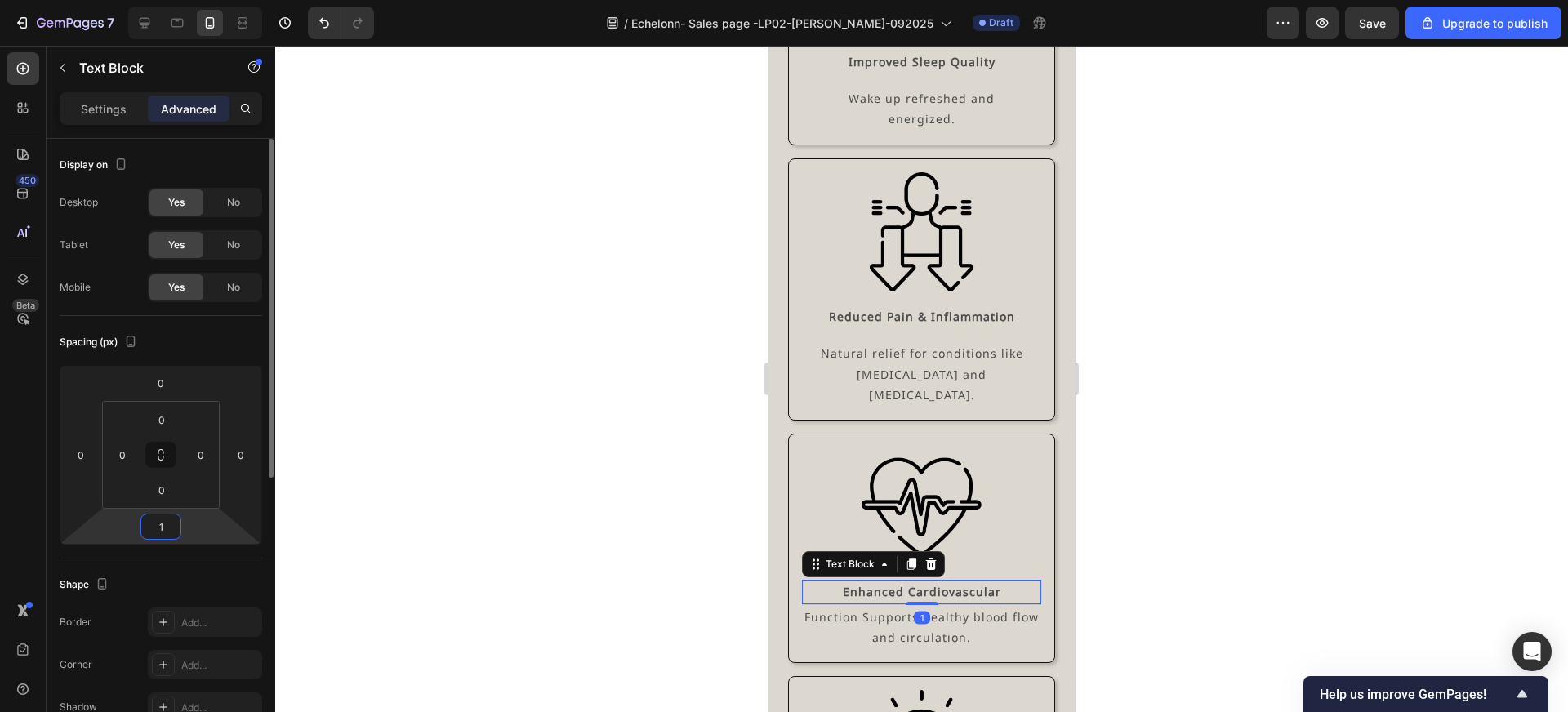
type input "16"
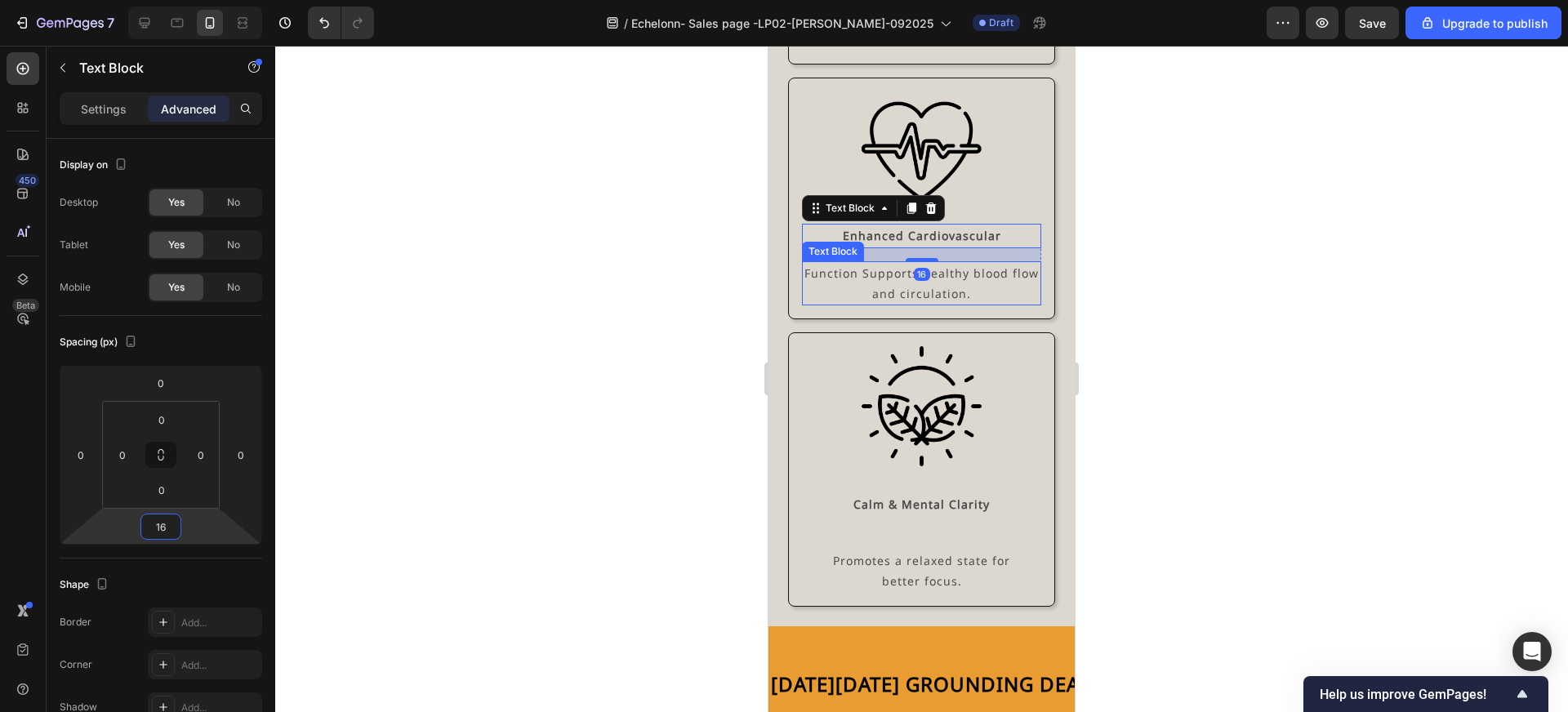
scroll to position [4874, 0]
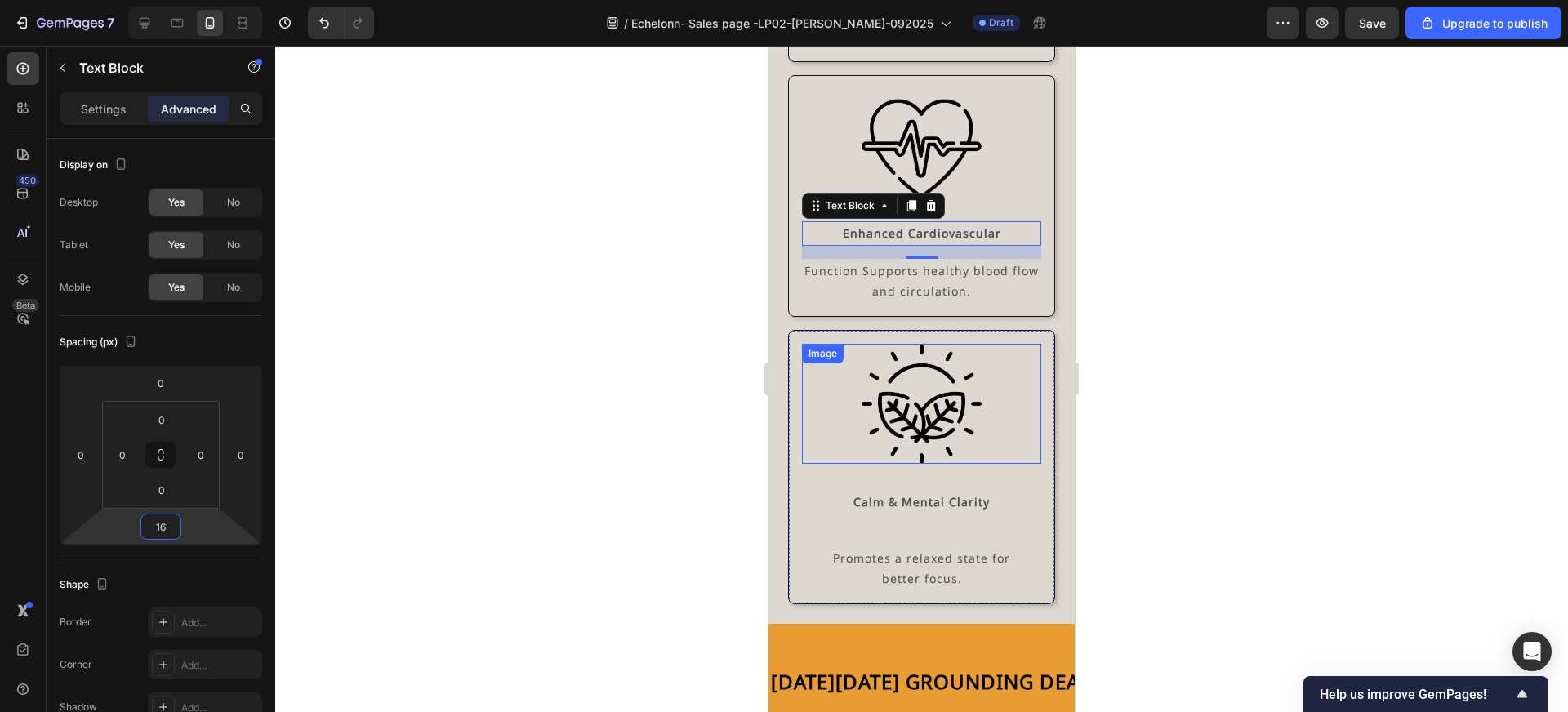
click at [918, 406] on img at bounding box center [922, 404] width 120 height 120
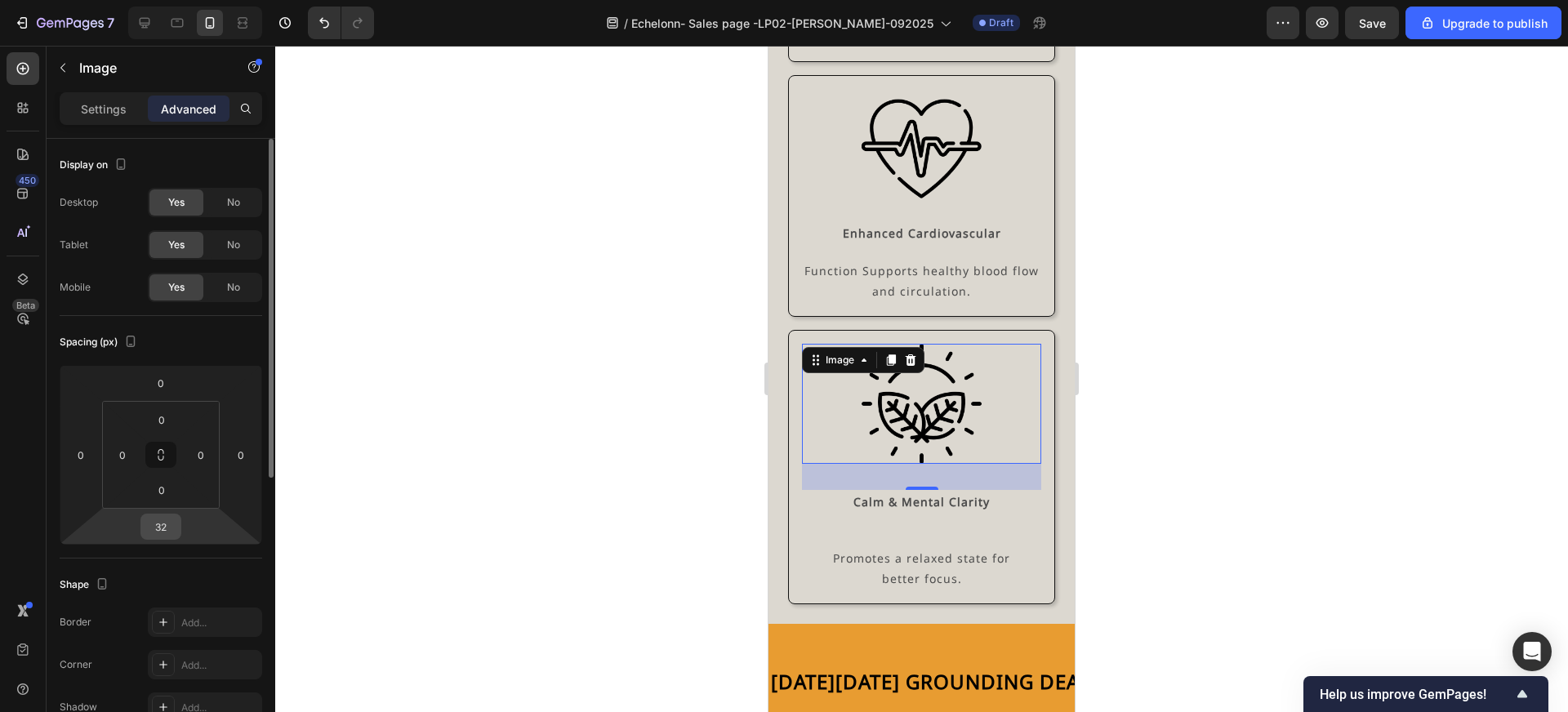
click at [164, 529] on input "32" at bounding box center [161, 526] width 33 height 25
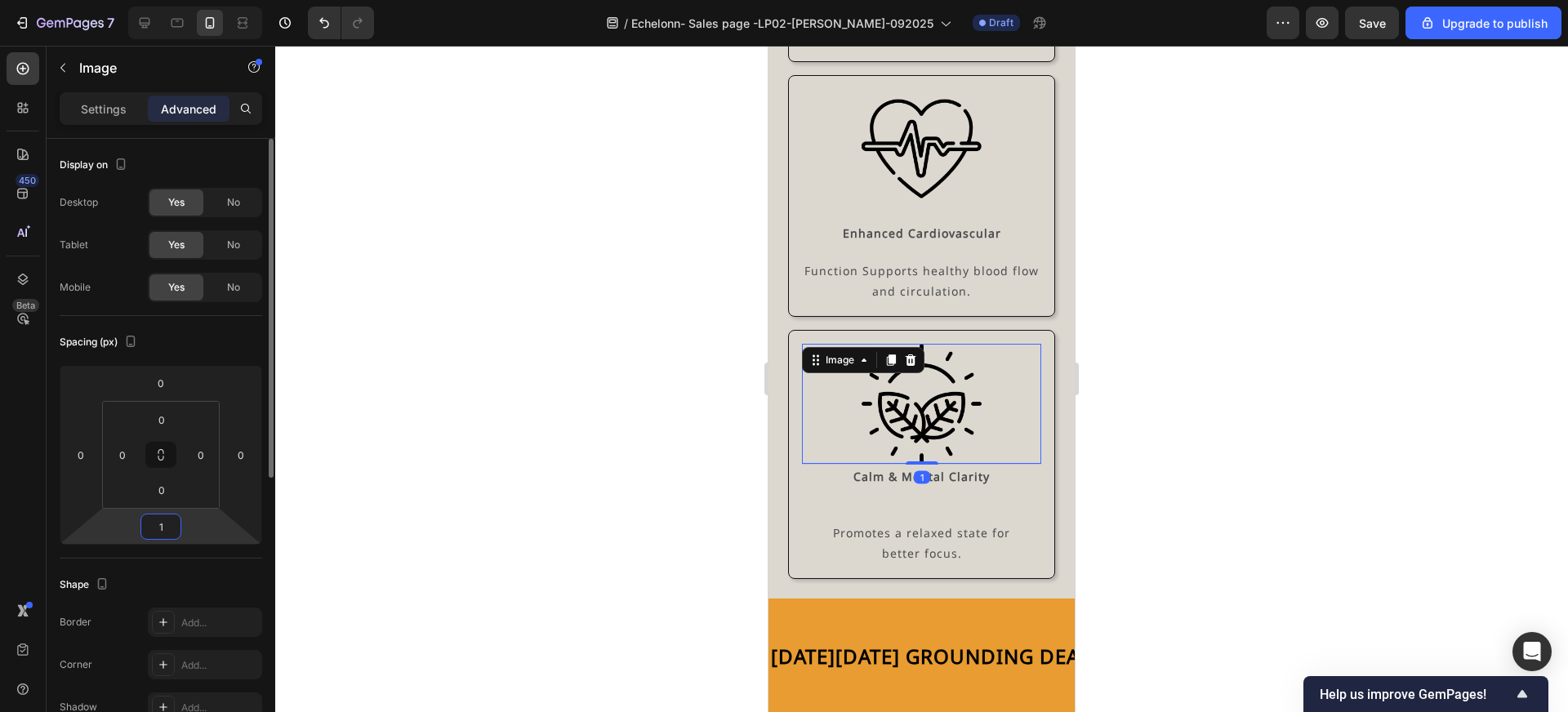
type input "16"
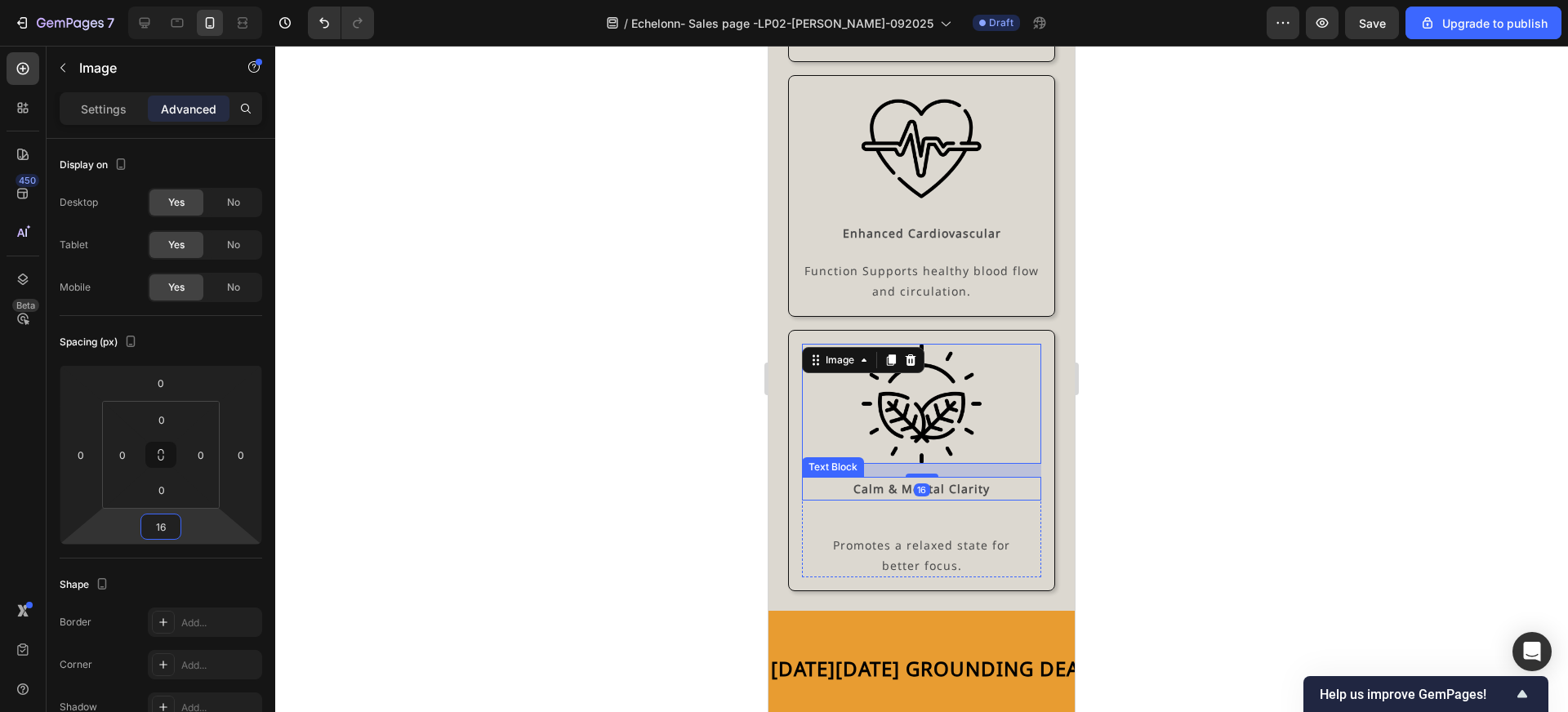
click at [972, 481] on strong "Calm & Mental Clarity" at bounding box center [922, 489] width 137 height 15
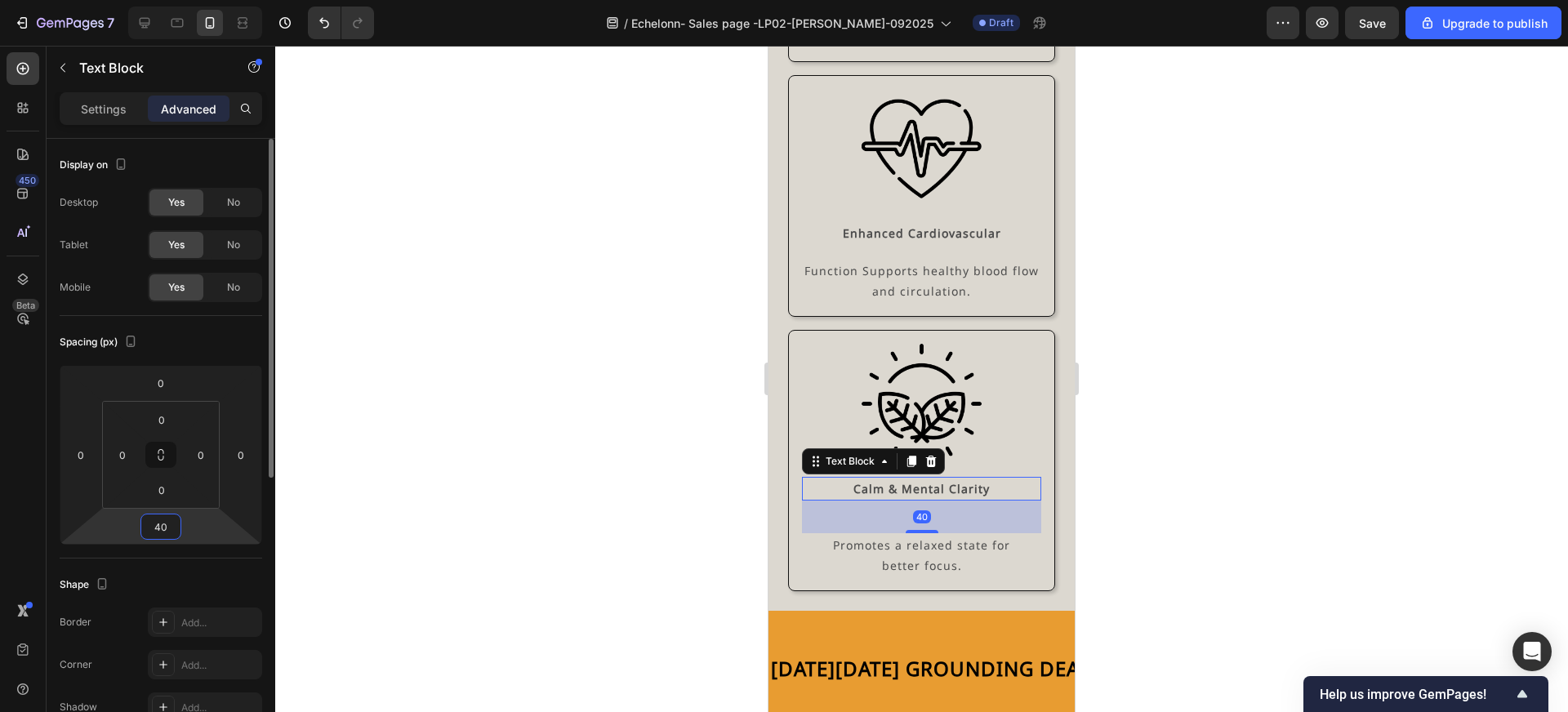
click at [166, 521] on input "40" at bounding box center [161, 526] width 33 height 25
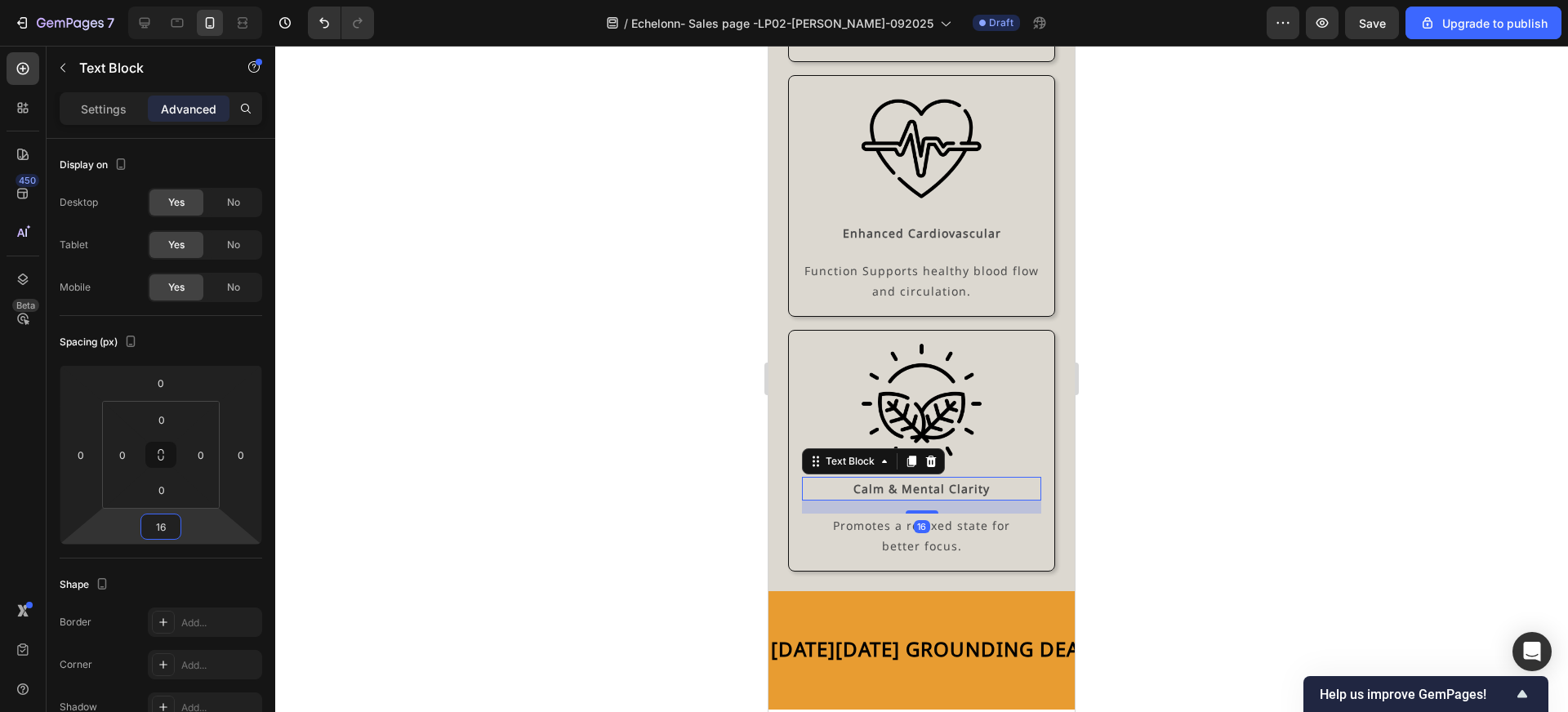
type input "16"
click at [600, 574] on div at bounding box center [922, 378] width 1293 height 666
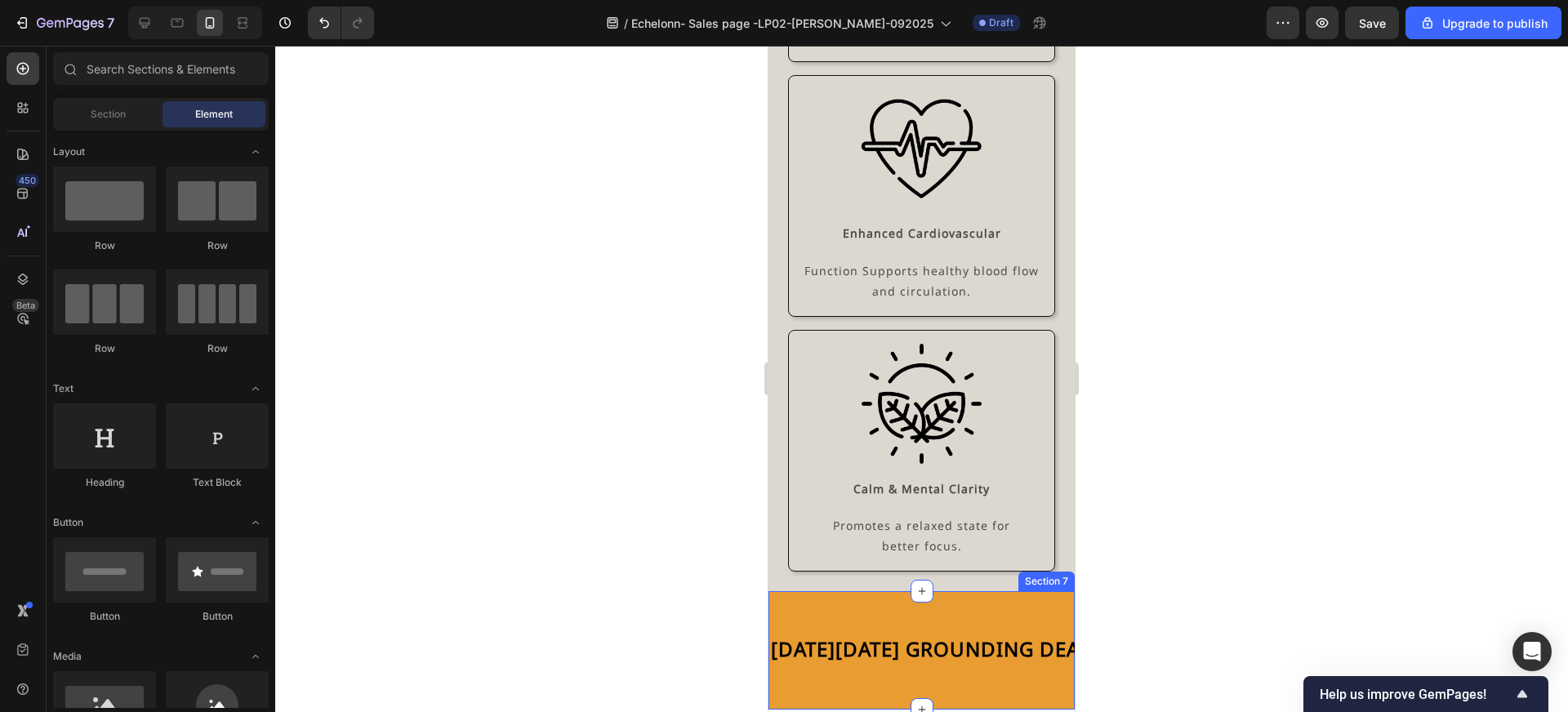
click at [871, 592] on div "BLACK FRIDAY GROUNDING DEALS Text Block GROUNDING SHEETS BLACK FRIDAY Text Bloc…" at bounding box center [922, 651] width 306 height 119
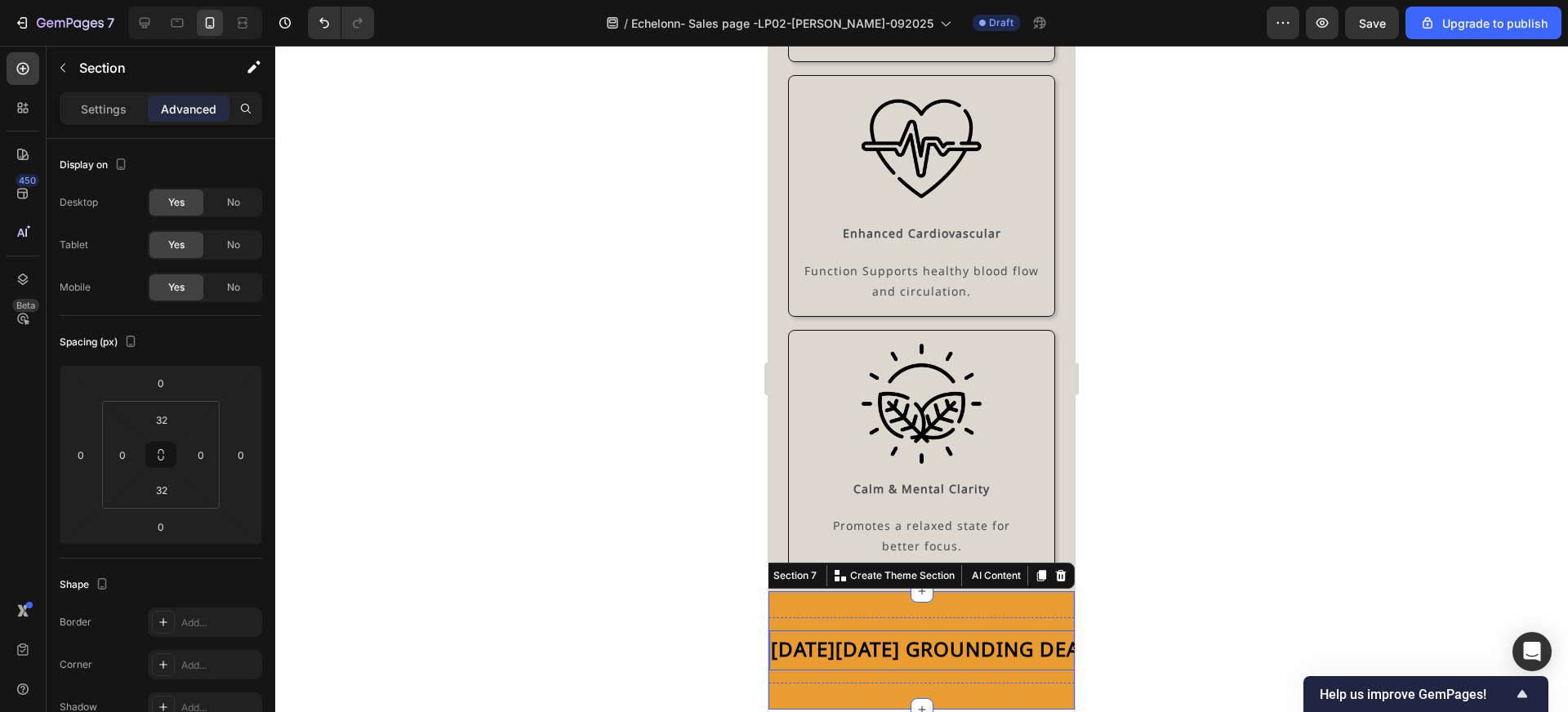
click at [881, 635] on span "[DATE][DATE] GROUNDING DEALS" at bounding box center [937, 649] width 332 height 27
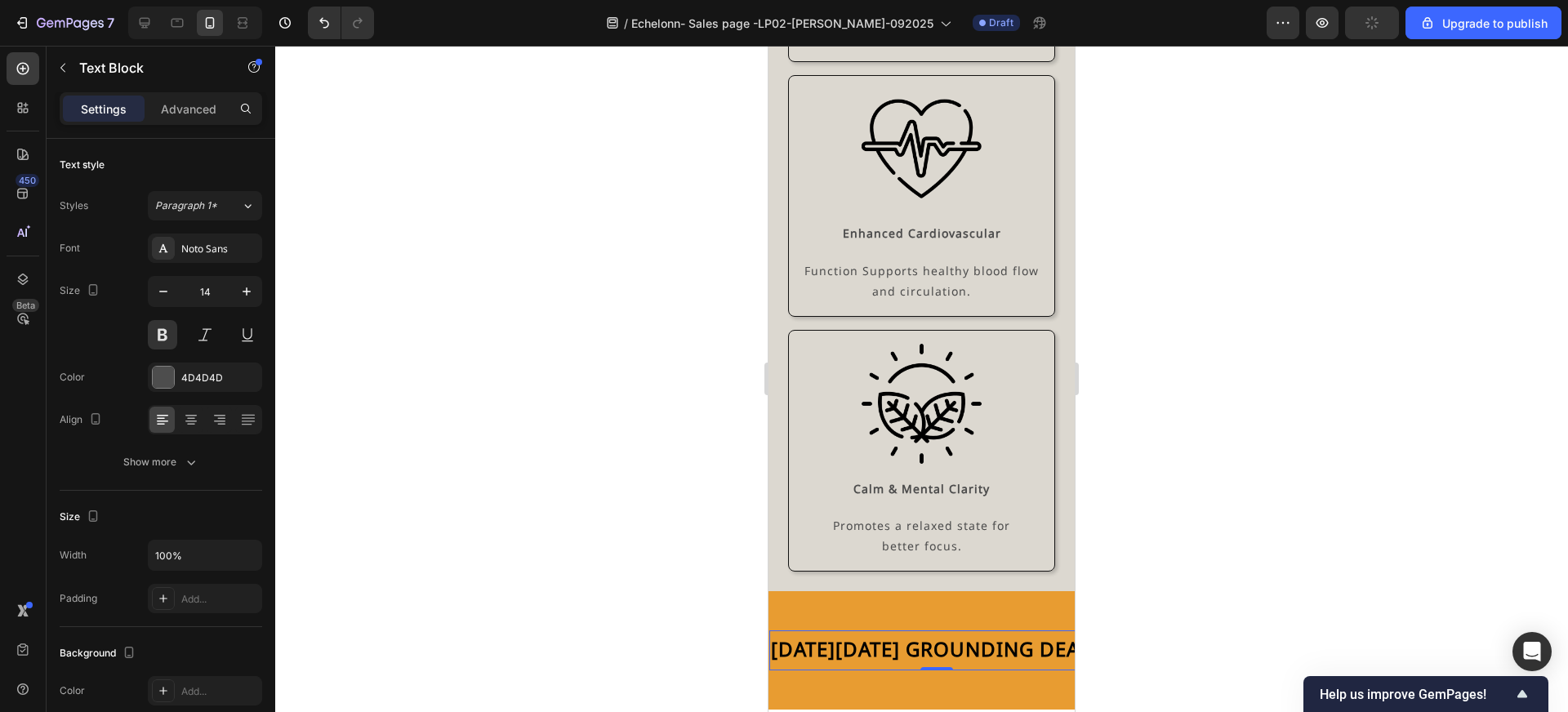
click at [894, 635] on span "[DATE][DATE] GROUNDING DEALS" at bounding box center [937, 649] width 332 height 27
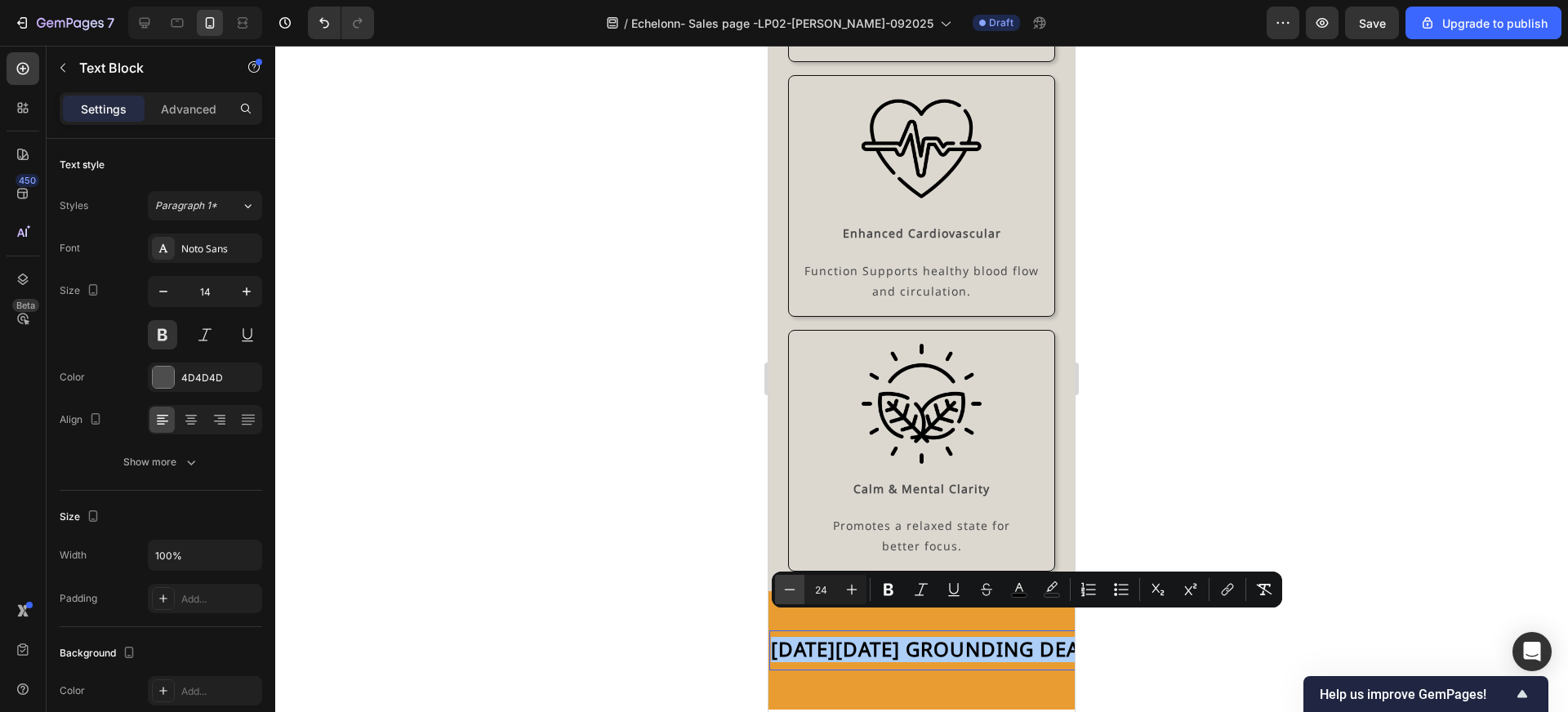
click at [791, 595] on icon "Editor contextual toolbar" at bounding box center [789, 590] width 16 height 16
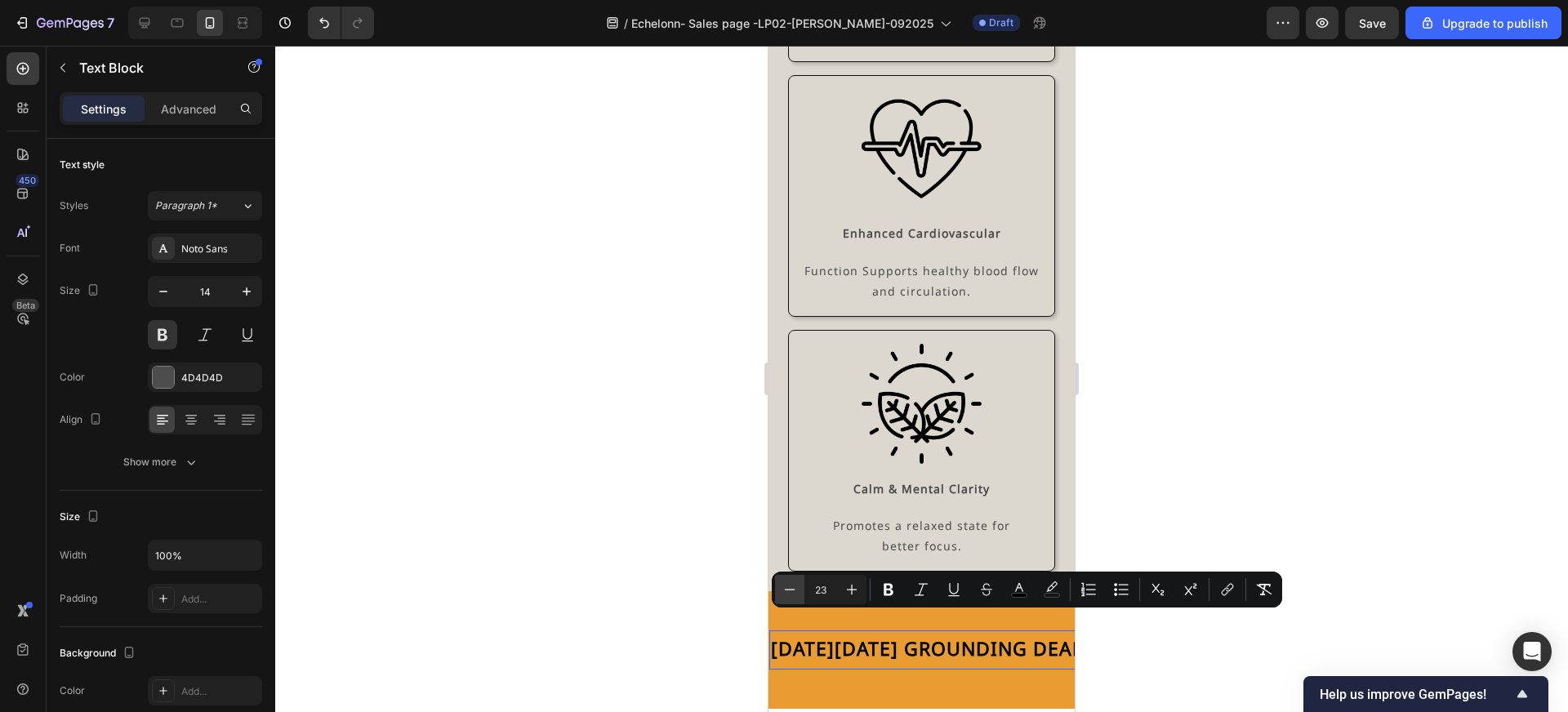
click at [791, 595] on icon "Editor contextual toolbar" at bounding box center [789, 590] width 16 height 16
type input "20"
click at [658, 555] on div at bounding box center [922, 378] width 1293 height 666
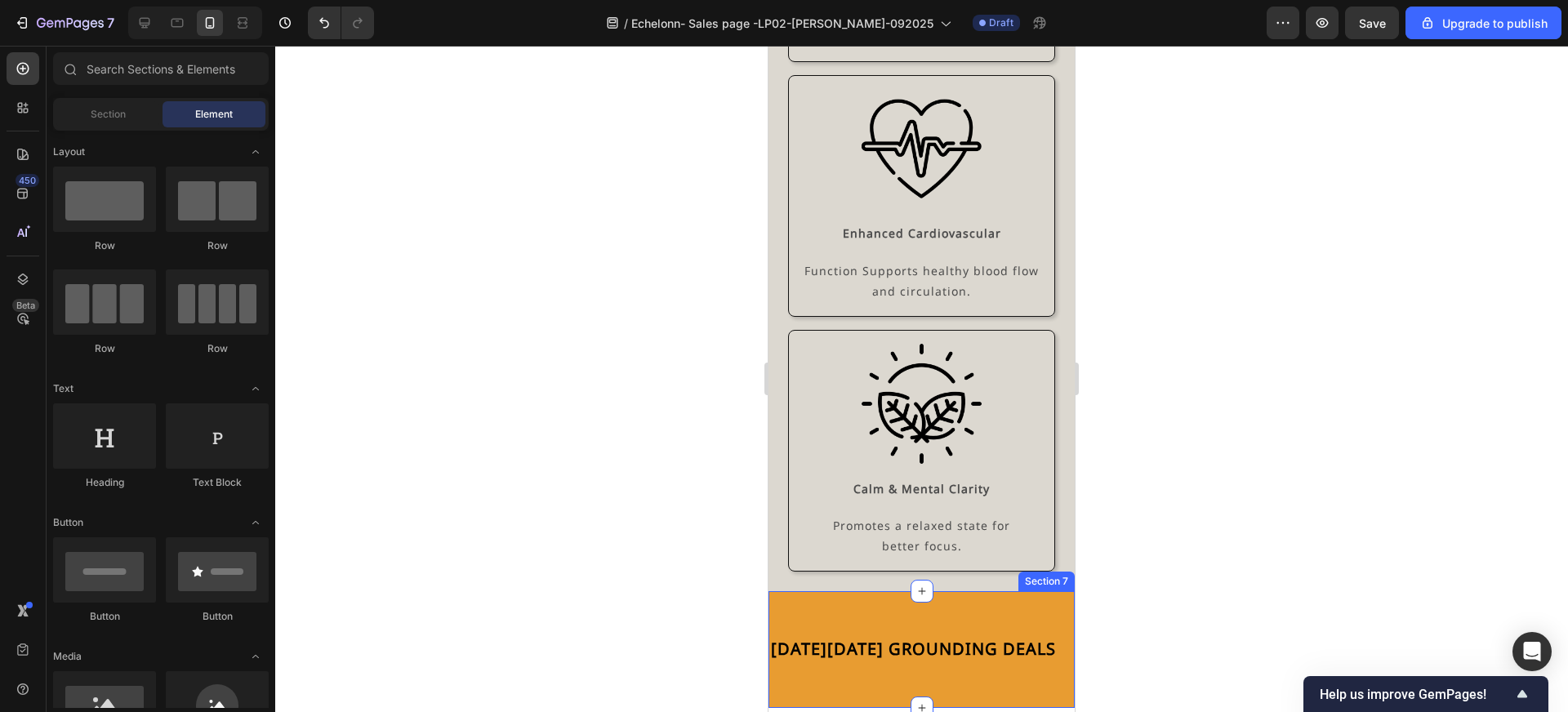
click at [869, 592] on div "BLACK FRIDAY GROUNDING DEALS Text Block GROUNDING SHEETS BLACK FRIDAY Text Bloc…" at bounding box center [922, 650] width 306 height 117
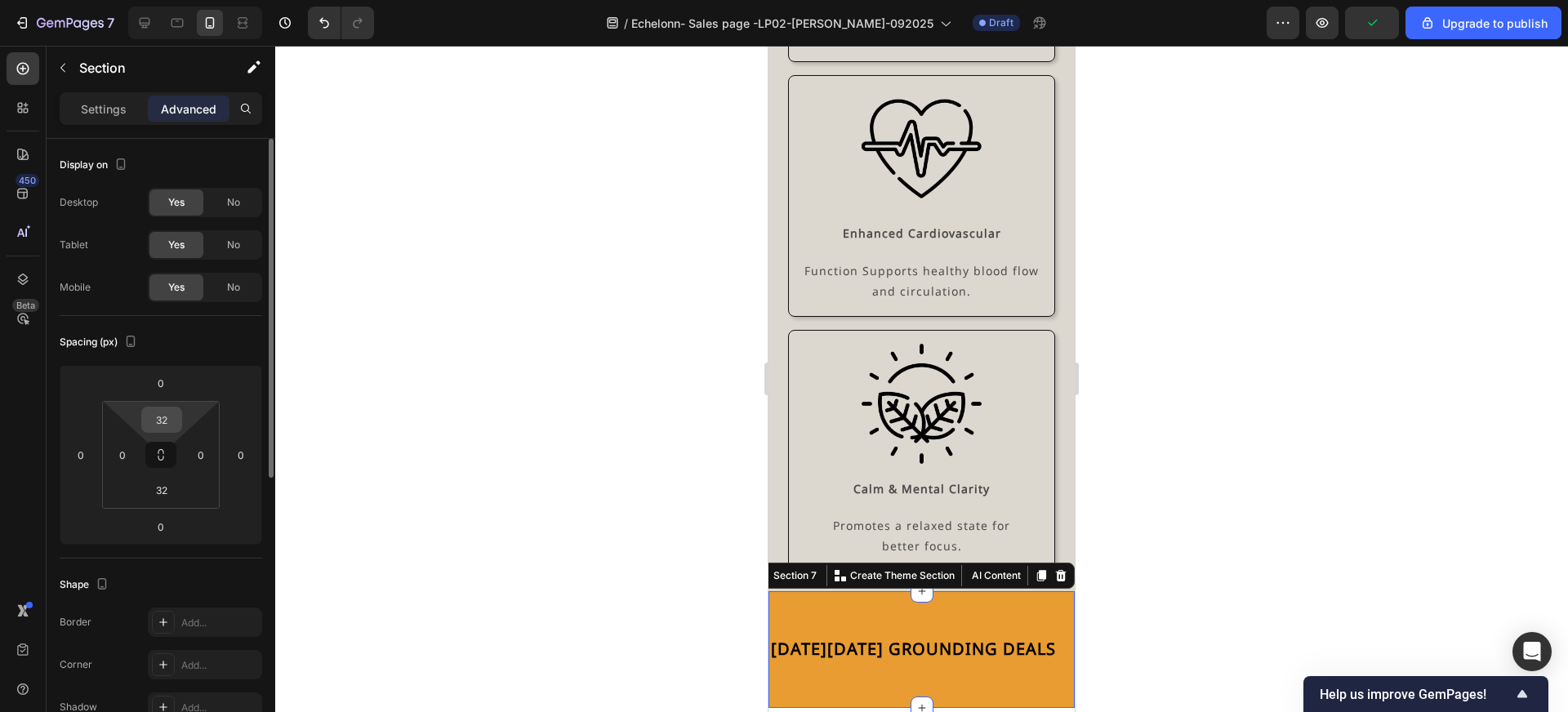
click at [170, 420] on input "32" at bounding box center [161, 419] width 33 height 25
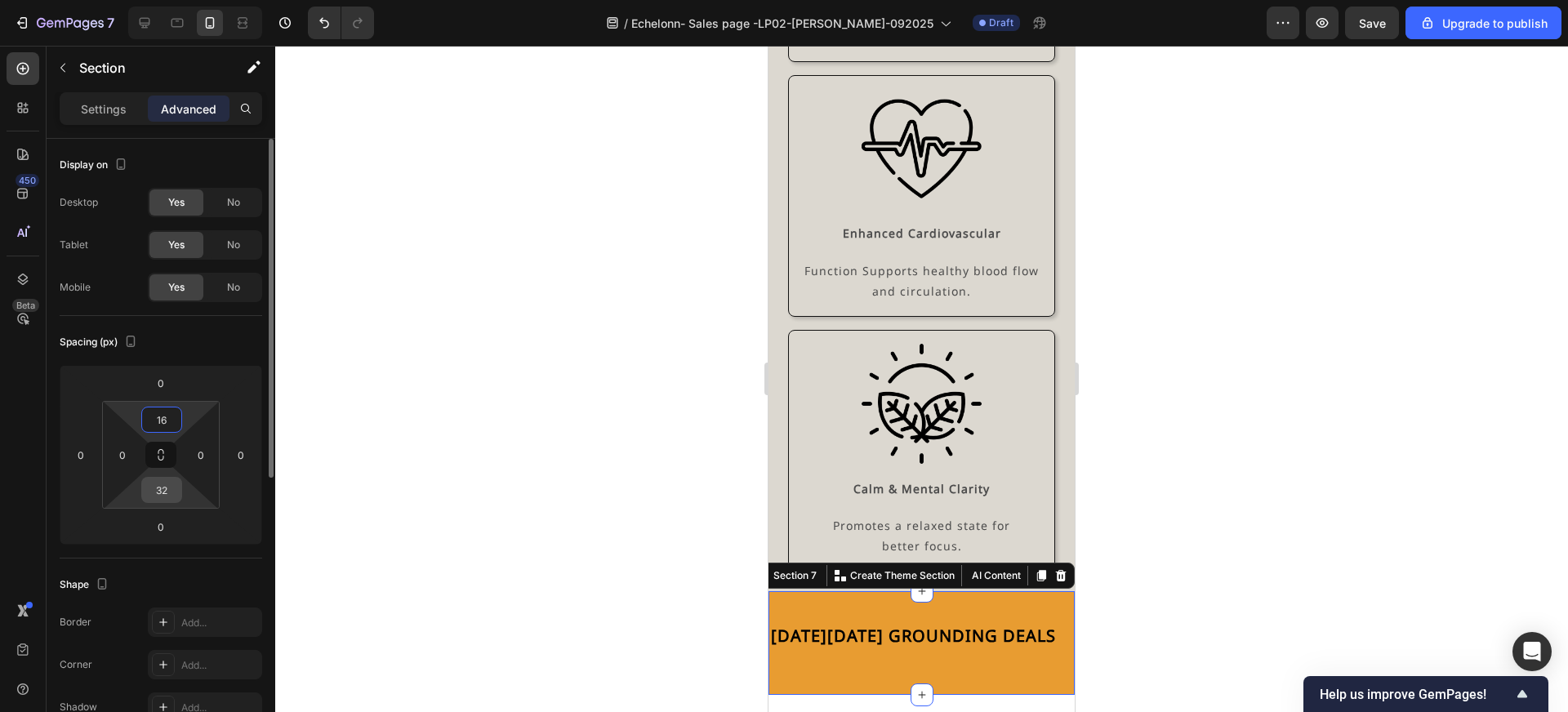
type input "16"
click at [170, 496] on input "32" at bounding box center [161, 490] width 33 height 25
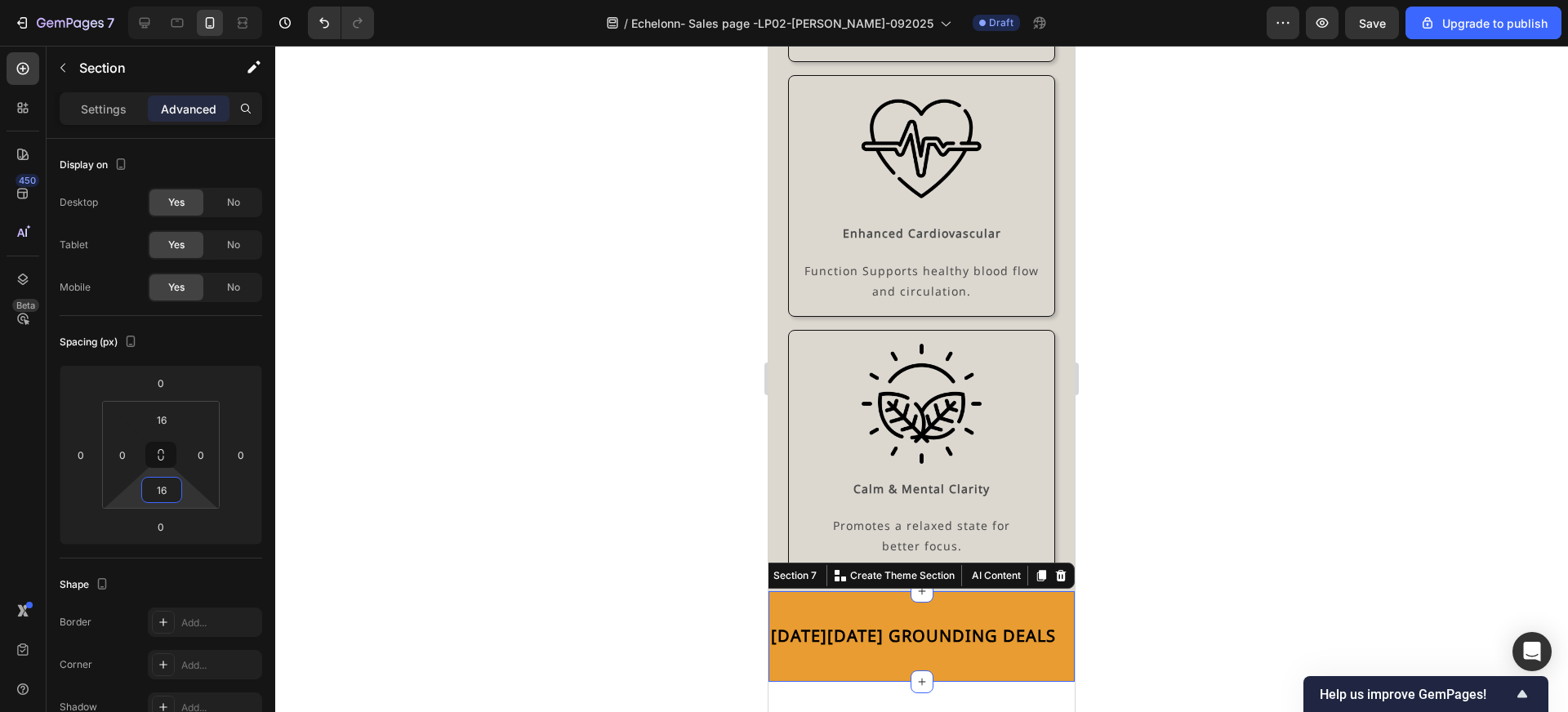
type input "16"
click at [545, 523] on div at bounding box center [922, 378] width 1293 height 666
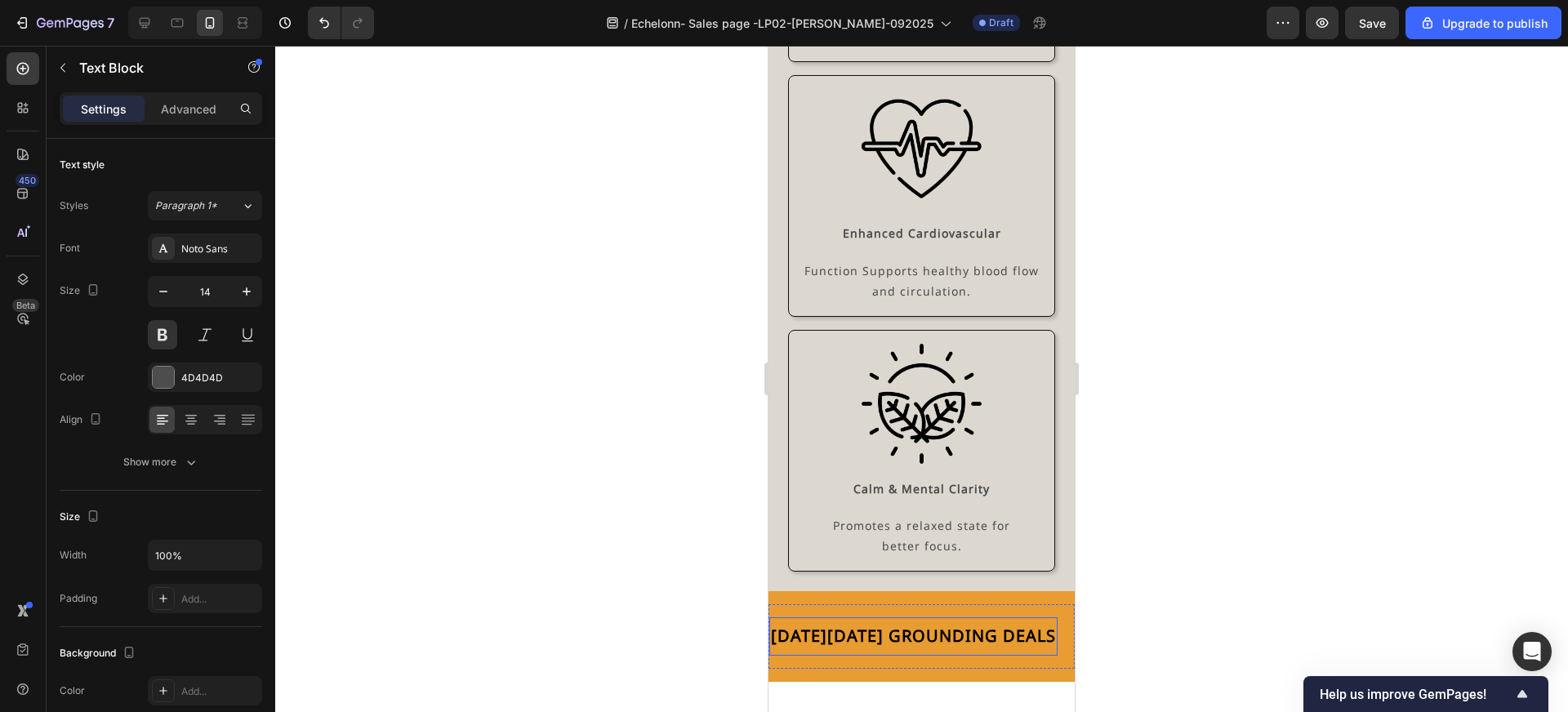
click at [832, 617] on div "BLACK FRIDAY GROUNDING DEALS Text Block" at bounding box center [913, 636] width 288 height 38
click at [837, 604] on div "BLACK FRIDAY GROUNDING DEALS Text Block GROUNDING SHEETS BLACK FRIDAY Text Bloc…" at bounding box center [922, 636] width 306 height 65
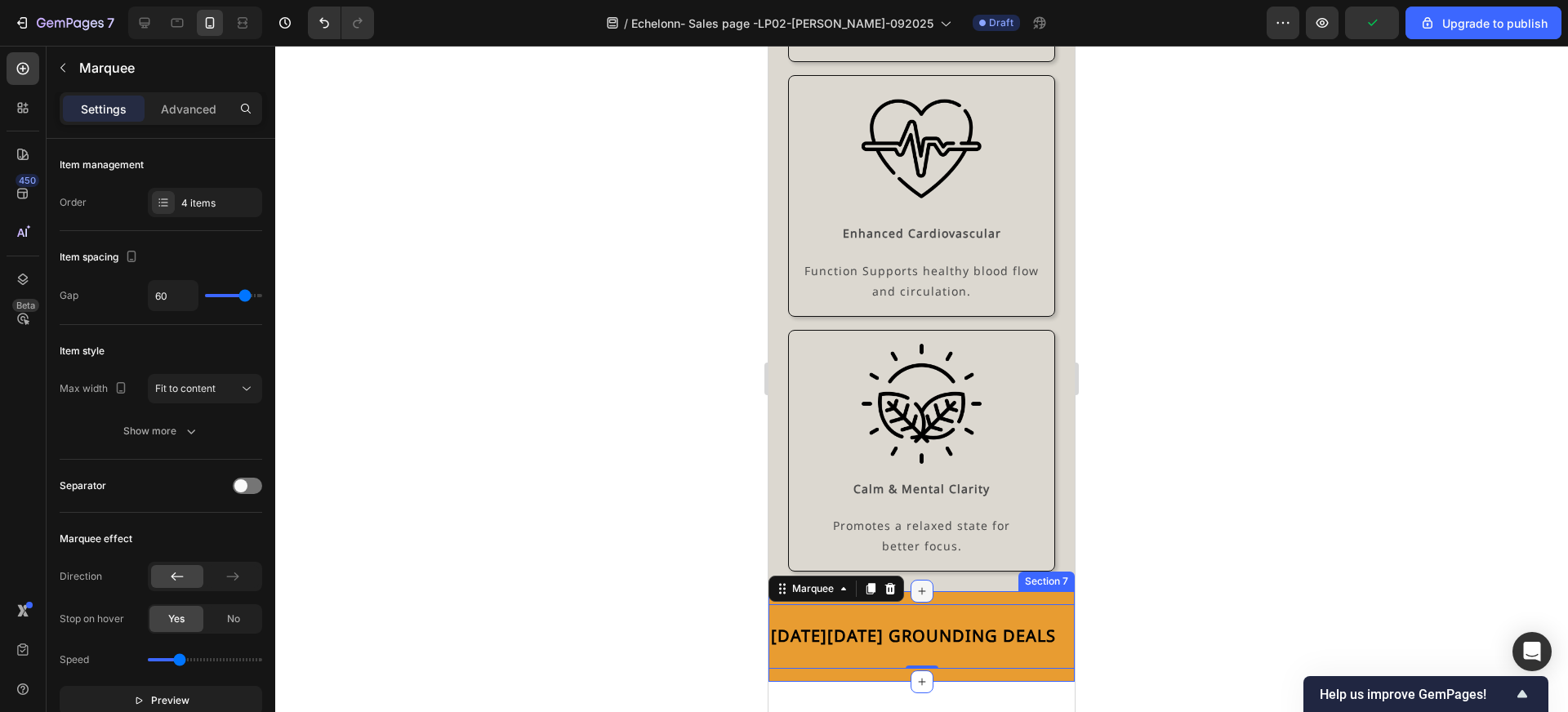
click at [911, 580] on div at bounding box center [922, 591] width 23 height 23
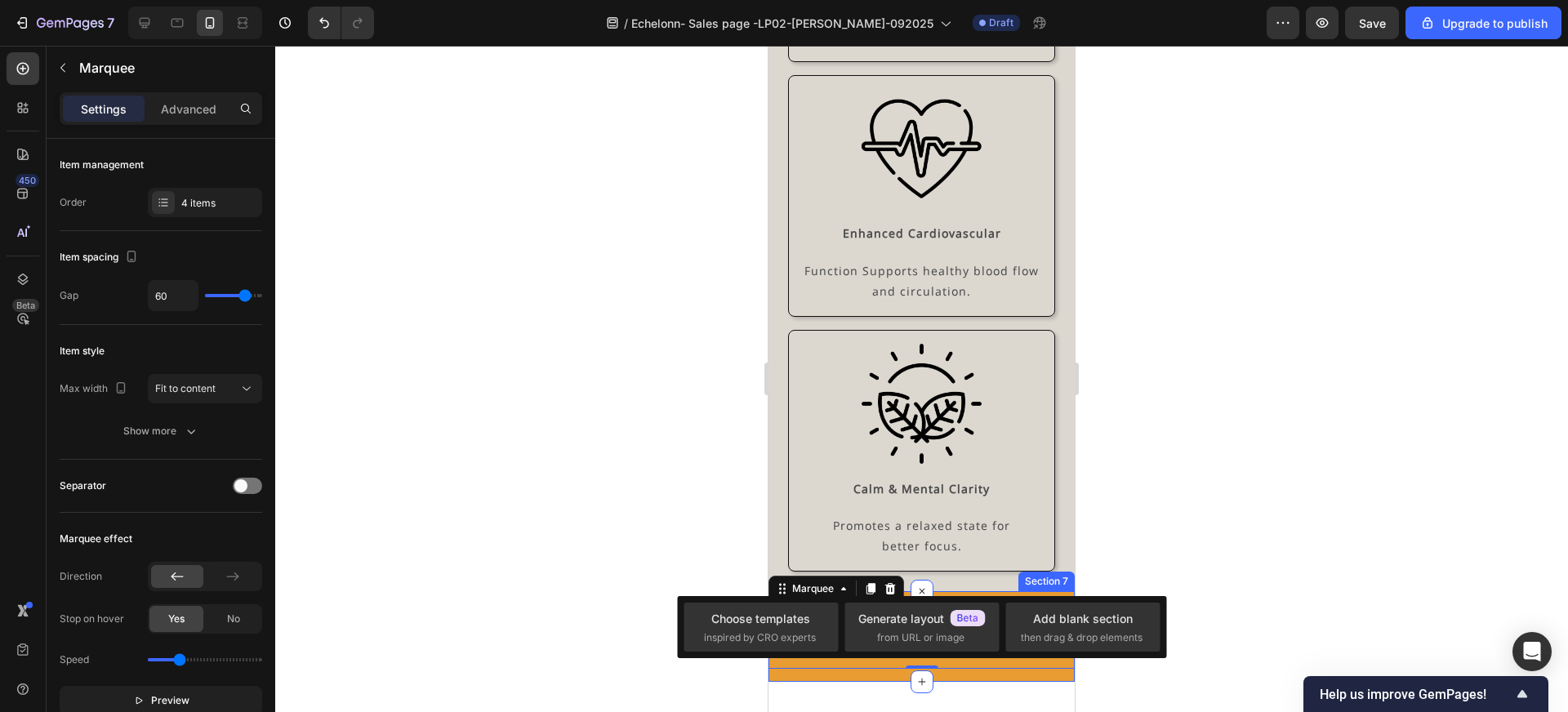
click at [970, 592] on div "BLACK FRIDAY GROUNDING DEALS Text Block GROUNDING SHEETS BLACK FRIDAY Text Bloc…" at bounding box center [922, 636] width 306 height 90
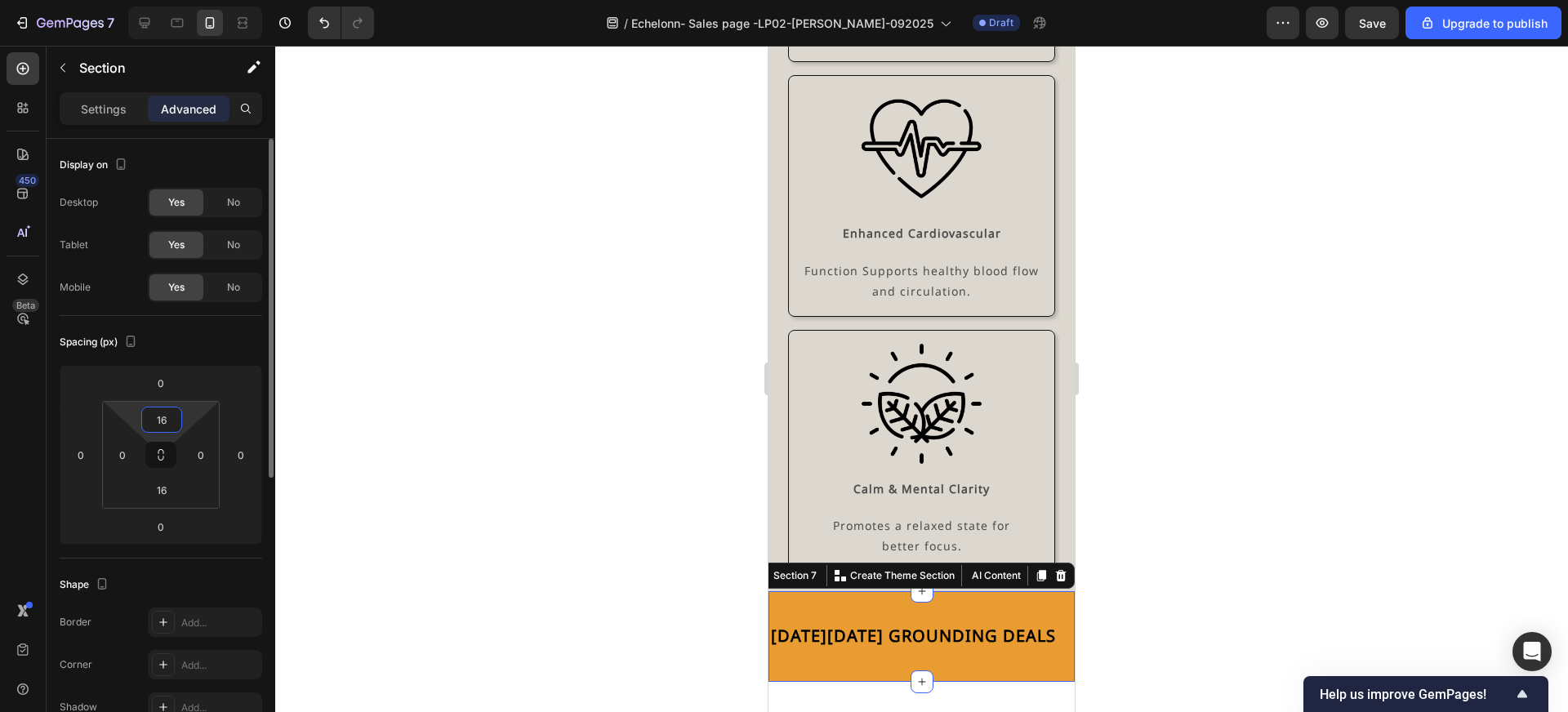
click at [169, 421] on input "16" at bounding box center [161, 419] width 33 height 25
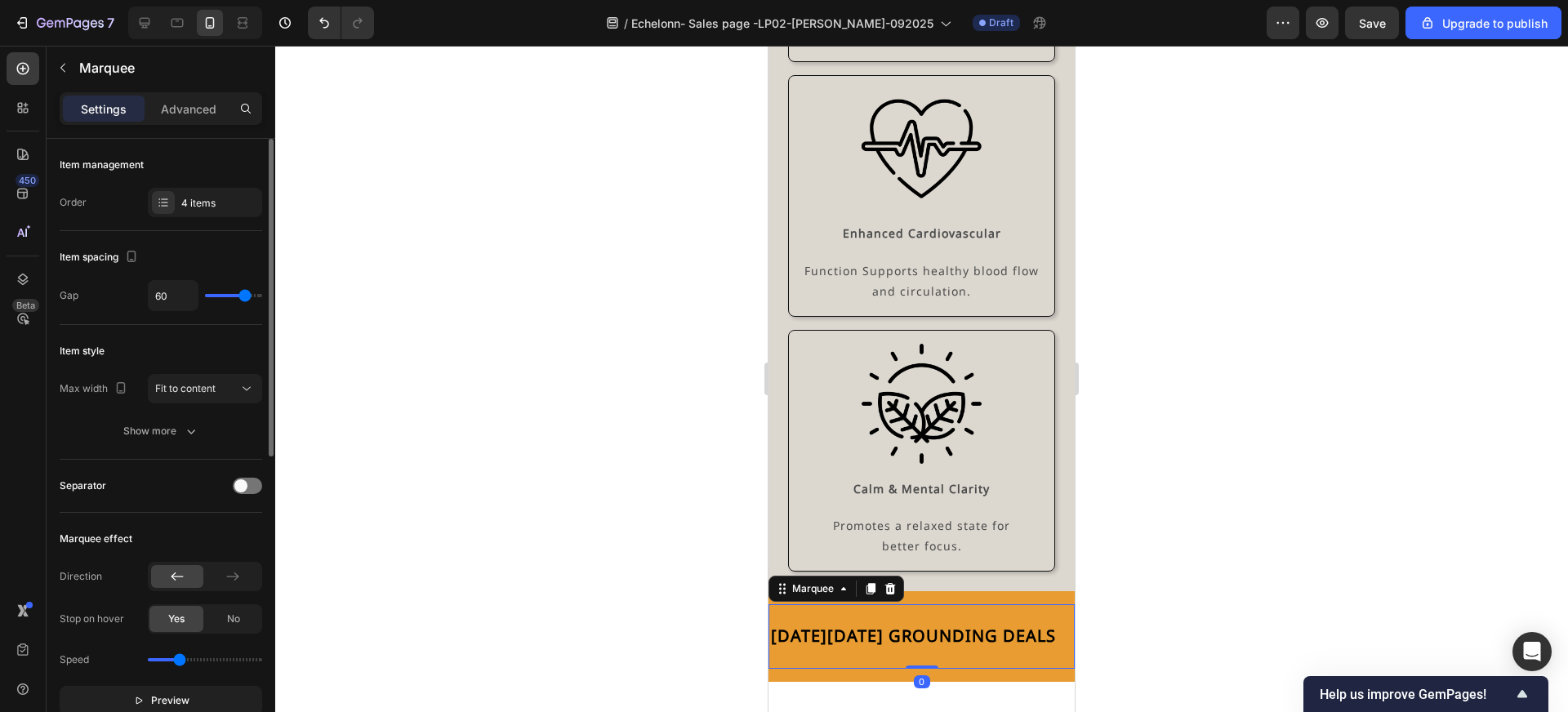
click at [820, 604] on div "BLACK FRIDAY GROUNDING DEALS Text Block GROUNDING SHEETS BLACK FRIDAY Text Bloc…" at bounding box center [922, 636] width 306 height 65
click at [193, 121] on div "Settings Advanced" at bounding box center [160, 108] width 202 height 33
click at [195, 114] on p "Advanced" at bounding box center [188, 108] width 56 height 17
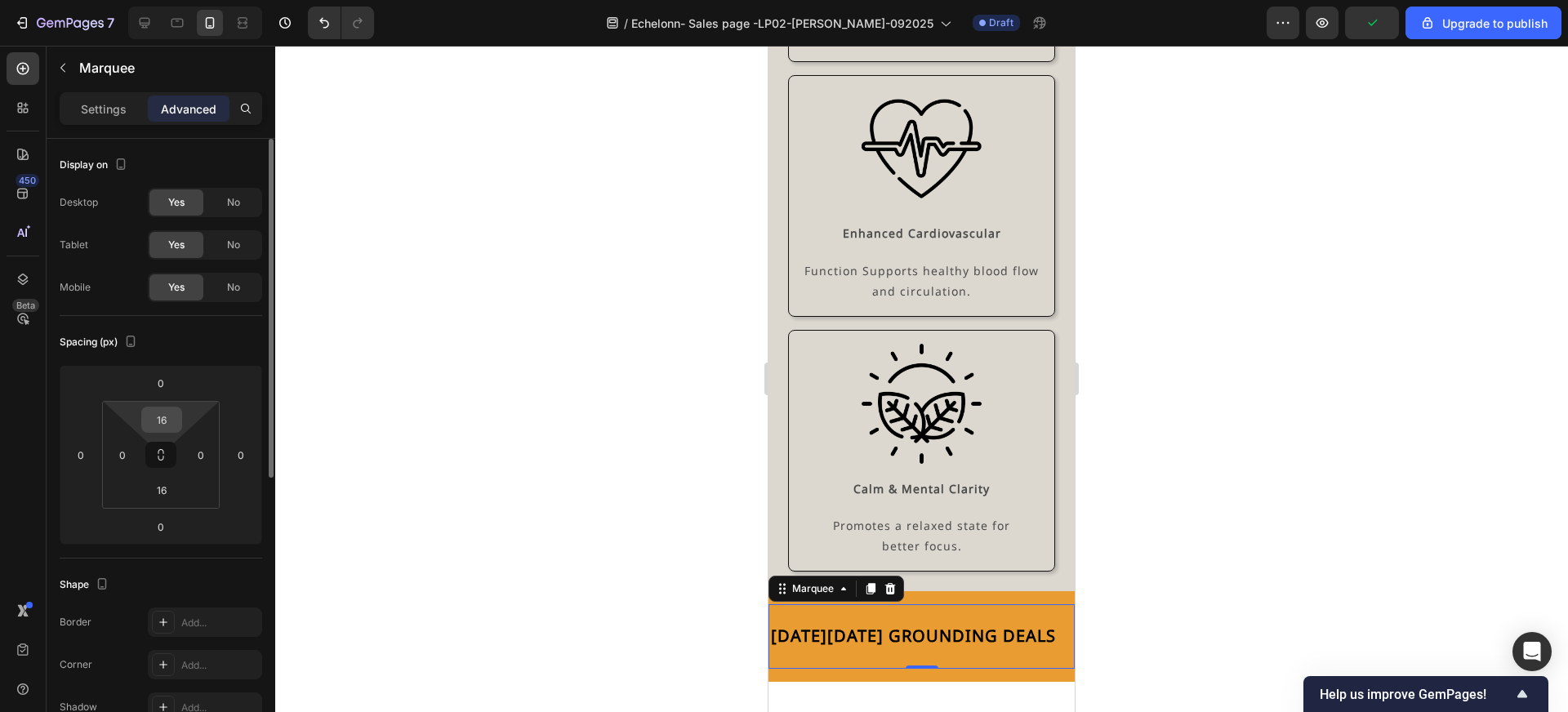
click at [169, 421] on input "16" at bounding box center [161, 419] width 33 height 25
click at [347, 459] on div at bounding box center [922, 378] width 1293 height 666
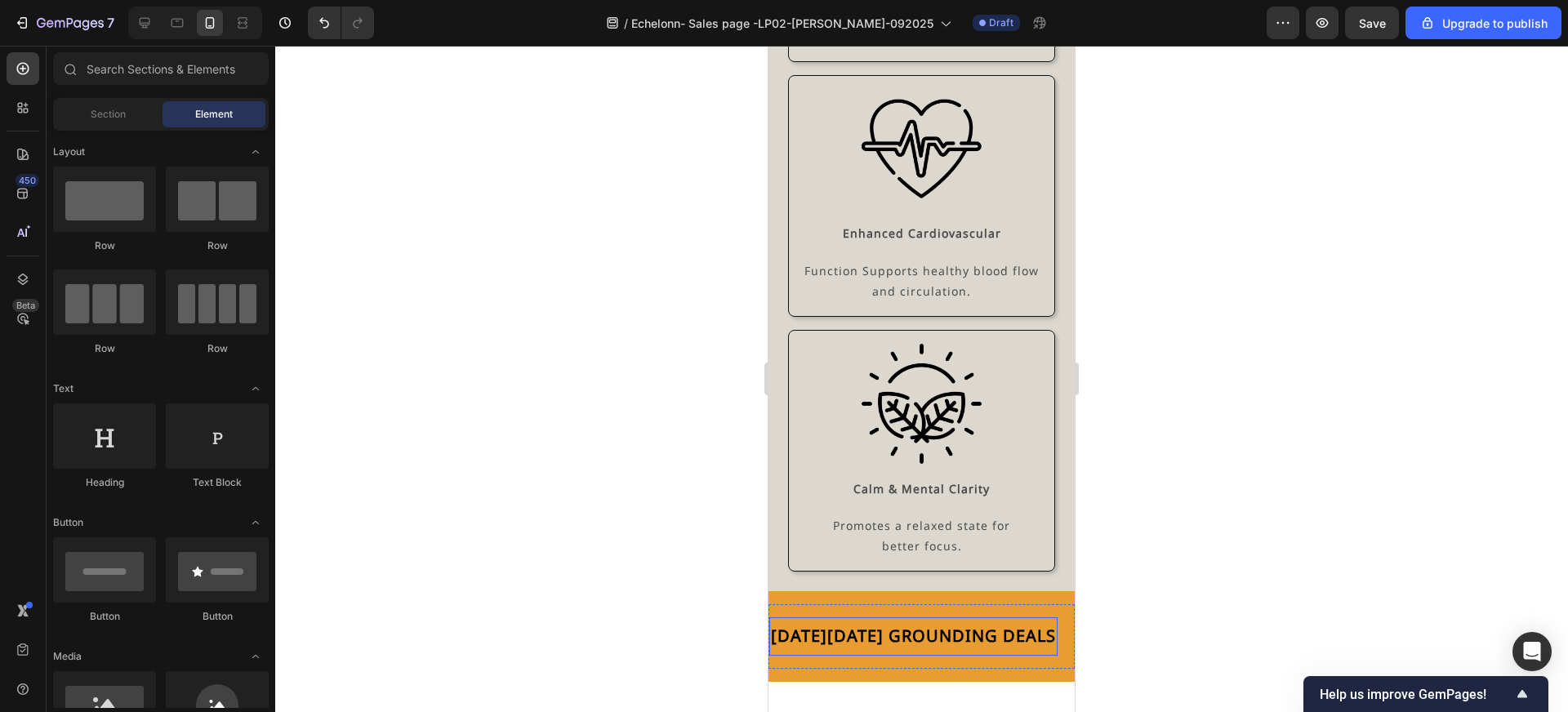
click at [809, 617] on div "BLACK FRIDAY GROUNDING DEALS Text Block" at bounding box center [913, 636] width 288 height 38
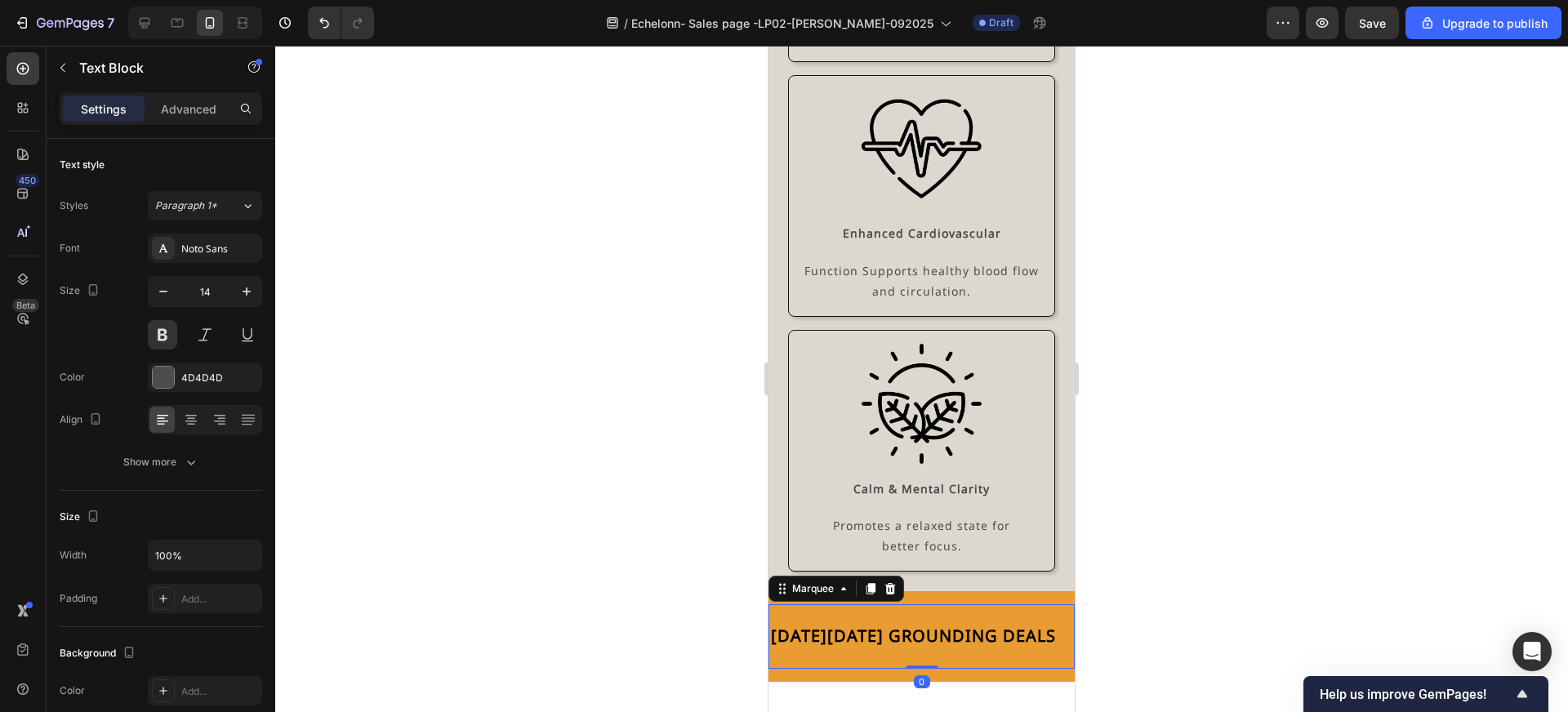
click at [812, 604] on div "BLACK FRIDAY GROUNDING DEALS Text Block GROUNDING SHEETS BLACK FRIDAY Text Bloc…" at bounding box center [922, 636] width 306 height 65
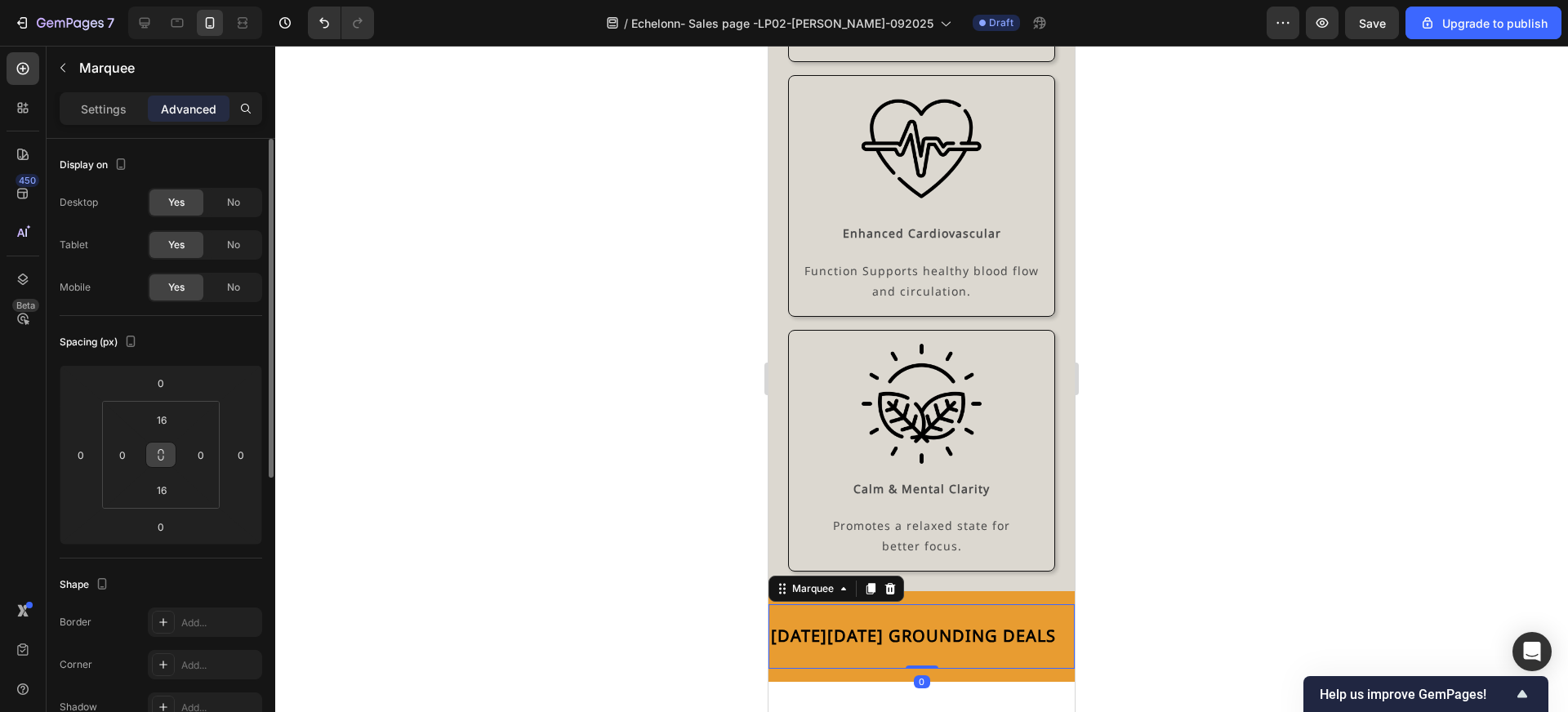
click at [160, 452] on icon at bounding box center [160, 455] width 13 height 13
click at [163, 418] on input "16" at bounding box center [161, 419] width 33 height 25
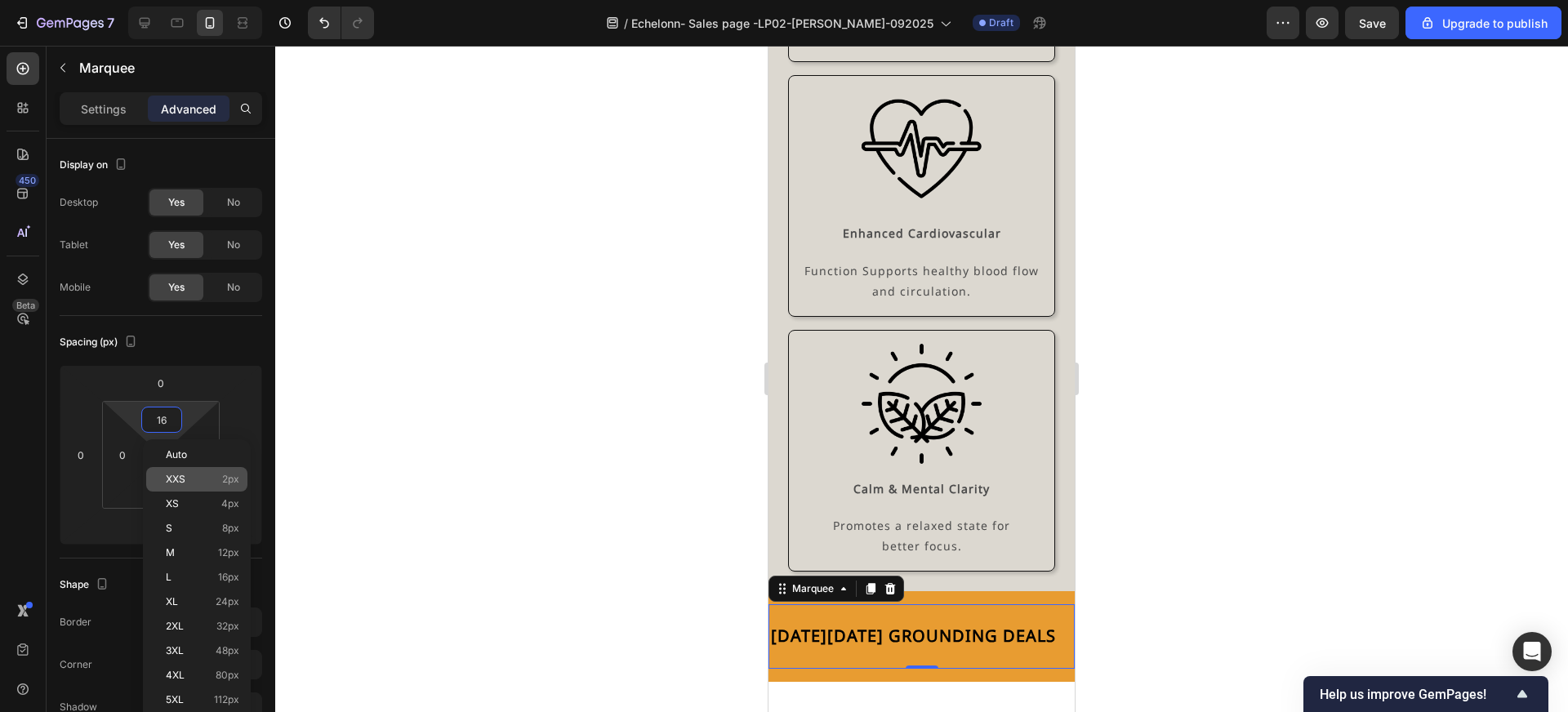
type input "0"
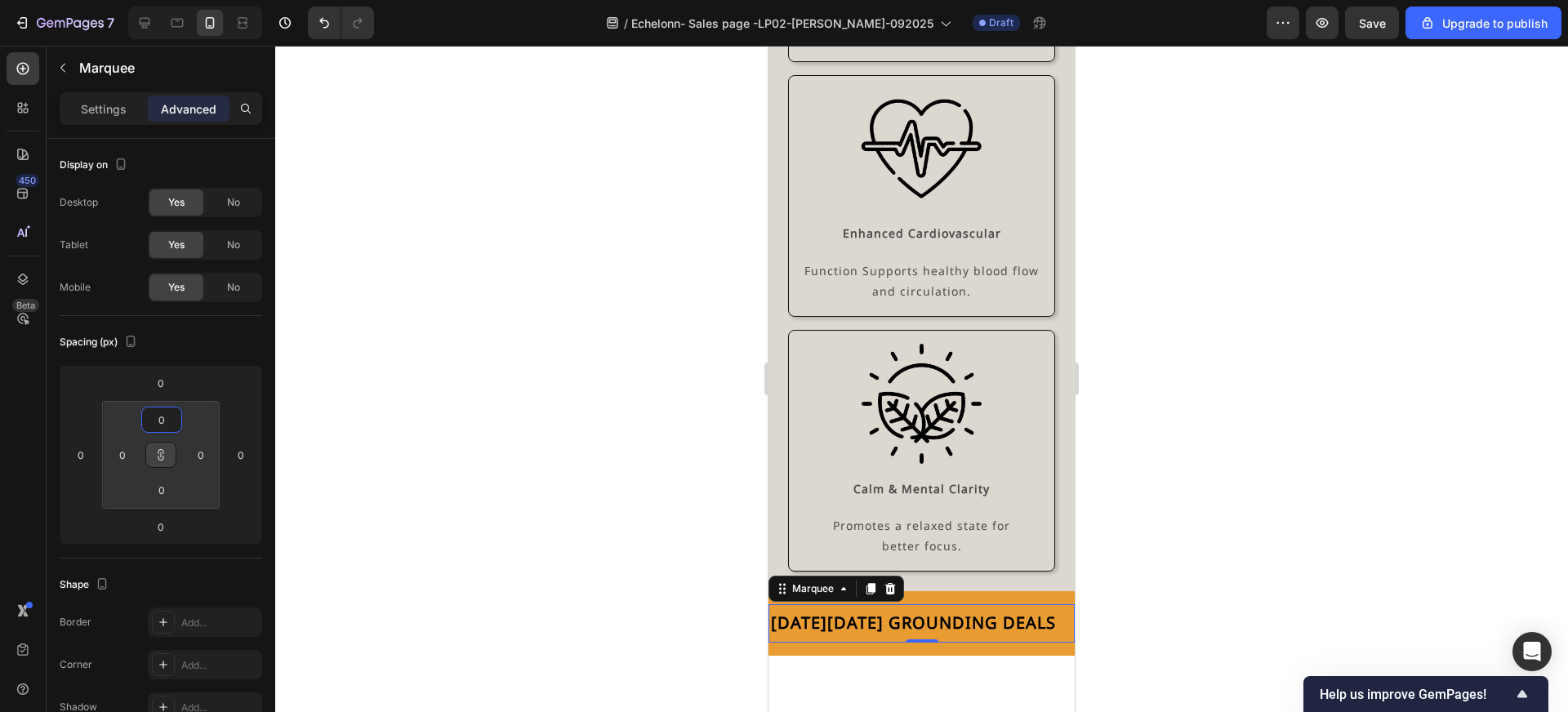
click at [498, 545] on div at bounding box center [922, 378] width 1293 height 666
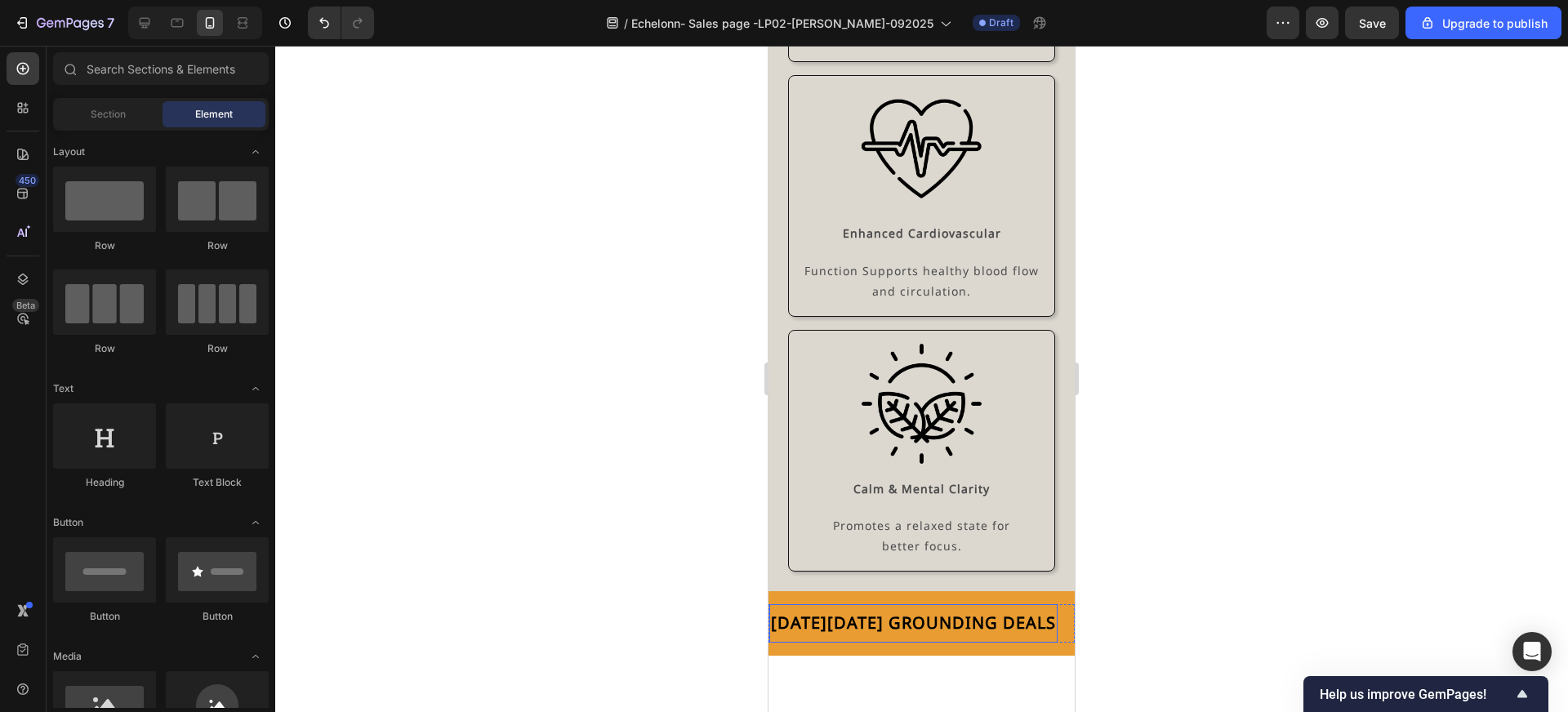
click at [1024, 612] on span "[DATE][DATE] GROUNDING DEALS" at bounding box center [913, 623] width 285 height 22
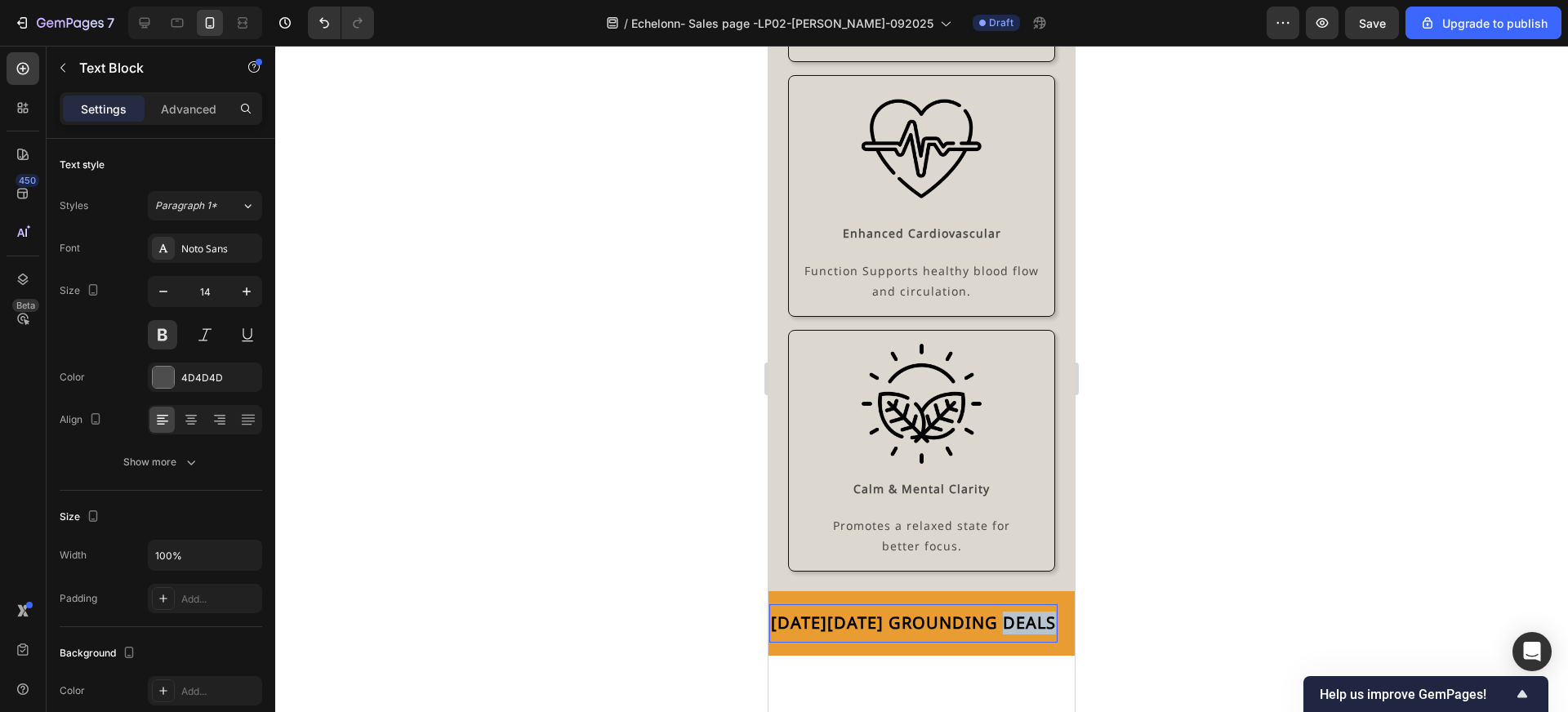
click at [1024, 612] on span "[DATE][DATE] GROUNDING DEALS" at bounding box center [913, 623] width 285 height 22
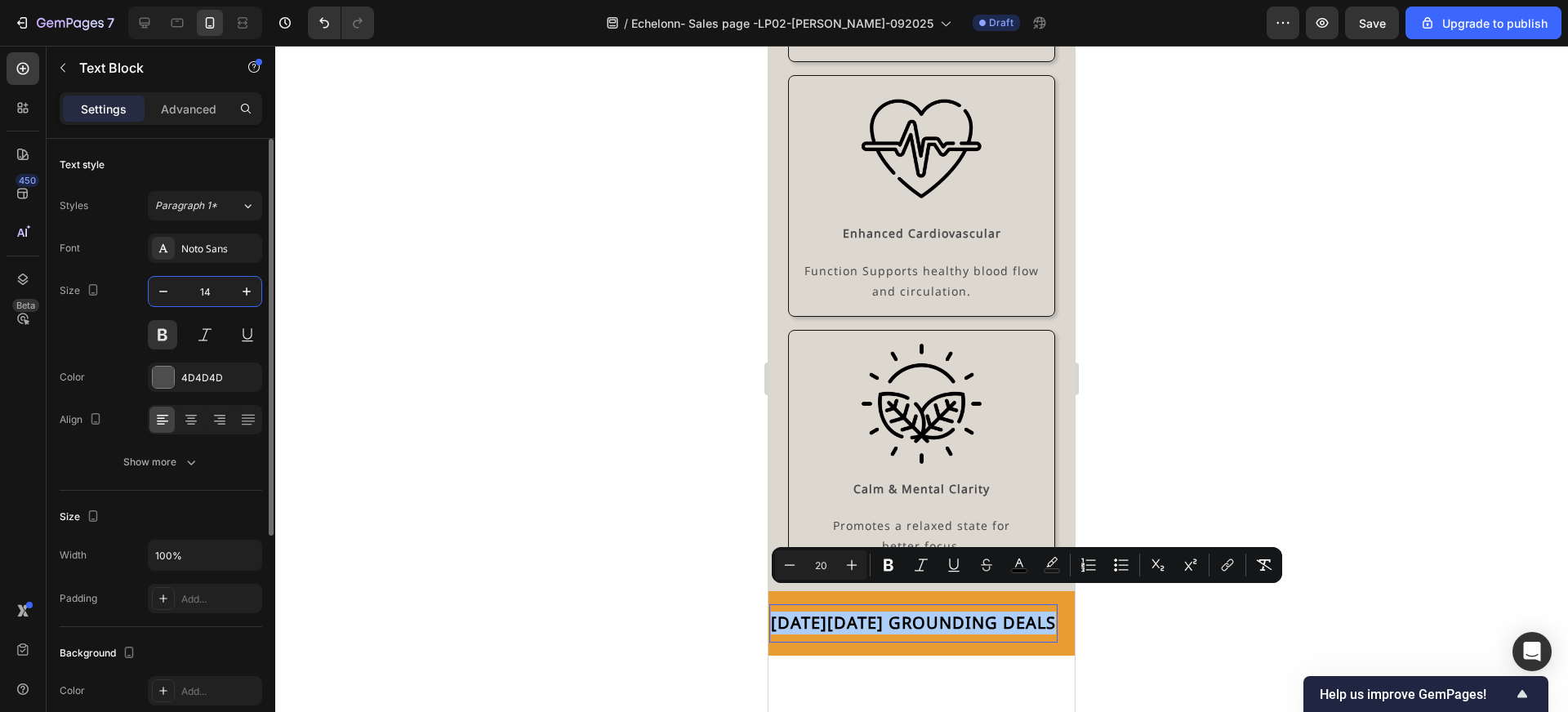
click at [215, 292] on input "14" at bounding box center [204, 292] width 54 height 29
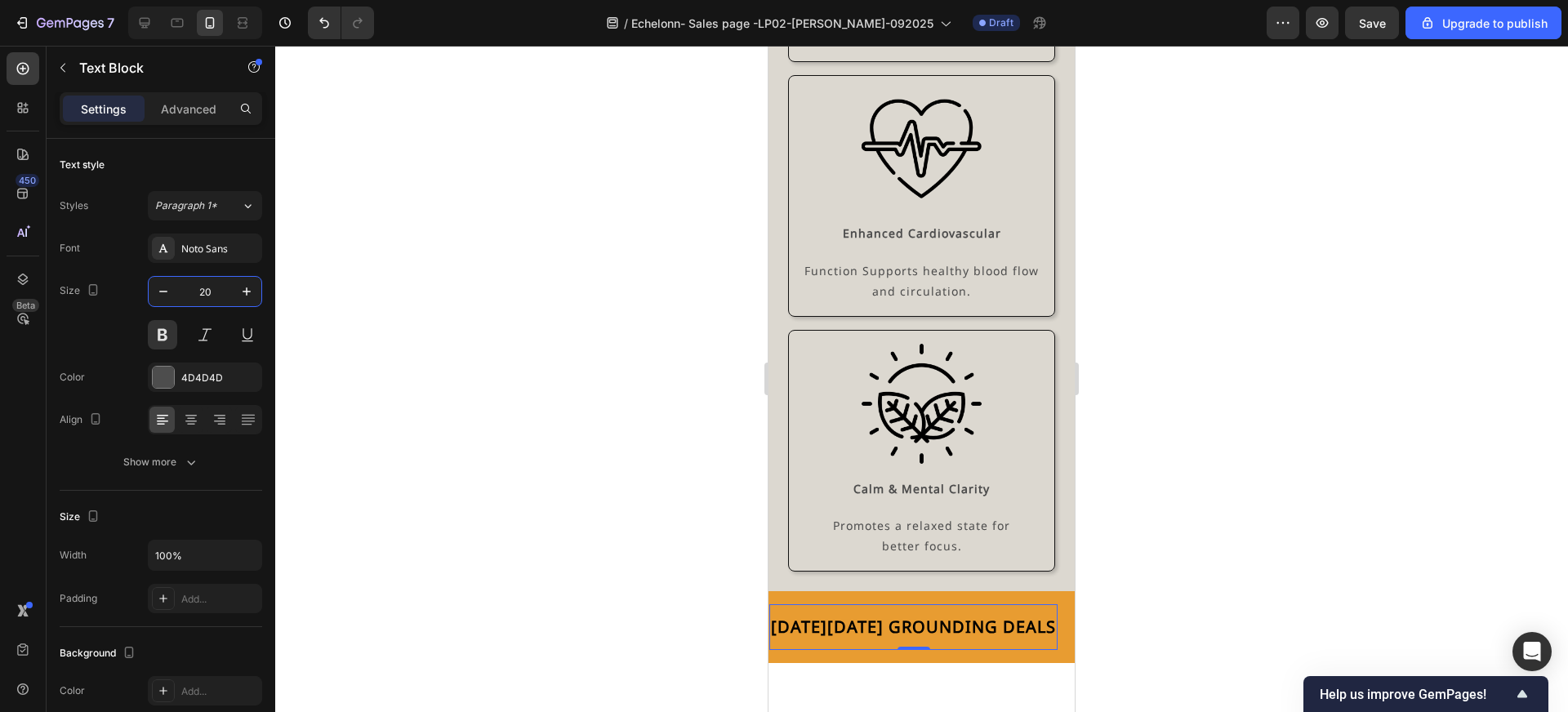
type input "20"
click at [492, 372] on div at bounding box center [922, 378] width 1293 height 666
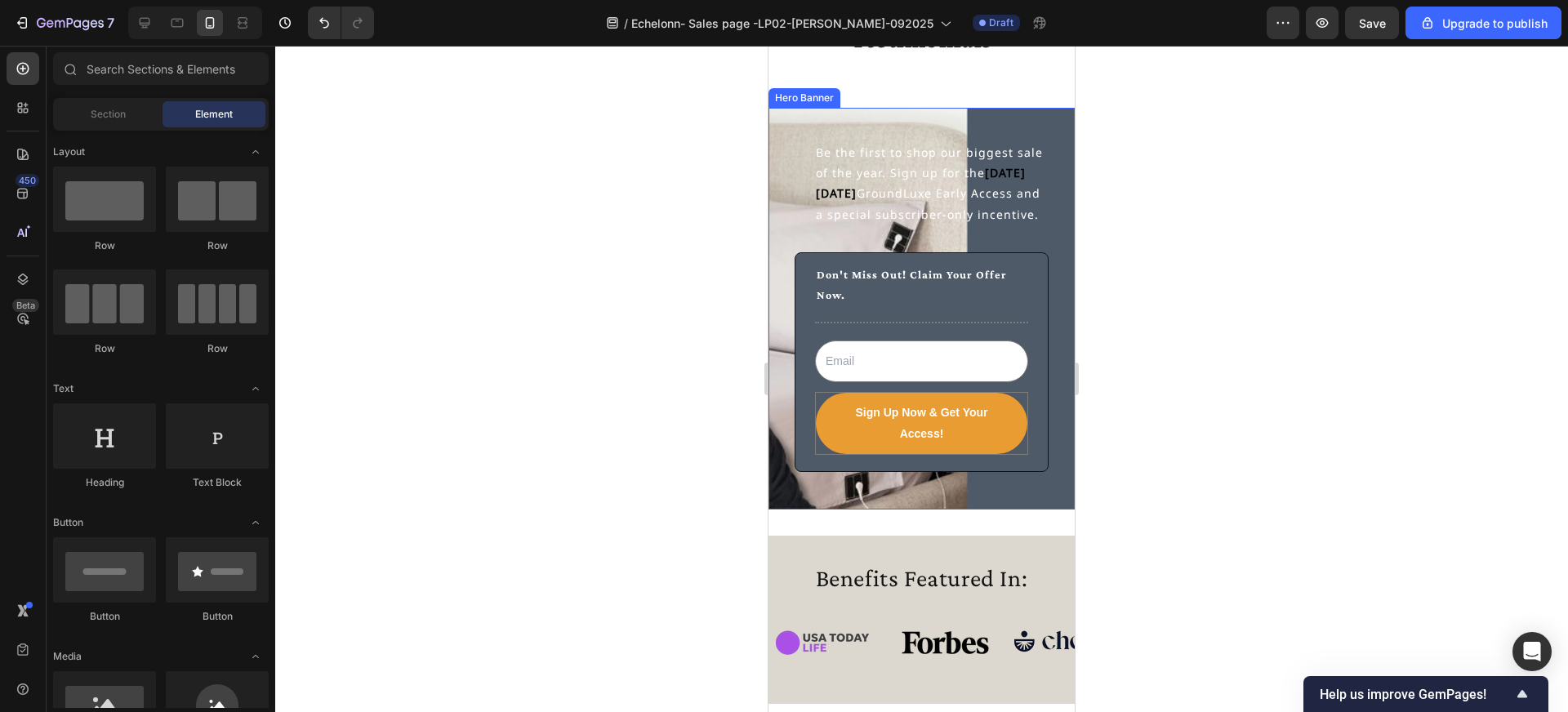
scroll to position [5524, 0]
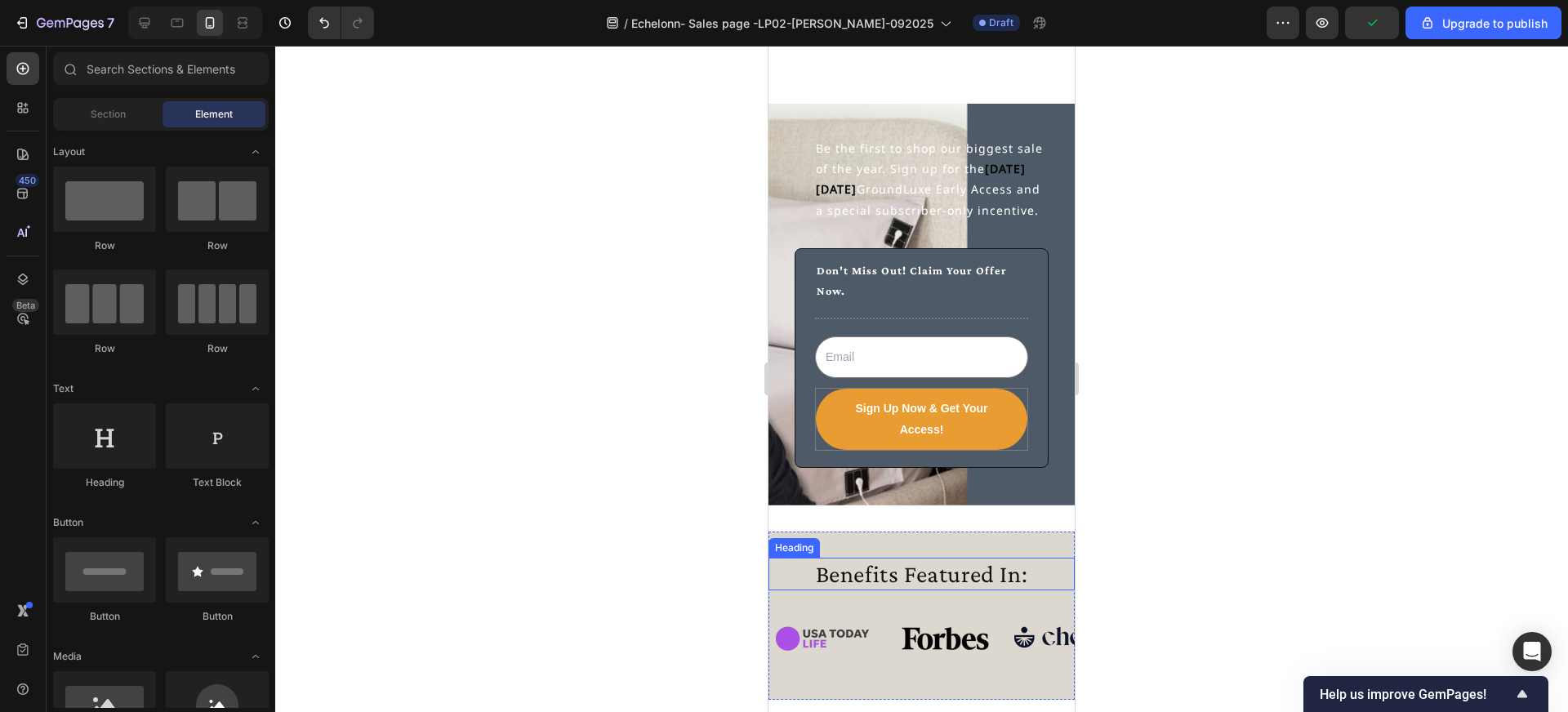
click at [870, 571] on h2 "Benefits Featured In:" at bounding box center [922, 574] width 306 height 33
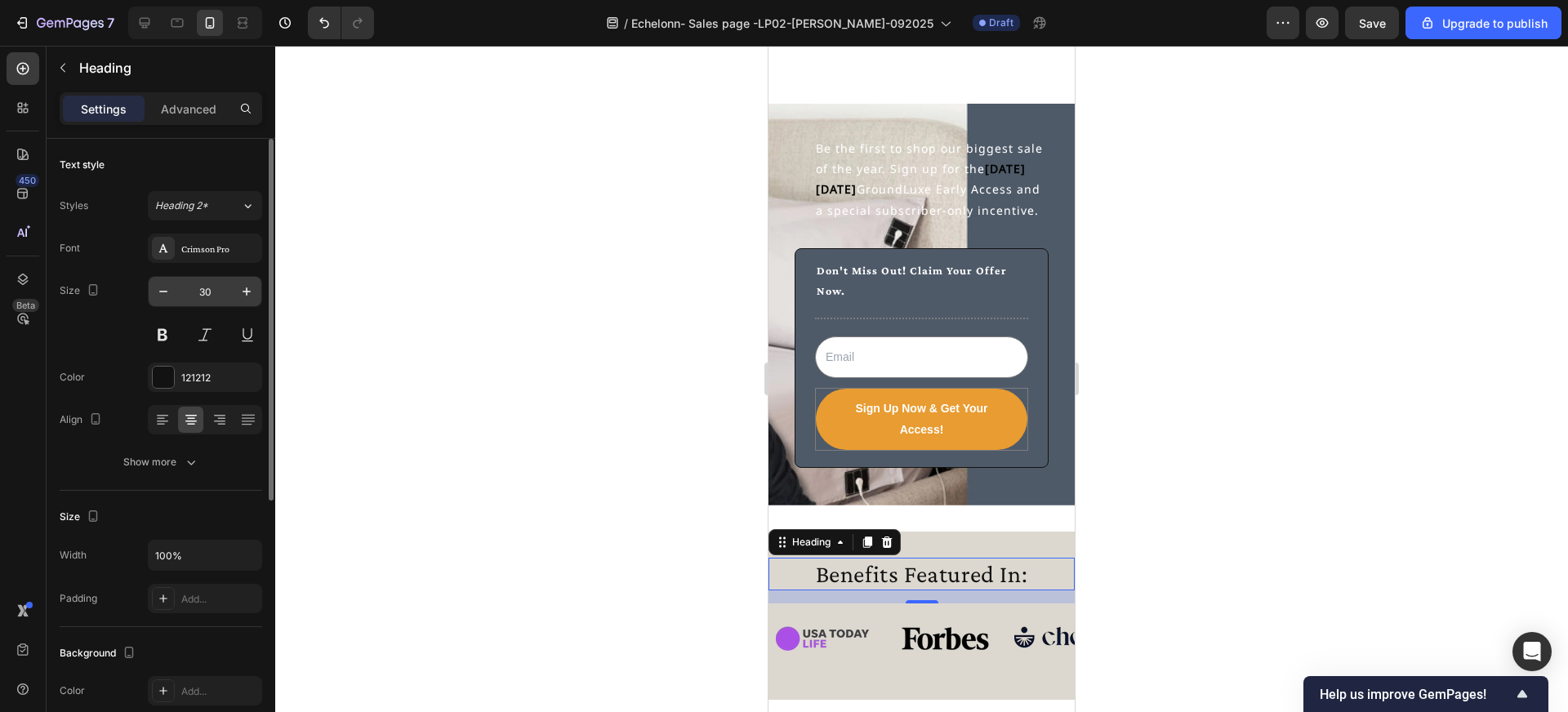
click at [216, 297] on input "30" at bounding box center [204, 292] width 54 height 29
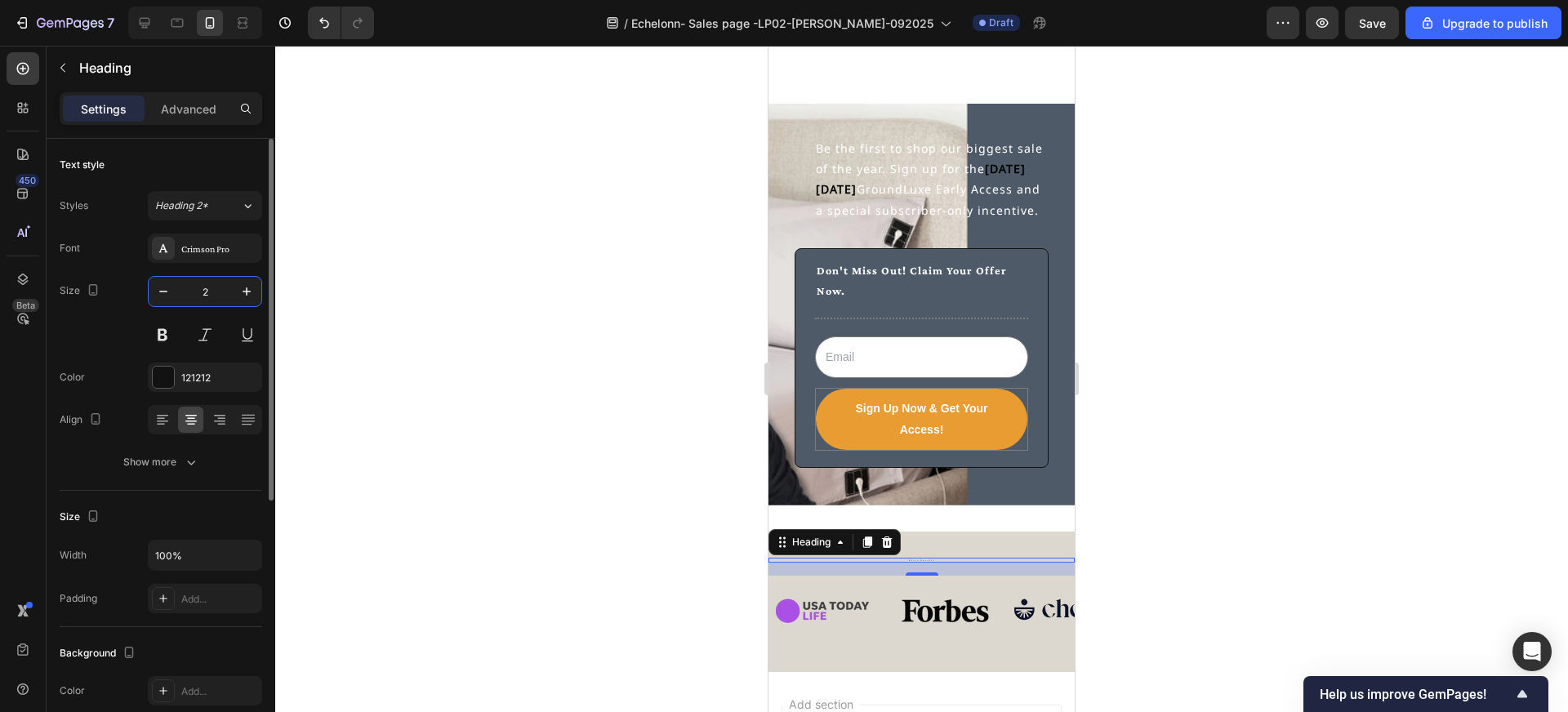
type input "24"
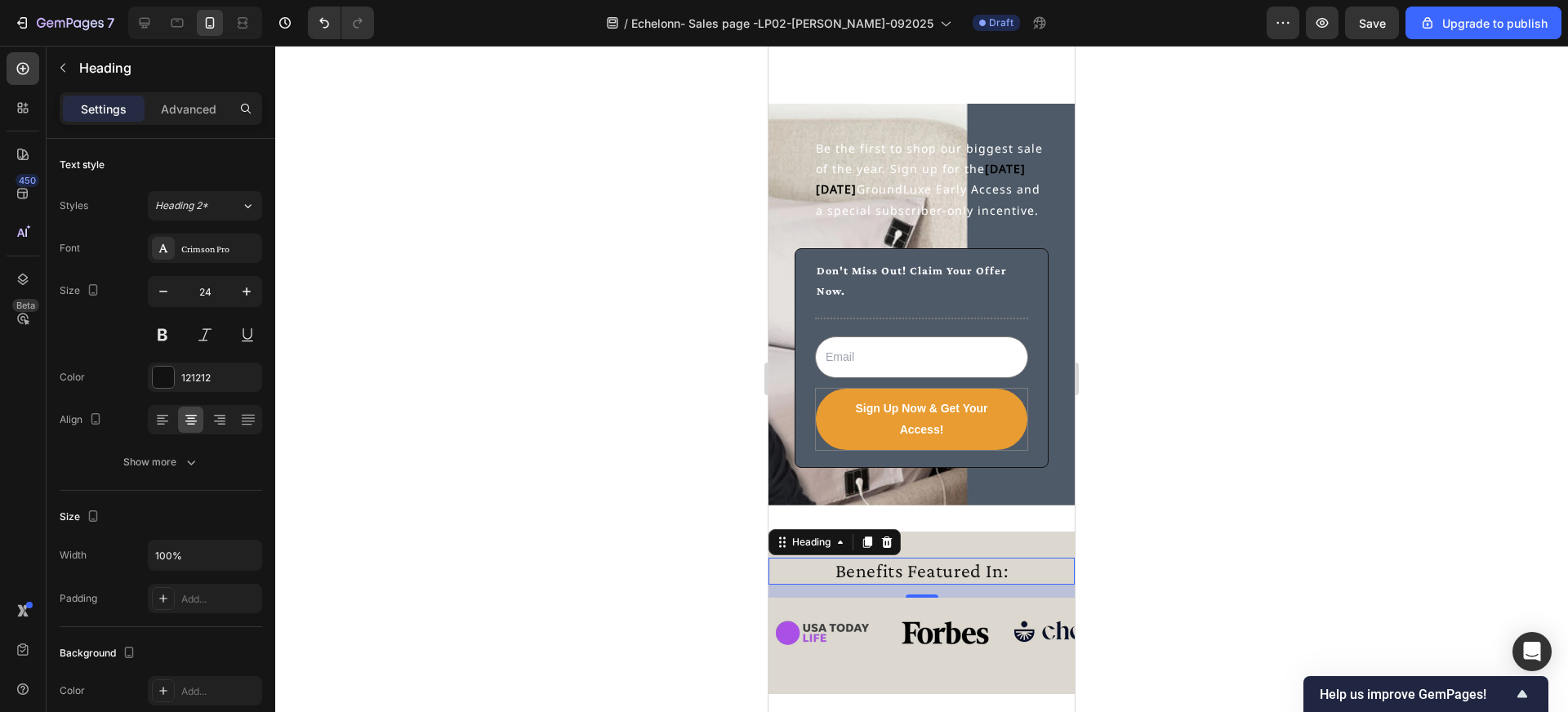
click at [587, 439] on div at bounding box center [922, 378] width 1293 height 666
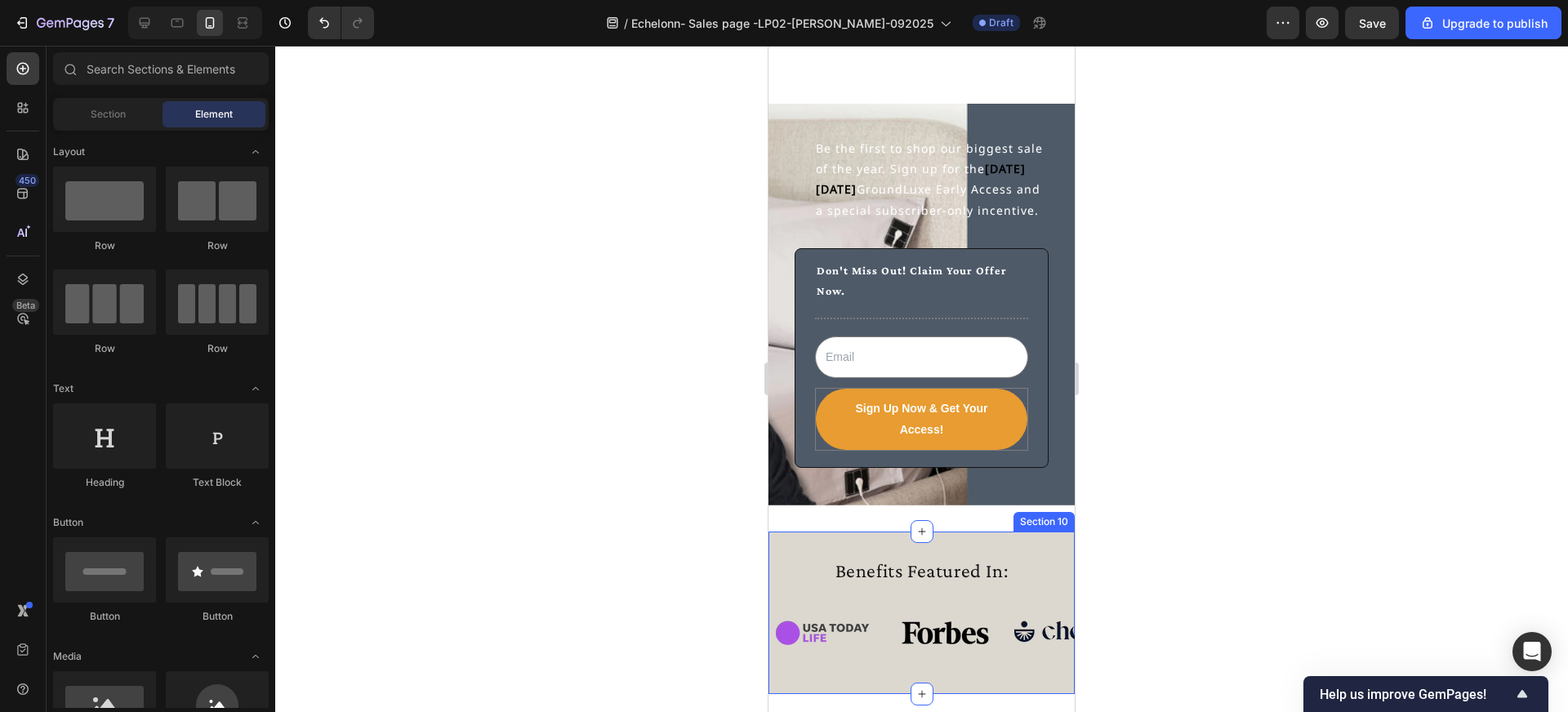
click at [851, 551] on div "Benefits Featured In: Heading Image Image Image Image Image Image Image Image I…" at bounding box center [922, 613] width 306 height 162
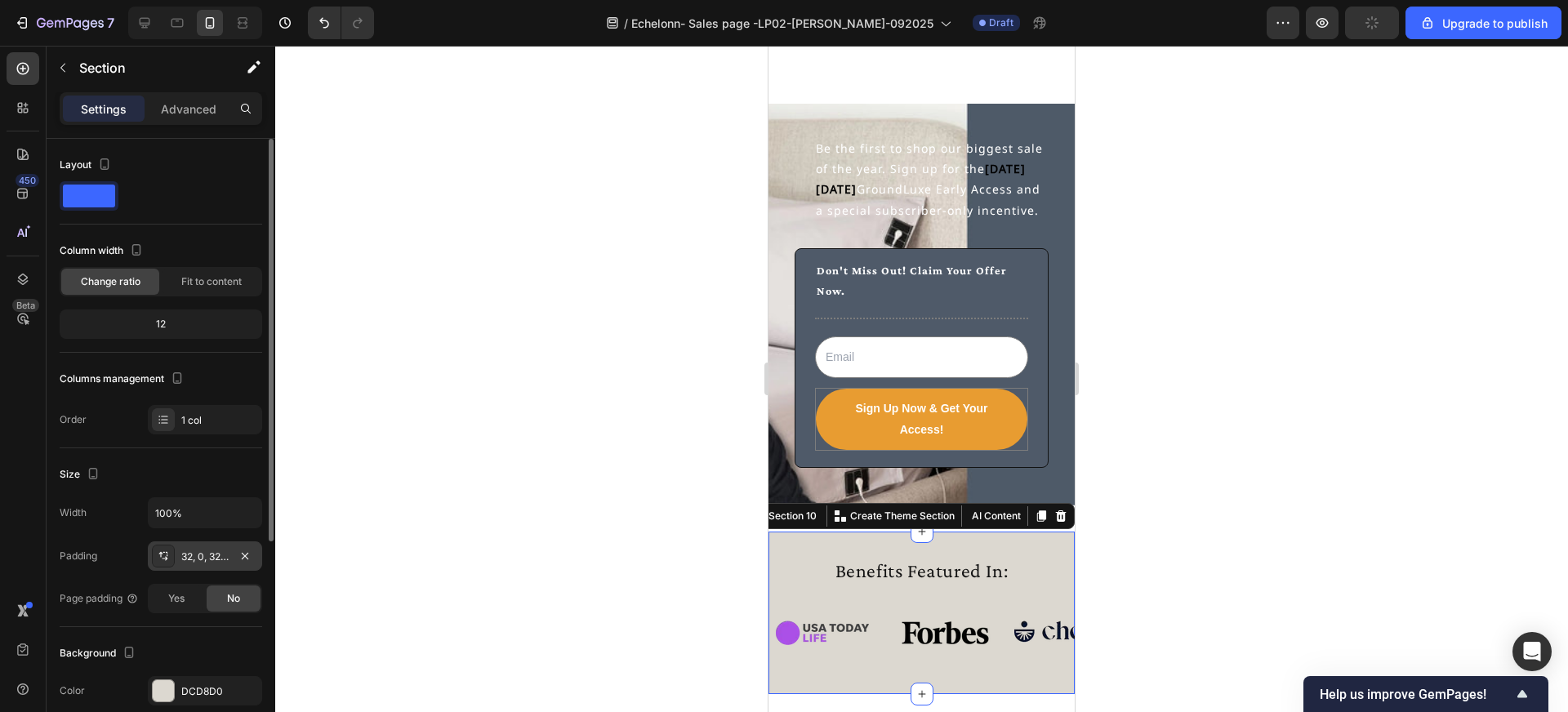
click at [212, 554] on div "32, 0, 32, 0" at bounding box center [205, 557] width 47 height 15
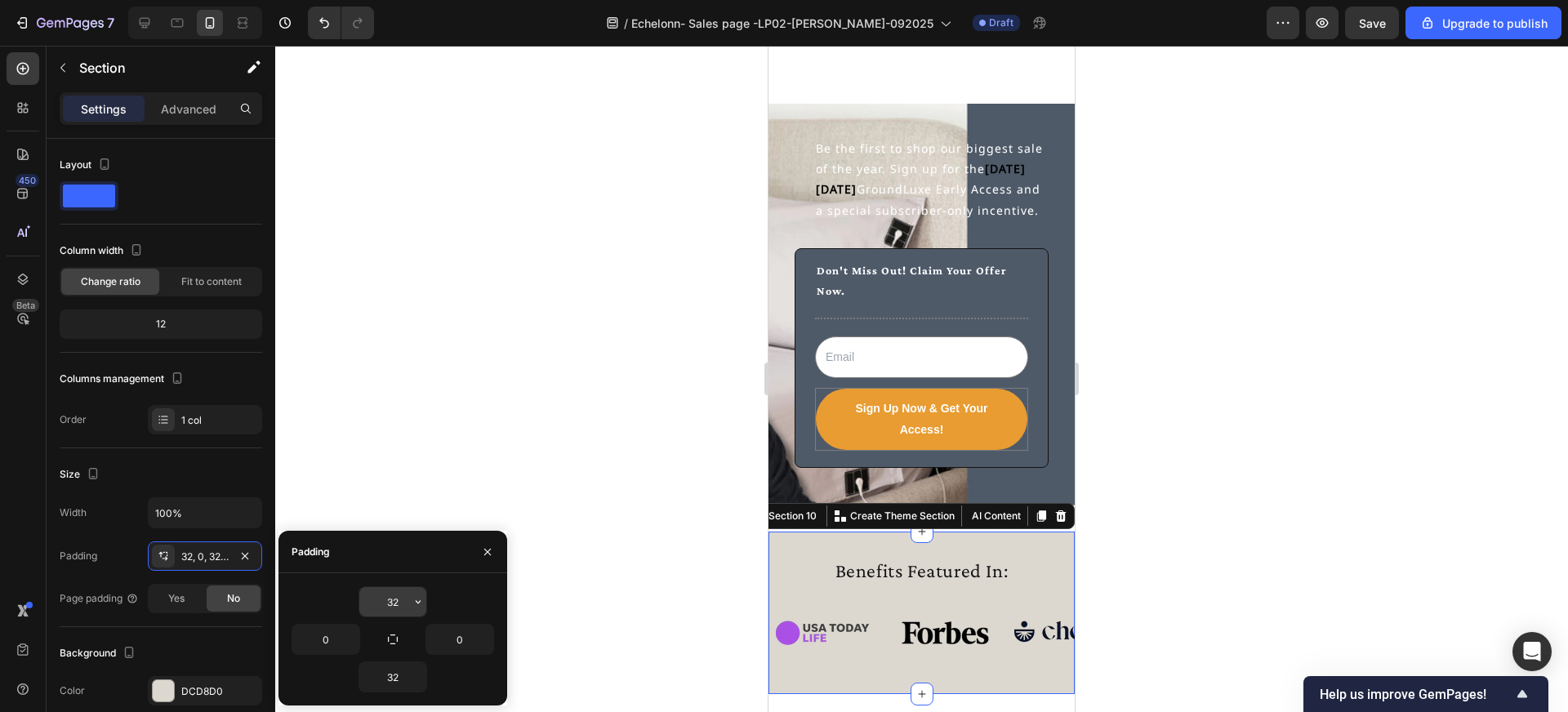
click at [402, 597] on input "32" at bounding box center [392, 602] width 67 height 29
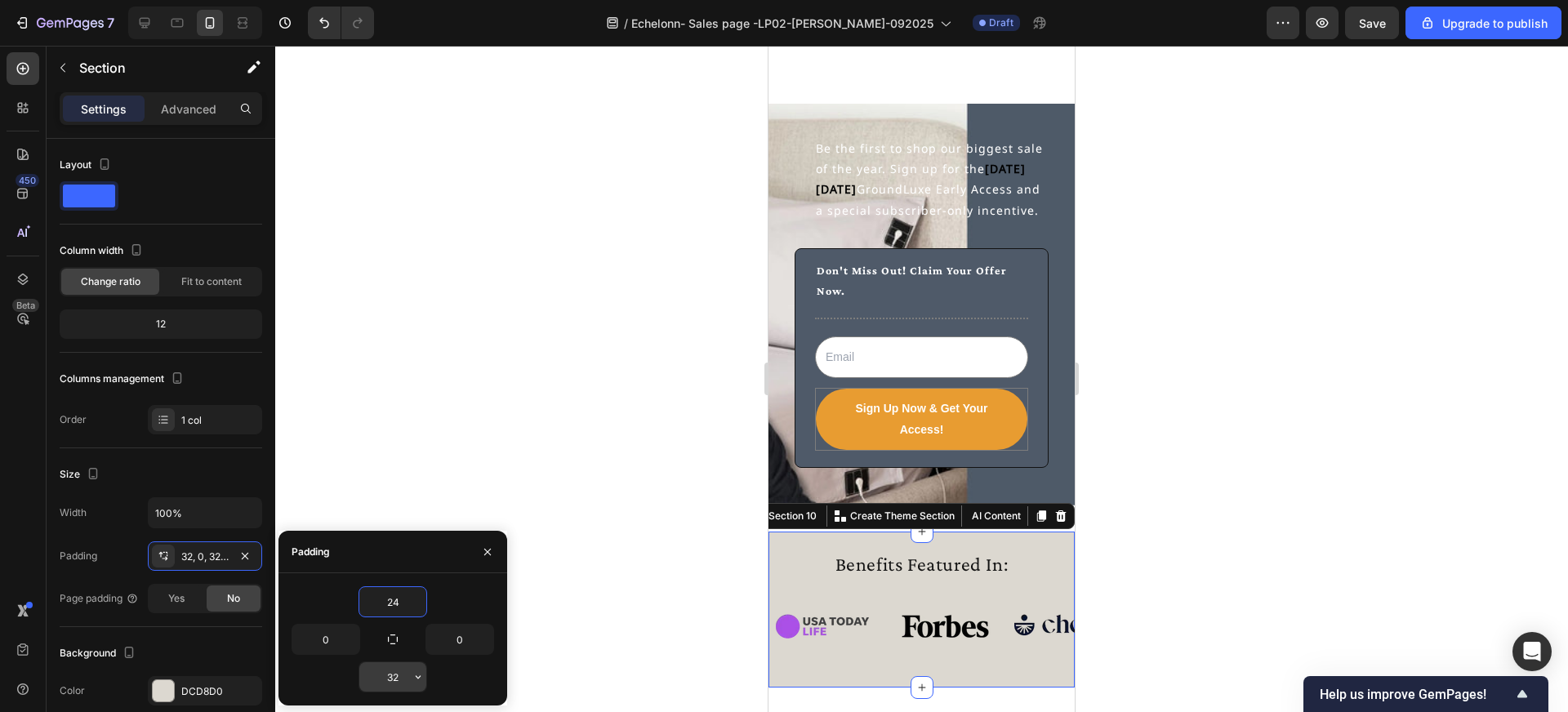
type input "24"
click at [401, 668] on input "32" at bounding box center [392, 677] width 67 height 29
type input "24"
click at [680, 608] on div at bounding box center [922, 378] width 1293 height 666
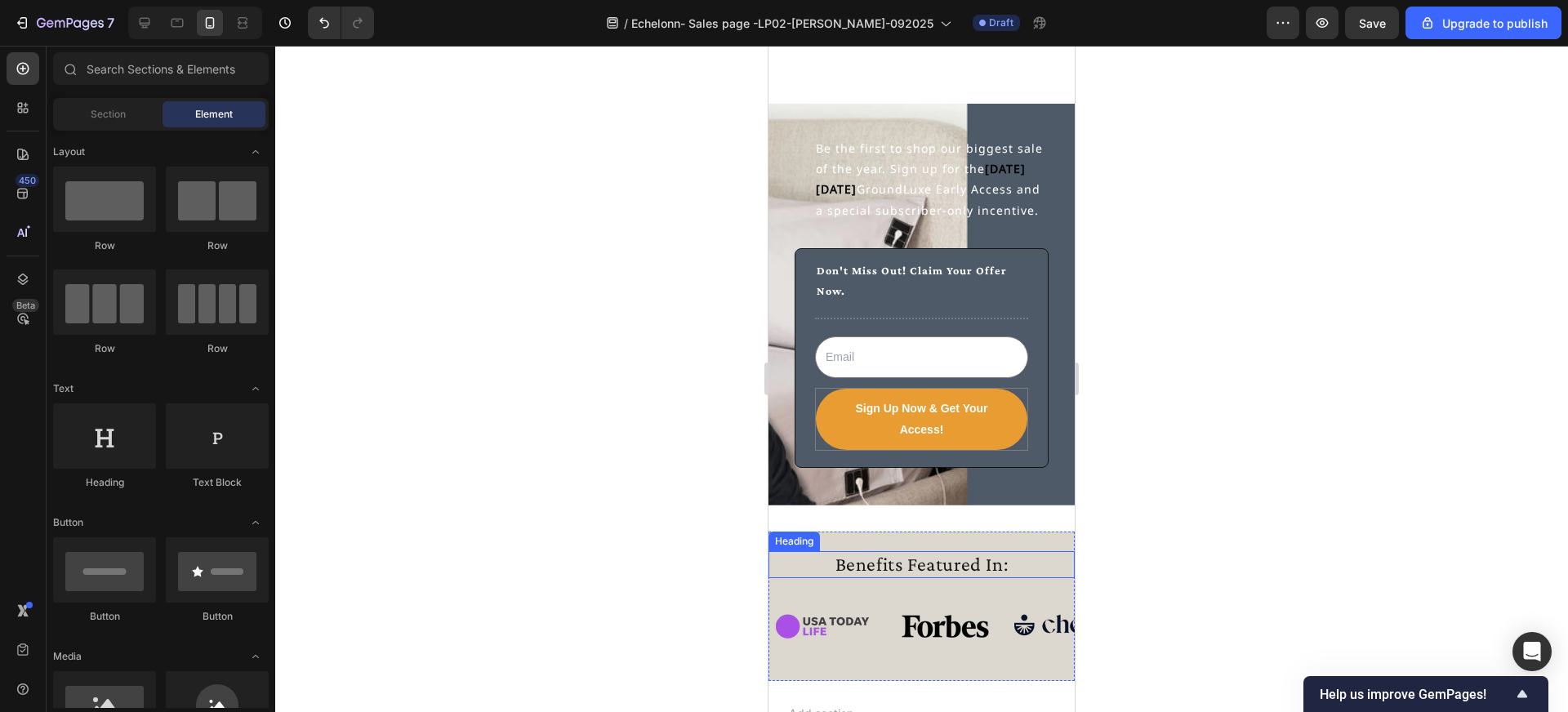
click at [901, 573] on h2 "Benefits Featured In:" at bounding box center [922, 565] width 306 height 27
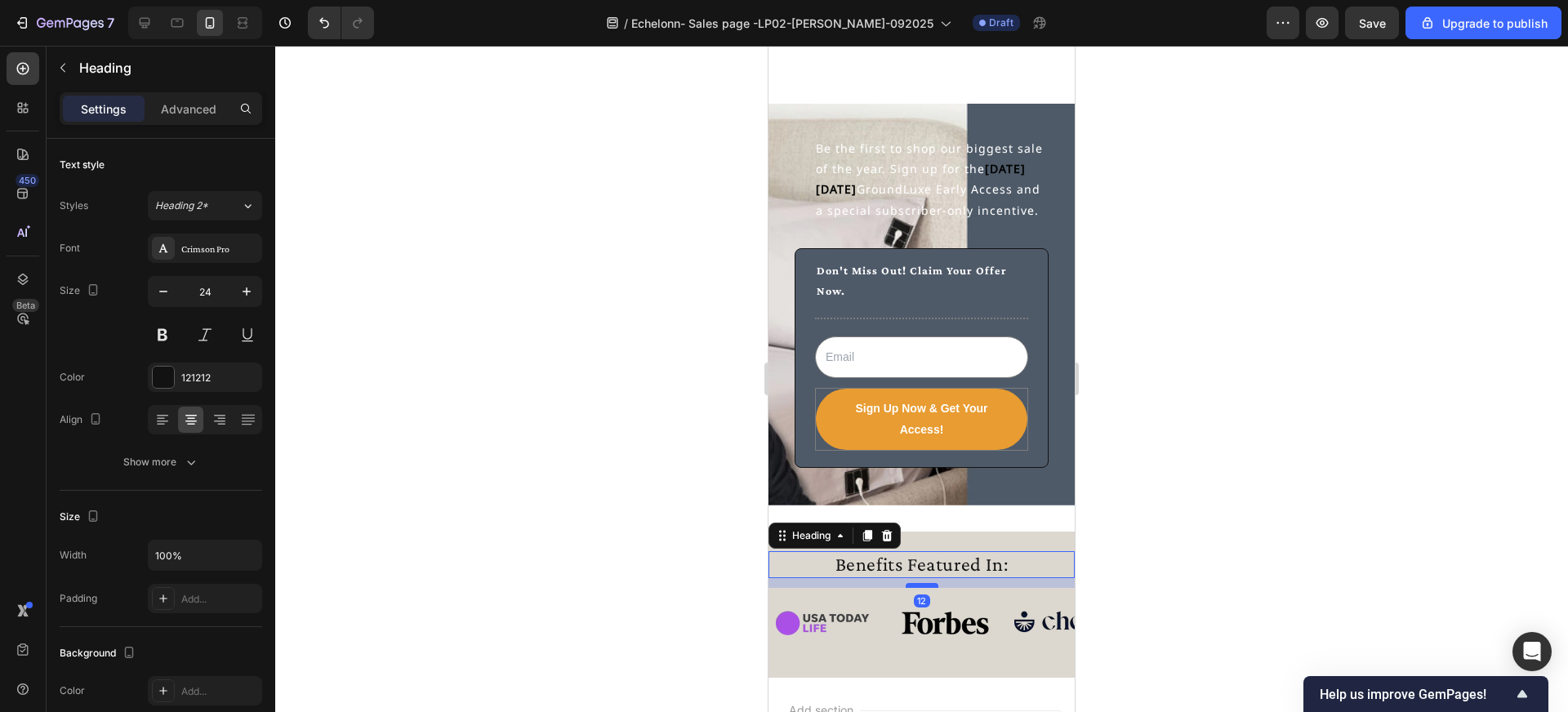
click at [923, 586] on div at bounding box center [923, 585] width 33 height 5
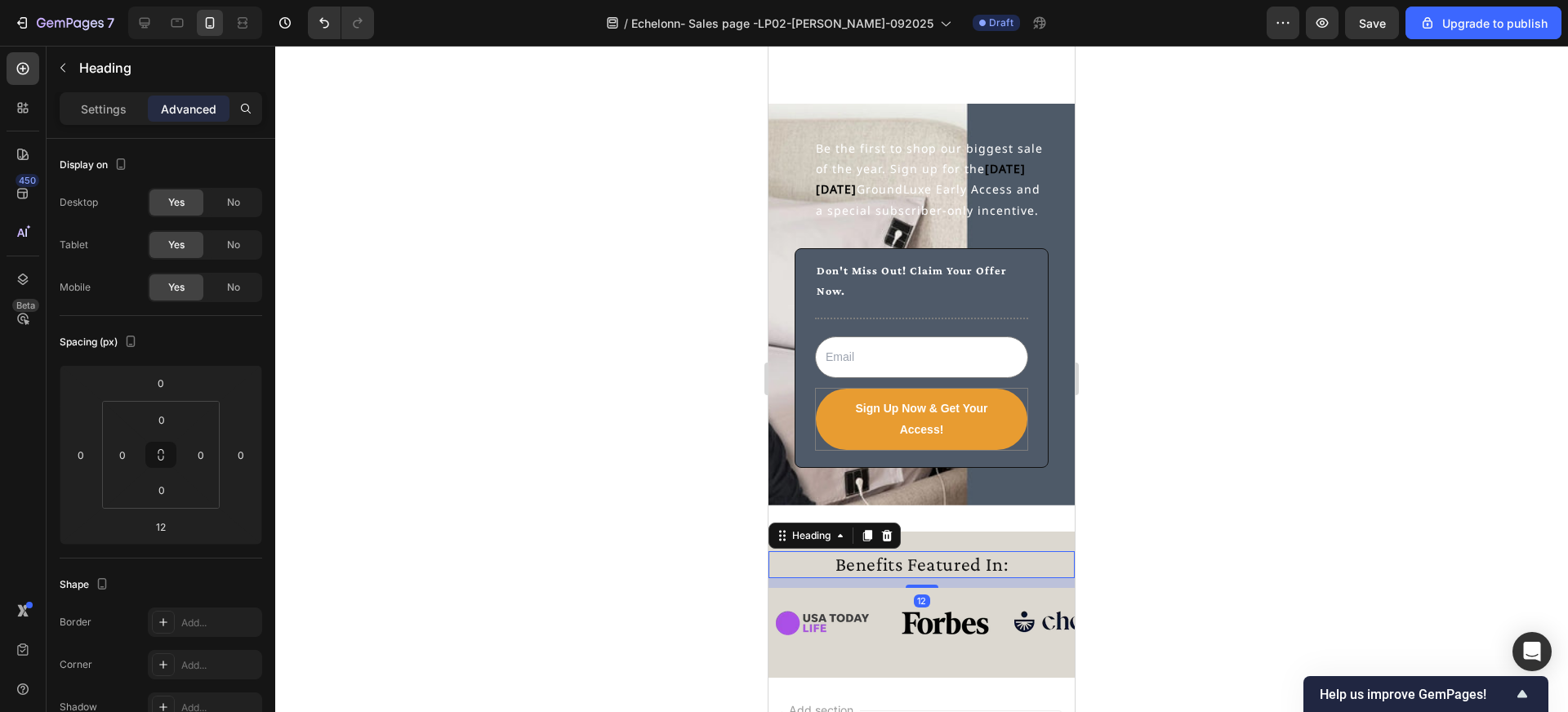
click at [1134, 606] on div at bounding box center [922, 378] width 1293 height 666
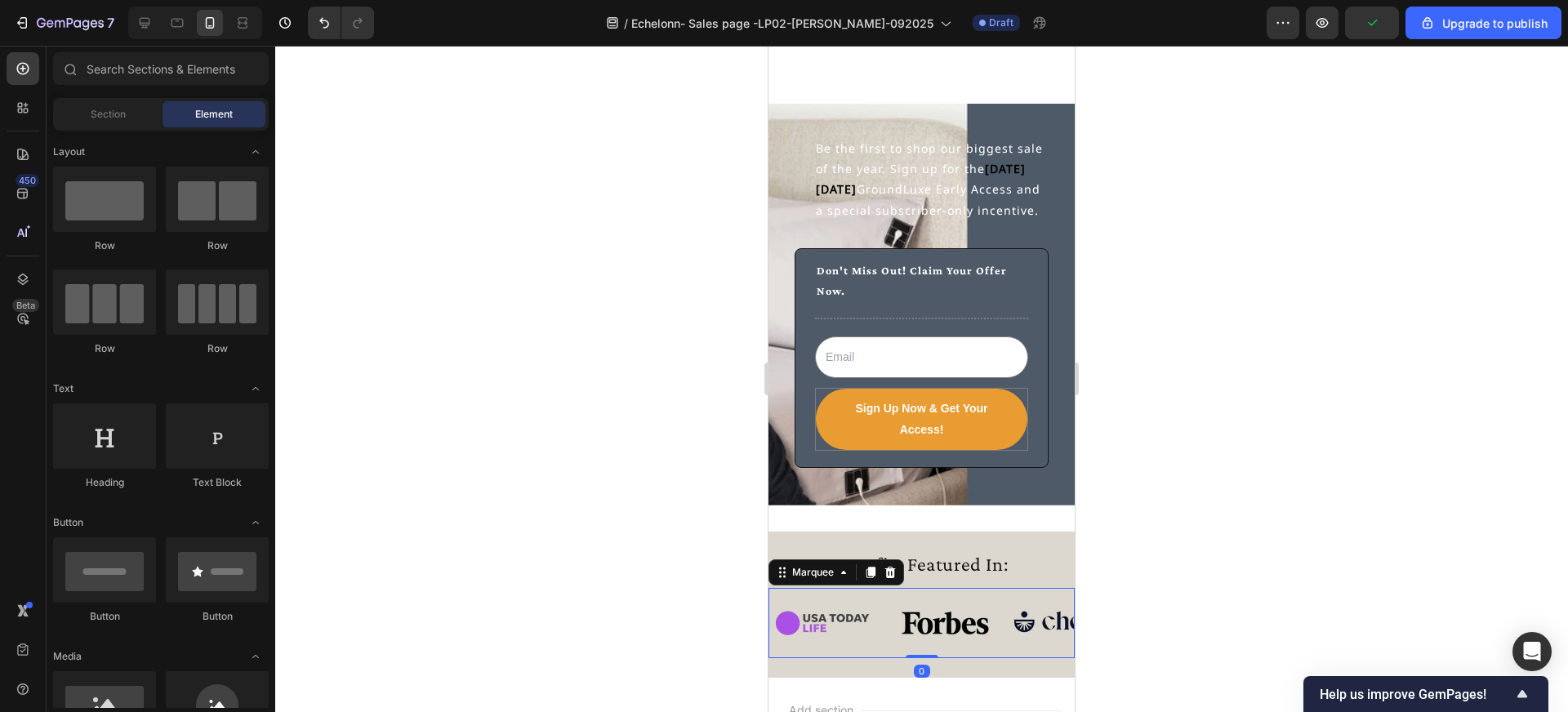
click at [990, 648] on div "Image Image Image Image Image Image Image Image Image Image Image Image Image I…" at bounding box center [922, 623] width 306 height 70
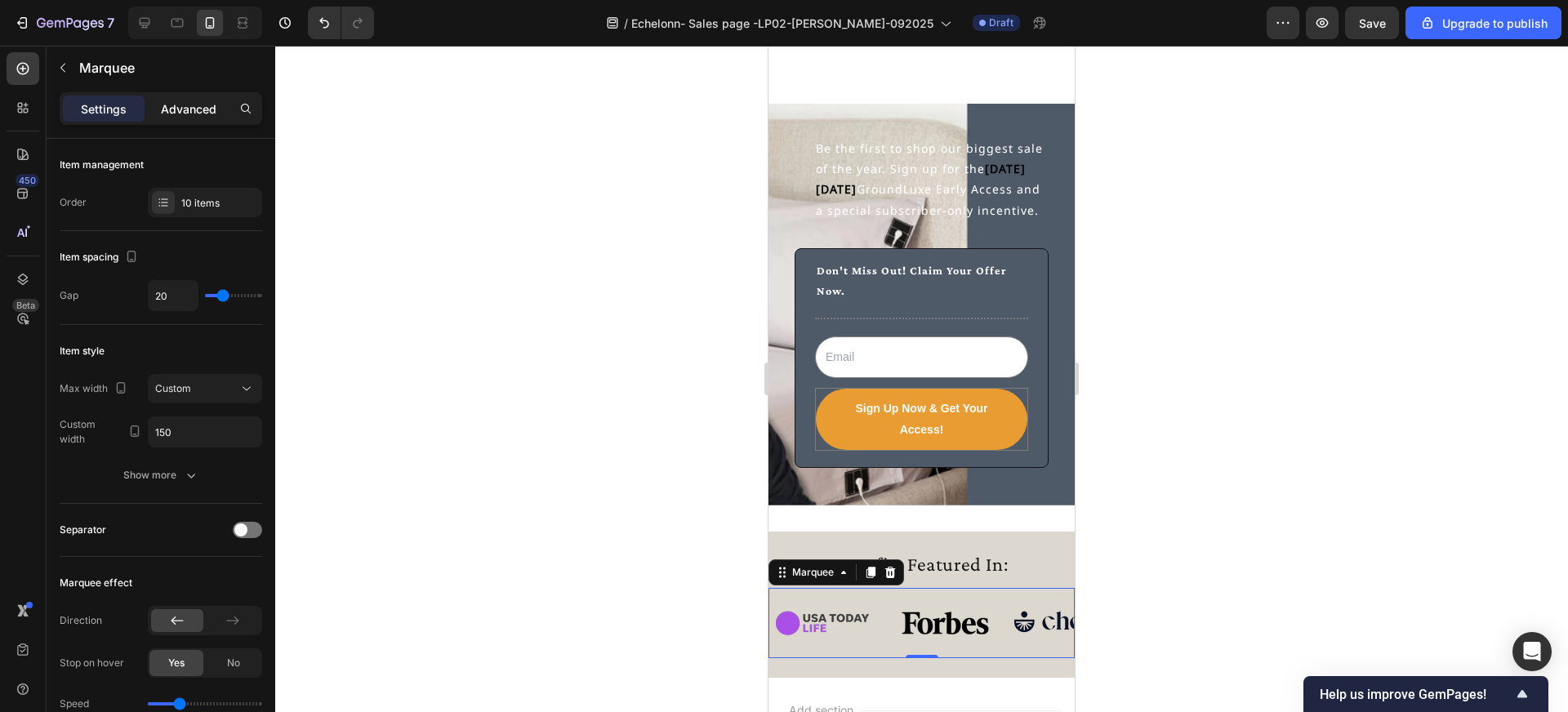
click at [213, 115] on p "Advanced" at bounding box center [188, 108] width 56 height 17
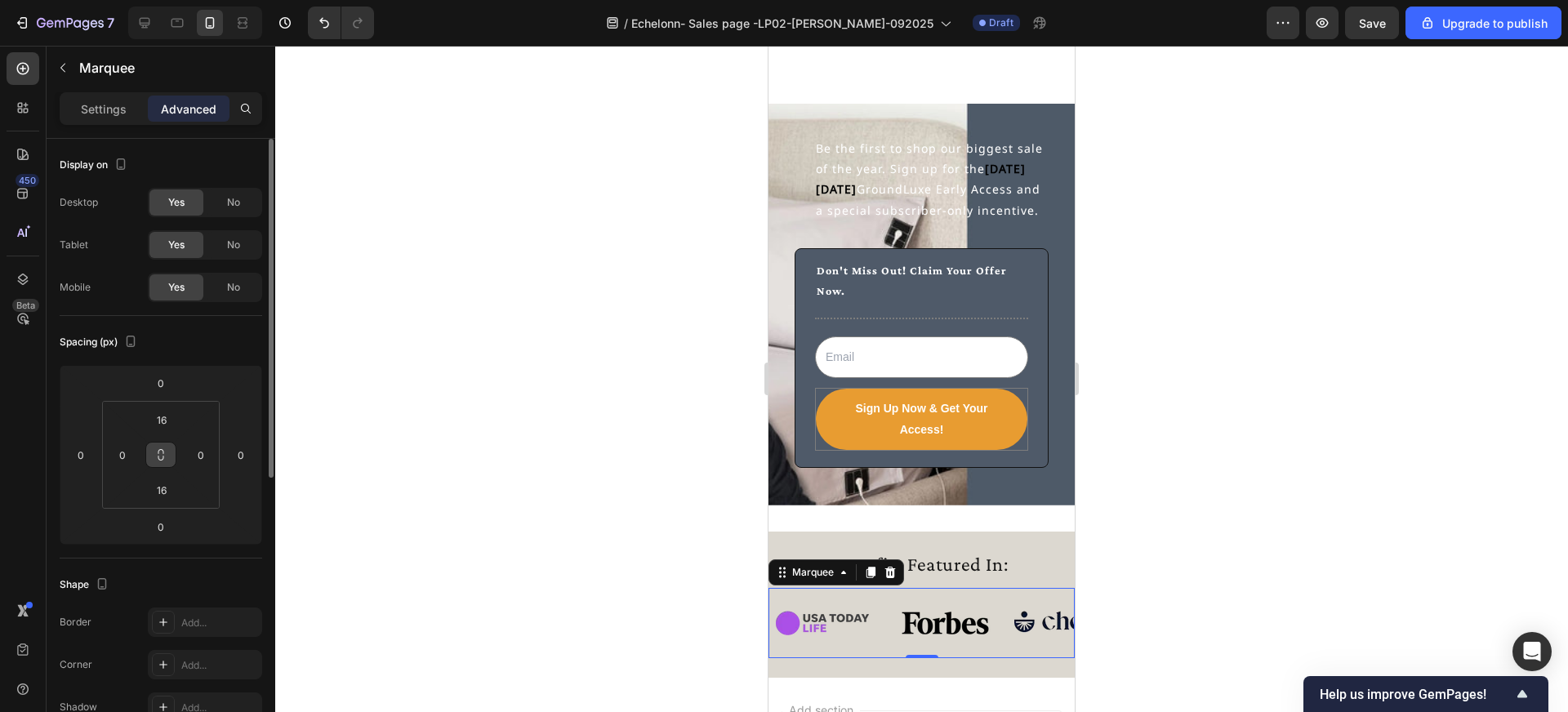
click at [164, 459] on icon at bounding box center [160, 455] width 13 height 13
click at [169, 424] on input "16" at bounding box center [161, 419] width 33 height 25
type input "0"
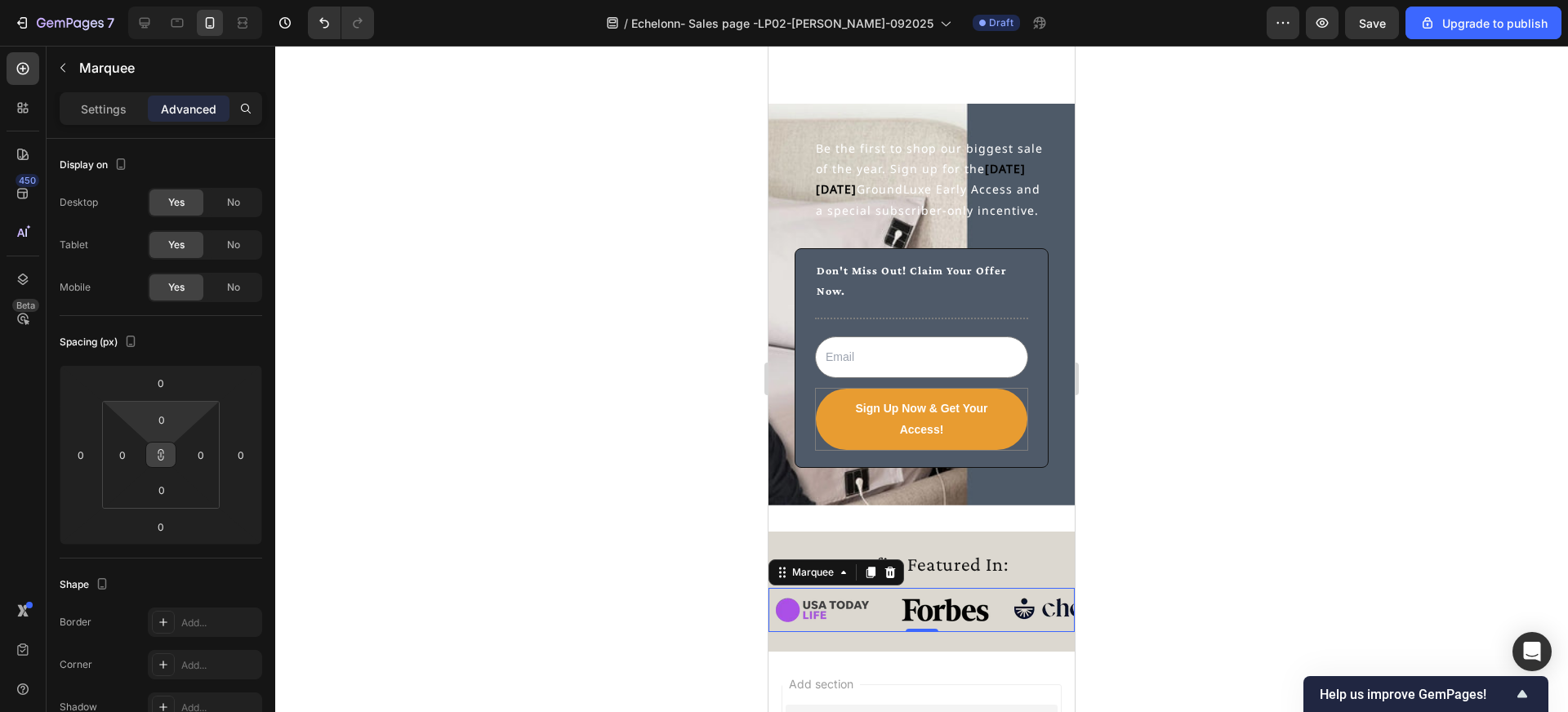
click at [702, 545] on div at bounding box center [922, 378] width 1293 height 666
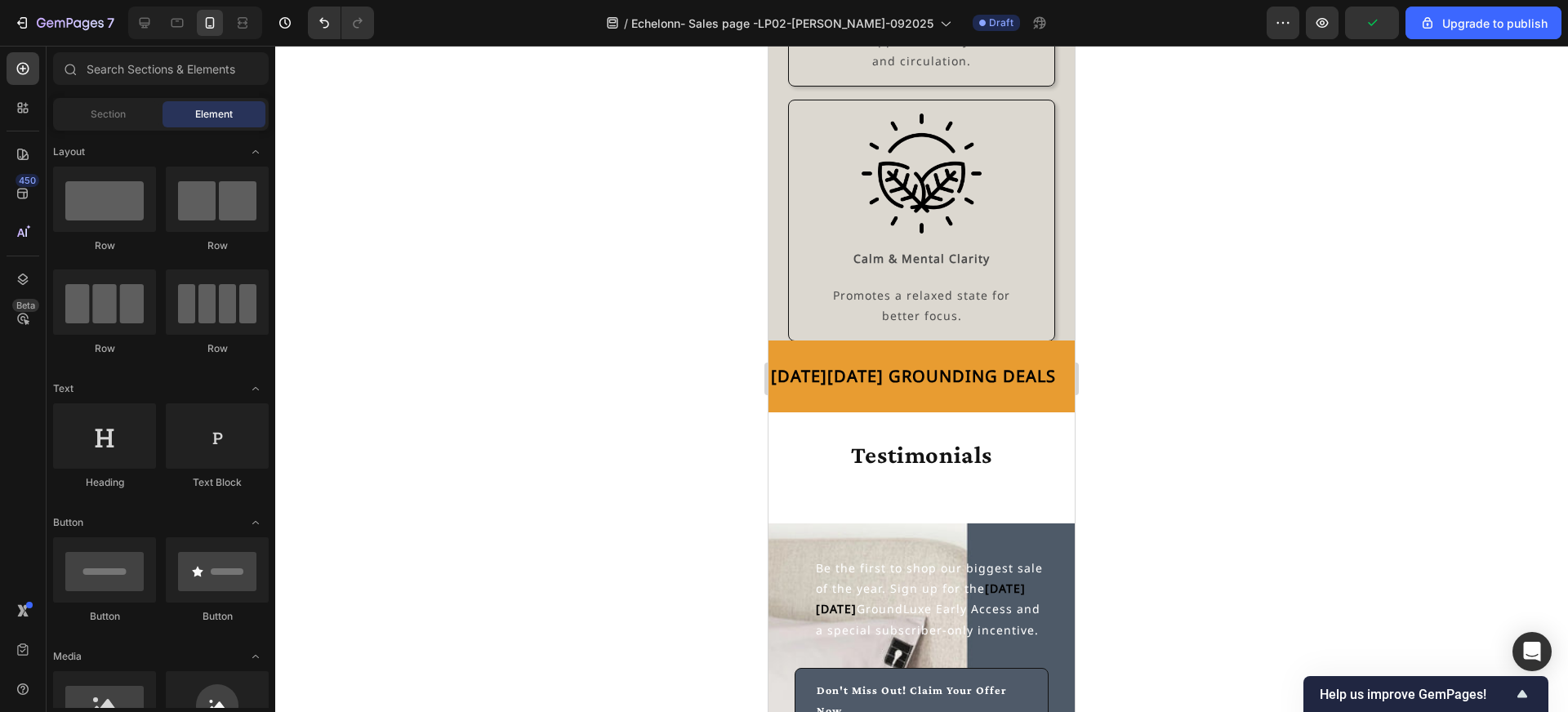
scroll to position [5066, 0]
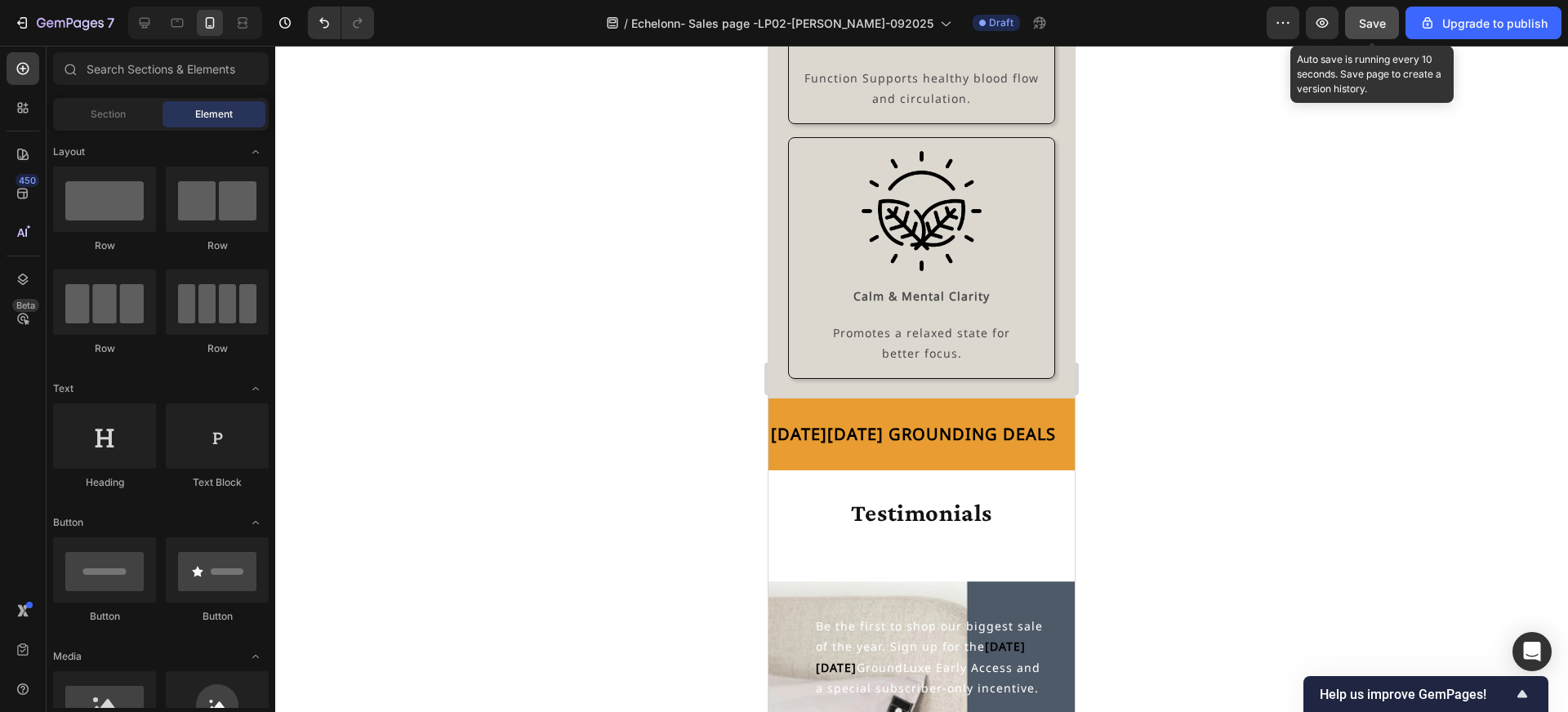
click at [1376, 31] on div "Save" at bounding box center [1373, 23] width 27 height 17
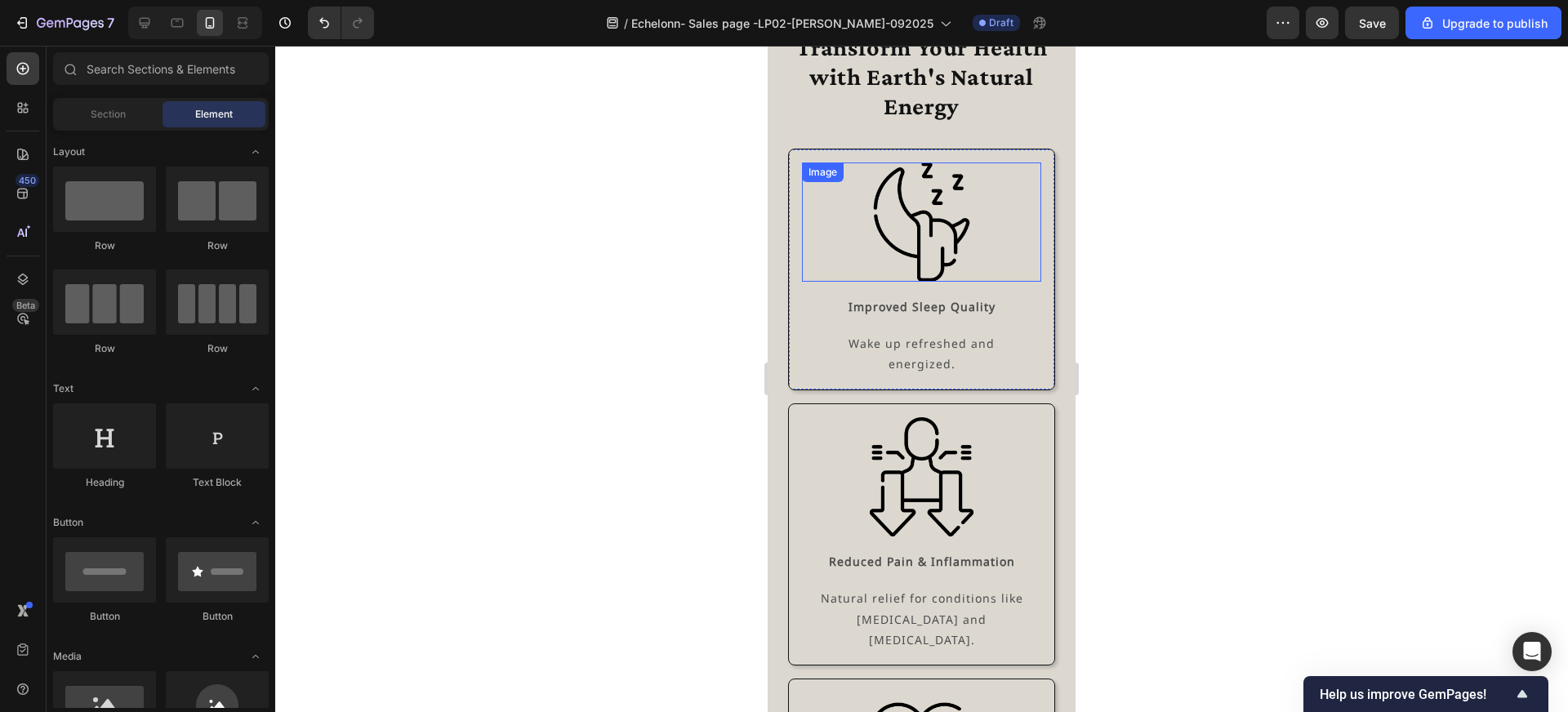
scroll to position [4019, 0]
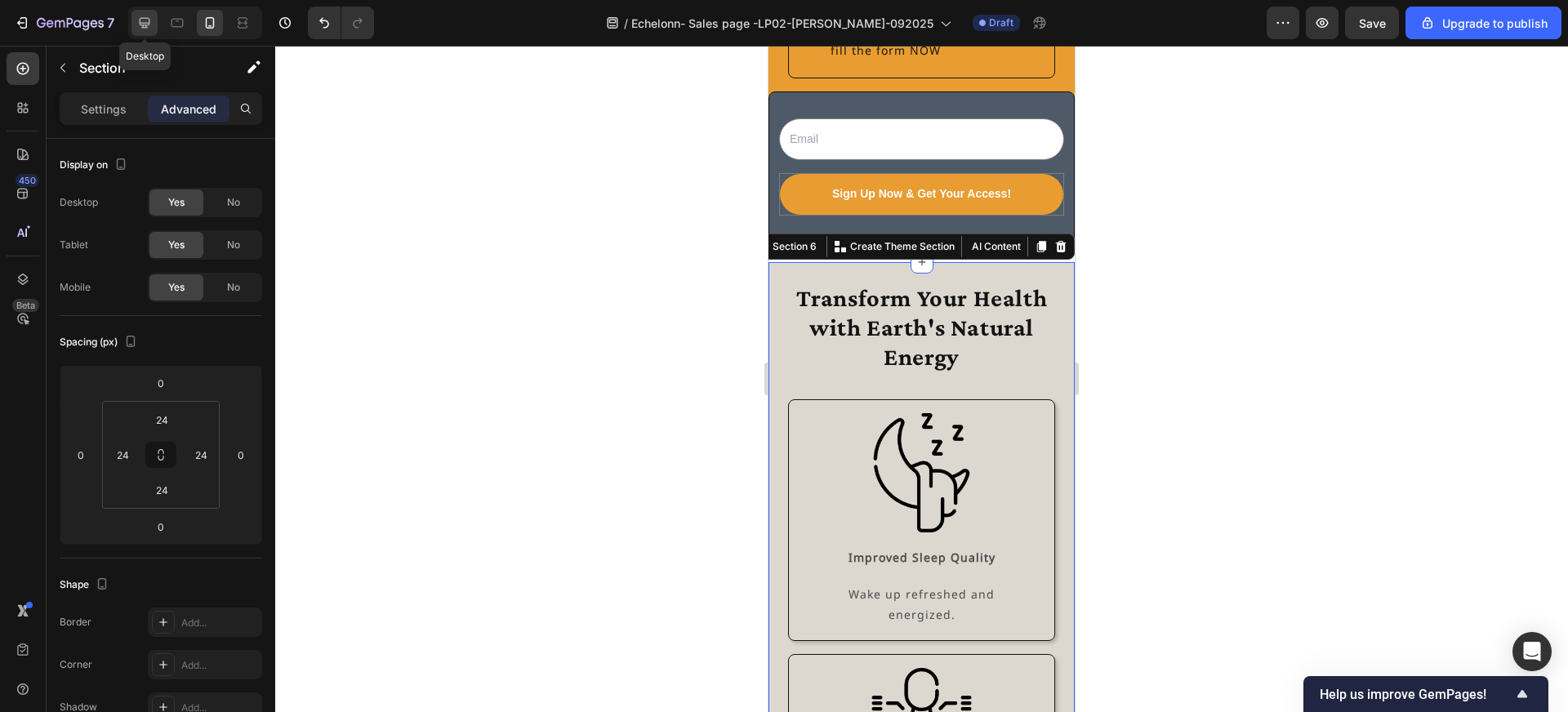
click at [136, 18] on div at bounding box center [144, 23] width 26 height 26
type input "32"
type input "42"
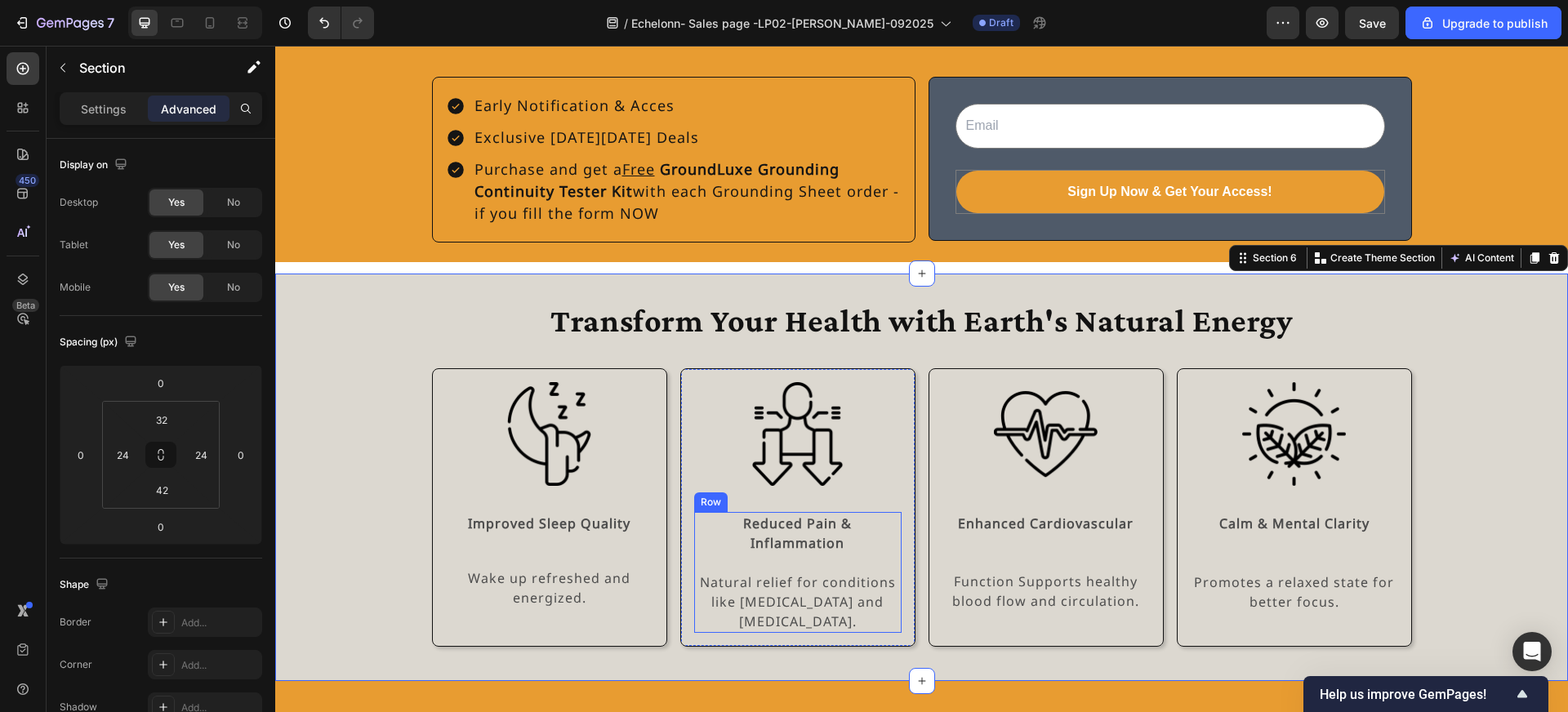
scroll to position [3472, 0]
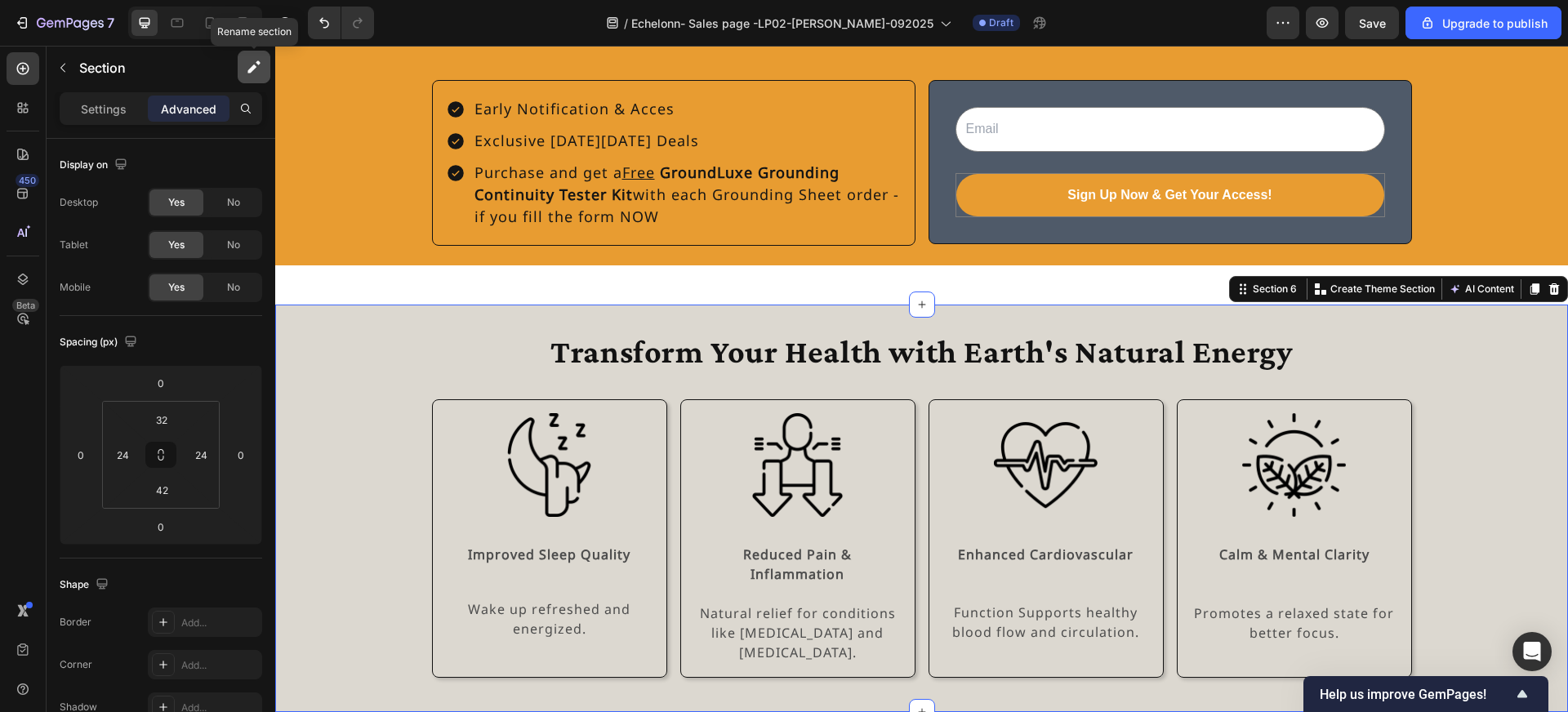
click at [247, 69] on icon "button" at bounding box center [254, 67] width 16 height 16
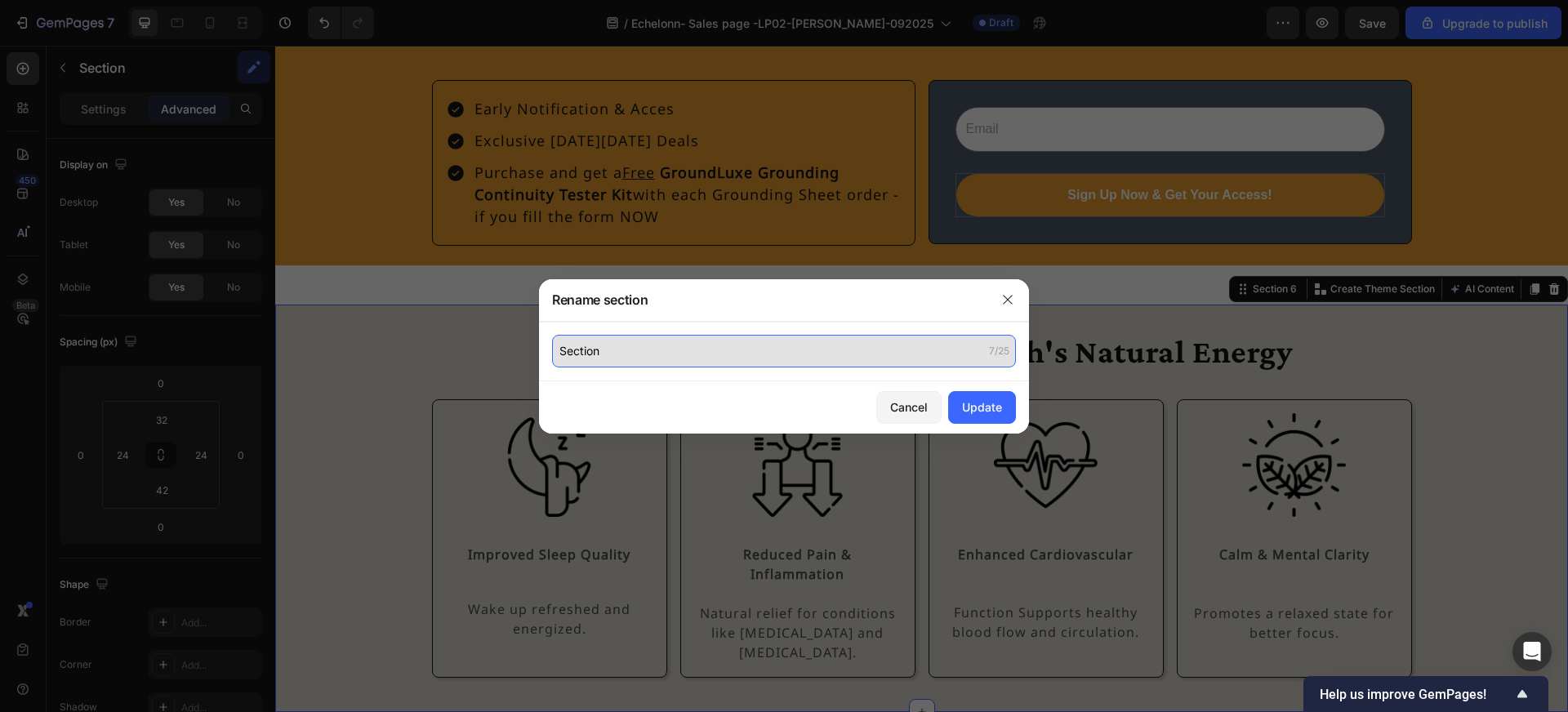
click at [682, 355] on input "Section" at bounding box center [784, 351] width 464 height 33
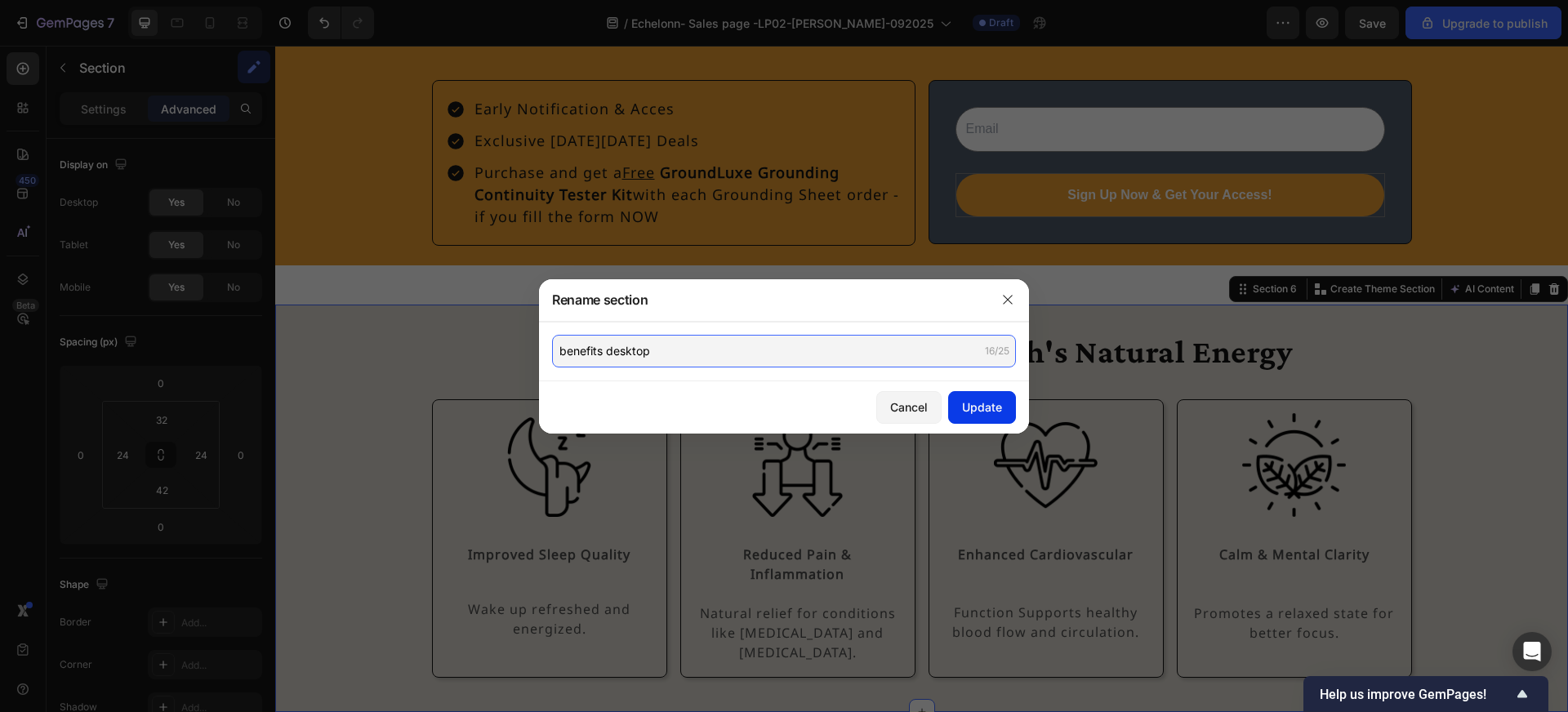
type input "benefits desktop"
click at [998, 408] on div "Update" at bounding box center [982, 407] width 40 height 17
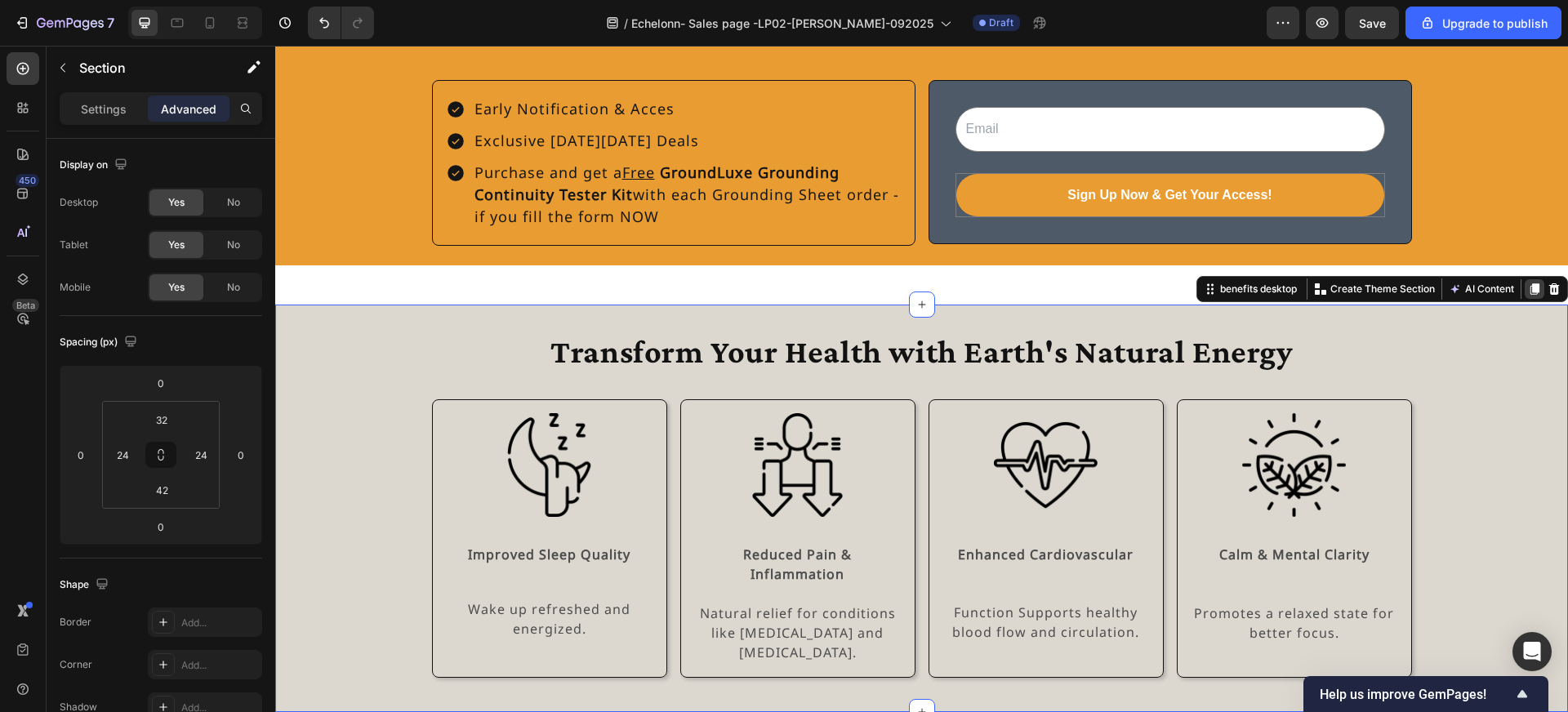
click at [1533, 284] on icon at bounding box center [1535, 289] width 9 height 12
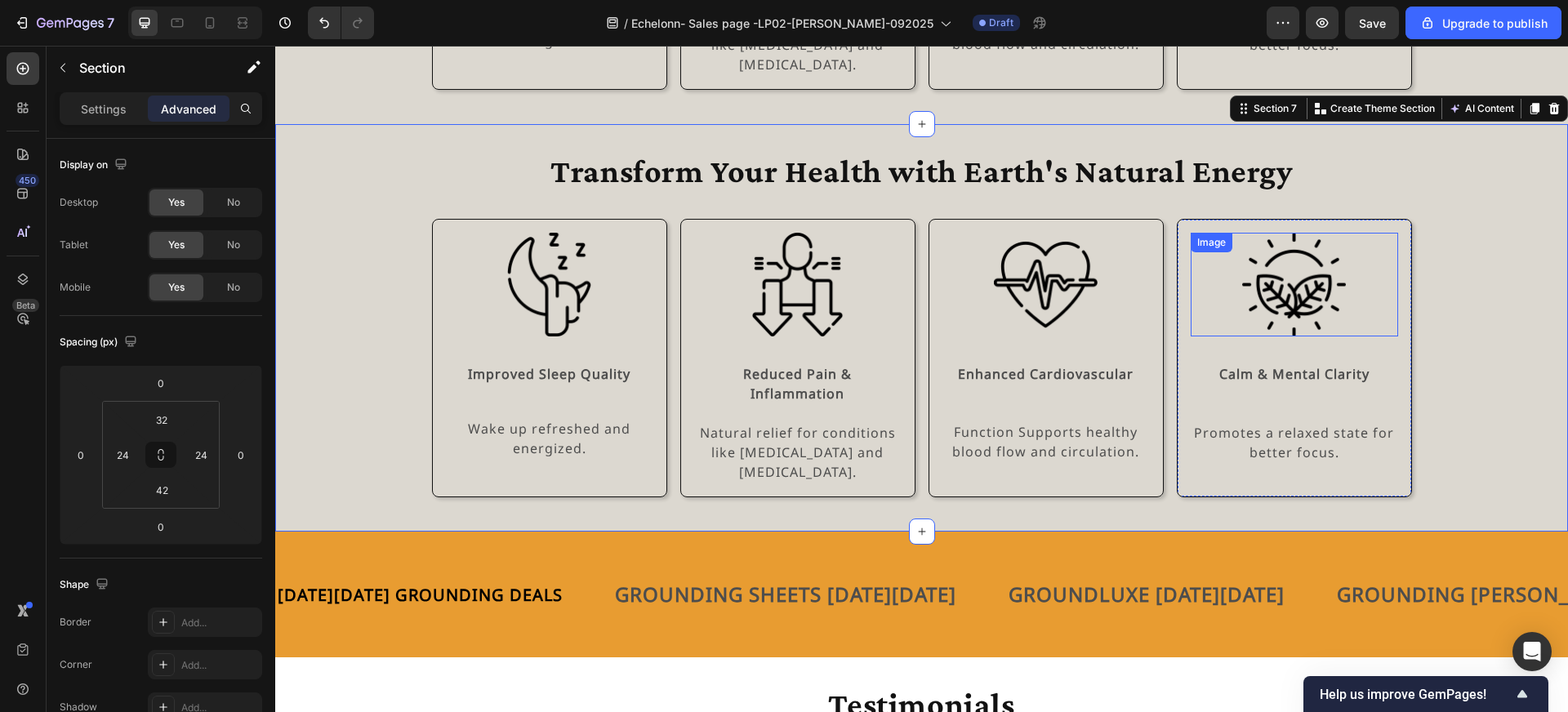
scroll to position [4035, 0]
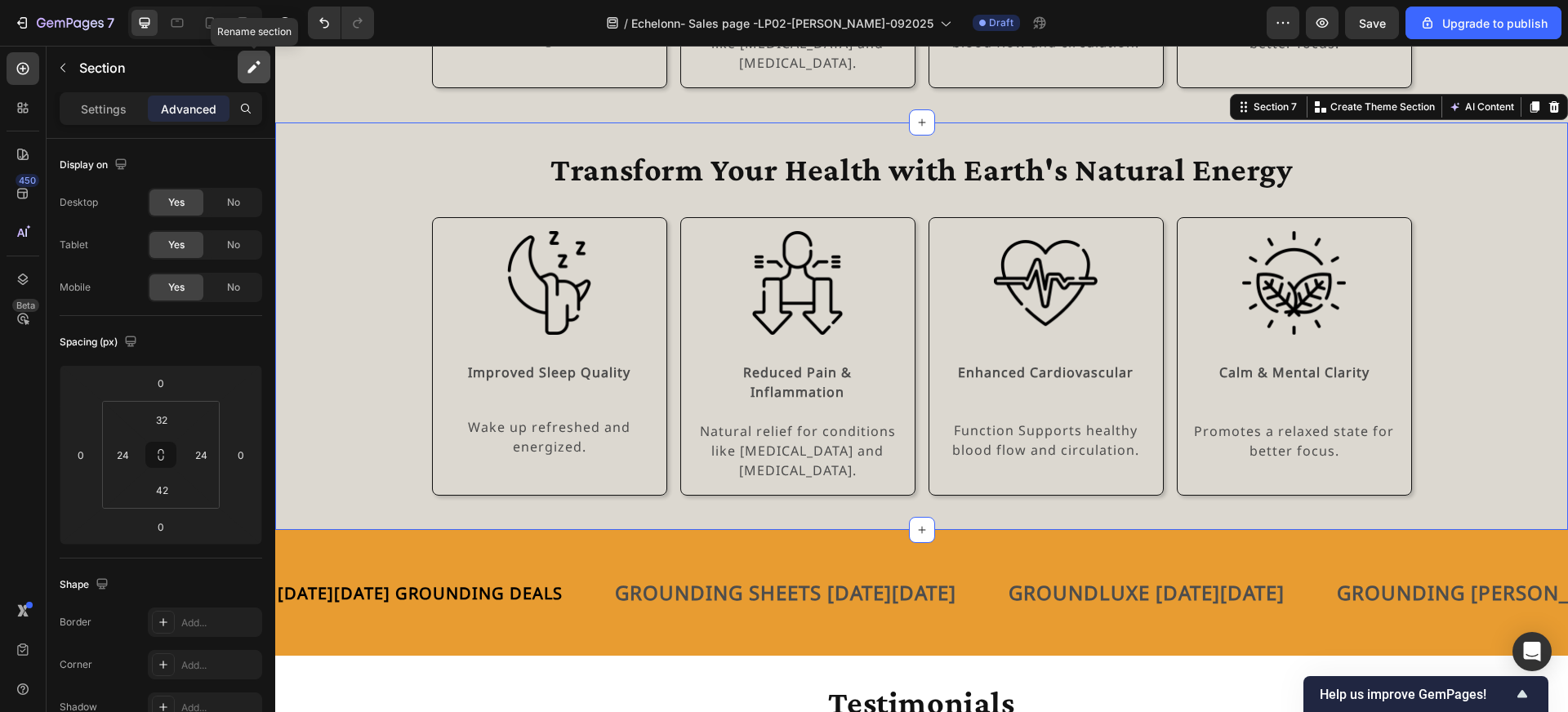
click at [256, 75] on icon "button" at bounding box center [254, 67] width 16 height 16
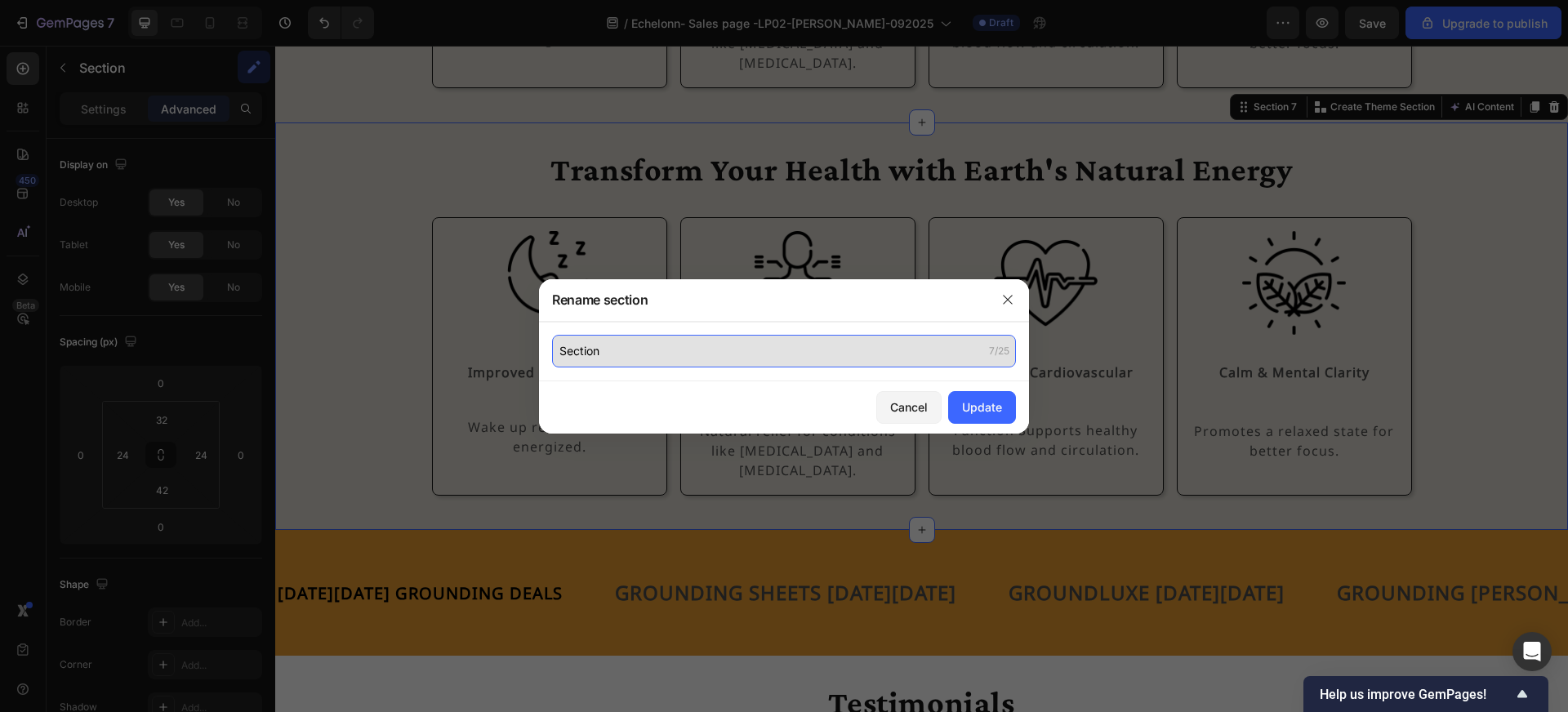
click at [691, 352] on input "Section" at bounding box center [784, 351] width 464 height 33
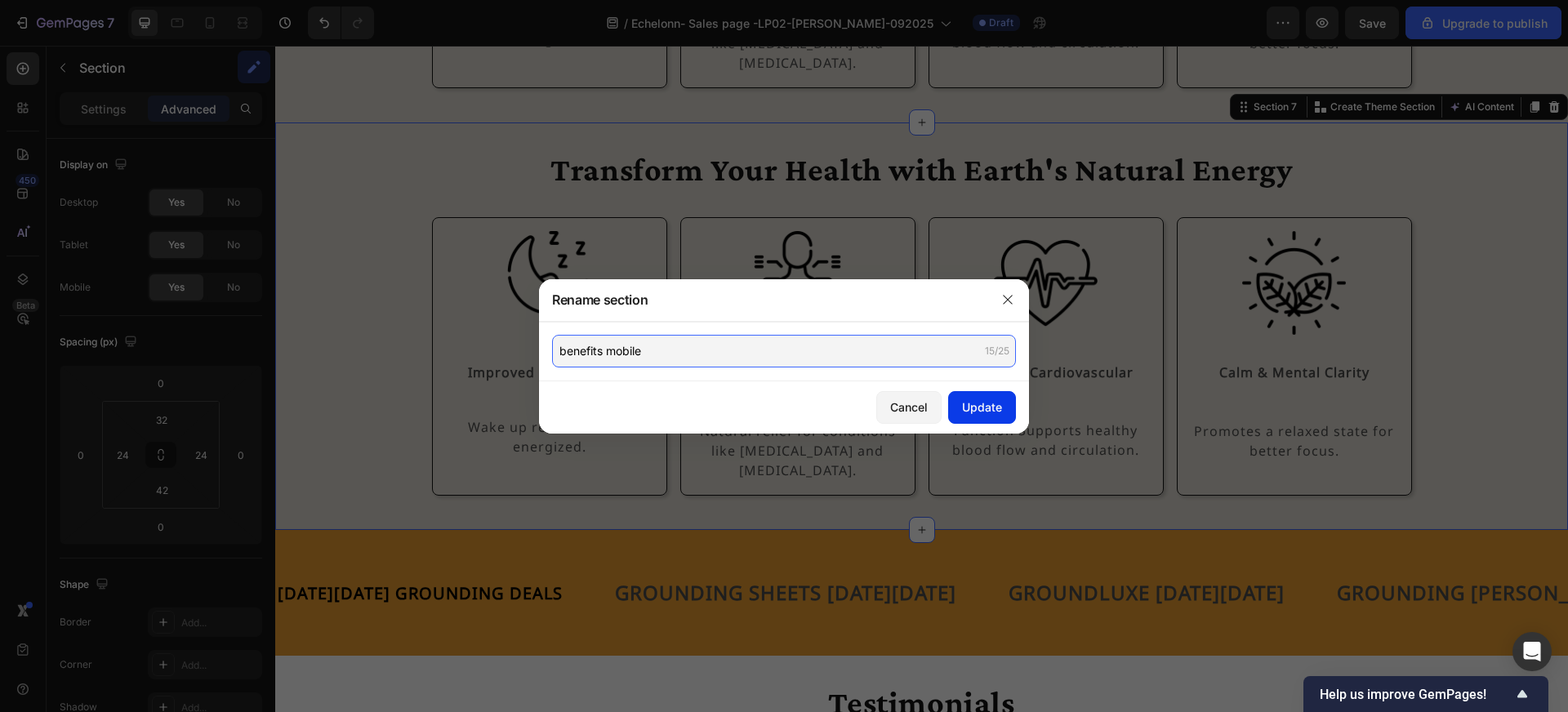
type input "benefits mobile"
click at [996, 412] on div "Update" at bounding box center [982, 407] width 40 height 17
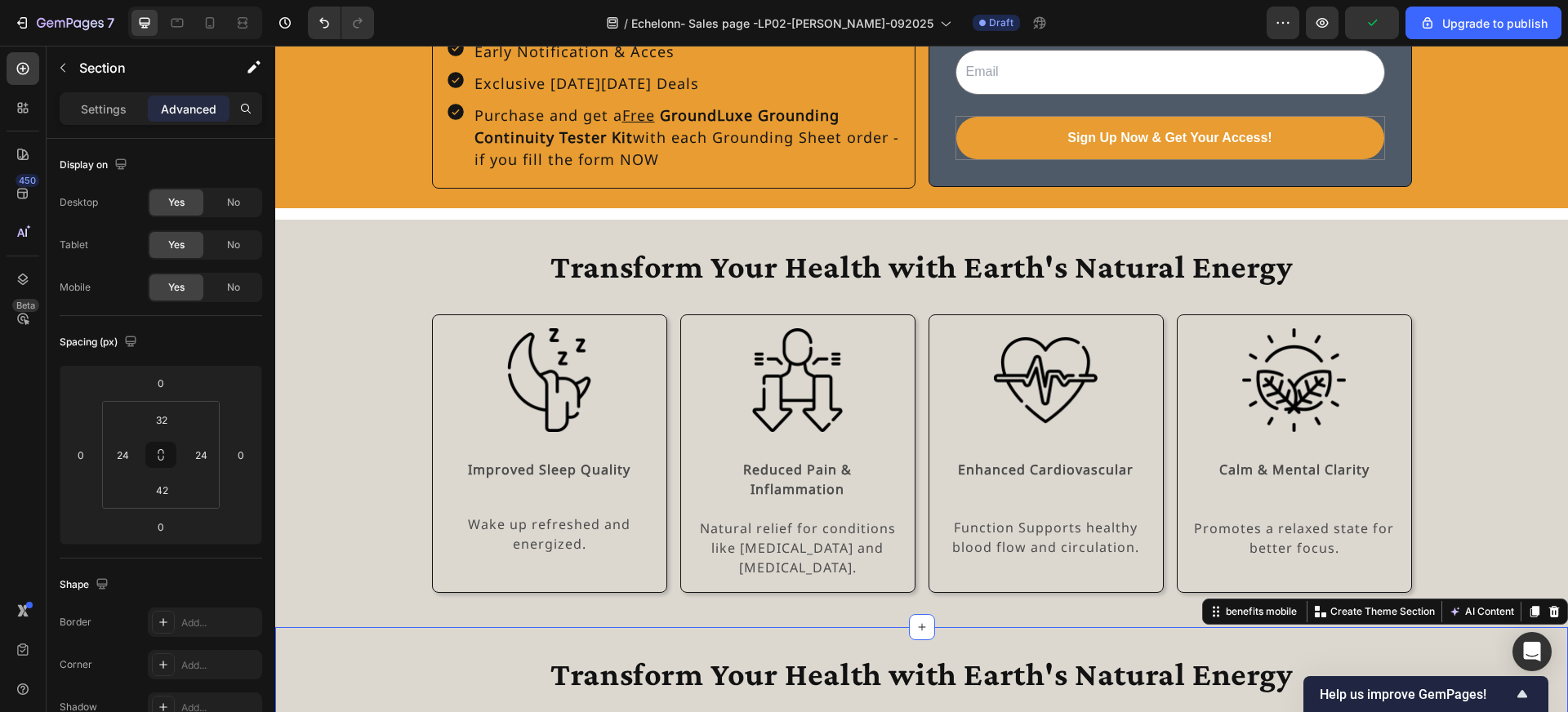
scroll to position [3471, 0]
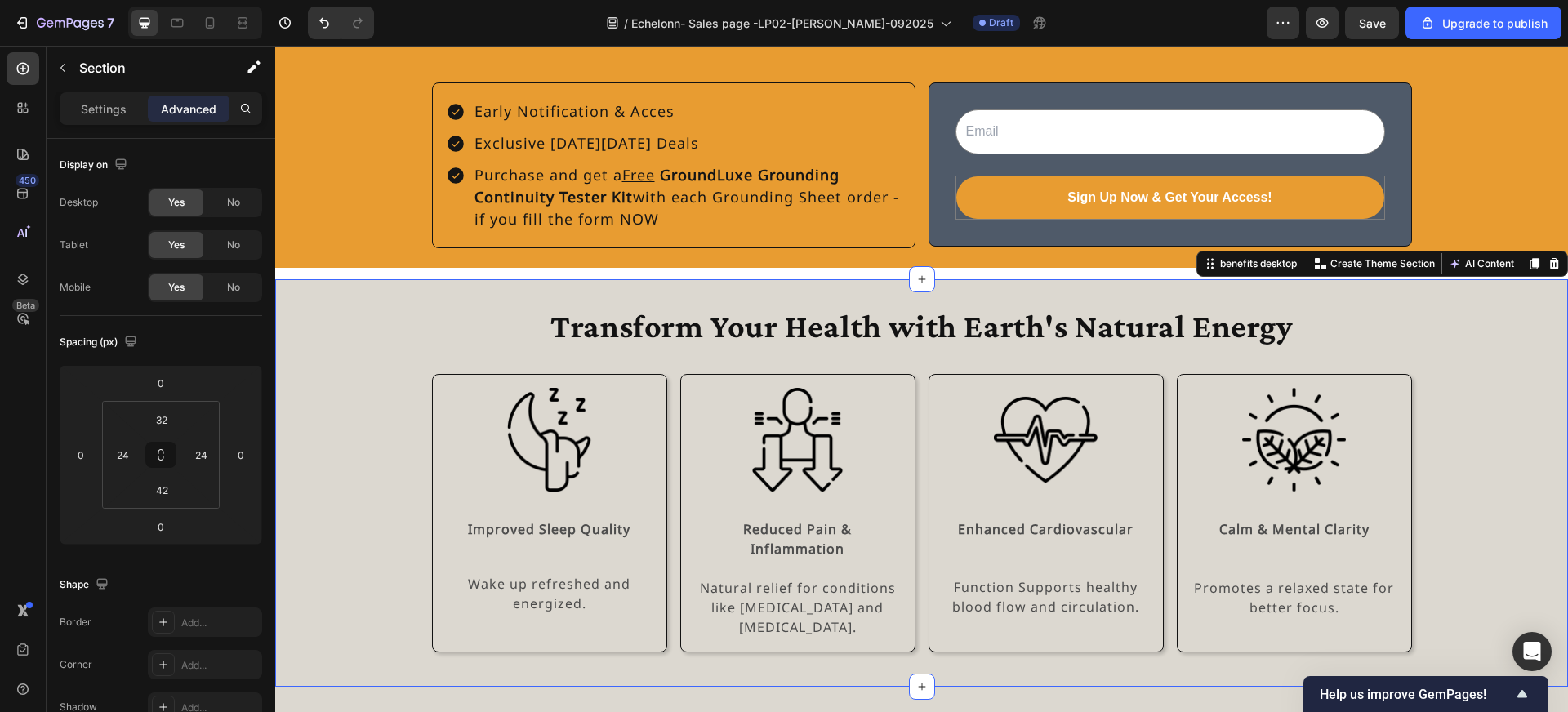
click at [1466, 321] on div "Transform Your Health with Earth's Natural Energy Heading Row Image Improved Sl…" at bounding box center [921, 479] width 1253 height 347
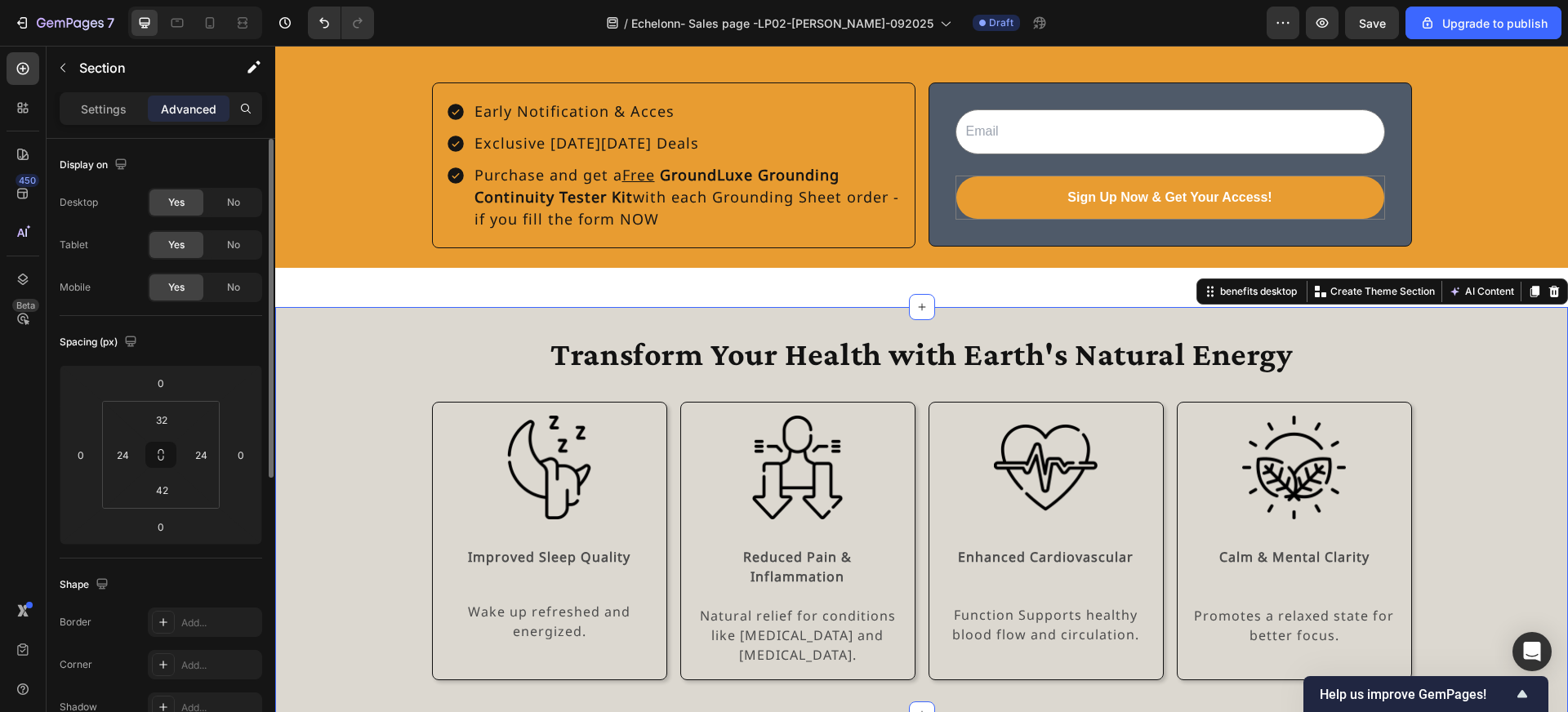
click at [181, 289] on span "Yes" at bounding box center [177, 287] width 16 height 15
click at [227, 287] on span "No" at bounding box center [233, 287] width 13 height 15
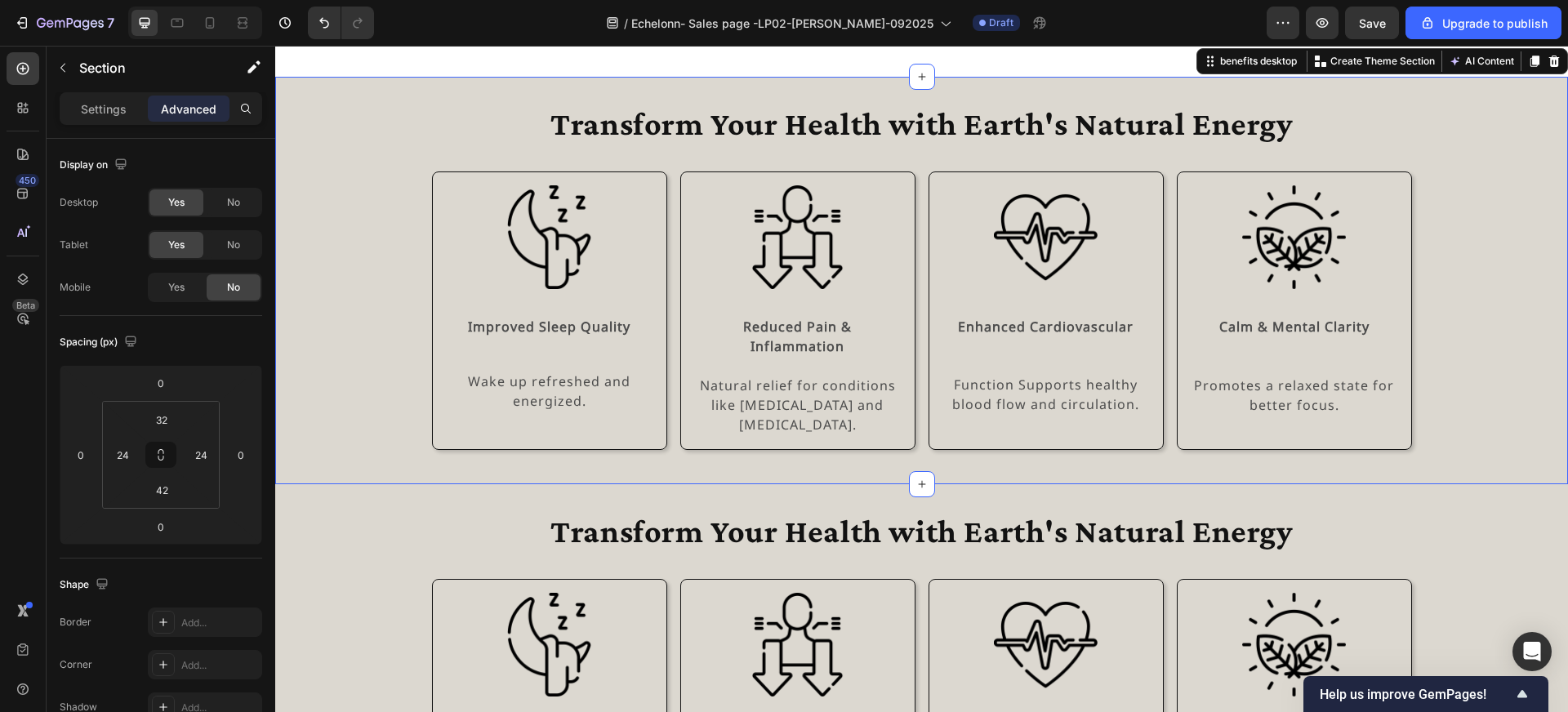
scroll to position [3713, 0]
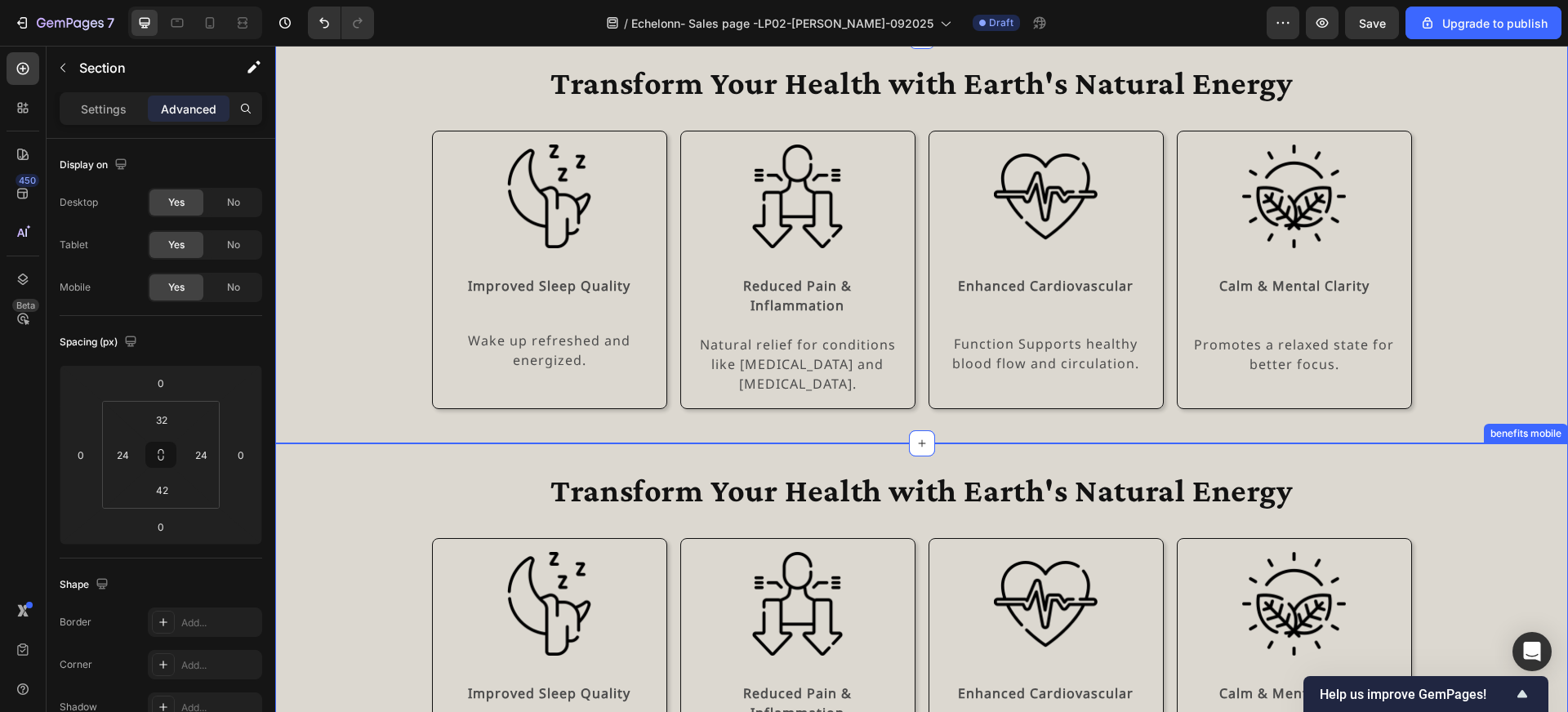
click at [374, 470] on div "Transform Your Health with Earth's Natural Energy Heading Row Image Improved Sl…" at bounding box center [921, 643] width 1253 height 347
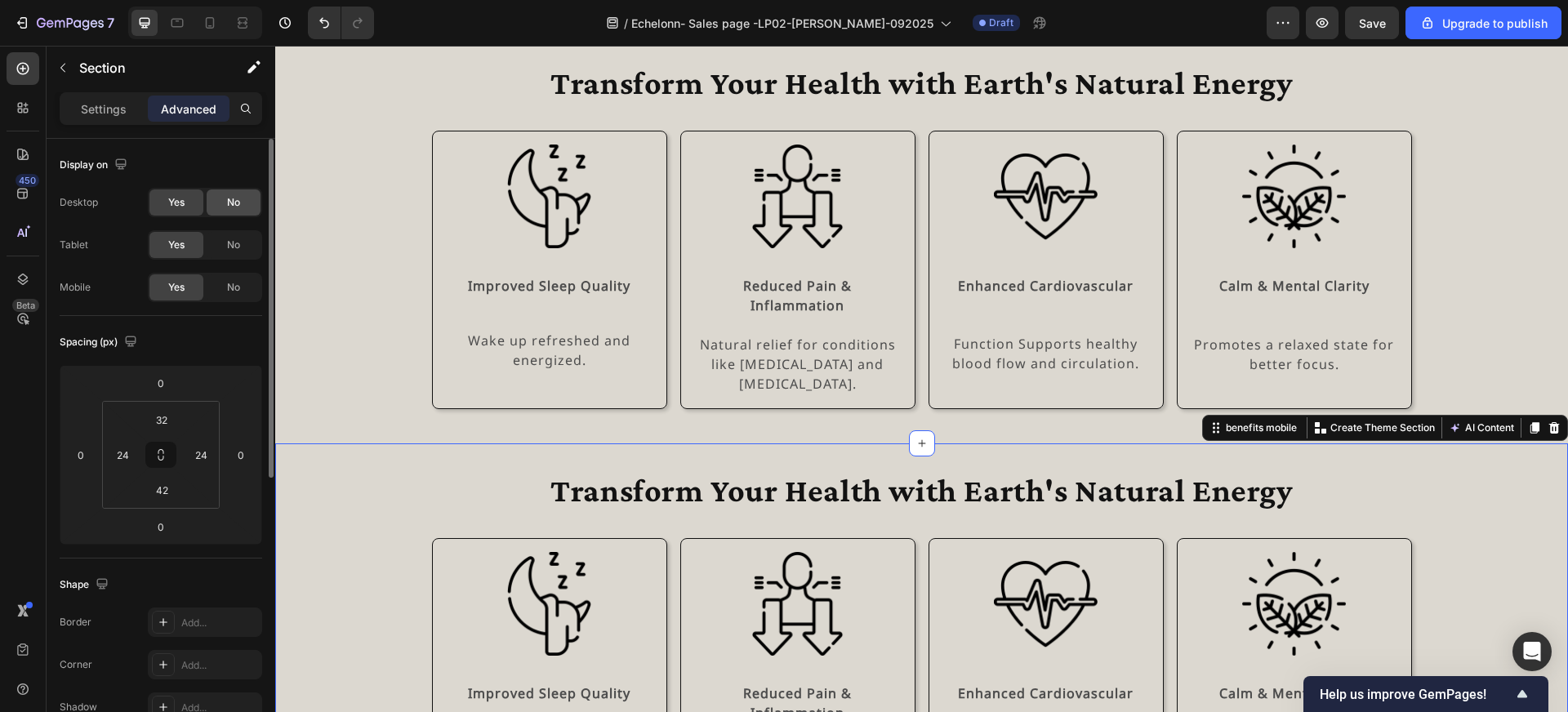
click at [232, 211] on div "No" at bounding box center [233, 202] width 54 height 26
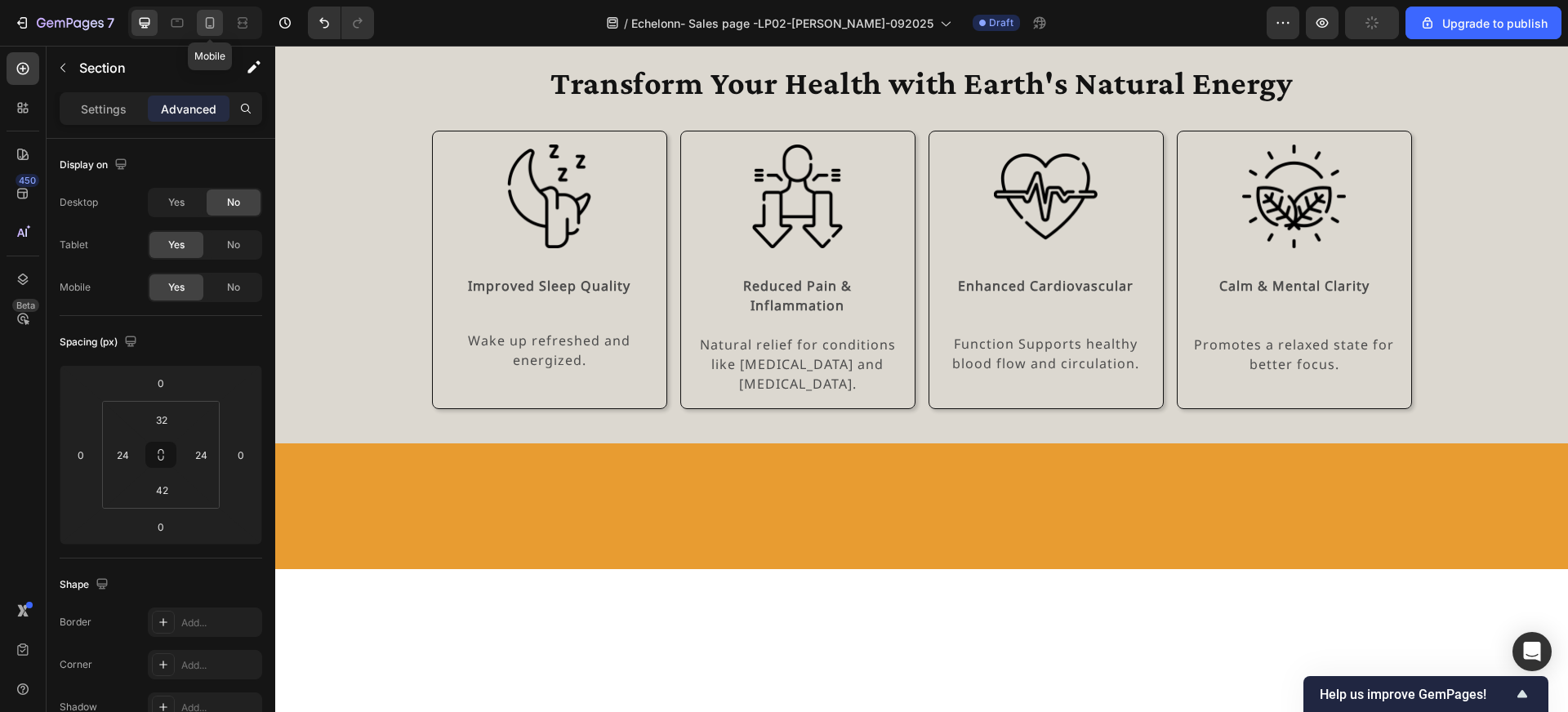
click at [211, 31] on div at bounding box center [210, 23] width 26 height 26
type input "24"
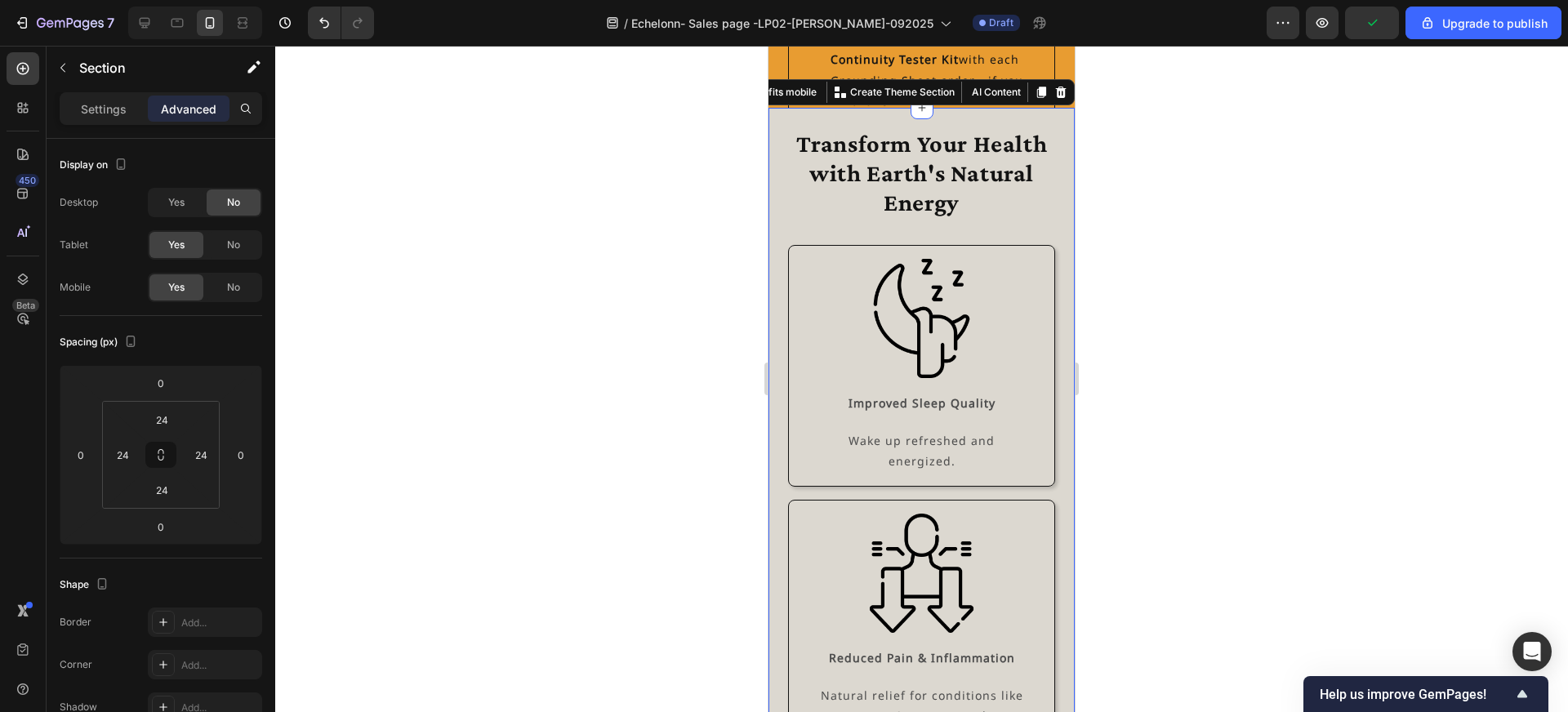
scroll to position [3974, 0]
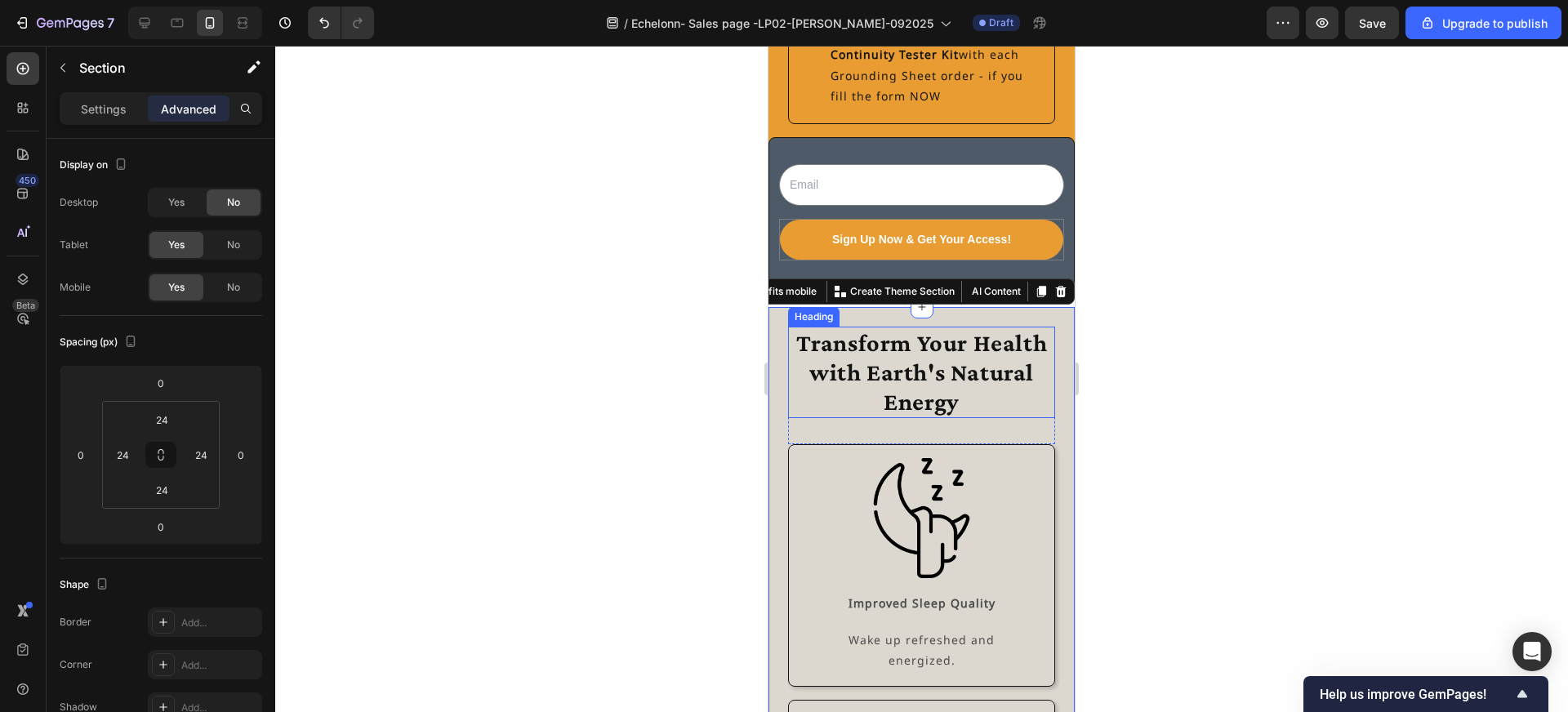
click at [838, 334] on h2 "Transform Your Health with Earth's Natural Energy" at bounding box center [922, 372] width 267 height 91
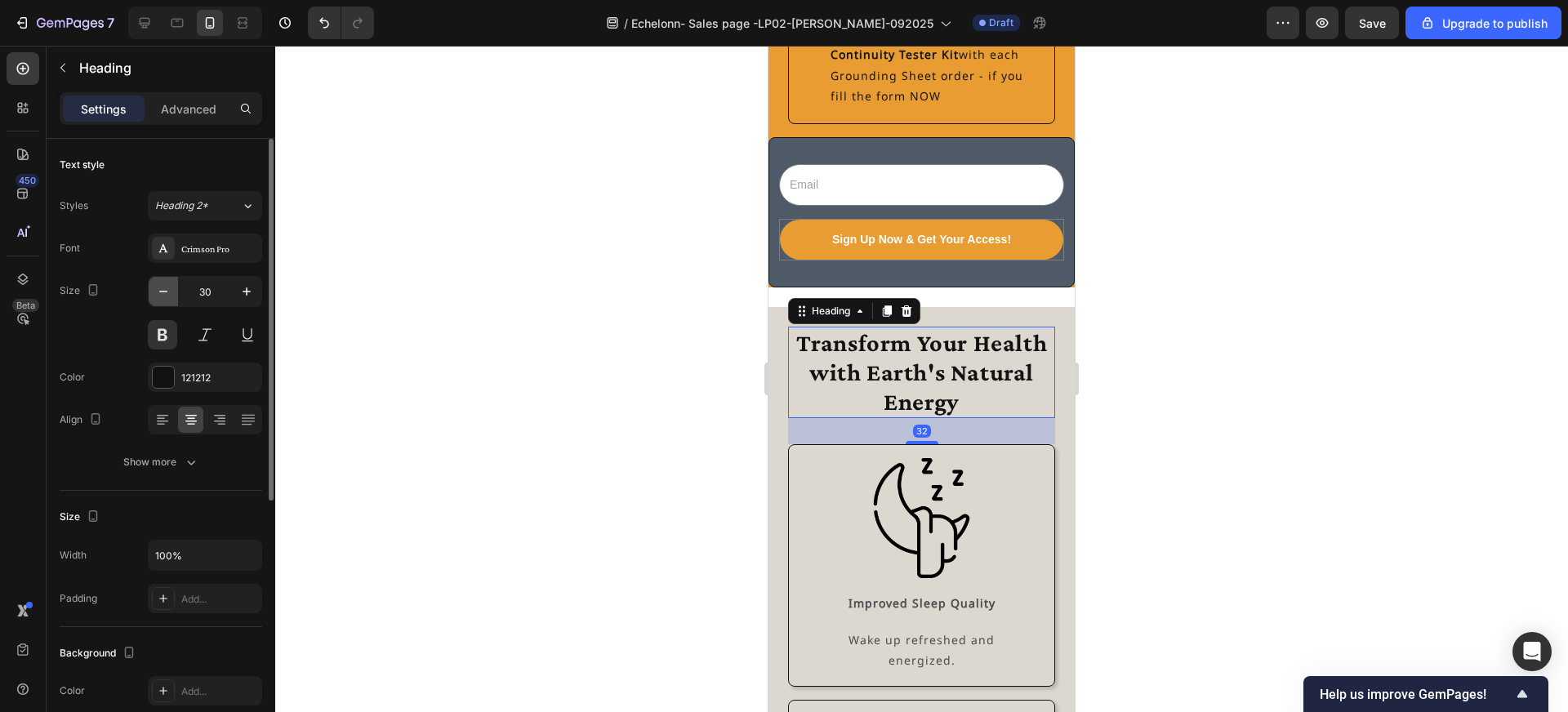
click at [166, 293] on icon "button" at bounding box center [163, 292] width 16 height 16
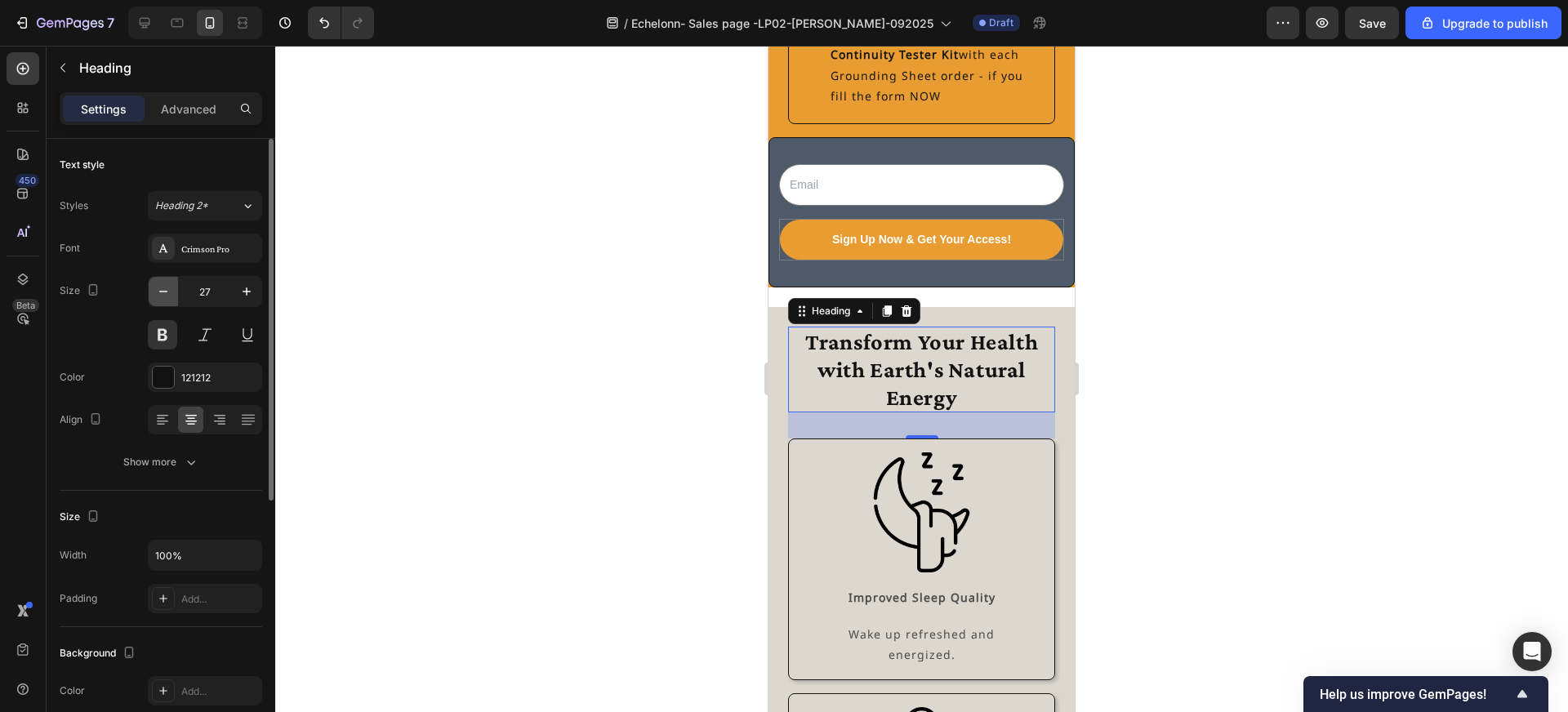
click at [166, 293] on icon "button" at bounding box center [163, 292] width 16 height 16
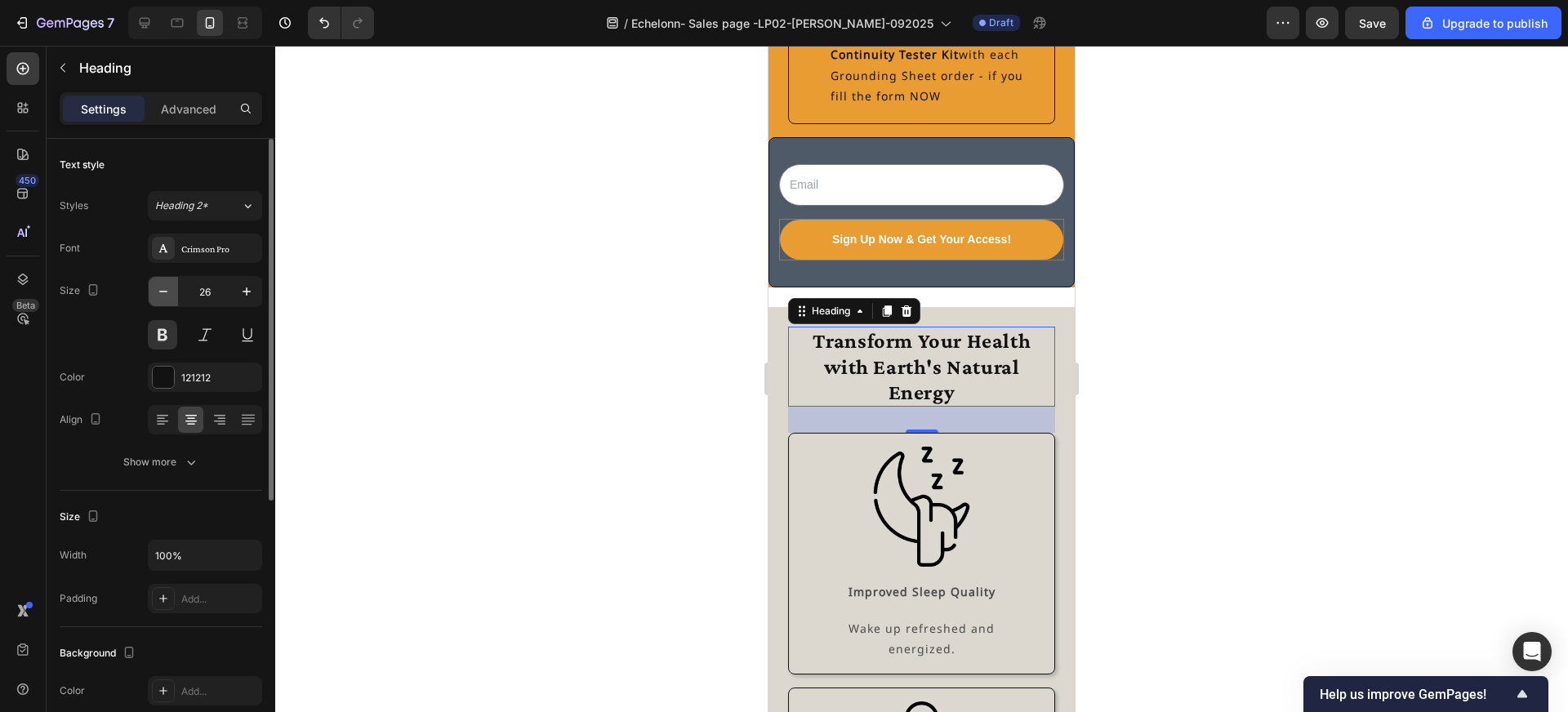
click at [166, 293] on icon "button" at bounding box center [163, 292] width 16 height 16
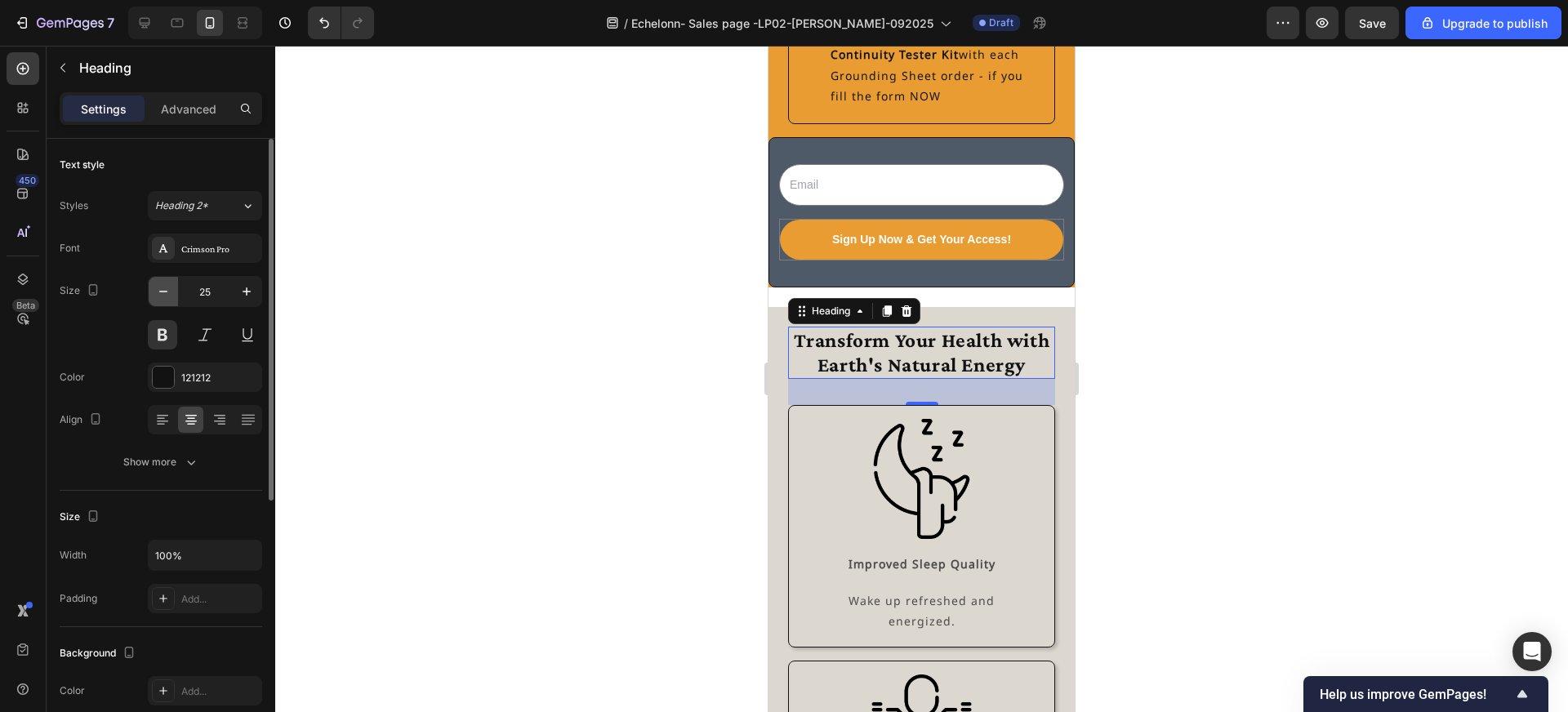
click at [166, 293] on icon "button" at bounding box center [163, 292] width 16 height 16
type input "24"
click at [194, 114] on p "Advanced" at bounding box center [188, 108] width 56 height 17
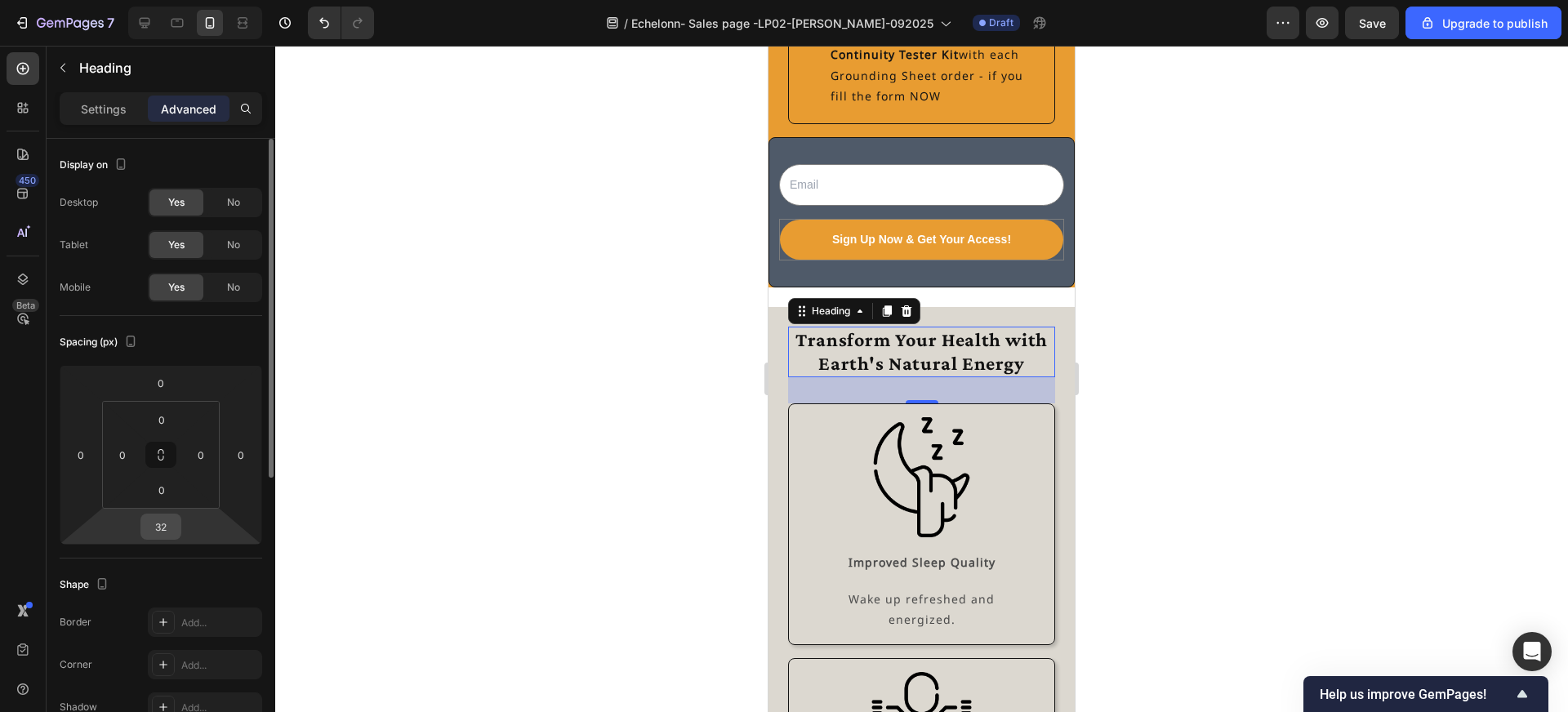
click at [163, 521] on input "32" at bounding box center [161, 526] width 33 height 25
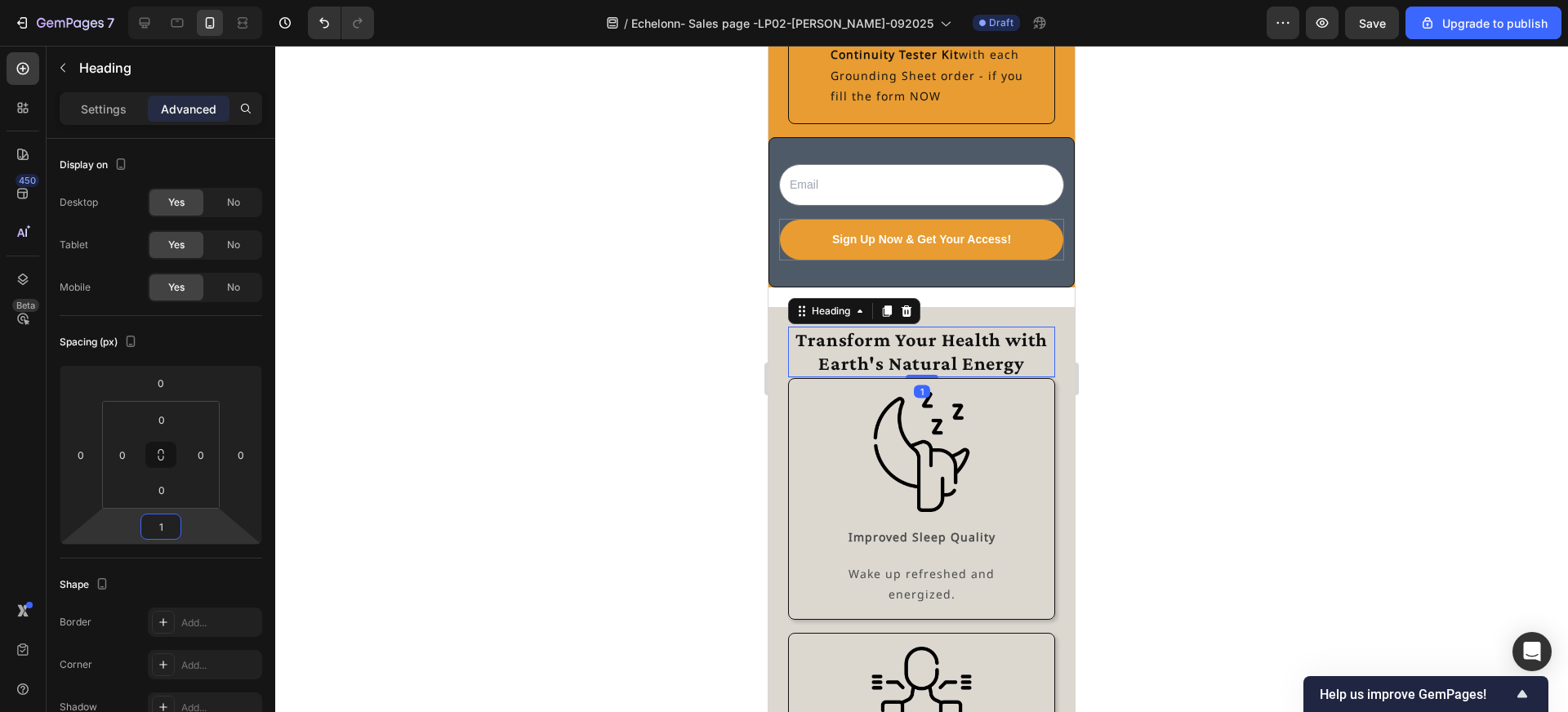
type input "16"
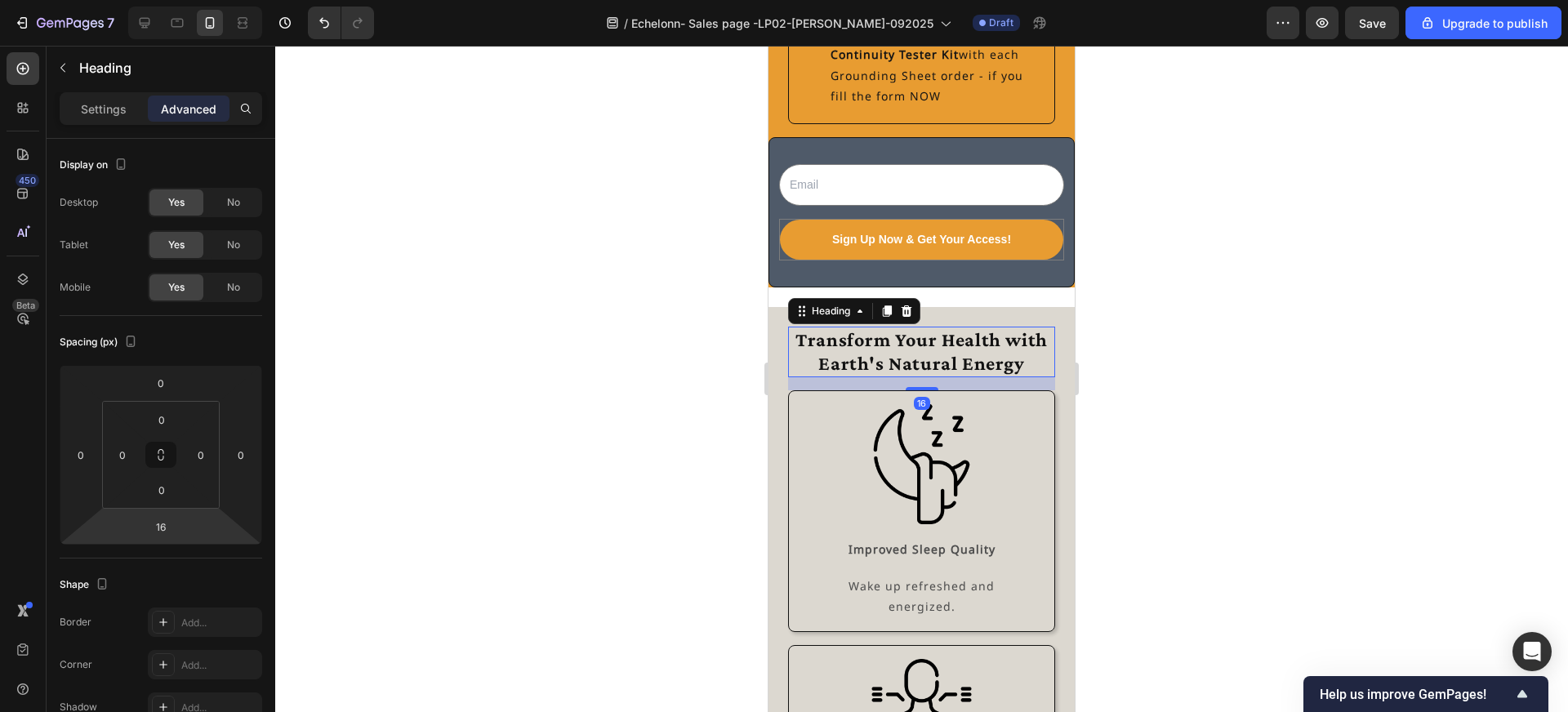
click at [724, 573] on div at bounding box center [922, 378] width 1293 height 666
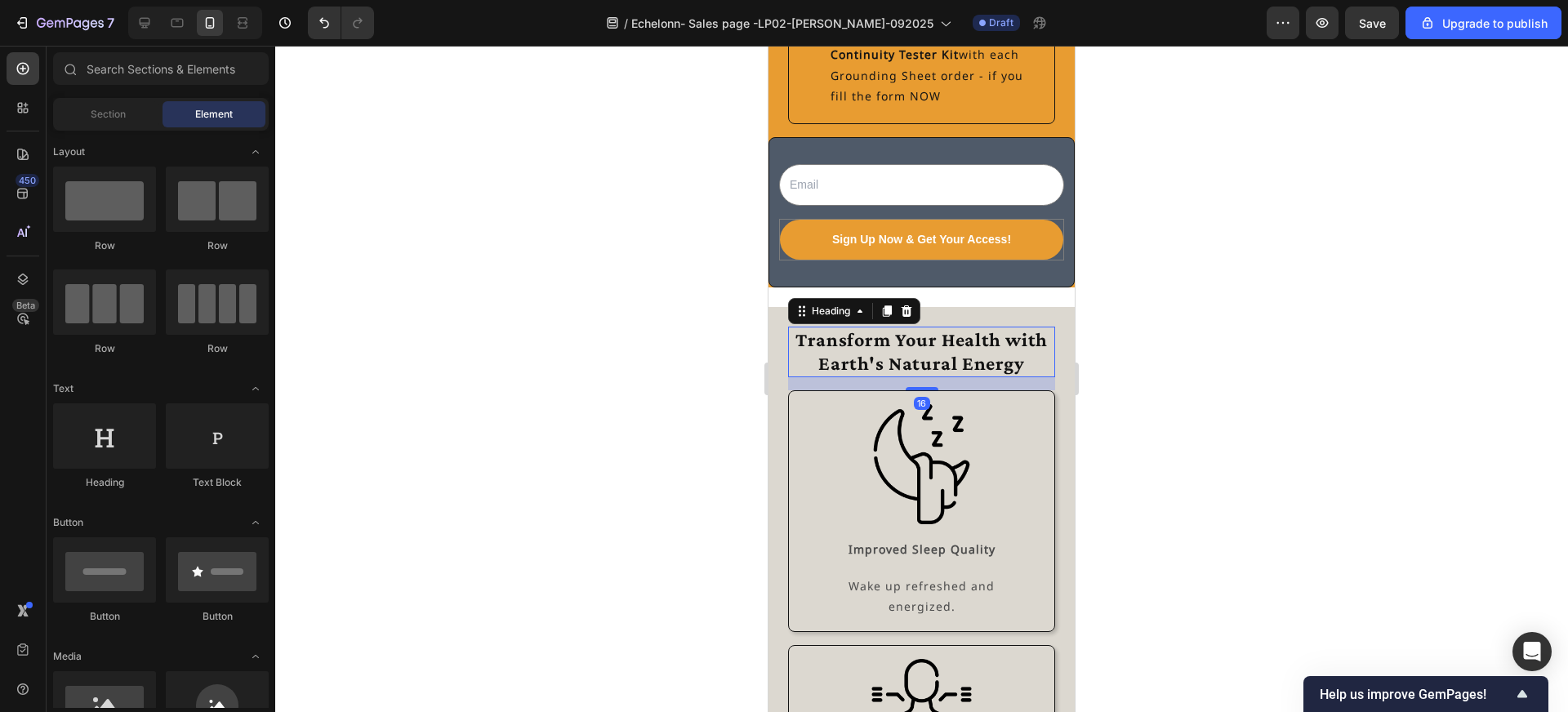
click at [868, 372] on h2 "Transform Your Health with Earth's Natural Energy" at bounding box center [922, 352] width 267 height 51
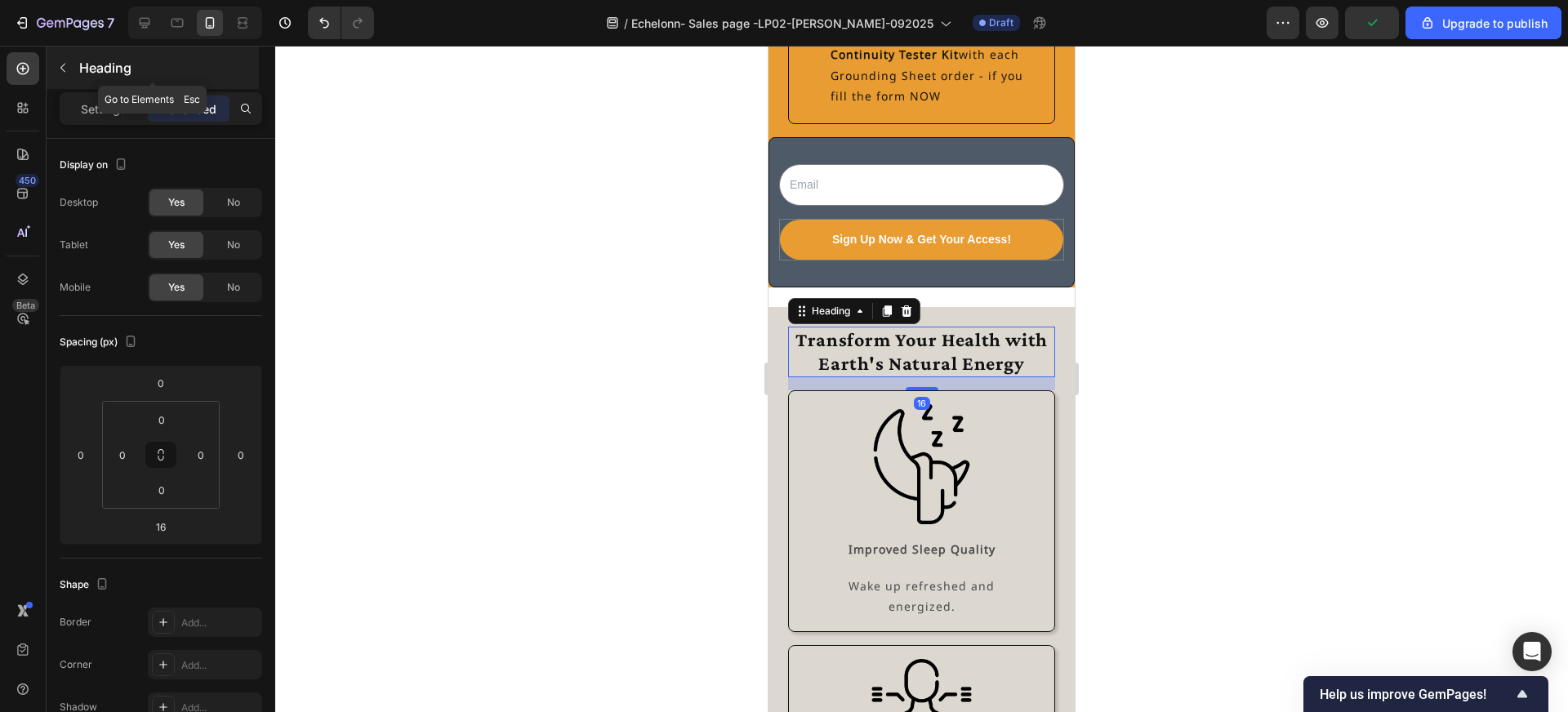
click at [82, 64] on p "Heading" at bounding box center [168, 68] width 177 height 20
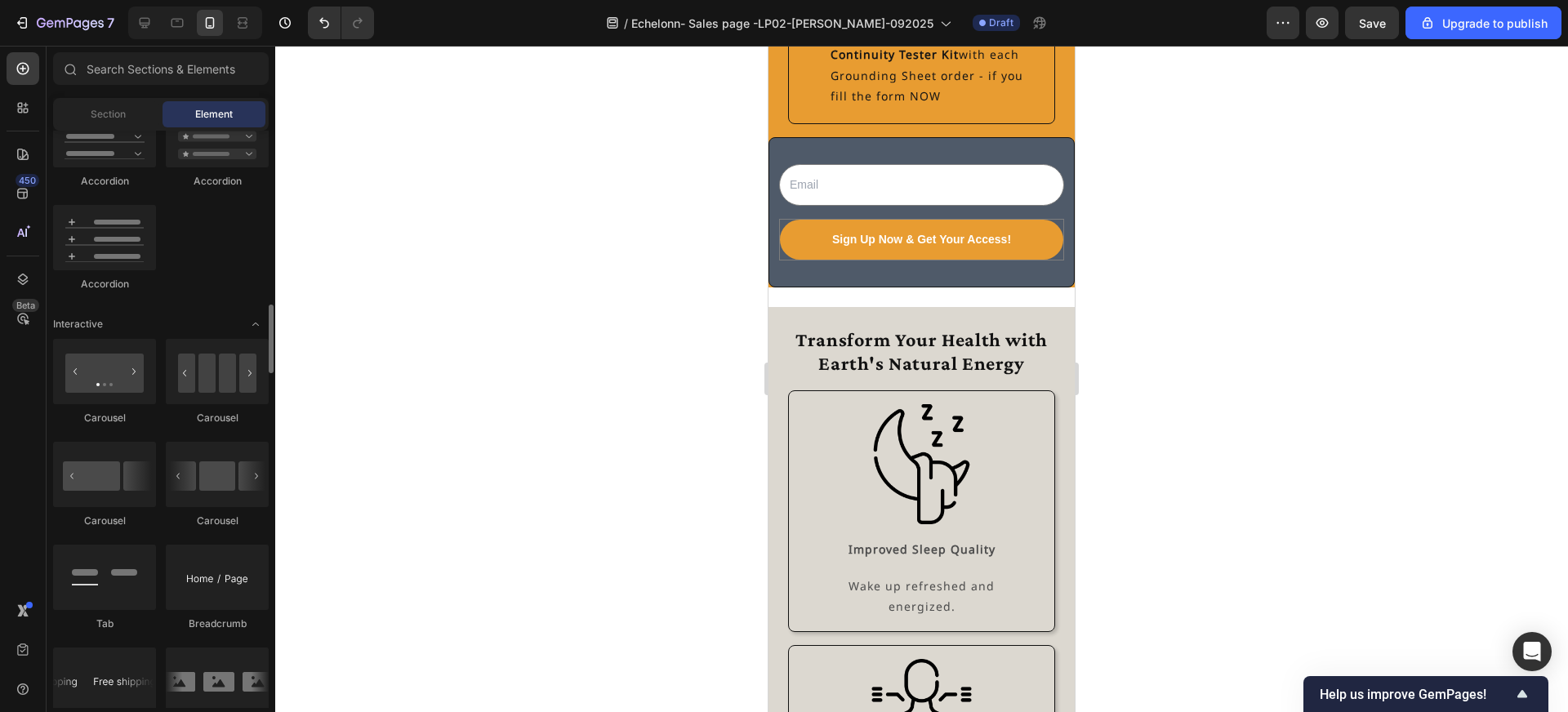
scroll to position [1461, 0]
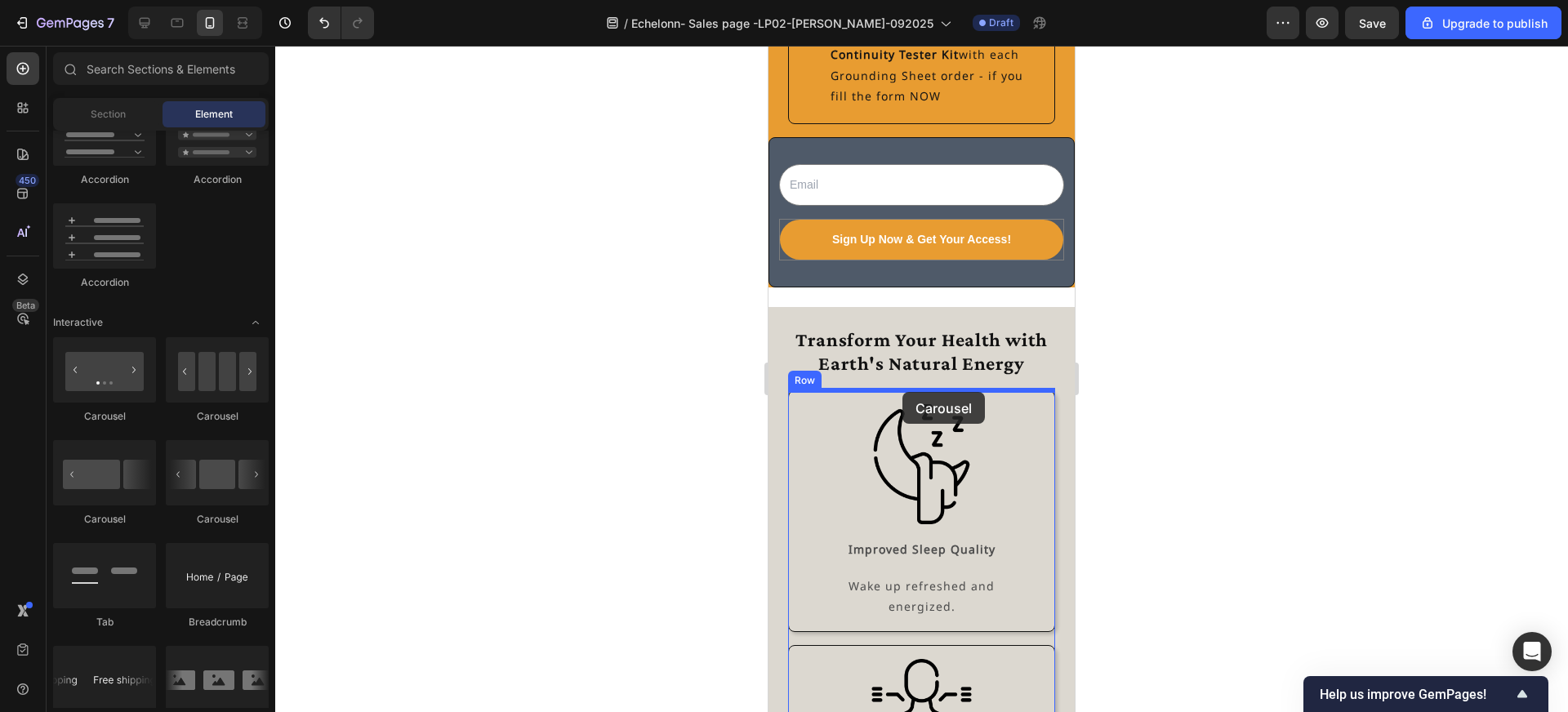
drag, startPoint x: 874, startPoint y: 541, endPoint x: 903, endPoint y: 392, distance: 151.8
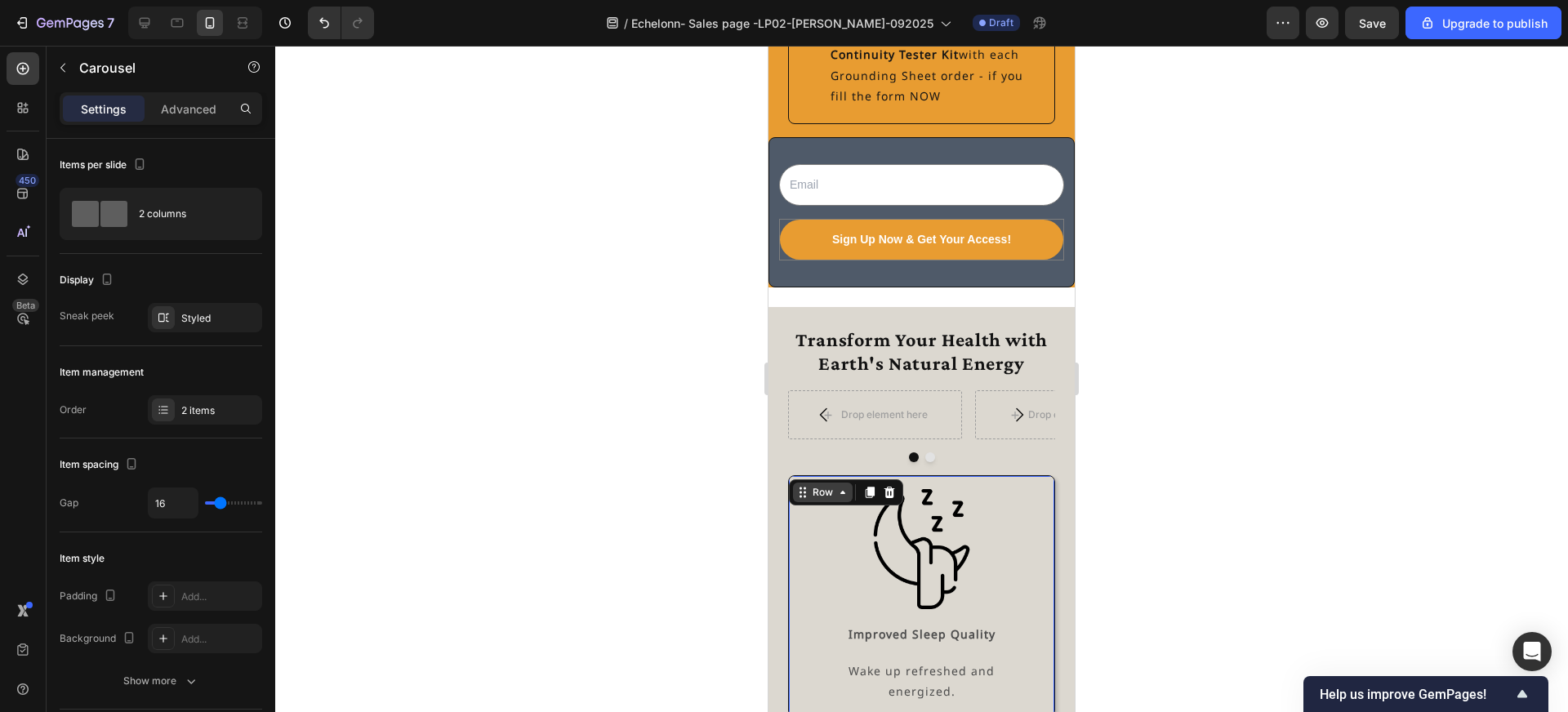
click at [813, 492] on div "Row" at bounding box center [823, 492] width 27 height 15
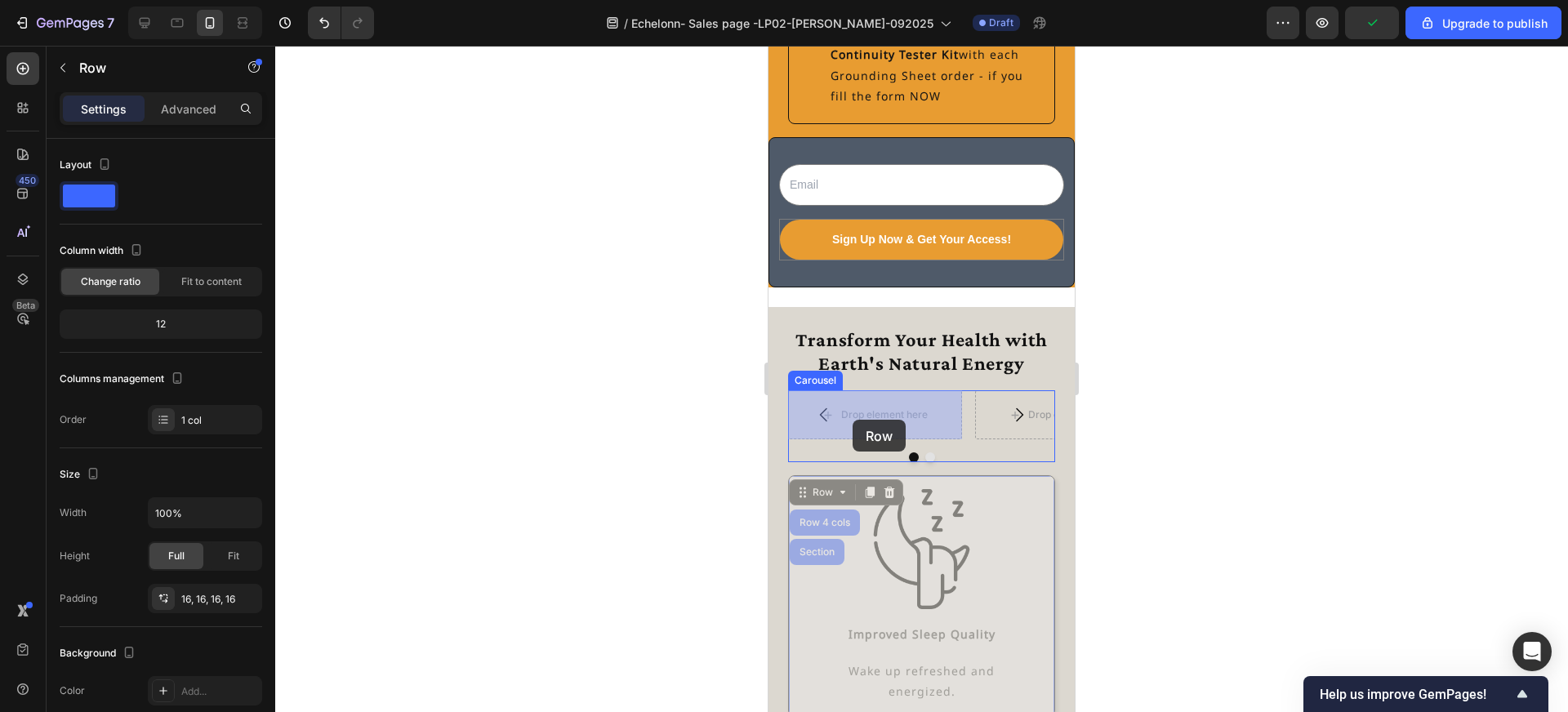
drag, startPoint x: 822, startPoint y: 500, endPoint x: 852, endPoint y: 419, distance: 86.4
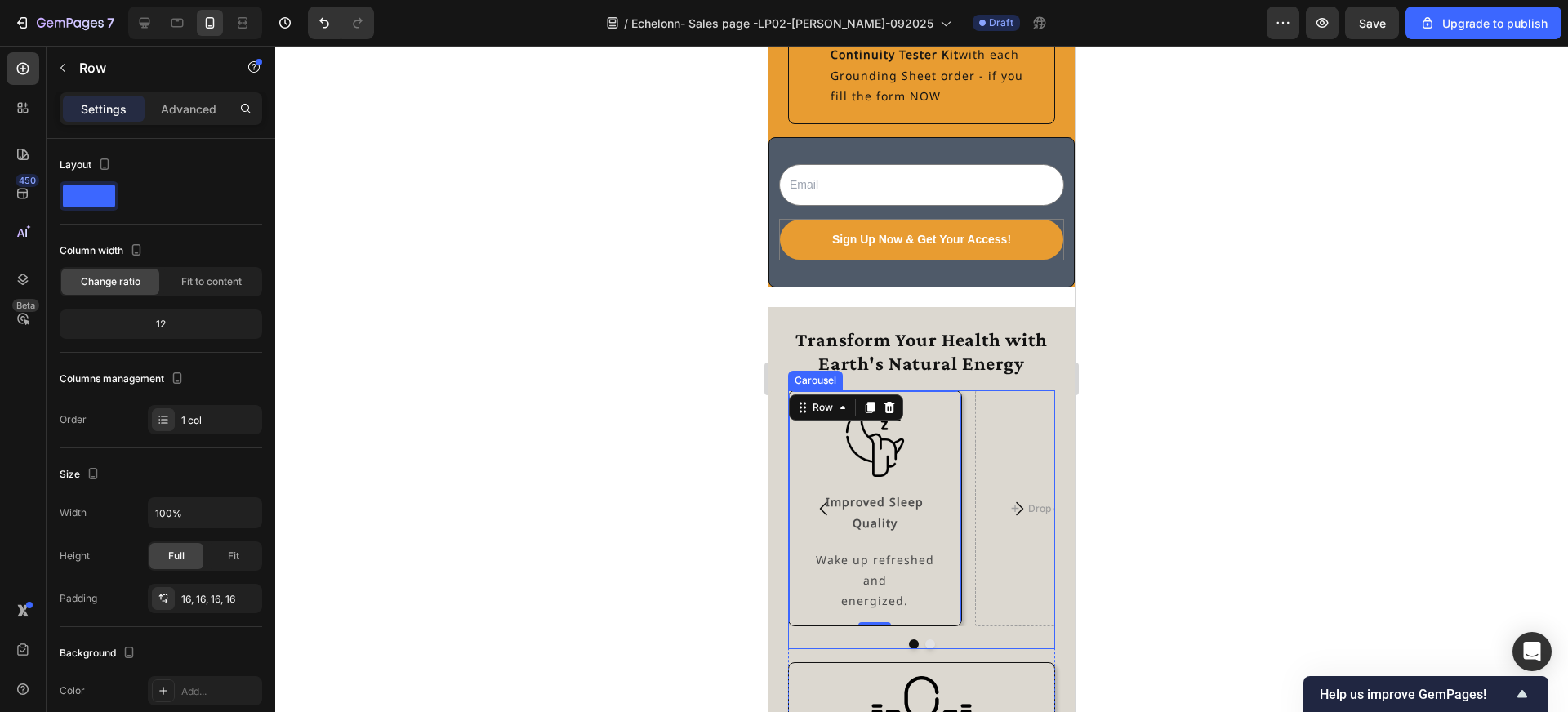
click at [1019, 499] on icon "Carousel Next Arrow" at bounding box center [1019, 509] width 20 height 20
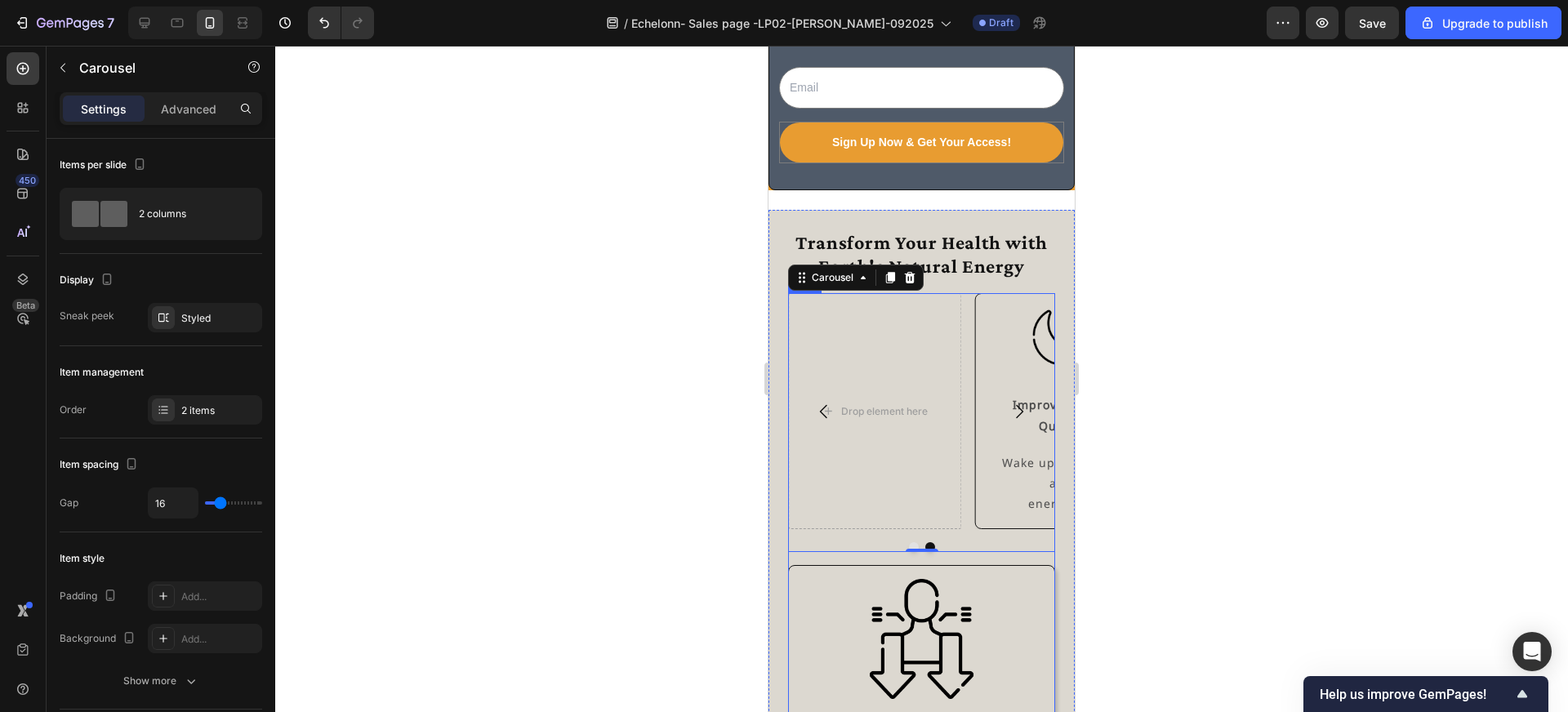
scroll to position [4119, 0]
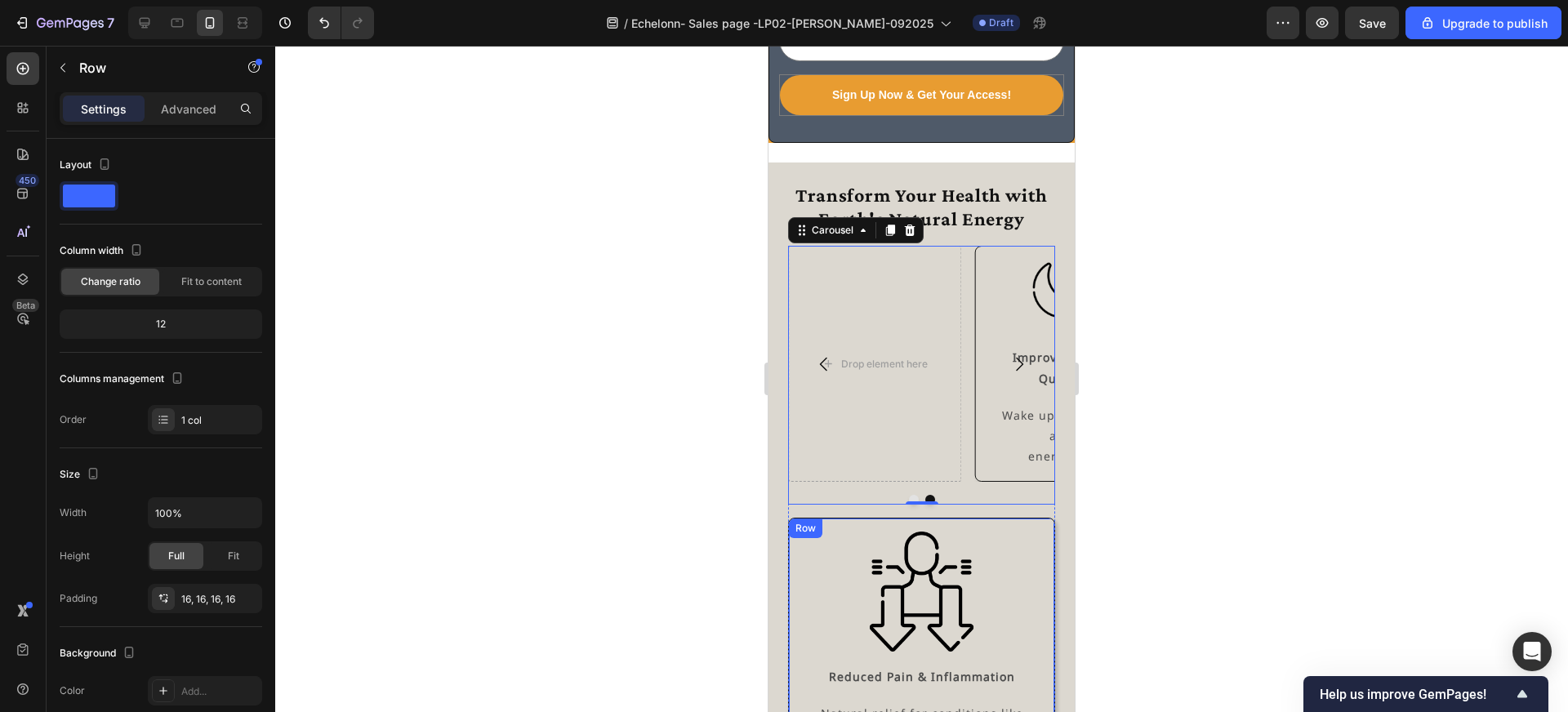
click at [850, 518] on div "Image Reduced Pain & Inflammation Text Block Natural relief for conditions like…" at bounding box center [922, 649] width 267 height 263
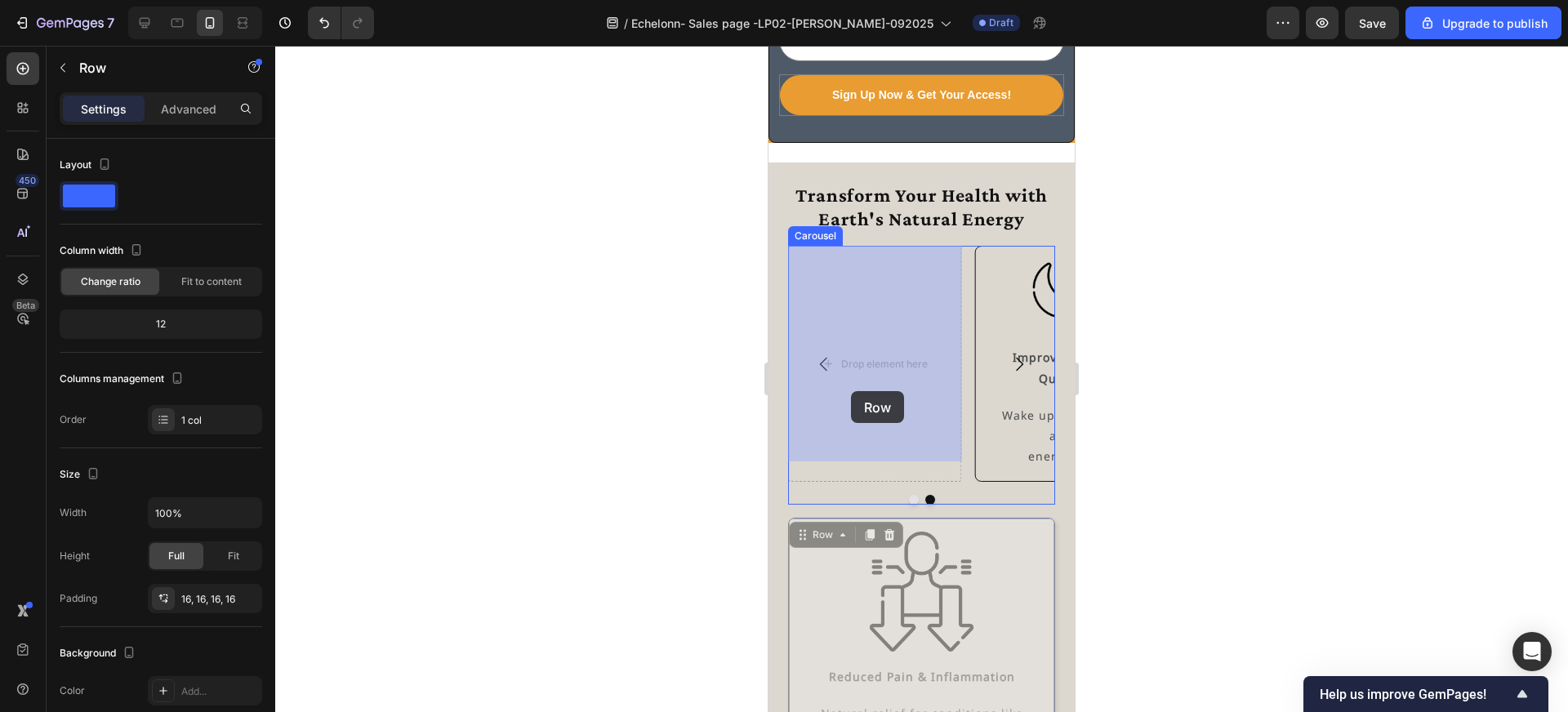
drag, startPoint x: 824, startPoint y: 518, endPoint x: 851, endPoint y: 391, distance: 129.8
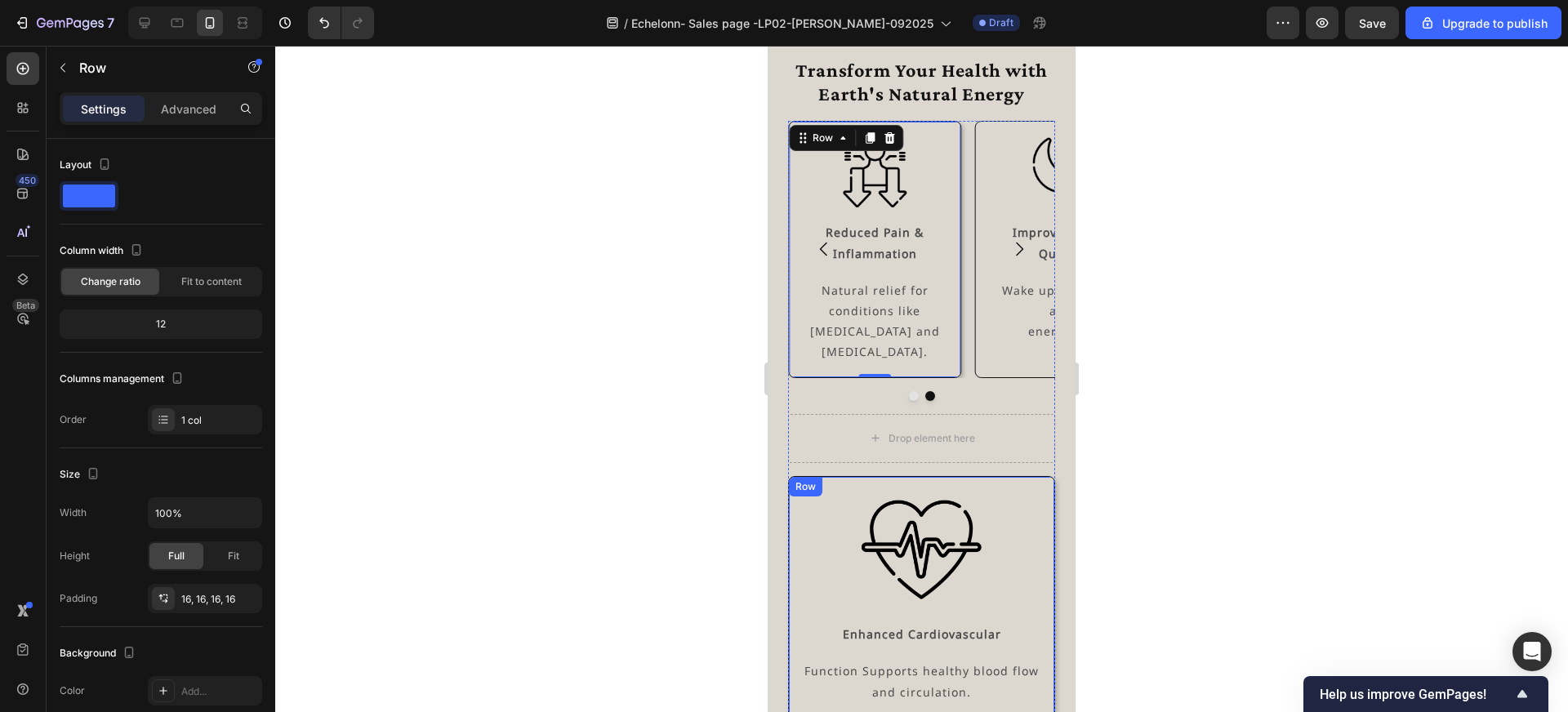
scroll to position [4200, 0]
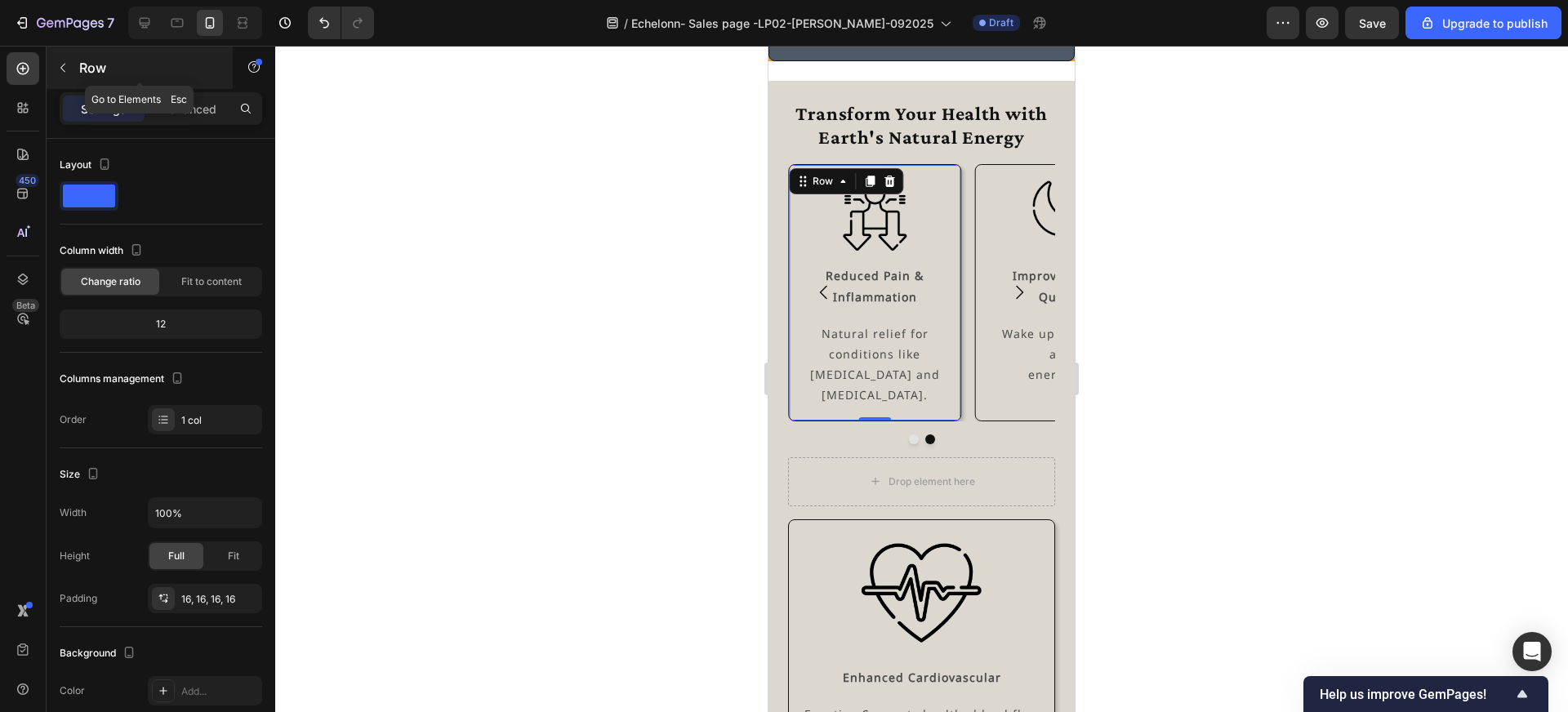
click at [66, 62] on icon "button" at bounding box center [63, 67] width 13 height 13
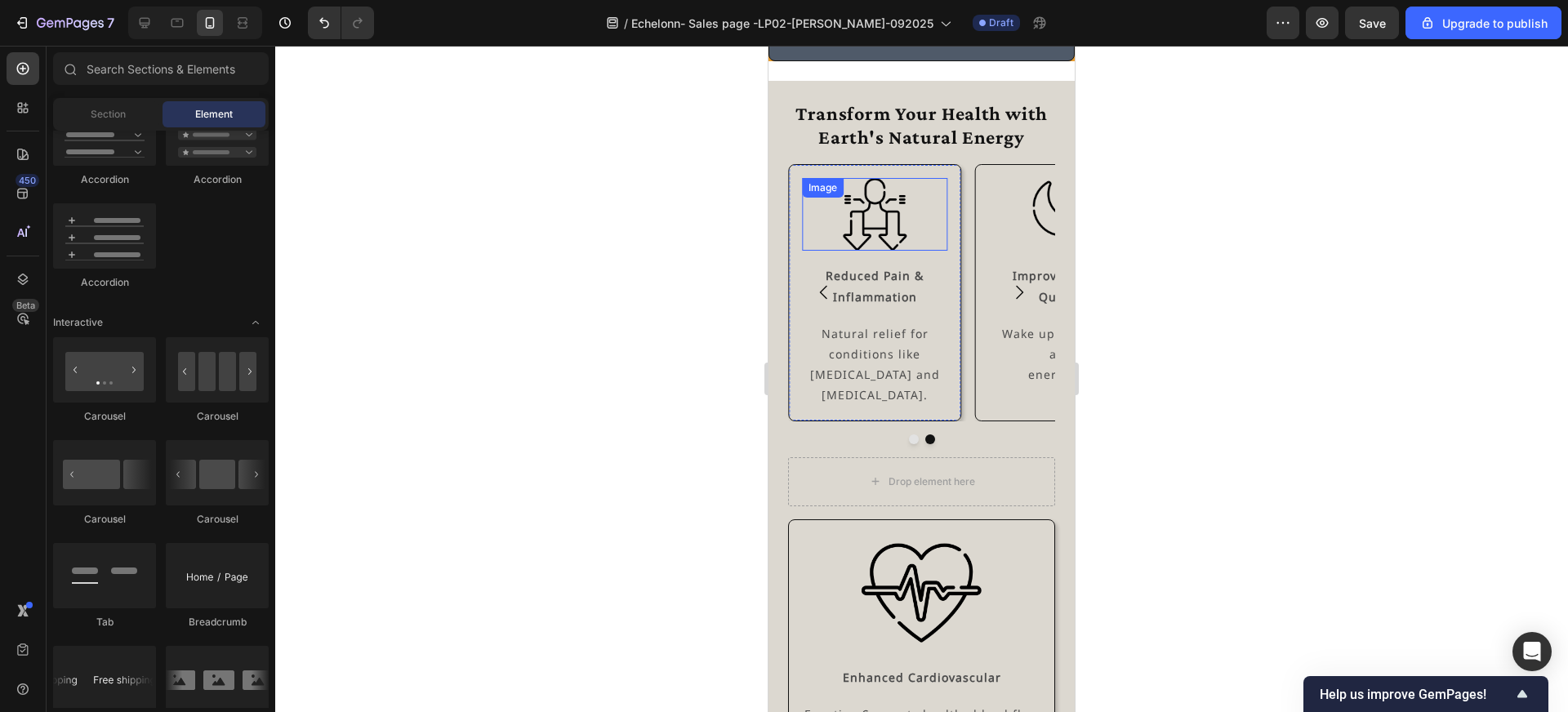
click at [810, 194] on div "Image" at bounding box center [822, 188] width 36 height 15
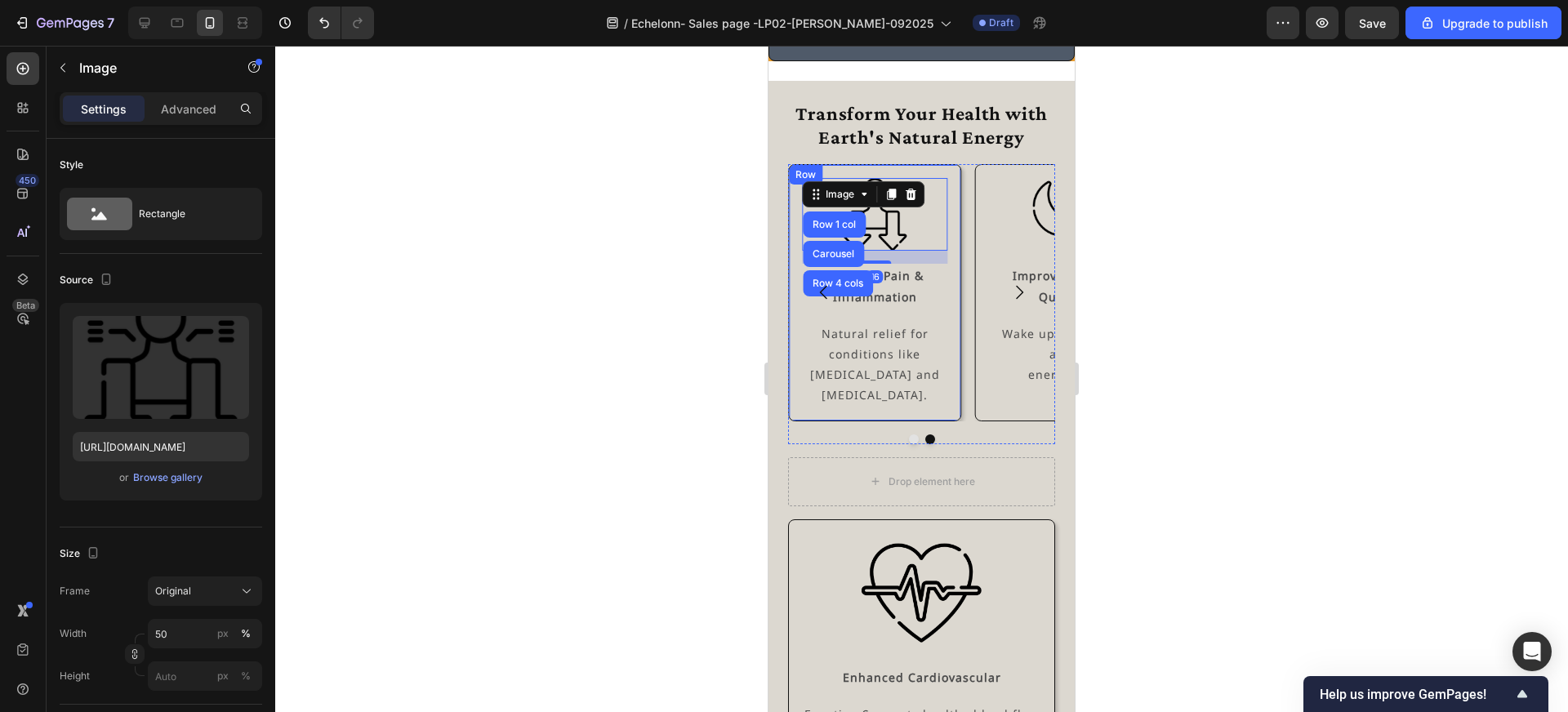
click at [810, 172] on div "Row" at bounding box center [806, 175] width 27 height 15
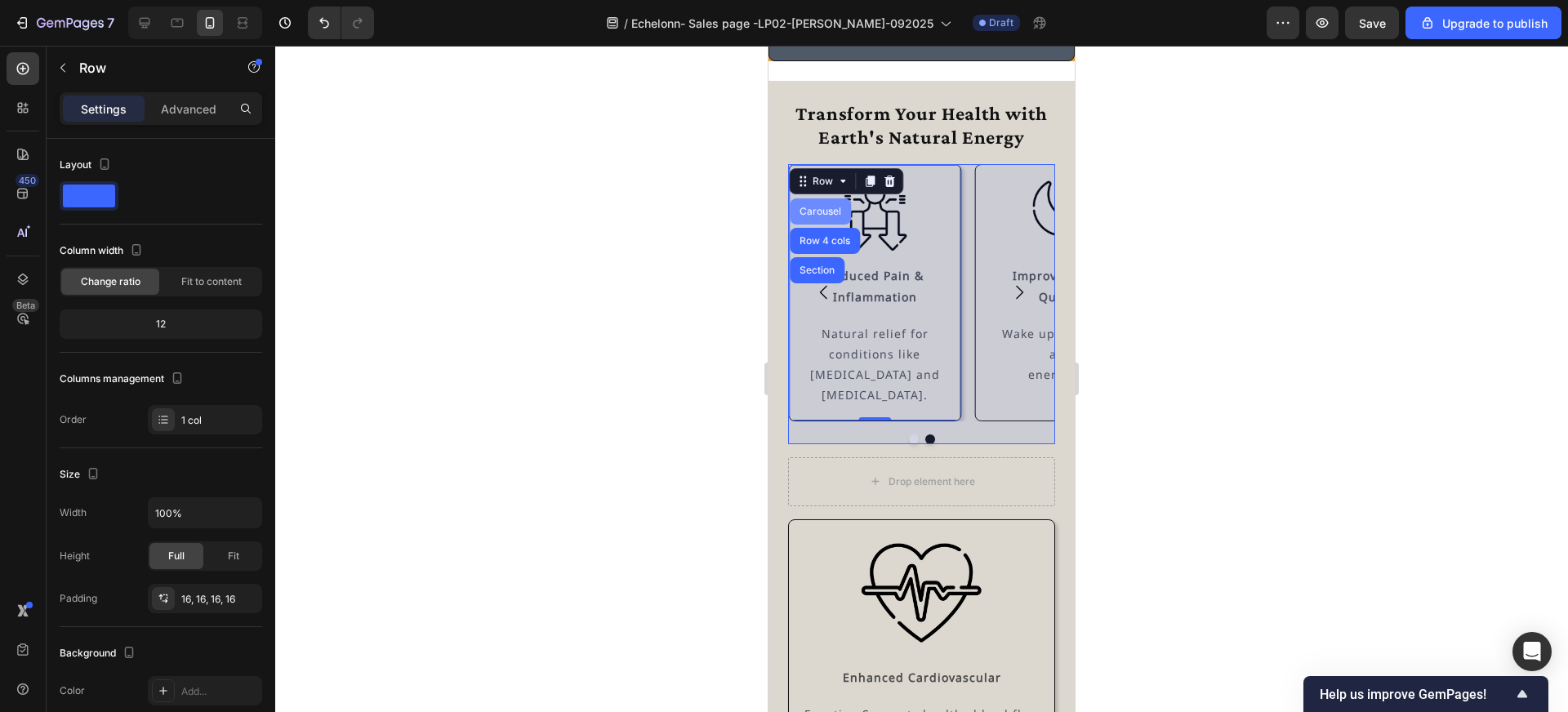
click at [820, 204] on div "Carousel" at bounding box center [820, 212] width 61 height 26
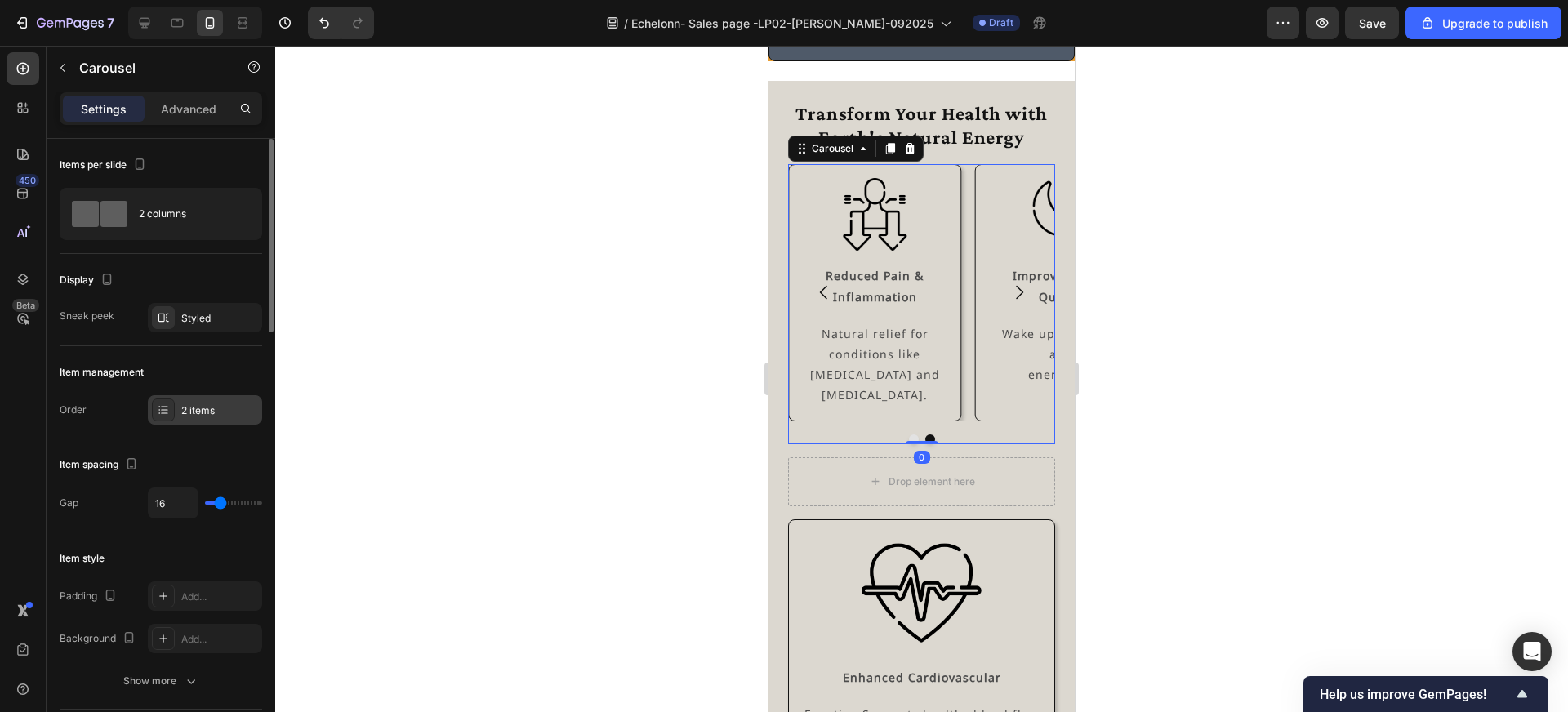
click at [220, 409] on div "2 items" at bounding box center [220, 411] width 77 height 15
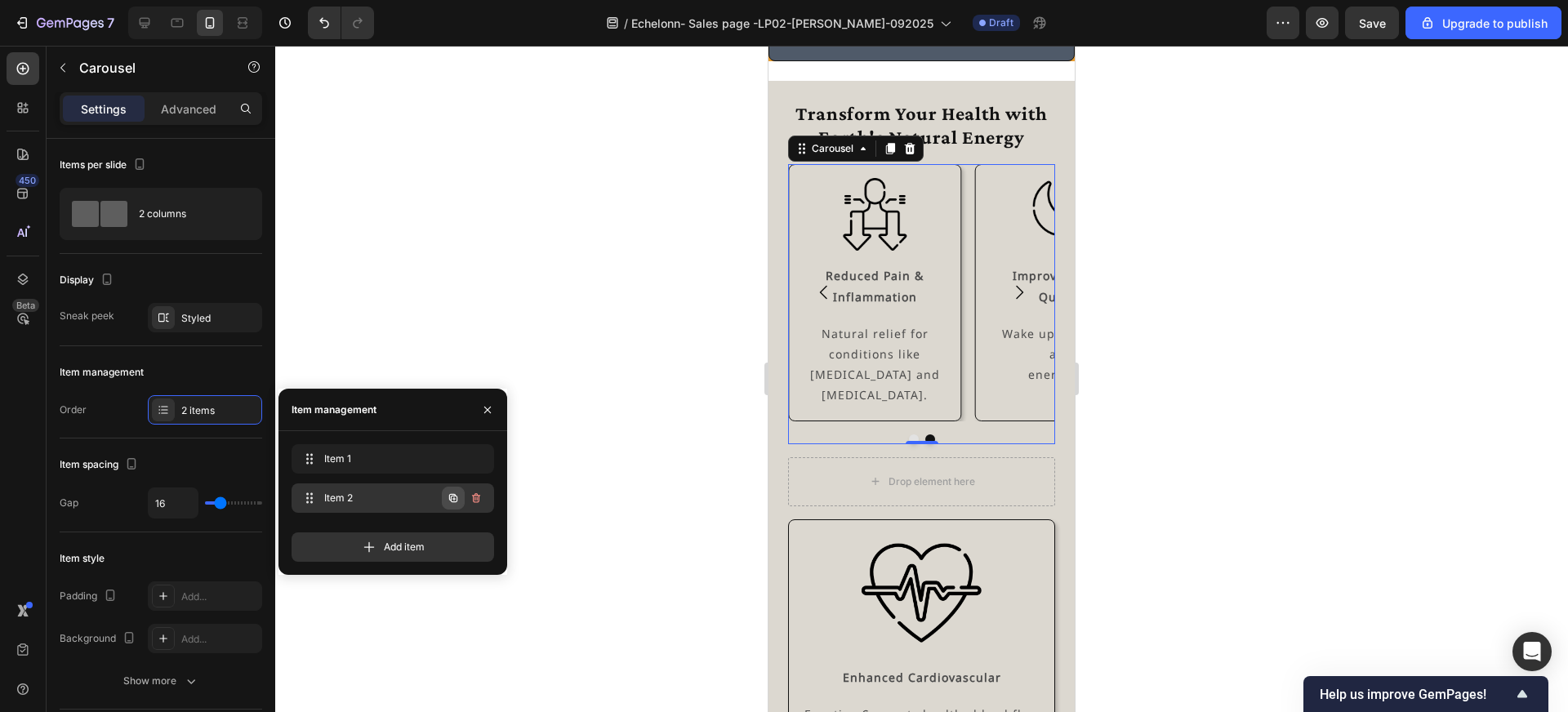
click at [452, 501] on icon "button" at bounding box center [453, 498] width 8 height 8
click at [439, 543] on div "Add item" at bounding box center [393, 547] width 202 height 29
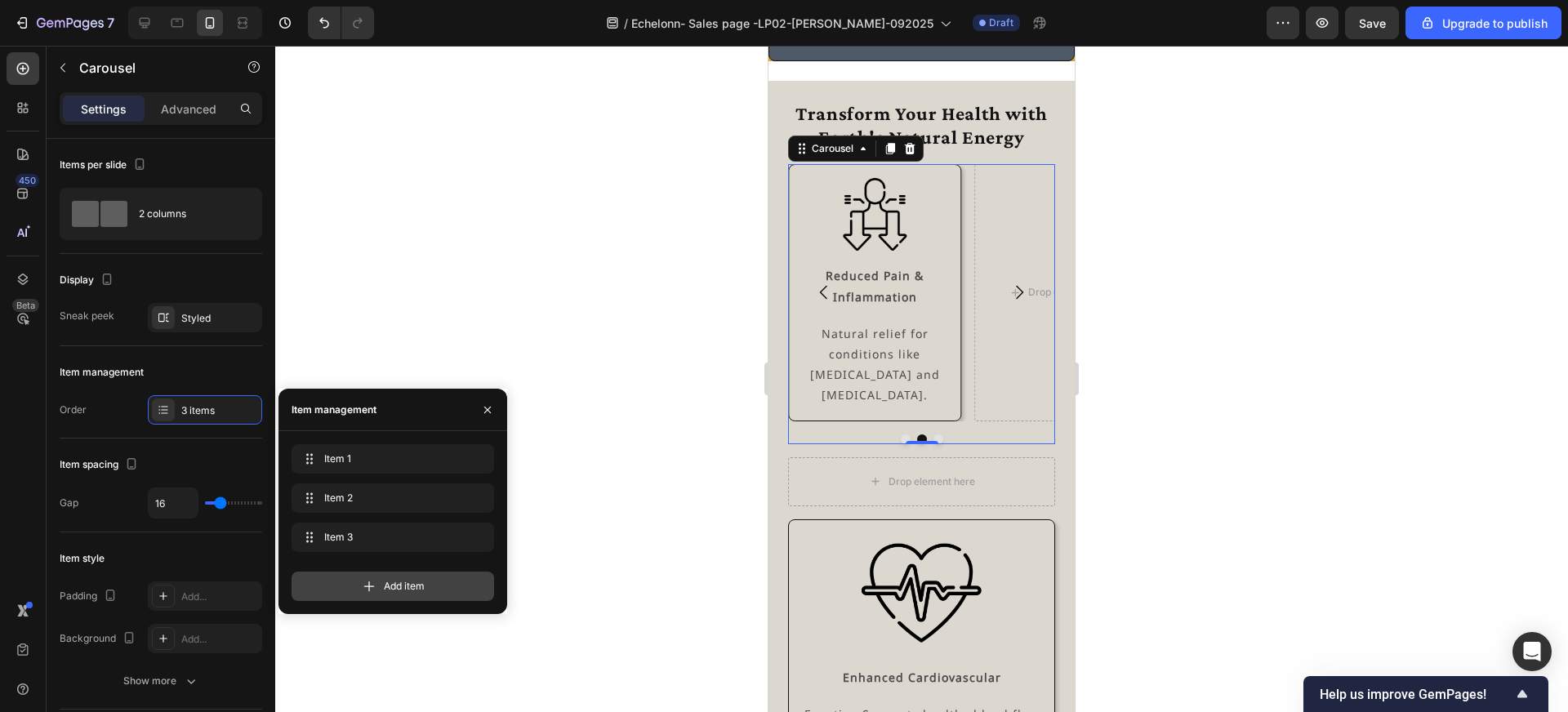
click at [437, 589] on div "Add item" at bounding box center [393, 586] width 202 height 29
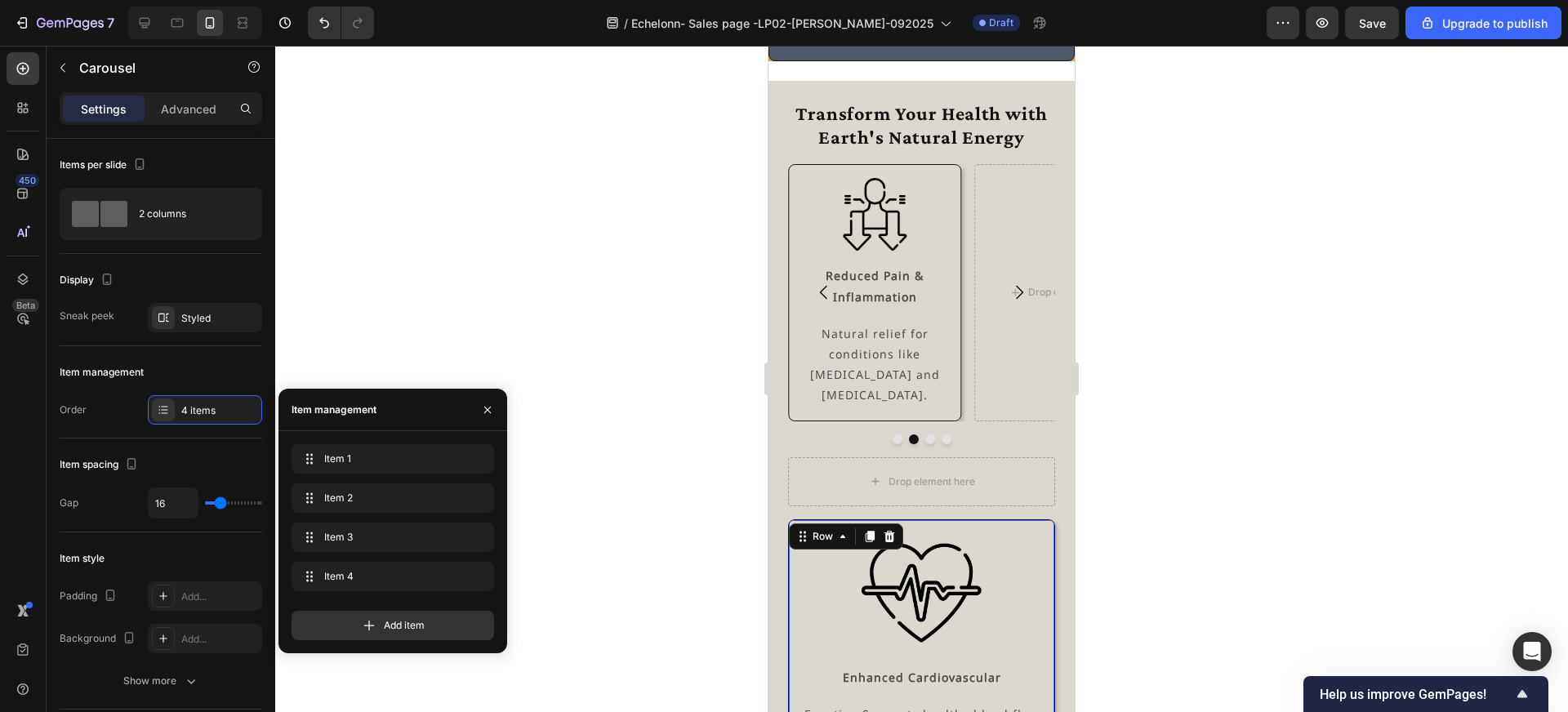
click at [855, 527] on div "Image Enhanced Cardiovascular Text Block Function Supports healthy blood flow a…" at bounding box center [922, 640] width 267 height 242
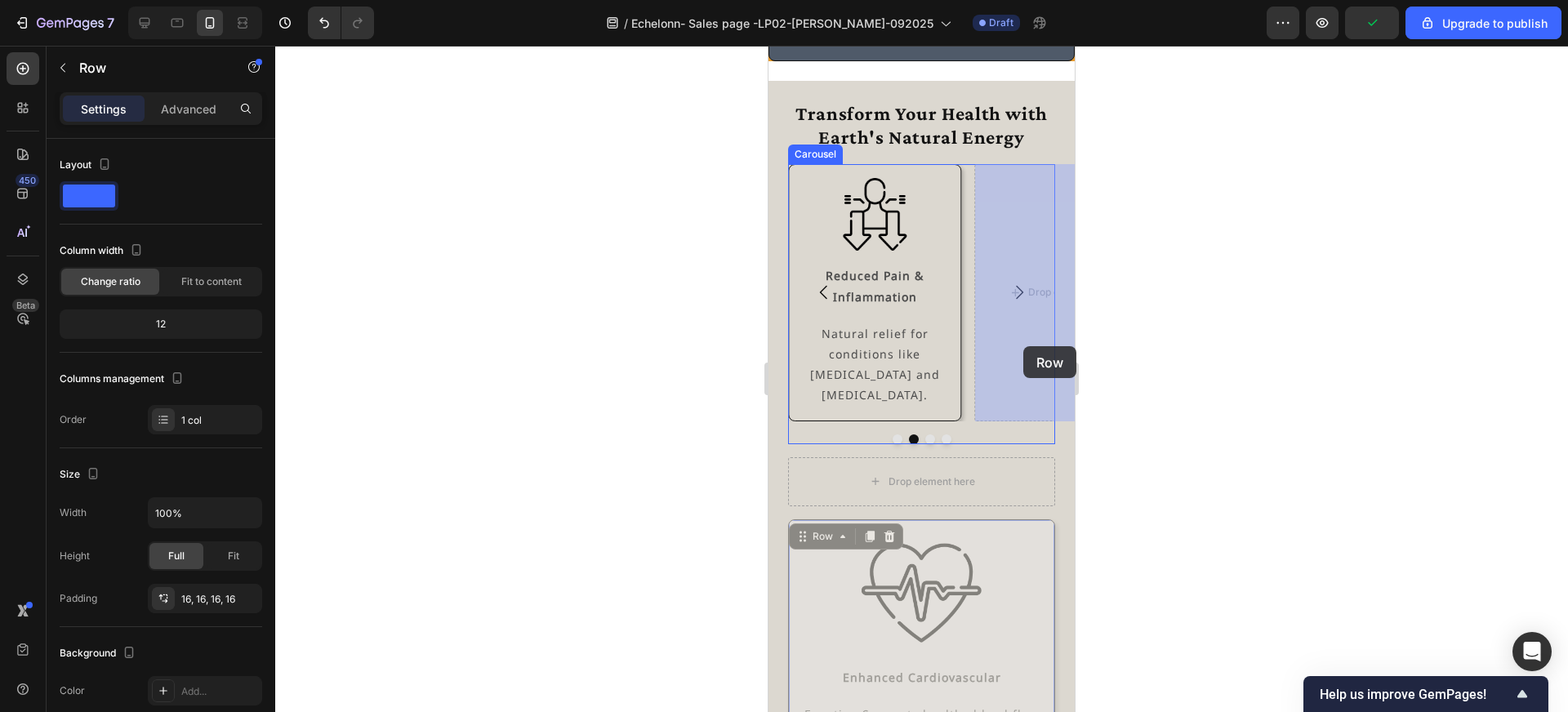
drag, startPoint x: 820, startPoint y: 539, endPoint x: 1022, endPoint y: 346, distance: 279.4
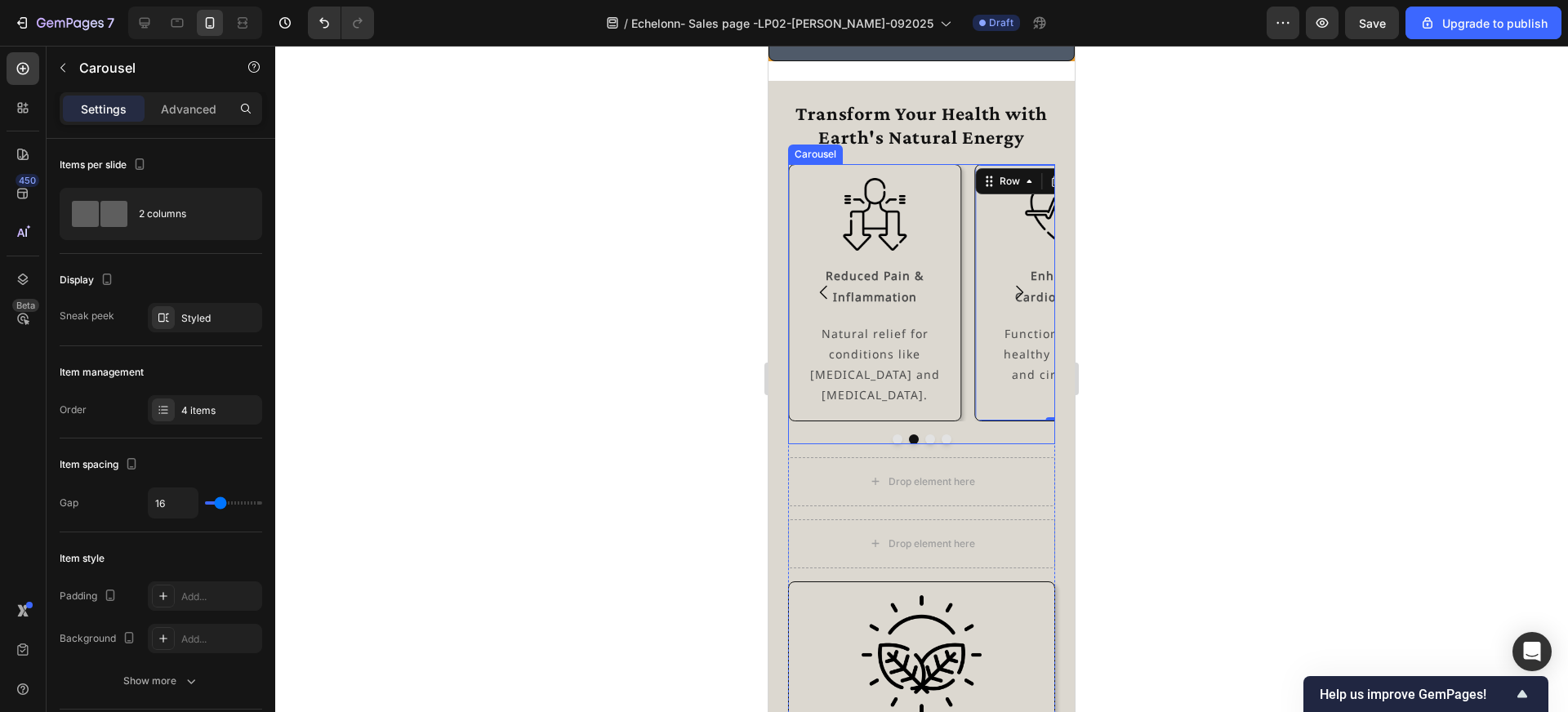
click at [1020, 292] on icon "Carousel Next Arrow" at bounding box center [1019, 293] width 20 height 20
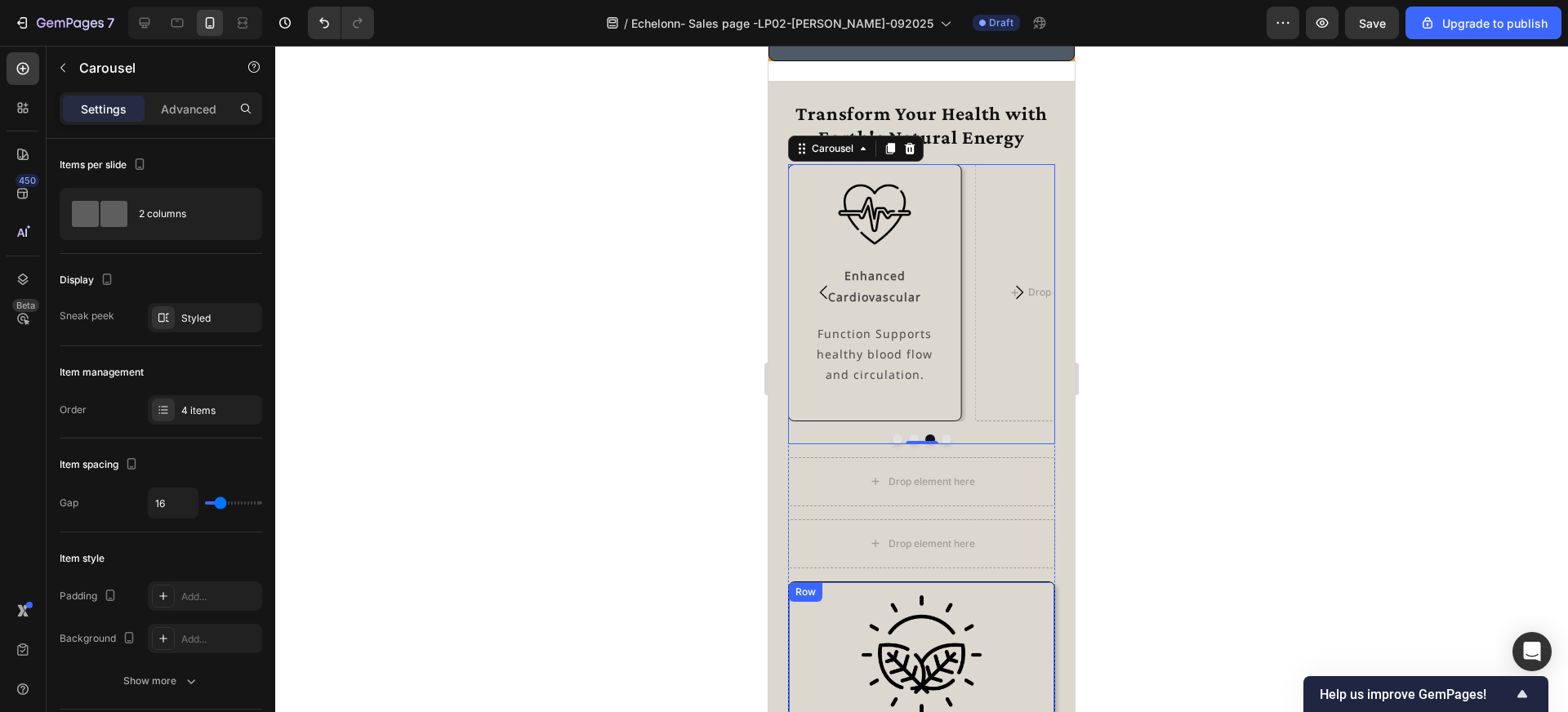
click at [976, 593] on div "Image Calm & Mental Clarity Text Block Promotes a relaxed state for better focu…" at bounding box center [922, 702] width 267 height 242
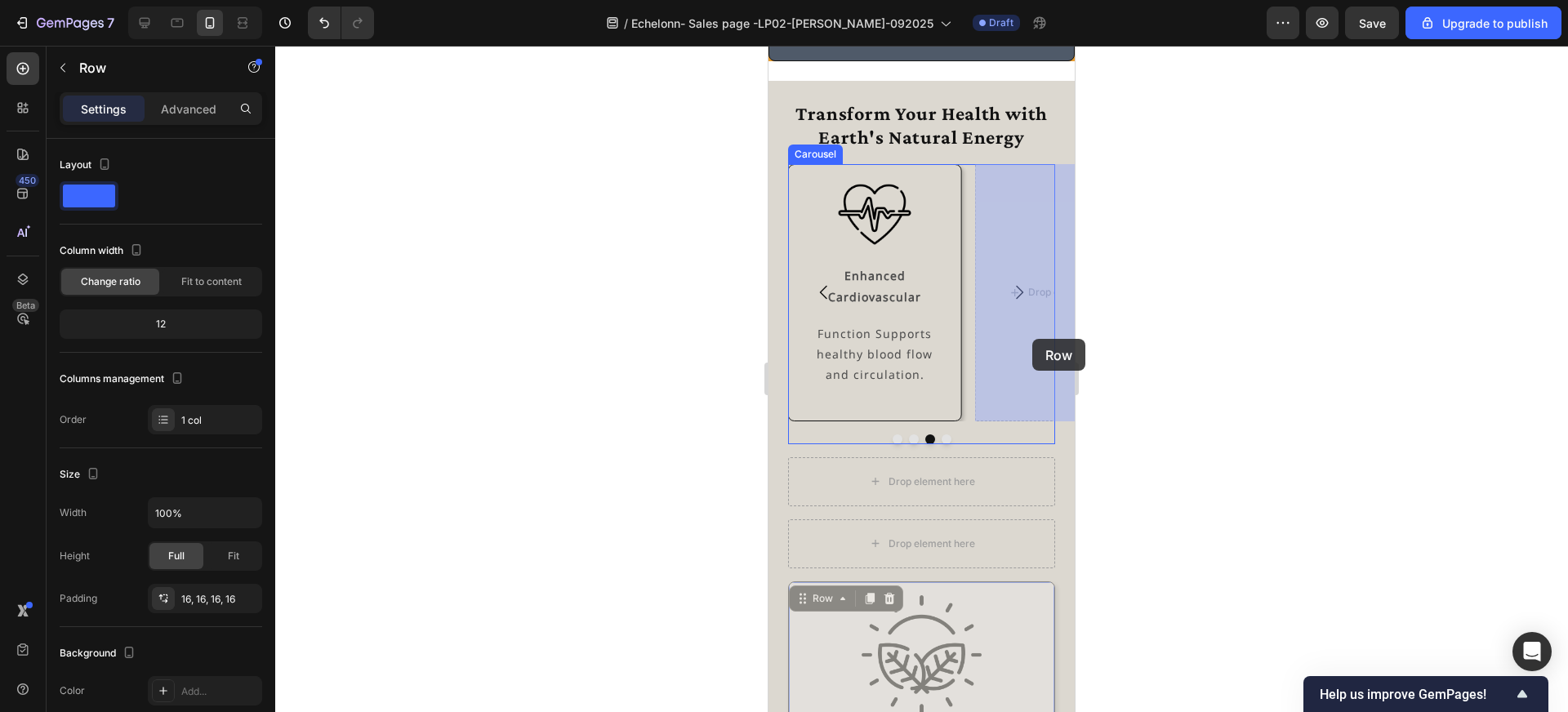
drag, startPoint x: 830, startPoint y: 600, endPoint x: 1025, endPoint y: 339, distance: 325.8
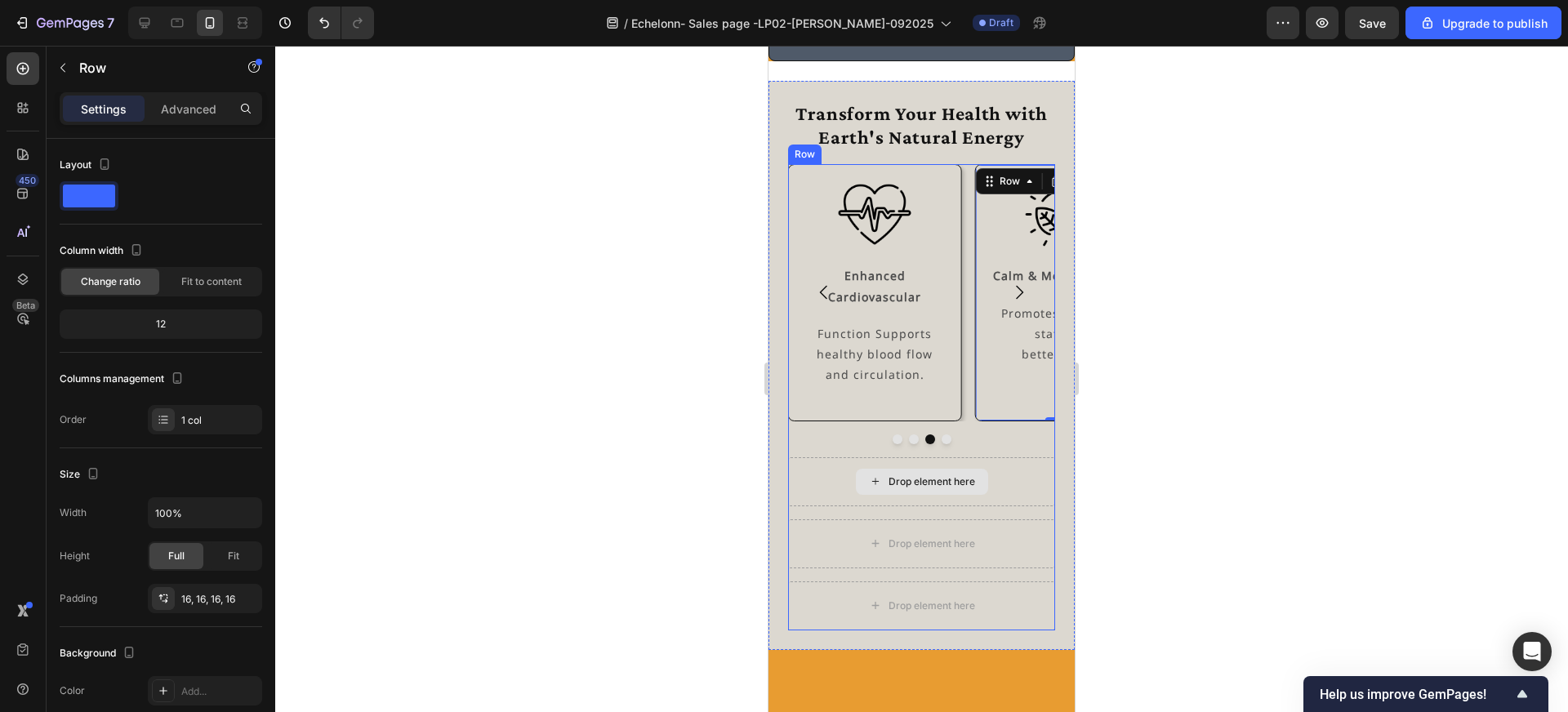
click at [1025, 474] on div "Drop element here" at bounding box center [922, 482] width 267 height 49
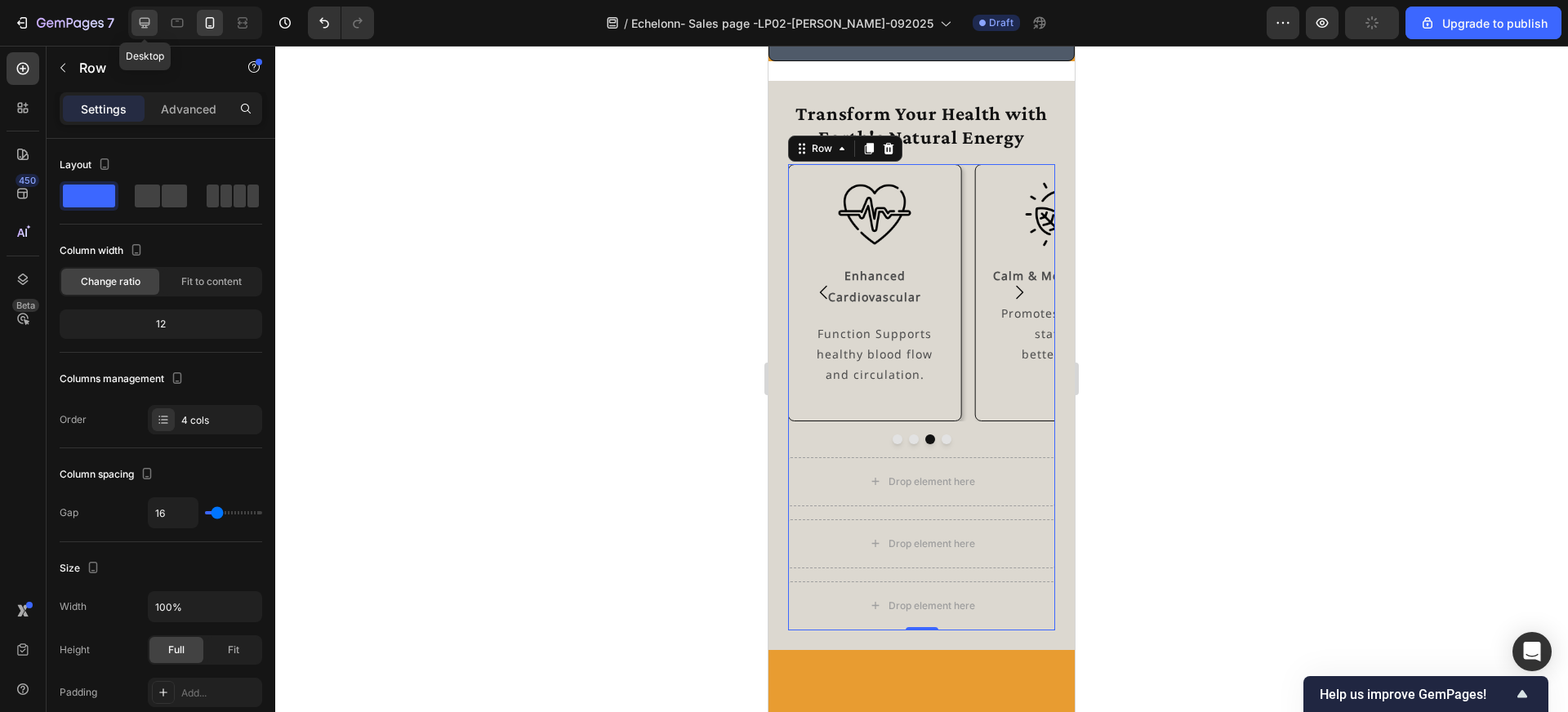
click at [148, 21] on icon at bounding box center [145, 23] width 16 height 16
type input "1200"
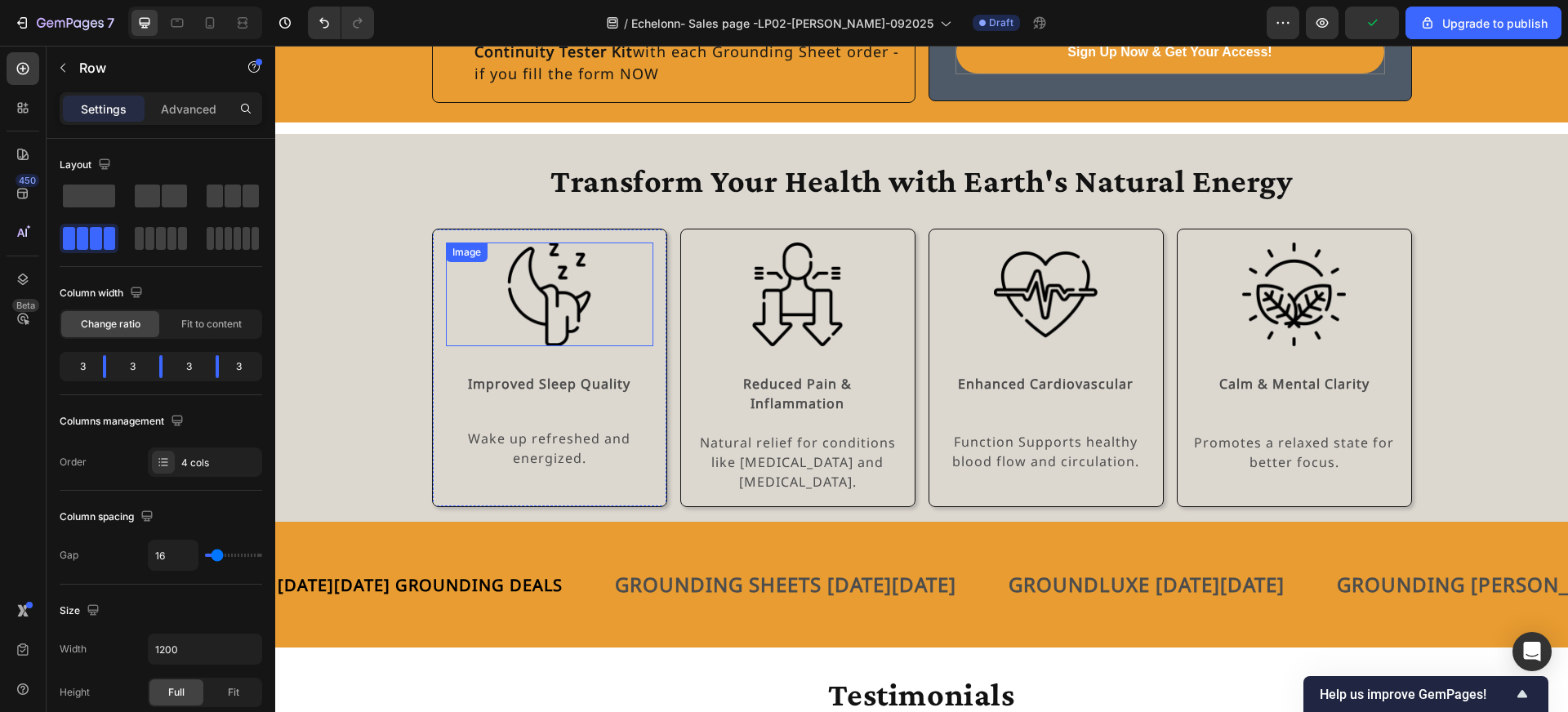
scroll to position [3619, 0]
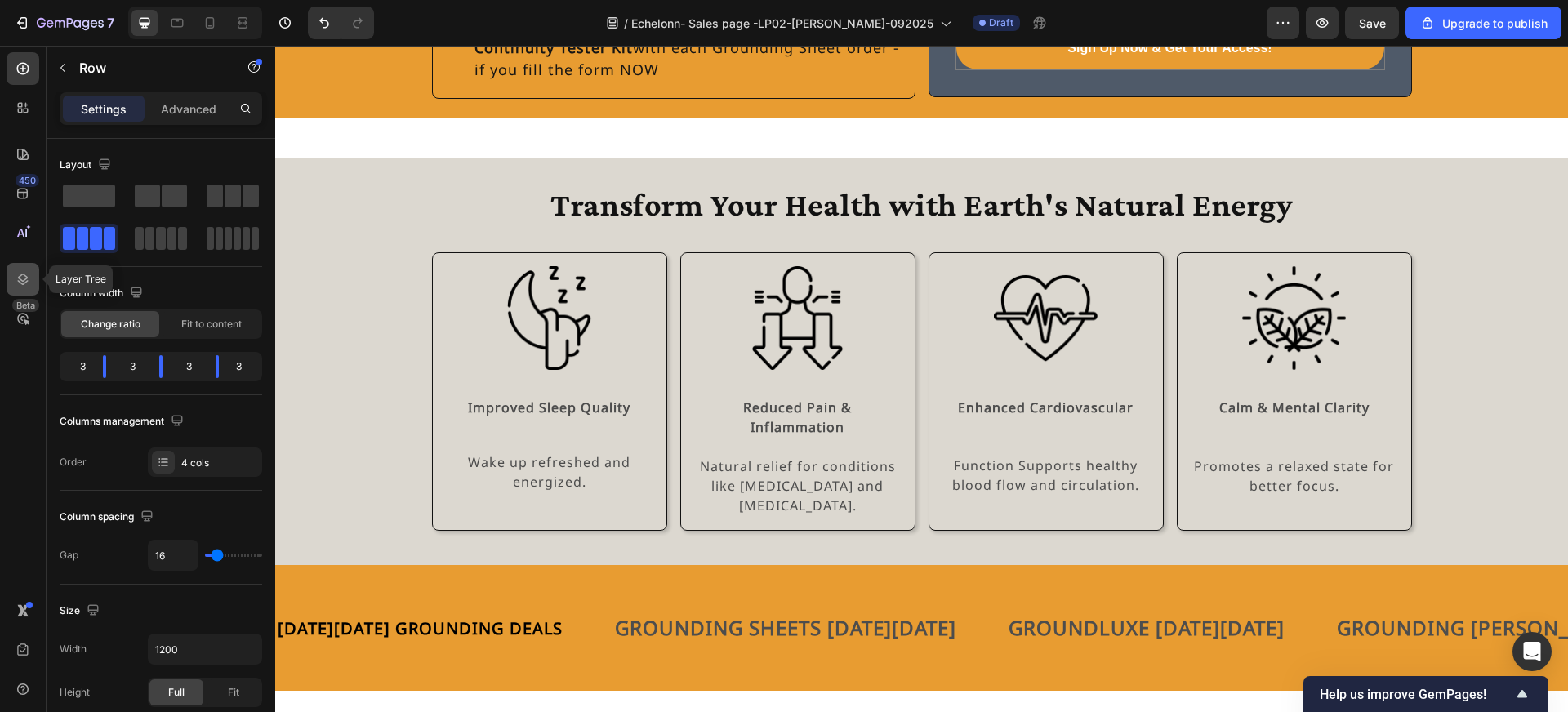
click at [19, 275] on icon at bounding box center [23, 279] width 16 height 16
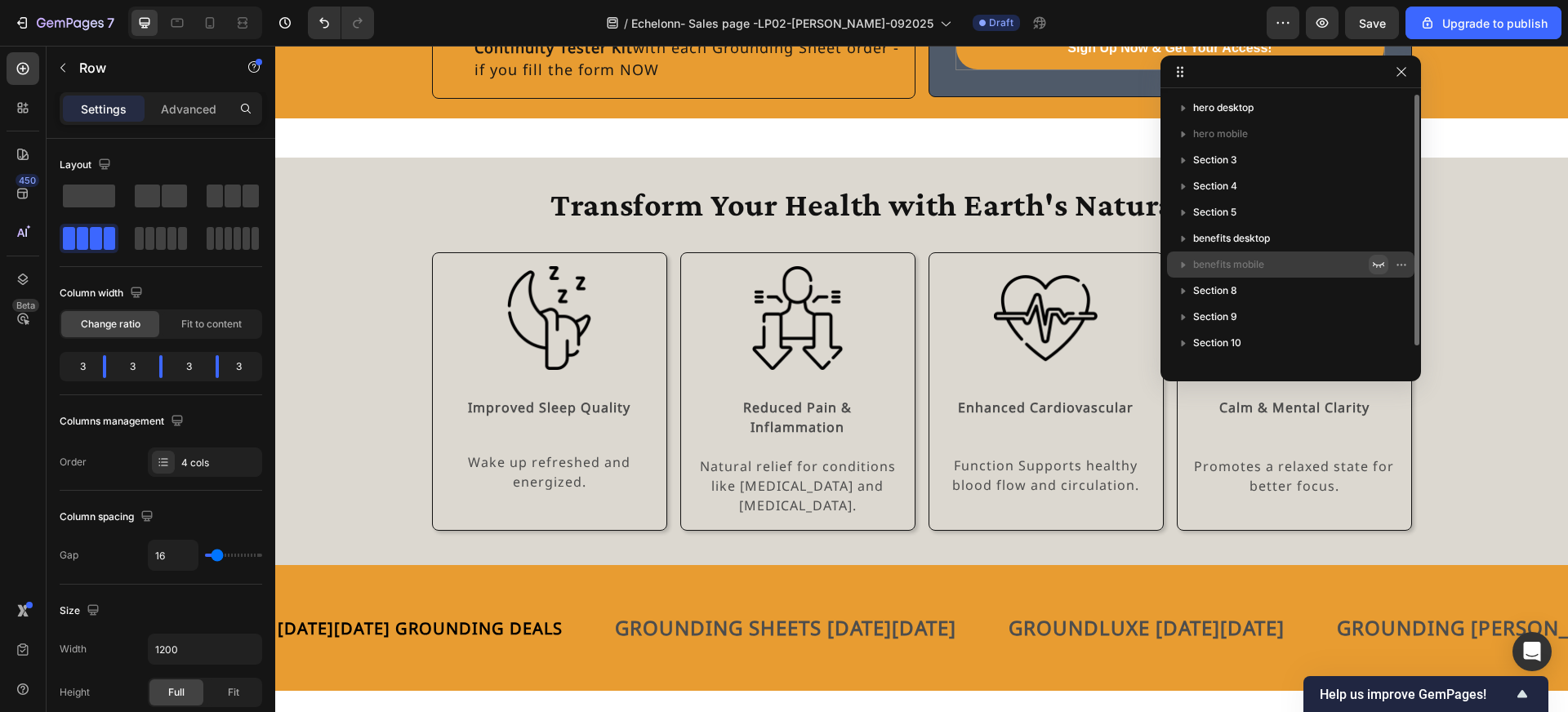
click at [1376, 264] on icon "button" at bounding box center [1378, 264] width 13 height 13
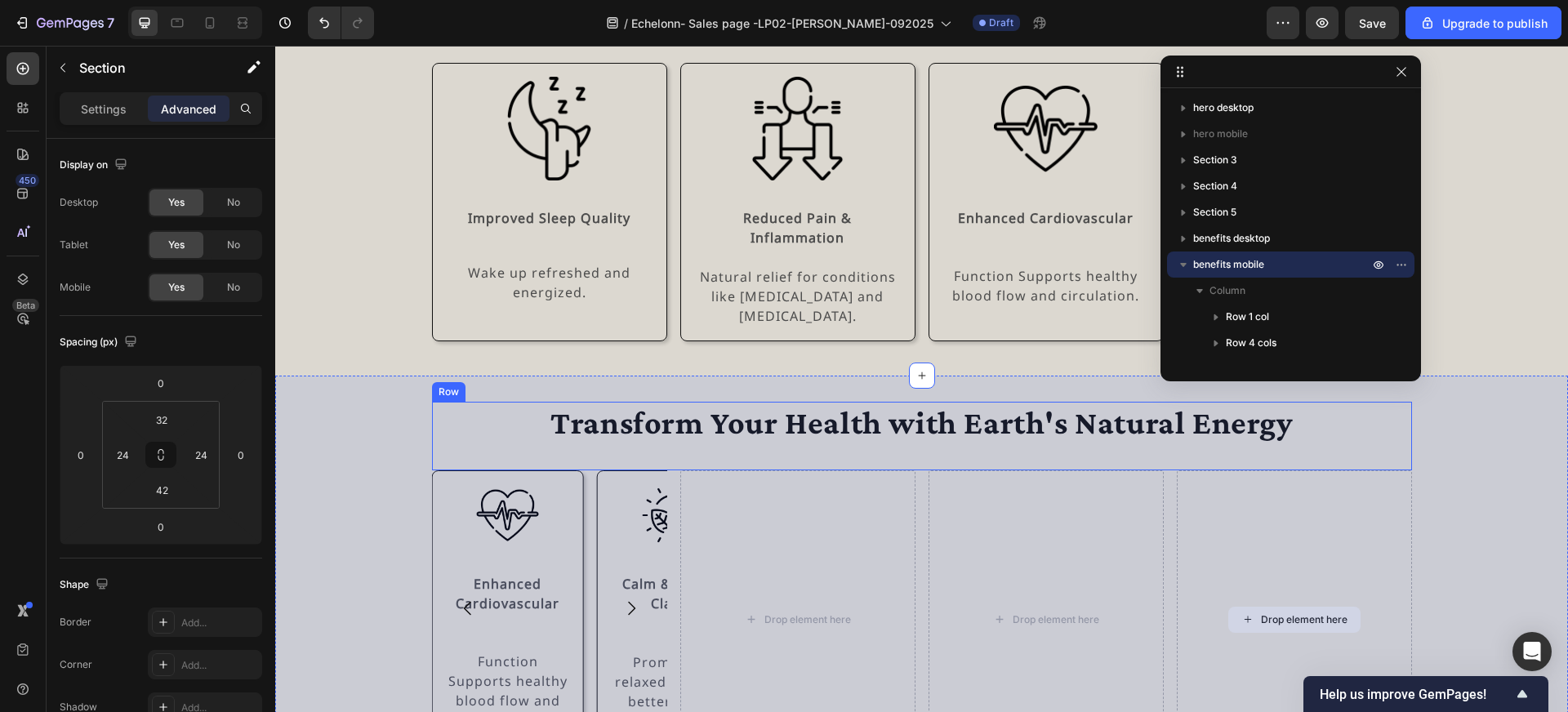
scroll to position [3911, 0]
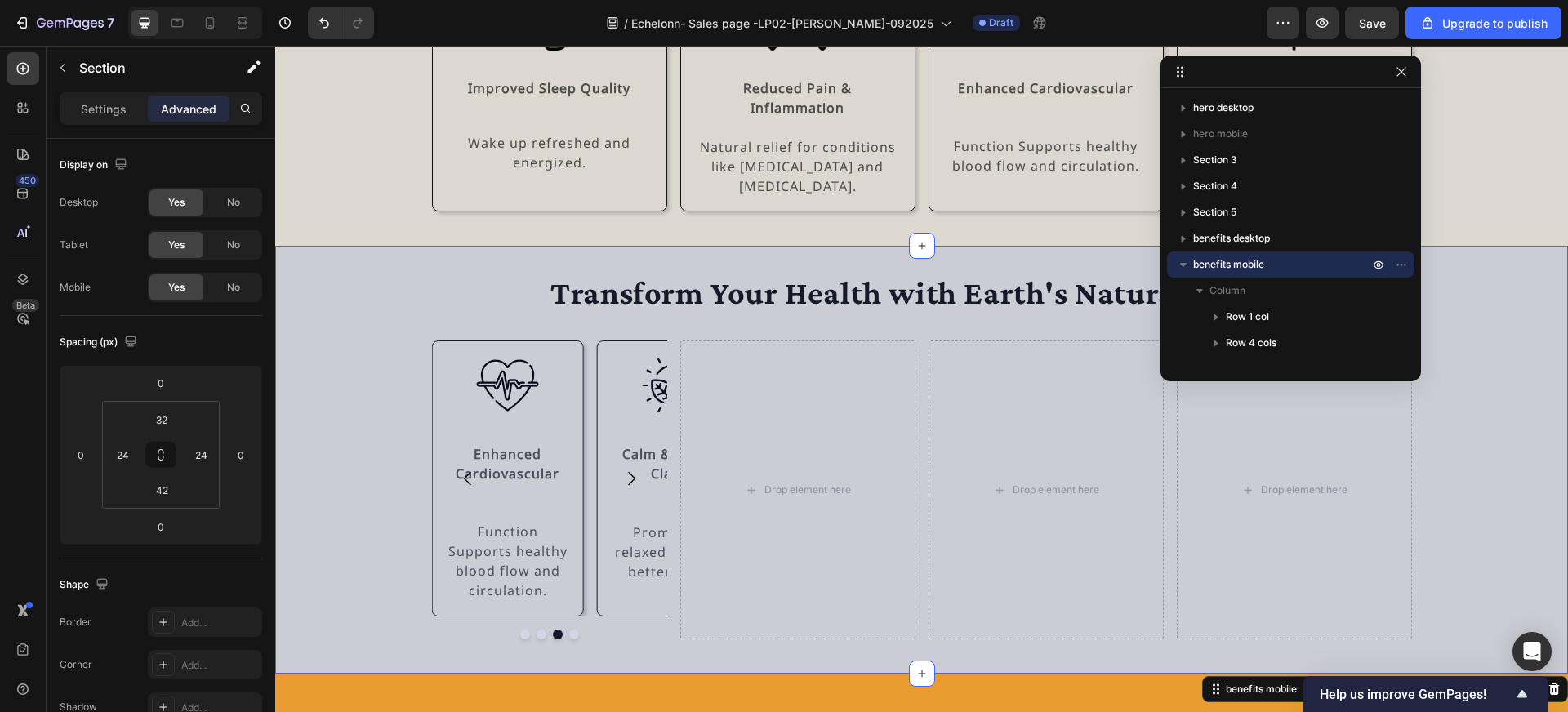
click at [1435, 590] on div "Transform Your Health with Earth's Natural Energy Heading Row Image Improved Sl…" at bounding box center [921, 455] width 1253 height 367
click at [1404, 75] on icon "button" at bounding box center [1401, 72] width 13 height 13
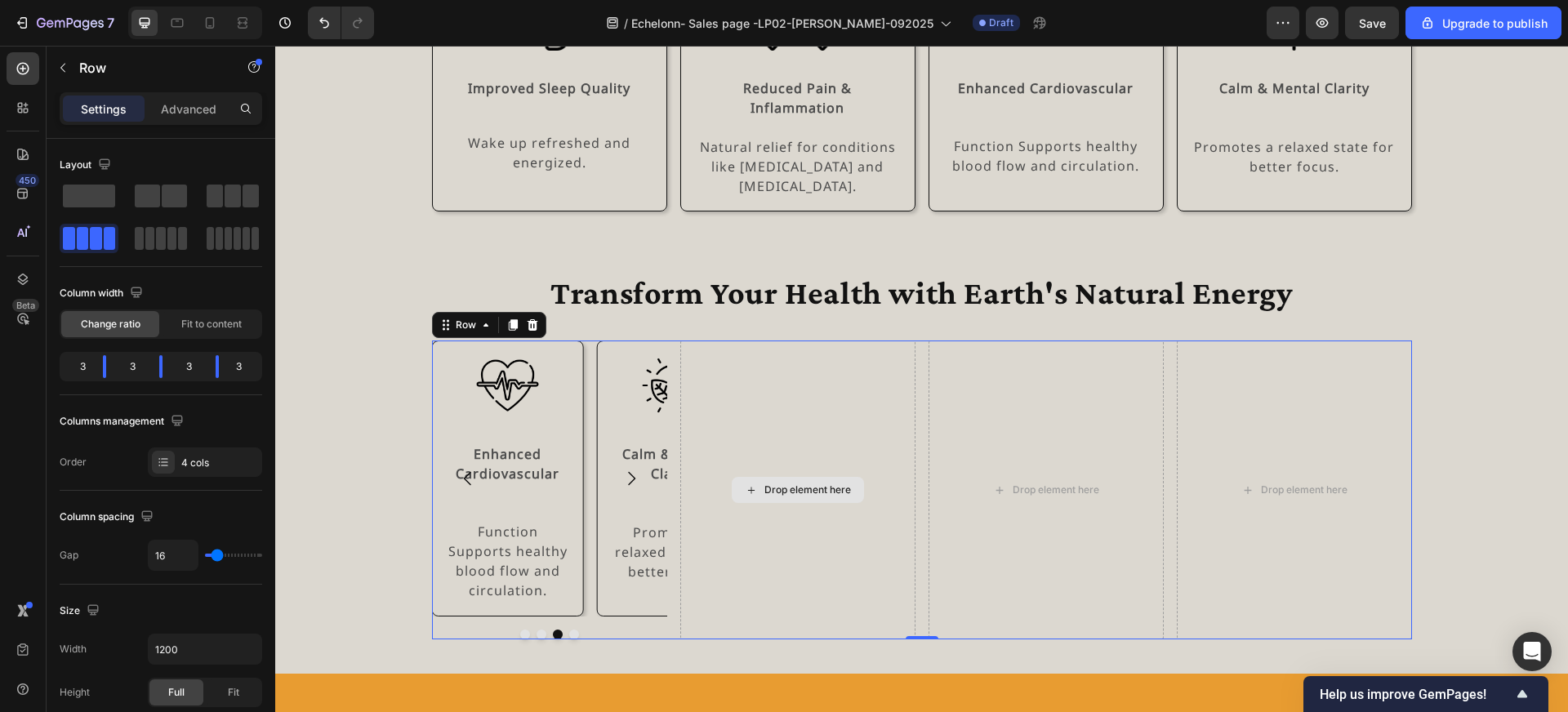
click at [843, 343] on div "Drop element here" at bounding box center [798, 490] width 235 height 299
click at [98, 198] on span at bounding box center [88, 195] width 52 height 23
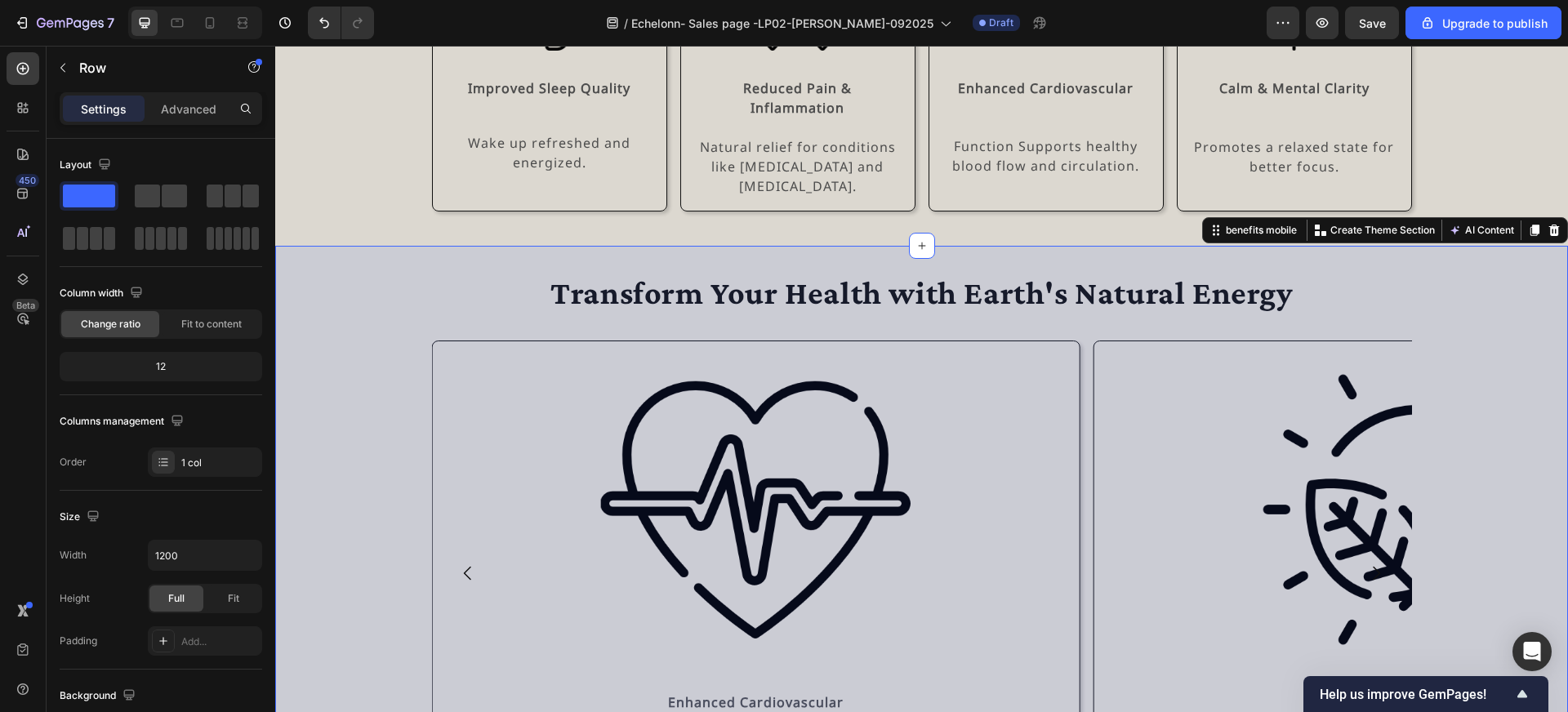
click at [1449, 272] on div "Transform Your Health with Earth's Natural Energy Heading Row Image Improved Sl…" at bounding box center [921, 550] width 1253 height 557
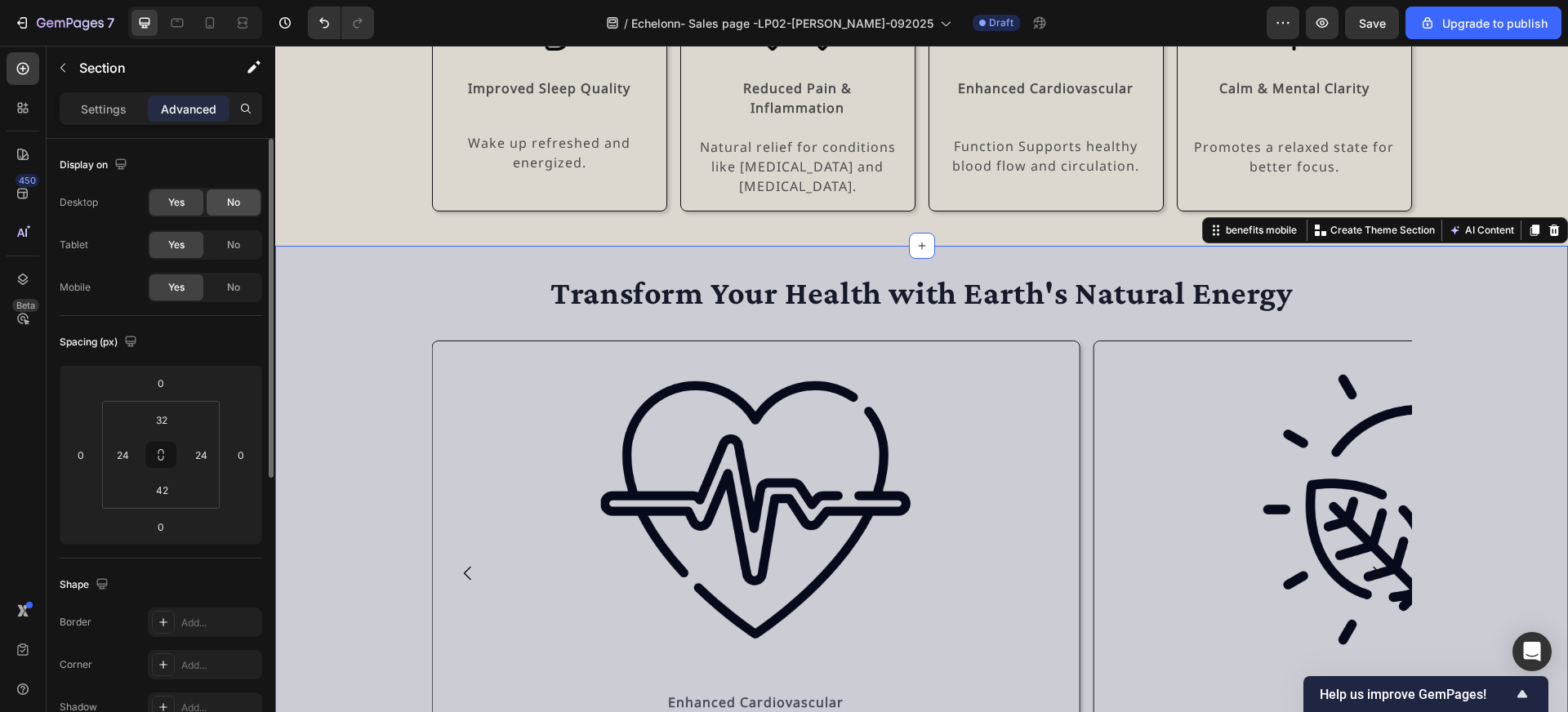
click at [249, 193] on div "No" at bounding box center [233, 202] width 54 height 26
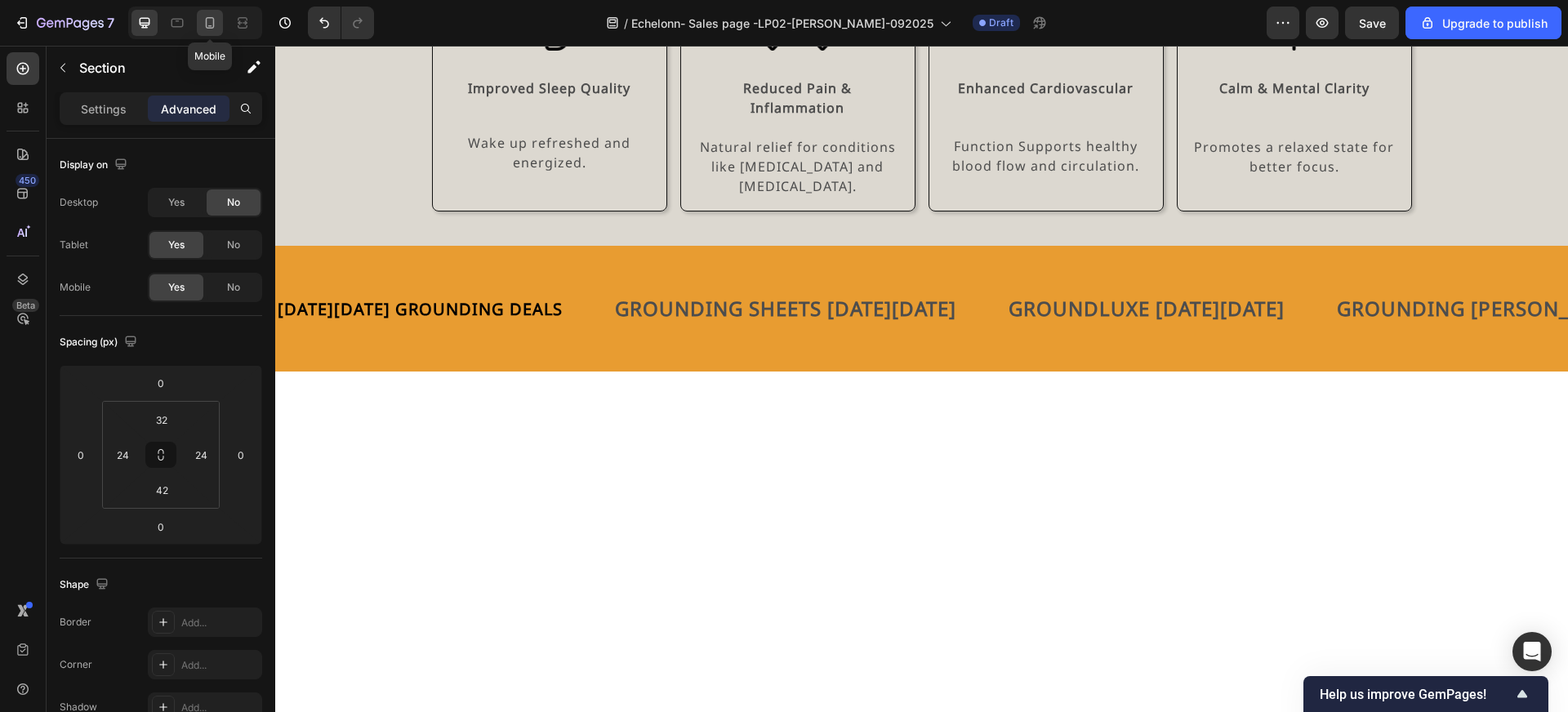
click at [211, 15] on icon at bounding box center [210, 23] width 16 height 16
type input "24"
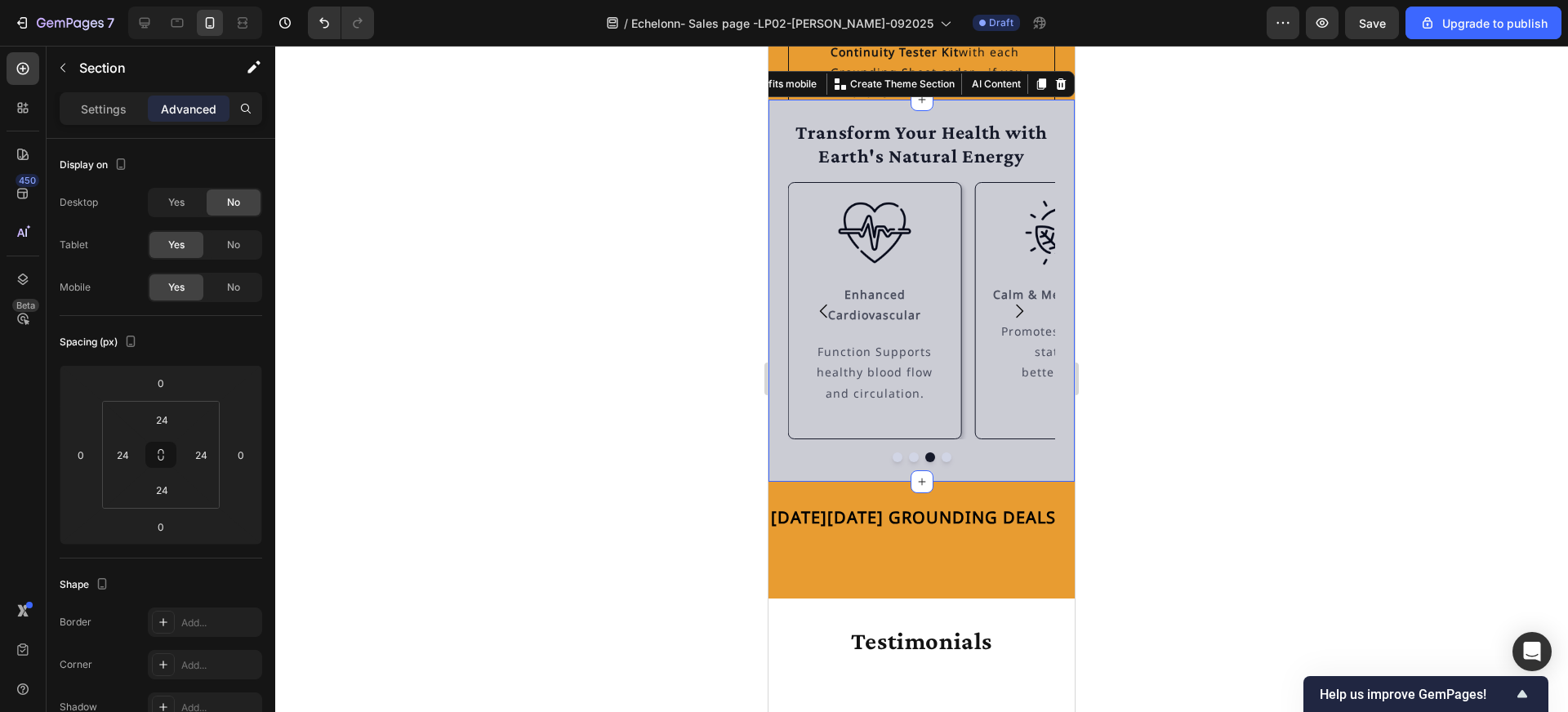
scroll to position [3973, 0]
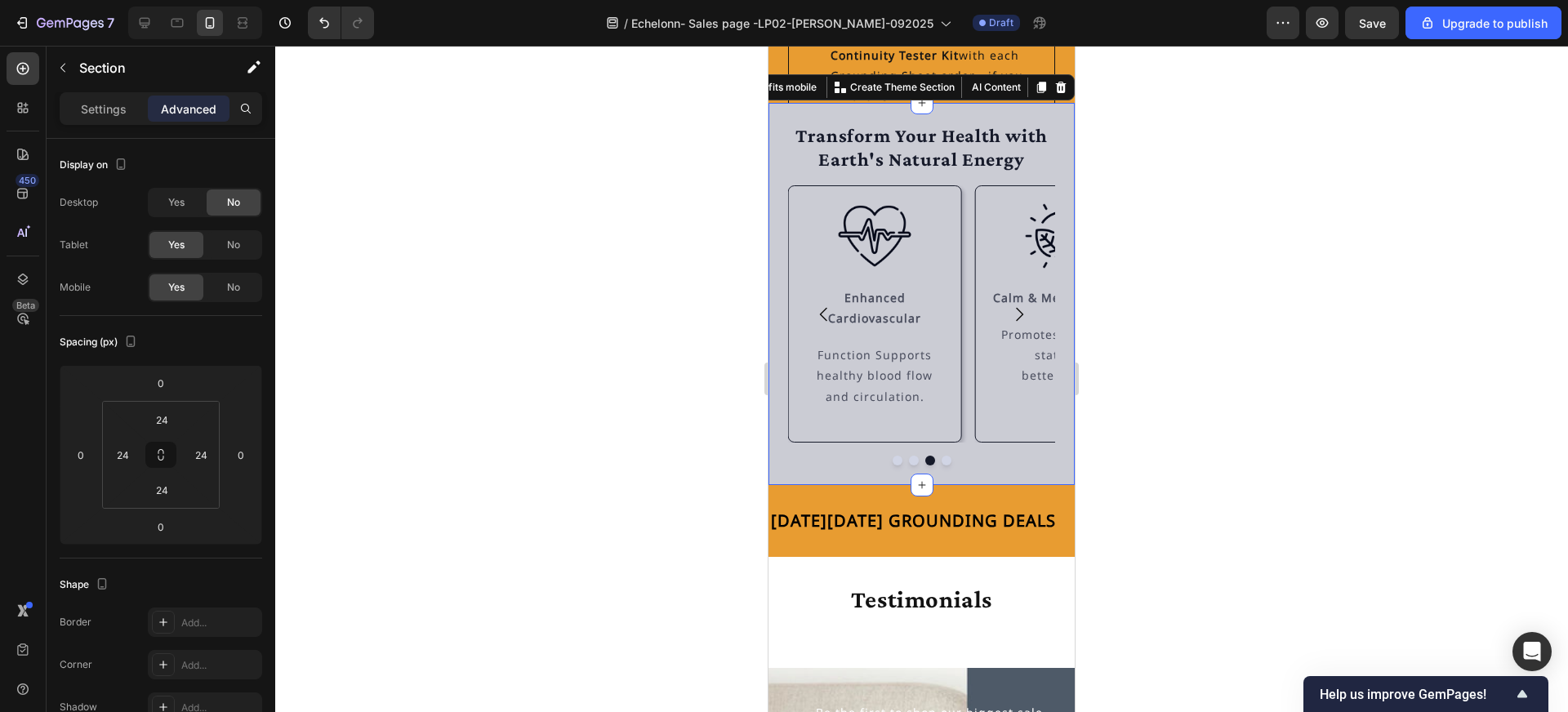
click at [647, 337] on div at bounding box center [922, 378] width 1293 height 666
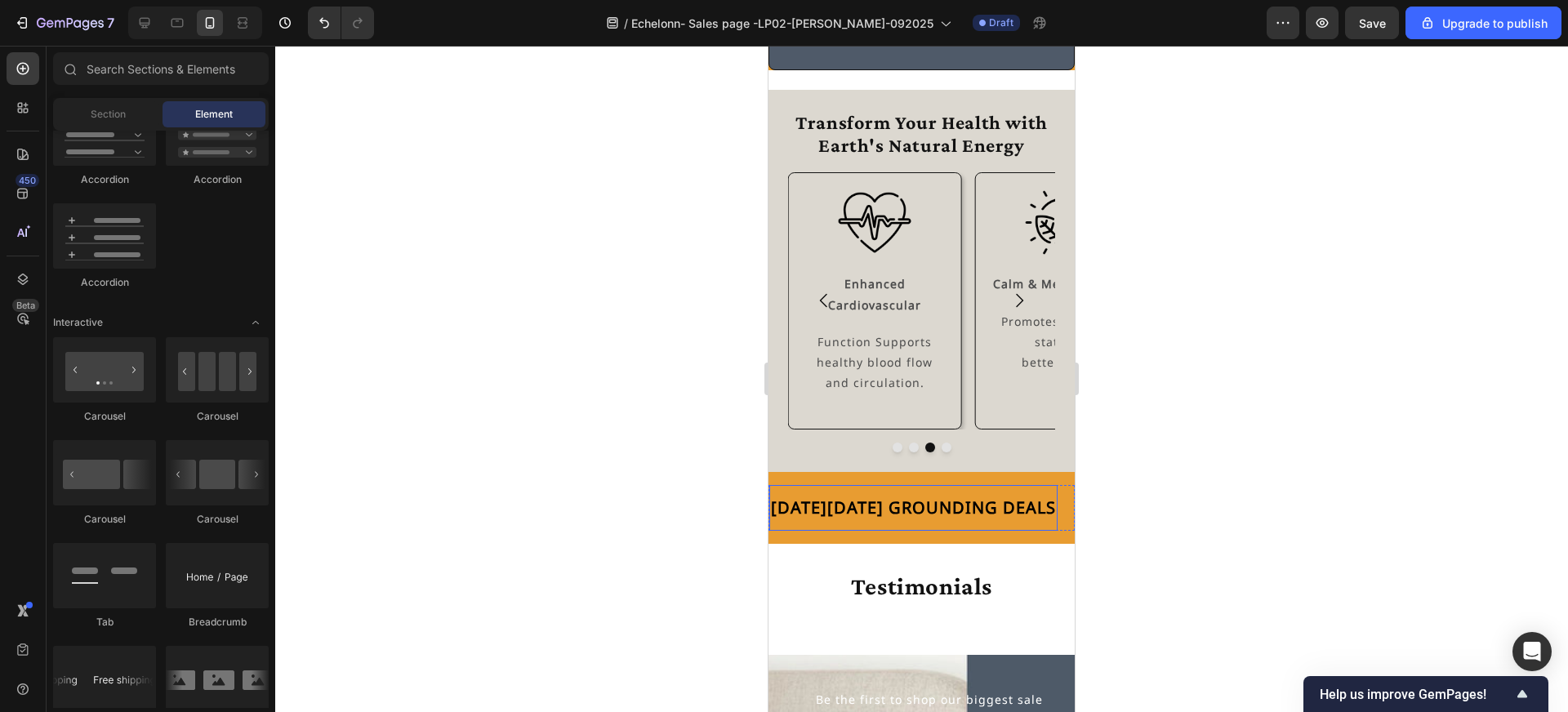
scroll to position [4192, 0]
click at [796, 188] on div "Row" at bounding box center [806, 182] width 27 height 15
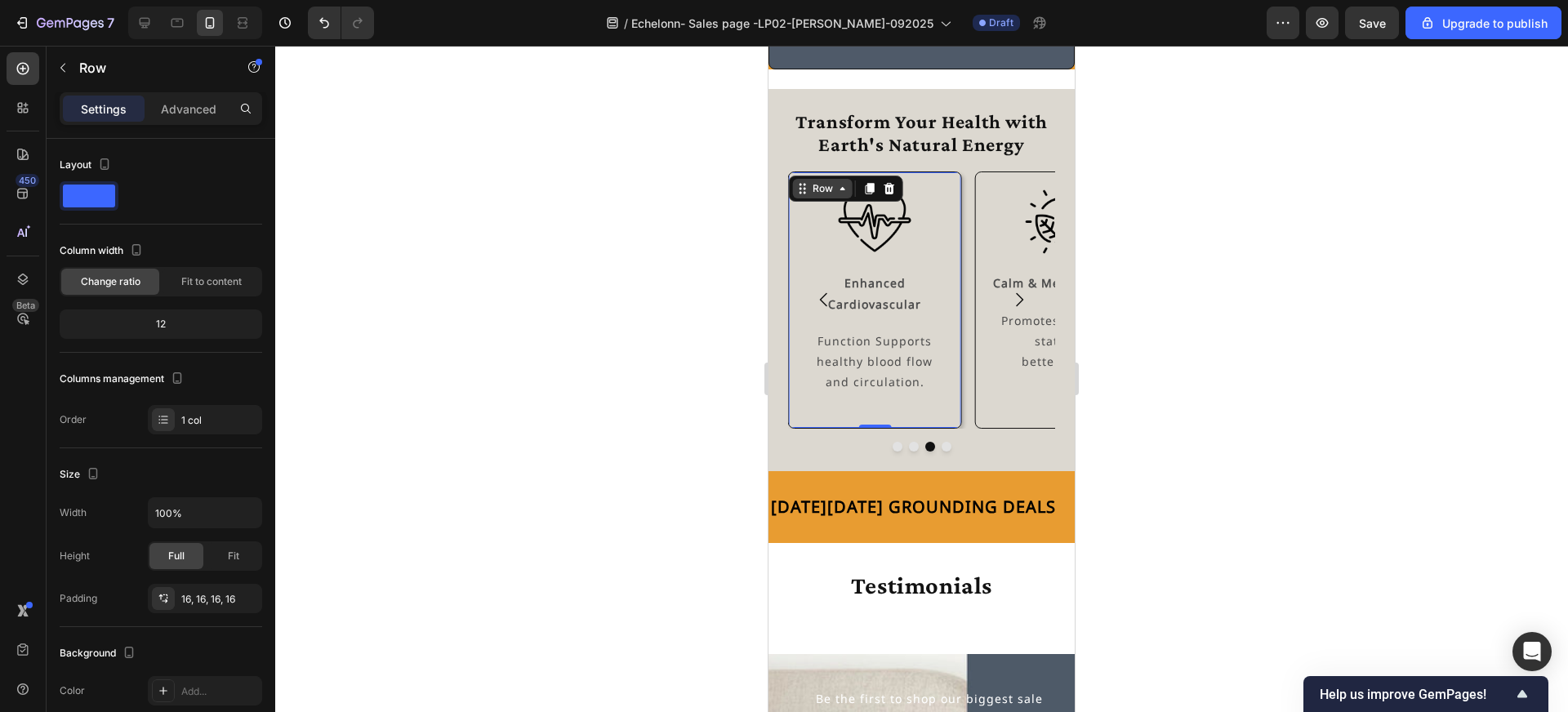
click at [805, 193] on icon at bounding box center [802, 189] width 13 height 13
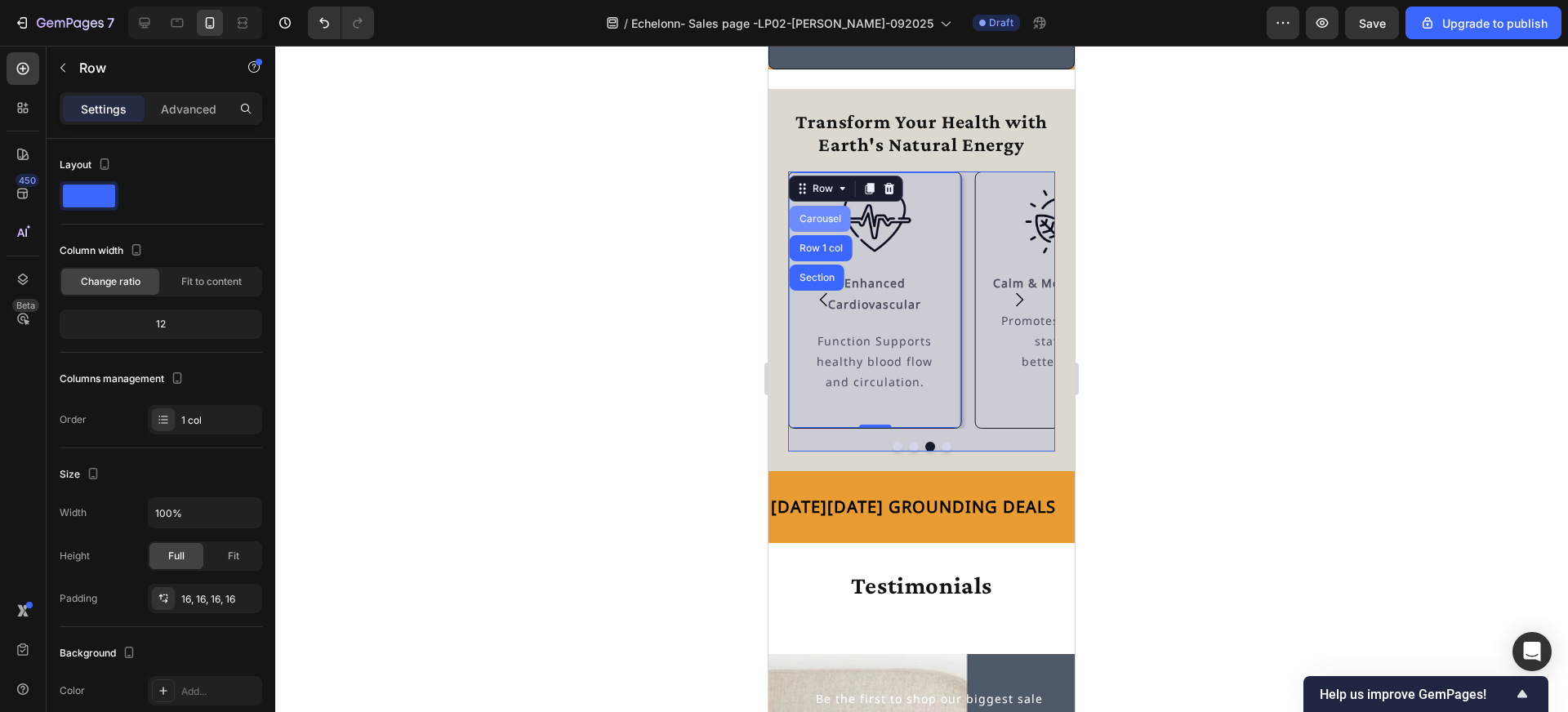
click at [811, 216] on div "Carousel" at bounding box center [820, 219] width 48 height 10
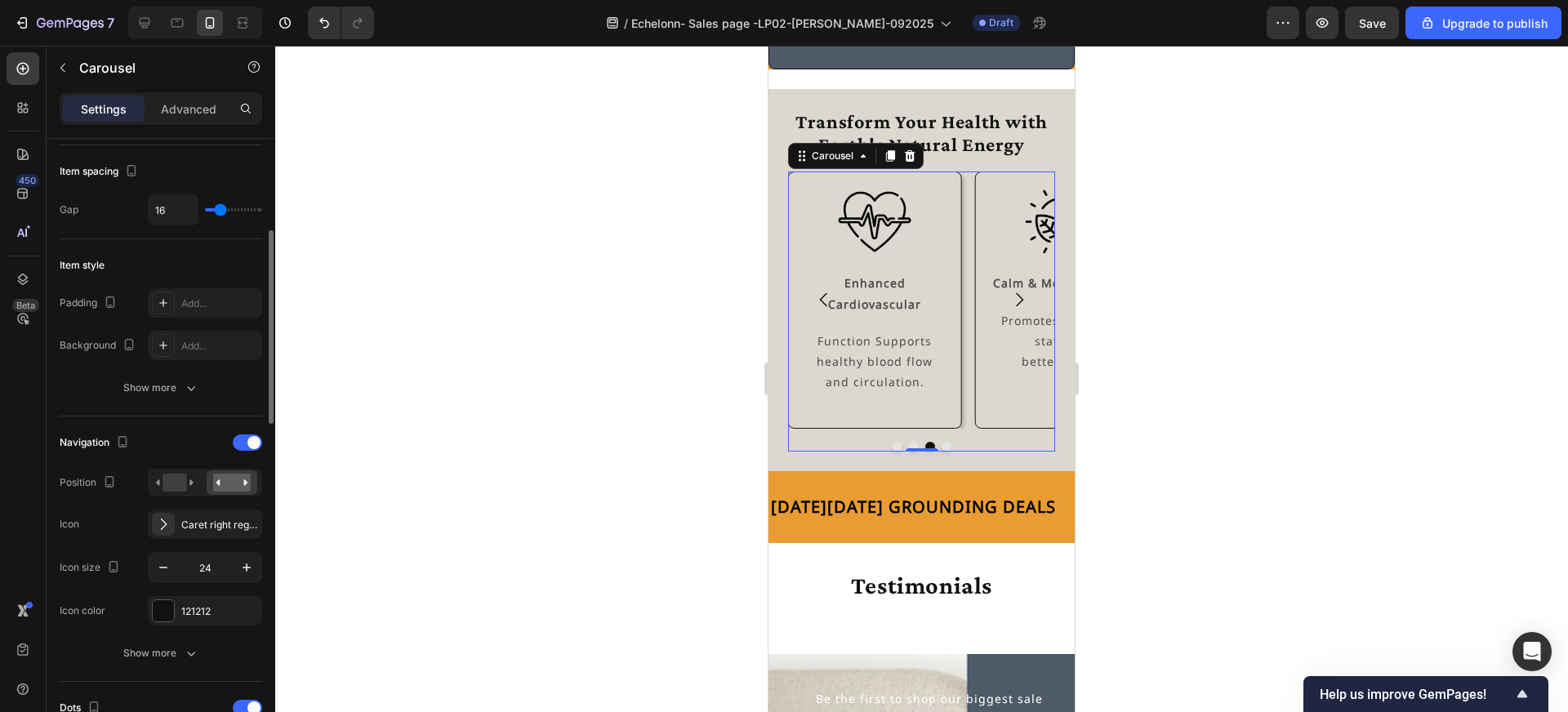
scroll to position [314, 0]
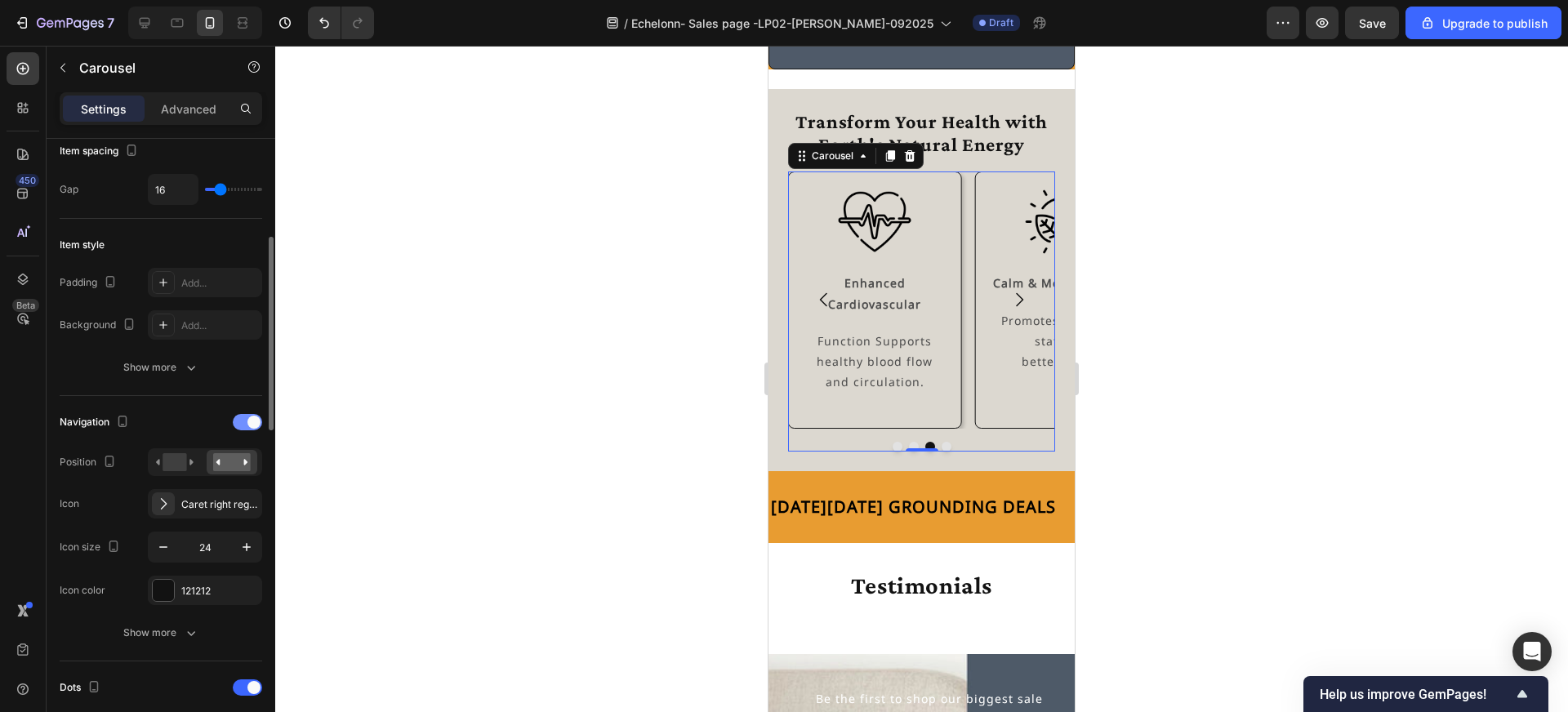
click at [242, 424] on div at bounding box center [247, 422] width 29 height 16
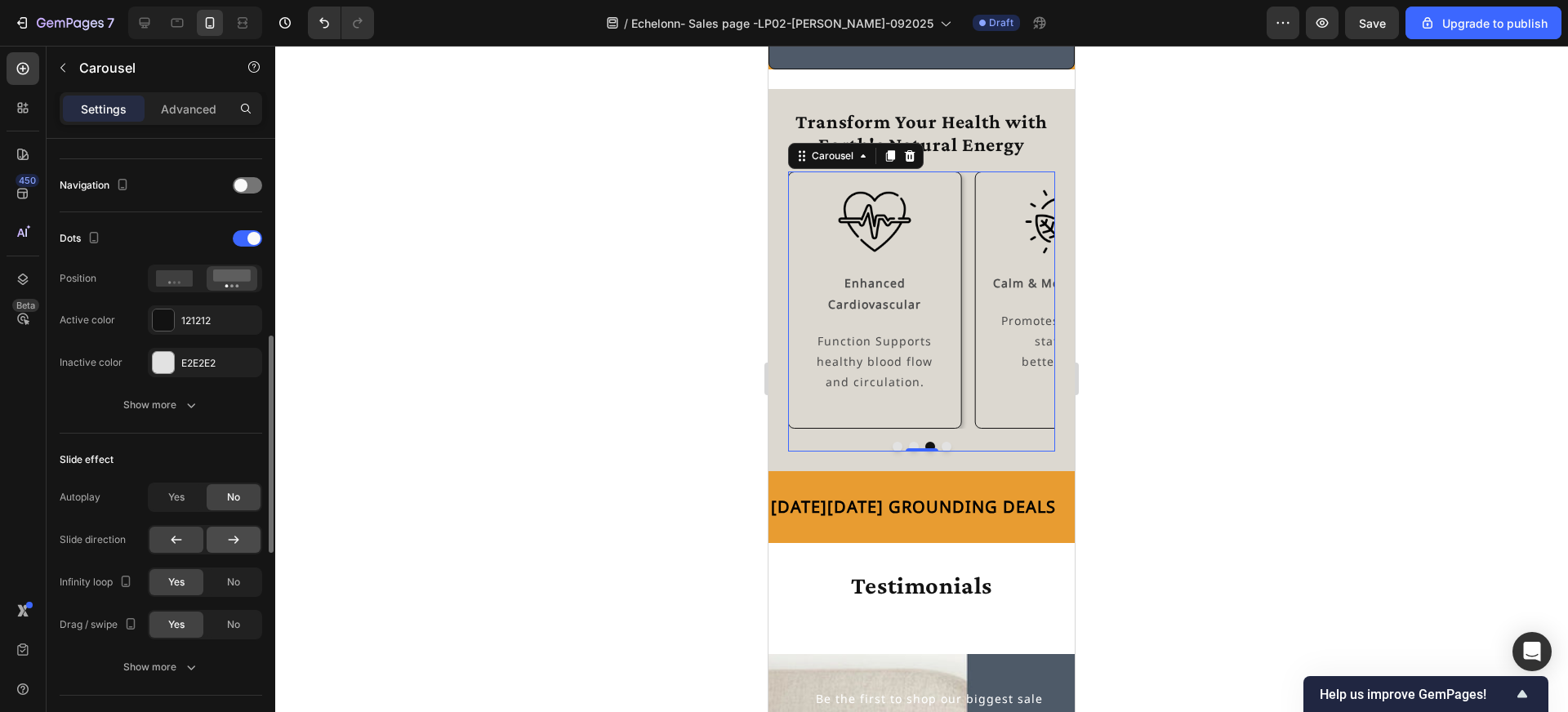
scroll to position [555, 0]
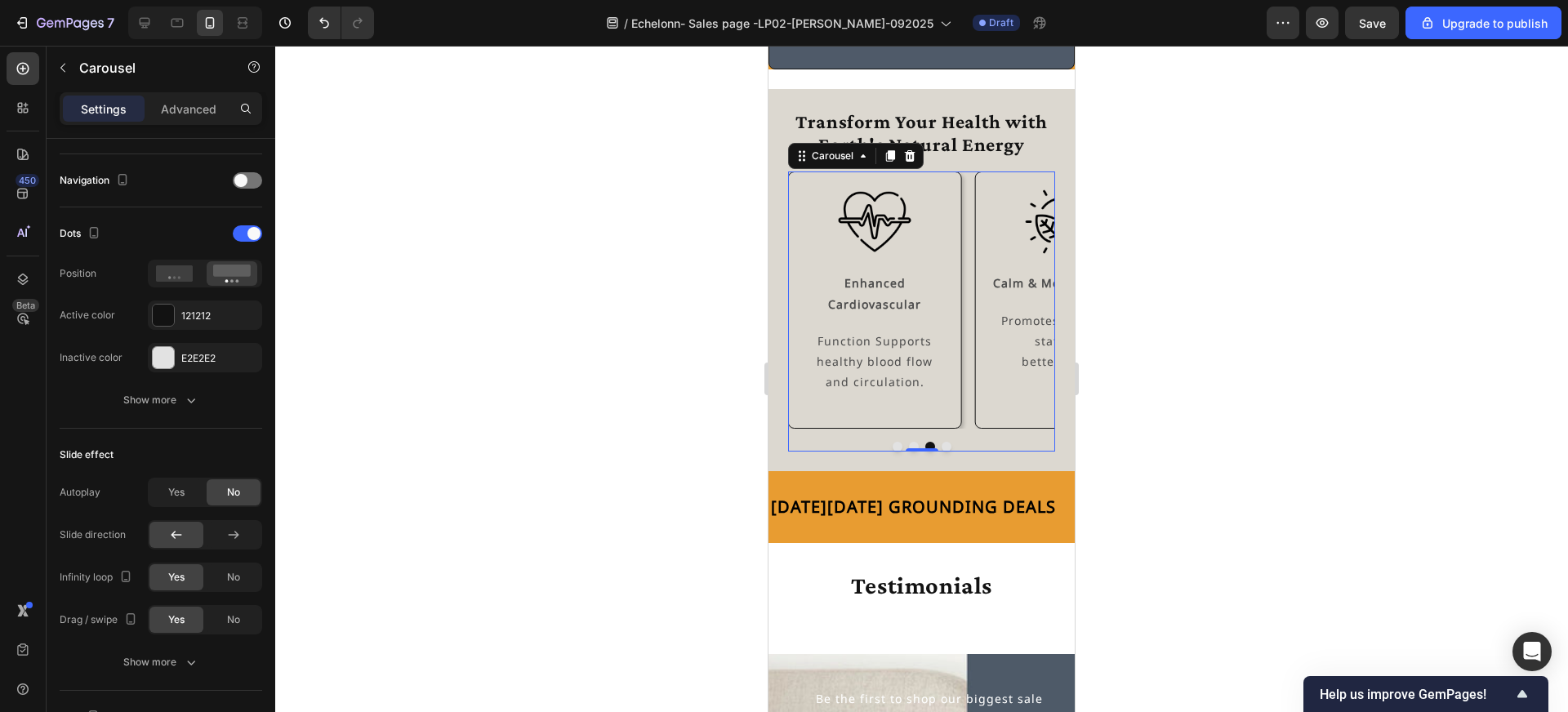
click at [1205, 419] on div at bounding box center [922, 378] width 1293 height 666
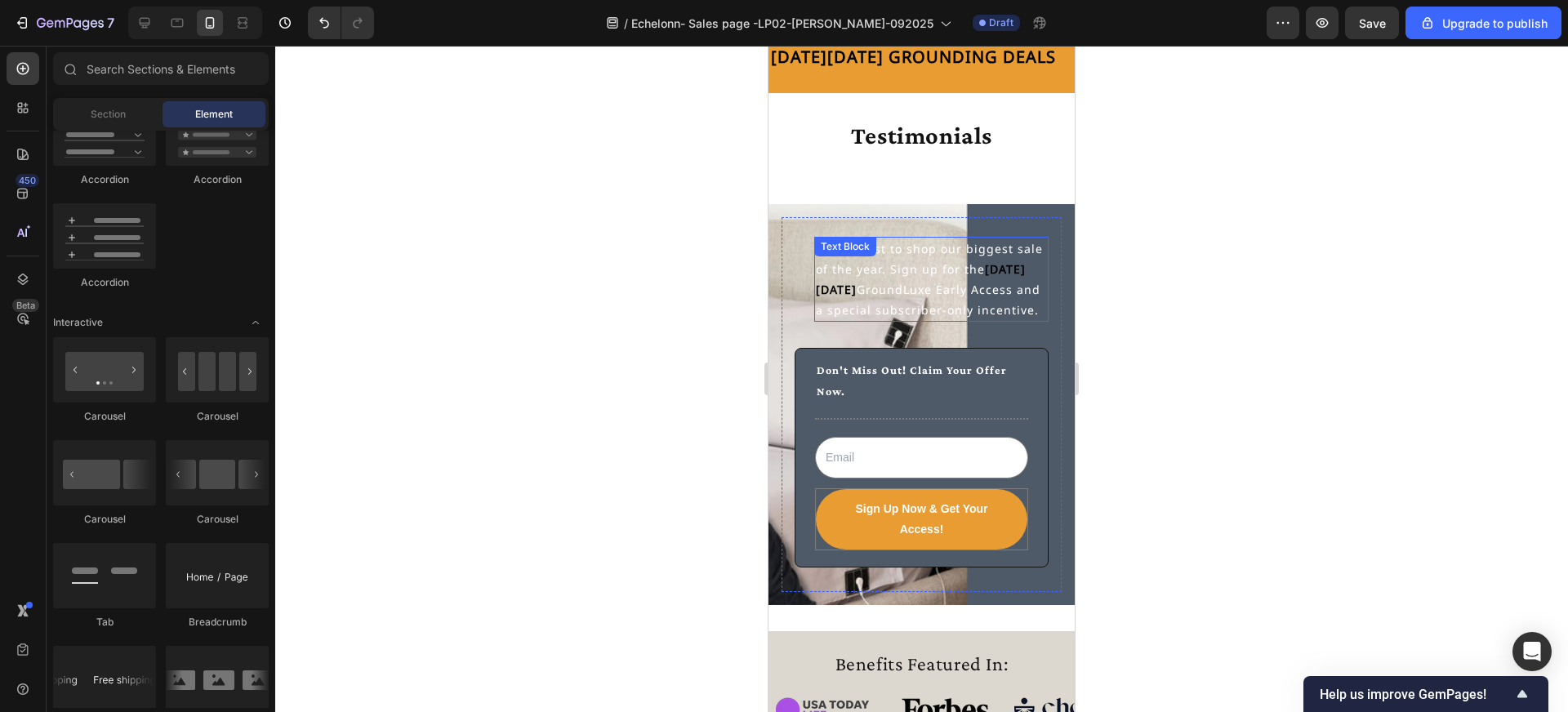
scroll to position [4597, 0]
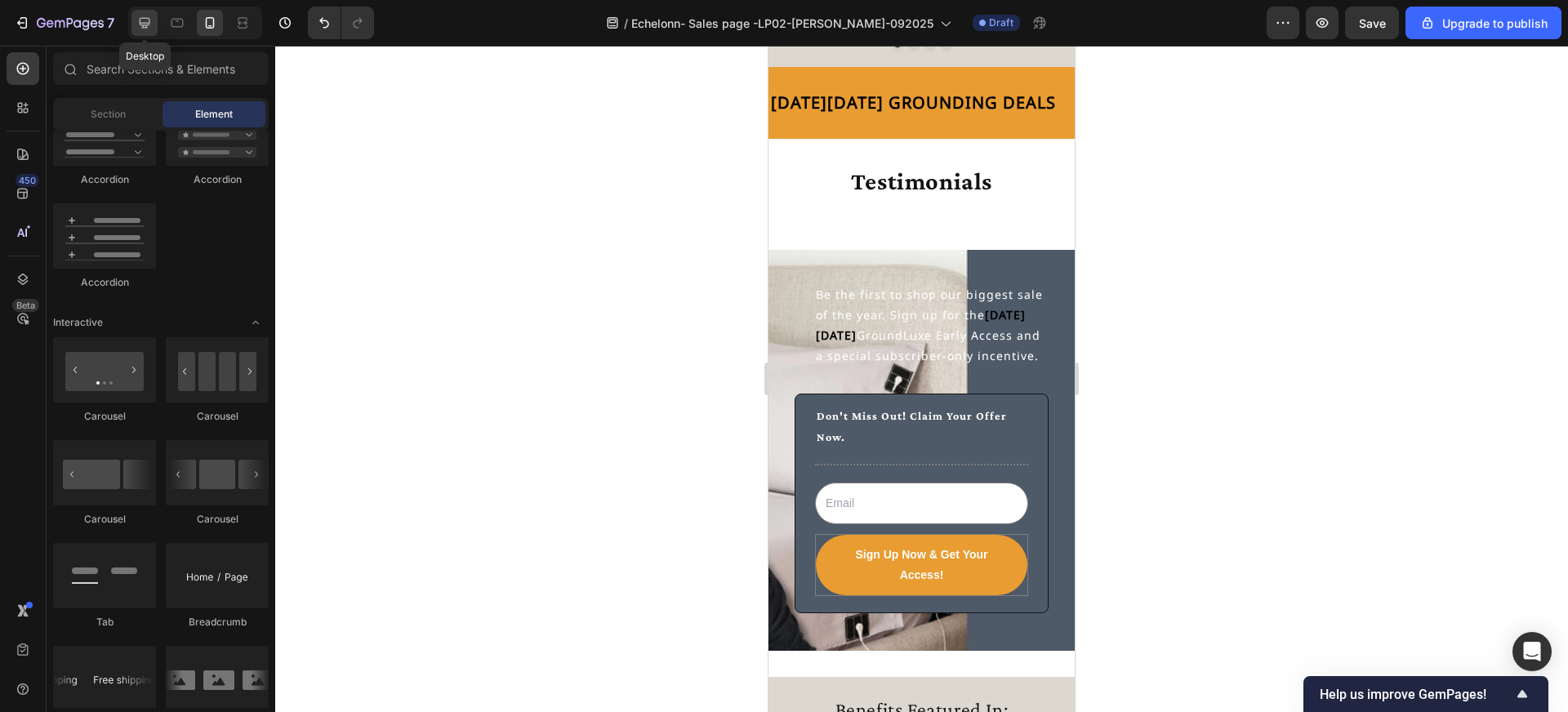
click at [138, 28] on icon at bounding box center [145, 23] width 16 height 16
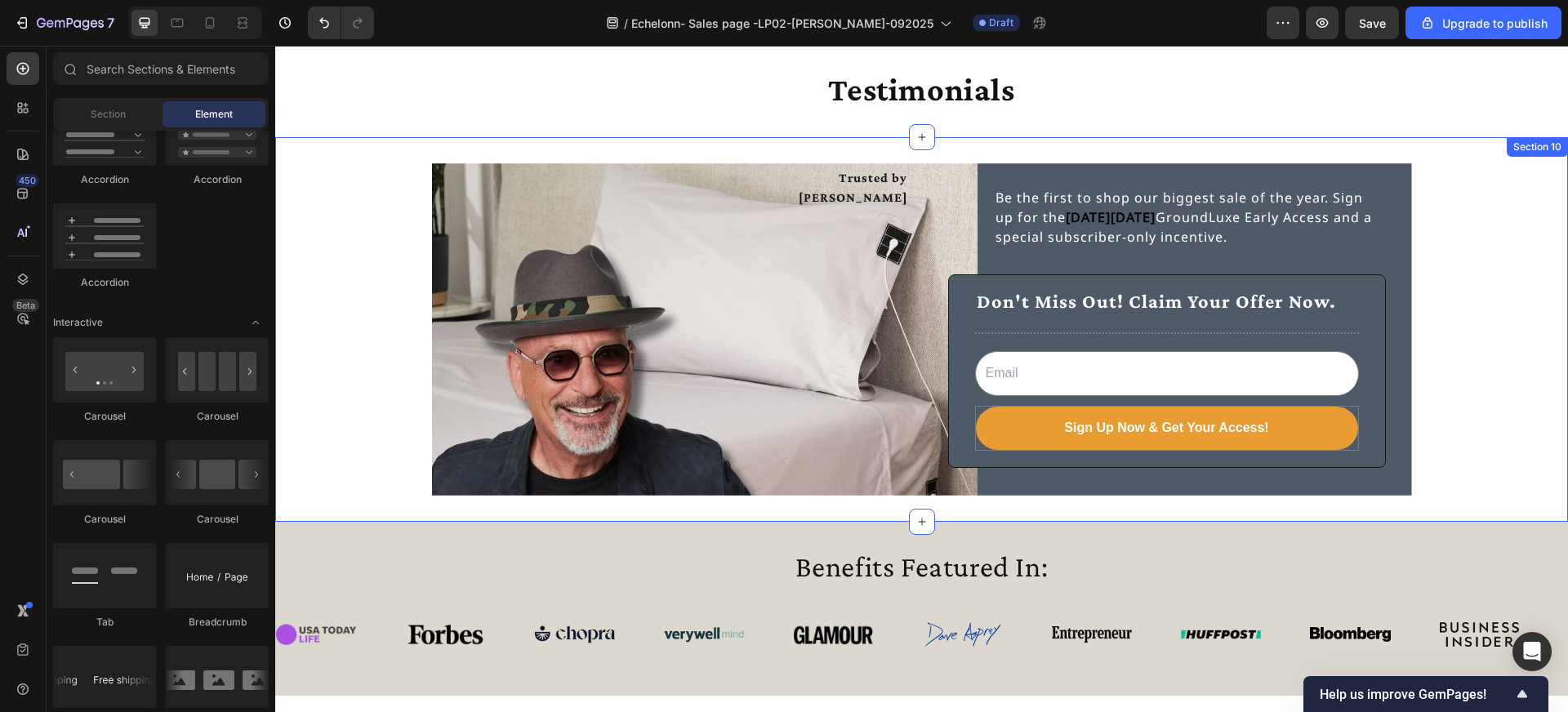
scroll to position [4417, 0]
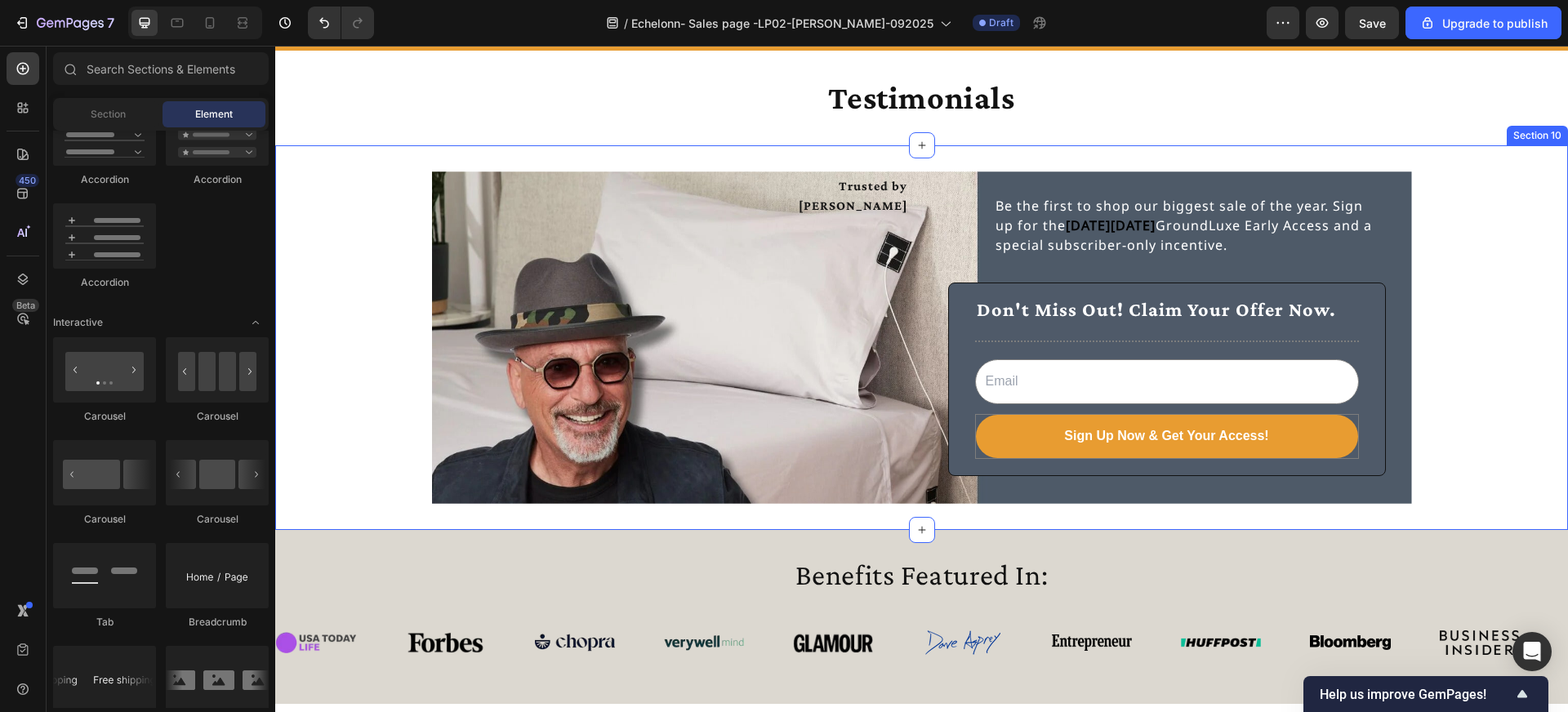
click at [1505, 190] on div "Trusted by [PERSON_NAME] Text Block Be the first to shop our biggest sale of th…" at bounding box center [922, 337] width 1293 height 333
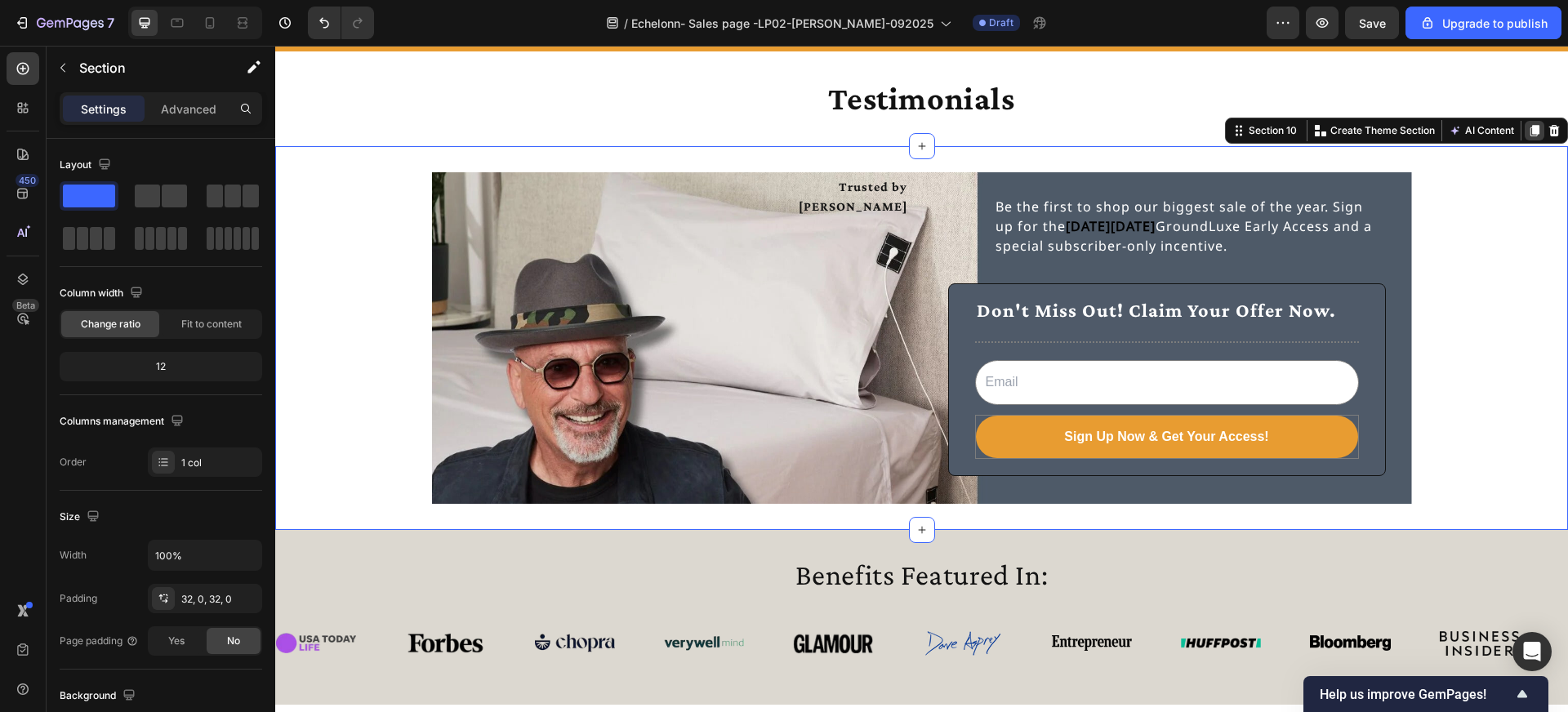
click at [1534, 133] on icon at bounding box center [1535, 130] width 9 height 12
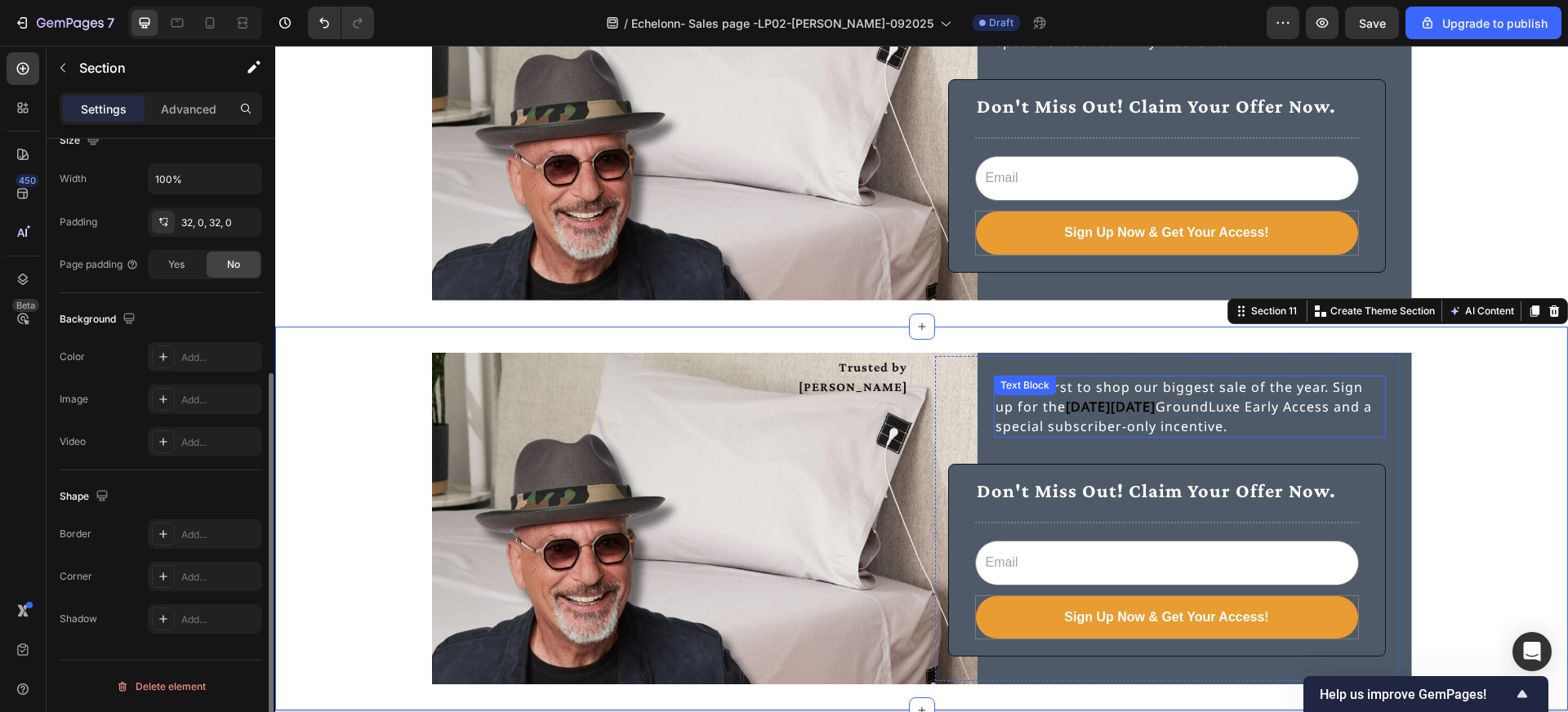
scroll to position [4513, 0]
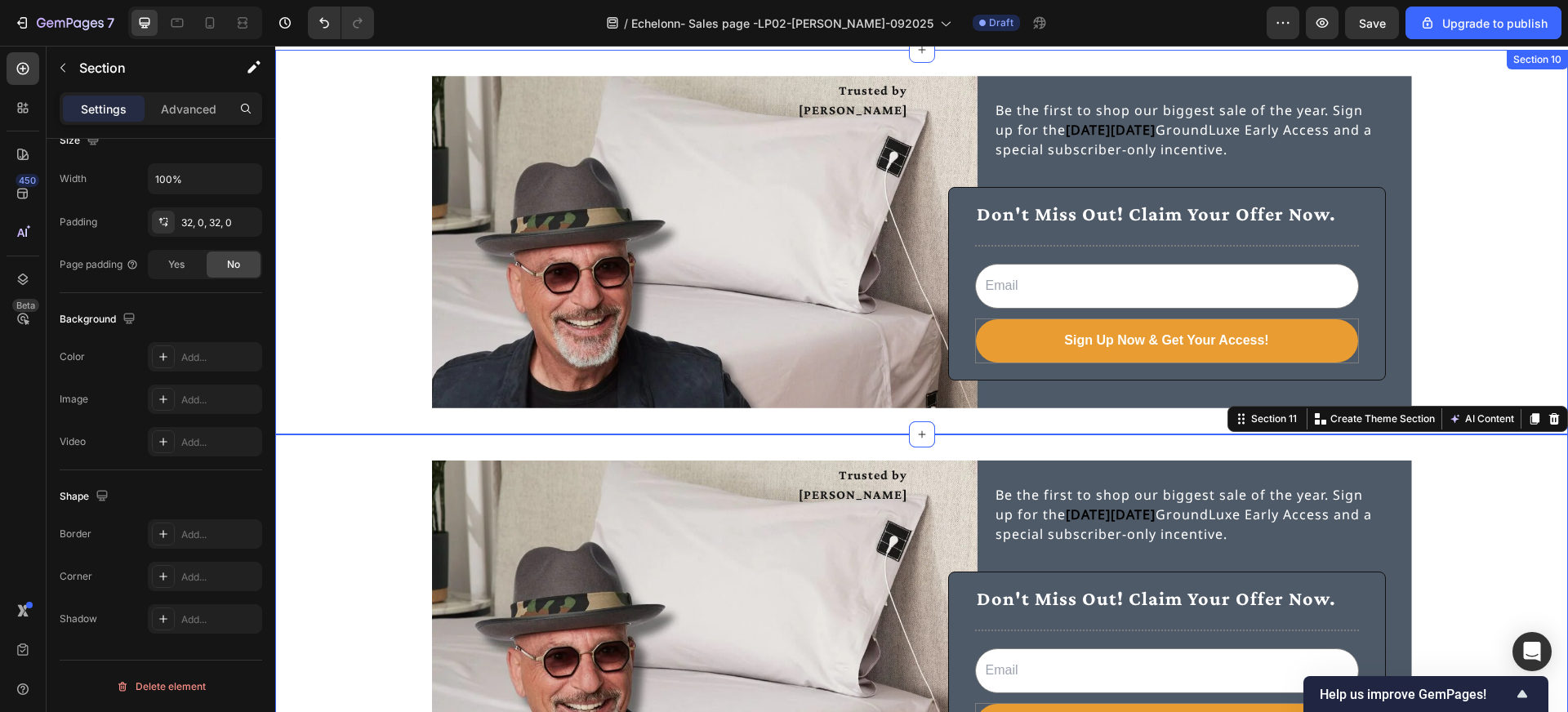
click at [1485, 150] on div "Trusted by [PERSON_NAME] Text Block Be the first to shop our biggest sale of th…" at bounding box center [922, 242] width 1293 height 333
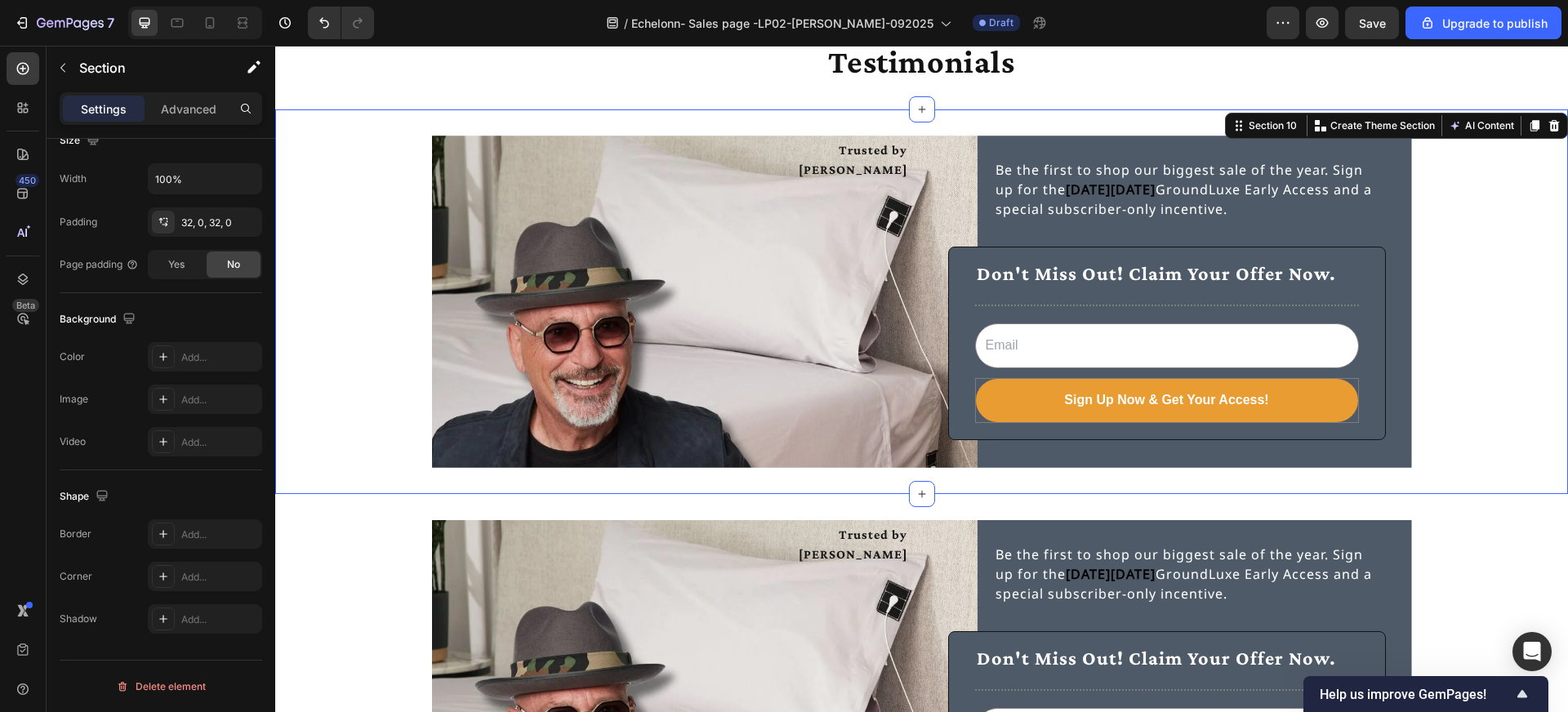
scroll to position [4444, 0]
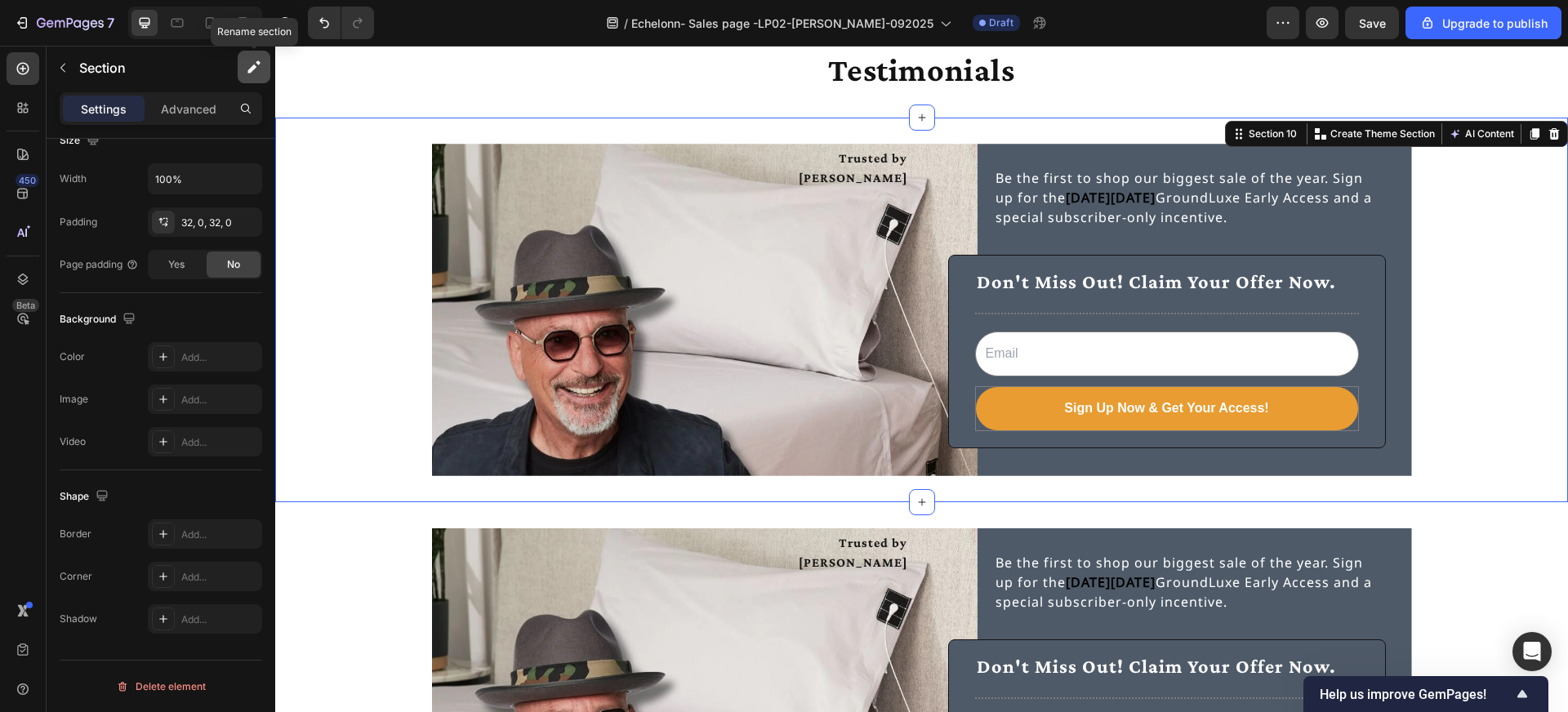
click at [250, 65] on icon "button" at bounding box center [254, 67] width 16 height 16
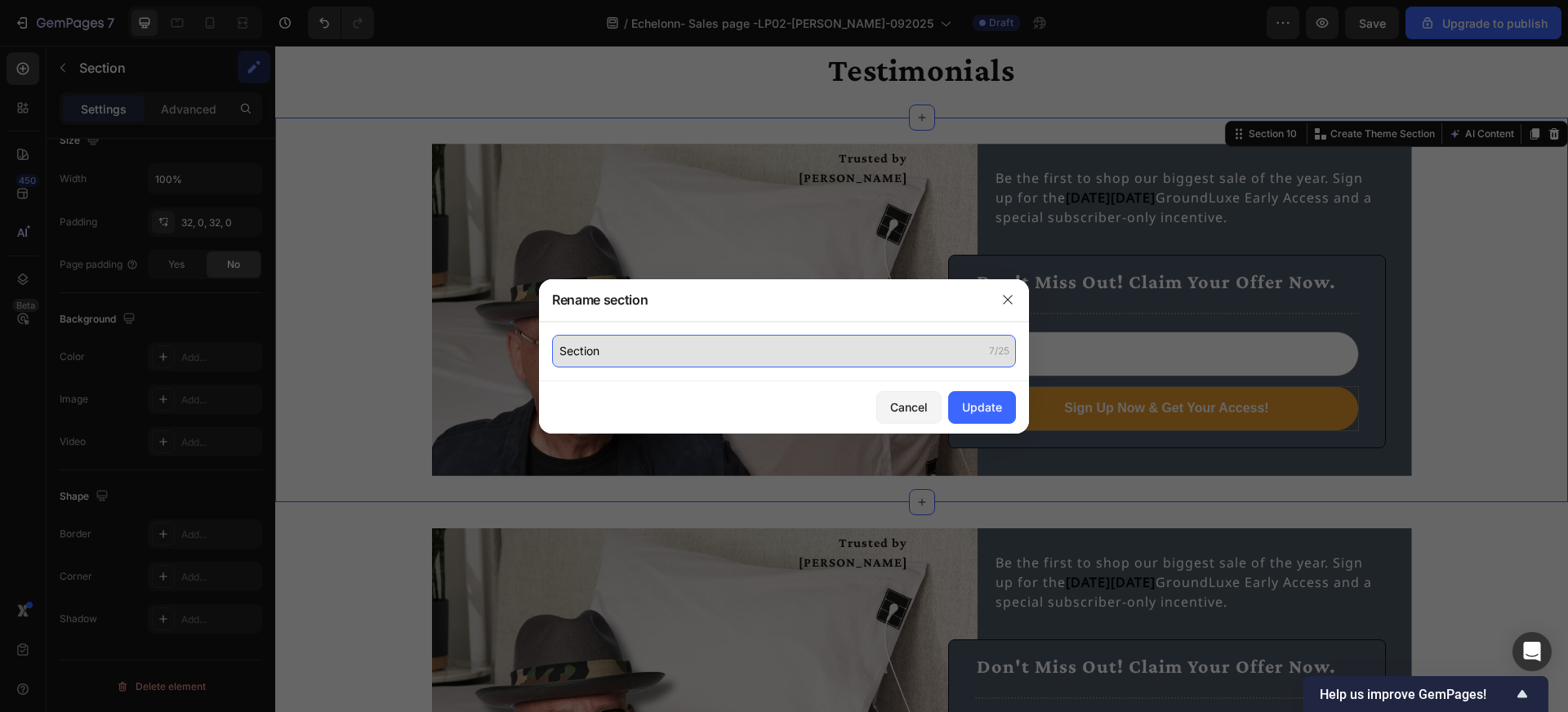
click at [634, 356] on input "Section" at bounding box center [784, 351] width 464 height 33
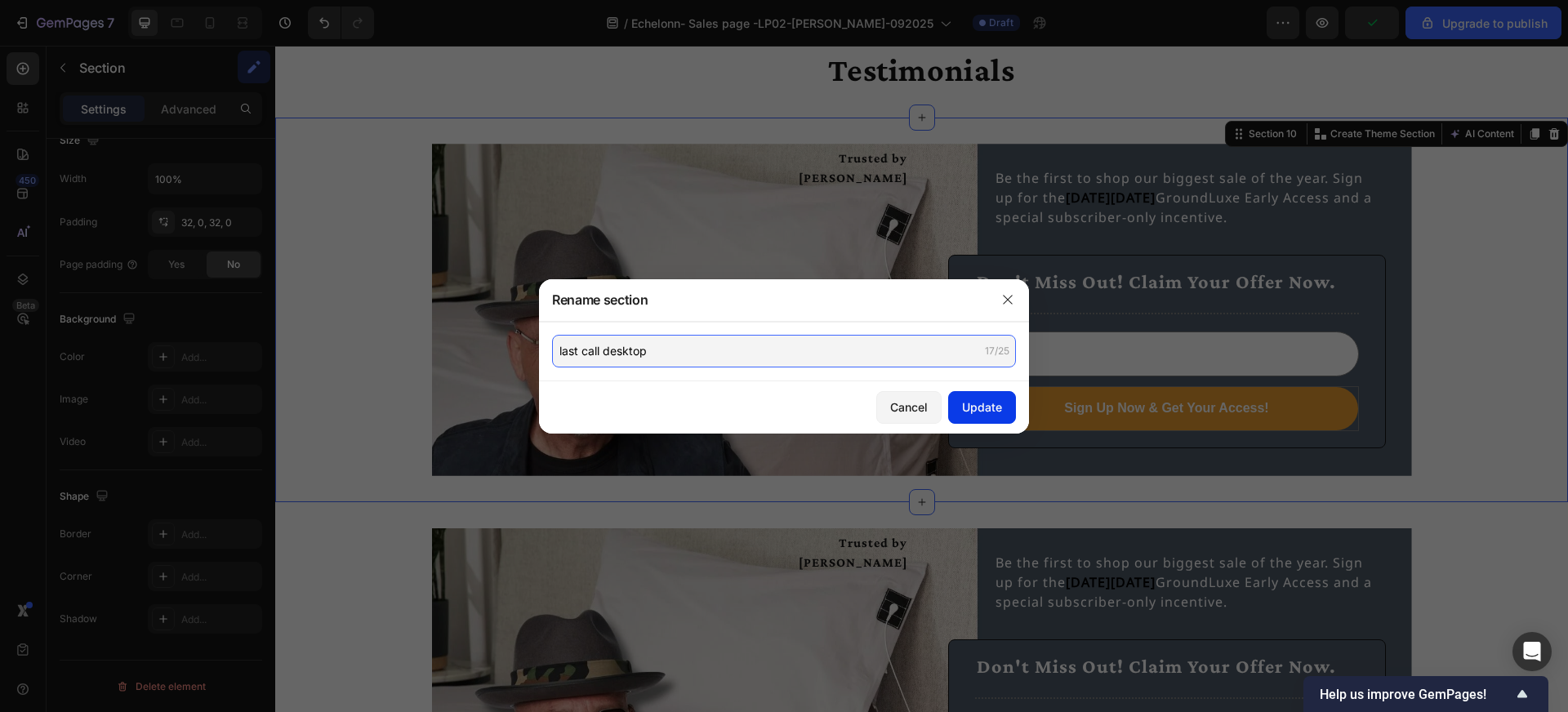
type input "last call desktop"
click at [973, 413] on div "Update" at bounding box center [982, 407] width 40 height 17
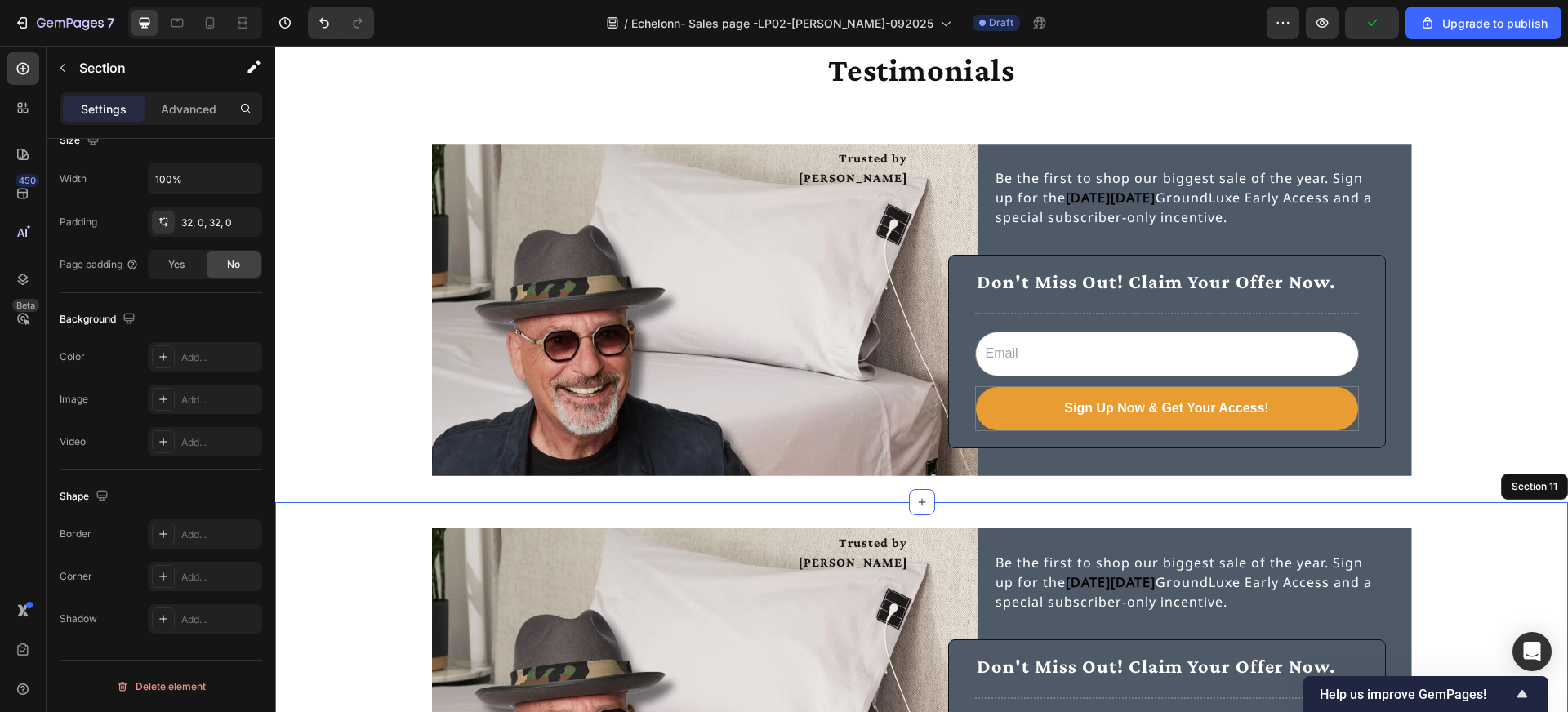
click at [1478, 562] on div "Trusted by [PERSON_NAME] Text Block Be the first to shop our biggest sale of th…" at bounding box center [922, 695] width 1293 height 333
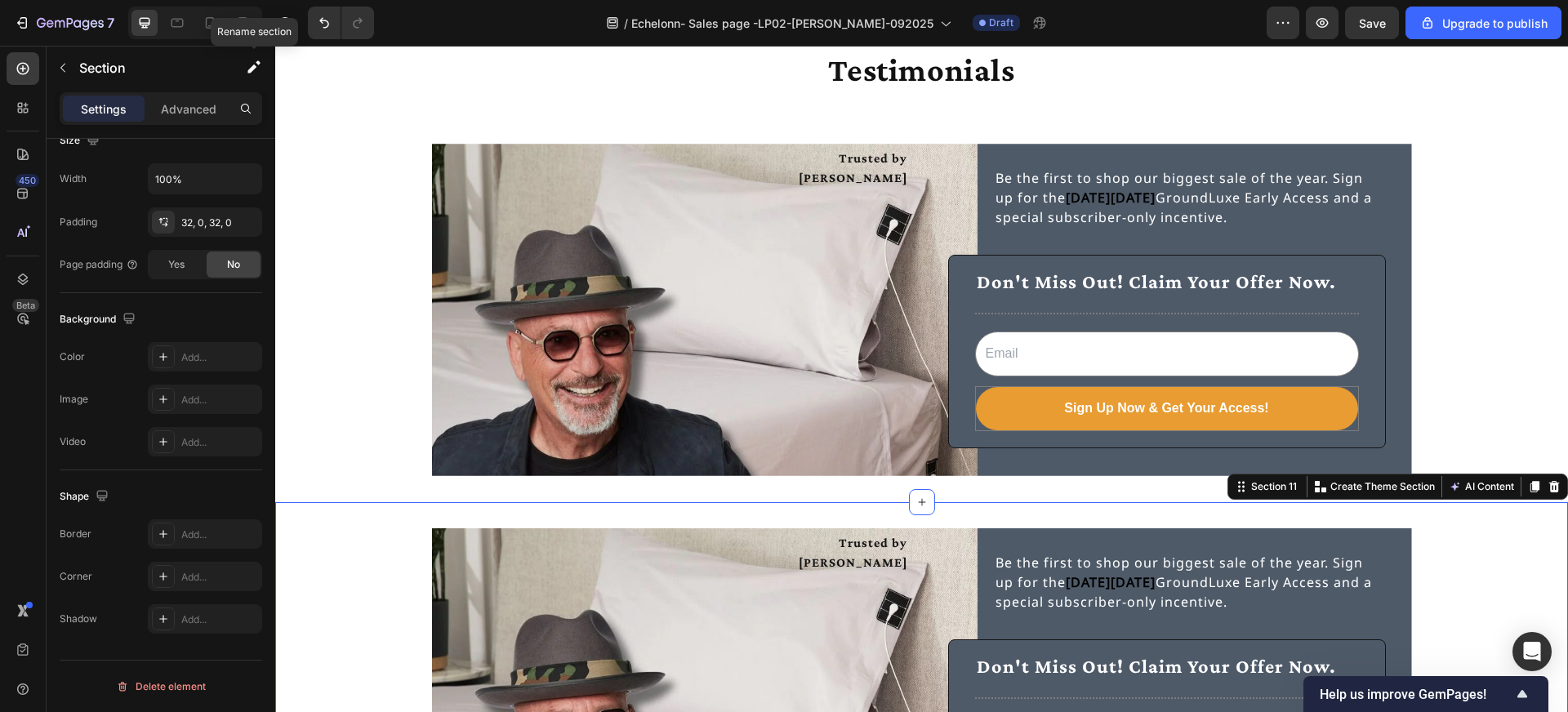
click at [253, 84] on div at bounding box center [253, 67] width 43 height 43
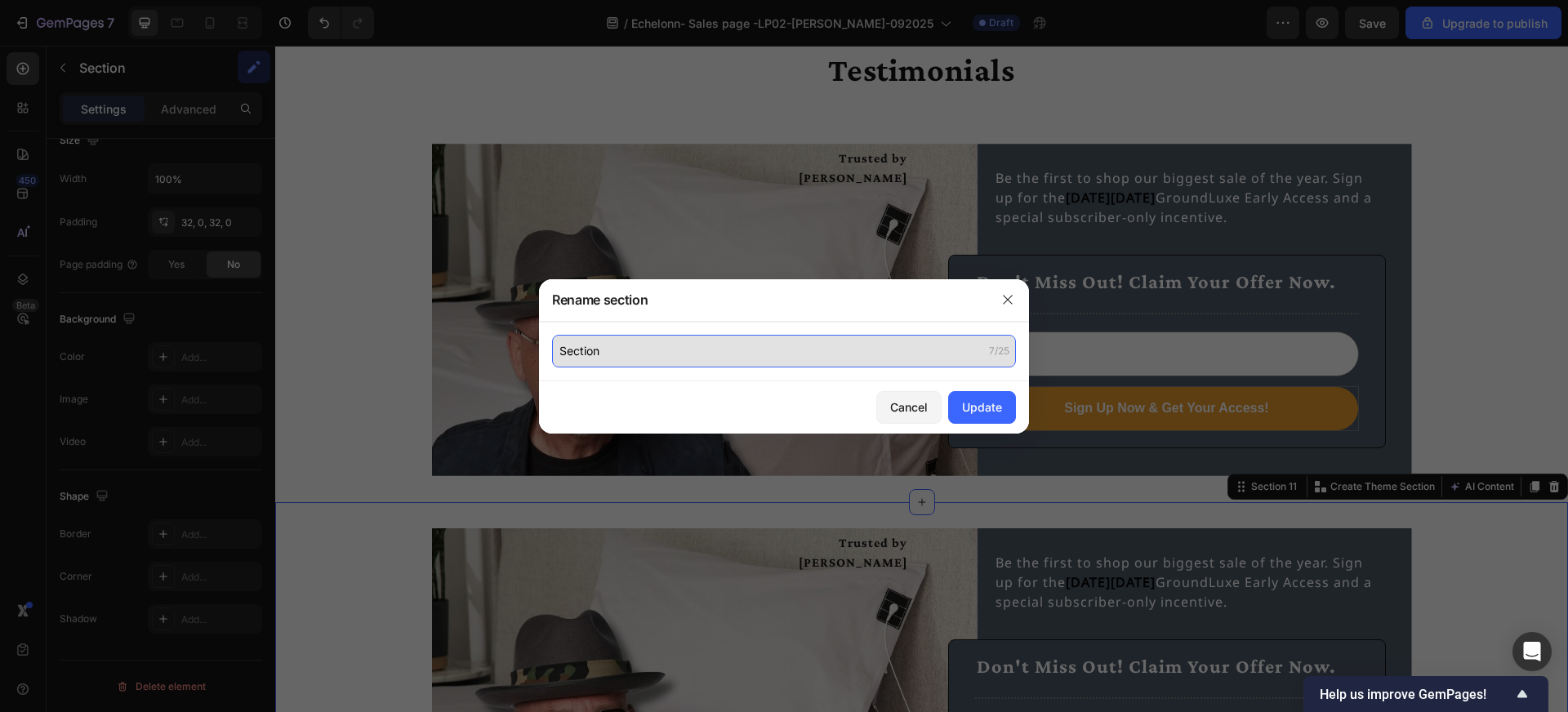
click at [623, 355] on input "Section" at bounding box center [784, 351] width 464 height 33
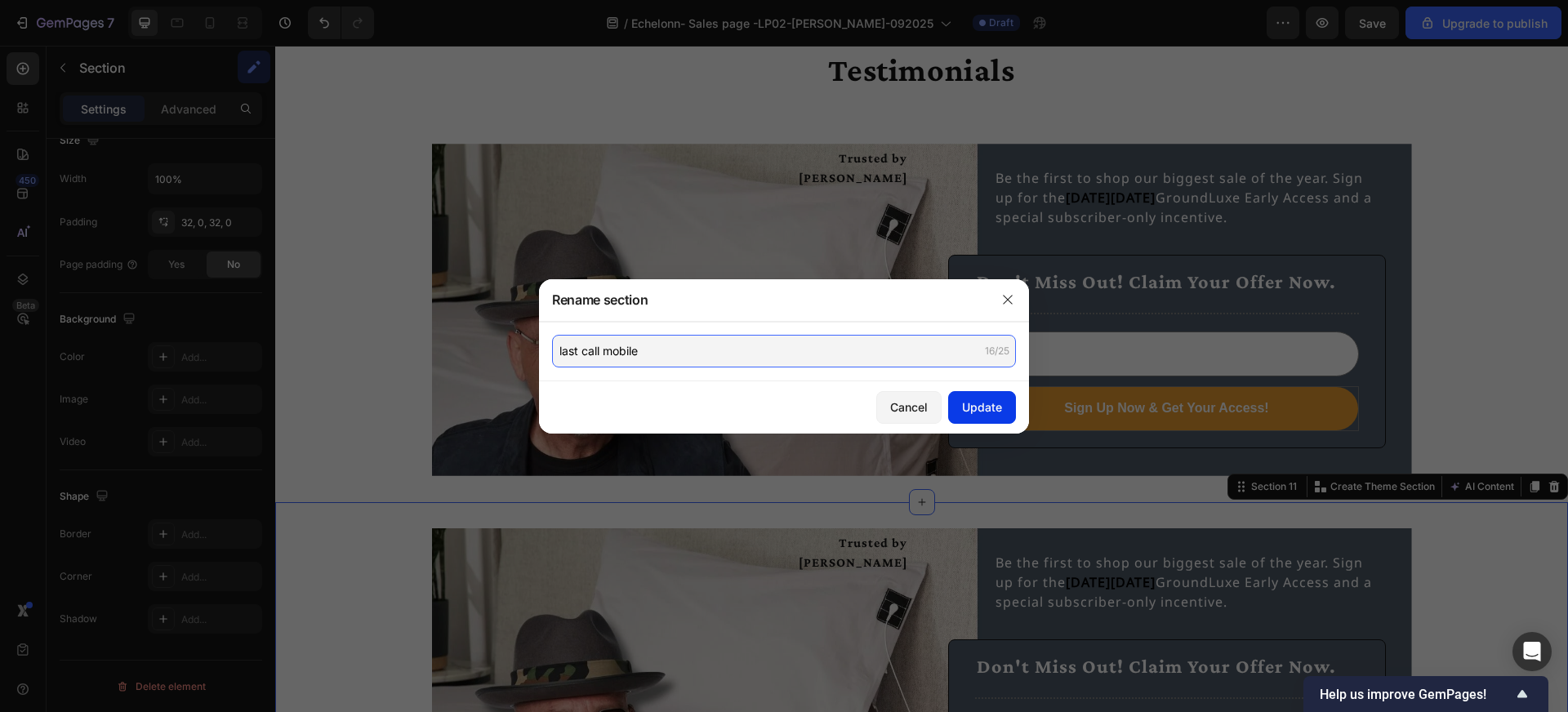
type input "last call mobile"
click at [976, 417] on button "Update" at bounding box center [982, 408] width 67 height 33
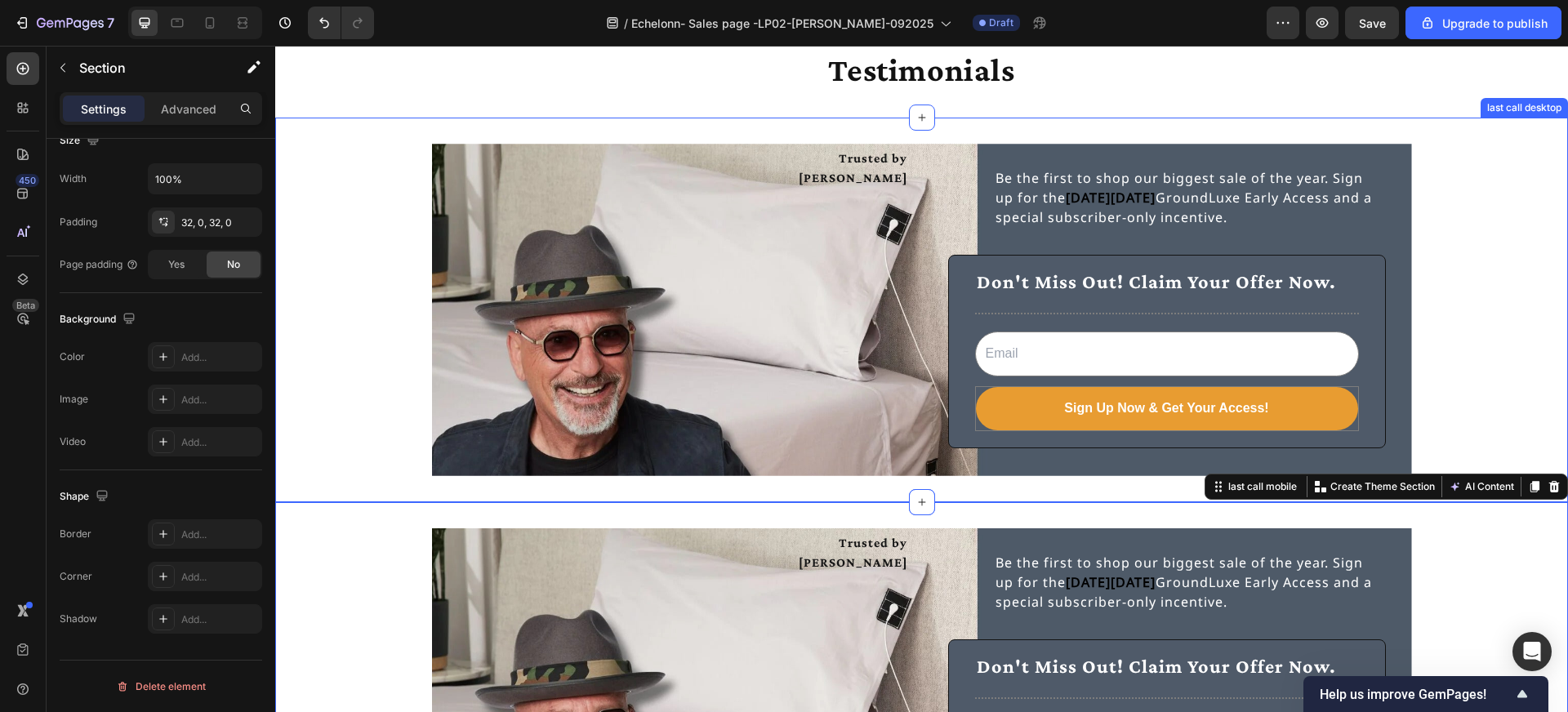
click at [350, 335] on div "Trusted by [PERSON_NAME] Text Block Be the first to shop our biggest sale of th…" at bounding box center [922, 310] width 1293 height 333
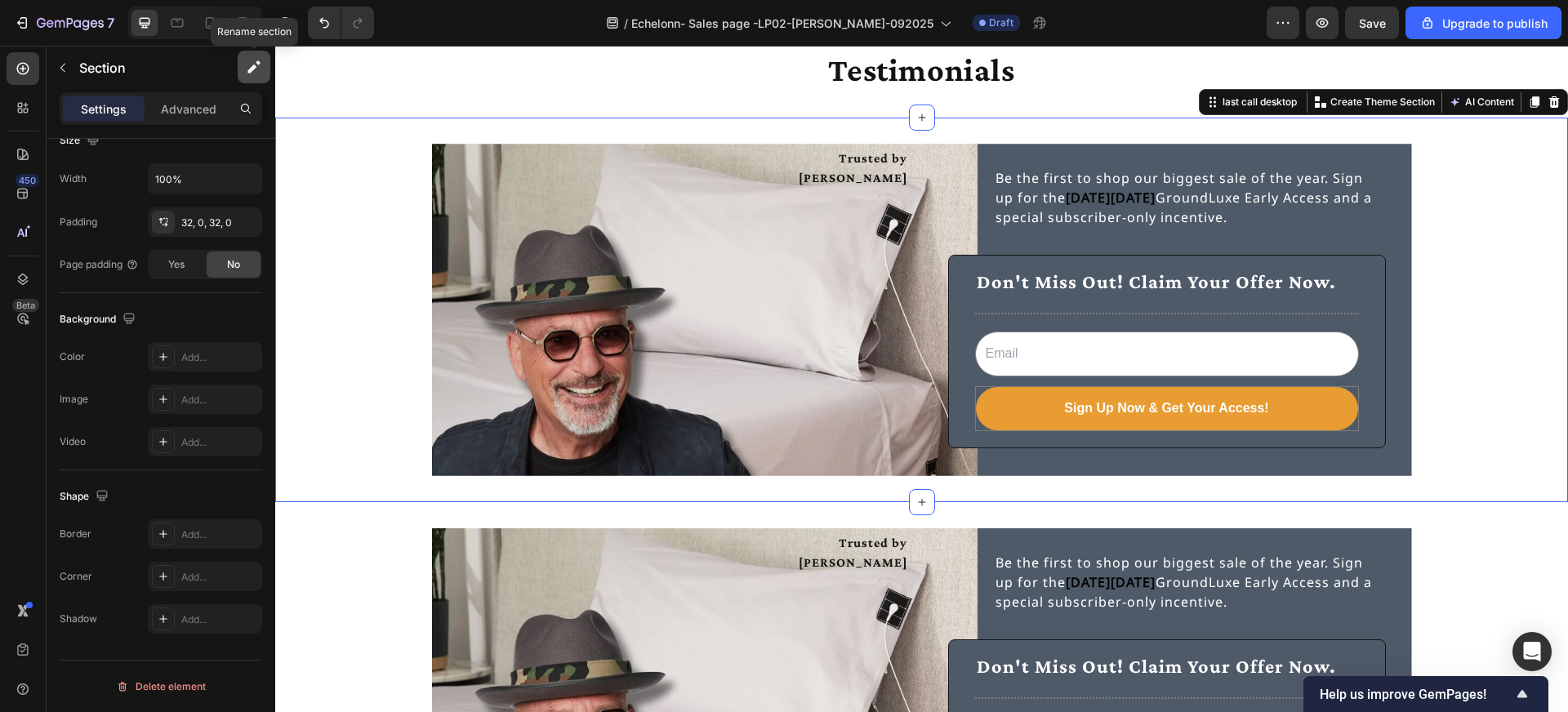
click at [250, 78] on button "button" at bounding box center [254, 67] width 33 height 33
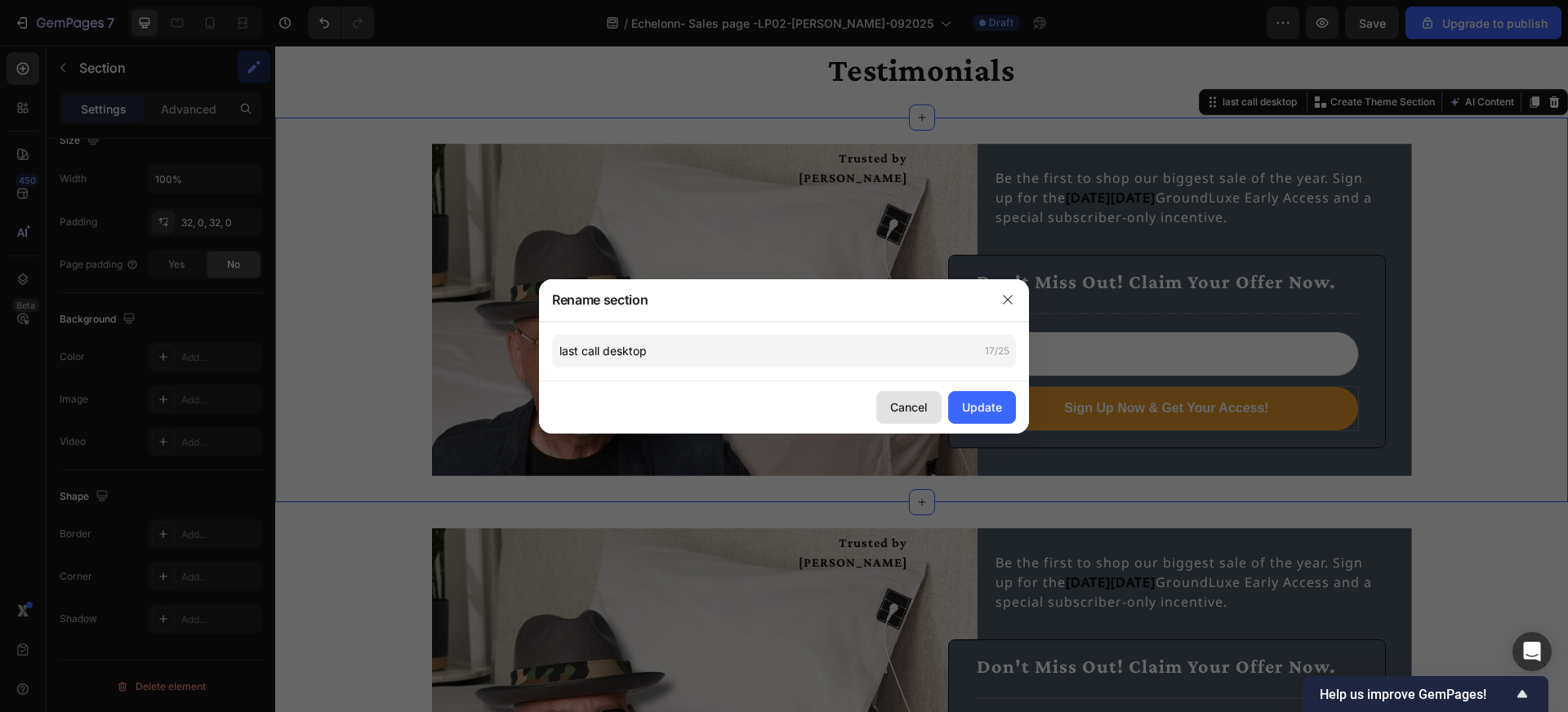
click at [925, 408] on div "Cancel" at bounding box center [908, 407] width 37 height 17
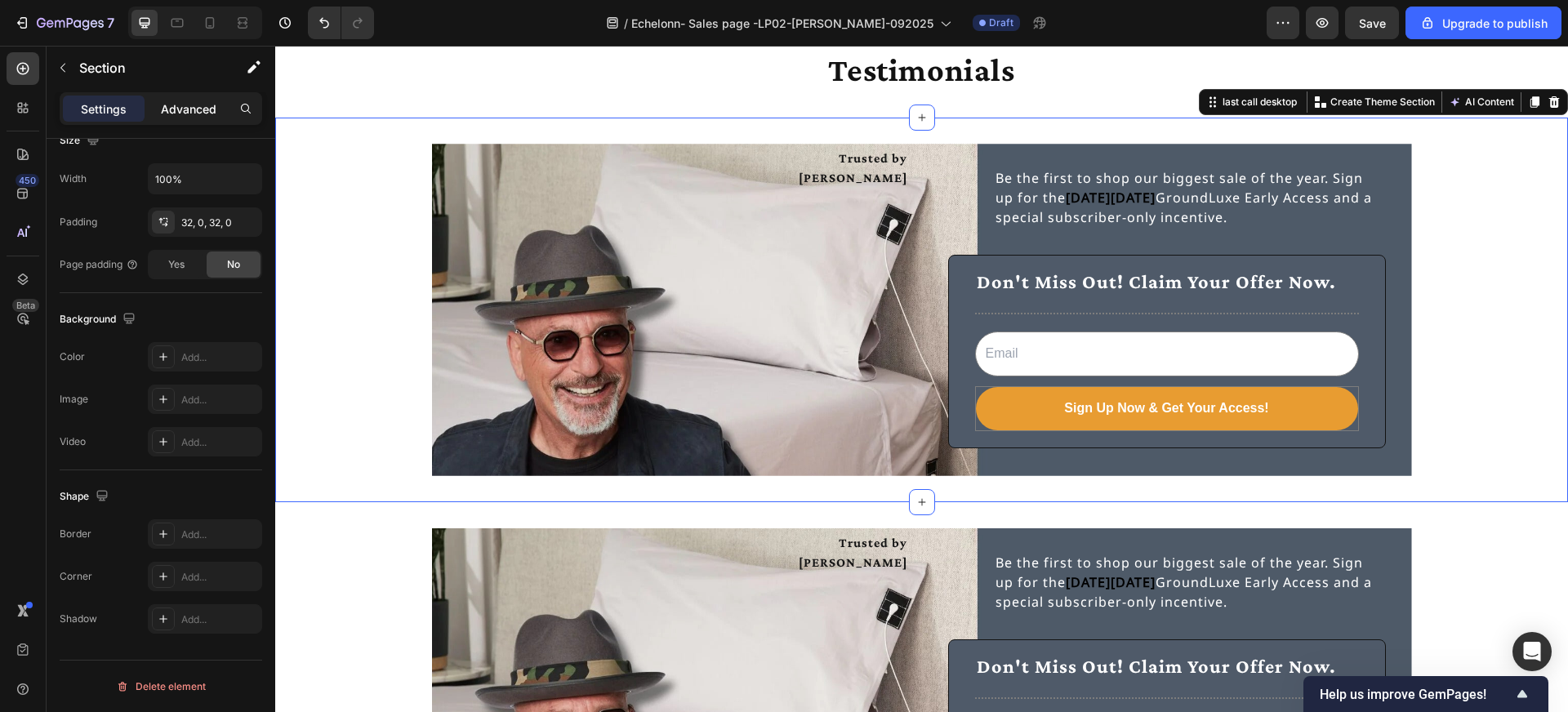
click at [187, 110] on p "Advanced" at bounding box center [188, 108] width 56 height 17
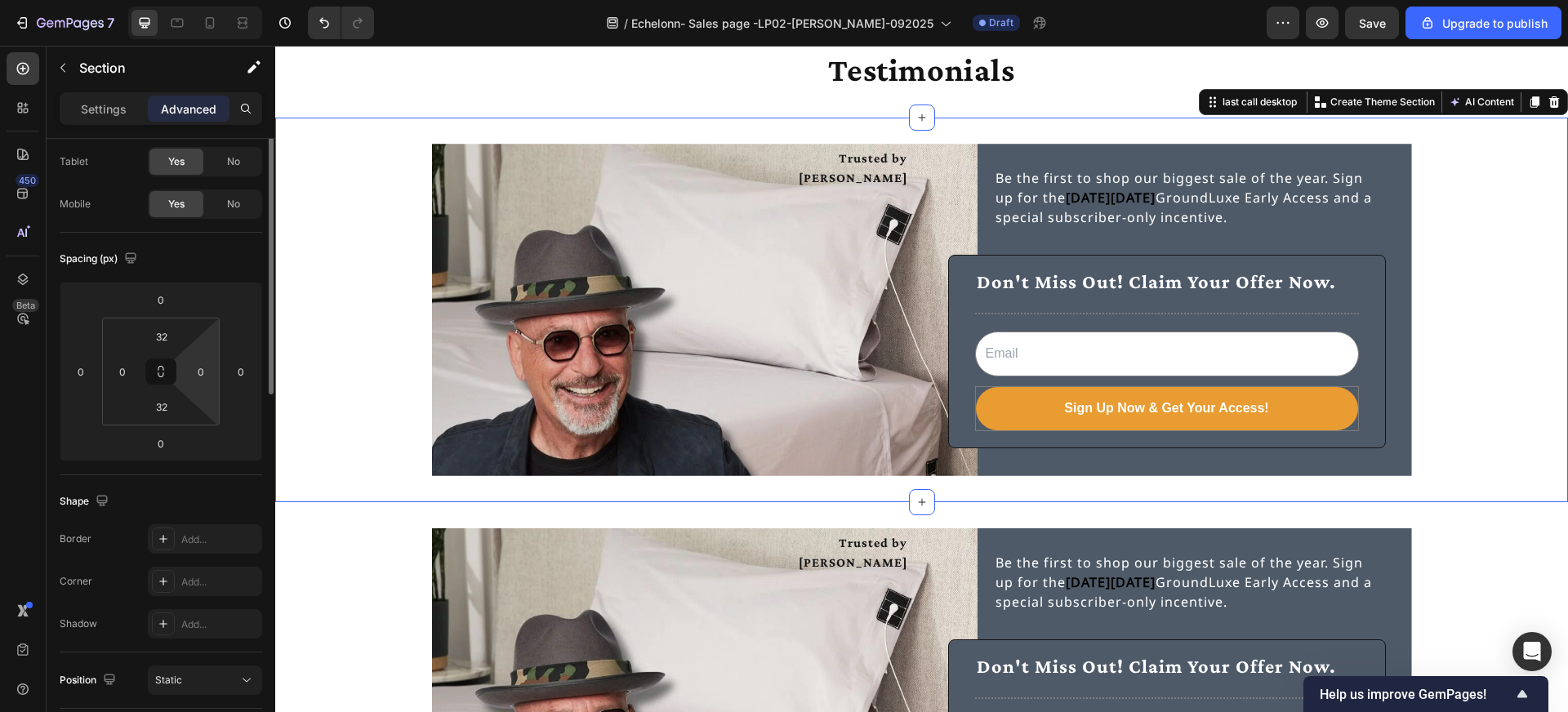
scroll to position [0, 0]
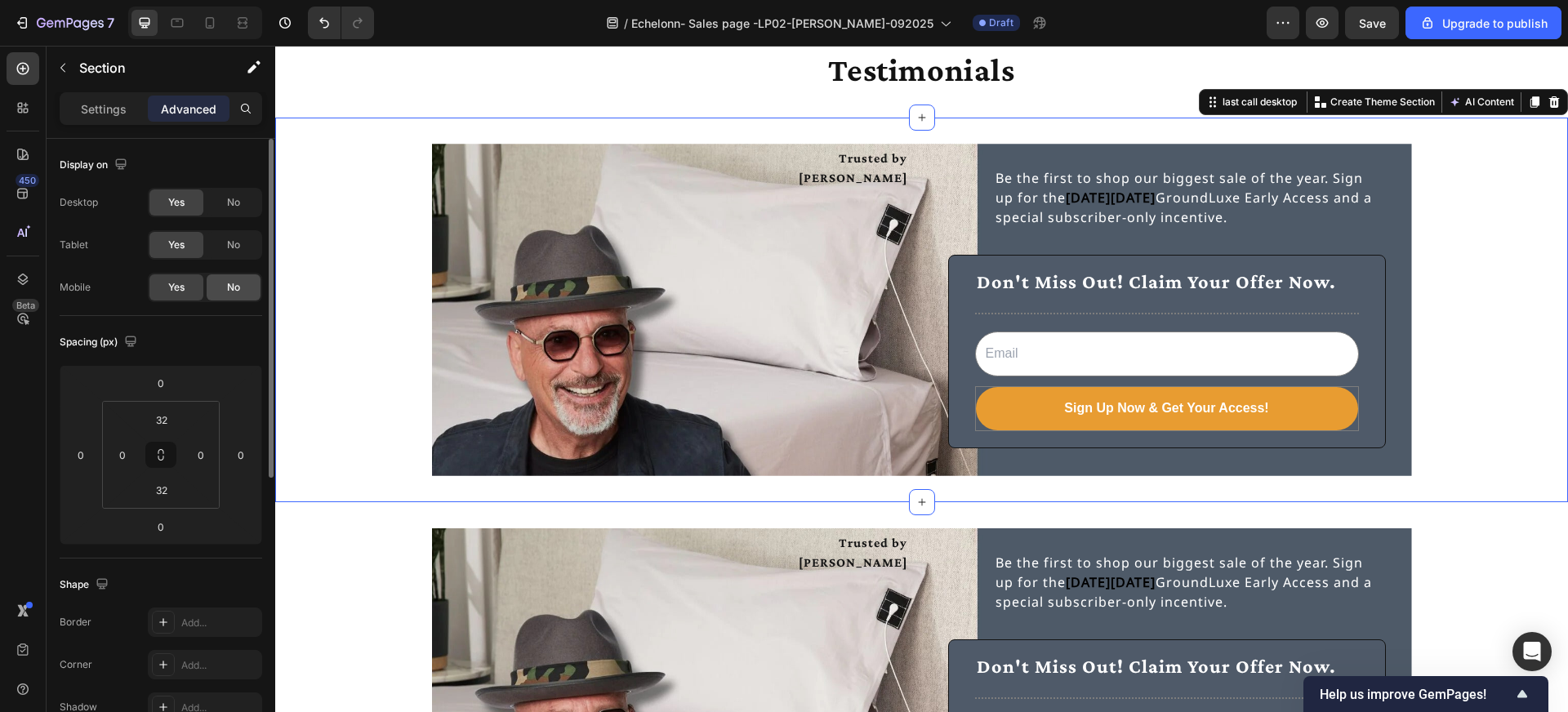
click at [239, 288] on span "No" at bounding box center [233, 287] width 13 height 15
click at [349, 551] on div "Trusted by [PERSON_NAME] Text Block Be the first to shop our biggest sale of th…" at bounding box center [922, 695] width 1293 height 333
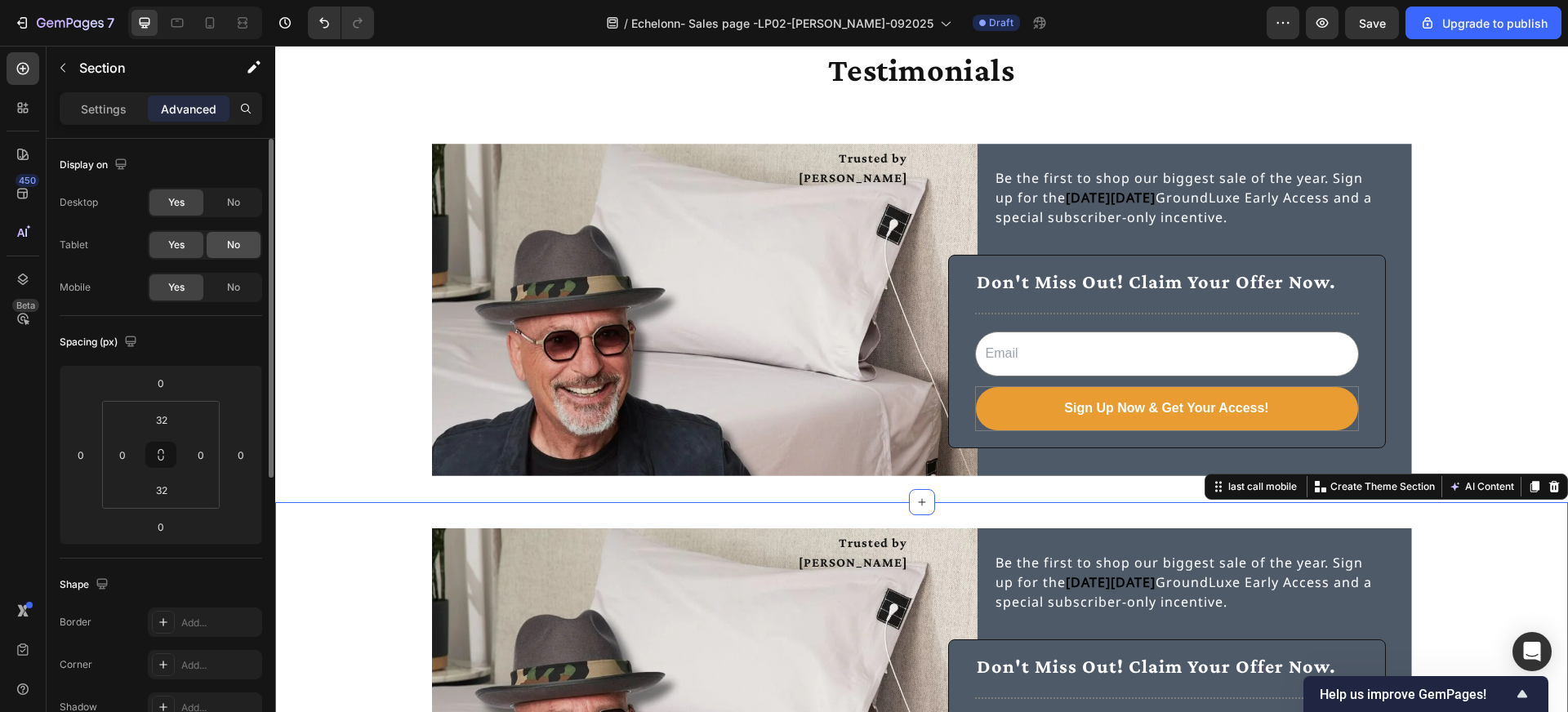
click at [238, 248] on span "No" at bounding box center [233, 245] width 13 height 15
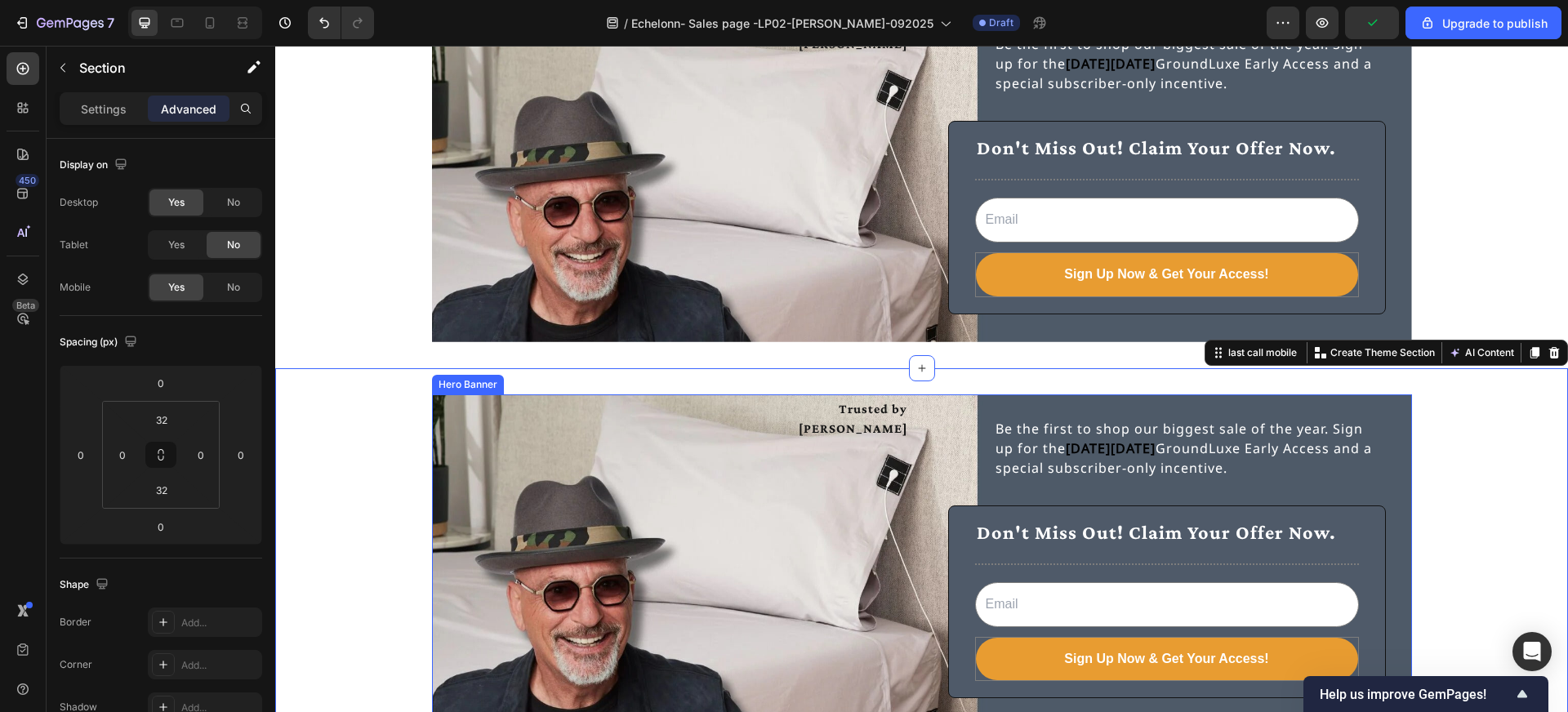
scroll to position [4624, 0]
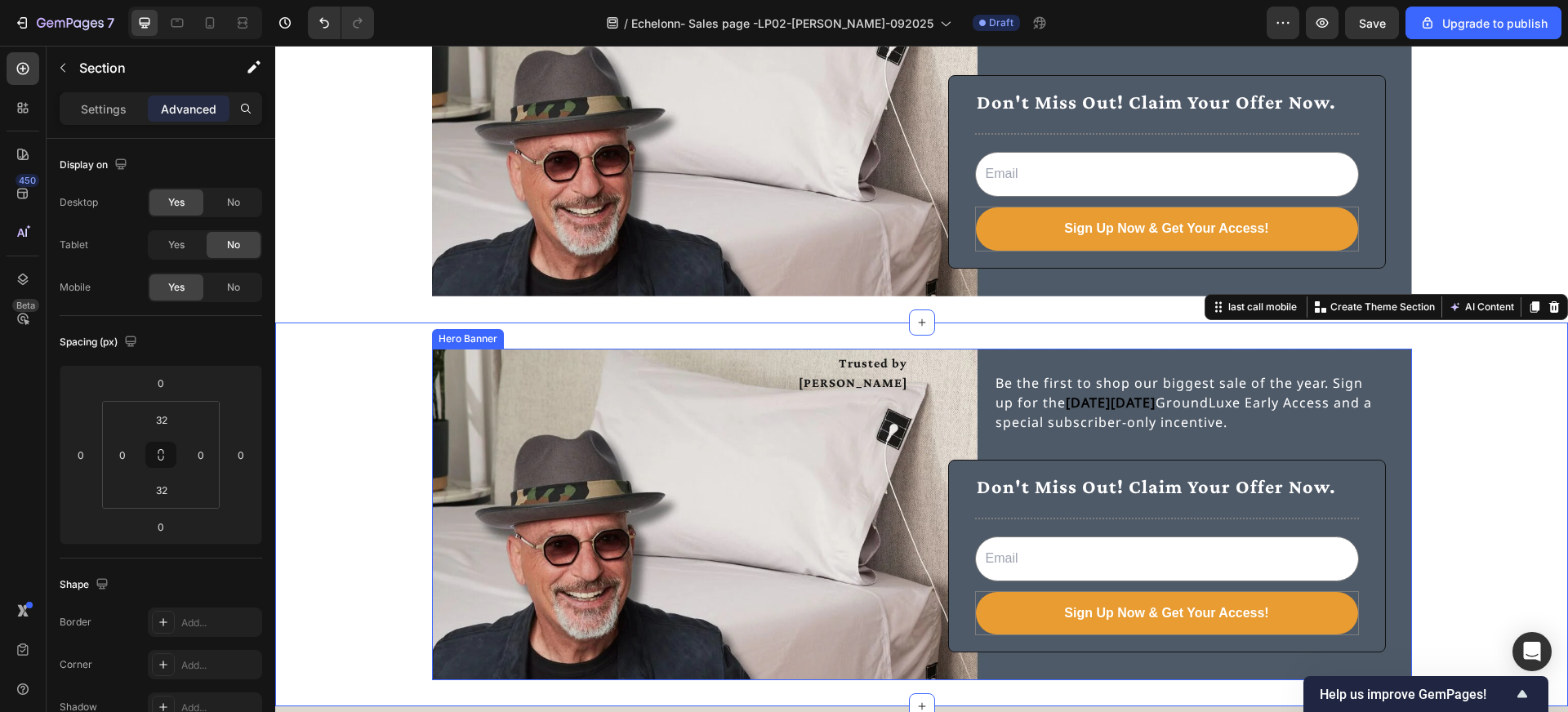
click at [872, 498] on div "Trusted by [PERSON_NAME] Text Block" at bounding box center [676, 514] width 464 height 325
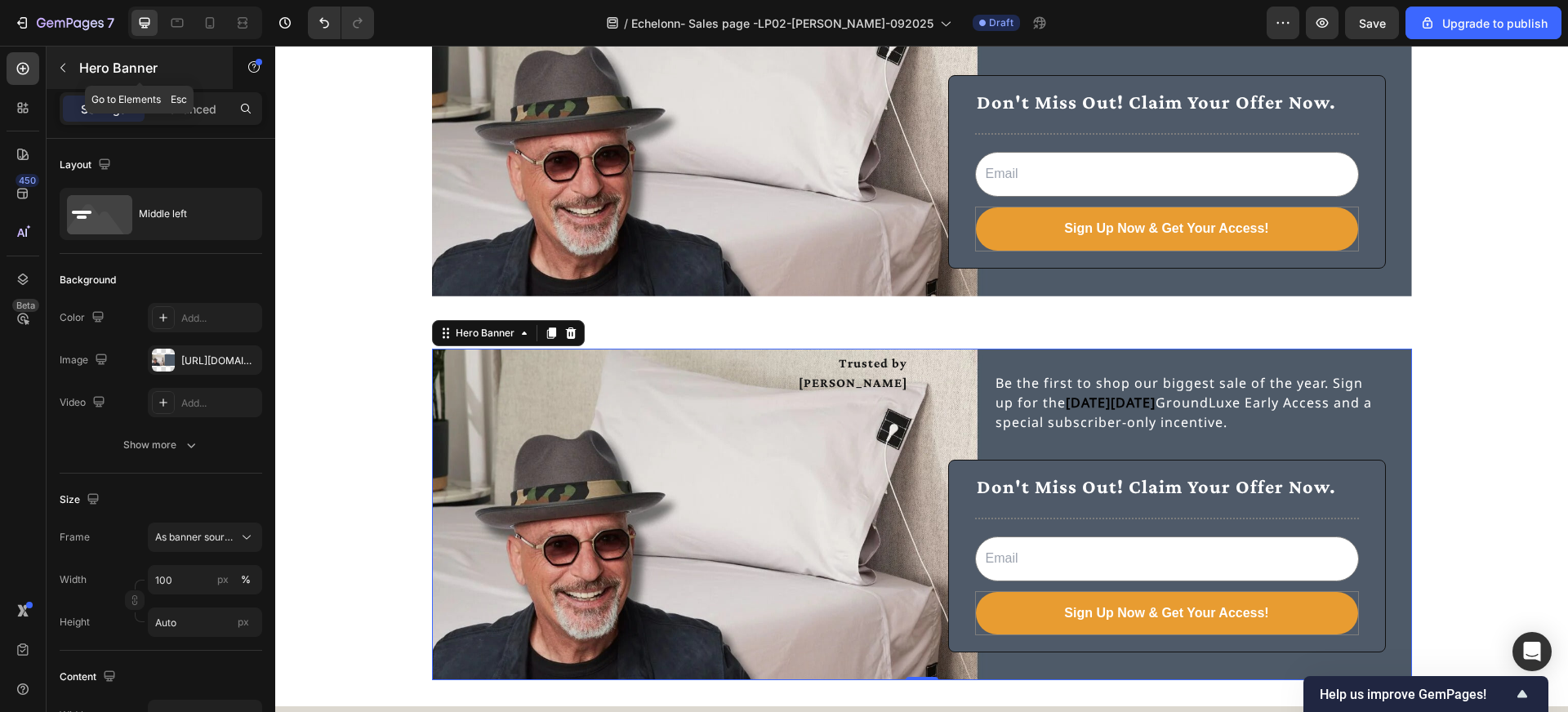
click at [66, 73] on icon "button" at bounding box center [63, 67] width 13 height 13
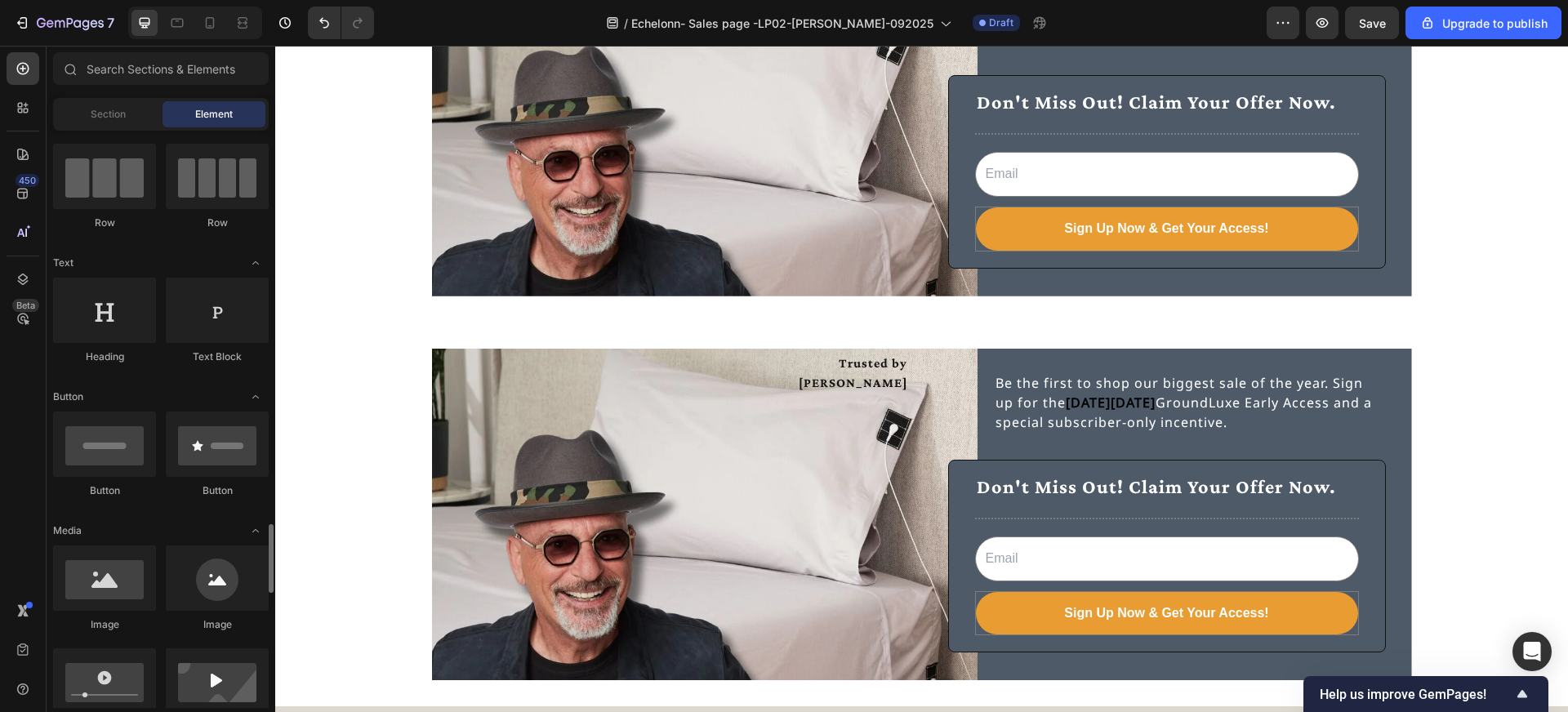
scroll to position [0, 0]
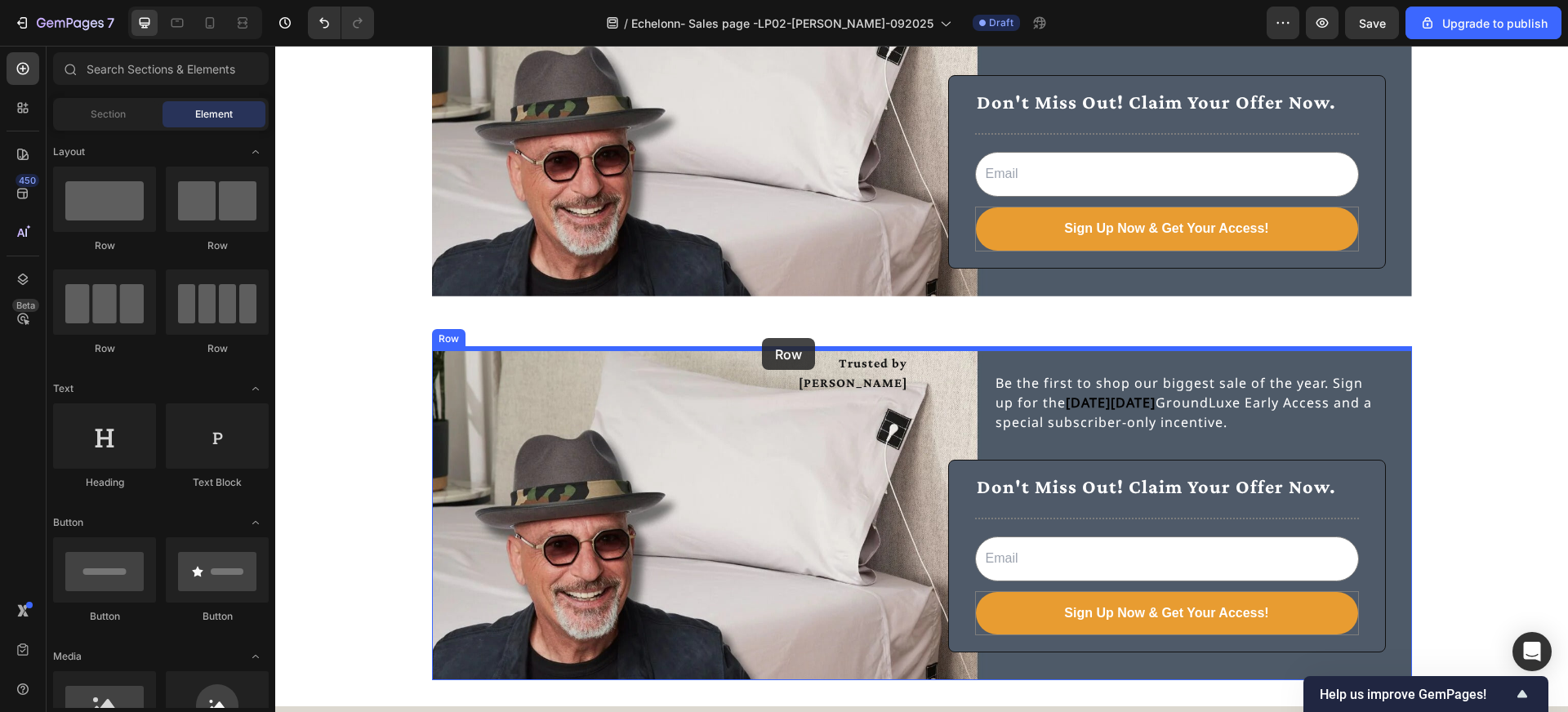
drag, startPoint x: 390, startPoint y: 246, endPoint x: 762, endPoint y: 338, distance: 383.2
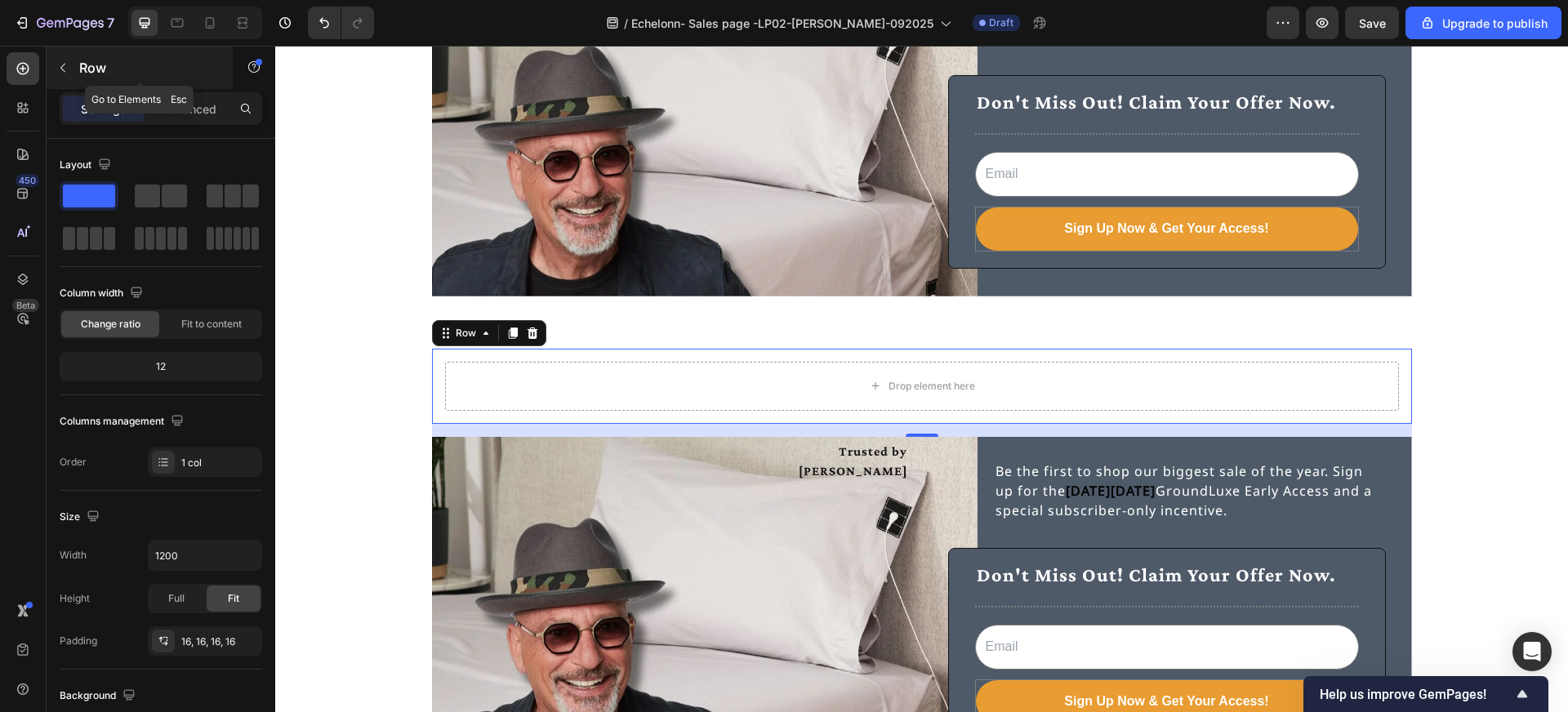
click at [66, 66] on icon "button" at bounding box center [63, 67] width 13 height 13
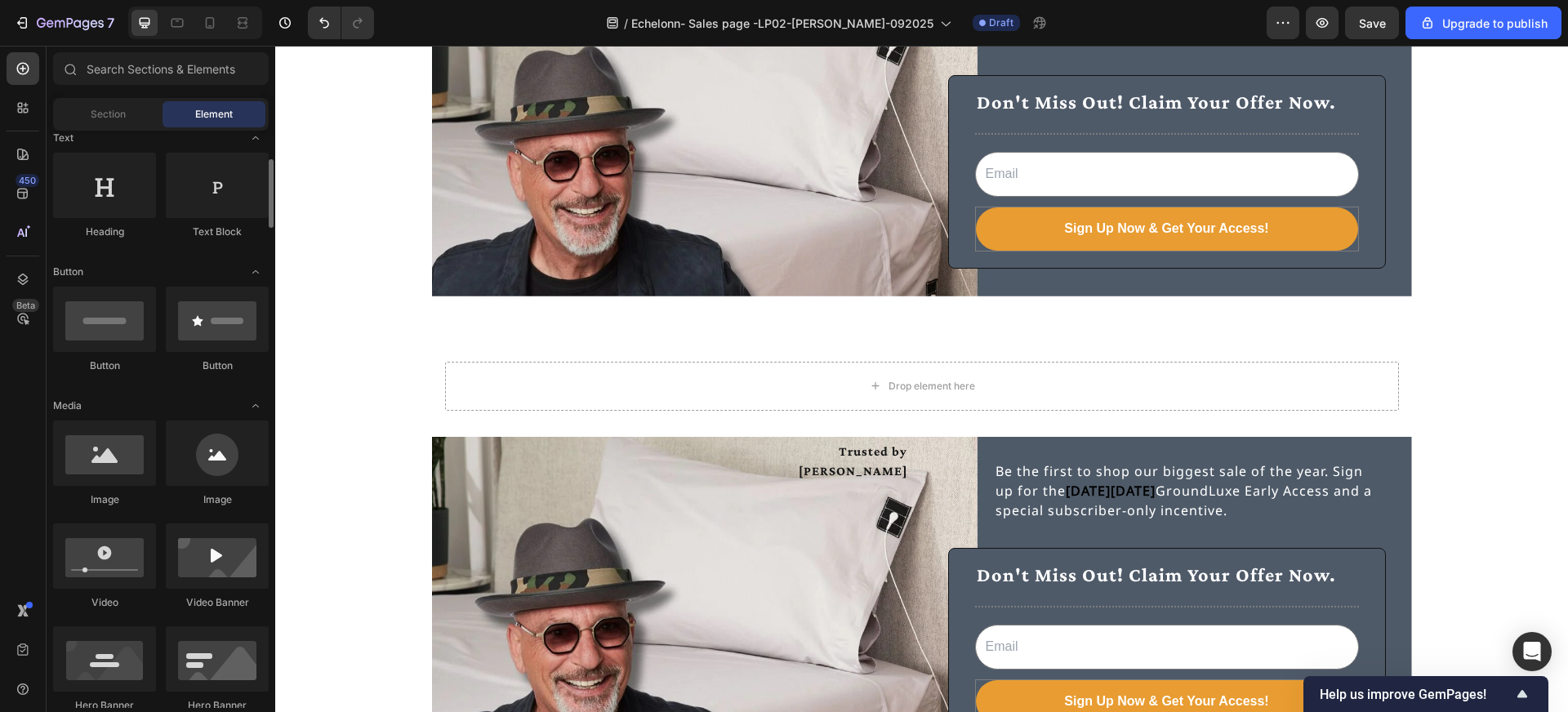
scroll to position [254, 0]
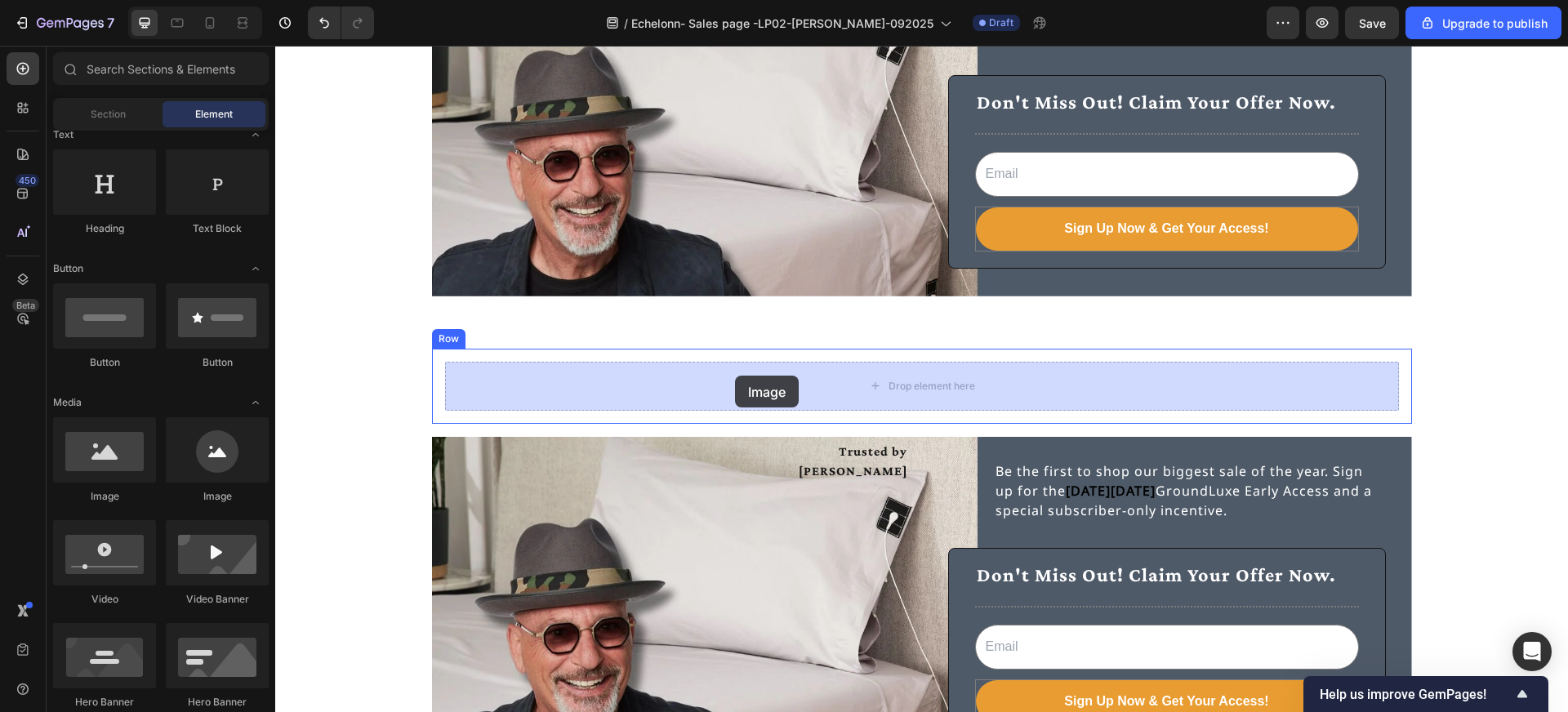
drag, startPoint x: 391, startPoint y: 503, endPoint x: 731, endPoint y: 376, distance: 362.9
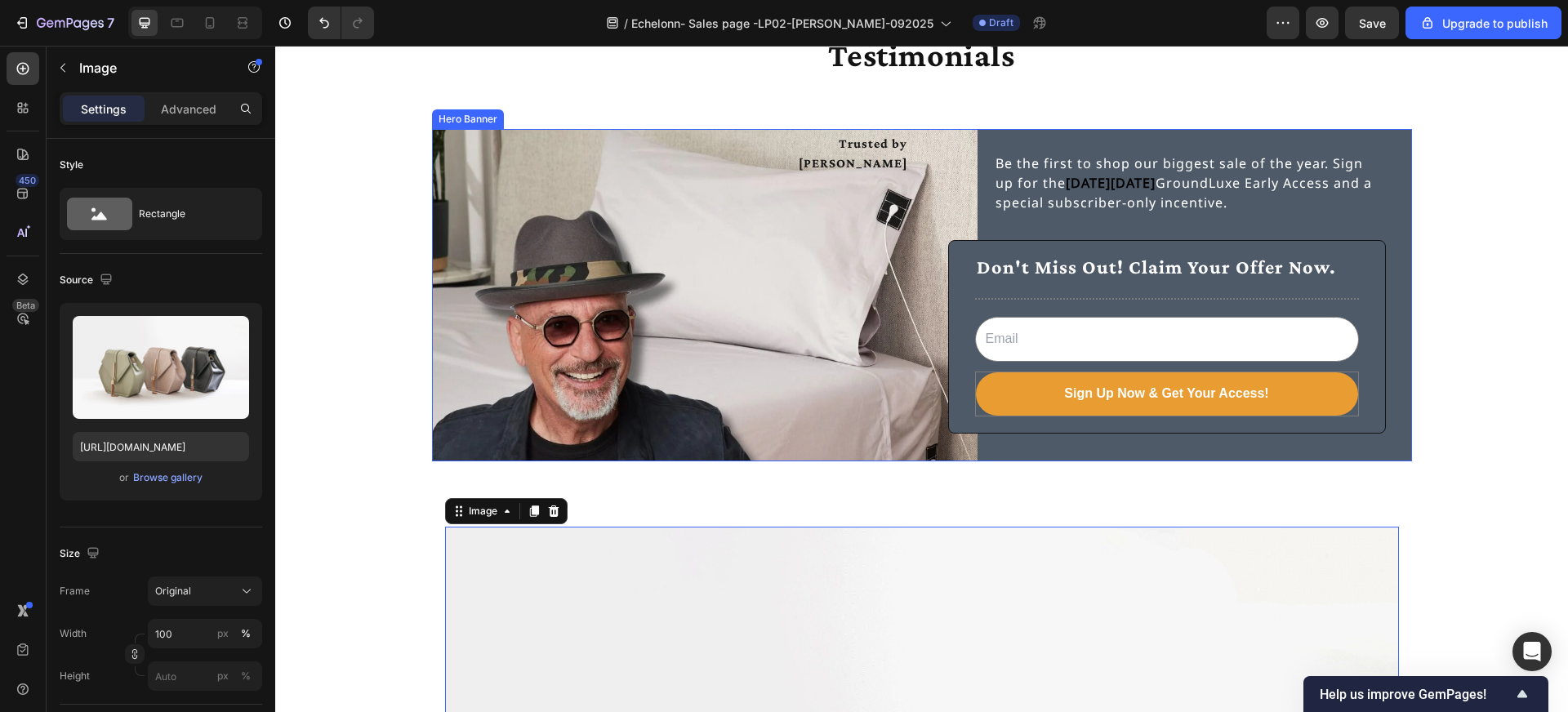
scroll to position [4439, 0]
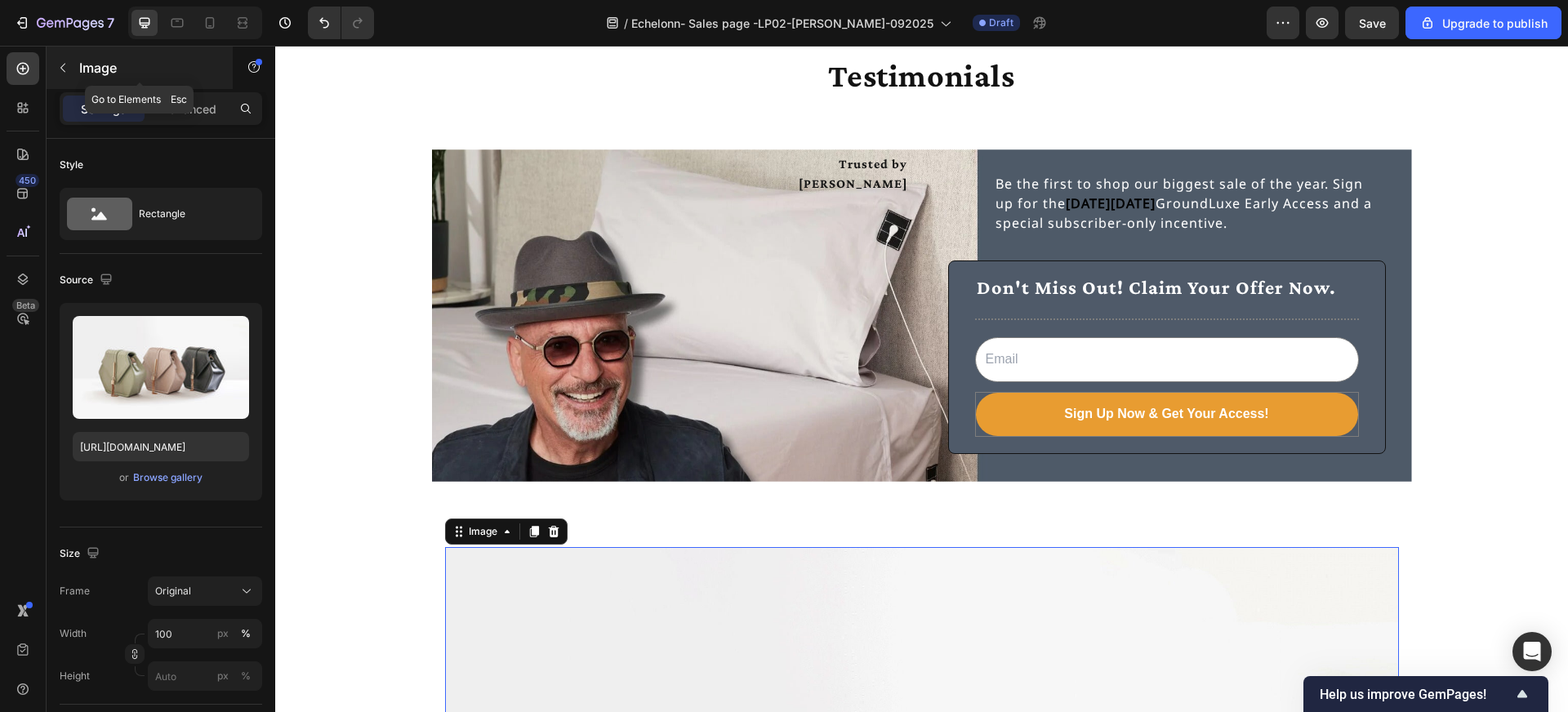
click at [99, 64] on p "Image" at bounding box center [149, 68] width 139 height 20
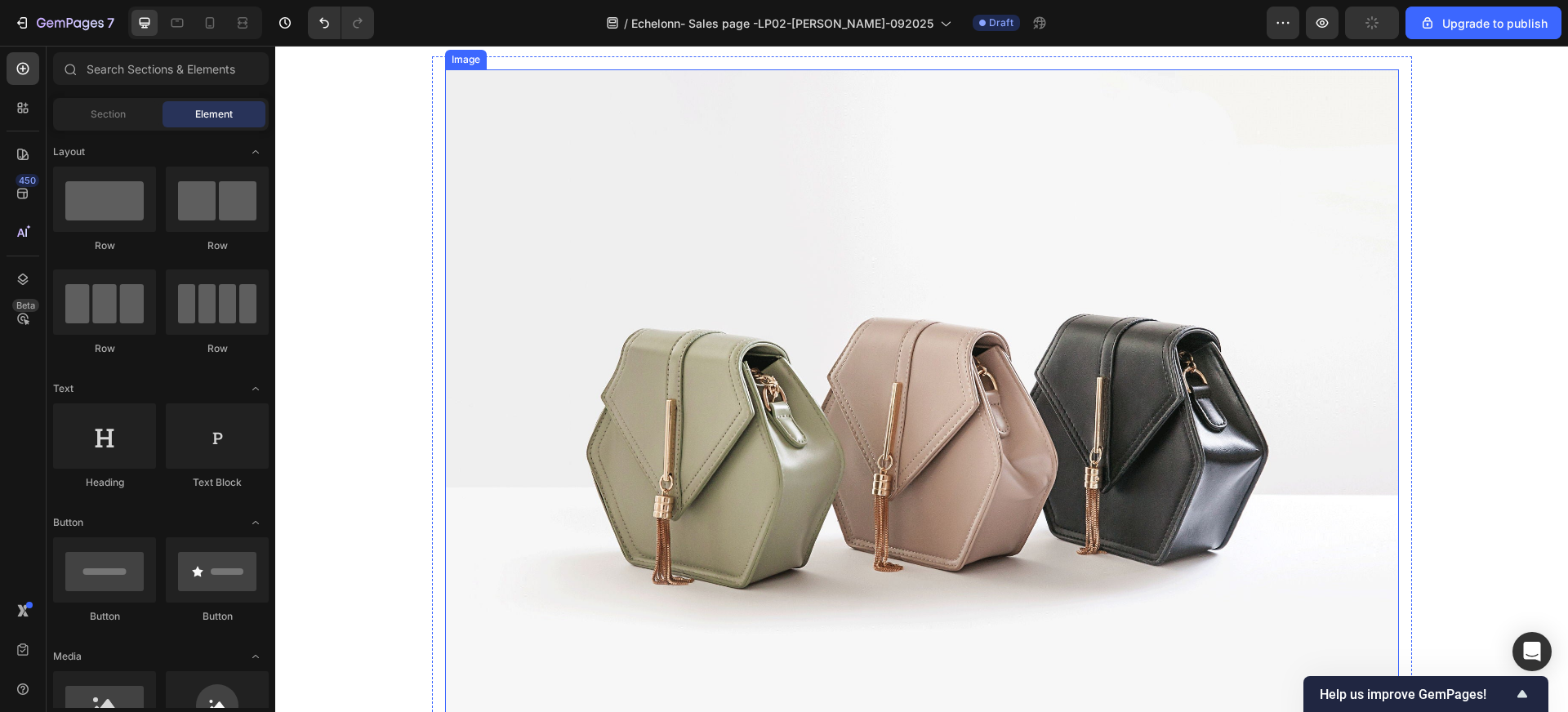
scroll to position [4924, 0]
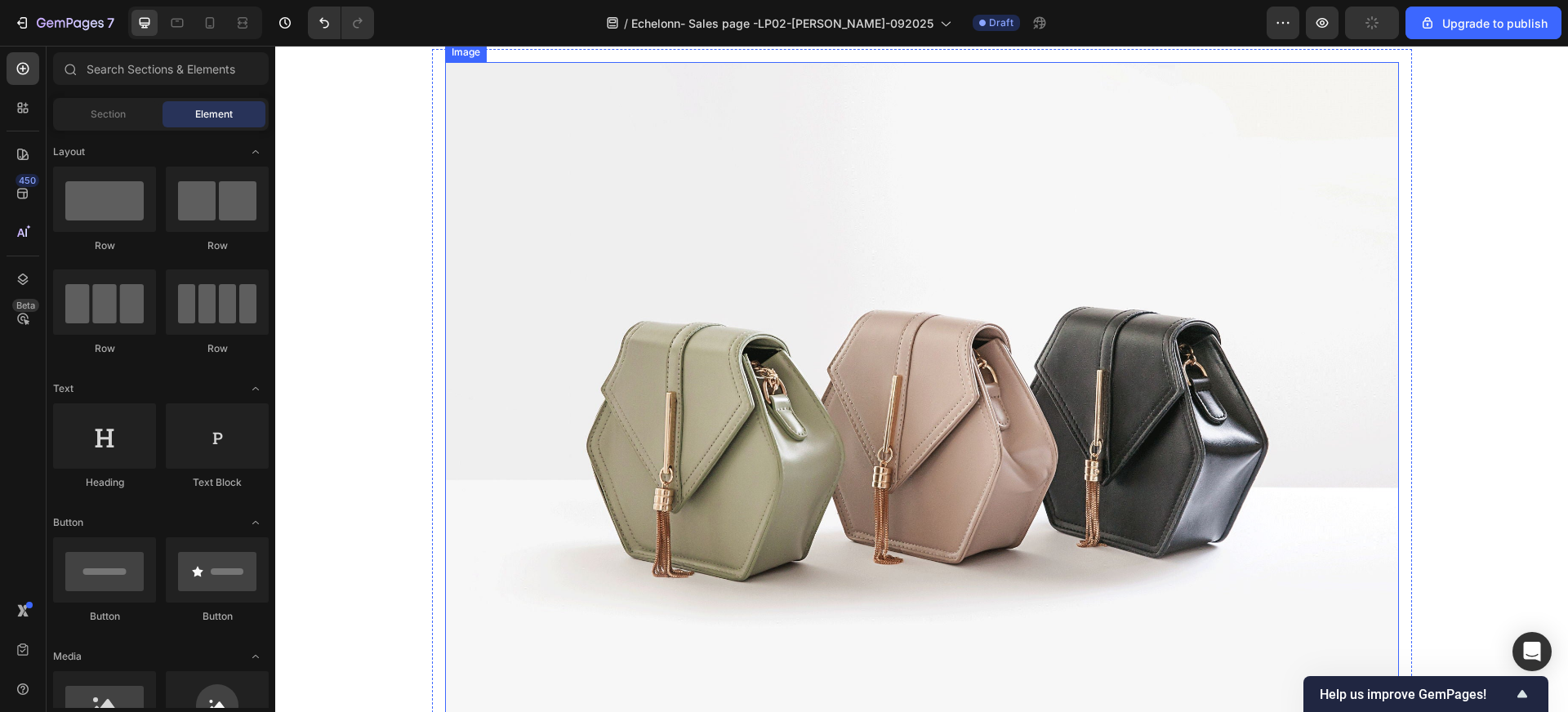
click at [530, 475] on img at bounding box center [922, 419] width 954 height 716
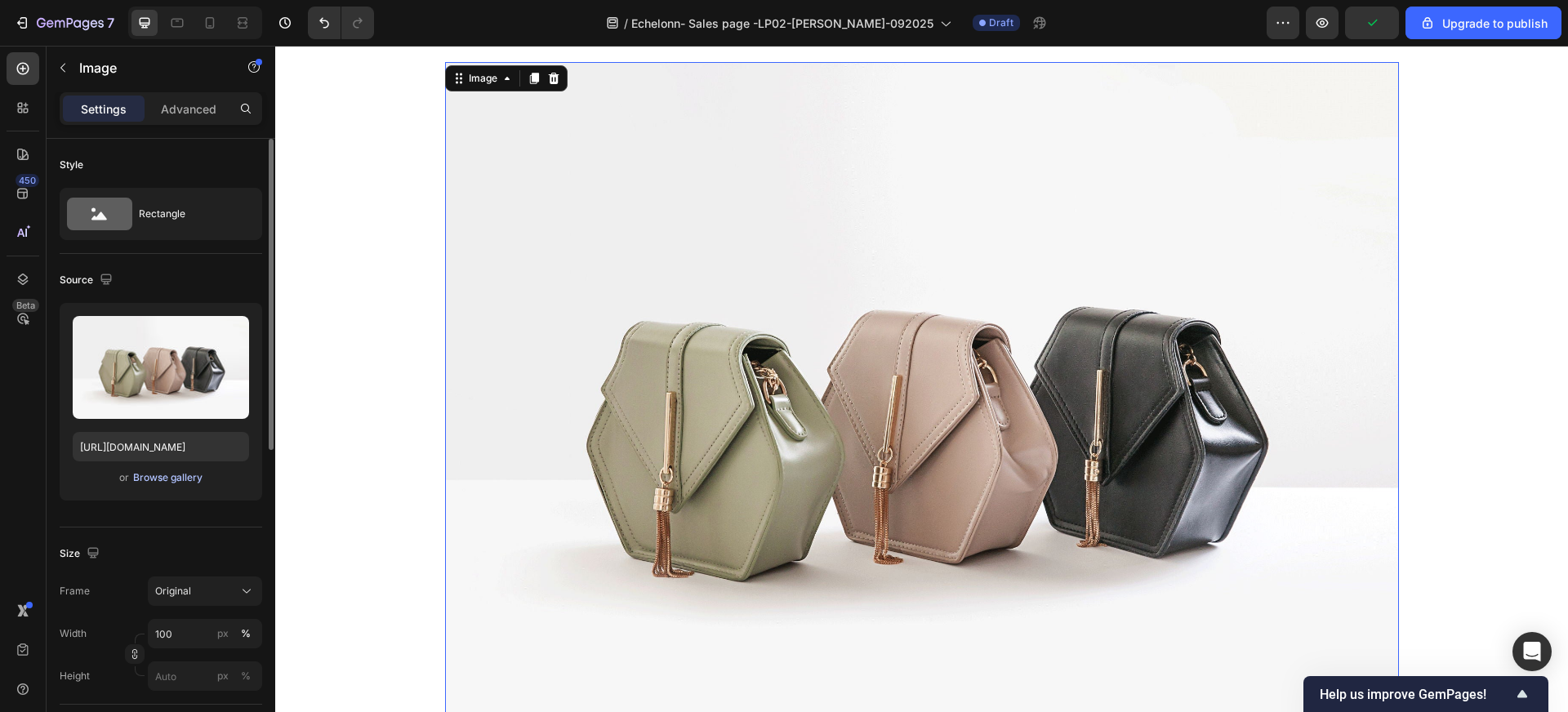
click at [170, 475] on div "Browse gallery" at bounding box center [168, 478] width 69 height 15
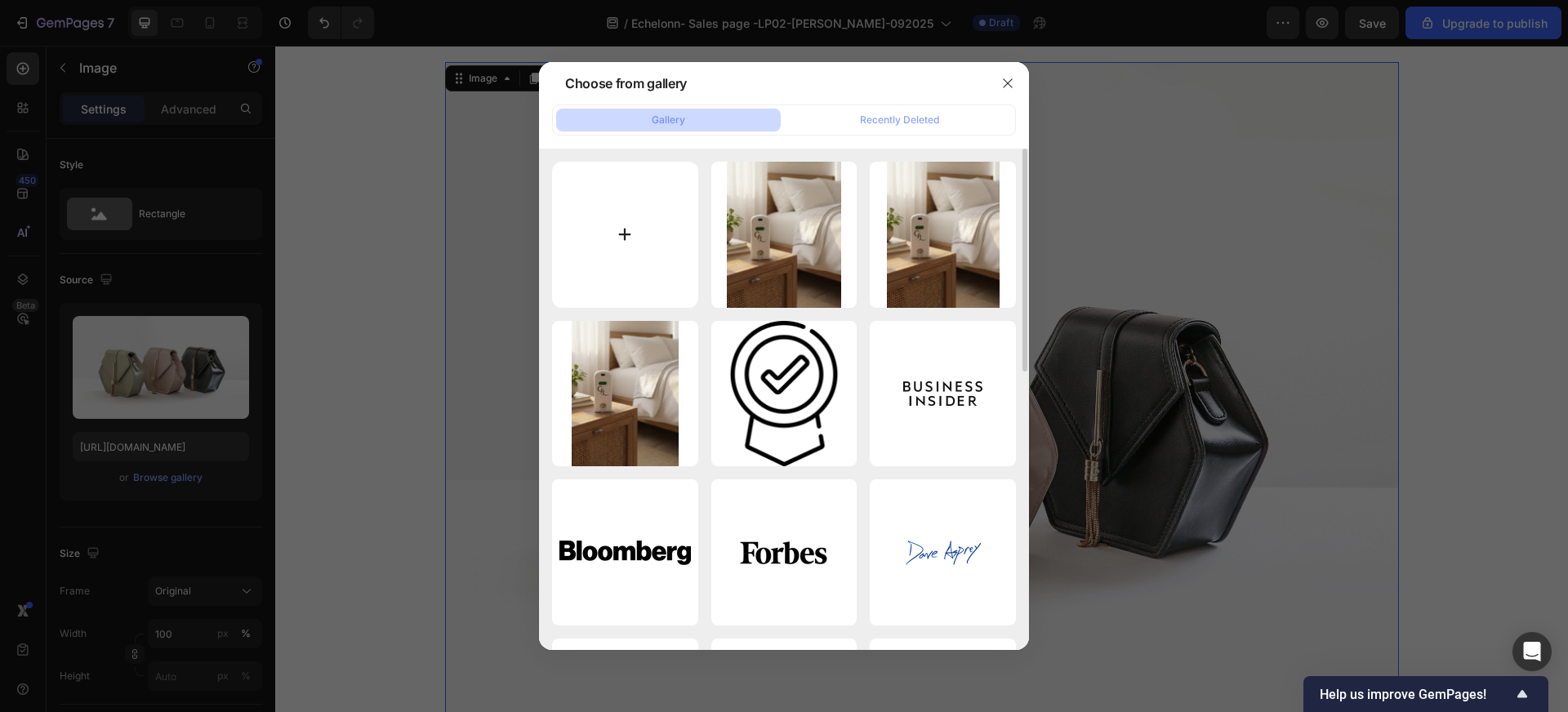
click at [639, 232] on input "file" at bounding box center [625, 234] width 146 height 146
type input "C:\fakepath\imgi_3_banner_home_-_mobile.jpg"
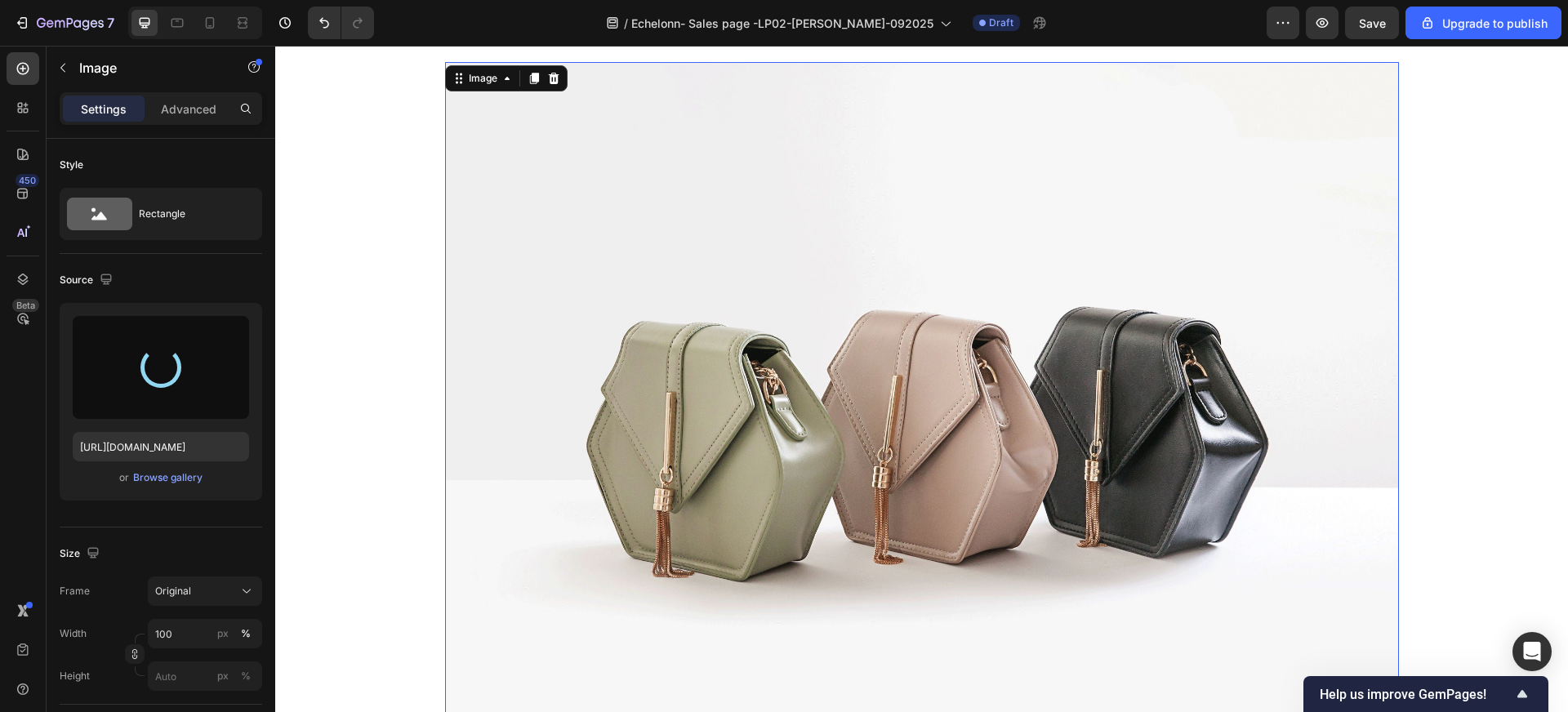
type input "[URL][DOMAIN_NAME]"
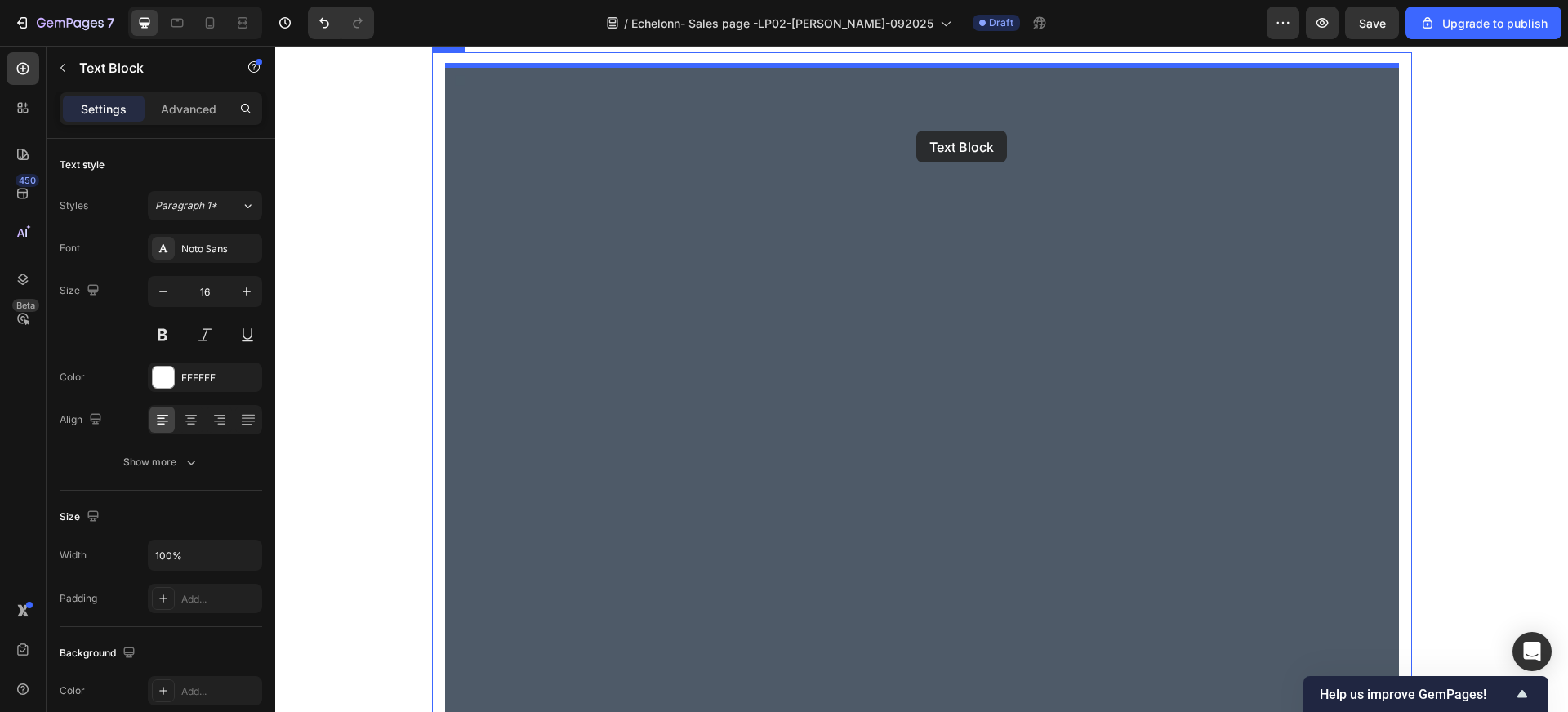
scroll to position [4834, 0]
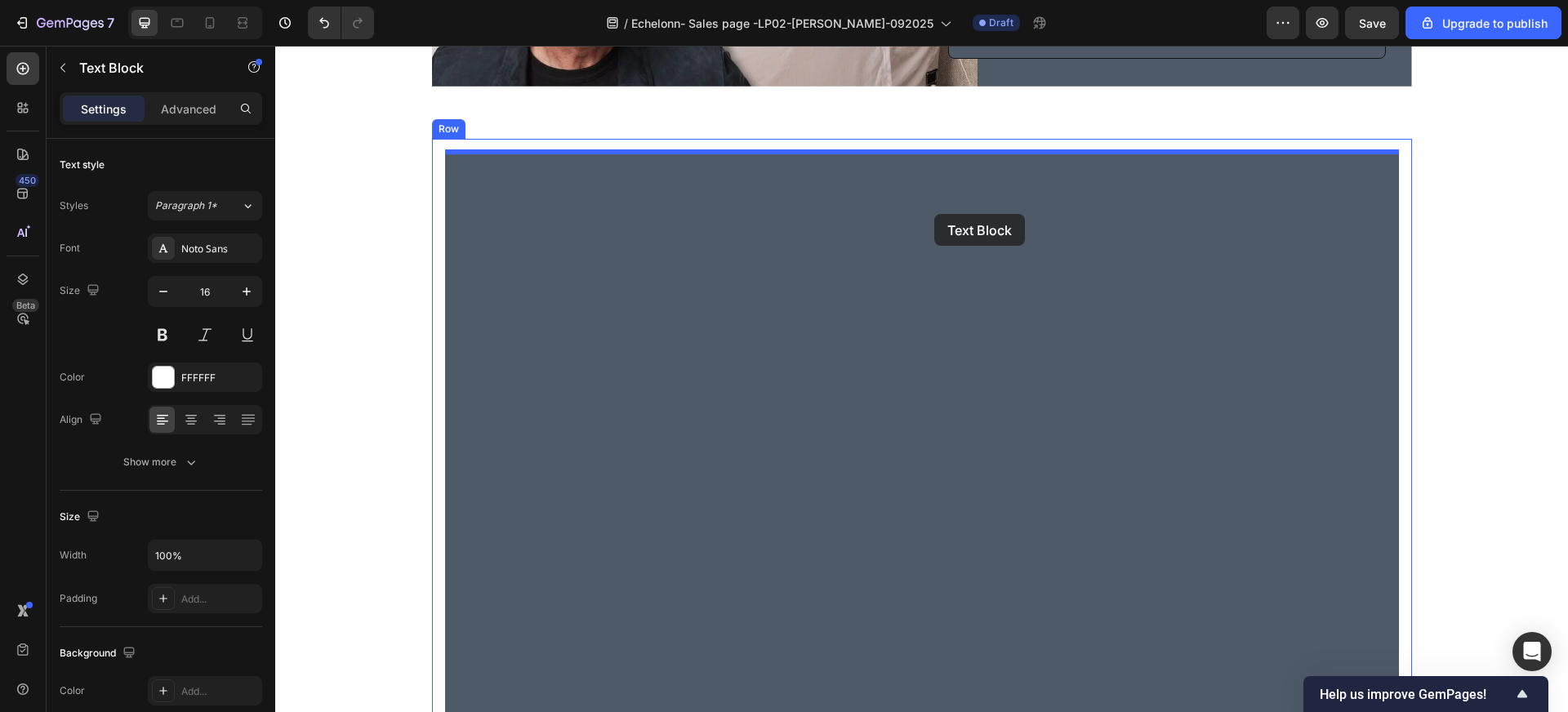
drag, startPoint x: 1105, startPoint y: 480, endPoint x: 934, endPoint y: 214, distance: 316.2
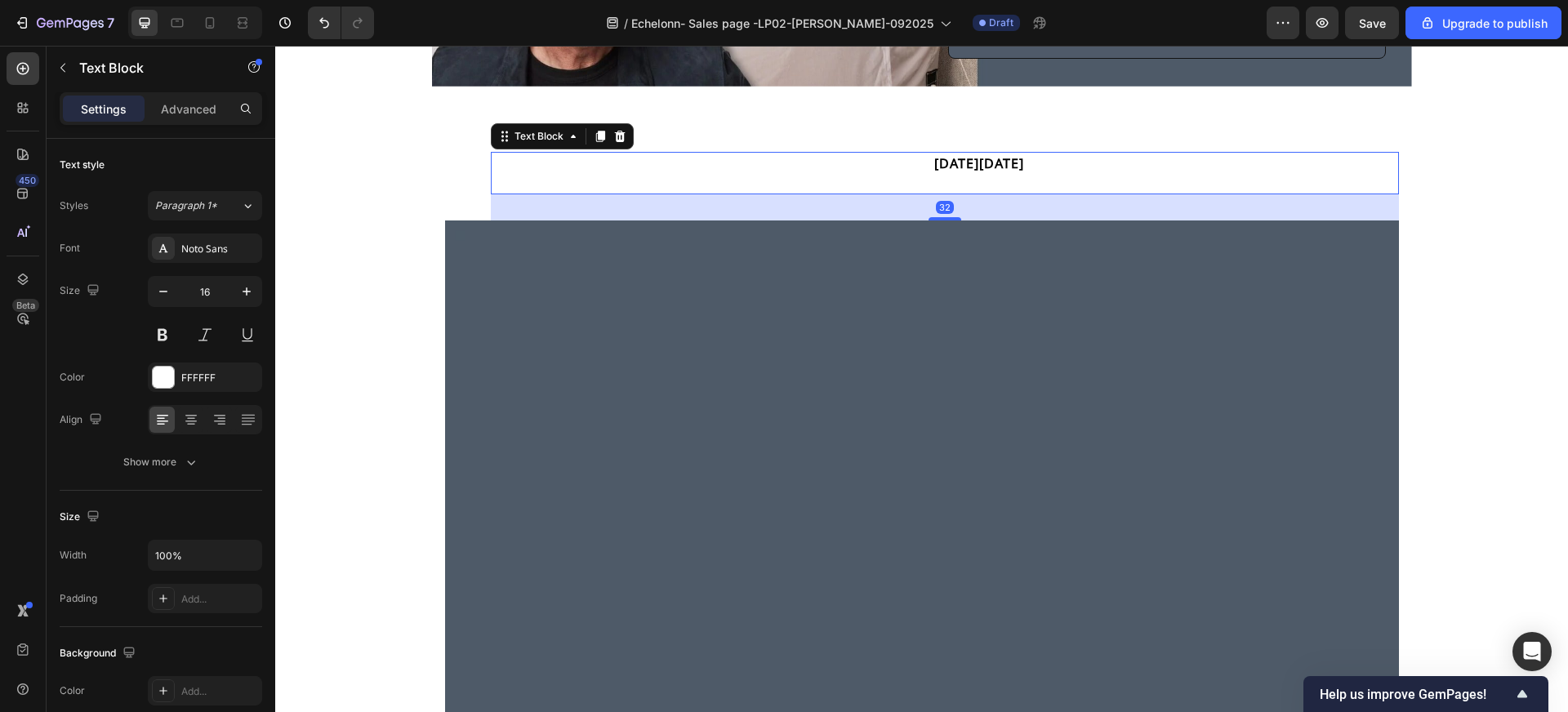
click at [831, 158] on p "Be the first to shop our biggest sale of the year. Sign up for the [DATE][DATE]…" at bounding box center [944, 172] width 905 height 39
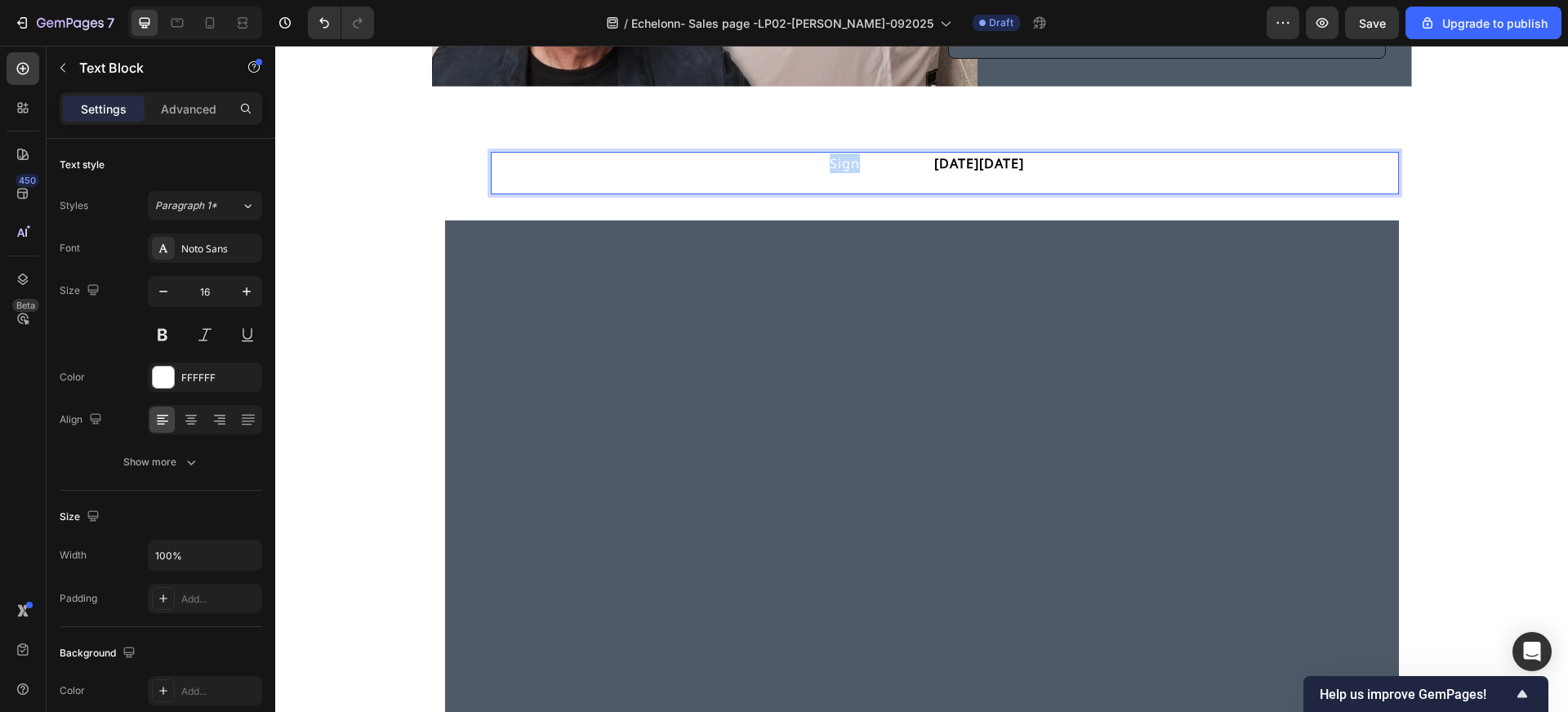
click at [831, 158] on p "Be the first to shop our biggest sale of the year. Sign up for the [DATE][DATE]…" at bounding box center [944, 172] width 905 height 39
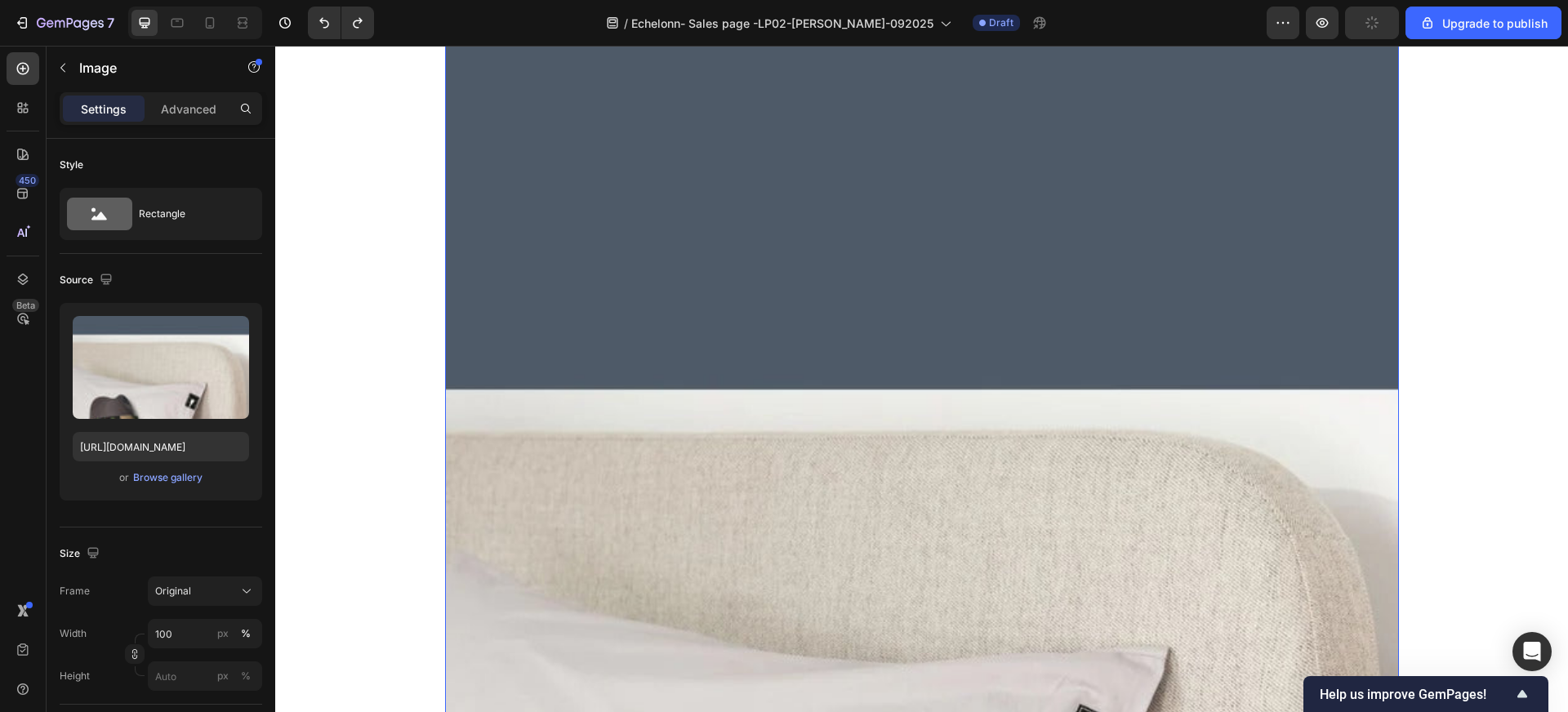
scroll to position [5263, 0]
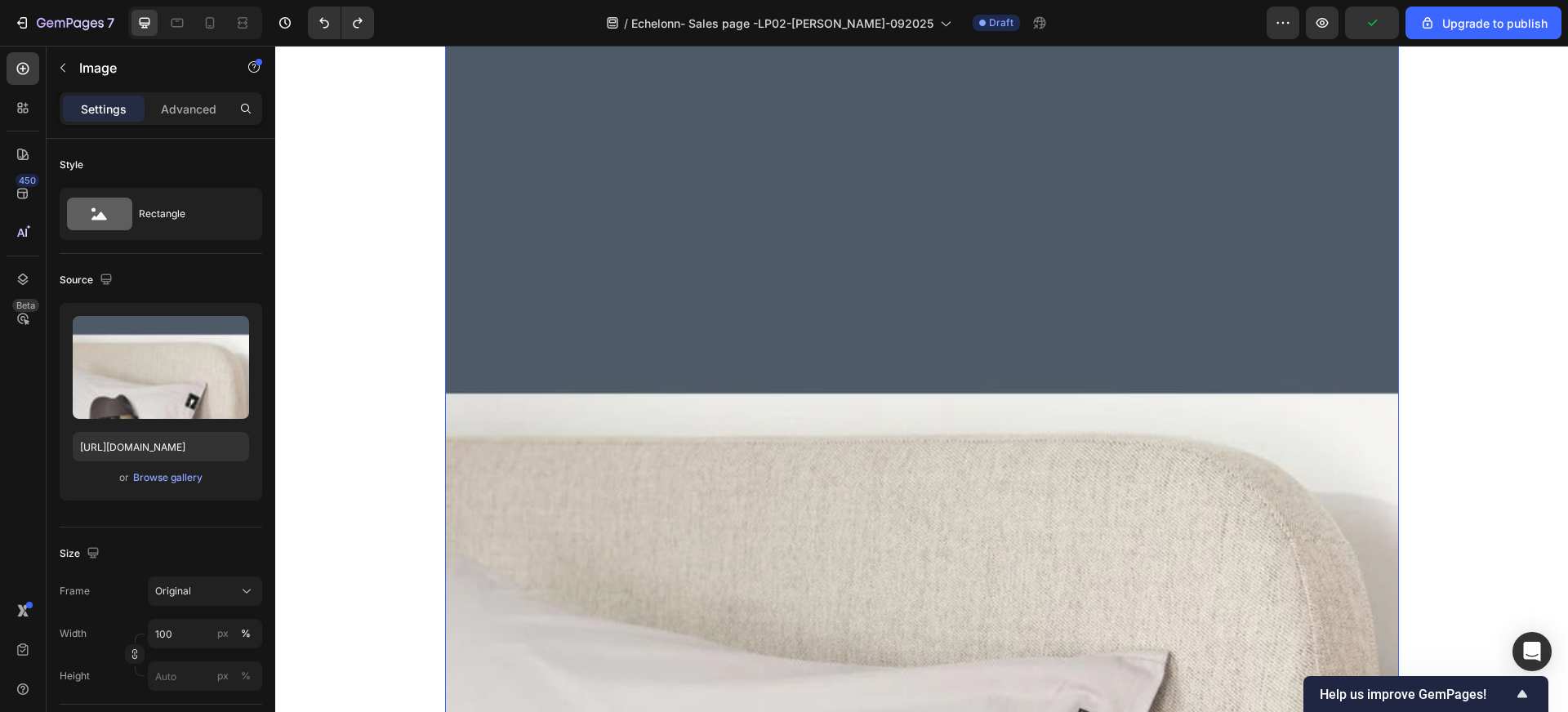
click at [1028, 537] on img at bounding box center [922, 571] width 954 height 1696
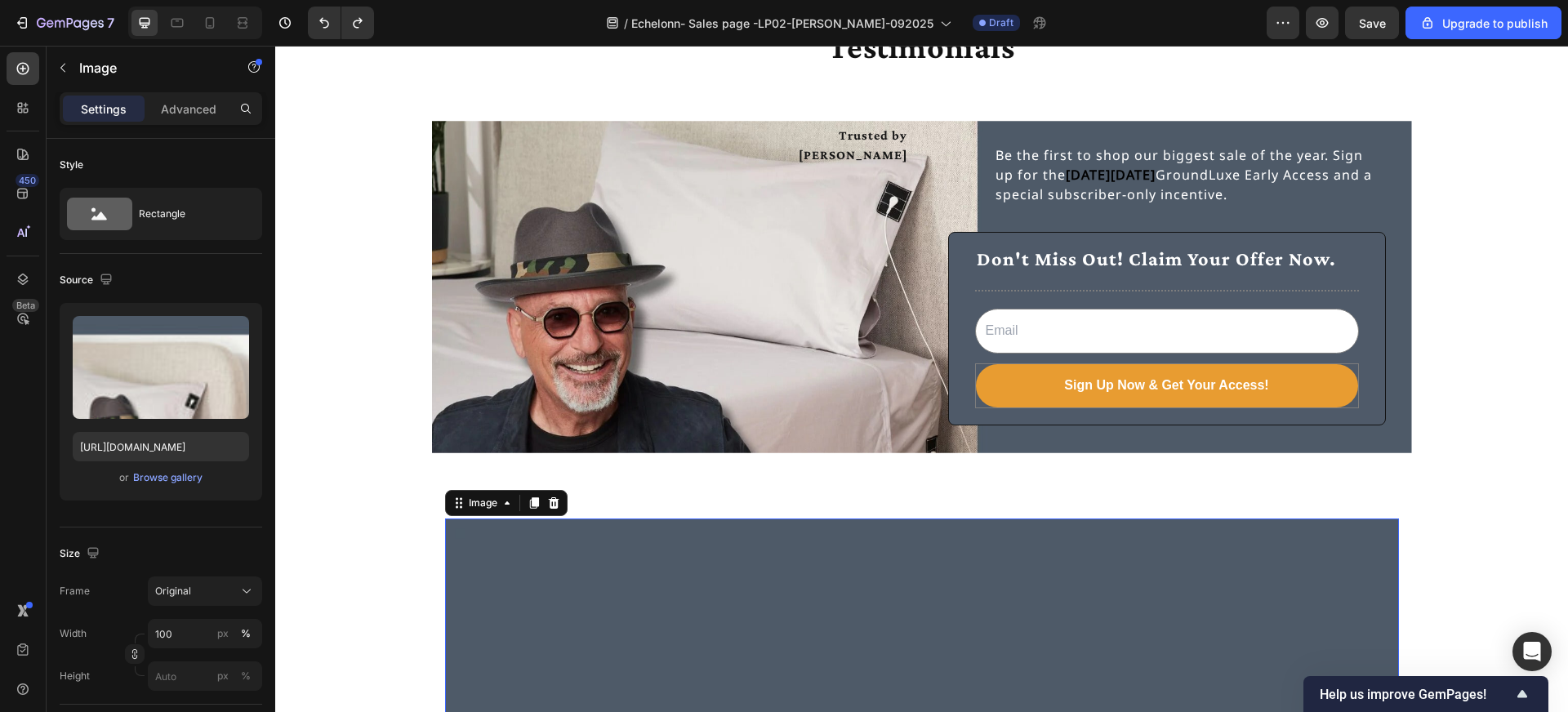
scroll to position [4409, 0]
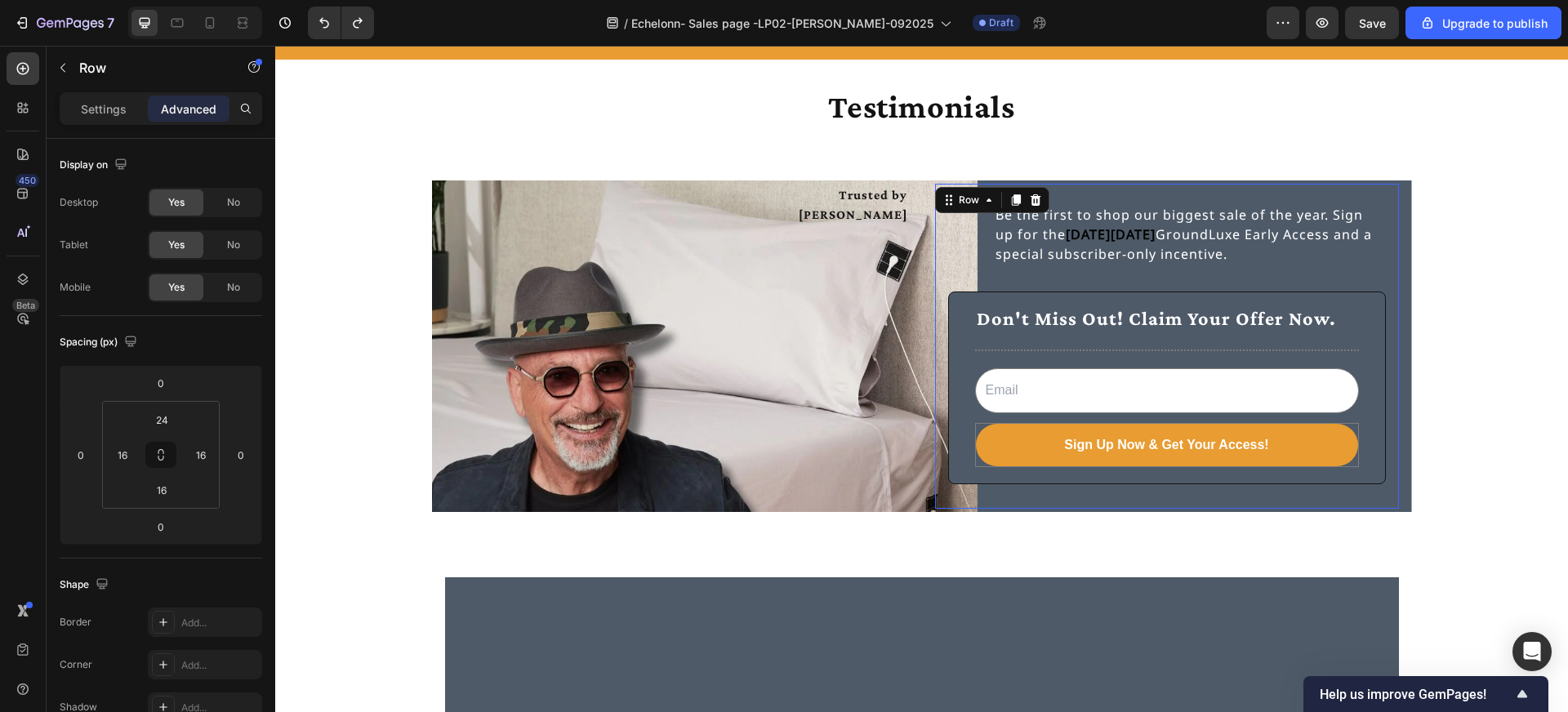
click at [974, 278] on div "Be the first to shop our biggest sale of the year. Sign up for the [DATE][DATE]…" at bounding box center [1167, 350] width 438 height 294
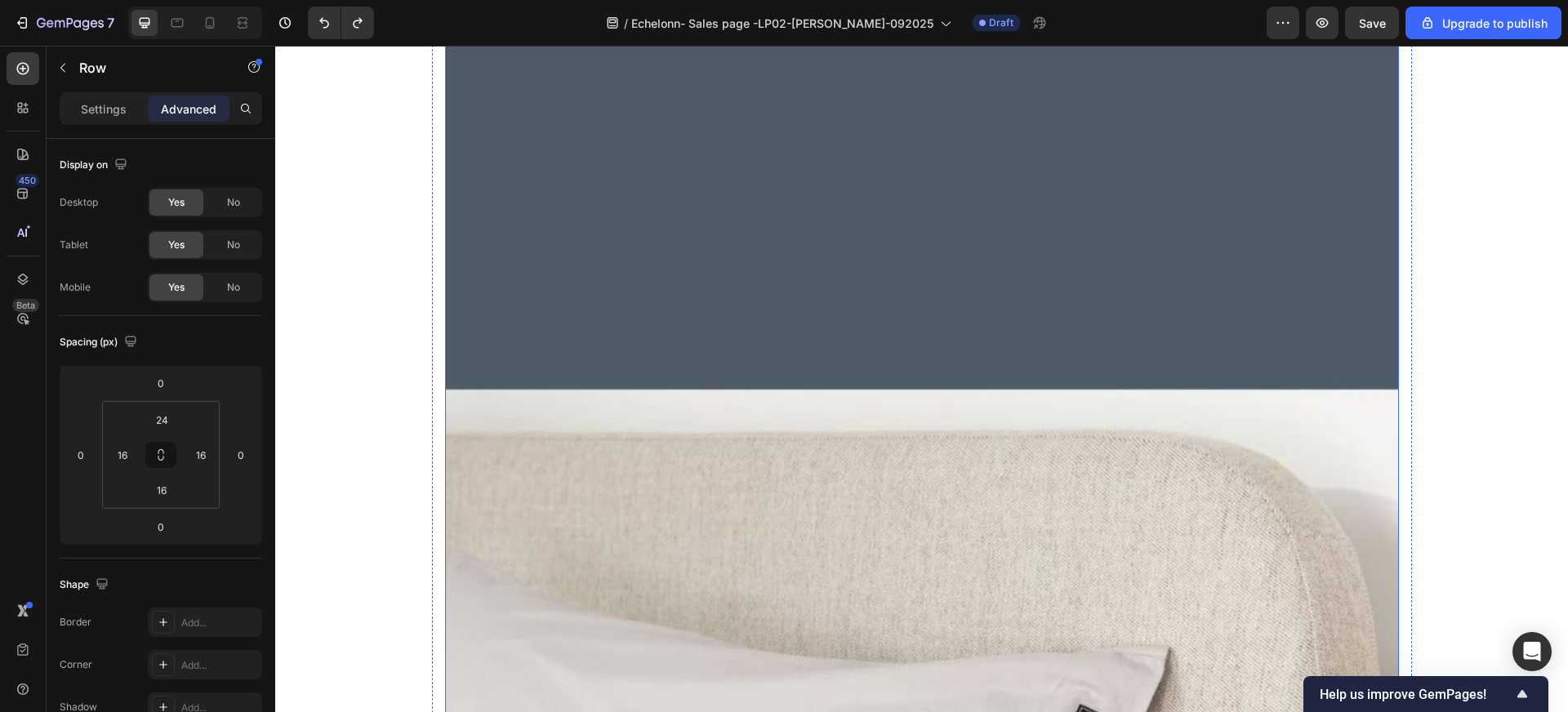
scroll to position [5271, 0]
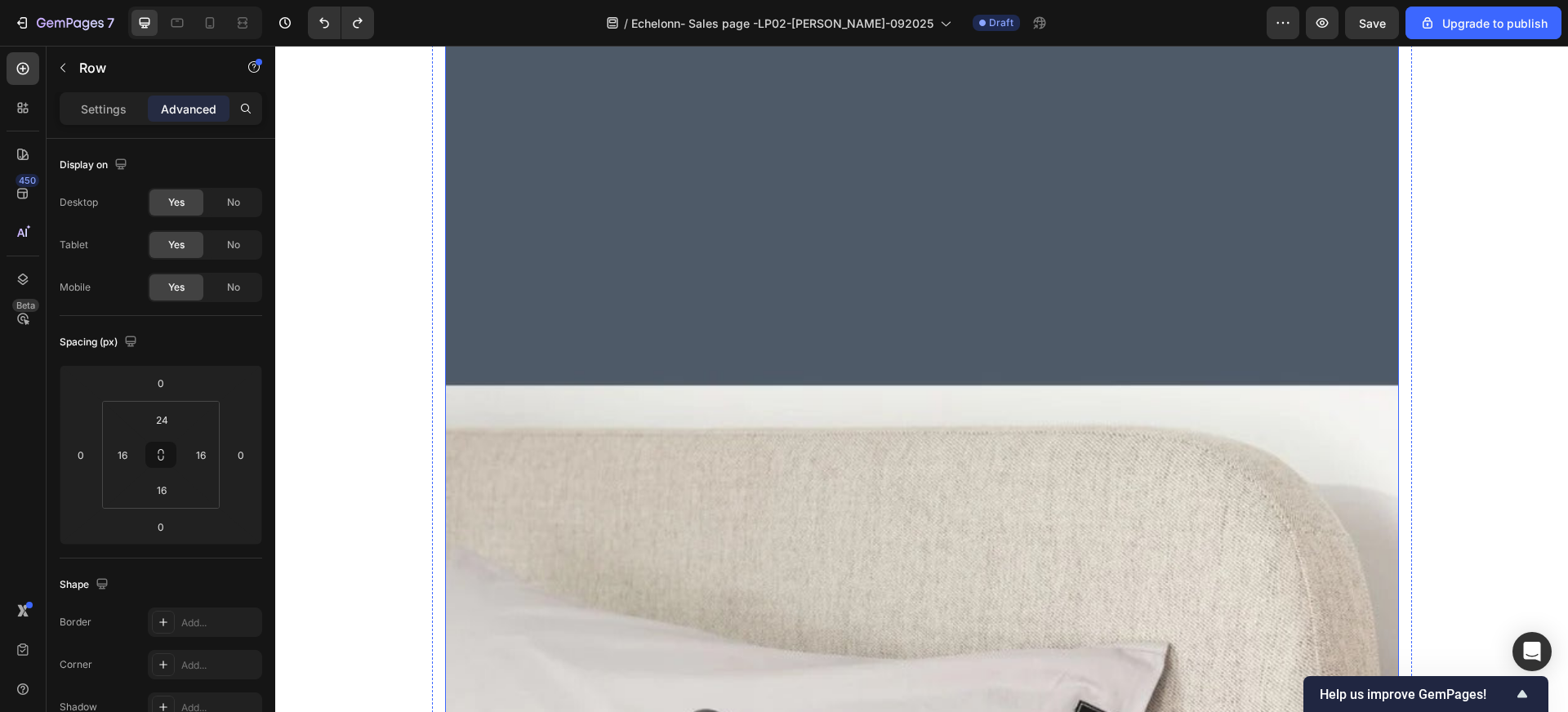
click at [888, 381] on img at bounding box center [922, 562] width 954 height 1696
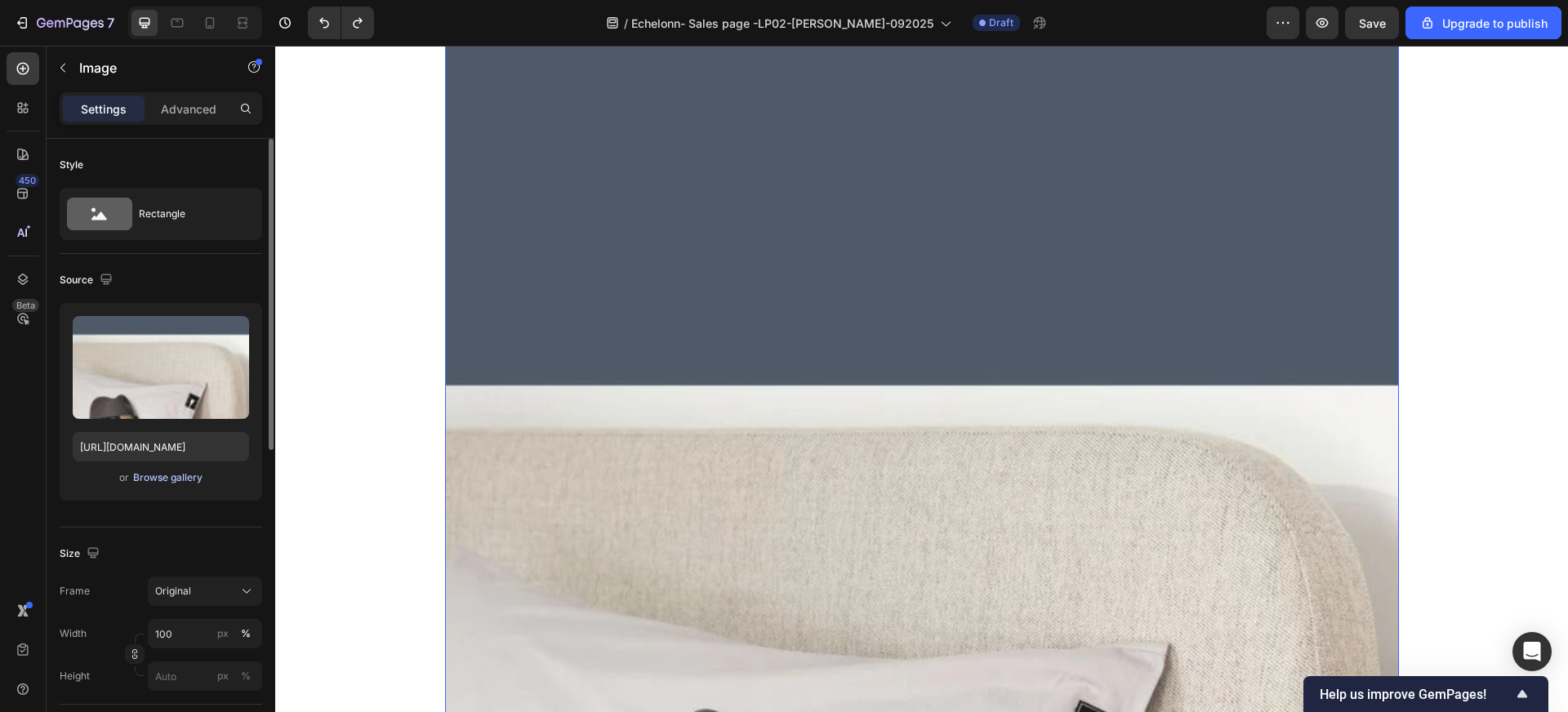
click at [177, 477] on div "Browse gallery" at bounding box center [168, 478] width 69 height 15
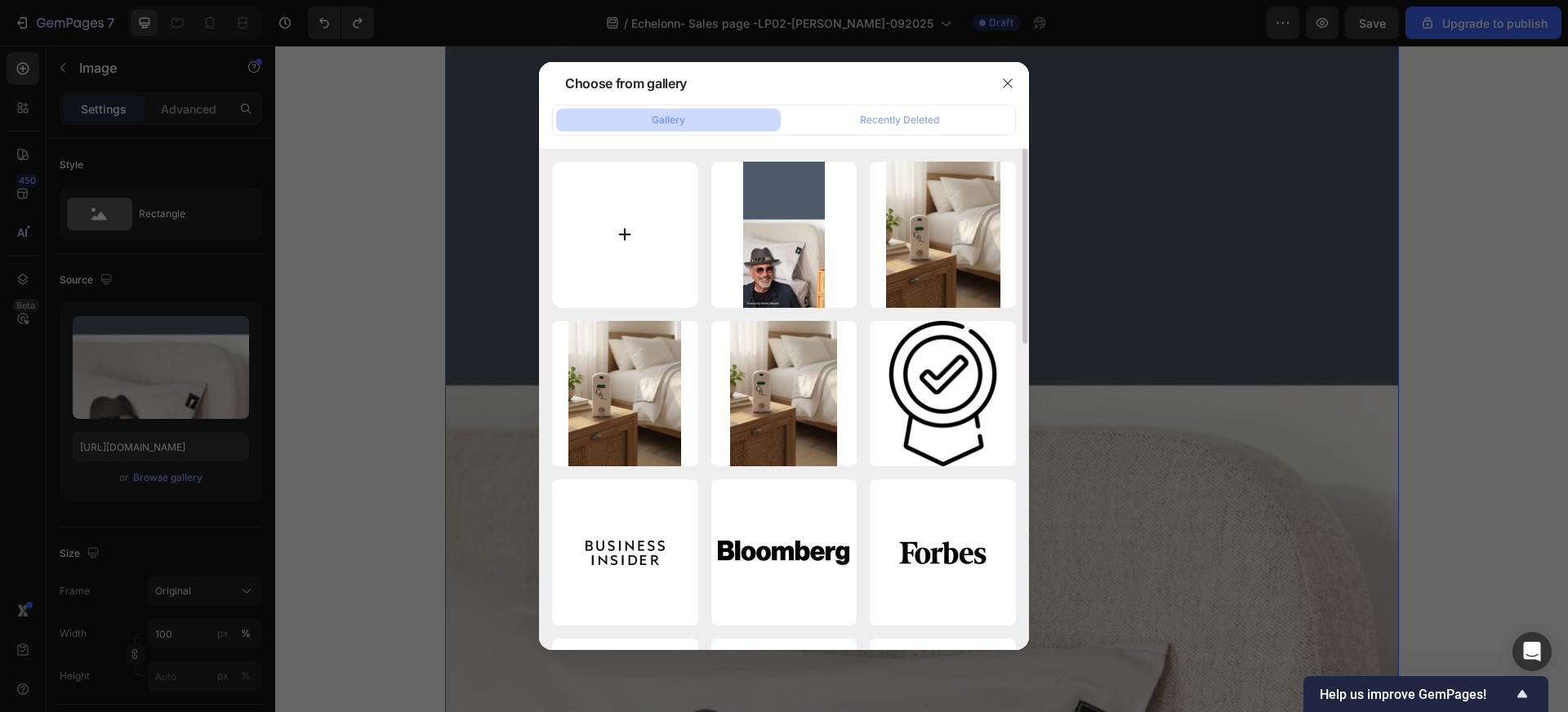
click at [615, 243] on input "file" at bounding box center [625, 234] width 146 height 146
type input "C:\fakepath\imgi_3_banner_home_-_mobile 1.png"
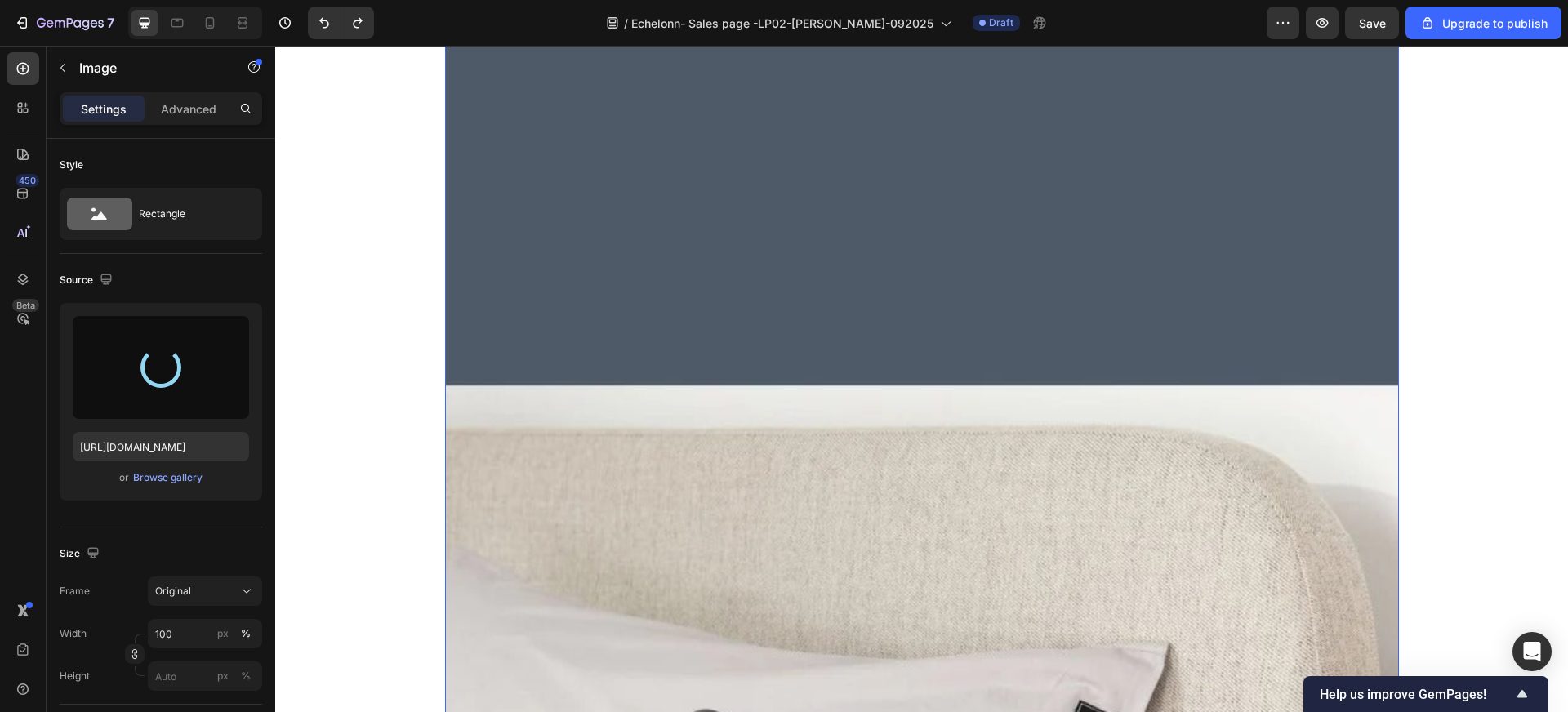
type input "[URL][DOMAIN_NAME]"
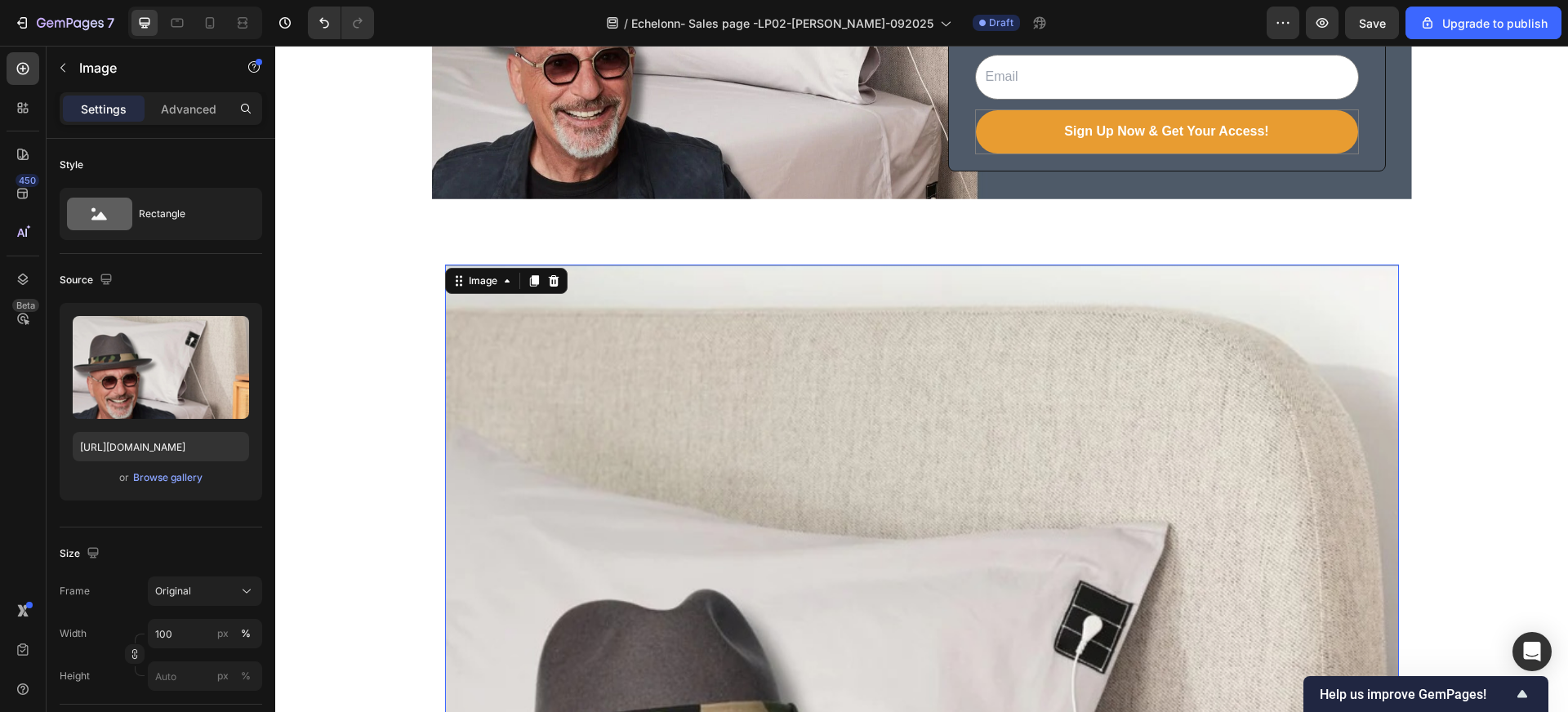
scroll to position [4709, 0]
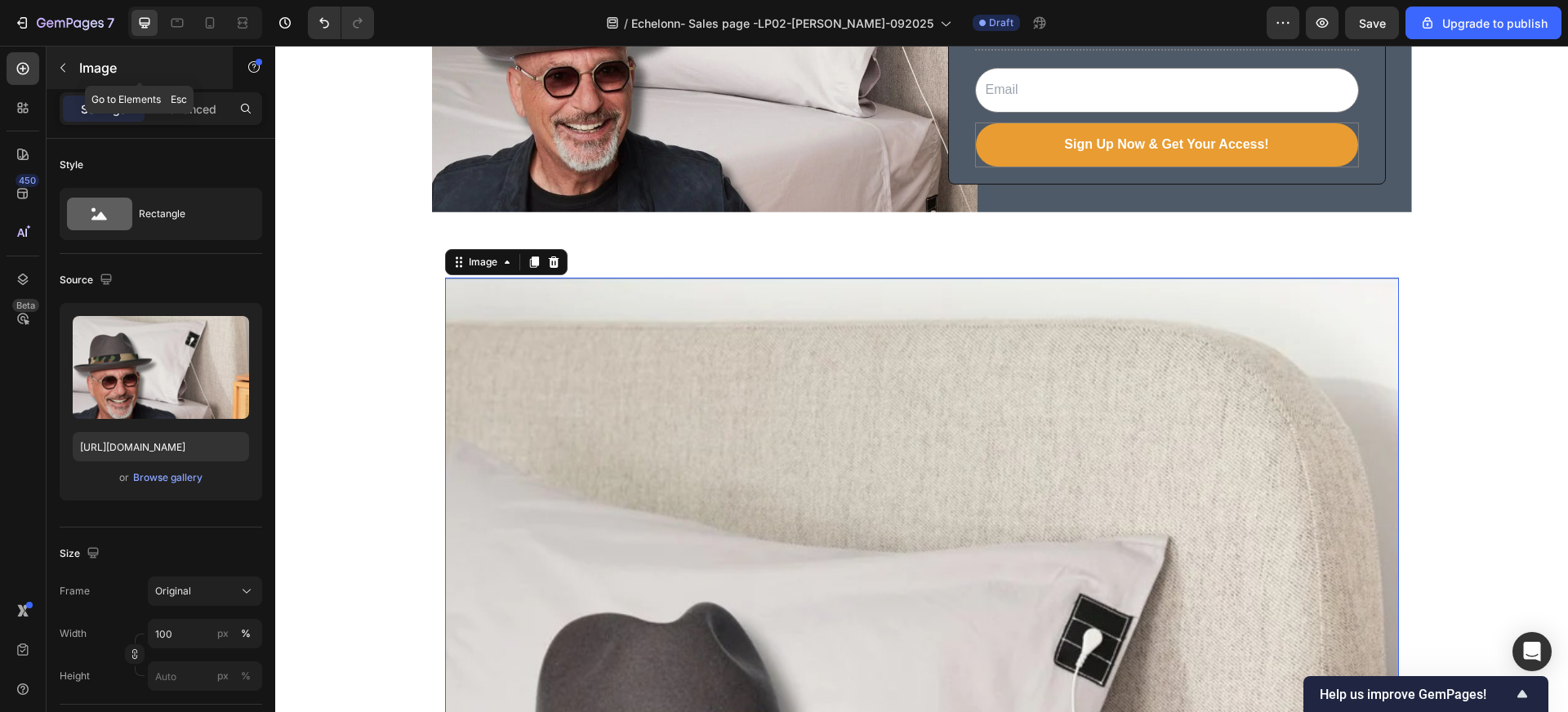
click at [76, 70] on div "Image" at bounding box center [139, 67] width 186 height 43
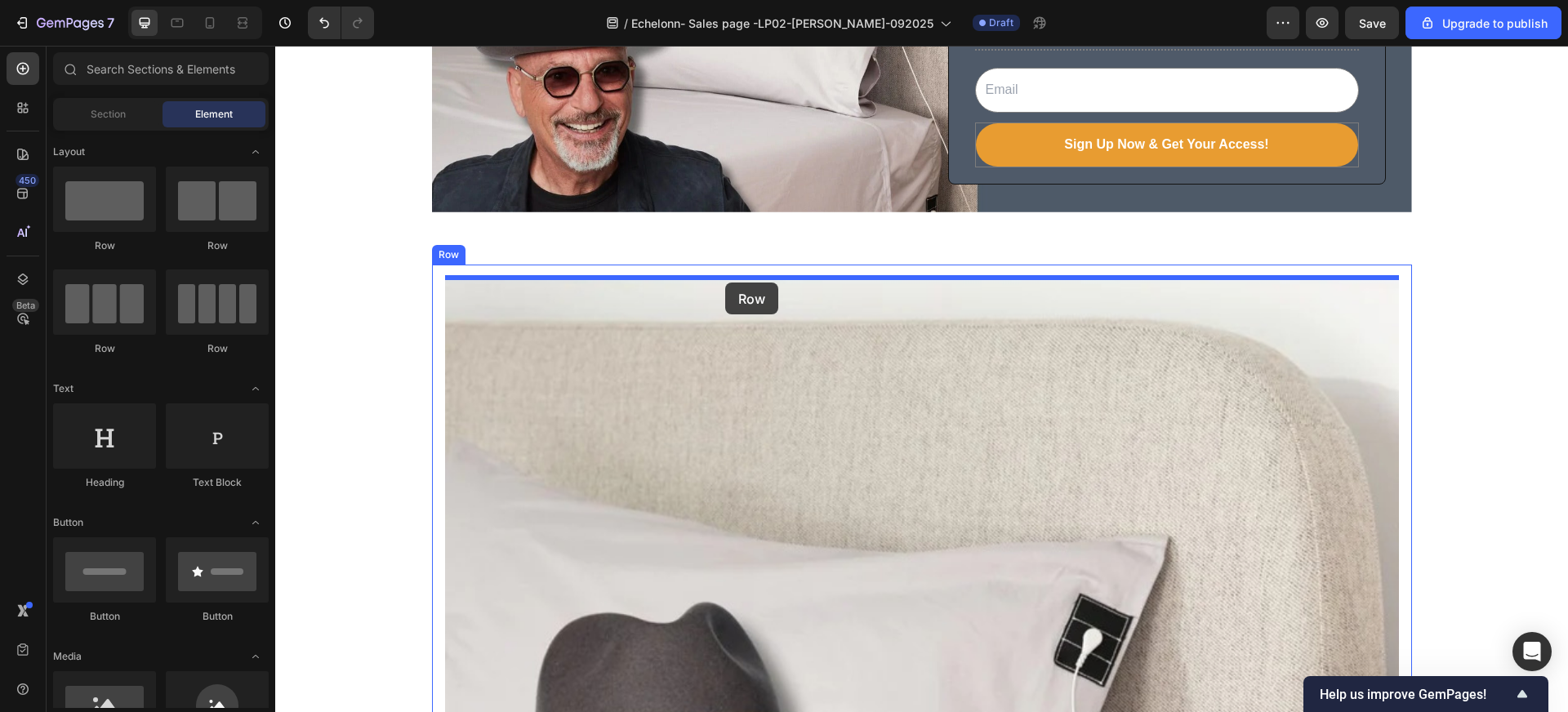
drag, startPoint x: 388, startPoint y: 259, endPoint x: 726, endPoint y: 283, distance: 338.9
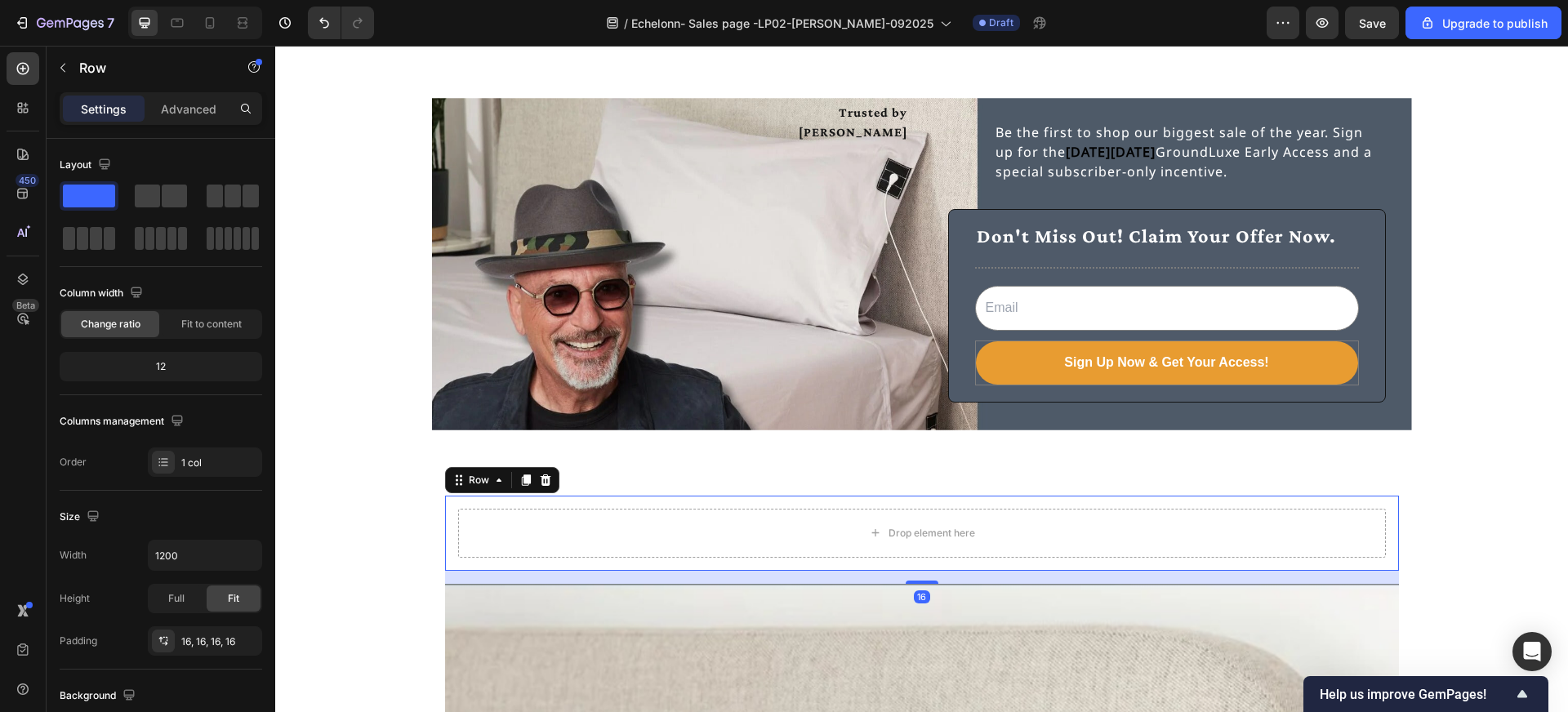
scroll to position [4484, 0]
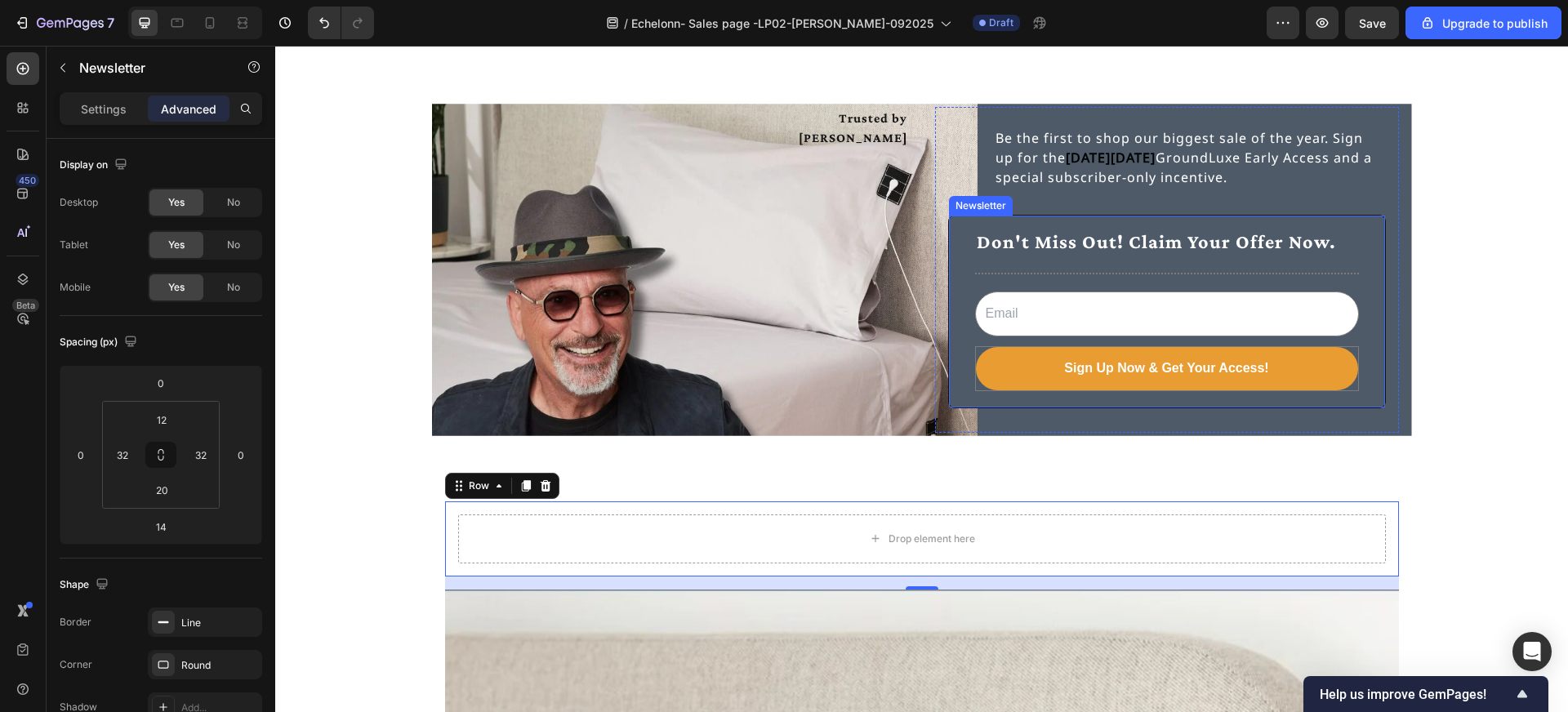
click at [965, 259] on div "Don't Miss Out! Claim Your Offer Now. Text Block Title Line Email Field Sign Up…" at bounding box center [1167, 312] width 438 height 193
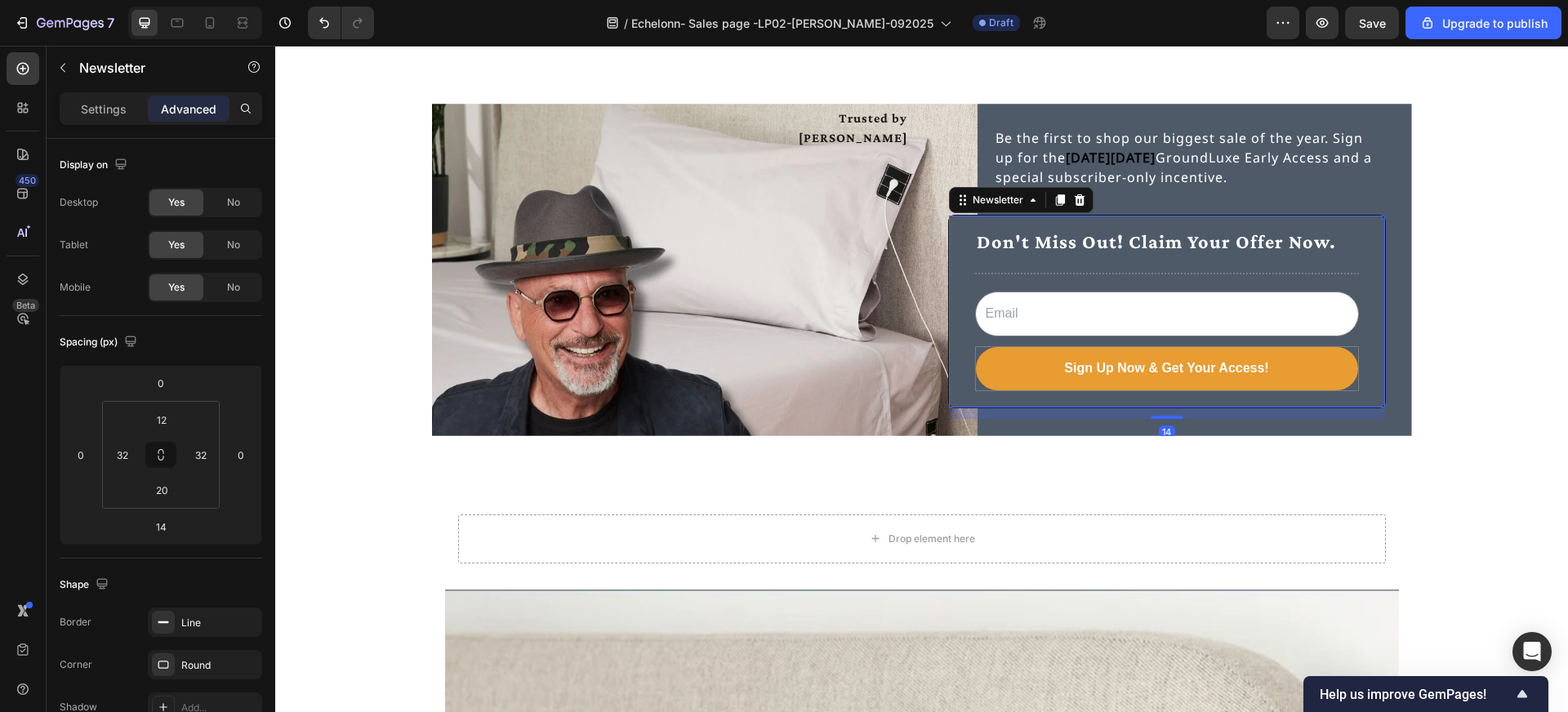
click at [965, 259] on div "Don't Miss Out! Claim Your Offer Now. Text Block Title Line Email Field Sign Up…" at bounding box center [1167, 312] width 438 height 193
click at [102, 103] on p "Settings" at bounding box center [104, 108] width 46 height 17
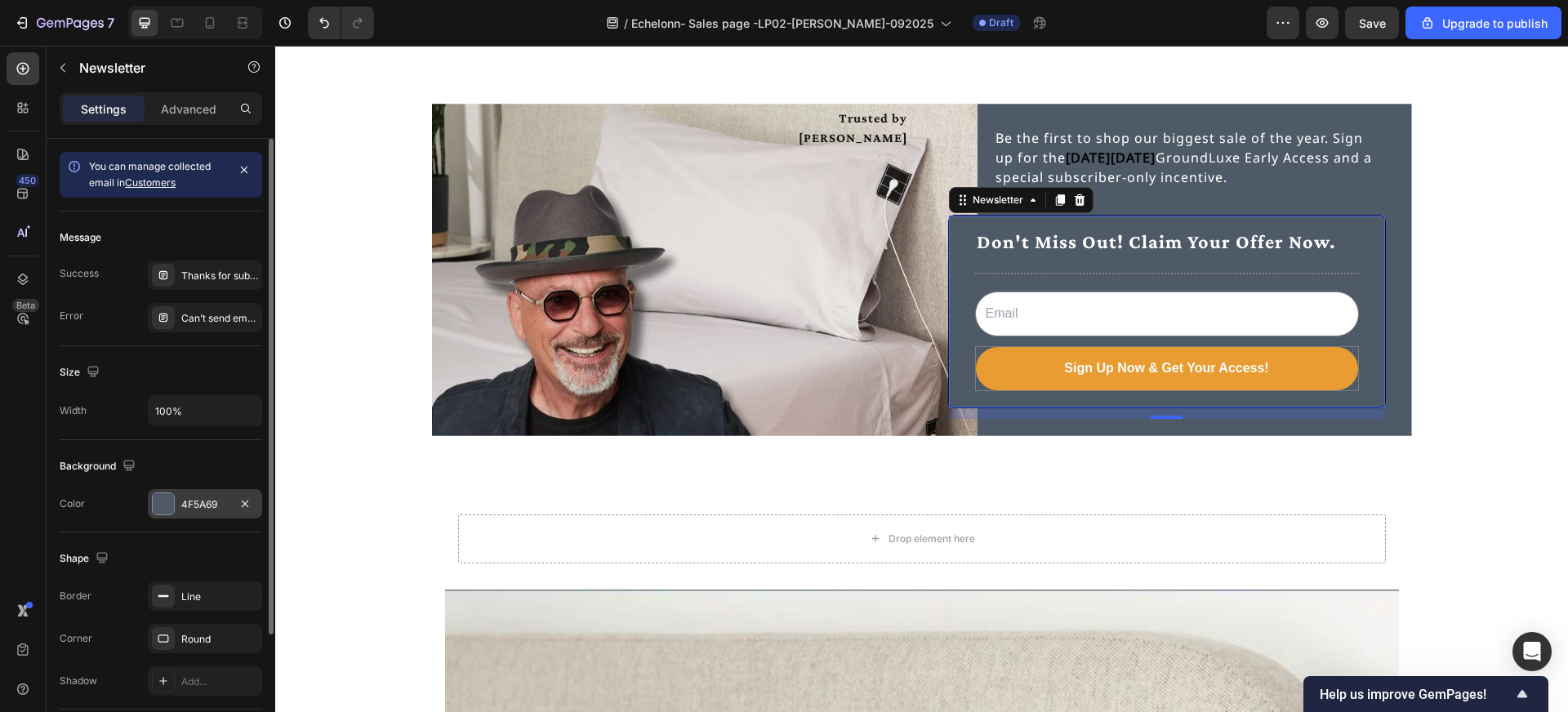
click at [197, 502] on div "4F5A69" at bounding box center [205, 505] width 47 height 15
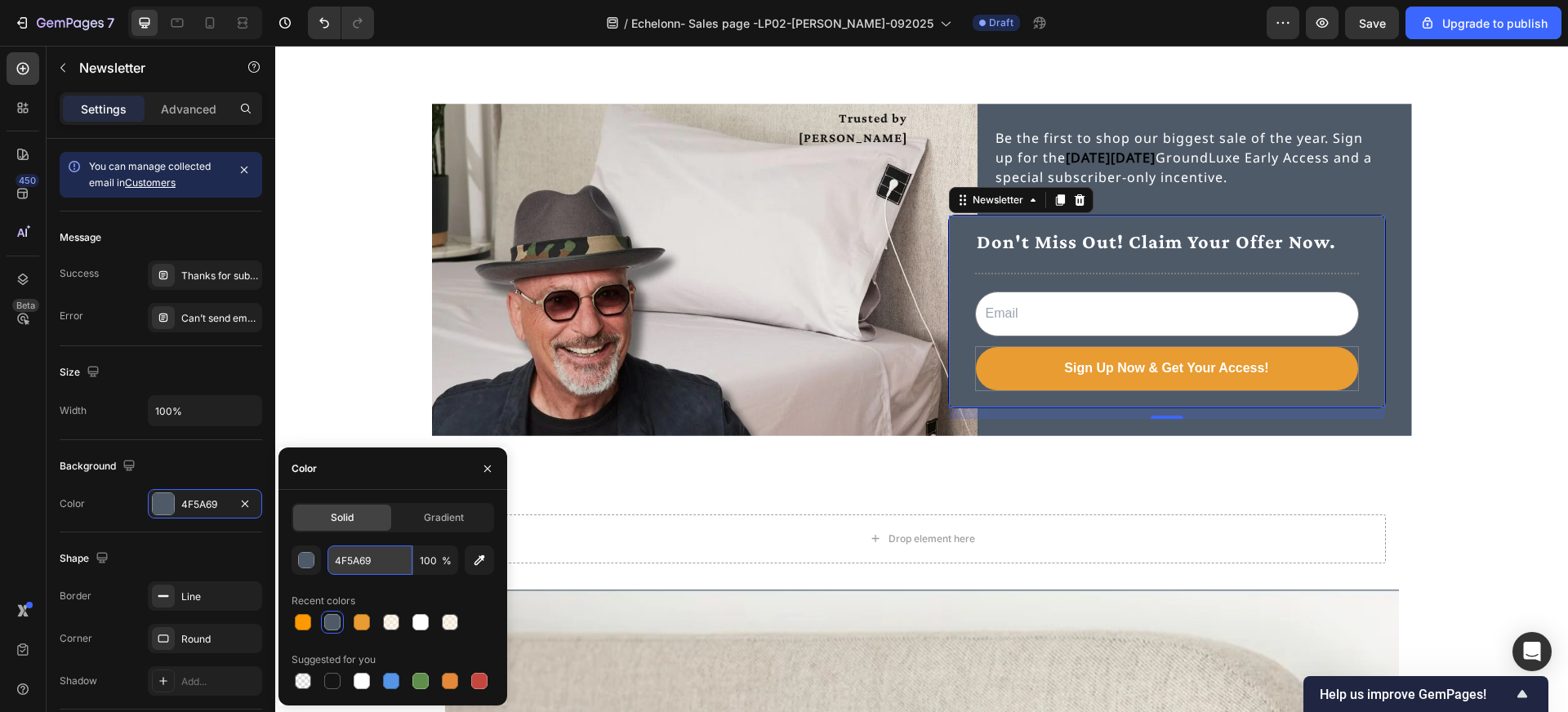
click at [376, 558] on input "4F5A69" at bounding box center [369, 560] width 85 height 29
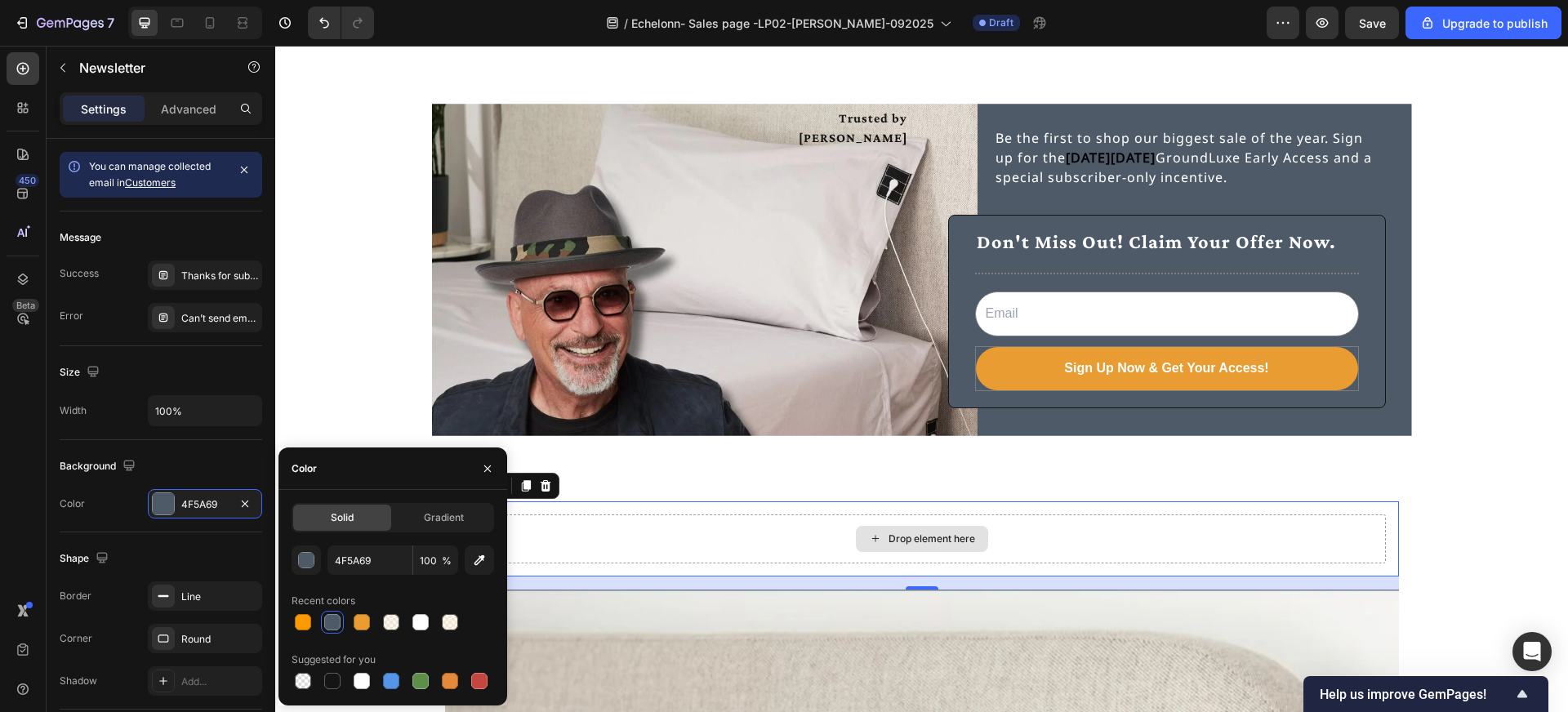
click at [647, 536] on div "Drop element here" at bounding box center [923, 539] width 928 height 49
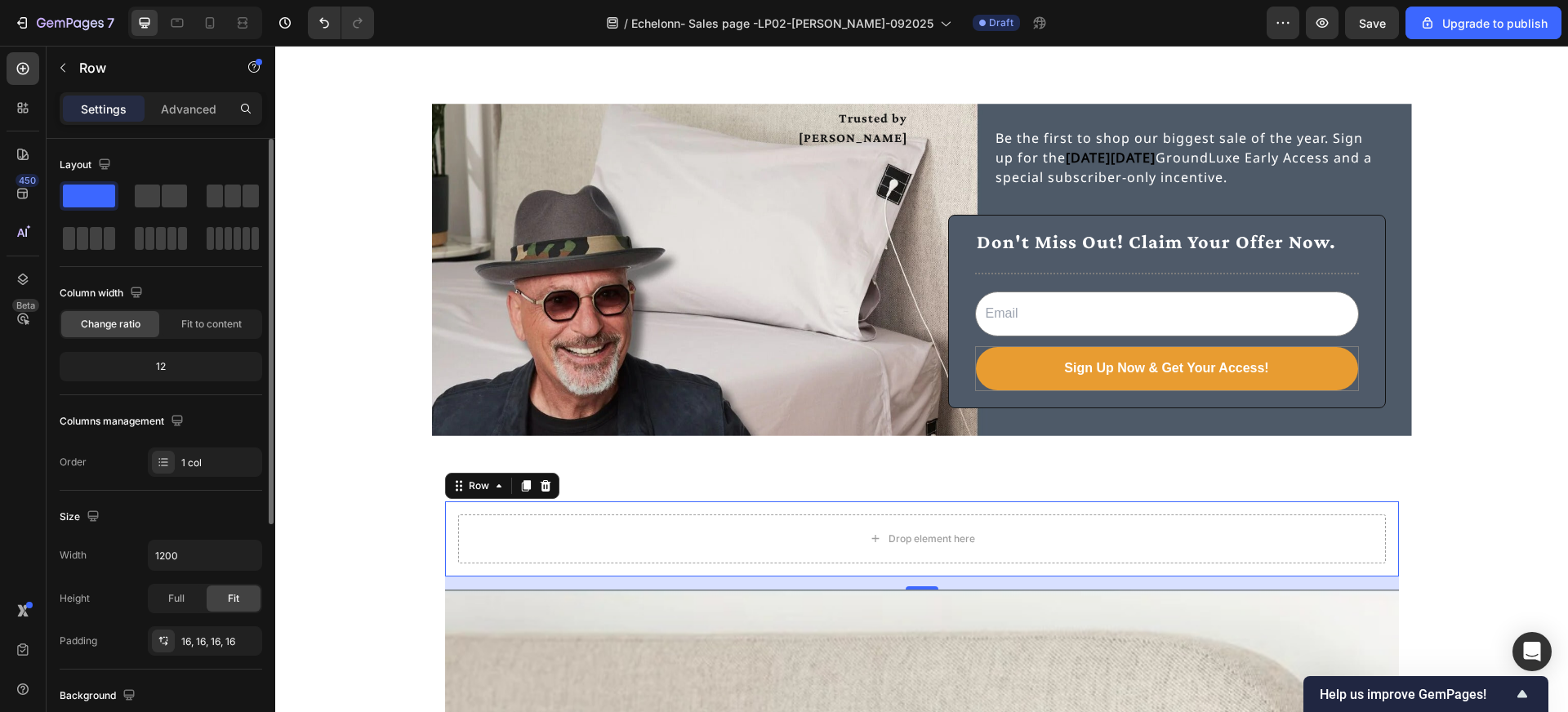
scroll to position [377, 0]
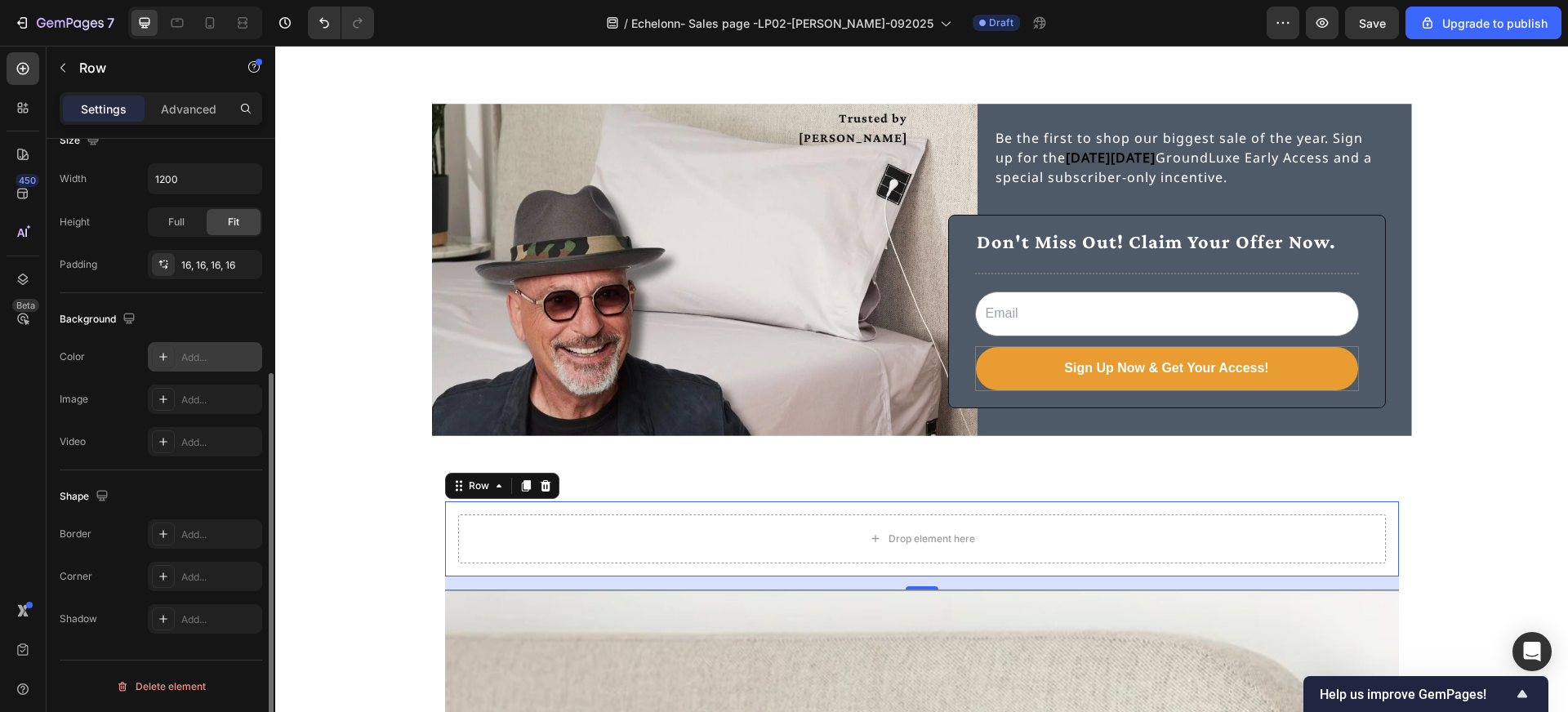
click at [188, 356] on div "Add..." at bounding box center [220, 357] width 77 height 15
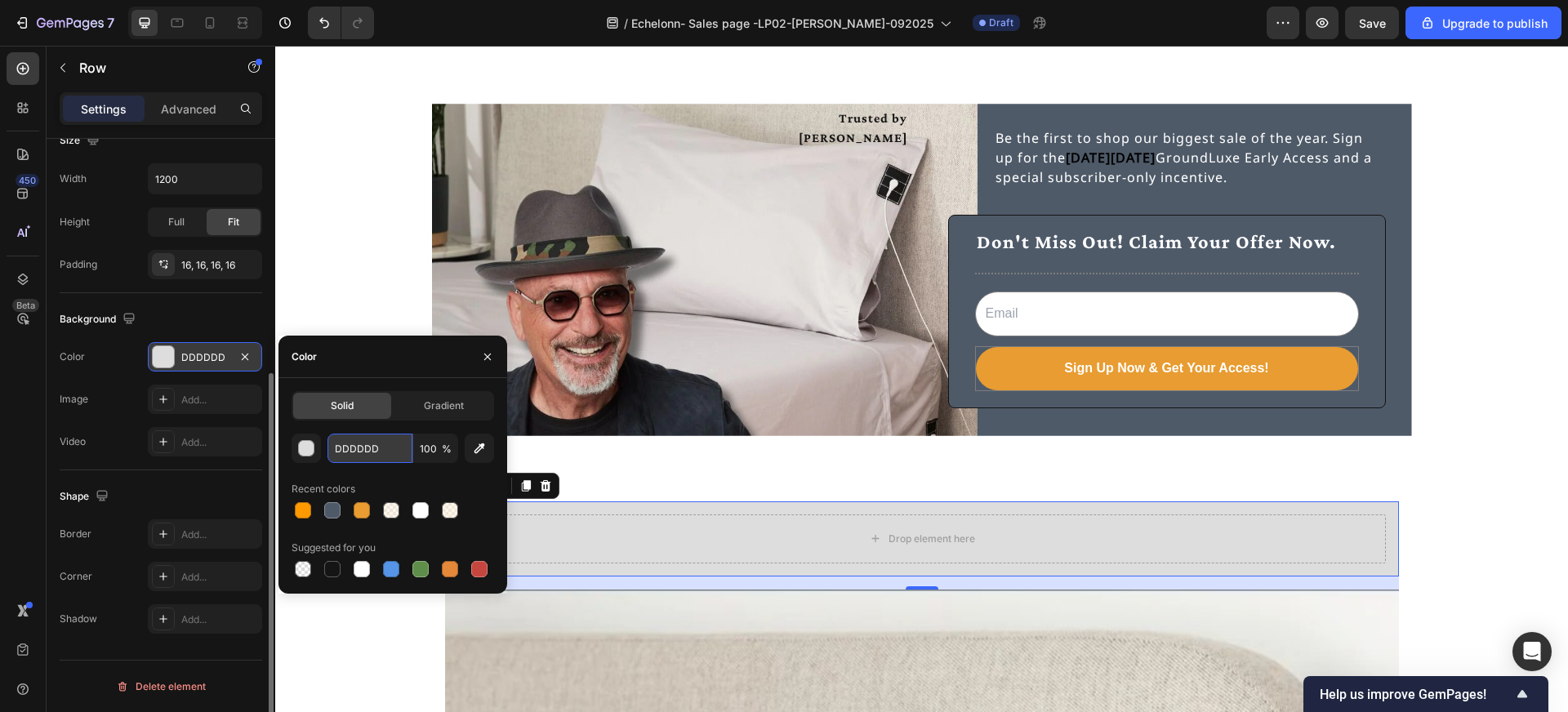
click at [388, 451] on input "DDDDDD" at bounding box center [369, 449] width 85 height 29
paste input "4F5A69"
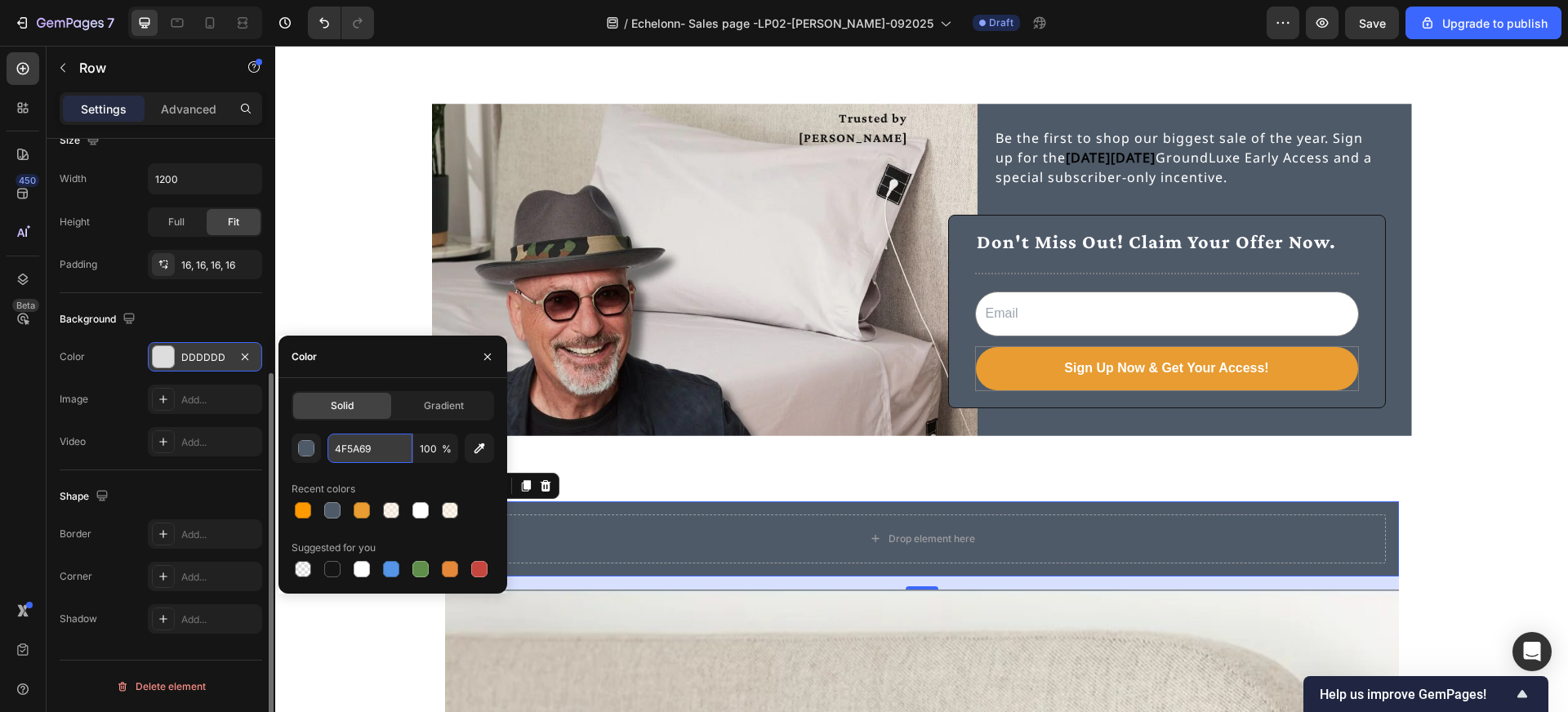
type input "4F5A69"
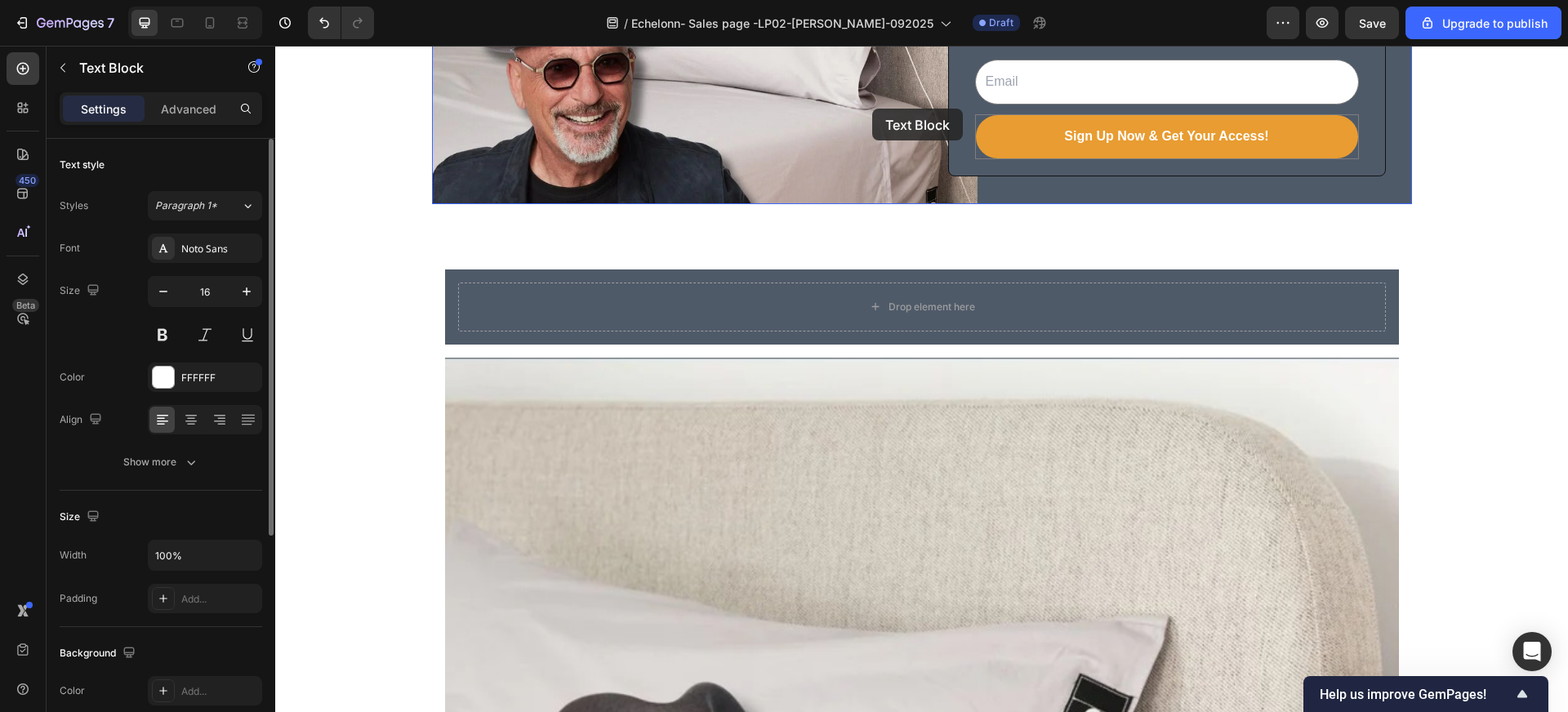
scroll to position [4696, 0]
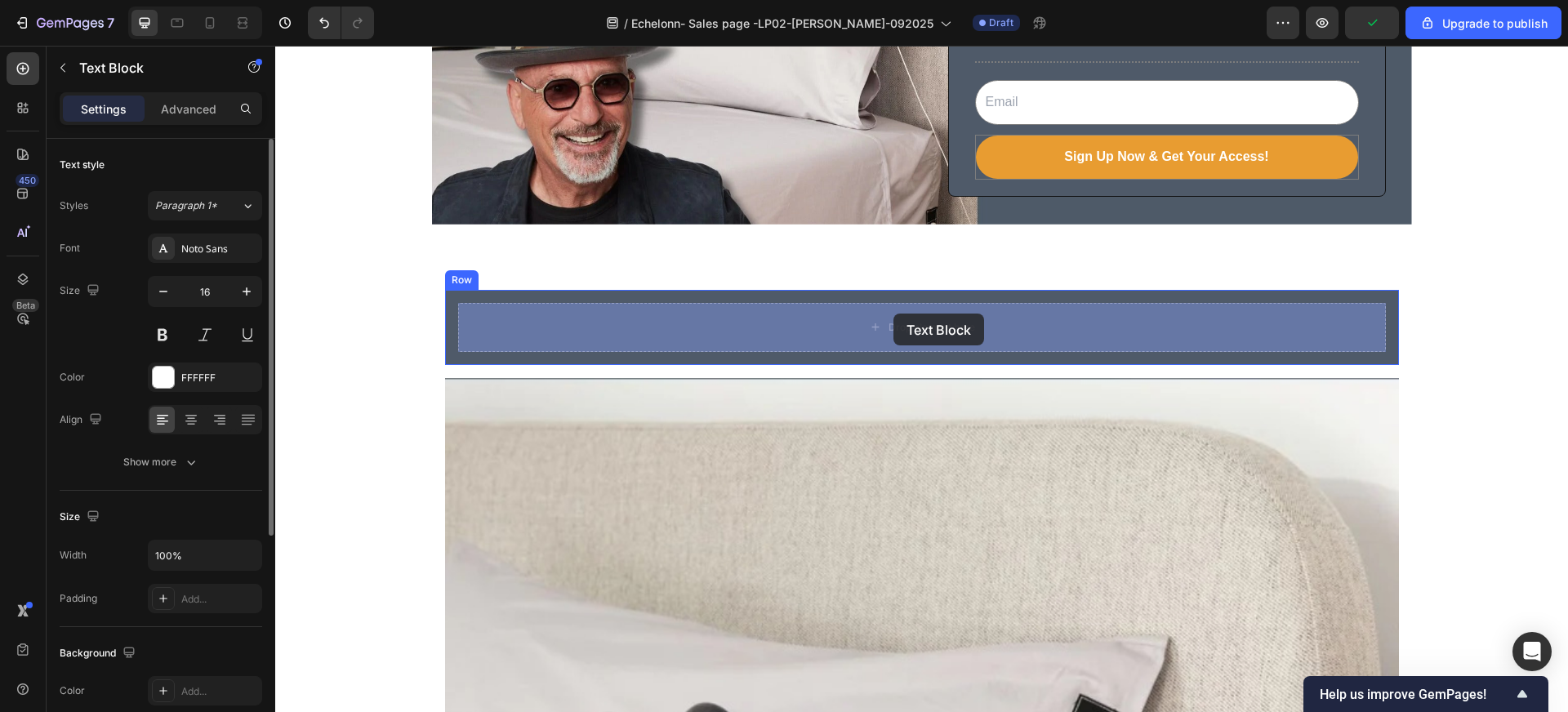
drag, startPoint x: 1024, startPoint y: 438, endPoint x: 893, endPoint y: 314, distance: 180.4
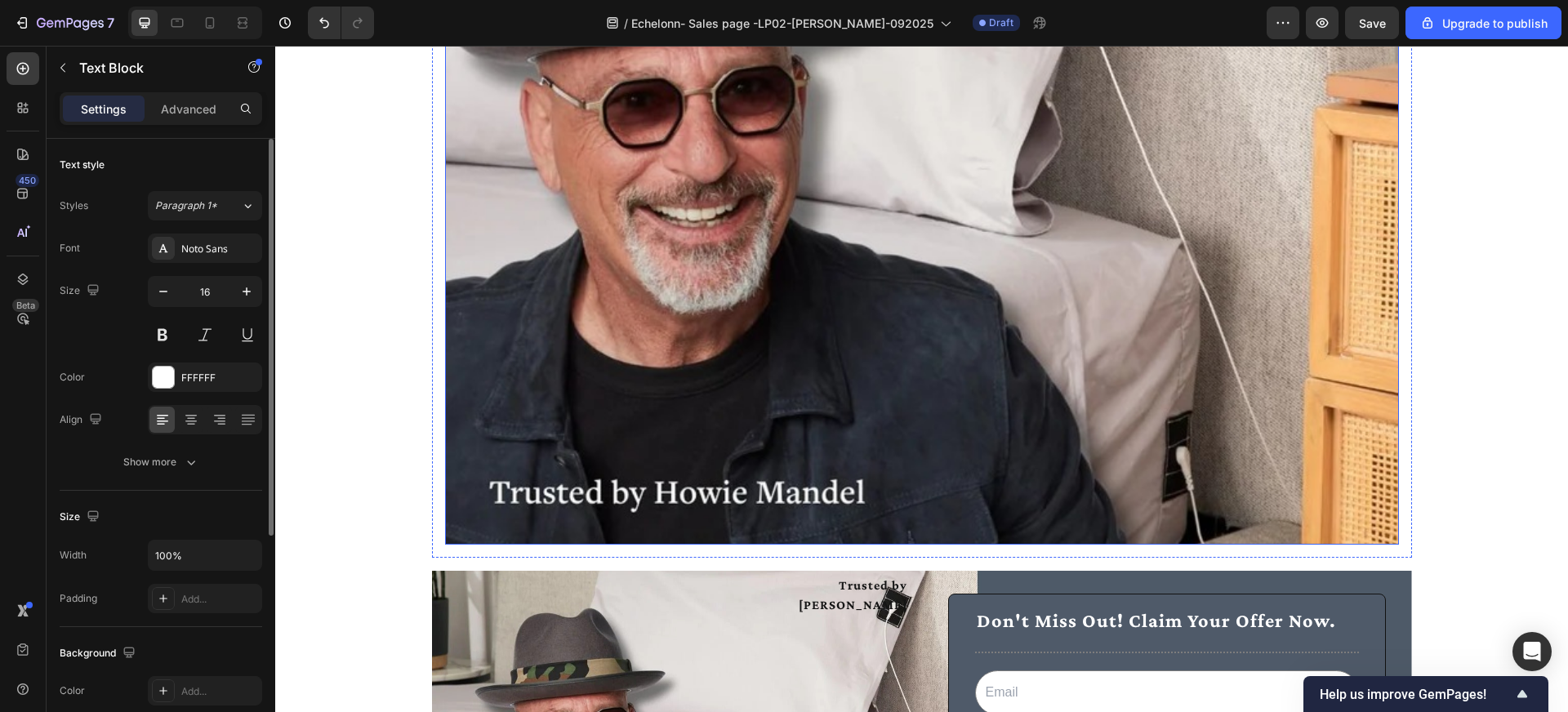
scroll to position [5708, 0]
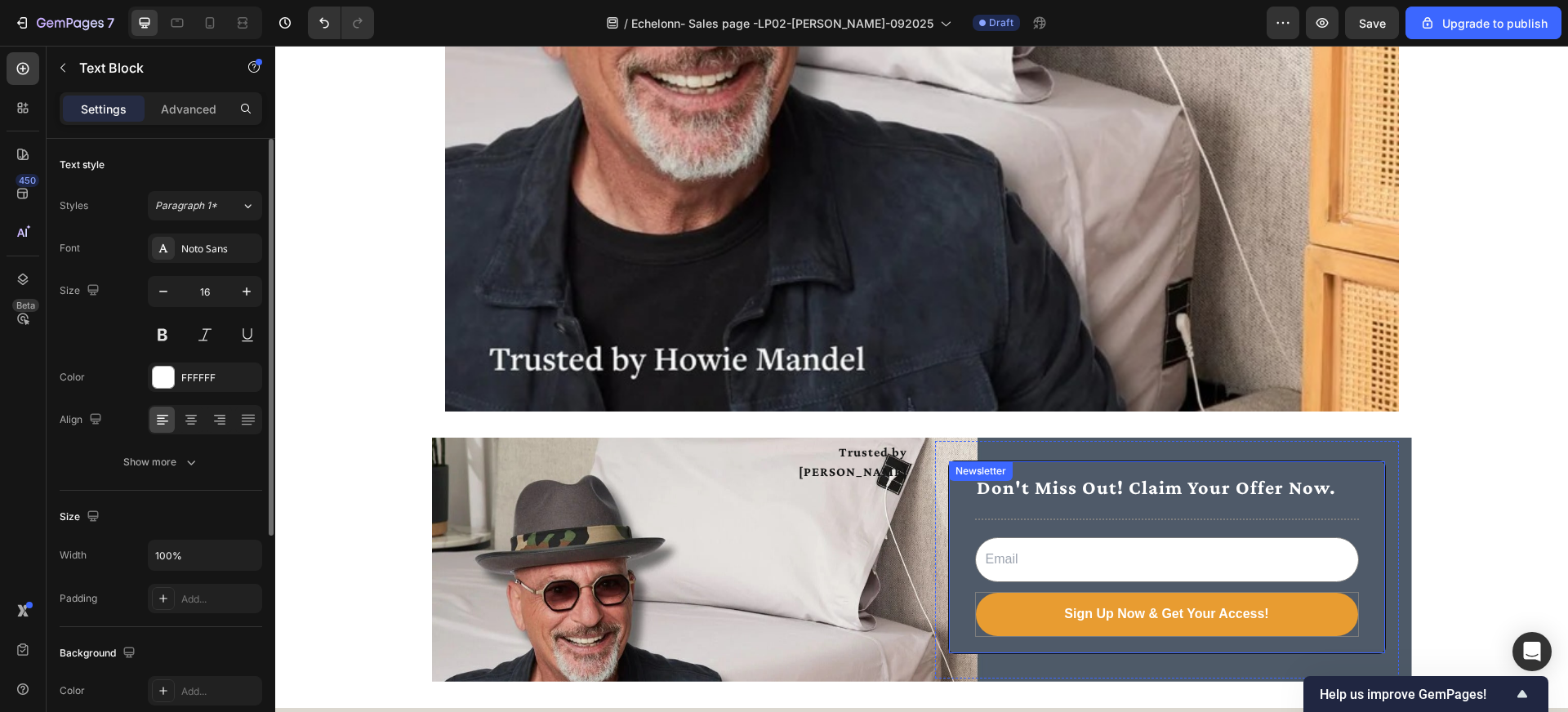
click at [962, 473] on div "Newsletter" at bounding box center [981, 471] width 57 height 15
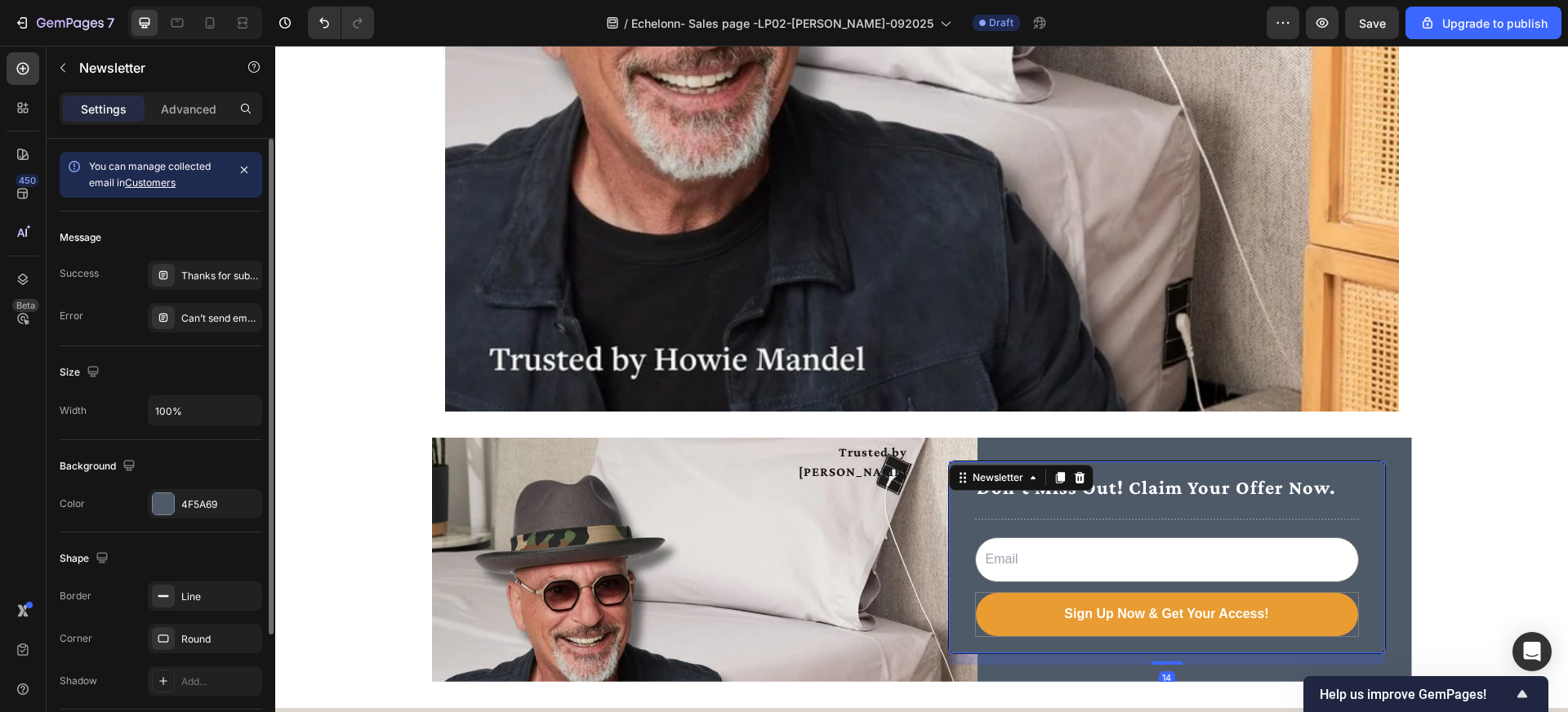
click at [975, 489] on div "Newsletter" at bounding box center [1021, 478] width 145 height 26
click at [976, 476] on div "Newsletter" at bounding box center [997, 478] width 57 height 15
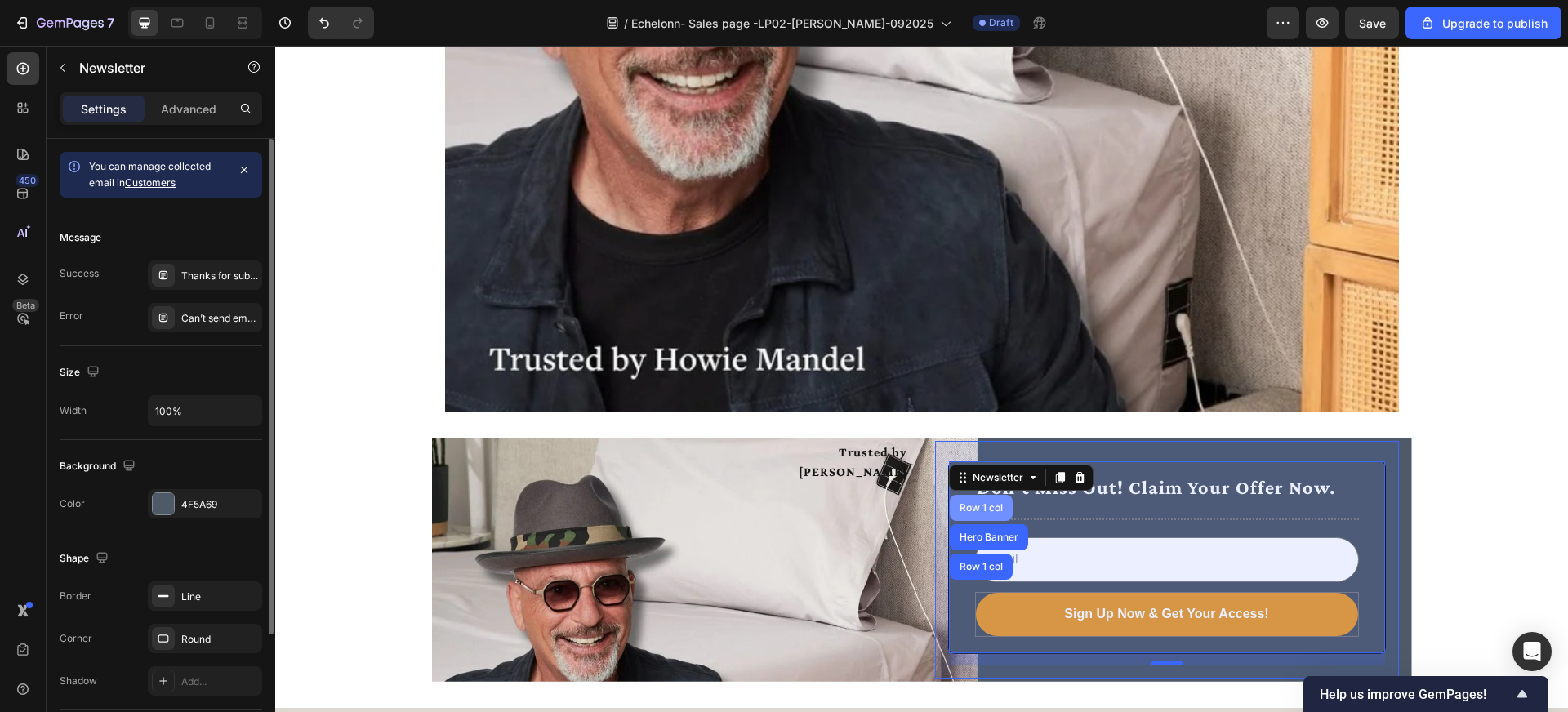
click at [976, 501] on div "Row 1 col" at bounding box center [981, 508] width 63 height 26
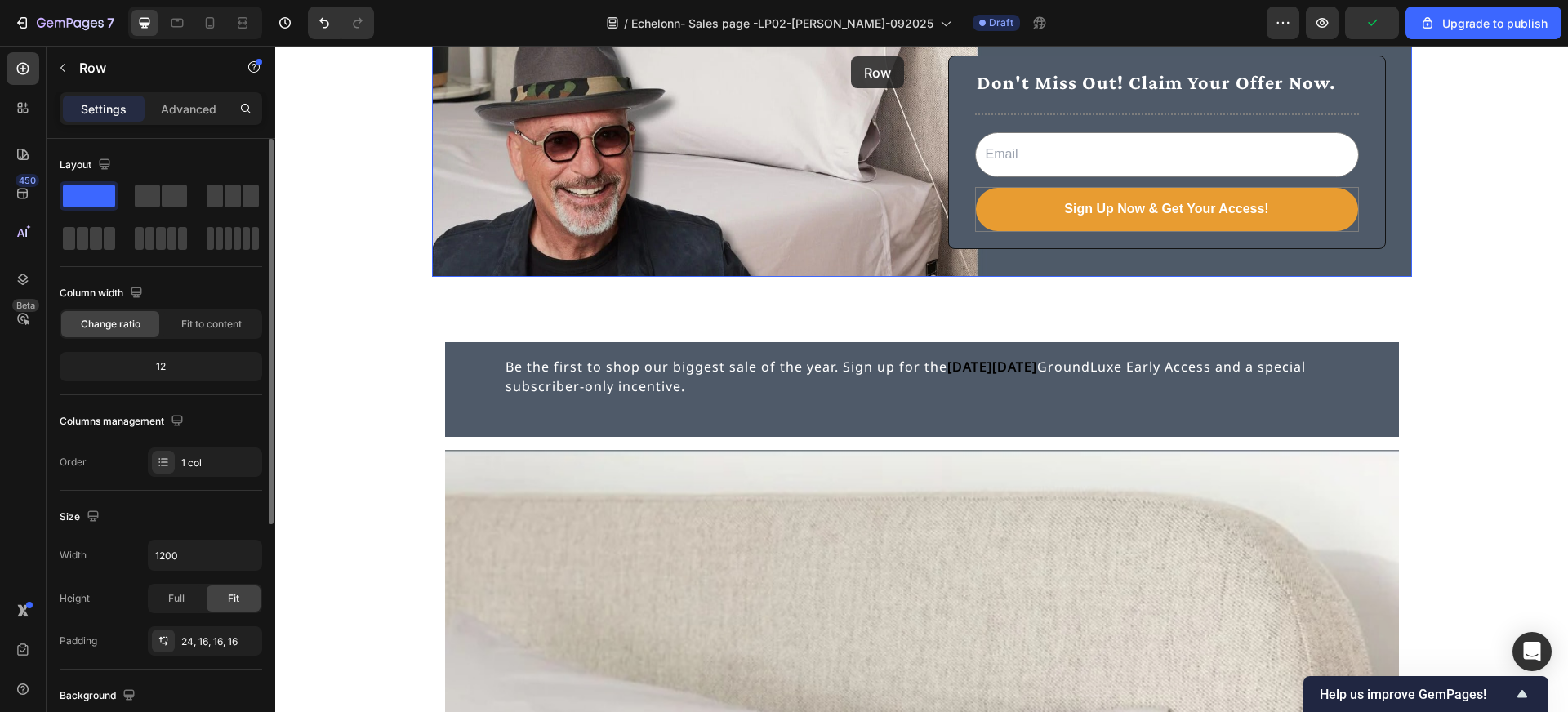
scroll to position [4638, 0]
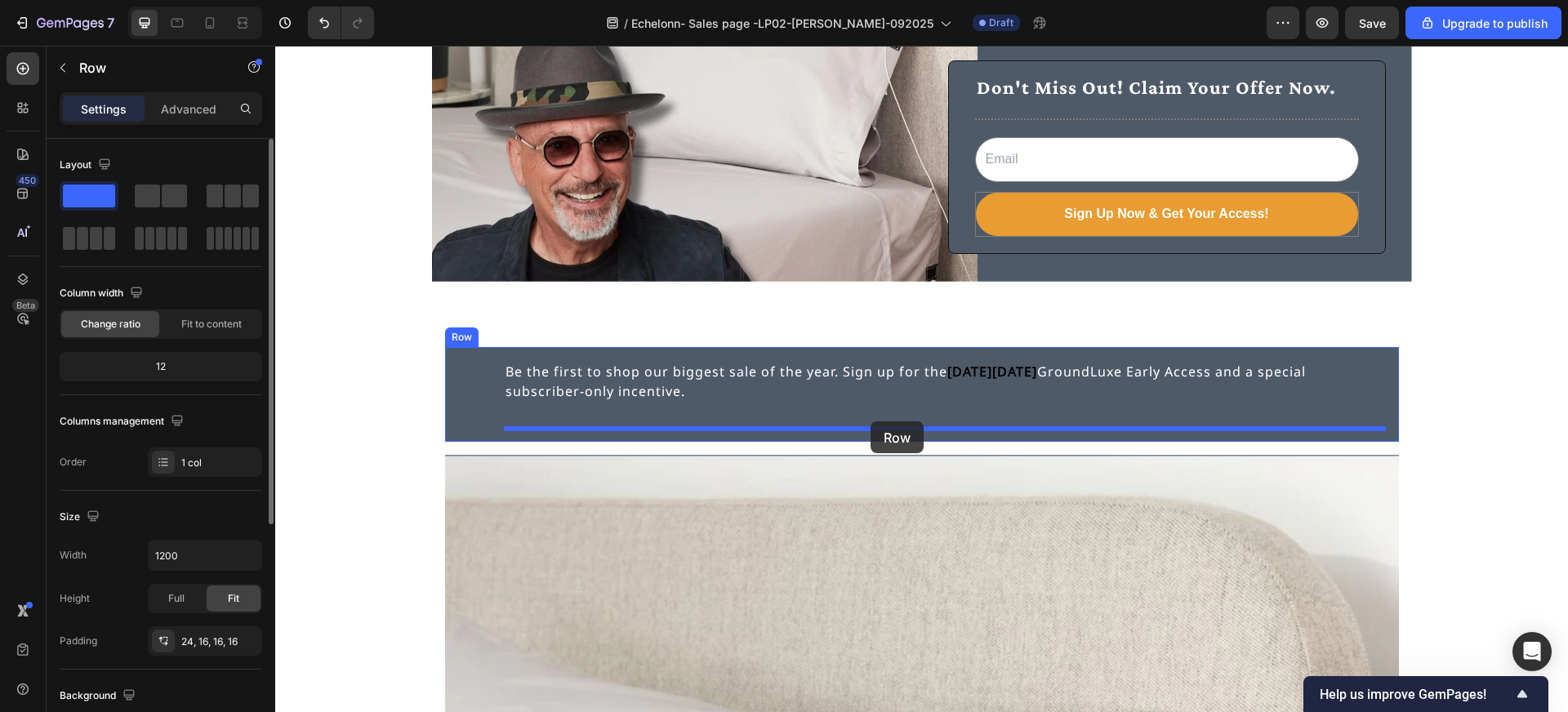
drag, startPoint x: 972, startPoint y: 467, endPoint x: 871, endPoint y: 421, distance: 111.0
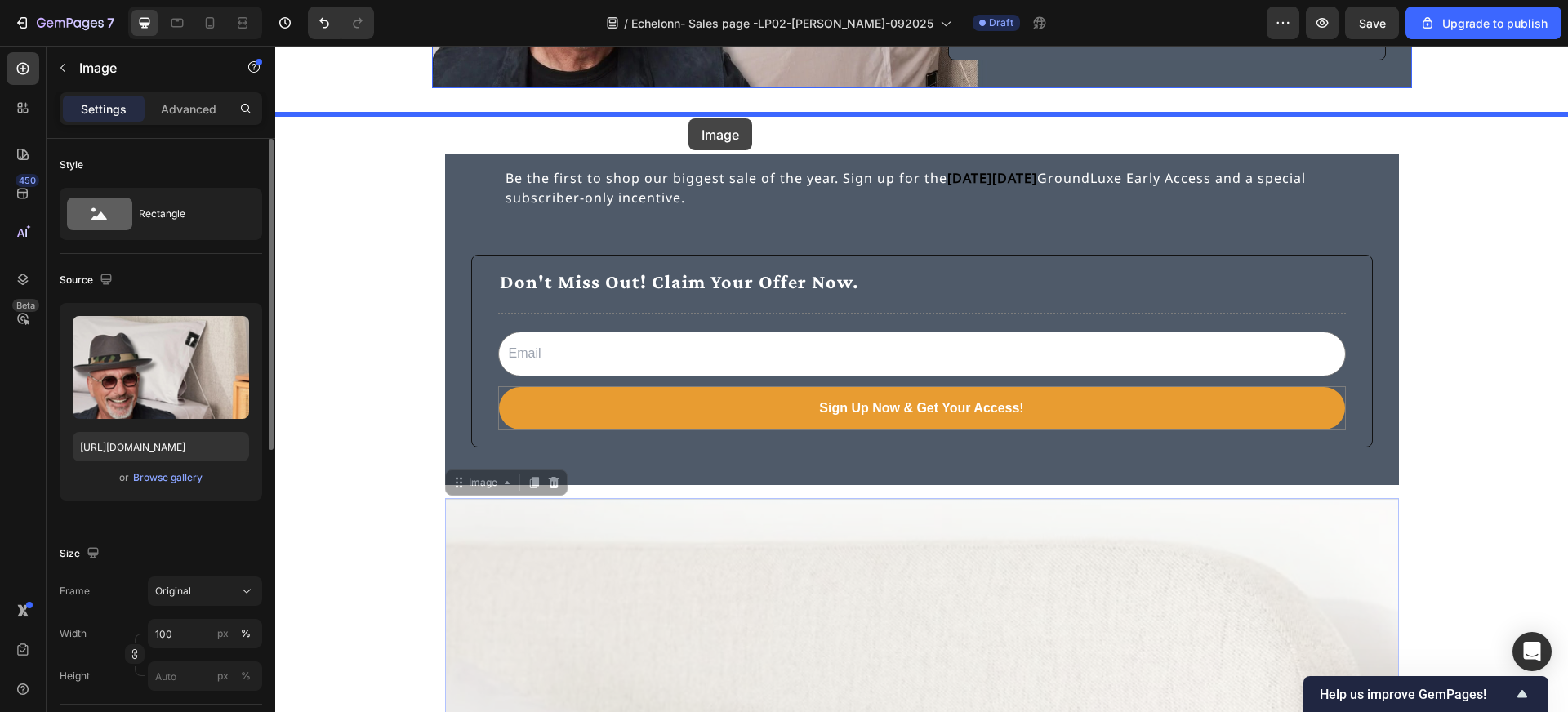
scroll to position [4826, 0]
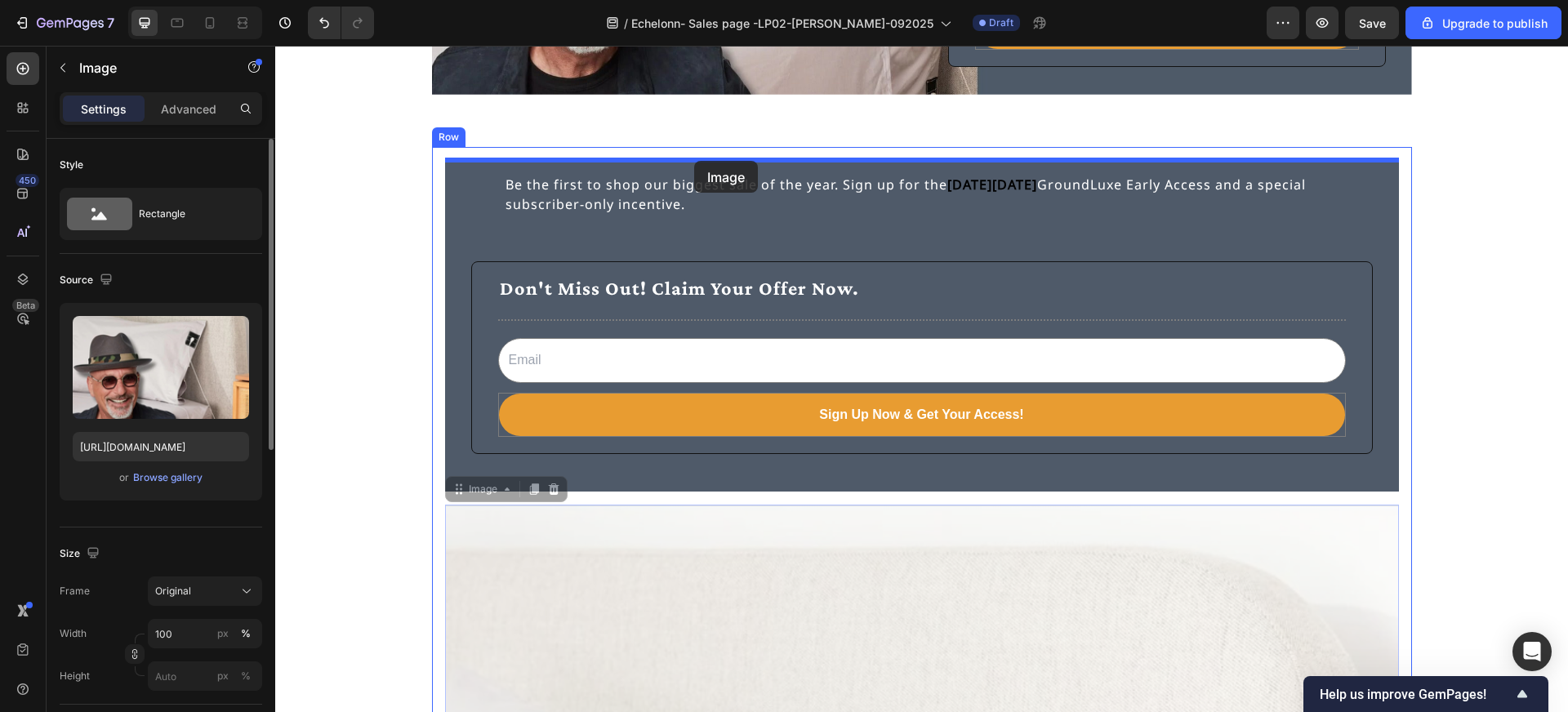
drag, startPoint x: 678, startPoint y: 531, endPoint x: 694, endPoint y: 160, distance: 371.3
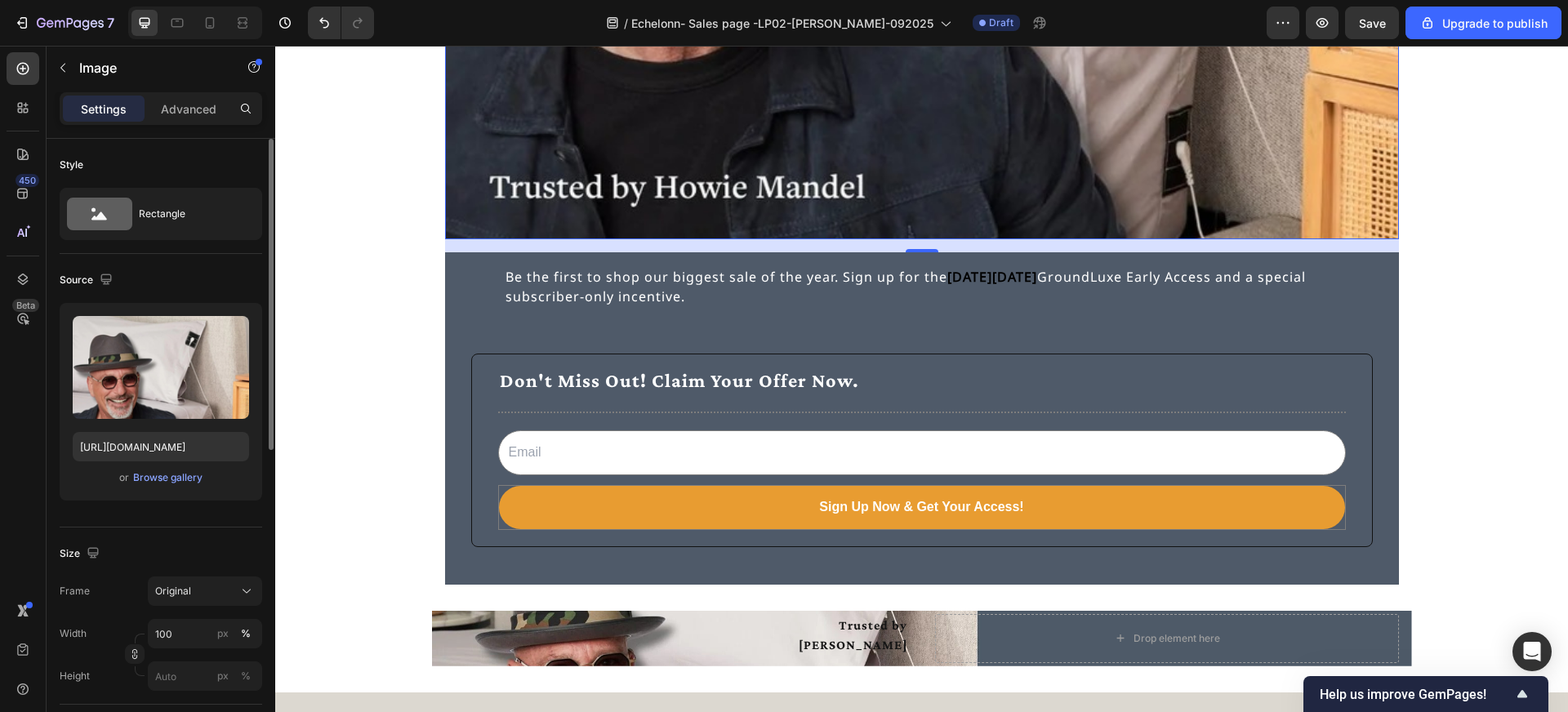
scroll to position [5775, 0]
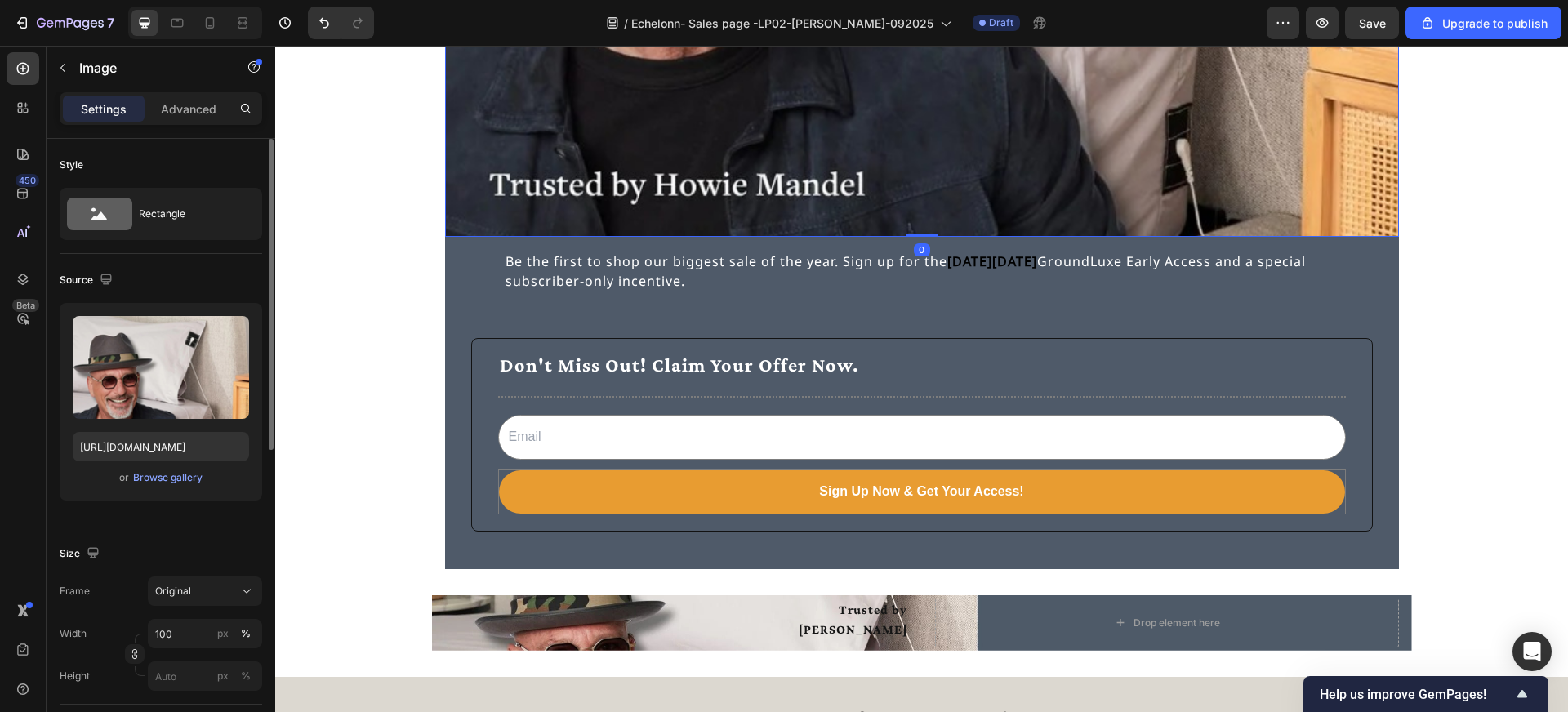
drag, startPoint x: 919, startPoint y: 248, endPoint x: 918, endPoint y: 219, distance: 29.0
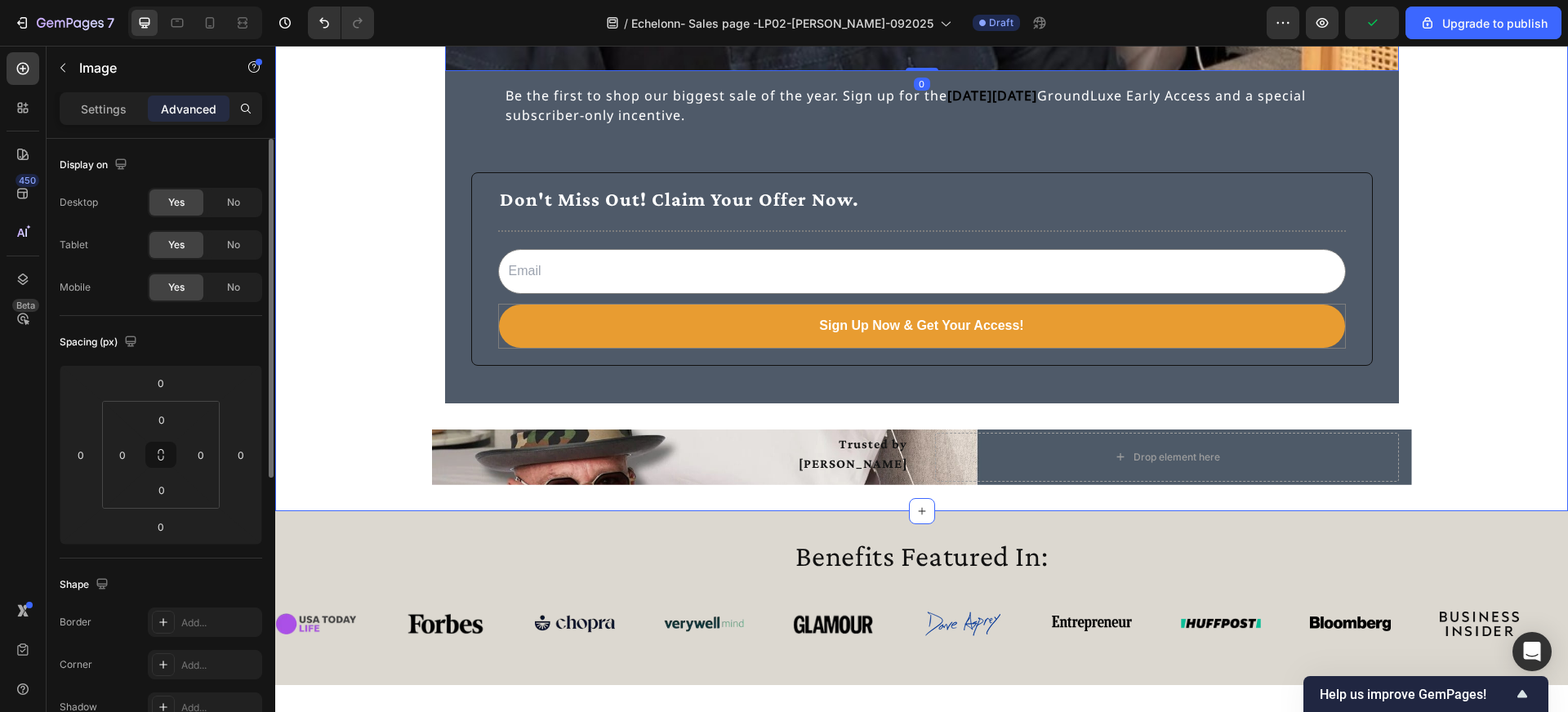
scroll to position [5951, 0]
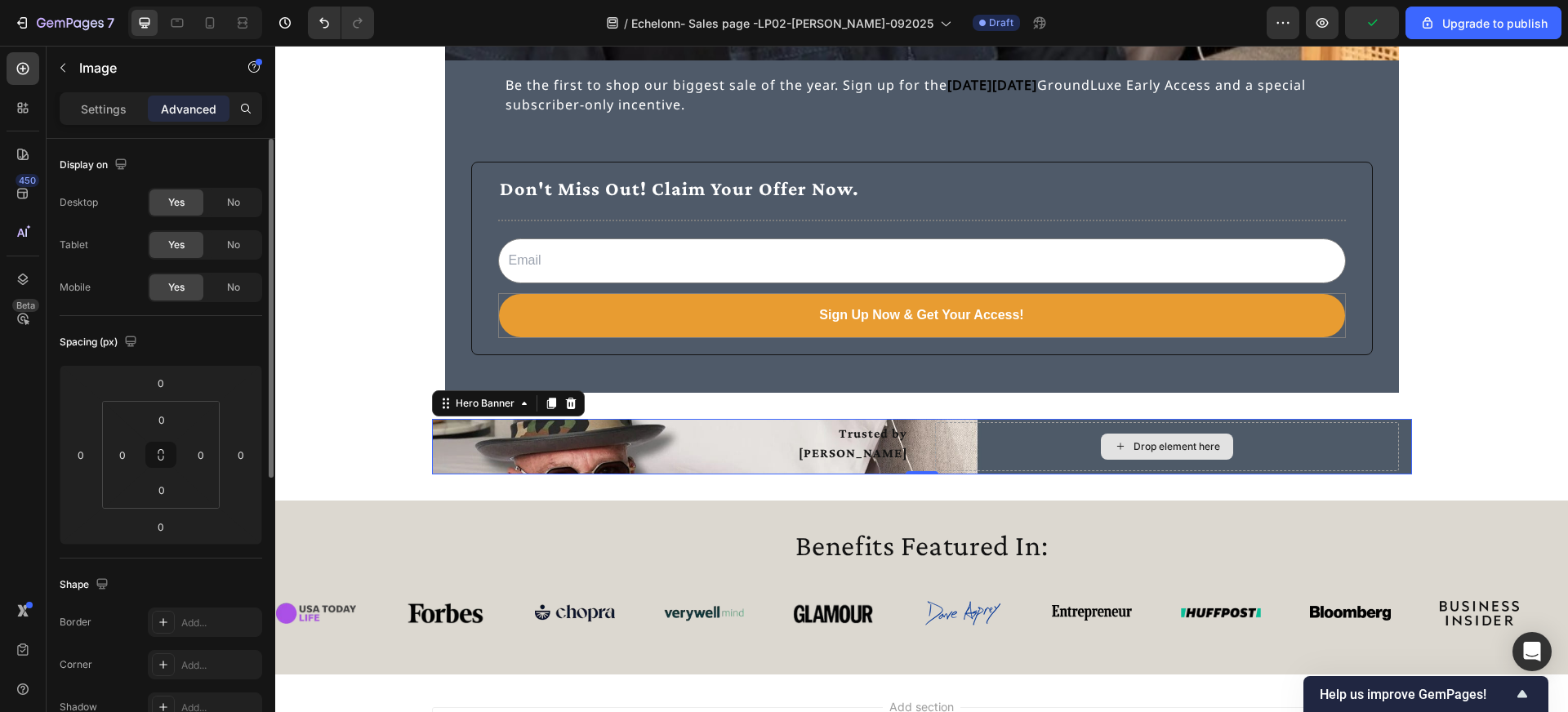
click at [1031, 441] on div "Drop element here" at bounding box center [1167, 447] width 464 height 49
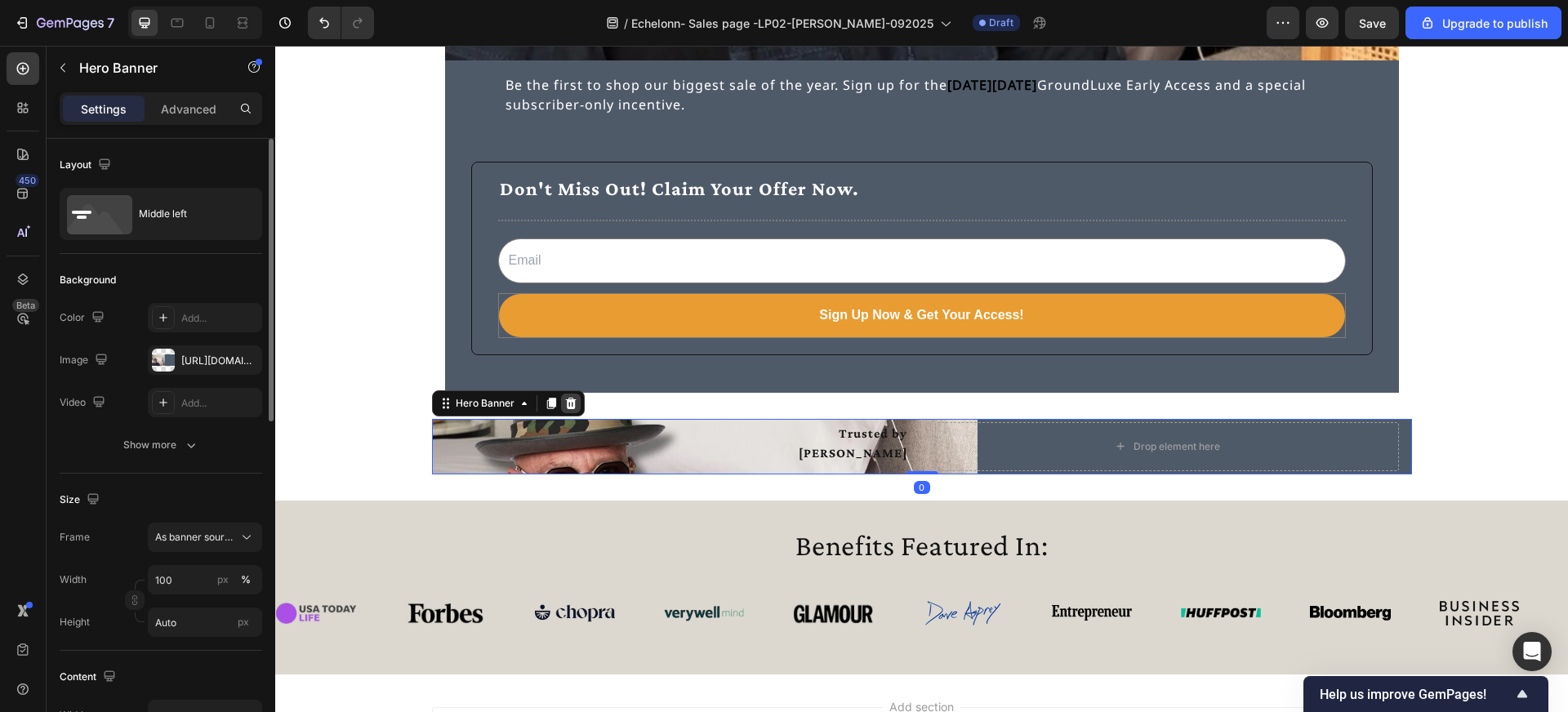
click at [572, 407] on icon at bounding box center [571, 403] width 11 height 12
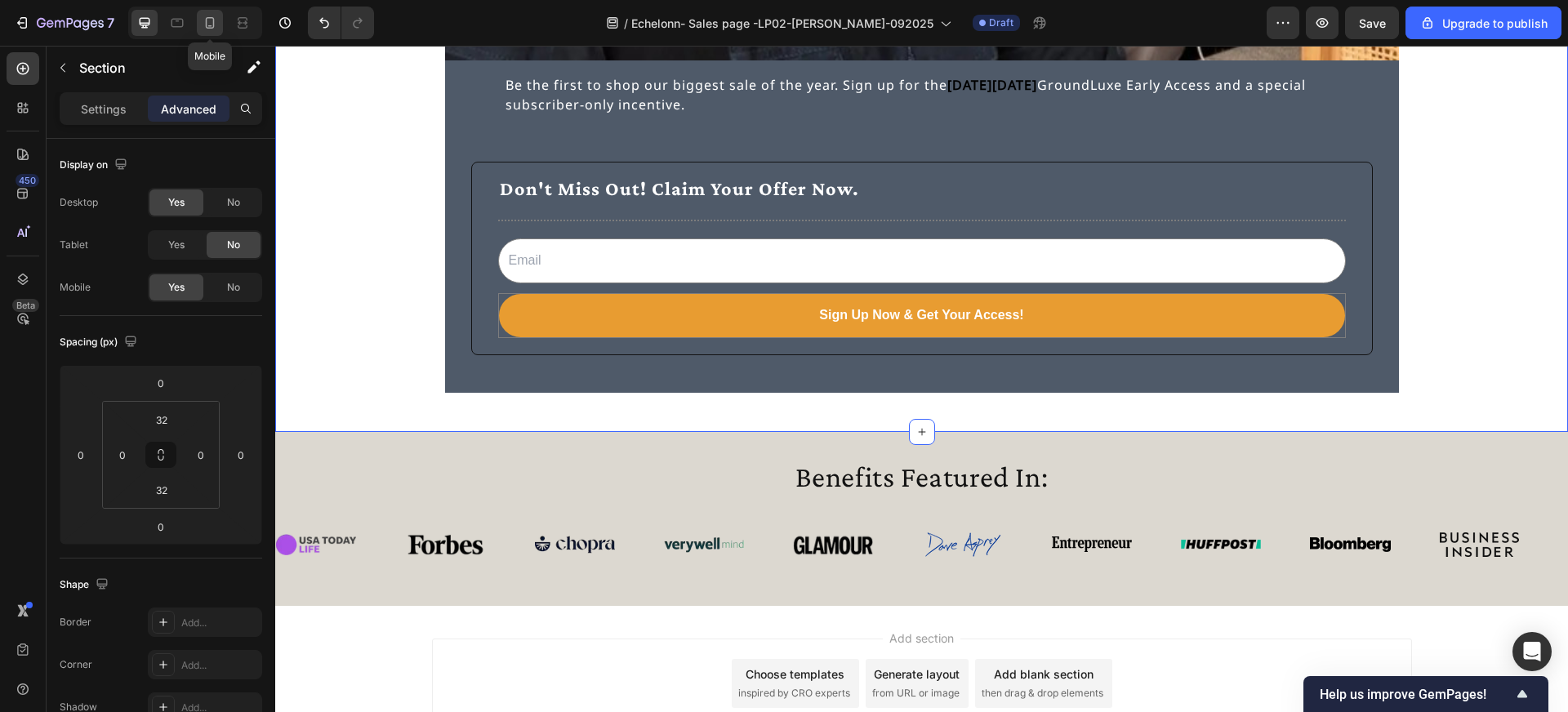
click at [211, 23] on icon at bounding box center [210, 23] width 16 height 16
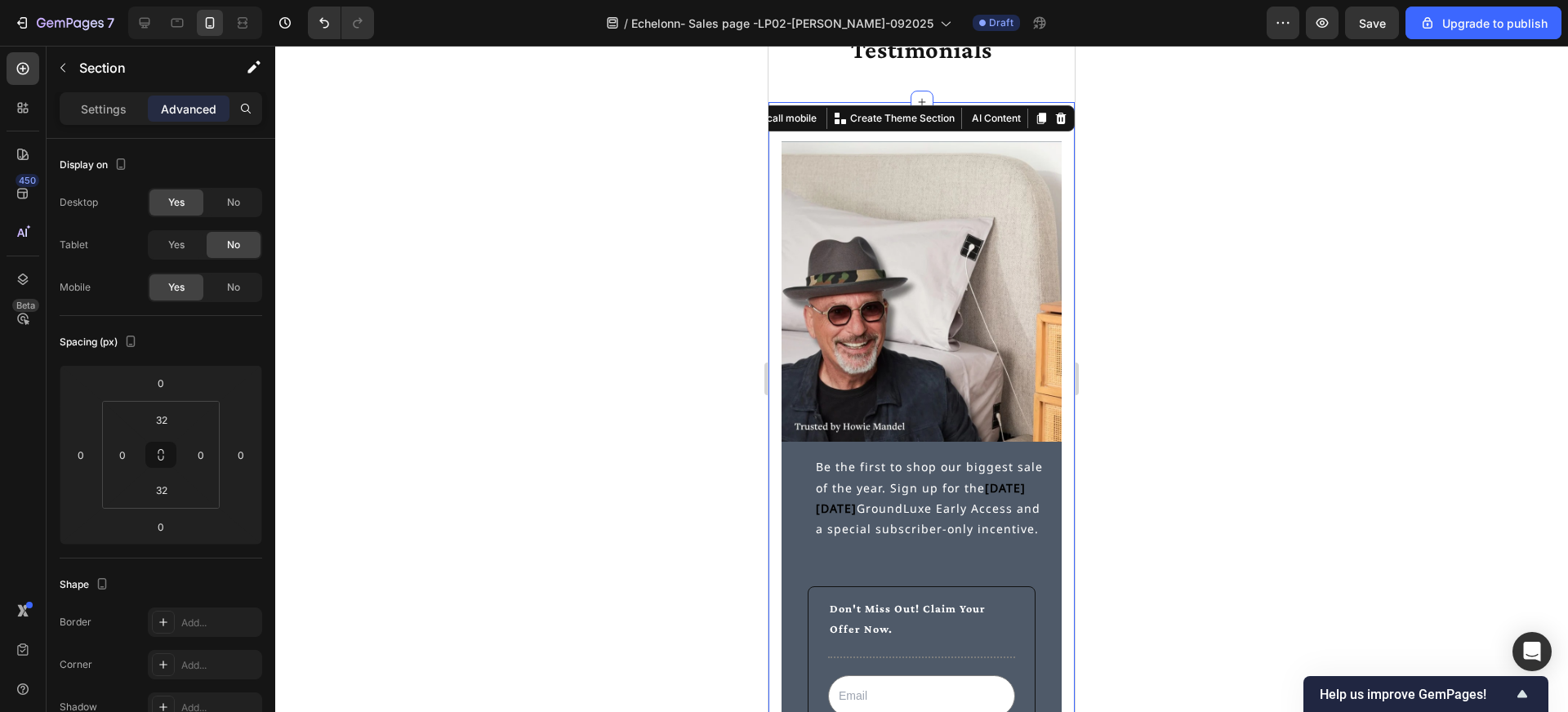
scroll to position [4763, 0]
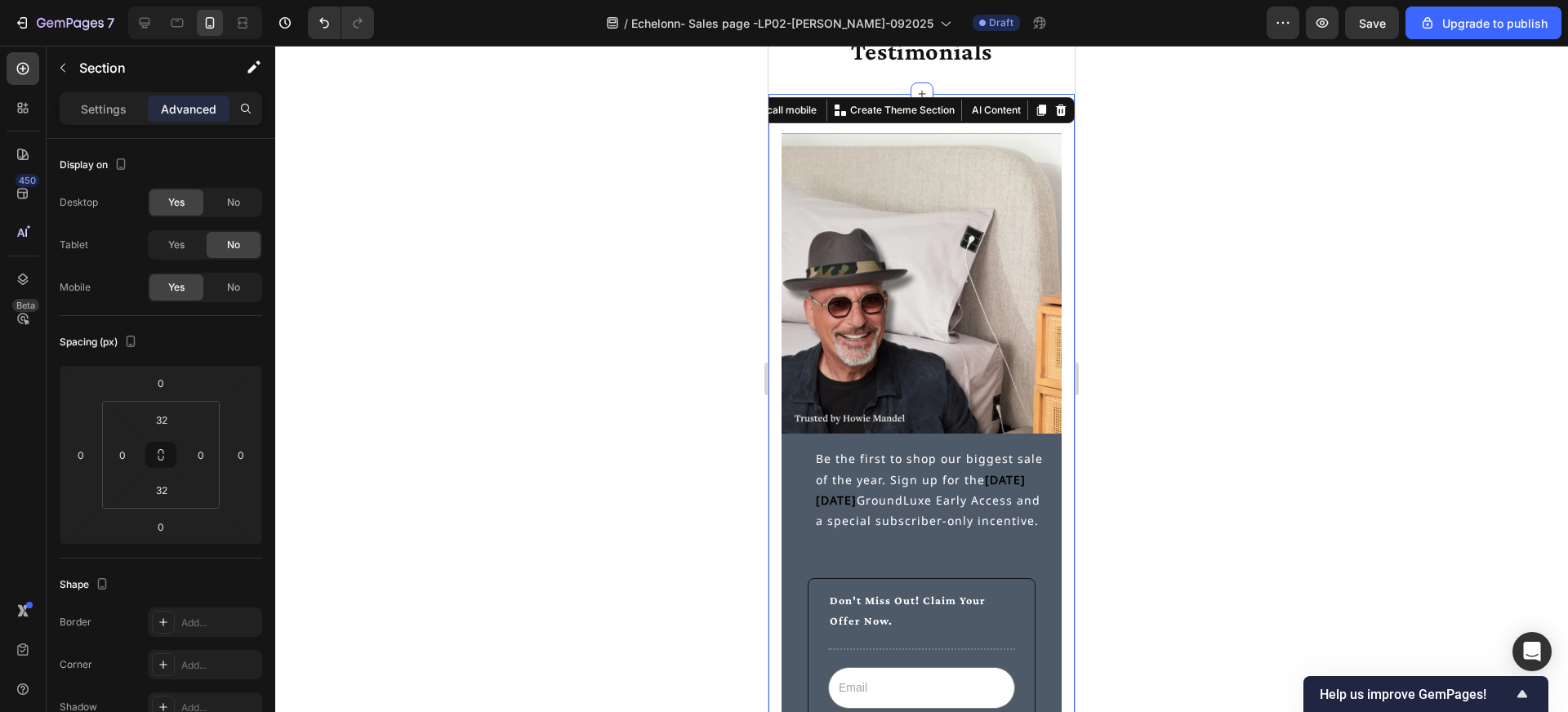
click at [1091, 265] on div at bounding box center [922, 378] width 1293 height 666
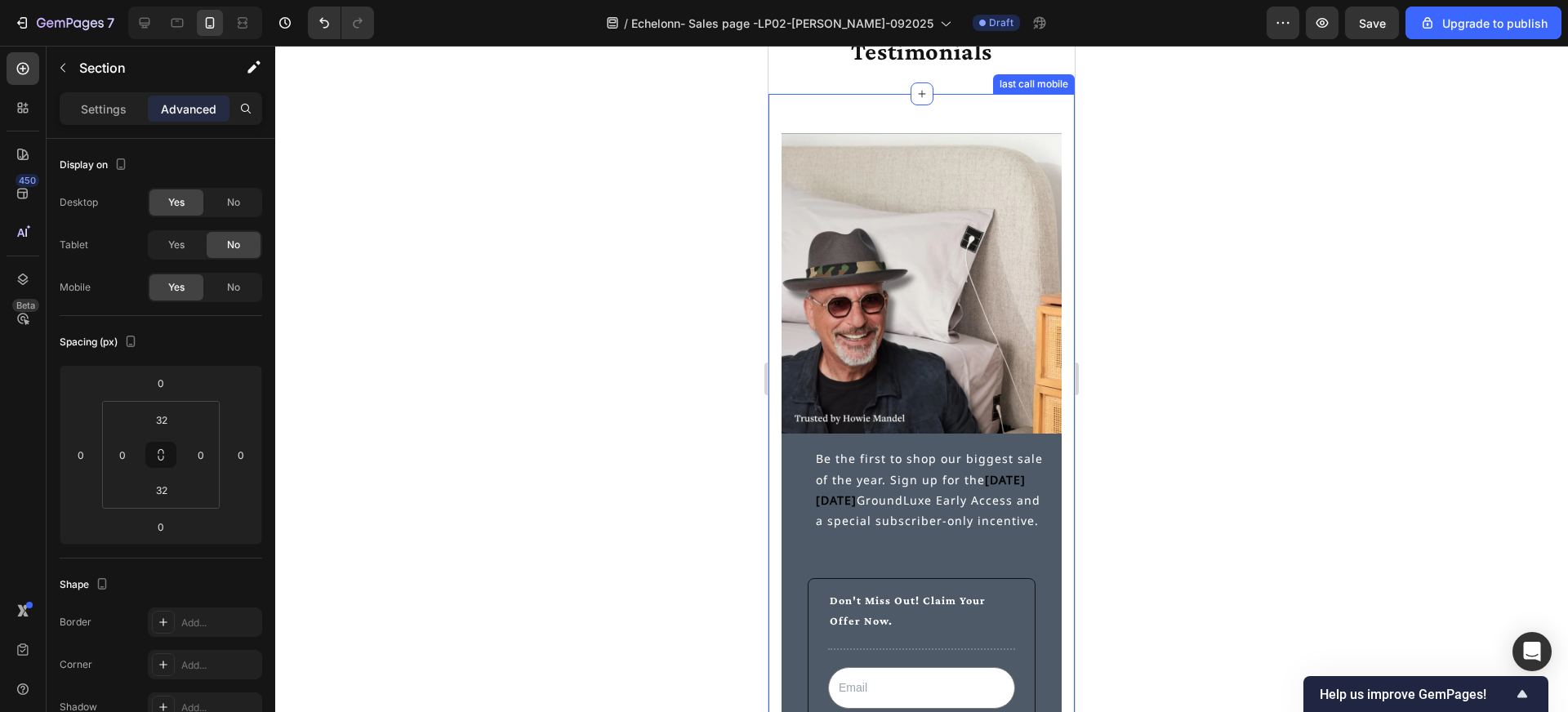
click at [968, 114] on div "Image Be the first to shop our biggest sale of the year. Sign up for the [DATE]…" at bounding box center [922, 484] width 306 height 781
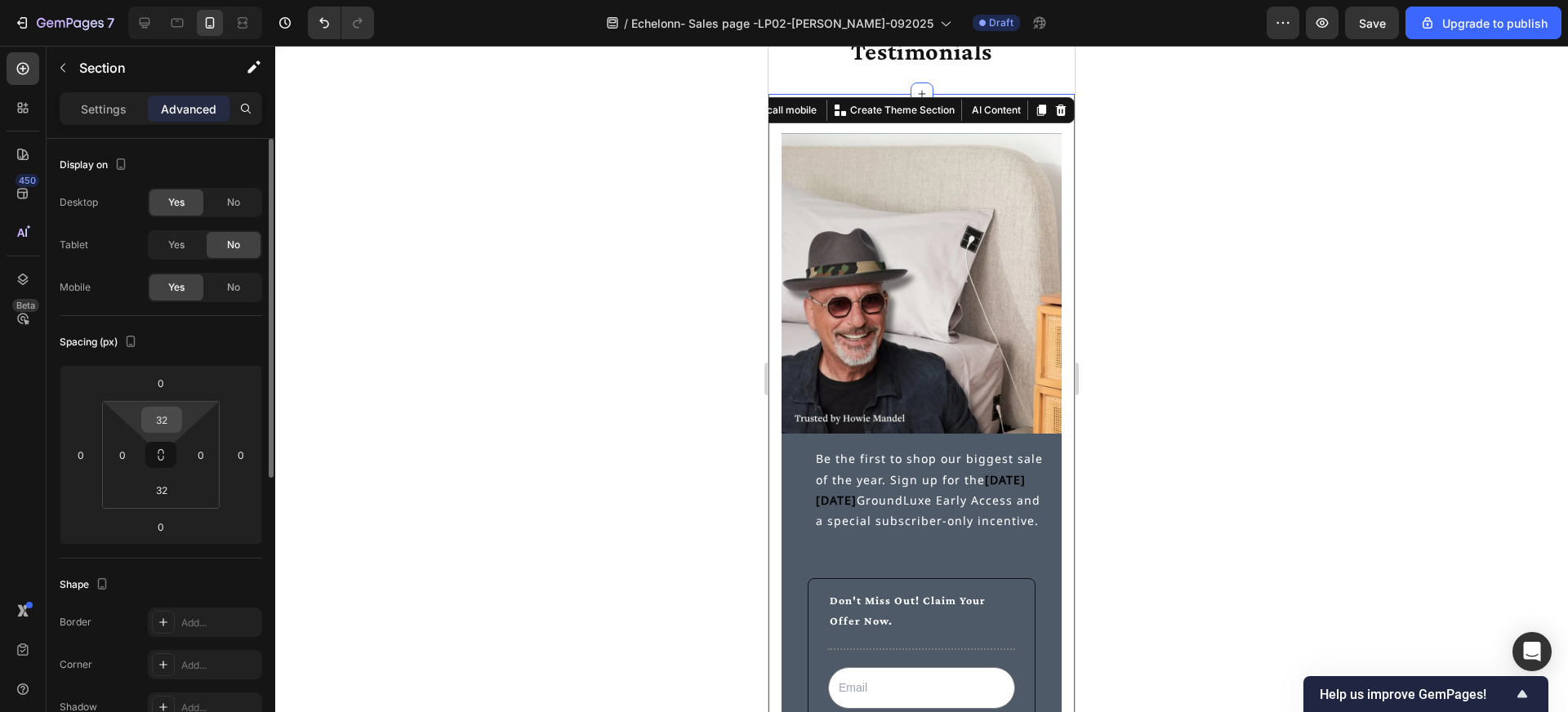
click at [166, 414] on input "32" at bounding box center [161, 419] width 33 height 25
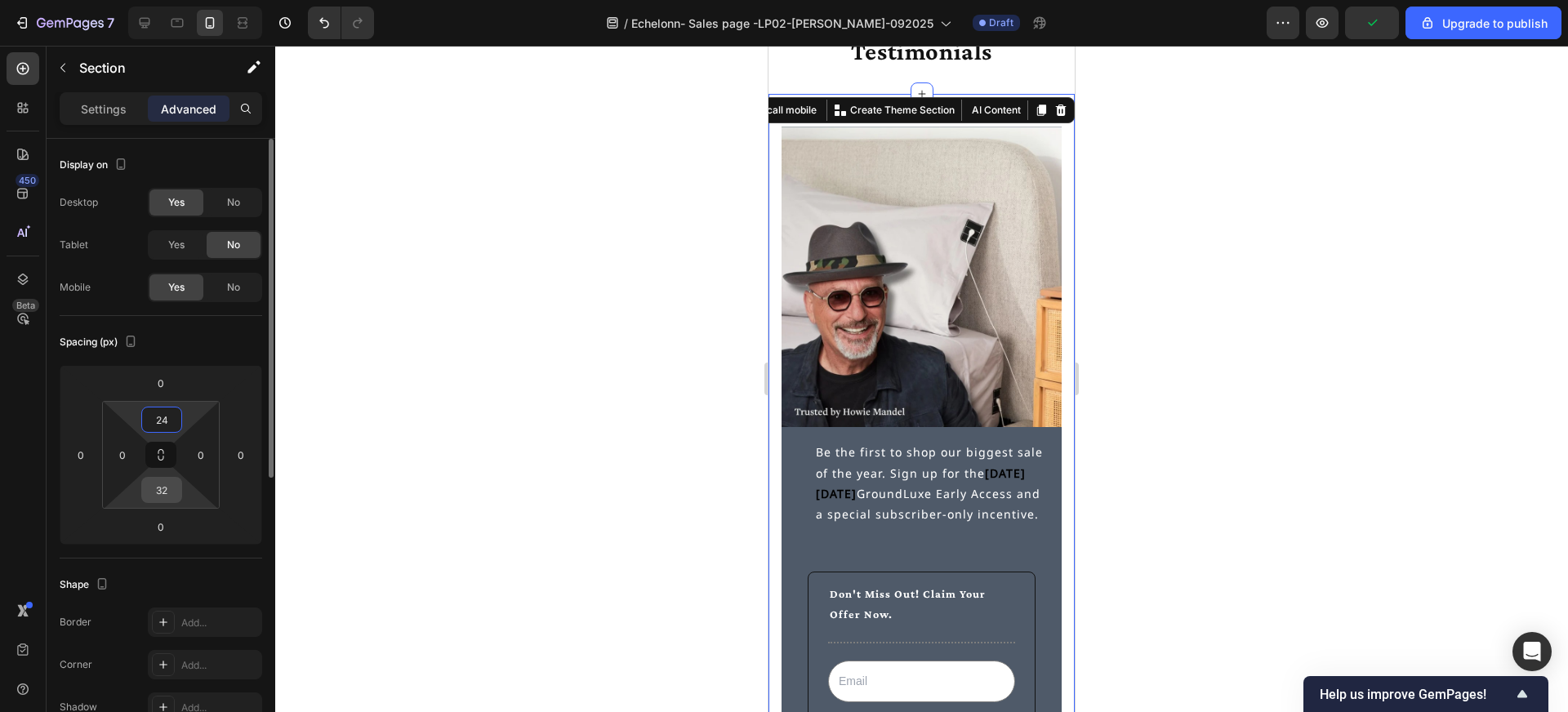
type input "24"
click at [169, 493] on input "32" at bounding box center [161, 490] width 33 height 25
type input "24"
click at [491, 505] on div at bounding box center [922, 378] width 1293 height 666
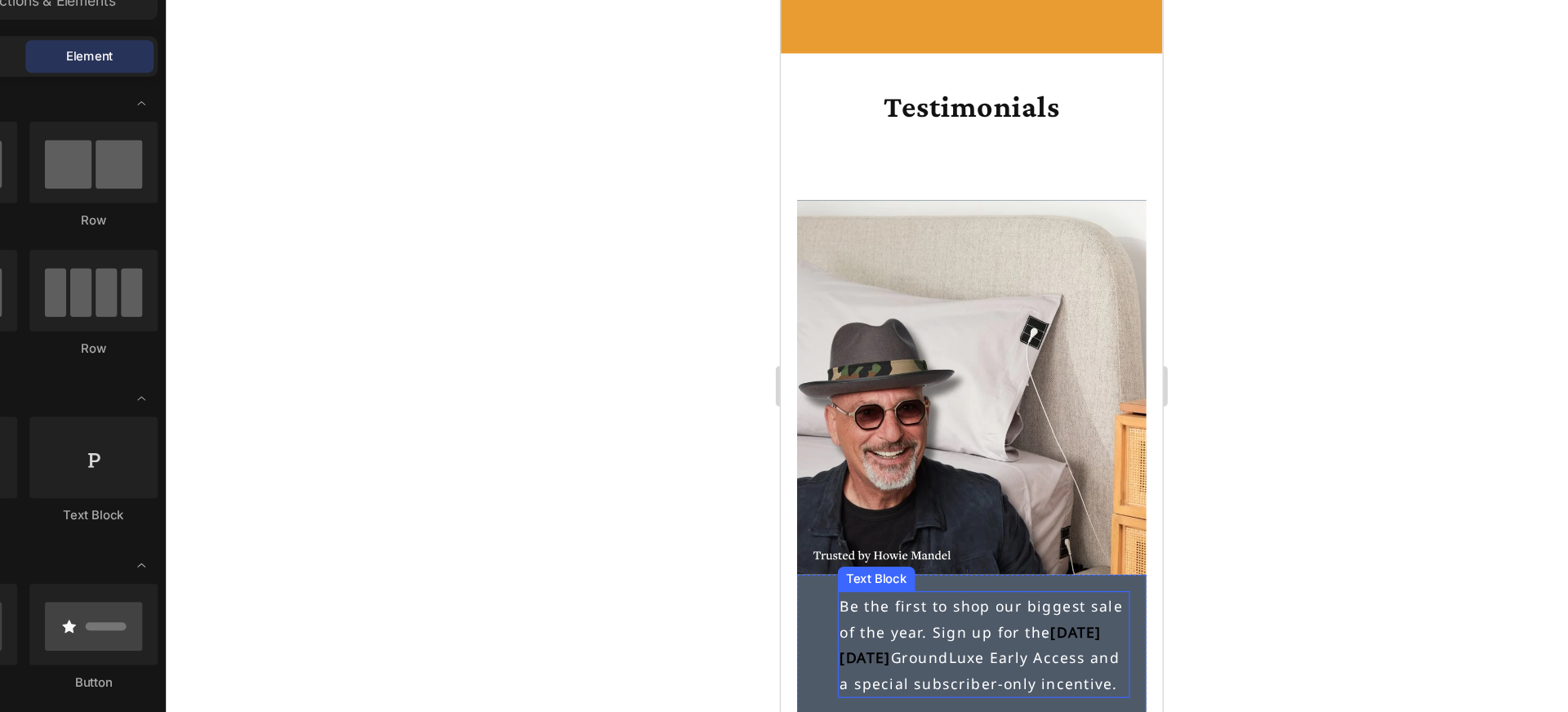
scroll to position [4620, 0]
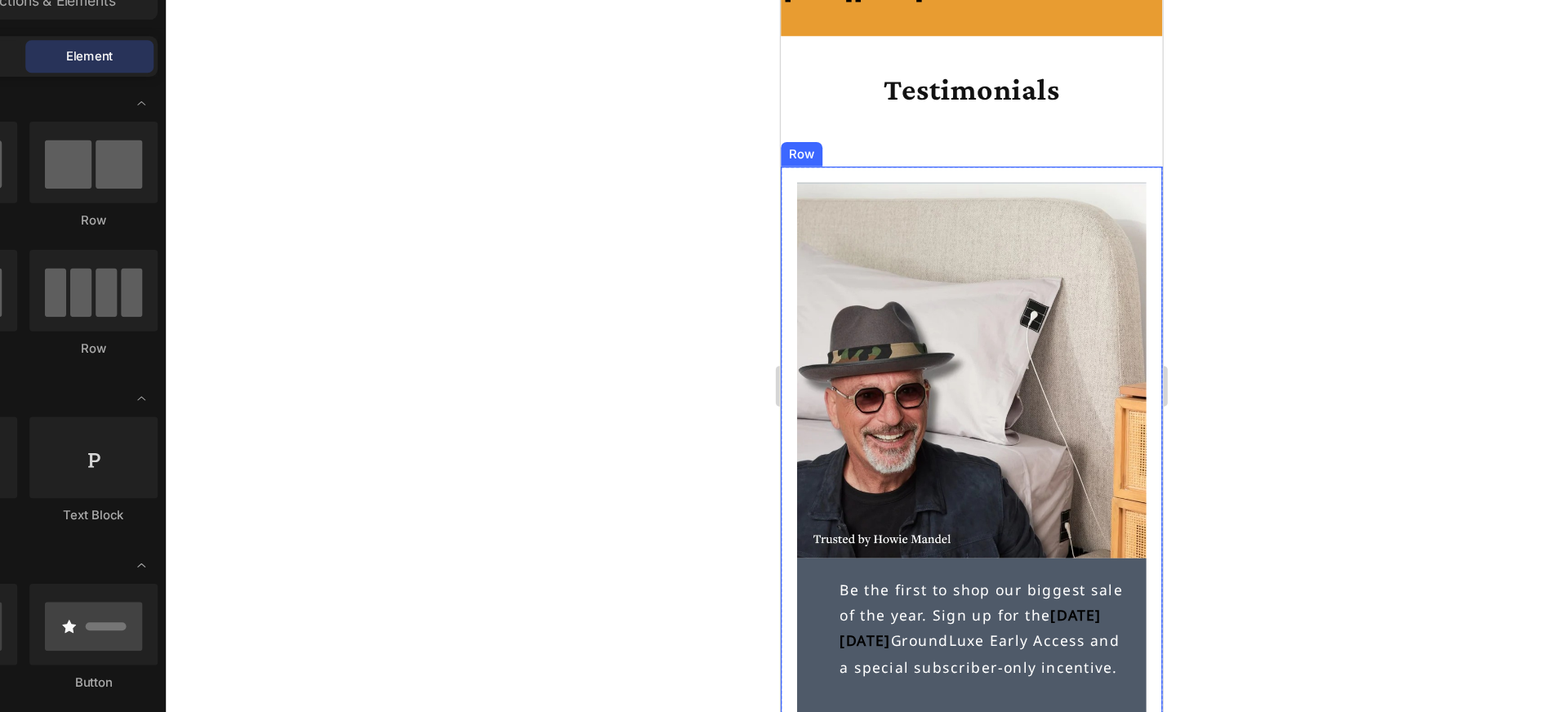
click at [996, 134] on div "Image Be the first to shop our biggest sale of the year. Sign up for the [DATE]…" at bounding box center [934, 493] width 306 height 729
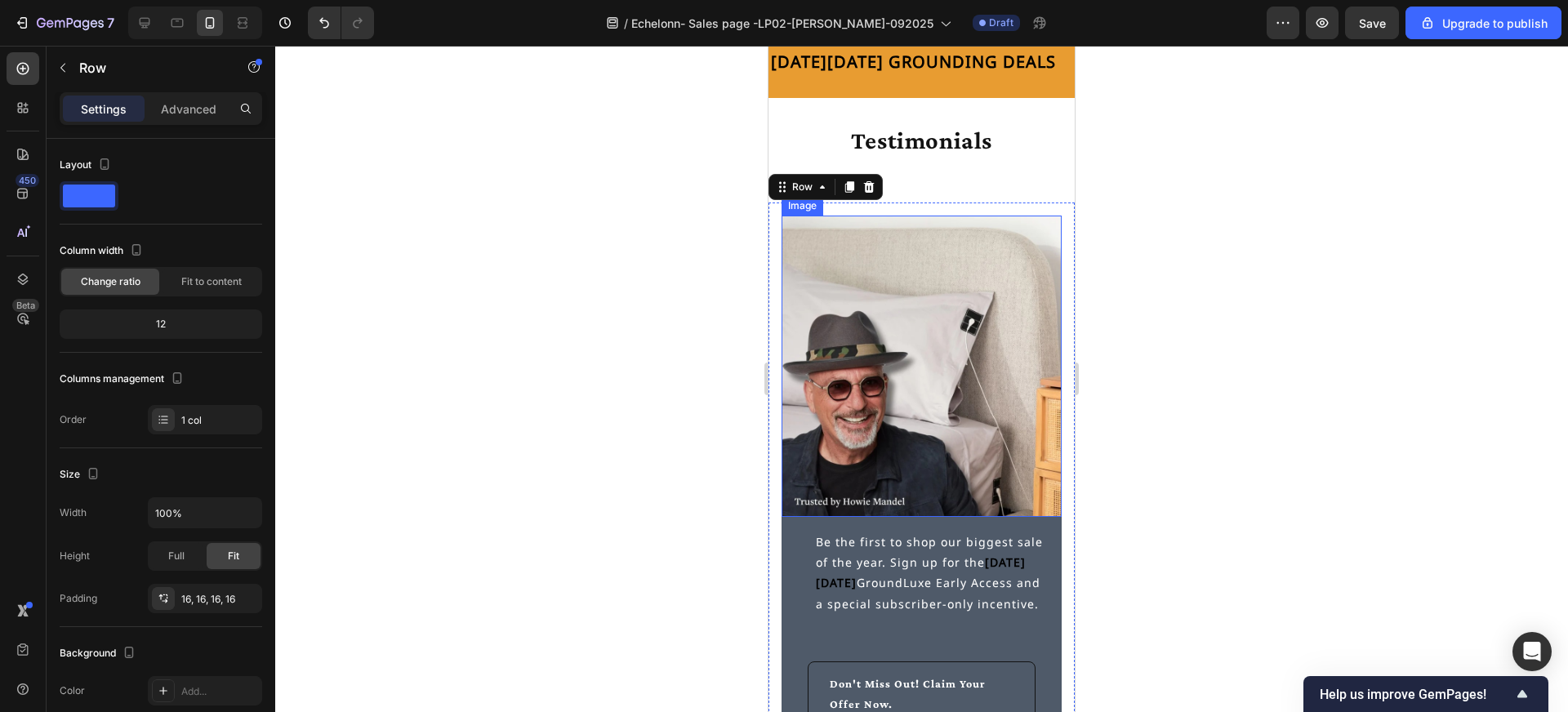
click at [911, 379] on img at bounding box center [921, 366] width 280 height 302
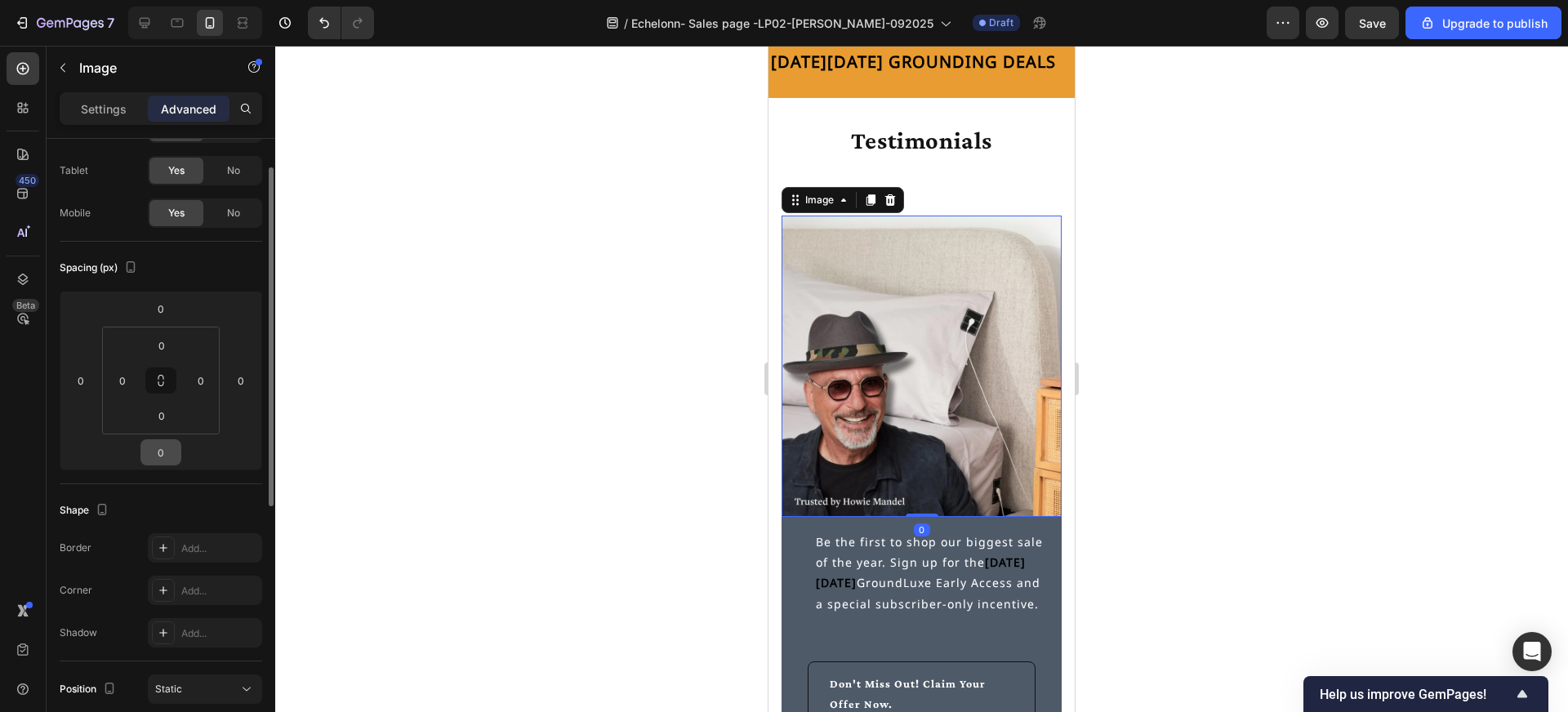
scroll to position [107, 0]
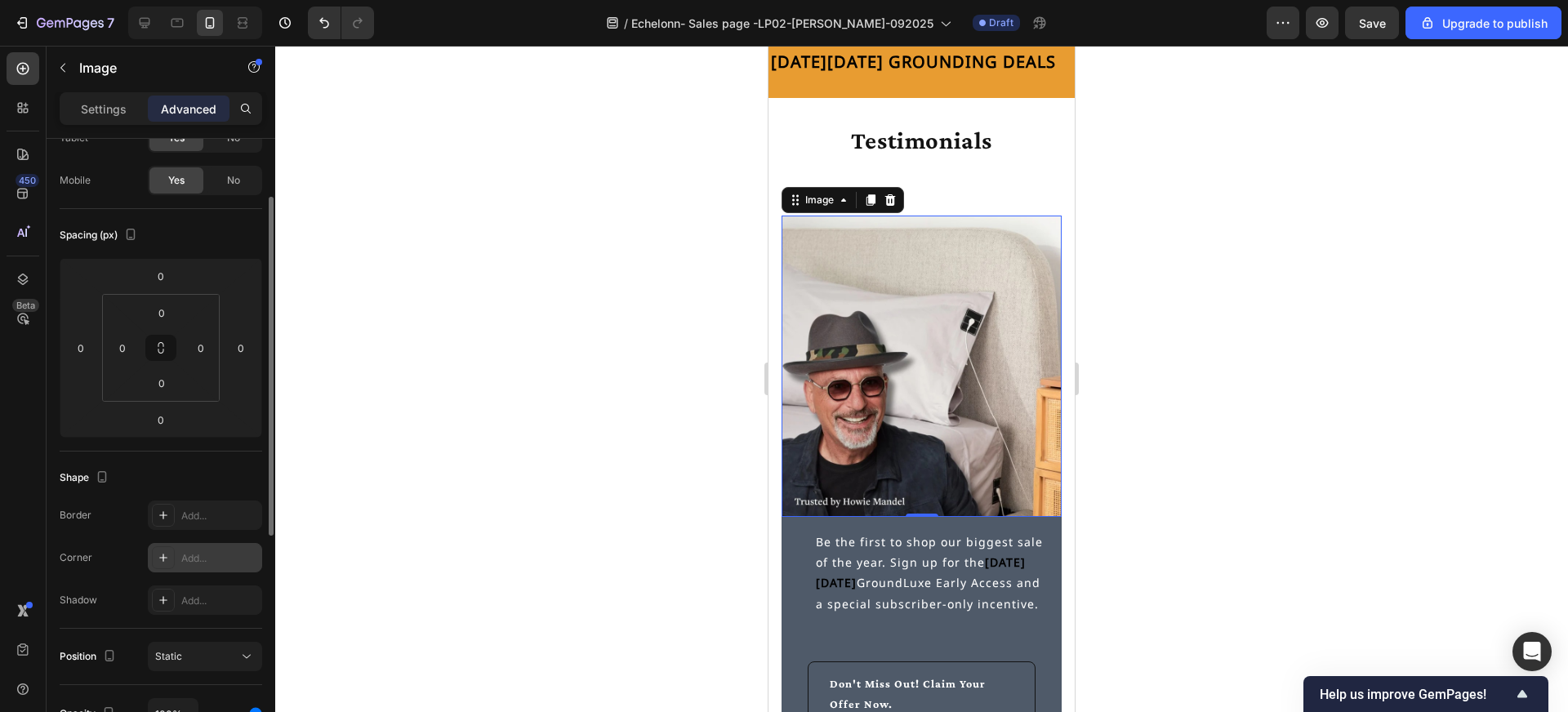
click at [161, 557] on icon at bounding box center [163, 557] width 8 height 8
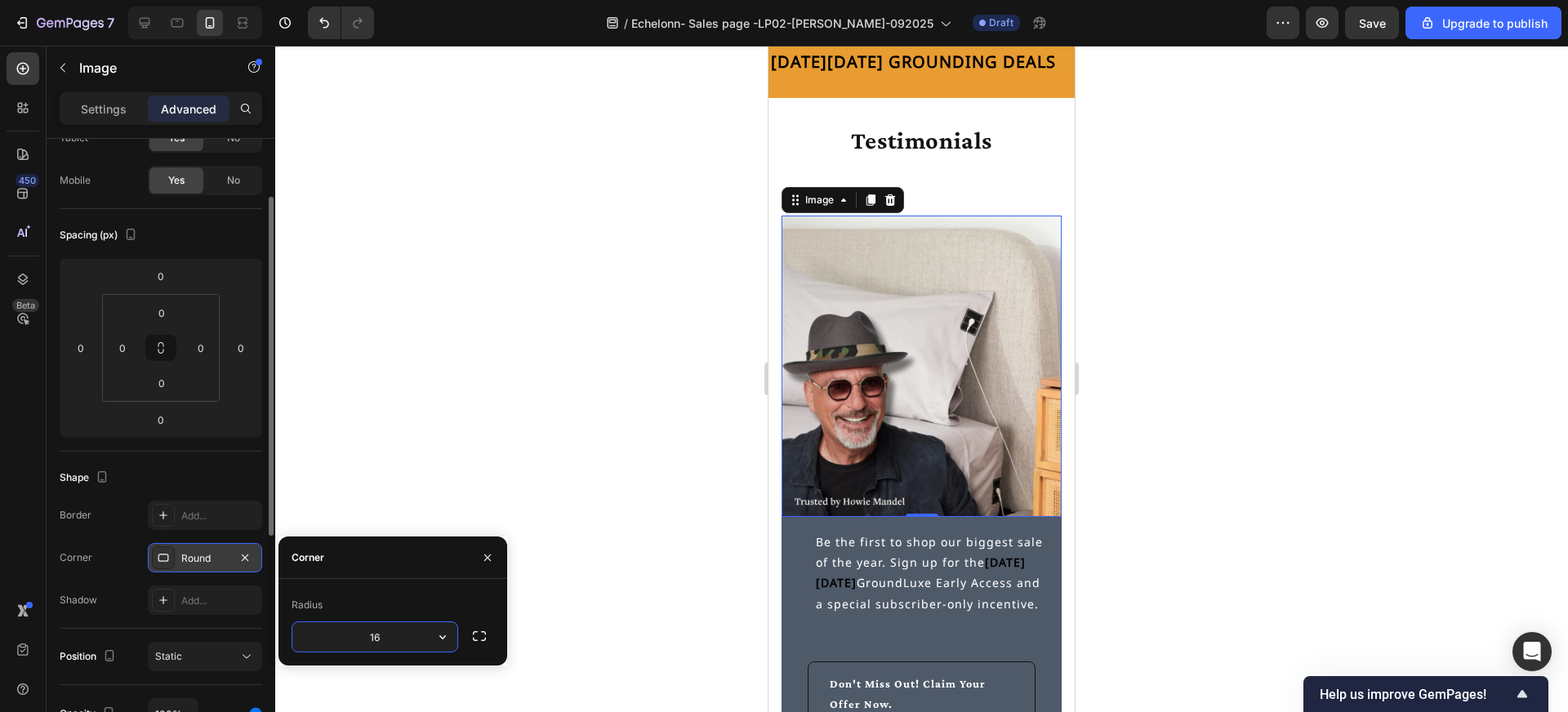
type input "16"
click at [605, 536] on div at bounding box center [922, 378] width 1293 height 666
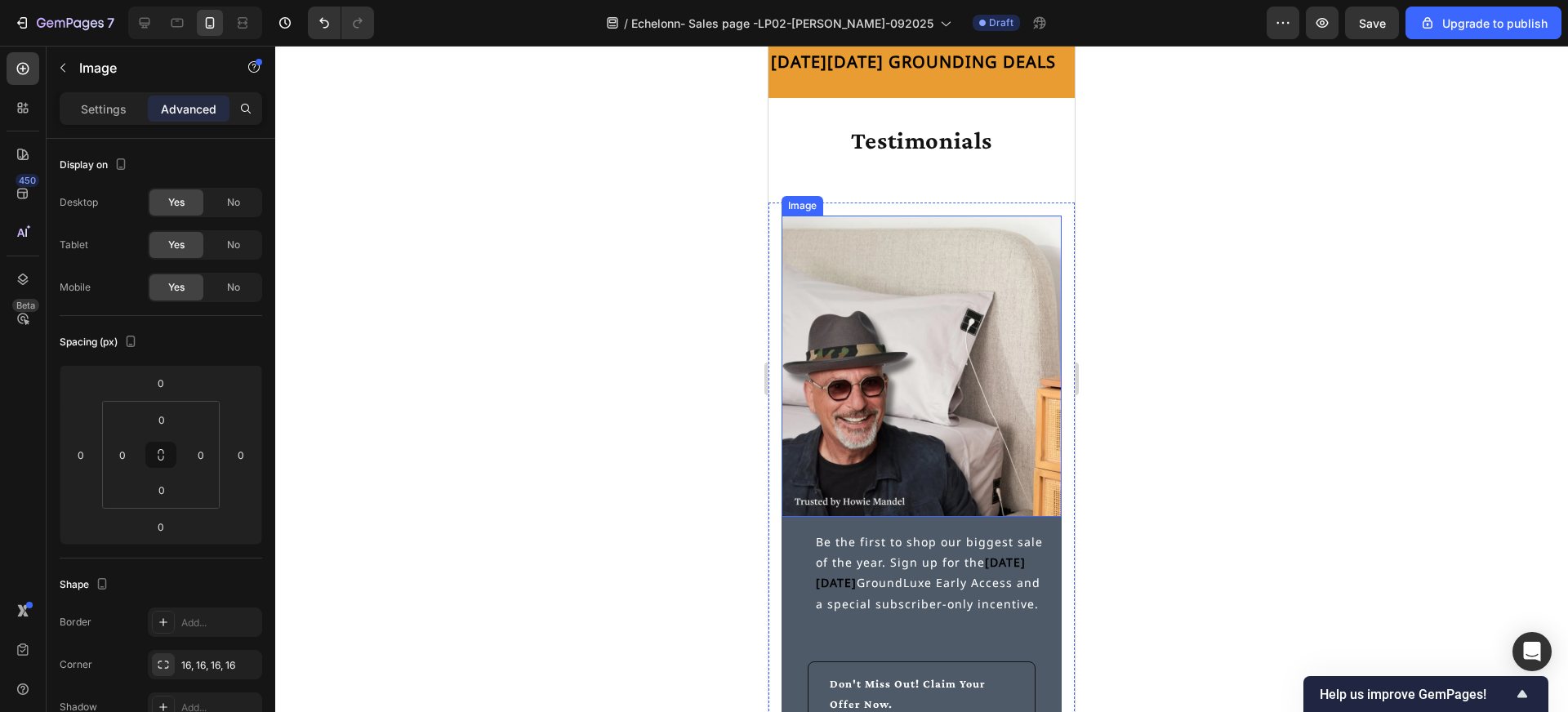
click at [857, 422] on img at bounding box center [921, 366] width 280 height 302
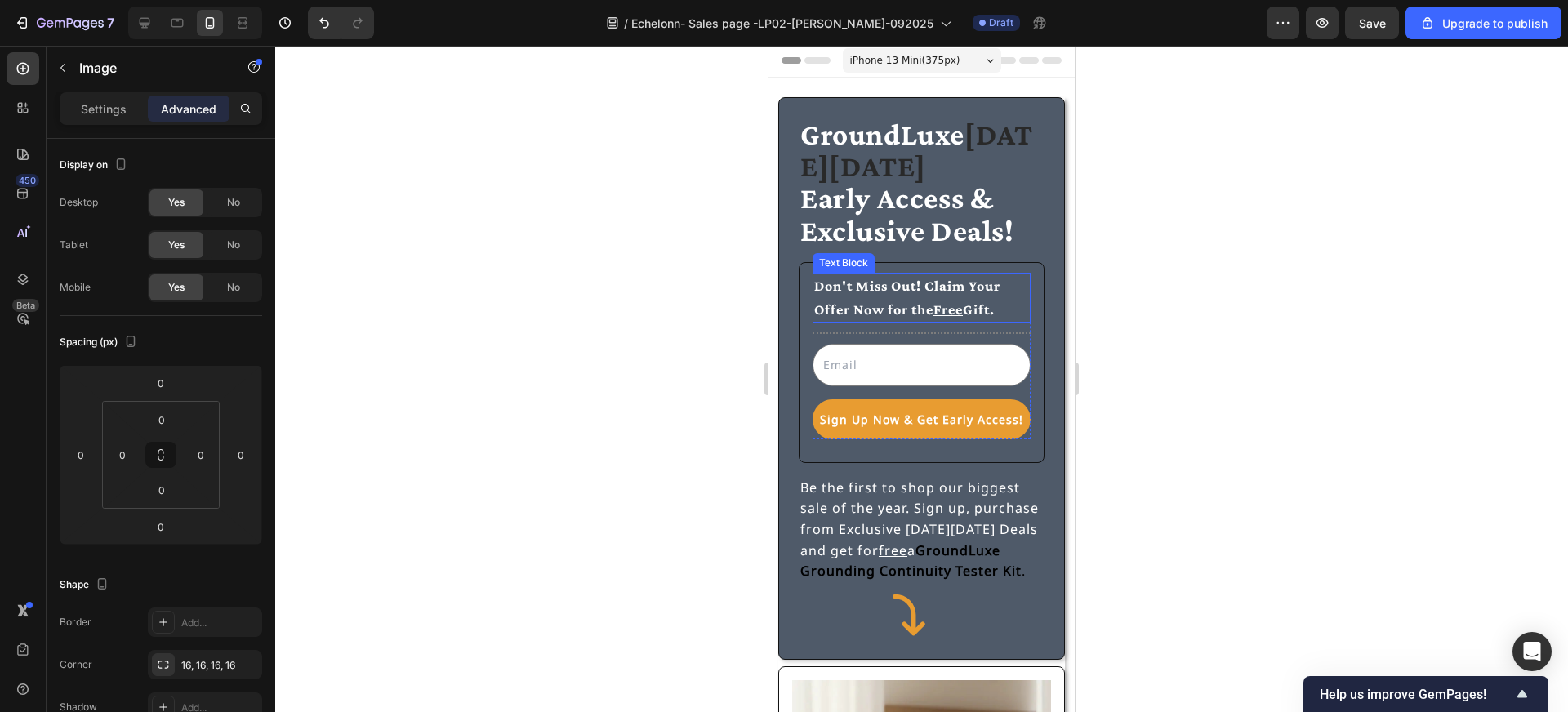
scroll to position [0, 0]
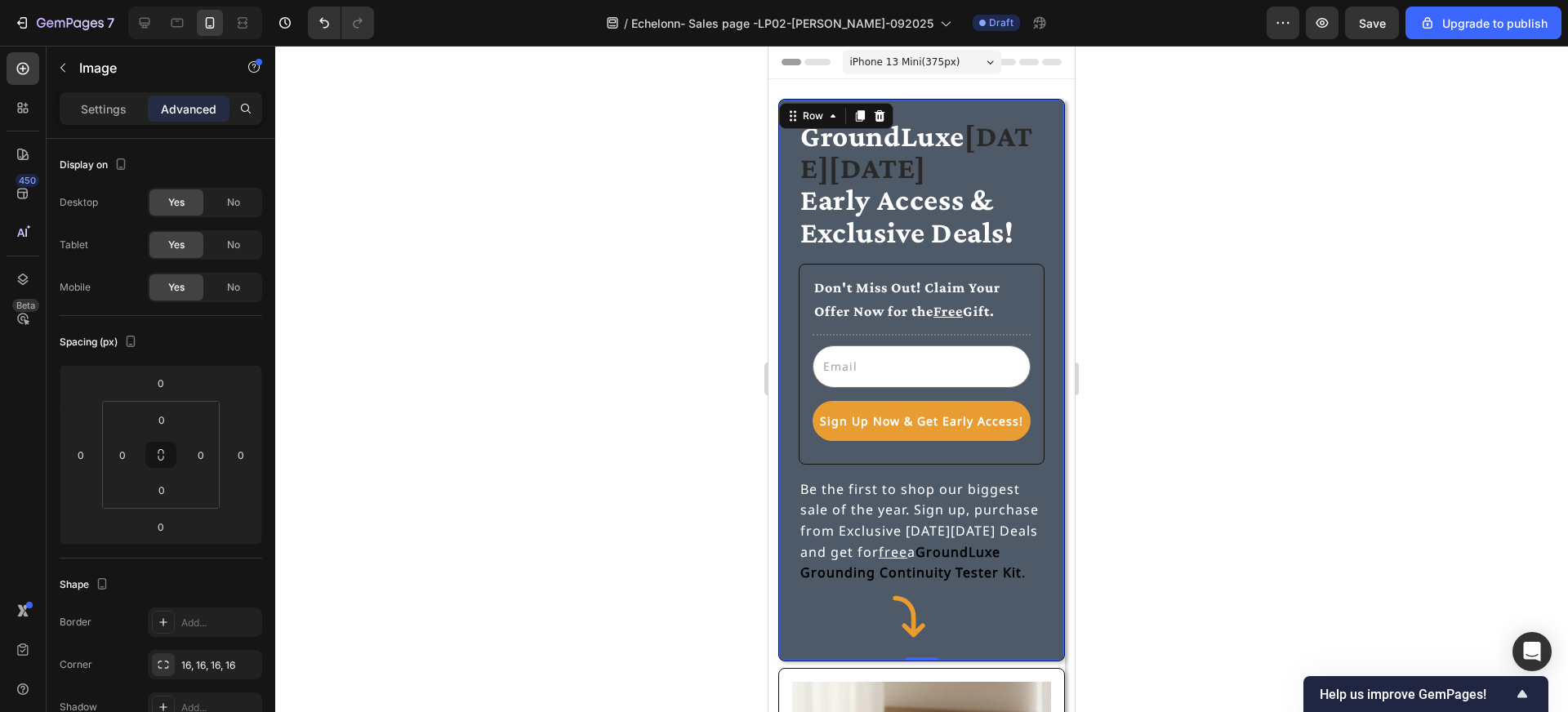
click at [1047, 106] on div "GroundLuxe [DATE][DATE] Early Access & Exclusive Deals! Heading Don't Miss Out!…" at bounding box center [922, 379] width 286 height 562
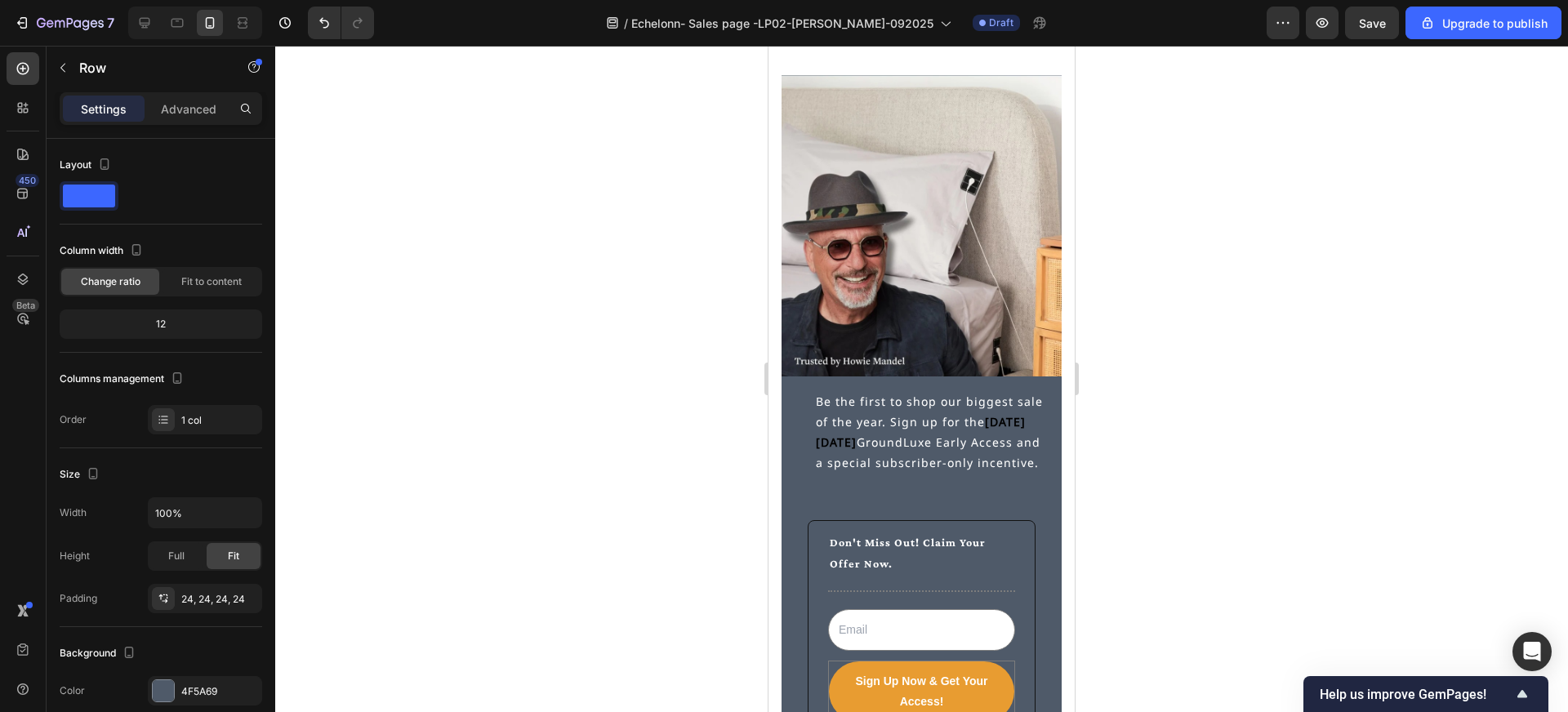
scroll to position [4728, 0]
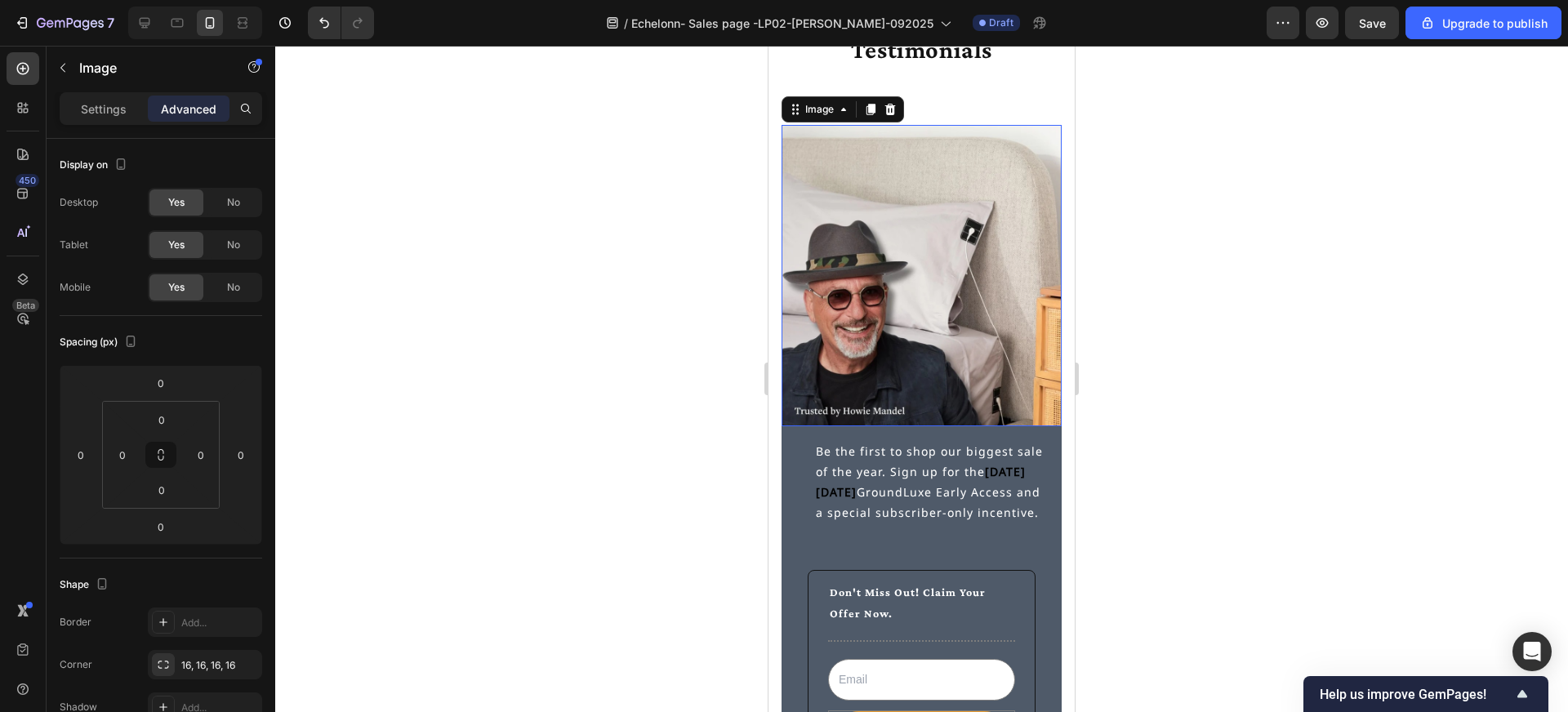
click at [1041, 135] on img at bounding box center [921, 275] width 280 height 302
click at [161, 449] on icon at bounding box center [160, 455] width 13 height 13
click at [168, 420] on input "0" at bounding box center [161, 419] width 33 height 25
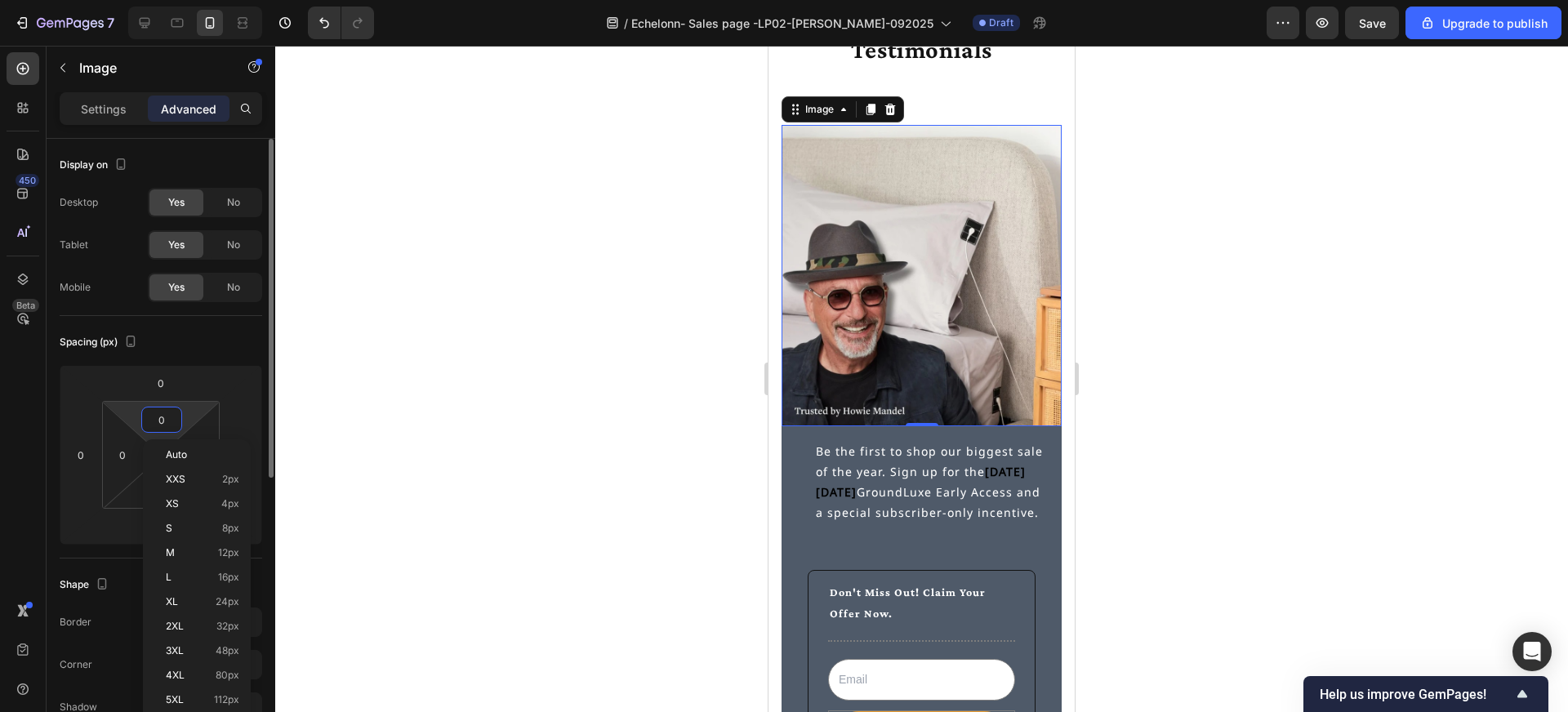
type input "2"
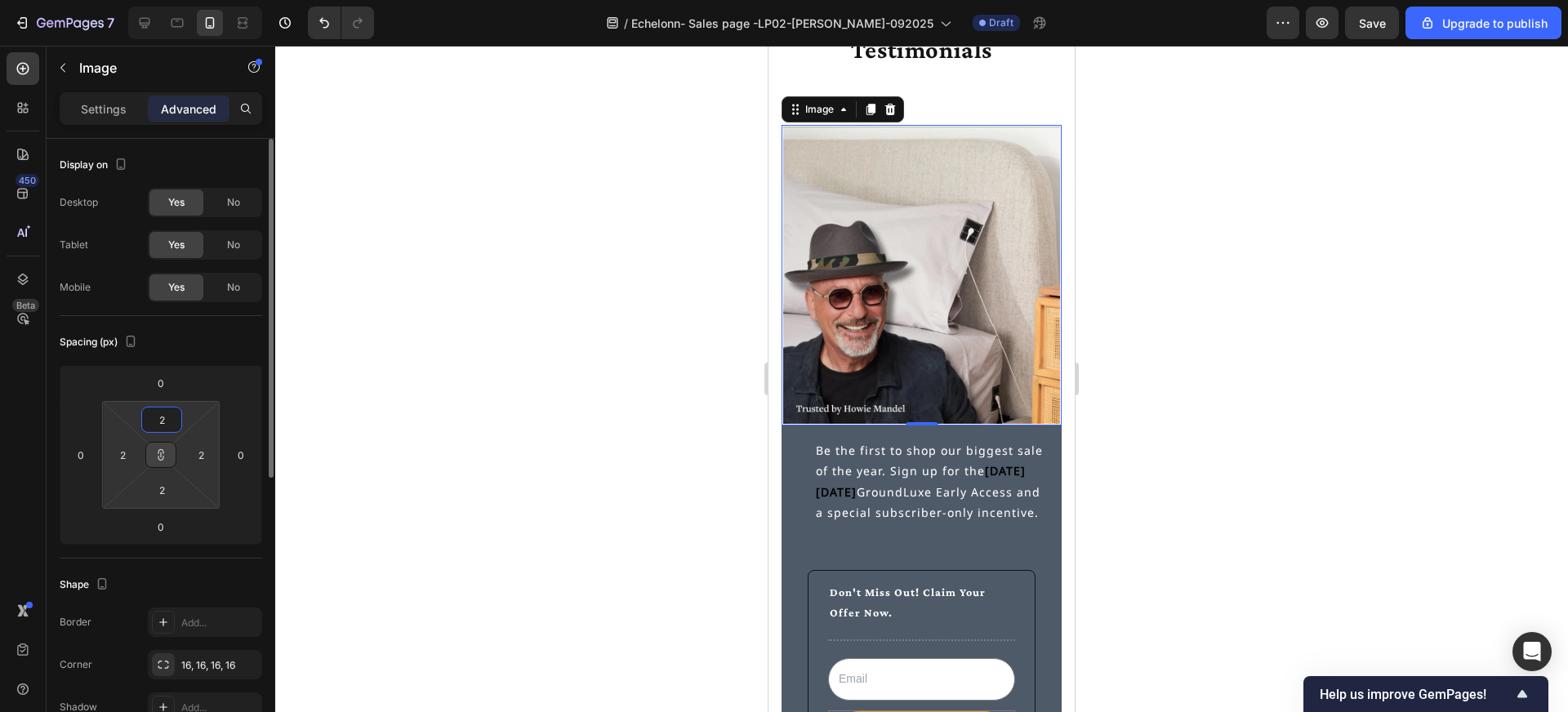
type input "24"
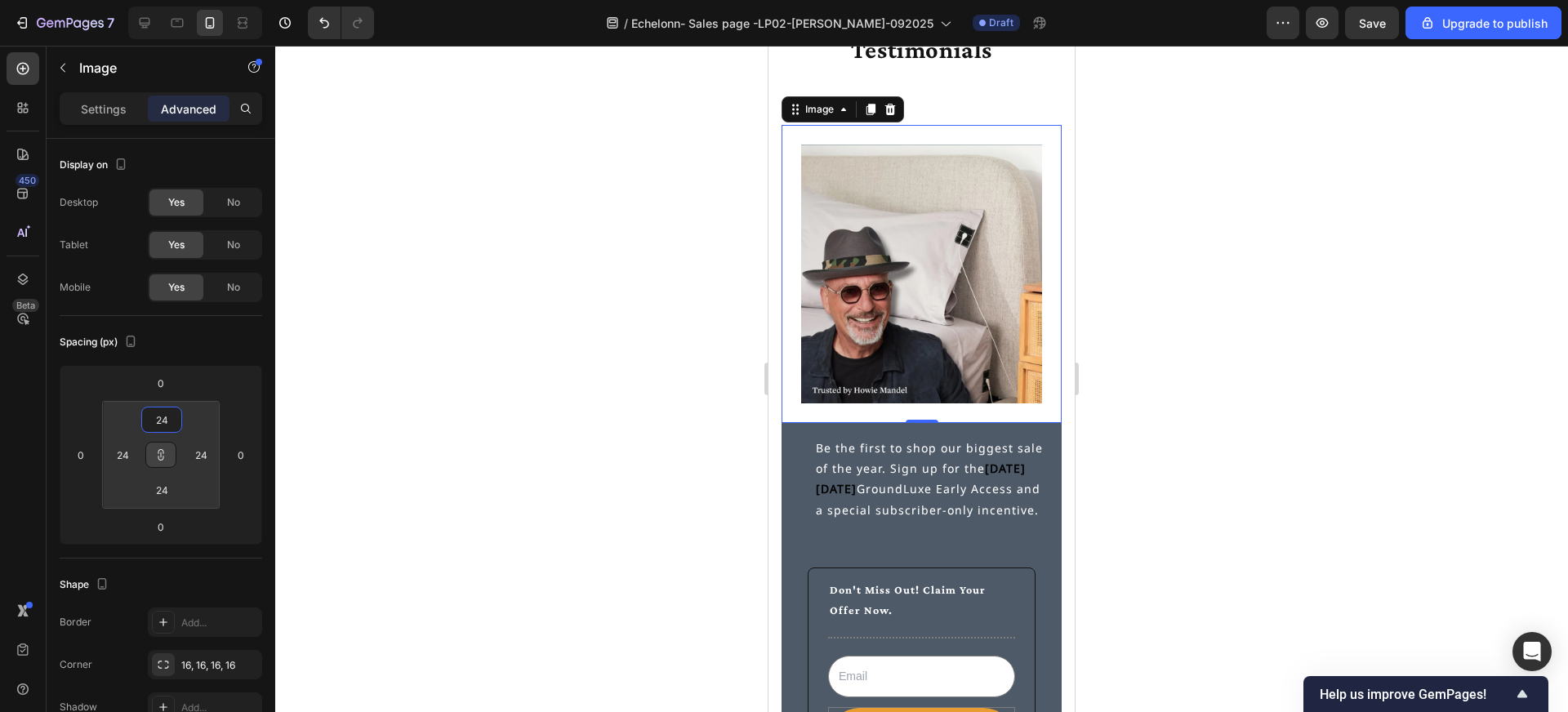
type input "24"
click at [565, 439] on div at bounding box center [922, 378] width 1293 height 666
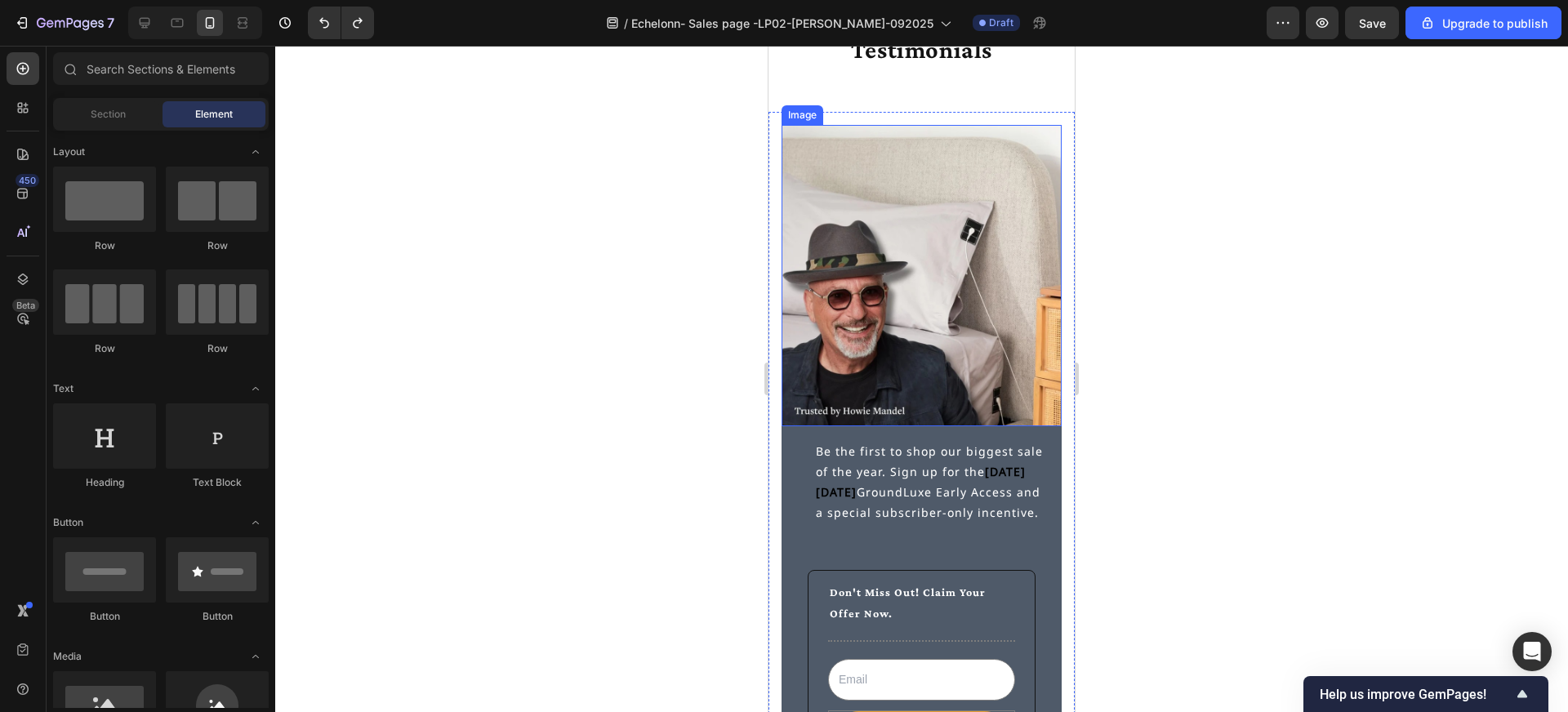
click at [891, 341] on img at bounding box center [921, 275] width 280 height 302
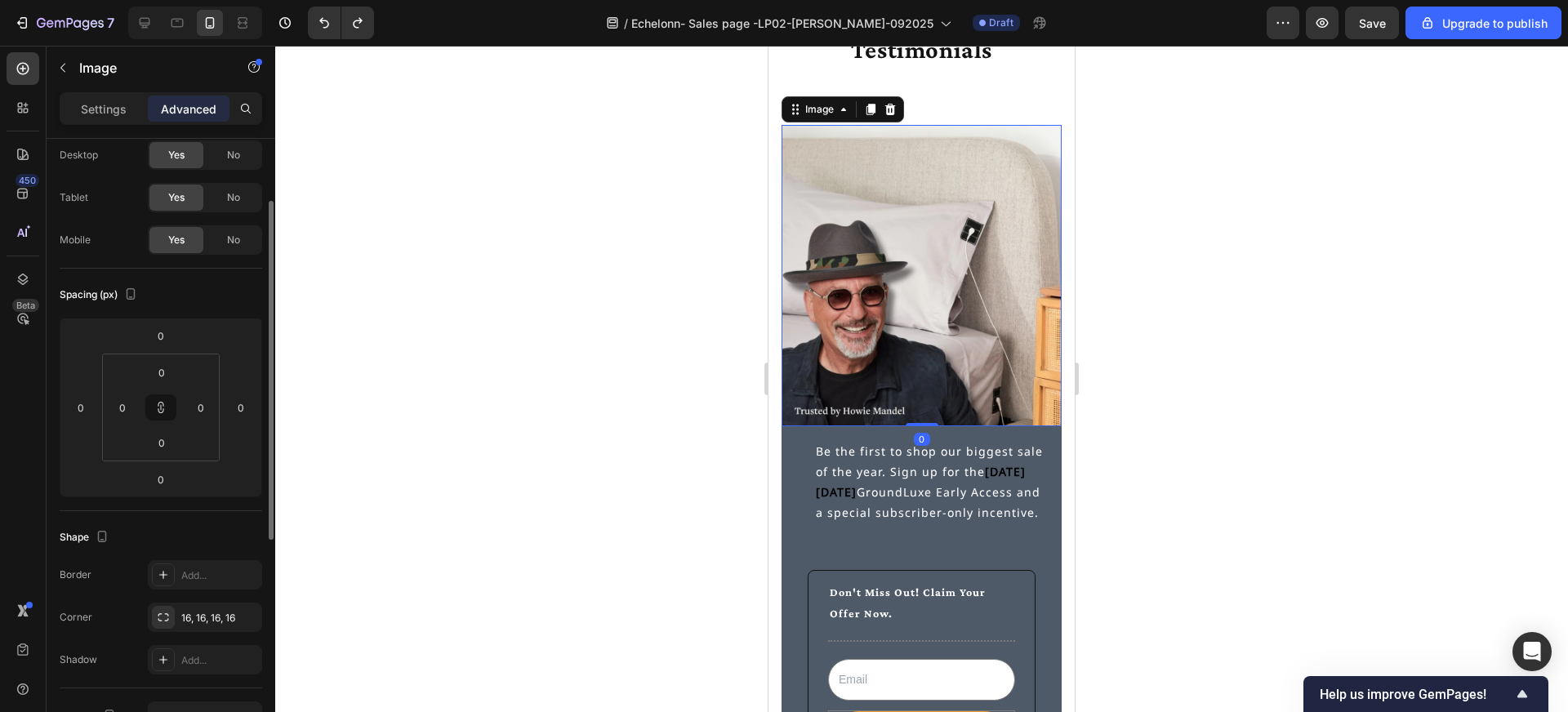
scroll to position [90, 0]
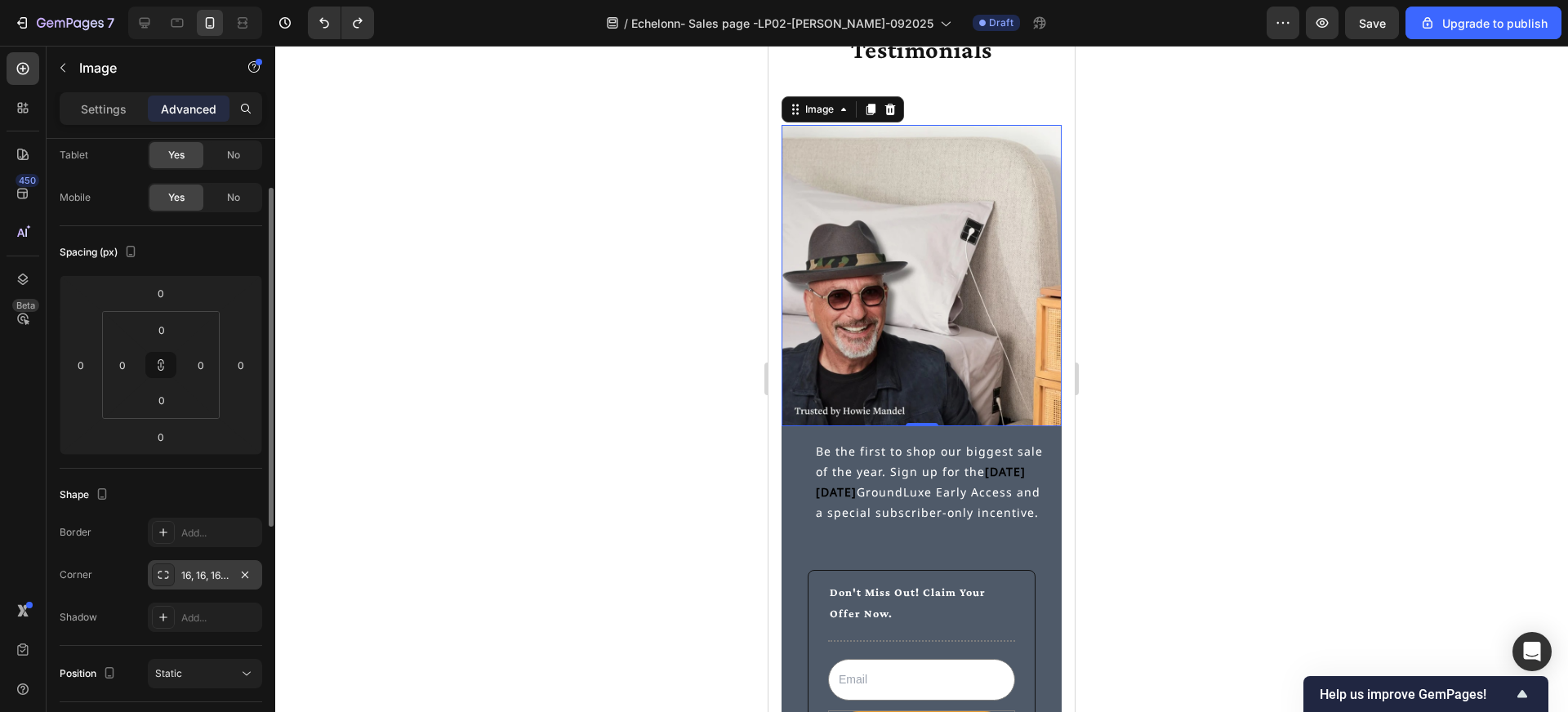
click at [166, 577] on icon at bounding box center [163, 575] width 13 height 13
click at [1169, 468] on div at bounding box center [922, 378] width 1293 height 666
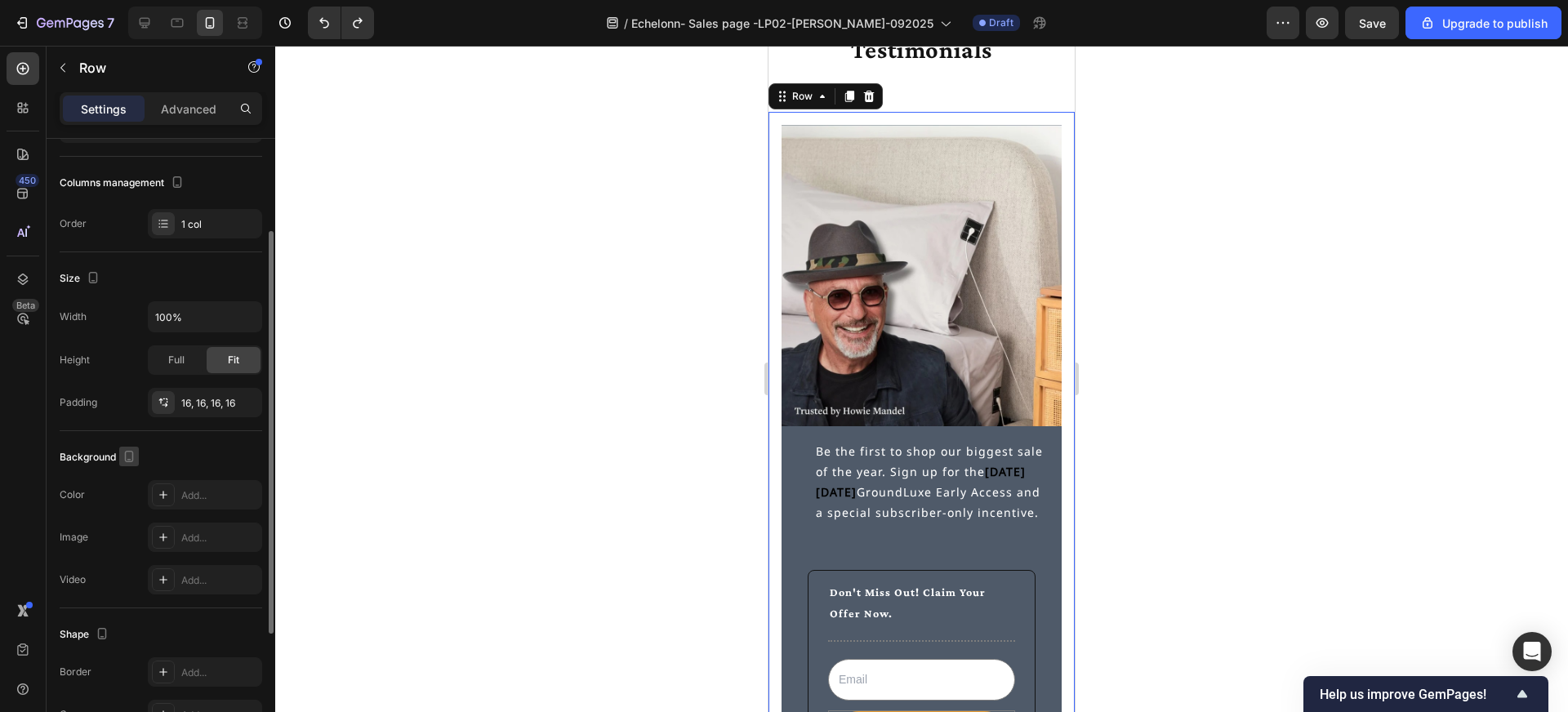
scroll to position [334, 0]
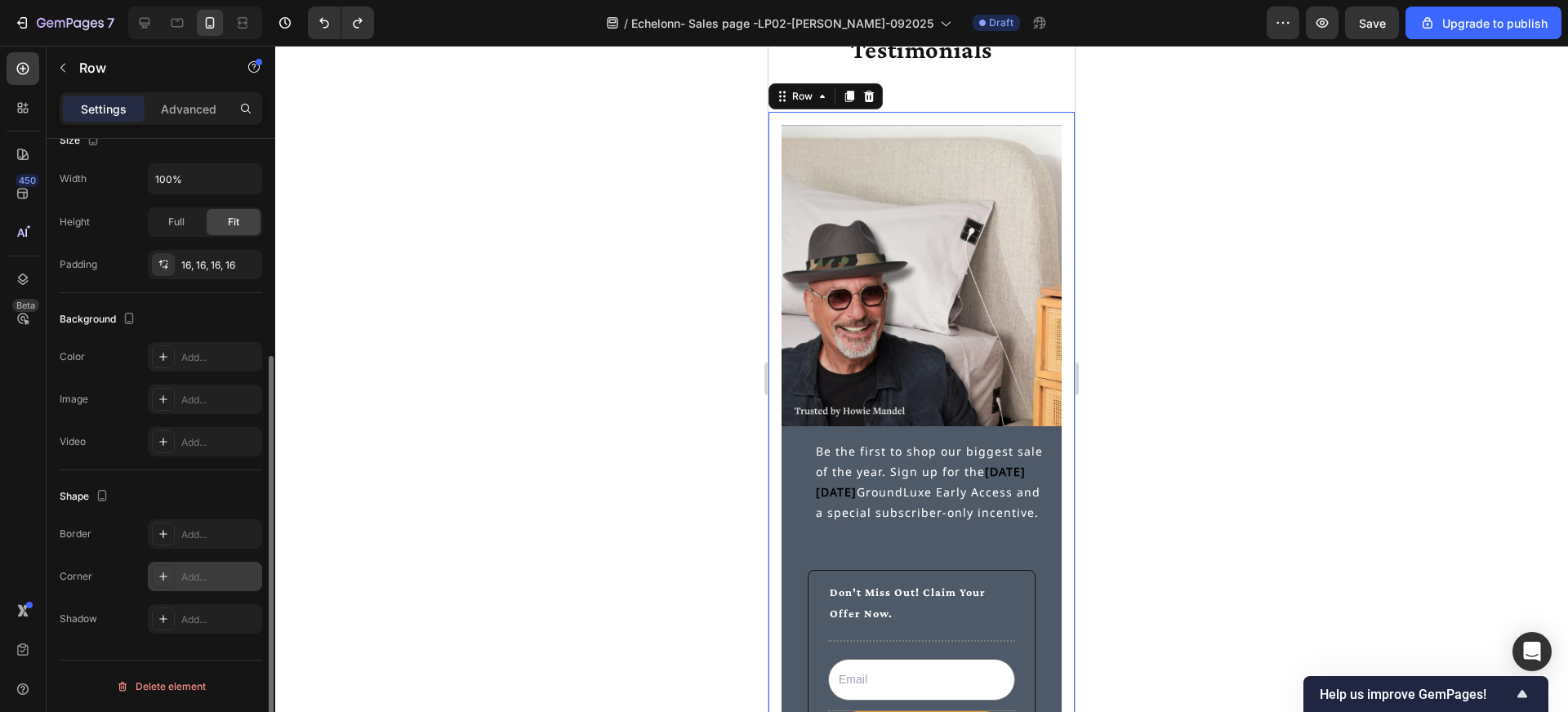
click at [202, 583] on div "Add..." at bounding box center [220, 577] width 77 height 15
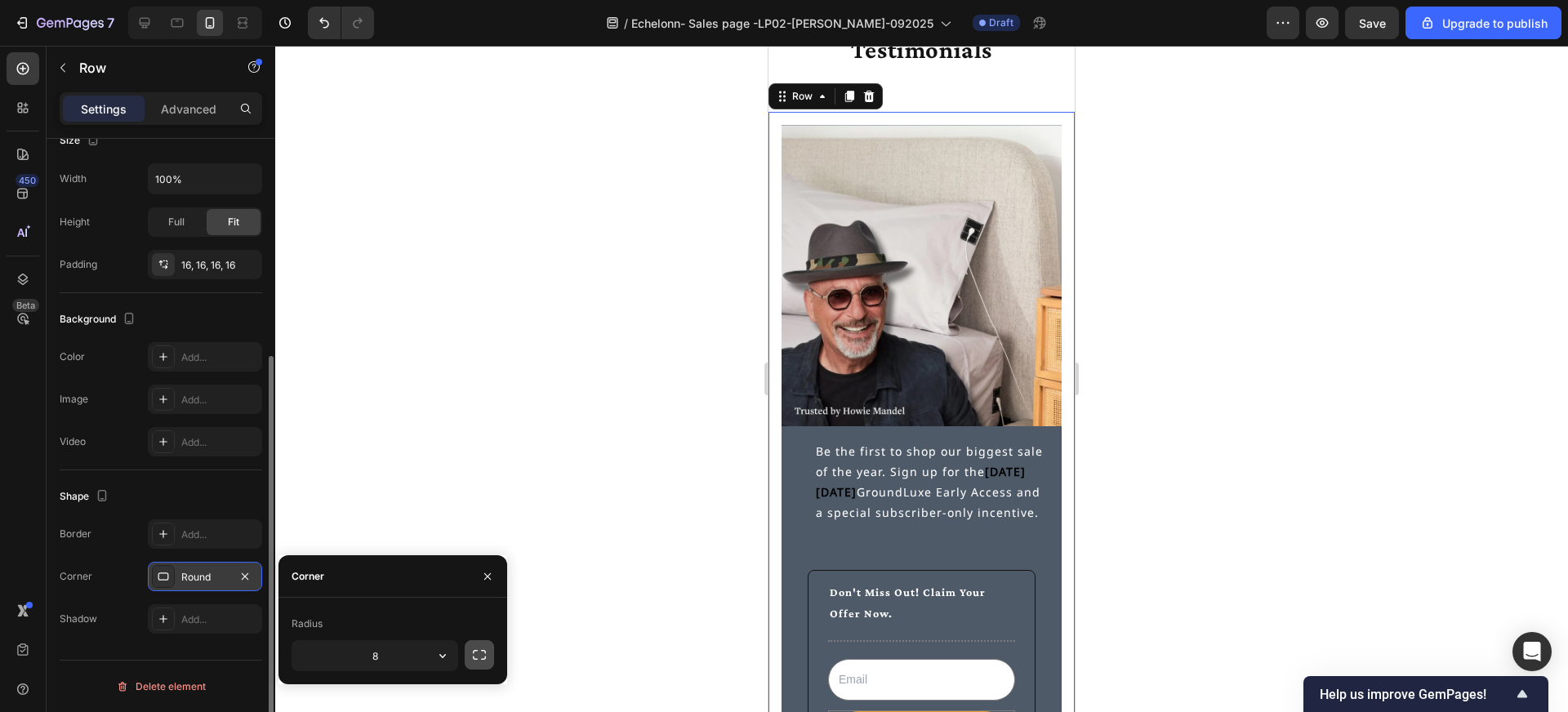
click at [485, 652] on icon "button" at bounding box center [480, 655] width 13 height 10
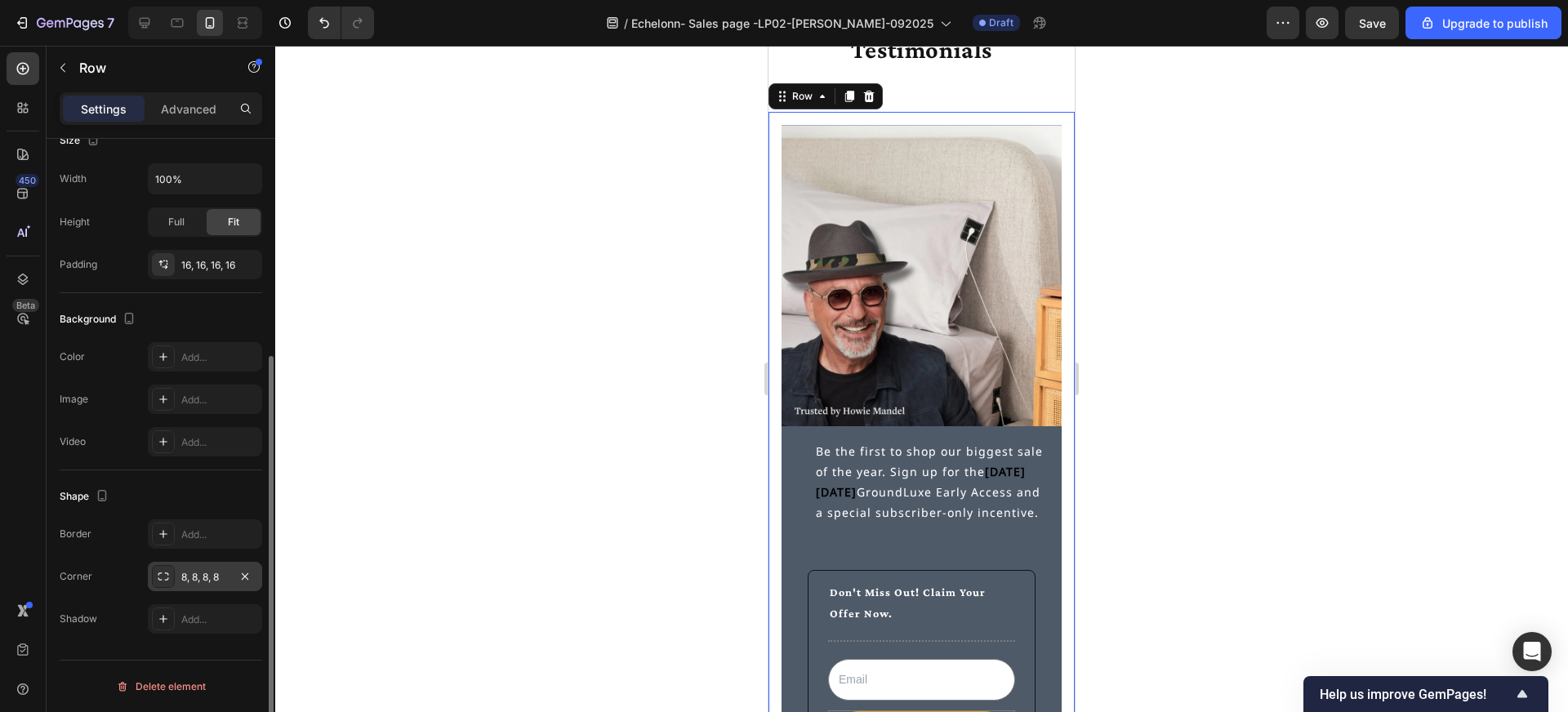
click at [549, 583] on div at bounding box center [922, 378] width 1293 height 666
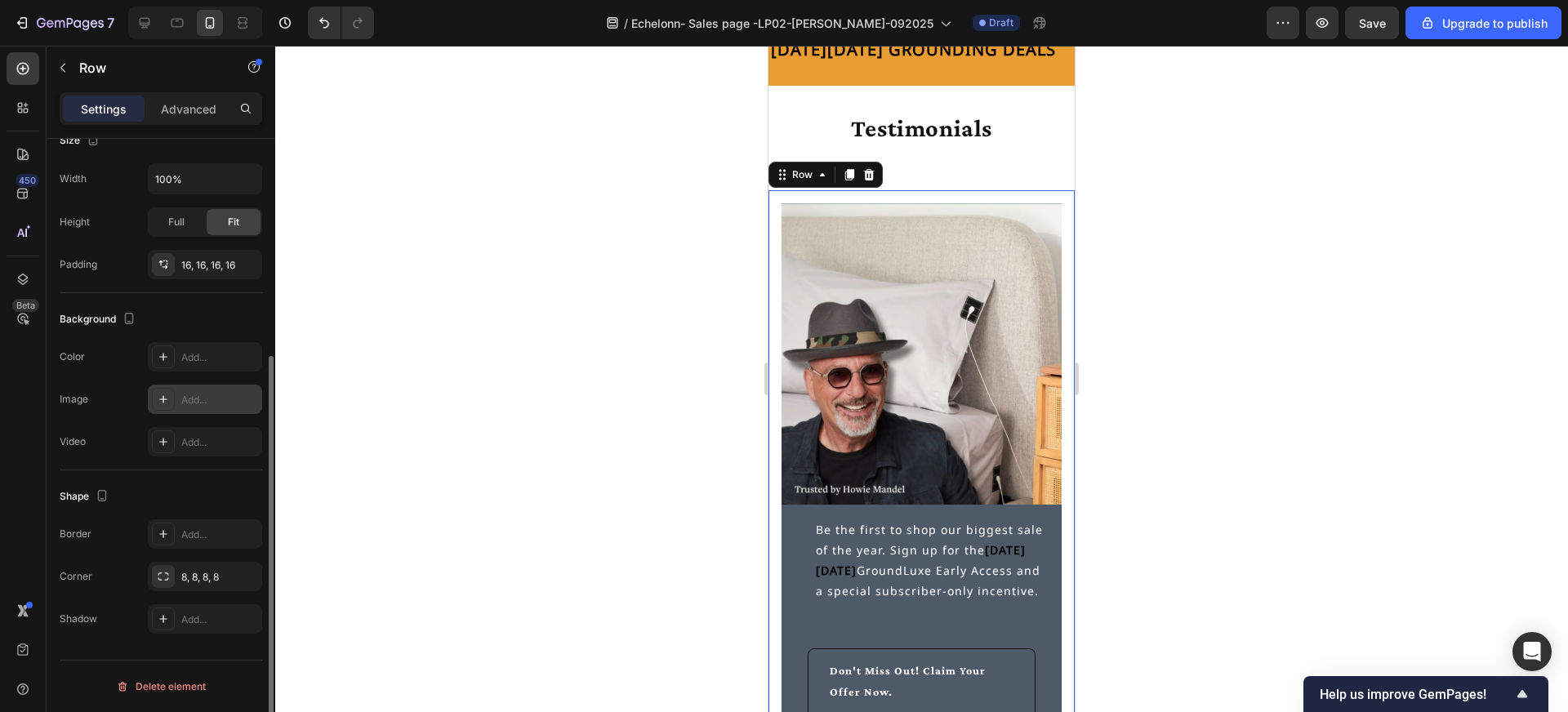
click at [188, 397] on div "Add..." at bounding box center [220, 400] width 77 height 15
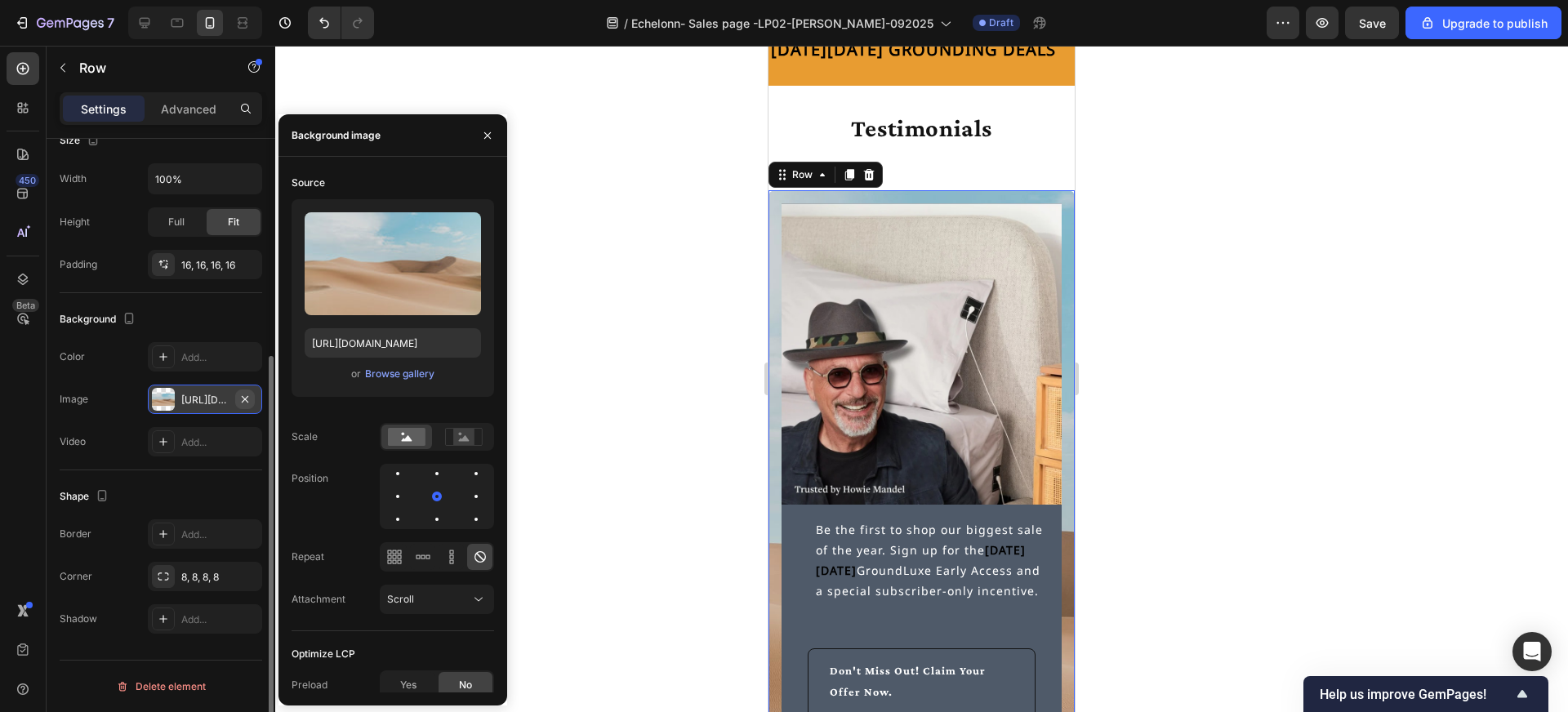
click at [243, 397] on icon "button" at bounding box center [244, 398] width 6 height 6
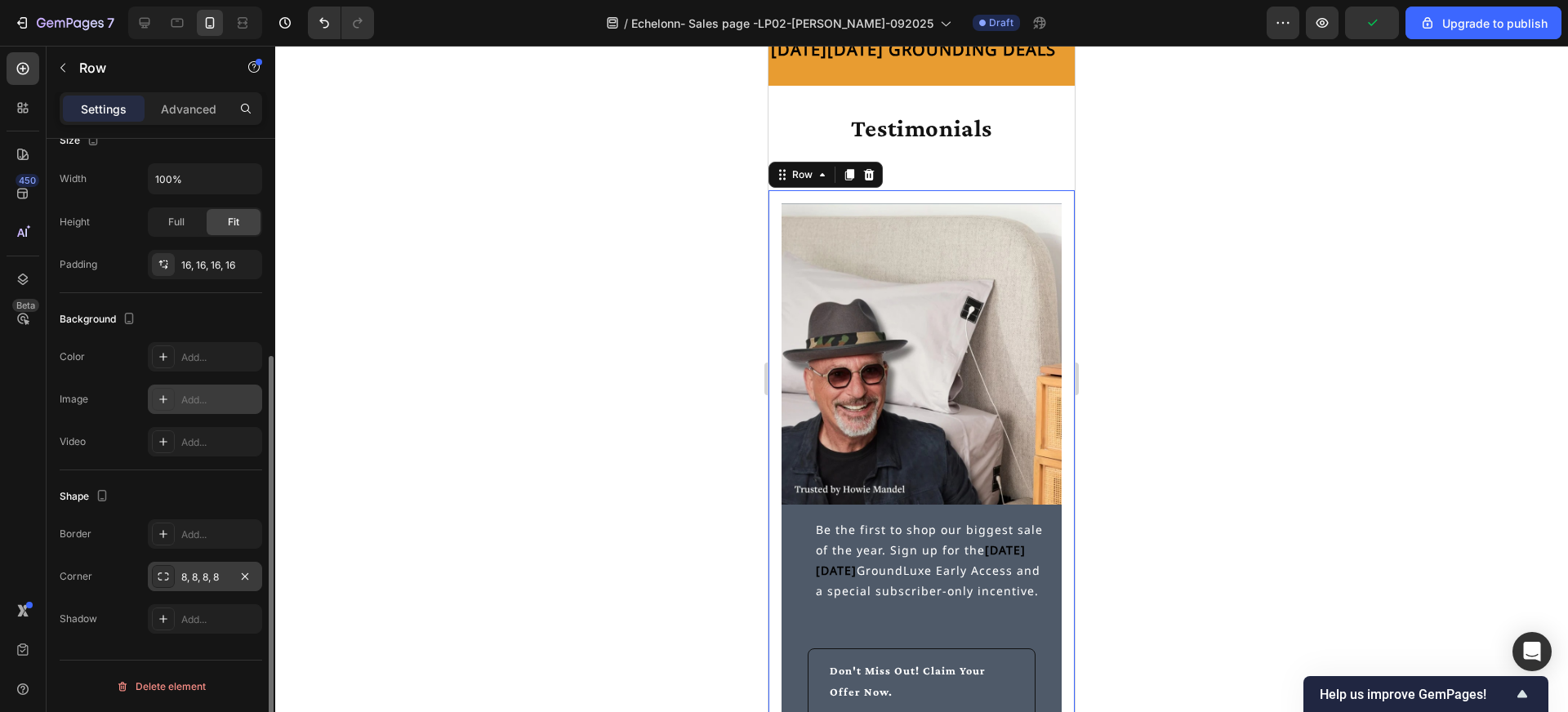
click at [160, 576] on icon at bounding box center [163, 576] width 13 height 13
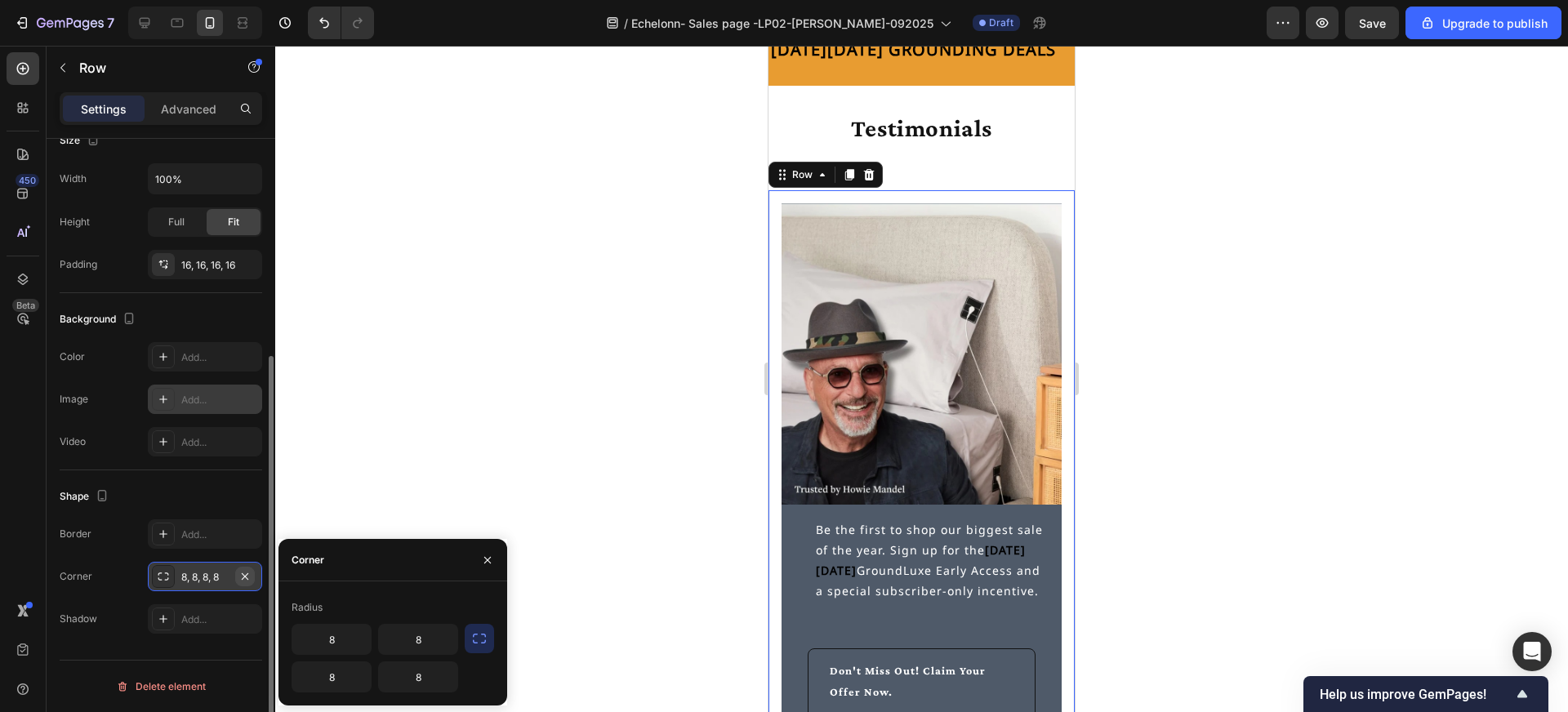
click at [245, 575] on icon "button" at bounding box center [244, 575] width 6 height 6
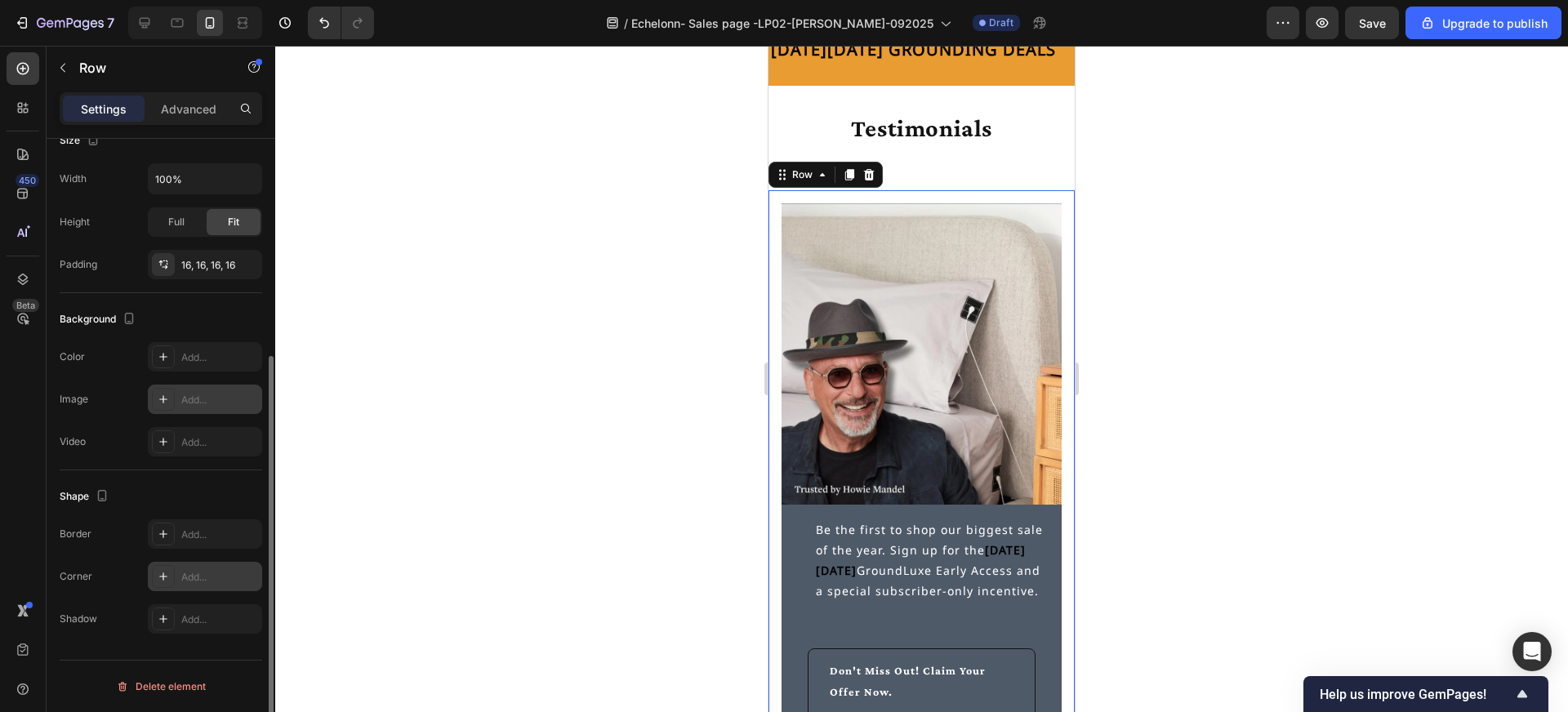
click at [208, 578] on div "Add..." at bounding box center [220, 577] width 77 height 15
type input "8"
click at [641, 410] on div at bounding box center [922, 378] width 1293 height 666
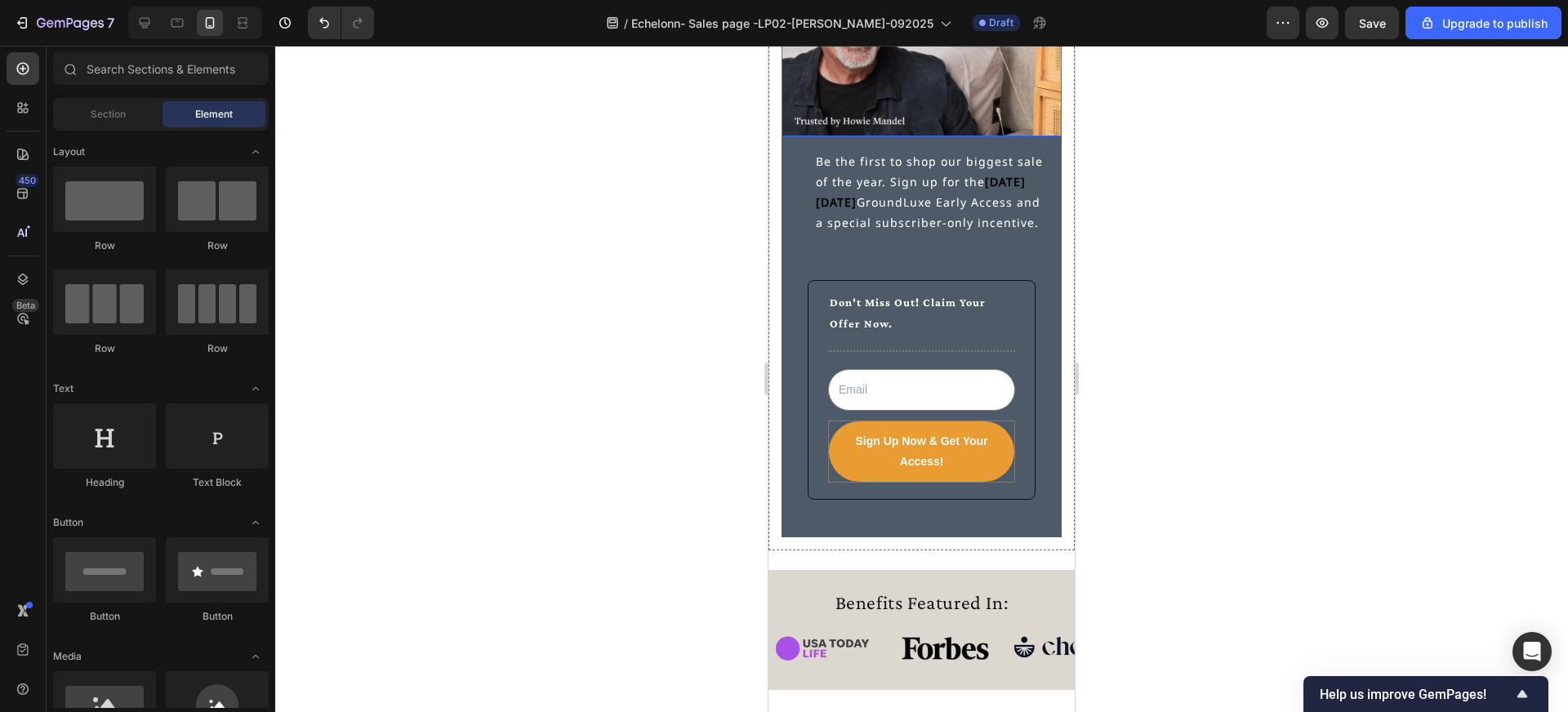
scroll to position [5024, 0]
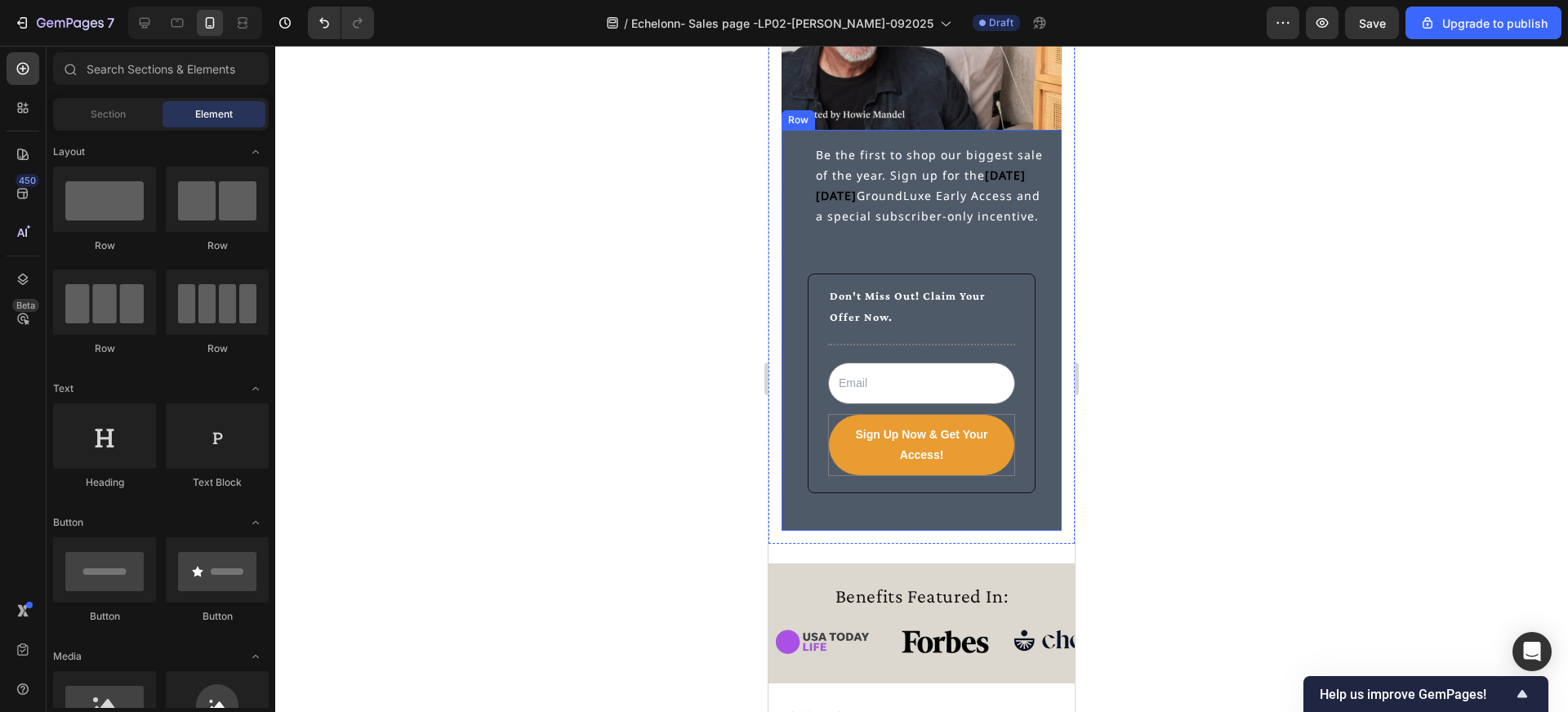
click at [799, 141] on div "Be the first to shop our biggest sale of the year. Sign up for the [DATE][DATE]…" at bounding box center [921, 330] width 280 height 402
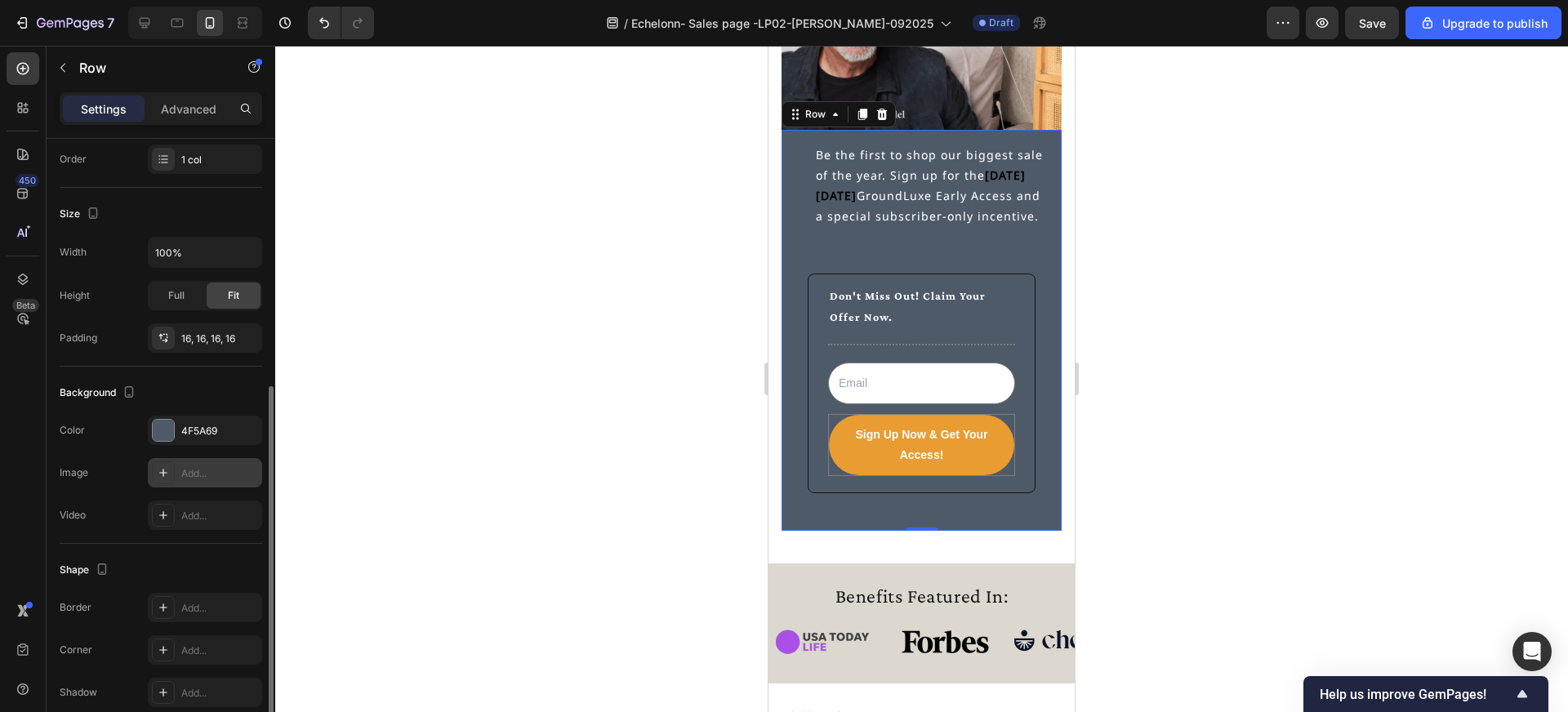
scroll to position [334, 0]
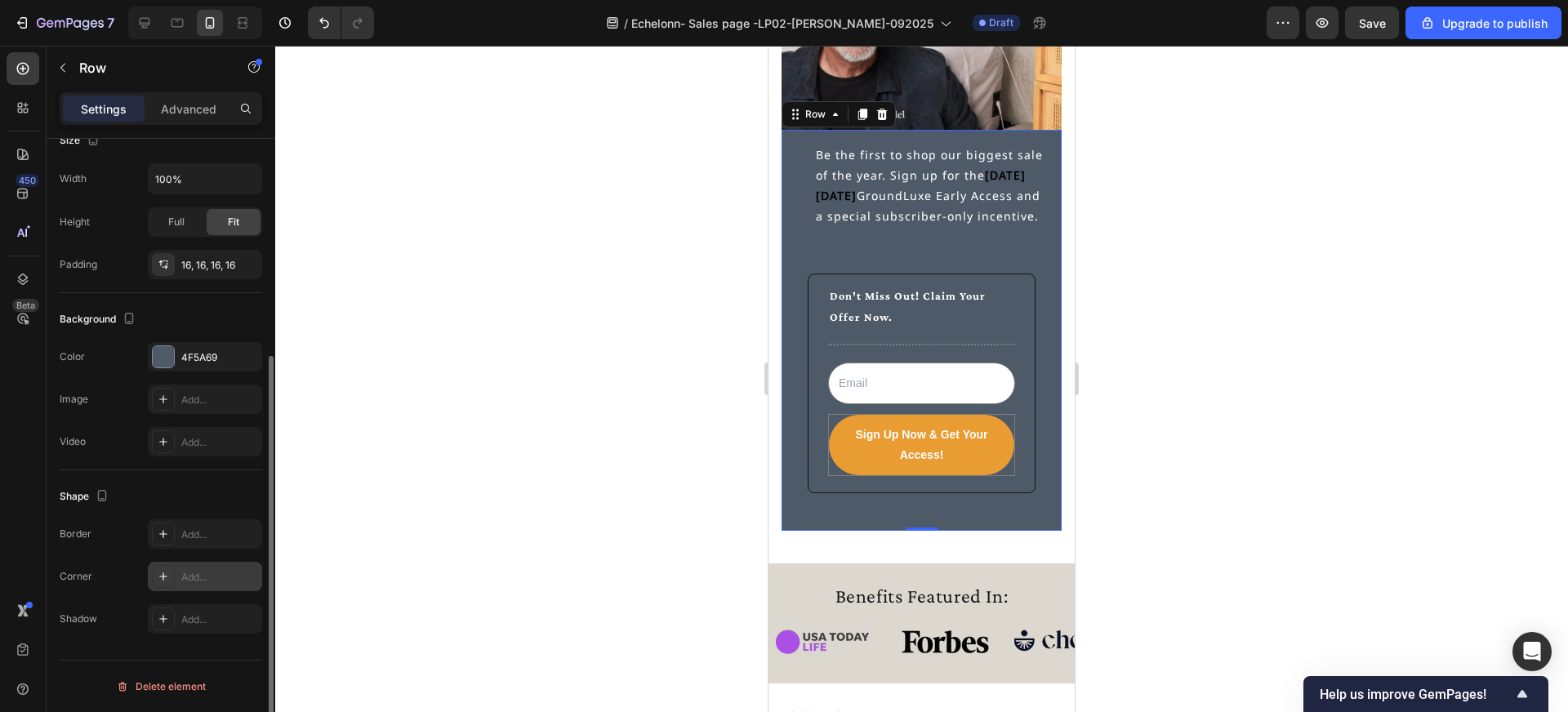
click at [163, 577] on icon at bounding box center [163, 576] width 13 height 13
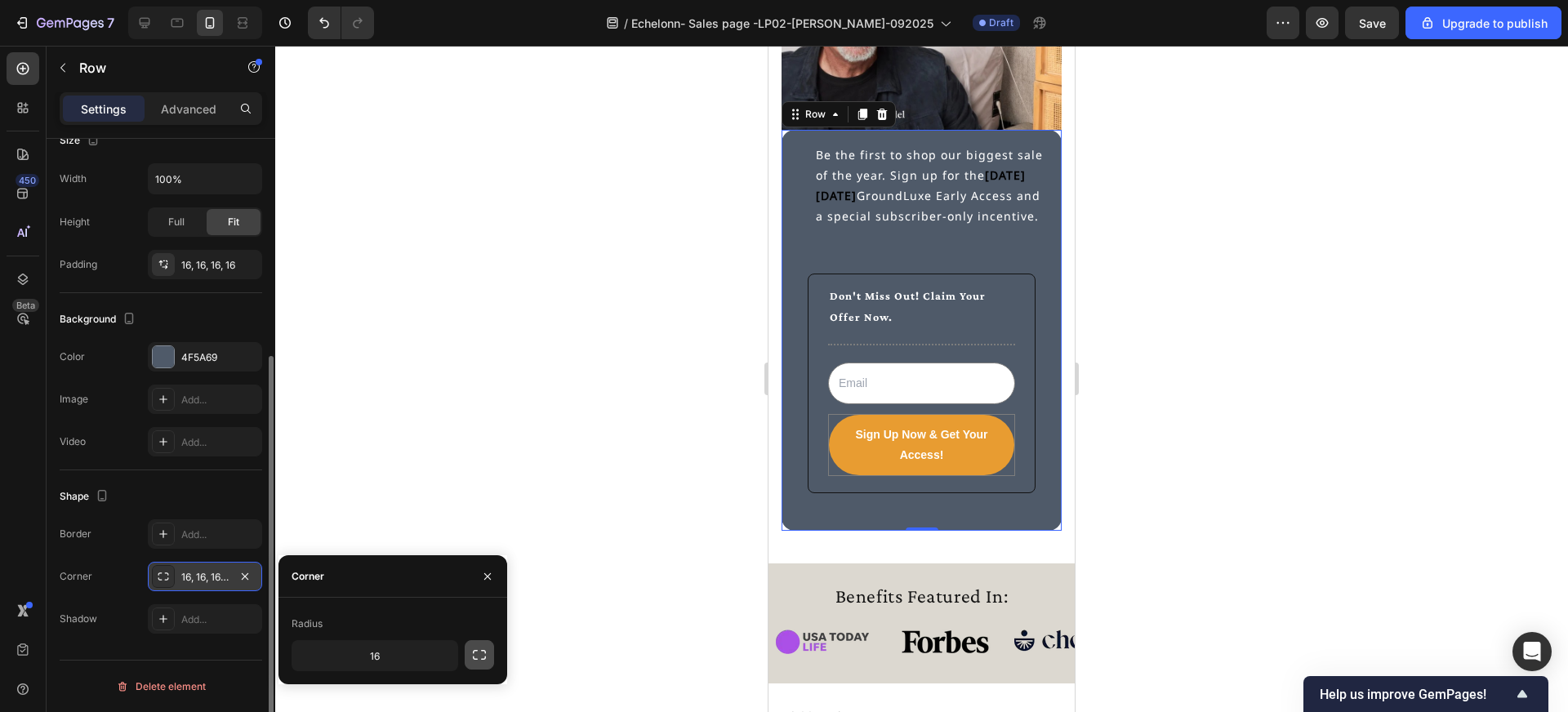
click at [480, 648] on icon "button" at bounding box center [480, 655] width 16 height 16
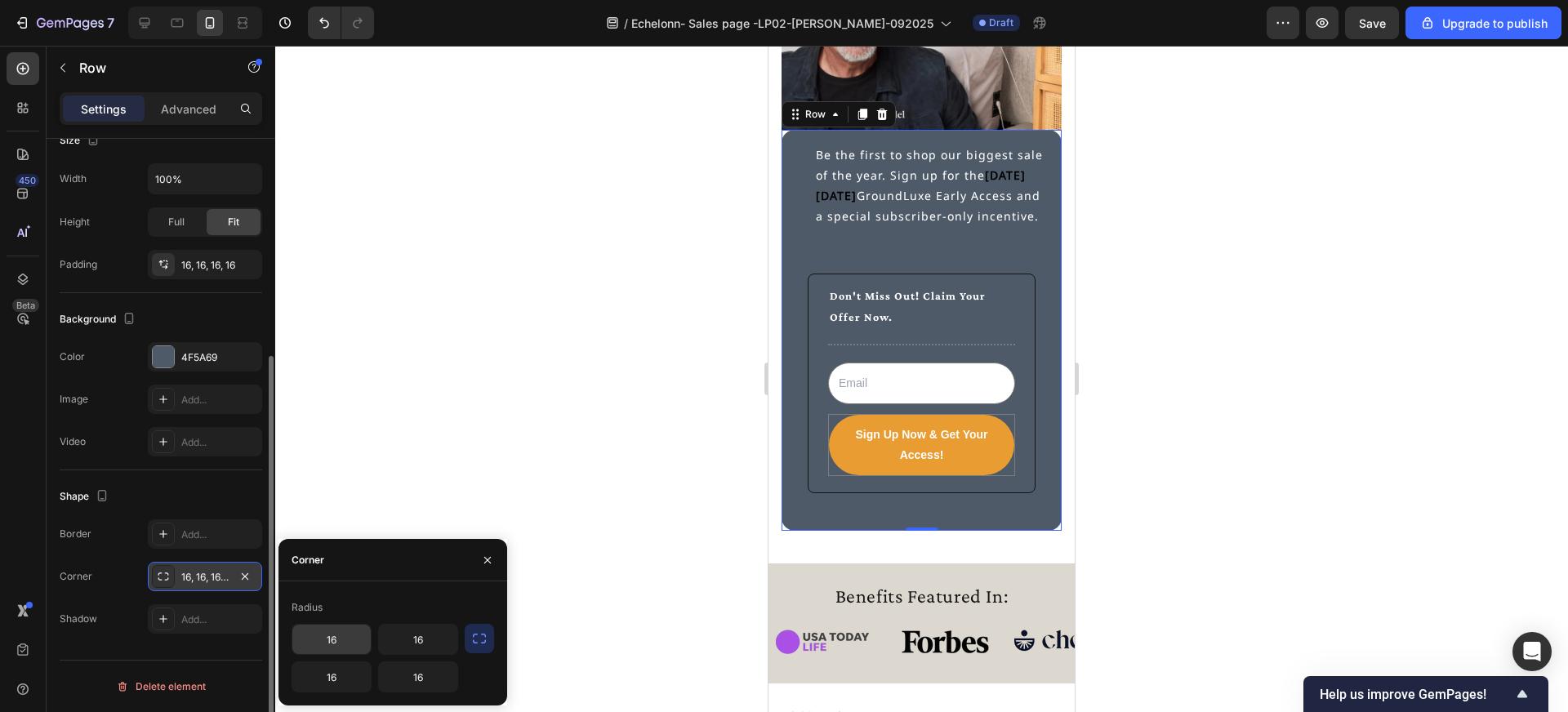
click at [340, 637] on input "16" at bounding box center [332, 639] width 78 height 29
type input "0"
click at [428, 641] on input "16" at bounding box center [418, 639] width 78 height 29
type input "0"
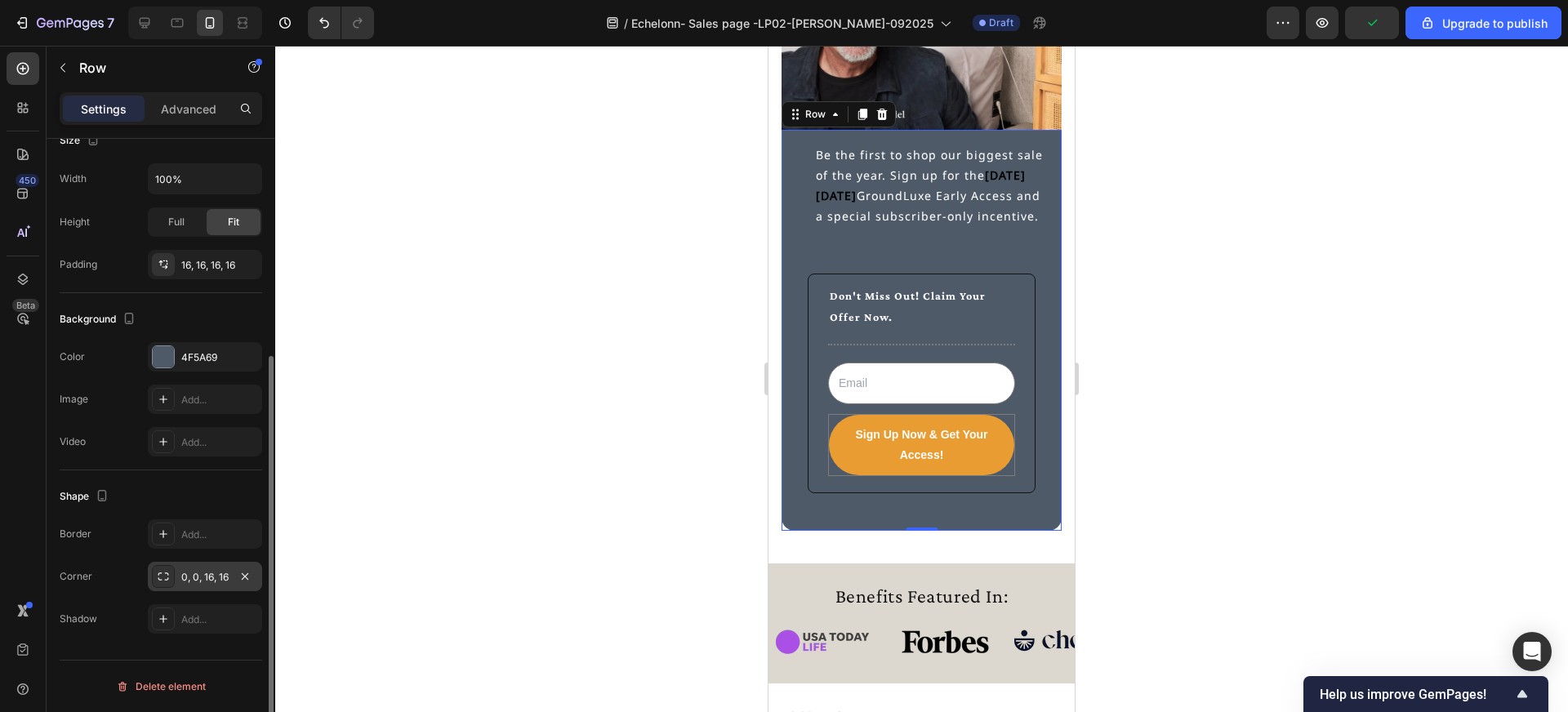
click at [621, 494] on div at bounding box center [922, 378] width 1293 height 666
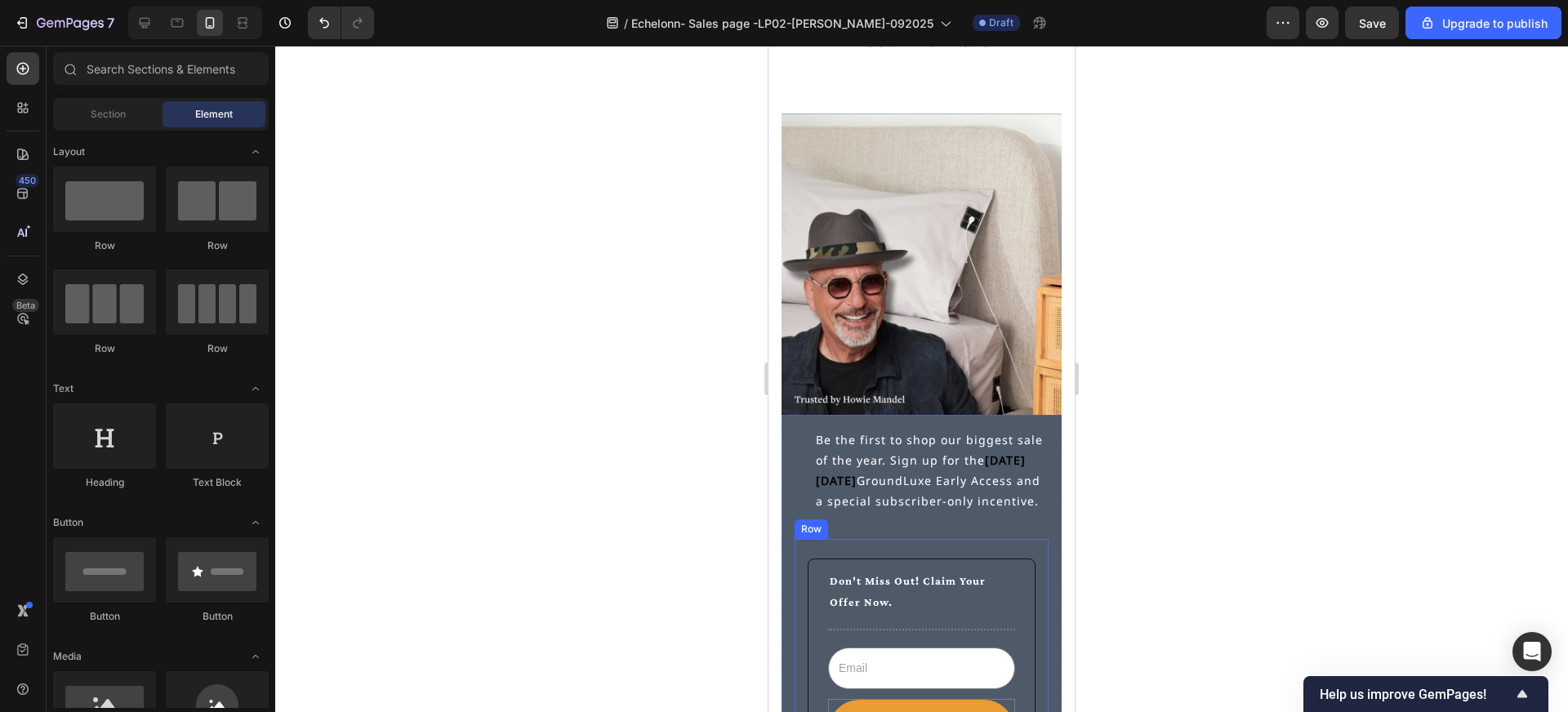
scroll to position [4695, 0]
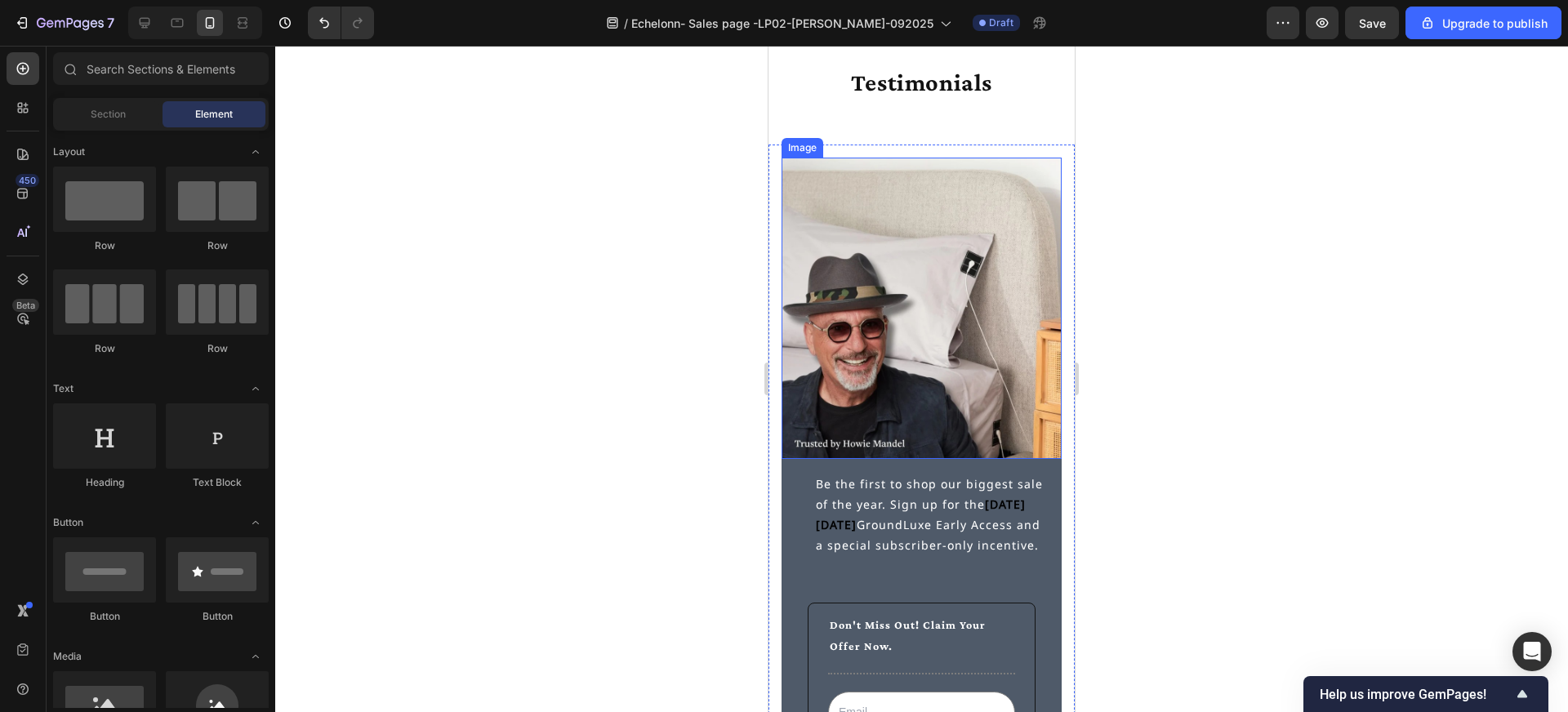
click at [1008, 200] on img at bounding box center [921, 308] width 280 height 302
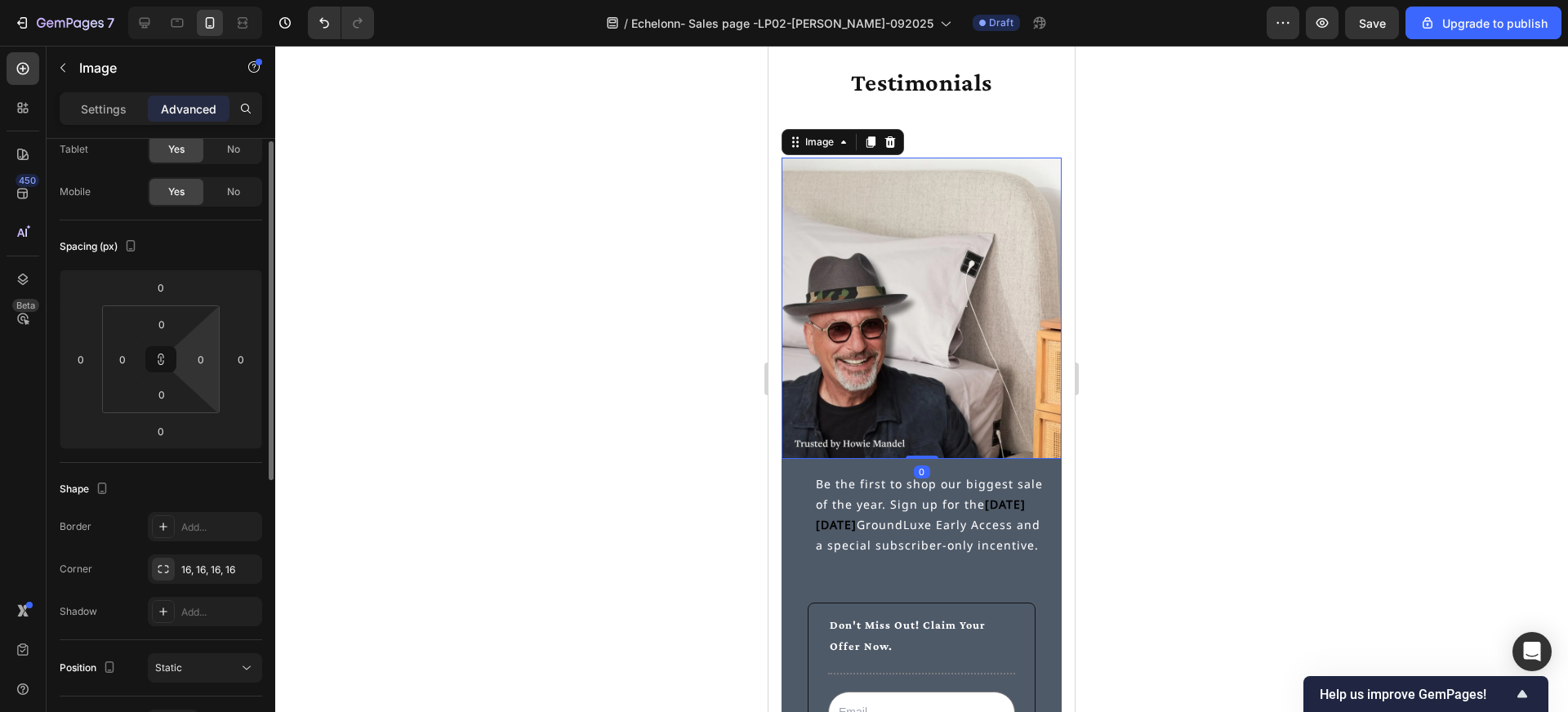
scroll to position [128, 0]
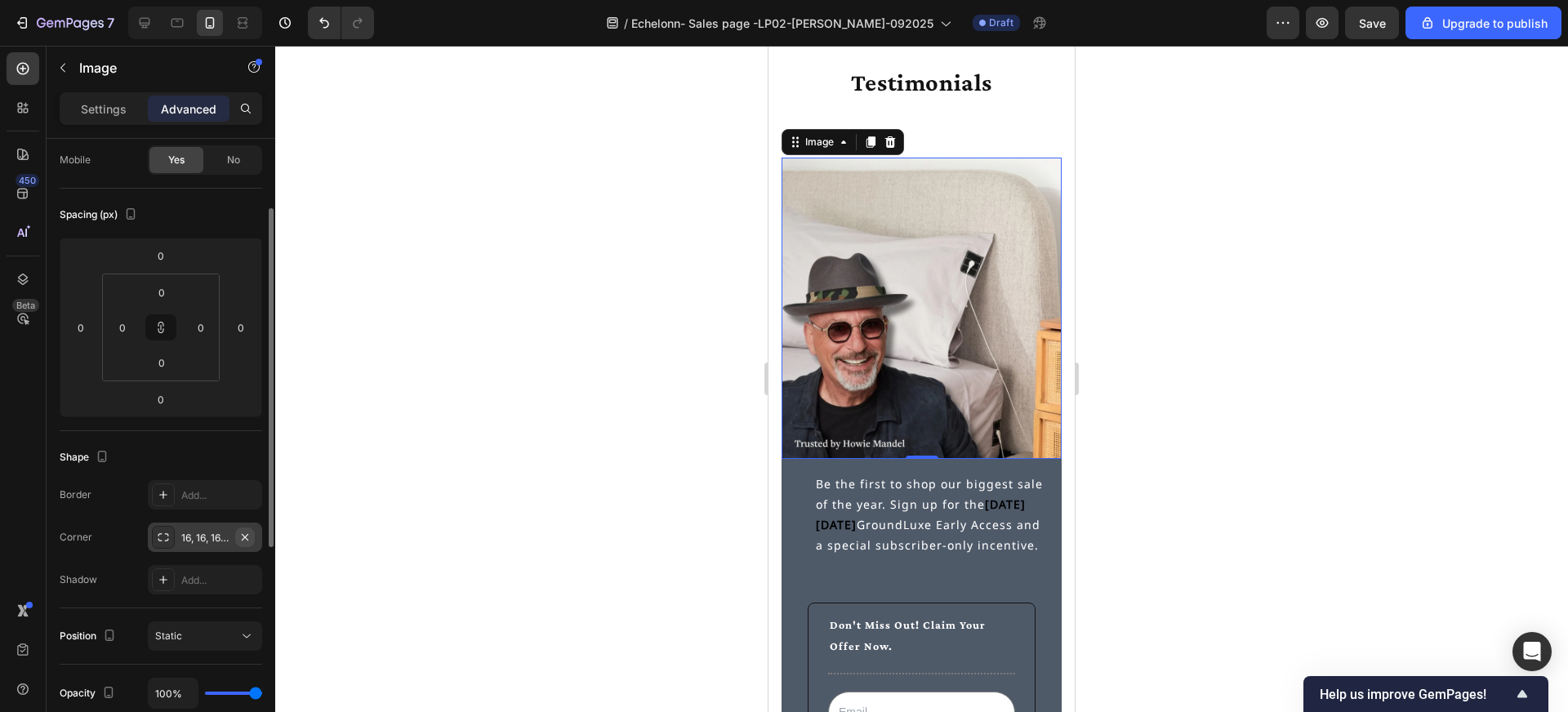
click at [241, 537] on icon "button" at bounding box center [245, 537] width 13 height 13
click at [166, 535] on icon at bounding box center [163, 537] width 13 height 13
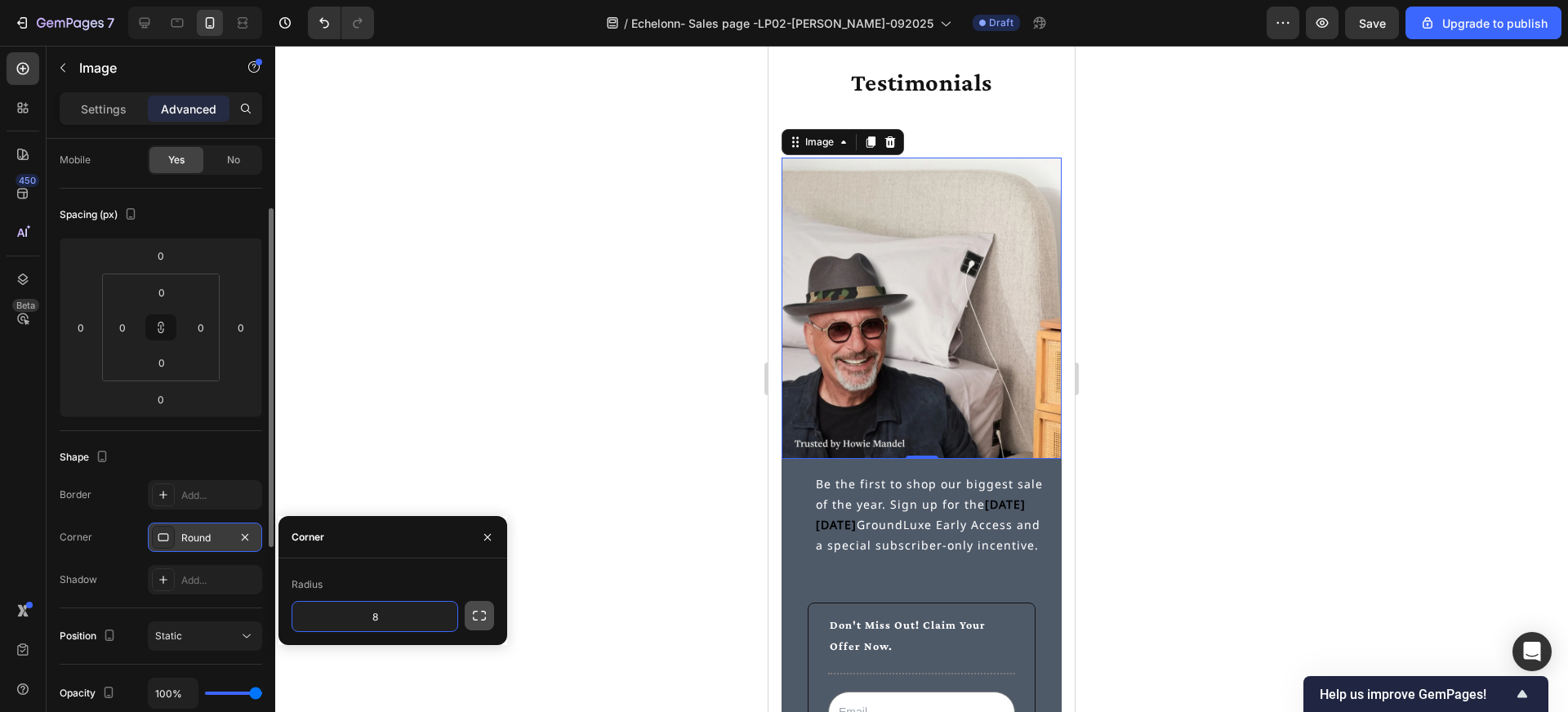
click at [477, 608] on icon "button" at bounding box center [480, 616] width 16 height 16
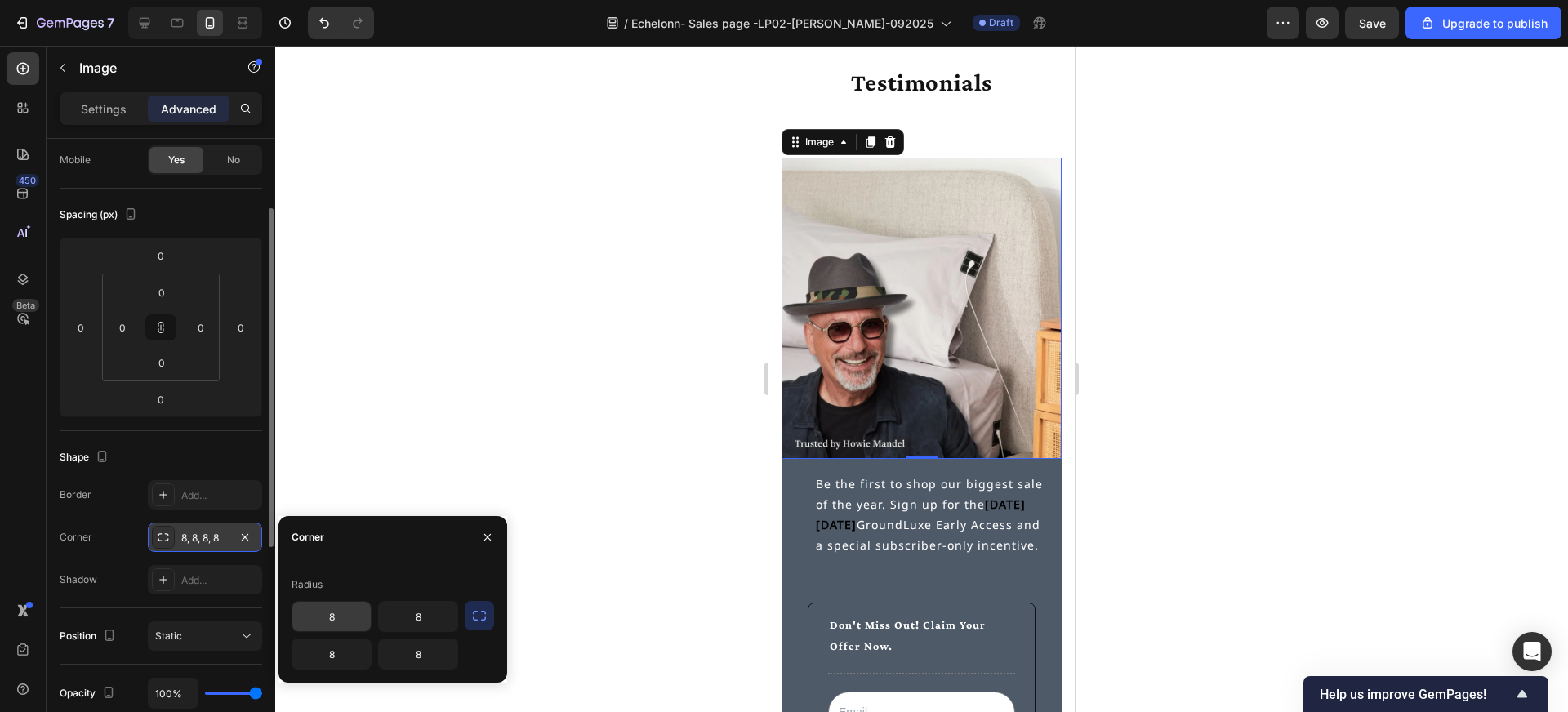
click at [341, 614] on input "8" at bounding box center [332, 616] width 78 height 29
type input "8"
type input "16"
click at [425, 616] on input "8" at bounding box center [418, 616] width 78 height 29
type input "16"
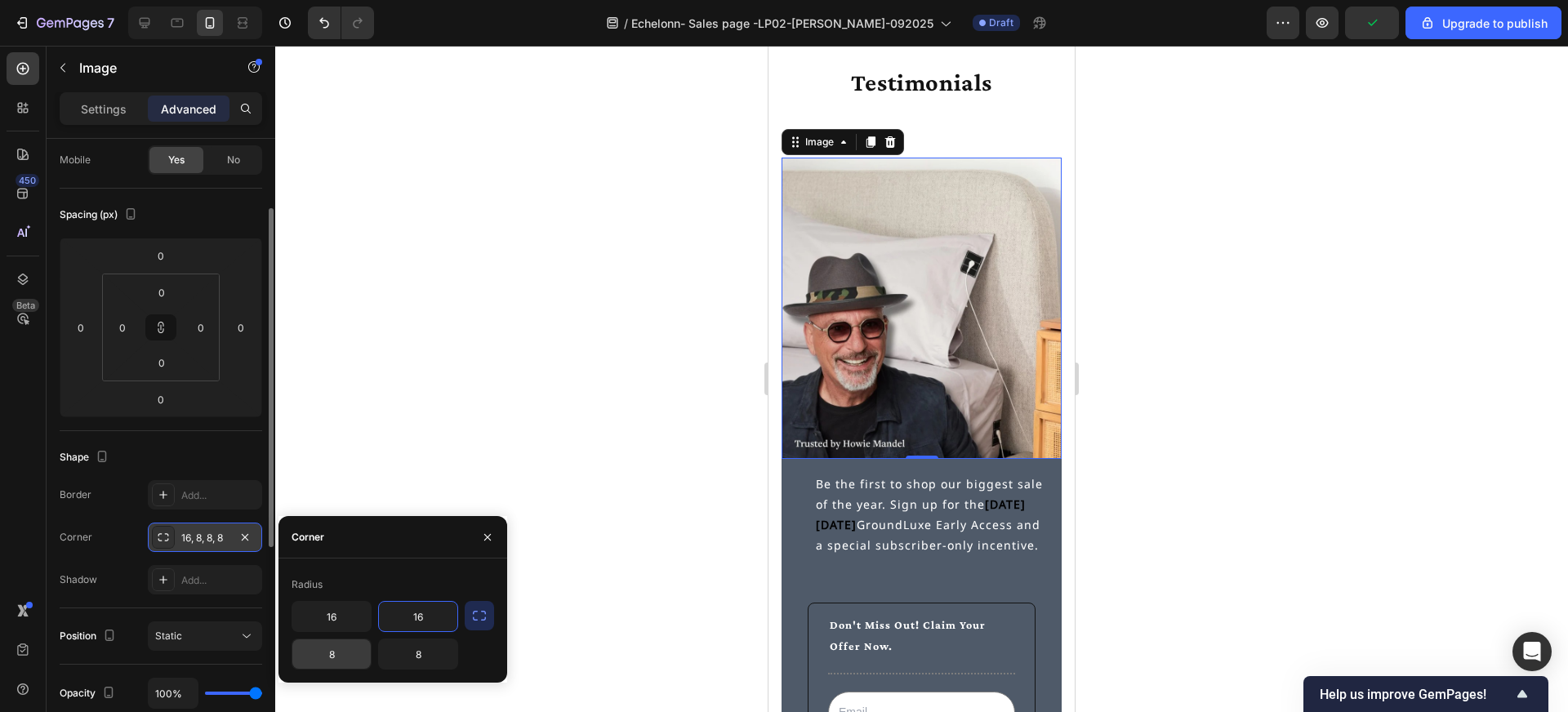
click at [358, 654] on input "8" at bounding box center [332, 654] width 78 height 29
type input "0"
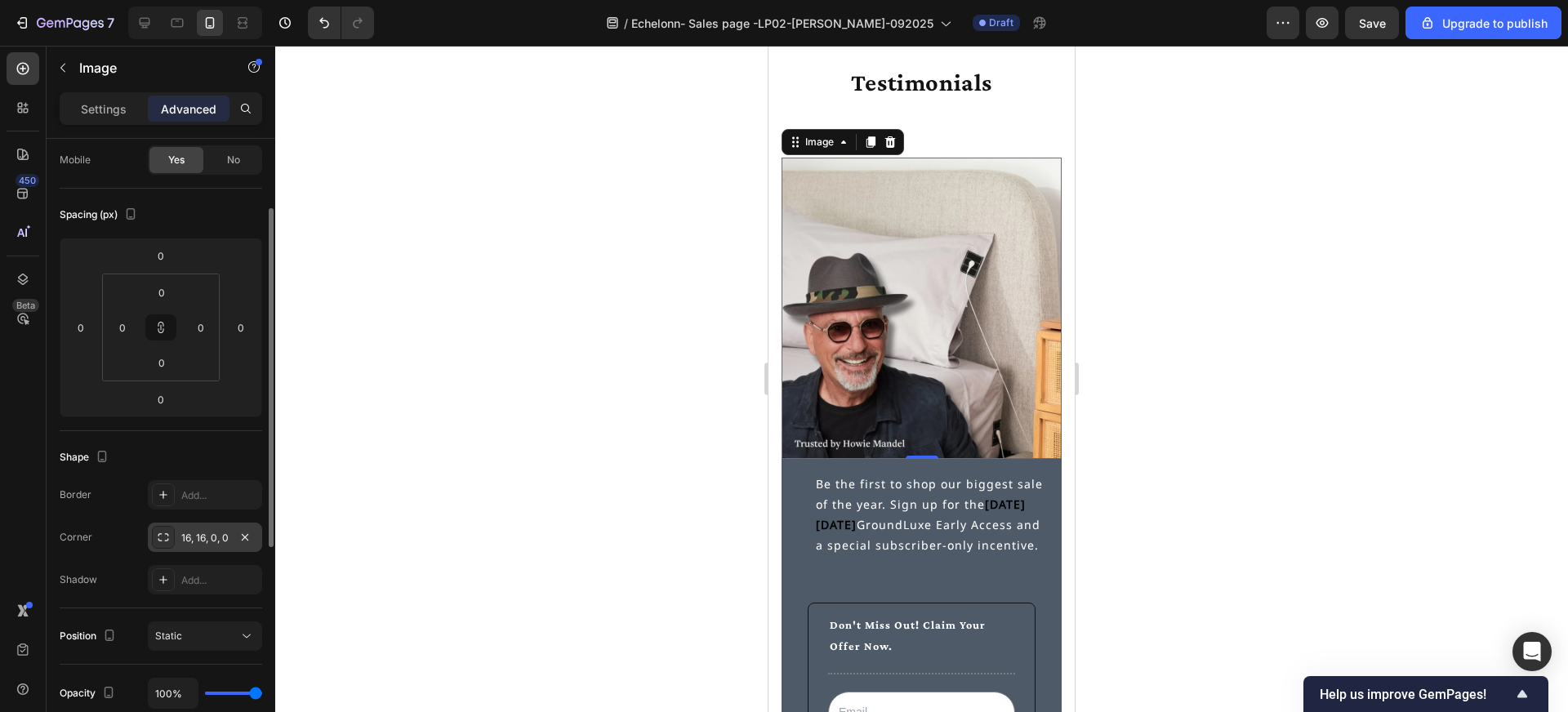
click at [710, 606] on div at bounding box center [922, 378] width 1293 height 666
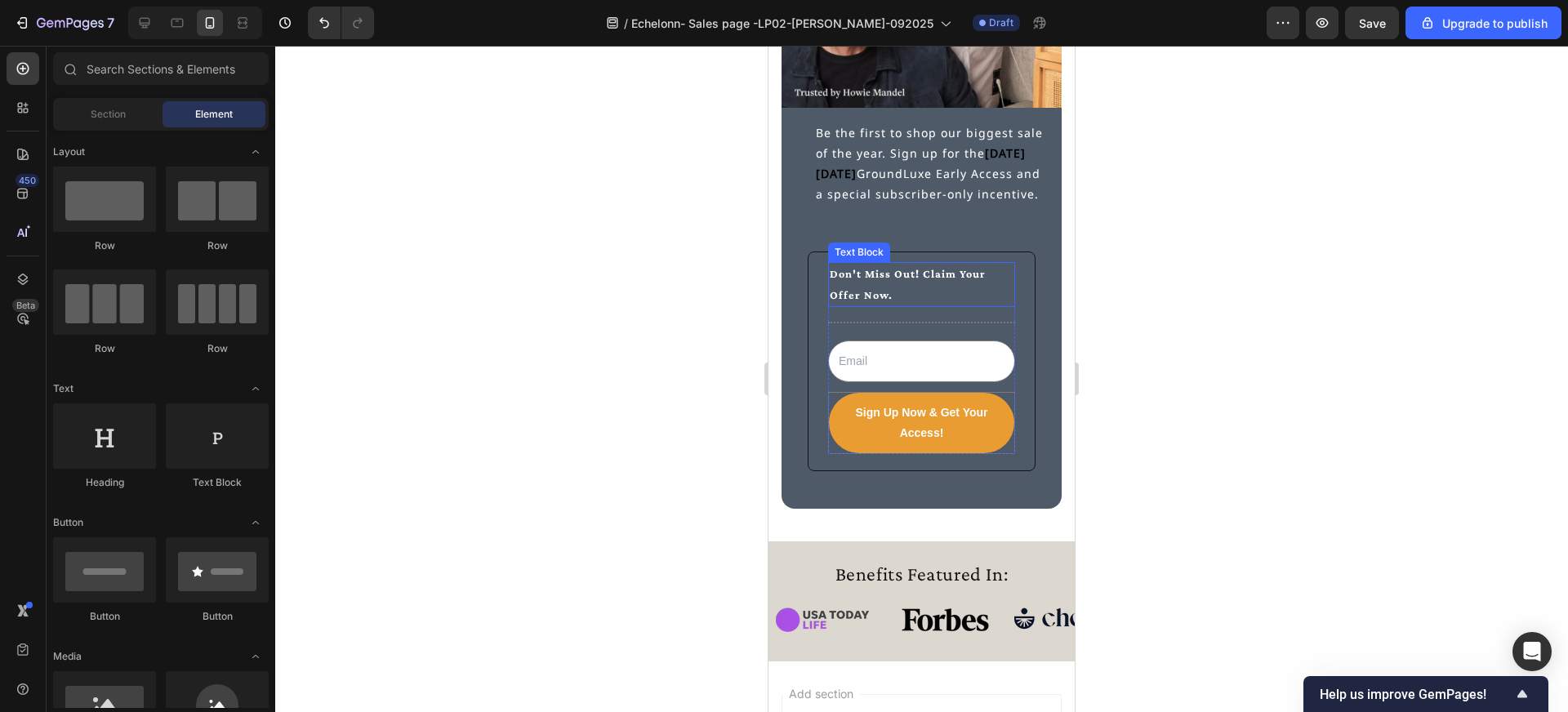
scroll to position [5144, 0]
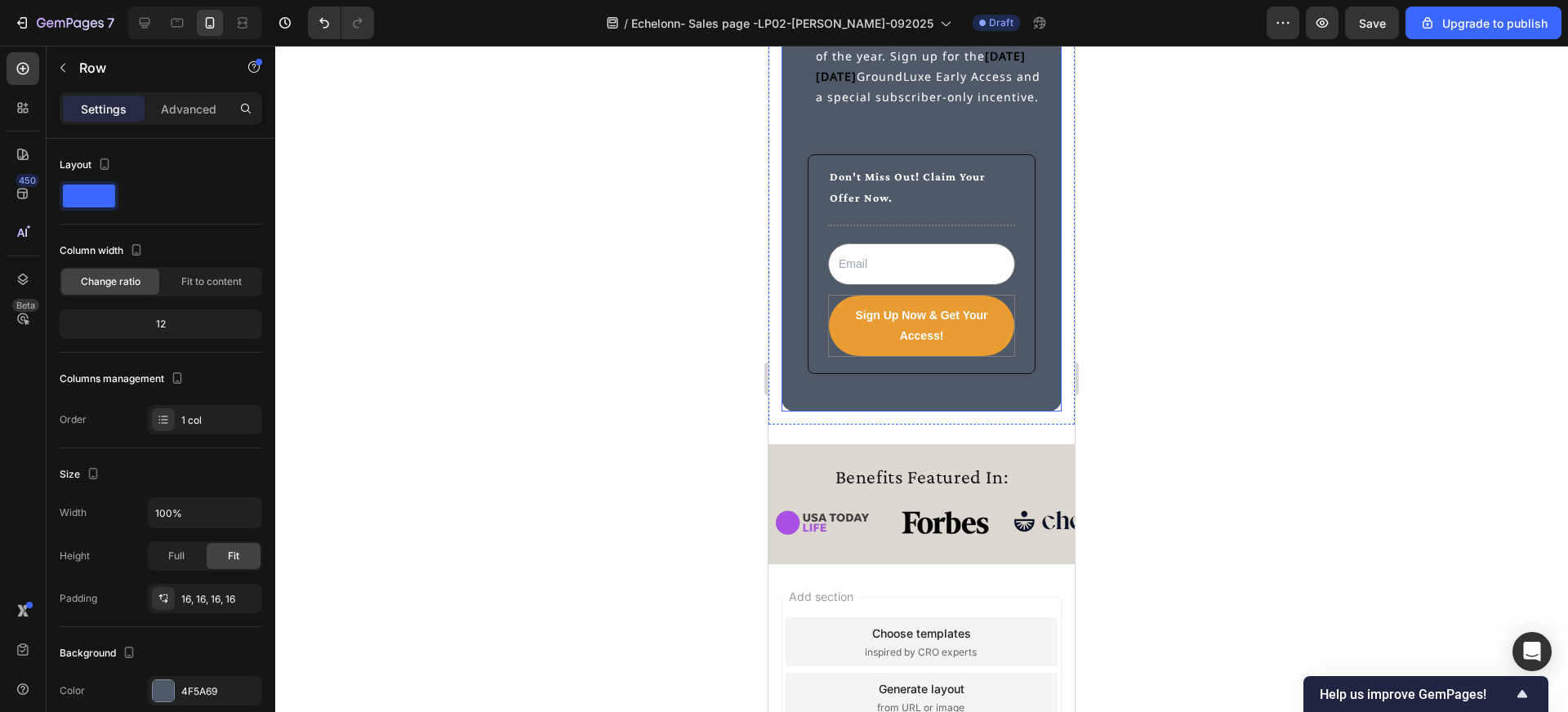
click at [848, 401] on div "Be the first to shop our biggest sale of the year. Sign up for the [DATE][DATE]…" at bounding box center [921, 212] width 280 height 402
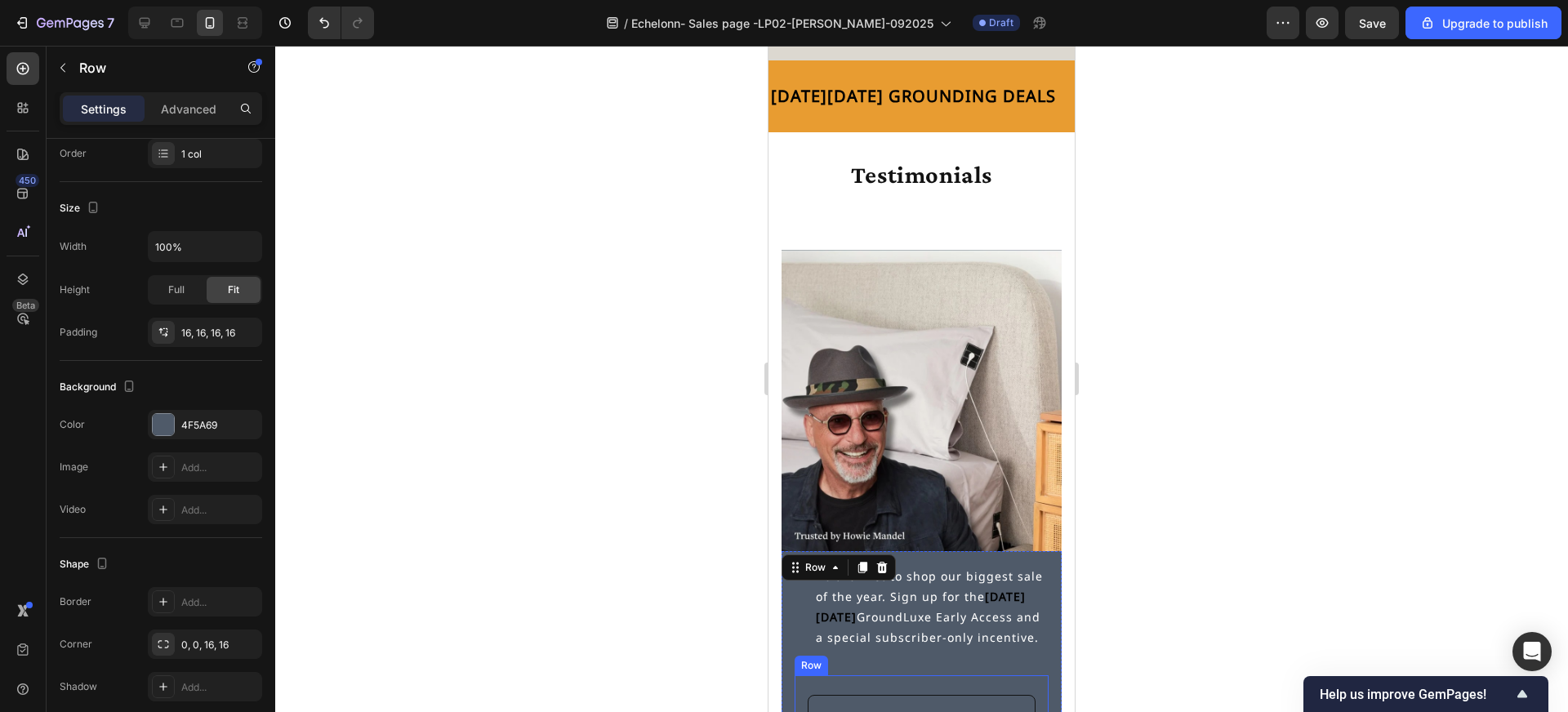
scroll to position [4566, 0]
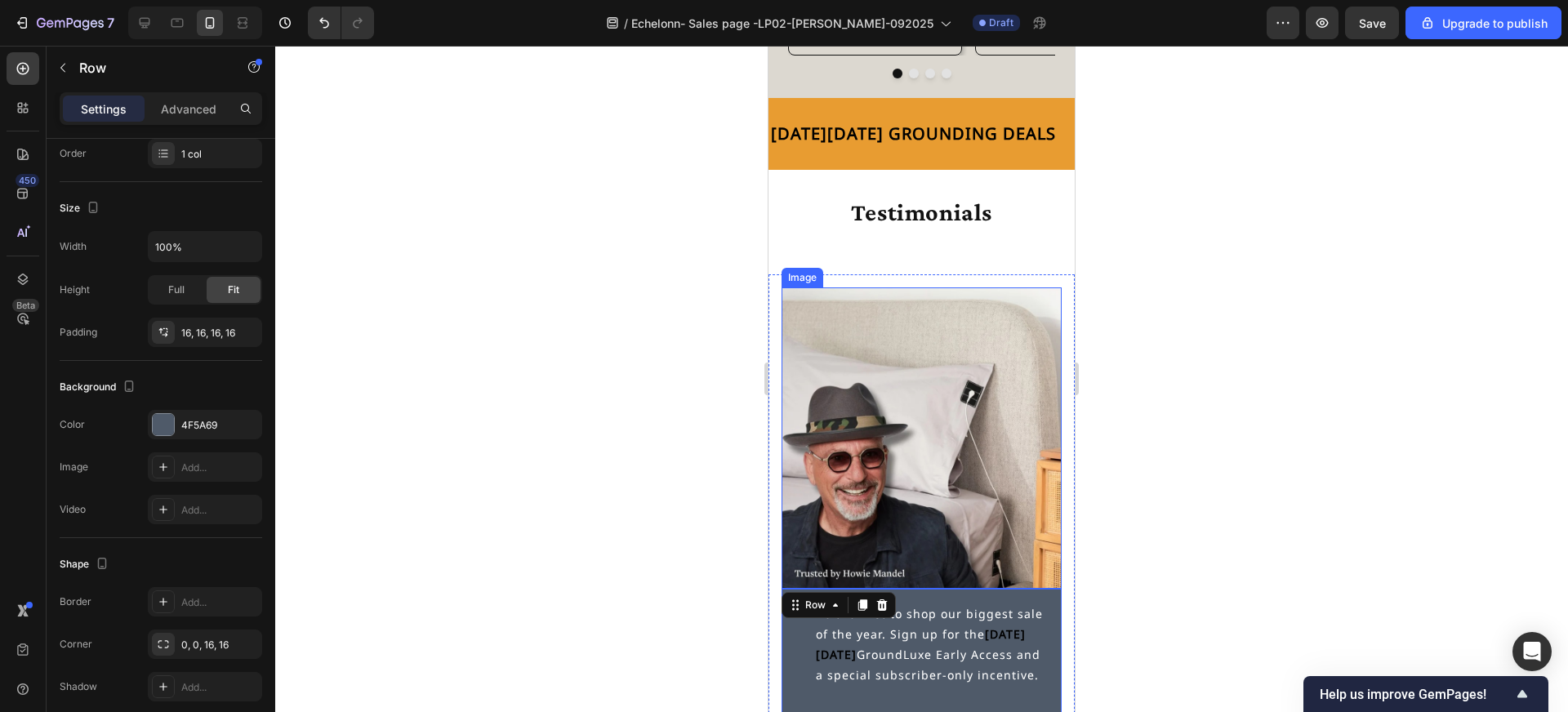
click at [839, 430] on img at bounding box center [921, 438] width 280 height 302
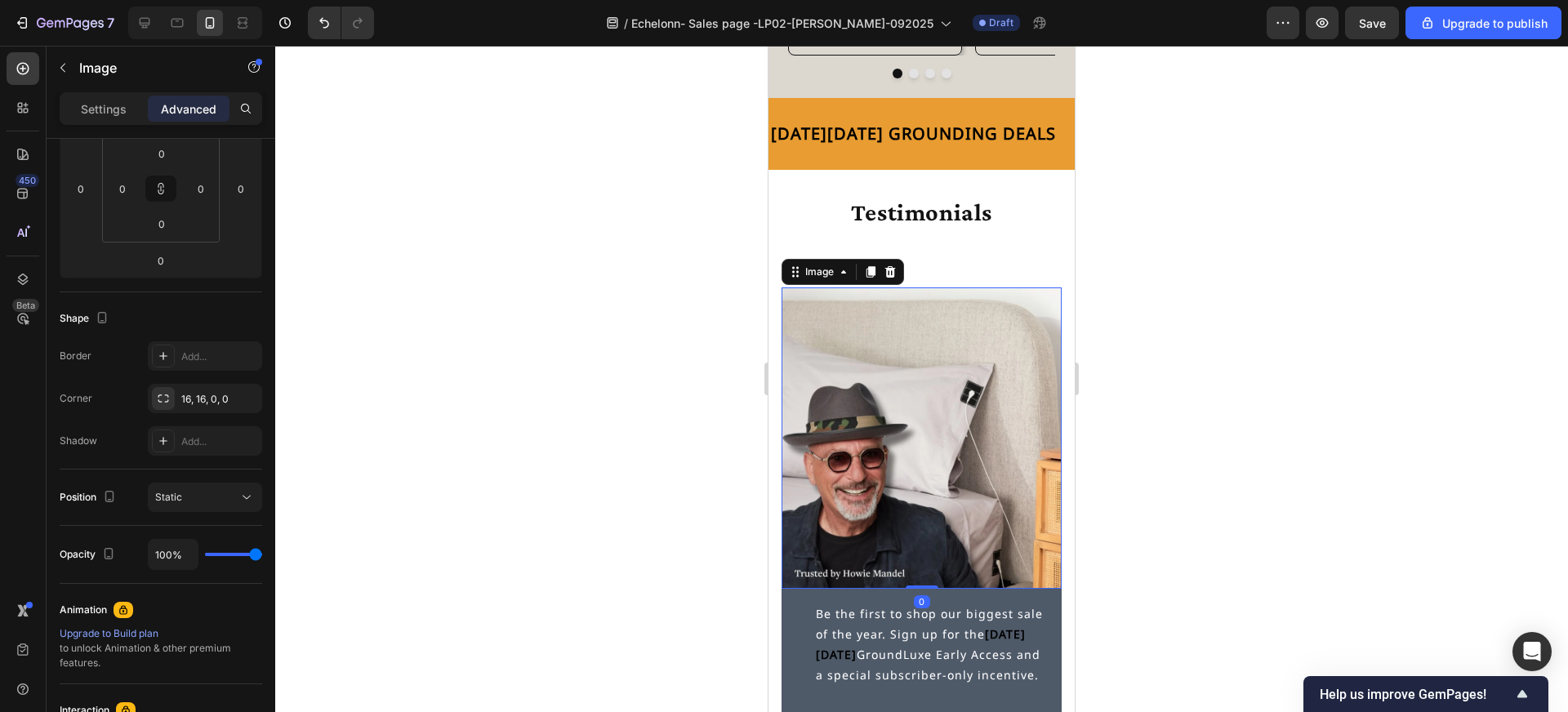
scroll to position [0, 0]
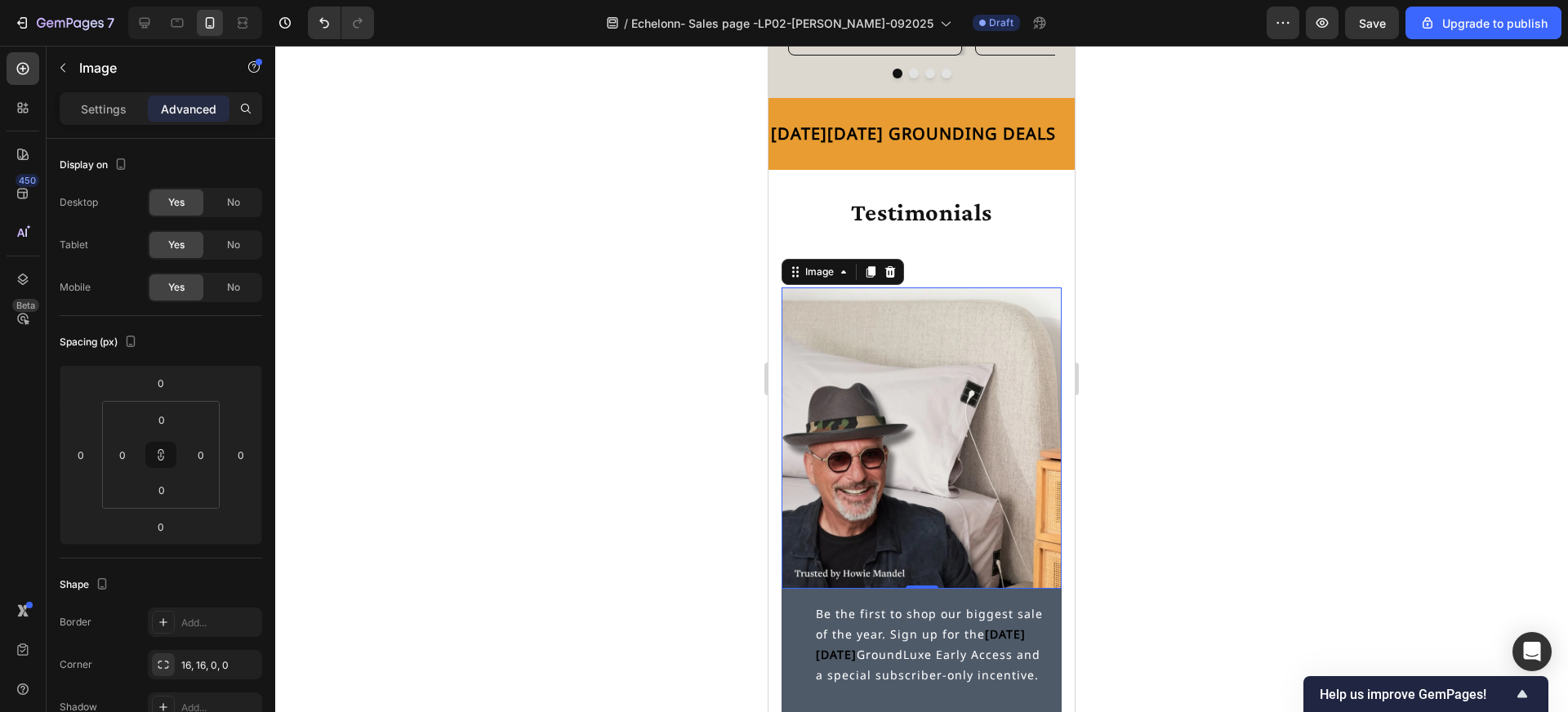
click at [872, 332] on img at bounding box center [921, 438] width 280 height 302
click at [852, 340] on img at bounding box center [921, 438] width 280 height 302
click at [106, 114] on p "Settings" at bounding box center [104, 108] width 46 height 17
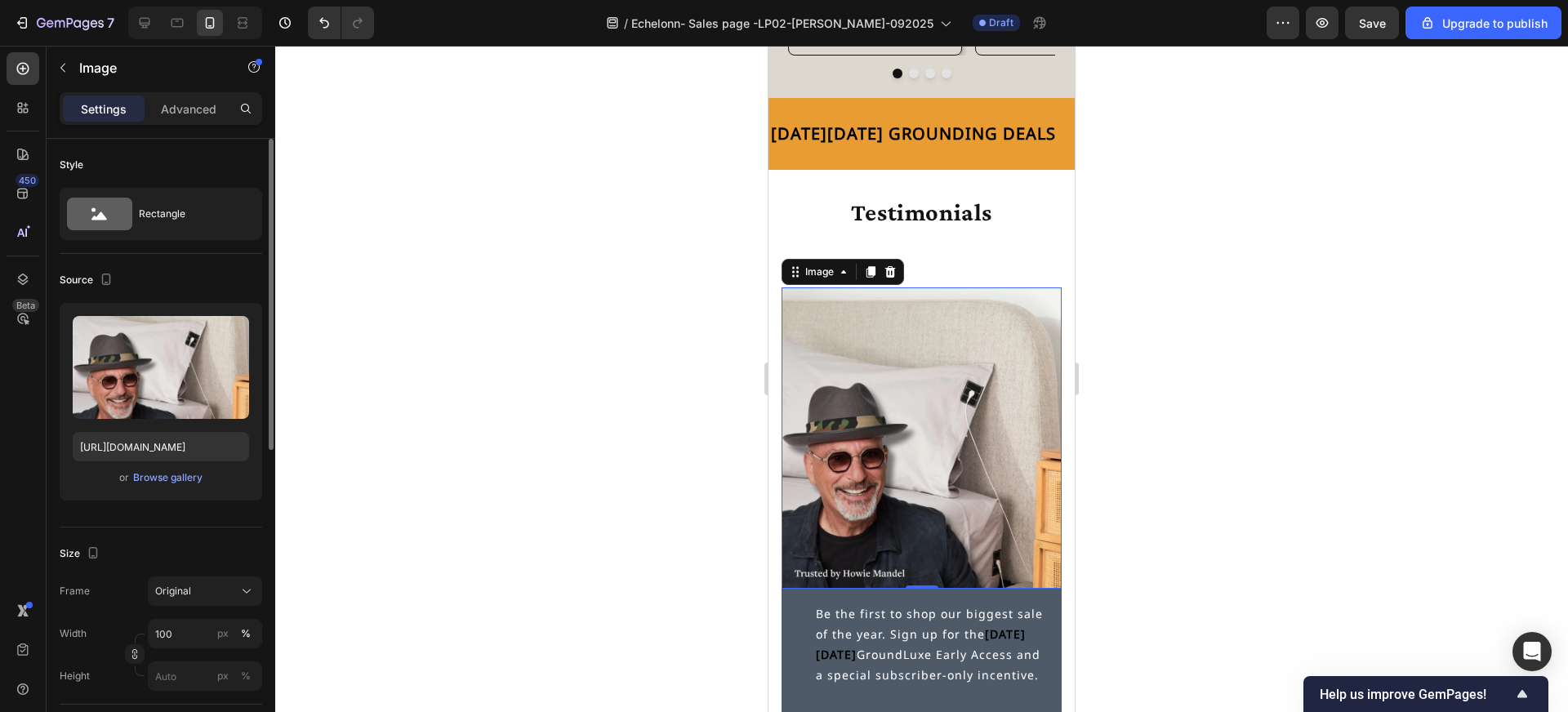
scroll to position [4, 0]
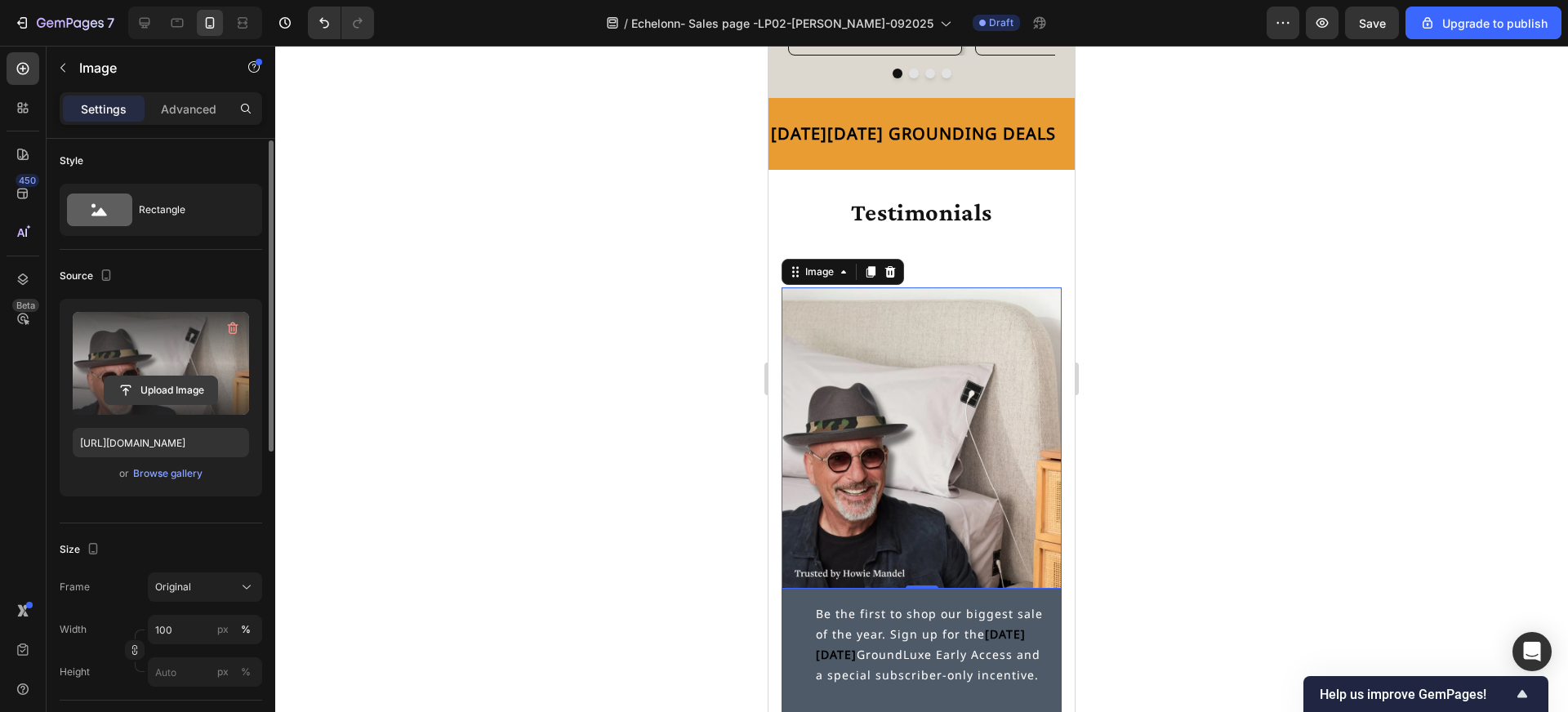
click at [168, 394] on input "file" at bounding box center [161, 390] width 113 height 27
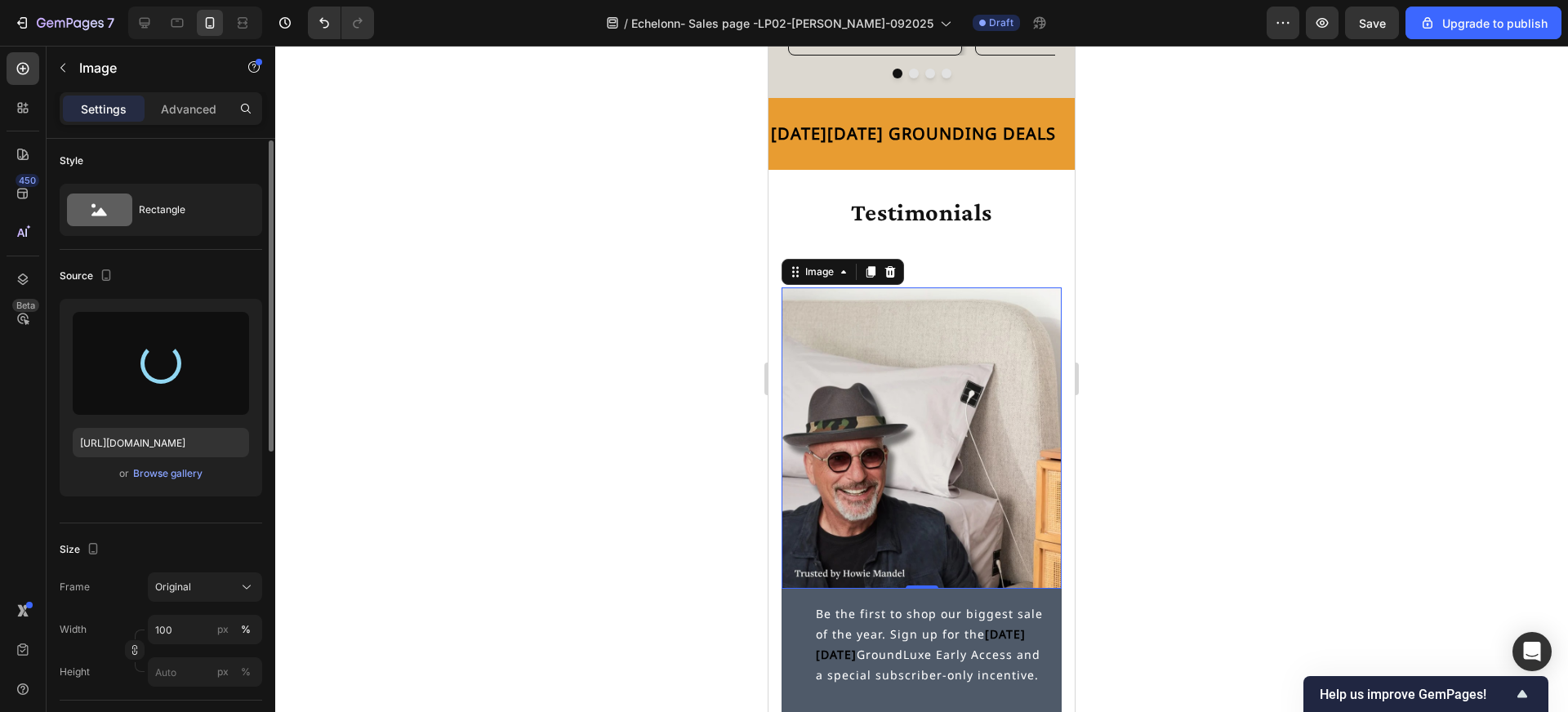
type input "[URL][DOMAIN_NAME]"
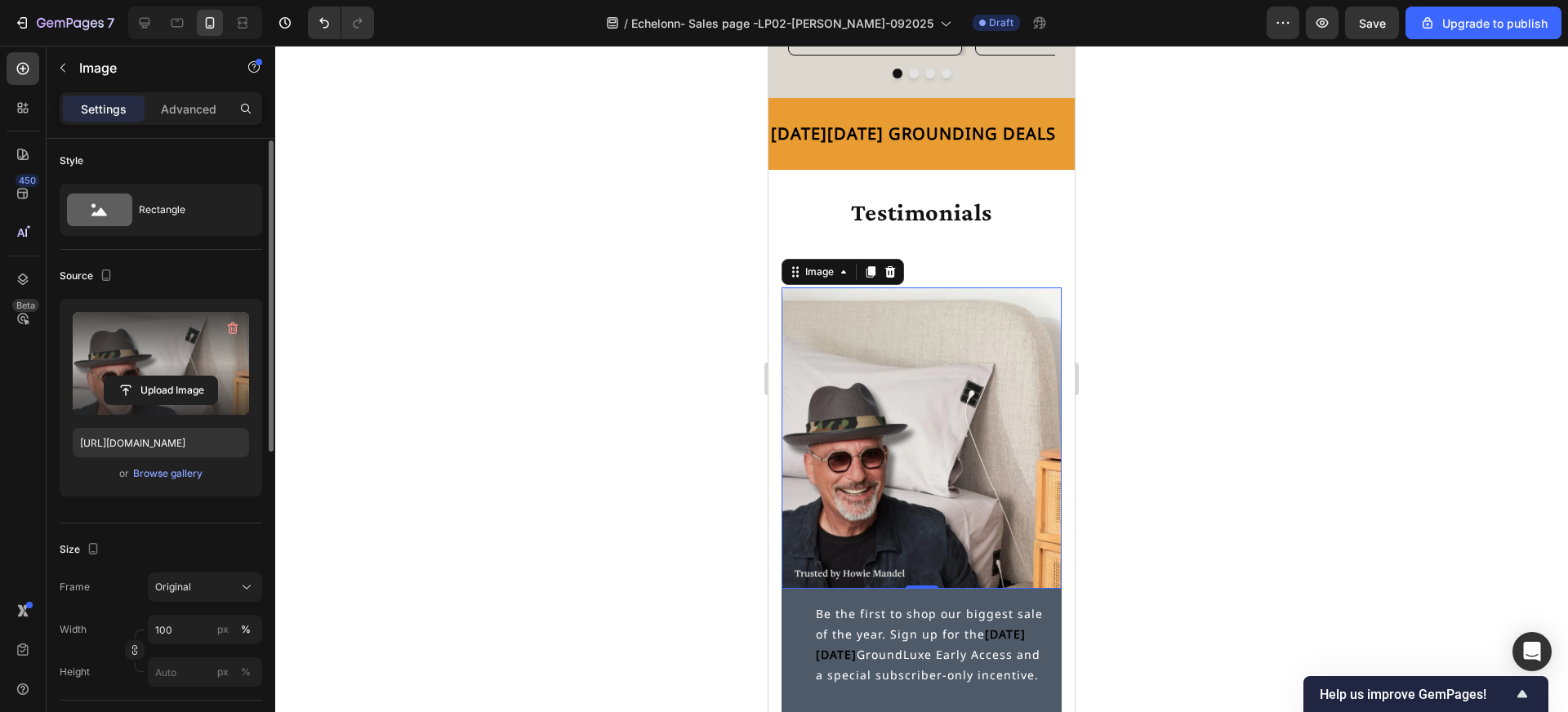
click at [655, 436] on div at bounding box center [922, 378] width 1293 height 666
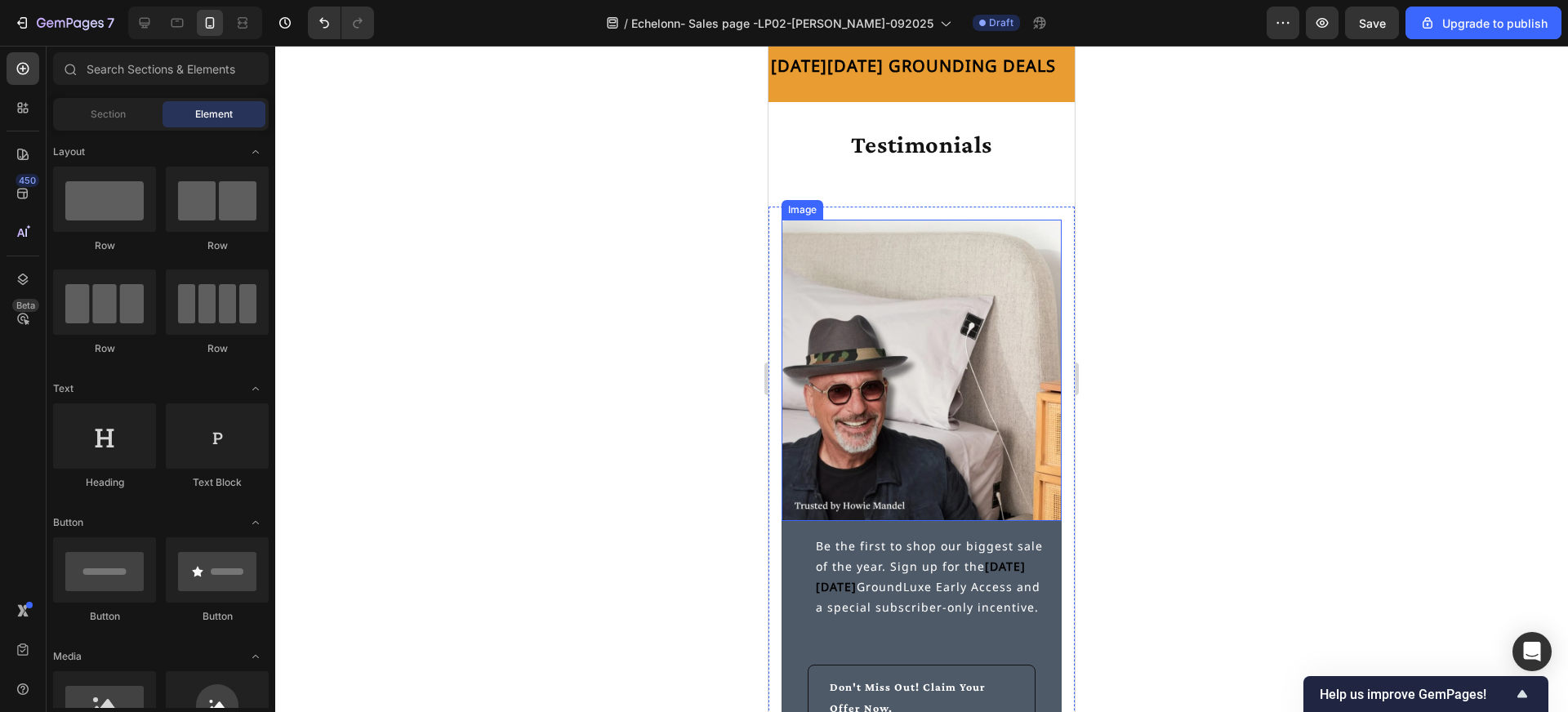
scroll to position [4616, 0]
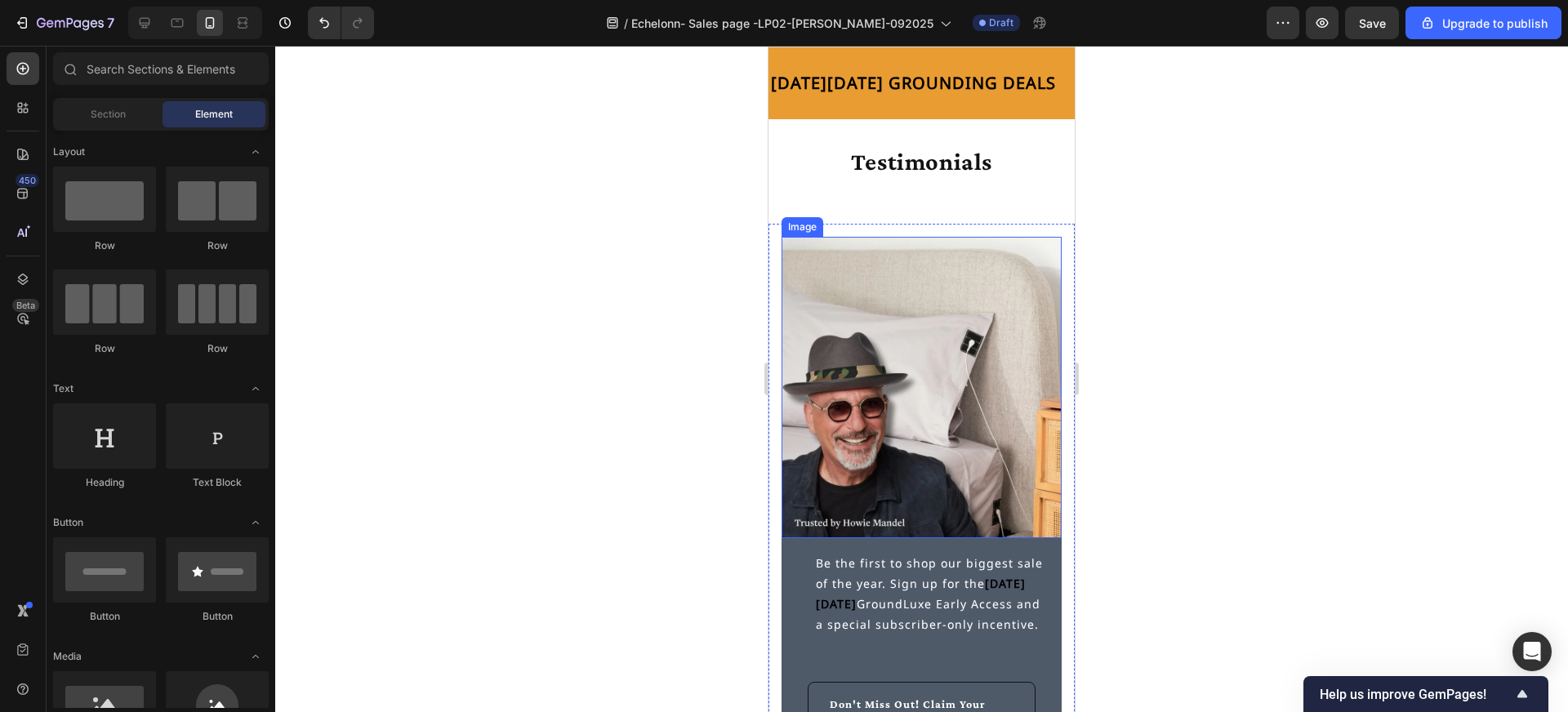
click at [859, 400] on img at bounding box center [921, 387] width 280 height 302
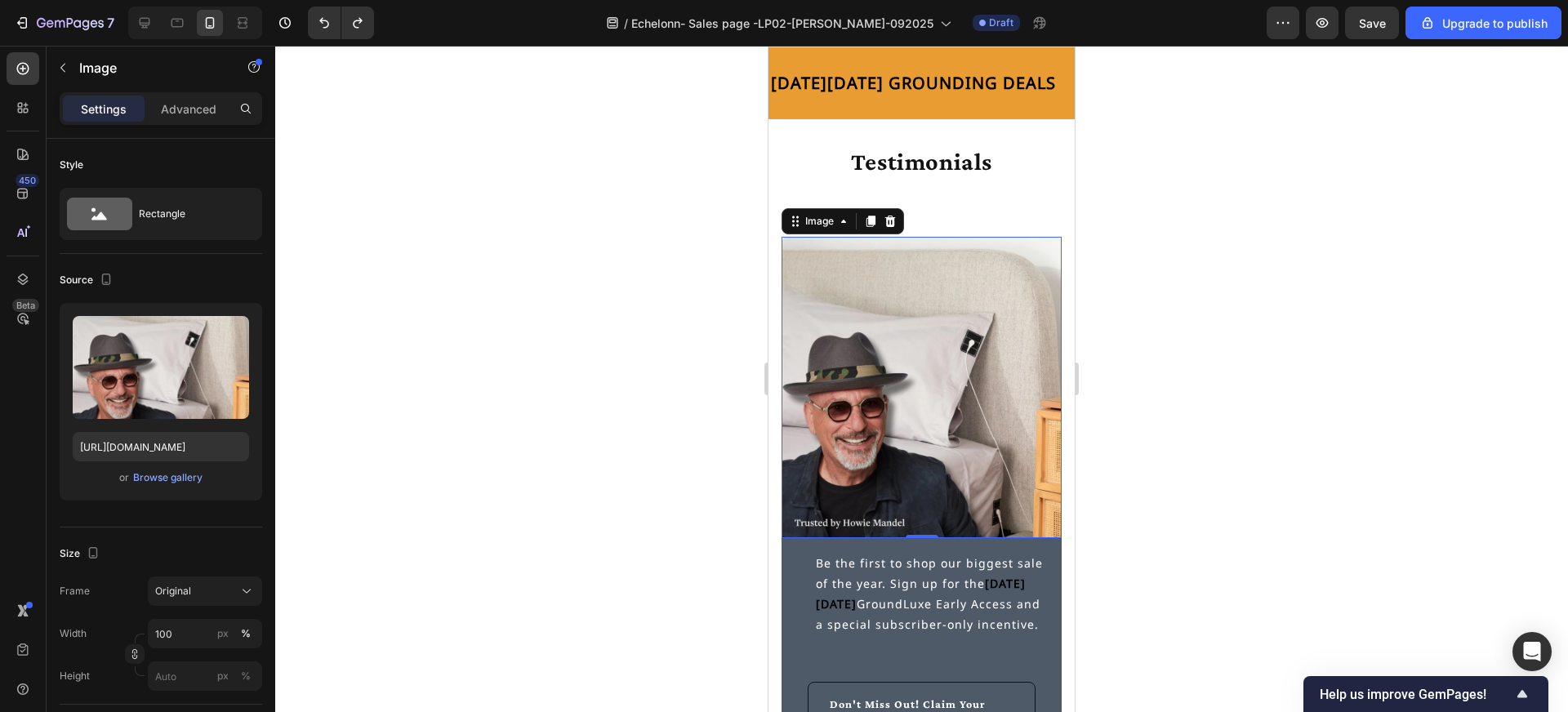
click at [1181, 443] on div at bounding box center [922, 378] width 1293 height 666
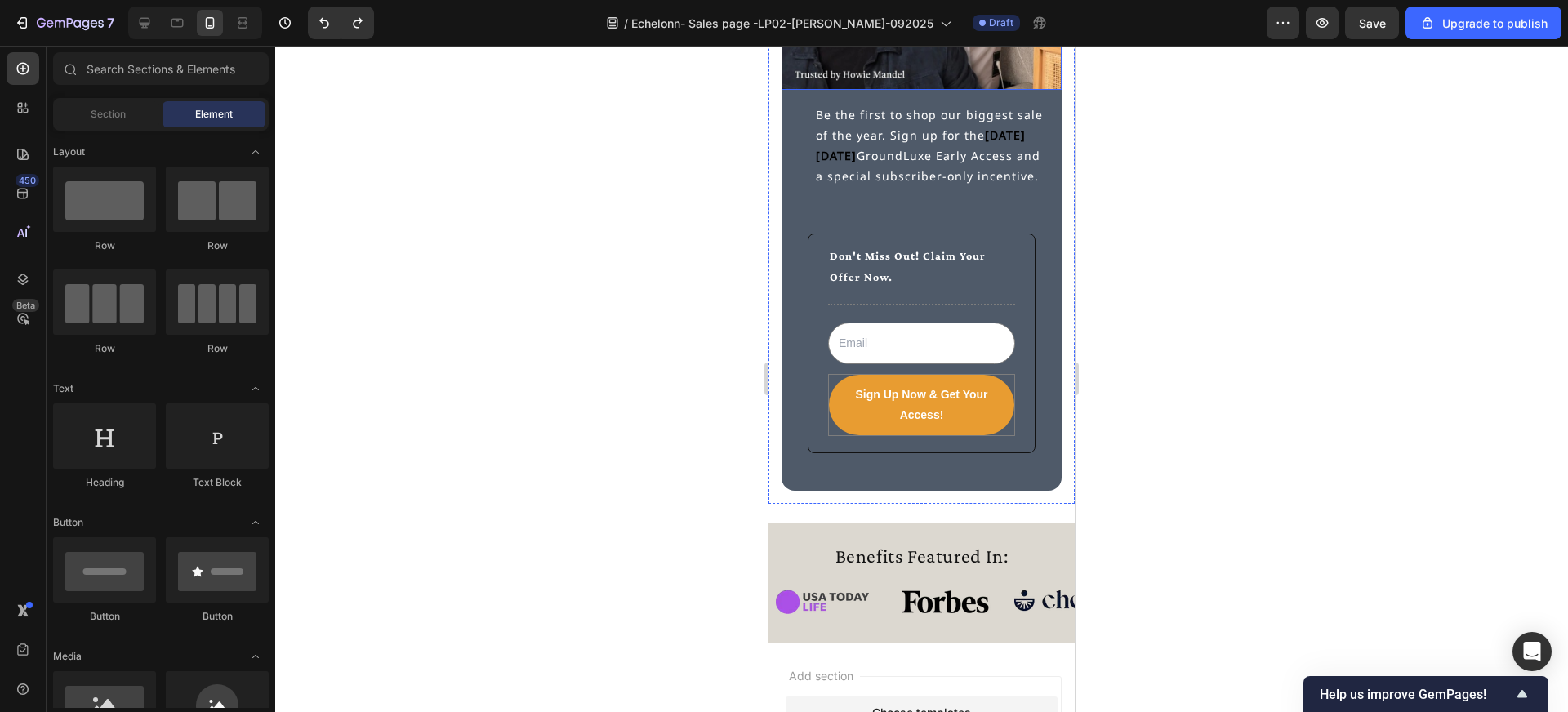
scroll to position [5072, 0]
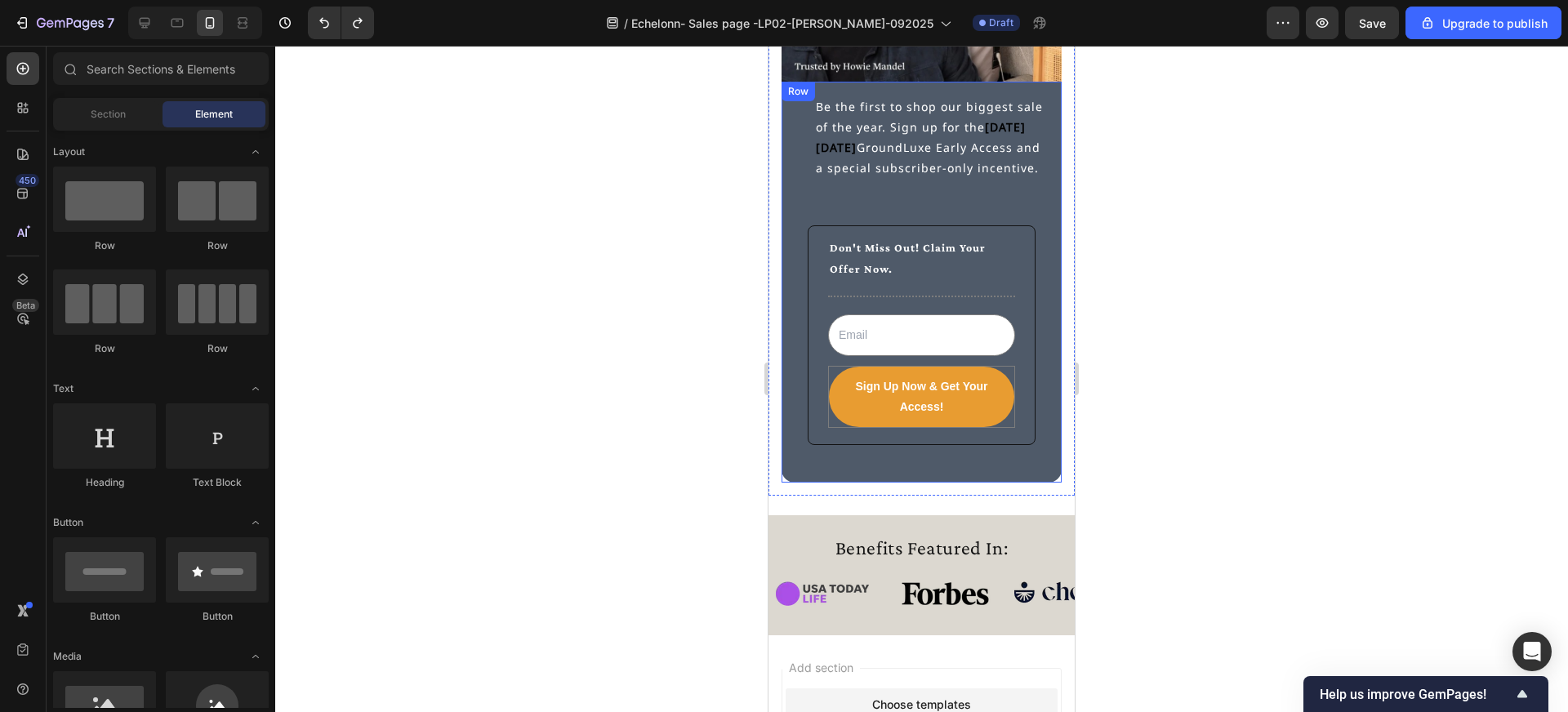
click at [1053, 469] on div "Be the first to shop our biggest sale of the year. Sign up for the [DATE][DATE]…" at bounding box center [921, 283] width 280 height 402
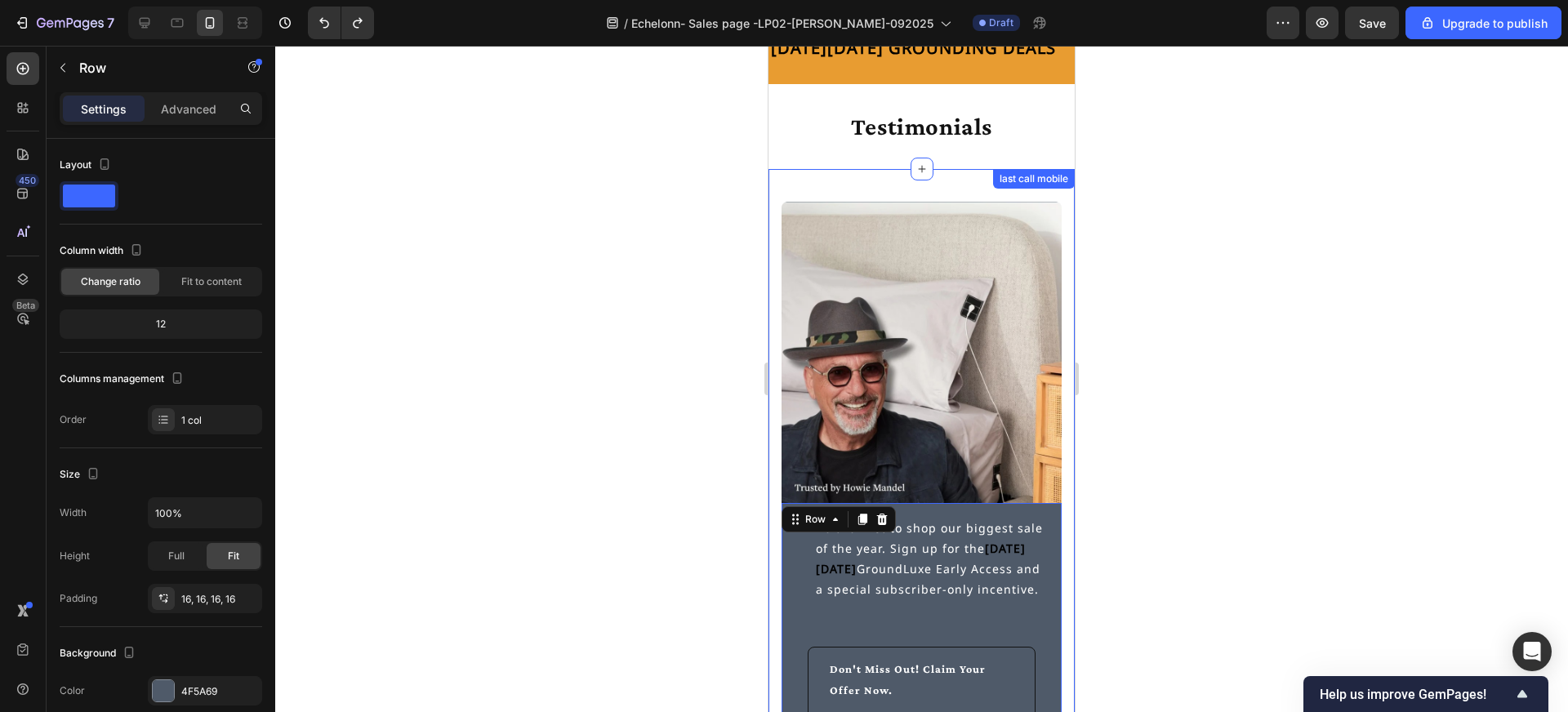
scroll to position [4637, 0]
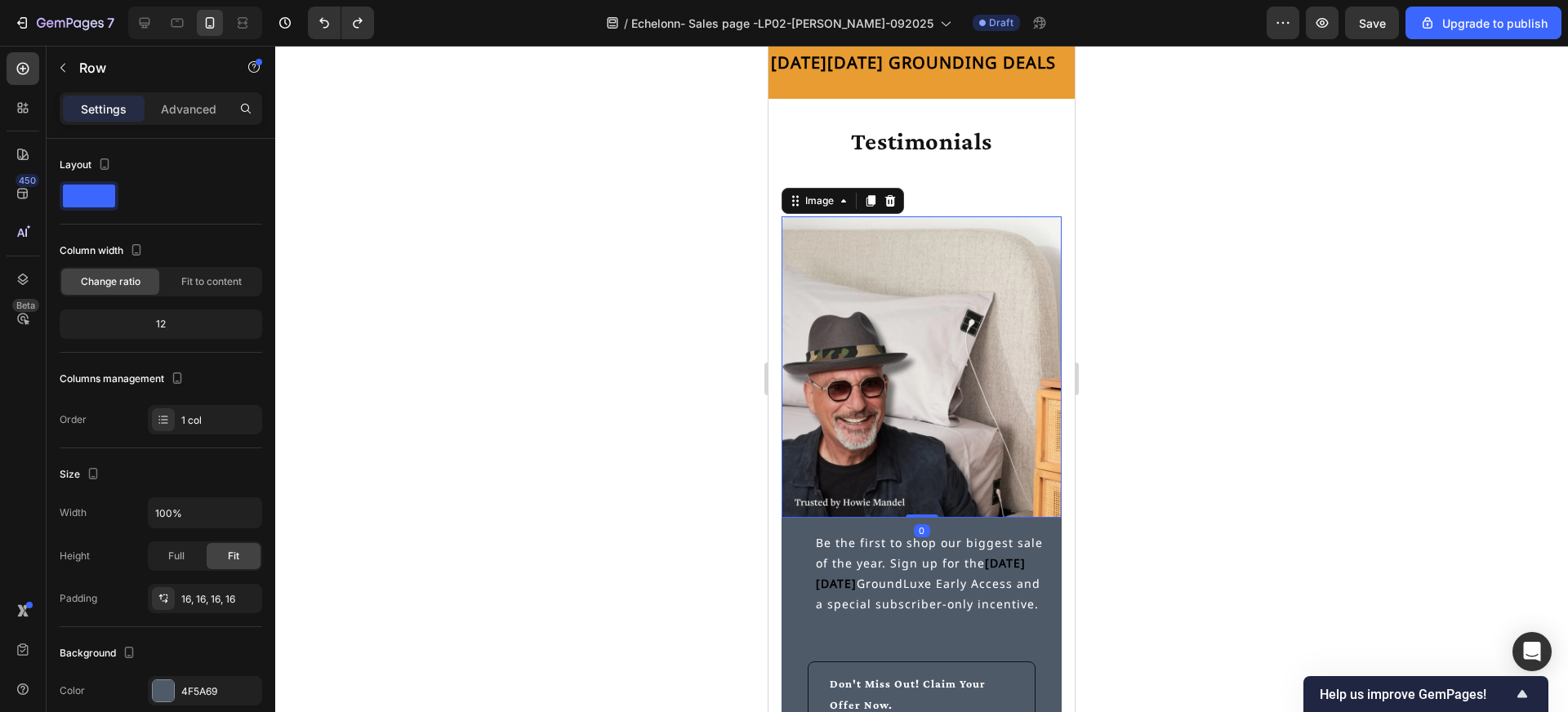
click at [919, 294] on img at bounding box center [921, 366] width 280 height 302
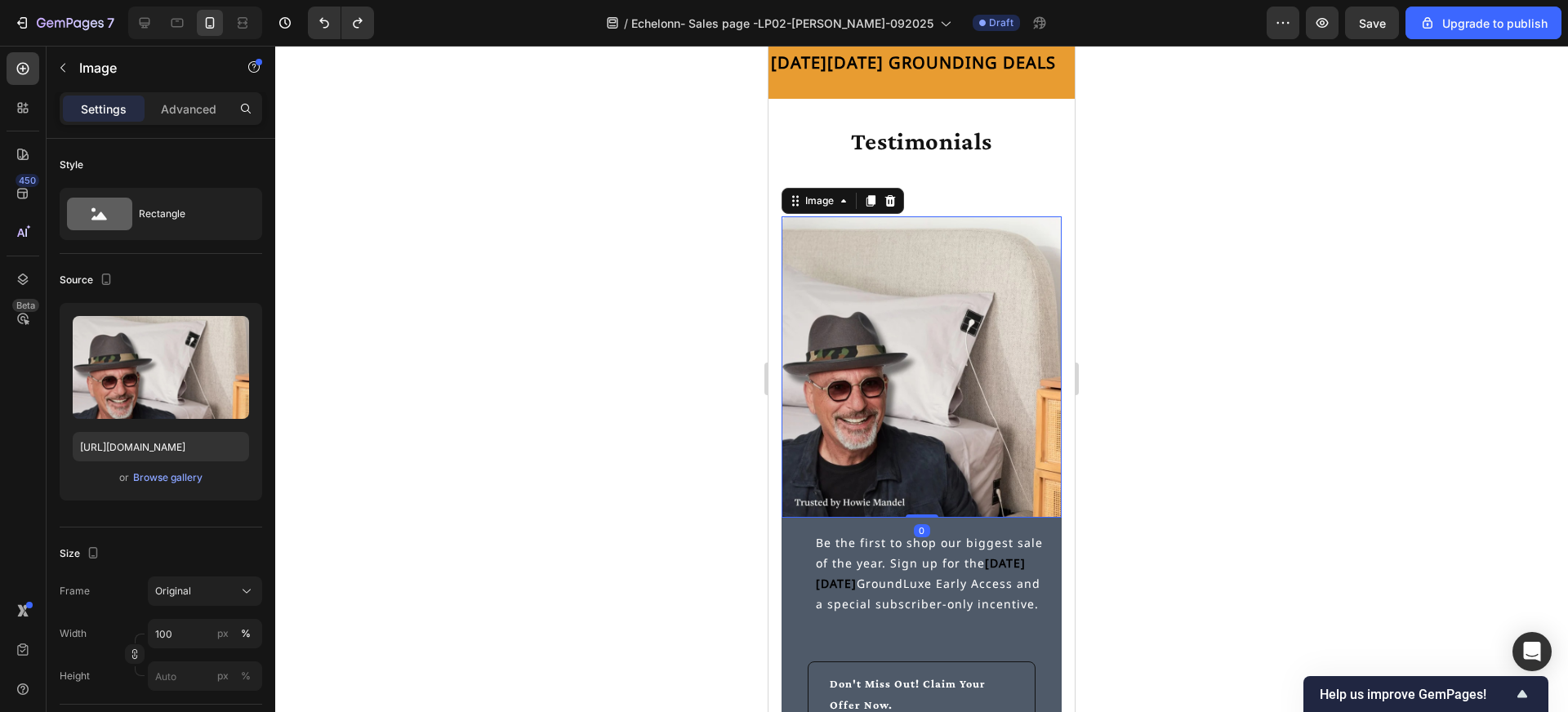
click at [657, 254] on div at bounding box center [922, 378] width 1293 height 666
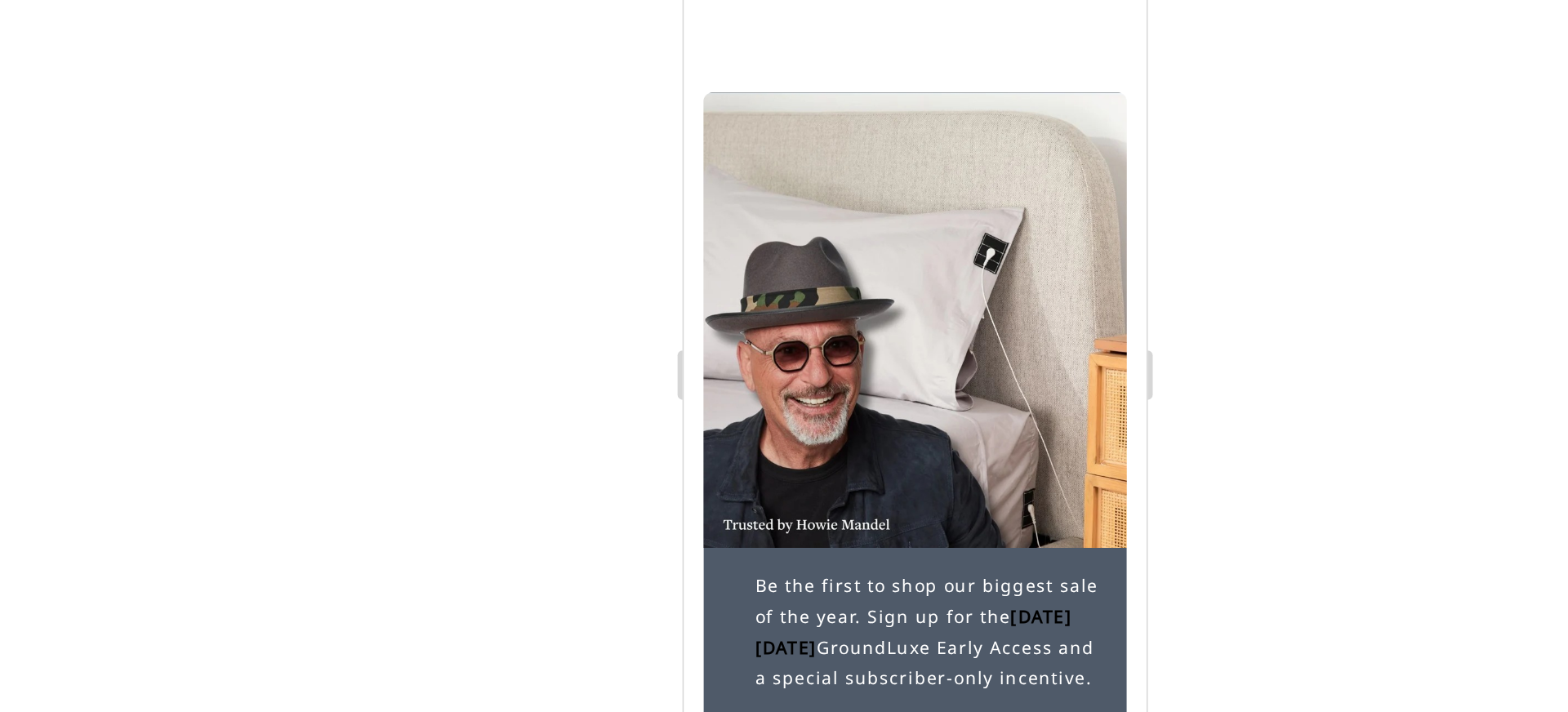
scroll to position [4524, 0]
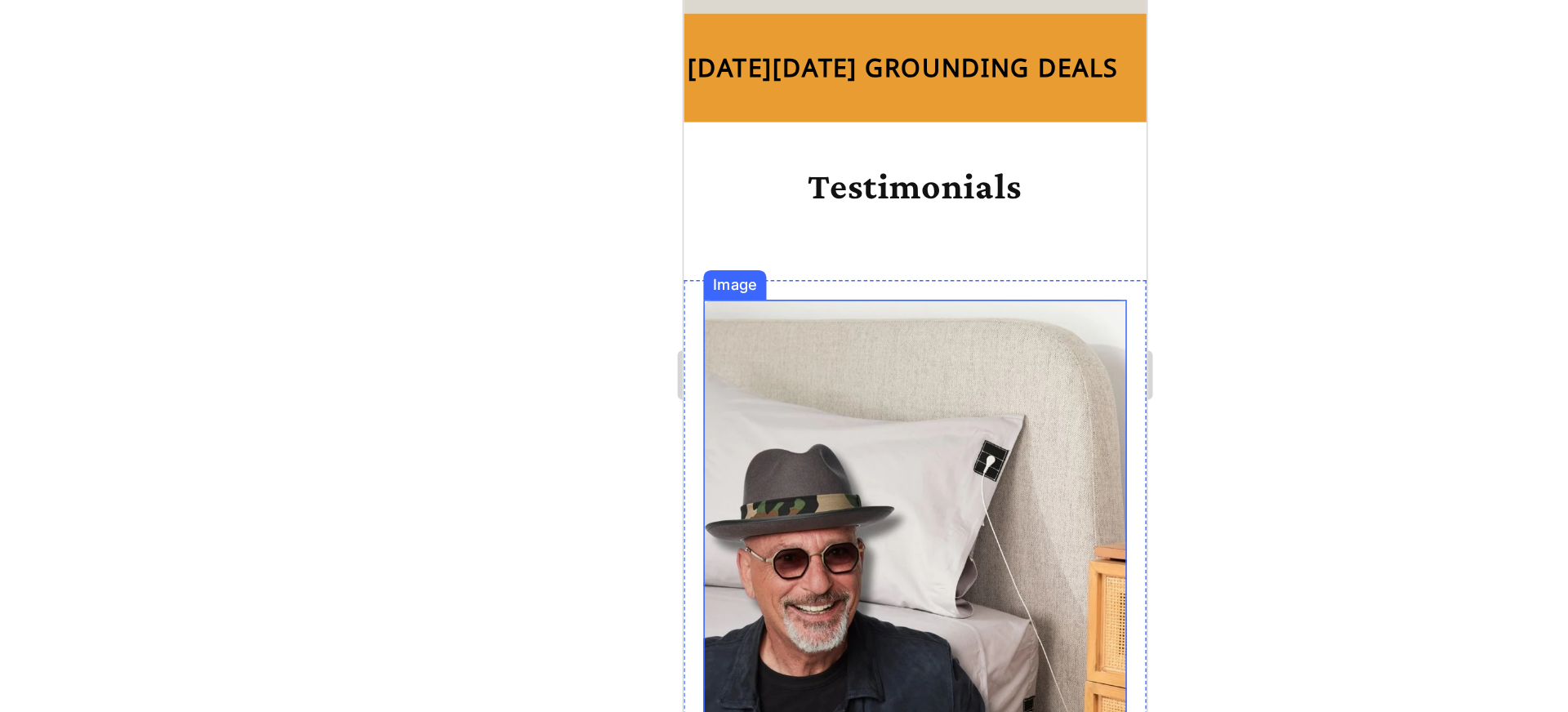
click at [816, 254] on img at bounding box center [836, 305] width 280 height 302
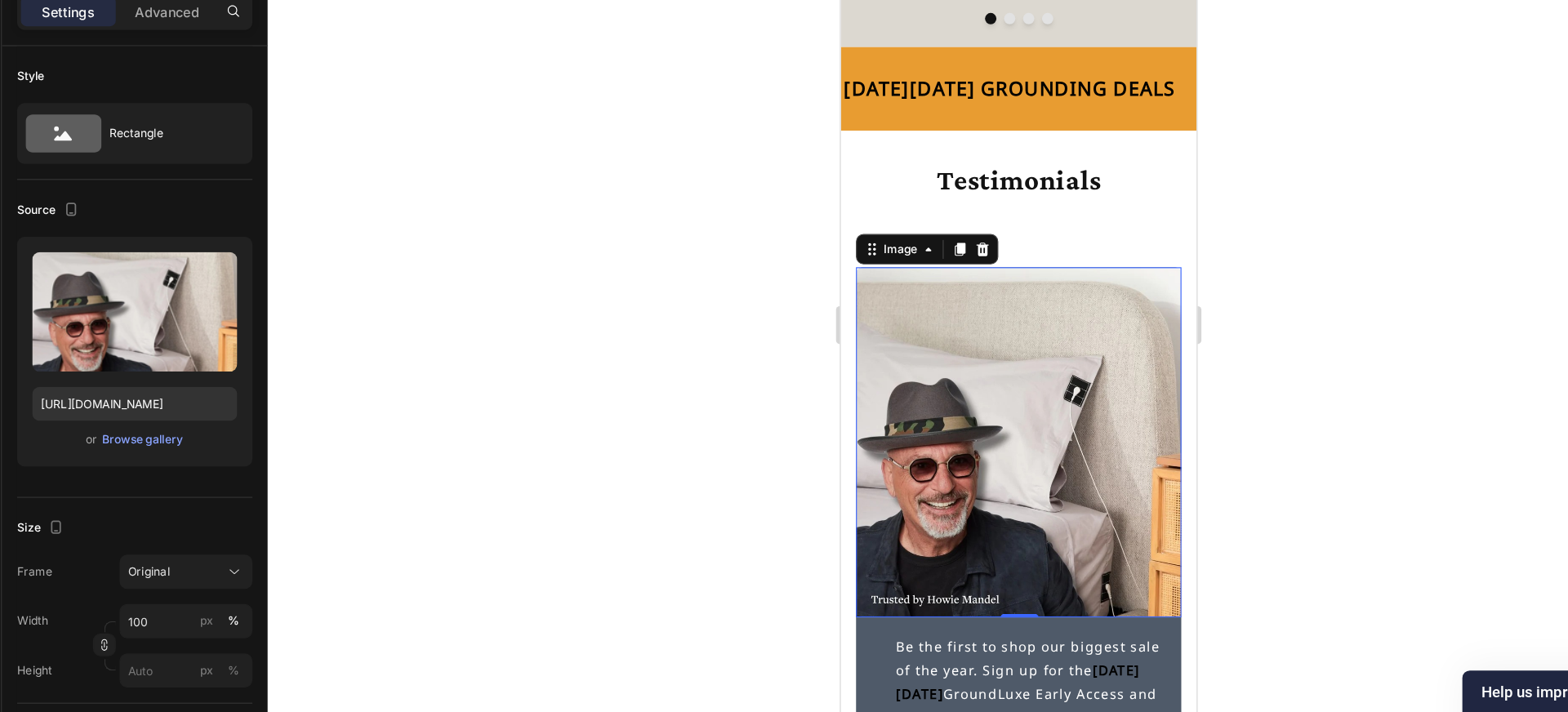
scroll to position [0, 0]
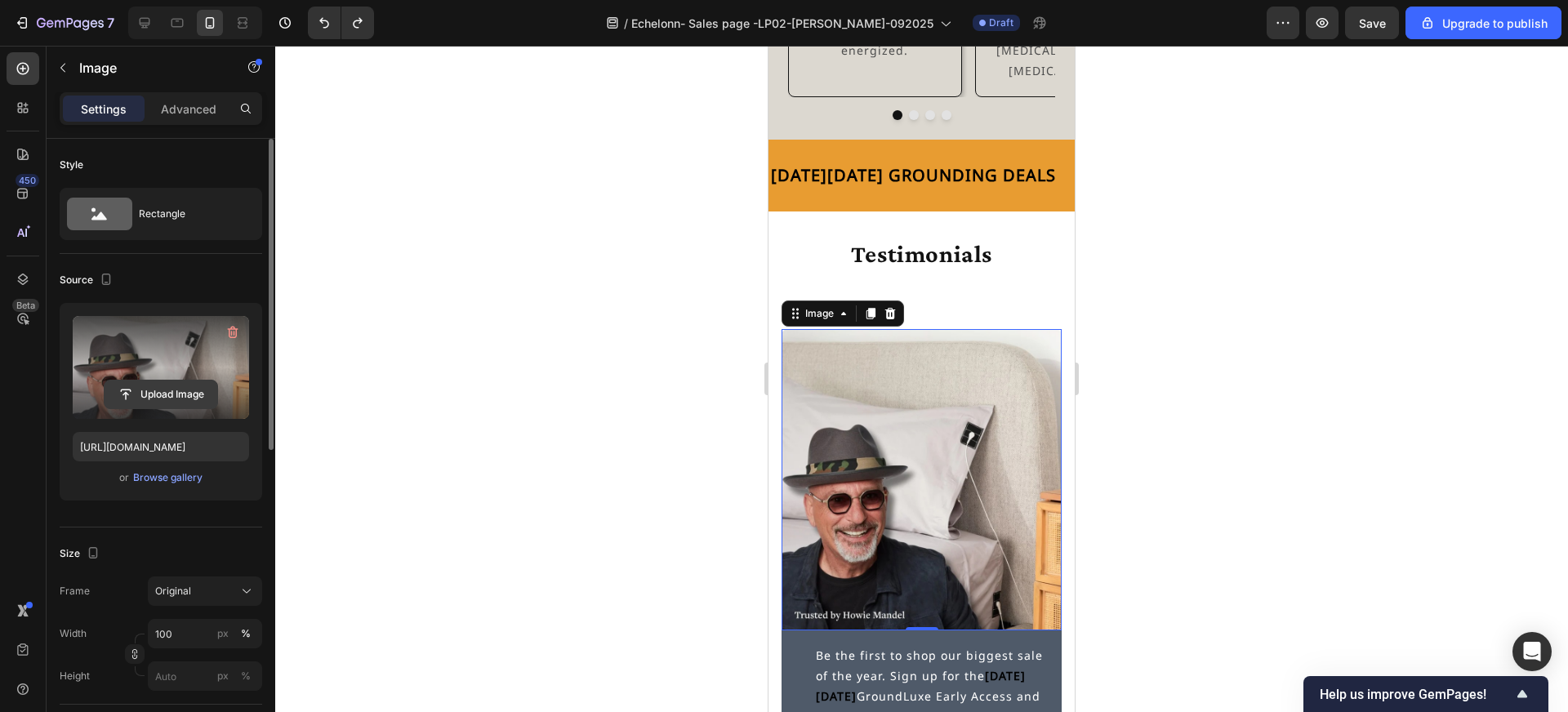
click at [191, 388] on input "file" at bounding box center [161, 394] width 113 height 27
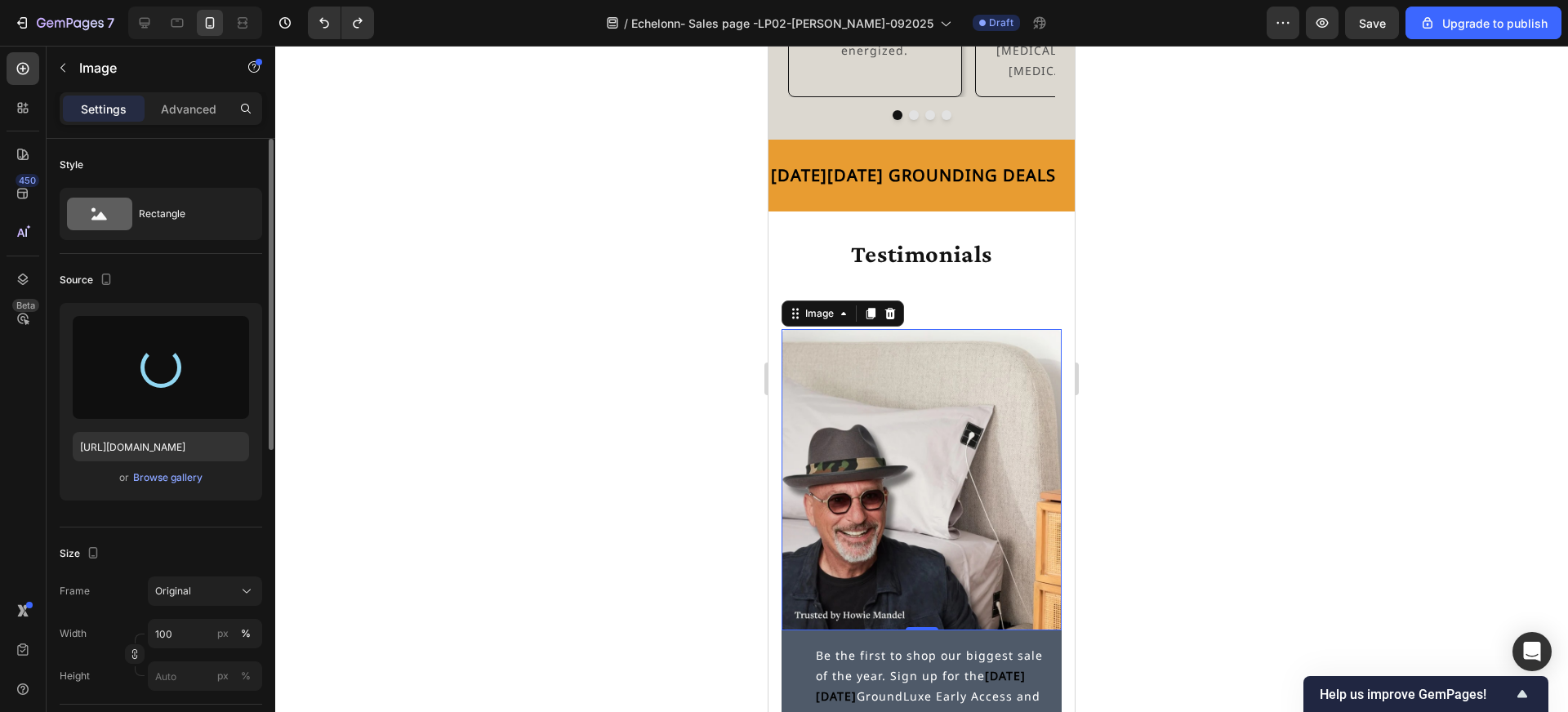
type input "[URL][DOMAIN_NAME]"
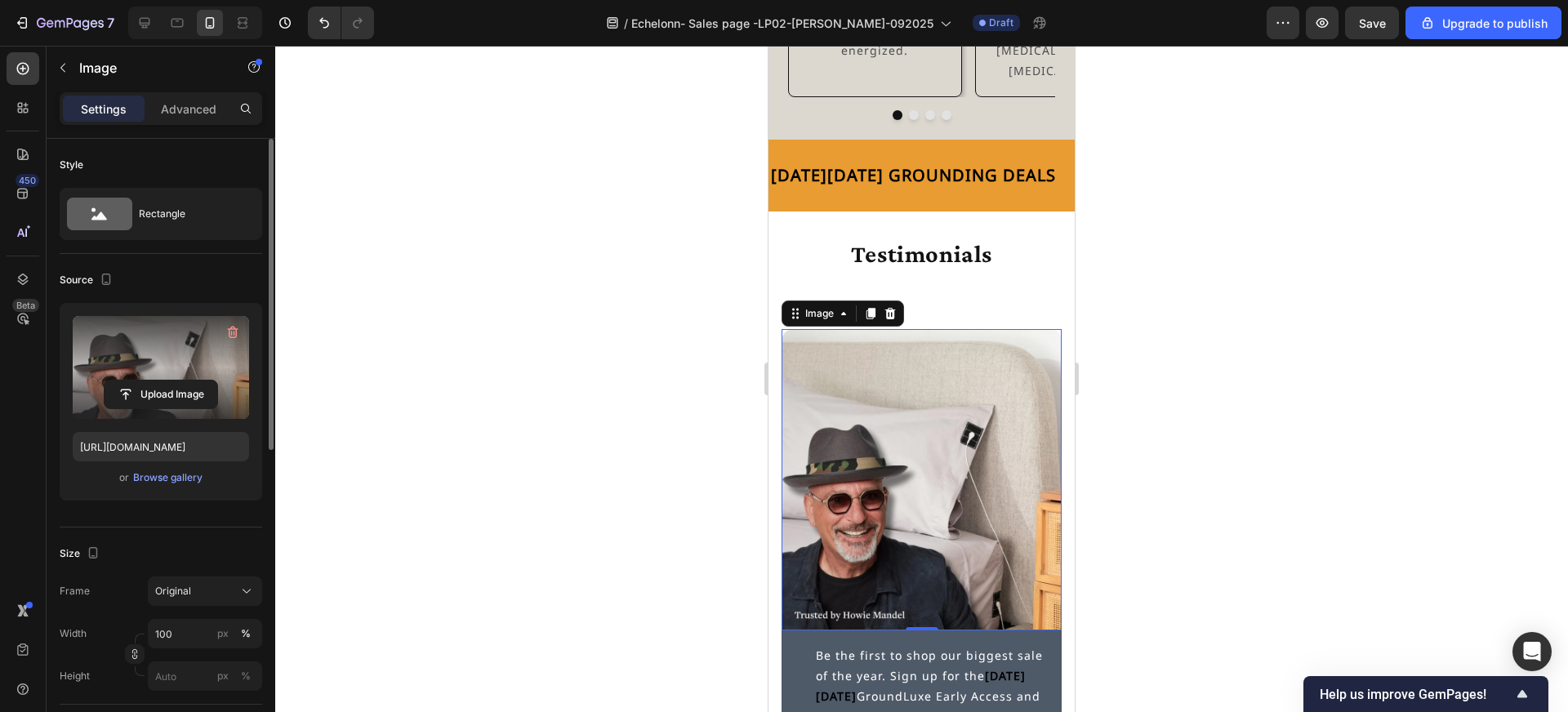
click at [632, 469] on div at bounding box center [922, 378] width 1293 height 666
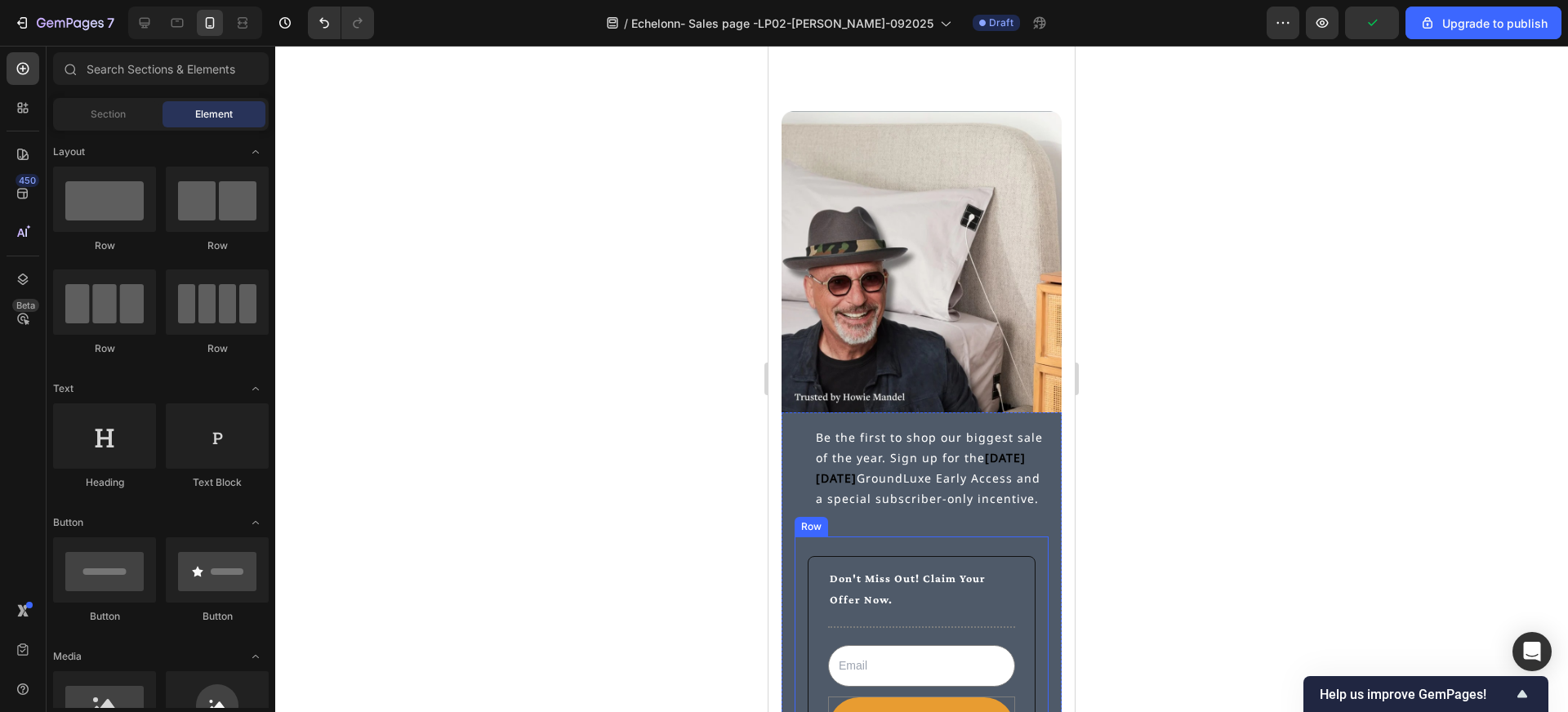
scroll to position [4733, 0]
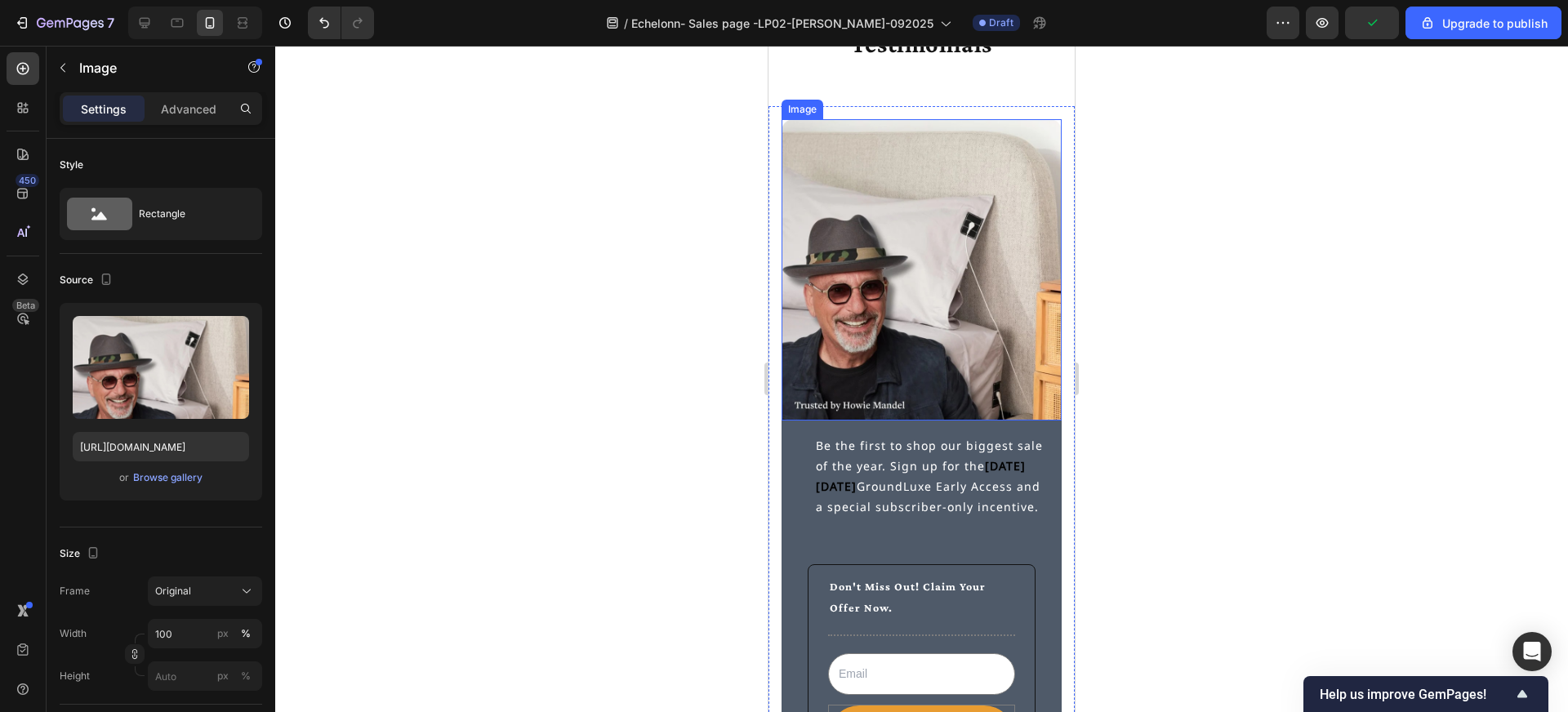
click at [861, 259] on img at bounding box center [921, 270] width 280 height 302
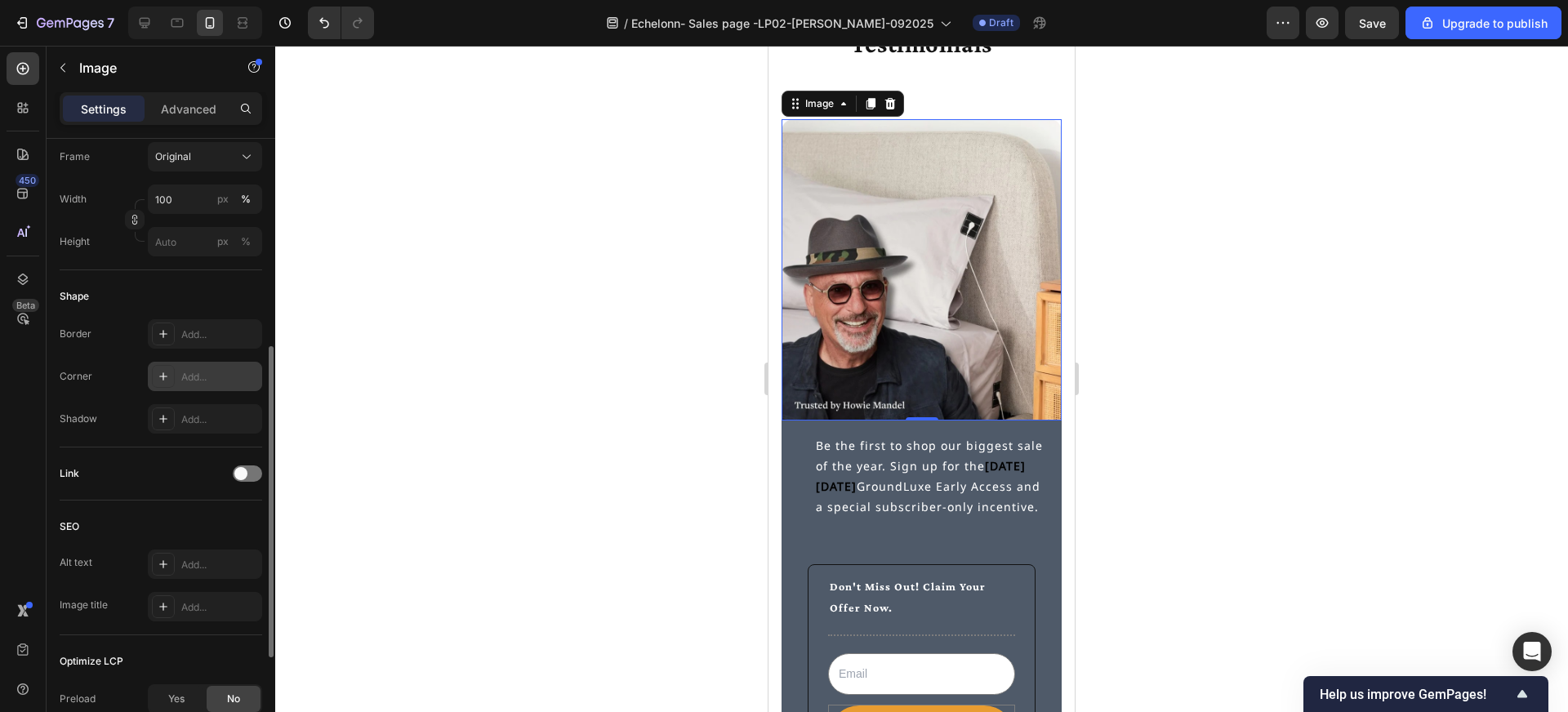
scroll to position [439, 0]
click at [157, 330] on icon at bounding box center [163, 329] width 13 height 13
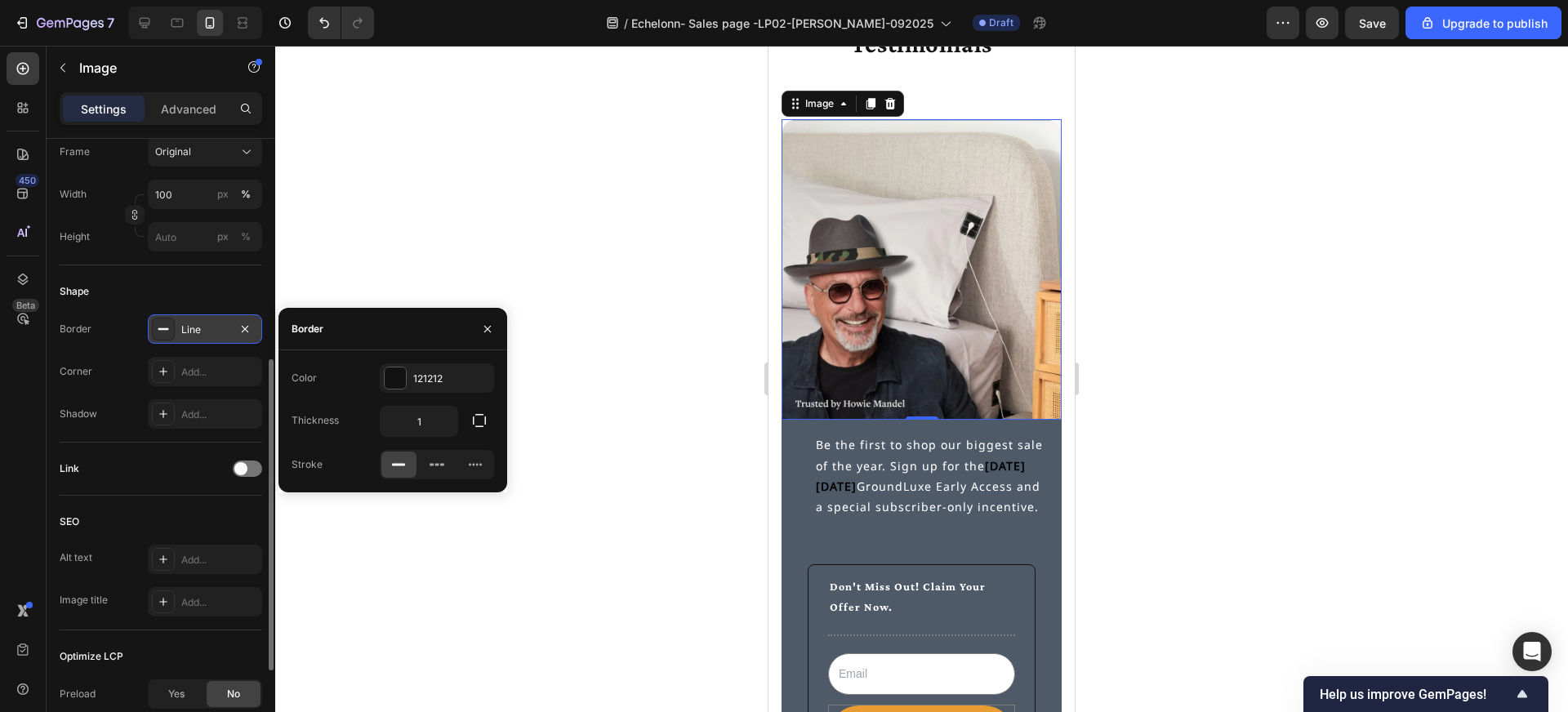
click at [600, 385] on div at bounding box center [922, 378] width 1293 height 666
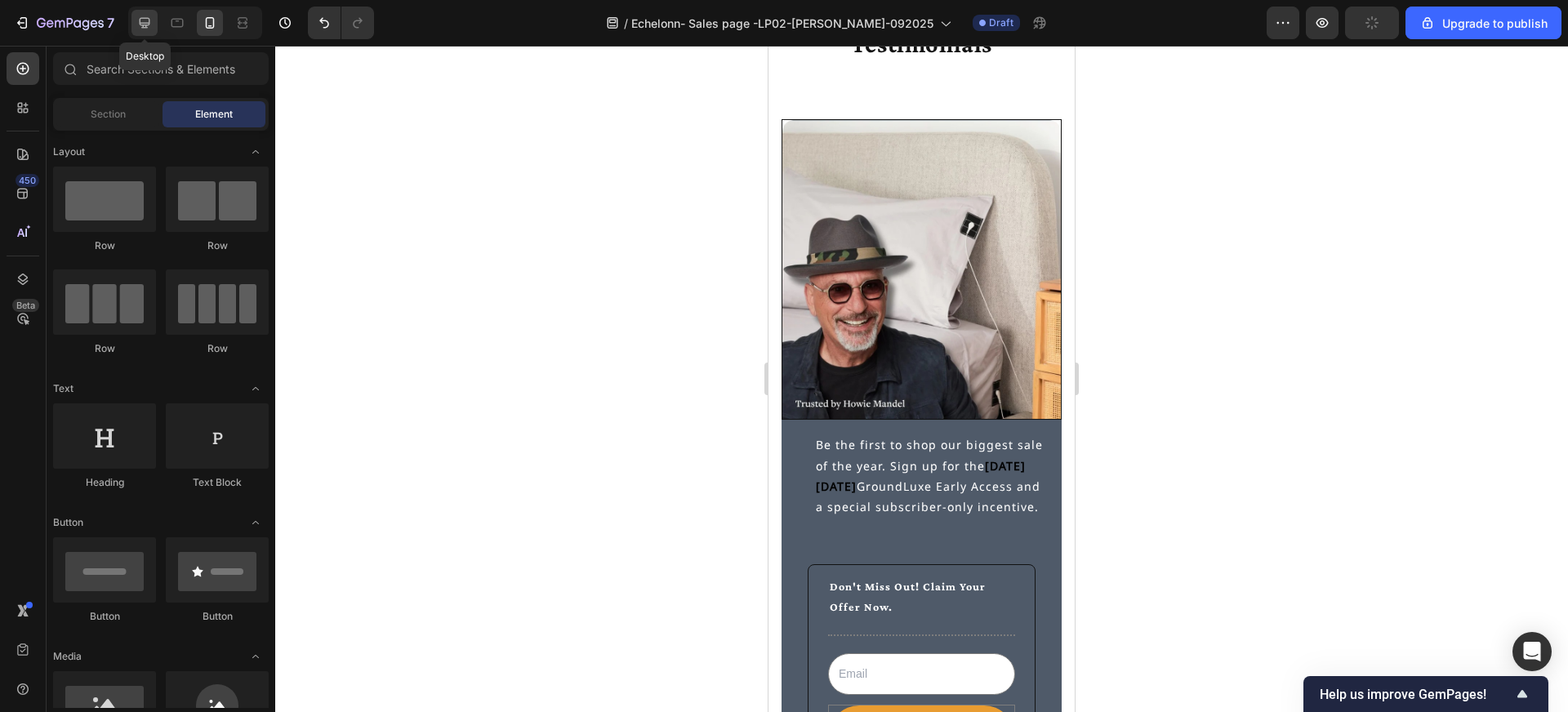
click at [143, 26] on icon at bounding box center [145, 24] width 11 height 11
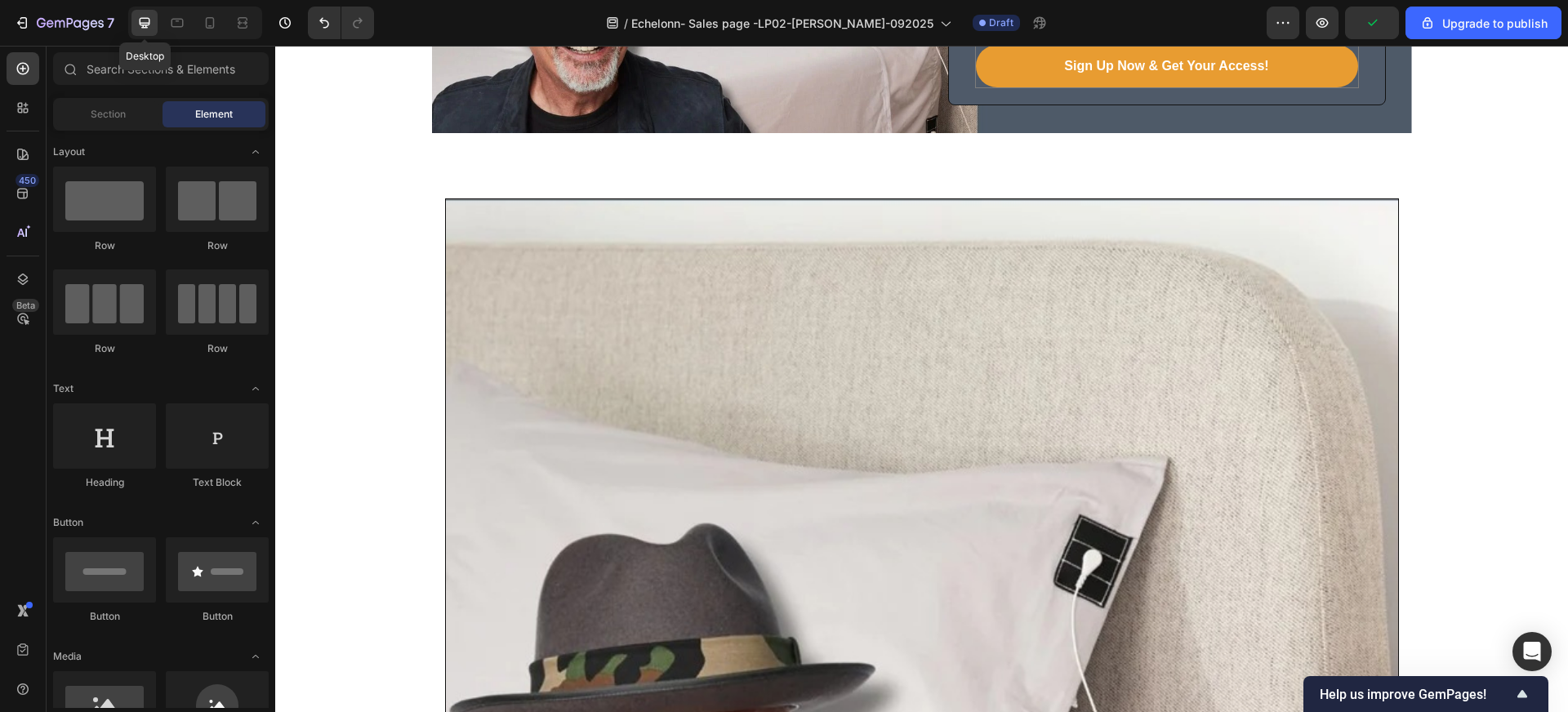
scroll to position [4700, 0]
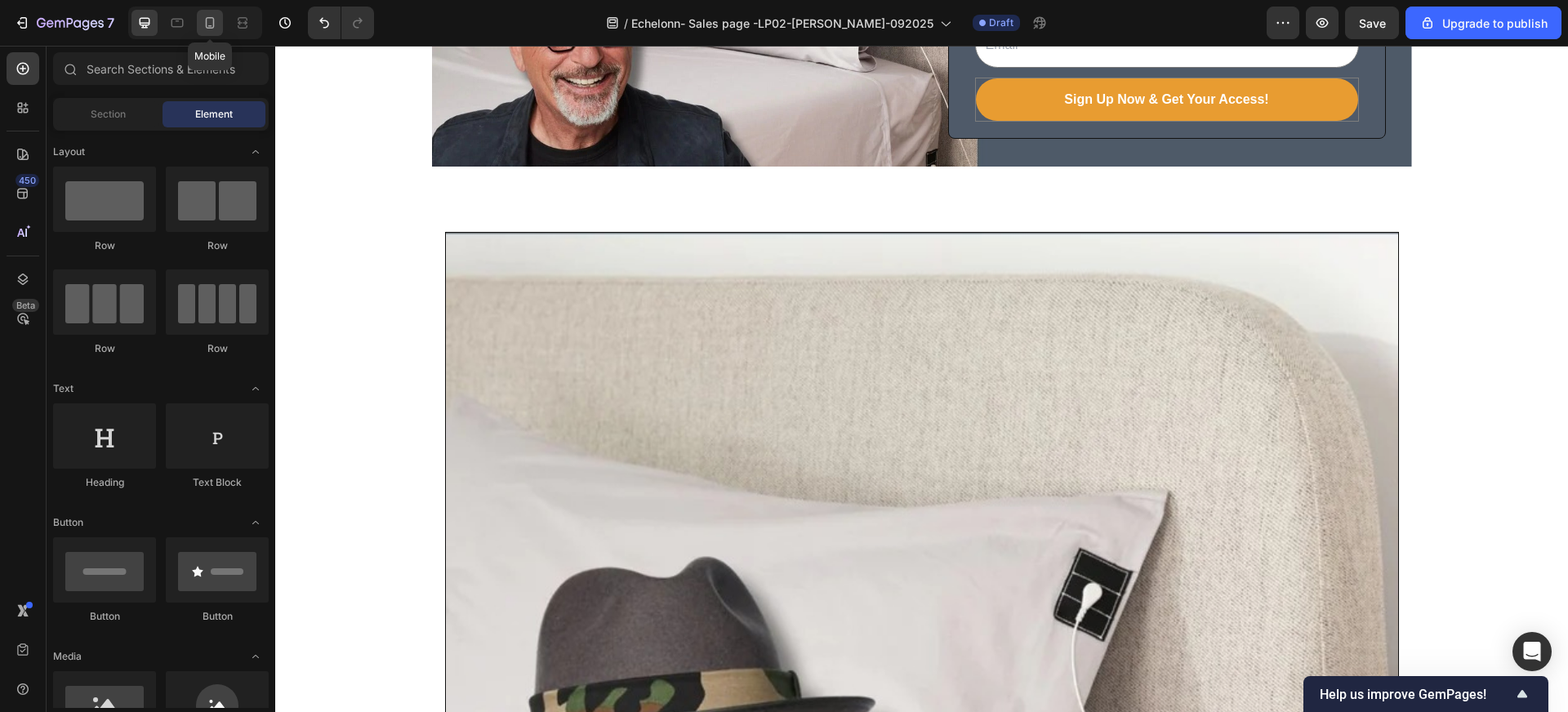
click at [211, 27] on icon at bounding box center [211, 23] width 9 height 12
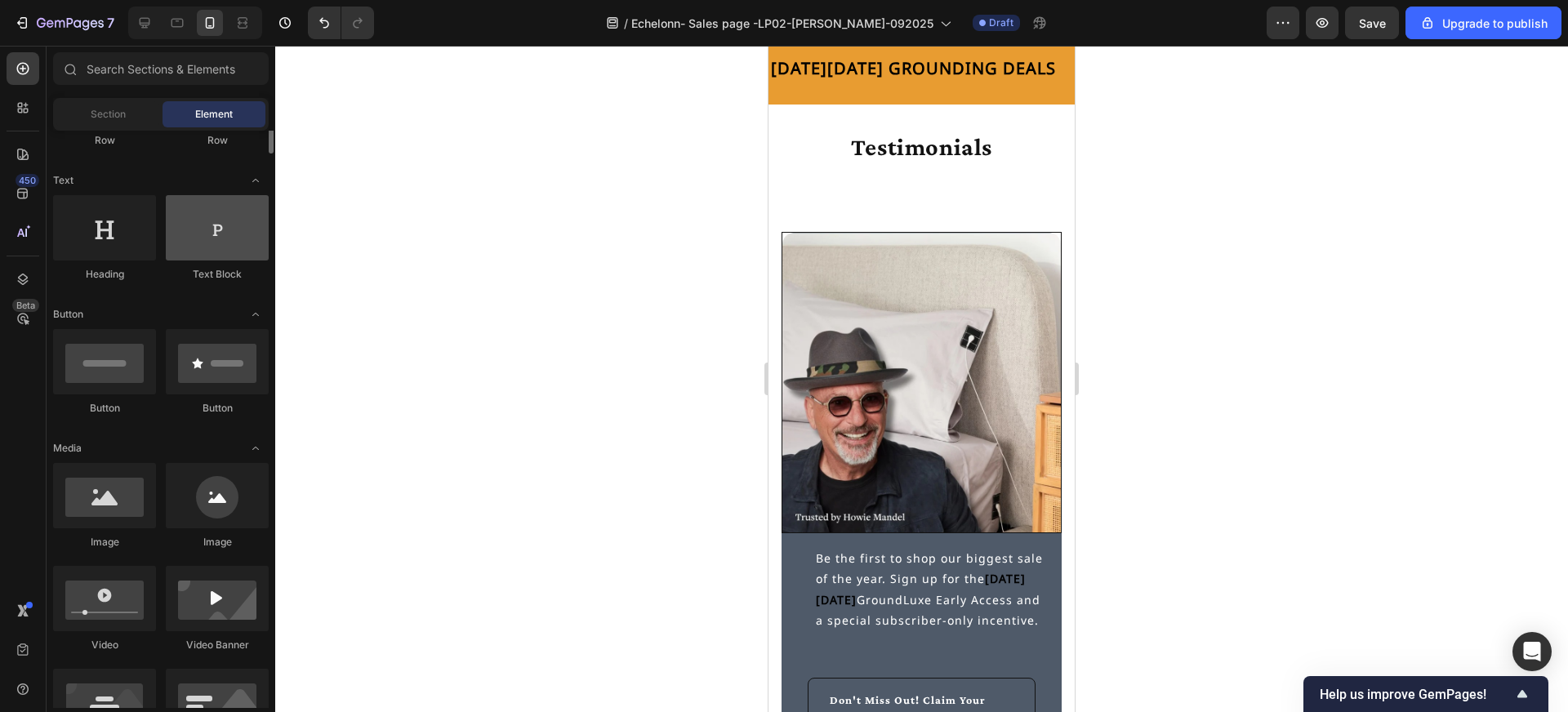
scroll to position [231, 0]
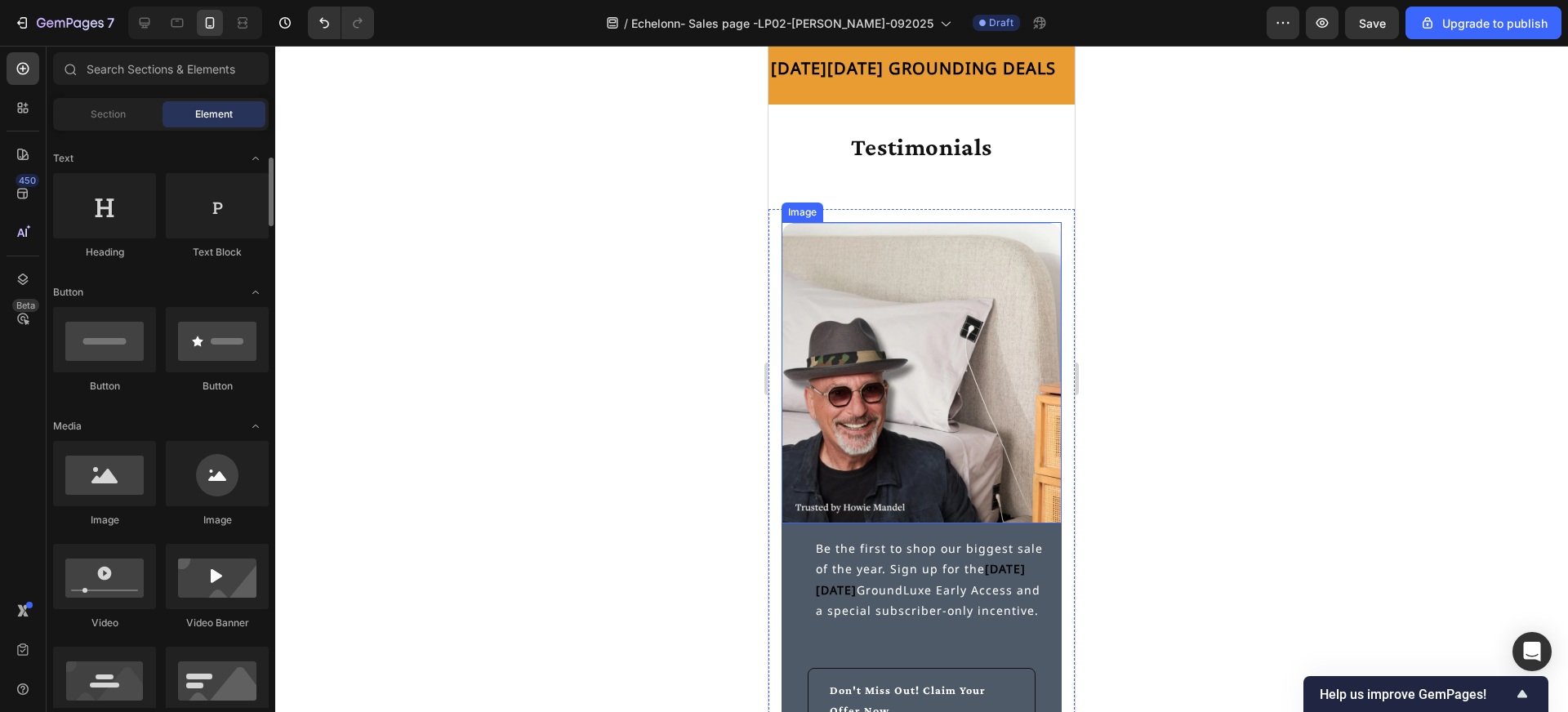
click at [847, 376] on img at bounding box center [921, 373] width 280 height 302
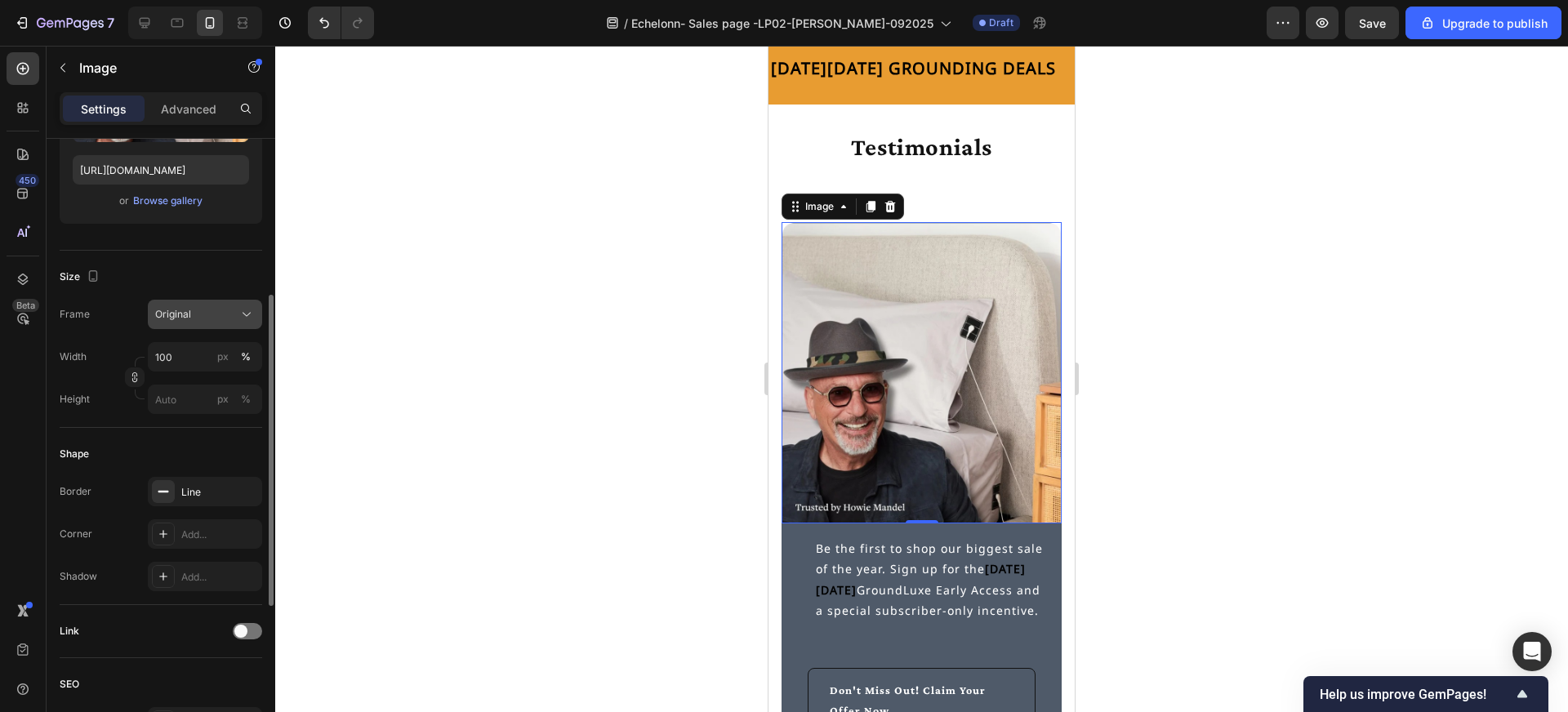
scroll to position [288, 0]
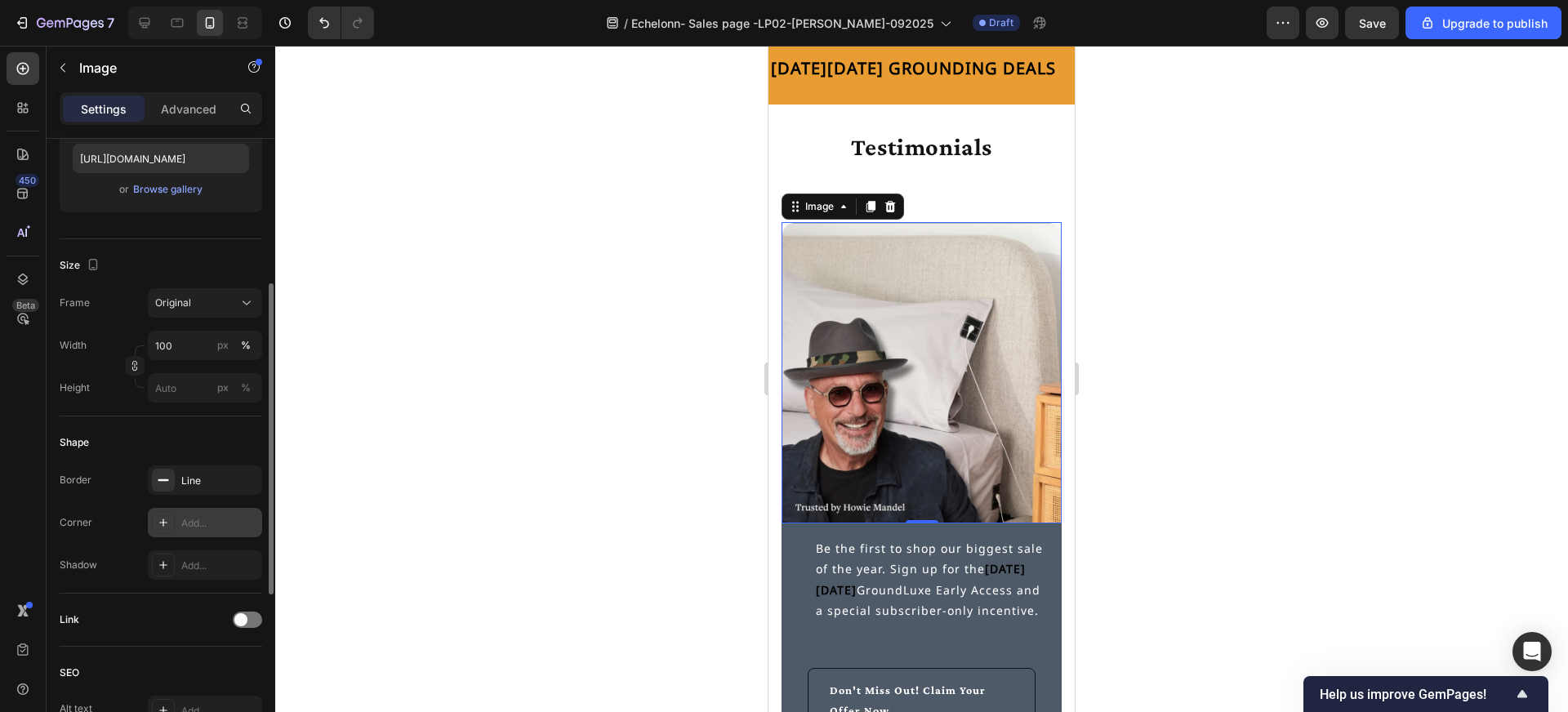
click at [186, 523] on div "Add..." at bounding box center [220, 523] width 77 height 15
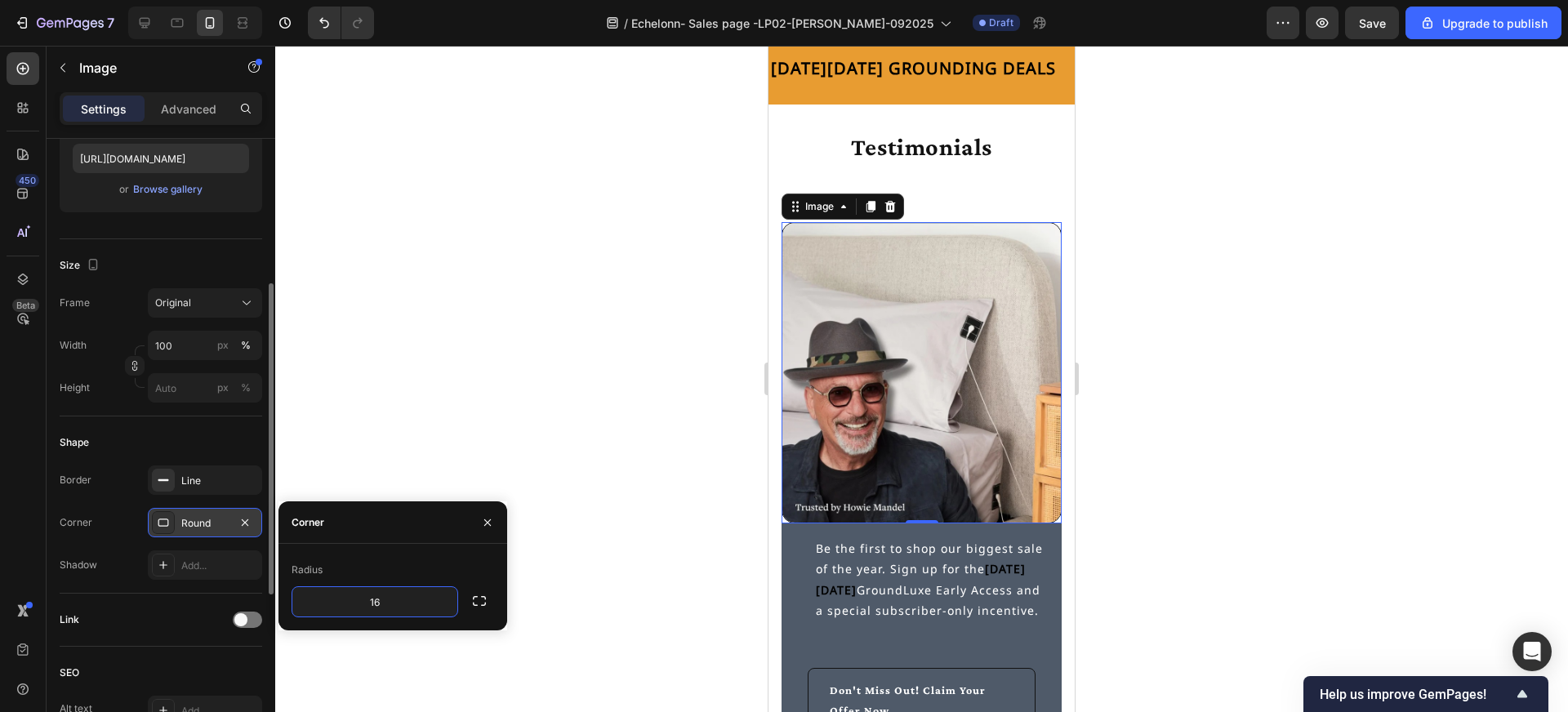
type input "16"
click at [600, 481] on div at bounding box center [922, 378] width 1293 height 666
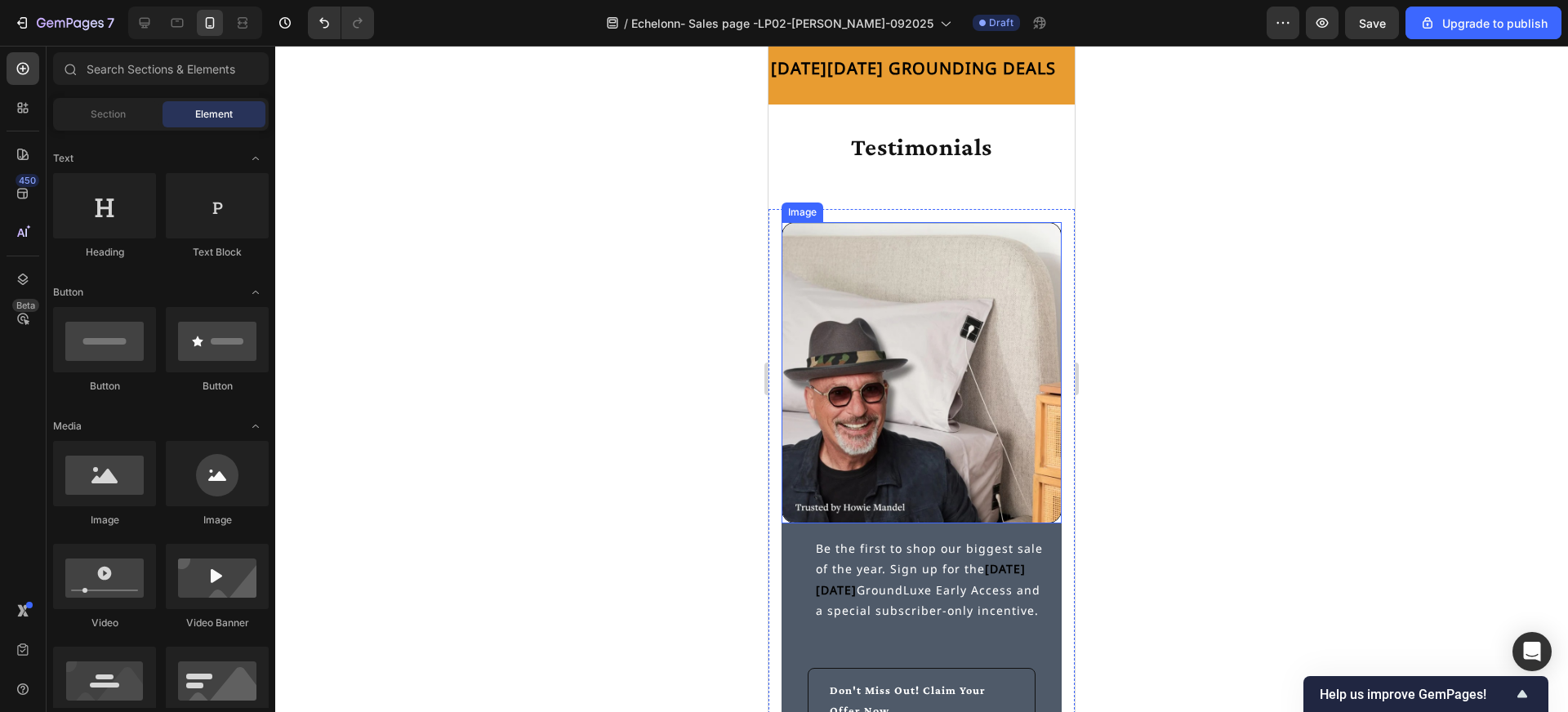
click at [791, 467] on img at bounding box center [921, 373] width 280 height 302
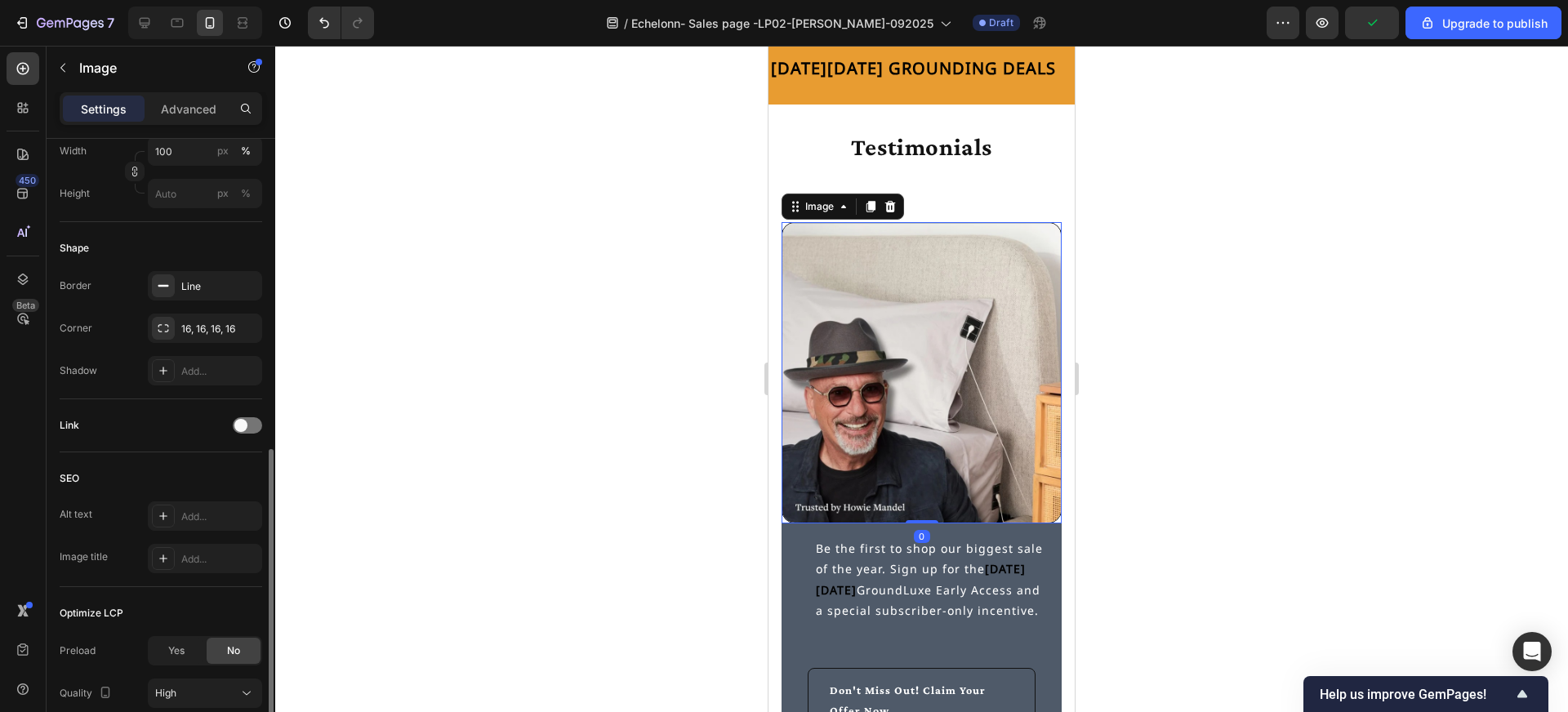
scroll to position [547, 0]
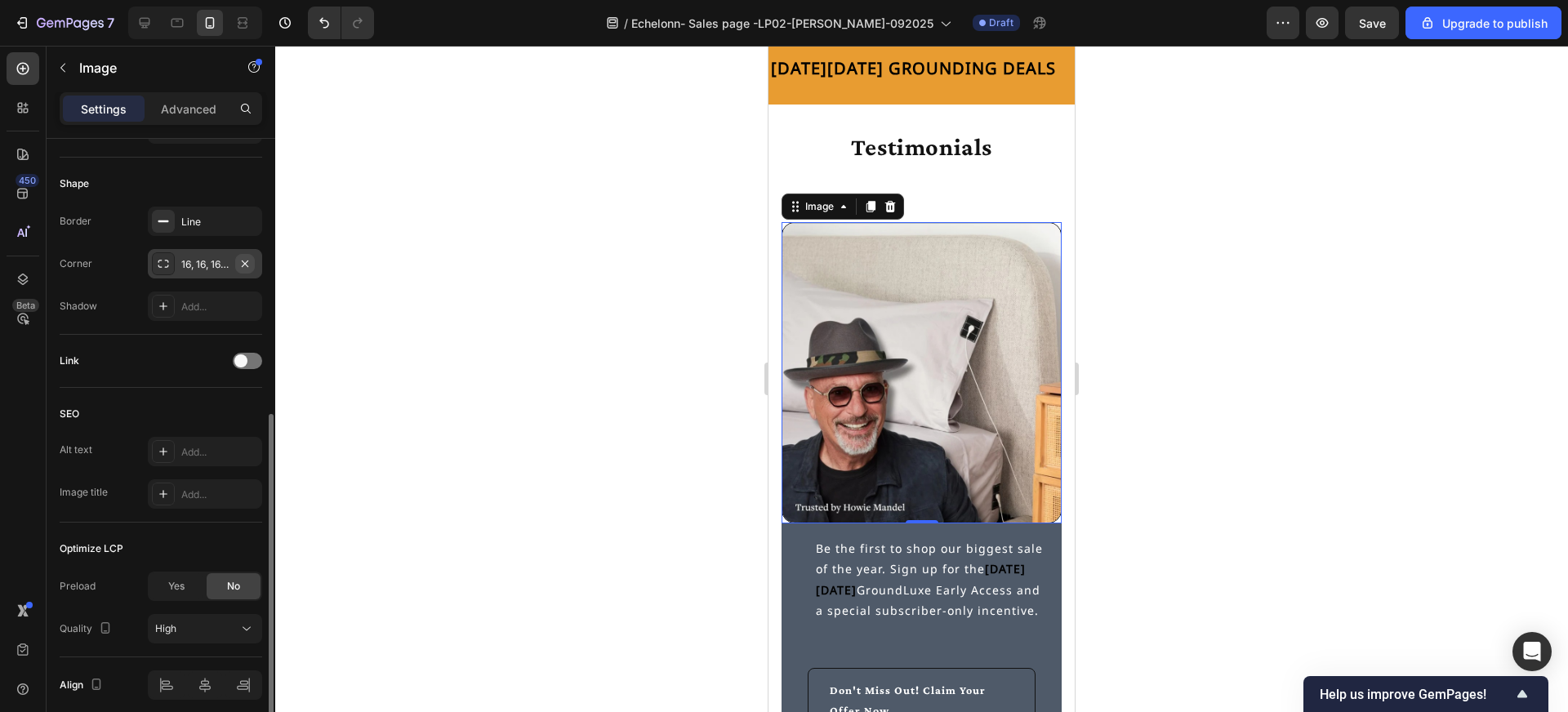
click at [235, 268] on button "button" at bounding box center [245, 264] width 20 height 20
click at [164, 260] on icon at bounding box center [163, 263] width 13 height 13
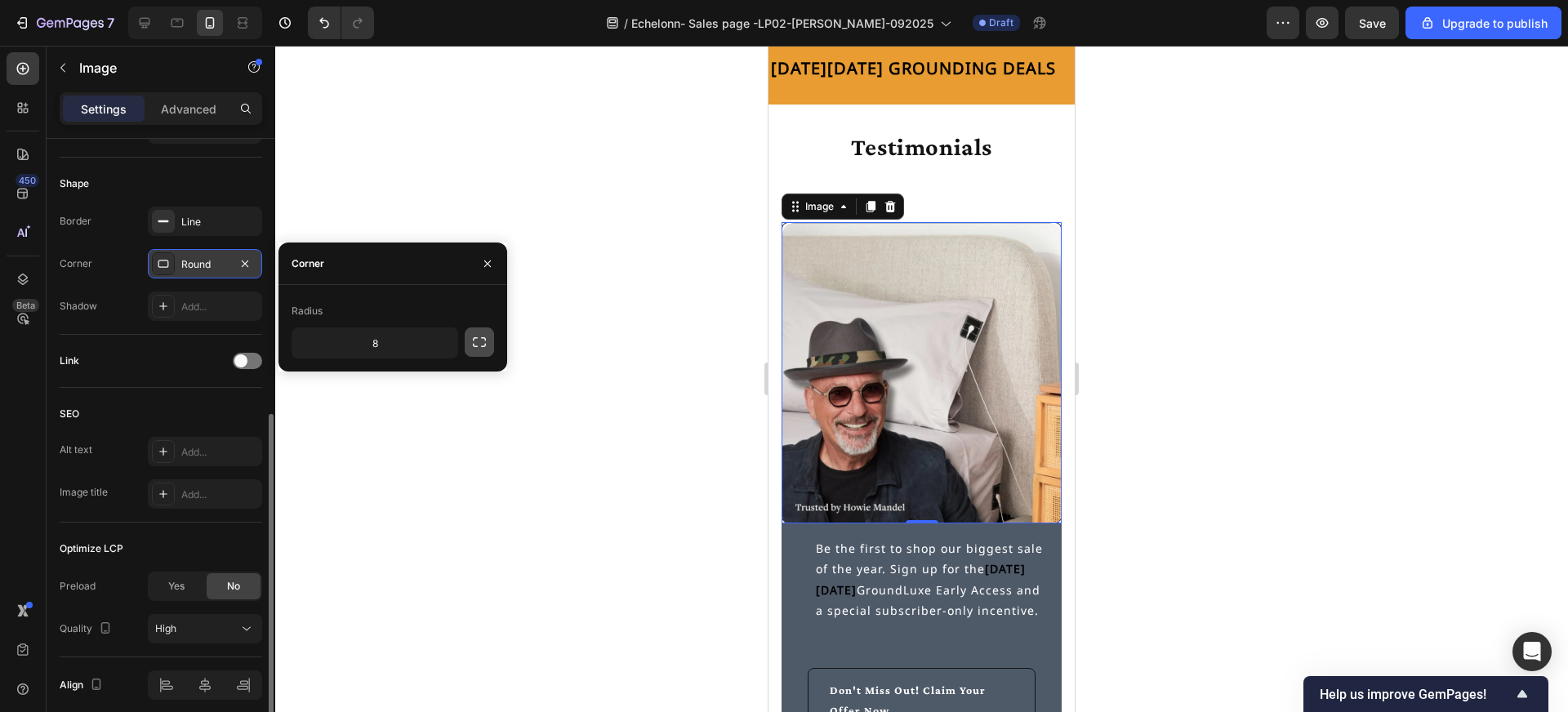
click at [476, 339] on icon "button" at bounding box center [480, 342] width 16 height 16
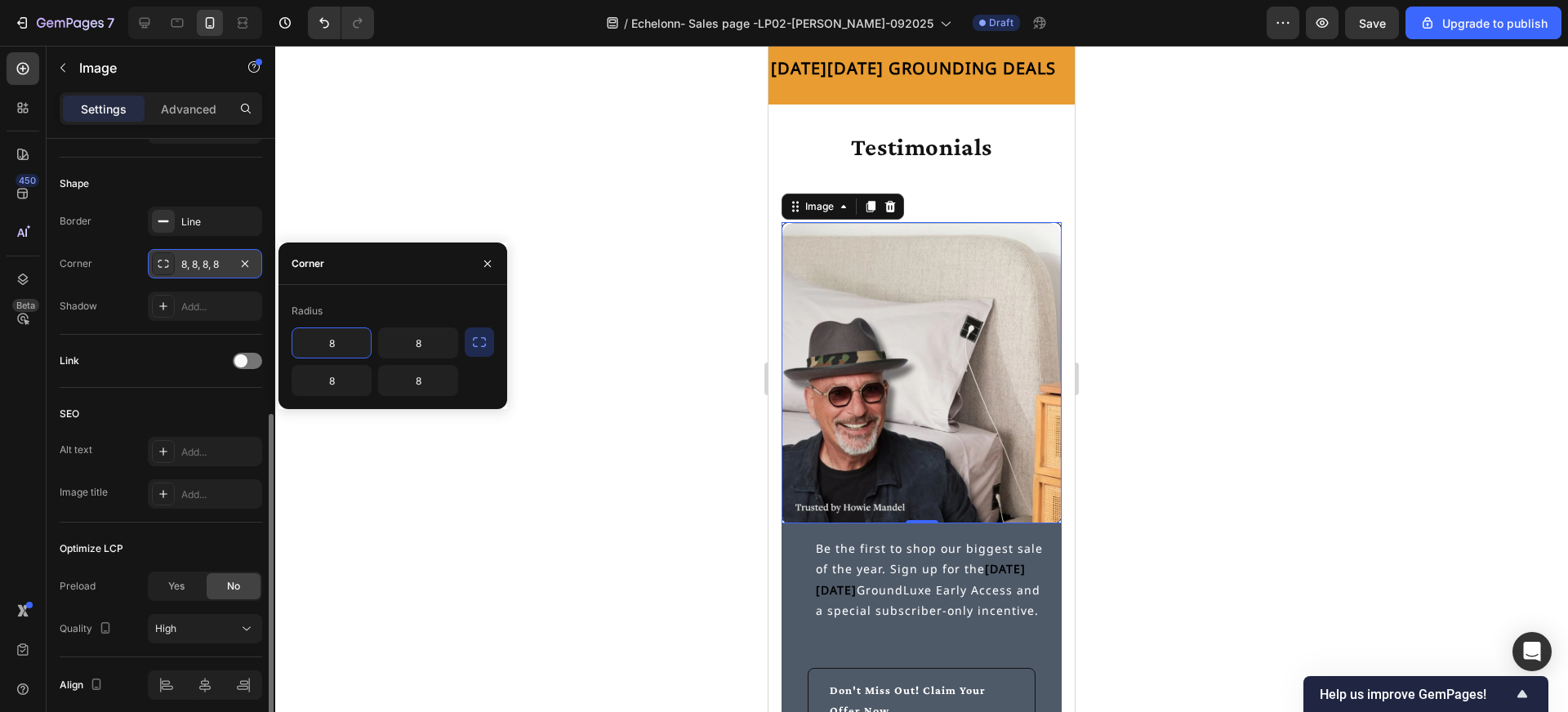
click at [340, 343] on input "8" at bounding box center [332, 343] width 78 height 29
type input "16"
type input "0"
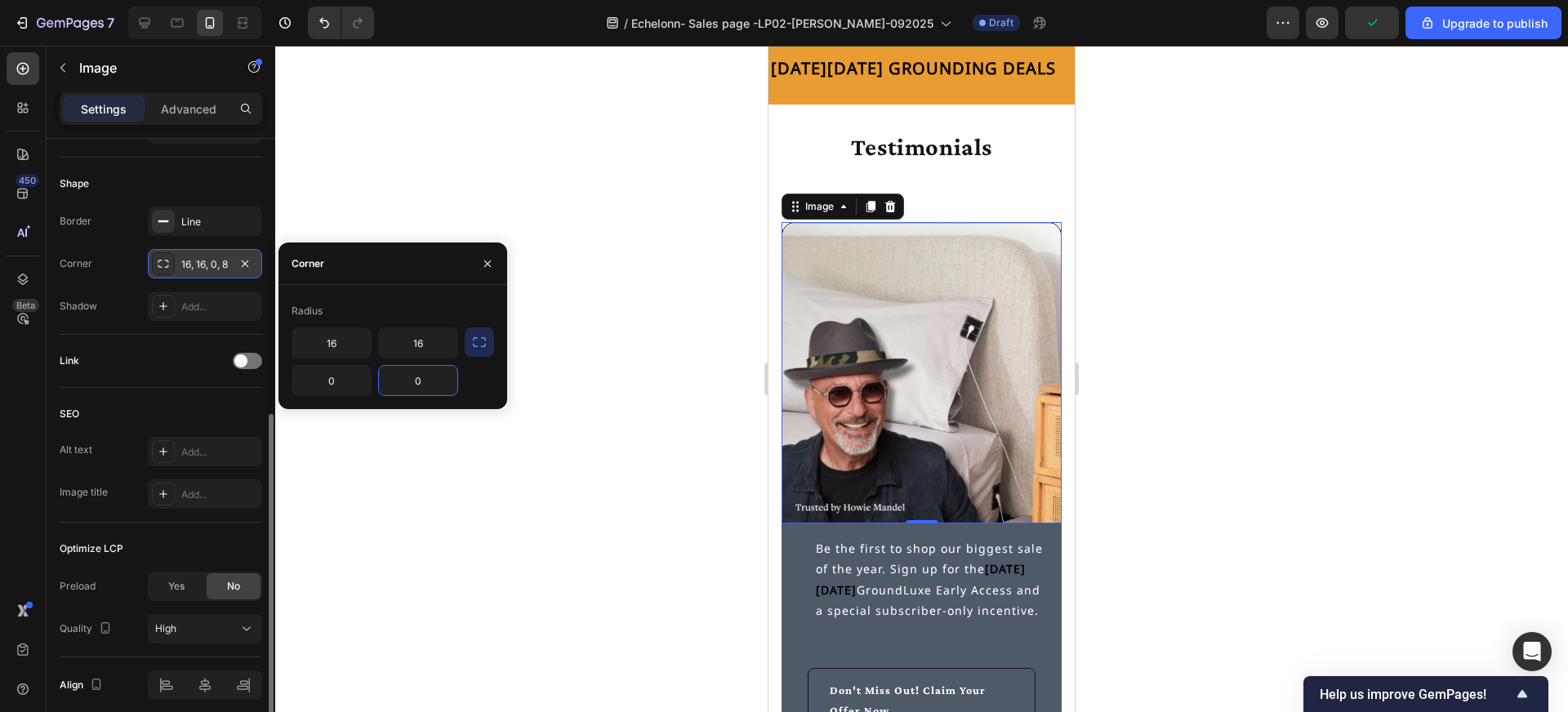
click at [680, 498] on div at bounding box center [922, 378] width 1293 height 666
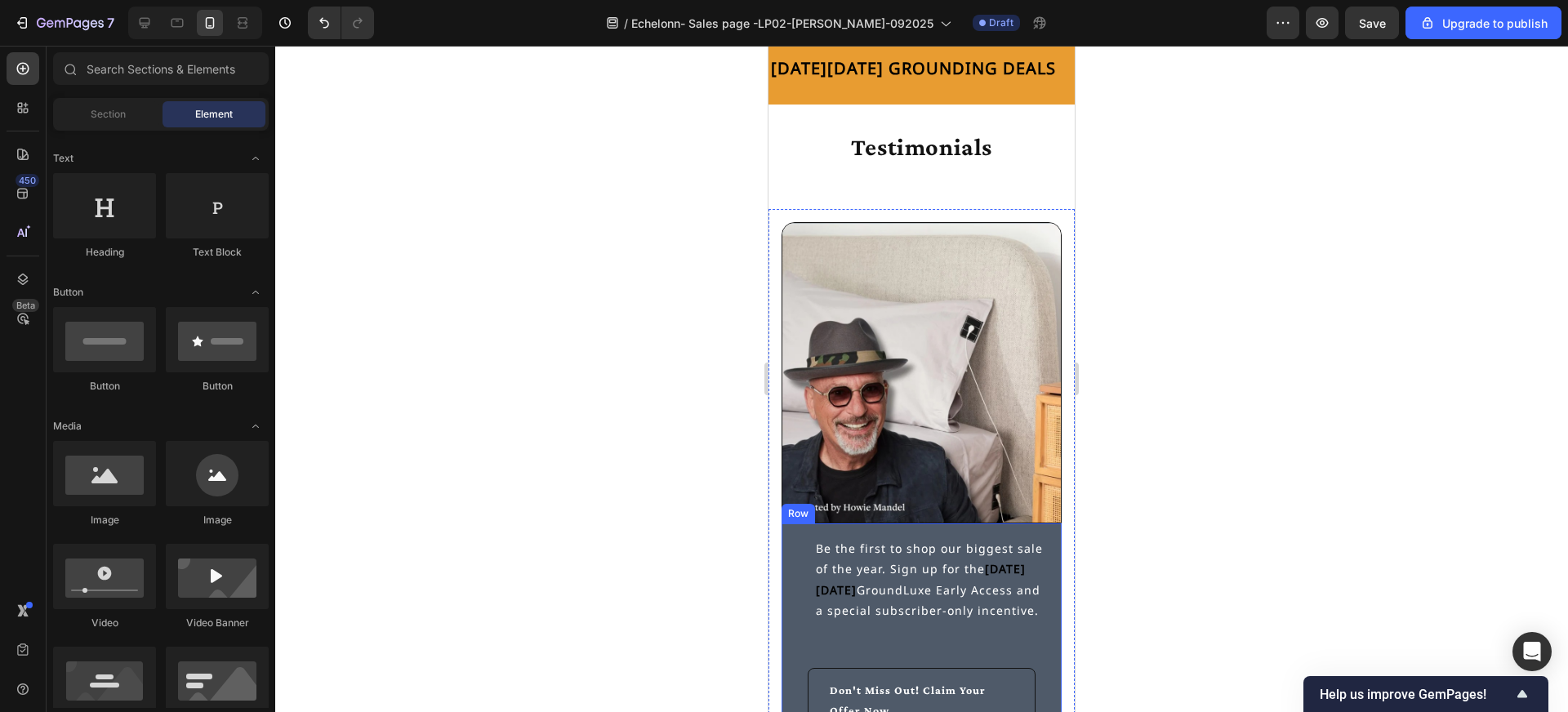
click at [802, 624] on div "Be the first to shop our biggest sale of the year. Sign up for the Black Friday…" at bounding box center [922, 725] width 254 height 376
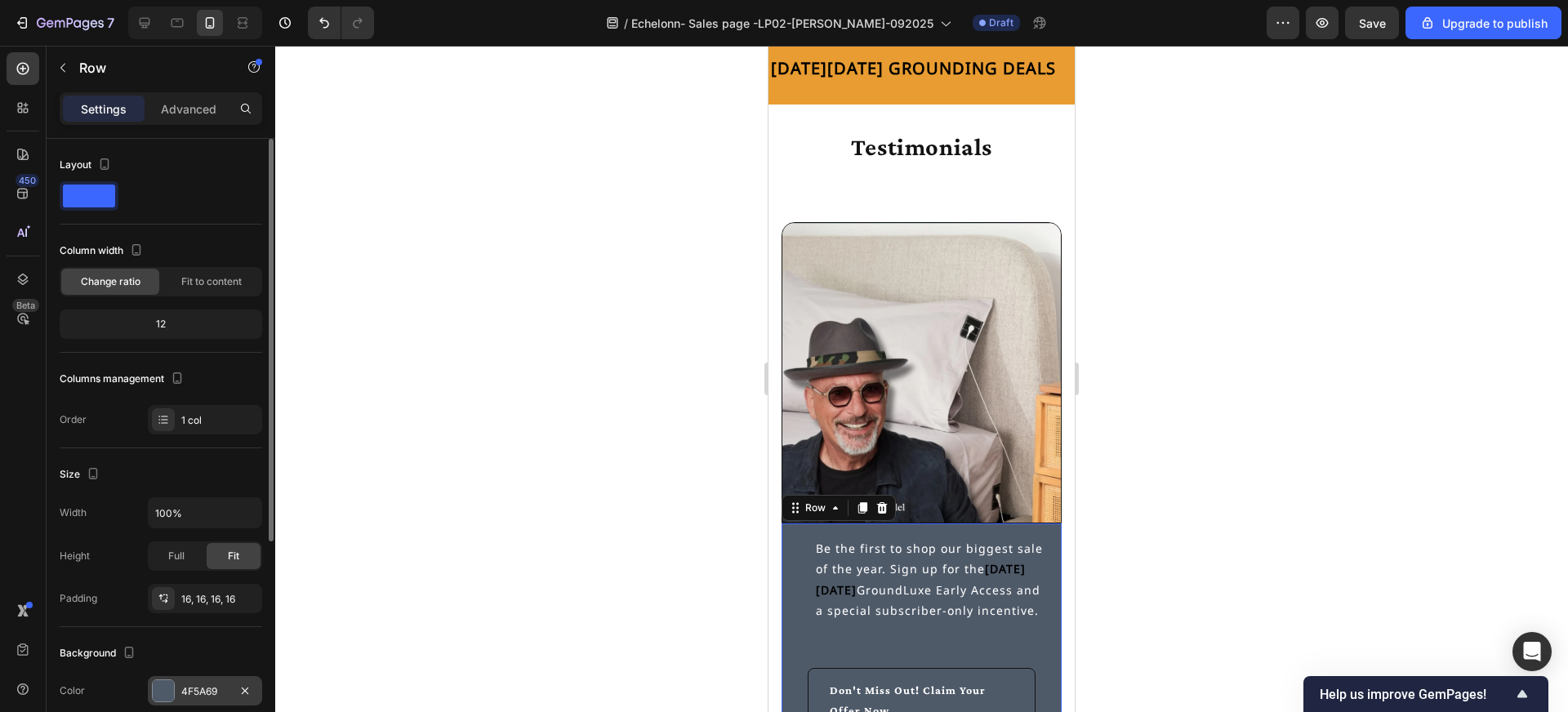
click at [205, 689] on div "4F5A69" at bounding box center [205, 692] width 47 height 15
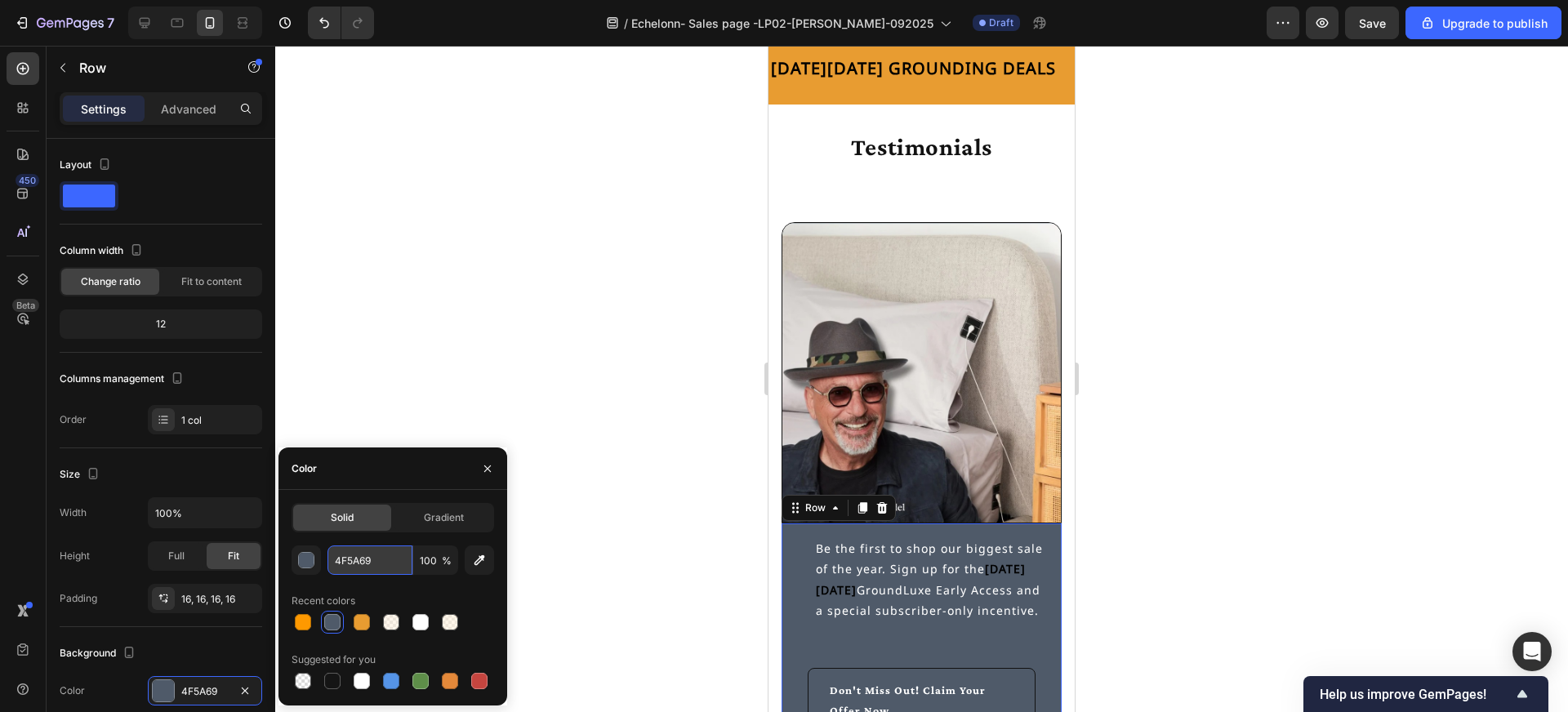
click at [382, 553] on input "4F5A69" at bounding box center [369, 560] width 85 height 29
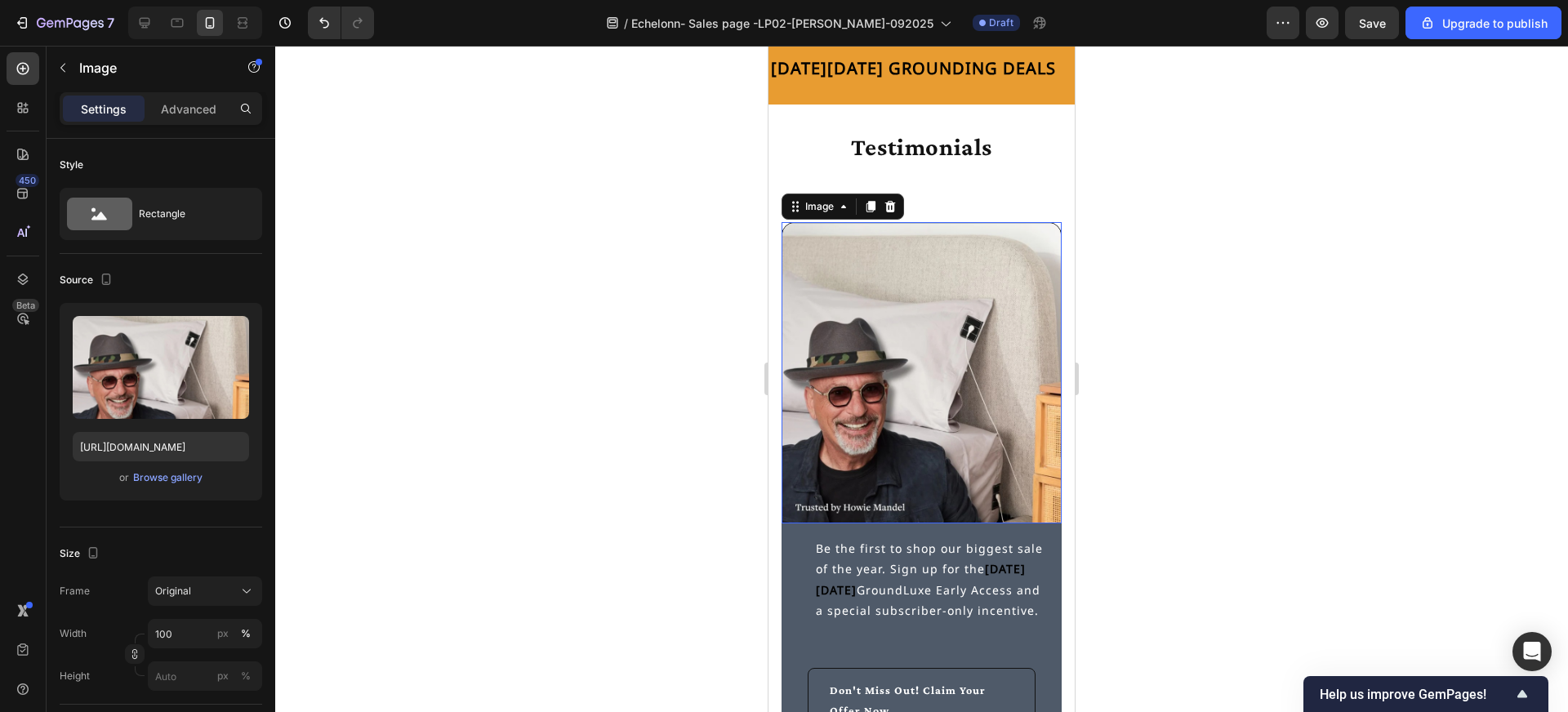
click at [848, 302] on img at bounding box center [921, 373] width 280 height 302
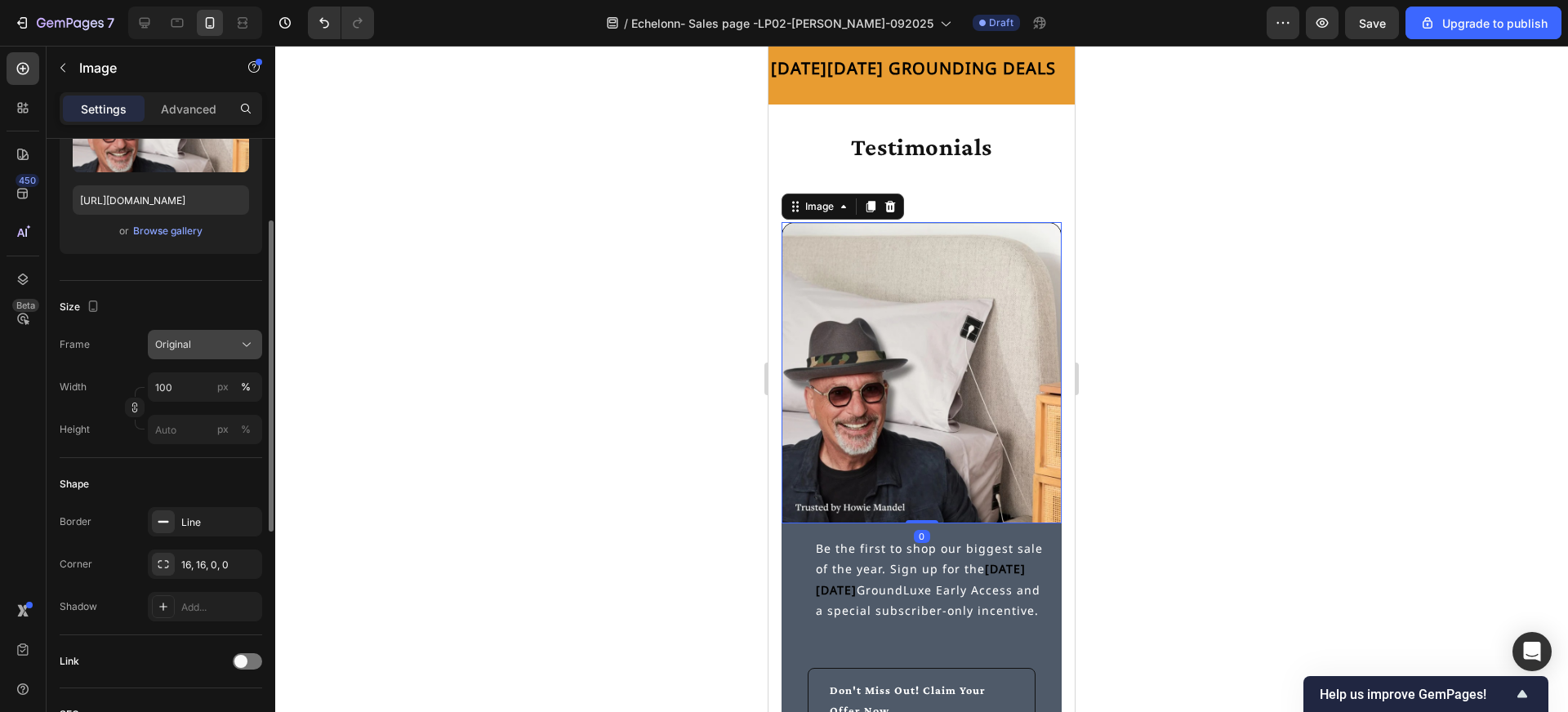
scroll to position [457, 0]
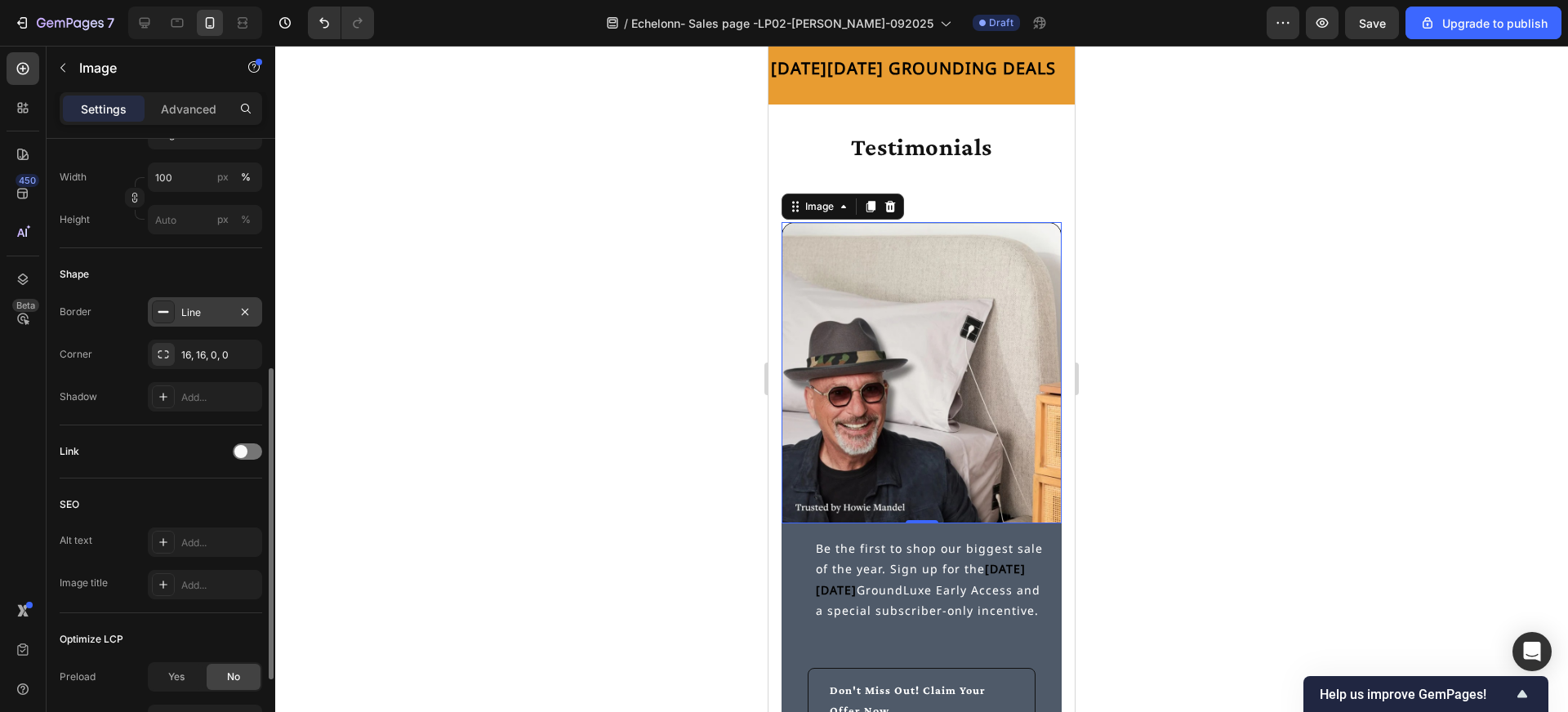
click at [195, 306] on div "Line" at bounding box center [205, 313] width 47 height 15
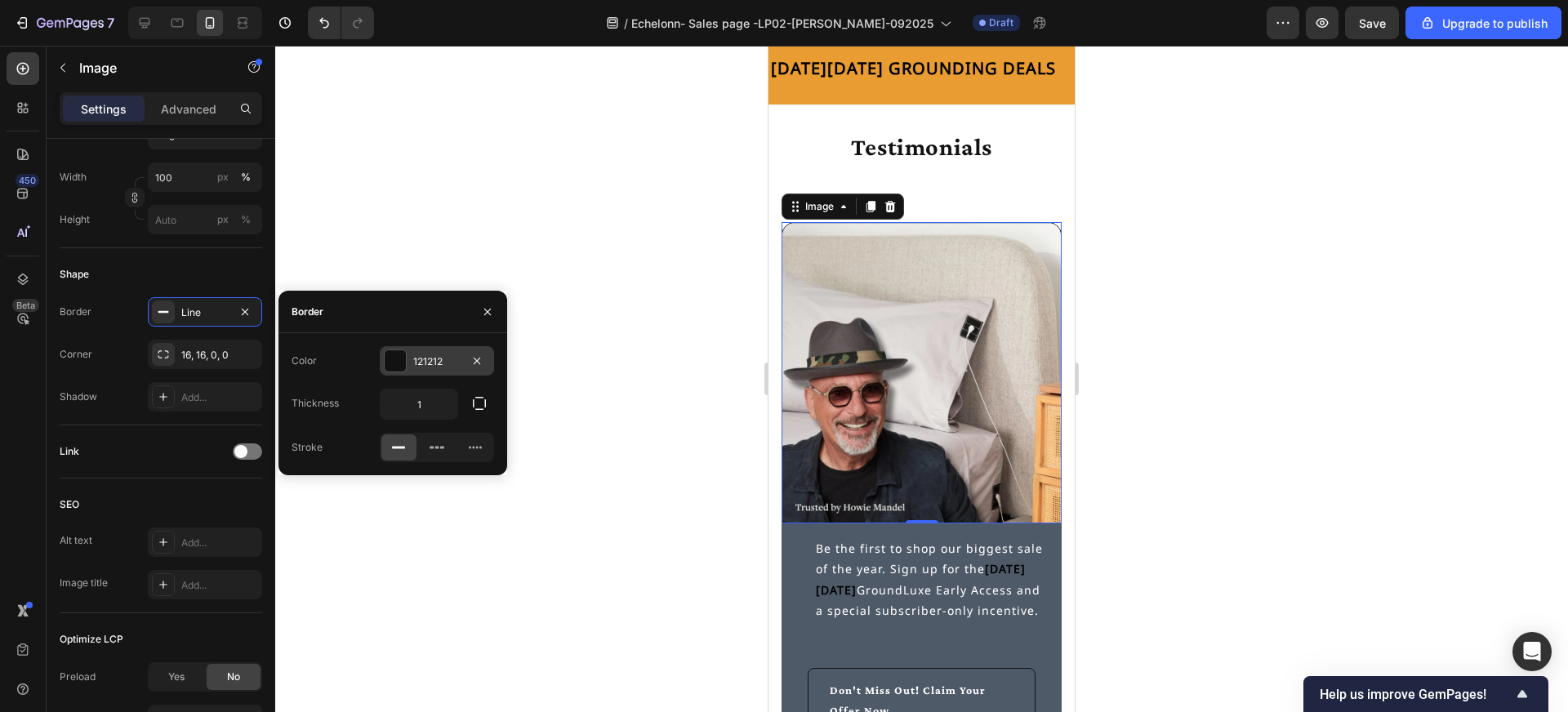
click at [442, 365] on div "121212" at bounding box center [437, 362] width 47 height 15
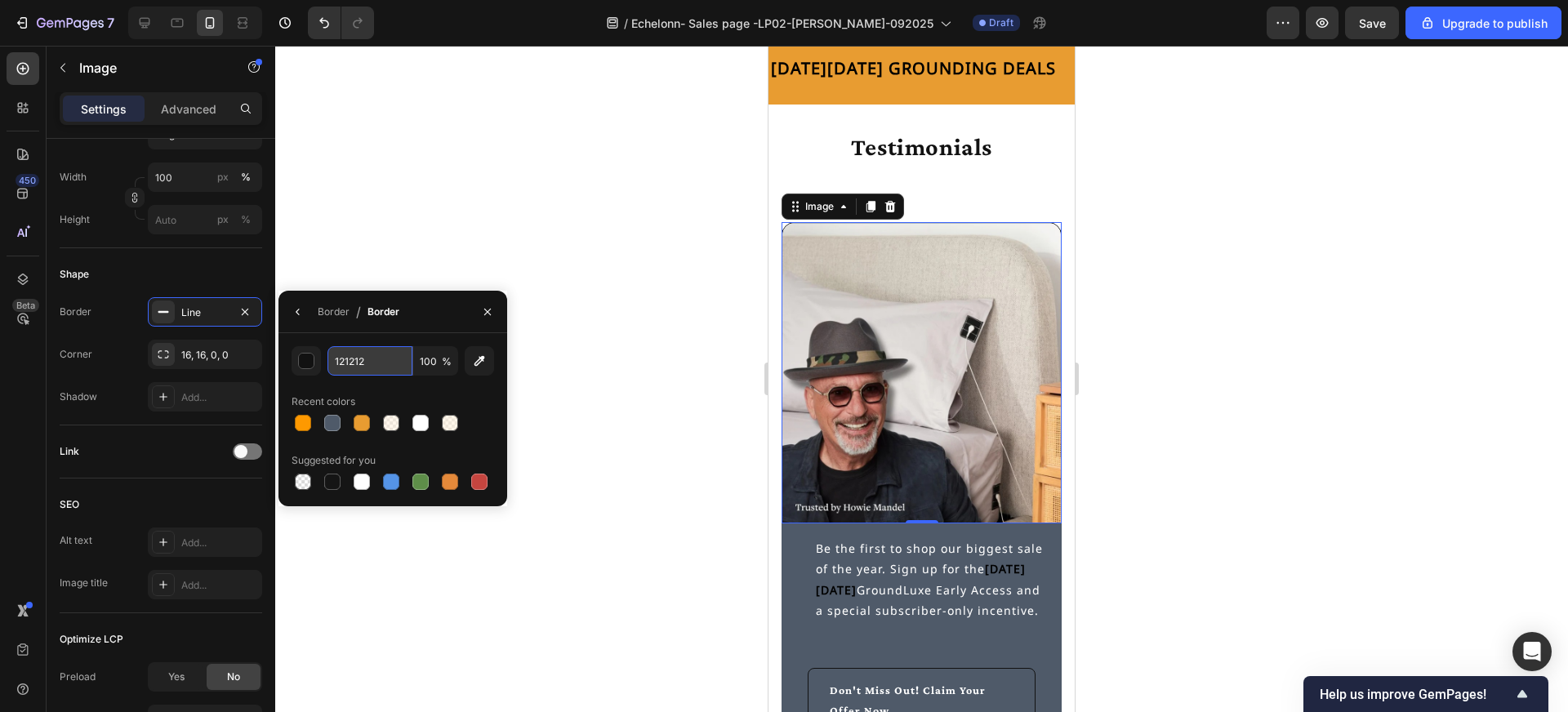
click at [370, 361] on input "121212" at bounding box center [369, 361] width 85 height 29
paste input "4F5A69"
type input "4F5A69"
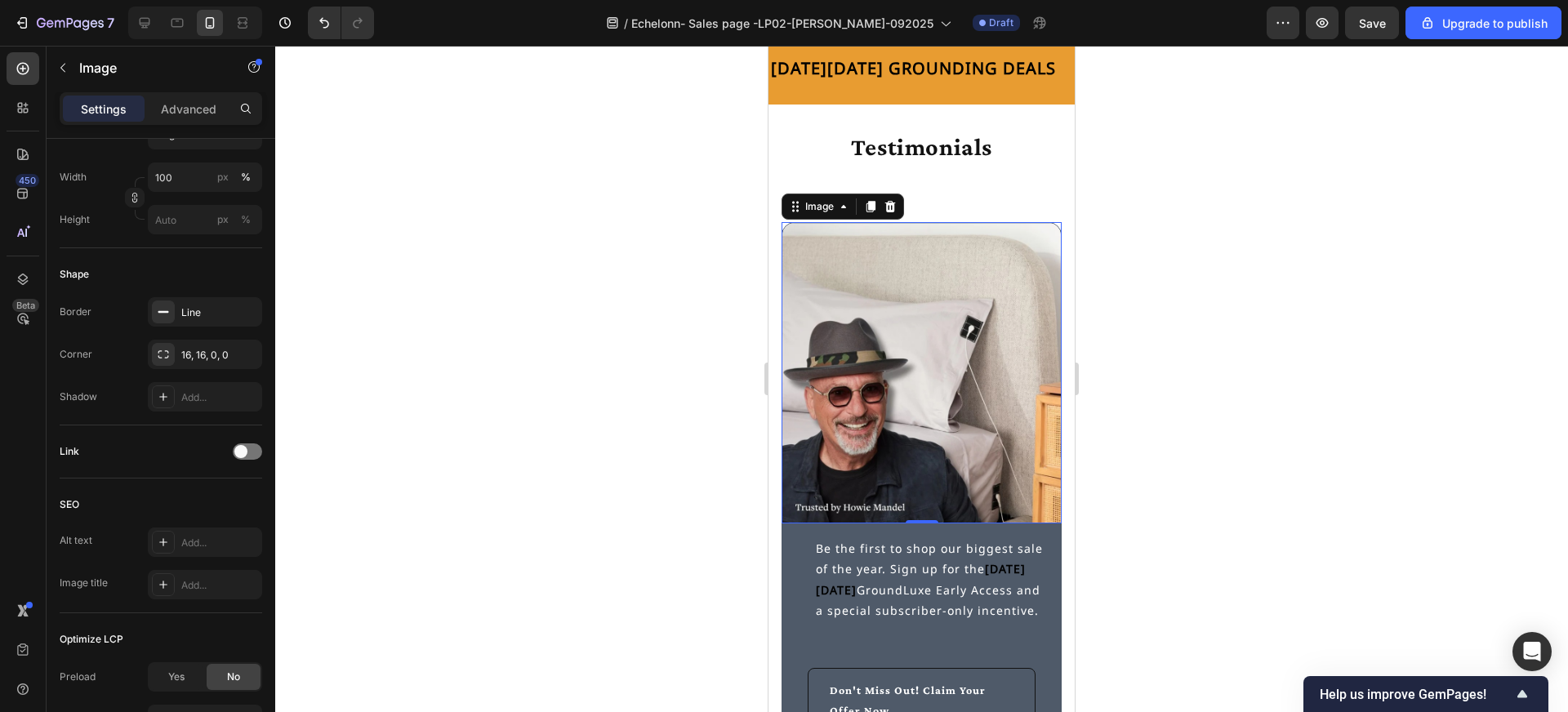
click at [645, 335] on div at bounding box center [922, 378] width 1293 height 666
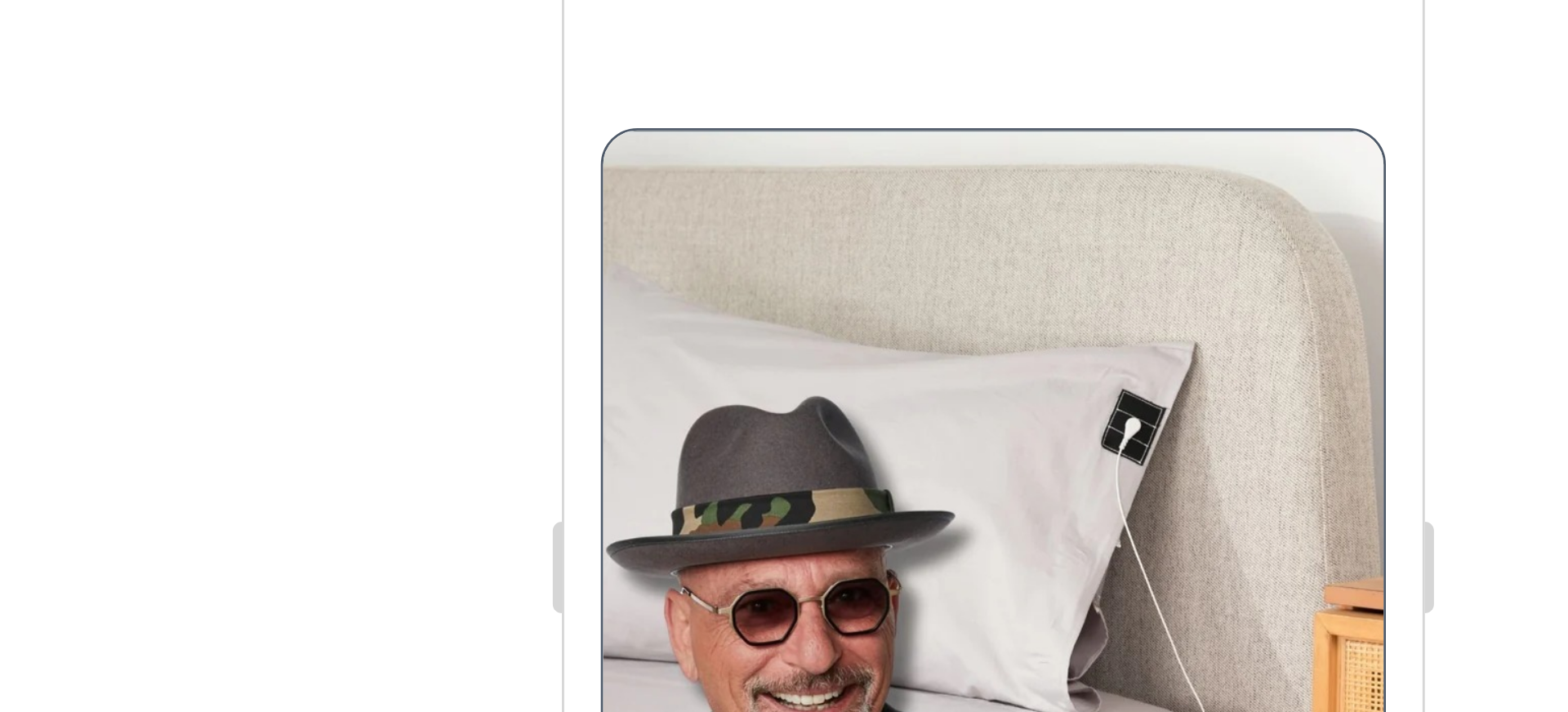
click at [731, 255] on div at bounding box center [922, 378] width 1293 height 666
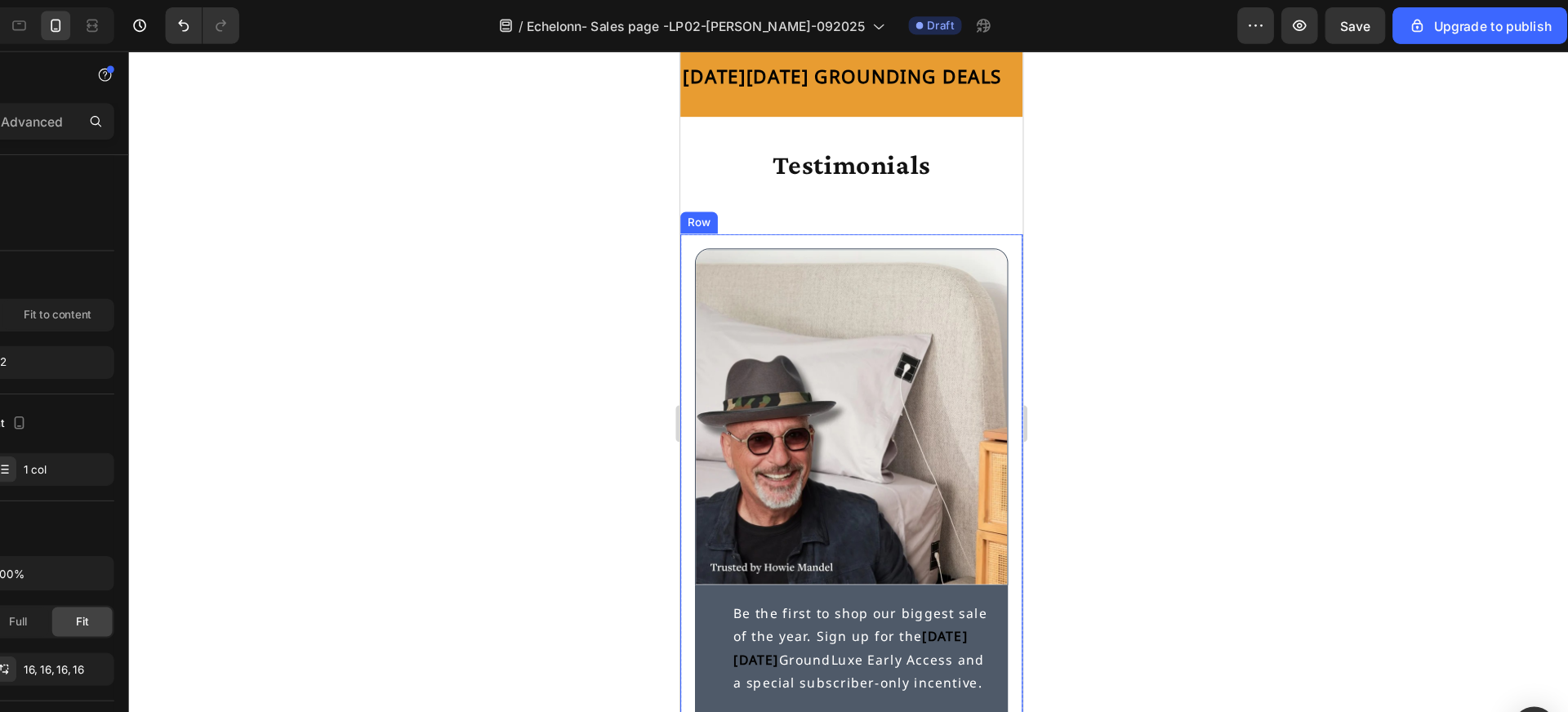
click at [796, 224] on div "Image Be the first to shop our biggest sale of the year. Sign up for the Black …" at bounding box center [833, 579] width 306 height 729
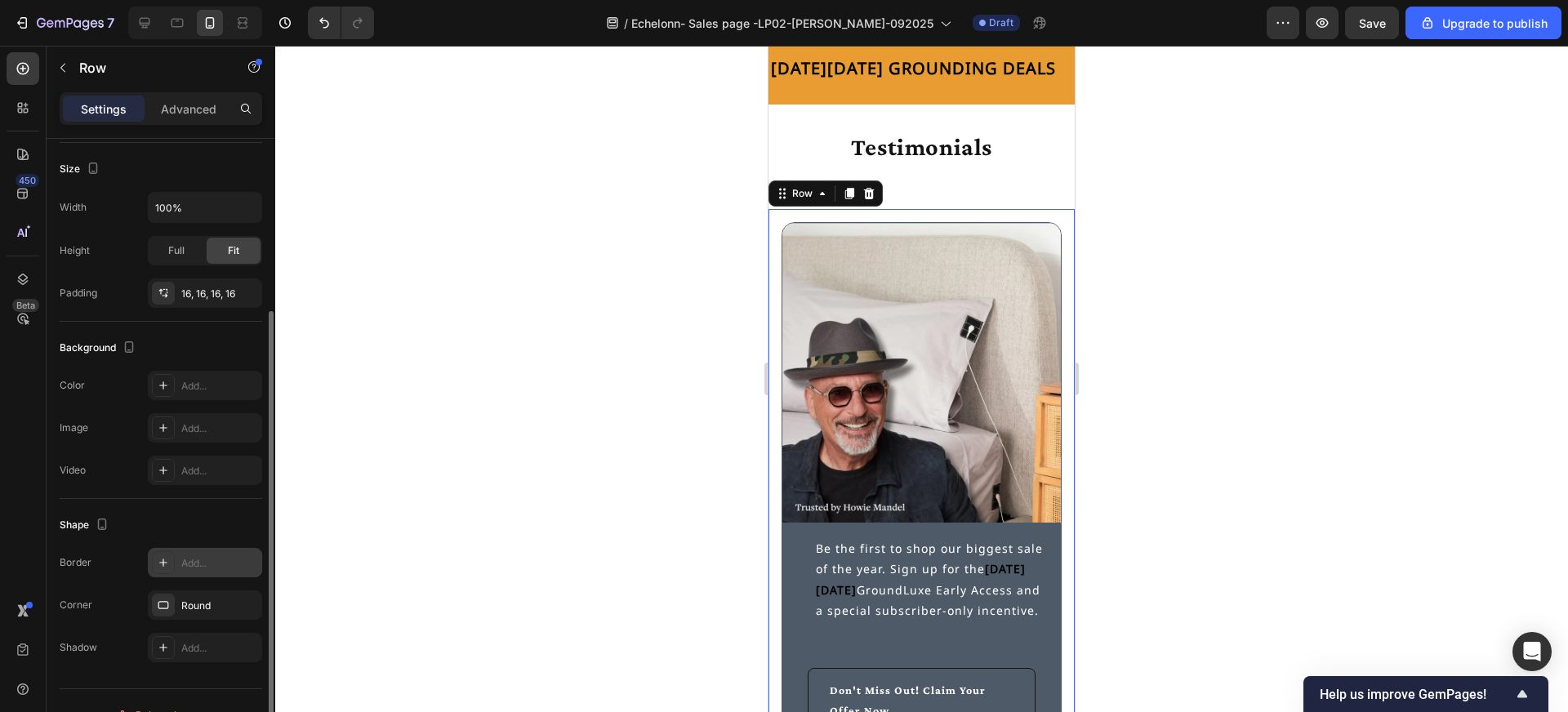
scroll to position [310, 0]
click at [164, 643] on icon at bounding box center [163, 643] width 13 height 13
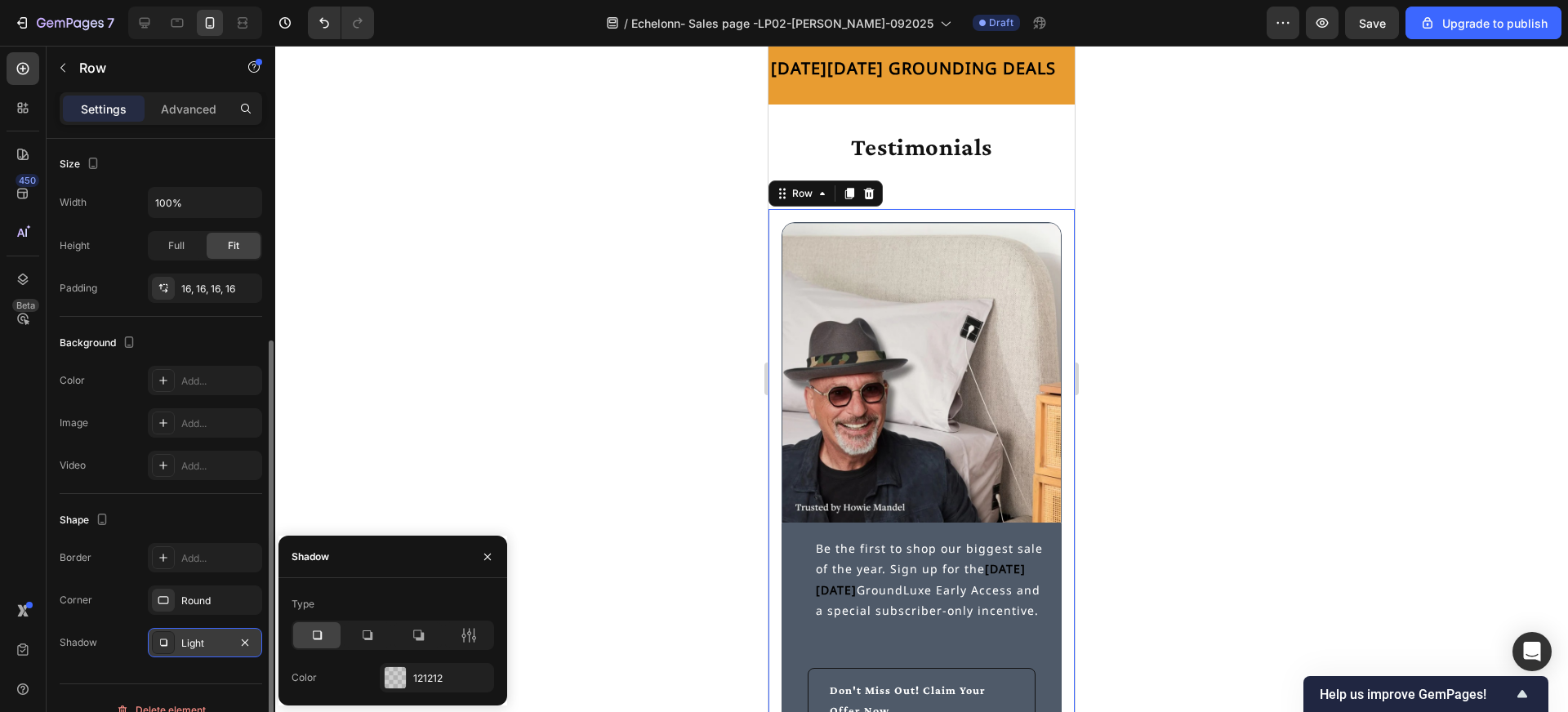
click at [360, 470] on div at bounding box center [922, 378] width 1293 height 666
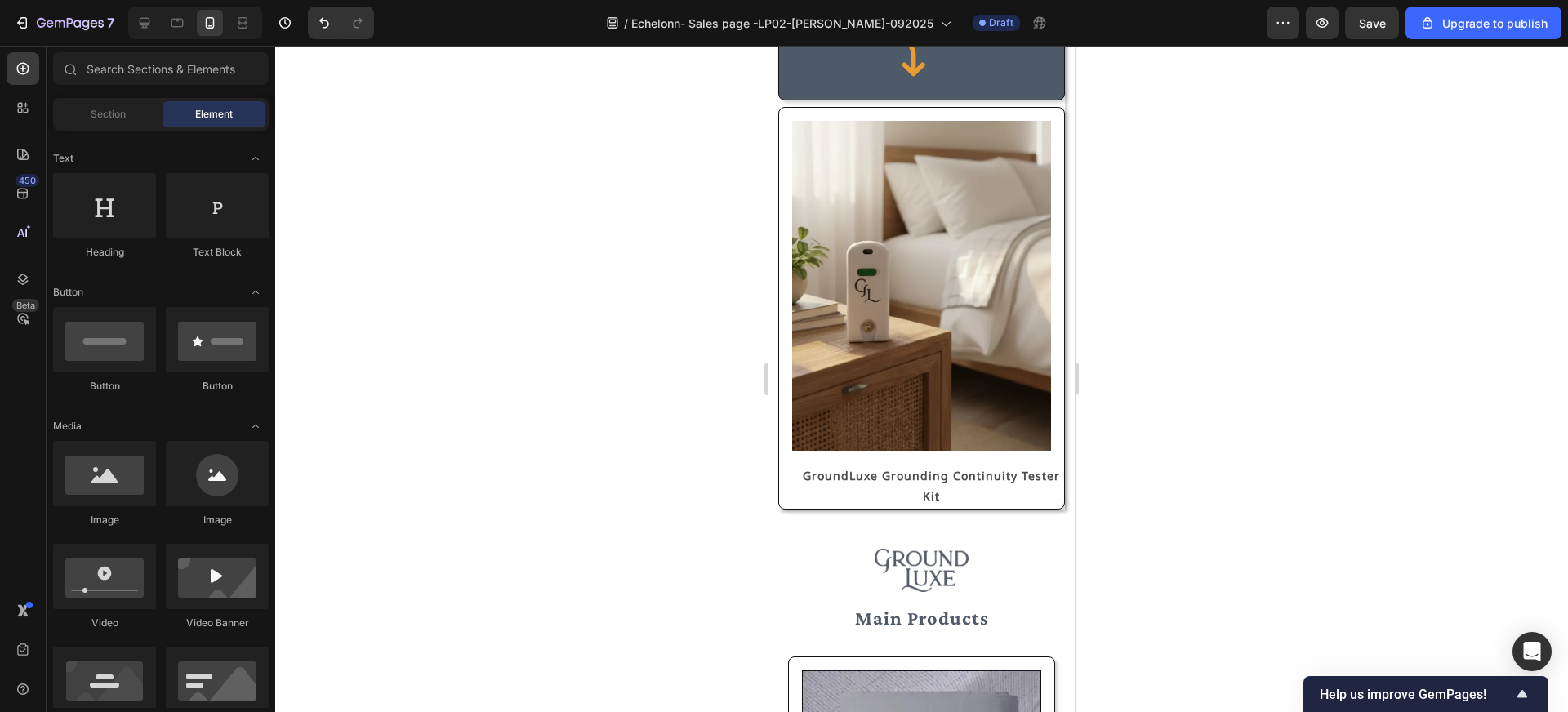
scroll to position [604, 0]
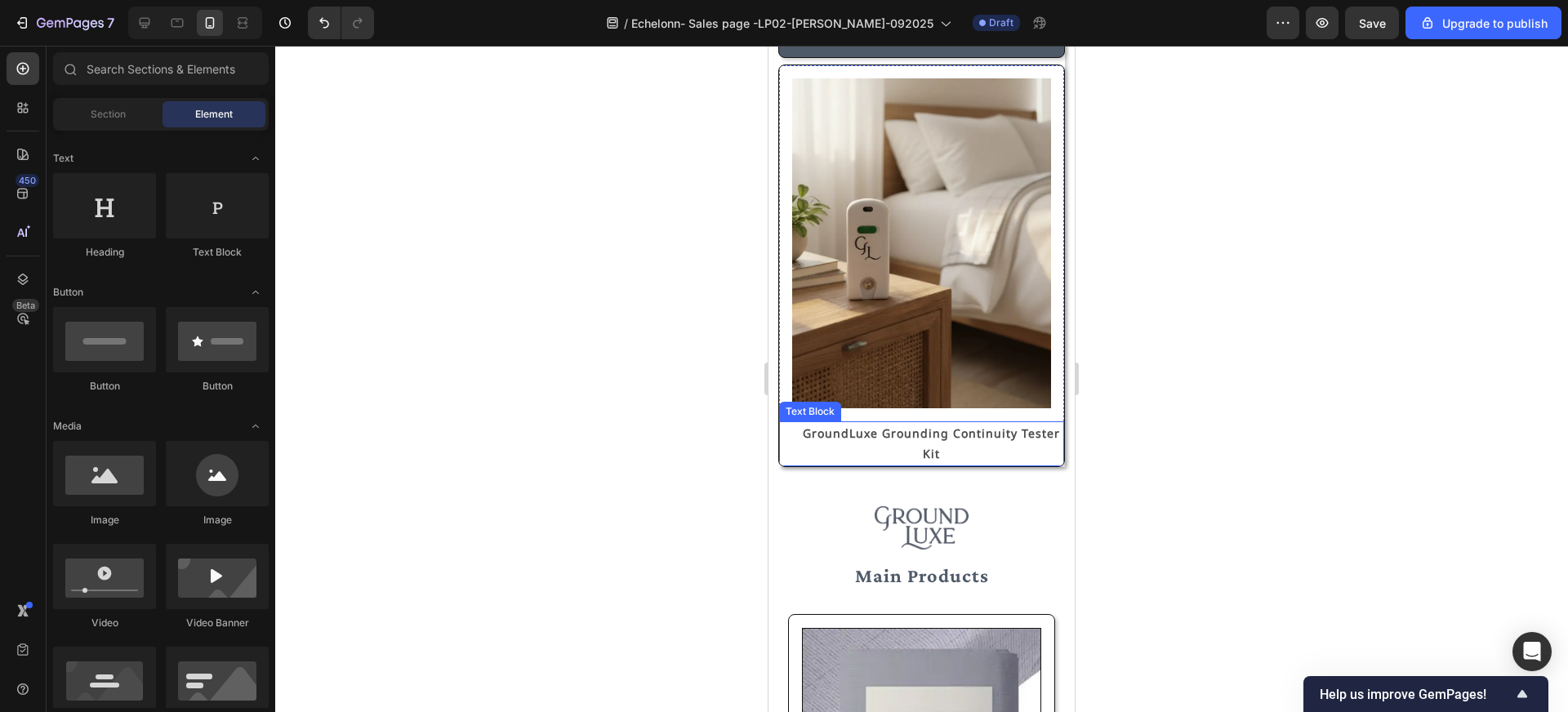
click at [890, 449] on p "GroundLuxe Grounding Continuity Tester Kit" at bounding box center [932, 443] width 263 height 41
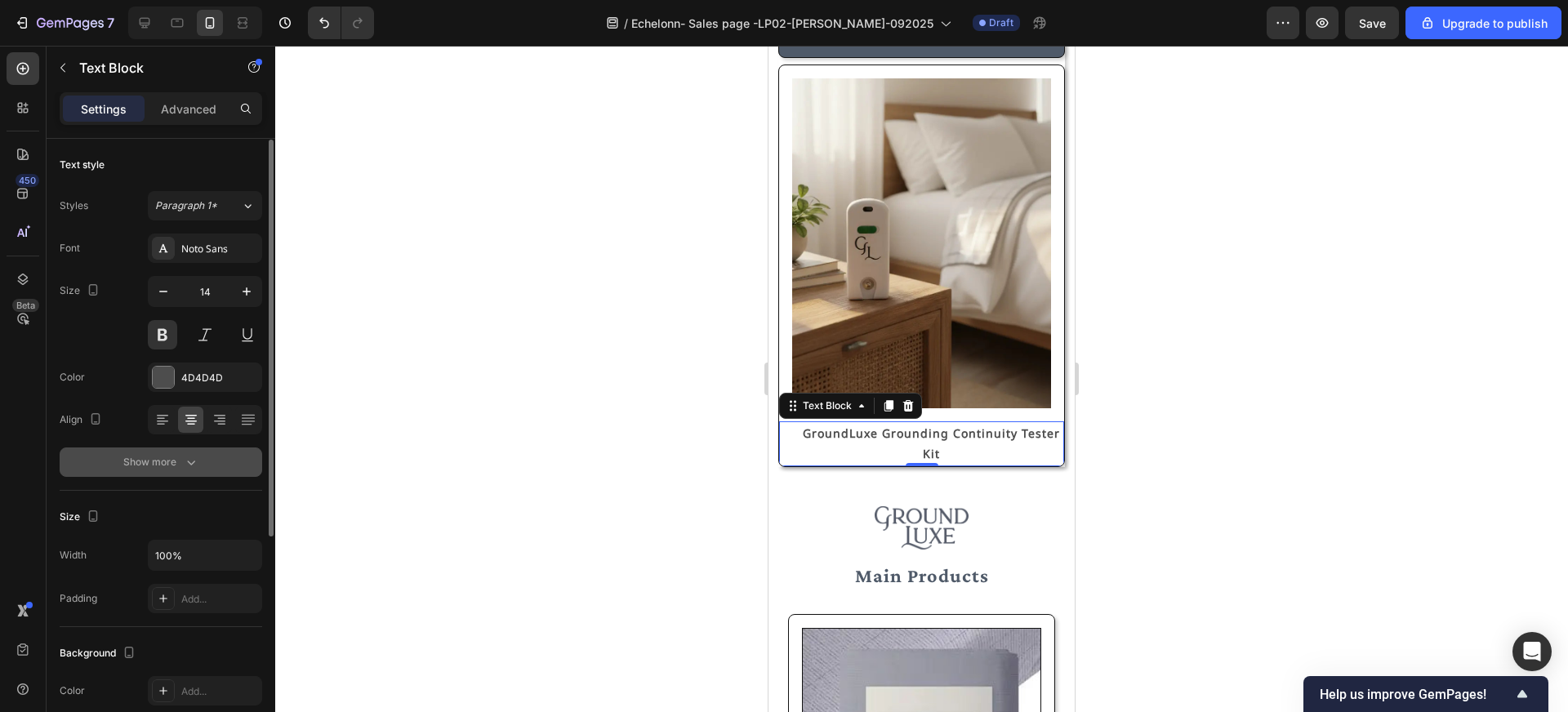
scroll to position [77, 0]
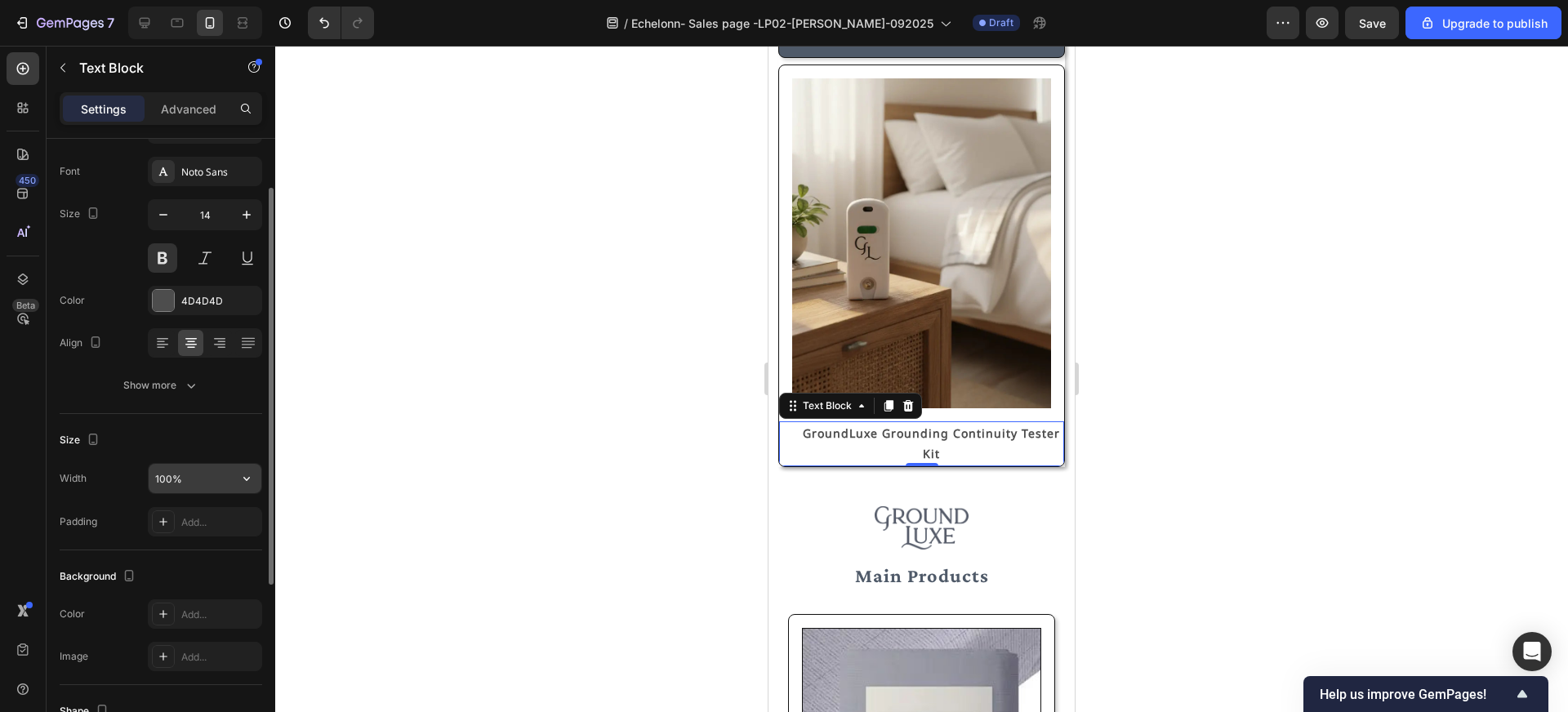
click at [165, 486] on input "100%" at bounding box center [205, 479] width 113 height 29
type input "75%"
click at [386, 451] on div at bounding box center [922, 378] width 1293 height 666
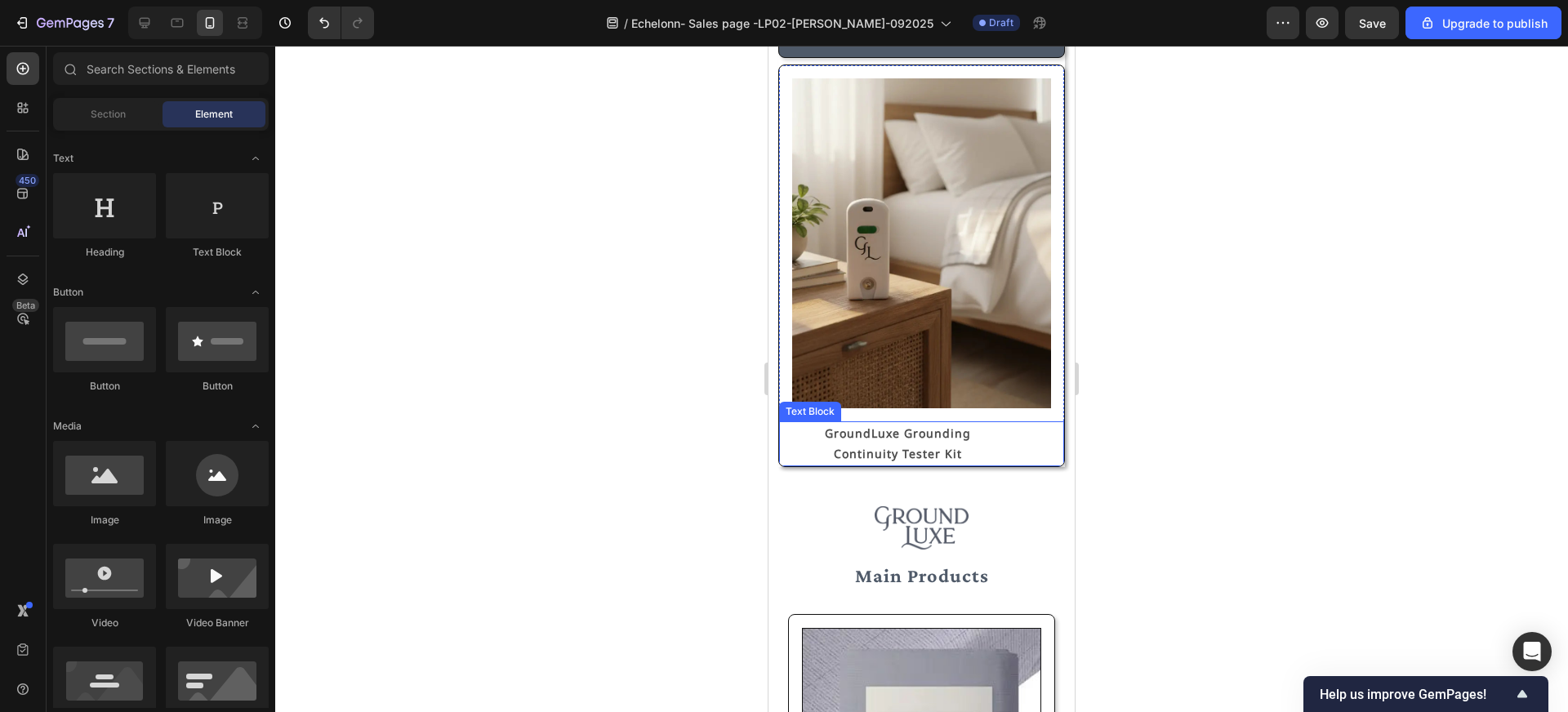
click at [812, 446] on p "GroundLuxe Grounding Continuity Tester Kit" at bounding box center [898, 443] width 196 height 41
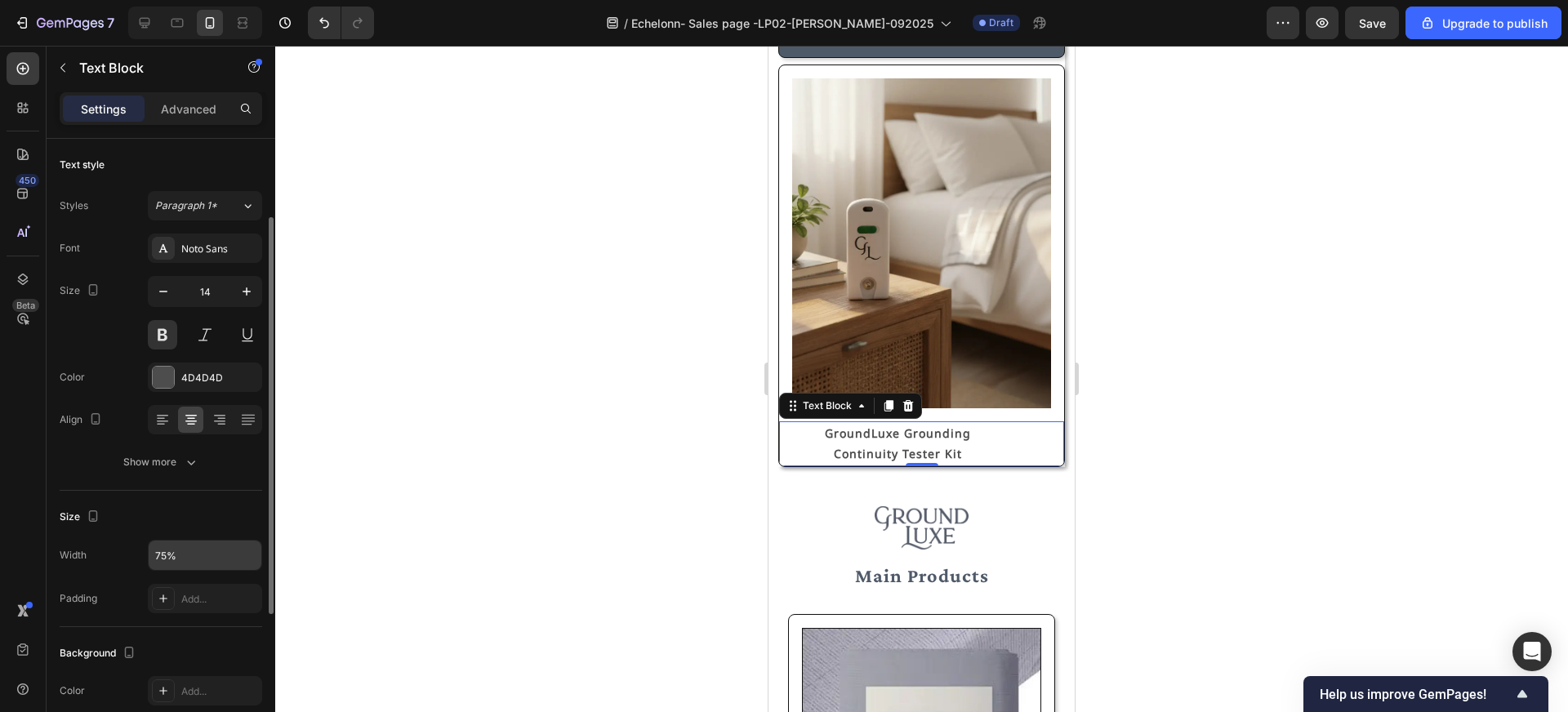
scroll to position [348, 0]
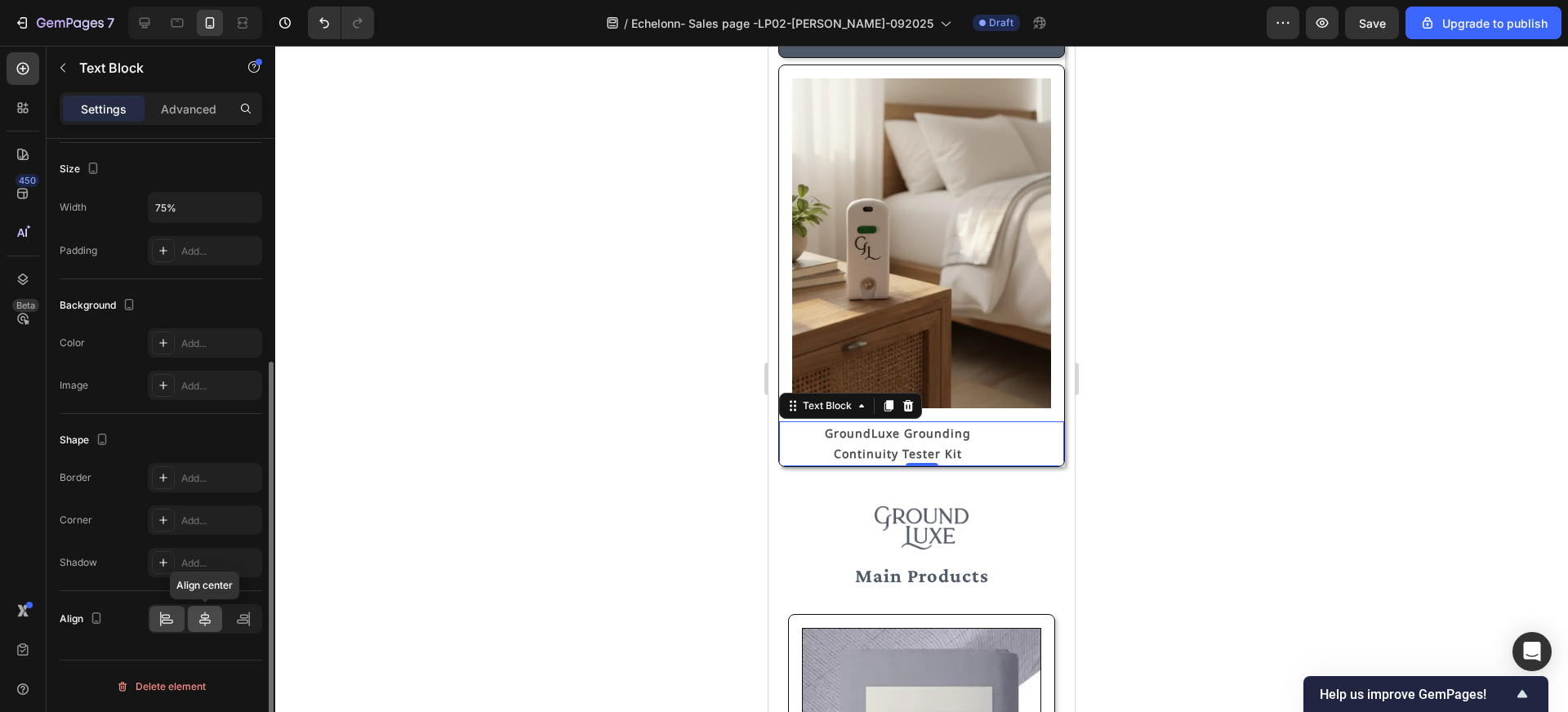
click at [204, 621] on icon at bounding box center [205, 619] width 16 height 16
click at [438, 543] on div at bounding box center [922, 378] width 1293 height 666
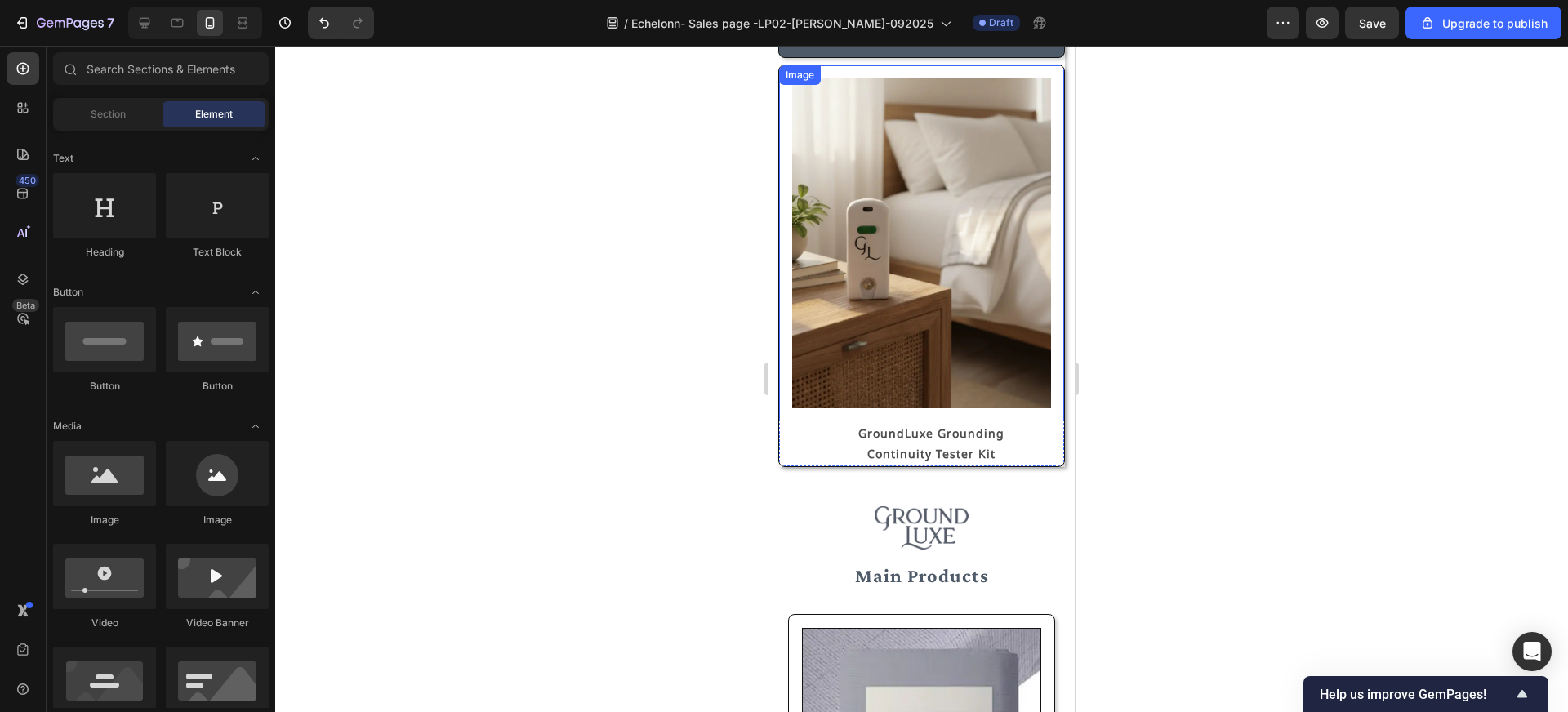
click at [889, 407] on img at bounding box center [922, 243] width 259 height 330
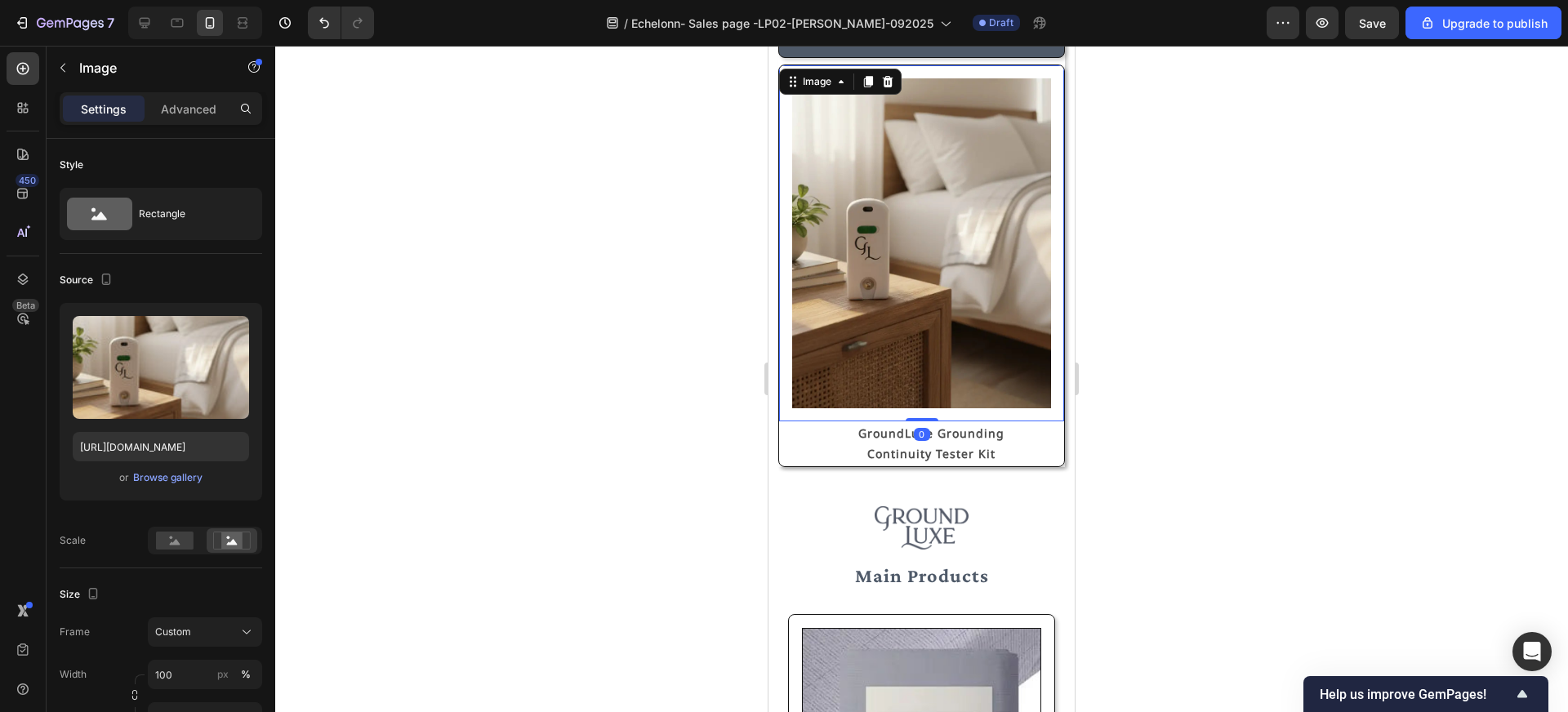
click at [703, 436] on div at bounding box center [922, 378] width 1293 height 666
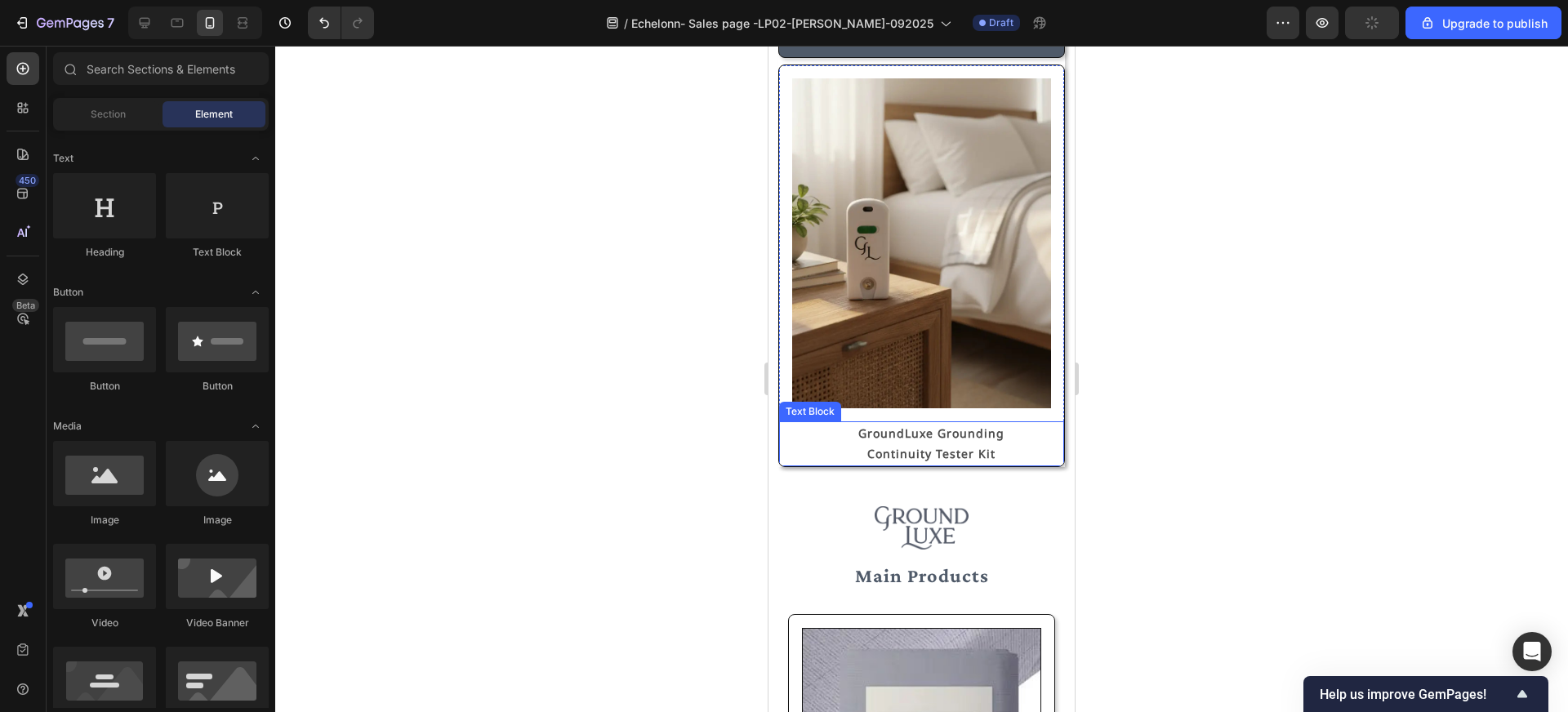
click at [974, 448] on p "GroundLuxe Grounding Continuity Tester Kit" at bounding box center [932, 443] width 196 height 41
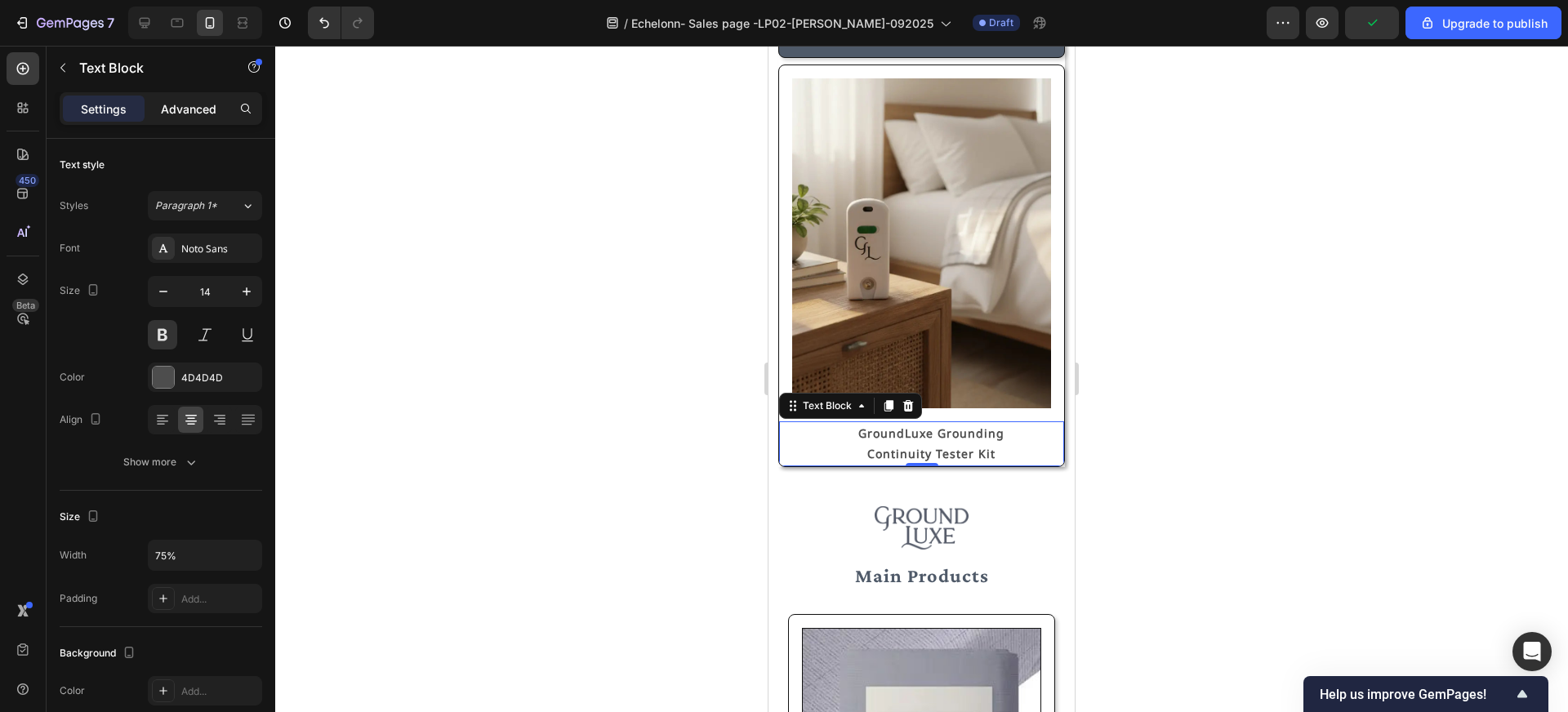
click at [185, 109] on p "Advanced" at bounding box center [188, 108] width 56 height 17
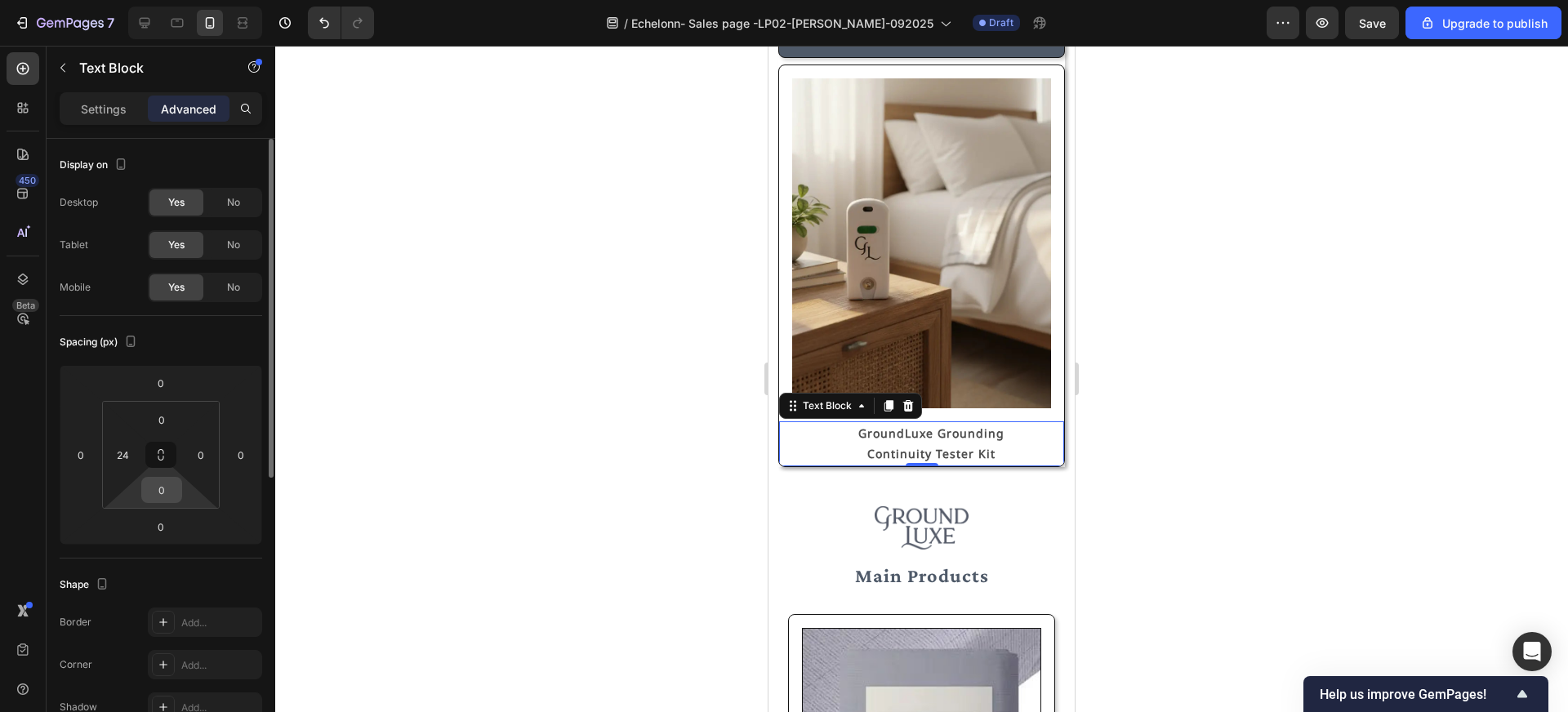
click at [163, 488] on input "0" at bounding box center [161, 490] width 33 height 25
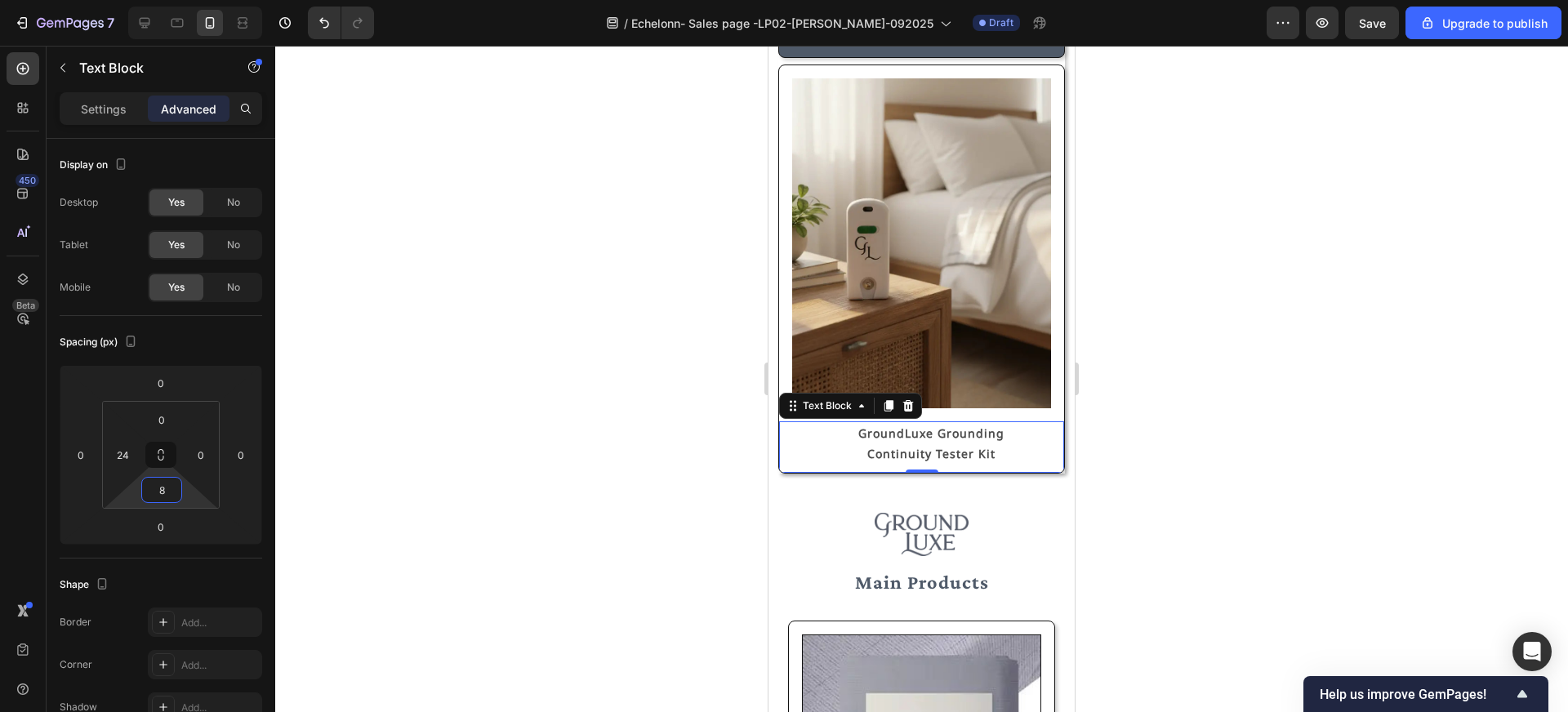
type input "8"
click at [608, 502] on div at bounding box center [922, 378] width 1293 height 666
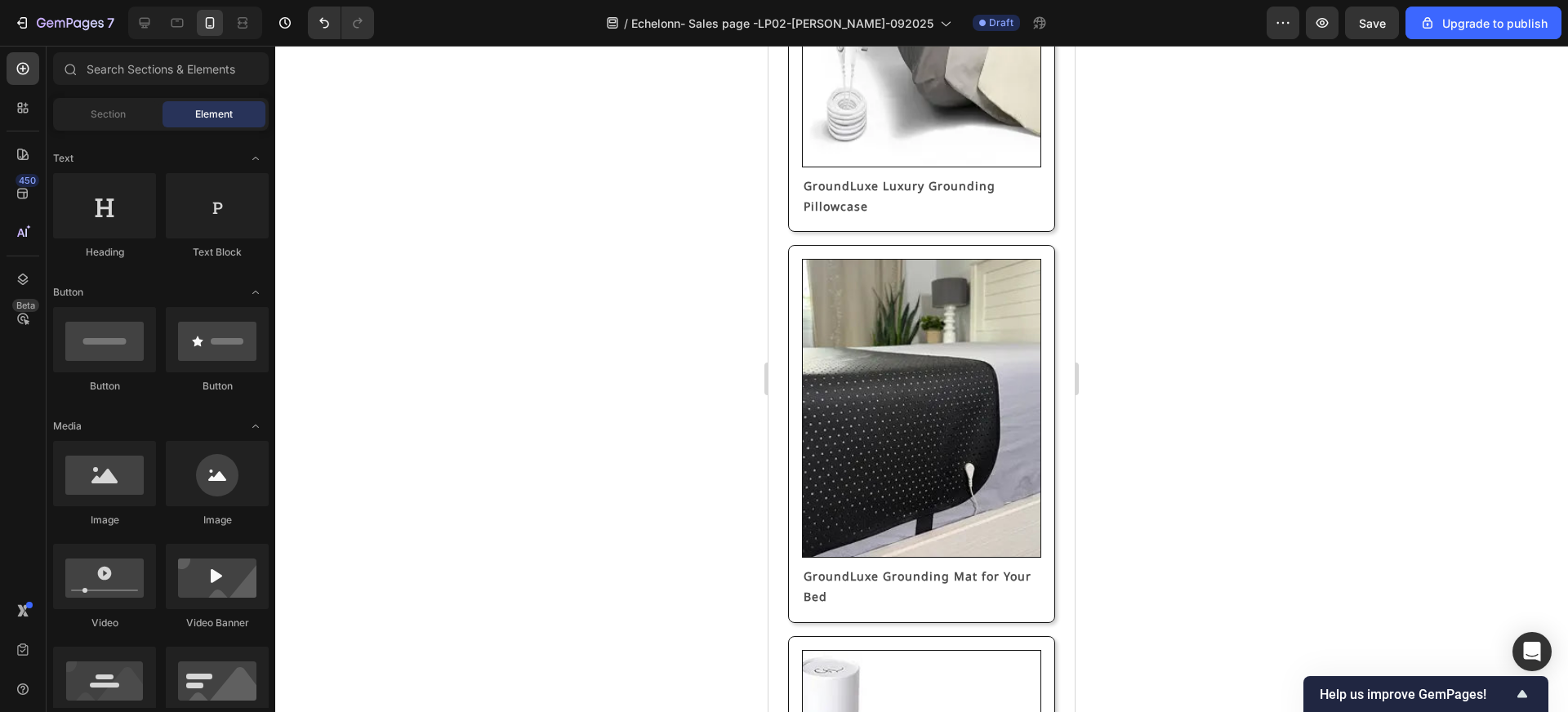
scroll to position [1706, 0]
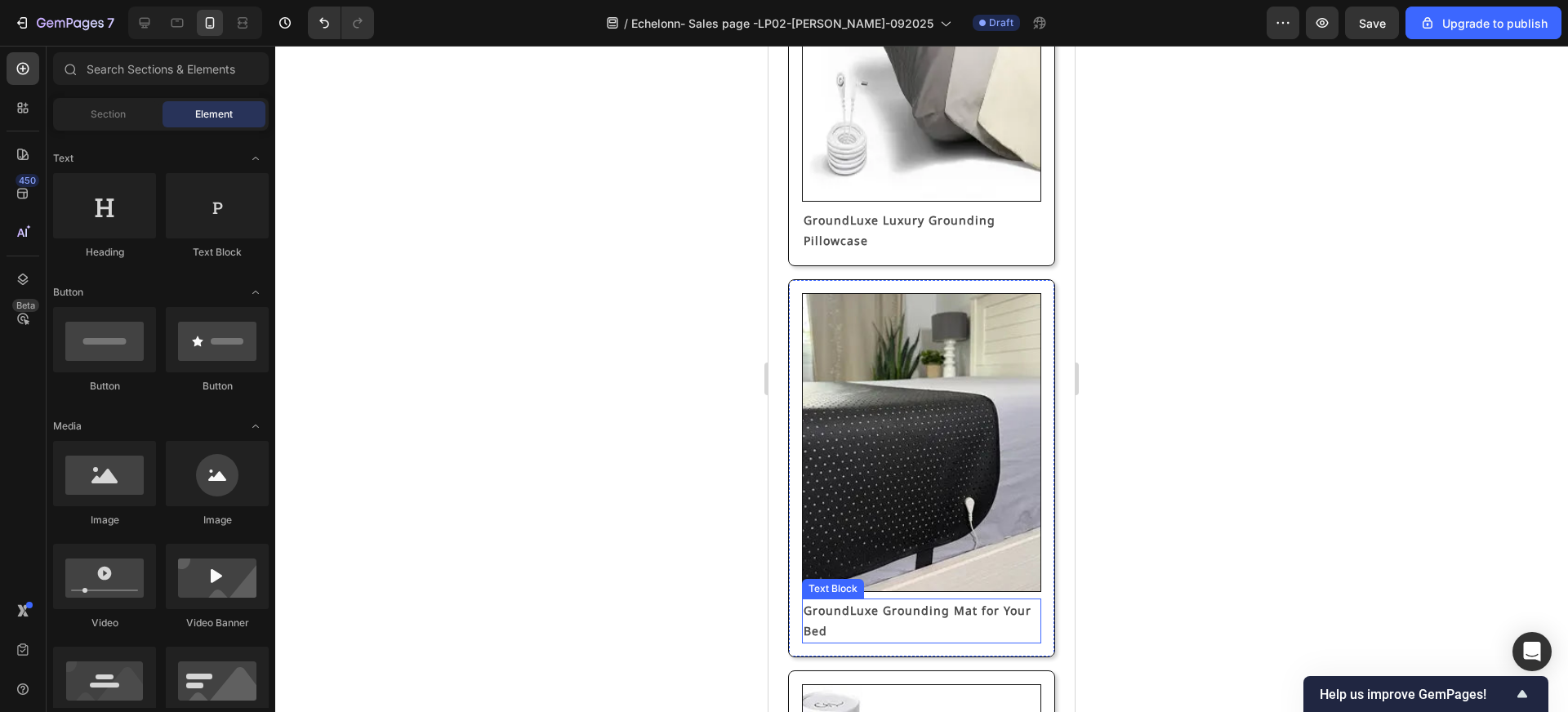
click at [906, 613] on p "GroundLuxe Grounding Mat for Your Bed" at bounding box center [922, 620] width 236 height 41
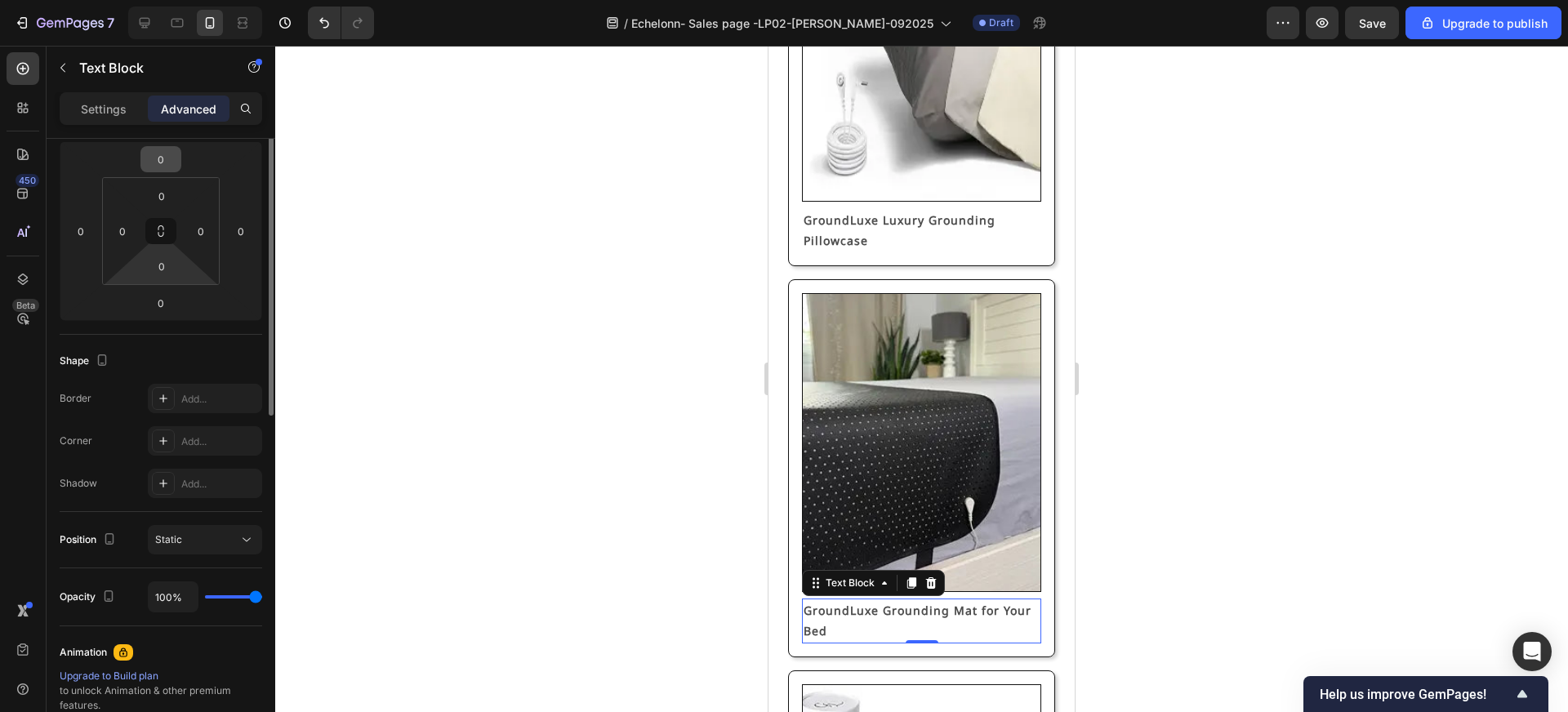
scroll to position [414, 0]
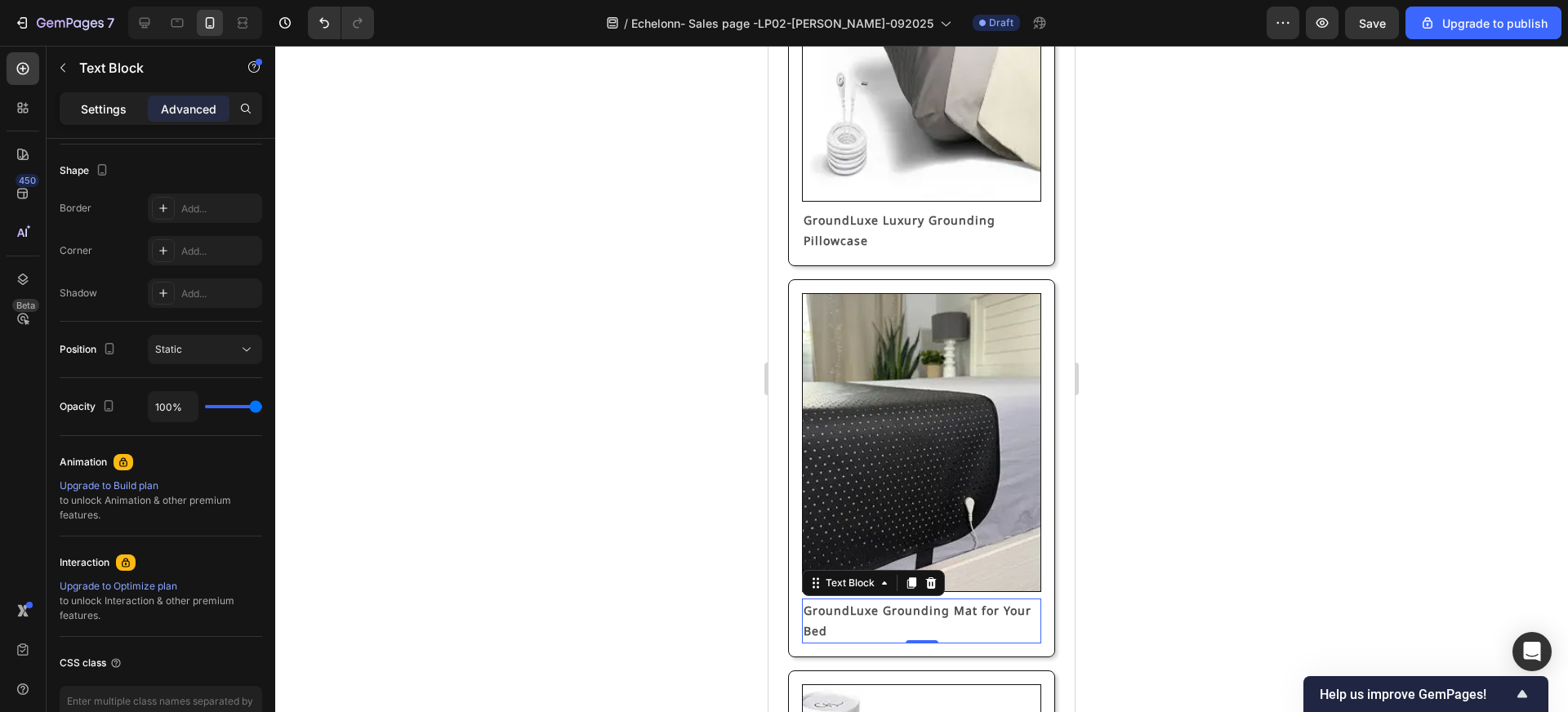
click at [97, 101] on p "Settings" at bounding box center [104, 108] width 46 height 17
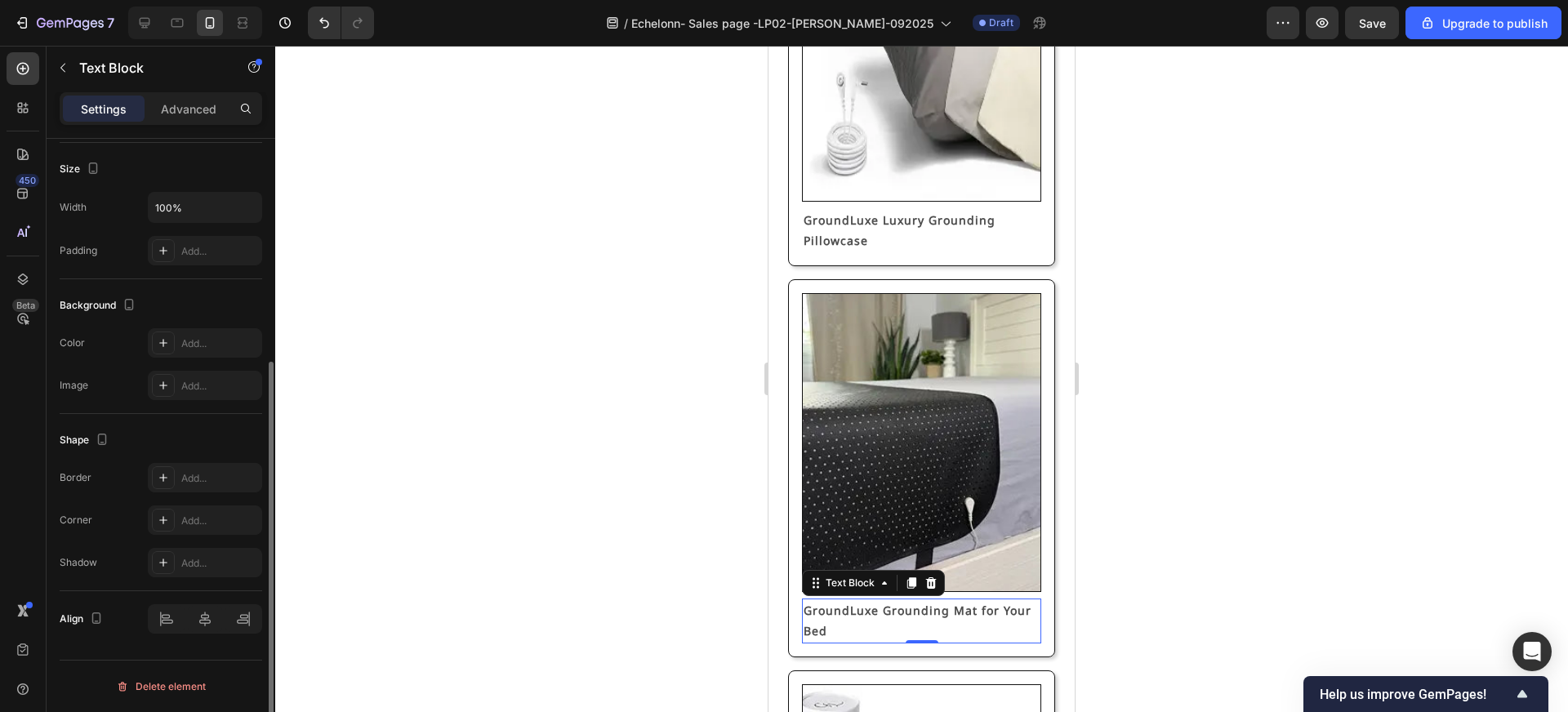
scroll to position [348, 0]
click at [167, 208] on input "100%" at bounding box center [205, 207] width 113 height 29
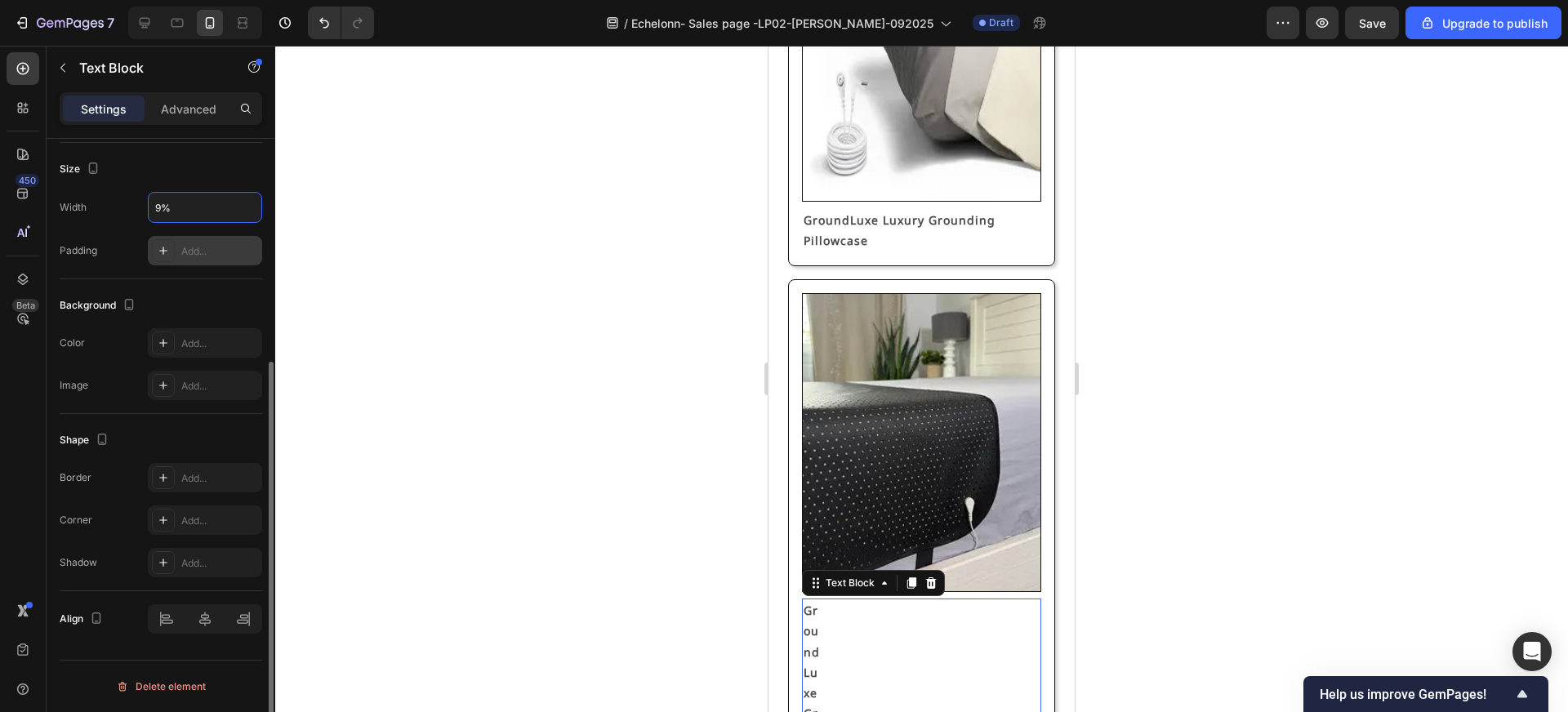
type input "90%"
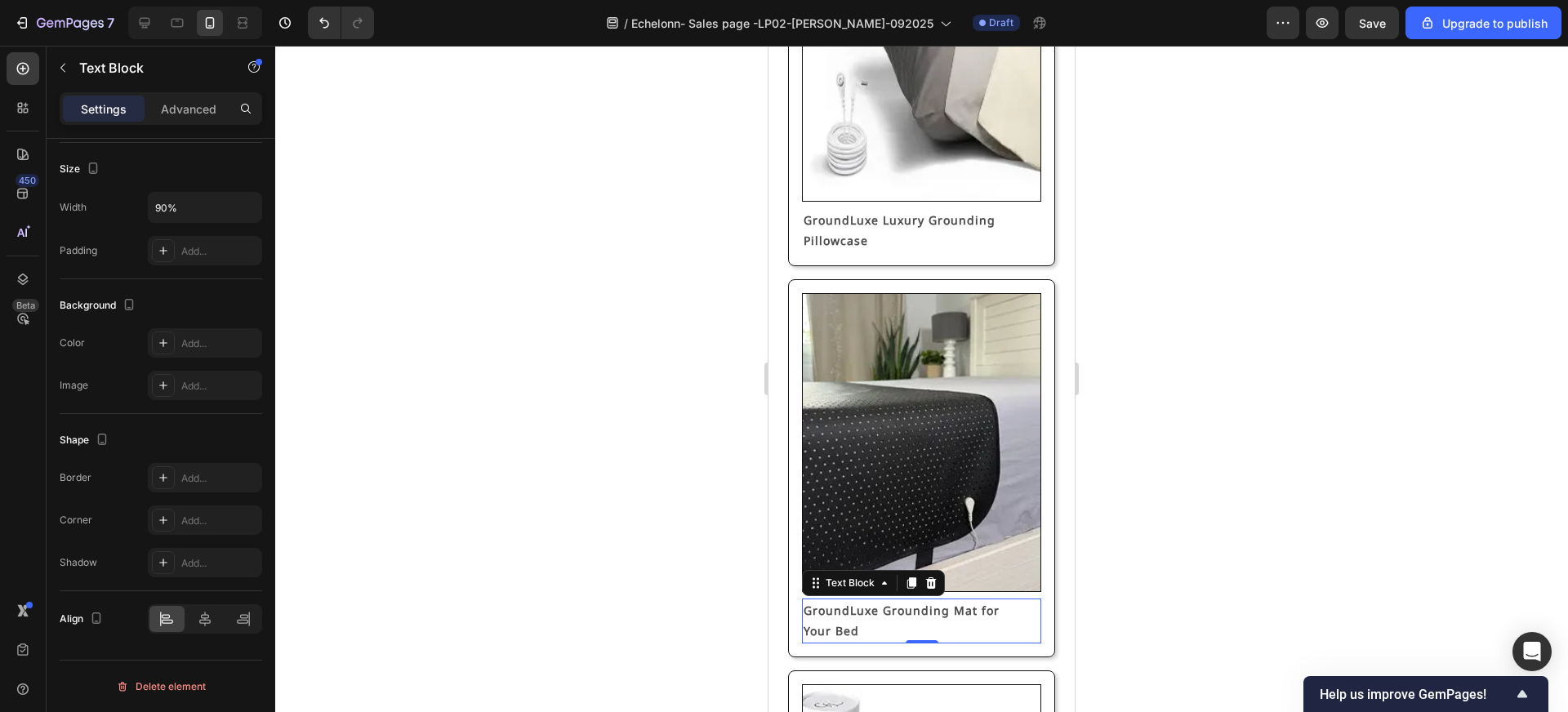
click at [615, 490] on div at bounding box center [922, 378] width 1293 height 666
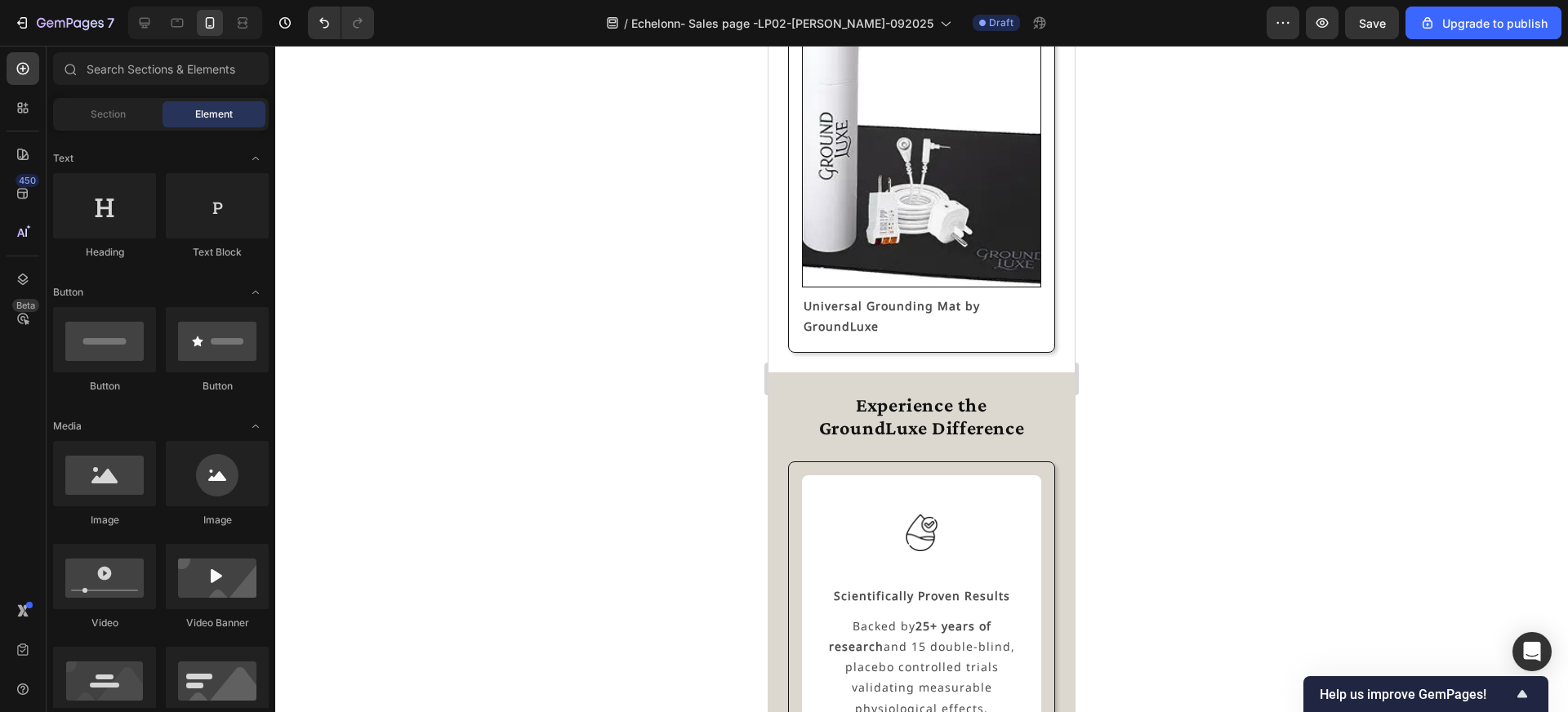
scroll to position [2385, 0]
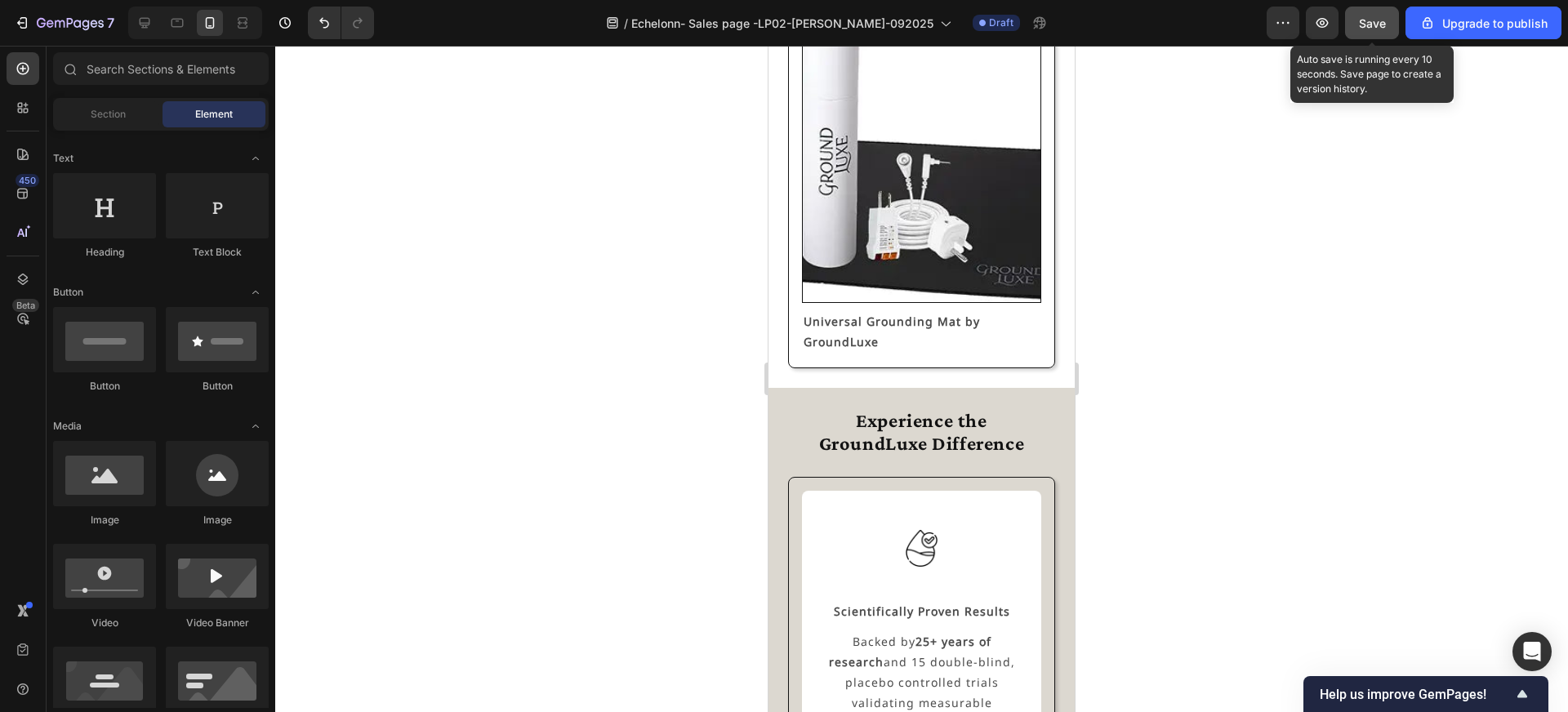
click at [1376, 34] on button "Save" at bounding box center [1371, 23] width 54 height 33
click at [1368, 20] on span "Save" at bounding box center [1373, 23] width 27 height 14
